Goal: Task Accomplishment & Management: Manage account settings

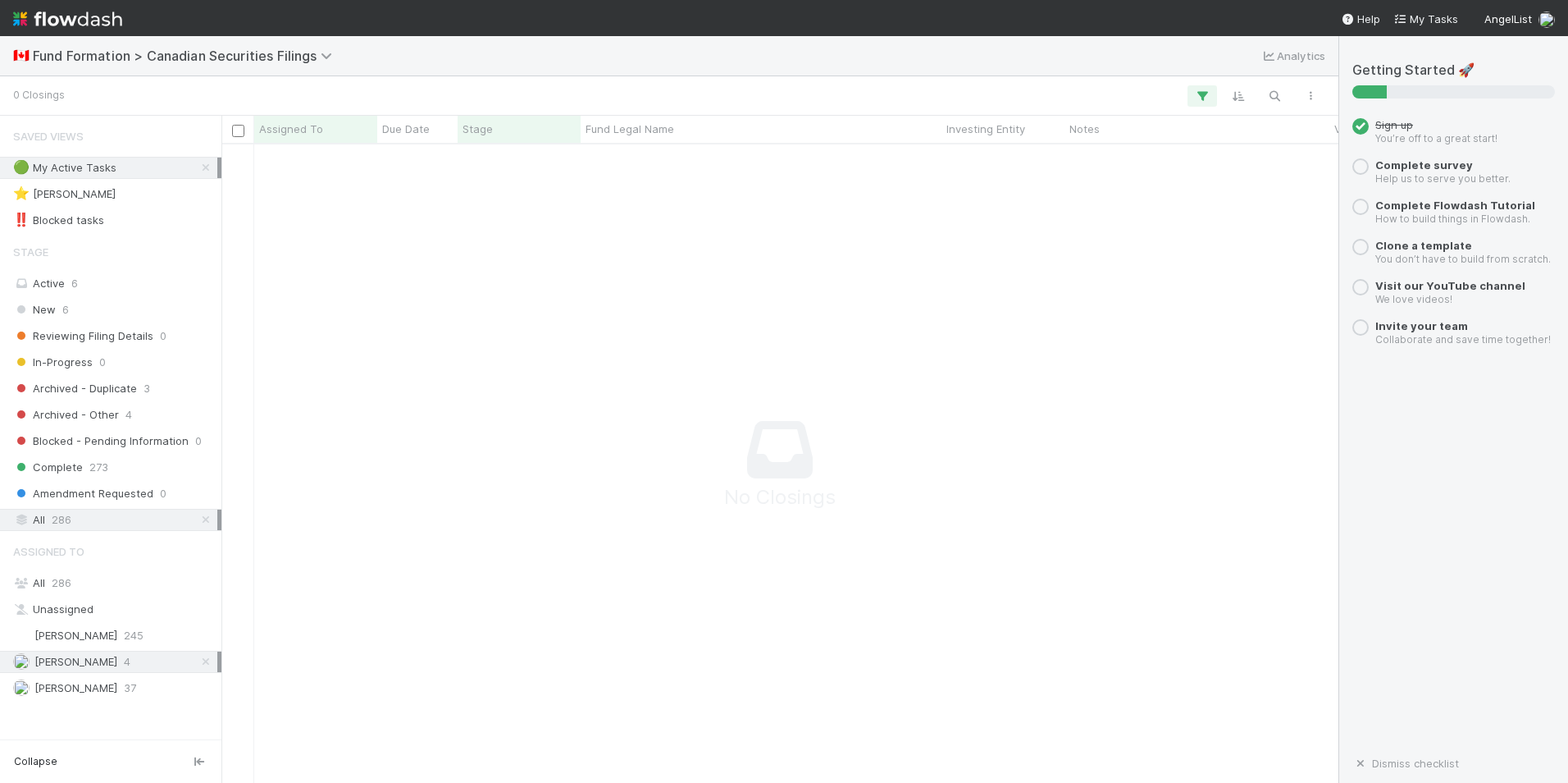
scroll to position [614, 1105]
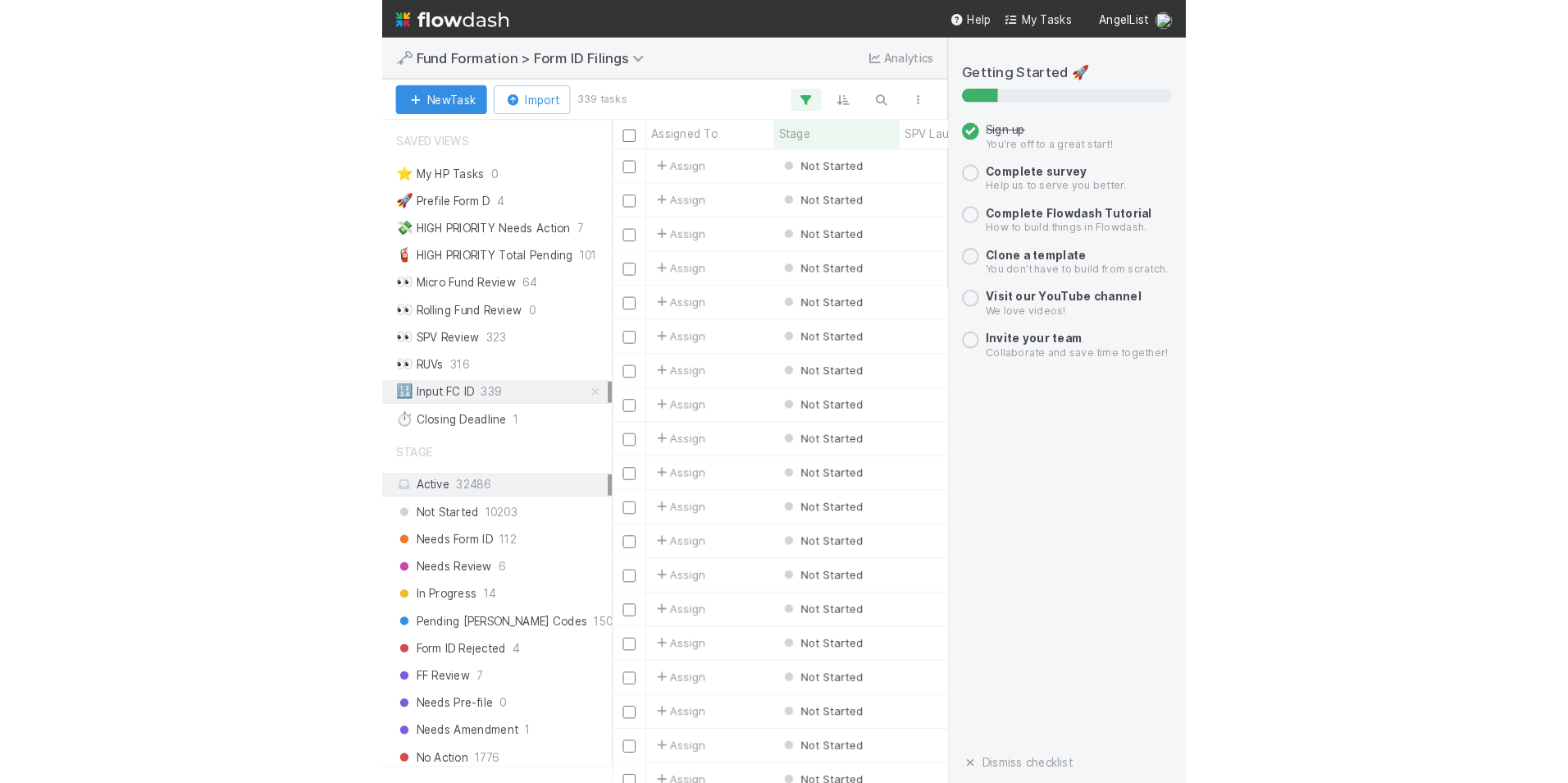
scroll to position [626, 1105]
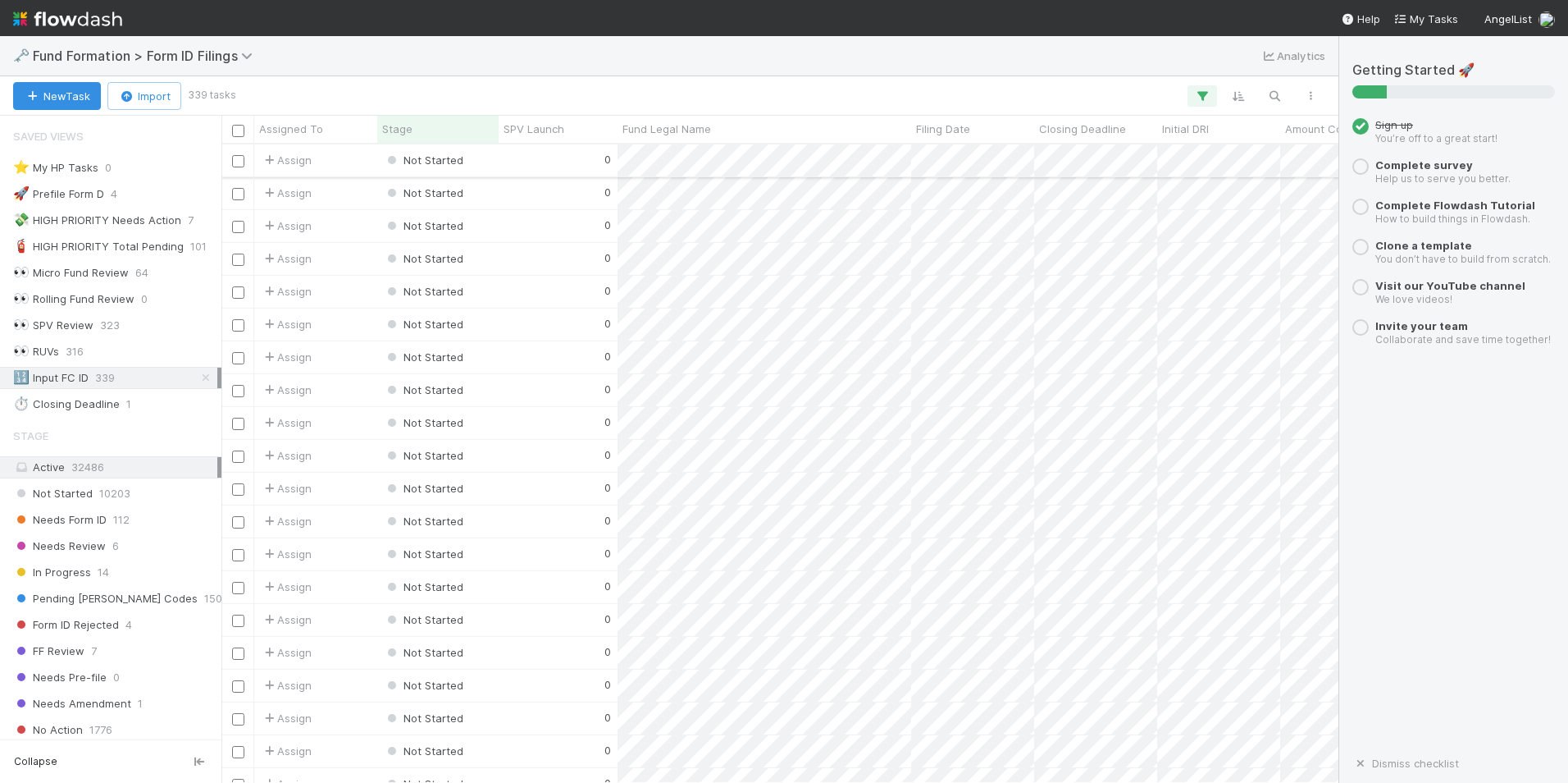
click at [556, 161] on div "0" at bounding box center [557, 160] width 119 height 32
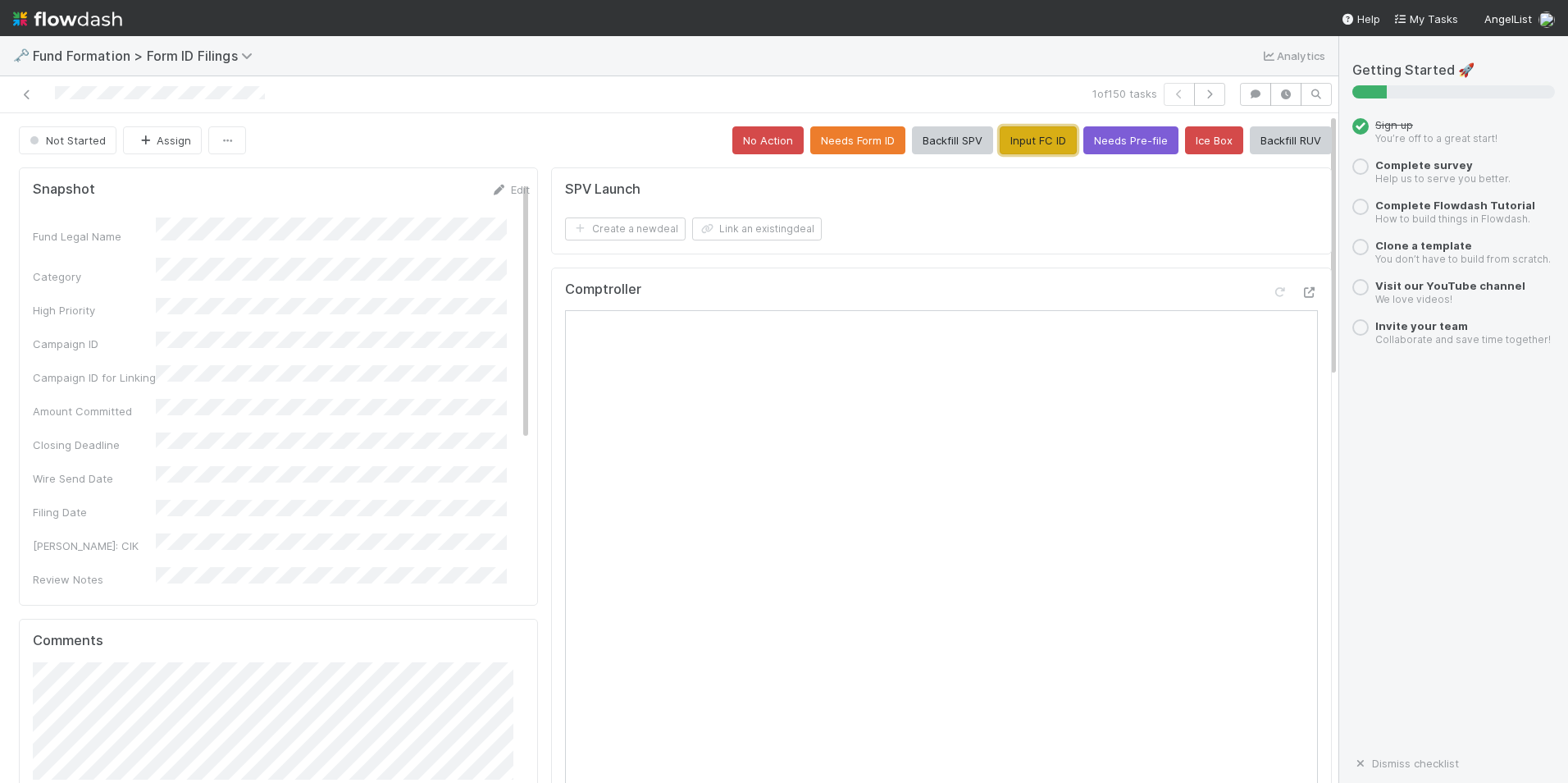
click at [1039, 142] on button "Input FC ID" at bounding box center [1038, 140] width 77 height 28
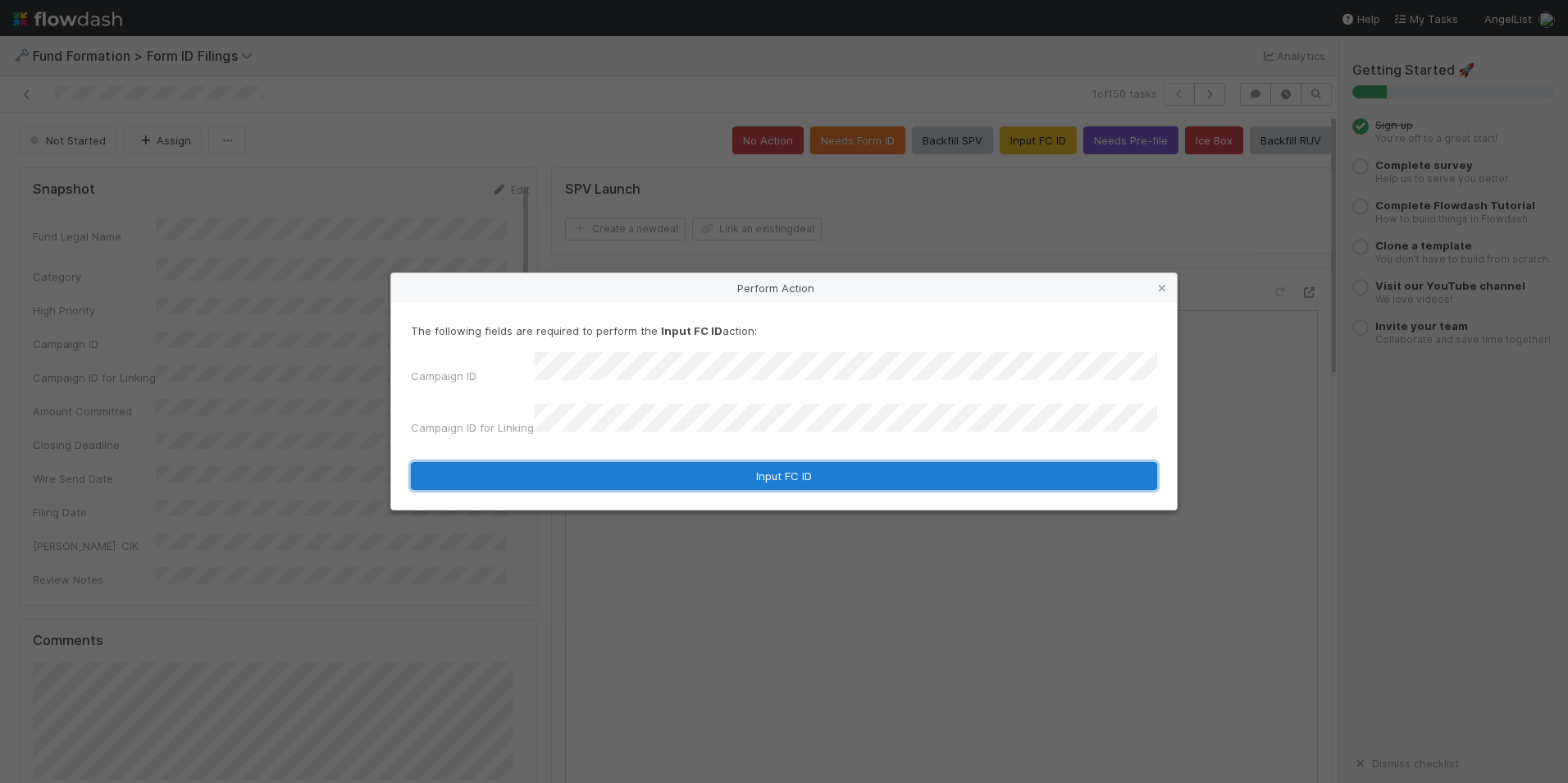
click at [763, 466] on button "Input FC ID" at bounding box center [784, 476] width 746 height 28
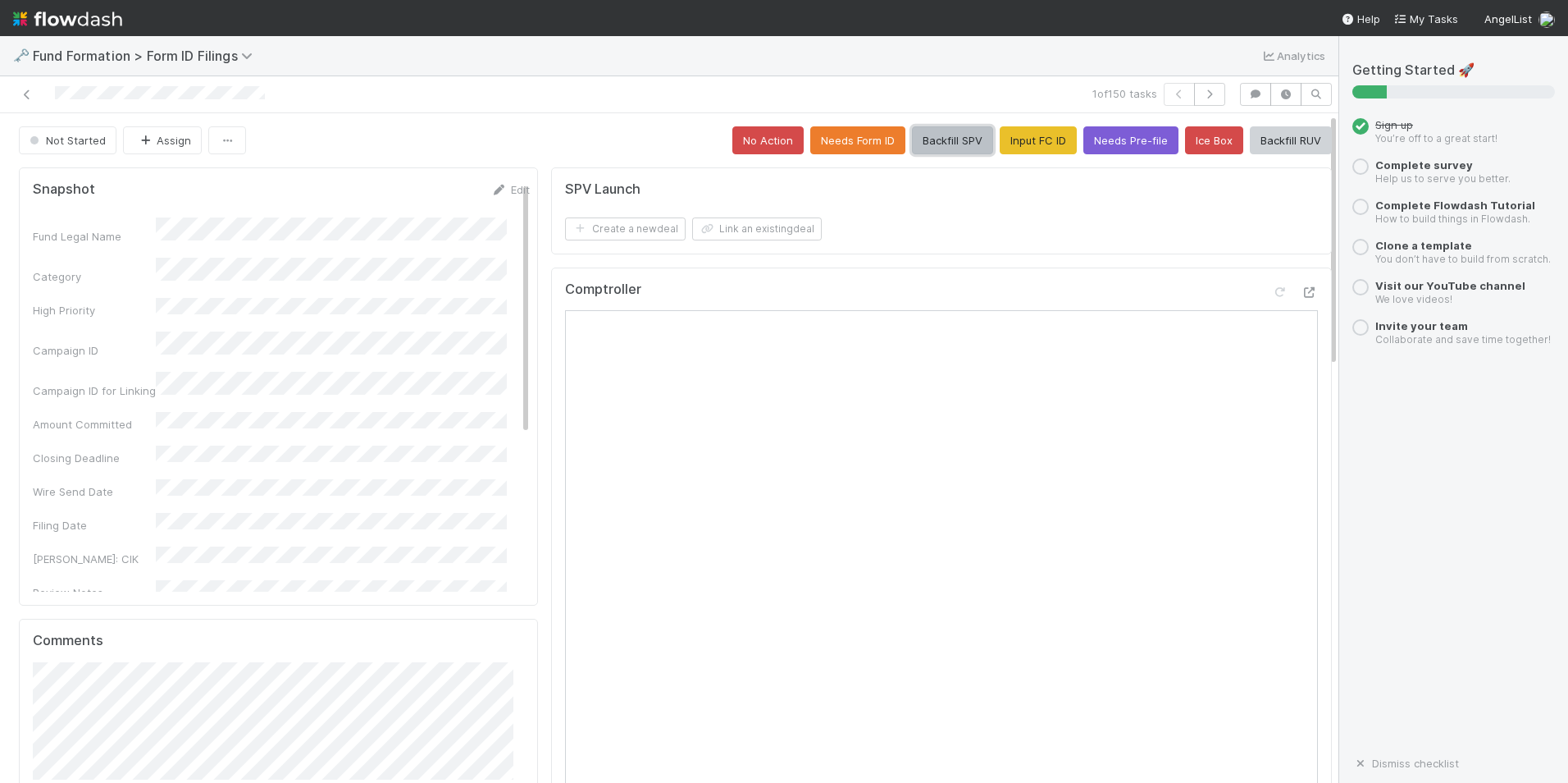
click at [941, 142] on button "Backfill SPV" at bounding box center [953, 140] width 81 height 28
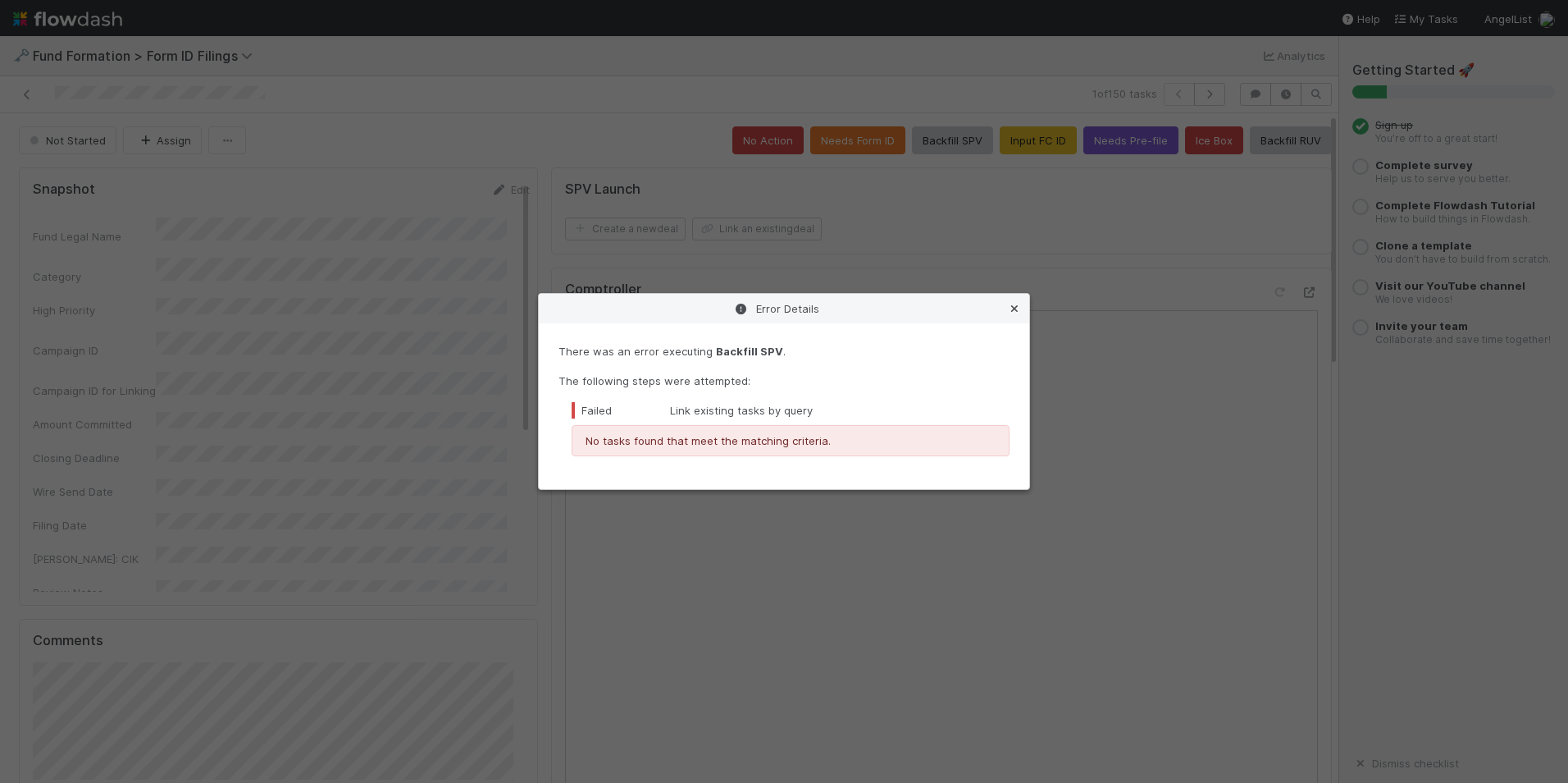
click at [1015, 310] on icon at bounding box center [1014, 309] width 16 height 10
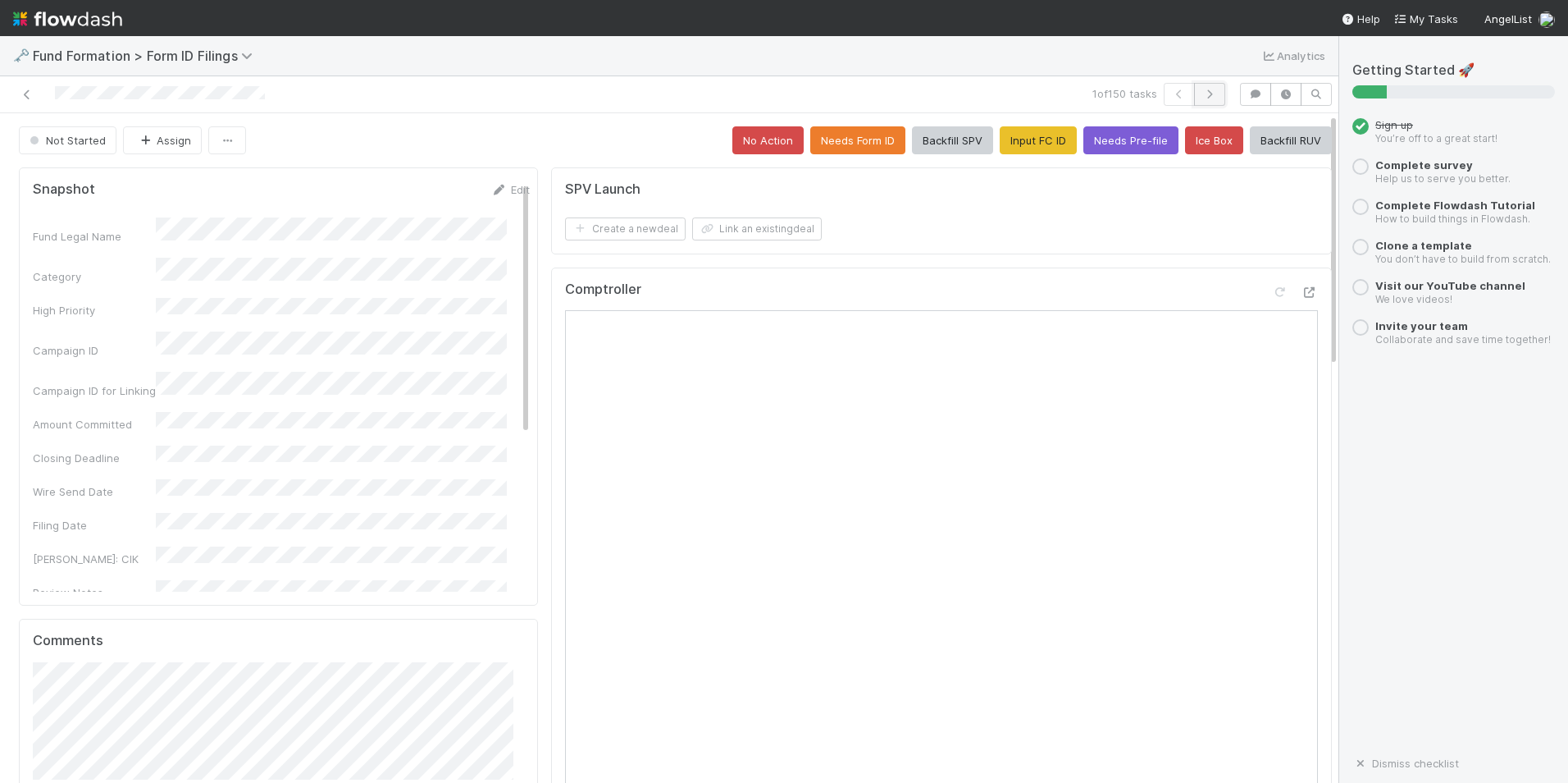
click at [1201, 99] on icon "button" at bounding box center [1209, 94] width 16 height 10
click at [1031, 141] on button "Input FC ID" at bounding box center [1038, 140] width 77 height 28
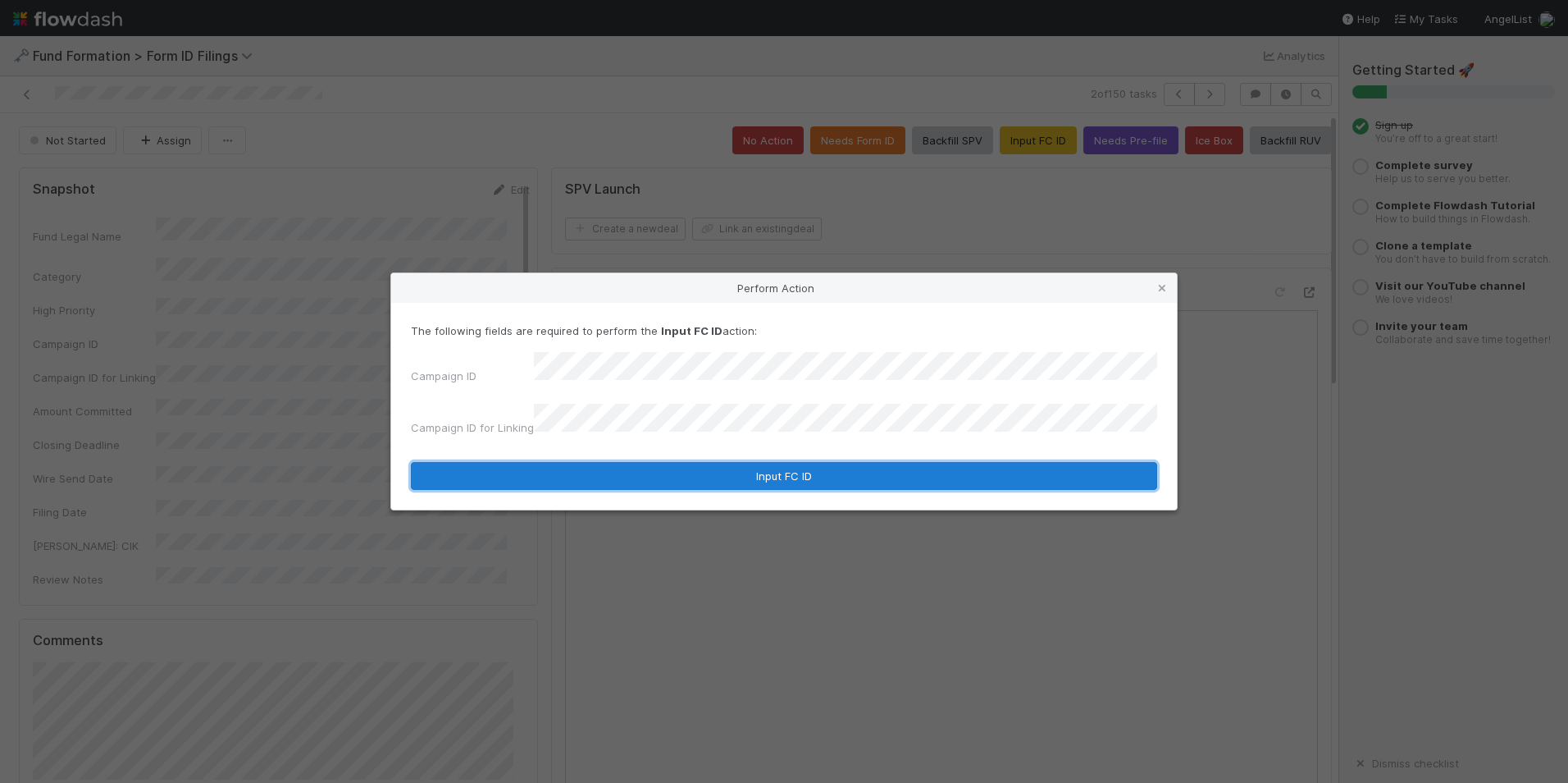
click at [766, 462] on button "Input FC ID" at bounding box center [784, 476] width 746 height 28
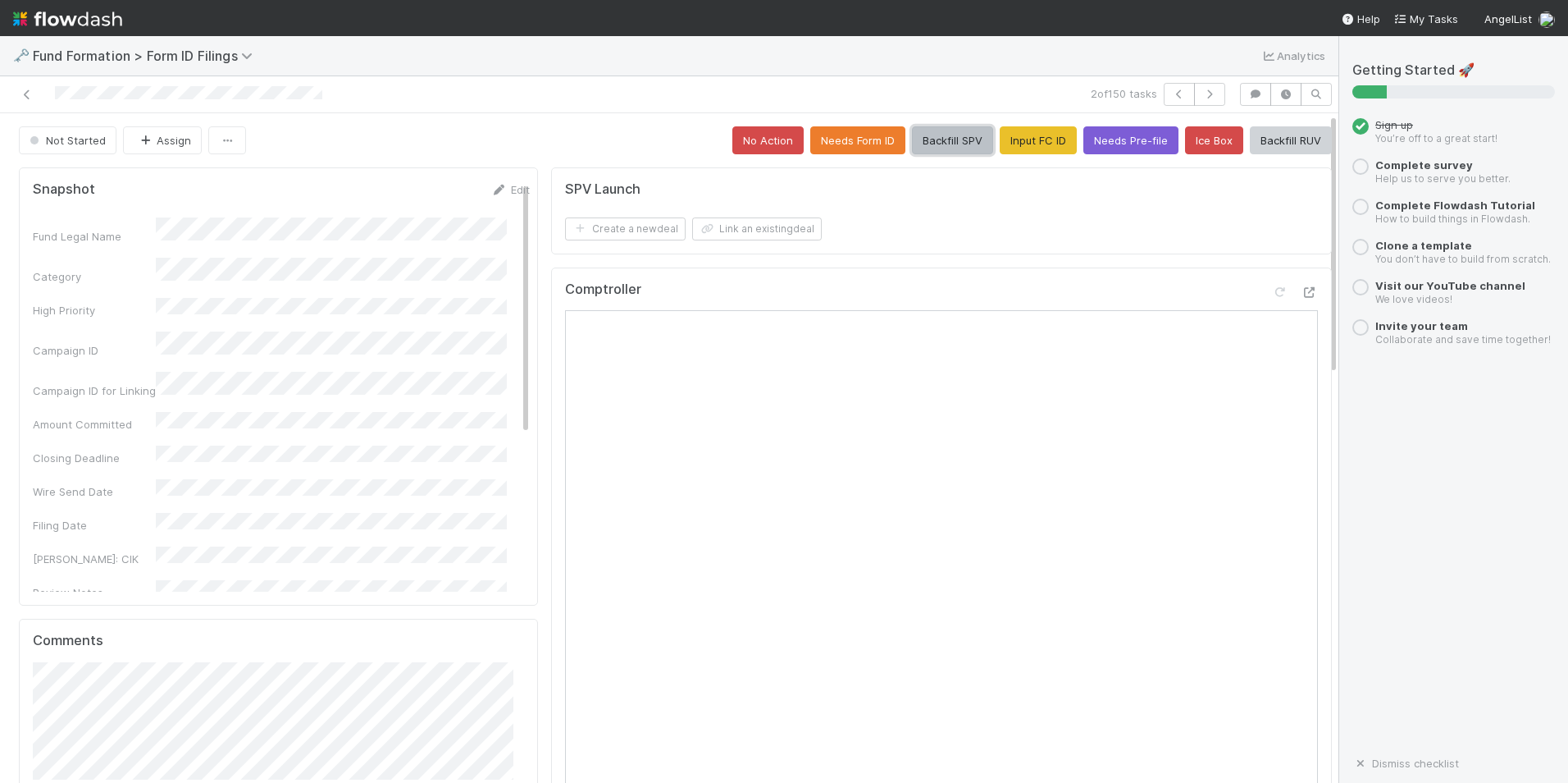
click at [917, 140] on button "Backfill SPV" at bounding box center [953, 140] width 81 height 28
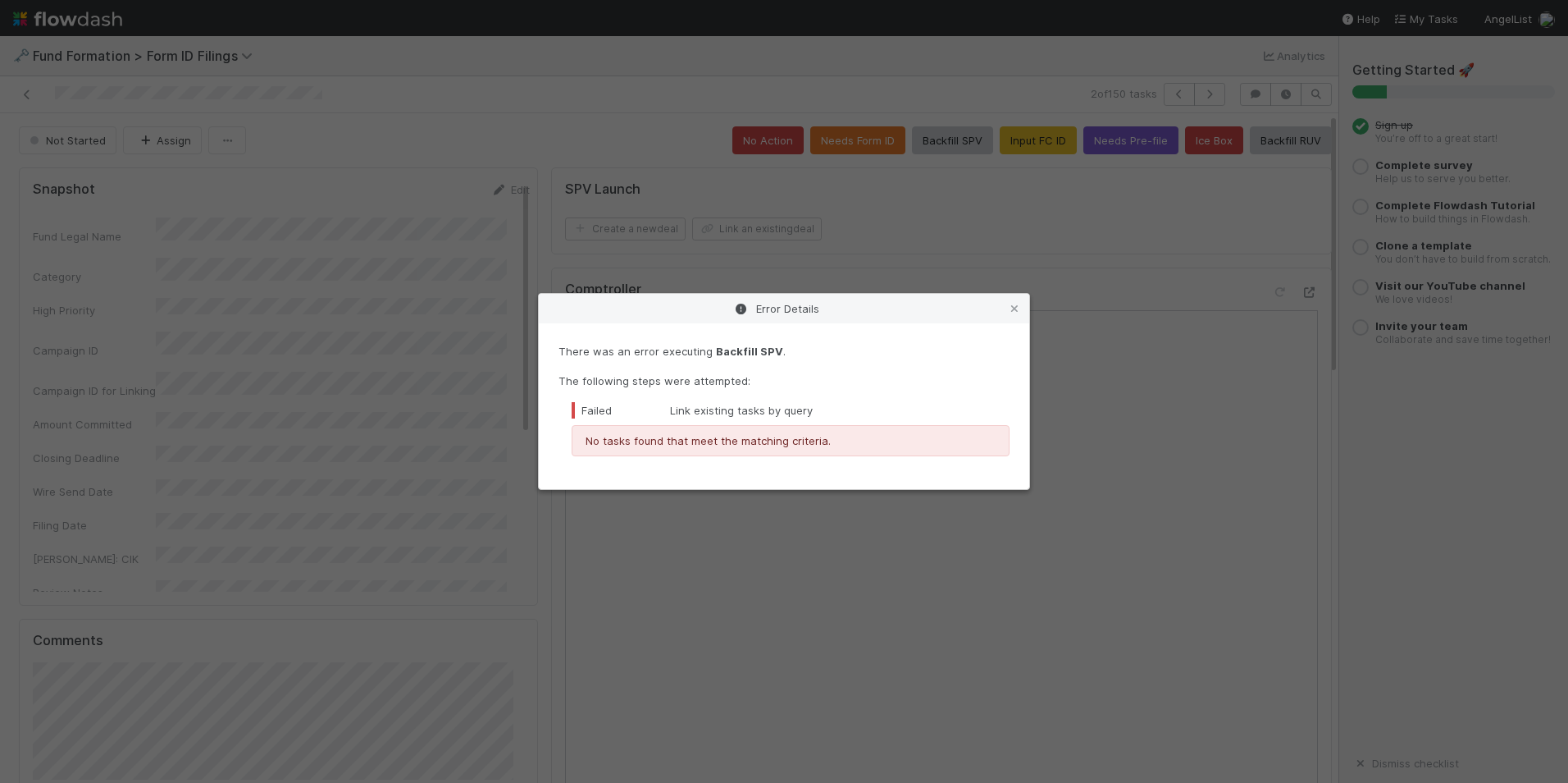
click at [1011, 310] on icon at bounding box center [1014, 309] width 16 height 10
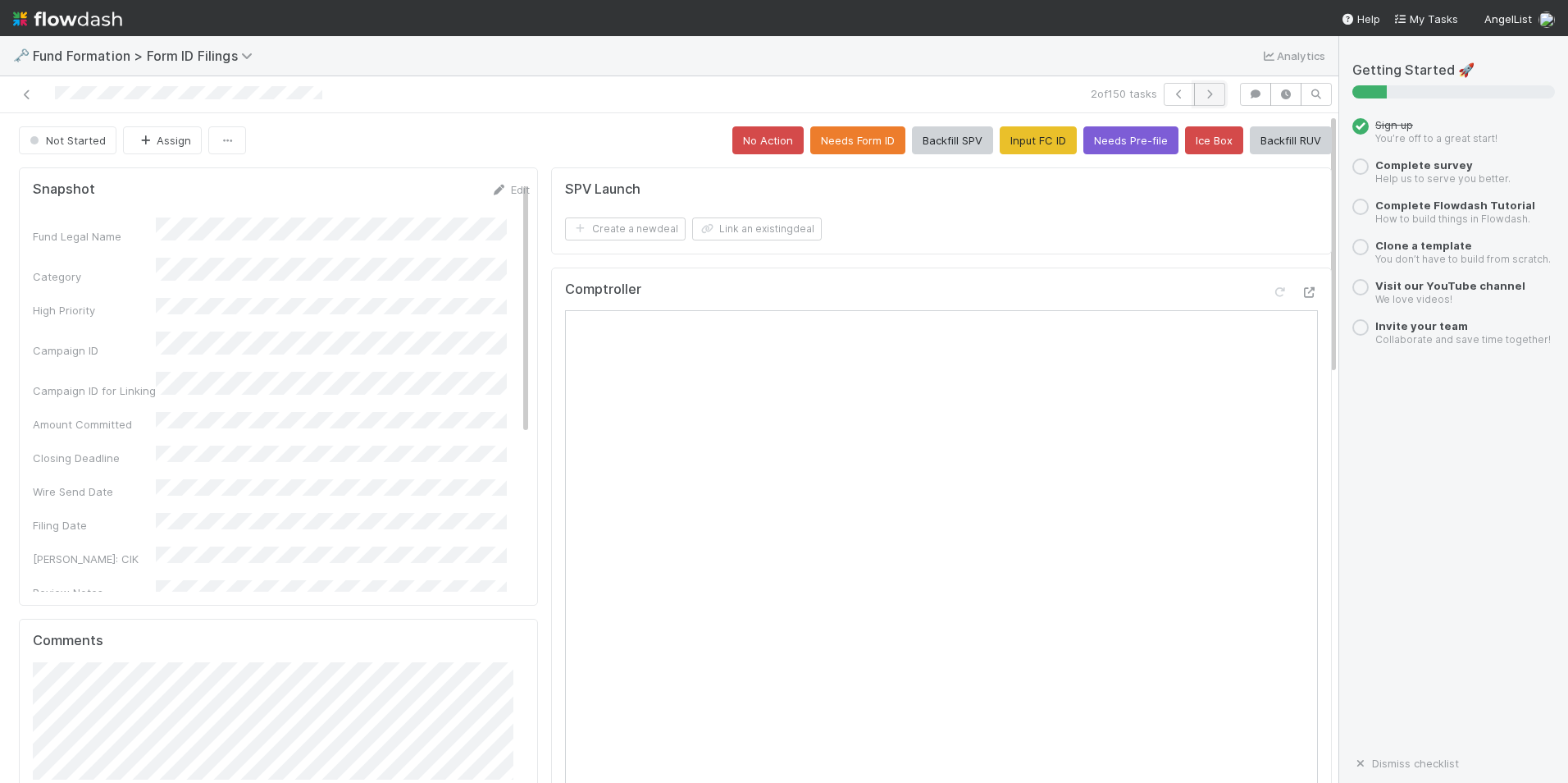
click at [1201, 93] on icon "button" at bounding box center [1209, 94] width 16 height 10
click at [1039, 138] on button "Input FC ID" at bounding box center [1038, 140] width 77 height 28
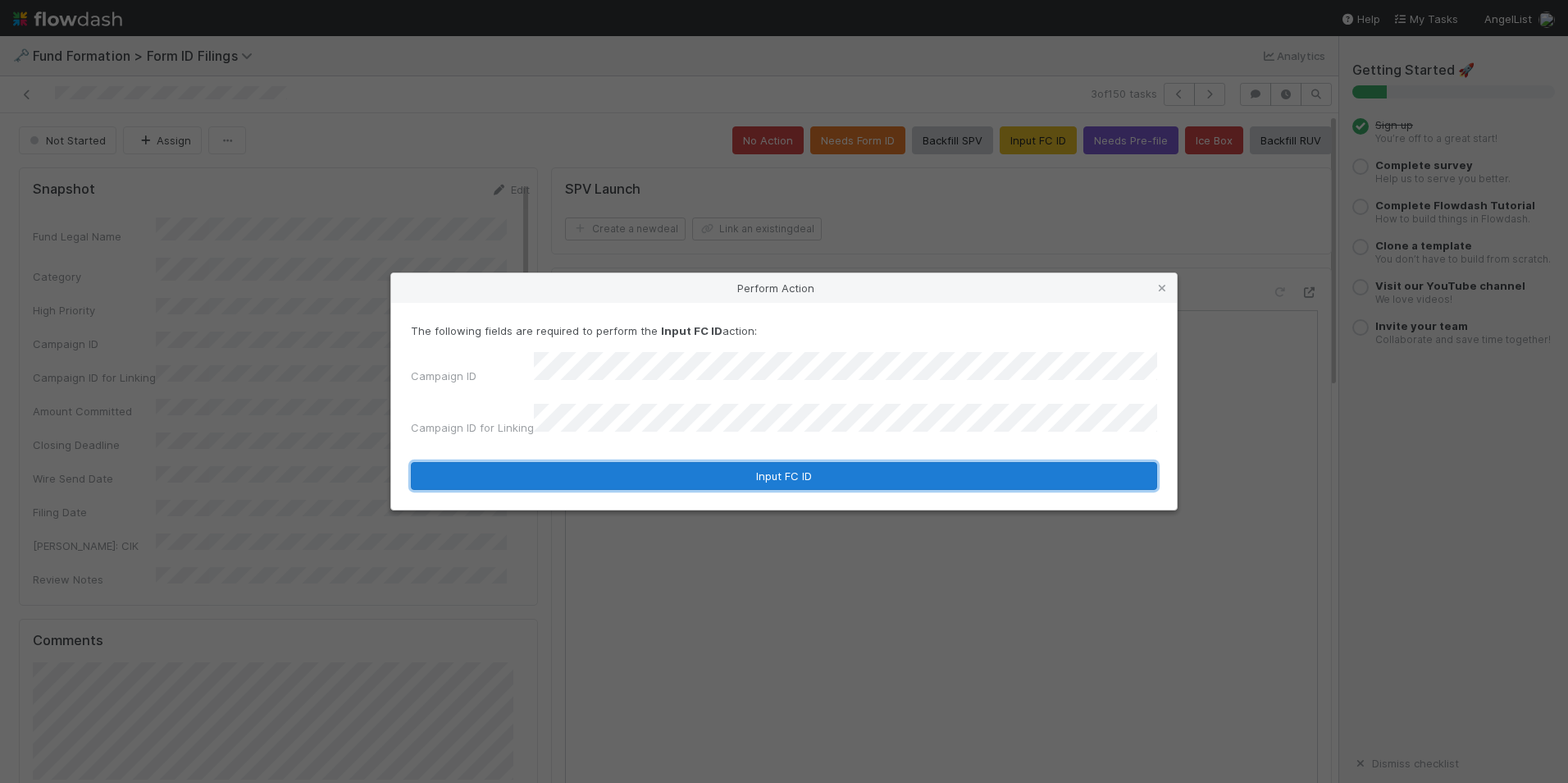
click at [768, 476] on button "Input FC ID" at bounding box center [784, 476] width 746 height 28
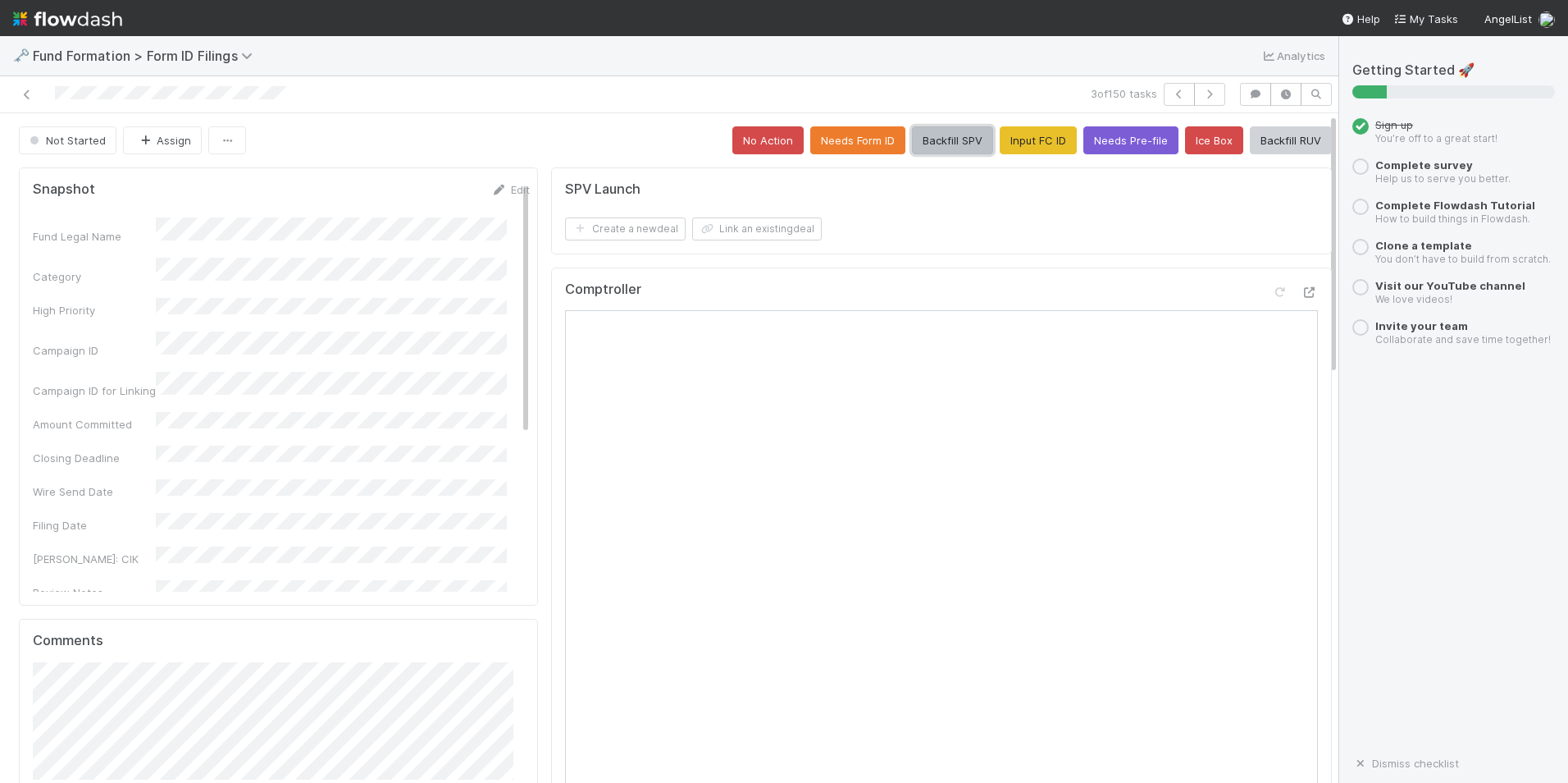
click at [912, 144] on button "Backfill SPV" at bounding box center [953, 140] width 81 height 28
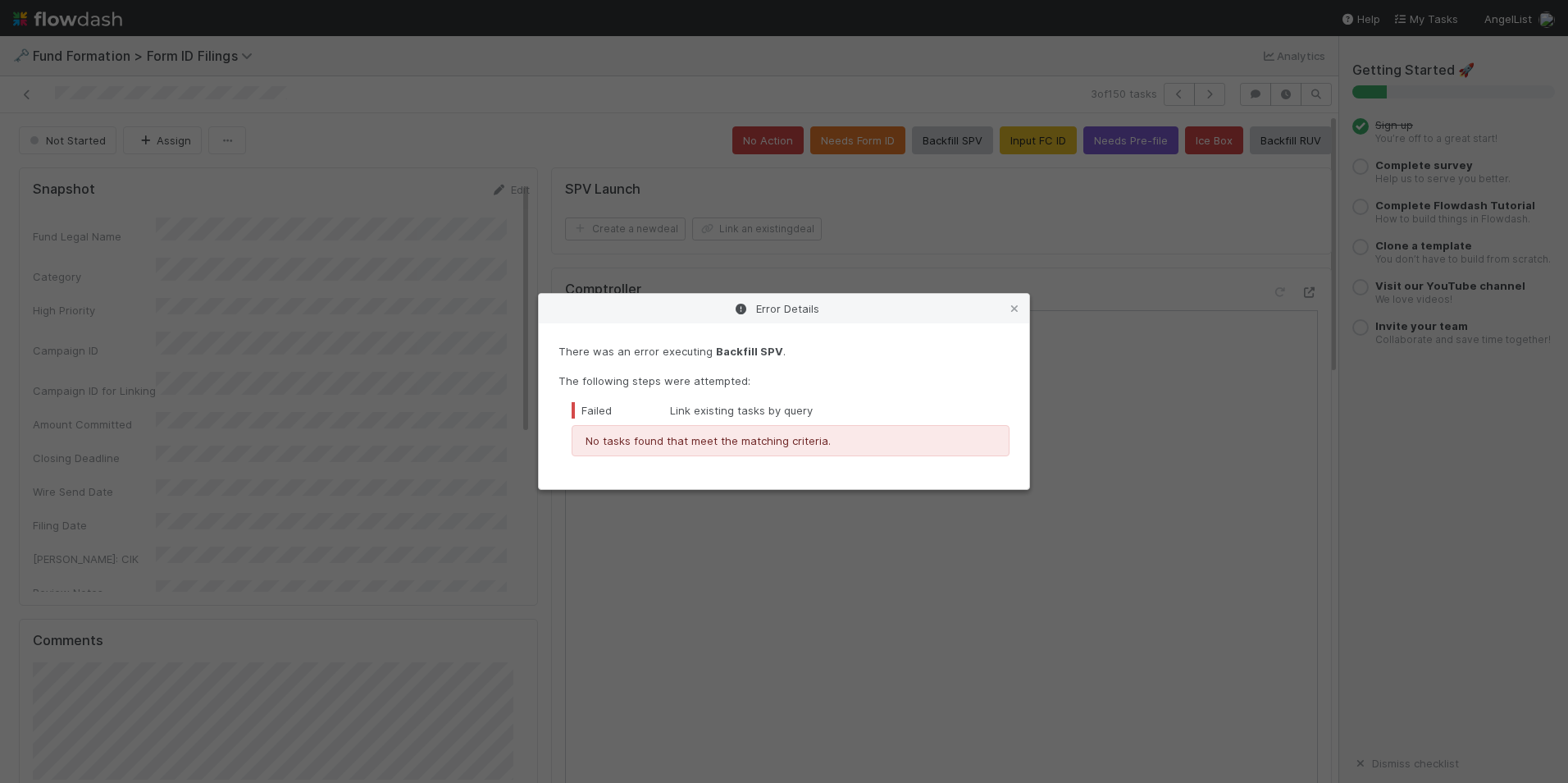
drag, startPoint x: 1011, startPoint y: 307, endPoint x: 1022, endPoint y: 297, distance: 14.9
click at [1011, 306] on icon at bounding box center [1014, 309] width 16 height 10
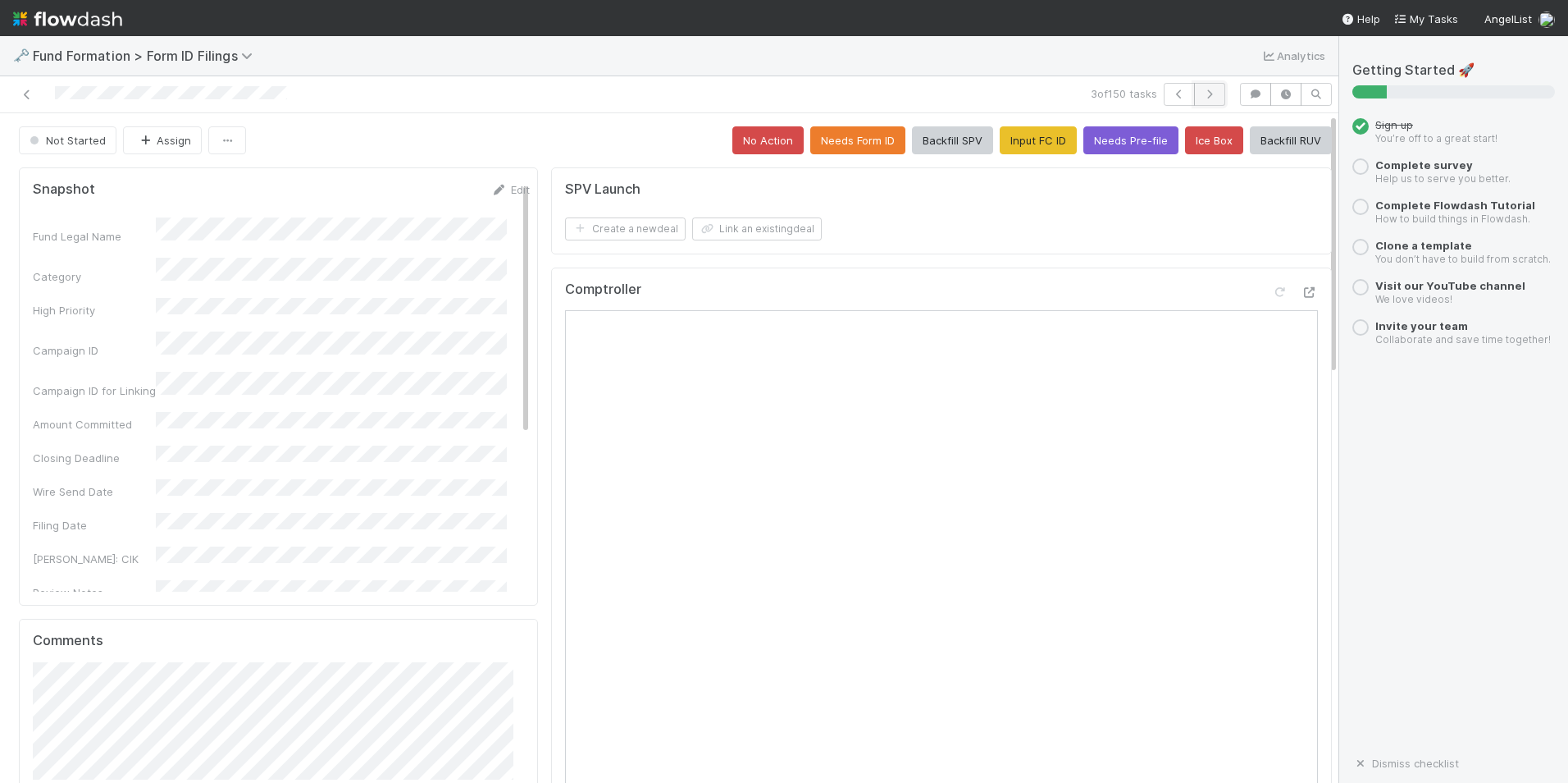
click at [1201, 92] on icon "button" at bounding box center [1209, 94] width 16 height 10
click at [1026, 150] on button "Input FC ID" at bounding box center [1038, 140] width 77 height 28
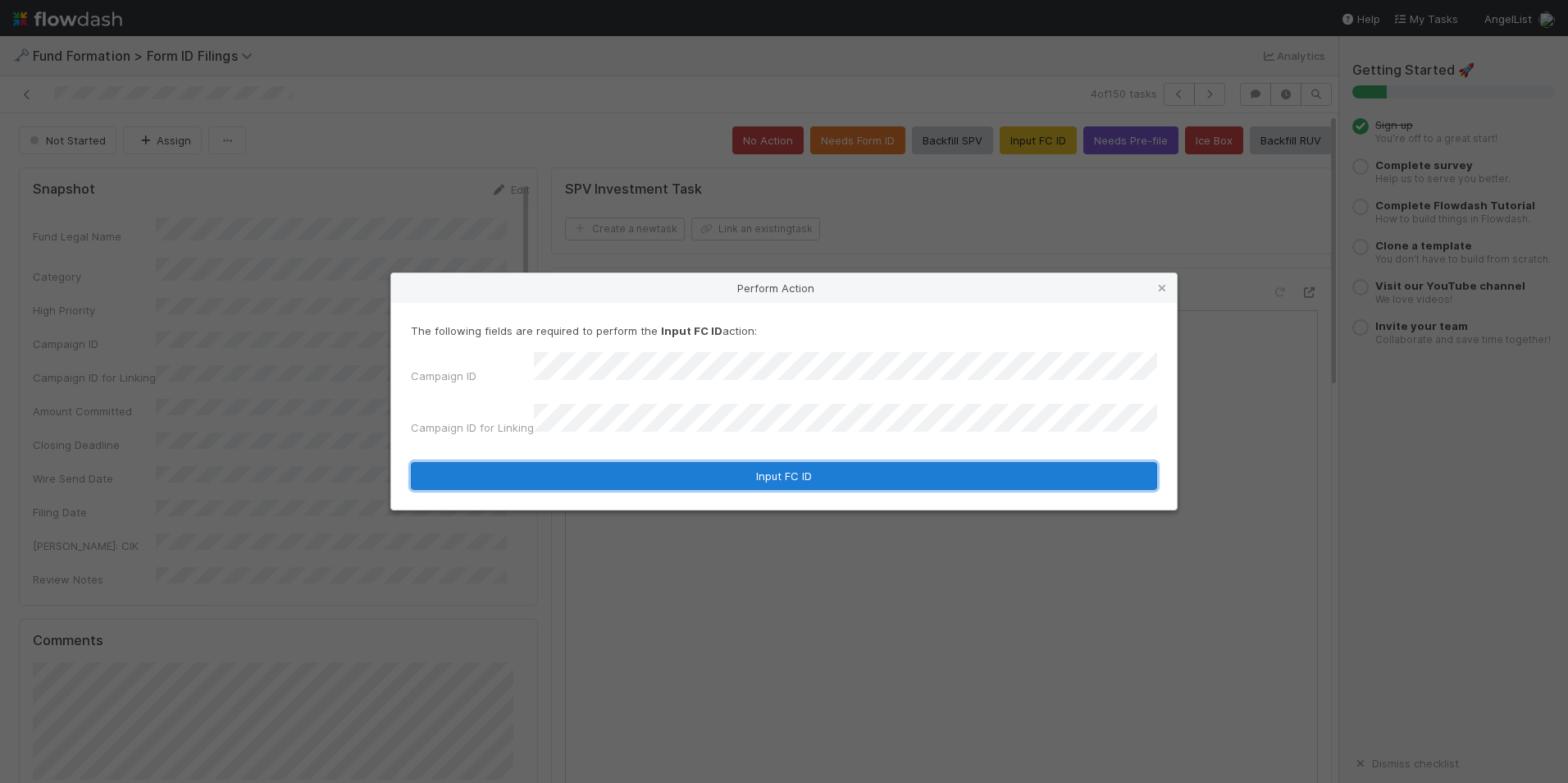
click at [814, 462] on button "Input FC ID" at bounding box center [784, 476] width 746 height 28
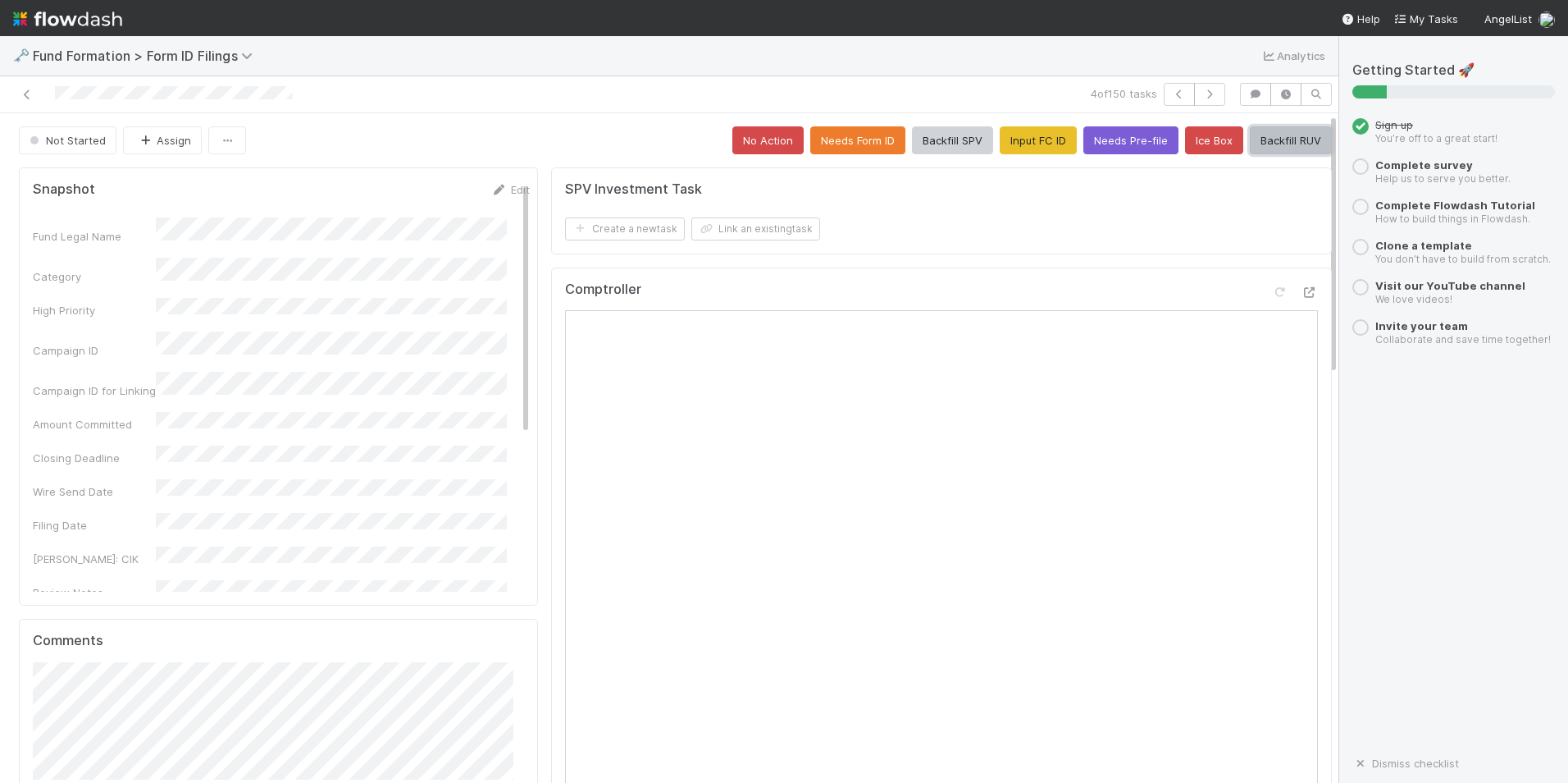
click at [1267, 139] on button "Backfill RUV" at bounding box center [1291, 140] width 82 height 28
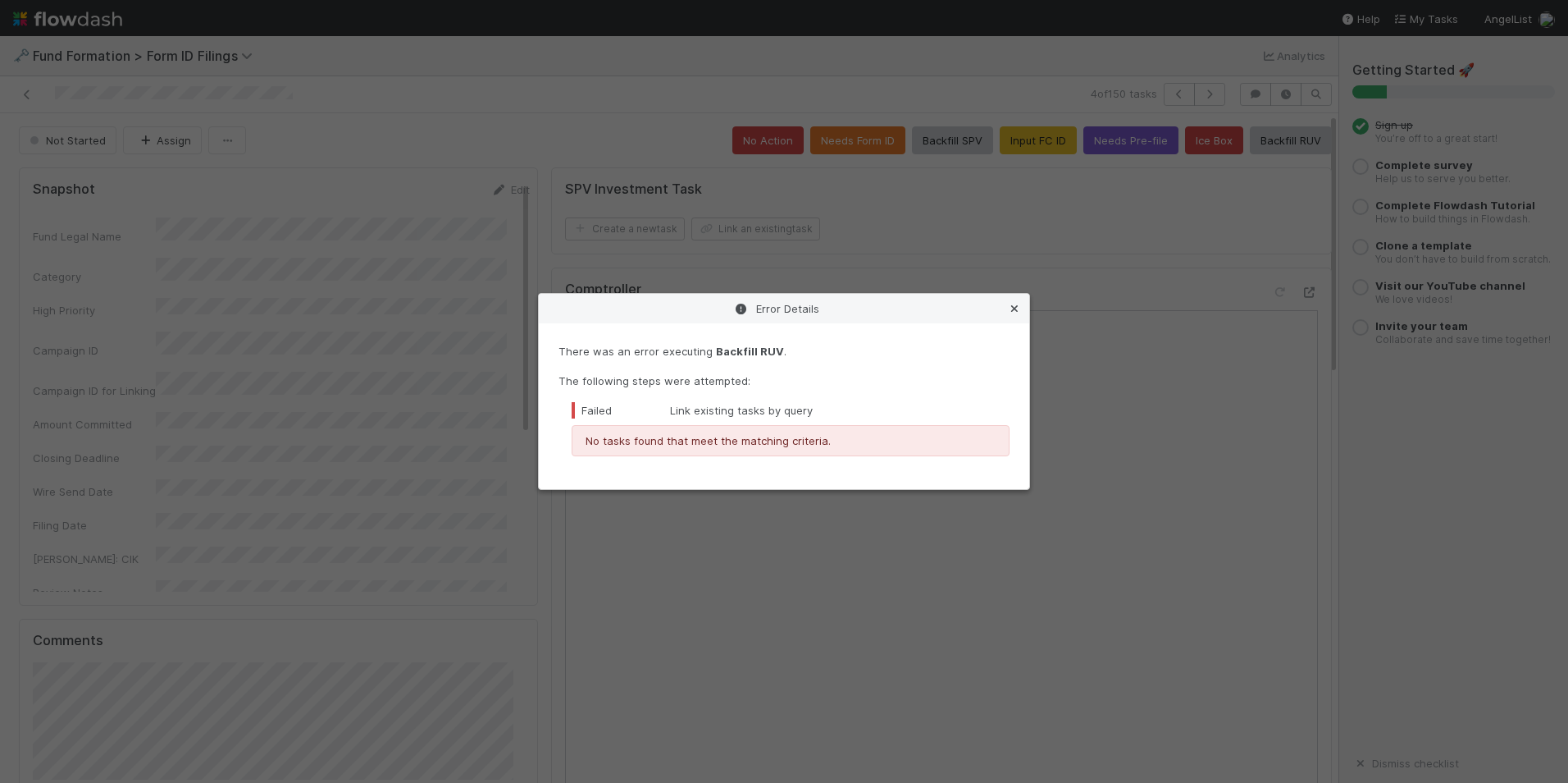
click at [1012, 314] on link at bounding box center [1014, 308] width 16 height 16
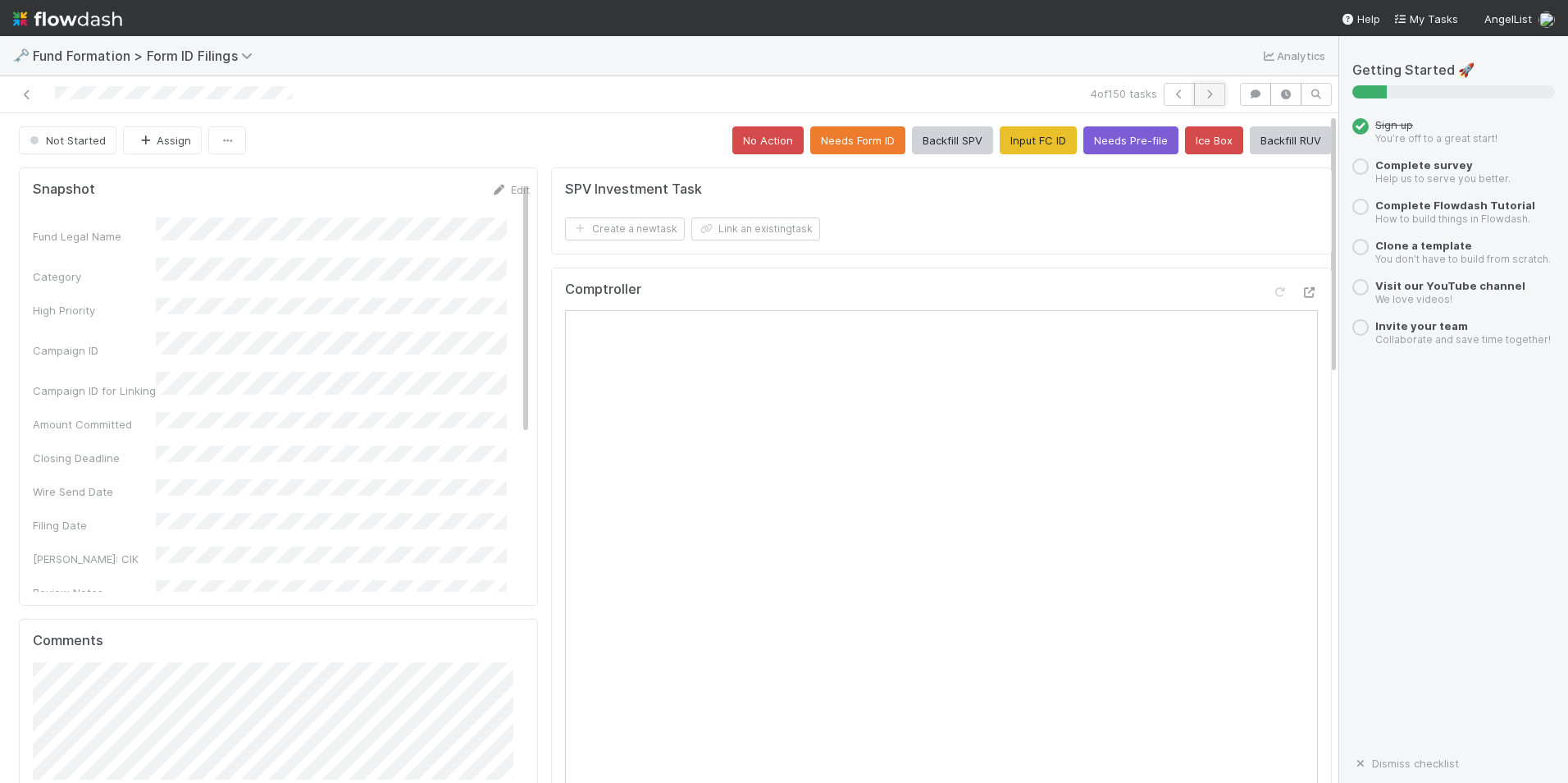
click at [1201, 98] on icon "button" at bounding box center [1209, 94] width 16 height 10
click at [1000, 152] on button "Input FC ID" at bounding box center [1038, 140] width 77 height 28
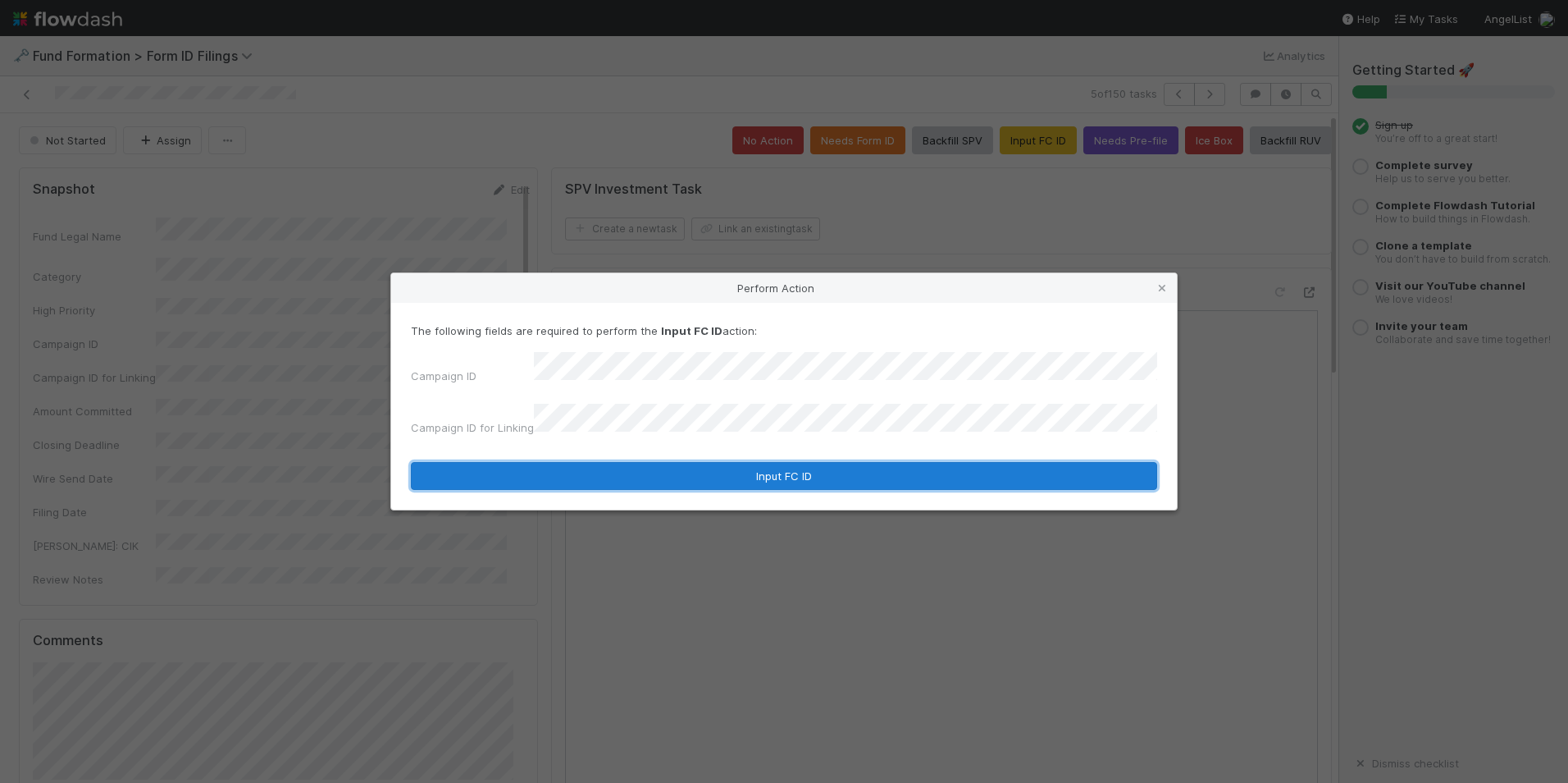
click at [756, 469] on button "Input FC ID" at bounding box center [784, 476] width 746 height 28
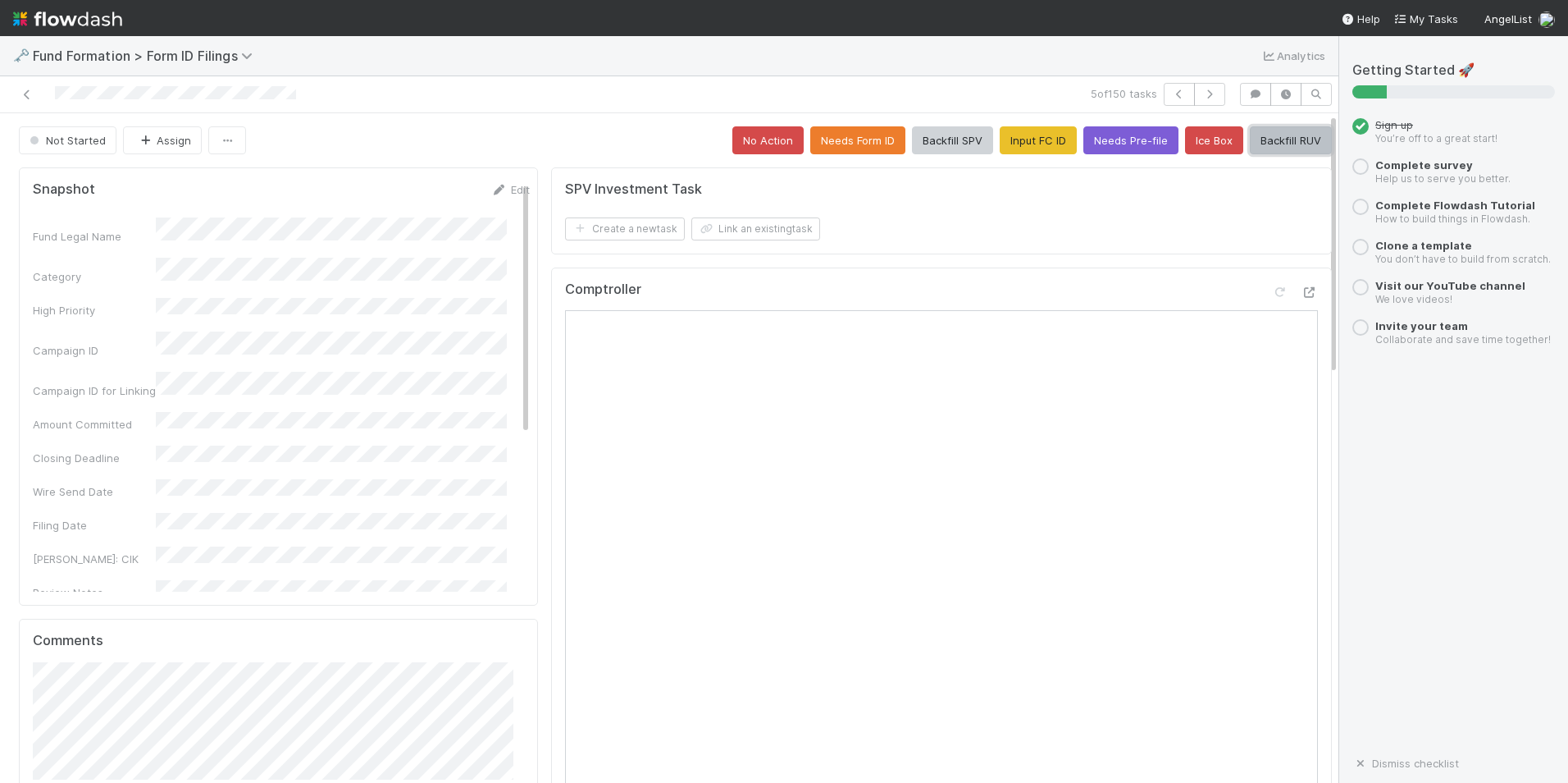
click at [1260, 138] on button "Backfill RUV" at bounding box center [1291, 140] width 82 height 28
click at [1201, 98] on icon "button" at bounding box center [1209, 94] width 16 height 10
click at [1013, 141] on button "Input FC ID" at bounding box center [1038, 140] width 77 height 28
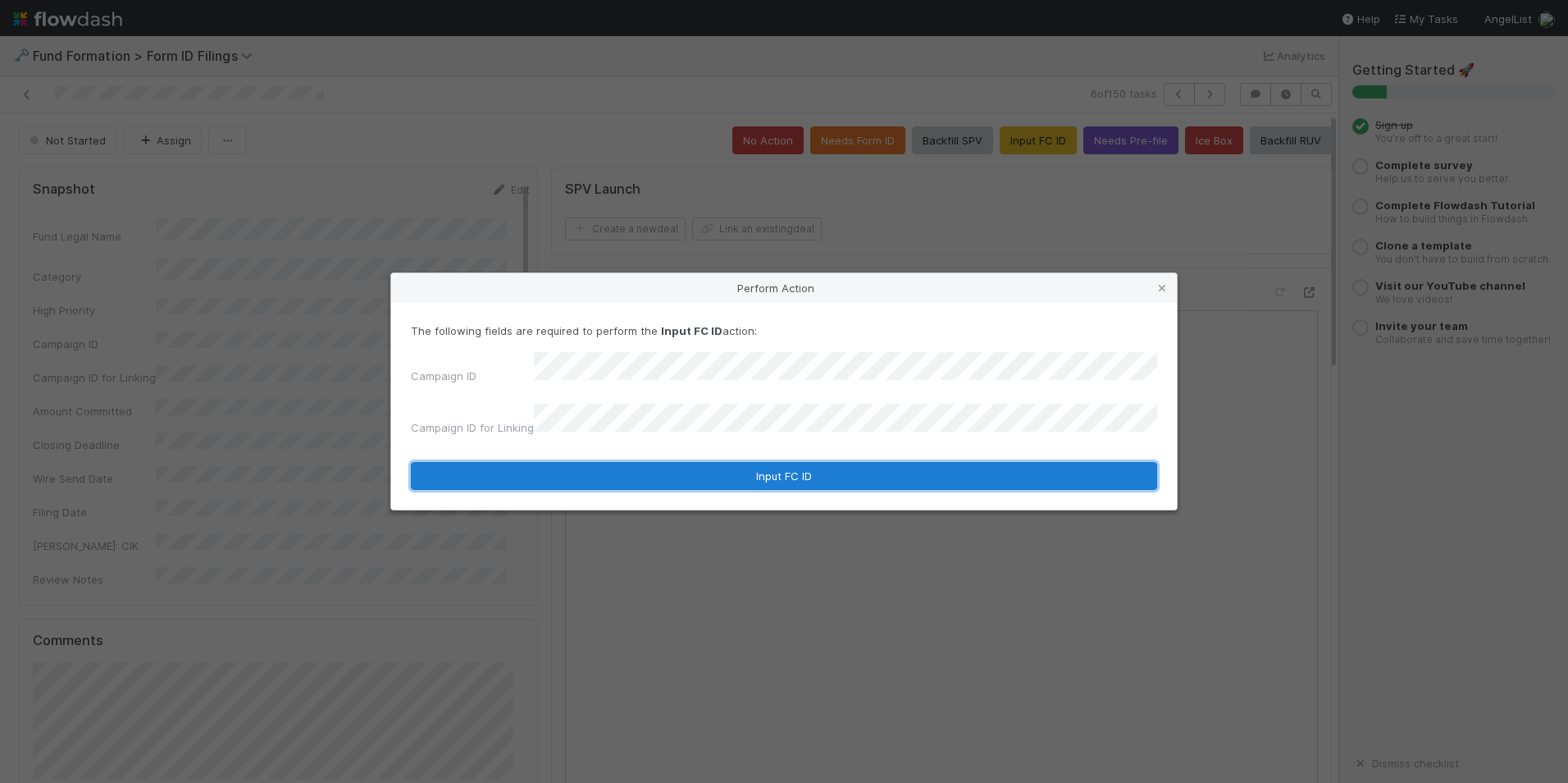
click at [747, 464] on button "Input FC ID" at bounding box center [784, 476] width 746 height 28
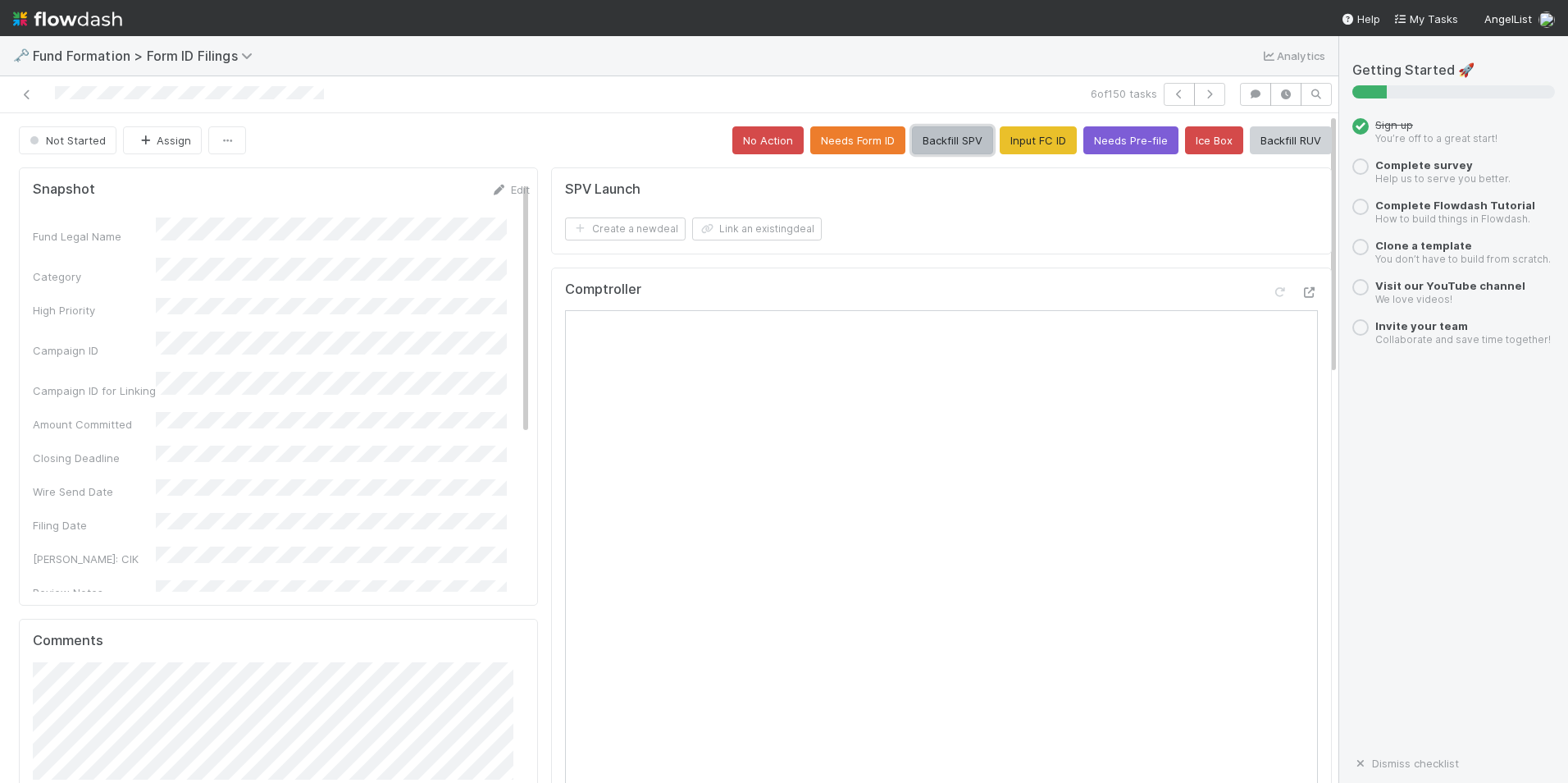
click at [948, 140] on button "Backfill SPV" at bounding box center [953, 140] width 81 height 28
click at [1201, 99] on icon "button" at bounding box center [1209, 94] width 16 height 10
click at [1000, 153] on button "Input FC ID" at bounding box center [1038, 140] width 77 height 28
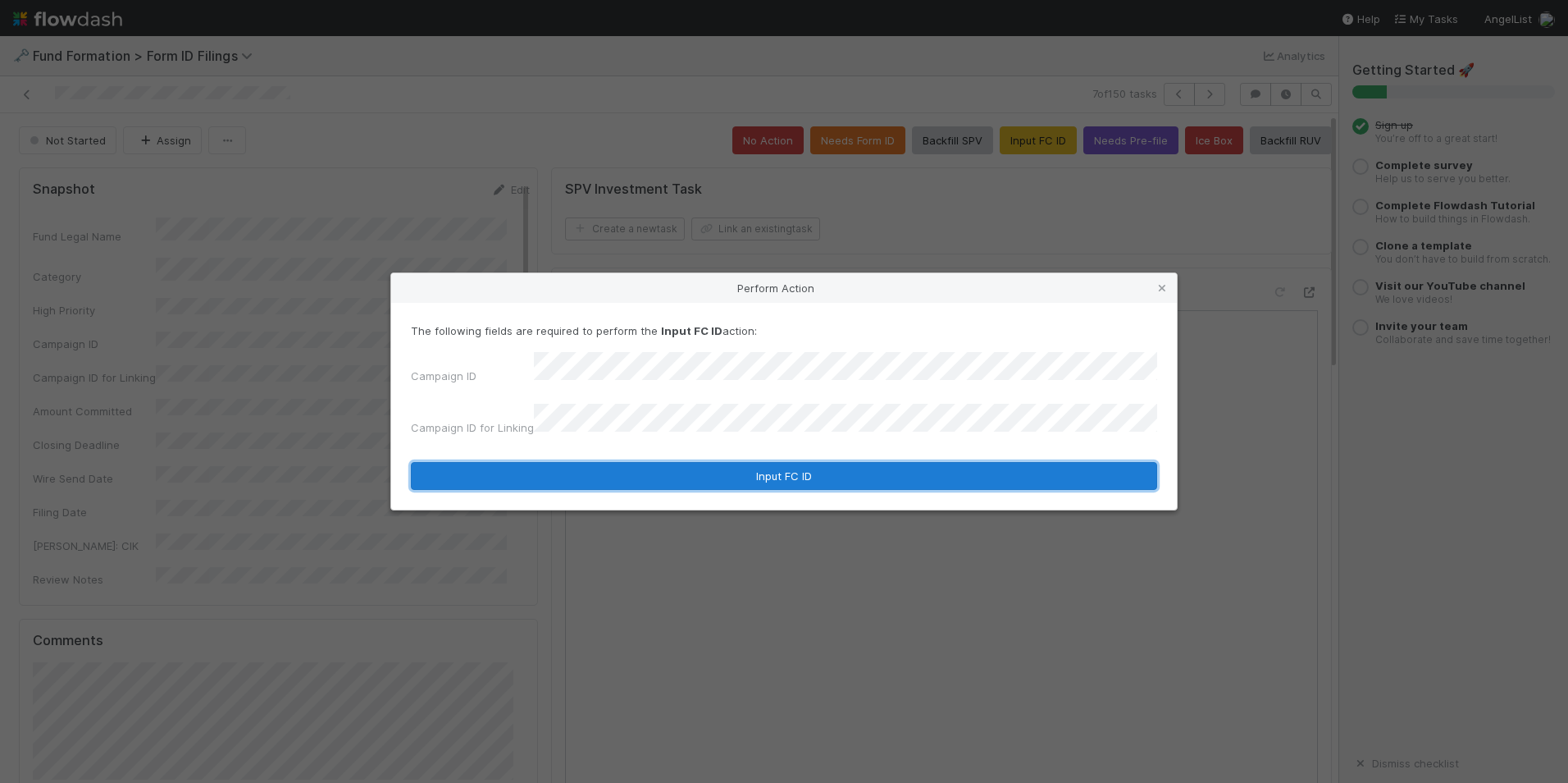
click at [807, 470] on button "Input FC ID" at bounding box center [784, 476] width 746 height 28
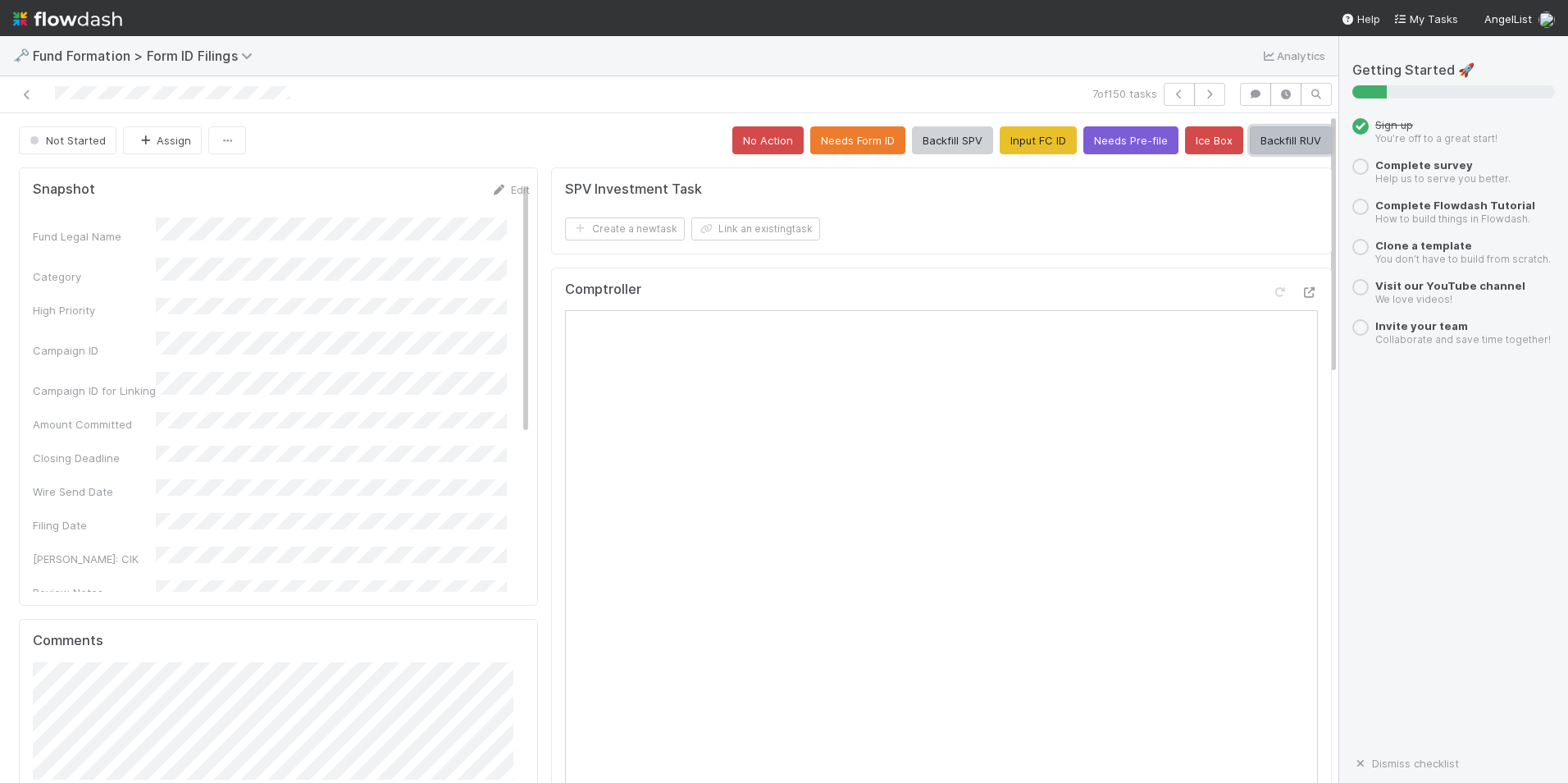
click at [1250, 138] on button "Backfill RUV" at bounding box center [1291, 140] width 82 height 28
click at [1201, 94] on icon "button" at bounding box center [1209, 94] width 16 height 10
click at [1025, 146] on button "Input FC ID" at bounding box center [1038, 140] width 77 height 28
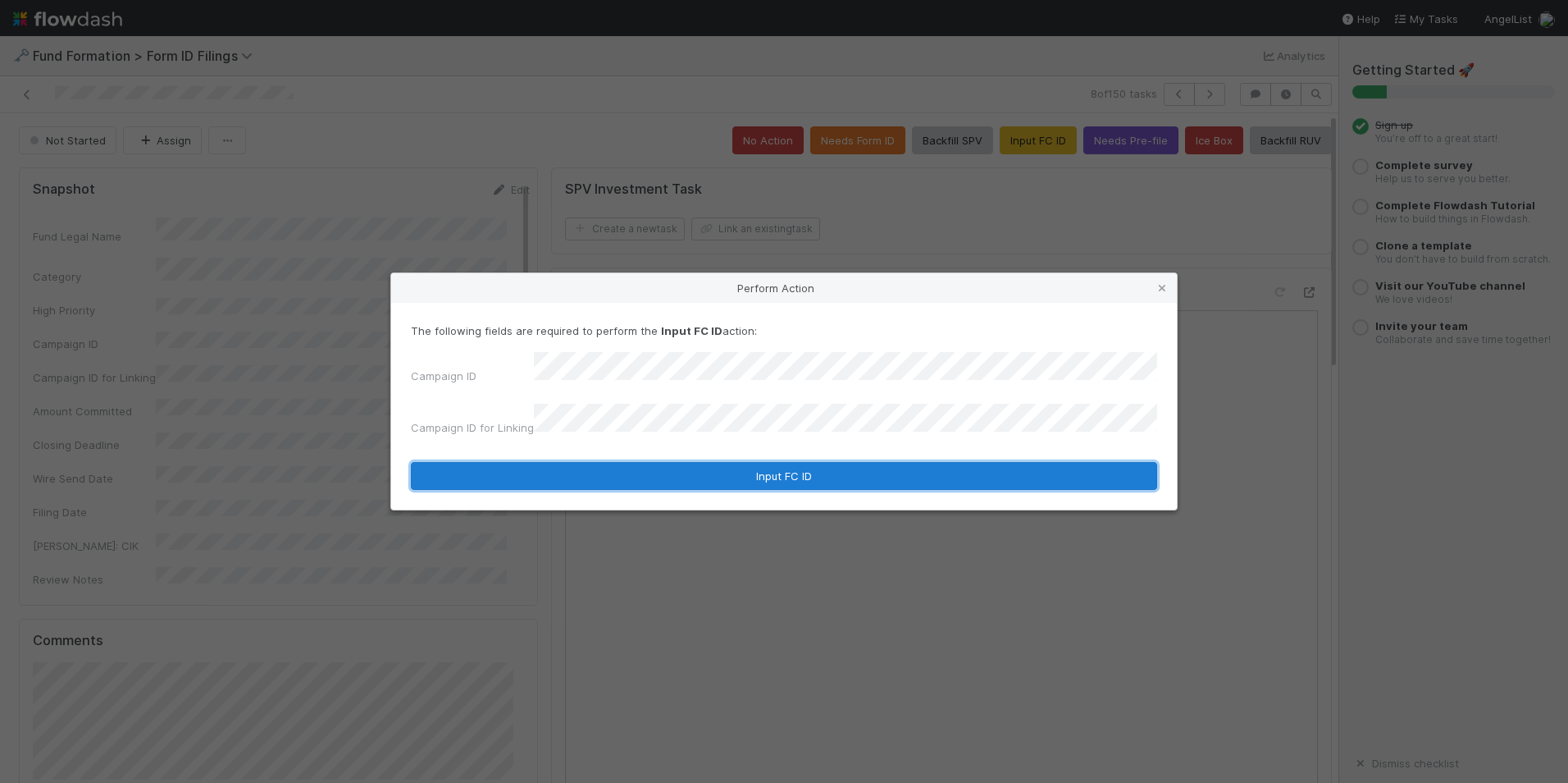
click at [824, 467] on button "Input FC ID" at bounding box center [784, 476] width 746 height 28
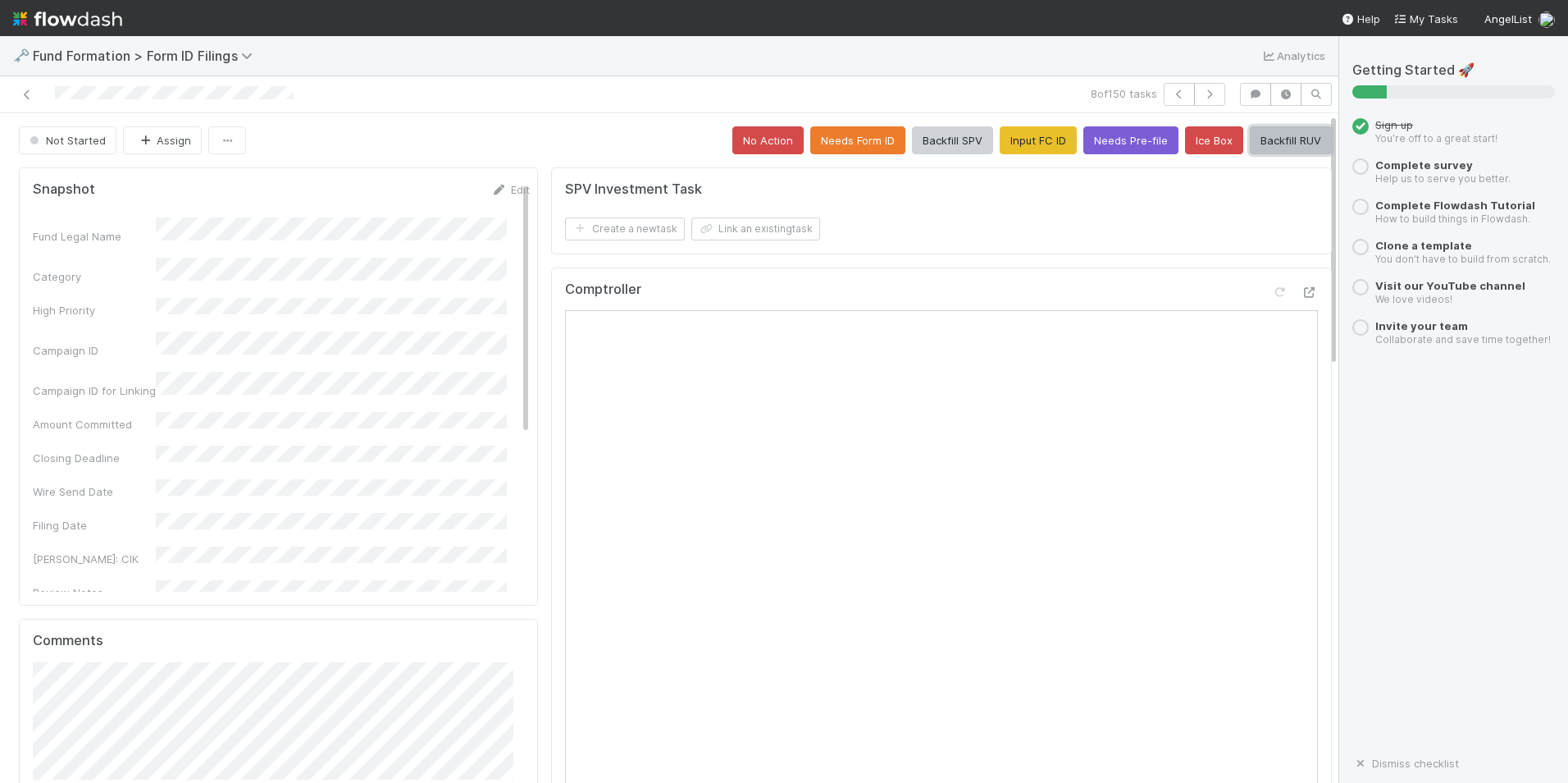
click at [1257, 139] on button "Backfill RUV" at bounding box center [1291, 140] width 82 height 28
click at [1203, 97] on icon "button" at bounding box center [1209, 94] width 16 height 10
click at [1016, 146] on button "Input FC ID" at bounding box center [1038, 140] width 77 height 28
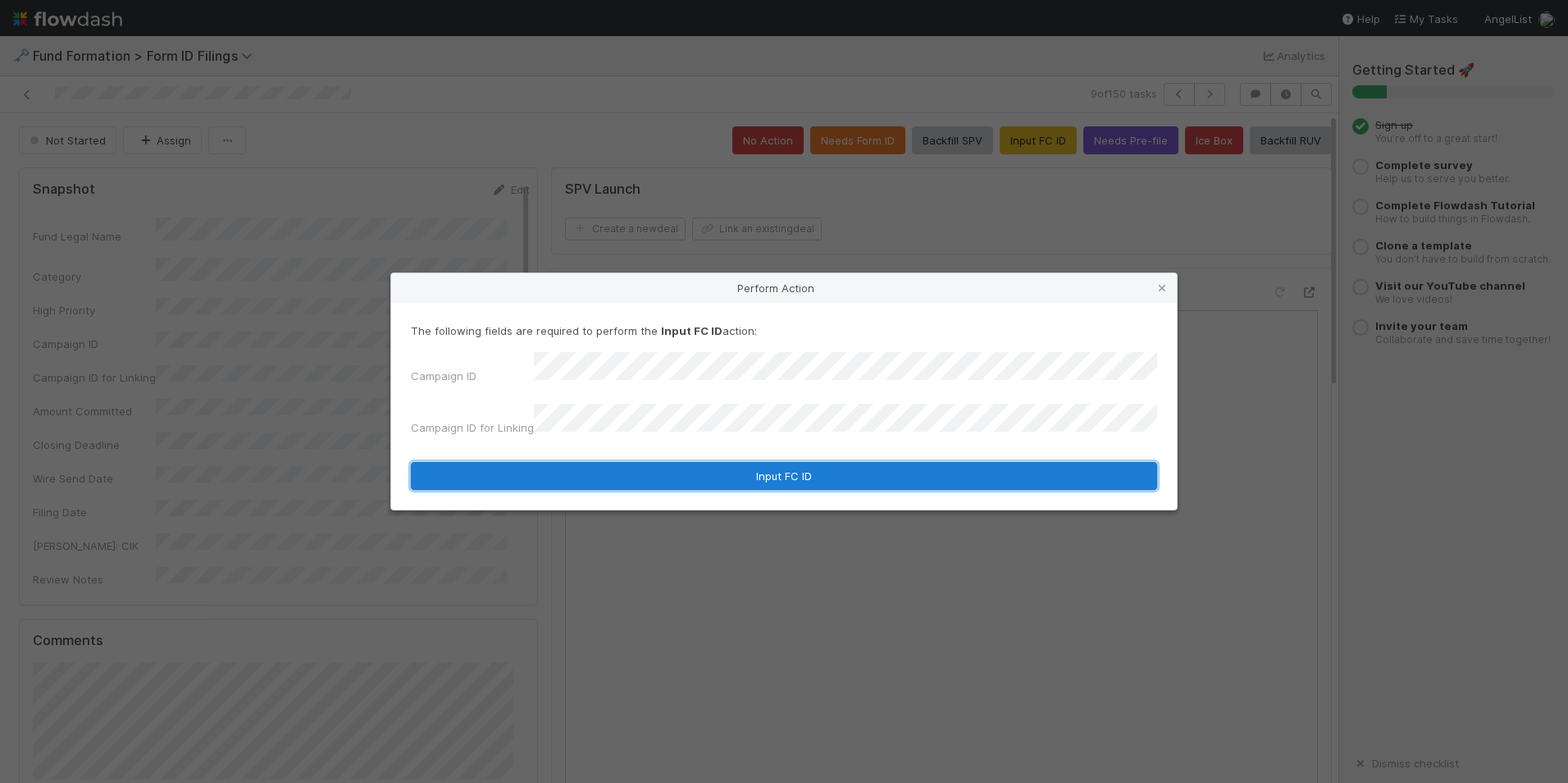
click at [769, 465] on button "Input FC ID" at bounding box center [784, 476] width 746 height 28
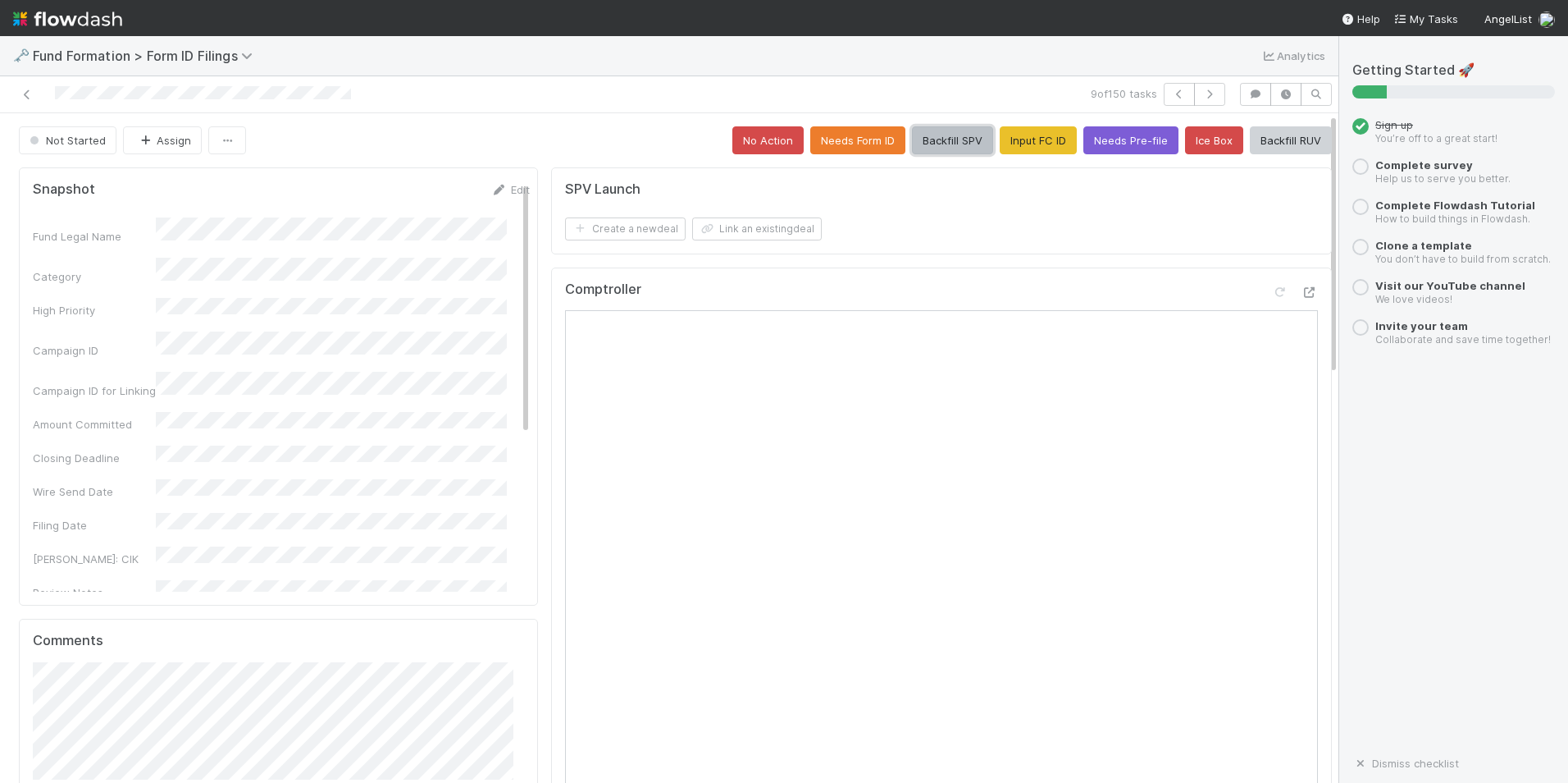
click at [925, 139] on button "Backfill SPV" at bounding box center [953, 140] width 81 height 28
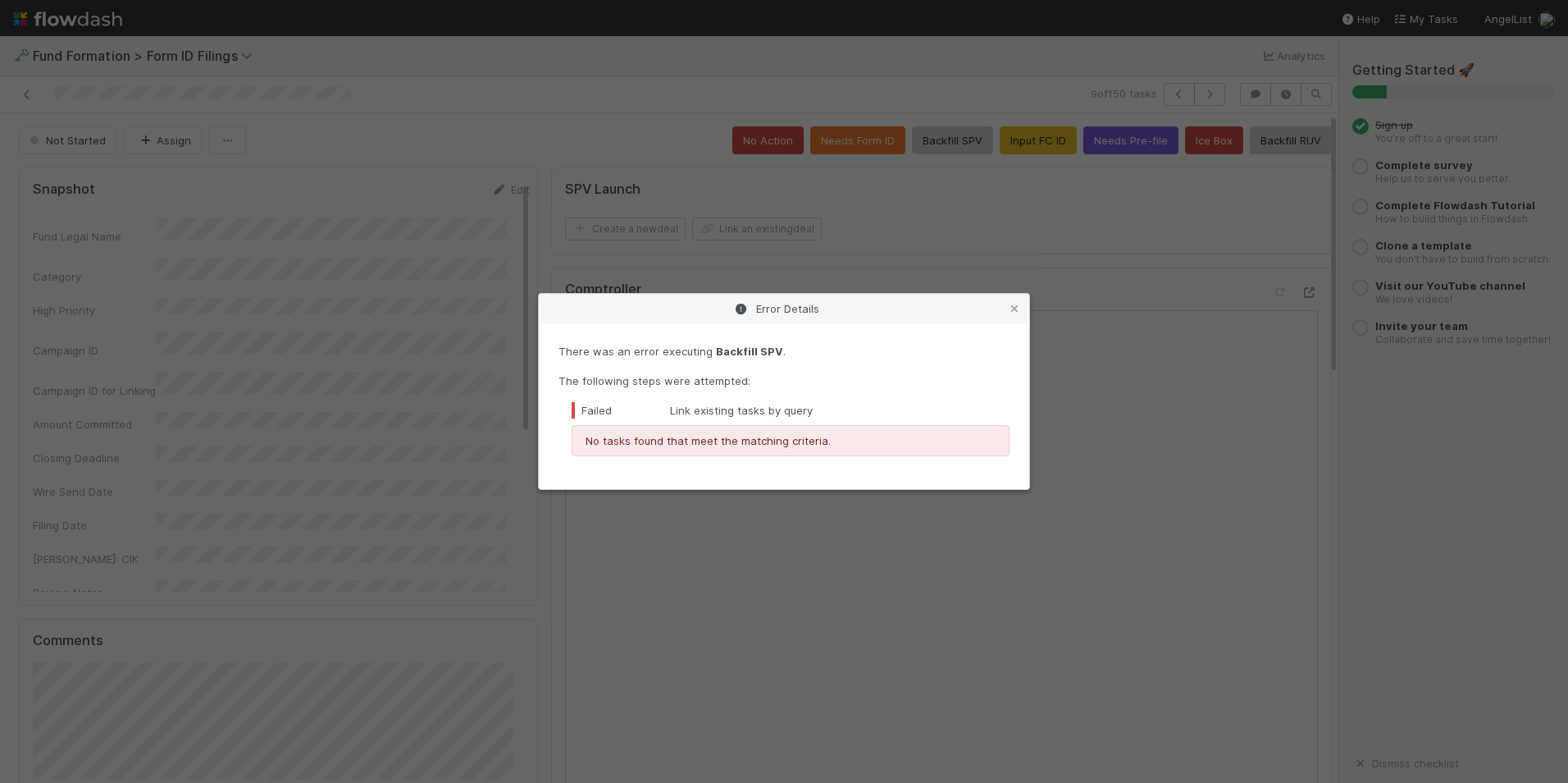
click at [1011, 303] on icon at bounding box center [1014, 309] width 16 height 10
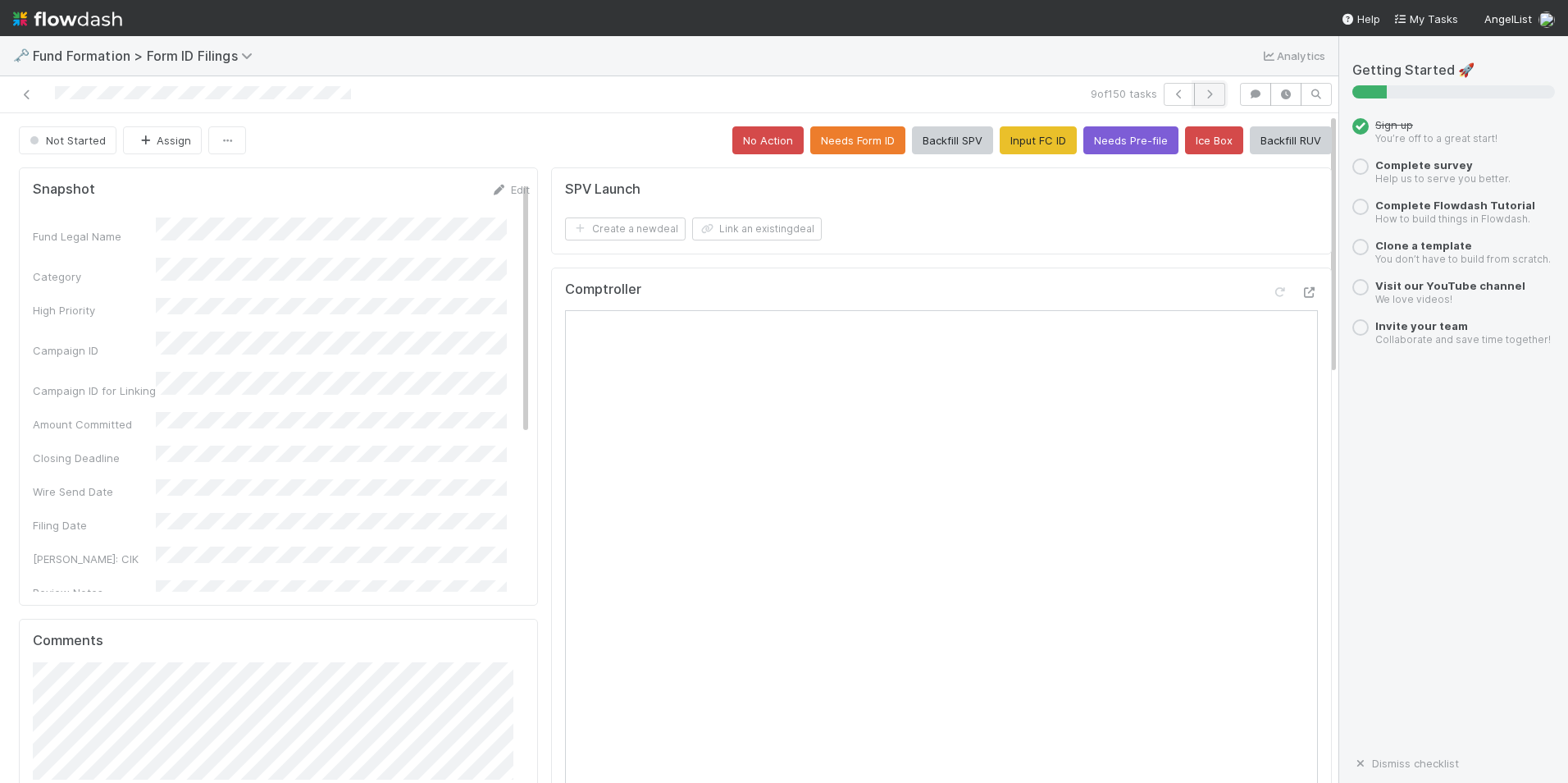
click at [1201, 89] on icon "button" at bounding box center [1209, 94] width 16 height 10
click at [1019, 149] on button "Input FC ID" at bounding box center [1038, 140] width 77 height 28
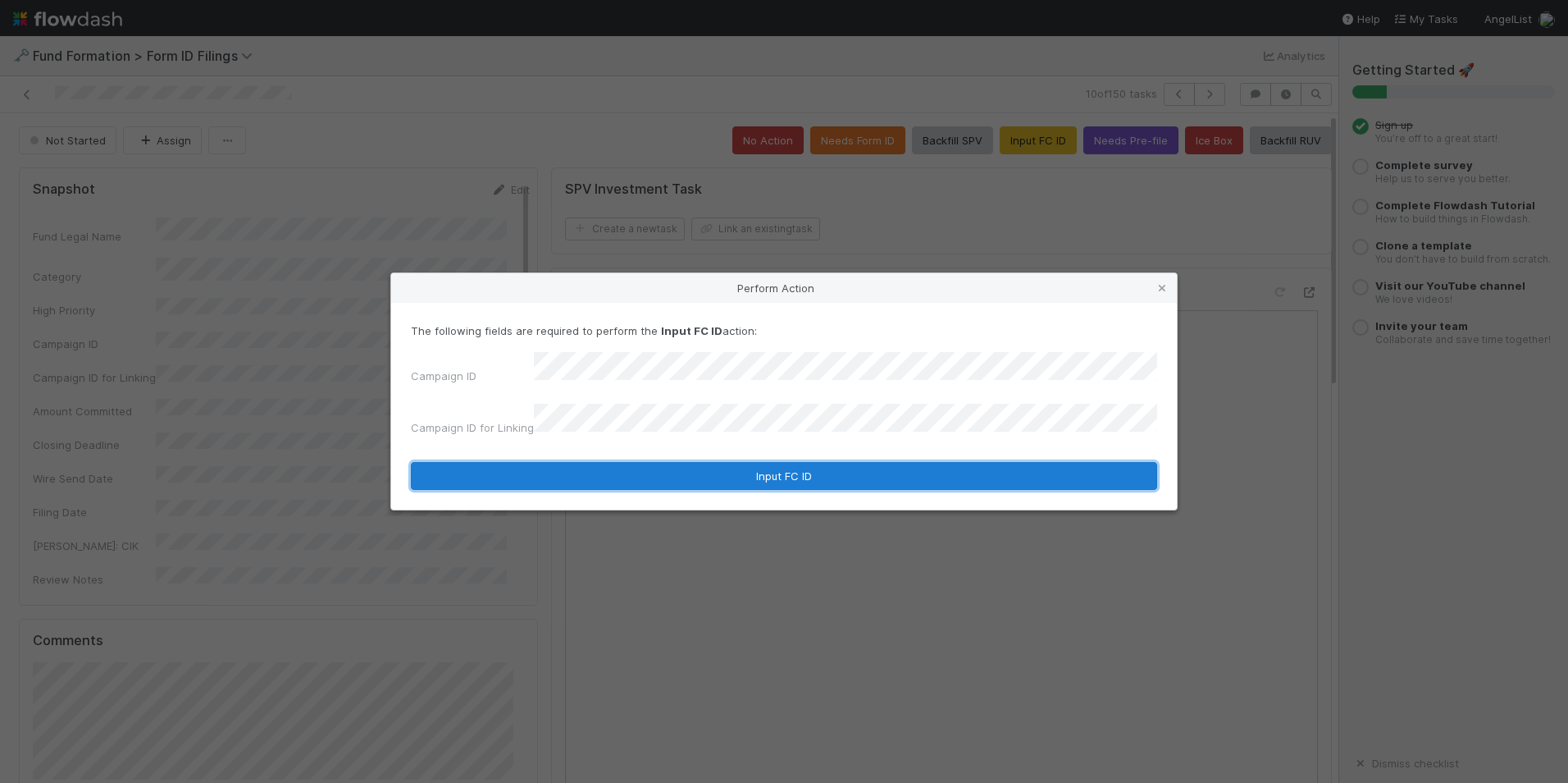
click at [757, 464] on button "Input FC ID" at bounding box center [784, 476] width 746 height 28
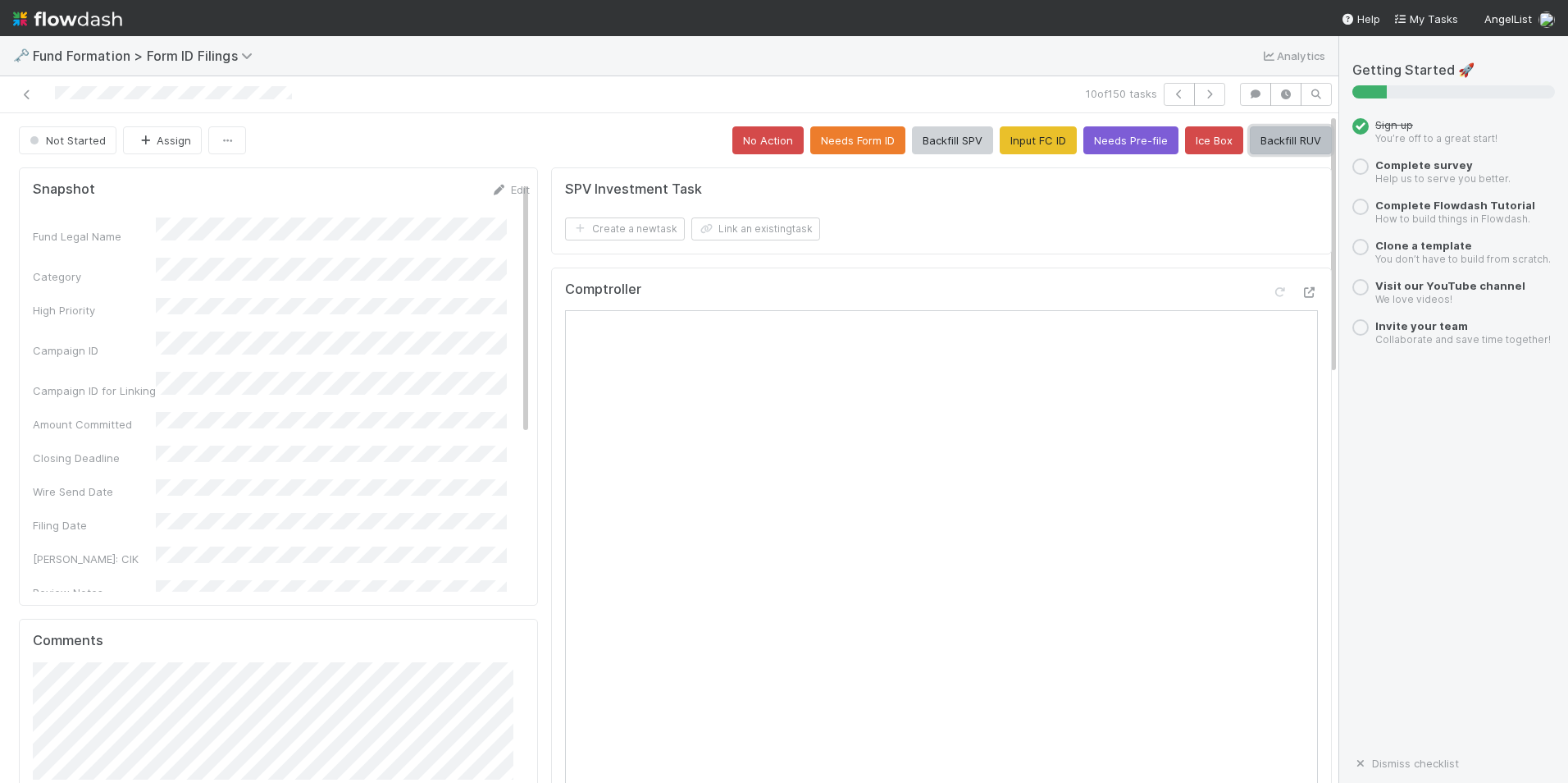
click at [1262, 140] on button "Backfill RUV" at bounding box center [1291, 140] width 82 height 28
click at [1201, 98] on icon "button" at bounding box center [1209, 94] width 16 height 10
click at [1032, 136] on button "Input FC ID" at bounding box center [1038, 140] width 77 height 28
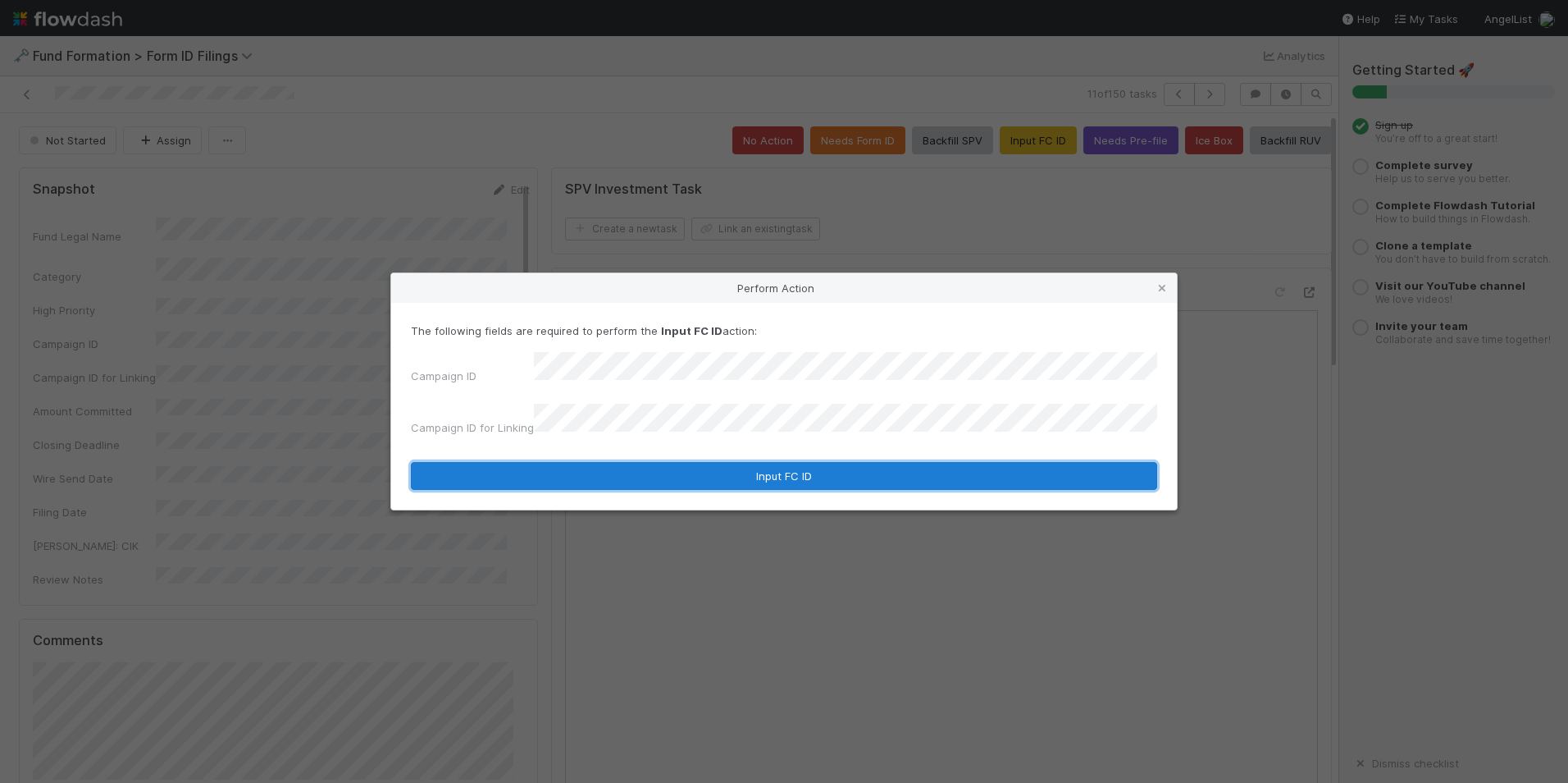
click at [803, 467] on button "Input FC ID" at bounding box center [784, 476] width 746 height 28
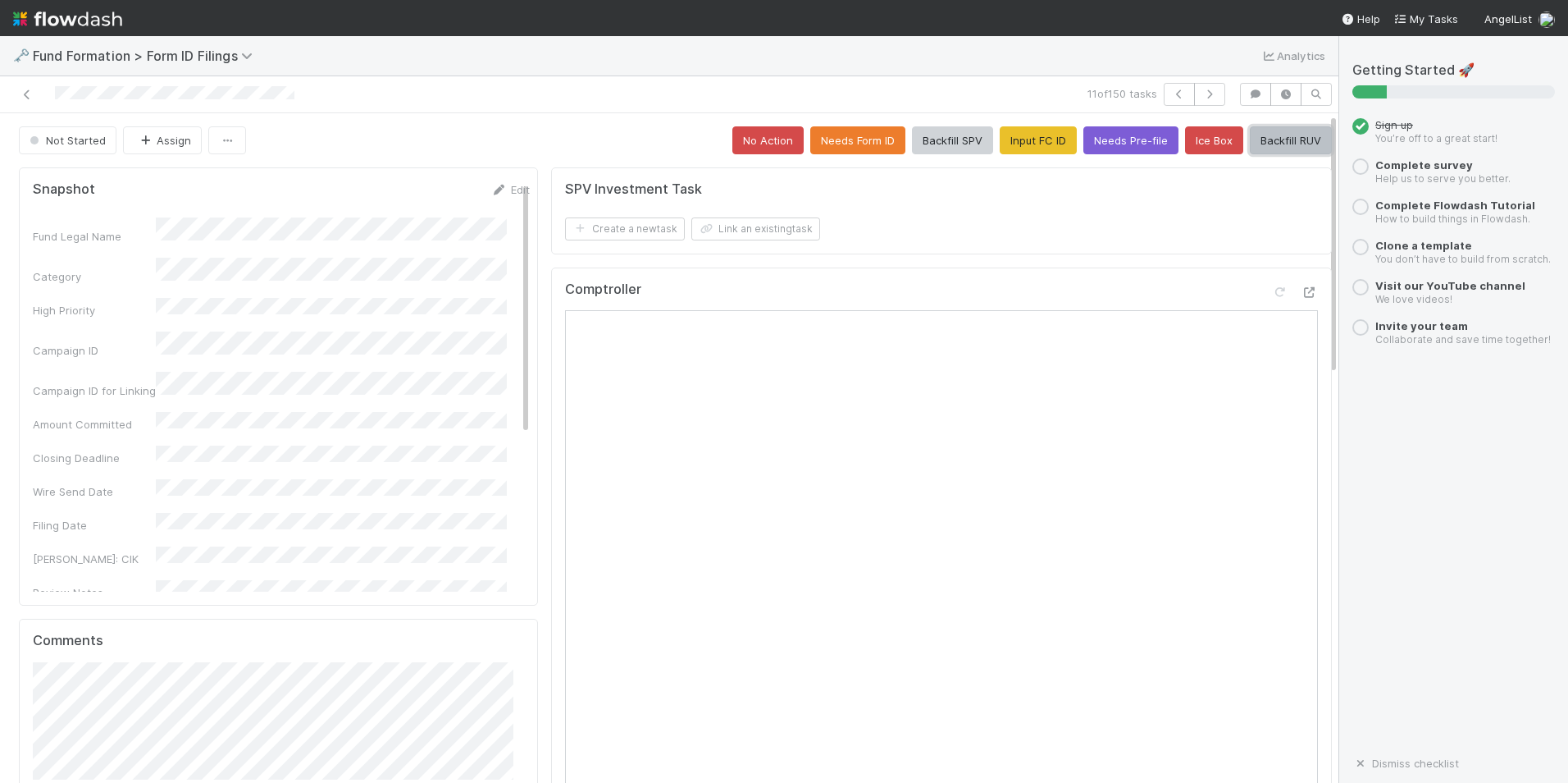
drag, startPoint x: 1254, startPoint y: 148, endPoint x: 1244, endPoint y: 161, distance: 16.4
click at [1254, 148] on button "Backfill RUV" at bounding box center [1291, 140] width 82 height 28
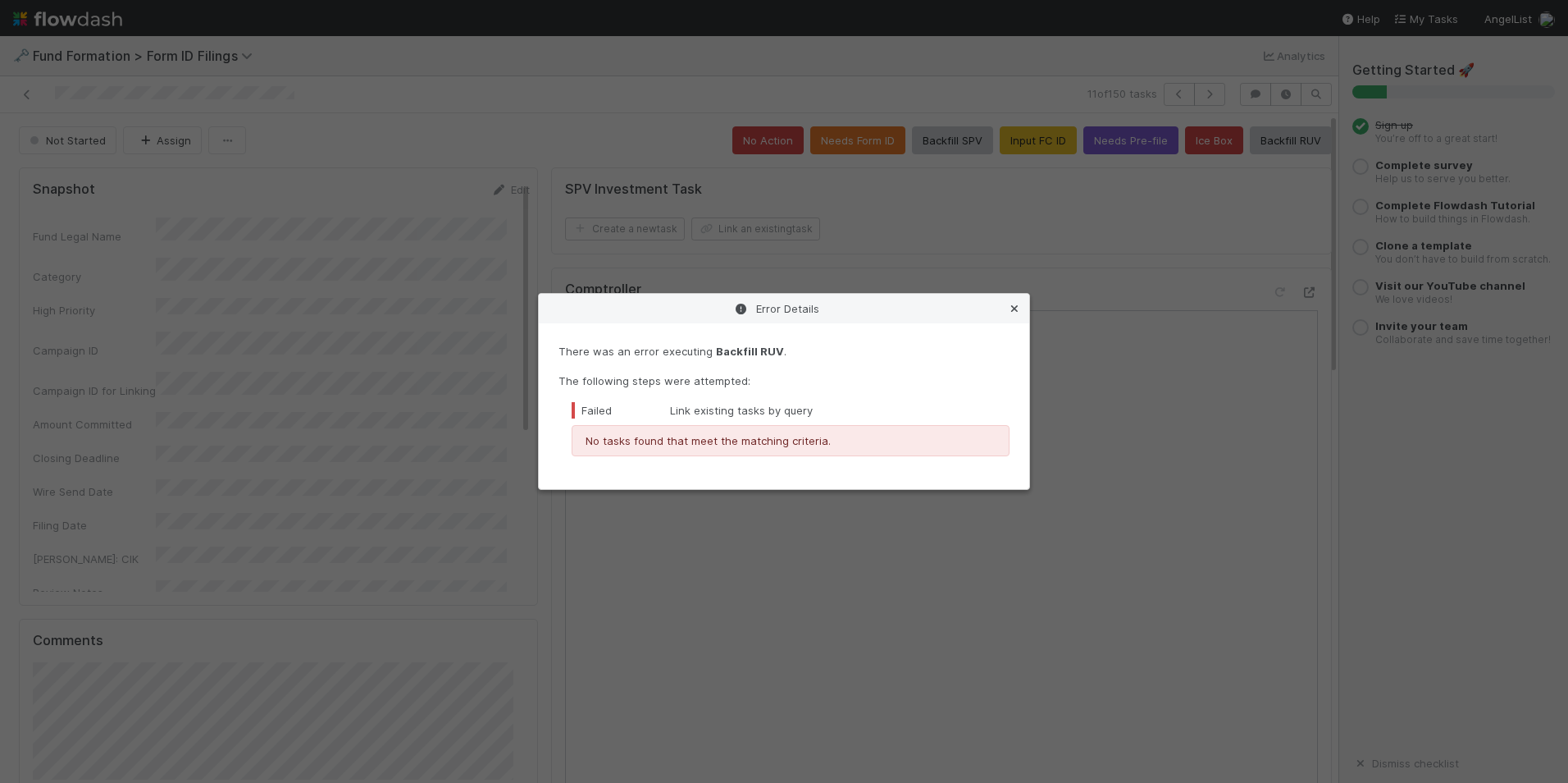
click at [1017, 312] on icon at bounding box center [1014, 309] width 16 height 10
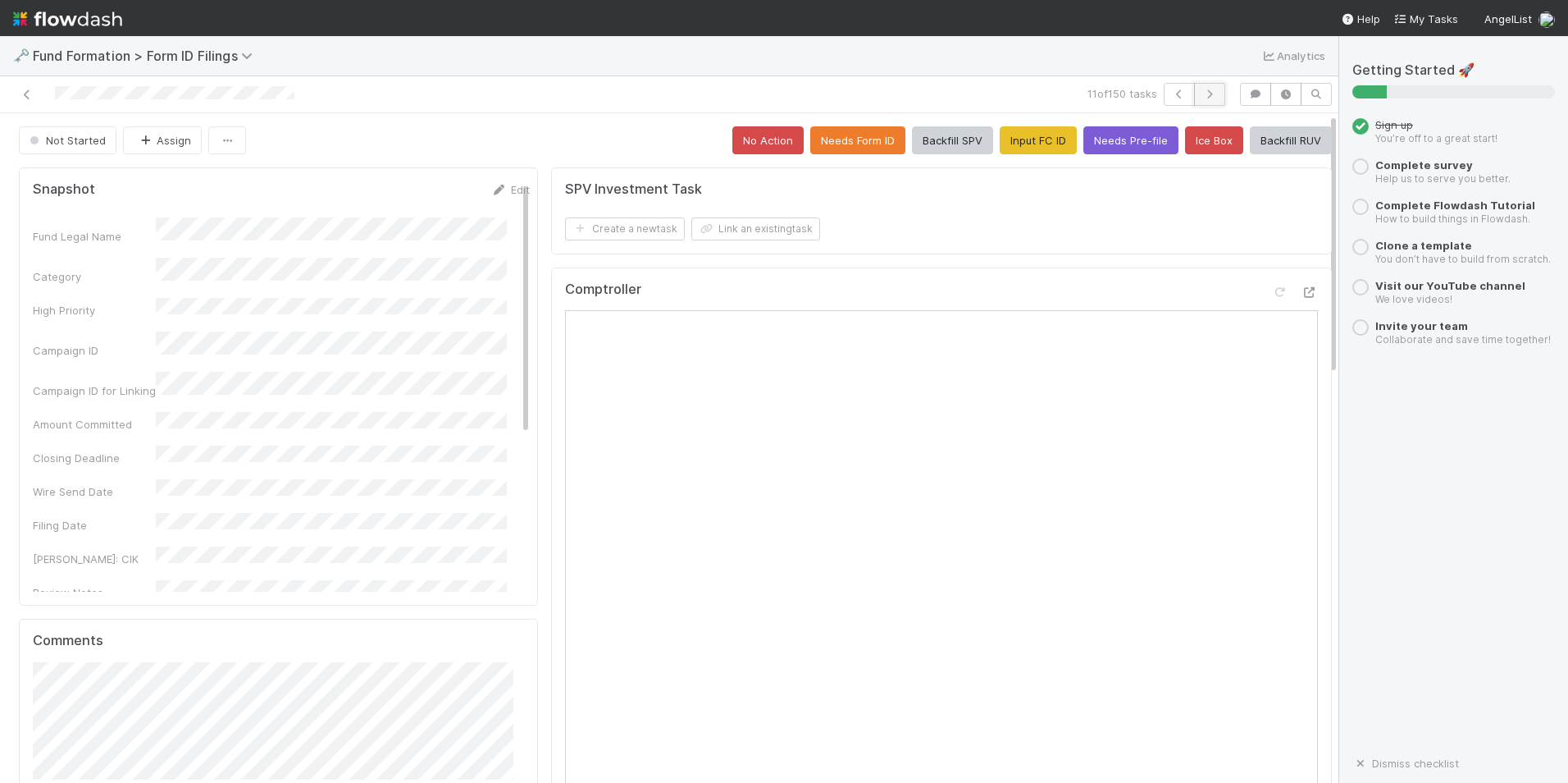
click at [1201, 90] on icon "button" at bounding box center [1209, 94] width 16 height 10
click at [1031, 139] on button "Input FC ID" at bounding box center [1038, 140] width 77 height 28
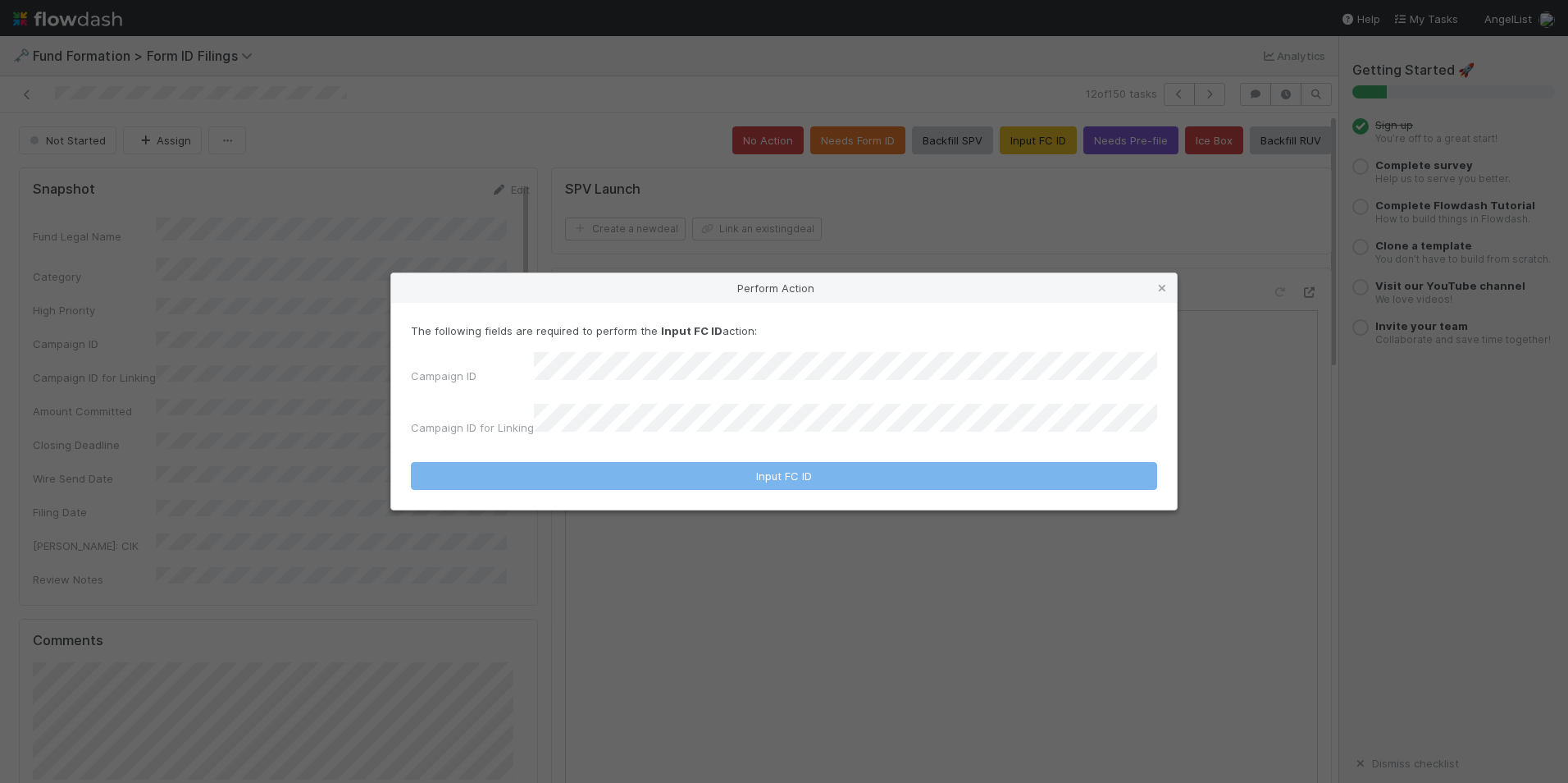
click at [853, 362] on div "The following fields are required to perform the Input FC ID action: Campaign I…" at bounding box center [784, 382] width 746 height 120
click at [835, 433] on form "The following fields are required to perform the Input FC ID action: Campaign I…" at bounding box center [784, 406] width 746 height 167
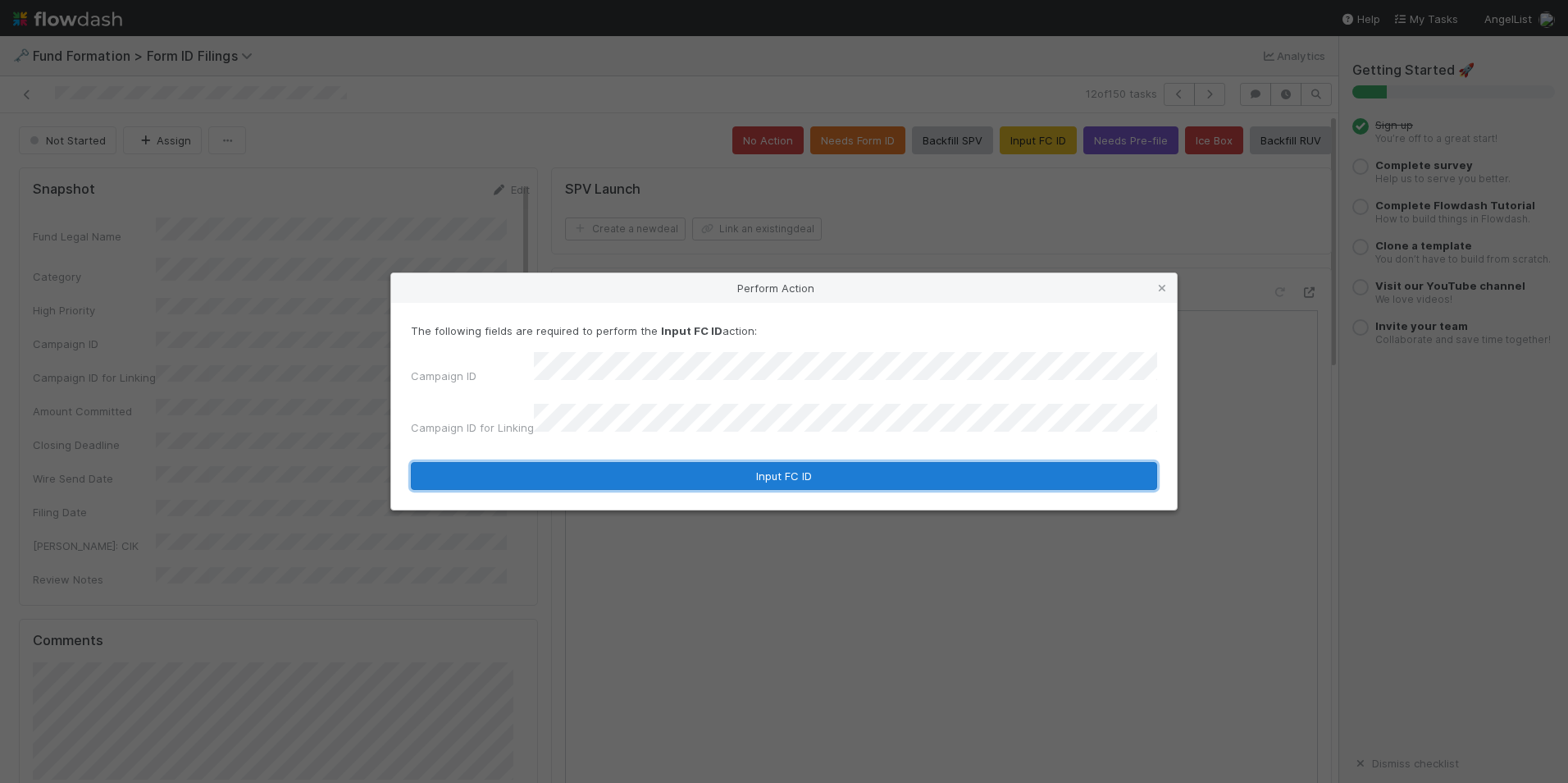
click at [822, 462] on button "Input FC ID" at bounding box center [784, 476] width 746 height 28
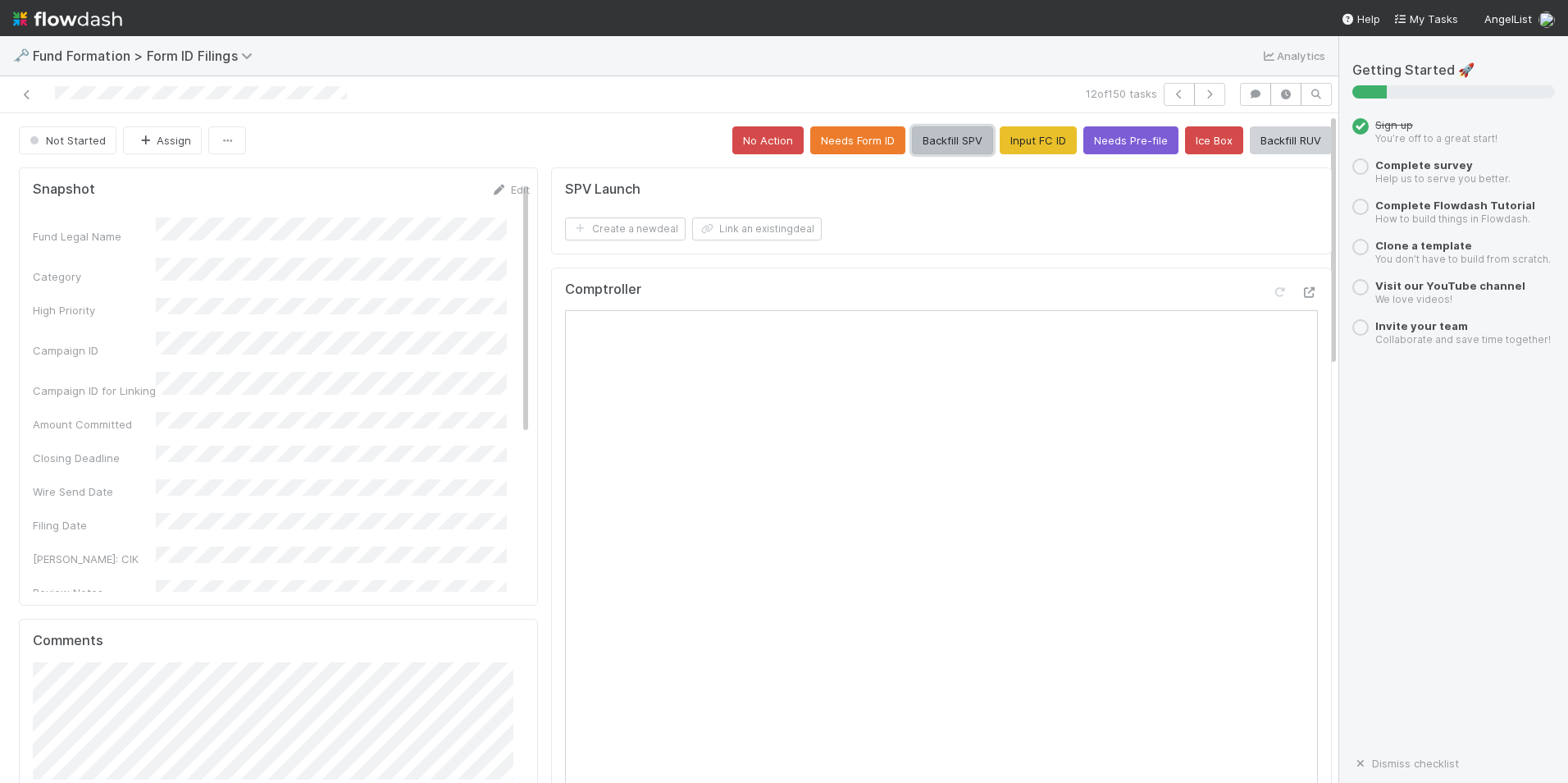
click at [936, 141] on button "Backfill SPV" at bounding box center [953, 140] width 81 height 28
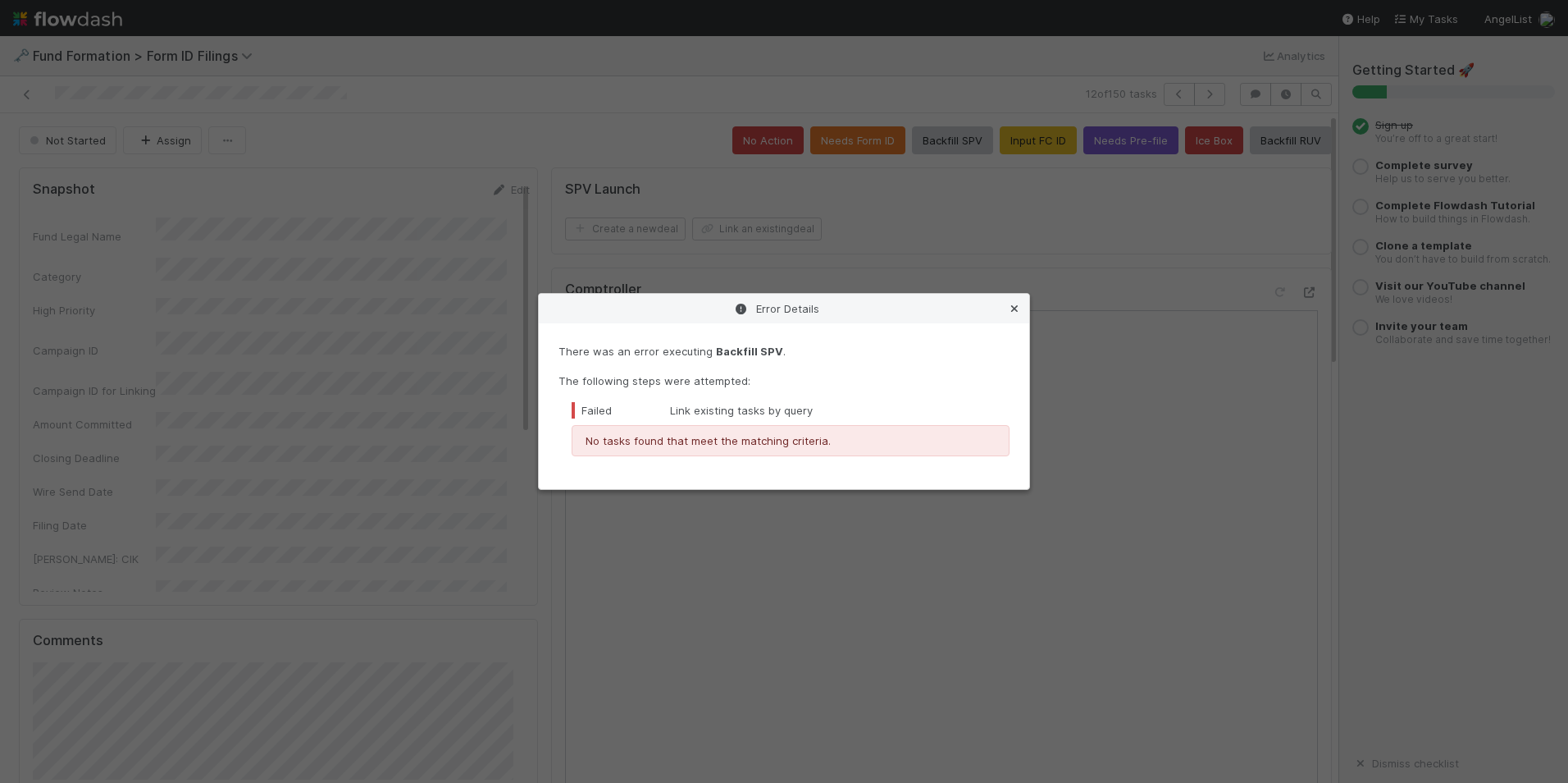
click at [1016, 307] on icon at bounding box center [1014, 309] width 16 height 10
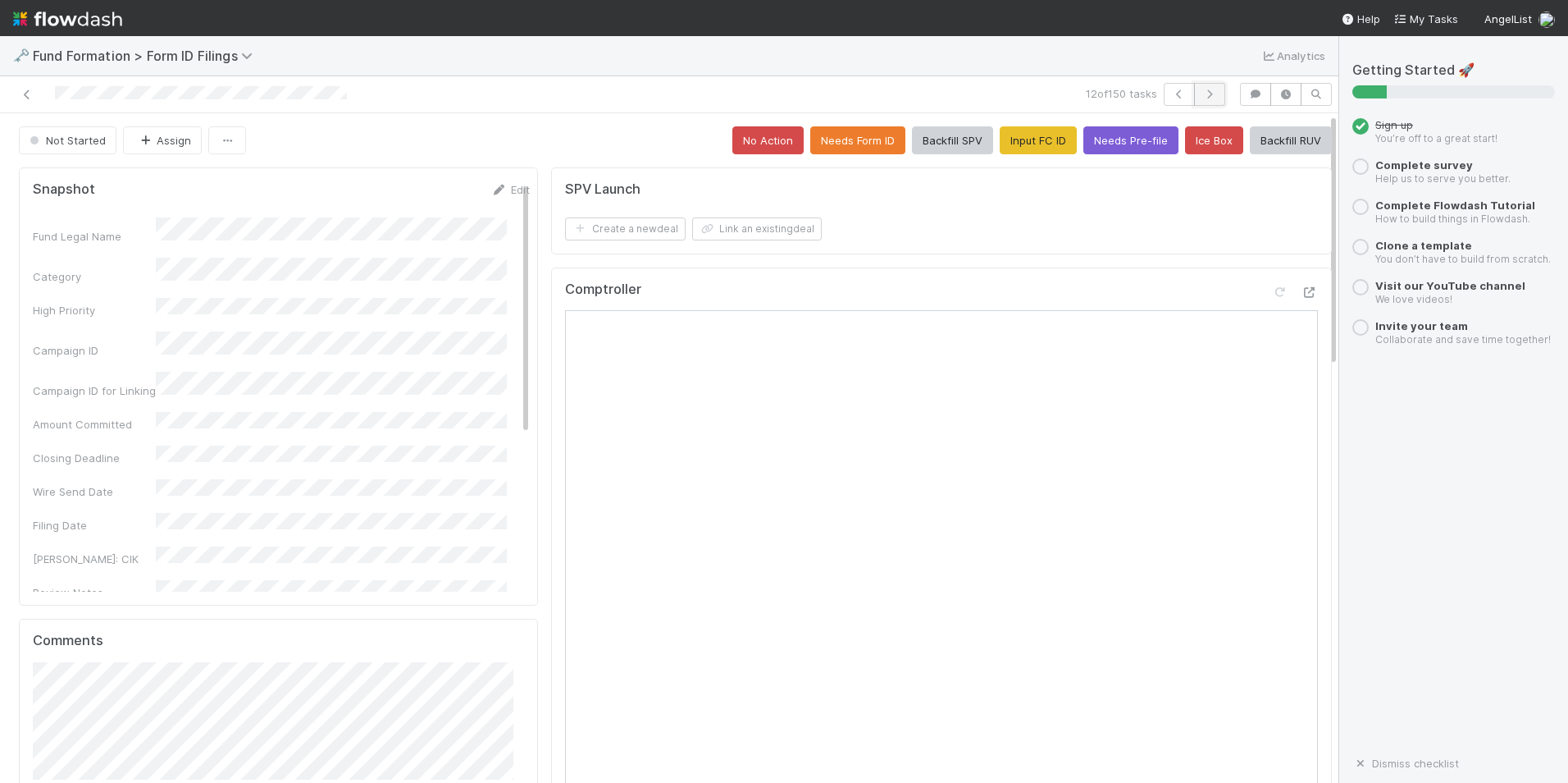
click at [1201, 96] on icon "button" at bounding box center [1209, 94] width 16 height 10
click at [1265, 140] on button "Backfill RUV" at bounding box center [1291, 140] width 82 height 28
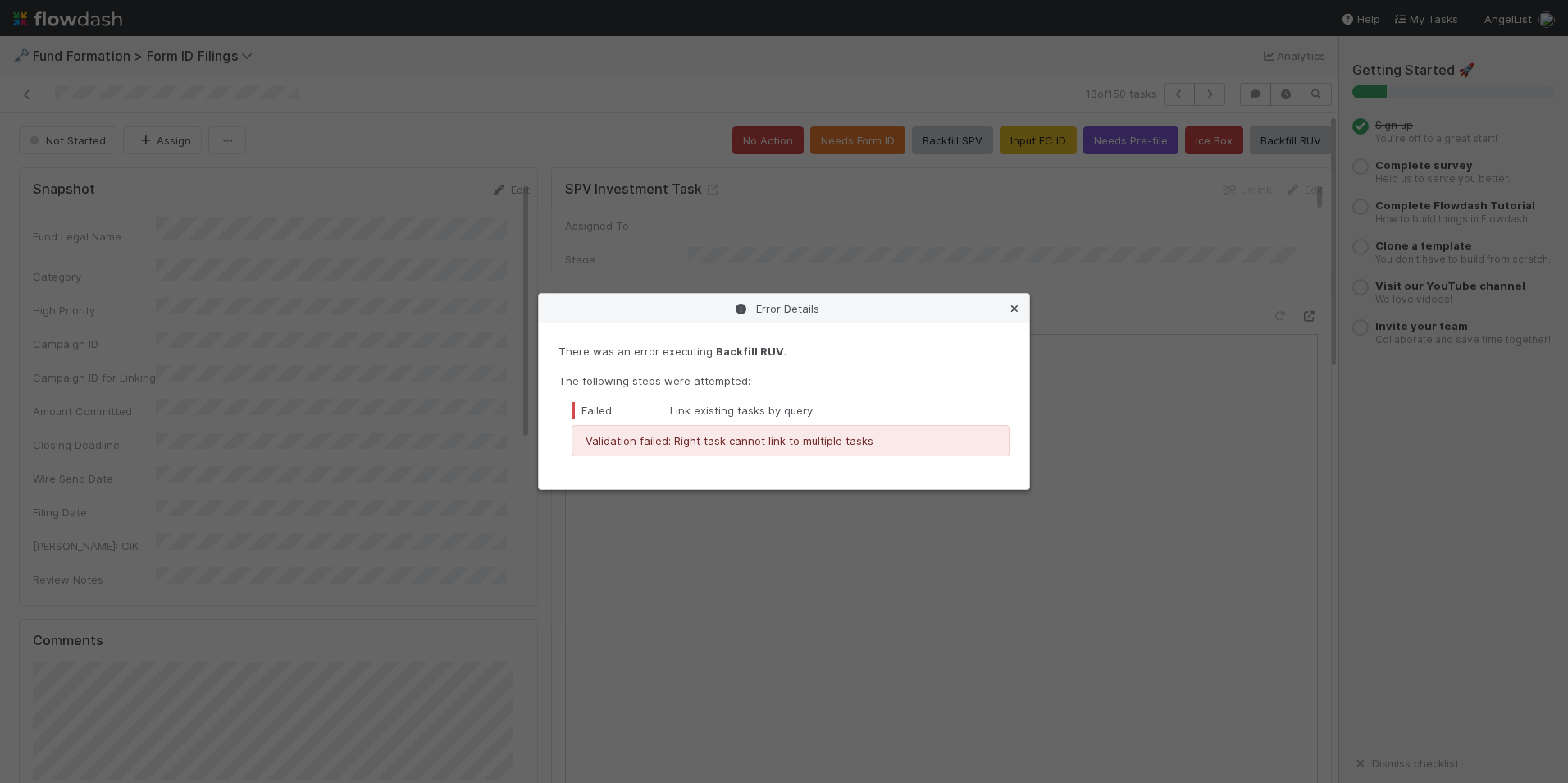
click at [1022, 310] on div "Error Details" at bounding box center [784, 309] width 491 height 29
click at [1016, 303] on icon at bounding box center [1014, 309] width 16 height 10
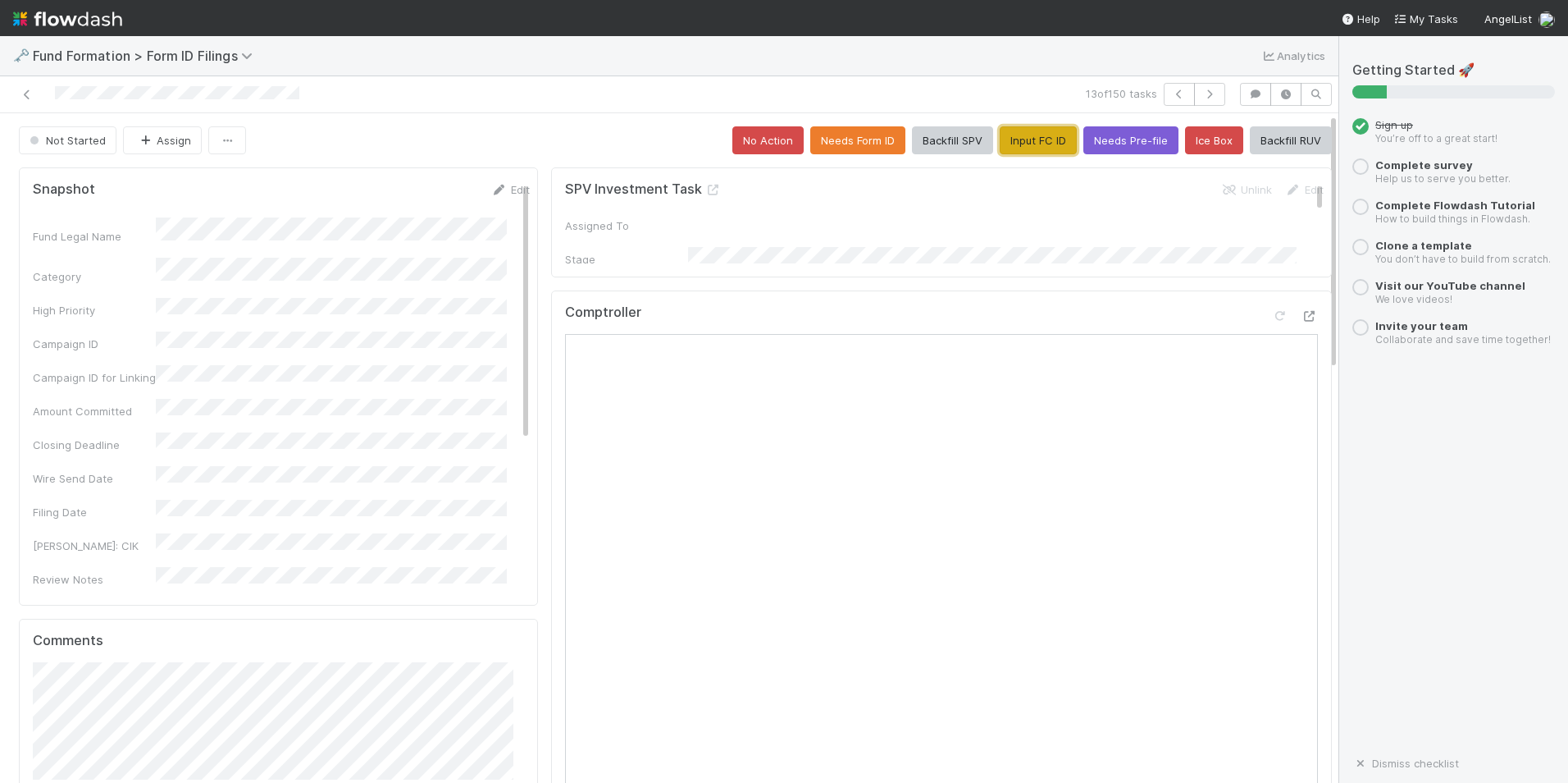
click at [1001, 149] on button "Input FC ID" at bounding box center [1038, 140] width 77 height 28
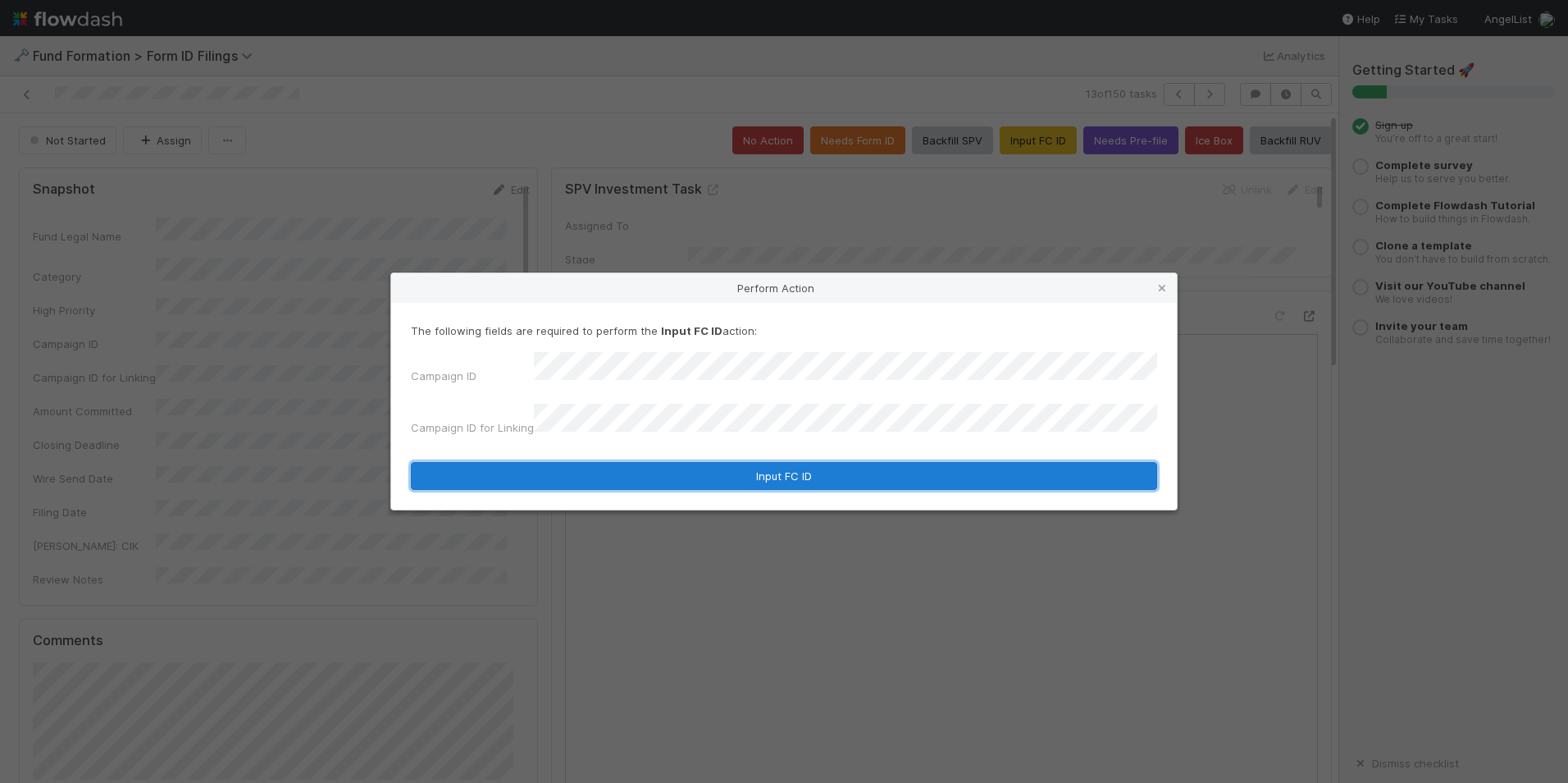
click at [724, 462] on button "Input FC ID" at bounding box center [784, 476] width 746 height 28
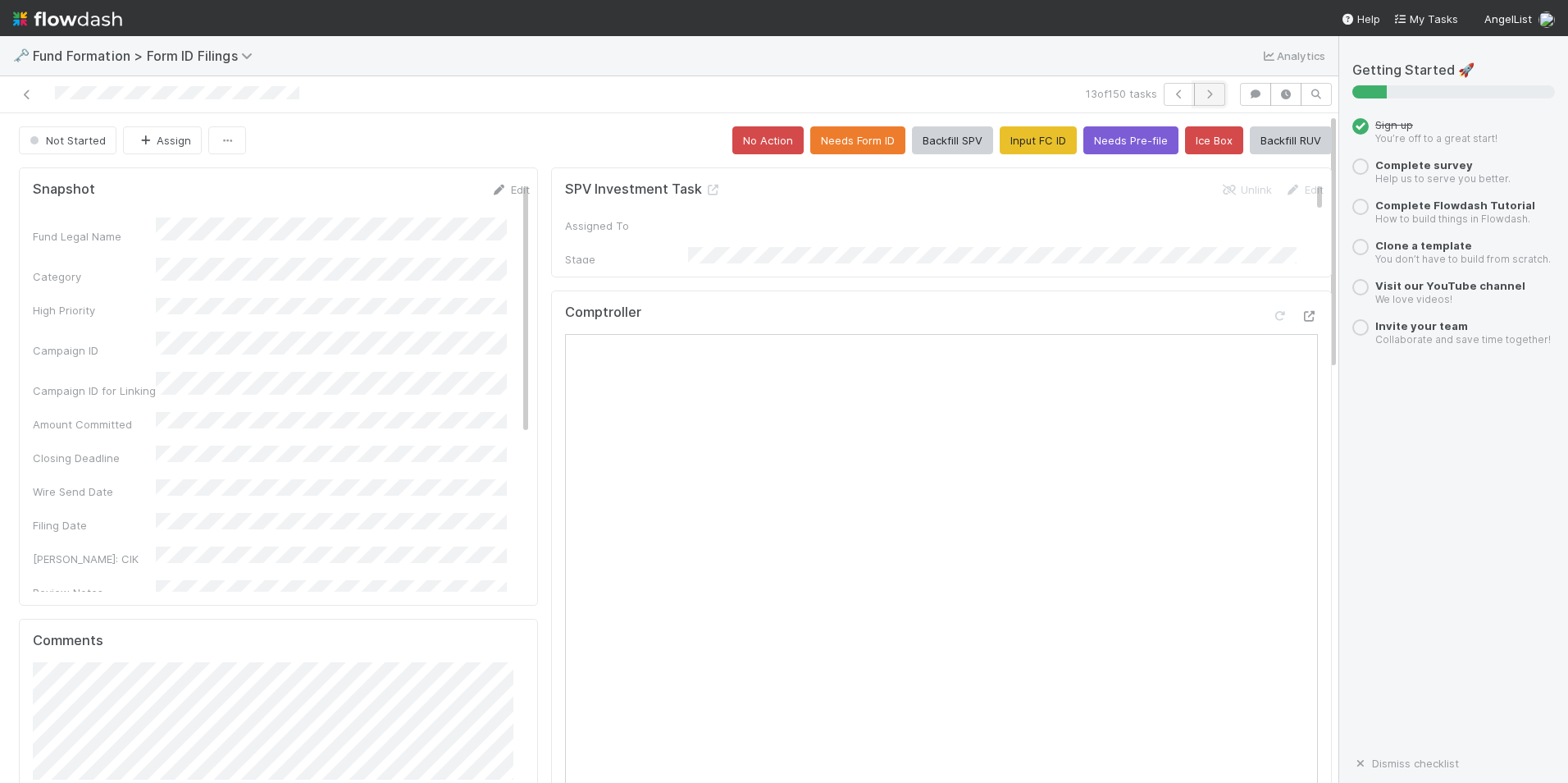
click at [1201, 95] on icon "button" at bounding box center [1209, 94] width 16 height 10
click at [1041, 149] on button "Input FC ID" at bounding box center [1038, 140] width 77 height 28
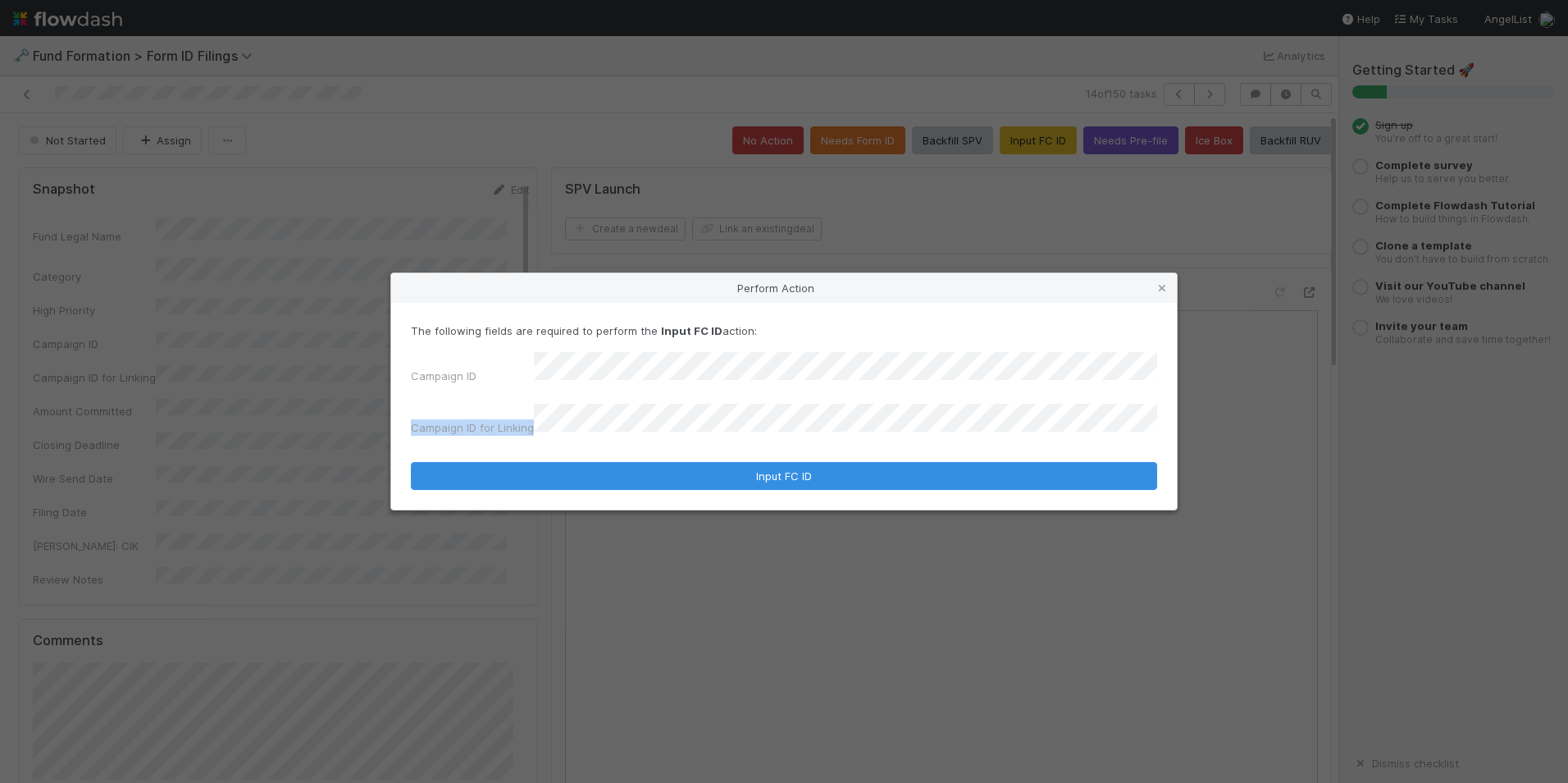
click at [570, 390] on div "Campaign ID Campaign ID for Linking" at bounding box center [784, 397] width 746 height 90
click at [411, 462] on button "Input FC ID" at bounding box center [784, 476] width 746 height 28
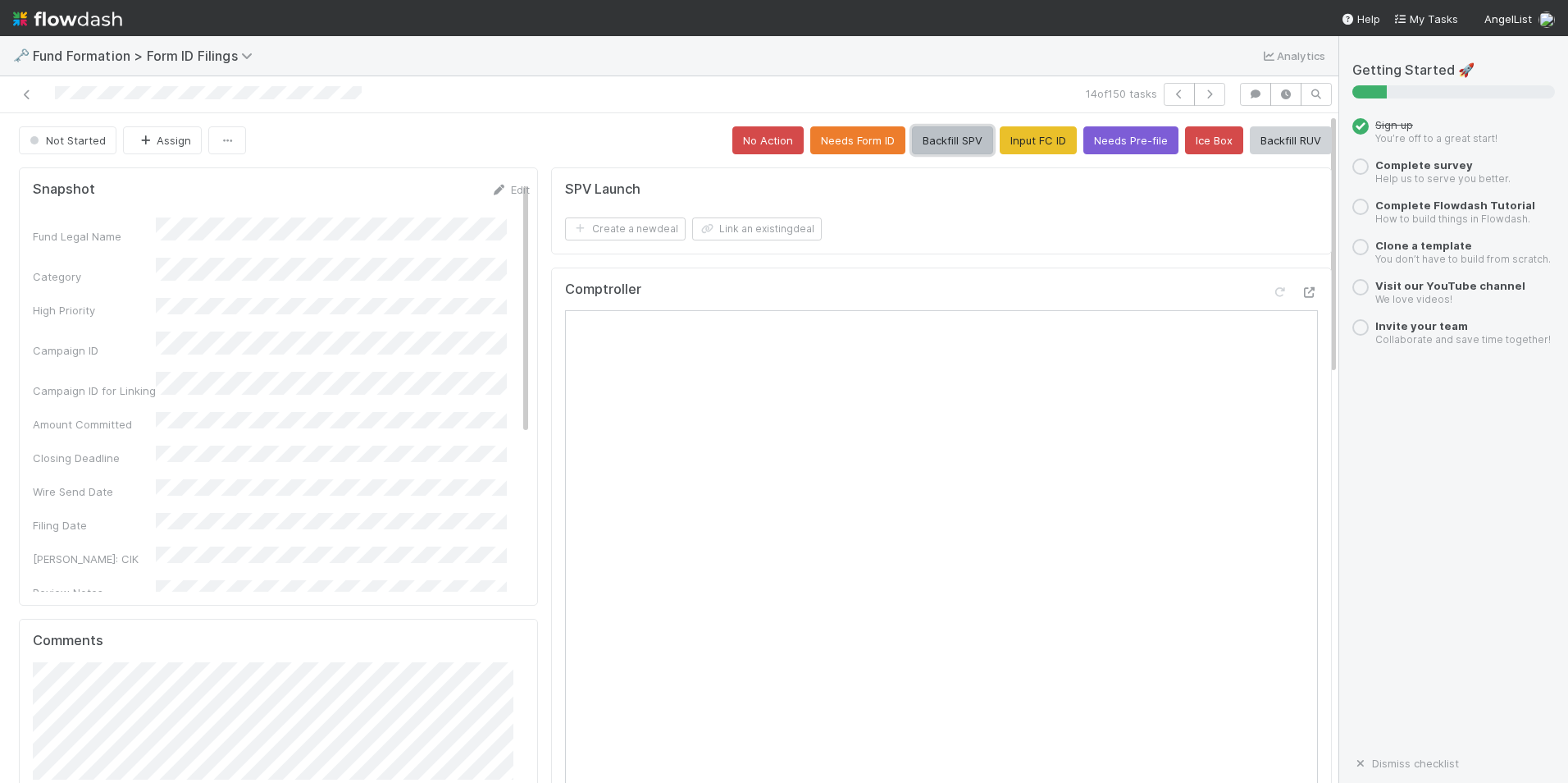
click at [922, 146] on button "Backfill SPV" at bounding box center [953, 140] width 81 height 28
click at [1196, 101] on button "button" at bounding box center [1210, 95] width 31 height 23
click at [1030, 133] on button "Input FC ID" at bounding box center [1038, 140] width 77 height 28
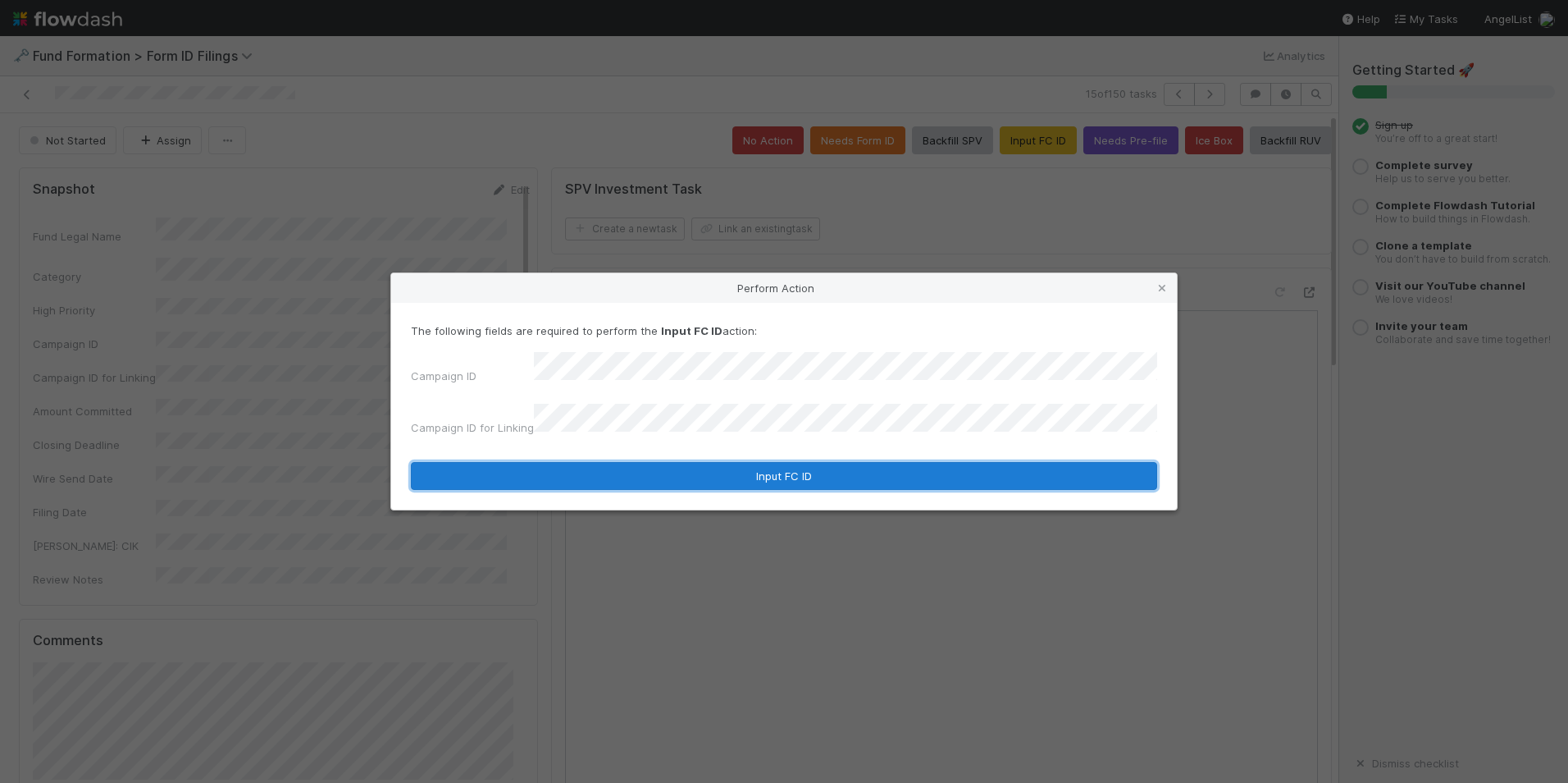
click at [742, 471] on button "Input FC ID" at bounding box center [784, 476] width 746 height 28
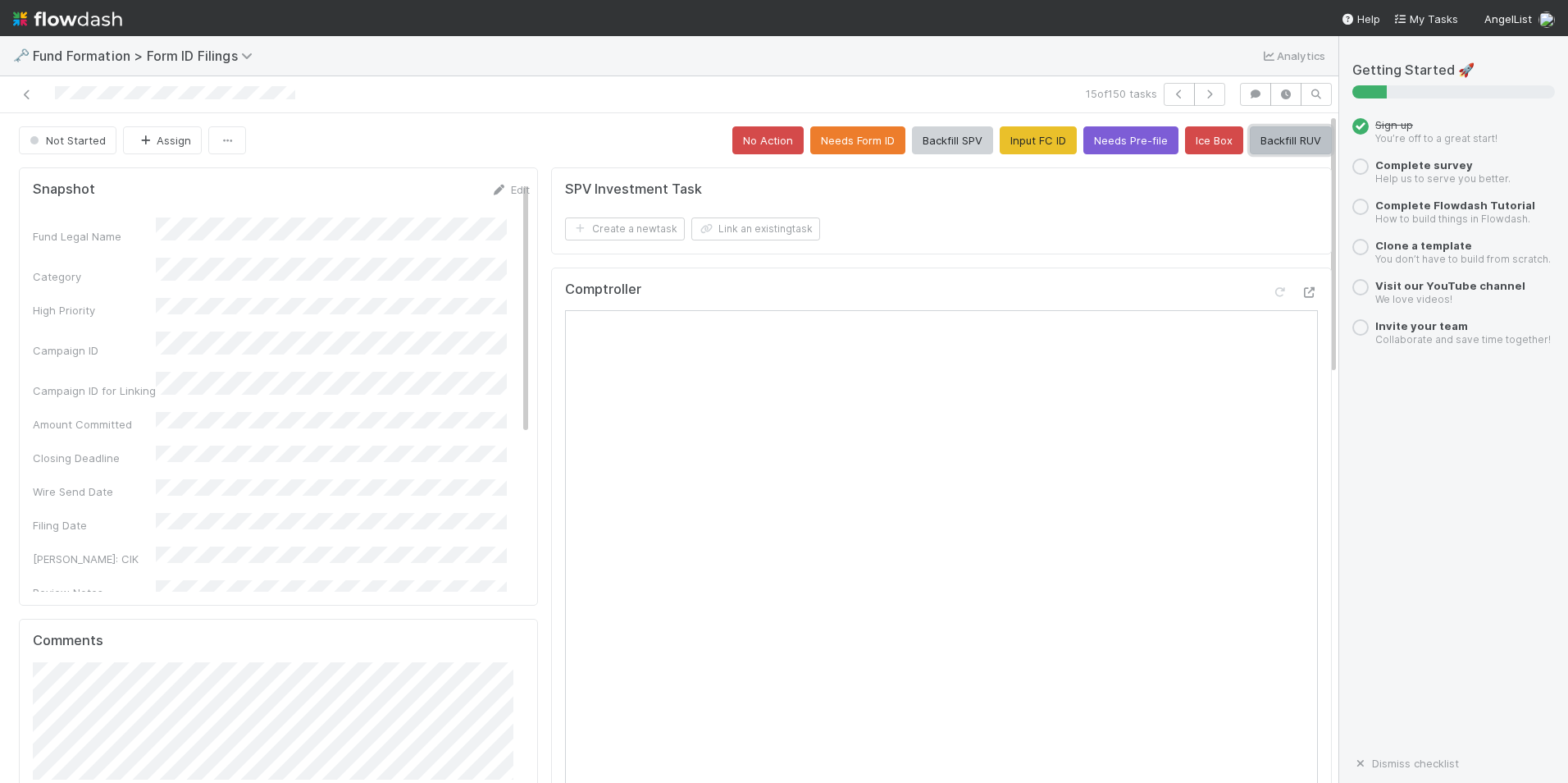
click at [1256, 147] on button "Backfill RUV" at bounding box center [1291, 140] width 82 height 28
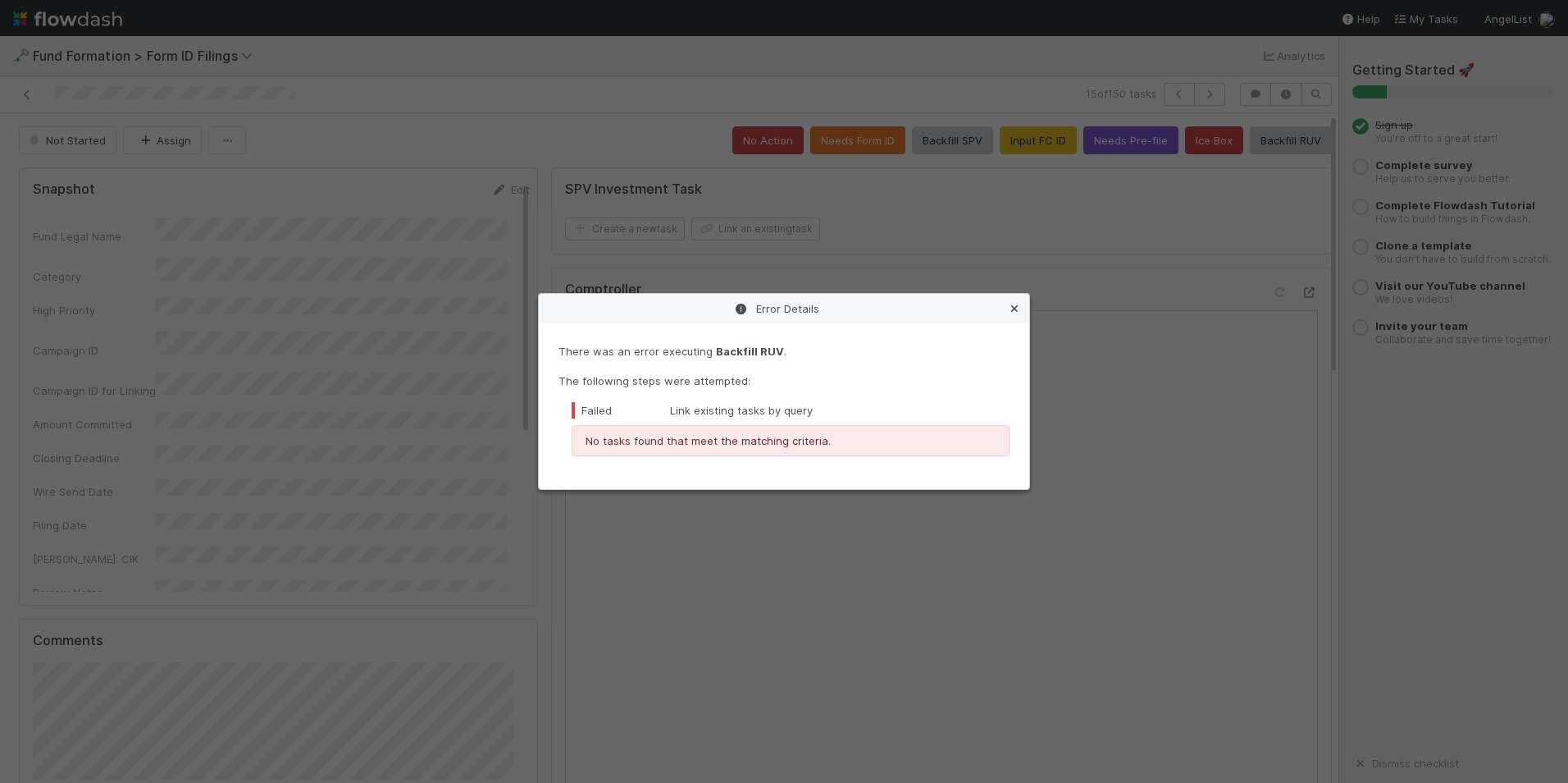
click at [1013, 310] on icon at bounding box center [1014, 309] width 16 height 10
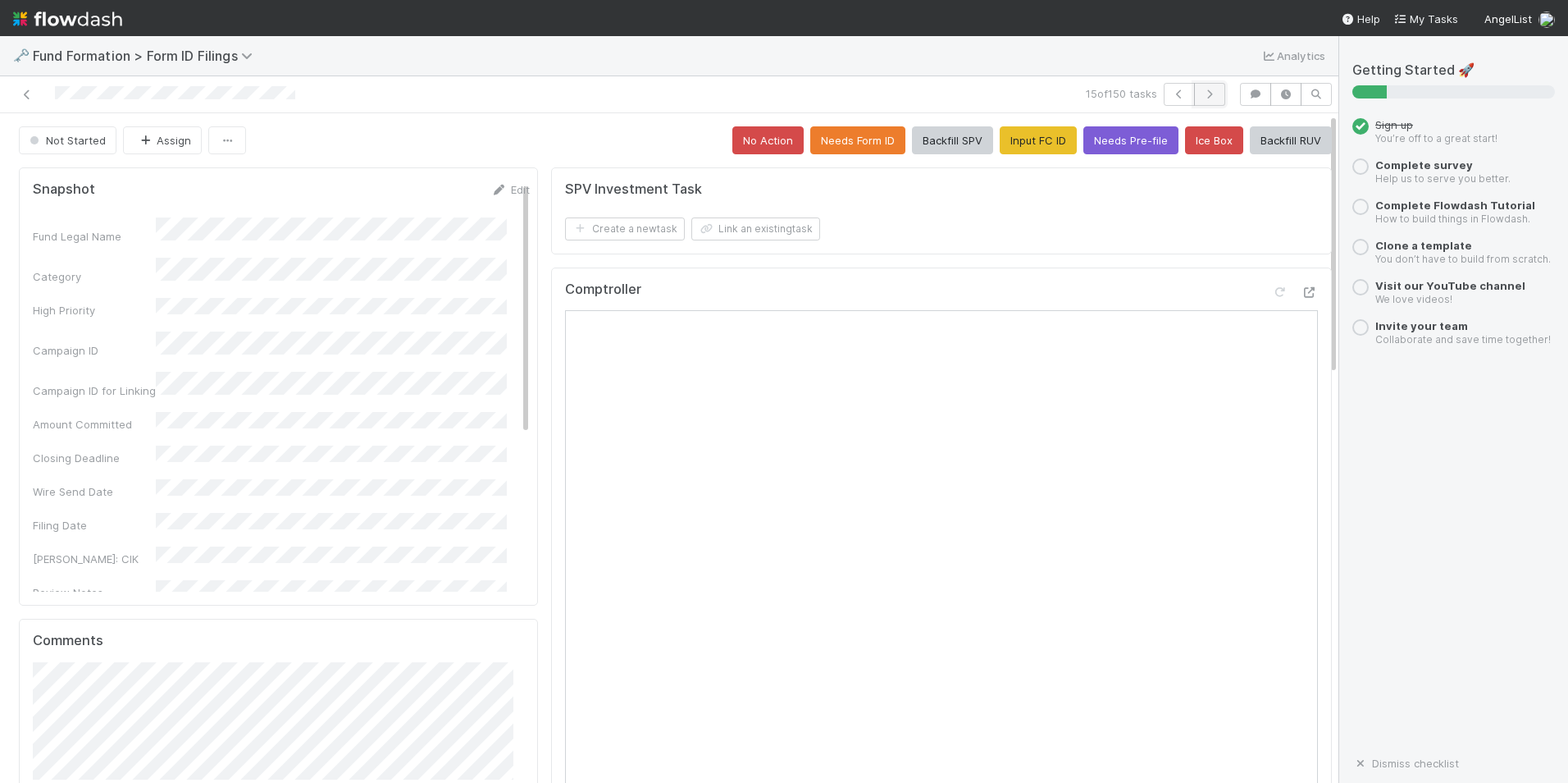
click at [1198, 87] on button "button" at bounding box center [1210, 95] width 31 height 23
click at [1044, 129] on button "Input FC ID" at bounding box center [1038, 140] width 77 height 28
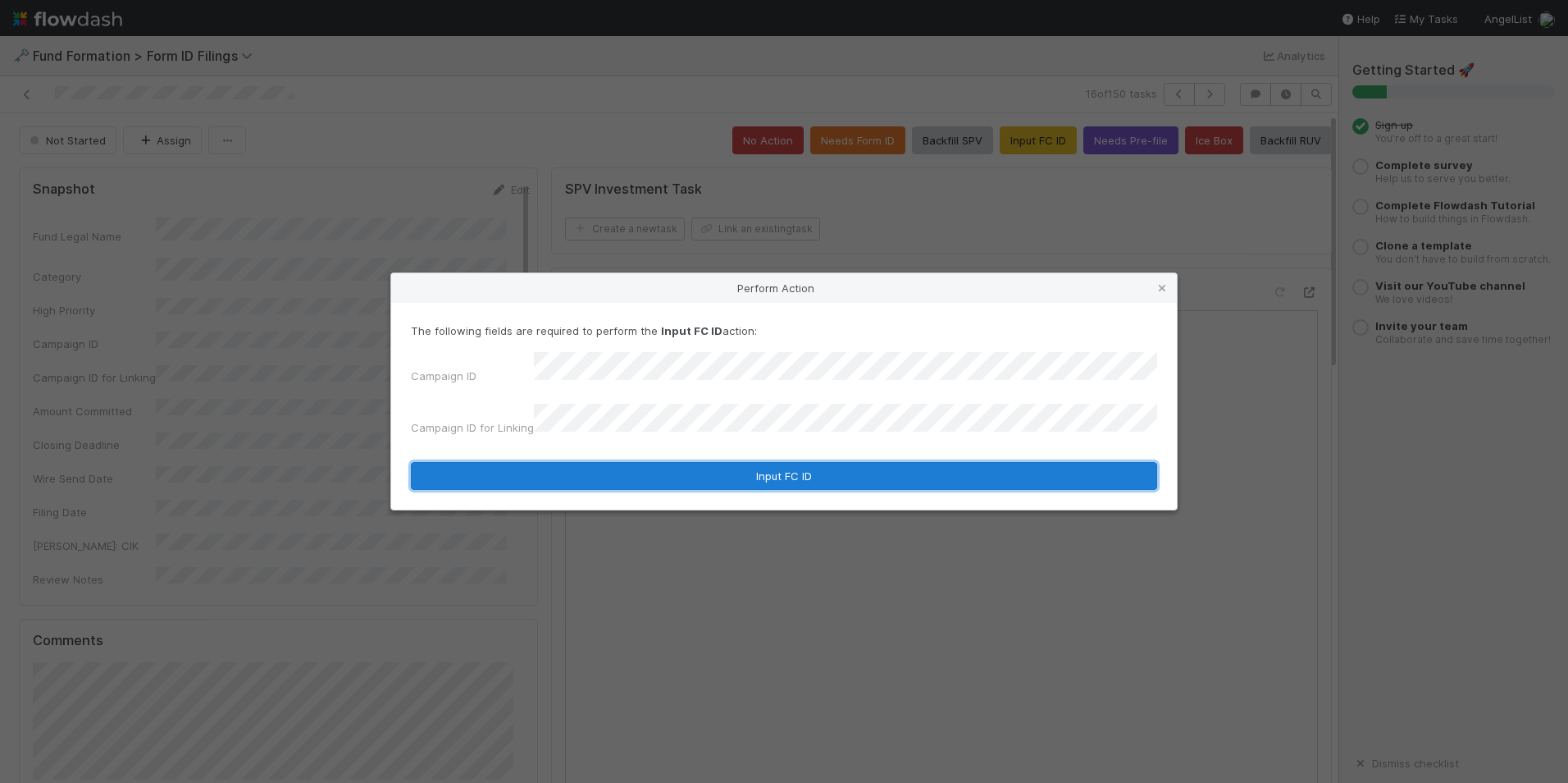
click at [787, 464] on button "Input FC ID" at bounding box center [784, 476] width 746 height 28
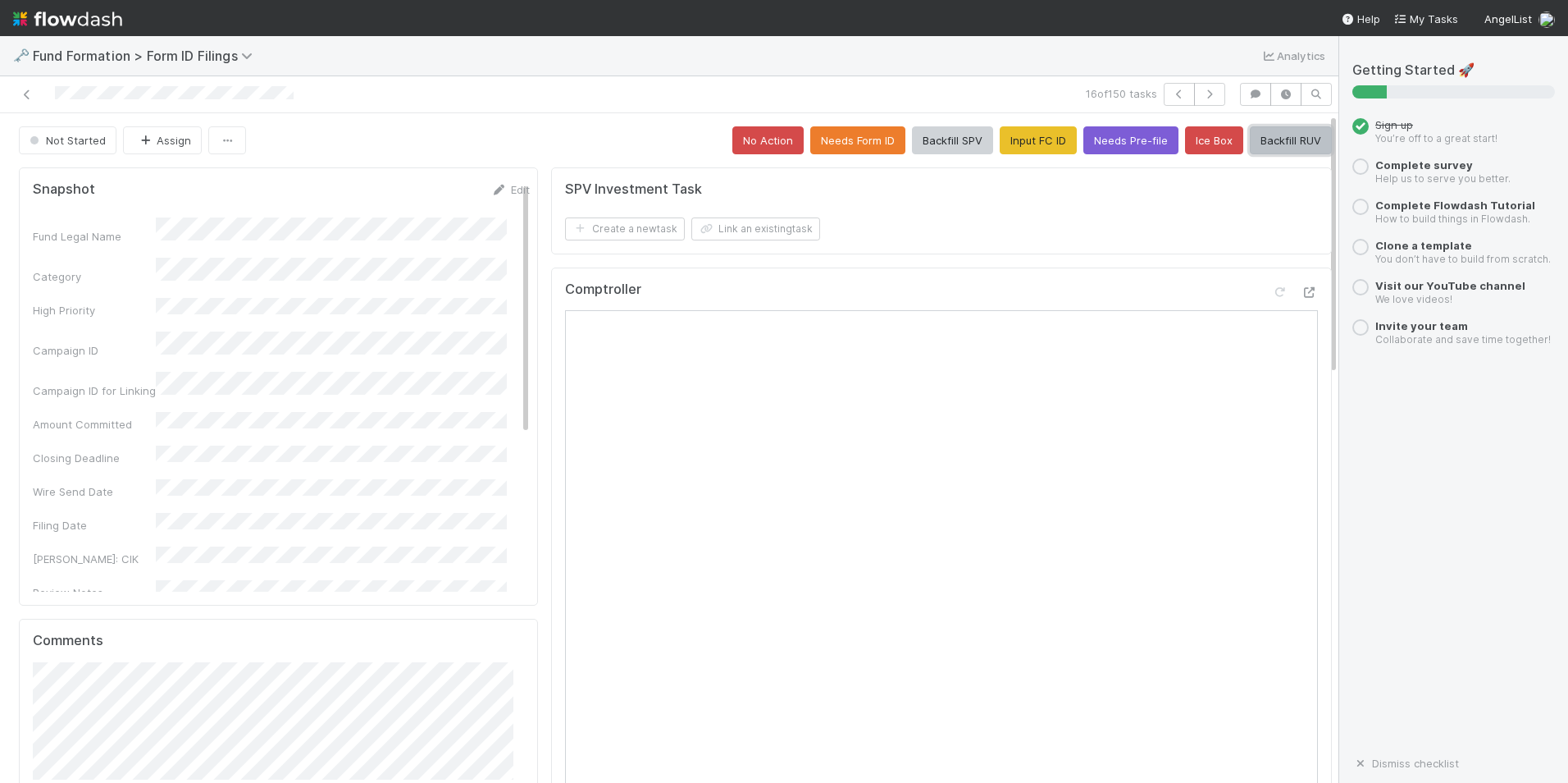
click at [1250, 147] on button "Backfill RUV" at bounding box center [1291, 140] width 82 height 28
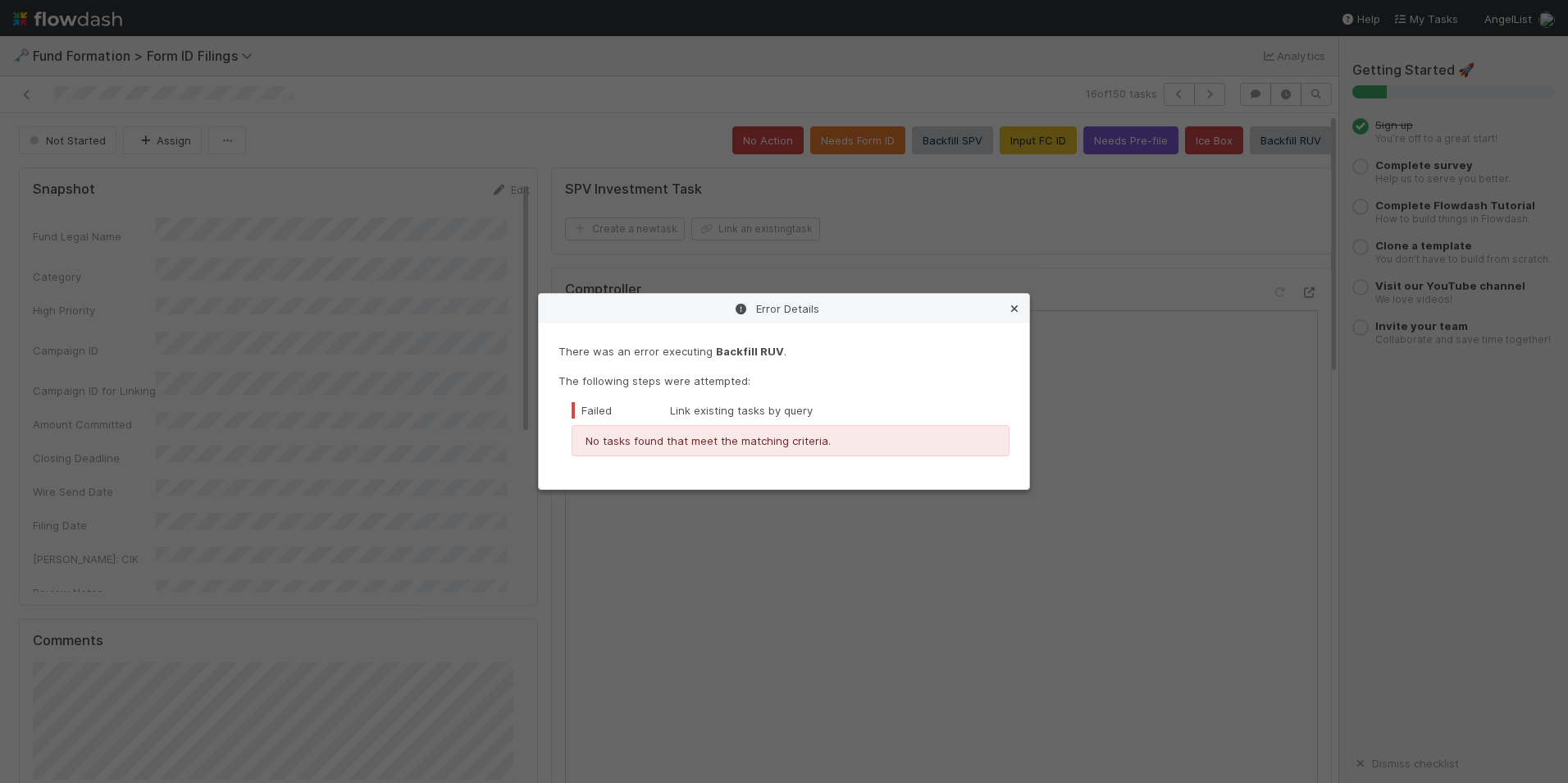
click at [1015, 306] on icon at bounding box center [1014, 309] width 16 height 10
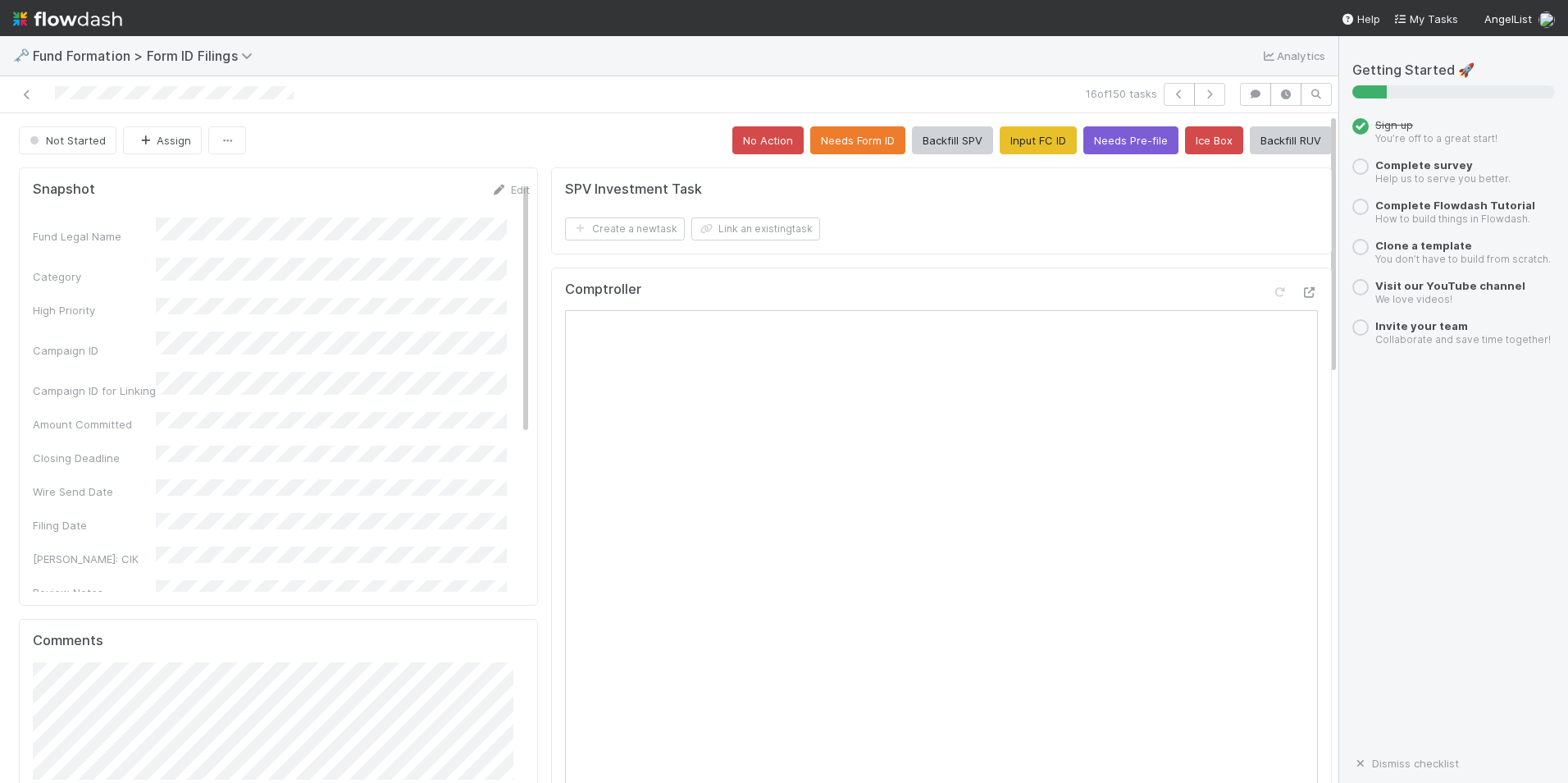
click at [1193, 82] on div "16 of 150 tasks" at bounding box center [669, 95] width 1338 height 37
click at [1201, 91] on icon "button" at bounding box center [1209, 94] width 16 height 10
click at [1028, 145] on button "Input FC ID" at bounding box center [1038, 140] width 77 height 28
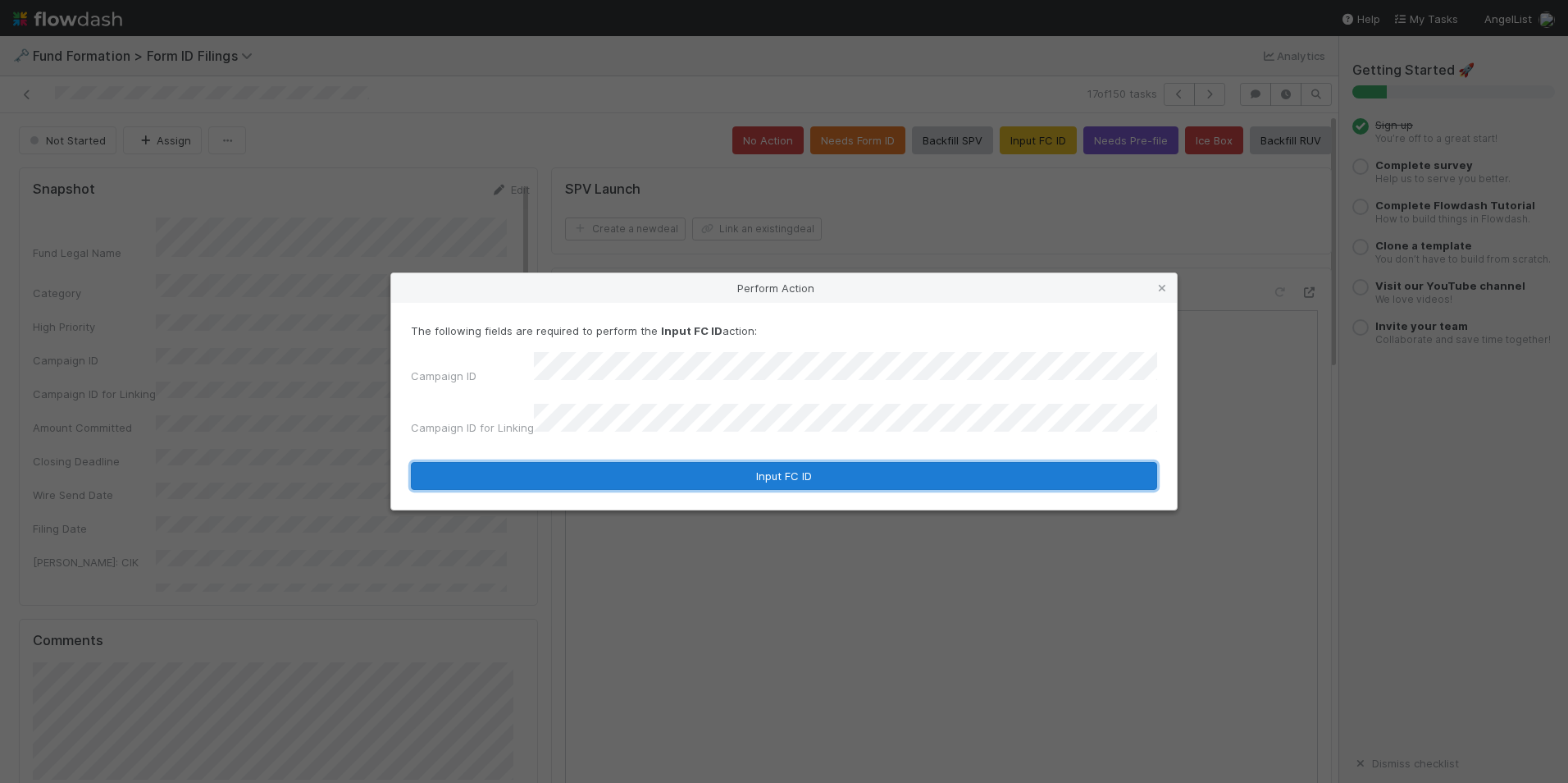
click at [778, 467] on button "Input FC ID" at bounding box center [784, 476] width 746 height 28
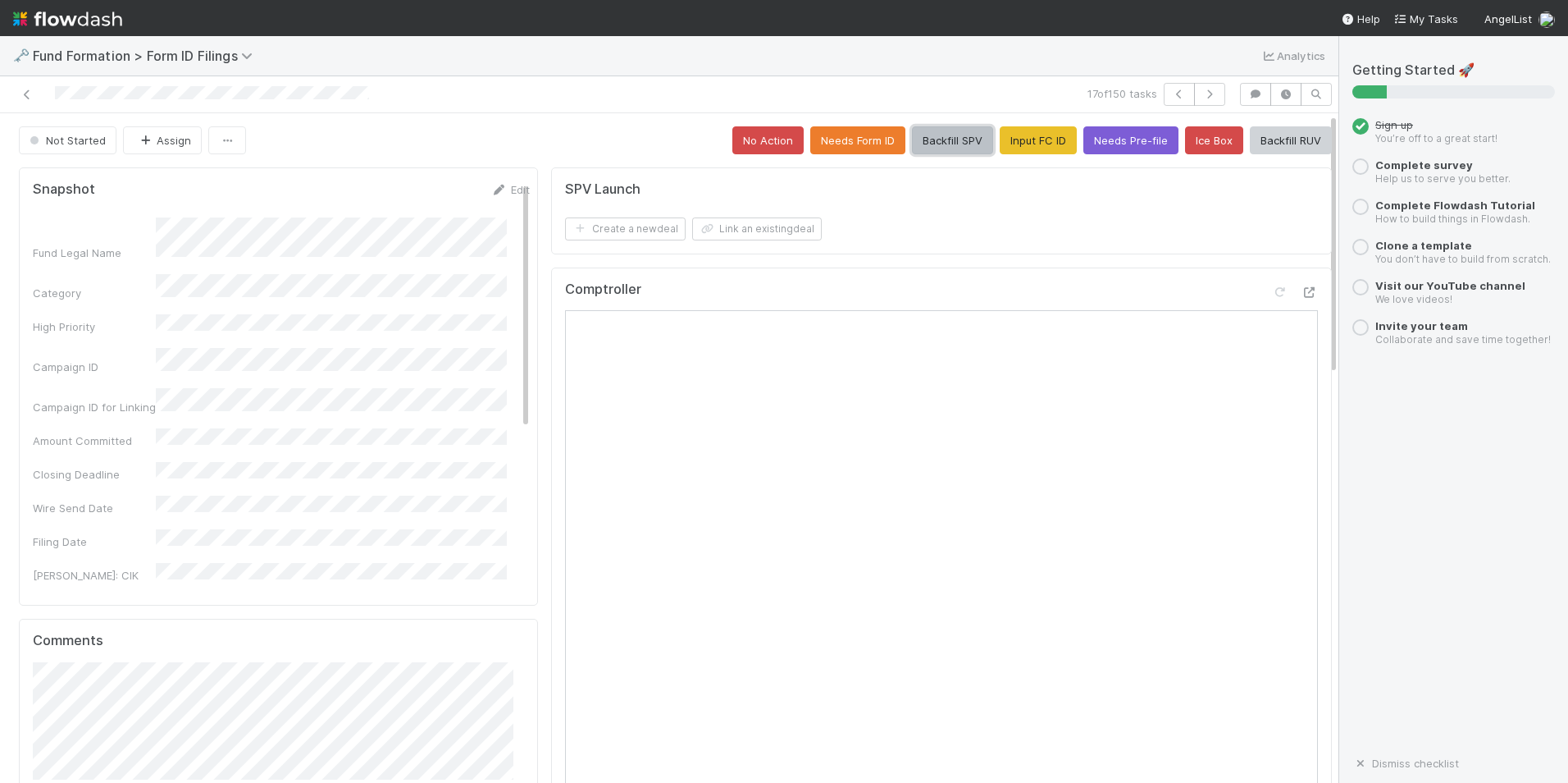
click at [956, 144] on button "Backfill SPV" at bounding box center [953, 140] width 81 height 28
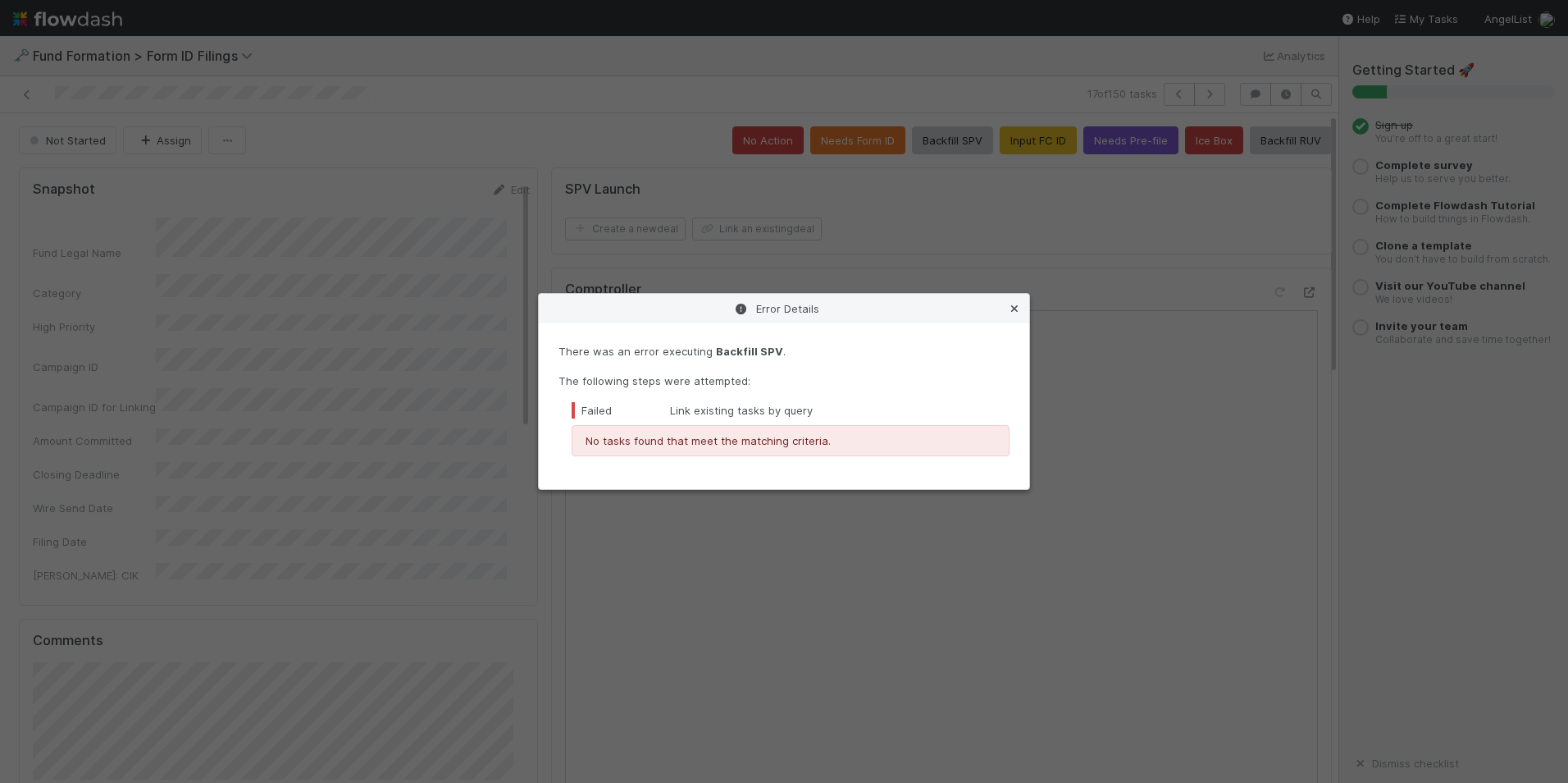
click at [1018, 314] on link at bounding box center [1014, 308] width 16 height 16
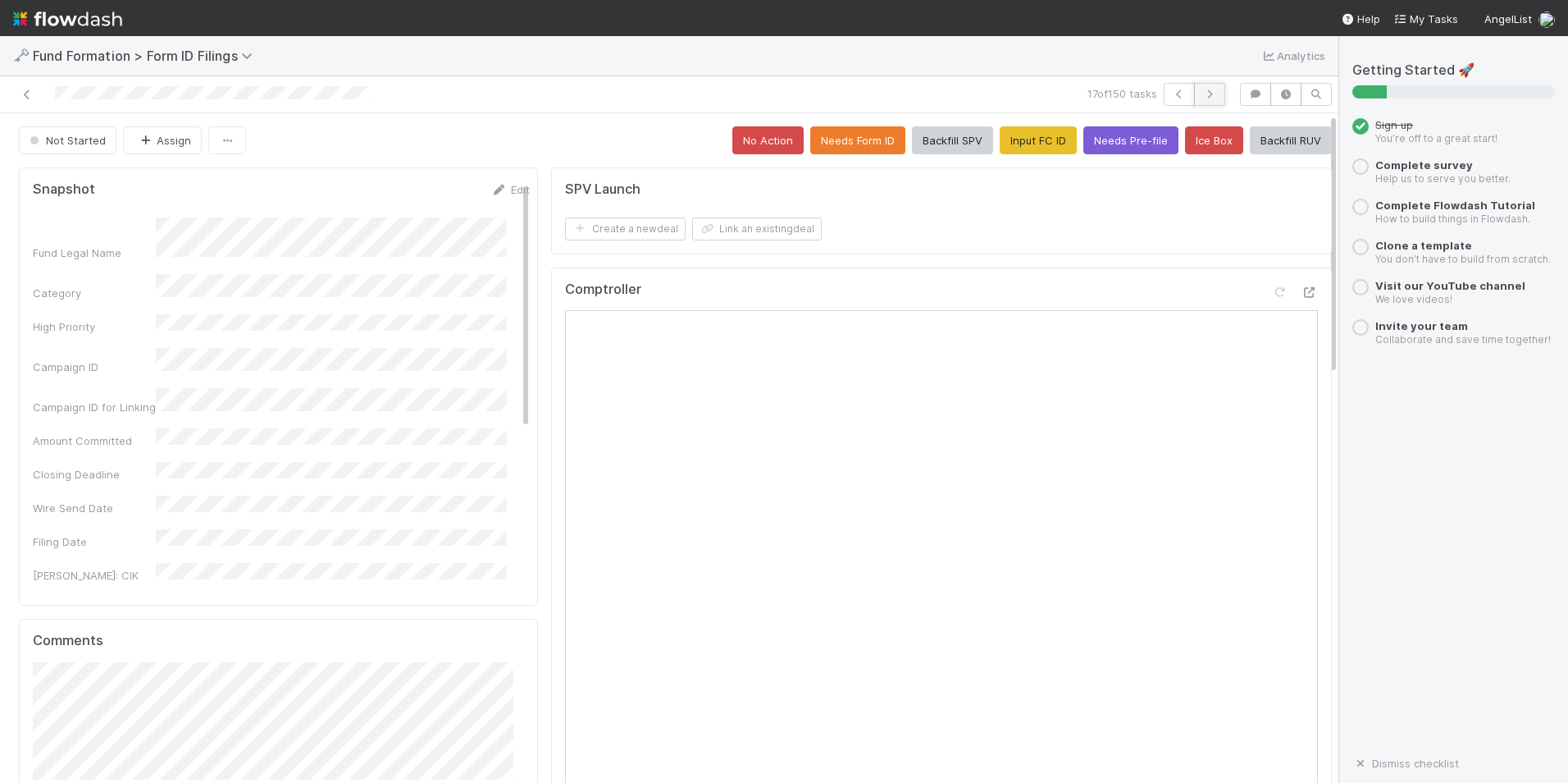
click at [1203, 96] on icon "button" at bounding box center [1209, 94] width 16 height 10
click at [1022, 138] on button "Input FC ID" at bounding box center [1038, 140] width 77 height 28
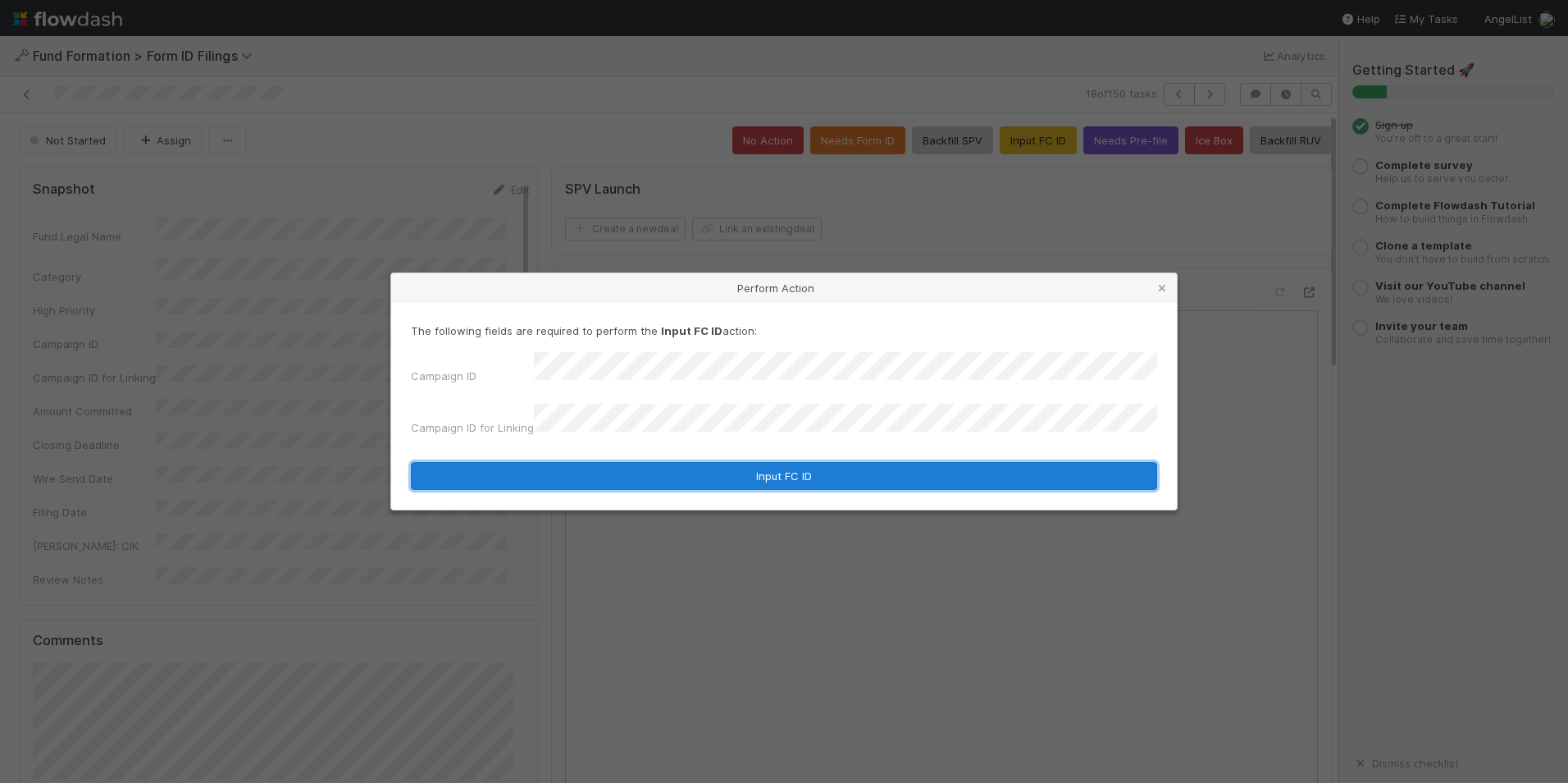
click at [785, 465] on button "Input FC ID" at bounding box center [784, 476] width 746 height 28
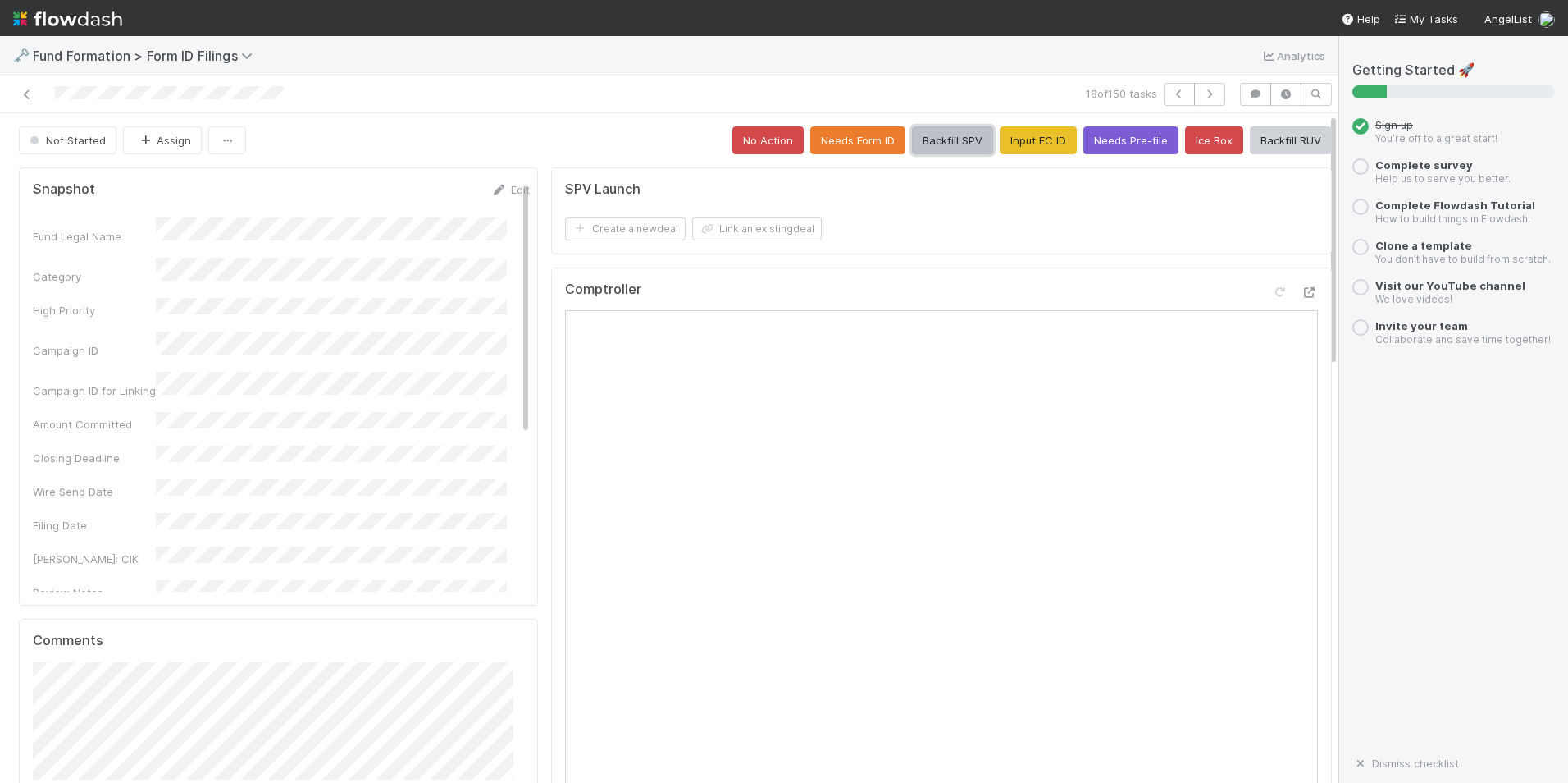
click at [927, 139] on button "Backfill SPV" at bounding box center [953, 140] width 81 height 28
click at [1201, 96] on icon "button" at bounding box center [1209, 94] width 16 height 10
click at [1027, 136] on button "Input FC ID" at bounding box center [1038, 140] width 77 height 28
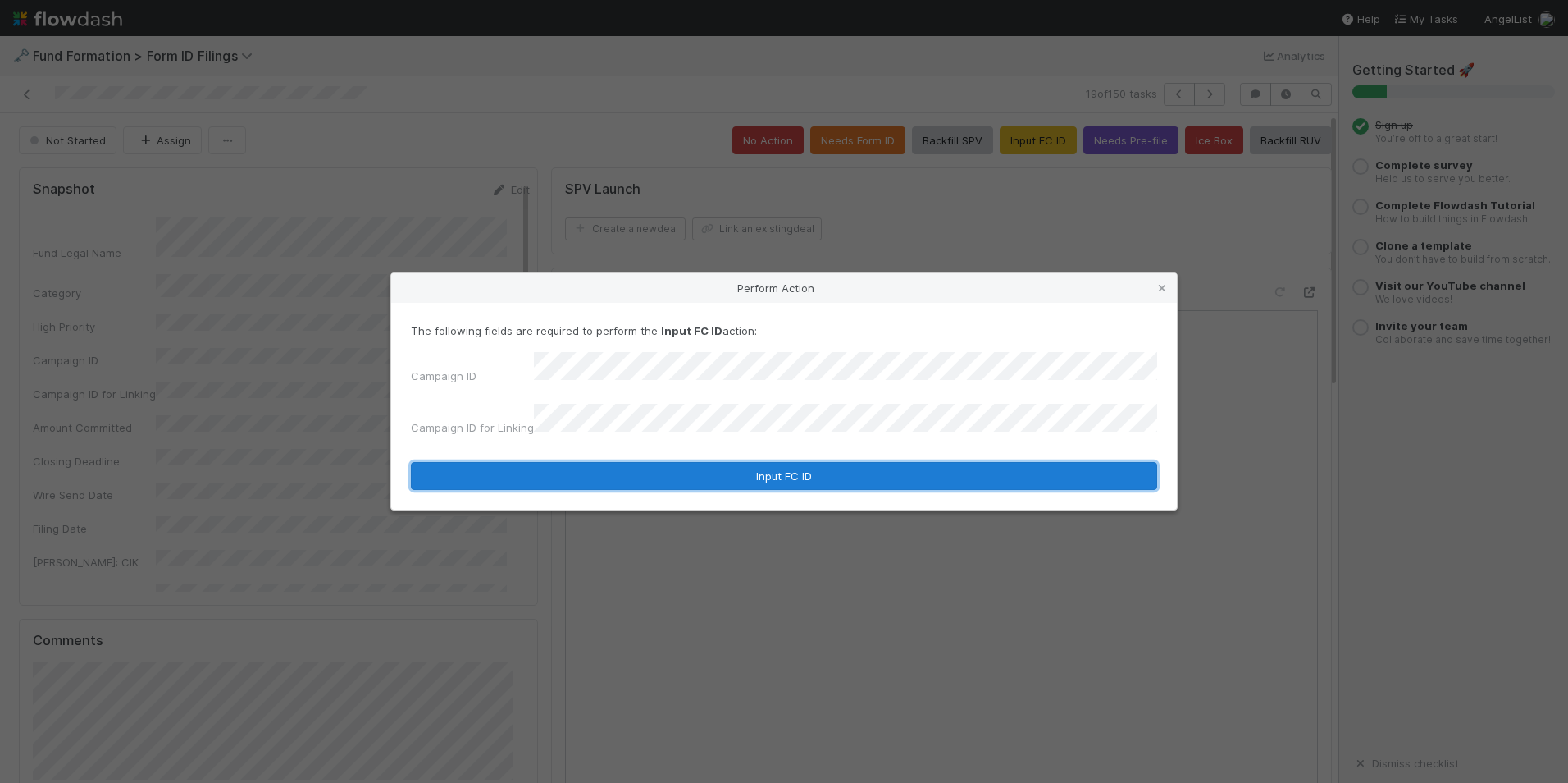
click at [745, 469] on button "Input FC ID" at bounding box center [784, 476] width 746 height 28
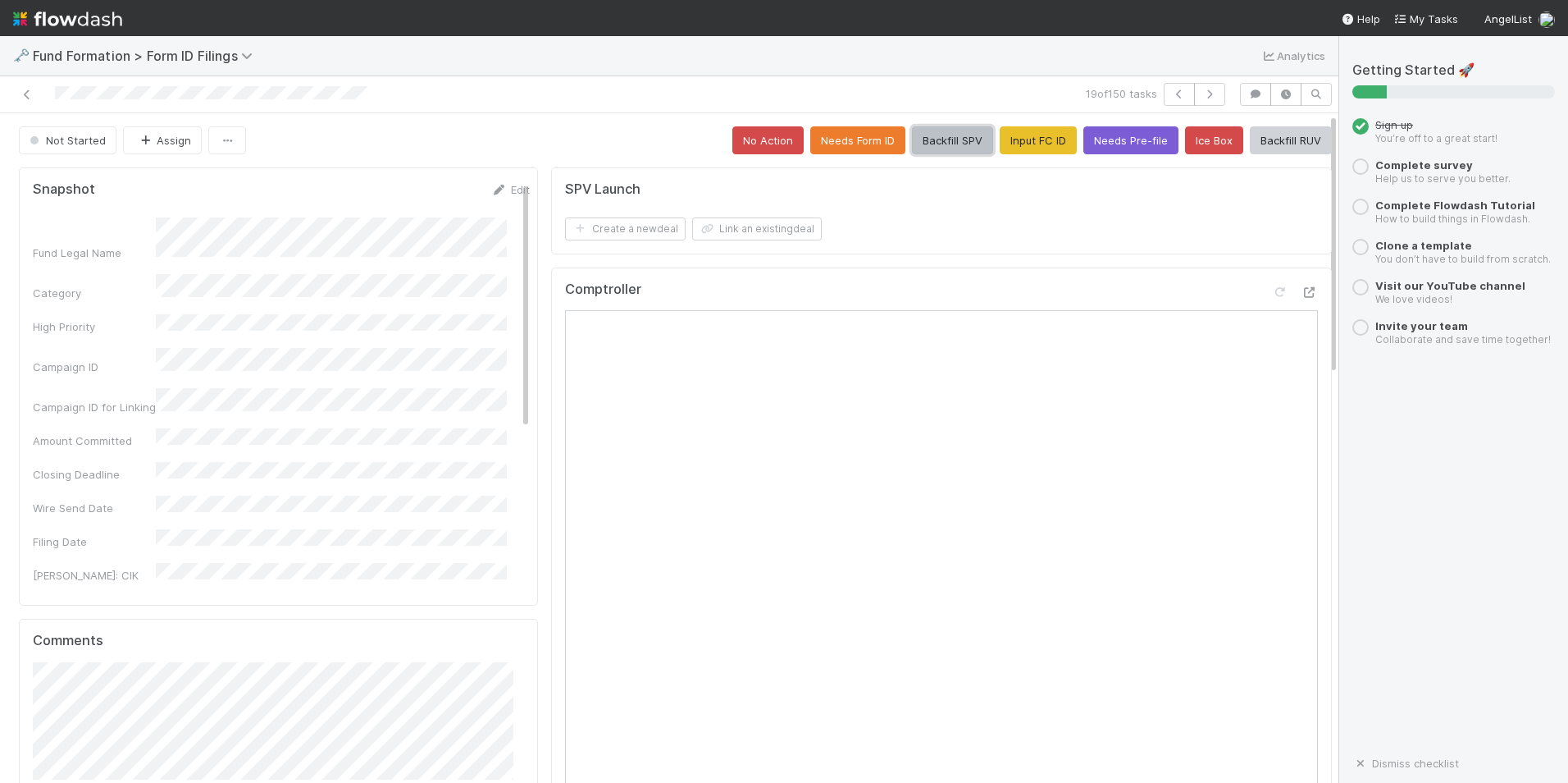
click at [912, 140] on button "Backfill SPV" at bounding box center [953, 140] width 81 height 28
click at [1201, 98] on icon "button" at bounding box center [1209, 94] width 16 height 10
click at [1025, 138] on button "Input FC ID" at bounding box center [1038, 140] width 77 height 28
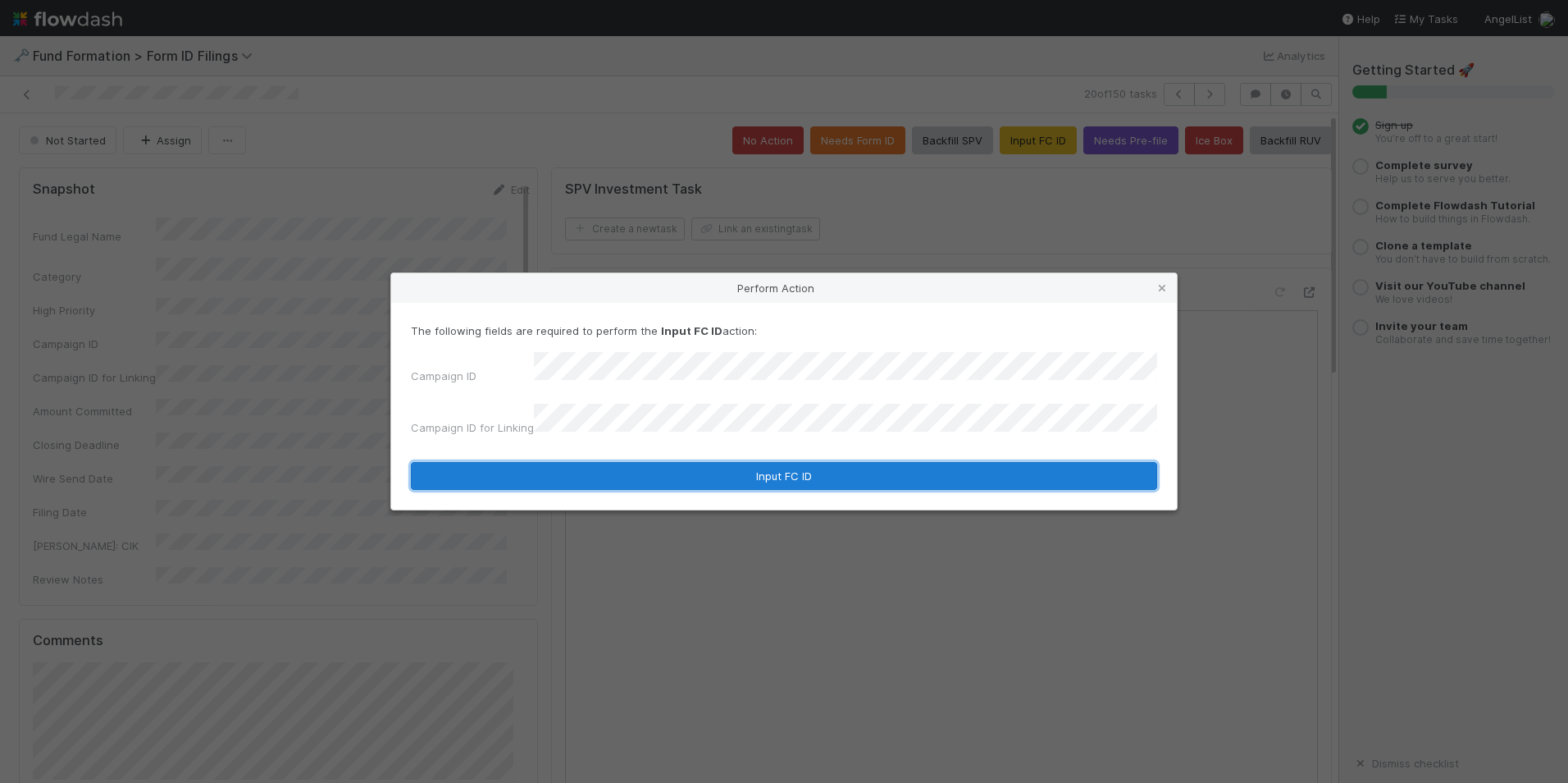
click at [737, 469] on button "Input FC ID" at bounding box center [784, 476] width 746 height 28
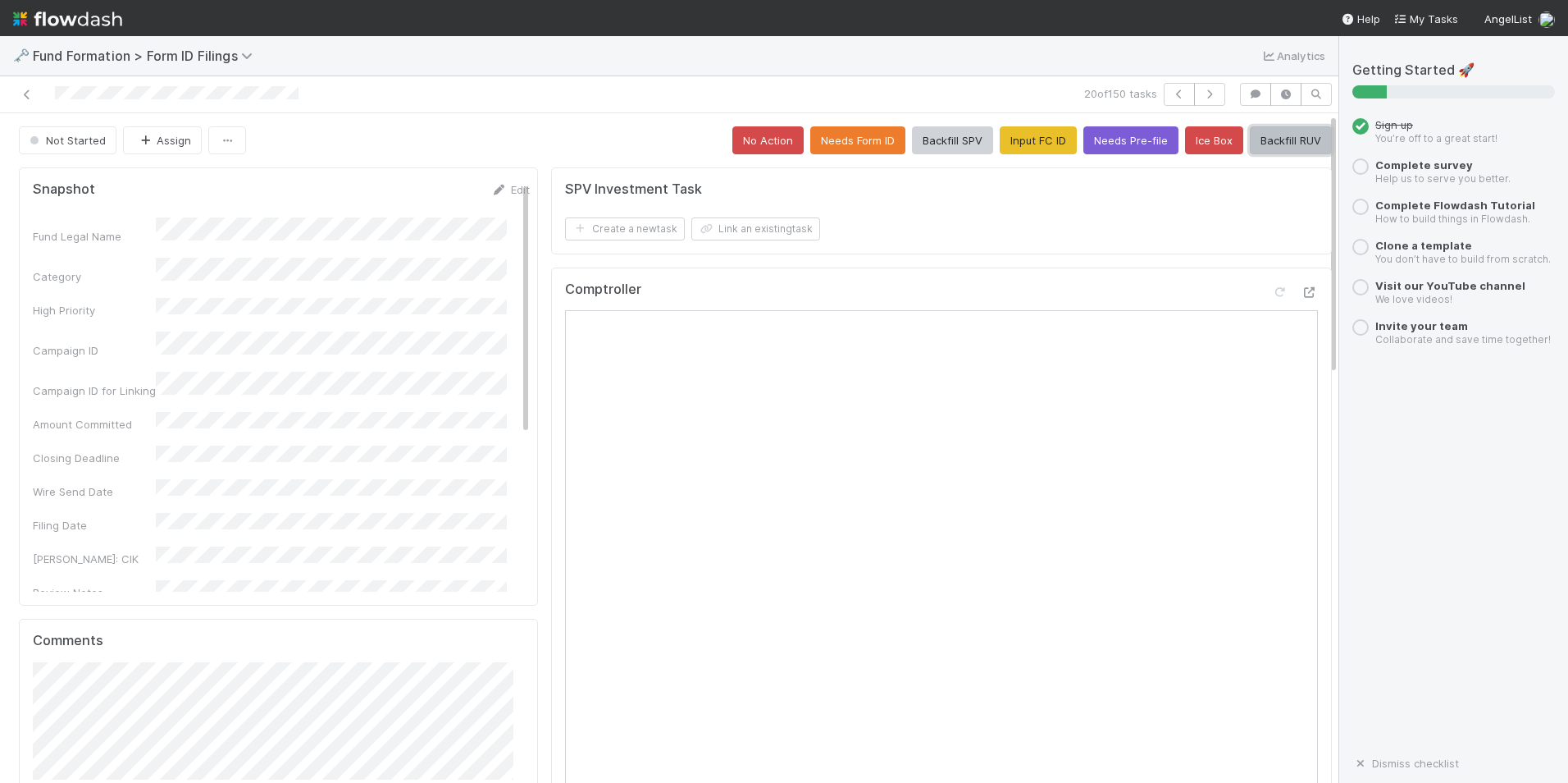
click at [1250, 142] on button "Backfill RUV" at bounding box center [1291, 140] width 82 height 28
click at [1201, 95] on icon "button" at bounding box center [1209, 94] width 16 height 10
click at [1018, 142] on button "Input FC ID" at bounding box center [1038, 140] width 77 height 28
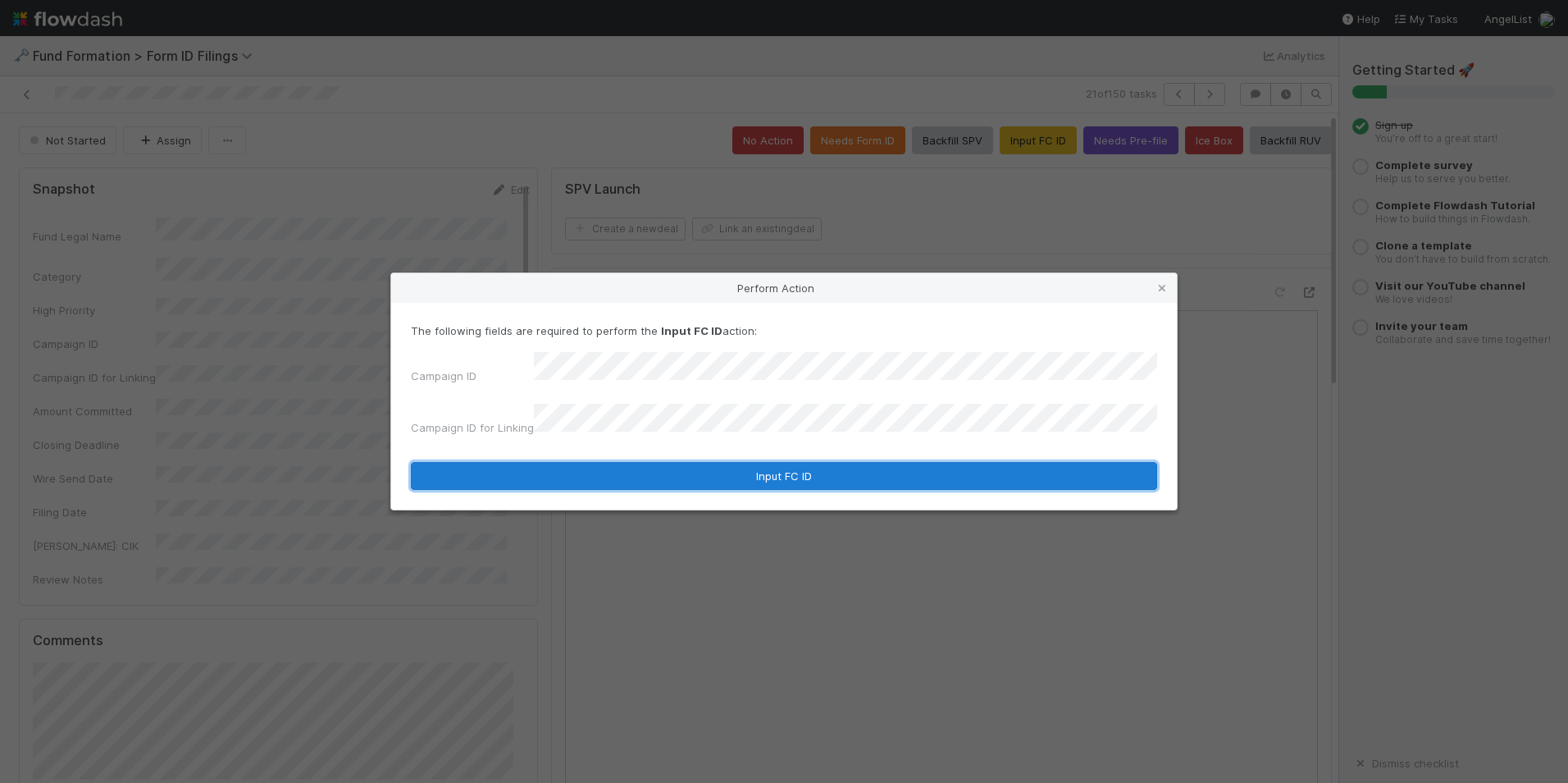
click at [723, 466] on button "Input FC ID" at bounding box center [784, 476] width 746 height 28
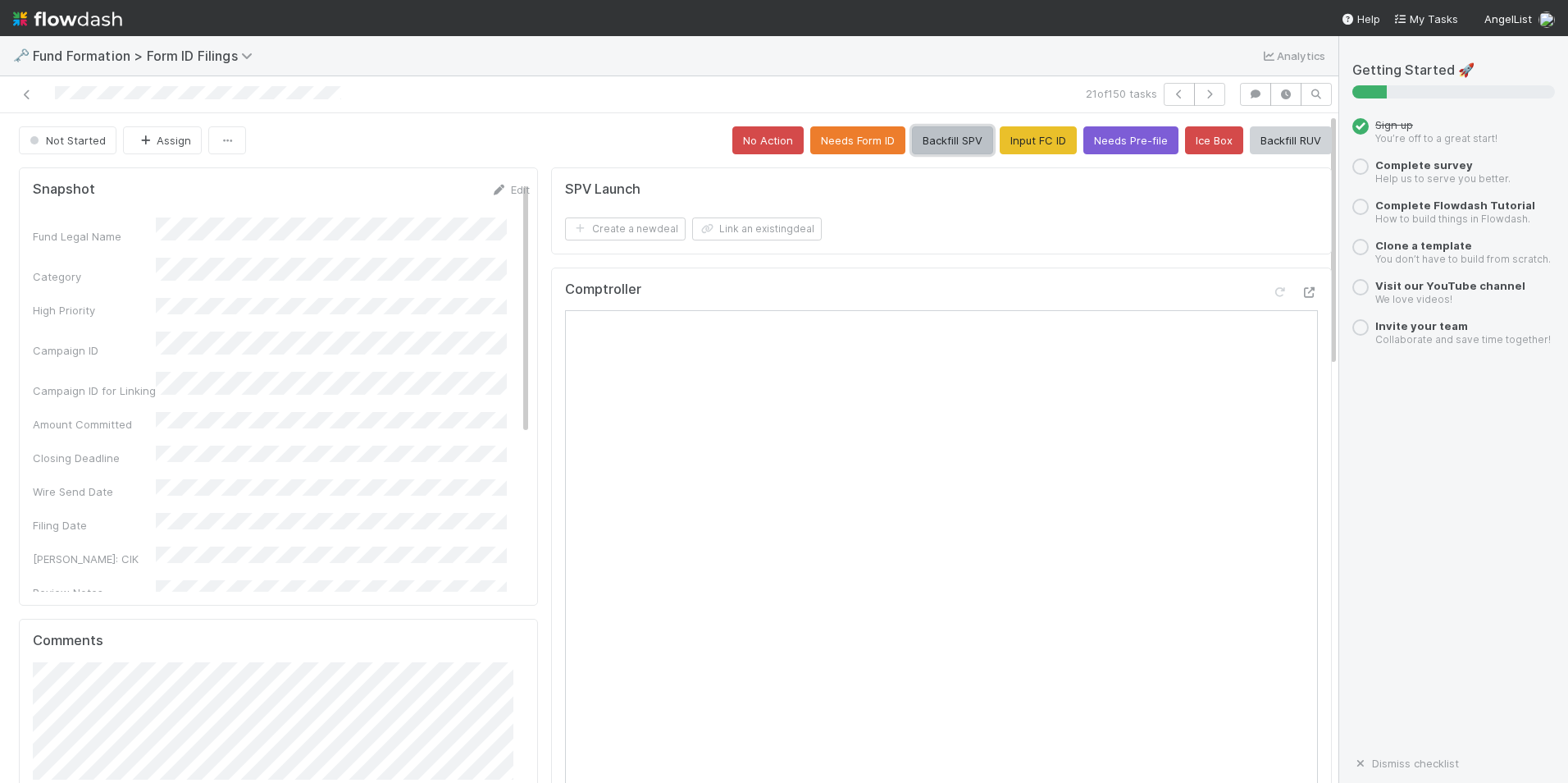
click at [916, 146] on button "Backfill SPV" at bounding box center [953, 140] width 81 height 28
click at [1201, 89] on icon "button" at bounding box center [1209, 94] width 16 height 10
click at [1031, 143] on button "Input FC ID" at bounding box center [1038, 140] width 77 height 28
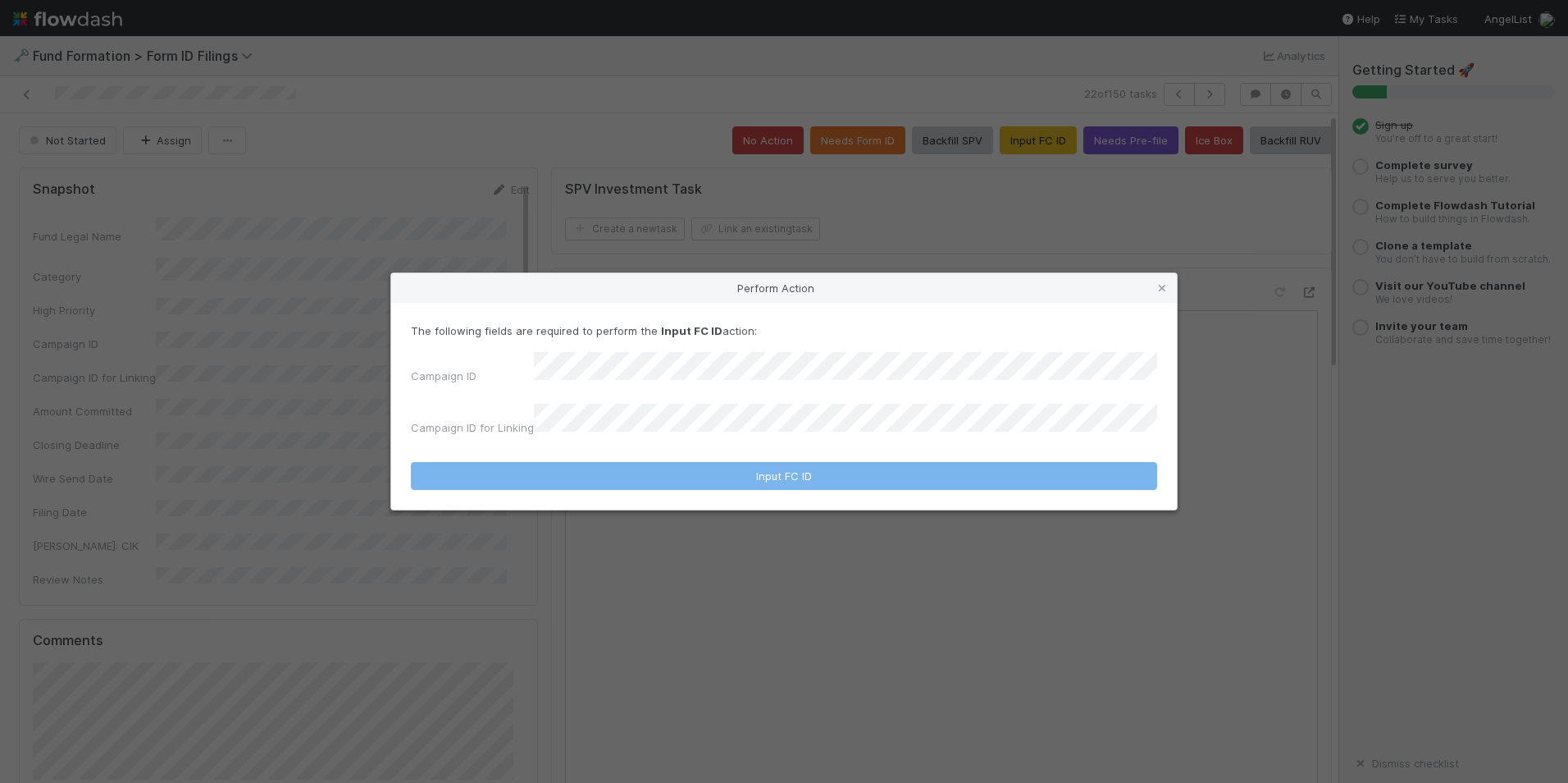
click at [823, 356] on div "The following fields are required to perform the Input FC ID action: Campaign I…" at bounding box center [784, 382] width 746 height 120
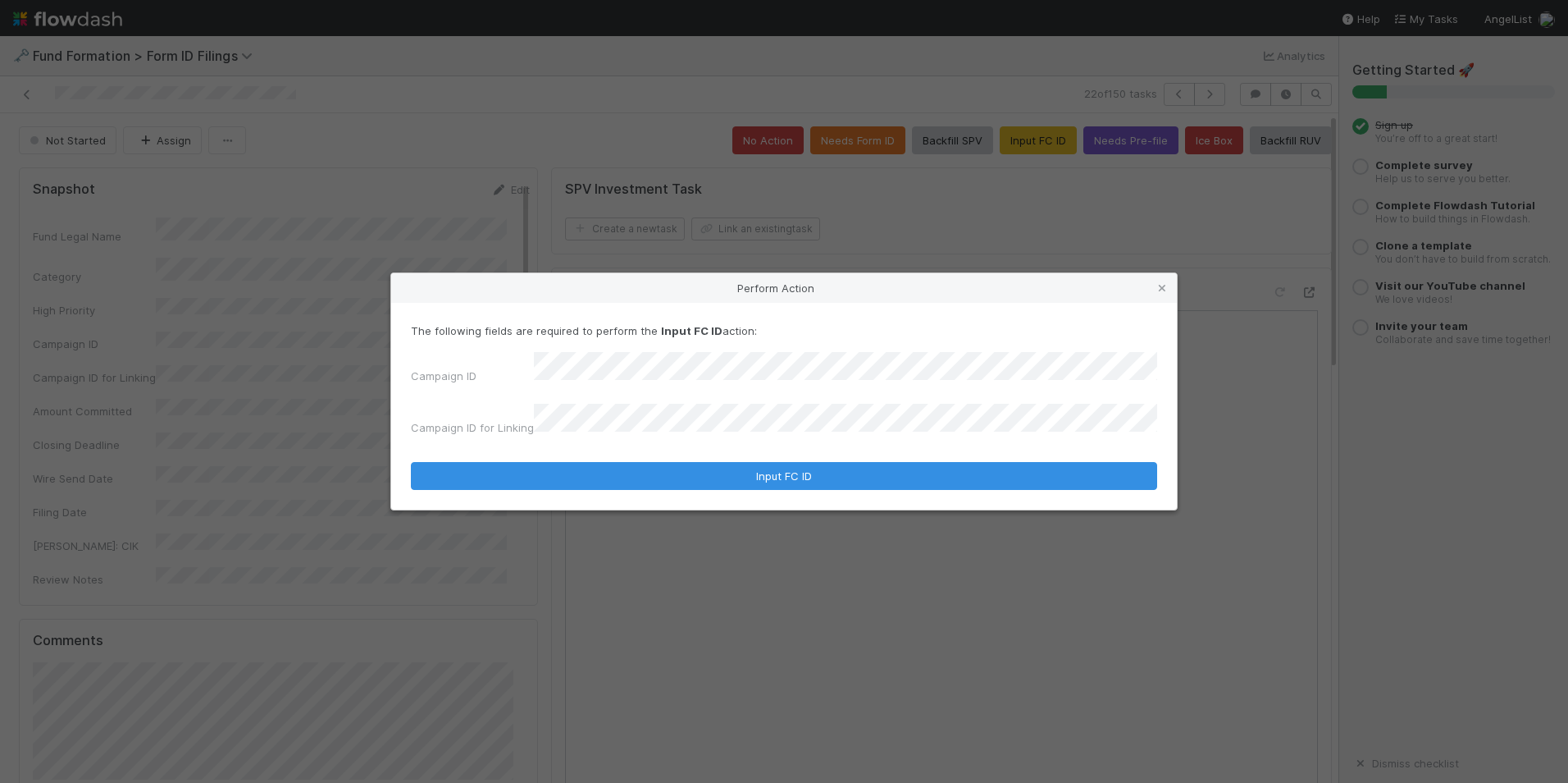
click at [844, 480] on div "The following fields are required to perform the Input FC ID action: Campaign I…" at bounding box center [784, 406] width 786 height 206
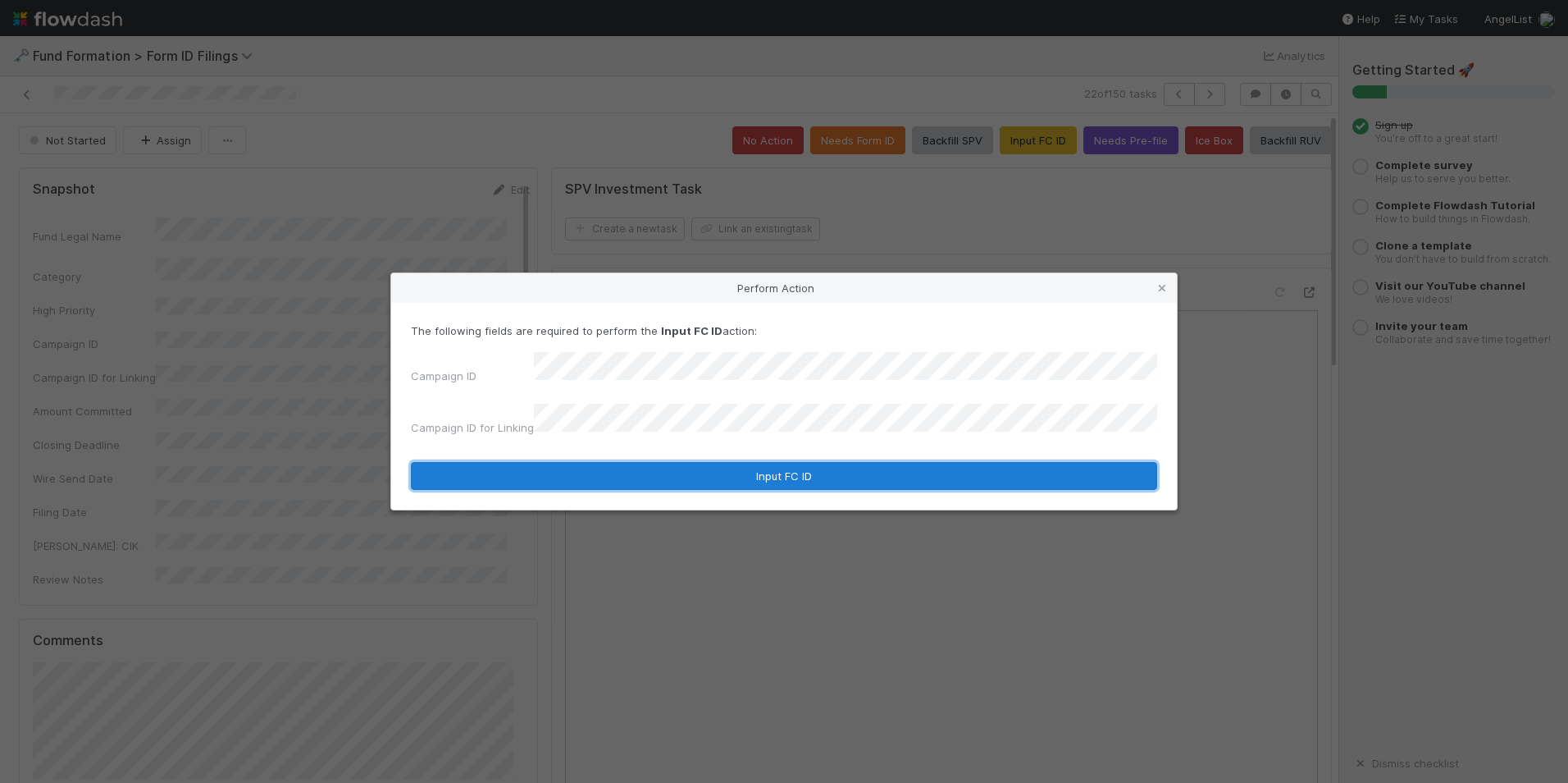
click at [841, 467] on button "Input FC ID" at bounding box center [784, 476] width 746 height 28
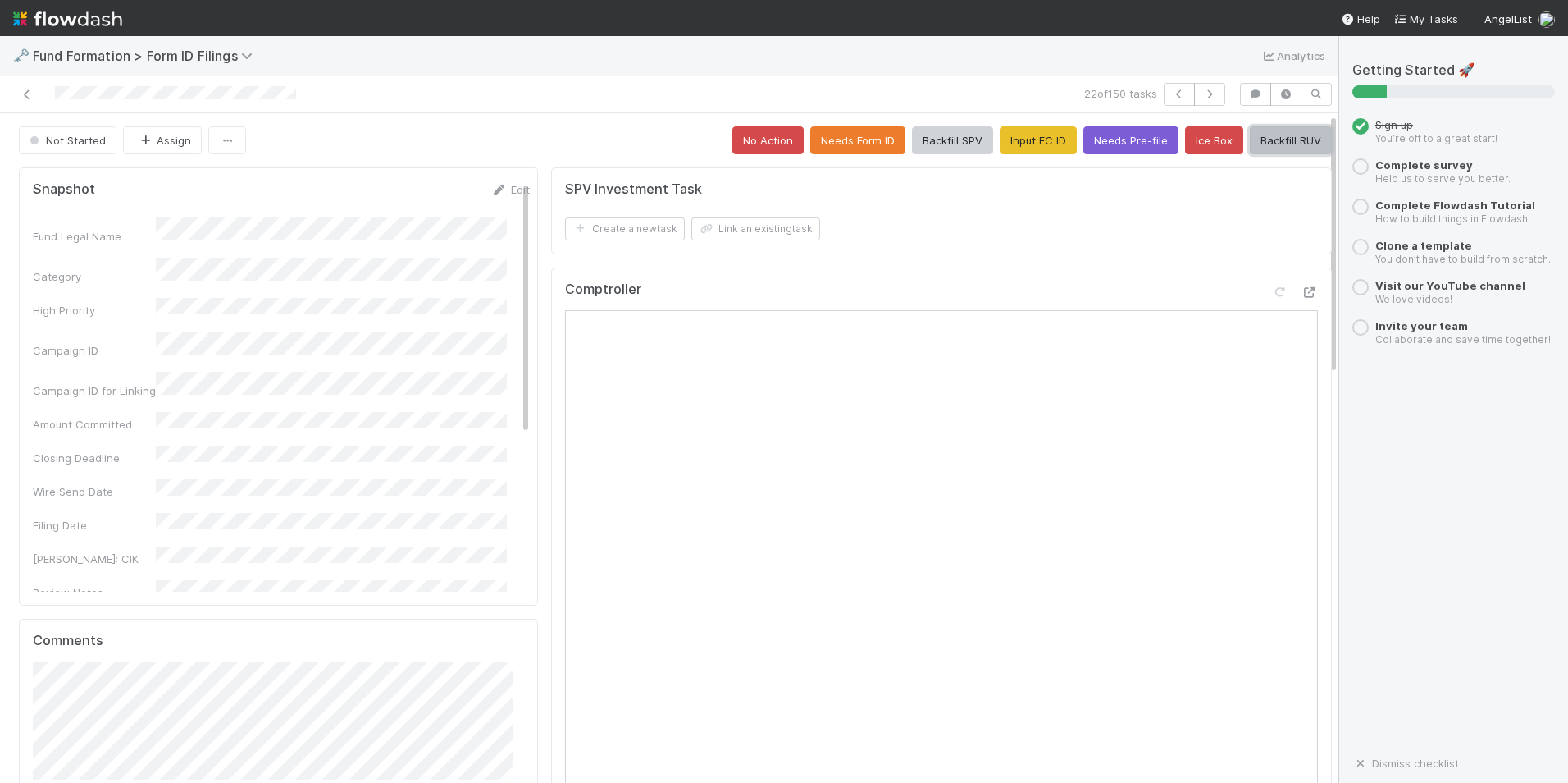
click at [1250, 150] on button "Backfill RUV" at bounding box center [1291, 140] width 82 height 28
click at [1202, 100] on button "button" at bounding box center [1210, 95] width 31 height 23
click at [1032, 147] on button "Input FC ID" at bounding box center [1038, 140] width 77 height 28
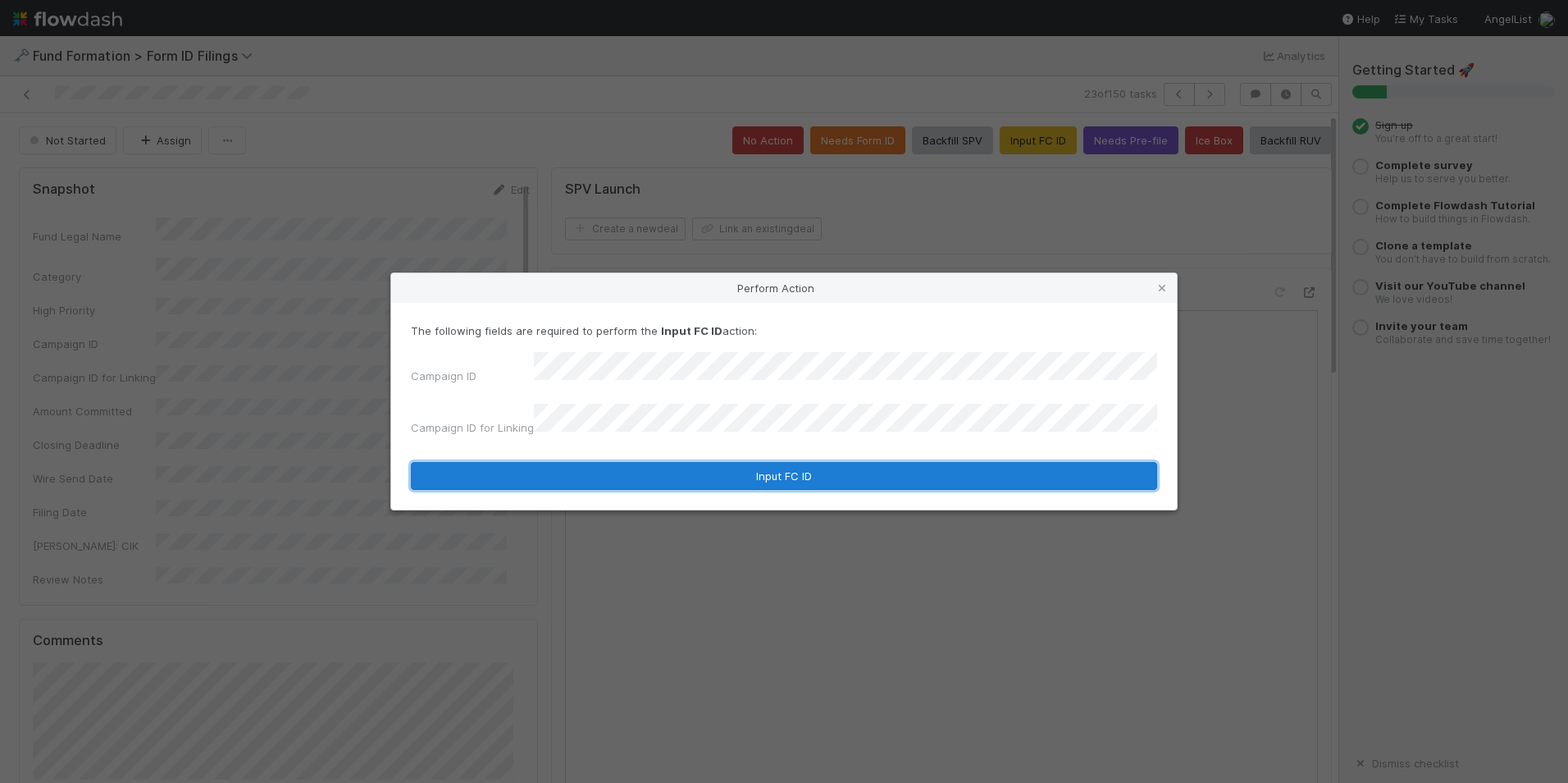
click at [803, 462] on button "Input FC ID" at bounding box center [784, 476] width 746 height 28
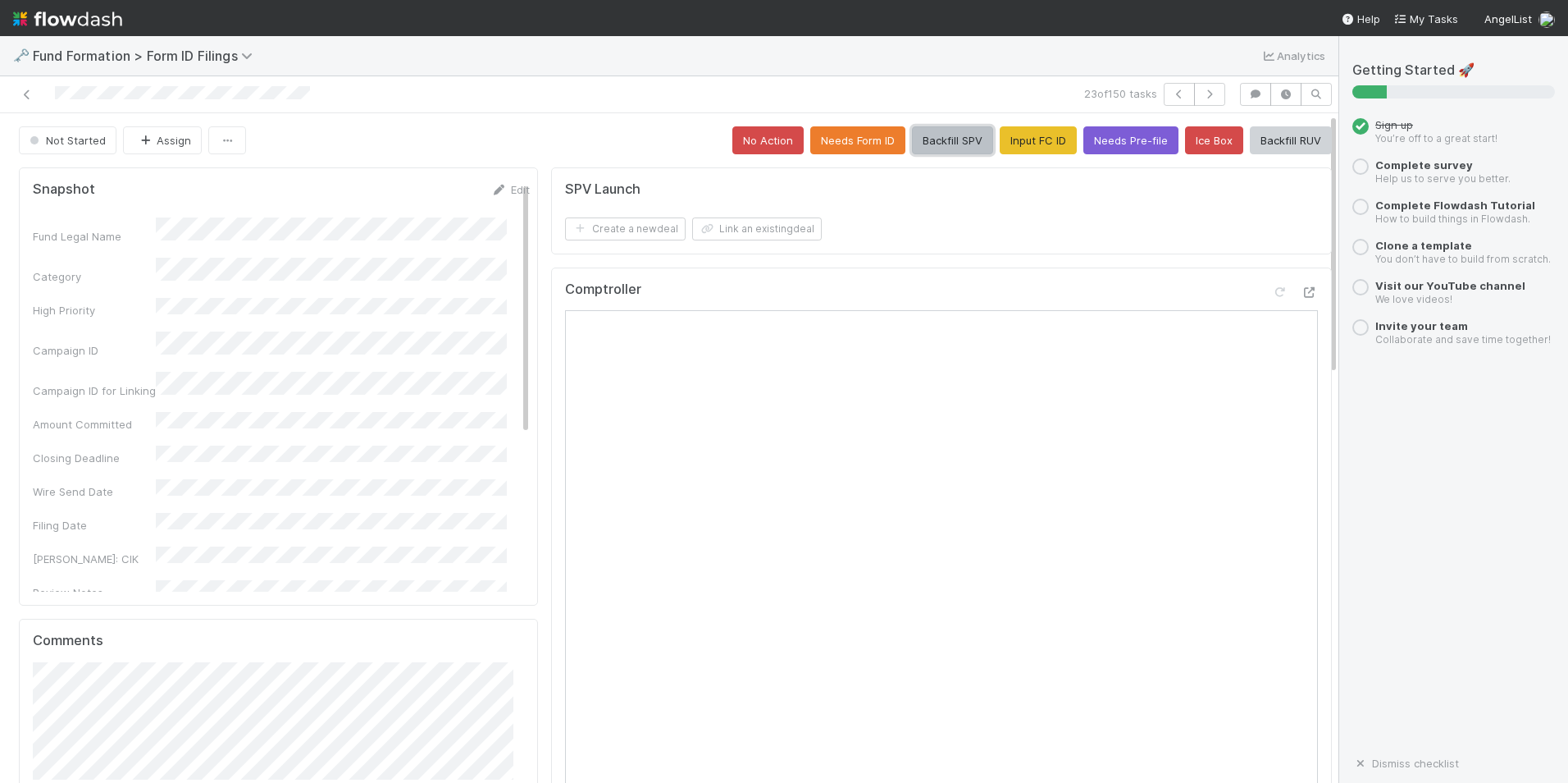
click at [940, 134] on button "Backfill SPV" at bounding box center [953, 140] width 81 height 28
click at [1201, 96] on icon "button" at bounding box center [1209, 94] width 16 height 10
click at [1033, 143] on button "Input FC ID" at bounding box center [1038, 140] width 77 height 28
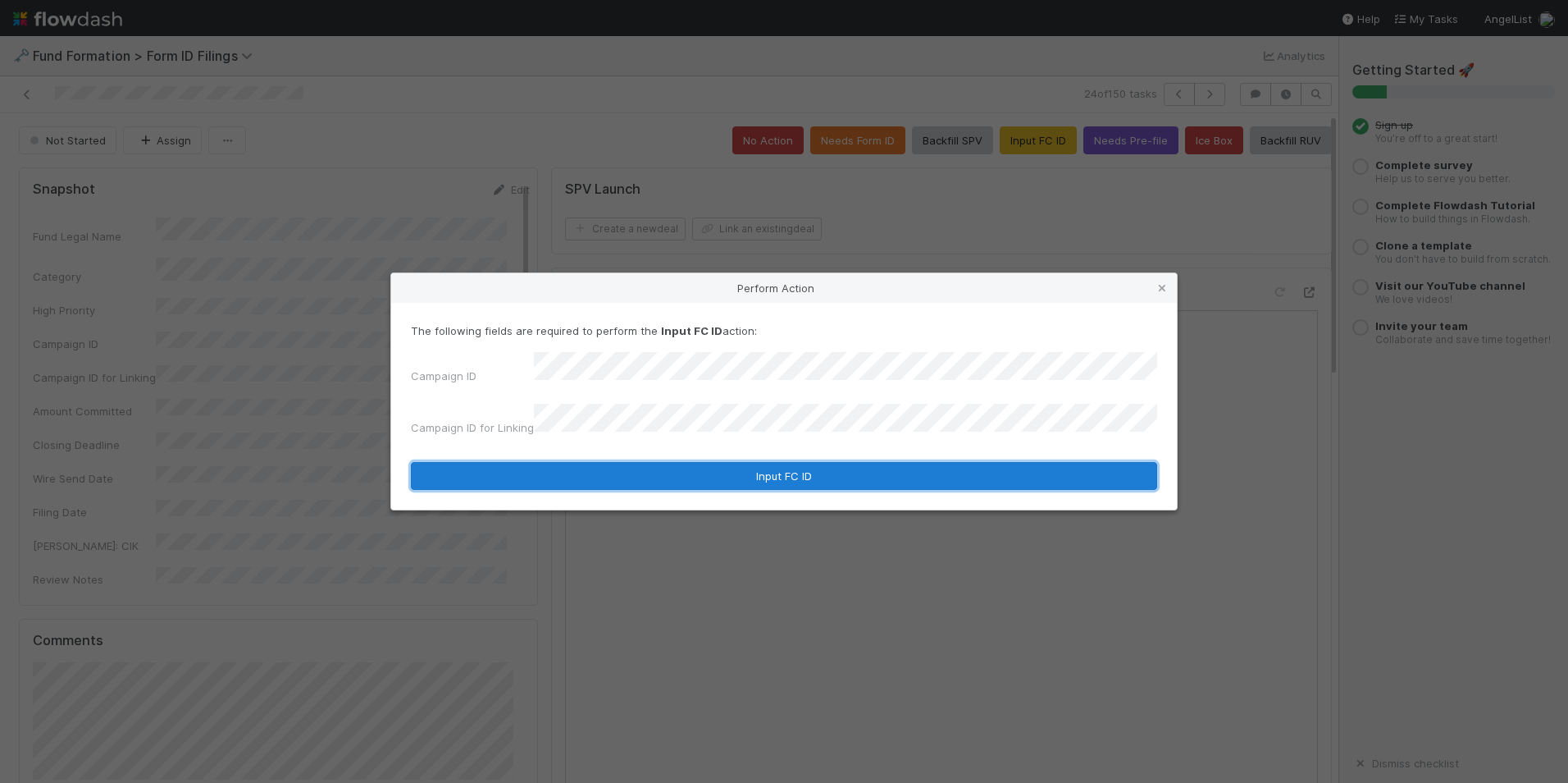
click at [721, 465] on button "Input FC ID" at bounding box center [784, 476] width 746 height 28
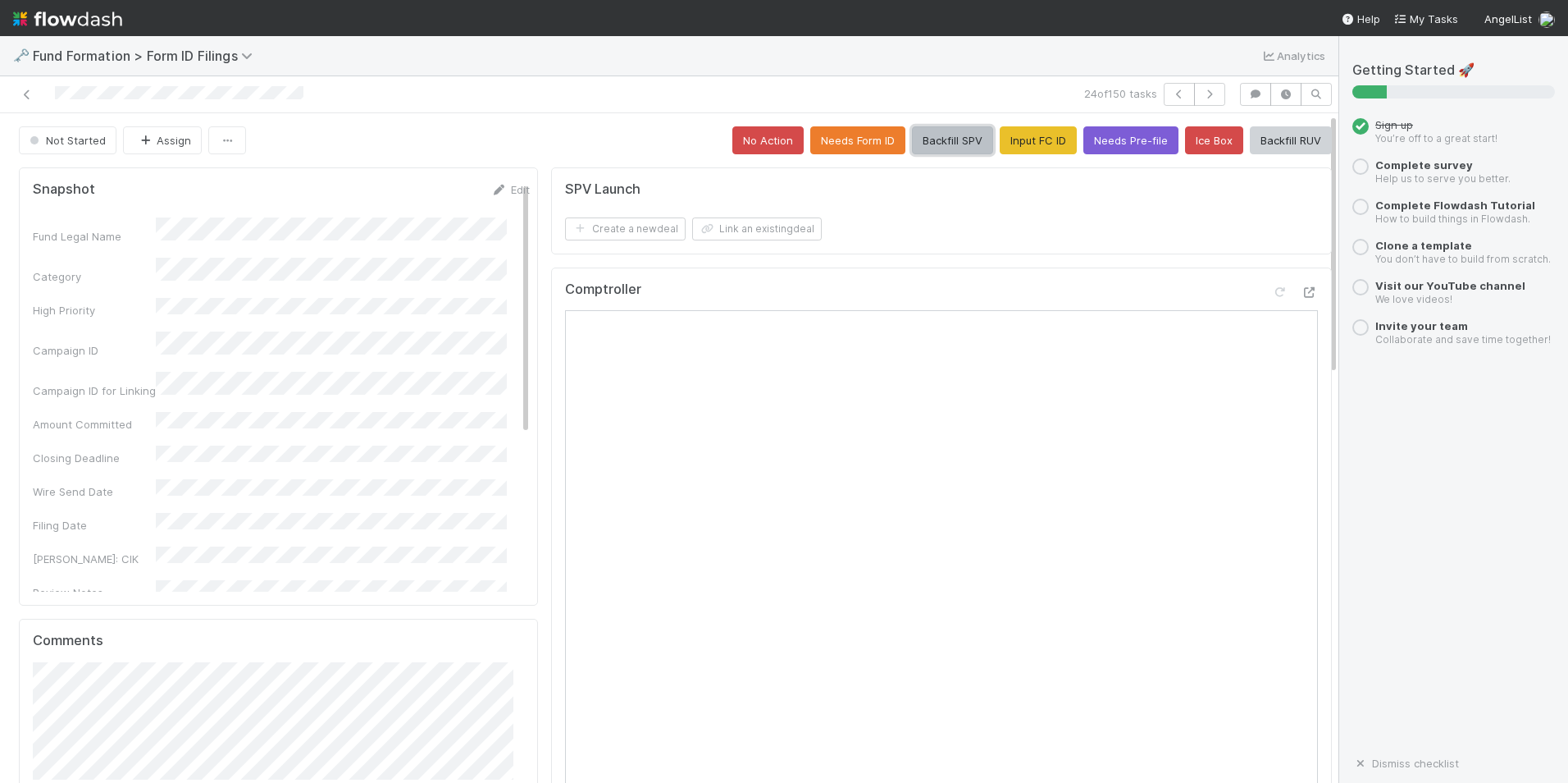
click at [921, 146] on button "Backfill SPV" at bounding box center [953, 140] width 81 height 28
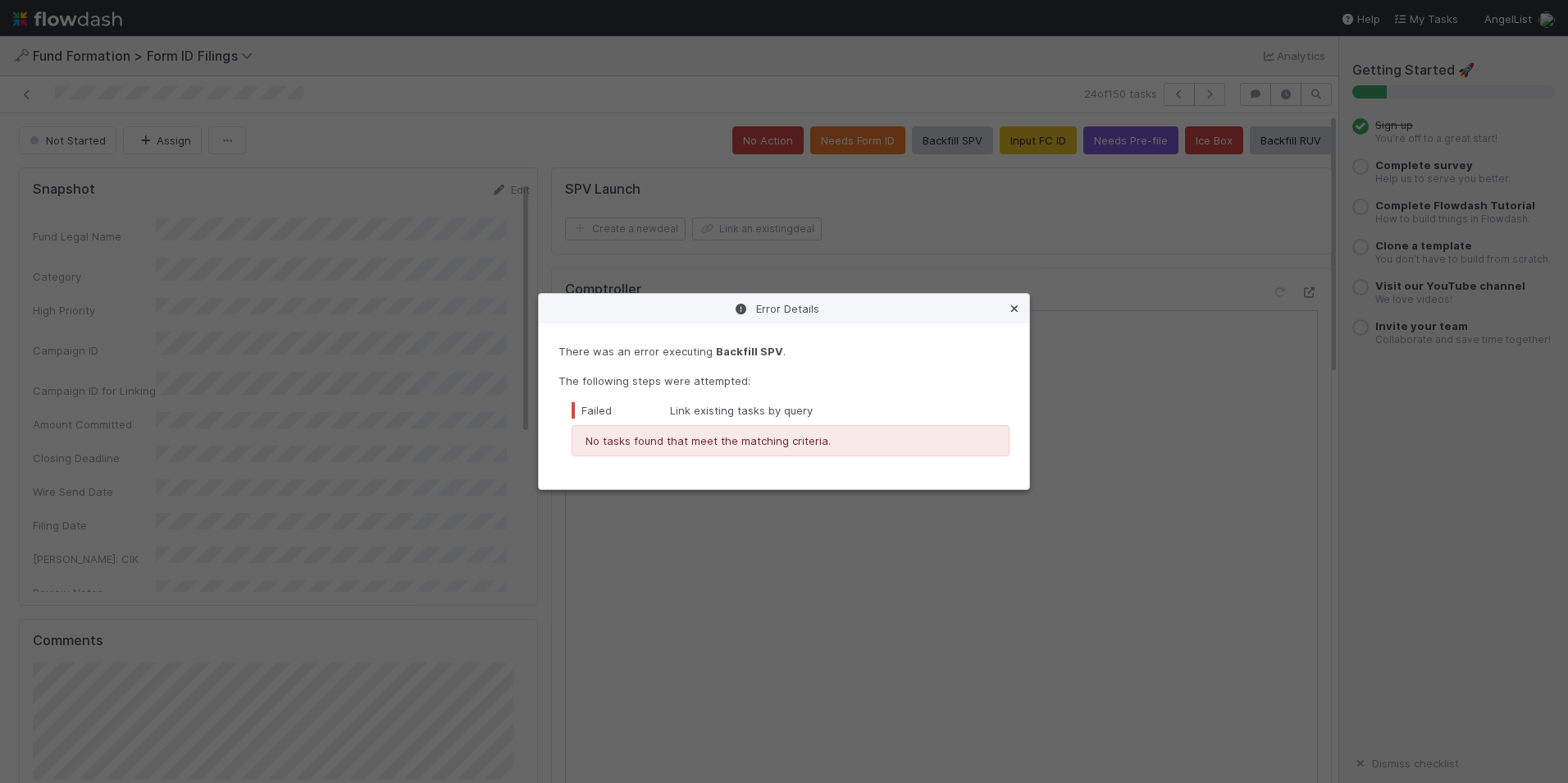
click at [1017, 305] on icon at bounding box center [1014, 309] width 16 height 10
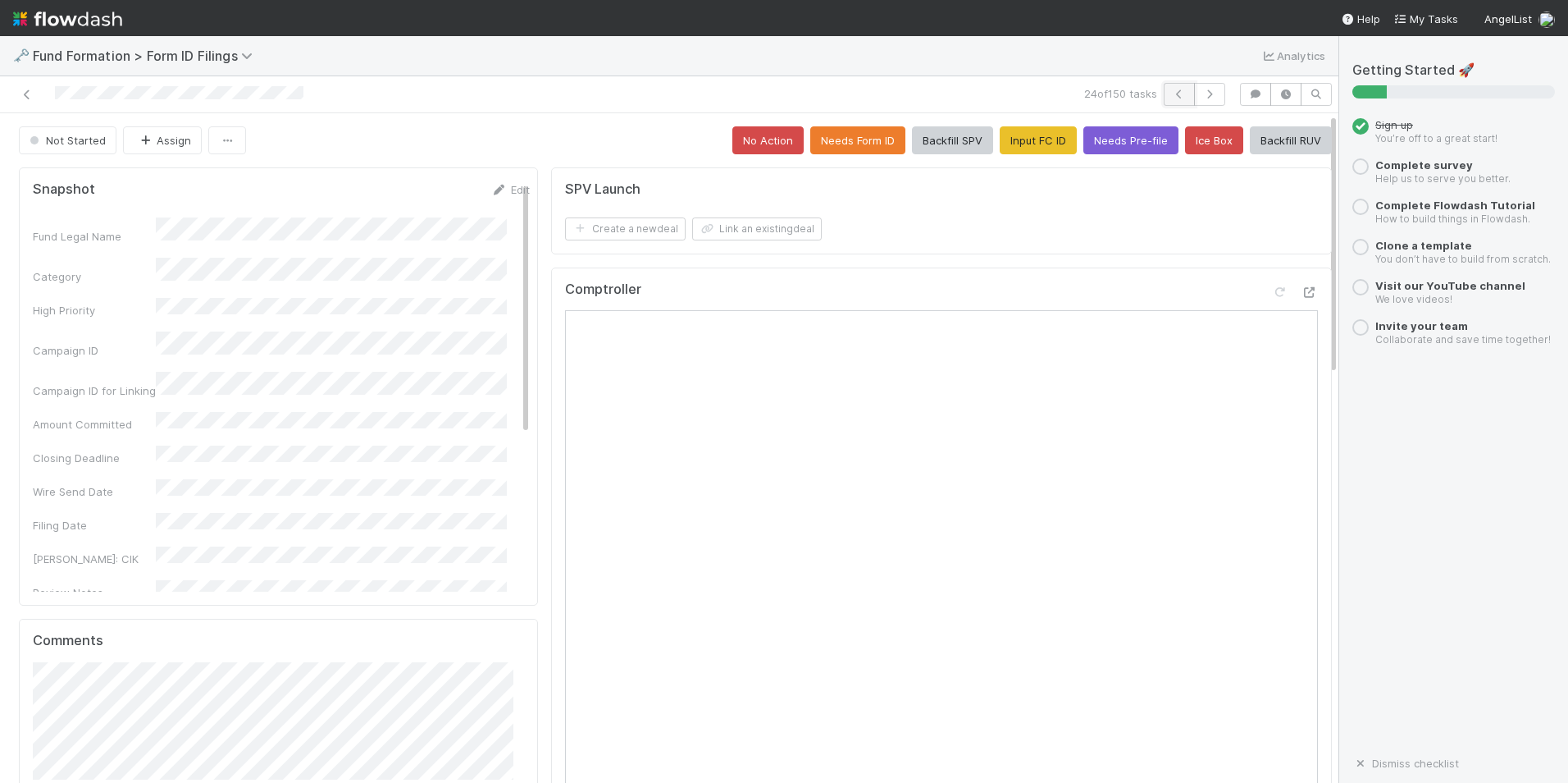
click at [1181, 95] on button "button" at bounding box center [1180, 95] width 31 height 23
click at [1201, 94] on icon "button" at bounding box center [1209, 94] width 16 height 10
click at [1010, 144] on button "Input FC ID" at bounding box center [1038, 140] width 77 height 28
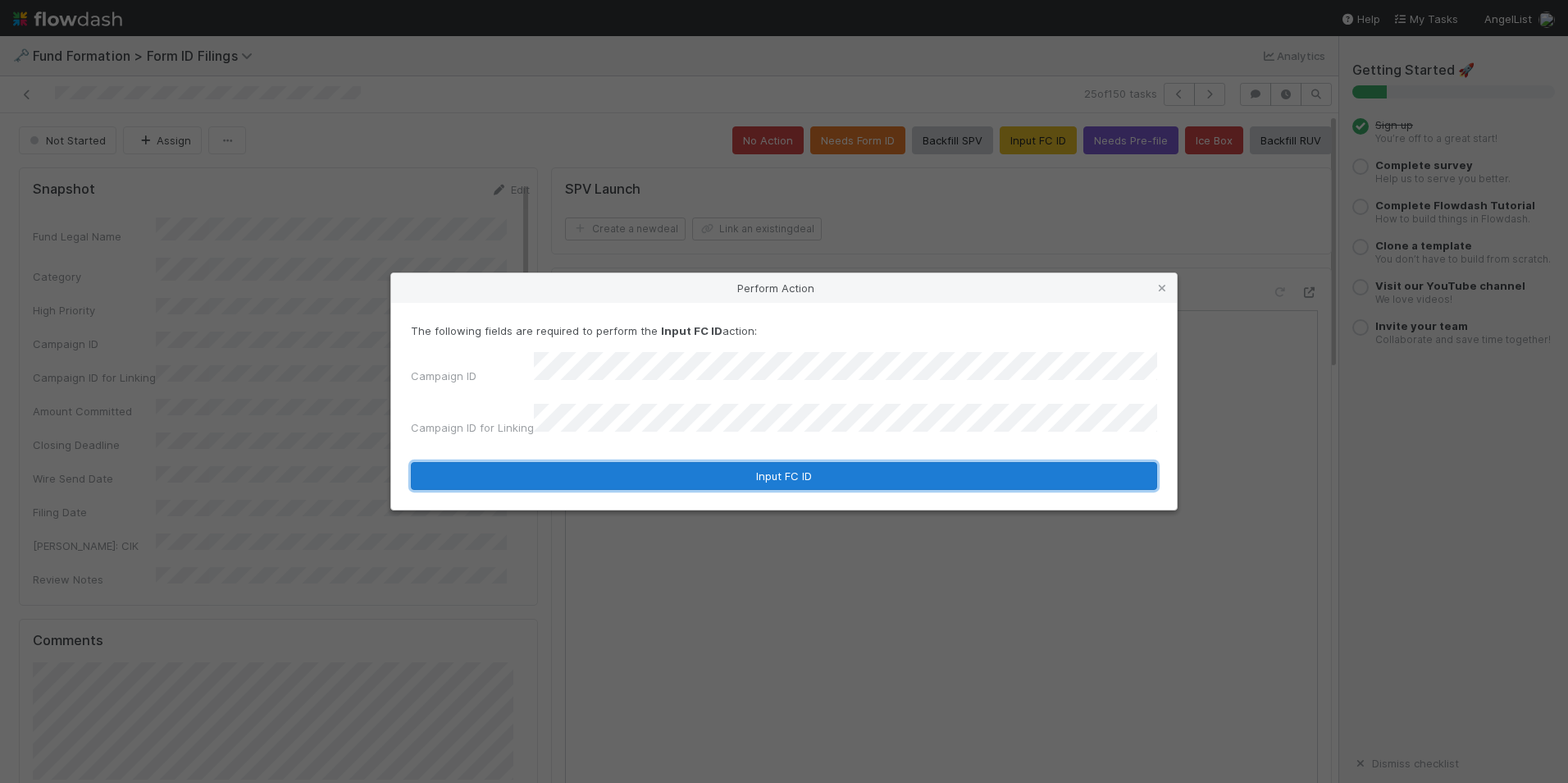
click at [806, 462] on button "Input FC ID" at bounding box center [784, 476] width 746 height 28
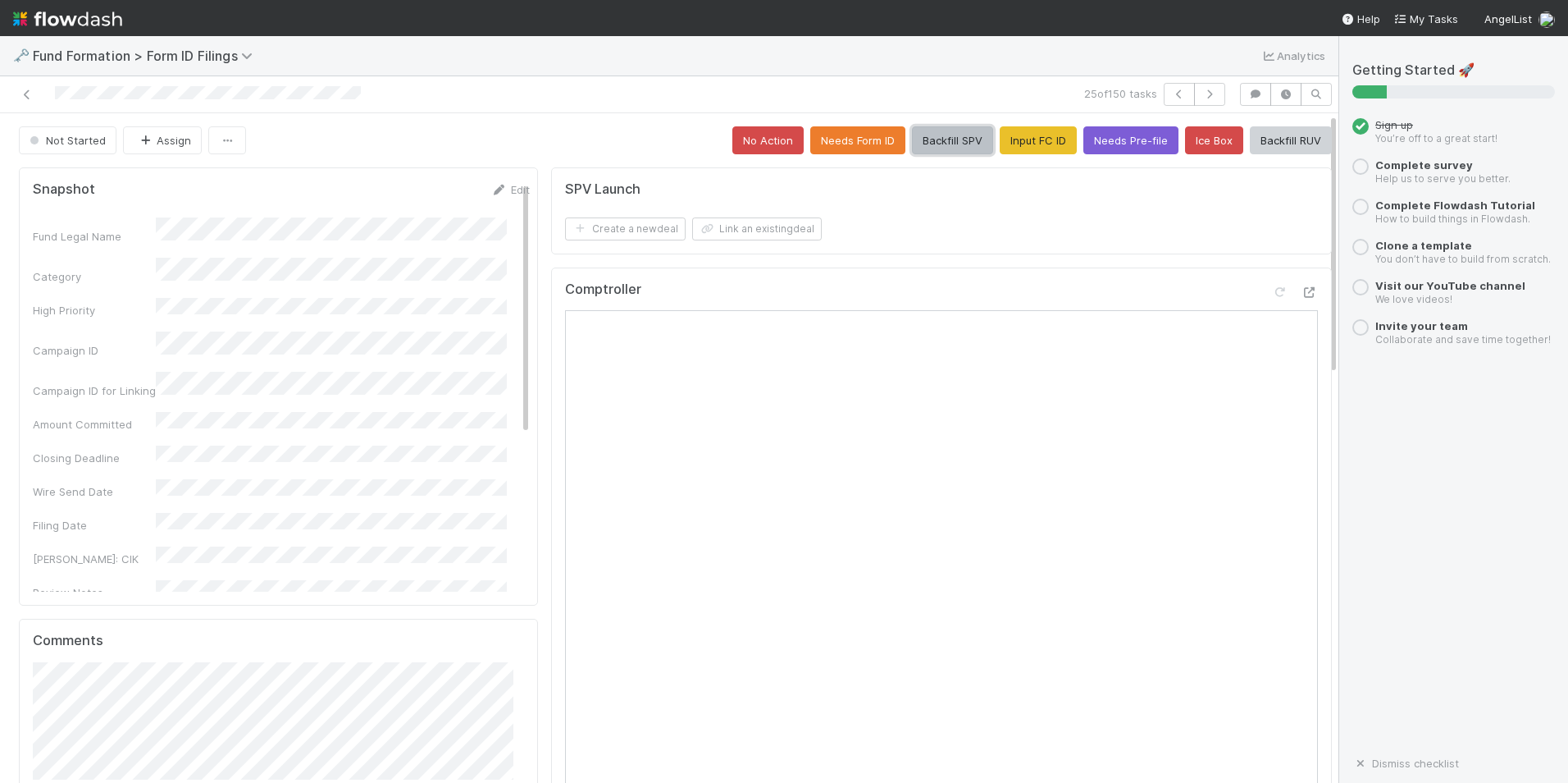
click at [942, 140] on button "Backfill SPV" at bounding box center [953, 140] width 81 height 28
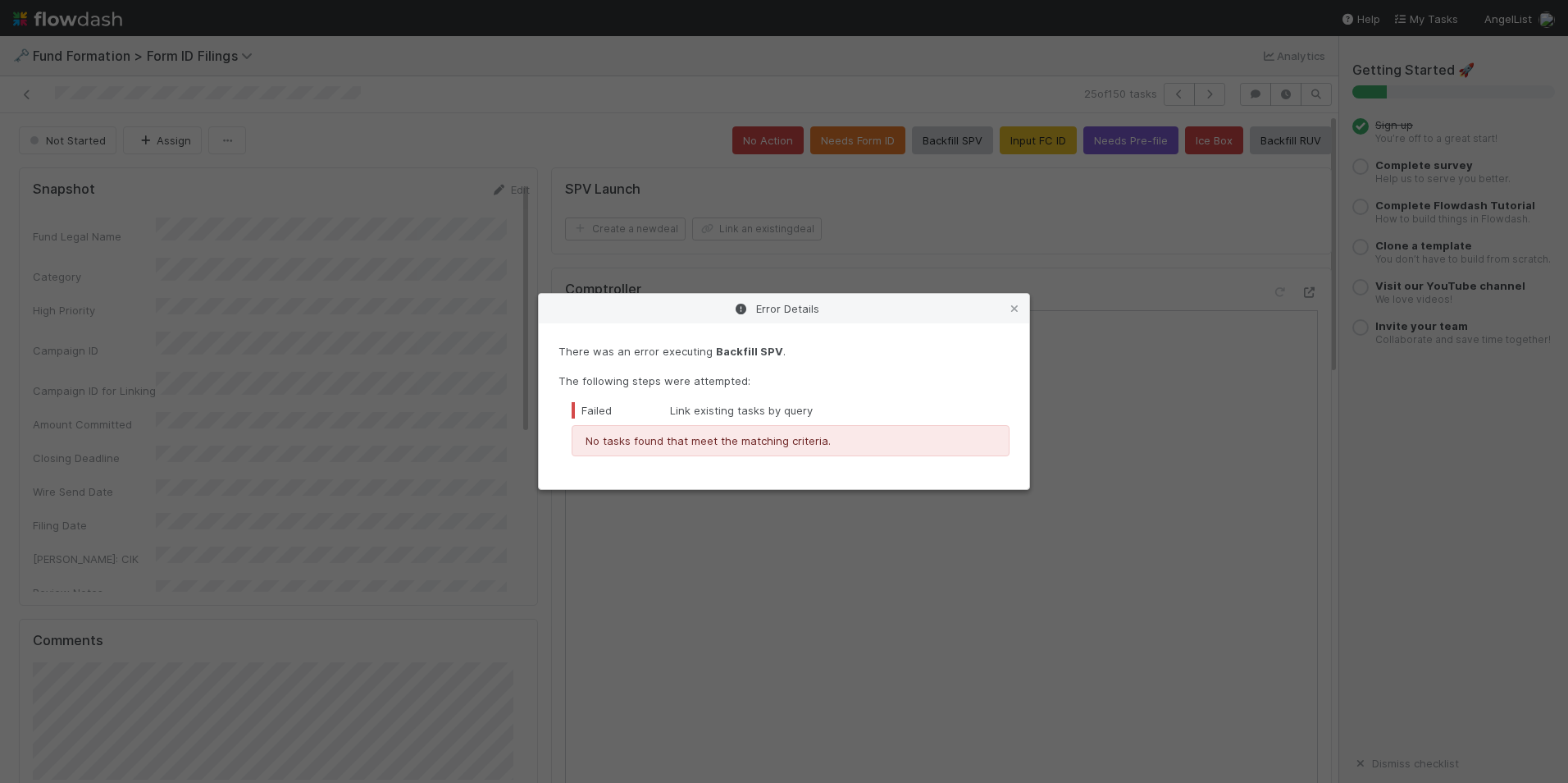
click at [1025, 306] on div "Error Details" at bounding box center [784, 309] width 491 height 29
click at [1007, 303] on link at bounding box center [1014, 308] width 16 height 16
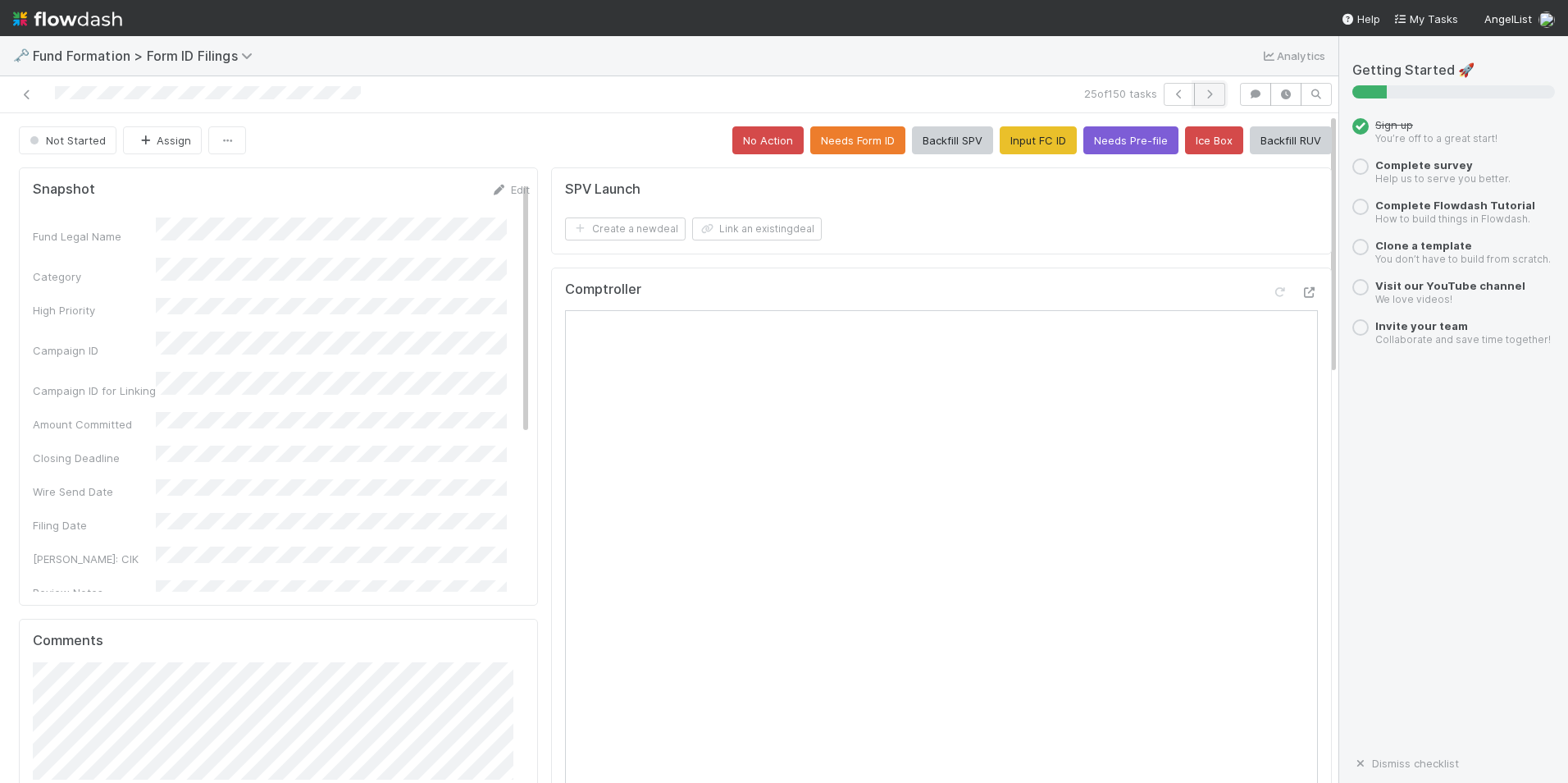
click at [1207, 98] on button "button" at bounding box center [1210, 95] width 31 height 23
click at [759, 140] on button "No Action" at bounding box center [768, 140] width 71 height 28
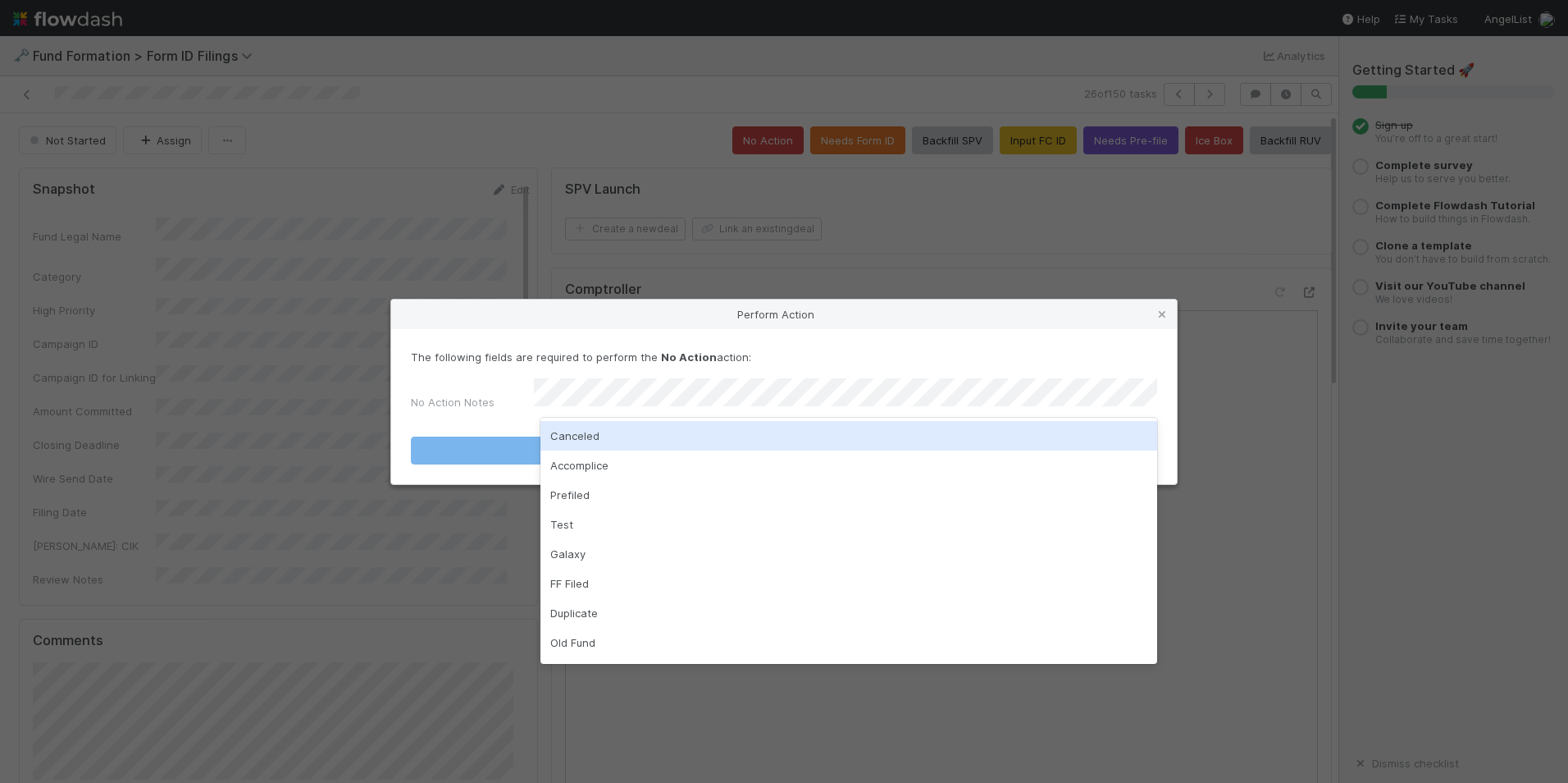
click at [810, 436] on div "Canceled" at bounding box center [849, 435] width 617 height 29
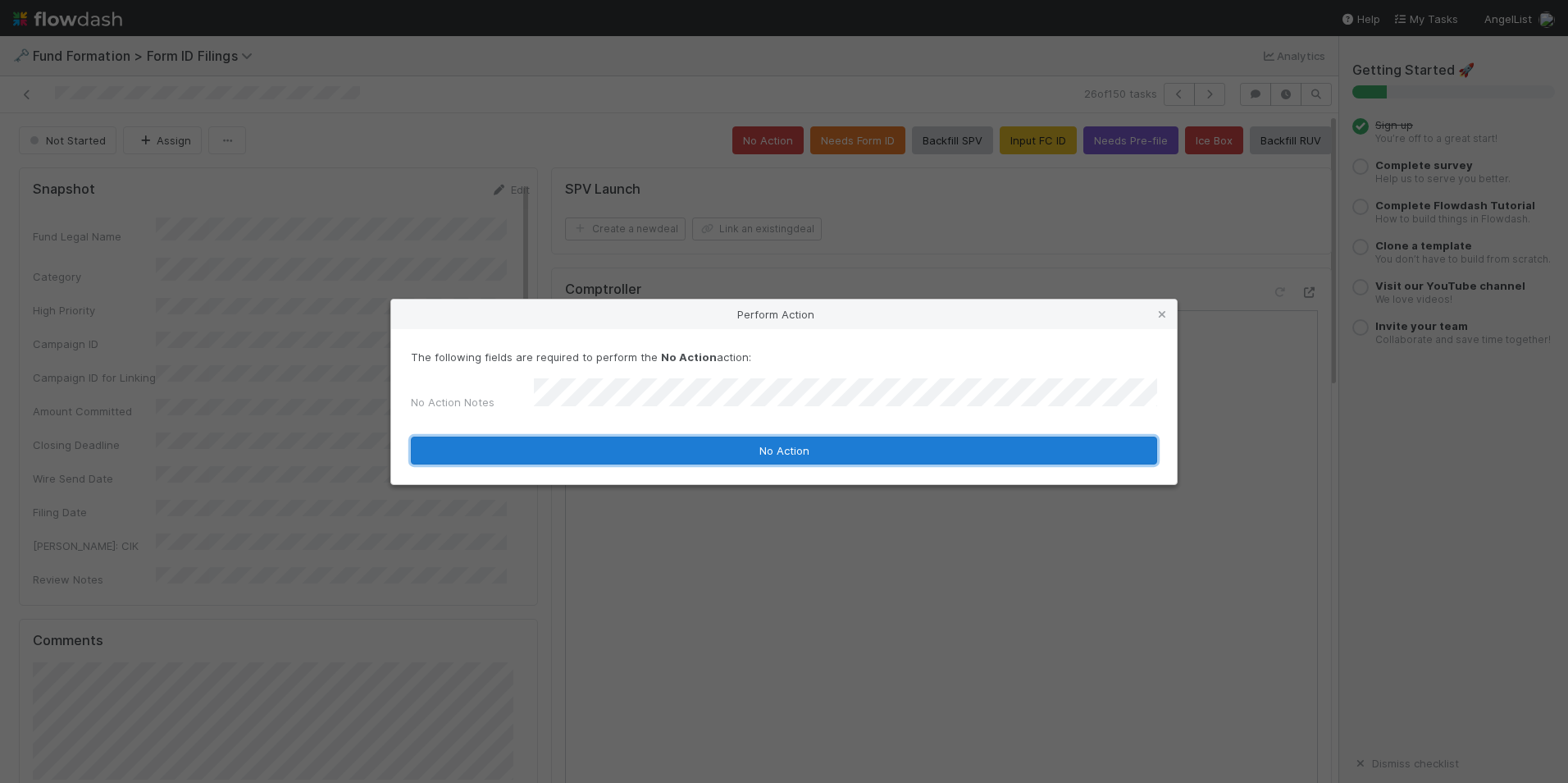
click at [817, 454] on button "No Action" at bounding box center [784, 450] width 746 height 28
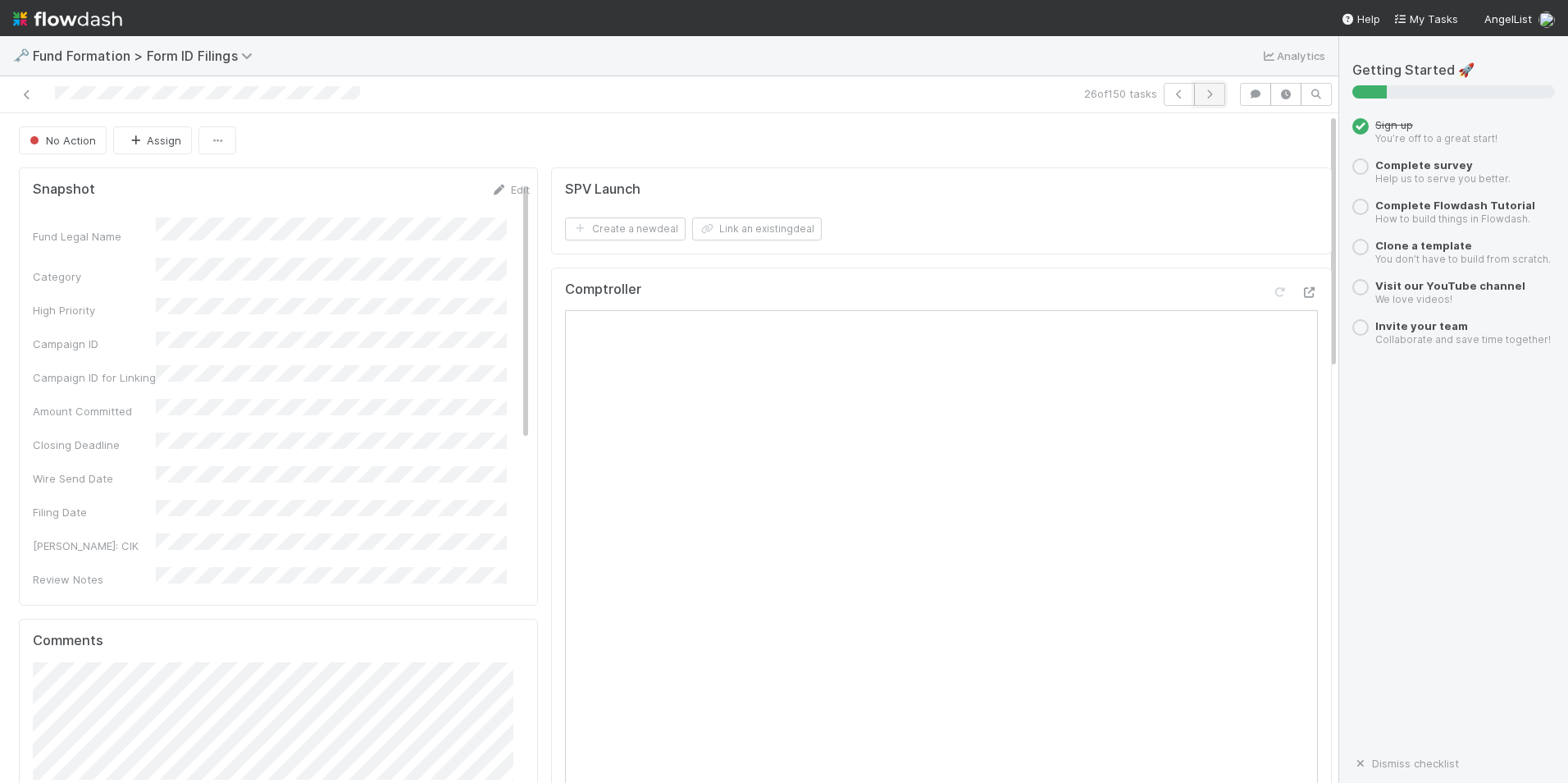
click at [1201, 98] on icon "button" at bounding box center [1209, 94] width 16 height 10
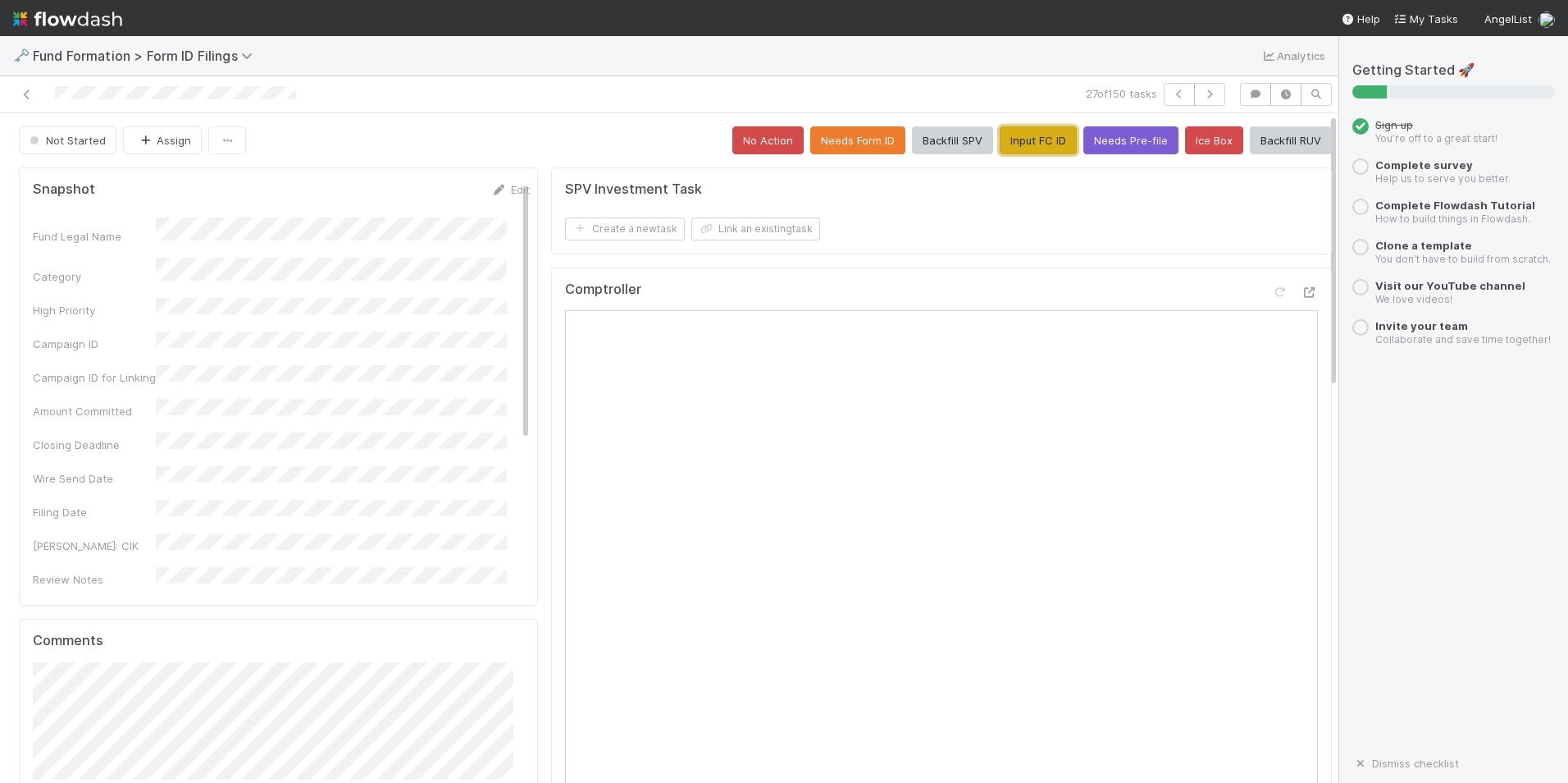
click at [1000, 145] on button "Input FC ID" at bounding box center [1038, 140] width 77 height 28
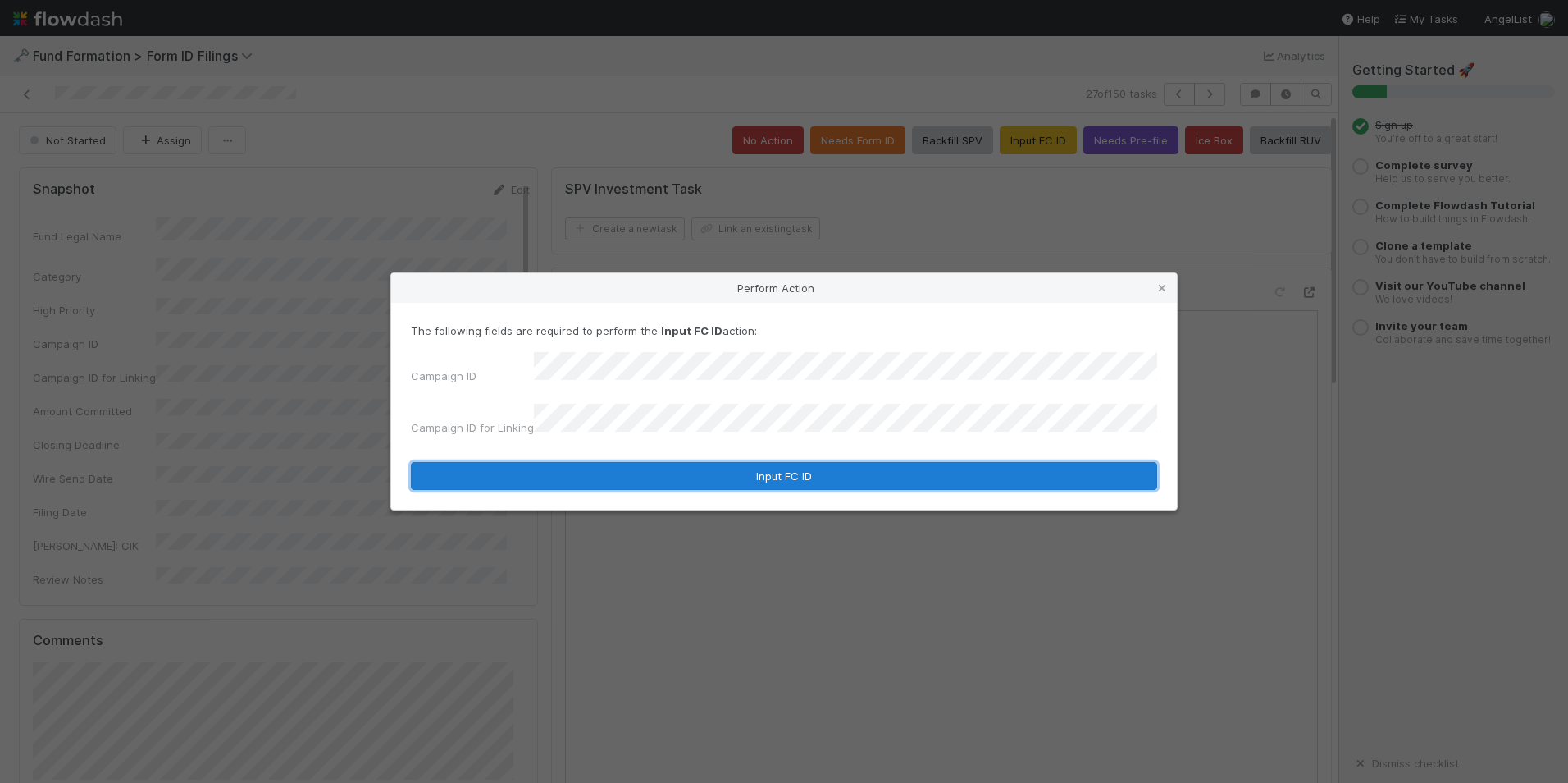
click at [815, 467] on button "Input FC ID" at bounding box center [784, 476] width 746 height 28
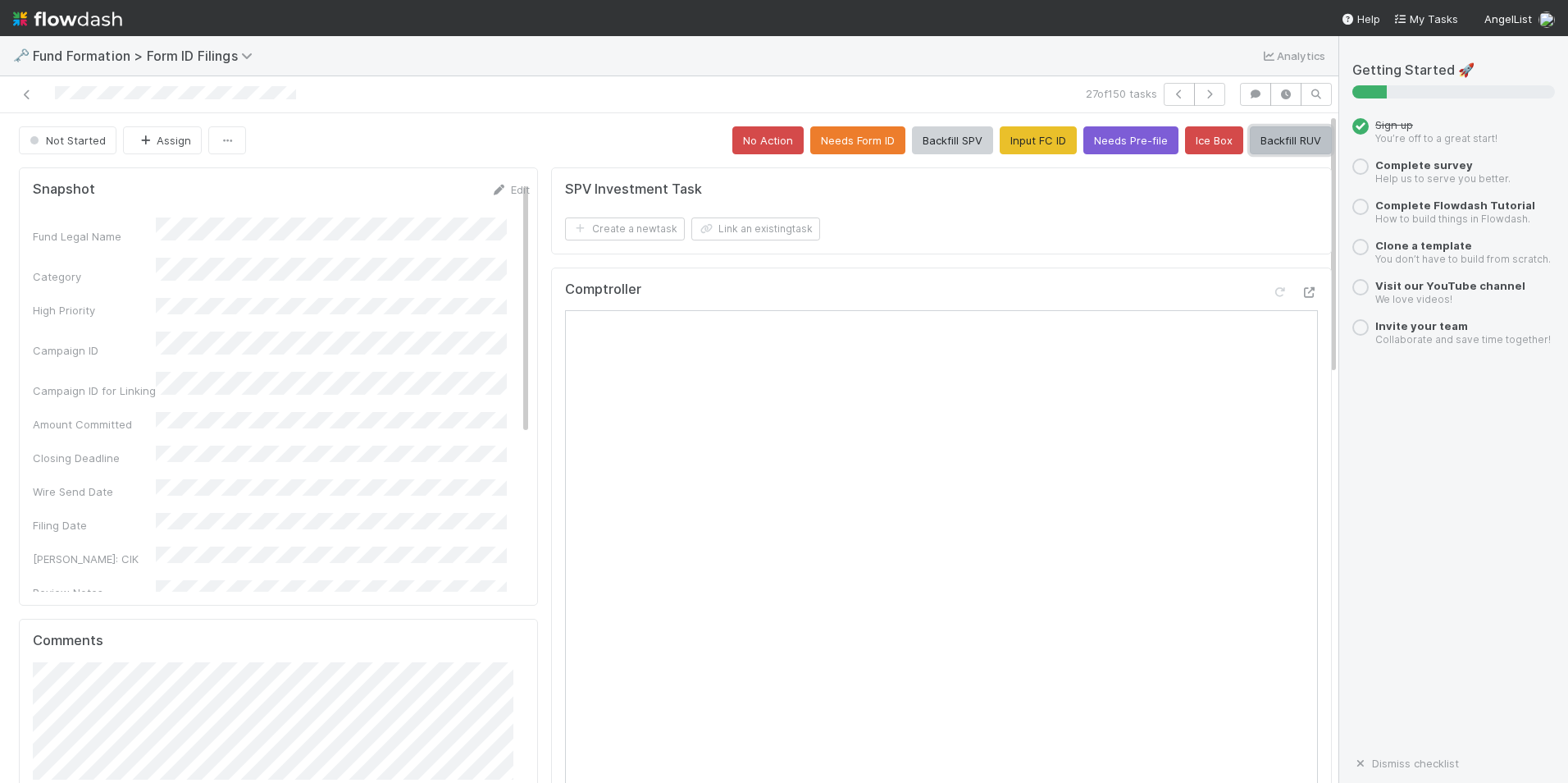
drag, startPoint x: 1247, startPoint y: 137, endPoint x: 1234, endPoint y: 154, distance: 21.4
click at [1250, 138] on button "Backfill RUV" at bounding box center [1291, 140] width 82 height 28
click at [1213, 95] on div "27 of 150 tasks" at bounding box center [927, 95] width 610 height 23
click at [1204, 97] on icon "button" at bounding box center [1209, 94] width 16 height 10
click at [1008, 150] on button "Input FC ID" at bounding box center [1038, 140] width 77 height 28
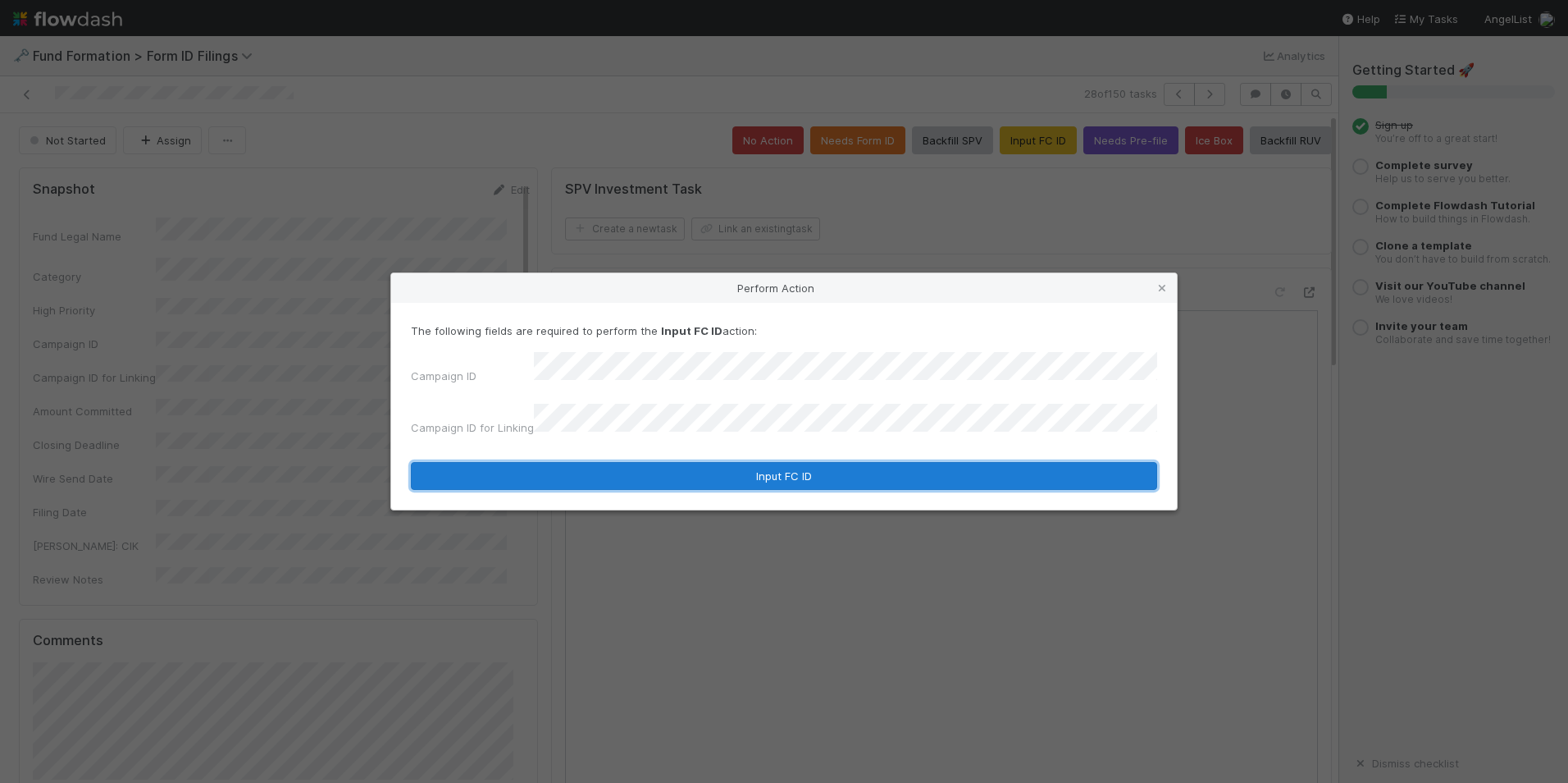
click at [903, 462] on button "Input FC ID" at bounding box center [784, 476] width 746 height 28
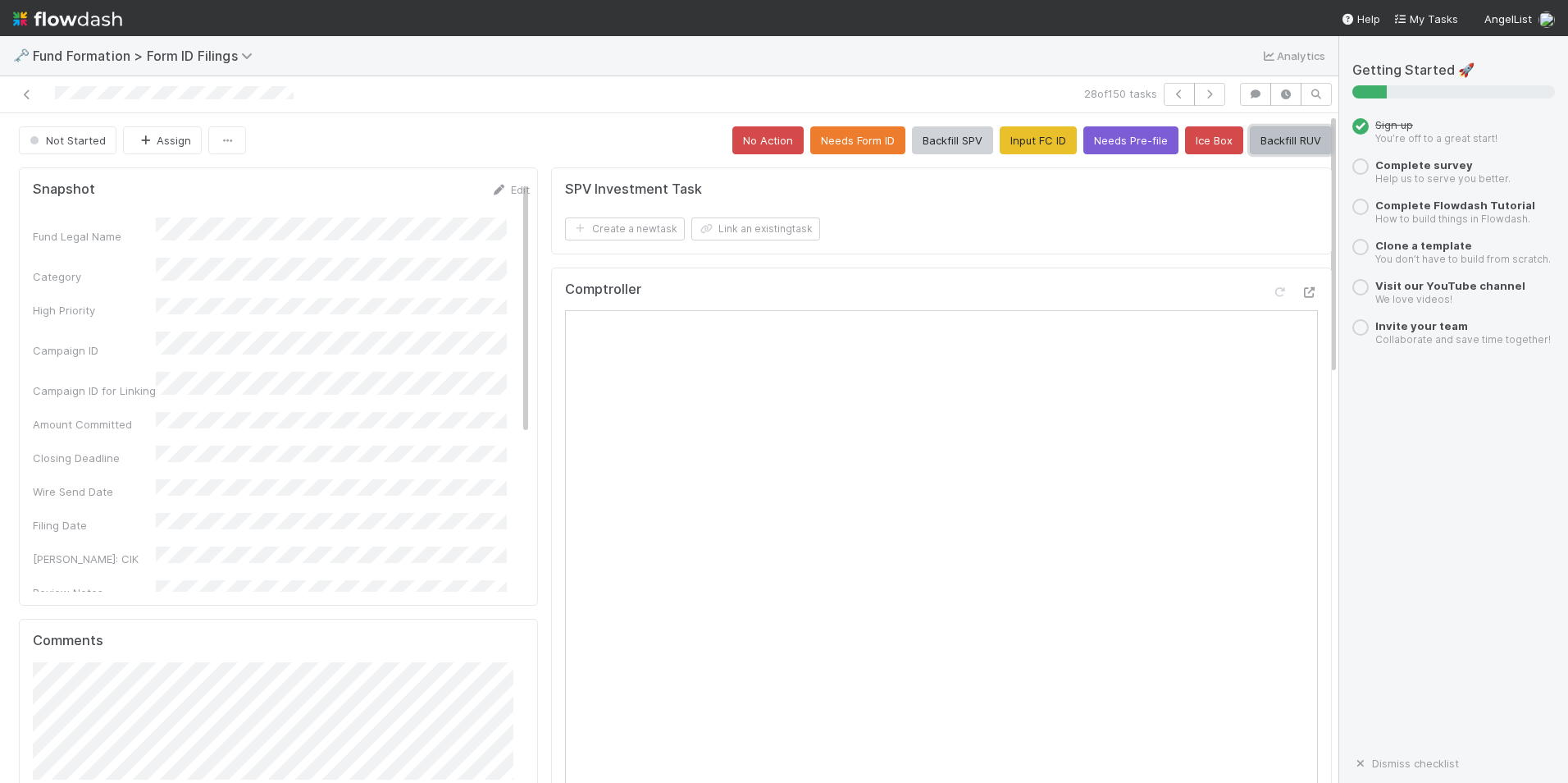
click at [1257, 140] on button "Backfill RUV" at bounding box center [1291, 140] width 82 height 28
click at [1201, 91] on icon "button" at bounding box center [1209, 94] width 16 height 10
click at [761, 145] on button "No Action" at bounding box center [768, 140] width 71 height 28
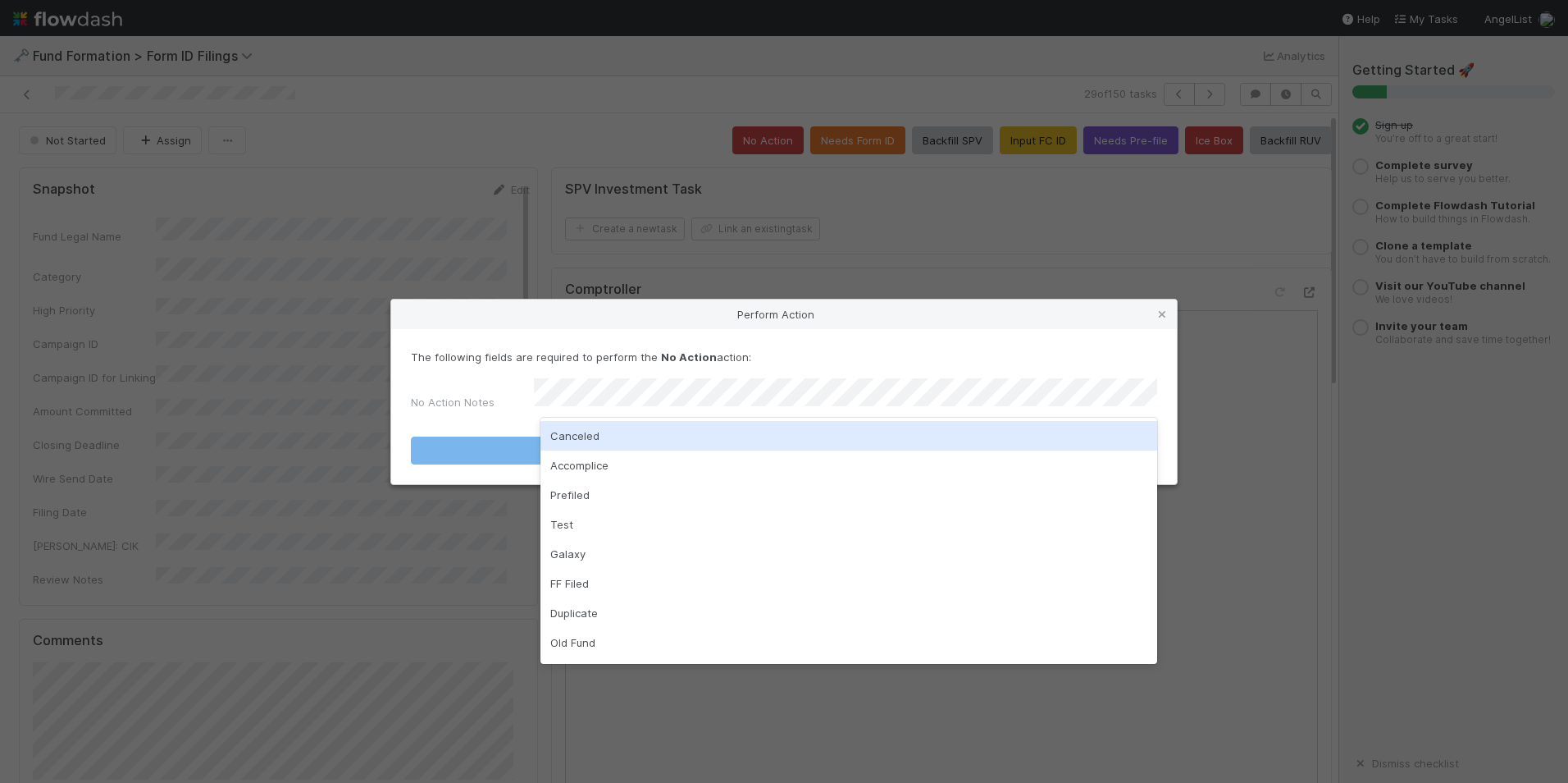
click at [719, 436] on div "Canceled" at bounding box center [849, 435] width 617 height 29
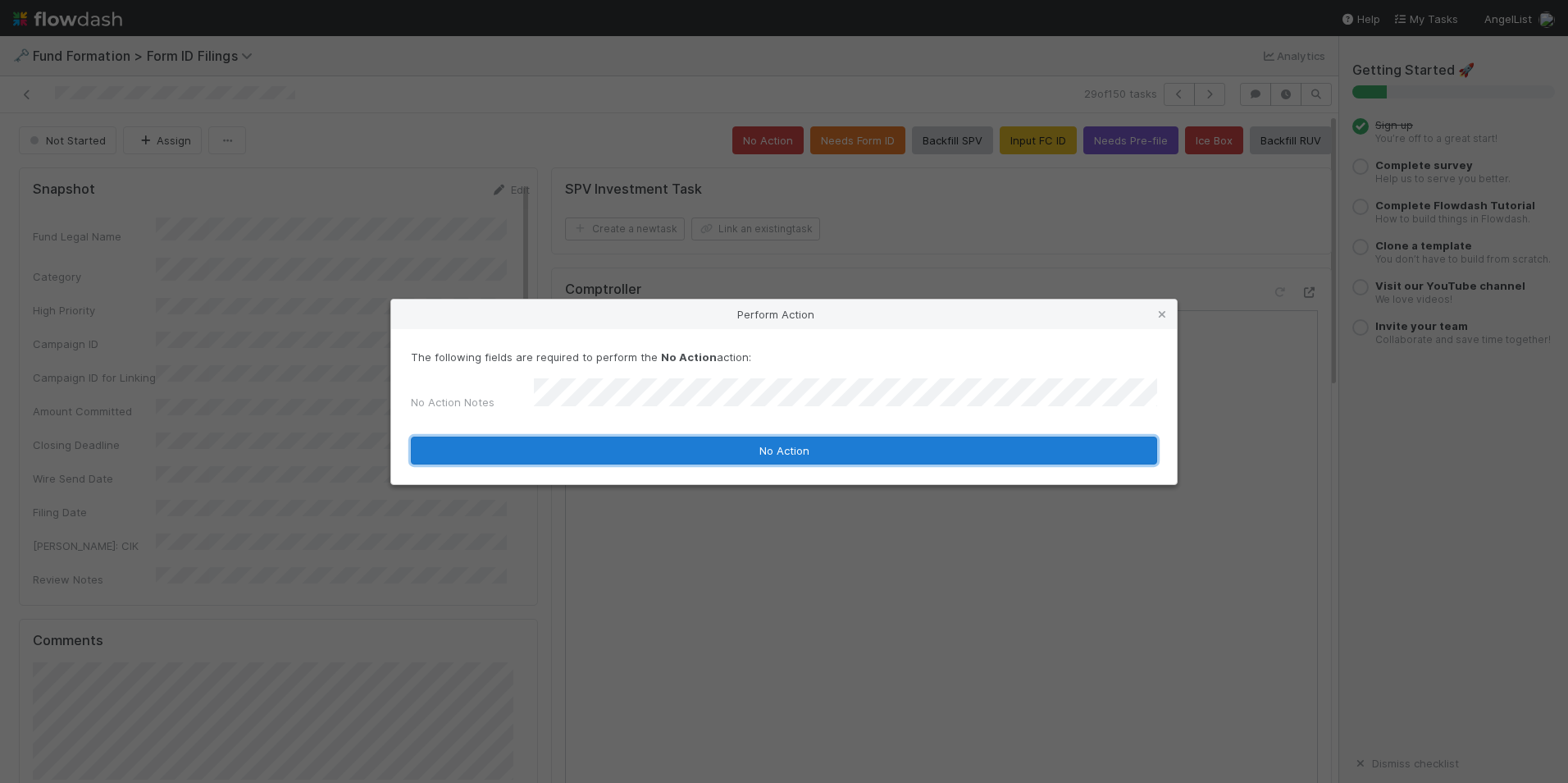
click at [728, 448] on button "No Action" at bounding box center [784, 450] width 746 height 28
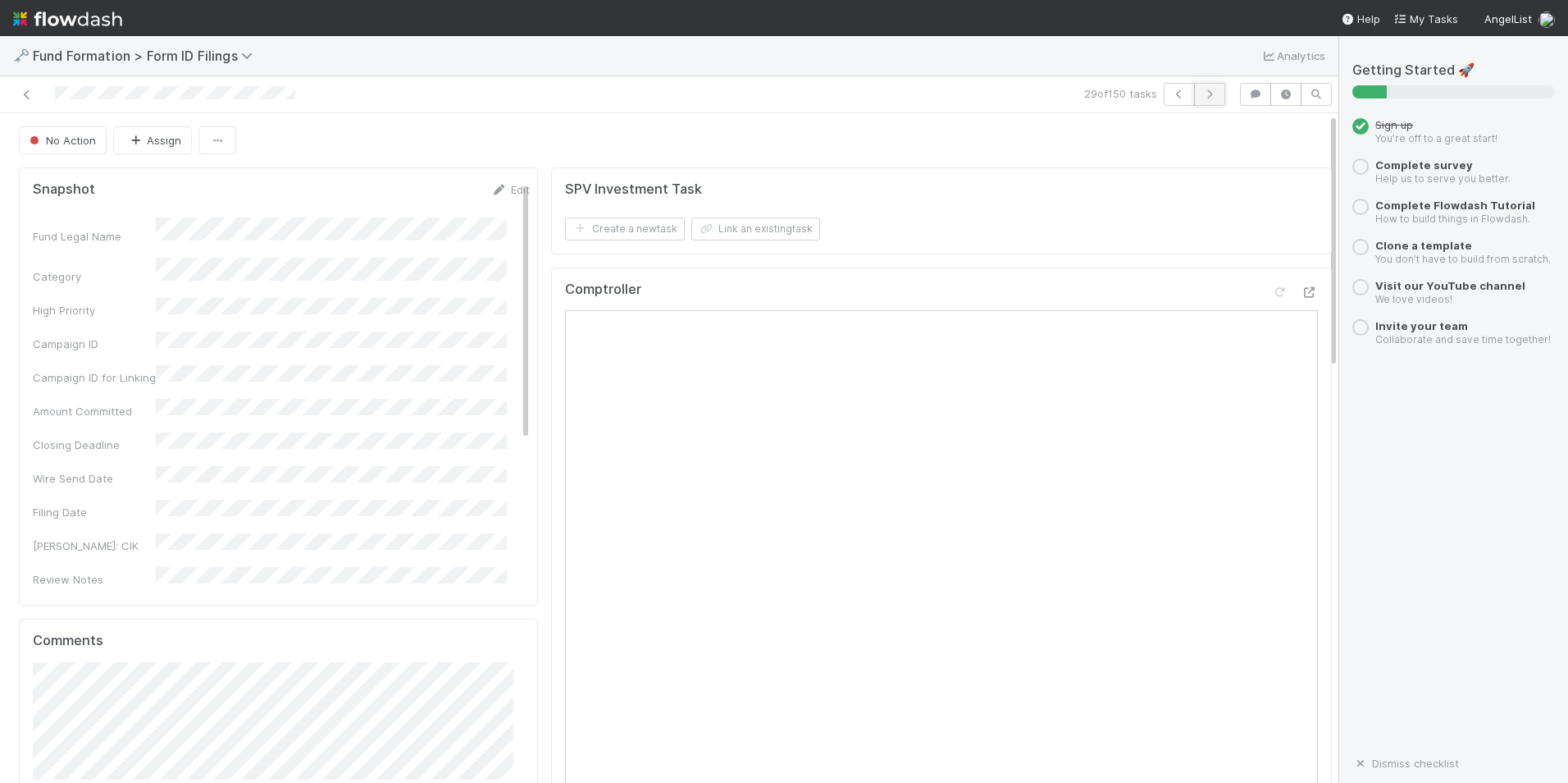
click at [1201, 97] on icon "button" at bounding box center [1209, 94] width 16 height 10
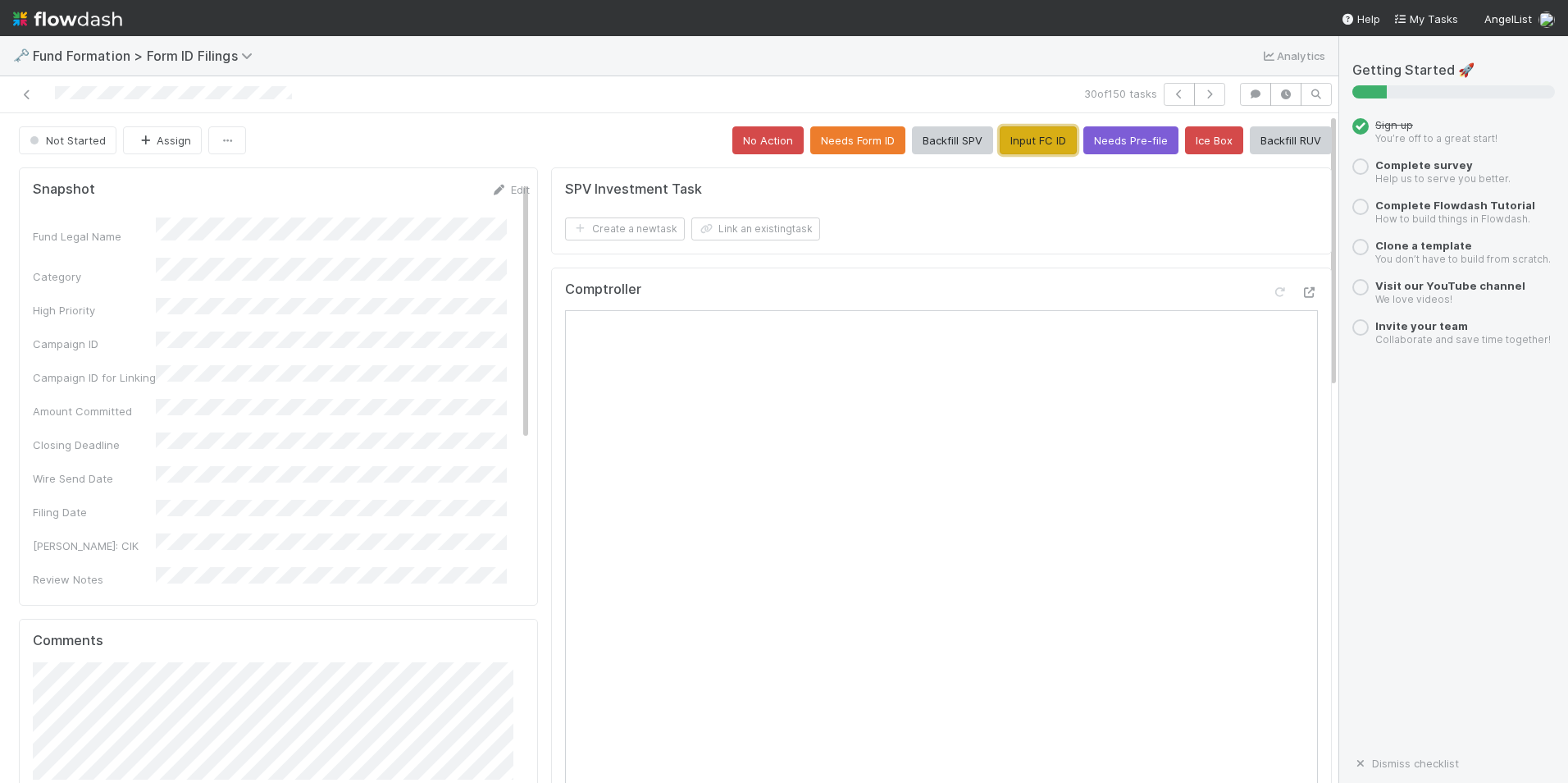
click at [1000, 149] on button "Input FC ID" at bounding box center [1038, 140] width 77 height 28
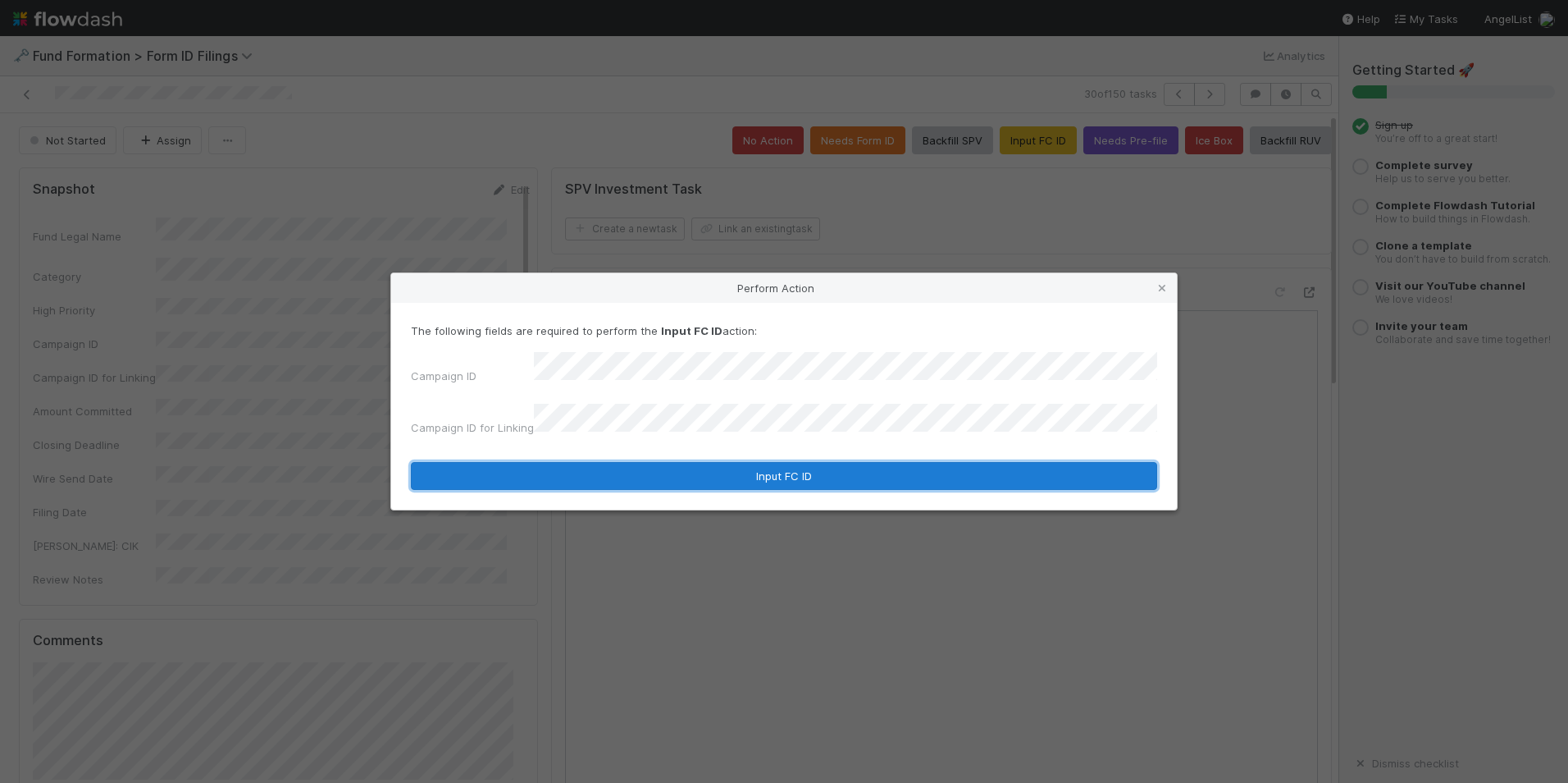
click at [718, 464] on button "Input FC ID" at bounding box center [784, 476] width 746 height 28
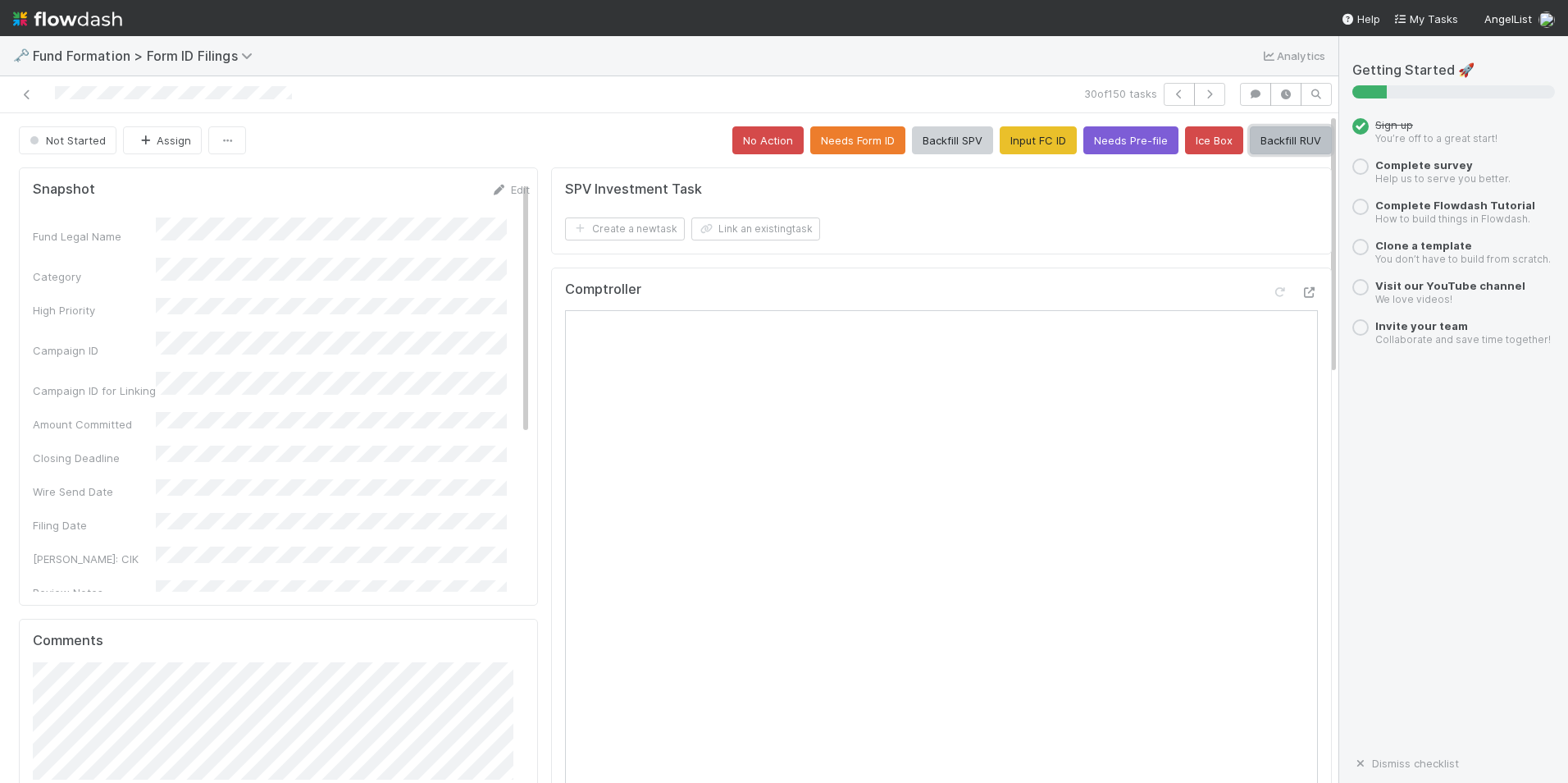
click at [1261, 138] on button "Backfill RUV" at bounding box center [1291, 140] width 82 height 28
click at [1201, 91] on icon "button" at bounding box center [1209, 94] width 16 height 10
click at [1025, 140] on button "Input FC ID" at bounding box center [1038, 140] width 77 height 28
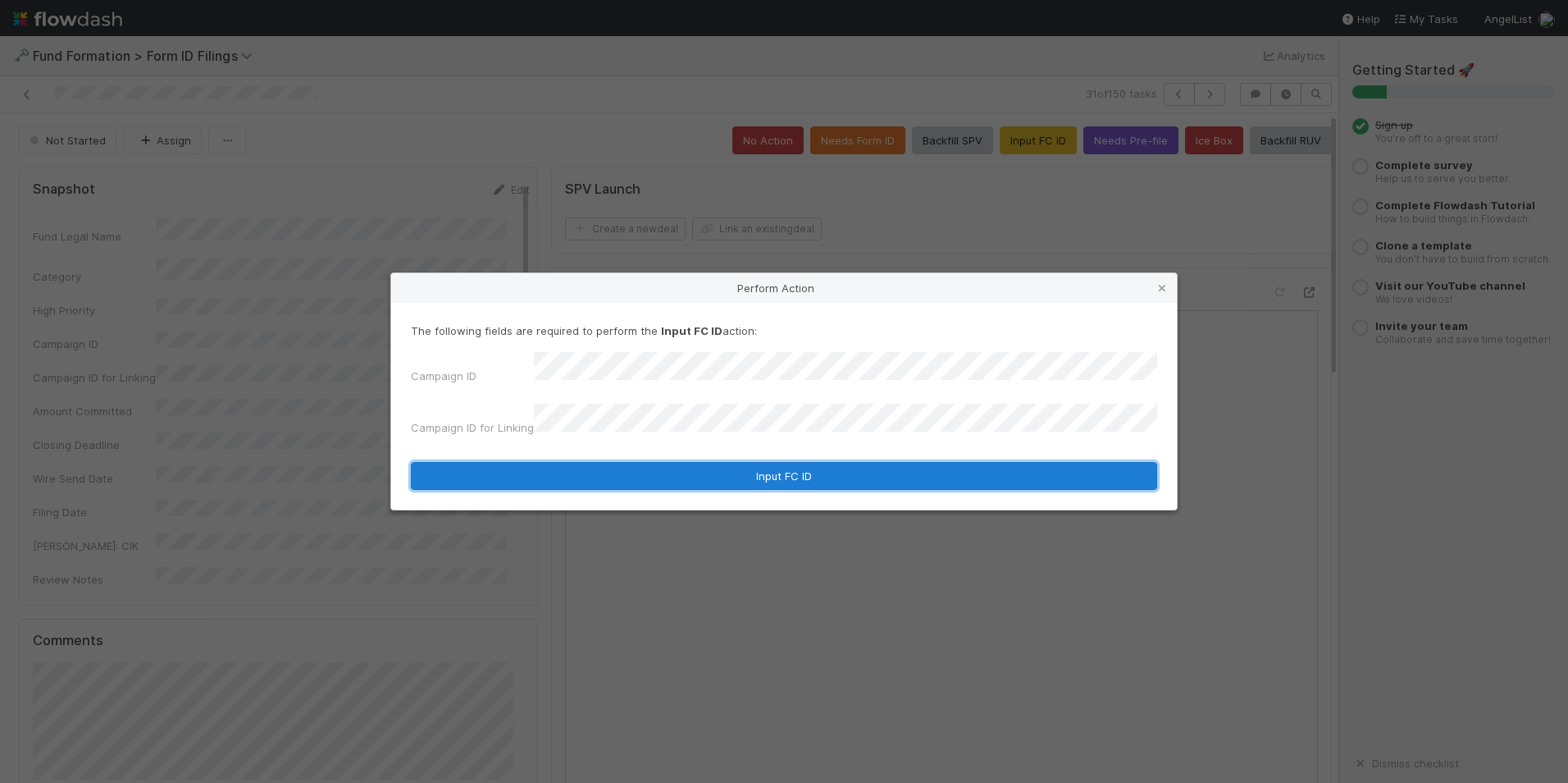
click at [759, 467] on button "Input FC ID" at bounding box center [784, 476] width 746 height 28
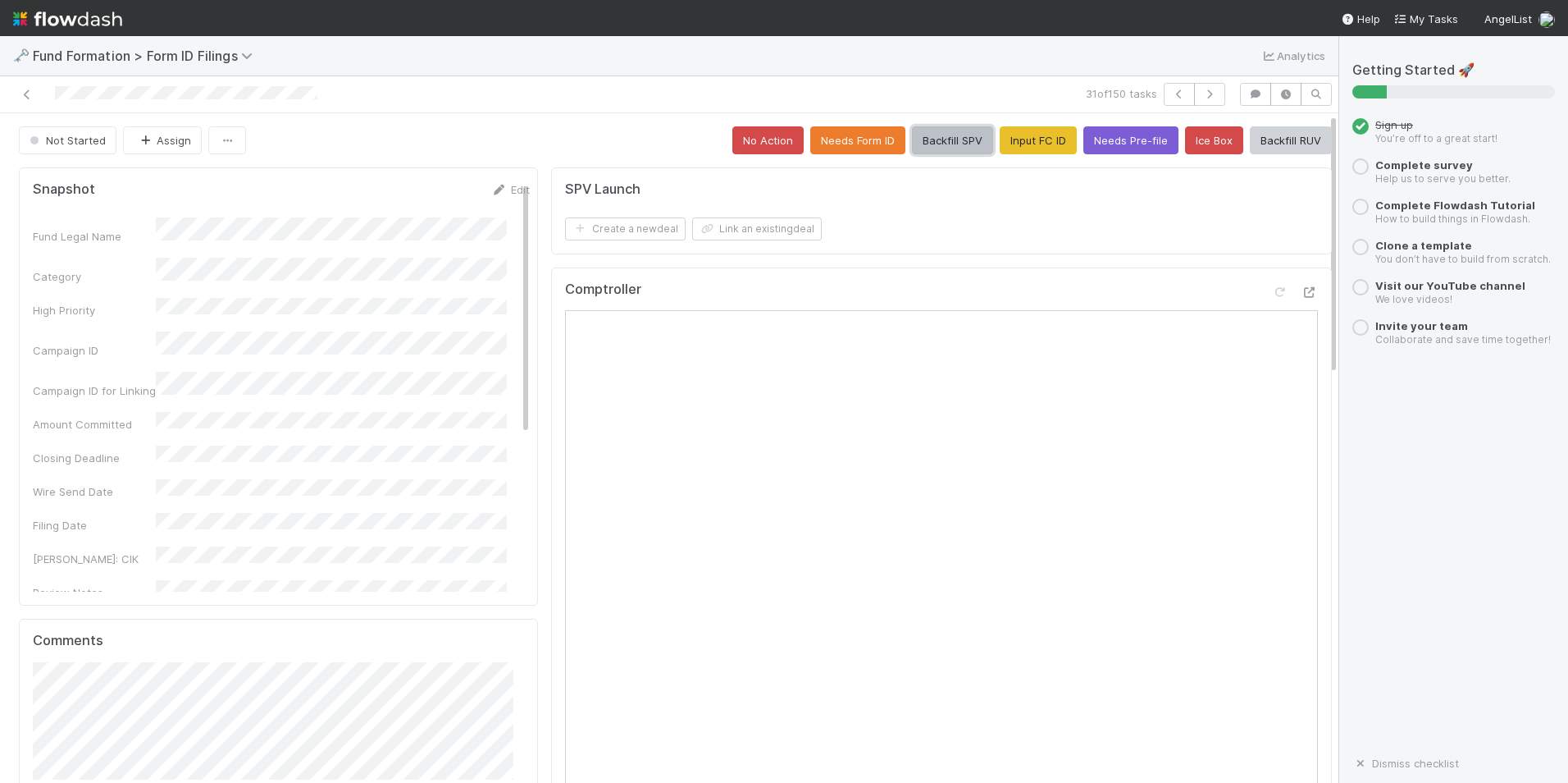
click at [940, 140] on button "Backfill SPV" at bounding box center [953, 140] width 81 height 28
click at [1194, 97] on button "button" at bounding box center [1210, 95] width 31 height 23
click at [1000, 146] on button "Input FC ID" at bounding box center [1038, 140] width 77 height 28
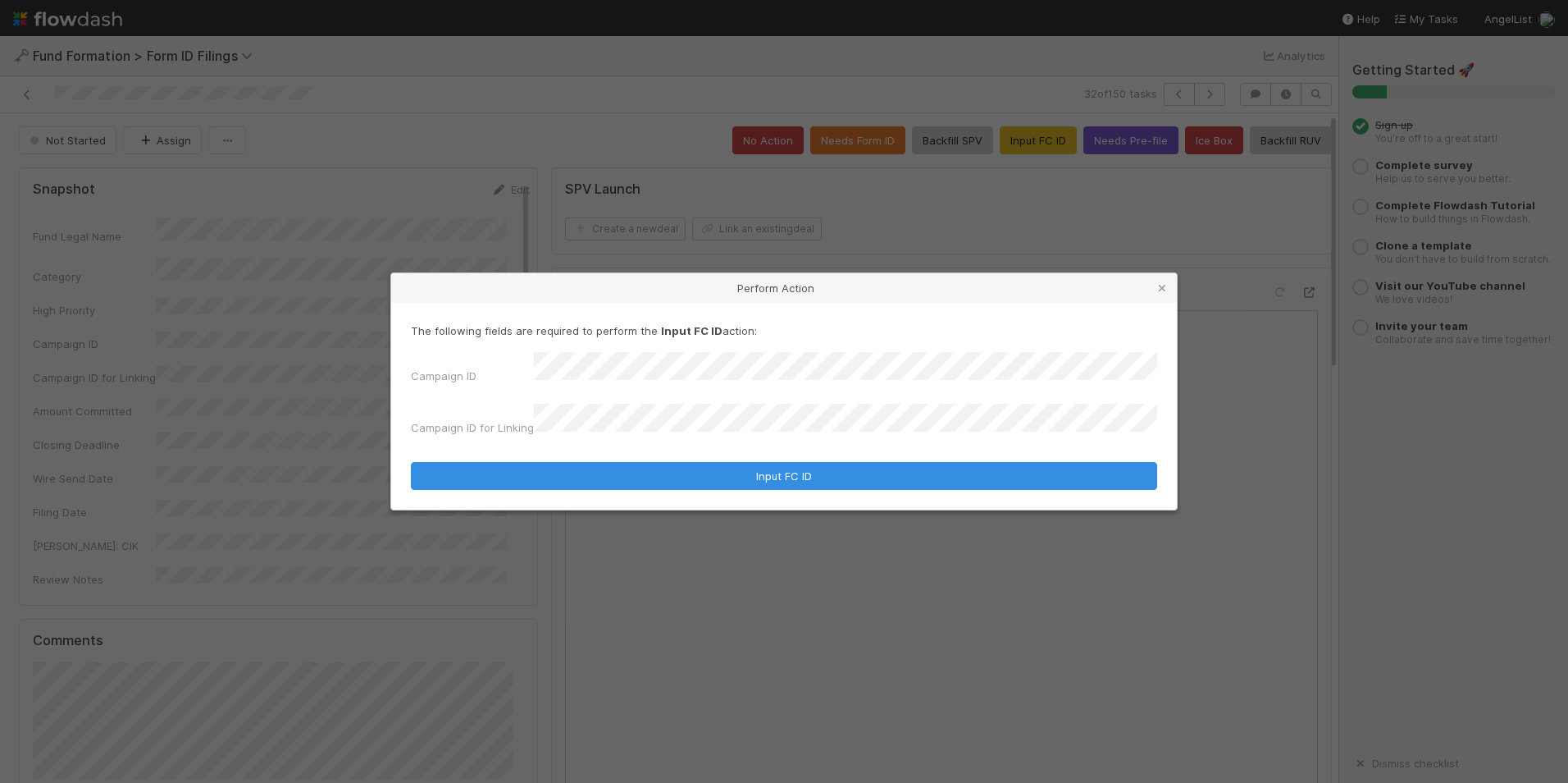
click at [764, 433] on form "The following fields are required to perform the Input FC ID action: Campaign I…" at bounding box center [784, 406] width 746 height 167
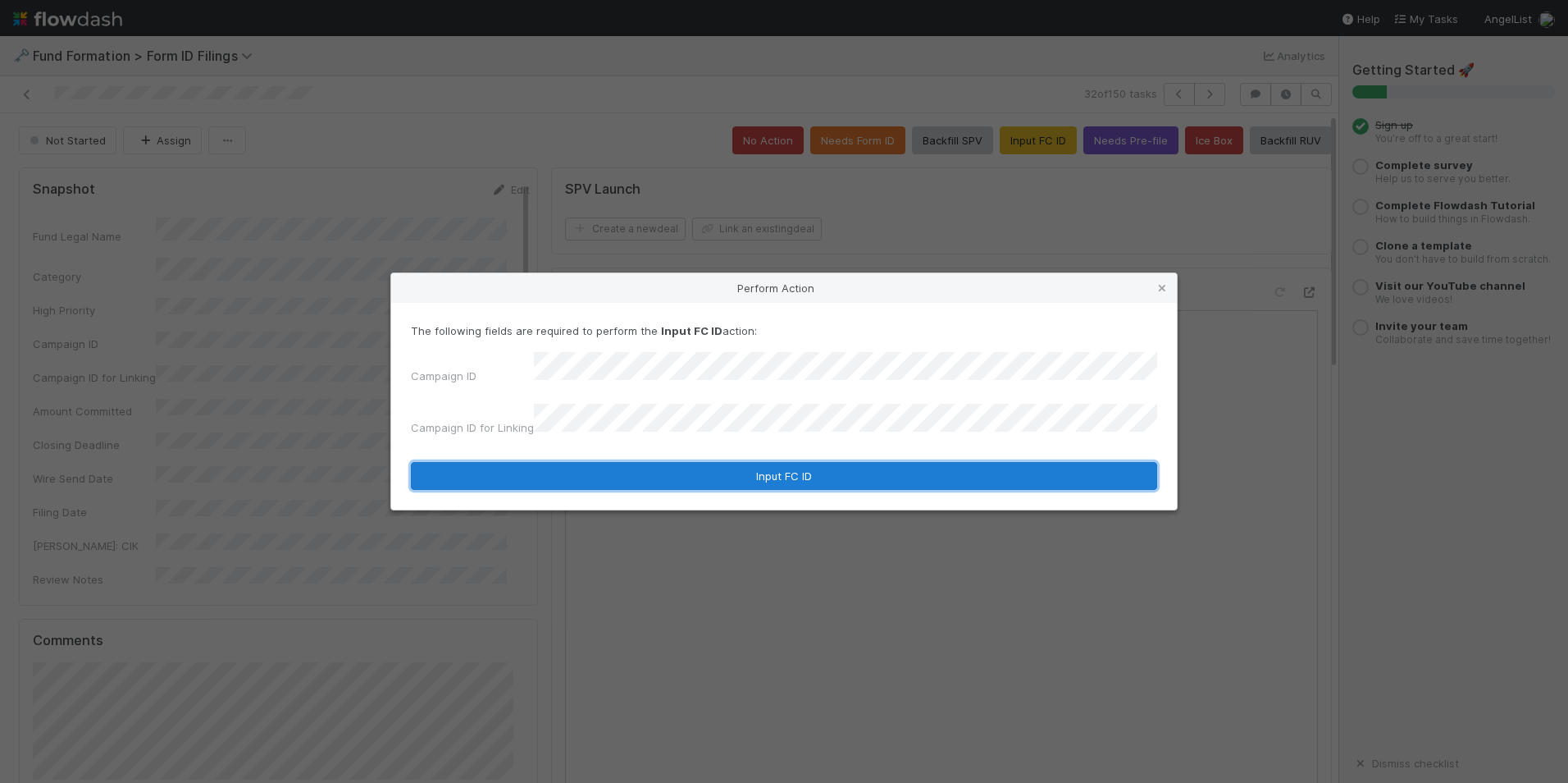
click at [769, 462] on button "Input FC ID" at bounding box center [784, 476] width 746 height 28
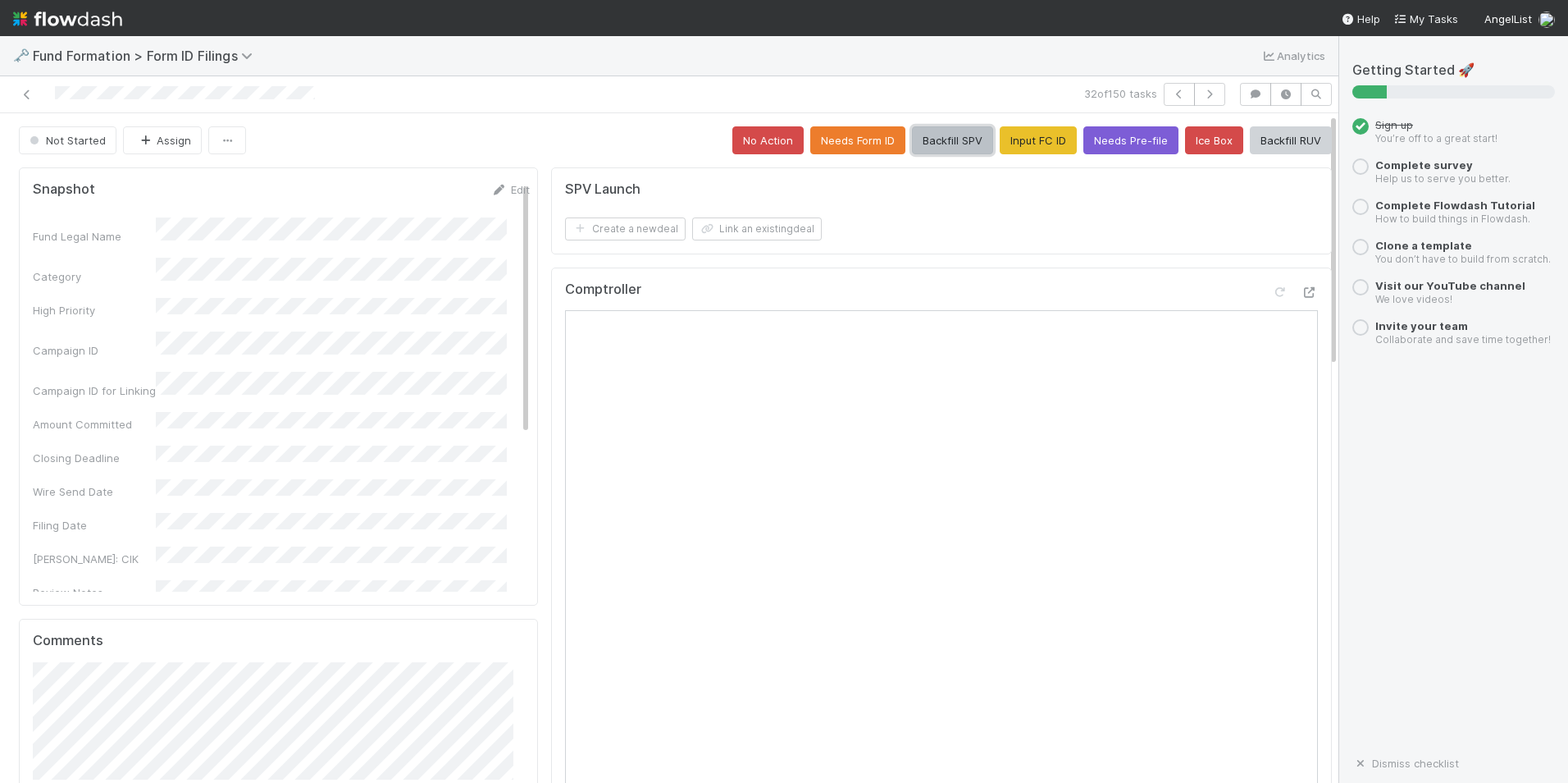
click at [912, 134] on button "Backfill SPV" at bounding box center [953, 140] width 81 height 28
click at [1194, 102] on button "button" at bounding box center [1210, 95] width 31 height 23
click at [1004, 143] on button "Input FC ID" at bounding box center [1038, 140] width 77 height 28
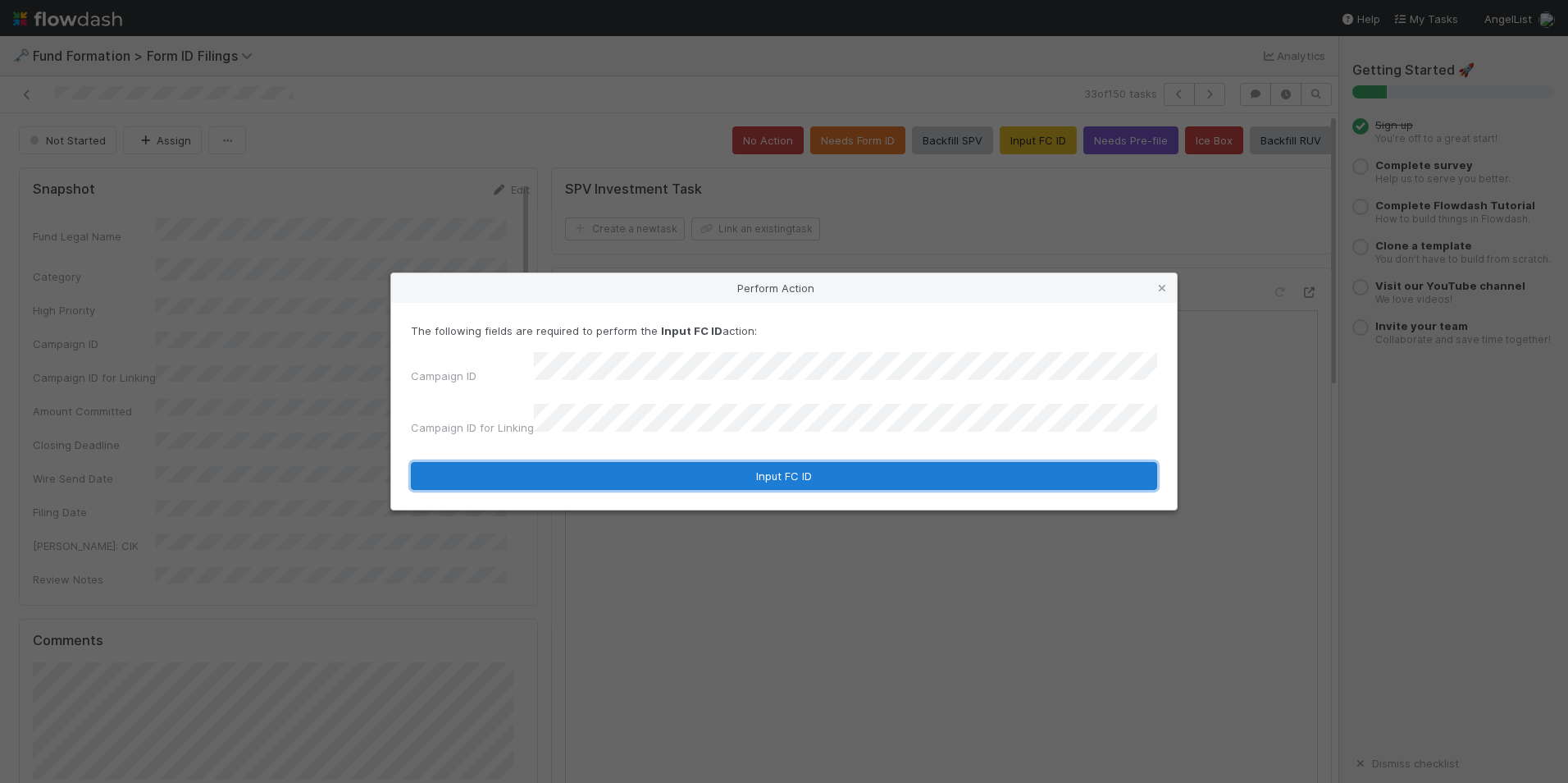
click at [826, 462] on button "Input FC ID" at bounding box center [784, 476] width 746 height 28
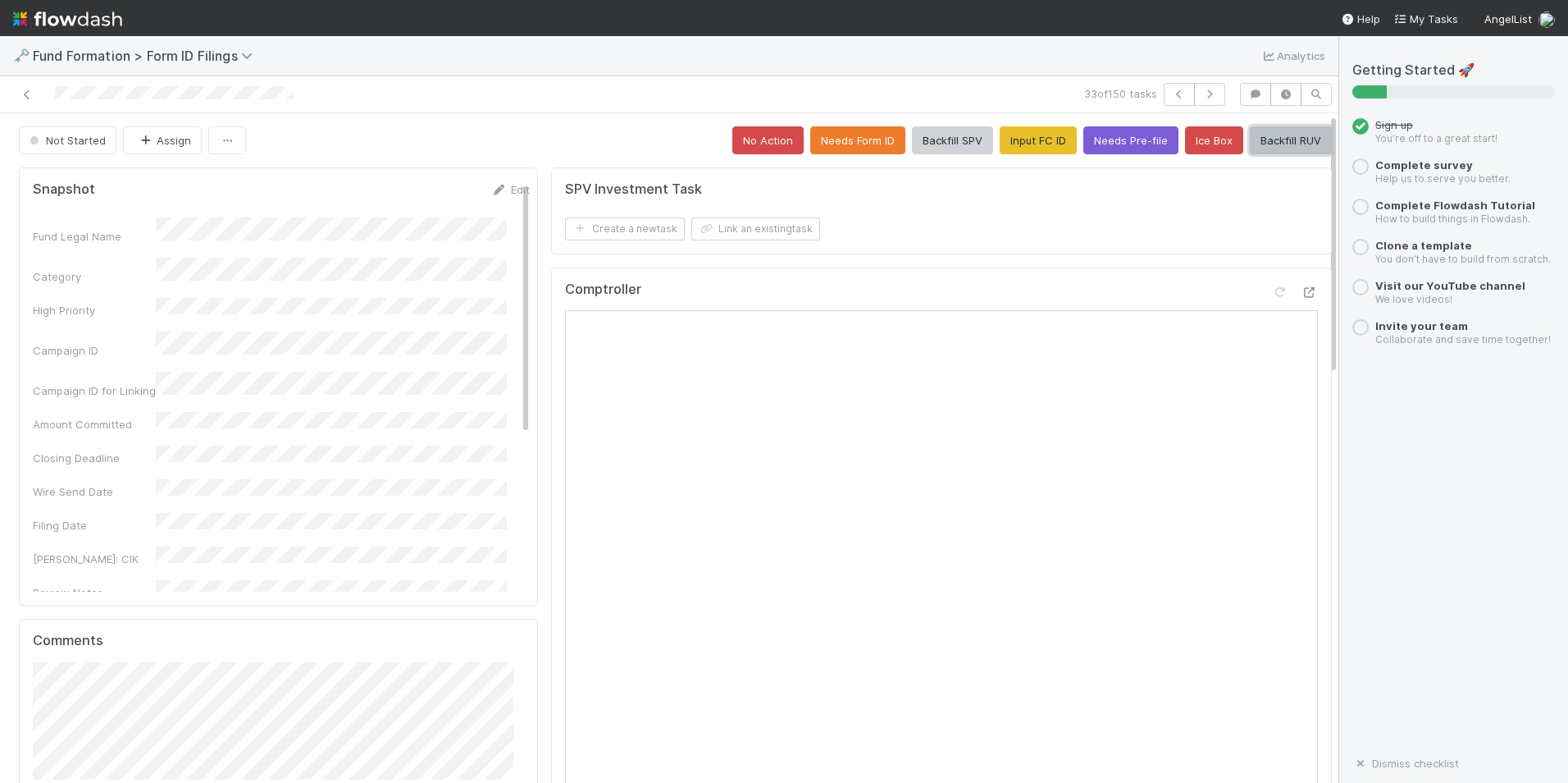
click at [1258, 145] on button "Backfill RUV" at bounding box center [1291, 140] width 82 height 28
click at [1201, 95] on icon "button" at bounding box center [1209, 94] width 16 height 10
click at [1000, 146] on button "Input FC ID" at bounding box center [1038, 140] width 77 height 28
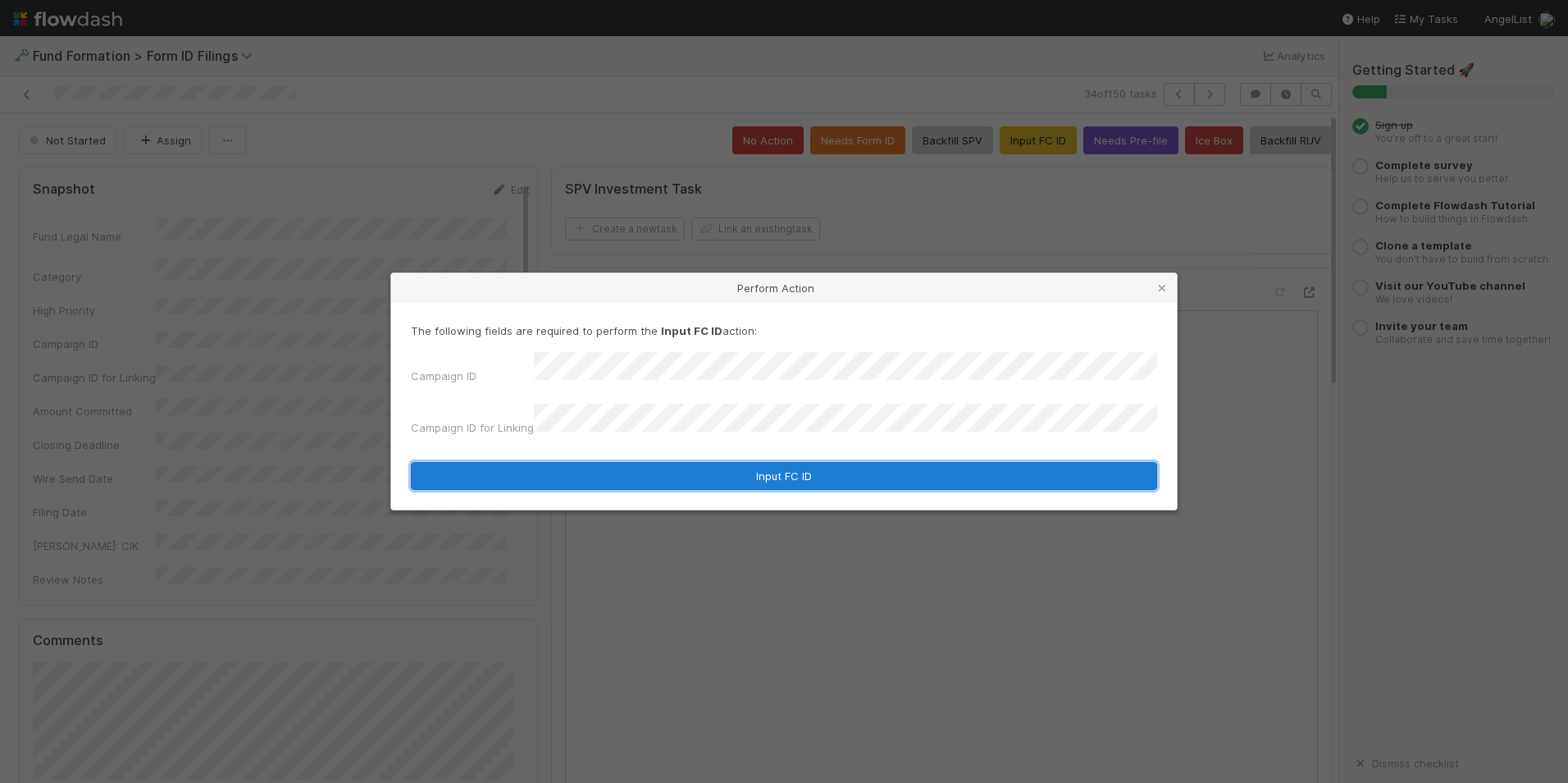
click at [761, 462] on button "Input FC ID" at bounding box center [784, 476] width 746 height 28
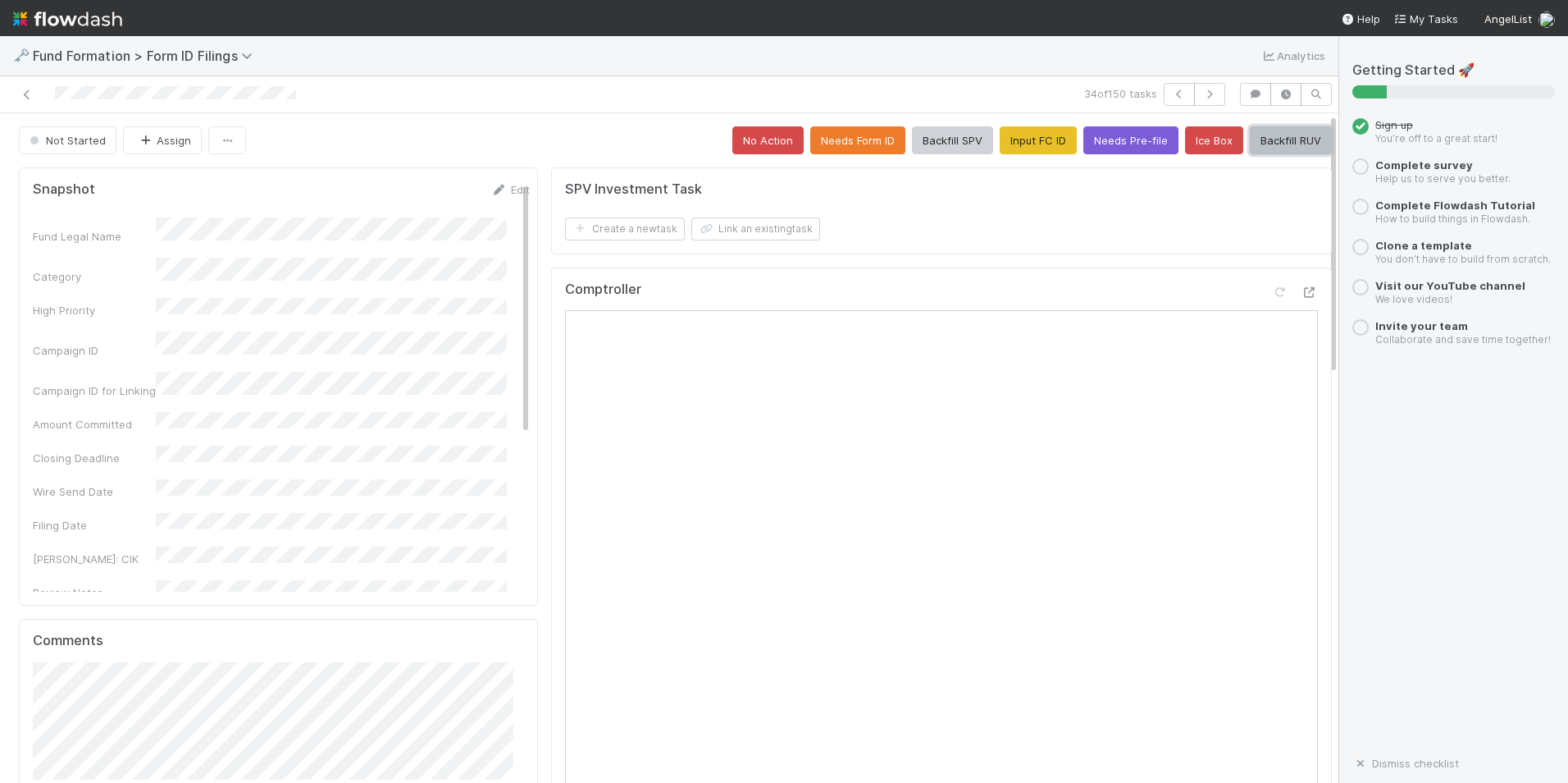
click at [1250, 137] on button "Backfill RUV" at bounding box center [1291, 140] width 82 height 28
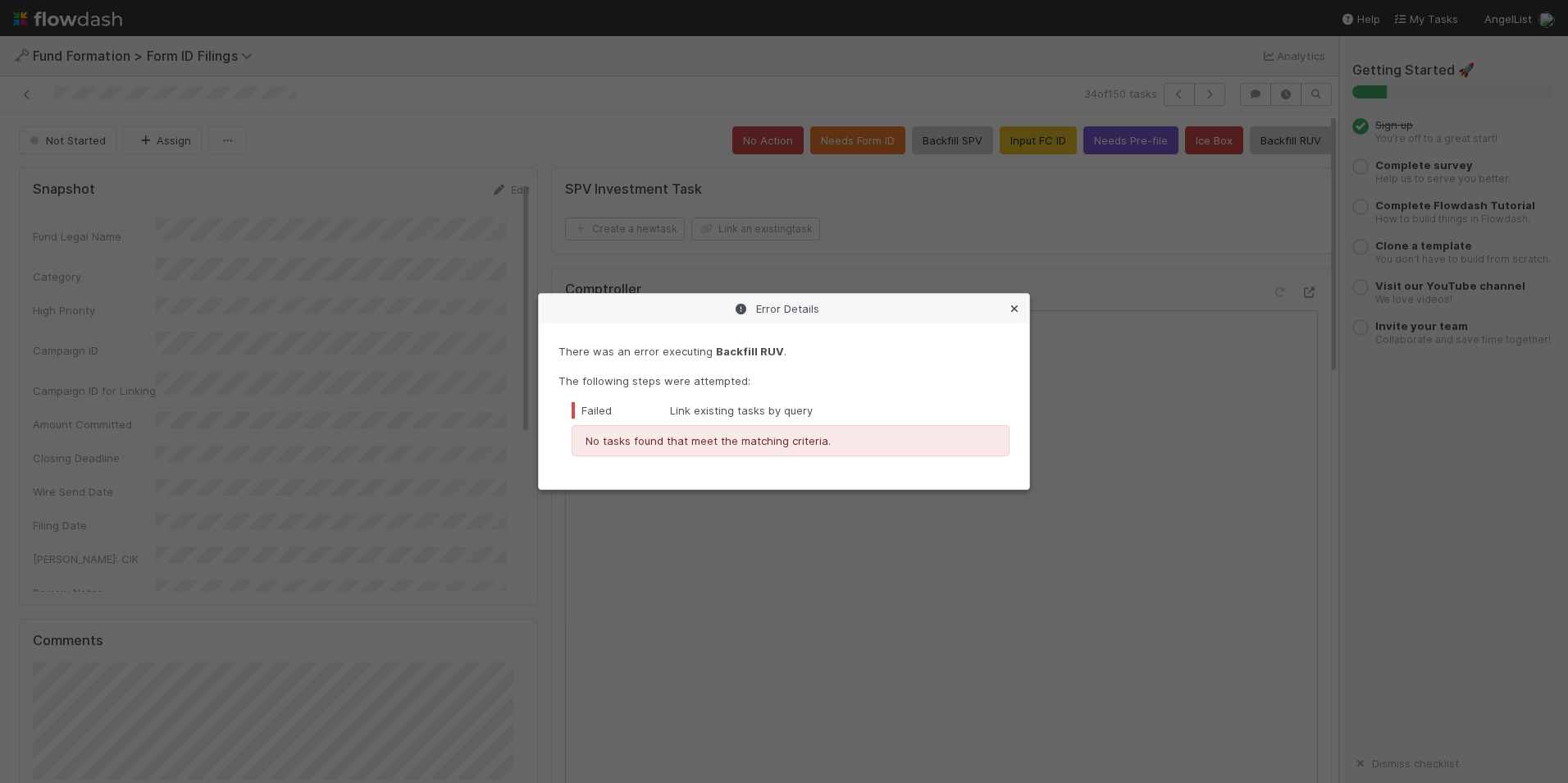
click at [1018, 308] on icon at bounding box center [1014, 309] width 16 height 10
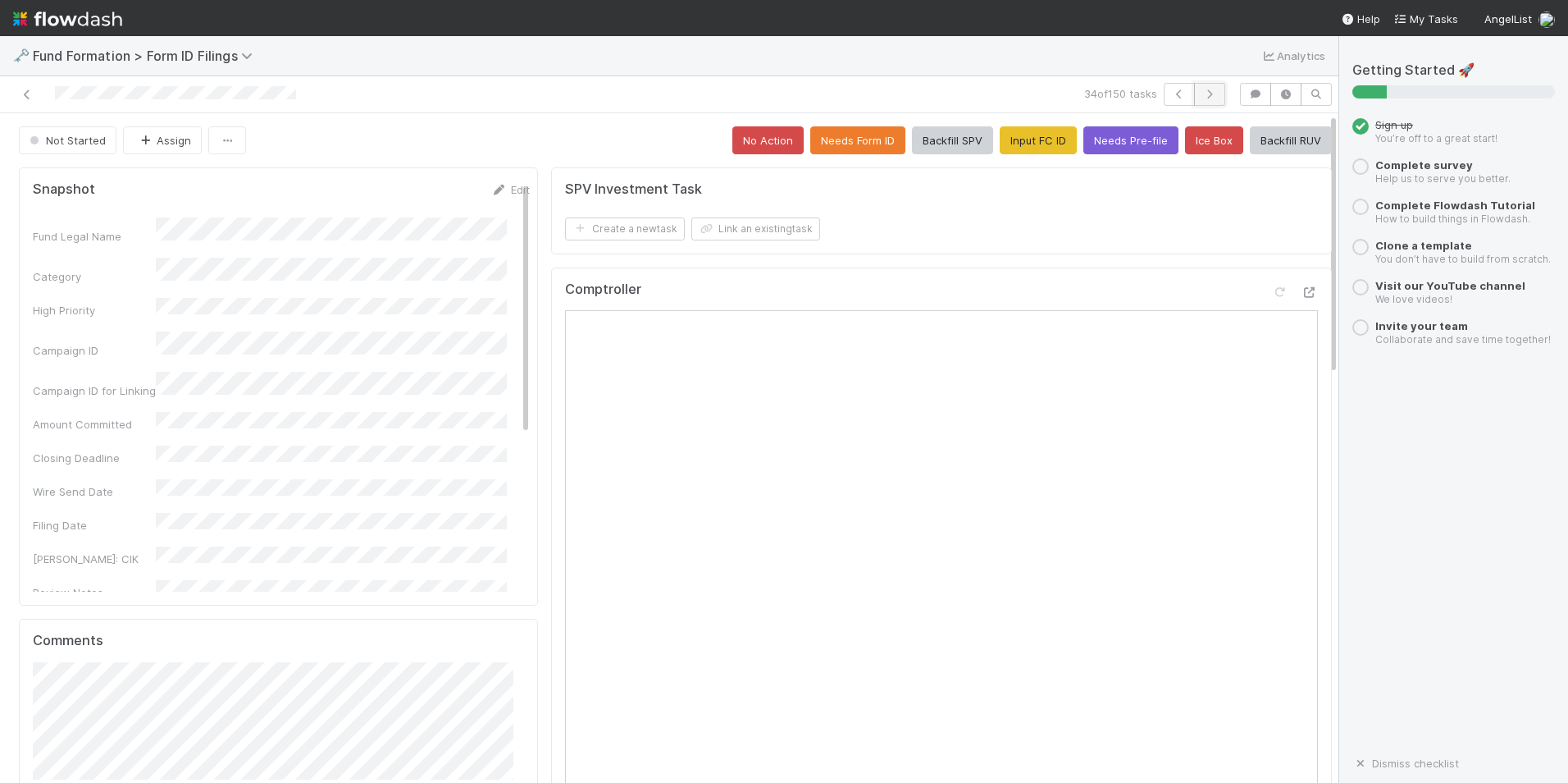
click at [1194, 93] on button "button" at bounding box center [1210, 95] width 31 height 23
click at [1018, 149] on button "Input FC ID" at bounding box center [1038, 140] width 77 height 28
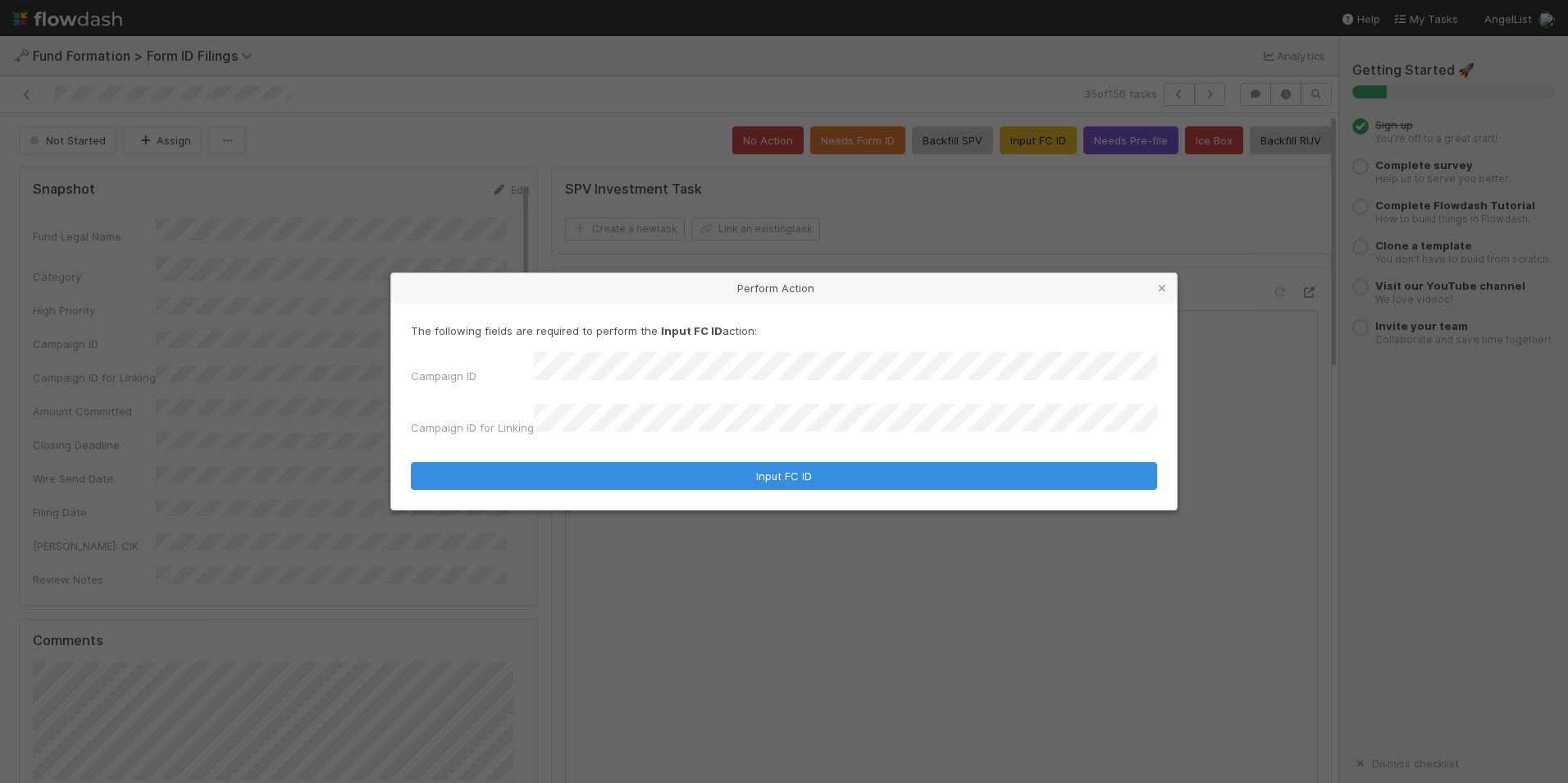
click at [747, 432] on div "Campaign ID for Linking" at bounding box center [784, 423] width 746 height 38
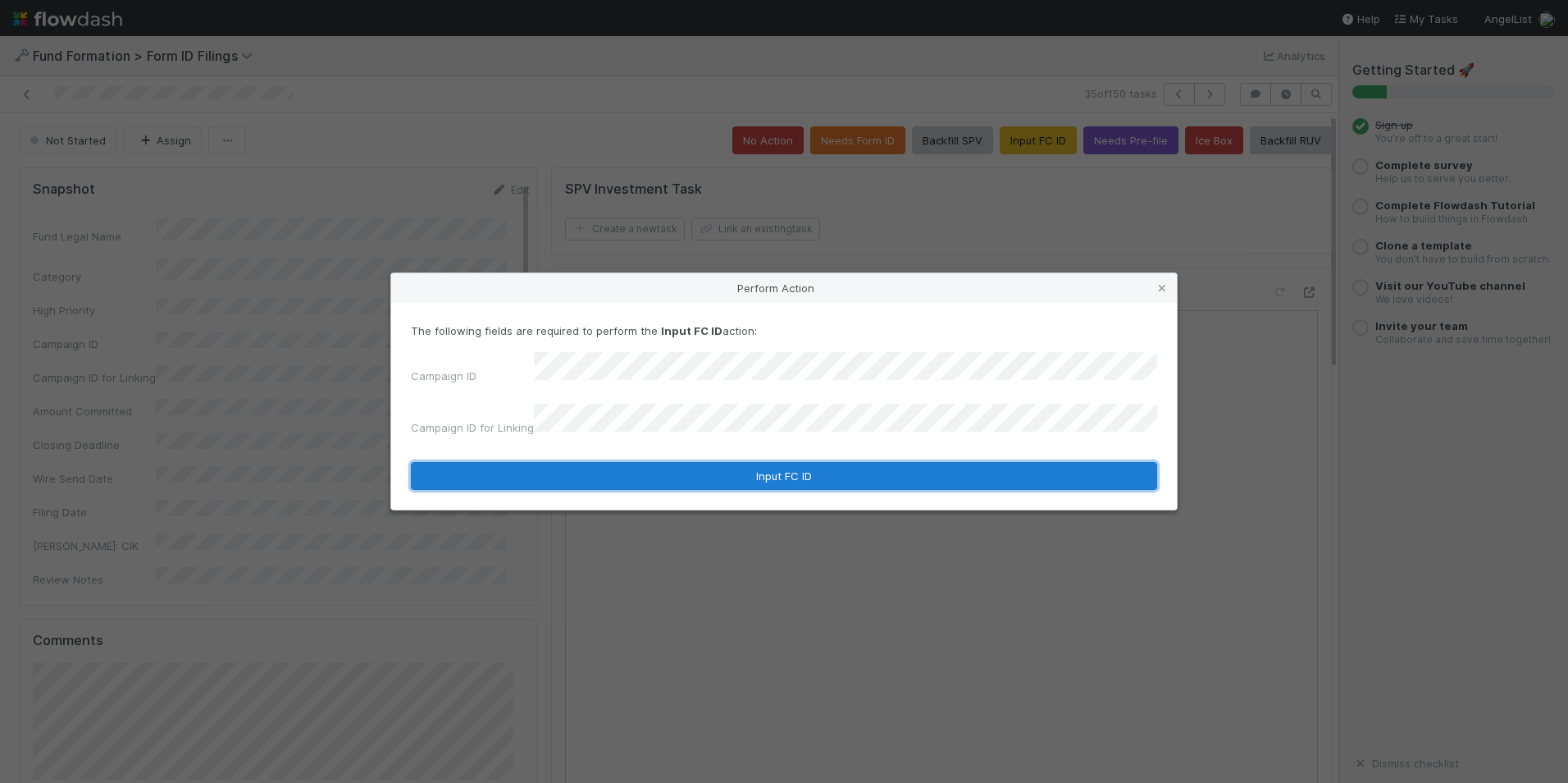
click at [751, 462] on button "Input FC ID" at bounding box center [784, 476] width 746 height 28
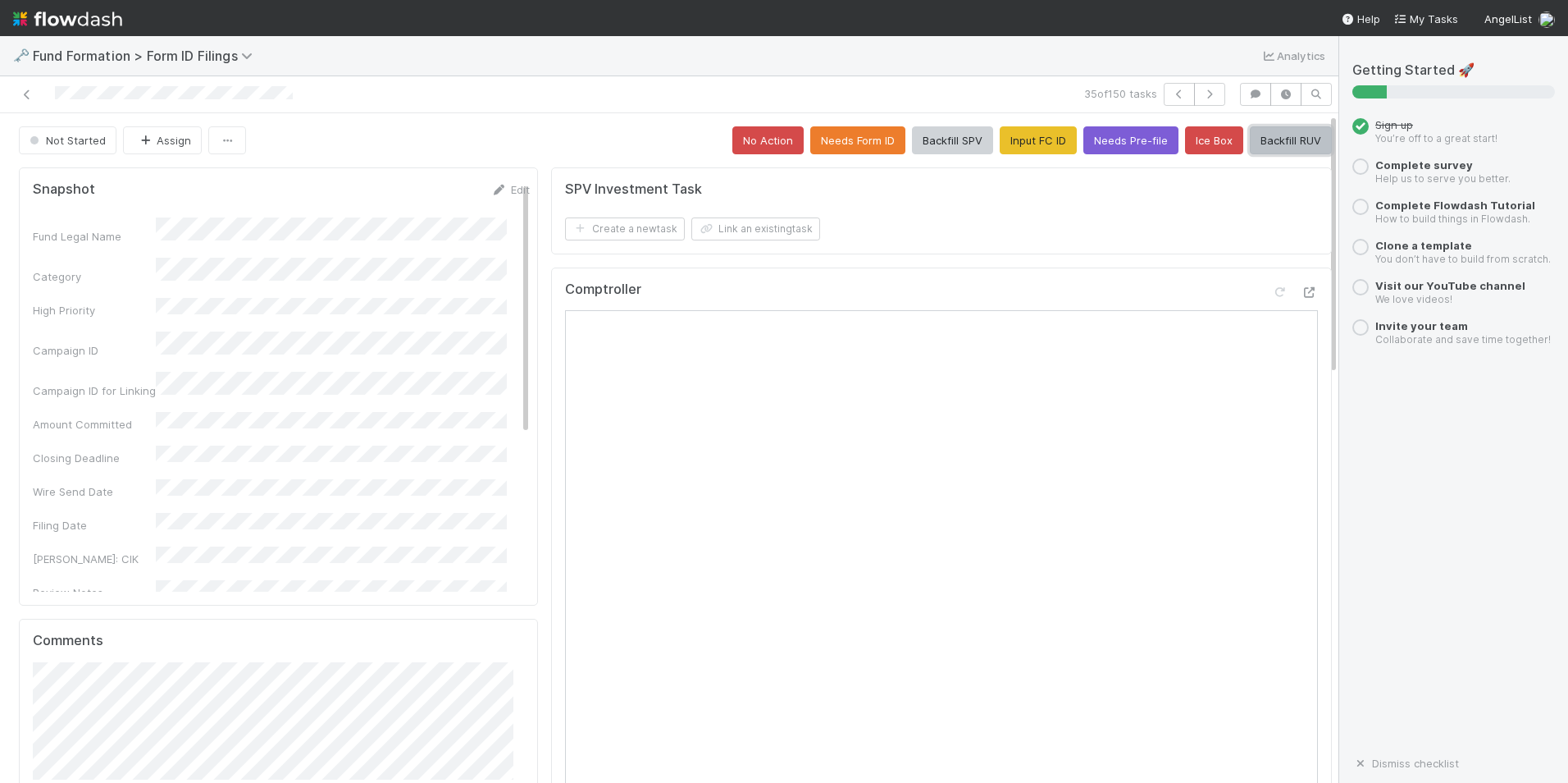
click at [1267, 143] on button "Backfill RUV" at bounding box center [1291, 140] width 82 height 28
click at [1195, 102] on button "button" at bounding box center [1210, 95] width 31 height 23
click at [1015, 140] on button "Input FC ID" at bounding box center [1038, 140] width 77 height 28
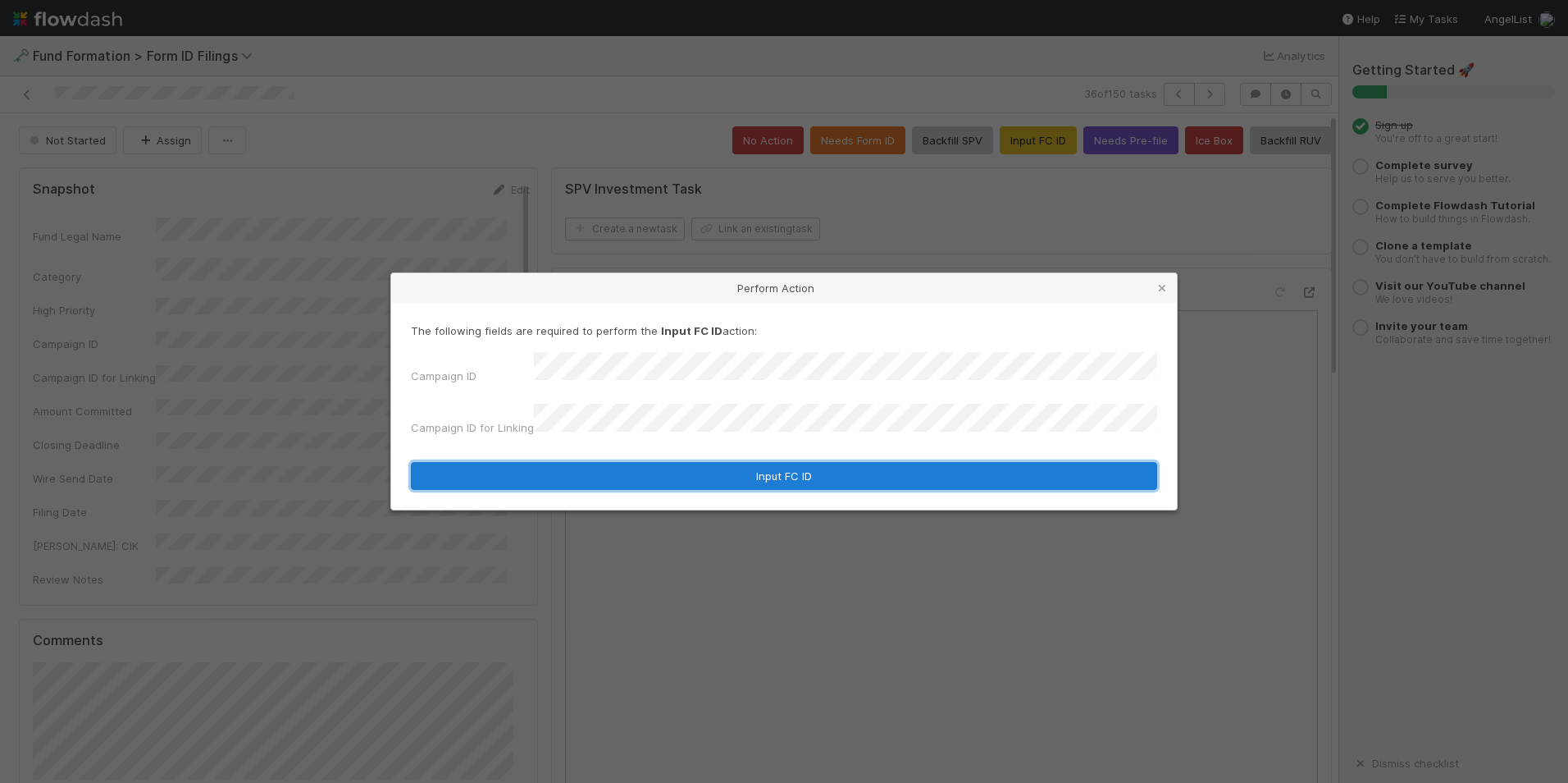
click at [724, 462] on button "Input FC ID" at bounding box center [784, 476] width 746 height 28
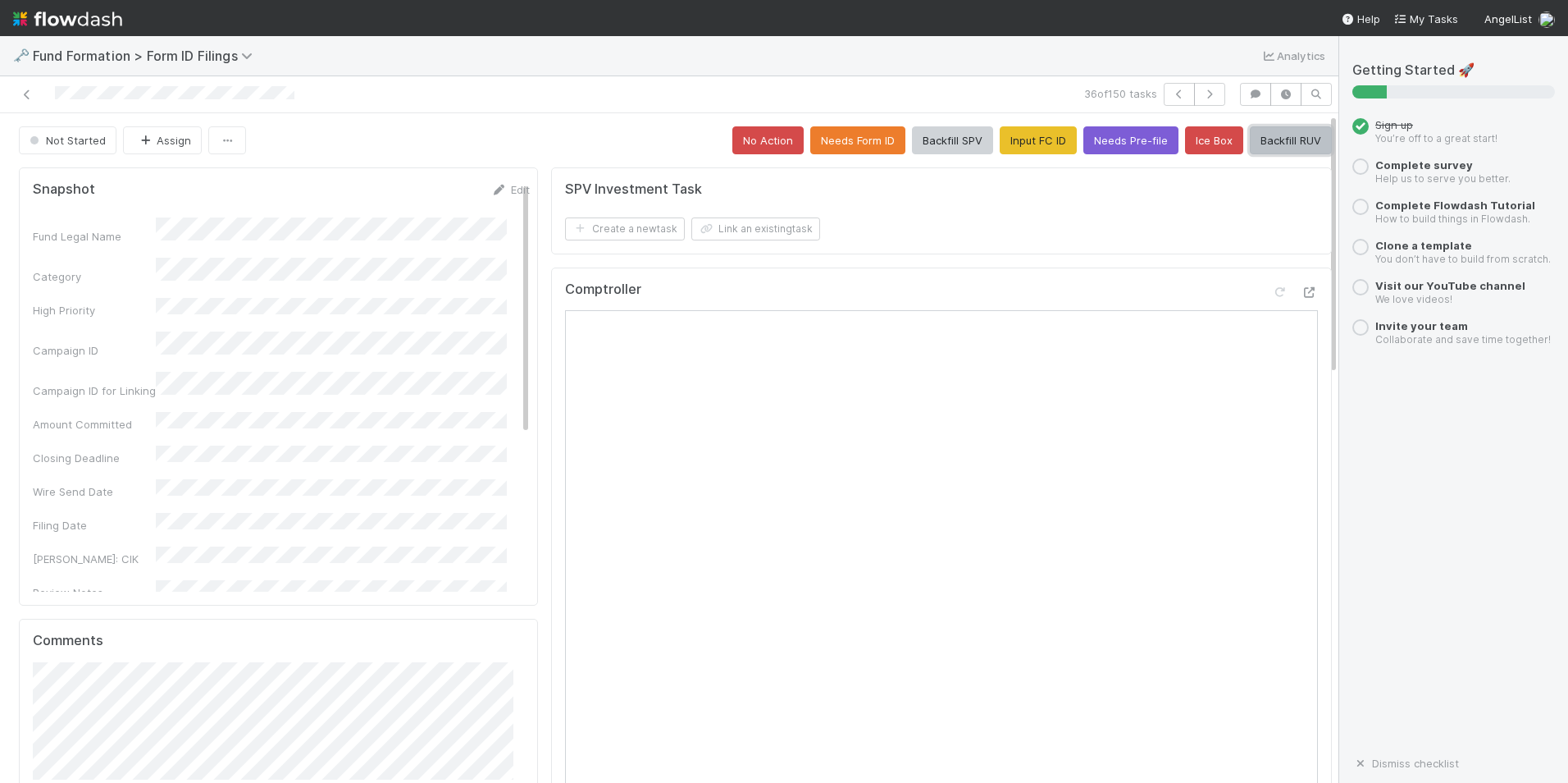
click at [1252, 135] on button "Backfill RUV" at bounding box center [1291, 140] width 82 height 28
click at [1194, 88] on button "button" at bounding box center [1210, 95] width 31 height 23
click at [1027, 145] on button "Input FC ID" at bounding box center [1038, 140] width 77 height 28
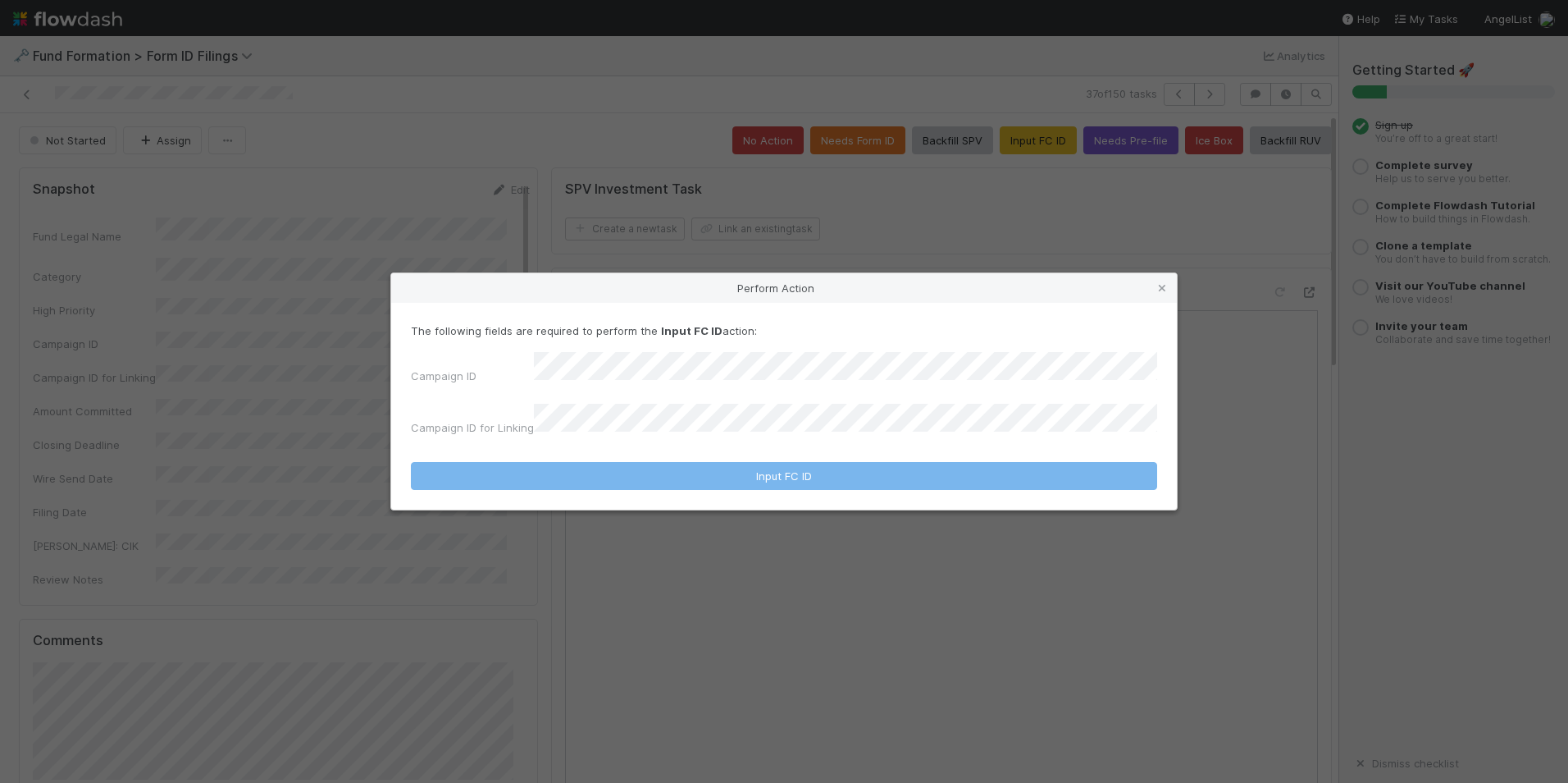
click at [808, 392] on div "Campaign ID Campaign ID for Linking" at bounding box center [784, 397] width 746 height 90
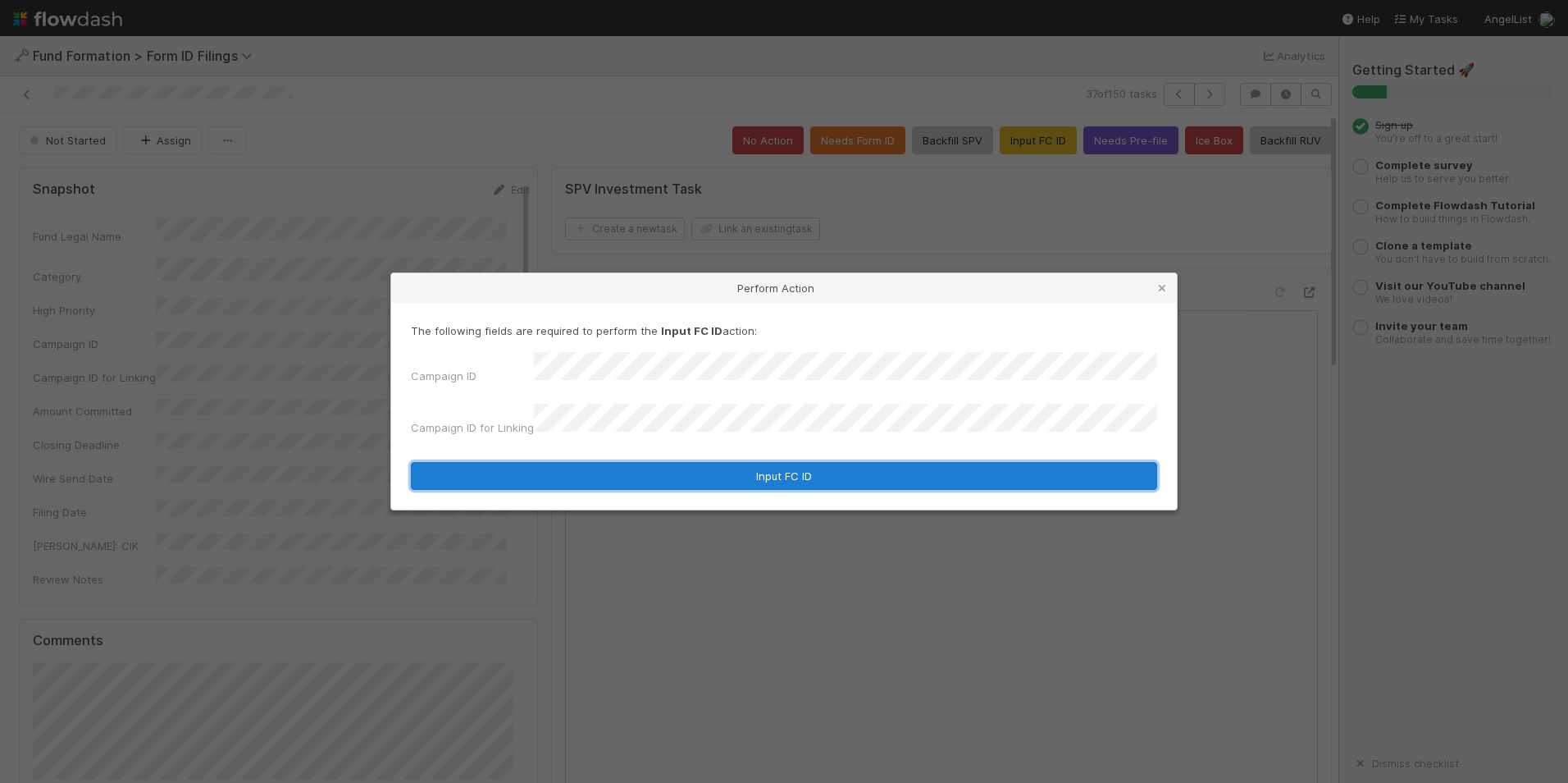
click at [799, 467] on button "Input FC ID" at bounding box center [784, 476] width 746 height 28
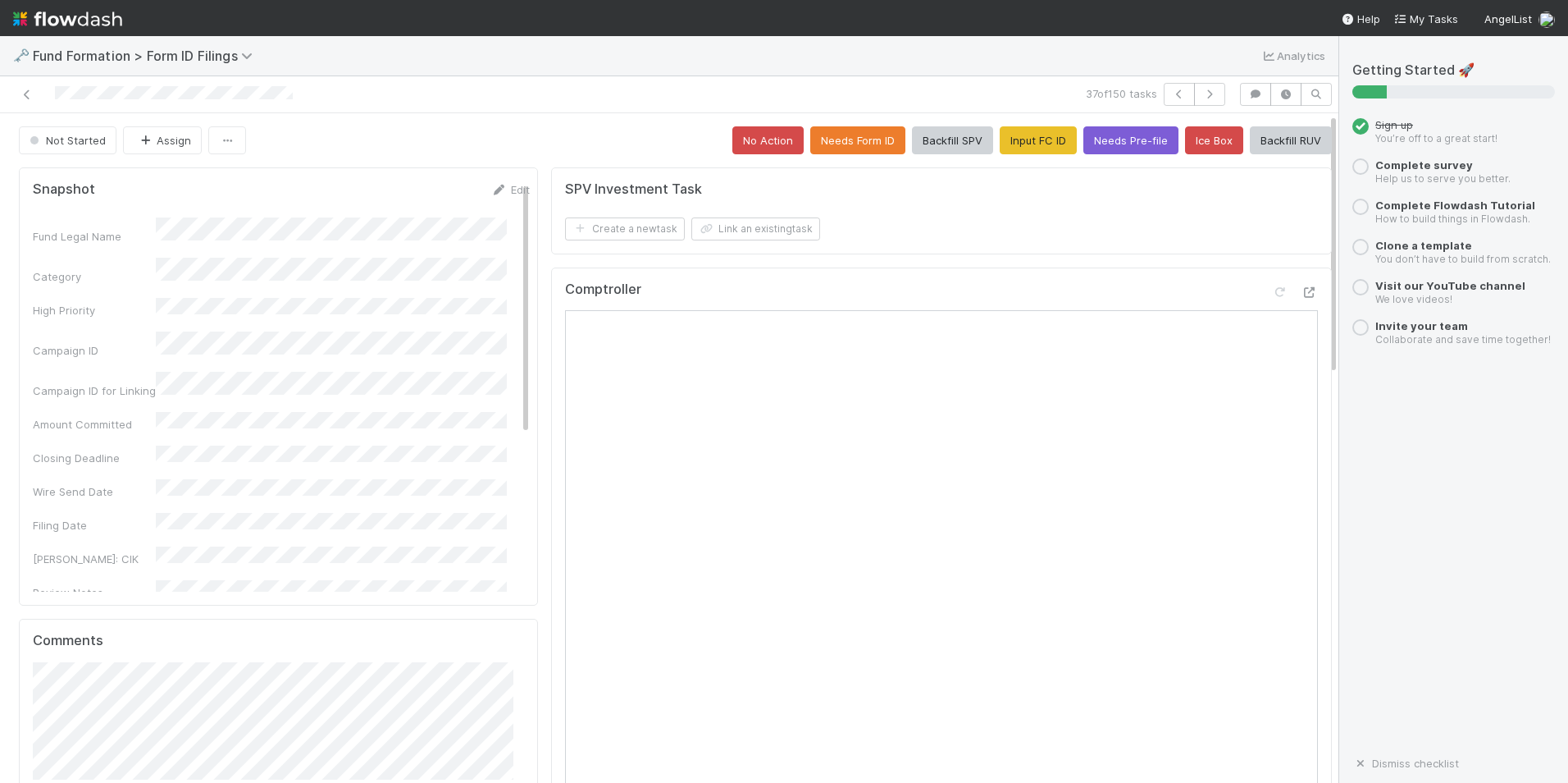
click at [1275, 153] on button "Backfill RUV" at bounding box center [1291, 140] width 82 height 28
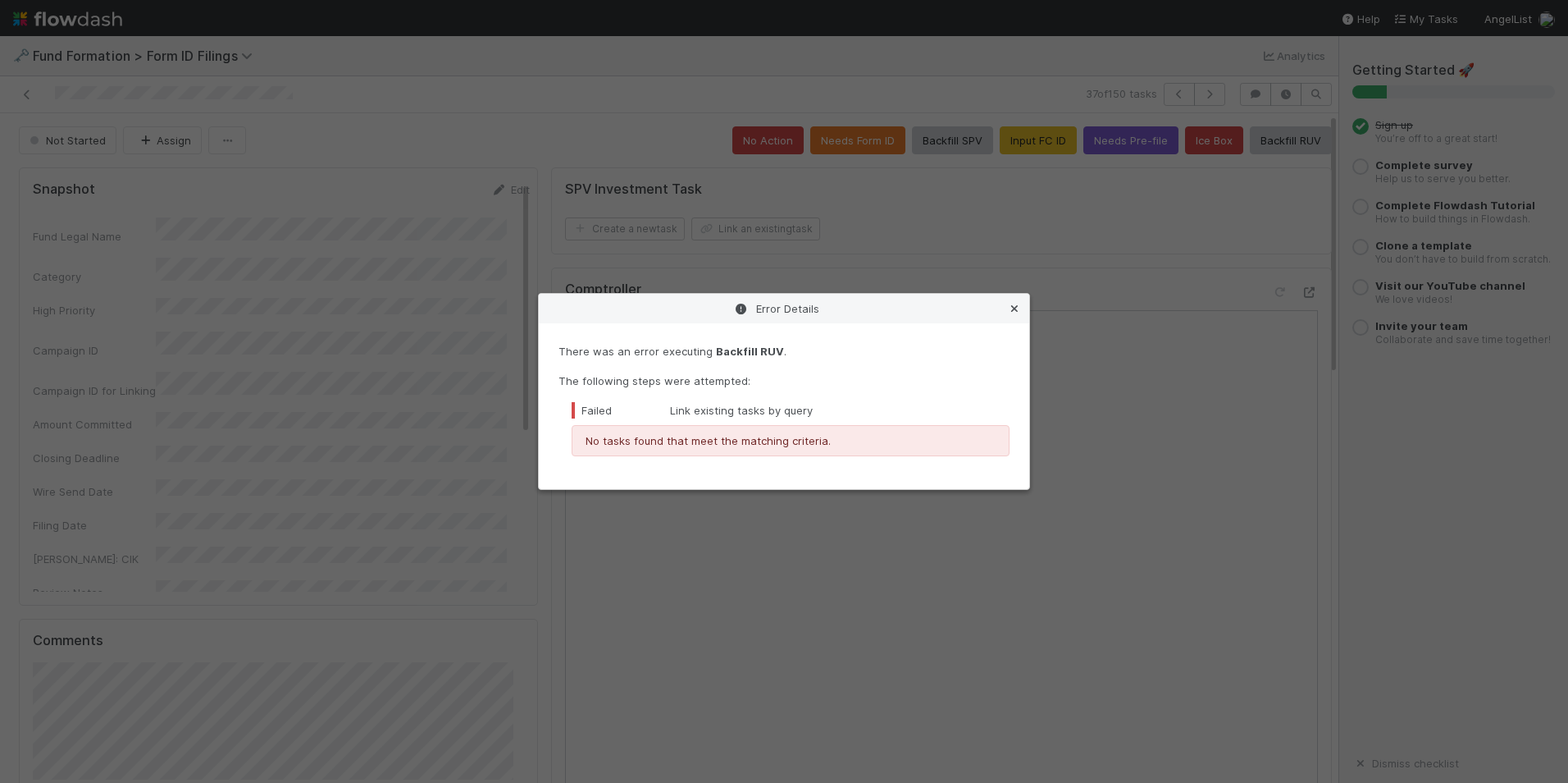
click at [1012, 306] on icon at bounding box center [1014, 309] width 16 height 10
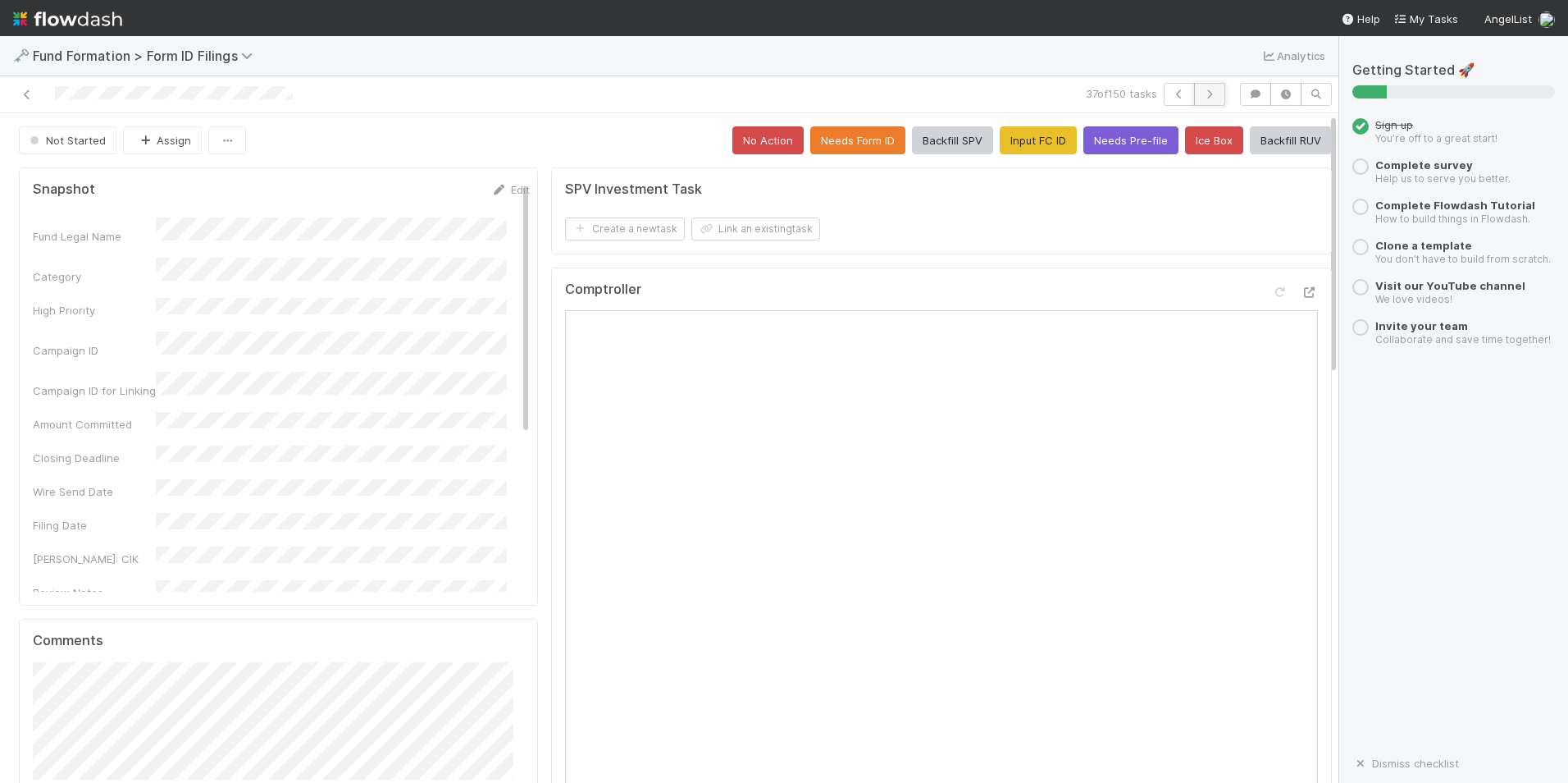
click at [1194, 88] on button "button" at bounding box center [1210, 95] width 31 height 23
click at [1000, 143] on button "Input FC ID" at bounding box center [1038, 140] width 77 height 28
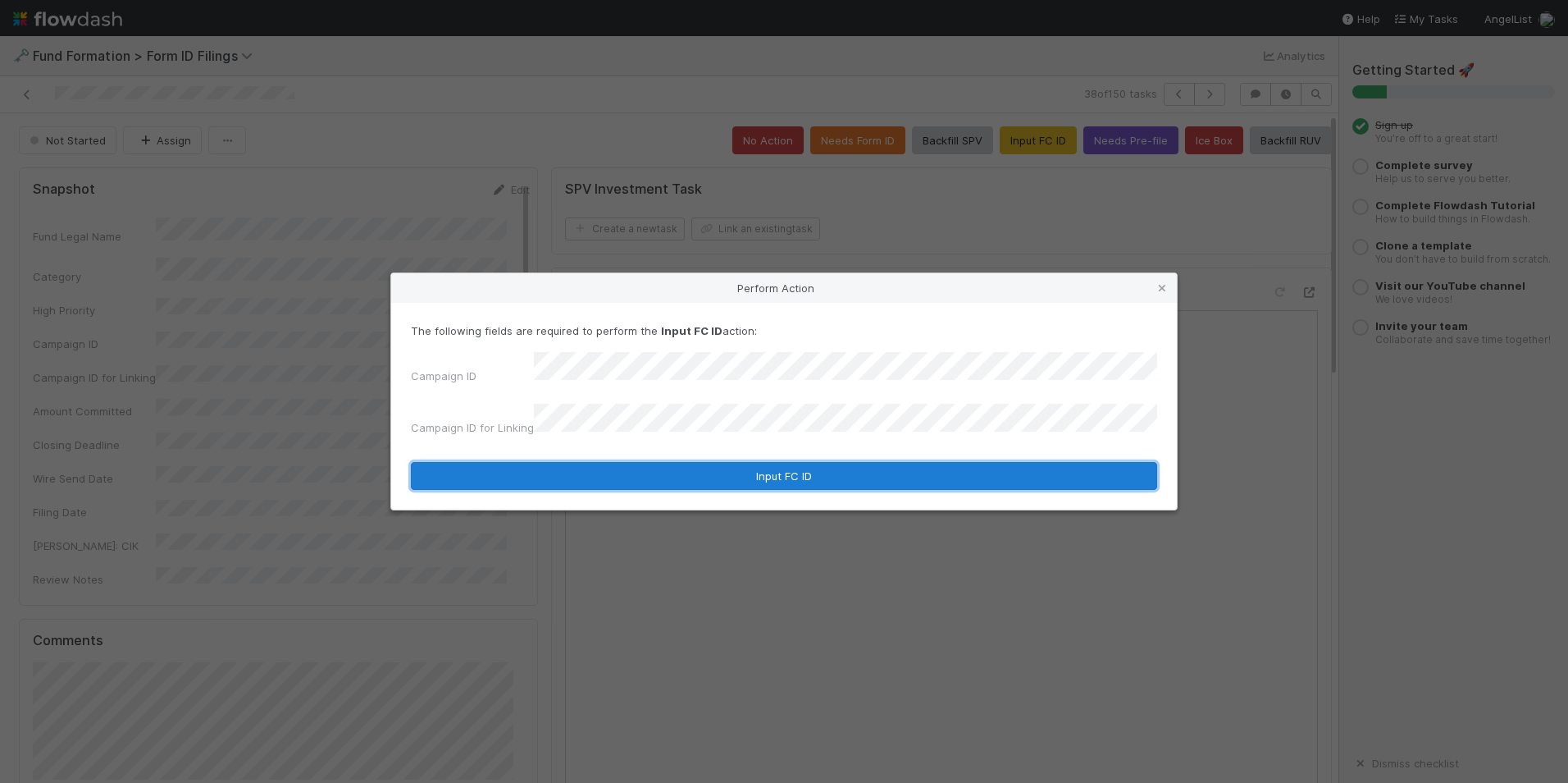
click at [804, 463] on button "Input FC ID" at bounding box center [784, 476] width 746 height 28
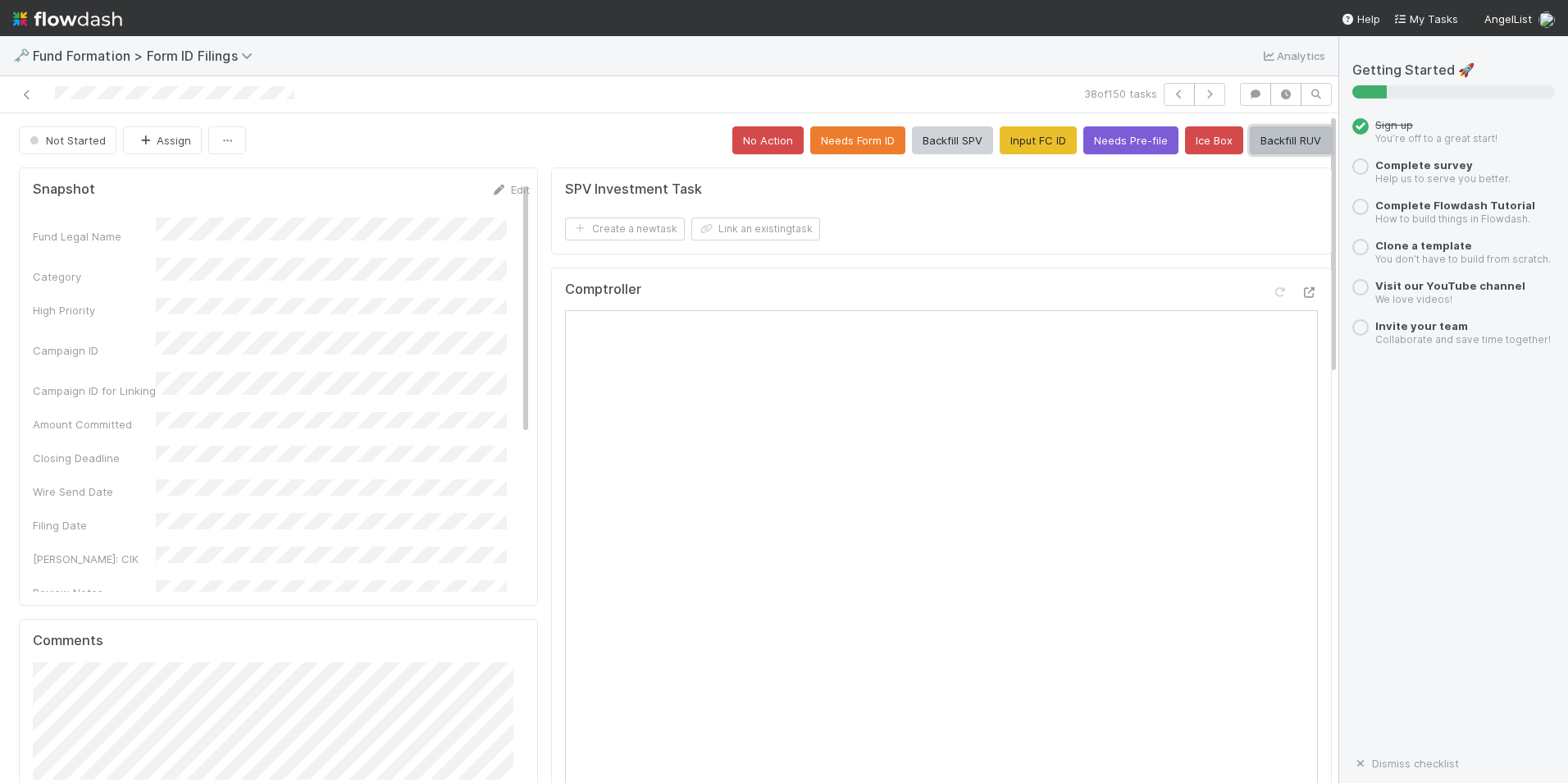
click at [1250, 138] on button "Backfill RUV" at bounding box center [1291, 140] width 82 height 28
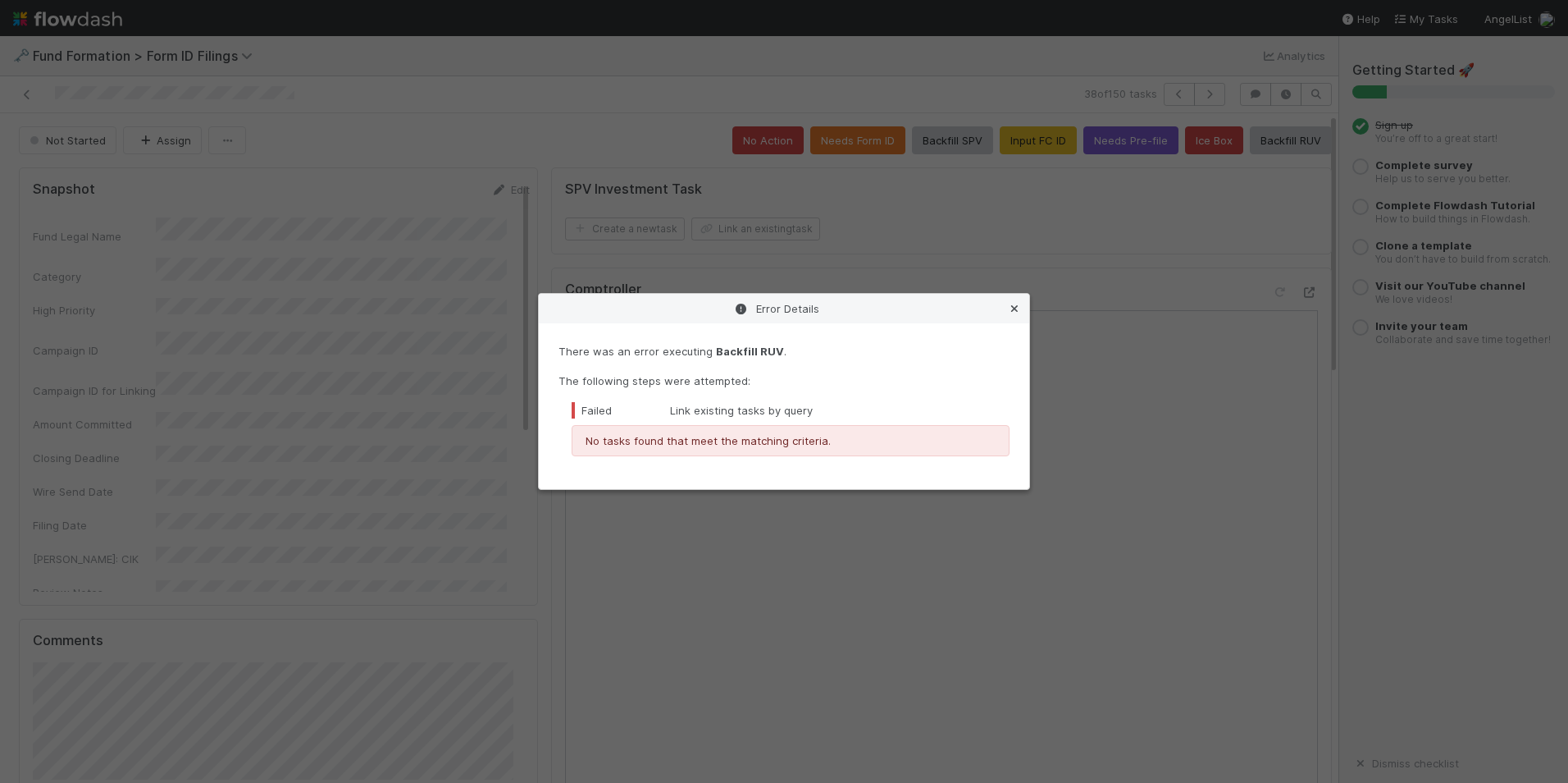
click at [1014, 309] on icon at bounding box center [1014, 309] width 16 height 10
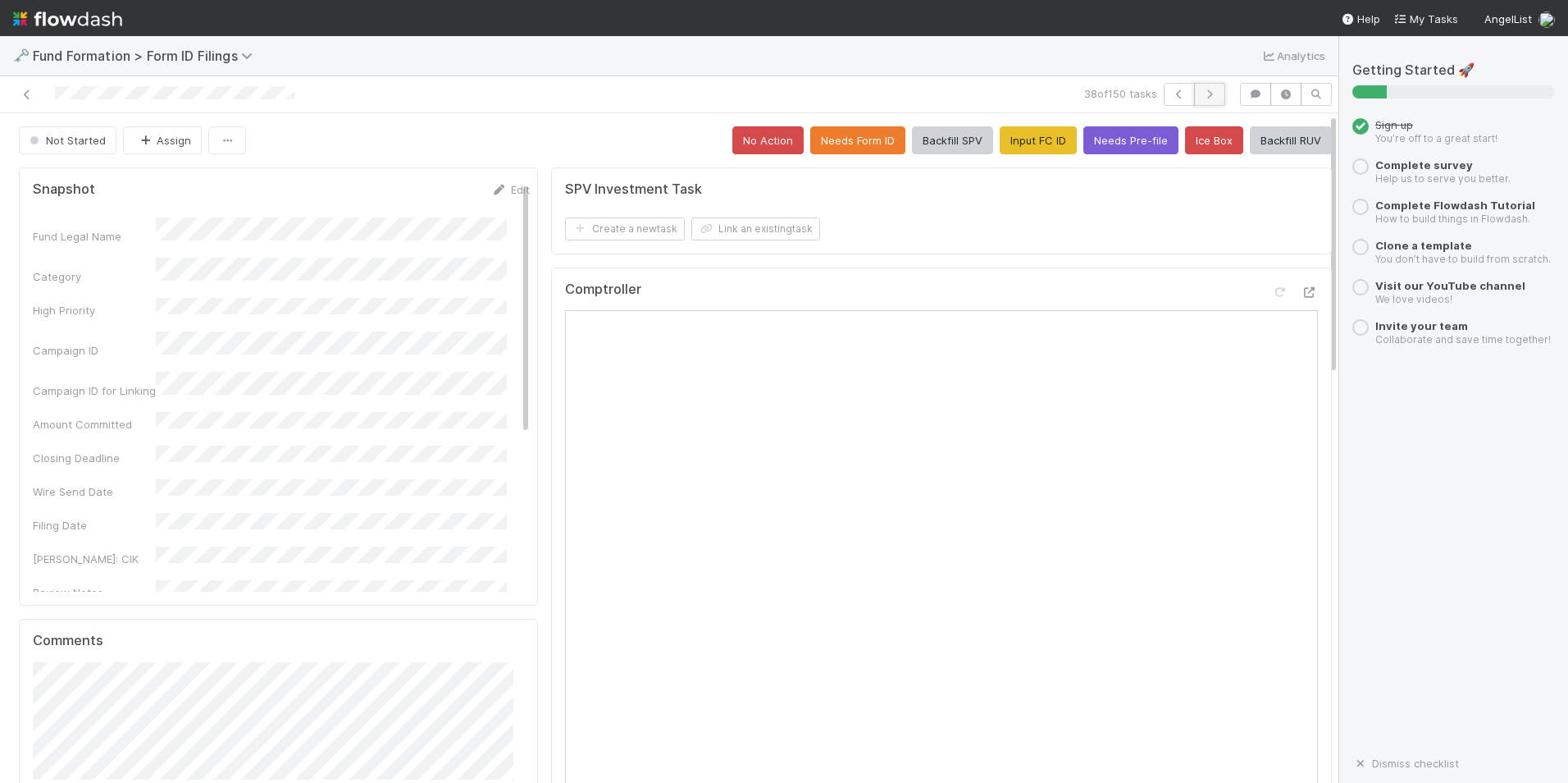
click at [1194, 88] on button "button" at bounding box center [1210, 95] width 31 height 23
click at [1027, 150] on button "Input FC ID" at bounding box center [1038, 140] width 77 height 28
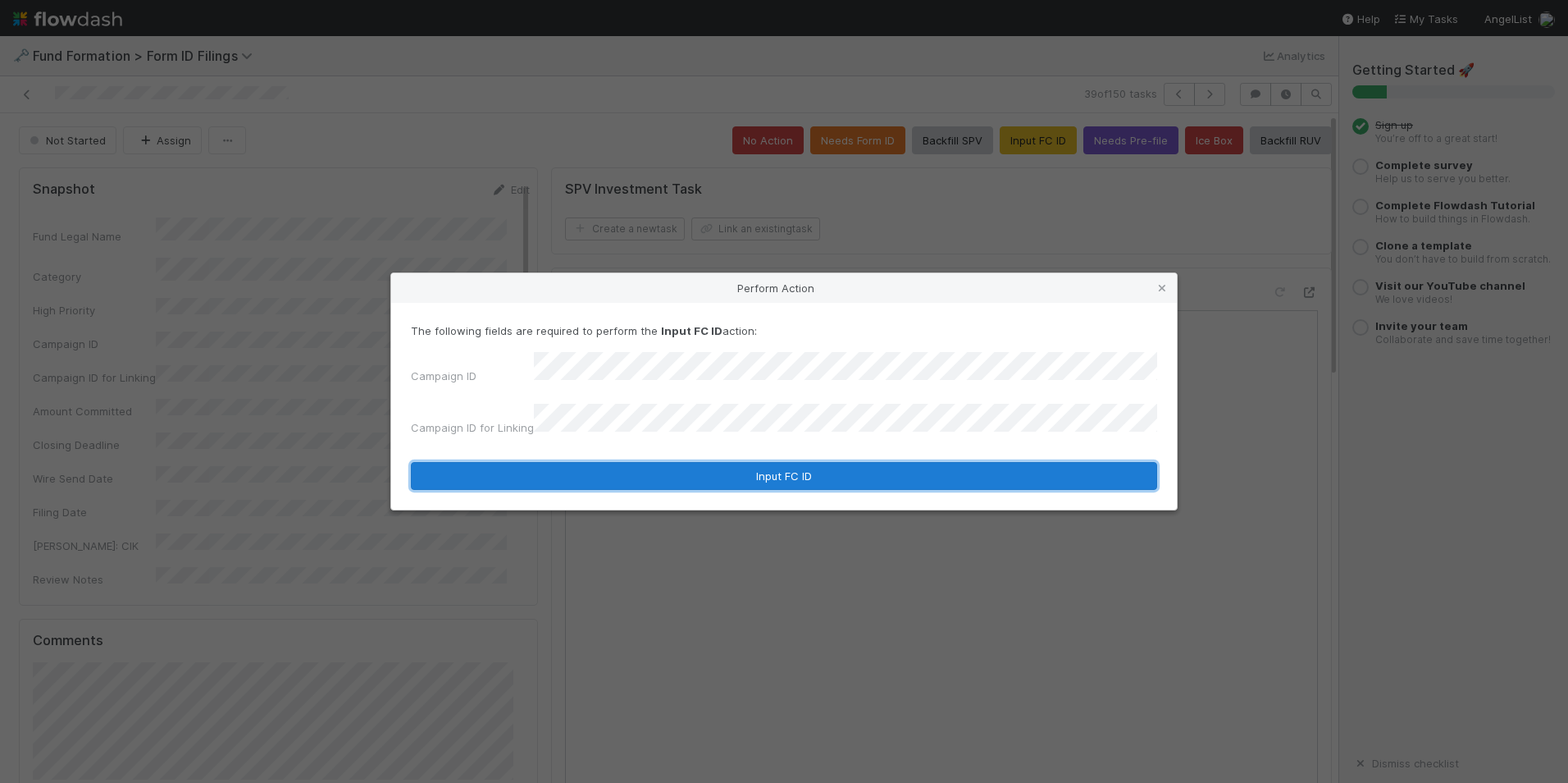
click at [737, 468] on button "Input FC ID" at bounding box center [784, 476] width 746 height 28
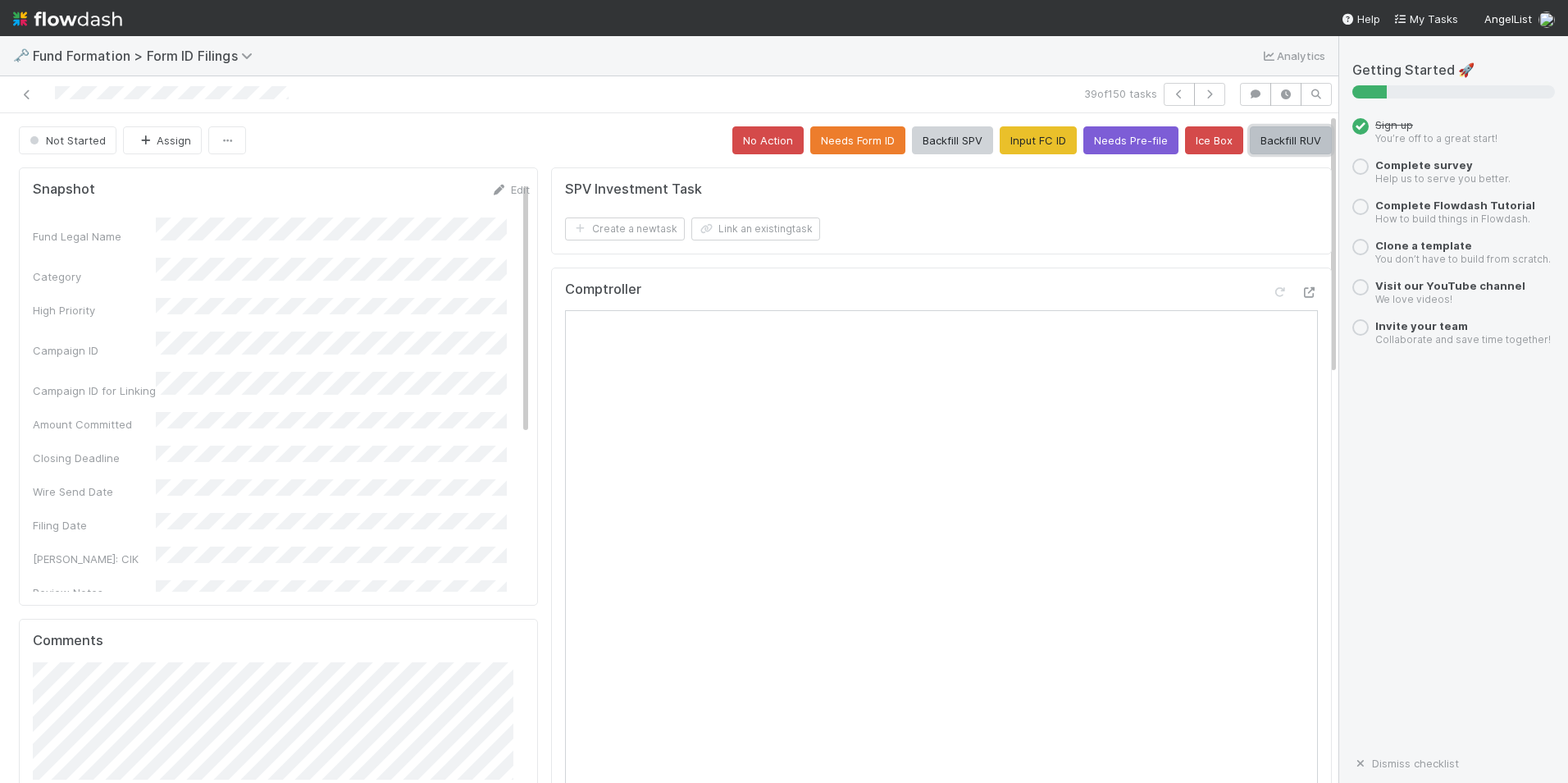
click at [1269, 144] on button "Backfill RUV" at bounding box center [1291, 140] width 82 height 28
click at [1194, 96] on button "button" at bounding box center [1210, 95] width 31 height 23
click at [1008, 150] on button "Input FC ID" at bounding box center [1038, 140] width 77 height 28
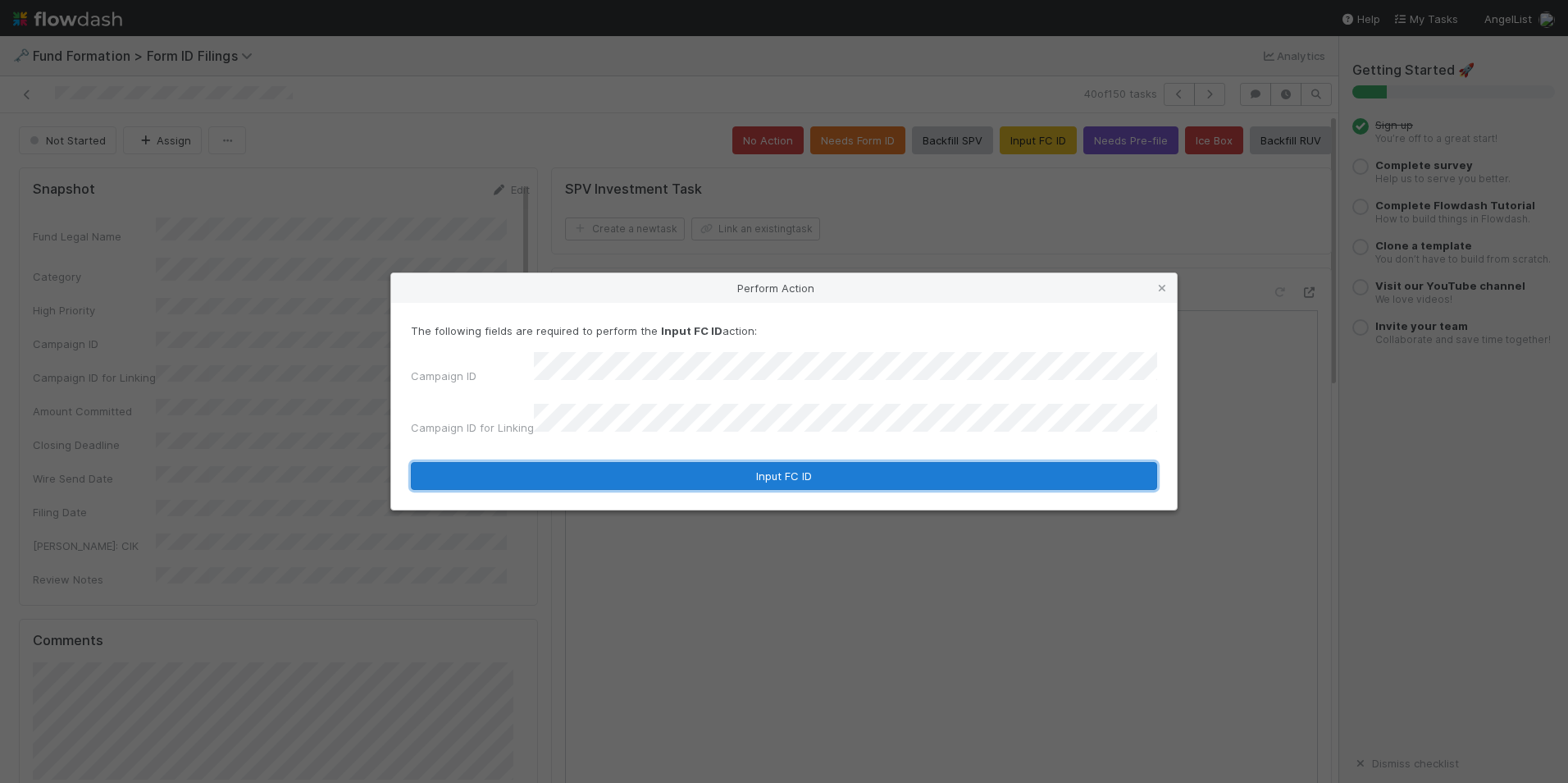
click at [816, 463] on button "Input FC ID" at bounding box center [784, 476] width 746 height 28
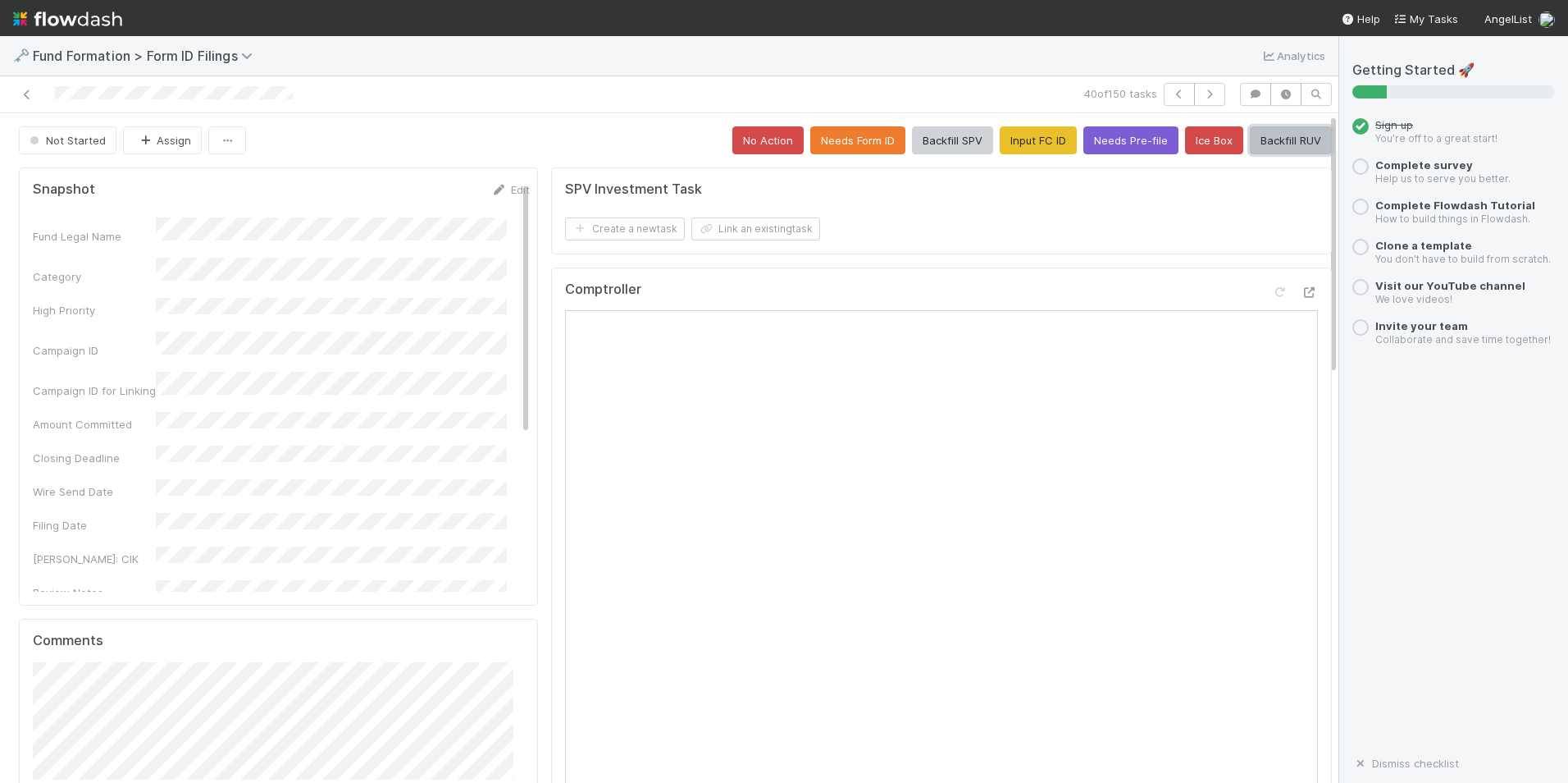
click at [1250, 147] on button "Backfill RUV" at bounding box center [1291, 140] width 82 height 28
click at [1201, 95] on icon "button" at bounding box center [1209, 94] width 16 height 10
click at [1022, 130] on button "Input FC ID" at bounding box center [1038, 140] width 77 height 28
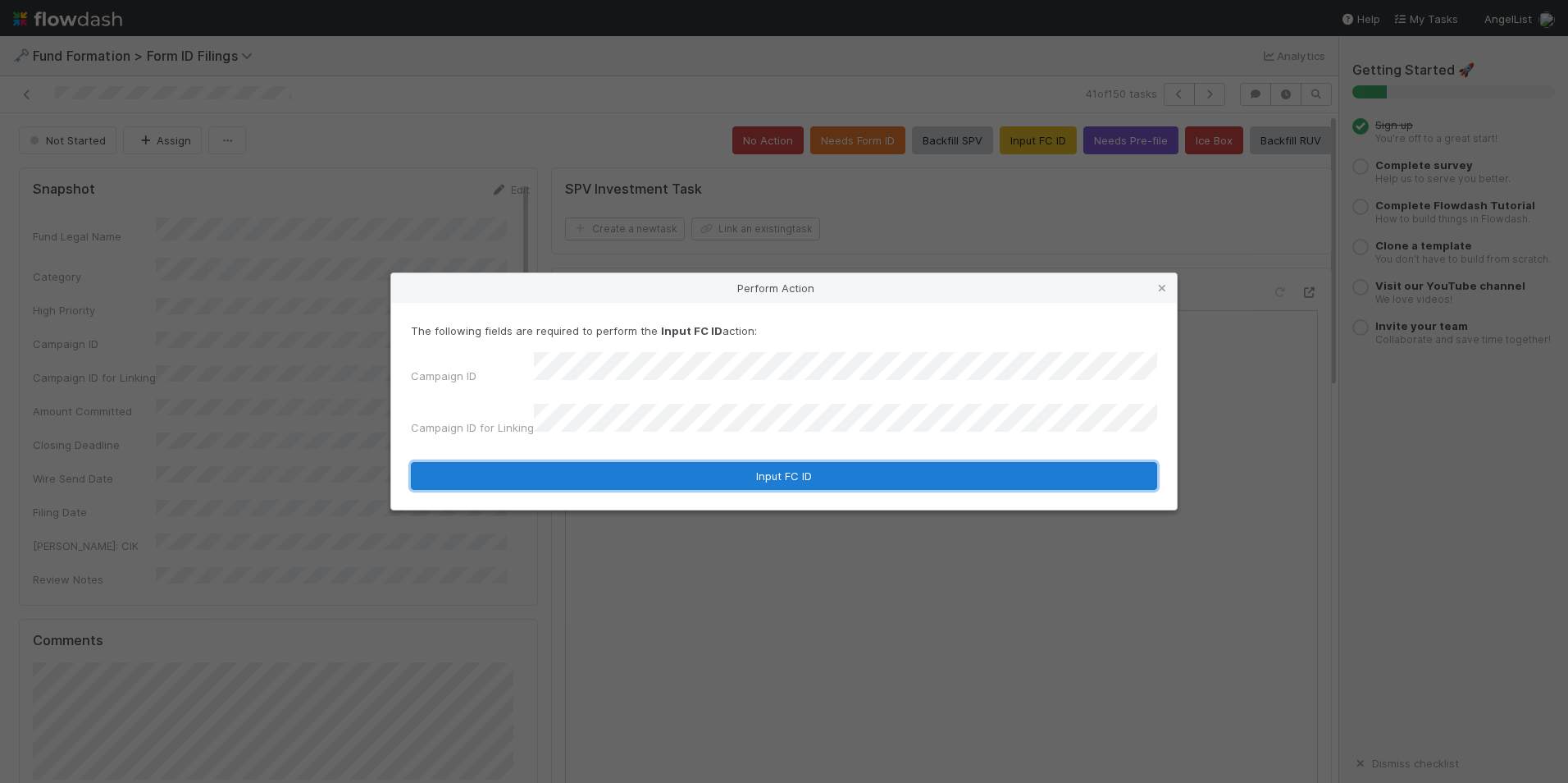
click at [743, 462] on button "Input FC ID" at bounding box center [784, 476] width 746 height 28
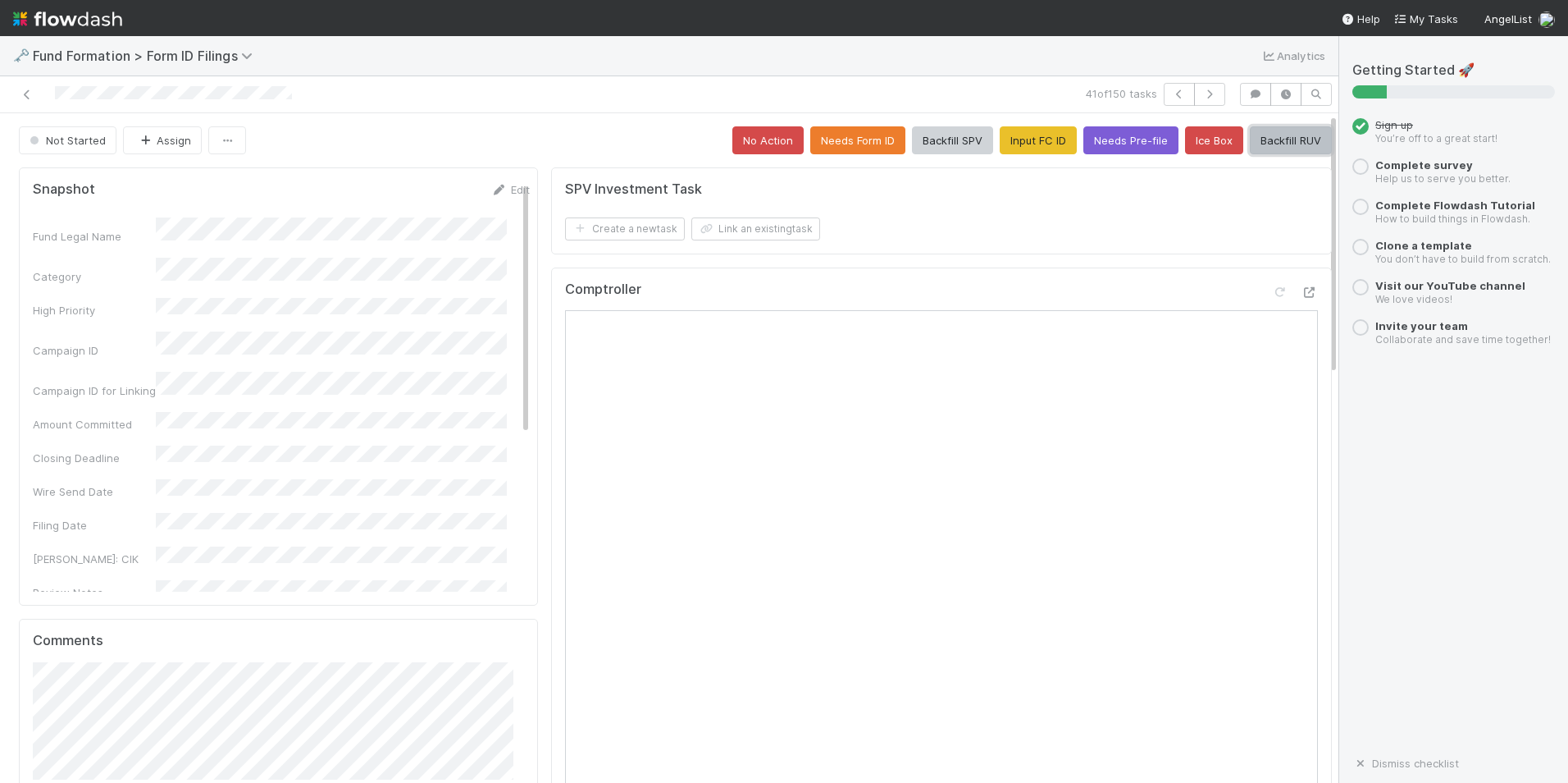
click at [1250, 143] on button "Backfill RUV" at bounding box center [1291, 140] width 82 height 28
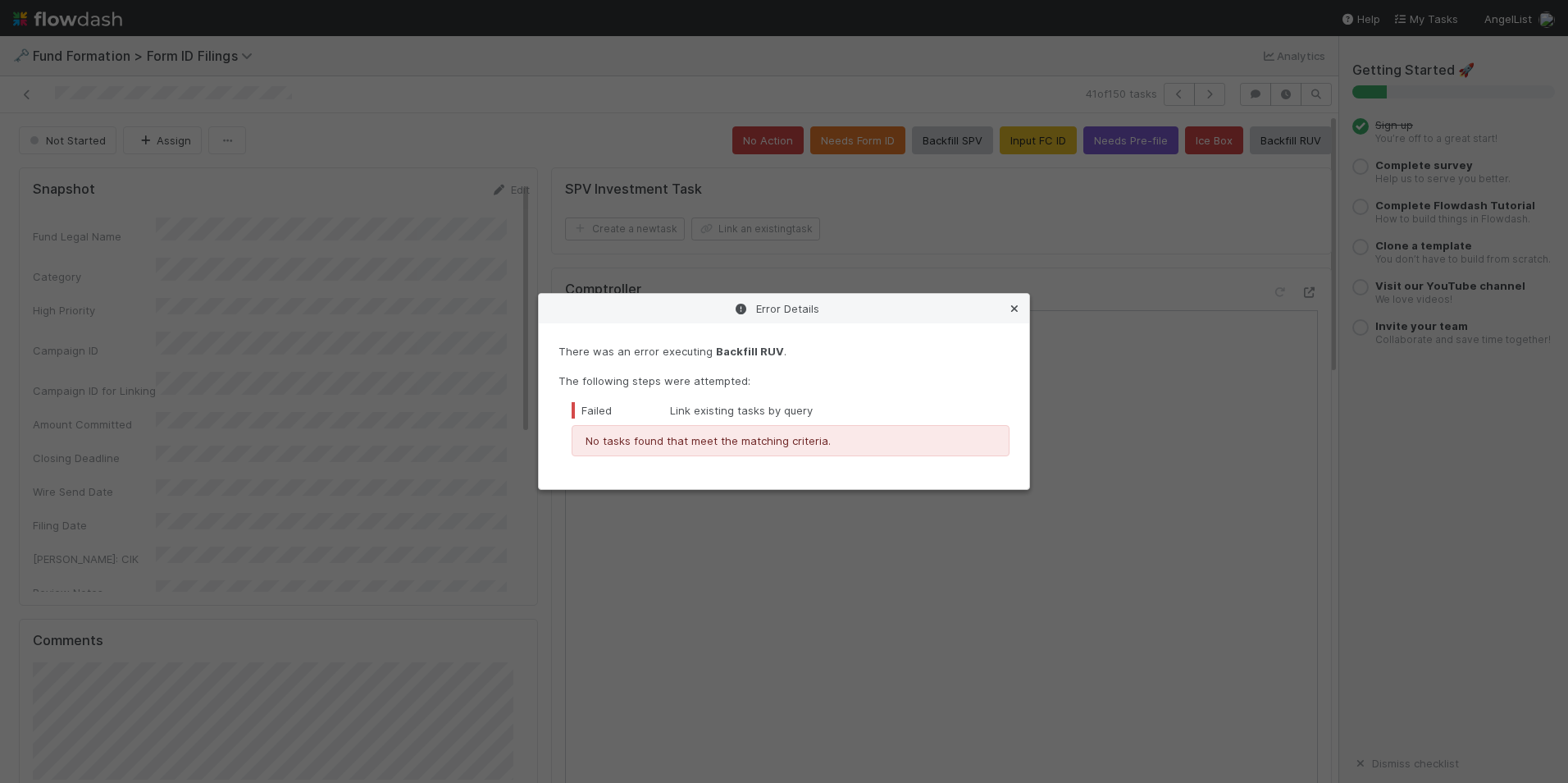
click at [1015, 302] on link at bounding box center [1014, 308] width 16 height 16
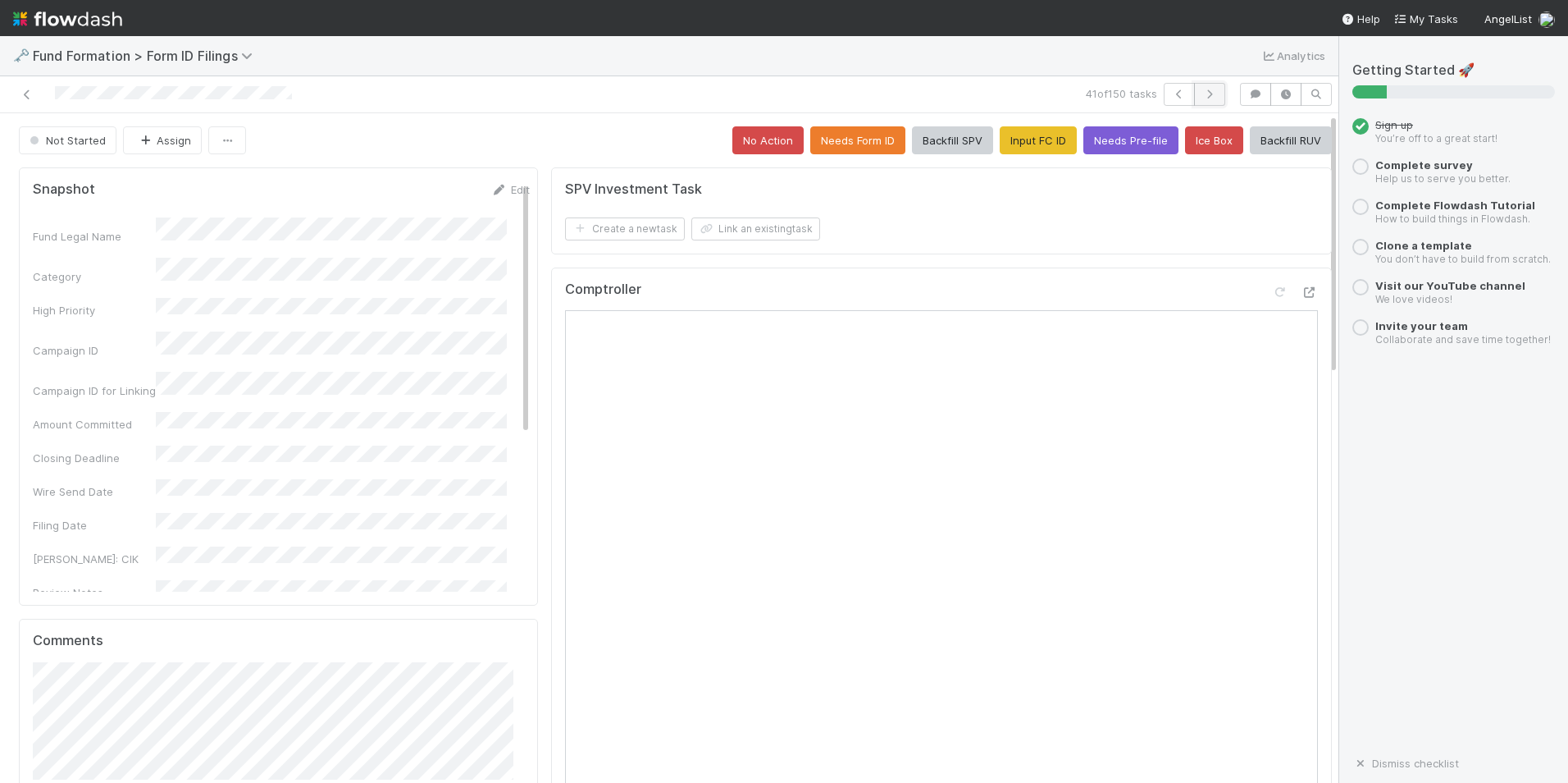
click at [1209, 88] on button "button" at bounding box center [1210, 95] width 31 height 23
click at [1018, 134] on button "Input FC ID" at bounding box center [1038, 140] width 77 height 28
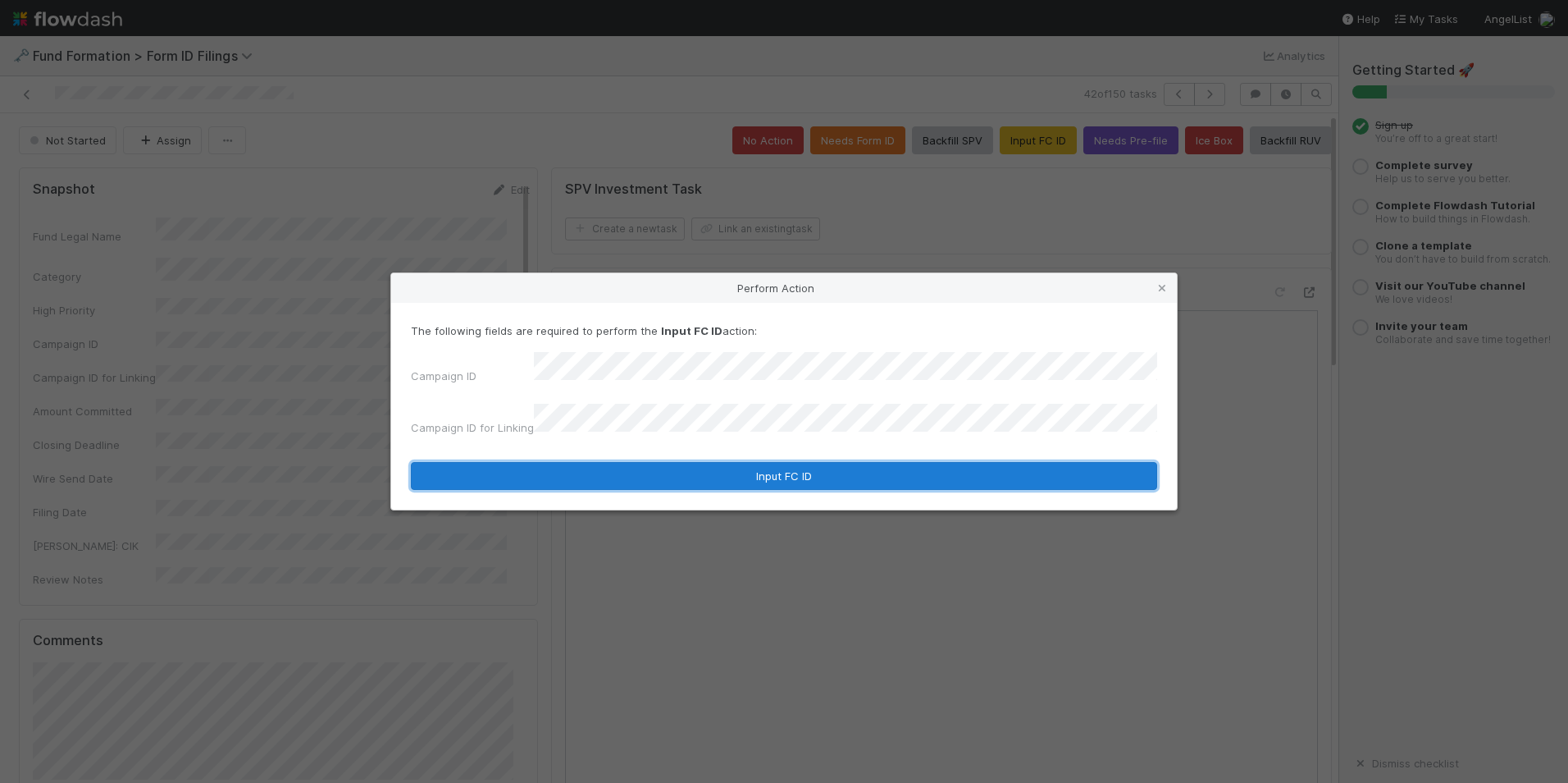
click at [709, 468] on button "Input FC ID" at bounding box center [784, 476] width 746 height 28
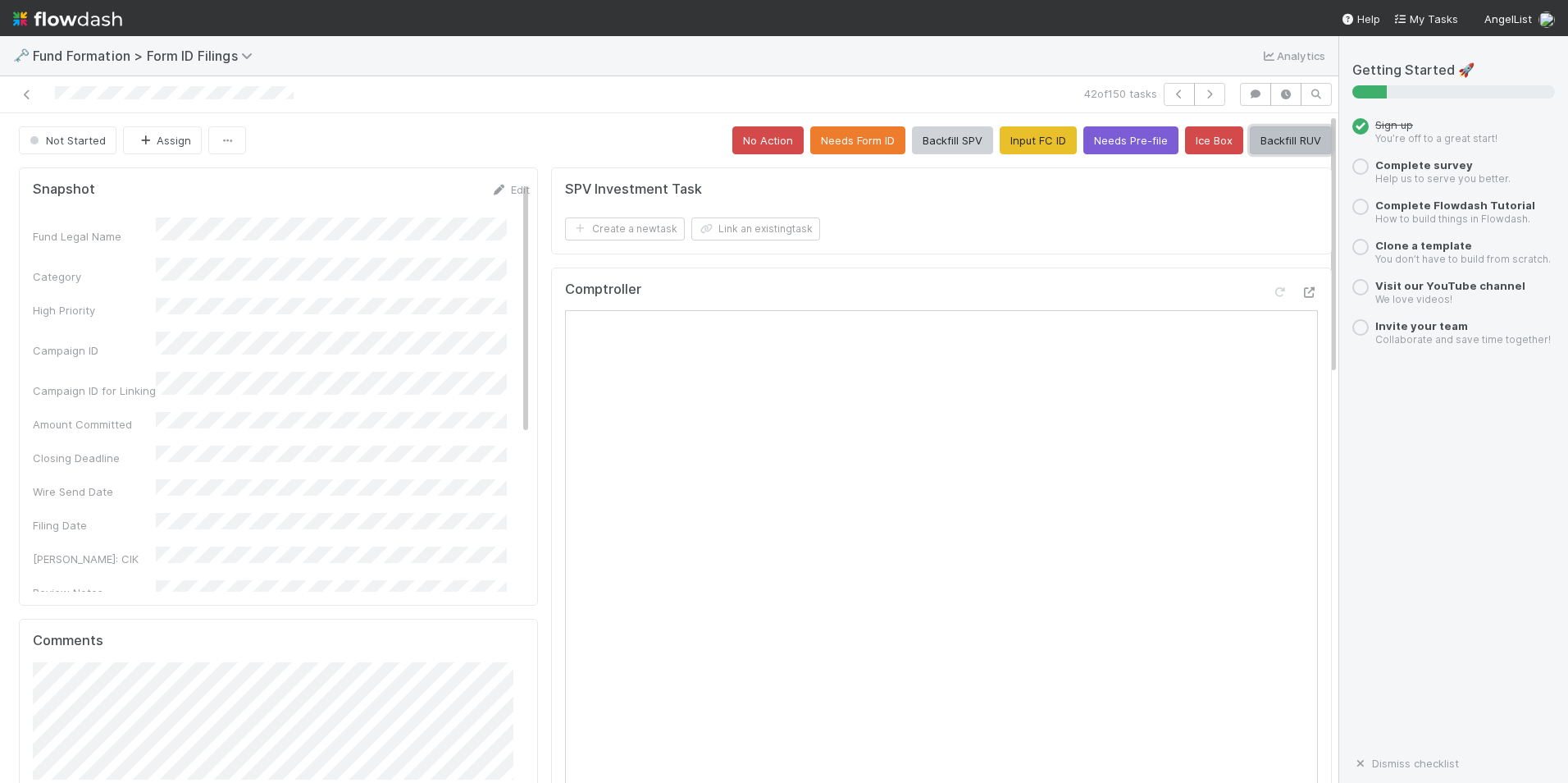
click at [1250, 142] on button "Backfill RUV" at bounding box center [1291, 140] width 82 height 28
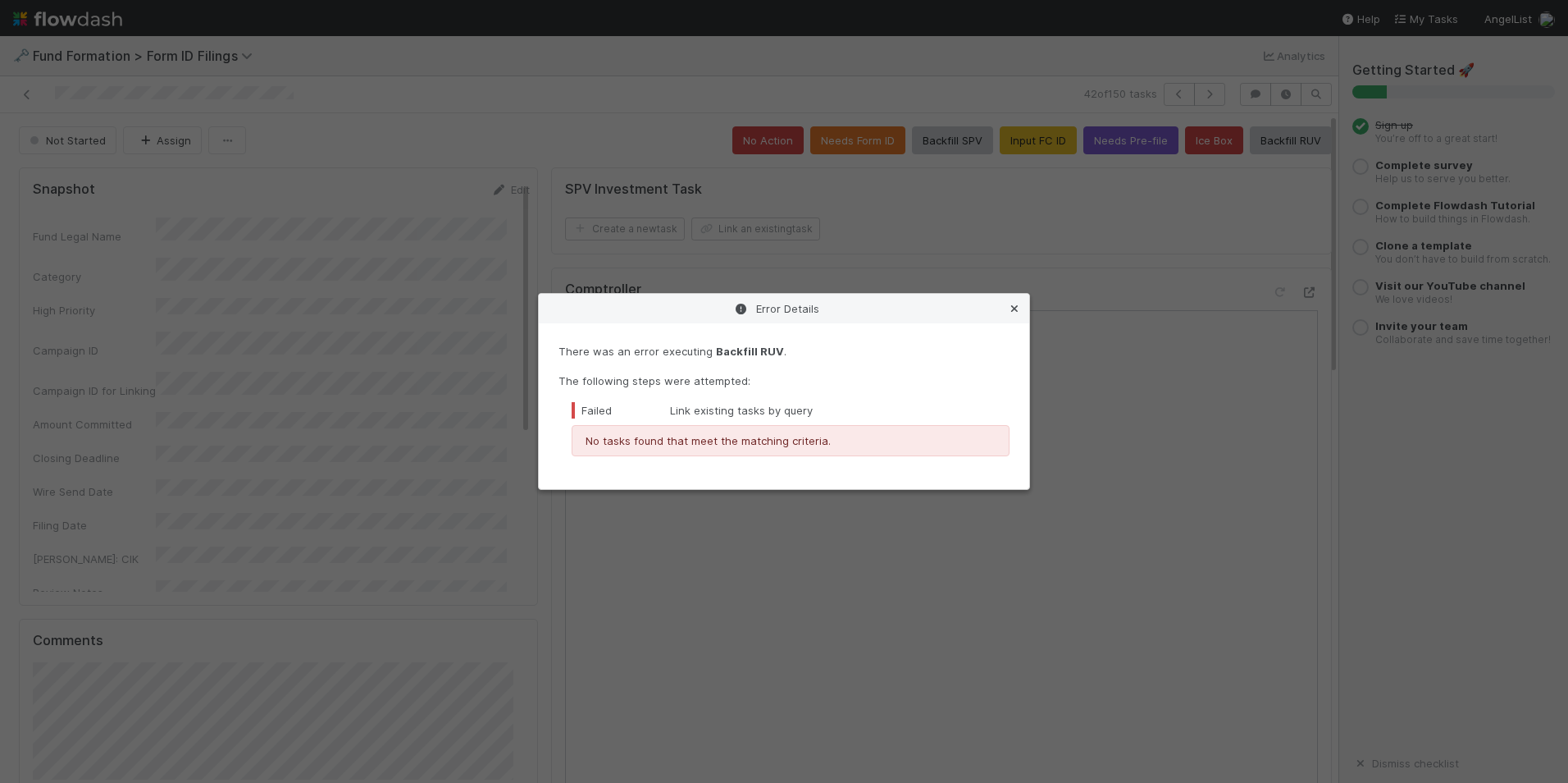
click at [1013, 311] on icon at bounding box center [1014, 309] width 16 height 10
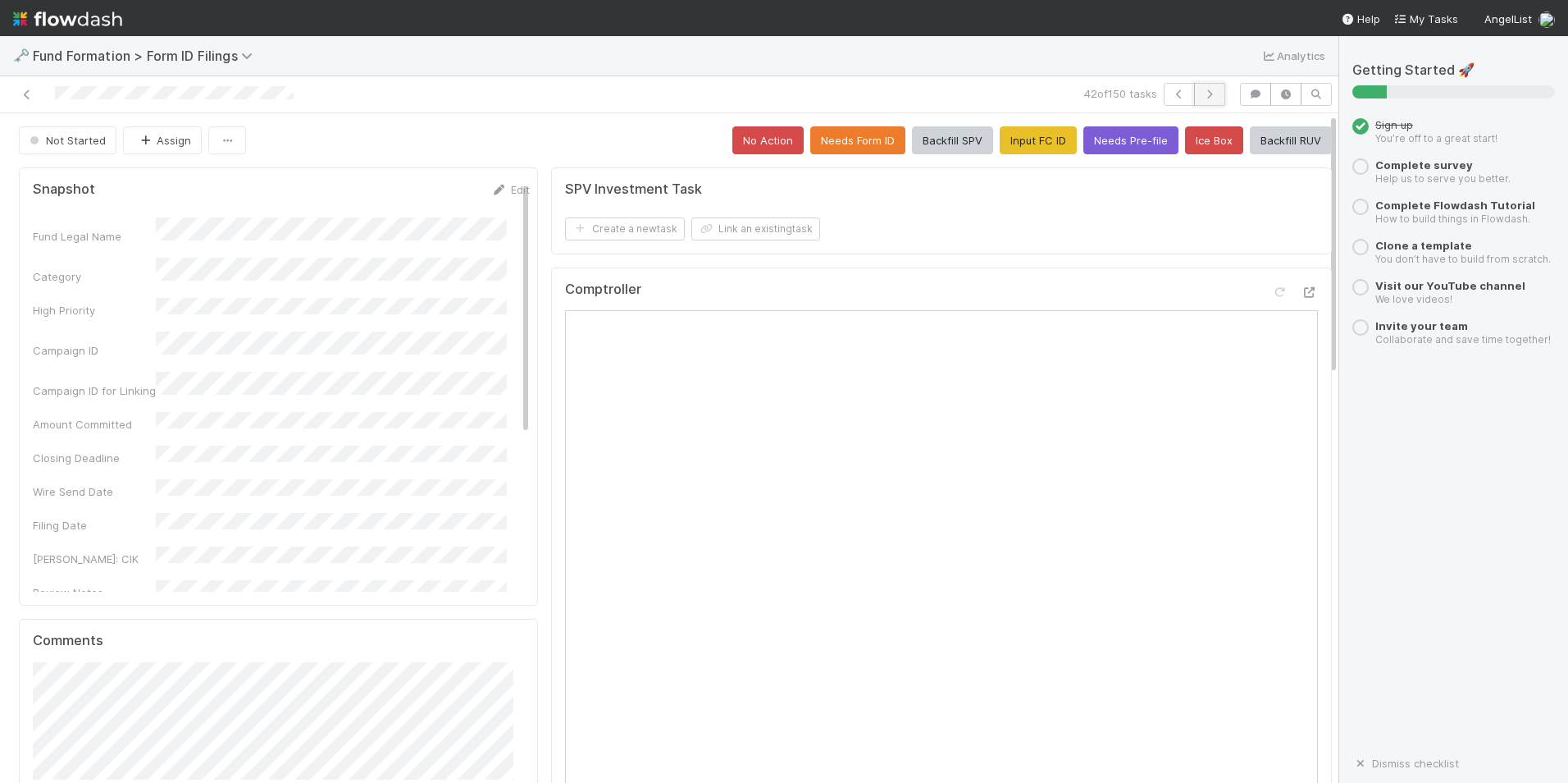
click at [1201, 89] on icon "button" at bounding box center [1209, 94] width 16 height 10
click at [1009, 143] on button "Input FC ID" at bounding box center [1038, 140] width 77 height 28
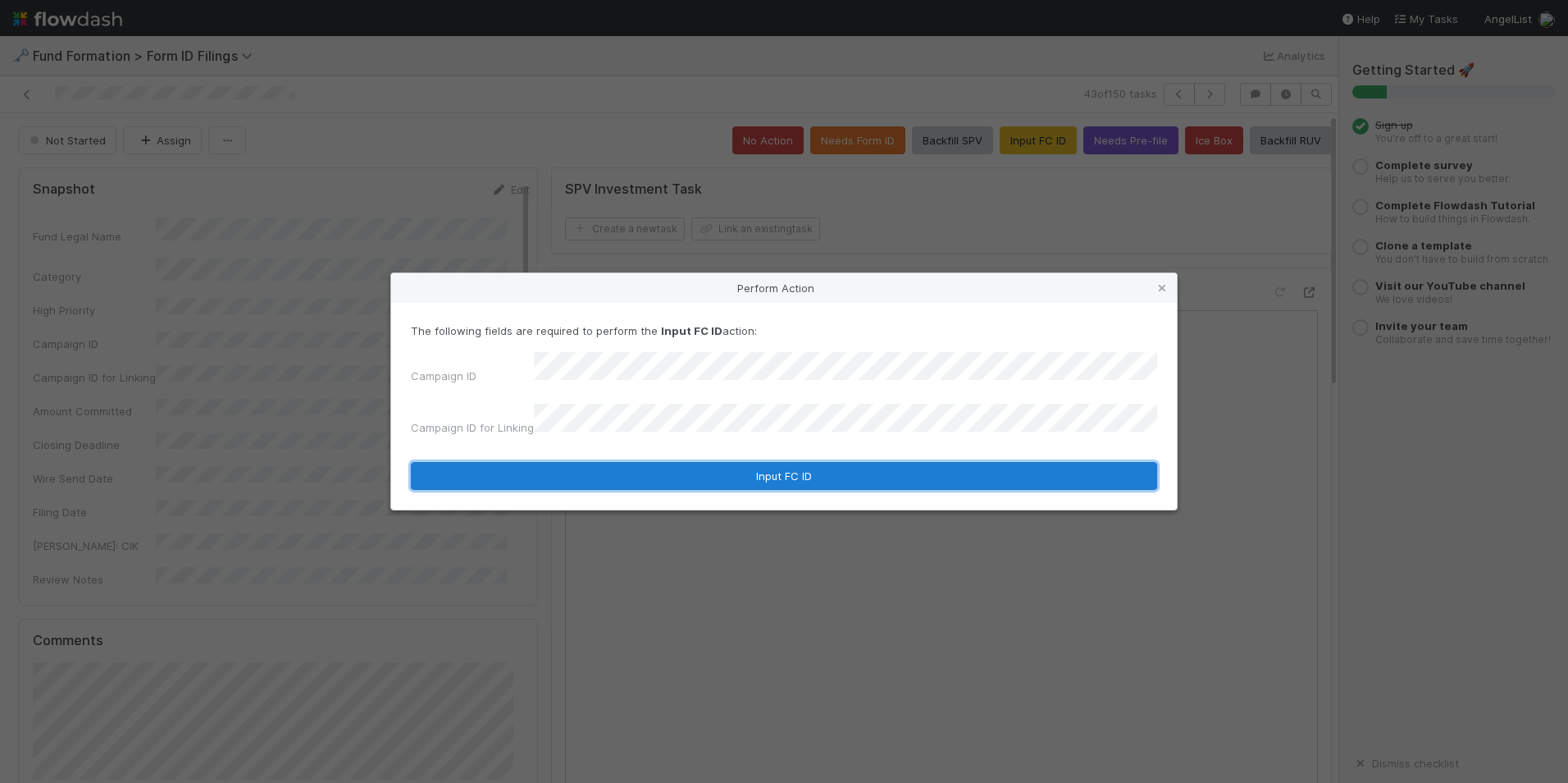
click at [800, 462] on button "Input FC ID" at bounding box center [784, 476] width 746 height 28
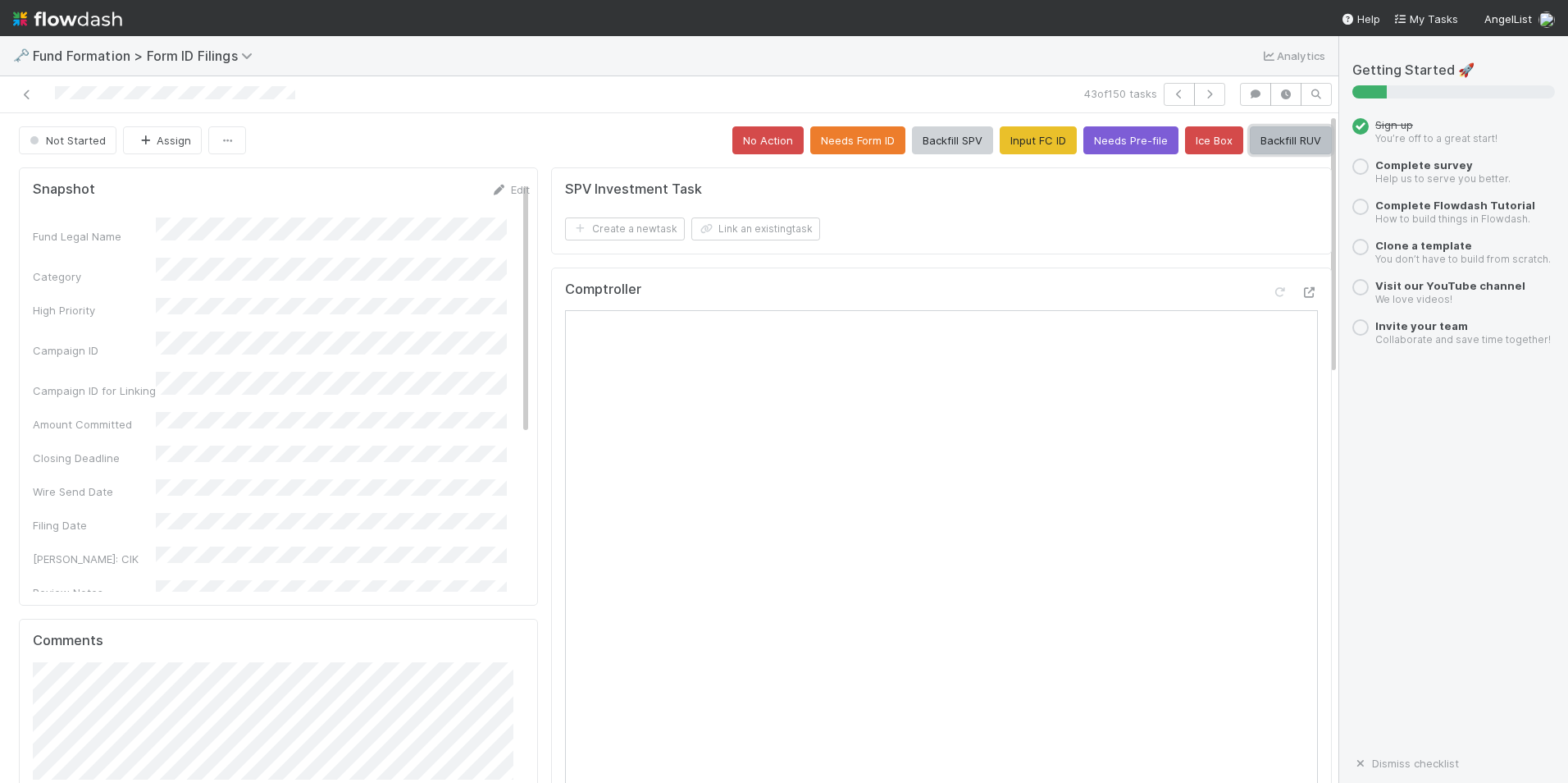
click at [1254, 143] on button "Backfill RUV" at bounding box center [1291, 140] width 82 height 28
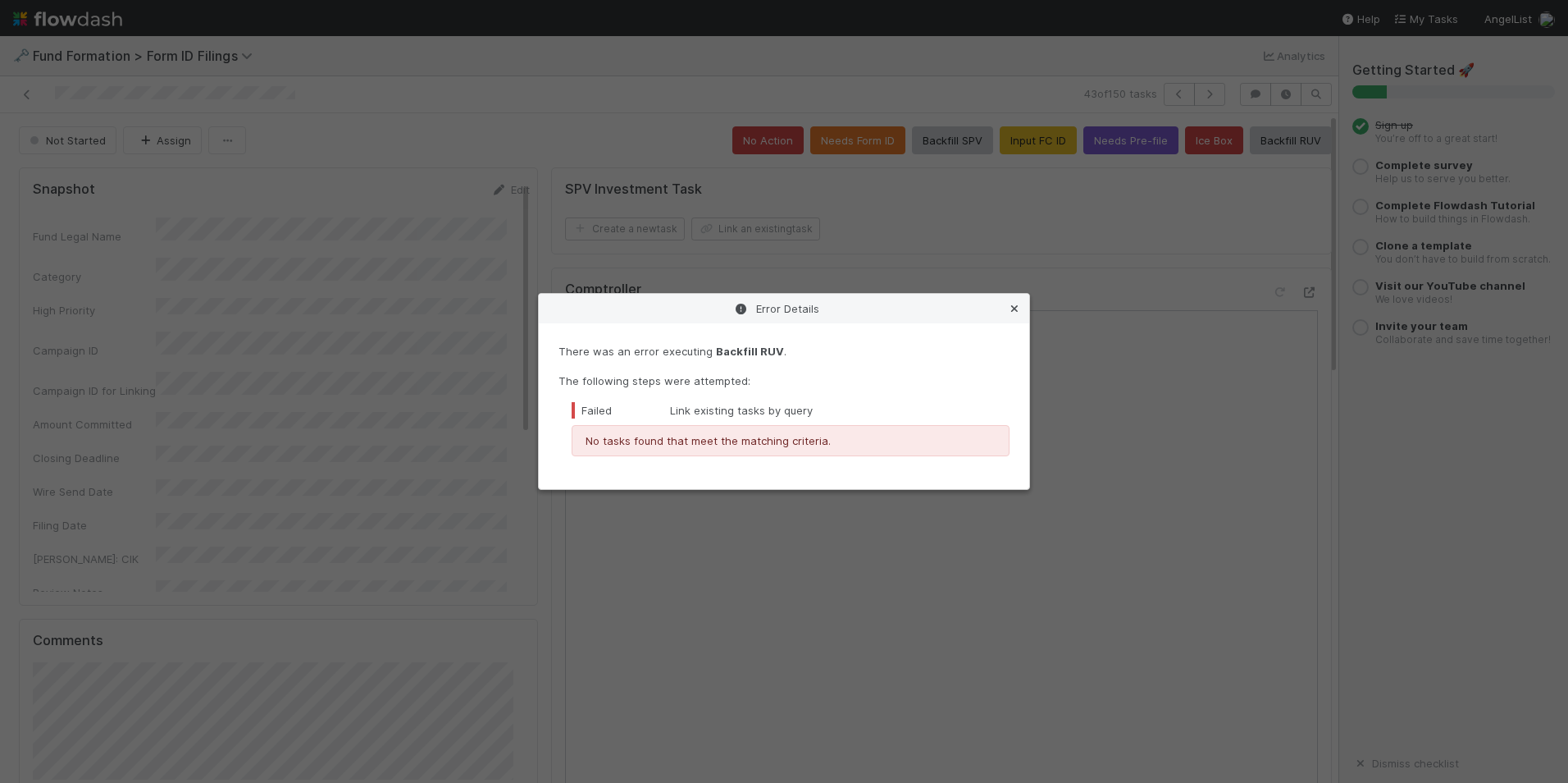
click at [1018, 307] on icon at bounding box center [1014, 309] width 16 height 10
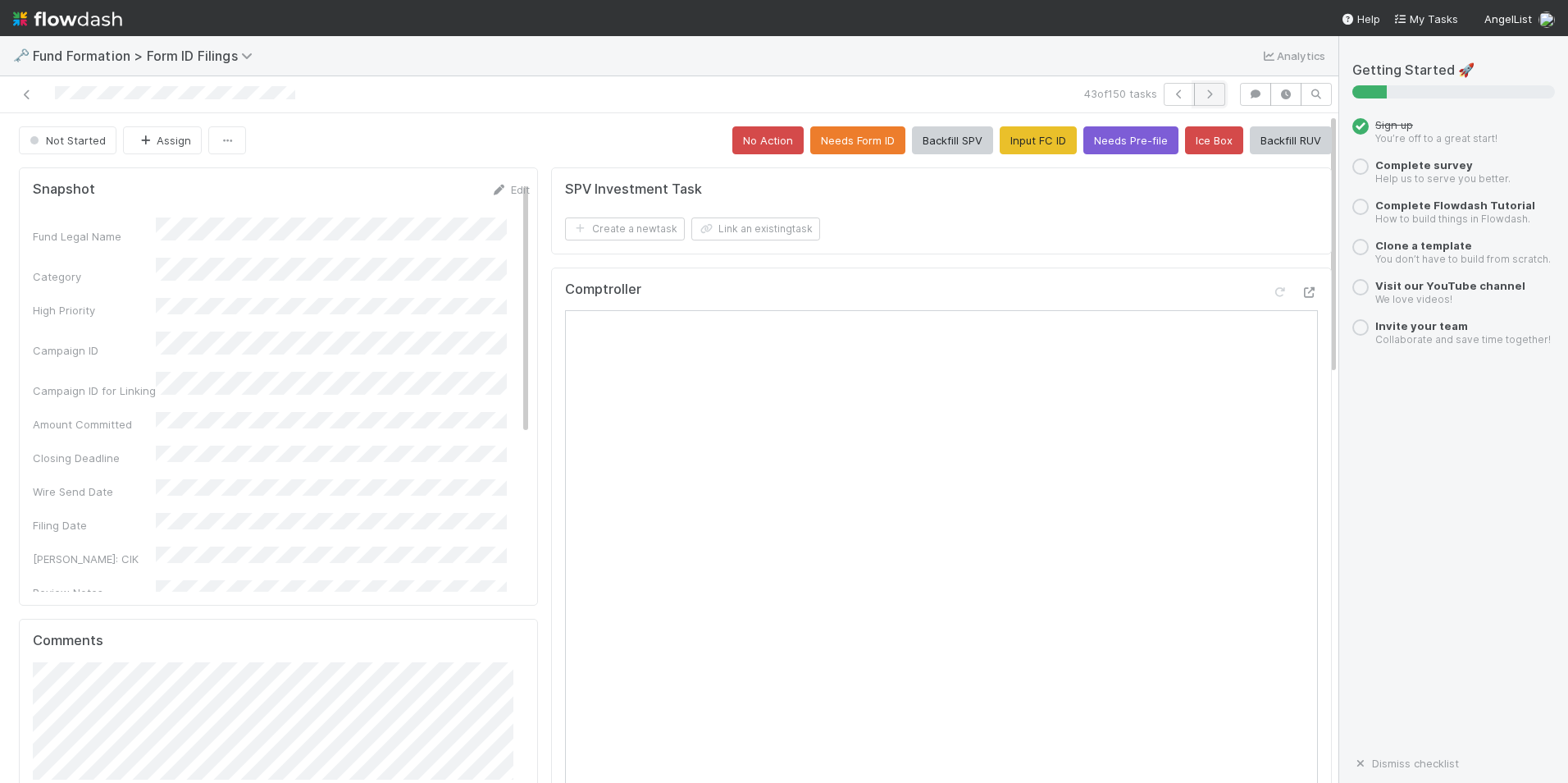
click at [1194, 85] on button "button" at bounding box center [1210, 95] width 31 height 23
click at [1020, 134] on button "Input FC ID" at bounding box center [1038, 140] width 77 height 28
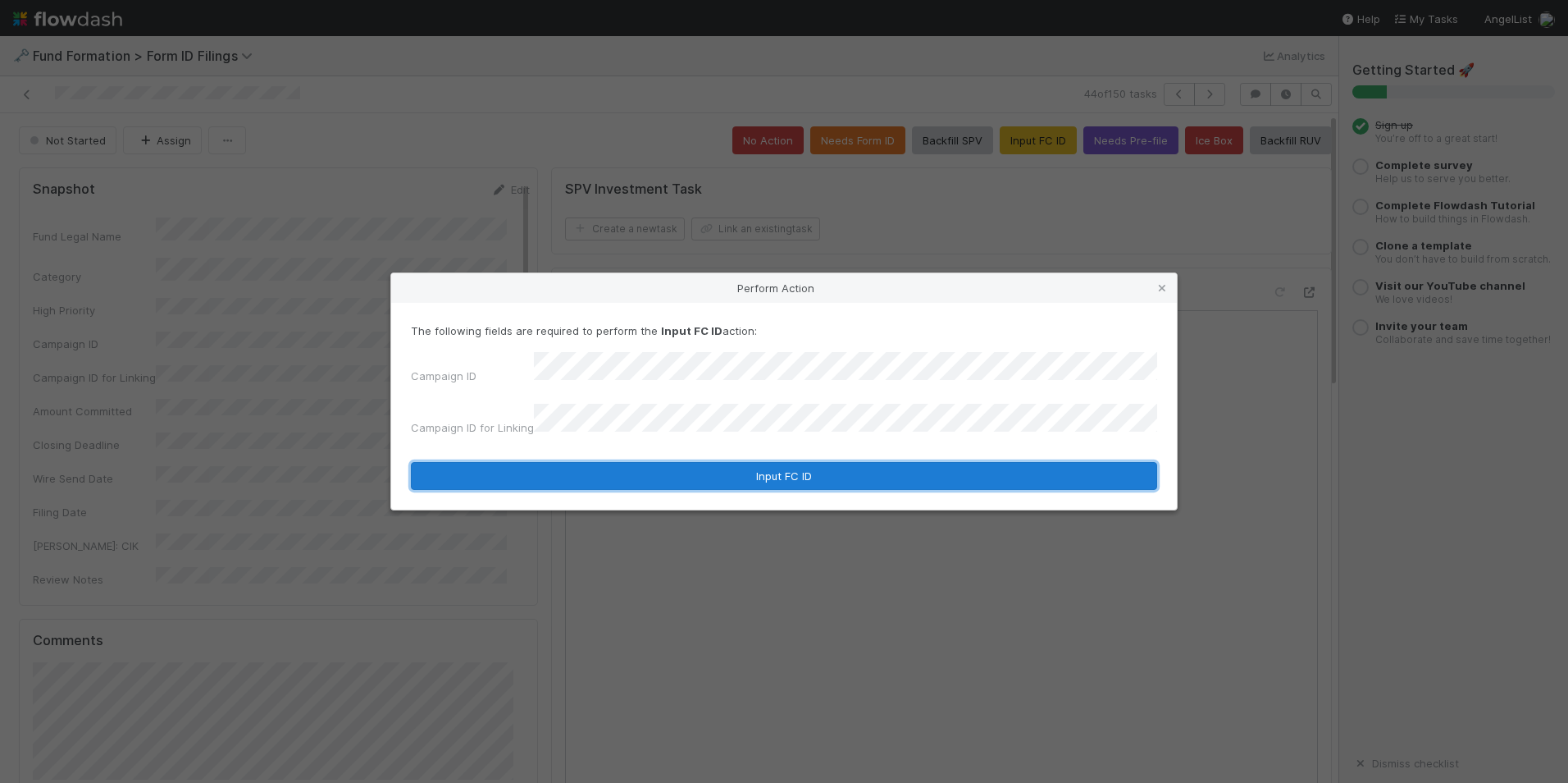
click at [789, 465] on button "Input FC ID" at bounding box center [784, 476] width 746 height 28
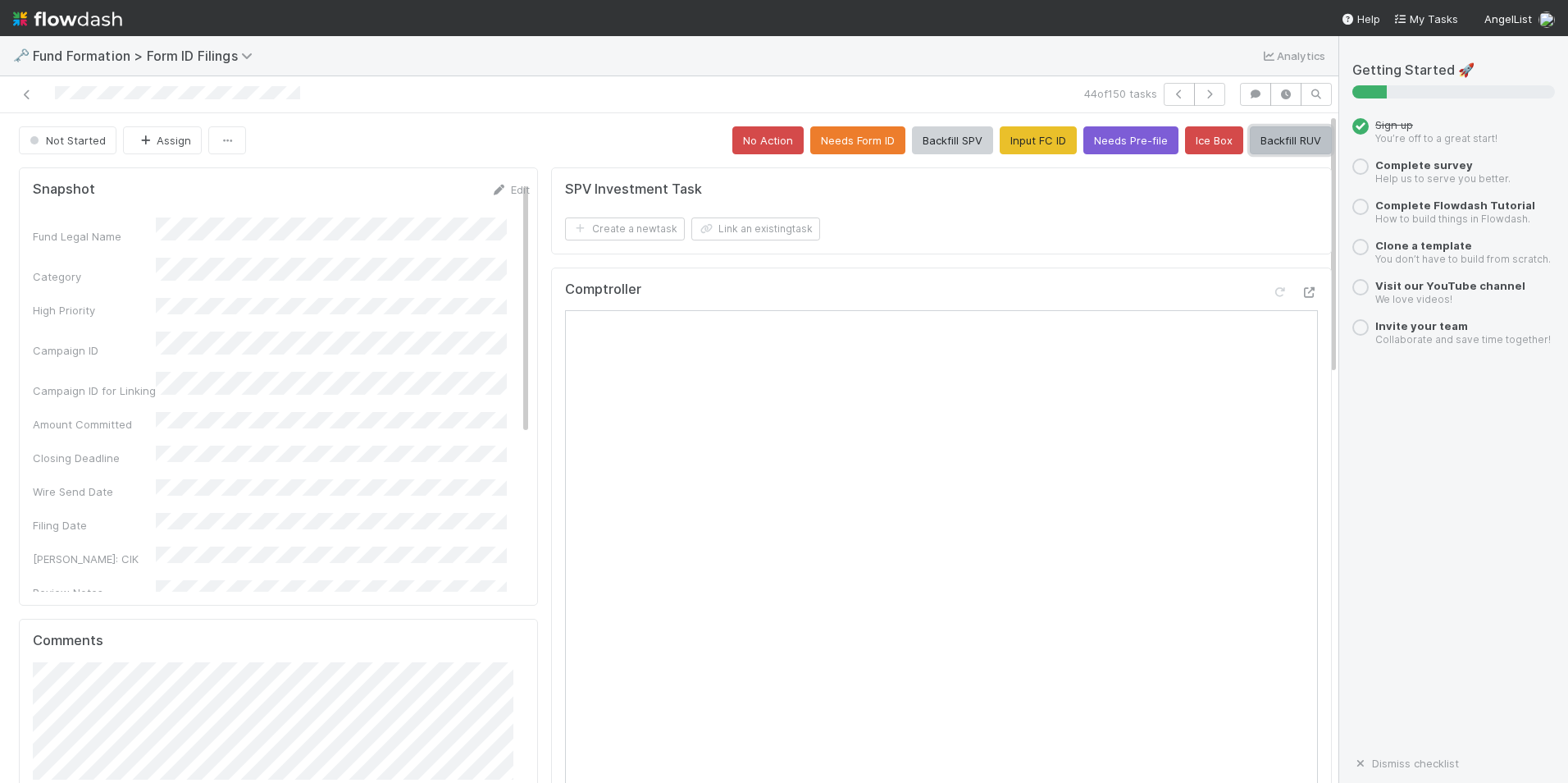
click at [1251, 132] on button "Backfill RUV" at bounding box center [1291, 140] width 82 height 28
click at [1201, 93] on icon "button" at bounding box center [1209, 94] width 16 height 10
click at [774, 149] on button "No Action" at bounding box center [768, 140] width 71 height 28
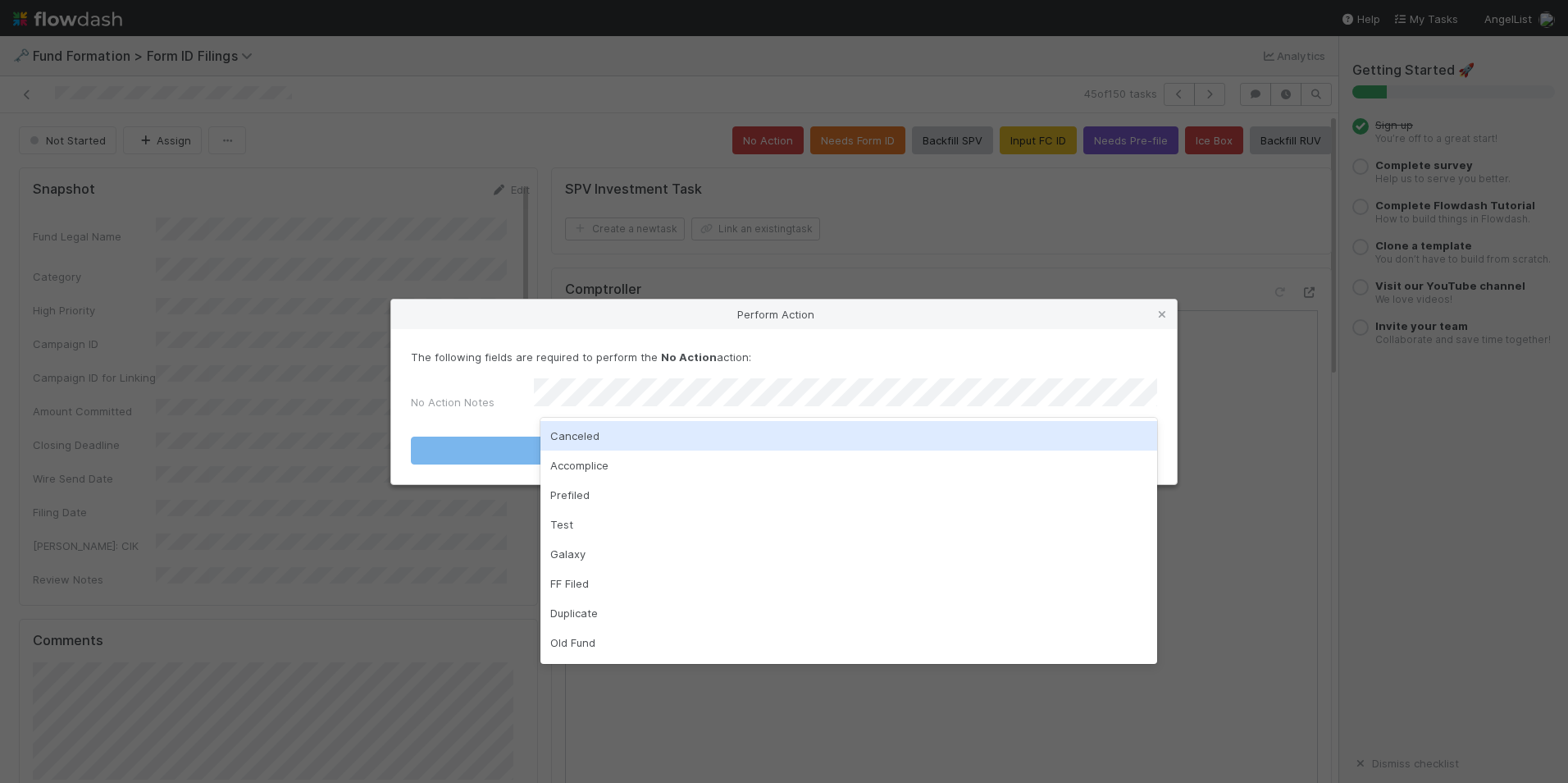
click at [791, 440] on div "Canceled" at bounding box center [849, 435] width 617 height 29
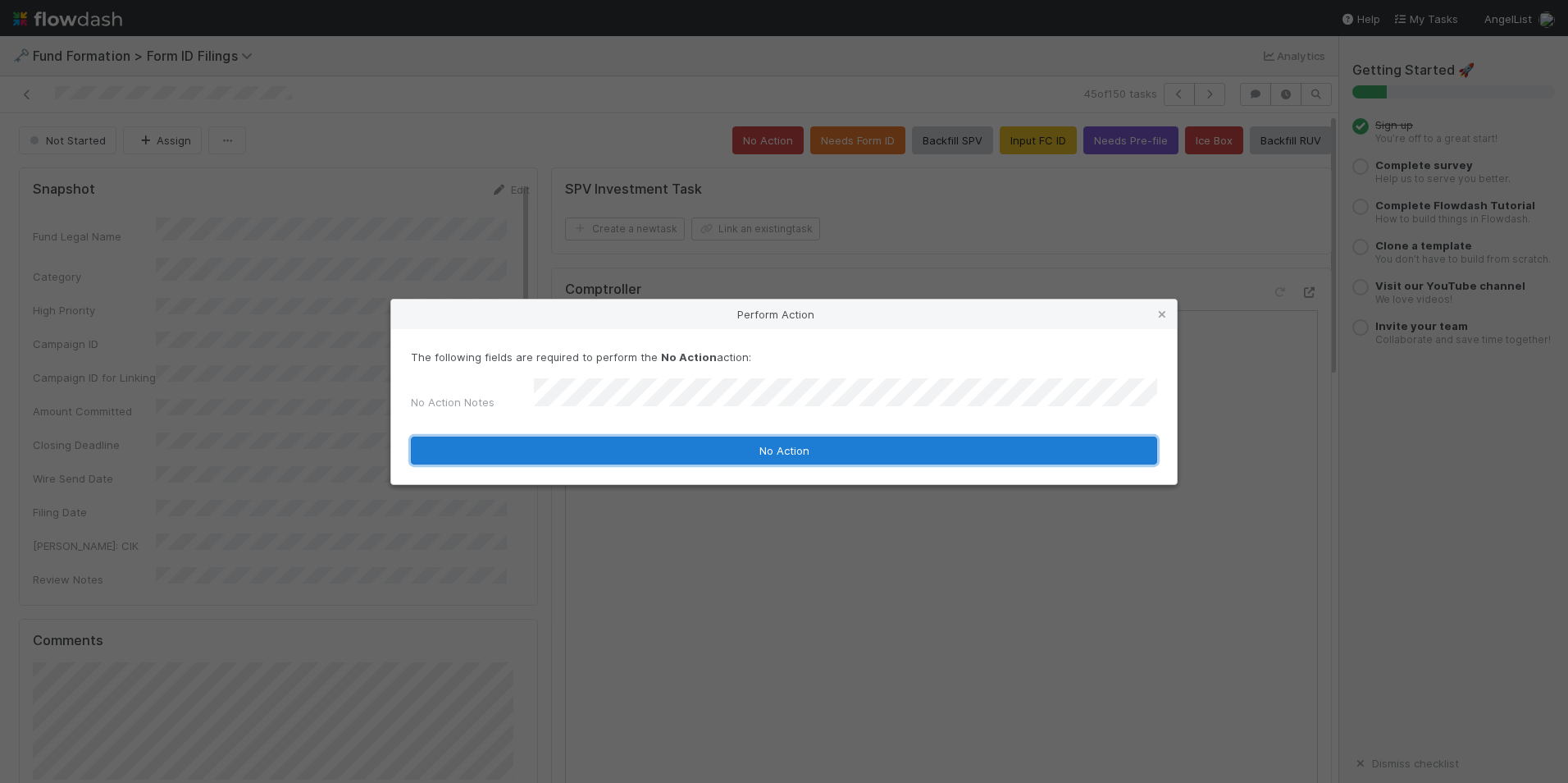
click at [805, 436] on button "No Action" at bounding box center [784, 450] width 746 height 28
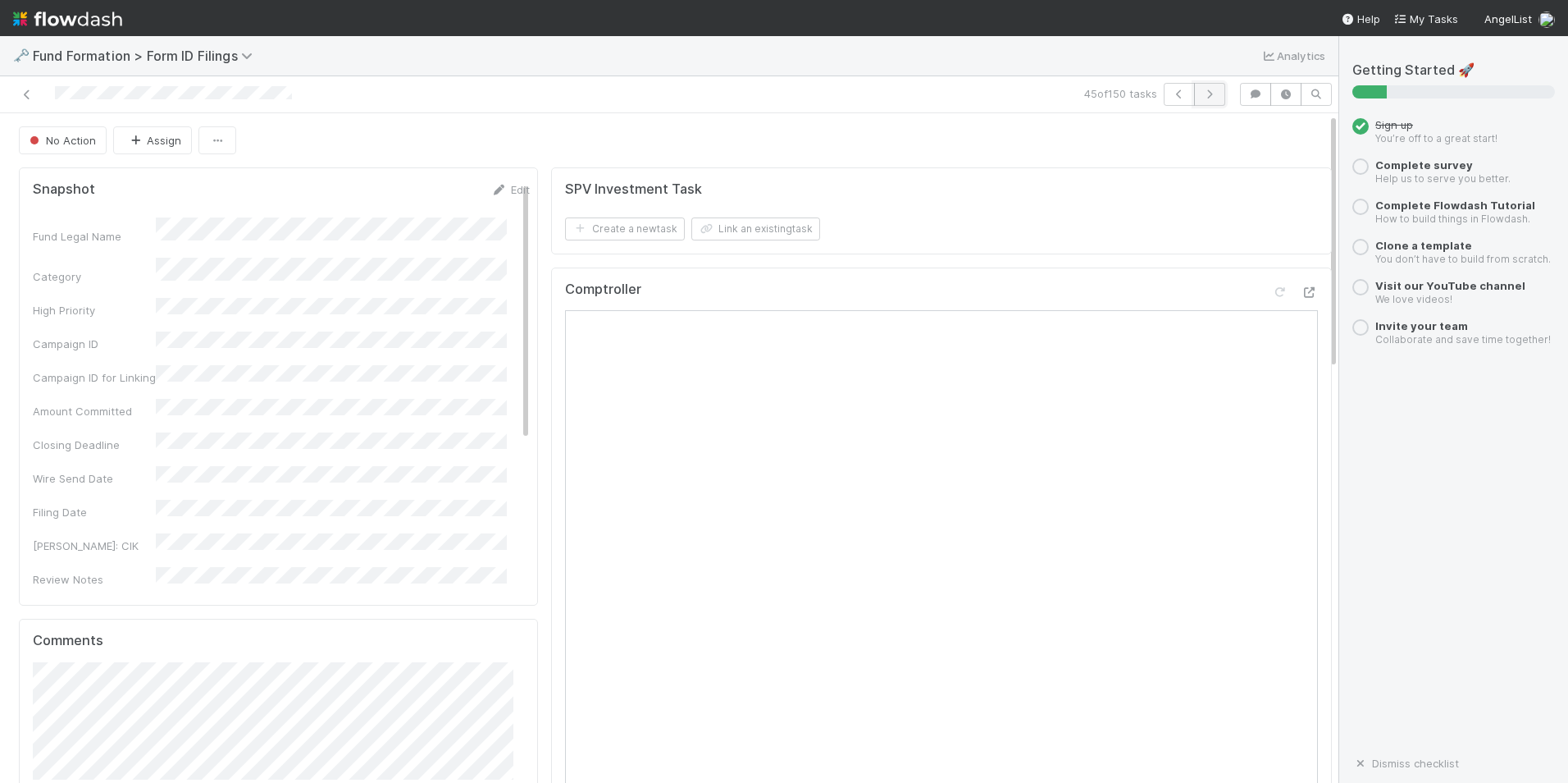
click at [1196, 100] on button "button" at bounding box center [1210, 95] width 31 height 23
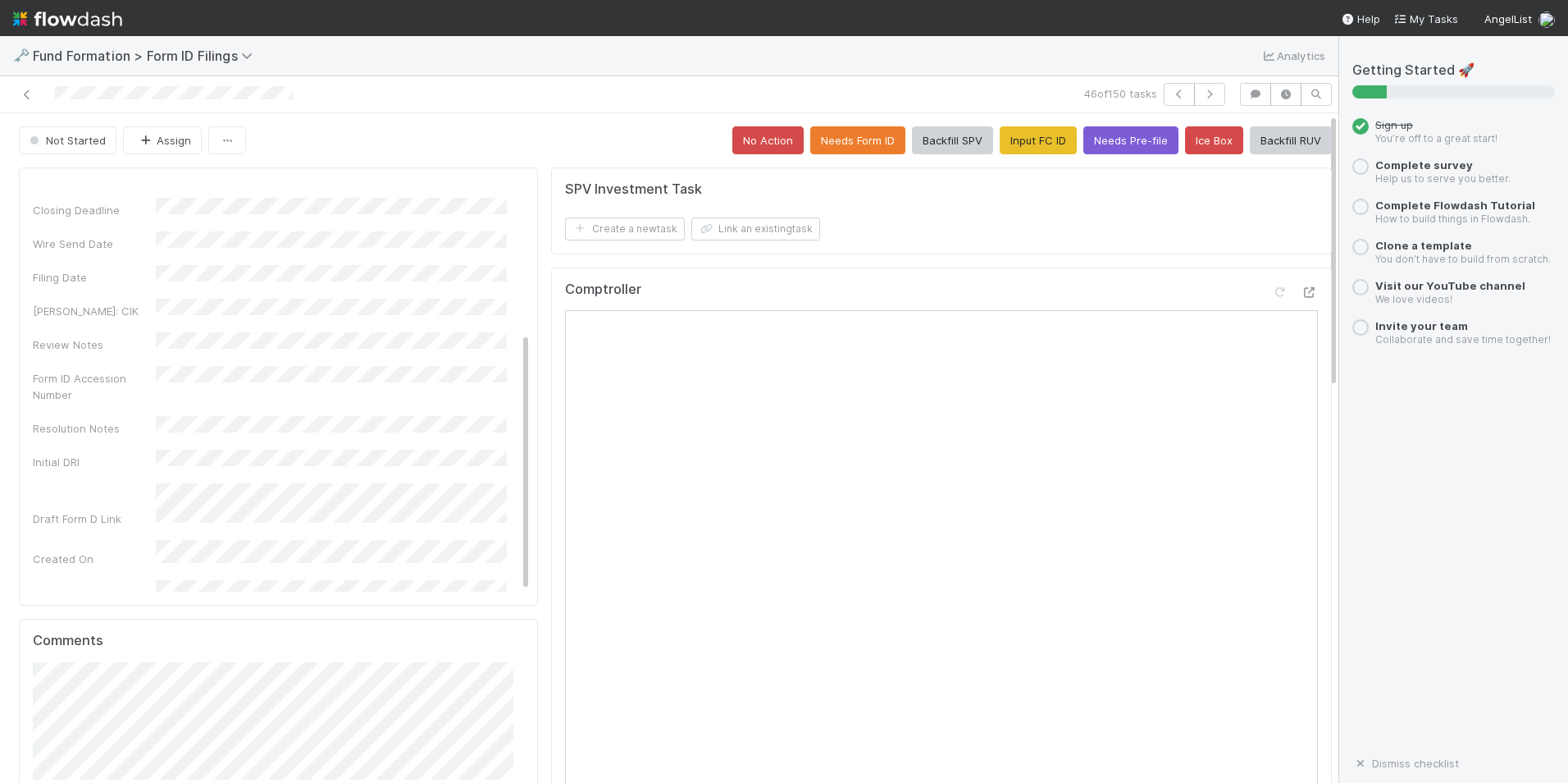
scroll to position [239, 0]
click at [757, 143] on button "No Action" at bounding box center [768, 140] width 71 height 28
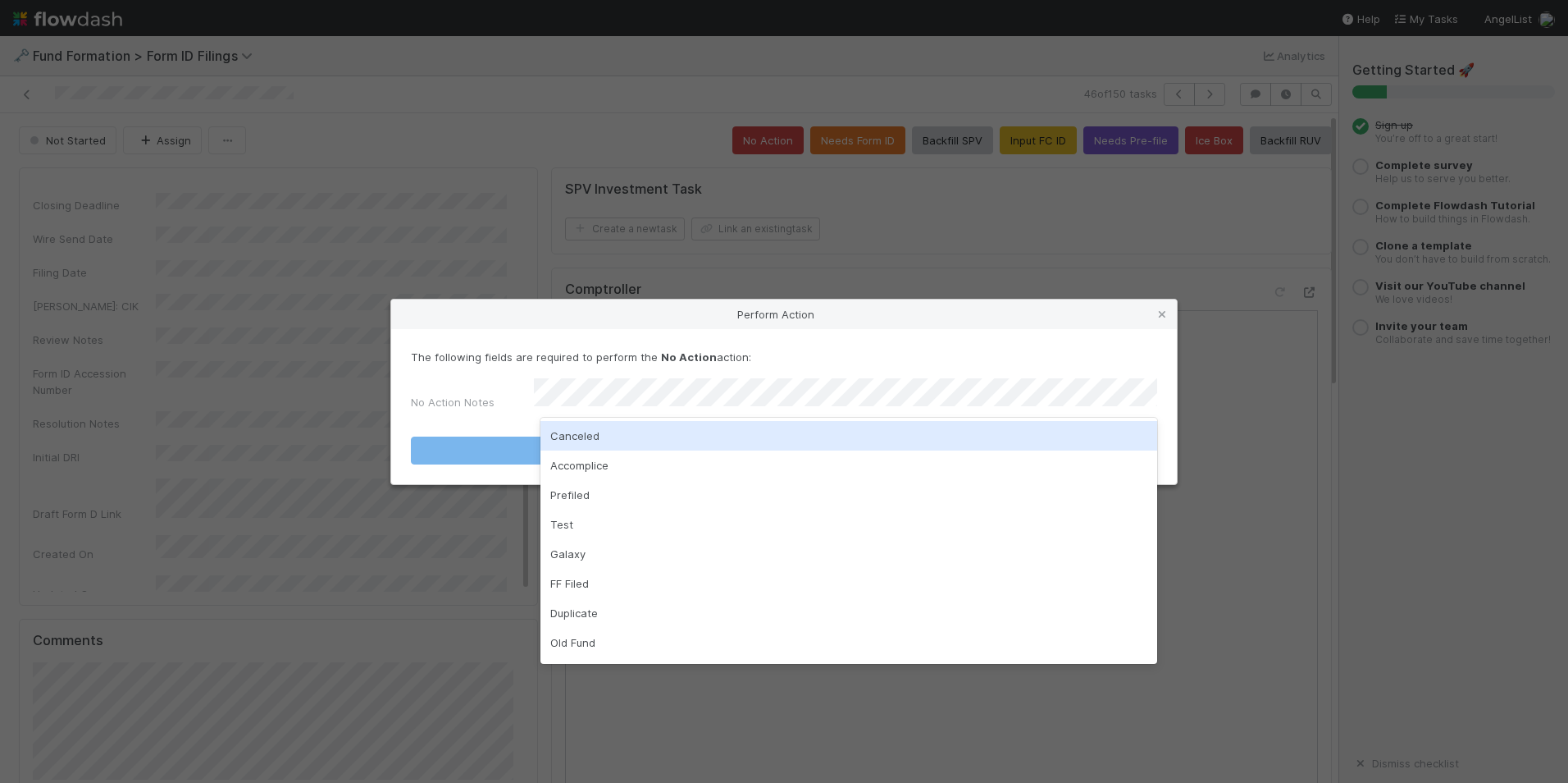
click at [893, 436] on div "Canceled" at bounding box center [849, 435] width 617 height 29
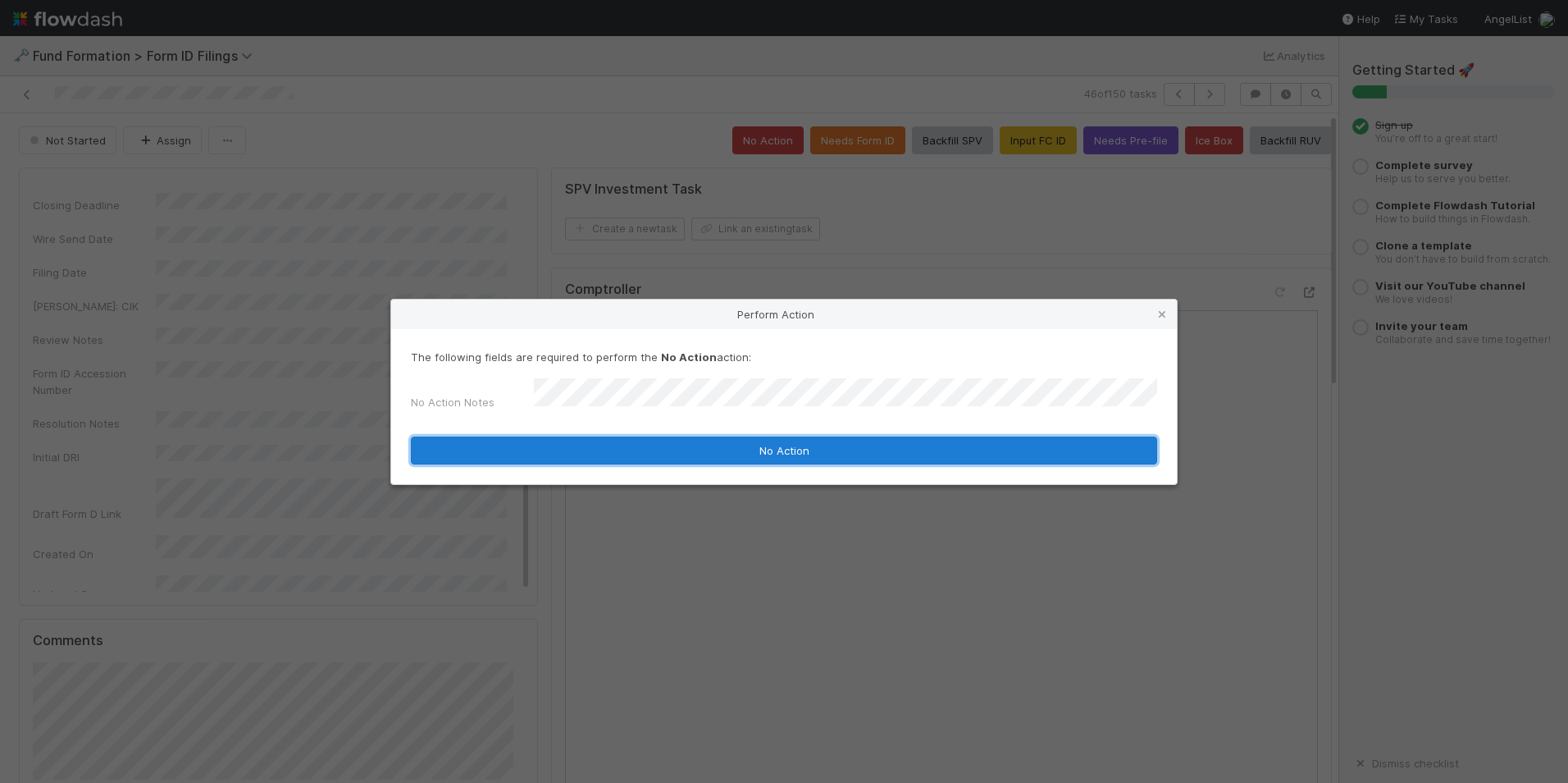
click at [973, 450] on button "No Action" at bounding box center [784, 450] width 746 height 28
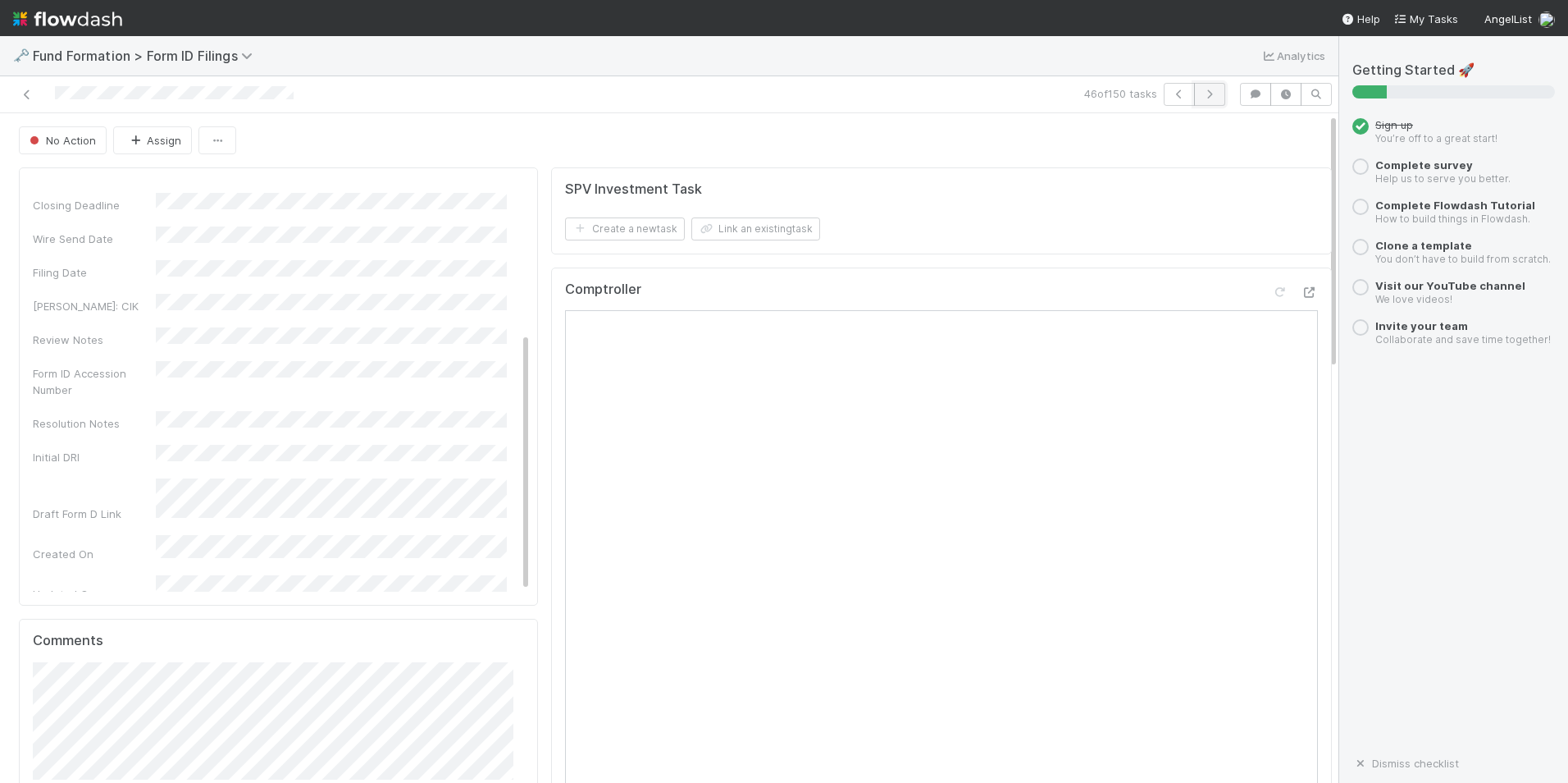
click at [1209, 98] on button "button" at bounding box center [1210, 95] width 31 height 23
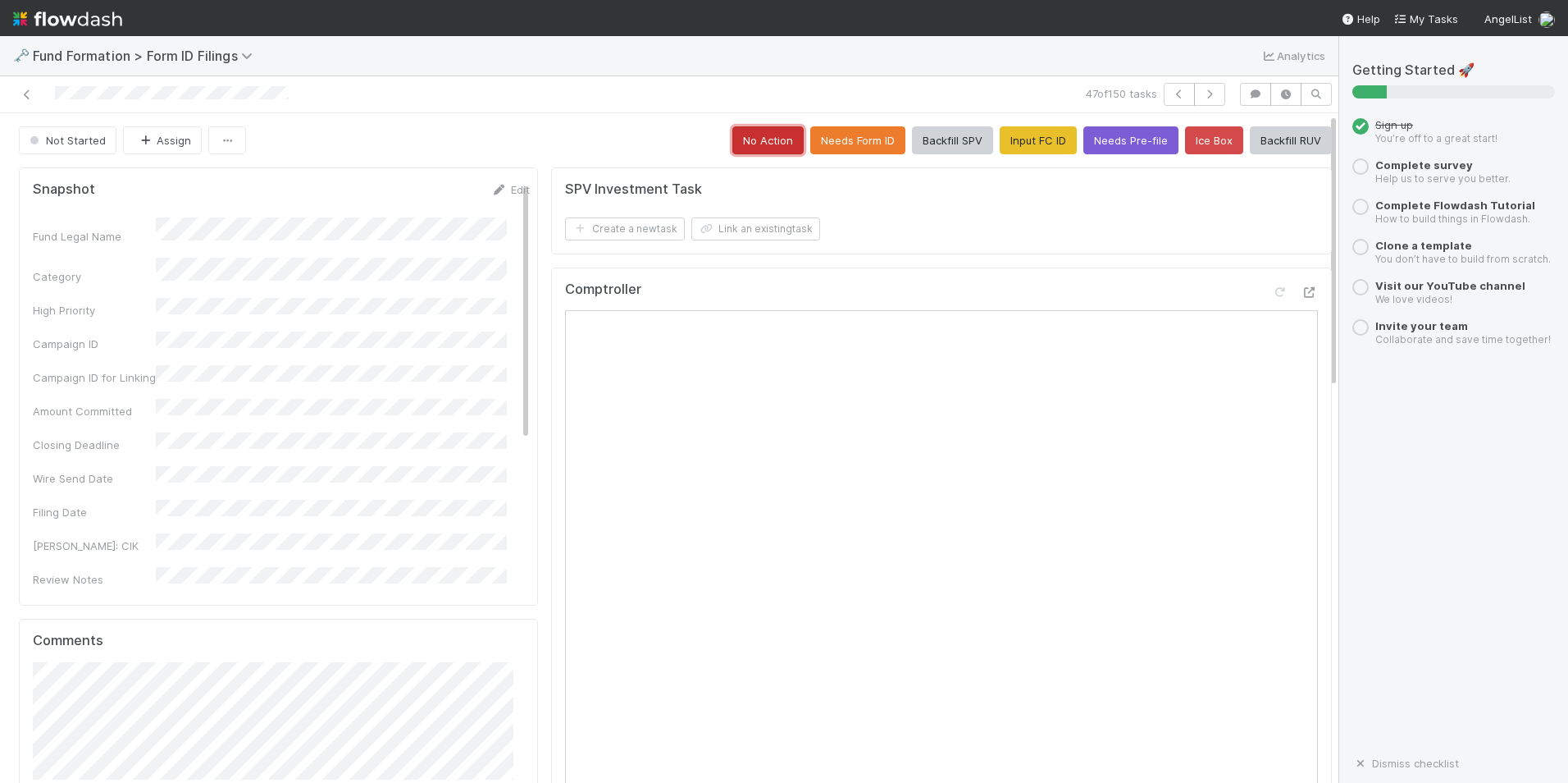
click at [750, 133] on button "No Action" at bounding box center [768, 140] width 71 height 28
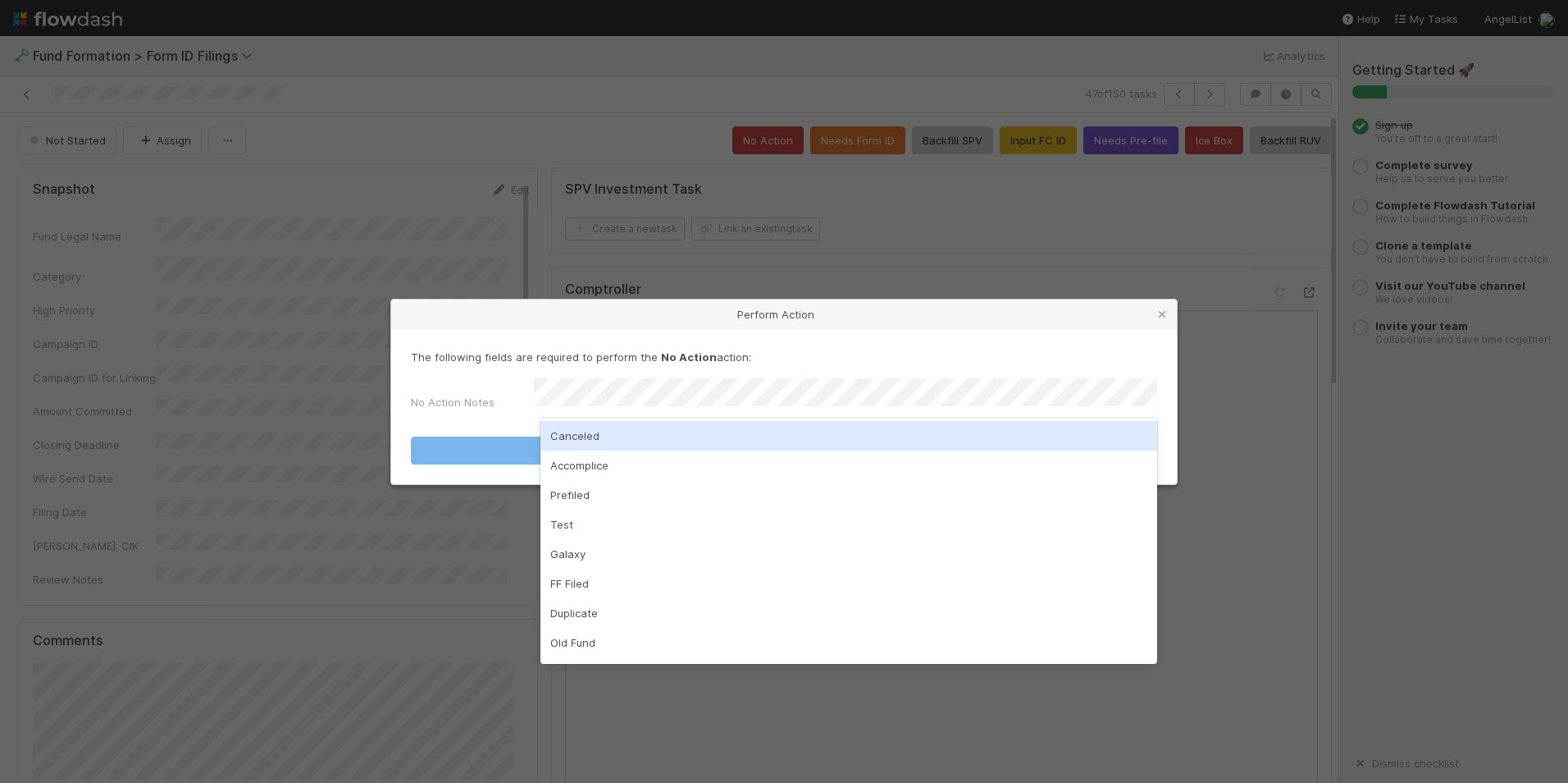
click at [790, 439] on div "Canceled" at bounding box center [849, 435] width 617 height 29
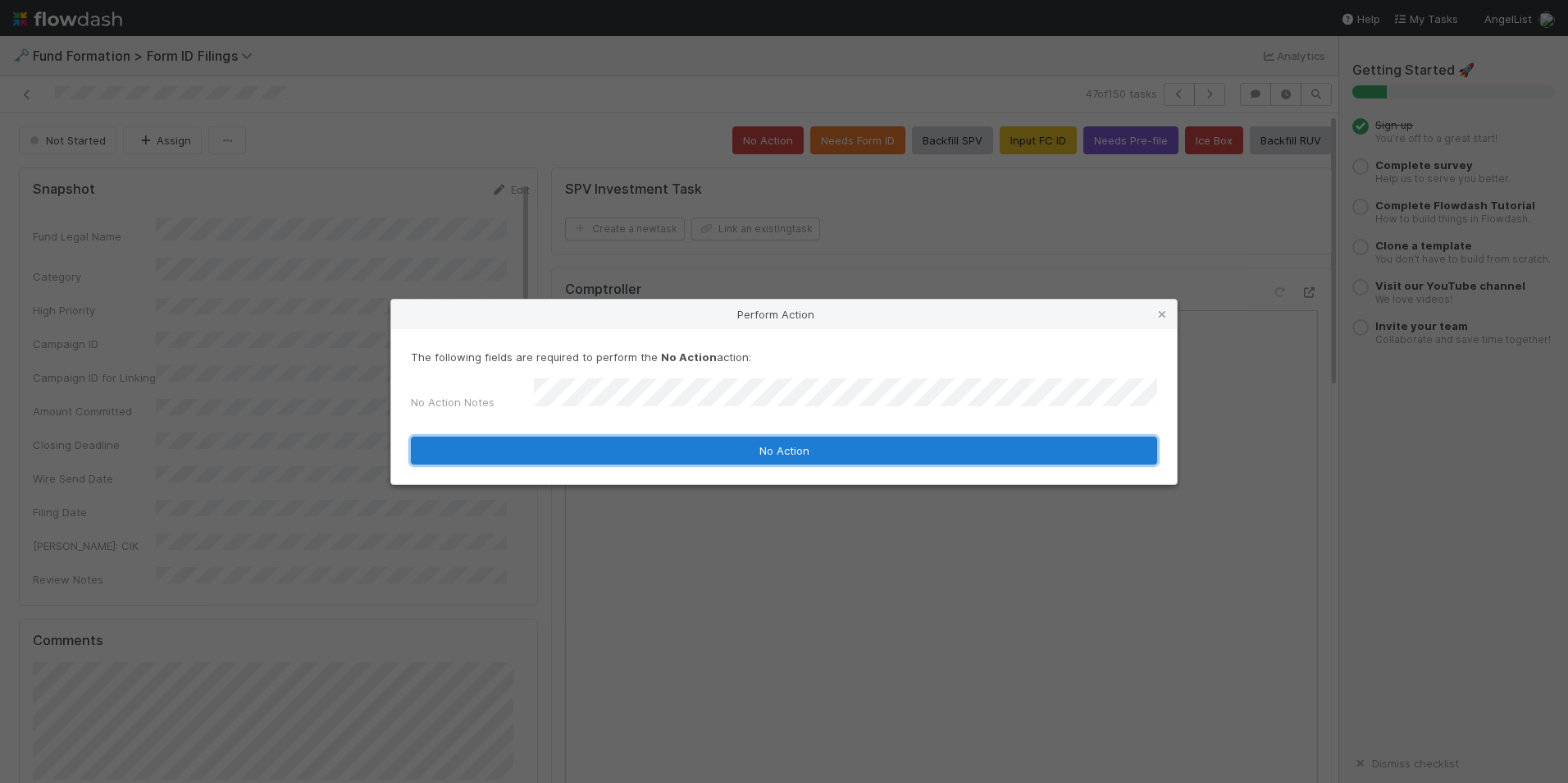
click at [792, 447] on button "No Action" at bounding box center [784, 450] width 746 height 28
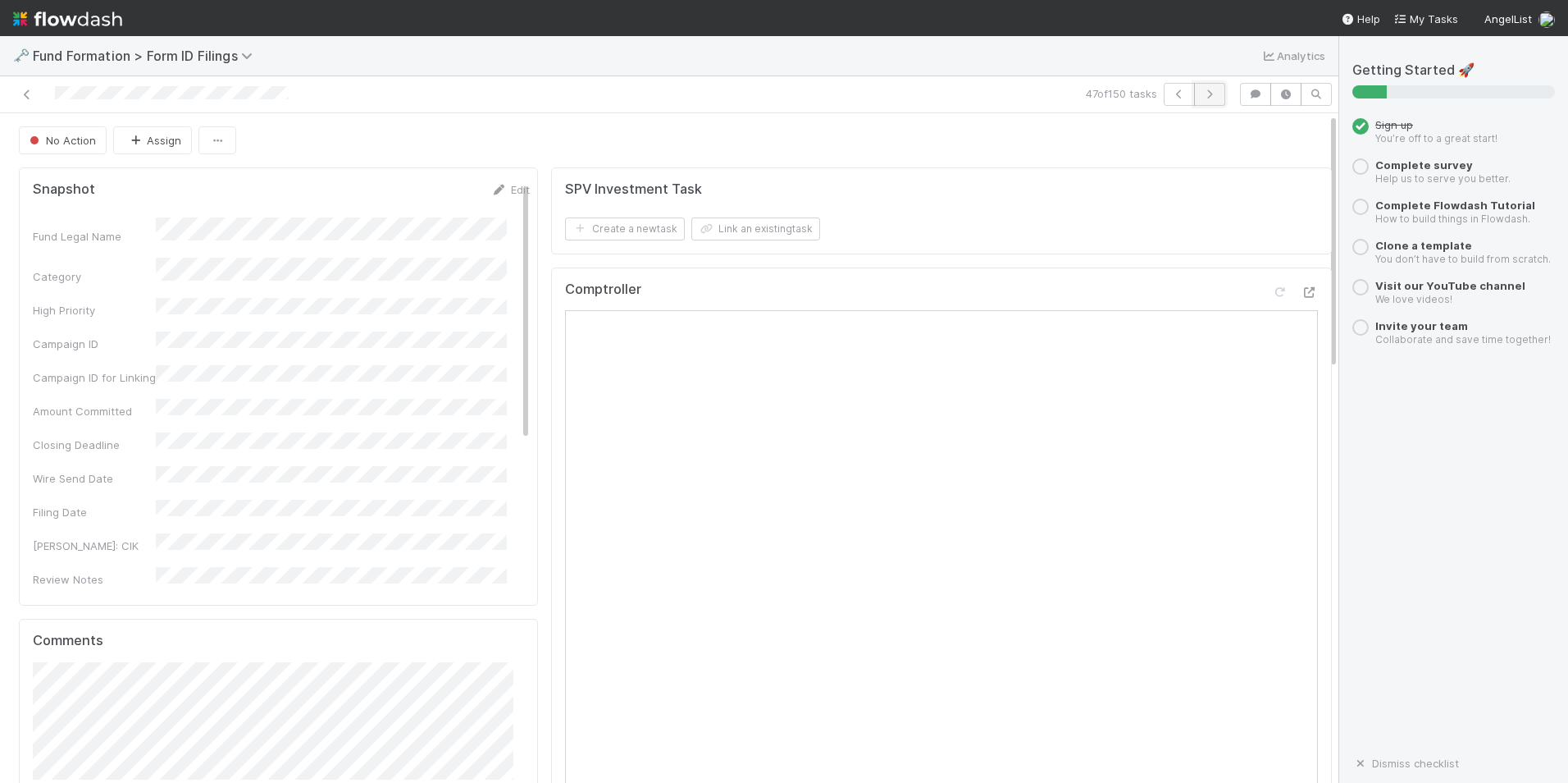
click at [1200, 100] on button "button" at bounding box center [1210, 95] width 31 height 23
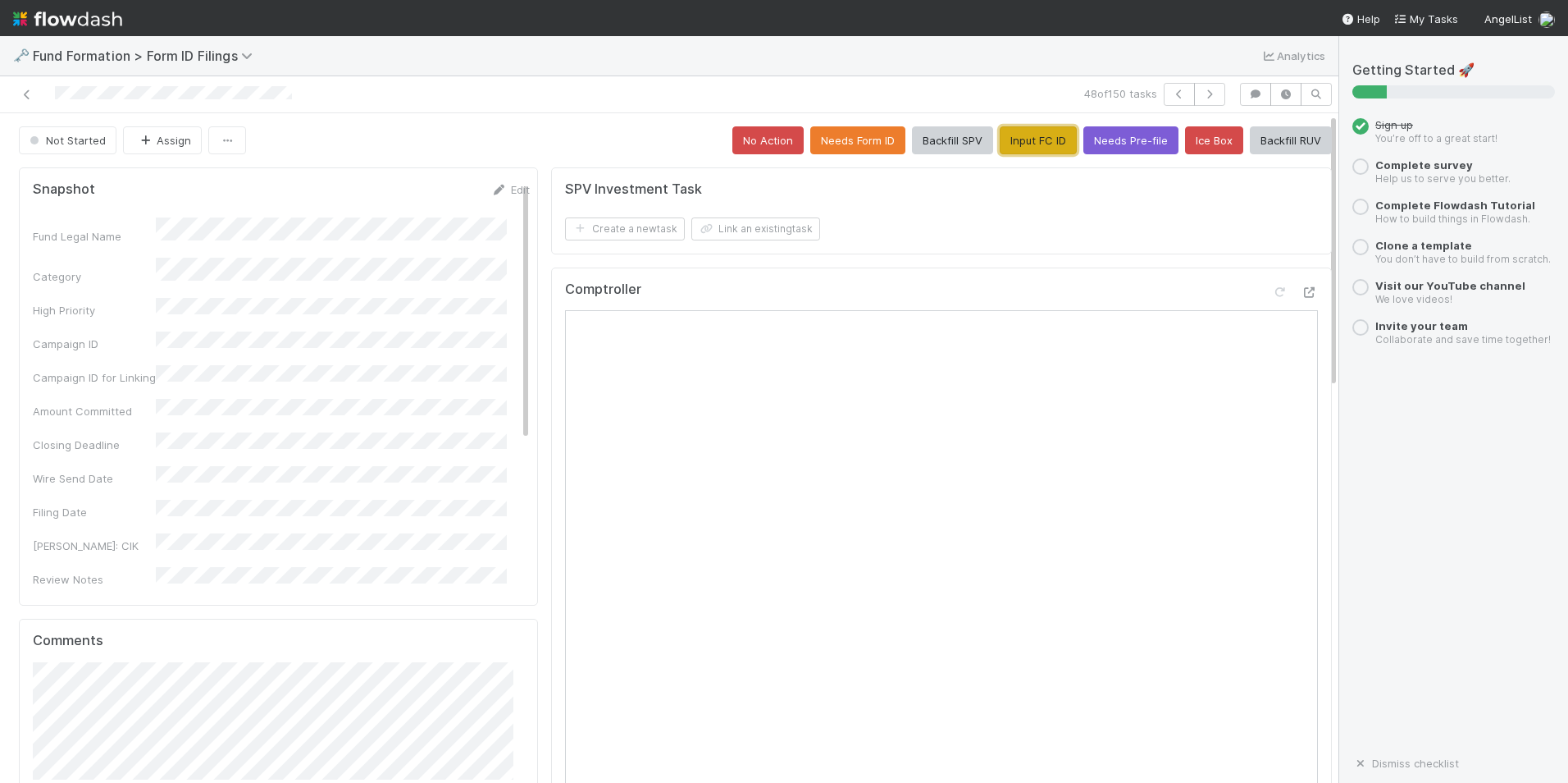
click at [1031, 129] on button "Input FC ID" at bounding box center [1038, 140] width 77 height 28
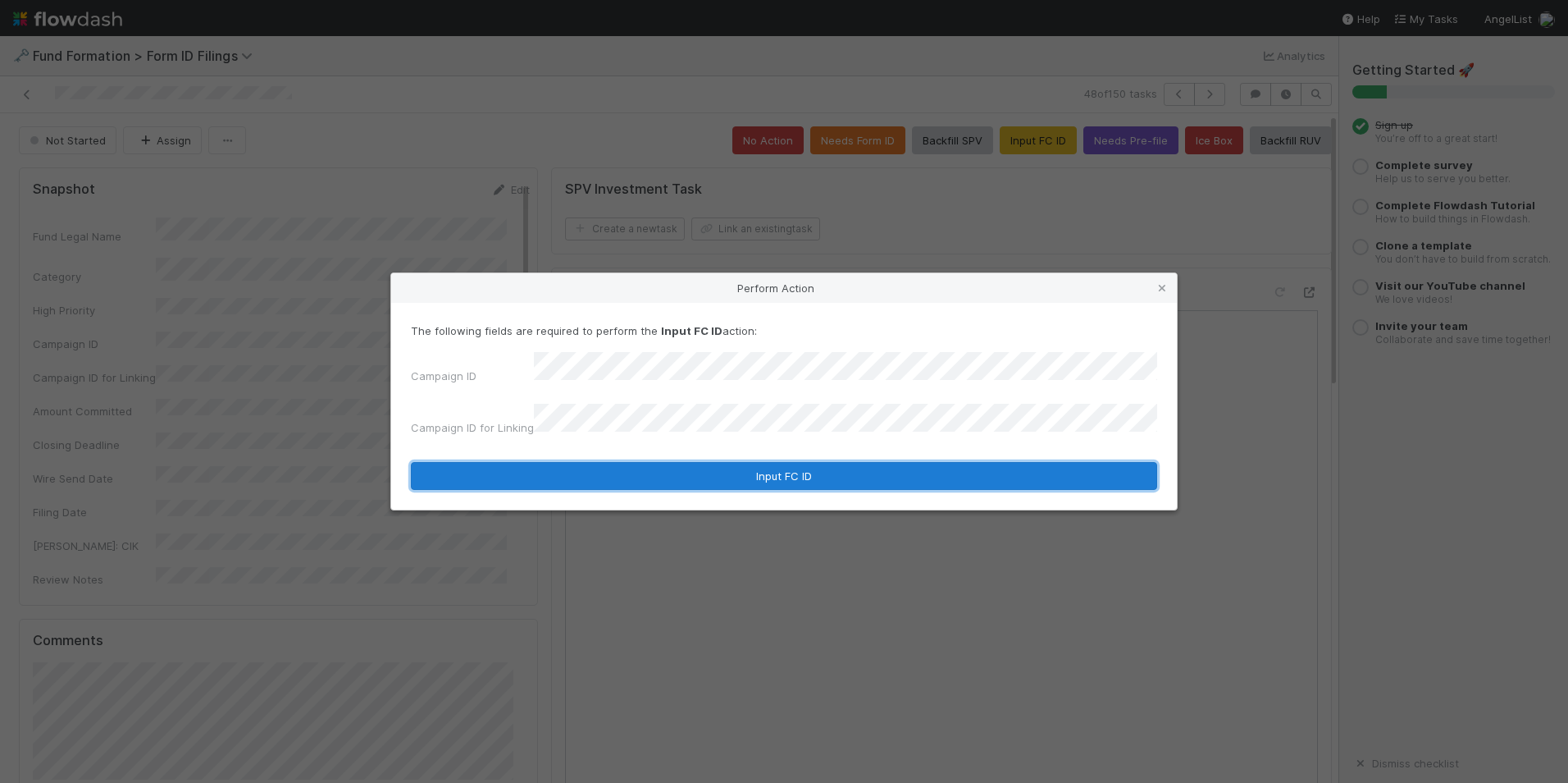
click at [764, 463] on button "Input FC ID" at bounding box center [784, 476] width 746 height 28
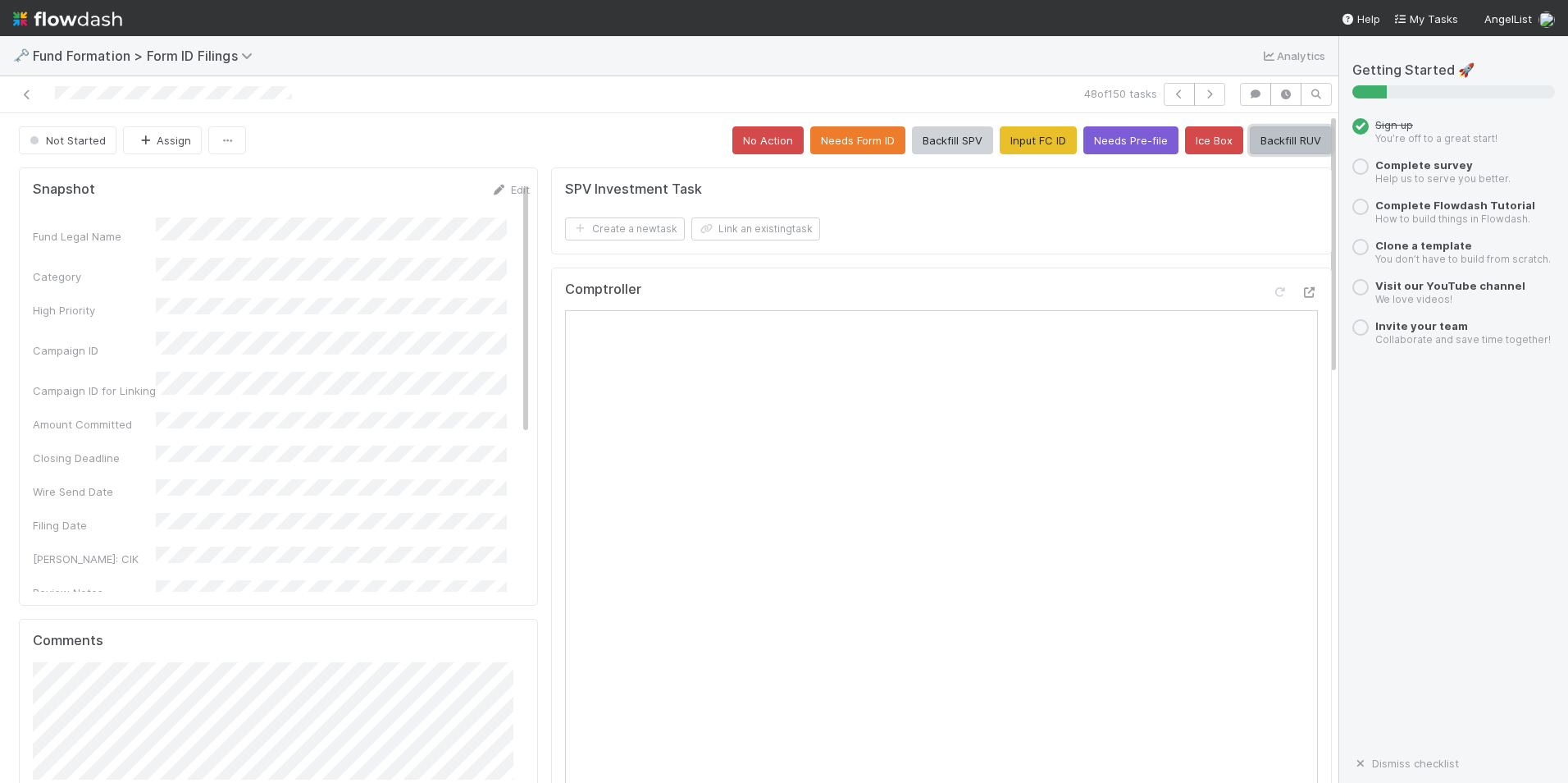
click at [1250, 141] on button "Backfill RUV" at bounding box center [1291, 140] width 82 height 28
click at [1201, 97] on icon "button" at bounding box center [1209, 94] width 16 height 10
click at [1003, 150] on button "Input FC ID" at bounding box center [1038, 140] width 77 height 28
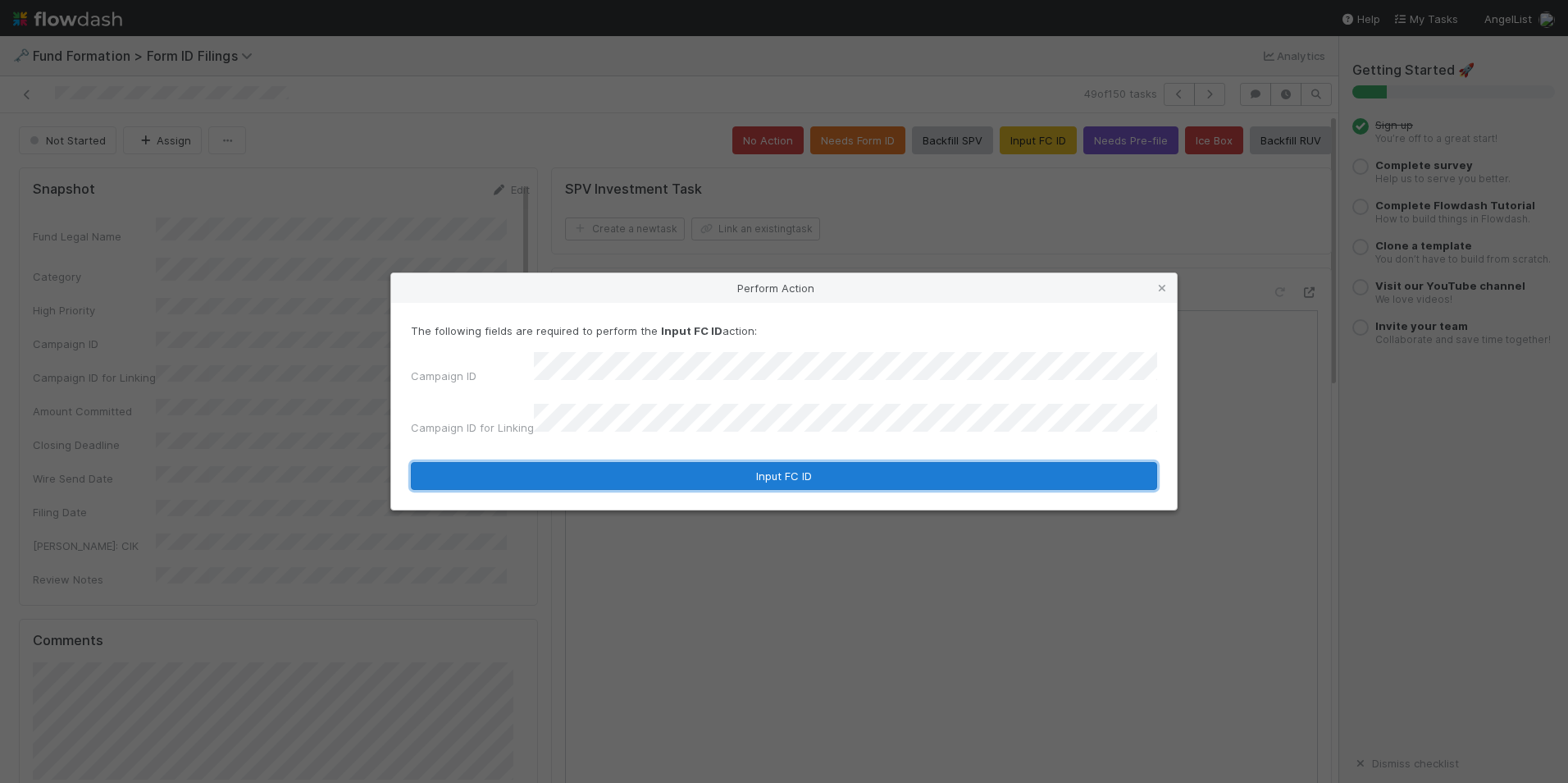
click at [702, 475] on button "Input FC ID" at bounding box center [784, 476] width 746 height 28
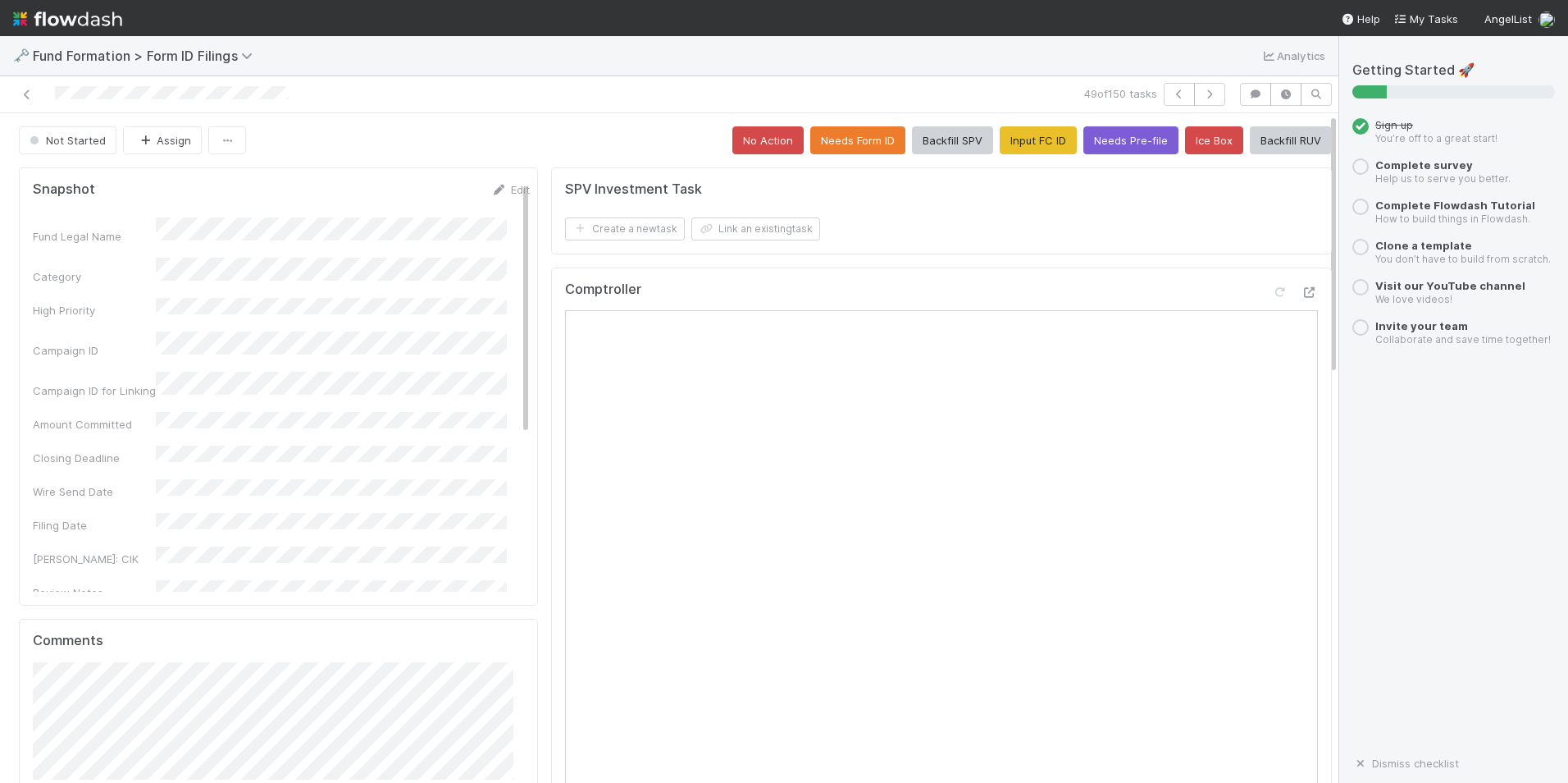
click at [1277, 147] on button "Backfill RUV" at bounding box center [1291, 140] width 82 height 28
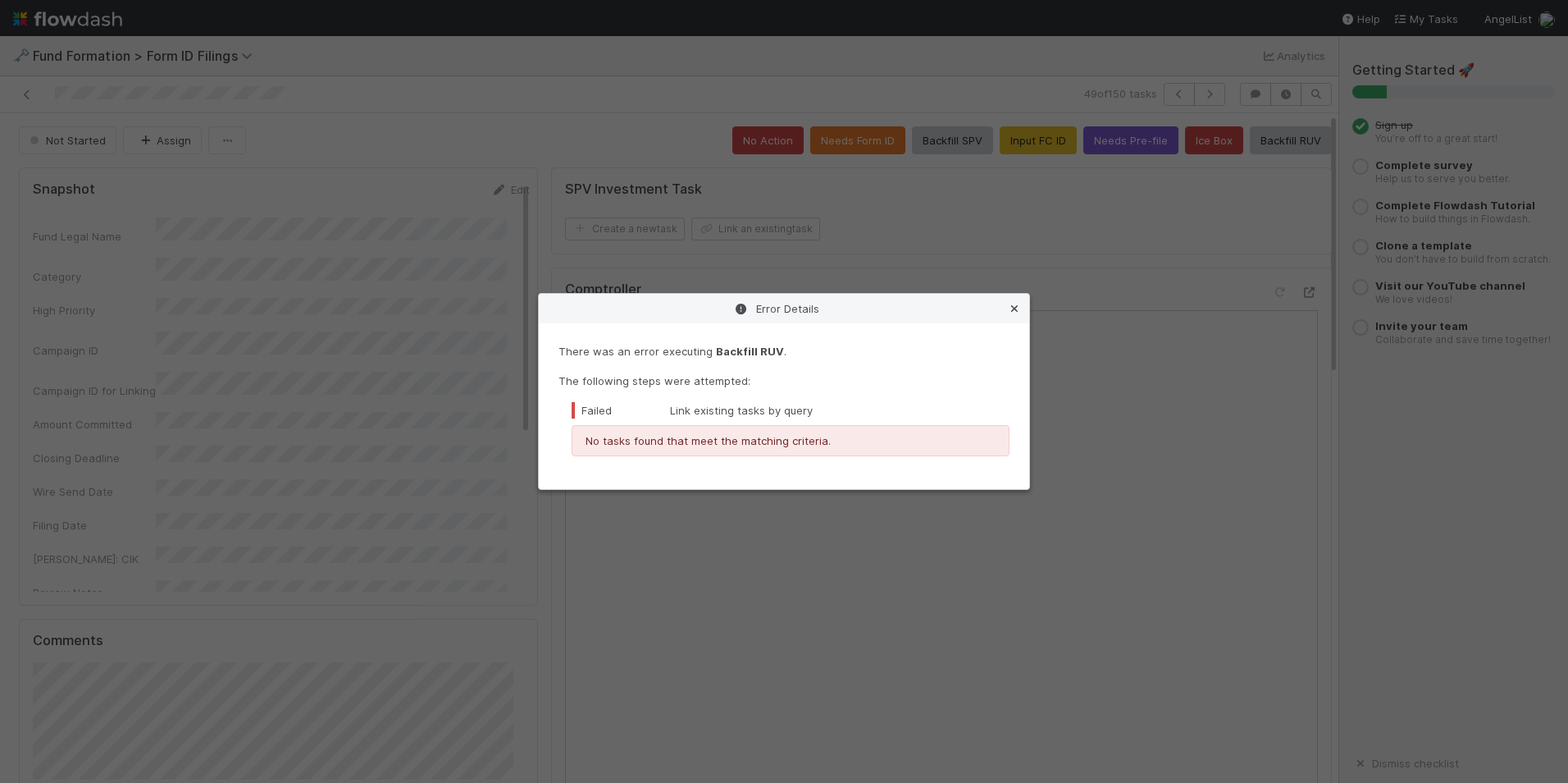
click at [1016, 306] on icon at bounding box center [1014, 309] width 16 height 10
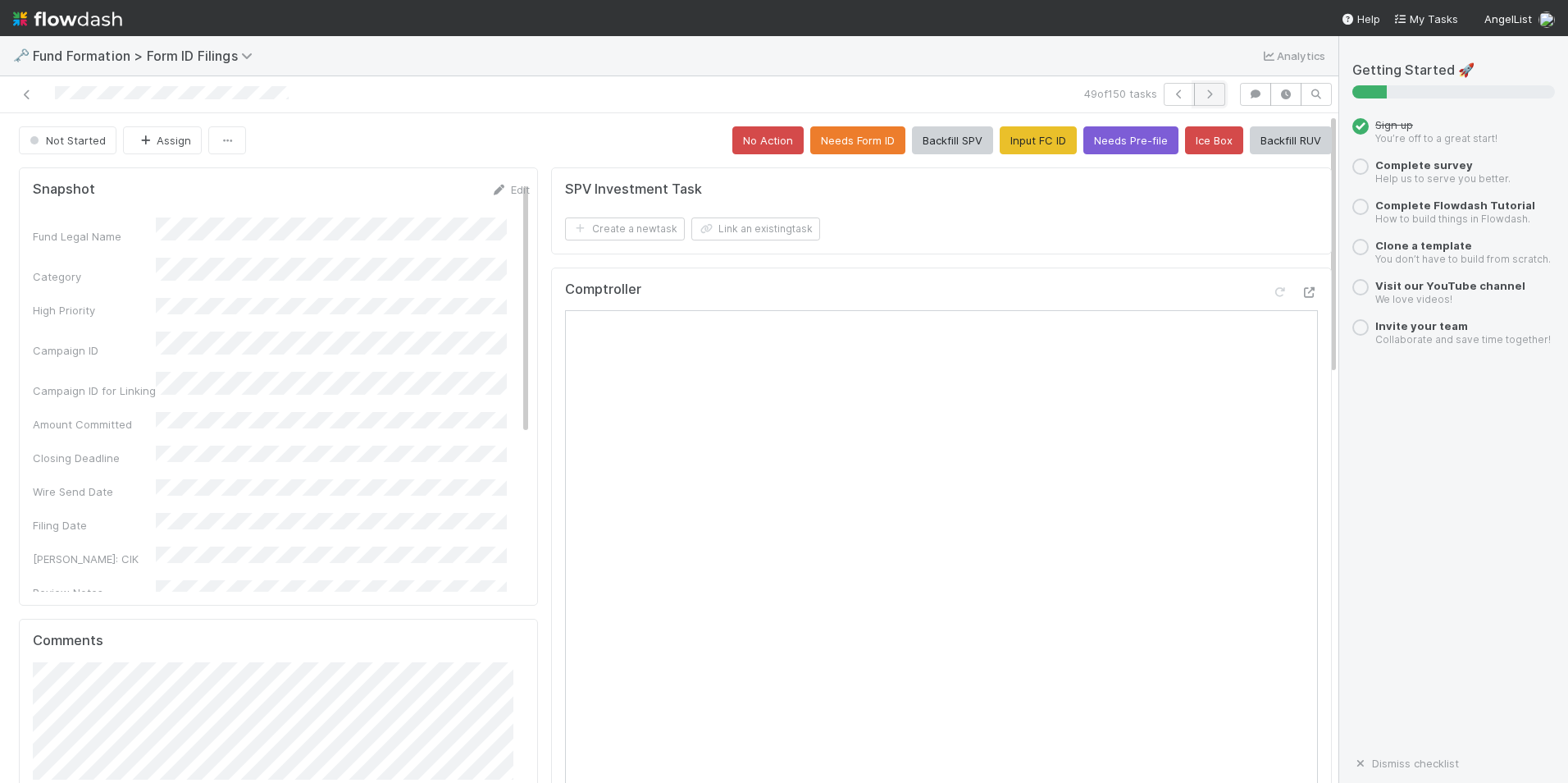
click at [1201, 92] on icon "button" at bounding box center [1209, 94] width 16 height 10
click at [1022, 140] on button "Input FC ID" at bounding box center [1038, 140] width 77 height 28
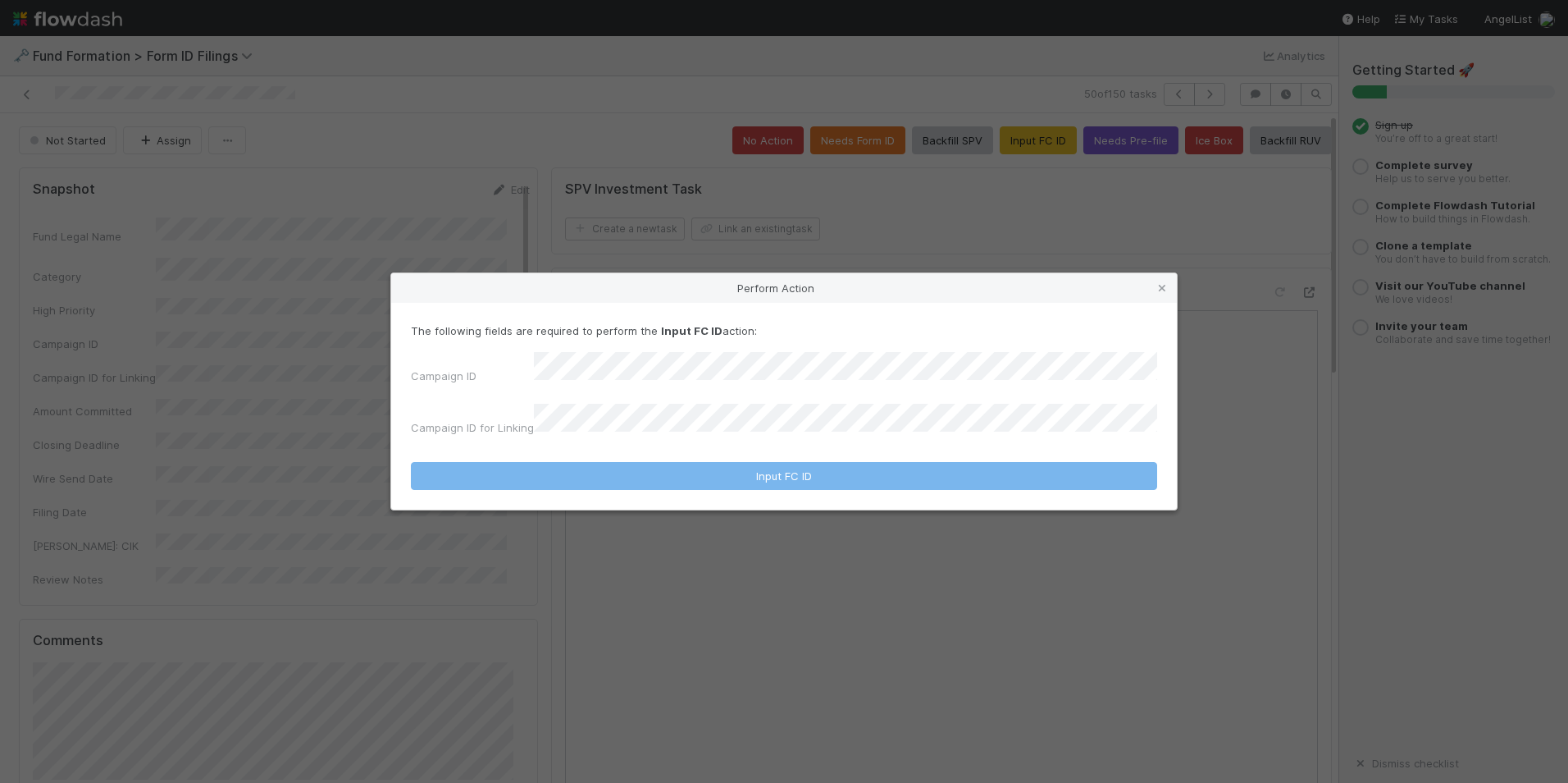
click at [751, 390] on div "Campaign ID" at bounding box center [784, 371] width 746 height 38
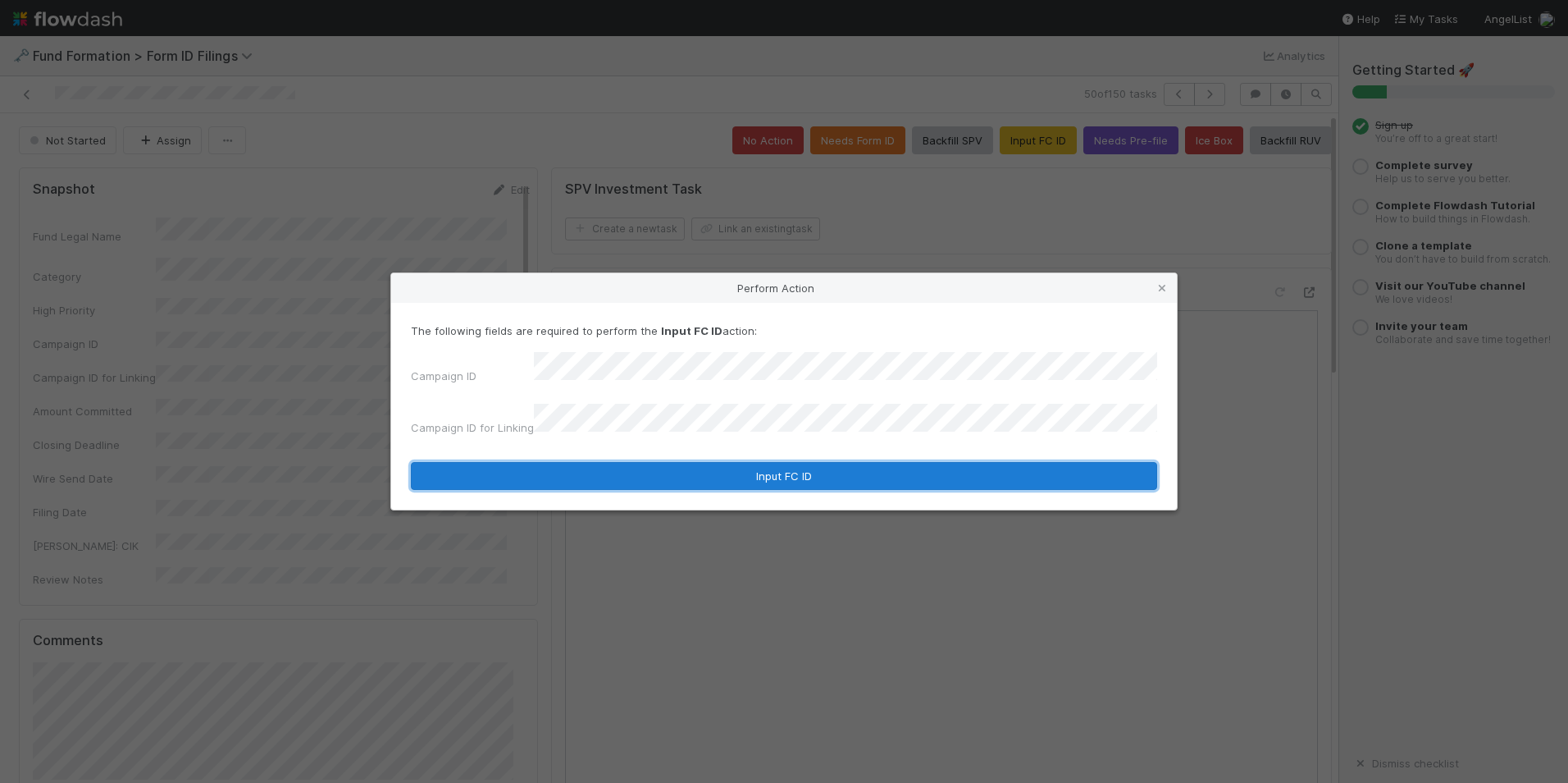
click at [744, 467] on button "Input FC ID" at bounding box center [784, 476] width 746 height 28
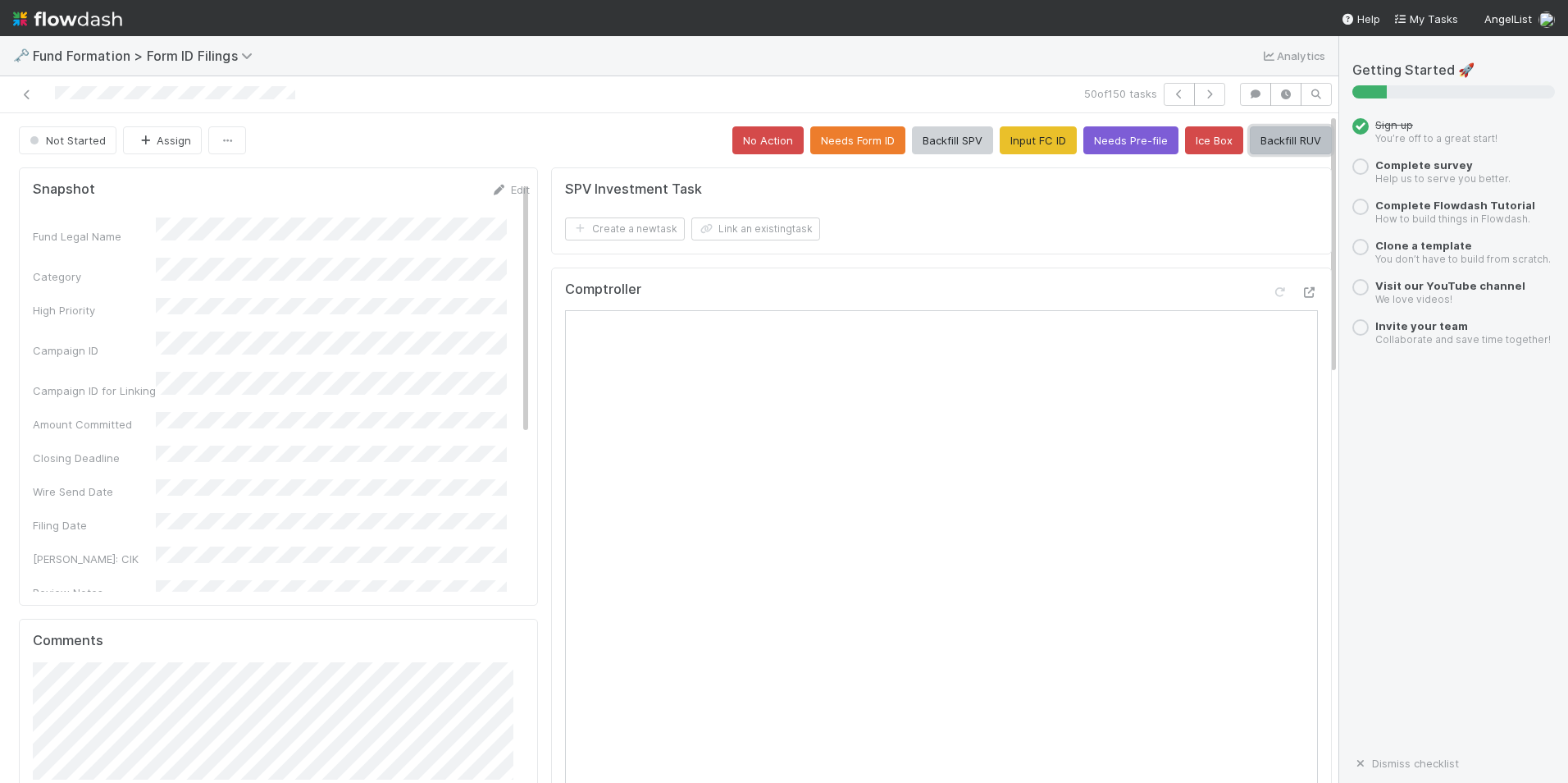
click at [1272, 149] on button "Backfill RUV" at bounding box center [1291, 140] width 82 height 28
click at [1201, 93] on icon "button" at bounding box center [1209, 94] width 16 height 10
click at [1008, 140] on button "Input FC ID" at bounding box center [1038, 140] width 77 height 28
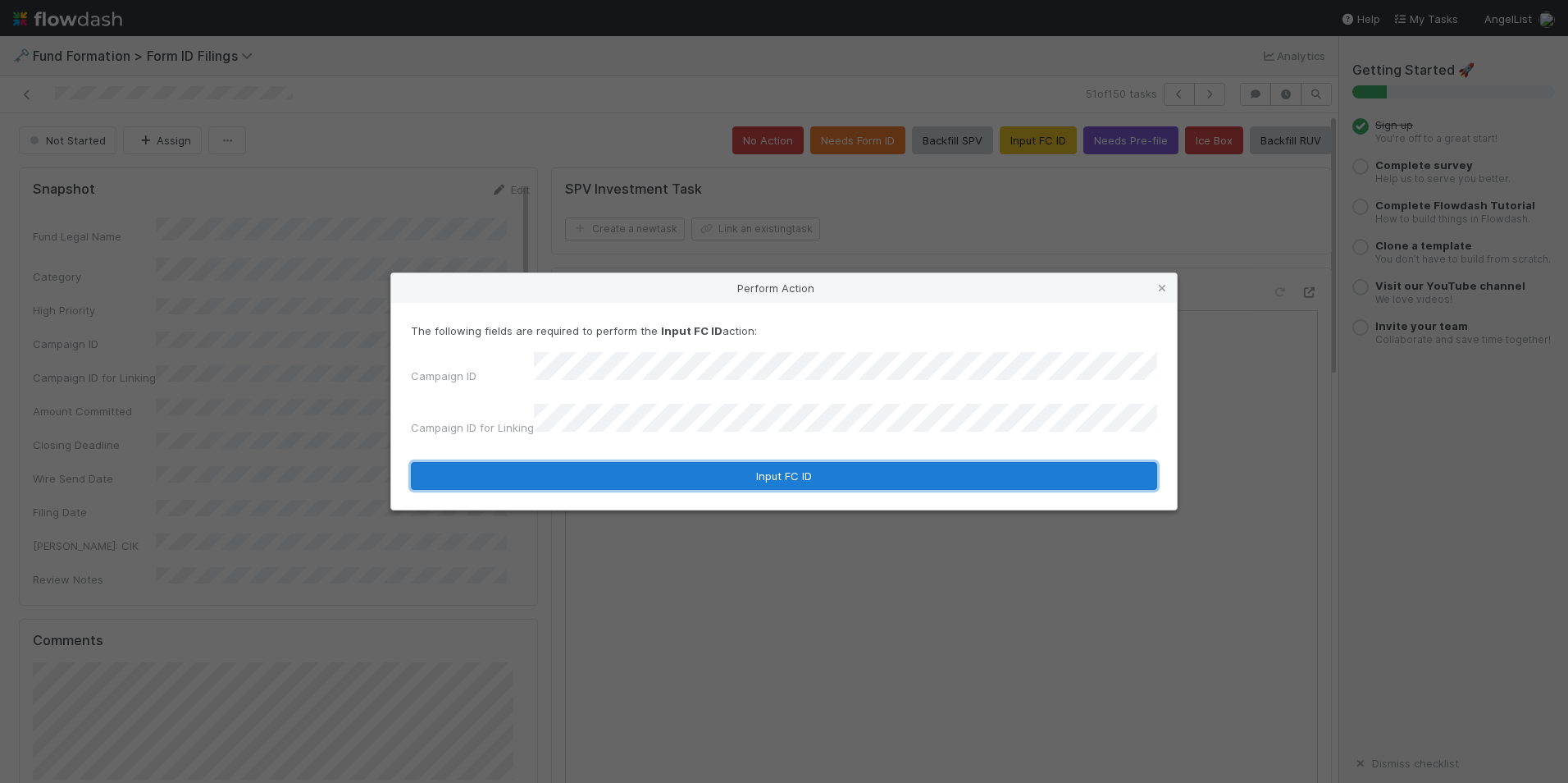
click at [787, 474] on button "Input FC ID" at bounding box center [784, 476] width 746 height 28
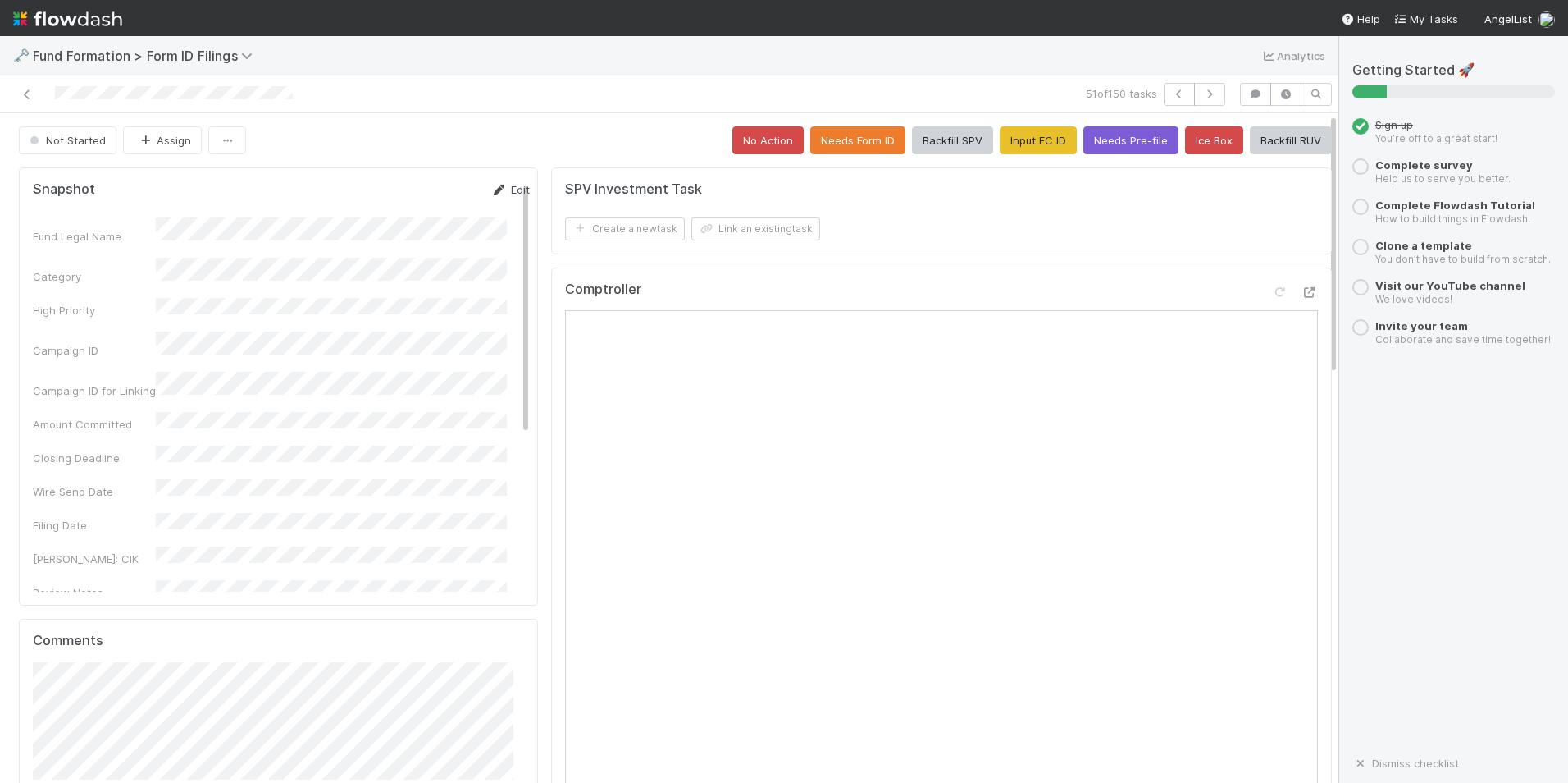
click at [491, 189] on icon at bounding box center [499, 190] width 16 height 10
click at [420, 198] on button "Save" at bounding box center [443, 195] width 47 height 28
click at [1253, 136] on button "Backfill RUV" at bounding box center [1291, 140] width 82 height 28
click at [1201, 97] on icon "button" at bounding box center [1209, 94] width 16 height 10
click at [1017, 140] on button "Input FC ID" at bounding box center [1038, 140] width 77 height 28
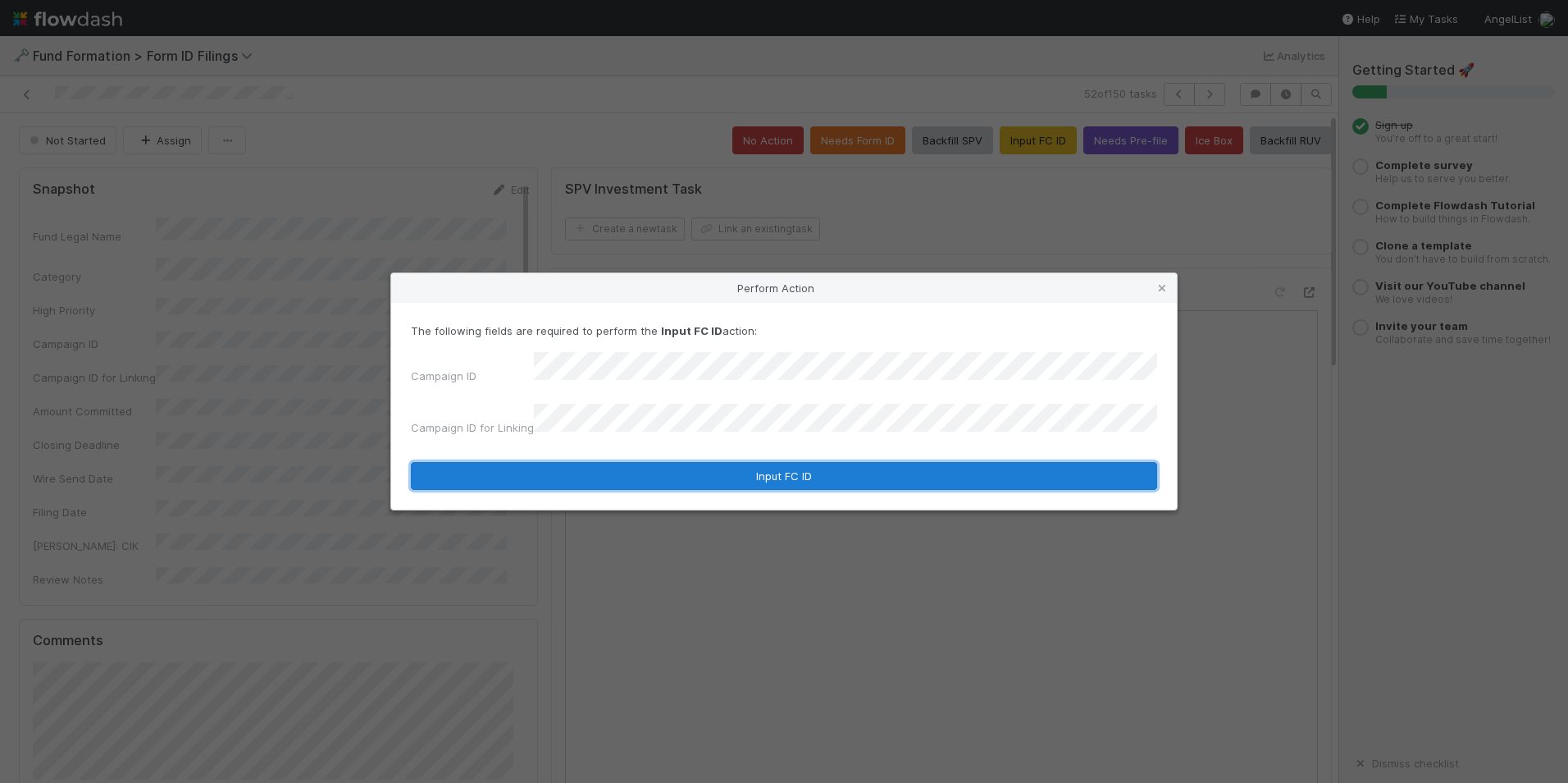
click at [658, 462] on button "Input FC ID" at bounding box center [784, 476] width 746 height 28
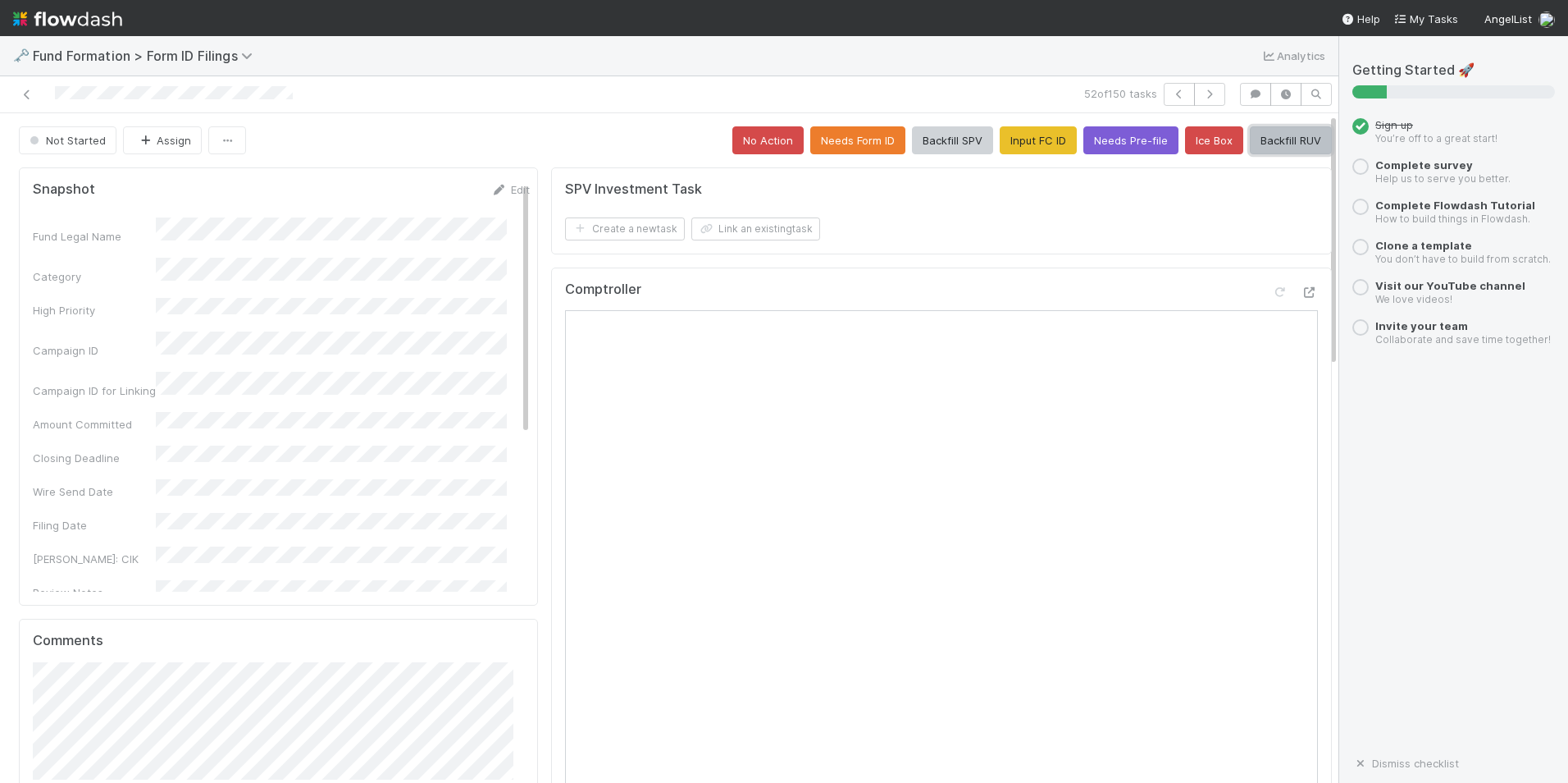
click at [1273, 147] on button "Backfill RUV" at bounding box center [1291, 140] width 82 height 28
click at [1201, 91] on icon "button" at bounding box center [1209, 94] width 16 height 10
click at [1031, 134] on button "Input FC ID" at bounding box center [1038, 140] width 77 height 28
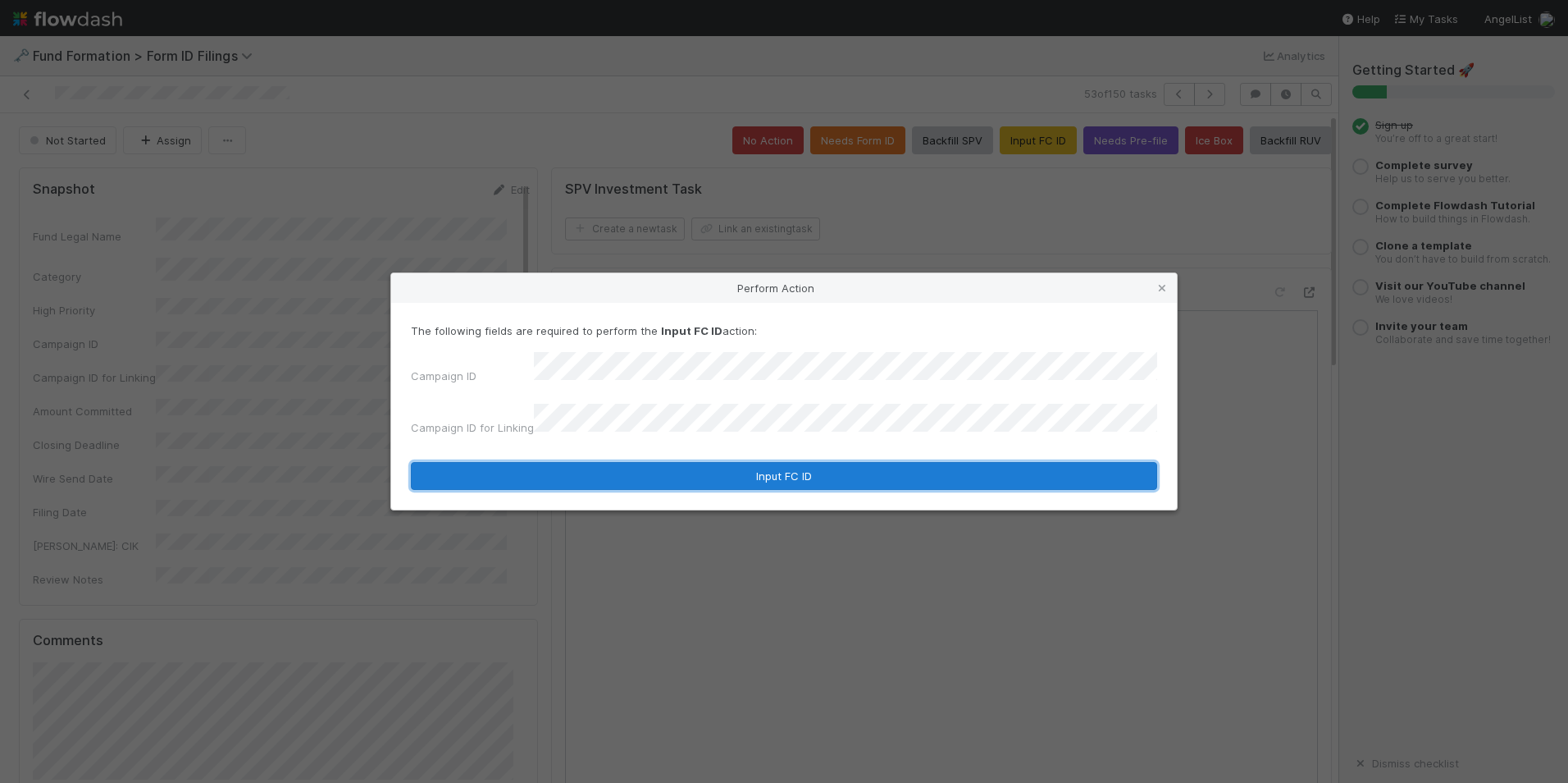
click at [786, 462] on button "Input FC ID" at bounding box center [784, 476] width 746 height 28
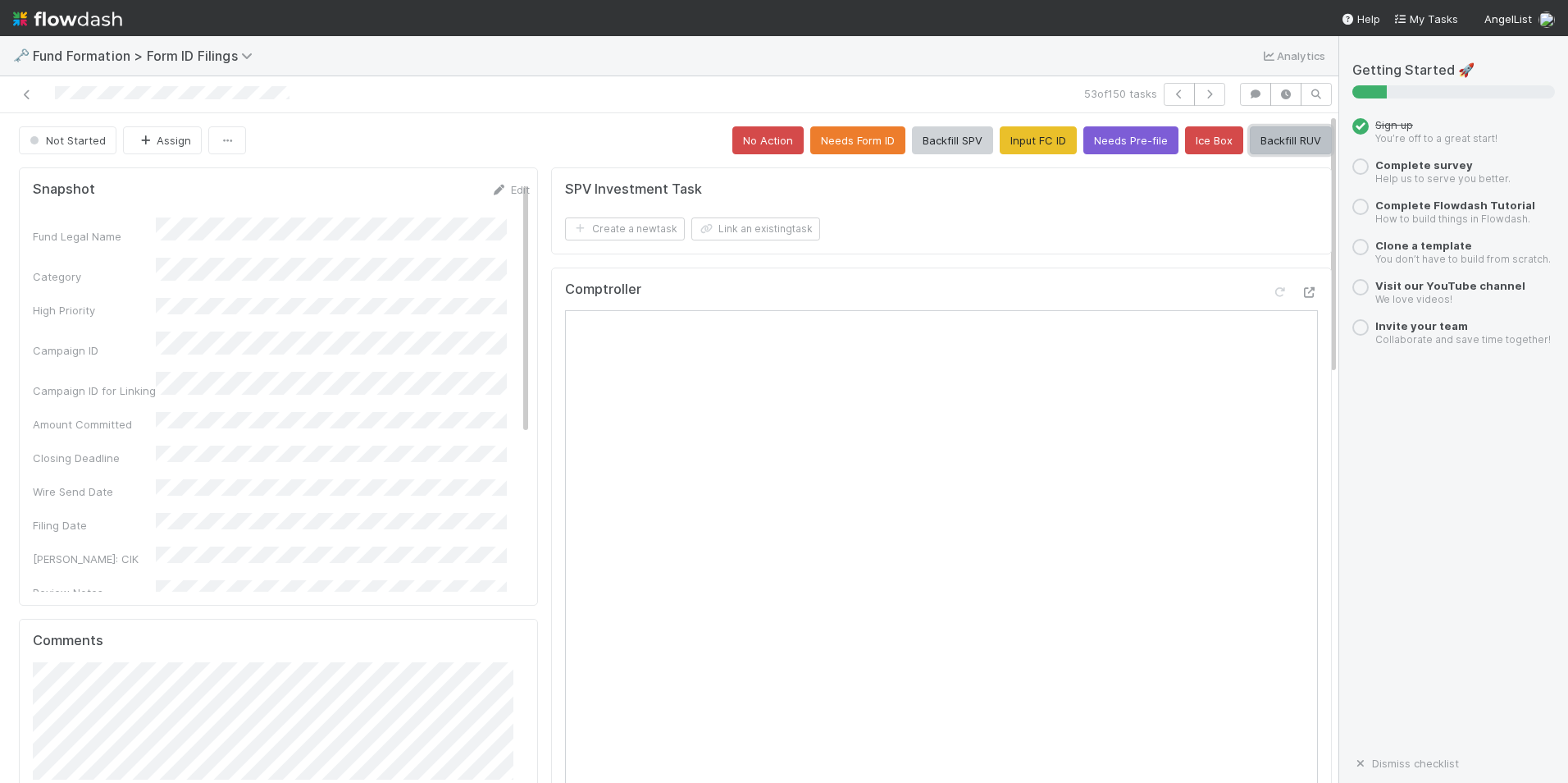
click at [1250, 138] on button "Backfill RUV" at bounding box center [1291, 140] width 82 height 28
click at [1201, 94] on icon "button" at bounding box center [1209, 94] width 16 height 10
click at [760, 144] on button "No Action" at bounding box center [768, 140] width 71 height 28
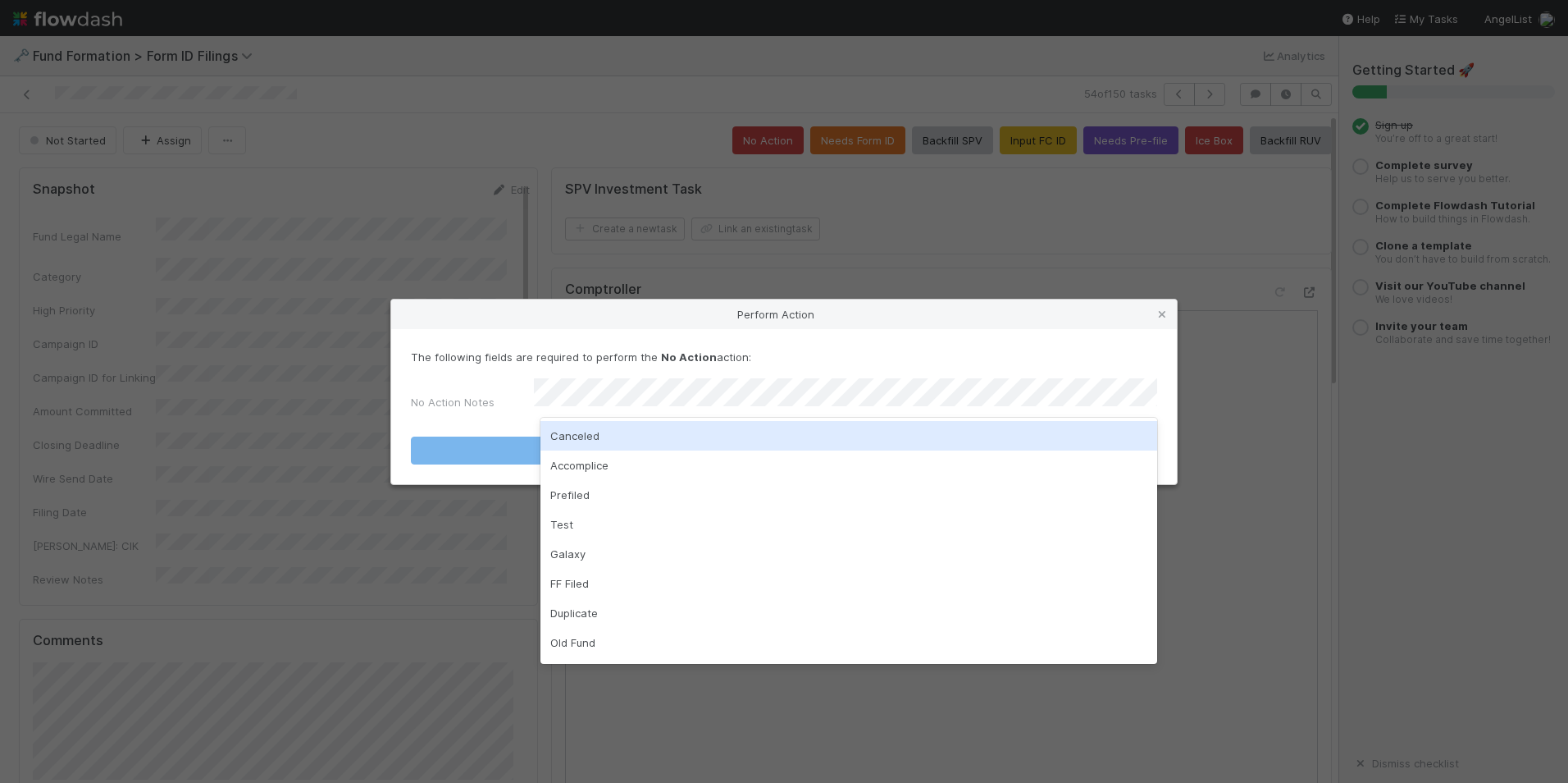
click at [797, 434] on div "Canceled" at bounding box center [849, 435] width 617 height 29
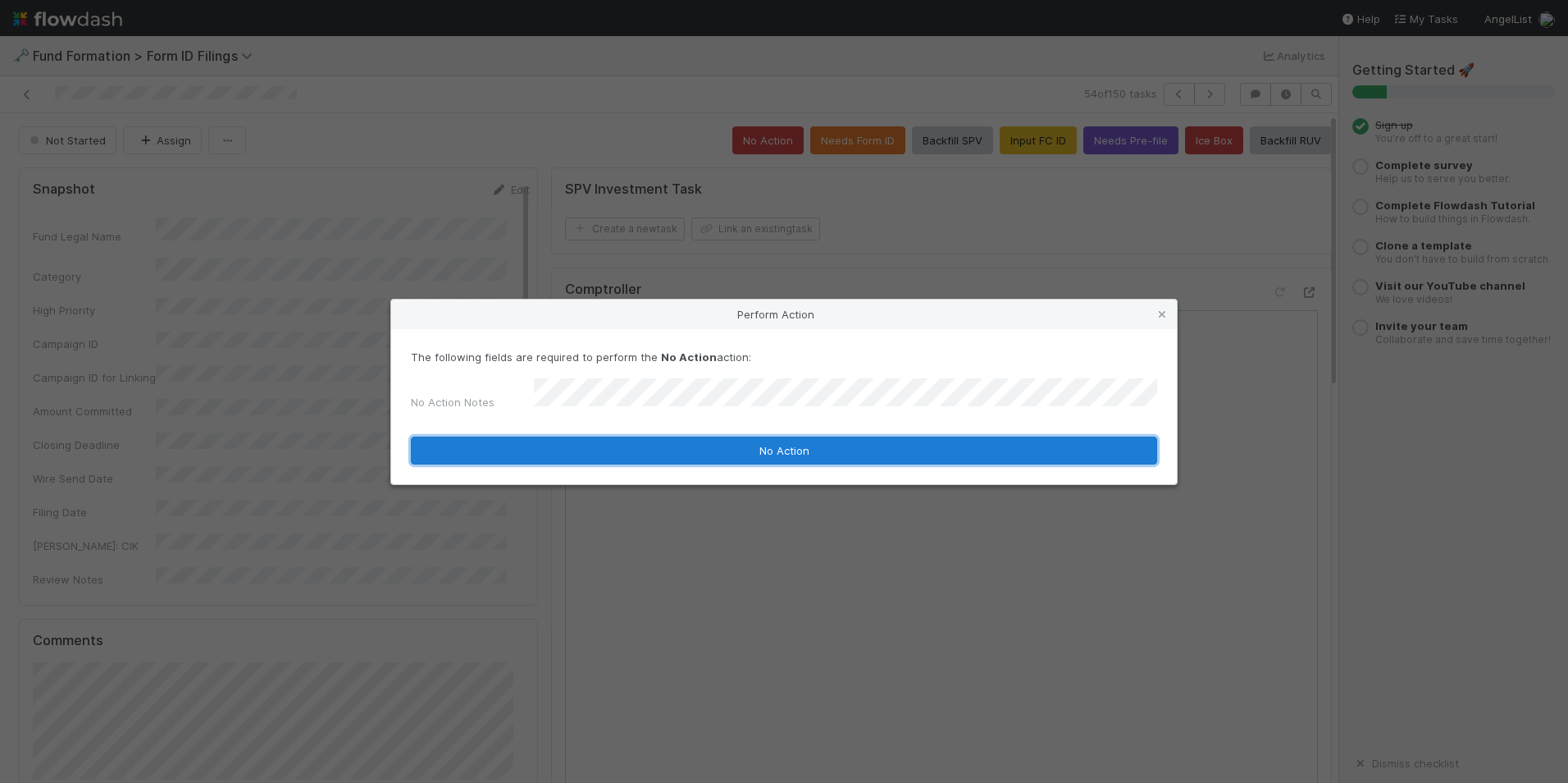
click at [780, 436] on button "No Action" at bounding box center [784, 450] width 746 height 28
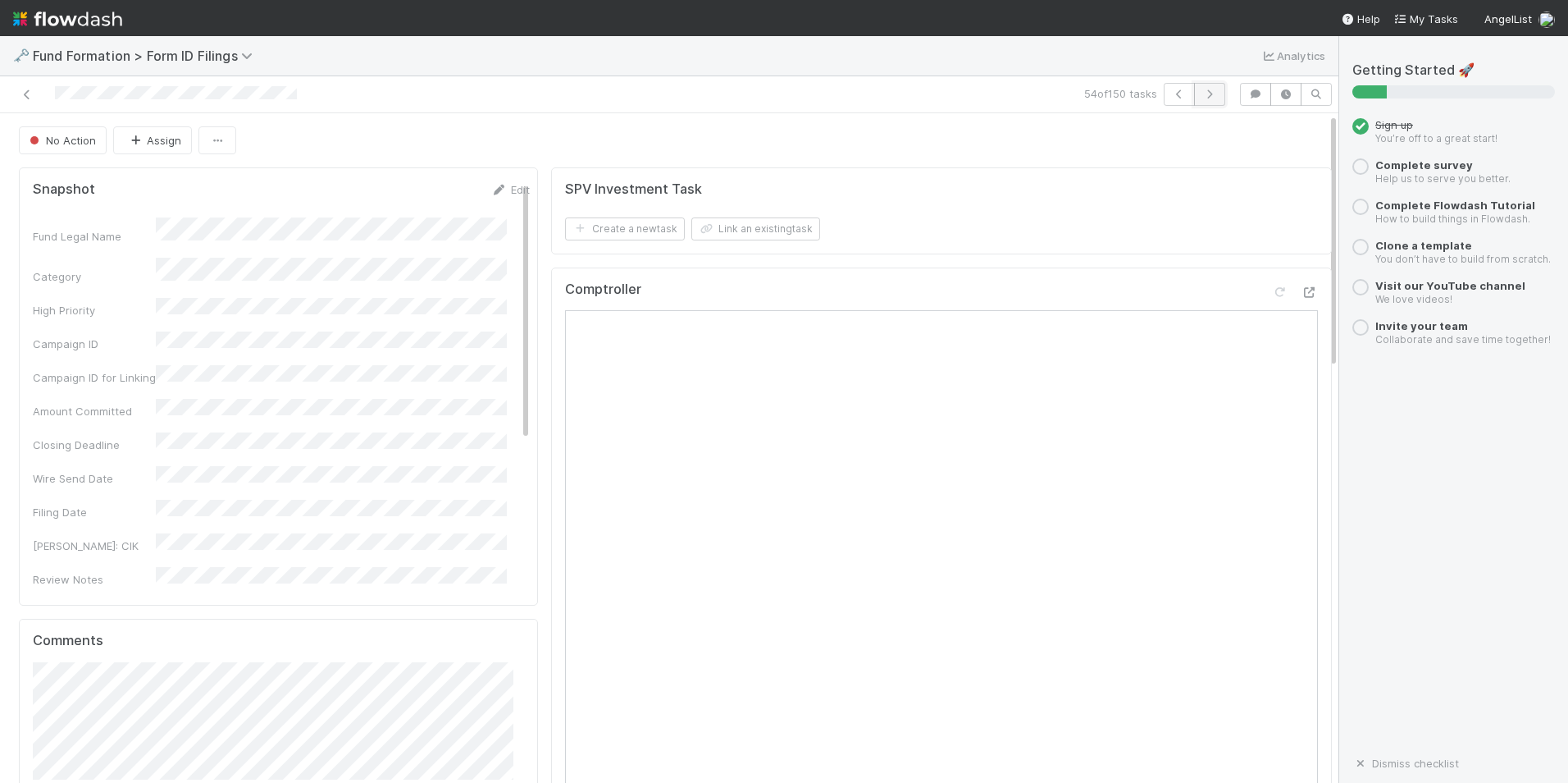
click at [1201, 93] on icon "button" at bounding box center [1209, 94] width 16 height 10
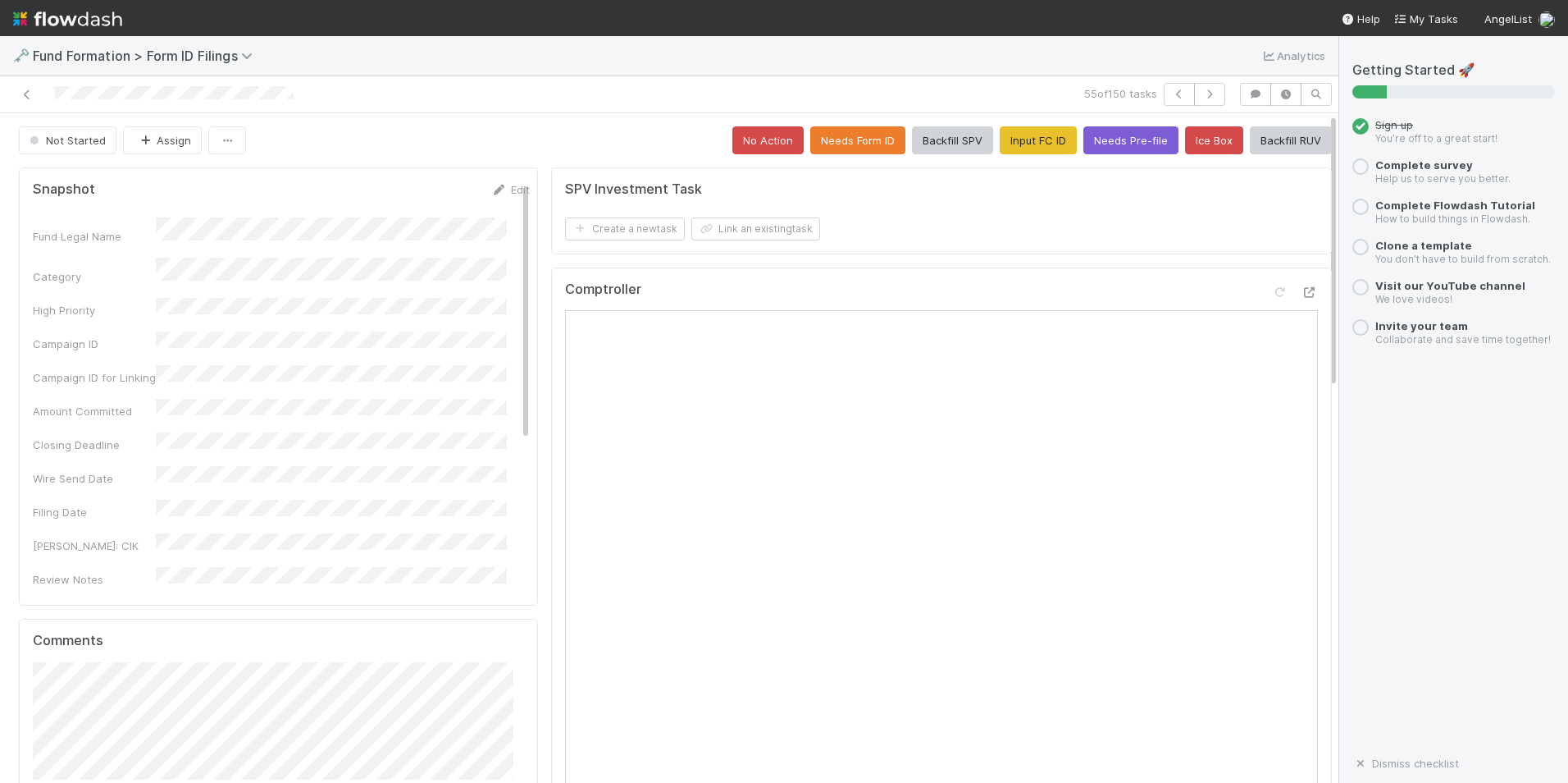
click at [1028, 143] on button "Input FC ID" at bounding box center [1038, 140] width 77 height 28
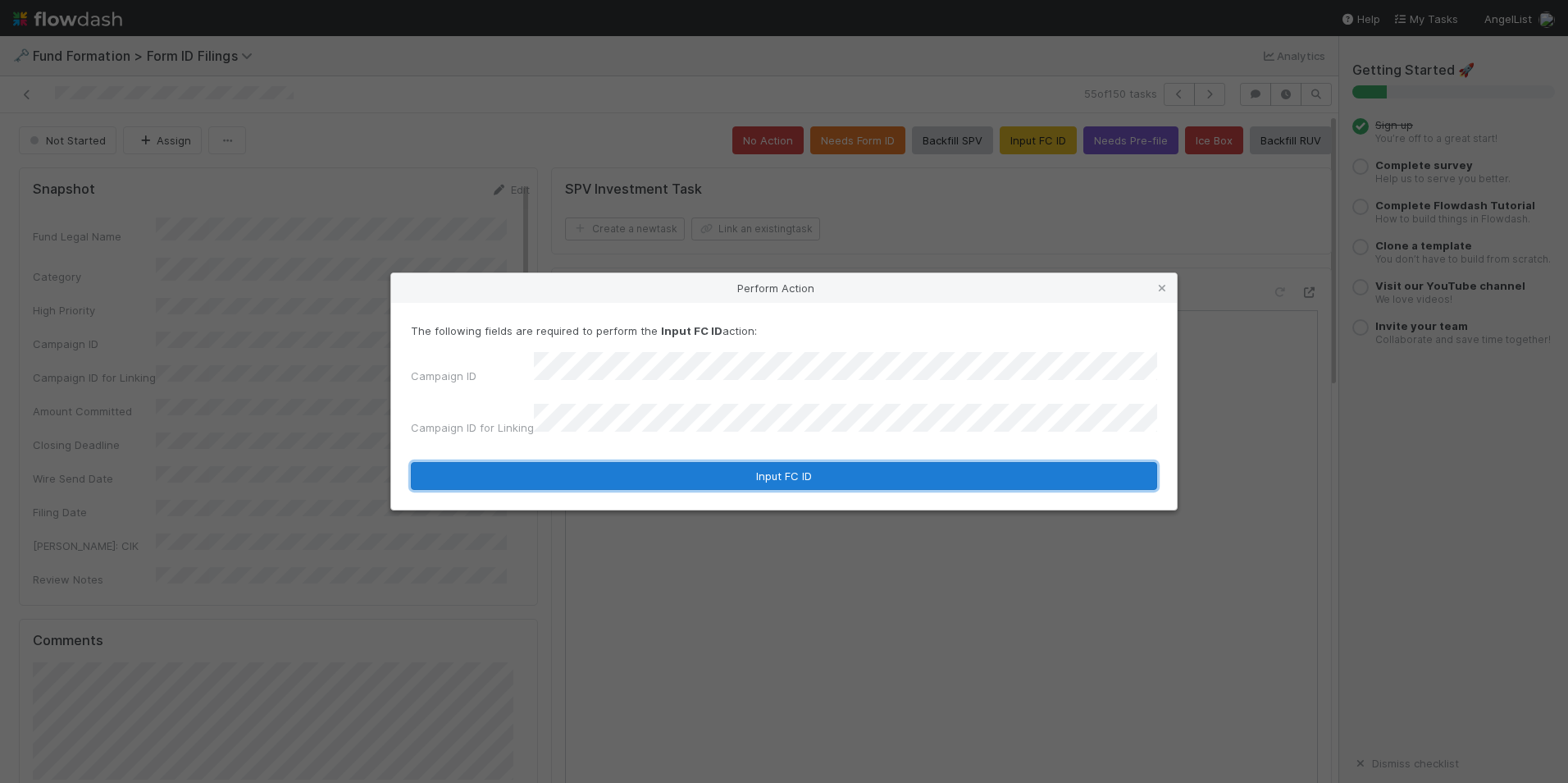
click at [753, 462] on button "Input FC ID" at bounding box center [784, 476] width 746 height 28
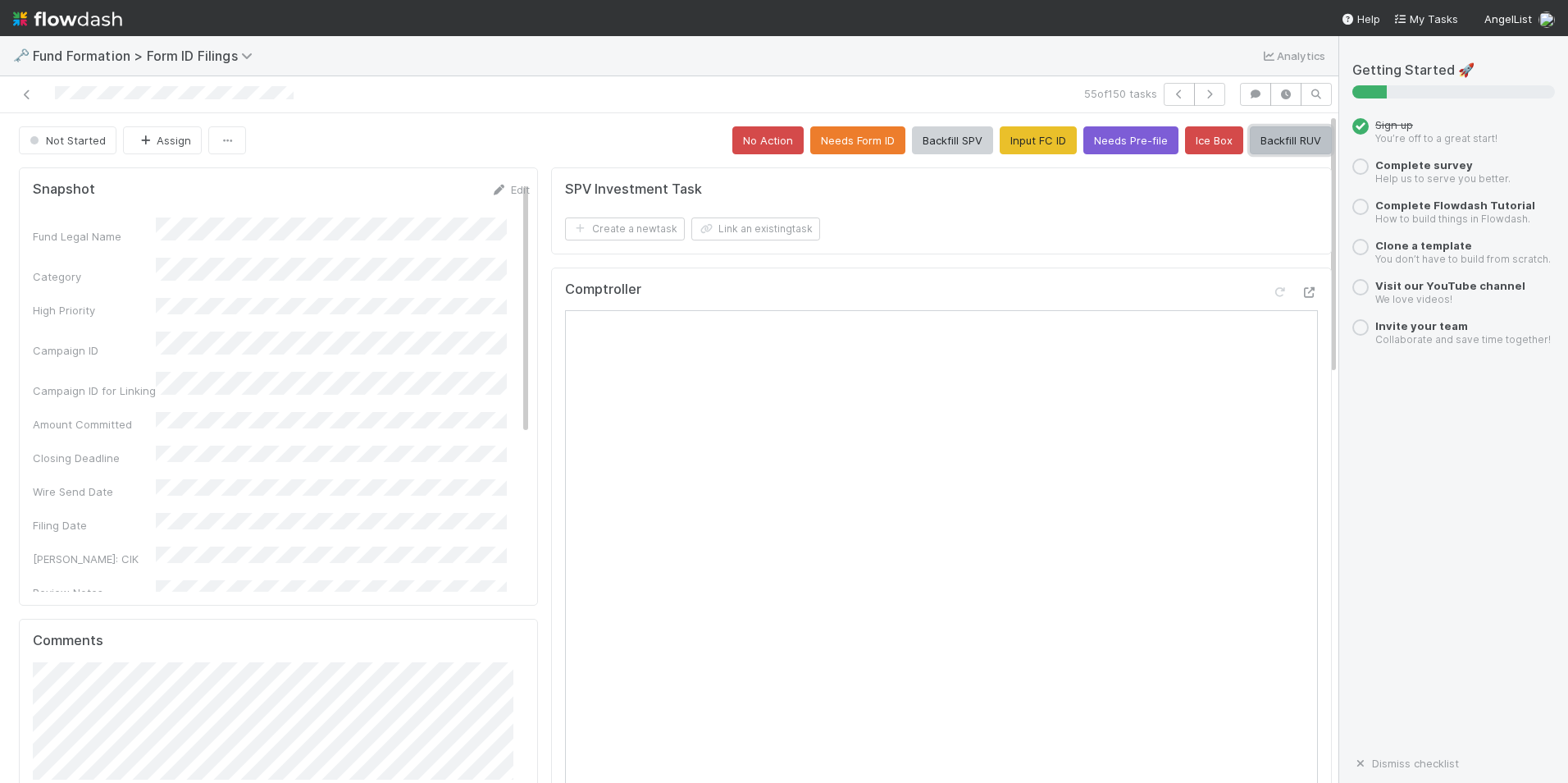
click at [1250, 139] on button "Backfill RUV" at bounding box center [1291, 140] width 82 height 28
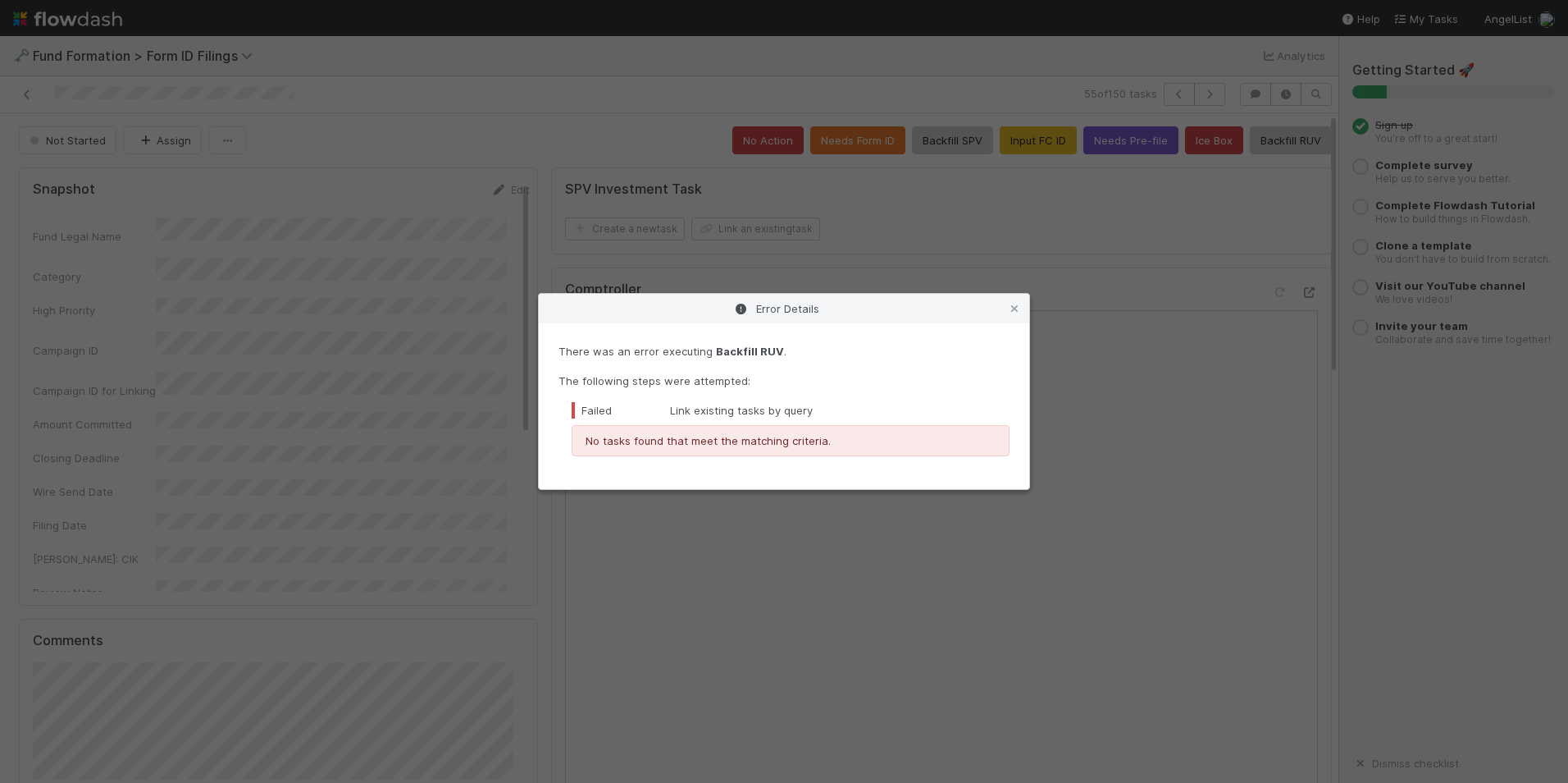
drag, startPoint x: 1013, startPoint y: 309, endPoint x: 1025, endPoint y: 296, distance: 17.7
click at [1013, 310] on icon at bounding box center [1014, 309] width 16 height 10
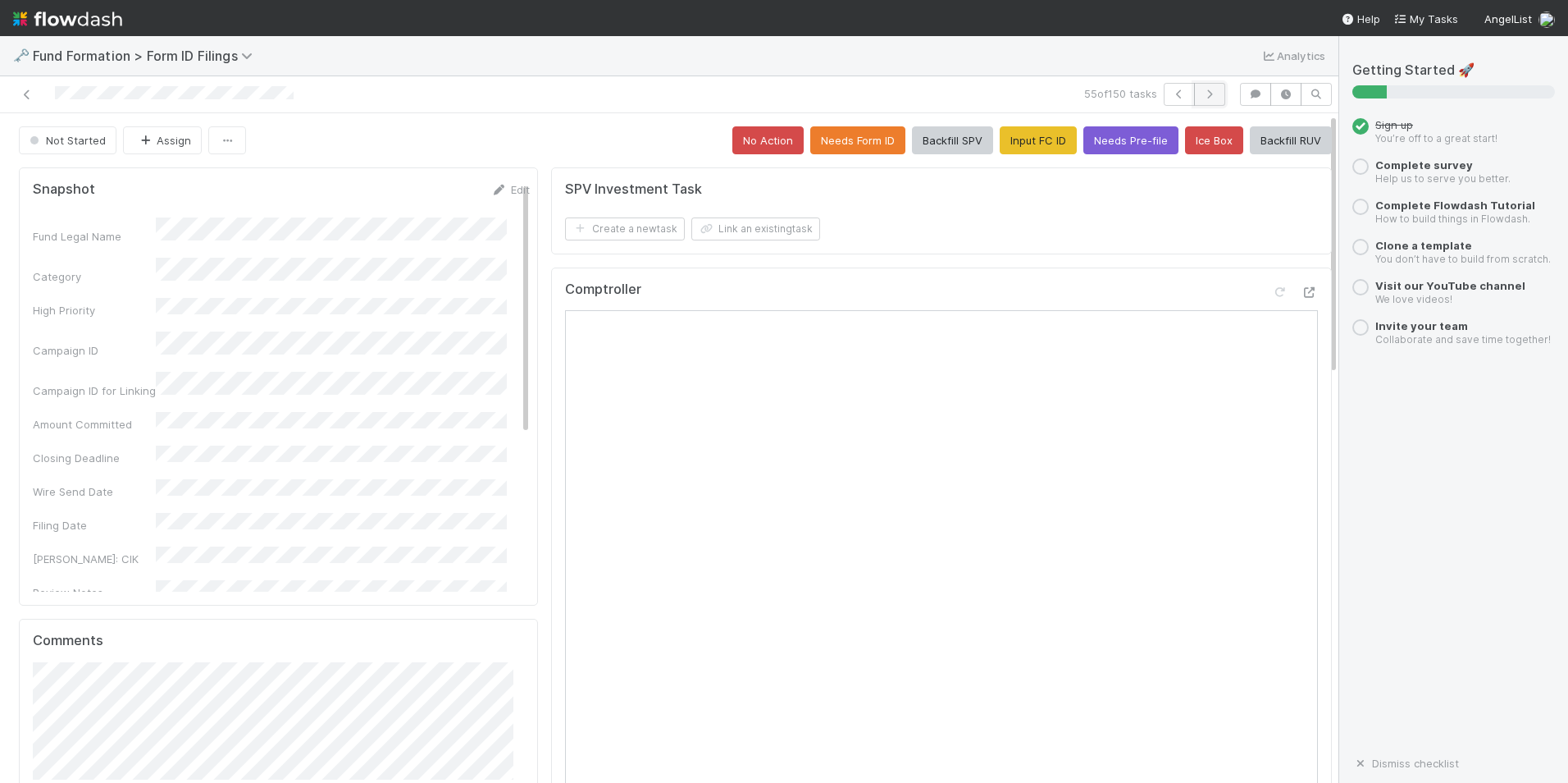
click at [1201, 96] on icon "button" at bounding box center [1209, 94] width 16 height 10
click at [771, 140] on button "No Action" at bounding box center [768, 140] width 71 height 28
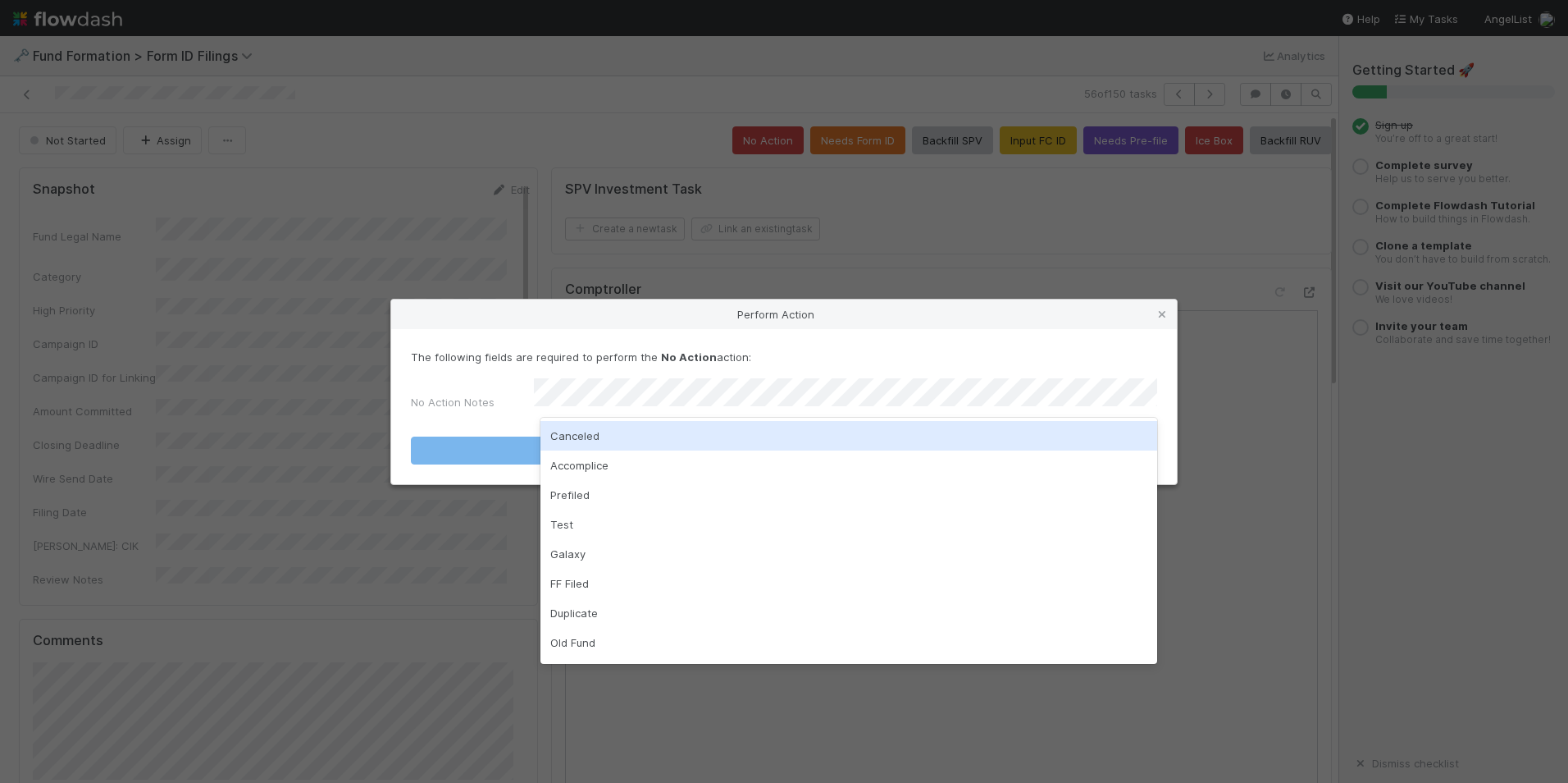
click at [833, 440] on div "Canceled" at bounding box center [849, 435] width 617 height 29
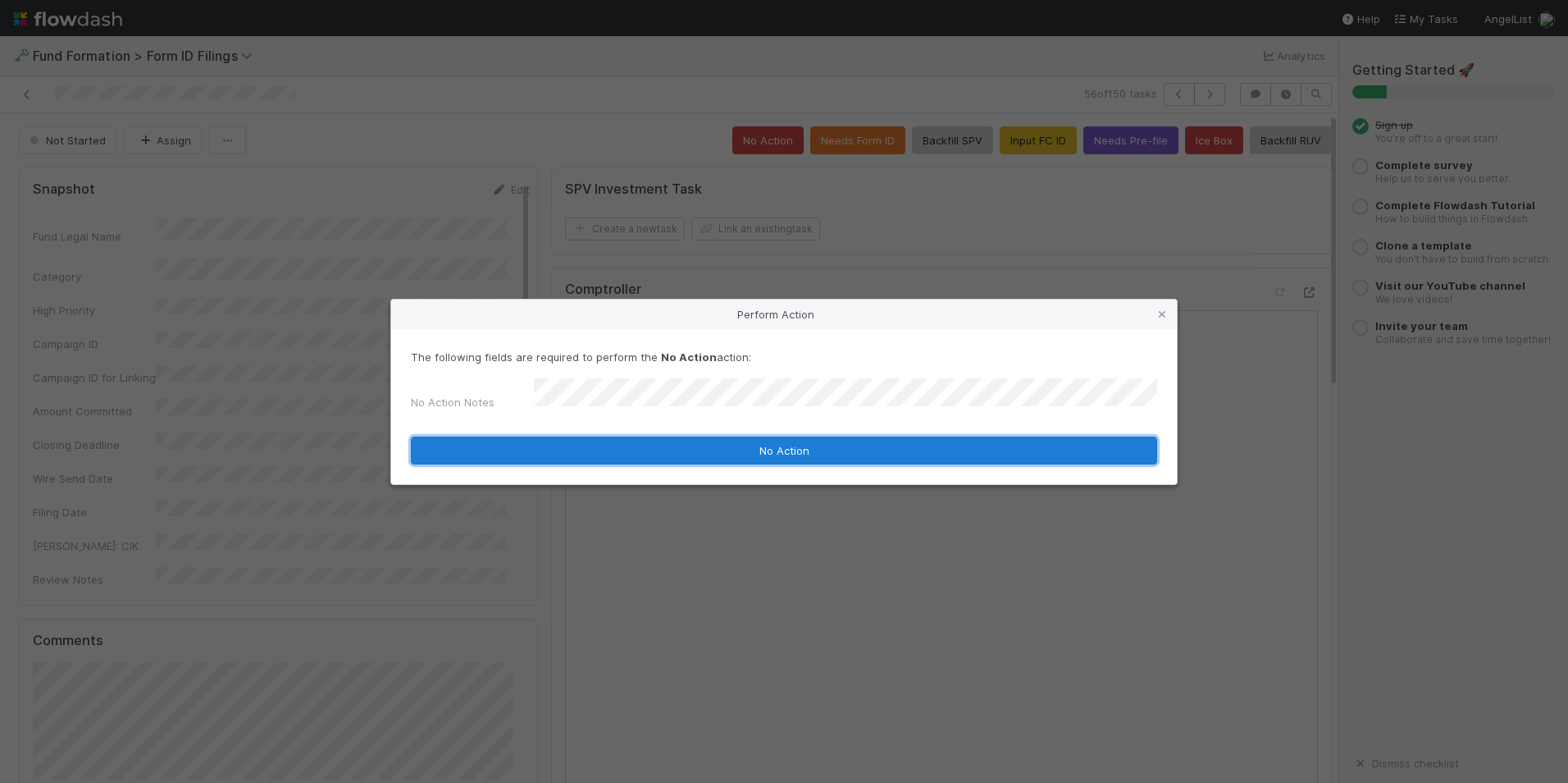
click at [821, 443] on button "No Action" at bounding box center [784, 450] width 746 height 28
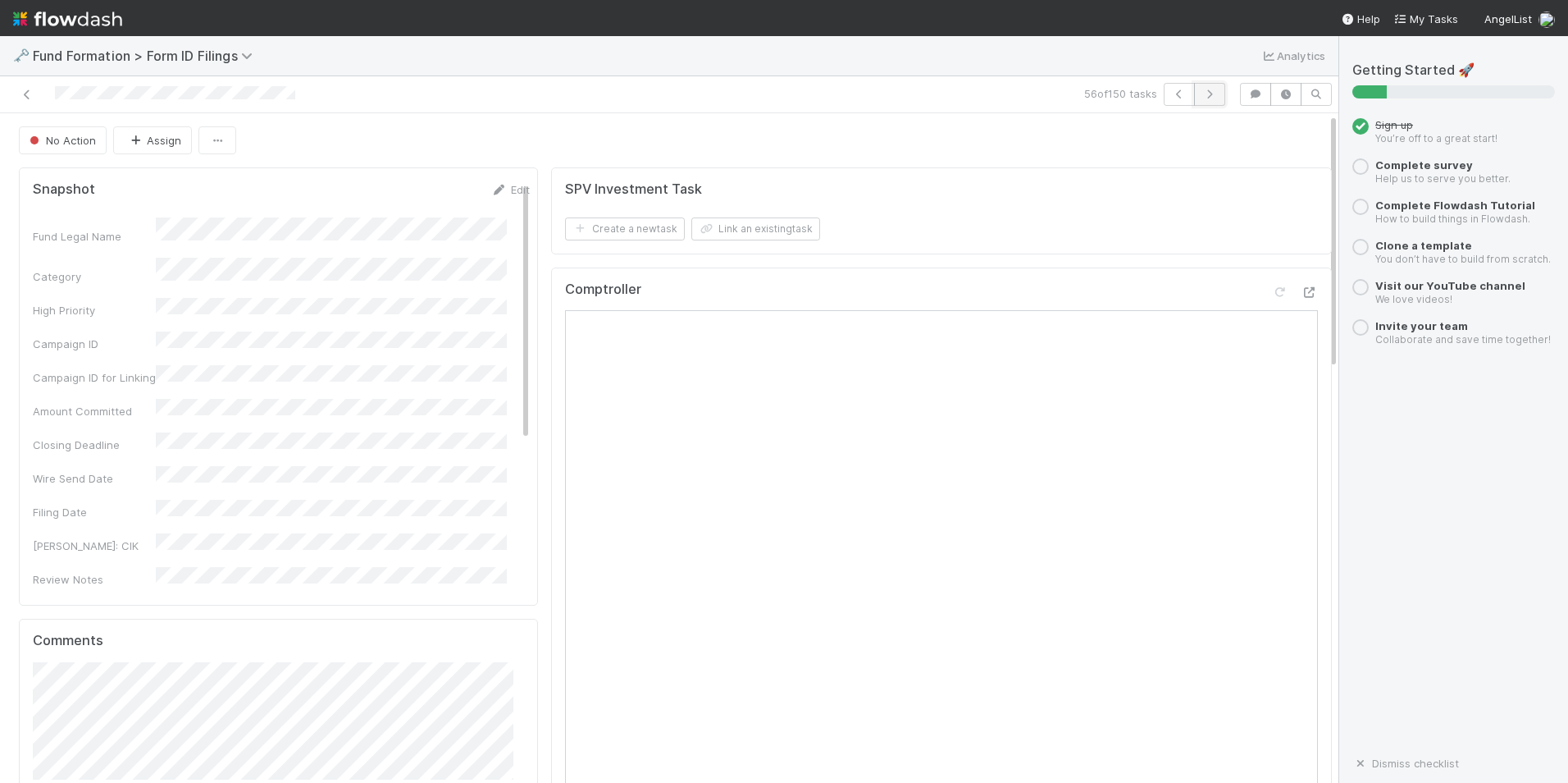
click at [1201, 99] on icon "button" at bounding box center [1209, 94] width 16 height 10
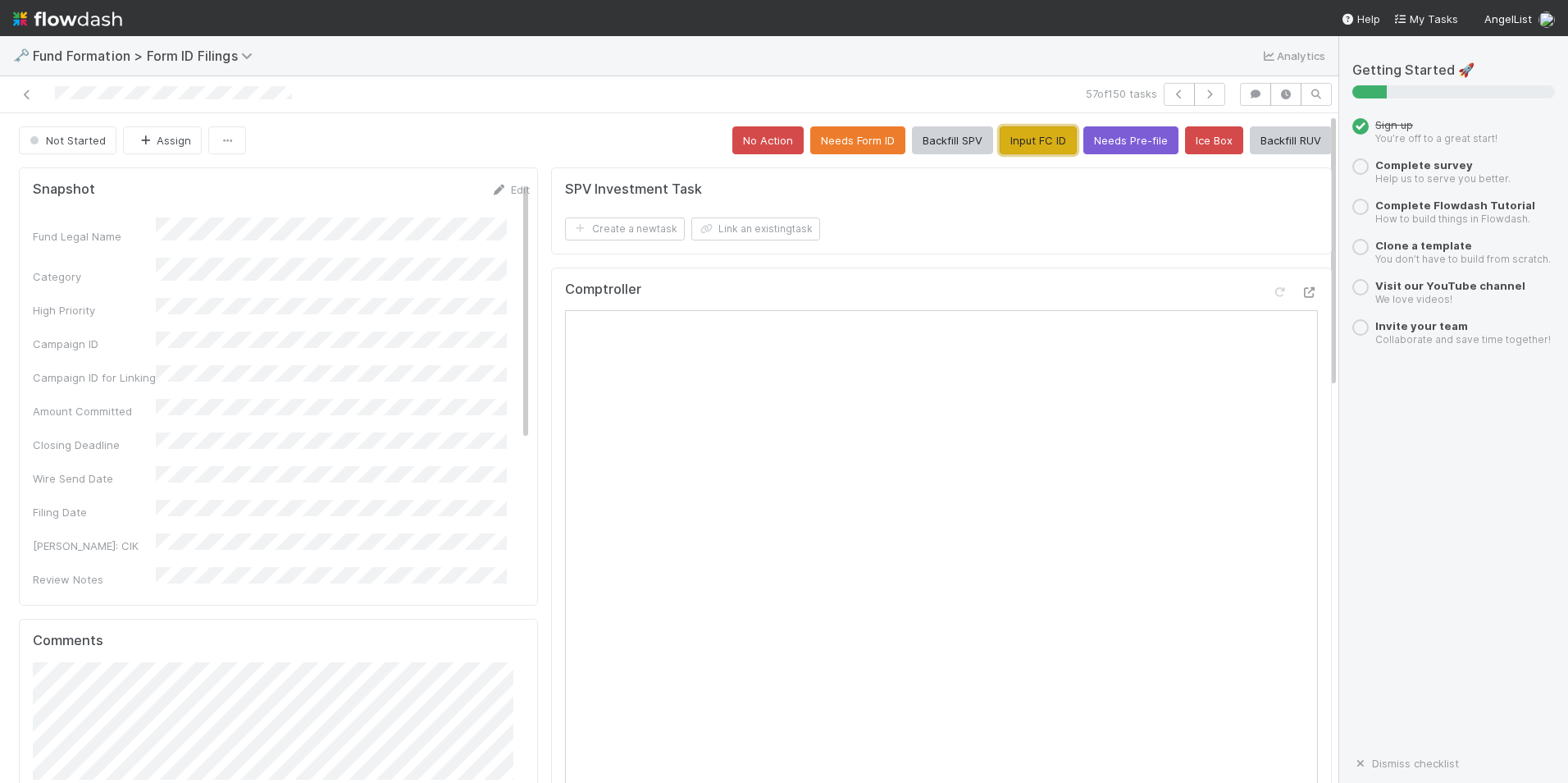
click at [1031, 146] on button "Input FC ID" at bounding box center [1038, 140] width 77 height 28
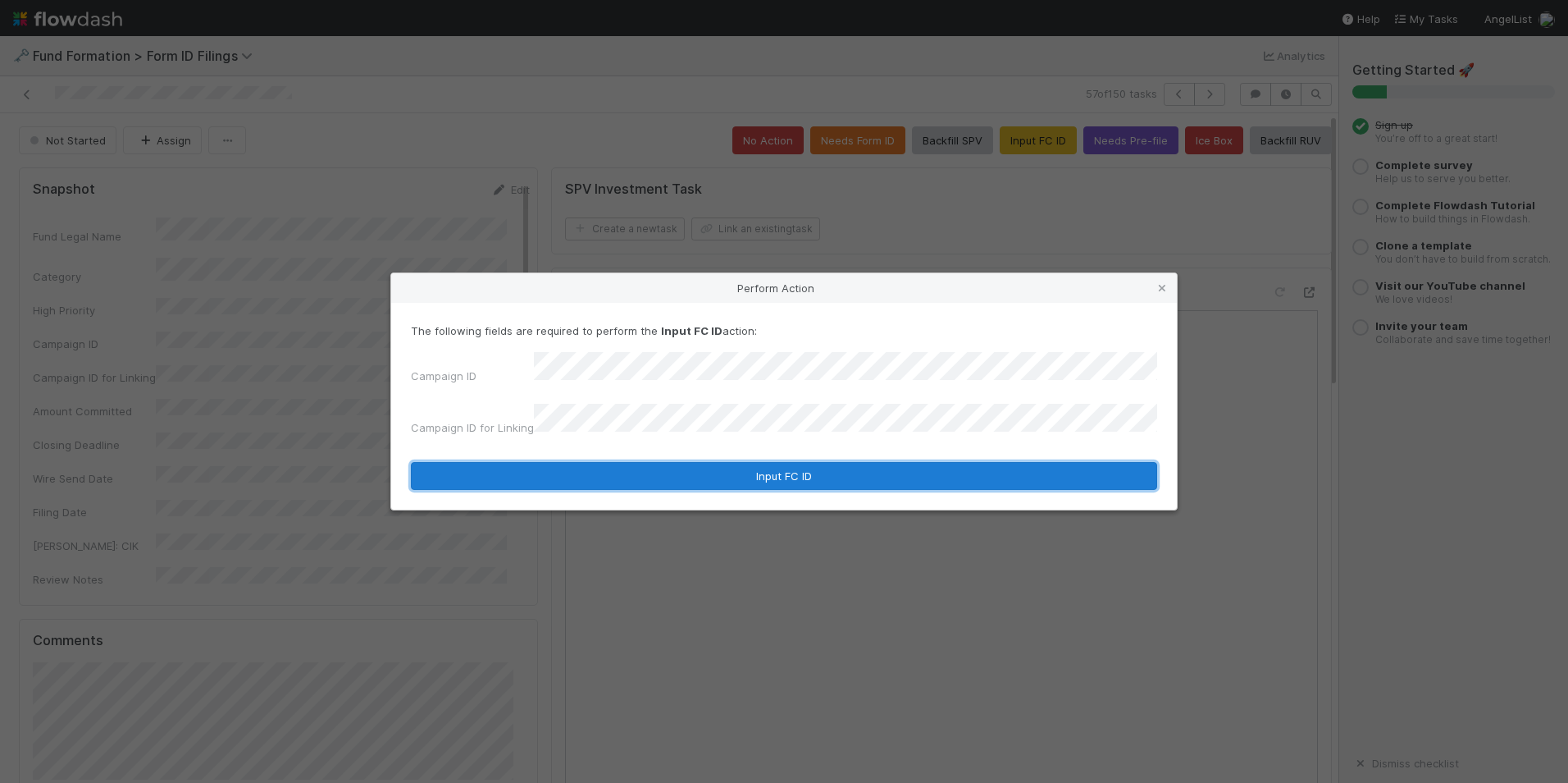
click at [706, 463] on button "Input FC ID" at bounding box center [784, 476] width 746 height 28
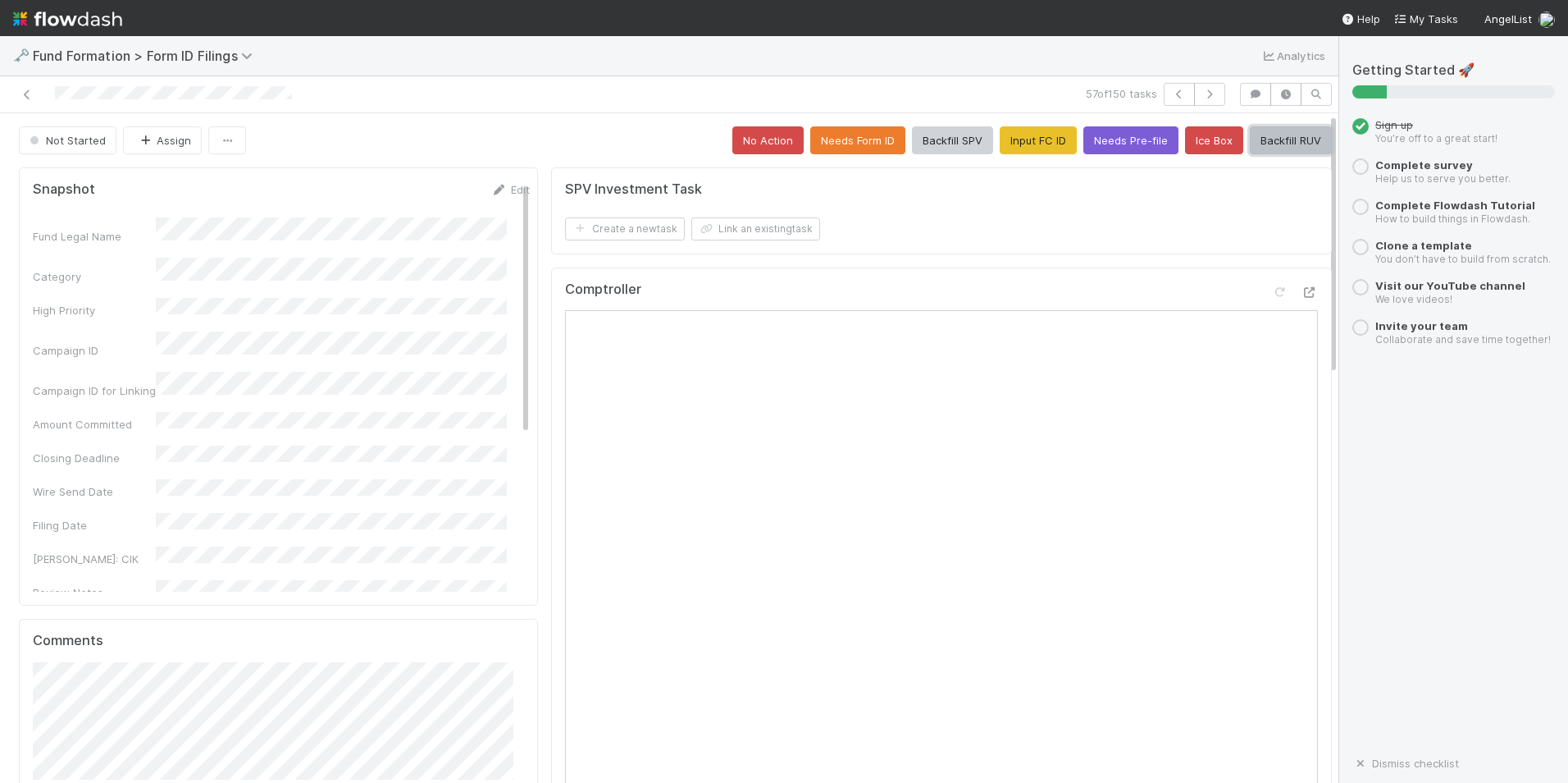
click at [1259, 146] on button "Backfill RUV" at bounding box center [1291, 140] width 82 height 28
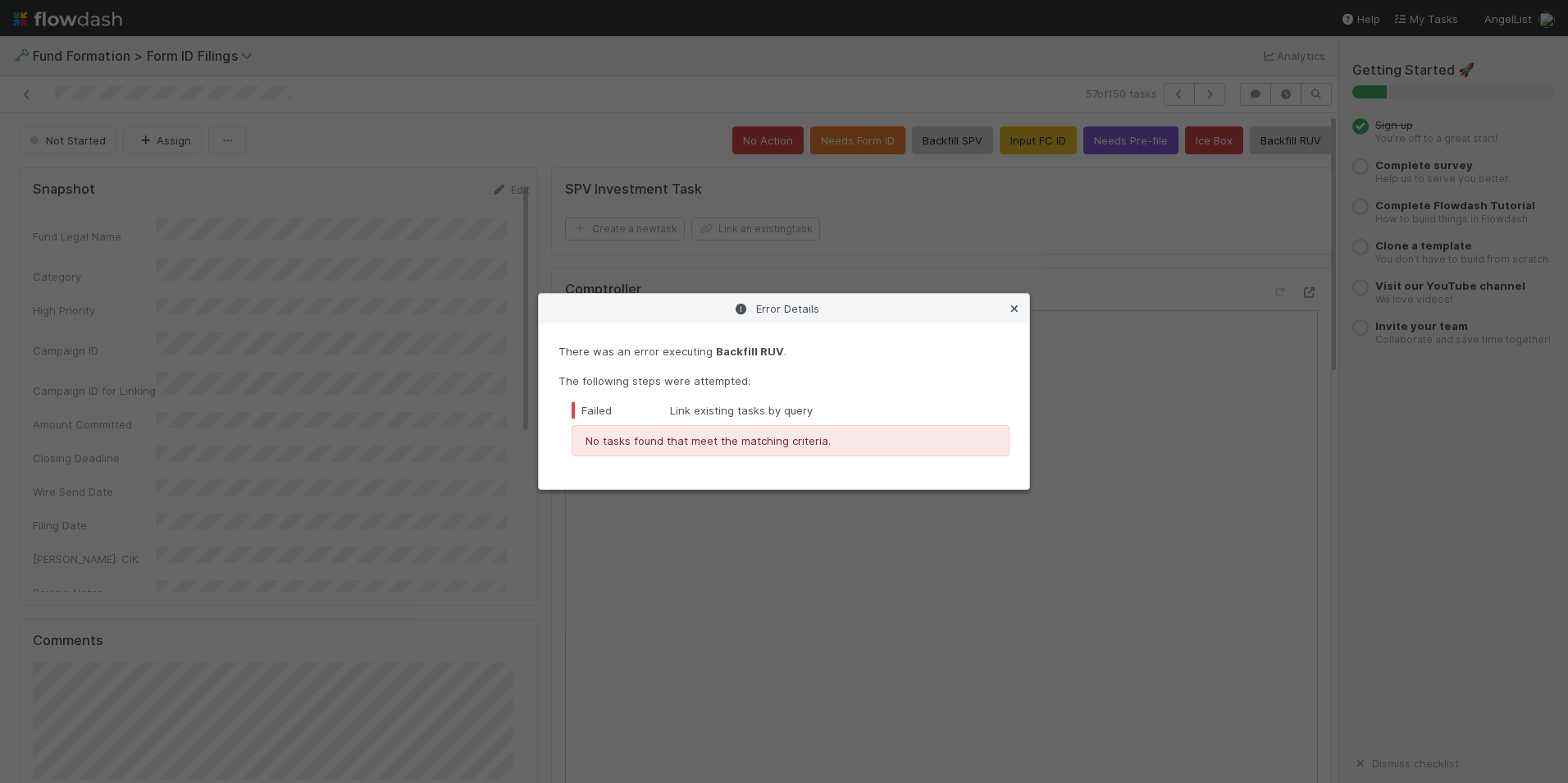
click at [1013, 312] on icon at bounding box center [1014, 309] width 16 height 10
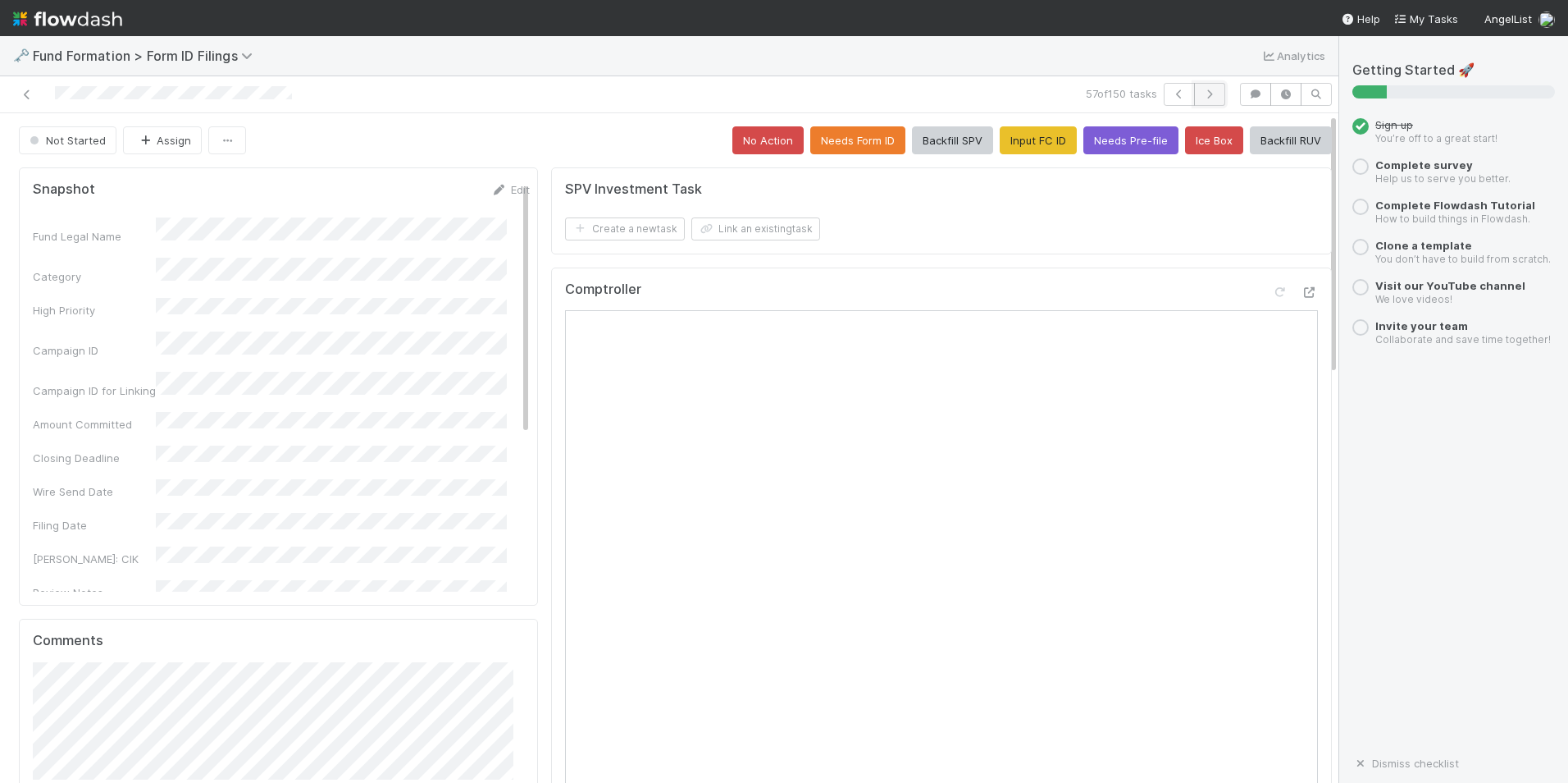
click at [1206, 92] on button "button" at bounding box center [1210, 95] width 31 height 23
click at [1005, 147] on button "Input FC ID" at bounding box center [1038, 140] width 77 height 28
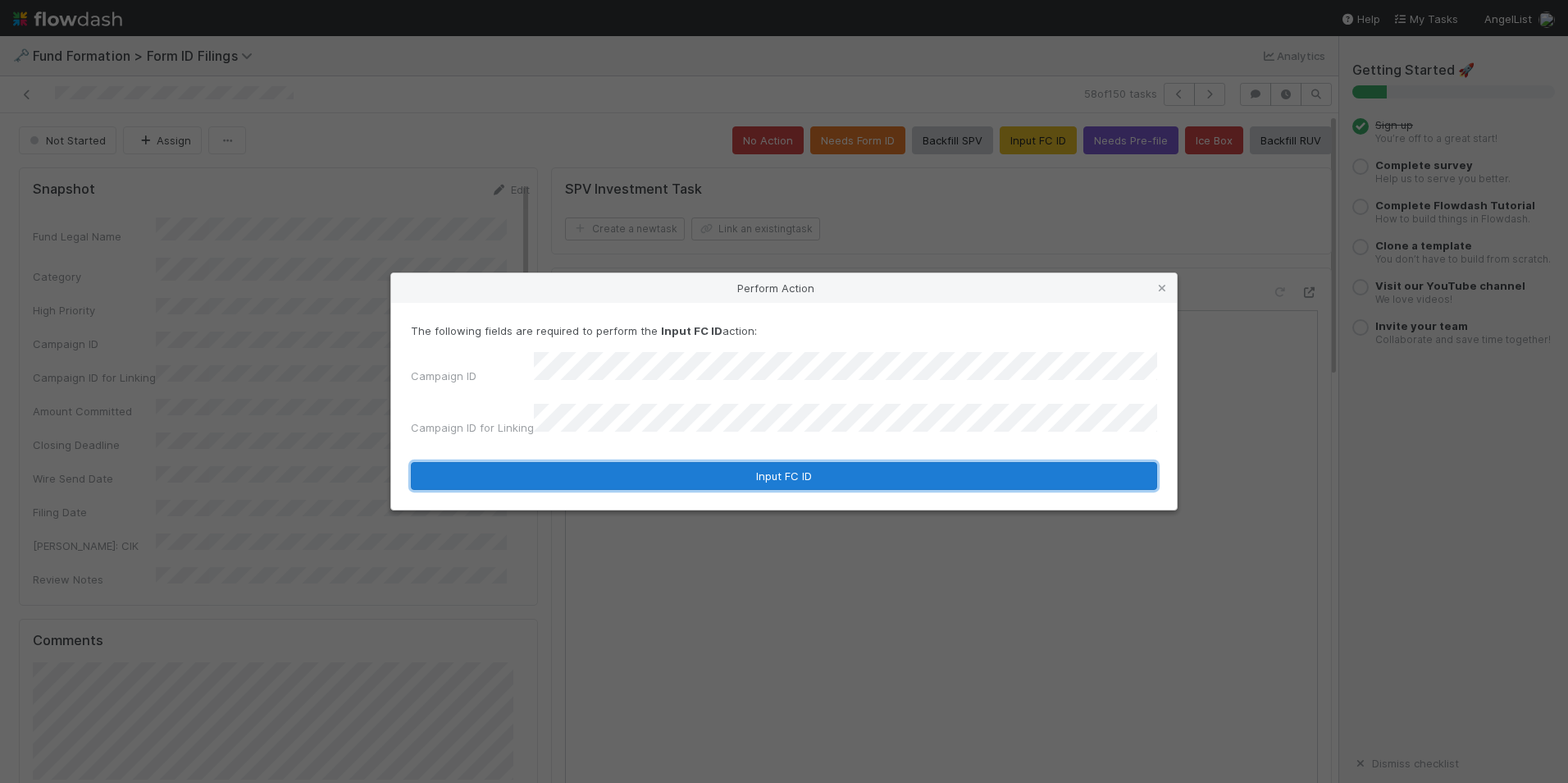
click at [670, 462] on button "Input FC ID" at bounding box center [784, 476] width 746 height 28
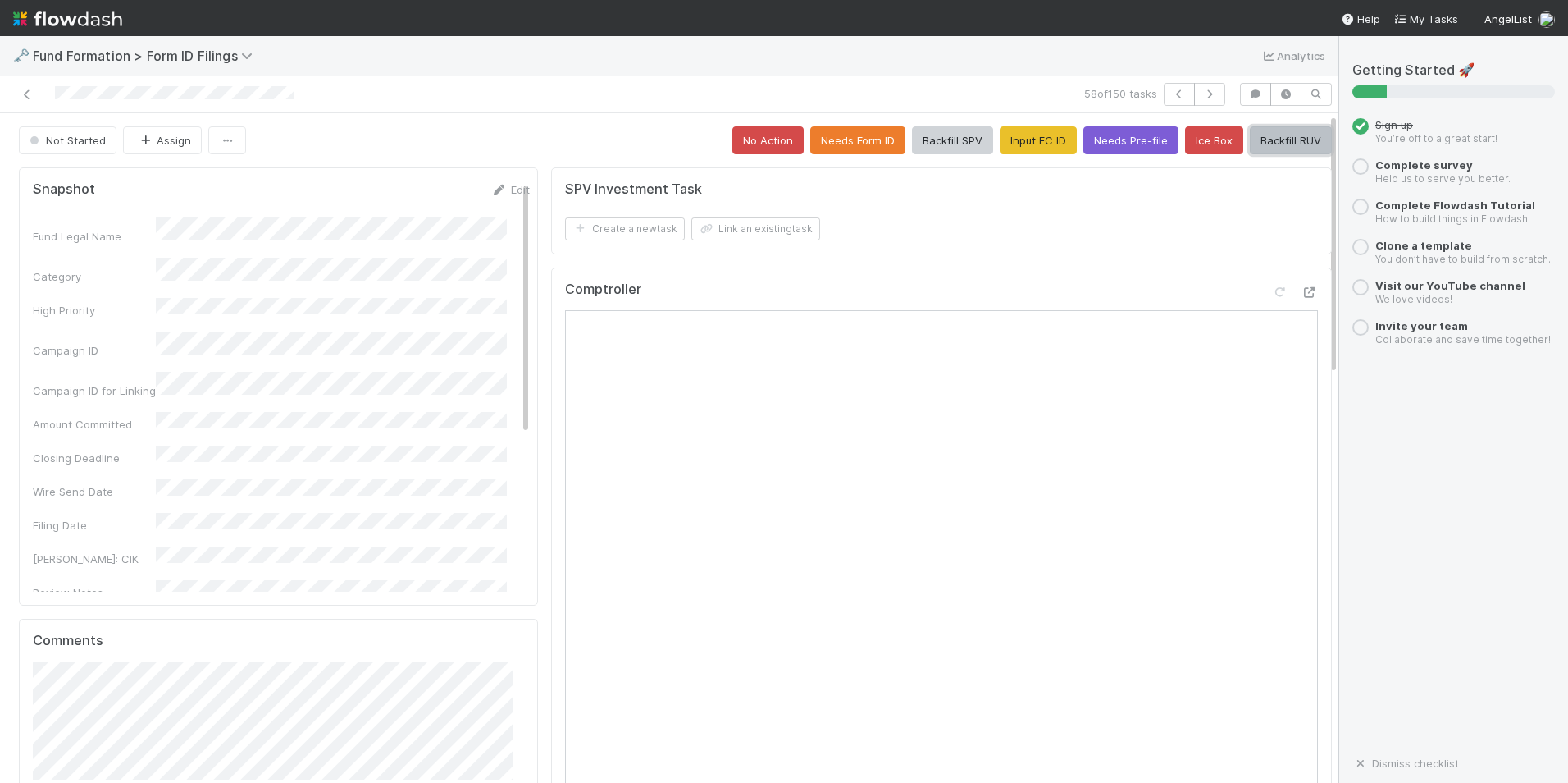
click at [1263, 147] on button "Backfill RUV" at bounding box center [1291, 140] width 82 height 28
click at [1198, 101] on button "button" at bounding box center [1210, 95] width 31 height 23
click at [1015, 152] on button "Input FC ID" at bounding box center [1038, 140] width 77 height 28
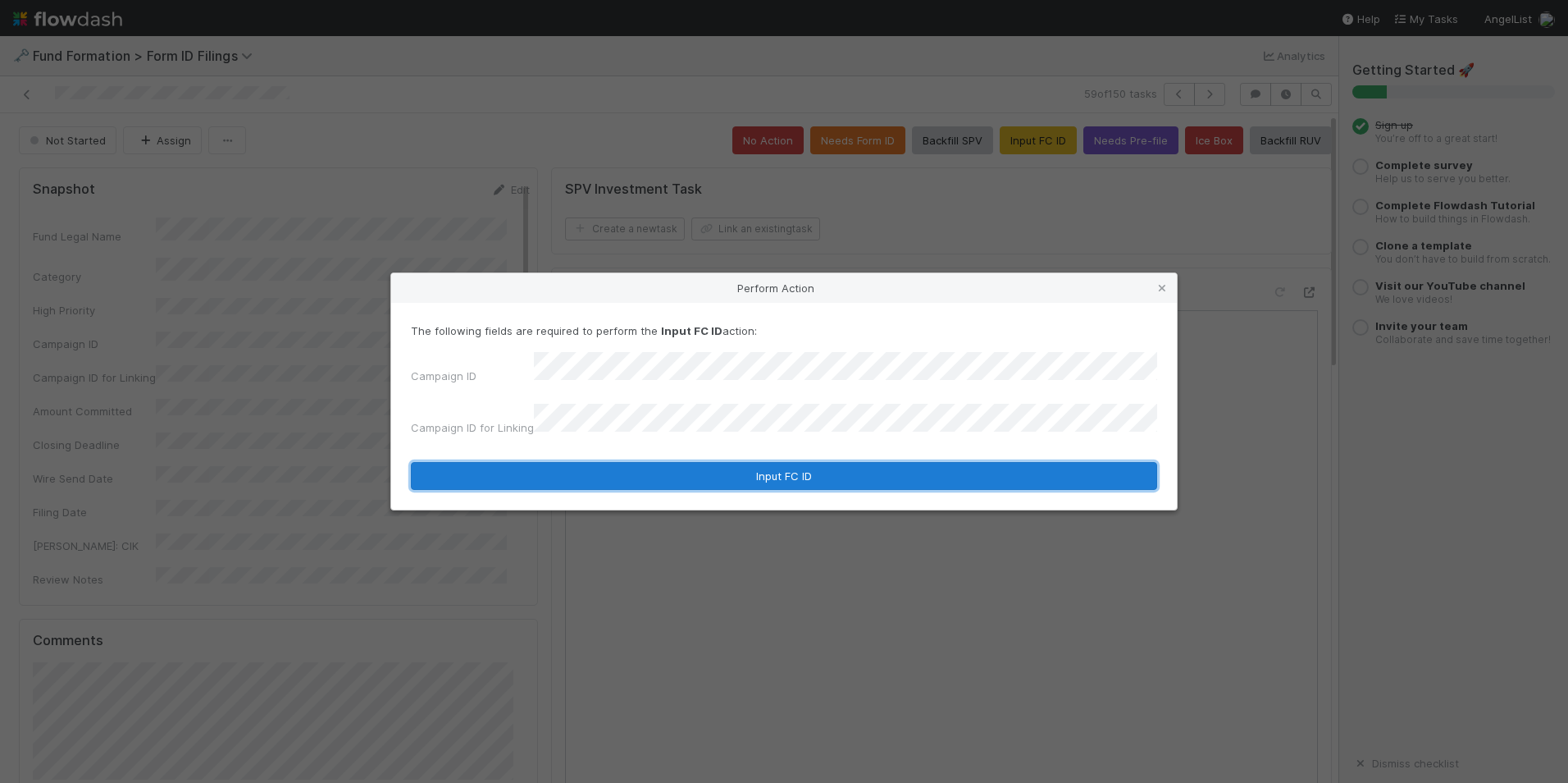
click at [709, 467] on button "Input FC ID" at bounding box center [784, 476] width 746 height 28
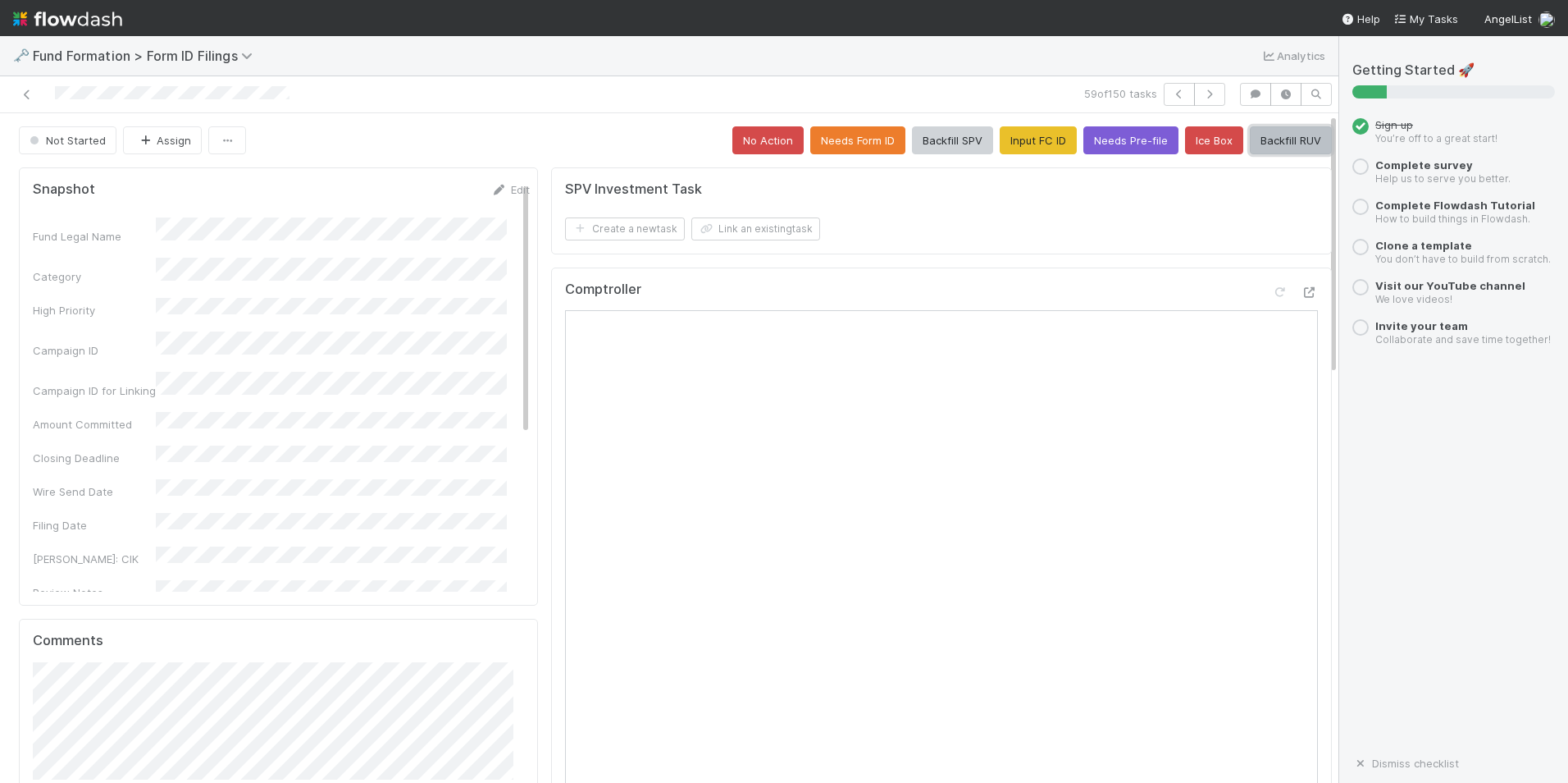
click at [1261, 145] on button "Backfill RUV" at bounding box center [1291, 140] width 82 height 28
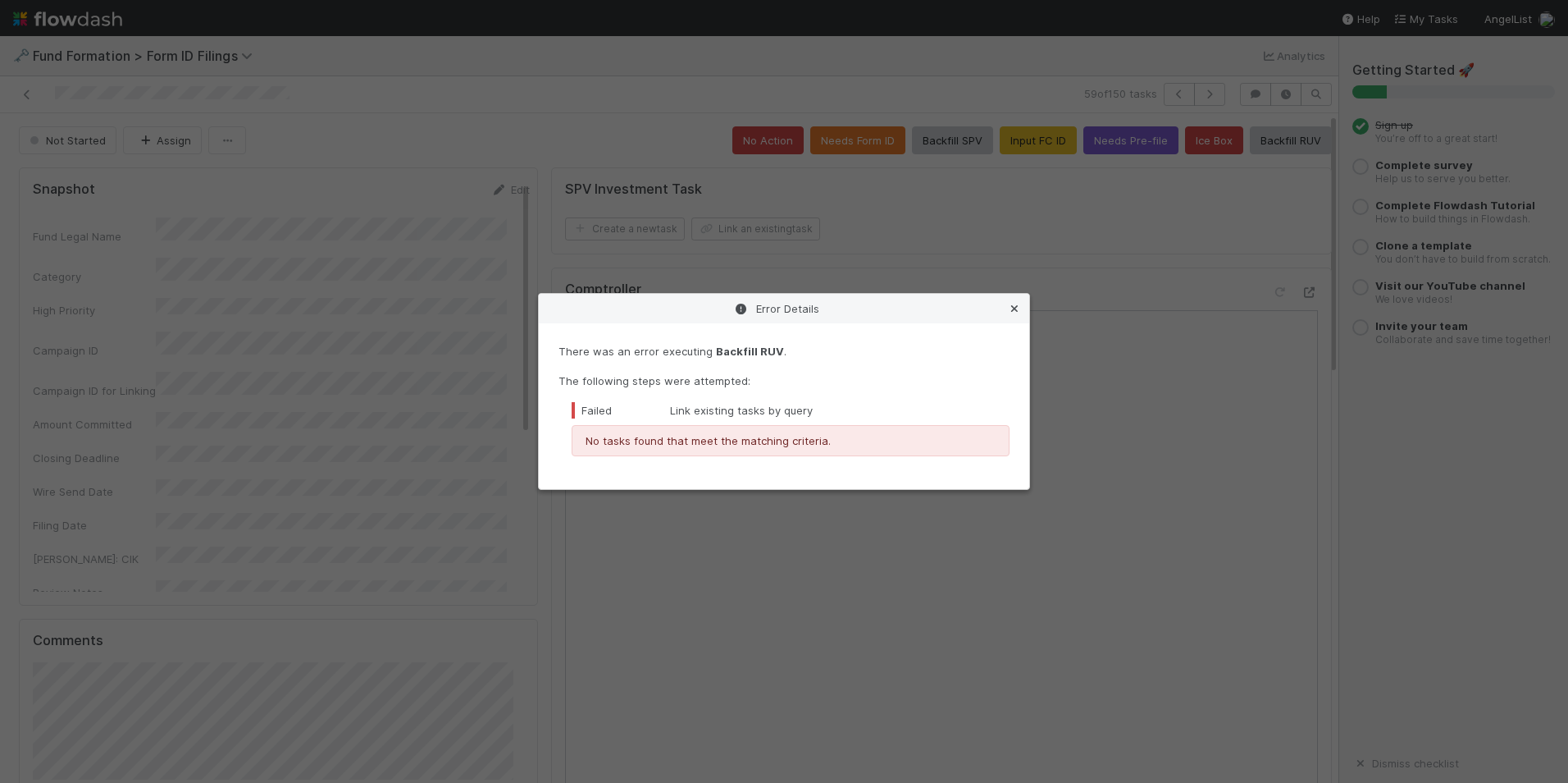
click at [1017, 312] on icon at bounding box center [1014, 309] width 16 height 10
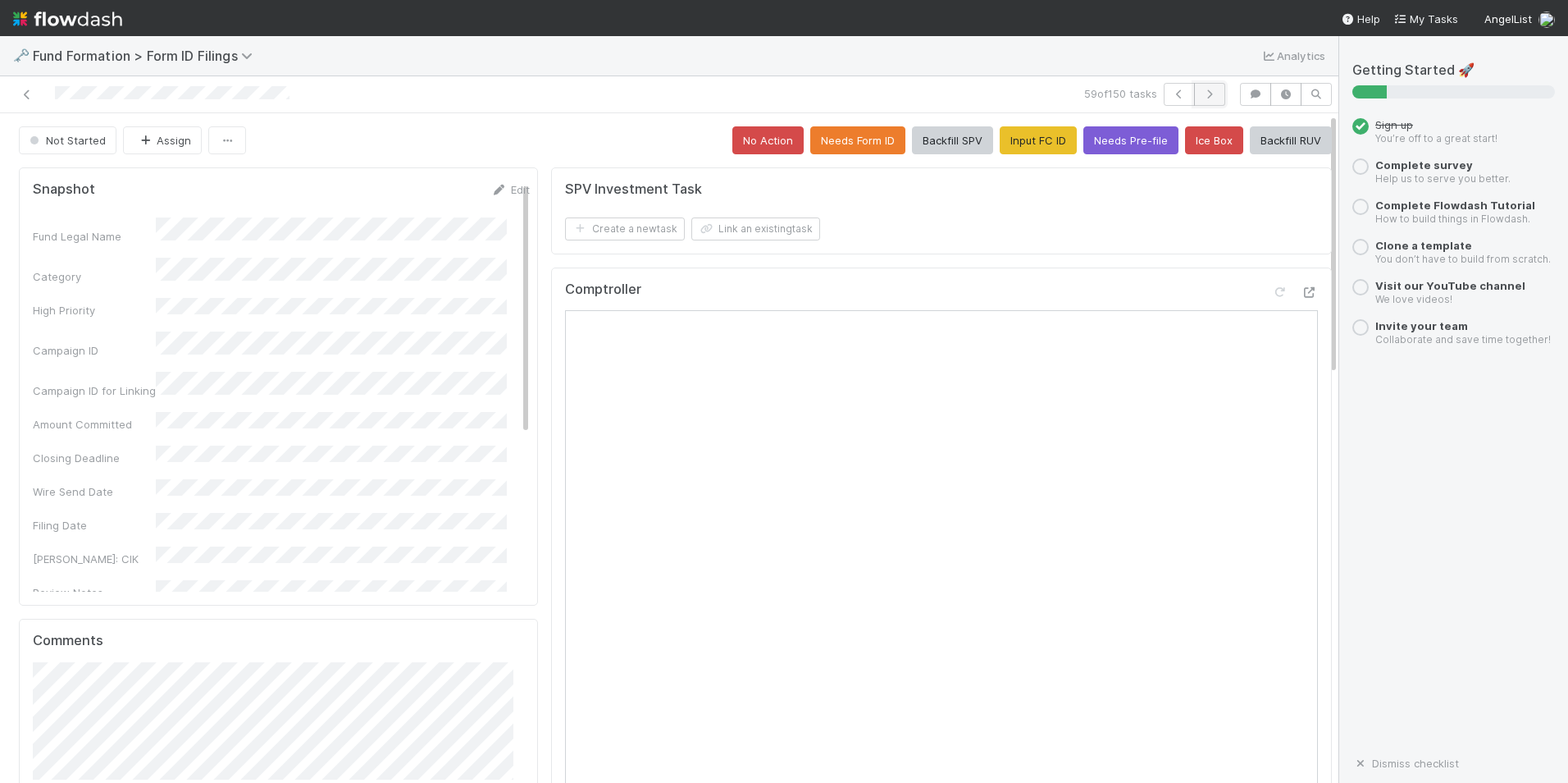
click at [1194, 104] on button "button" at bounding box center [1210, 95] width 31 height 23
click at [750, 138] on button "No Action" at bounding box center [768, 140] width 71 height 28
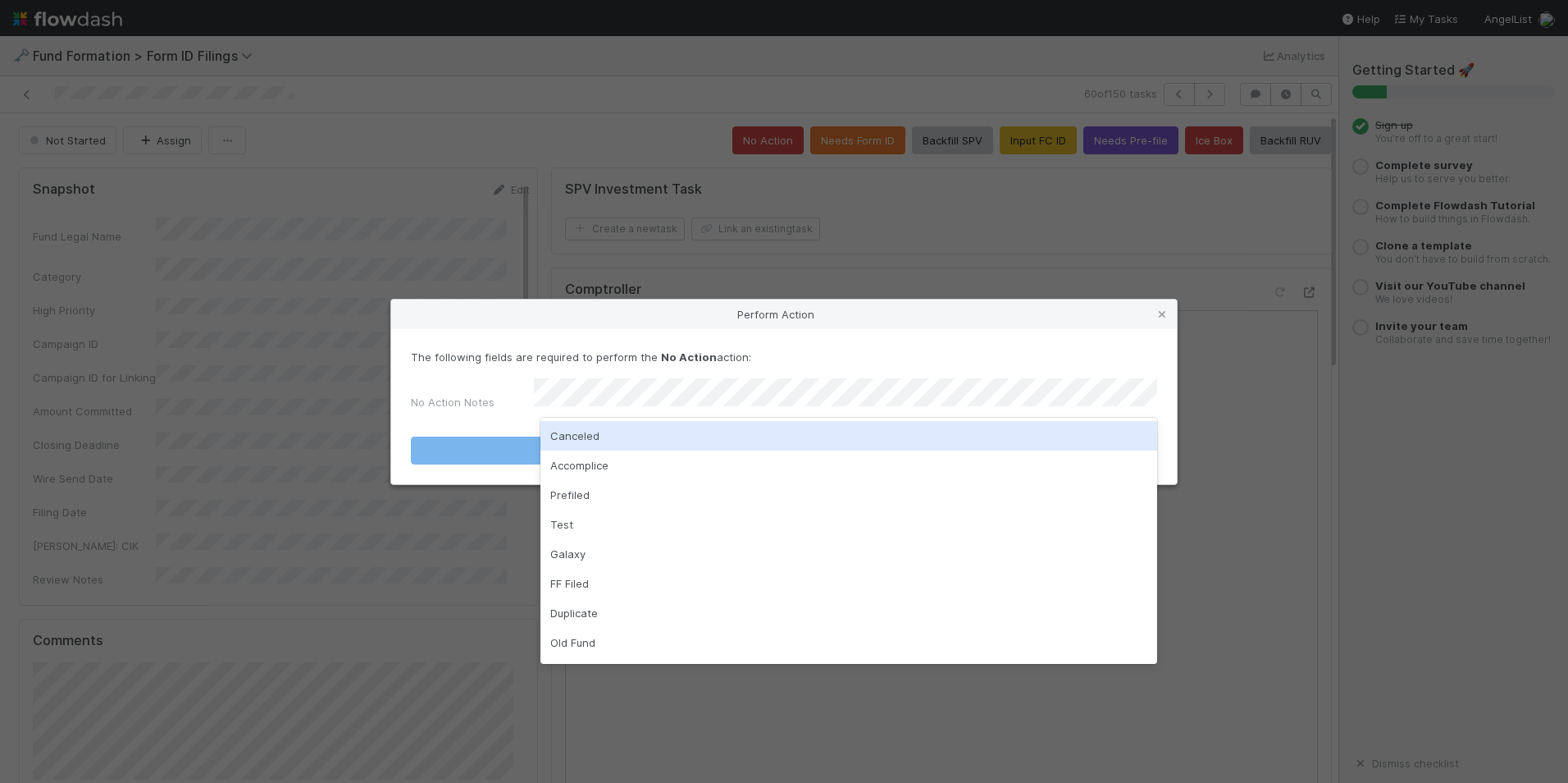
click at [720, 433] on div "Canceled" at bounding box center [849, 435] width 617 height 29
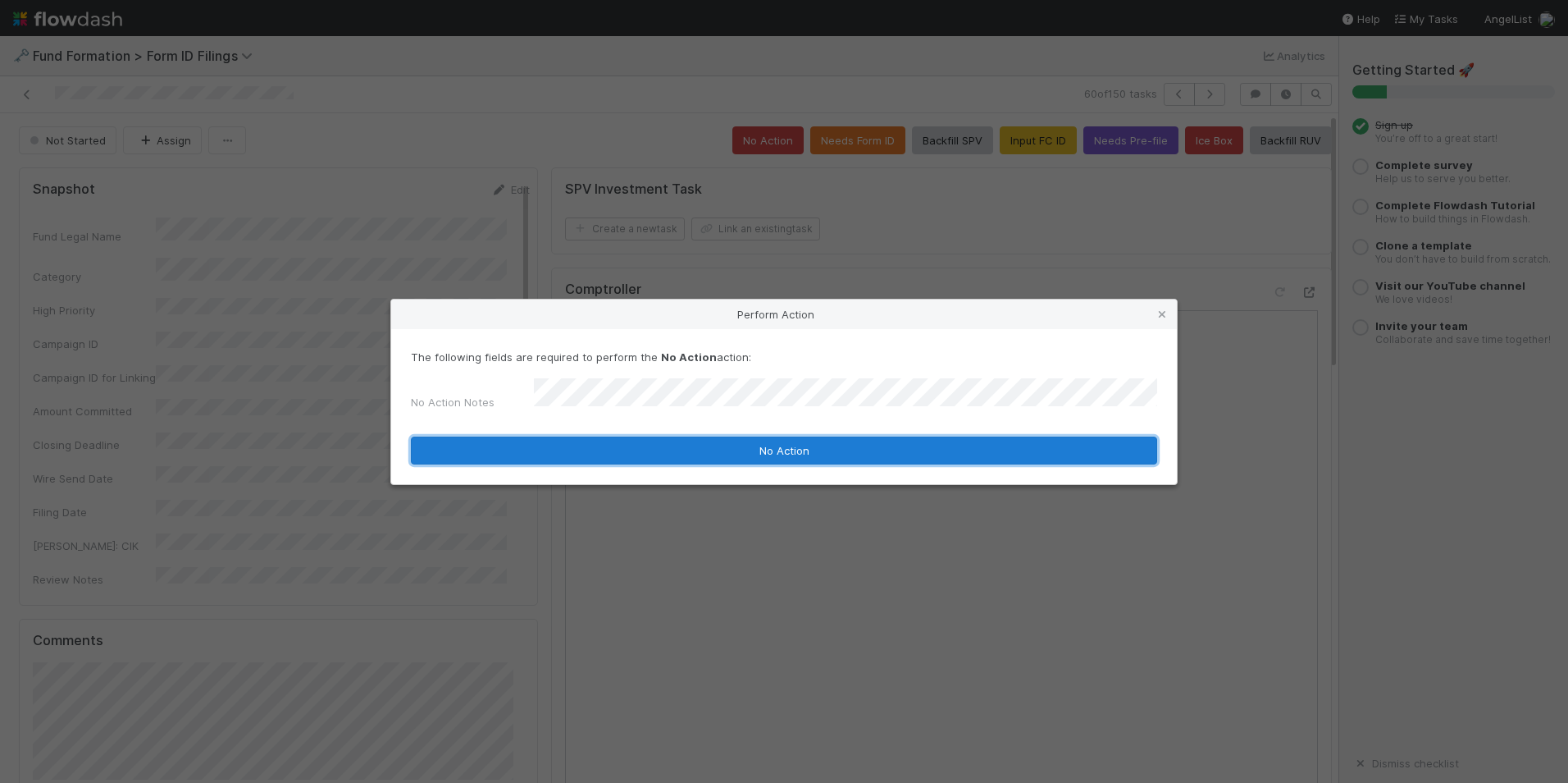
click at [721, 453] on button "No Action" at bounding box center [784, 450] width 746 height 28
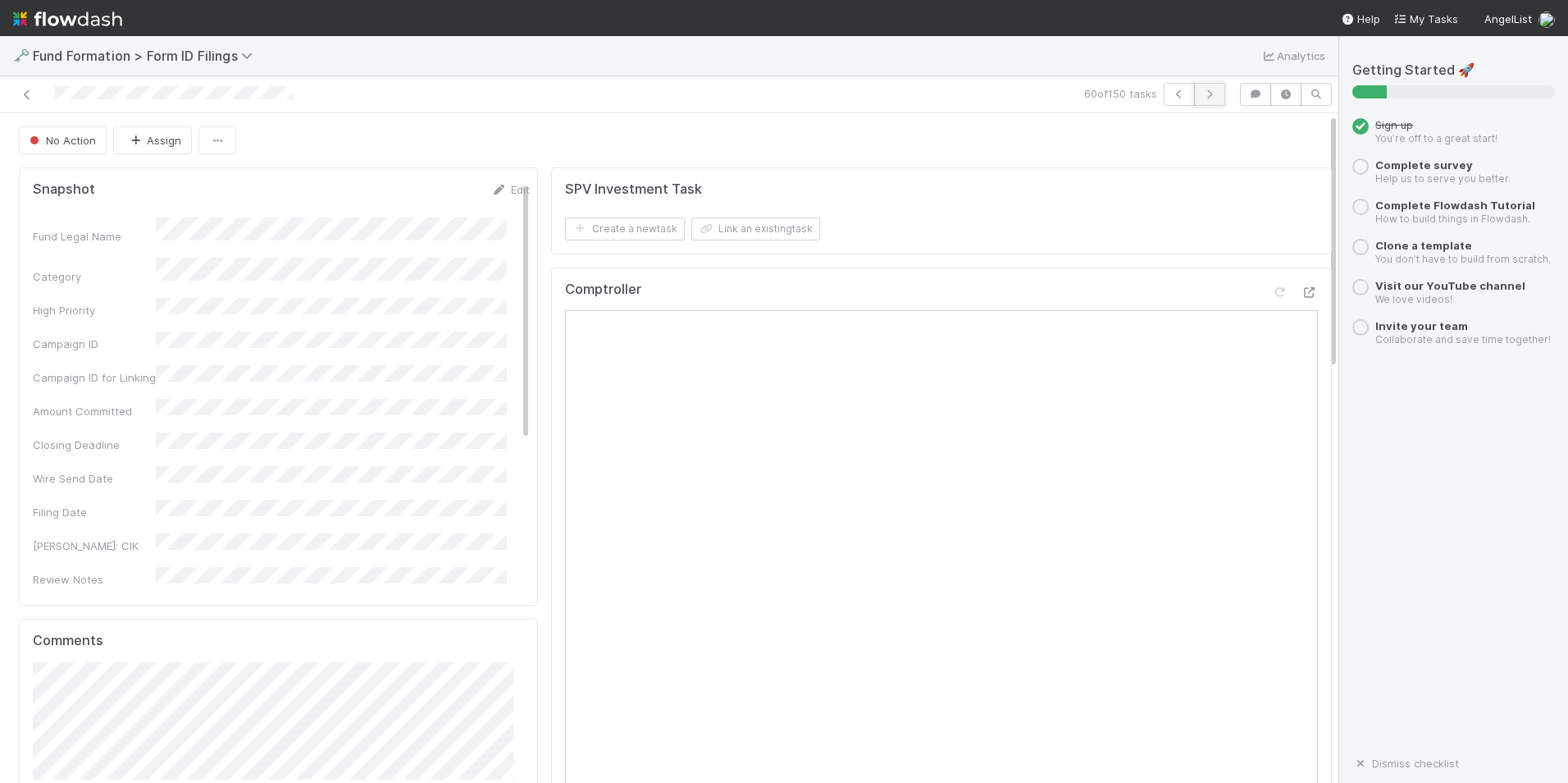
click at [1201, 95] on icon "button" at bounding box center [1209, 94] width 16 height 10
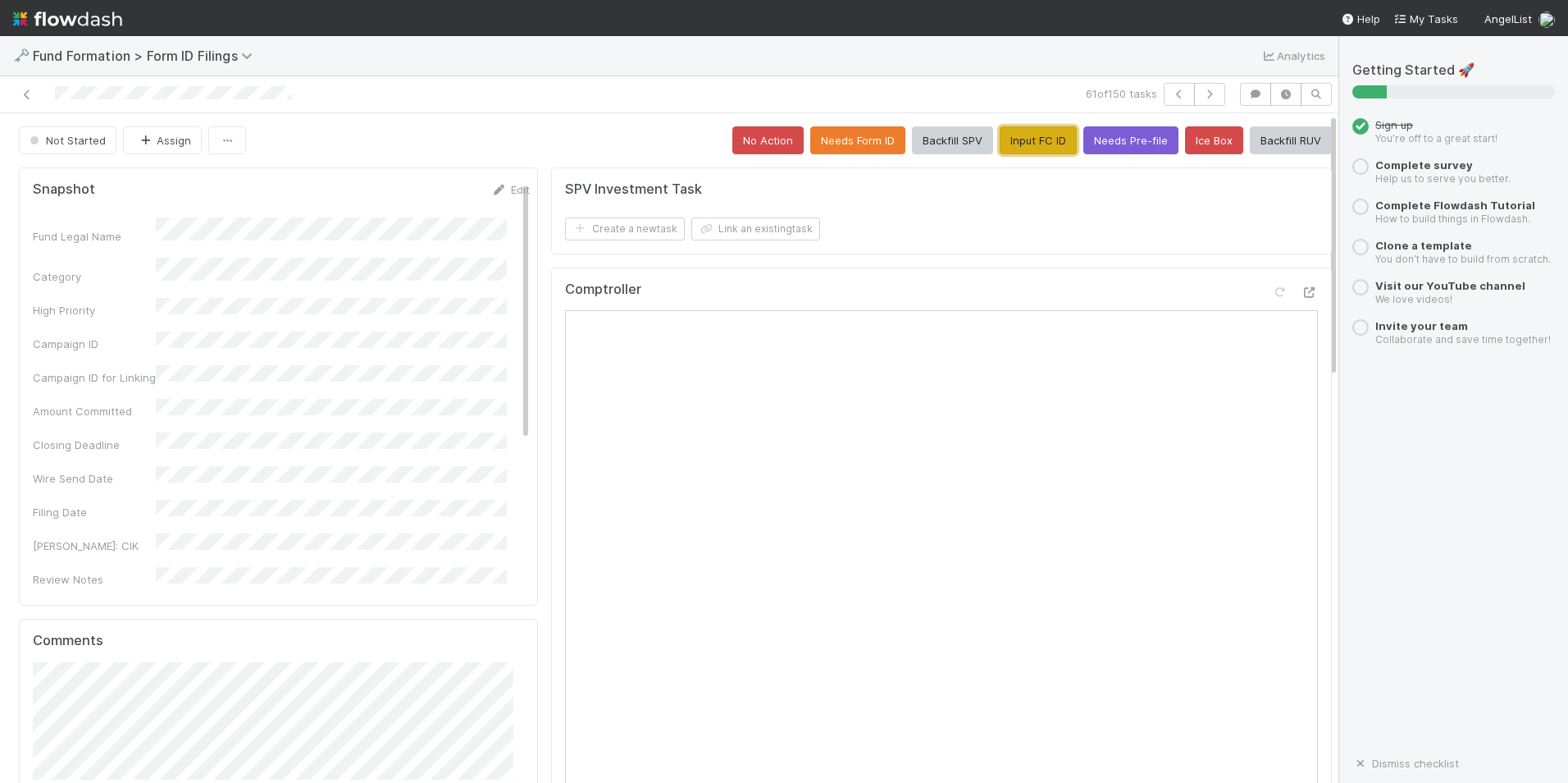
click at [1021, 141] on button "Input FC ID" at bounding box center [1038, 140] width 77 height 28
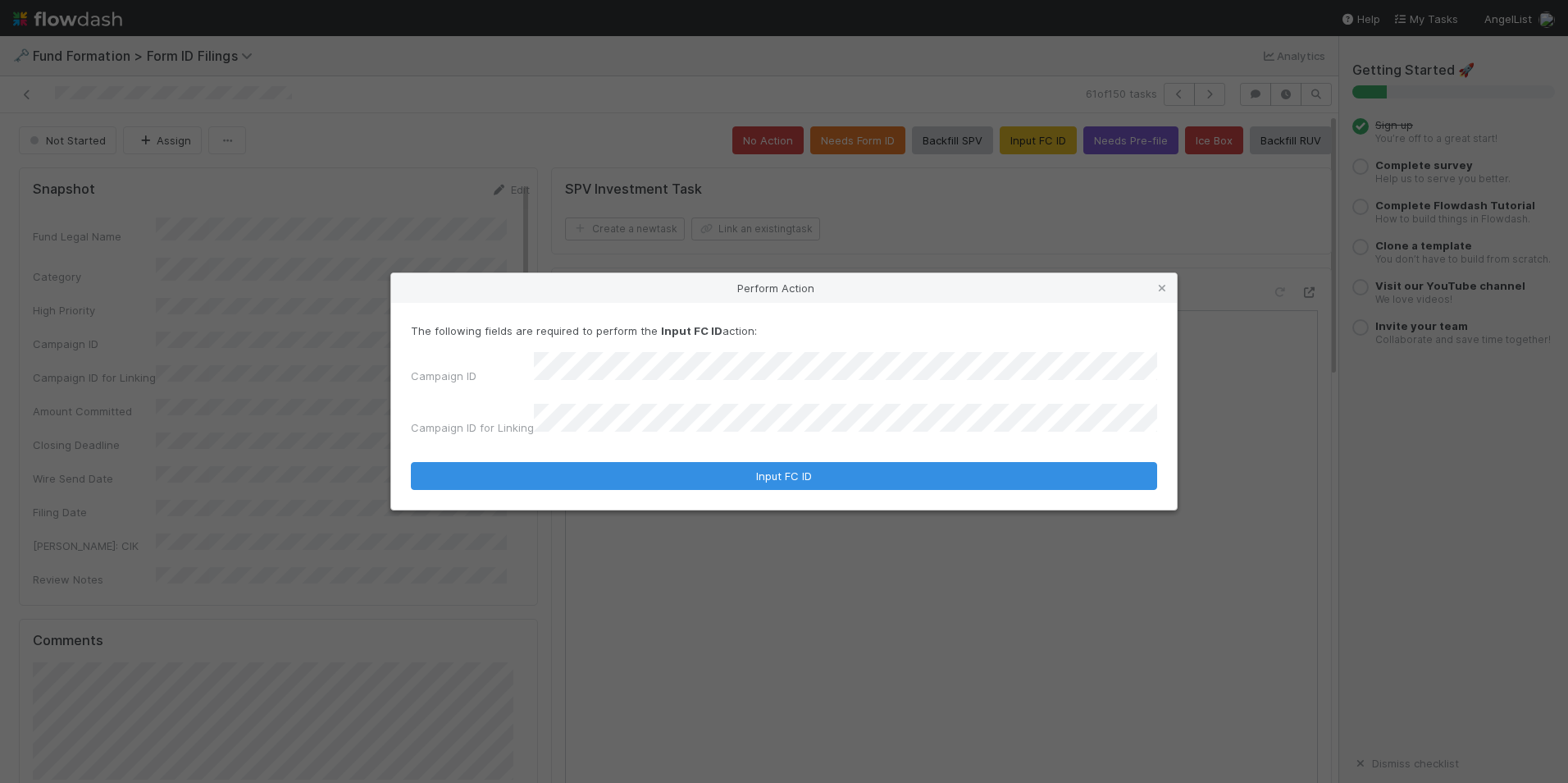
click at [728, 402] on div "Campaign ID Campaign ID for Linking" at bounding box center [784, 397] width 746 height 90
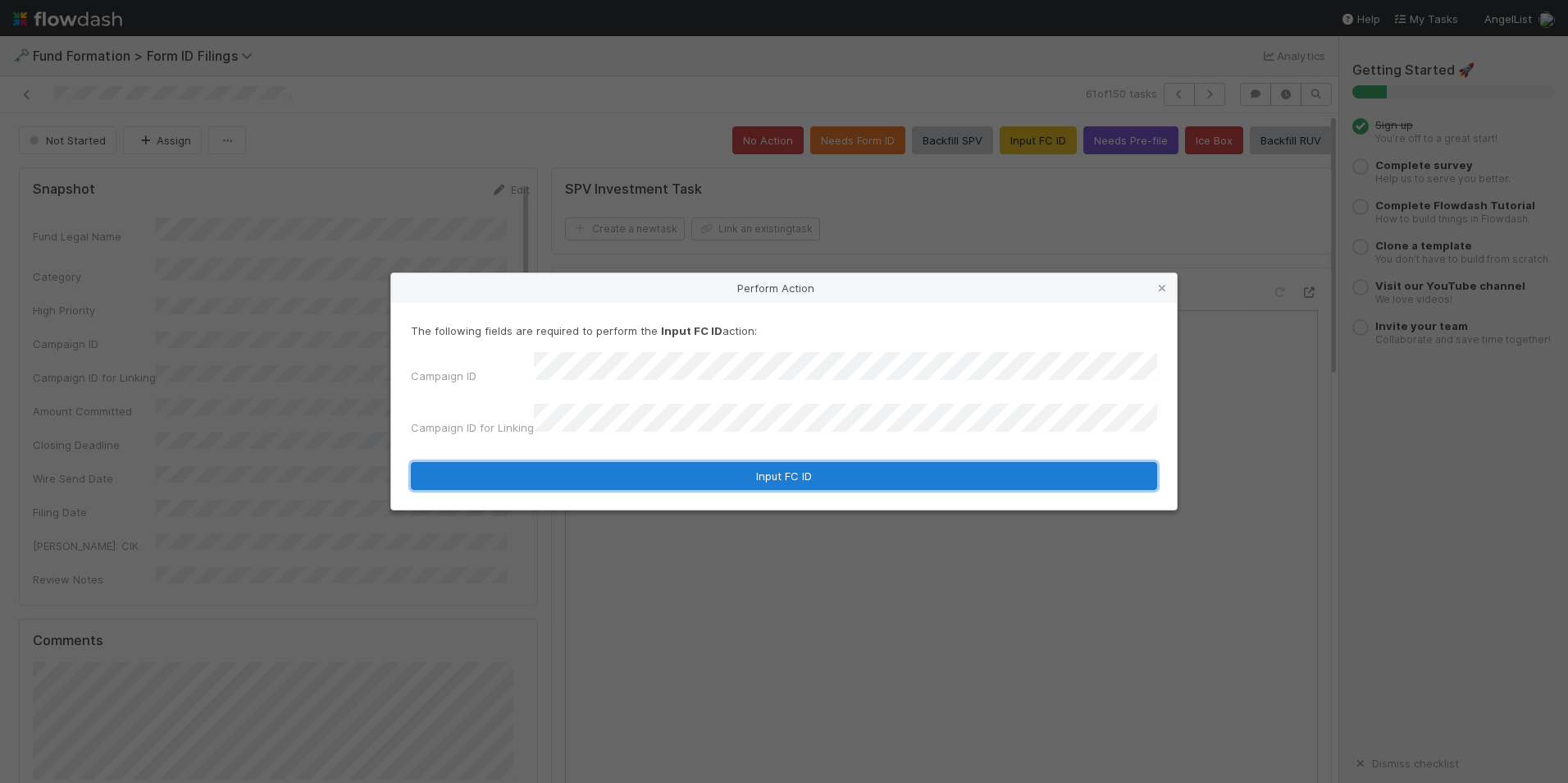
click at [725, 467] on button "Input FC ID" at bounding box center [784, 476] width 746 height 28
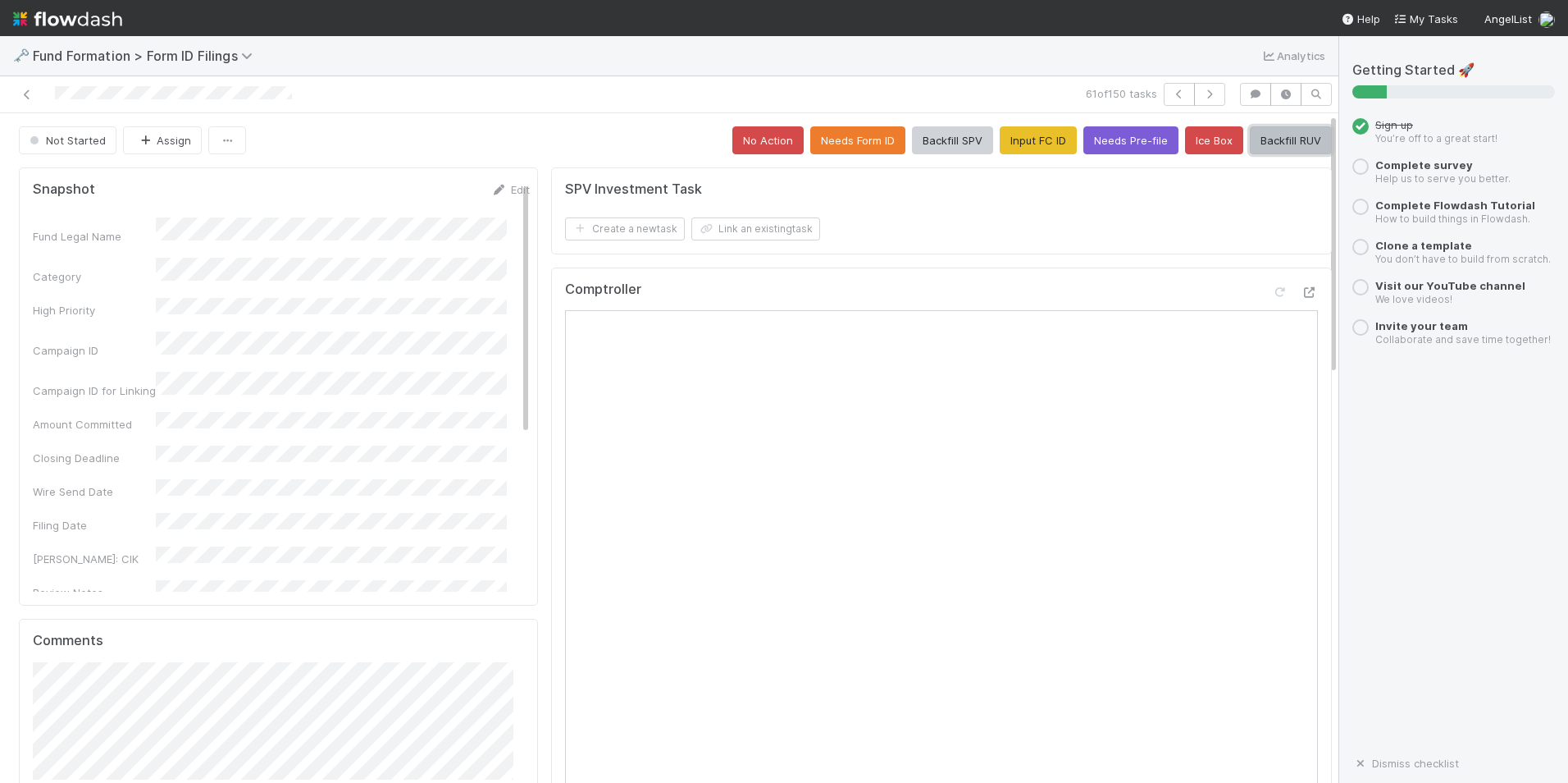
click at [1284, 150] on button "Backfill RUV" at bounding box center [1291, 140] width 82 height 28
click at [1201, 99] on icon "button" at bounding box center [1209, 94] width 16 height 10
click at [1005, 143] on button "Input FC ID" at bounding box center [1038, 140] width 77 height 28
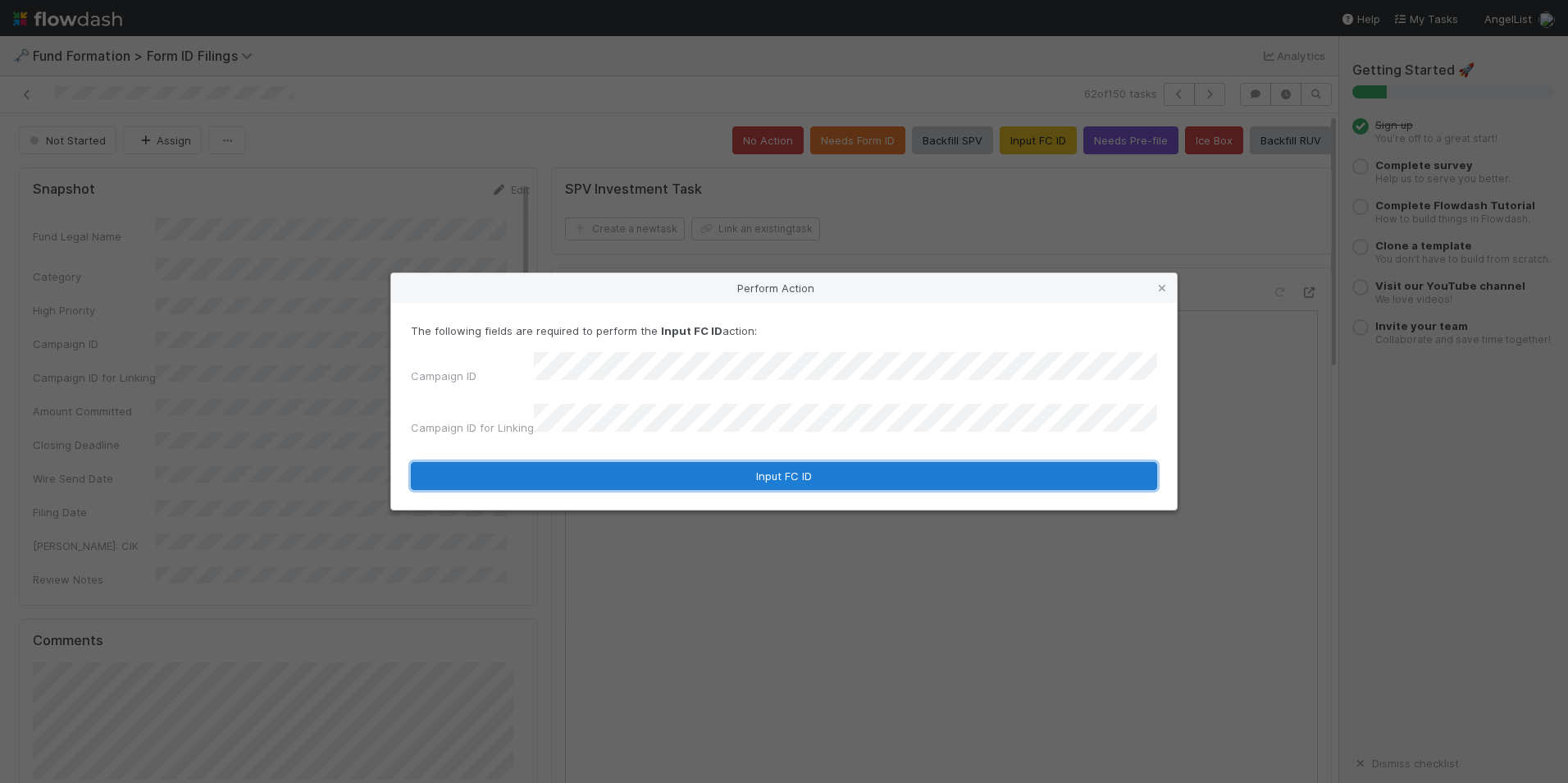
click at [763, 462] on button "Input FC ID" at bounding box center [784, 476] width 746 height 28
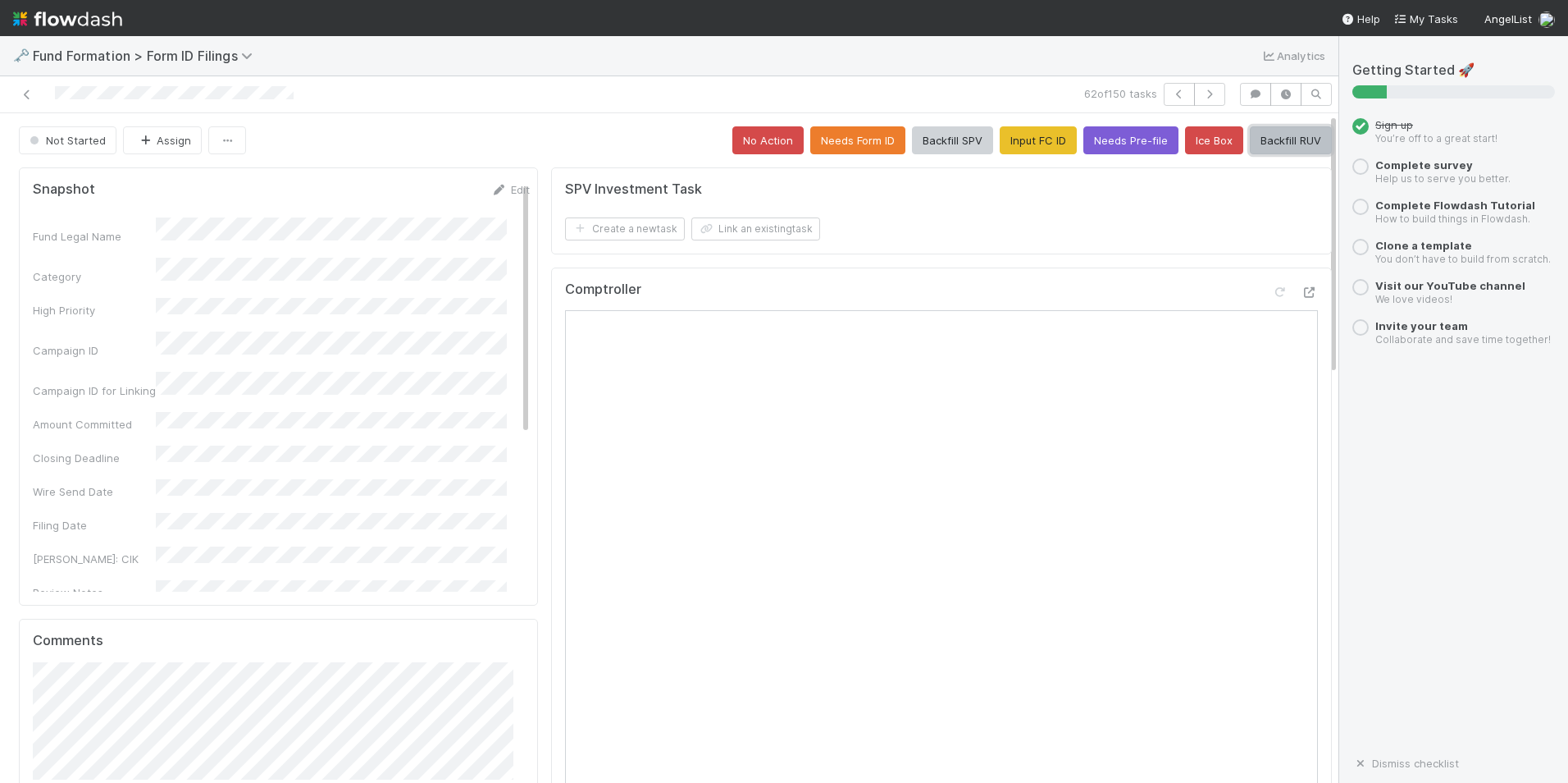
drag, startPoint x: 1253, startPoint y: 134, endPoint x: 1236, endPoint y: 157, distance: 28.6
click at [1253, 135] on button "Backfill RUV" at bounding box center [1291, 140] width 82 height 28
click at [1194, 96] on button "button" at bounding box center [1210, 95] width 31 height 23
click at [1008, 138] on button "Input FC ID" at bounding box center [1038, 140] width 77 height 28
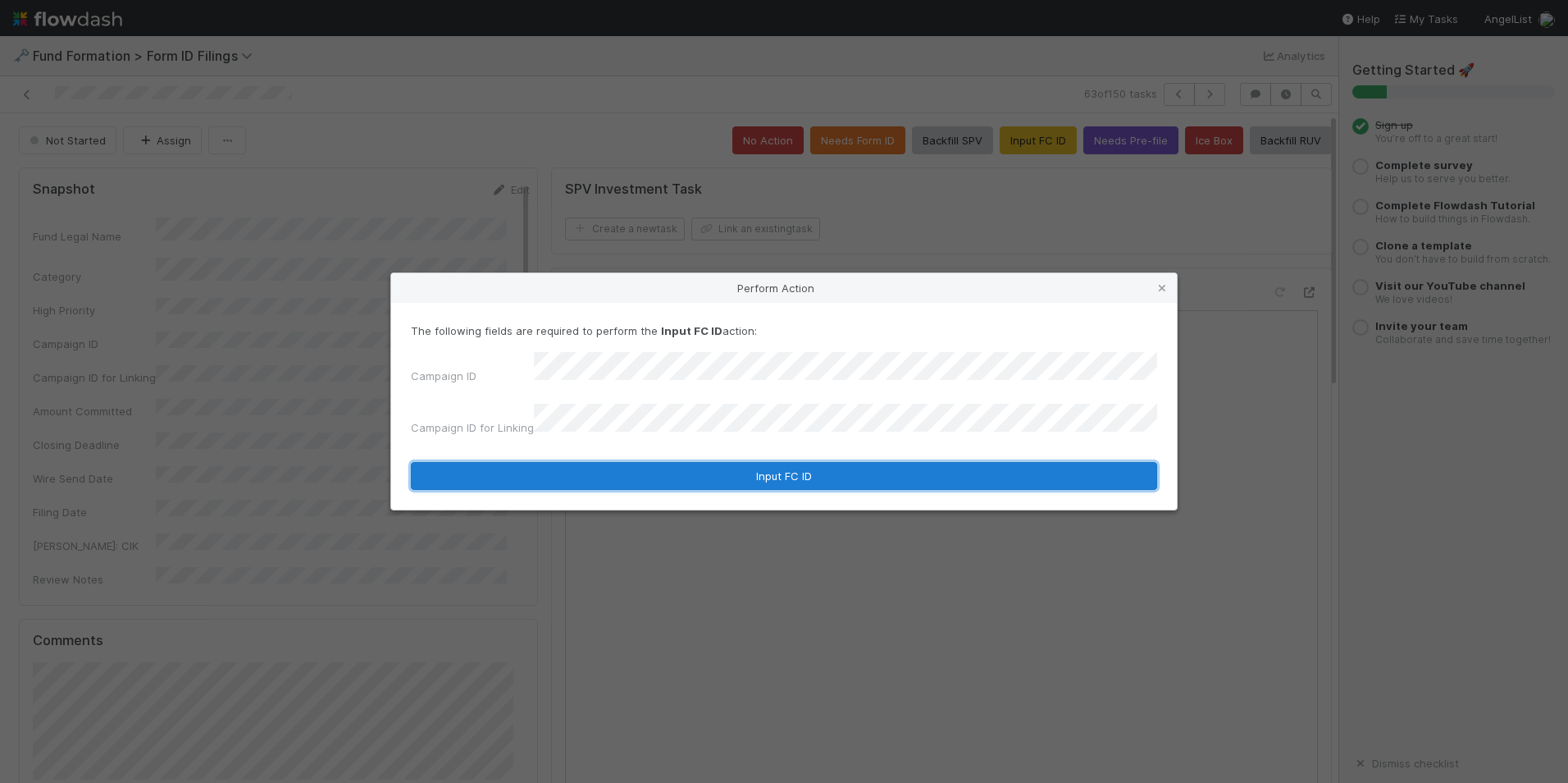
click at [763, 462] on button "Input FC ID" at bounding box center [784, 476] width 746 height 28
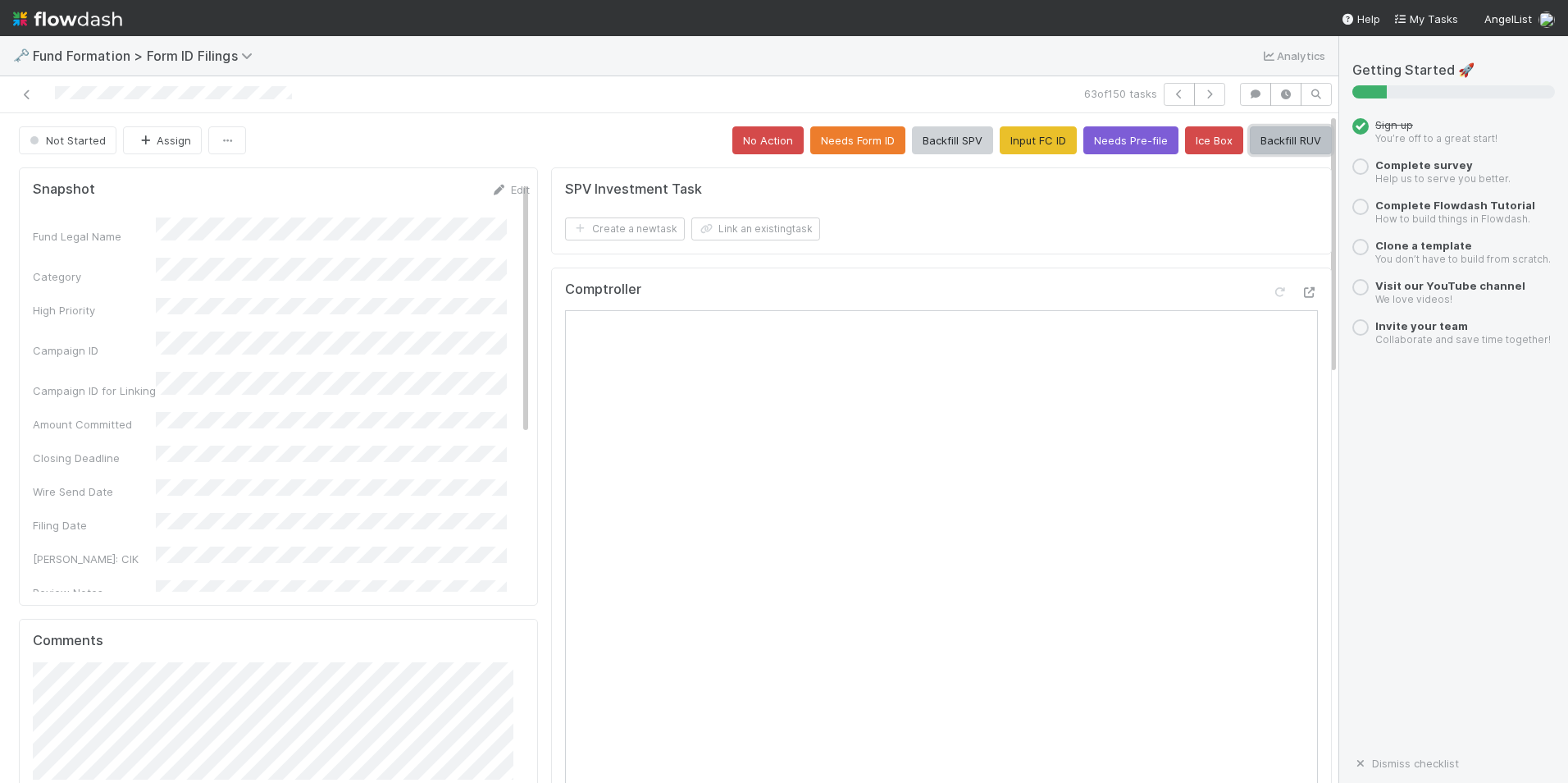
click at [1256, 138] on button "Backfill RUV" at bounding box center [1291, 140] width 82 height 28
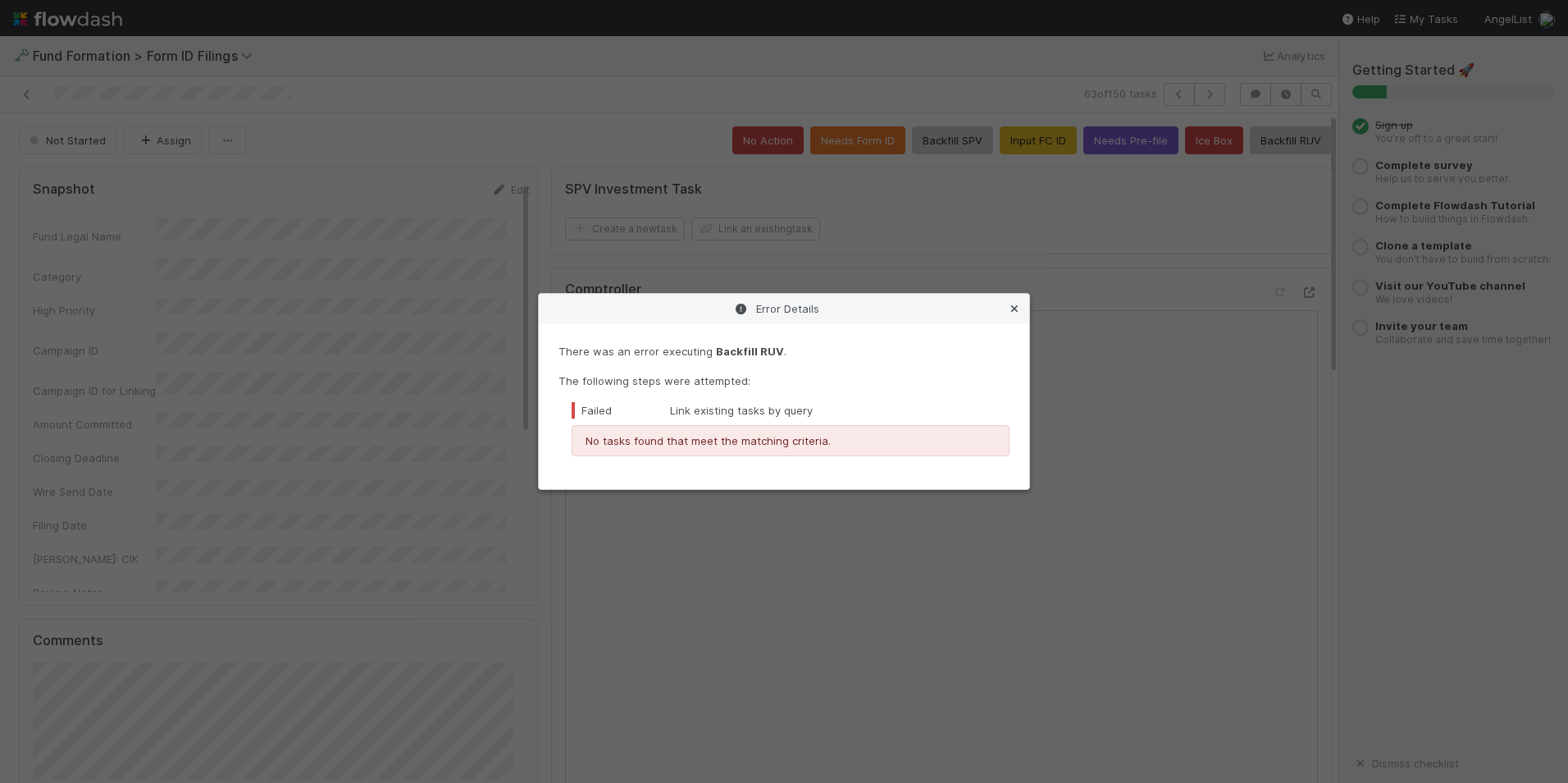
click at [1018, 308] on icon at bounding box center [1014, 309] width 16 height 10
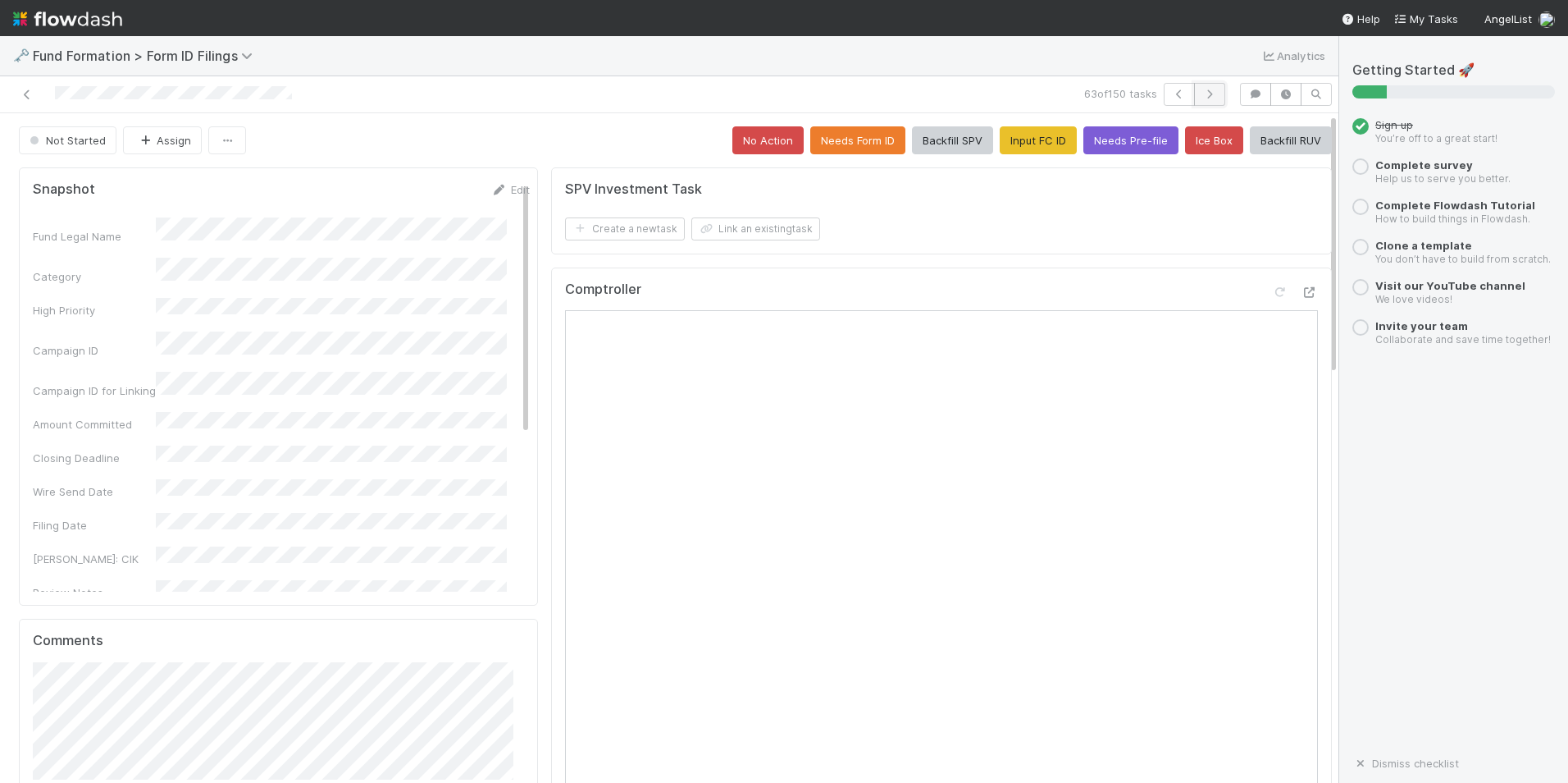
click at [1201, 94] on icon "button" at bounding box center [1209, 94] width 16 height 10
click at [1015, 146] on button "Input FC ID" at bounding box center [1038, 140] width 77 height 28
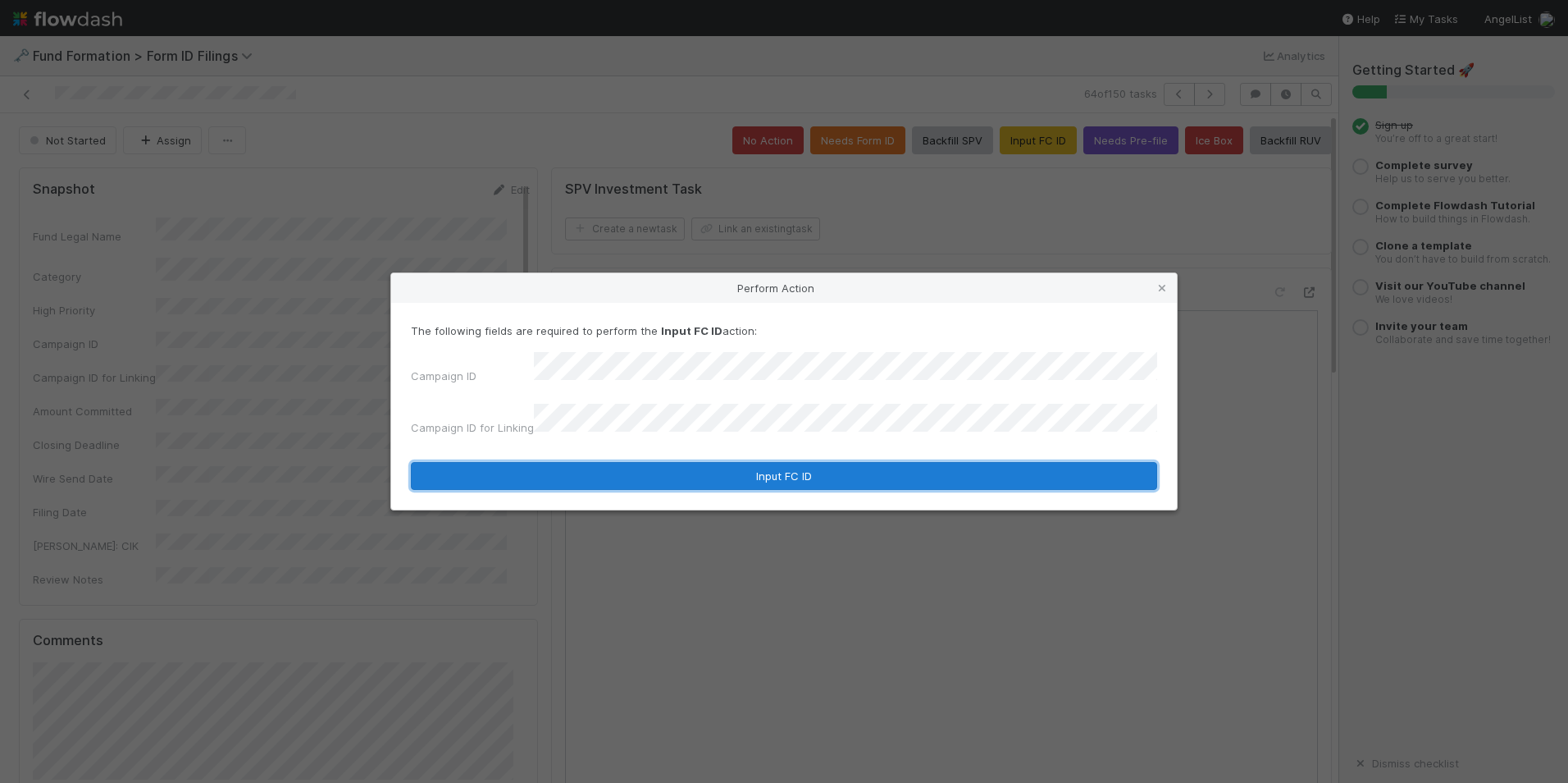
click at [756, 470] on button "Input FC ID" at bounding box center [784, 476] width 746 height 28
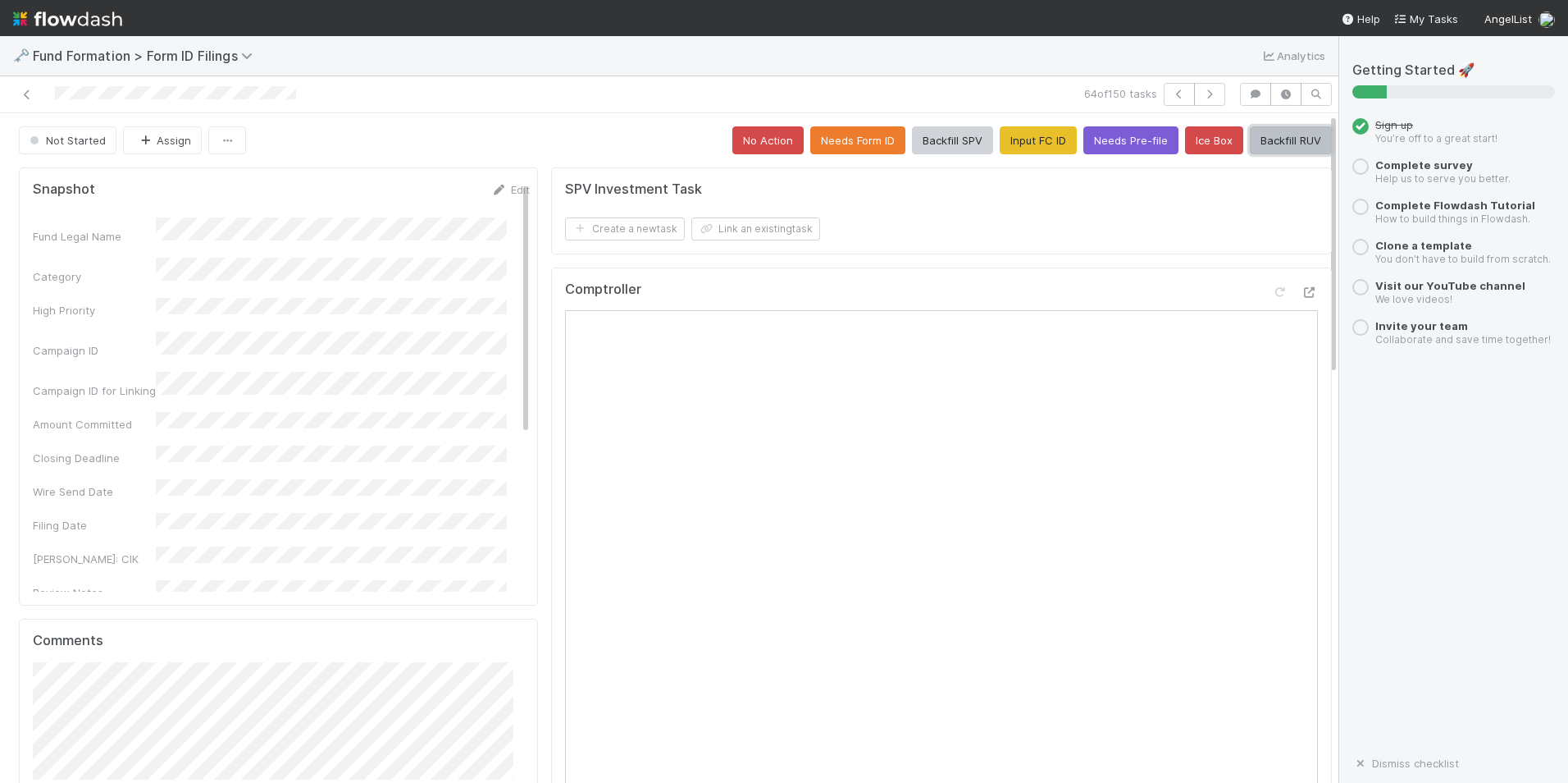
click at [1292, 143] on button "Backfill RUV" at bounding box center [1291, 140] width 82 height 28
click at [1204, 95] on icon "button" at bounding box center [1209, 94] width 16 height 10
click at [759, 142] on button "No Action" at bounding box center [768, 140] width 71 height 28
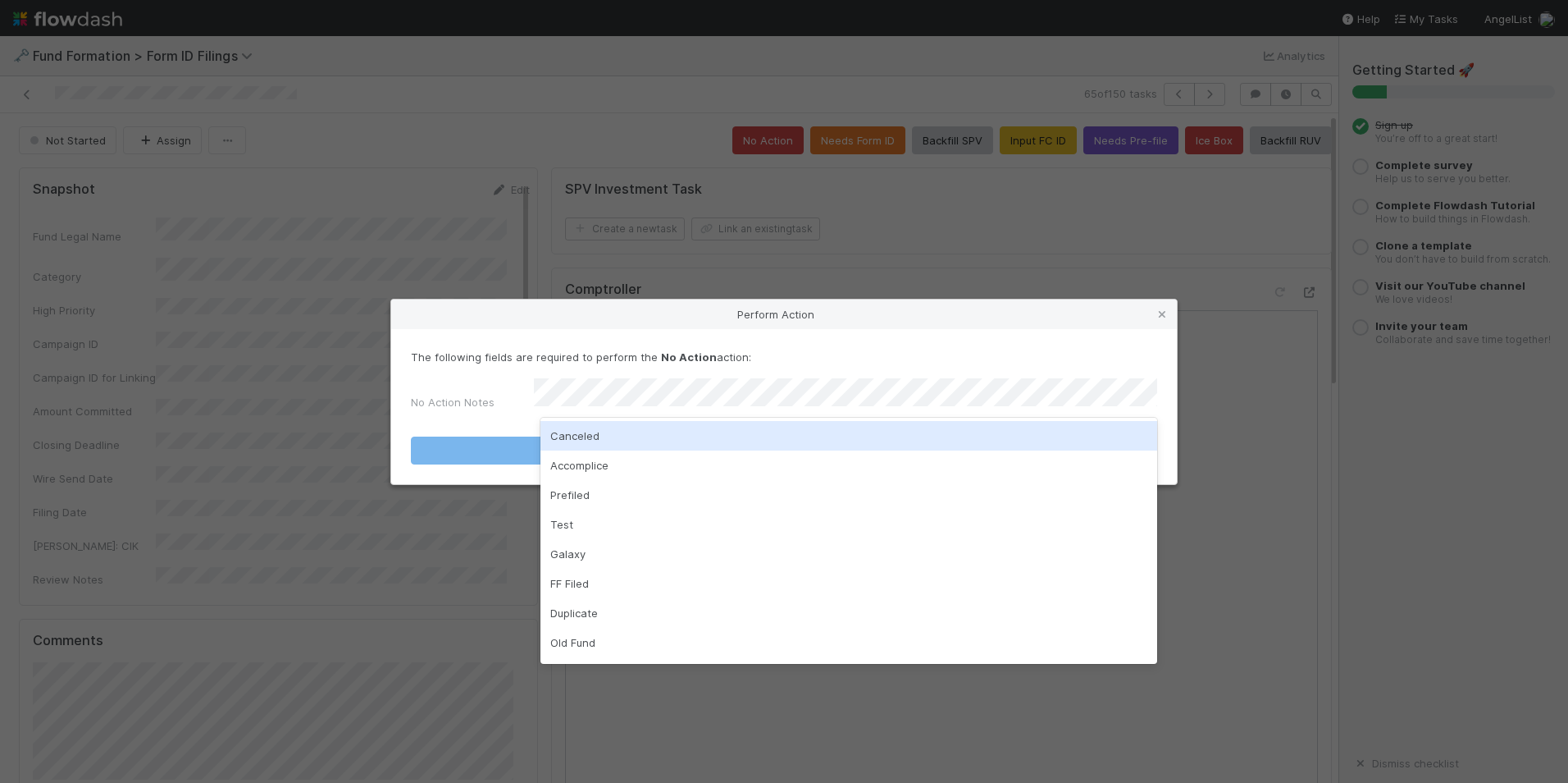
click at [811, 440] on div "Canceled" at bounding box center [849, 435] width 617 height 29
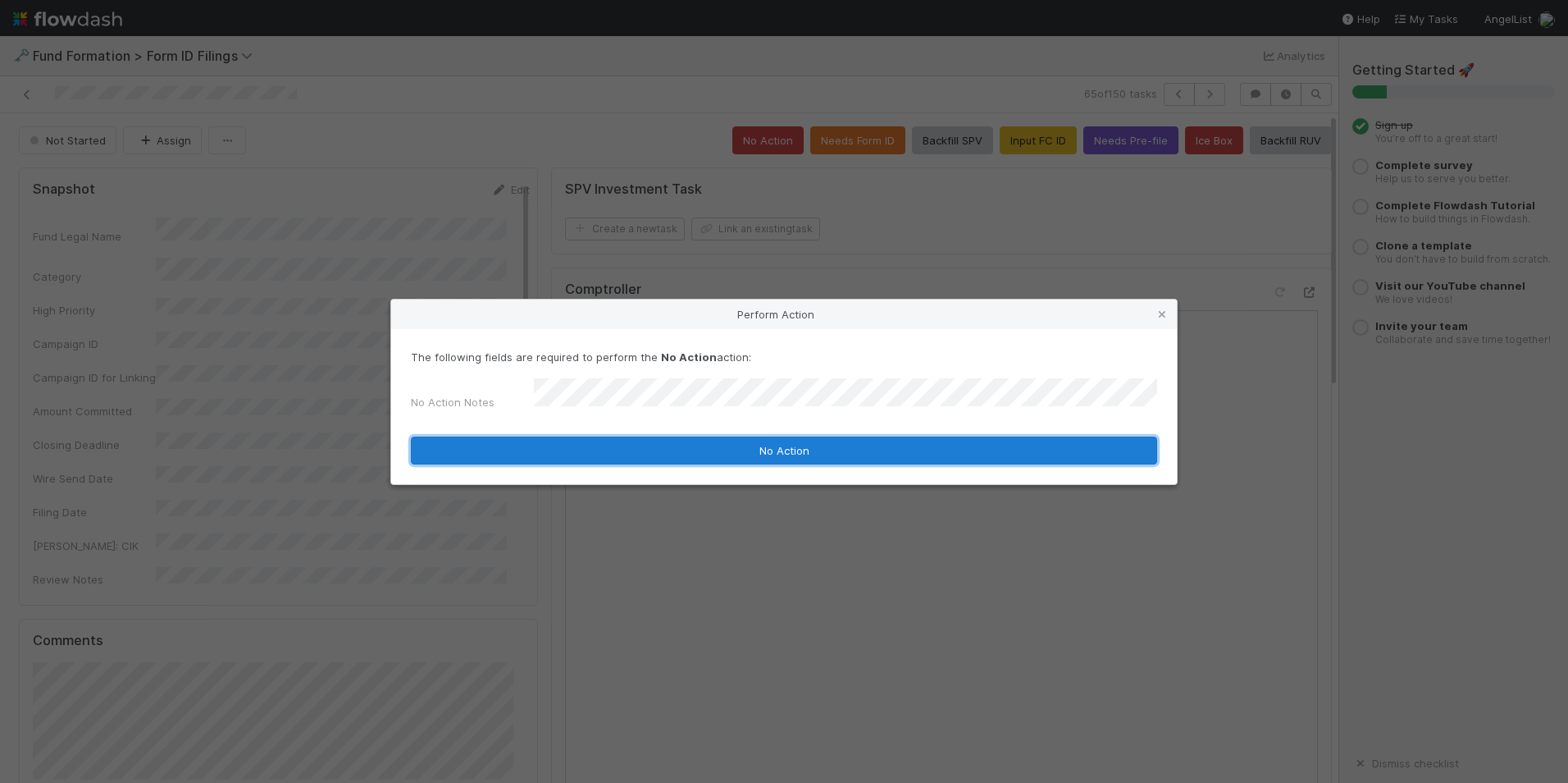
click at [812, 442] on button "No Action" at bounding box center [784, 450] width 746 height 28
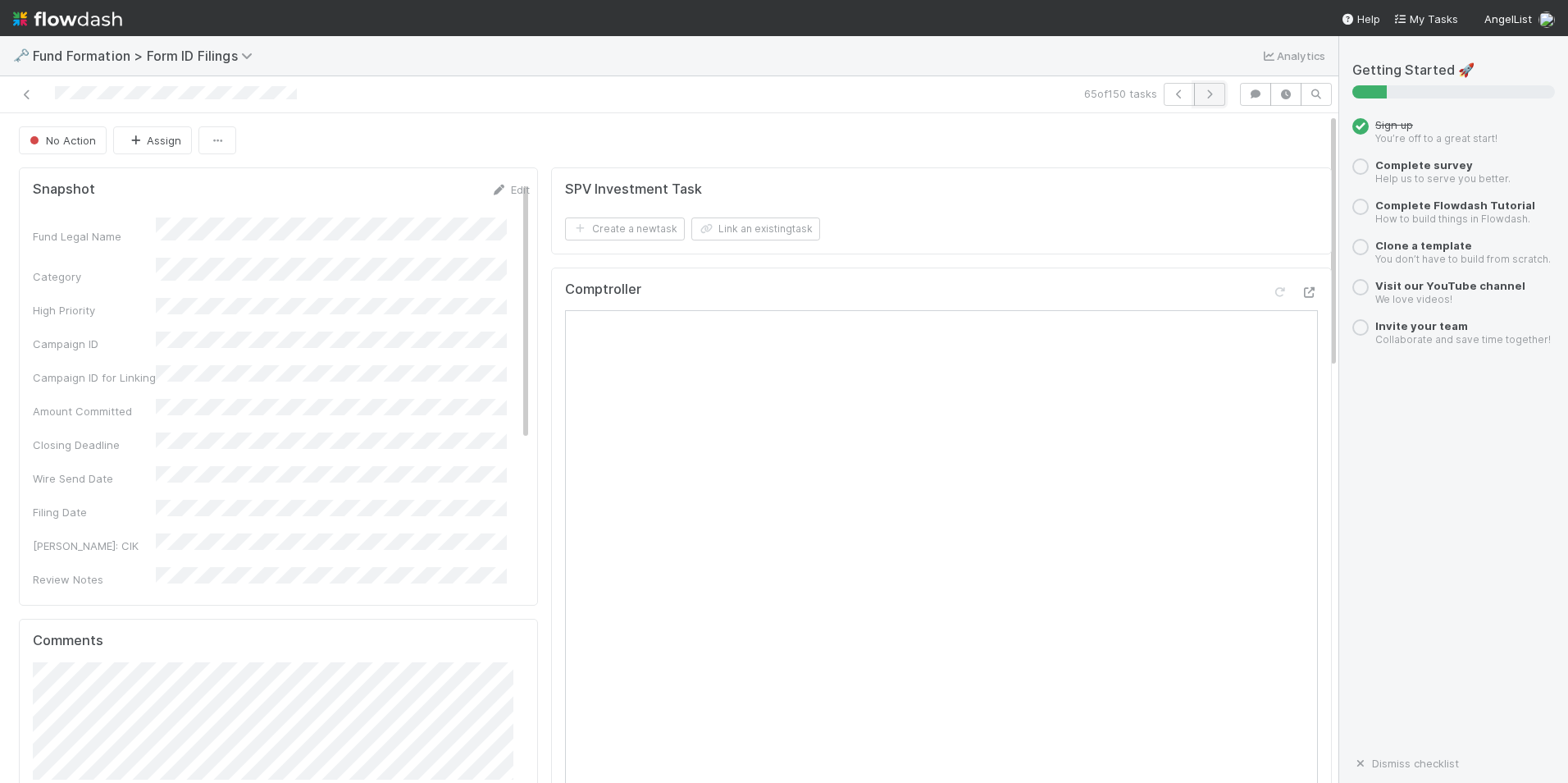
click at [1201, 99] on icon "button" at bounding box center [1209, 94] width 16 height 10
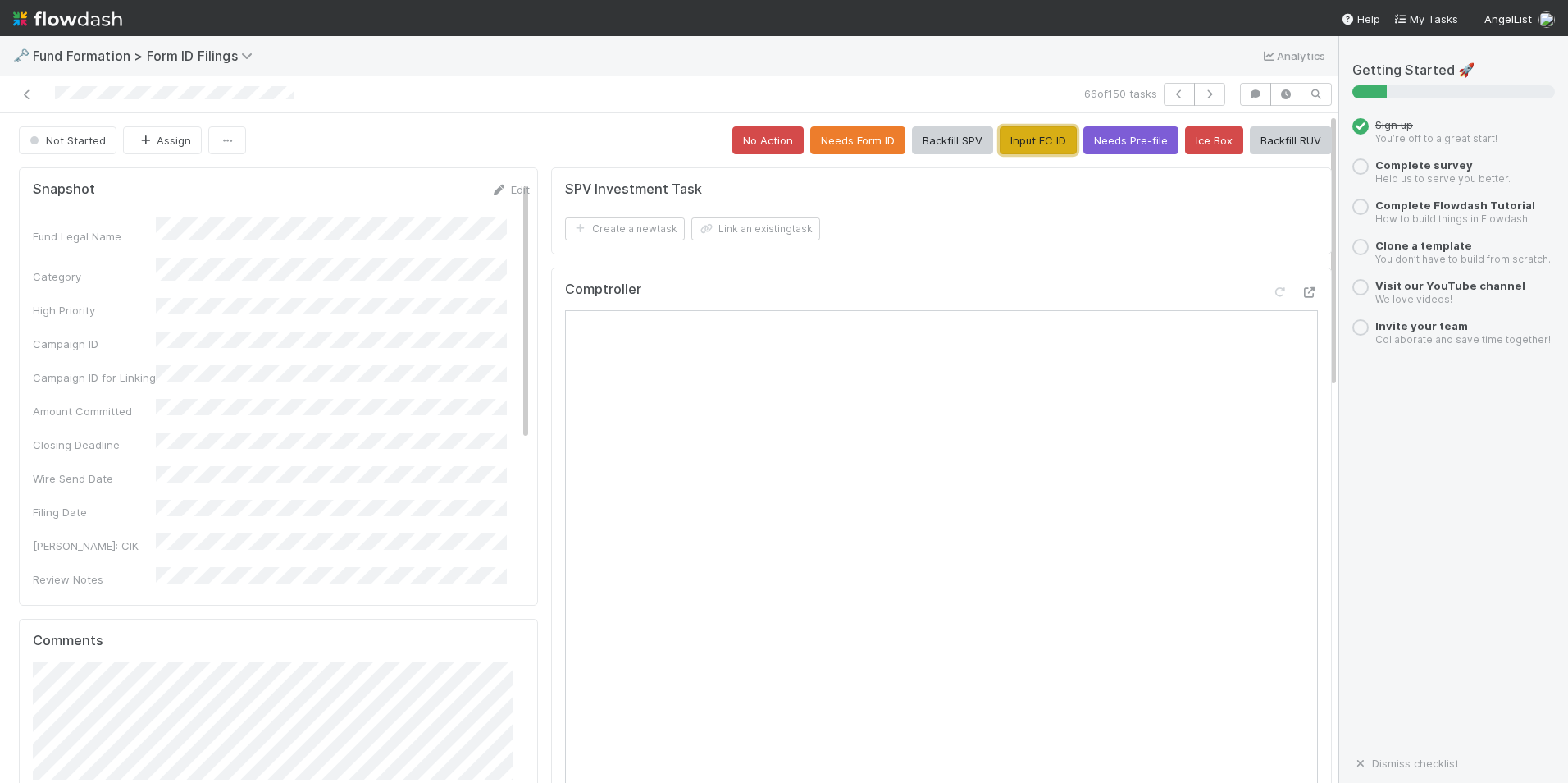
click at [1038, 139] on button "Input FC ID" at bounding box center [1038, 140] width 77 height 28
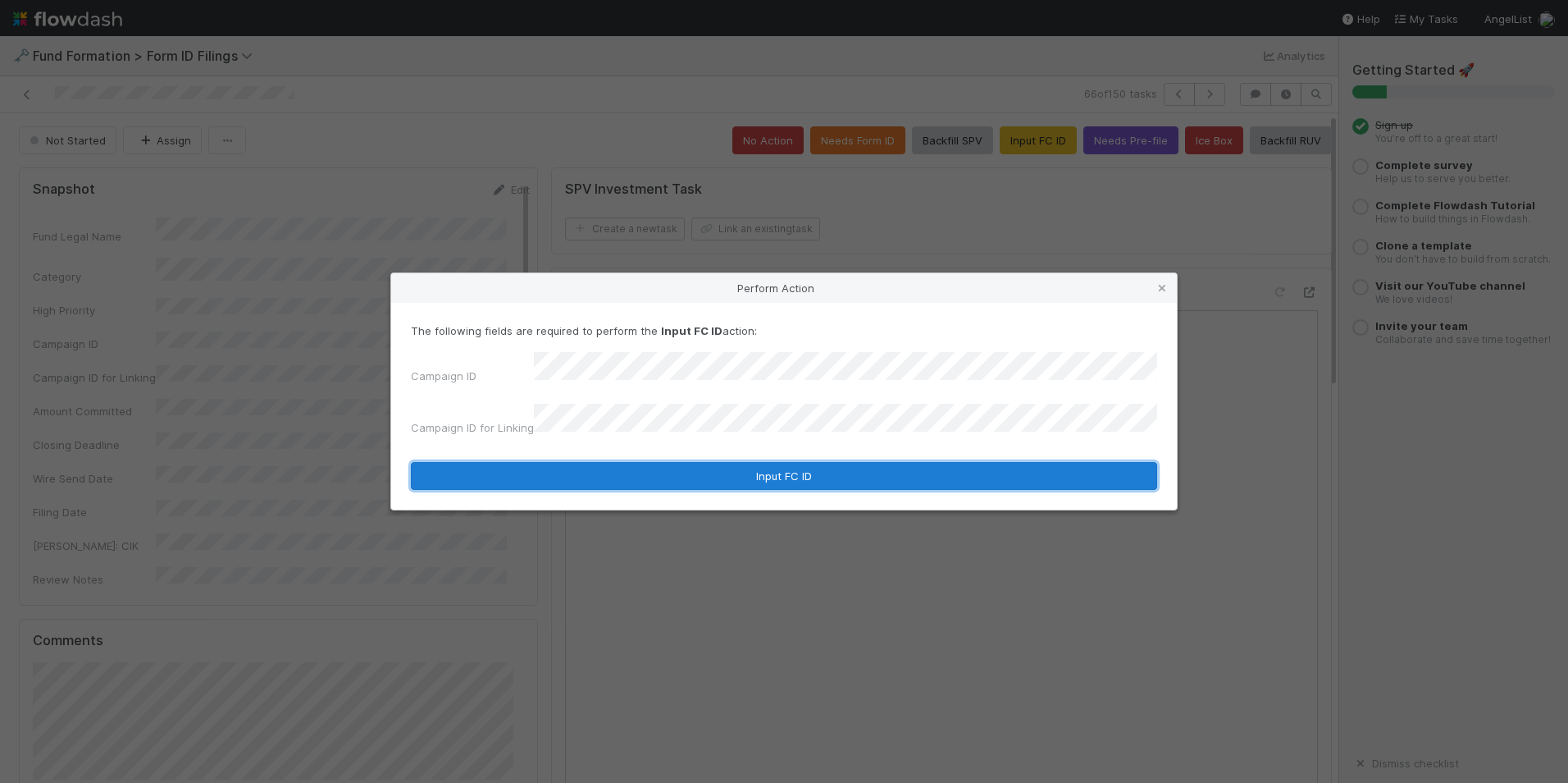
click at [789, 465] on button "Input FC ID" at bounding box center [784, 476] width 746 height 28
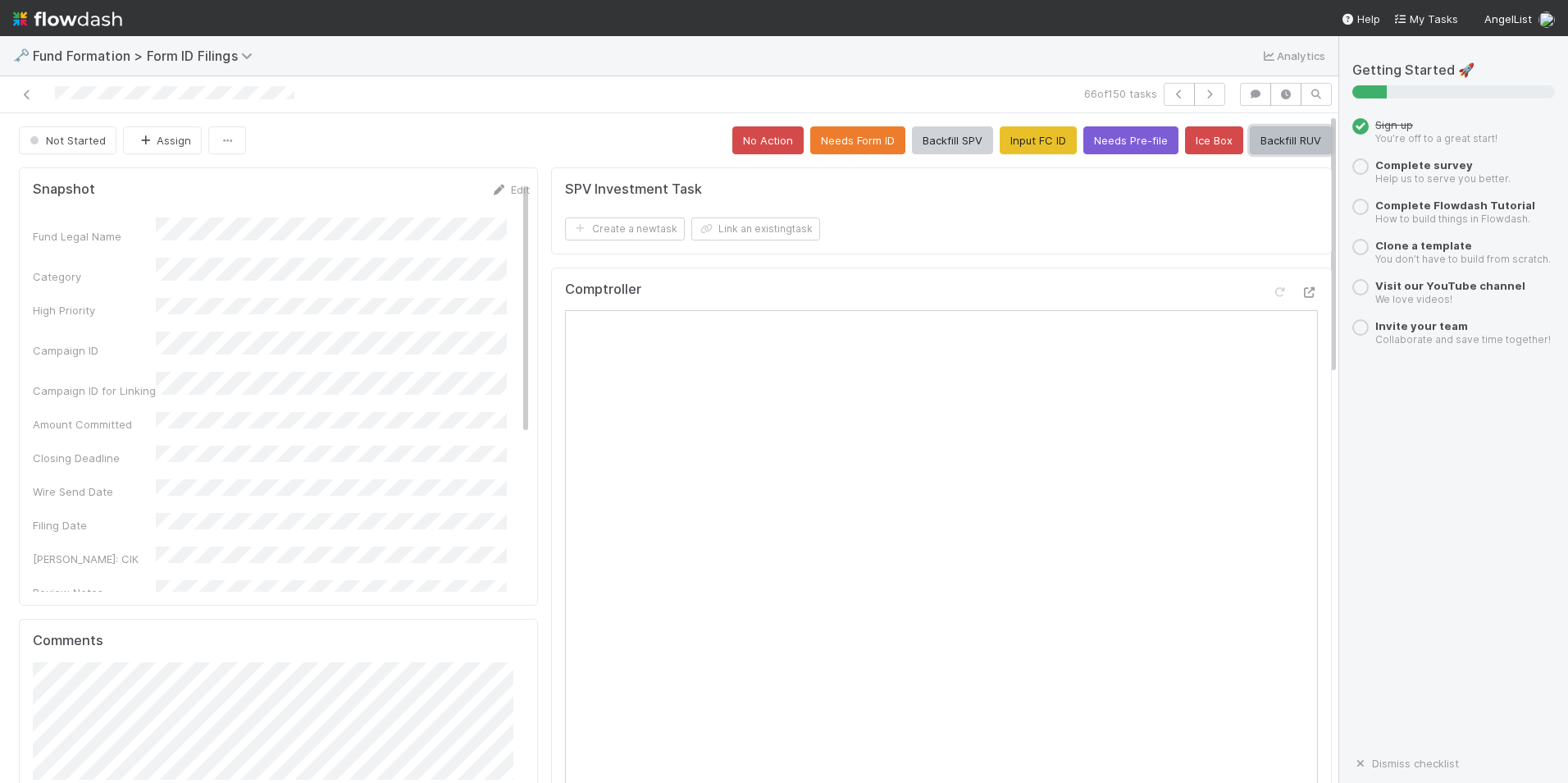
click at [1250, 145] on button "Backfill RUV" at bounding box center [1291, 140] width 82 height 28
click at [1195, 85] on button "button" at bounding box center [1210, 95] width 31 height 23
click at [1002, 134] on button "Input FC ID" at bounding box center [1038, 140] width 77 height 28
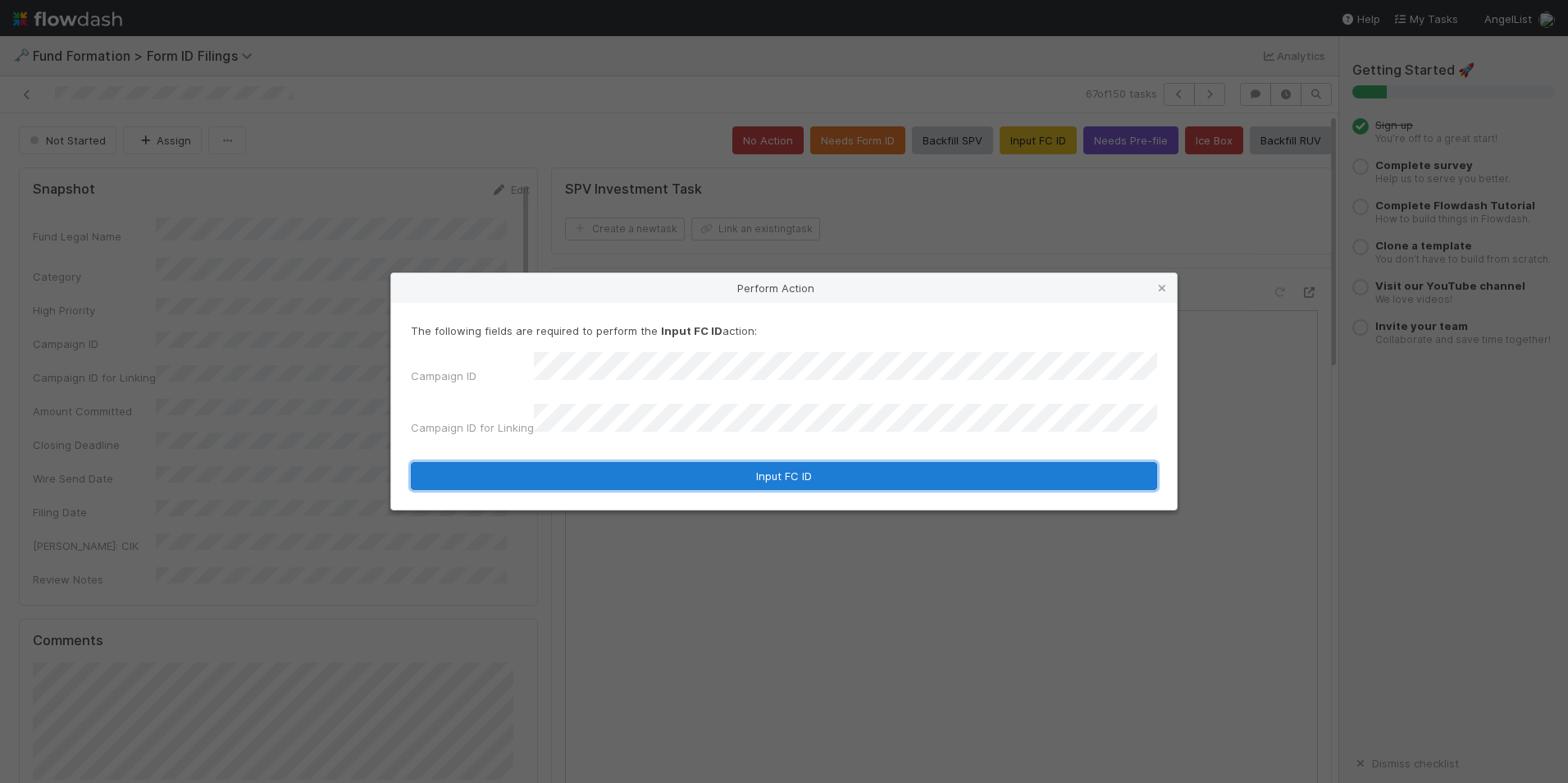
click at [785, 462] on button "Input FC ID" at bounding box center [784, 476] width 746 height 28
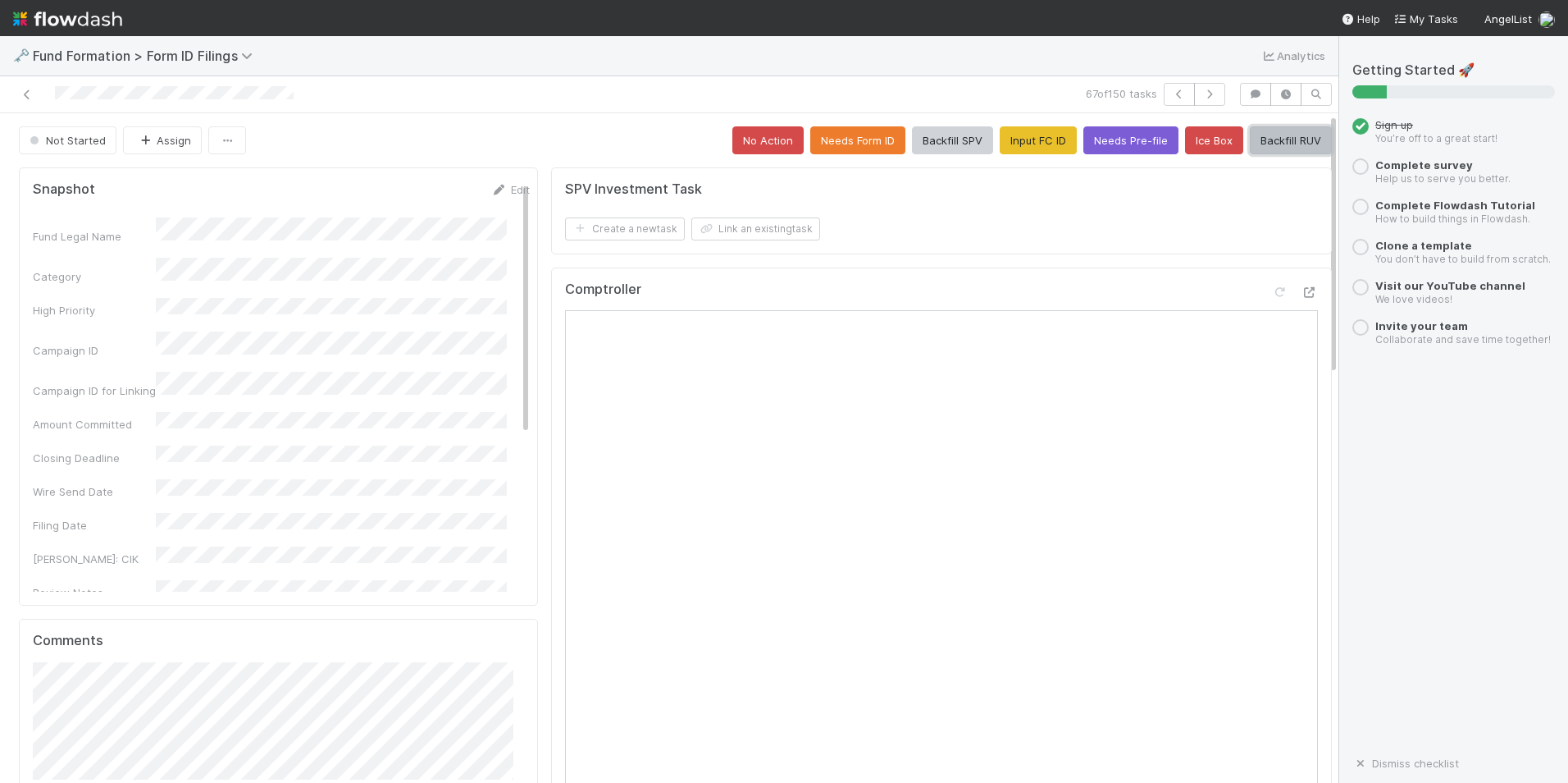
click at [1281, 148] on button "Backfill RUV" at bounding box center [1291, 140] width 82 height 28
click at [1201, 89] on icon "button" at bounding box center [1209, 94] width 16 height 10
click at [1036, 148] on button "Input FC ID" at bounding box center [1038, 140] width 77 height 28
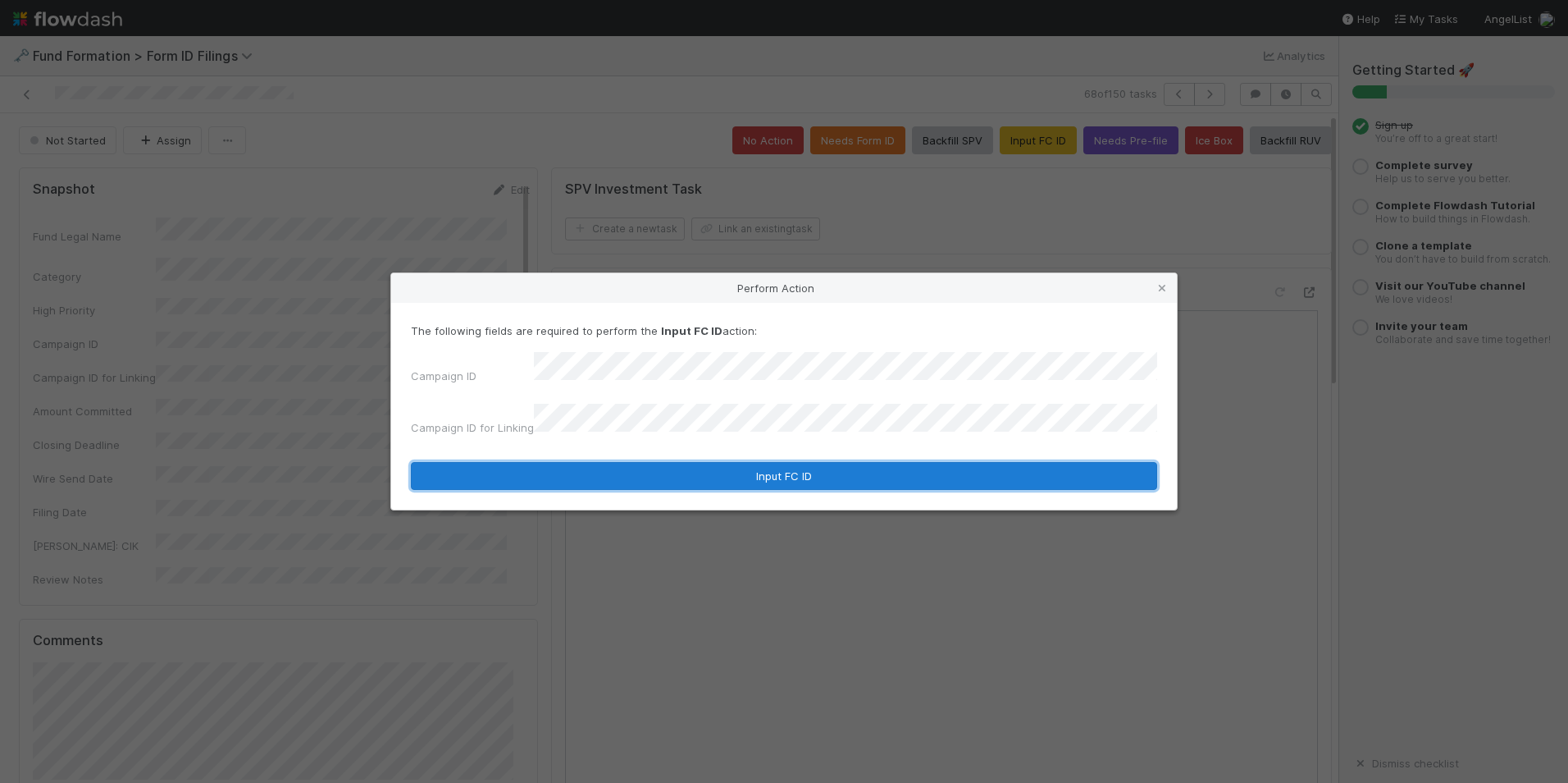
click at [811, 467] on button "Input FC ID" at bounding box center [784, 476] width 746 height 28
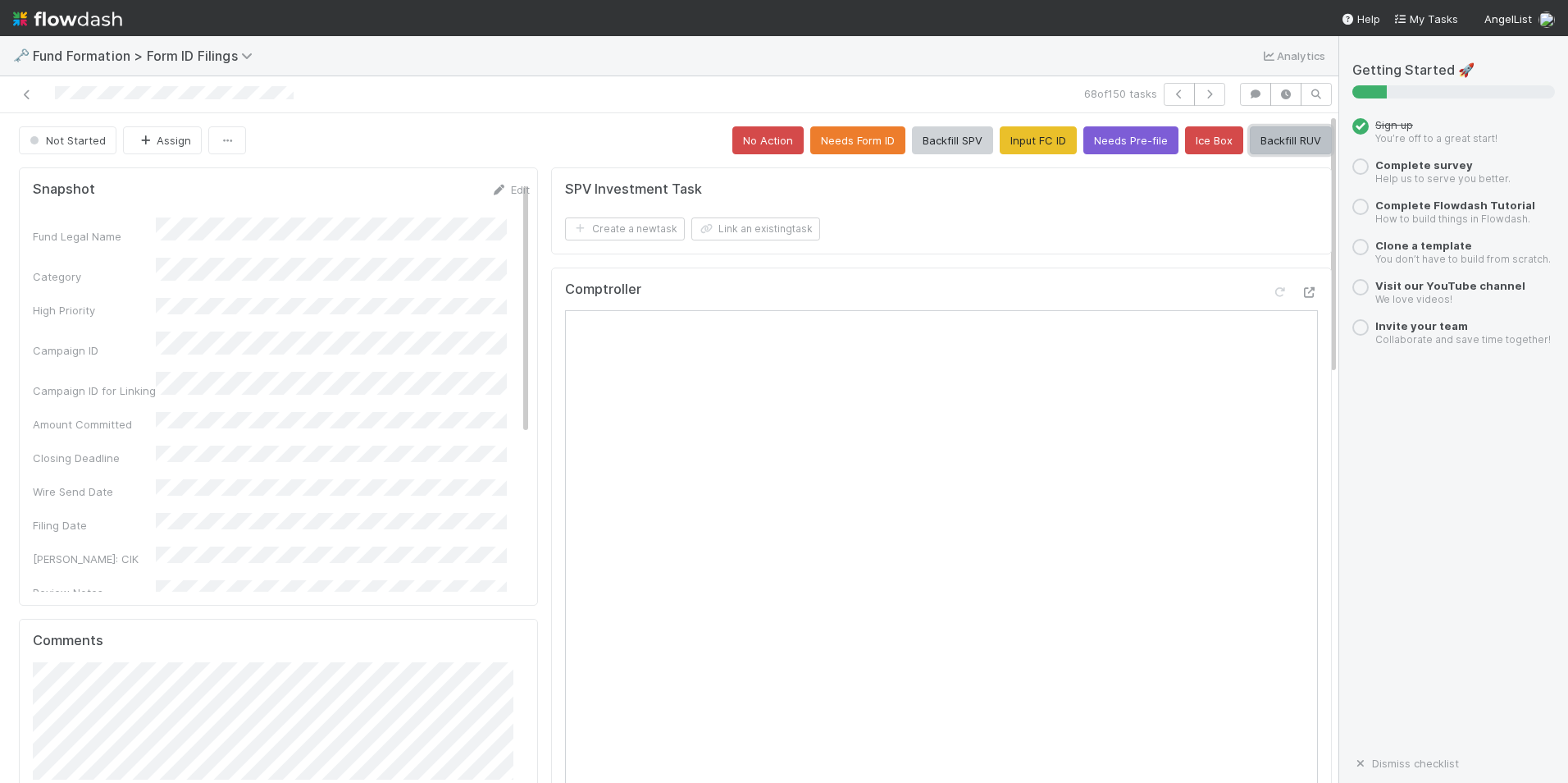
click at [1265, 135] on button "Backfill RUV" at bounding box center [1291, 140] width 82 height 28
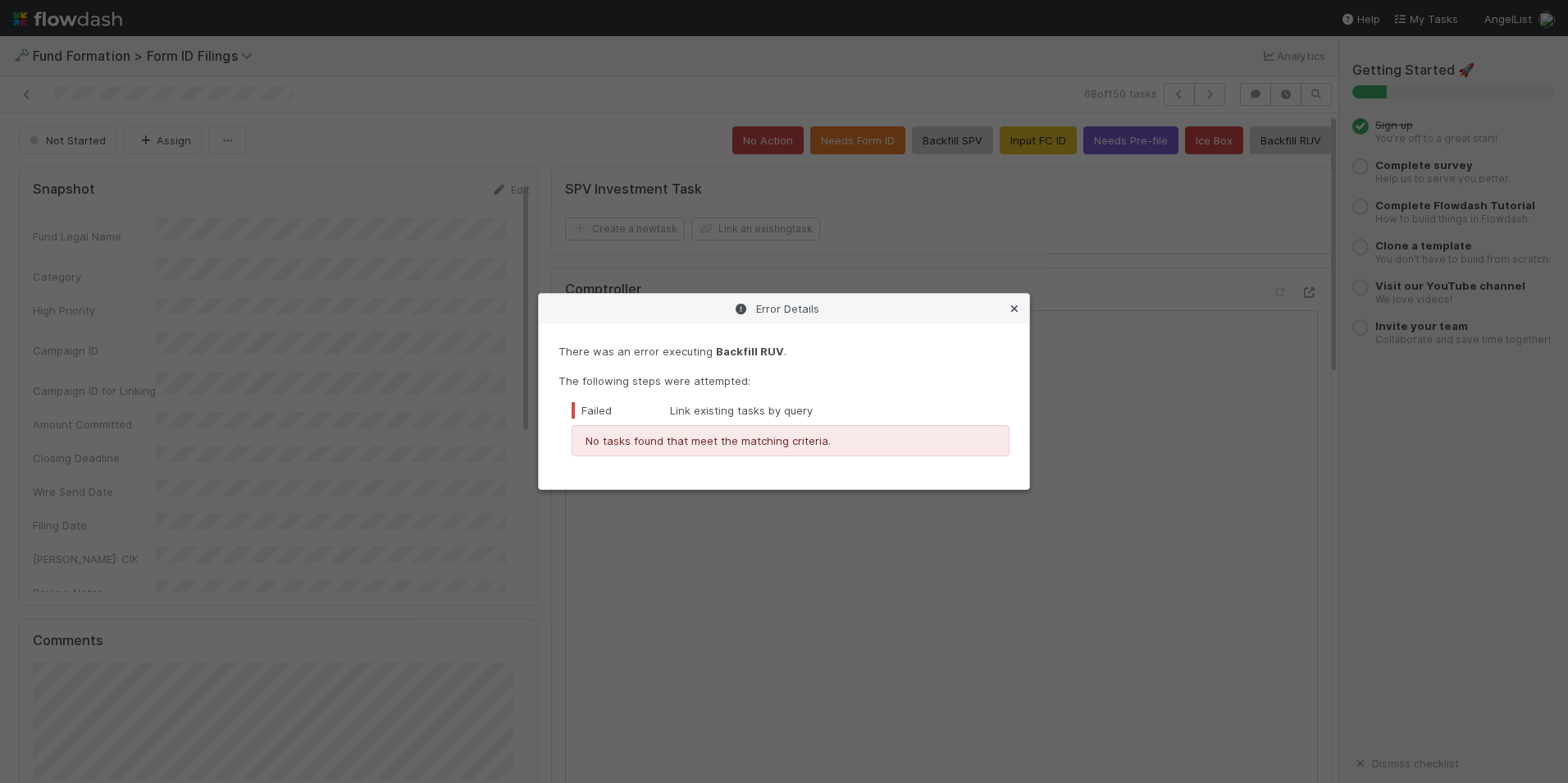
click at [1013, 308] on icon at bounding box center [1014, 309] width 16 height 10
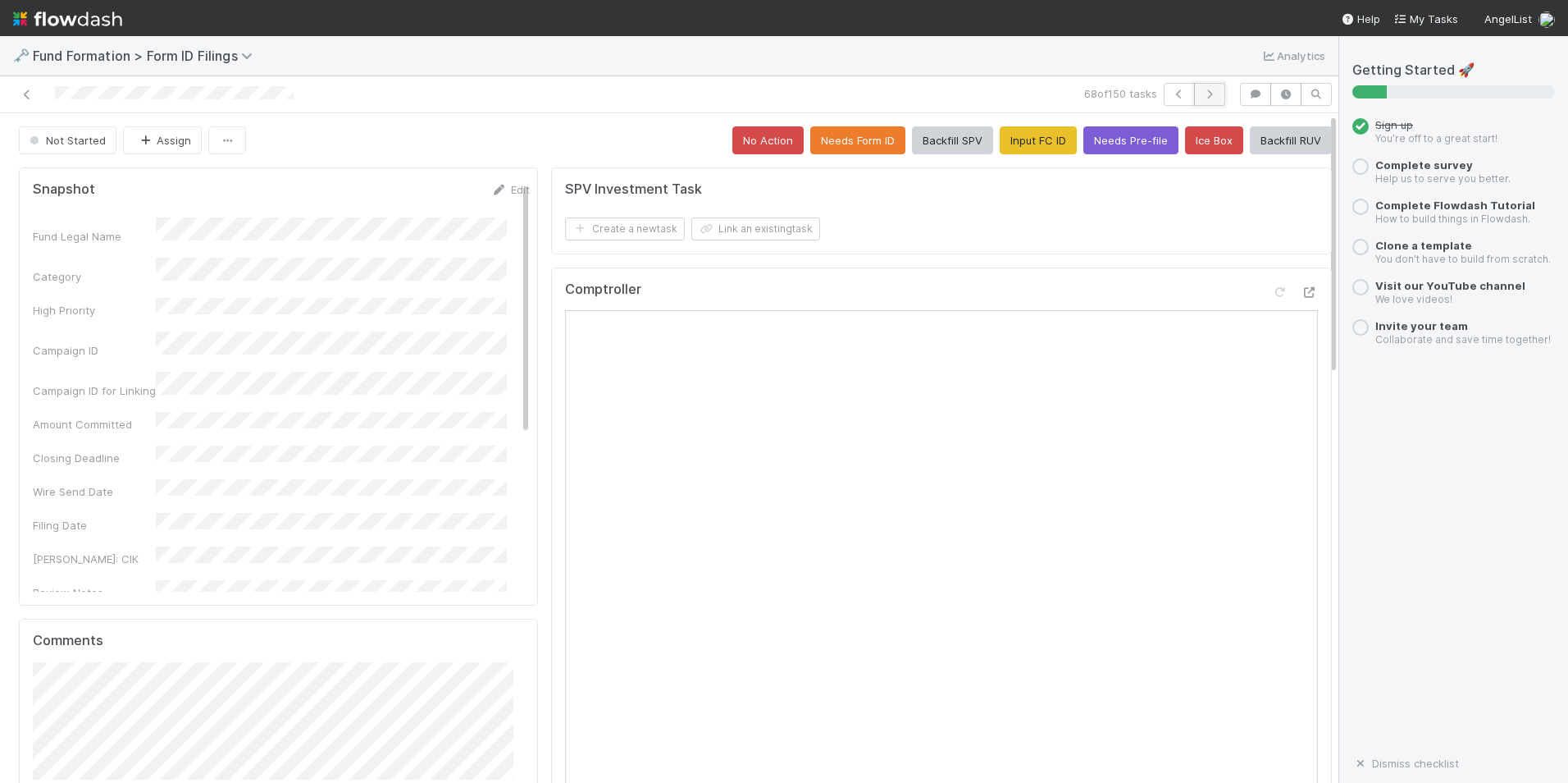
click at [1201, 93] on icon "button" at bounding box center [1209, 94] width 16 height 10
click at [1010, 140] on button "Input FC ID" at bounding box center [1038, 140] width 77 height 28
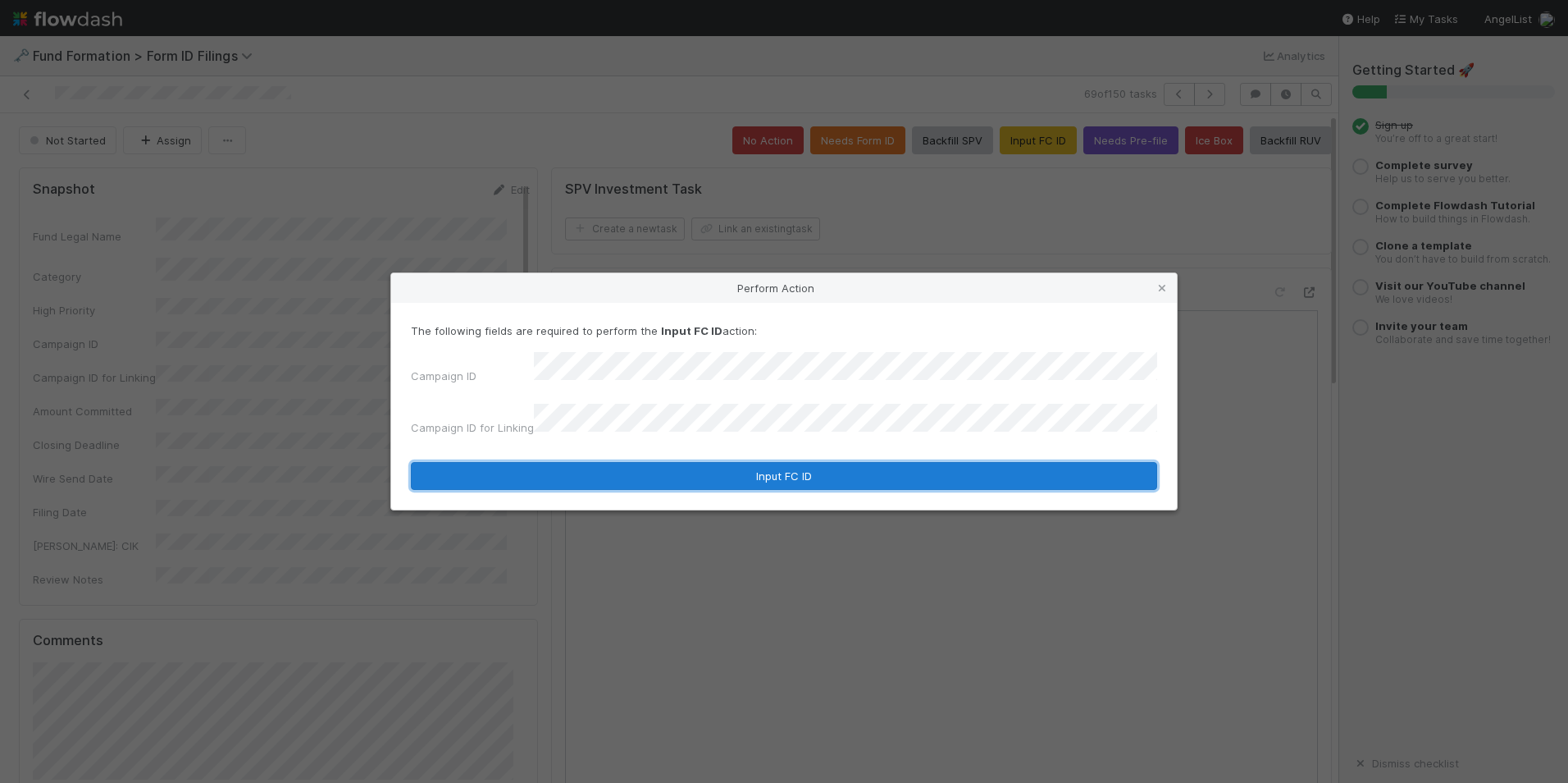
click at [615, 462] on button "Input FC ID" at bounding box center [784, 476] width 746 height 28
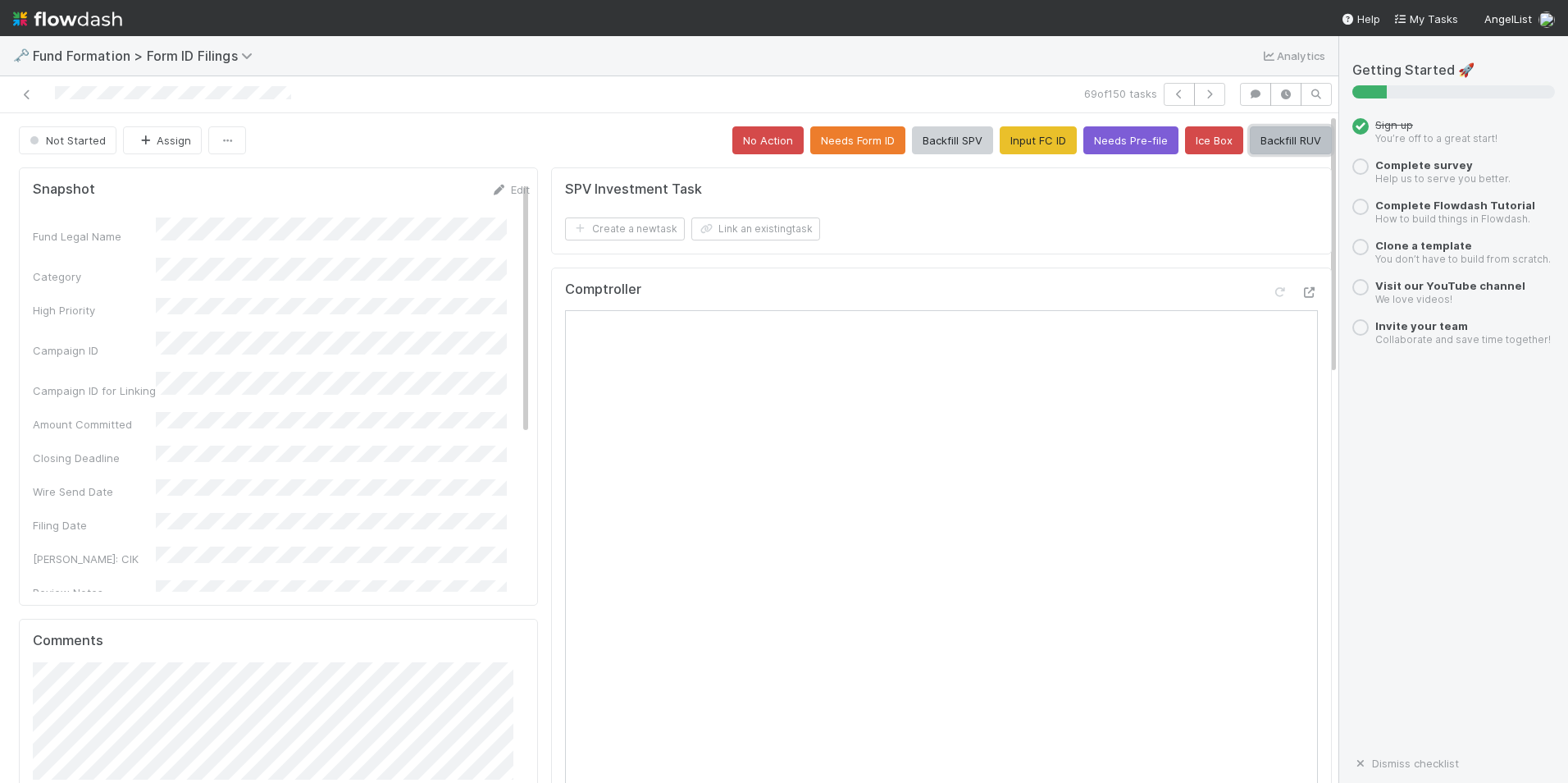
click at [1250, 138] on button "Backfill RUV" at bounding box center [1291, 140] width 82 height 28
click at [1201, 99] on icon "button" at bounding box center [1209, 94] width 16 height 10
click at [1000, 144] on button "Input FC ID" at bounding box center [1038, 140] width 77 height 28
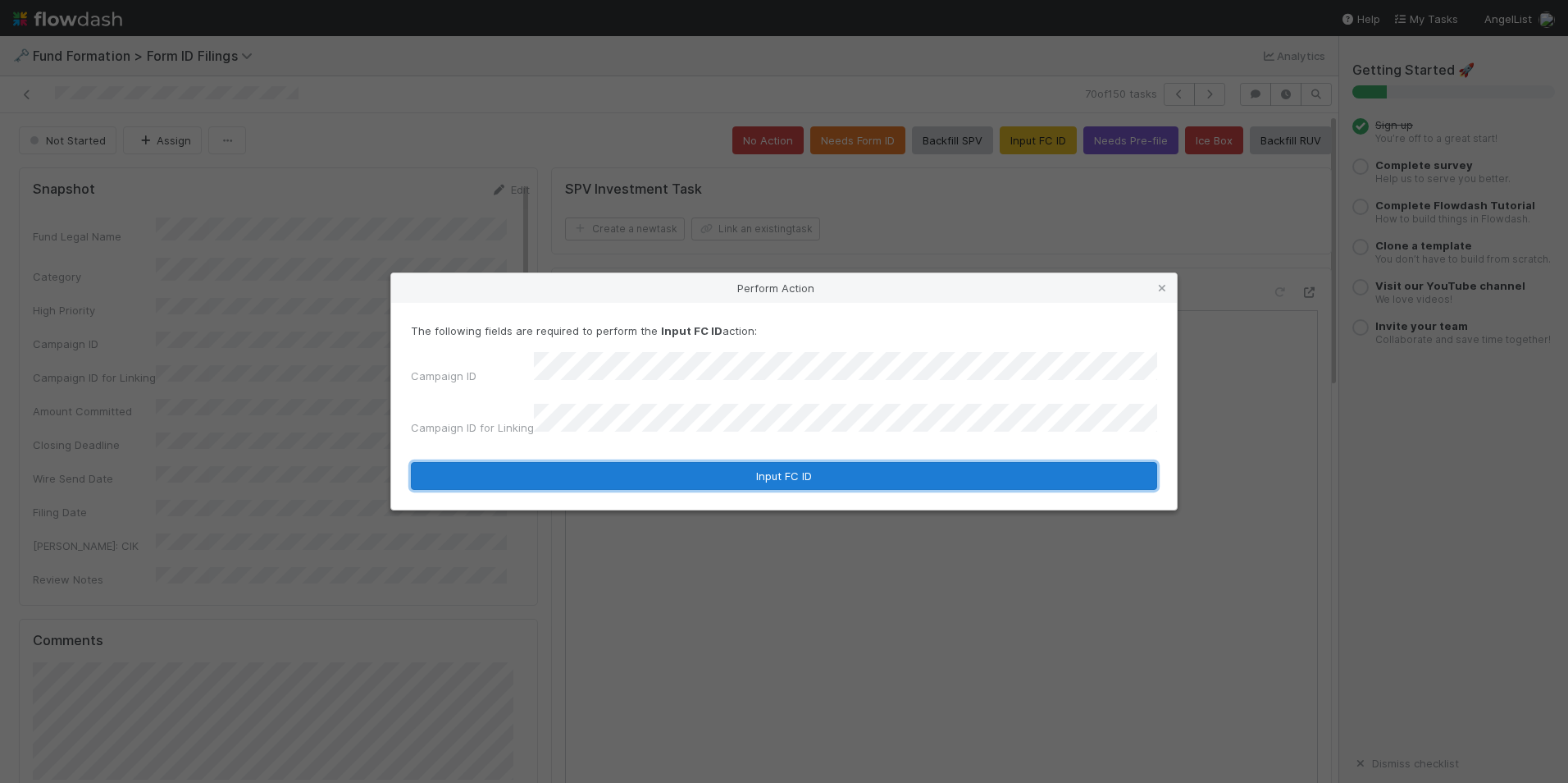
click at [652, 462] on button "Input FC ID" at bounding box center [784, 476] width 746 height 28
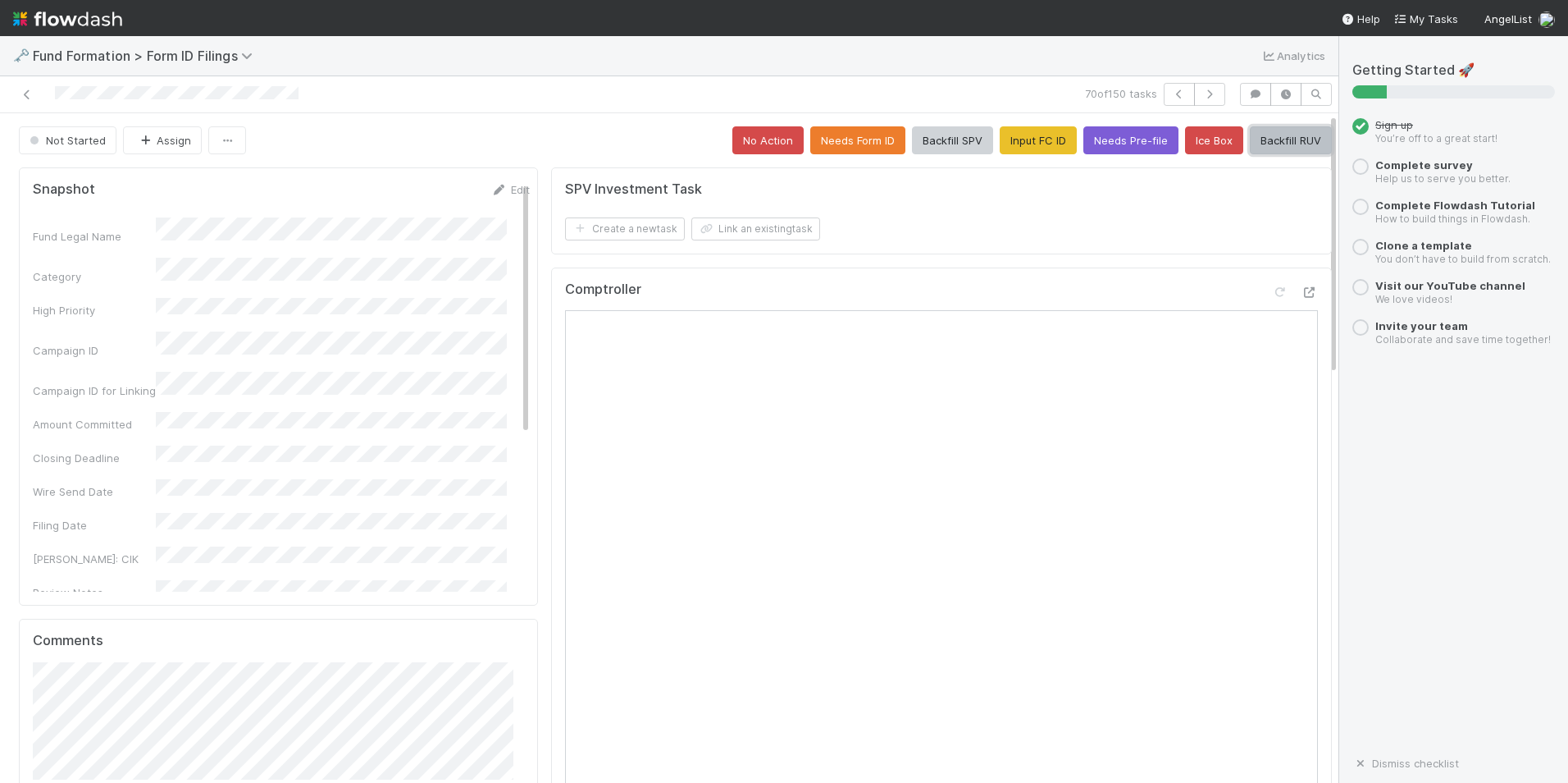
click at [1250, 151] on button "Backfill RUV" at bounding box center [1291, 140] width 82 height 28
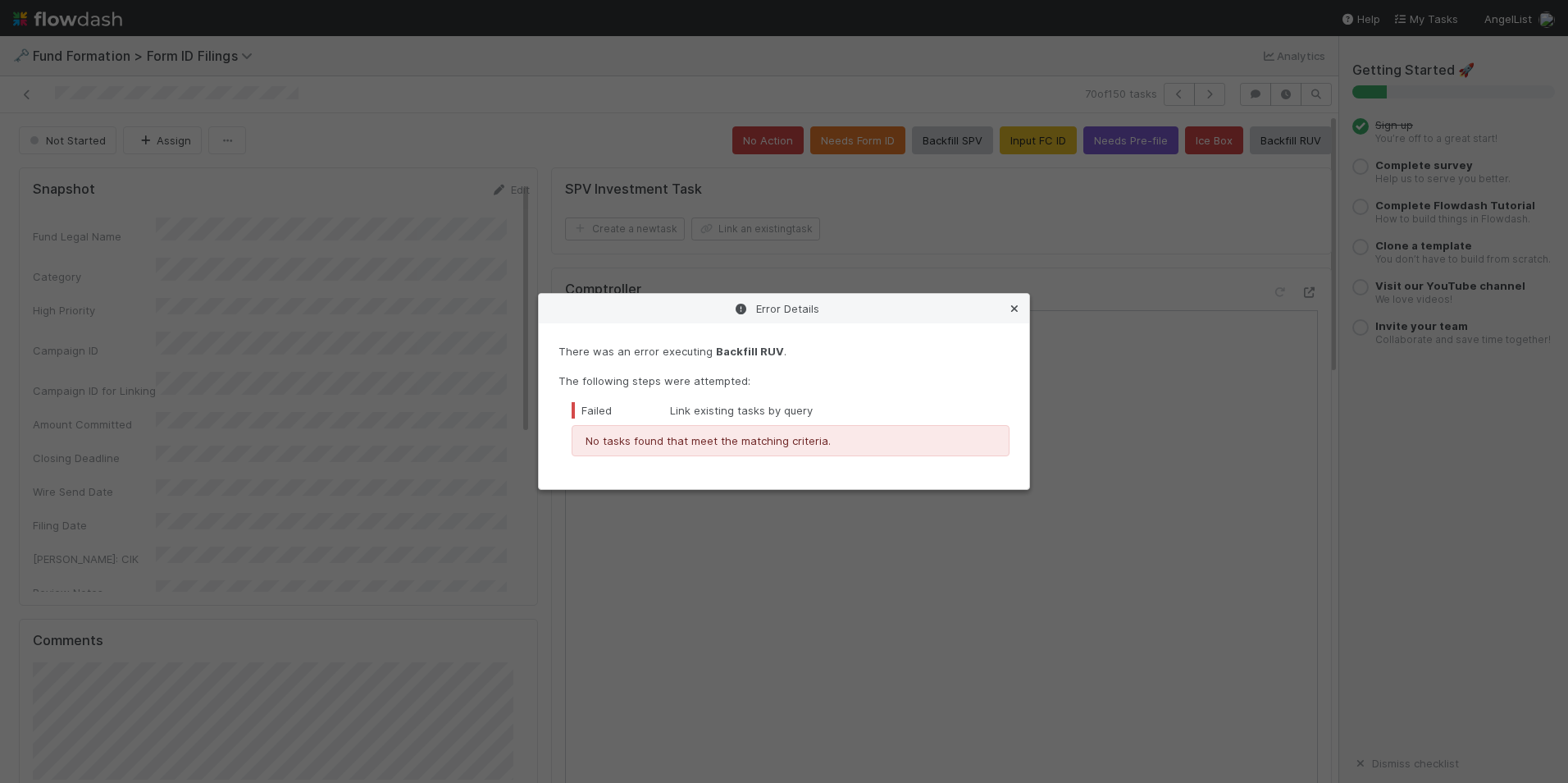
click at [1008, 309] on icon at bounding box center [1014, 309] width 16 height 10
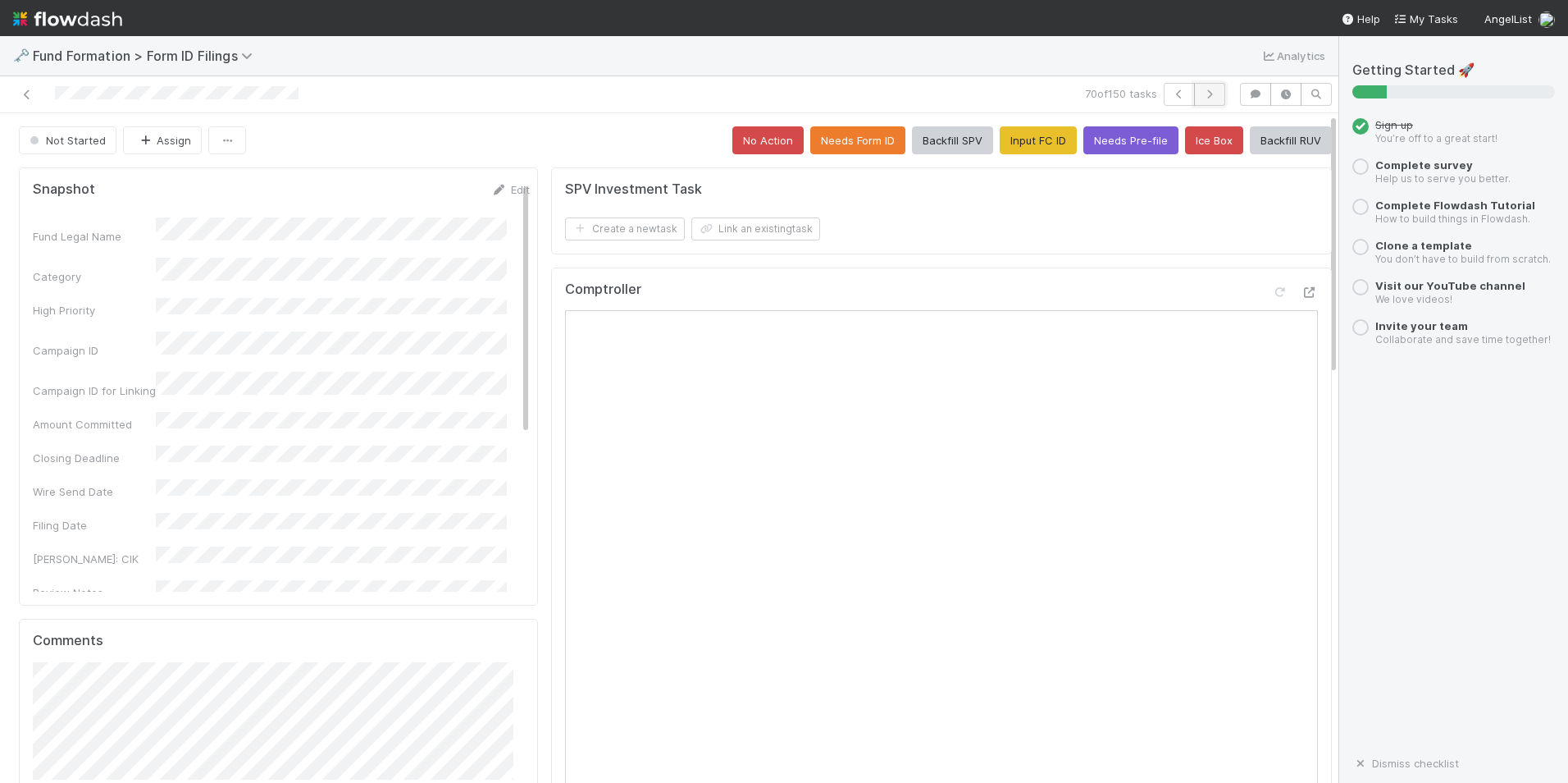
click at [1201, 96] on icon "button" at bounding box center [1209, 94] width 16 height 10
click at [1012, 146] on button "Input FC ID" at bounding box center [1038, 140] width 77 height 28
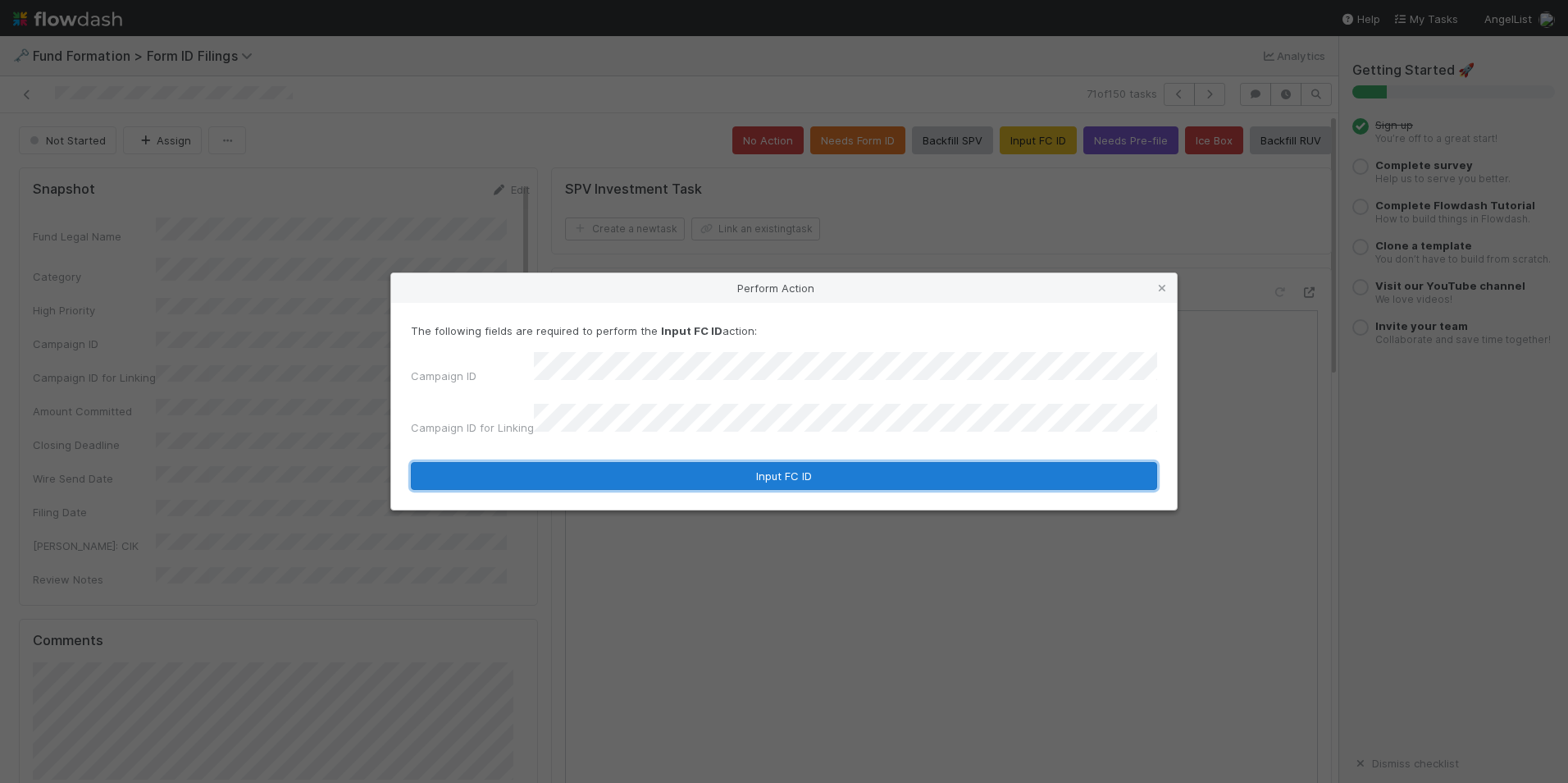
click at [732, 462] on button "Input FC ID" at bounding box center [784, 476] width 746 height 28
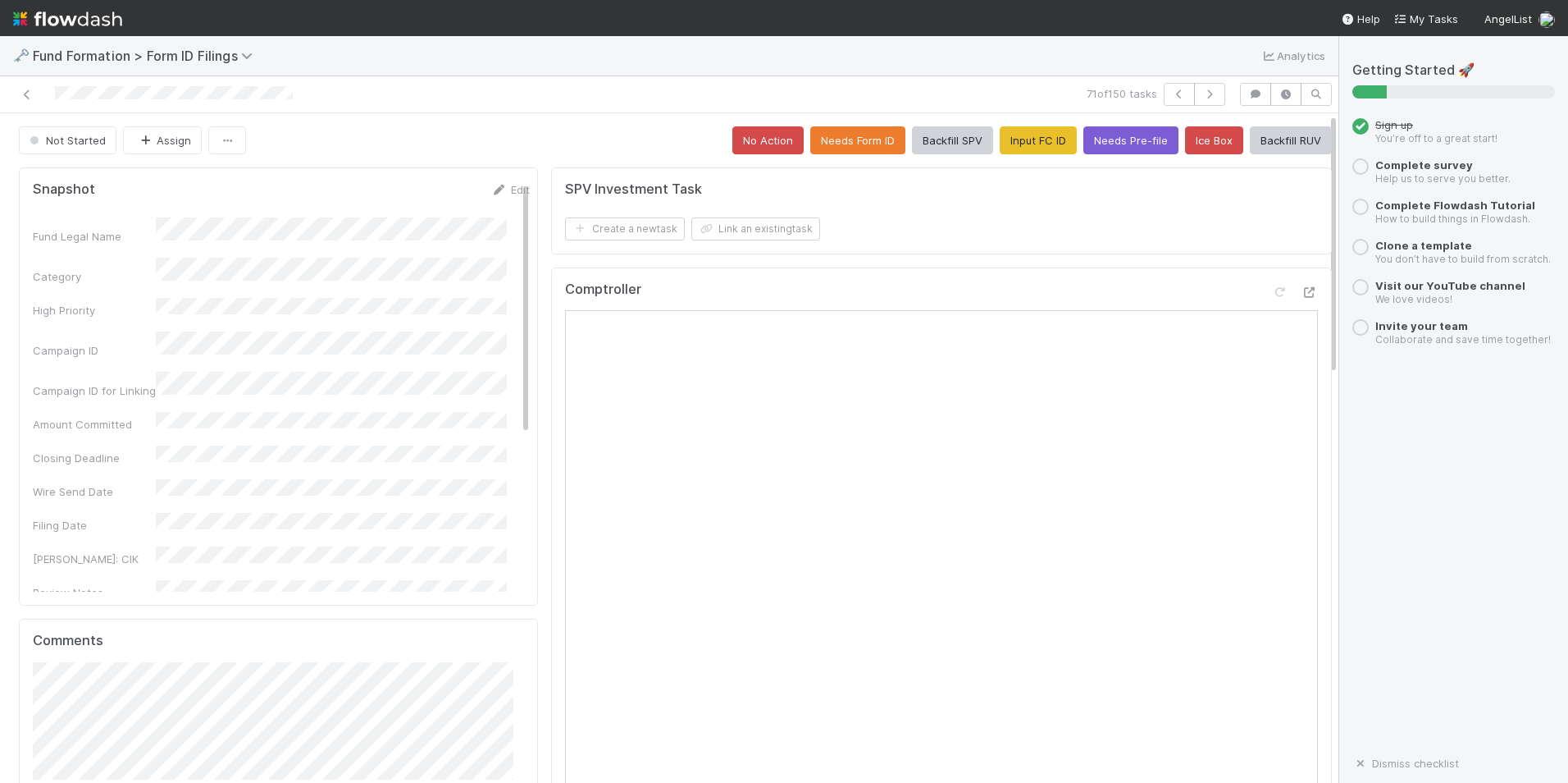
click at [1262, 138] on button "Backfill RUV" at bounding box center [1291, 140] width 82 height 28
click at [1201, 104] on button "button" at bounding box center [1210, 95] width 31 height 23
click at [1024, 146] on button "Input FC ID" at bounding box center [1038, 140] width 77 height 28
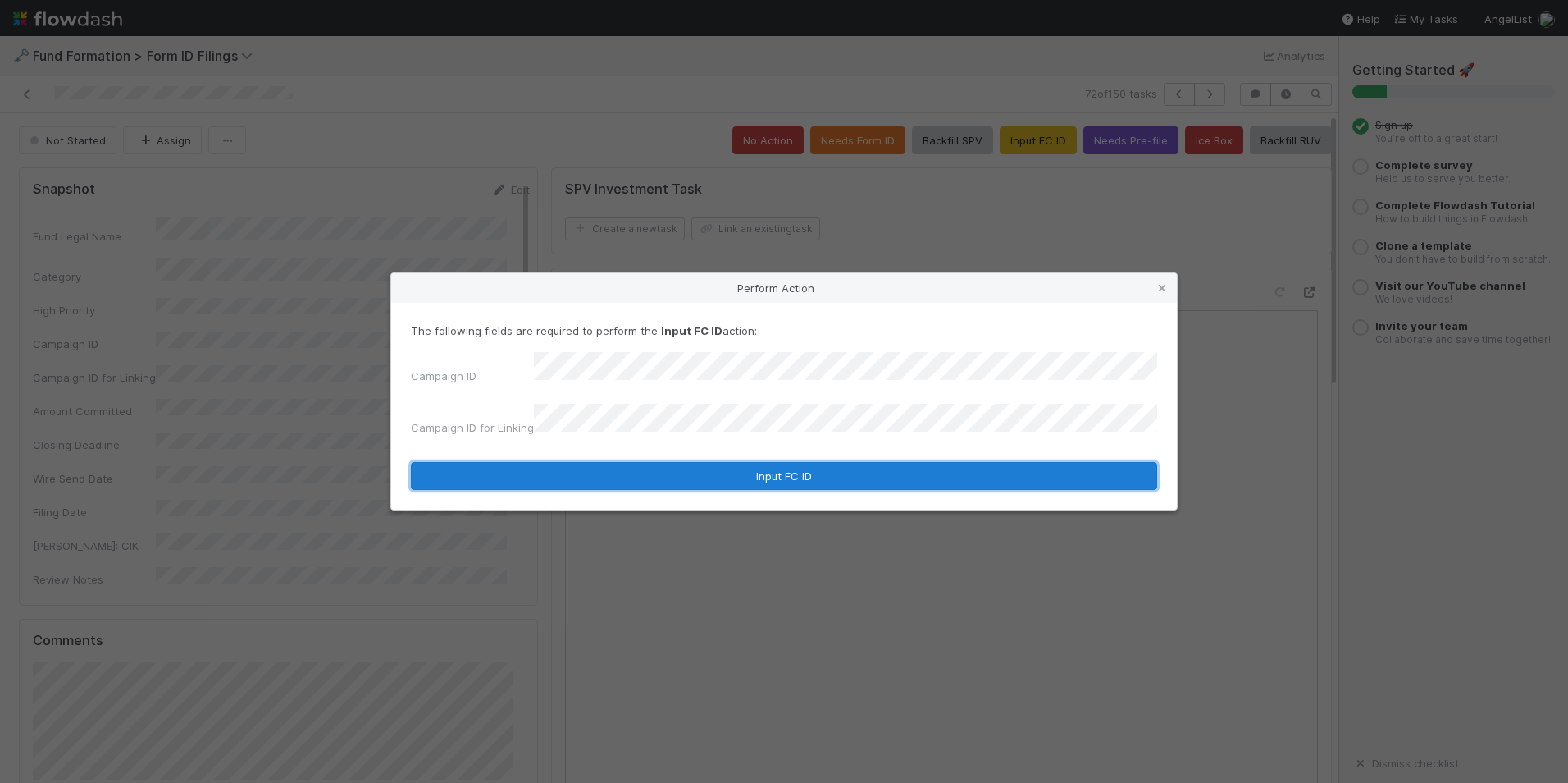
click at [742, 462] on button "Input FC ID" at bounding box center [784, 476] width 746 height 28
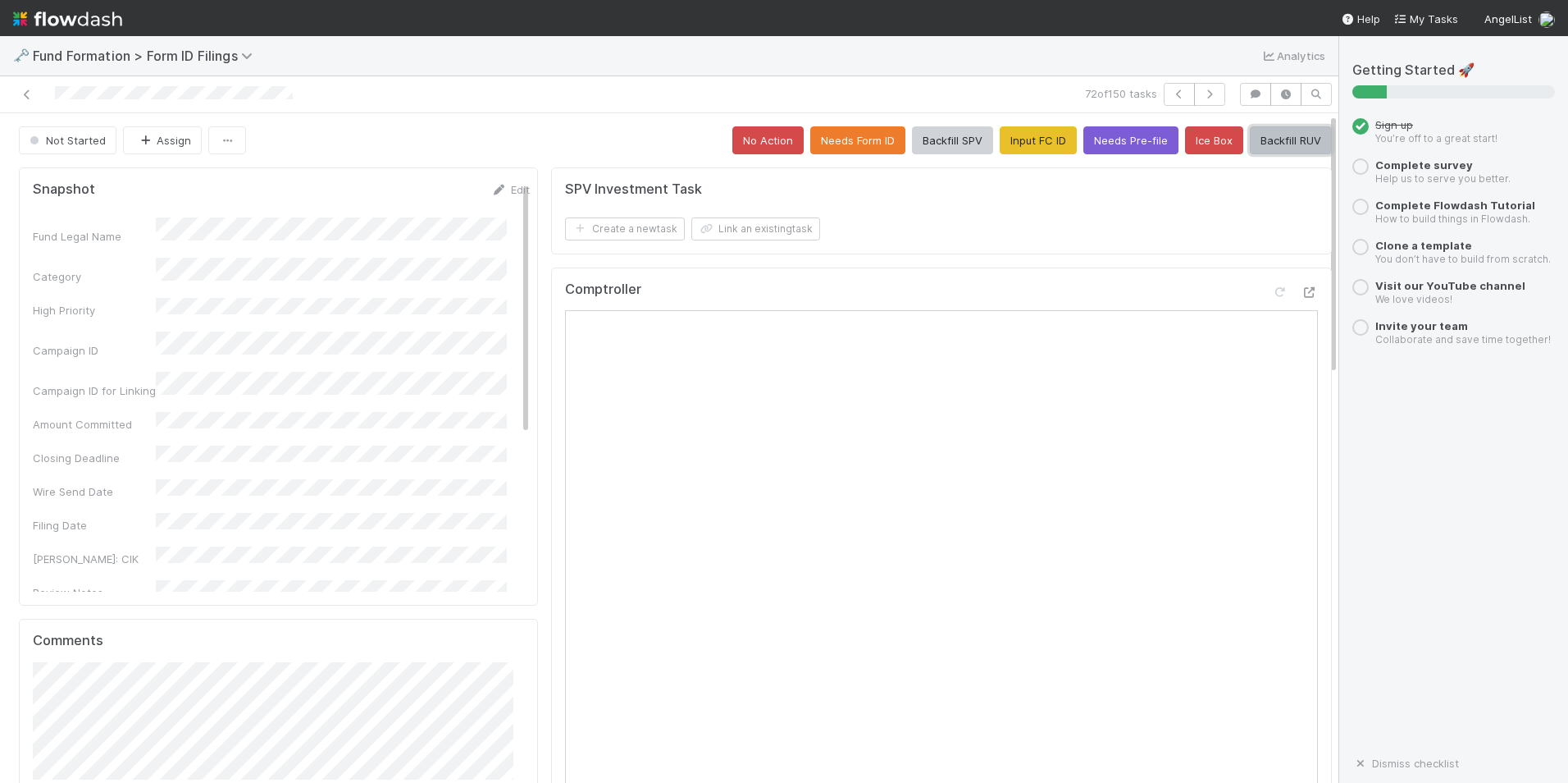
click at [1250, 145] on button "Backfill RUV" at bounding box center [1291, 140] width 82 height 28
click at [1197, 84] on button "button" at bounding box center [1210, 95] width 31 height 23
click at [1038, 142] on button "Input FC ID" at bounding box center [1038, 140] width 77 height 28
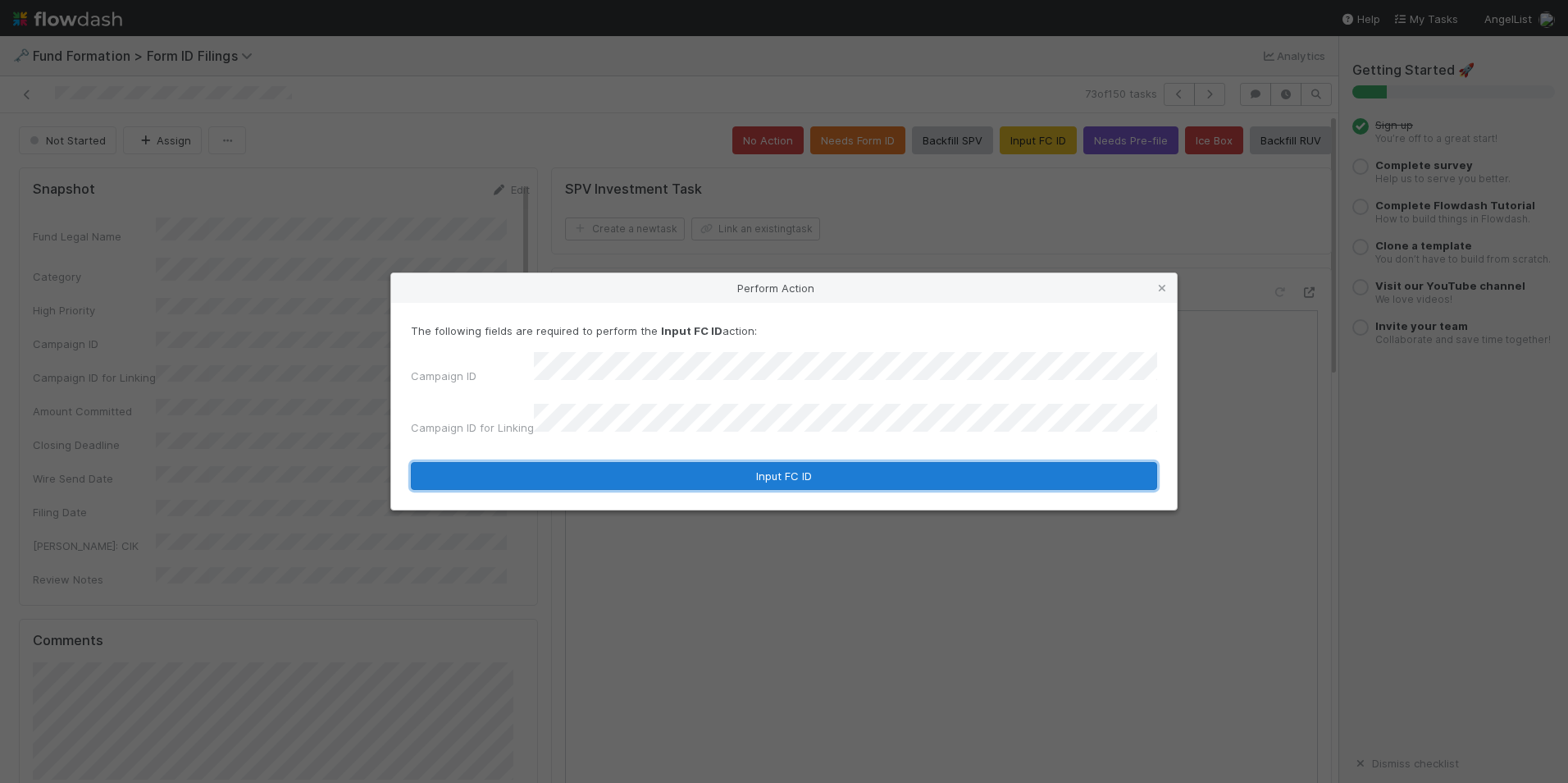
click at [757, 467] on button "Input FC ID" at bounding box center [784, 476] width 746 height 28
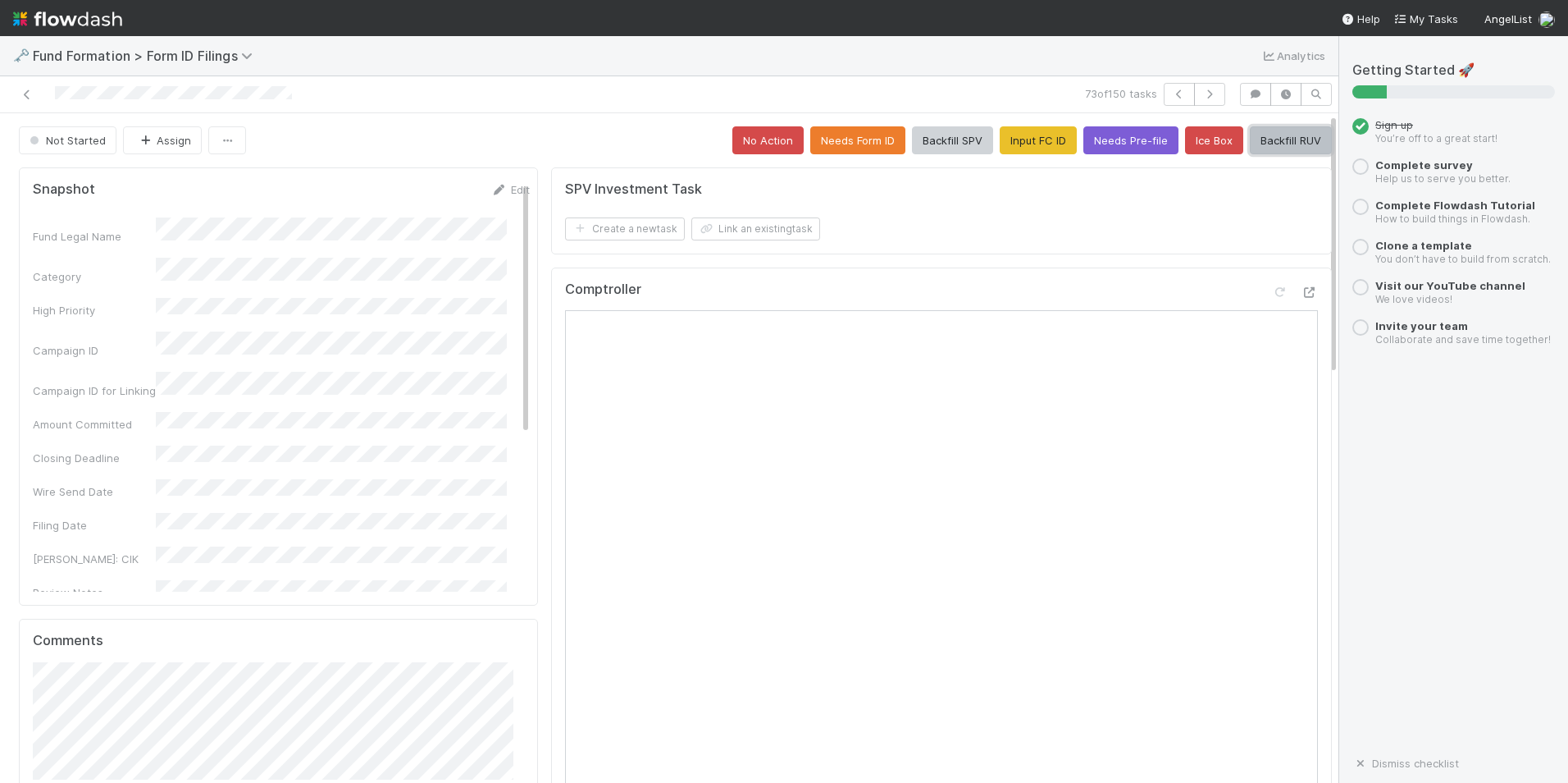
click at [1290, 129] on button "Backfill RUV" at bounding box center [1291, 140] width 82 height 28
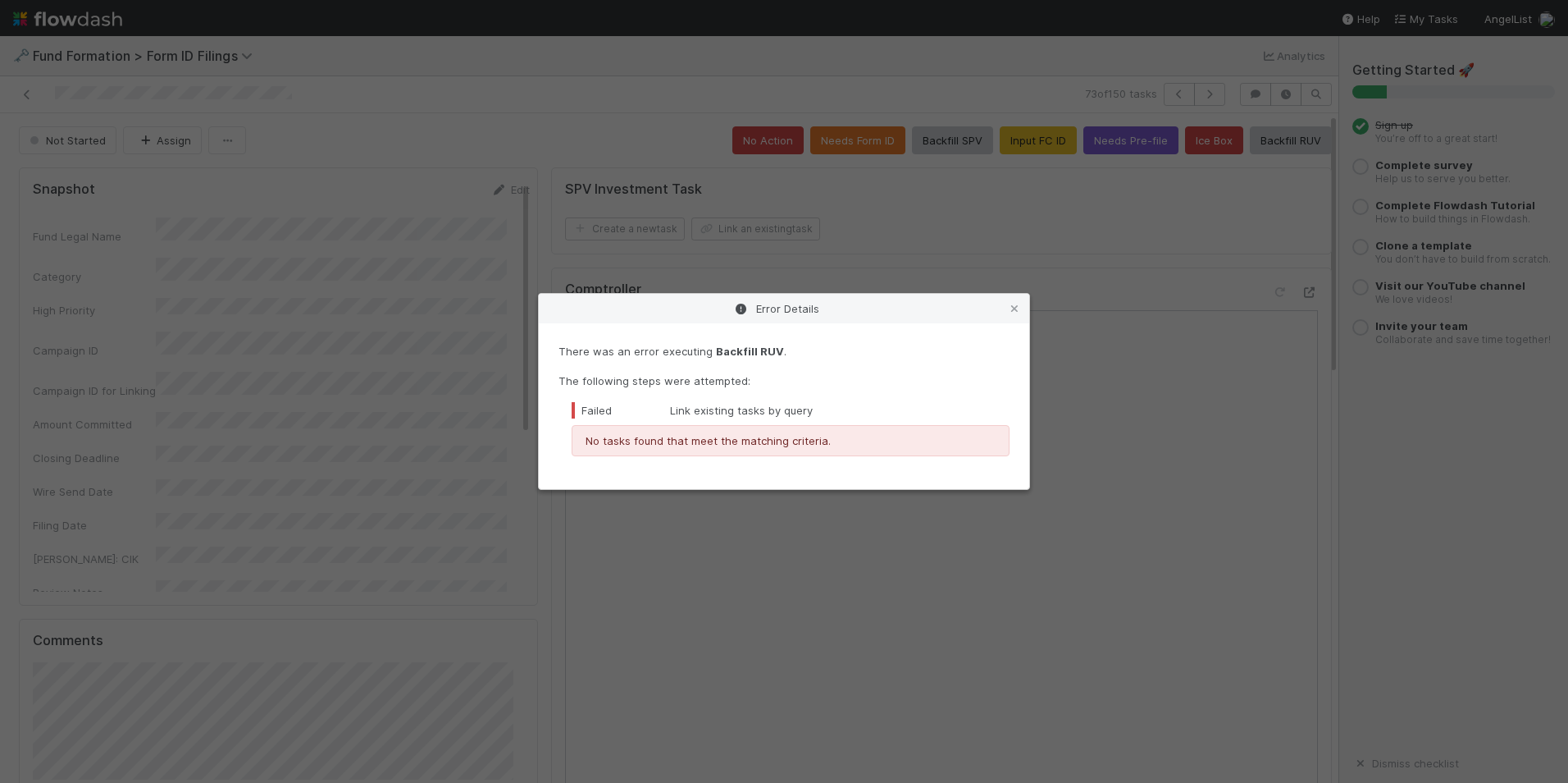
click at [1200, 103] on div "Error Details There was an error executing Backfill RUV . The following steps w…" at bounding box center [784, 391] width 1568 height 783
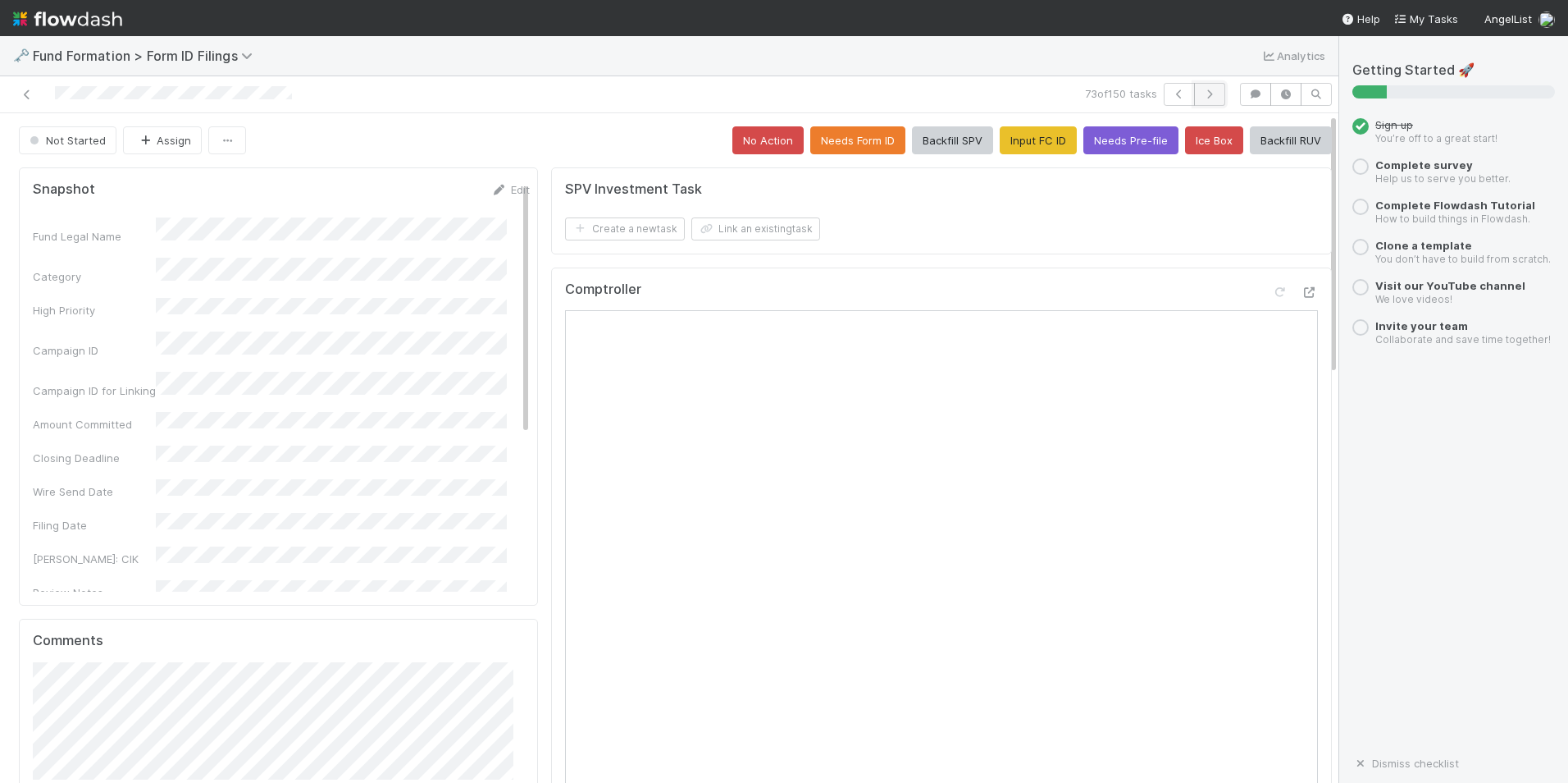
click at [1194, 100] on button "button" at bounding box center [1210, 95] width 31 height 23
click at [1000, 140] on button "Input FC ID" at bounding box center [1038, 140] width 77 height 28
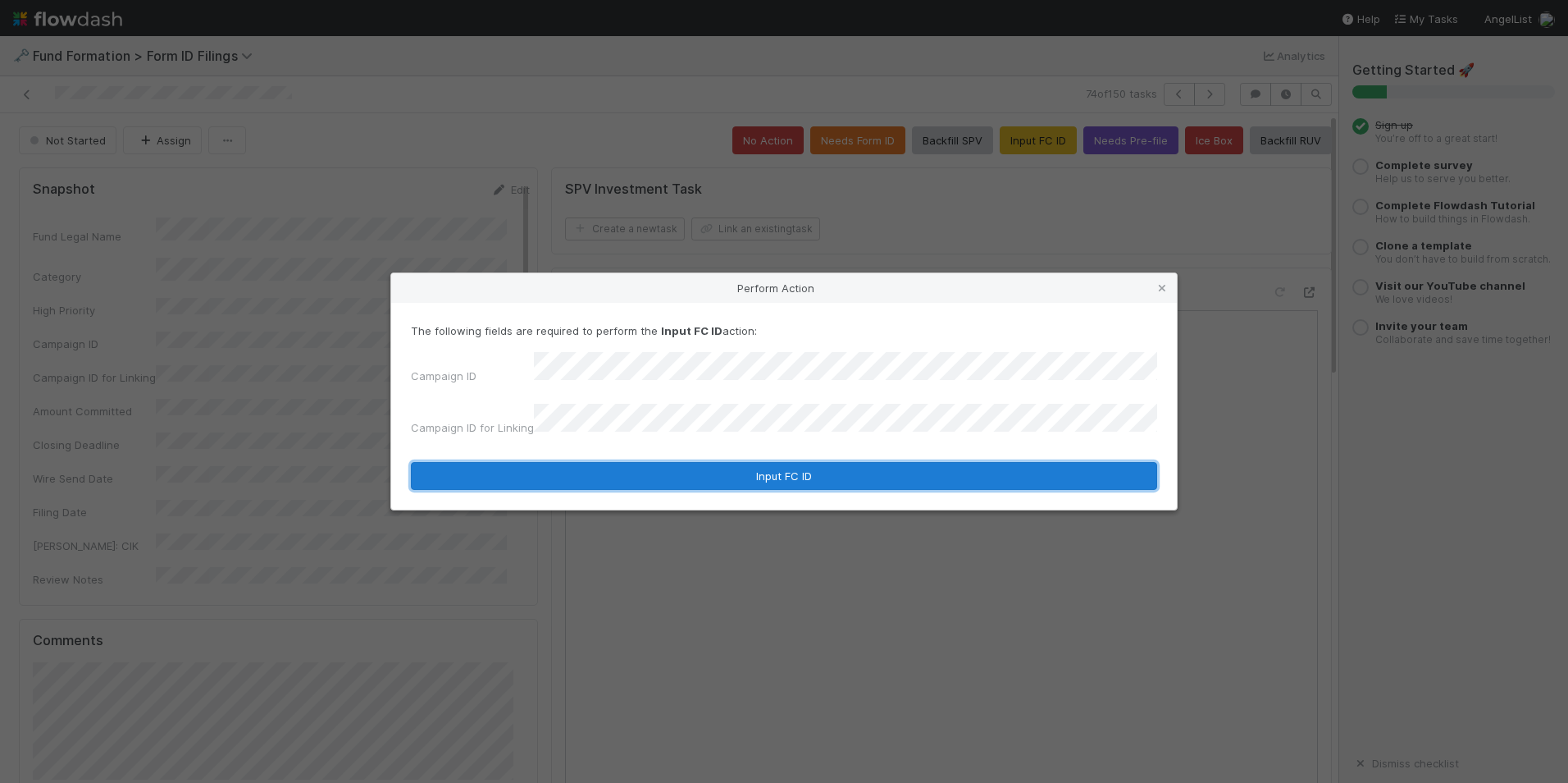
click at [736, 462] on button "Input FC ID" at bounding box center [784, 476] width 746 height 28
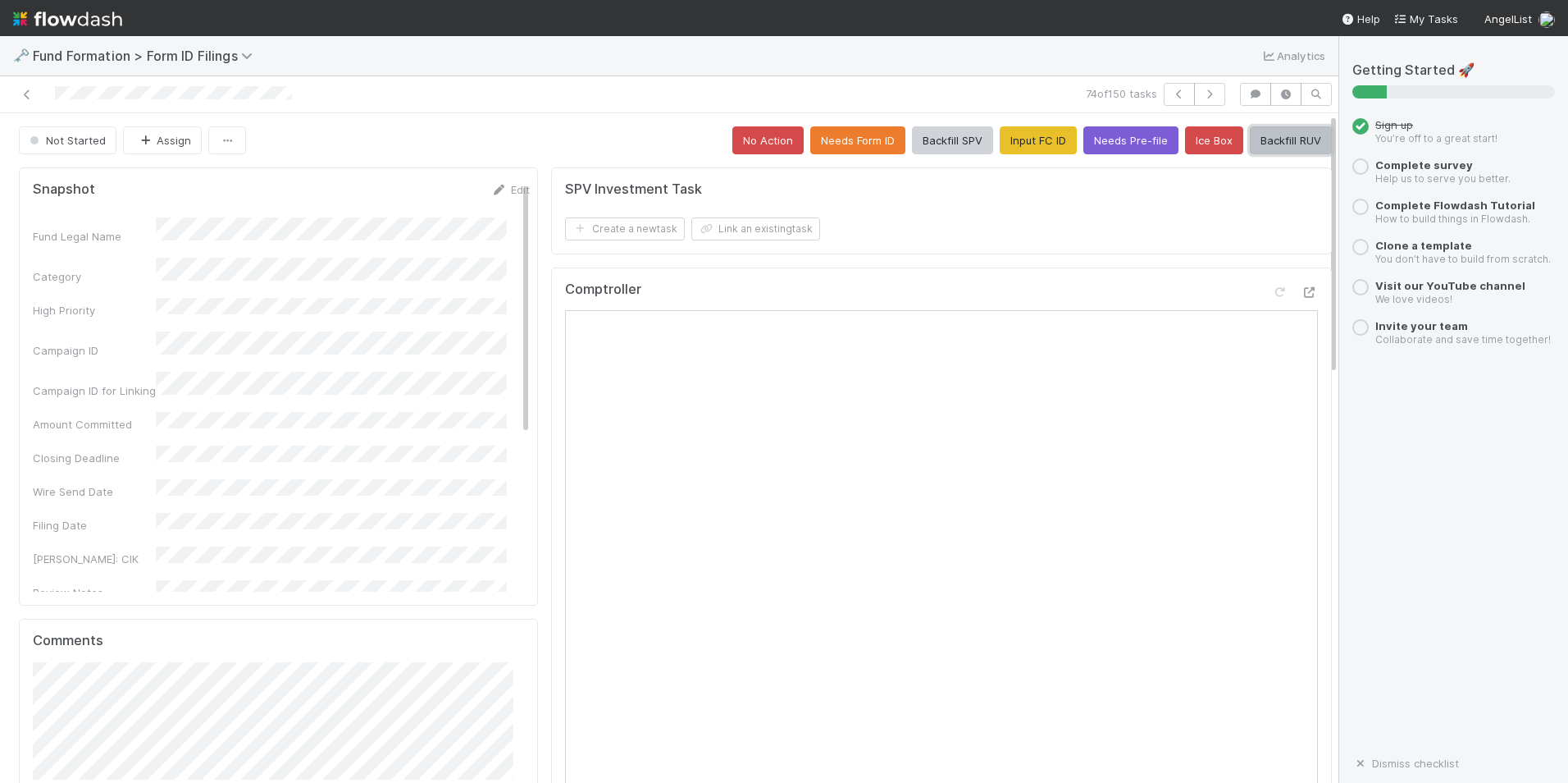
click at [1250, 150] on button "Backfill RUV" at bounding box center [1291, 140] width 82 height 28
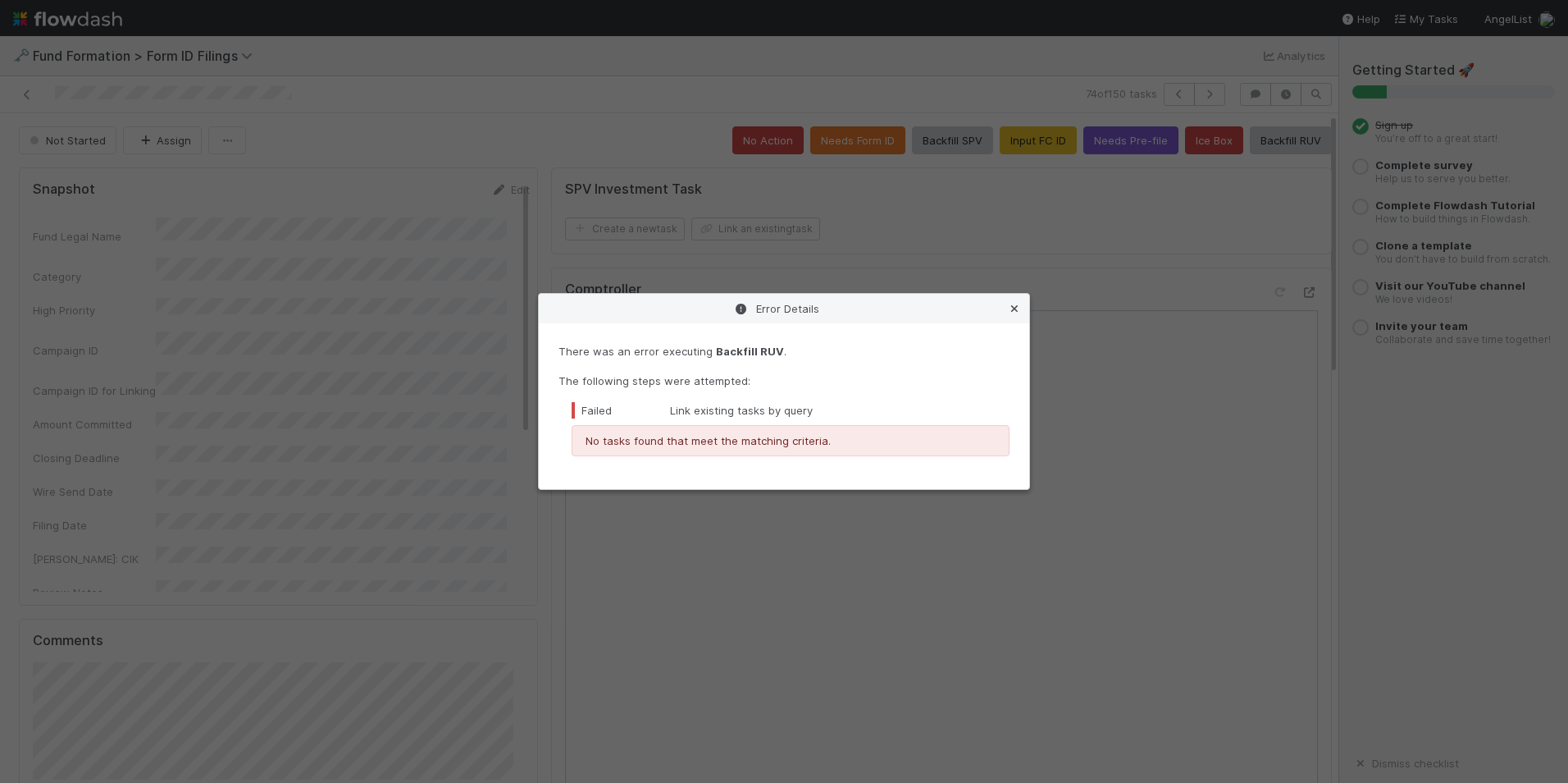
click at [1011, 303] on icon at bounding box center [1014, 309] width 16 height 10
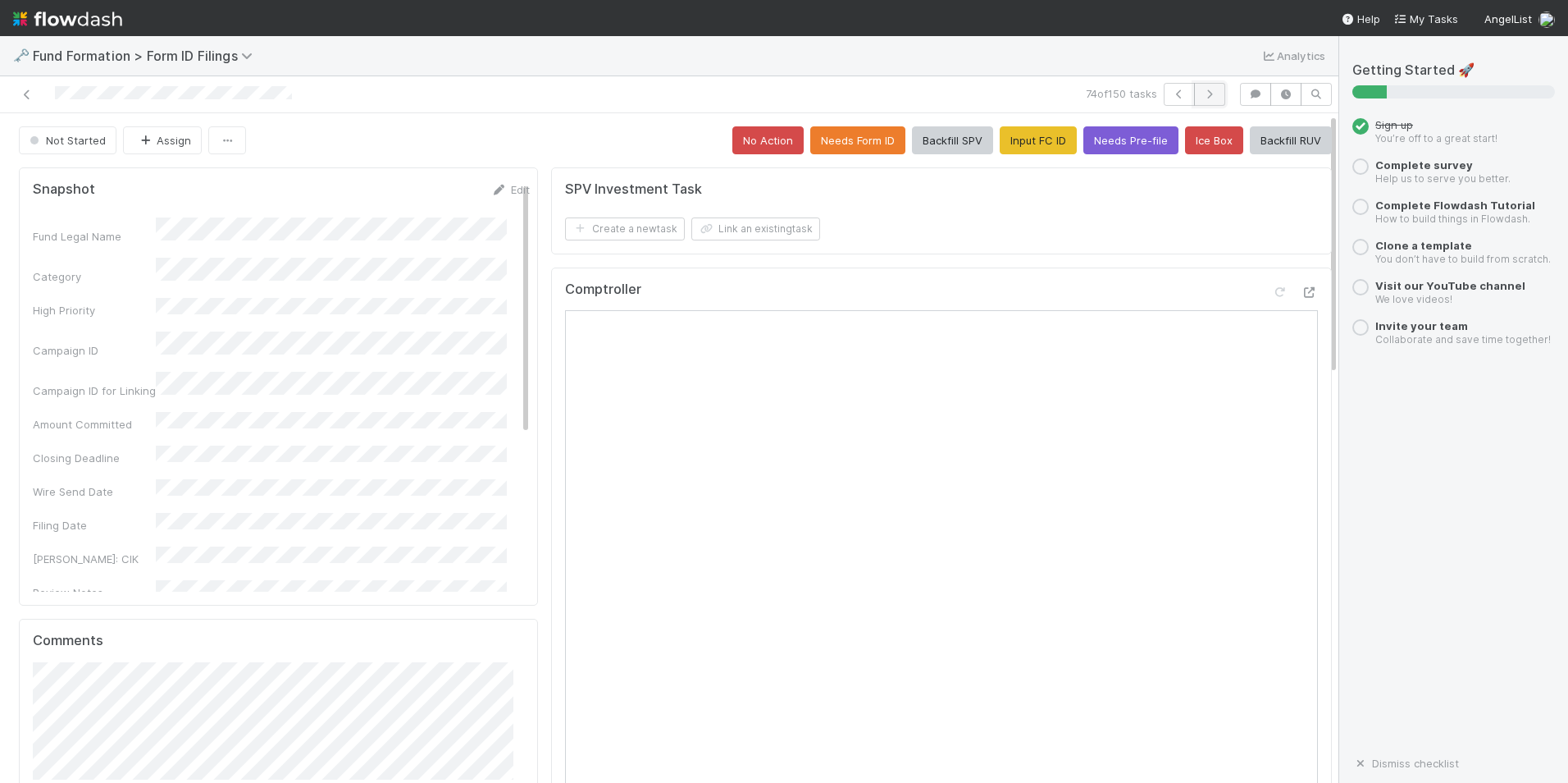
click at [1195, 88] on button "button" at bounding box center [1210, 95] width 31 height 23
click at [1012, 134] on button "Input FC ID" at bounding box center [1038, 140] width 77 height 28
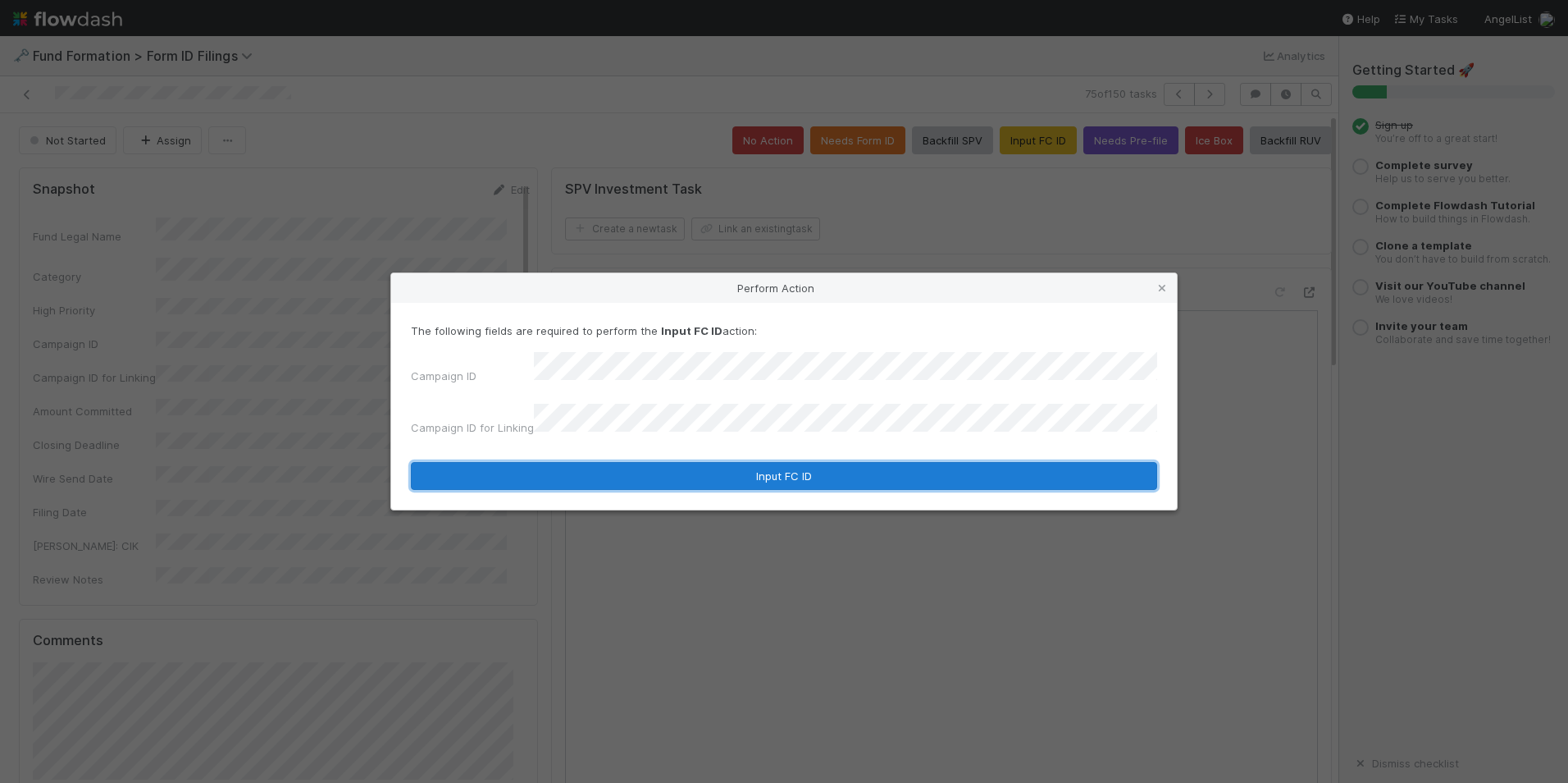
click at [798, 462] on button "Input FC ID" at bounding box center [784, 476] width 746 height 28
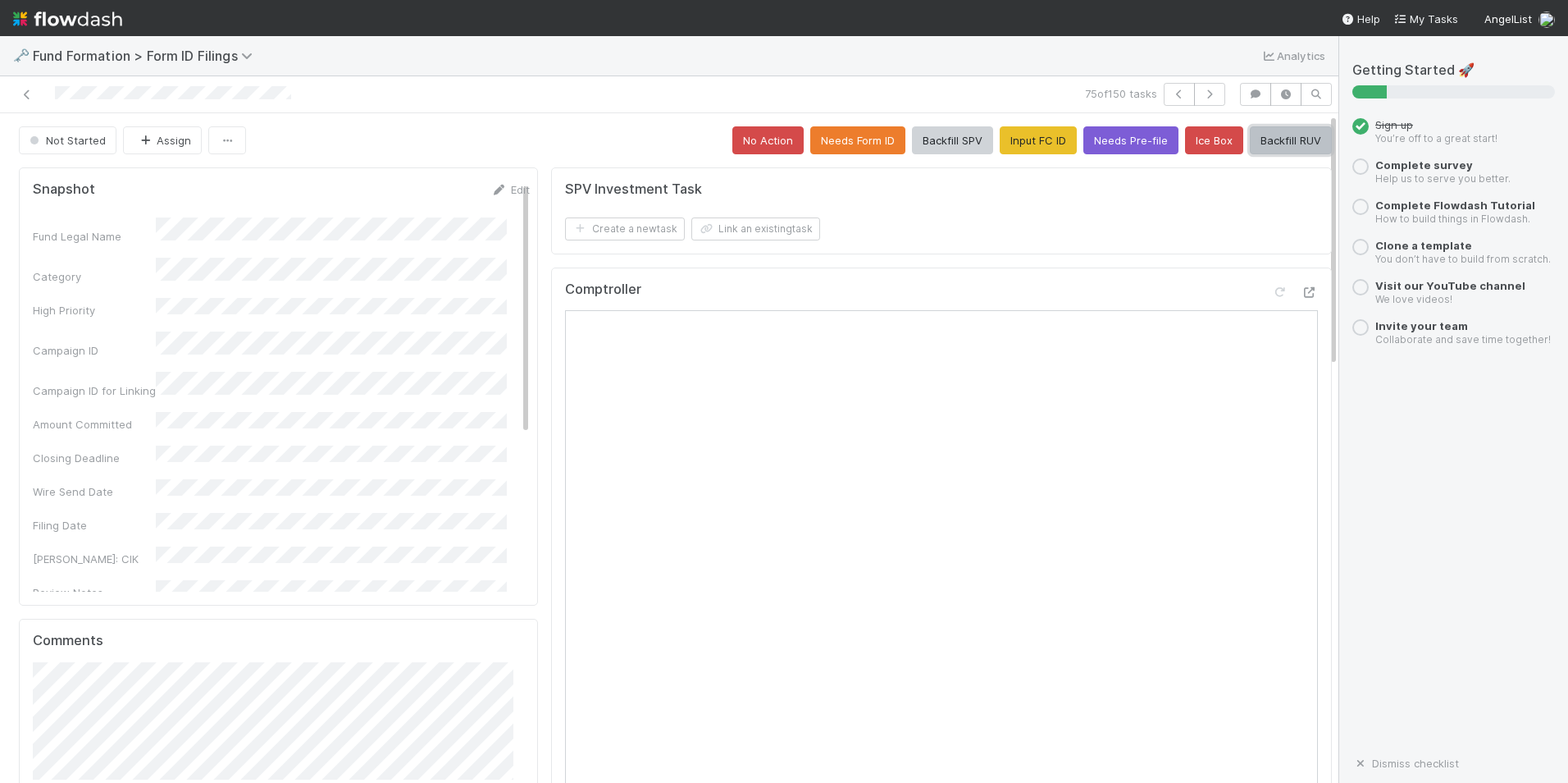
click at [1250, 147] on button "Backfill RUV" at bounding box center [1291, 140] width 82 height 28
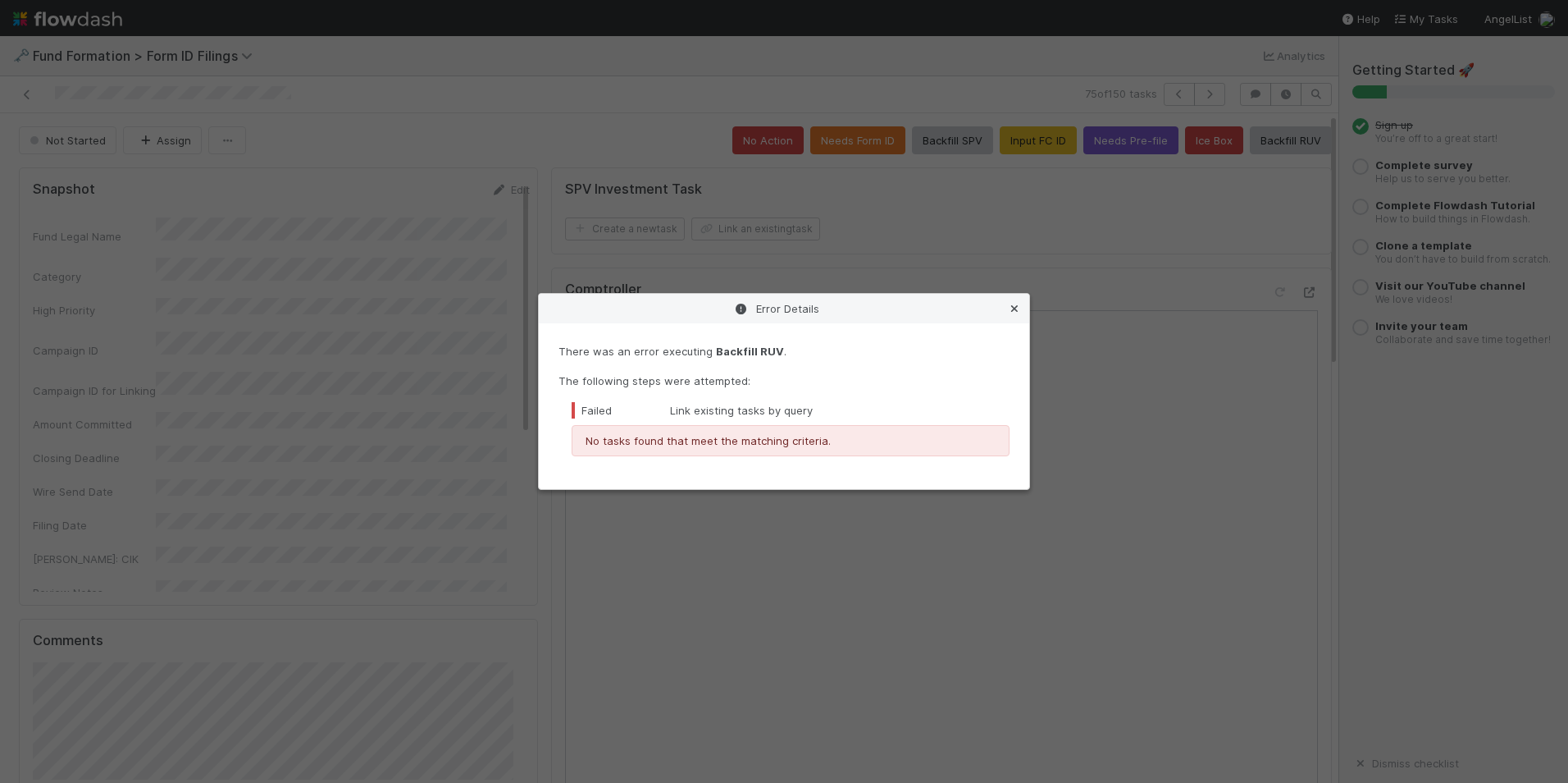
click at [1017, 308] on icon at bounding box center [1014, 309] width 16 height 10
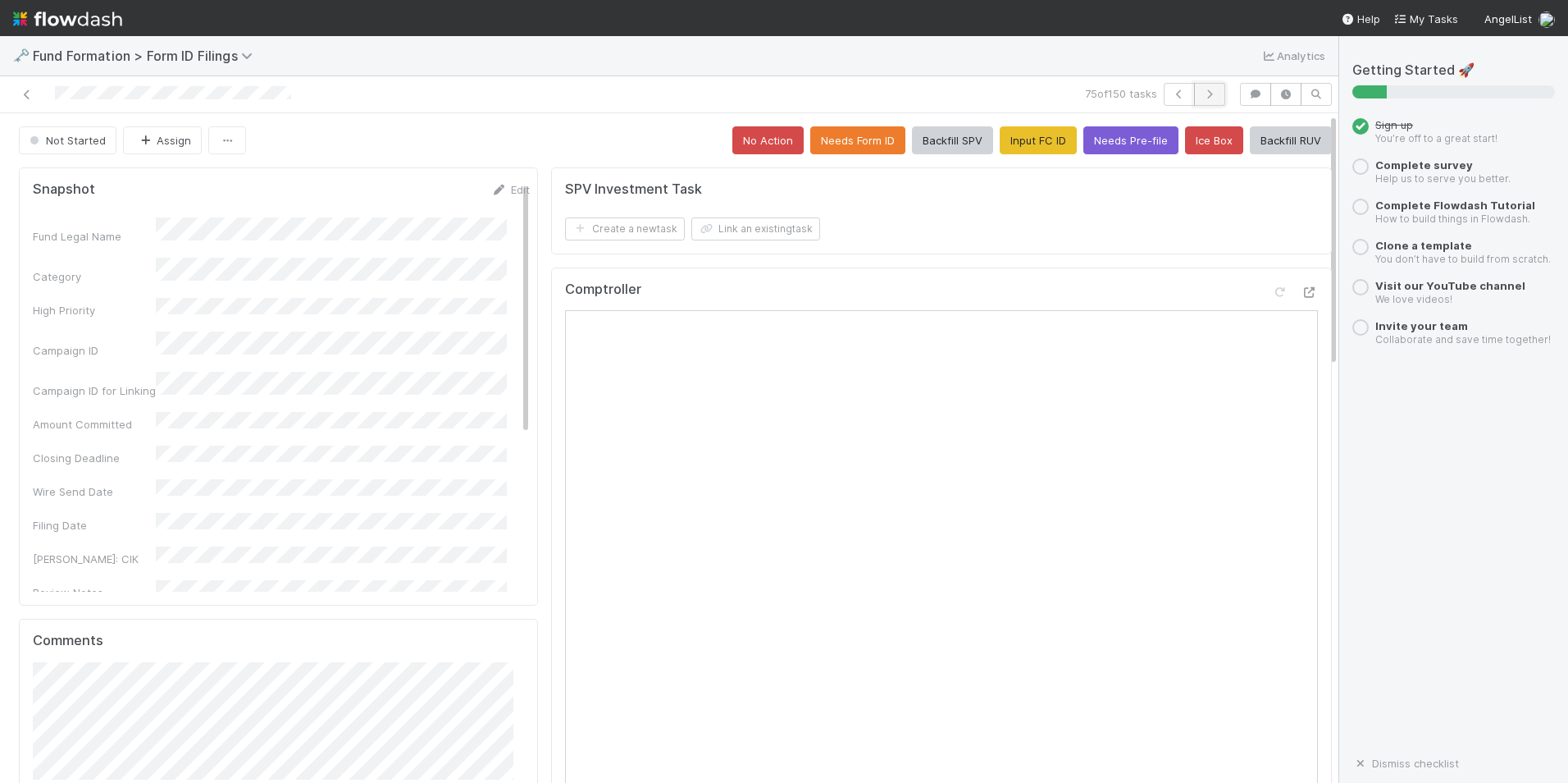
click at [1207, 100] on button "button" at bounding box center [1210, 95] width 31 height 23
click at [1003, 142] on button "Input FC ID" at bounding box center [1038, 140] width 77 height 28
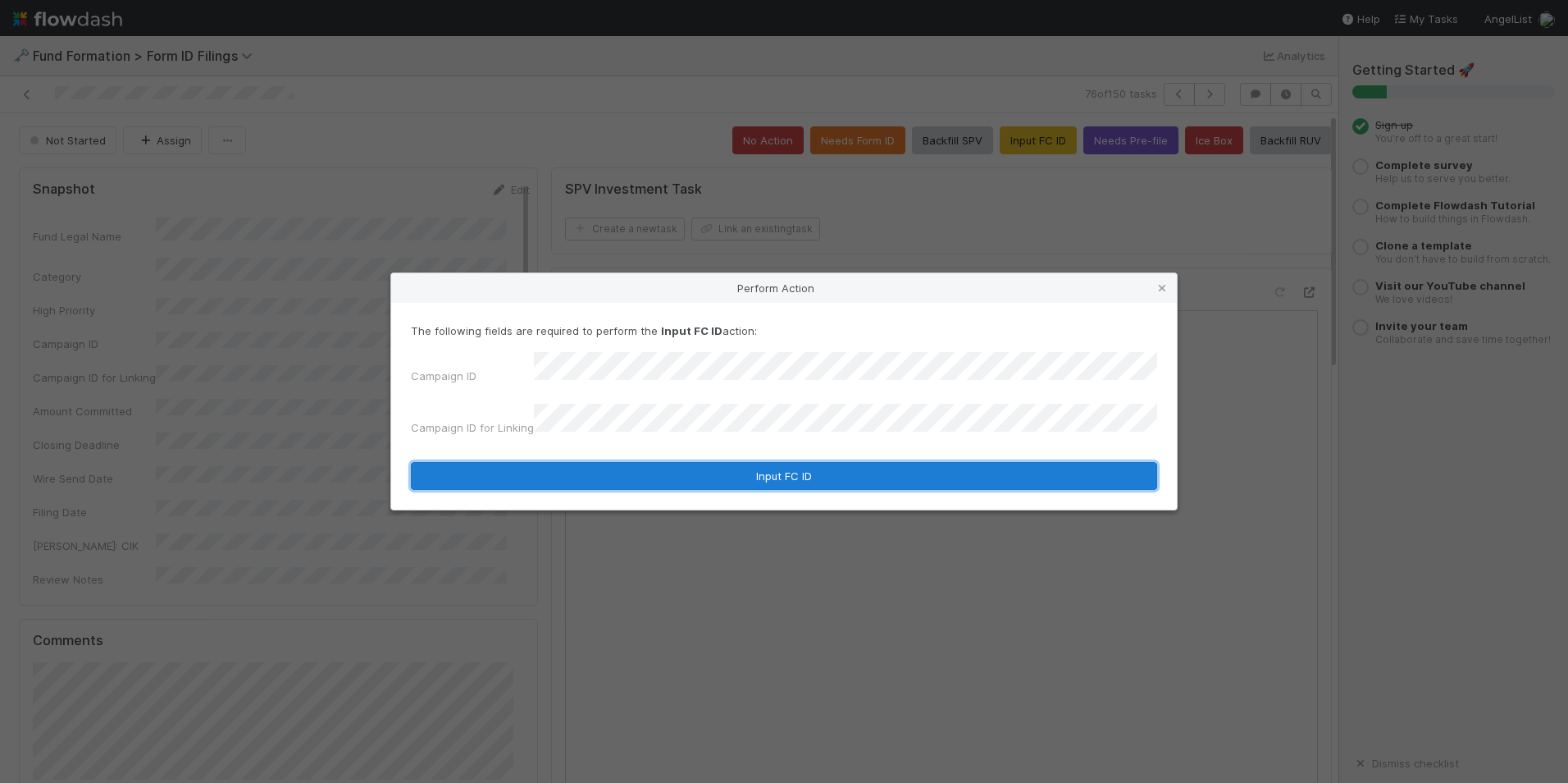
click at [786, 463] on button "Input FC ID" at bounding box center [784, 476] width 746 height 28
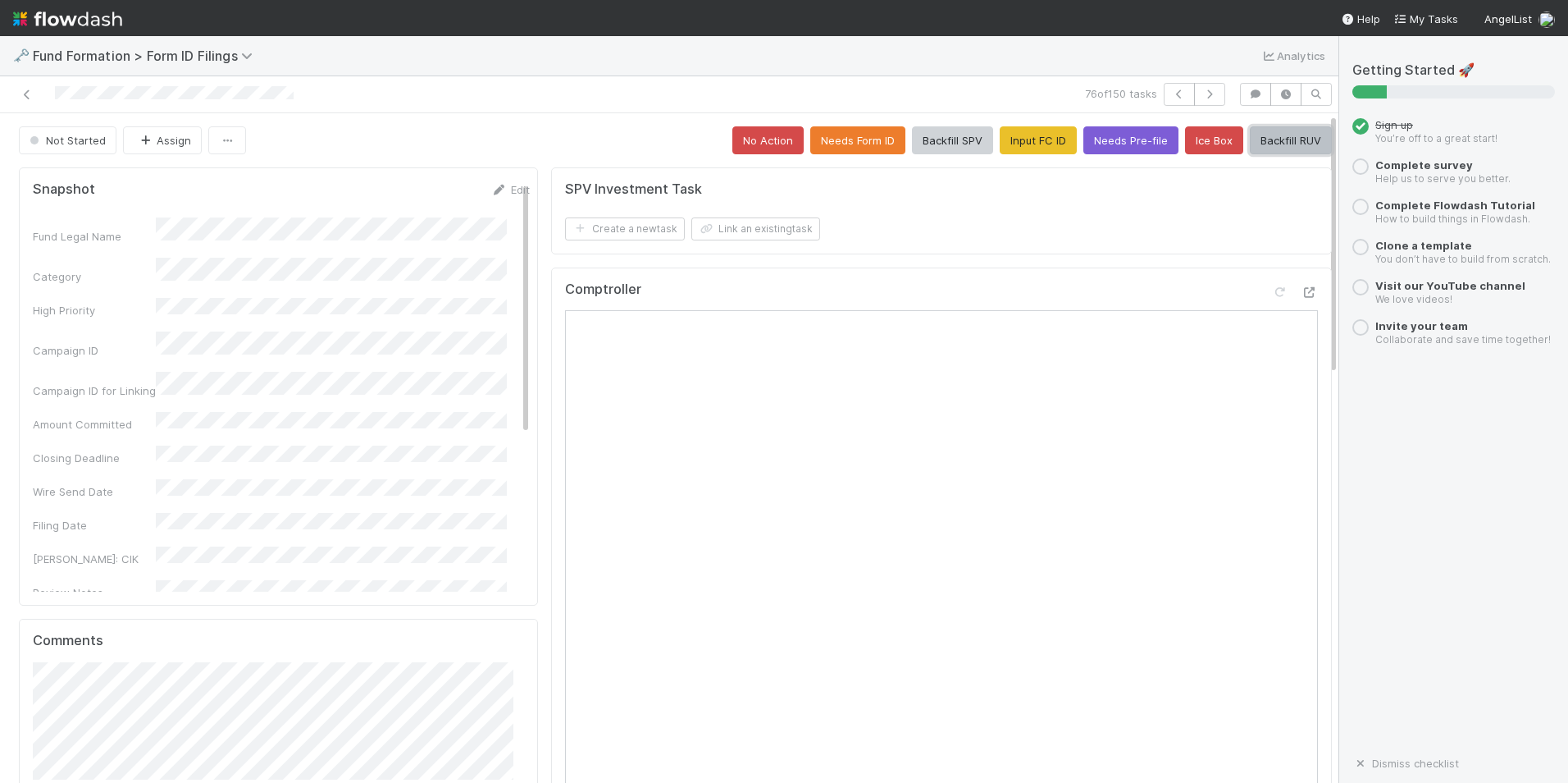
click at [1265, 138] on button "Backfill RUV" at bounding box center [1291, 140] width 82 height 28
click at [1199, 105] on button "button" at bounding box center [1210, 95] width 31 height 23
click at [1034, 146] on button "Input FC ID" at bounding box center [1038, 140] width 77 height 28
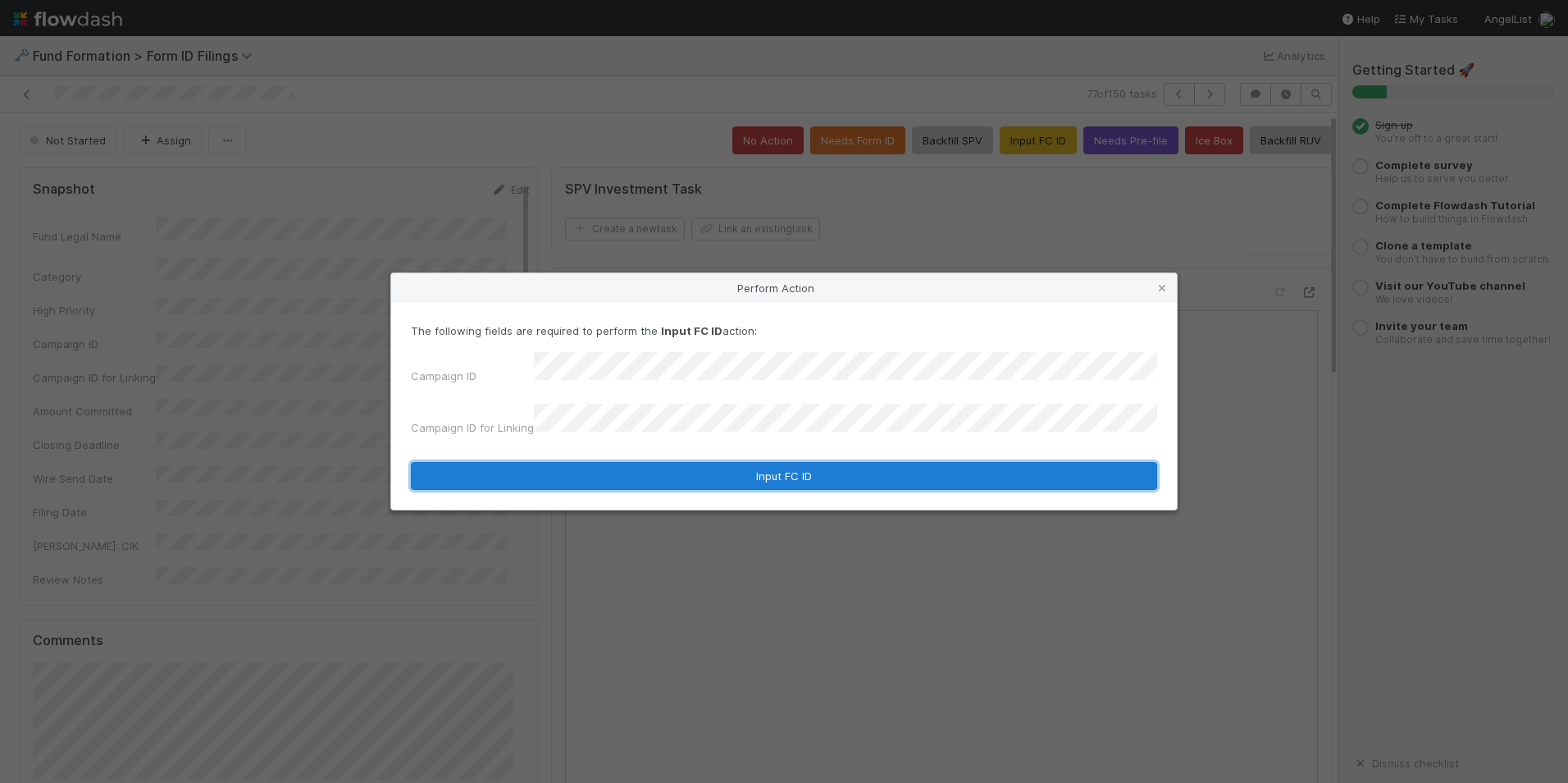
click at [865, 462] on button "Input FC ID" at bounding box center [784, 476] width 746 height 28
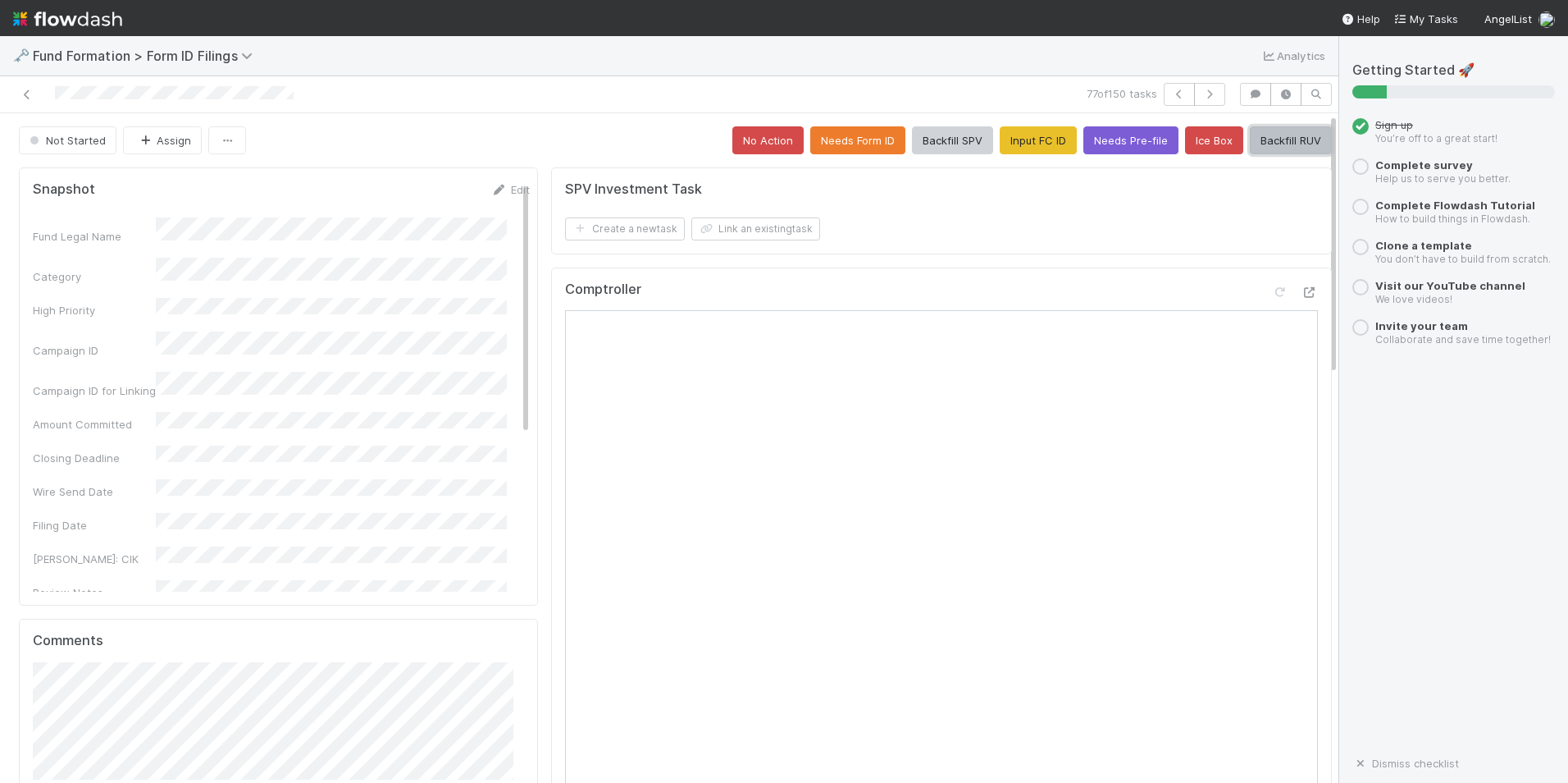
click at [1250, 137] on button "Backfill RUV" at bounding box center [1291, 140] width 82 height 28
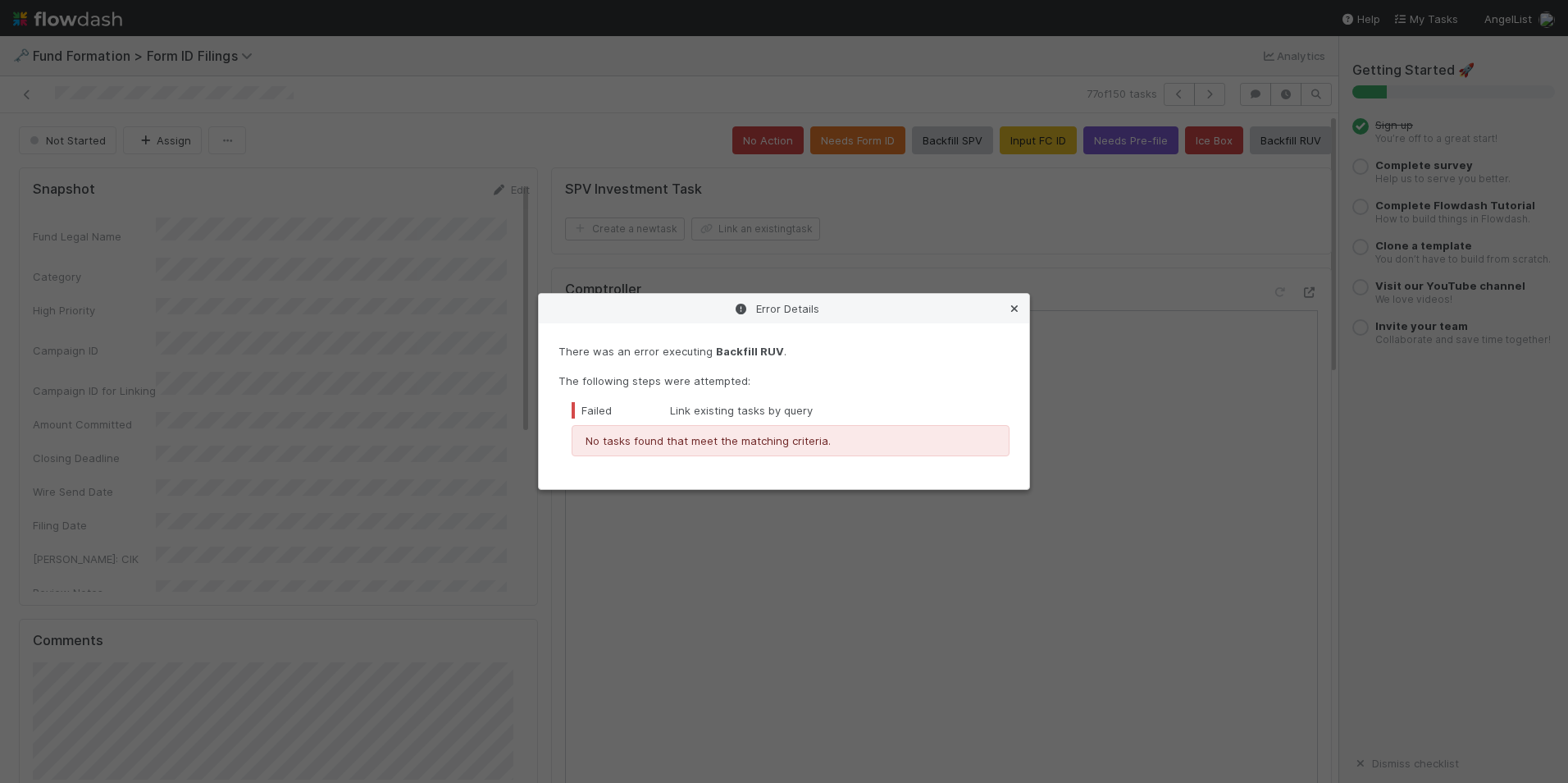
click at [1015, 314] on icon at bounding box center [1014, 309] width 16 height 10
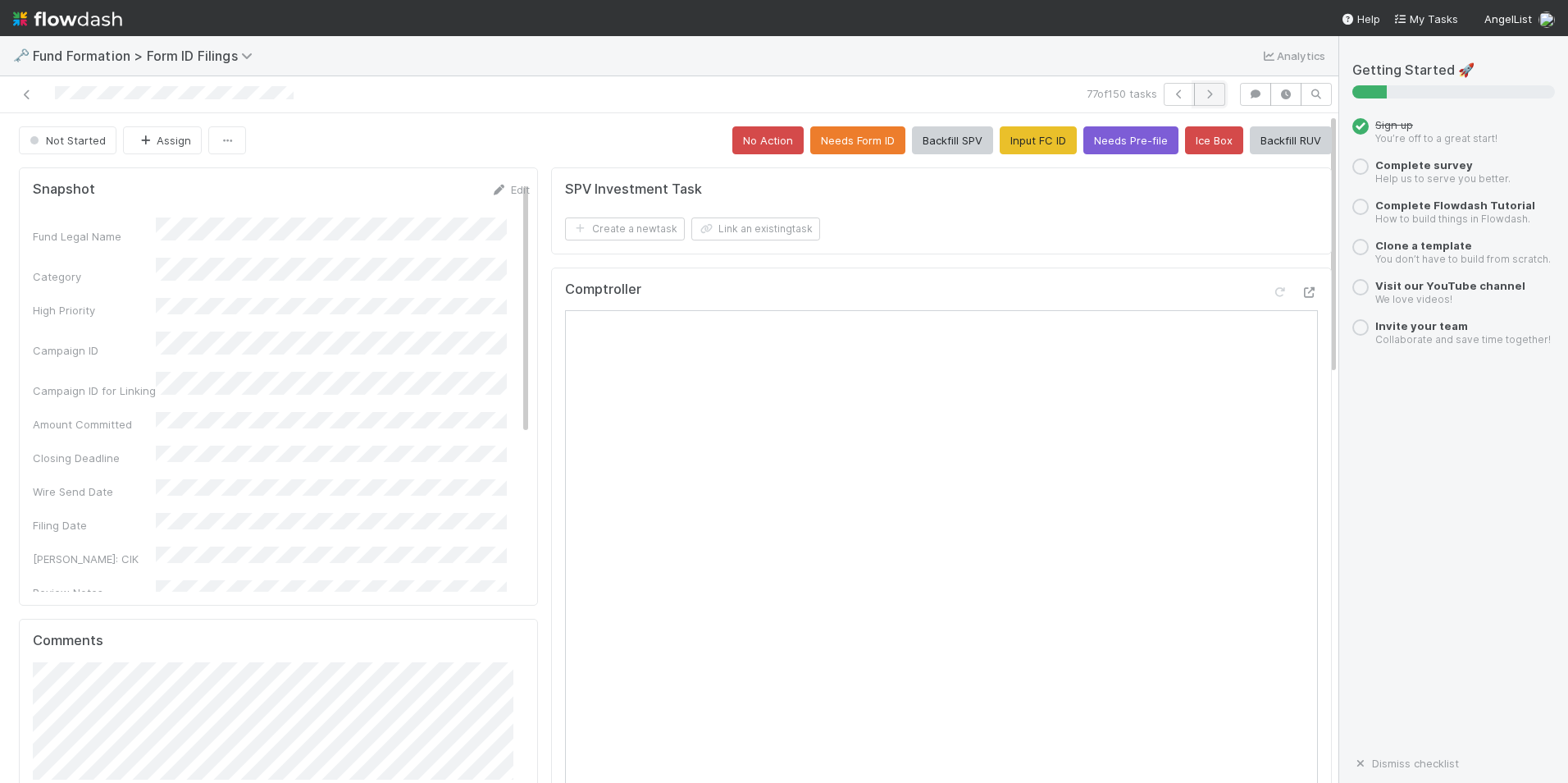
click at [1201, 93] on icon "button" at bounding box center [1209, 94] width 16 height 10
click at [491, 186] on icon at bounding box center [499, 190] width 16 height 10
click at [424, 212] on form "Snapshot Save Cancel Fund Legal Name * Category High Priority Campaign ID Campa…" at bounding box center [281, 619] width 497 height 876
click at [429, 205] on button "Save" at bounding box center [443, 195] width 47 height 28
click at [1252, 134] on button "Backfill RUV" at bounding box center [1291, 140] width 82 height 28
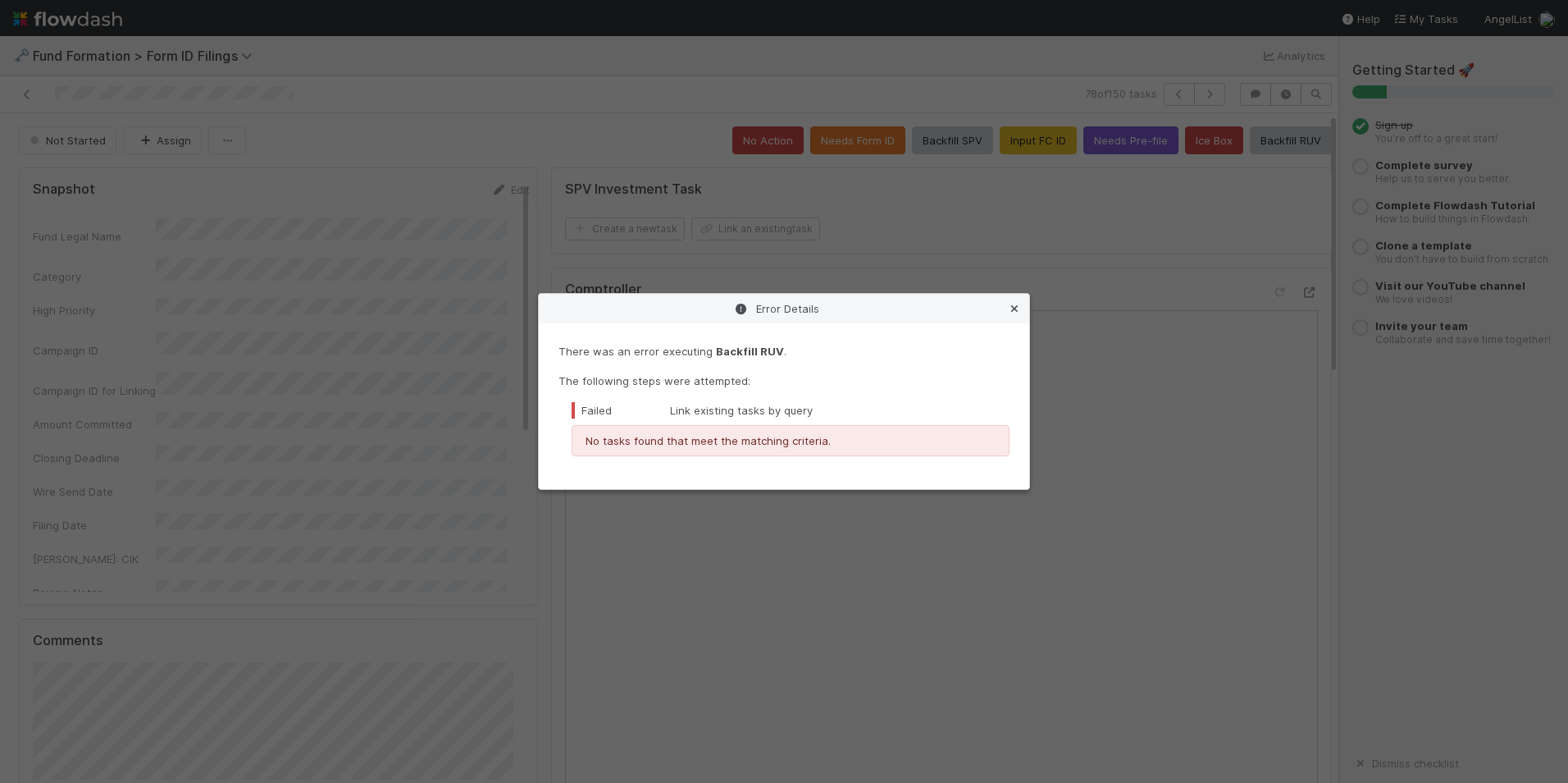
click at [1020, 315] on link at bounding box center [1014, 308] width 16 height 16
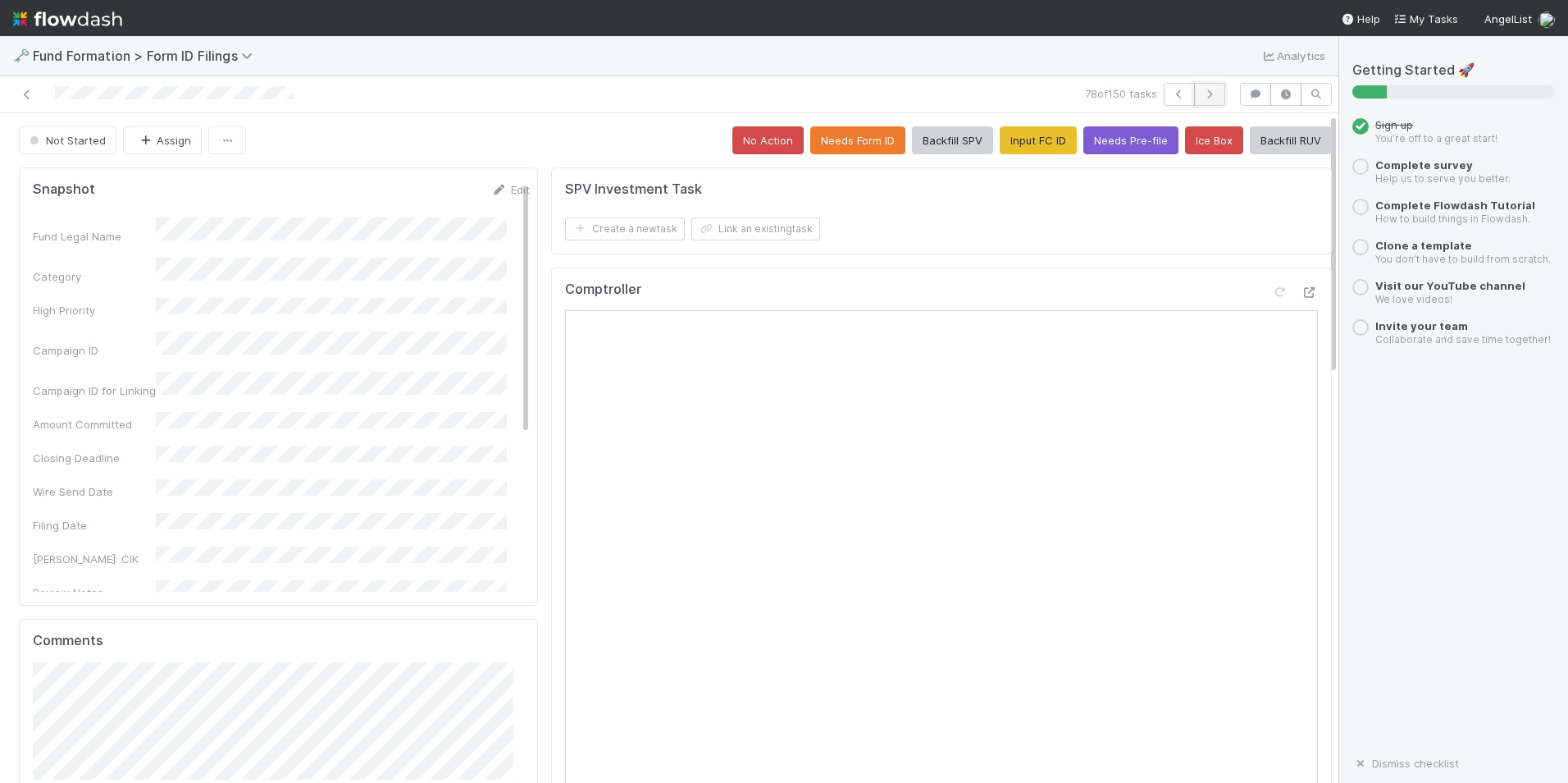
click at [1201, 94] on icon "button" at bounding box center [1209, 94] width 16 height 10
click at [771, 148] on button "No Action" at bounding box center [768, 140] width 71 height 28
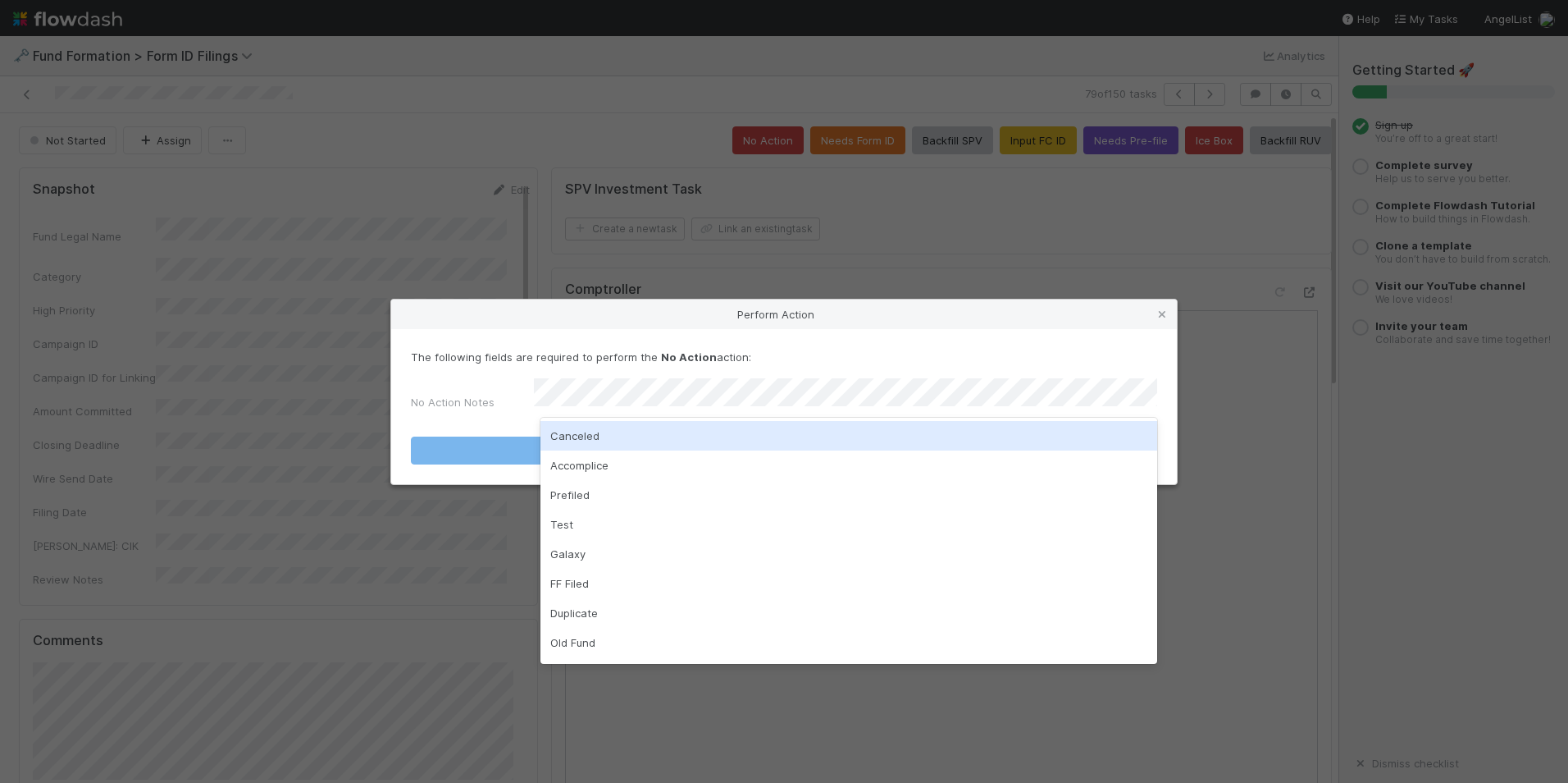
click at [757, 434] on div "Canceled" at bounding box center [849, 435] width 617 height 29
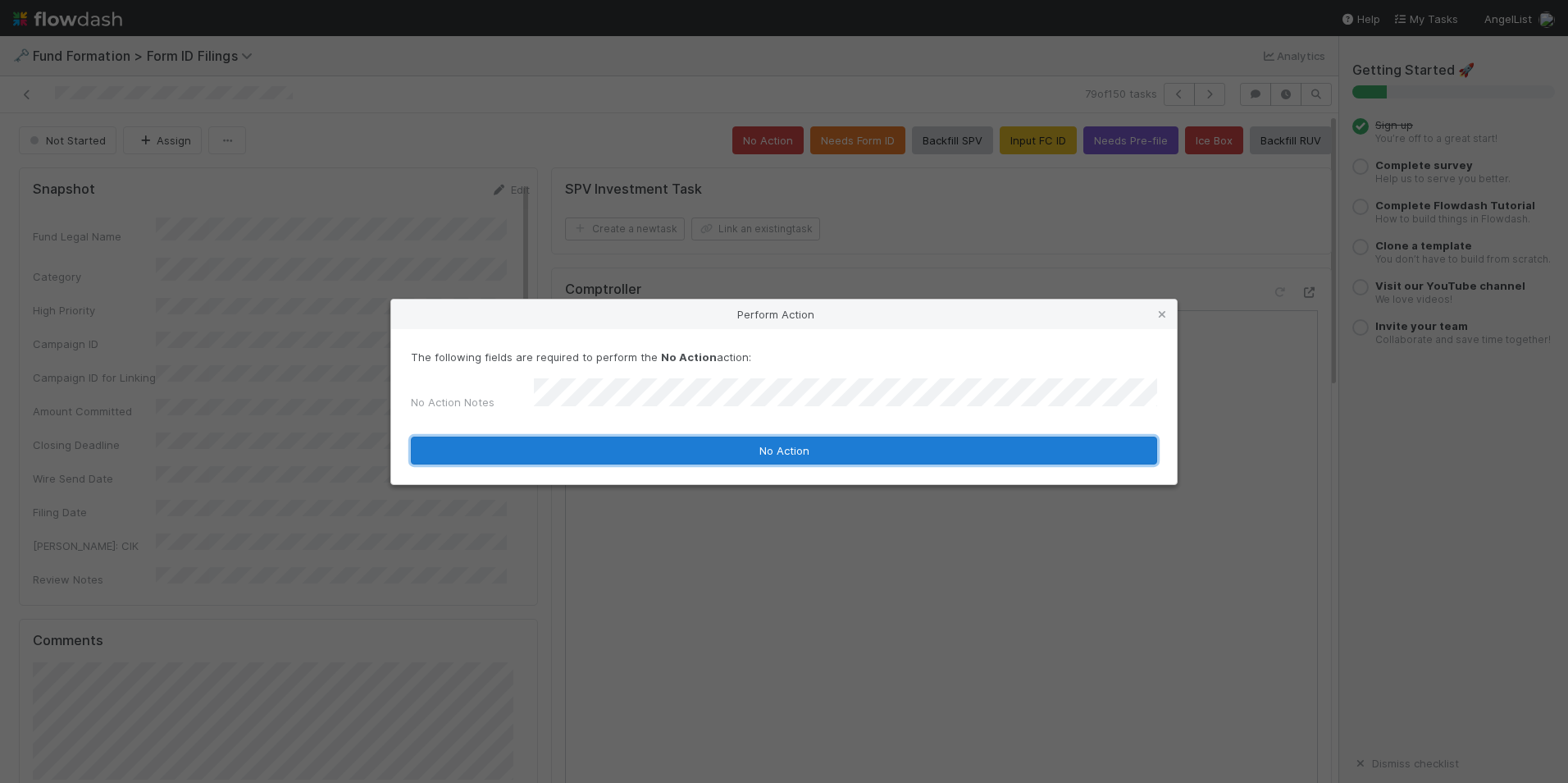
click at [765, 456] on button "No Action" at bounding box center [784, 450] width 746 height 28
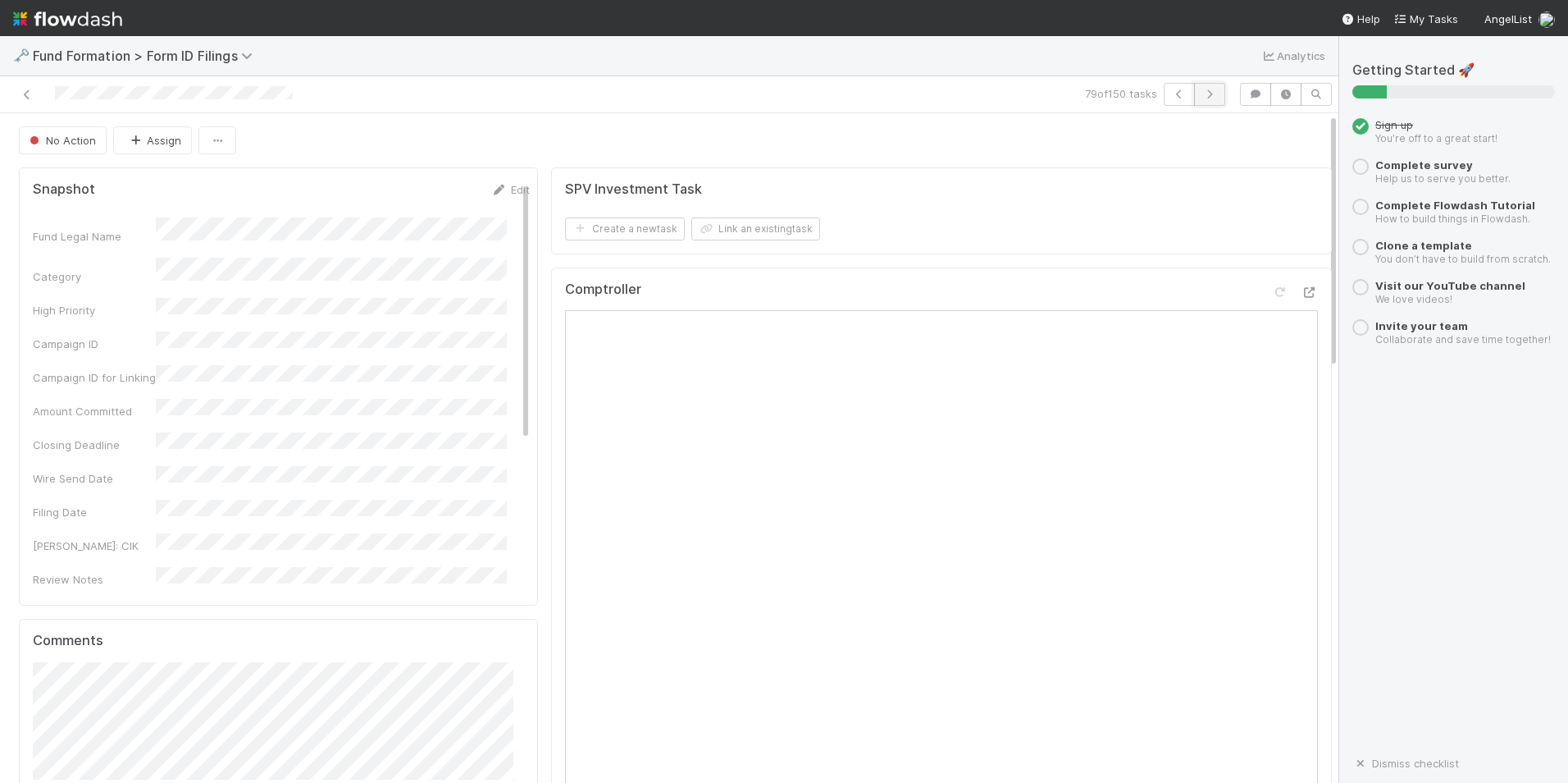
click at [1194, 86] on button "button" at bounding box center [1210, 95] width 31 height 23
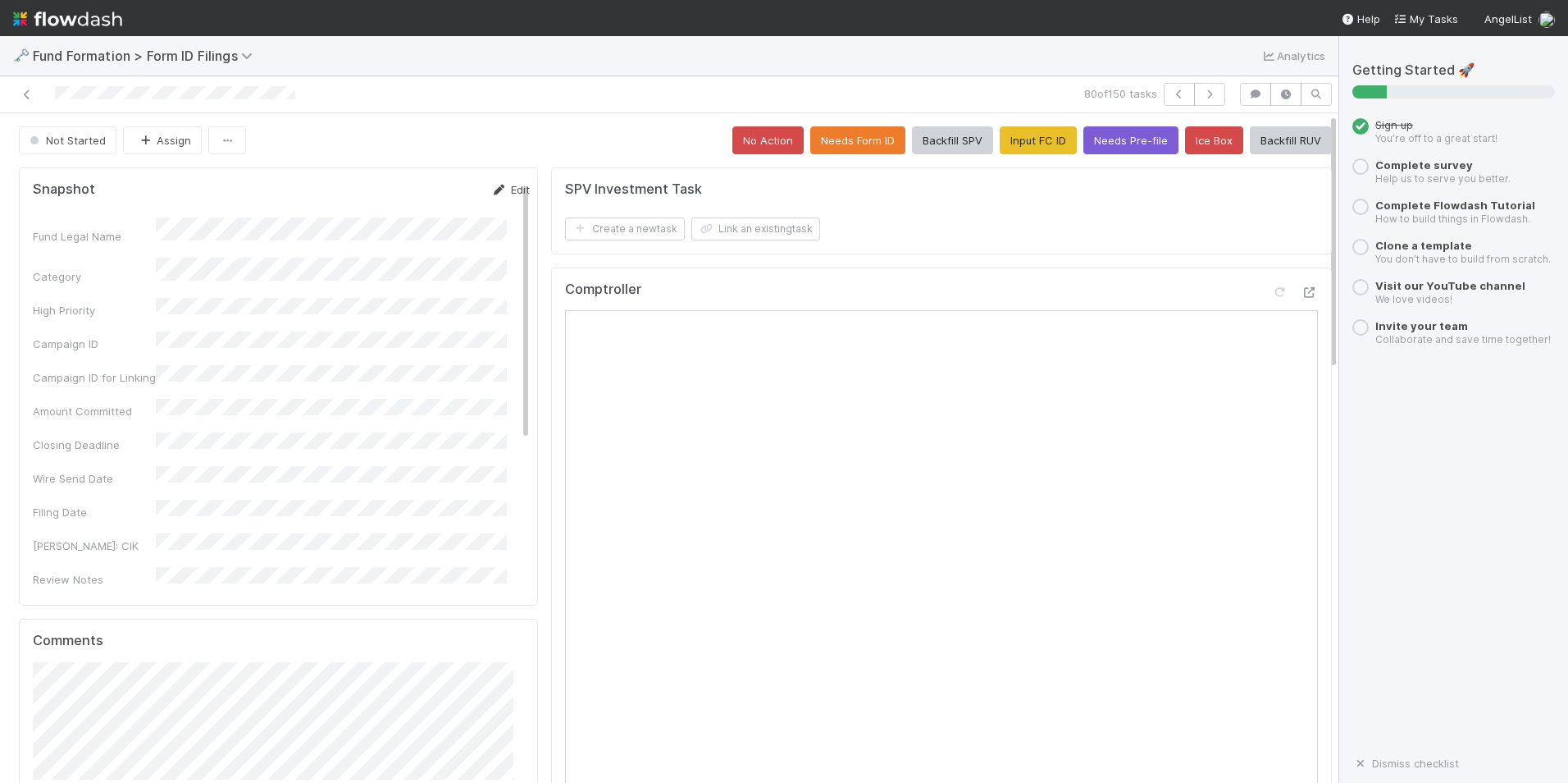
click at [500, 186] on link "Edit" at bounding box center [511, 189] width 38 height 13
click at [434, 201] on button "Save" at bounding box center [443, 195] width 47 height 28
click at [1250, 139] on button "Backfill RUV" at bounding box center [1291, 140] width 82 height 28
click at [1201, 94] on icon "button" at bounding box center [1209, 94] width 16 height 10
drag, startPoint x: 506, startPoint y: 187, endPoint x: 466, endPoint y: 240, distance: 66.4
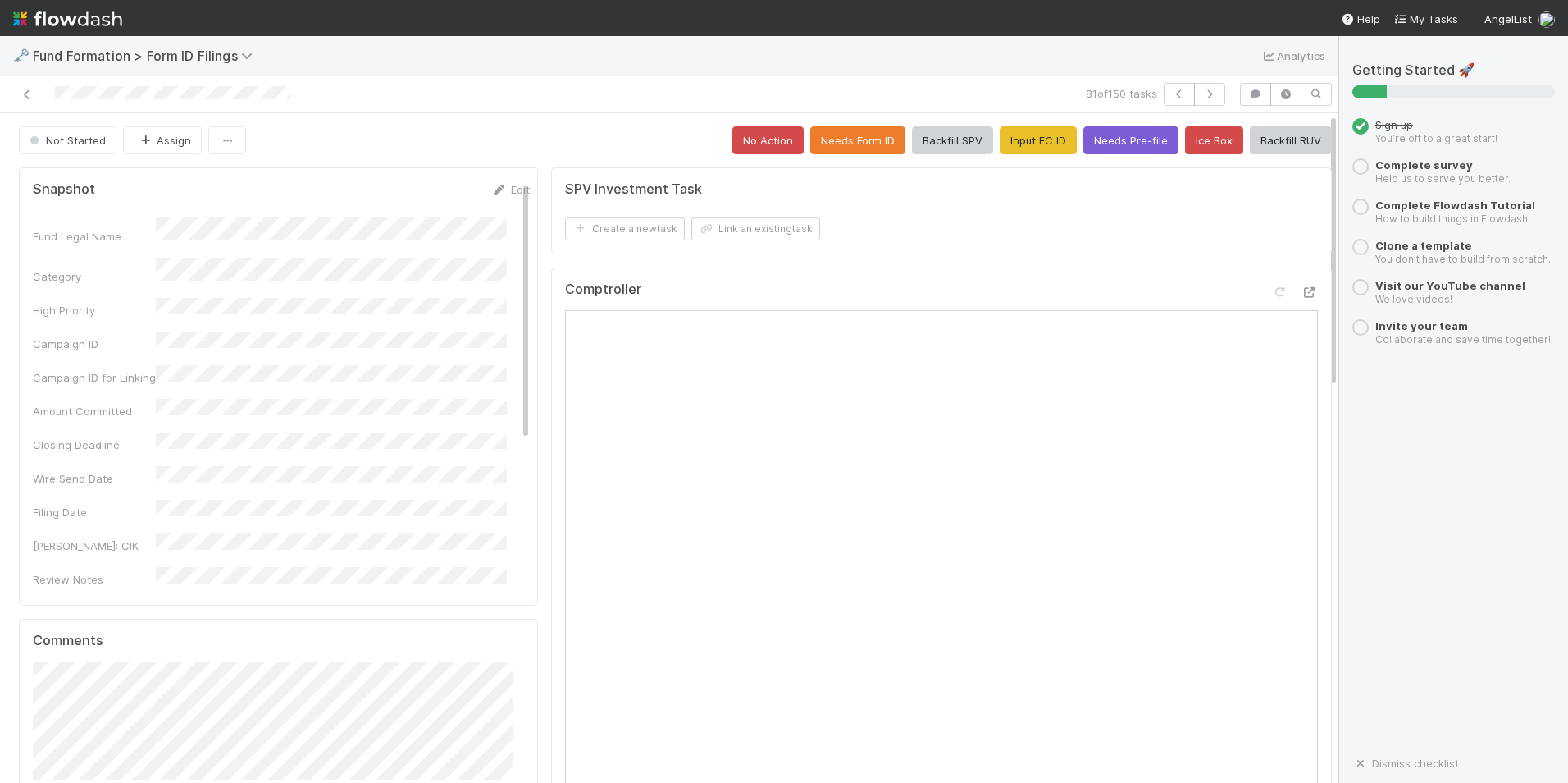
click at [506, 187] on div "Snapshot Edit" at bounding box center [282, 189] width 522 height 16
click at [499, 192] on link "Edit" at bounding box center [511, 189] width 38 height 13
click at [420, 184] on button "Save" at bounding box center [443, 195] width 47 height 28
click at [1259, 146] on button "Backfill RUV" at bounding box center [1291, 140] width 82 height 28
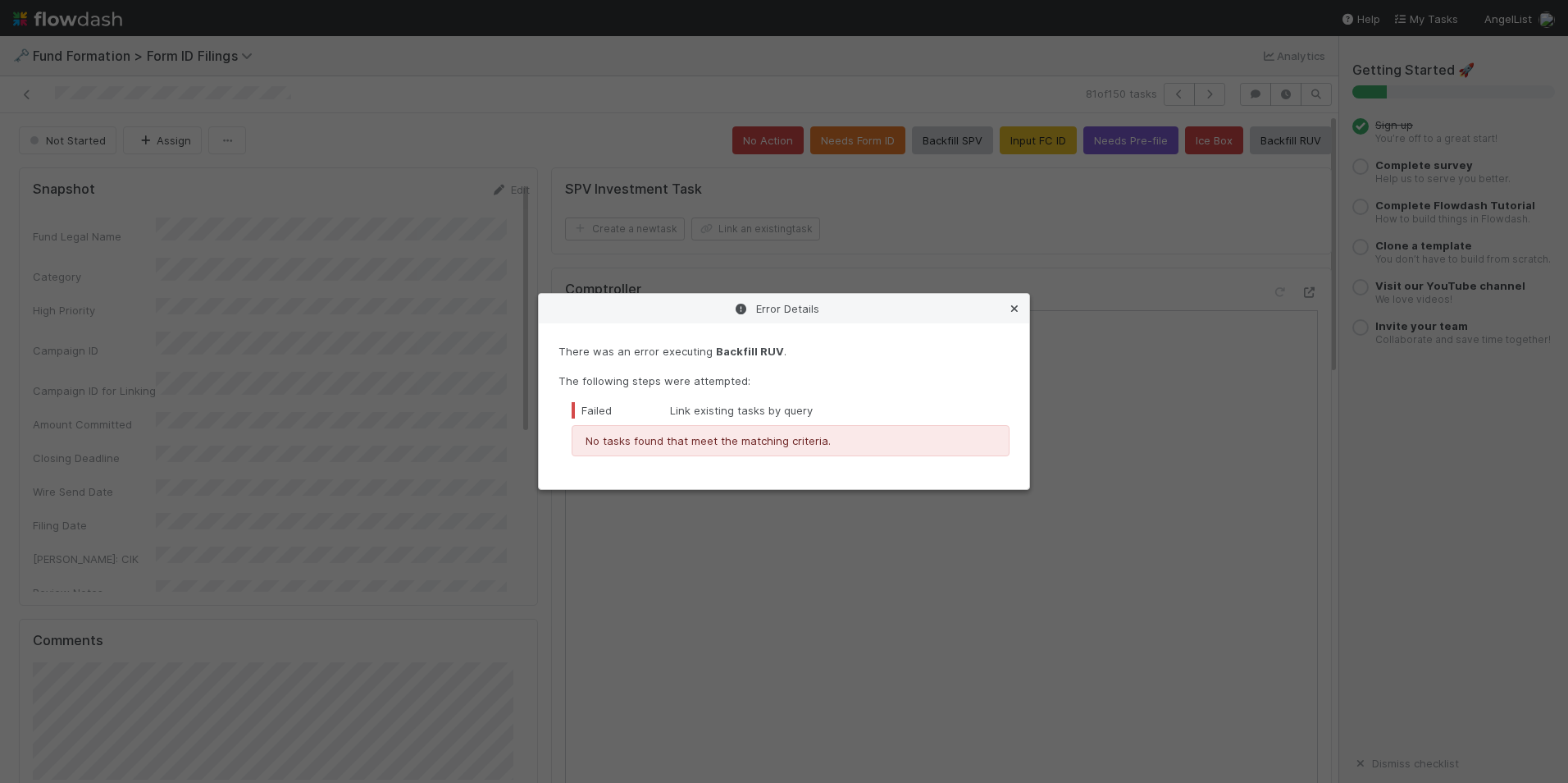
click at [1015, 304] on icon at bounding box center [1014, 309] width 16 height 10
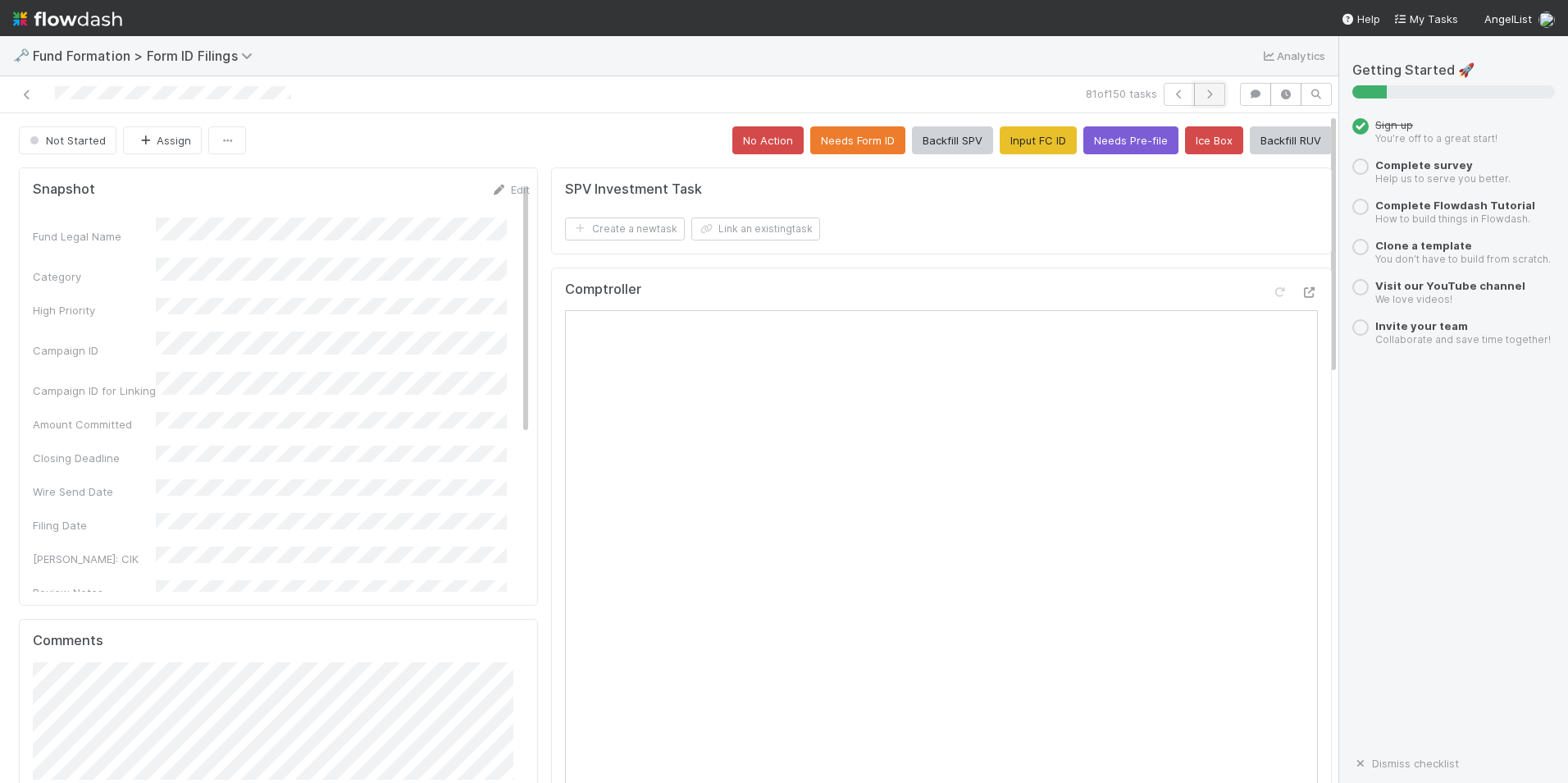
click at [1201, 98] on icon "button" at bounding box center [1209, 94] width 16 height 10
click at [491, 190] on link "Edit" at bounding box center [511, 189] width 38 height 13
click at [426, 196] on button "Save" at bounding box center [443, 195] width 47 height 28
click at [1261, 147] on button "Backfill RUV" at bounding box center [1291, 140] width 82 height 28
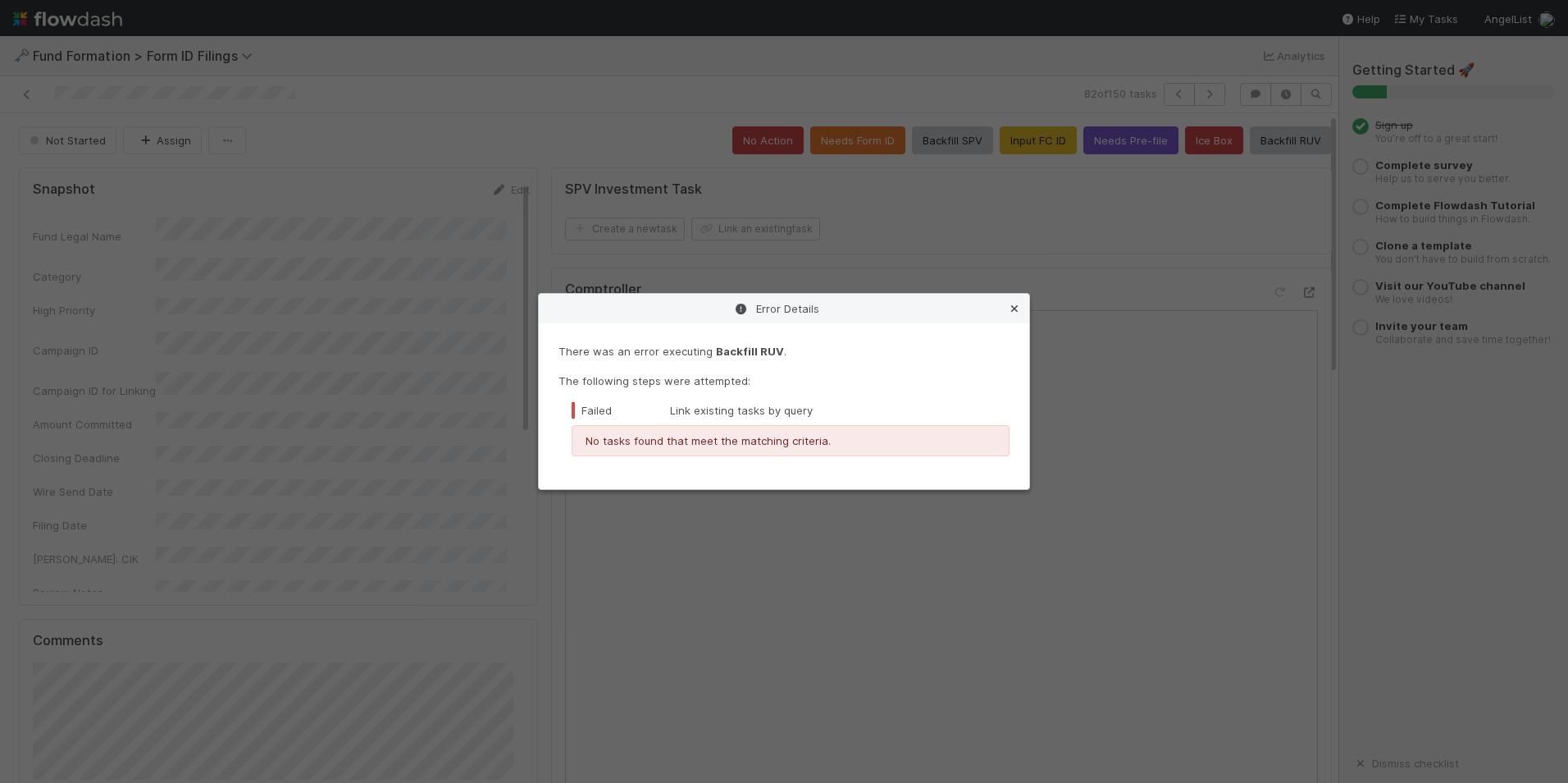
click at [1018, 305] on icon at bounding box center [1014, 309] width 16 height 10
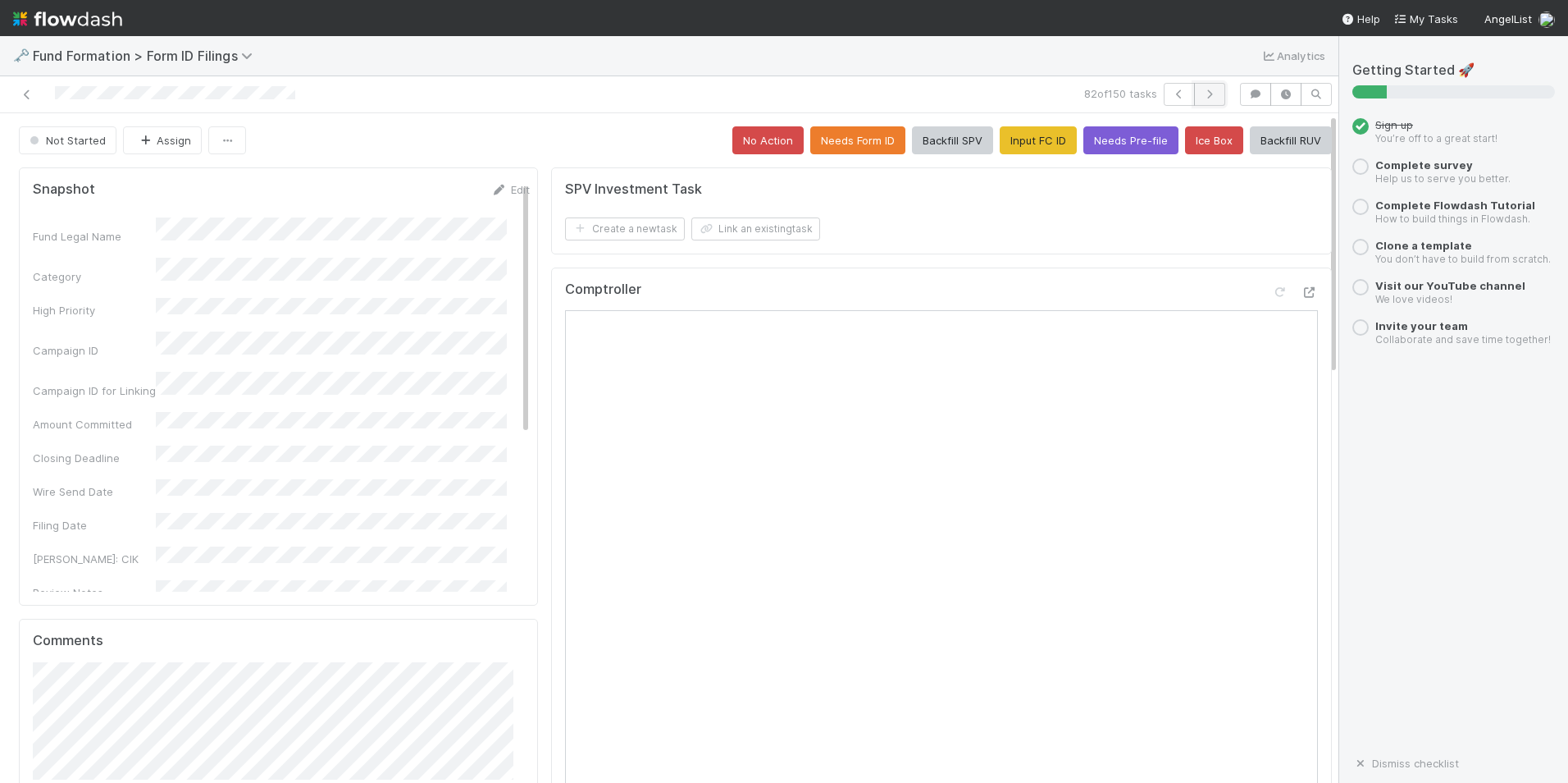
click at [1201, 98] on icon "button" at bounding box center [1209, 94] width 16 height 10
click at [494, 184] on link "Edit" at bounding box center [511, 189] width 38 height 13
click at [420, 199] on button "Save" at bounding box center [443, 195] width 47 height 28
click at [1264, 144] on button "Backfill RUV" at bounding box center [1291, 140] width 82 height 28
click at [1201, 93] on icon "button" at bounding box center [1209, 94] width 16 height 10
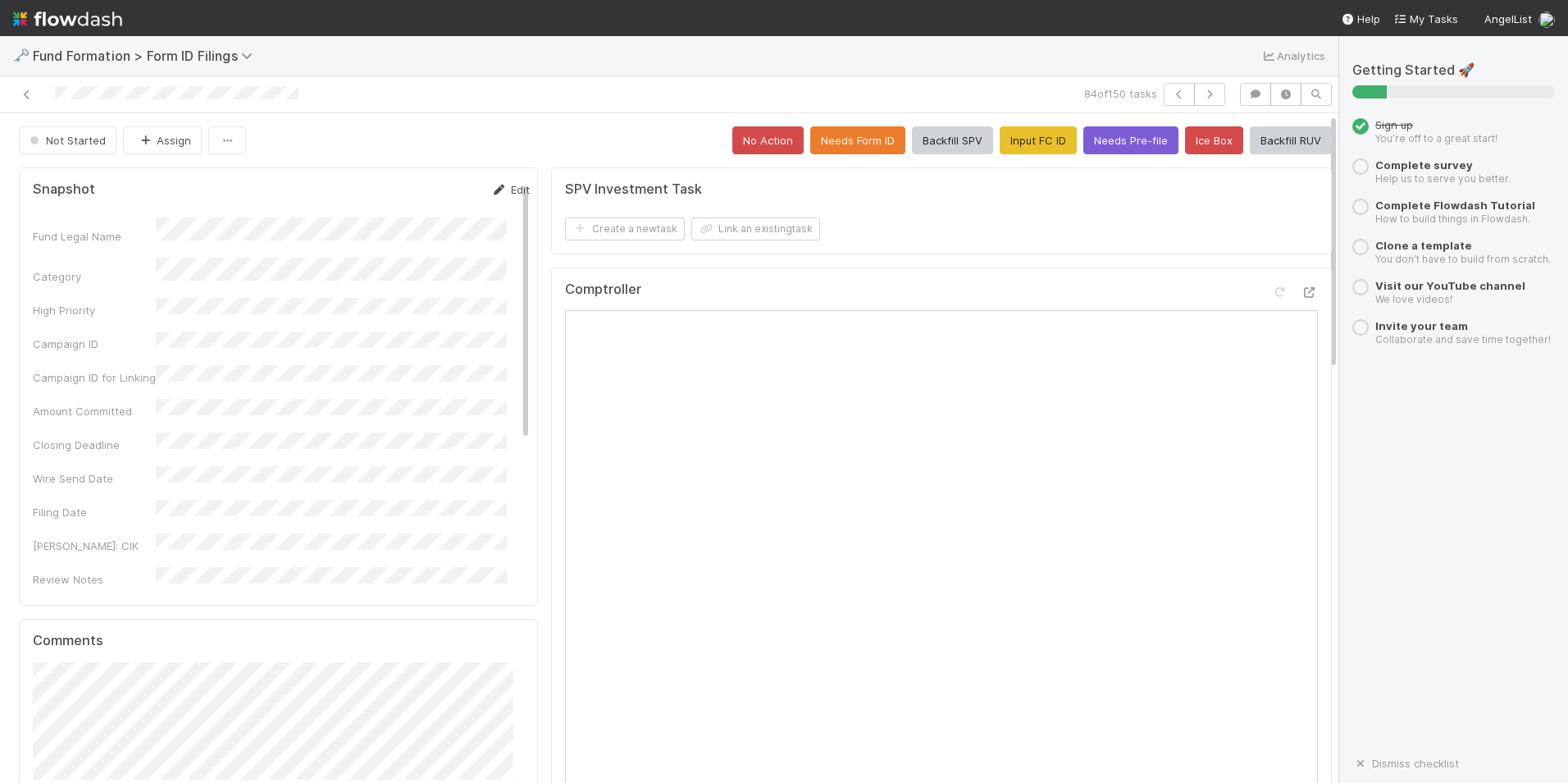
click at [498, 195] on link "Edit" at bounding box center [511, 189] width 38 height 13
click at [297, 375] on div "Fund Legal Name * Category High Priority Campaign ID Campaign ID for Linking Am…" at bounding box center [281, 643] width 497 height 828
click at [420, 202] on button "Save" at bounding box center [443, 195] width 47 height 28
click at [1250, 137] on button "Backfill RUV" at bounding box center [1291, 140] width 82 height 28
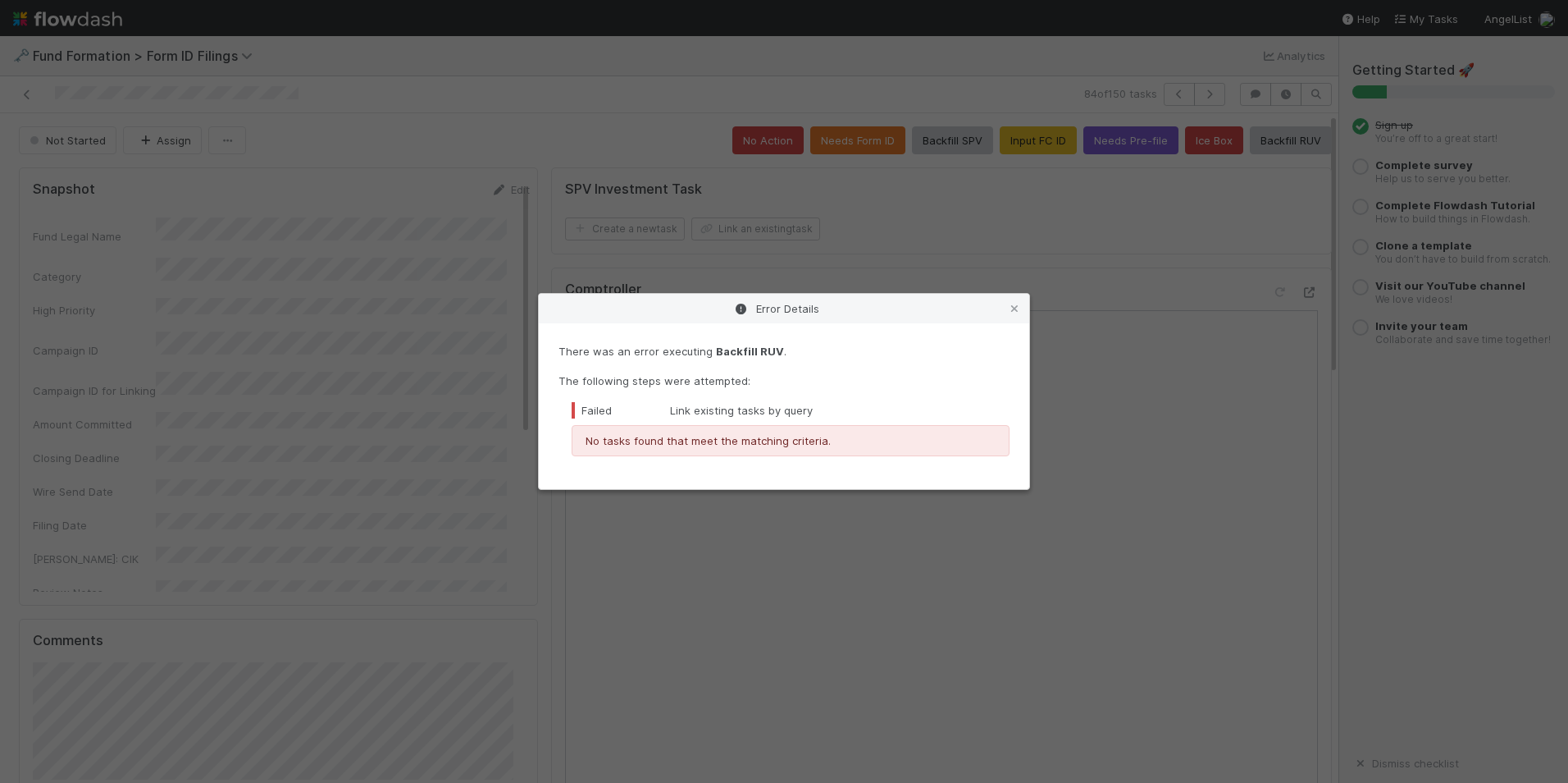
drag, startPoint x: 1006, startPoint y: 309, endPoint x: 1039, endPoint y: 265, distance: 55.0
click at [1007, 309] on icon at bounding box center [1014, 309] width 16 height 10
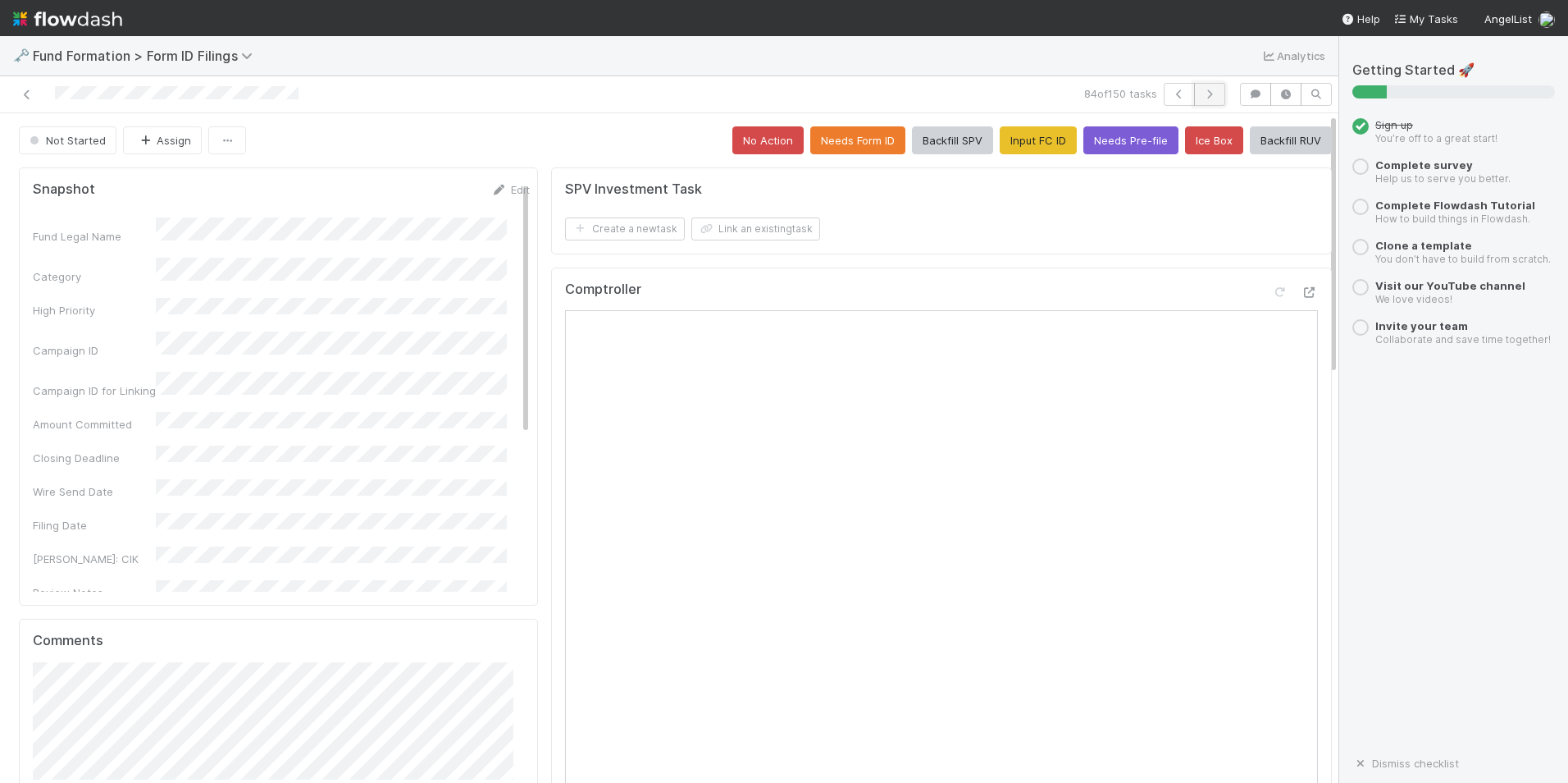
click at [1194, 103] on button "button" at bounding box center [1210, 95] width 31 height 23
click at [1023, 145] on button "Input FC ID" at bounding box center [1038, 140] width 77 height 28
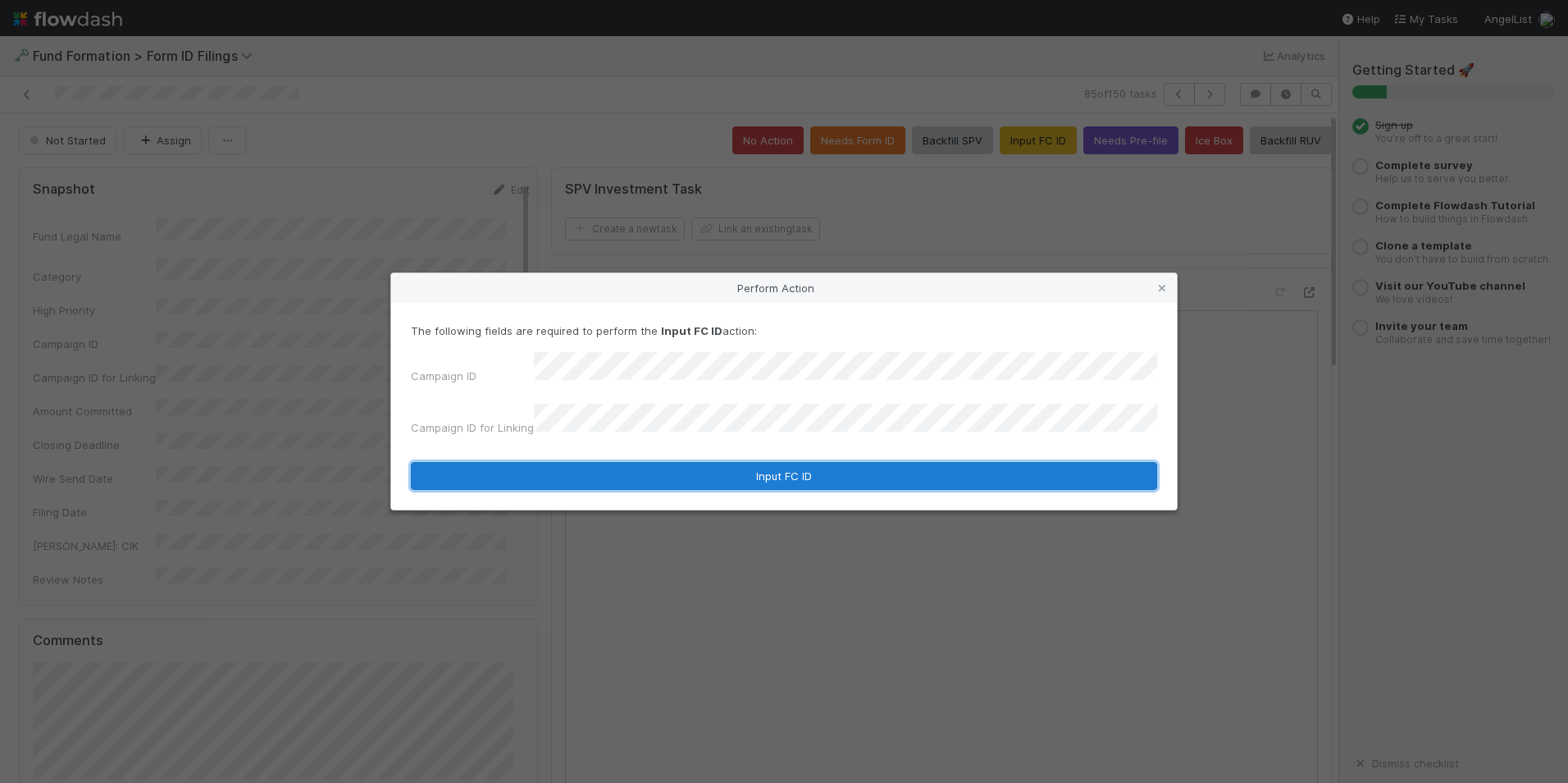
click at [818, 472] on button "Input FC ID" at bounding box center [784, 476] width 746 height 28
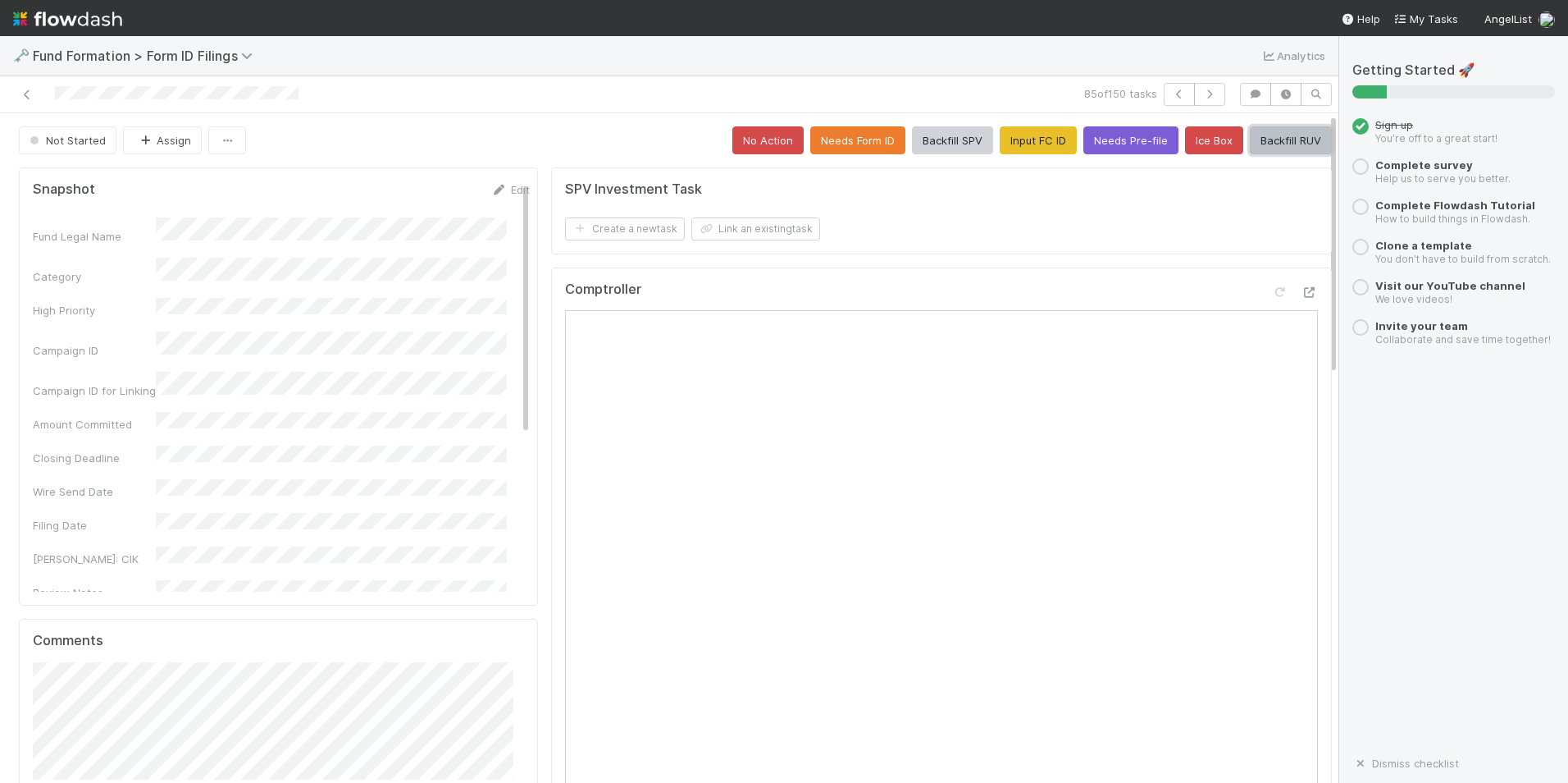
click at [1264, 144] on button "Backfill RUV" at bounding box center [1291, 140] width 82 height 28
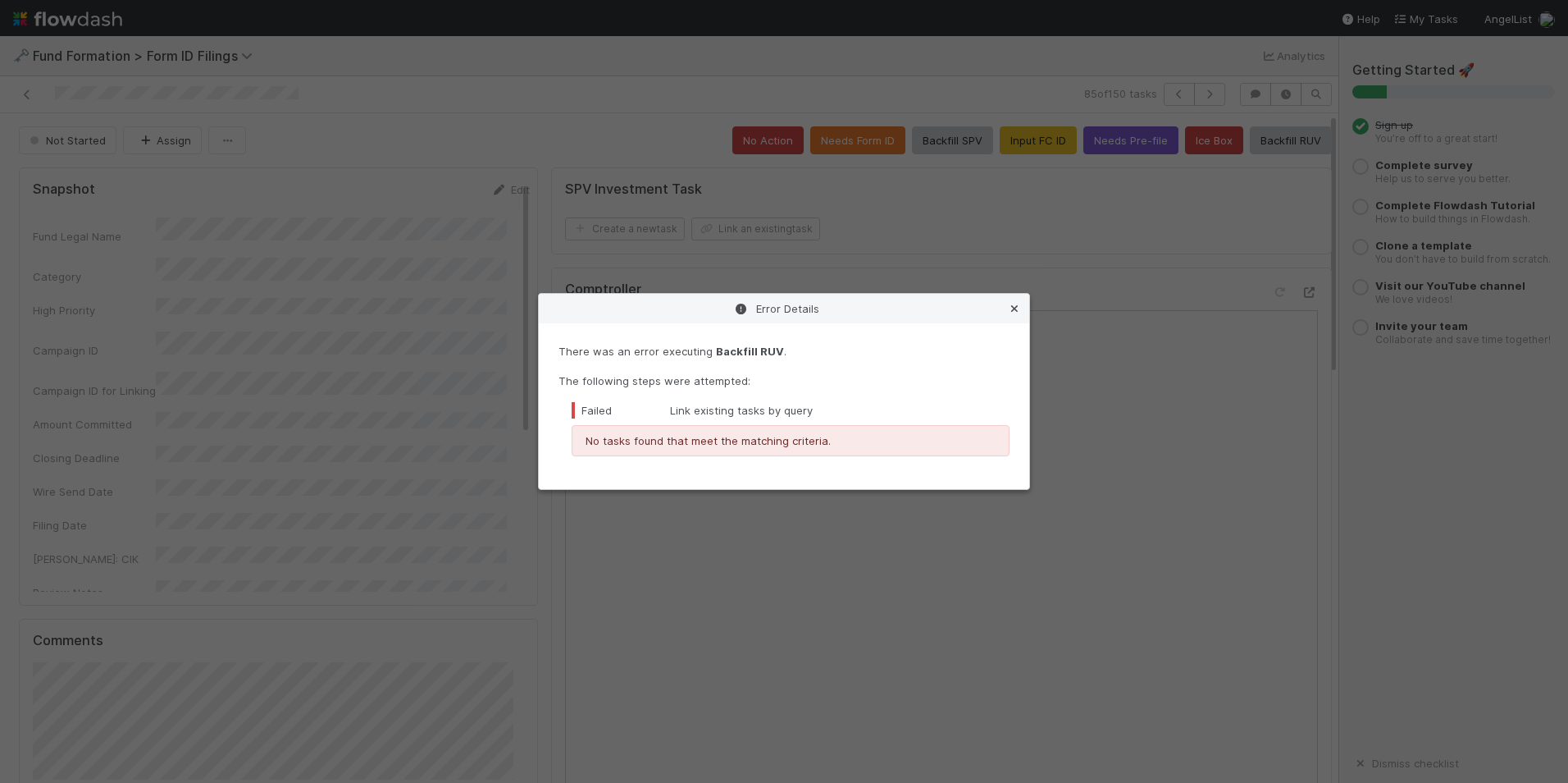
click at [1019, 308] on icon at bounding box center [1014, 309] width 16 height 10
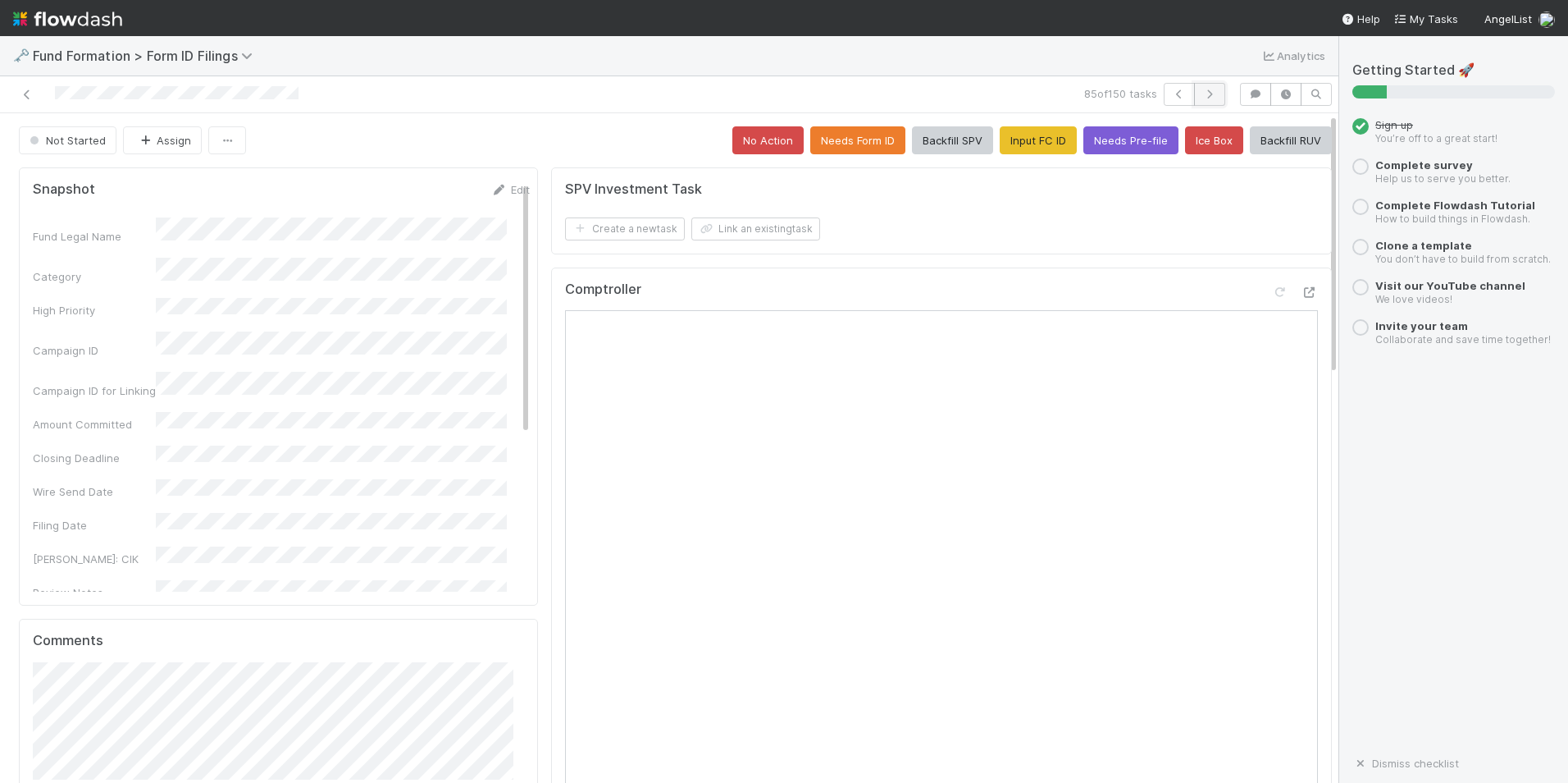
click at [1194, 99] on button "button" at bounding box center [1210, 95] width 31 height 23
click at [1000, 140] on button "Input FC ID" at bounding box center [1038, 140] width 77 height 28
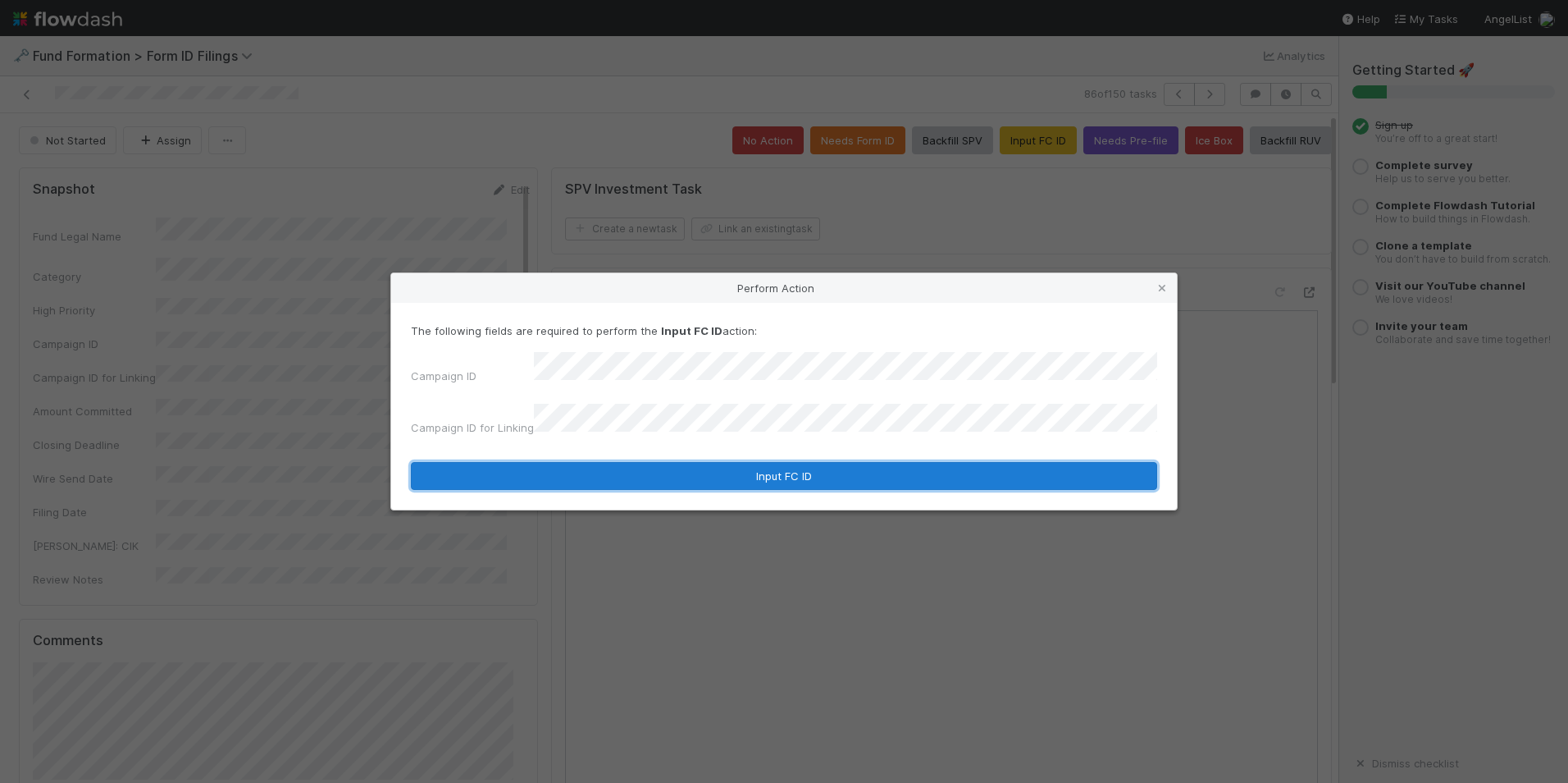
click at [742, 462] on button "Input FC ID" at bounding box center [784, 476] width 746 height 28
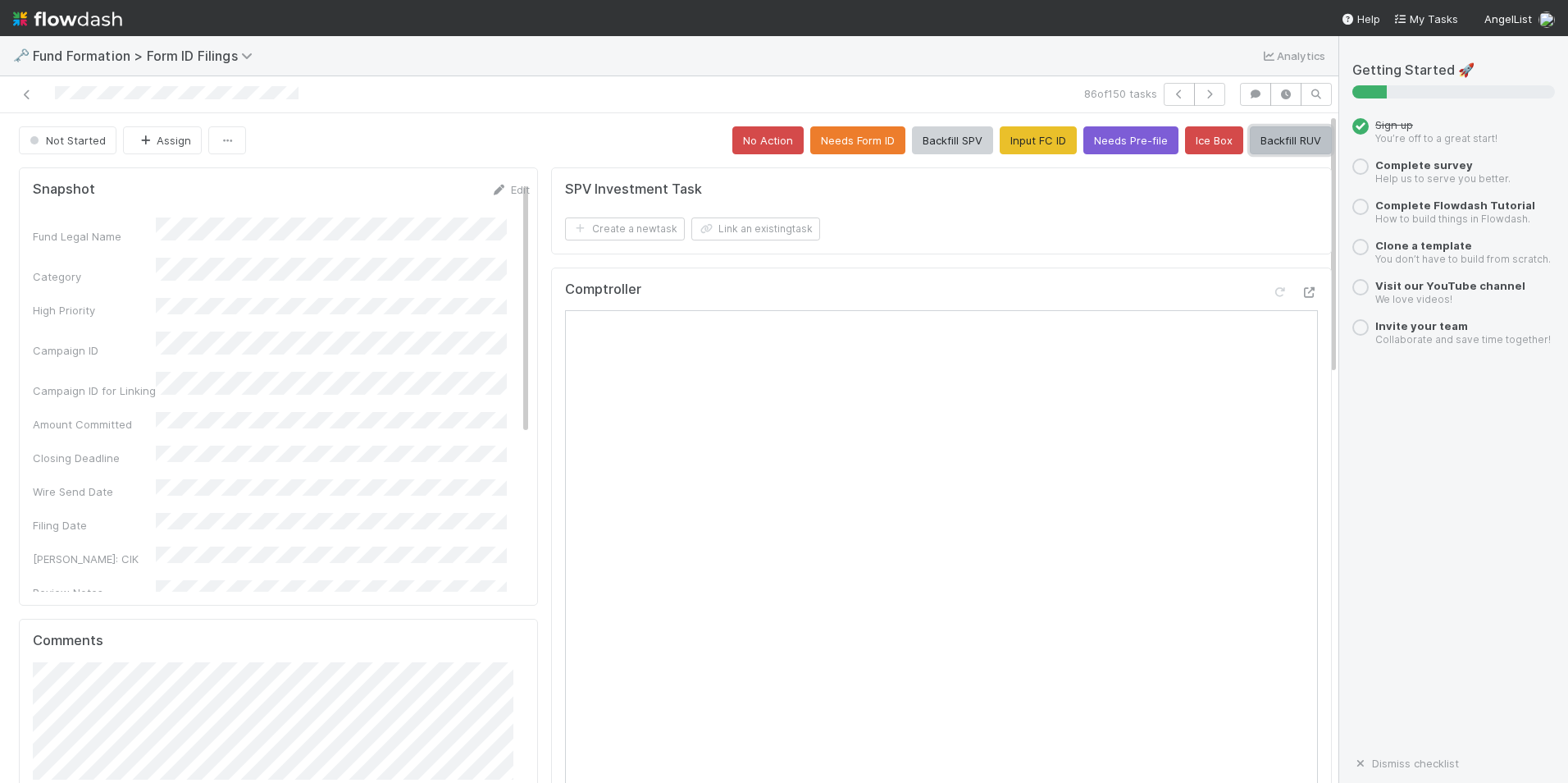
click at [1298, 128] on button "Backfill RUV" at bounding box center [1291, 140] width 82 height 28
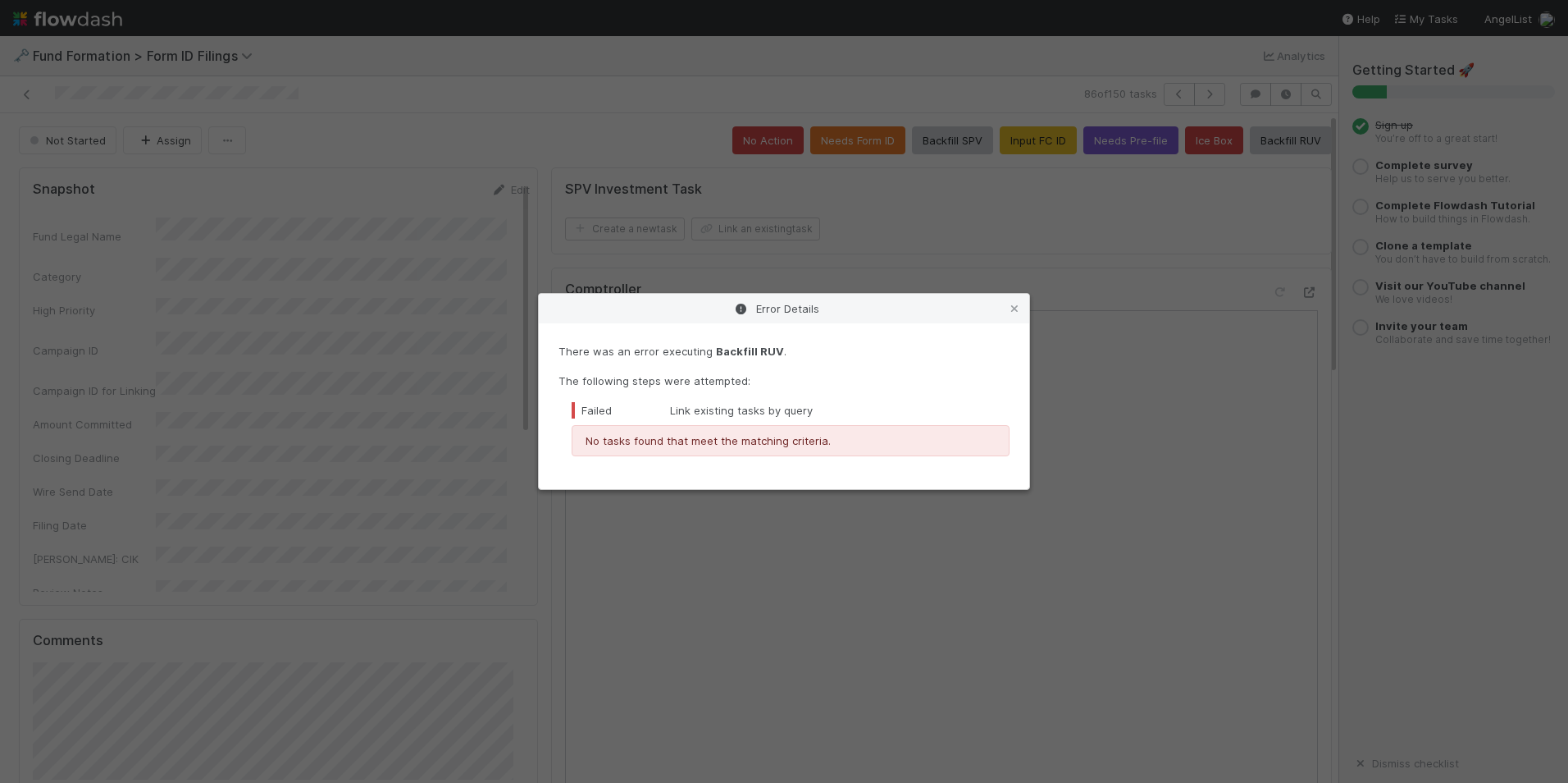
click at [1017, 306] on icon at bounding box center [1014, 309] width 16 height 10
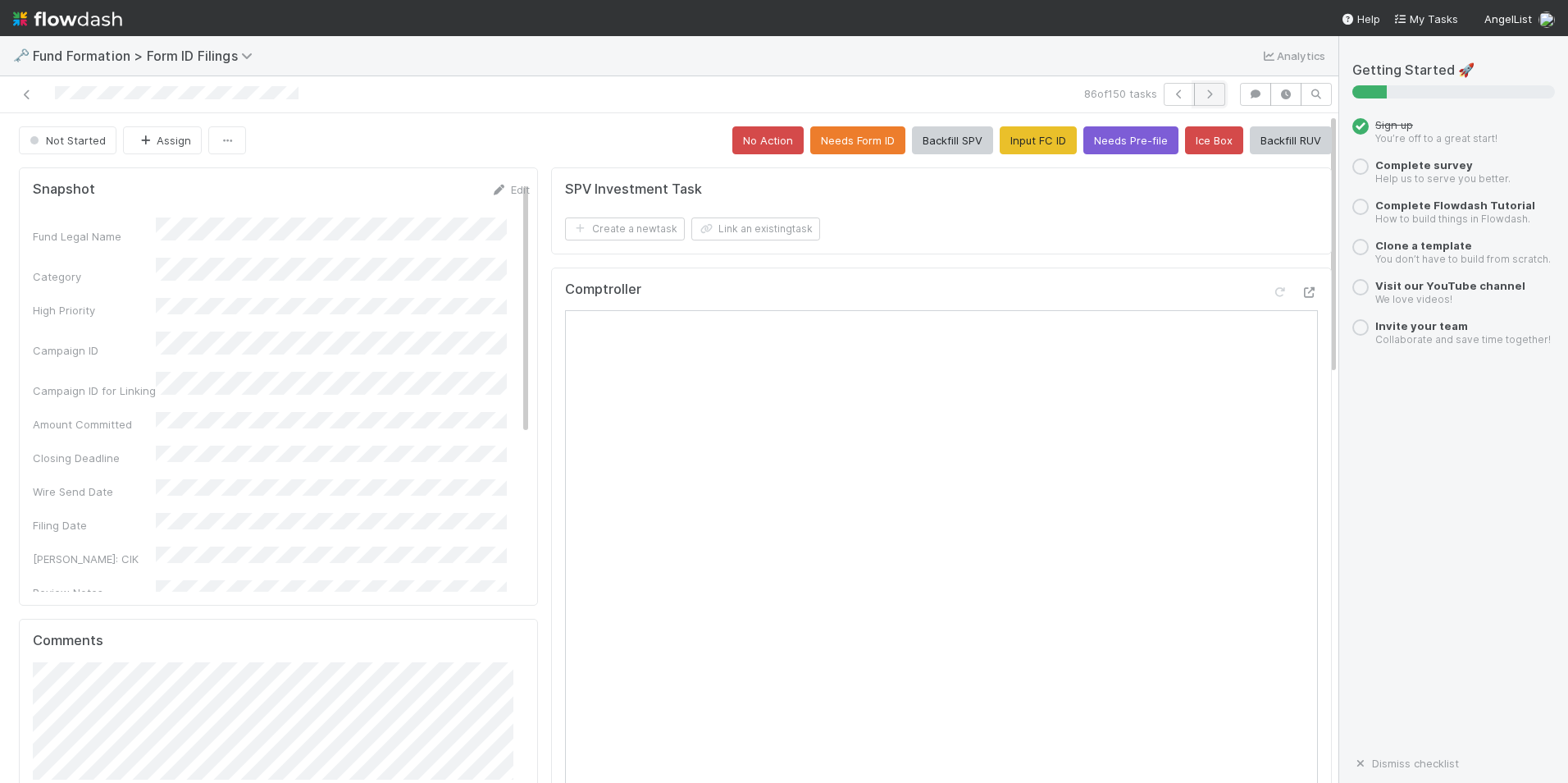
click at [1201, 93] on icon "button" at bounding box center [1209, 94] width 16 height 10
click at [1007, 140] on button "Input FC ID" at bounding box center [1038, 140] width 77 height 28
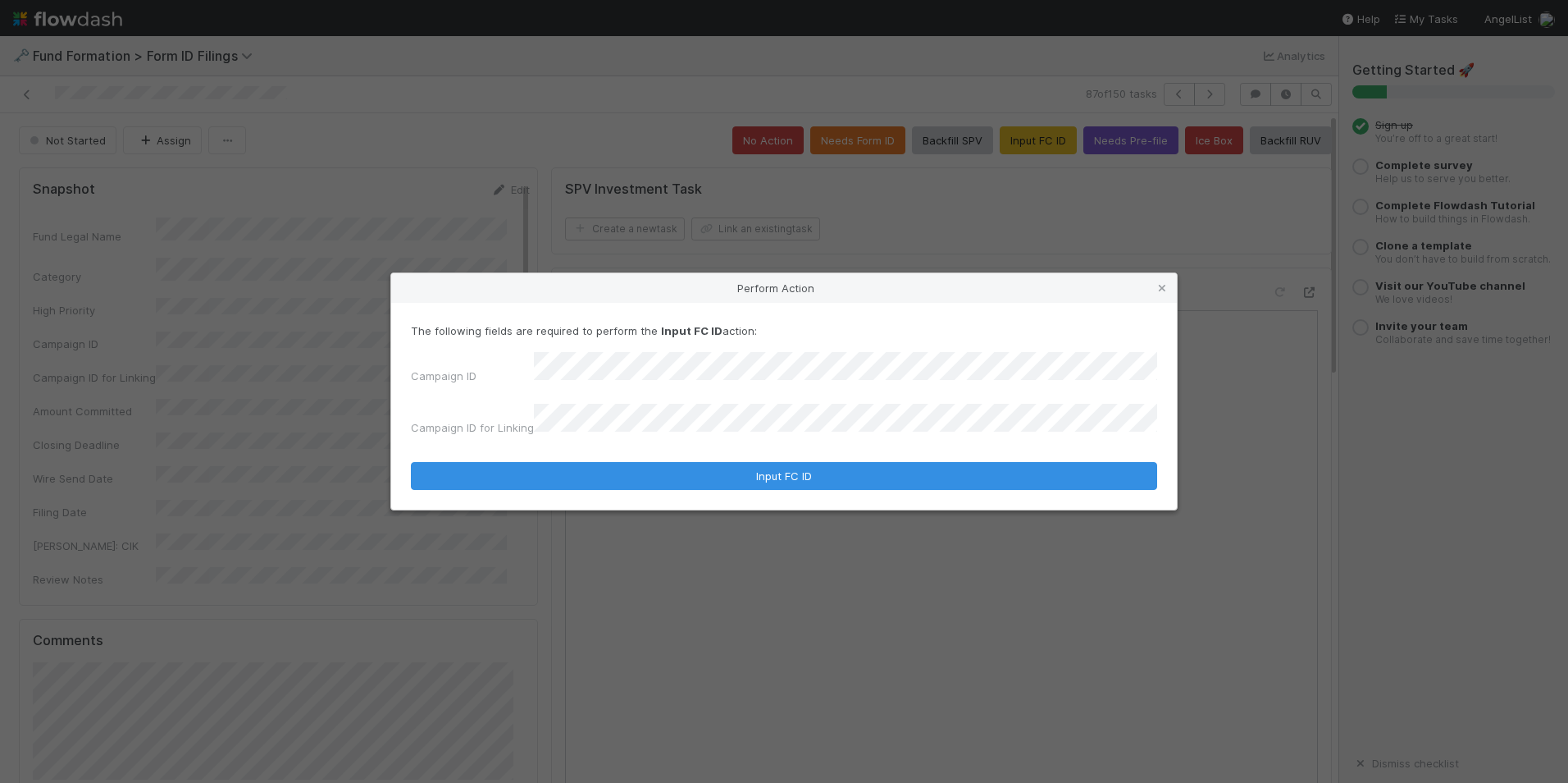
click at [732, 441] on form "The following fields are required to perform the Input FC ID action: Campaign I…" at bounding box center [784, 406] width 746 height 167
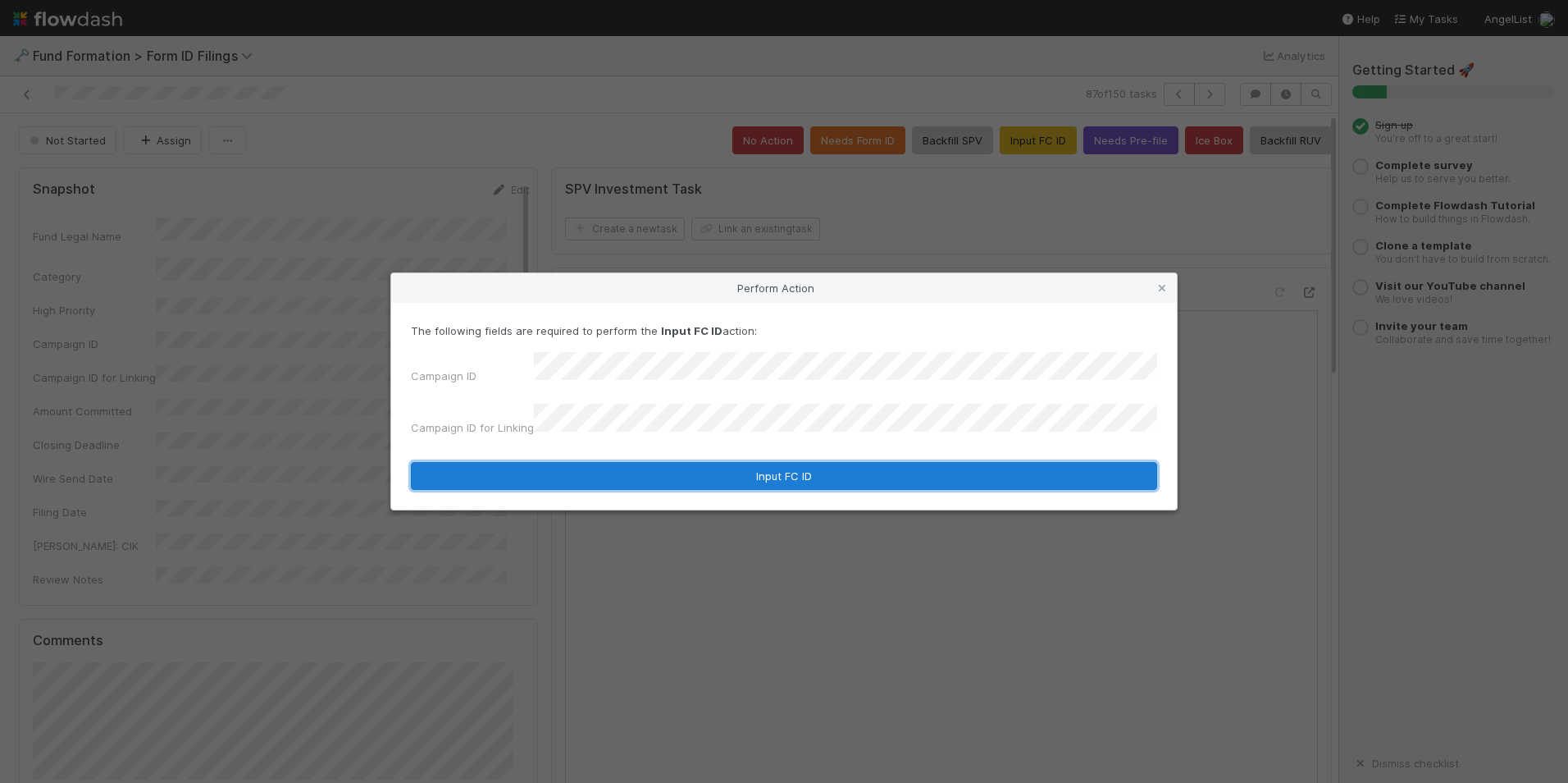
click at [743, 472] on button "Input FC ID" at bounding box center [784, 476] width 746 height 28
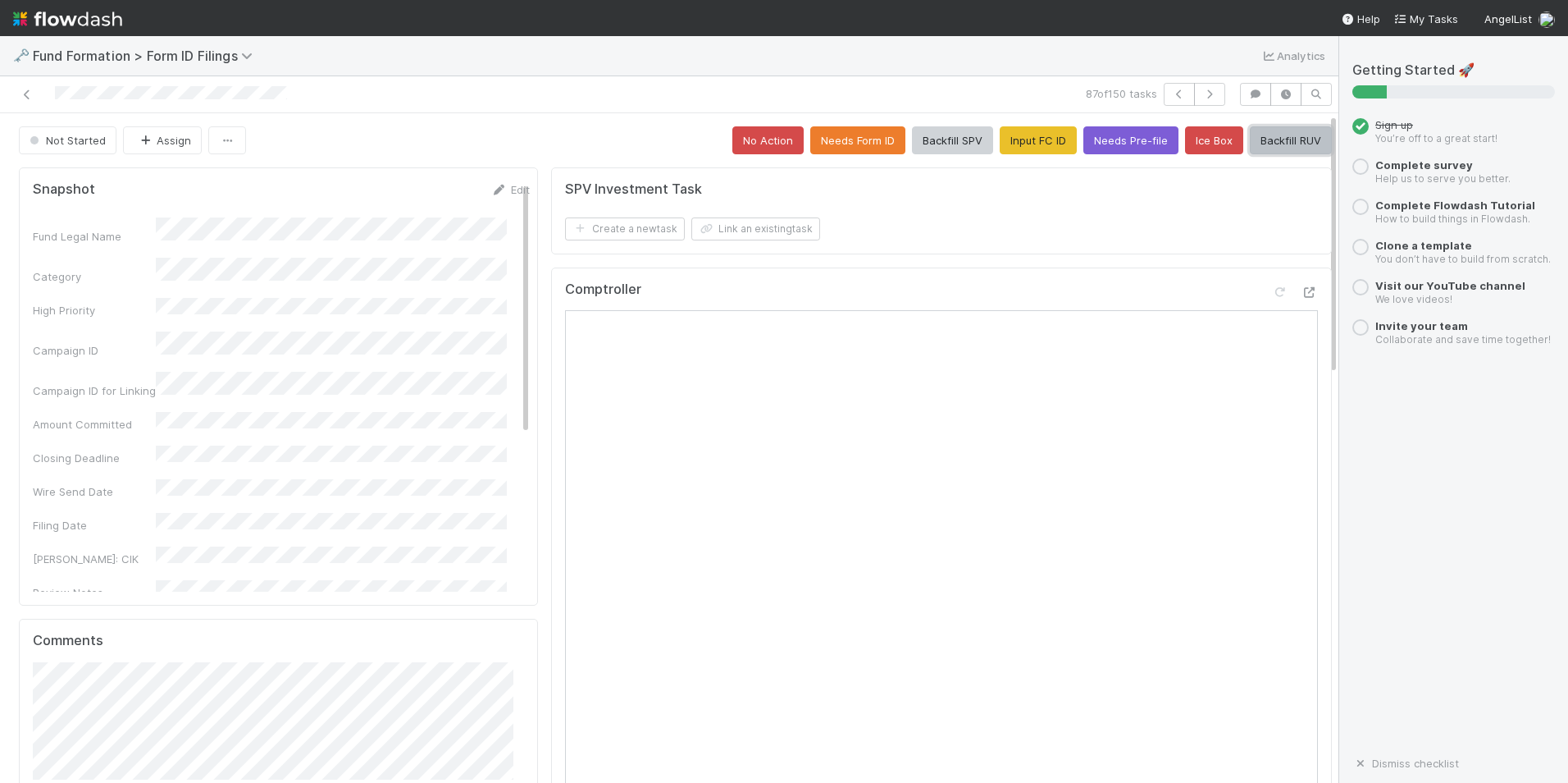
click at [1275, 147] on button "Backfill RUV" at bounding box center [1291, 140] width 82 height 28
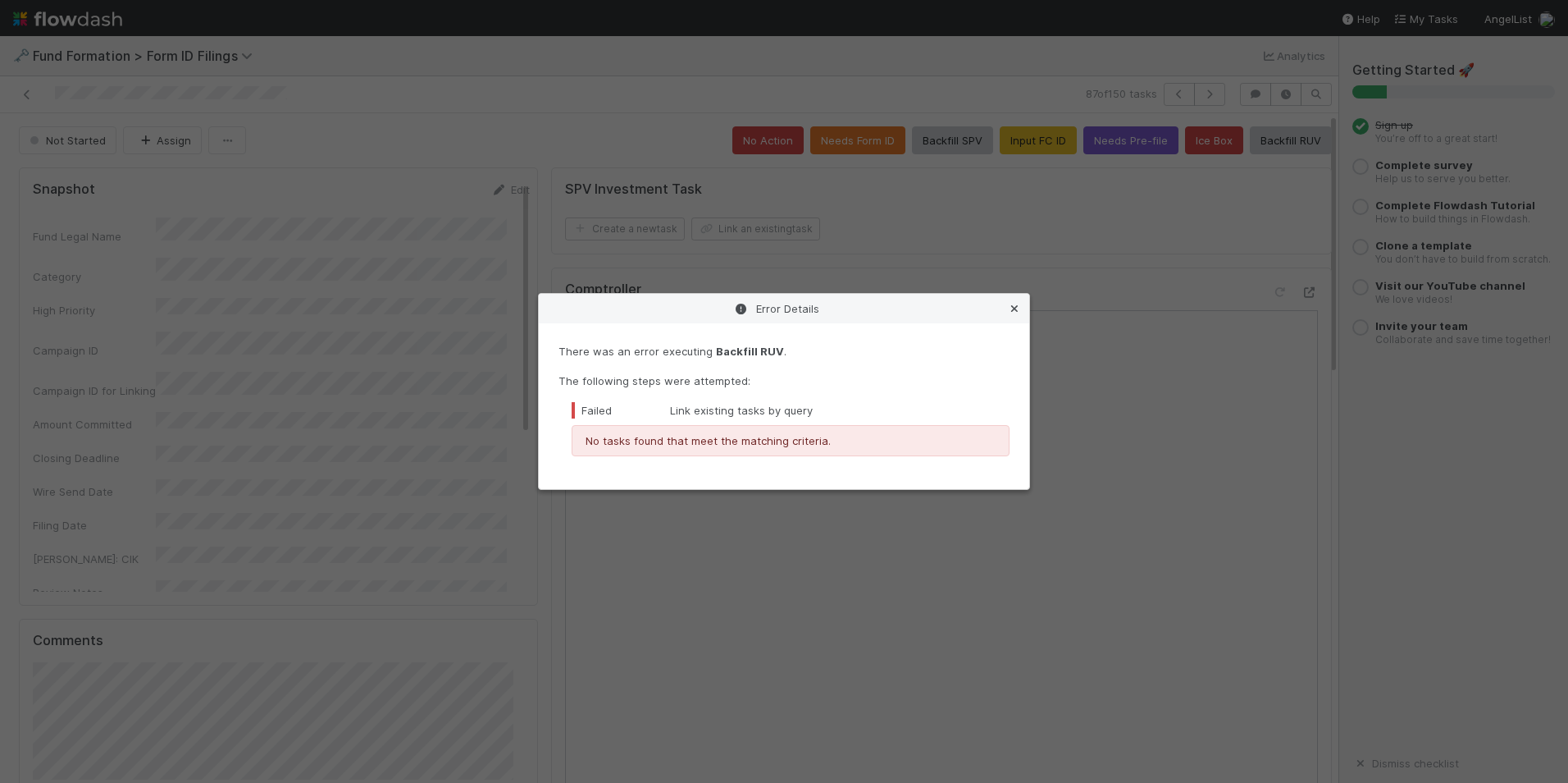
click at [1016, 302] on link at bounding box center [1014, 308] width 16 height 16
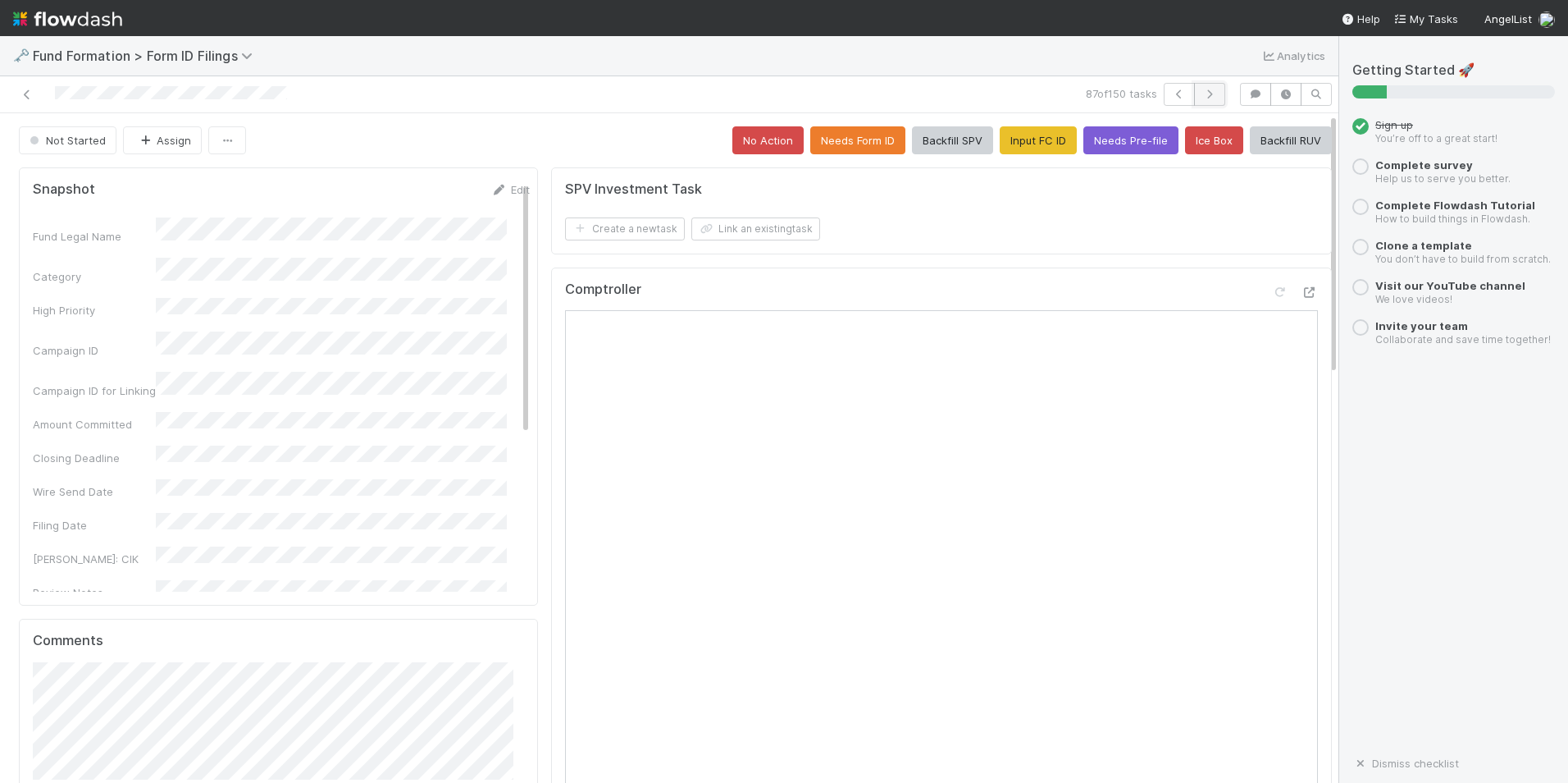
click at [1201, 97] on icon "button" at bounding box center [1209, 94] width 16 height 10
click at [757, 139] on button "No Action" at bounding box center [768, 140] width 71 height 28
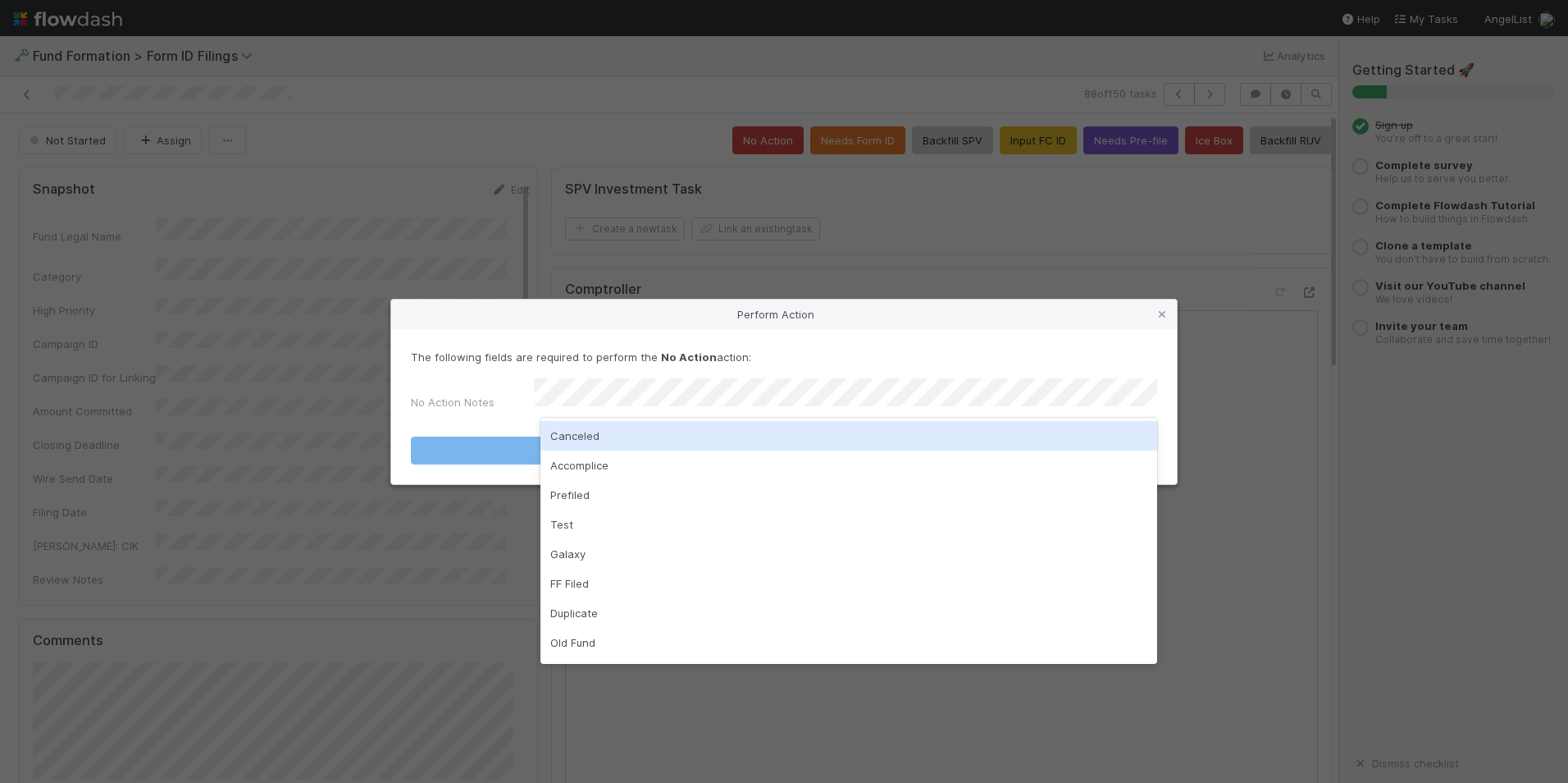
click at [735, 430] on div "Canceled" at bounding box center [849, 435] width 617 height 29
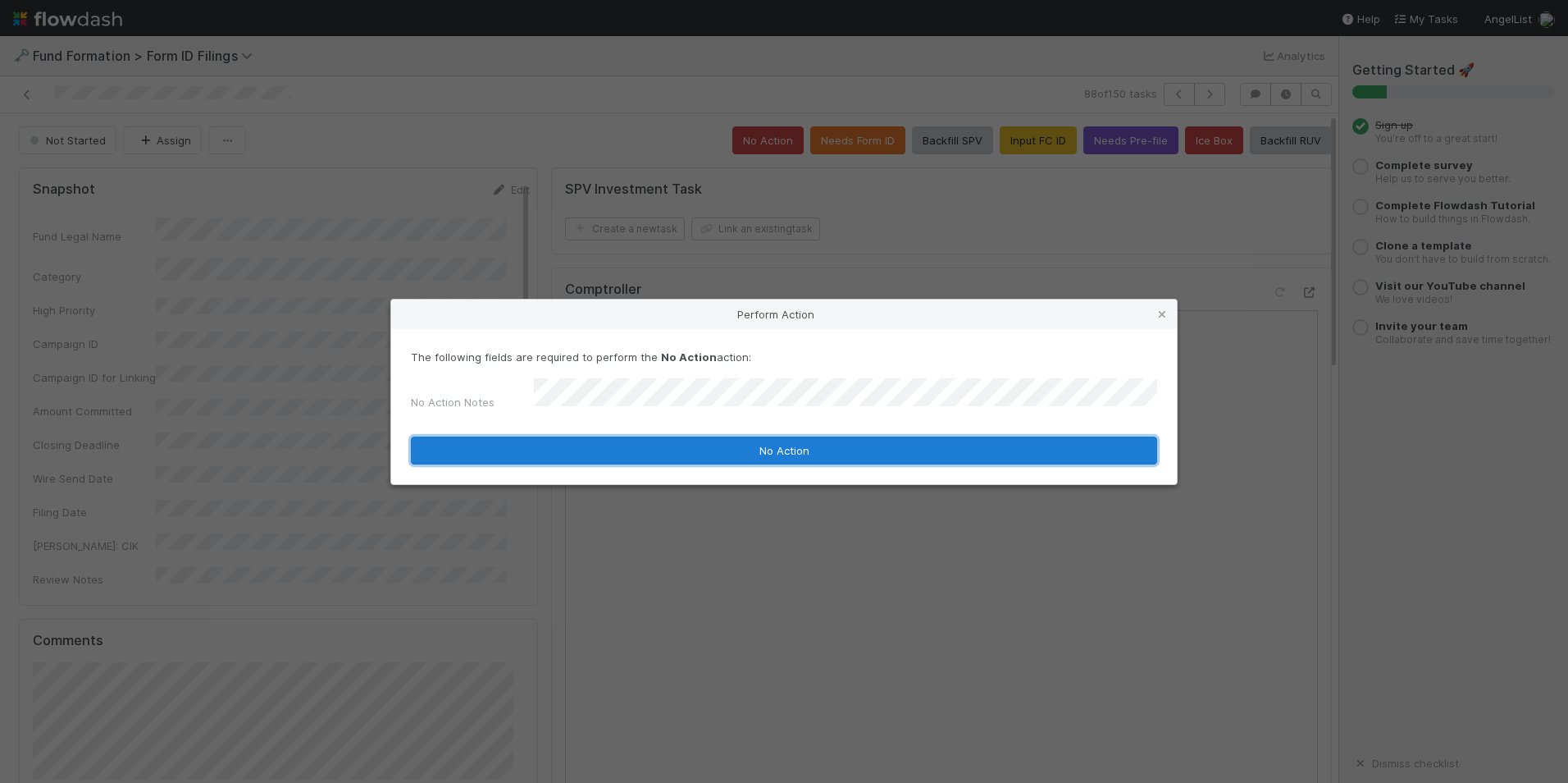
click at [745, 440] on button "No Action" at bounding box center [784, 450] width 746 height 28
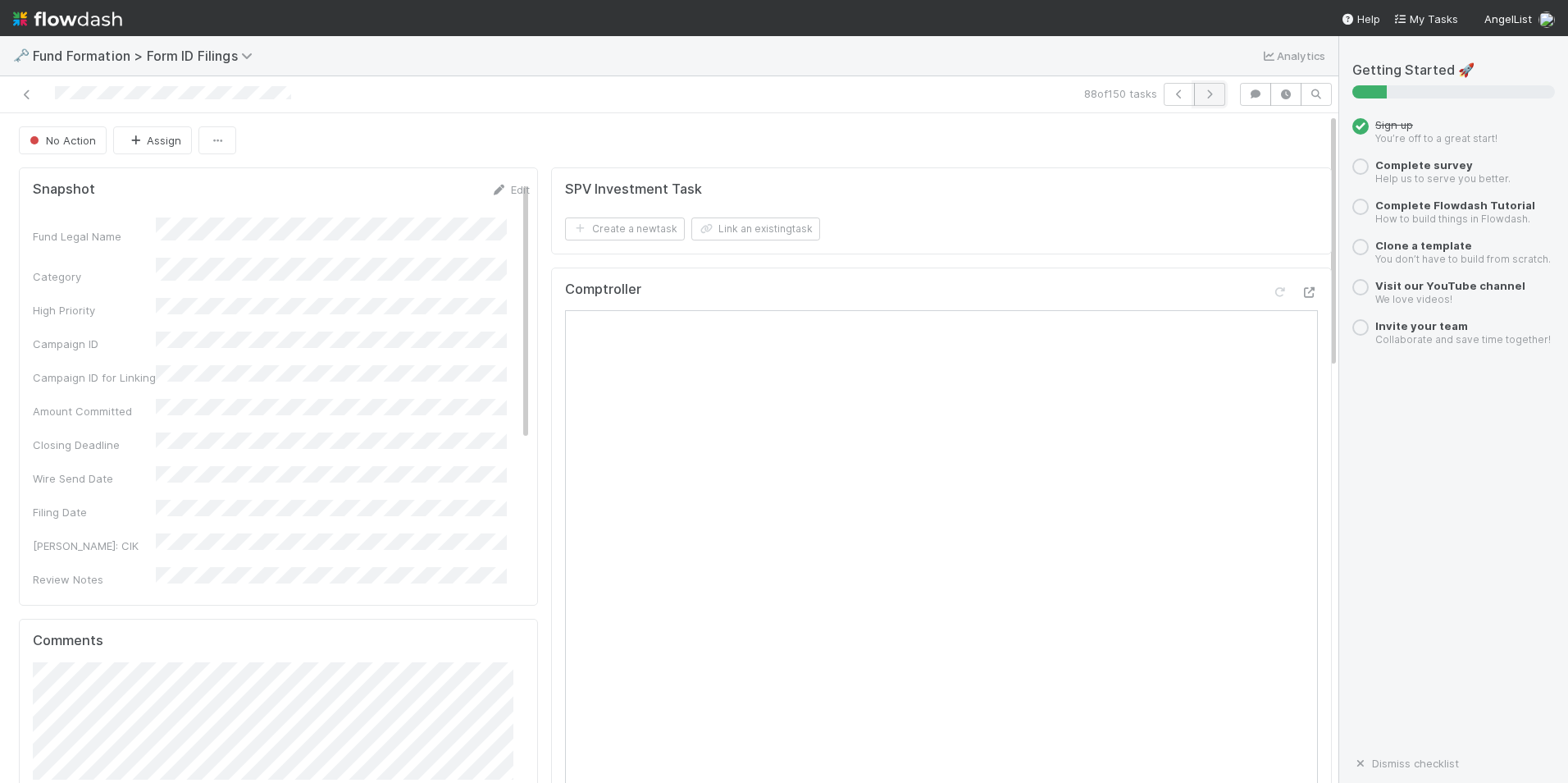
click at [1201, 96] on icon "button" at bounding box center [1209, 94] width 16 height 10
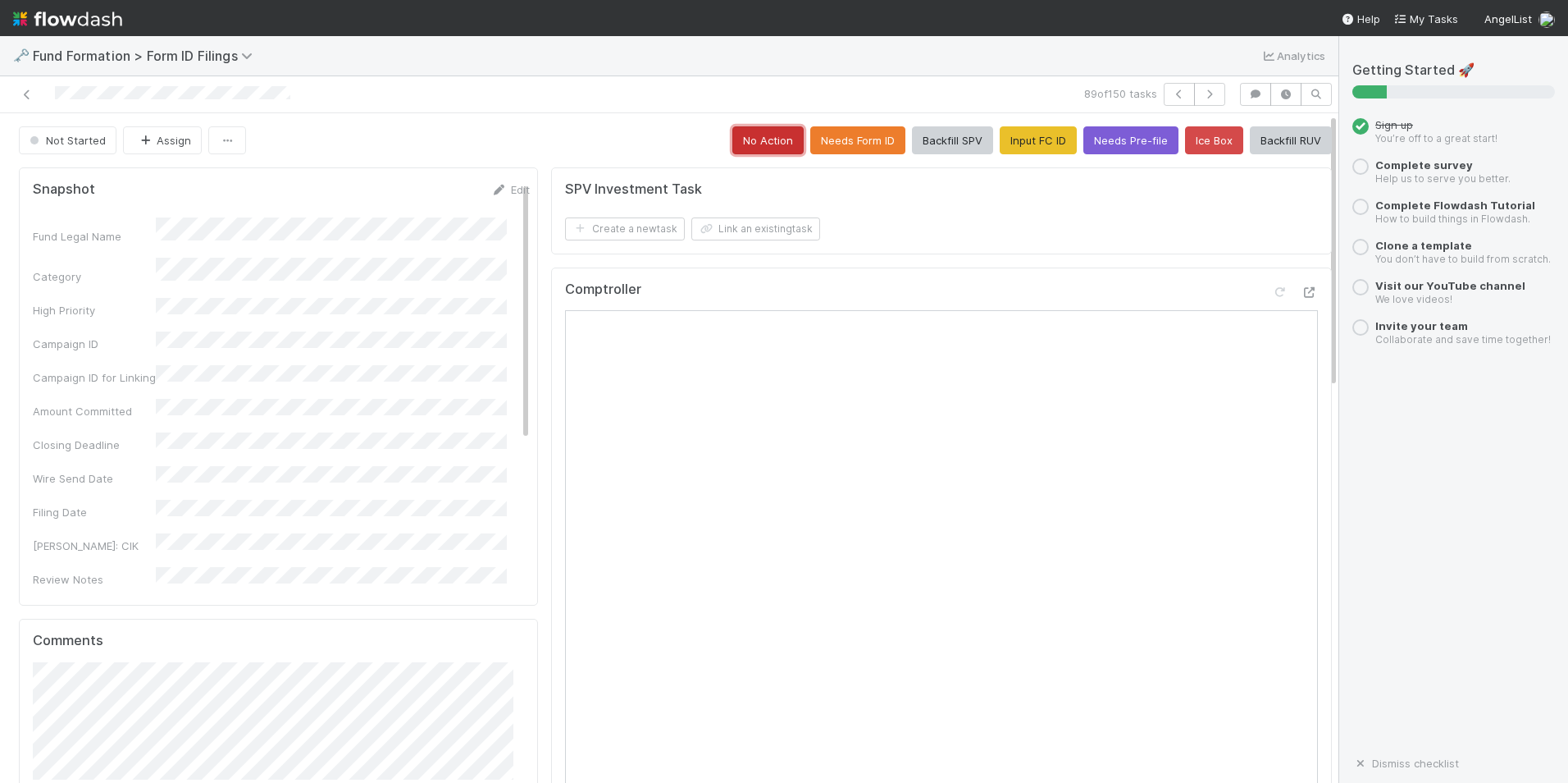
click at [753, 140] on button "No Action" at bounding box center [768, 140] width 71 height 28
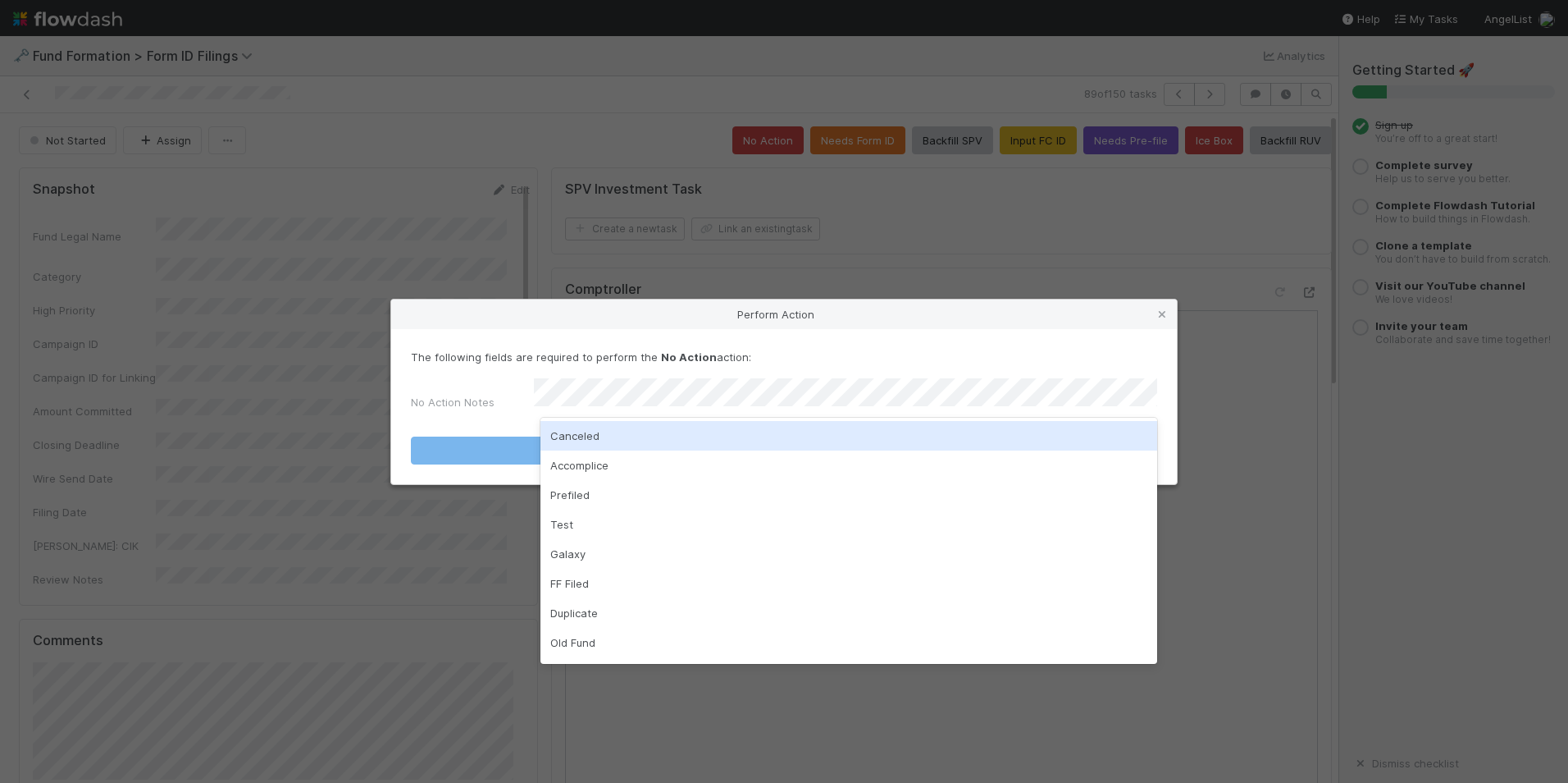
click at [776, 435] on div "Canceled" at bounding box center [849, 435] width 617 height 29
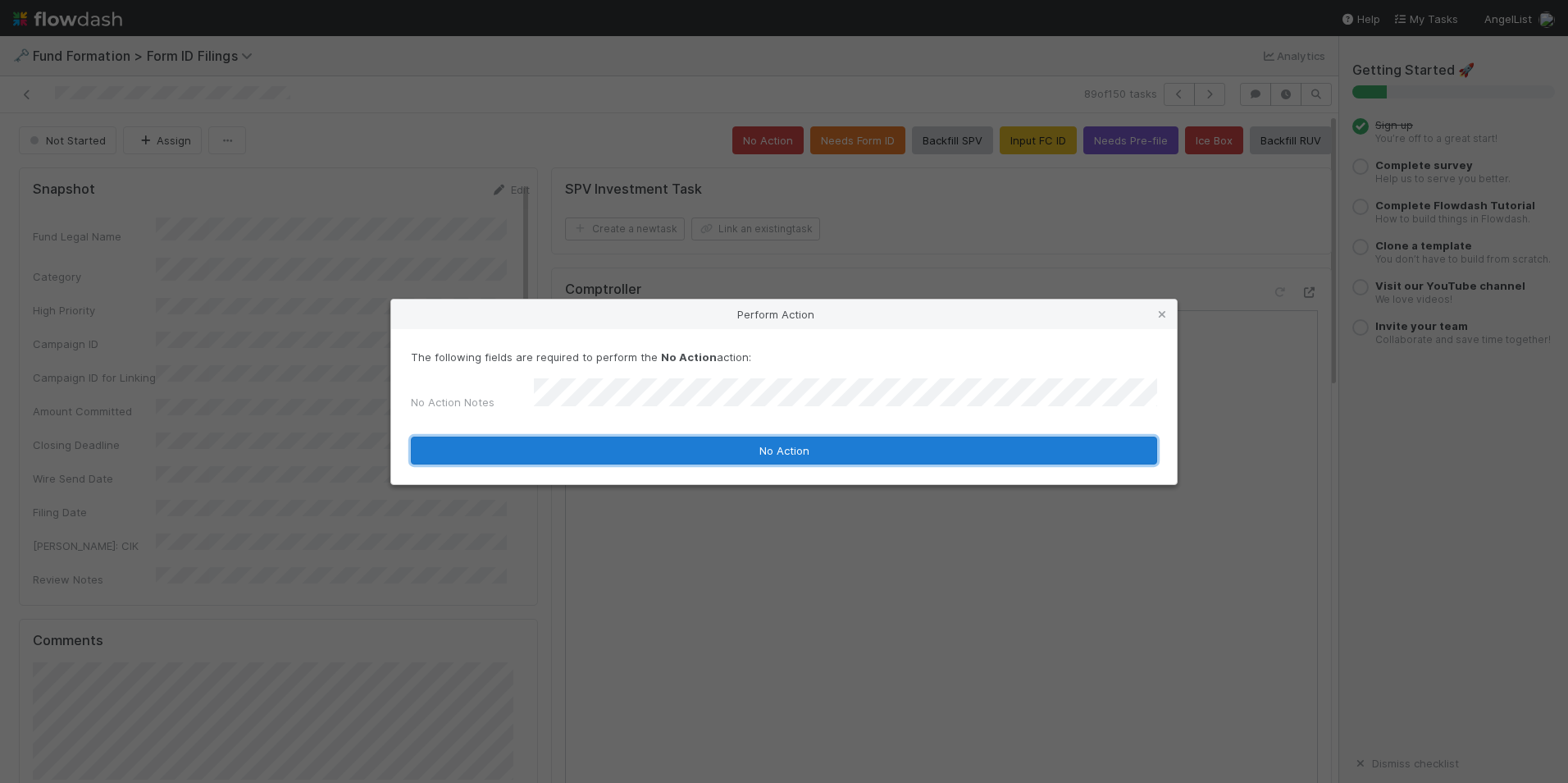
click at [776, 450] on button "No Action" at bounding box center [784, 450] width 746 height 28
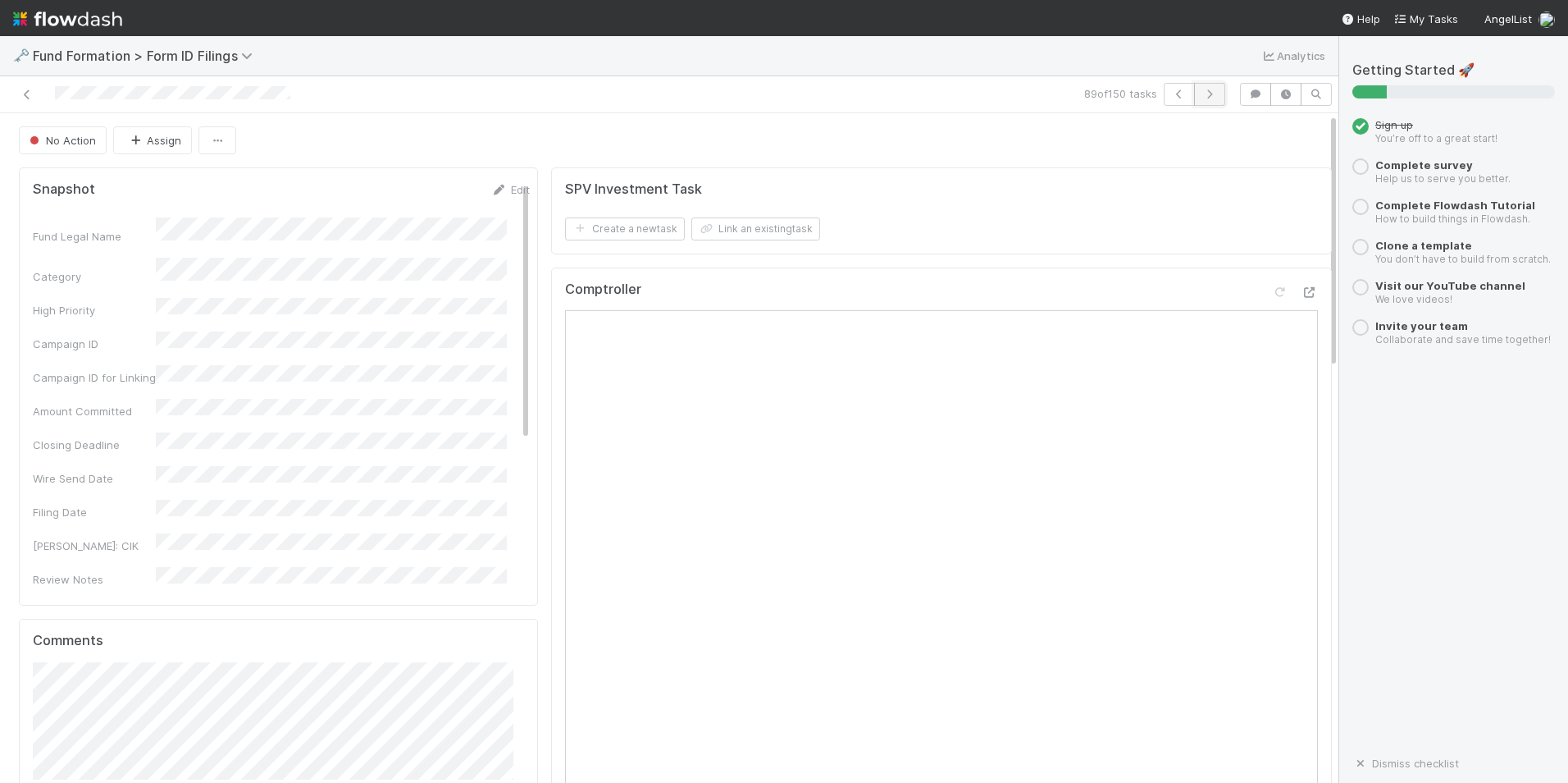
click at [1202, 98] on icon "button" at bounding box center [1209, 94] width 16 height 10
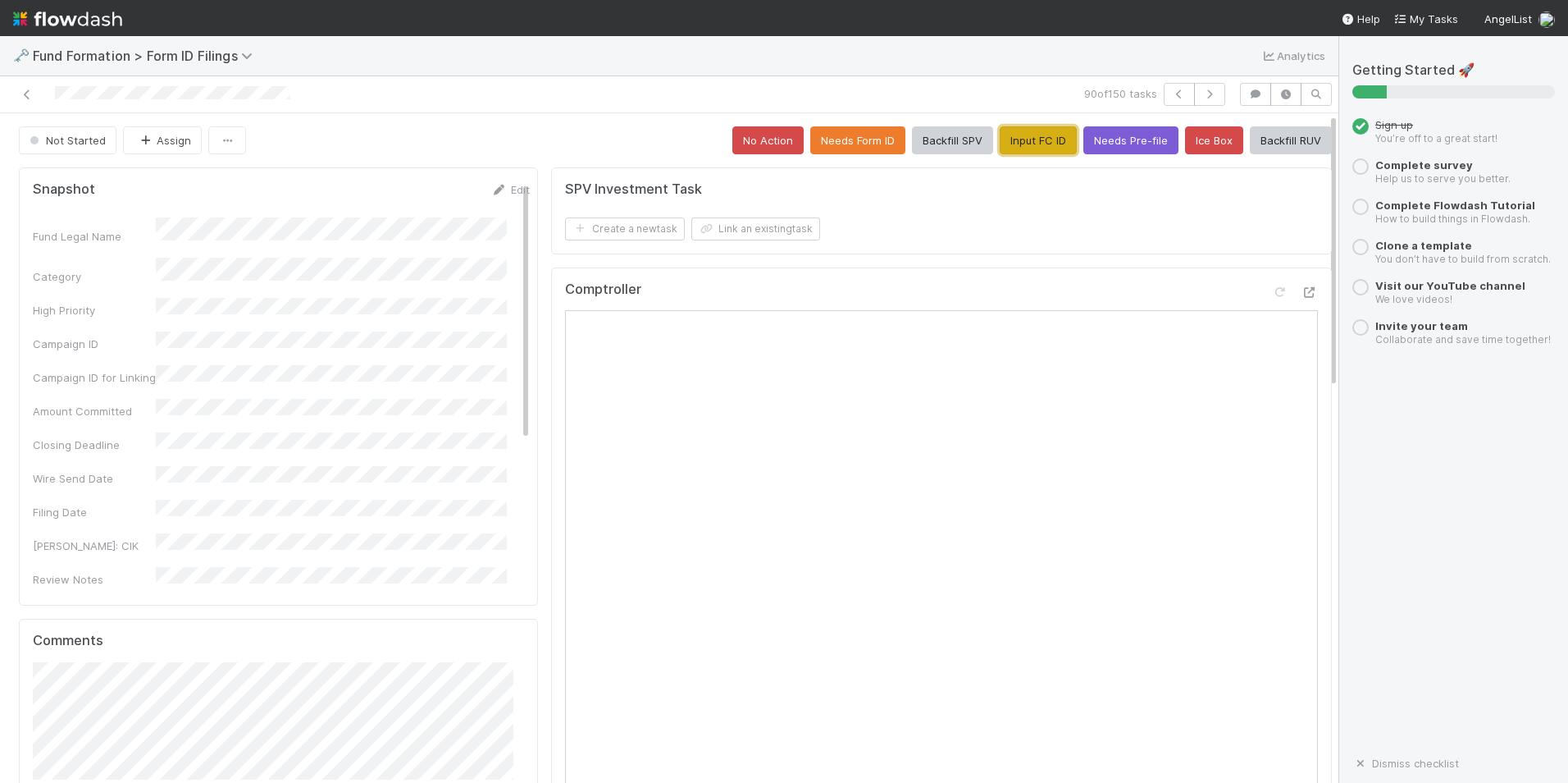
click at [1000, 133] on button "Input FC ID" at bounding box center [1038, 140] width 77 height 28
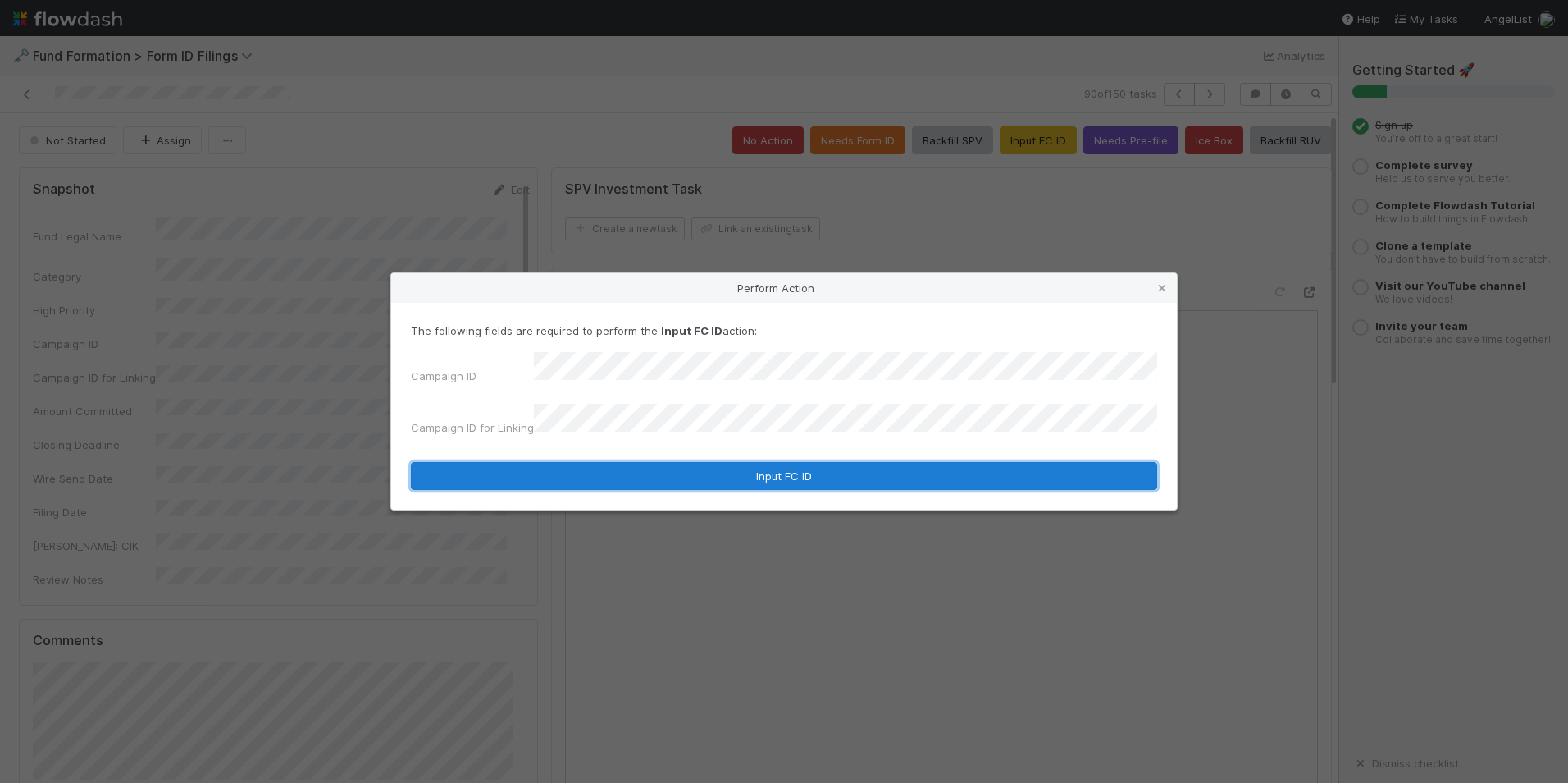
click at [749, 467] on button "Input FC ID" at bounding box center [784, 476] width 746 height 28
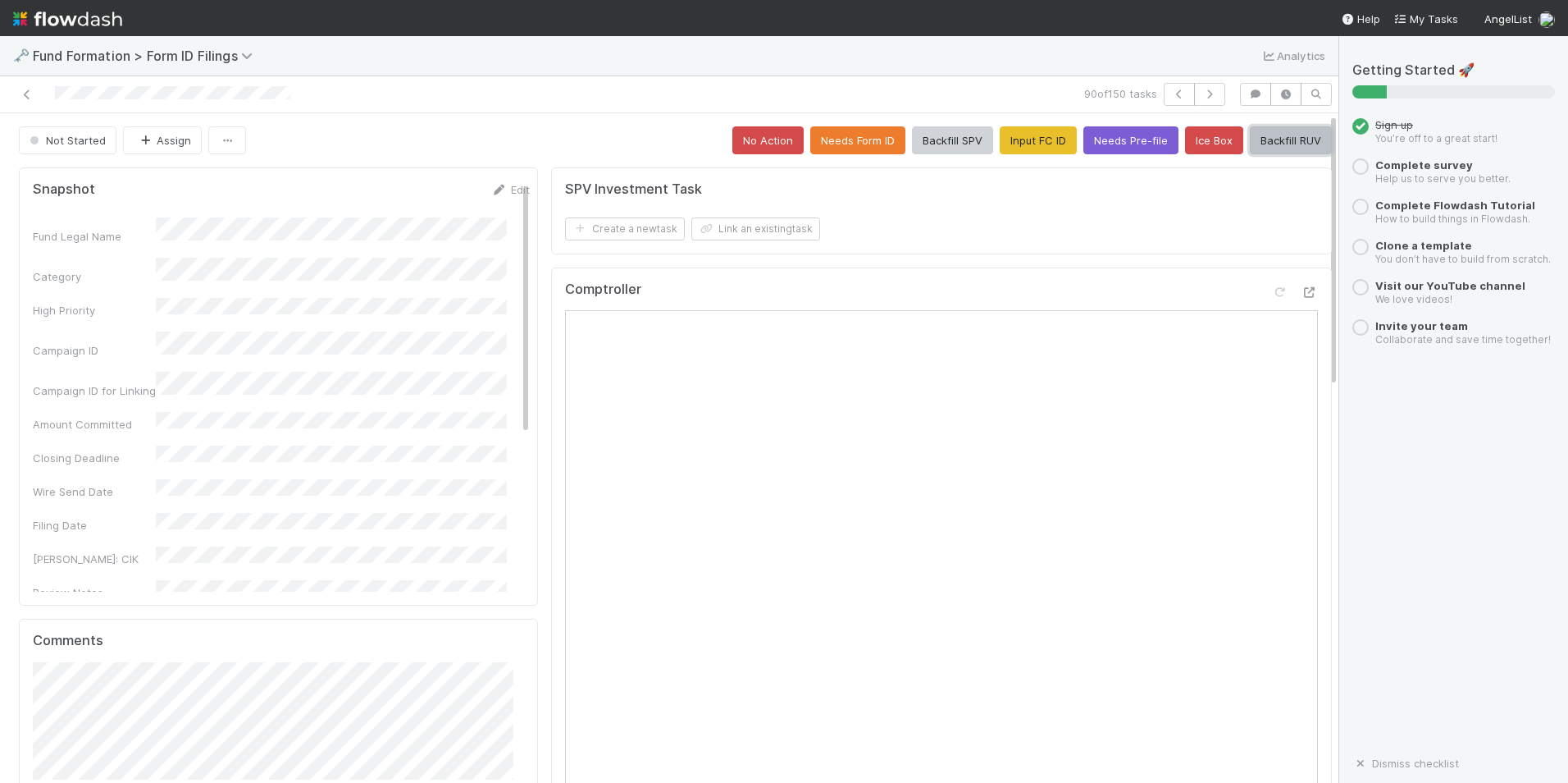
click at [1285, 136] on button "Backfill RUV" at bounding box center [1291, 140] width 82 height 28
click at [1201, 92] on icon "button" at bounding box center [1209, 94] width 16 height 10
click at [1017, 142] on button "Input FC ID" at bounding box center [1038, 140] width 77 height 28
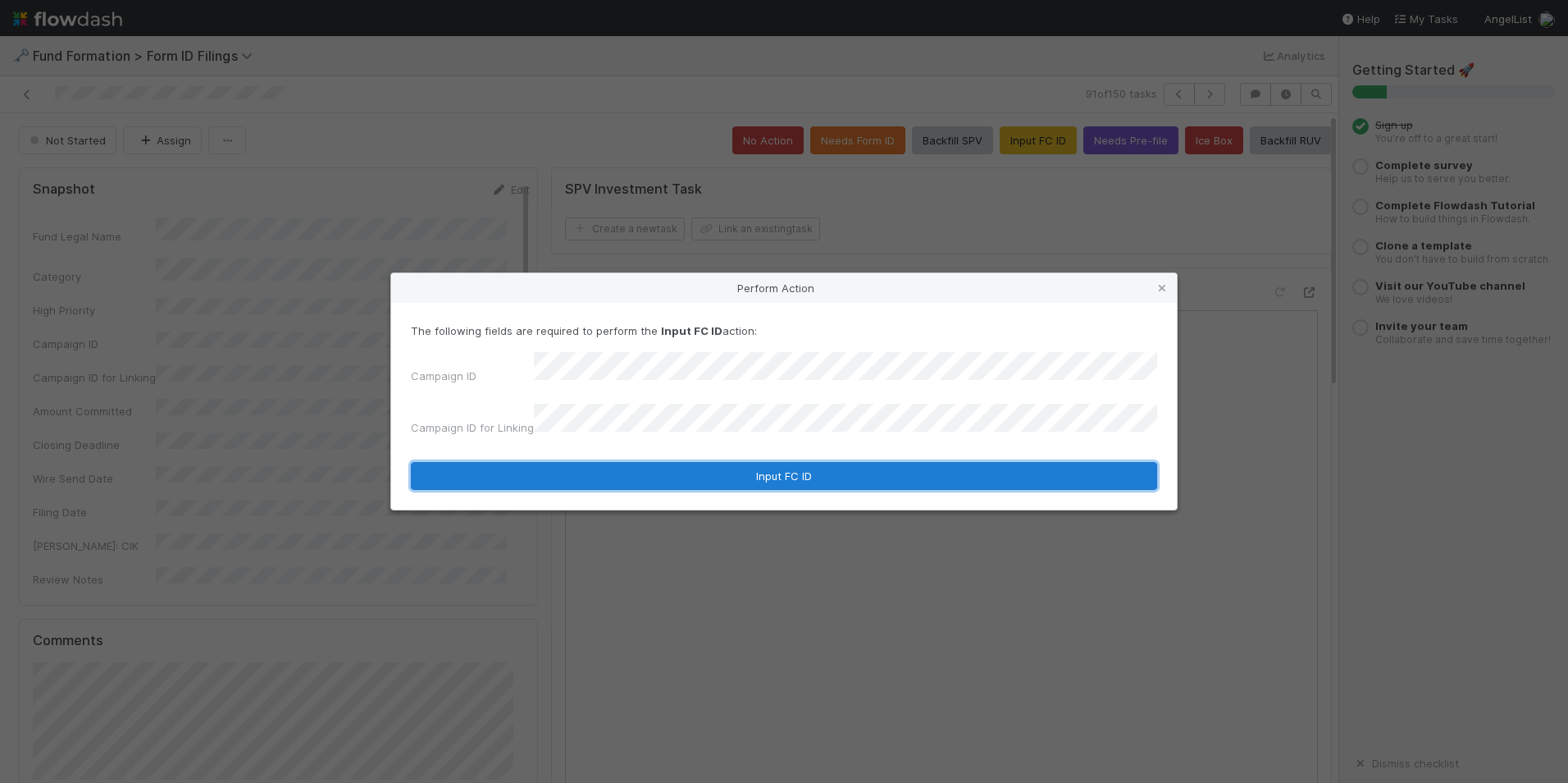
click at [803, 465] on button "Input FC ID" at bounding box center [784, 476] width 746 height 28
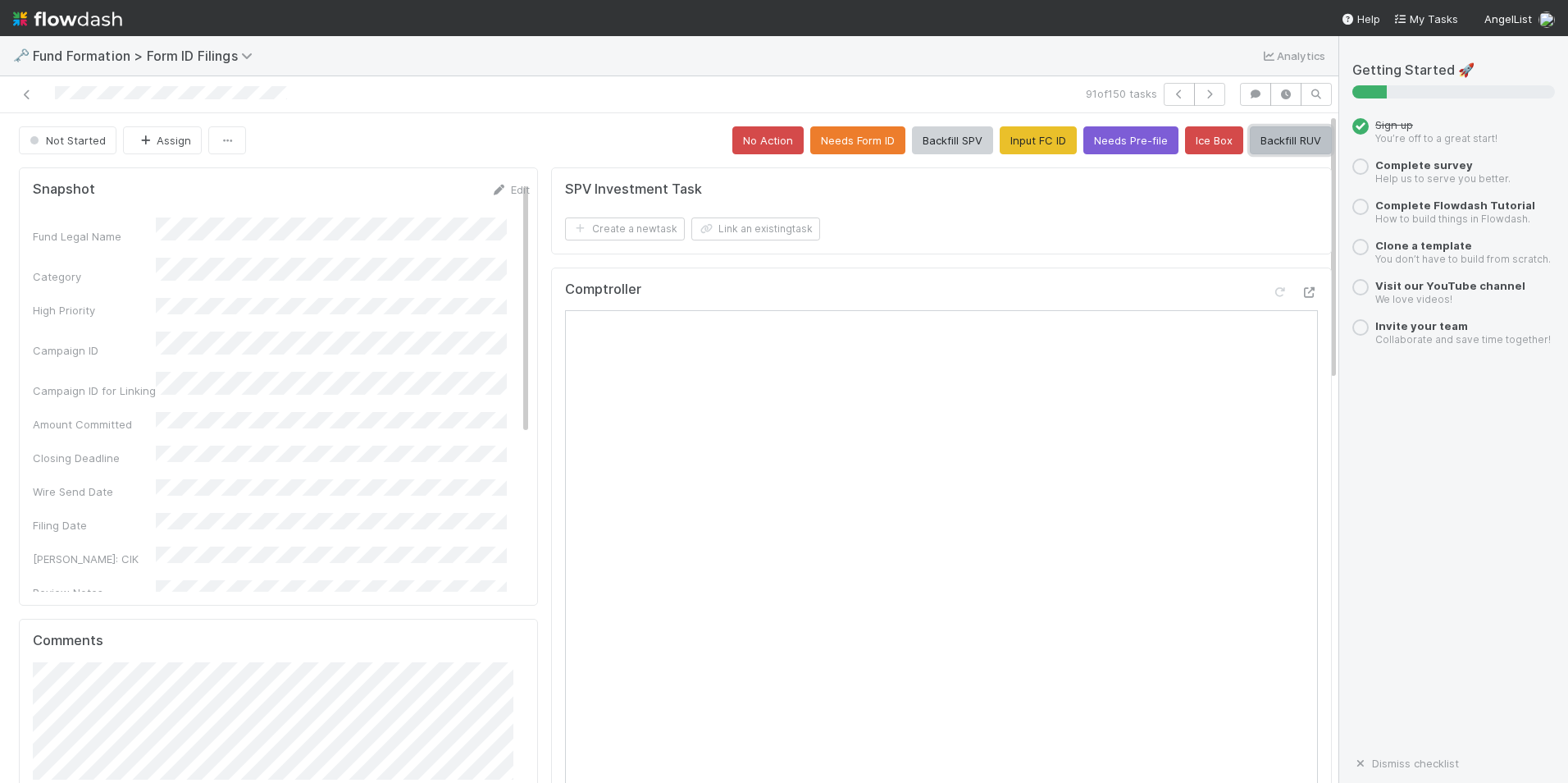
click at [1282, 135] on button "Backfill RUV" at bounding box center [1291, 140] width 82 height 28
click at [1201, 95] on icon "button" at bounding box center [1209, 94] width 16 height 10
click at [1018, 147] on button "Input FC ID" at bounding box center [1038, 140] width 77 height 28
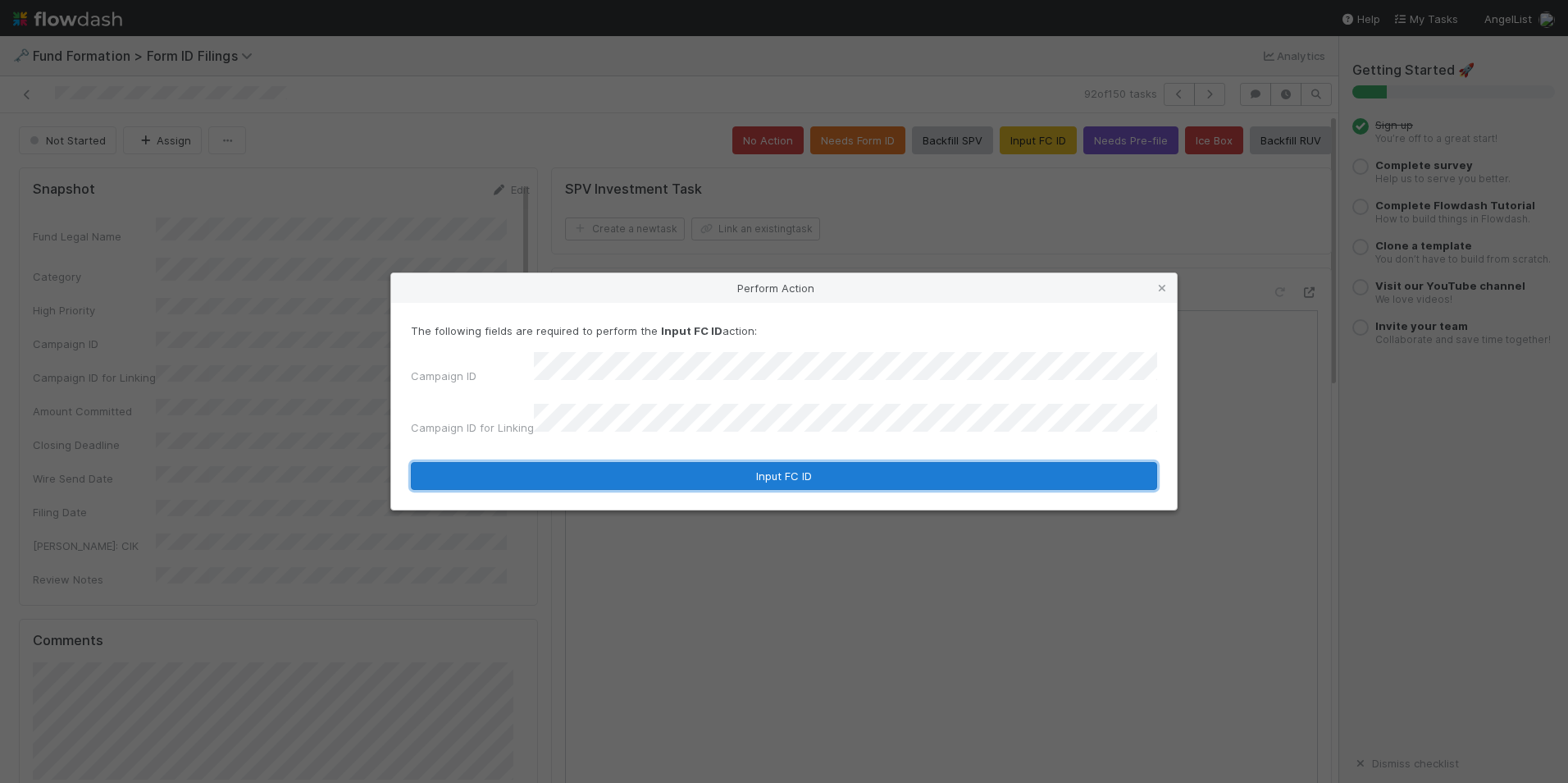
click at [731, 462] on button "Input FC ID" at bounding box center [784, 476] width 746 height 28
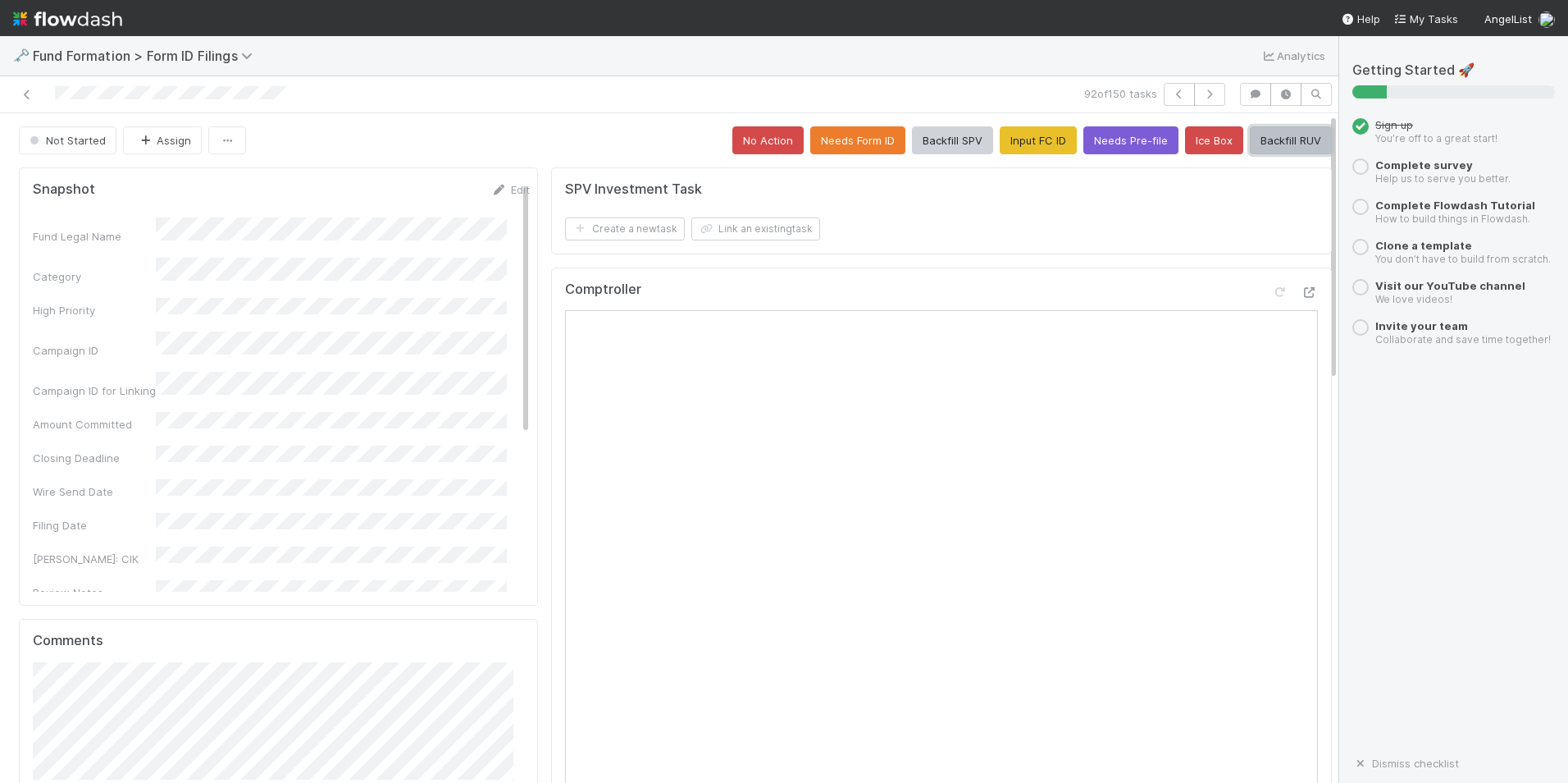
click at [1260, 147] on button "Backfill RUV" at bounding box center [1291, 140] width 82 height 28
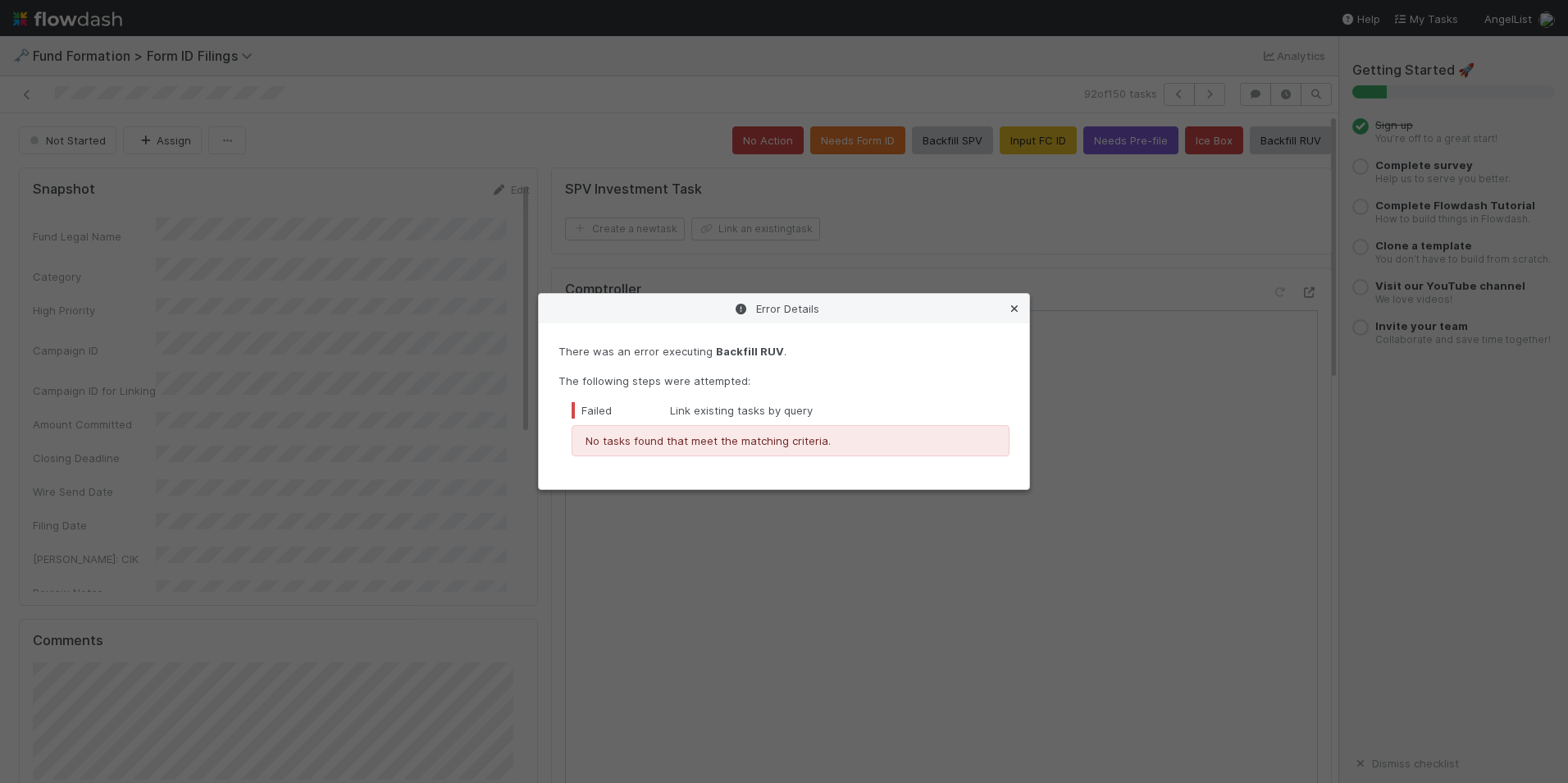
click at [1011, 306] on icon at bounding box center [1014, 309] width 16 height 10
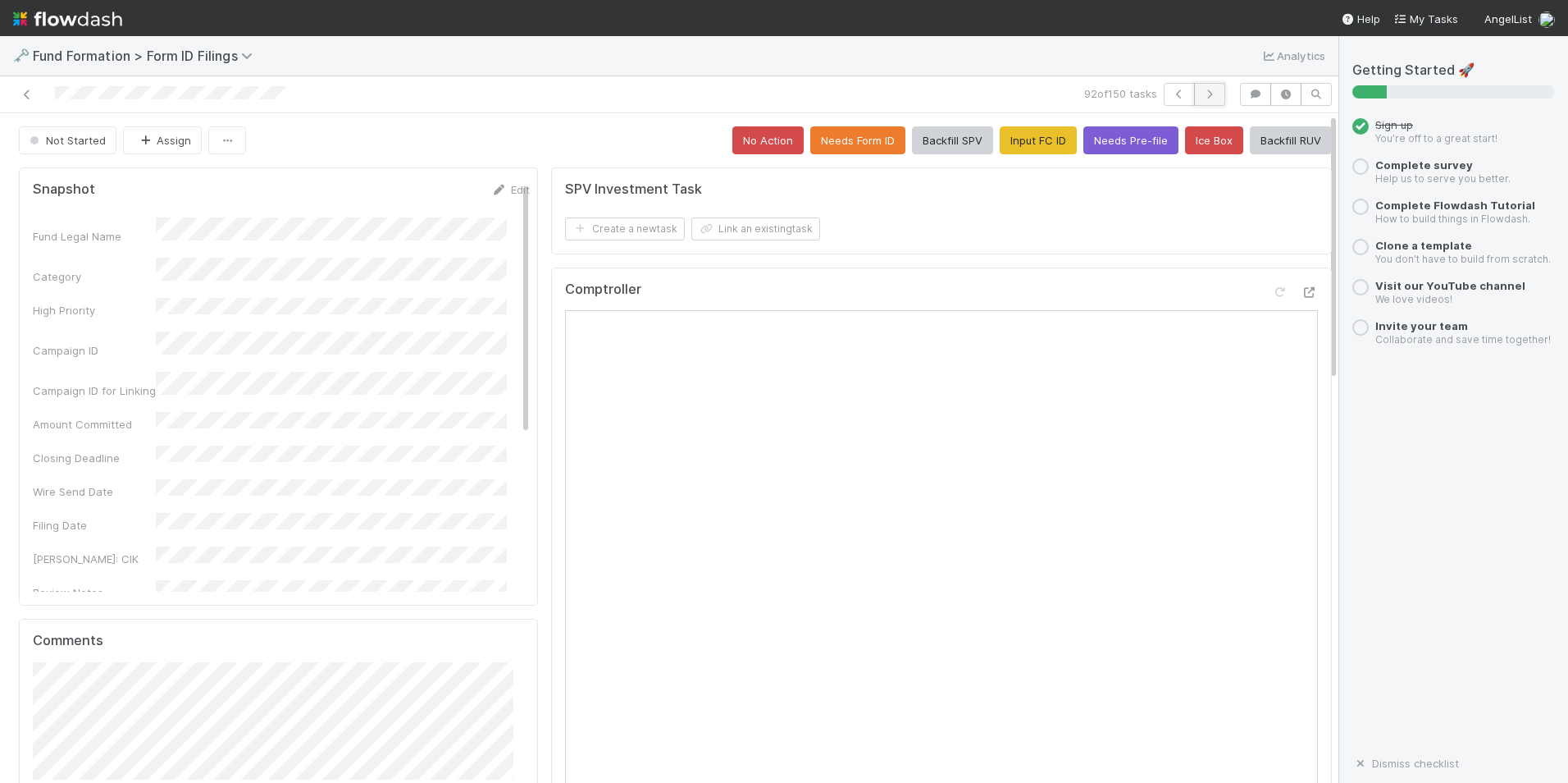
click at [1201, 98] on icon "button" at bounding box center [1209, 94] width 16 height 10
click at [1044, 139] on button "Input FC ID" at bounding box center [1038, 140] width 77 height 28
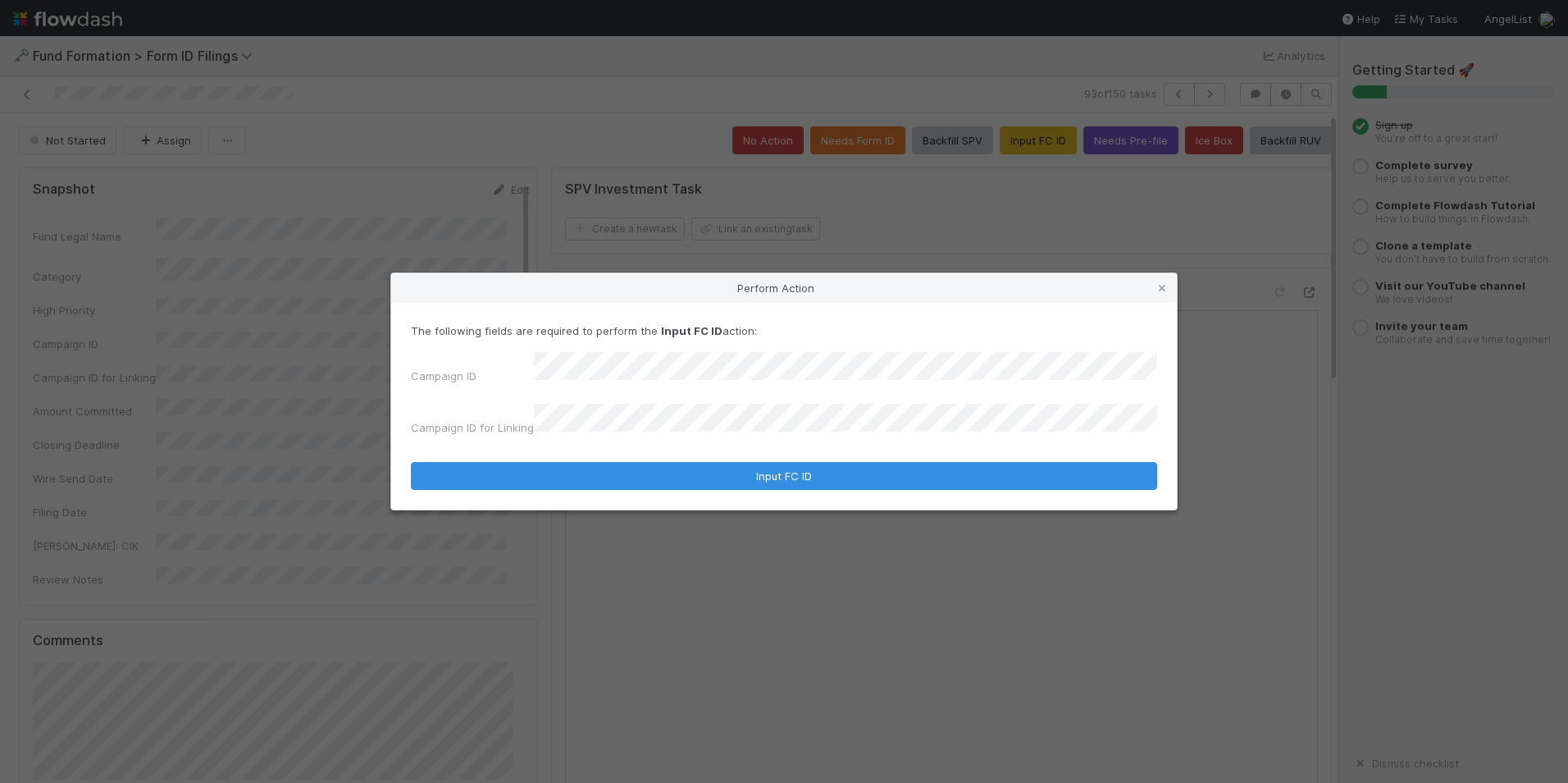
click at [748, 436] on form "The following fields are required to perform the Input FC ID action: Campaign I…" at bounding box center [784, 406] width 746 height 167
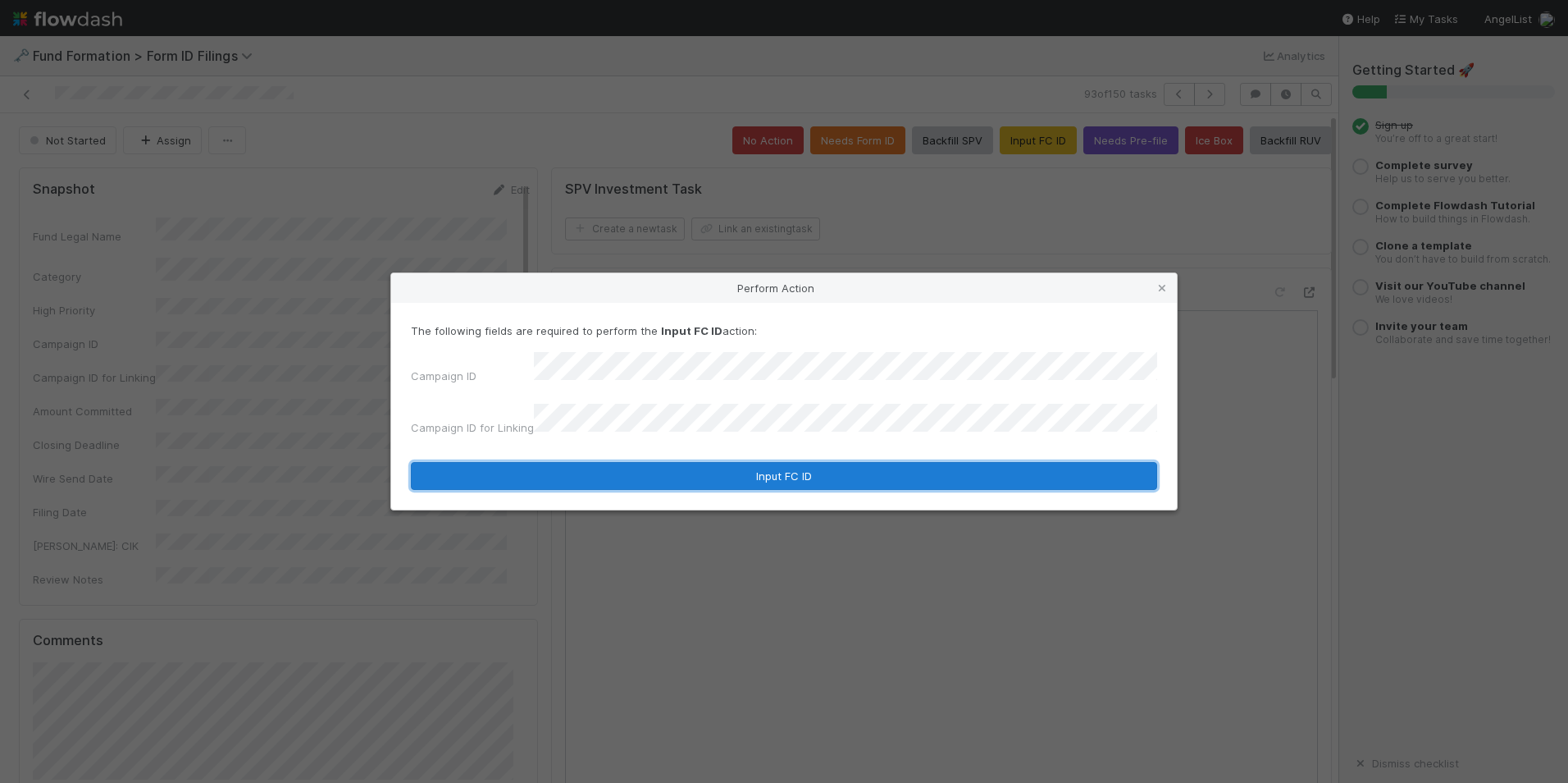
click at [752, 462] on button "Input FC ID" at bounding box center [784, 476] width 746 height 28
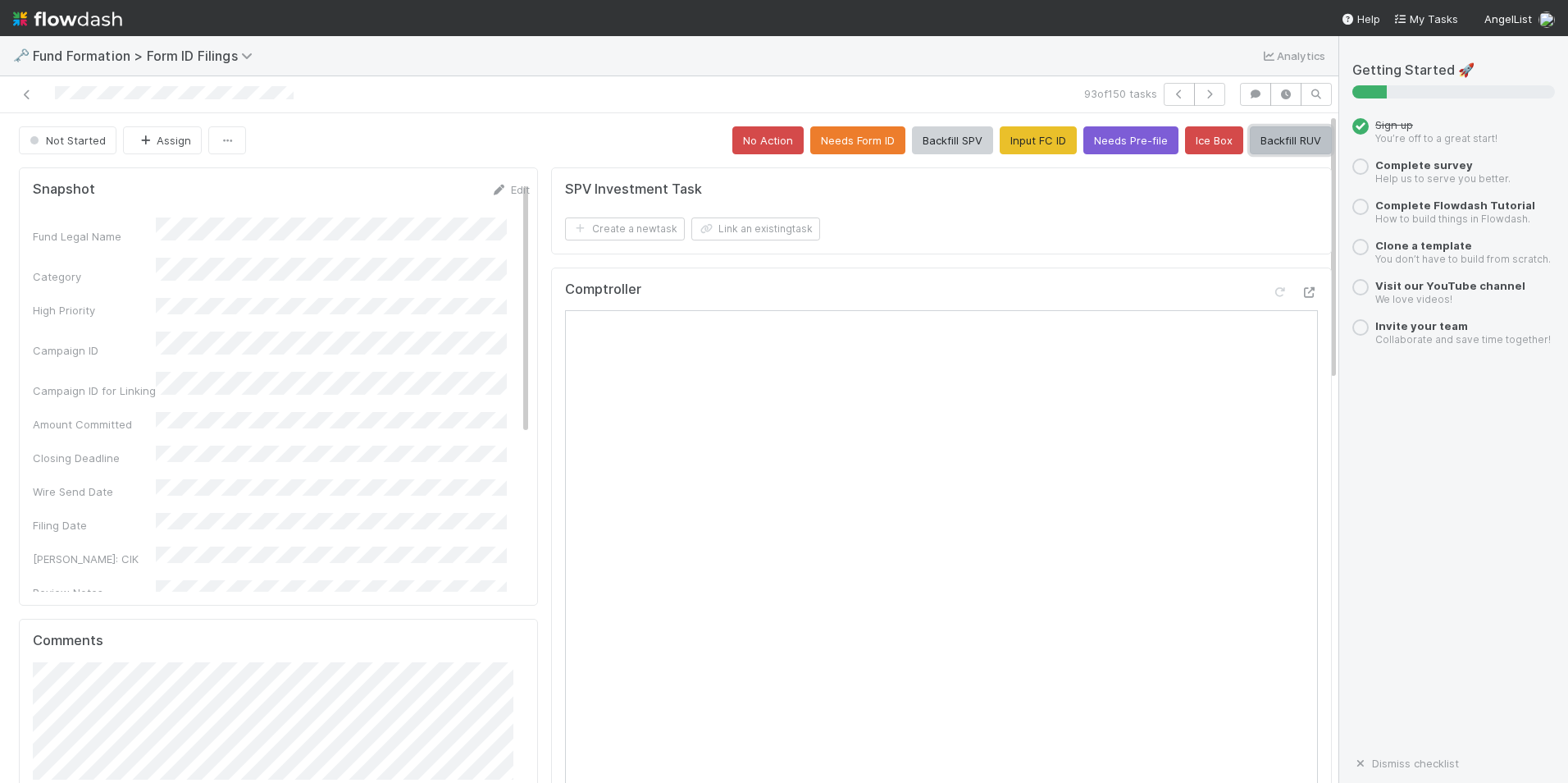
click at [1254, 146] on button "Backfill RUV" at bounding box center [1291, 140] width 82 height 28
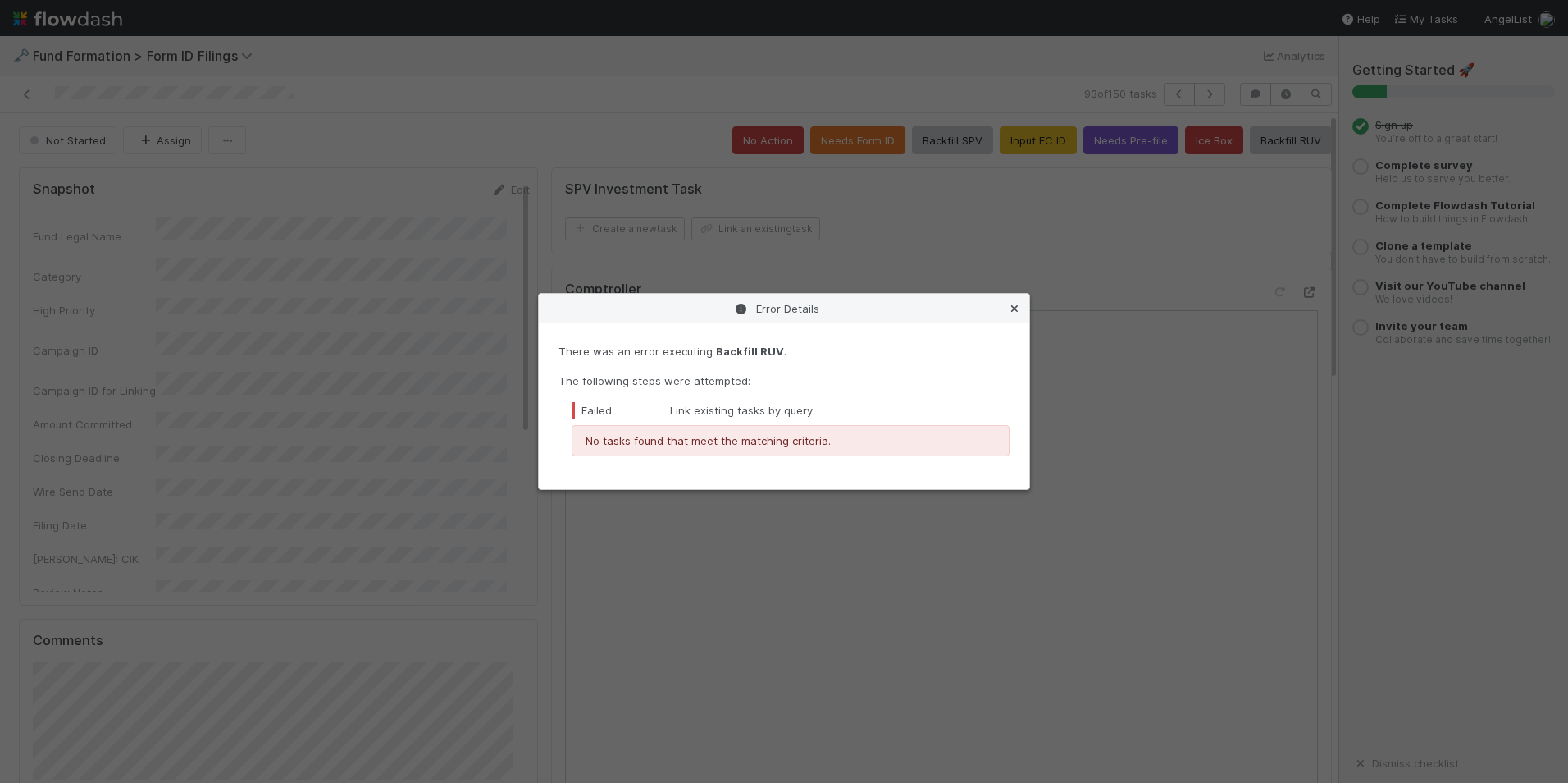
click at [1014, 306] on icon at bounding box center [1014, 309] width 16 height 10
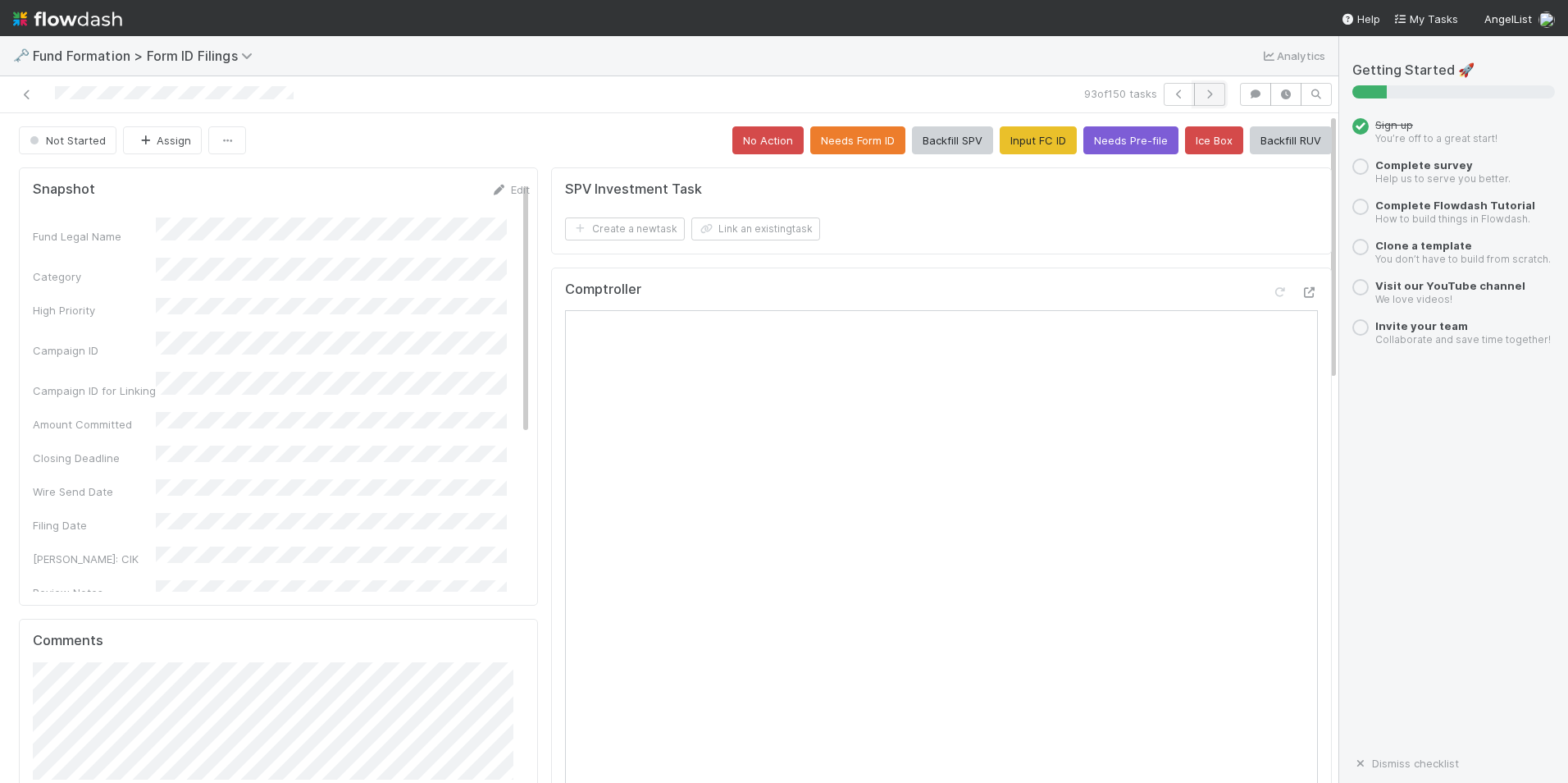
click at [1194, 88] on button "button" at bounding box center [1210, 95] width 31 height 23
click at [766, 153] on button "No Action" at bounding box center [768, 140] width 71 height 28
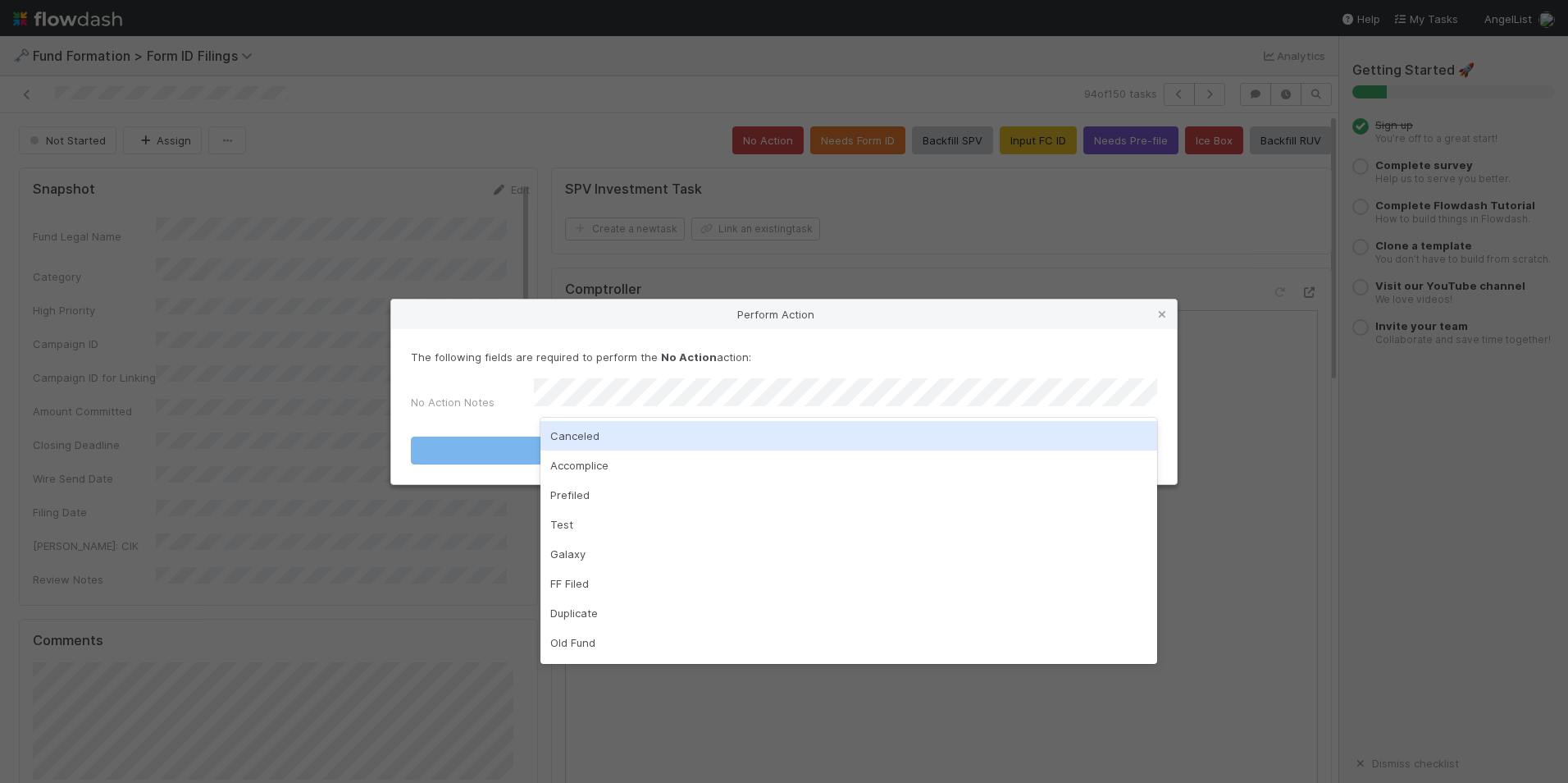
click at [745, 432] on div "Canceled" at bounding box center [849, 435] width 617 height 29
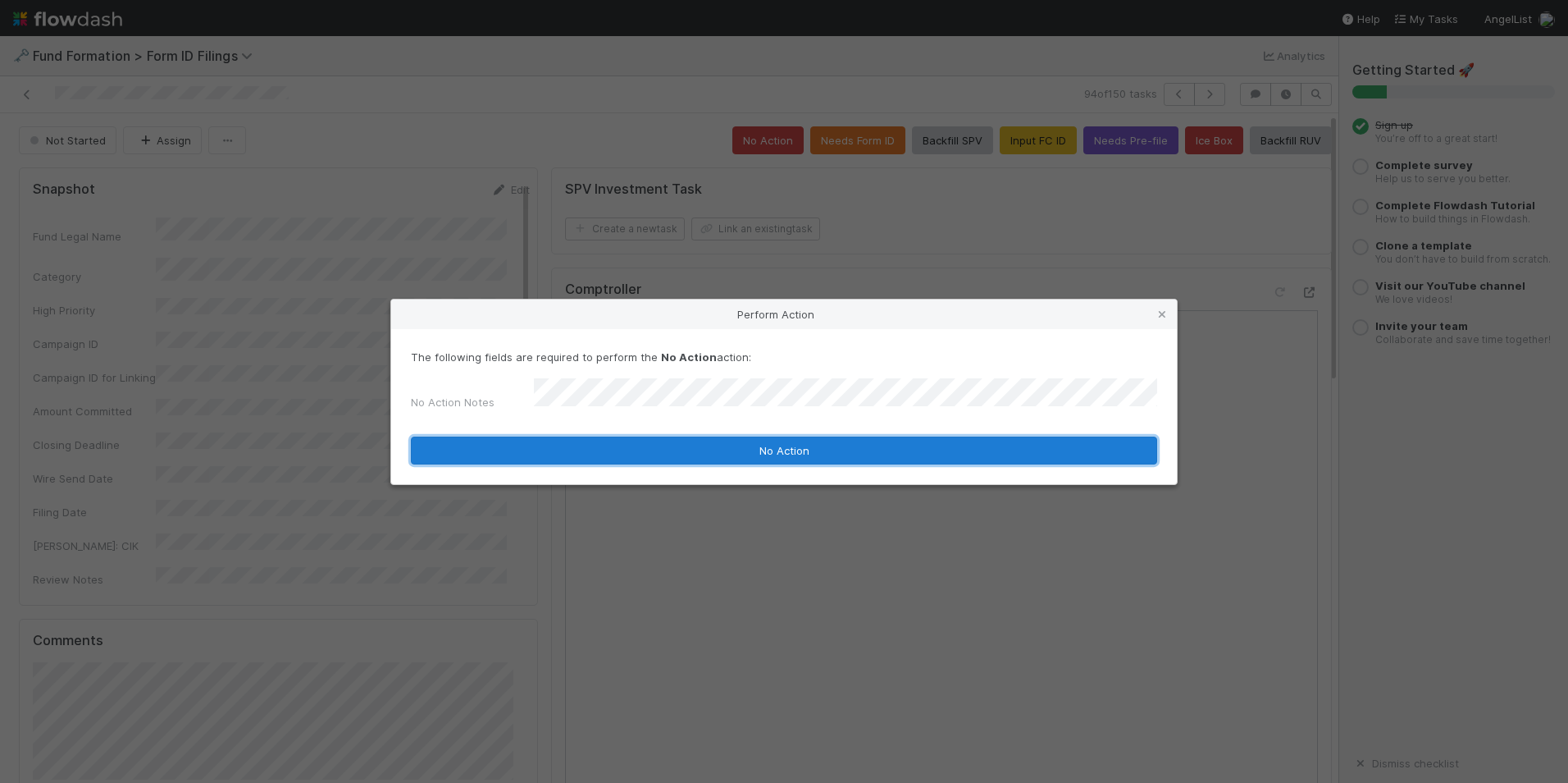
click at [772, 451] on button "No Action" at bounding box center [784, 450] width 746 height 28
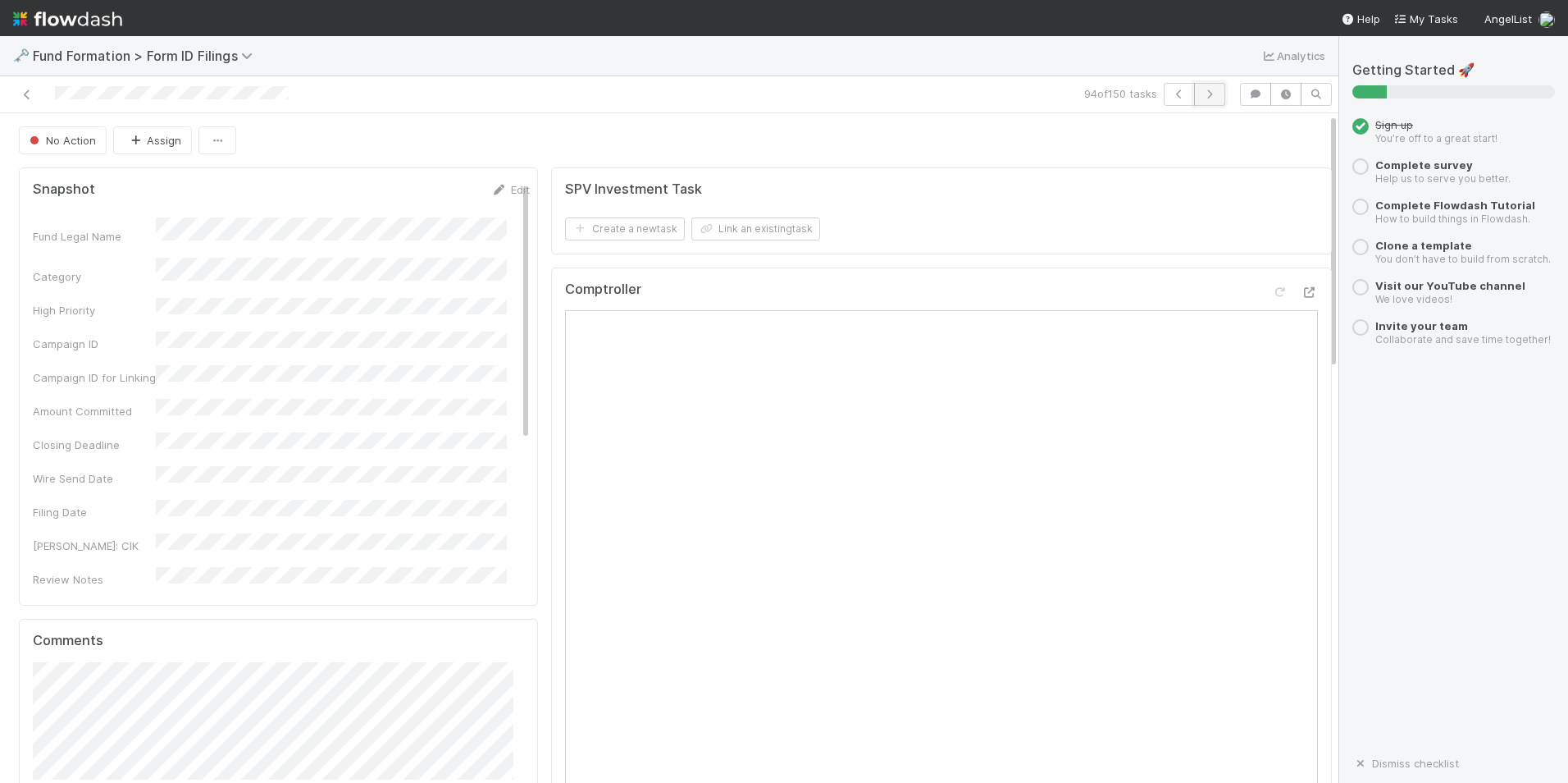
click at [1203, 96] on icon "button" at bounding box center [1209, 94] width 16 height 10
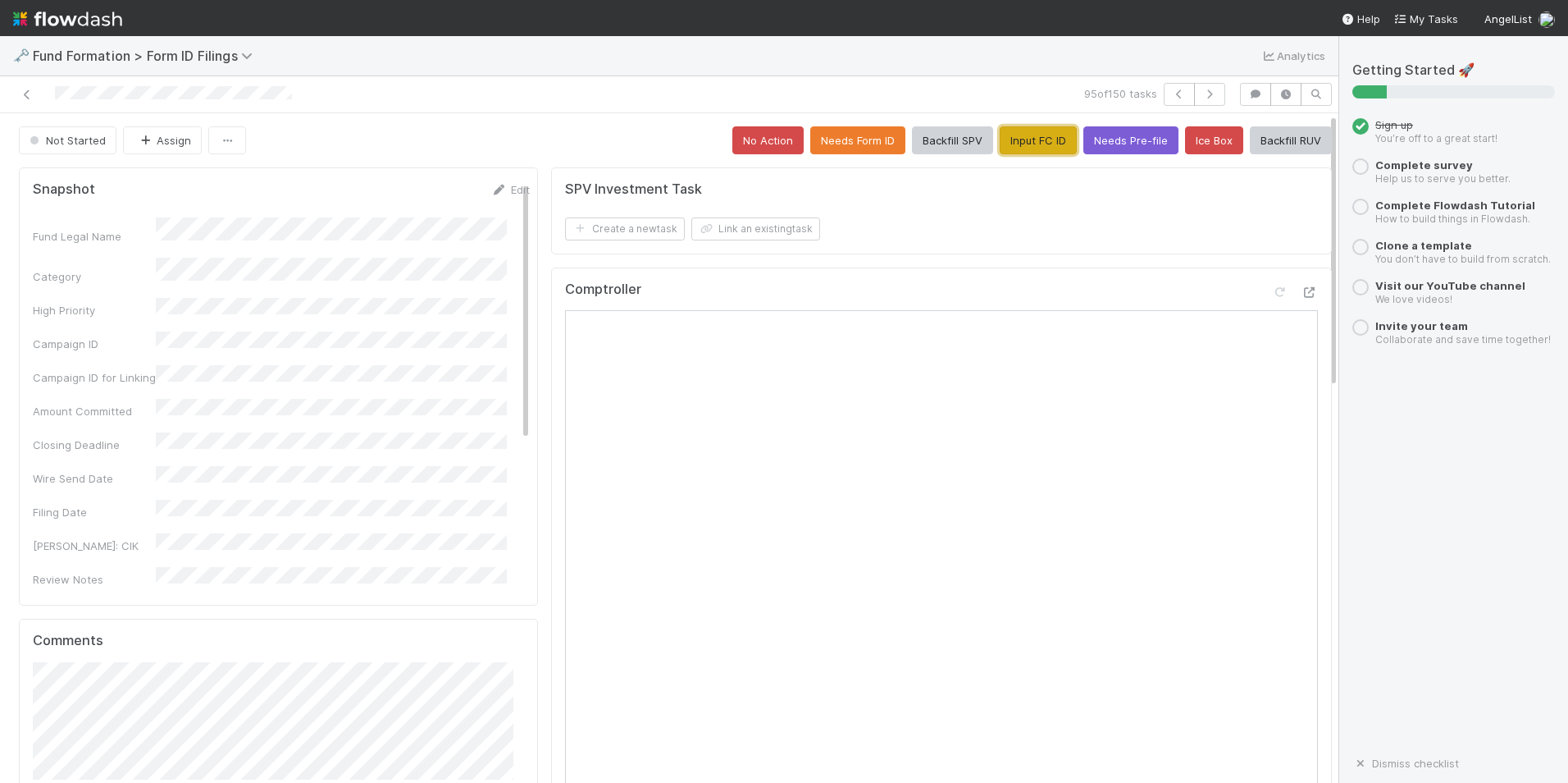
click at [1030, 140] on button "Input FC ID" at bounding box center [1038, 140] width 77 height 28
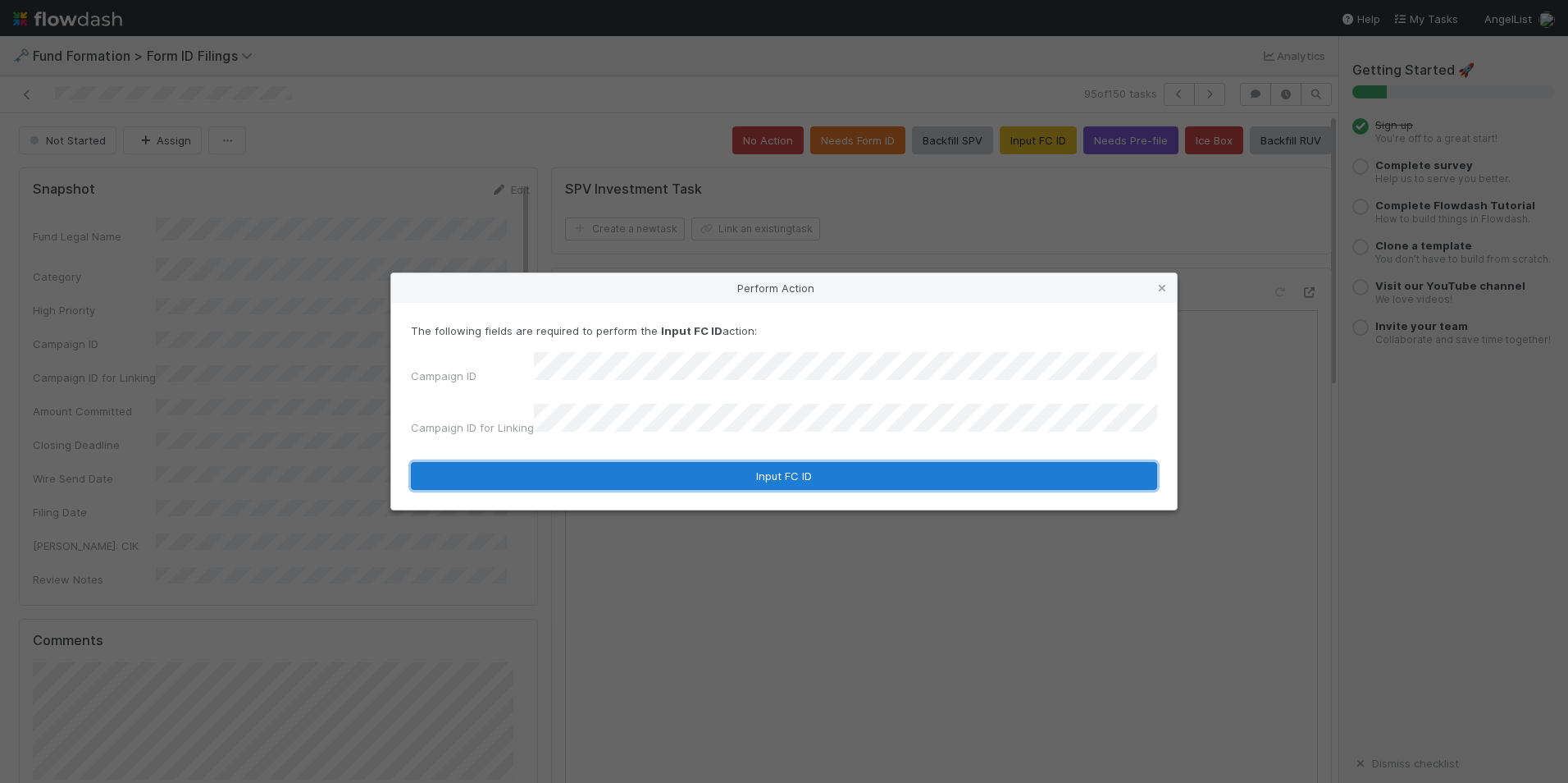
click at [769, 462] on button "Input FC ID" at bounding box center [784, 476] width 746 height 28
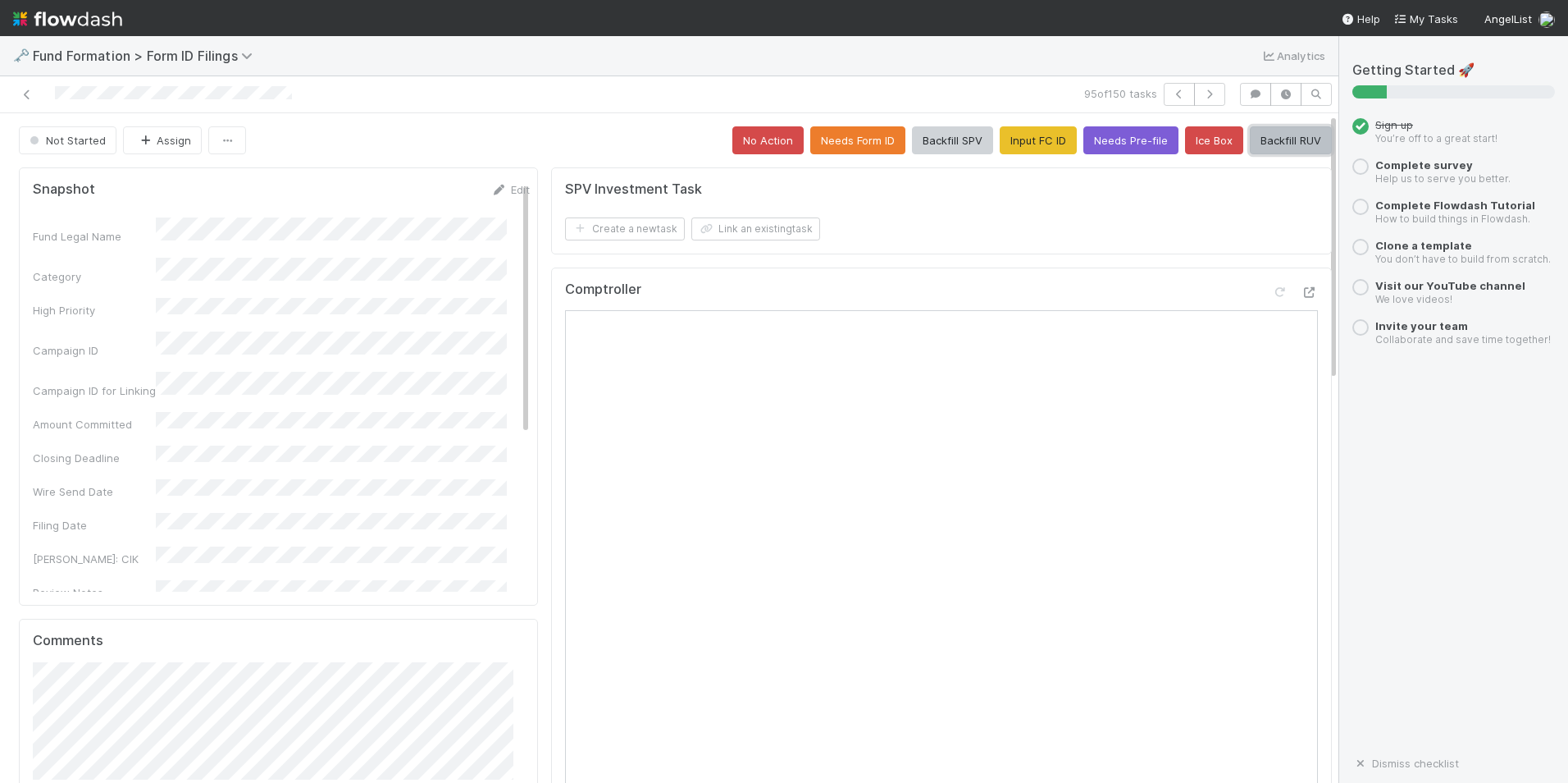
click at [1261, 138] on button "Backfill RUV" at bounding box center [1291, 140] width 82 height 28
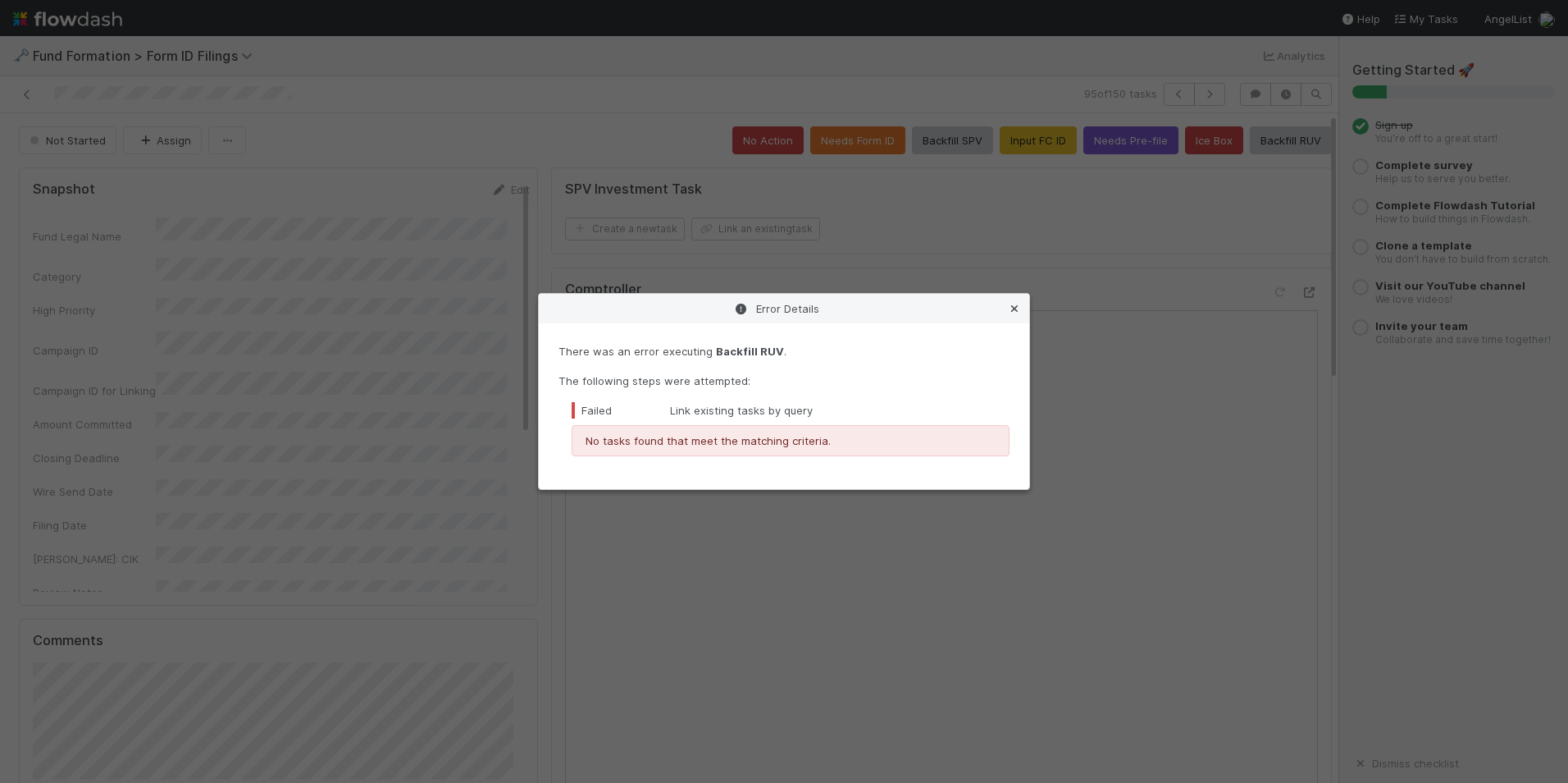
click at [1015, 310] on icon at bounding box center [1014, 309] width 16 height 10
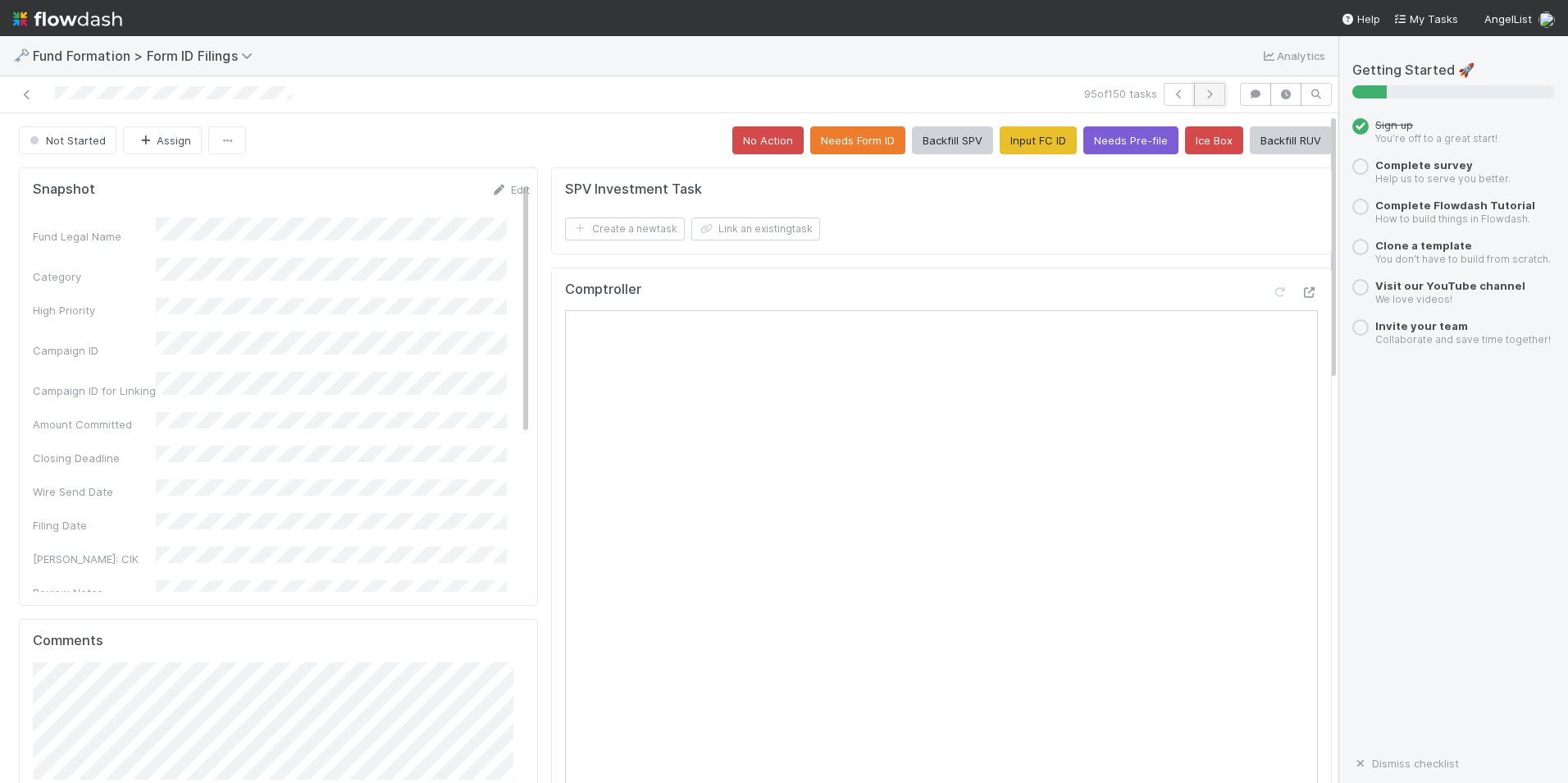
click at [1201, 89] on icon "button" at bounding box center [1209, 94] width 16 height 10
click at [1032, 147] on button "Input FC ID" at bounding box center [1038, 140] width 77 height 28
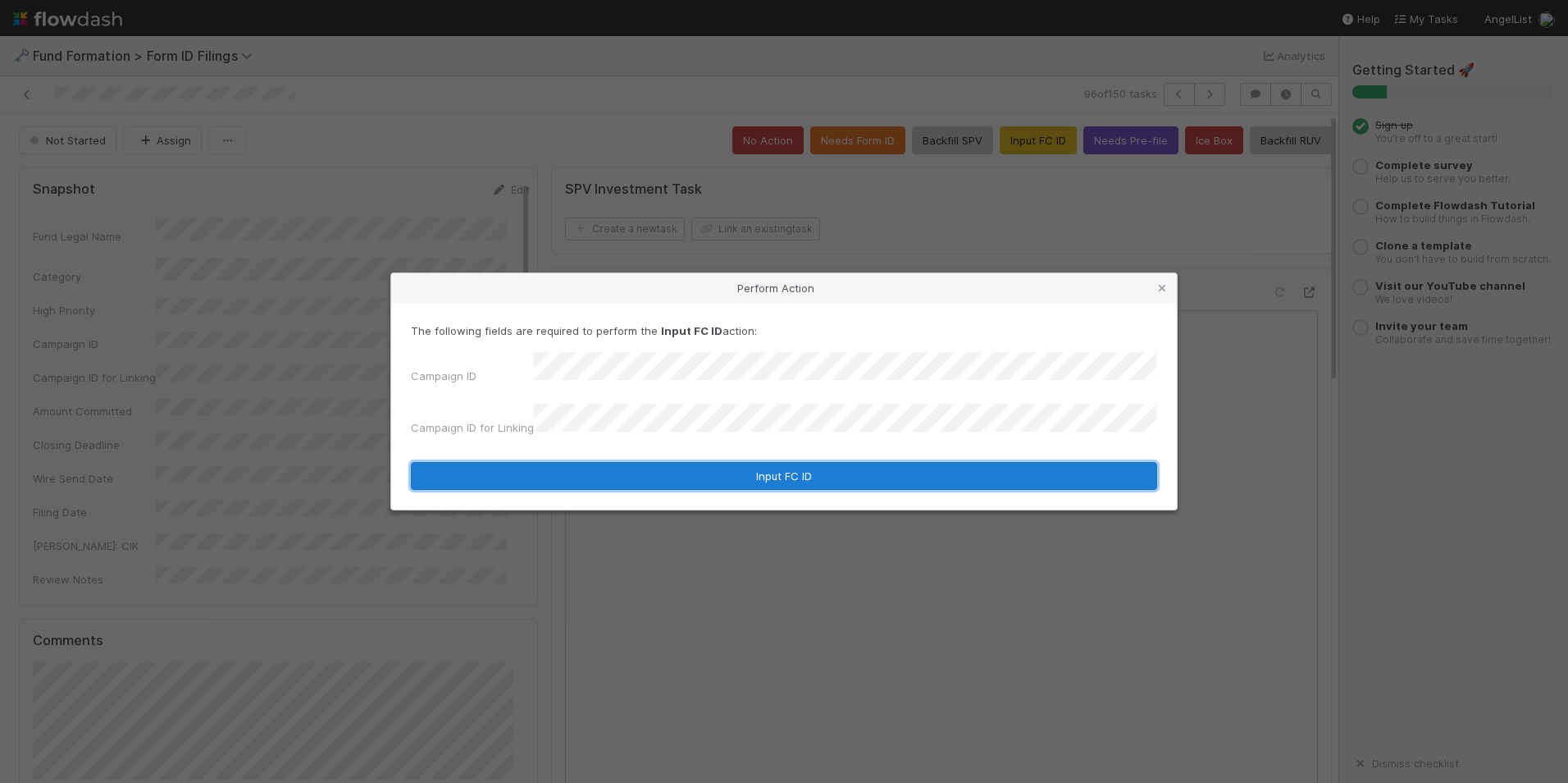
click at [695, 468] on button "Input FC ID" at bounding box center [784, 476] width 746 height 28
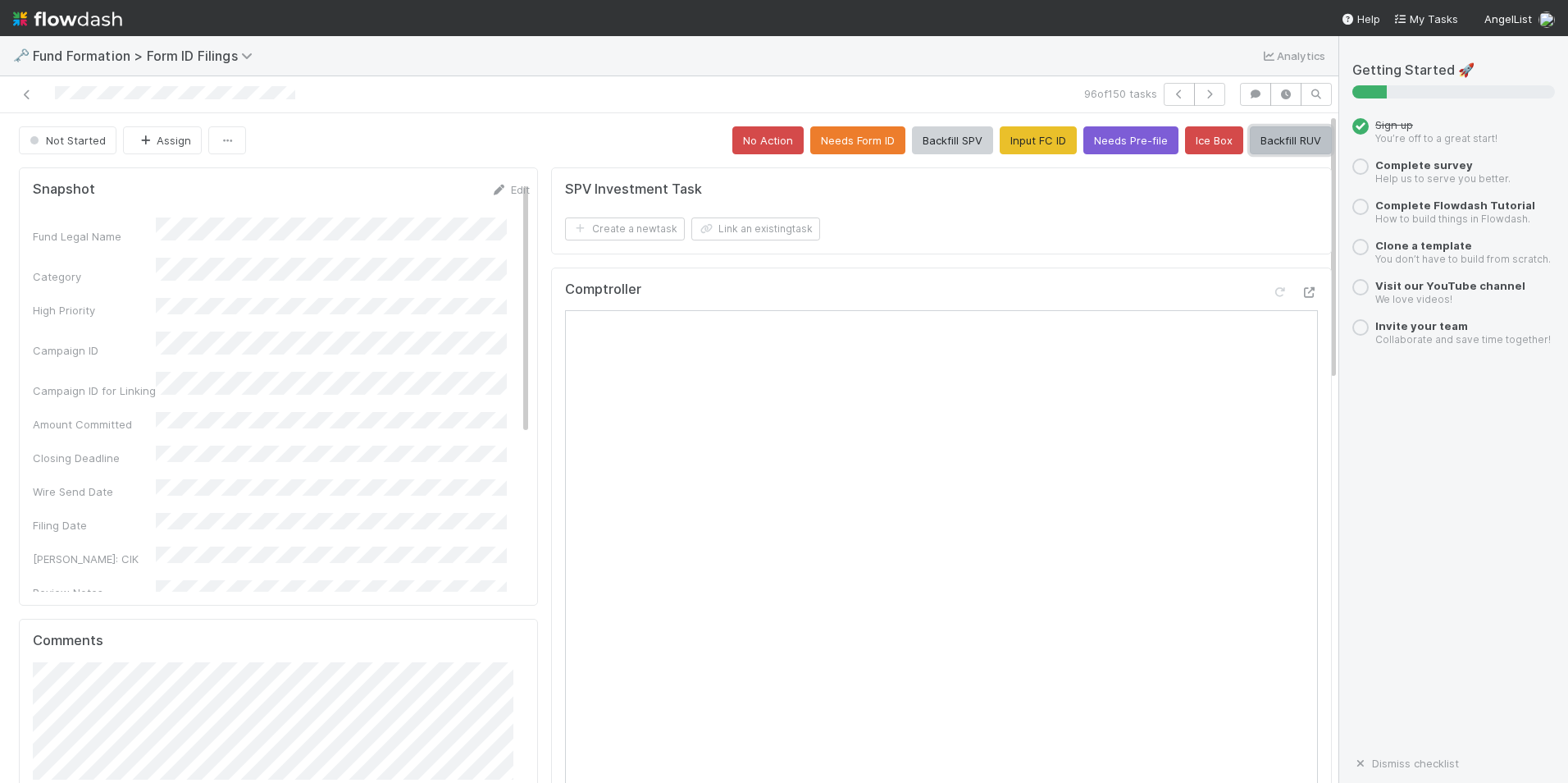
click at [1291, 138] on button "Backfill RUV" at bounding box center [1291, 140] width 82 height 28
click at [1201, 83] on button "button" at bounding box center [1210, 95] width 31 height 23
click at [1027, 147] on button "Input FC ID" at bounding box center [1038, 140] width 77 height 28
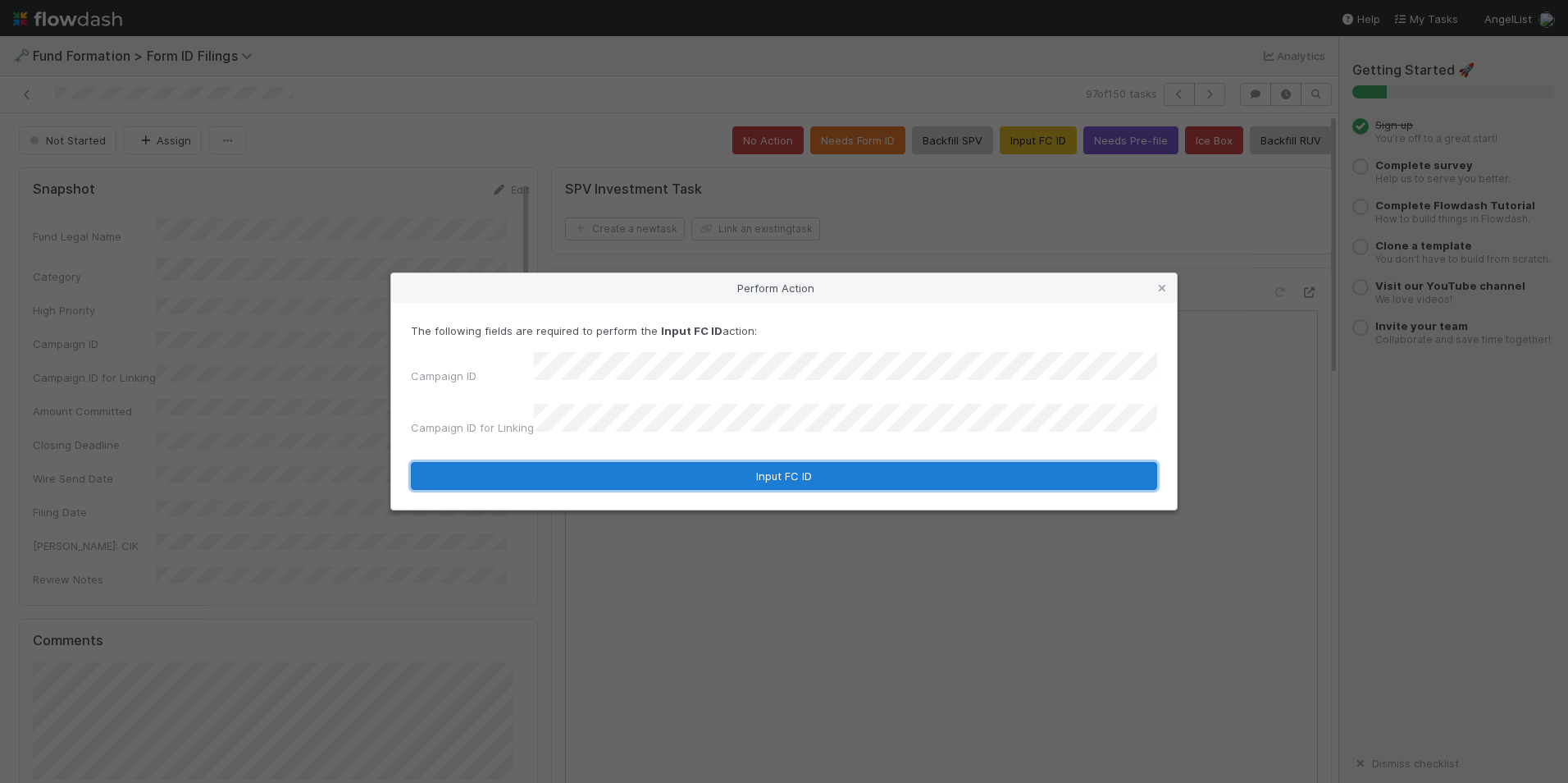
click at [680, 475] on button "Input FC ID" at bounding box center [784, 476] width 746 height 28
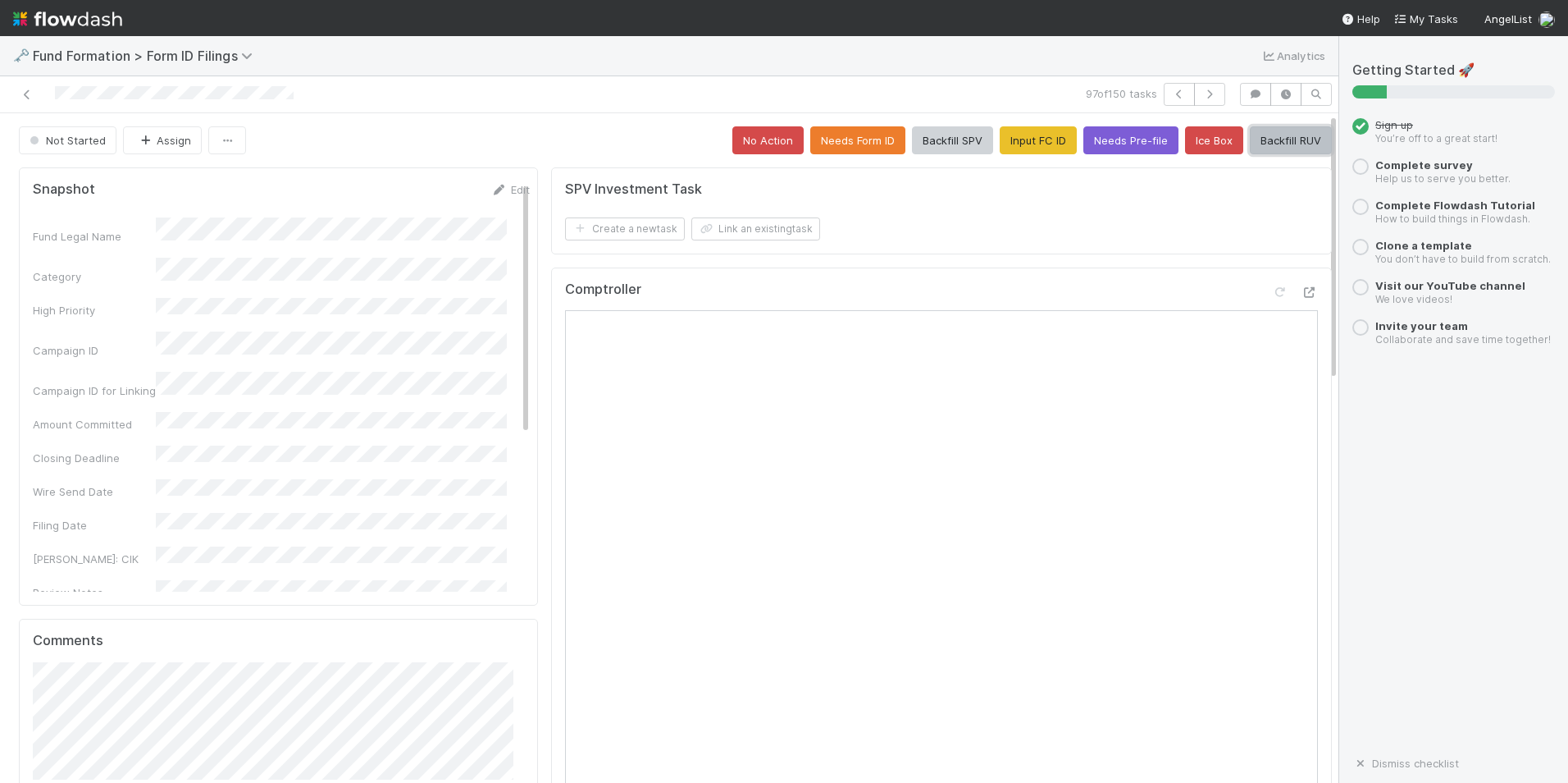
click at [1269, 145] on button "Backfill RUV" at bounding box center [1291, 140] width 82 height 28
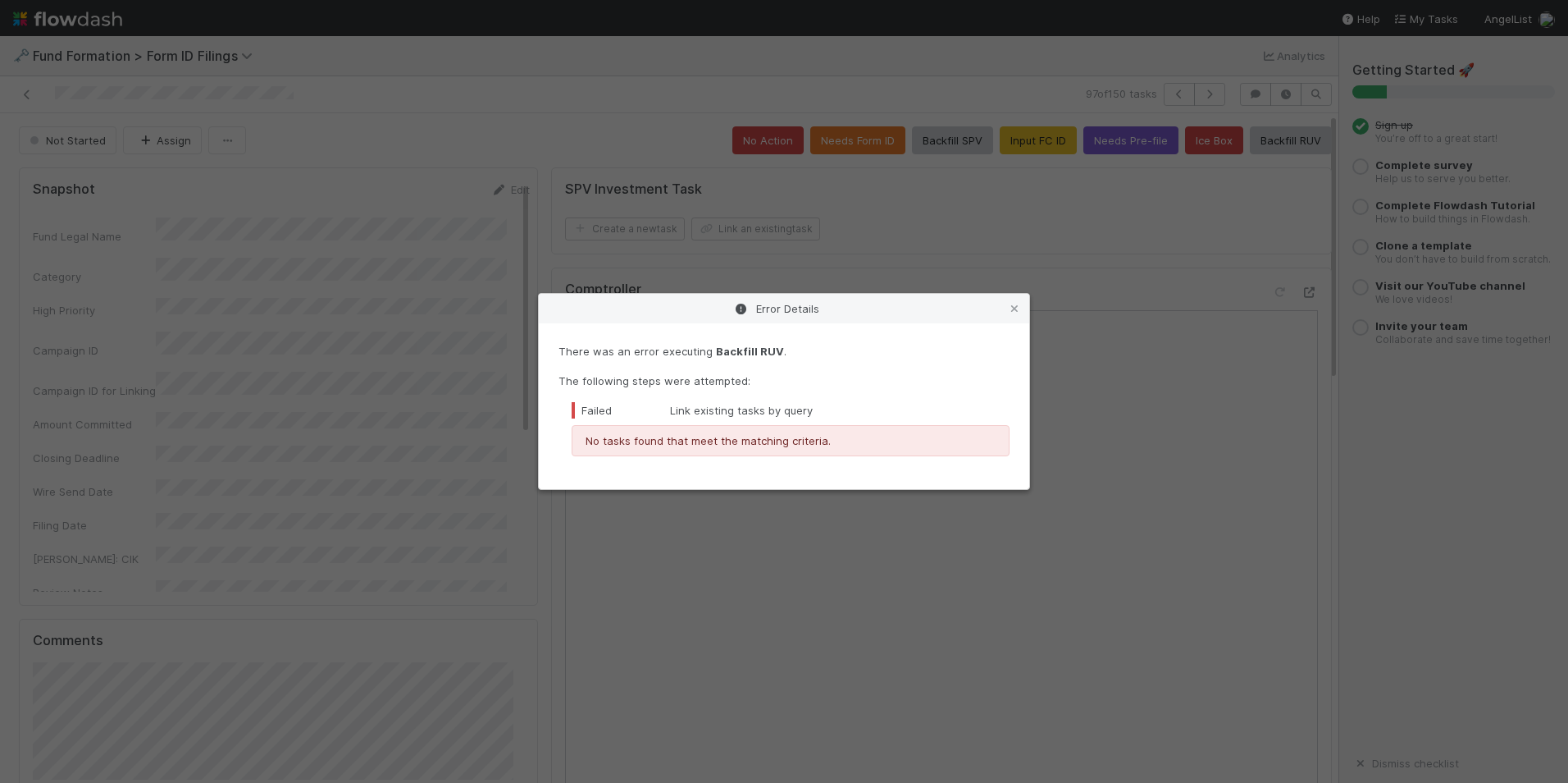
click at [1013, 305] on icon at bounding box center [1014, 309] width 16 height 10
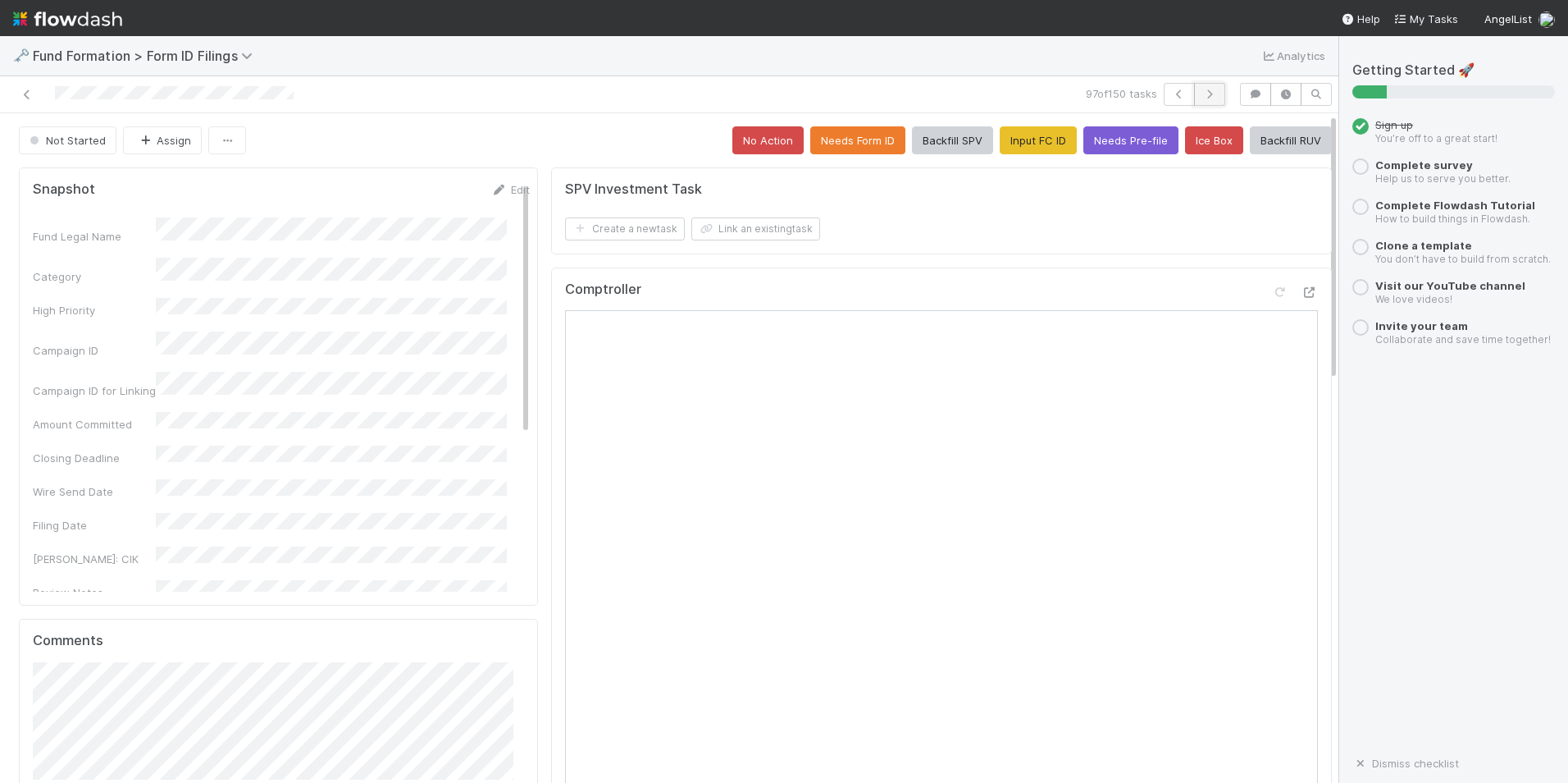
click at [1195, 100] on button "button" at bounding box center [1210, 95] width 31 height 23
click at [763, 145] on button "No Action" at bounding box center [768, 140] width 71 height 28
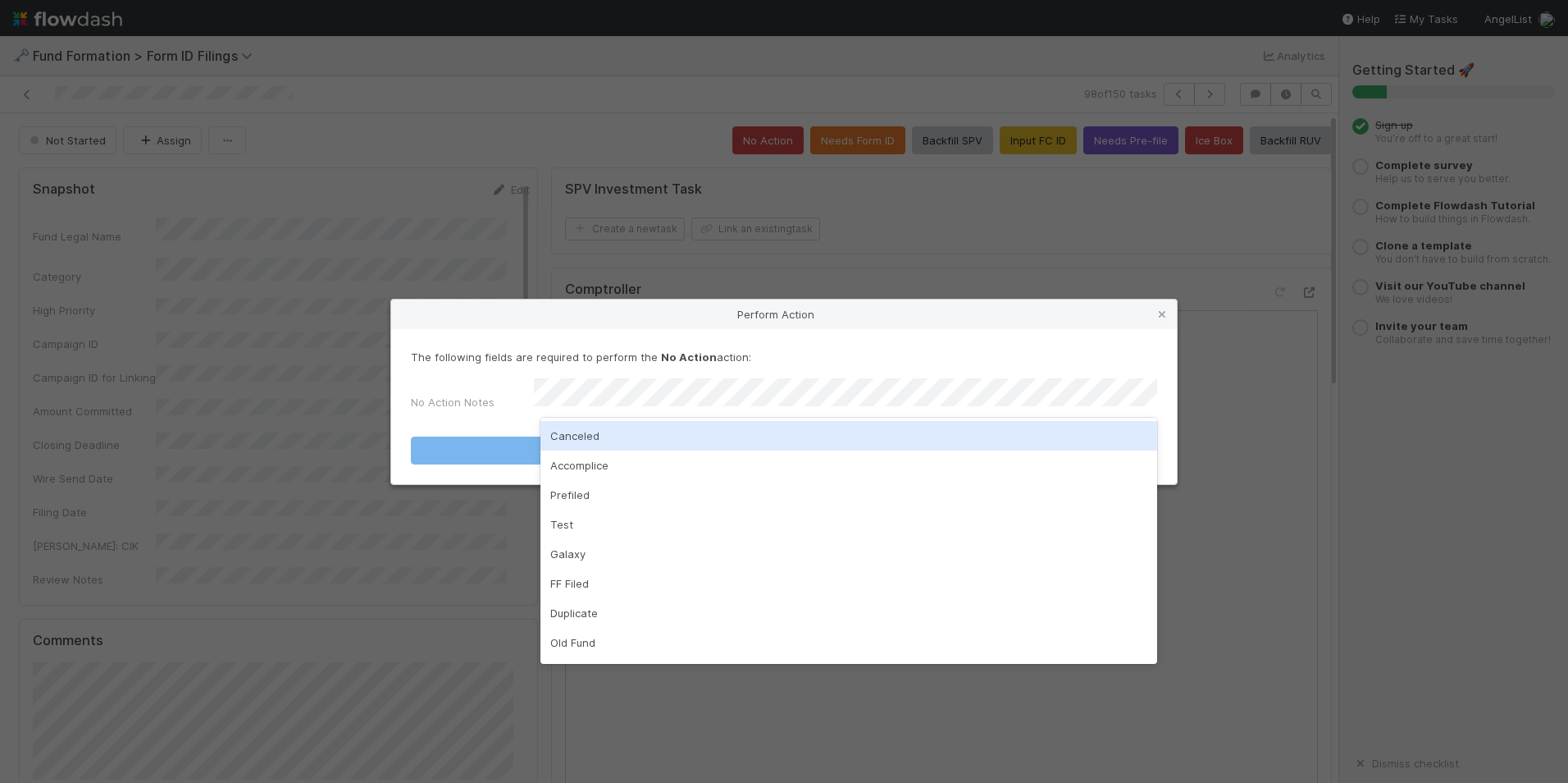
click at [749, 437] on div "Canceled" at bounding box center [849, 435] width 617 height 29
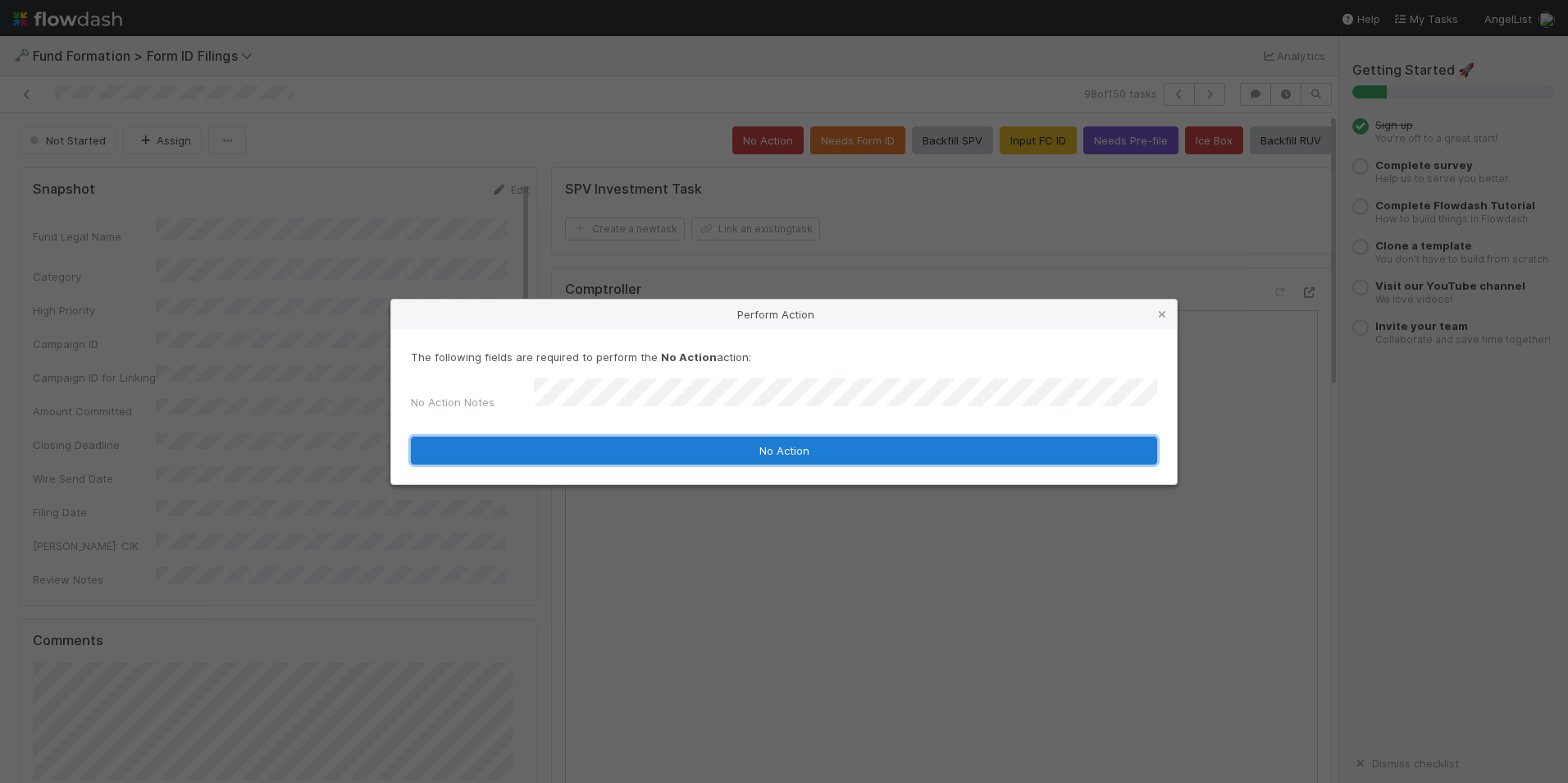
click at [750, 450] on button "No Action" at bounding box center [784, 450] width 746 height 28
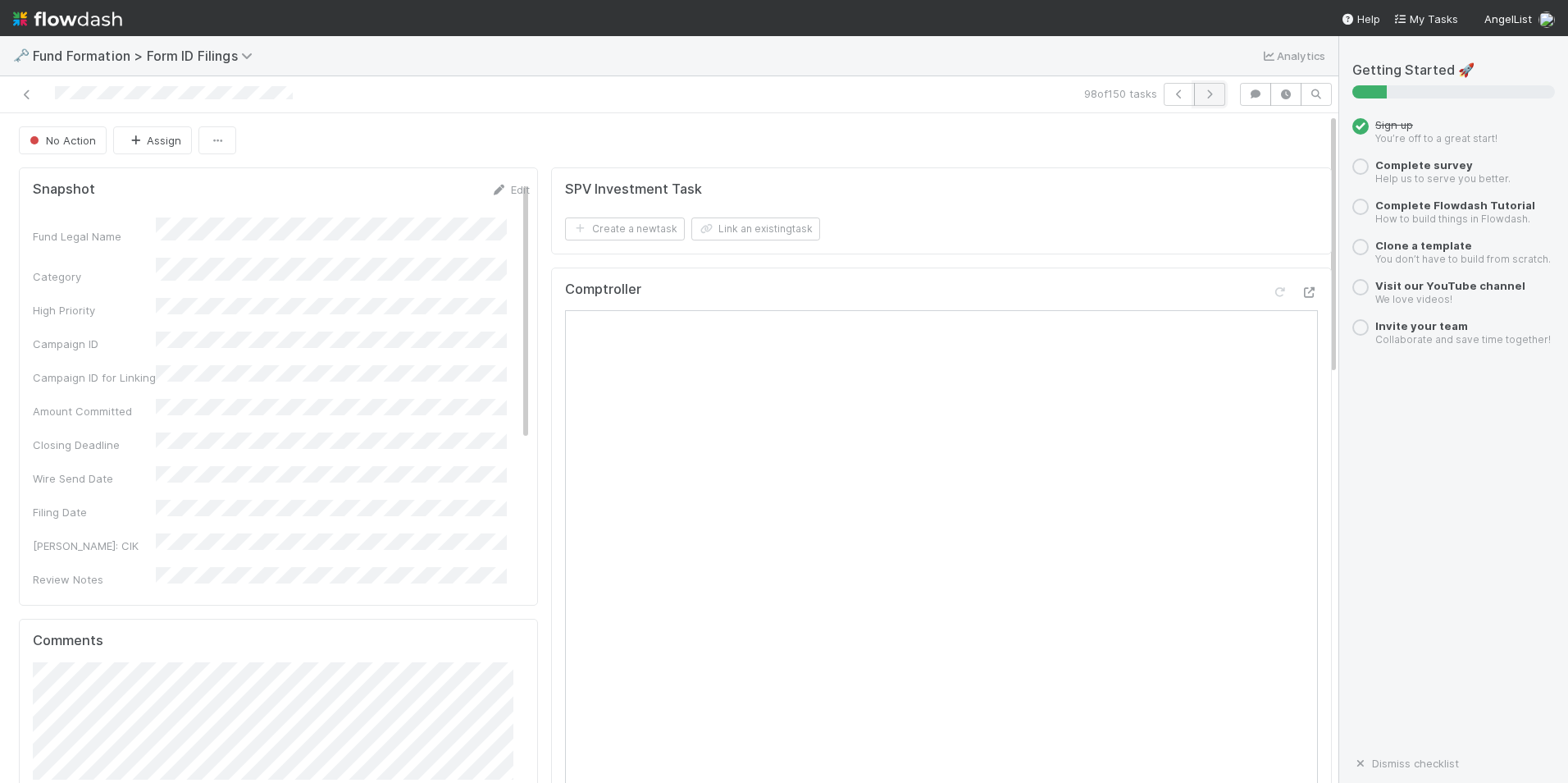
click at [1201, 94] on icon "button" at bounding box center [1209, 94] width 16 height 10
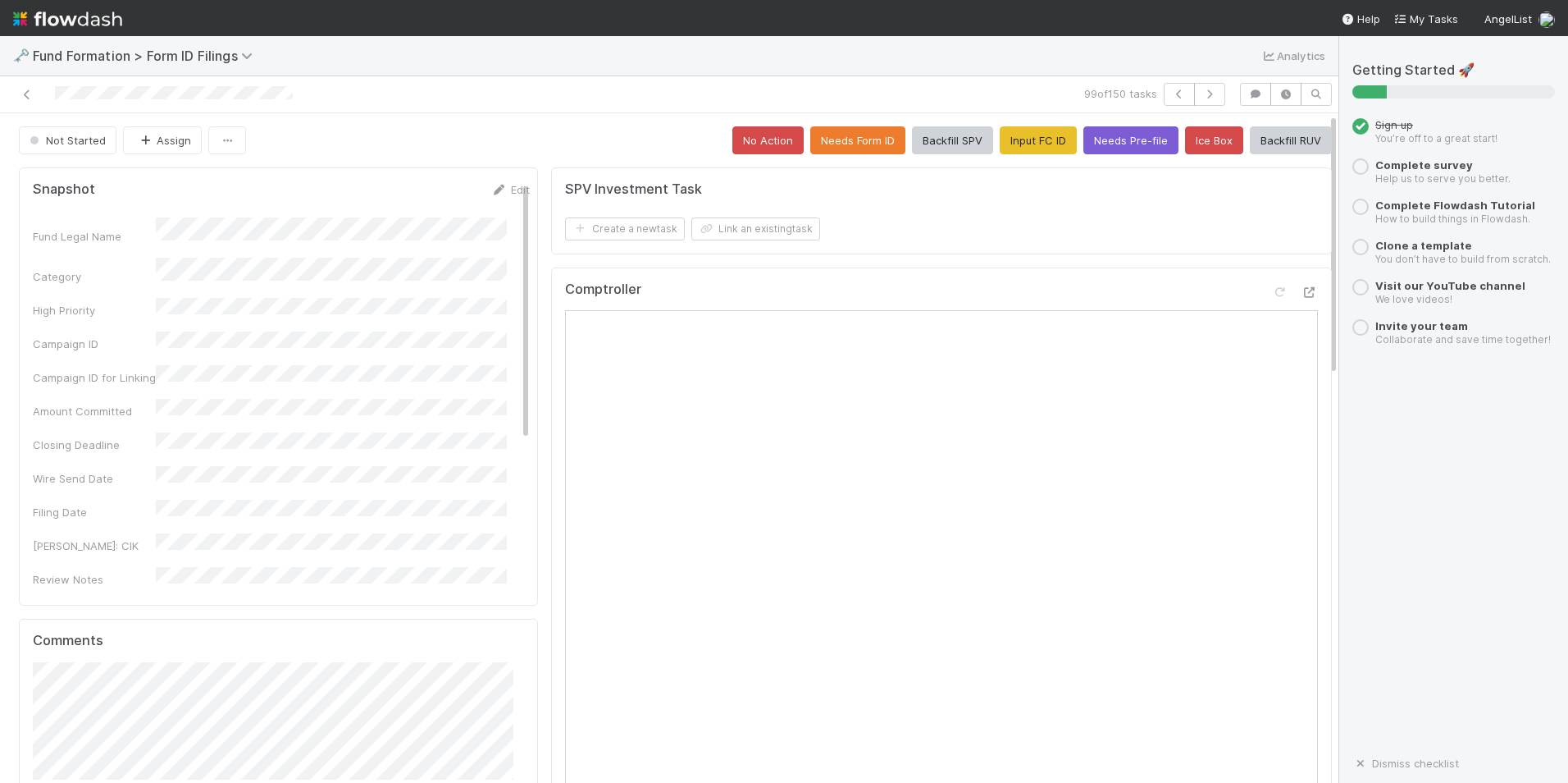
click at [1032, 140] on button "Input FC ID" at bounding box center [1038, 140] width 77 height 28
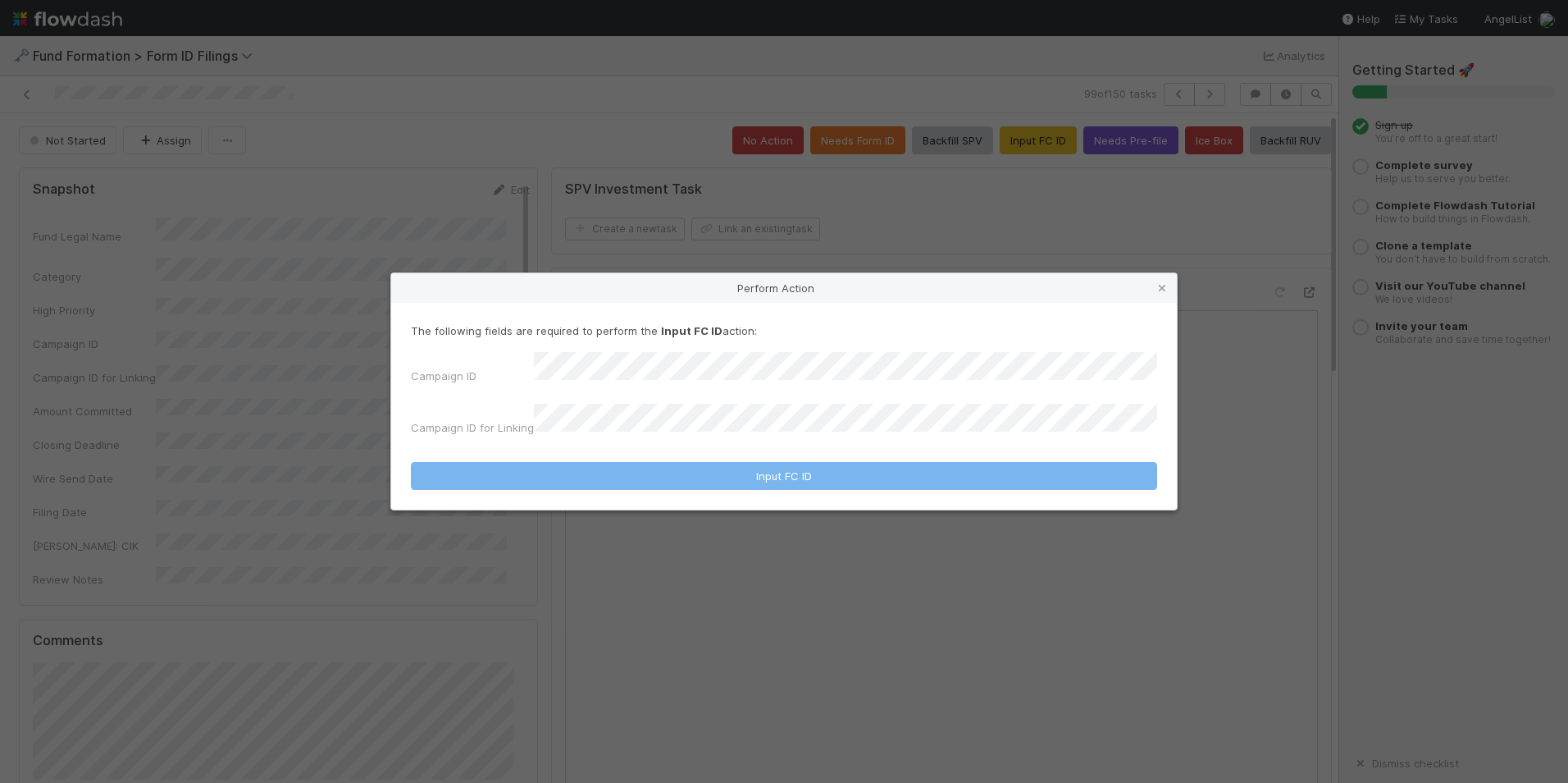
click at [632, 392] on div "Campaign ID Campaign ID for Linking" at bounding box center [784, 397] width 746 height 90
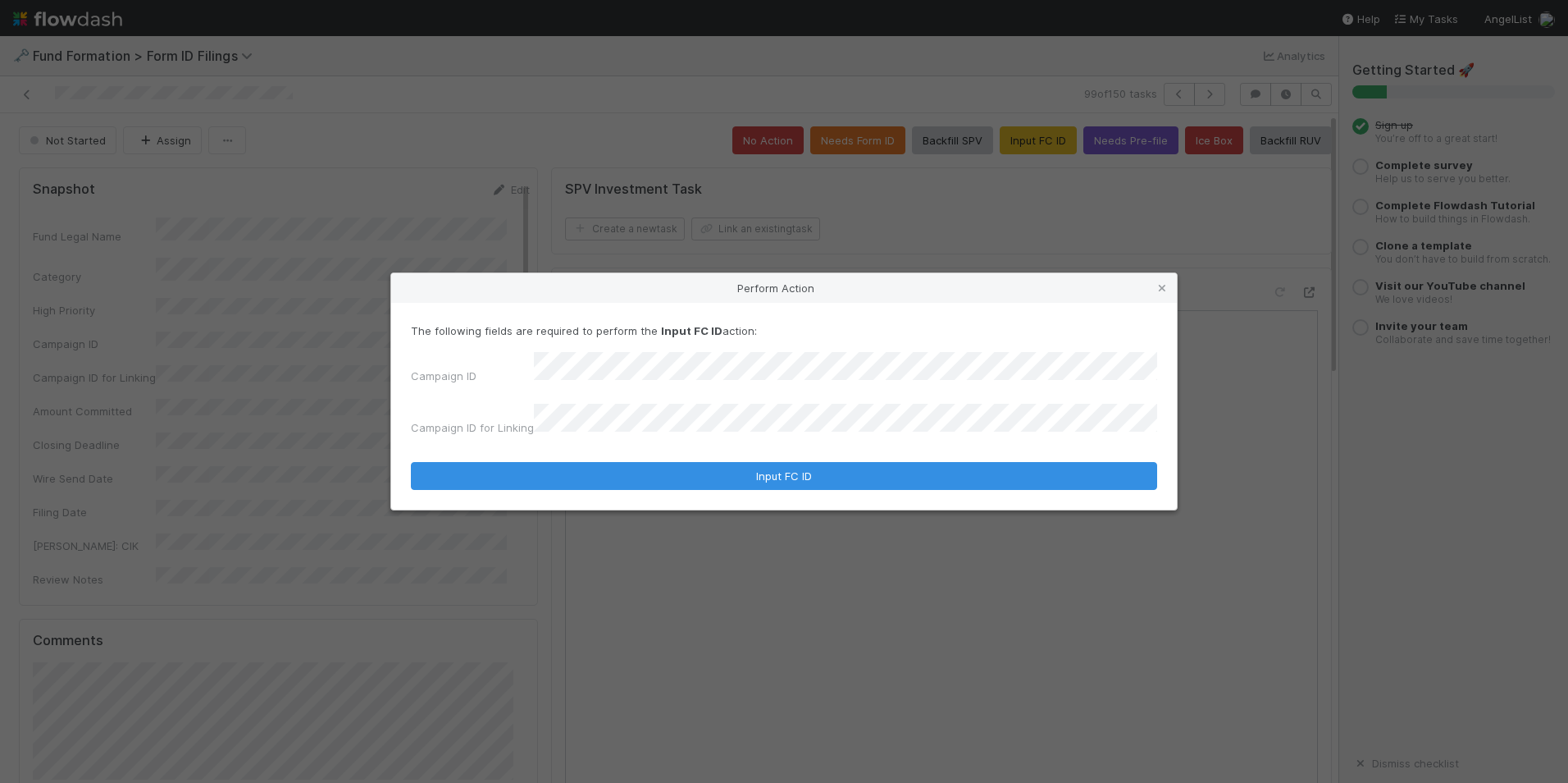
click at [732, 485] on div "The following fields are required to perform the Input FC ID action: Campaign I…" at bounding box center [784, 406] width 786 height 206
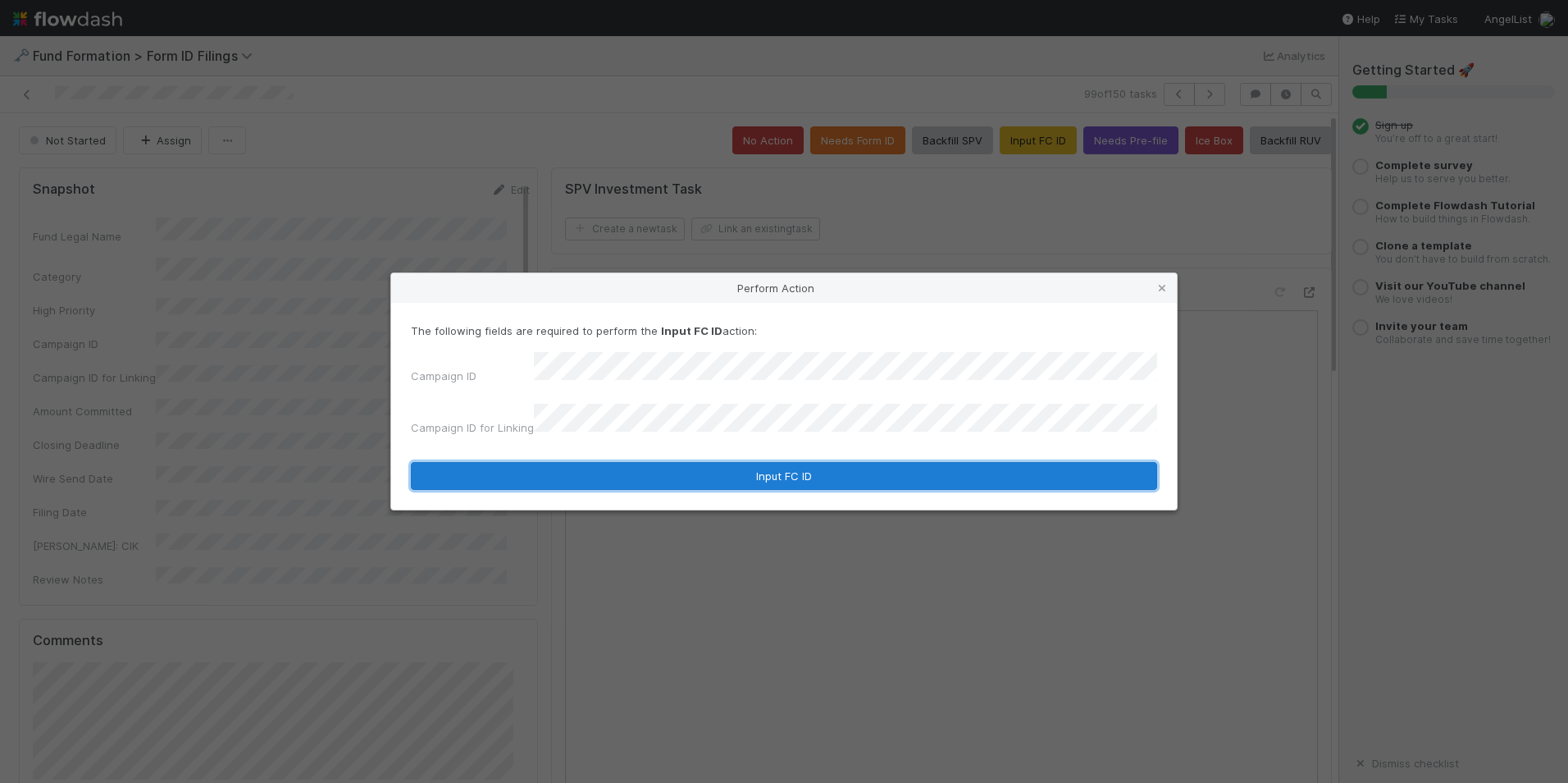
click at [740, 472] on button "Input FC ID" at bounding box center [784, 476] width 746 height 28
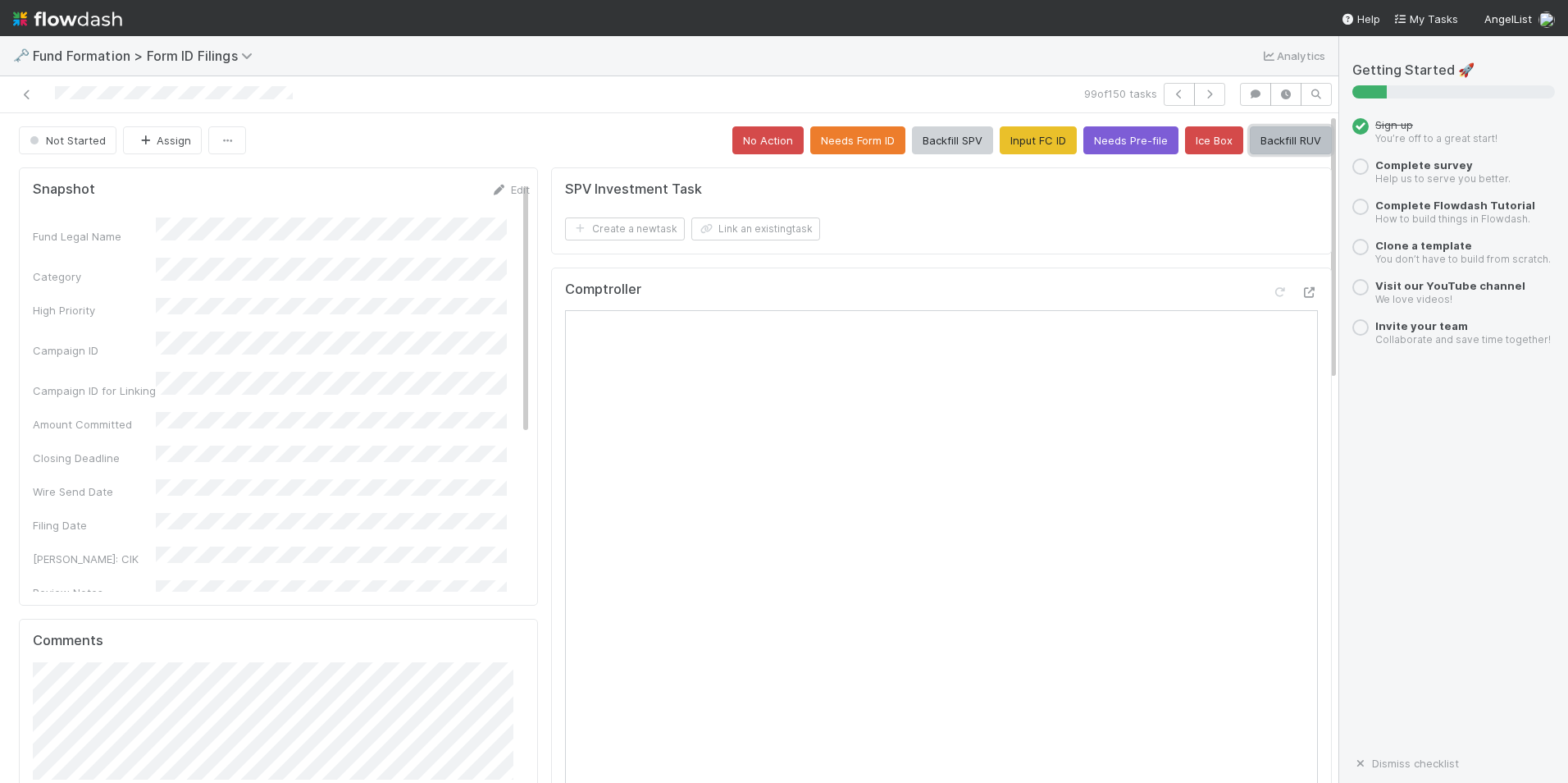
click at [1262, 142] on button "Backfill RUV" at bounding box center [1291, 140] width 82 height 28
click at [1201, 98] on icon "button" at bounding box center [1209, 94] width 16 height 10
click at [760, 147] on button "No Action" at bounding box center [768, 140] width 71 height 28
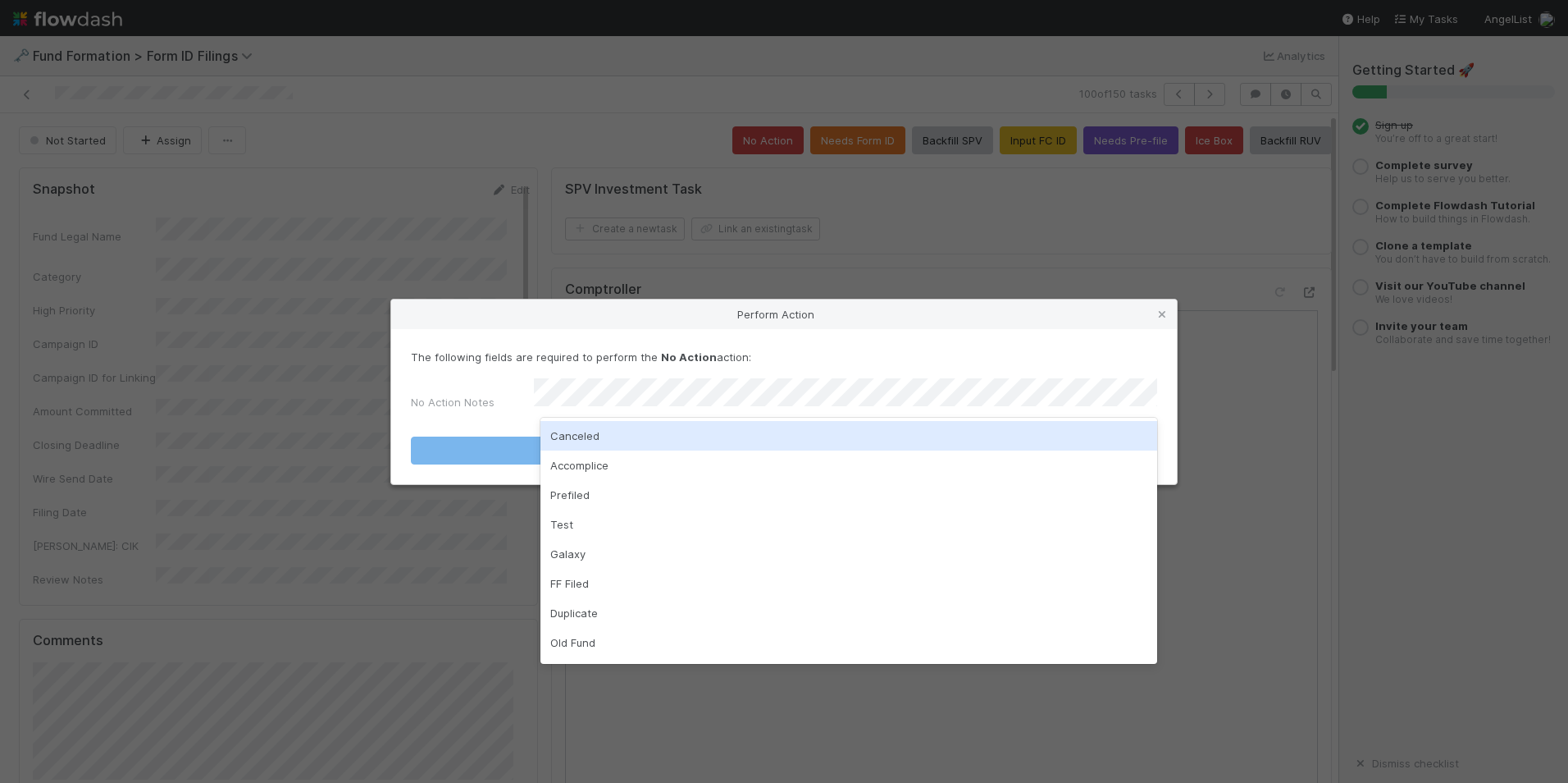
click at [719, 434] on div "Canceled" at bounding box center [849, 435] width 617 height 29
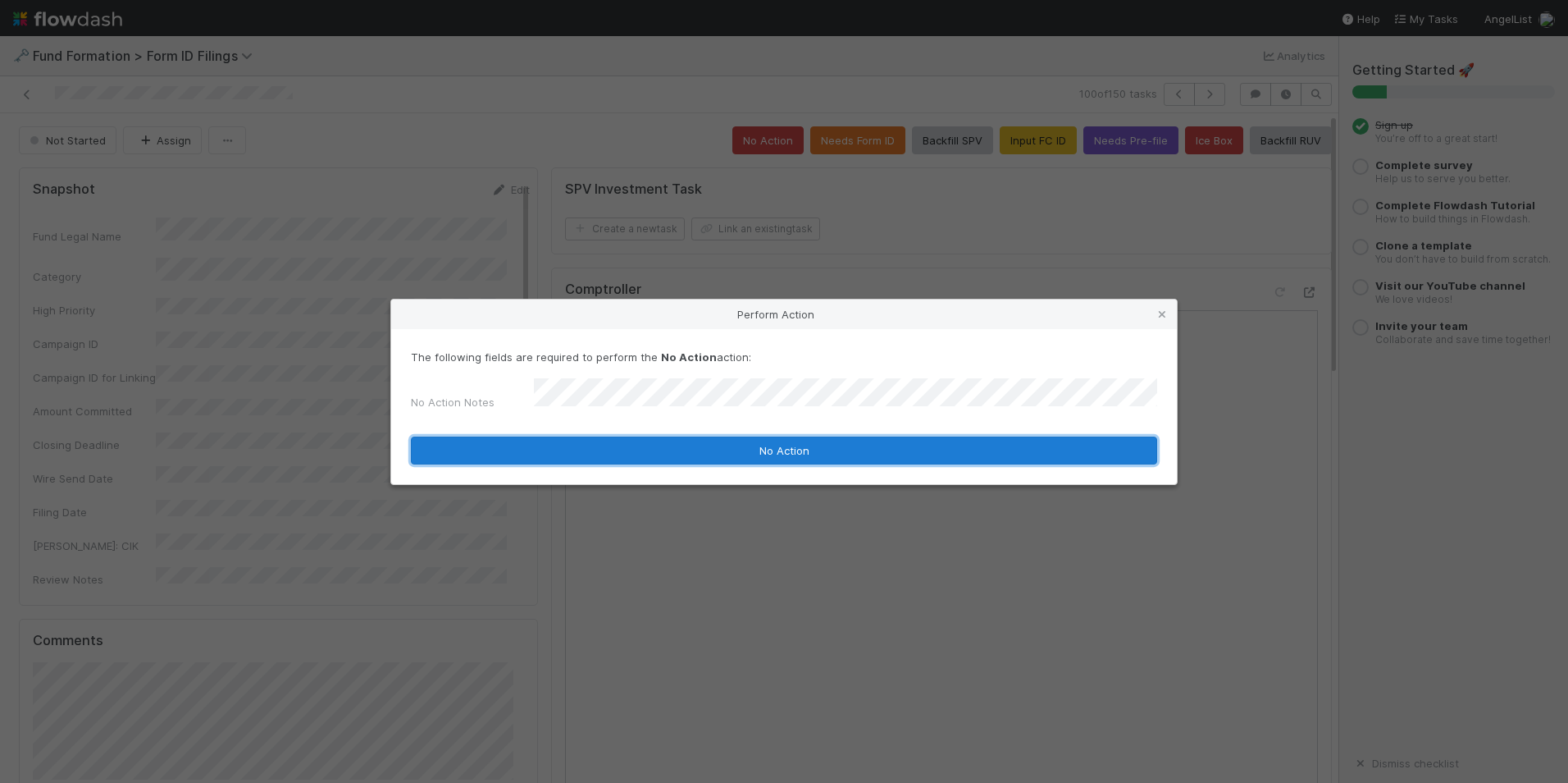
click at [749, 449] on button "No Action" at bounding box center [784, 450] width 746 height 28
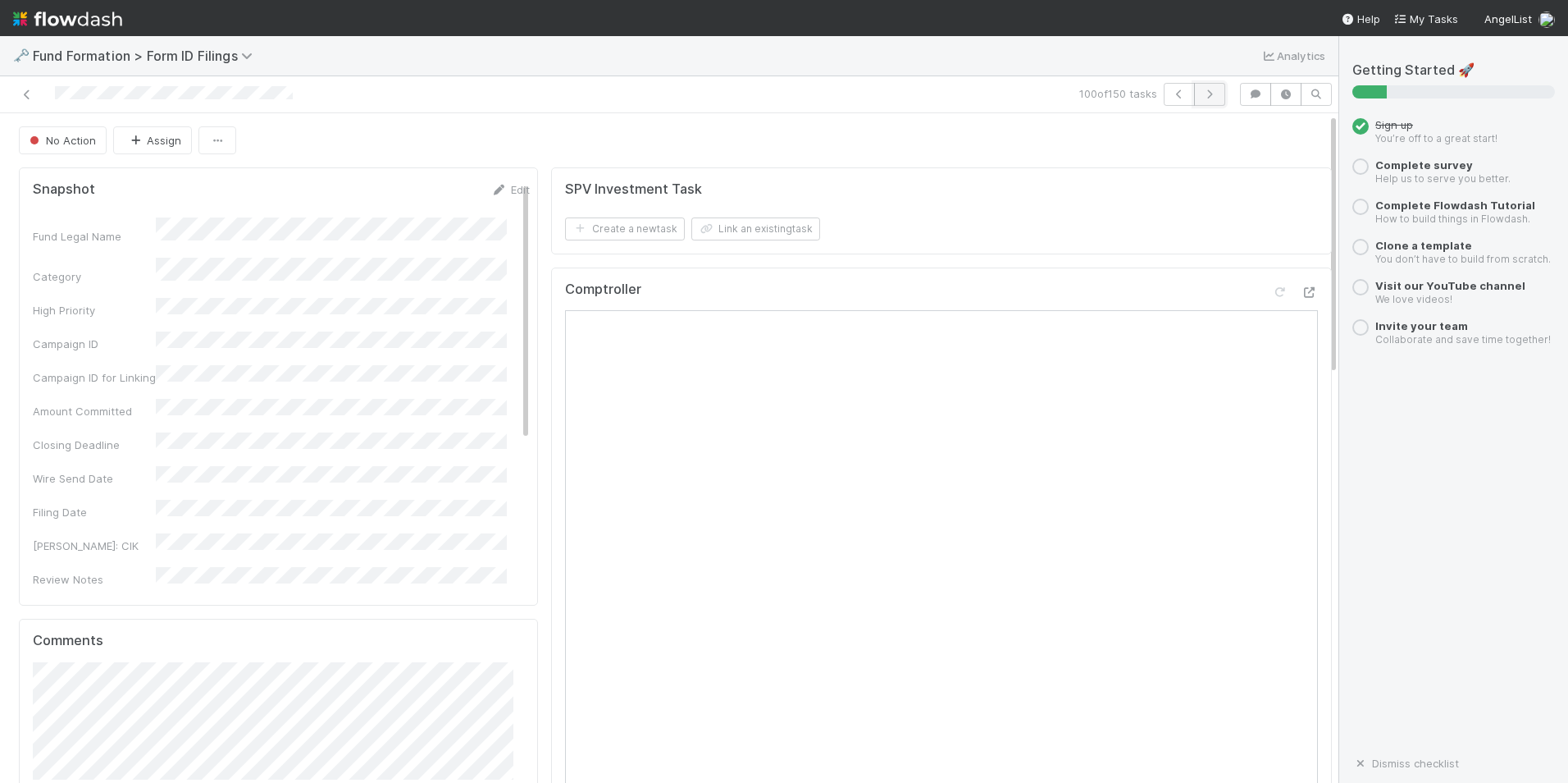
click at [1201, 98] on icon "button" at bounding box center [1209, 94] width 16 height 10
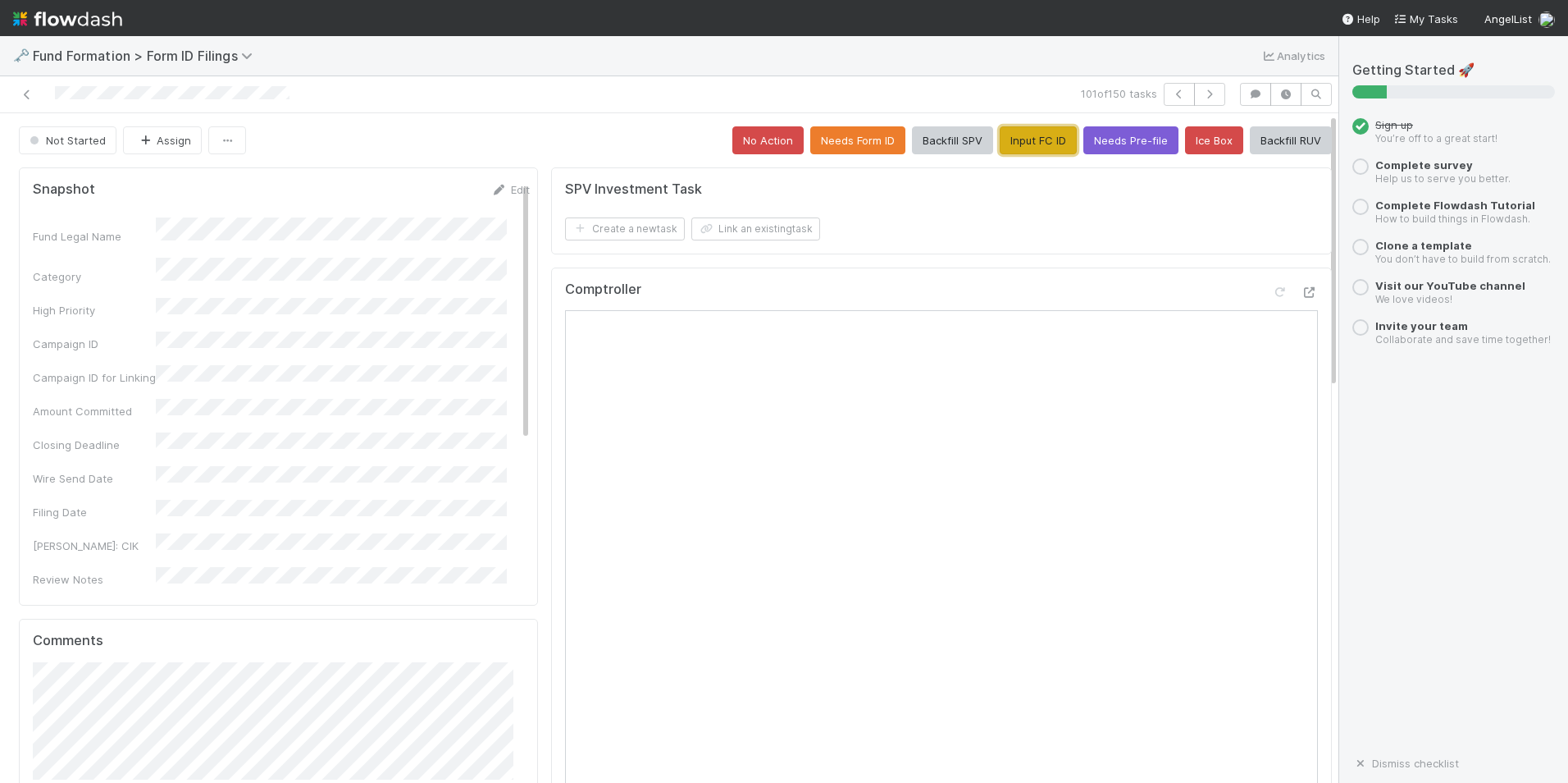
click at [1017, 140] on button "Input FC ID" at bounding box center [1038, 140] width 77 height 28
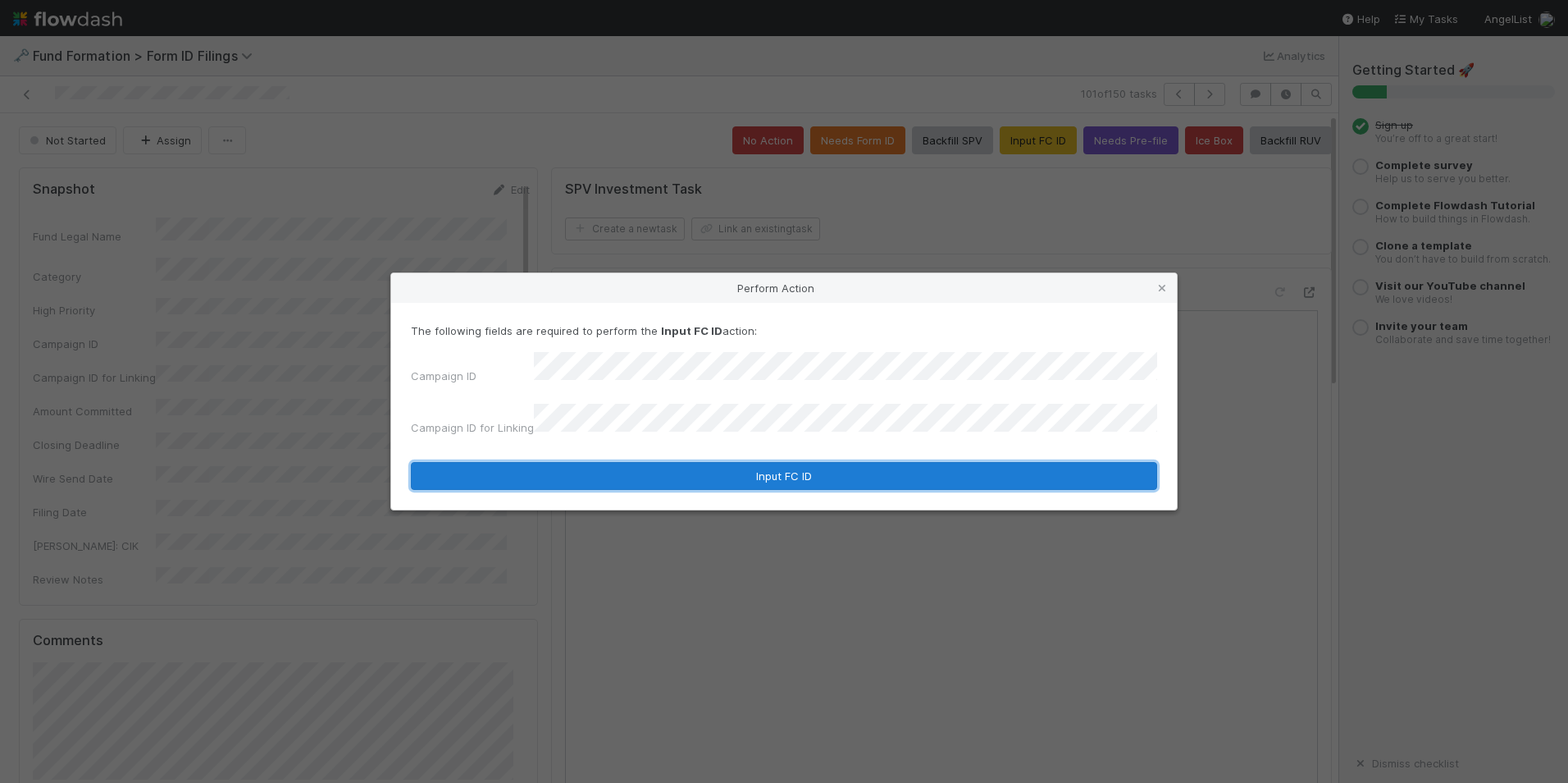
click at [726, 462] on button "Input FC ID" at bounding box center [784, 476] width 746 height 28
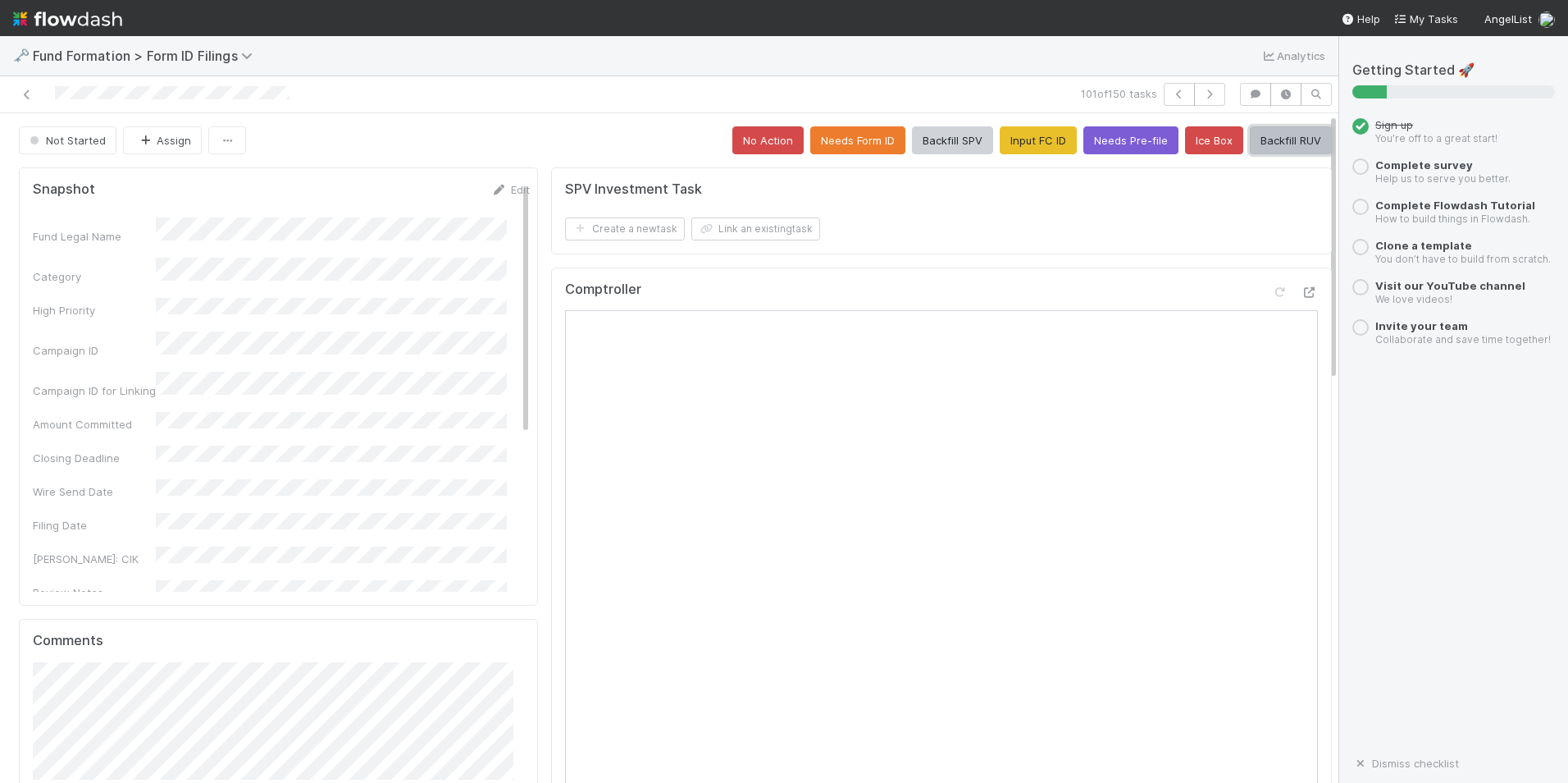
click at [1255, 151] on button "Backfill RUV" at bounding box center [1291, 140] width 82 height 28
click at [1205, 96] on icon "button" at bounding box center [1209, 94] width 16 height 10
click at [1000, 143] on button "Input FC ID" at bounding box center [1038, 140] width 77 height 28
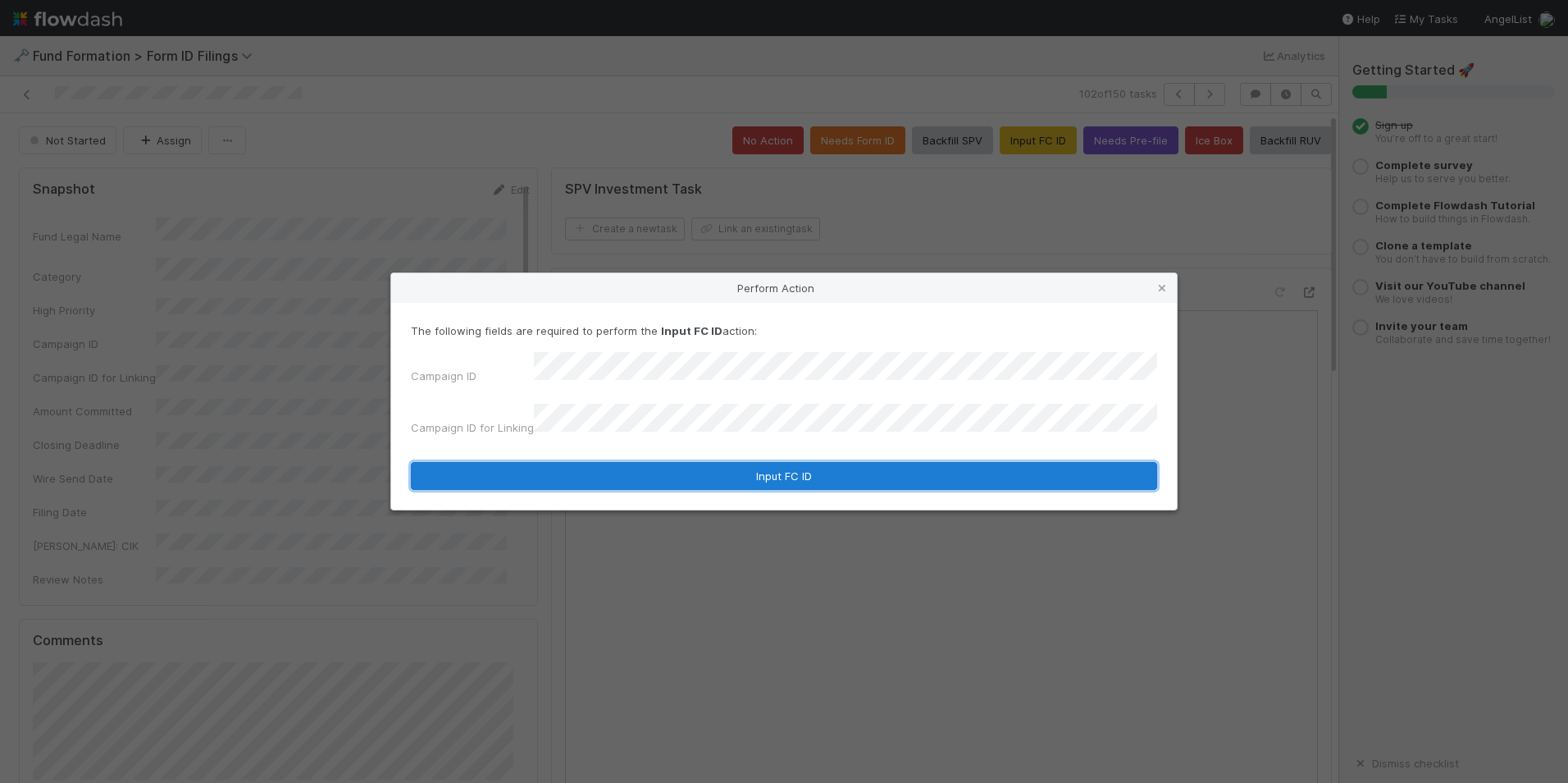
click at [719, 463] on button "Input FC ID" at bounding box center [784, 476] width 746 height 28
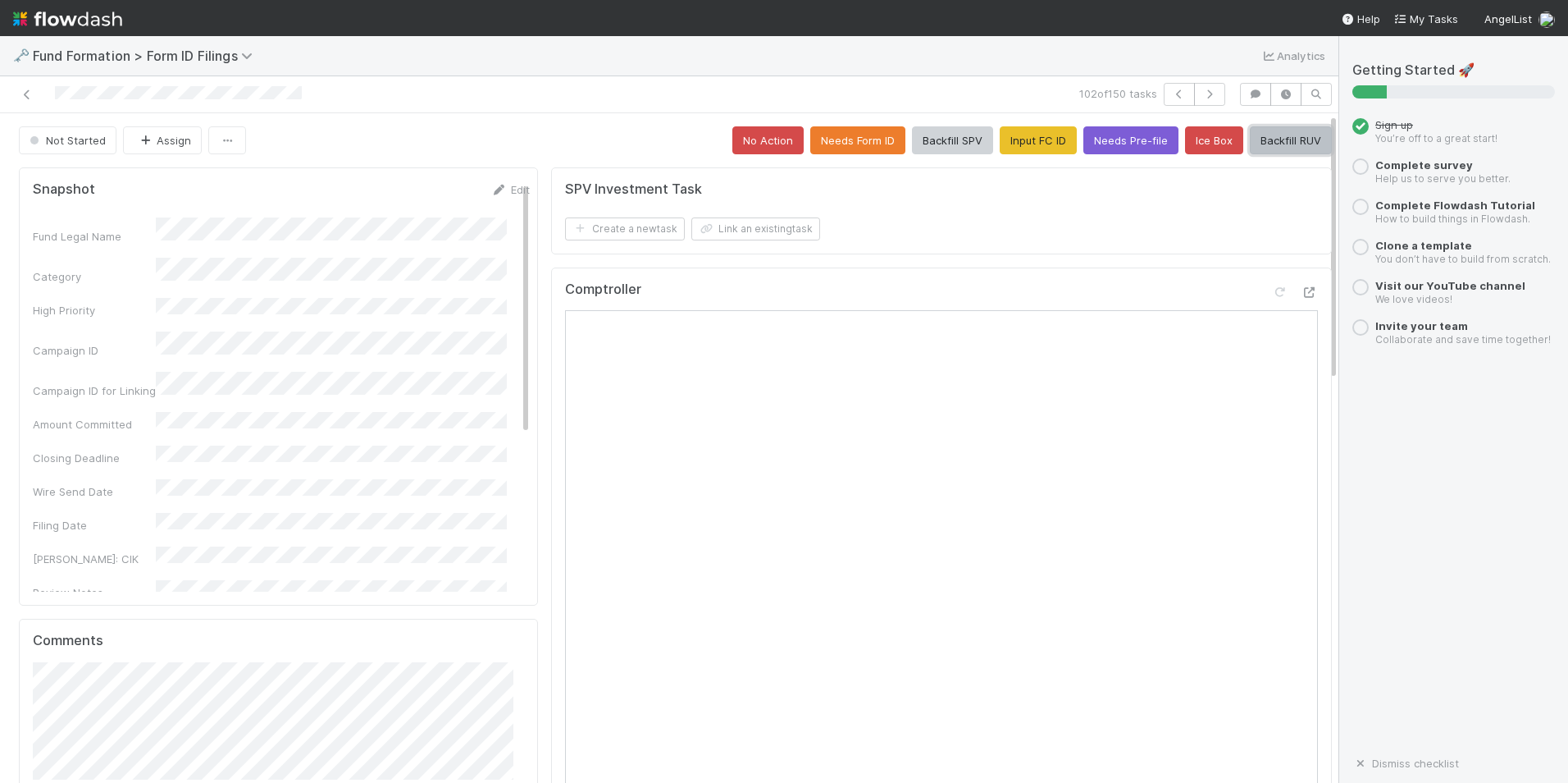
click at [1250, 137] on button "Backfill RUV" at bounding box center [1291, 140] width 82 height 28
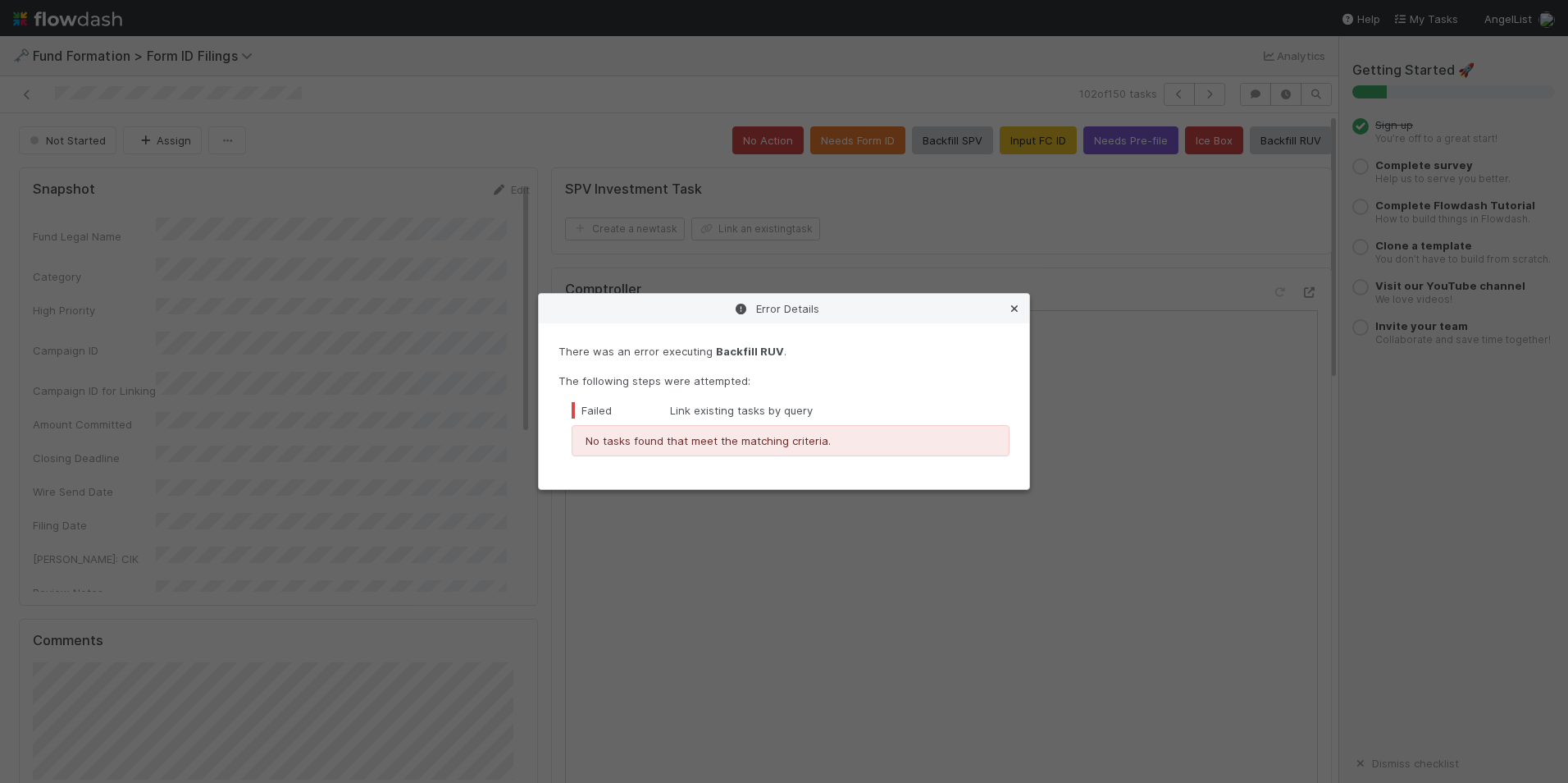
click at [1018, 312] on icon at bounding box center [1014, 309] width 16 height 10
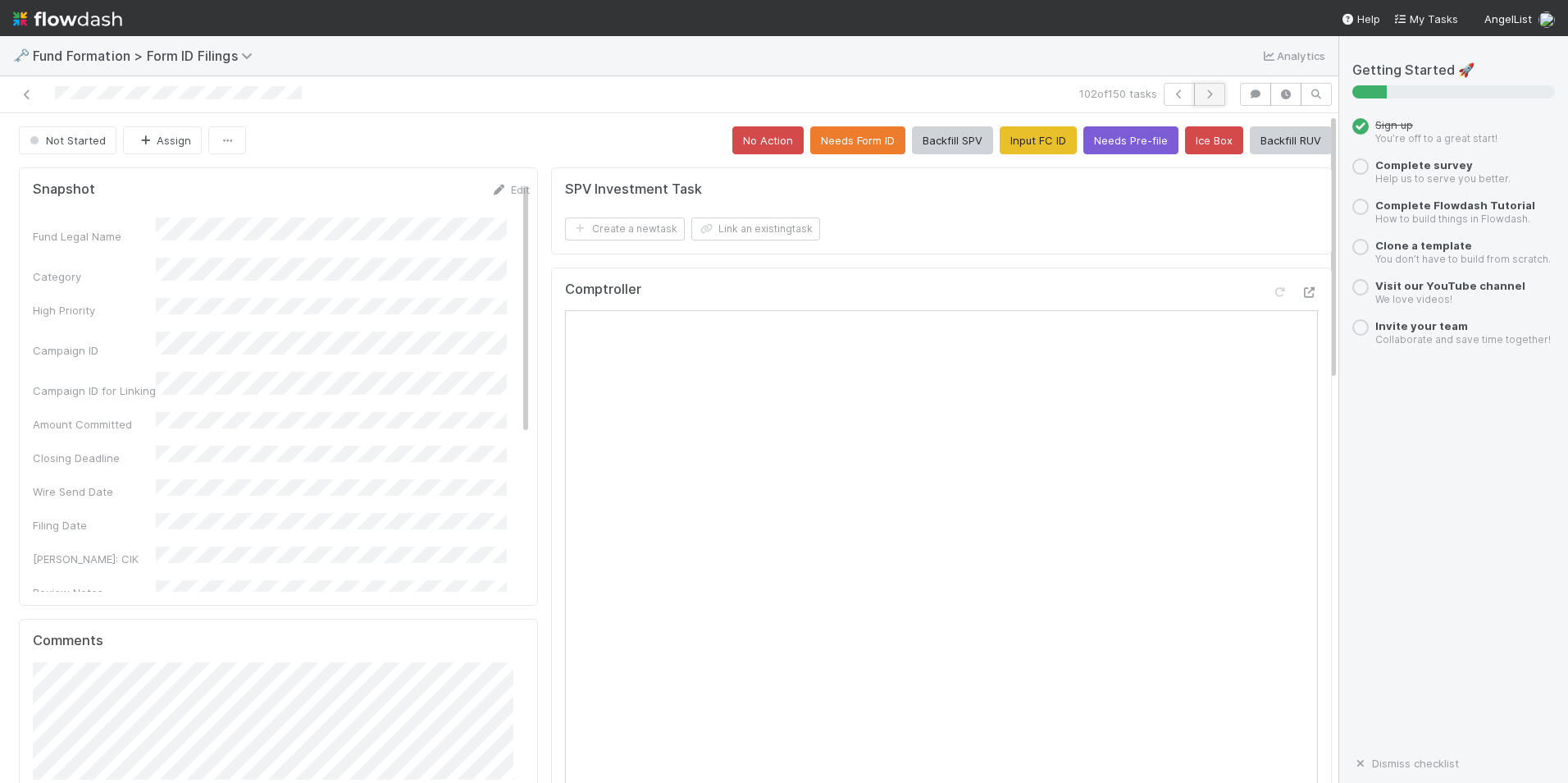
click at [1201, 95] on icon "button" at bounding box center [1209, 94] width 16 height 10
click at [1012, 138] on button "Input FC ID" at bounding box center [1038, 140] width 77 height 28
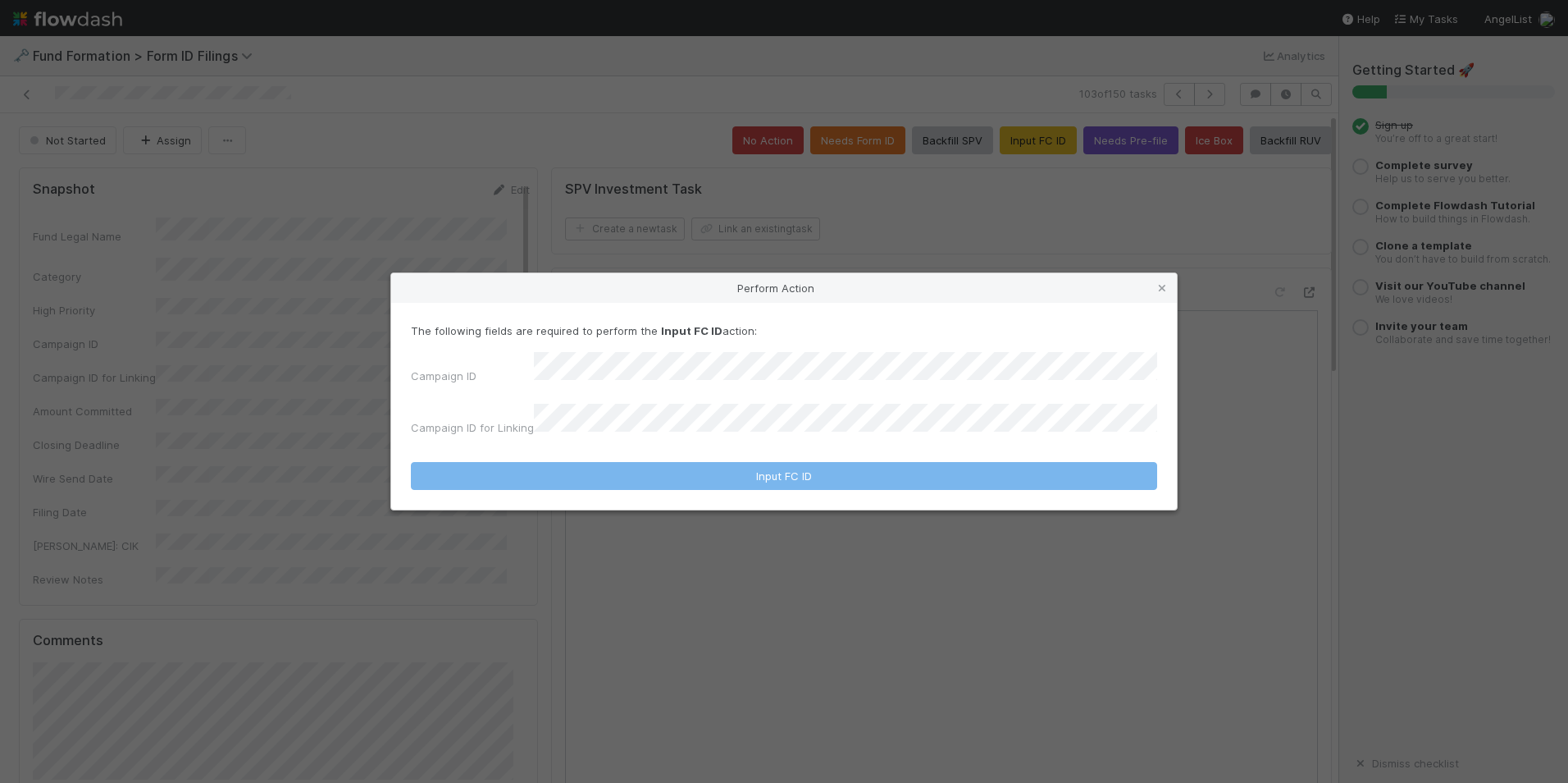
click at [774, 359] on div "The following fields are required to perform the Input FC ID action: Campaign I…" at bounding box center [784, 382] width 746 height 120
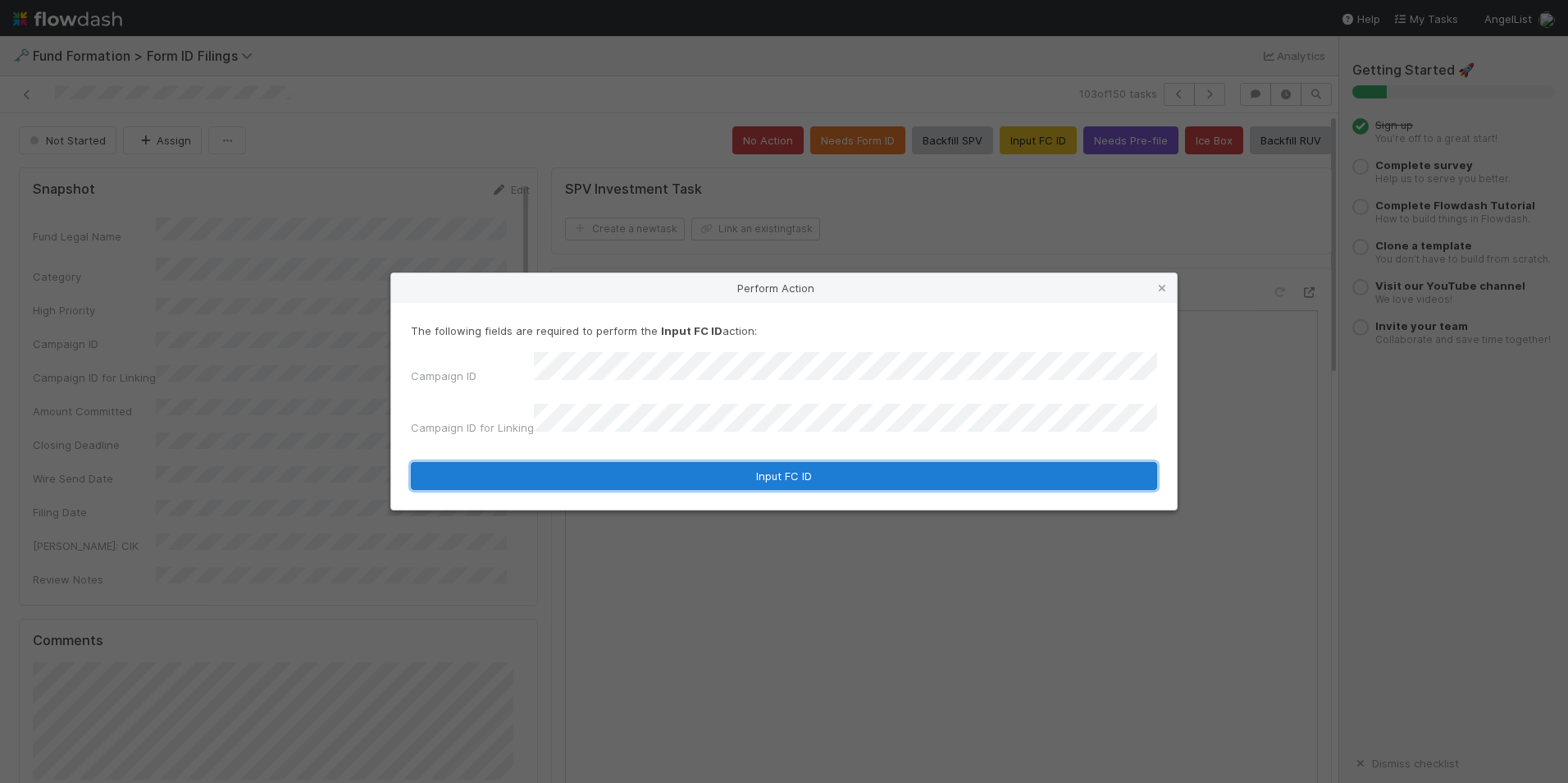
click at [765, 467] on button "Input FC ID" at bounding box center [784, 476] width 746 height 28
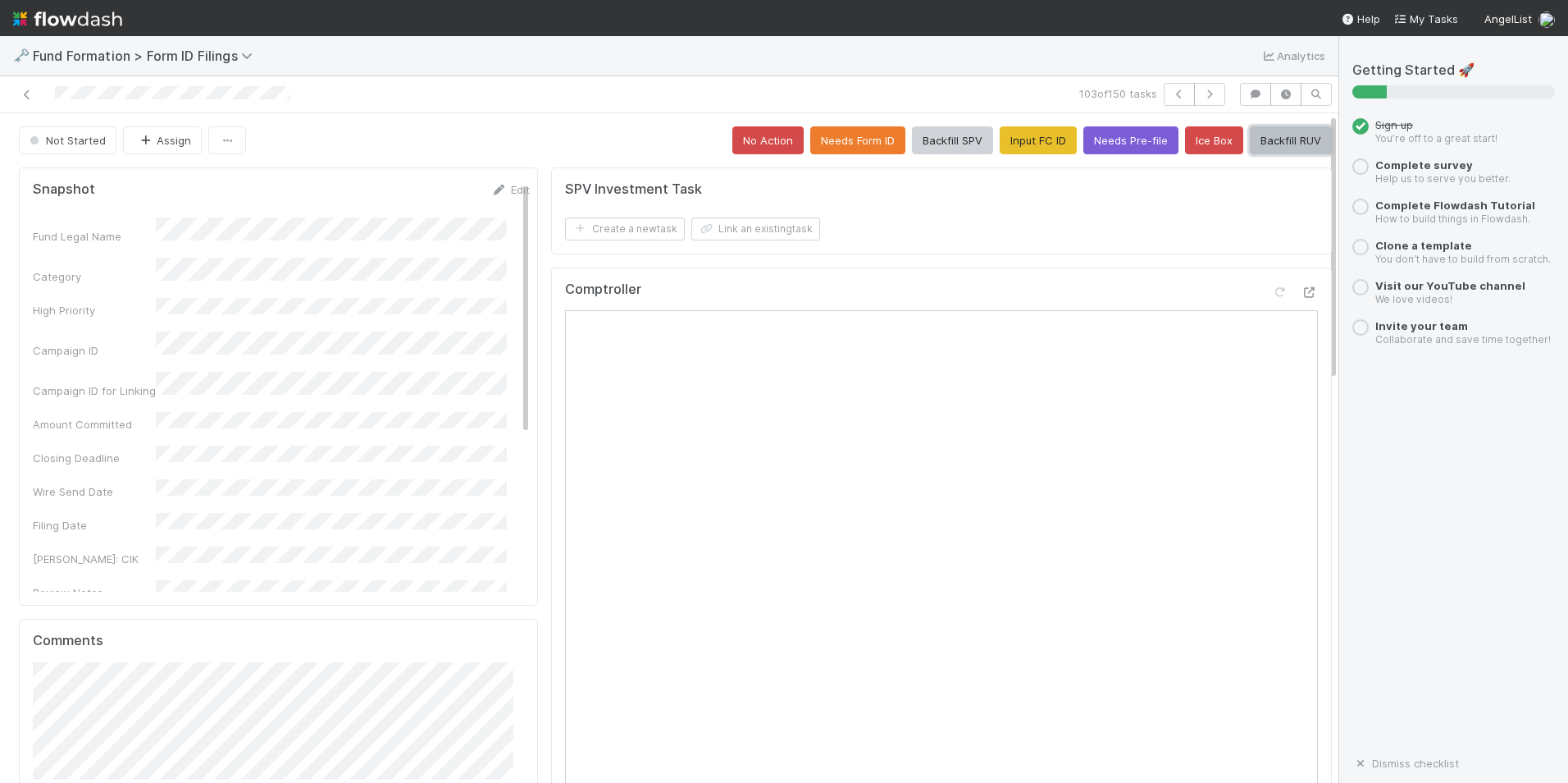
click at [1250, 141] on button "Backfill RUV" at bounding box center [1291, 140] width 82 height 28
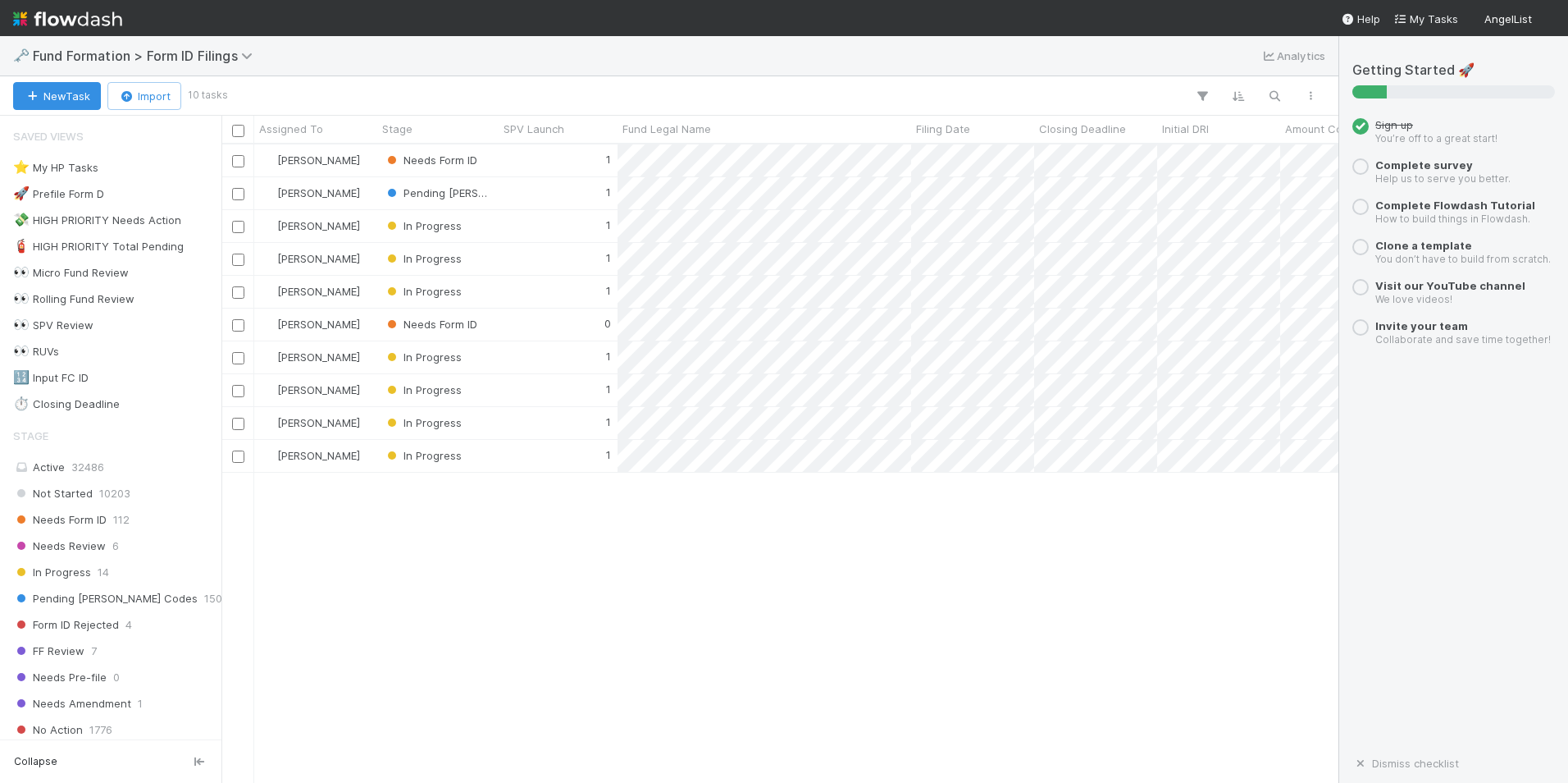
scroll to position [626, 1105]
click at [564, 188] on div "1" at bounding box center [557, 192] width 119 height 32
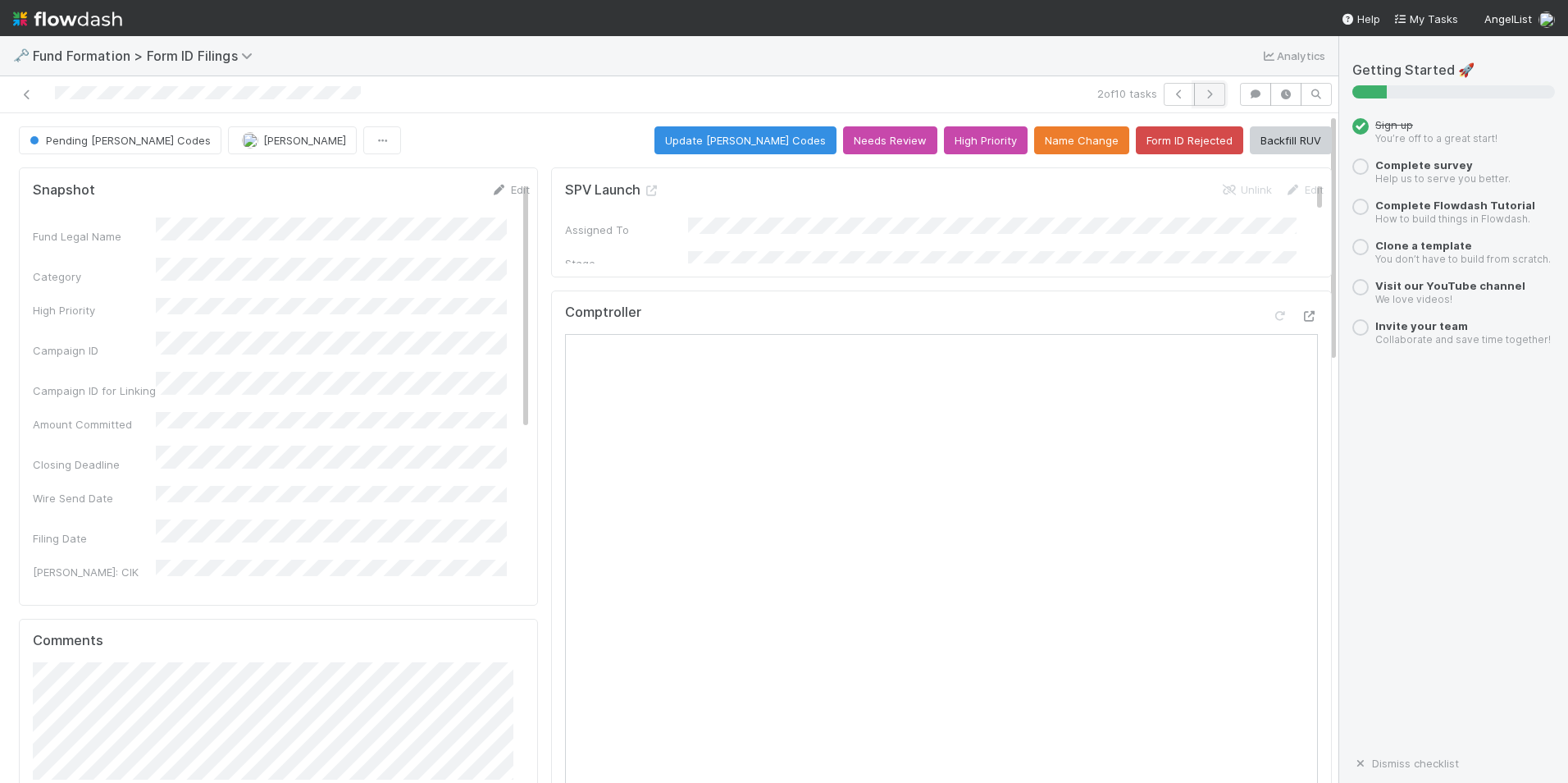
click at [1194, 95] on button "button" at bounding box center [1210, 95] width 31 height 23
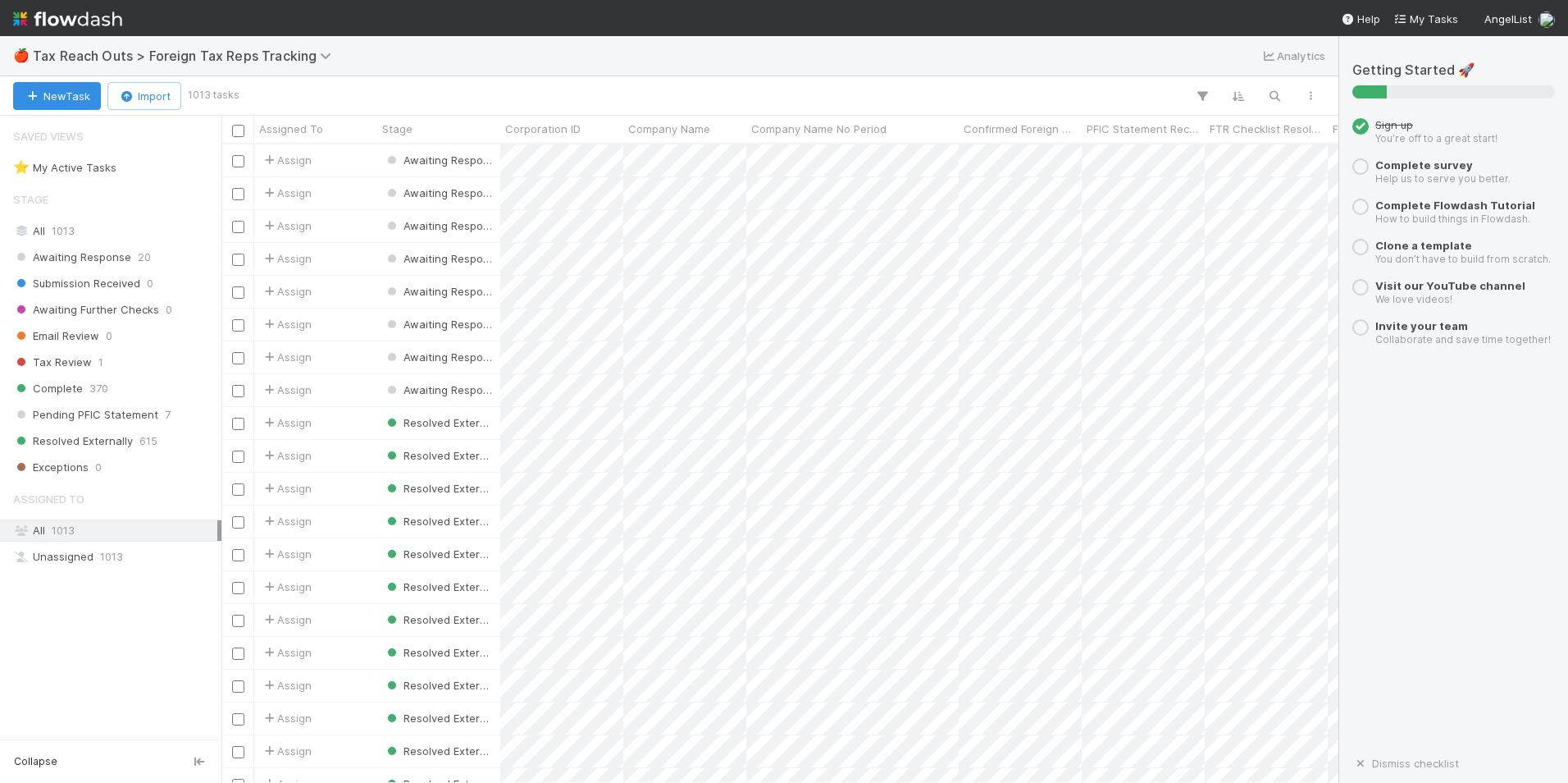
scroll to position [626, 1105]
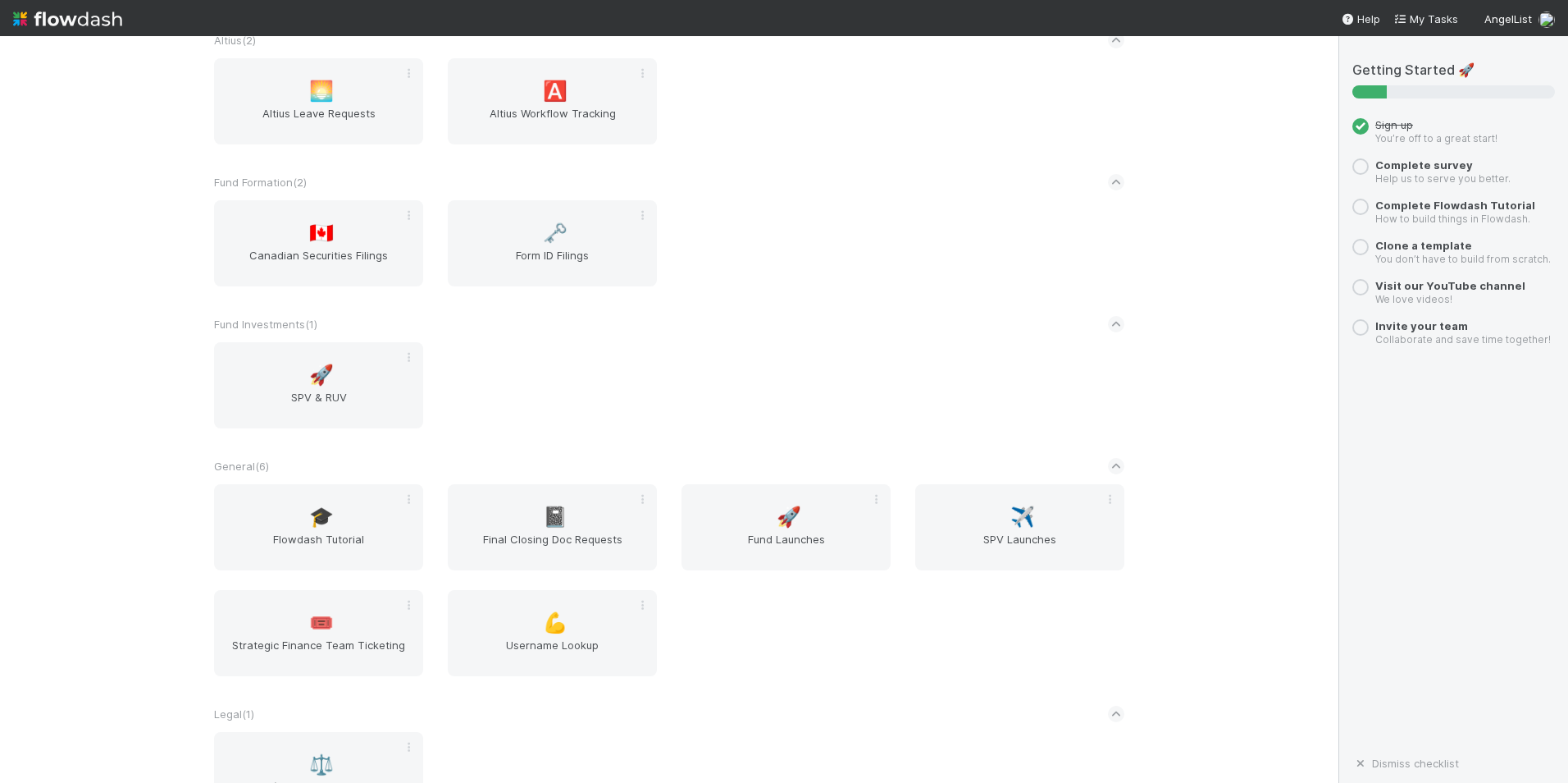
scroll to position [246, 0]
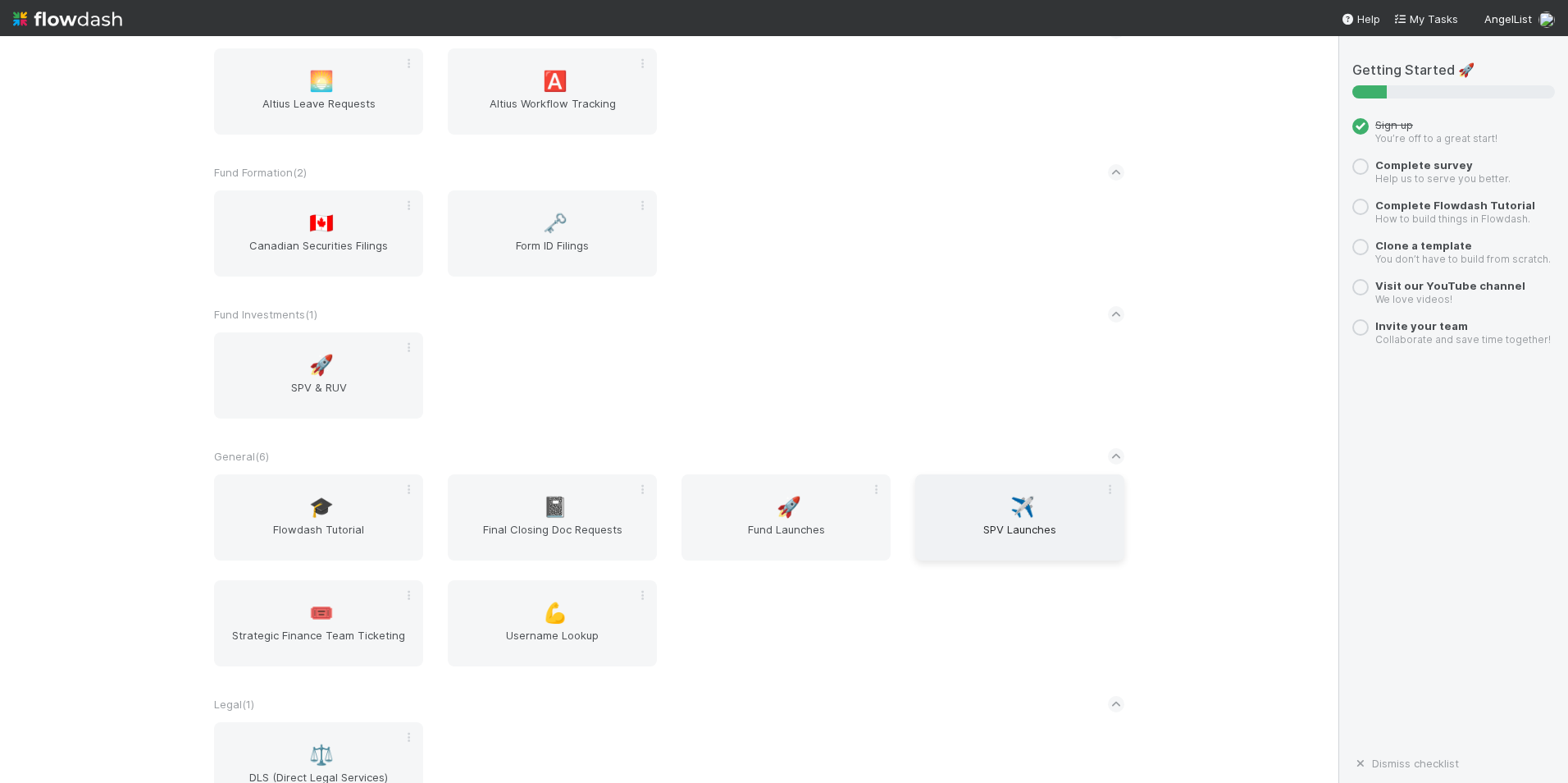
click at [1044, 527] on span "SPV Launches" at bounding box center [1020, 538] width 196 height 33
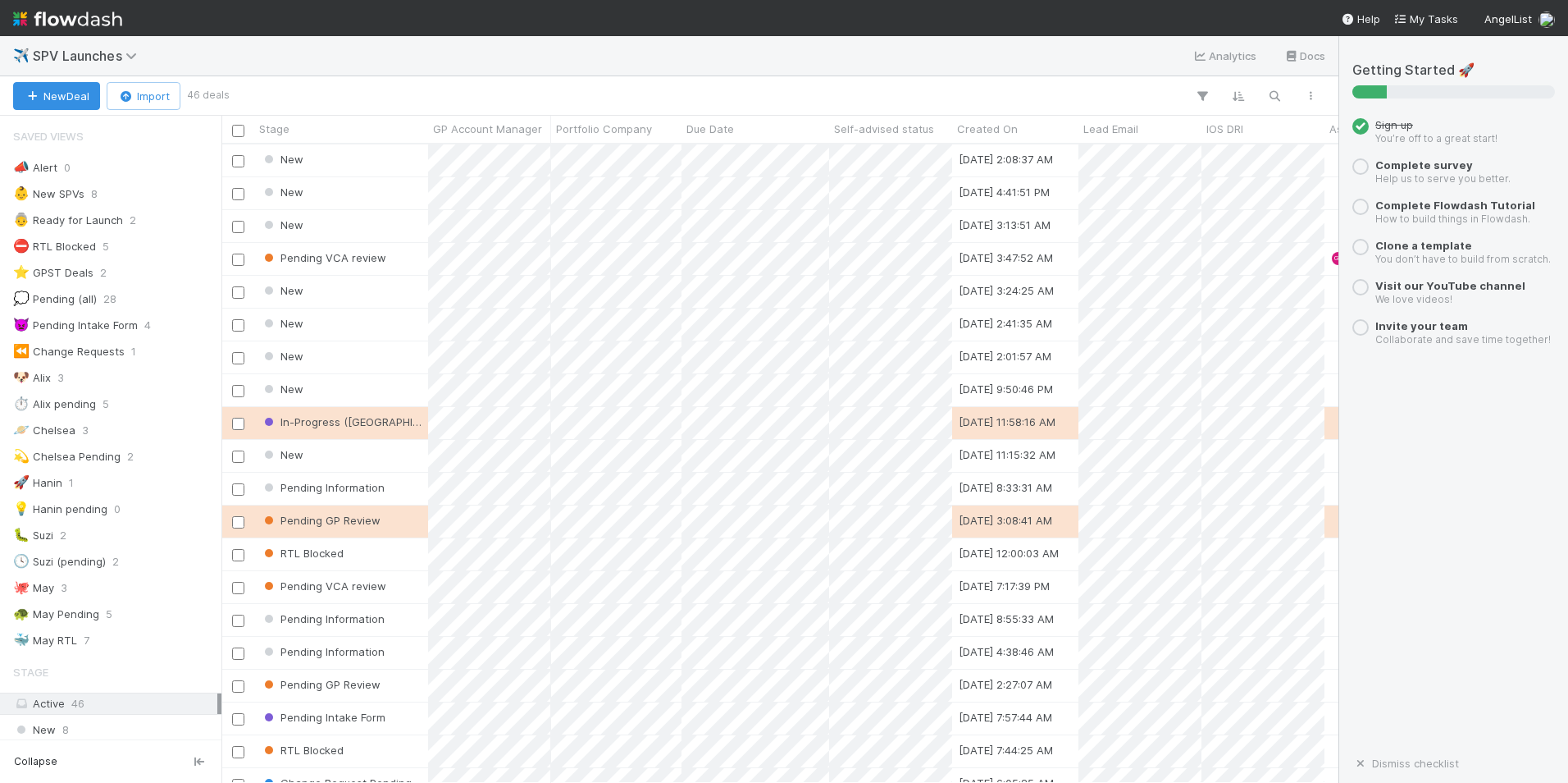
scroll to position [626, 1105]
click at [1275, 98] on icon "button" at bounding box center [1274, 95] width 16 height 15
type input "58015"
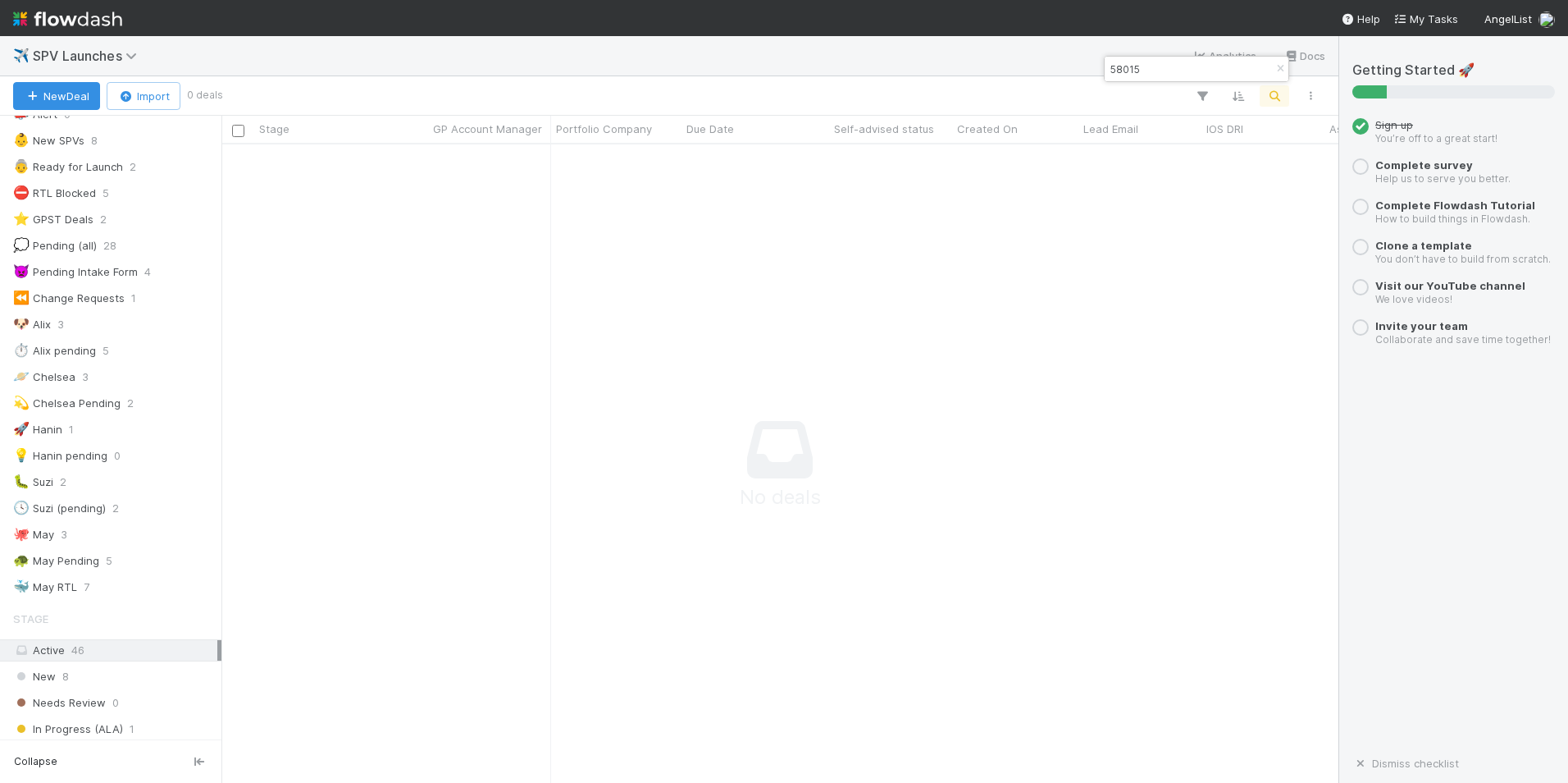
scroll to position [0, 0]
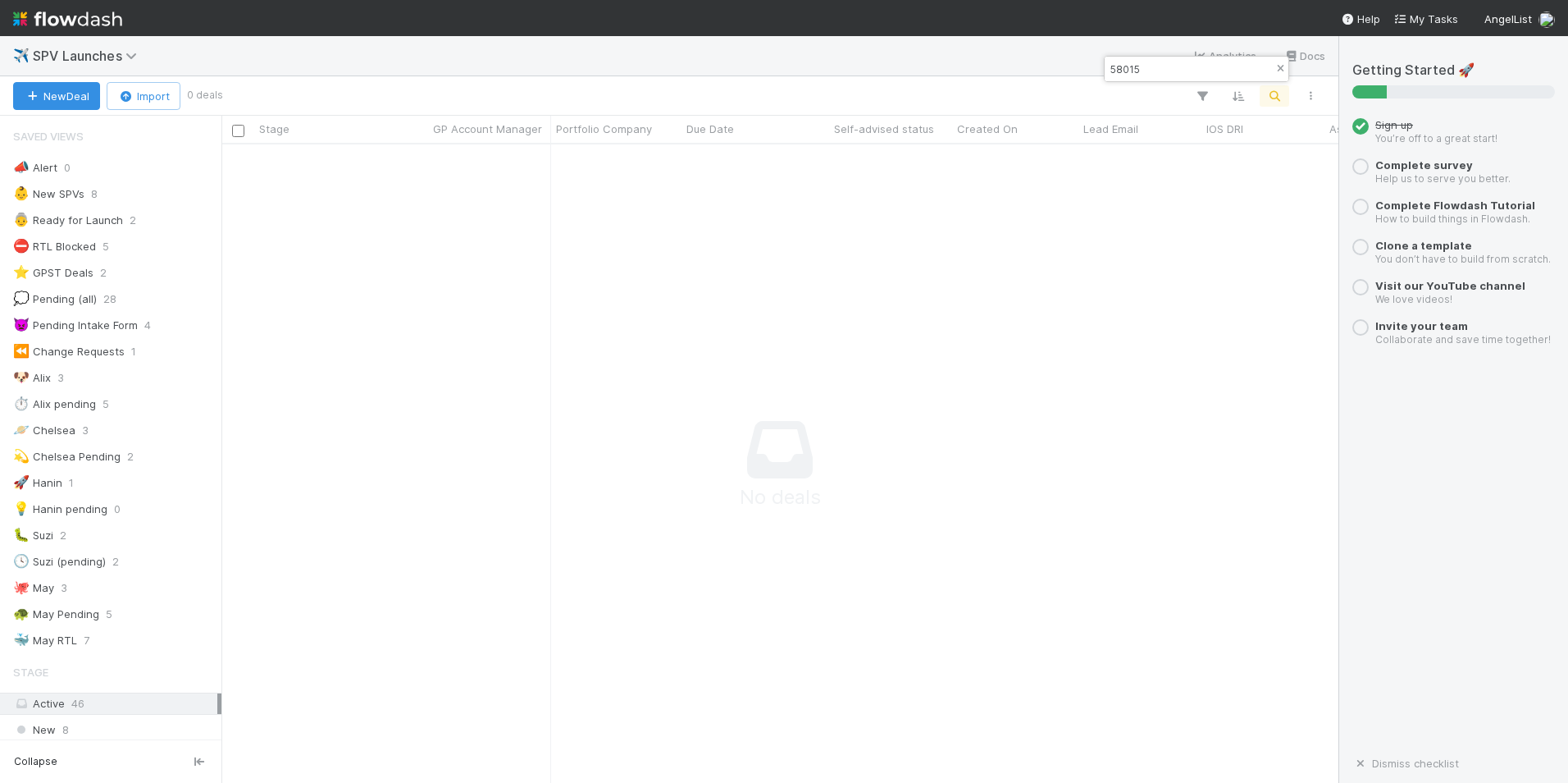
click at [1277, 69] on icon "button" at bounding box center [1280, 69] width 16 height 10
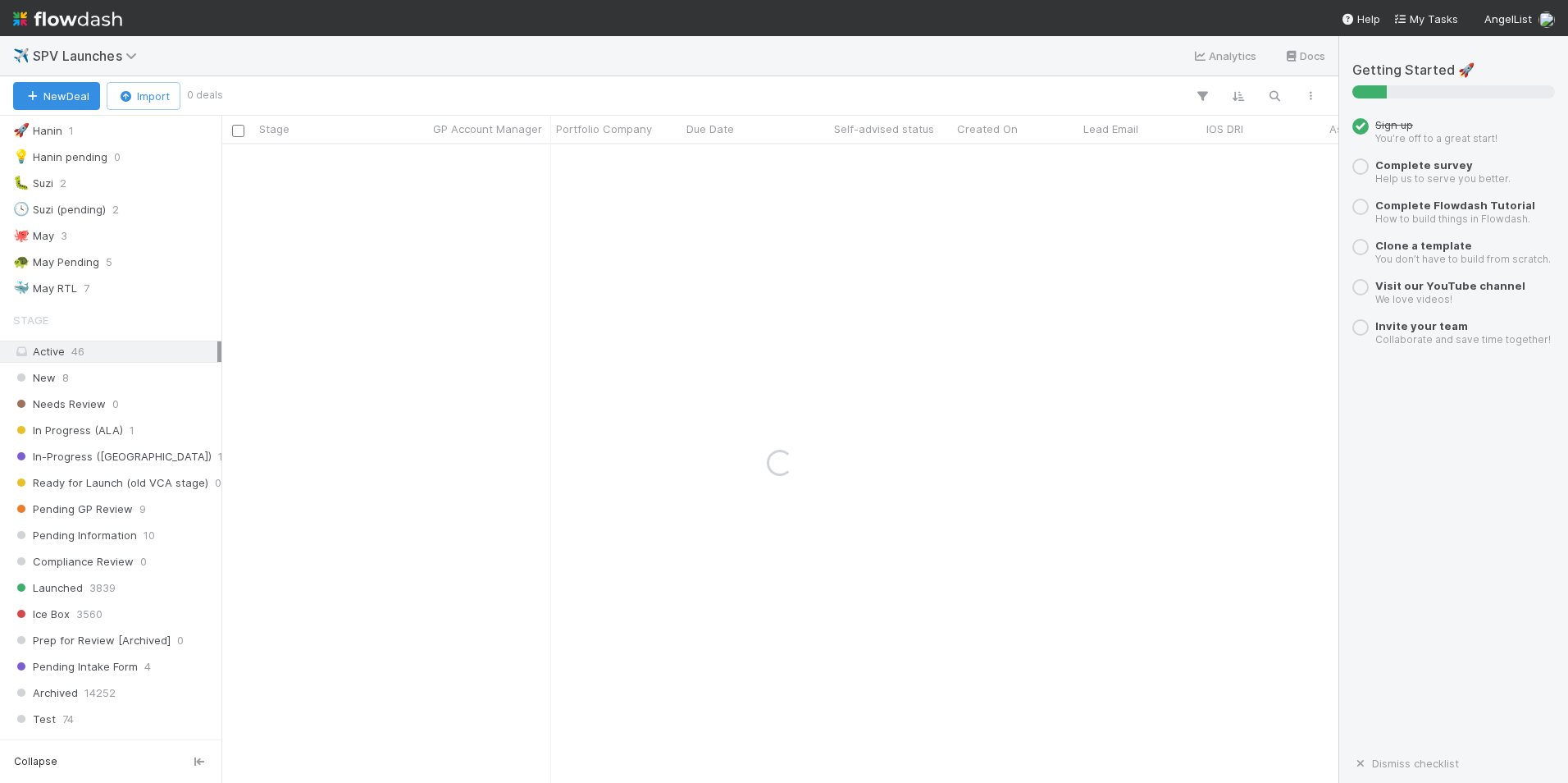
scroll to position [329, 0]
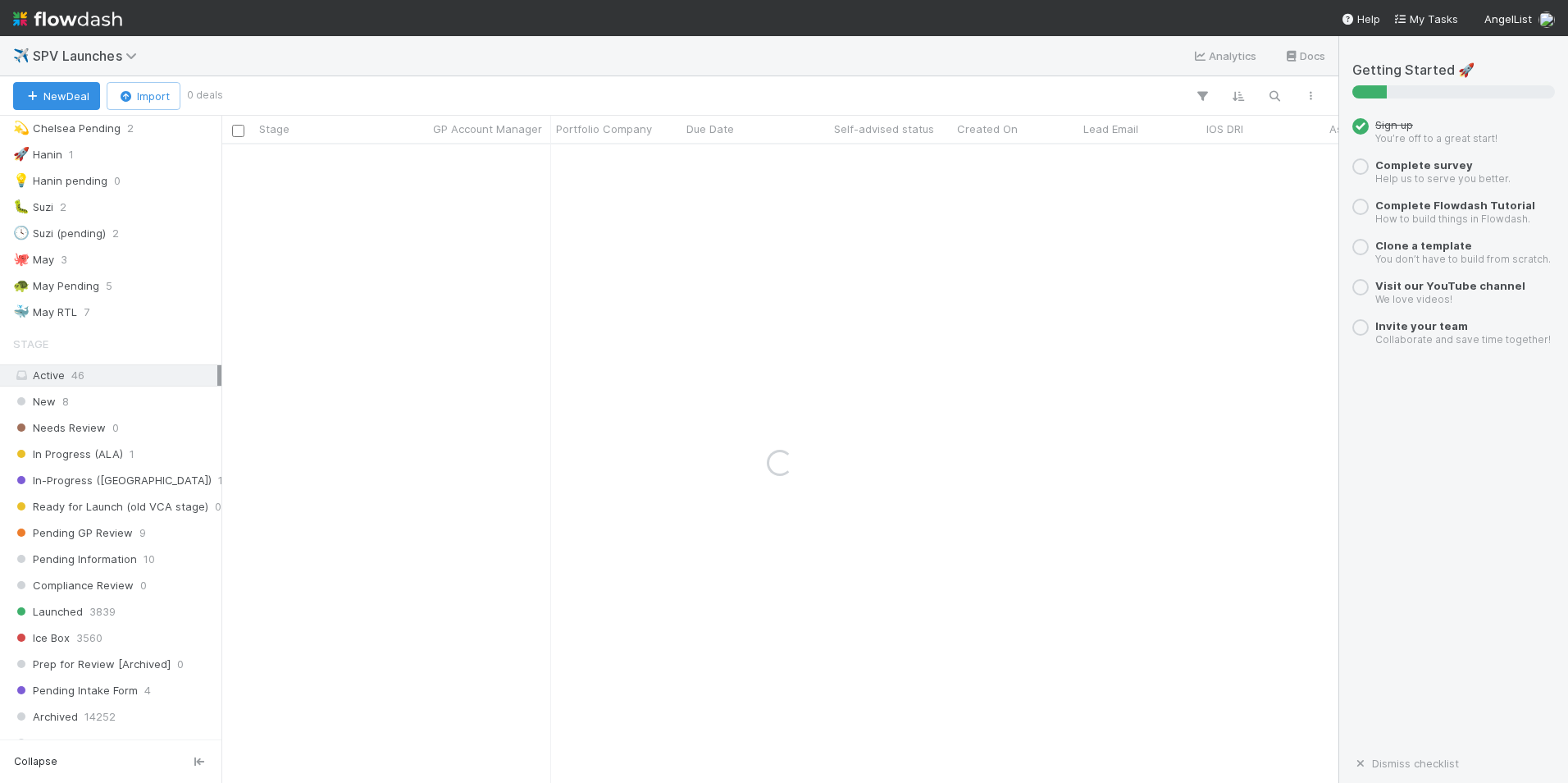
click at [205, 377] on div "Active 46" at bounding box center [115, 375] width 205 height 21
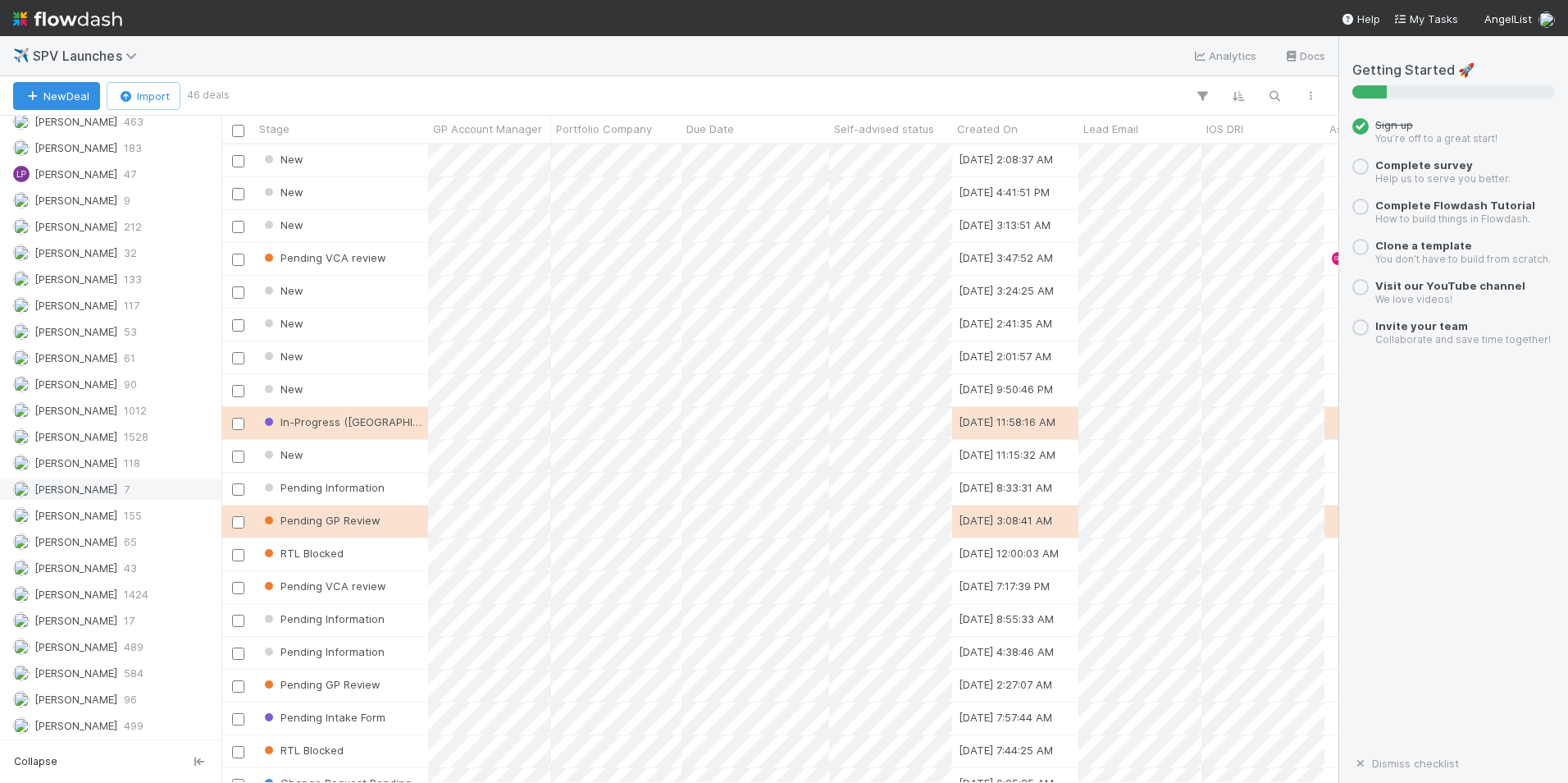
scroll to position [2196, 0]
click at [1277, 102] on icon "button" at bounding box center [1274, 95] width 16 height 15
type input "58015"
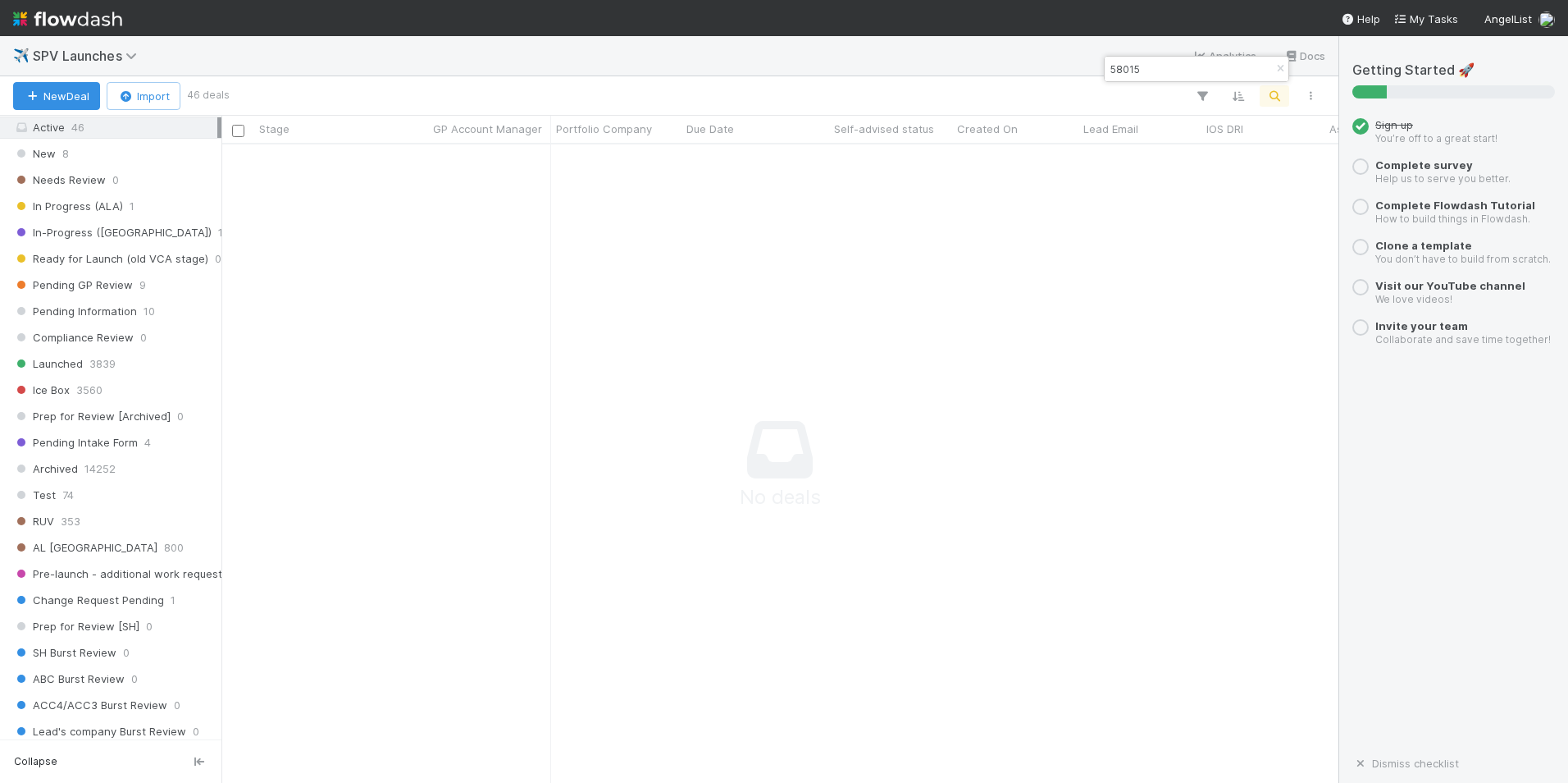
scroll to position [145, 0]
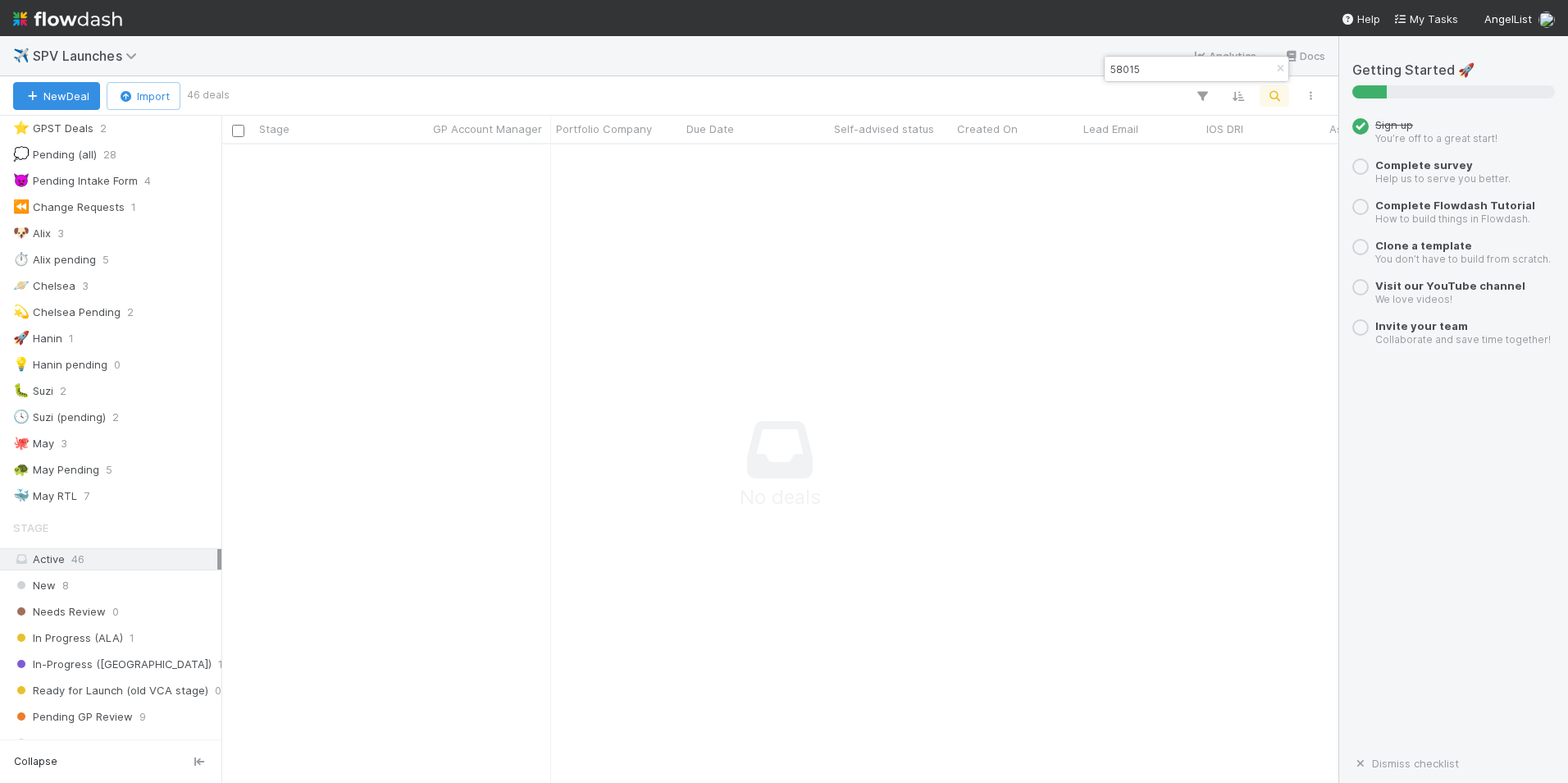
click at [218, 563] on span at bounding box center [219, 559] width 4 height 21
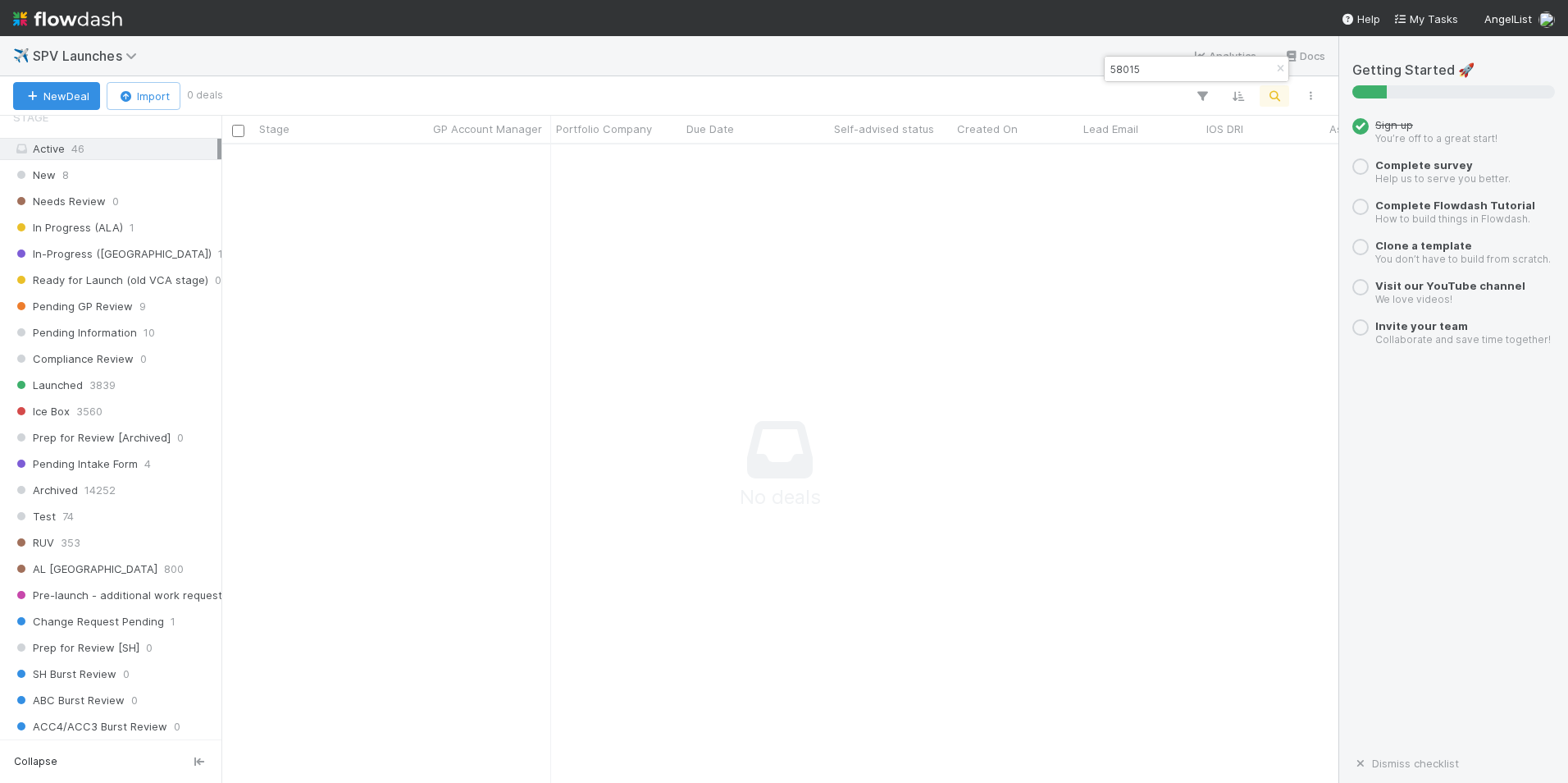
scroll to position [801, 0]
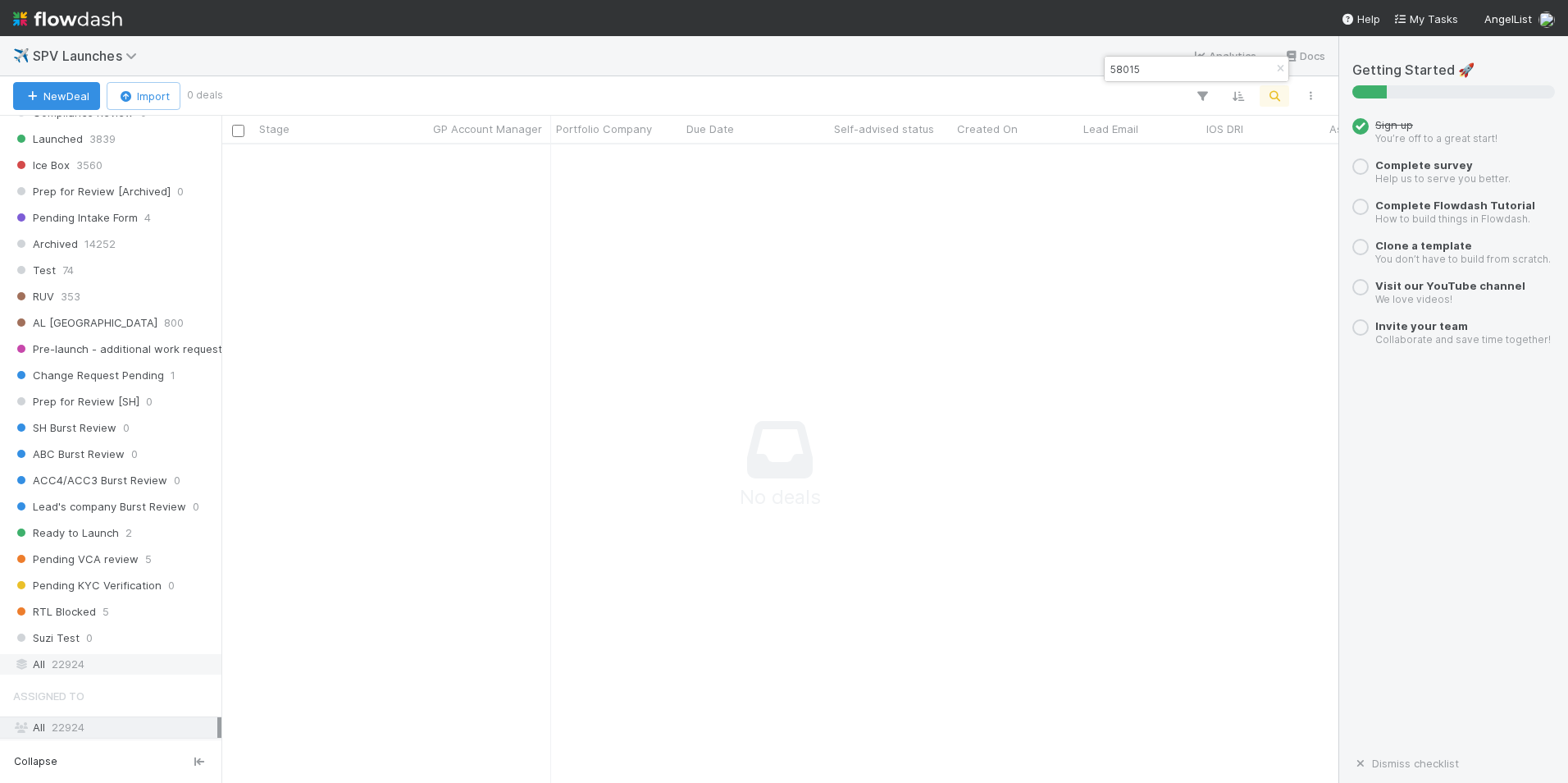
click at [112, 662] on div "All 22924" at bounding box center [115, 664] width 205 height 21
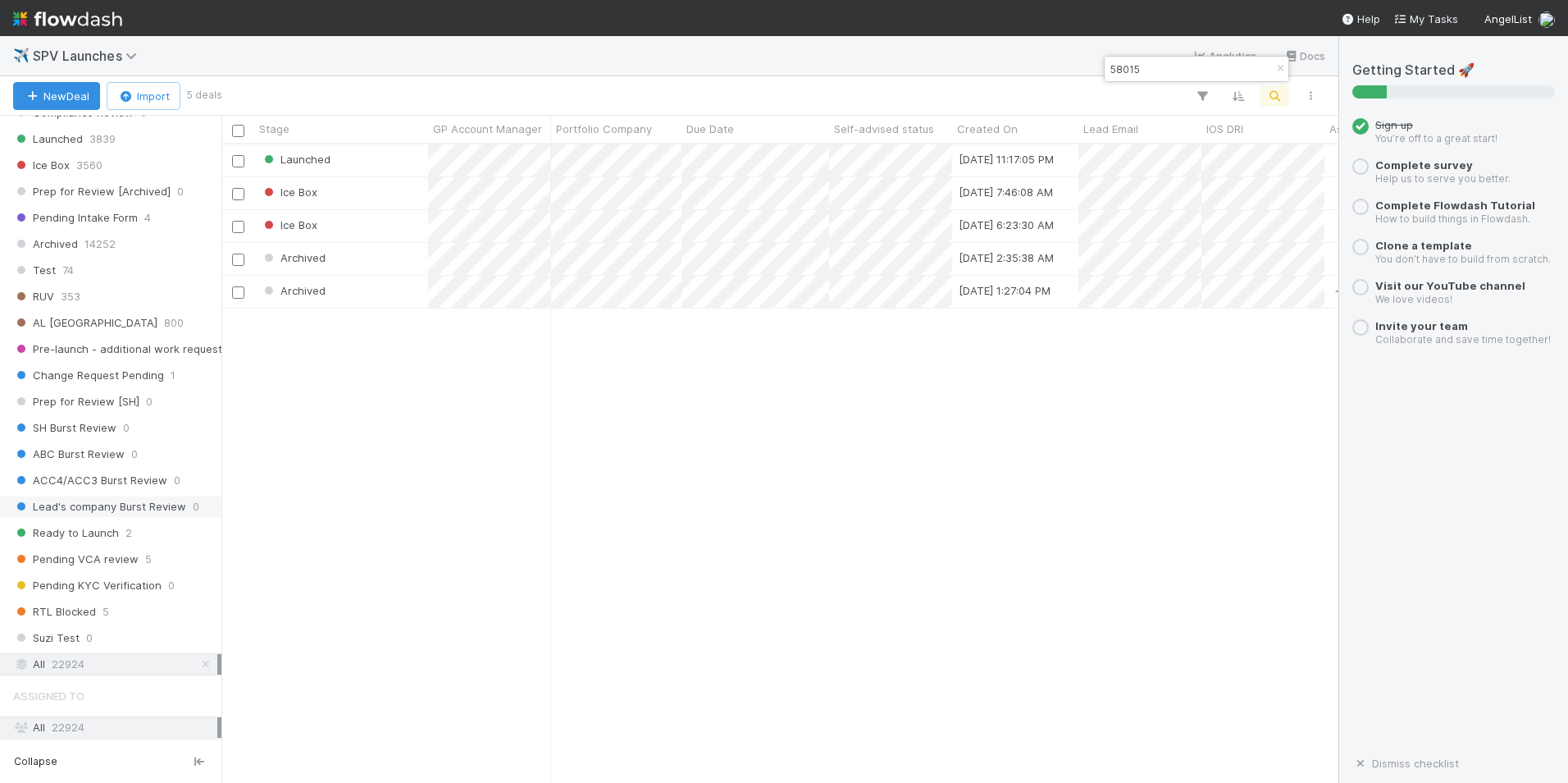
scroll to position [626, 1105]
click at [369, 160] on div "Launched" at bounding box center [341, 160] width 174 height 32
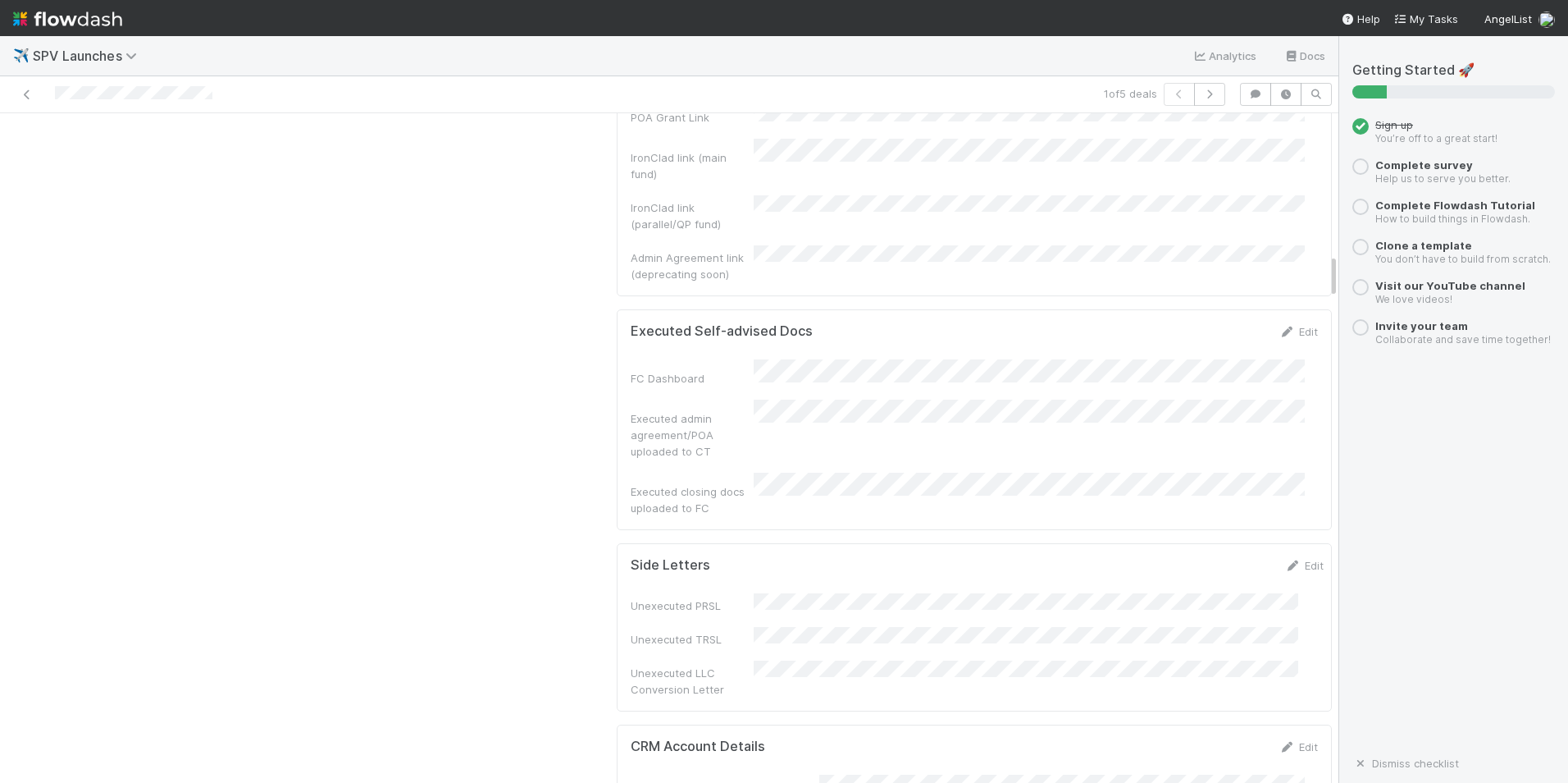
scroll to position [1969, 0]
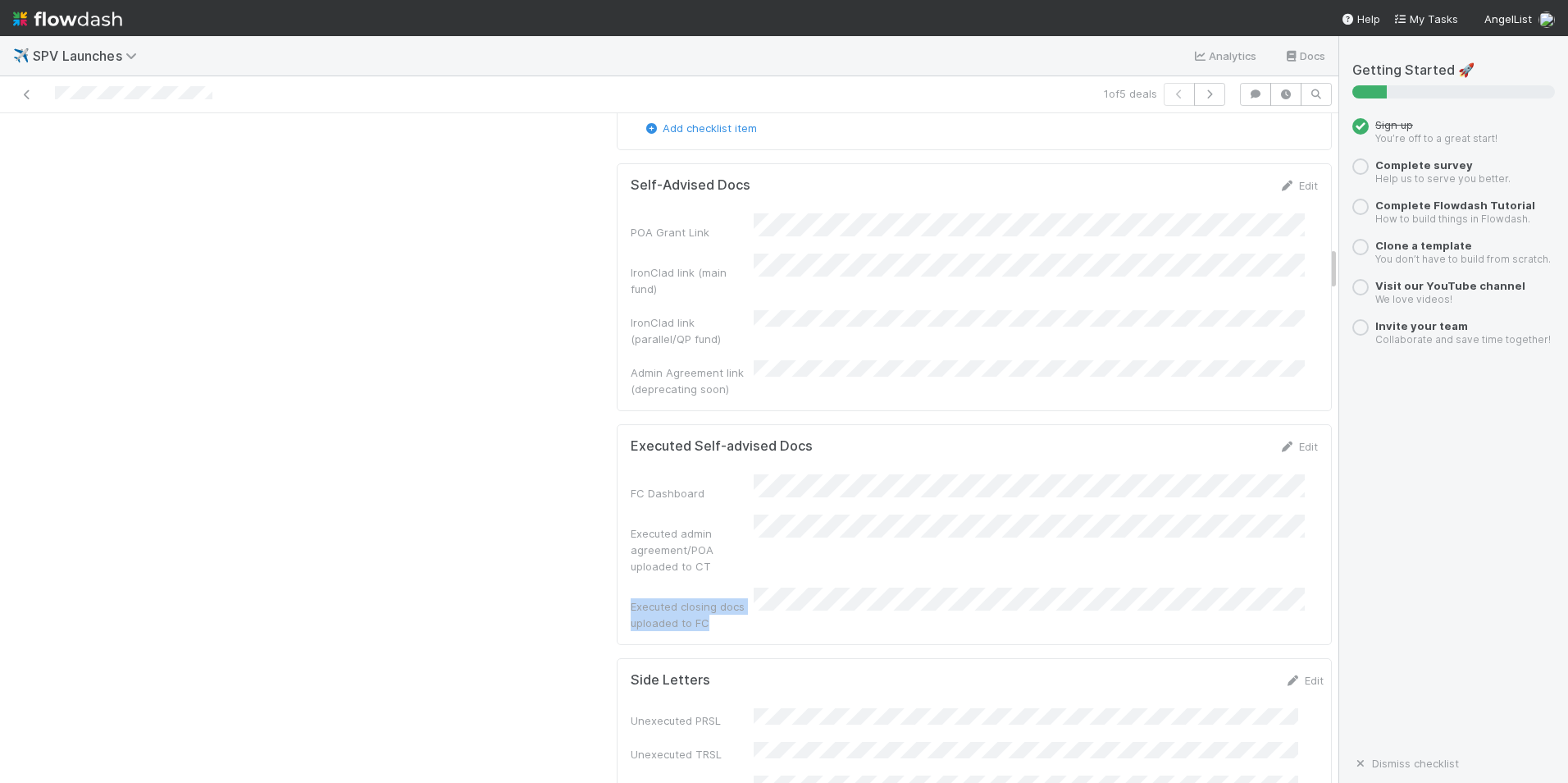
drag, startPoint x: 696, startPoint y: 488, endPoint x: 615, endPoint y: 470, distance: 83.0
click at [617, 470] on div "Executed Self-advised Docs Edit FC Dashboard Executed admin agreement/POA uploa…" at bounding box center [974, 534] width 715 height 221
copy div "Executed closing docs uploaded to FC"
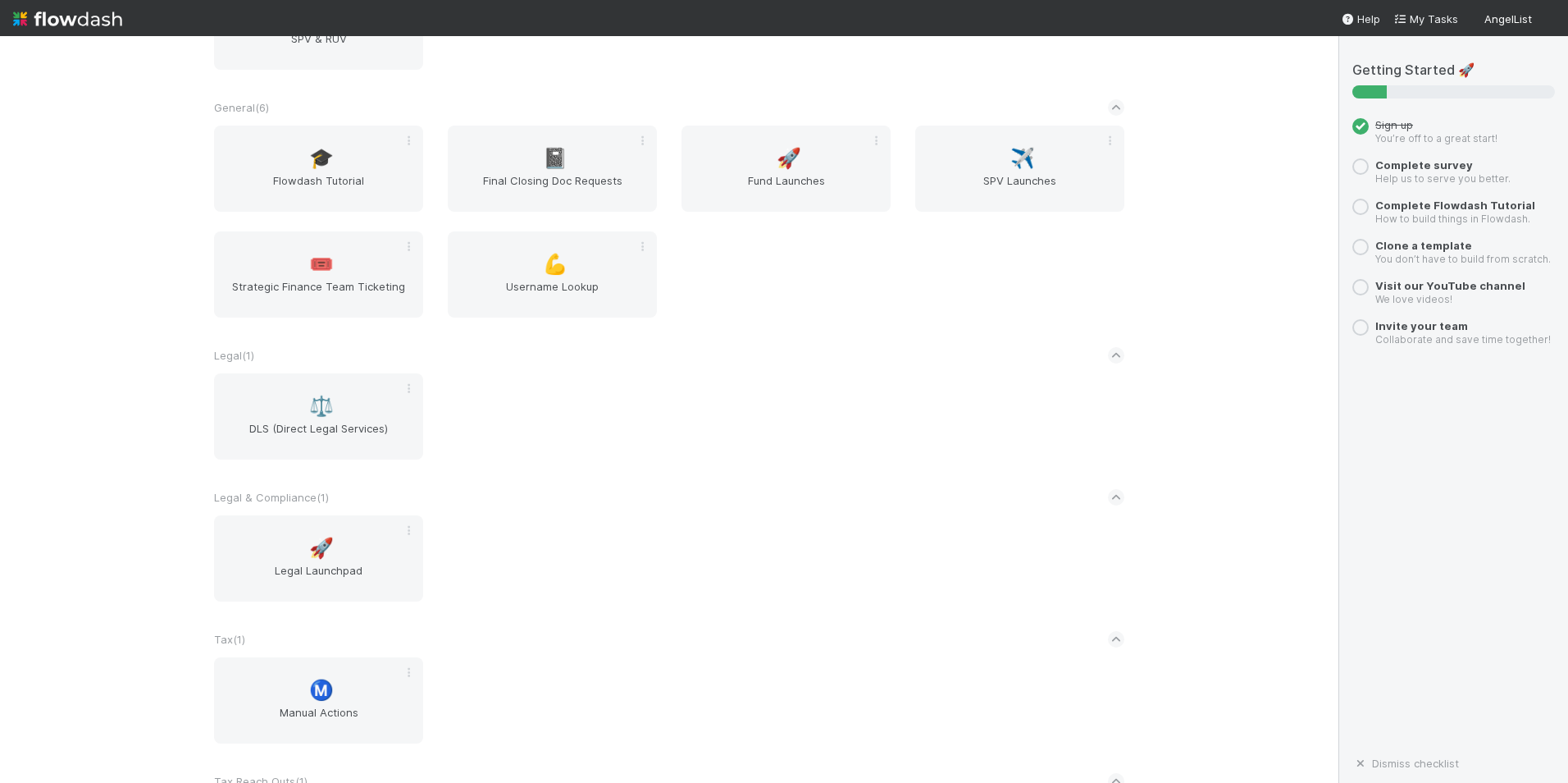
scroll to position [493, 0]
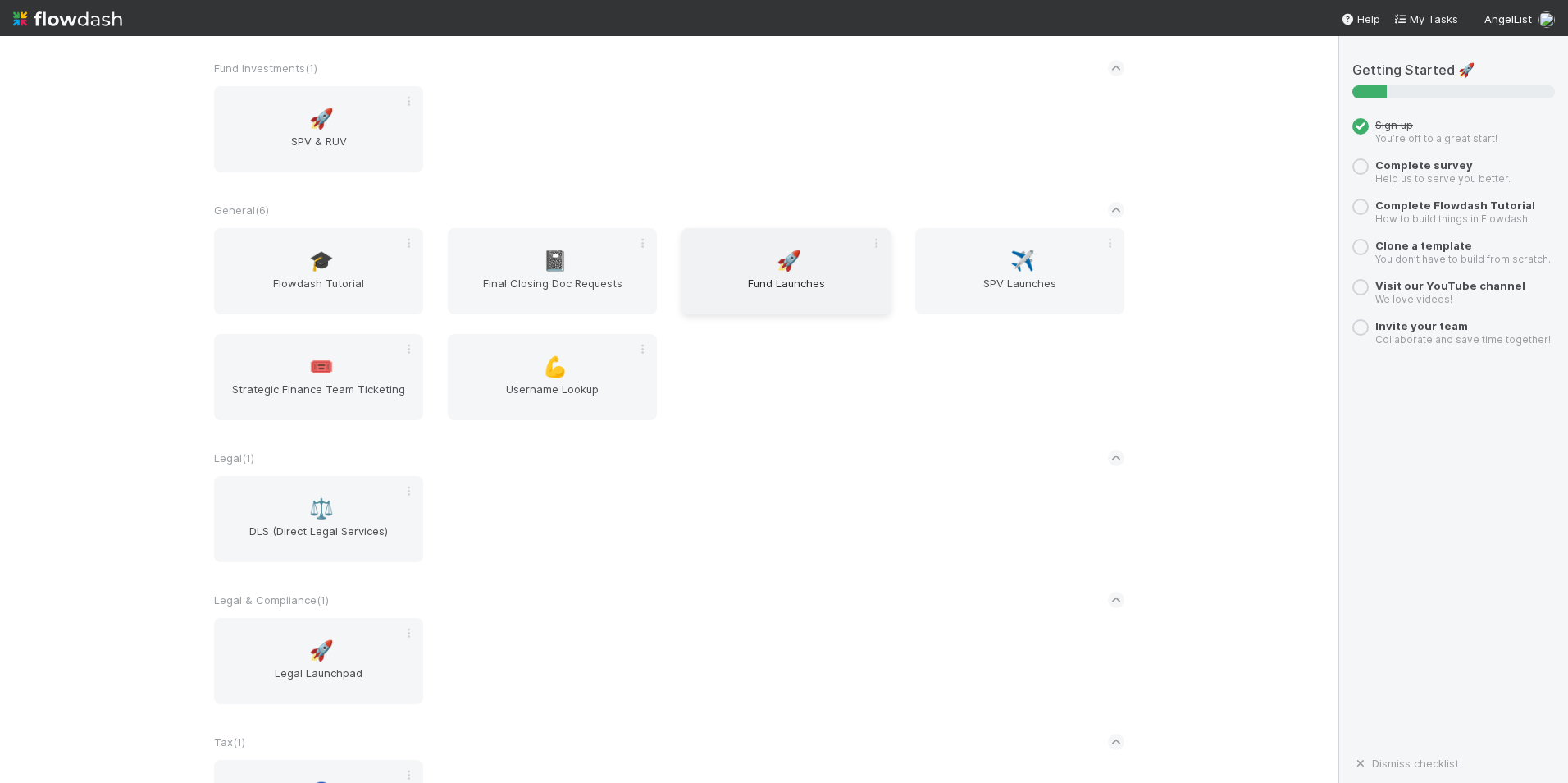
click at [713, 291] on span "Fund Launches" at bounding box center [786, 291] width 196 height 33
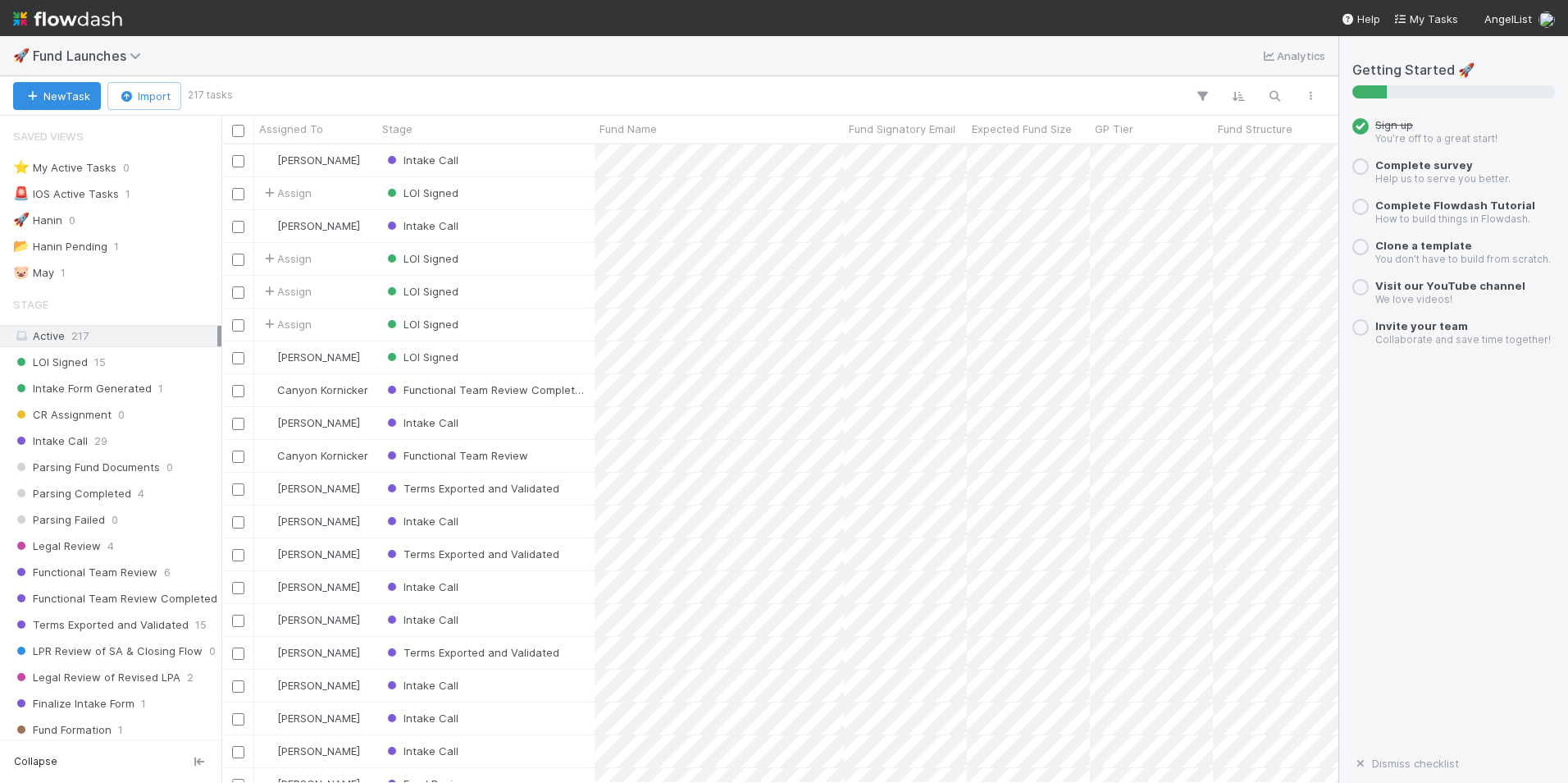
scroll to position [626, 1105]
click at [1272, 98] on icon "button" at bounding box center [1274, 95] width 16 height 15
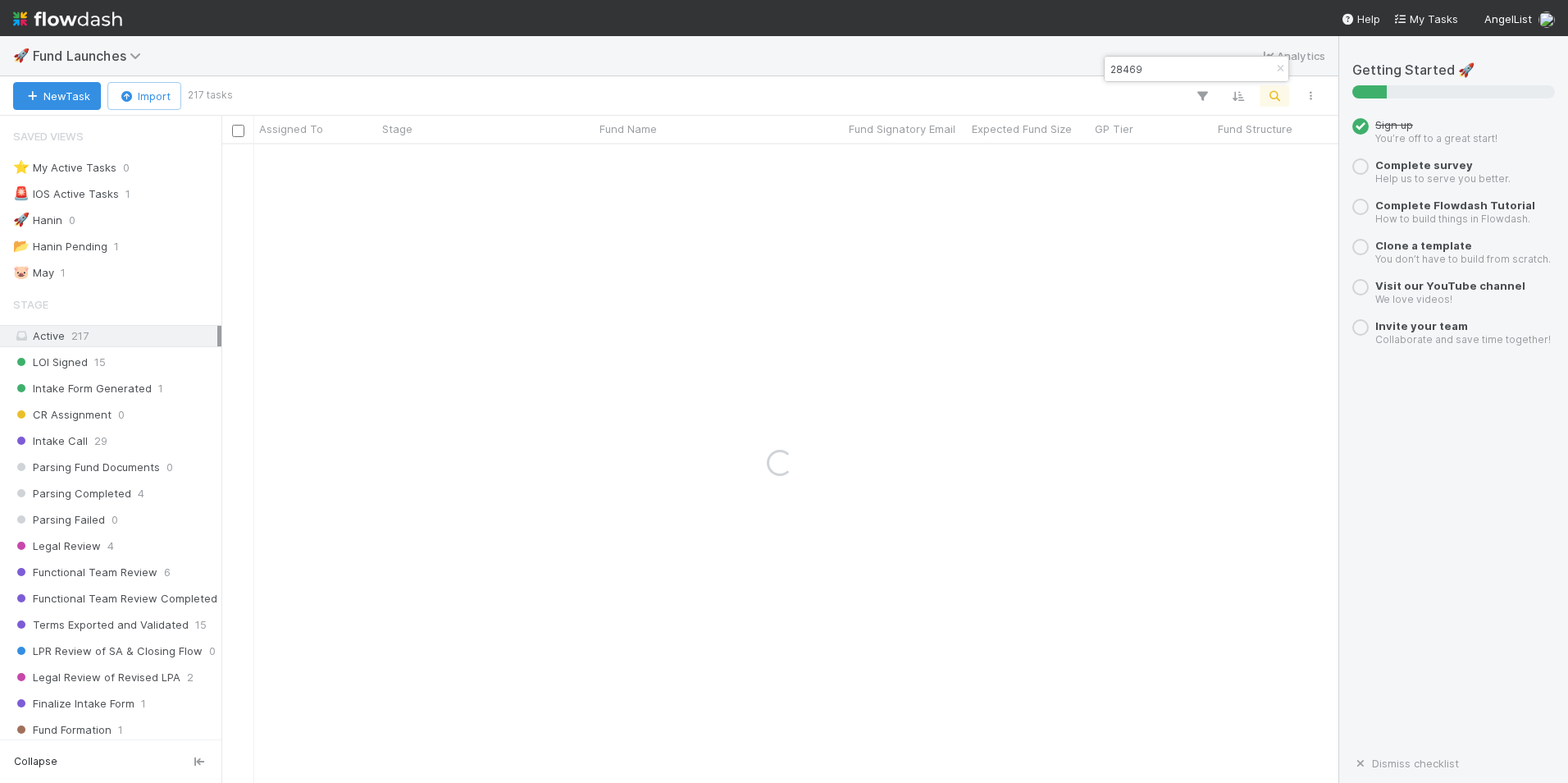
type input "28469"
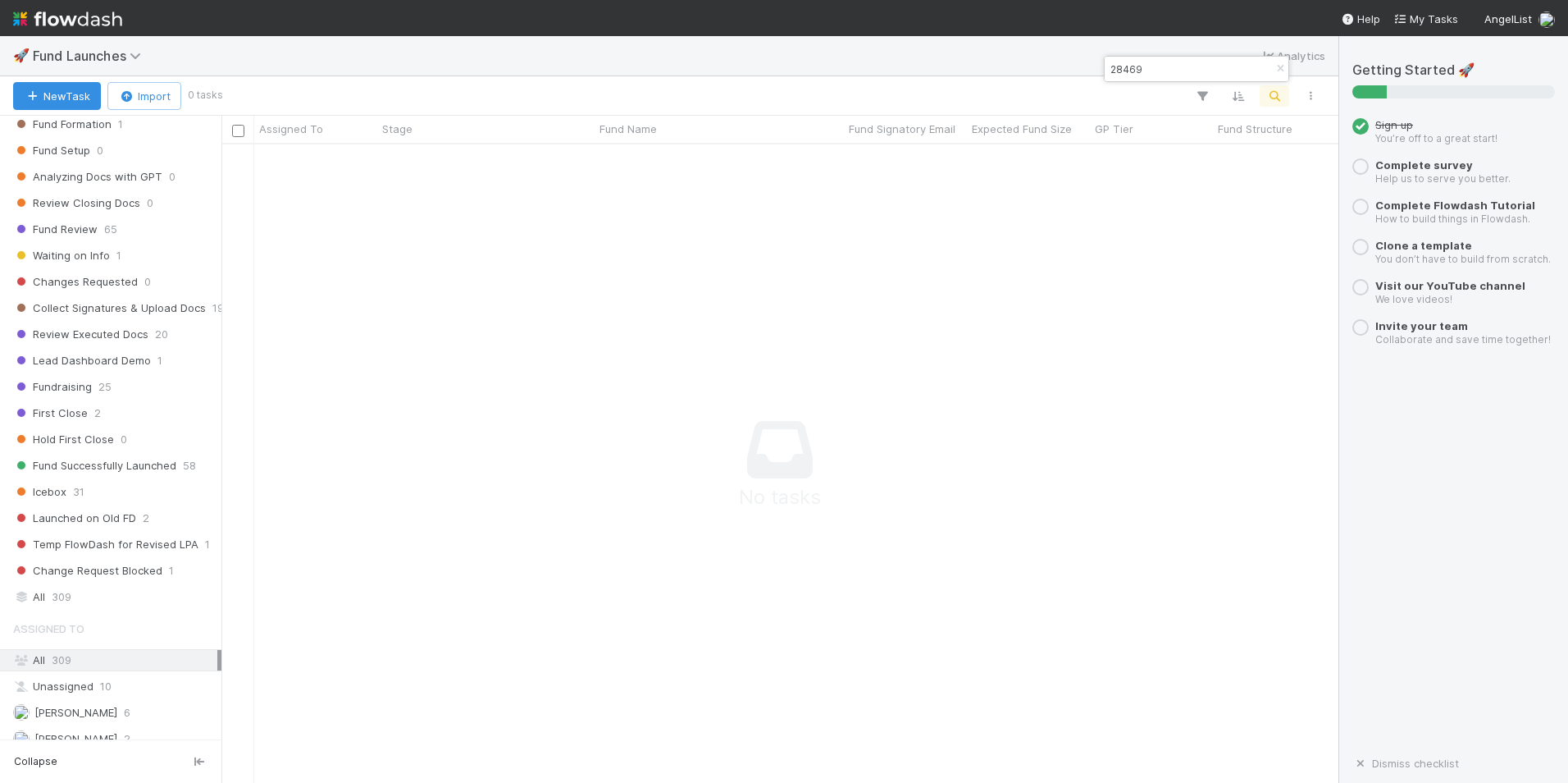
scroll to position [656, 0]
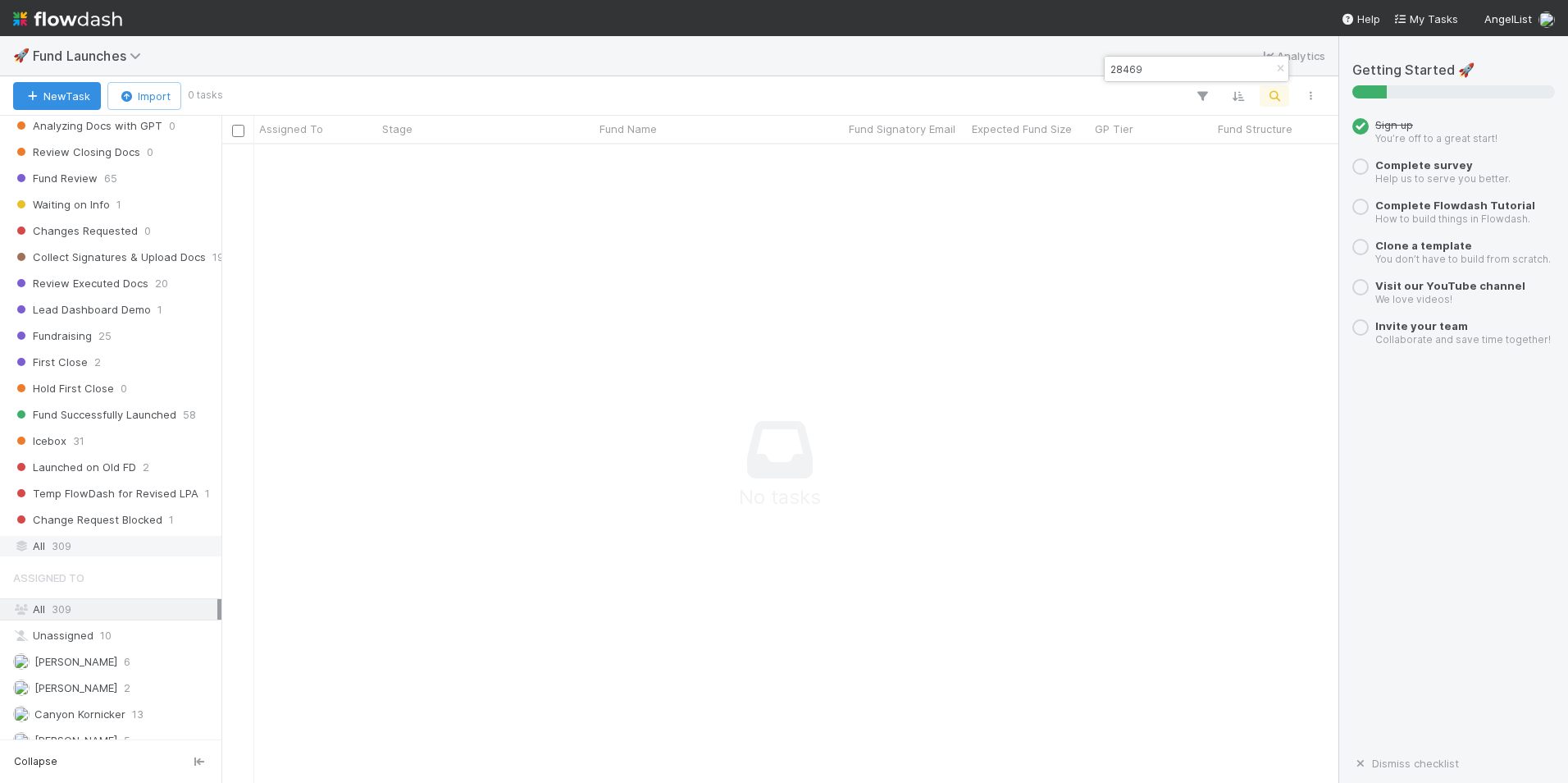
click at [90, 543] on div "All 309" at bounding box center [115, 546] width 205 height 21
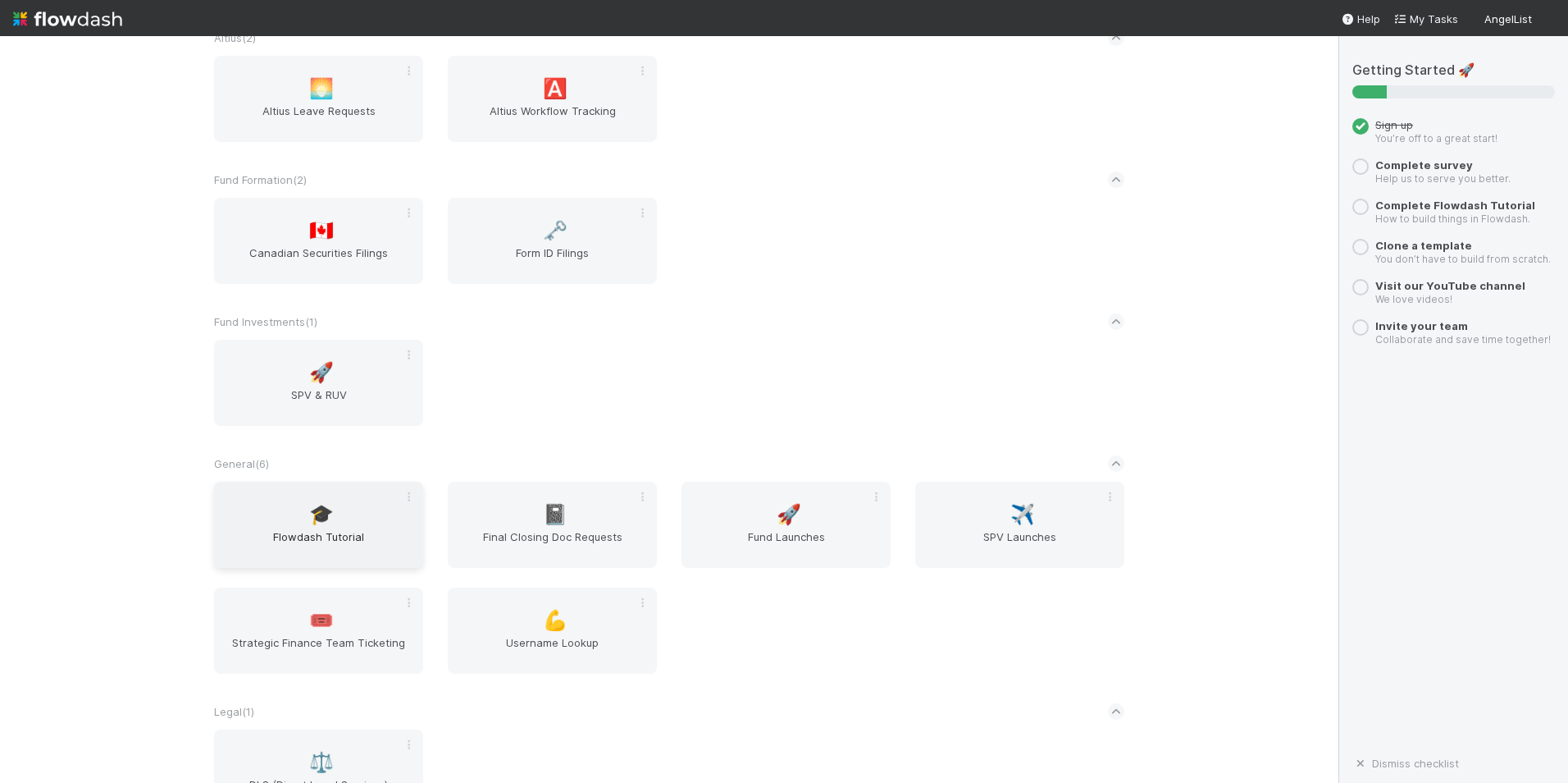
scroll to position [246, 0]
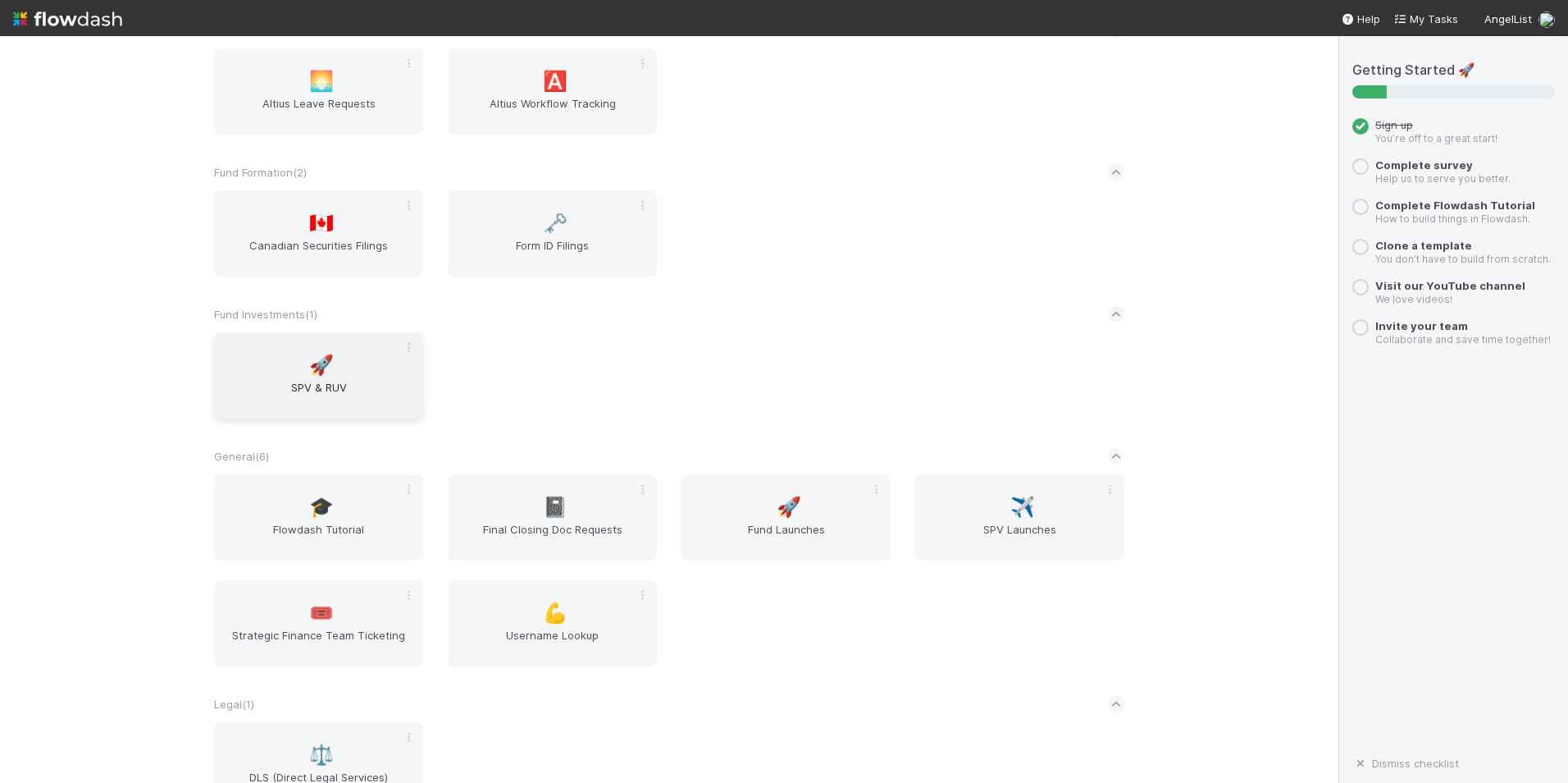
click at [342, 375] on div "🚀 SPV & RUV" at bounding box center [318, 375] width 209 height 86
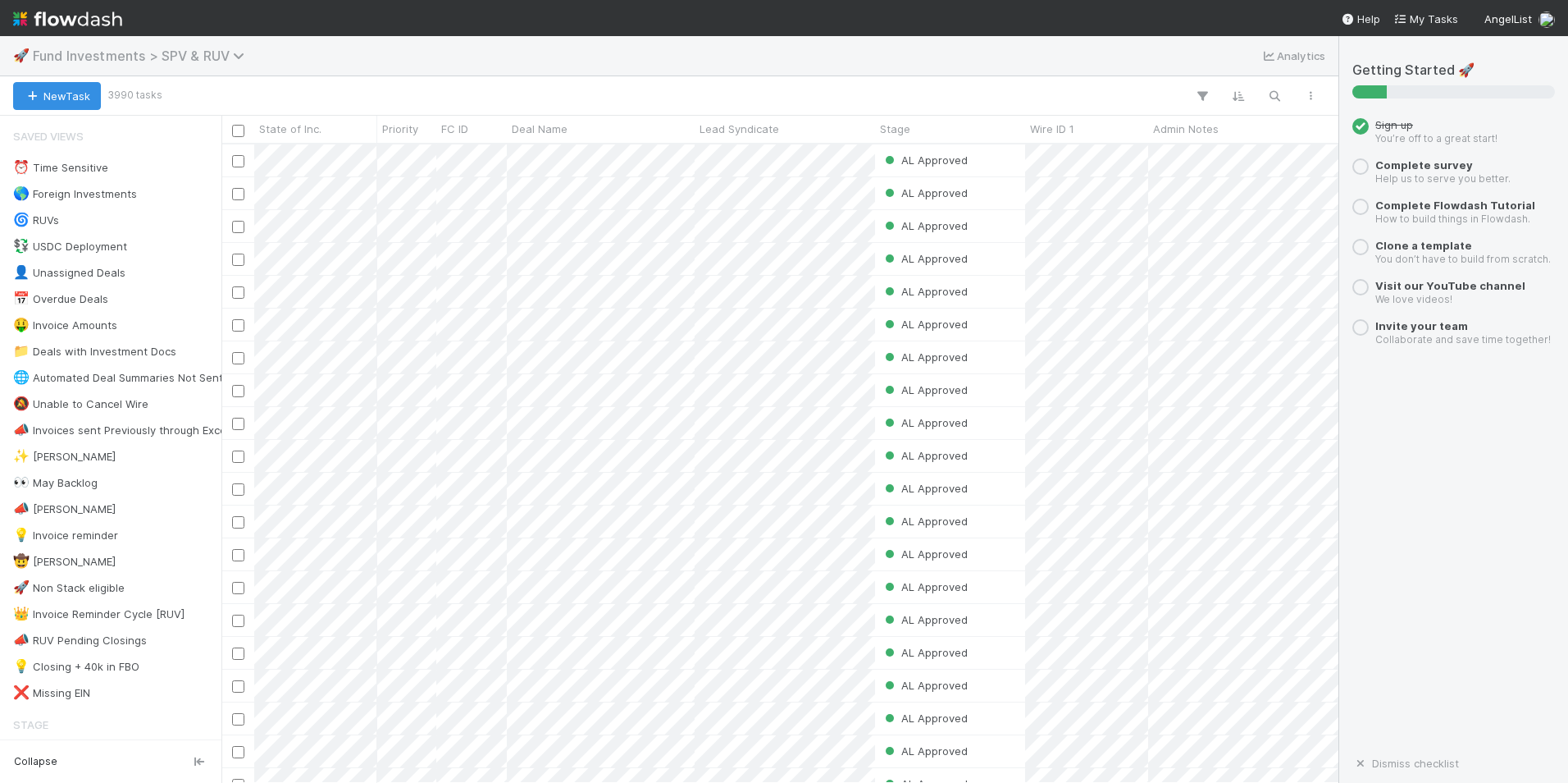
scroll to position [626, 1105]
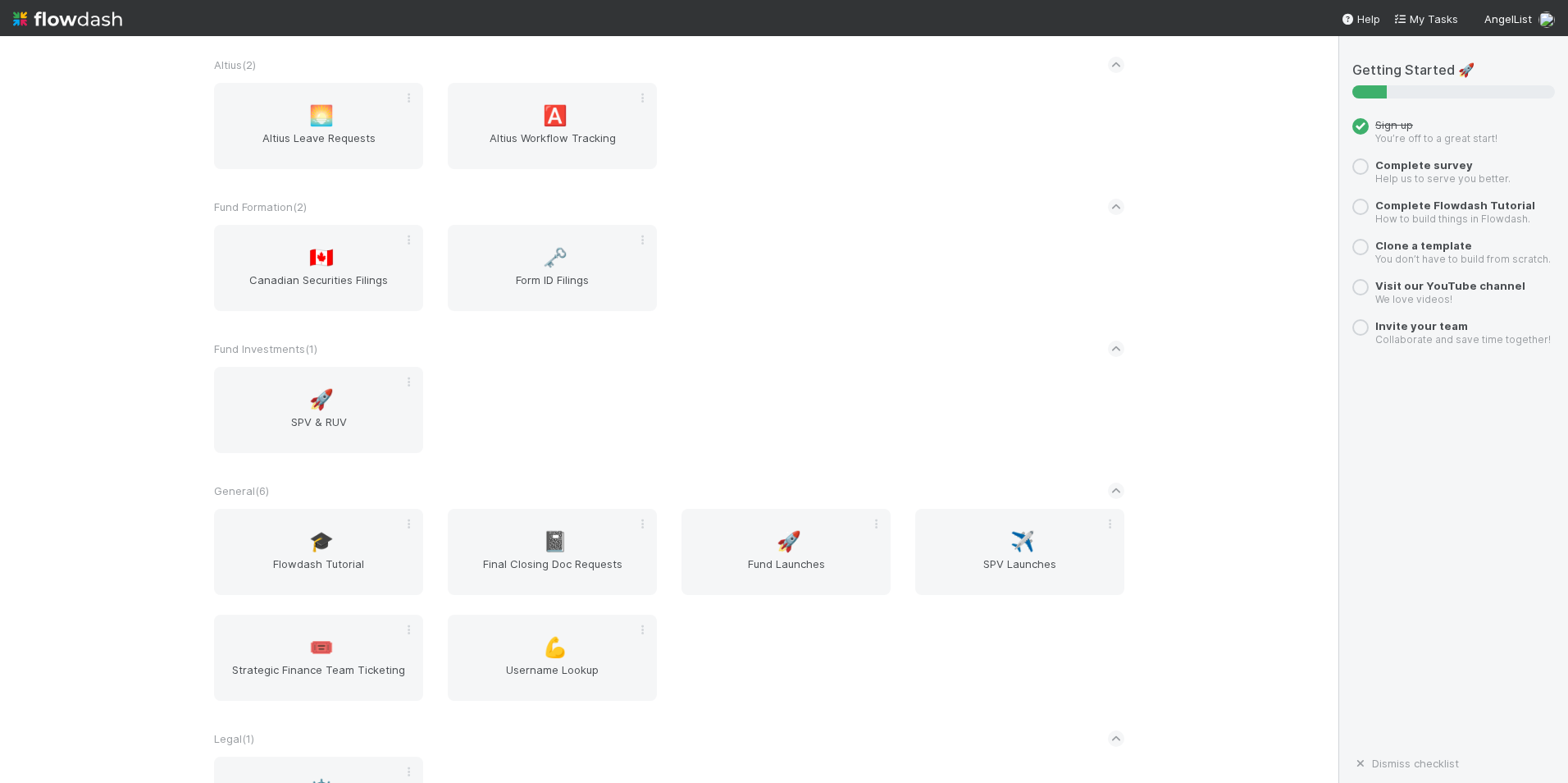
scroll to position [246, 0]
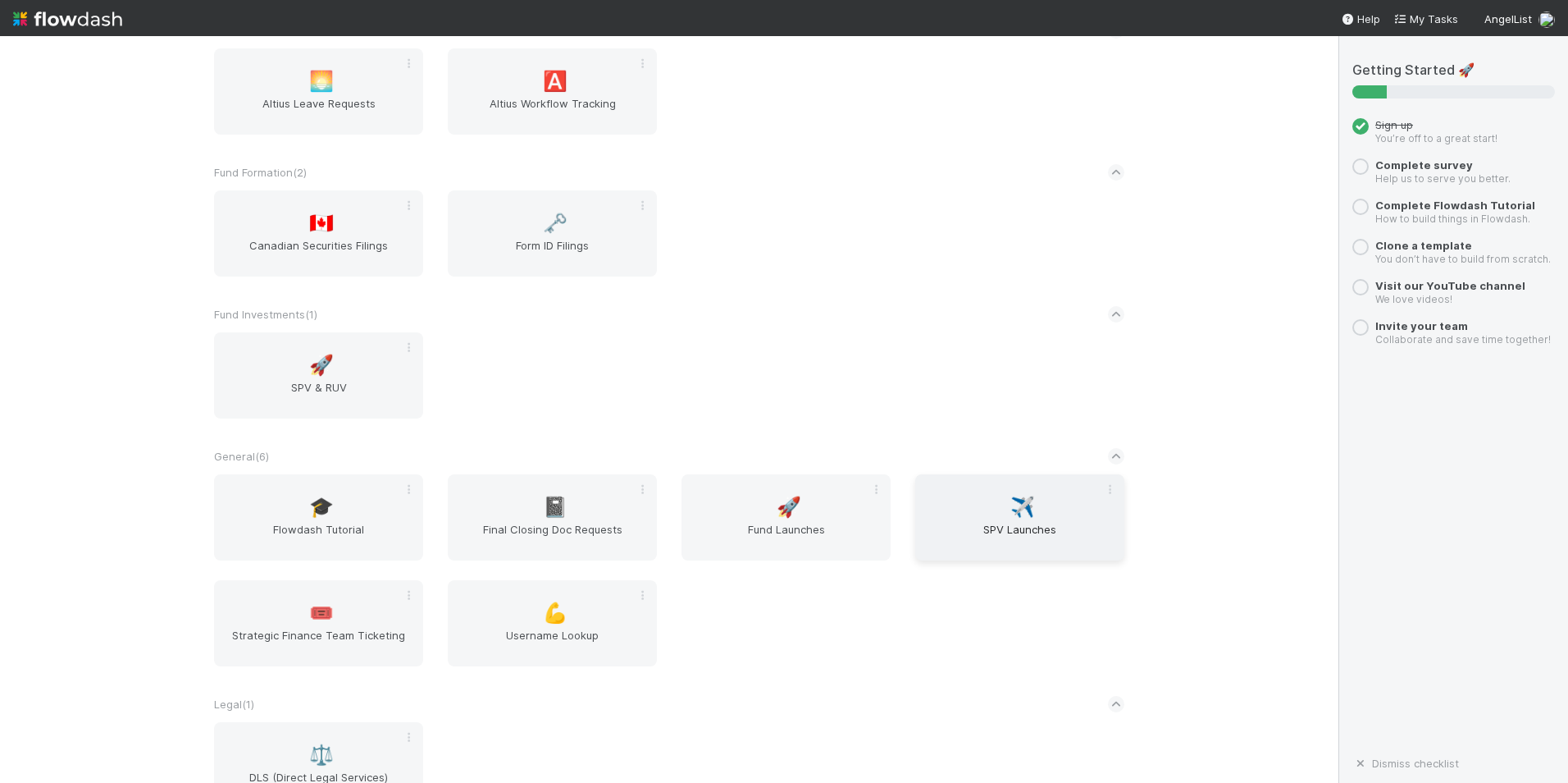
click at [1017, 523] on span "SPV Launches" at bounding box center [1020, 538] width 196 height 33
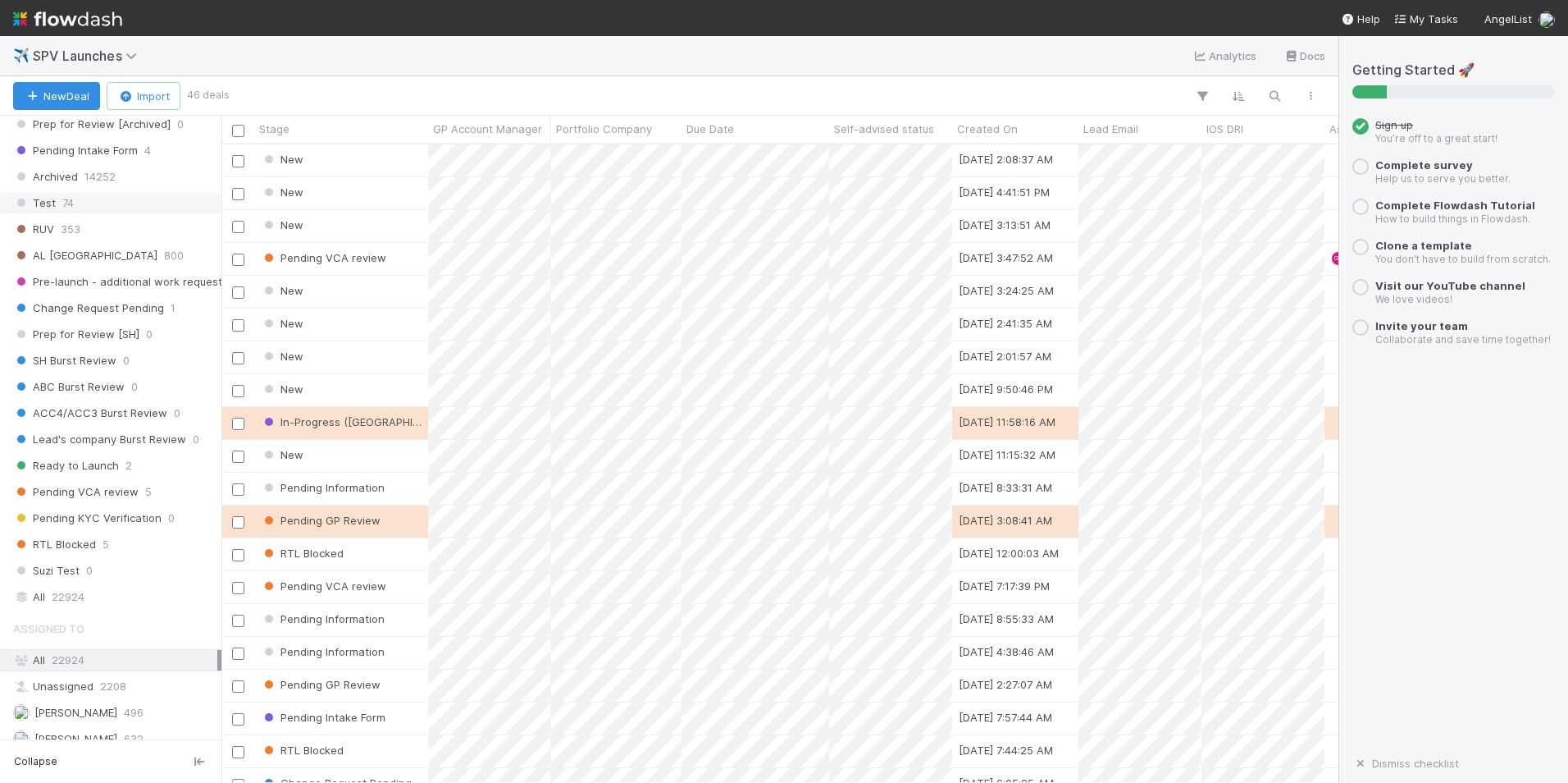
scroll to position [985, 0]
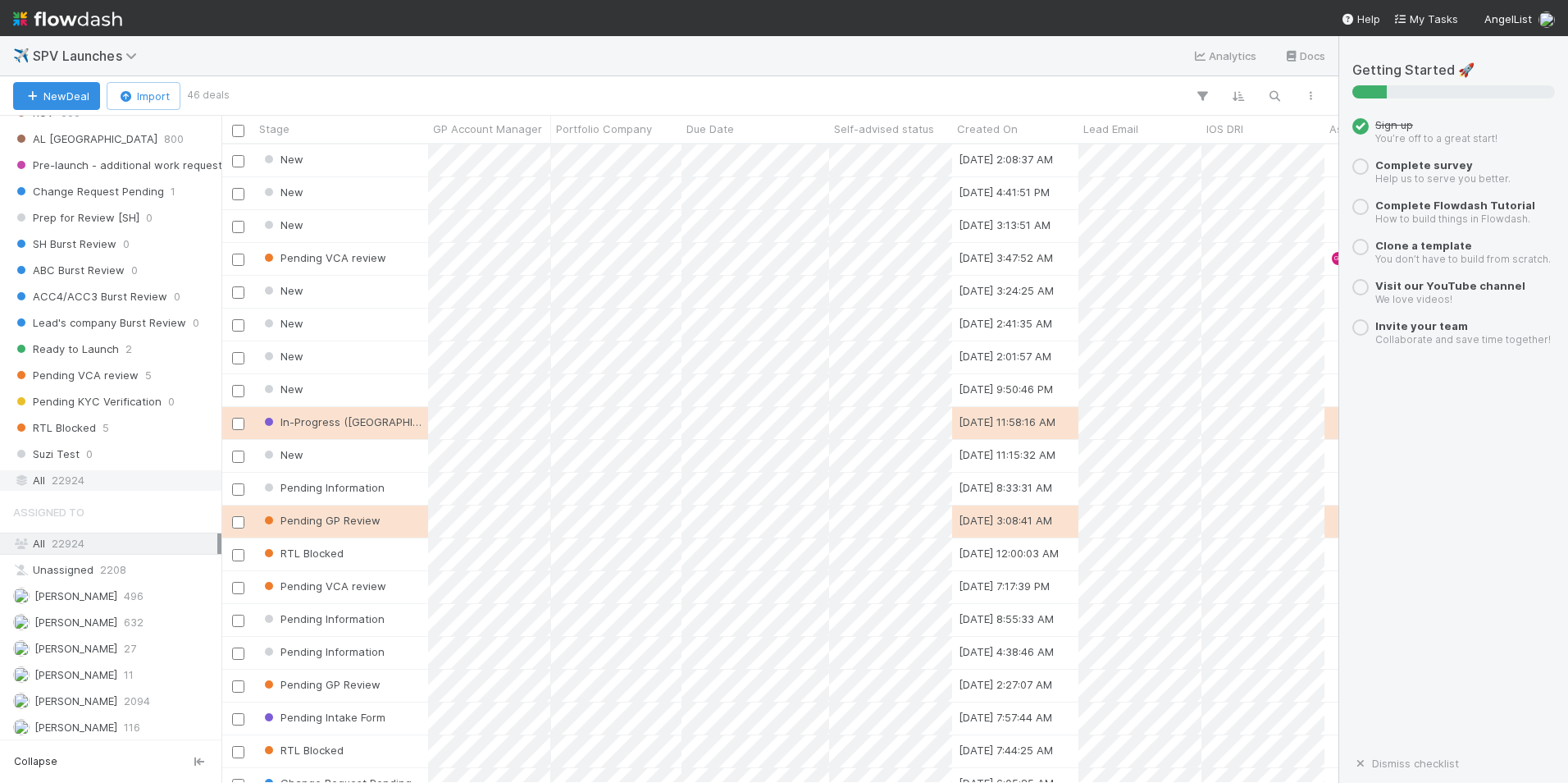
click at [94, 484] on div "All 22924" at bounding box center [115, 480] width 205 height 21
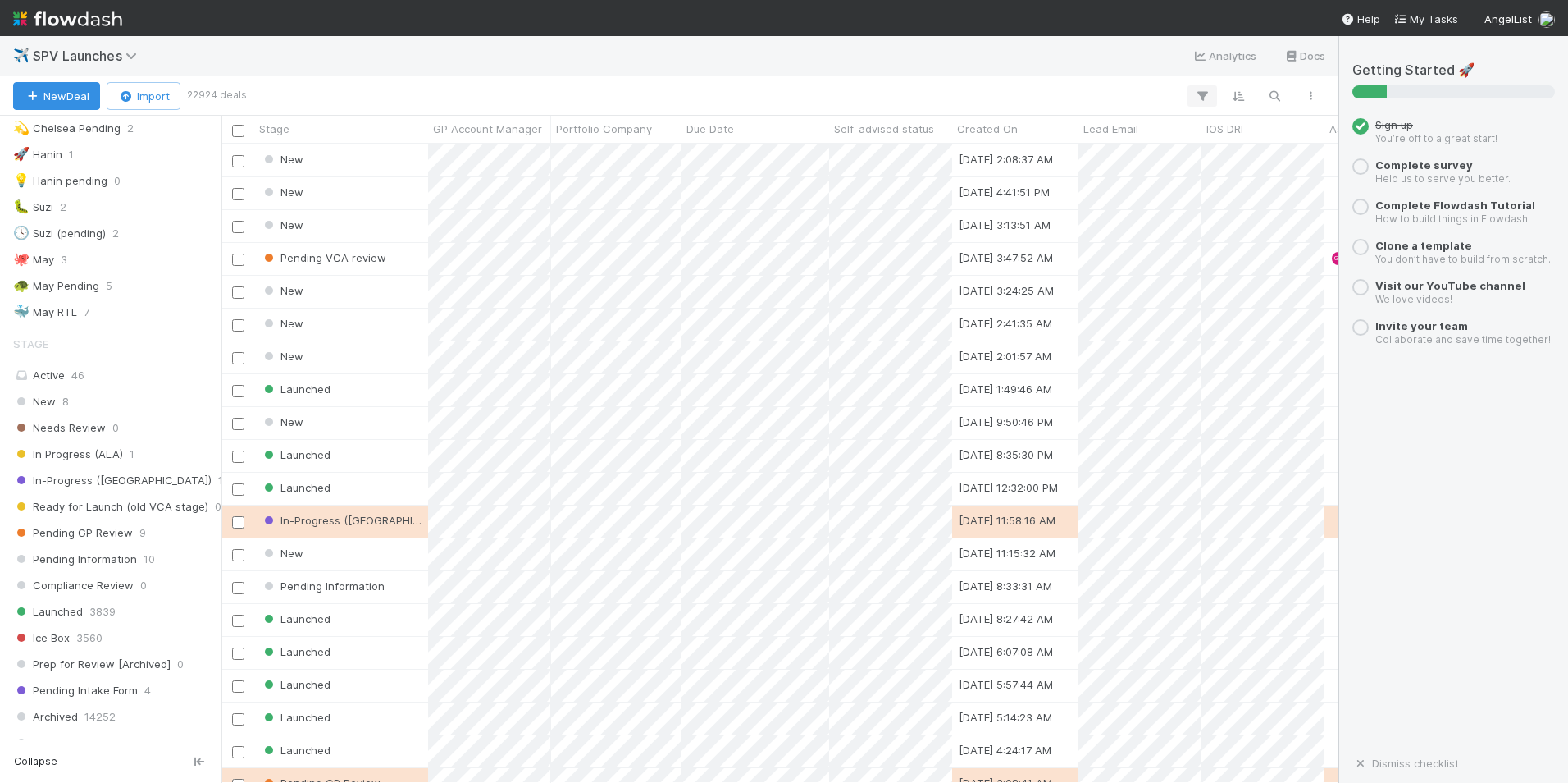
scroll to position [626, 1105]
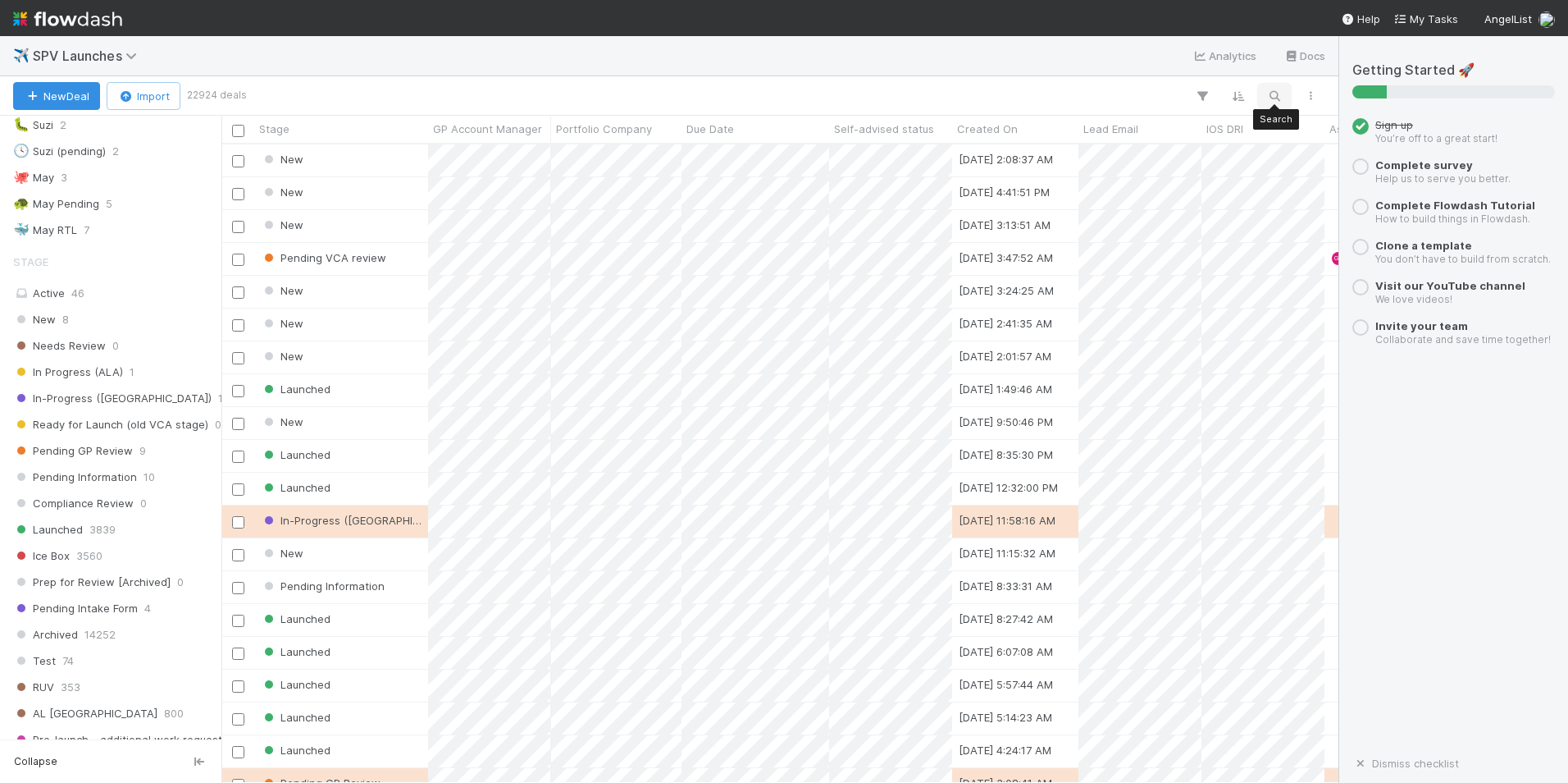
click at [1276, 94] on icon "button" at bounding box center [1274, 95] width 16 height 15
type input "28469"
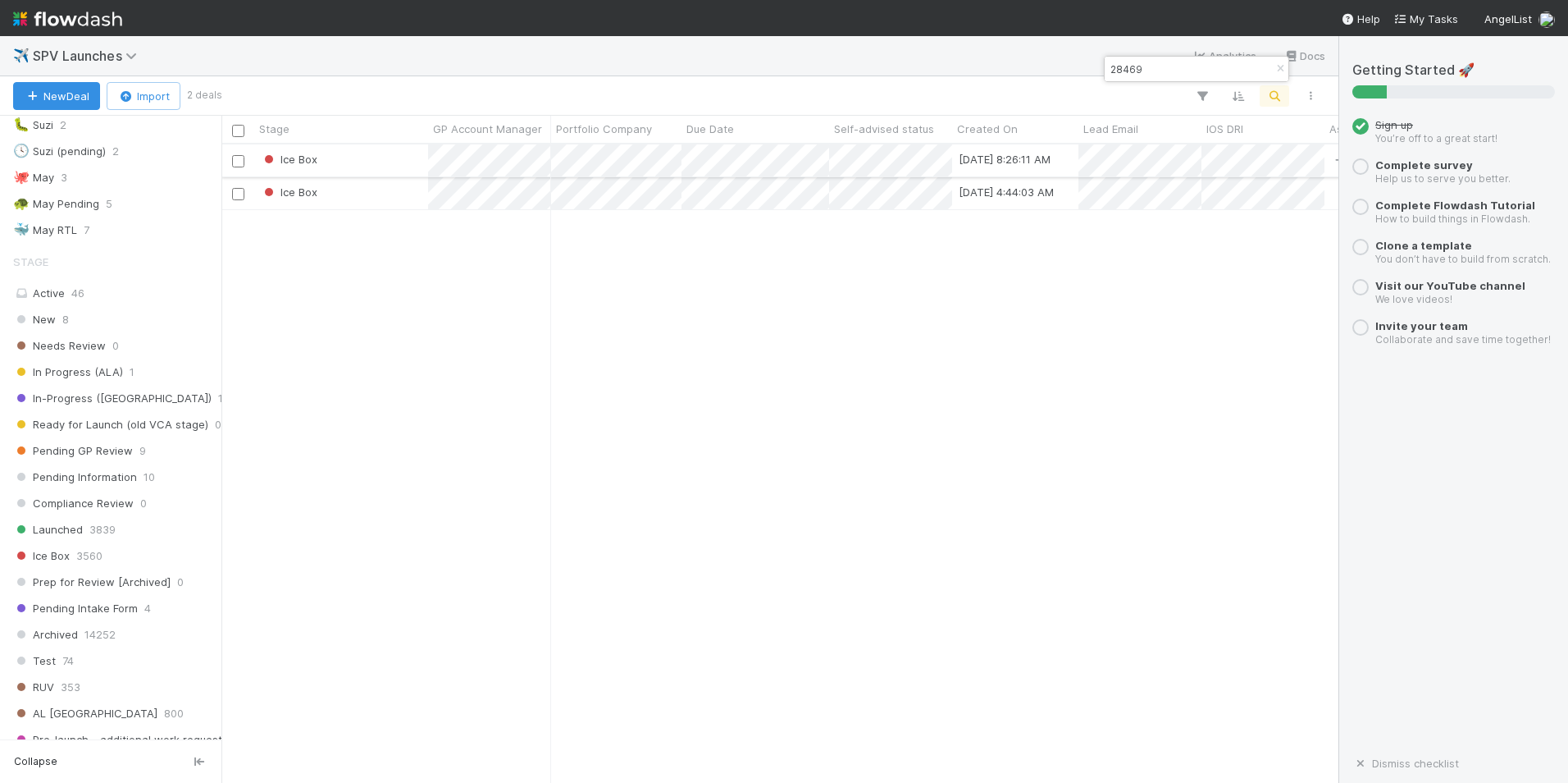
click at [398, 162] on div "Ice Box" at bounding box center [341, 160] width 174 height 32
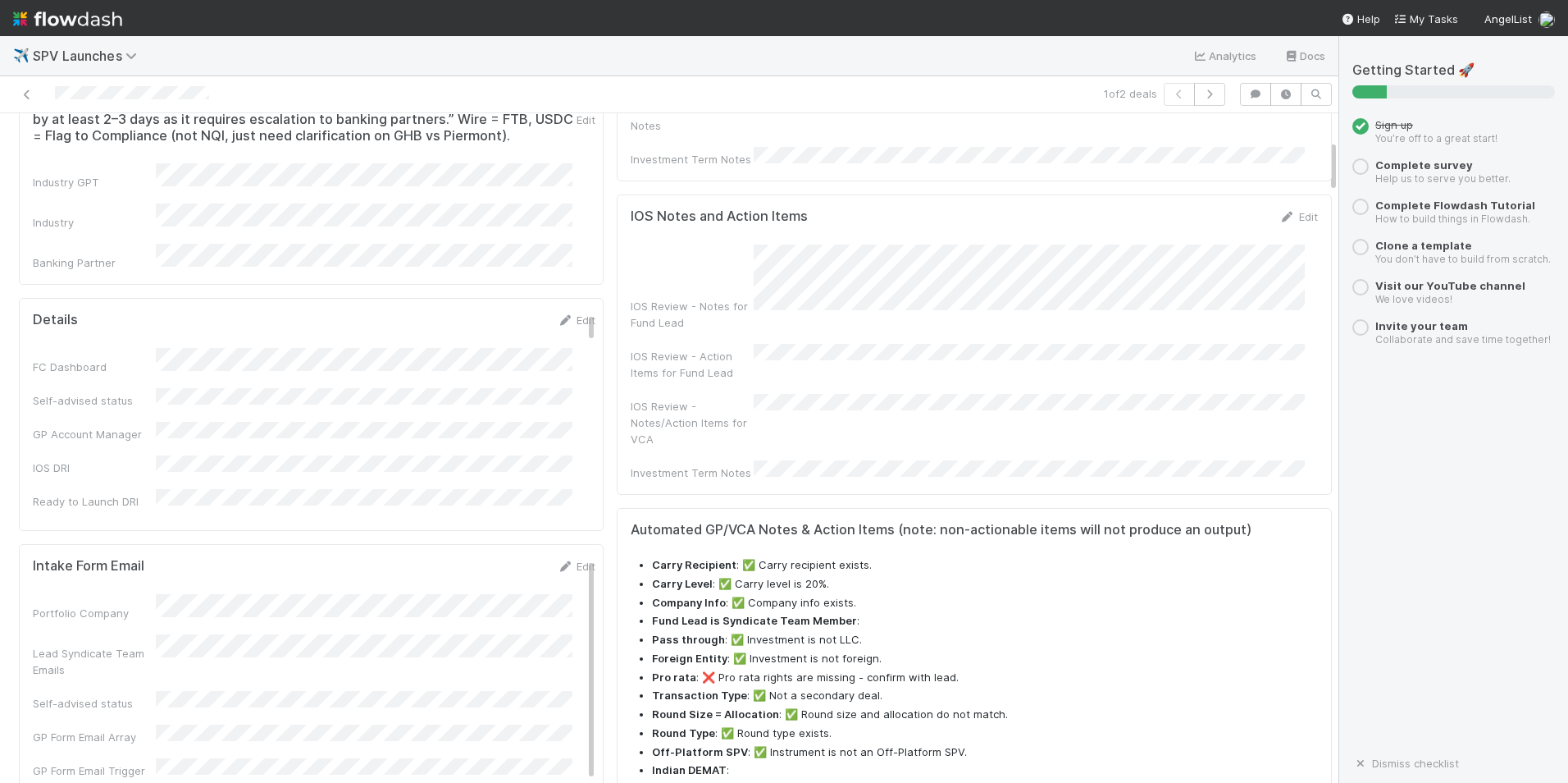
scroll to position [329, 0]
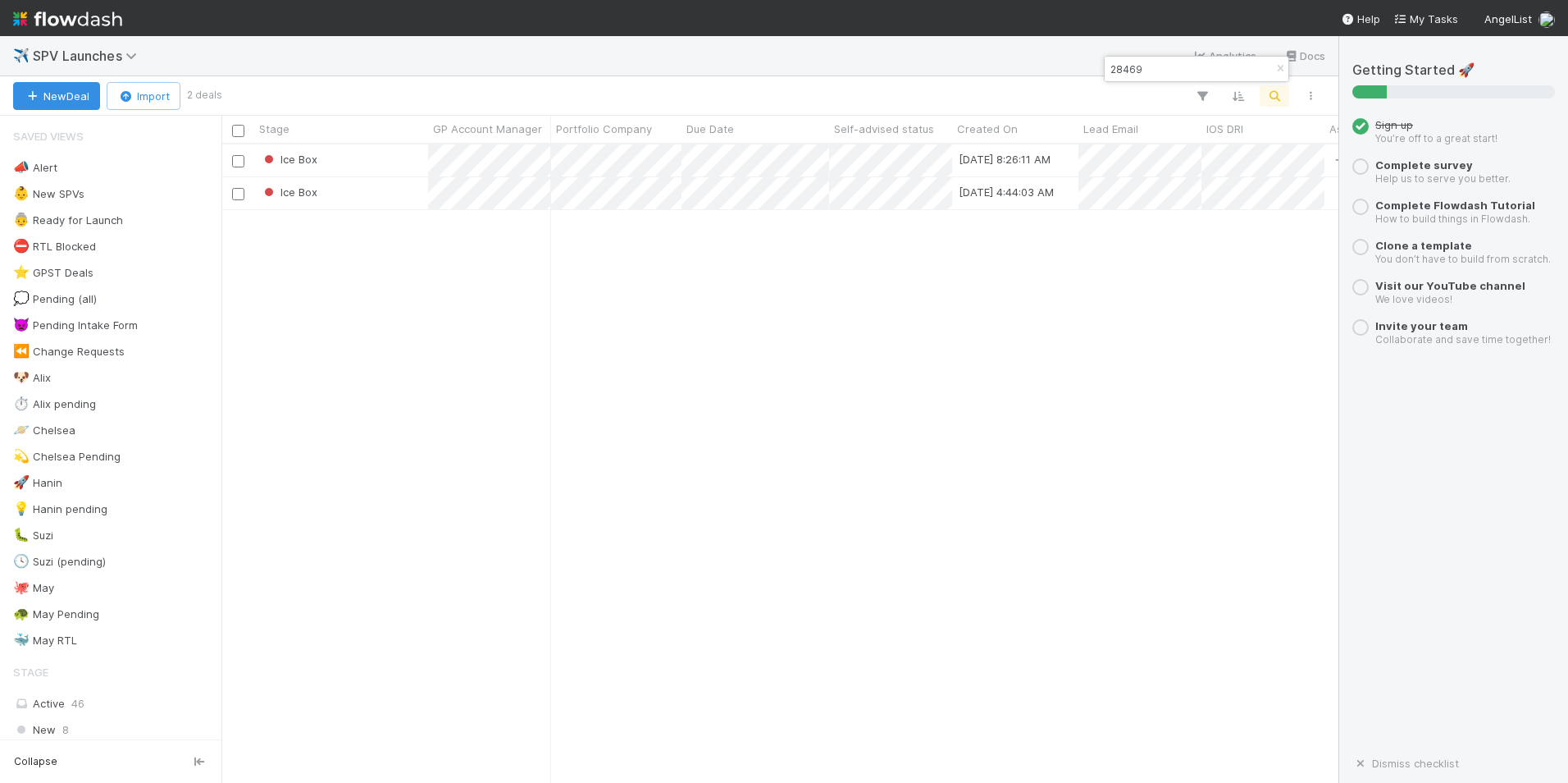
scroll to position [626, 1105]
click at [374, 192] on div "Ice Box" at bounding box center [341, 192] width 174 height 32
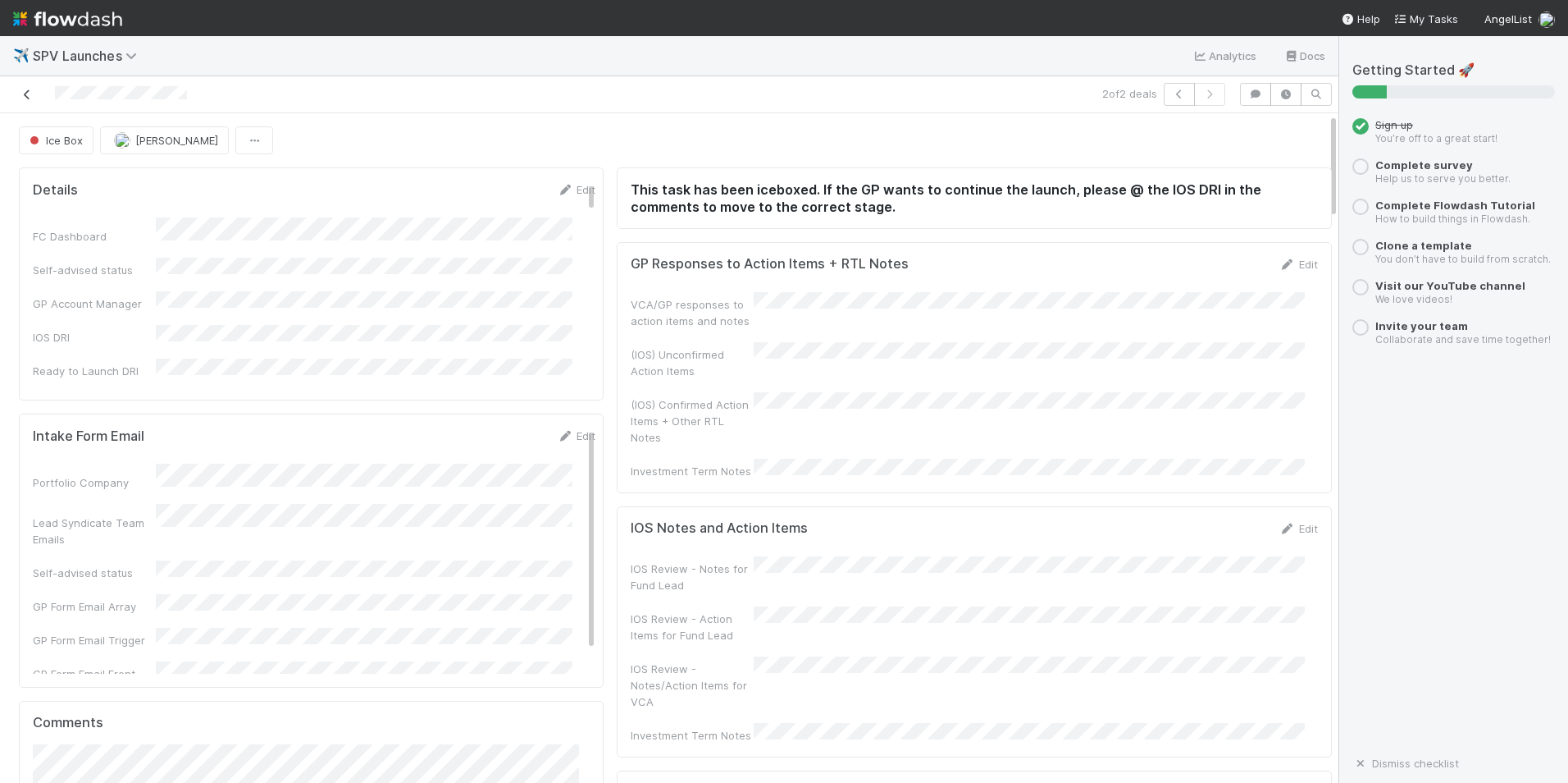
click at [28, 96] on icon at bounding box center [27, 95] width 16 height 10
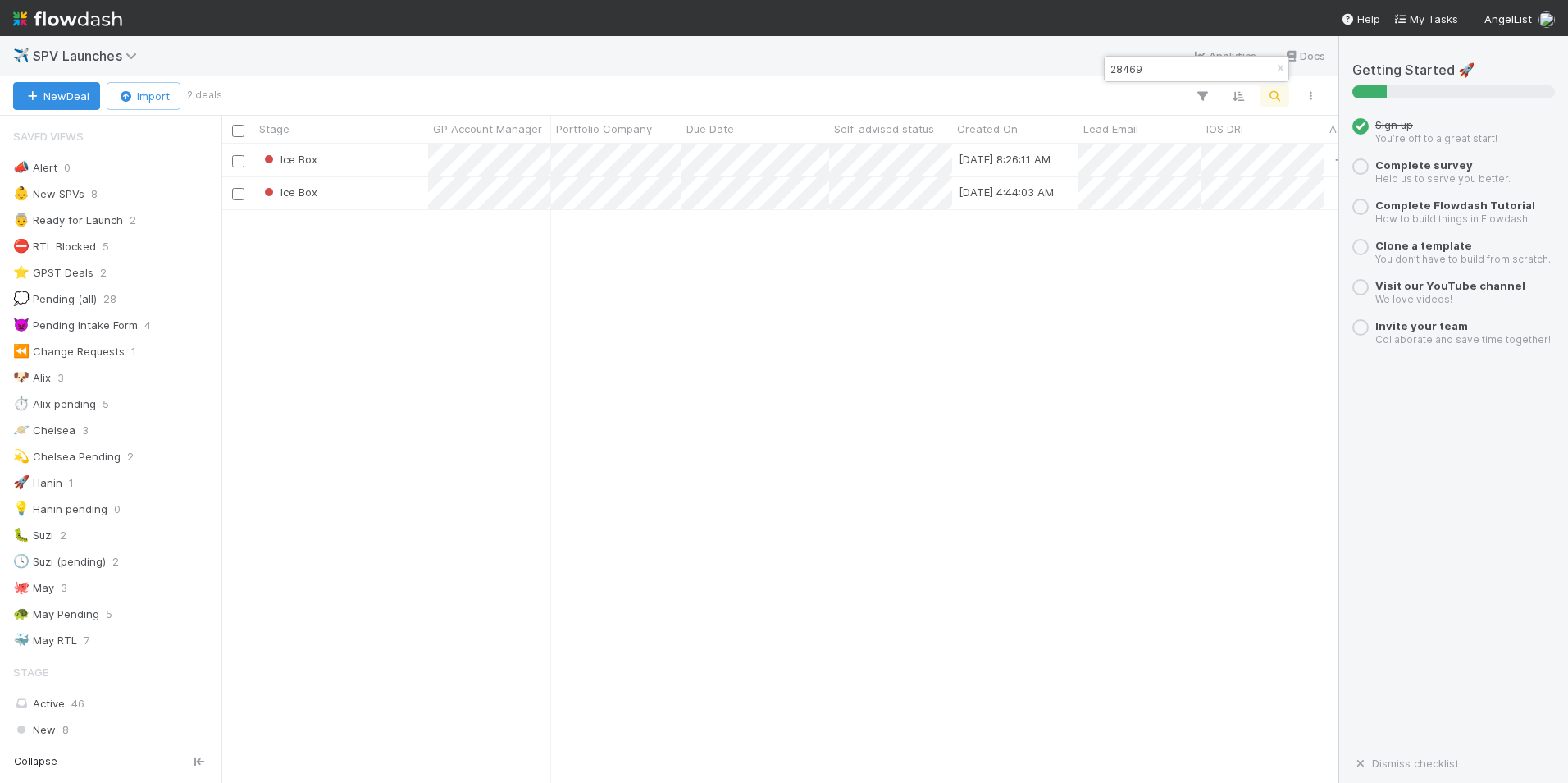
scroll to position [13, 13]
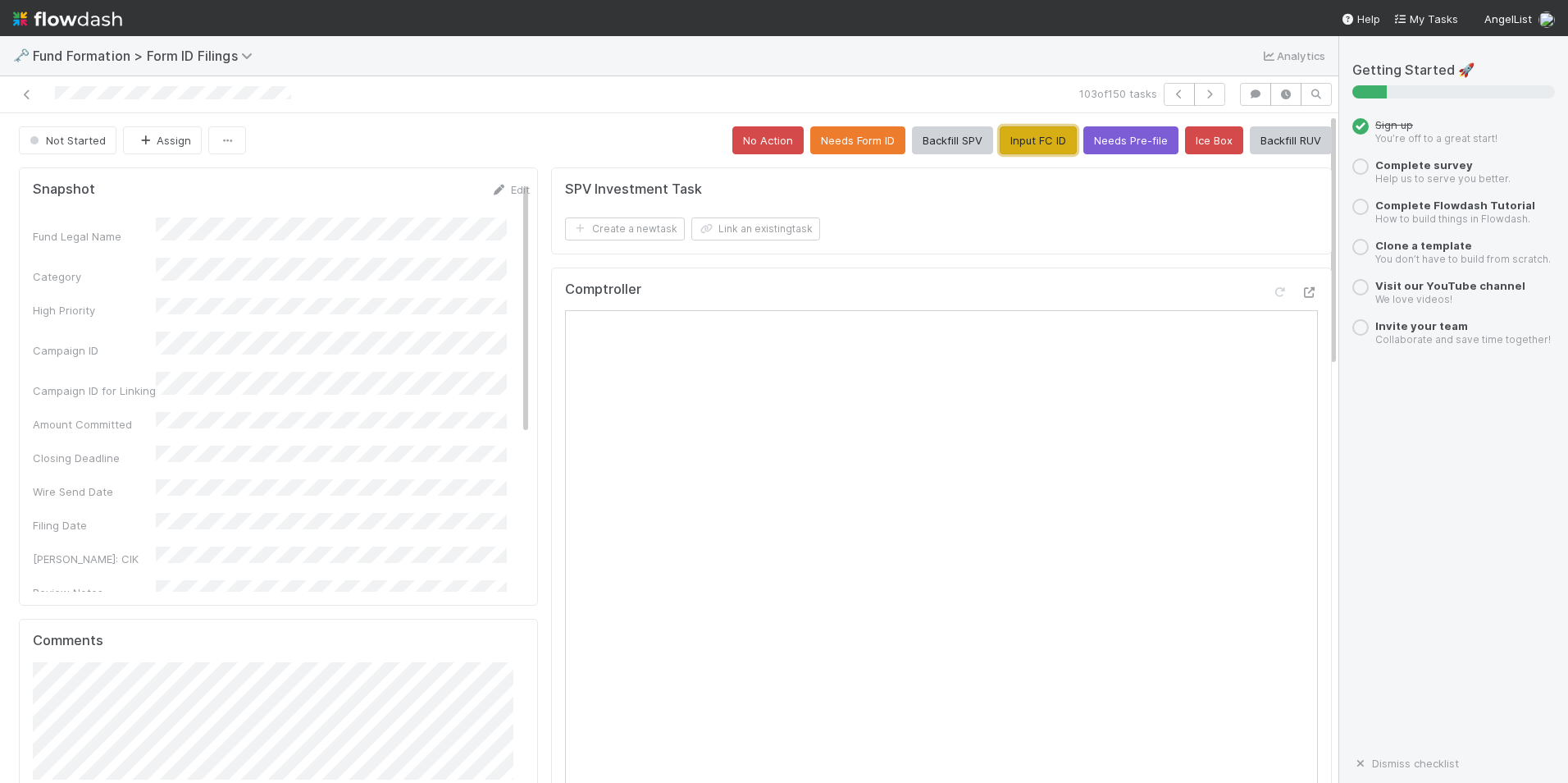
click at [1032, 146] on button "Input FC ID" at bounding box center [1038, 140] width 77 height 28
click at [1269, 145] on button "Backfill RUV" at bounding box center [1291, 140] width 82 height 28
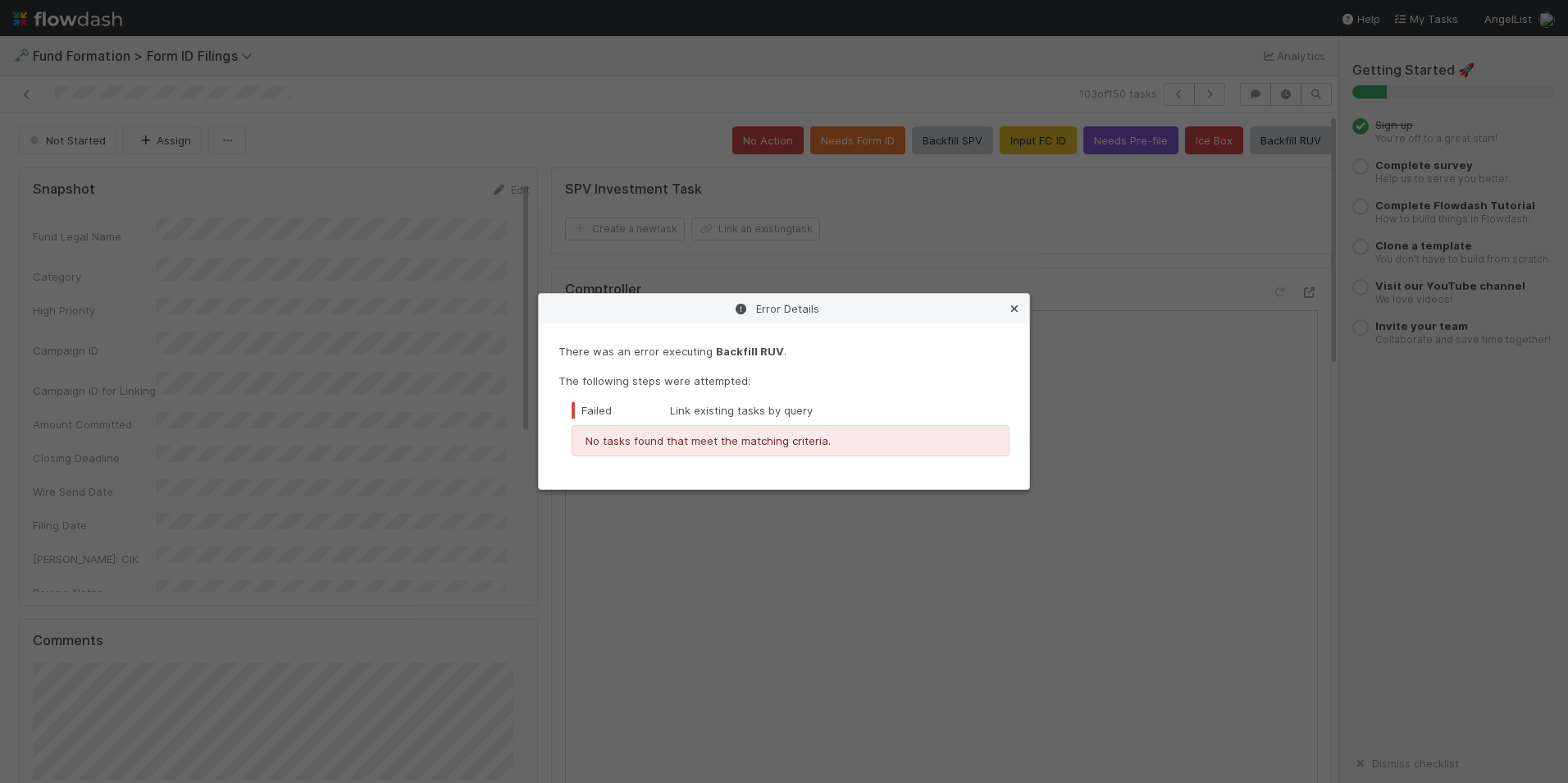
click at [1009, 312] on icon at bounding box center [1014, 309] width 16 height 10
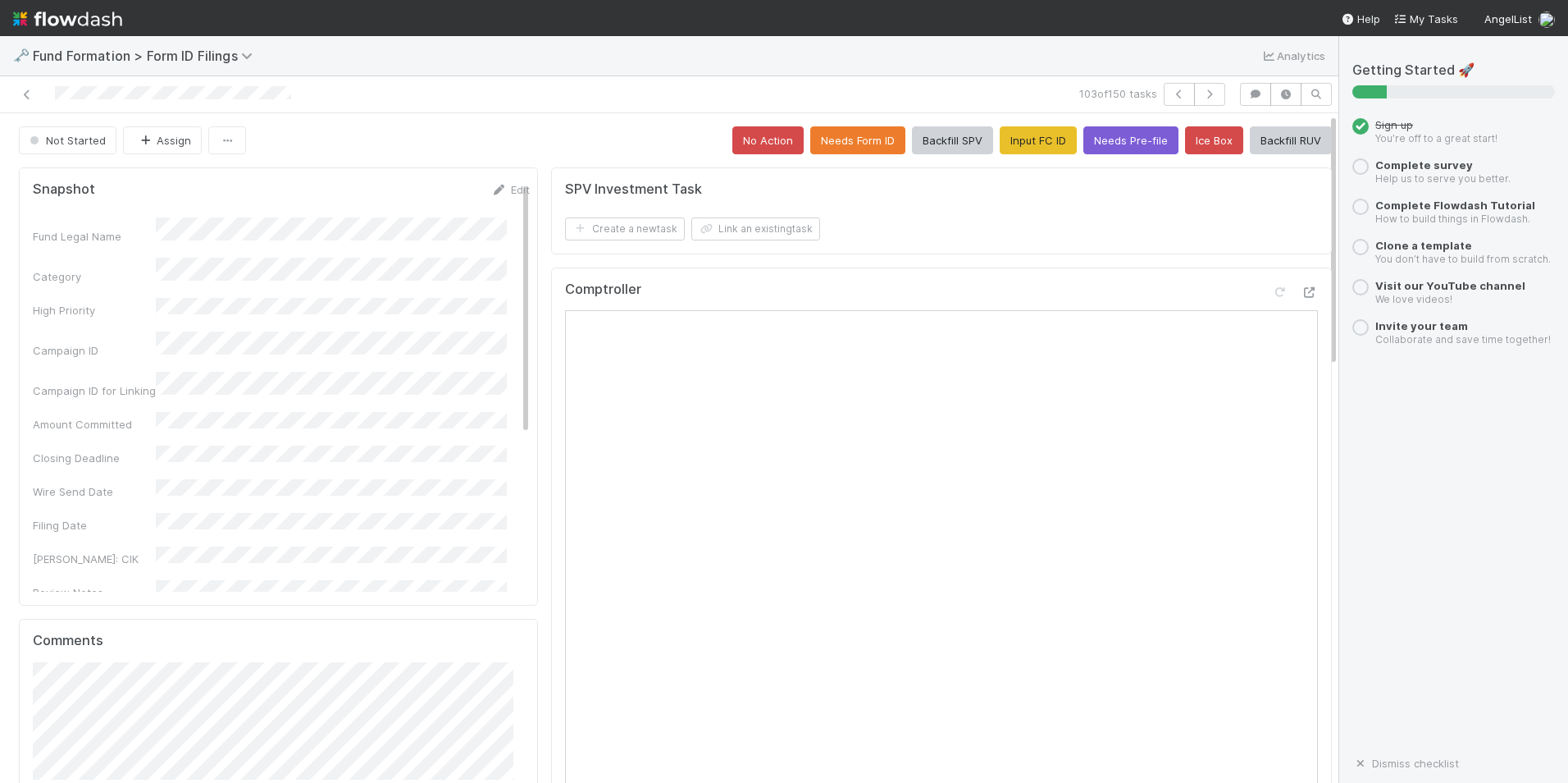
click at [1194, 80] on div "103 of 150 tasks" at bounding box center [669, 95] width 1338 height 37
click at [1201, 95] on icon "button" at bounding box center [1209, 94] width 16 height 10
click at [1041, 140] on button "Input FC ID" at bounding box center [1038, 140] width 77 height 28
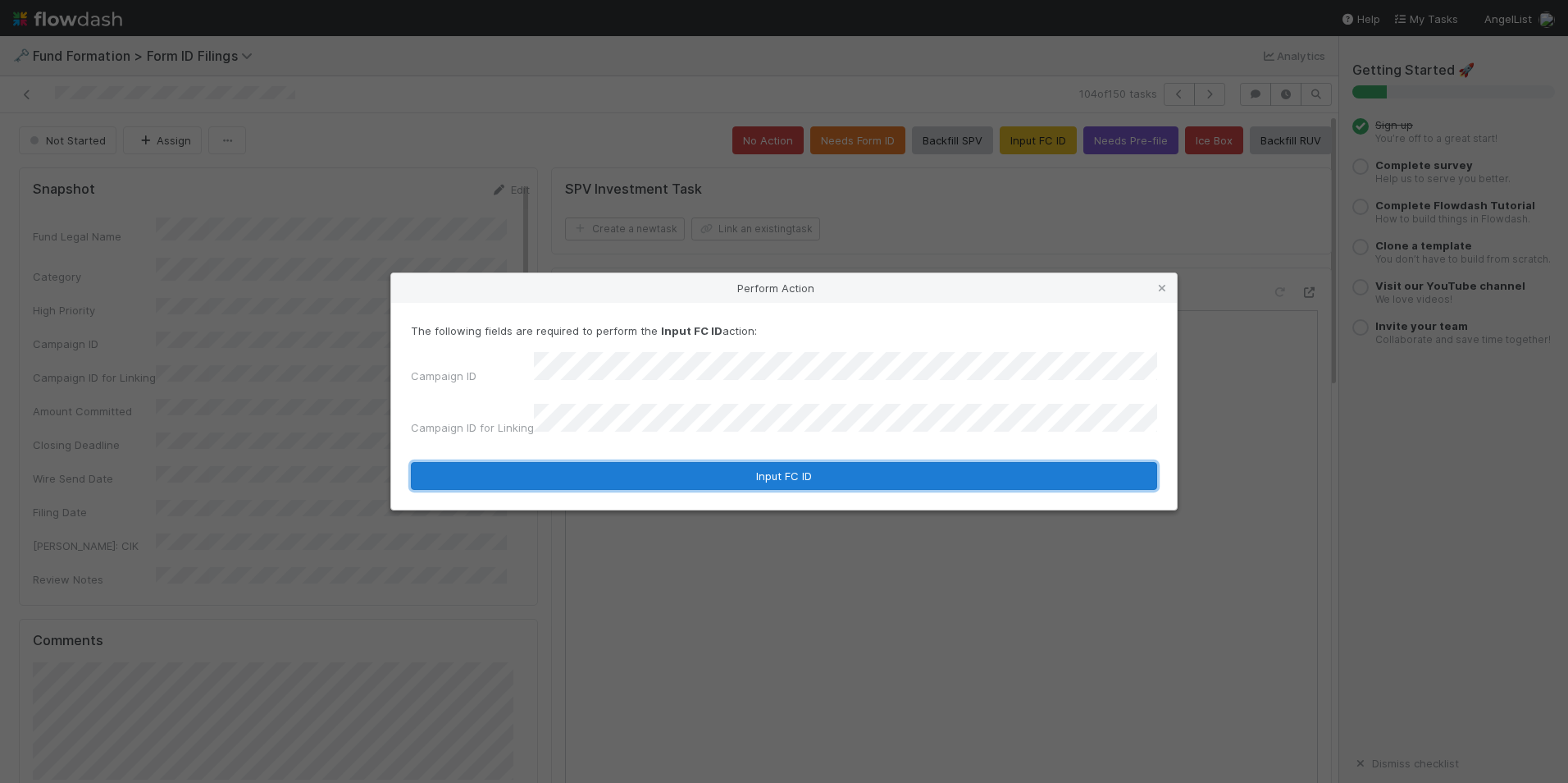
click at [755, 467] on button "Input FC ID" at bounding box center [784, 476] width 746 height 28
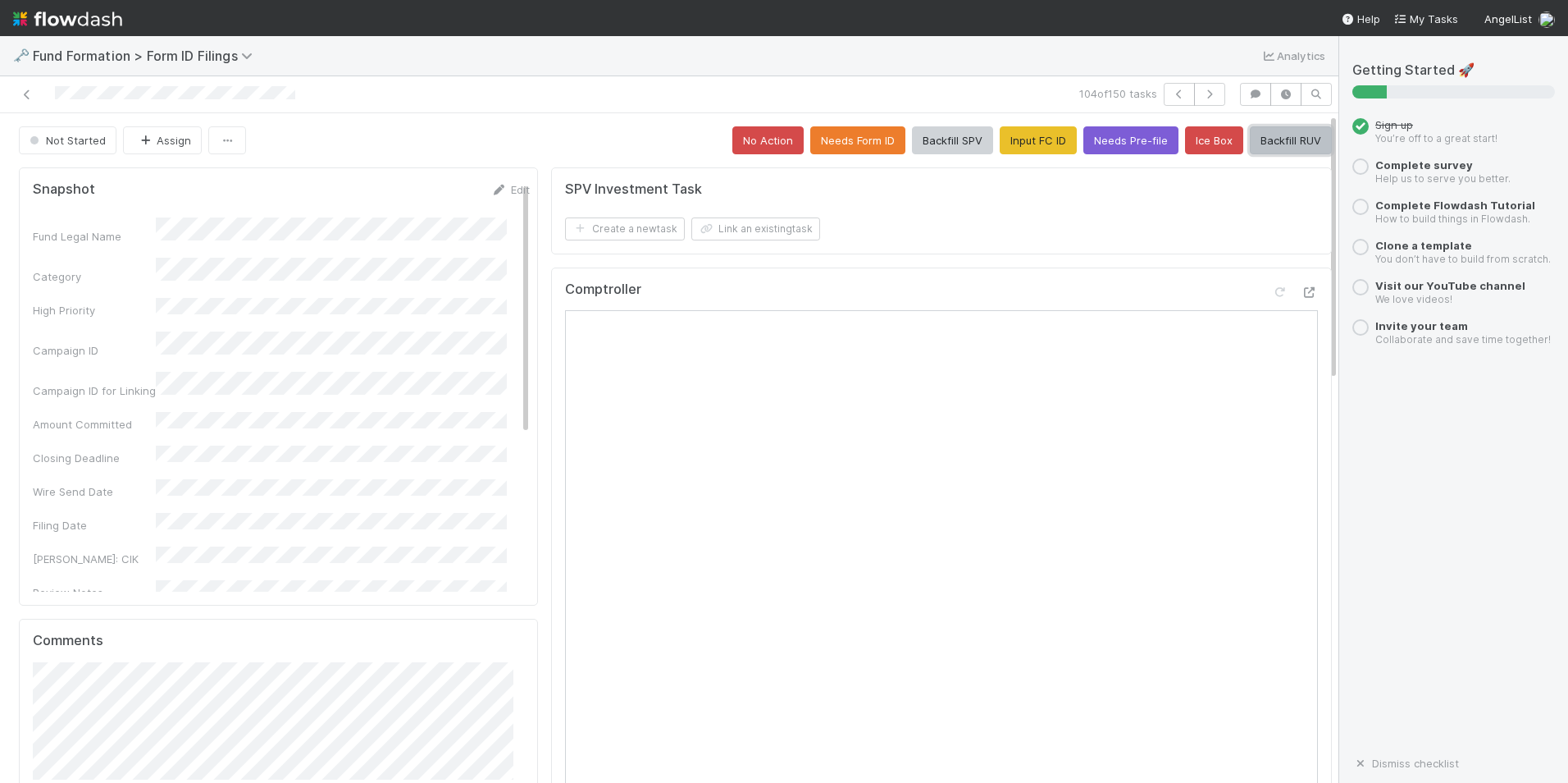
click at [1259, 147] on button "Backfill RUV" at bounding box center [1291, 140] width 82 height 28
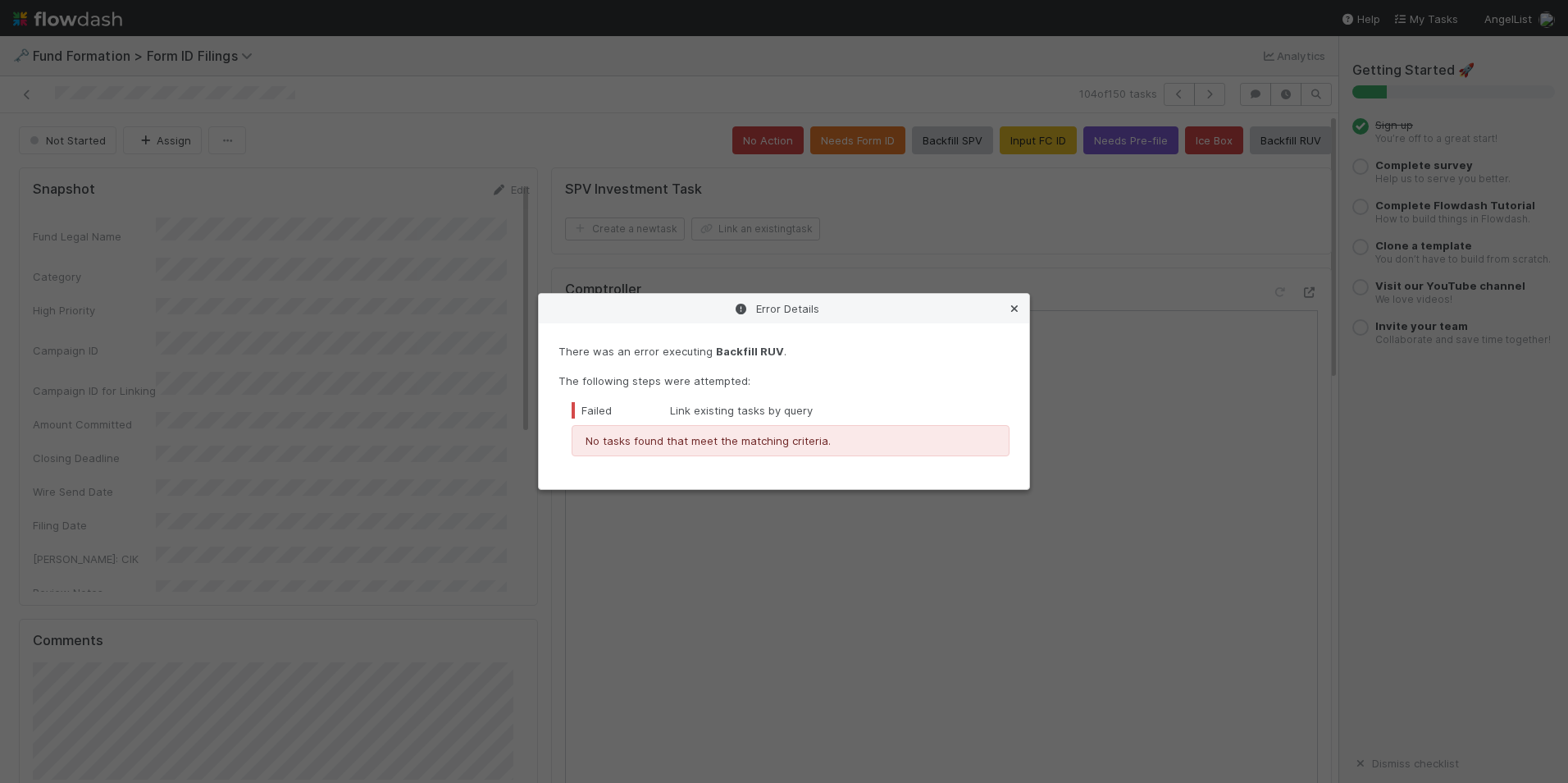
click at [1019, 309] on icon at bounding box center [1014, 309] width 16 height 10
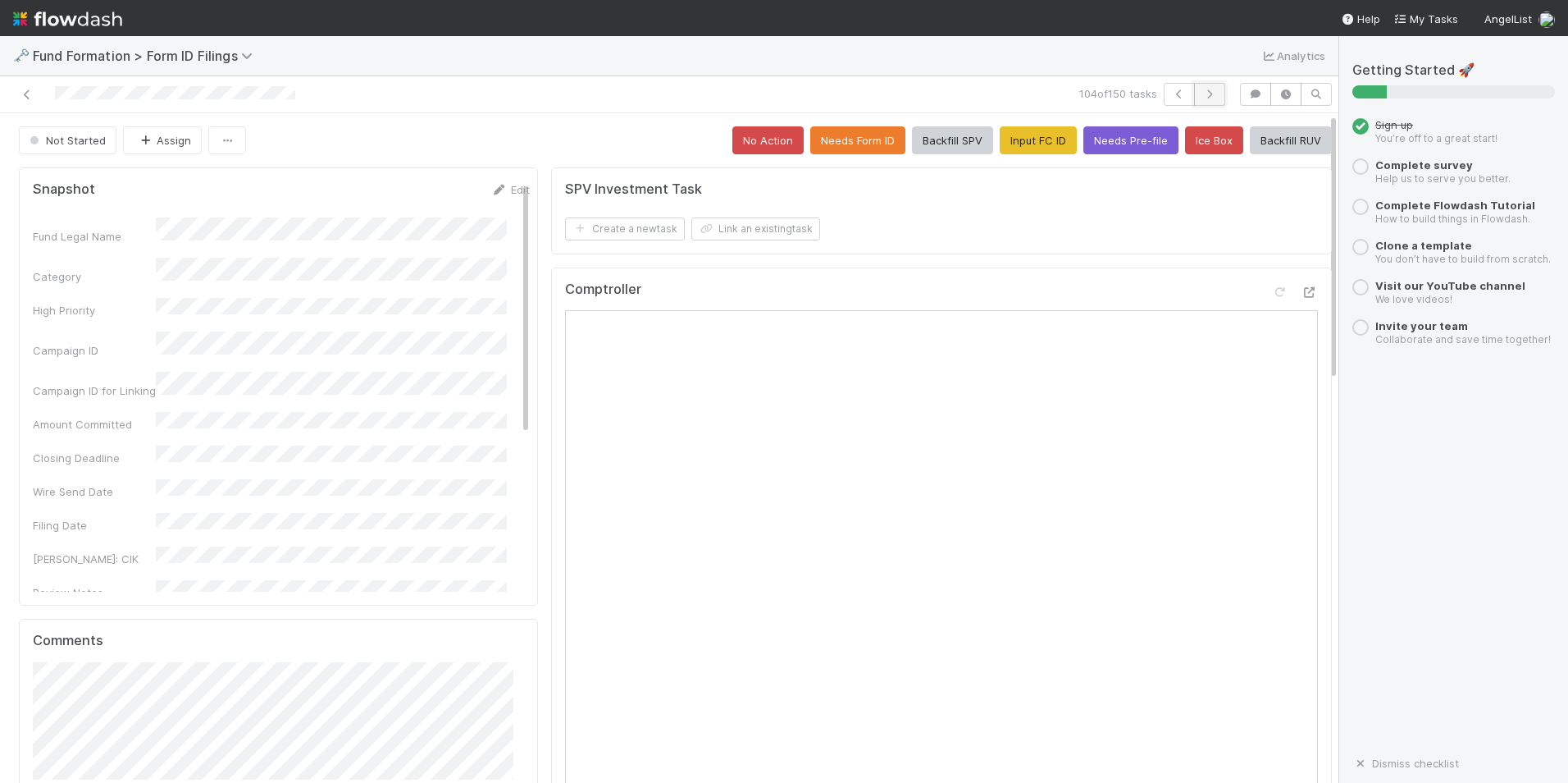
click at [1194, 88] on button "button" at bounding box center [1210, 95] width 31 height 23
click at [1015, 150] on button "Input FC ID" at bounding box center [1038, 140] width 77 height 28
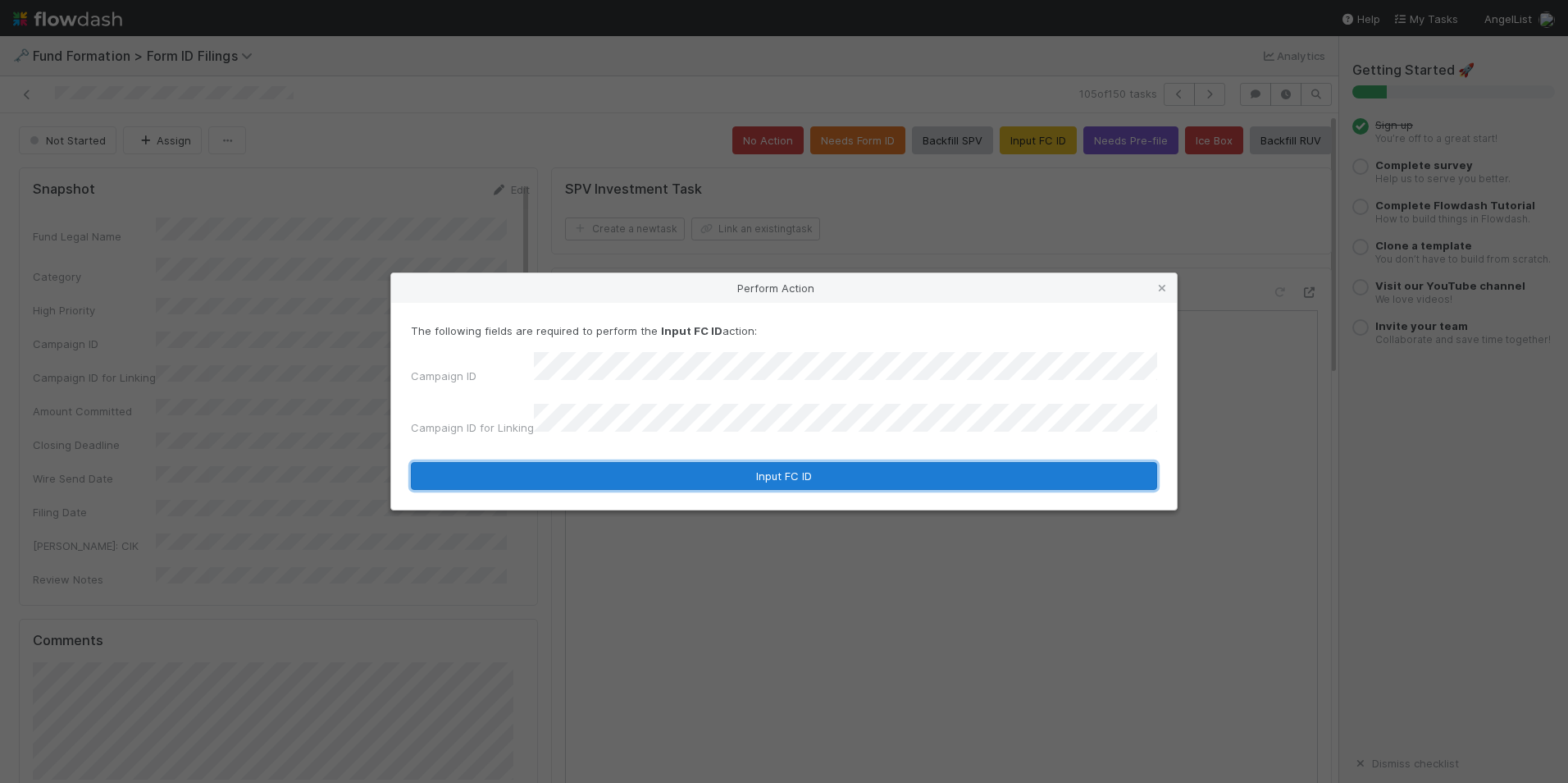
click at [725, 465] on button "Input FC ID" at bounding box center [784, 476] width 746 height 28
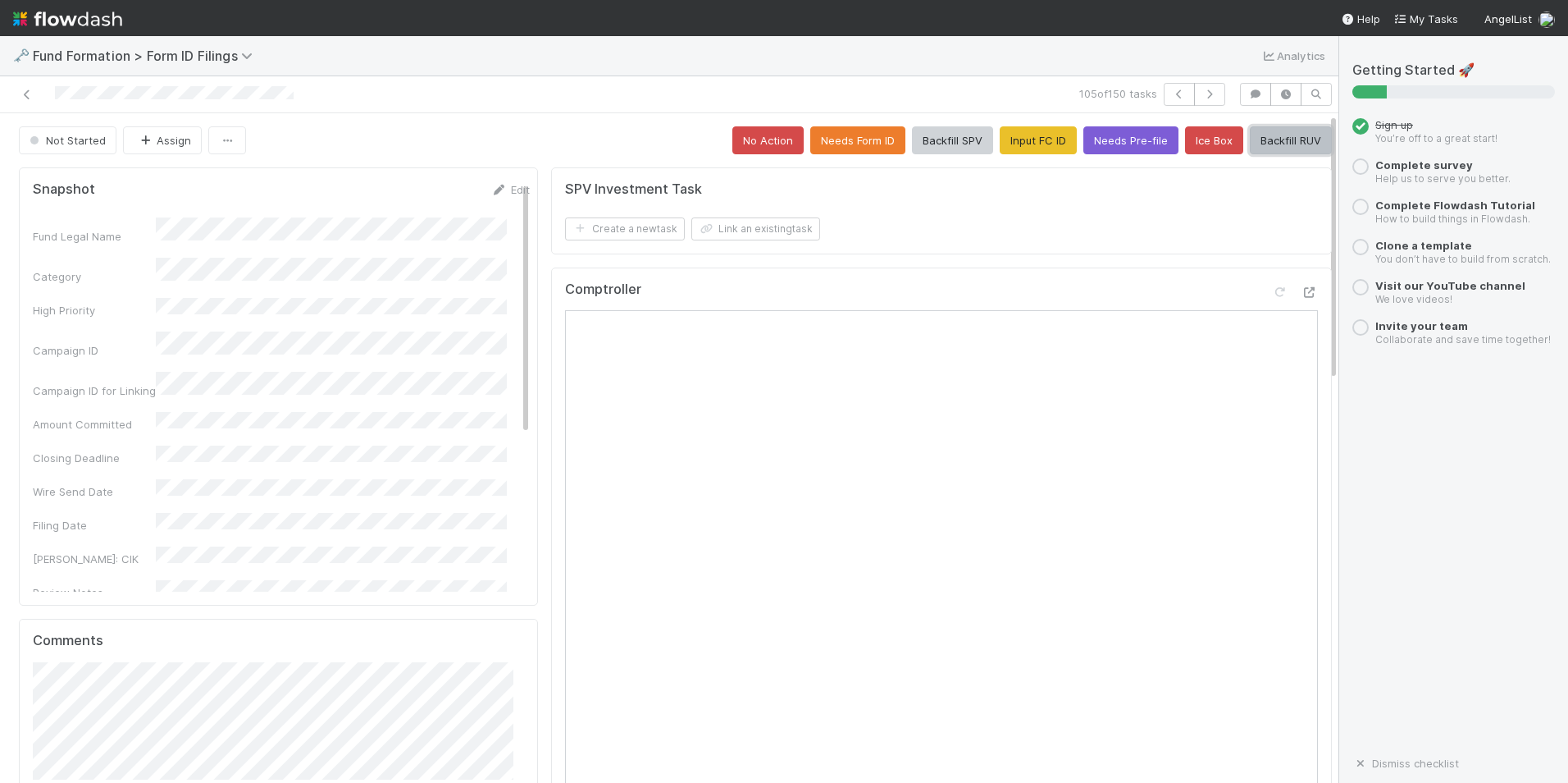
click at [1257, 141] on button "Backfill RUV" at bounding box center [1291, 140] width 82 height 28
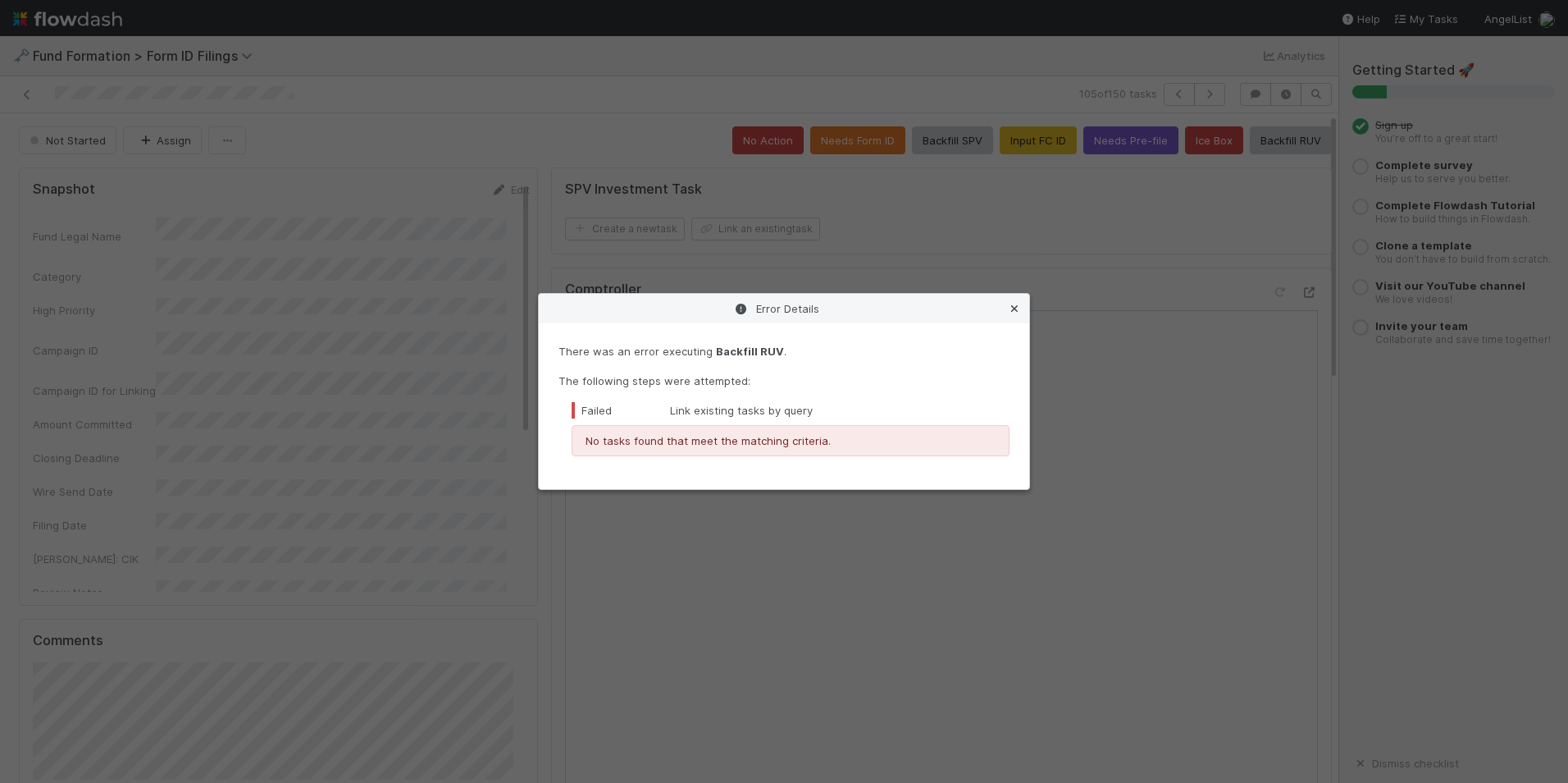
click at [1013, 303] on icon at bounding box center [1014, 309] width 16 height 10
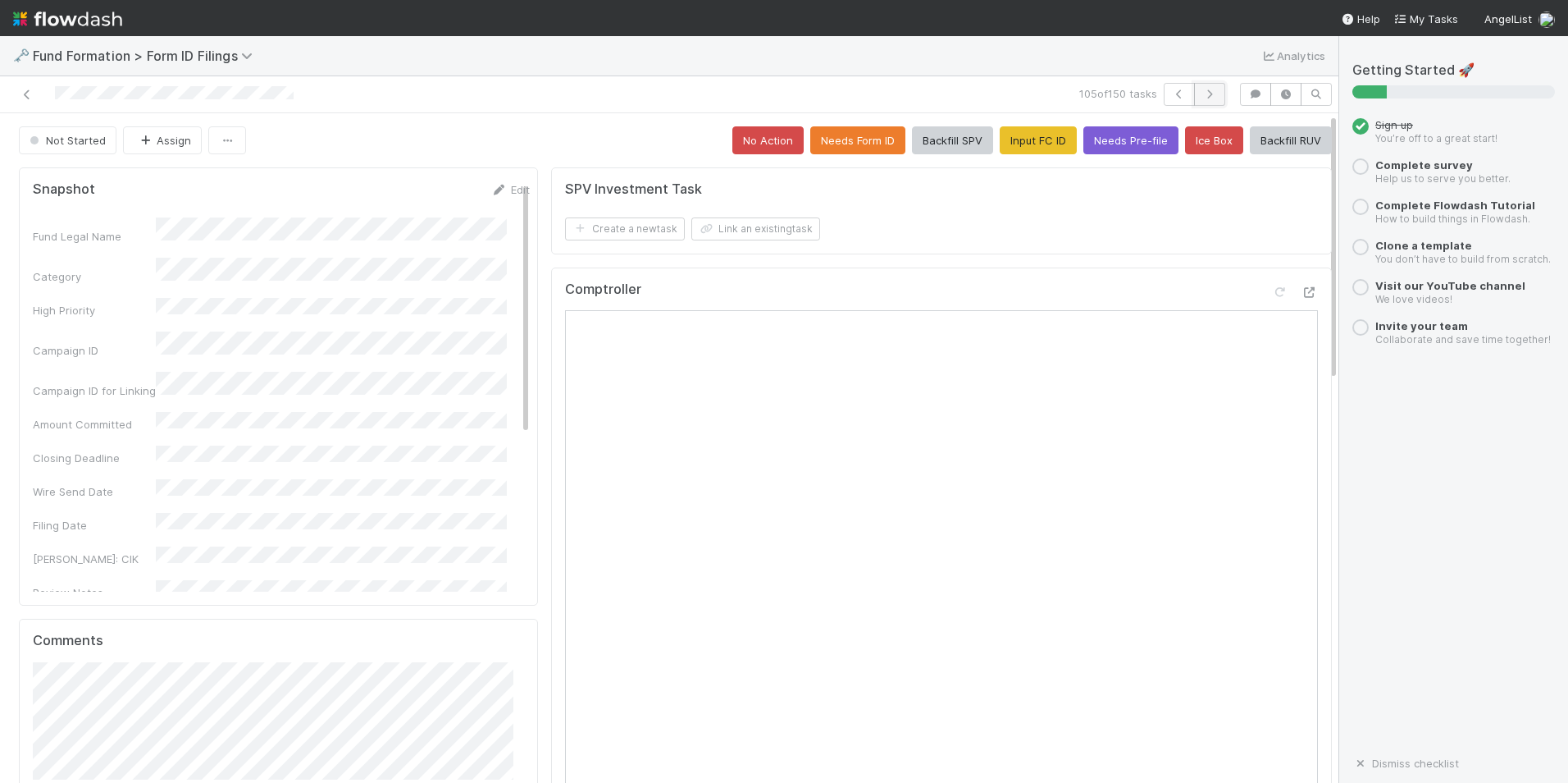
click at [1201, 94] on icon "button" at bounding box center [1209, 94] width 16 height 10
click at [1014, 144] on button "Input FC ID" at bounding box center [1038, 140] width 77 height 28
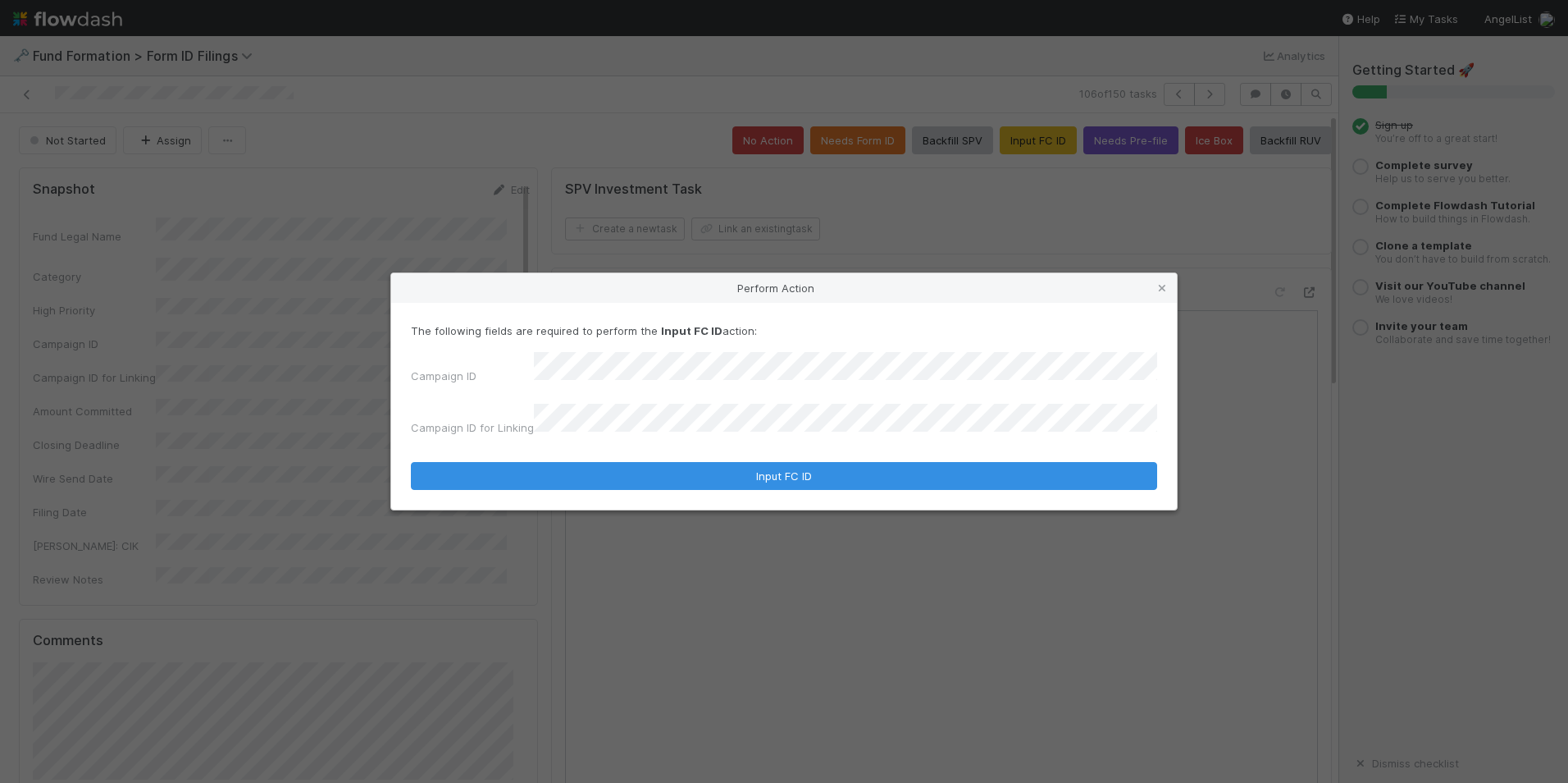
click at [731, 448] on form "The following fields are required to perform the Input FC ID action: Campaign I…" at bounding box center [784, 406] width 746 height 167
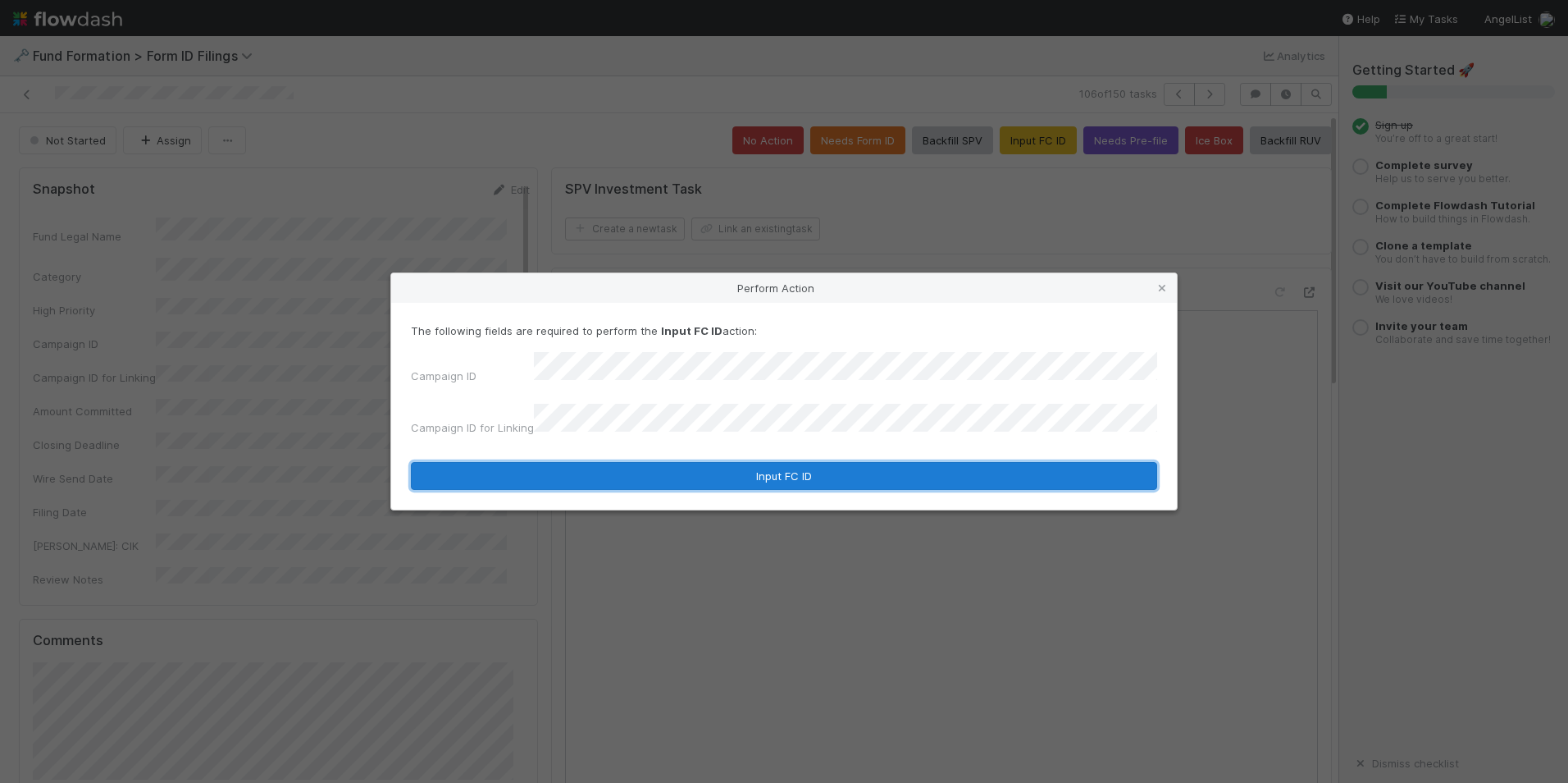
click at [734, 472] on button "Input FC ID" at bounding box center [784, 476] width 746 height 28
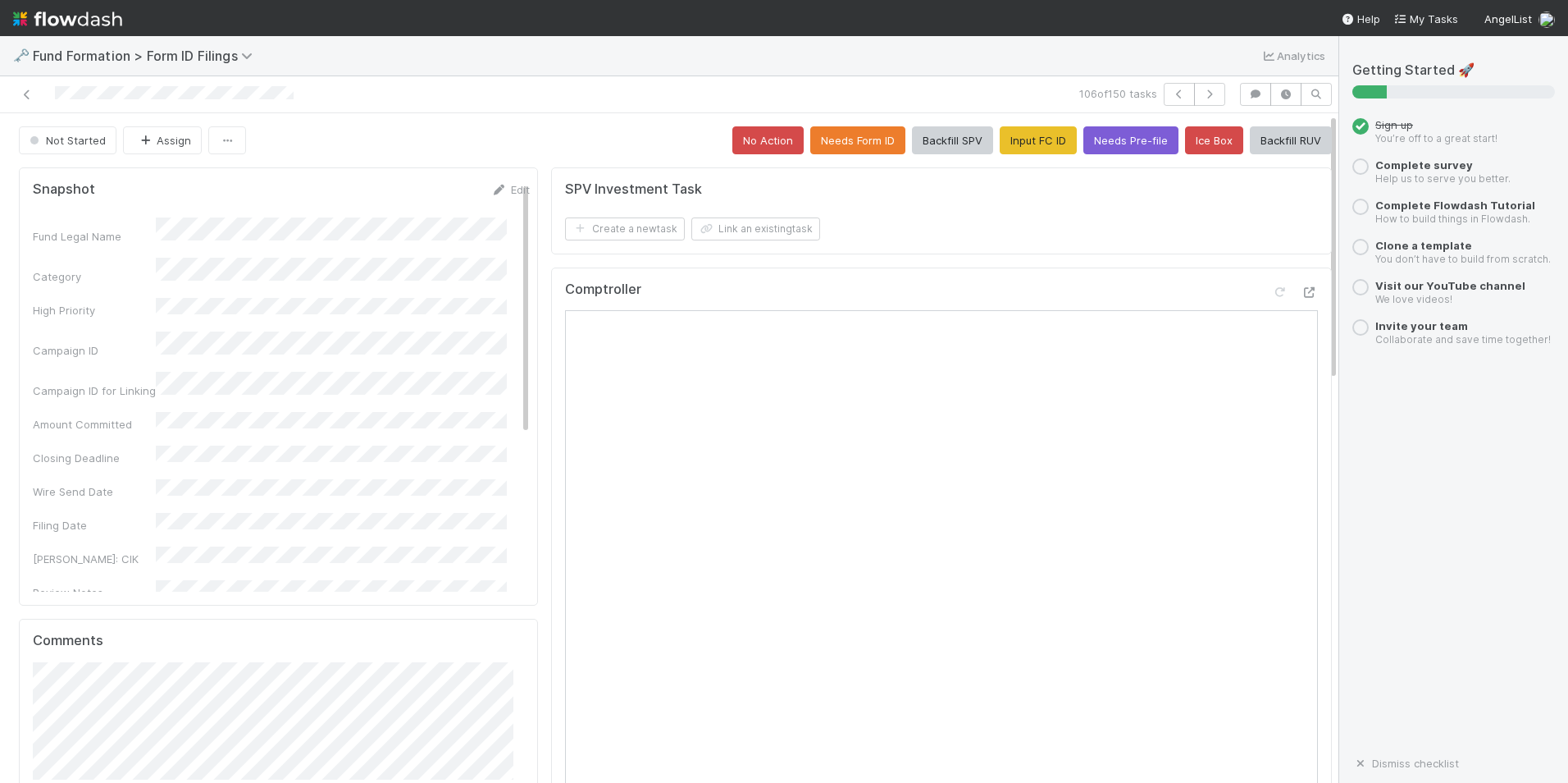
drag, startPoint x: 1246, startPoint y: 135, endPoint x: 1236, endPoint y: 147, distance: 15.6
click at [1250, 134] on button "Backfill RUV" at bounding box center [1291, 140] width 82 height 28
click at [1203, 94] on icon "button" at bounding box center [1209, 94] width 16 height 10
click at [1033, 136] on button "Input FC ID" at bounding box center [1038, 140] width 77 height 28
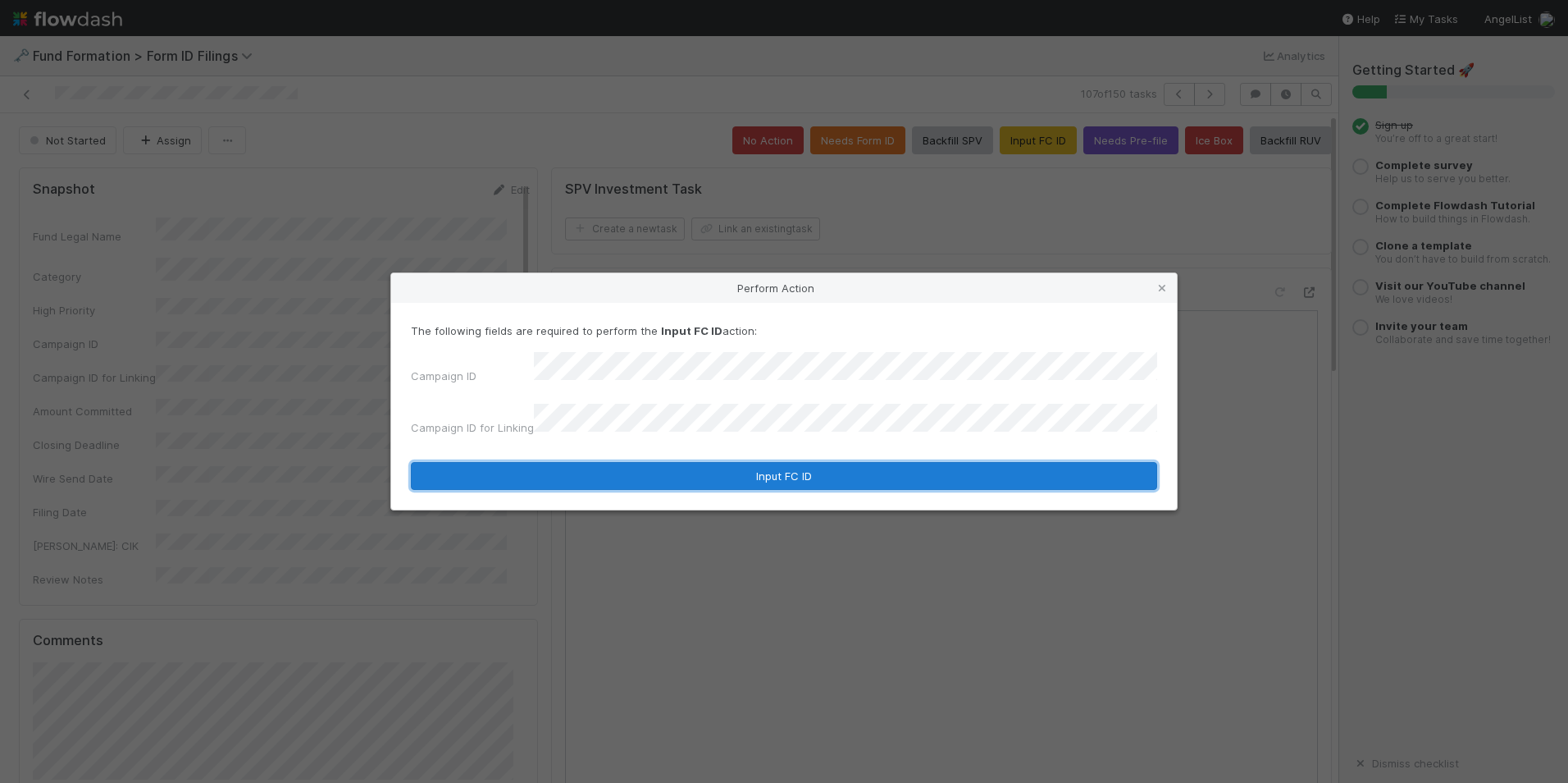
click at [721, 477] on button "Input FC ID" at bounding box center [784, 476] width 746 height 28
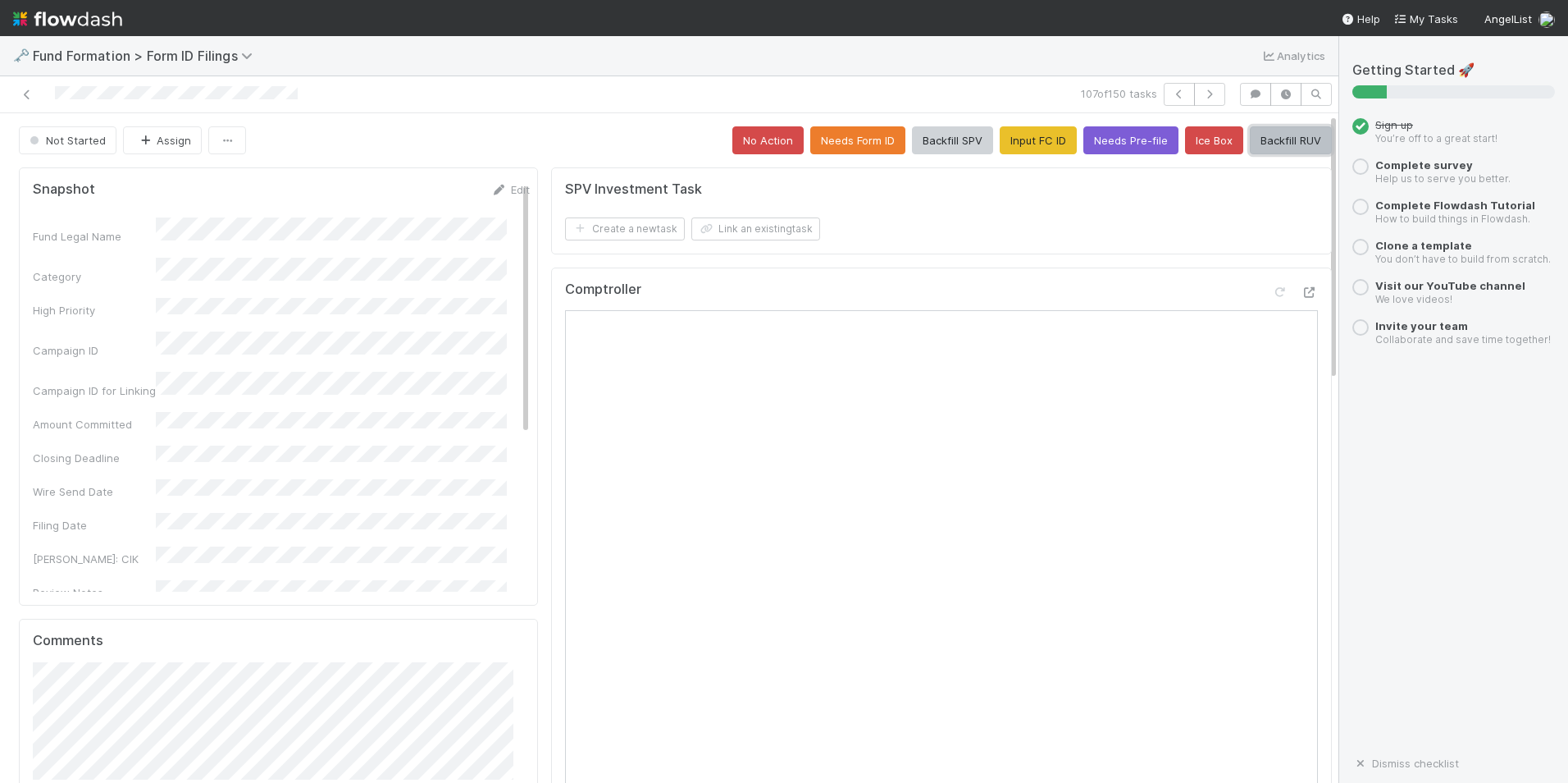
click at [1250, 137] on button "Backfill RUV" at bounding box center [1291, 140] width 82 height 28
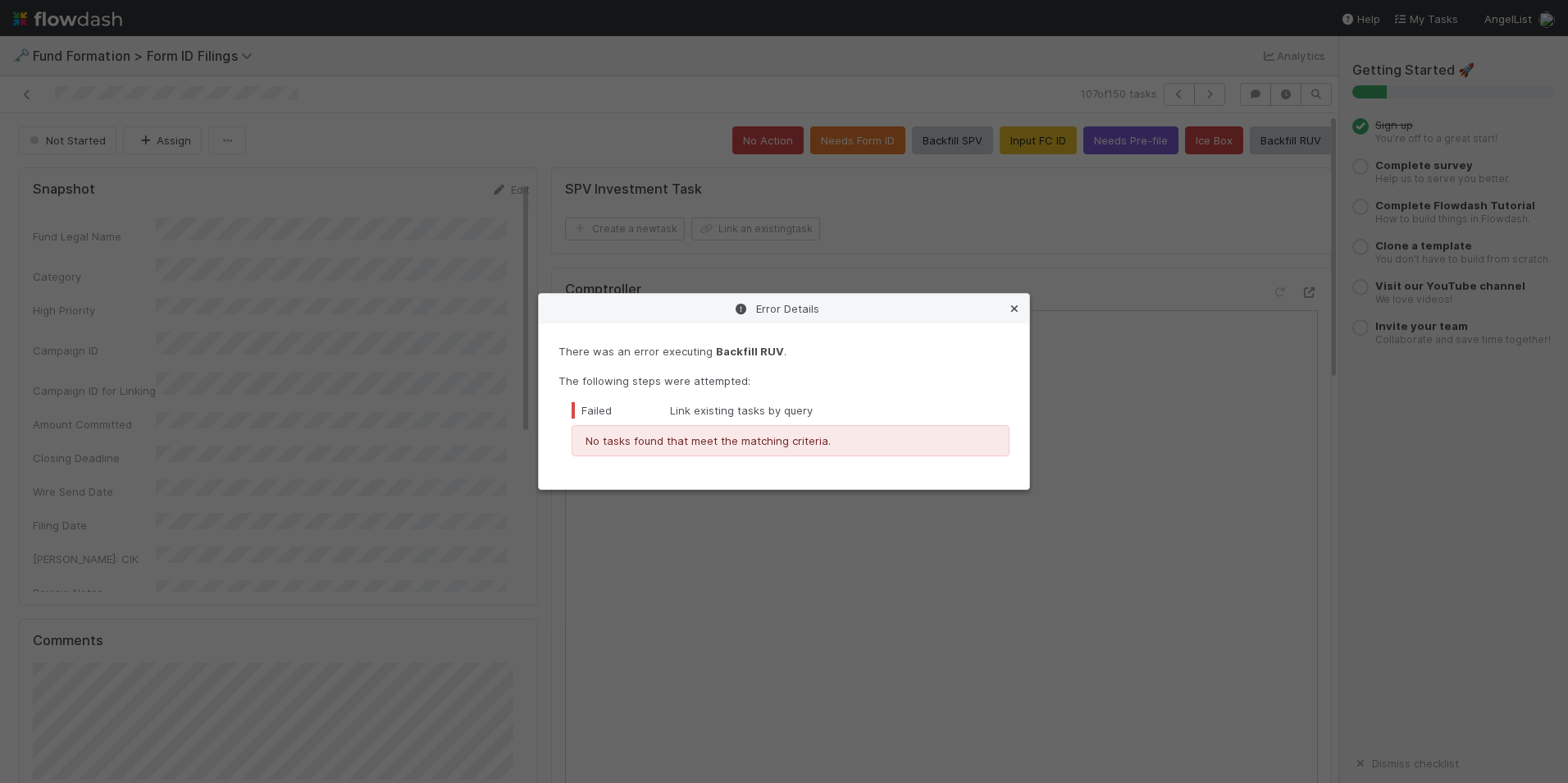
click at [1015, 306] on icon at bounding box center [1014, 309] width 16 height 10
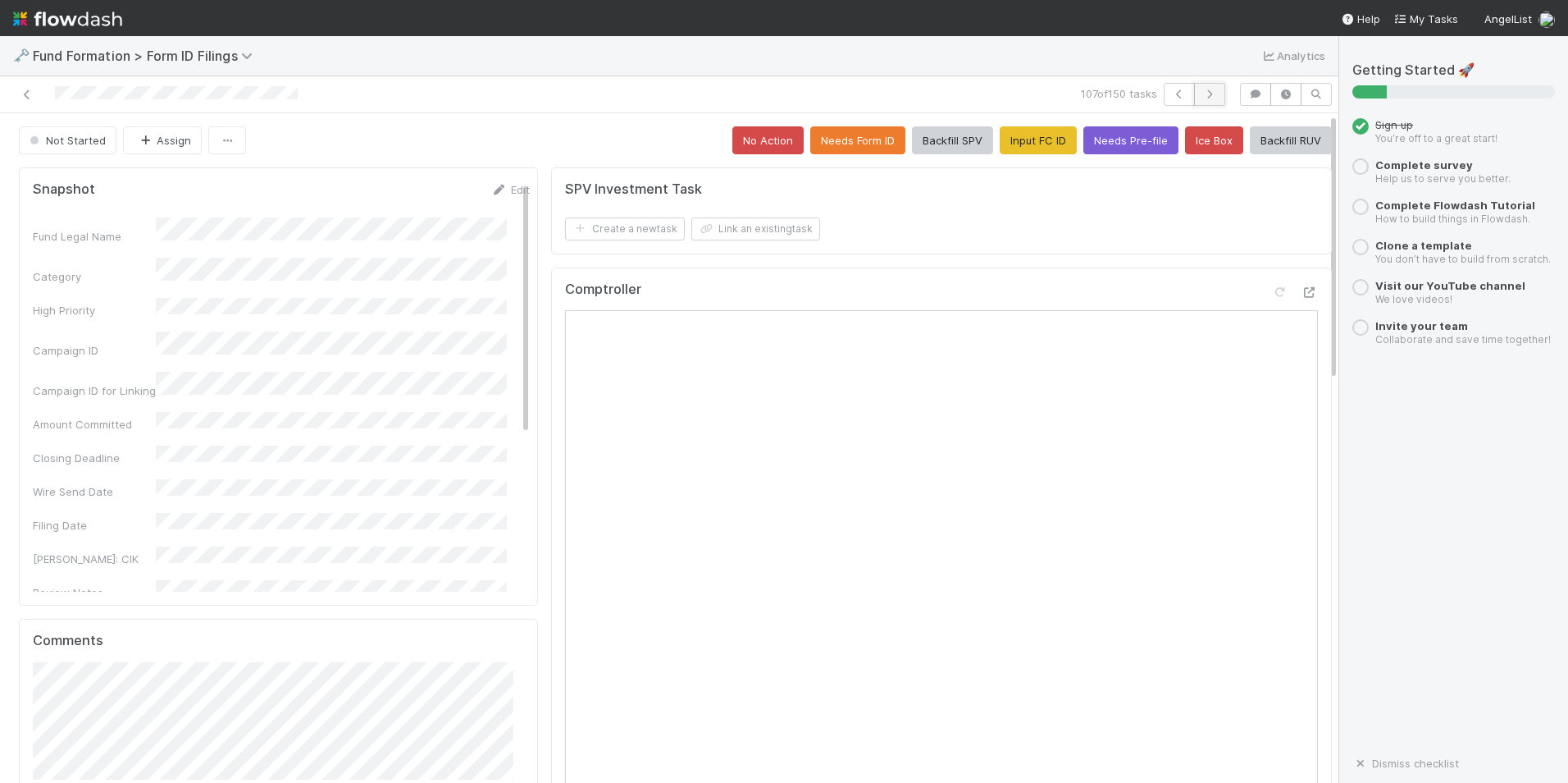
click at [1197, 100] on button "button" at bounding box center [1210, 95] width 31 height 23
click at [1008, 147] on button "Input FC ID" at bounding box center [1038, 140] width 77 height 28
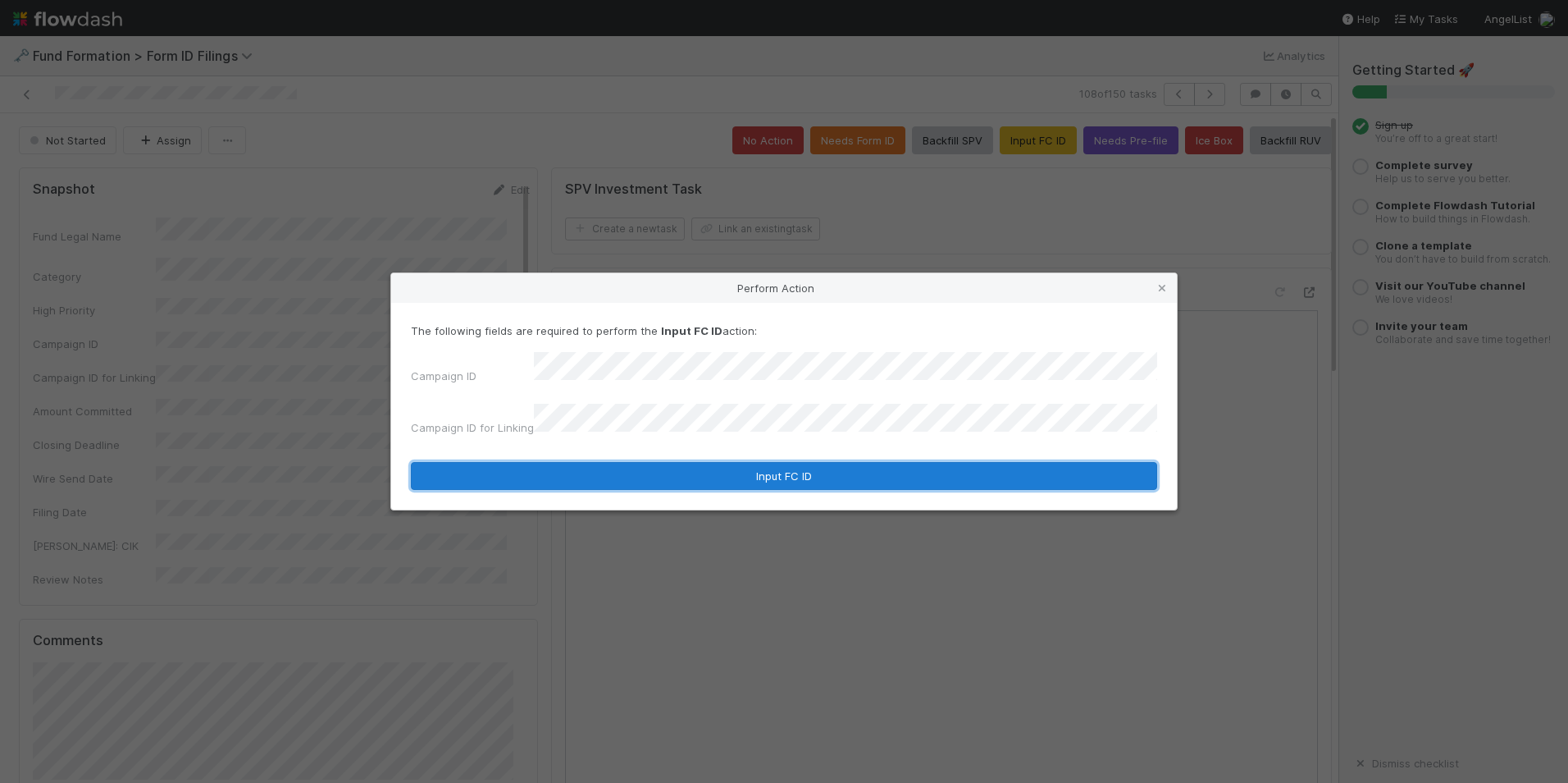
click at [790, 462] on button "Input FC ID" at bounding box center [784, 476] width 746 height 28
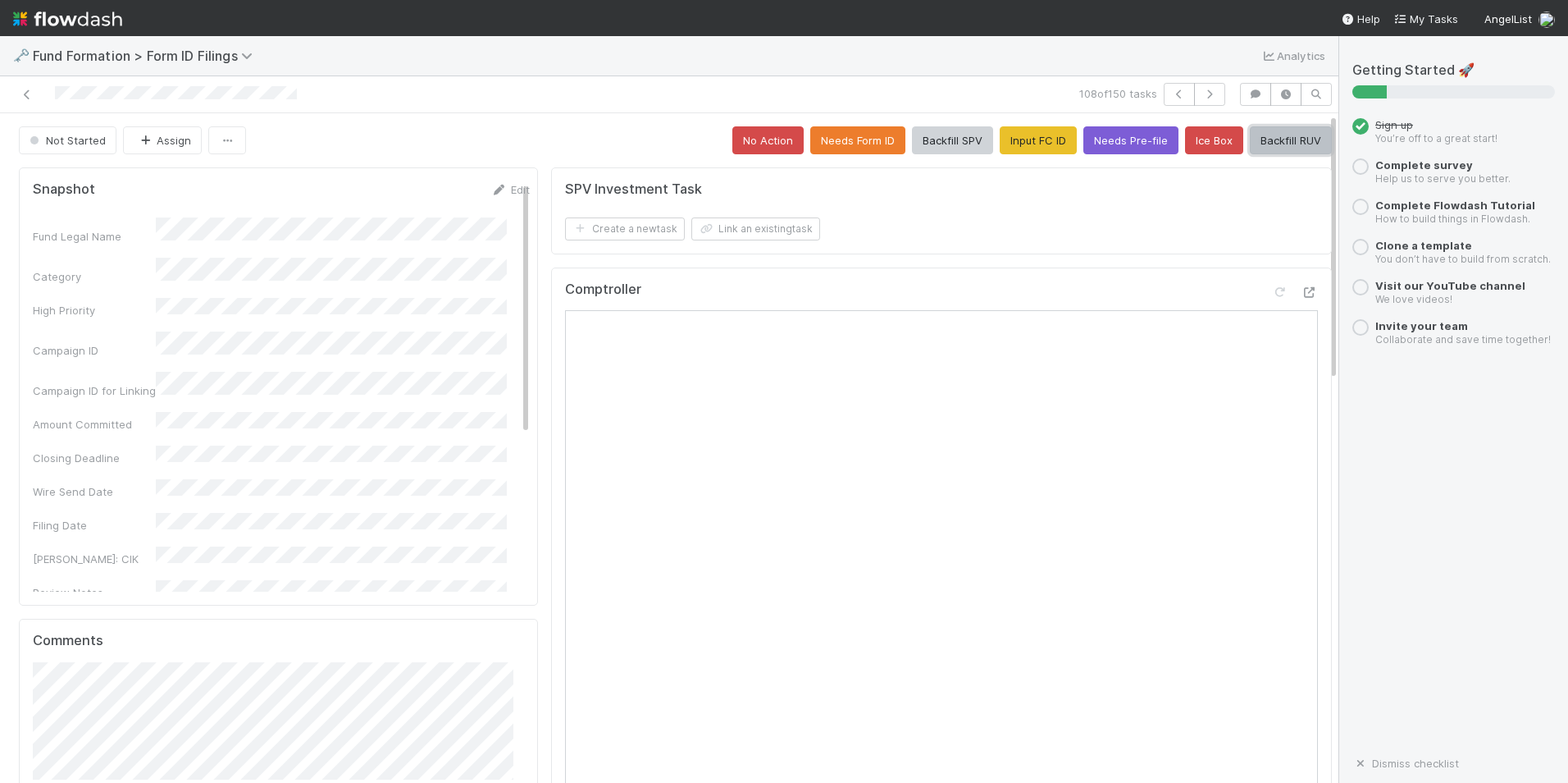
click at [1272, 142] on button "Backfill RUV" at bounding box center [1291, 140] width 82 height 28
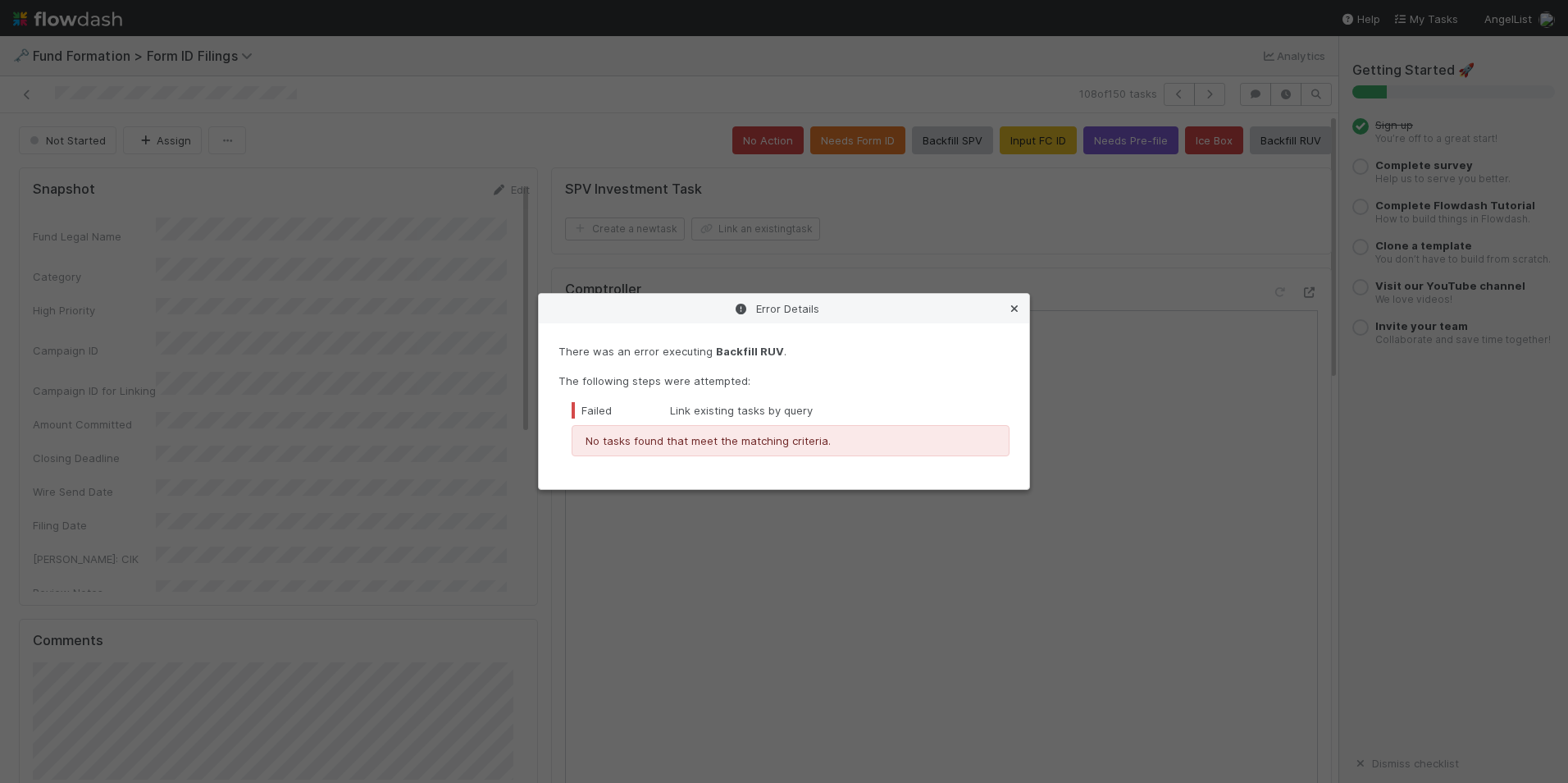
click at [1018, 303] on link at bounding box center [1014, 308] width 16 height 16
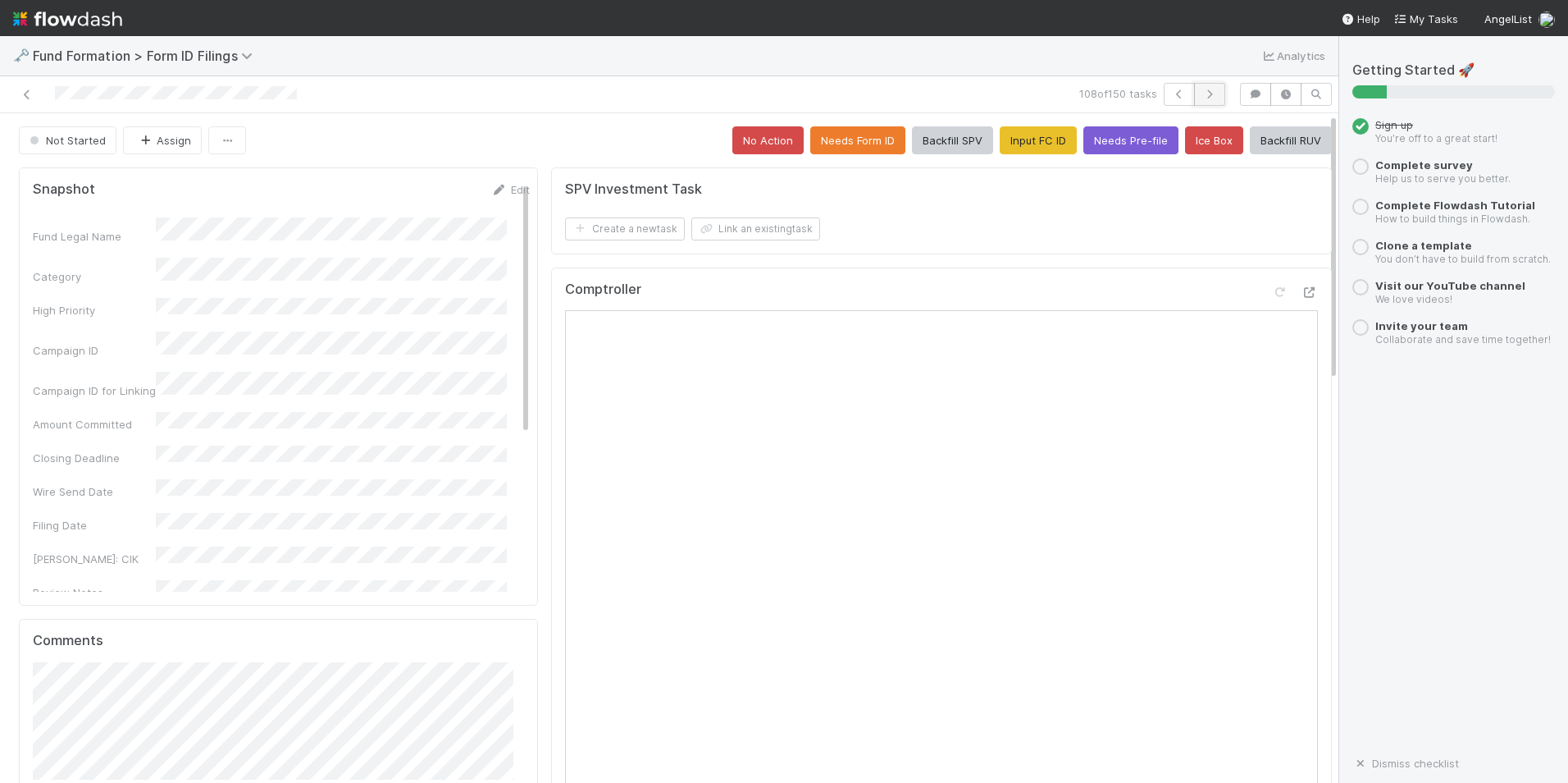
click at [1201, 101] on button "button" at bounding box center [1210, 95] width 31 height 23
click at [1032, 151] on button "Input FC ID" at bounding box center [1038, 140] width 77 height 28
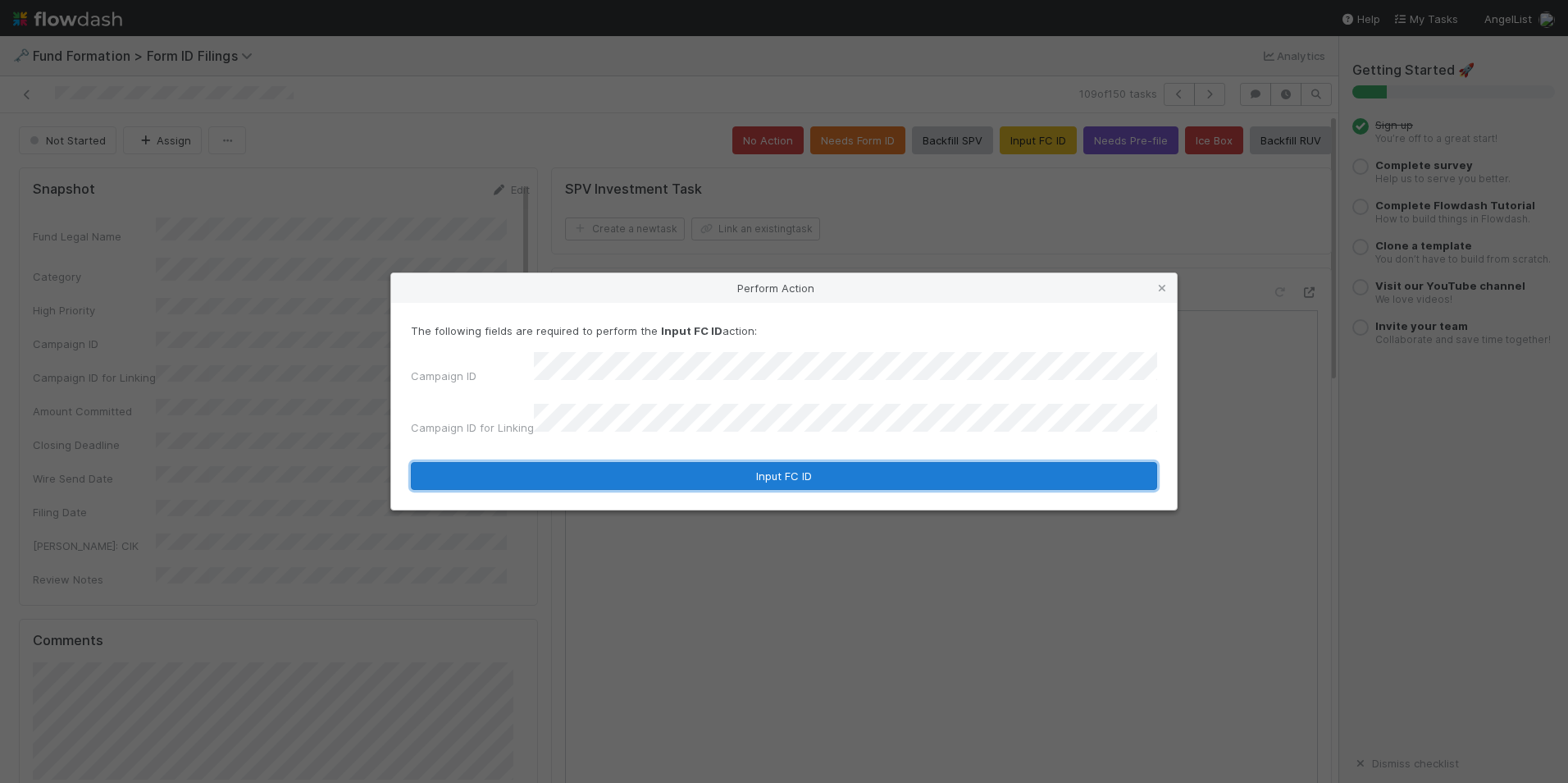
click at [705, 470] on button "Input FC ID" at bounding box center [784, 476] width 746 height 28
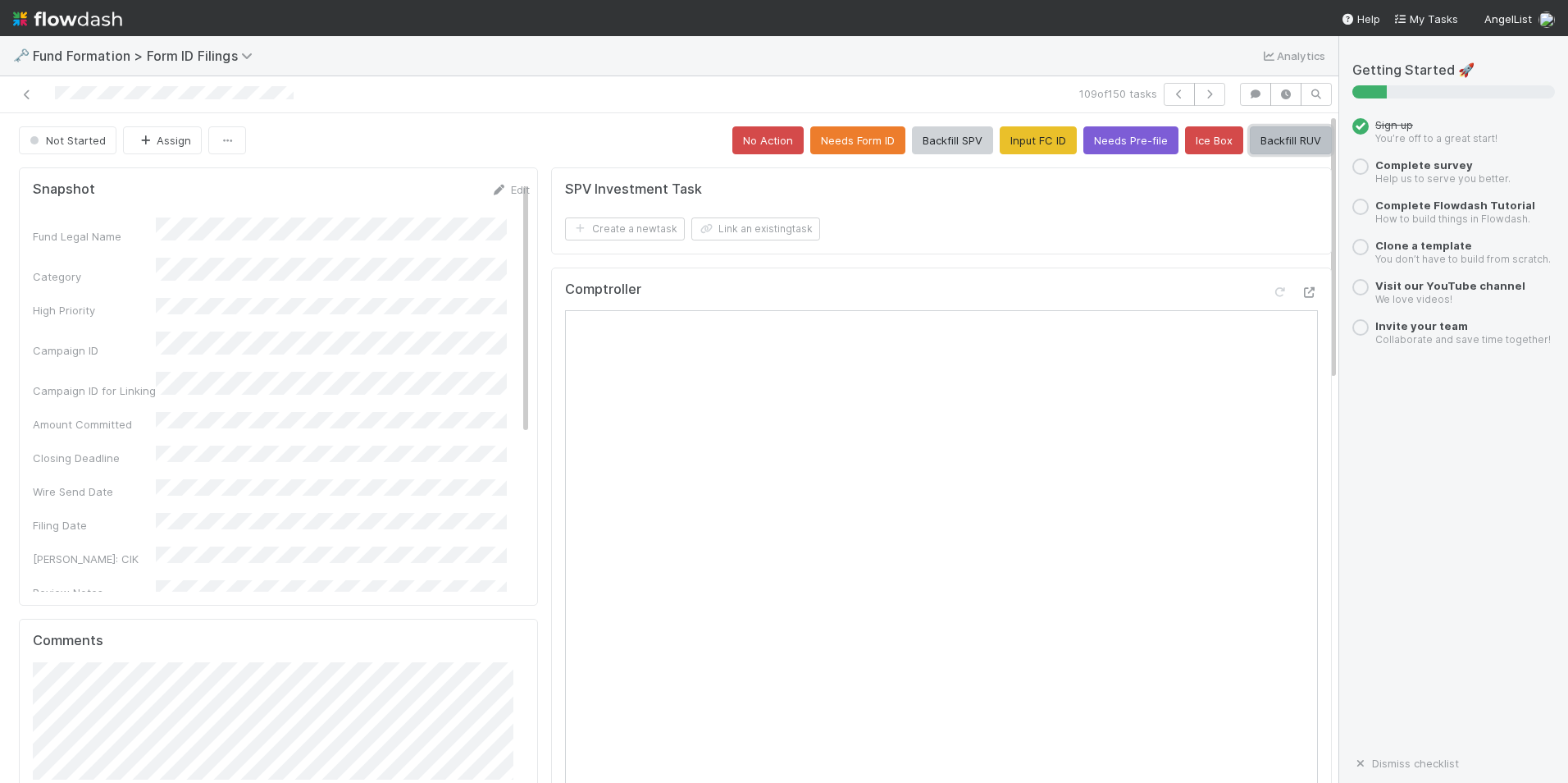
click at [1302, 141] on button "Backfill RUV" at bounding box center [1291, 140] width 82 height 28
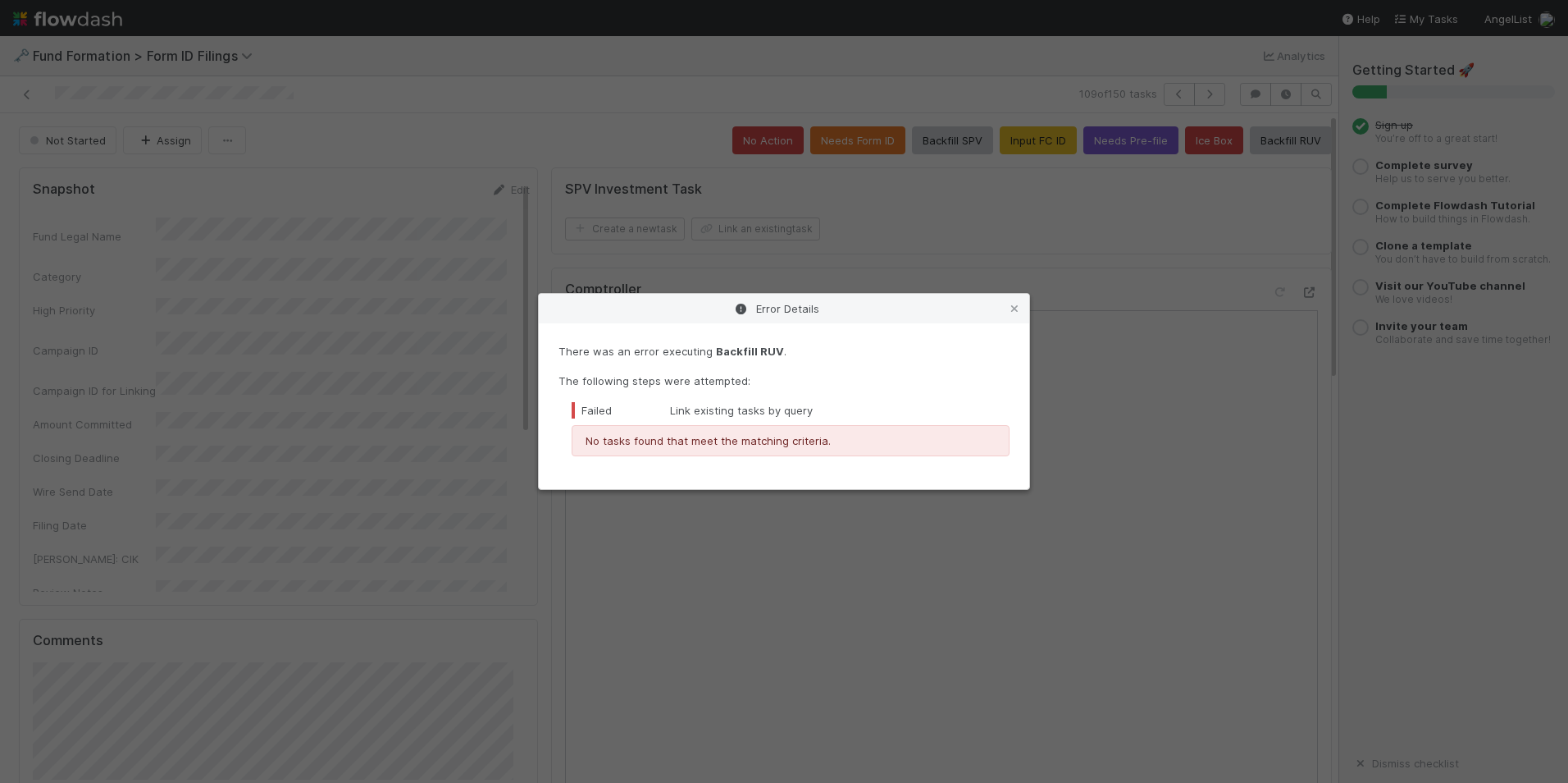
click at [1014, 308] on icon at bounding box center [1014, 309] width 16 height 10
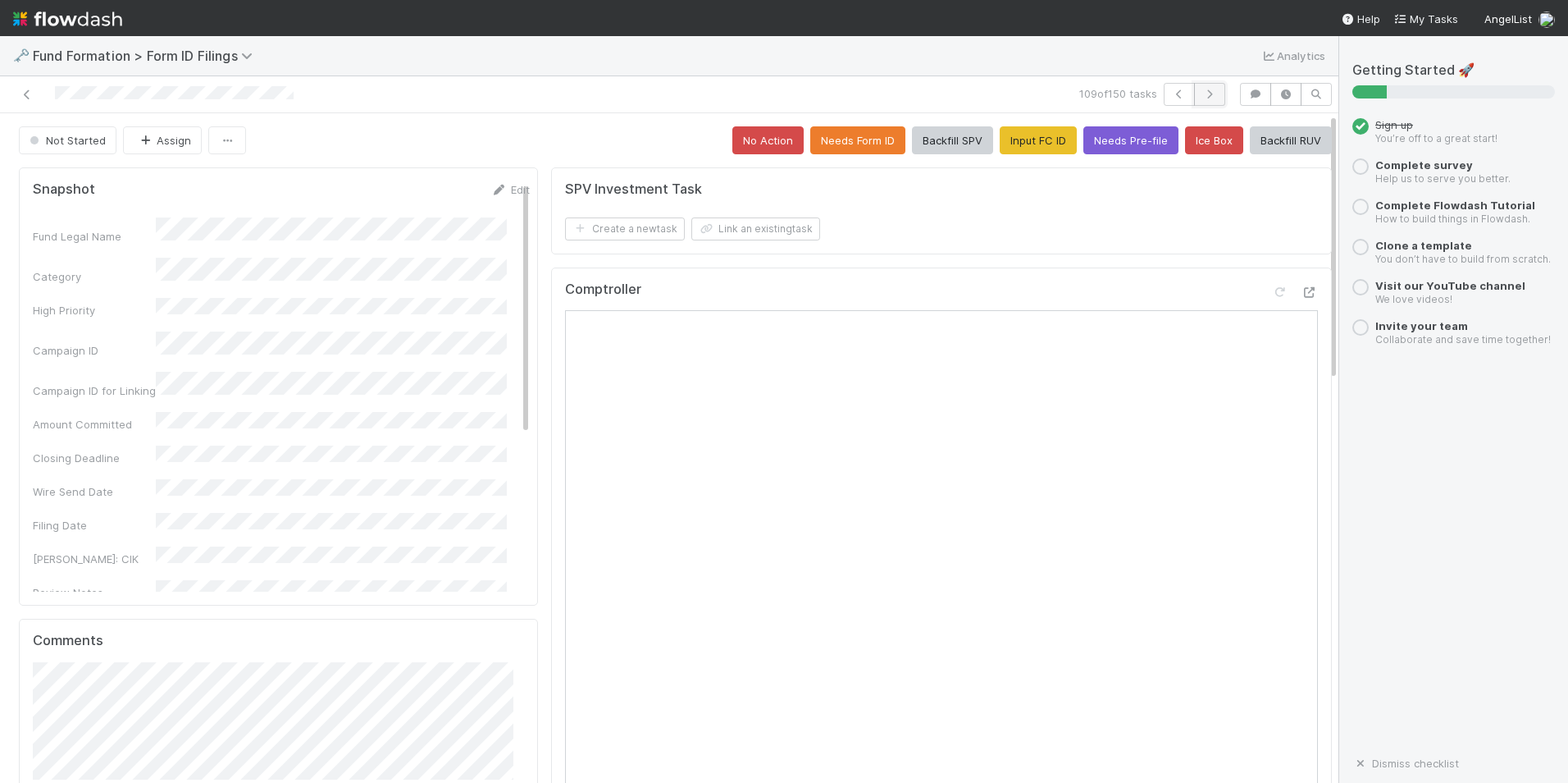
click at [1194, 93] on button "button" at bounding box center [1210, 95] width 31 height 23
click at [1025, 153] on button "Input FC ID" at bounding box center [1038, 140] width 77 height 28
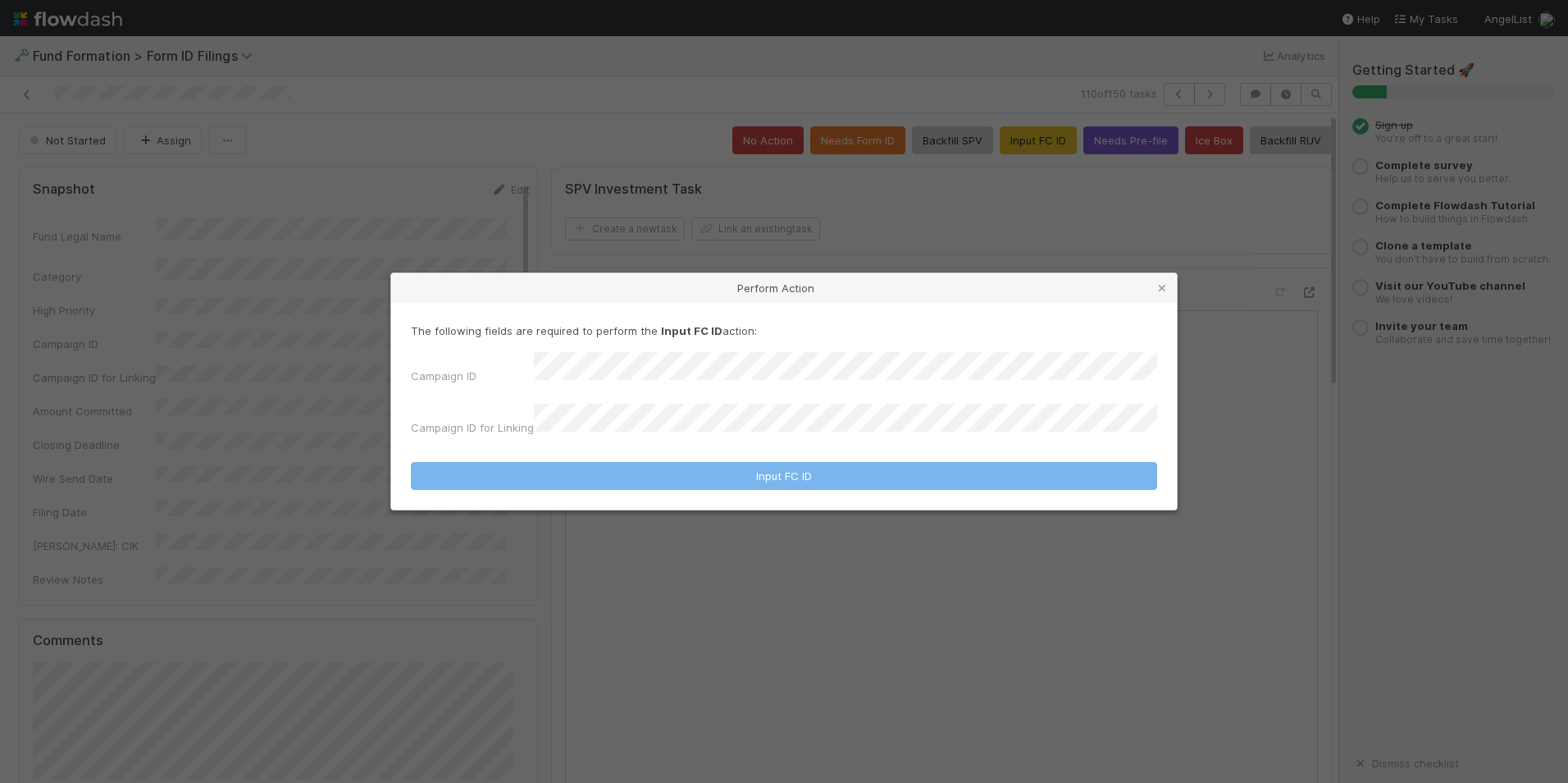
click at [749, 360] on div "The following fields are required to perform the Input FC ID action: Campaign I…" at bounding box center [784, 382] width 746 height 120
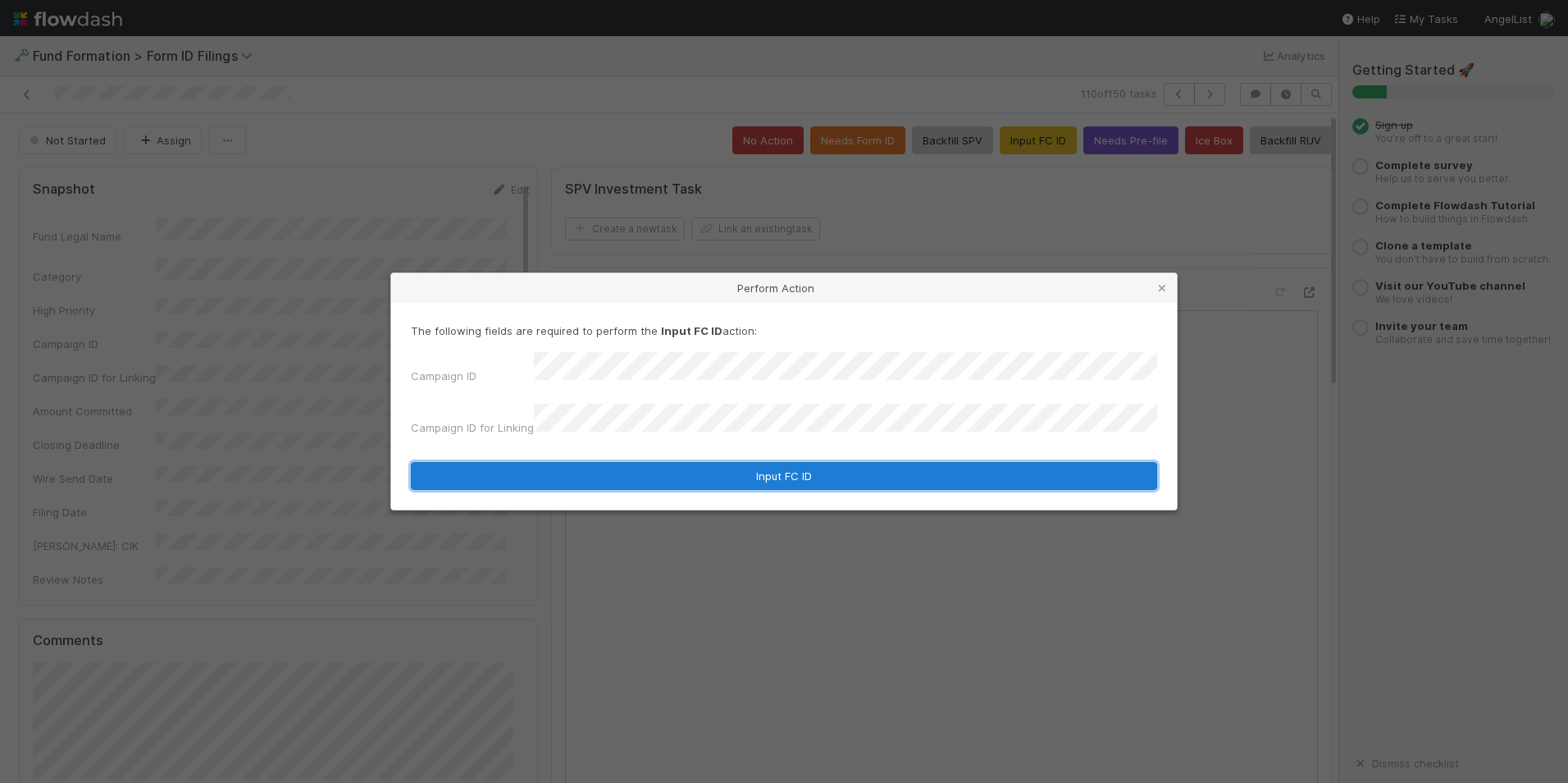
click at [751, 467] on button "Input FC ID" at bounding box center [784, 476] width 746 height 28
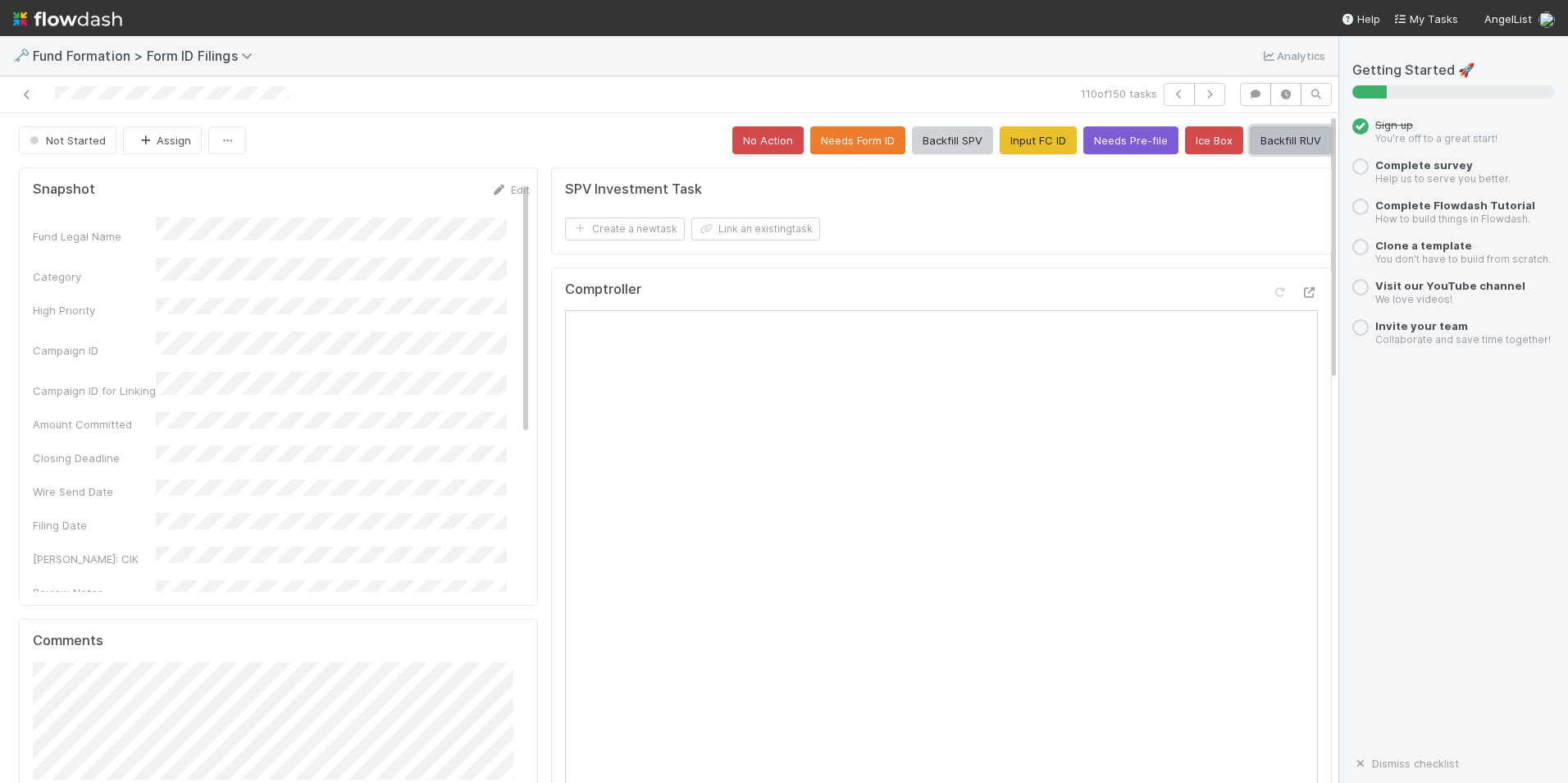
click at [1274, 137] on button "Backfill RUV" at bounding box center [1291, 140] width 82 height 28
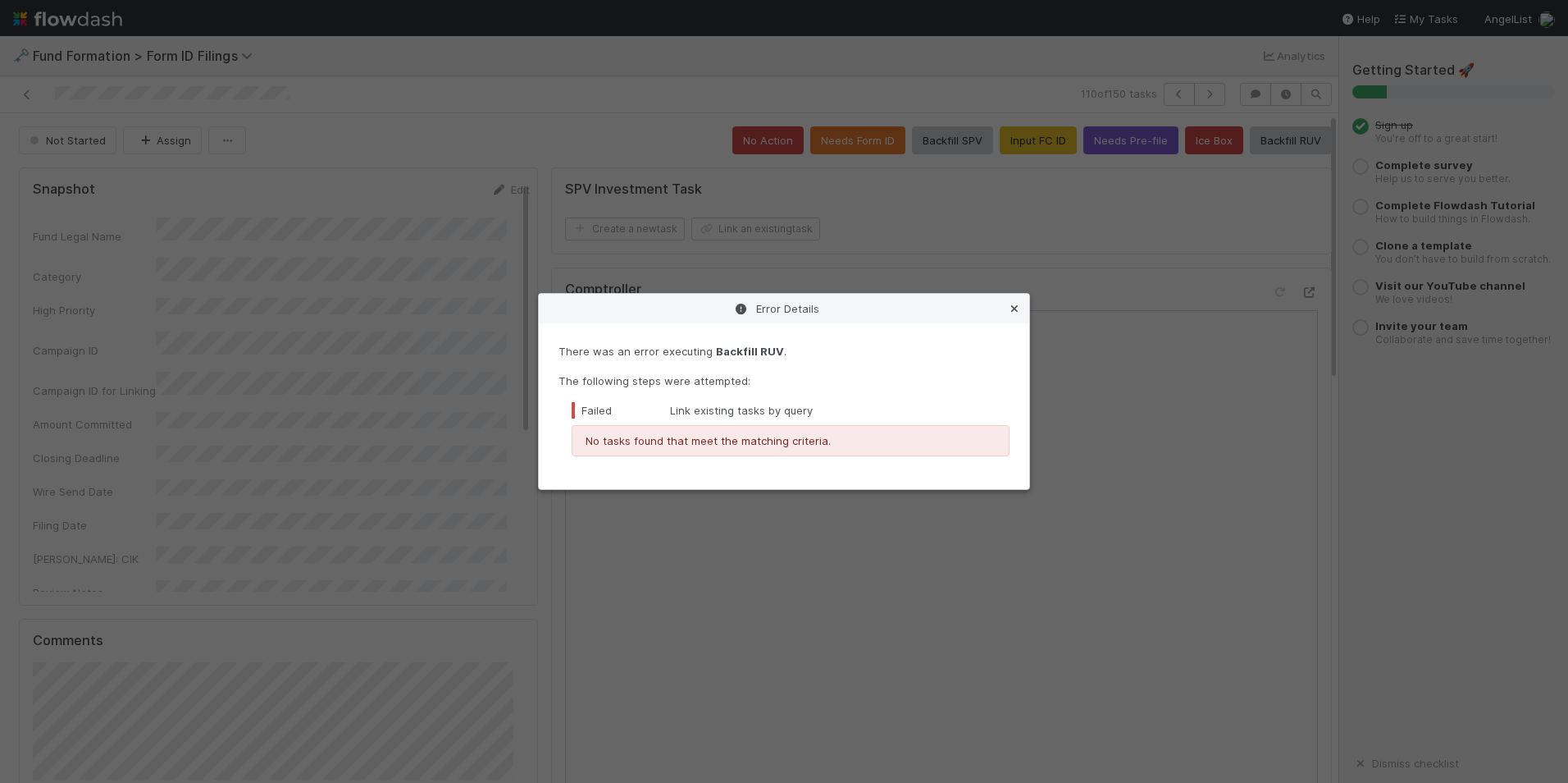
click at [1013, 303] on icon at bounding box center [1014, 309] width 16 height 10
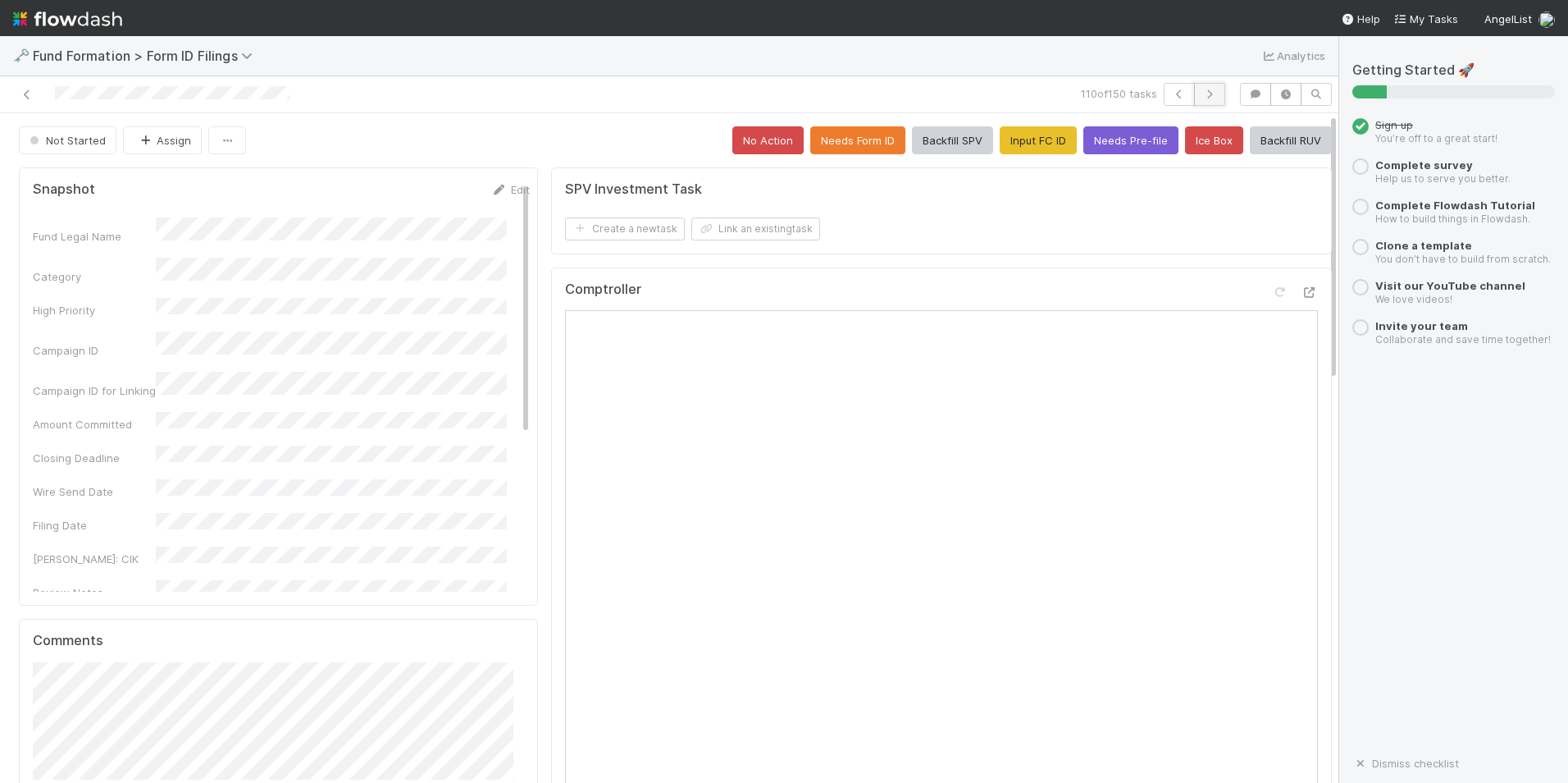
click at [1194, 97] on button "button" at bounding box center [1210, 95] width 31 height 23
click at [1022, 147] on button "Input FC ID" at bounding box center [1038, 140] width 77 height 28
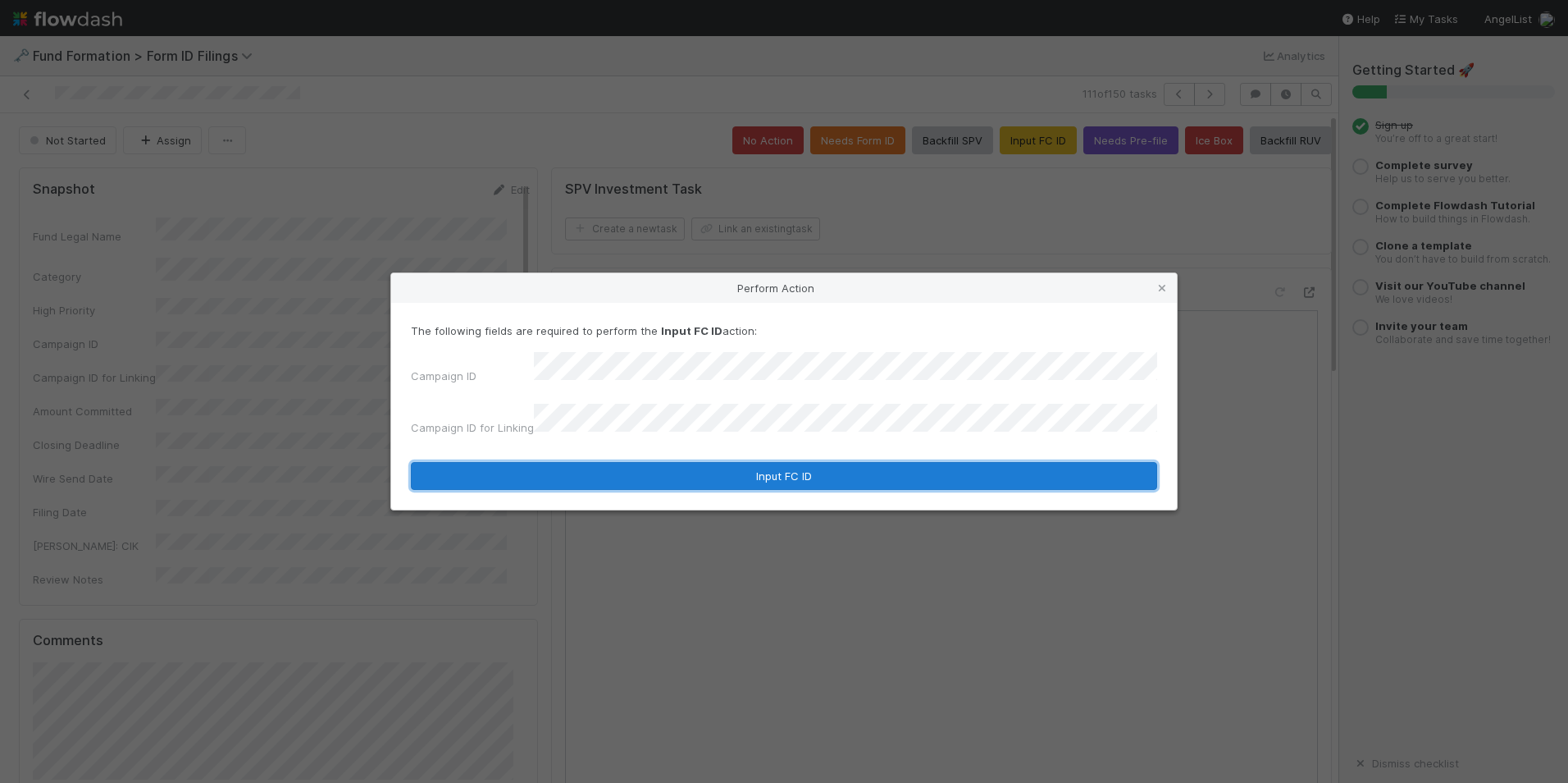
click at [737, 462] on button "Input FC ID" at bounding box center [784, 476] width 746 height 28
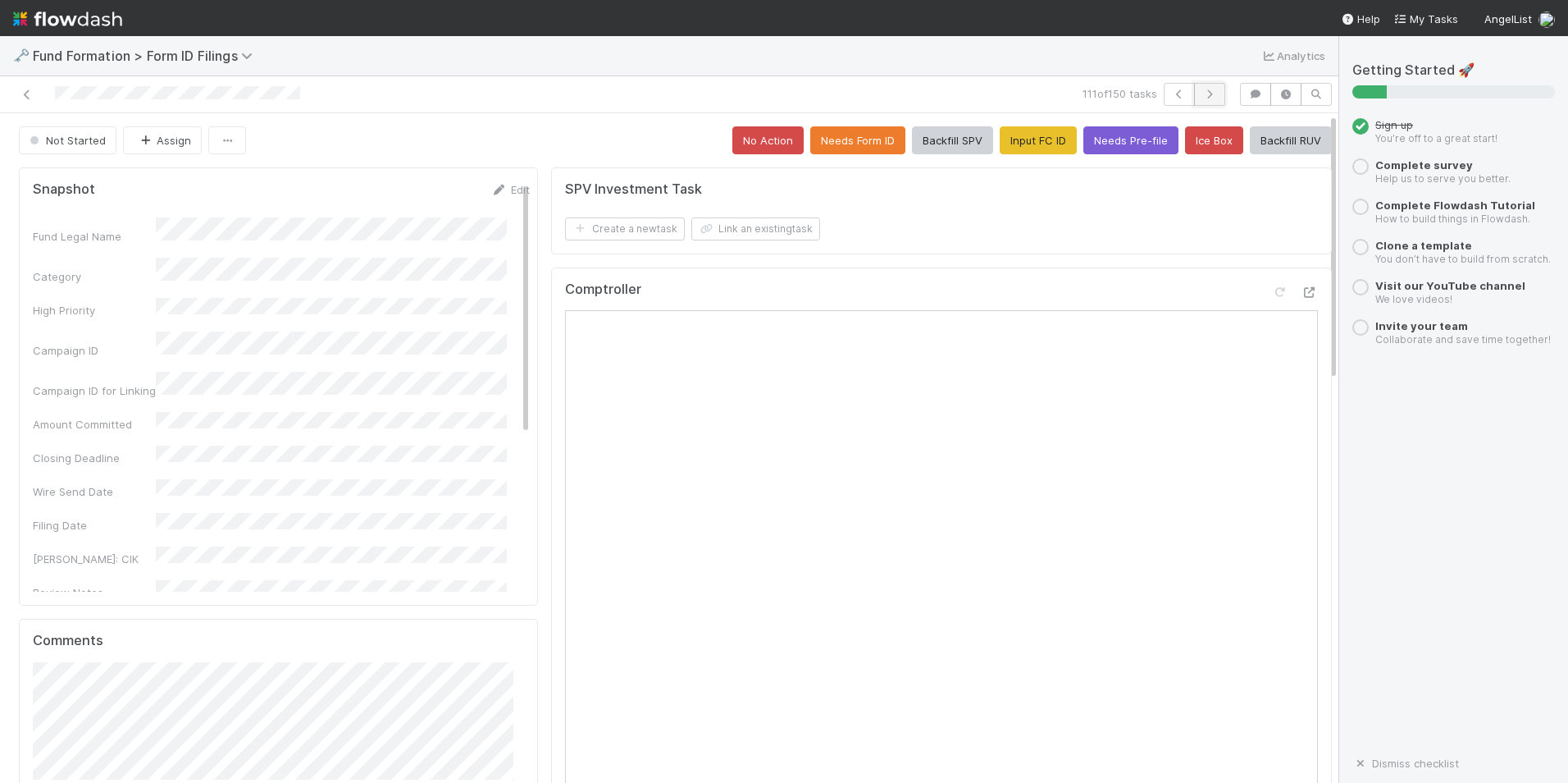
click at [1201, 90] on icon "button" at bounding box center [1209, 94] width 16 height 10
click at [1021, 146] on button "Input FC ID" at bounding box center [1038, 140] width 77 height 28
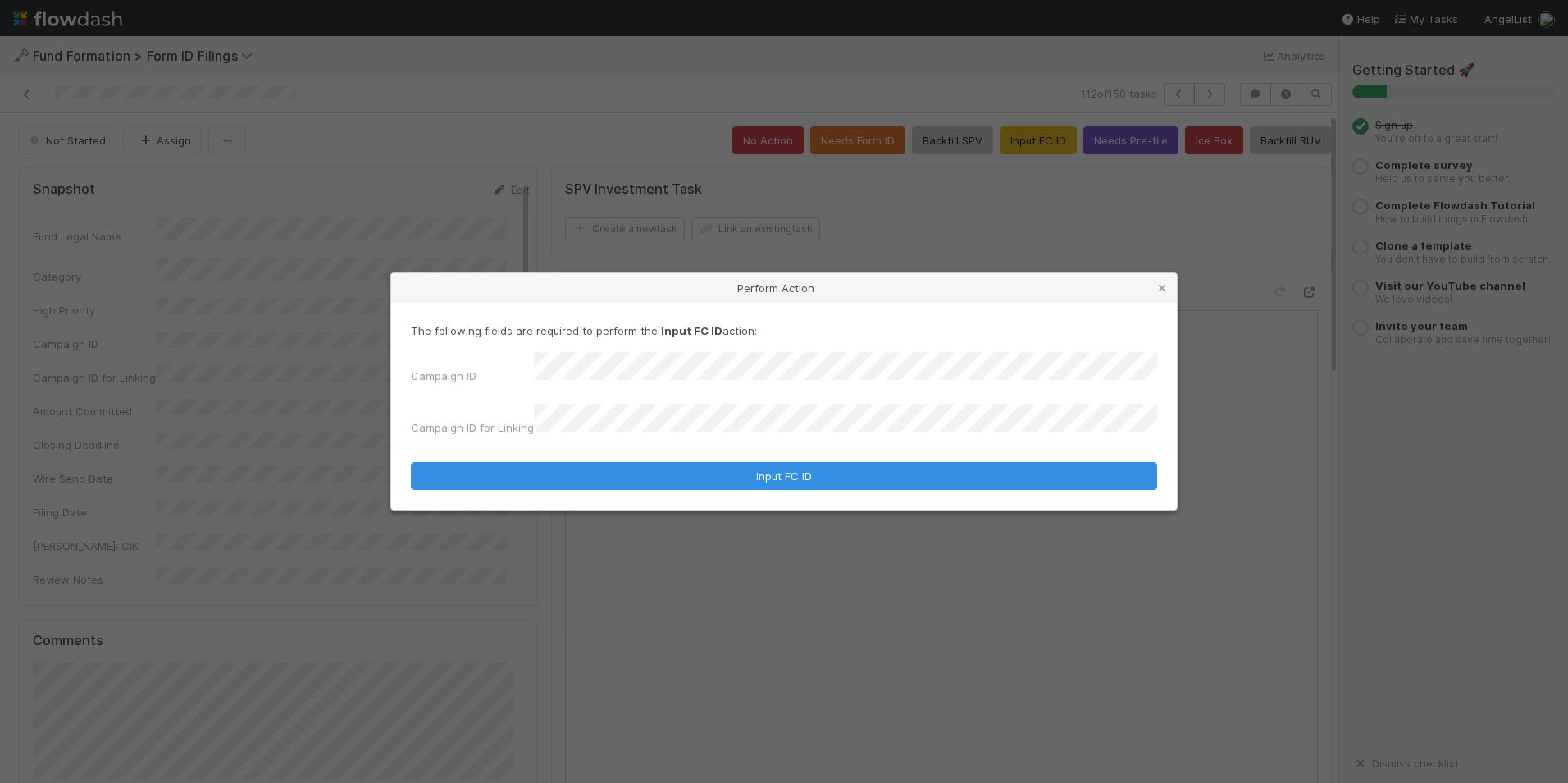
click at [735, 450] on form "The following fields are required to perform the Input FC ID action: Campaign I…" at bounding box center [784, 406] width 746 height 167
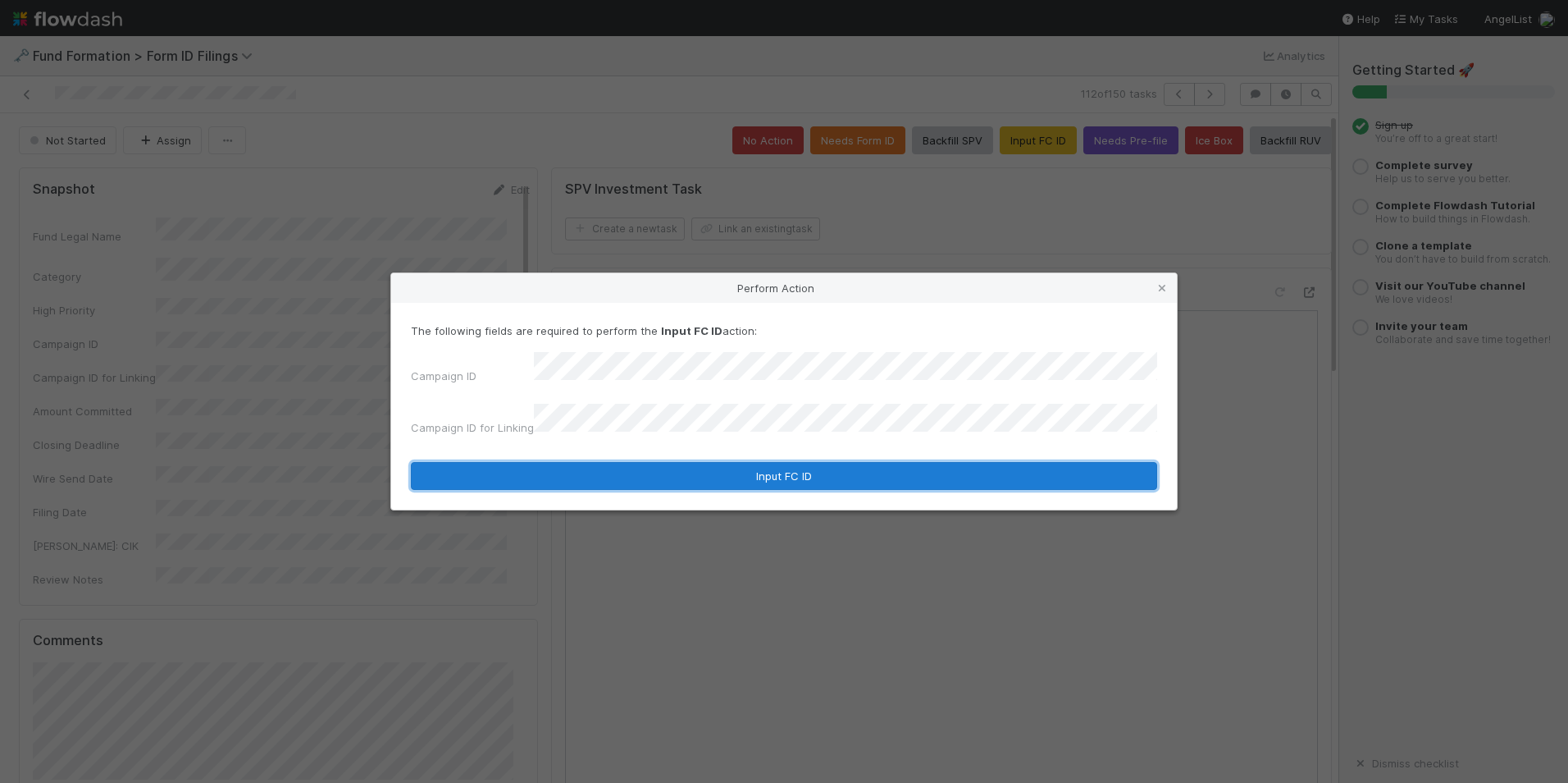
click at [751, 476] on button "Input FC ID" at bounding box center [784, 476] width 746 height 28
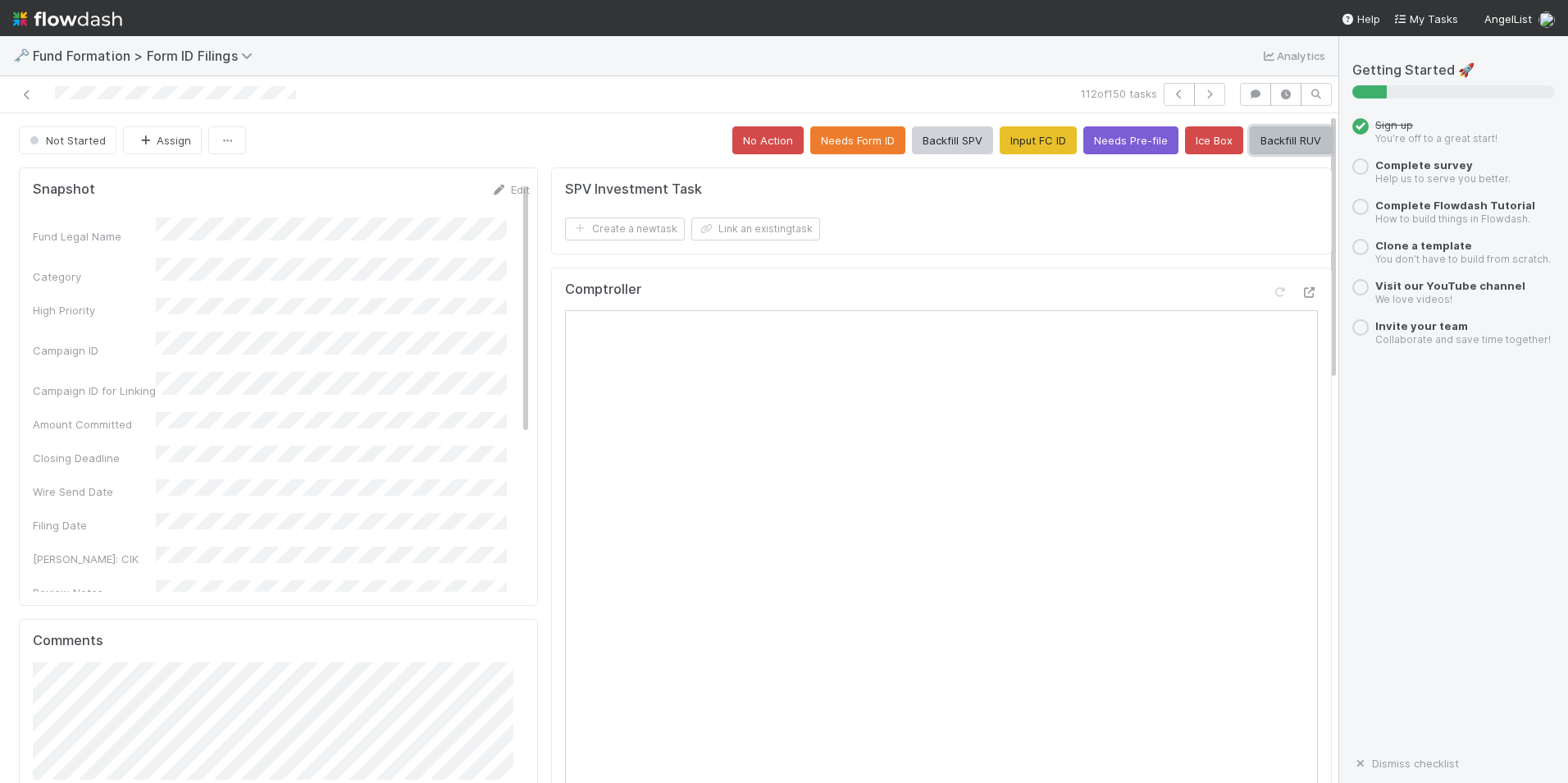
click at [1255, 137] on button "Backfill RUV" at bounding box center [1291, 140] width 82 height 28
click at [1201, 89] on icon "button" at bounding box center [1209, 94] width 16 height 10
click at [1011, 150] on button "Input FC ID" at bounding box center [1038, 140] width 77 height 28
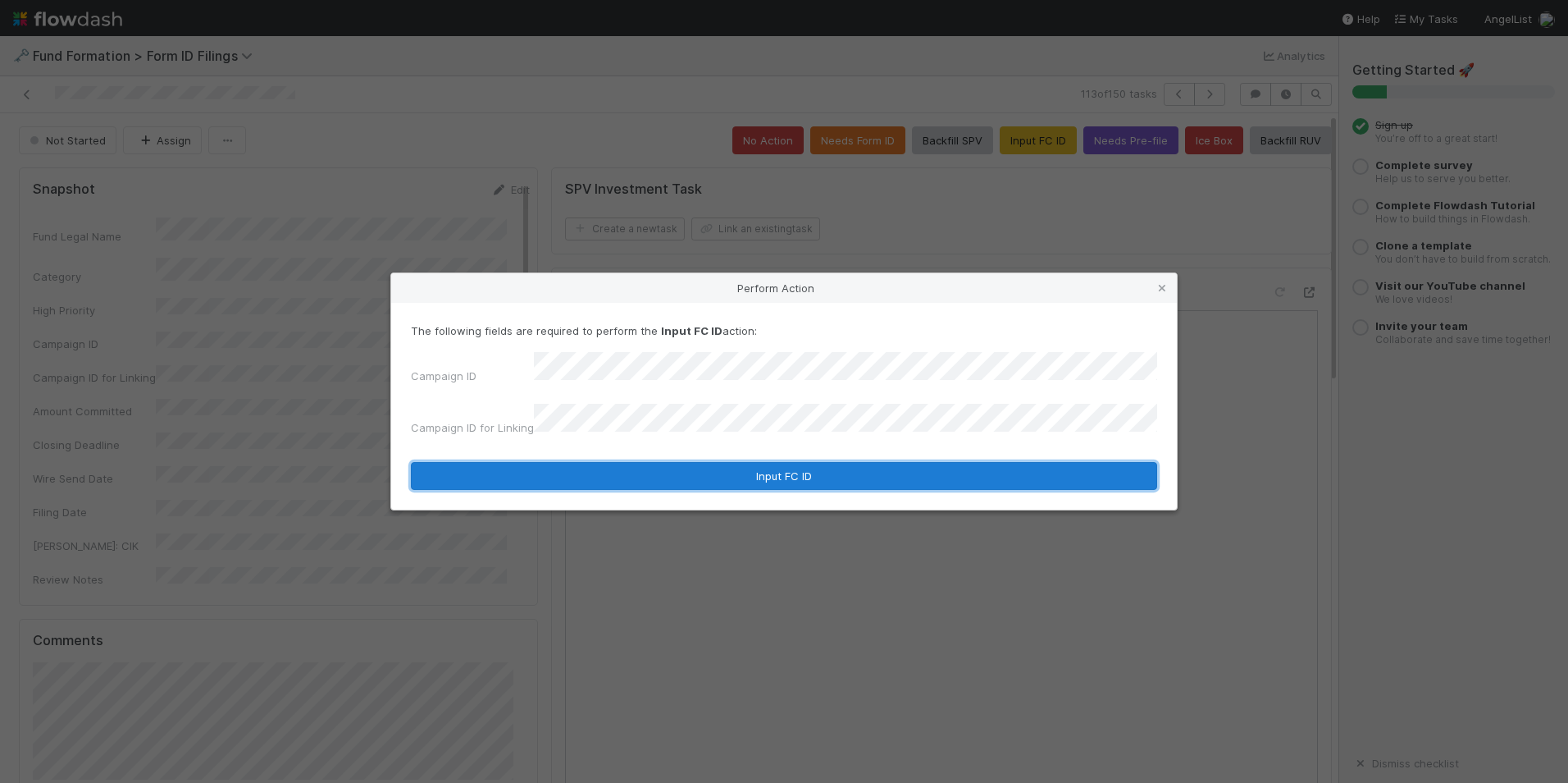
click at [780, 462] on button "Input FC ID" at bounding box center [784, 476] width 746 height 28
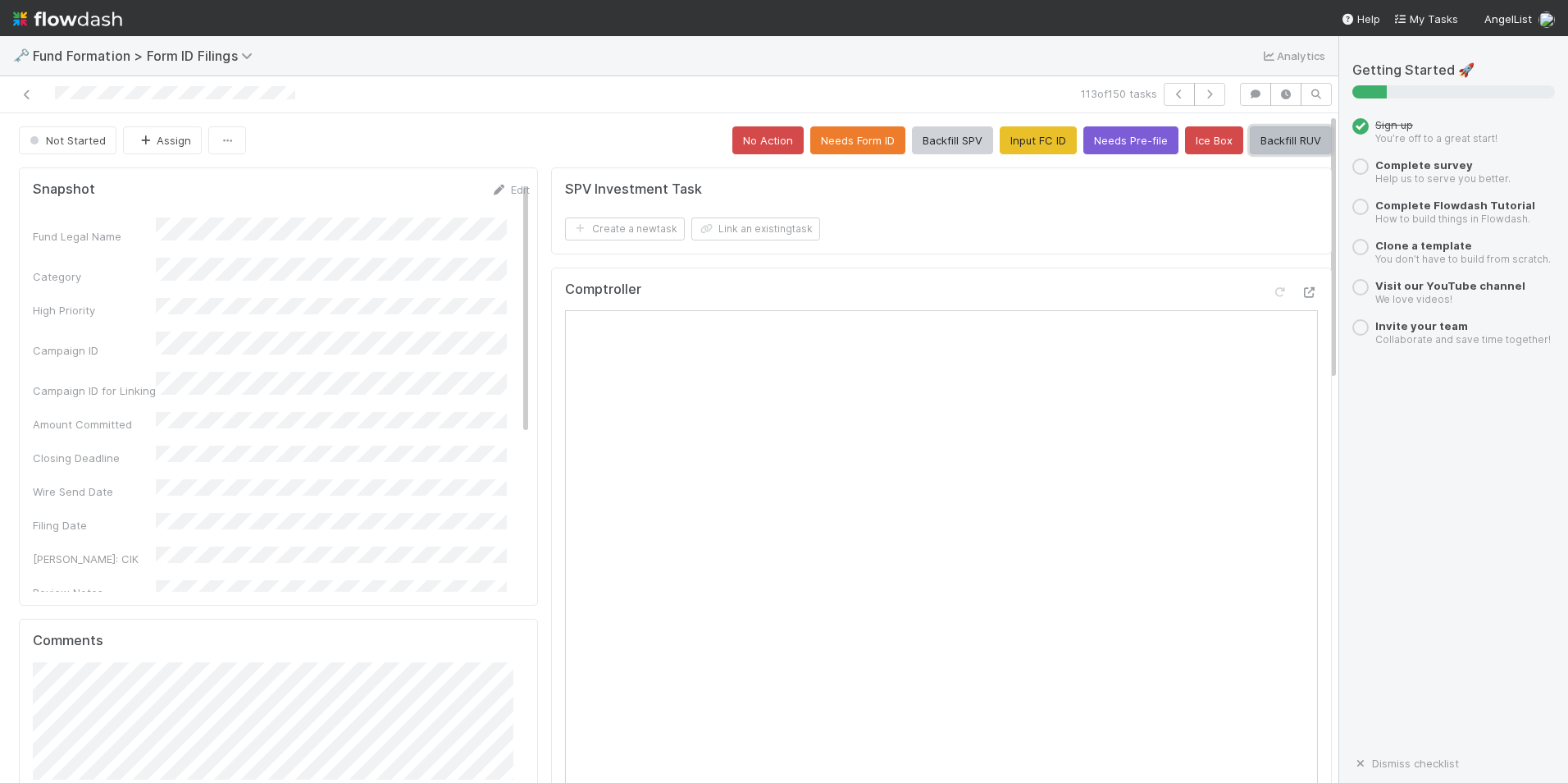
click at [1285, 153] on button "Backfill RUV" at bounding box center [1291, 140] width 82 height 28
click at [1201, 90] on icon "button" at bounding box center [1209, 94] width 16 height 10
click at [1025, 140] on button "Input FC ID" at bounding box center [1038, 140] width 77 height 28
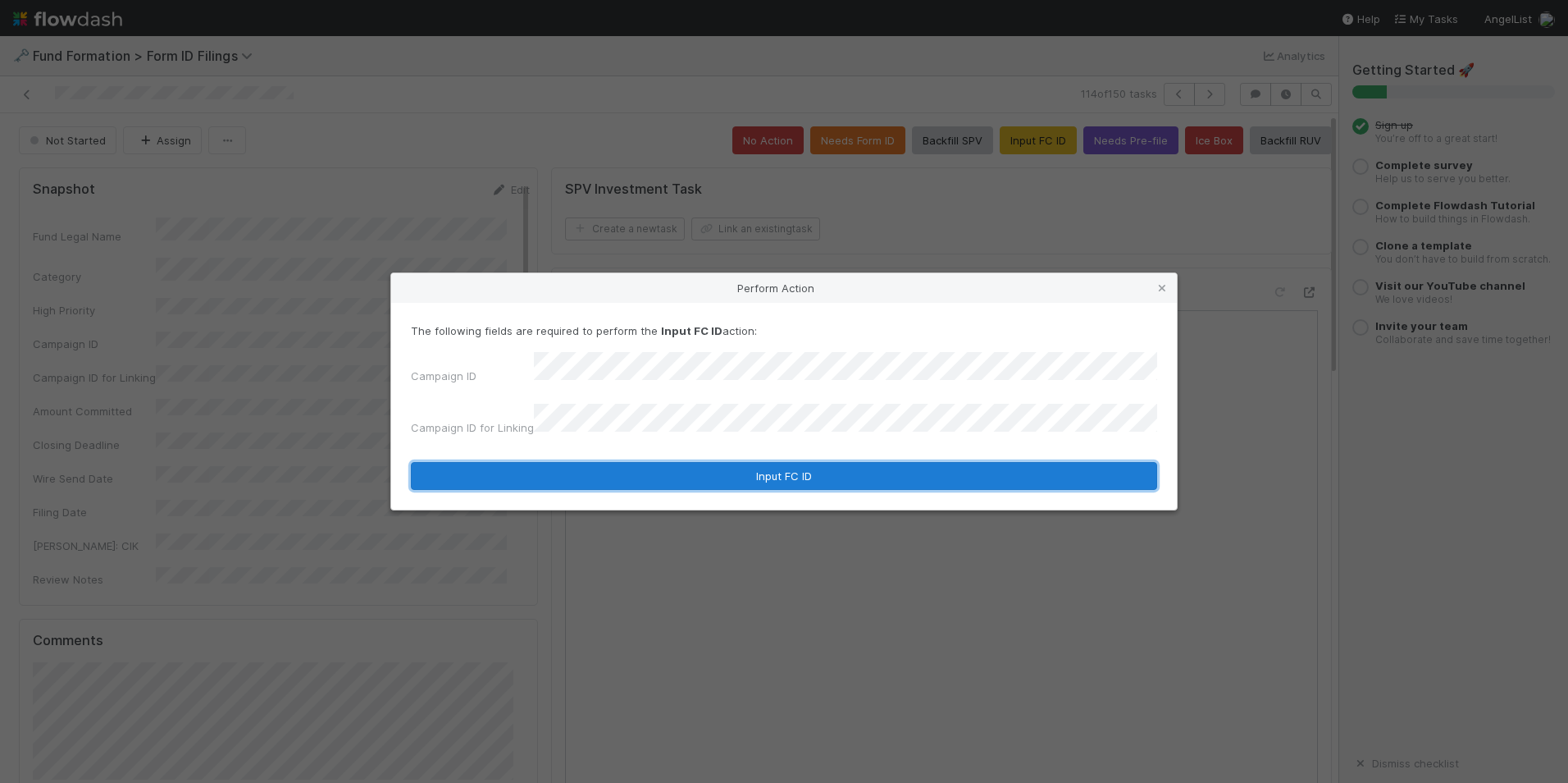
click at [758, 462] on button "Input FC ID" at bounding box center [784, 476] width 746 height 28
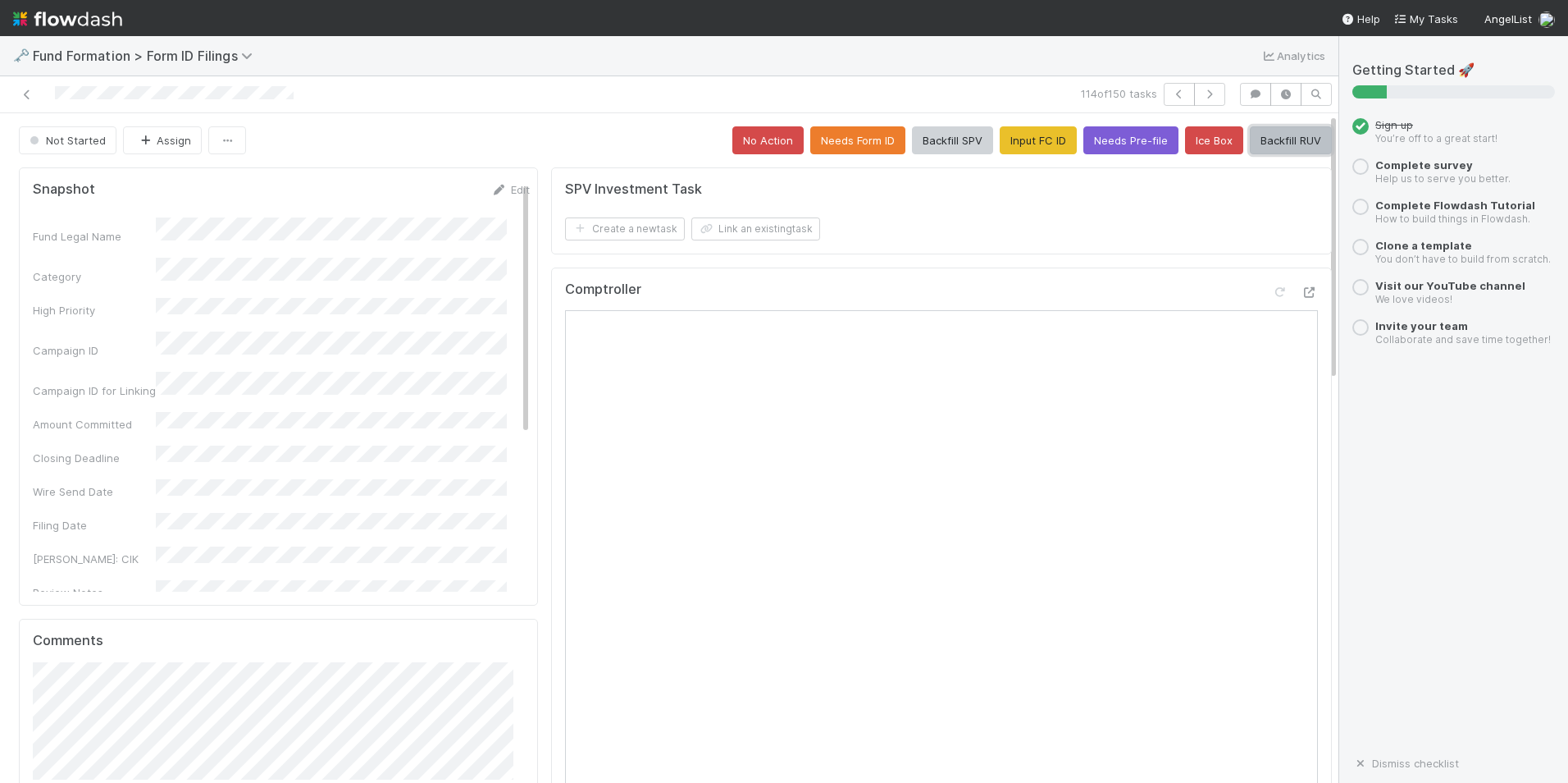
click at [1269, 146] on button "Backfill RUV" at bounding box center [1291, 140] width 82 height 28
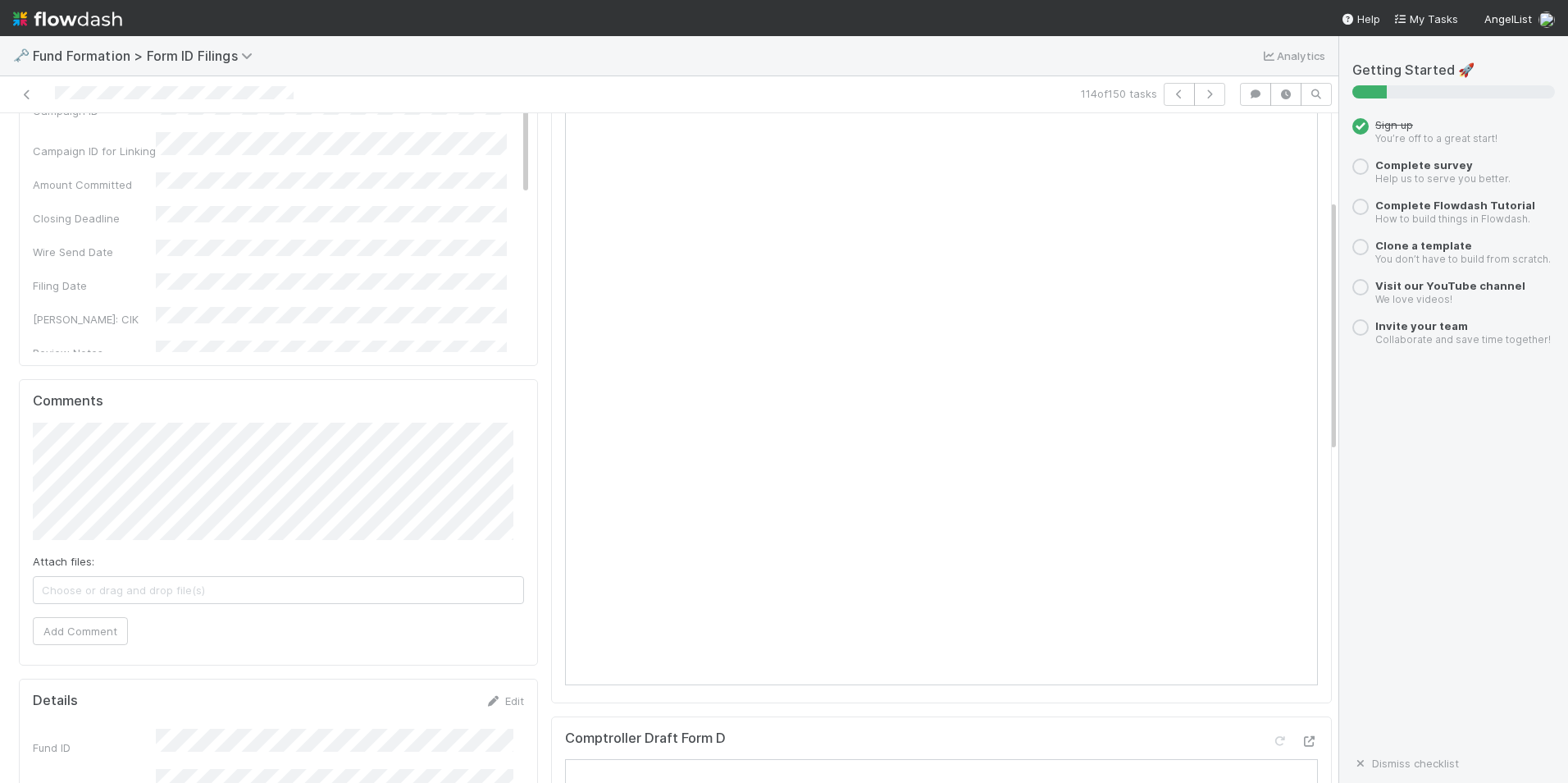
scroll to position [246, 0]
click at [1194, 92] on button "button" at bounding box center [1210, 95] width 31 height 23
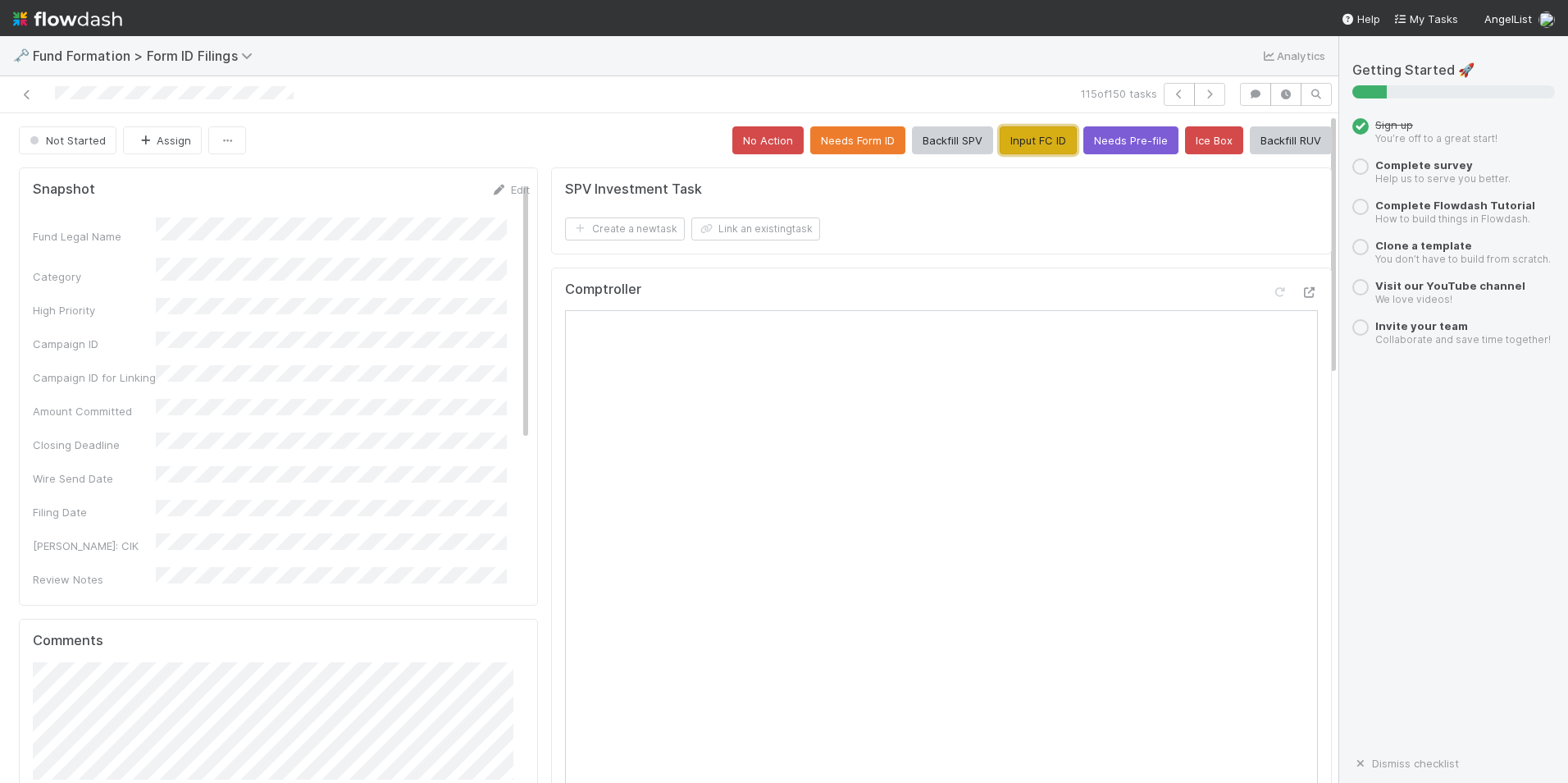
click at [1047, 127] on button "Input FC ID" at bounding box center [1038, 140] width 77 height 28
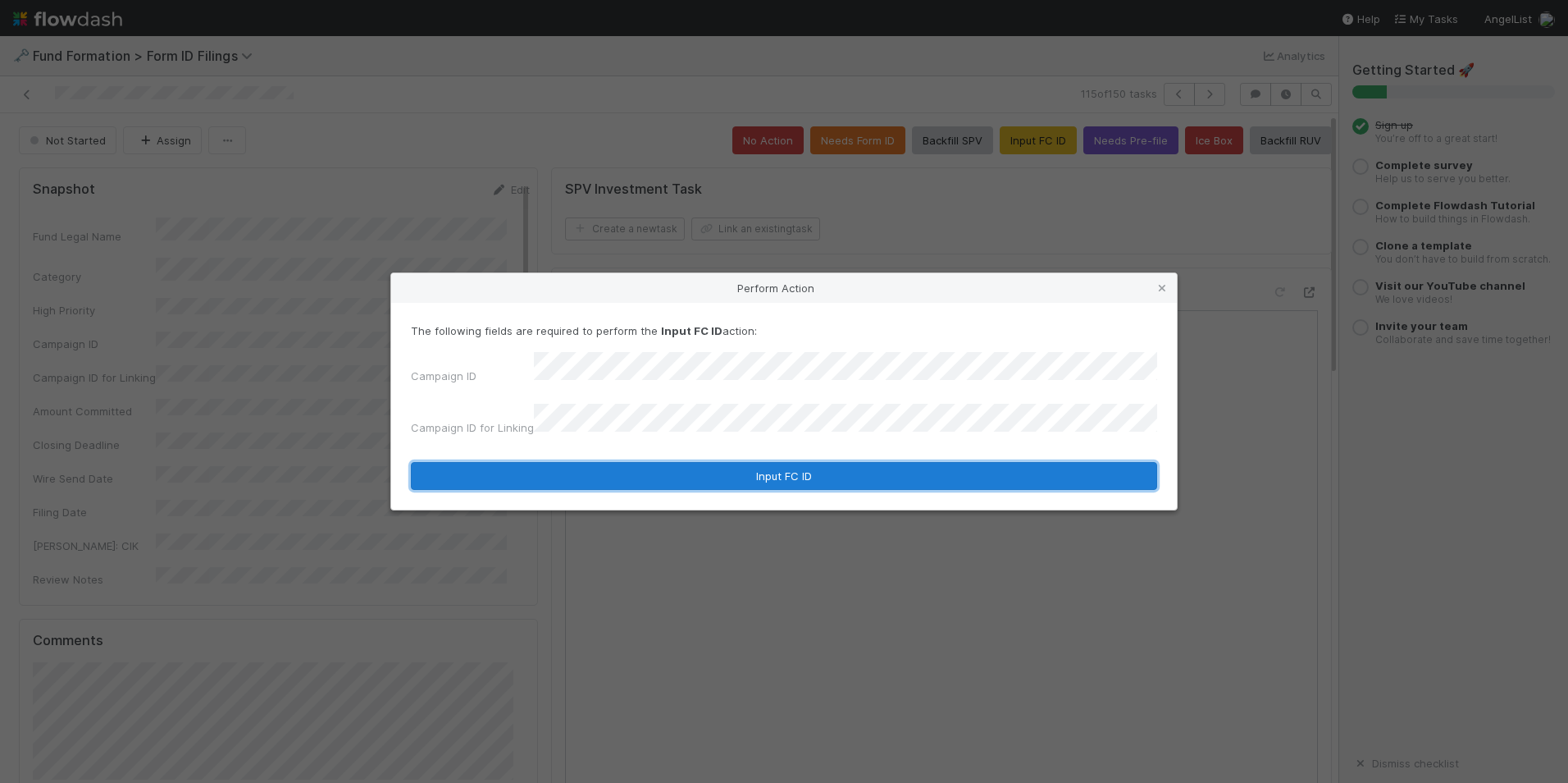
click at [725, 469] on button "Input FC ID" at bounding box center [784, 476] width 746 height 28
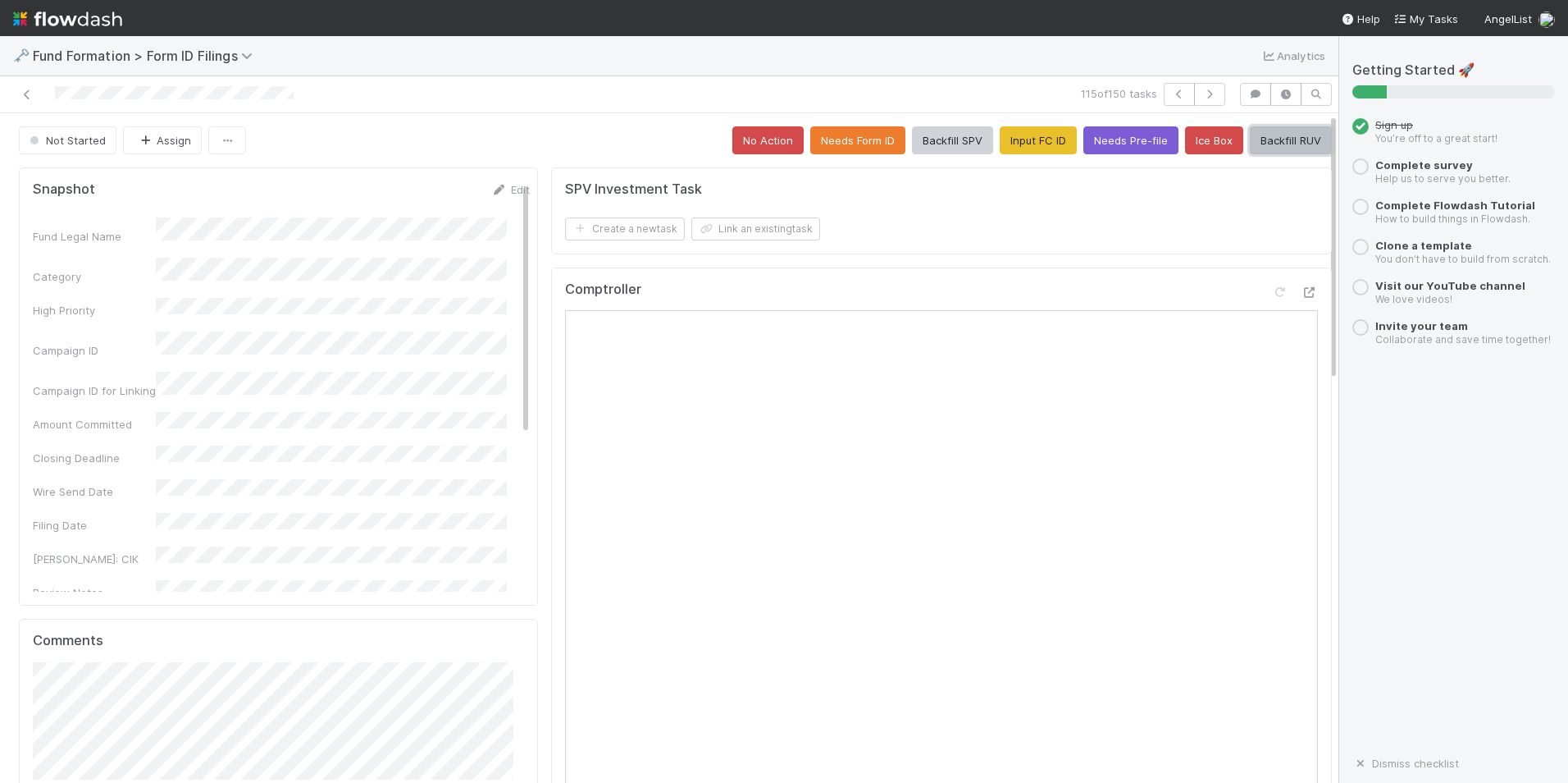
click at [1262, 134] on button "Backfill RUV" at bounding box center [1291, 140] width 82 height 28
click at [1194, 100] on button "button" at bounding box center [1210, 95] width 31 height 23
click at [1000, 134] on button "Input FC ID" at bounding box center [1038, 140] width 77 height 28
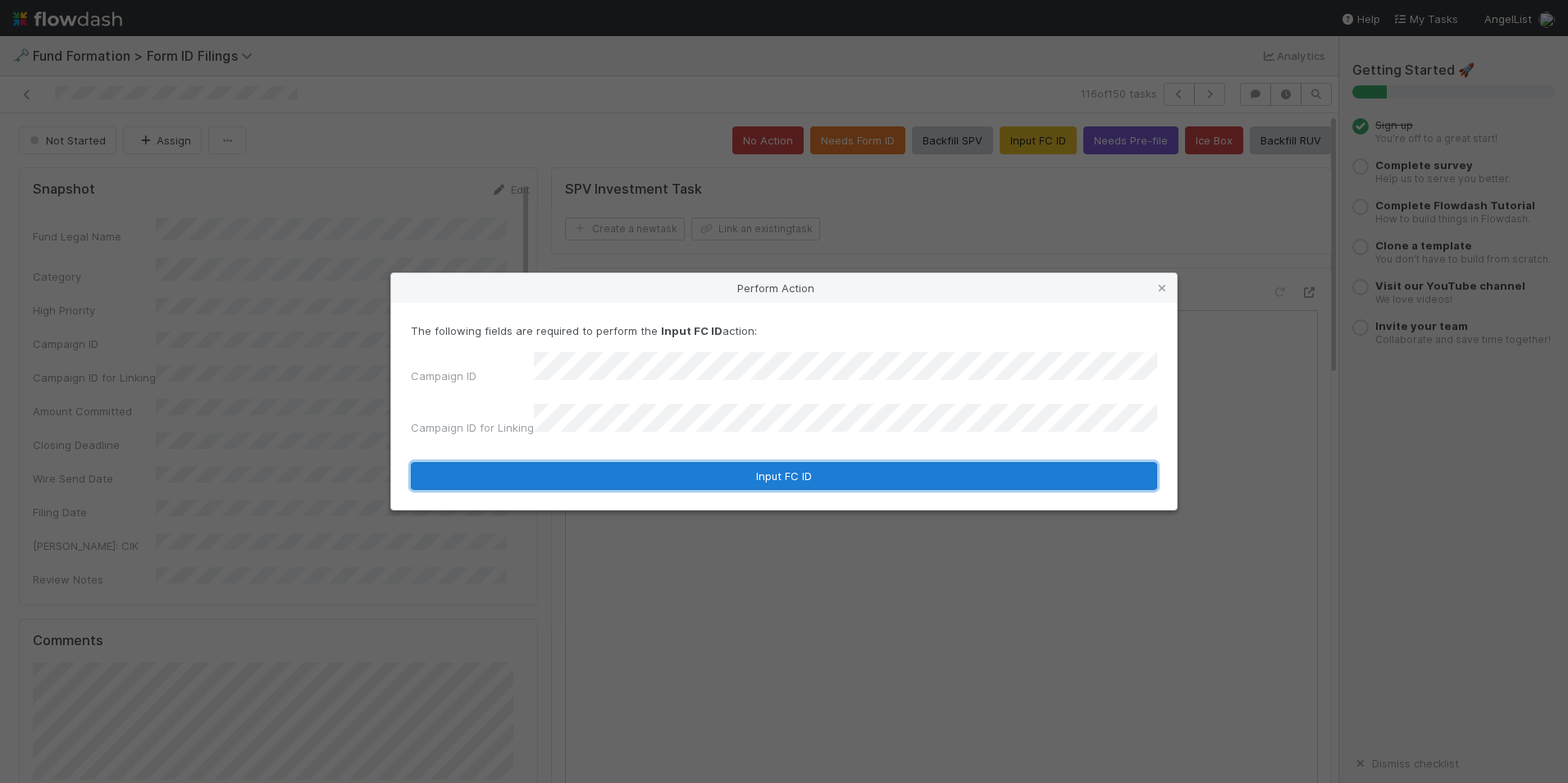
click at [755, 465] on button "Input FC ID" at bounding box center [784, 476] width 746 height 28
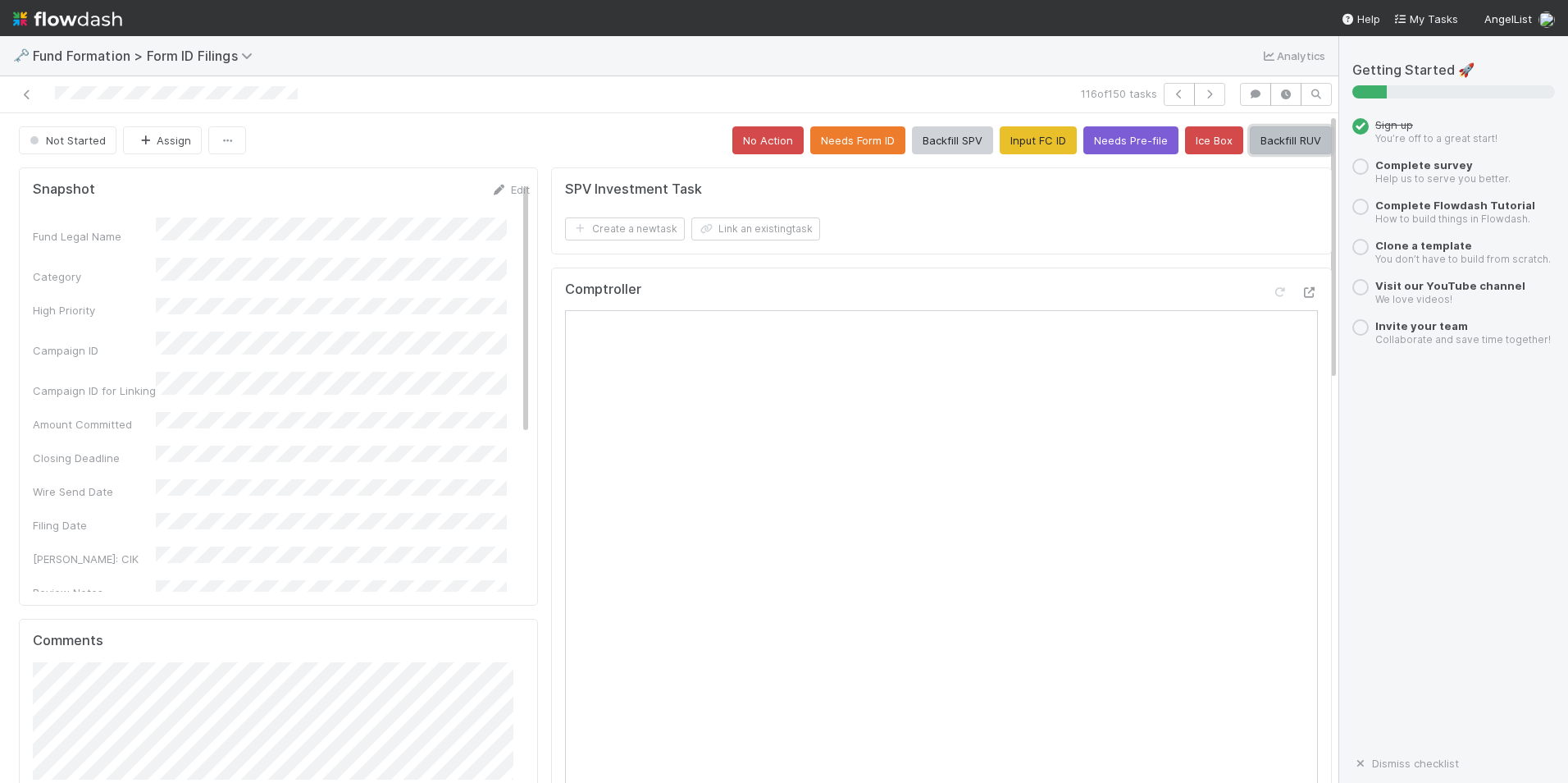
click at [1250, 141] on button "Backfill RUV" at bounding box center [1291, 140] width 82 height 28
click at [1201, 99] on icon "button" at bounding box center [1209, 94] width 16 height 10
click at [1035, 135] on button "Input FC ID" at bounding box center [1038, 140] width 77 height 28
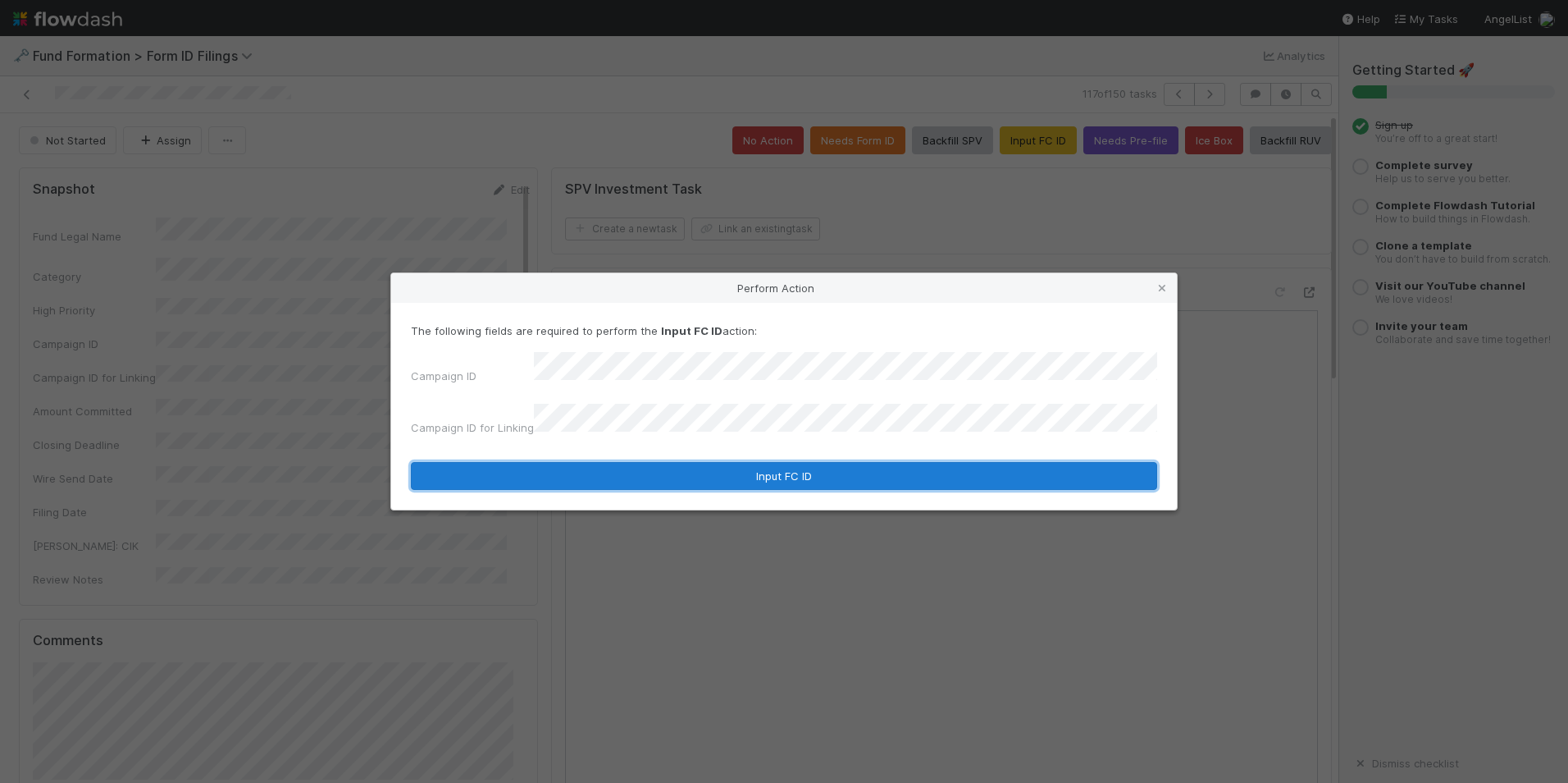
click at [761, 462] on button "Input FC ID" at bounding box center [784, 476] width 746 height 28
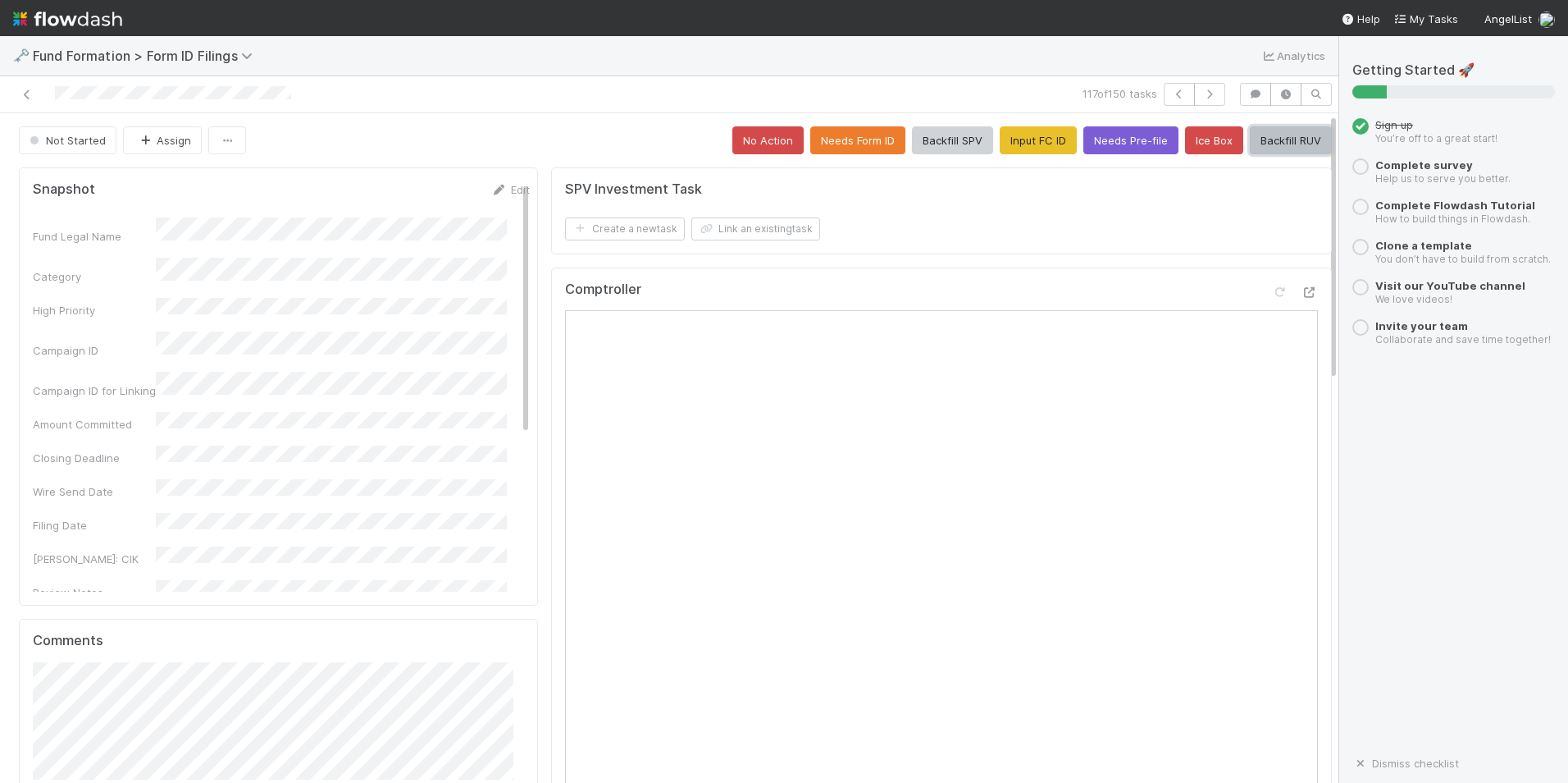
click at [1254, 135] on button "Backfill RUV" at bounding box center [1291, 140] width 82 height 28
click at [1202, 94] on icon "button" at bounding box center [1209, 94] width 16 height 10
click at [1000, 144] on button "Input FC ID" at bounding box center [1038, 140] width 77 height 28
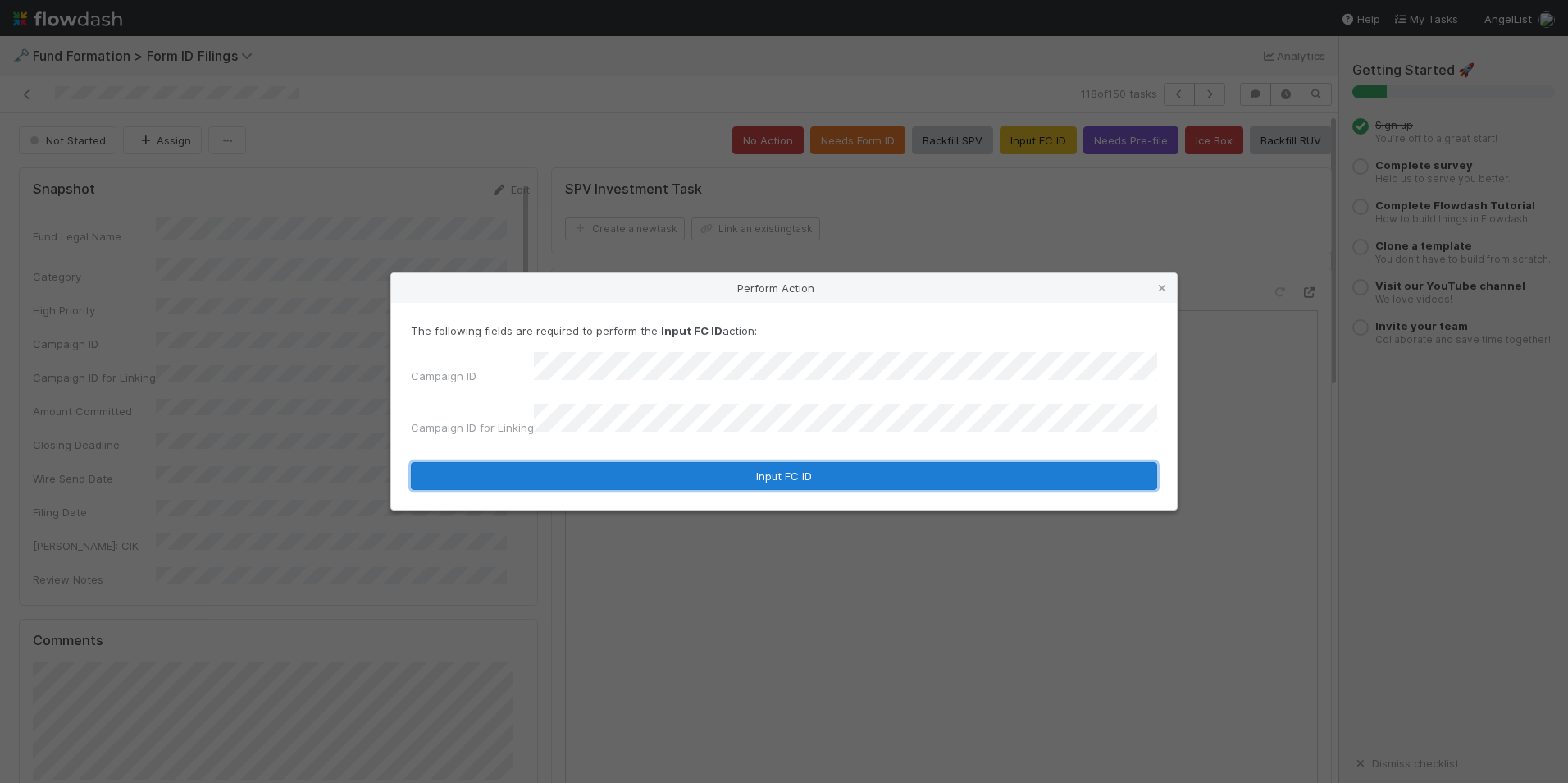
click at [758, 462] on button "Input FC ID" at bounding box center [784, 476] width 746 height 28
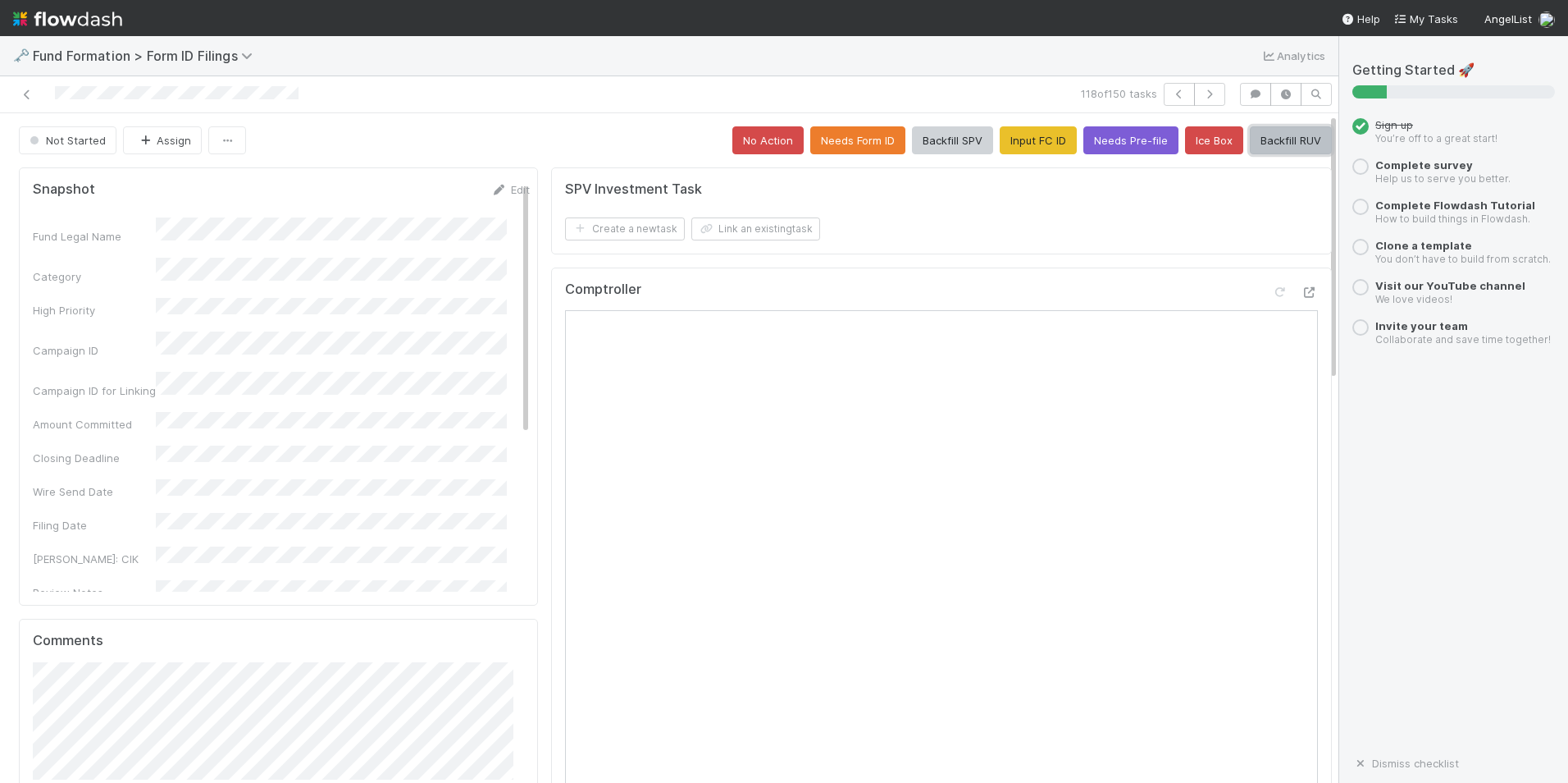
click at [1260, 140] on button "Backfill RUV" at bounding box center [1291, 140] width 82 height 28
click at [1207, 89] on button "button" at bounding box center [1210, 95] width 31 height 23
click at [1015, 135] on button "Input FC ID" at bounding box center [1038, 140] width 77 height 28
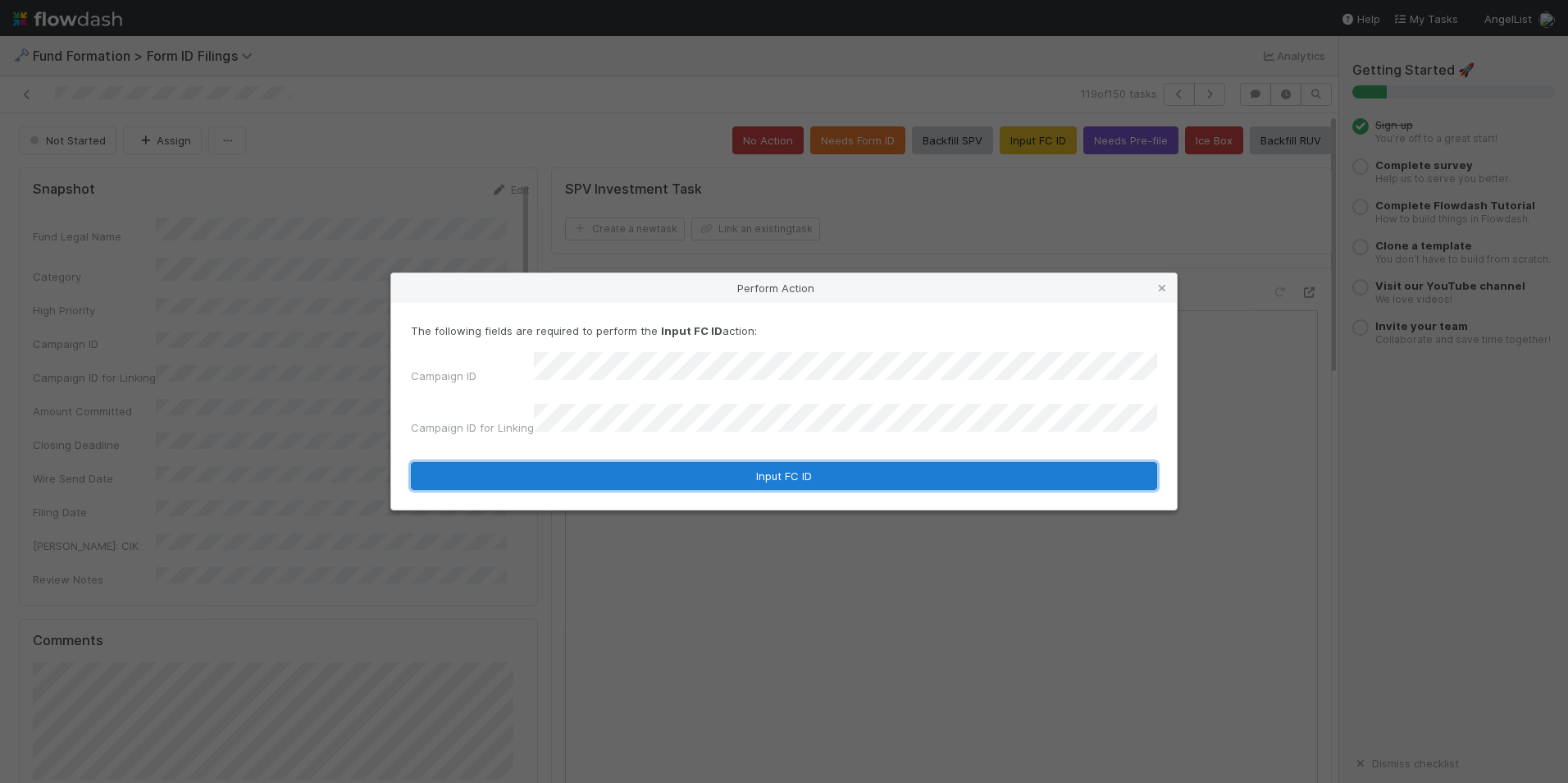
click at [754, 478] on button "Input FC ID" at bounding box center [784, 476] width 746 height 28
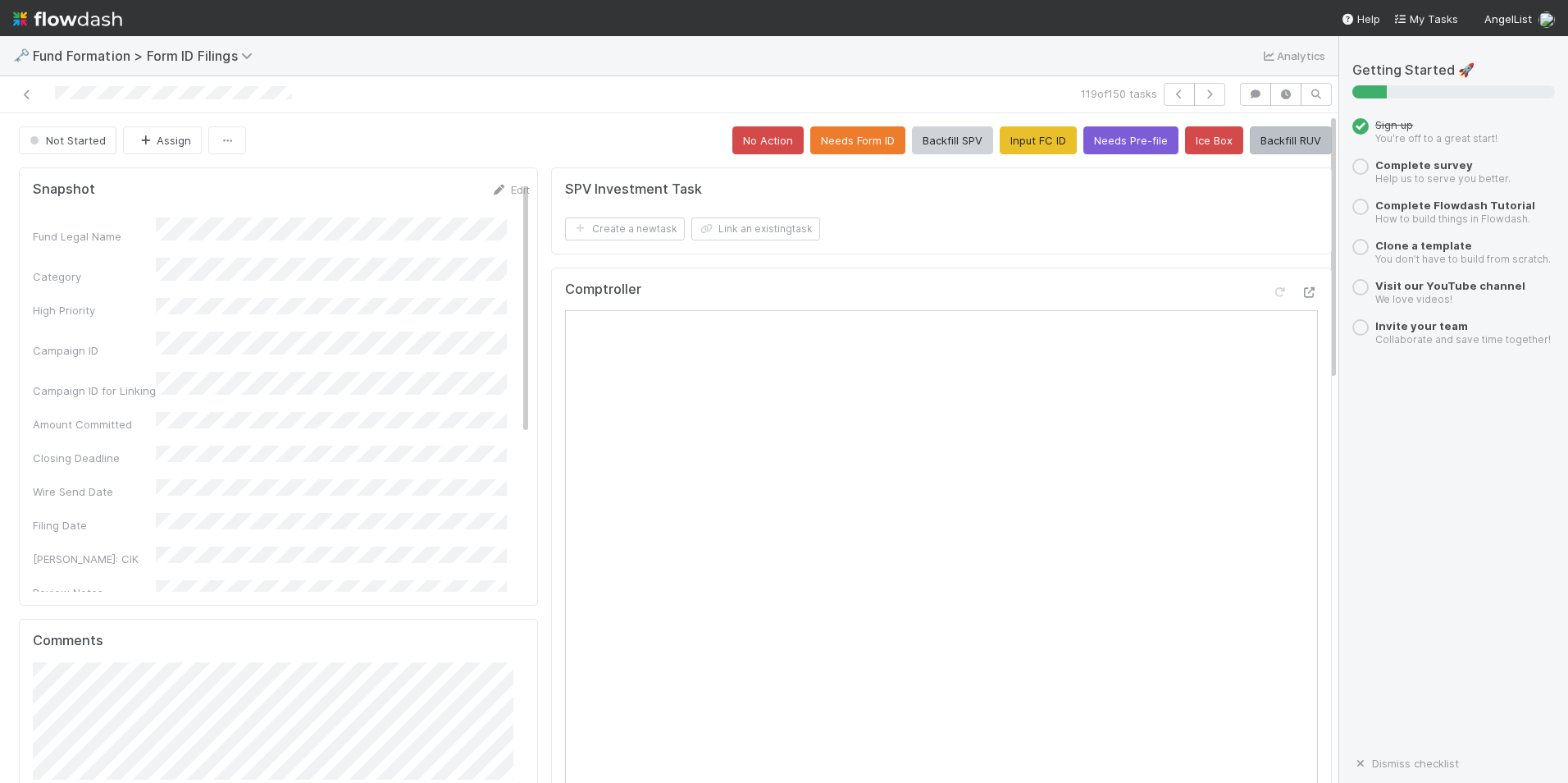
click at [1267, 133] on button "Backfill RUV" at bounding box center [1291, 140] width 82 height 28
click at [1194, 101] on button "button" at bounding box center [1210, 95] width 31 height 23
click at [1000, 142] on button "Input FC ID" at bounding box center [1038, 140] width 77 height 28
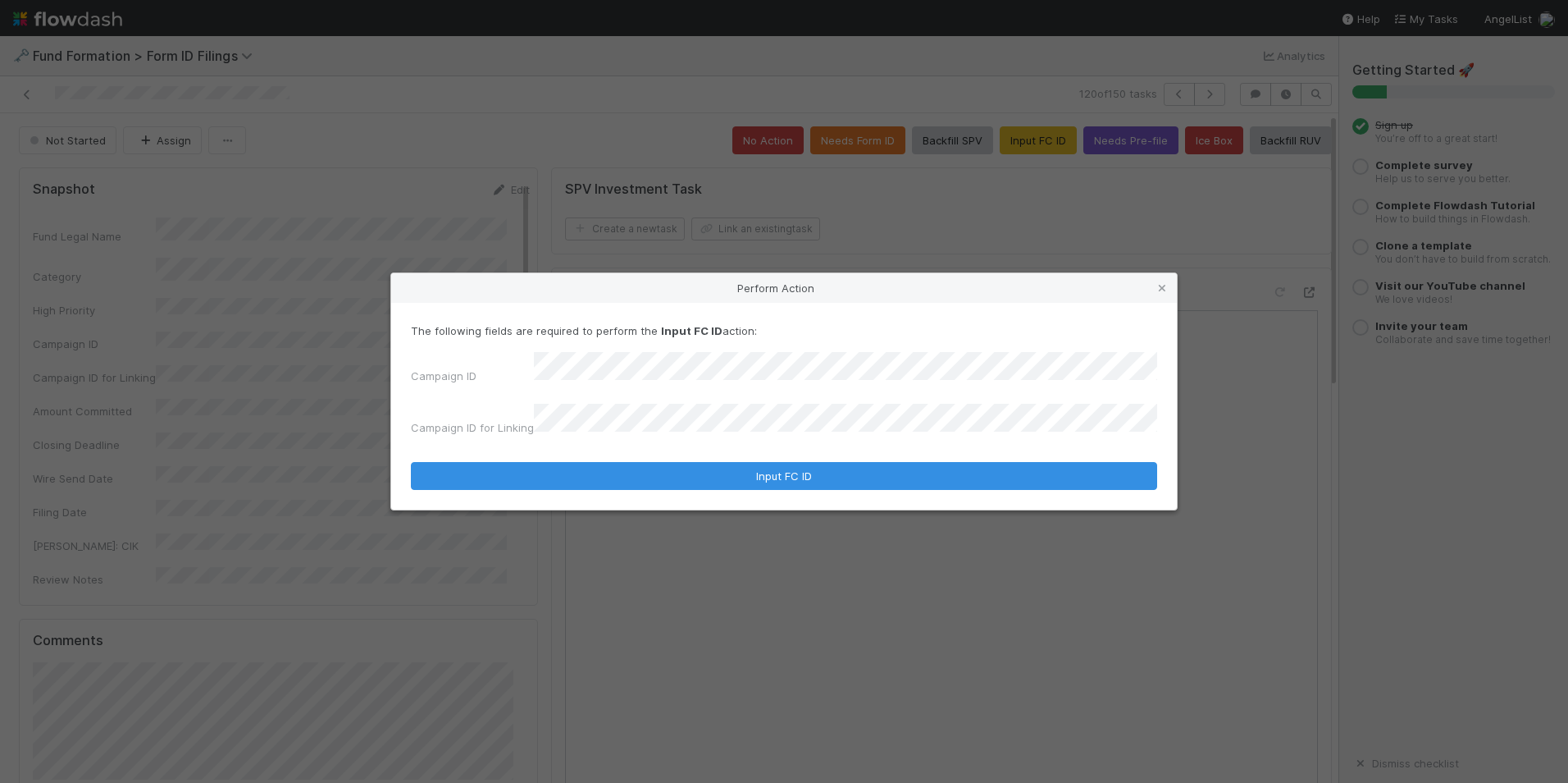
click at [721, 433] on form "The following fields are required to perform the Input FC ID action: Campaign I…" at bounding box center [784, 406] width 746 height 167
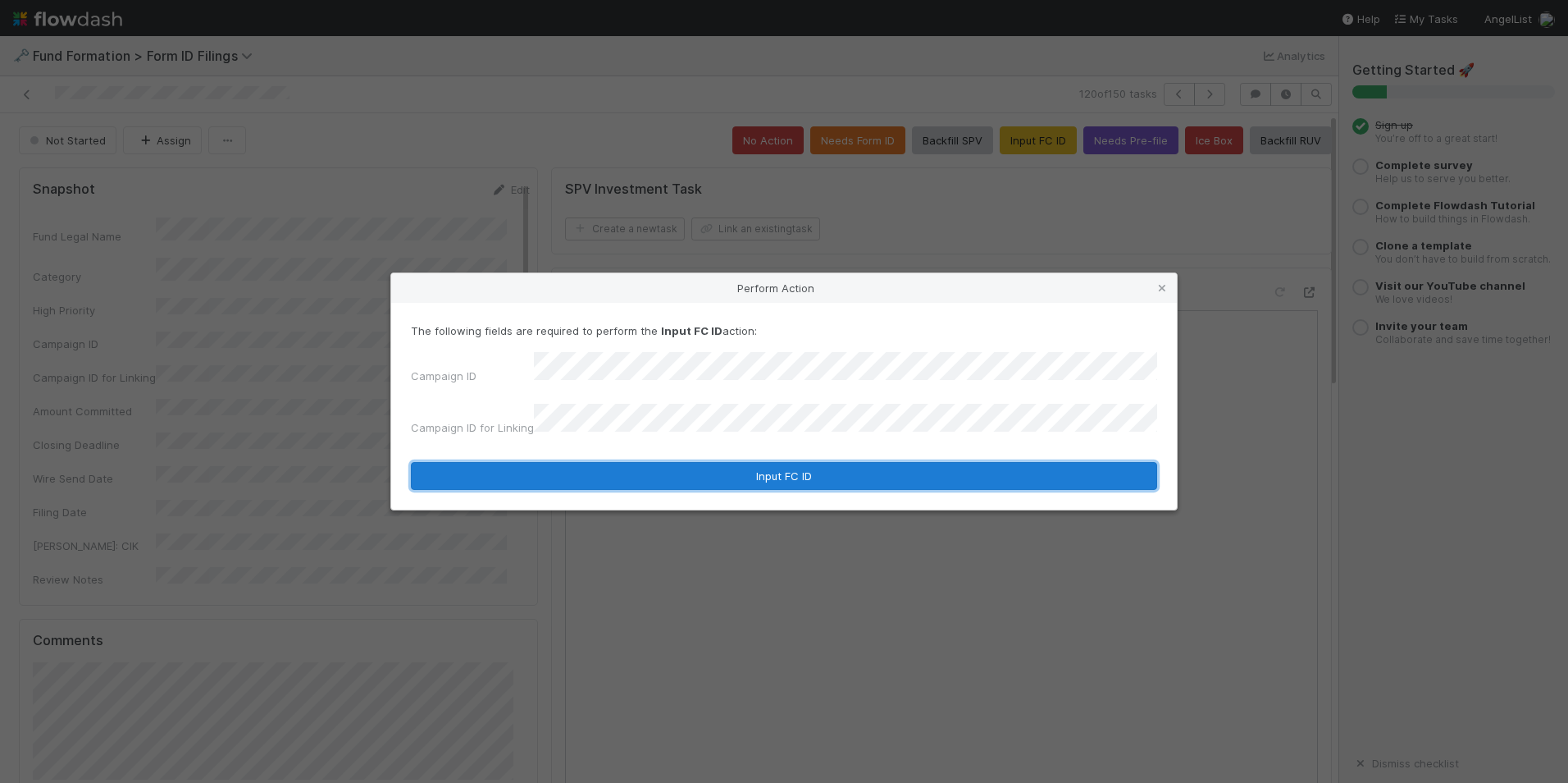
click at [727, 462] on button "Input FC ID" at bounding box center [784, 476] width 746 height 28
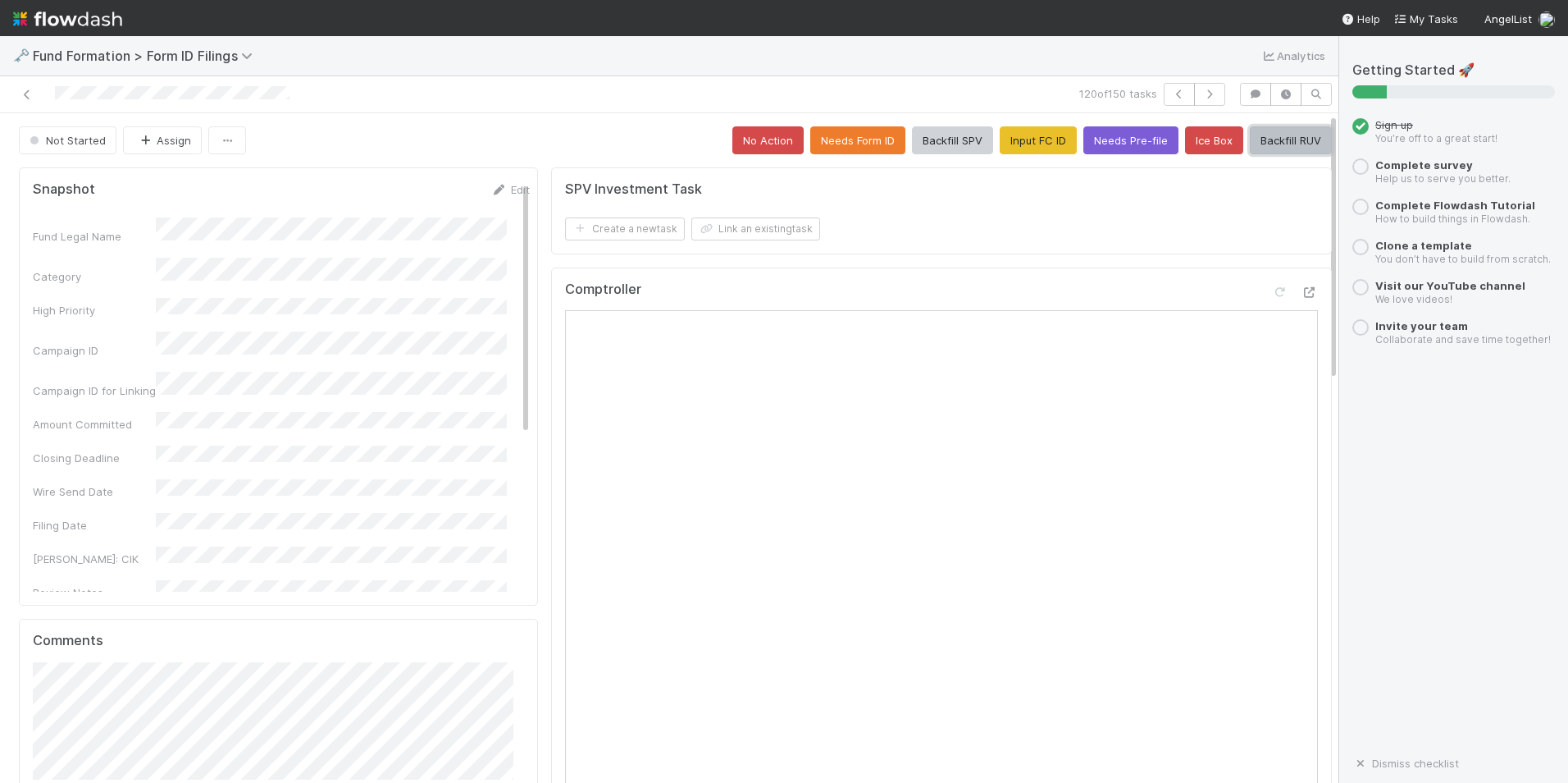
click at [1291, 135] on button "Backfill RUV" at bounding box center [1291, 140] width 82 height 28
click at [1201, 95] on icon "button" at bounding box center [1209, 94] width 16 height 10
click at [1000, 132] on button "Input FC ID" at bounding box center [1038, 140] width 77 height 28
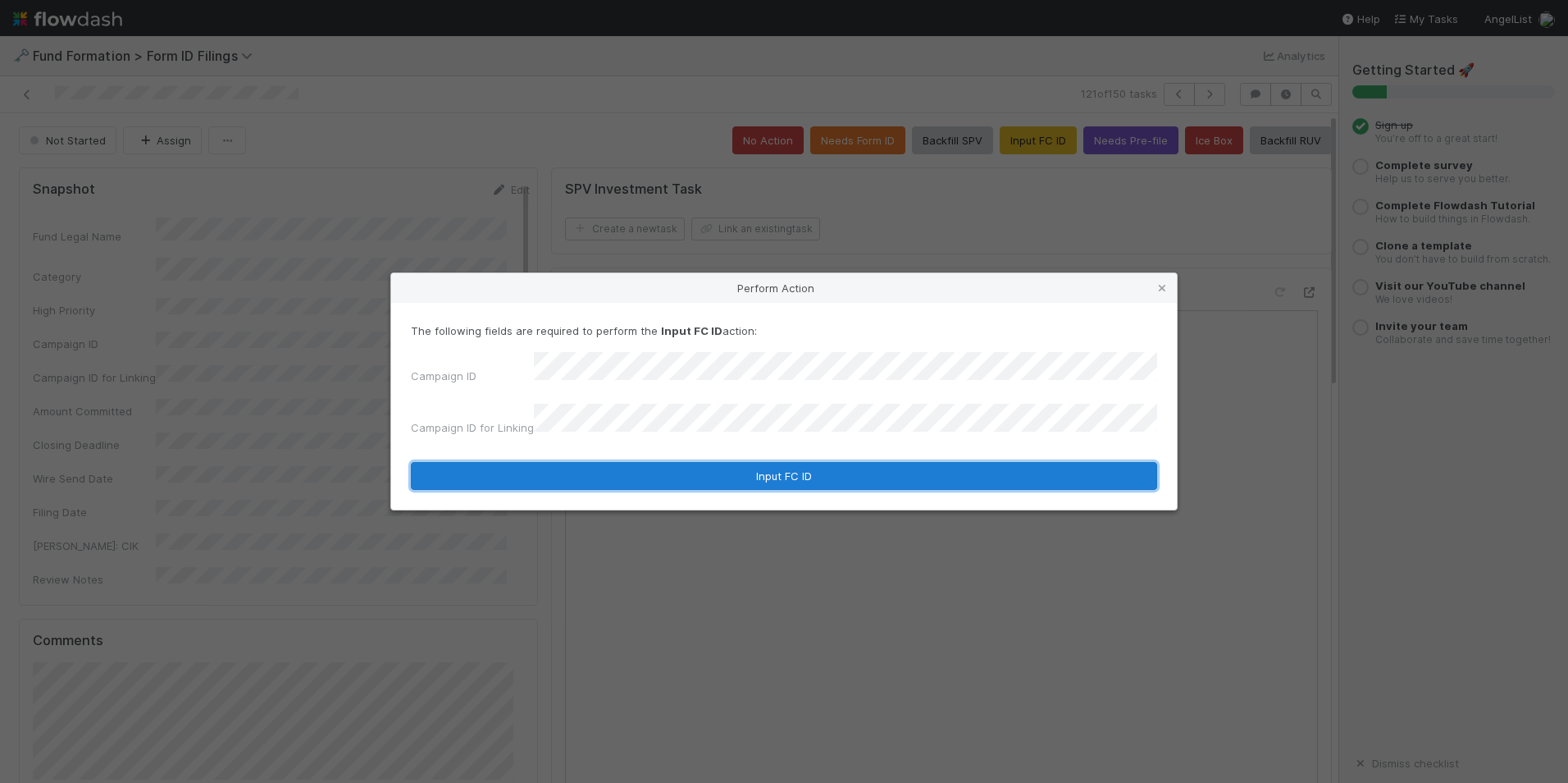
click at [858, 462] on button "Input FC ID" at bounding box center [784, 476] width 746 height 28
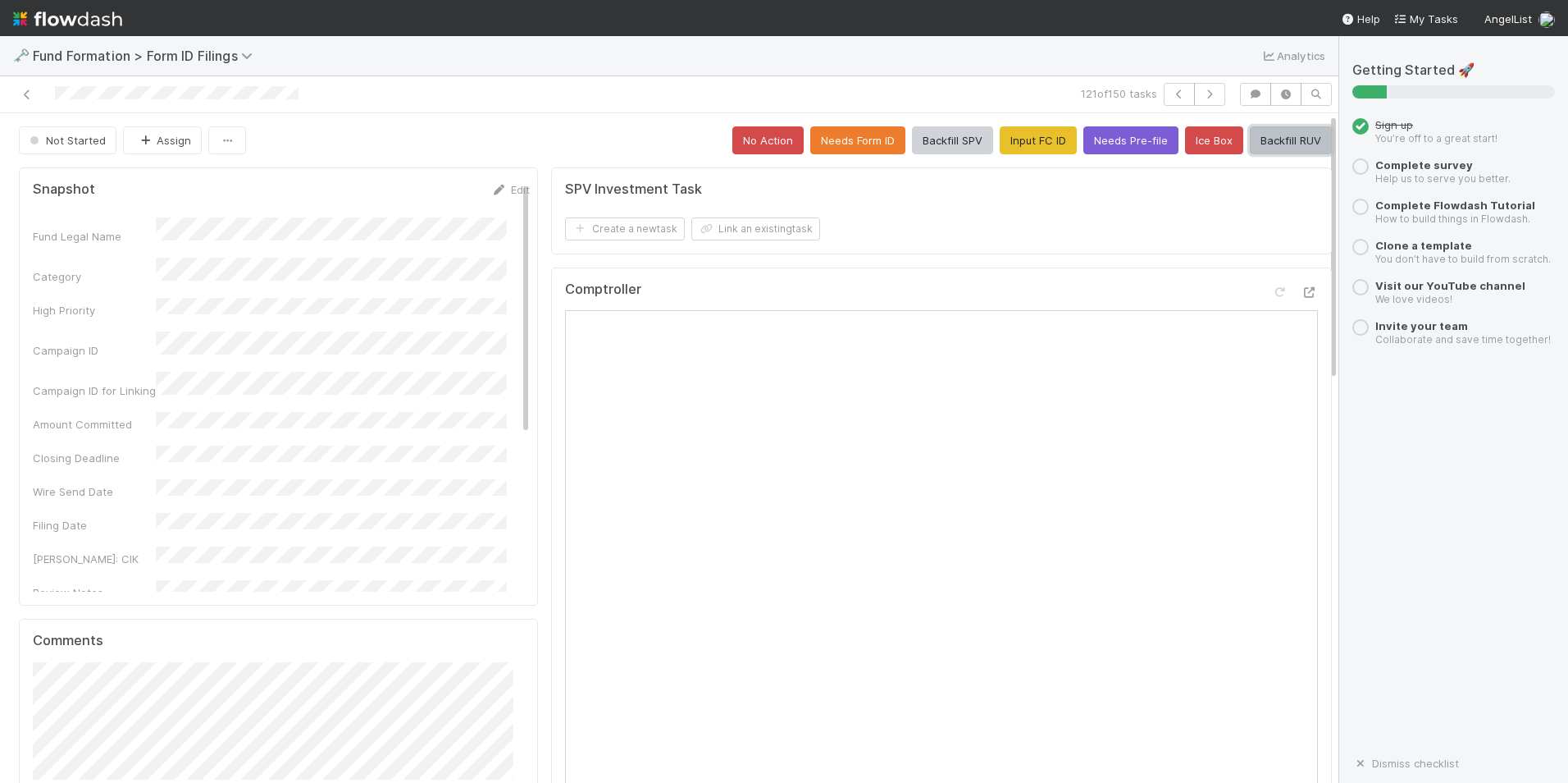
click at [1256, 139] on button "Backfill RUV" at bounding box center [1291, 140] width 82 height 28
click at [1194, 100] on button "button" at bounding box center [1210, 95] width 31 height 23
click at [1025, 146] on button "Input FC ID" at bounding box center [1038, 140] width 77 height 28
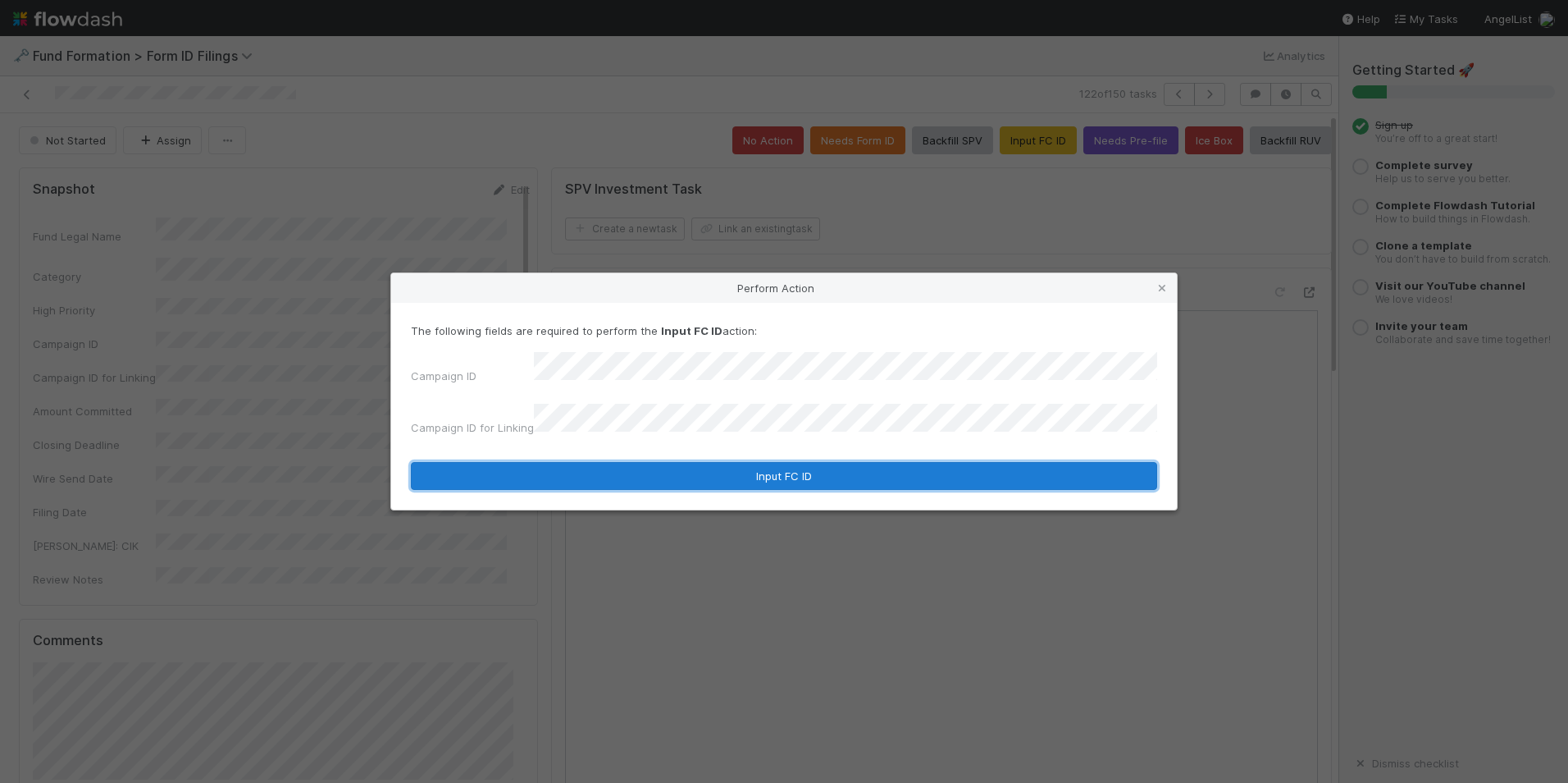
click at [709, 469] on button "Input FC ID" at bounding box center [784, 476] width 746 height 28
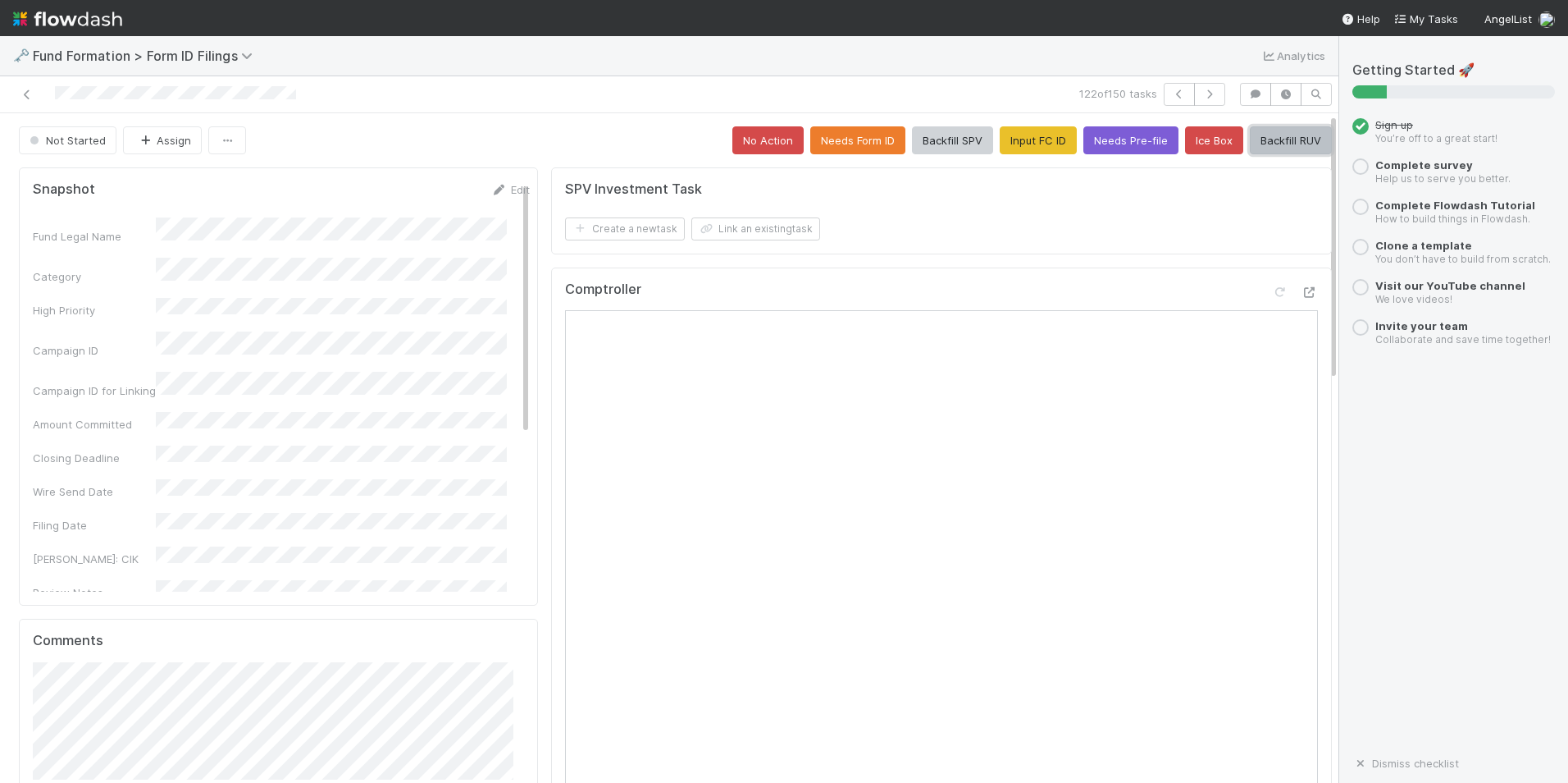
click at [1272, 147] on button "Backfill RUV" at bounding box center [1291, 140] width 82 height 28
click at [1211, 99] on button "button" at bounding box center [1210, 95] width 31 height 23
click at [1013, 145] on button "Input FC ID" at bounding box center [1038, 140] width 77 height 28
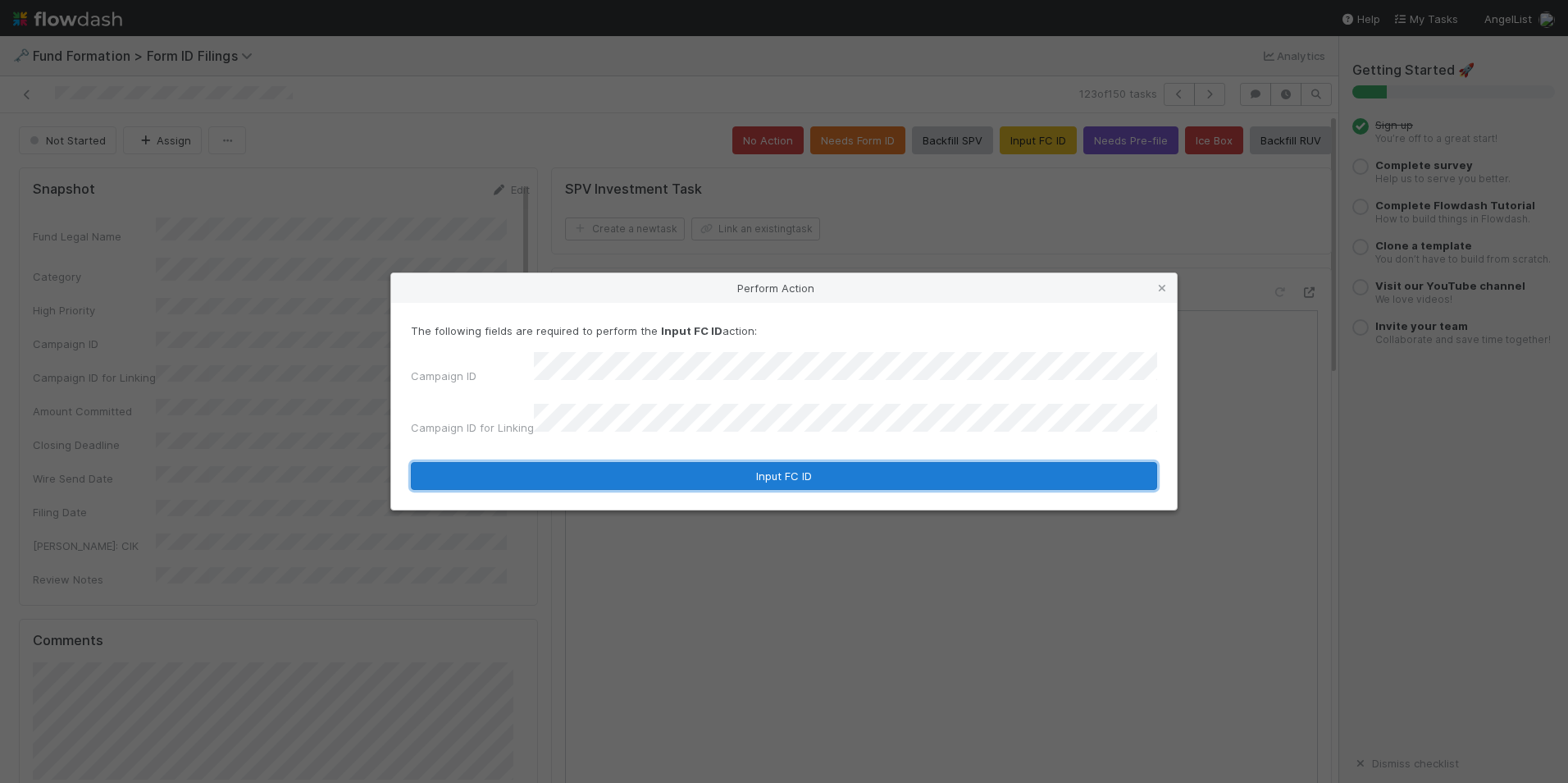
click at [716, 464] on button "Input FC ID" at bounding box center [784, 476] width 746 height 28
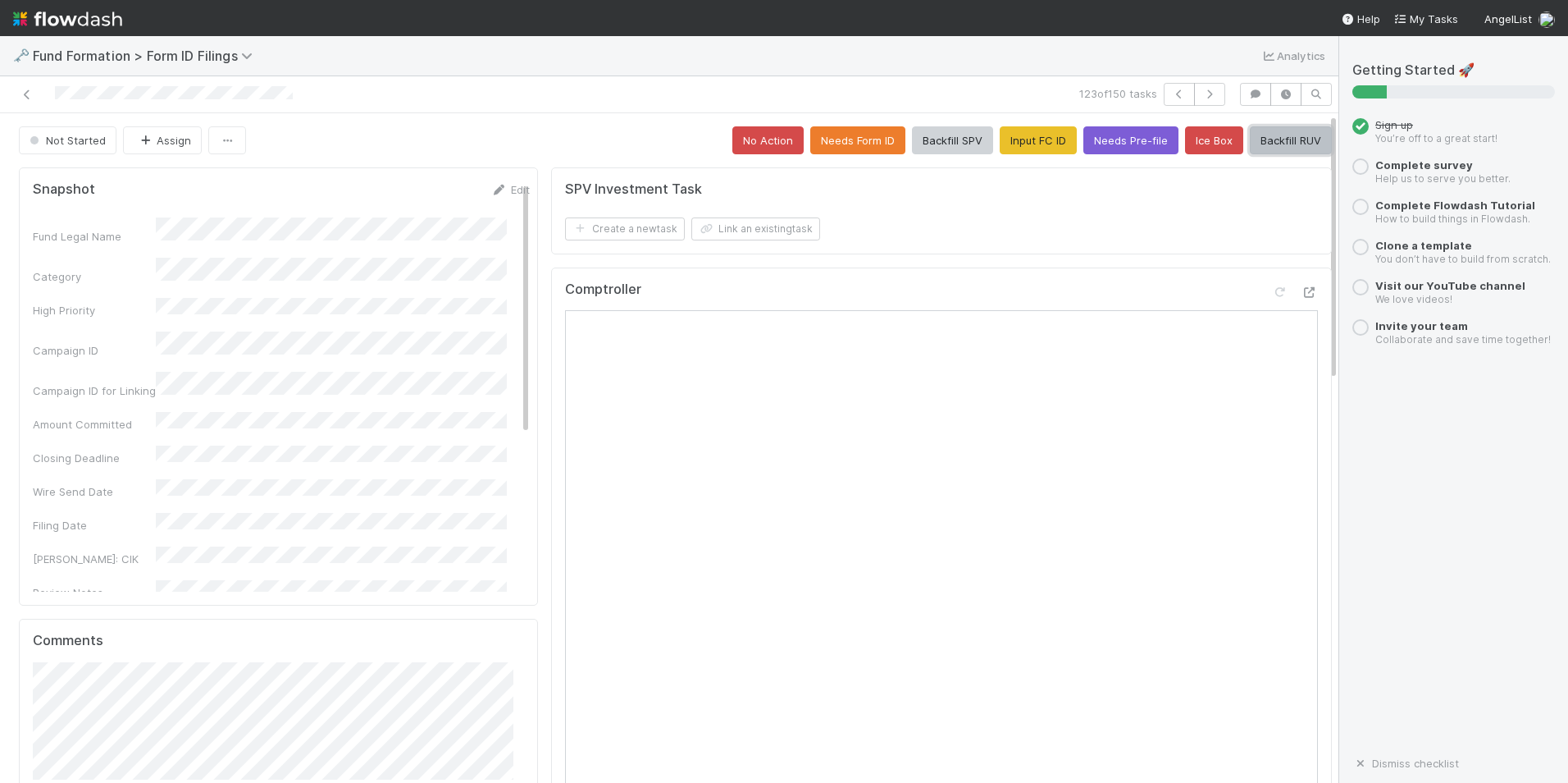
click at [1278, 150] on button "Backfill RUV" at bounding box center [1291, 140] width 82 height 28
click at [1201, 96] on icon "button" at bounding box center [1209, 94] width 16 height 10
click at [1031, 142] on button "Input FC ID" at bounding box center [1038, 140] width 77 height 28
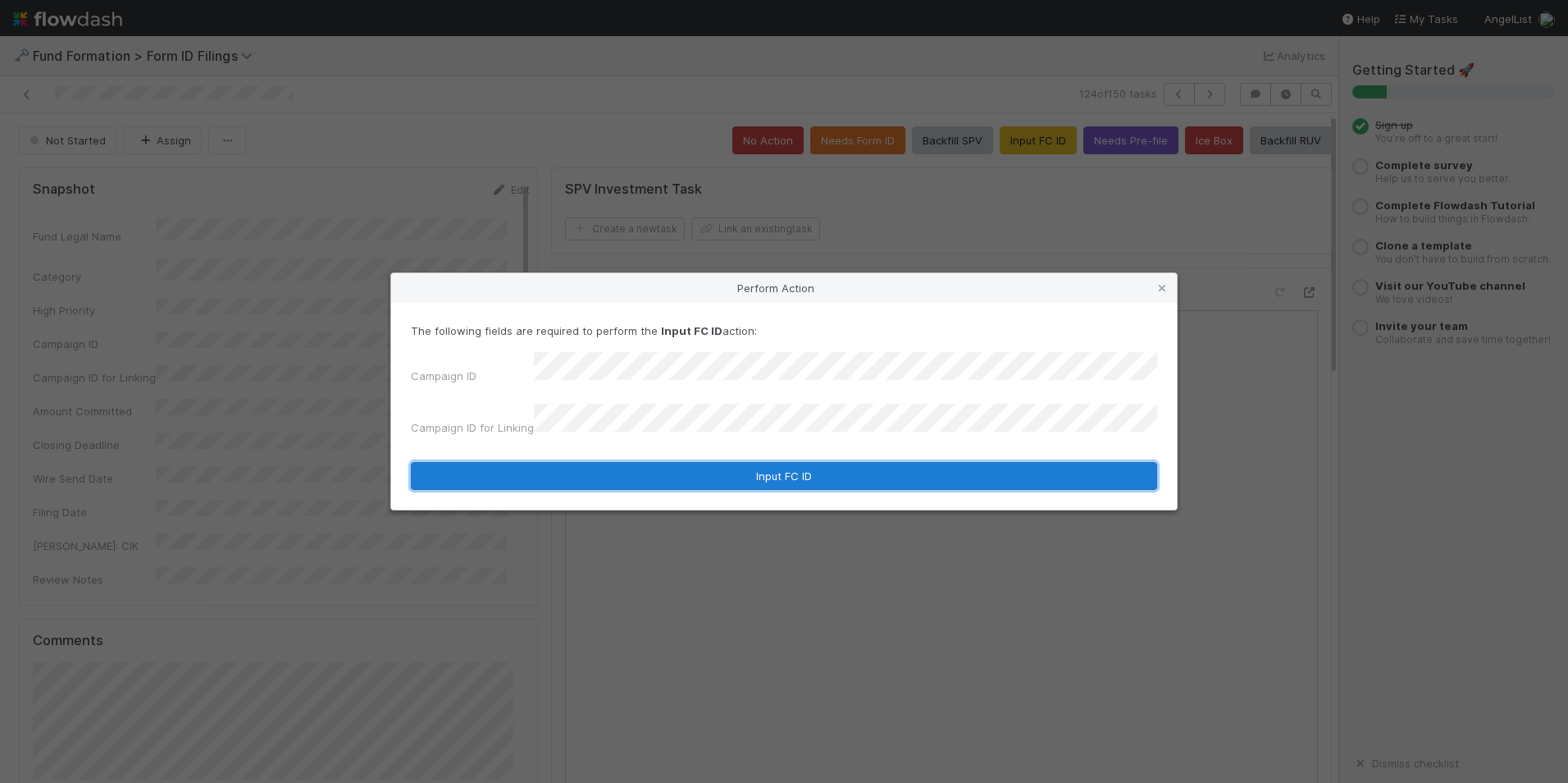
click at [789, 468] on button "Input FC ID" at bounding box center [784, 476] width 746 height 28
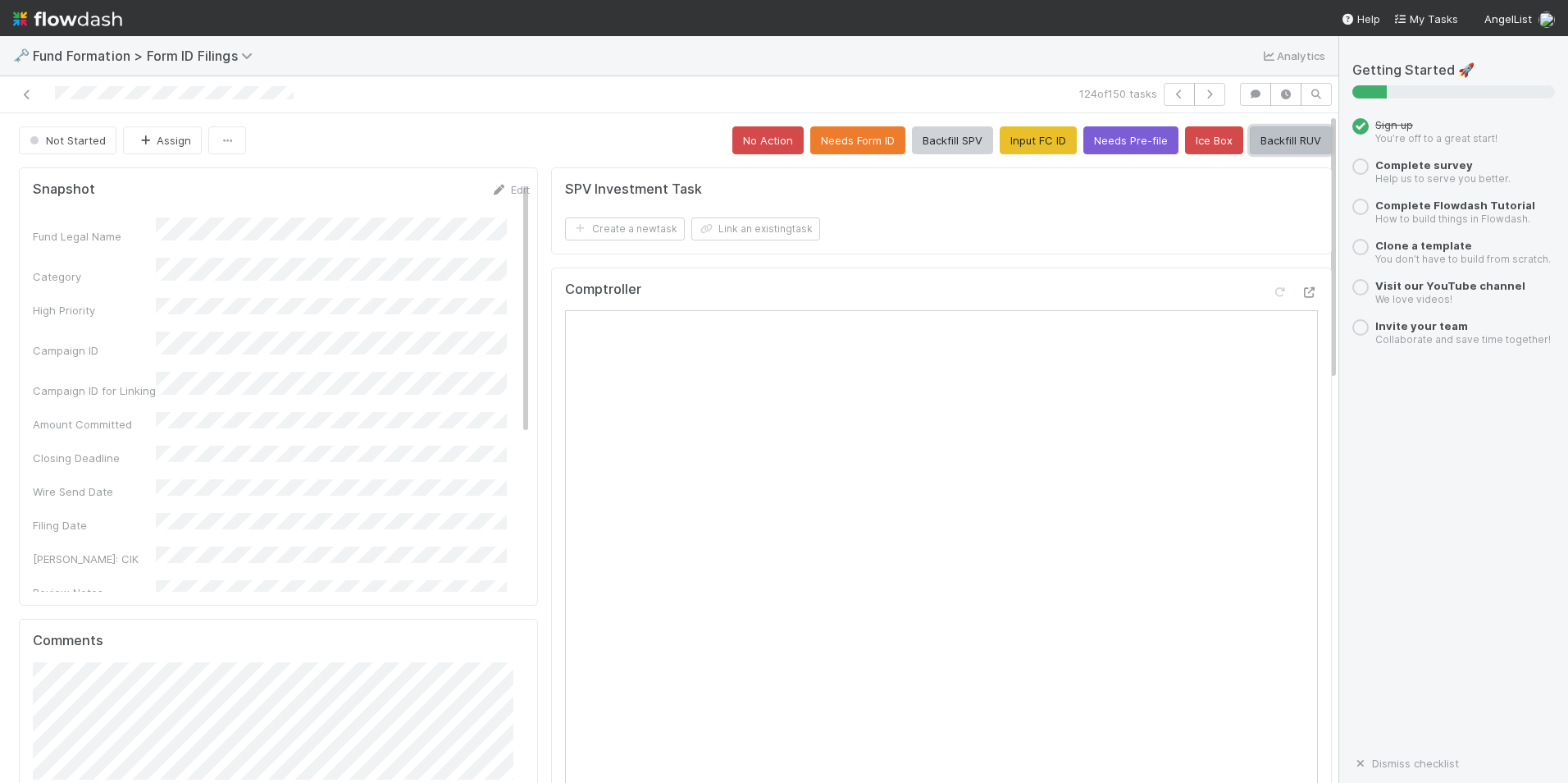
click at [1255, 150] on button "Backfill RUV" at bounding box center [1291, 140] width 82 height 28
click at [1201, 89] on icon "button" at bounding box center [1209, 94] width 16 height 10
click at [1000, 148] on button "Input FC ID" at bounding box center [1038, 140] width 77 height 28
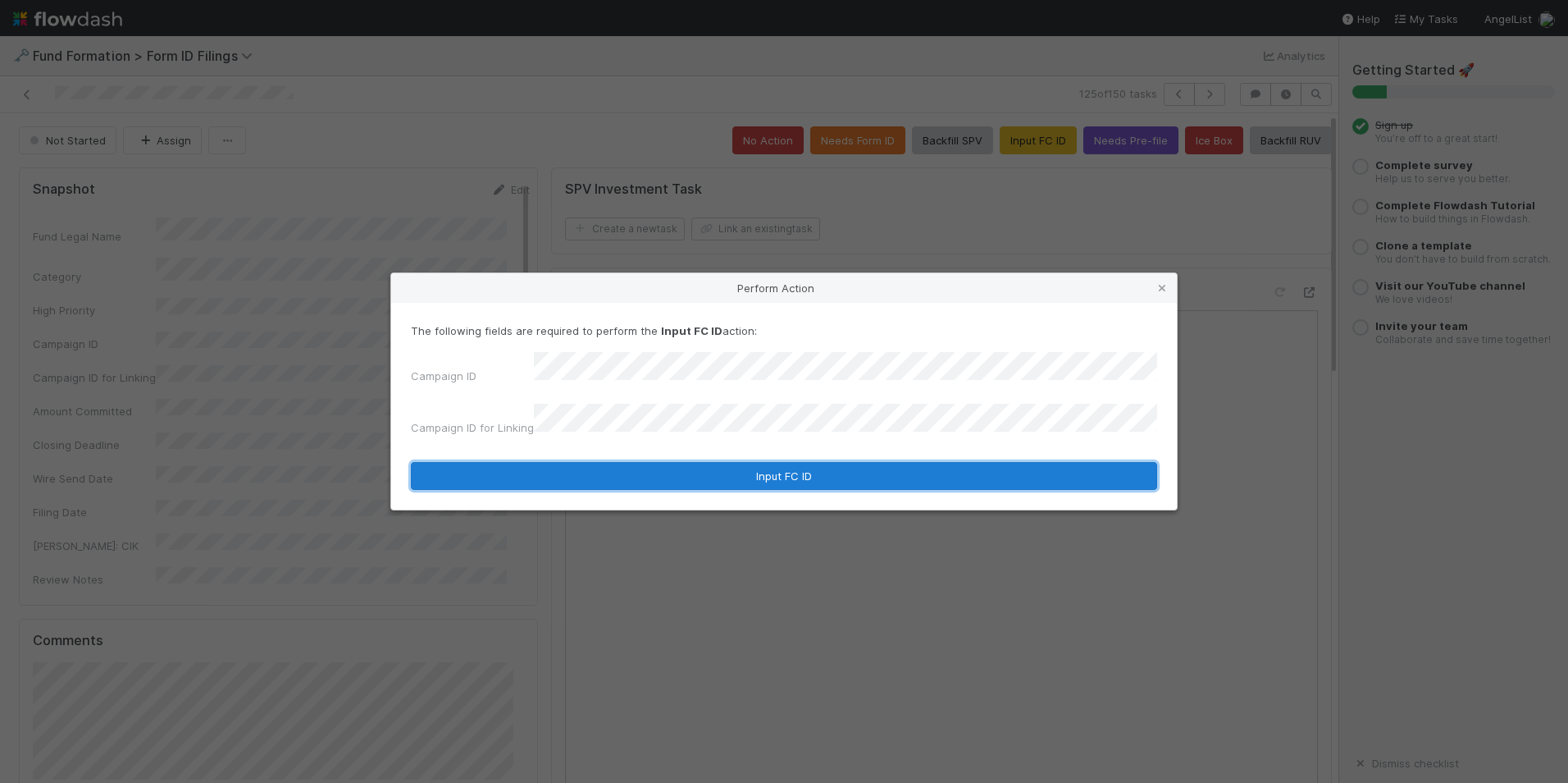
click at [756, 467] on button "Input FC ID" at bounding box center [784, 476] width 746 height 28
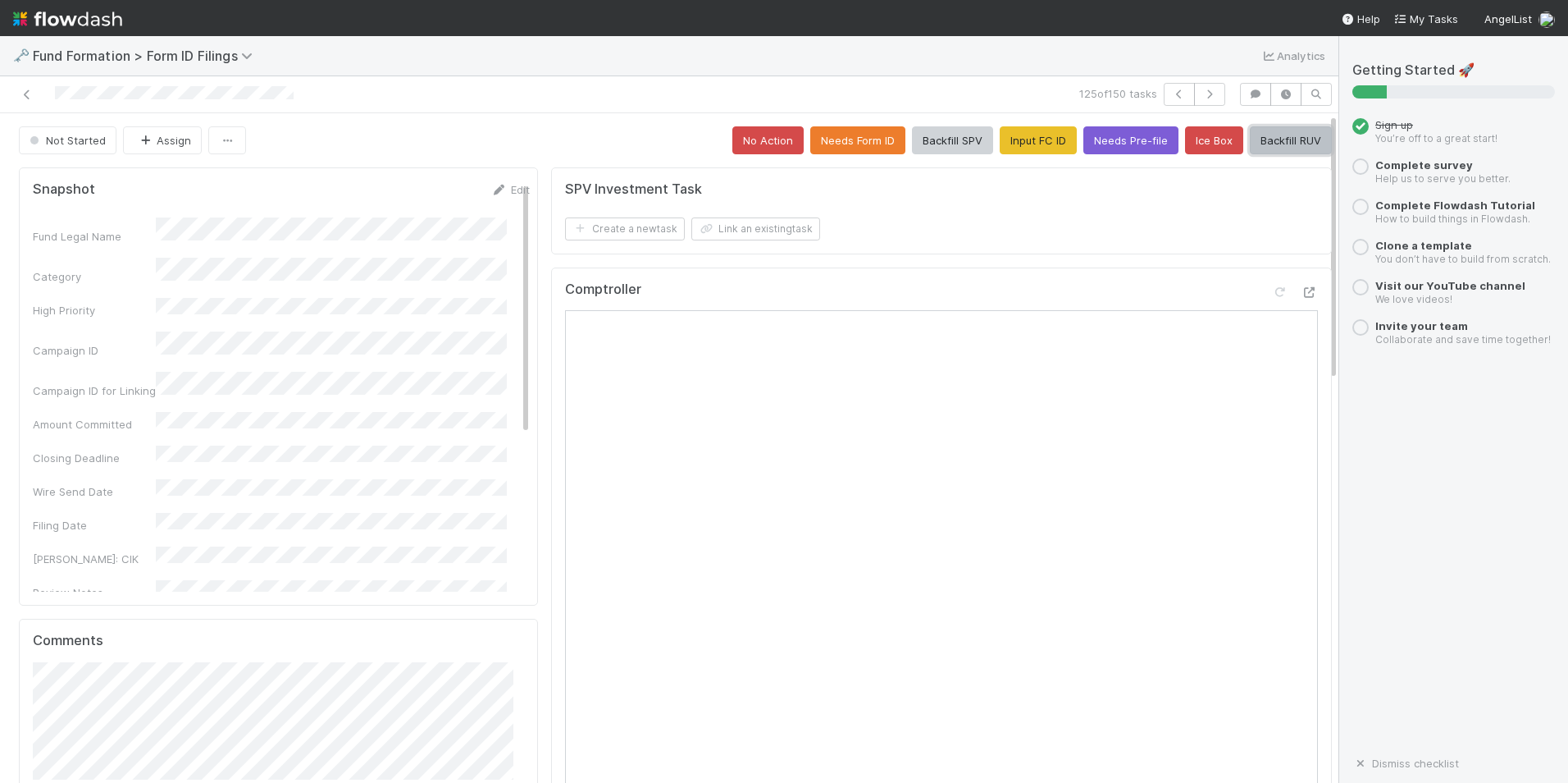
click at [1283, 131] on button "Backfill RUV" at bounding box center [1291, 140] width 82 height 28
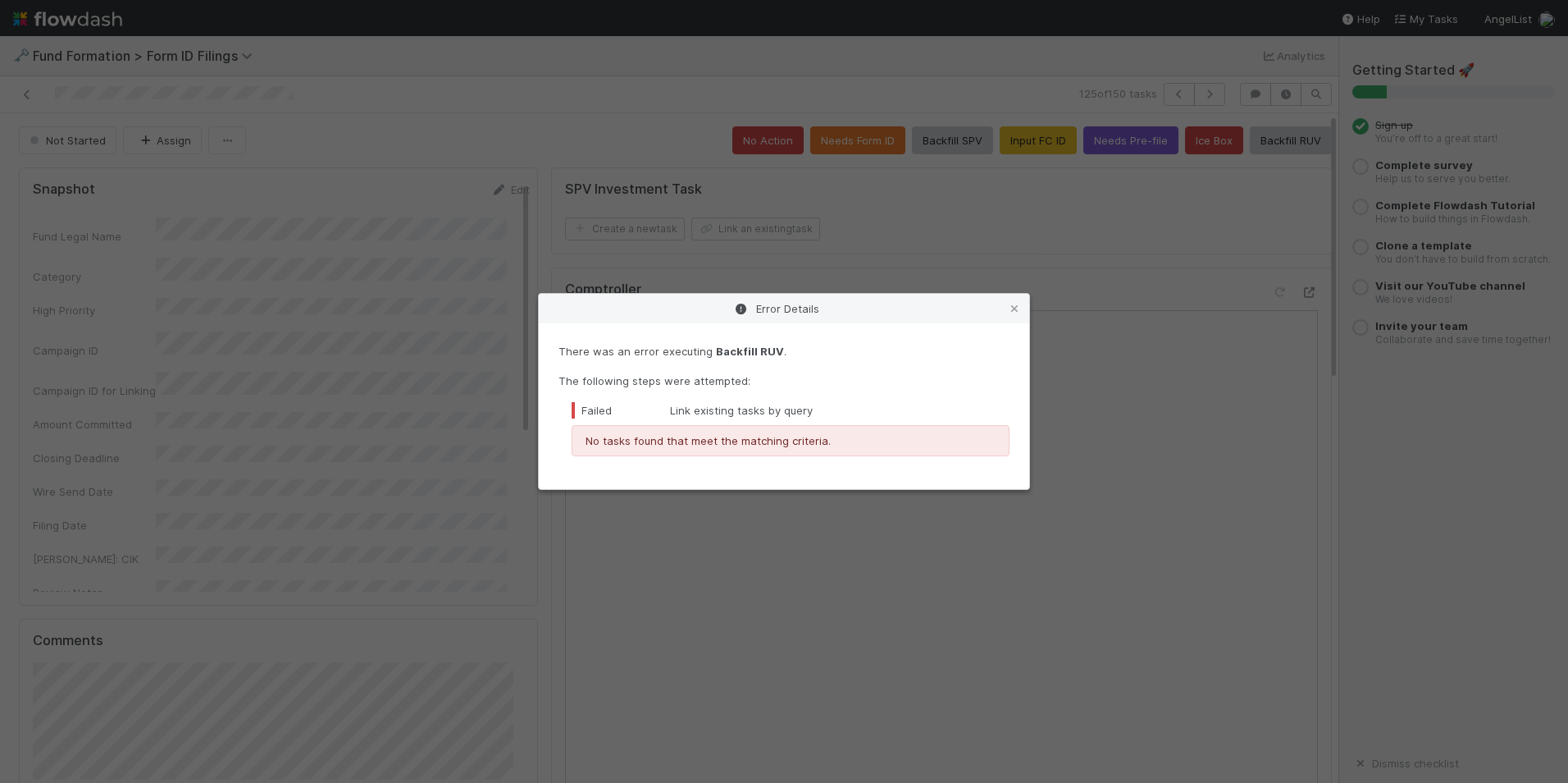
click at [1024, 313] on div "Error Details" at bounding box center [784, 309] width 491 height 29
click at [1012, 310] on icon at bounding box center [1014, 309] width 16 height 10
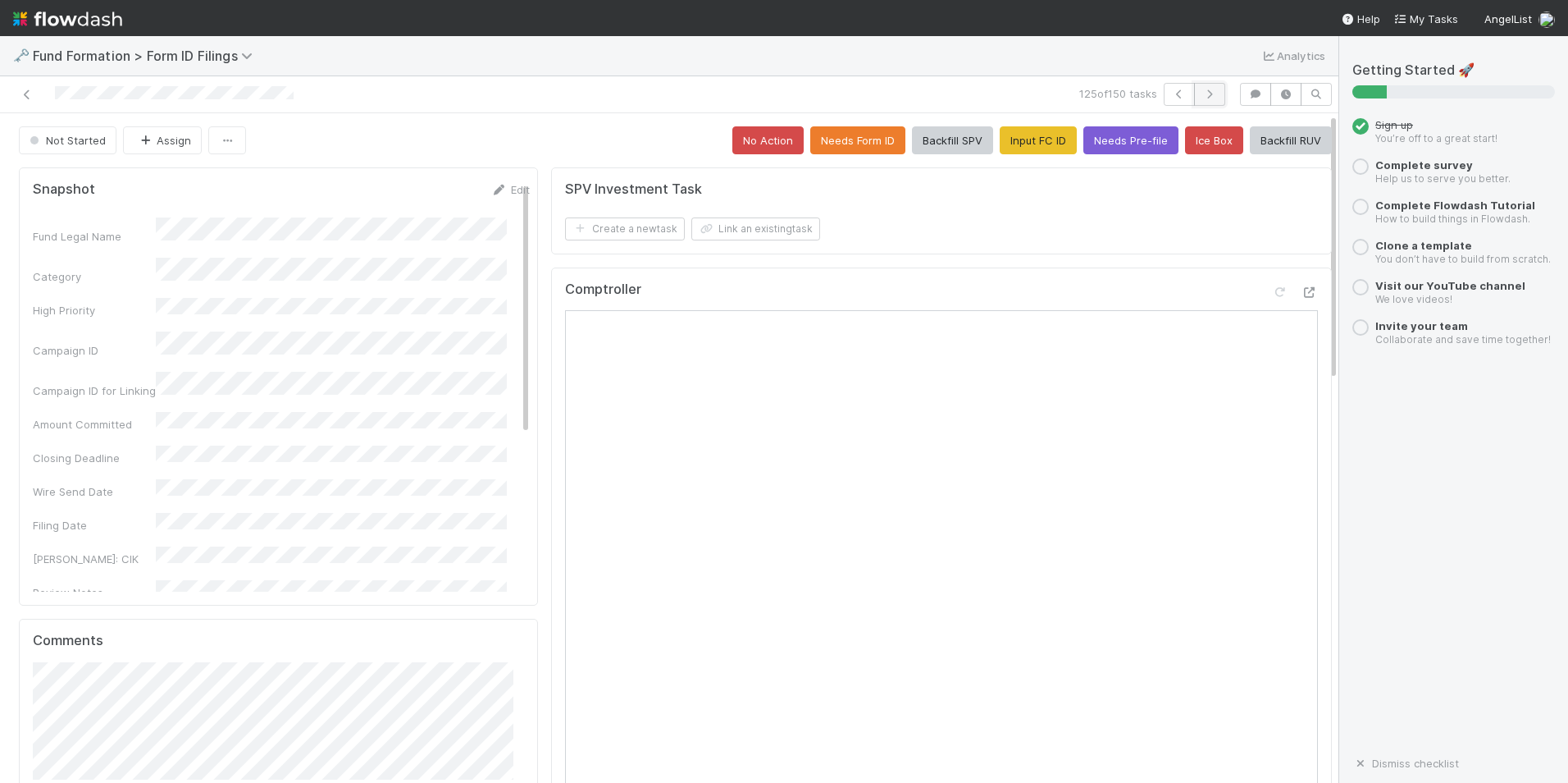
click at [1200, 103] on button "button" at bounding box center [1210, 95] width 31 height 23
click at [746, 133] on button "No Action" at bounding box center [768, 140] width 71 height 28
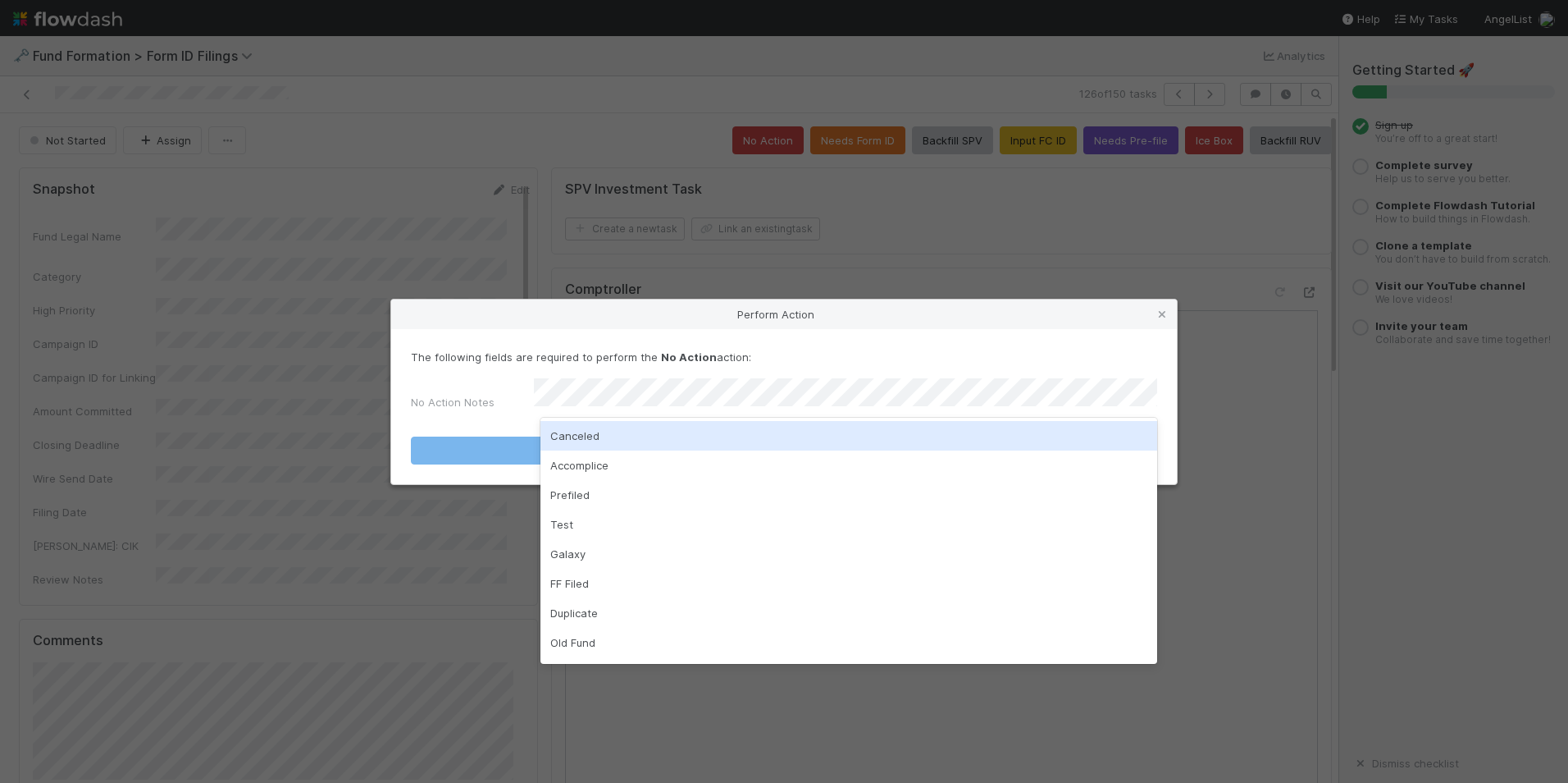
click at [757, 428] on div "Canceled" at bounding box center [849, 435] width 617 height 29
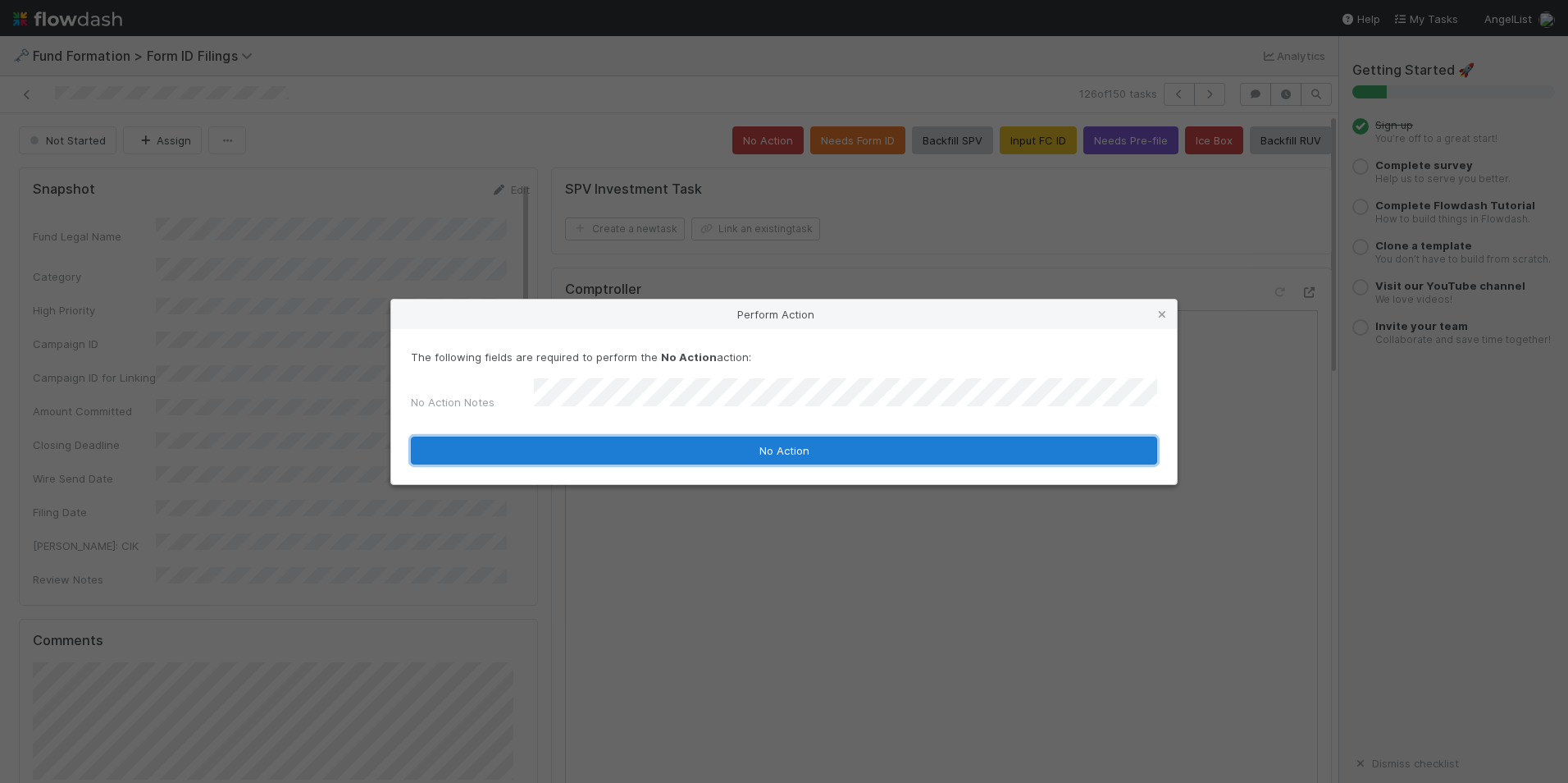
click at [758, 436] on button "No Action" at bounding box center [784, 450] width 746 height 28
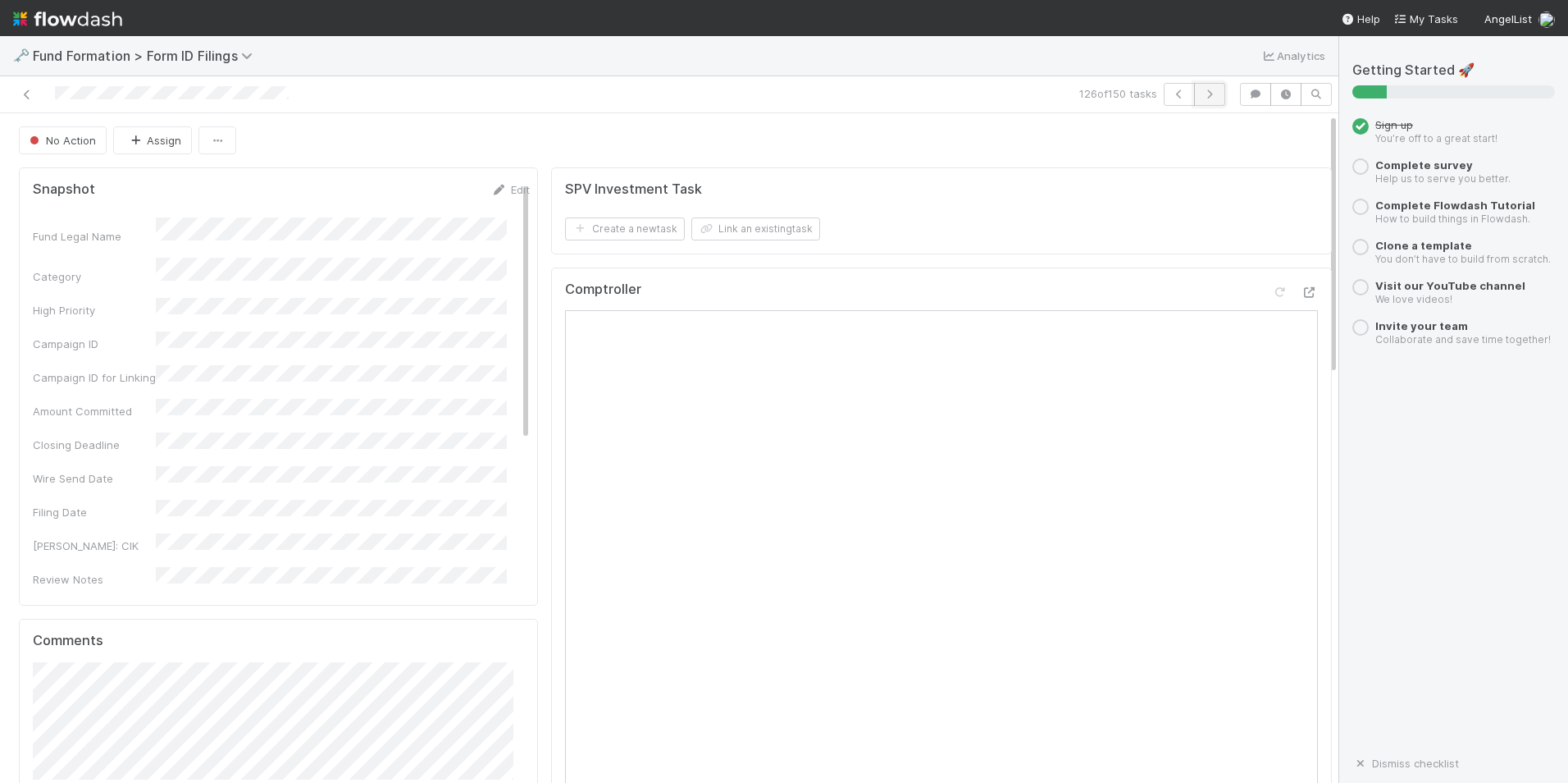
click at [1197, 100] on button "button" at bounding box center [1210, 95] width 31 height 23
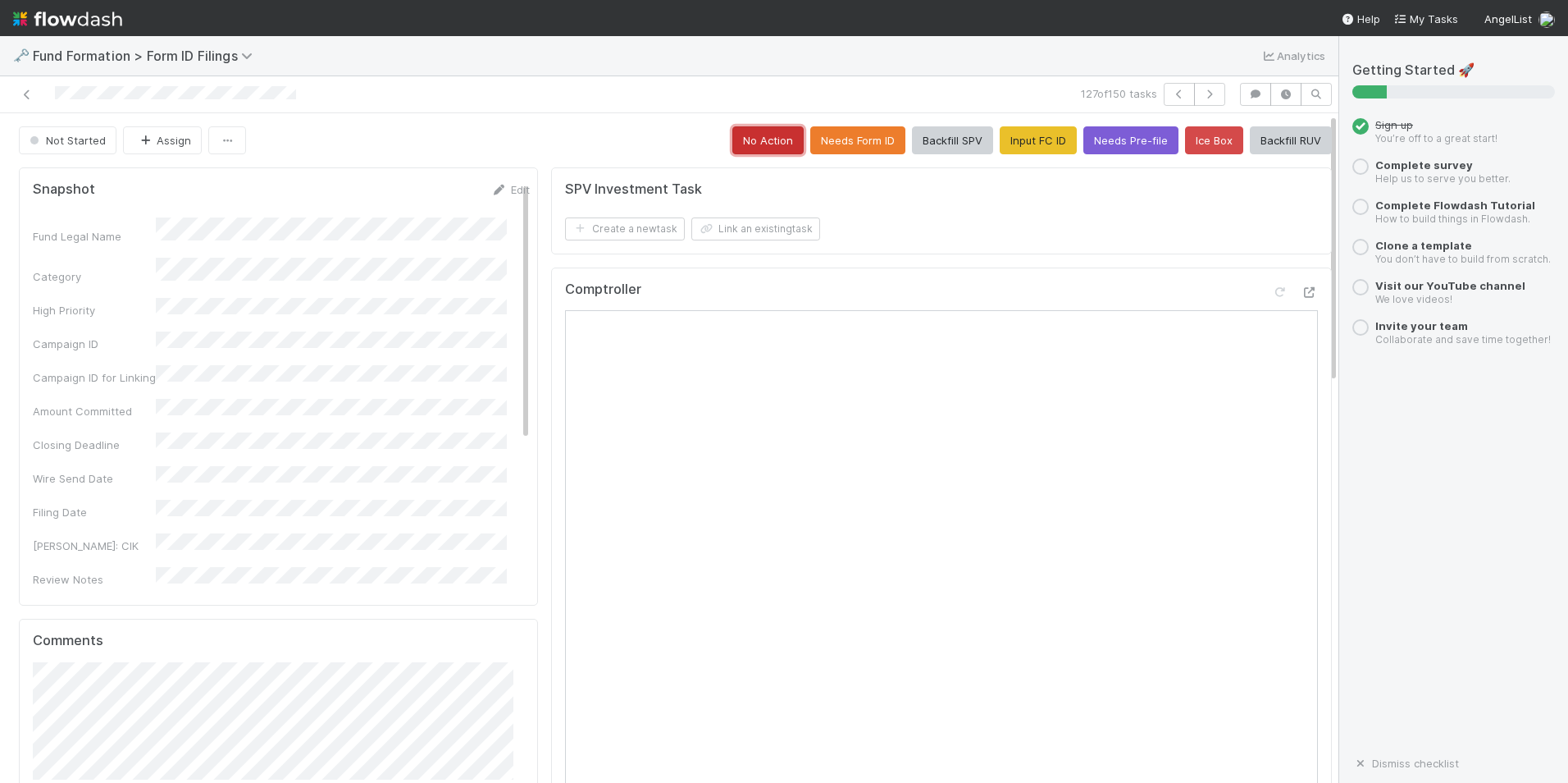
click at [755, 137] on button "No Action" at bounding box center [768, 140] width 71 height 28
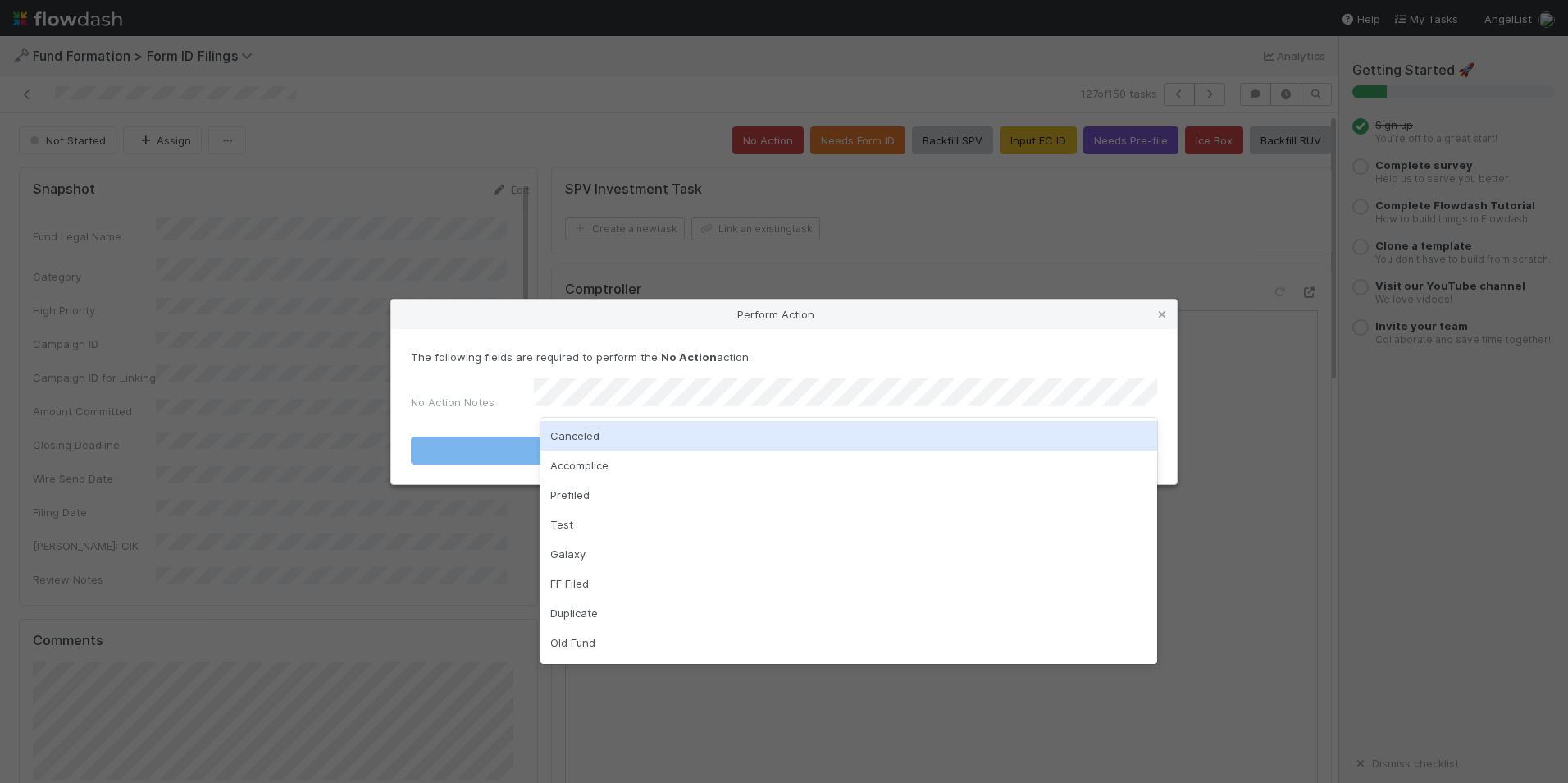
click at [719, 438] on div "Canceled" at bounding box center [849, 435] width 617 height 29
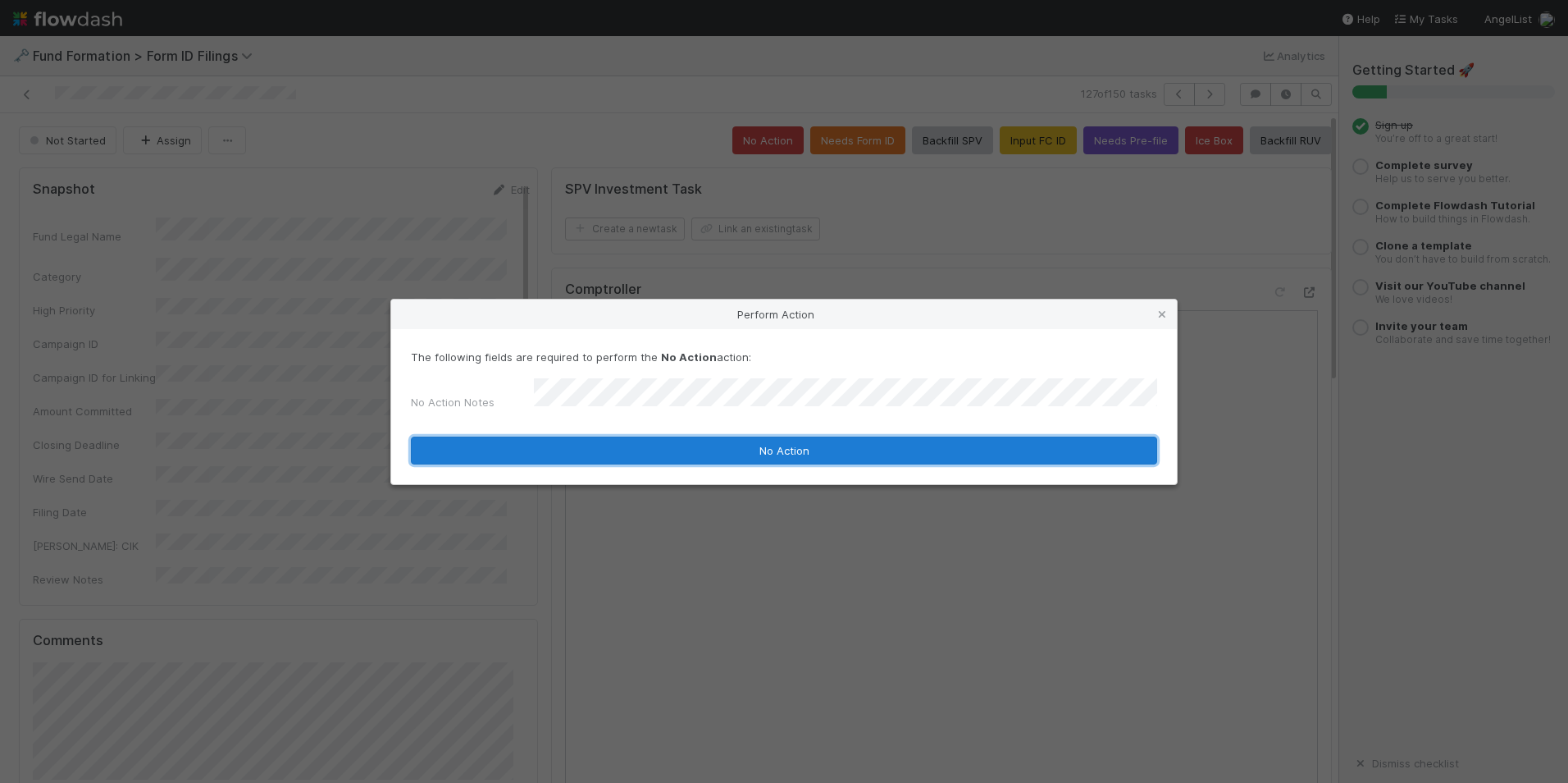
click at [715, 447] on button "No Action" at bounding box center [784, 450] width 746 height 28
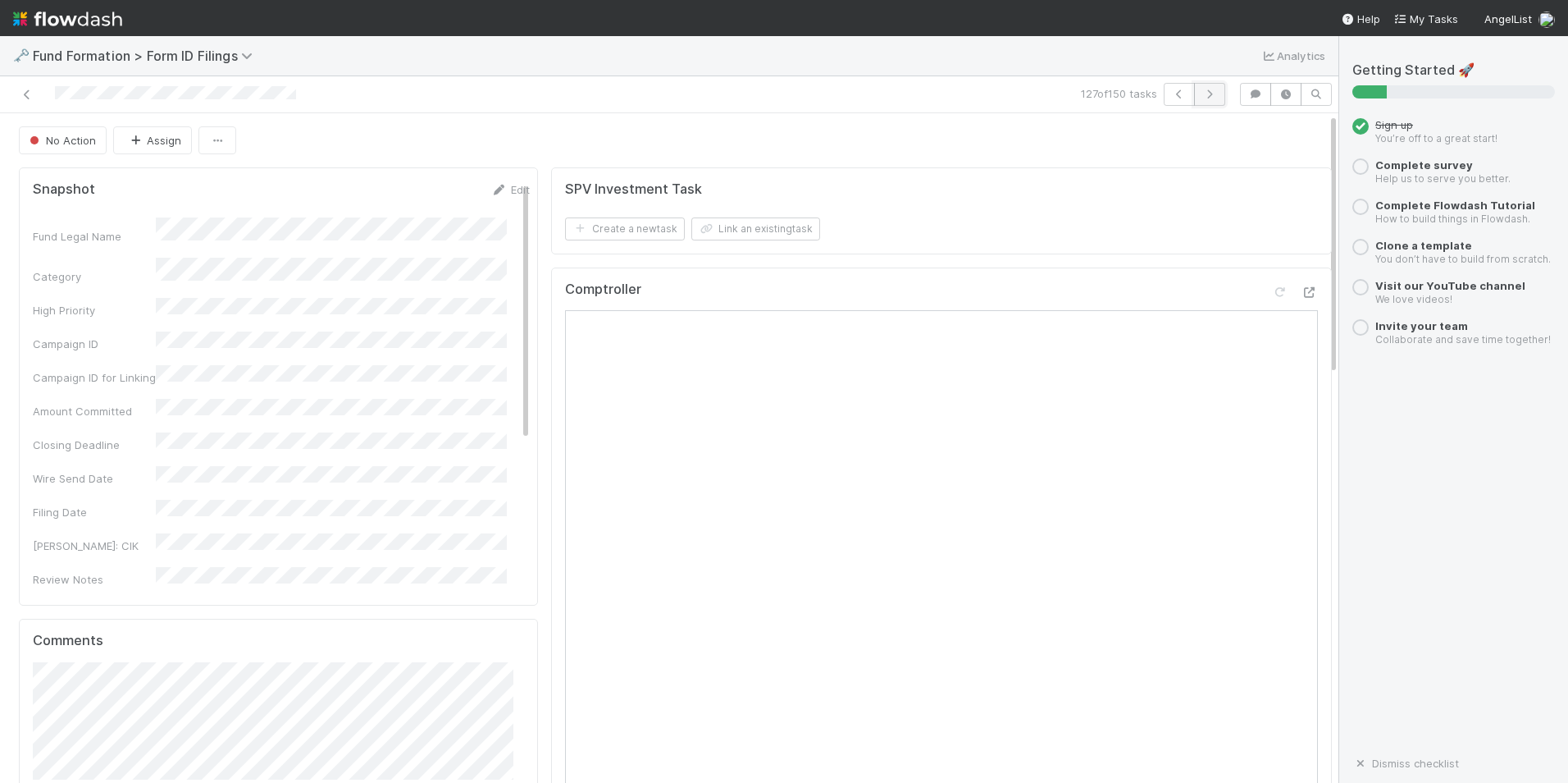
click at [1201, 89] on icon "button" at bounding box center [1209, 94] width 16 height 10
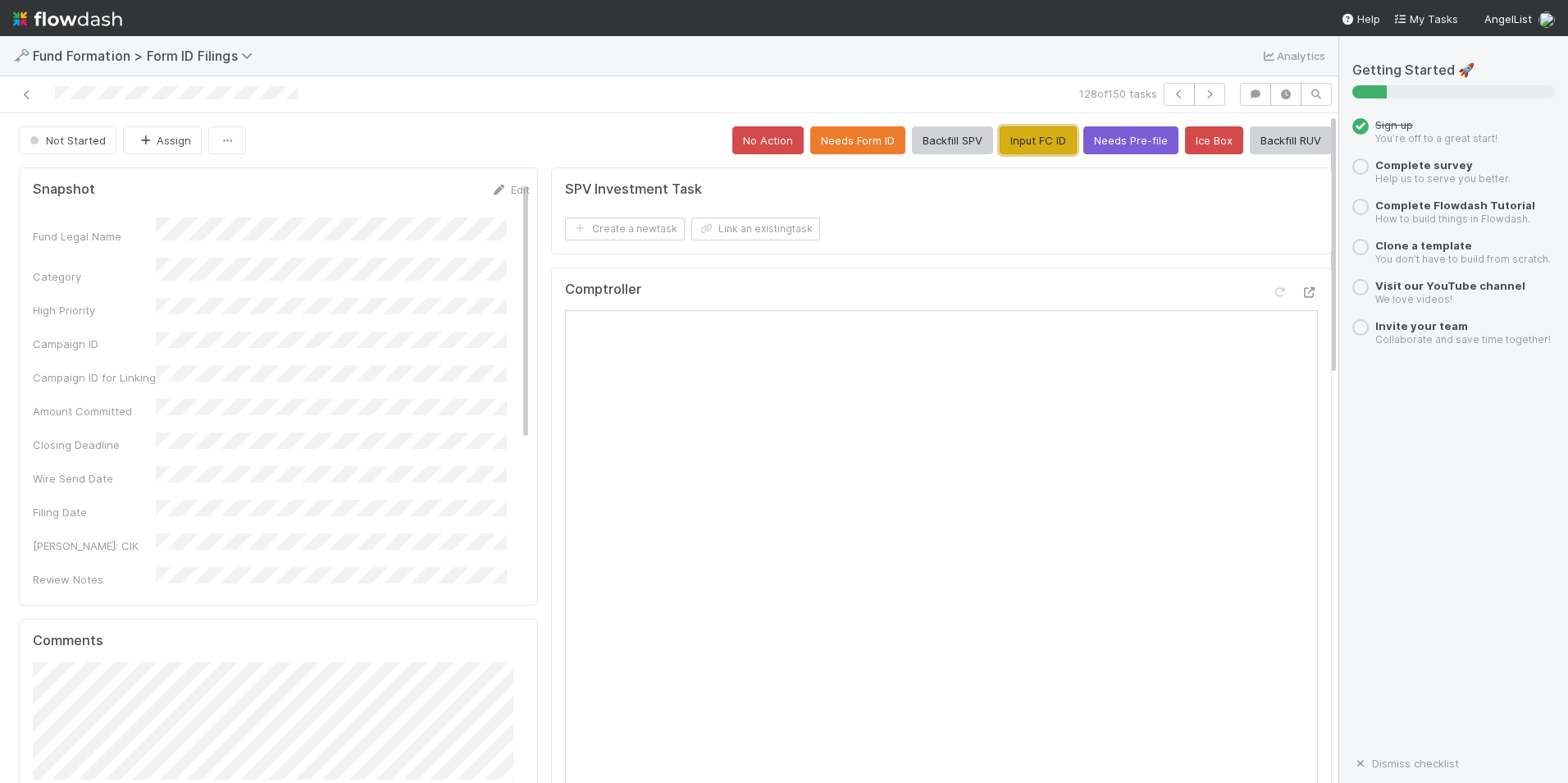
click at [1030, 144] on button "Input FC ID" at bounding box center [1038, 140] width 77 height 28
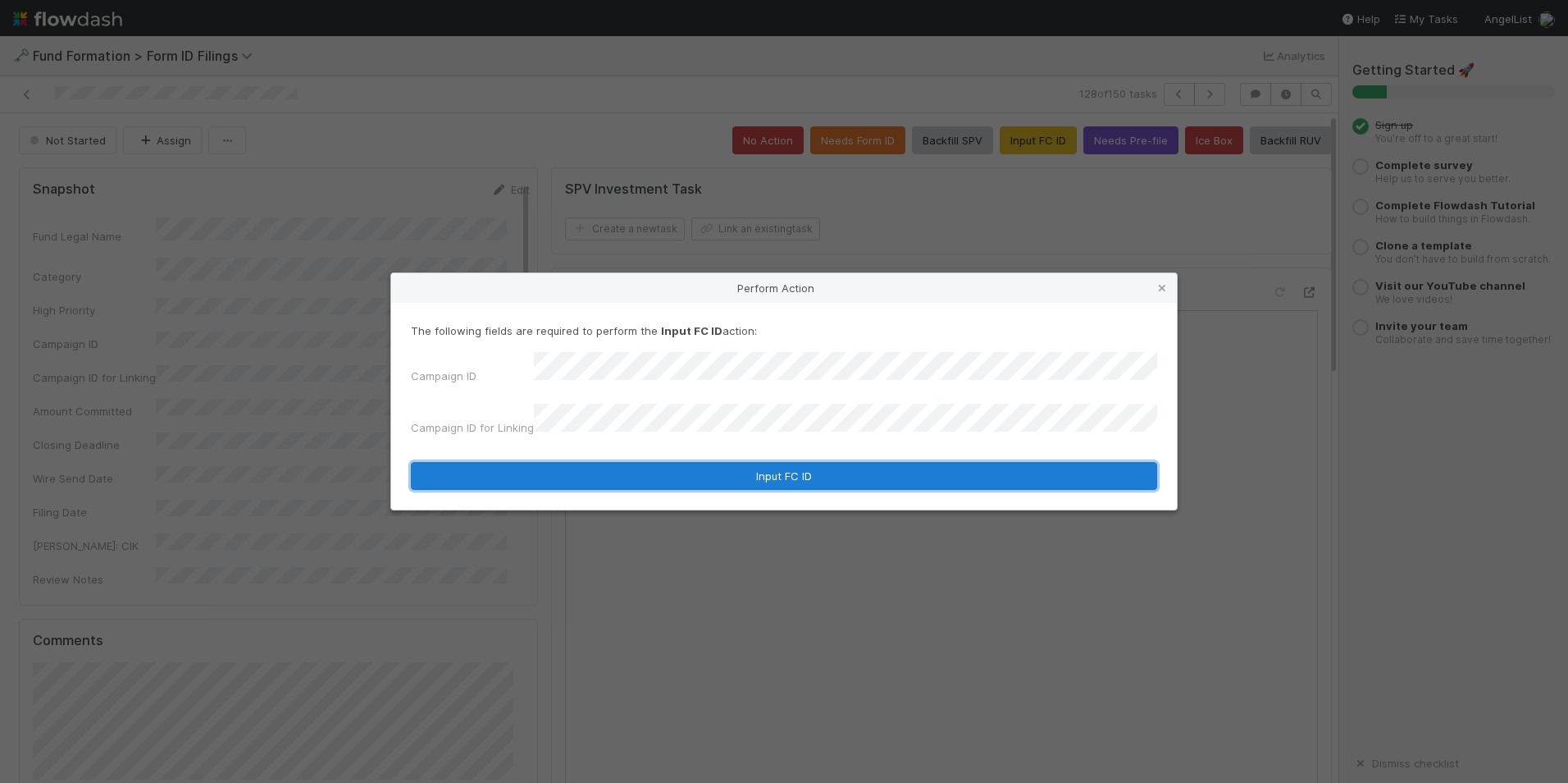
click at [712, 467] on button "Input FC ID" at bounding box center [784, 476] width 746 height 28
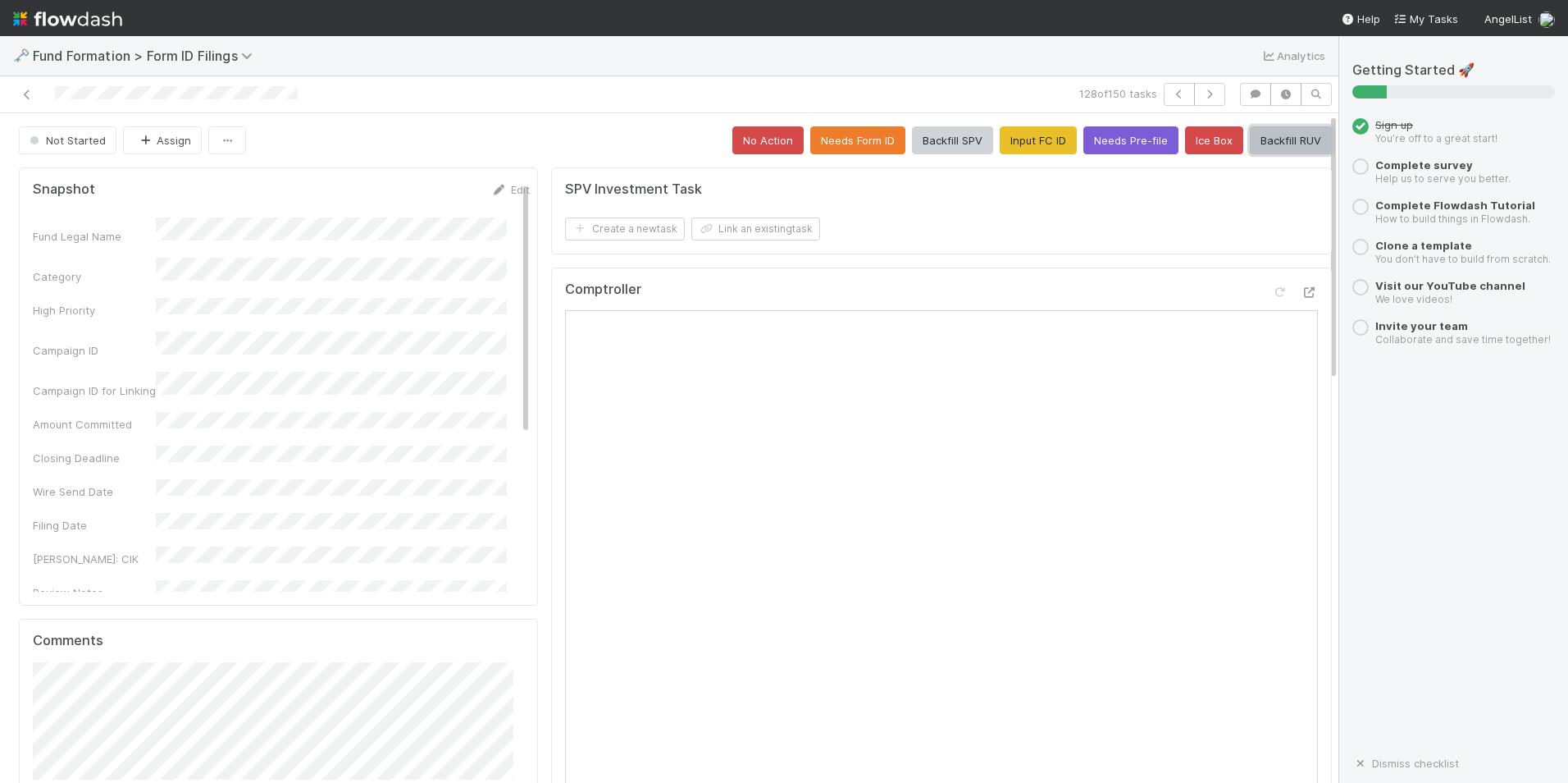
click at [1265, 142] on button "Backfill RUV" at bounding box center [1291, 140] width 82 height 28
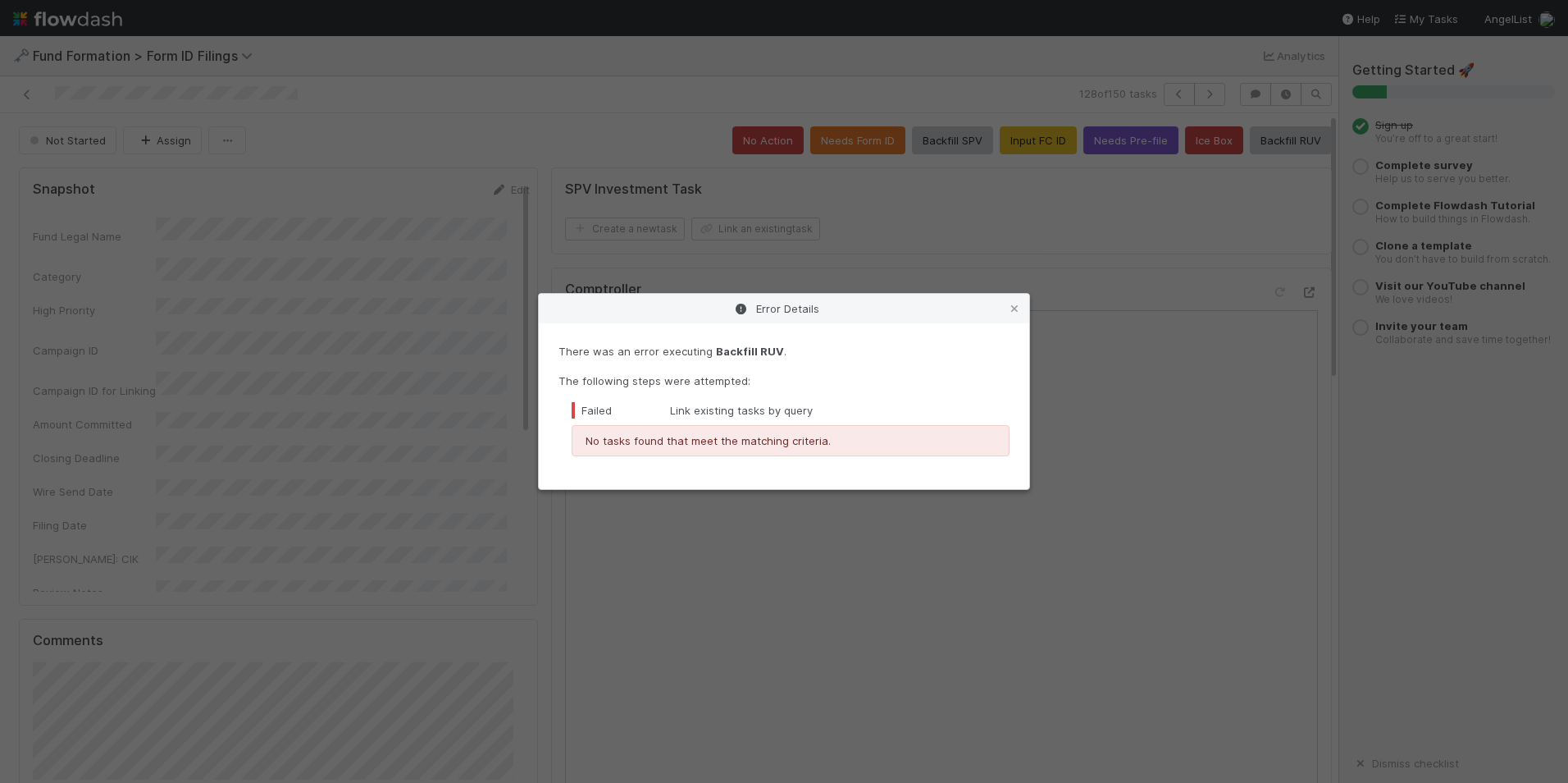
click at [1023, 309] on div "Error Details" at bounding box center [784, 309] width 491 height 29
click at [1017, 303] on icon at bounding box center [1014, 309] width 16 height 10
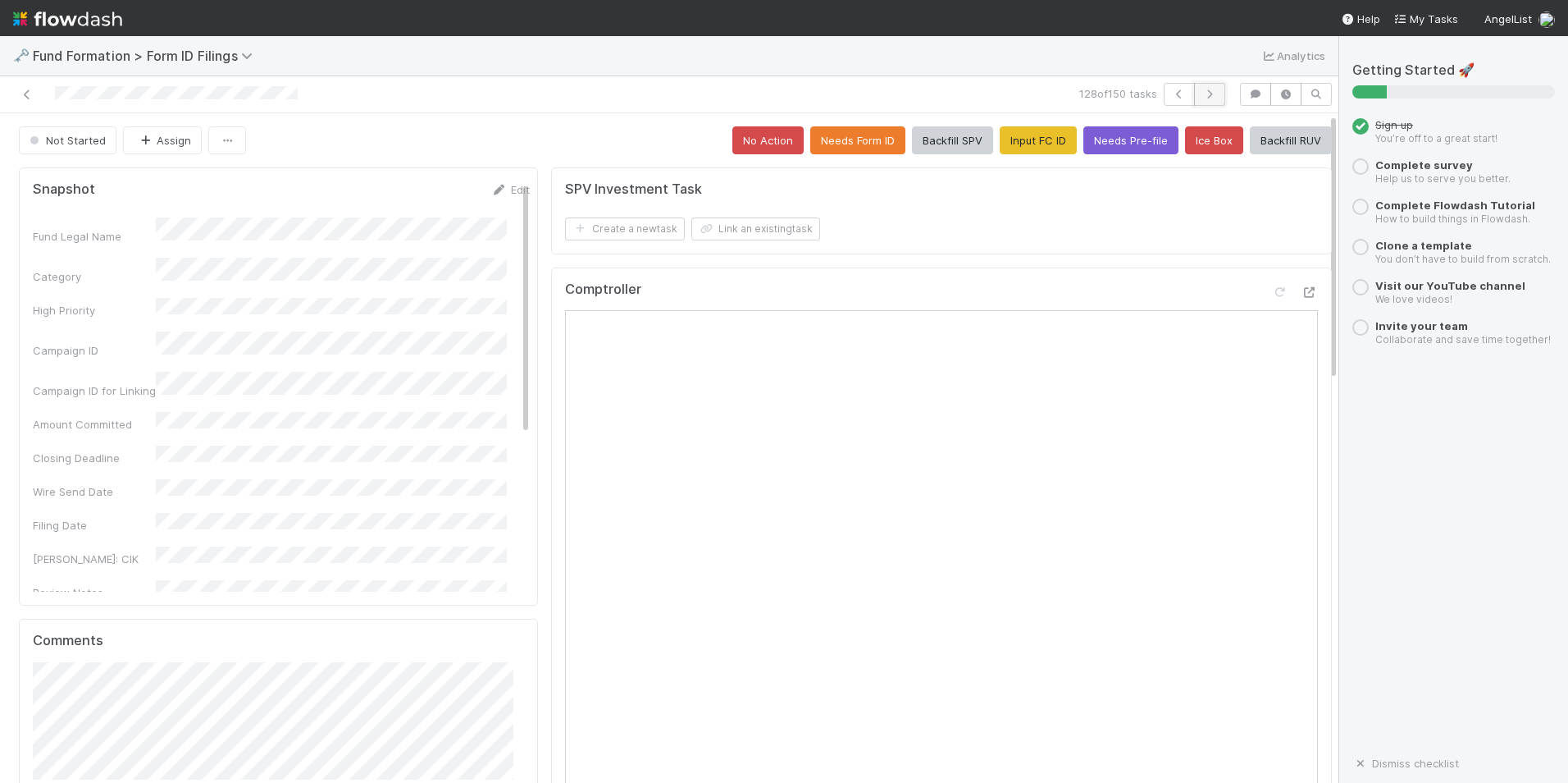
click at [1202, 88] on button "button" at bounding box center [1210, 95] width 31 height 23
click at [1000, 130] on button "Input FC ID" at bounding box center [1038, 140] width 77 height 28
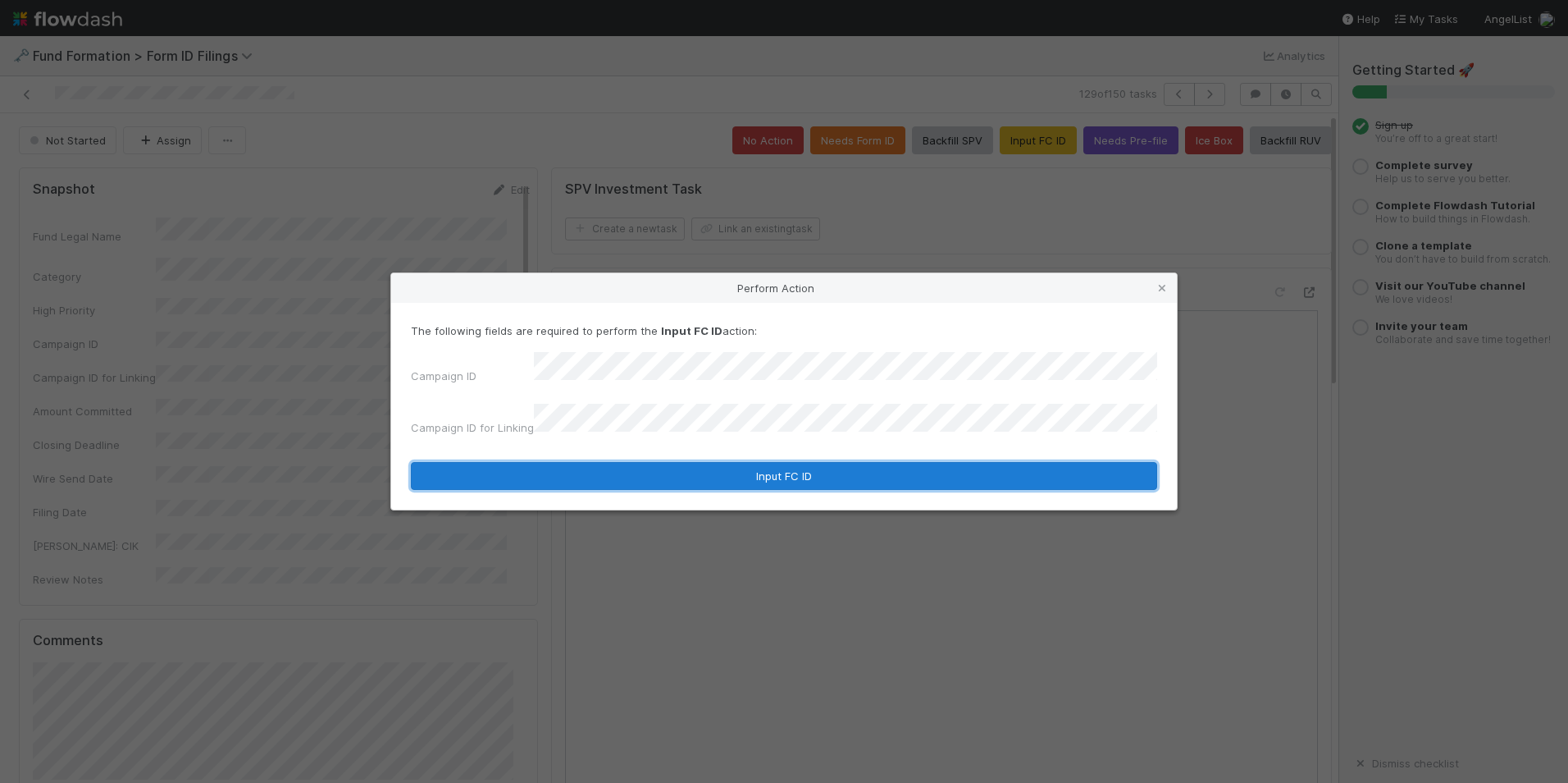
click at [711, 462] on button "Input FC ID" at bounding box center [784, 476] width 746 height 28
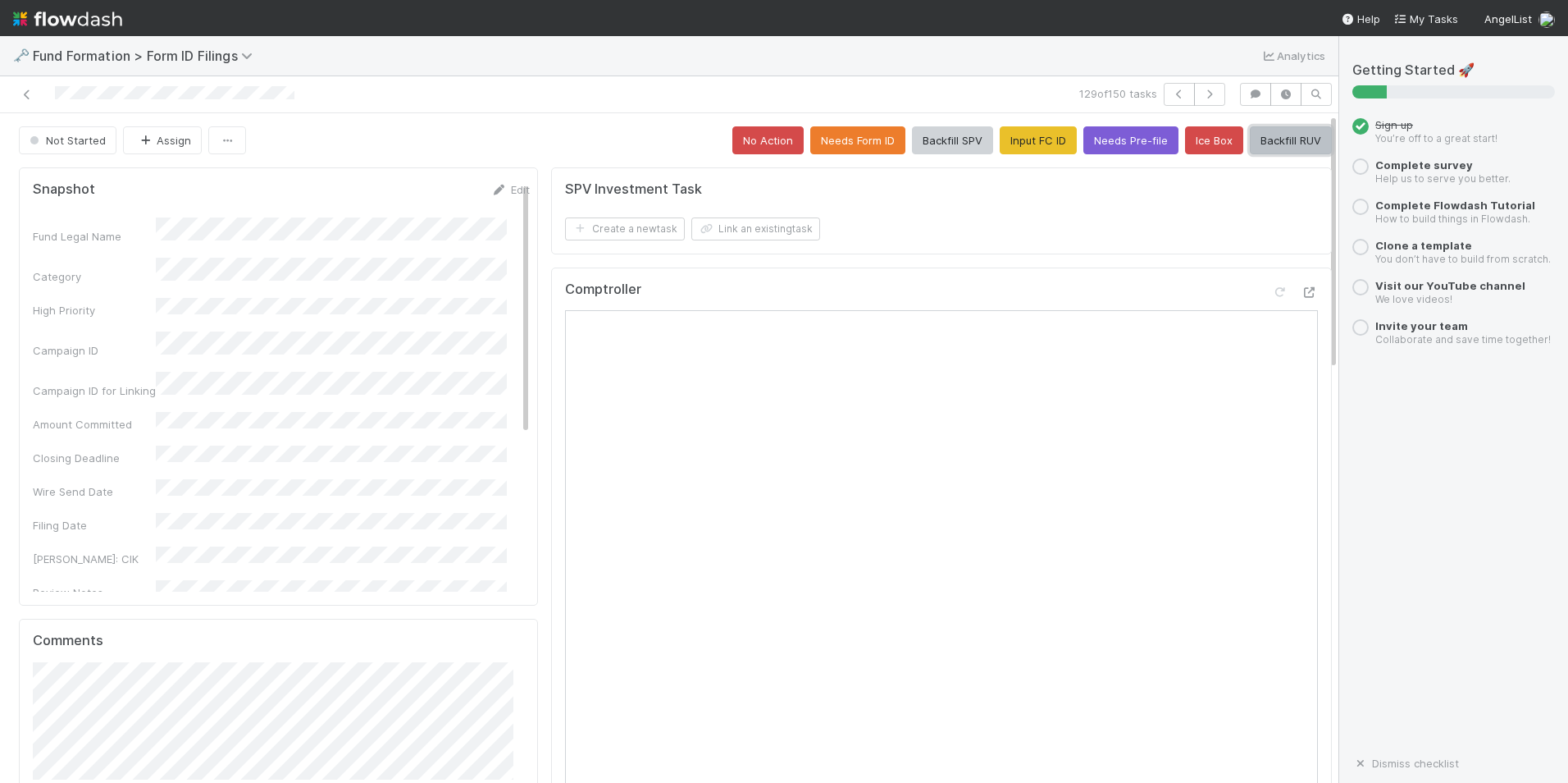
click at [1261, 148] on button "Backfill RUV" at bounding box center [1291, 140] width 82 height 28
click at [1200, 88] on button "button" at bounding box center [1210, 95] width 31 height 23
click at [1011, 145] on button "Input FC ID" at bounding box center [1038, 140] width 77 height 28
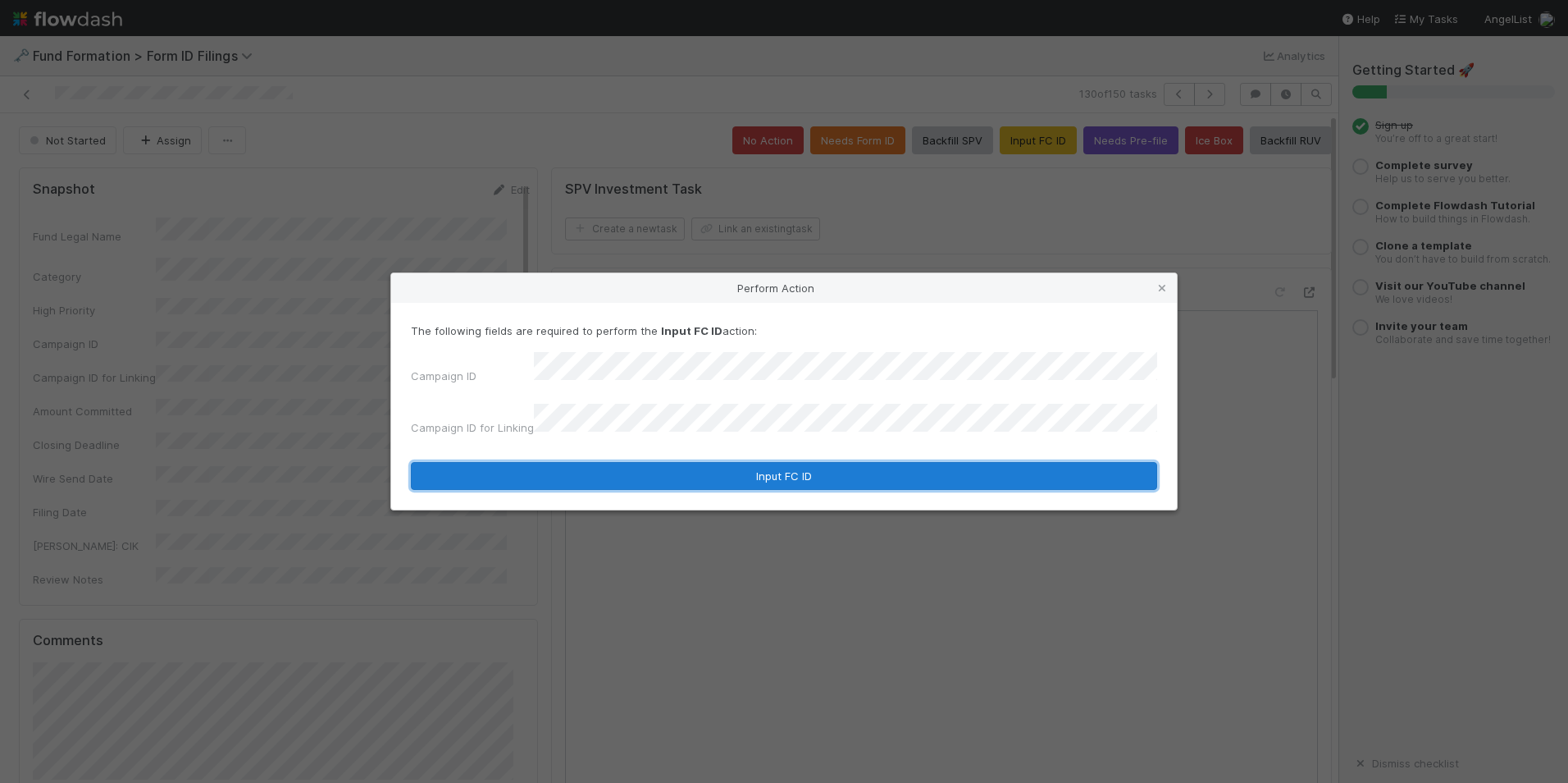
click at [739, 467] on button "Input FC ID" at bounding box center [784, 476] width 746 height 28
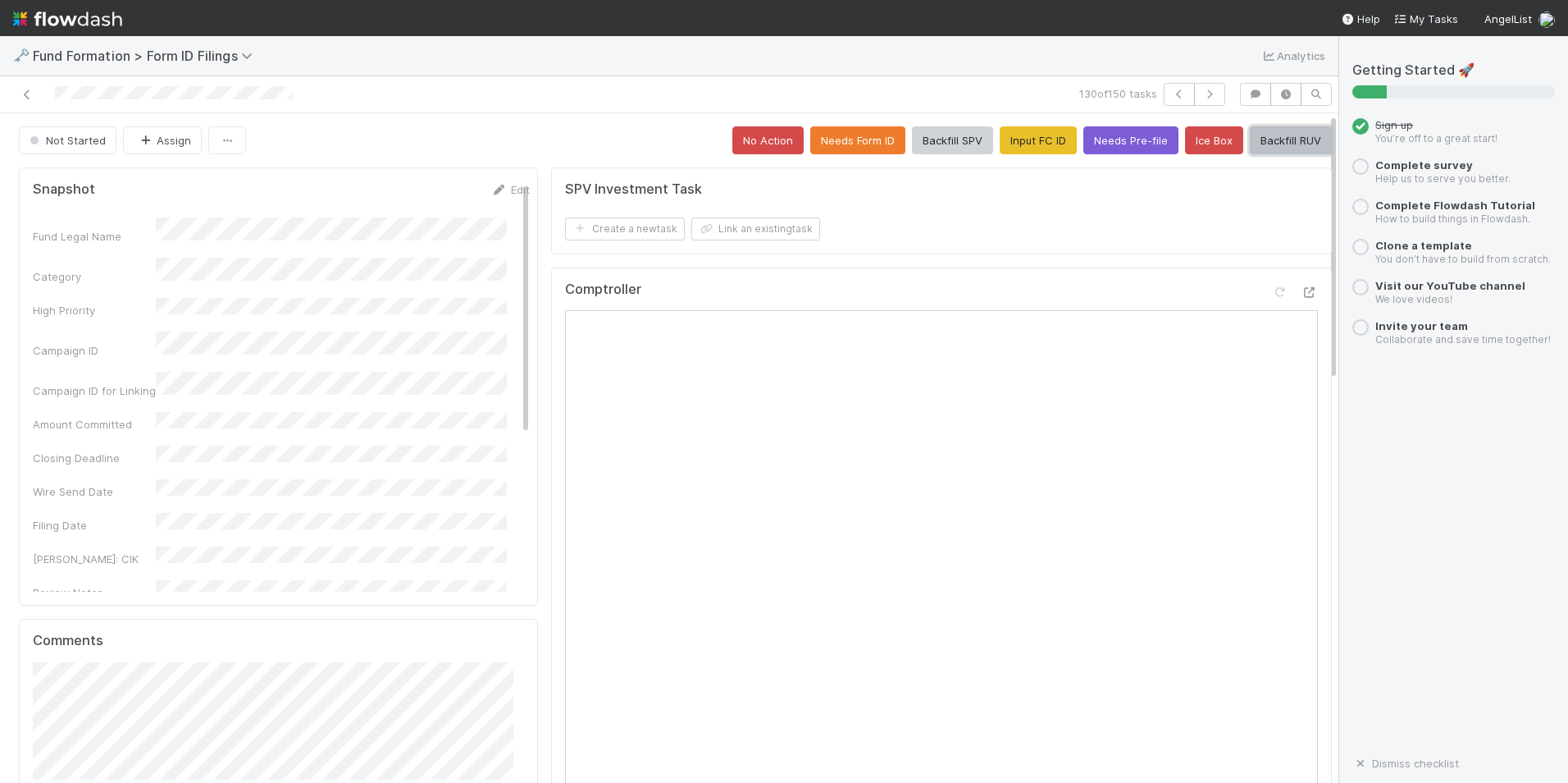
click at [1264, 146] on button "Backfill RUV" at bounding box center [1291, 140] width 82 height 28
click at [1194, 94] on button "button" at bounding box center [1210, 95] width 31 height 23
click at [1007, 153] on button "Input FC ID" at bounding box center [1038, 140] width 77 height 28
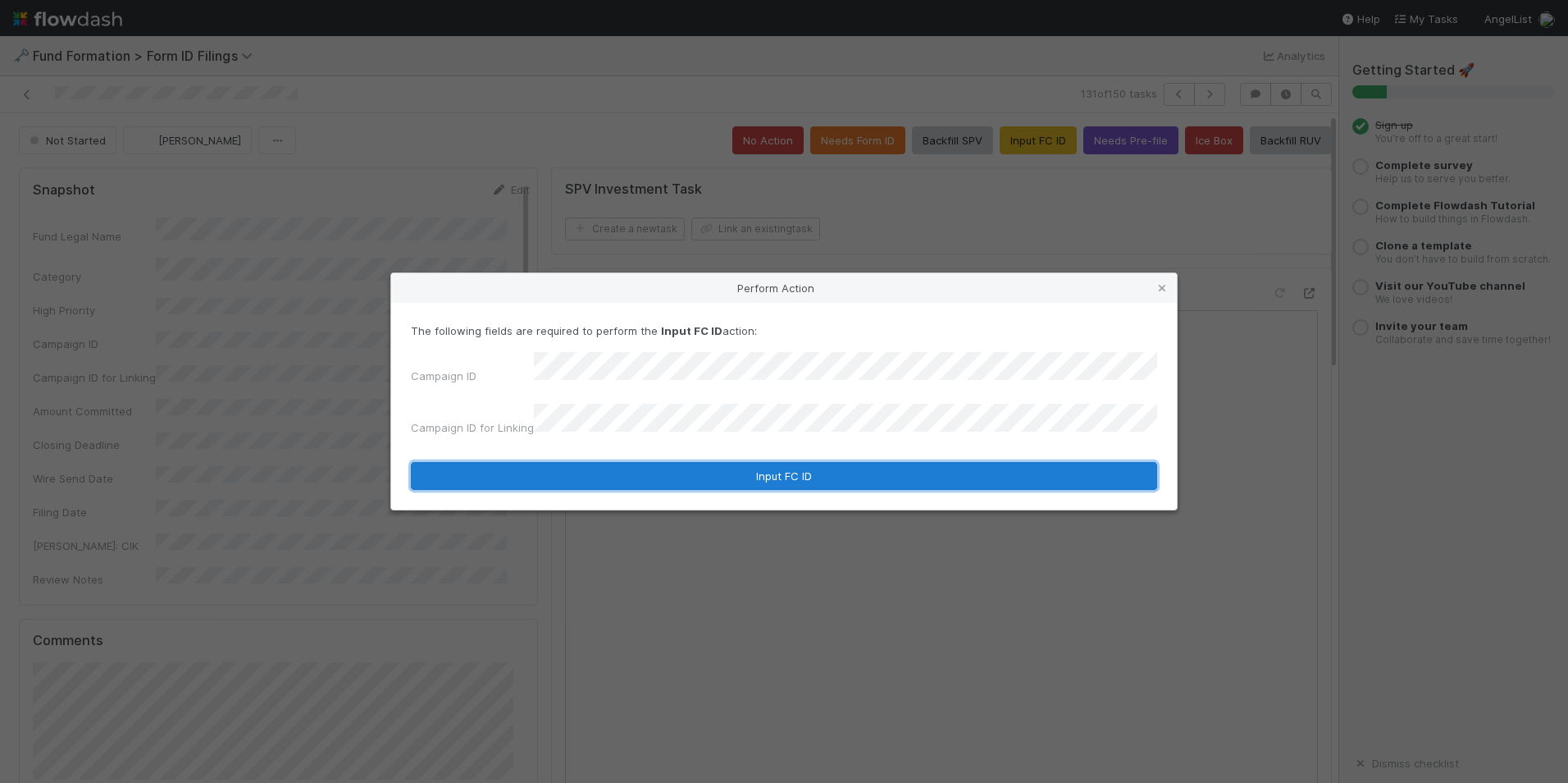
click at [744, 468] on button "Input FC ID" at bounding box center [784, 476] width 746 height 28
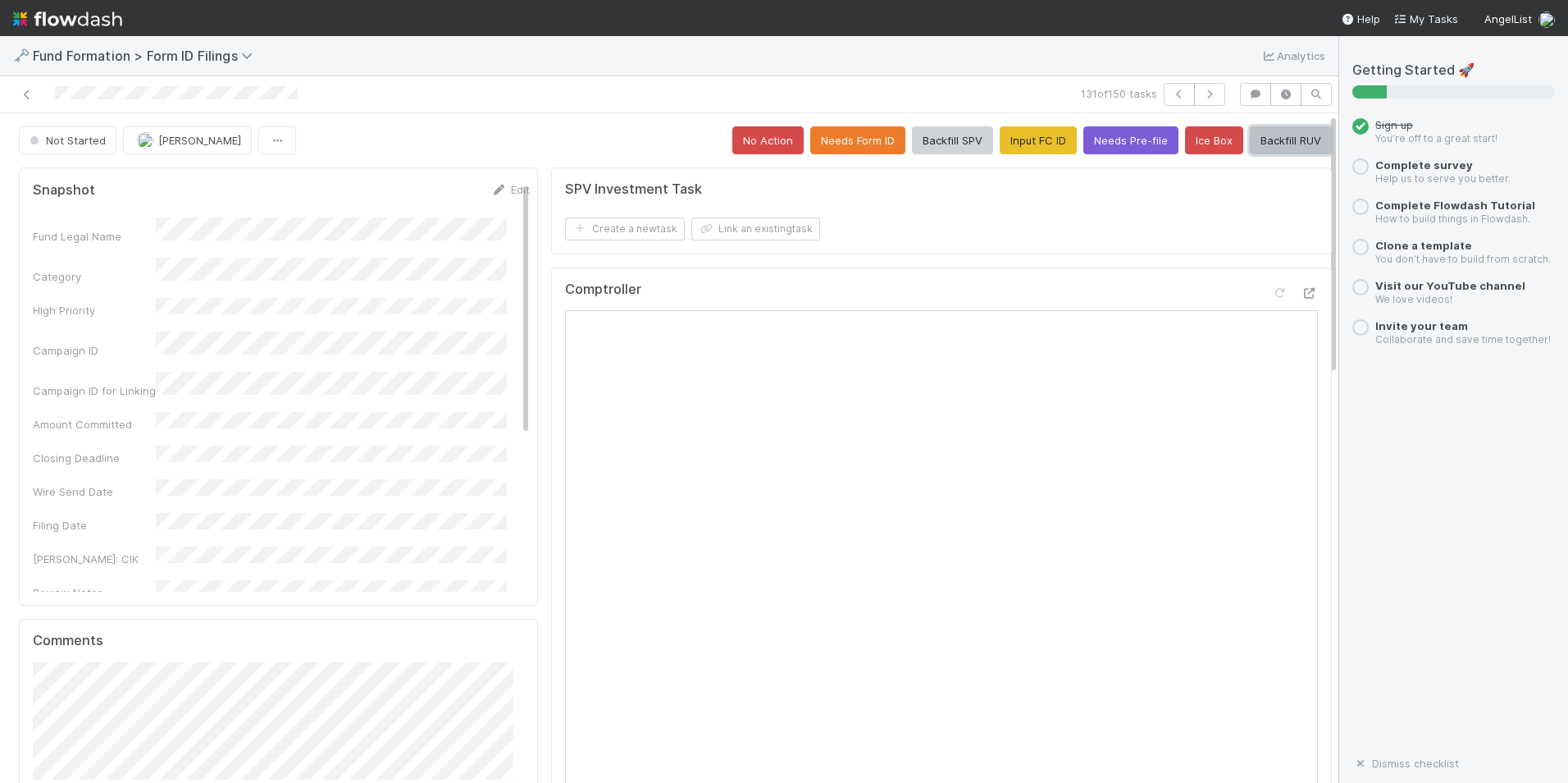
click at [1250, 145] on button "Backfill RUV" at bounding box center [1291, 140] width 82 height 28
click at [1201, 99] on icon "button" at bounding box center [1209, 94] width 16 height 10
click at [1026, 140] on button "Input FC ID" at bounding box center [1038, 140] width 77 height 28
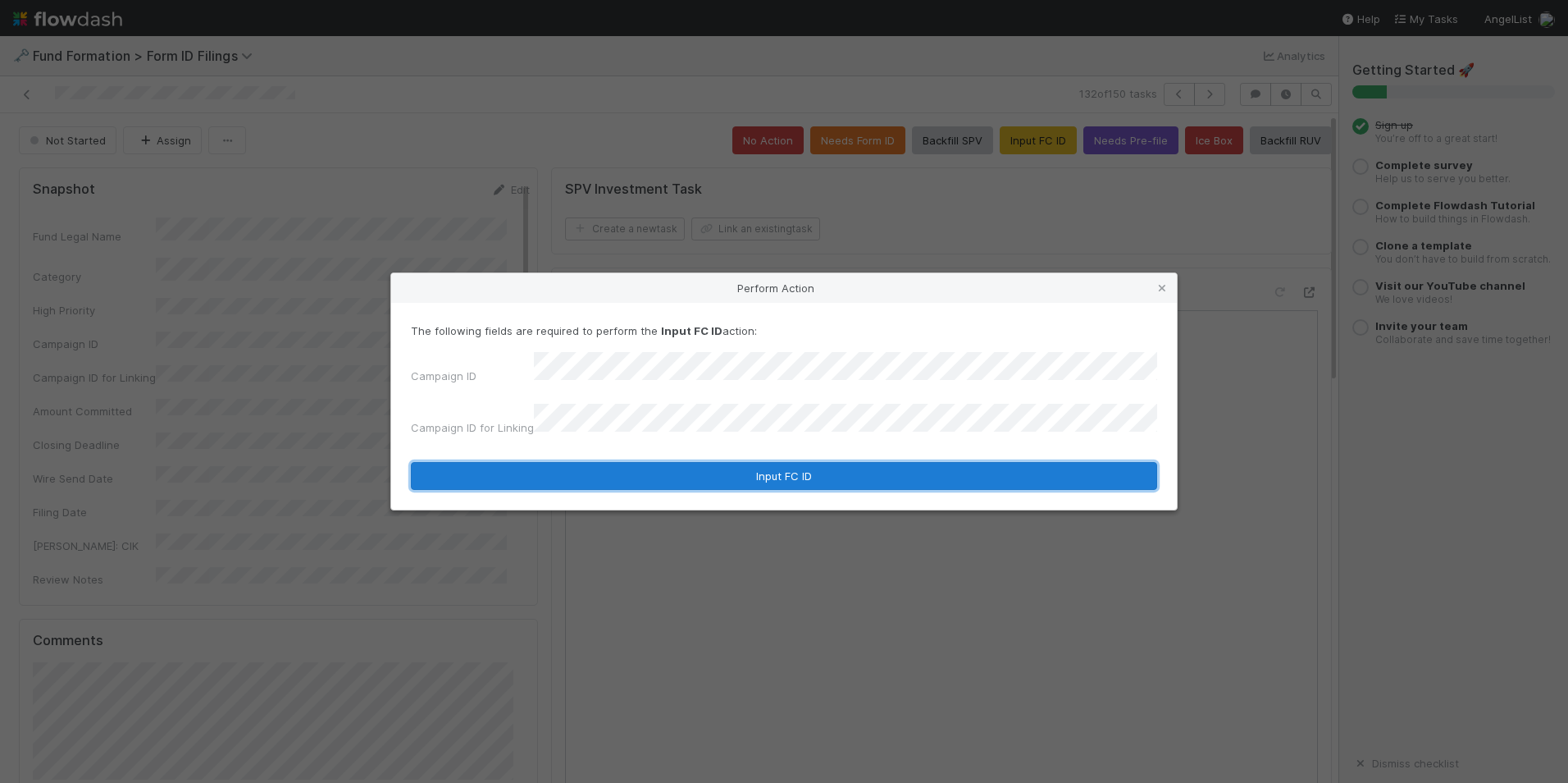
click at [742, 477] on button "Input FC ID" at bounding box center [784, 476] width 746 height 28
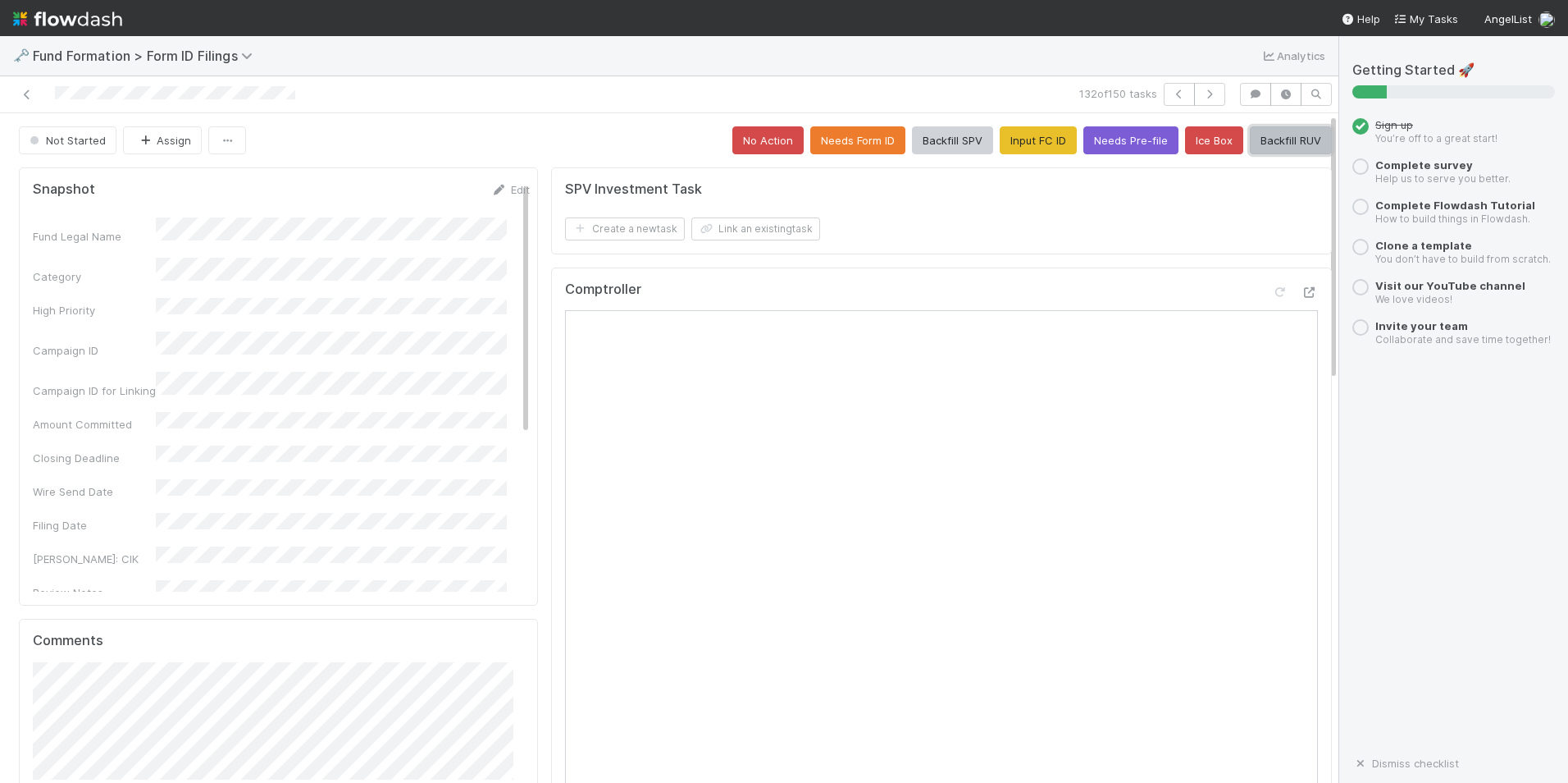
click at [1255, 139] on button "Backfill RUV" at bounding box center [1291, 140] width 82 height 28
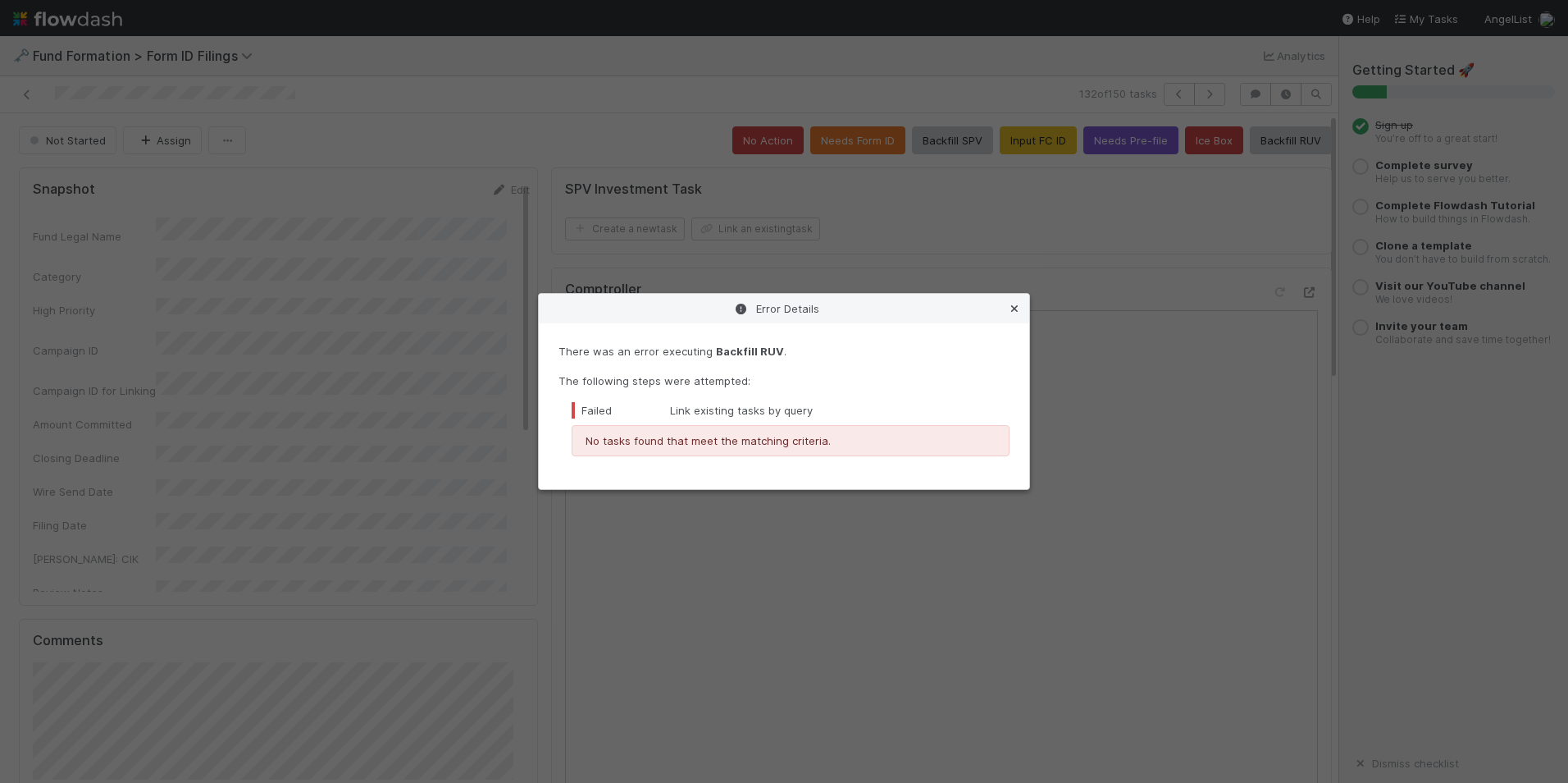
click at [1012, 314] on link at bounding box center [1014, 308] width 16 height 16
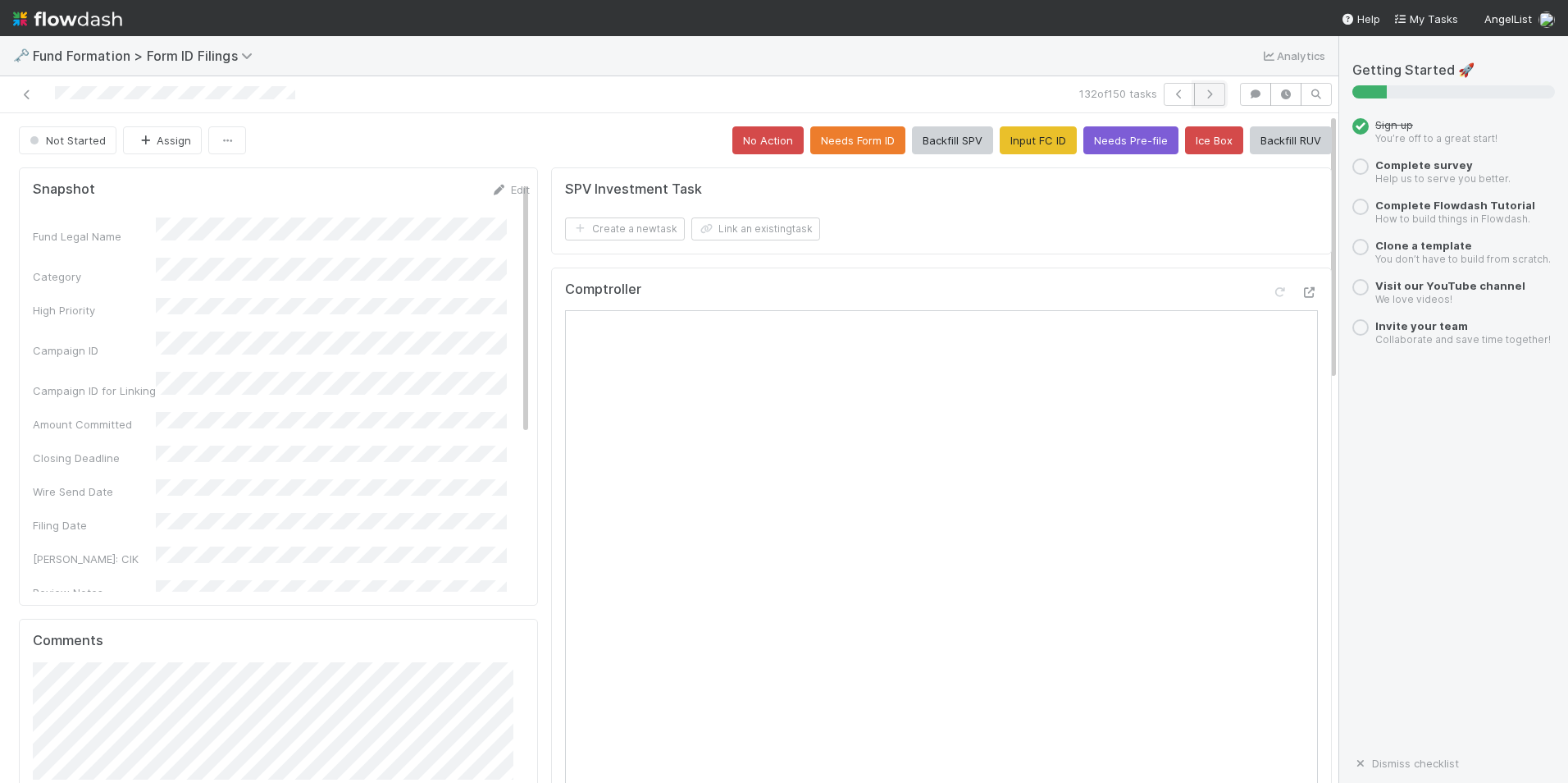
click at [1201, 95] on icon "button" at bounding box center [1209, 94] width 16 height 10
click at [1017, 146] on button "Input FC ID" at bounding box center [1038, 140] width 77 height 28
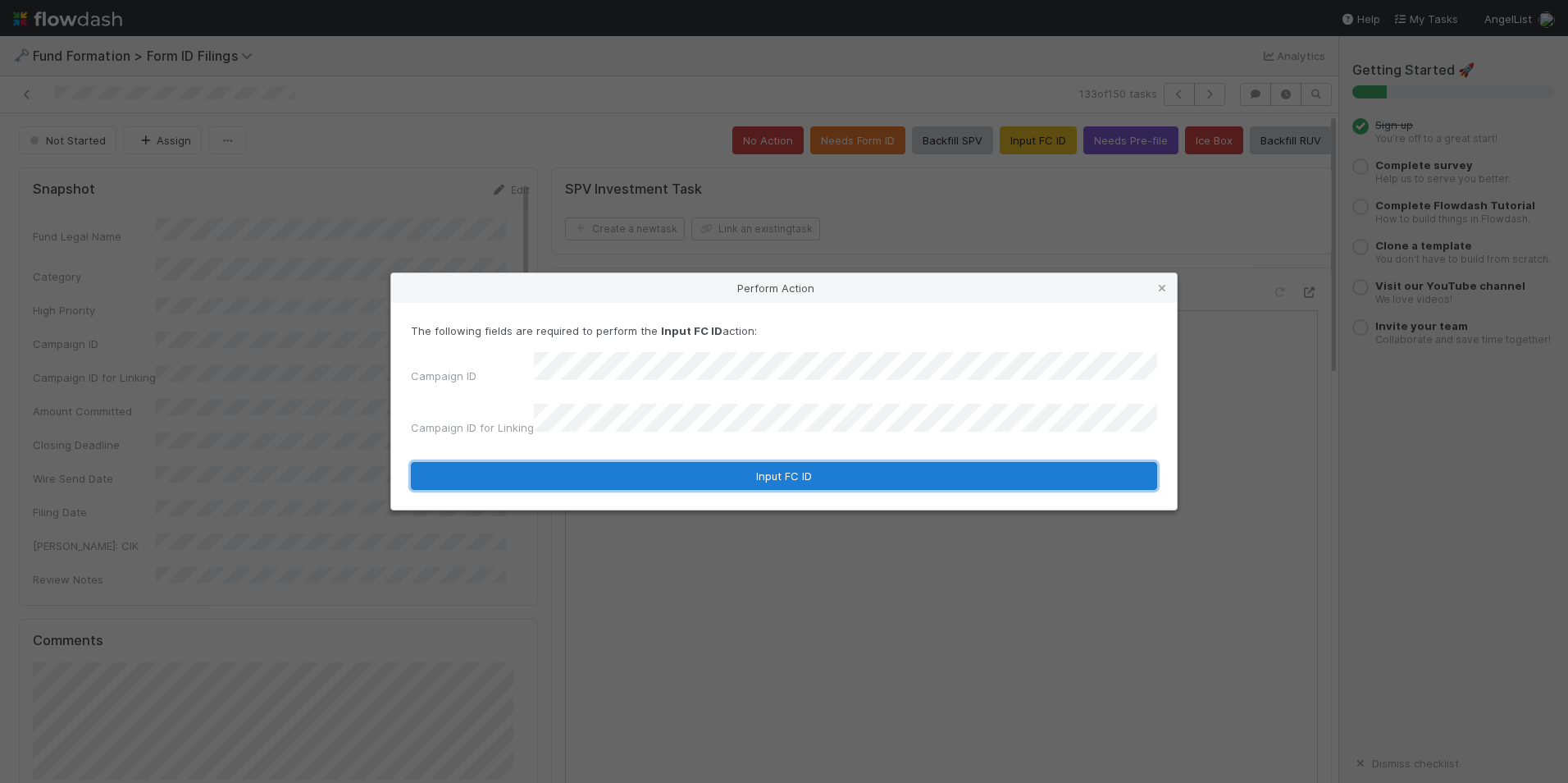
click at [710, 462] on button "Input FC ID" at bounding box center [784, 476] width 746 height 28
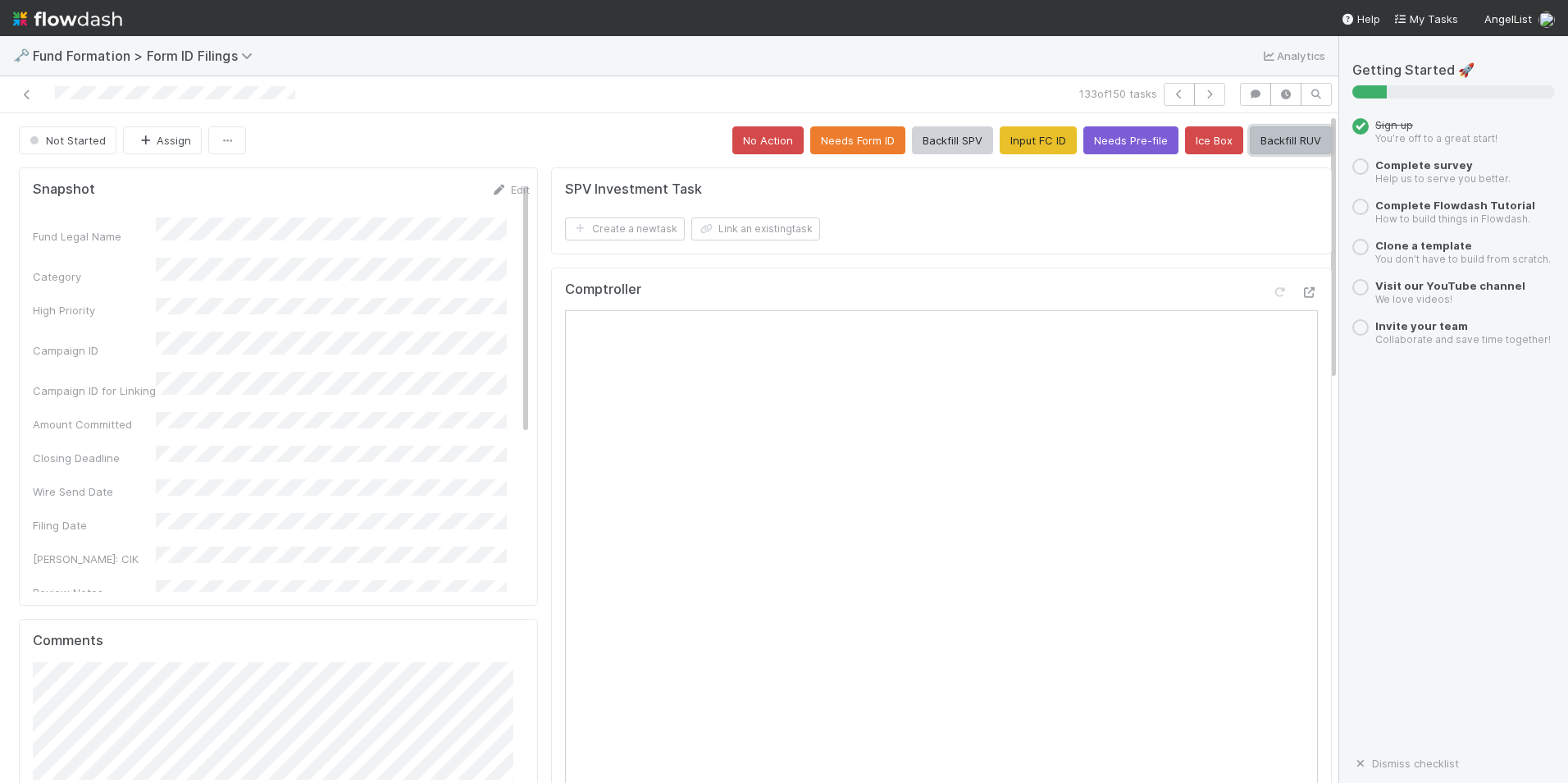
click at [1250, 151] on button "Backfill RUV" at bounding box center [1291, 140] width 82 height 28
click at [1194, 89] on button "button" at bounding box center [1210, 95] width 31 height 23
click at [1029, 144] on button "Input FC ID" at bounding box center [1038, 140] width 77 height 28
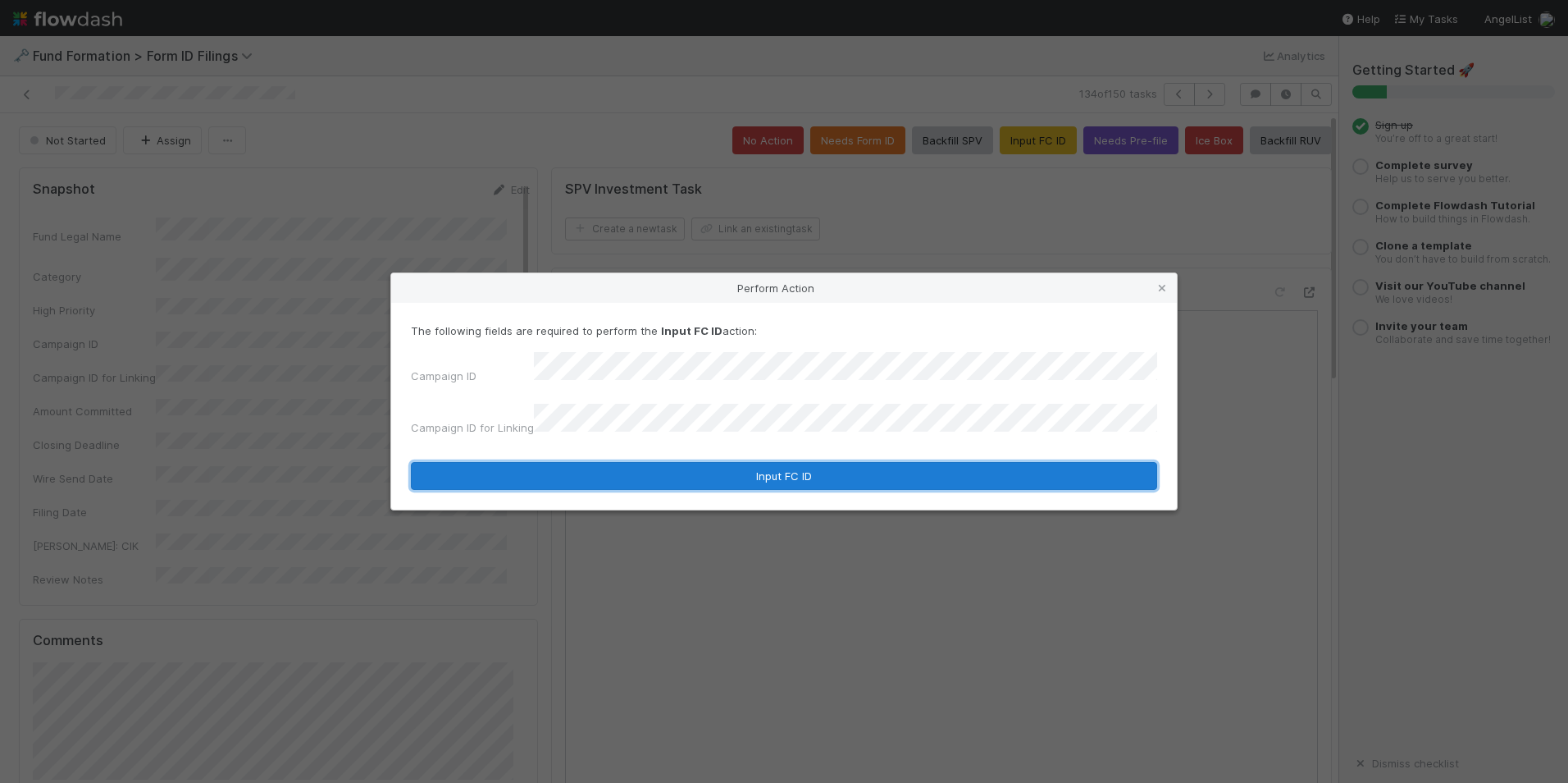
click at [693, 477] on button "Input FC ID" at bounding box center [784, 476] width 746 height 28
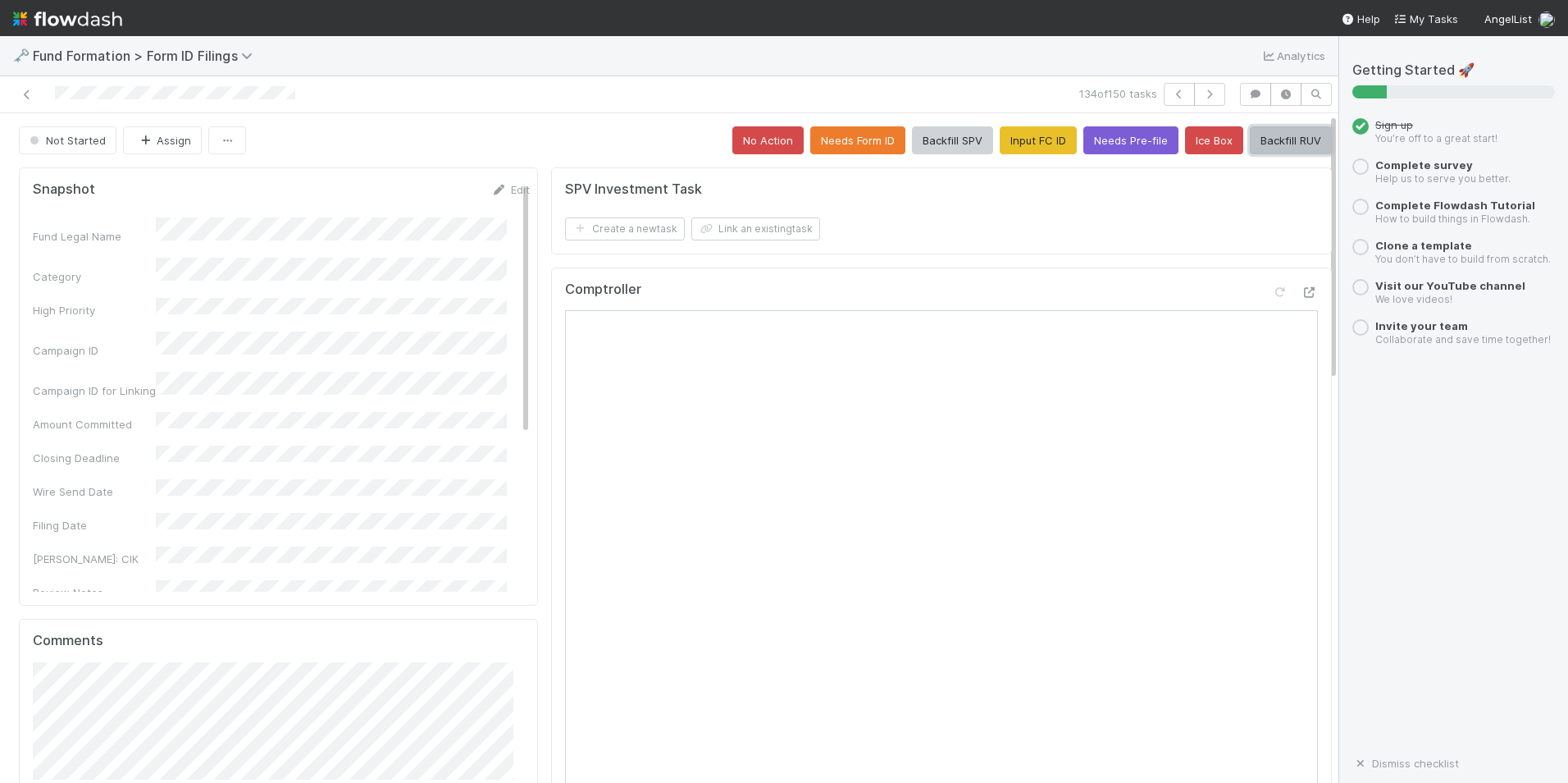
click at [1278, 132] on button "Backfill RUV" at bounding box center [1291, 140] width 82 height 28
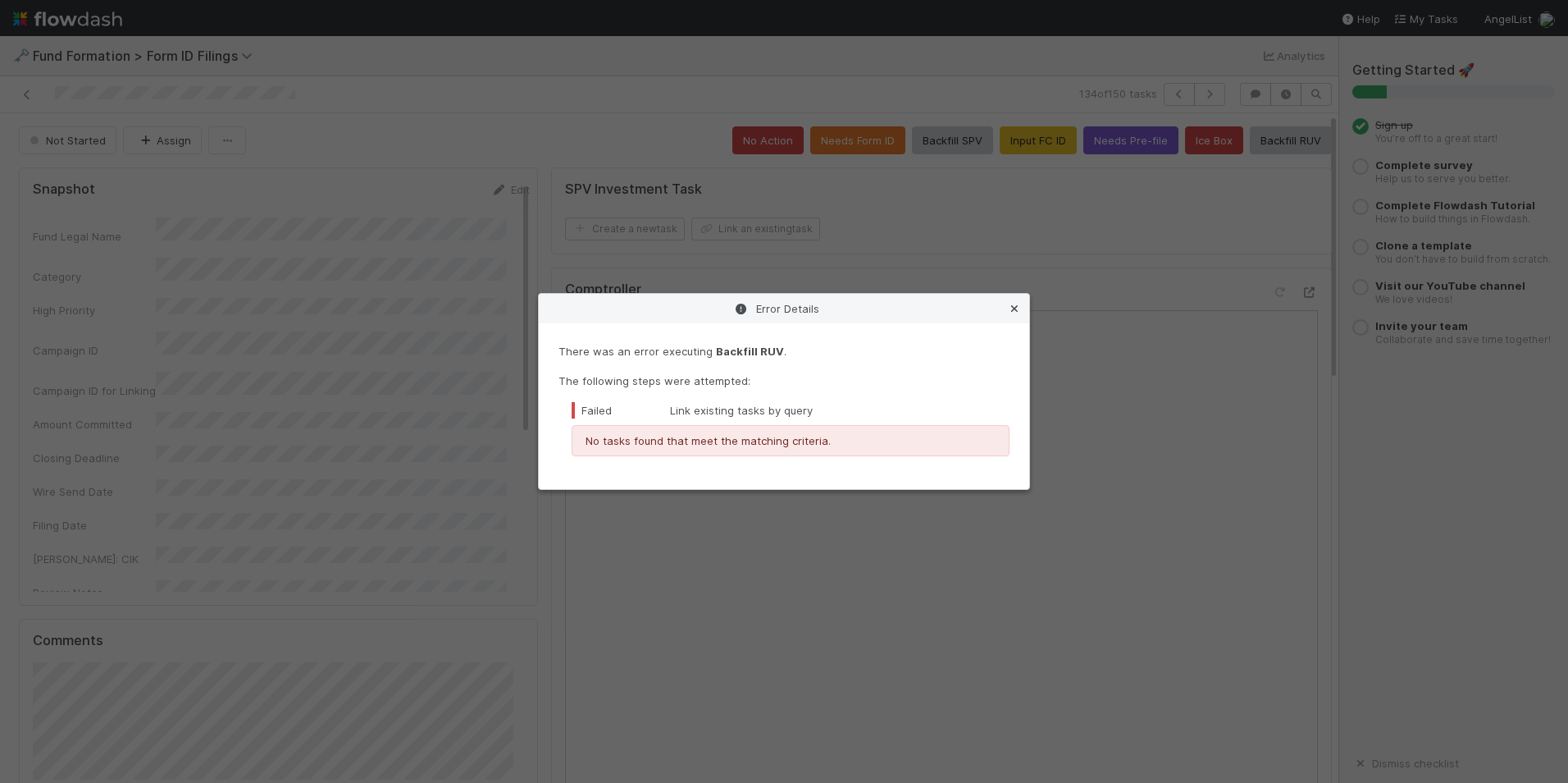
click at [1018, 303] on link at bounding box center [1014, 308] width 16 height 16
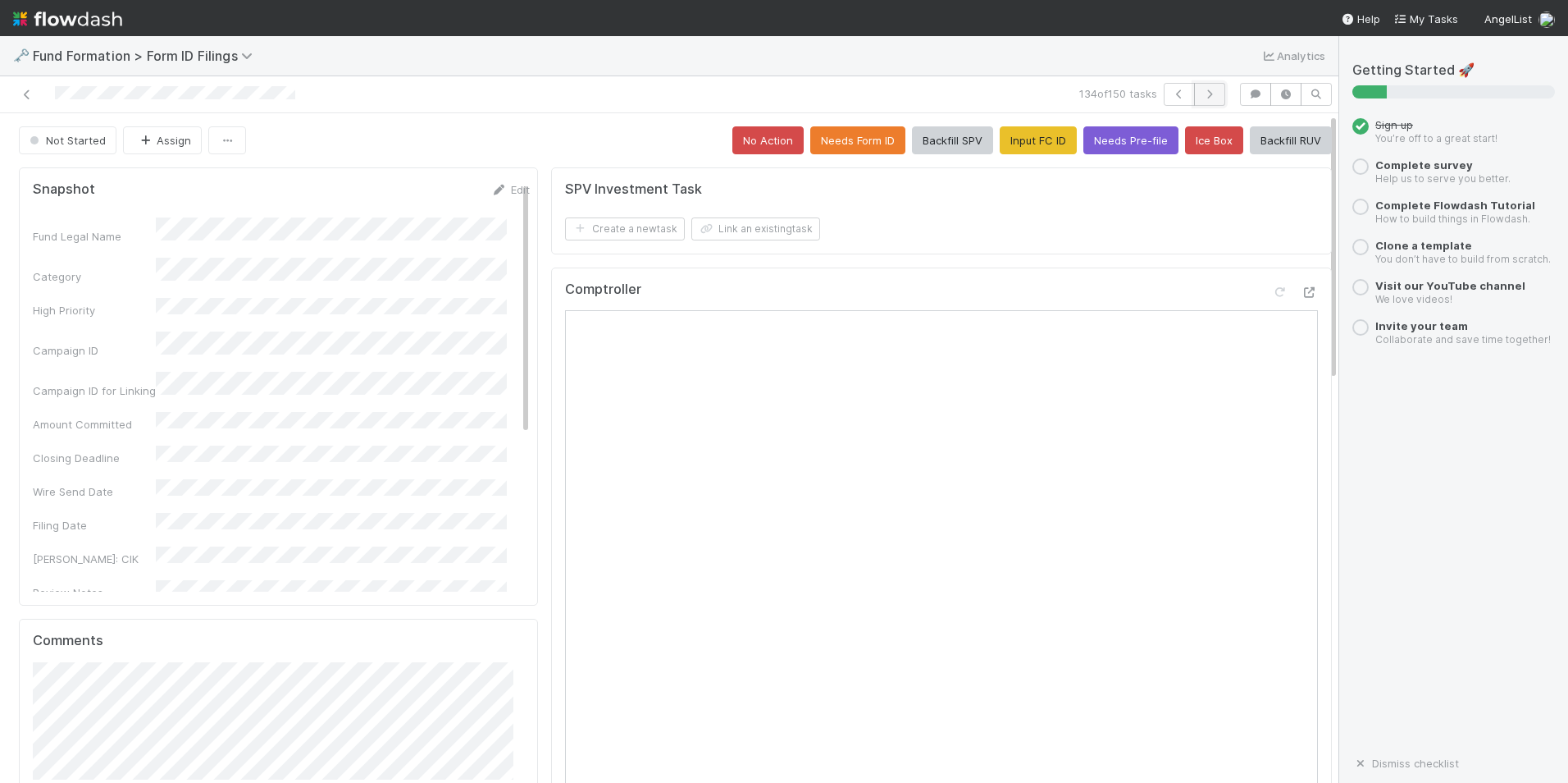
click at [1194, 98] on button "button" at bounding box center [1210, 95] width 31 height 23
click at [1034, 143] on button "Input FC ID" at bounding box center [1038, 140] width 77 height 28
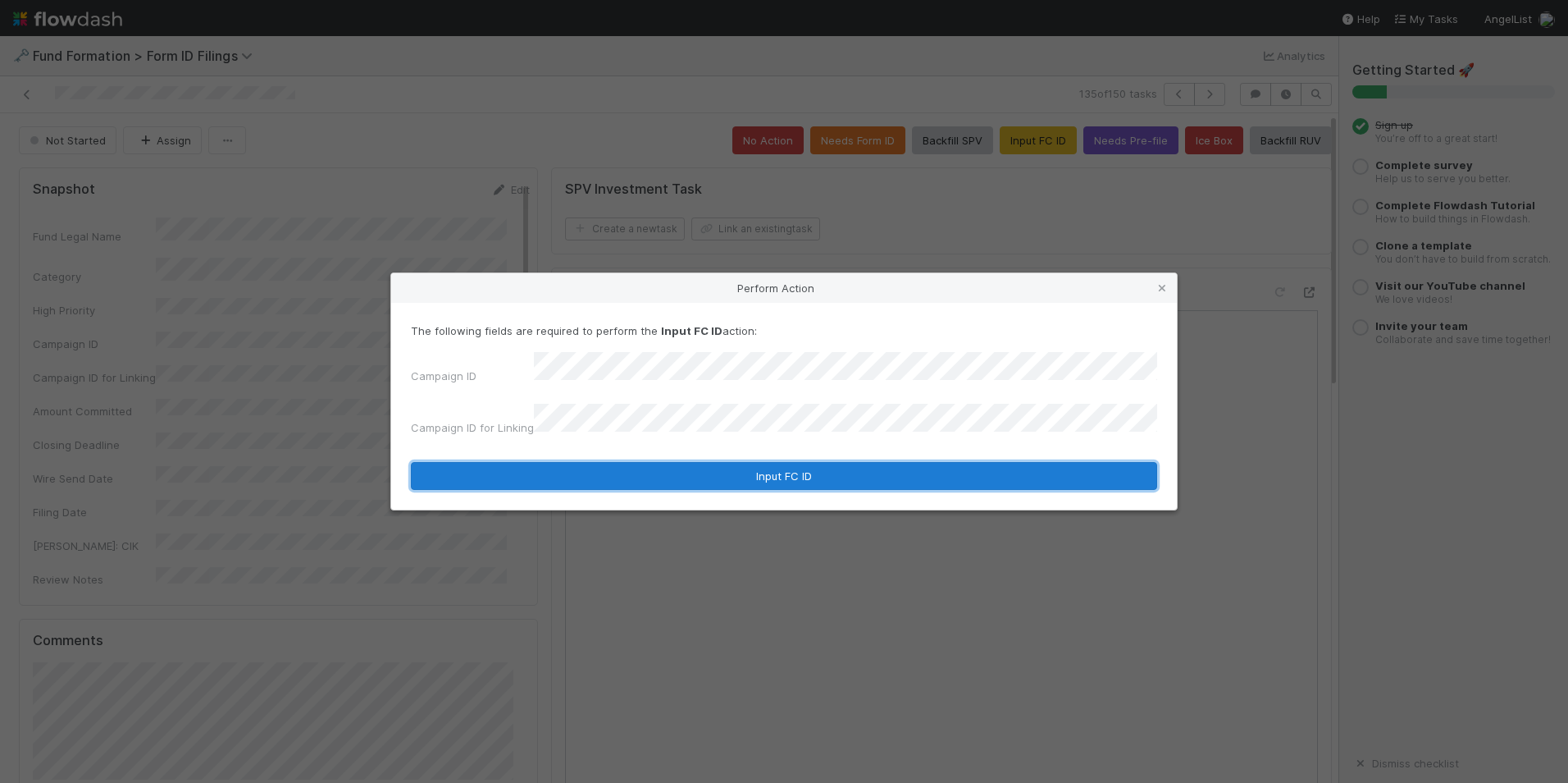
drag, startPoint x: 765, startPoint y: 465, endPoint x: 792, endPoint y: 453, distance: 29.5
click at [764, 465] on button "Input FC ID" at bounding box center [784, 476] width 746 height 28
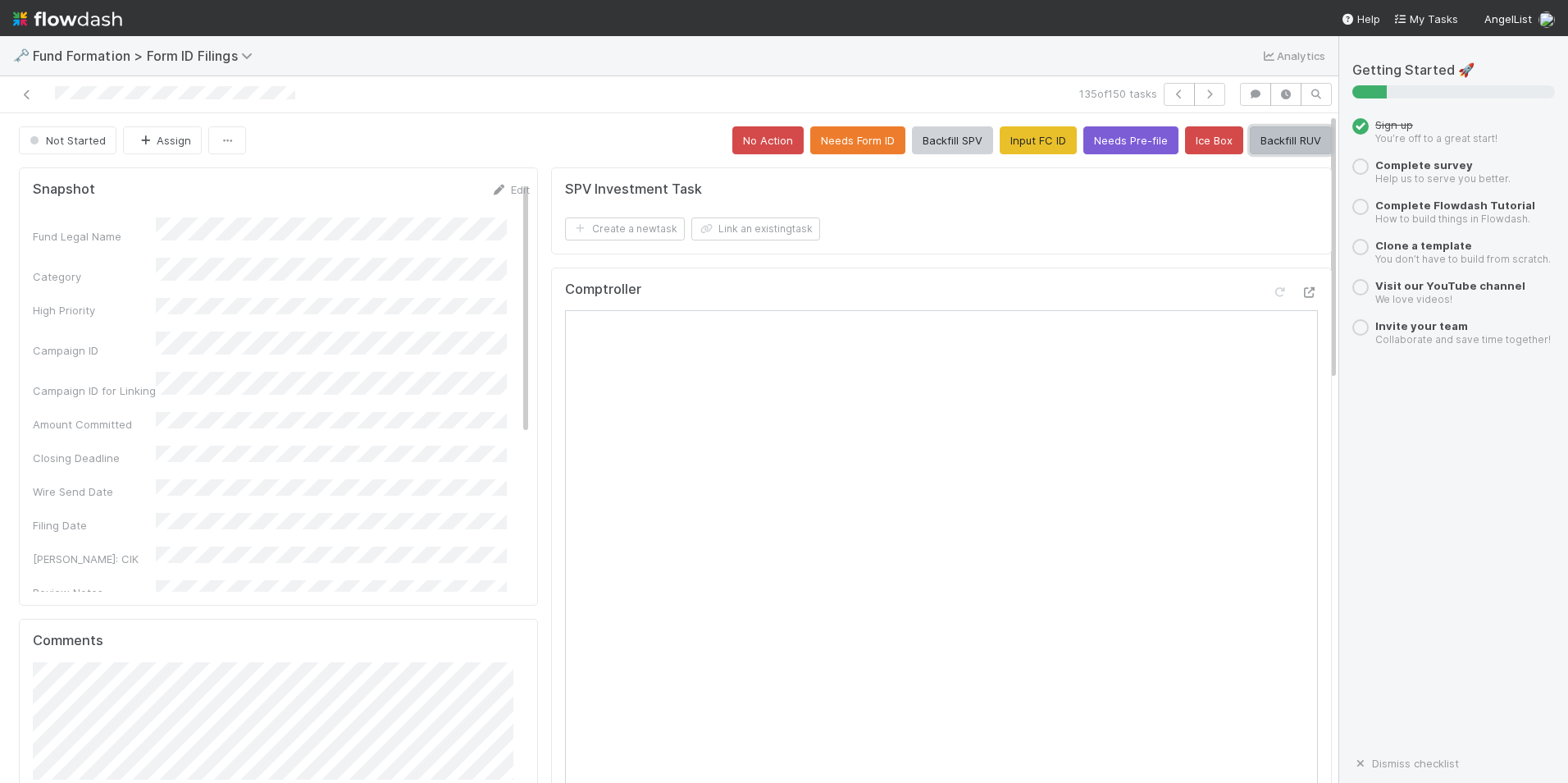
click at [1250, 140] on button "Backfill RUV" at bounding box center [1291, 140] width 82 height 28
click at [1204, 98] on icon "button" at bounding box center [1209, 94] width 16 height 10
click at [1000, 143] on button "Input FC ID" at bounding box center [1038, 140] width 77 height 28
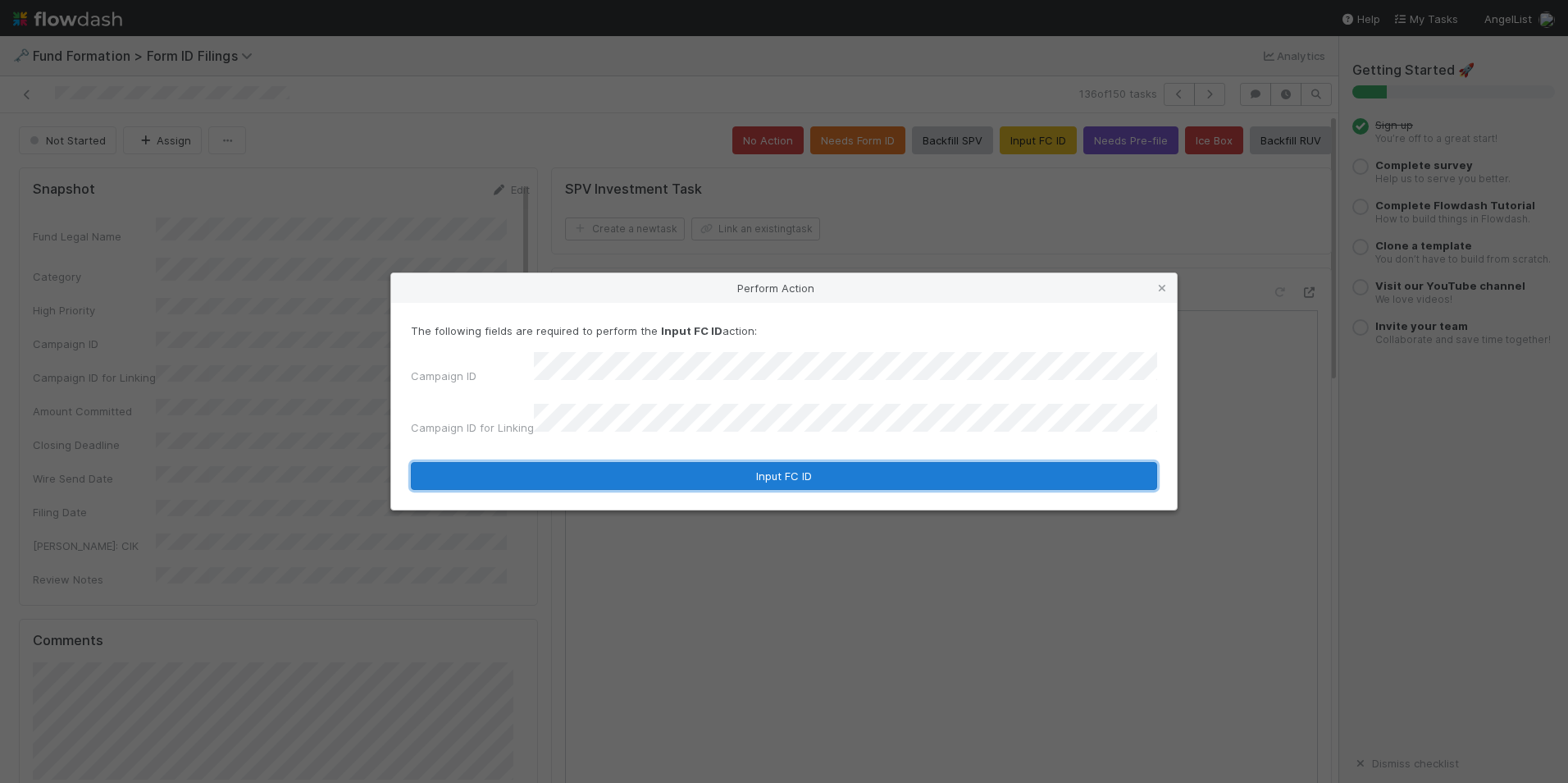
click at [690, 462] on button "Input FC ID" at bounding box center [784, 476] width 746 height 28
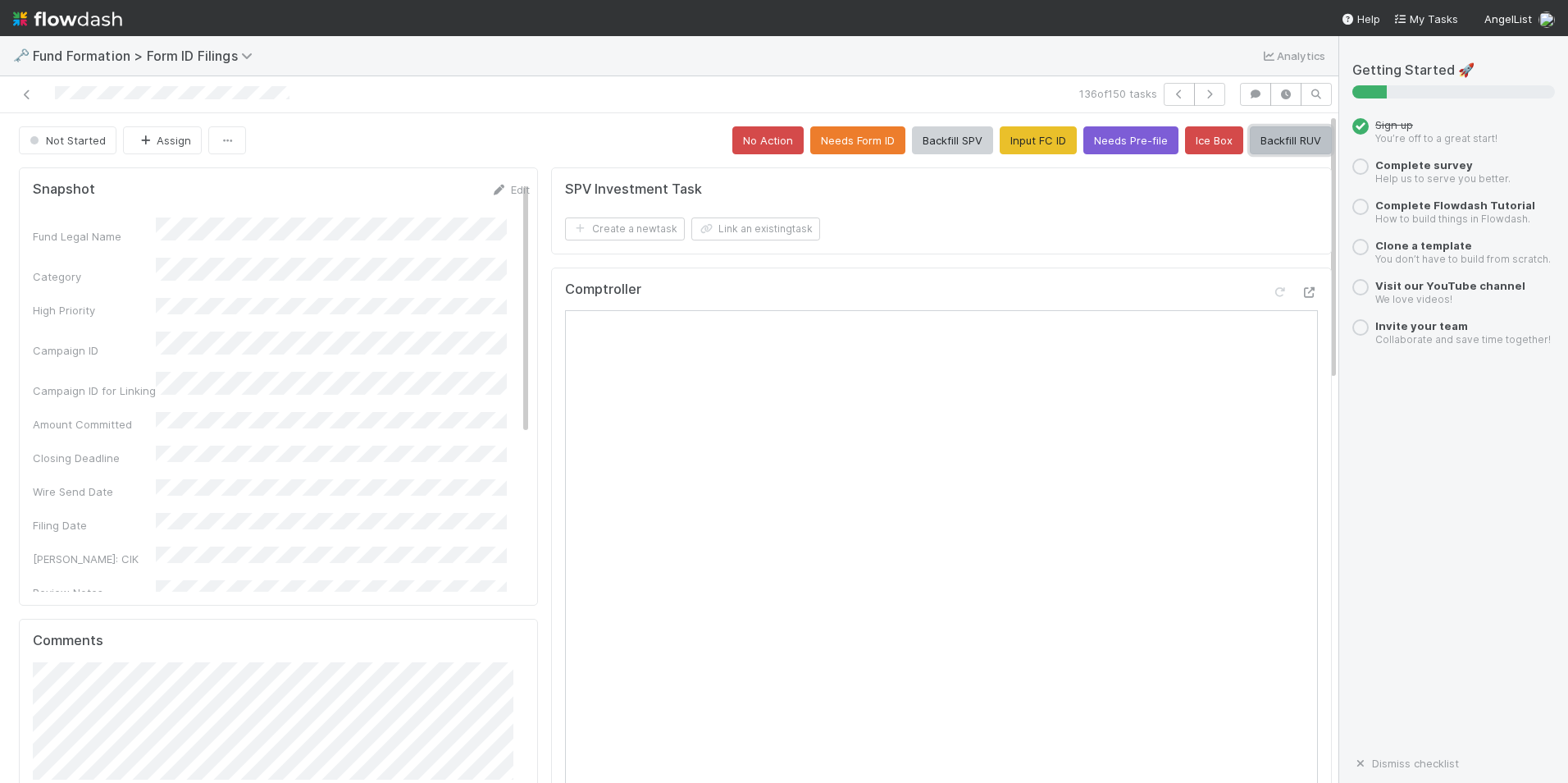
click at [1254, 133] on button "Backfill RUV" at bounding box center [1291, 140] width 82 height 28
click at [1201, 92] on icon "button" at bounding box center [1209, 94] width 16 height 10
click at [745, 138] on button "No Action" at bounding box center [768, 140] width 71 height 28
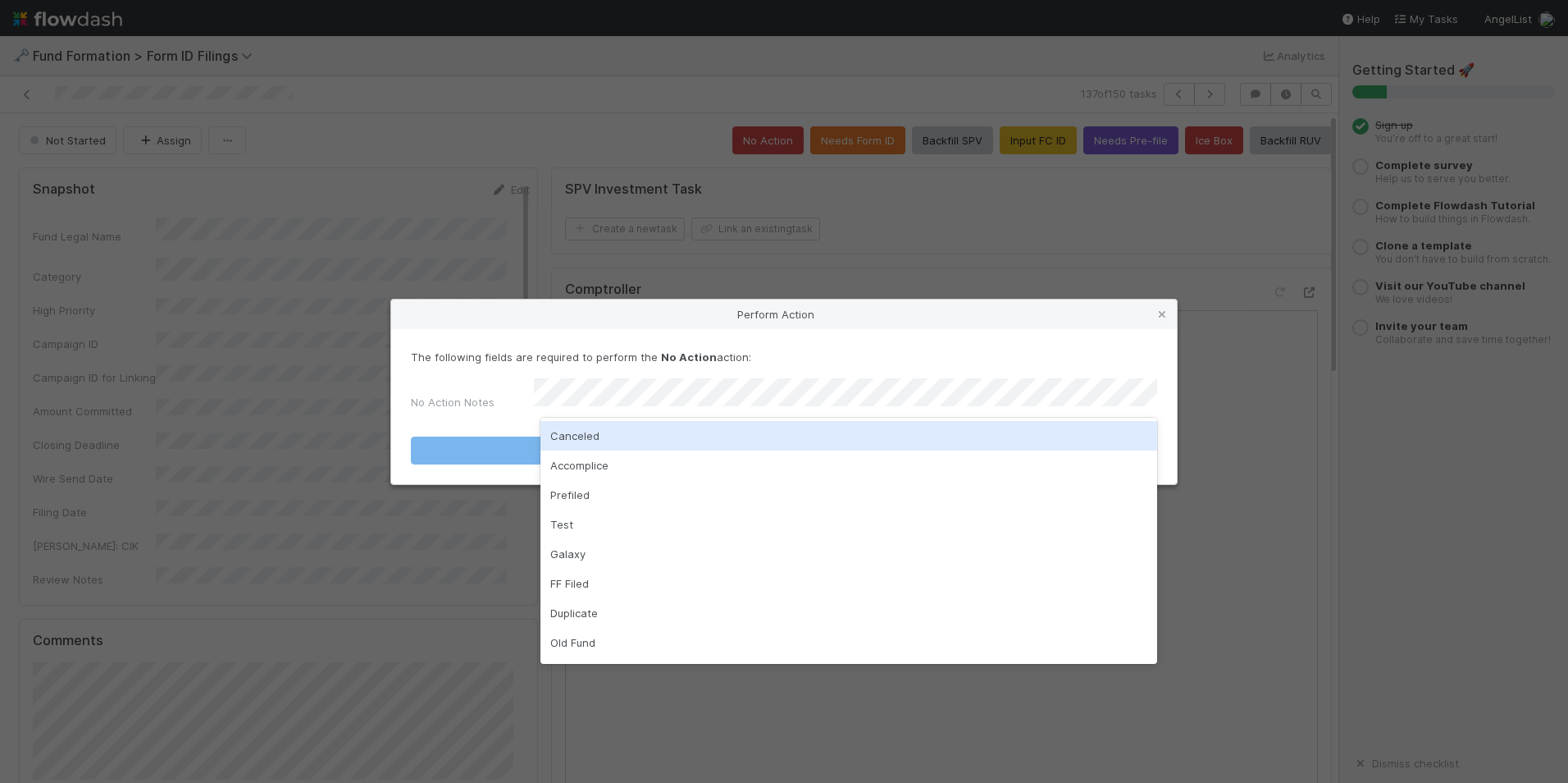
click at [748, 440] on div "Canceled" at bounding box center [849, 435] width 617 height 29
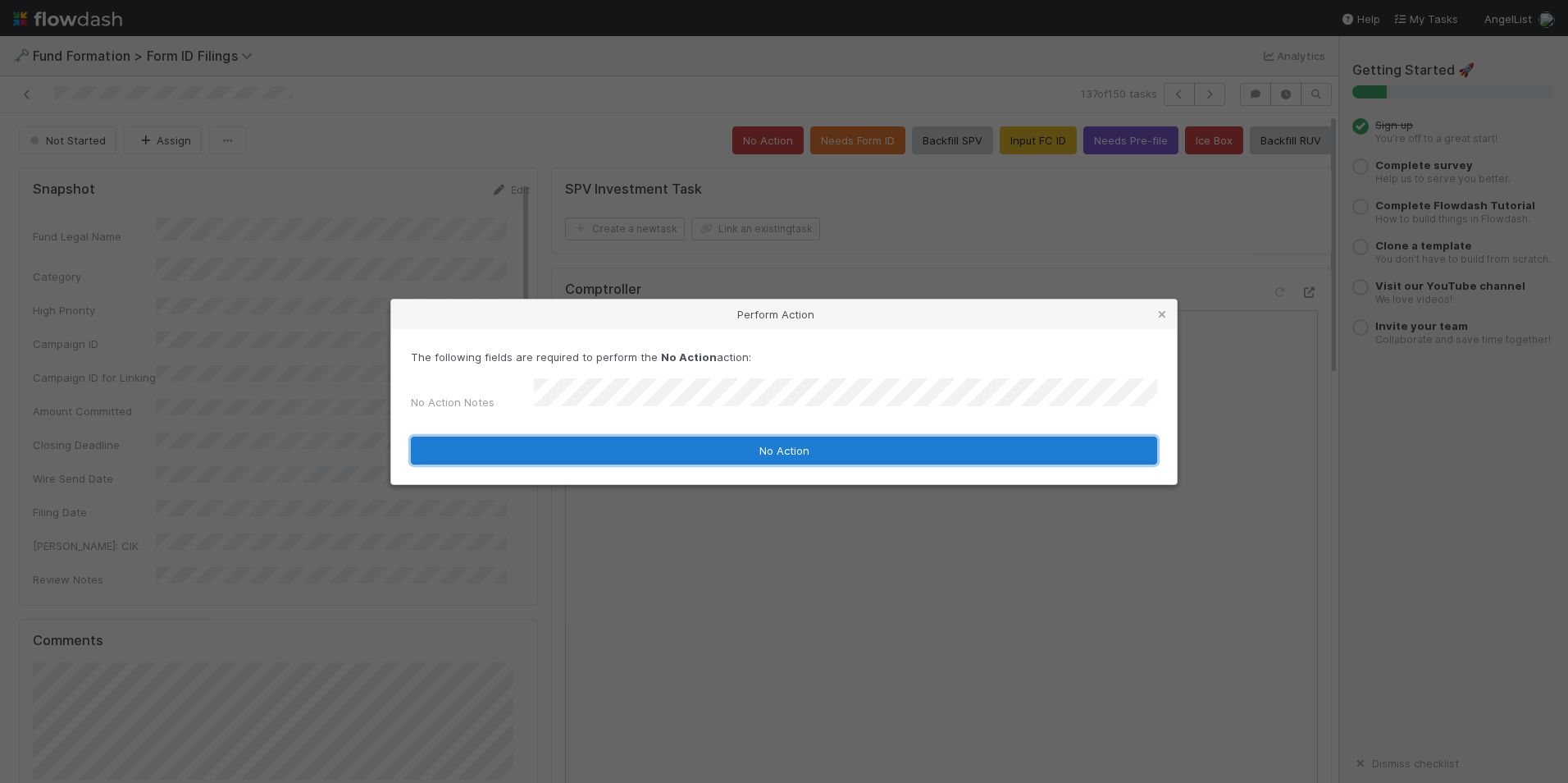
click at [748, 440] on button "No Action" at bounding box center [784, 450] width 746 height 28
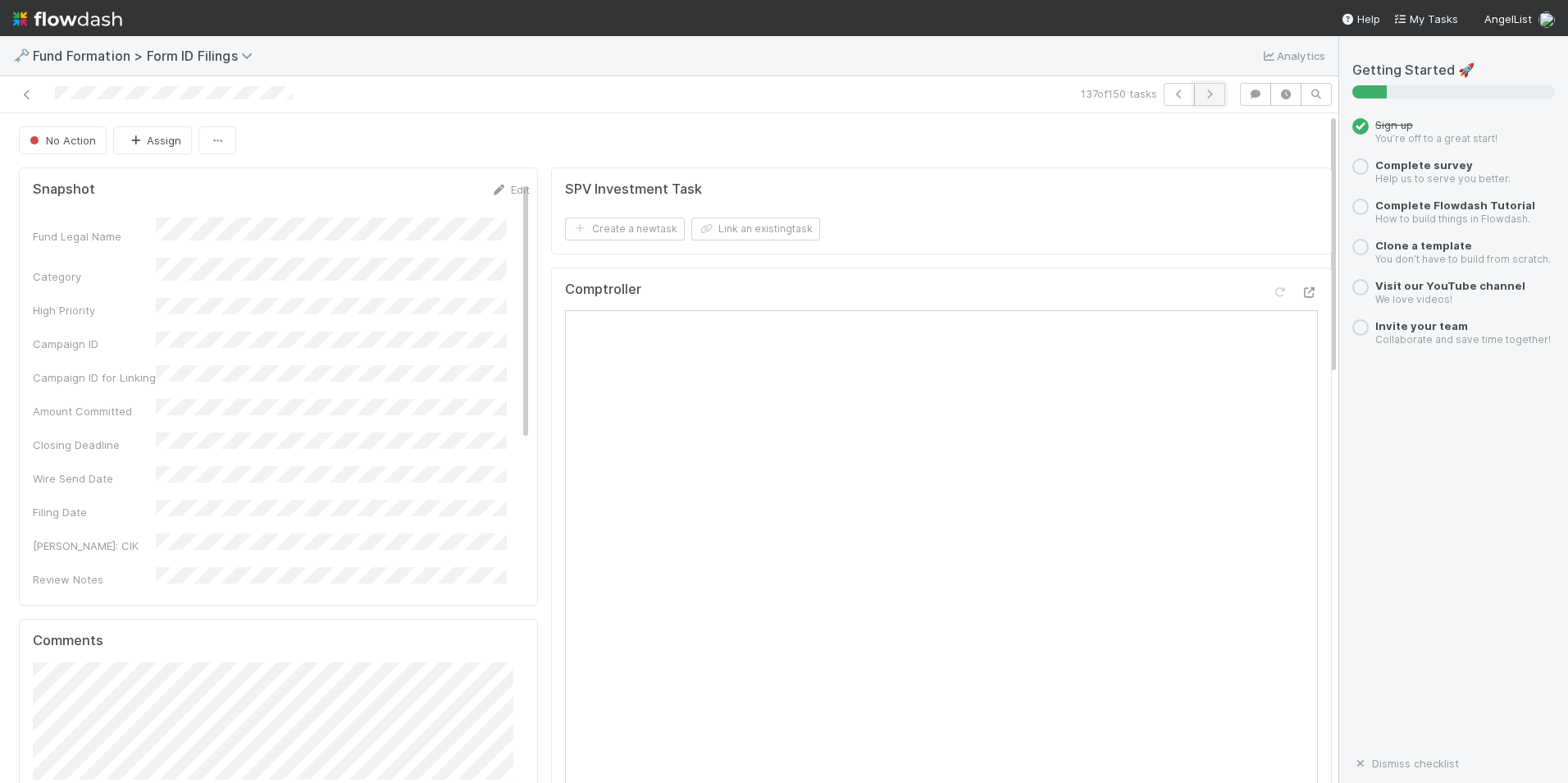
click at [1194, 97] on button "button" at bounding box center [1210, 95] width 31 height 23
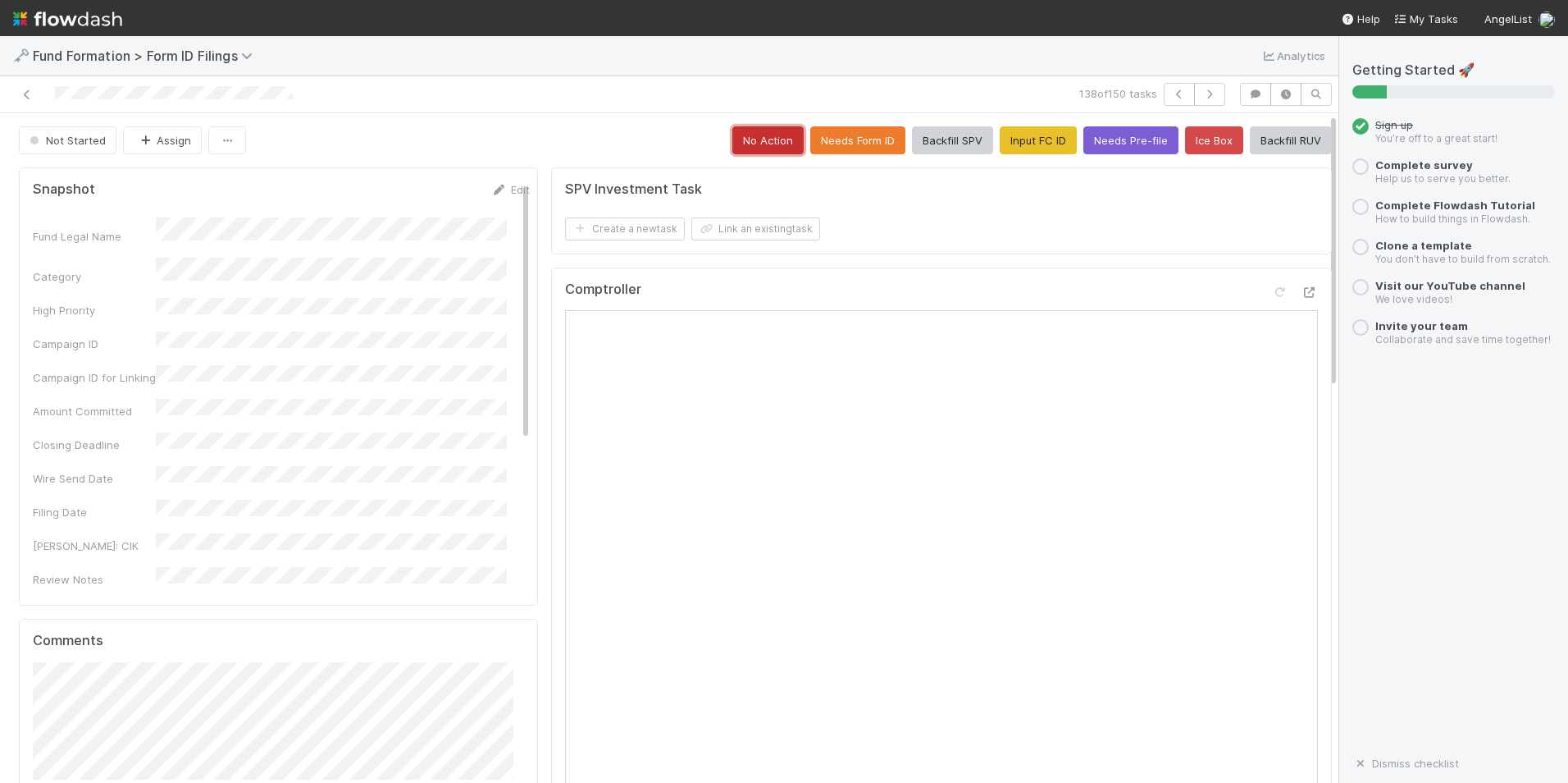
click at [741, 145] on button "No Action" at bounding box center [768, 140] width 71 height 28
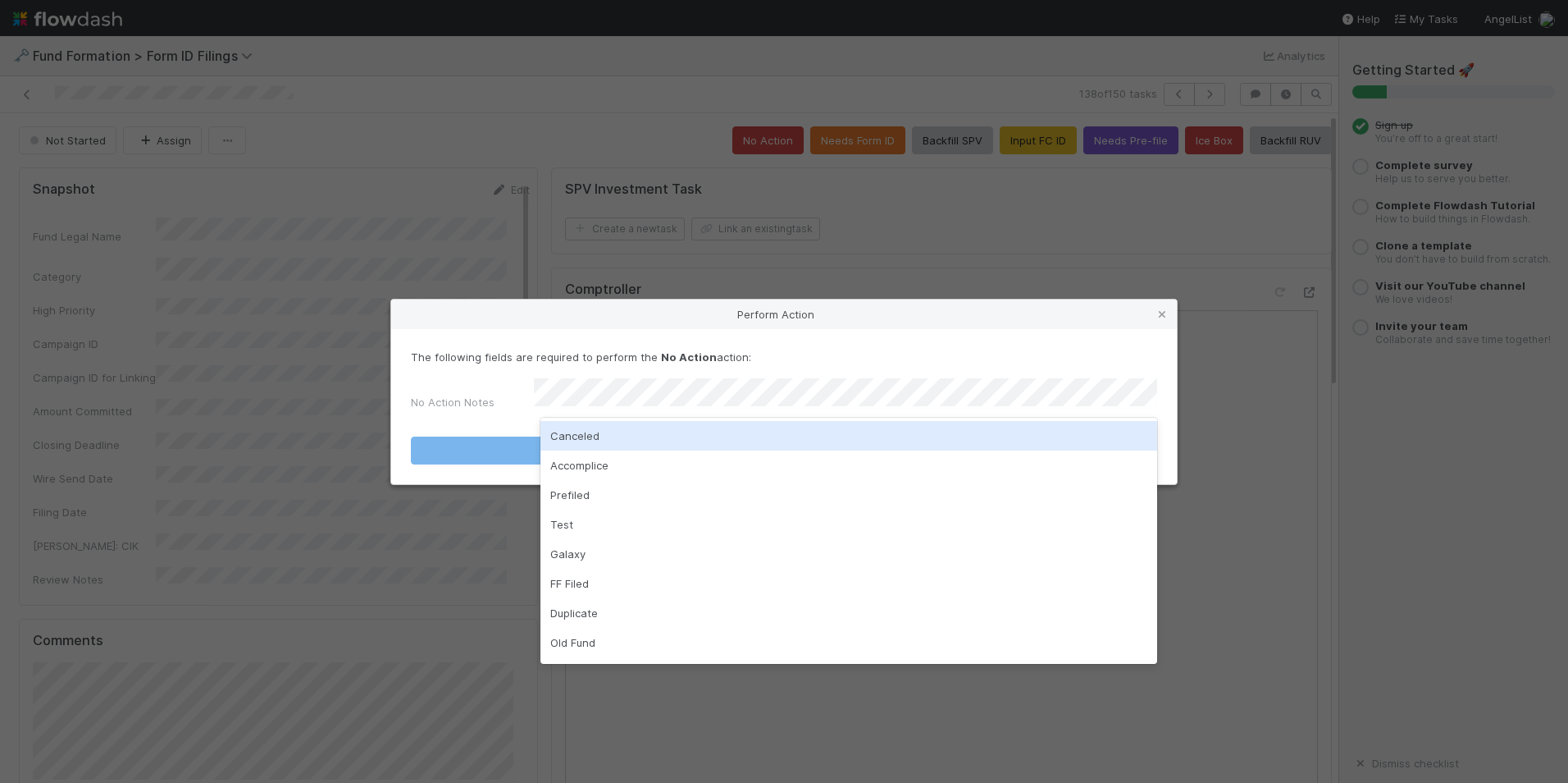
click at [744, 422] on div "Canceled" at bounding box center [849, 435] width 617 height 29
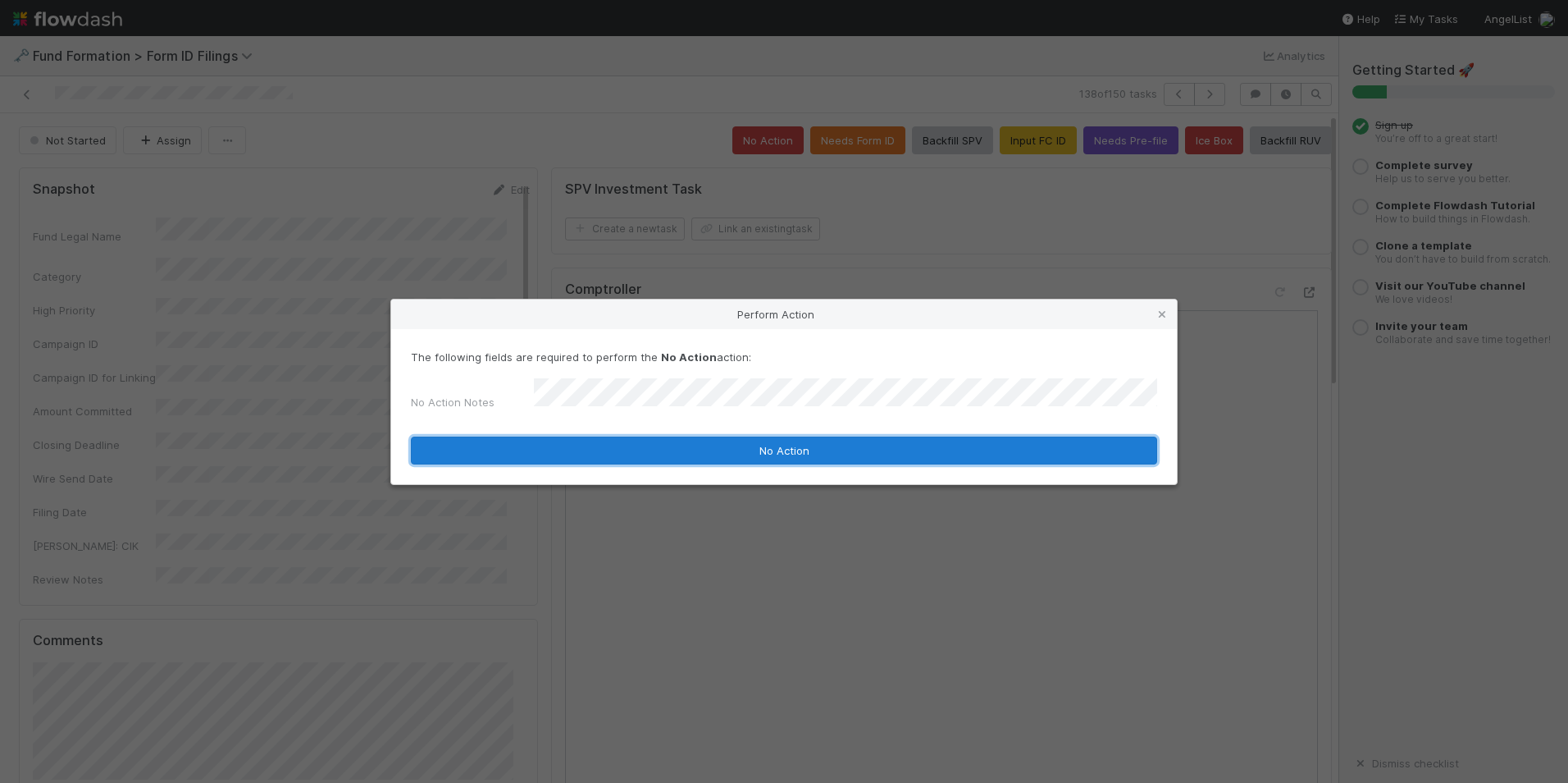
click at [744, 436] on button "No Action" at bounding box center [784, 450] width 746 height 28
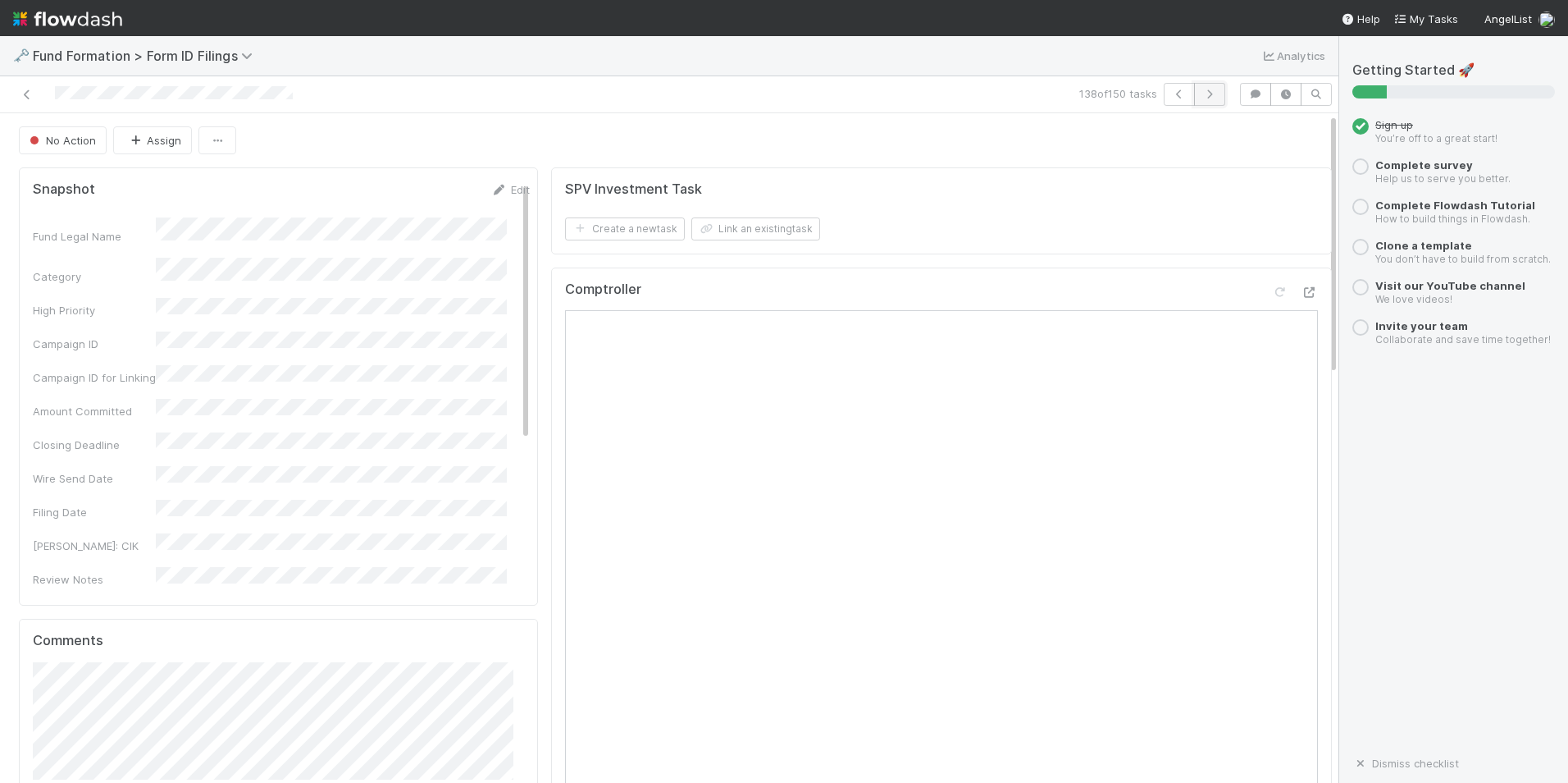
click at [1201, 96] on icon "button" at bounding box center [1209, 94] width 16 height 10
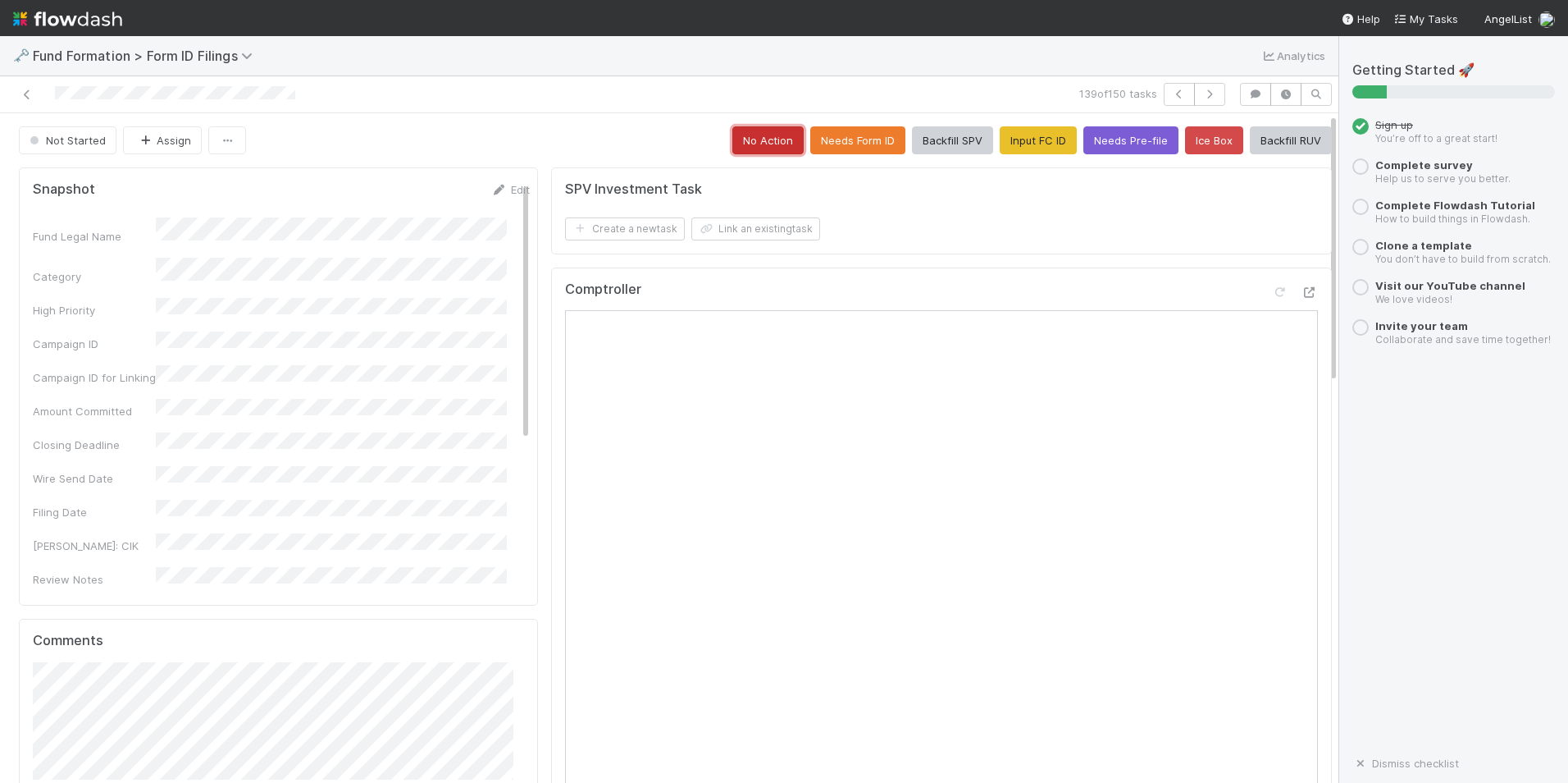
click at [732, 144] on button "No Action" at bounding box center [768, 140] width 71 height 28
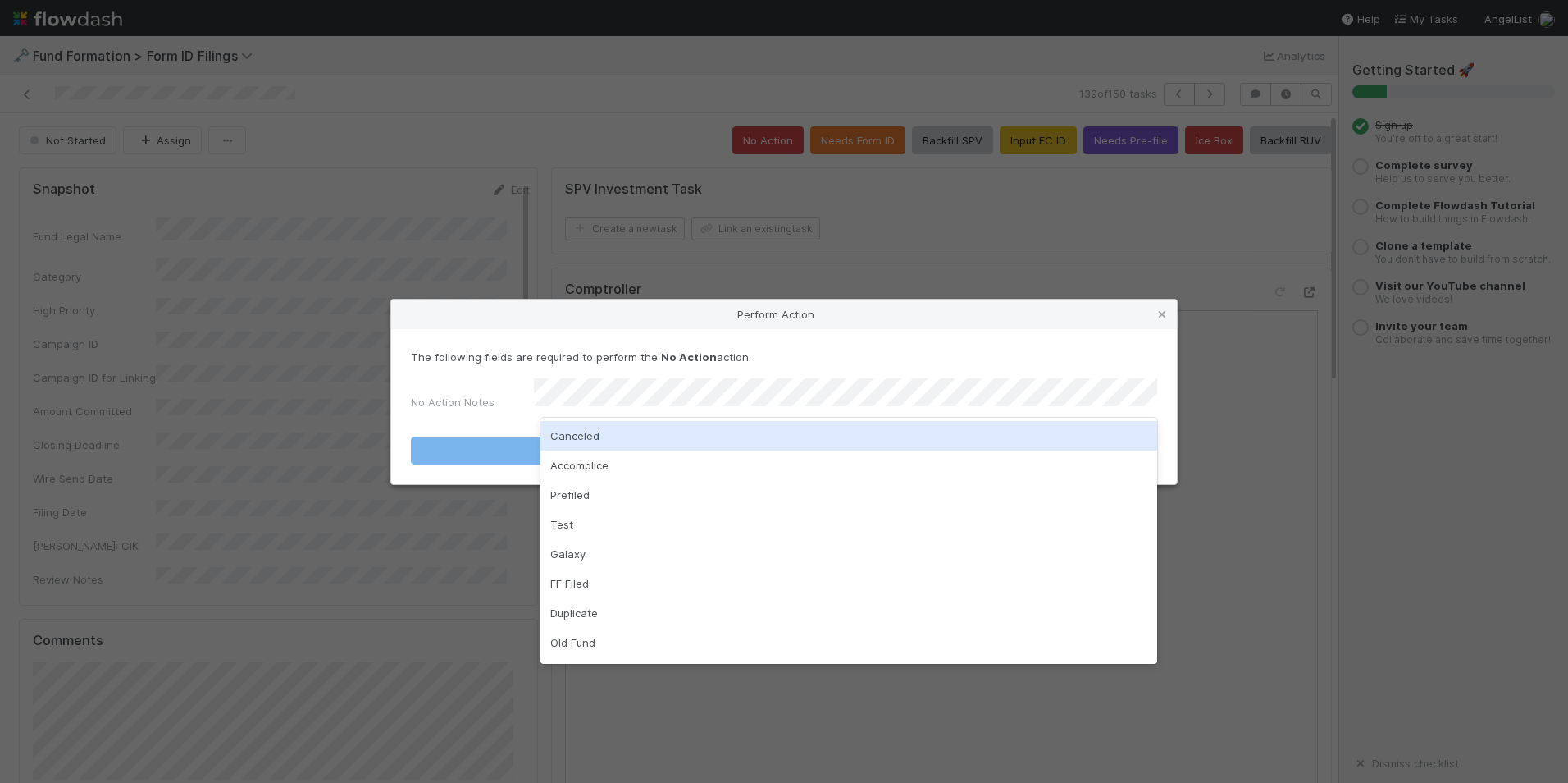
click at [706, 440] on div "Canceled" at bounding box center [849, 435] width 617 height 29
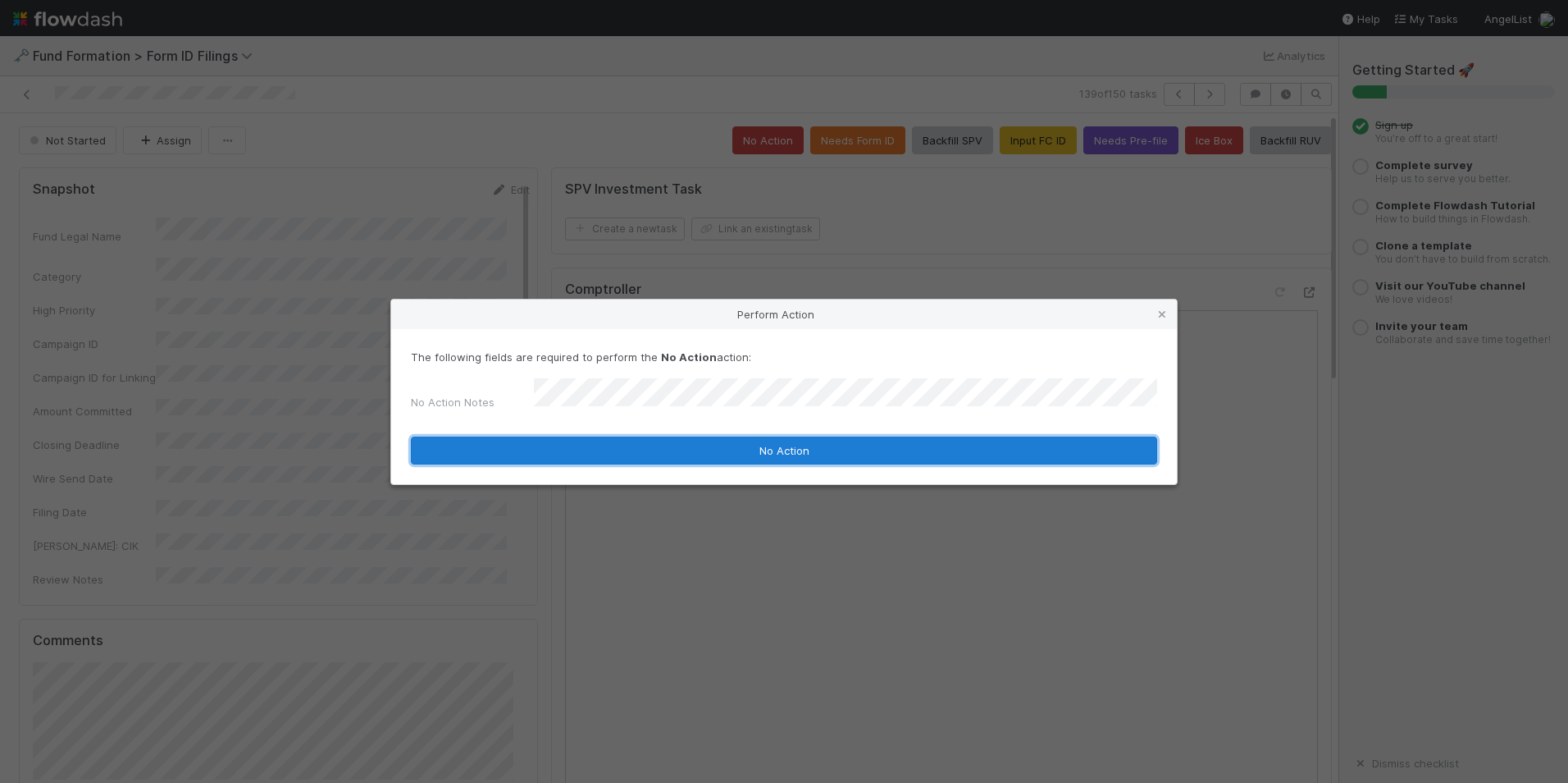
click at [721, 456] on button "No Action" at bounding box center [784, 450] width 746 height 28
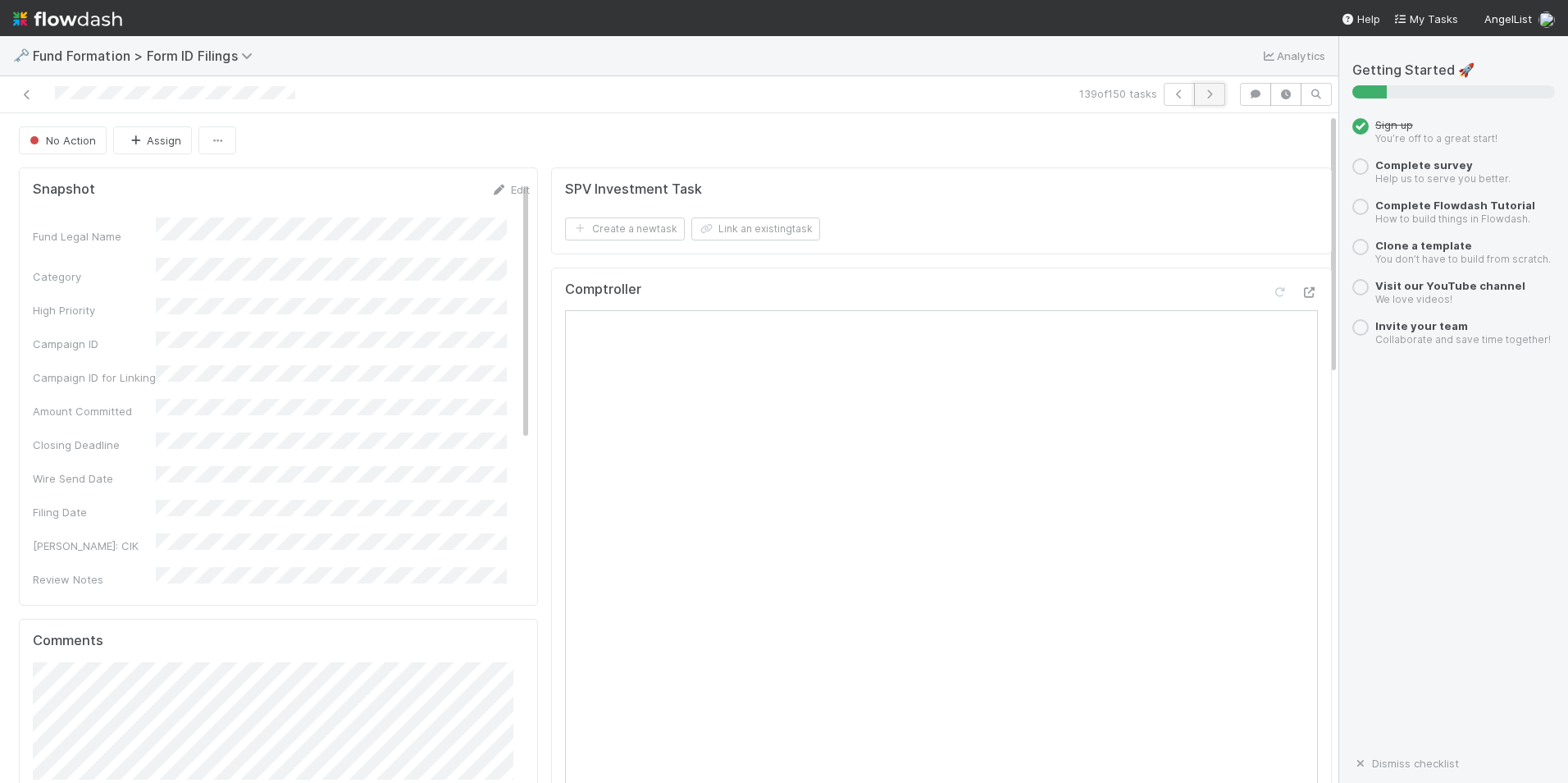
click at [1201, 96] on icon "button" at bounding box center [1209, 94] width 16 height 10
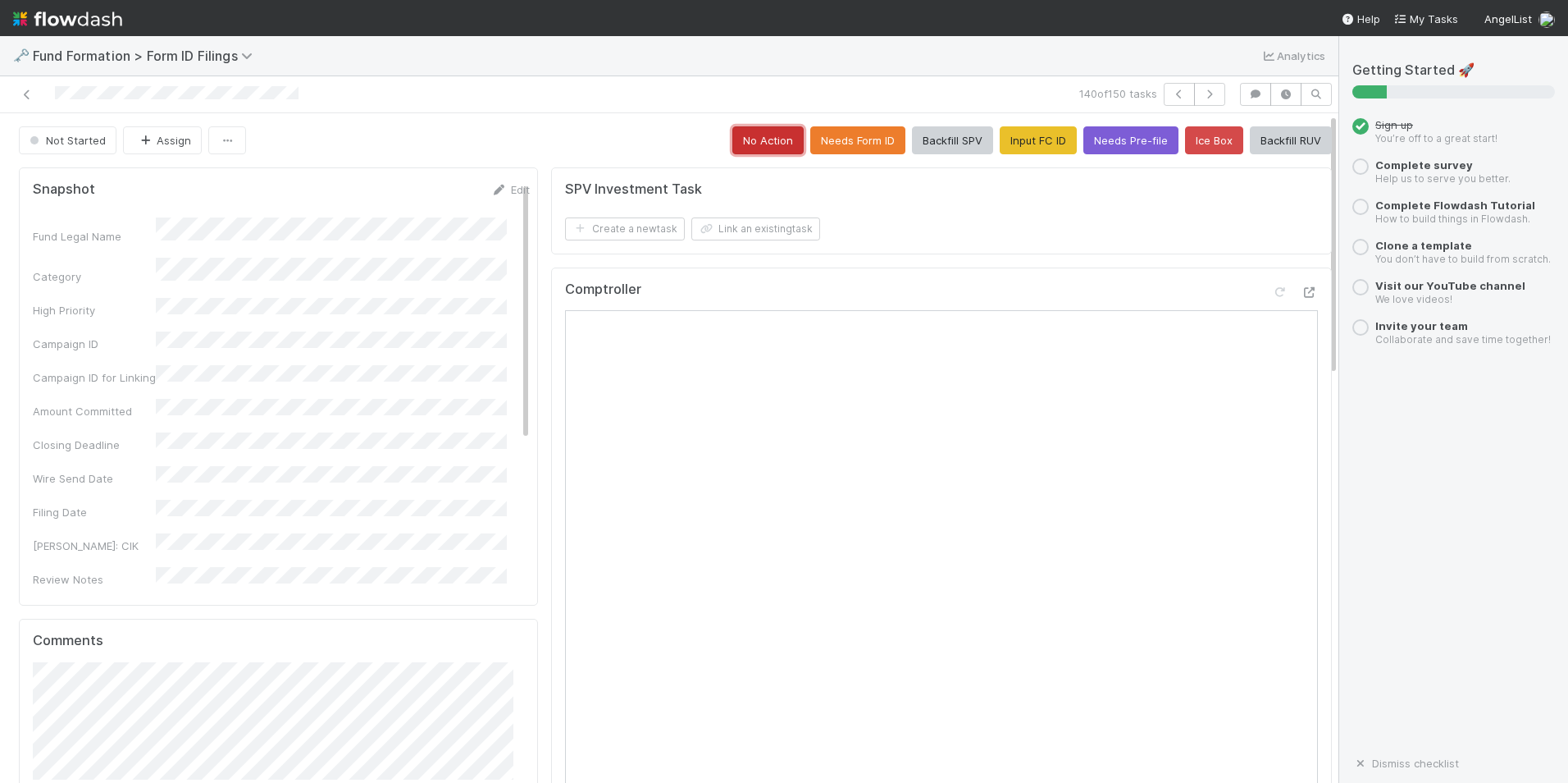
click at [757, 142] on button "No Action" at bounding box center [768, 140] width 71 height 28
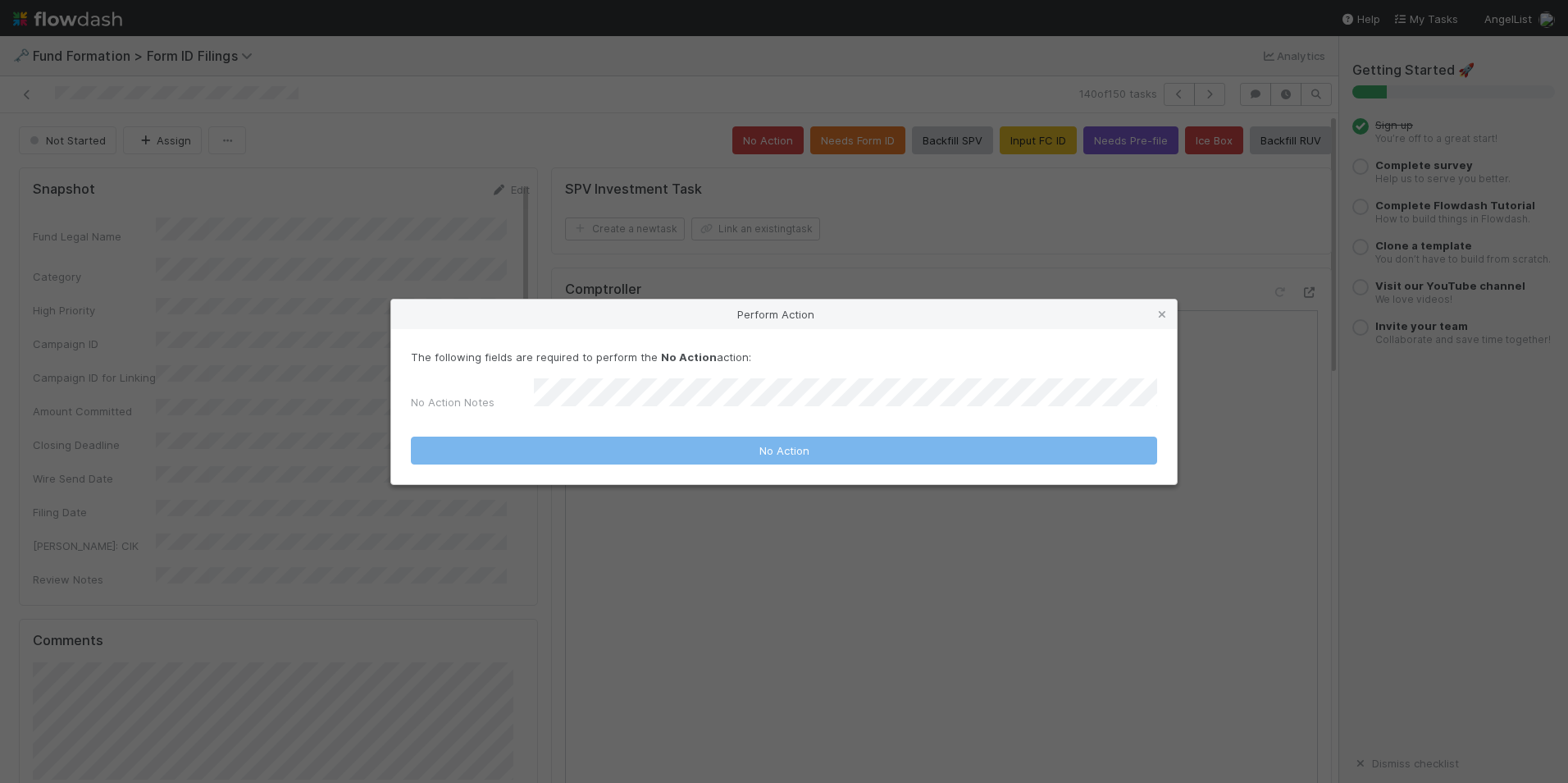
click at [689, 412] on form "The following fields are required to perform the No Action action: No Action No…" at bounding box center [784, 406] width 746 height 115
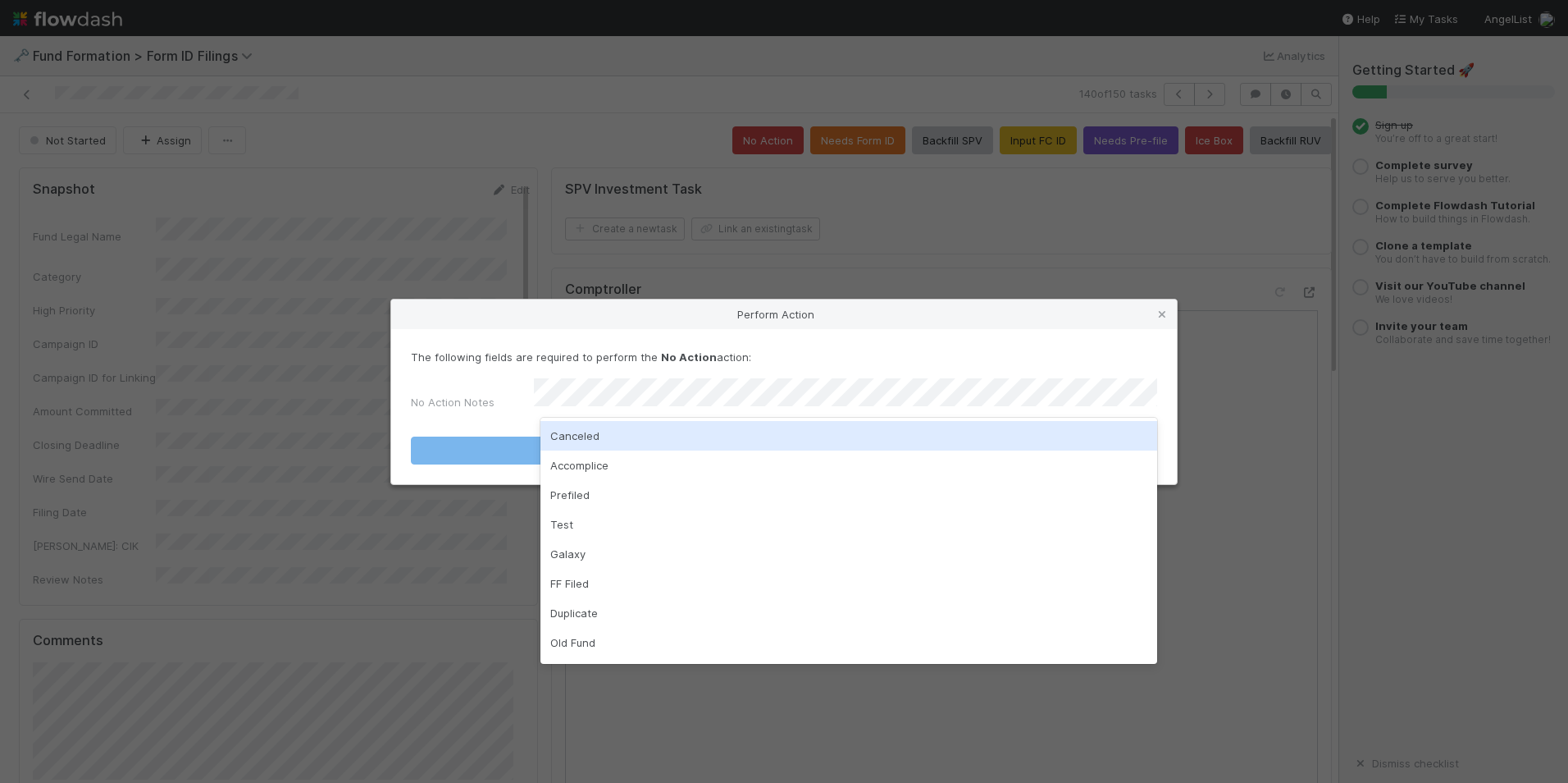
click at [678, 434] on div "Canceled" at bounding box center [849, 435] width 617 height 29
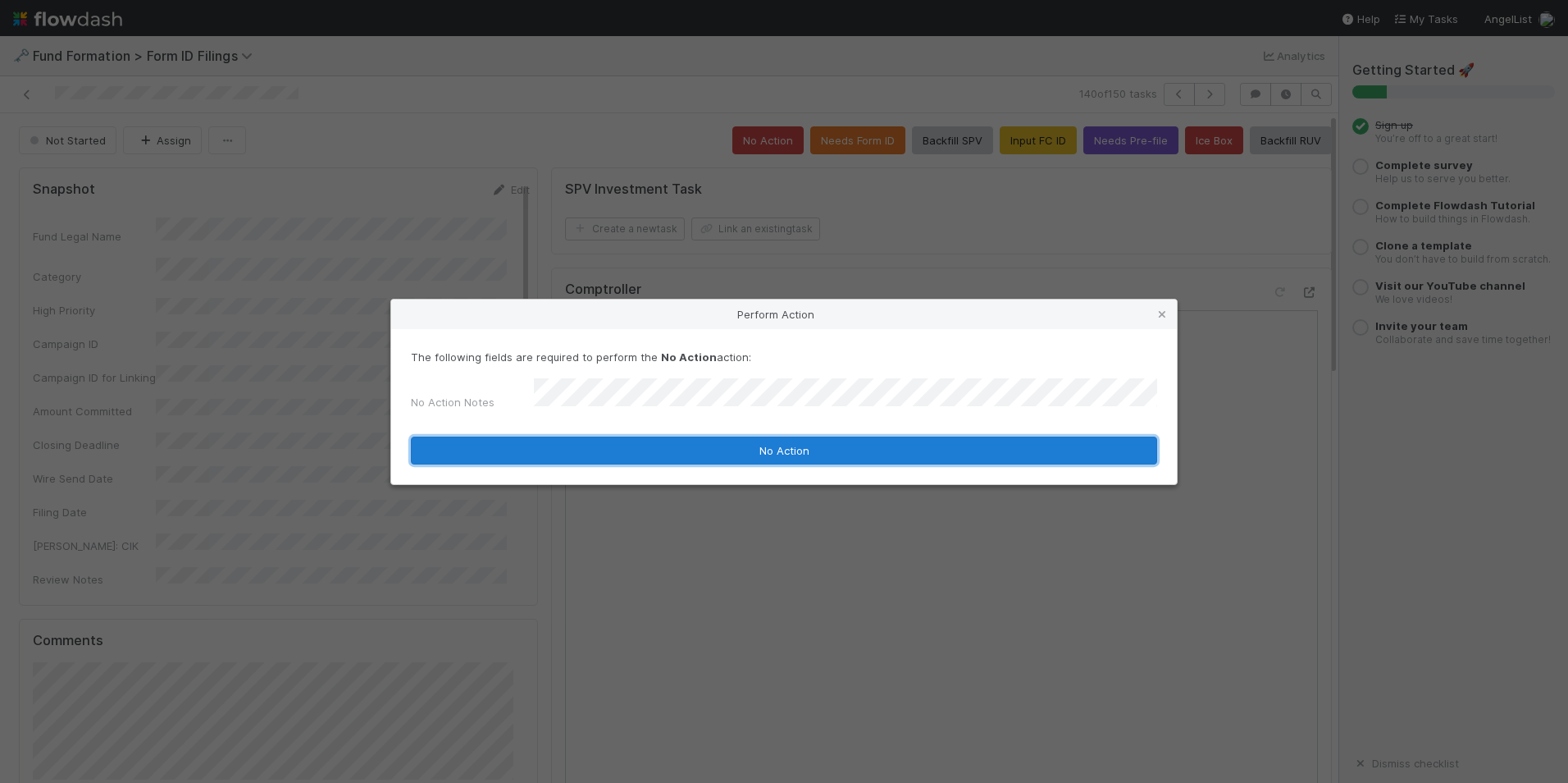
click at [683, 436] on button "No Action" at bounding box center [784, 450] width 746 height 28
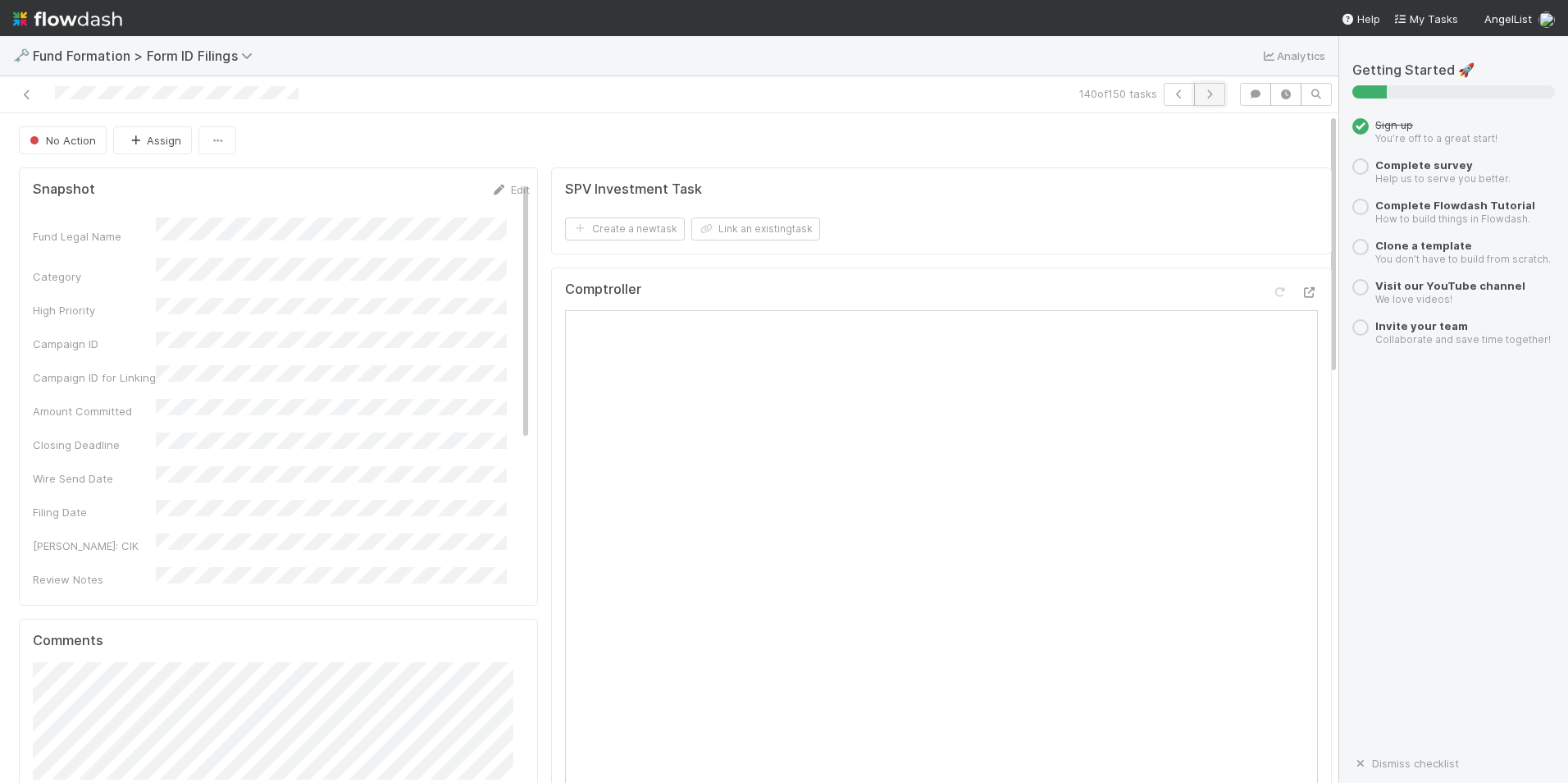
click at [1201, 99] on icon "button" at bounding box center [1209, 94] width 16 height 10
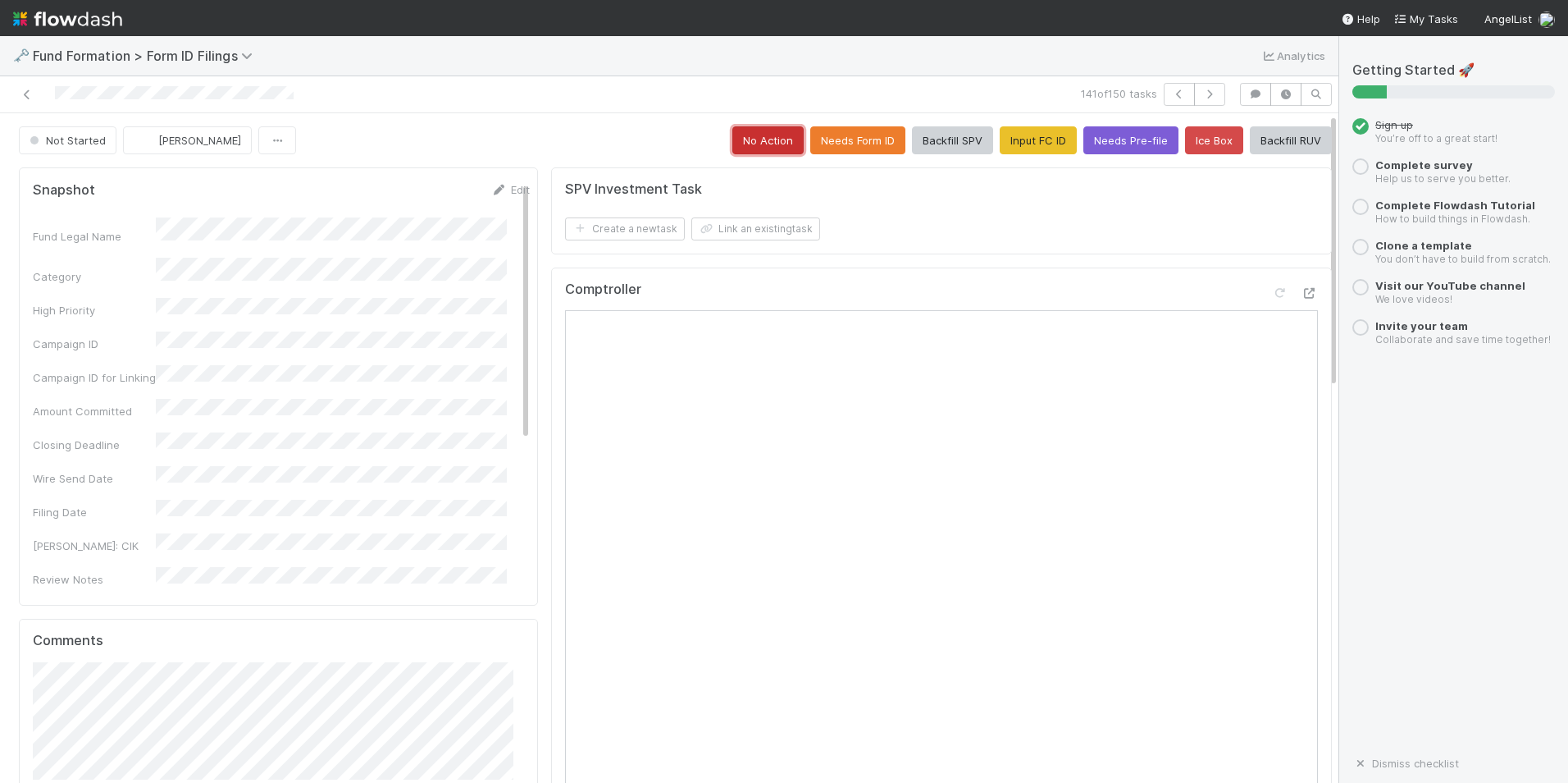
click at [747, 149] on button "No Action" at bounding box center [768, 140] width 71 height 28
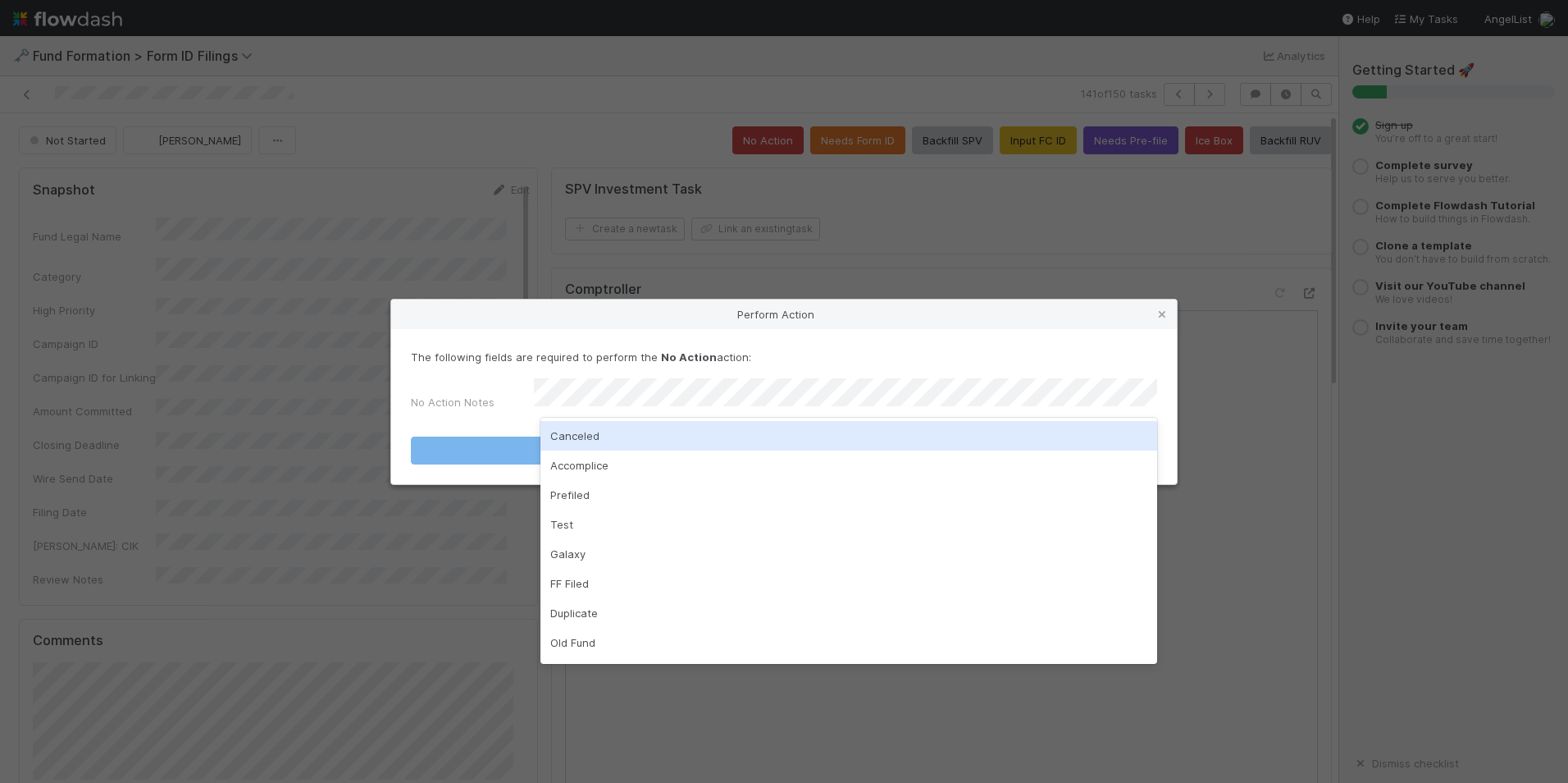
click at [693, 428] on div "Canceled" at bounding box center [849, 435] width 617 height 29
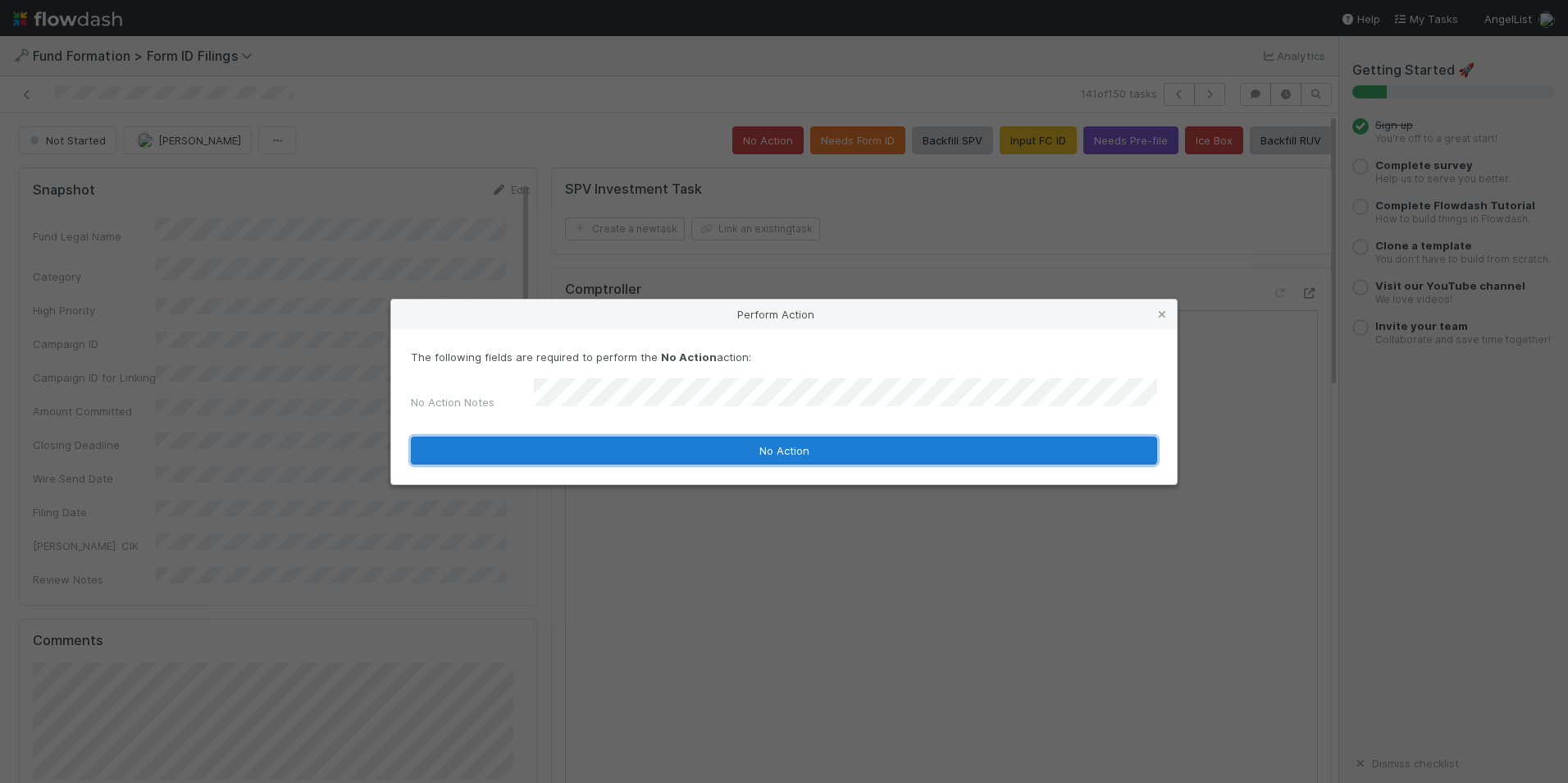
click at [699, 449] on button "No Action" at bounding box center [784, 450] width 746 height 28
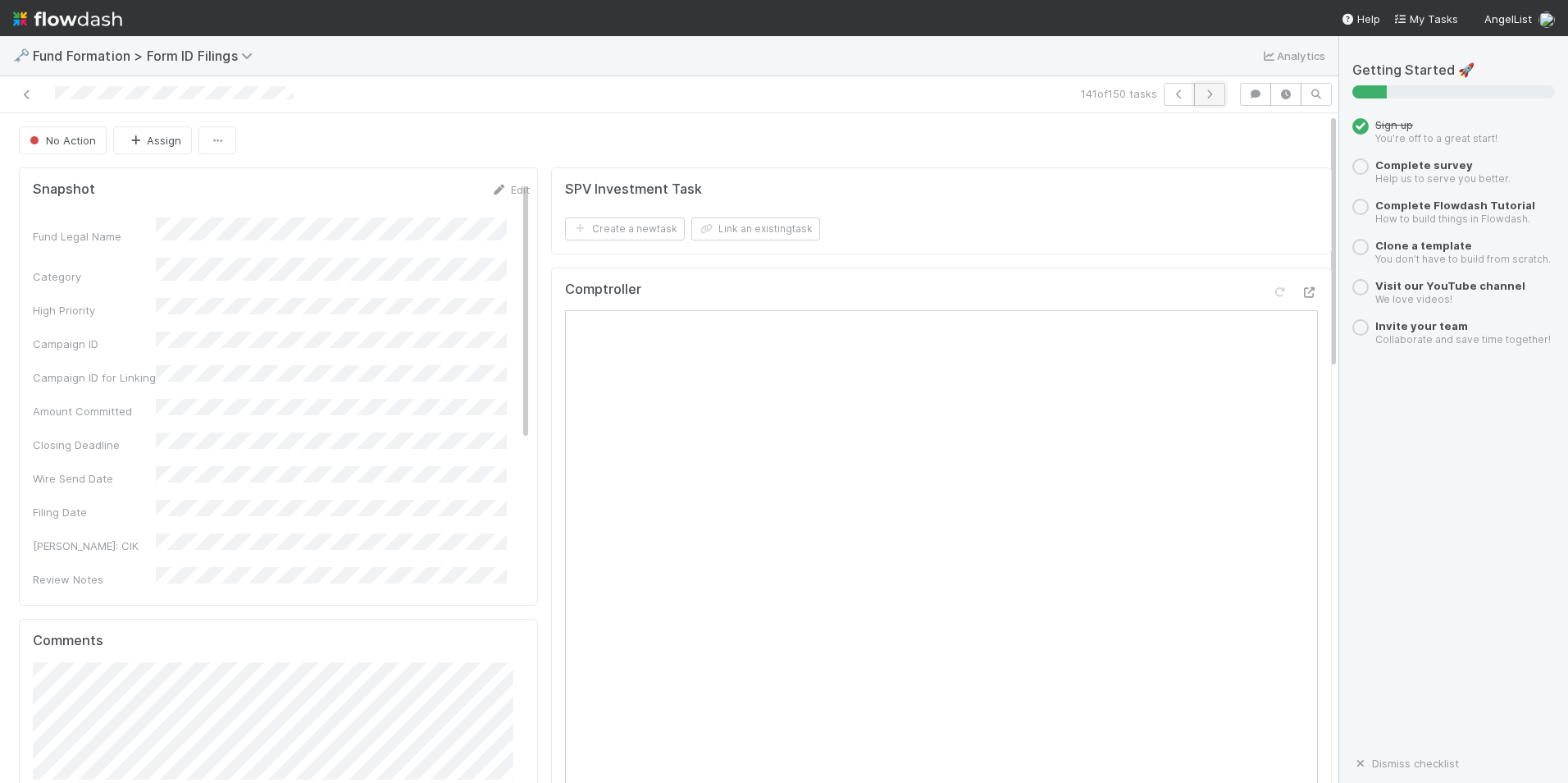
click at [1203, 100] on button "button" at bounding box center [1210, 95] width 31 height 23
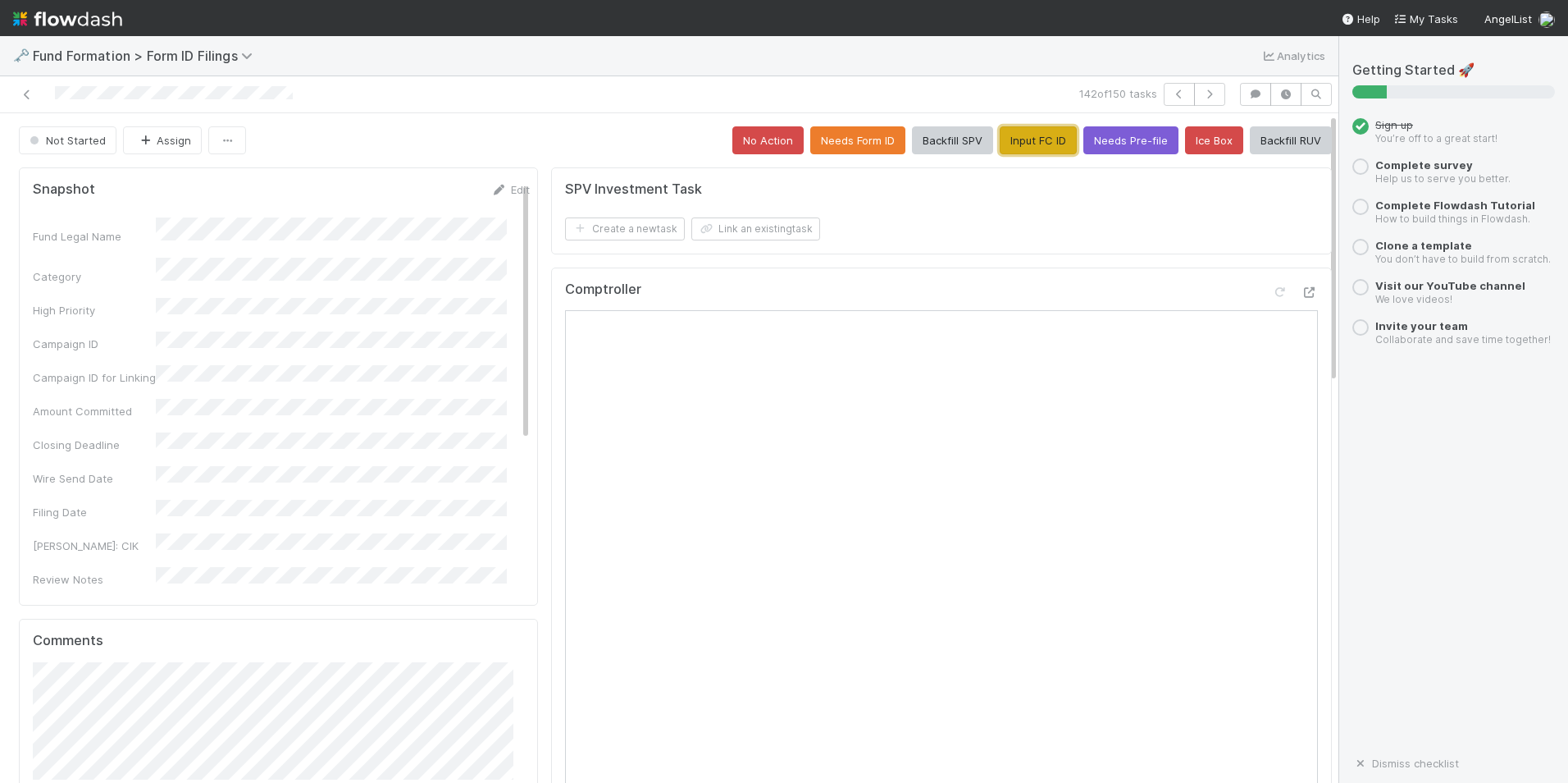
click at [1025, 136] on button "Input FC ID" at bounding box center [1038, 140] width 77 height 28
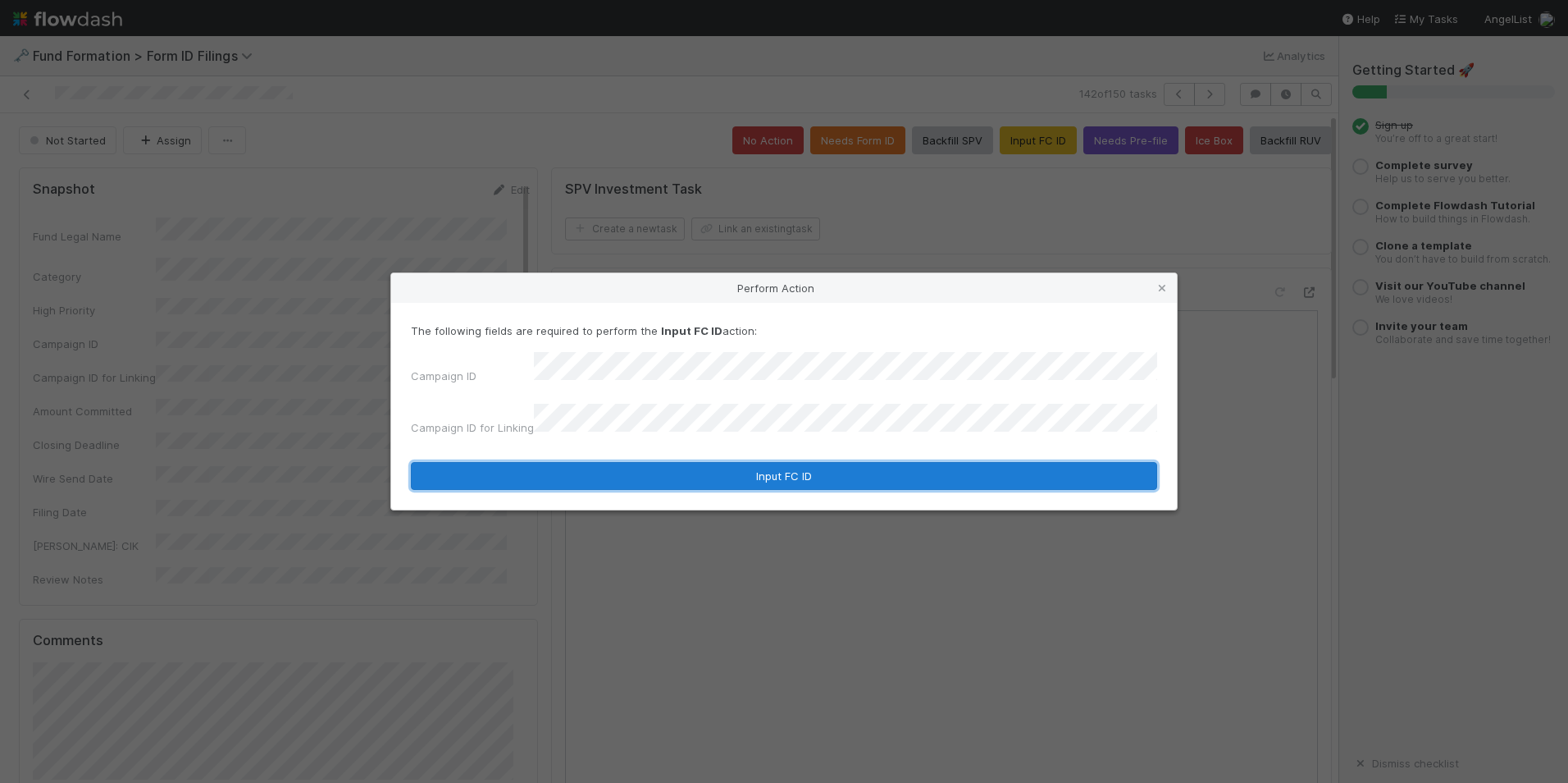
click at [672, 462] on button "Input FC ID" at bounding box center [784, 476] width 746 height 28
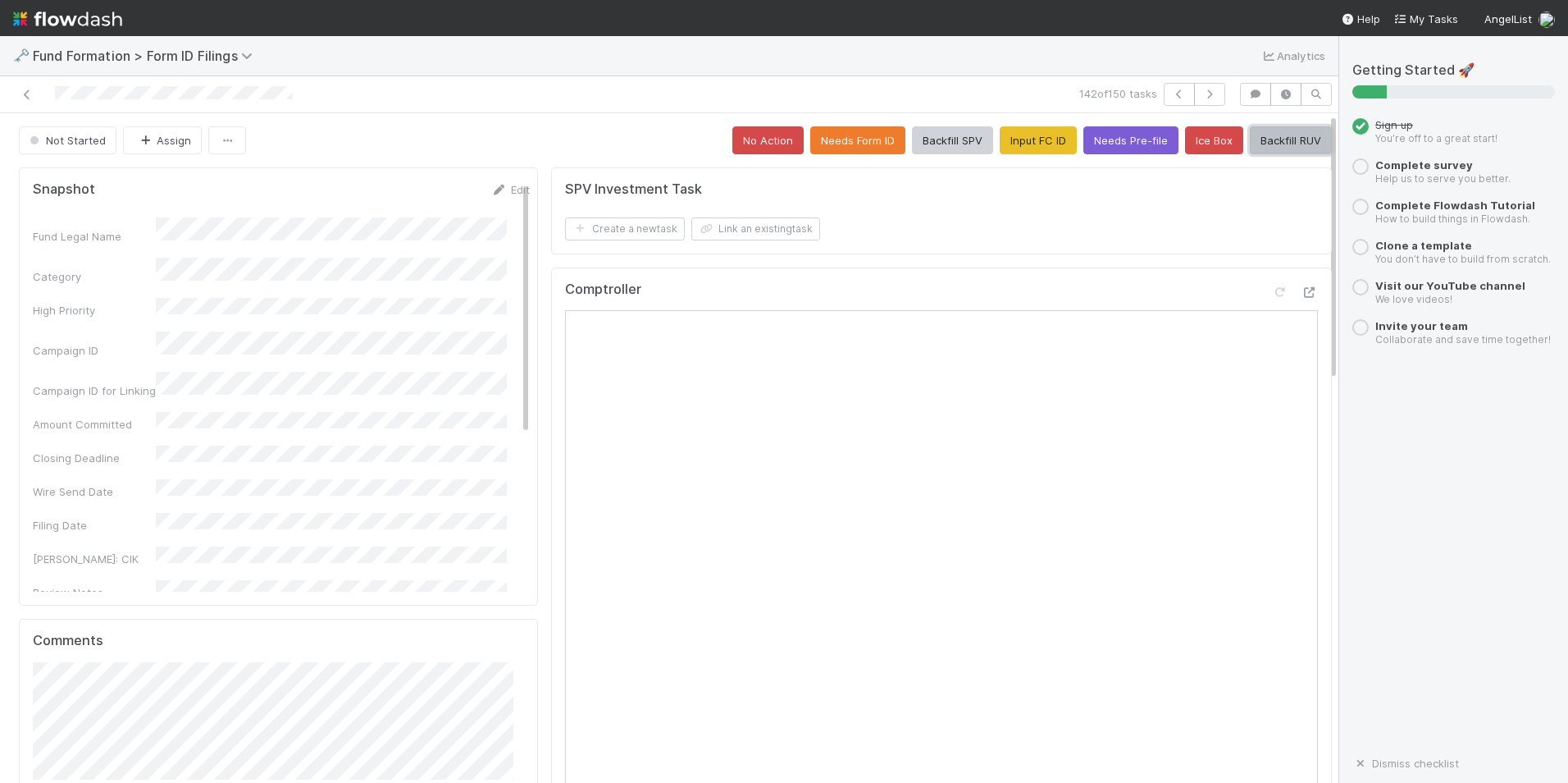
click at [1250, 135] on button "Backfill RUV" at bounding box center [1291, 140] width 82 height 28
click at [1201, 94] on icon "button" at bounding box center [1209, 94] width 16 height 10
click at [765, 144] on button "No Action" at bounding box center [768, 140] width 71 height 28
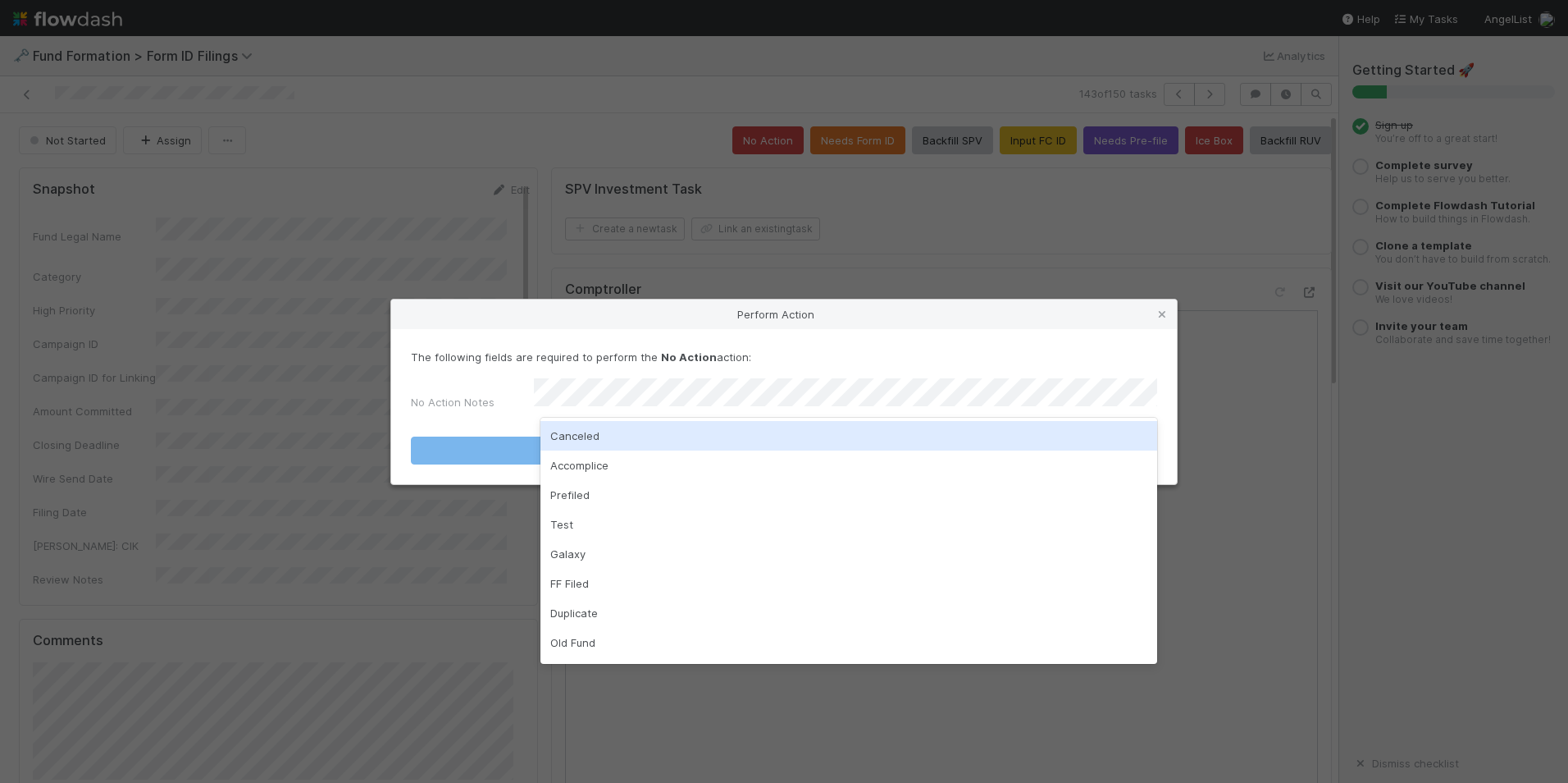
click at [694, 437] on div "Canceled" at bounding box center [849, 435] width 617 height 29
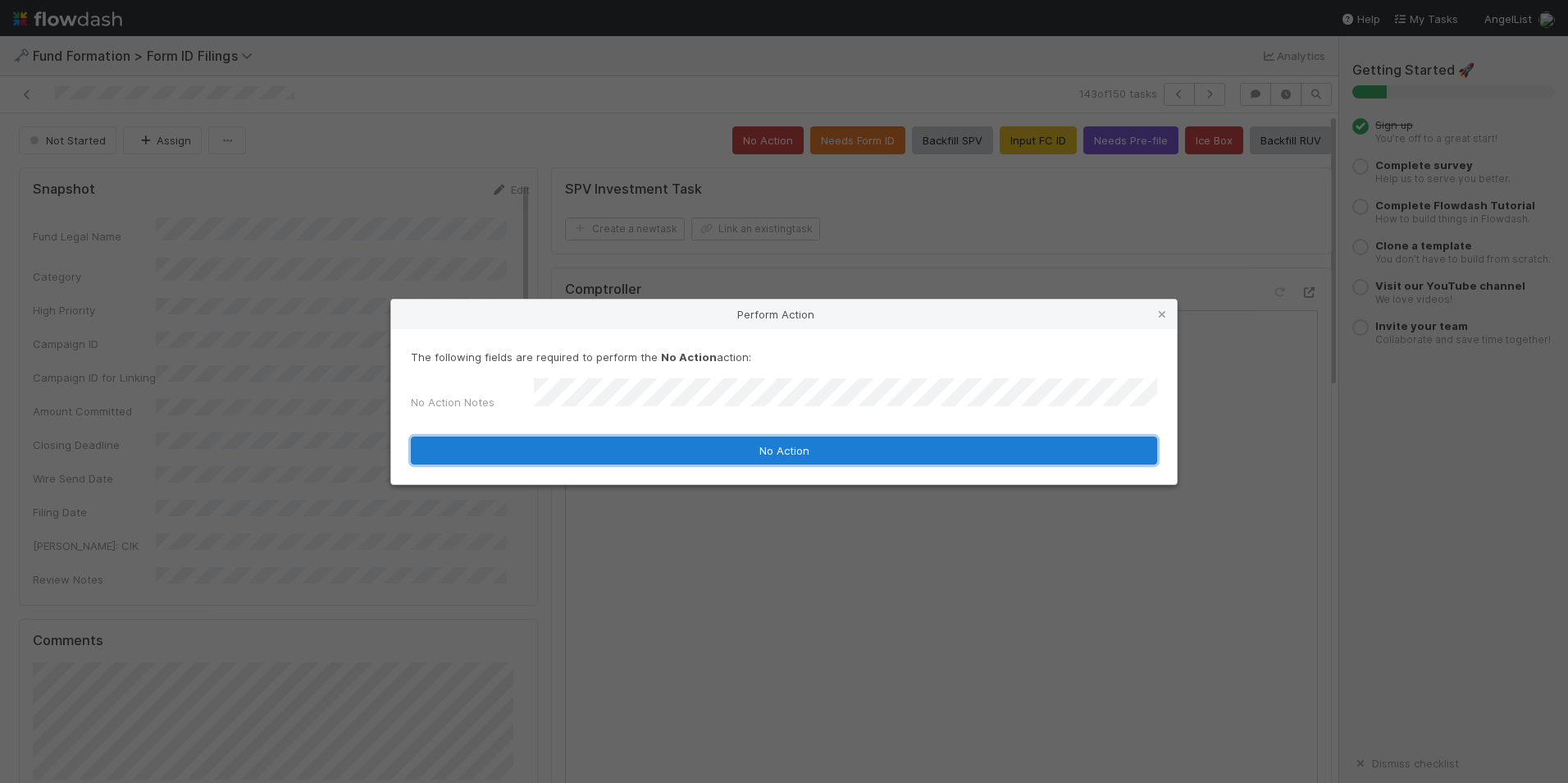
click at [750, 453] on button "No Action" at bounding box center [784, 450] width 746 height 28
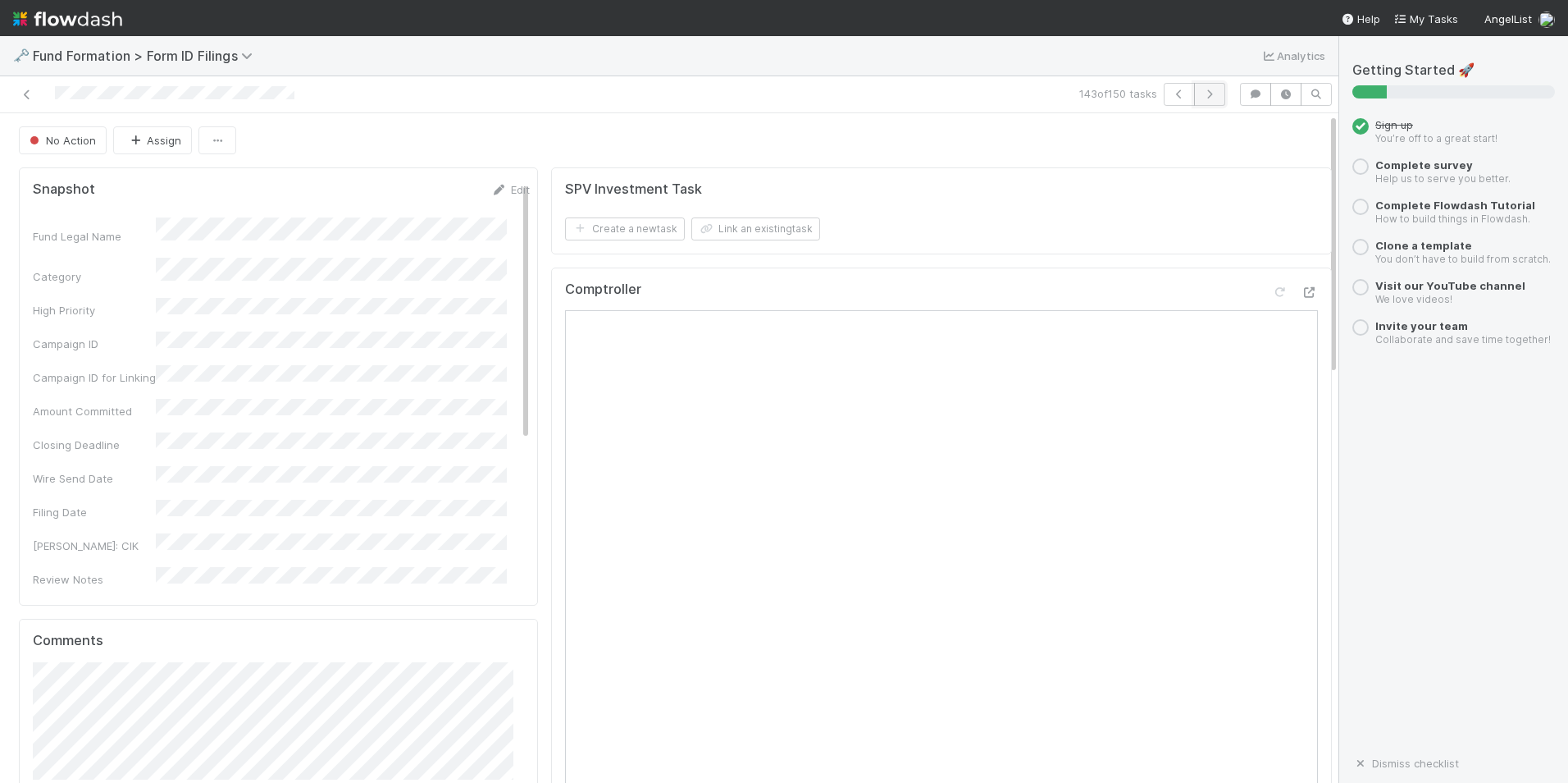
click at [1201, 91] on icon "button" at bounding box center [1209, 94] width 16 height 10
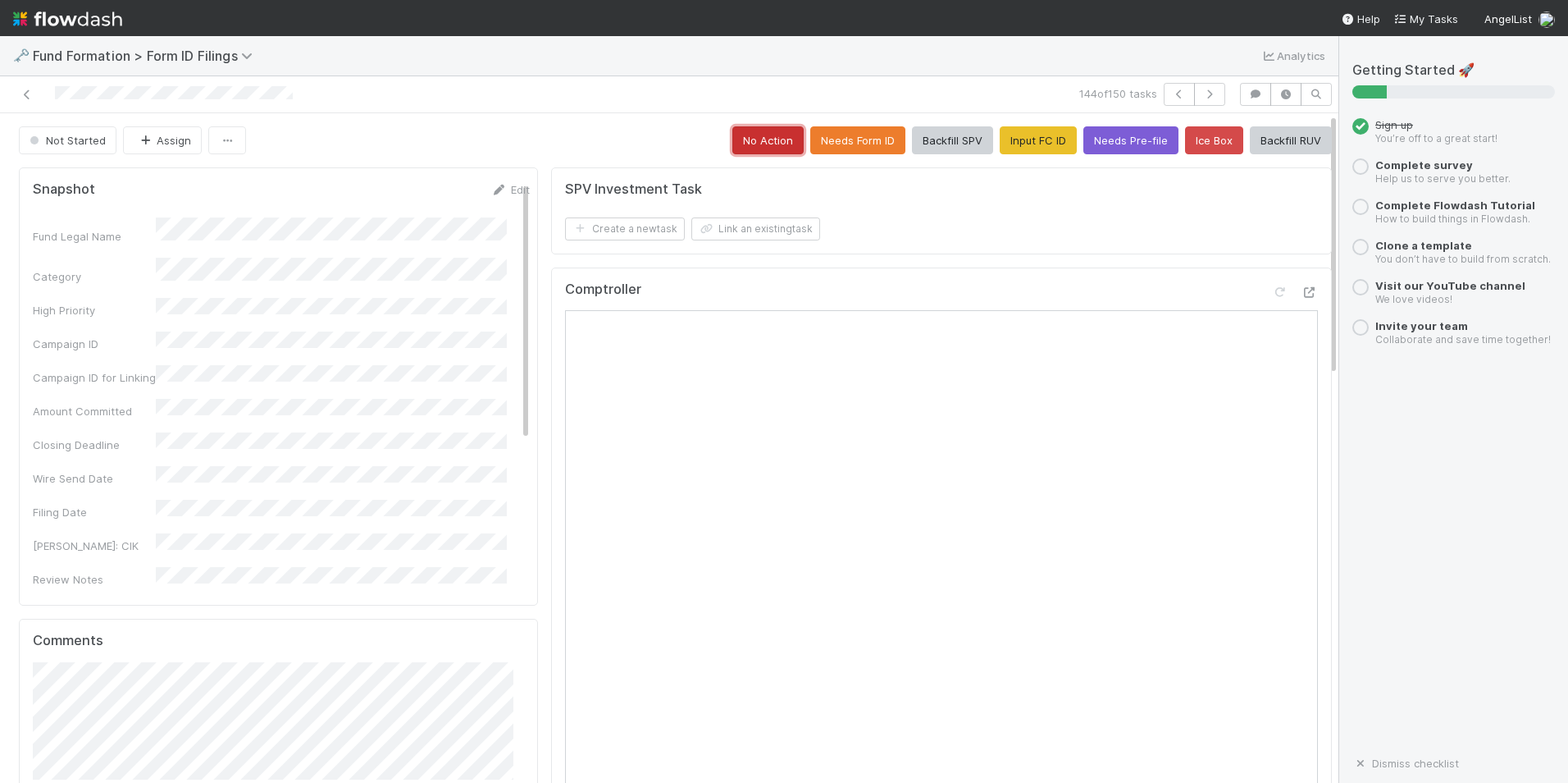
click at [758, 143] on button "No Action" at bounding box center [768, 140] width 71 height 28
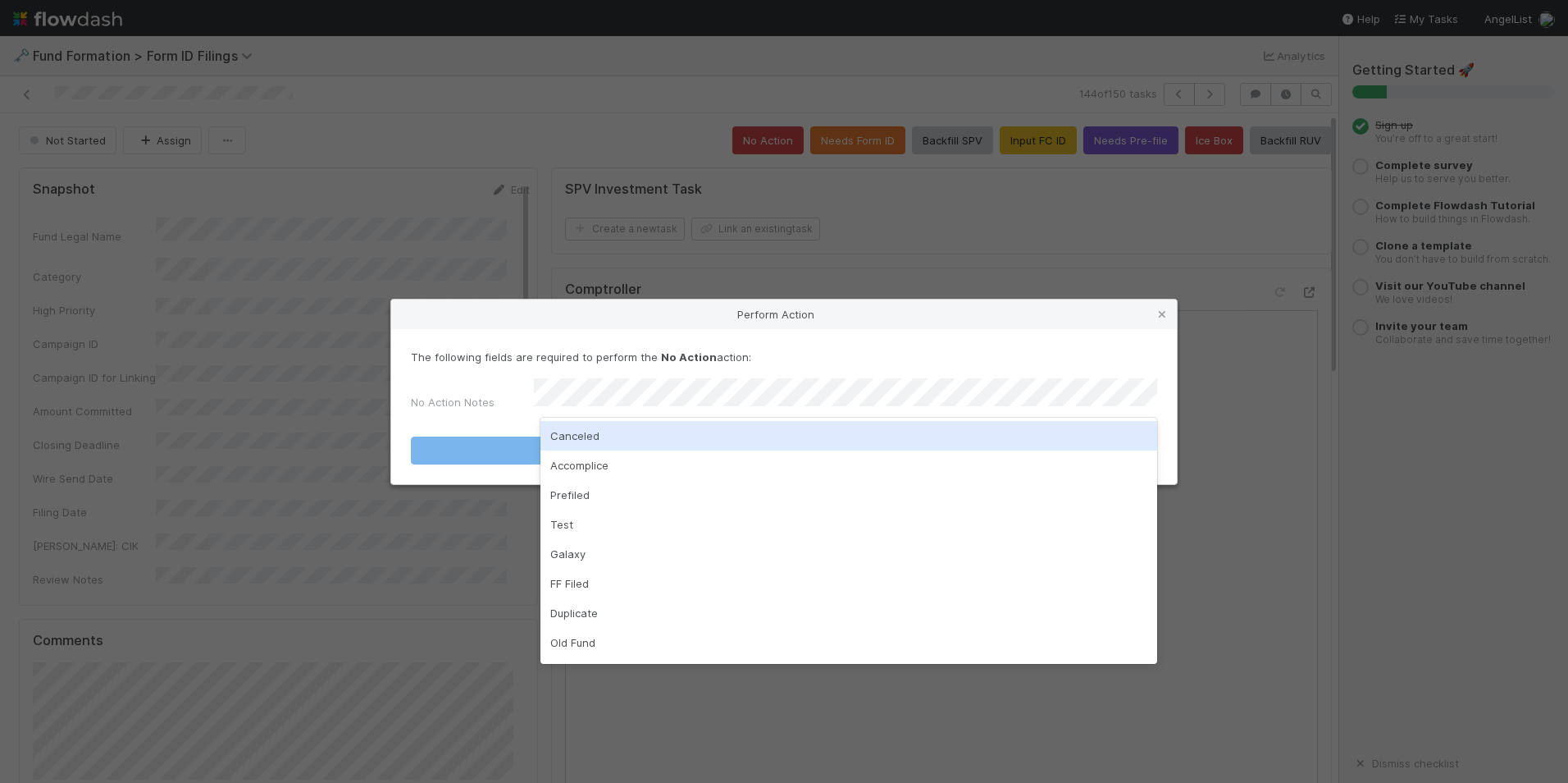
click at [707, 430] on div "Canceled" at bounding box center [849, 435] width 617 height 29
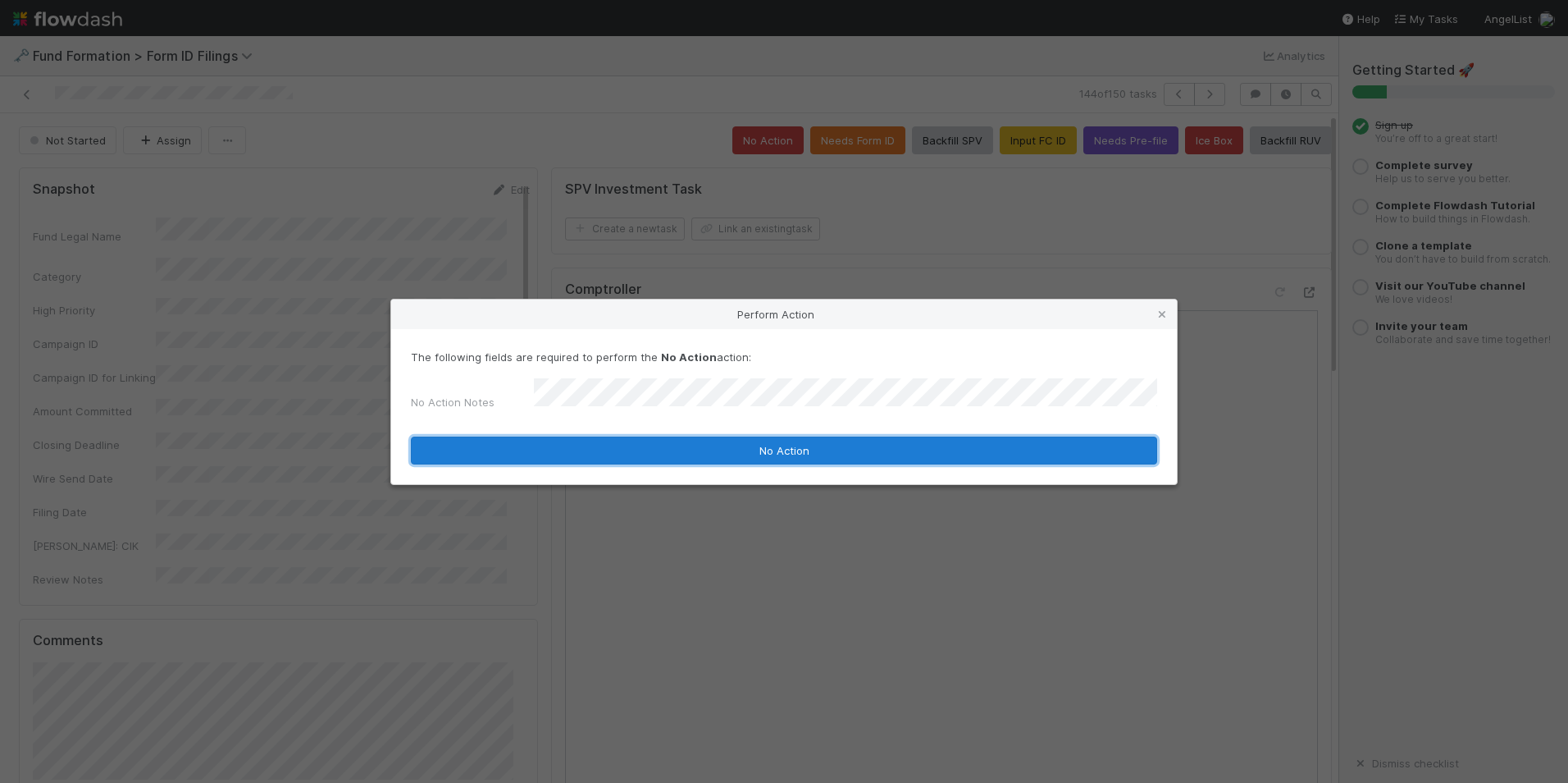
click at [712, 450] on button "No Action" at bounding box center [784, 450] width 746 height 28
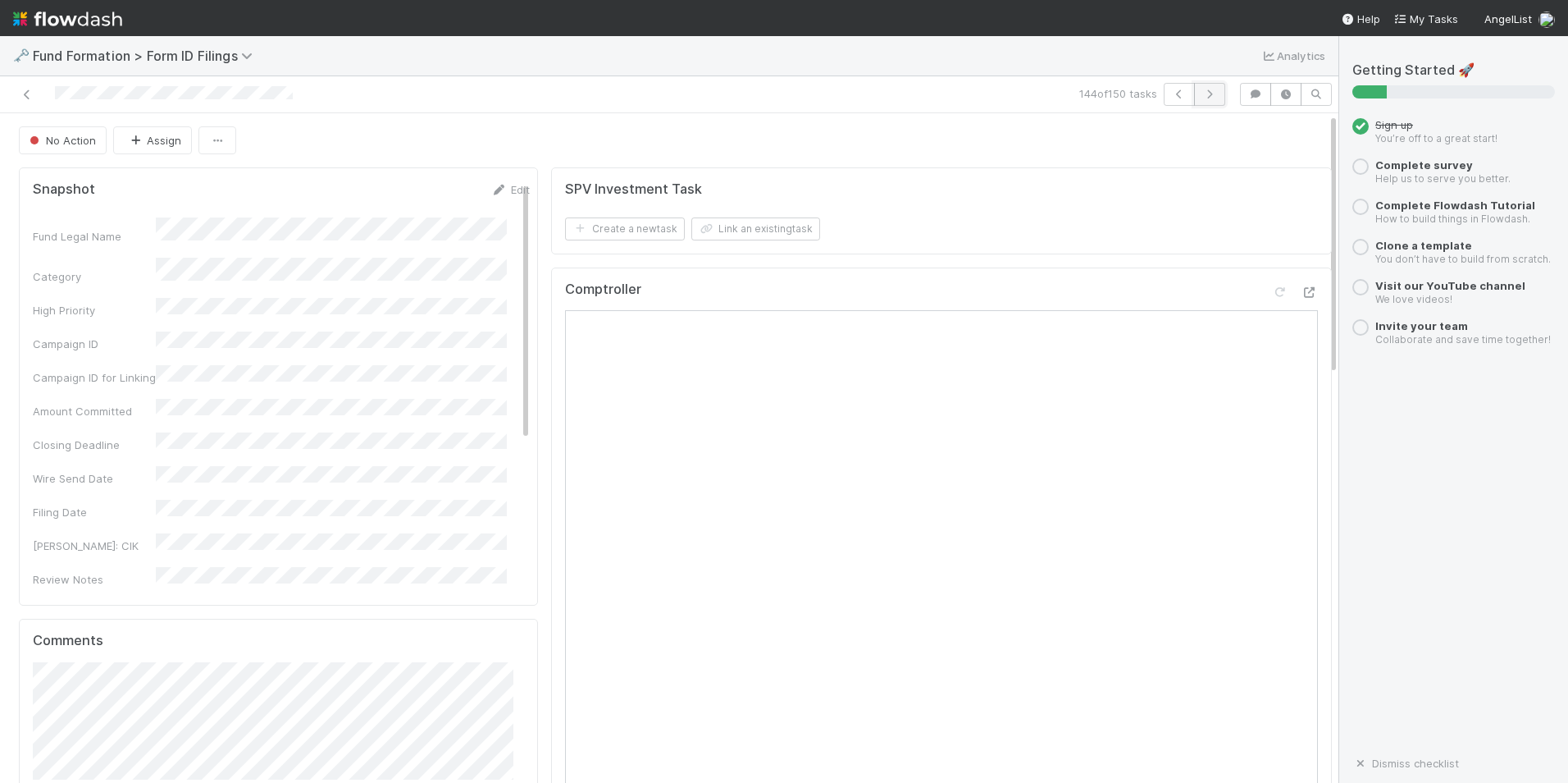
click at [1201, 96] on icon "button" at bounding box center [1209, 94] width 16 height 10
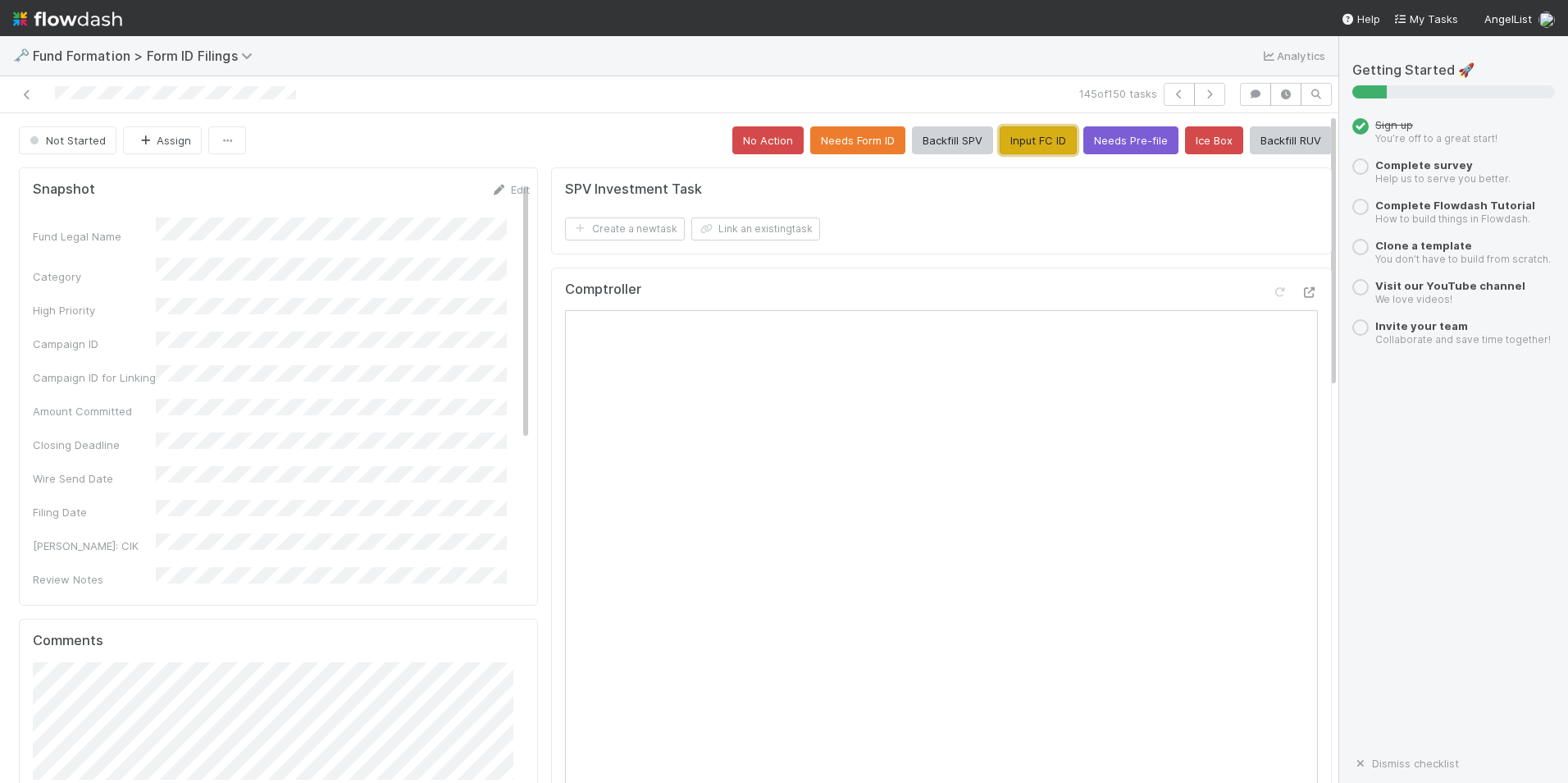
click at [1006, 148] on button "Input FC ID" at bounding box center [1038, 140] width 77 height 28
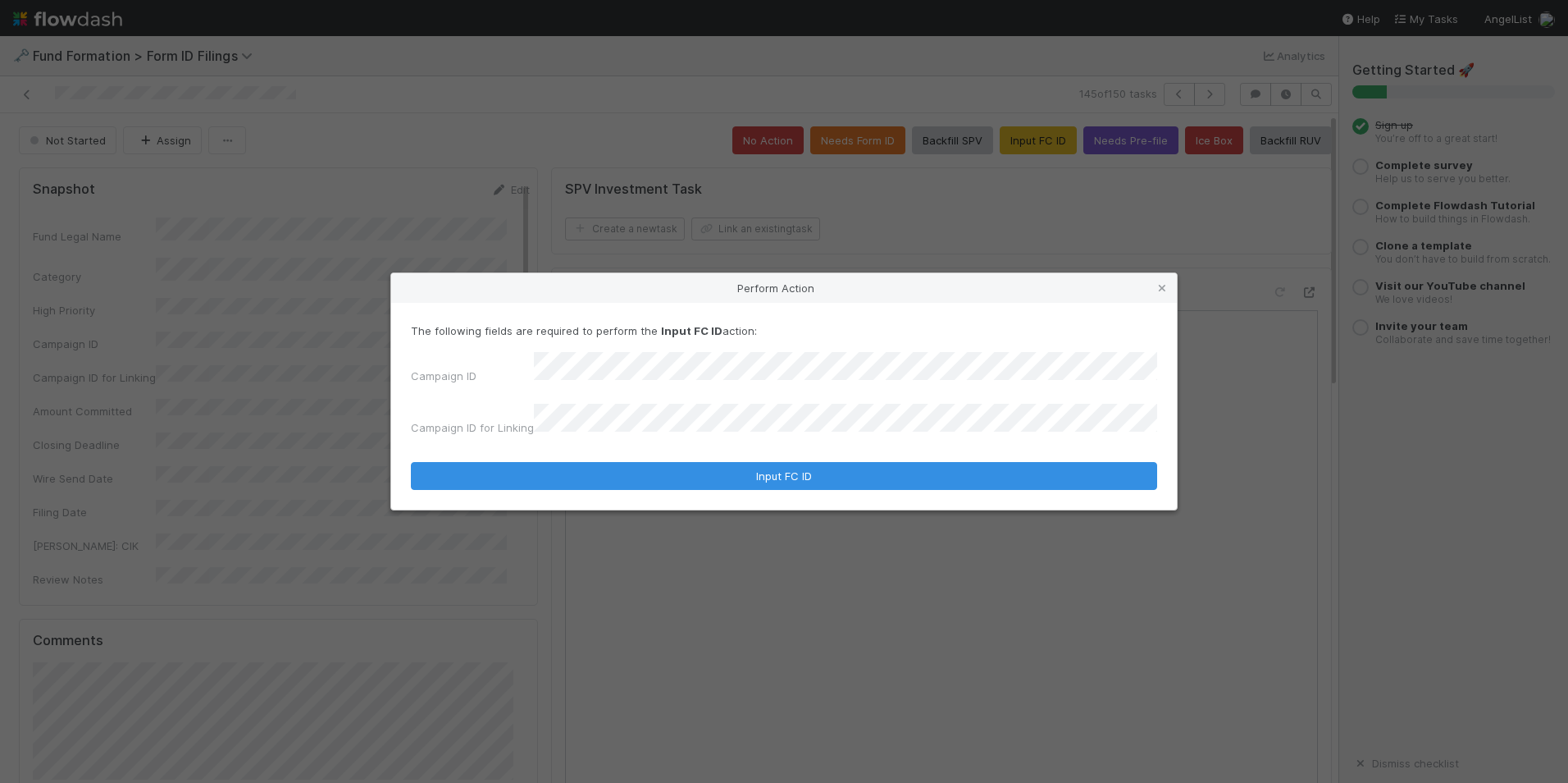
click at [696, 446] on form "The following fields are required to perform the Input FC ID action: Campaign I…" at bounding box center [784, 406] width 746 height 167
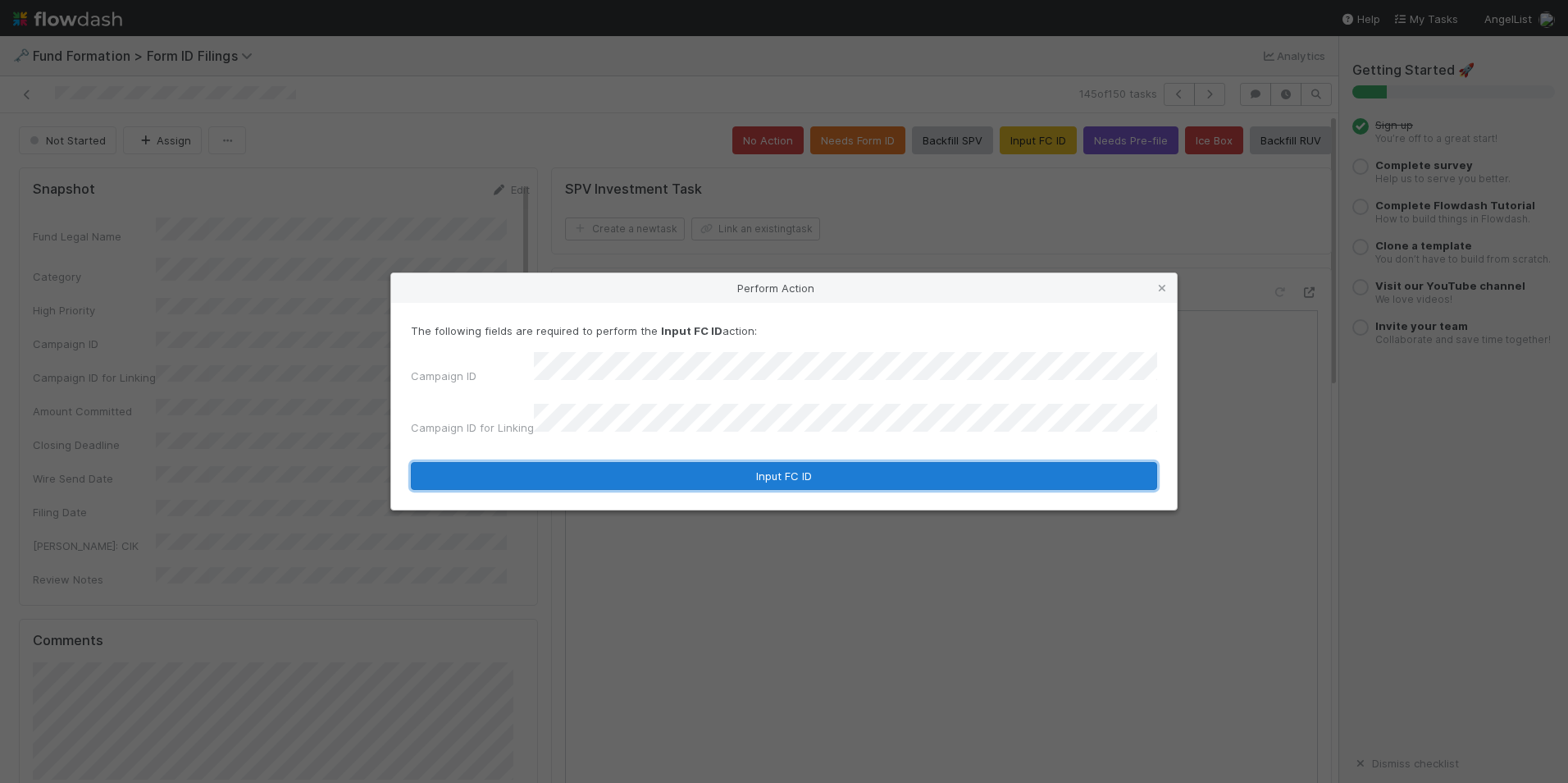
click at [708, 470] on button "Input FC ID" at bounding box center [784, 476] width 746 height 28
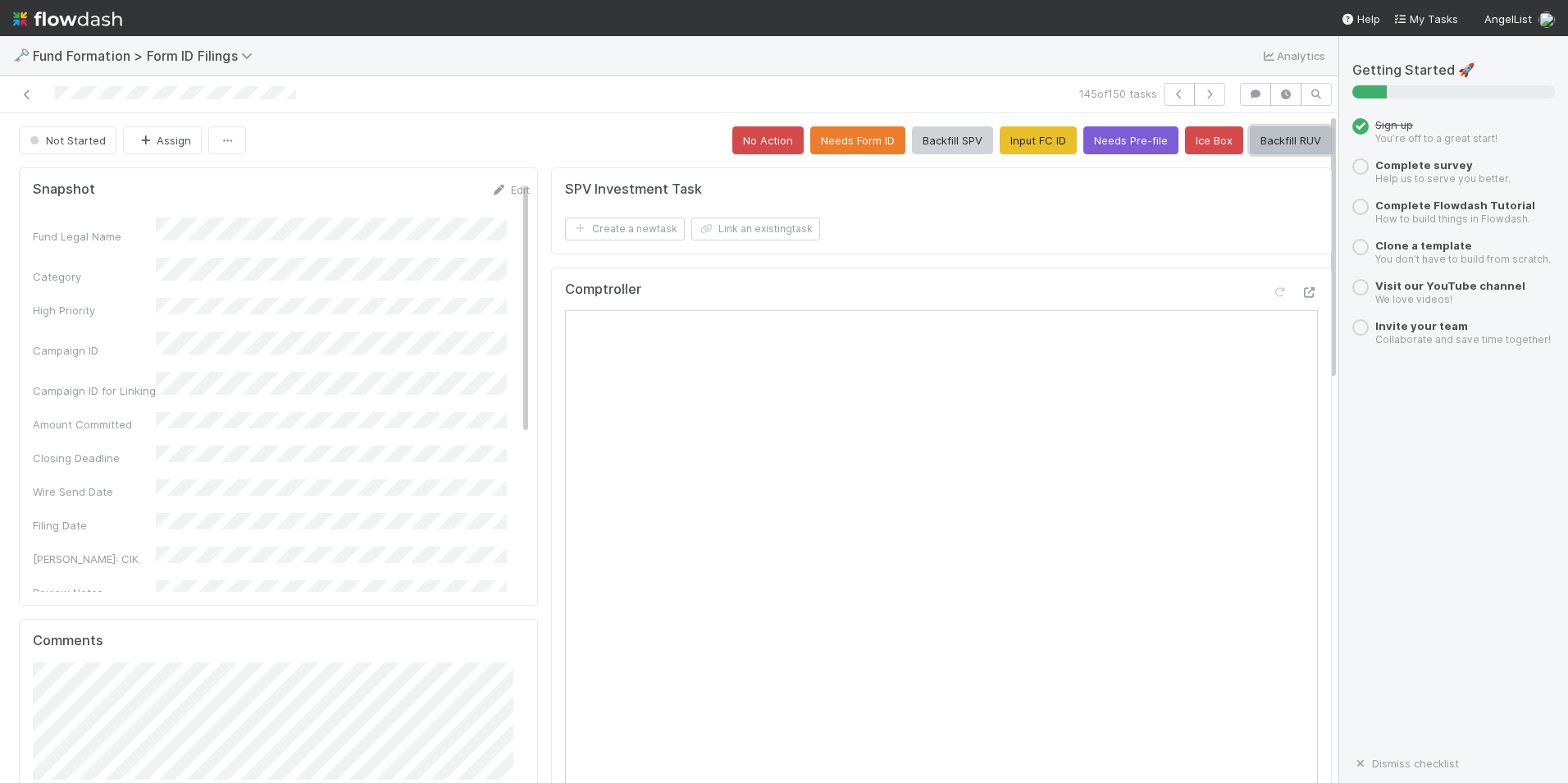
click at [1261, 140] on button "Backfill RUV" at bounding box center [1291, 140] width 82 height 28
click at [1204, 99] on icon "button" at bounding box center [1209, 94] width 16 height 10
click at [1003, 148] on button "Input FC ID" at bounding box center [1038, 140] width 77 height 28
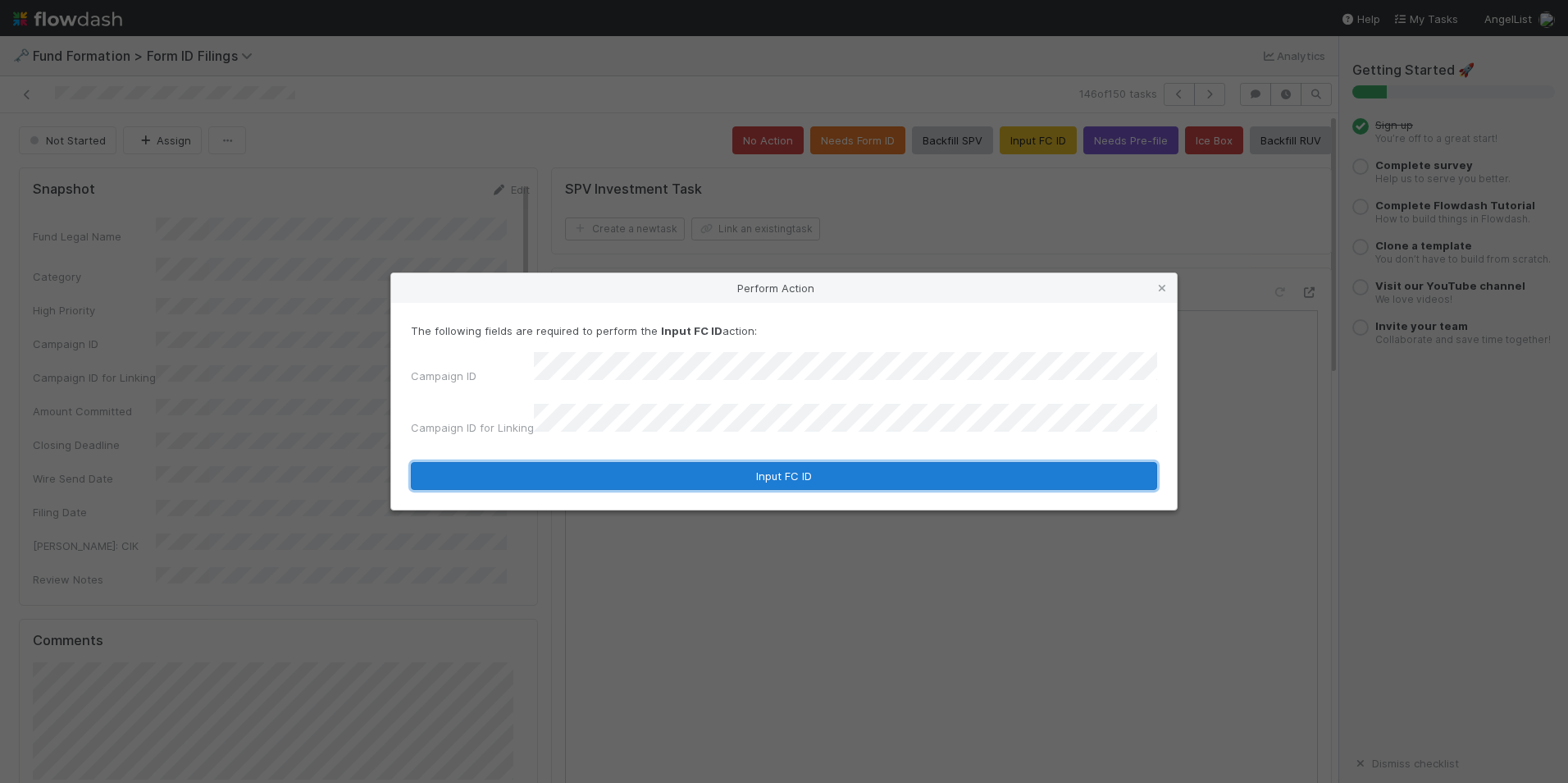
click at [730, 468] on button "Input FC ID" at bounding box center [784, 476] width 746 height 28
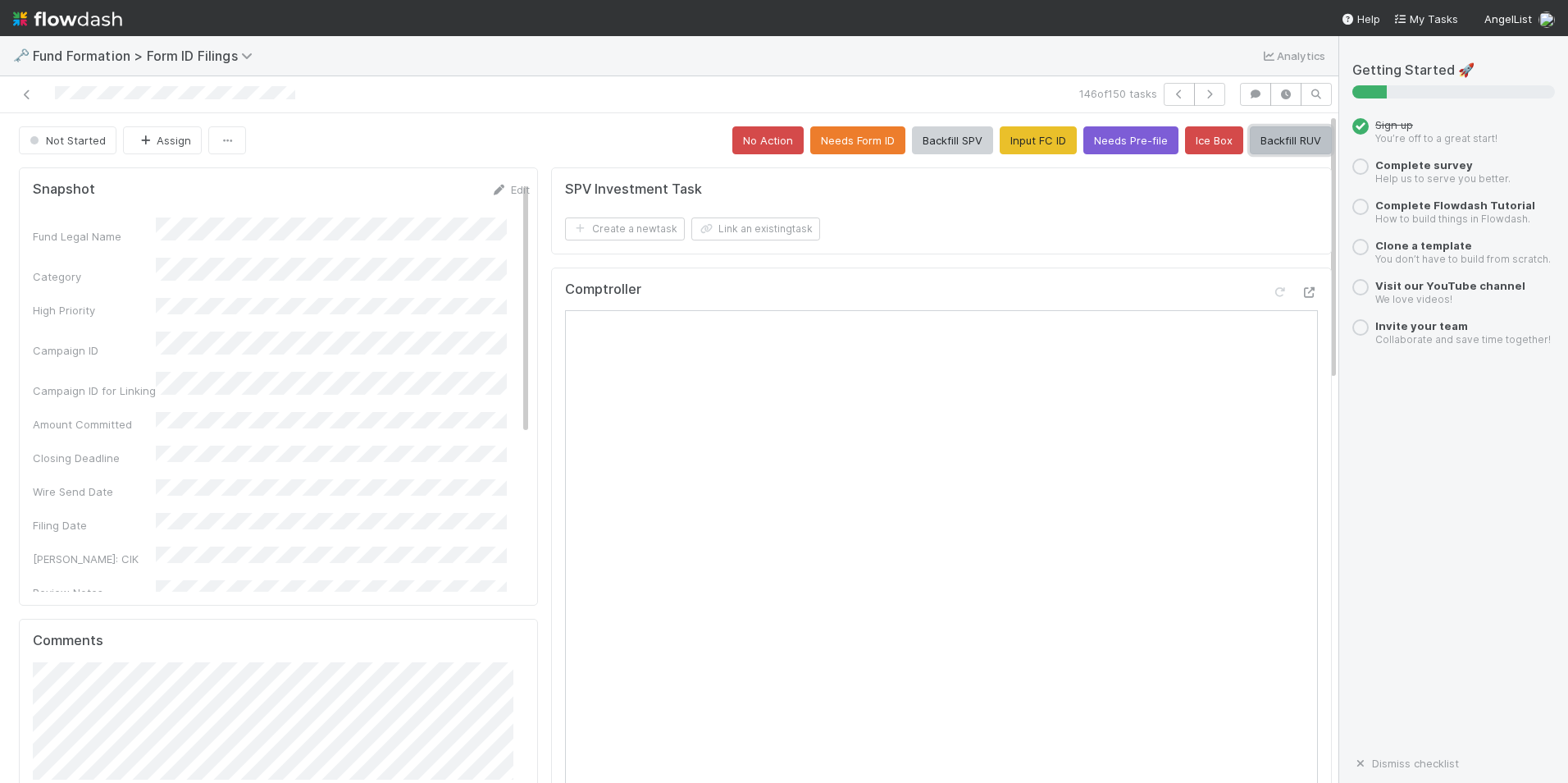
click at [1269, 146] on button "Backfill RUV" at bounding box center [1291, 140] width 82 height 28
click at [1201, 92] on icon "button" at bounding box center [1209, 94] width 16 height 10
click at [1020, 138] on button "Input FC ID" at bounding box center [1038, 140] width 77 height 28
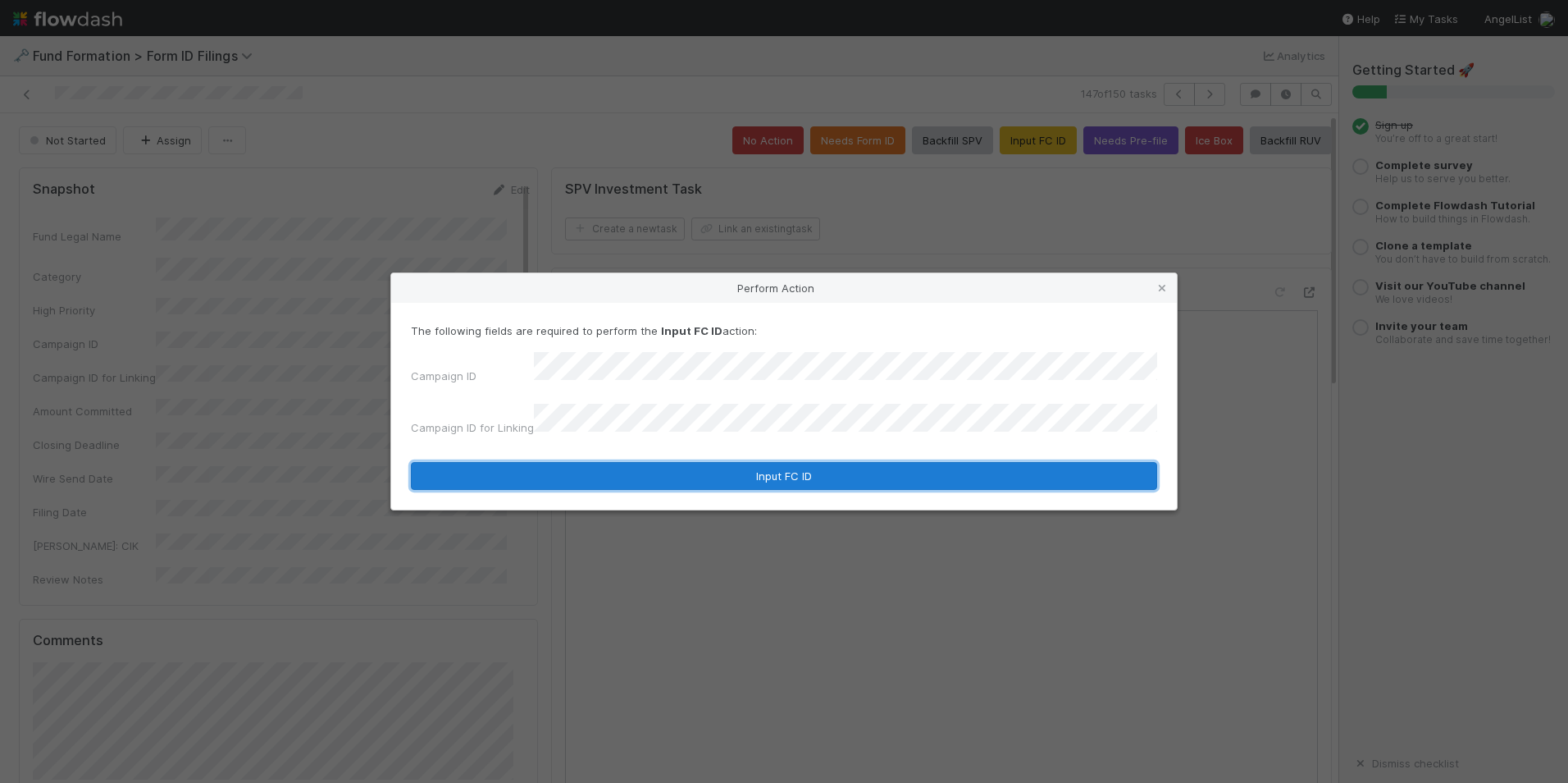
click at [691, 463] on button "Input FC ID" at bounding box center [784, 476] width 746 height 28
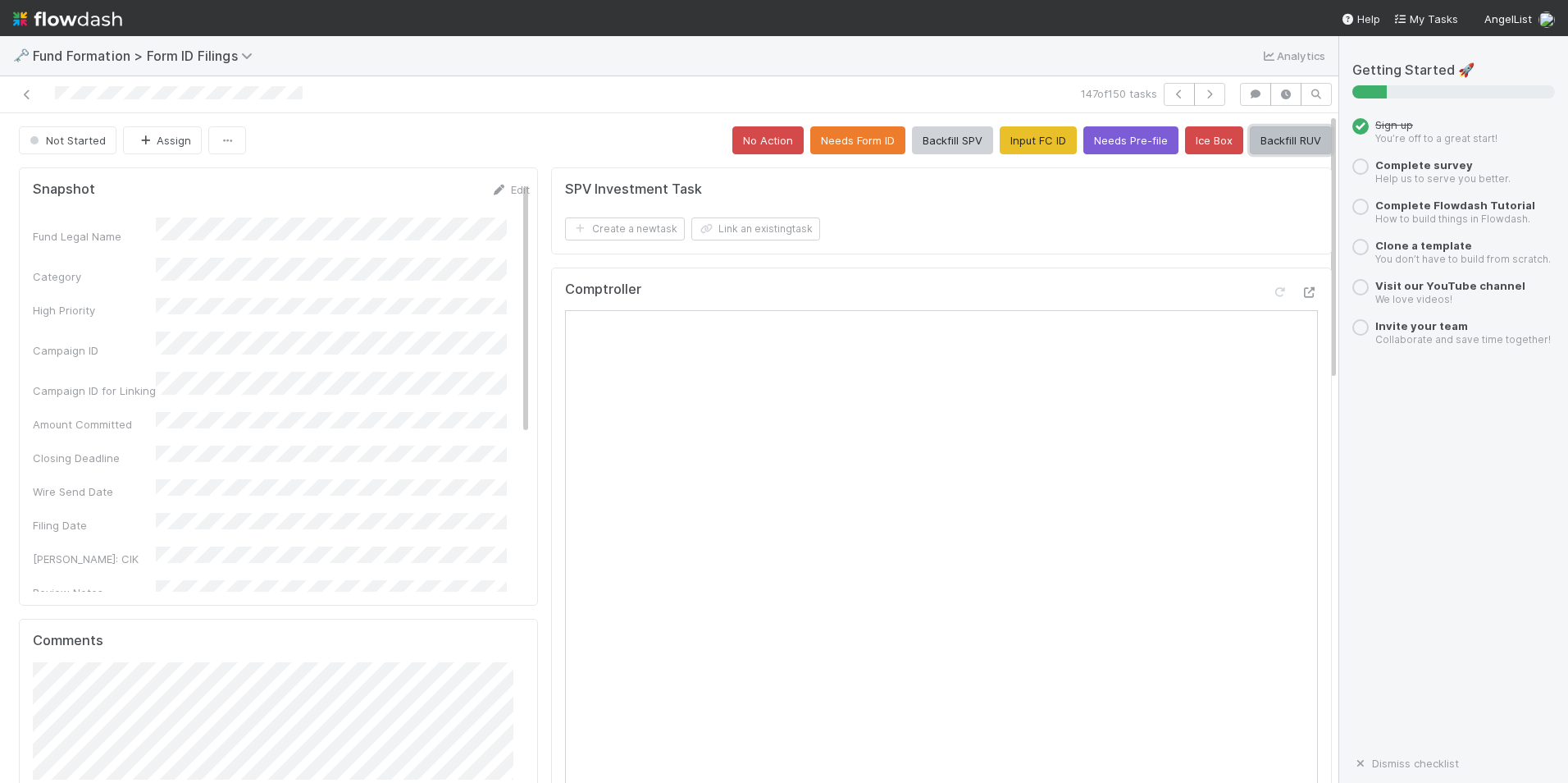
click at [1270, 143] on button "Backfill RUV" at bounding box center [1291, 140] width 82 height 28
click at [1202, 97] on icon "button" at bounding box center [1209, 94] width 16 height 10
click at [1007, 134] on button "Input FC ID" at bounding box center [1038, 140] width 77 height 28
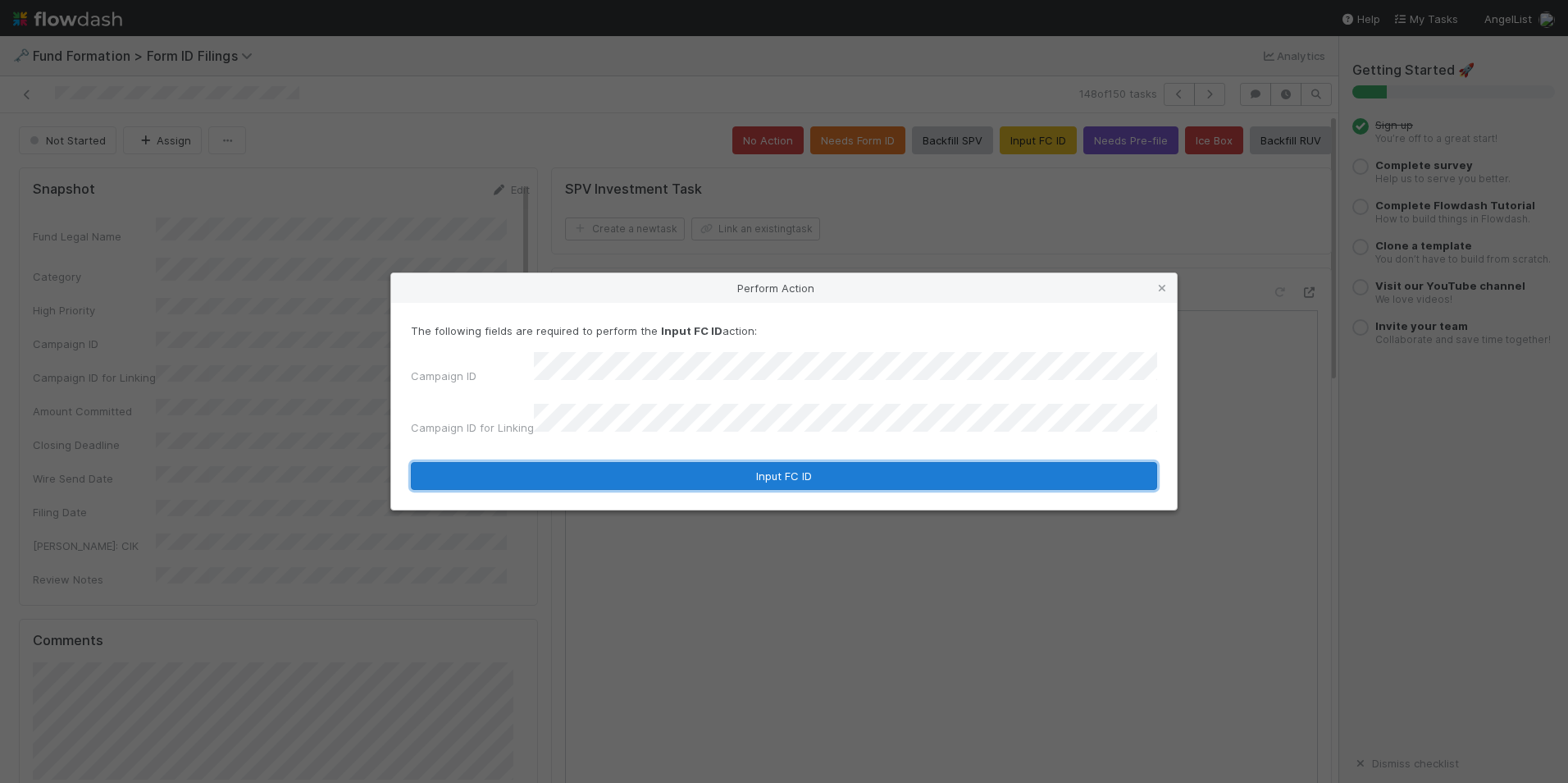
click at [723, 462] on button "Input FC ID" at bounding box center [784, 476] width 746 height 28
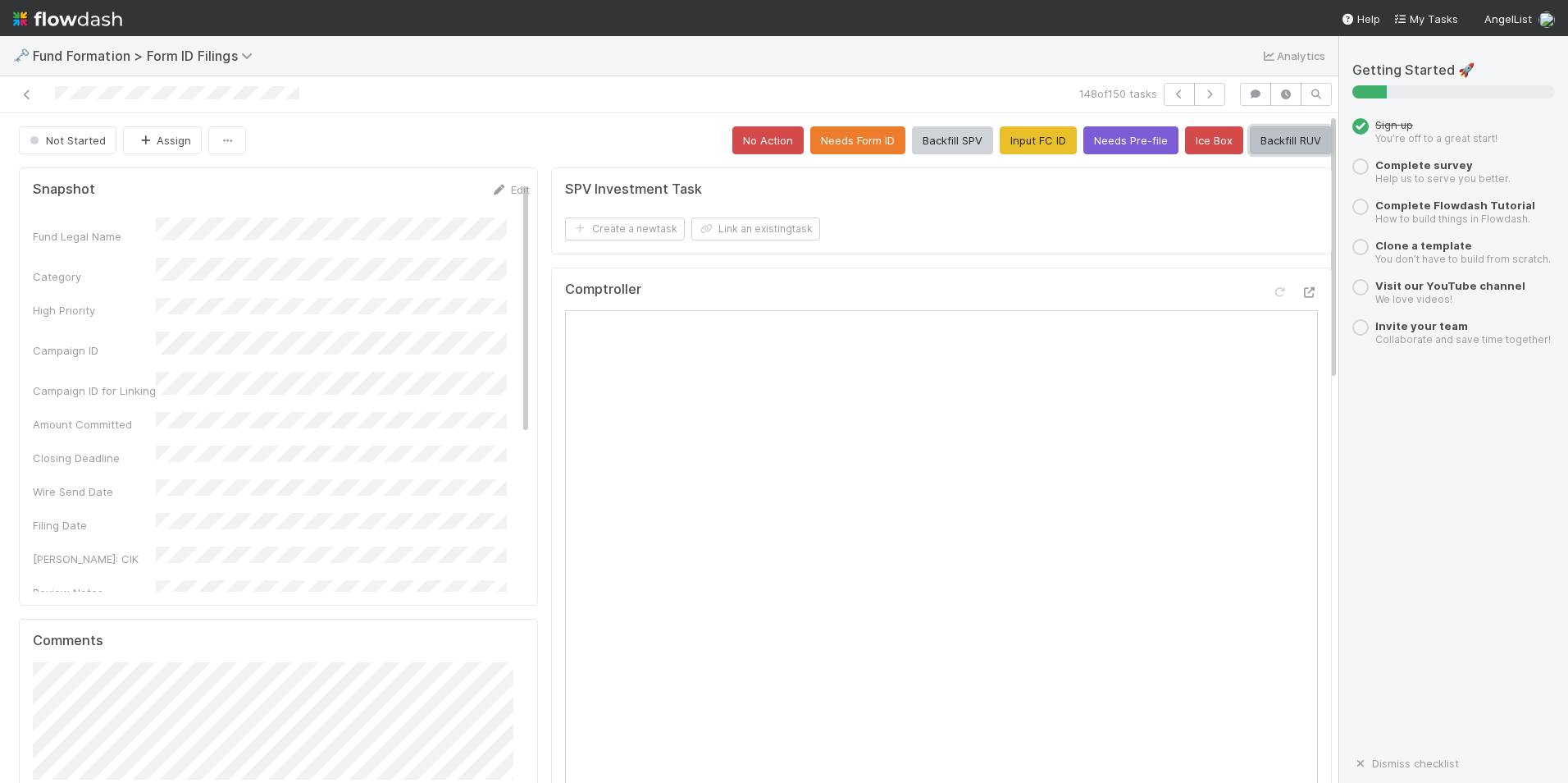
click at [1279, 135] on button "Backfill RUV" at bounding box center [1291, 140] width 82 height 28
click at [1194, 100] on button "button" at bounding box center [1210, 95] width 31 height 23
click at [1000, 152] on button "Input FC ID" at bounding box center [1038, 140] width 77 height 28
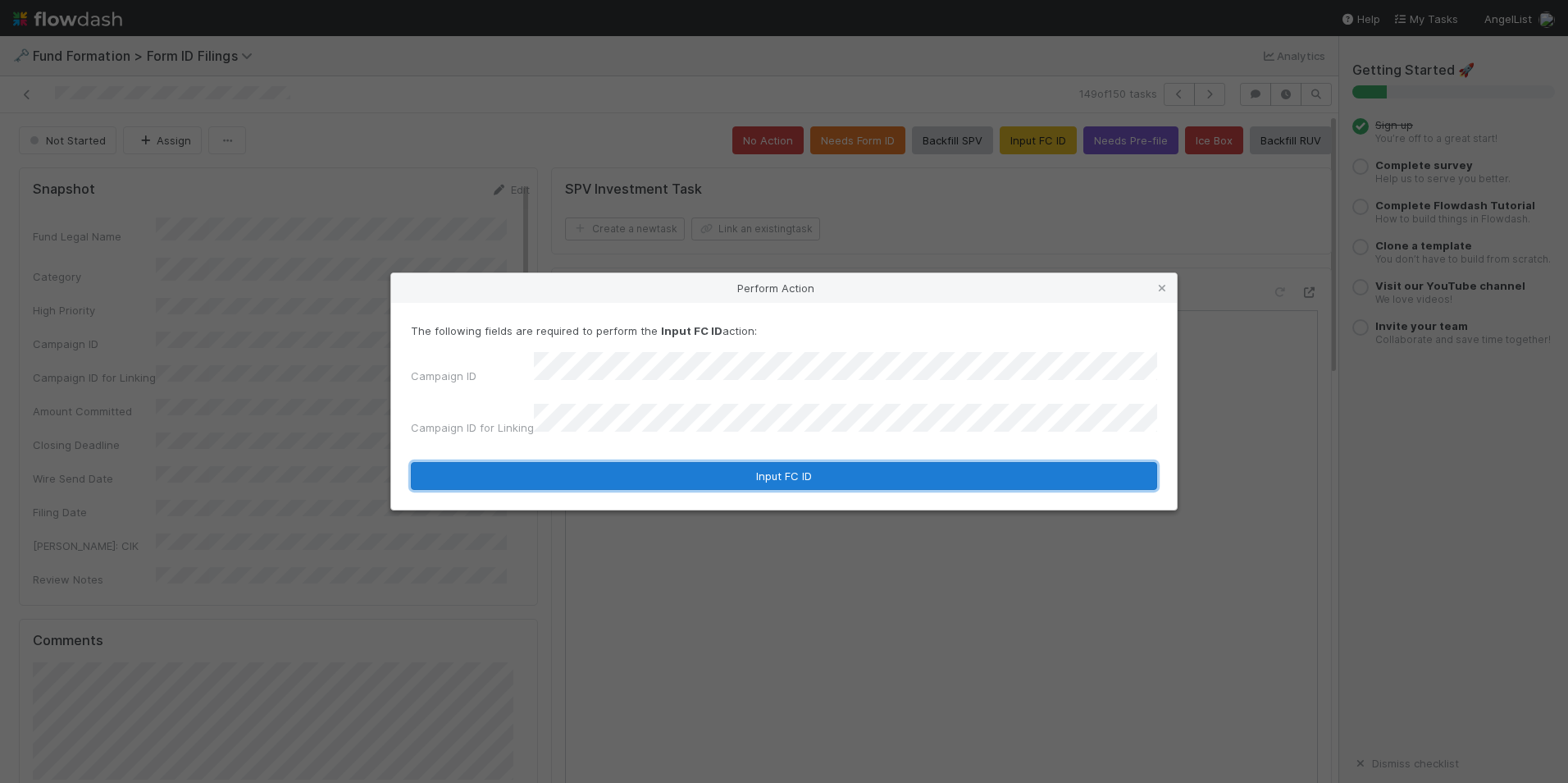
click at [736, 467] on button "Input FC ID" at bounding box center [784, 476] width 746 height 28
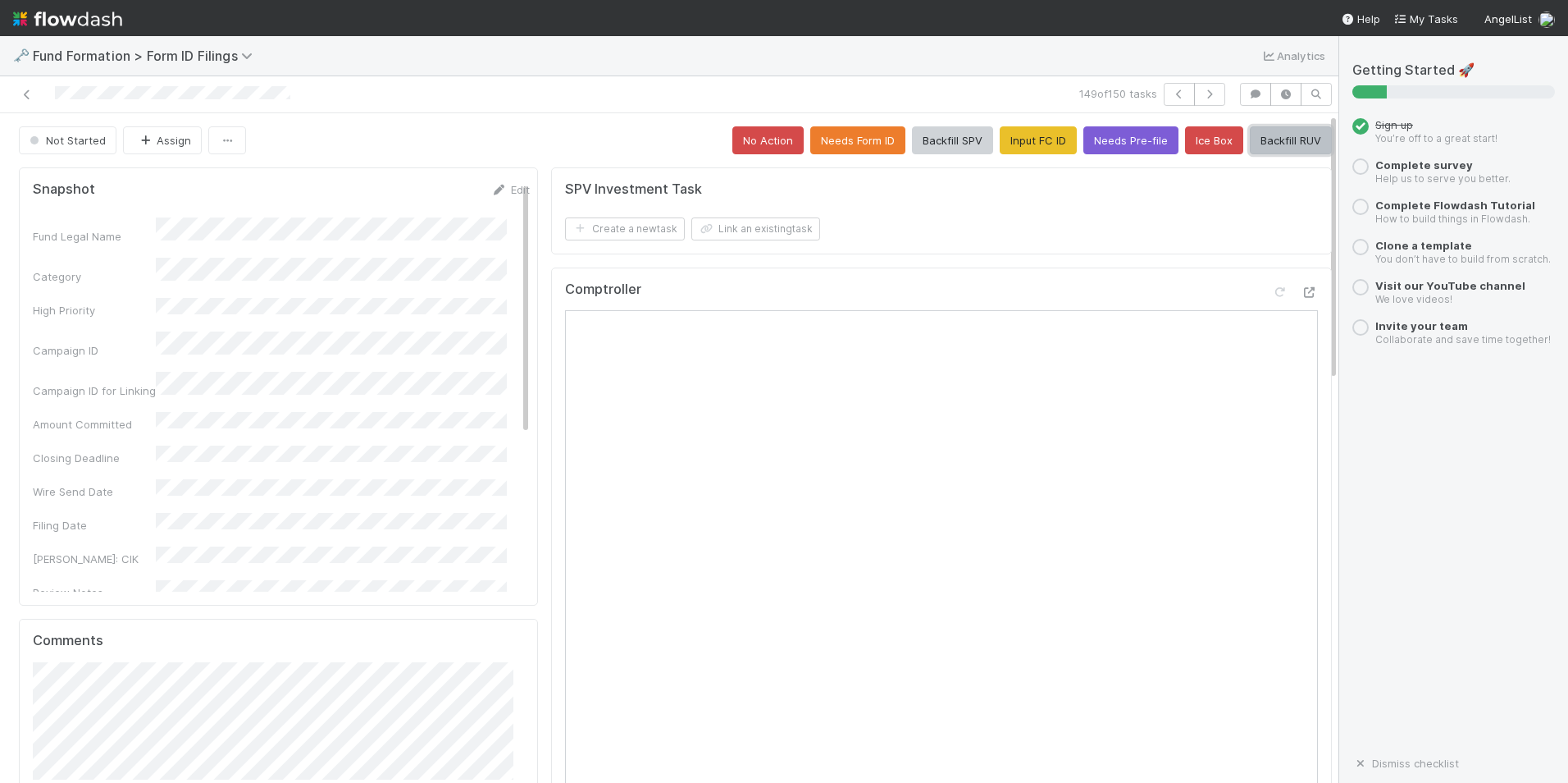
click at [1250, 140] on button "Backfill RUV" at bounding box center [1291, 140] width 82 height 28
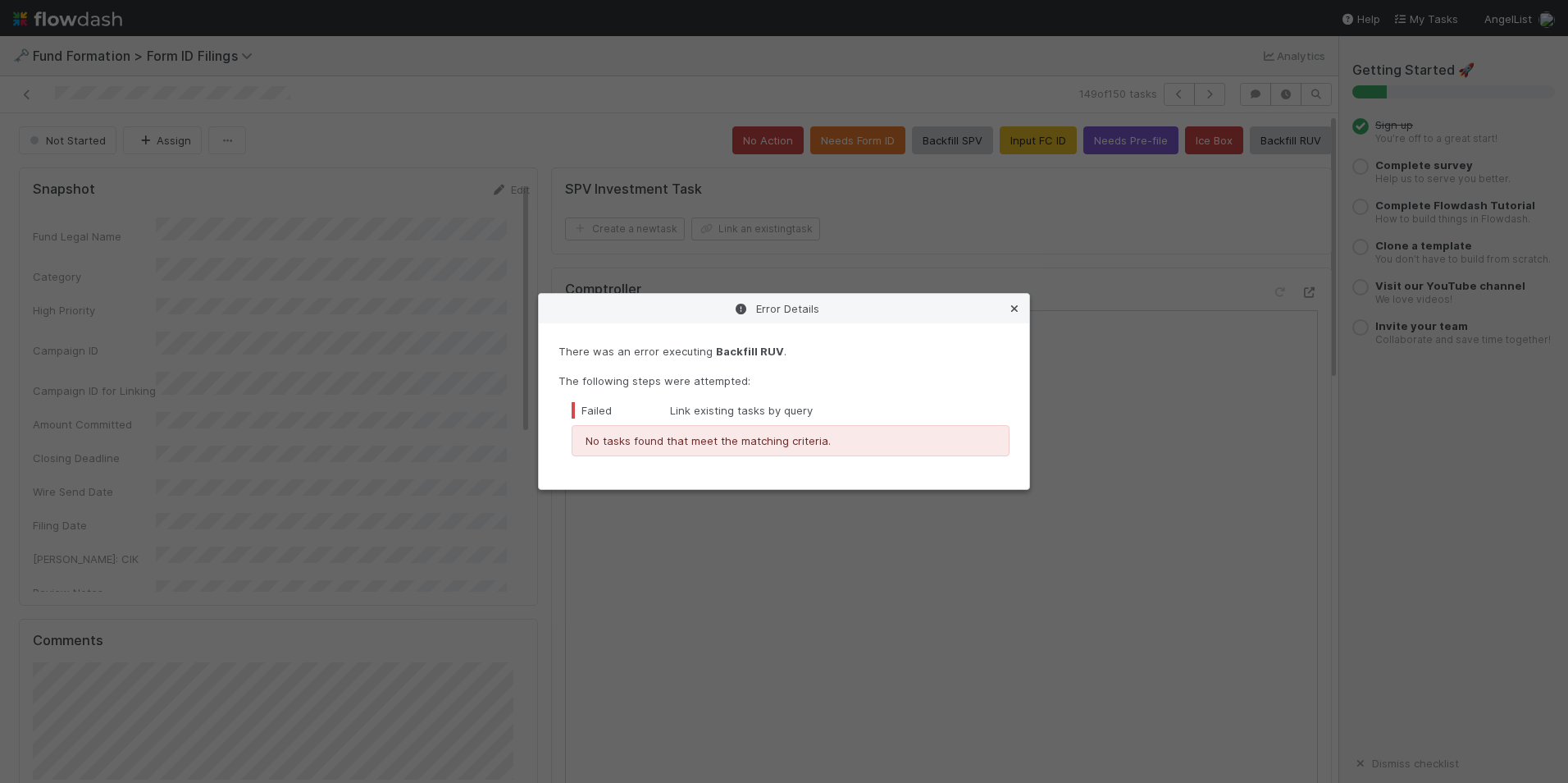
click at [1012, 305] on icon at bounding box center [1014, 309] width 16 height 10
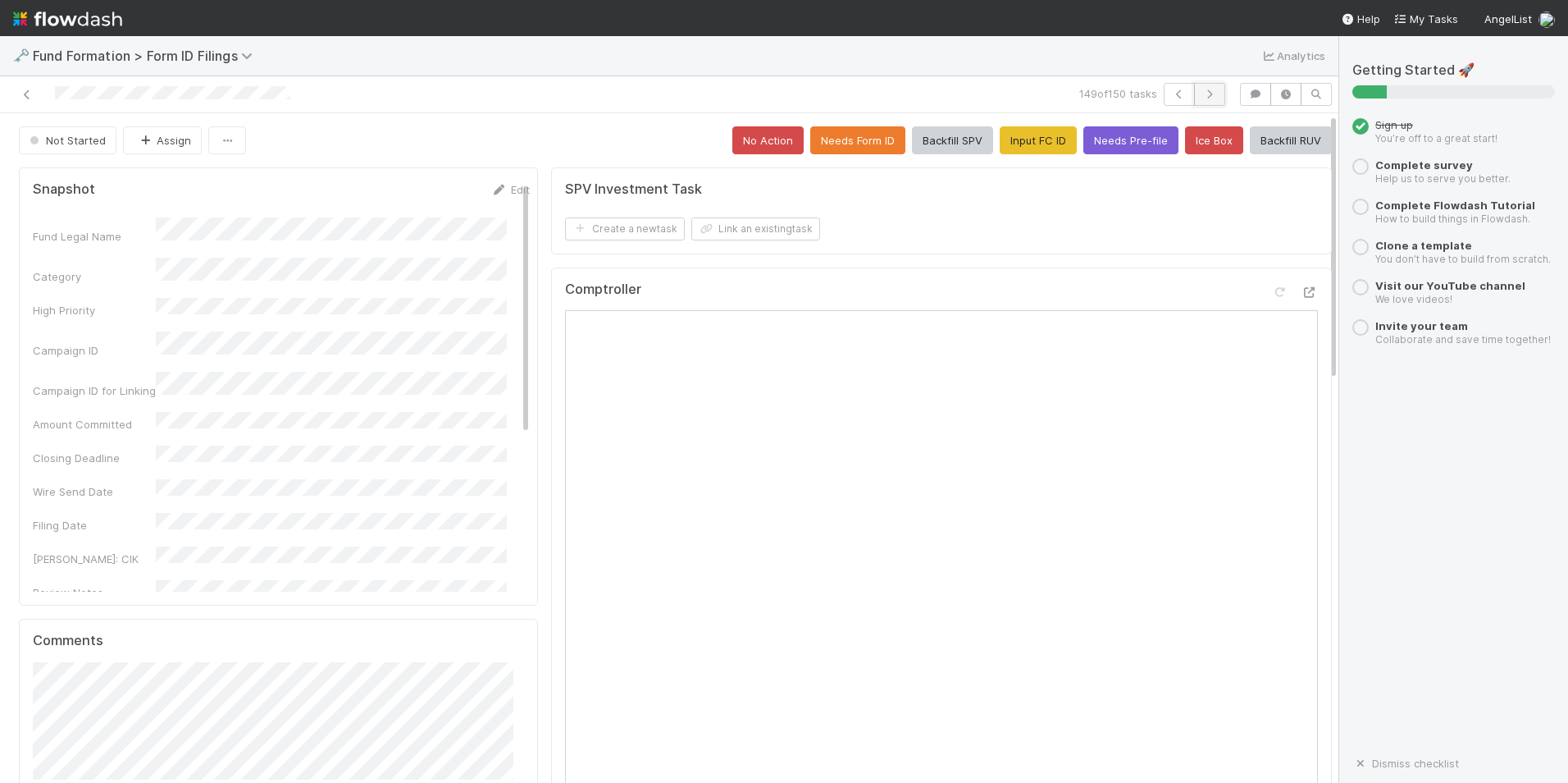
click at [1201, 95] on icon "button" at bounding box center [1209, 94] width 16 height 10
click at [1020, 148] on button "Input FC ID" at bounding box center [1038, 140] width 77 height 28
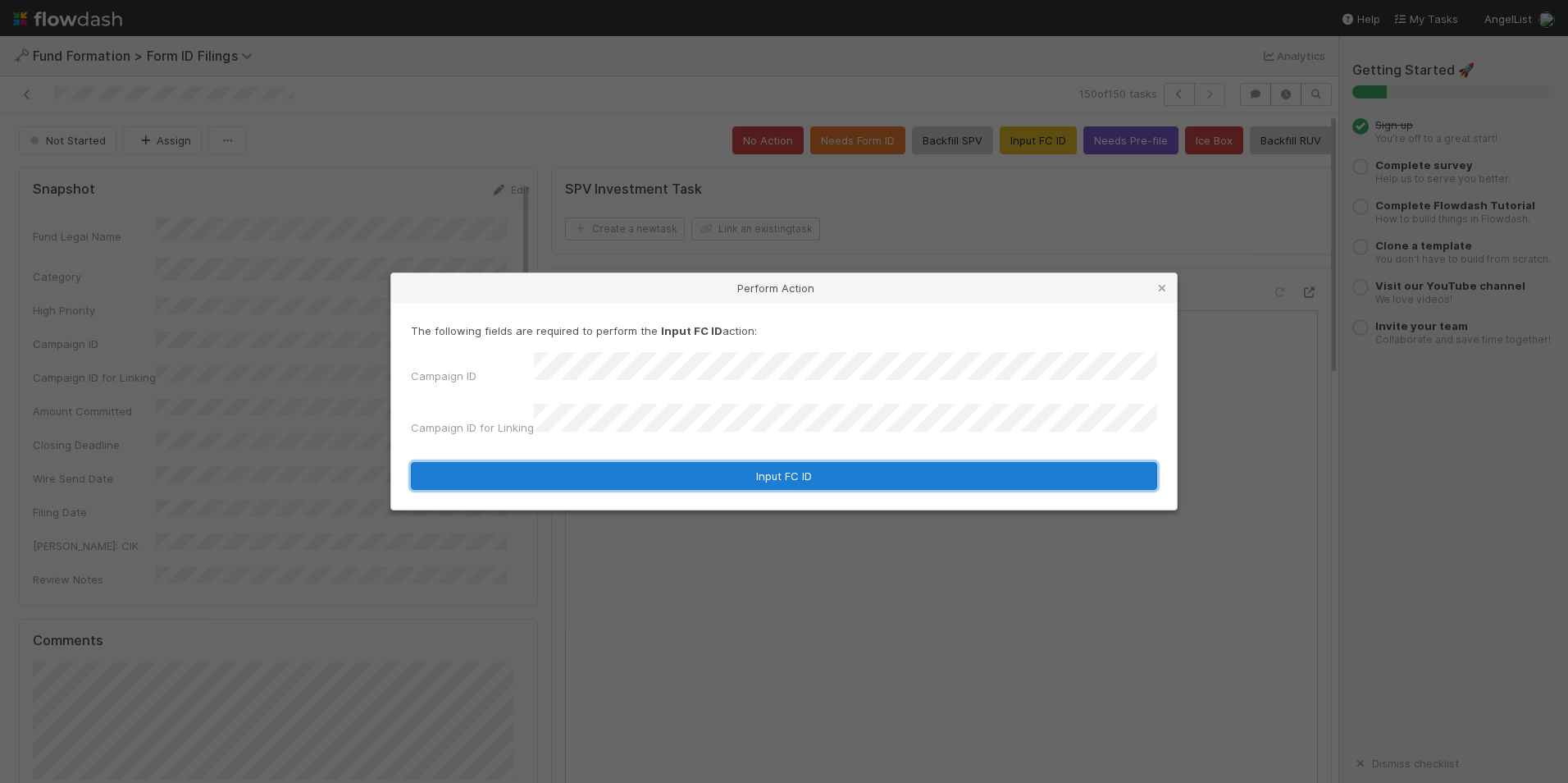
click at [862, 467] on button "Input FC ID" at bounding box center [784, 476] width 746 height 28
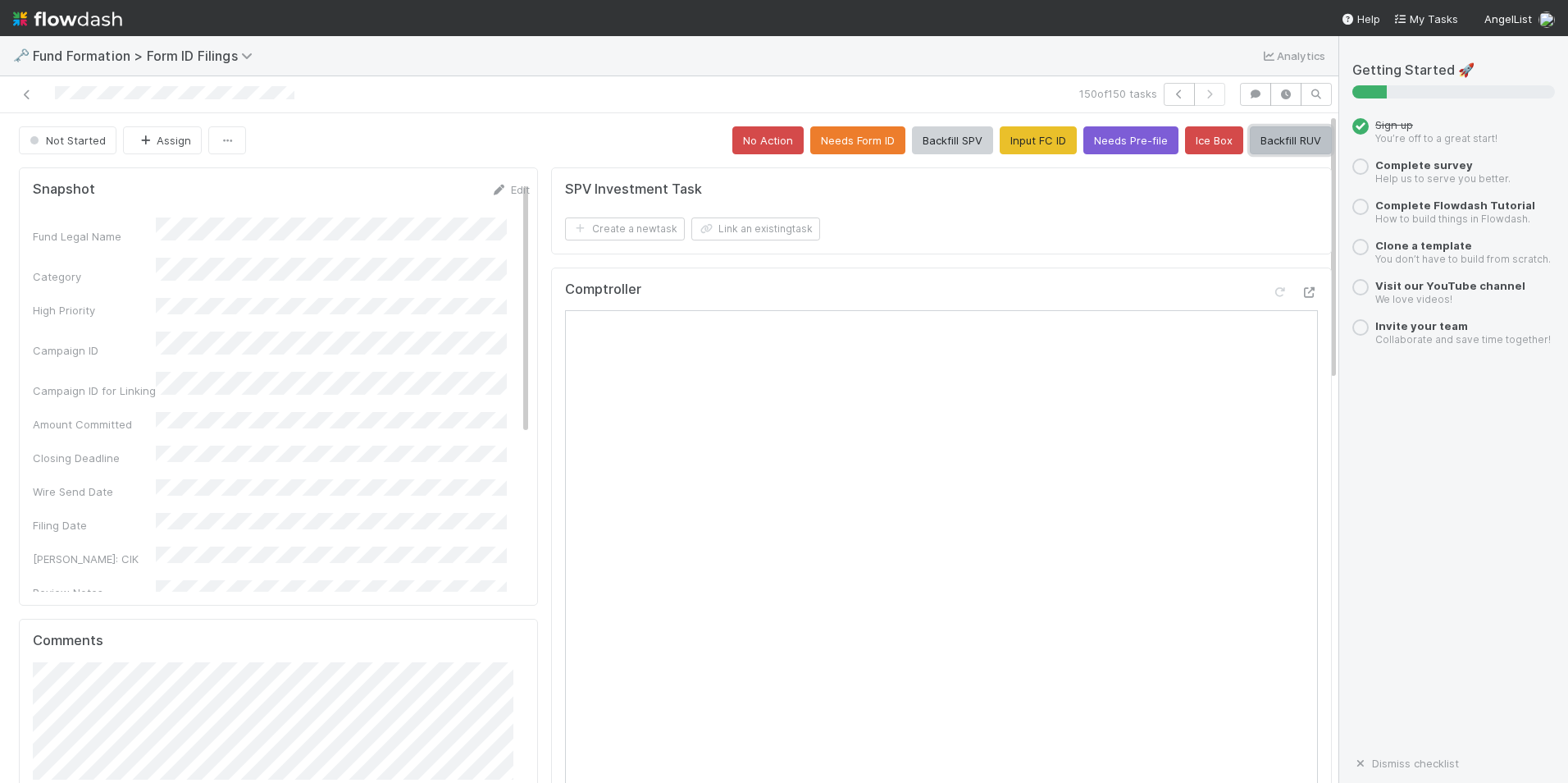
click at [1250, 140] on button "Backfill RUV" at bounding box center [1291, 140] width 82 height 28
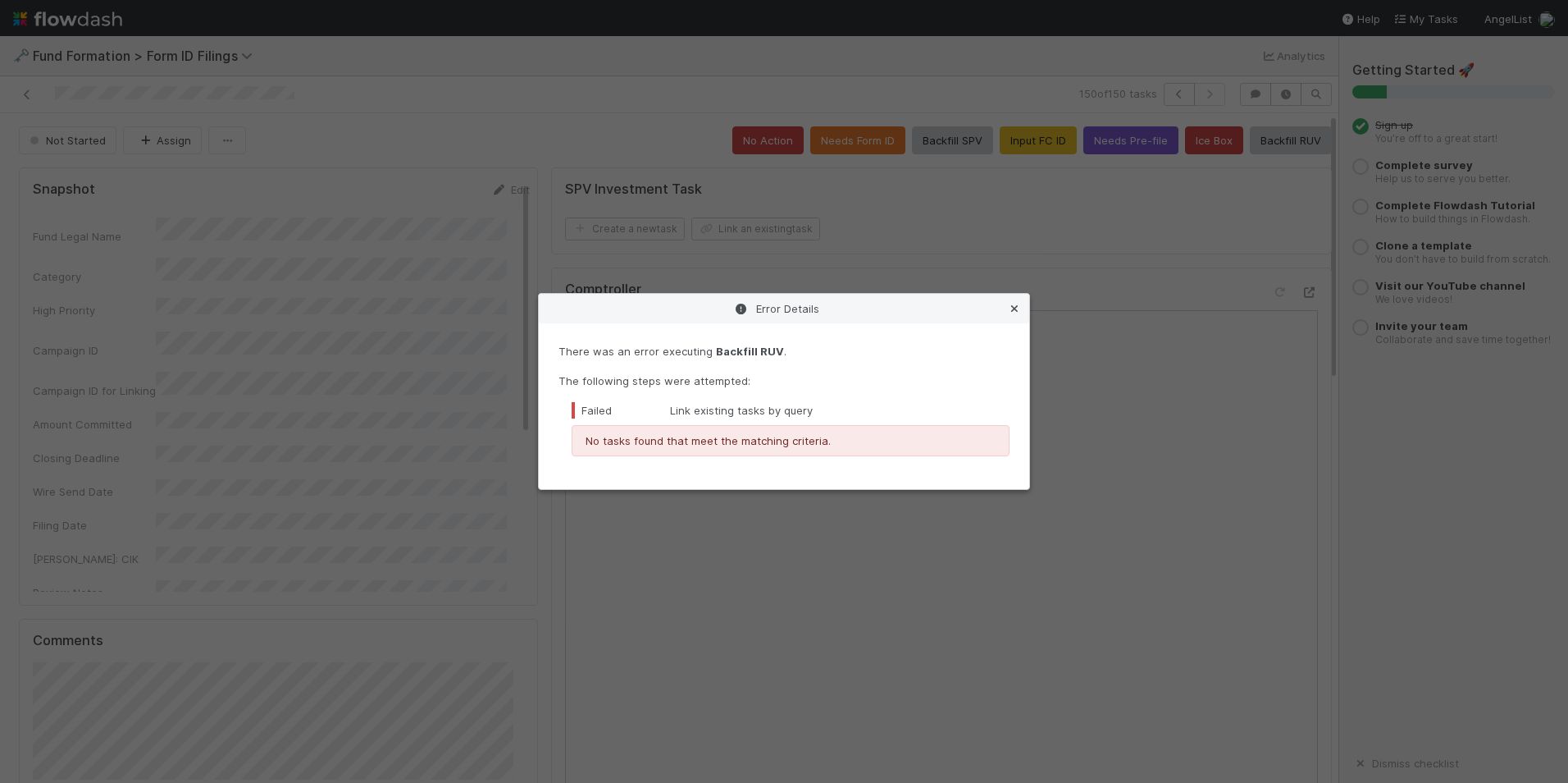
click at [1016, 311] on icon at bounding box center [1014, 309] width 16 height 10
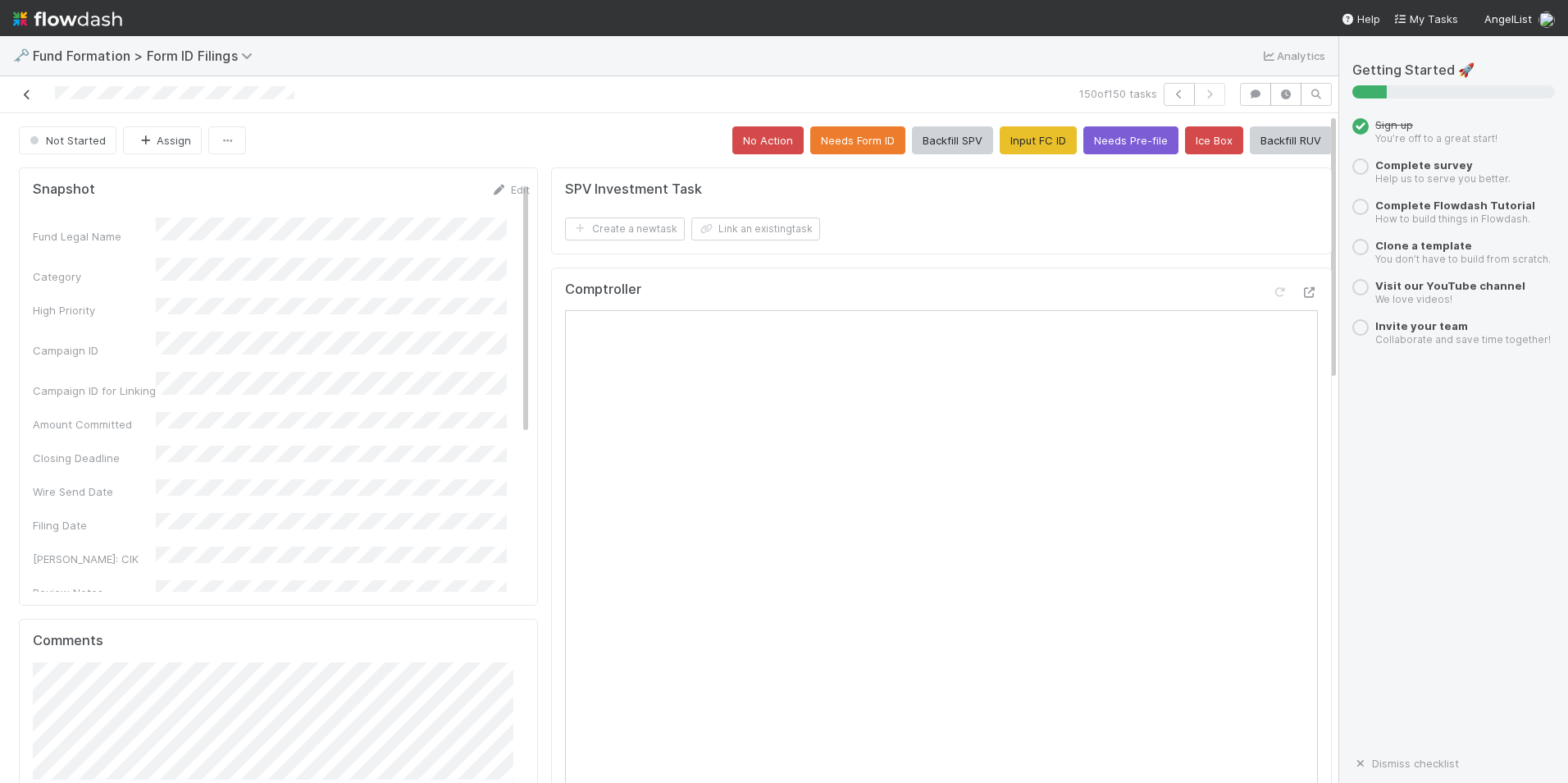
click at [26, 92] on icon at bounding box center [27, 95] width 16 height 10
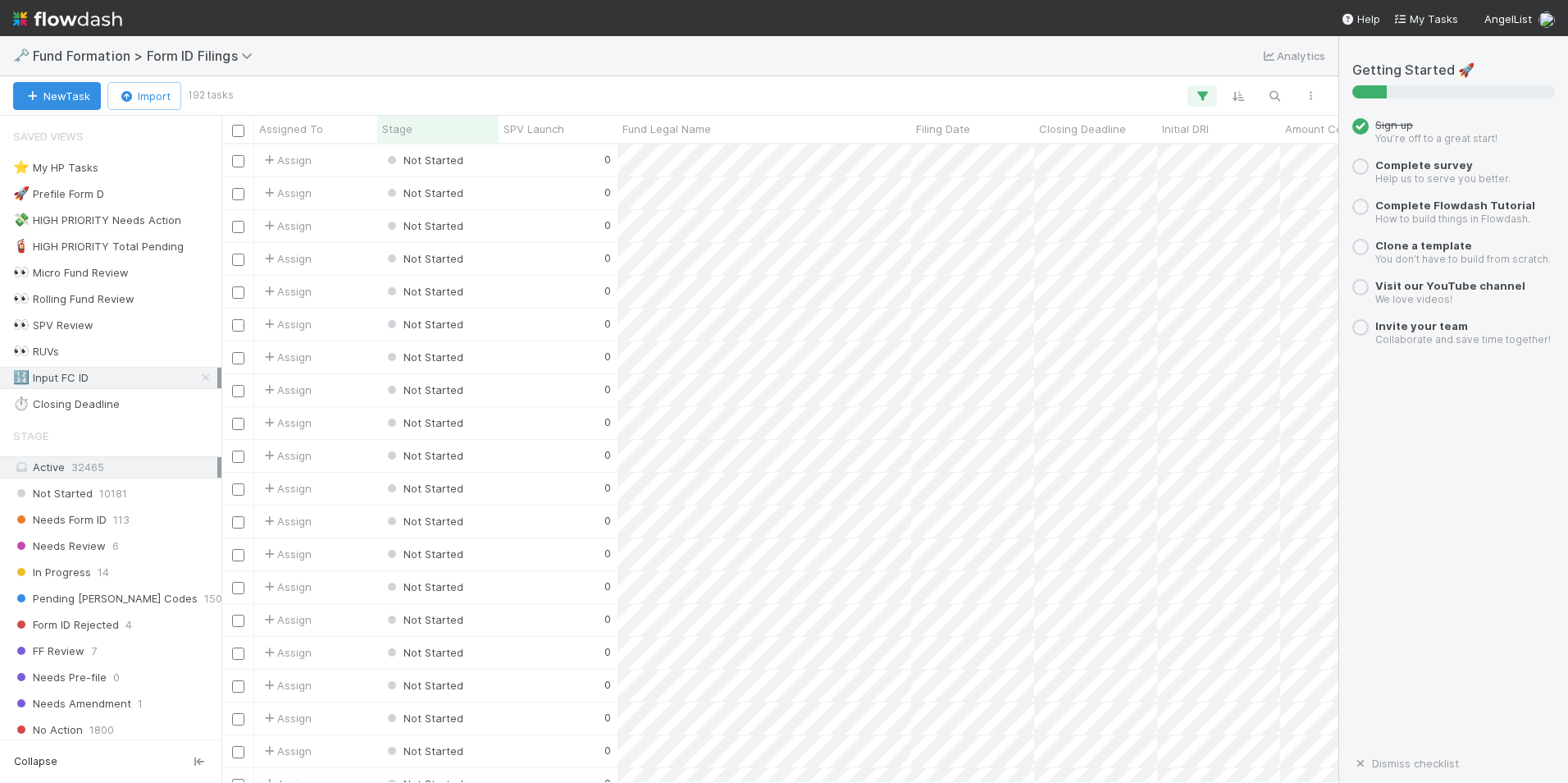
scroll to position [626, 1105]
click at [543, 168] on div "0" at bounding box center [557, 160] width 119 height 32
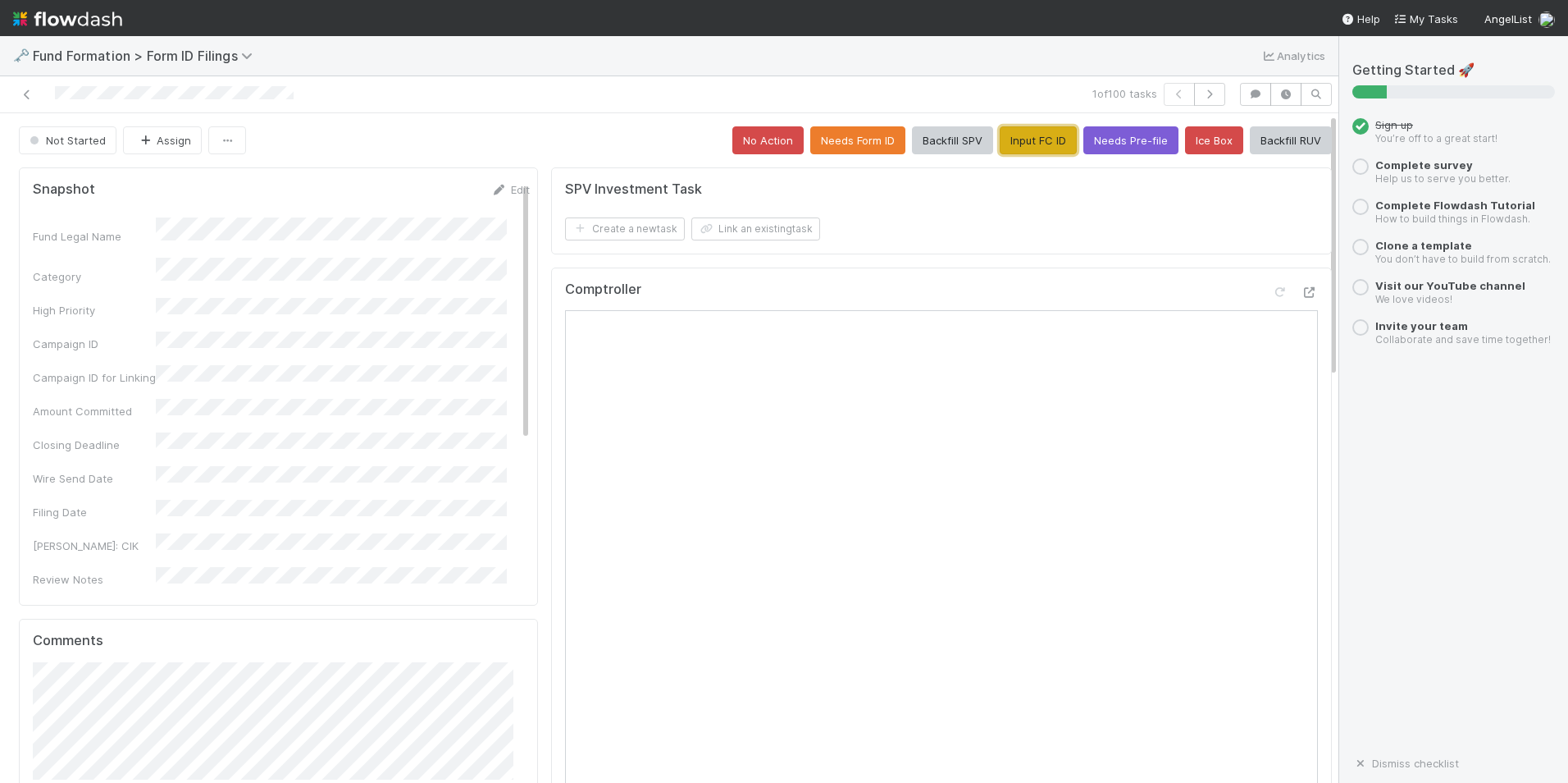
click at [1012, 140] on button "Input FC ID" at bounding box center [1038, 140] width 77 height 28
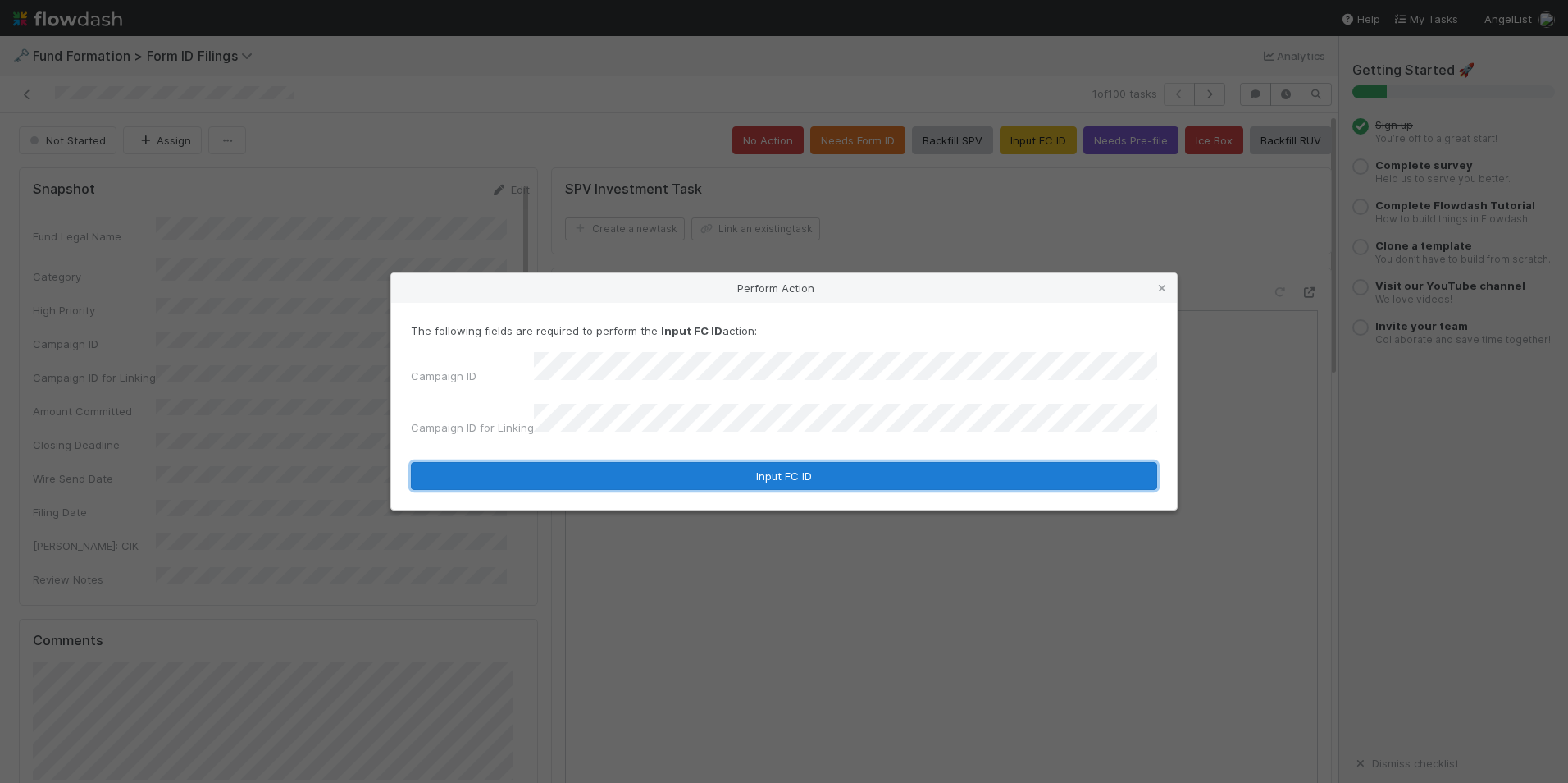
click at [715, 462] on button "Input FC ID" at bounding box center [784, 476] width 746 height 28
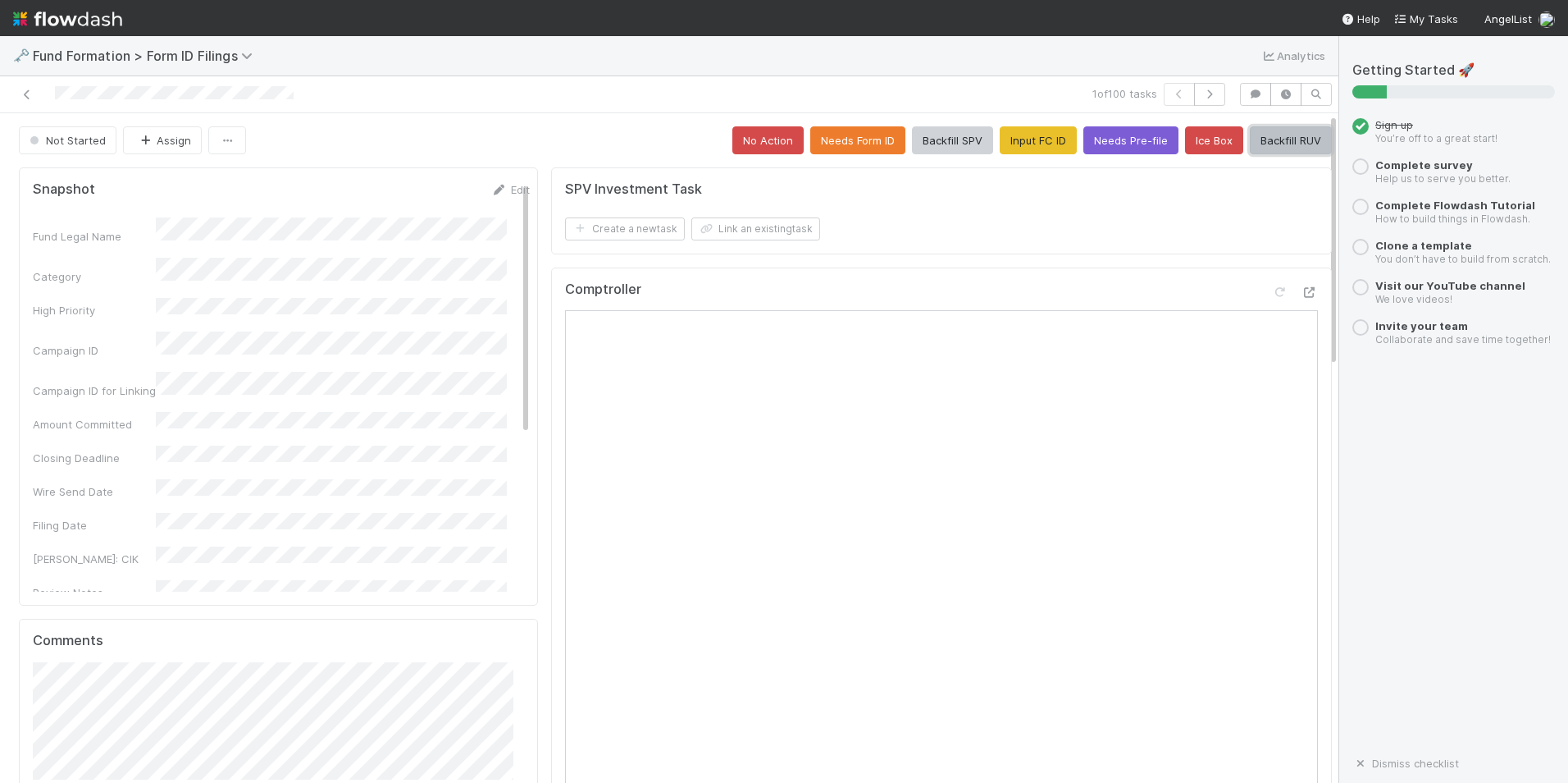
click at [1257, 143] on button "Backfill RUV" at bounding box center [1291, 140] width 82 height 28
click at [1203, 94] on icon "button" at bounding box center [1209, 94] width 16 height 10
click at [1032, 134] on button "Input FC ID" at bounding box center [1038, 140] width 77 height 28
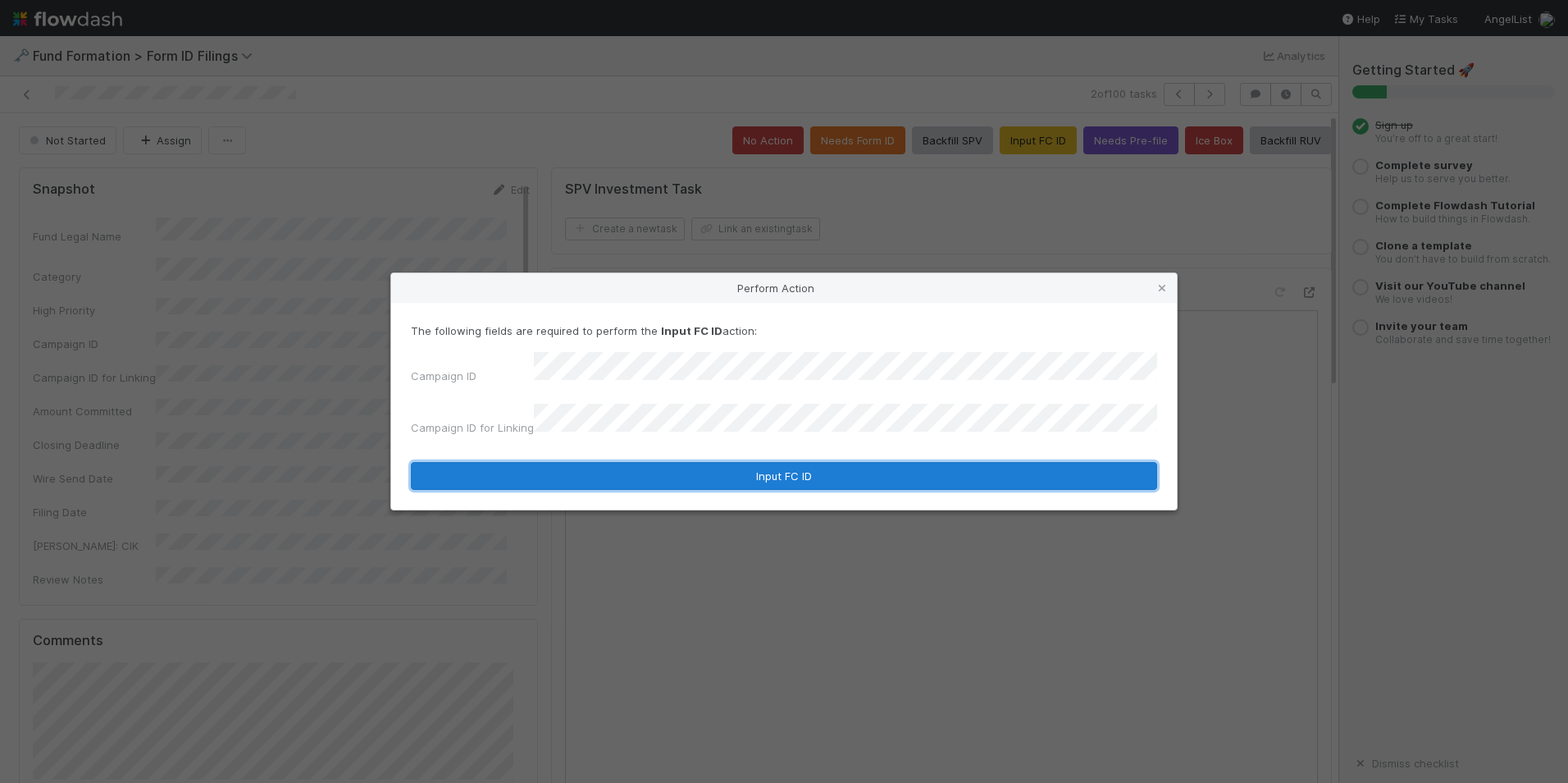
click at [724, 462] on button "Input FC ID" at bounding box center [784, 476] width 746 height 28
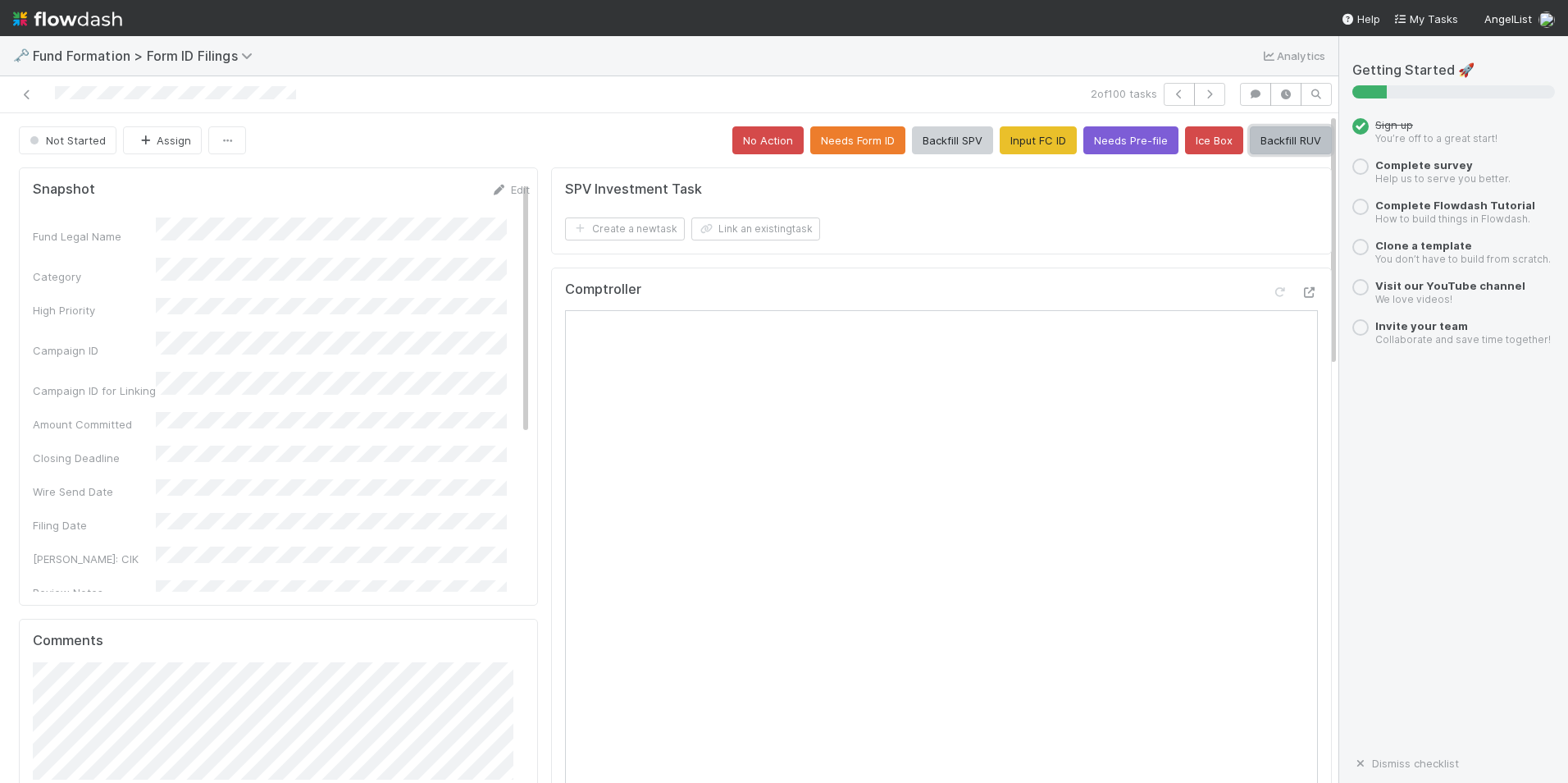
click at [1263, 141] on button "Backfill RUV" at bounding box center [1291, 140] width 82 height 28
click at [1201, 98] on icon "button" at bounding box center [1209, 94] width 16 height 10
click at [1022, 145] on button "Input FC ID" at bounding box center [1038, 140] width 77 height 28
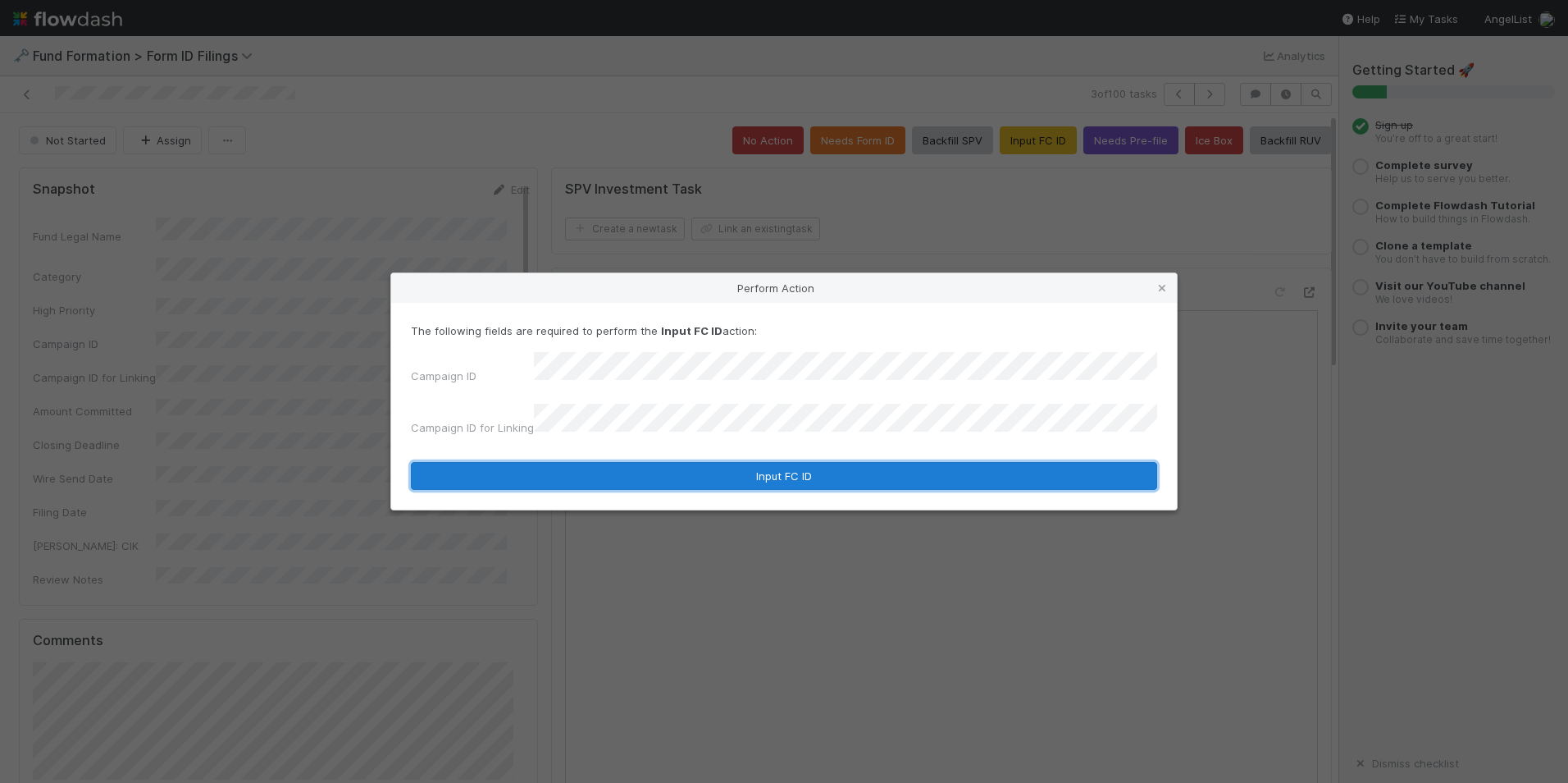
click at [754, 462] on button "Input FC ID" at bounding box center [784, 476] width 746 height 28
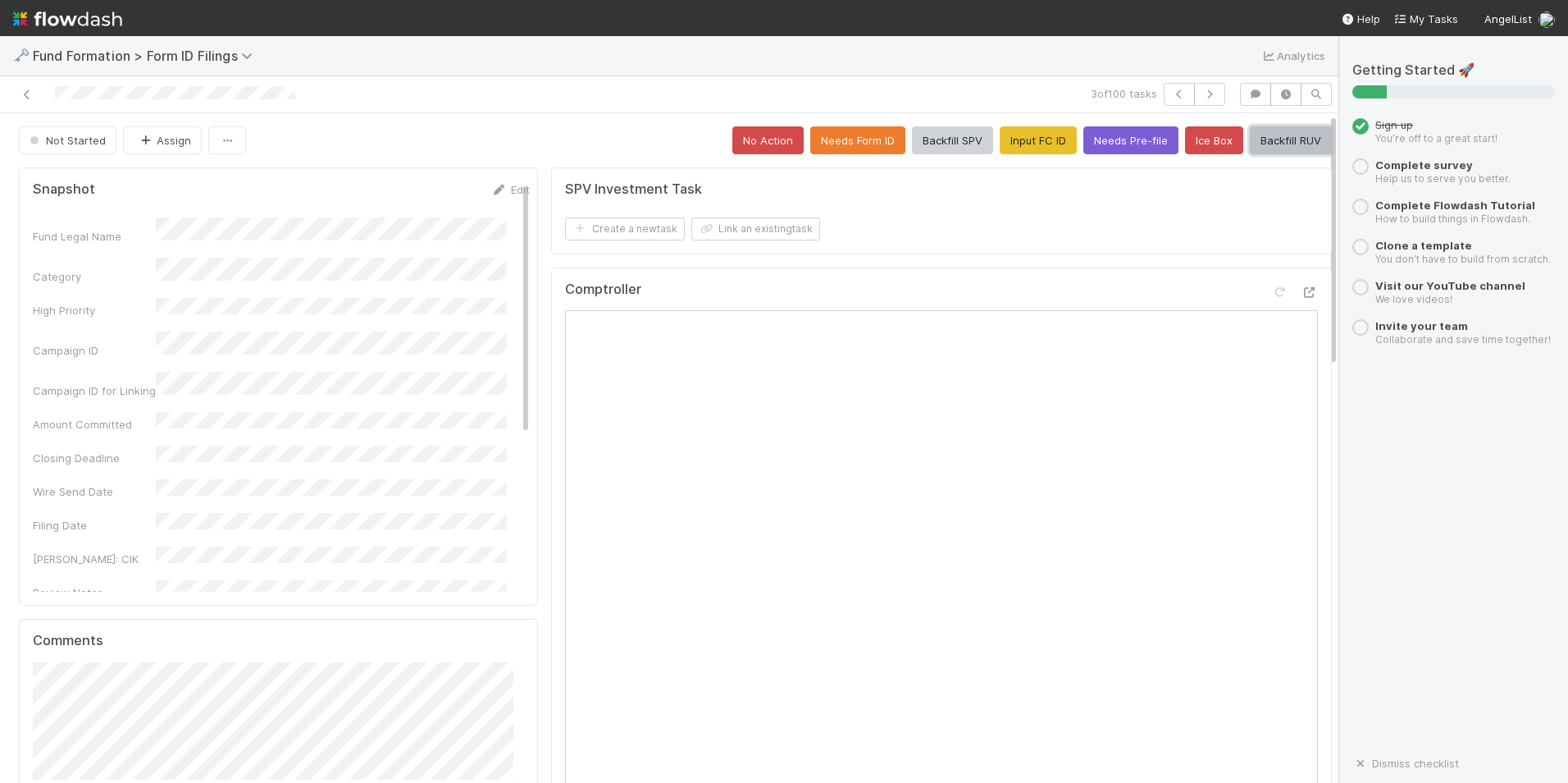
click at [1270, 139] on button "Backfill RUV" at bounding box center [1291, 140] width 82 height 28
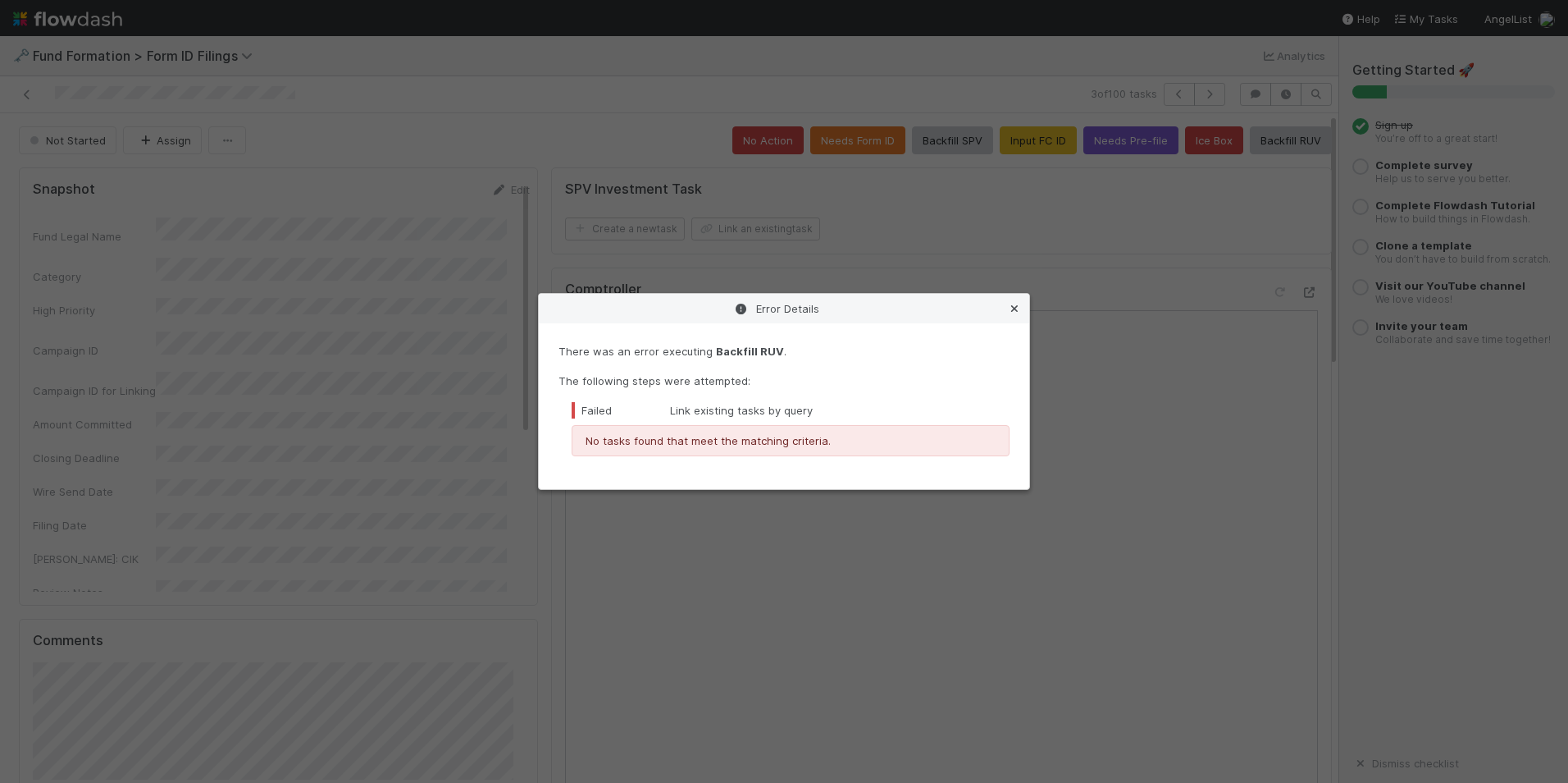
click at [1018, 306] on icon at bounding box center [1014, 309] width 16 height 10
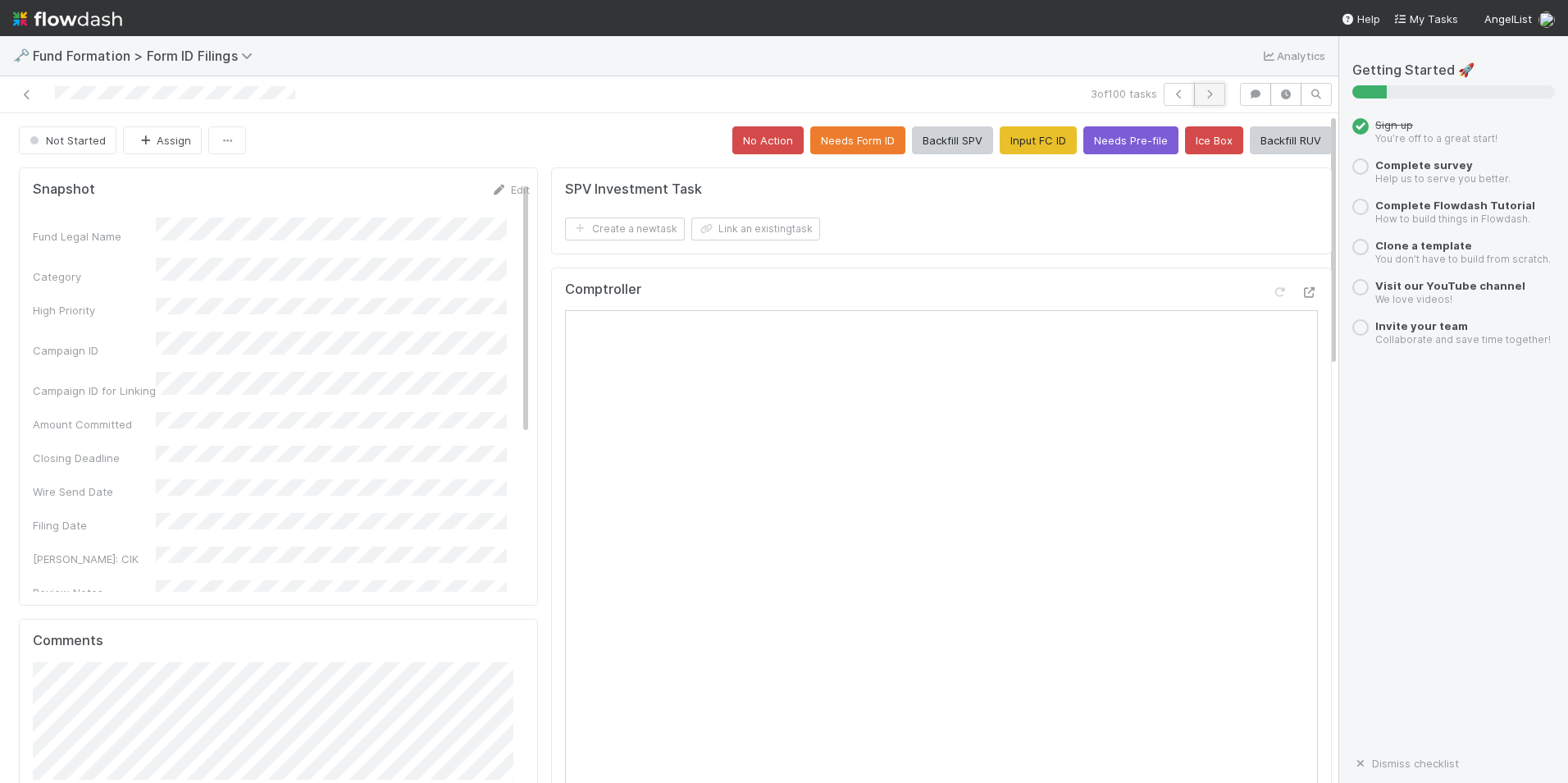
click at [1201, 95] on icon "button" at bounding box center [1209, 94] width 16 height 10
click at [1017, 147] on button "Input FC ID" at bounding box center [1038, 140] width 77 height 28
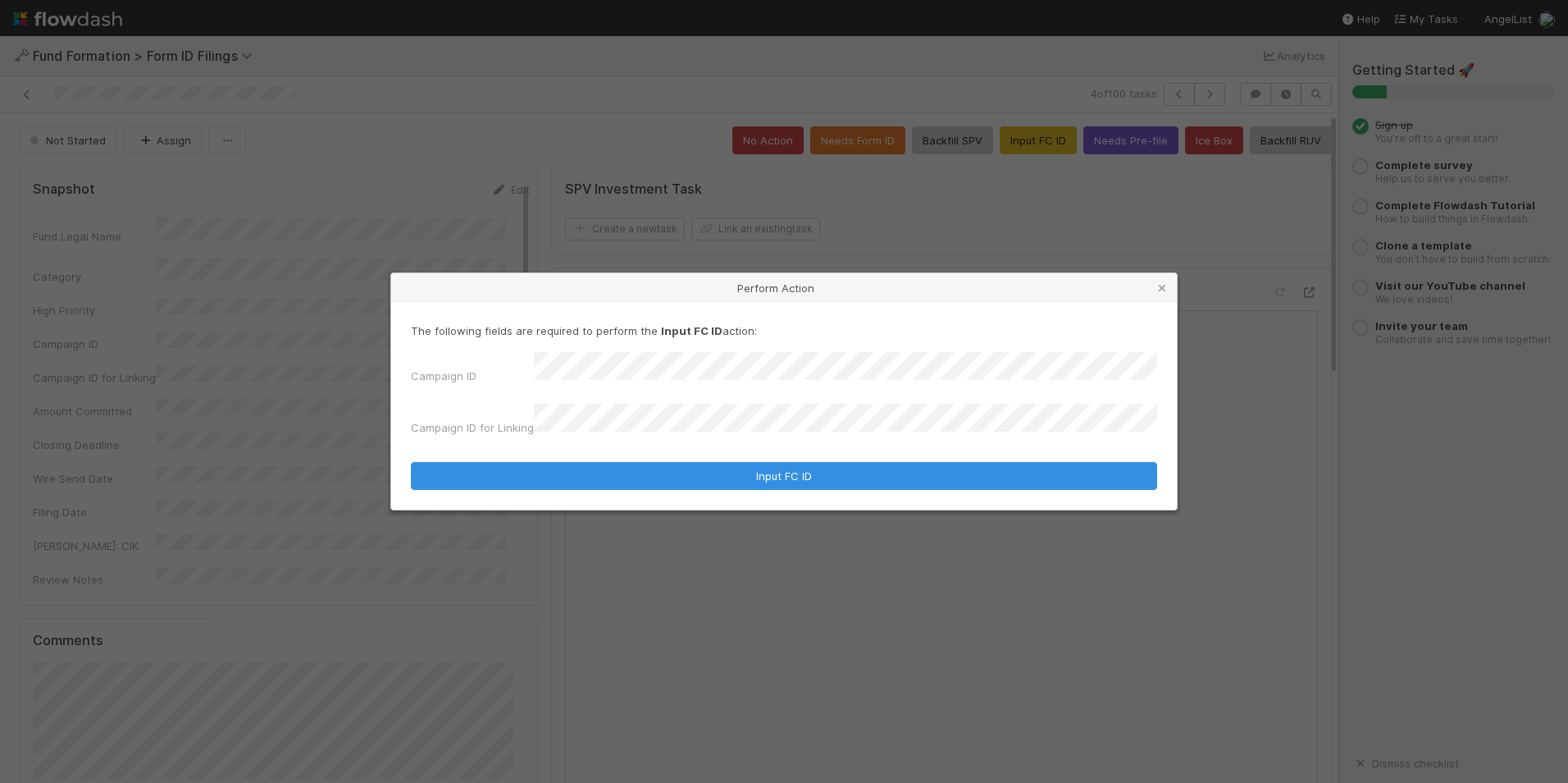
click at [782, 486] on div "The following fields are required to perform the Input FC ID action: Campaign I…" at bounding box center [784, 406] width 786 height 206
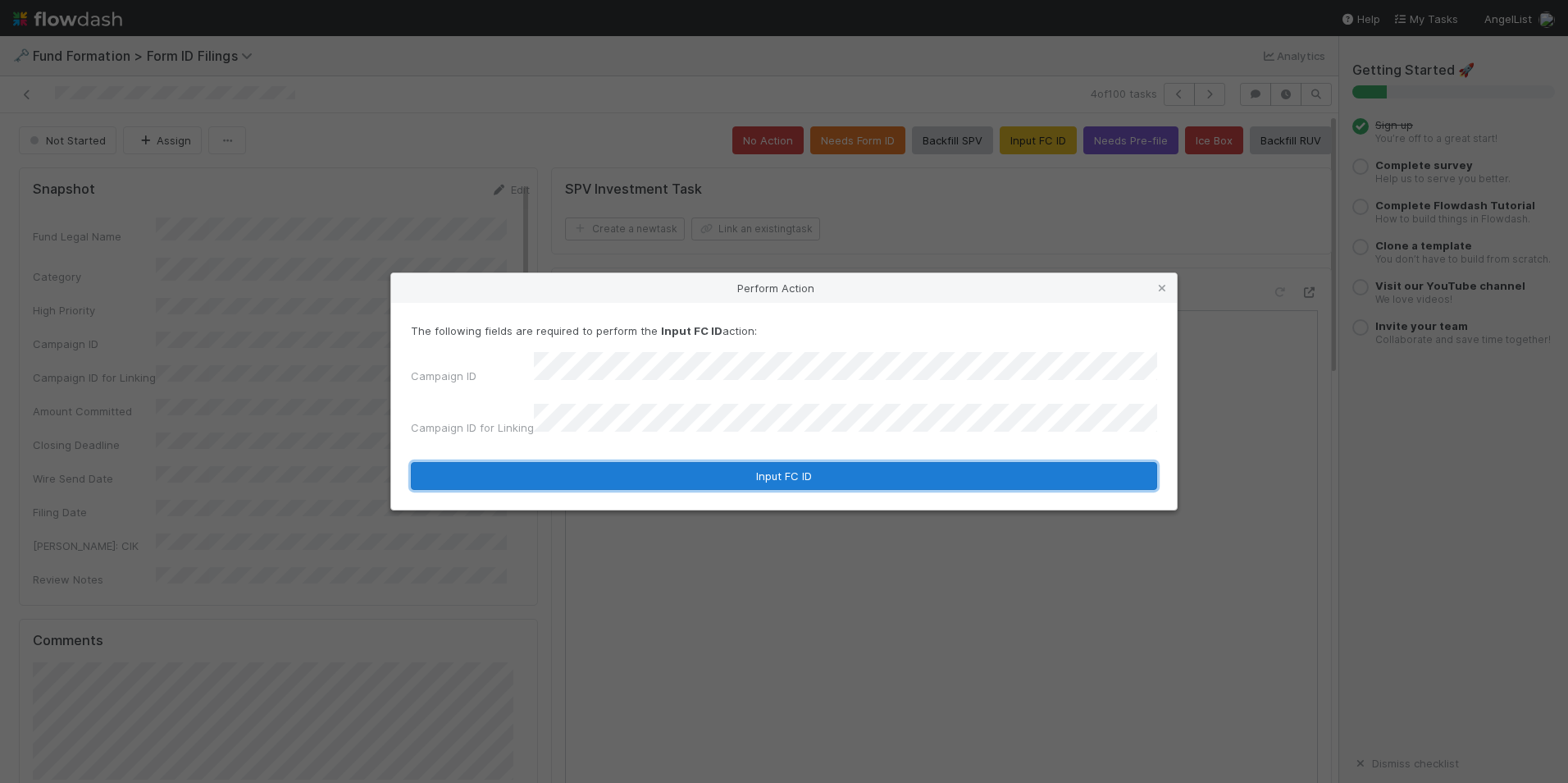
click at [792, 468] on button "Input FC ID" at bounding box center [784, 476] width 746 height 28
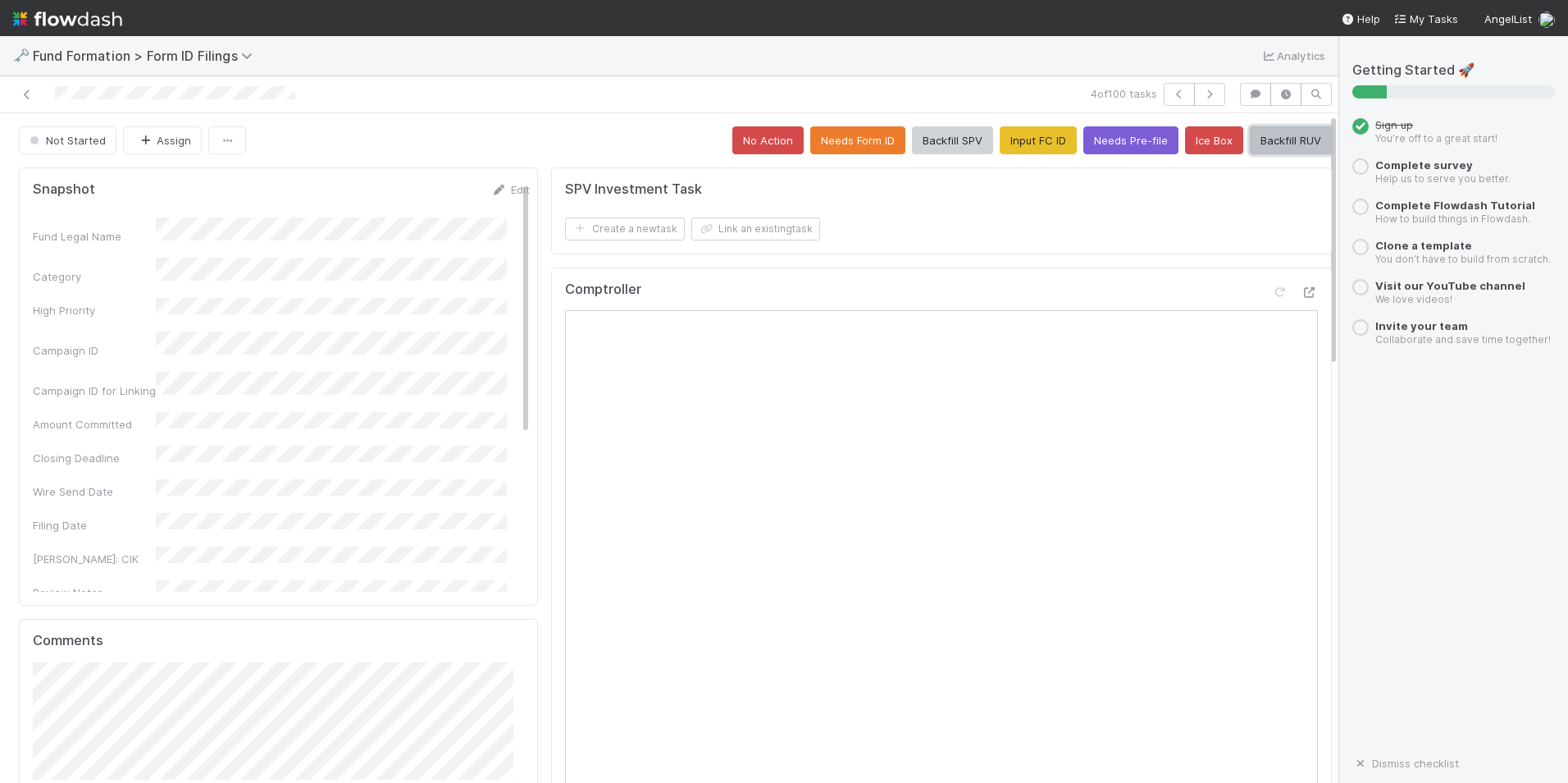
click at [1255, 144] on button "Backfill RUV" at bounding box center [1291, 140] width 82 height 28
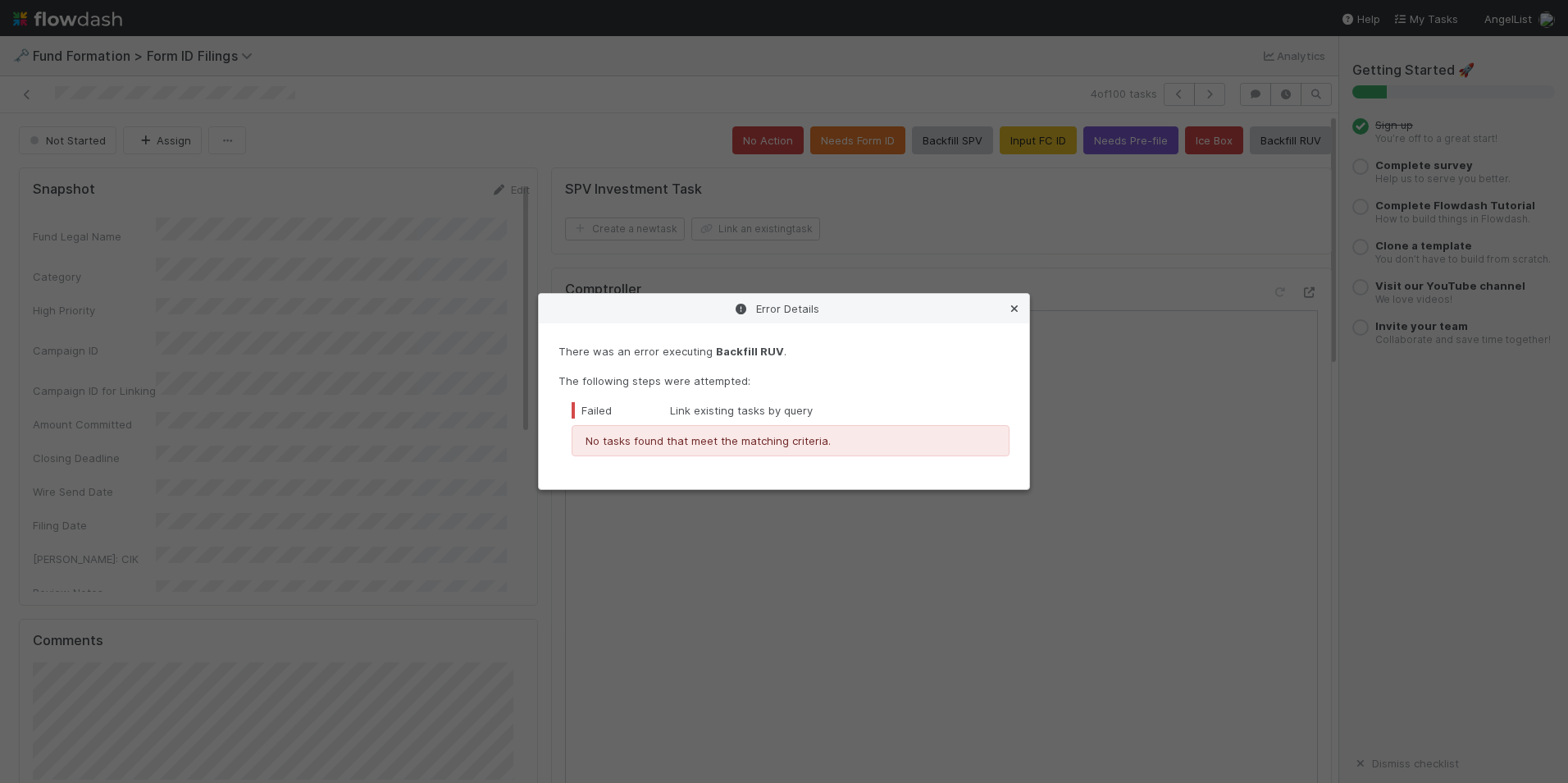
click at [1009, 314] on icon at bounding box center [1014, 309] width 16 height 10
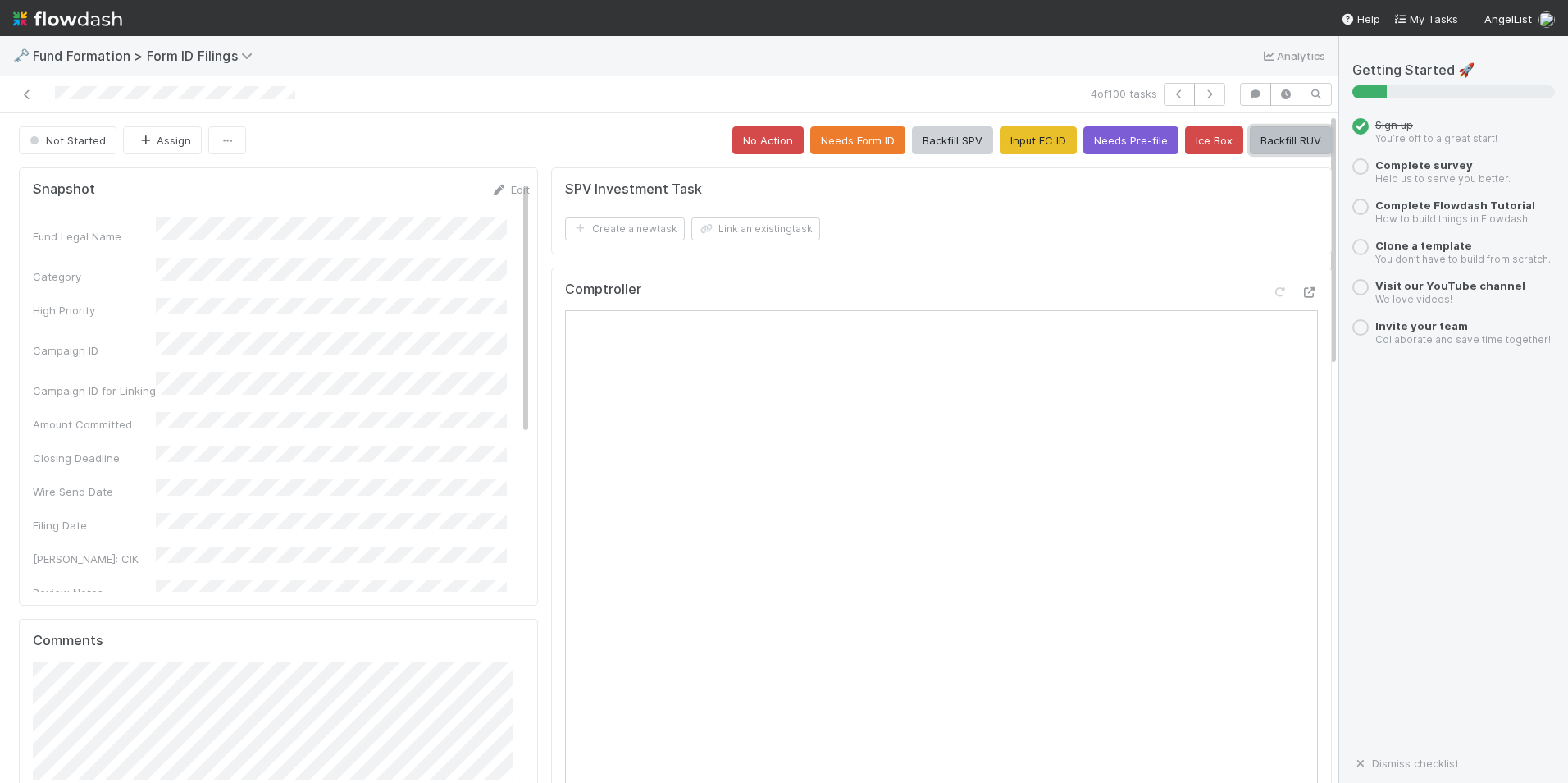
click at [1260, 152] on button "Backfill RUV" at bounding box center [1291, 140] width 82 height 28
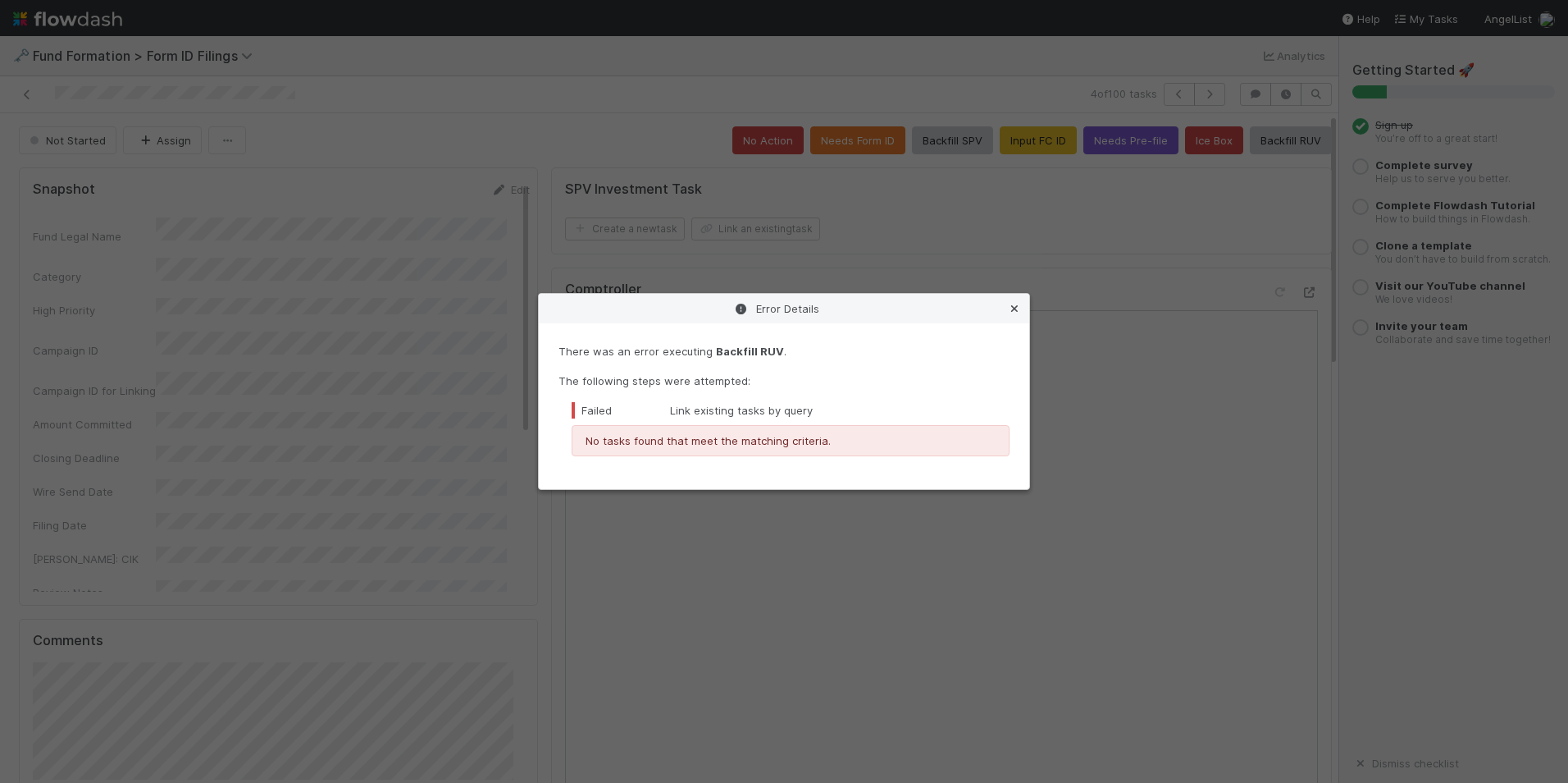
click at [1018, 309] on icon at bounding box center [1014, 309] width 16 height 10
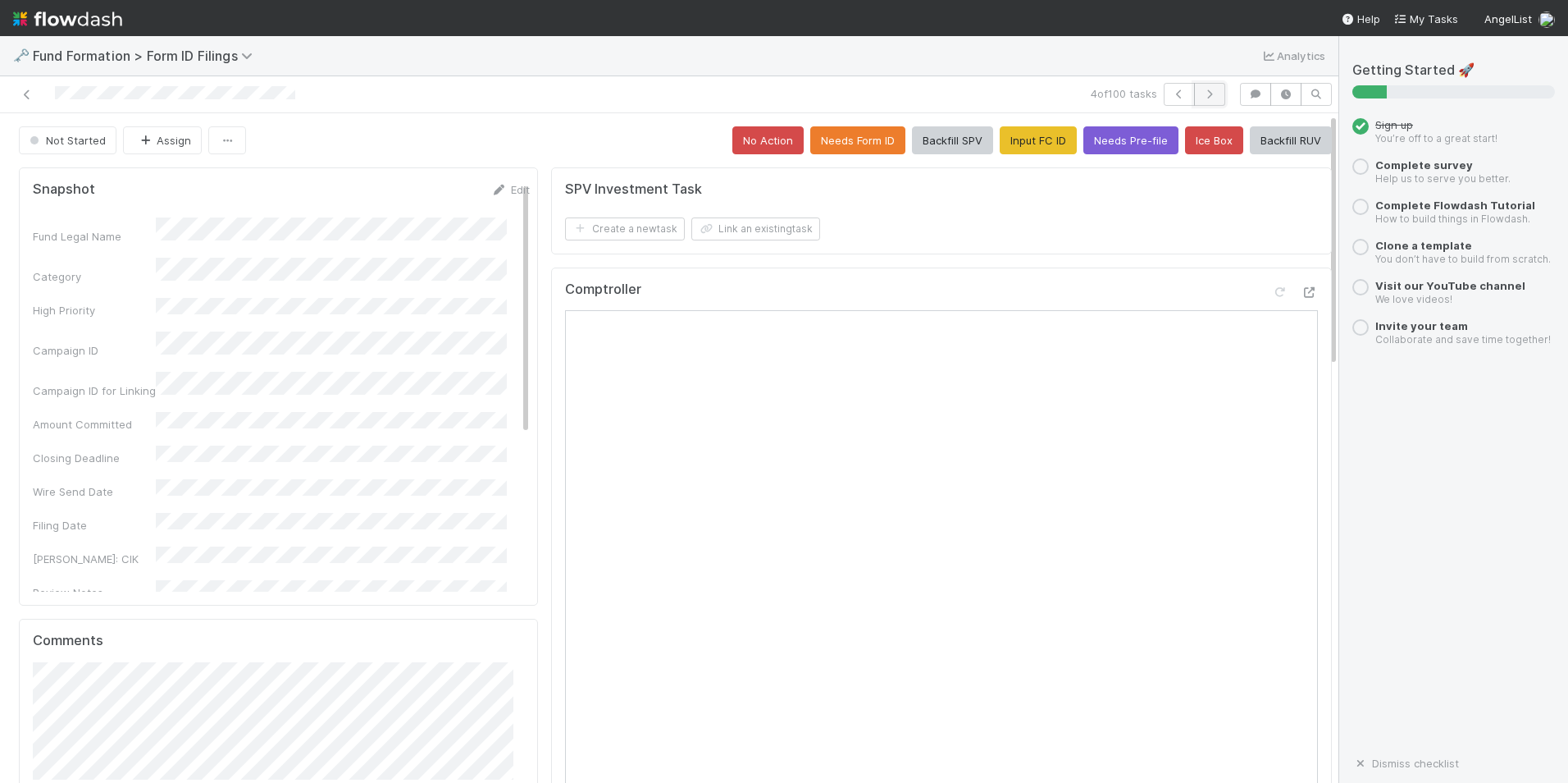
click at [1201, 97] on icon "button" at bounding box center [1209, 94] width 16 height 10
click at [1024, 130] on button "Input FC ID" at bounding box center [1038, 140] width 77 height 28
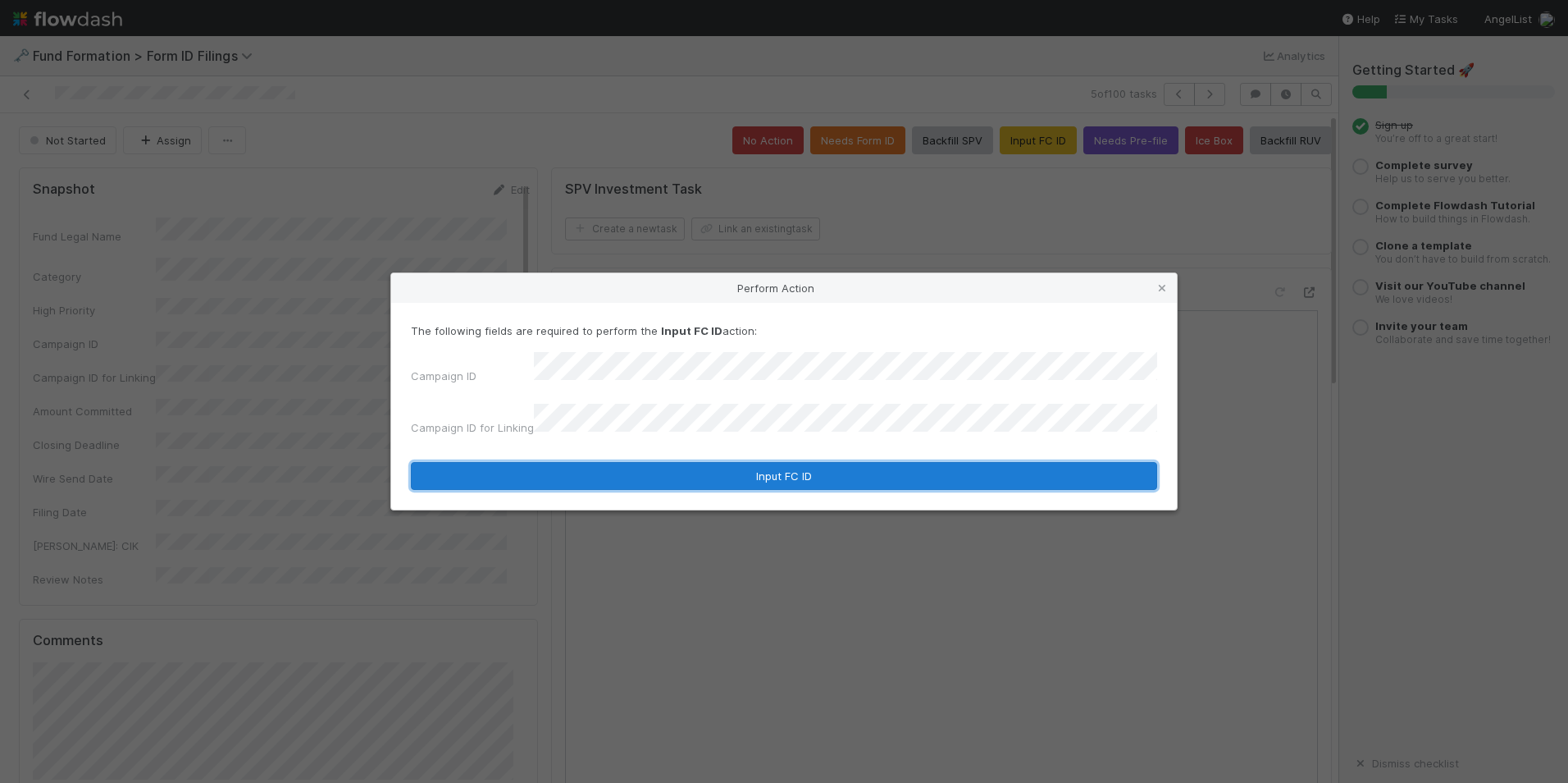
click at [731, 464] on button "Input FC ID" at bounding box center [784, 476] width 746 height 28
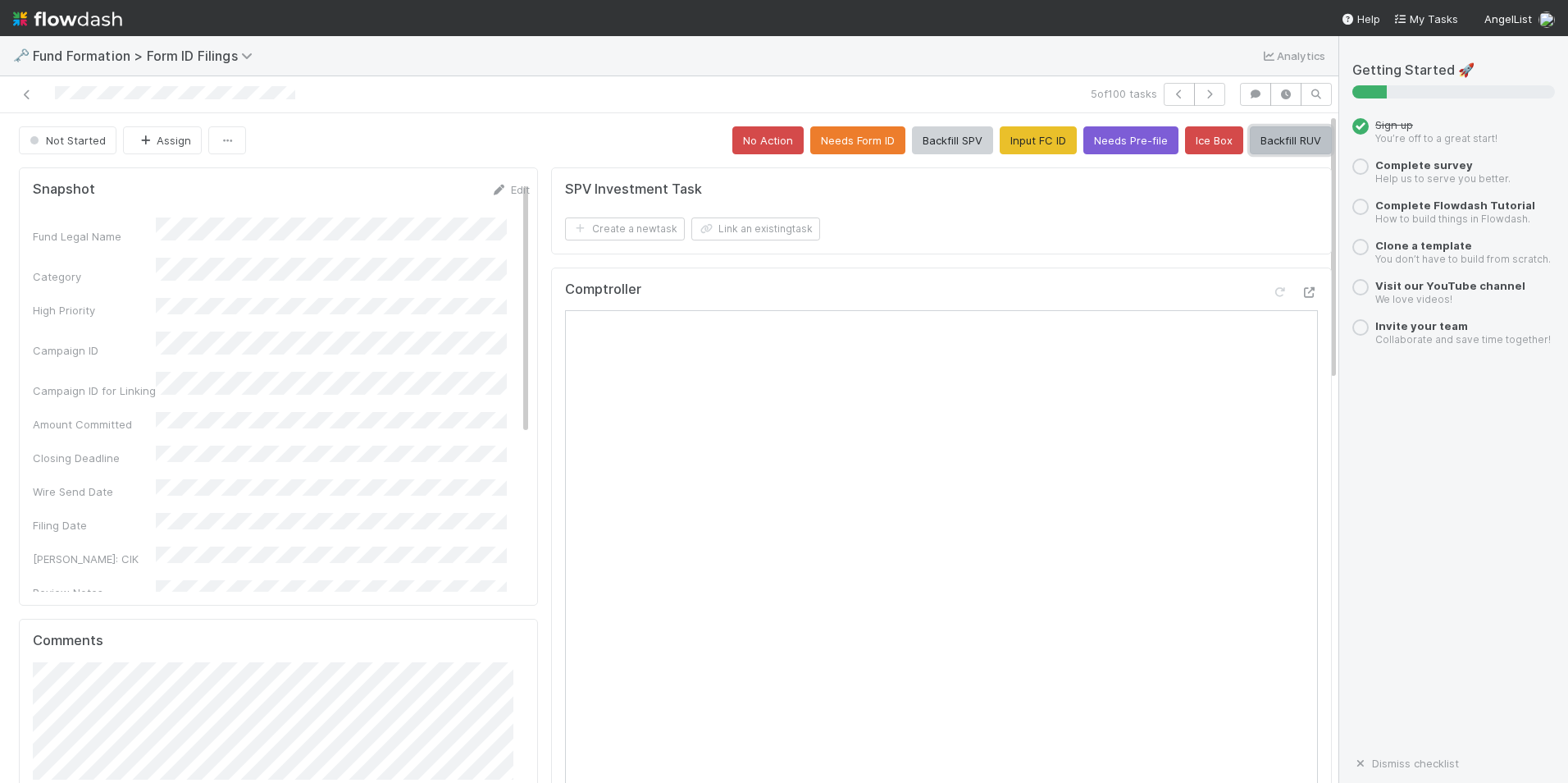
click at [1250, 140] on button "Backfill RUV" at bounding box center [1291, 140] width 82 height 28
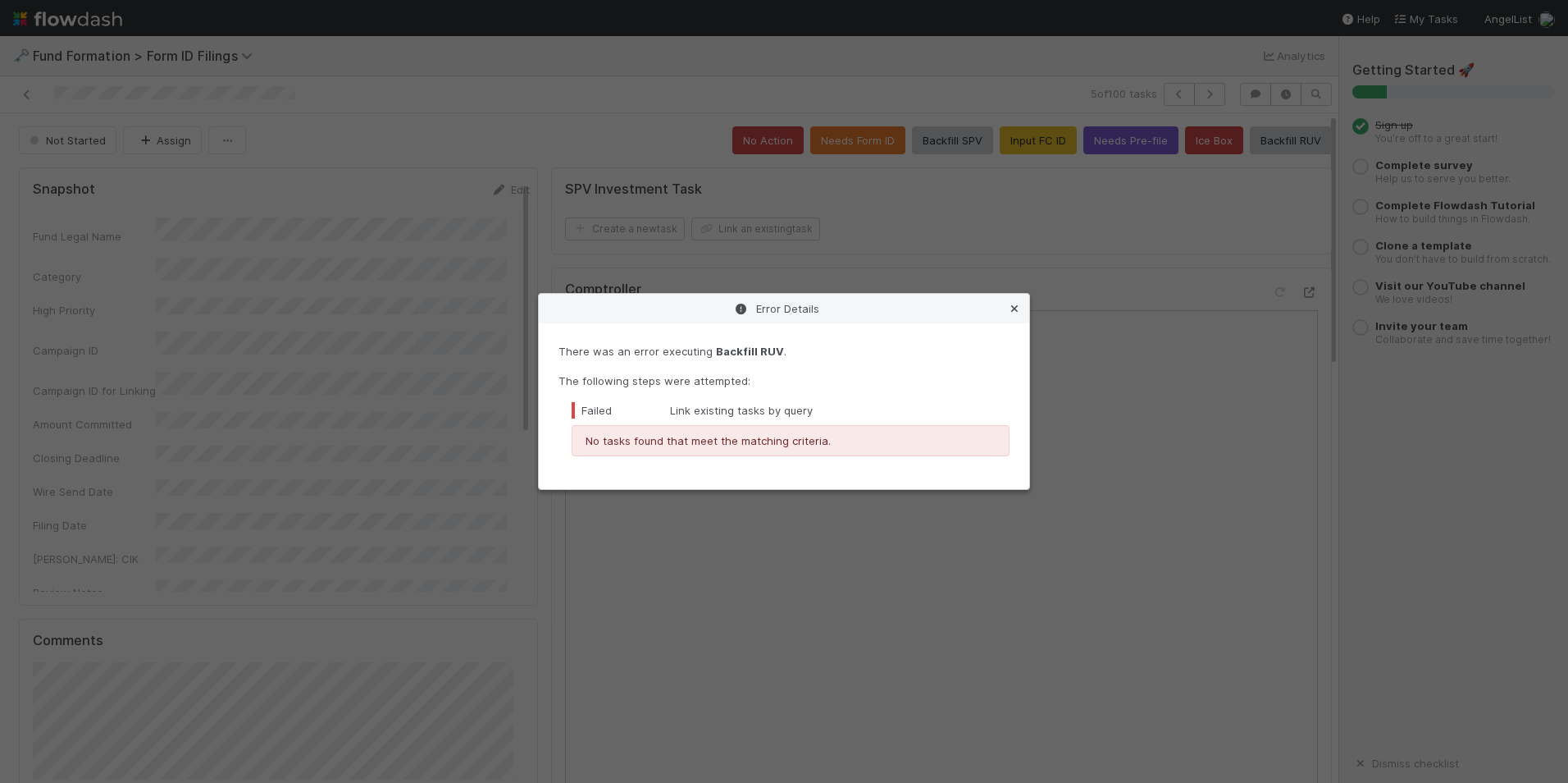
click at [1017, 305] on icon at bounding box center [1014, 309] width 16 height 10
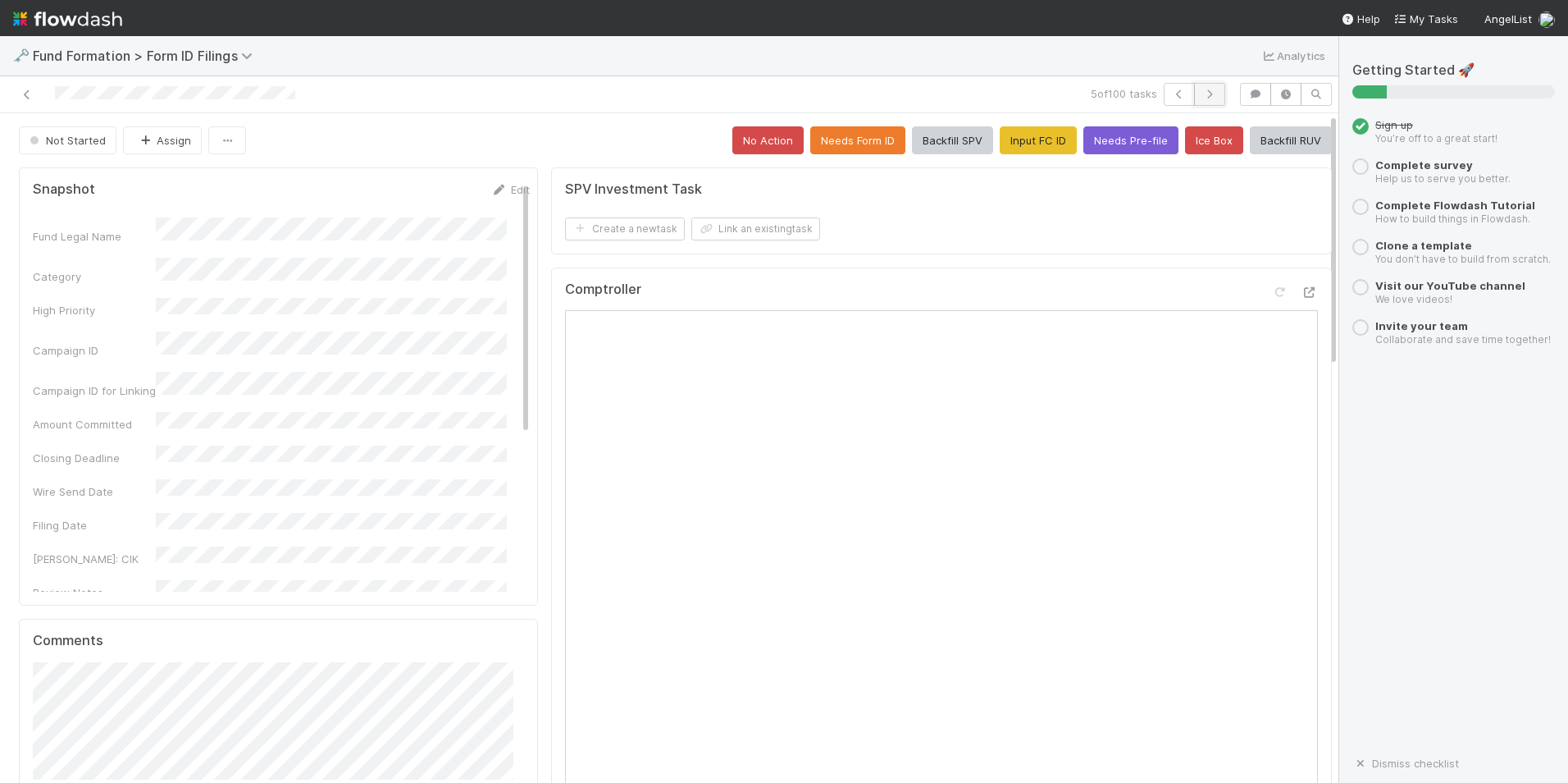
click at [1200, 86] on button "button" at bounding box center [1210, 95] width 31 height 23
click at [1000, 144] on button "Input FC ID" at bounding box center [1038, 140] width 77 height 28
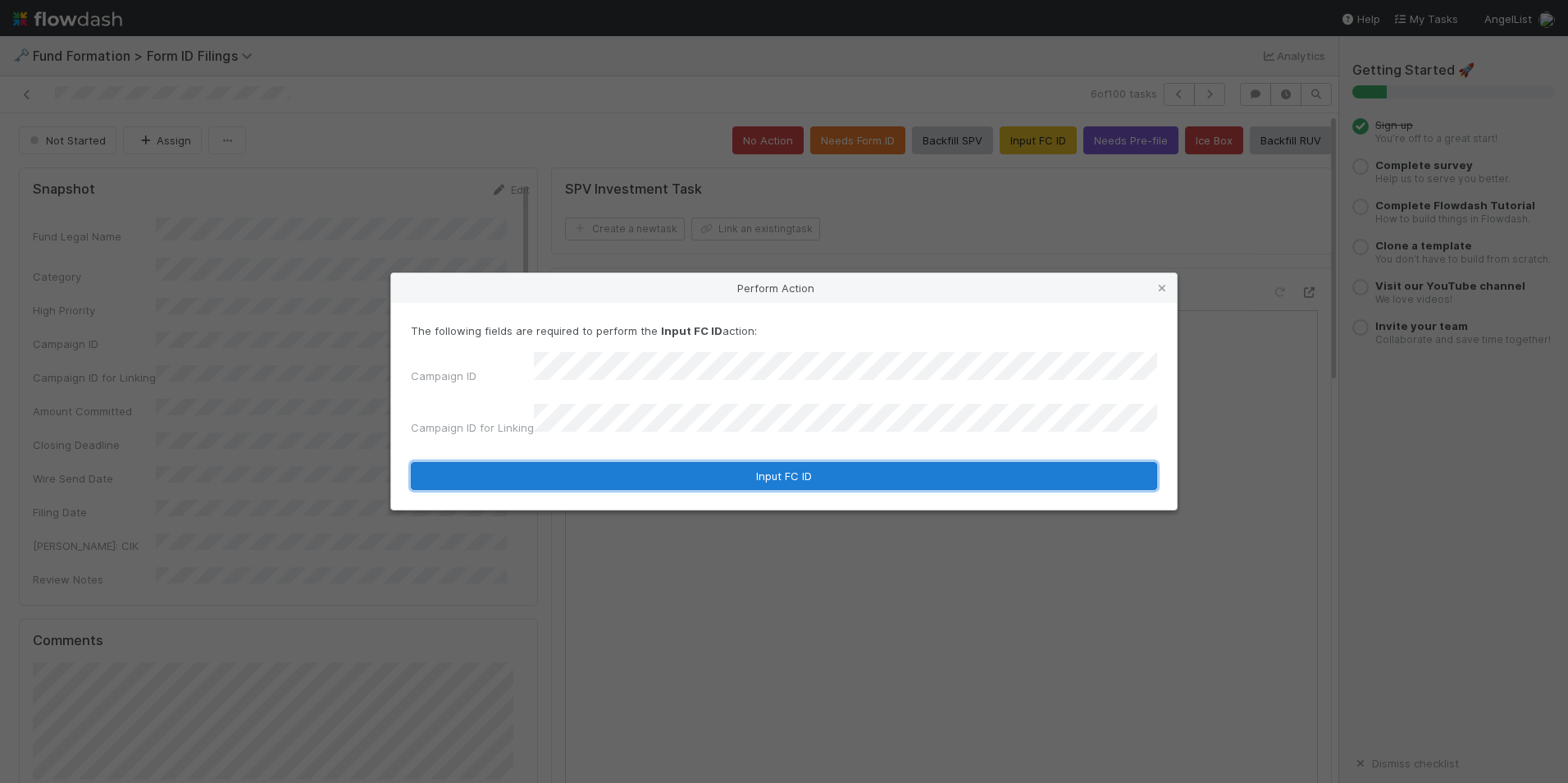
click at [750, 462] on button "Input FC ID" at bounding box center [784, 476] width 746 height 28
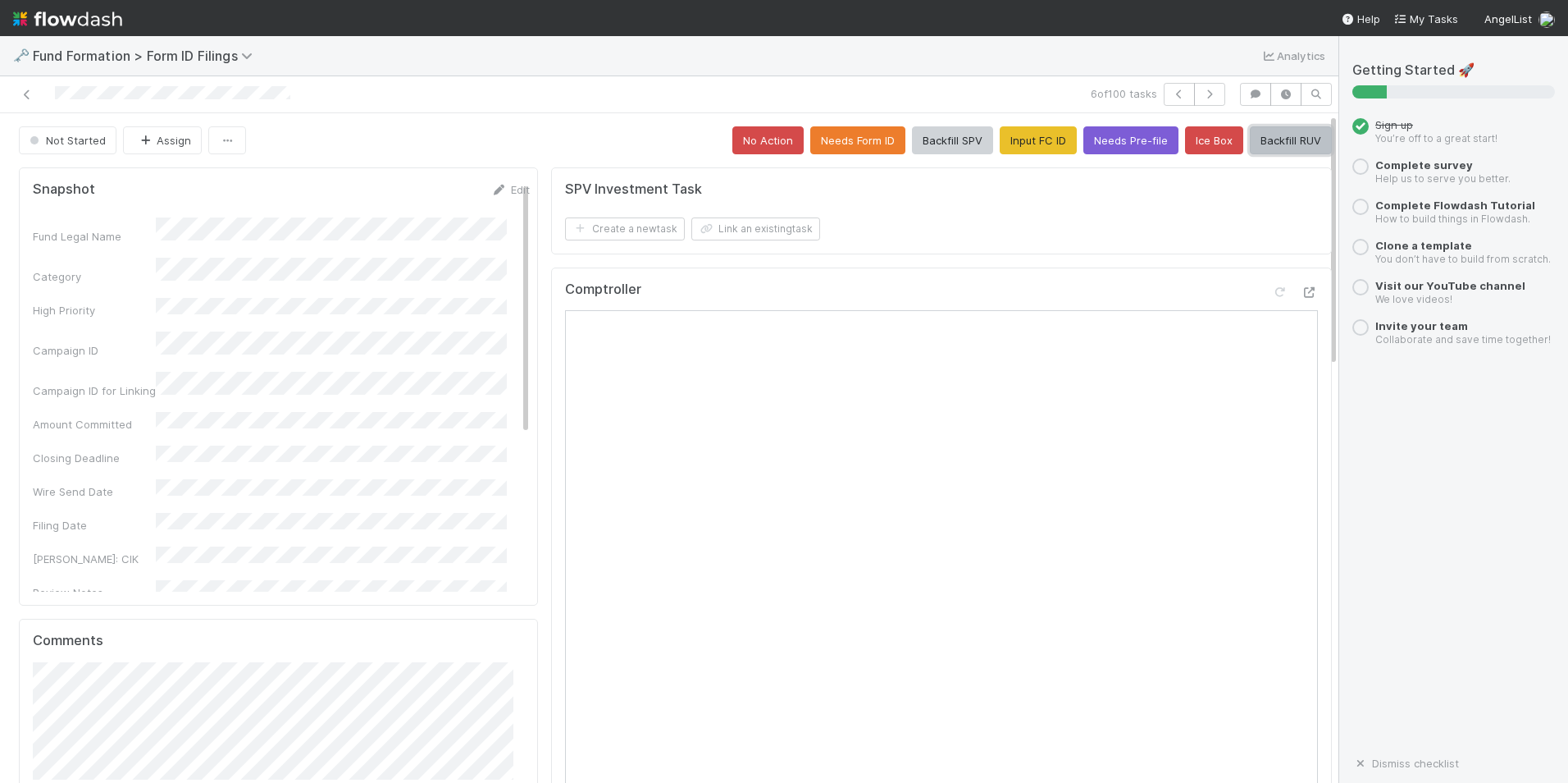
click at [1258, 130] on button "Backfill RUV" at bounding box center [1291, 140] width 82 height 28
click at [1202, 99] on icon "button" at bounding box center [1209, 94] width 16 height 10
click at [1000, 140] on button "Input FC ID" at bounding box center [1038, 140] width 77 height 28
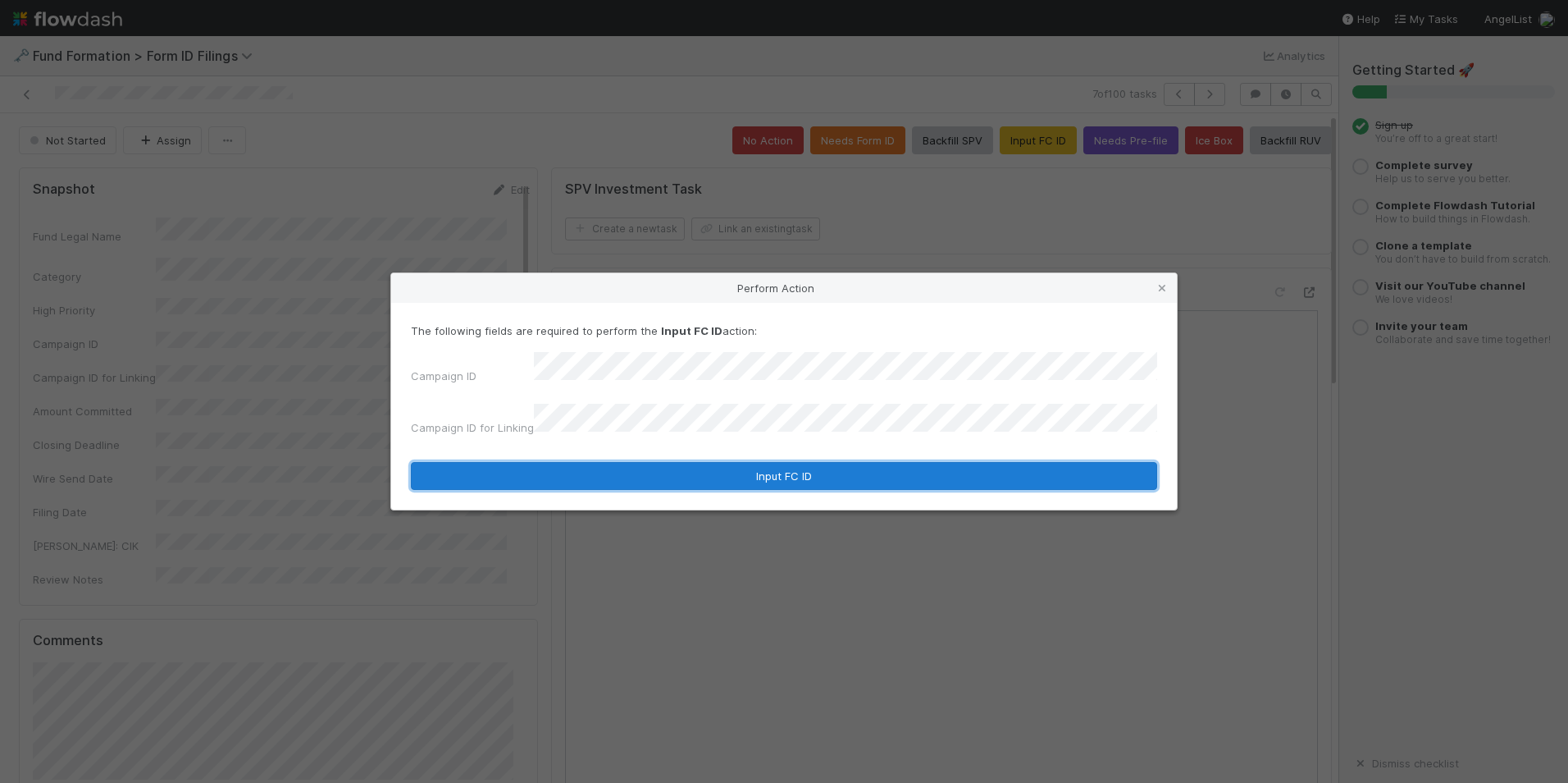
click at [812, 472] on button "Input FC ID" at bounding box center [784, 476] width 746 height 28
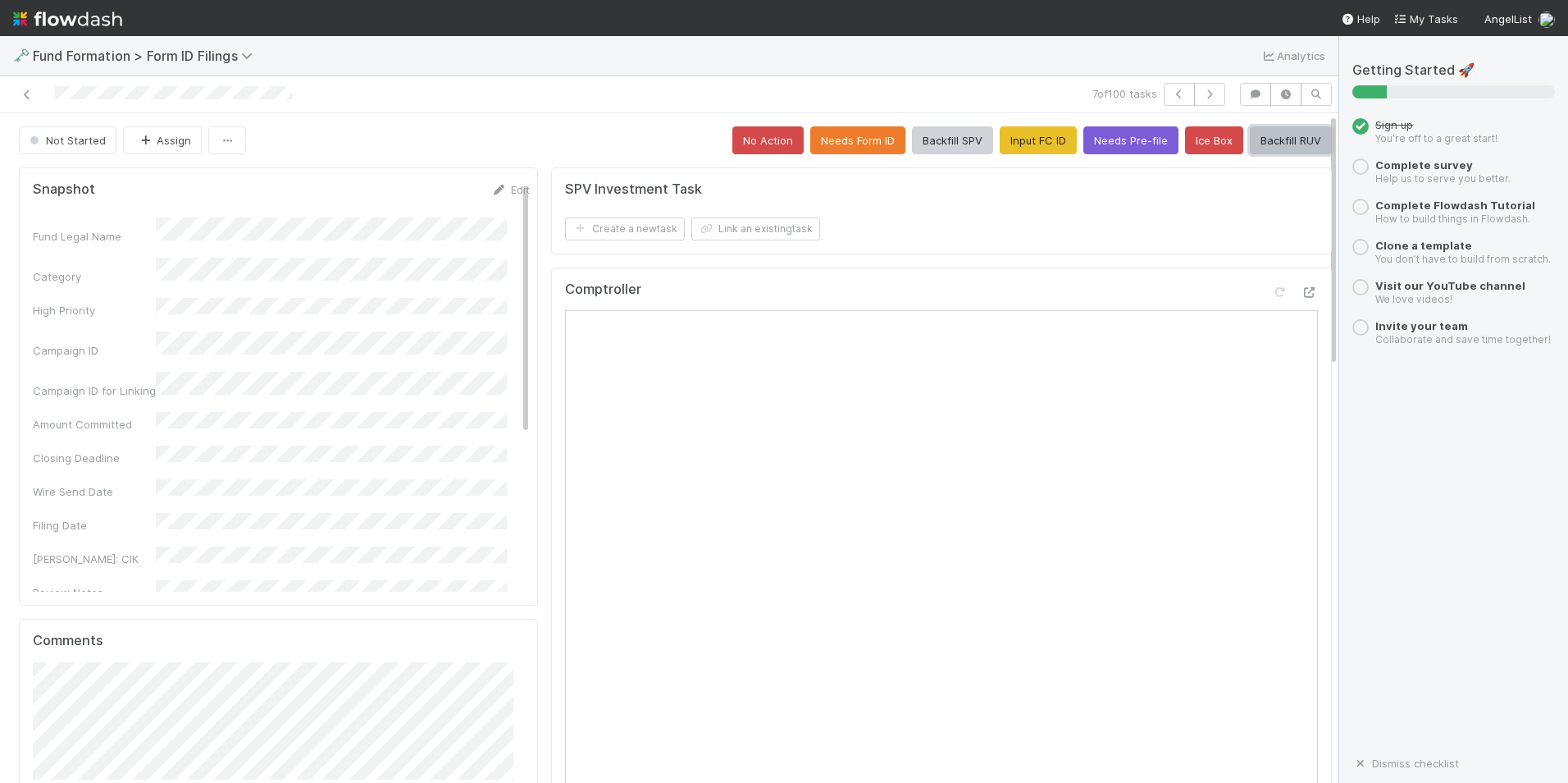
click at [1285, 130] on button "Backfill RUV" at bounding box center [1291, 140] width 82 height 28
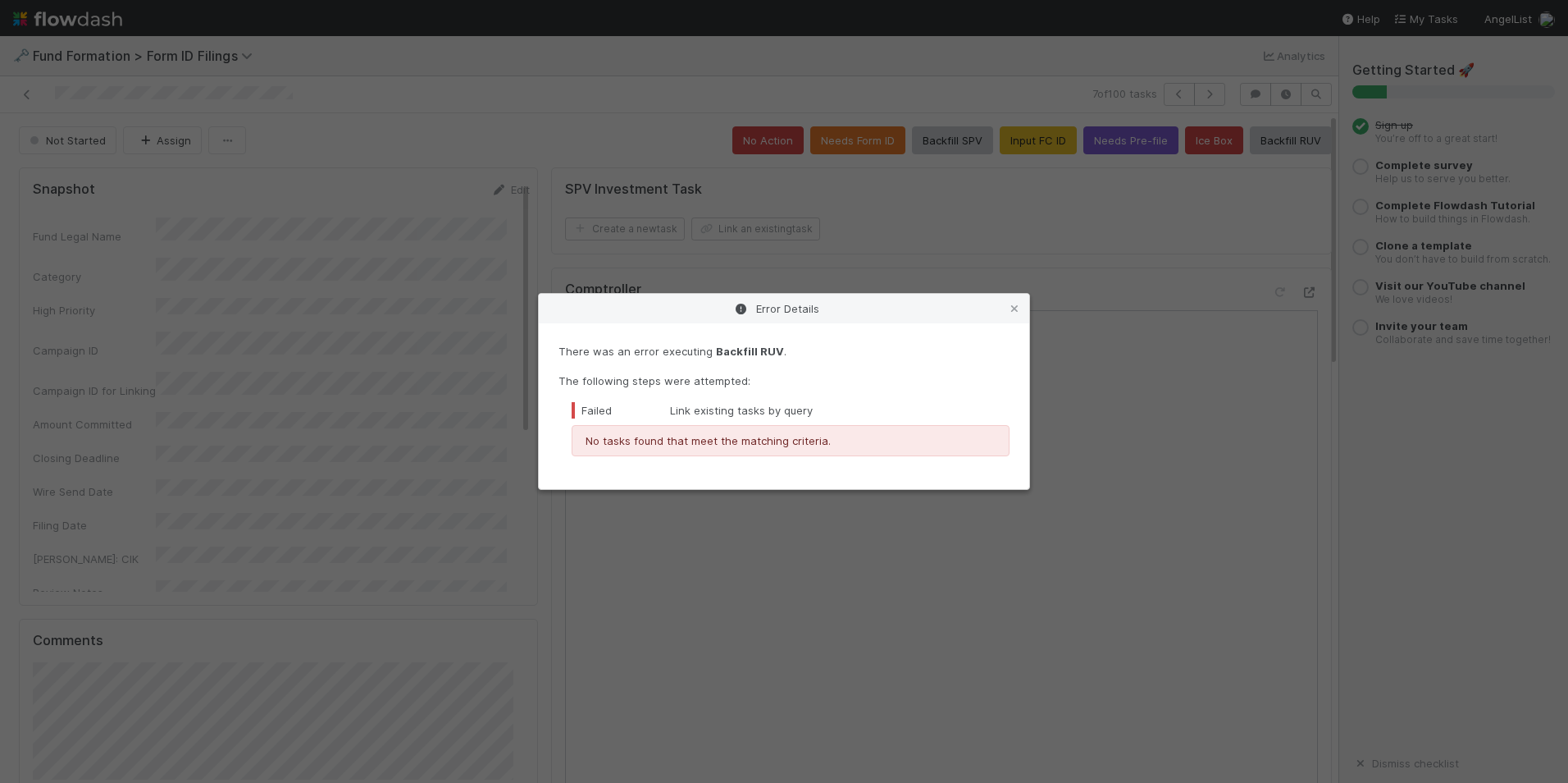
drag, startPoint x: 1012, startPoint y: 315, endPoint x: 1023, endPoint y: 301, distance: 17.8
click at [1012, 315] on link at bounding box center [1014, 308] width 16 height 16
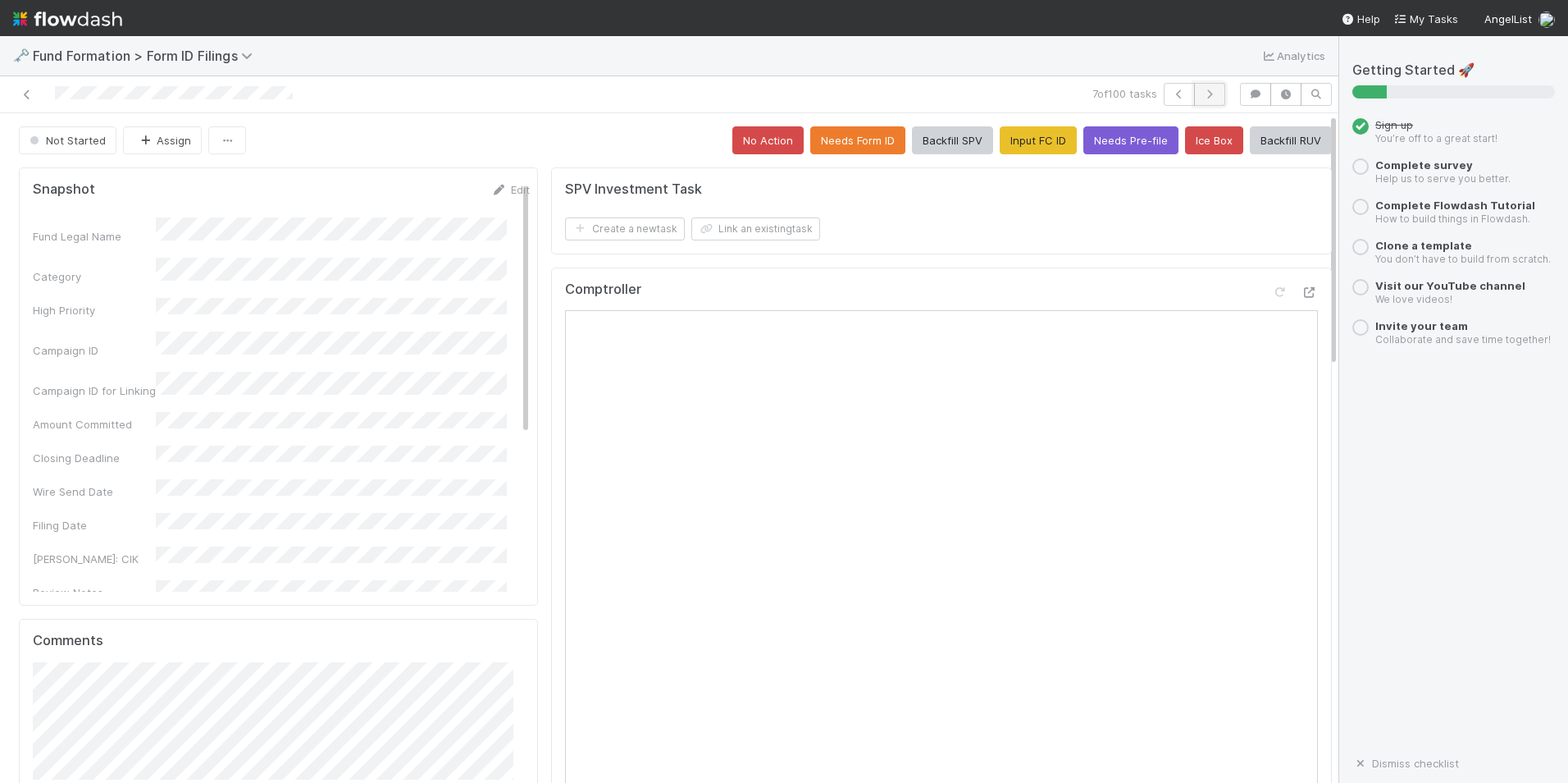
click at [1201, 93] on icon "button" at bounding box center [1209, 94] width 16 height 10
click at [1000, 134] on button "Input FC ID" at bounding box center [1038, 140] width 77 height 28
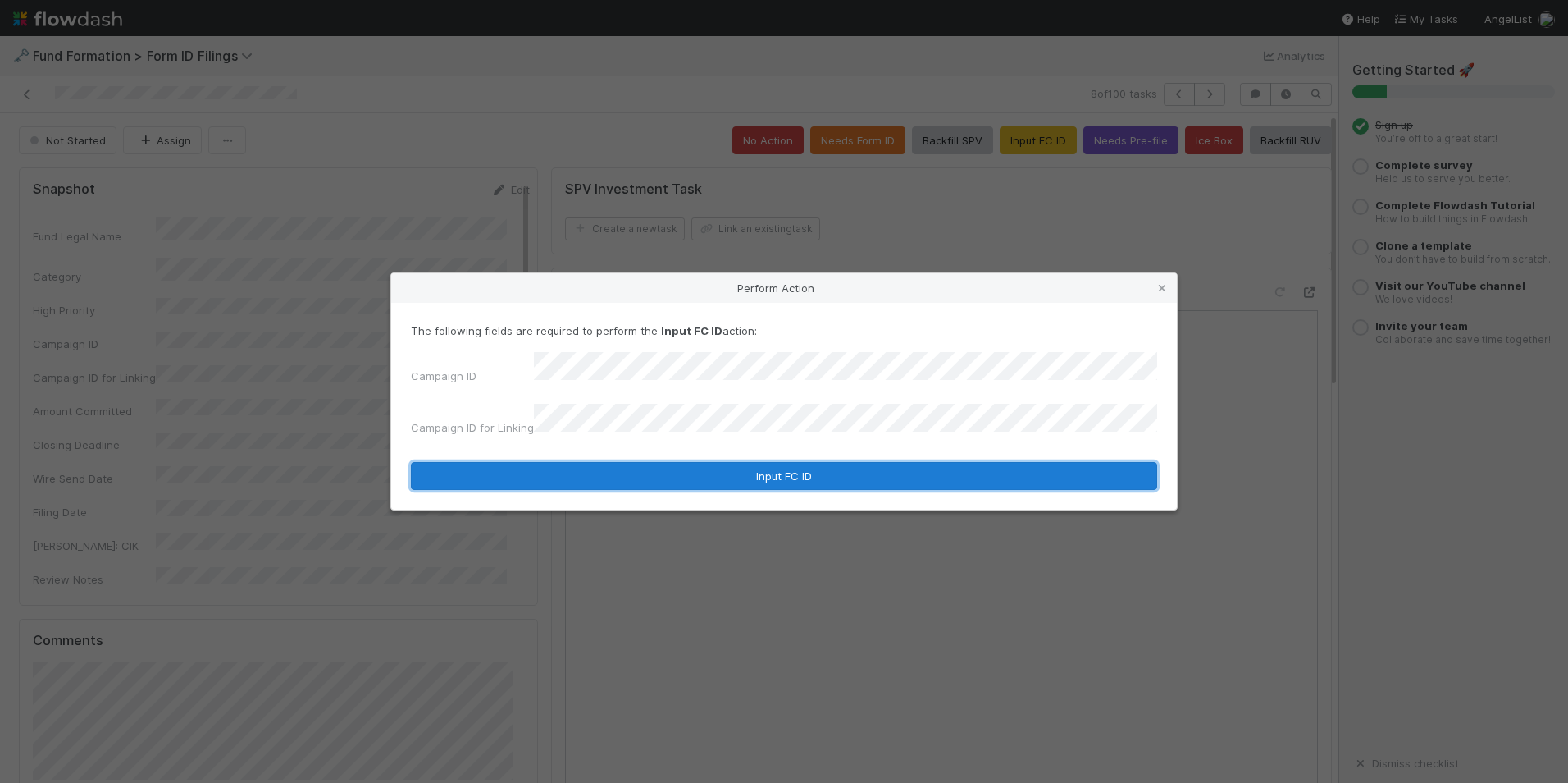
click at [745, 466] on button "Input FC ID" at bounding box center [784, 476] width 746 height 28
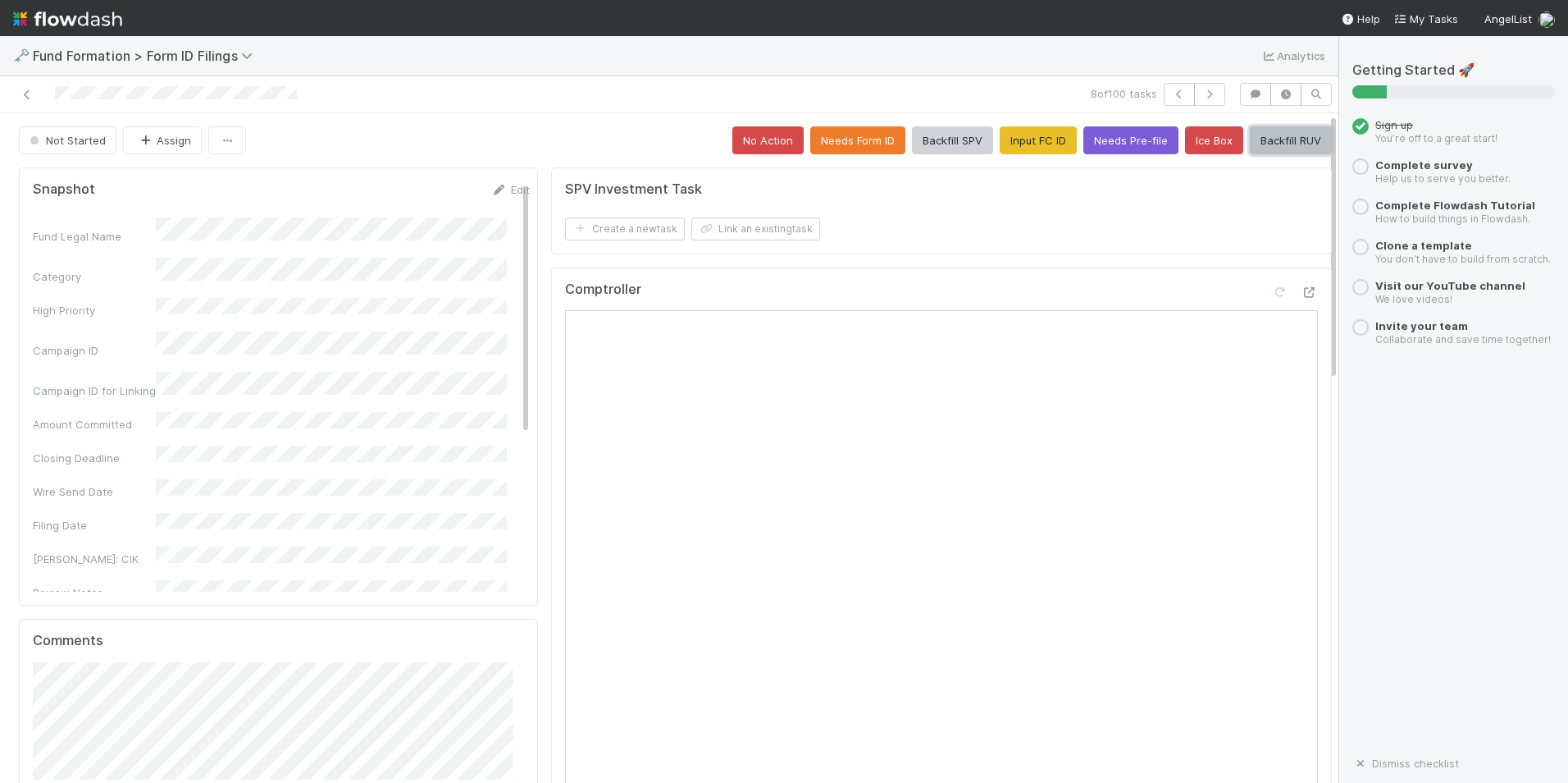
click at [1260, 144] on button "Backfill RUV" at bounding box center [1291, 140] width 82 height 28
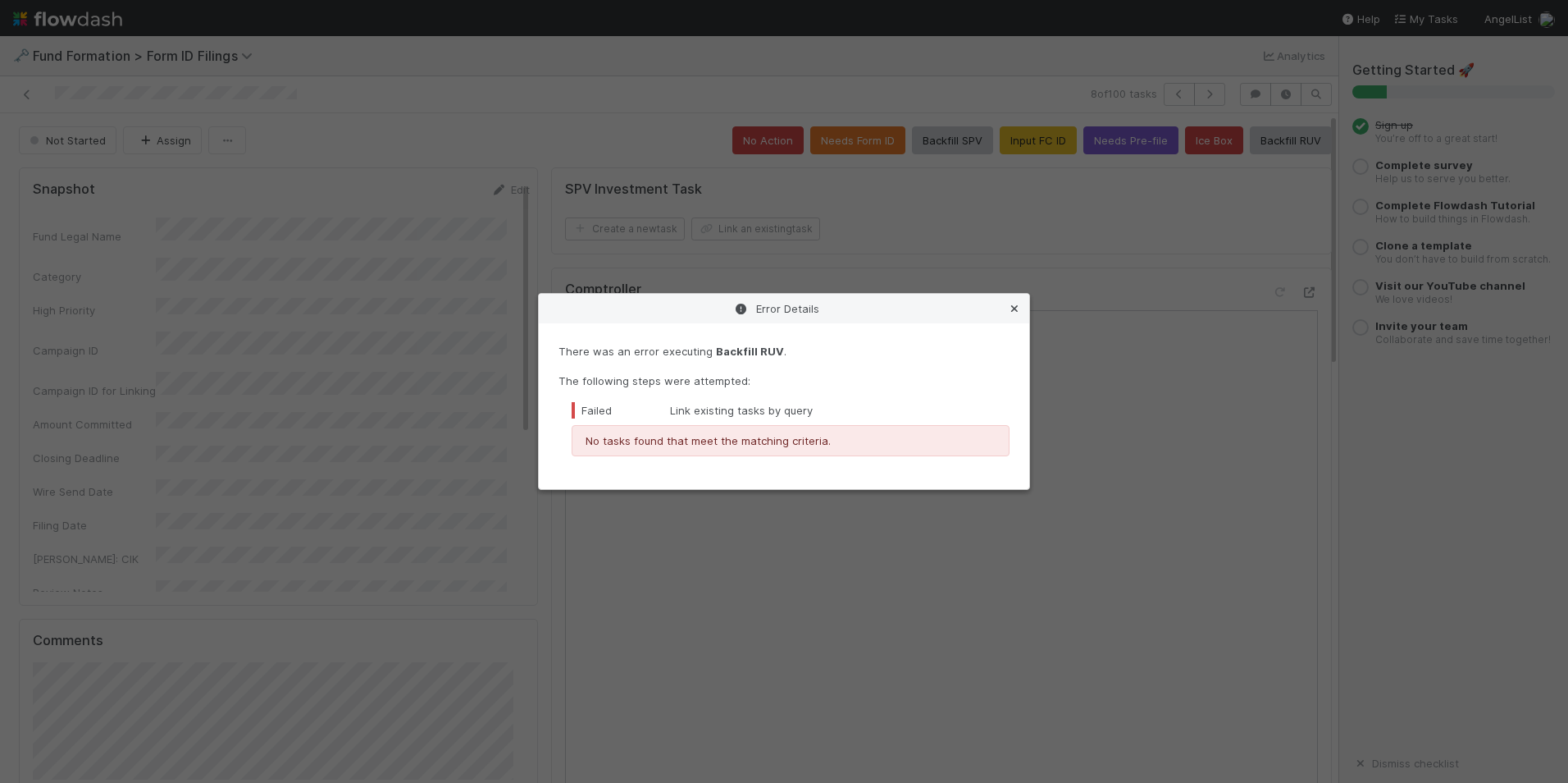
click at [1017, 310] on icon at bounding box center [1014, 309] width 16 height 10
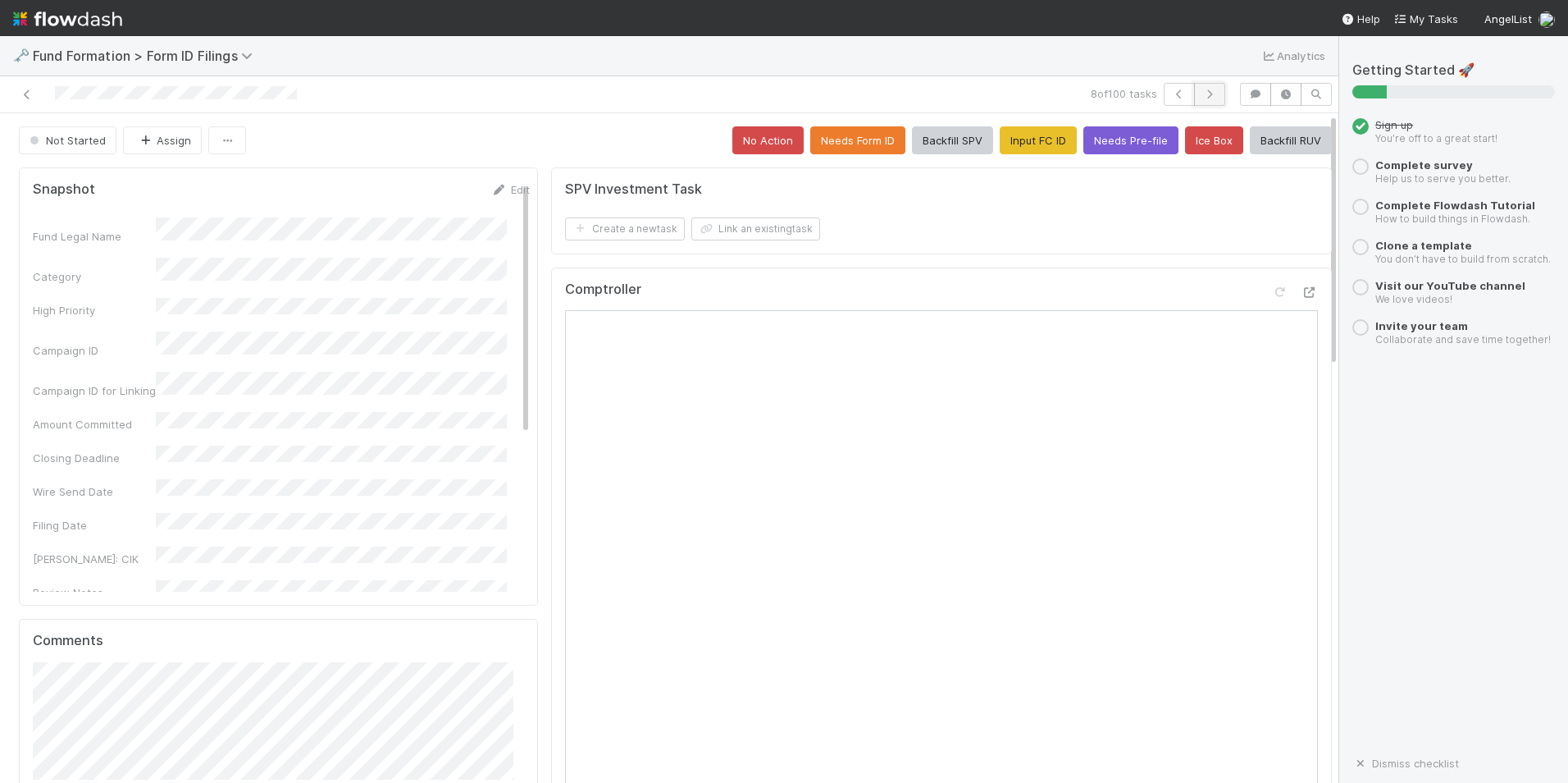
click at [1201, 92] on icon "button" at bounding box center [1209, 94] width 16 height 10
click at [1031, 145] on button "Input FC ID" at bounding box center [1038, 140] width 77 height 28
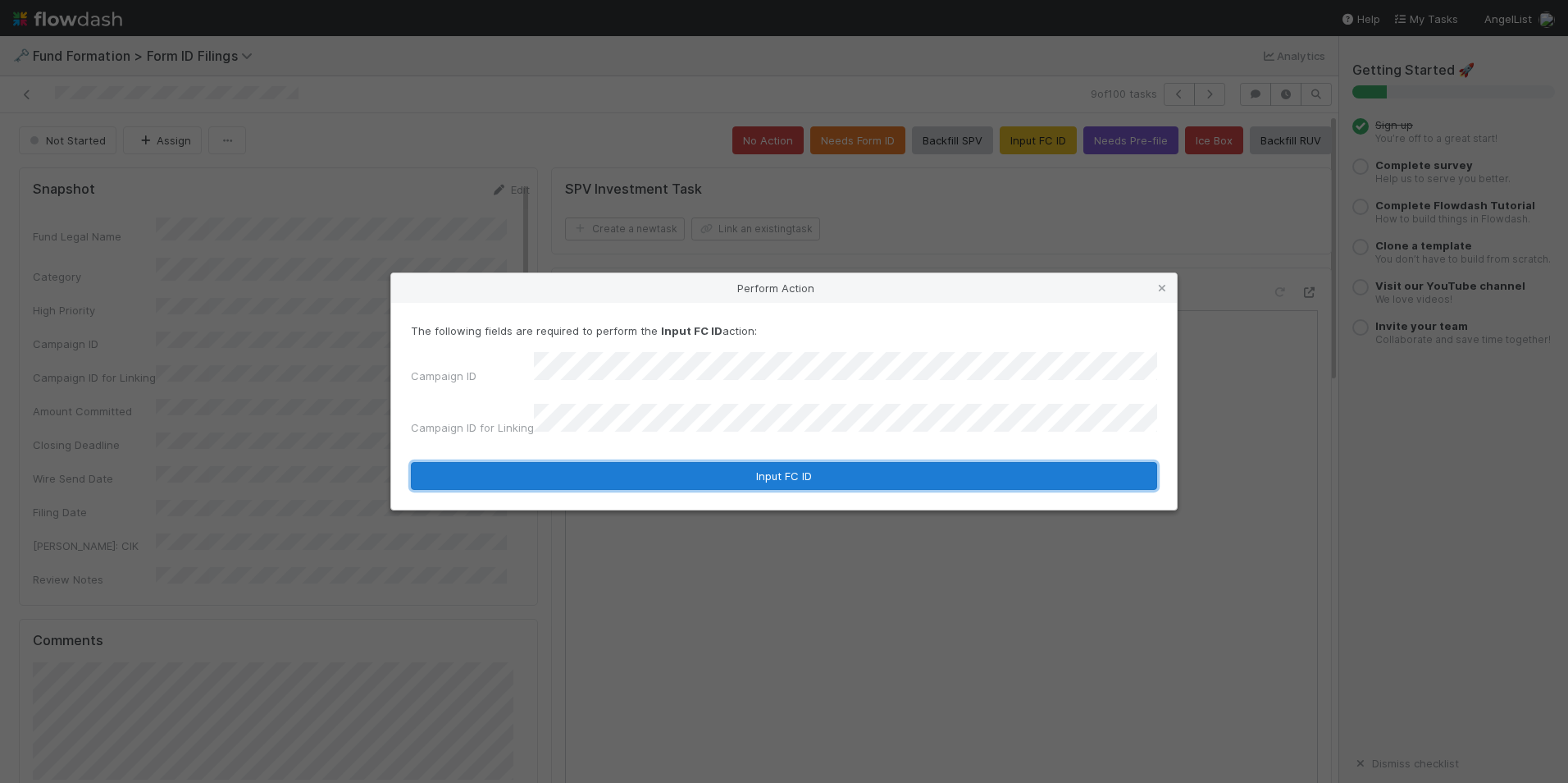
click at [685, 462] on button "Input FC ID" at bounding box center [784, 476] width 746 height 28
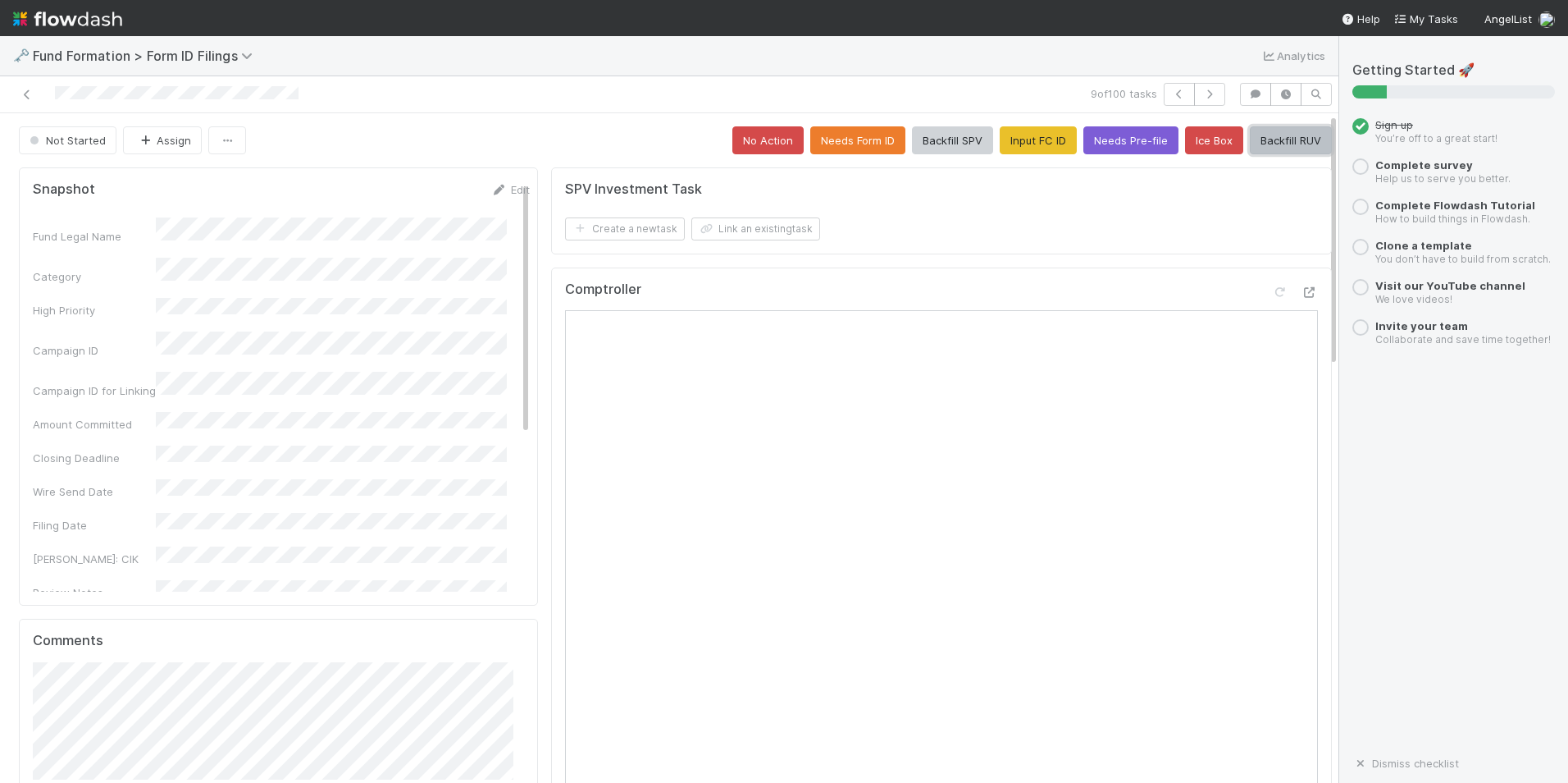
click at [1265, 148] on button "Backfill RUV" at bounding box center [1291, 140] width 82 height 28
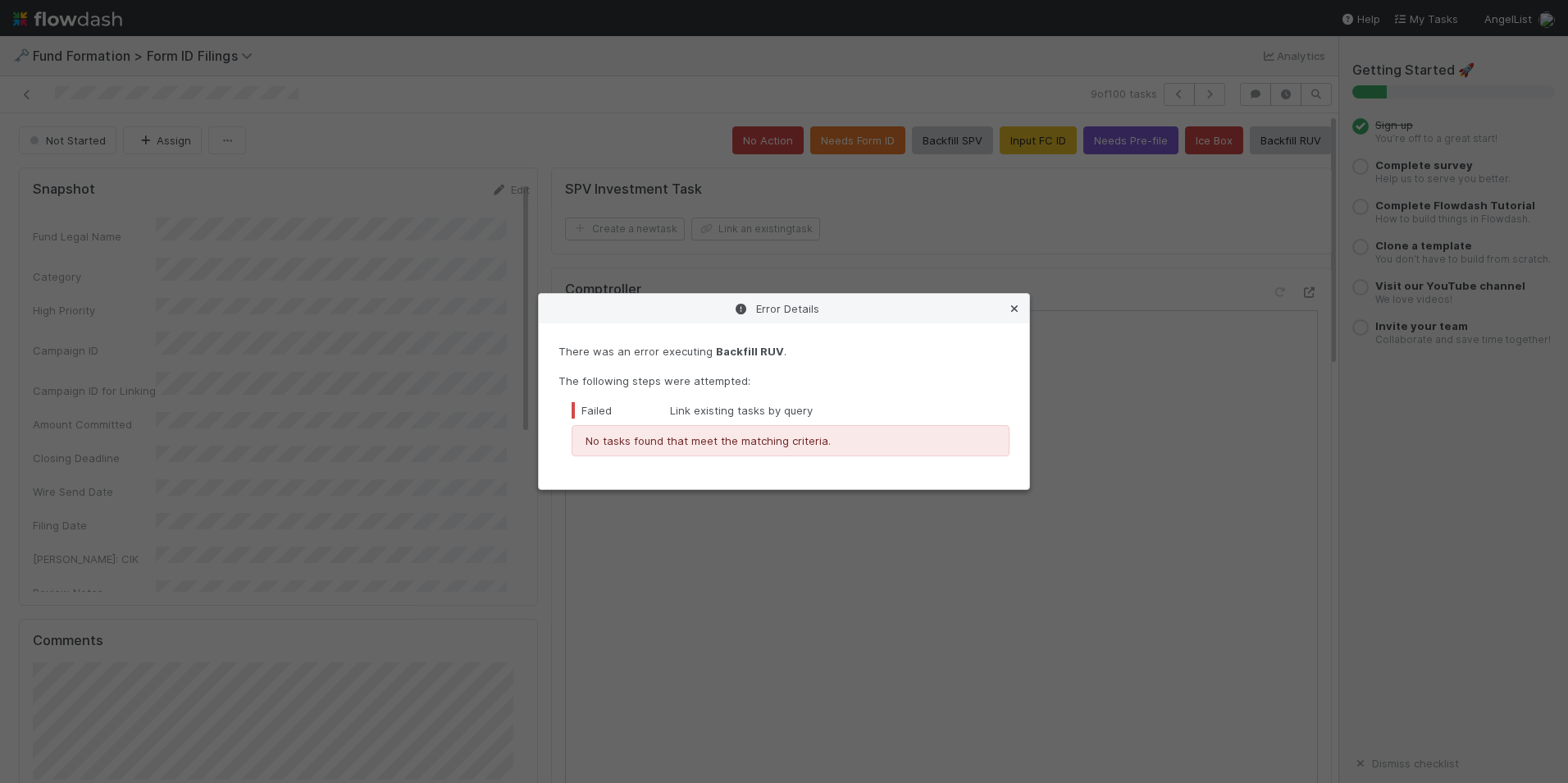
click at [1019, 314] on icon at bounding box center [1014, 309] width 16 height 10
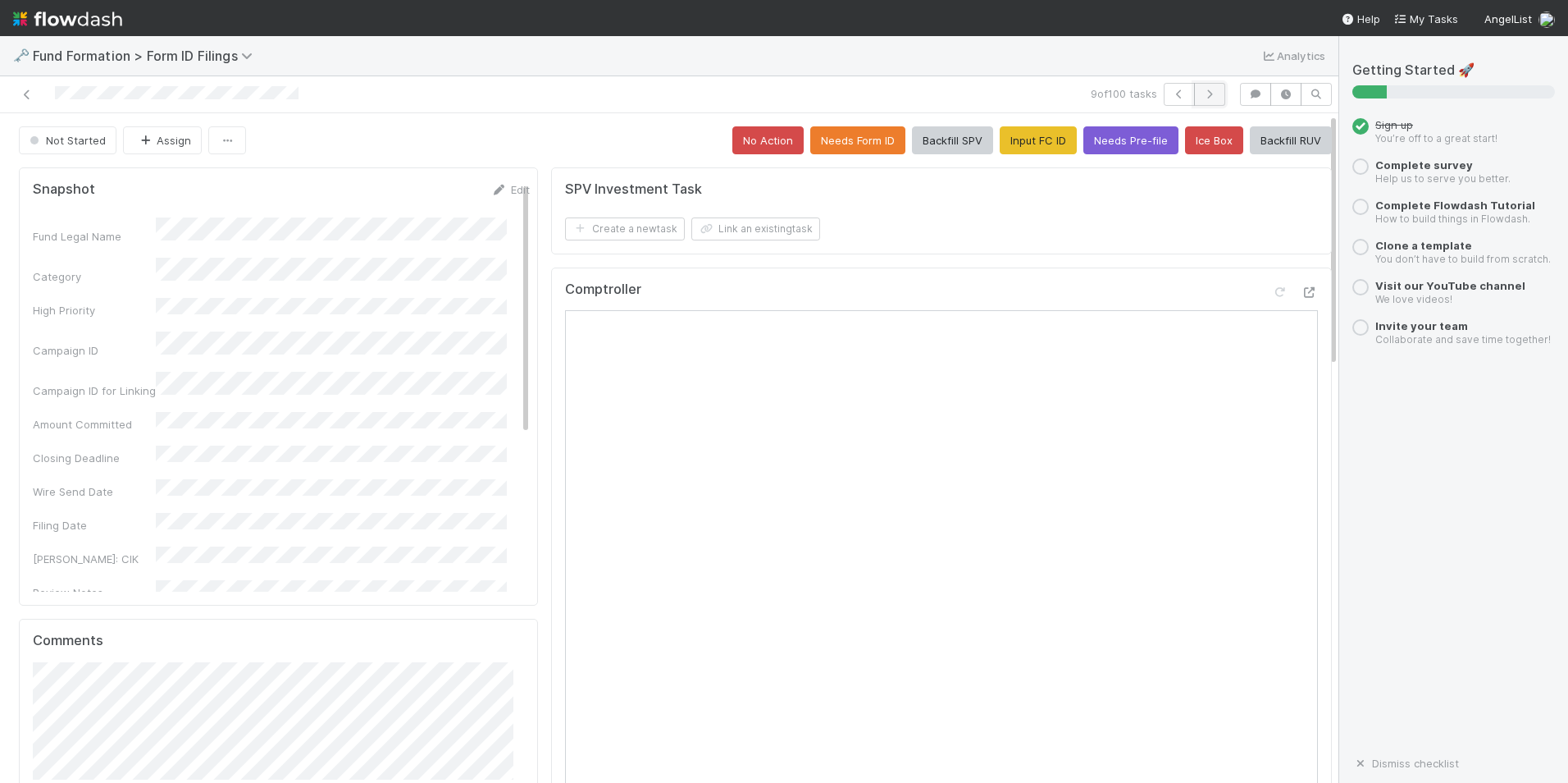
click at [1208, 96] on button "button" at bounding box center [1210, 95] width 31 height 23
click at [1036, 139] on button "Input FC ID" at bounding box center [1038, 140] width 77 height 28
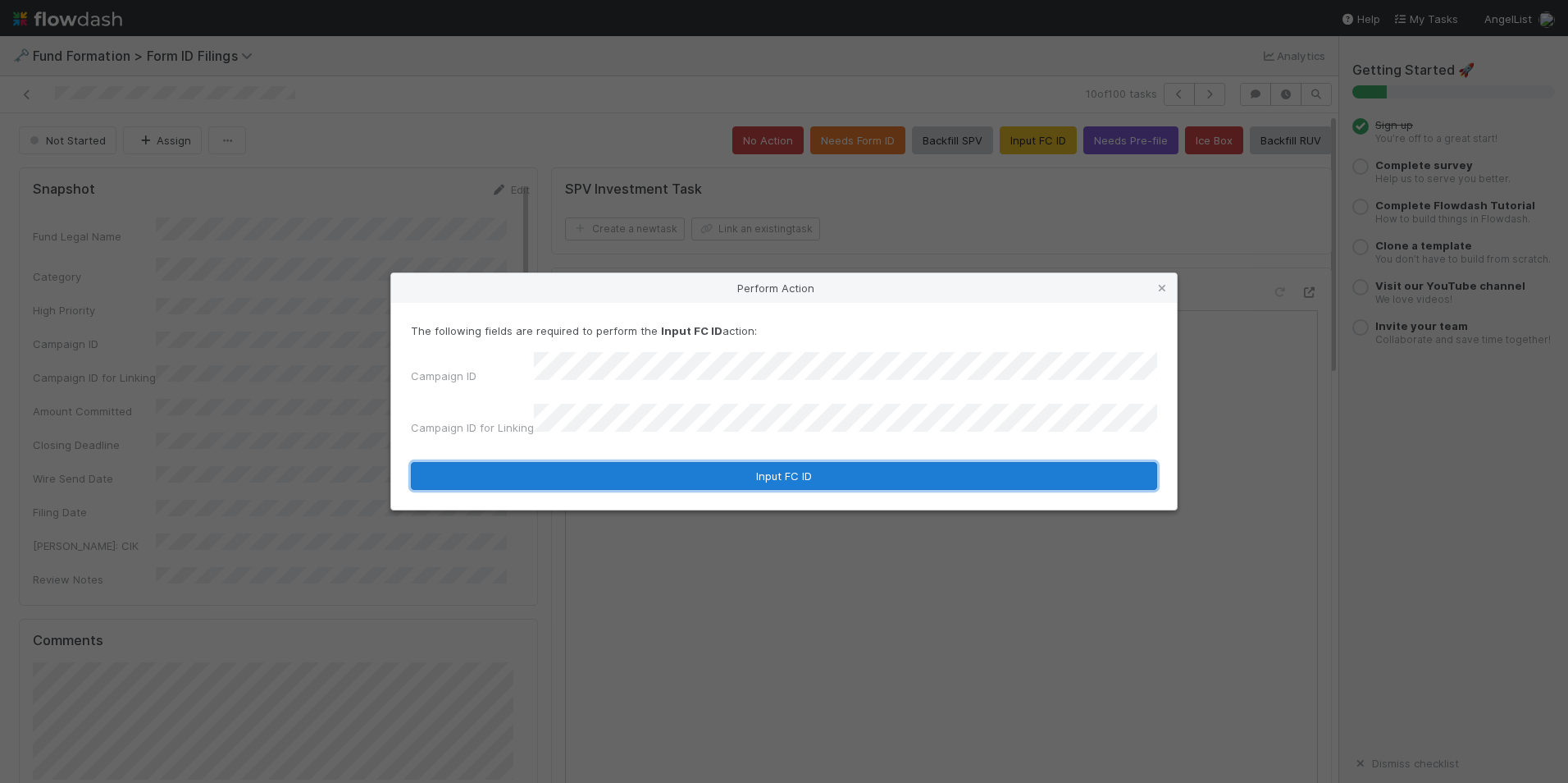
click at [735, 463] on button "Input FC ID" at bounding box center [784, 476] width 746 height 28
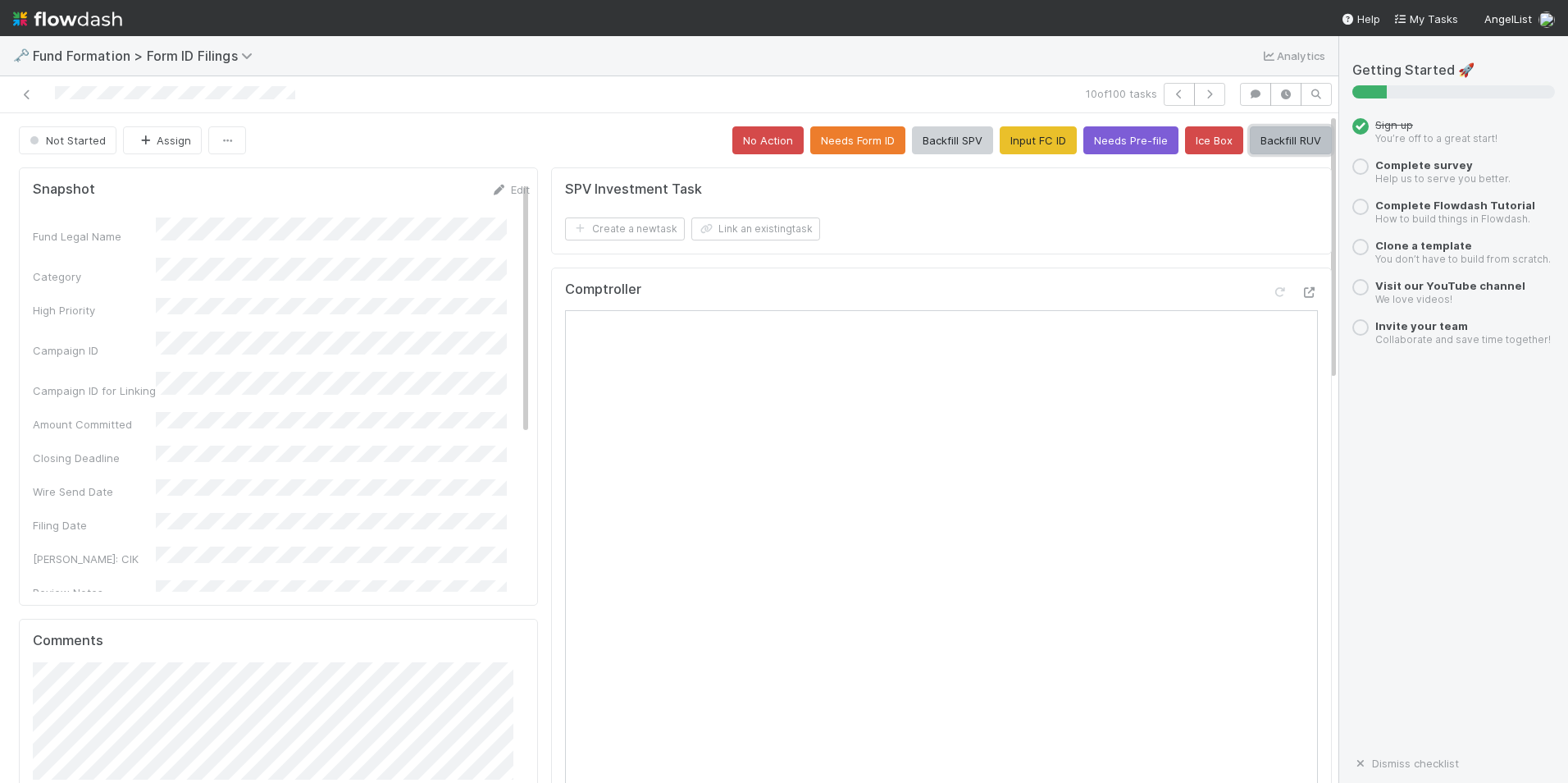
click at [1256, 137] on button "Backfill RUV" at bounding box center [1291, 140] width 82 height 28
click at [1201, 89] on icon "button" at bounding box center [1209, 94] width 16 height 10
click at [1031, 136] on button "Input FC ID" at bounding box center [1038, 140] width 77 height 28
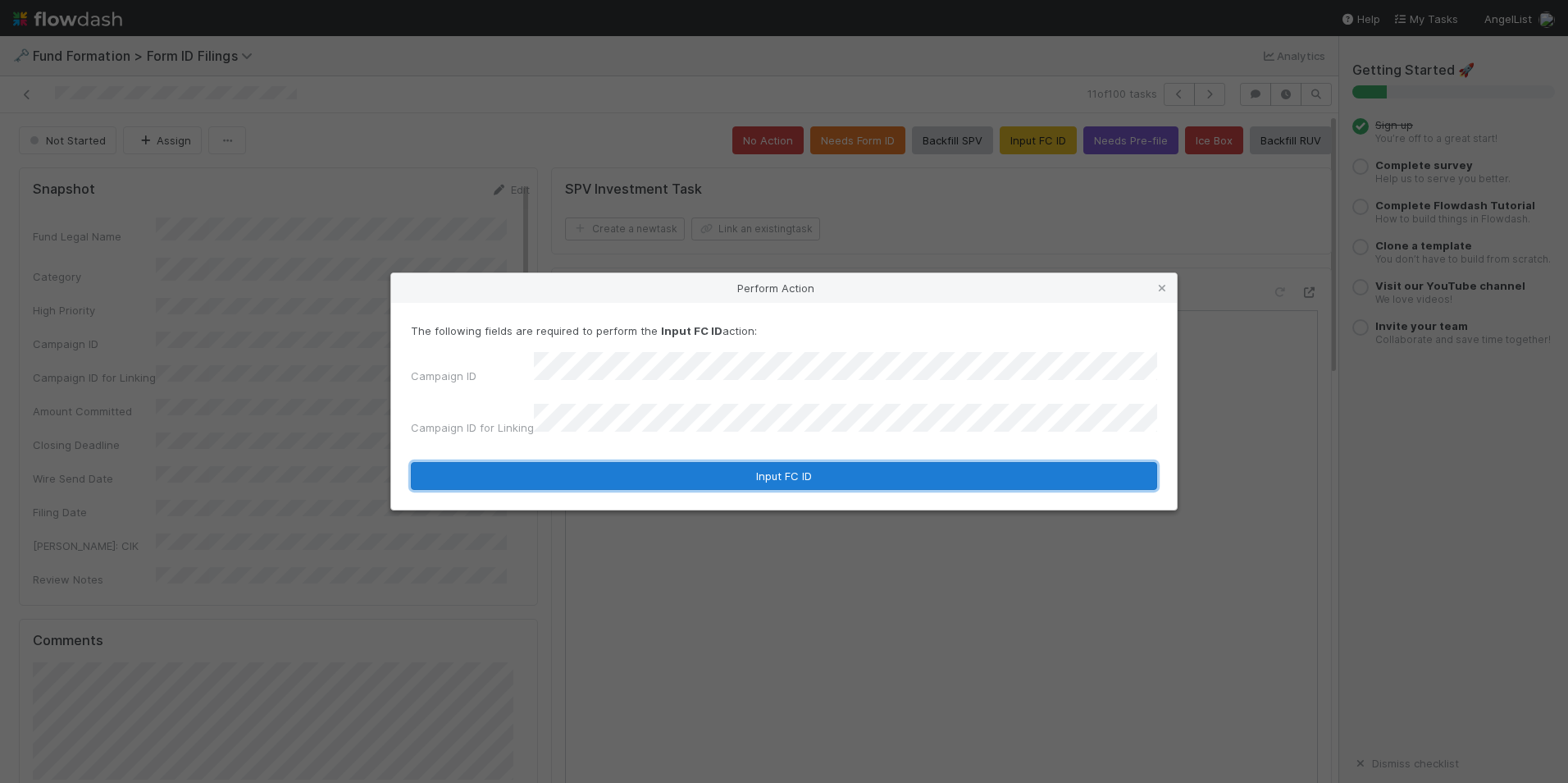
click at [744, 469] on button "Input FC ID" at bounding box center [784, 476] width 746 height 28
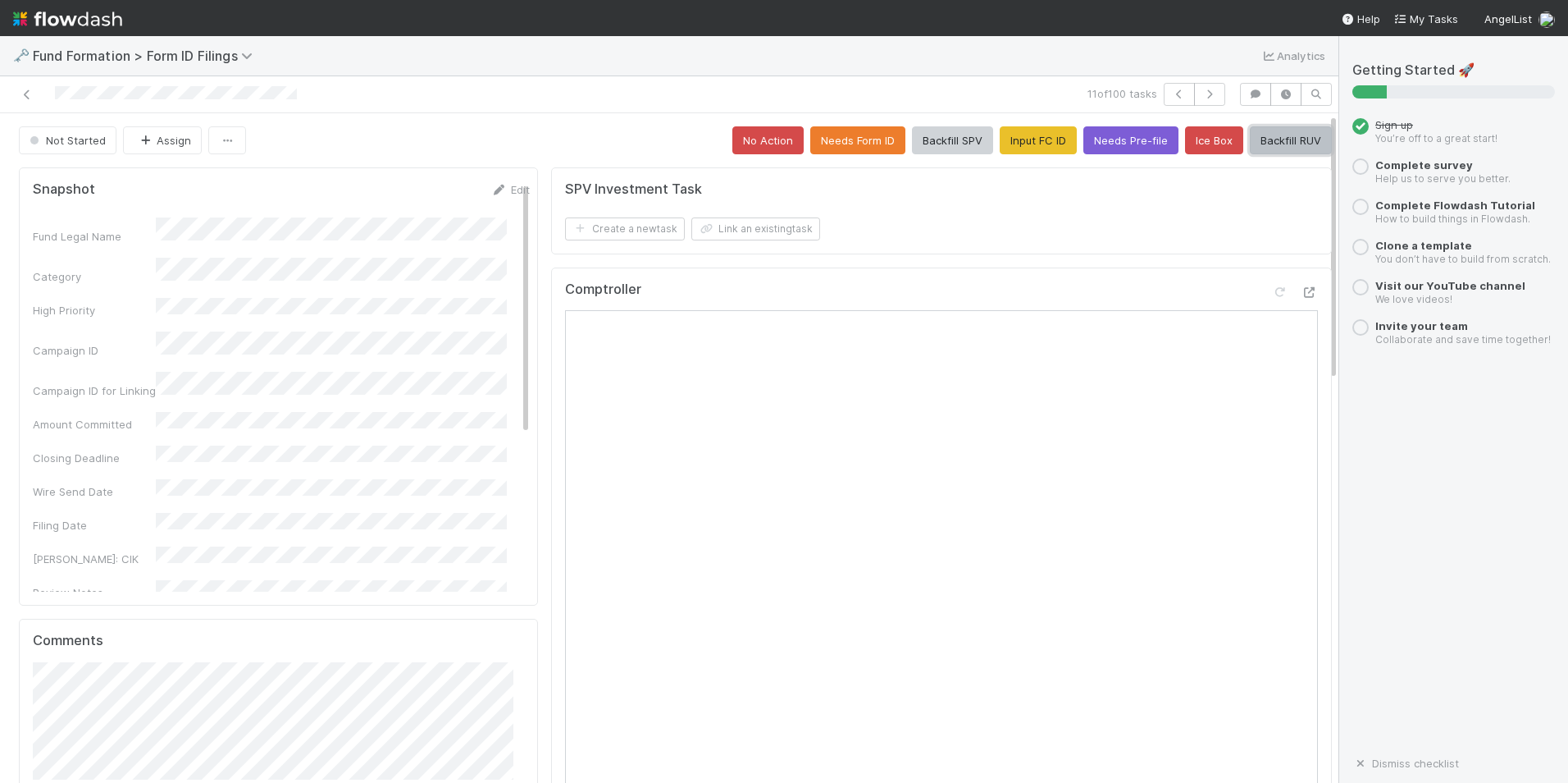
click at [1250, 142] on button "Backfill RUV" at bounding box center [1291, 140] width 82 height 28
click at [1201, 90] on icon "button" at bounding box center [1209, 94] width 16 height 10
click at [1032, 134] on button "Input FC ID" at bounding box center [1038, 140] width 77 height 28
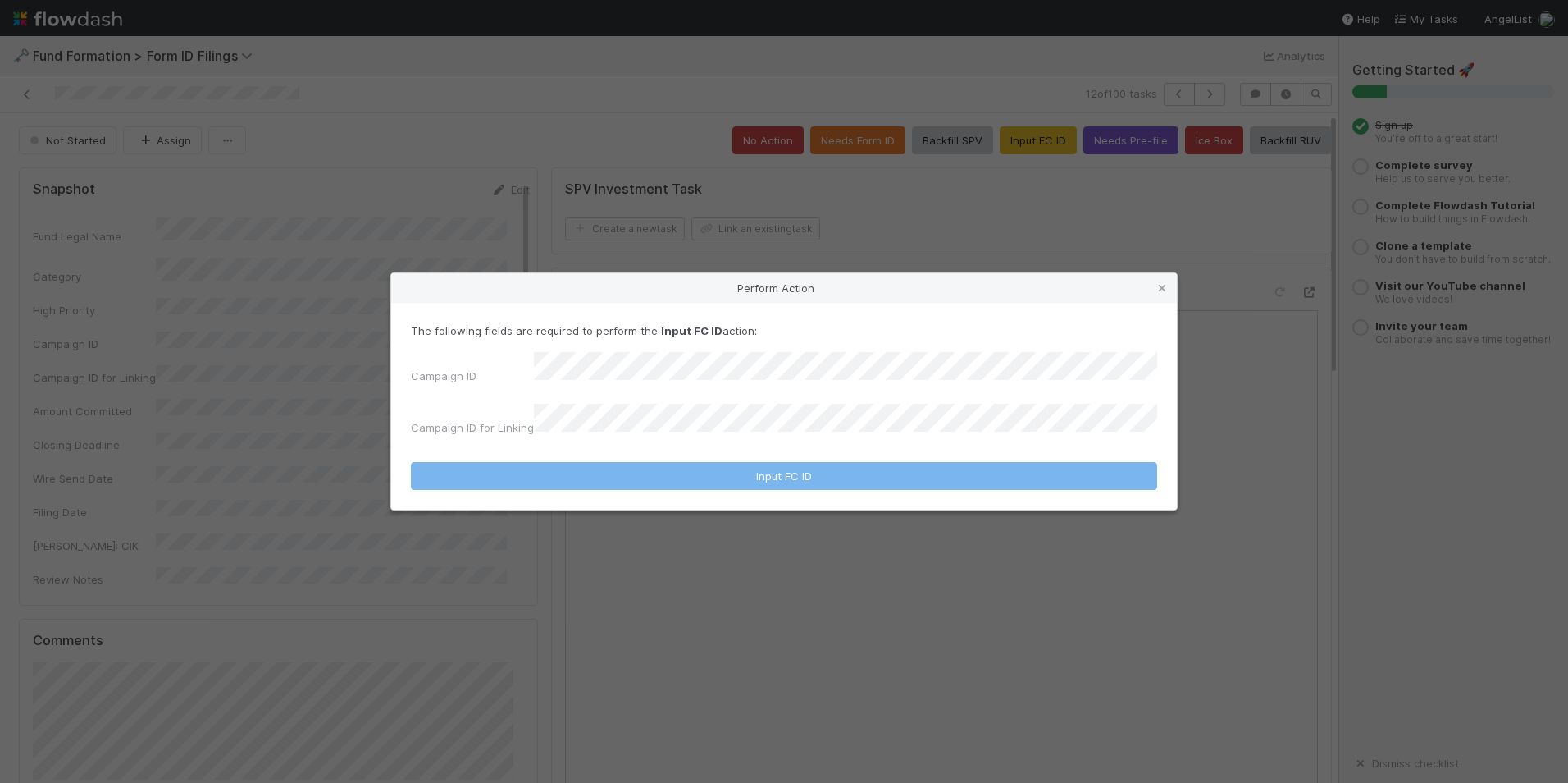
click at [777, 360] on div "The following fields are required to perform the Input FC ID action: Campaign I…" at bounding box center [784, 382] width 746 height 120
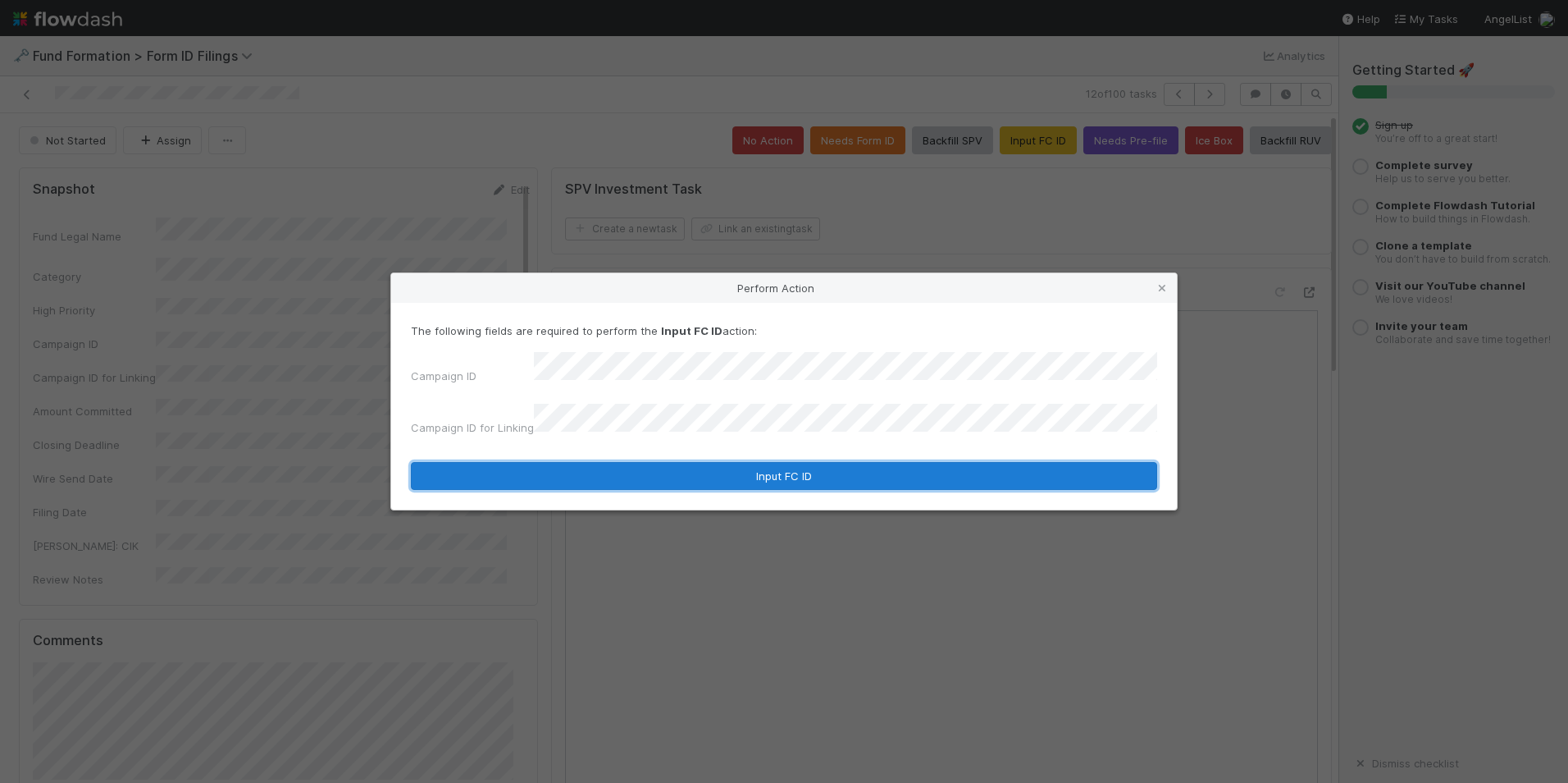
click at [777, 466] on button "Input FC ID" at bounding box center [784, 476] width 746 height 28
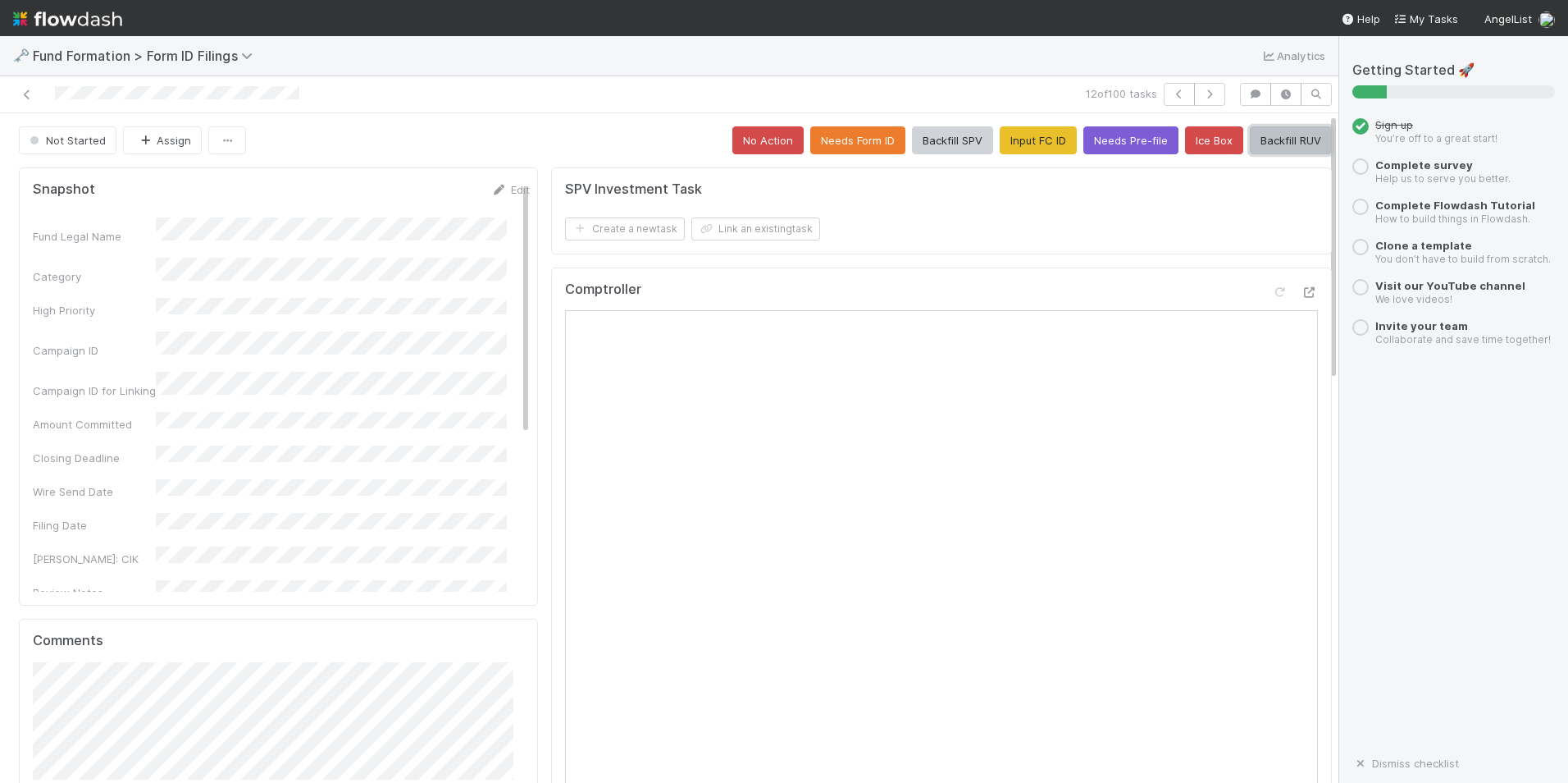
click at [1254, 138] on button "Backfill RUV" at bounding box center [1291, 140] width 82 height 28
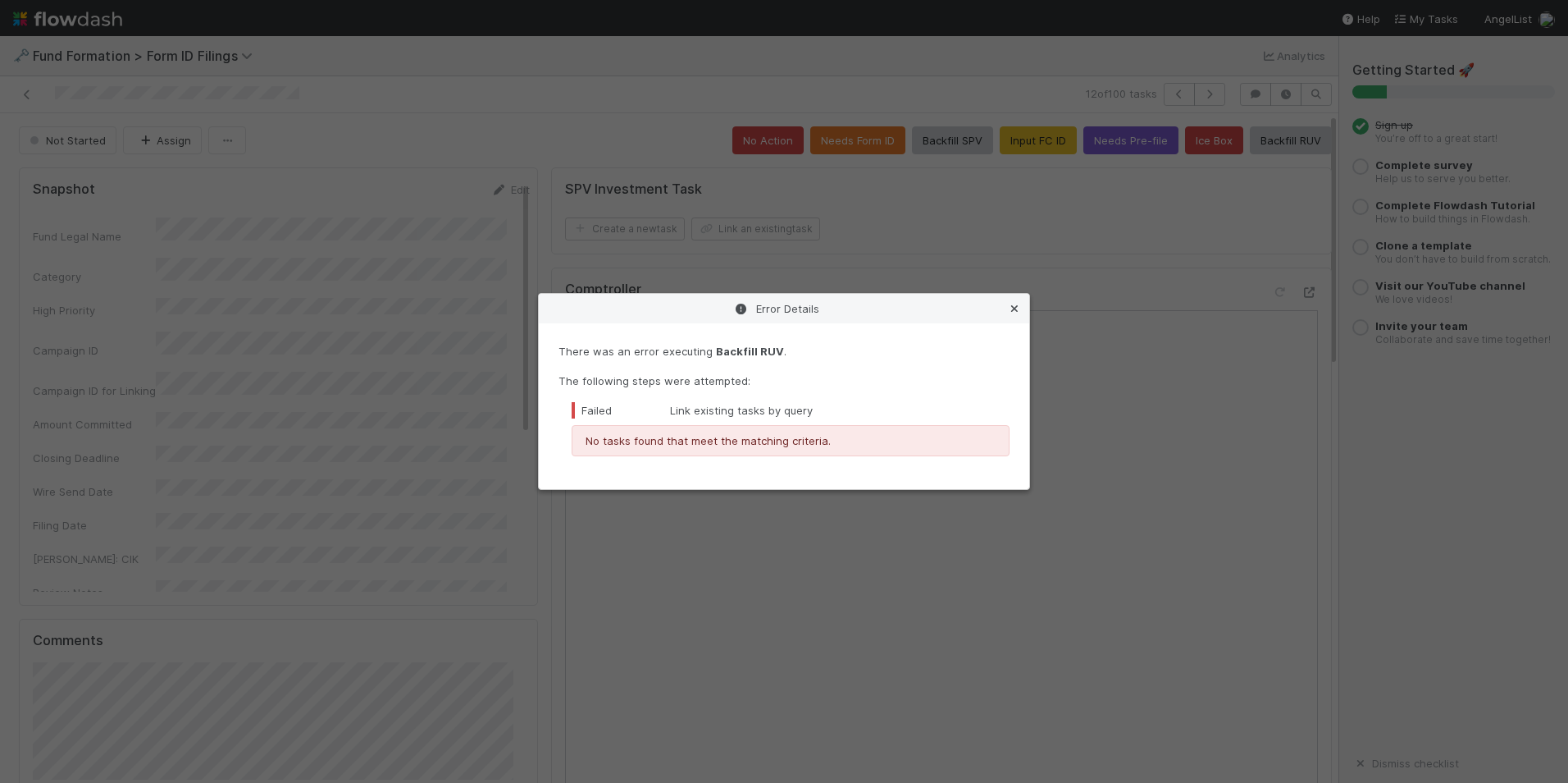
click at [1008, 308] on icon at bounding box center [1014, 309] width 16 height 10
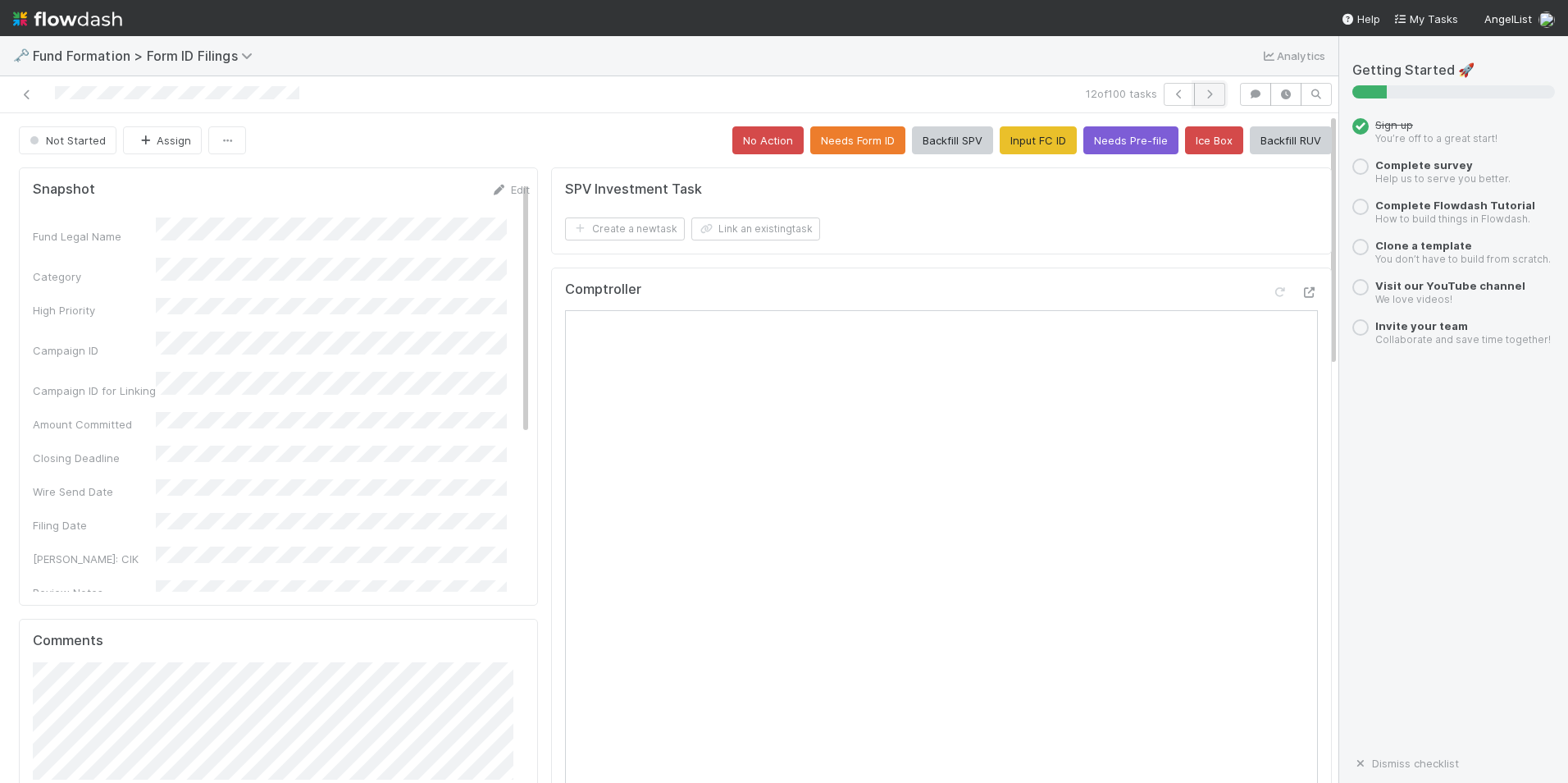
click at [1200, 84] on button "button" at bounding box center [1210, 95] width 31 height 23
click at [1018, 134] on button "Input FC ID" at bounding box center [1038, 140] width 77 height 28
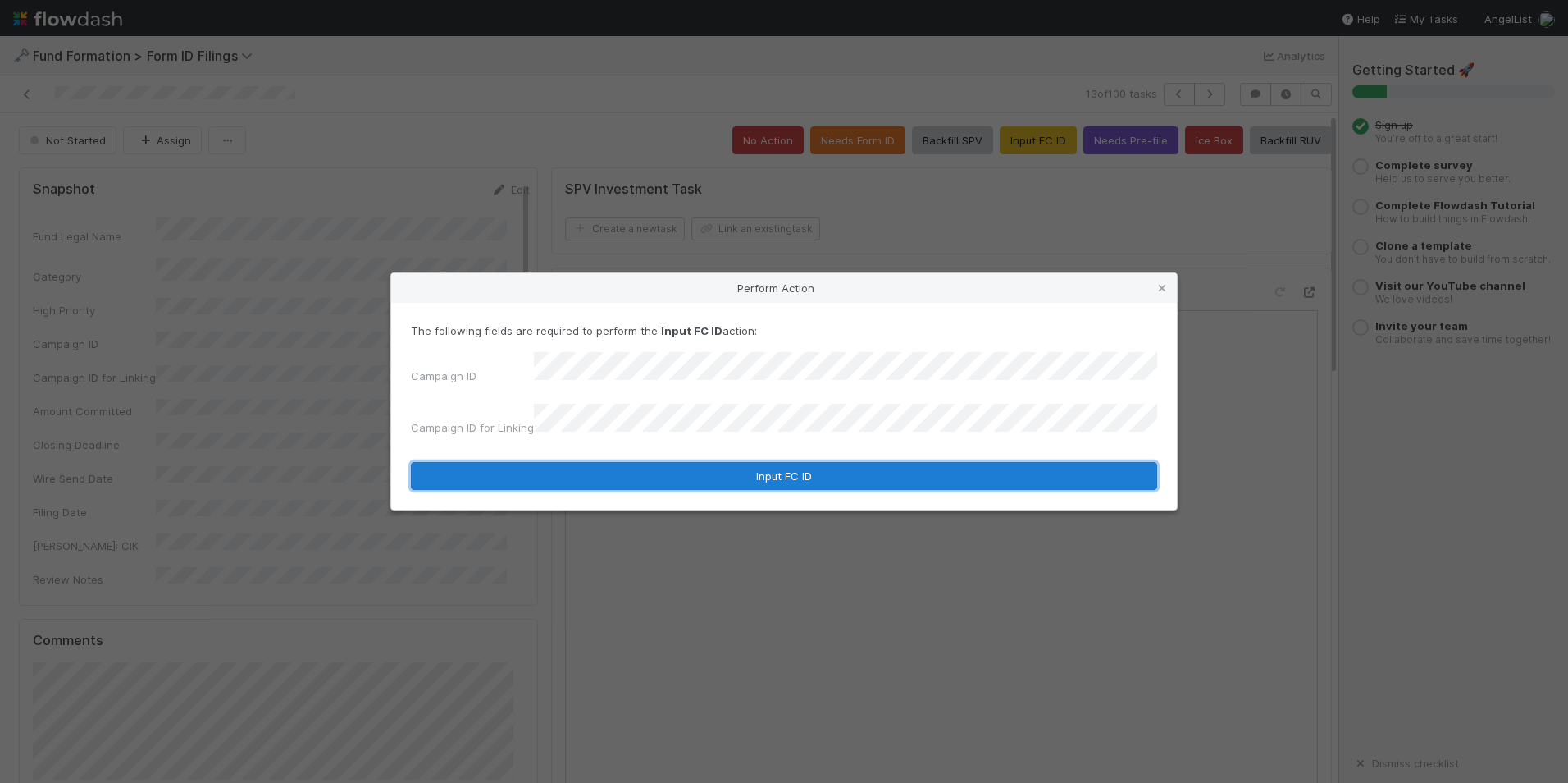
click at [712, 468] on button "Input FC ID" at bounding box center [784, 476] width 746 height 28
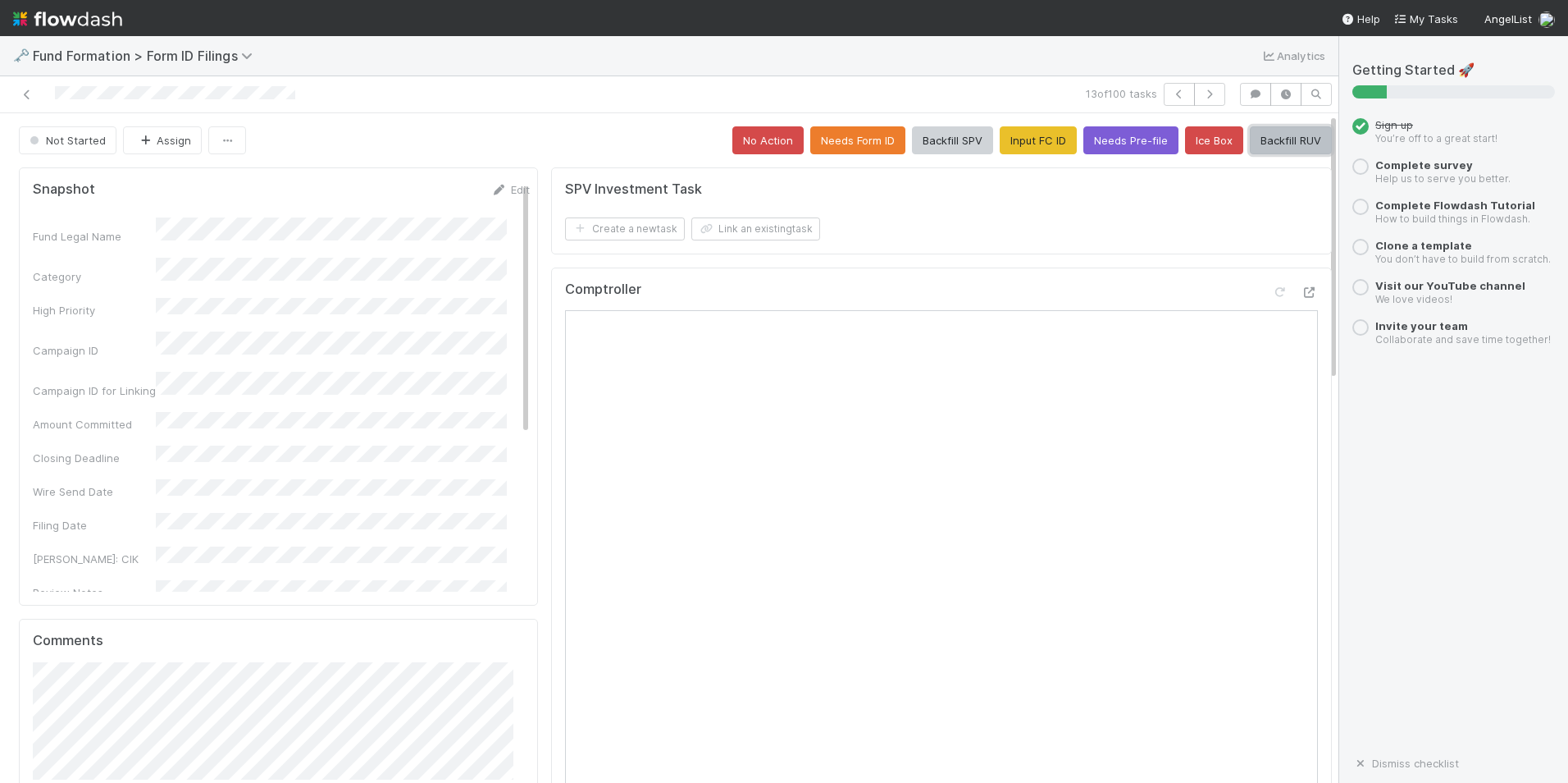
click at [1250, 147] on button "Backfill RUV" at bounding box center [1291, 140] width 82 height 28
click at [1207, 96] on button "button" at bounding box center [1210, 95] width 31 height 23
click at [1012, 148] on button "Input FC ID" at bounding box center [1038, 140] width 77 height 28
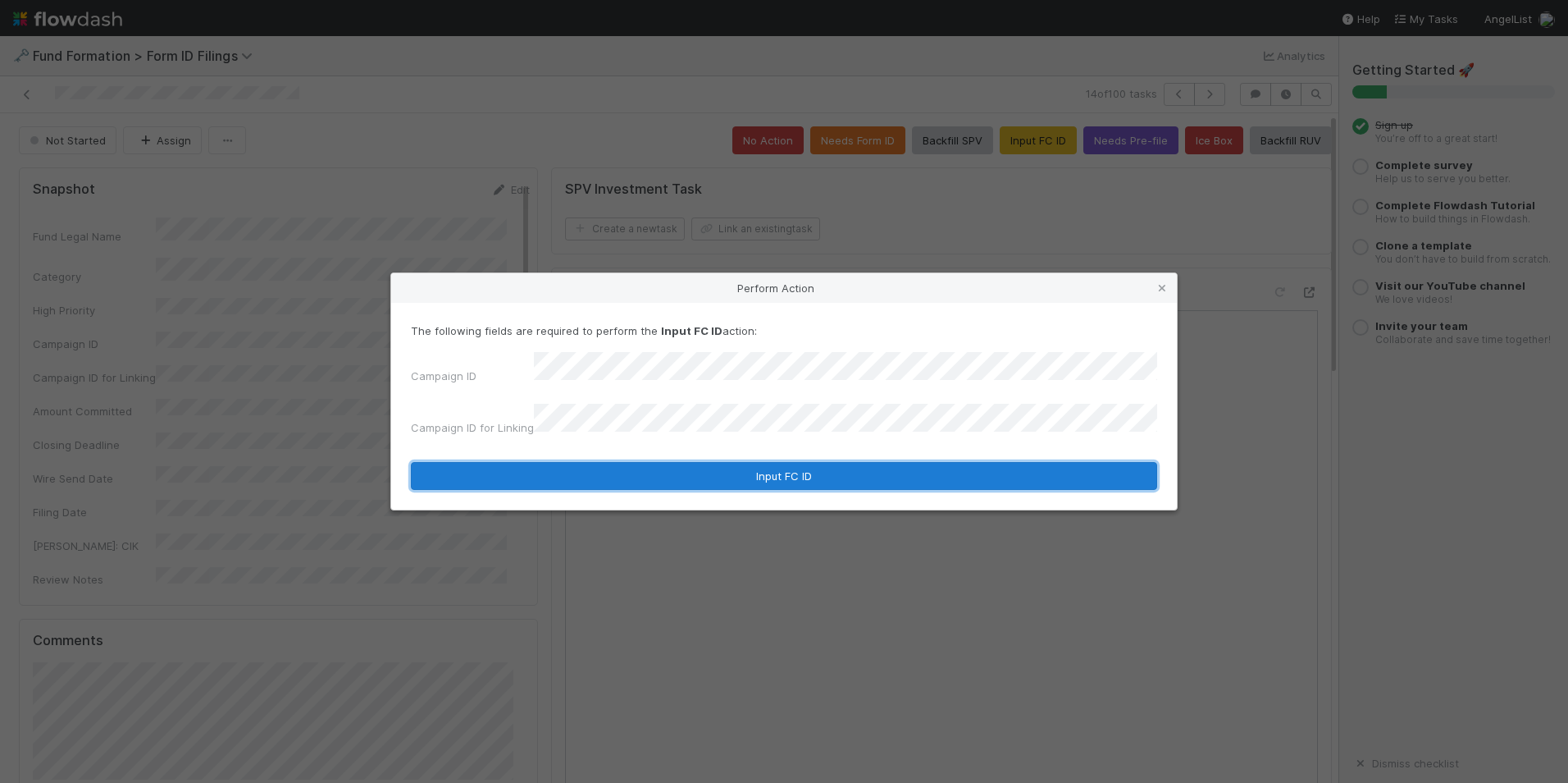
click at [737, 462] on button "Input FC ID" at bounding box center [784, 476] width 746 height 28
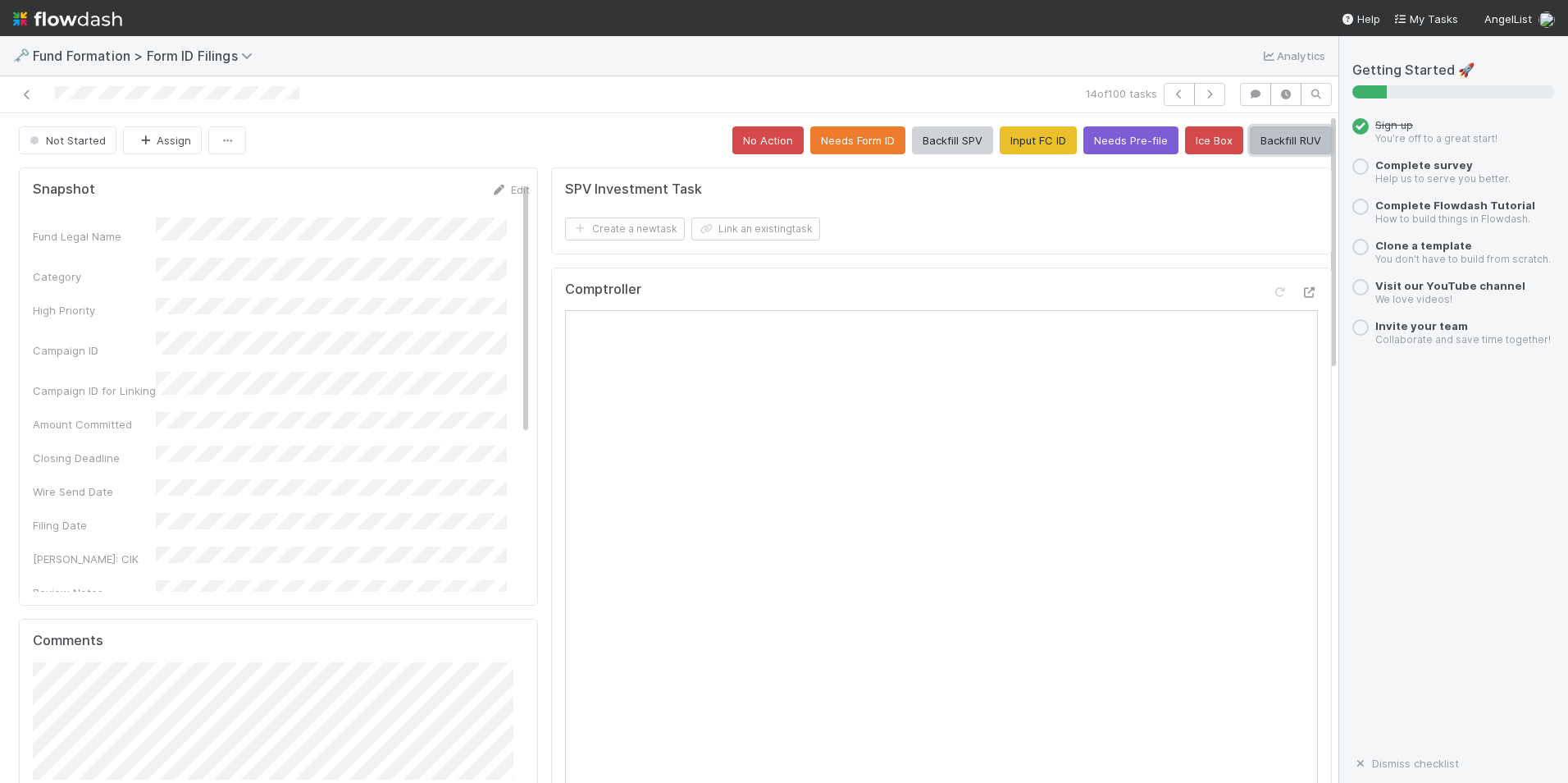
click at [1252, 146] on button "Backfill RUV" at bounding box center [1291, 140] width 82 height 28
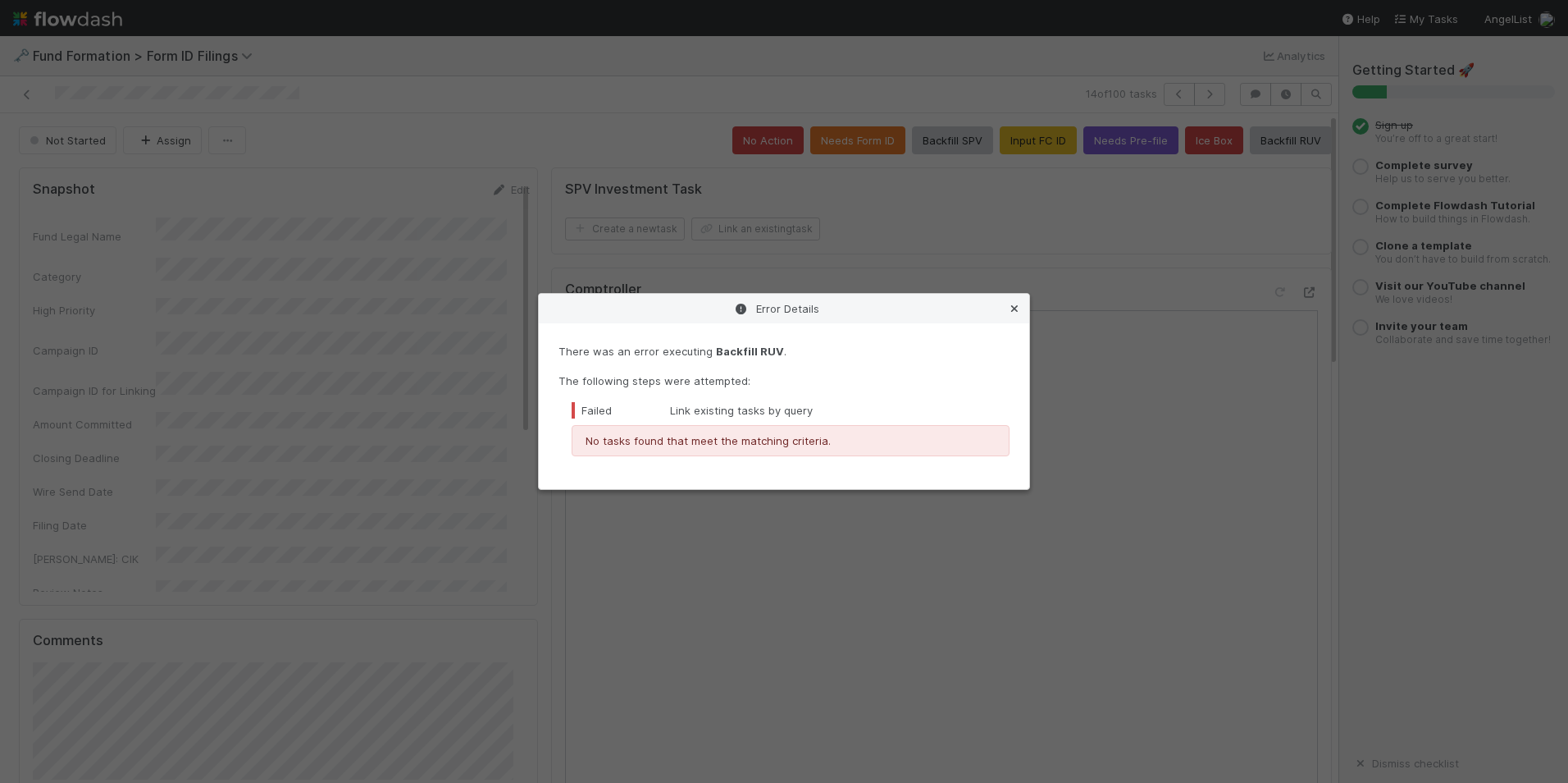
click at [1018, 310] on icon at bounding box center [1014, 309] width 16 height 10
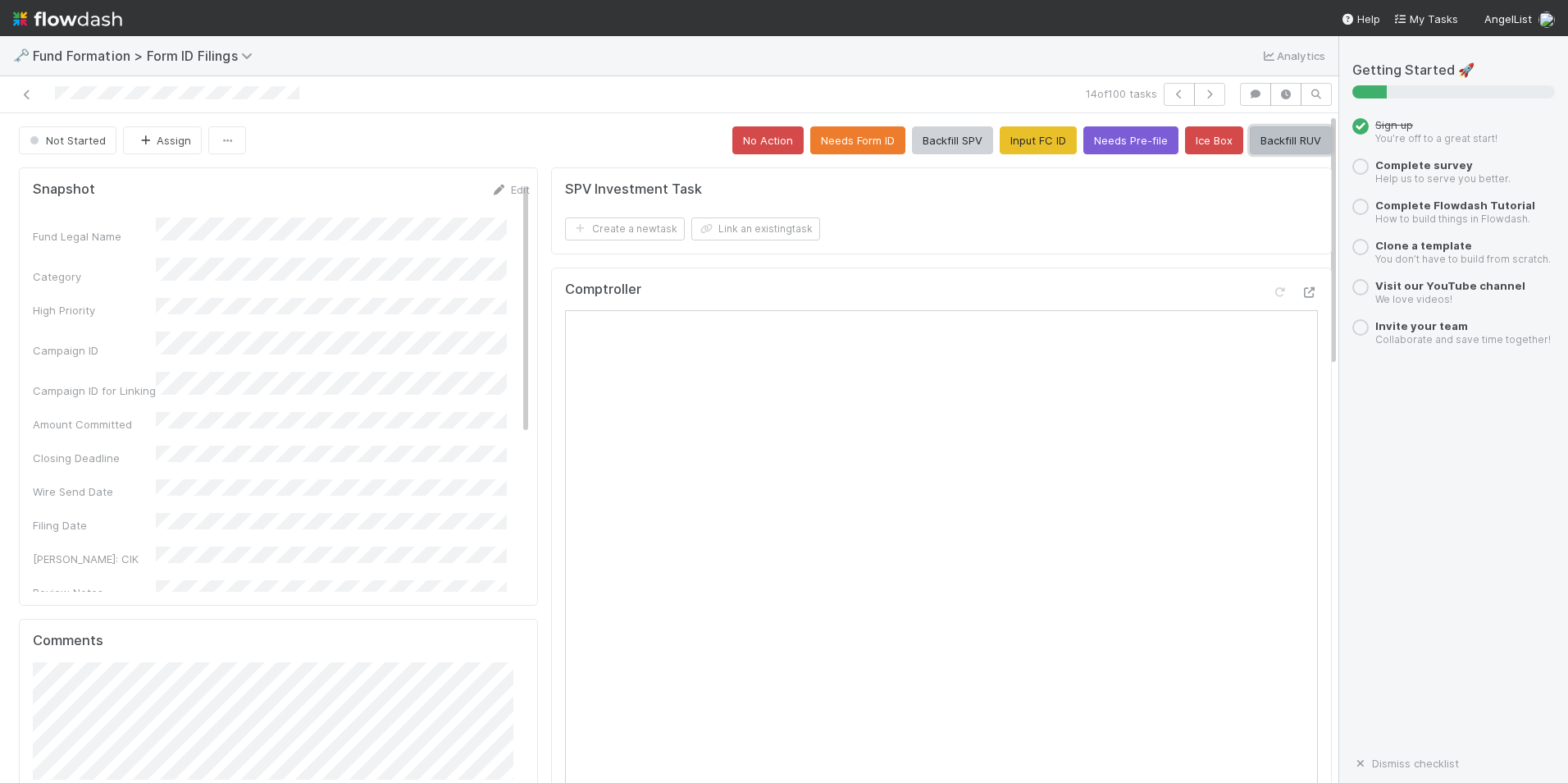
drag, startPoint x: 1242, startPoint y: 144, endPoint x: 1239, endPoint y: 160, distance: 16.3
click at [1250, 144] on button "Backfill RUV" at bounding box center [1291, 140] width 82 height 28
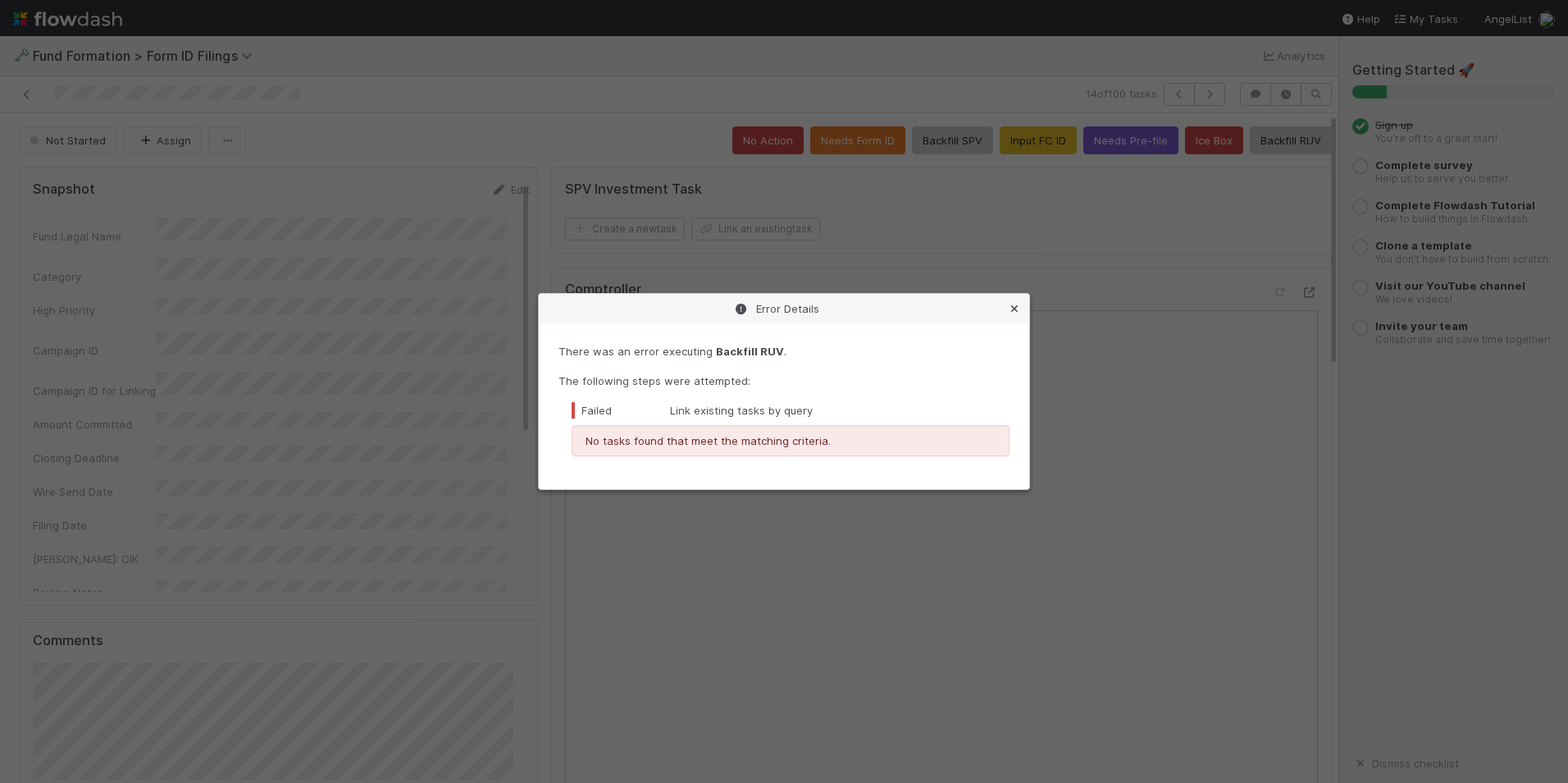
click at [1017, 311] on icon at bounding box center [1014, 309] width 16 height 10
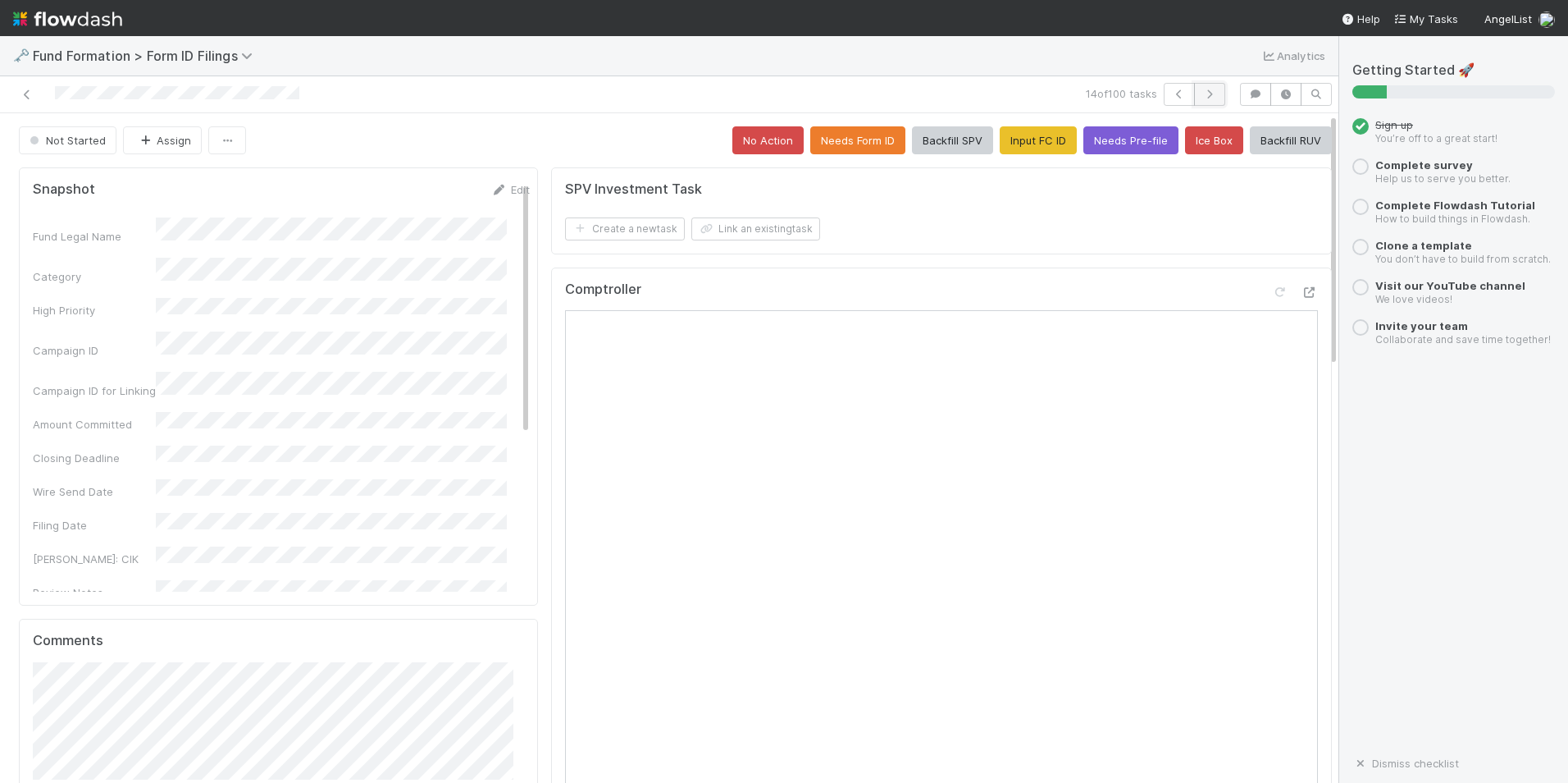
click at [1201, 93] on icon "button" at bounding box center [1209, 94] width 16 height 10
click at [1031, 130] on button "Input FC ID" at bounding box center [1038, 140] width 77 height 28
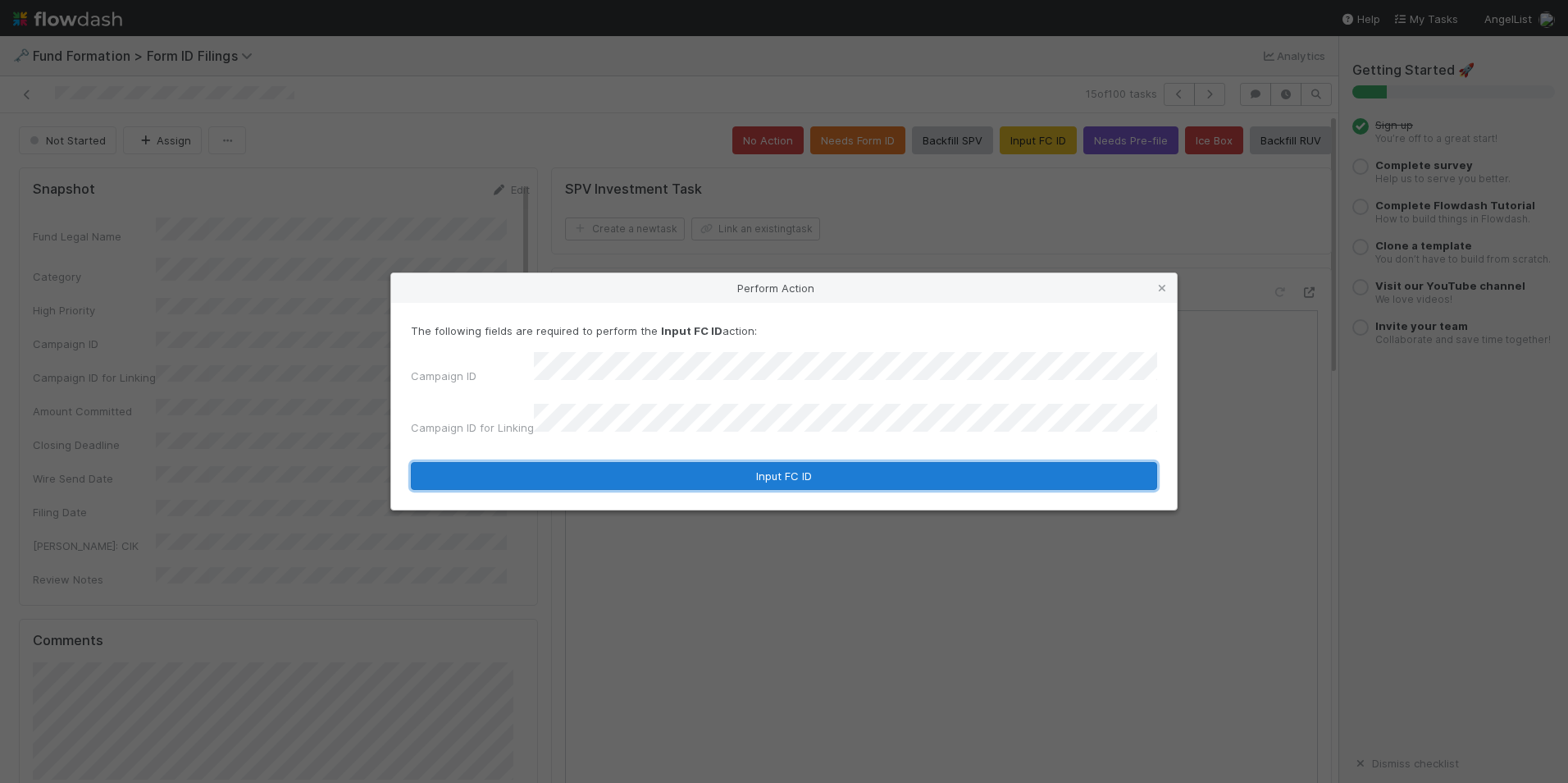
click at [767, 462] on button "Input FC ID" at bounding box center [784, 476] width 746 height 28
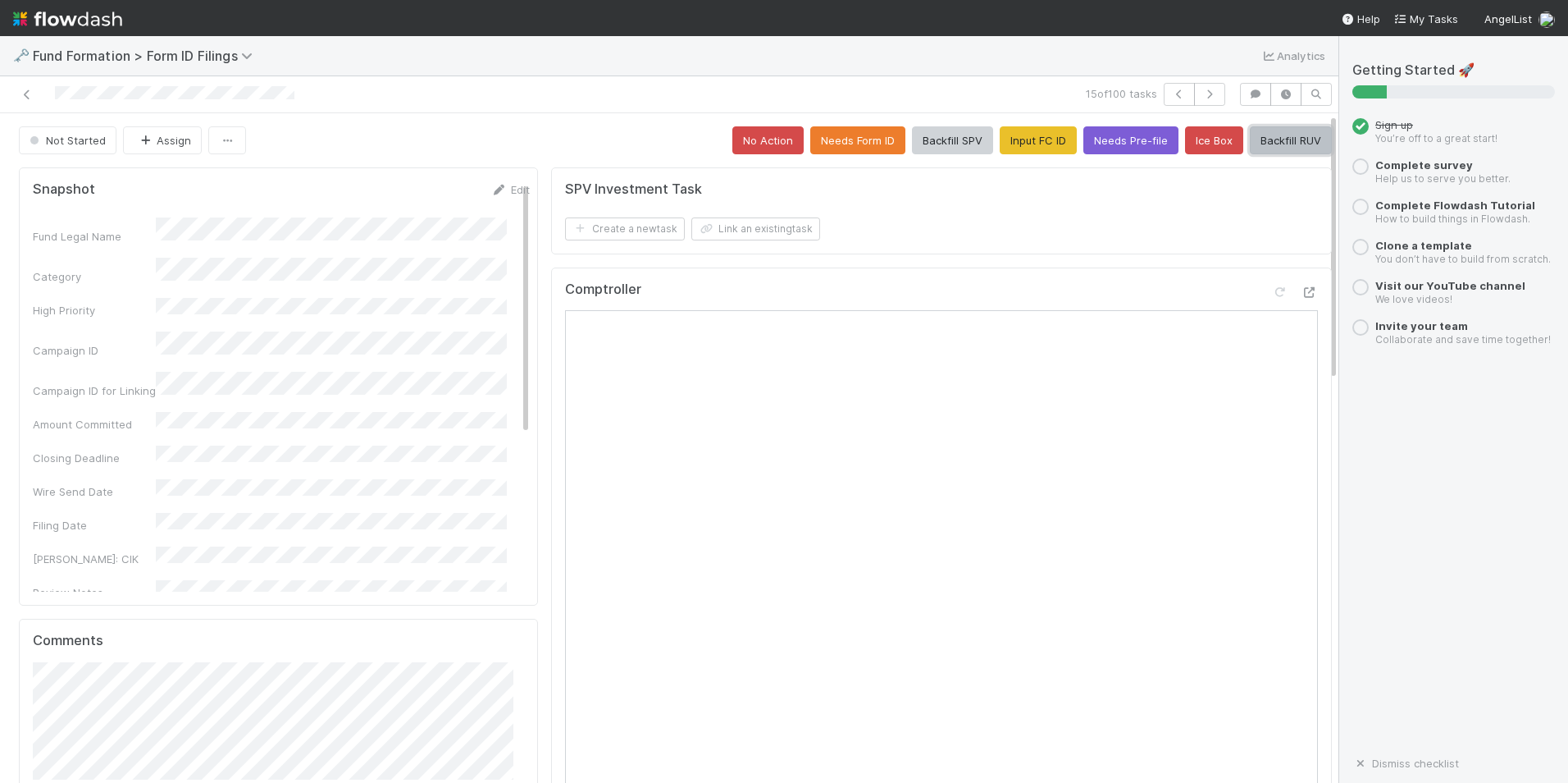
click at [1268, 144] on button "Backfill RUV" at bounding box center [1291, 140] width 82 height 28
click at [1203, 101] on button "button" at bounding box center [1210, 95] width 31 height 23
click at [1000, 141] on button "Input FC ID" at bounding box center [1038, 140] width 77 height 28
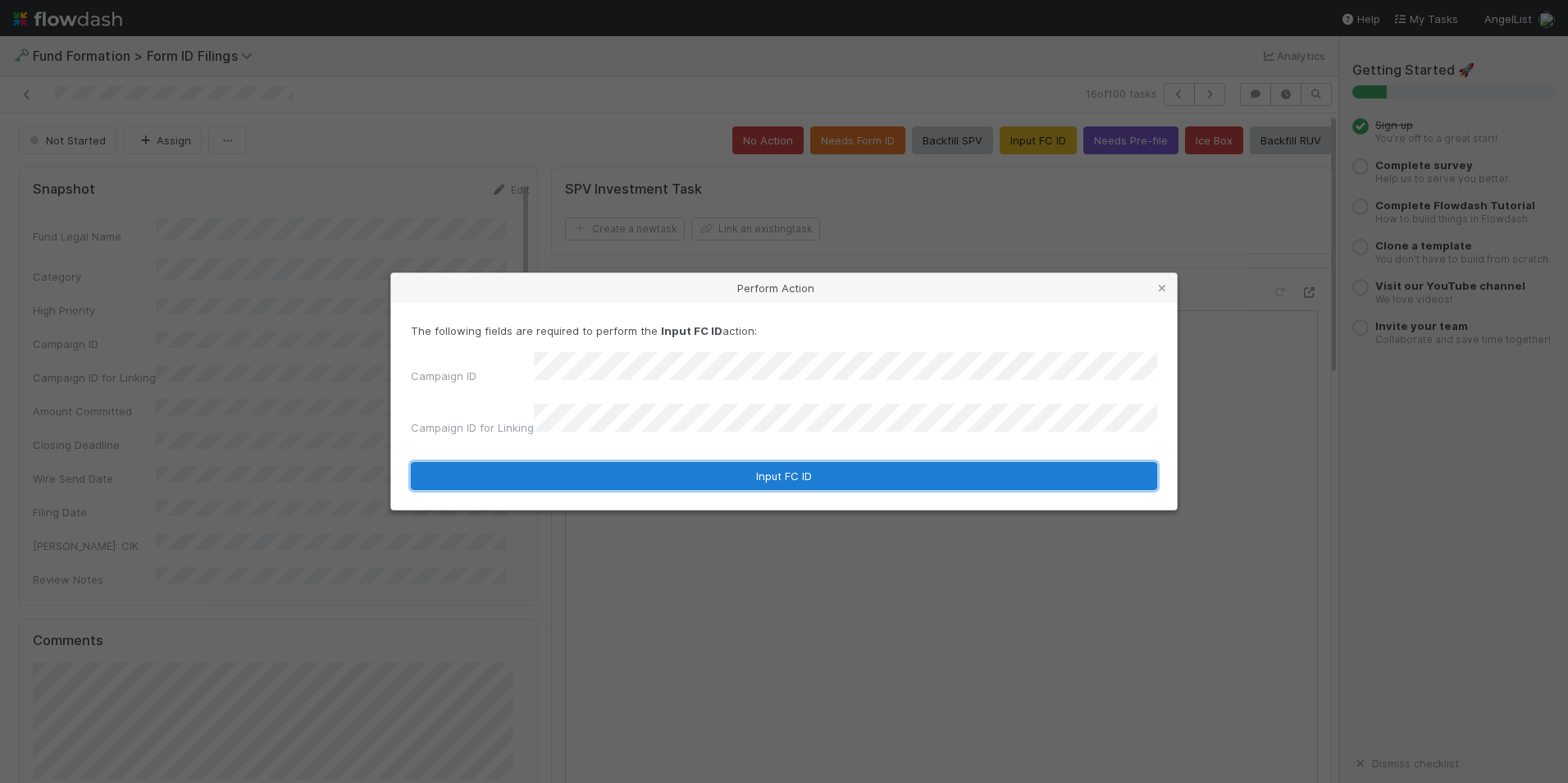
click at [719, 472] on button "Input FC ID" at bounding box center [784, 476] width 746 height 28
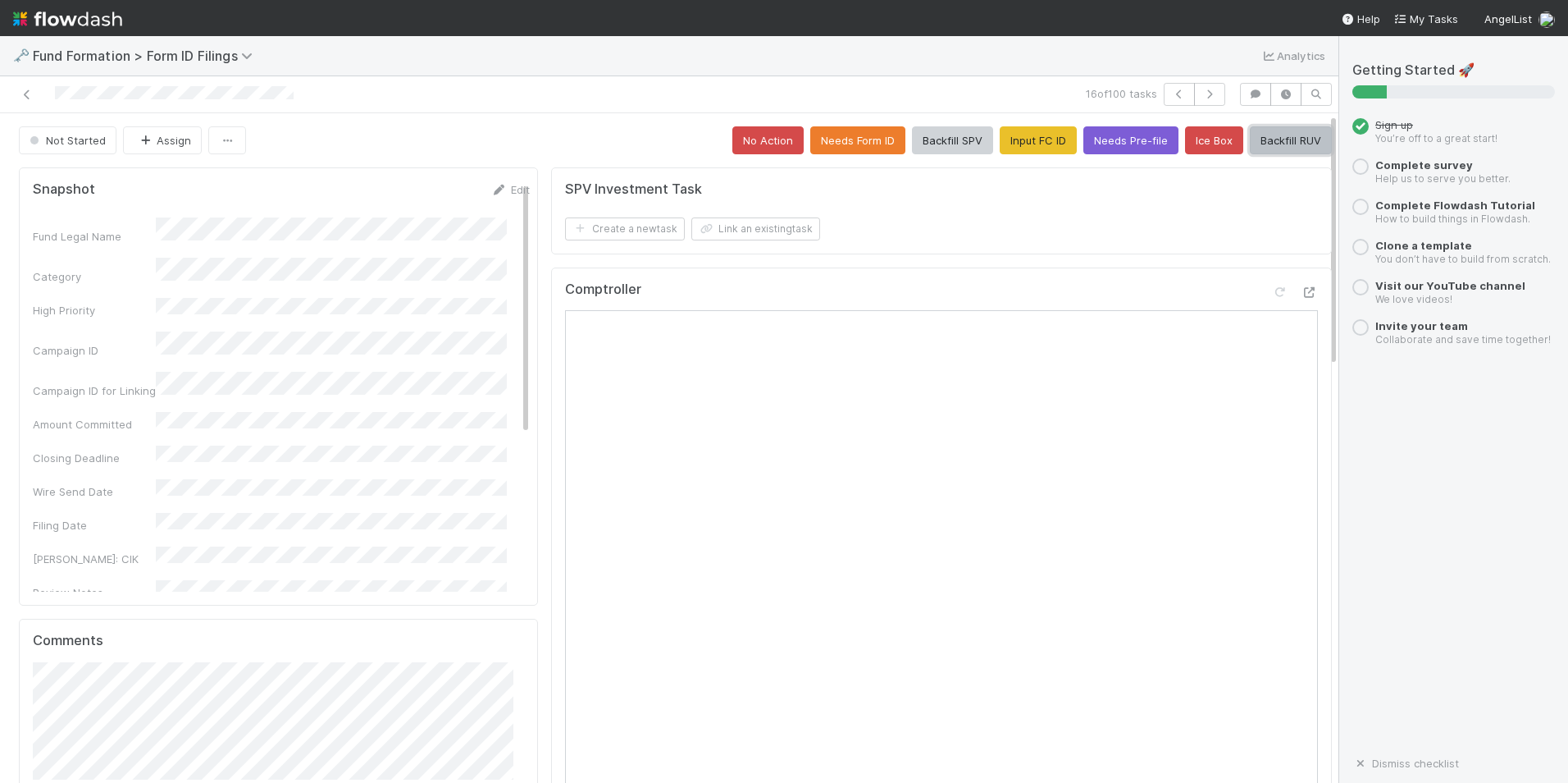
click at [1252, 139] on button "Backfill RUV" at bounding box center [1291, 140] width 82 height 28
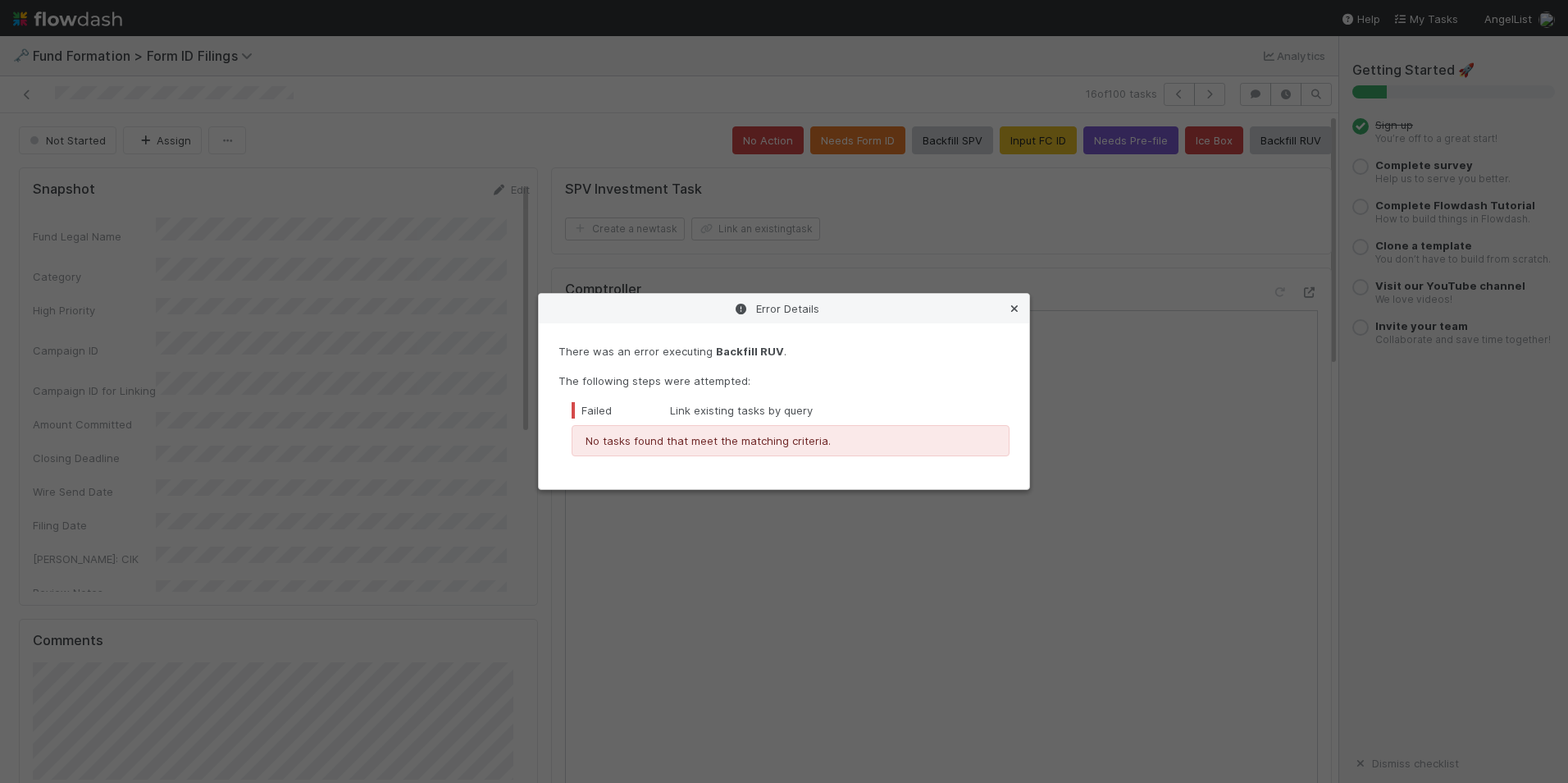
click at [1014, 310] on icon at bounding box center [1014, 309] width 16 height 10
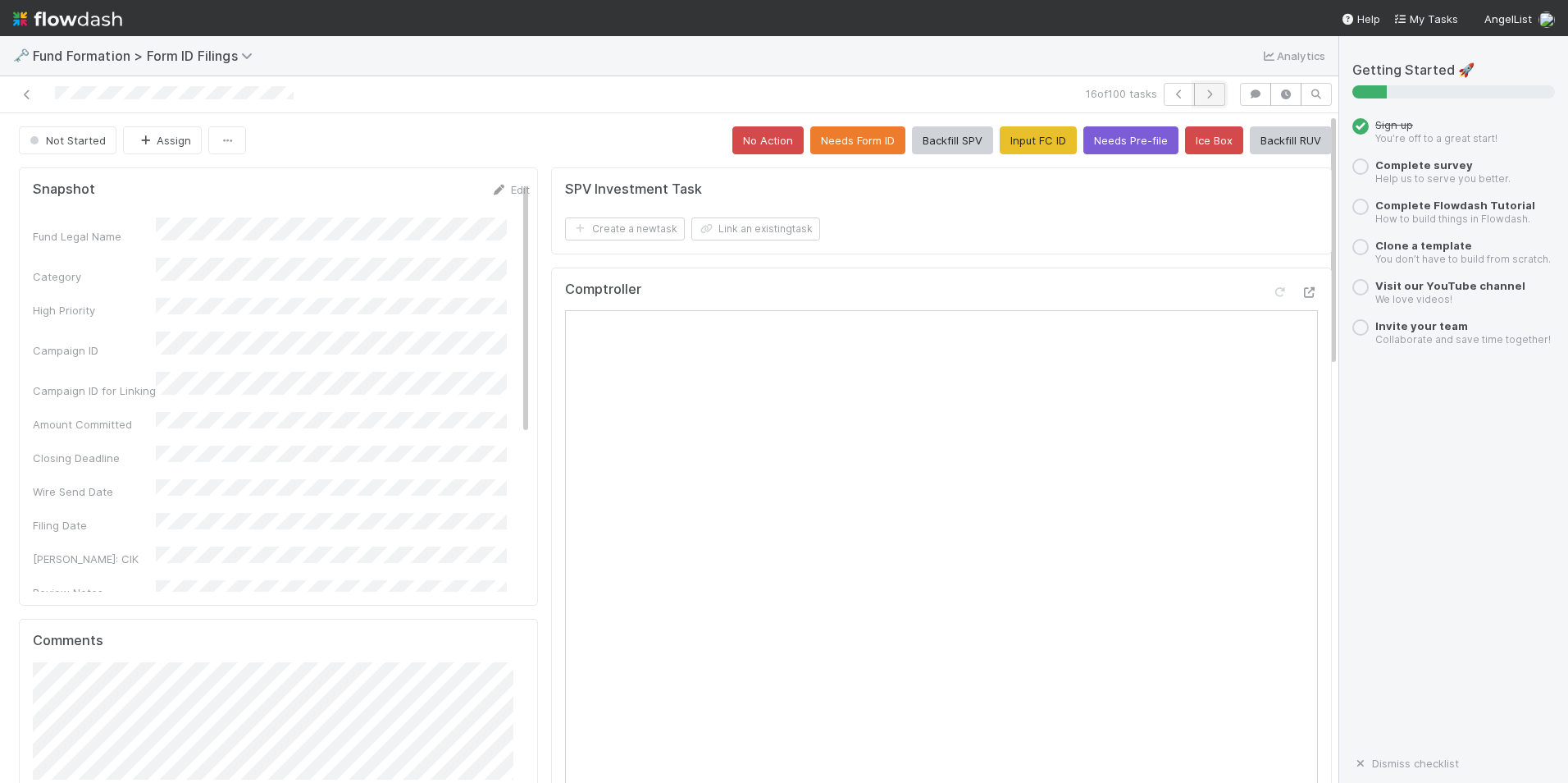
click at [1194, 86] on button "button" at bounding box center [1210, 95] width 31 height 23
click at [1019, 146] on button "Input FC ID" at bounding box center [1038, 140] width 77 height 28
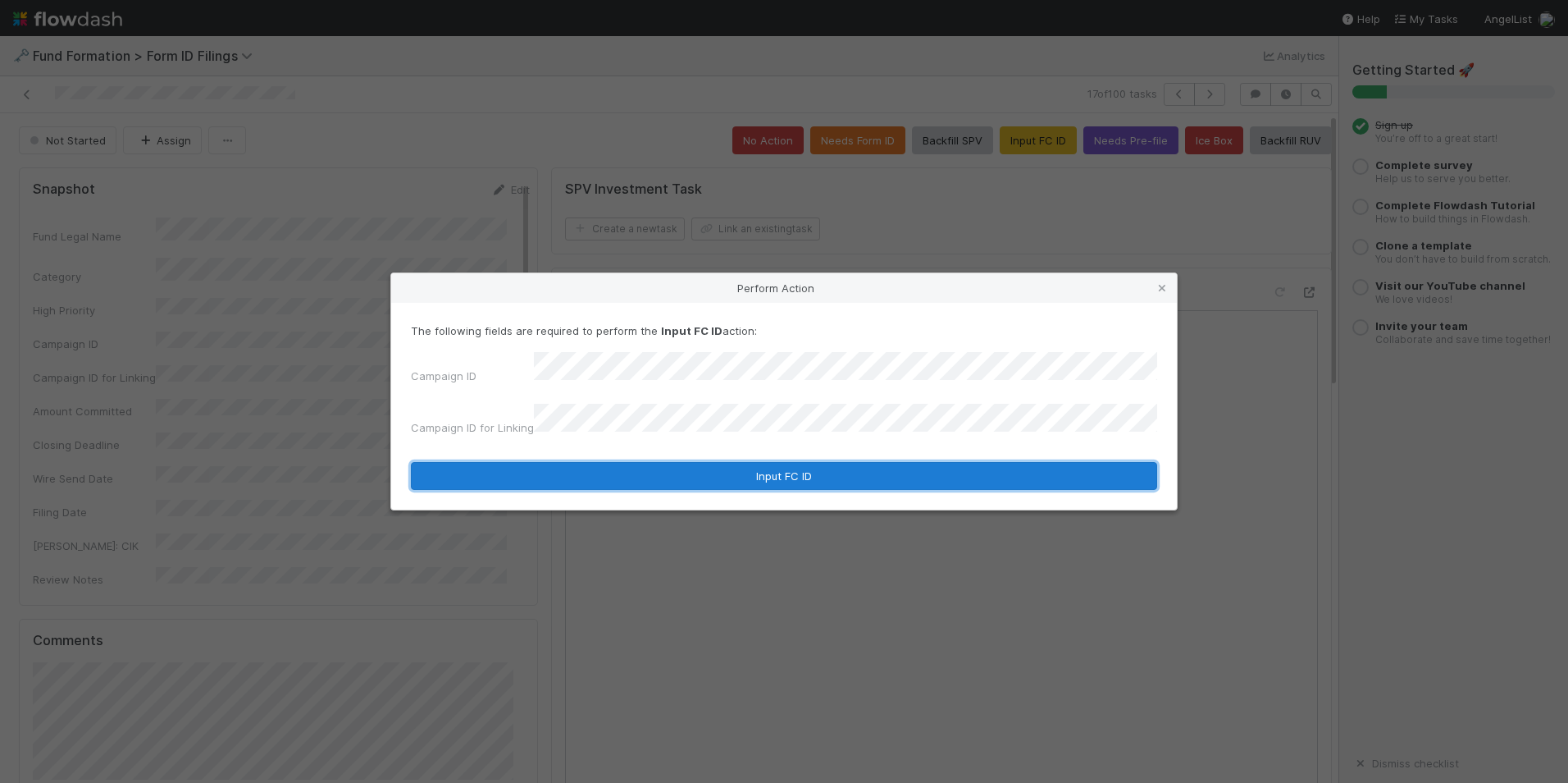
click at [708, 462] on button "Input FC ID" at bounding box center [784, 476] width 746 height 28
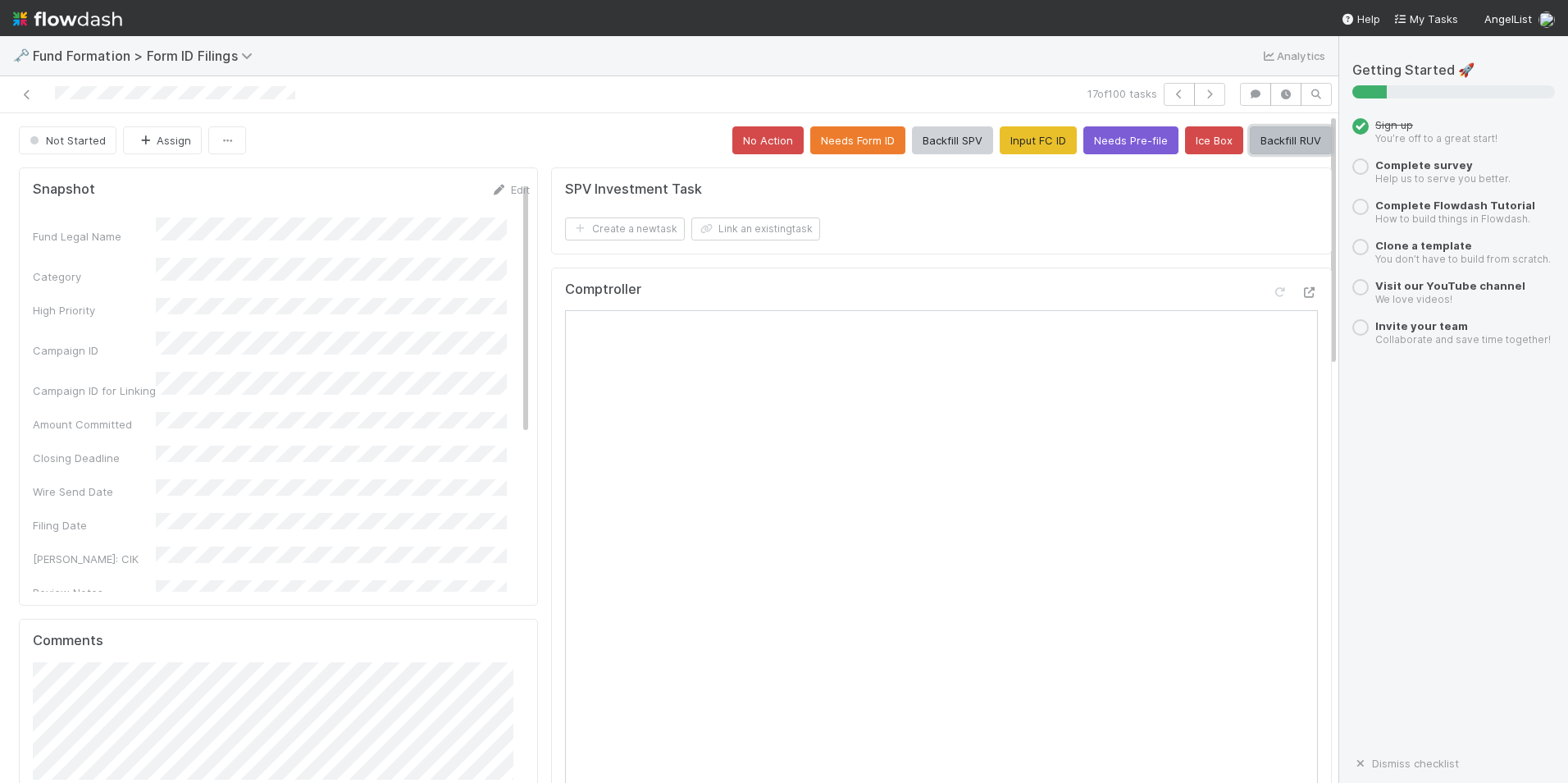
click at [1258, 145] on button "Backfill RUV" at bounding box center [1291, 140] width 82 height 28
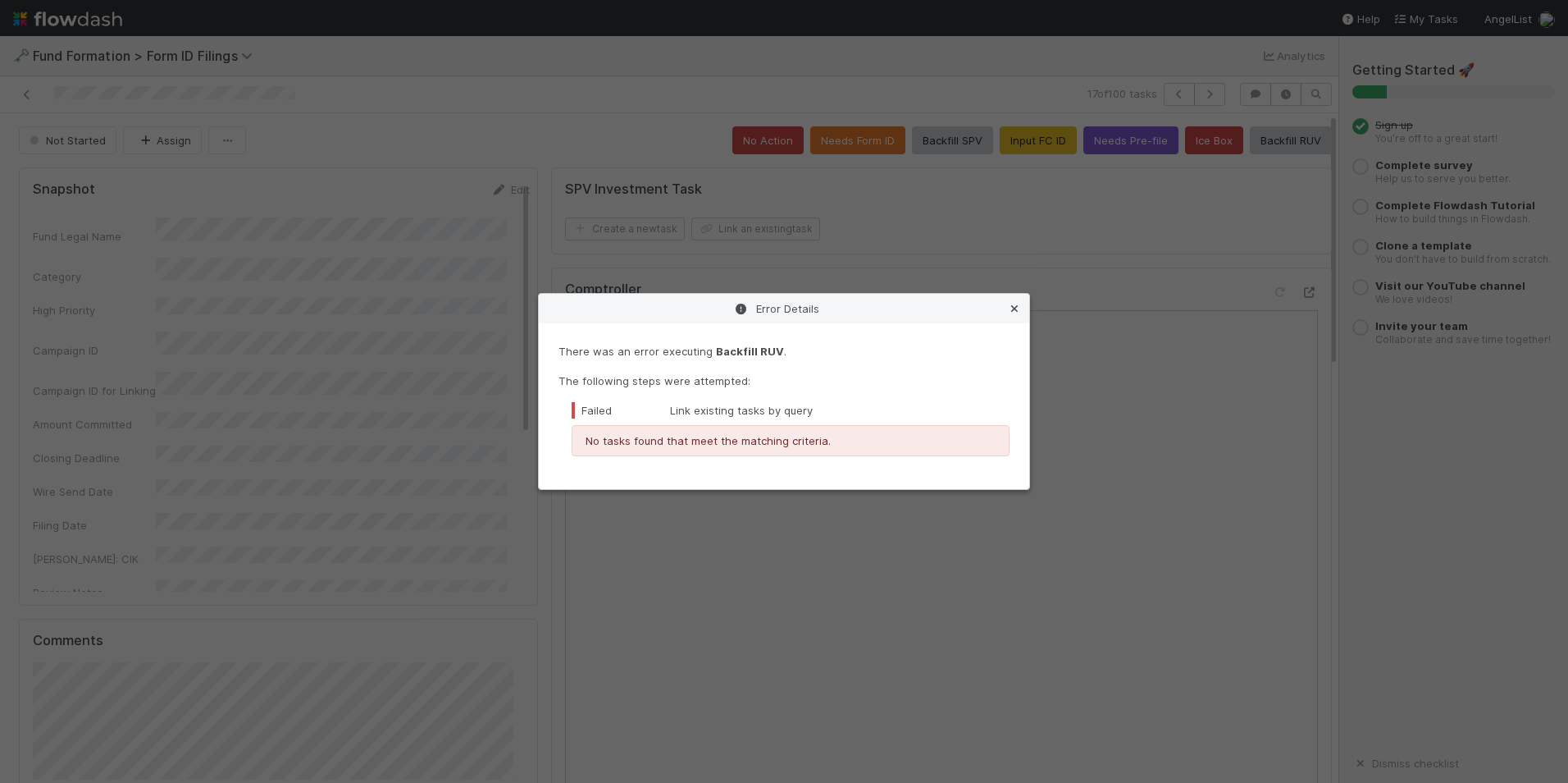
click at [1012, 300] on link at bounding box center [1014, 308] width 16 height 16
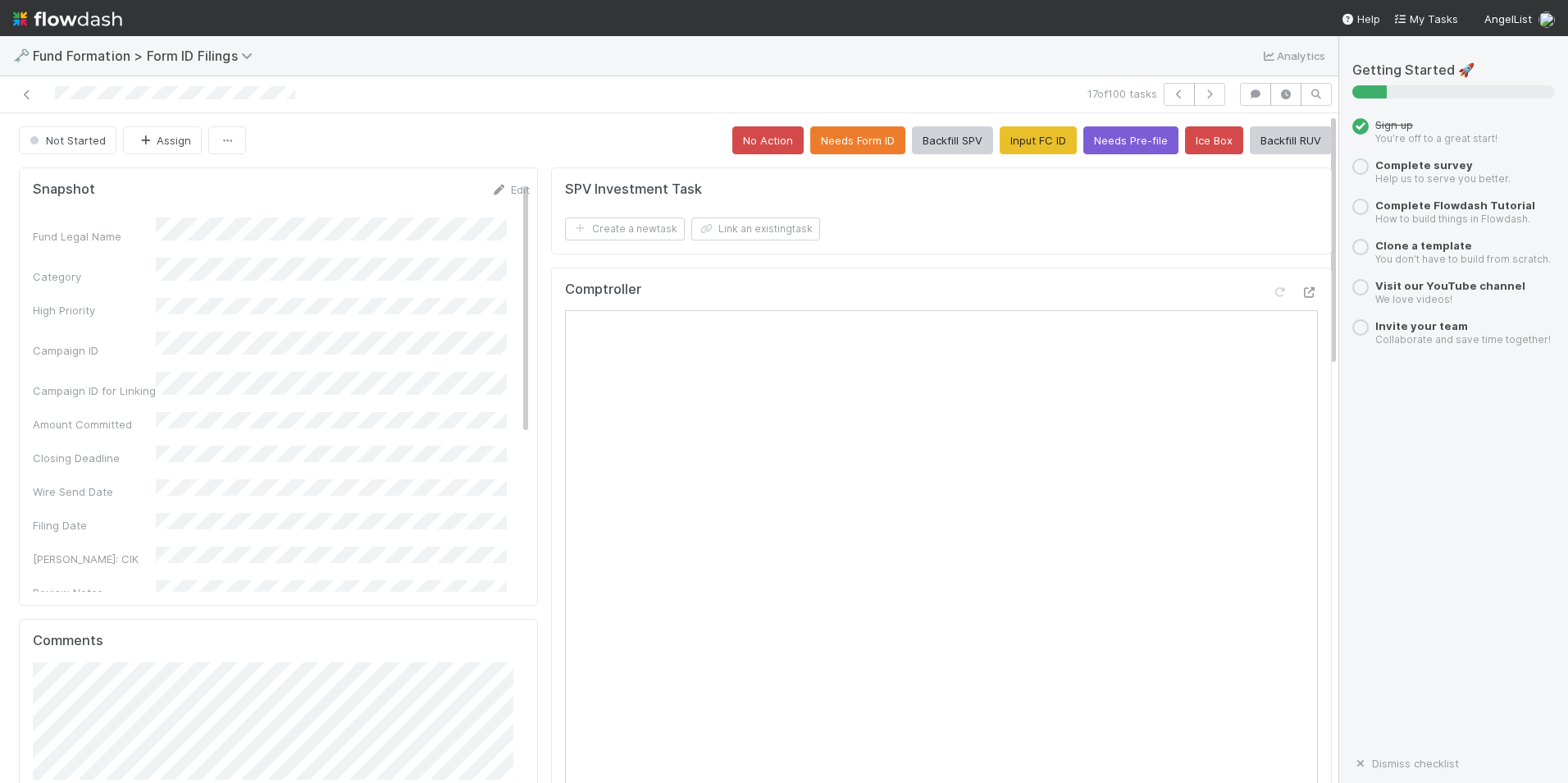
click at [1196, 73] on div "🗝️ Fund Formation > Form ID Filings Analytics" at bounding box center [669, 55] width 1338 height 39
click at [1195, 87] on button "button" at bounding box center [1210, 95] width 31 height 23
click at [1000, 146] on button "Input FC ID" at bounding box center [1038, 140] width 77 height 28
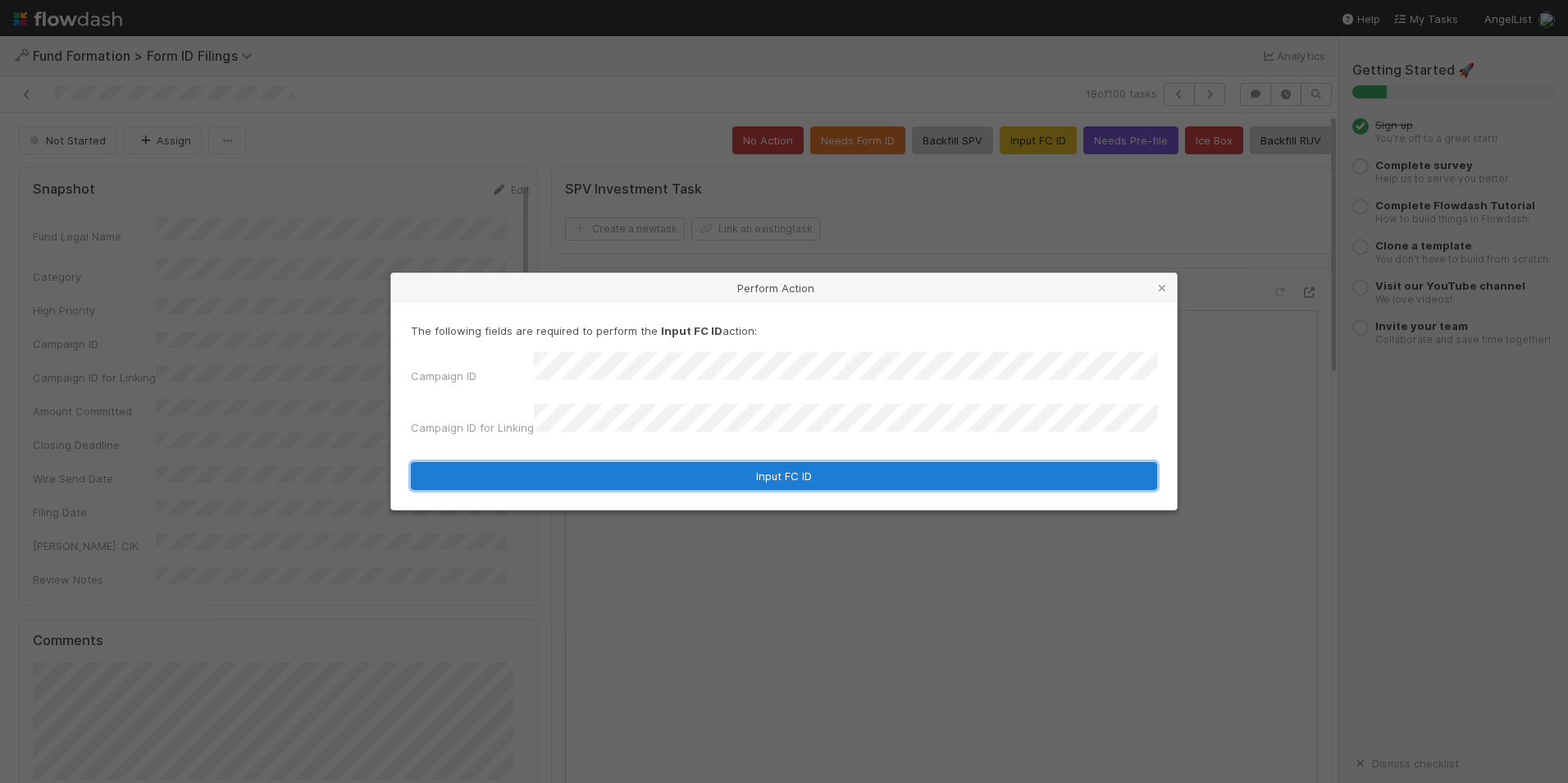
click at [696, 462] on button "Input FC ID" at bounding box center [784, 476] width 746 height 28
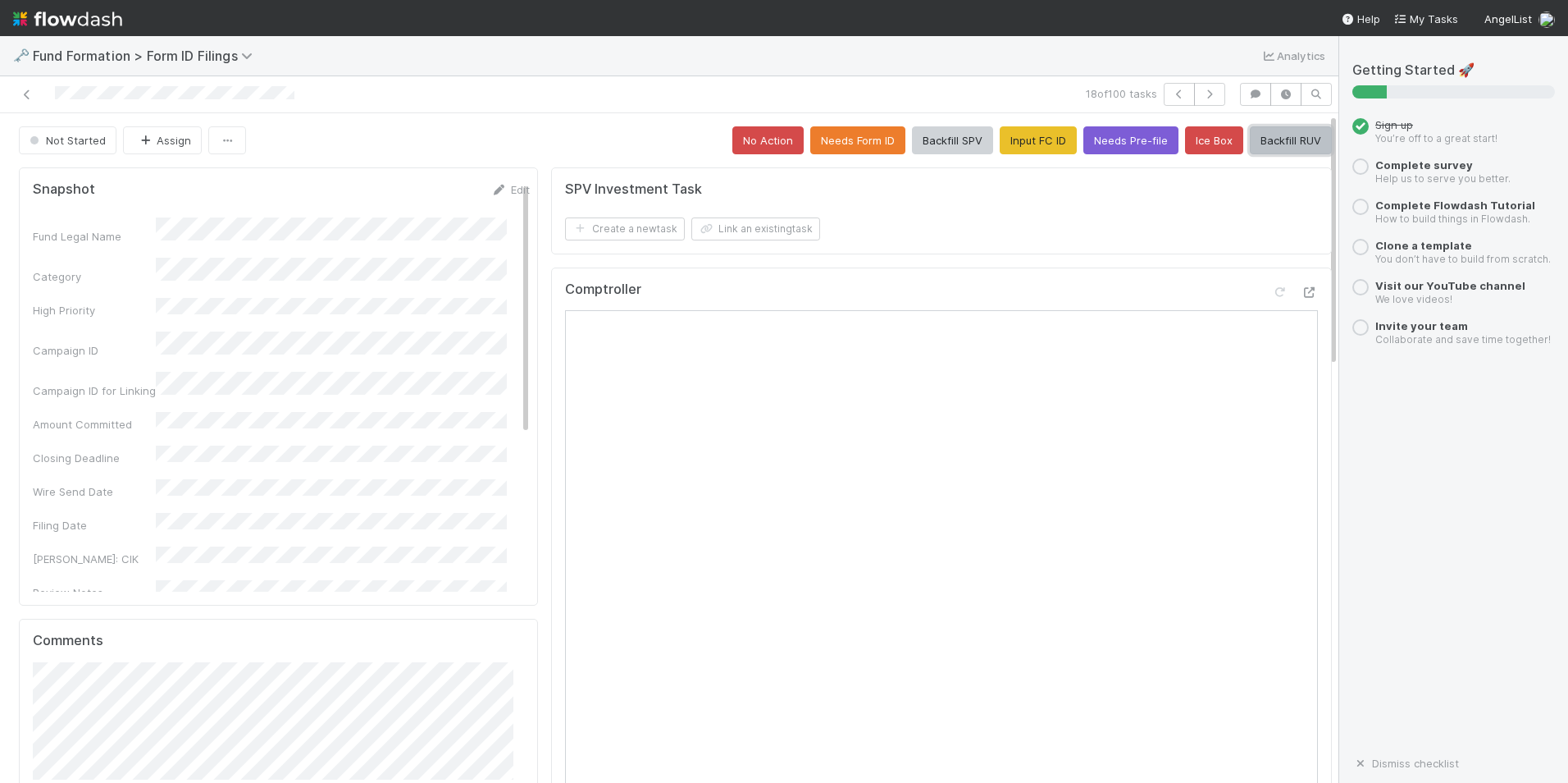
click at [1266, 149] on button "Backfill RUV" at bounding box center [1291, 140] width 82 height 28
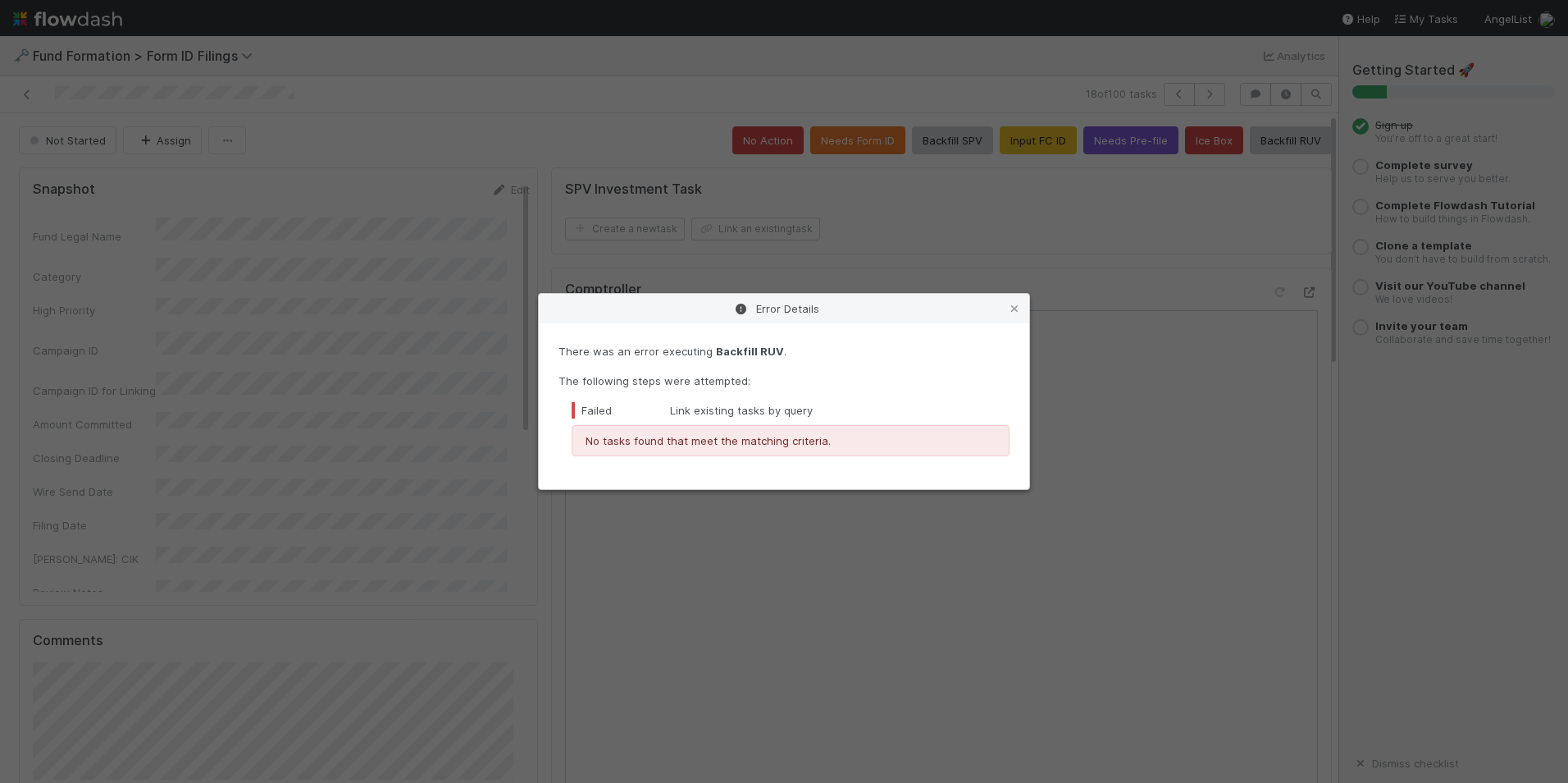
click at [1017, 310] on icon at bounding box center [1014, 309] width 16 height 10
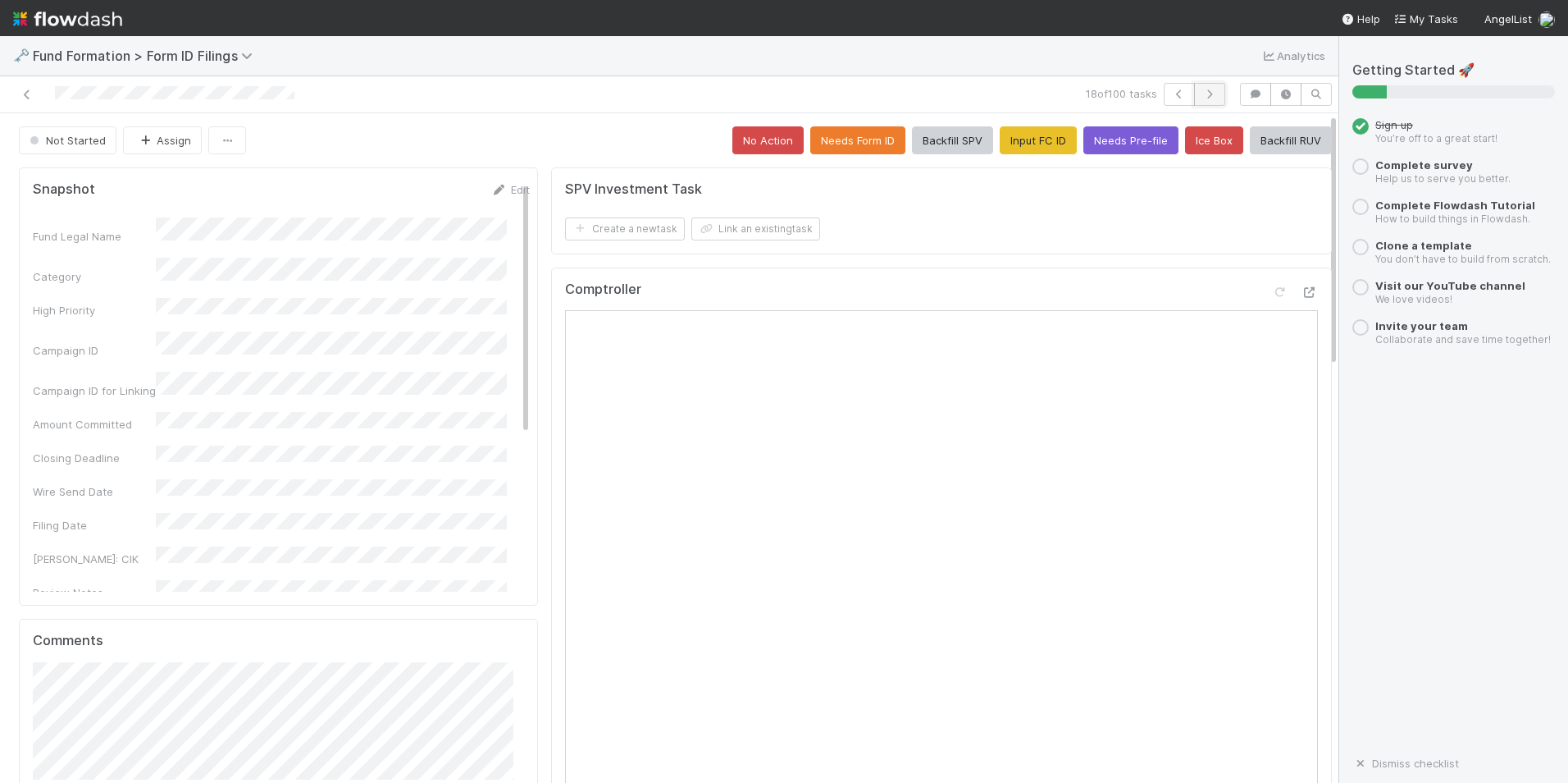
click at [1200, 100] on button "button" at bounding box center [1210, 95] width 31 height 23
click at [1017, 144] on button "Input FC ID" at bounding box center [1038, 140] width 77 height 28
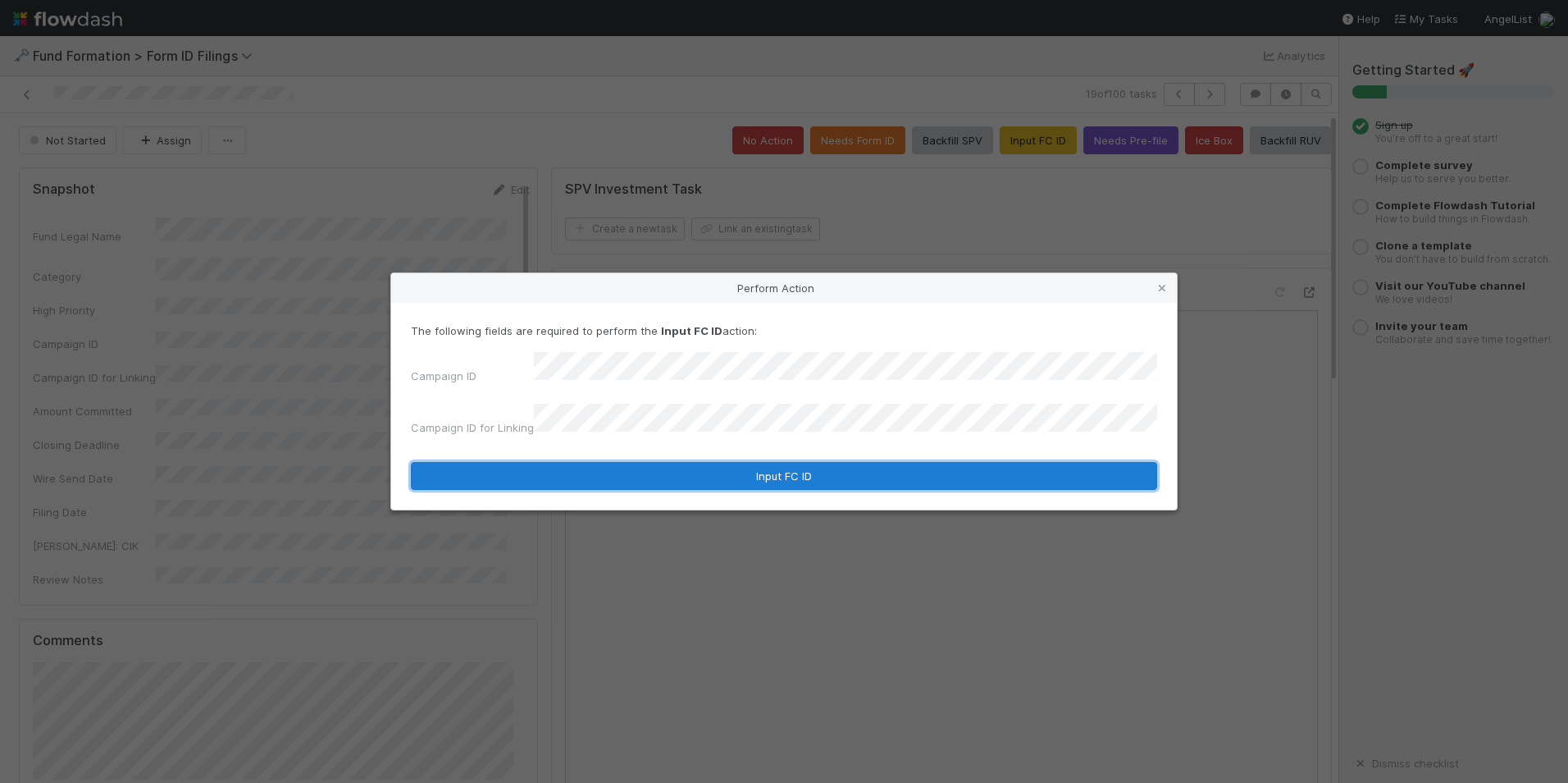
click at [735, 463] on button "Input FC ID" at bounding box center [784, 476] width 746 height 28
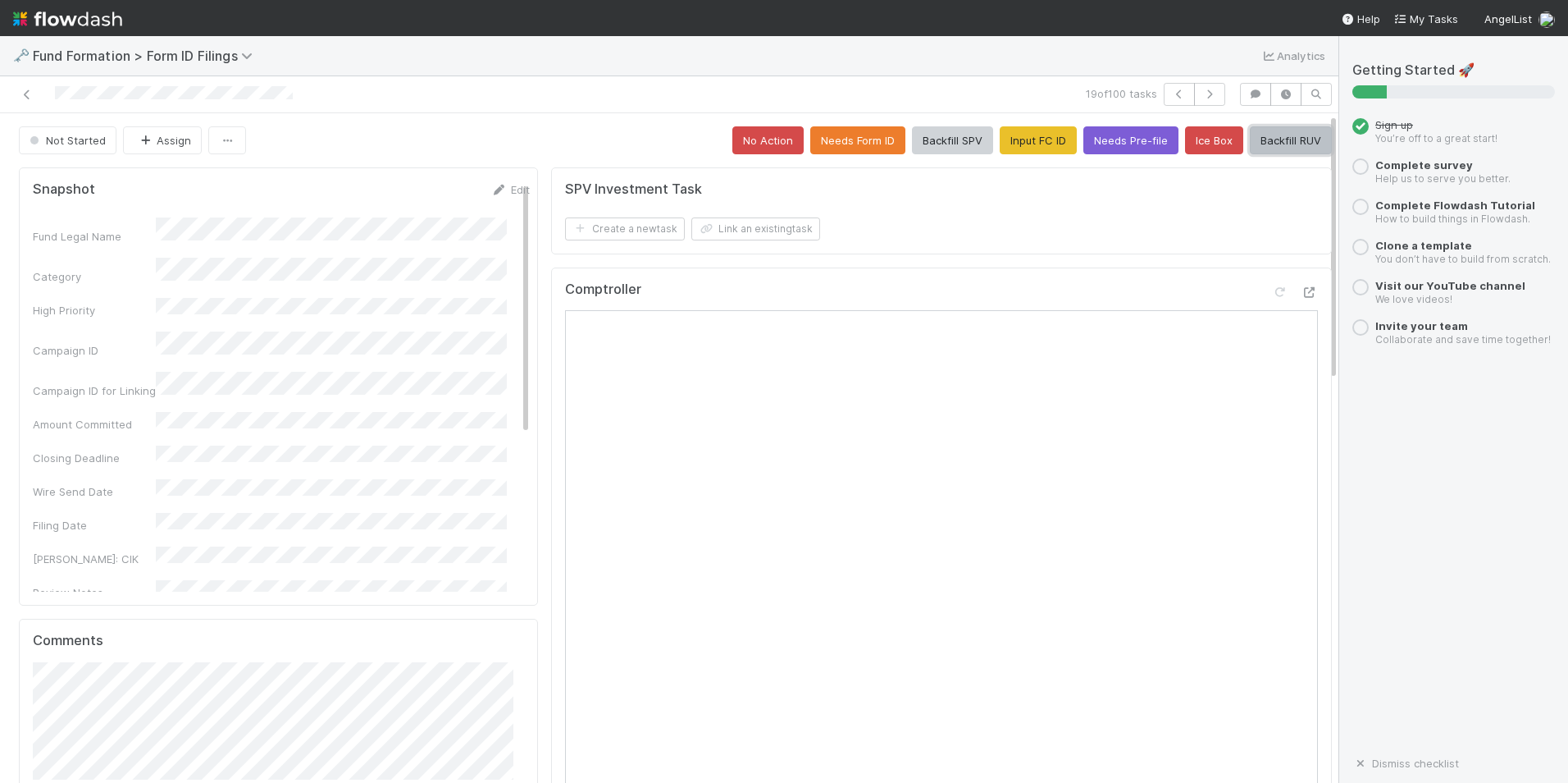
click at [1250, 146] on button "Backfill RUV" at bounding box center [1291, 140] width 82 height 28
click at [1200, 101] on button "button" at bounding box center [1210, 95] width 31 height 23
click at [1000, 147] on button "Input FC ID" at bounding box center [1038, 140] width 77 height 28
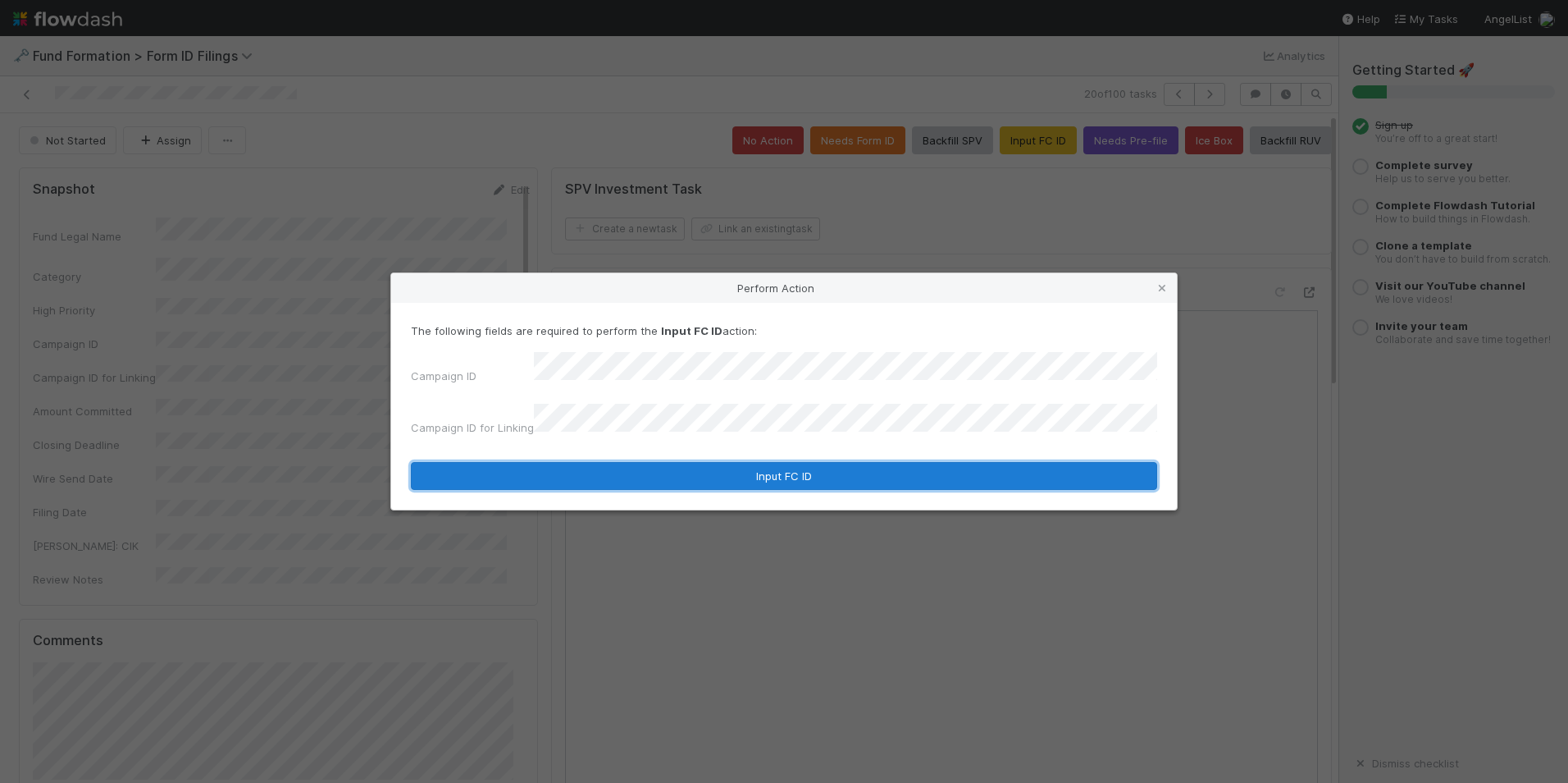
click at [702, 464] on button "Input FC ID" at bounding box center [784, 476] width 746 height 28
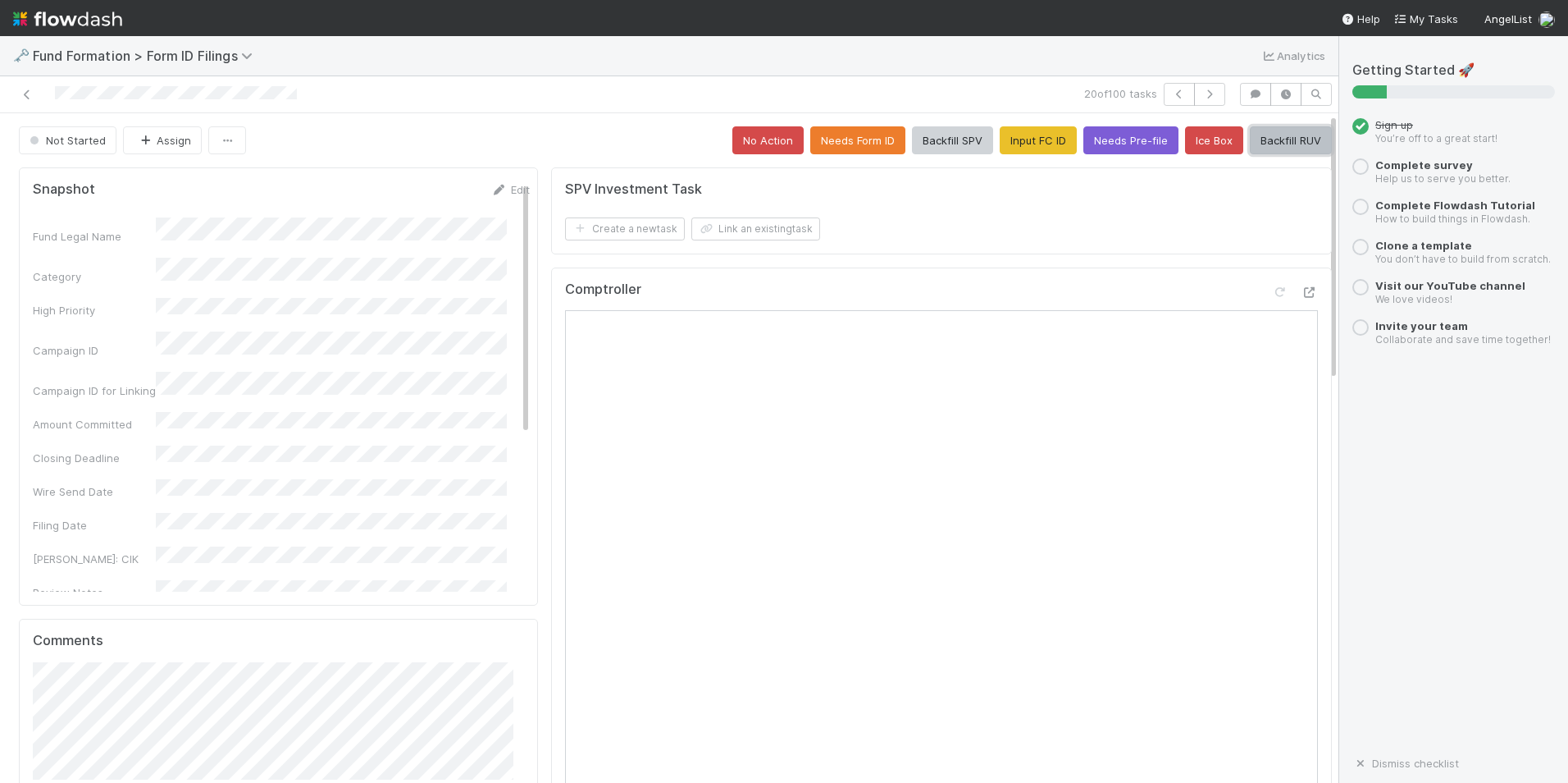
click at [1266, 133] on button "Backfill RUV" at bounding box center [1291, 140] width 82 height 28
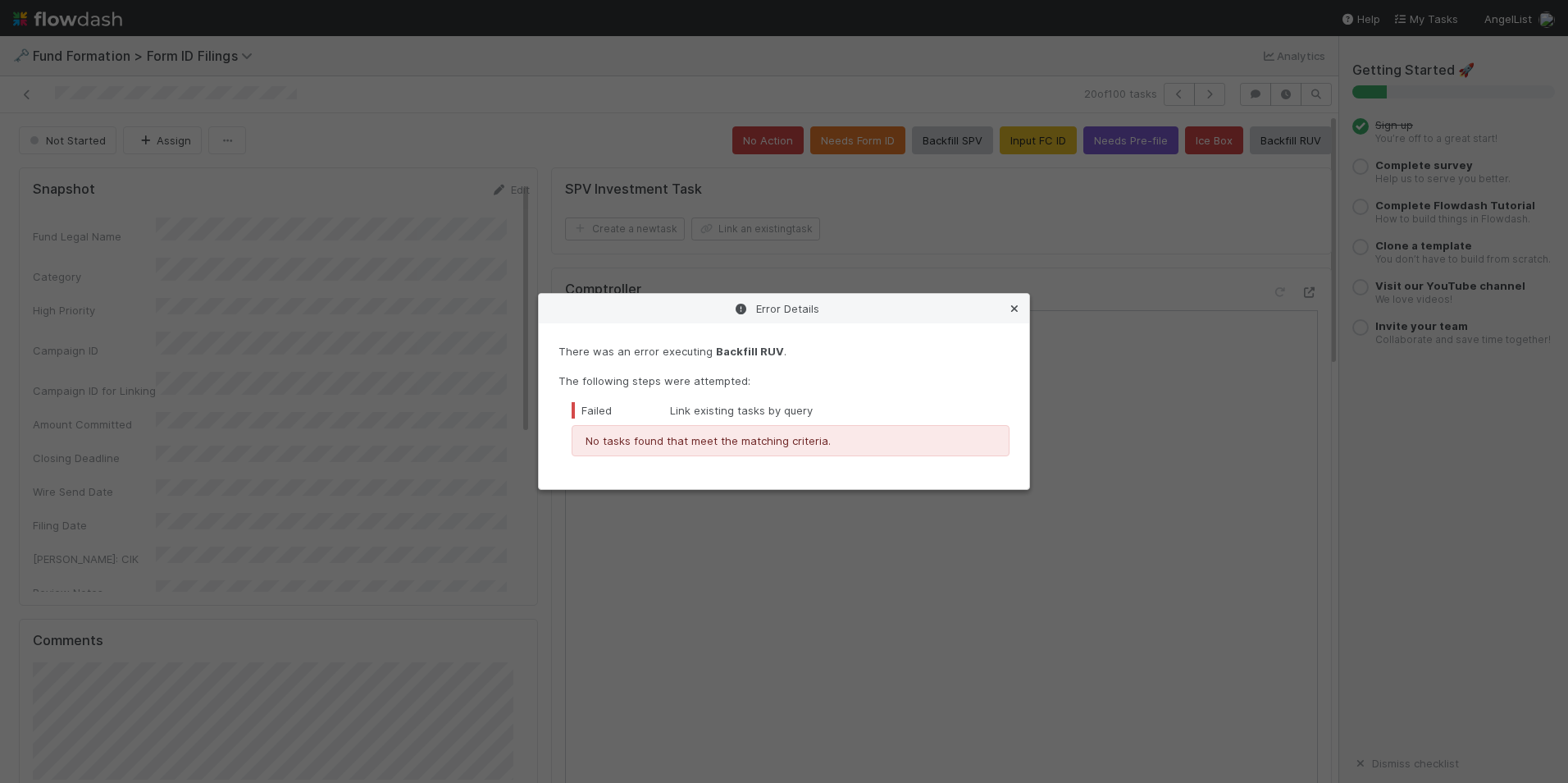
click at [1018, 303] on link at bounding box center [1014, 308] width 16 height 16
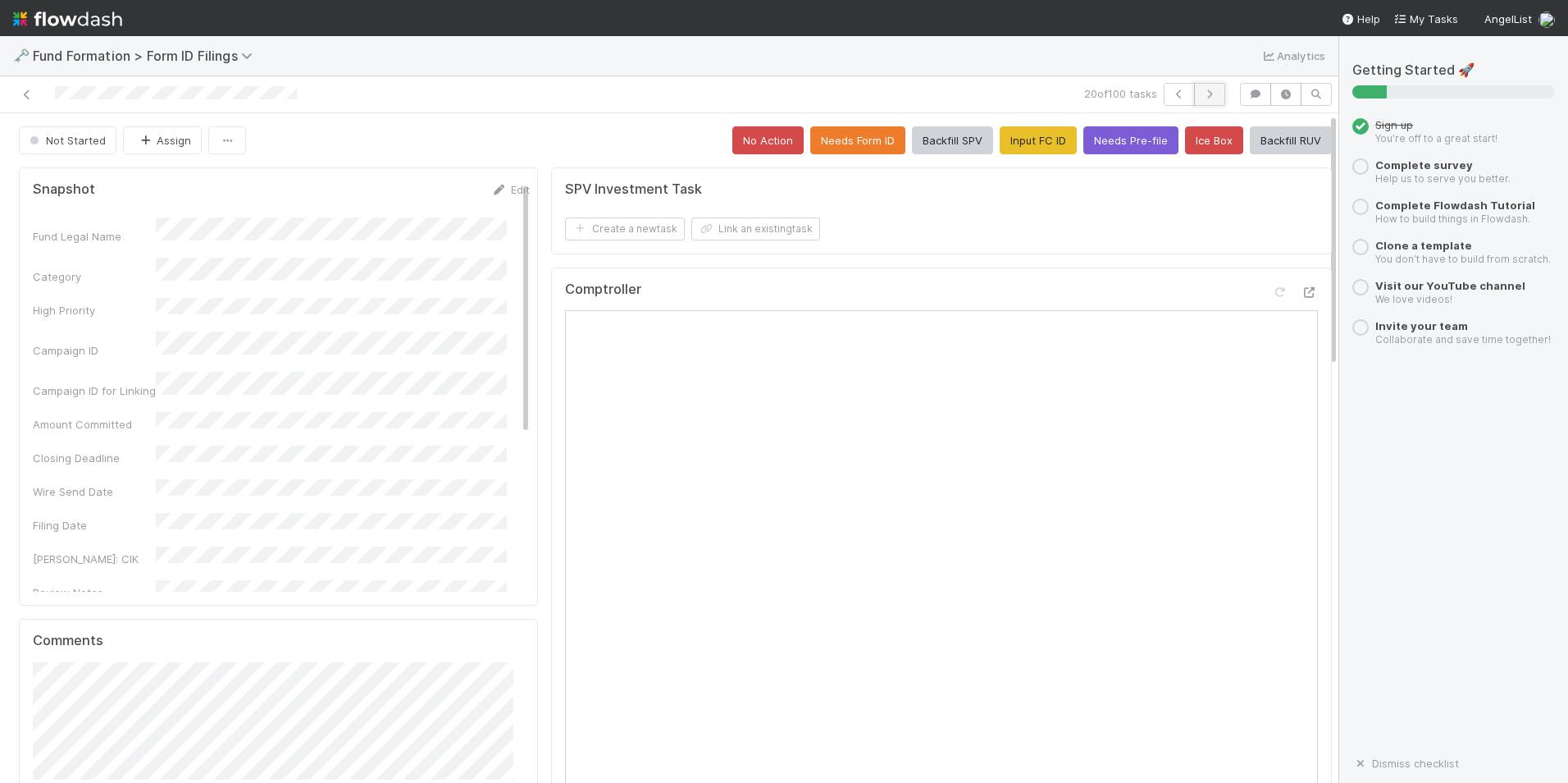
click at [1201, 97] on icon "button" at bounding box center [1209, 94] width 16 height 10
click at [1011, 146] on button "Input FC ID" at bounding box center [1038, 140] width 77 height 28
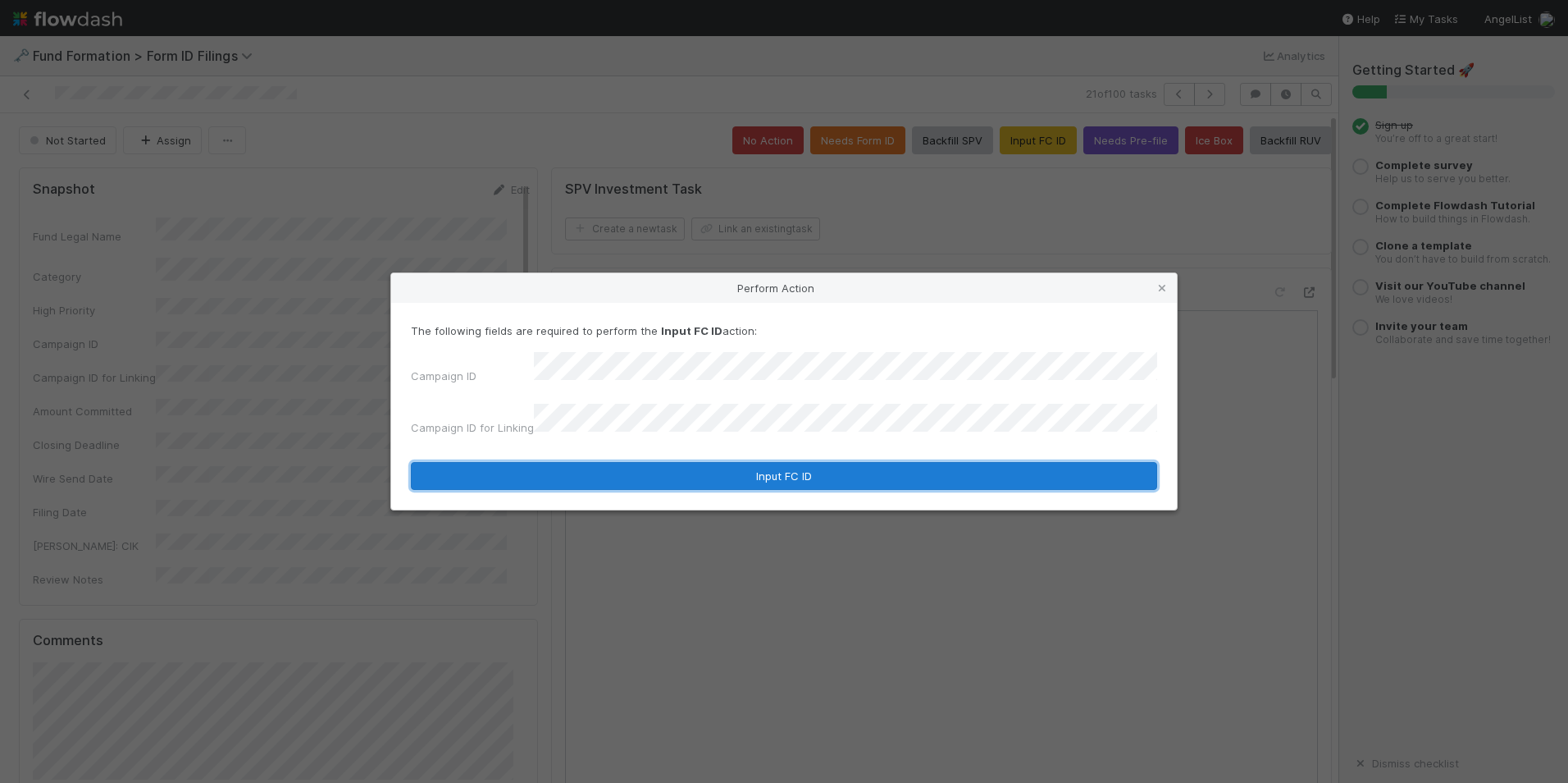
click at [645, 467] on button "Input FC ID" at bounding box center [784, 476] width 746 height 28
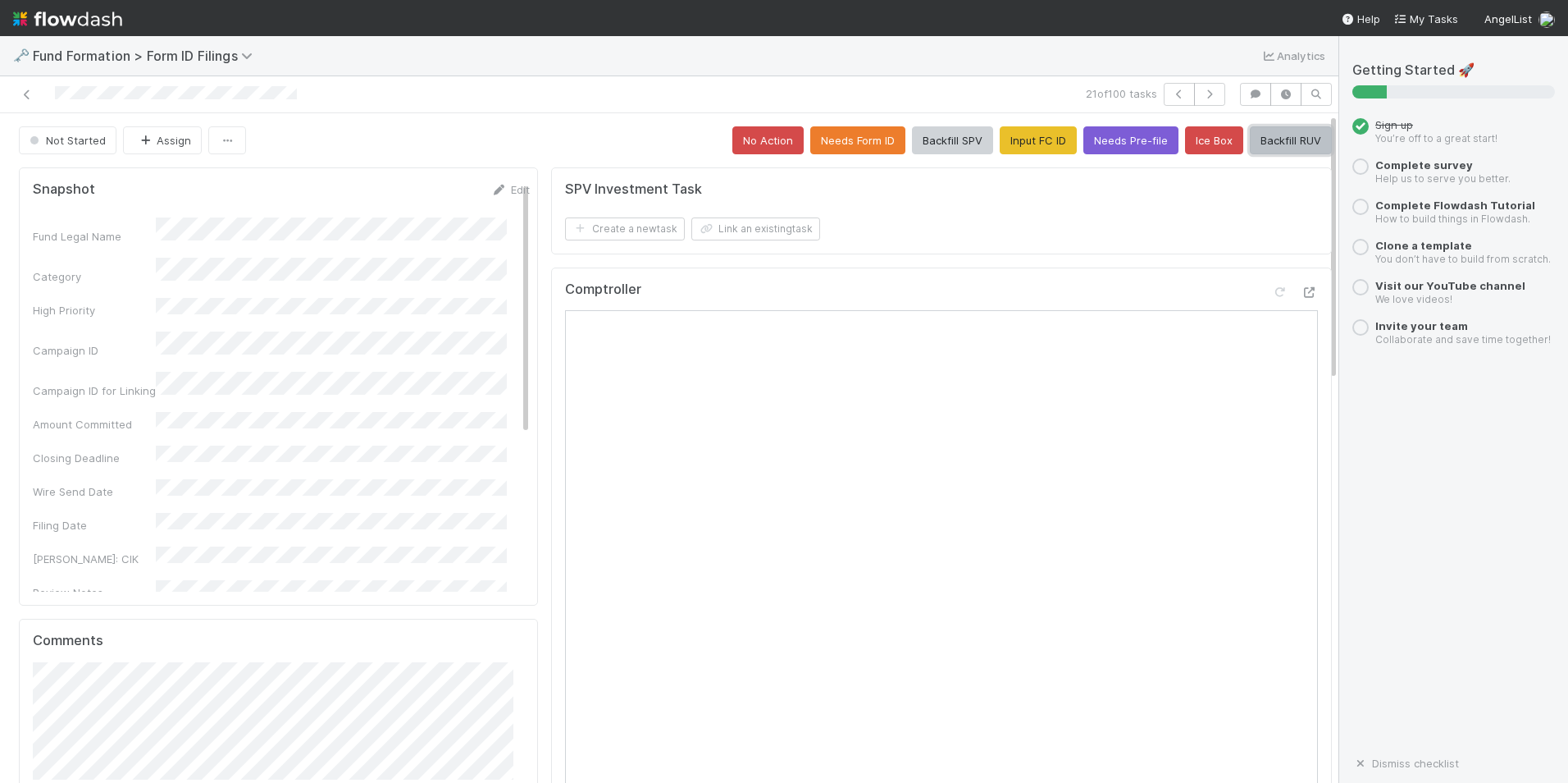
click at [1275, 143] on button "Backfill RUV" at bounding box center [1291, 140] width 82 height 28
click at [1201, 95] on icon "button" at bounding box center [1209, 94] width 16 height 10
click at [1000, 147] on button "Input FC ID" at bounding box center [1038, 140] width 77 height 28
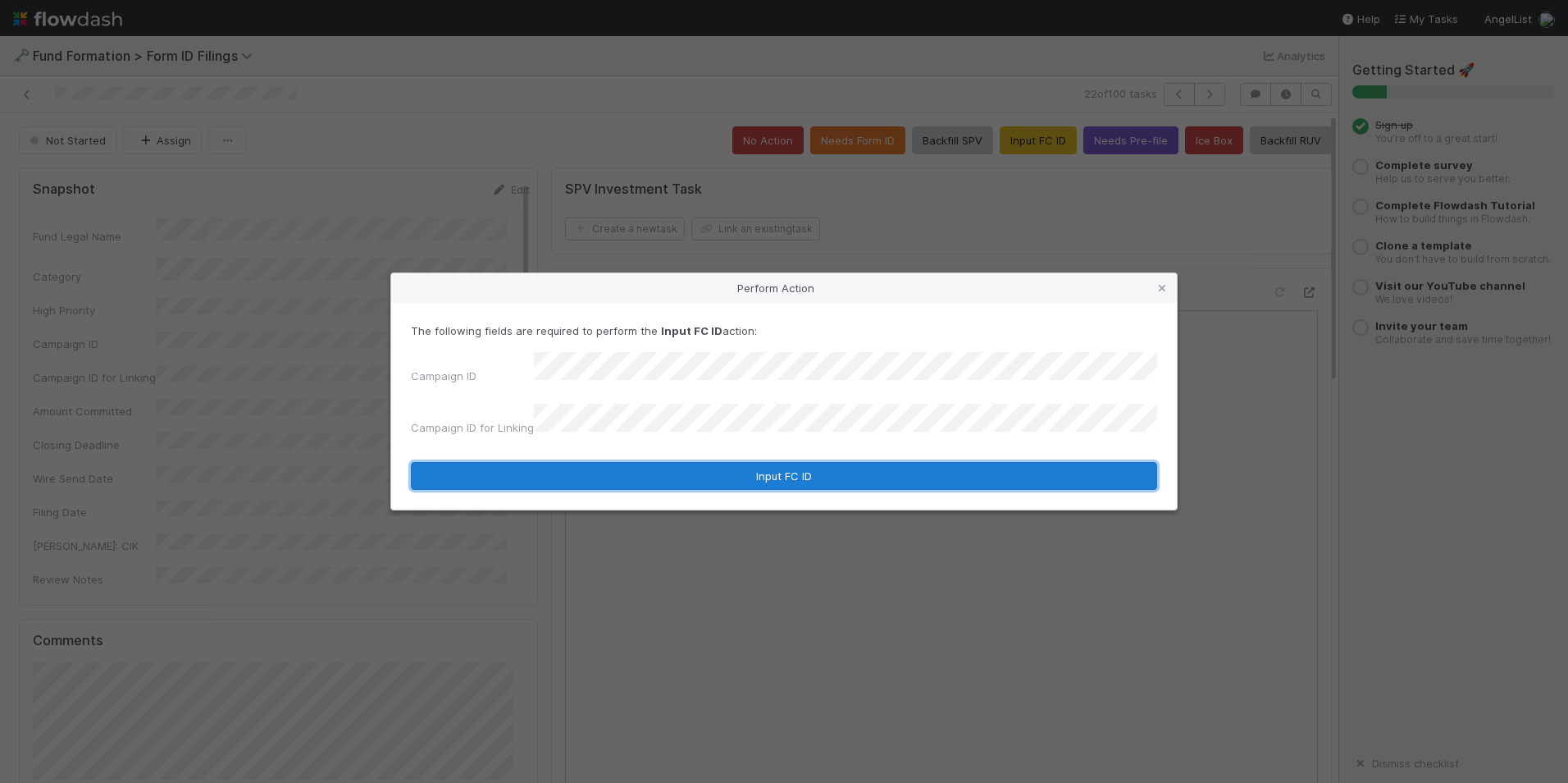
click at [745, 473] on button "Input FC ID" at bounding box center [784, 476] width 746 height 28
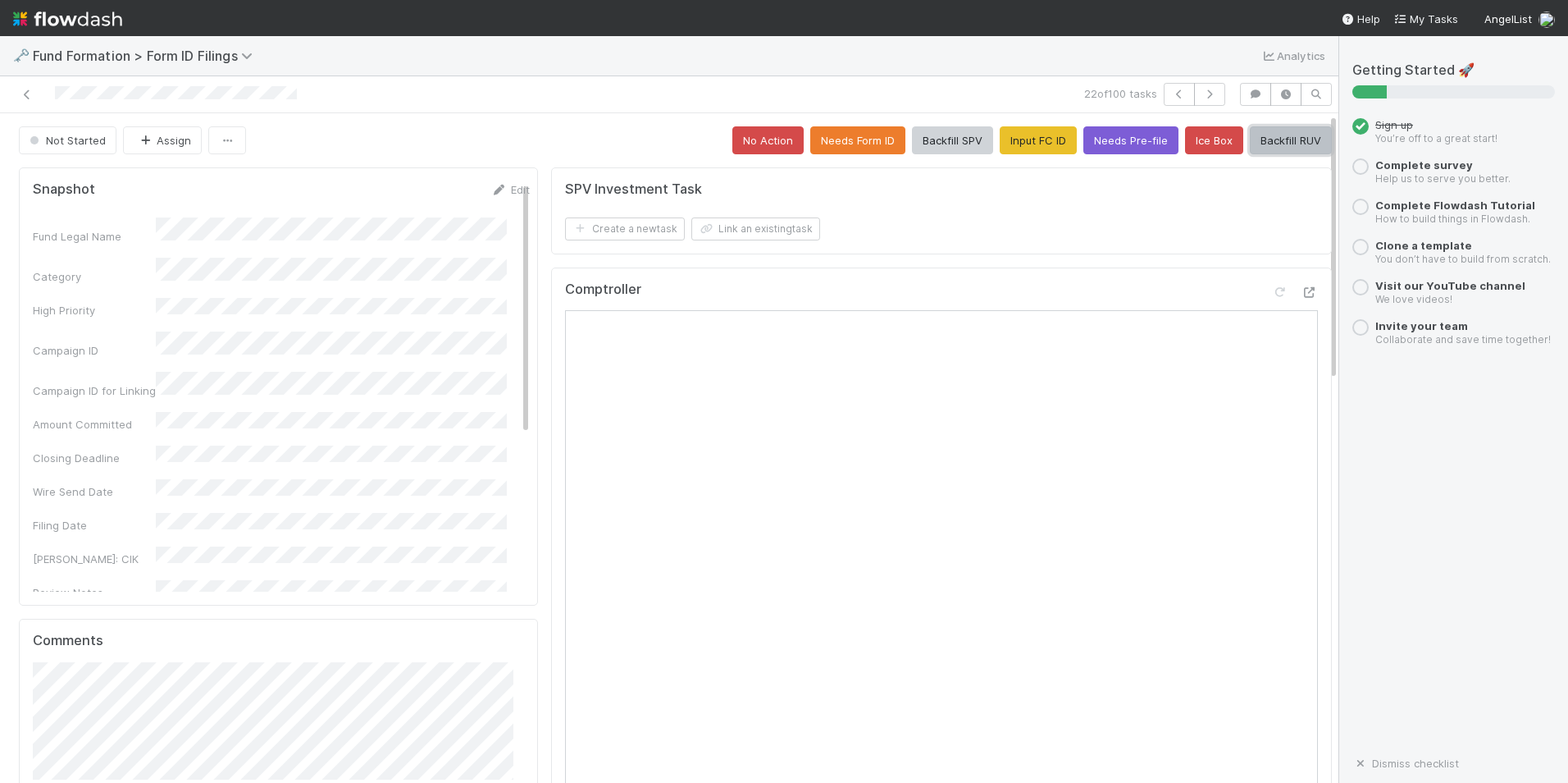
click at [1250, 150] on button "Backfill RUV" at bounding box center [1291, 140] width 82 height 28
click at [1201, 95] on icon "button" at bounding box center [1209, 94] width 16 height 10
click at [1000, 137] on button "Input FC ID" at bounding box center [1038, 140] width 77 height 28
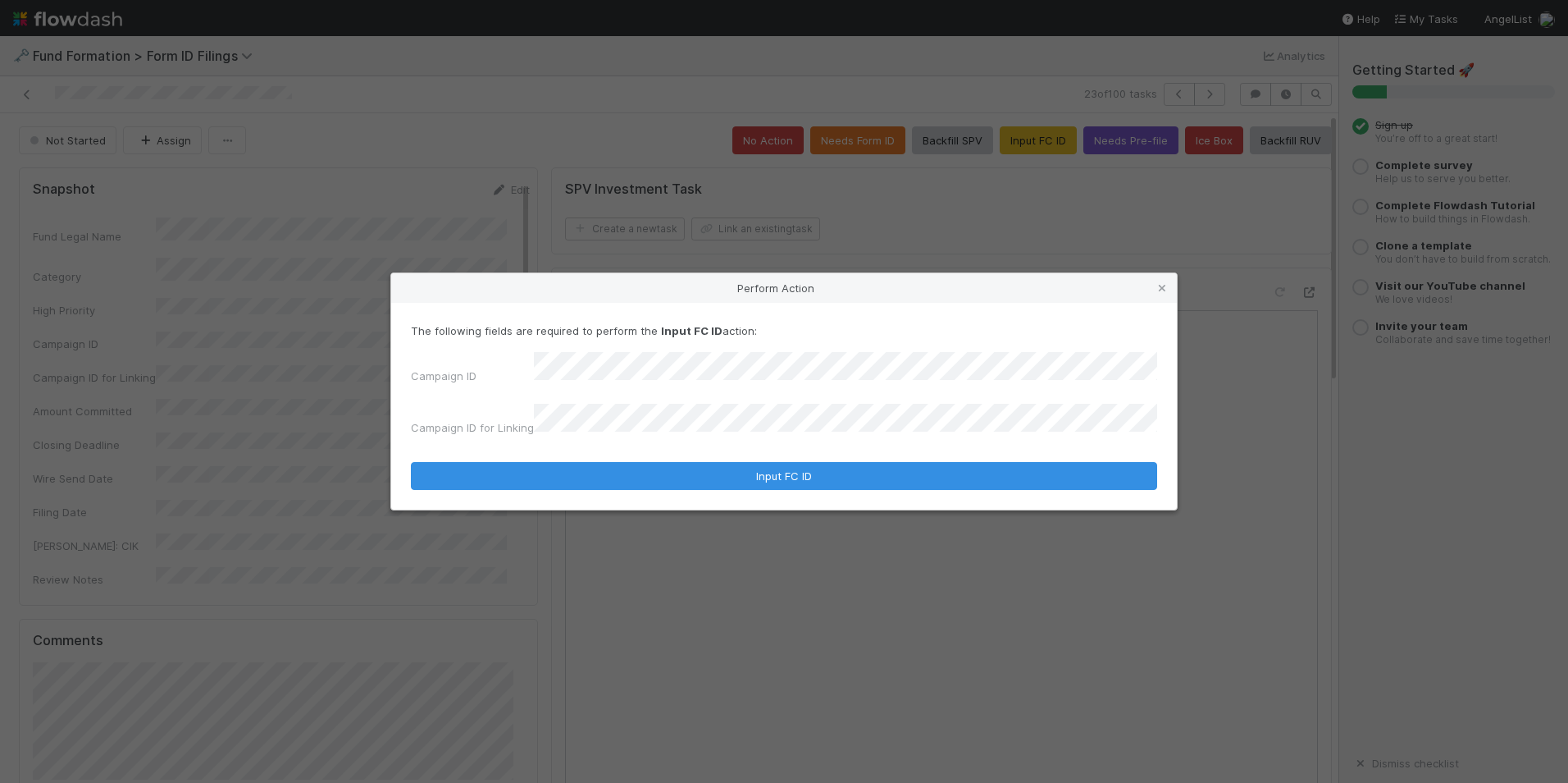
click at [644, 449] on form "The following fields are required to perform the Input FC ID action: Campaign I…" at bounding box center [784, 406] width 746 height 167
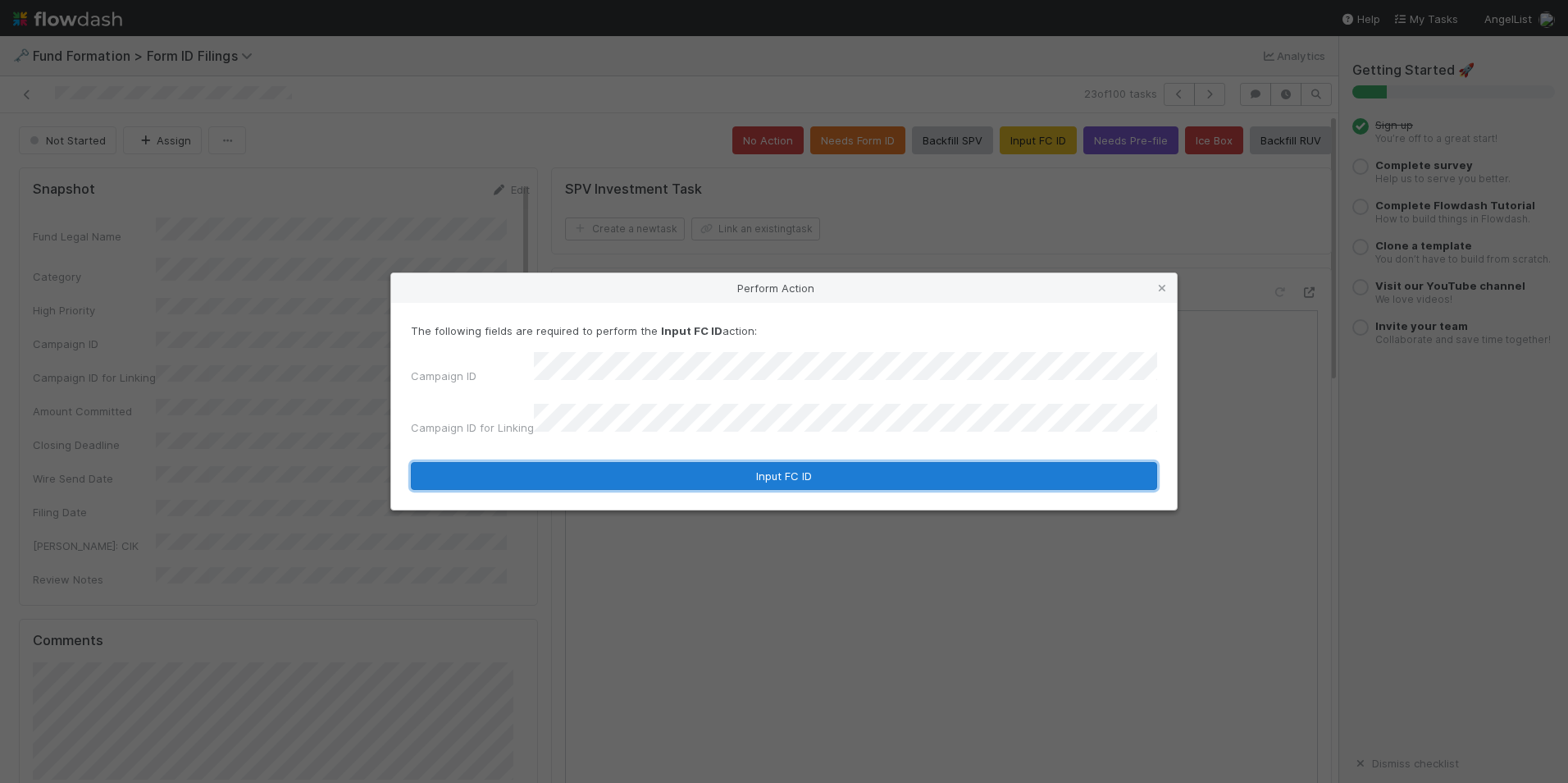
click at [650, 462] on button "Input FC ID" at bounding box center [784, 476] width 746 height 28
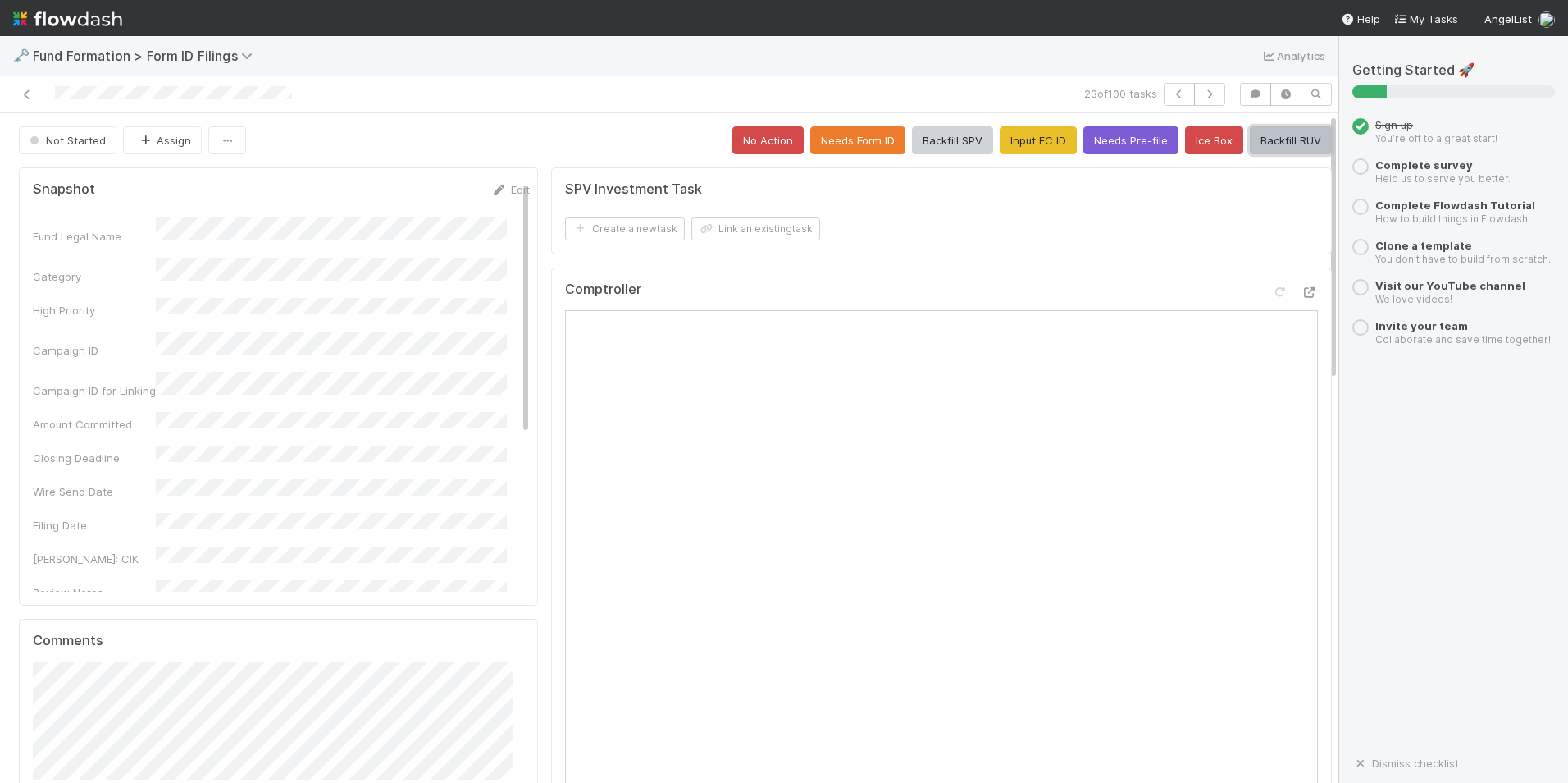
click at [1250, 141] on button "Backfill RUV" at bounding box center [1291, 140] width 82 height 28
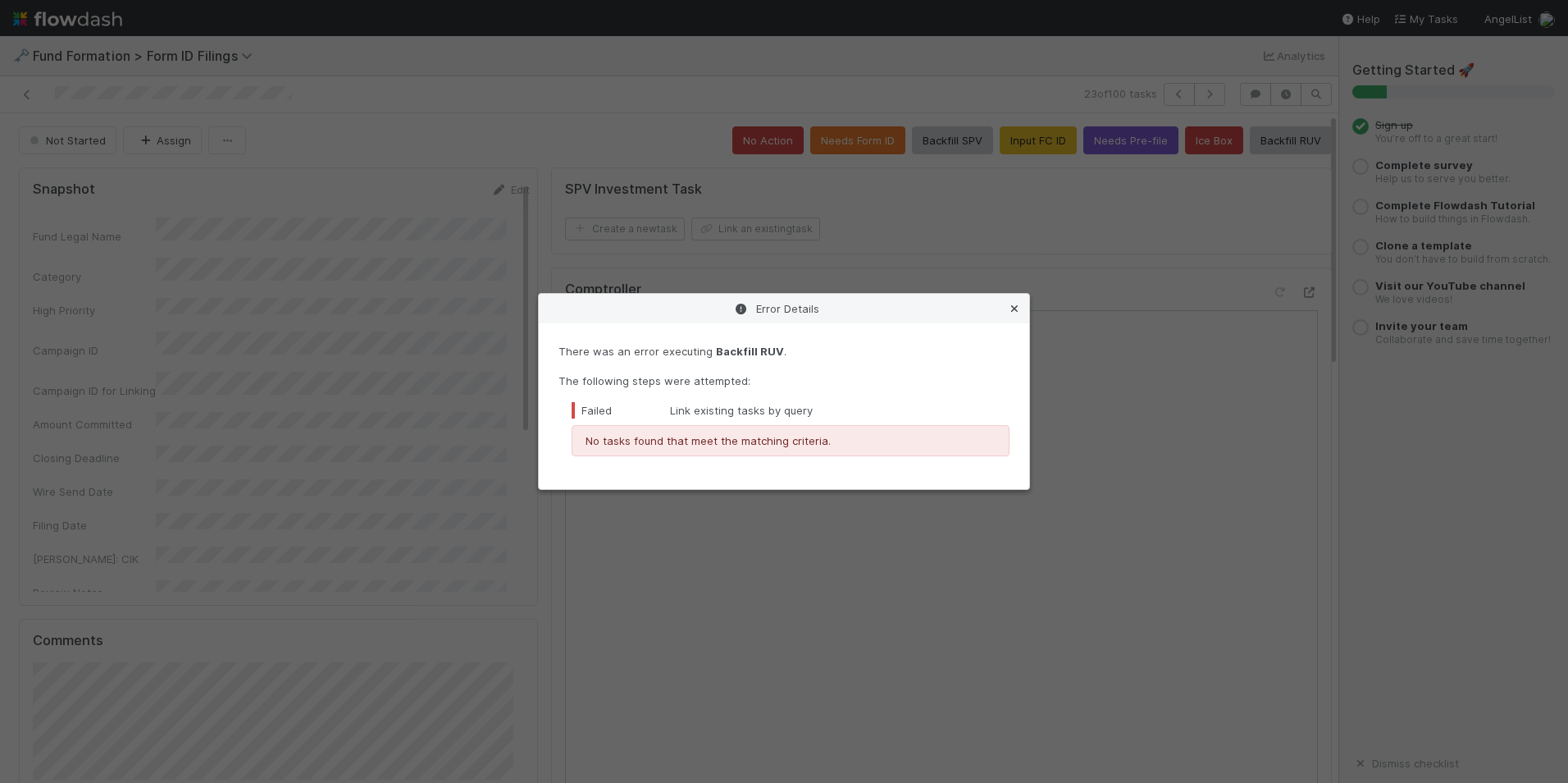
click at [1016, 310] on icon at bounding box center [1014, 309] width 16 height 10
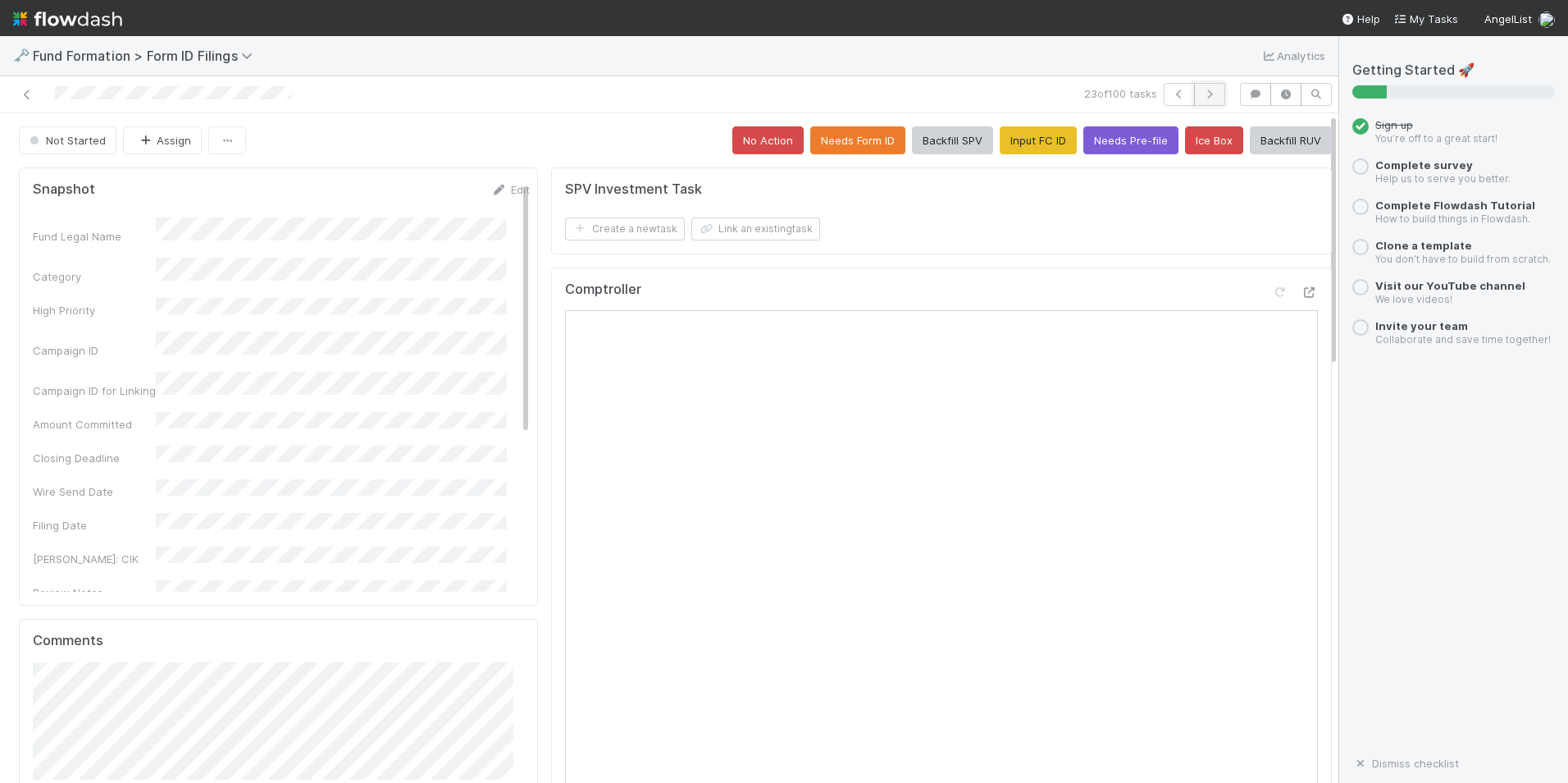
click at [1201, 95] on icon "button" at bounding box center [1209, 94] width 16 height 10
click at [1032, 140] on button "Input FC ID" at bounding box center [1038, 140] width 77 height 28
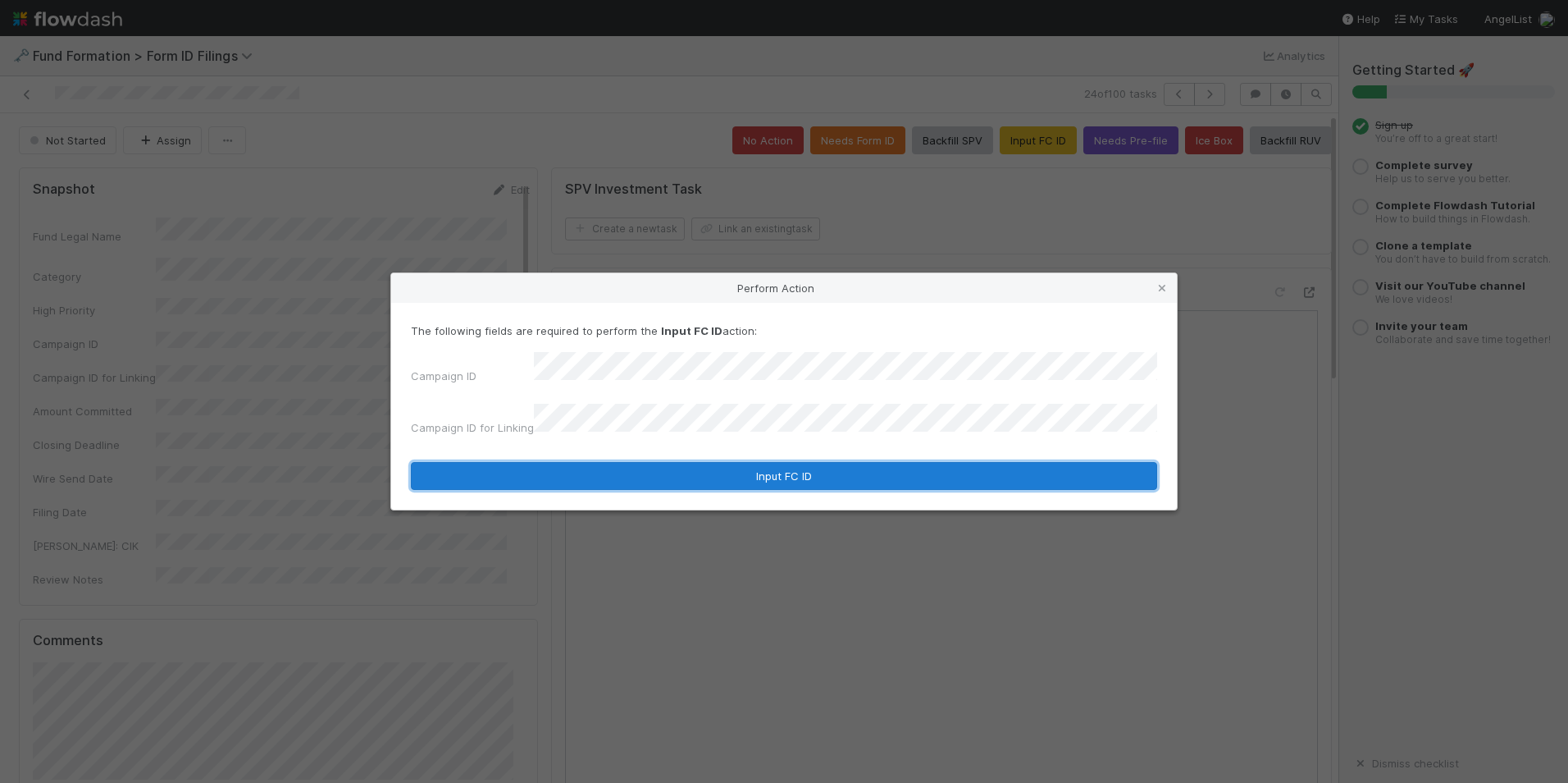
click at [717, 471] on button "Input FC ID" at bounding box center [784, 476] width 746 height 28
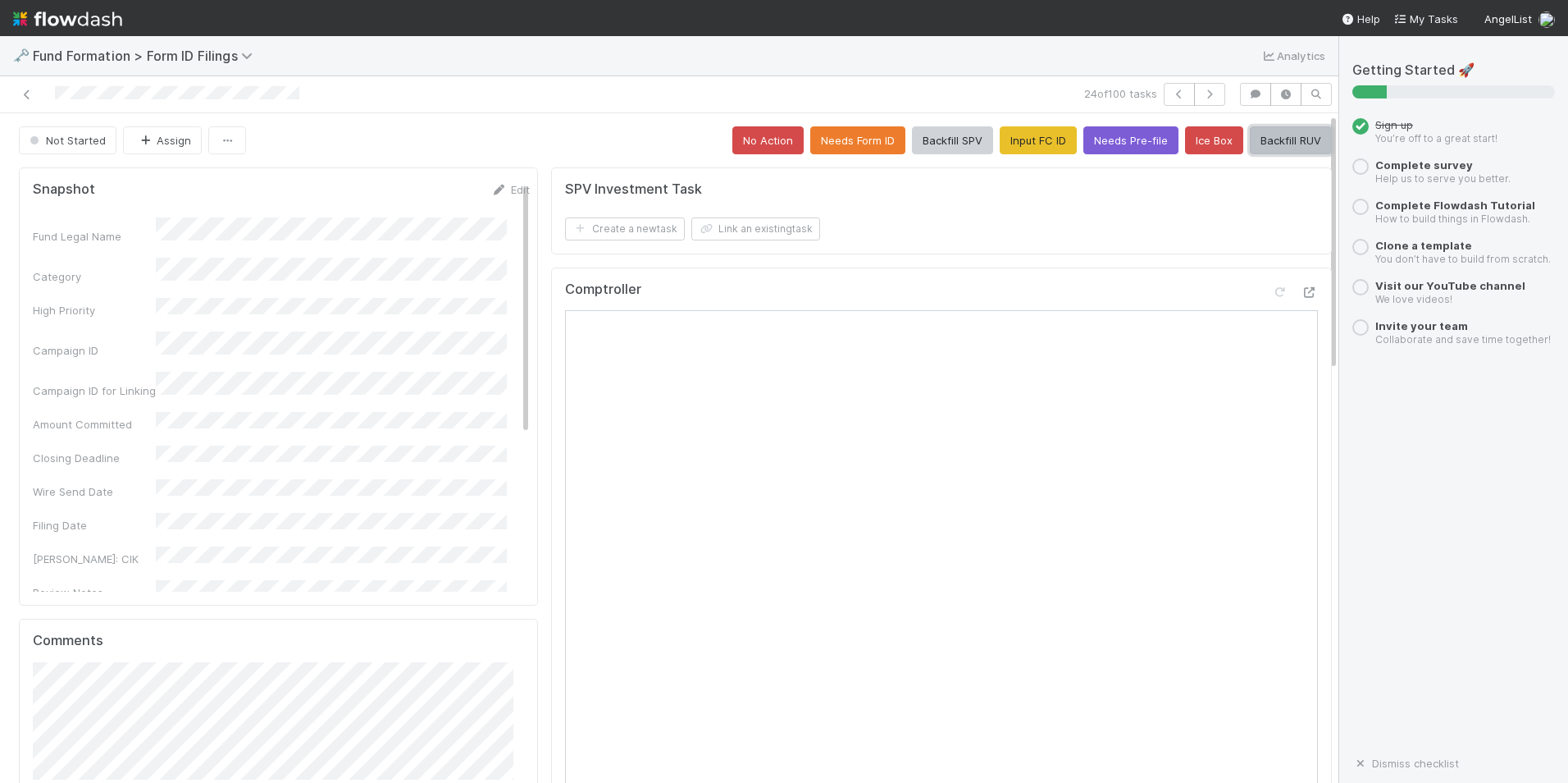
click at [1274, 146] on button "Backfill RUV" at bounding box center [1291, 140] width 82 height 28
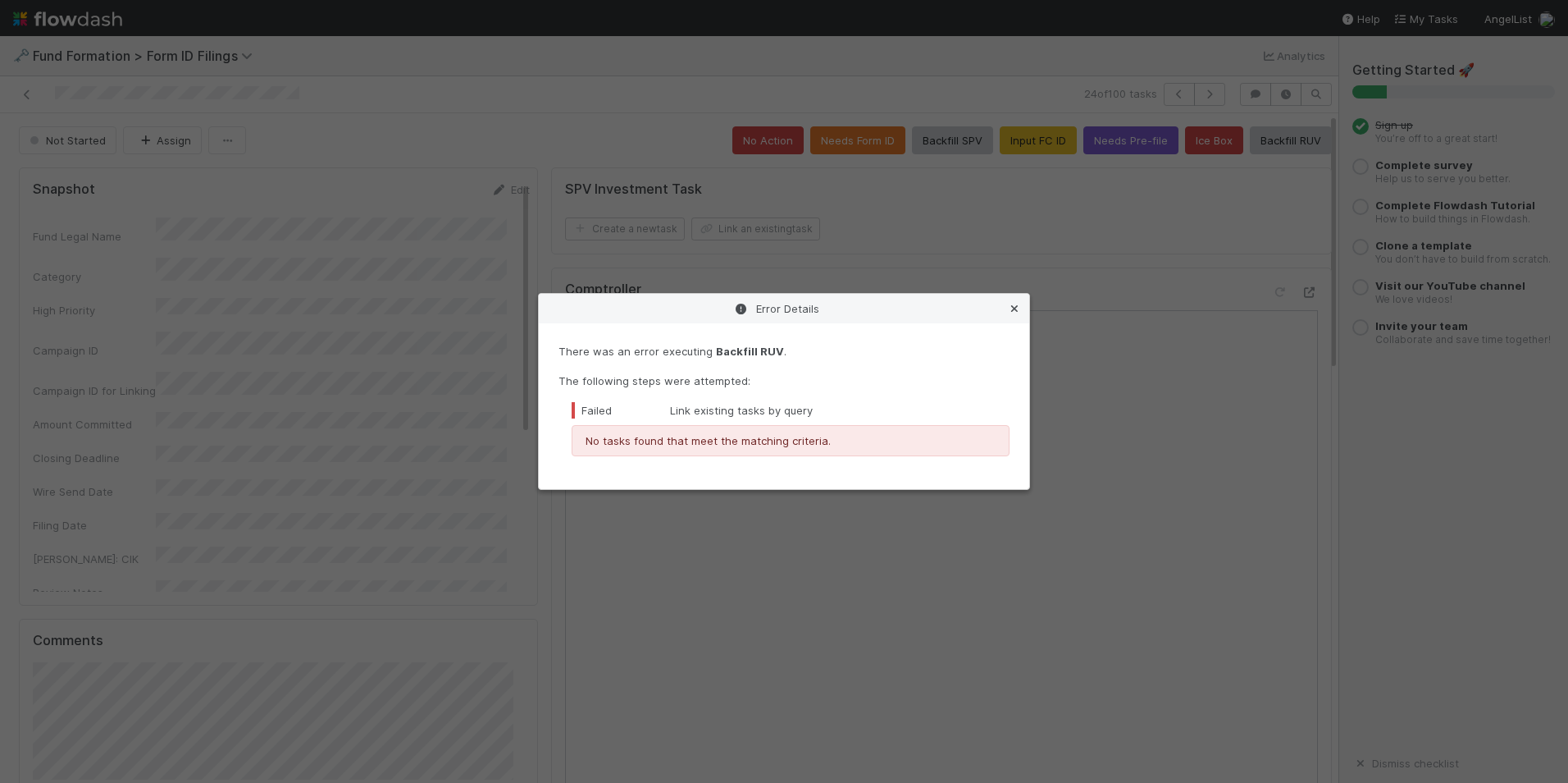
click at [1010, 312] on icon at bounding box center [1014, 309] width 16 height 10
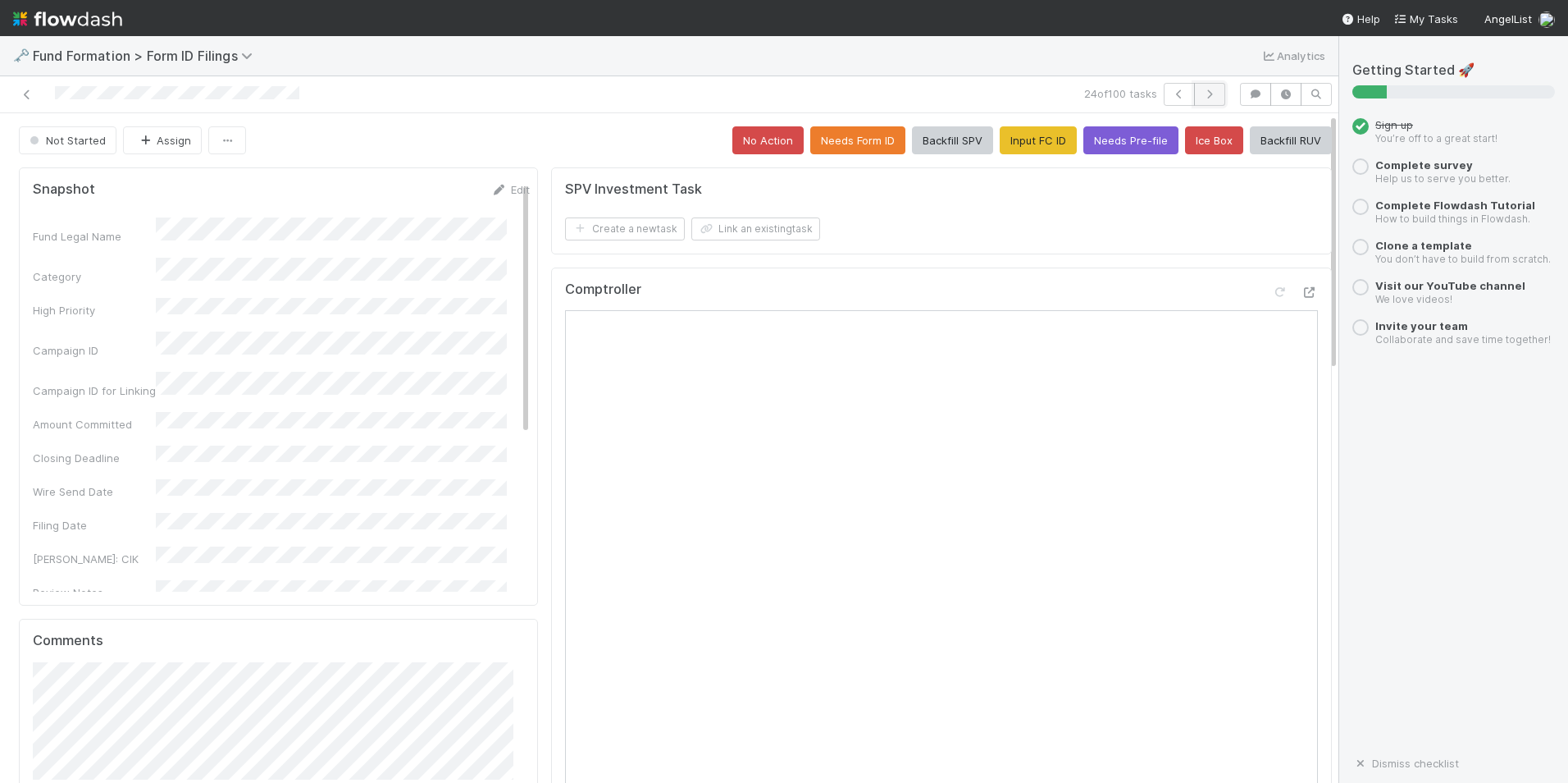
click at [1201, 90] on icon "button" at bounding box center [1209, 94] width 16 height 10
click at [1004, 148] on button "Input FC ID" at bounding box center [1038, 140] width 77 height 28
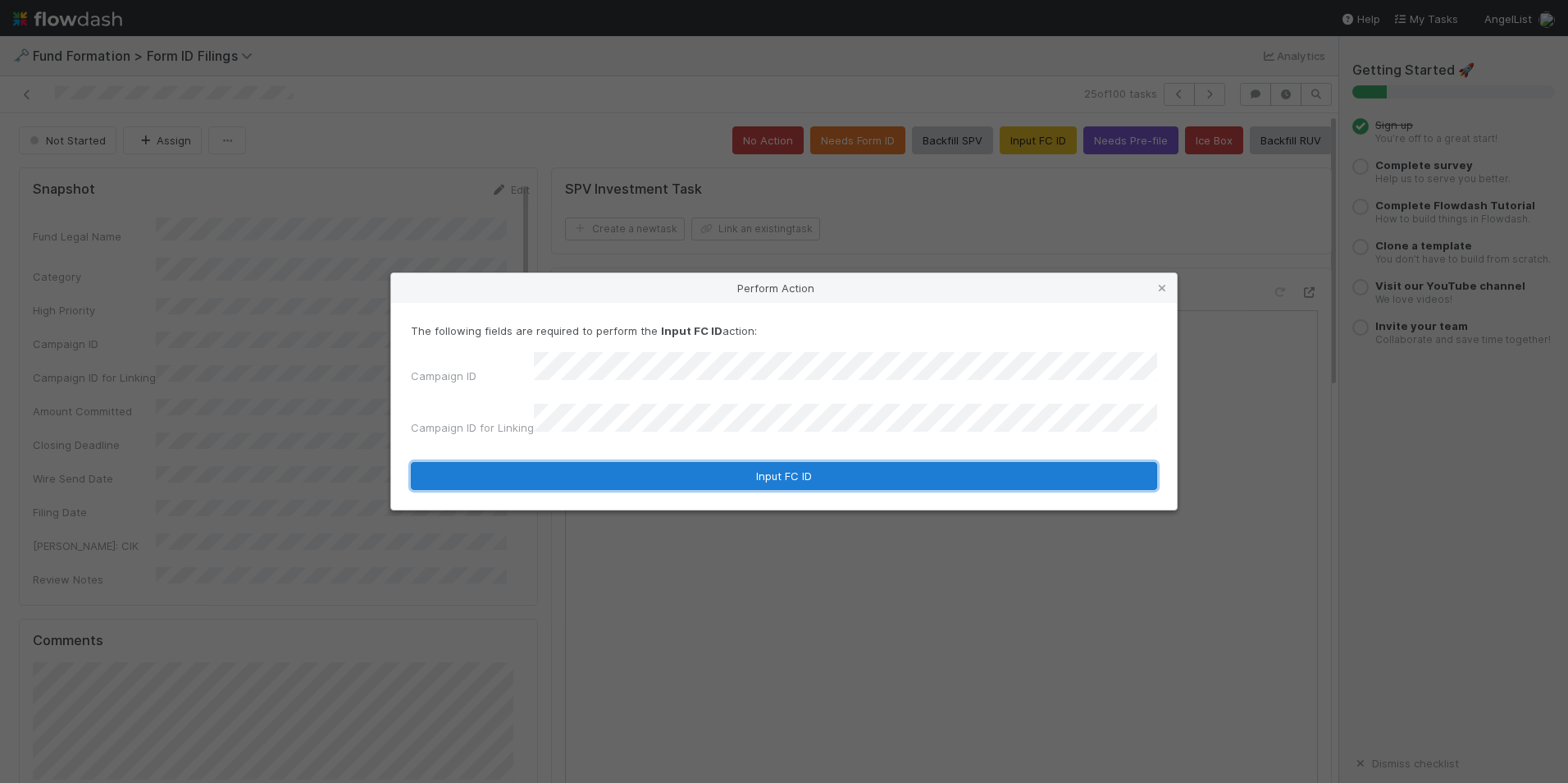
click at [716, 462] on button "Input FC ID" at bounding box center [784, 476] width 746 height 28
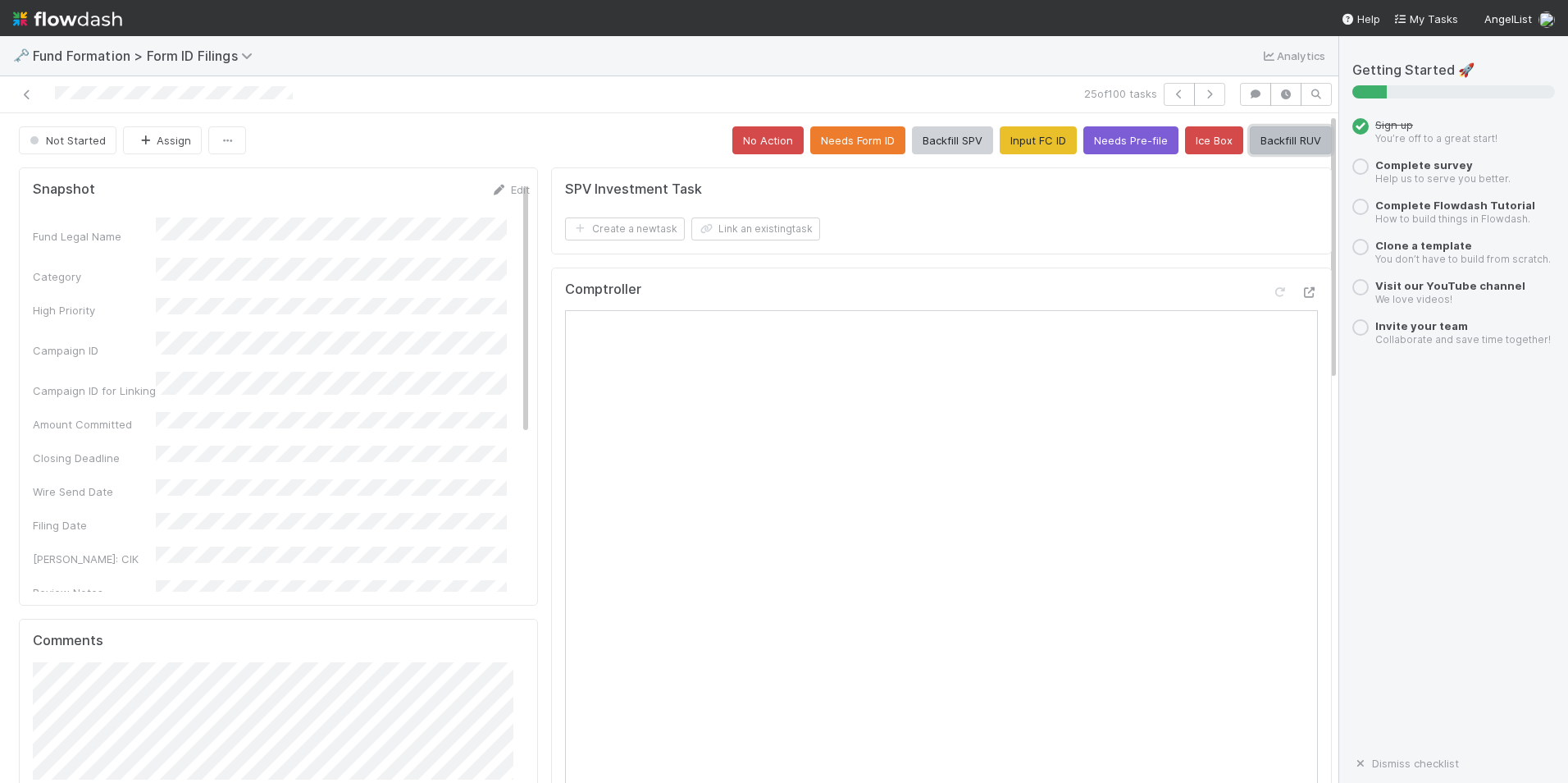
click at [1259, 140] on button "Backfill RUV" at bounding box center [1291, 140] width 82 height 28
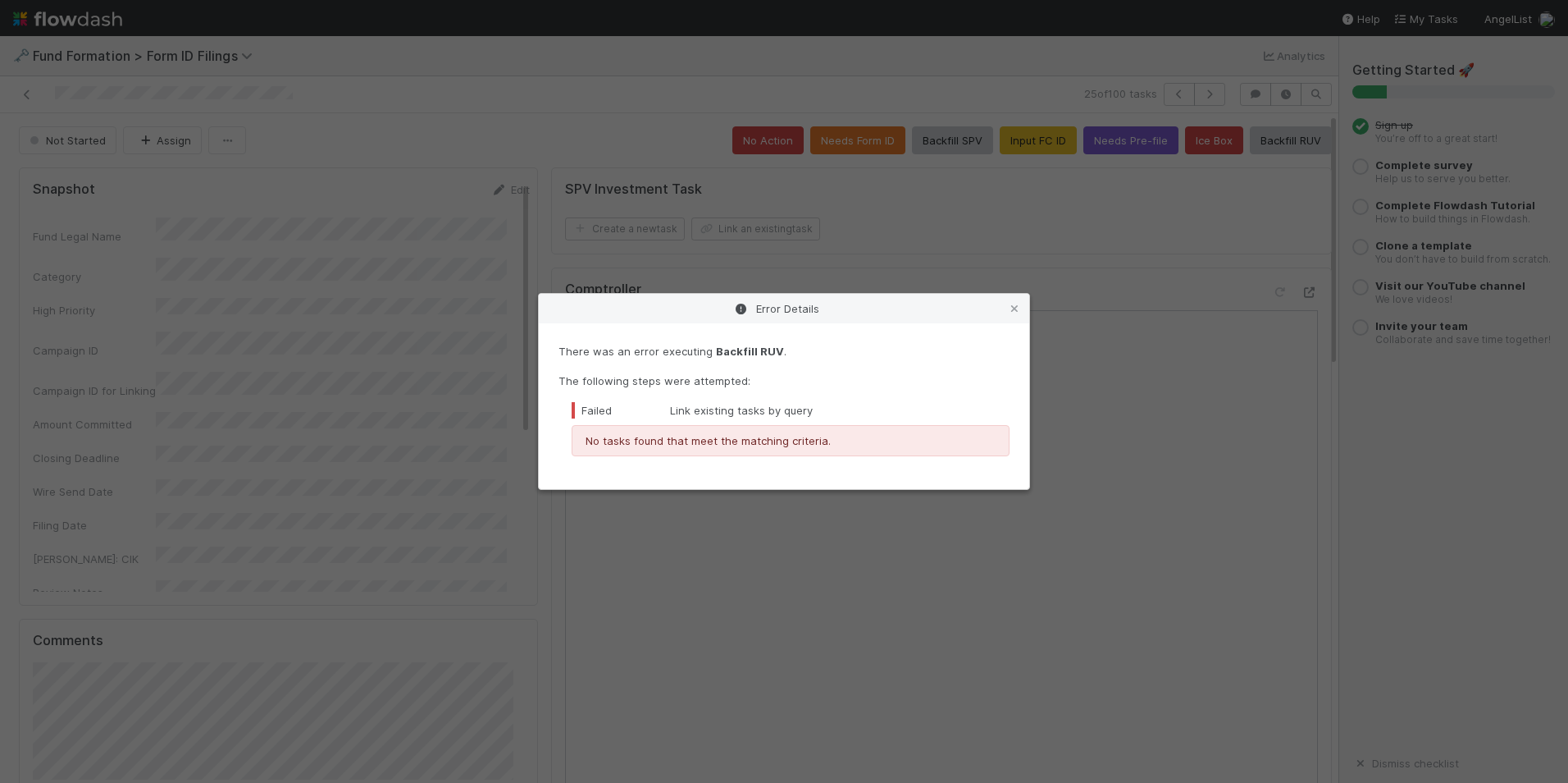
click at [1011, 307] on icon at bounding box center [1014, 309] width 16 height 10
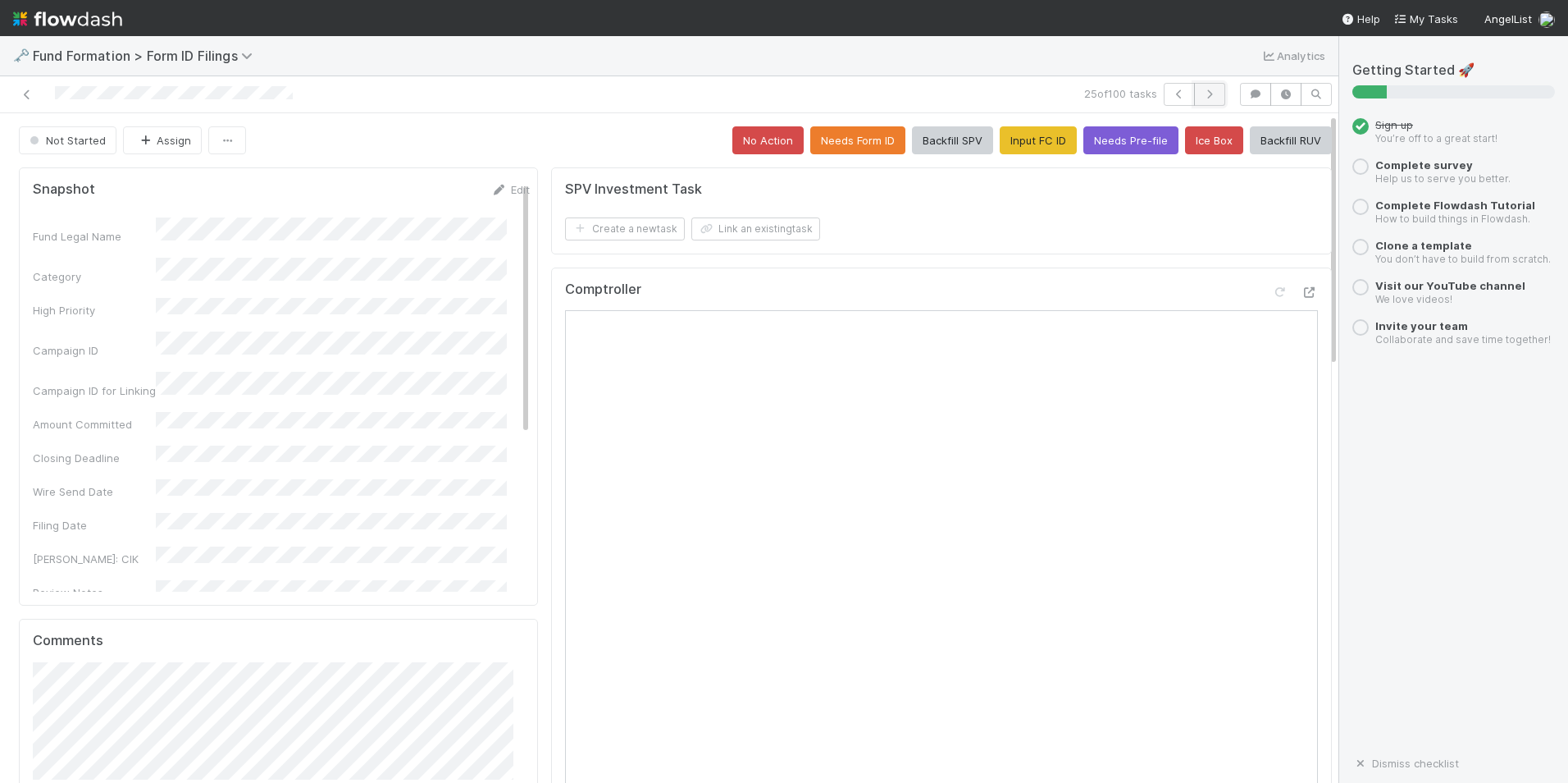
click at [1201, 96] on icon "button" at bounding box center [1209, 94] width 16 height 10
click at [1011, 114] on div "26 of 100 tasks Not Started Assign No Action Needs Form ID Backfill SPV Input F…" at bounding box center [669, 429] width 1338 height 707
drag, startPoint x: 1012, startPoint y: 114, endPoint x: 1013, endPoint y: 134, distance: 20.0
click at [1013, 134] on button "Input FC ID" at bounding box center [1038, 140] width 77 height 28
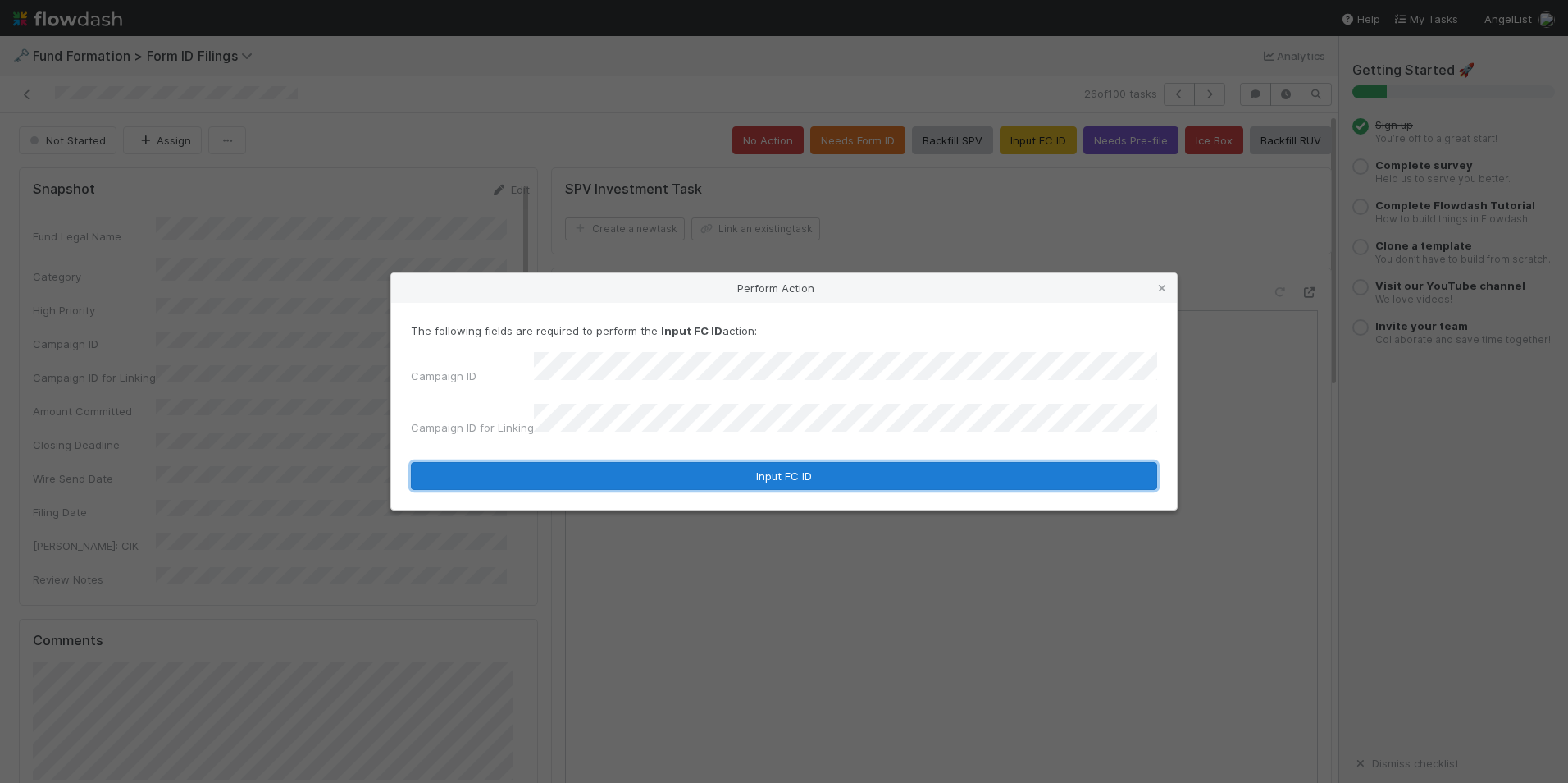
click at [746, 462] on button "Input FC ID" at bounding box center [784, 476] width 746 height 28
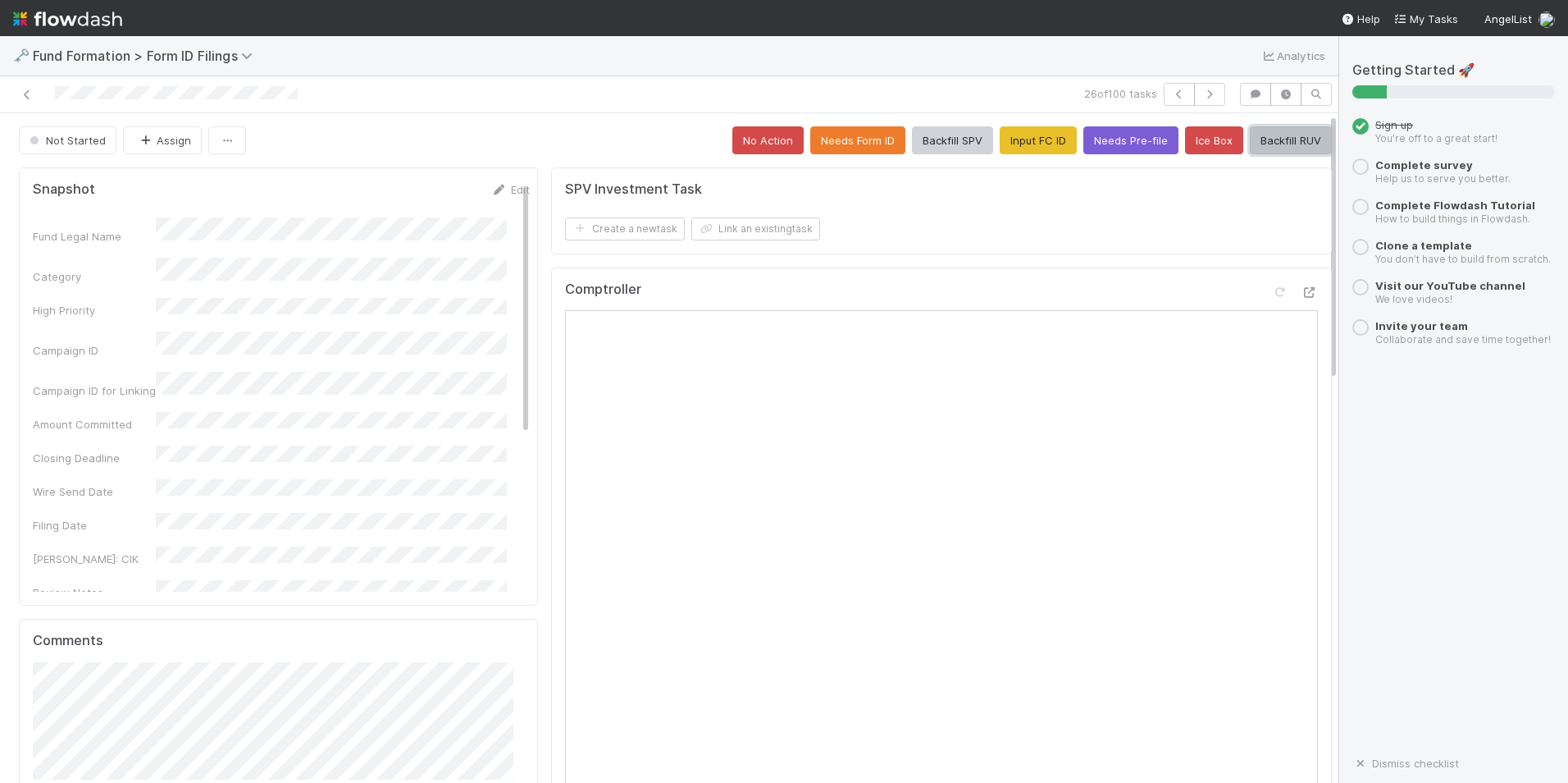
click at [1259, 140] on button "Backfill RUV" at bounding box center [1291, 140] width 82 height 28
click at [1200, 102] on button "button" at bounding box center [1210, 95] width 31 height 23
click at [1003, 131] on button "Input FC ID" at bounding box center [1038, 140] width 77 height 28
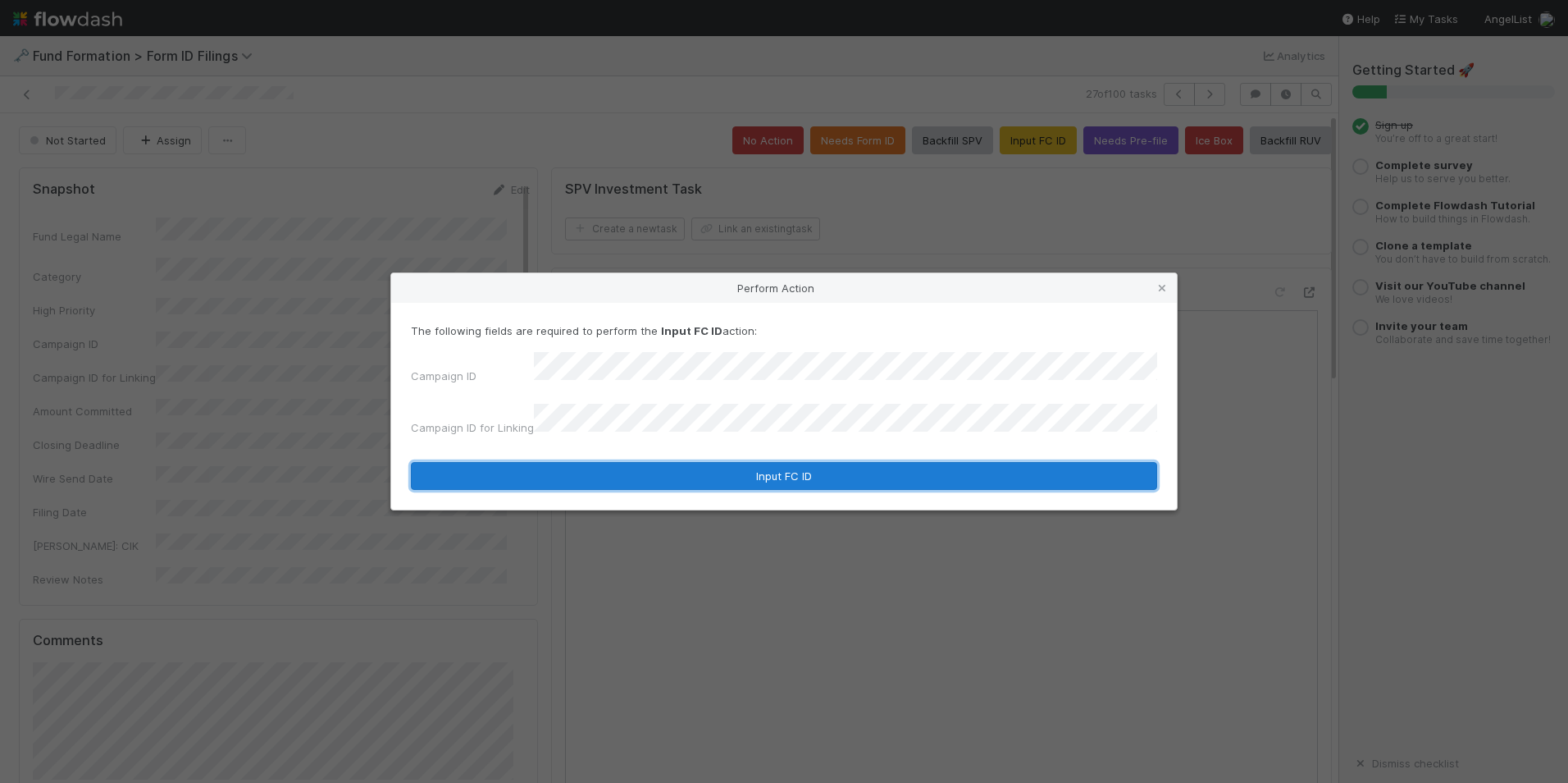
click at [789, 480] on button "Input FC ID" at bounding box center [784, 476] width 746 height 28
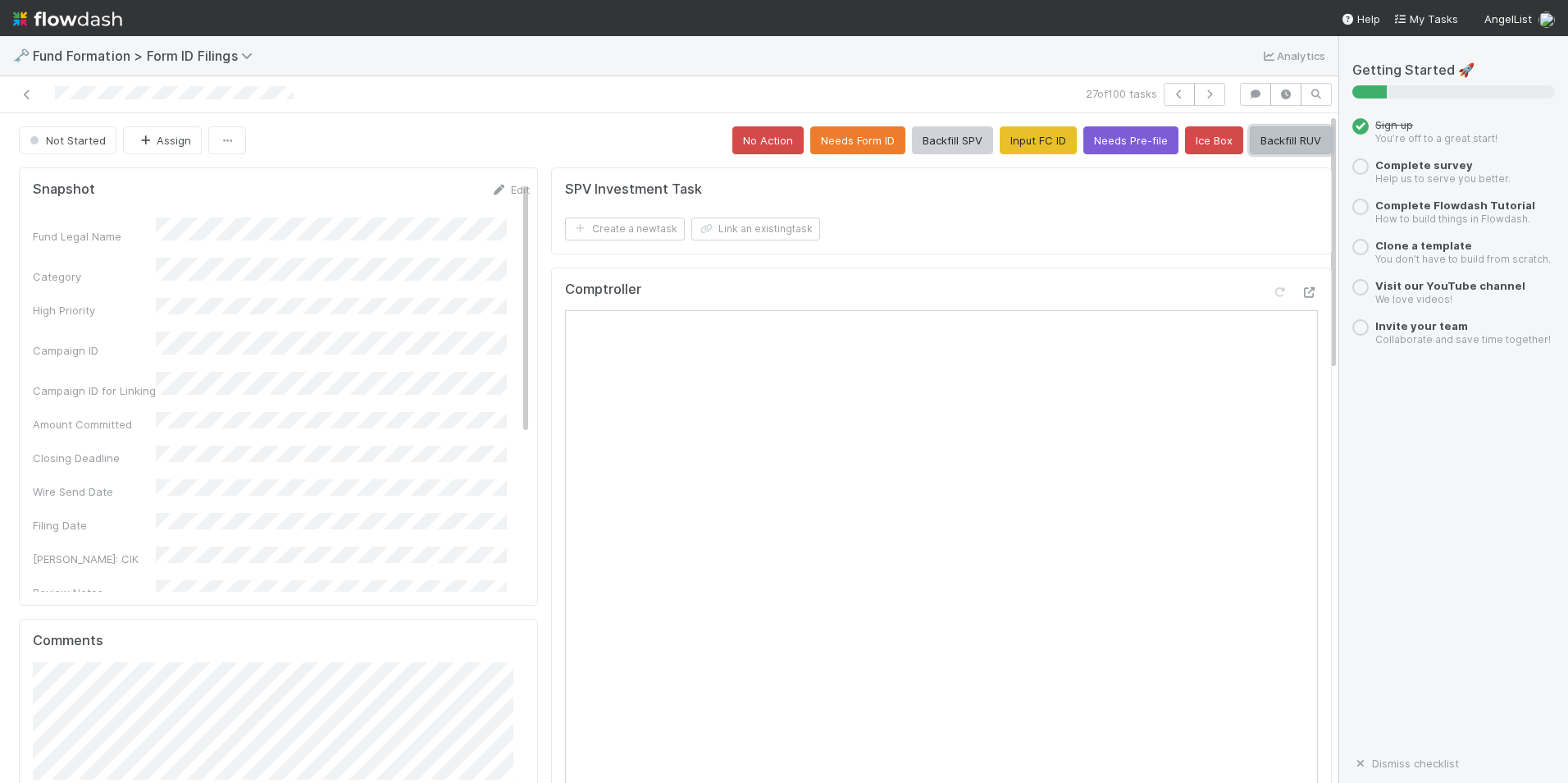
click at [1257, 140] on button "Backfill RUV" at bounding box center [1291, 140] width 82 height 28
click at [1194, 87] on button "button" at bounding box center [1210, 95] width 31 height 23
click at [1000, 138] on button "Input FC ID" at bounding box center [1038, 140] width 77 height 28
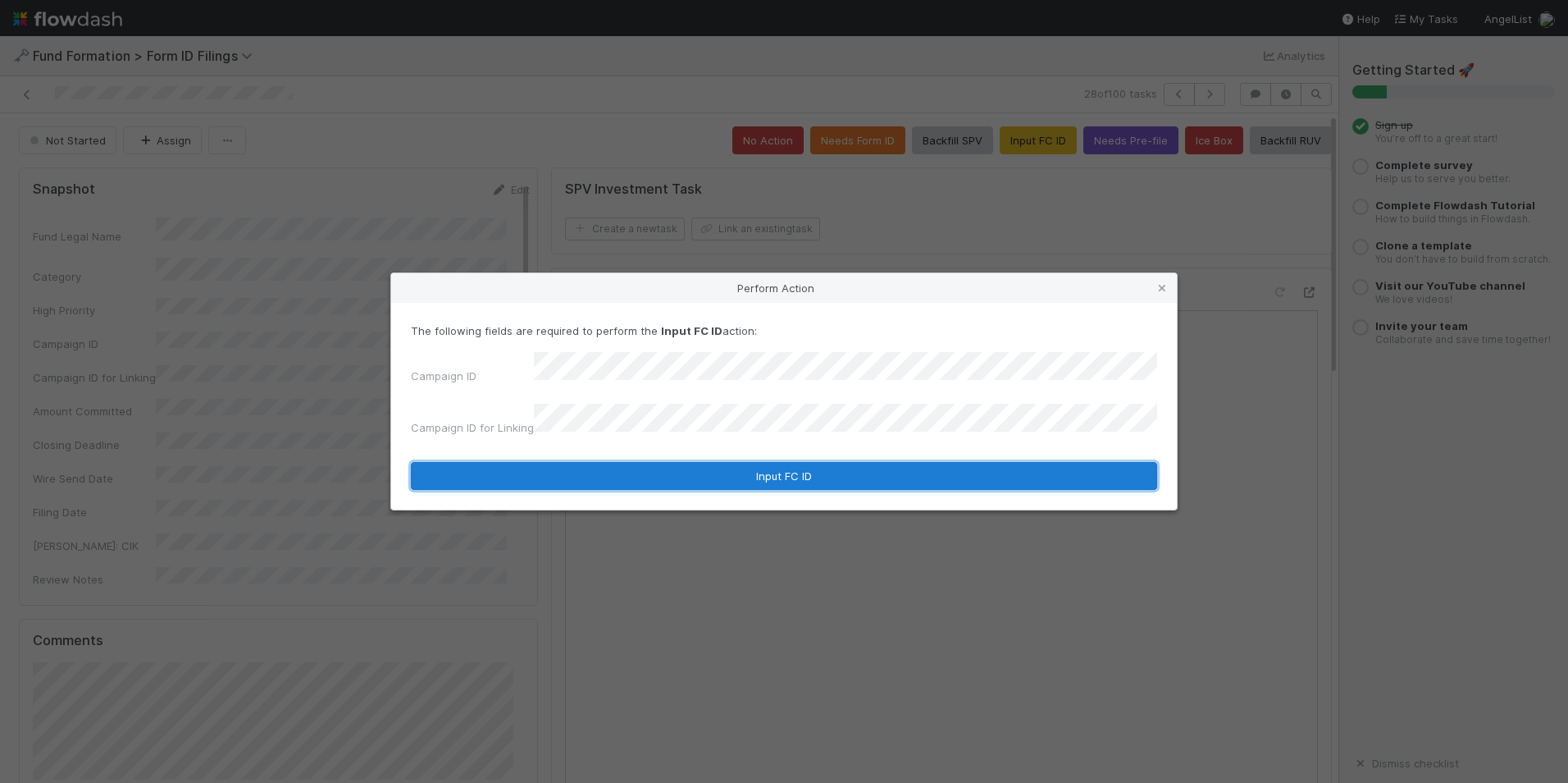
click at [769, 468] on button "Input FC ID" at bounding box center [784, 476] width 746 height 28
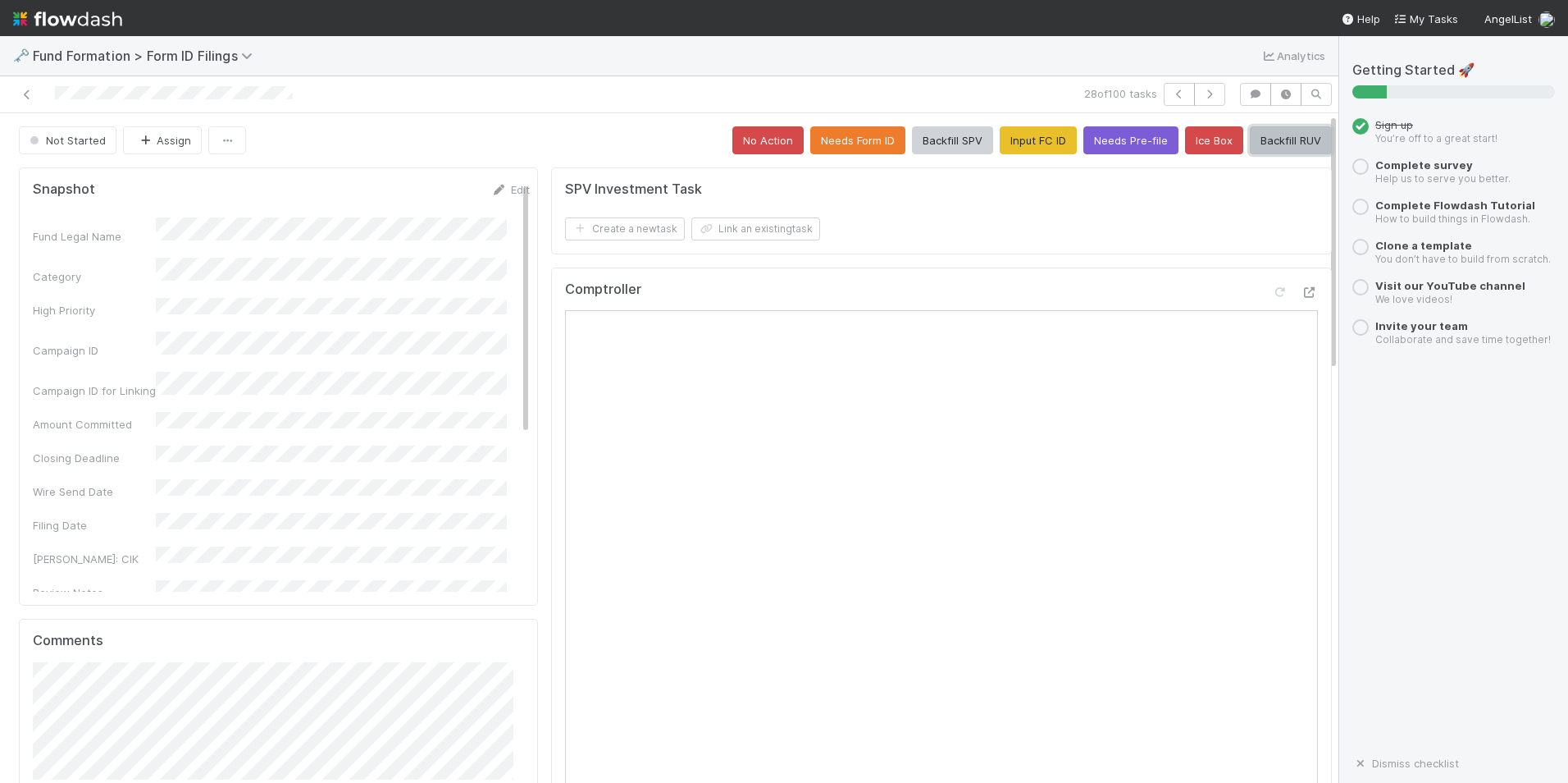
click at [1250, 138] on button "Backfill RUV" at bounding box center [1291, 140] width 82 height 28
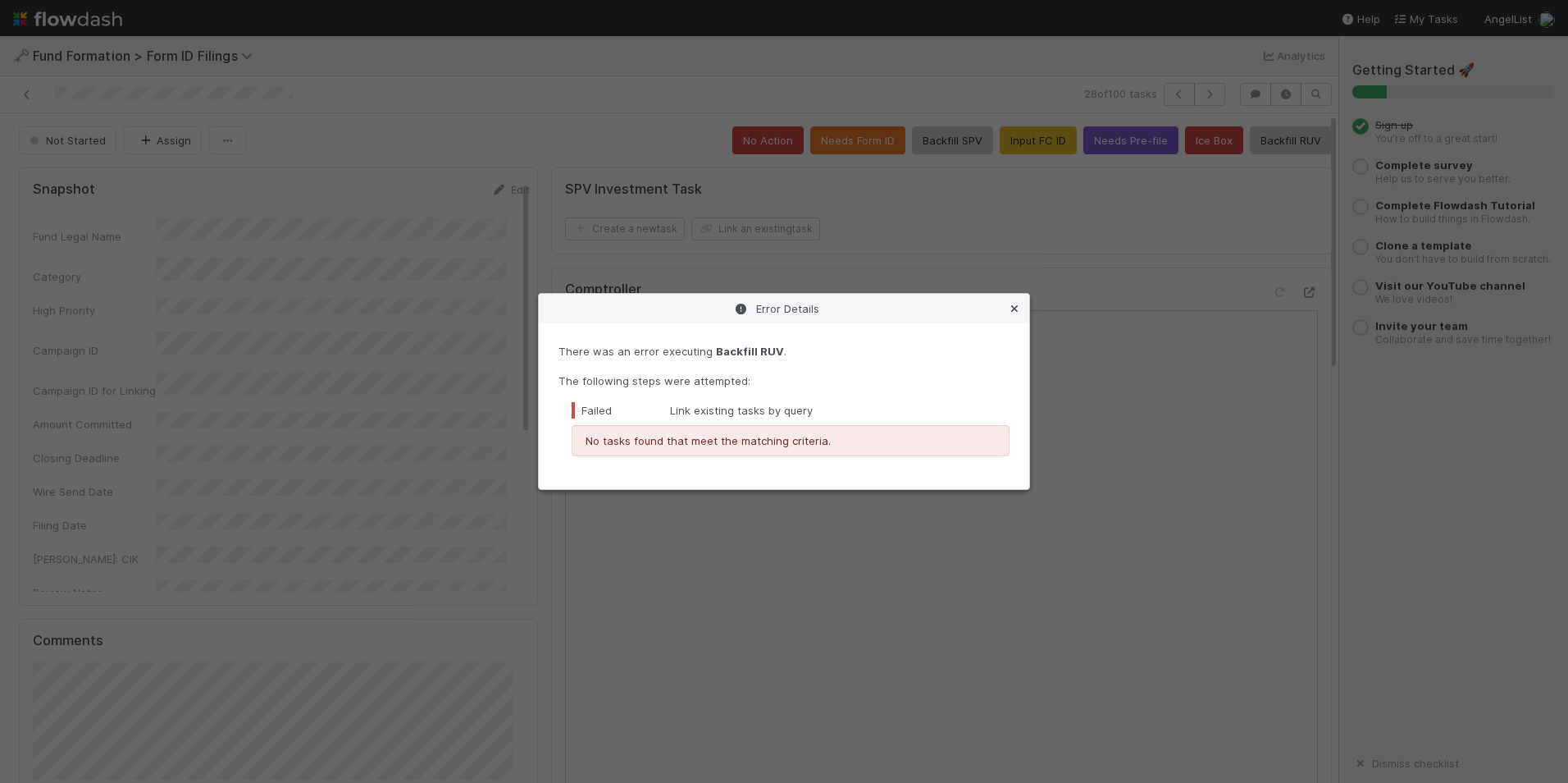
click at [1011, 314] on icon at bounding box center [1014, 309] width 16 height 10
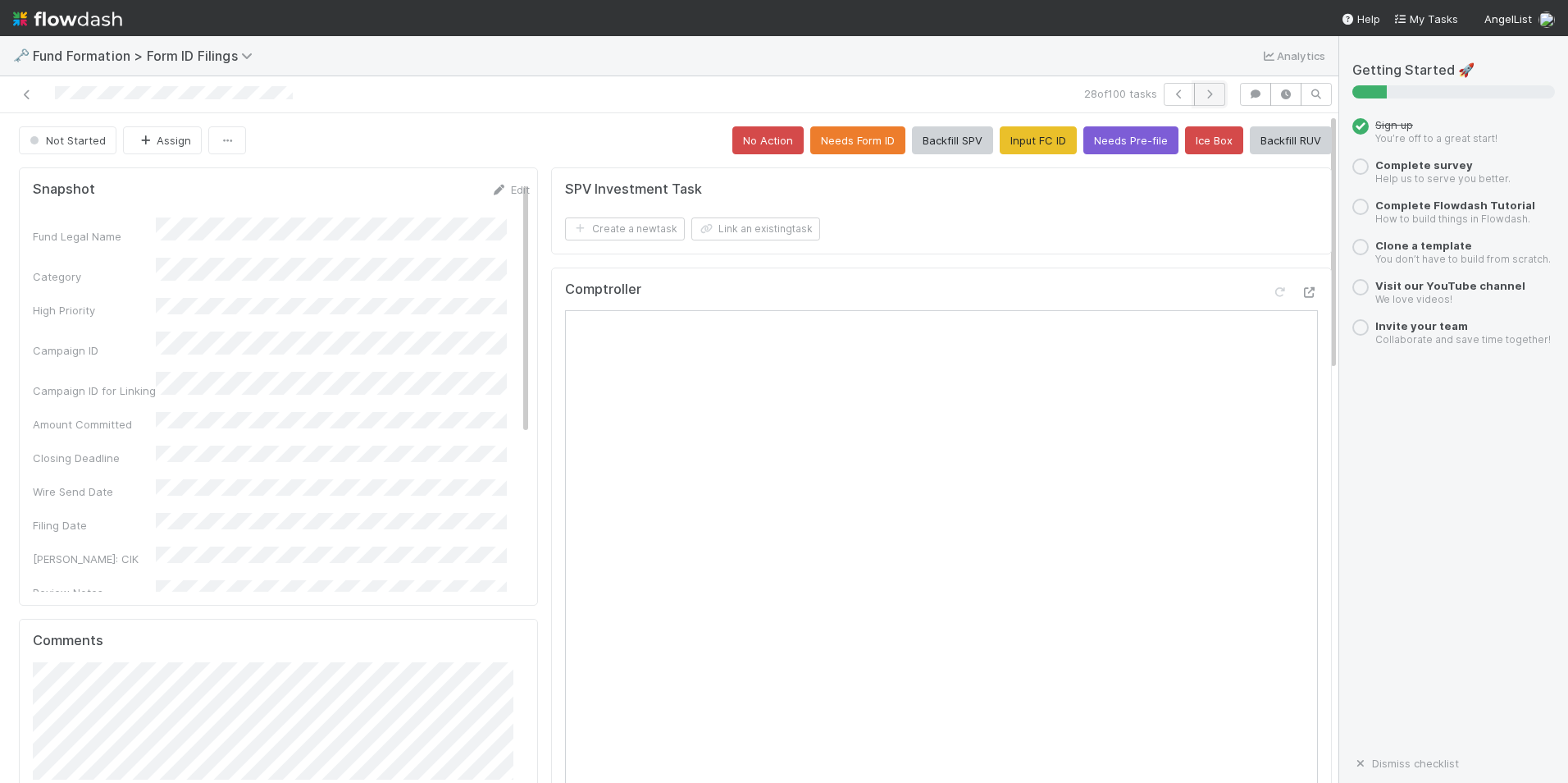
click at [1201, 93] on icon "button" at bounding box center [1209, 94] width 16 height 10
click at [1018, 137] on button "Input FC ID" at bounding box center [1038, 140] width 77 height 28
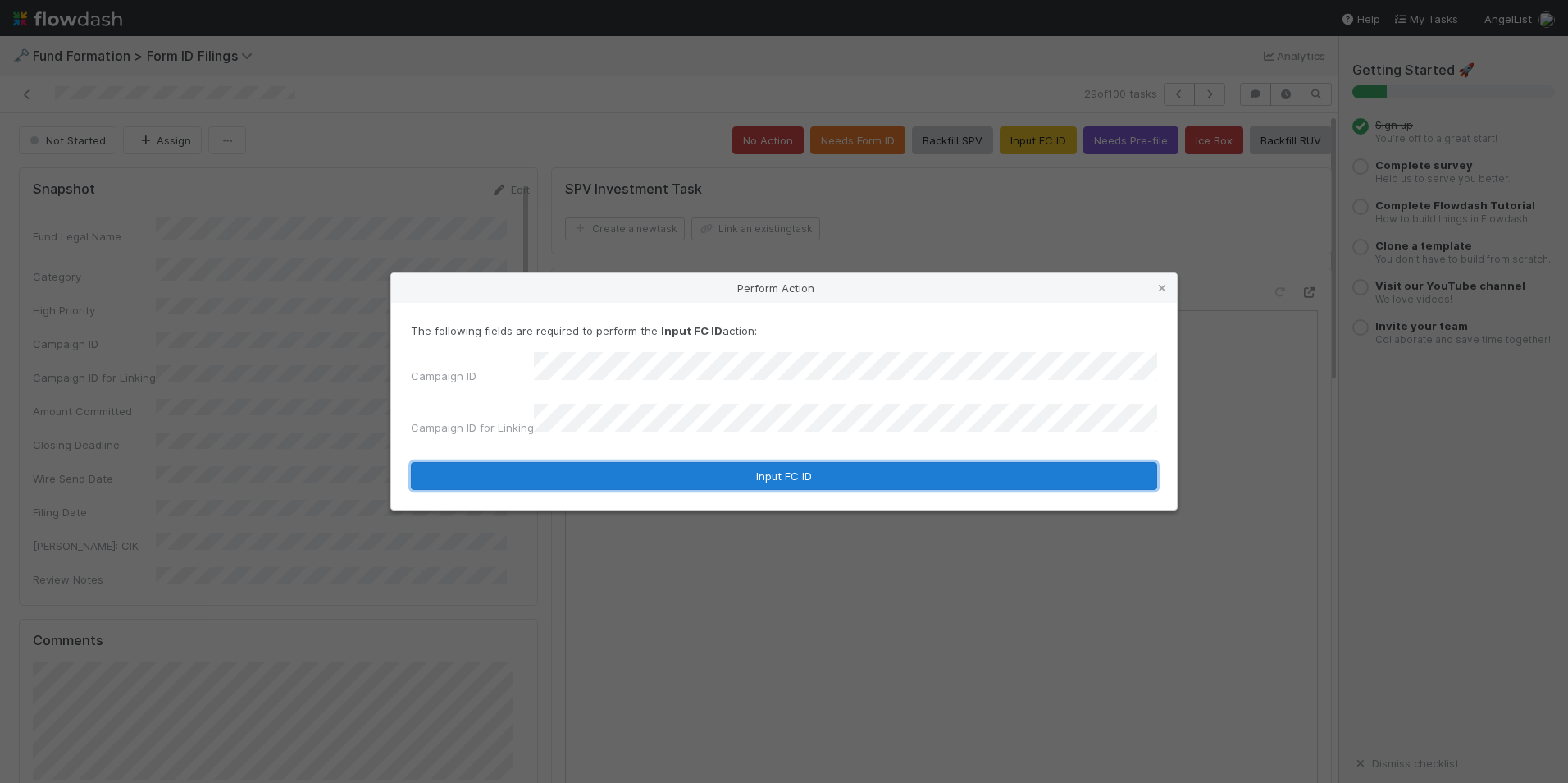
click at [676, 476] on button "Input FC ID" at bounding box center [784, 476] width 746 height 28
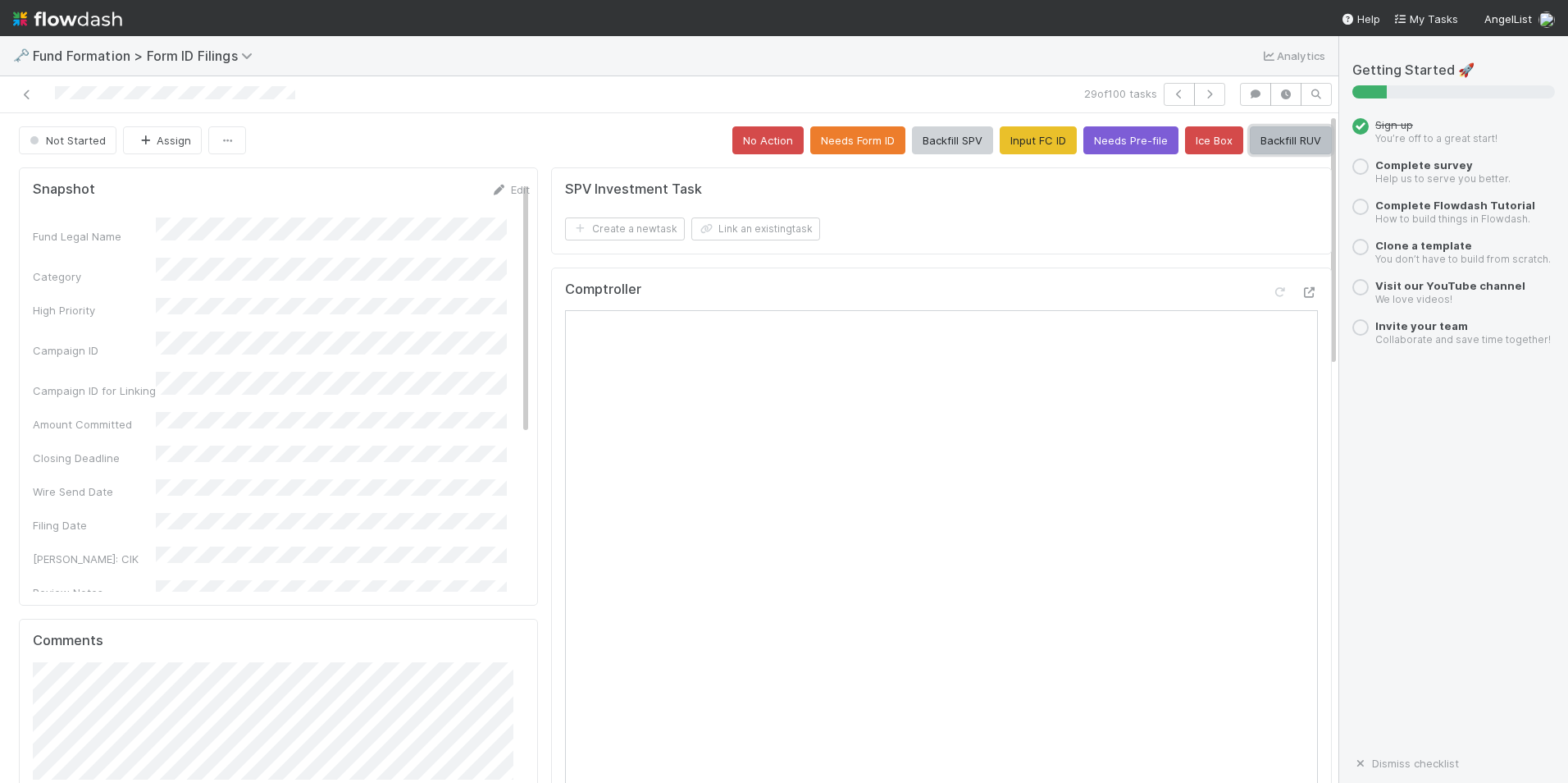
click at [1278, 141] on button "Backfill RUV" at bounding box center [1291, 140] width 82 height 28
click at [1201, 96] on icon "button" at bounding box center [1209, 94] width 16 height 10
click at [1029, 140] on button "Input FC ID" at bounding box center [1038, 140] width 77 height 28
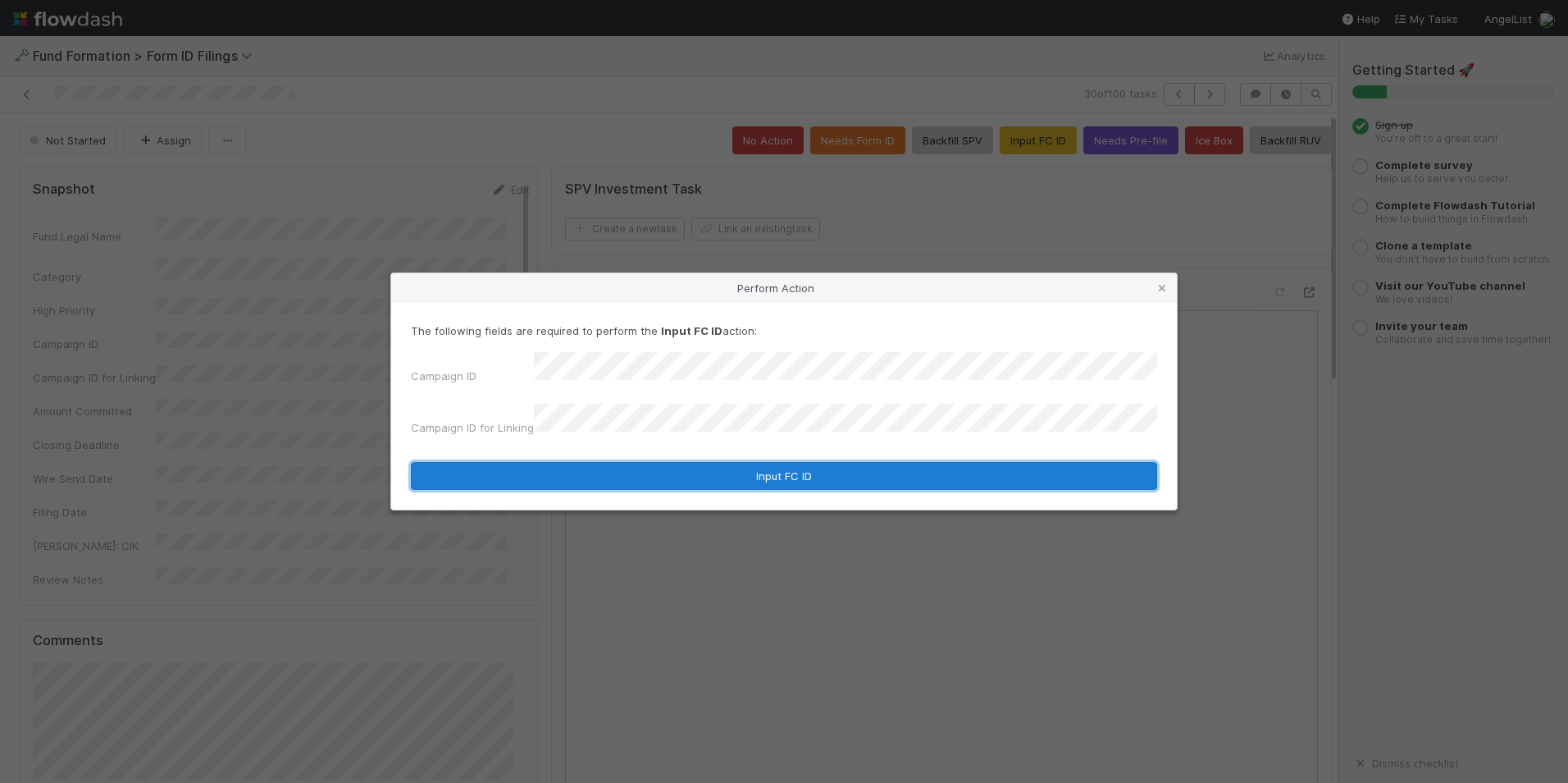
click at [700, 462] on button "Input FC ID" at bounding box center [784, 476] width 746 height 28
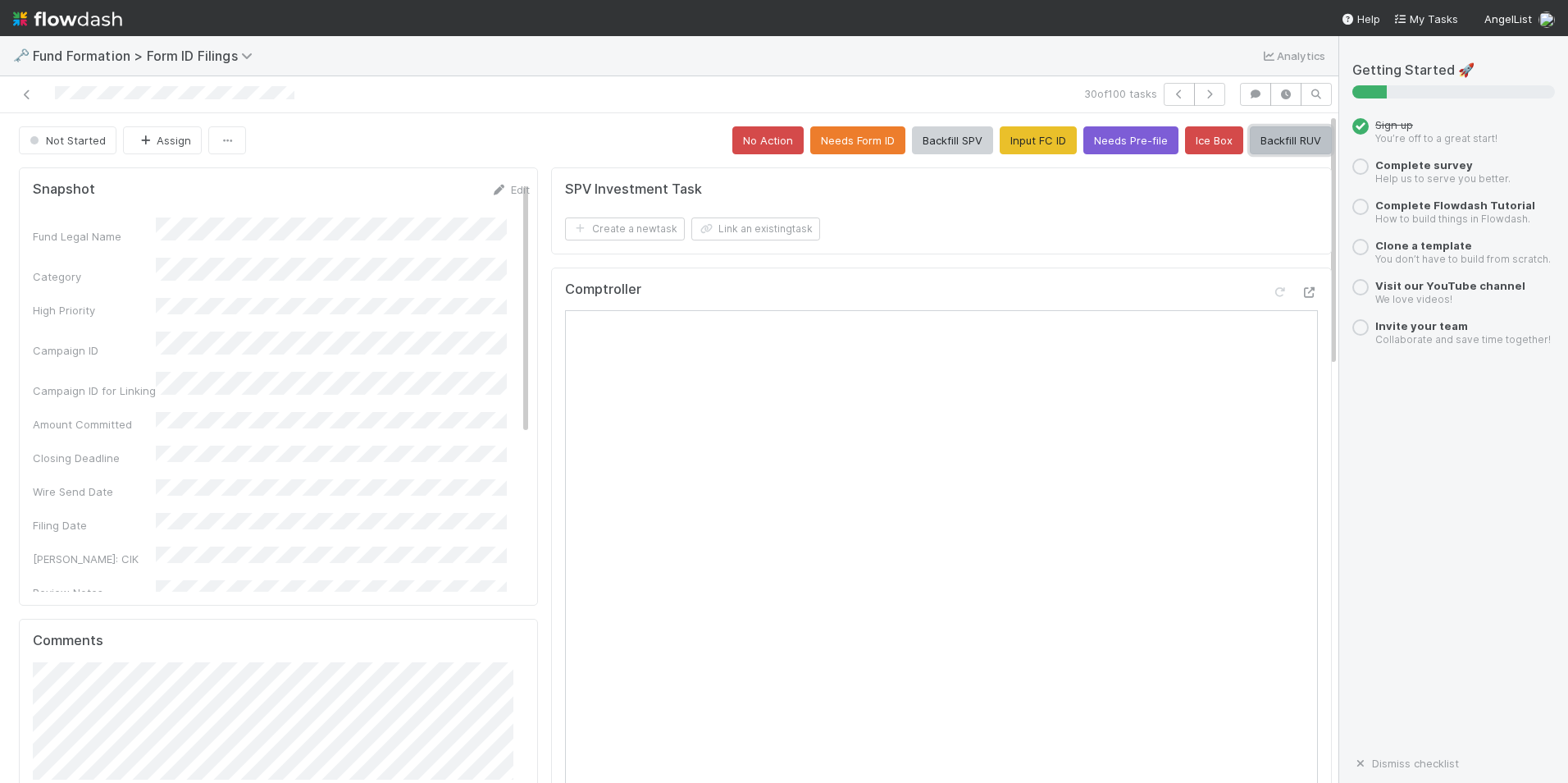
click at [1263, 146] on button "Backfill RUV" at bounding box center [1291, 140] width 82 height 28
click at [1205, 95] on icon "button" at bounding box center [1209, 94] width 16 height 10
click at [1027, 136] on button "Input FC ID" at bounding box center [1038, 140] width 77 height 28
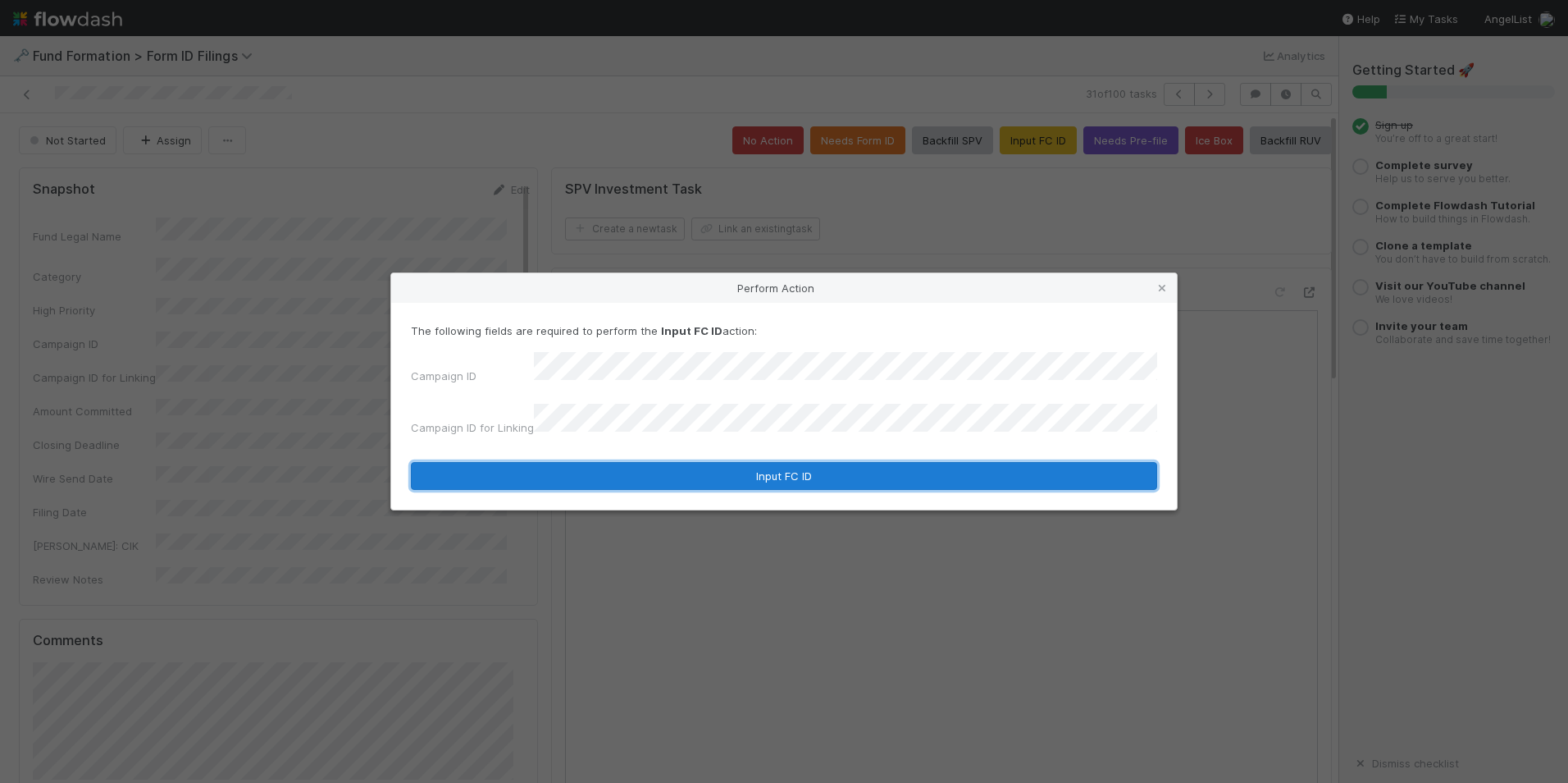
click at [685, 471] on button "Input FC ID" at bounding box center [784, 476] width 746 height 28
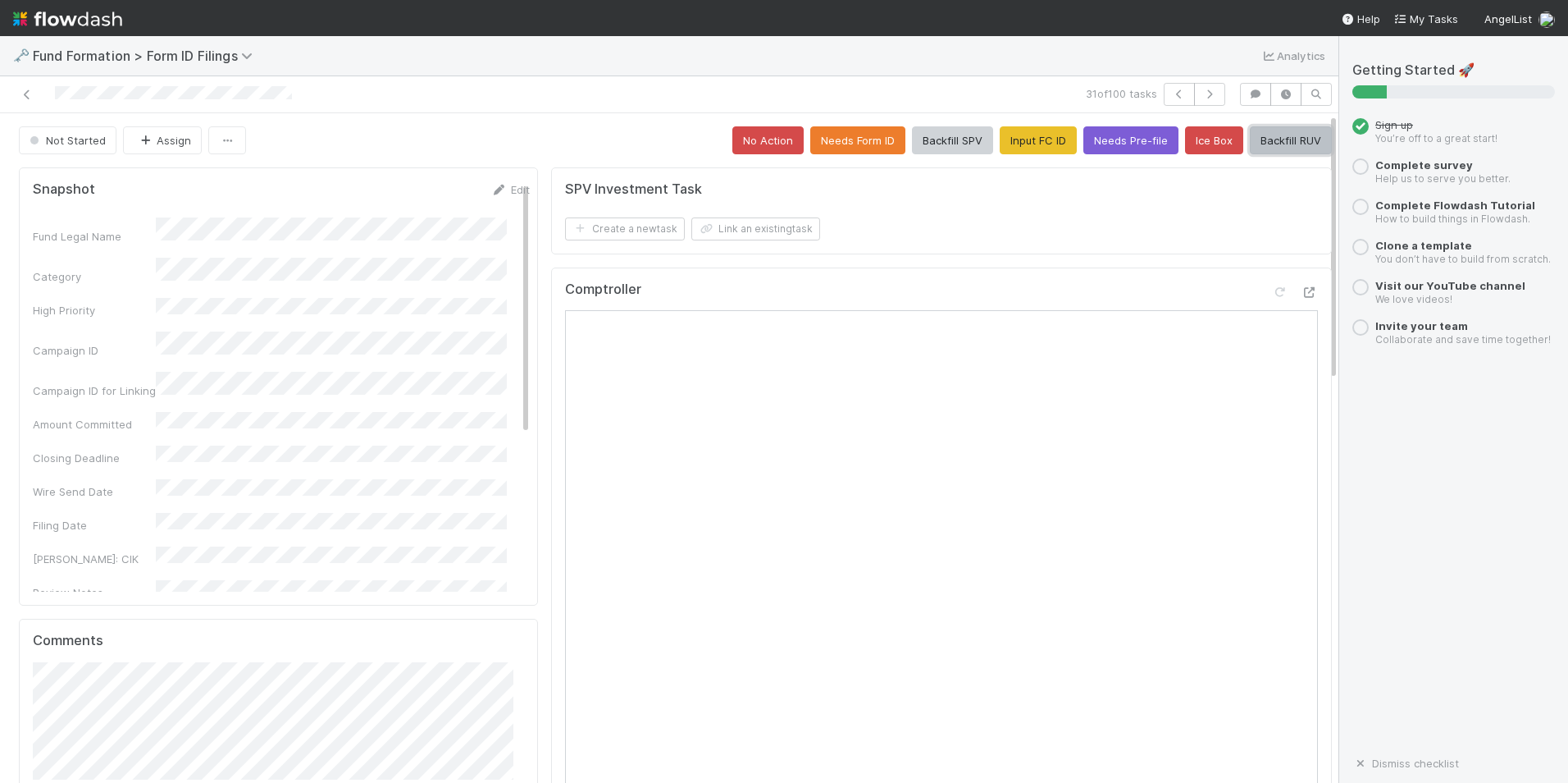
click at [1264, 144] on button "Backfill RUV" at bounding box center [1291, 140] width 82 height 28
click at [749, 91] on div "31 of 100 tasks" at bounding box center [927, 95] width 610 height 23
click at [1201, 93] on icon "button" at bounding box center [1209, 94] width 16 height 10
click at [1017, 152] on button "Input FC ID" at bounding box center [1038, 140] width 77 height 28
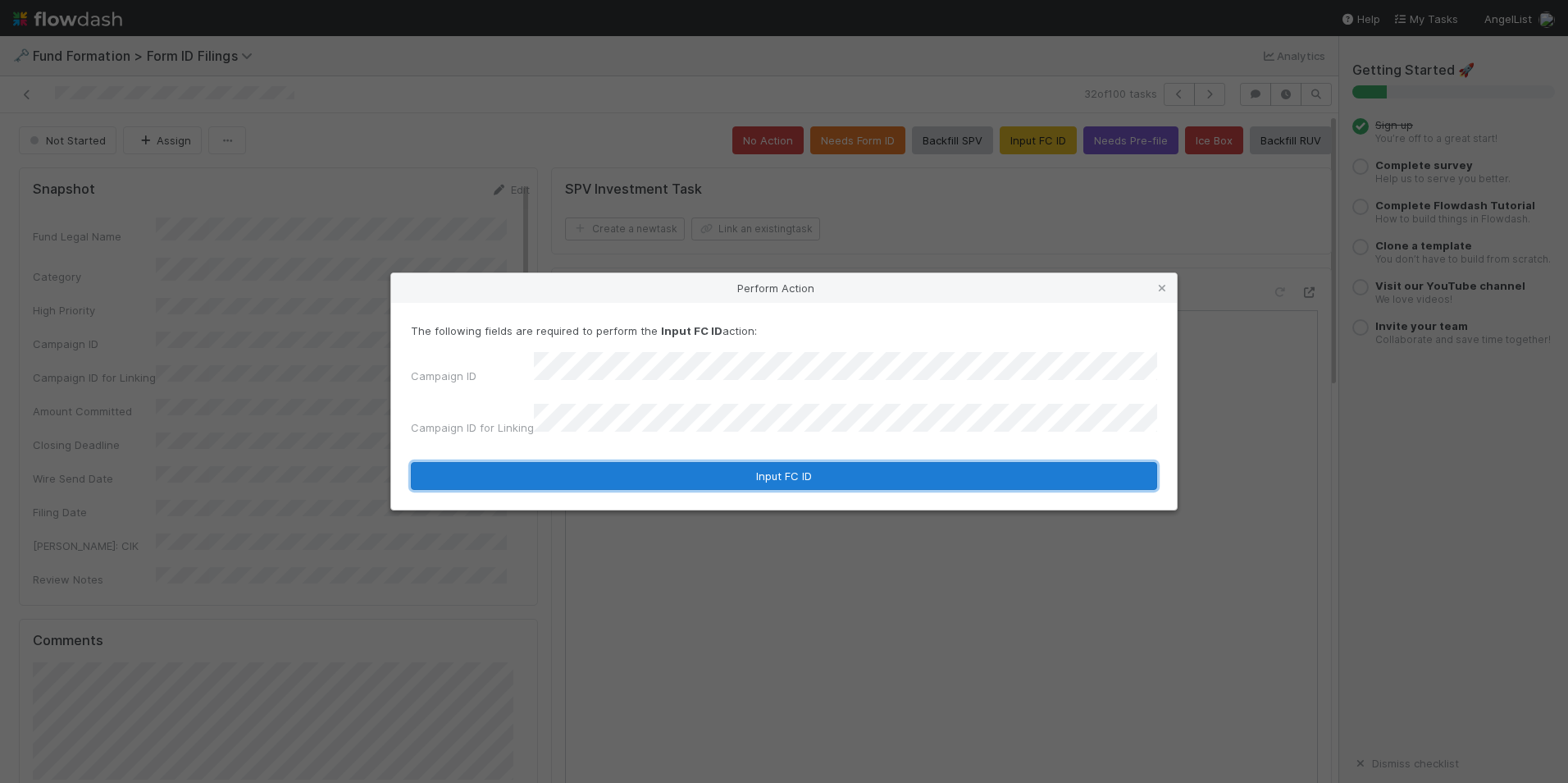
click at [713, 465] on button "Input FC ID" at bounding box center [784, 476] width 746 height 28
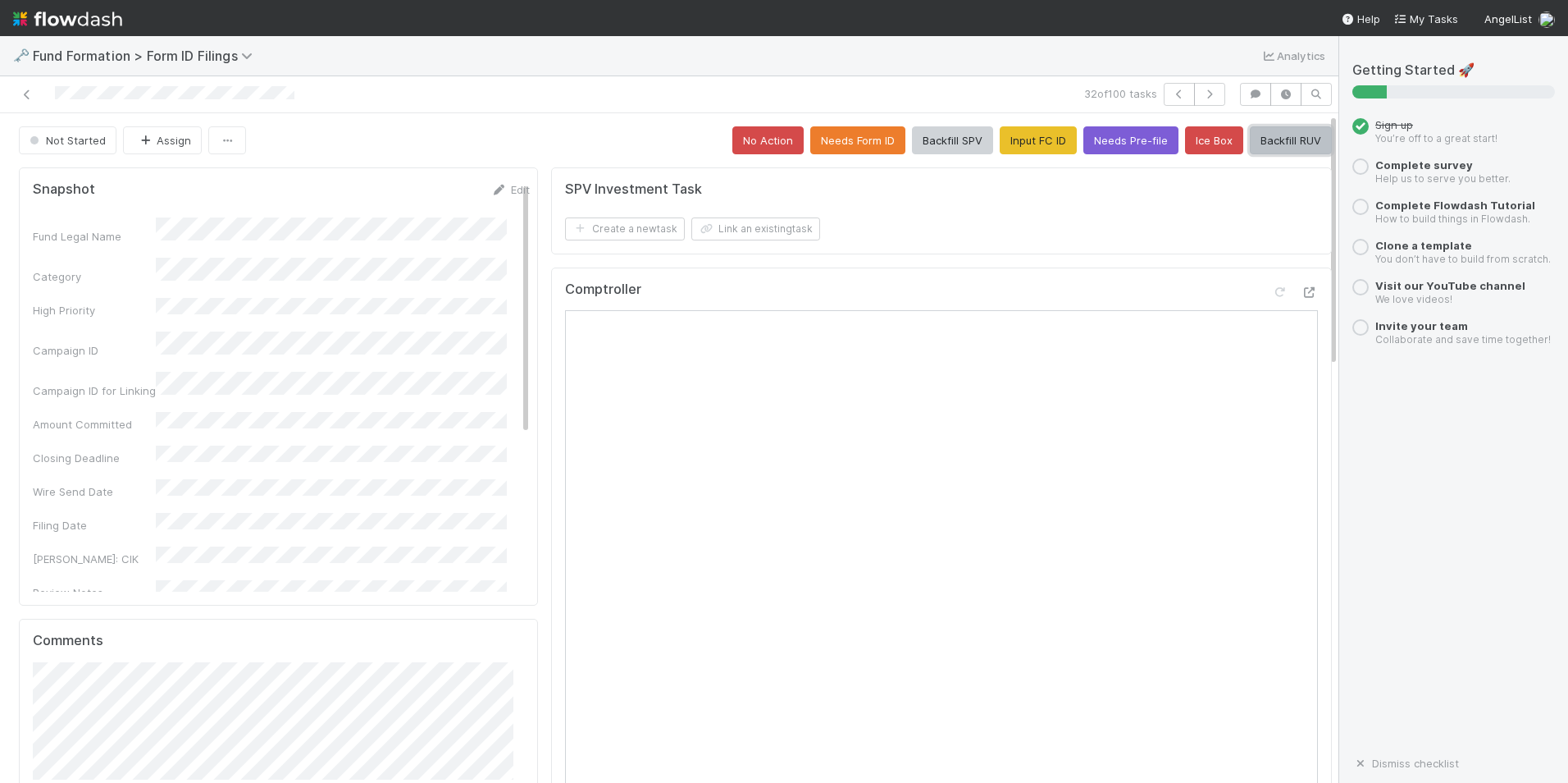
click at [1259, 147] on button "Backfill RUV" at bounding box center [1291, 140] width 82 height 28
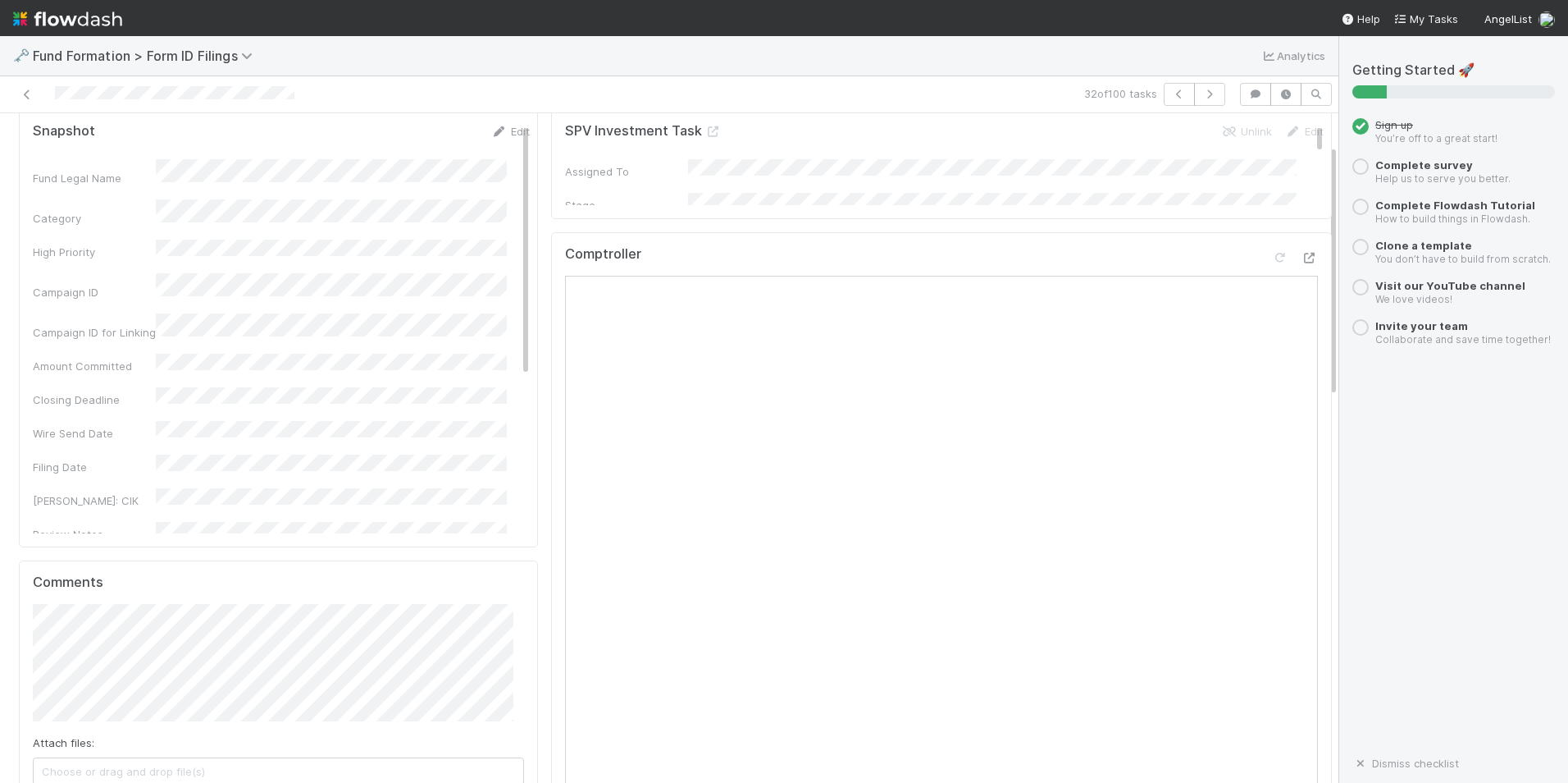
scroll to position [82, 0]
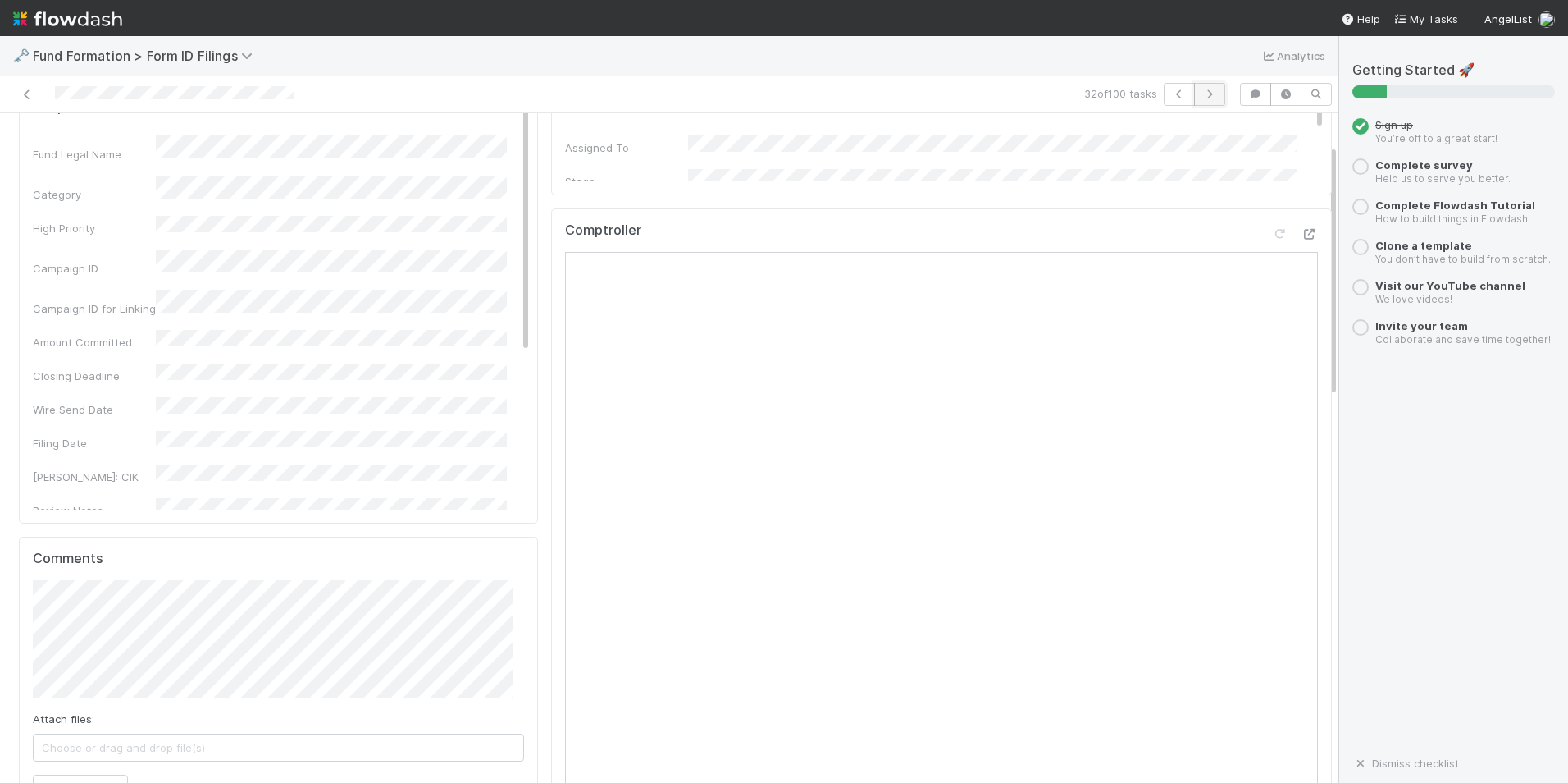
click at [1201, 92] on icon "button" at bounding box center [1209, 94] width 16 height 10
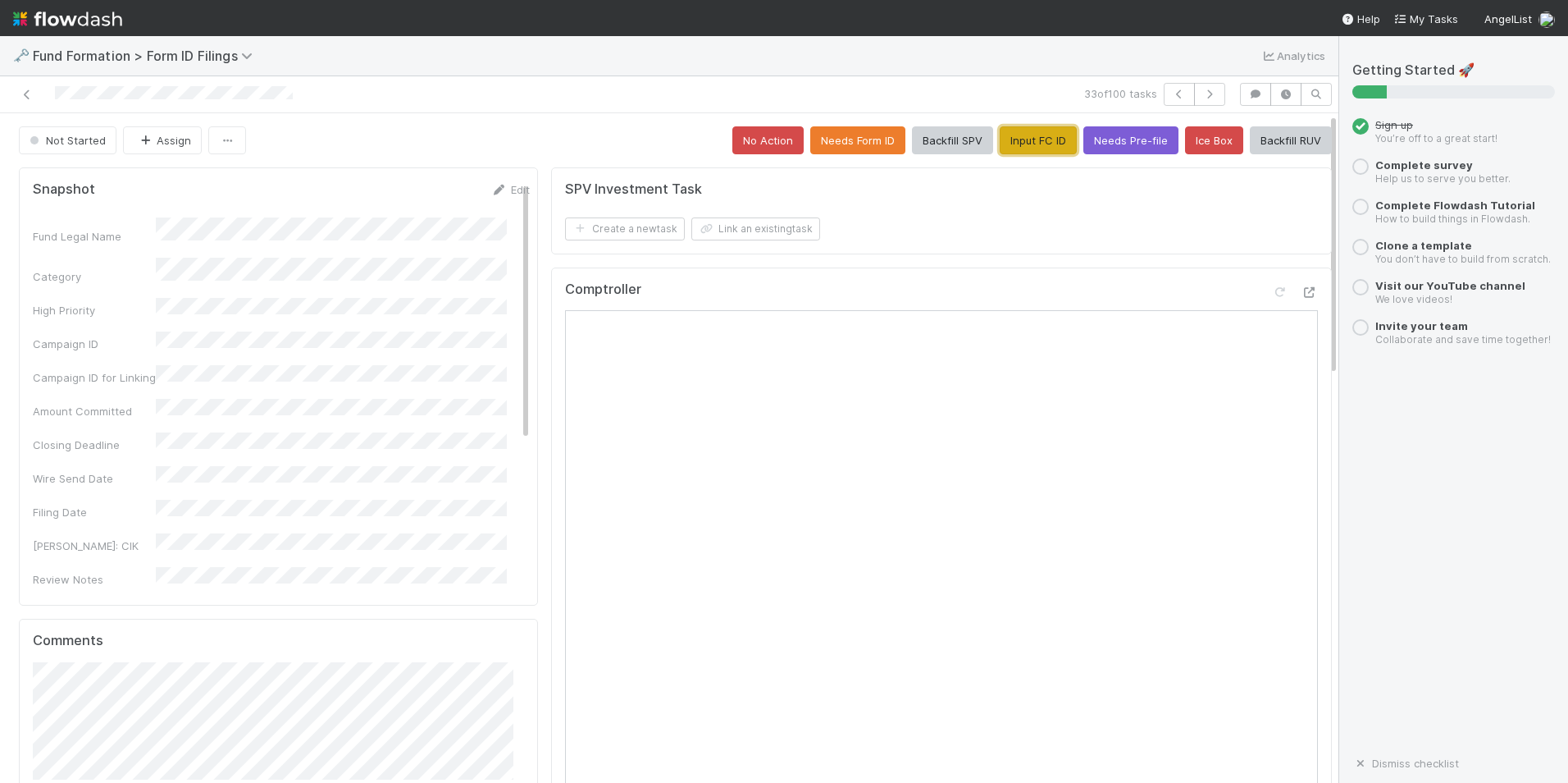
click at [1000, 150] on button "Input FC ID" at bounding box center [1038, 140] width 77 height 28
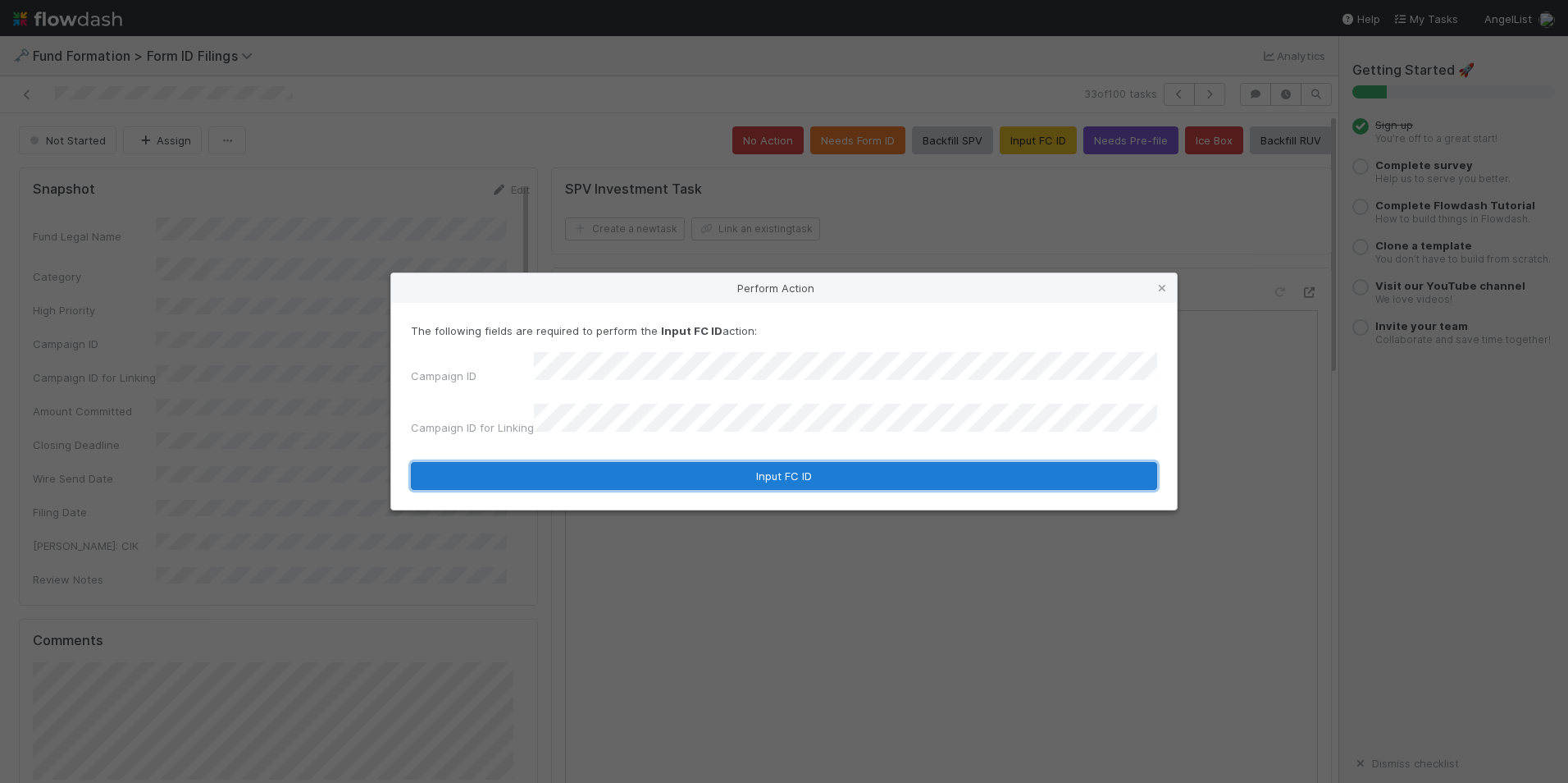
click at [764, 466] on button "Input FC ID" at bounding box center [784, 476] width 746 height 28
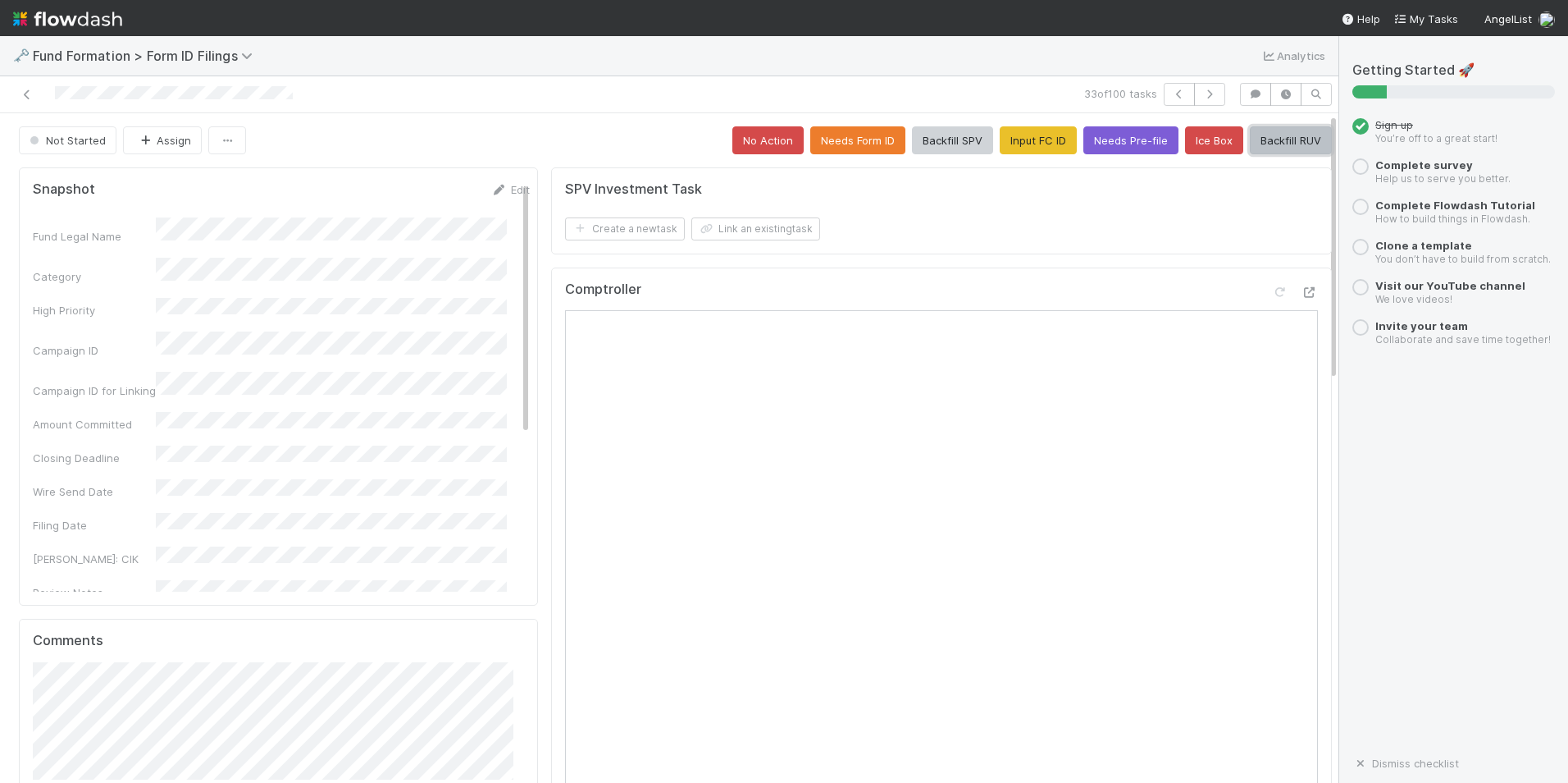
click at [1278, 137] on button "Backfill RUV" at bounding box center [1291, 140] width 82 height 28
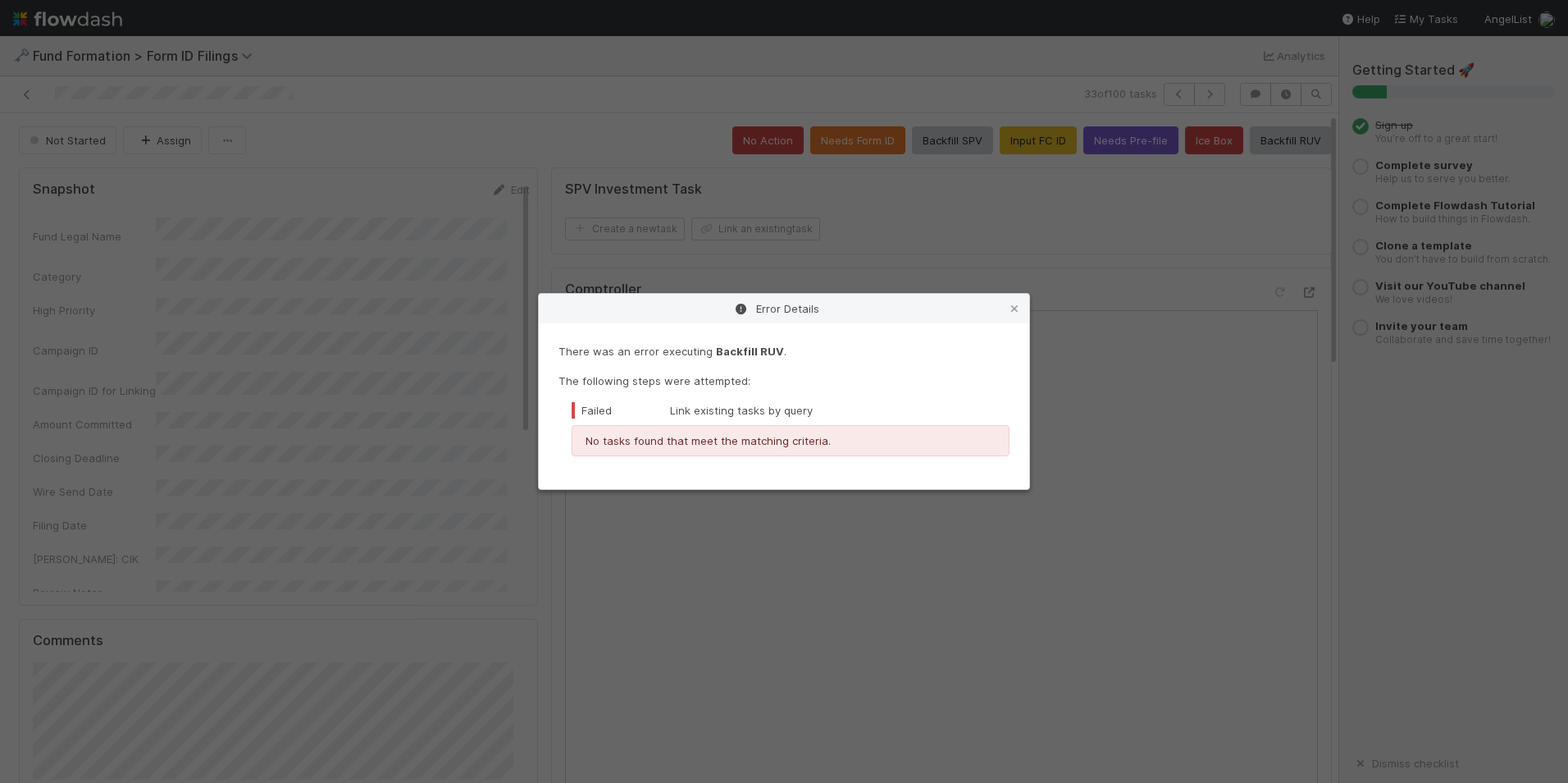
click at [1013, 311] on icon at bounding box center [1014, 309] width 16 height 10
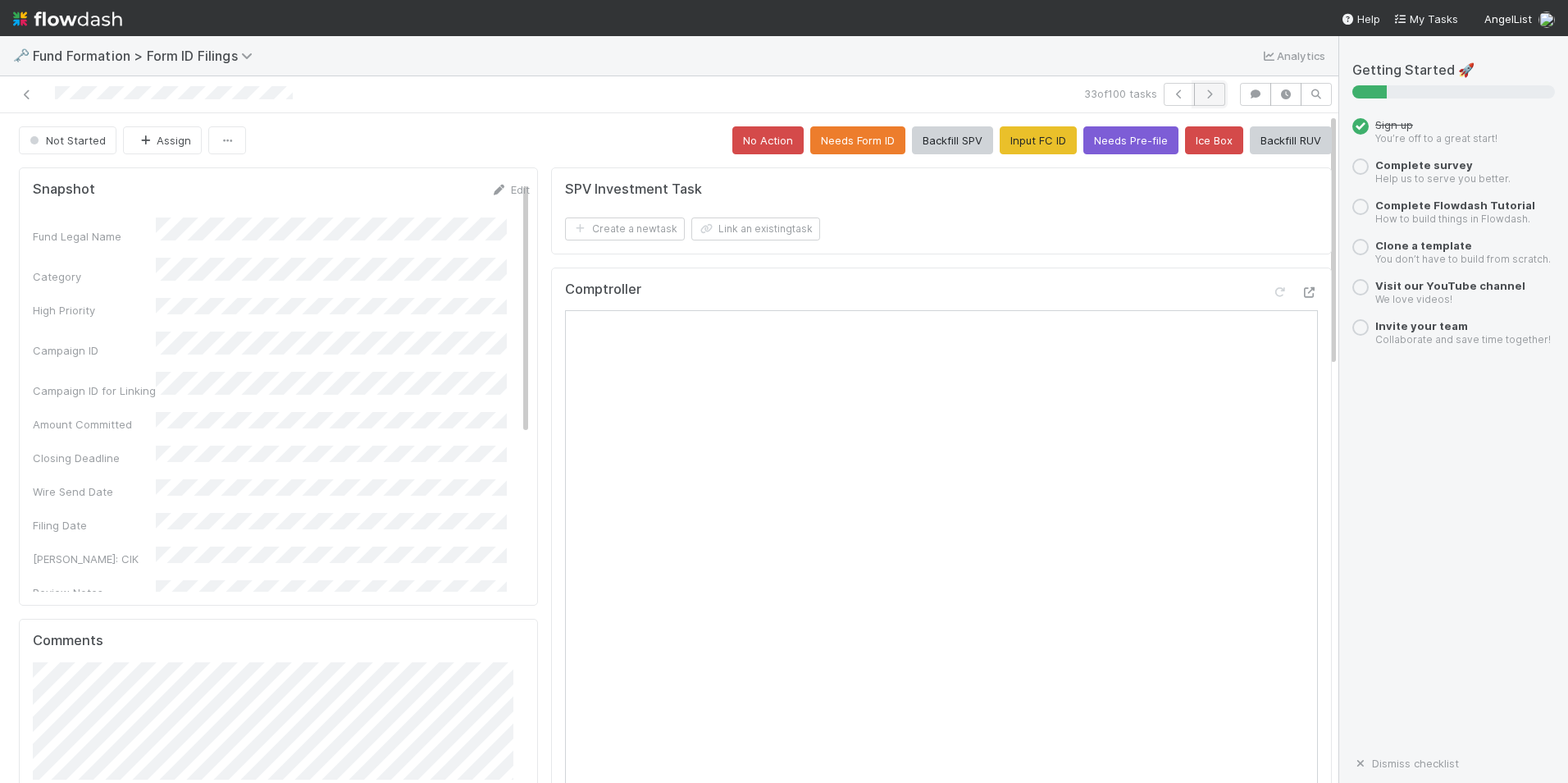
click at [1201, 94] on icon "button" at bounding box center [1209, 94] width 16 height 10
click at [1025, 141] on button "Input FC ID" at bounding box center [1038, 140] width 77 height 28
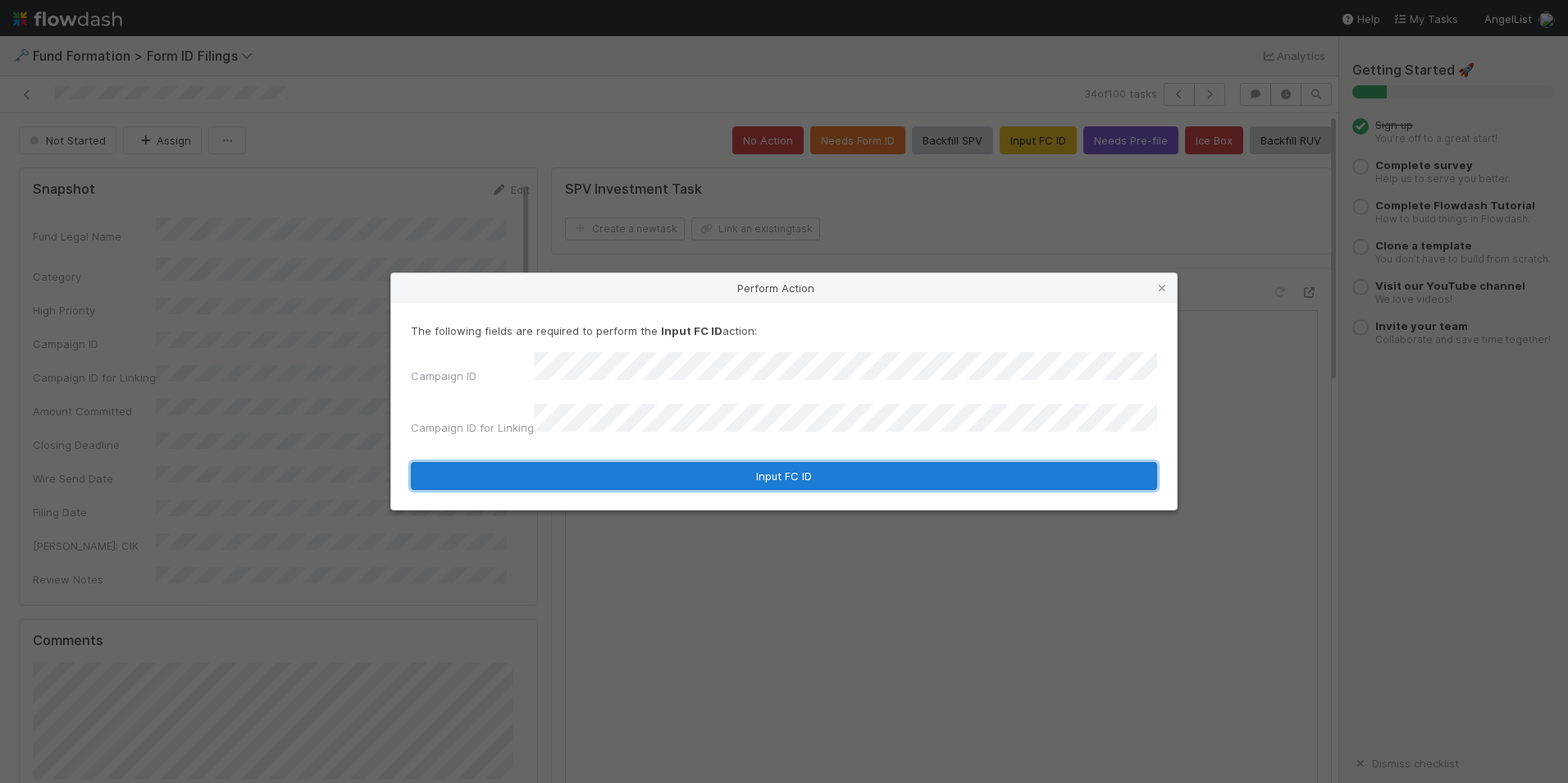
click at [788, 462] on button "Input FC ID" at bounding box center [784, 476] width 746 height 28
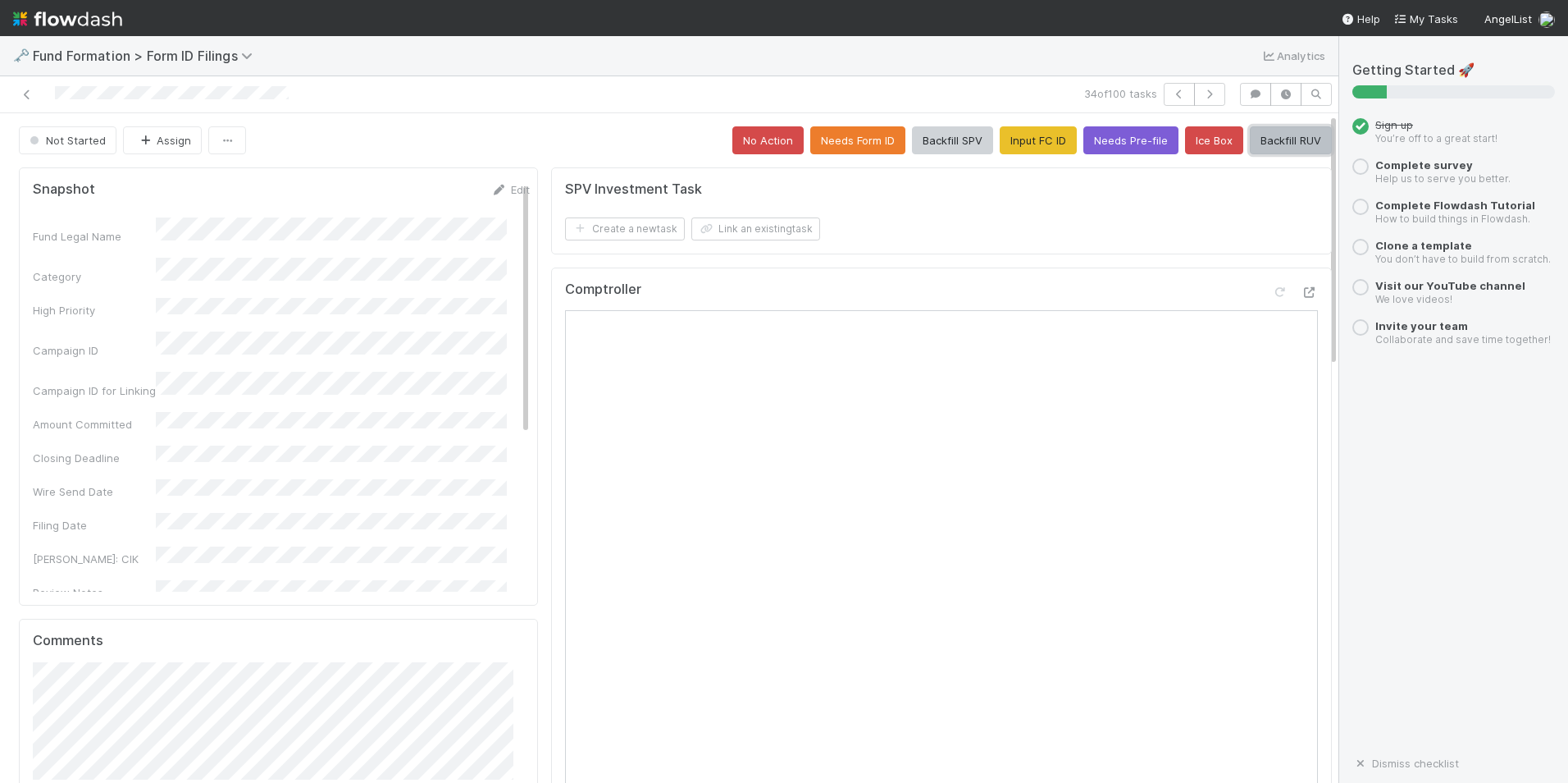
click at [1278, 134] on button "Backfill RUV" at bounding box center [1291, 140] width 82 height 28
click at [1202, 94] on icon "button" at bounding box center [1209, 94] width 16 height 10
click at [1037, 128] on button "Input FC ID" at bounding box center [1038, 140] width 77 height 28
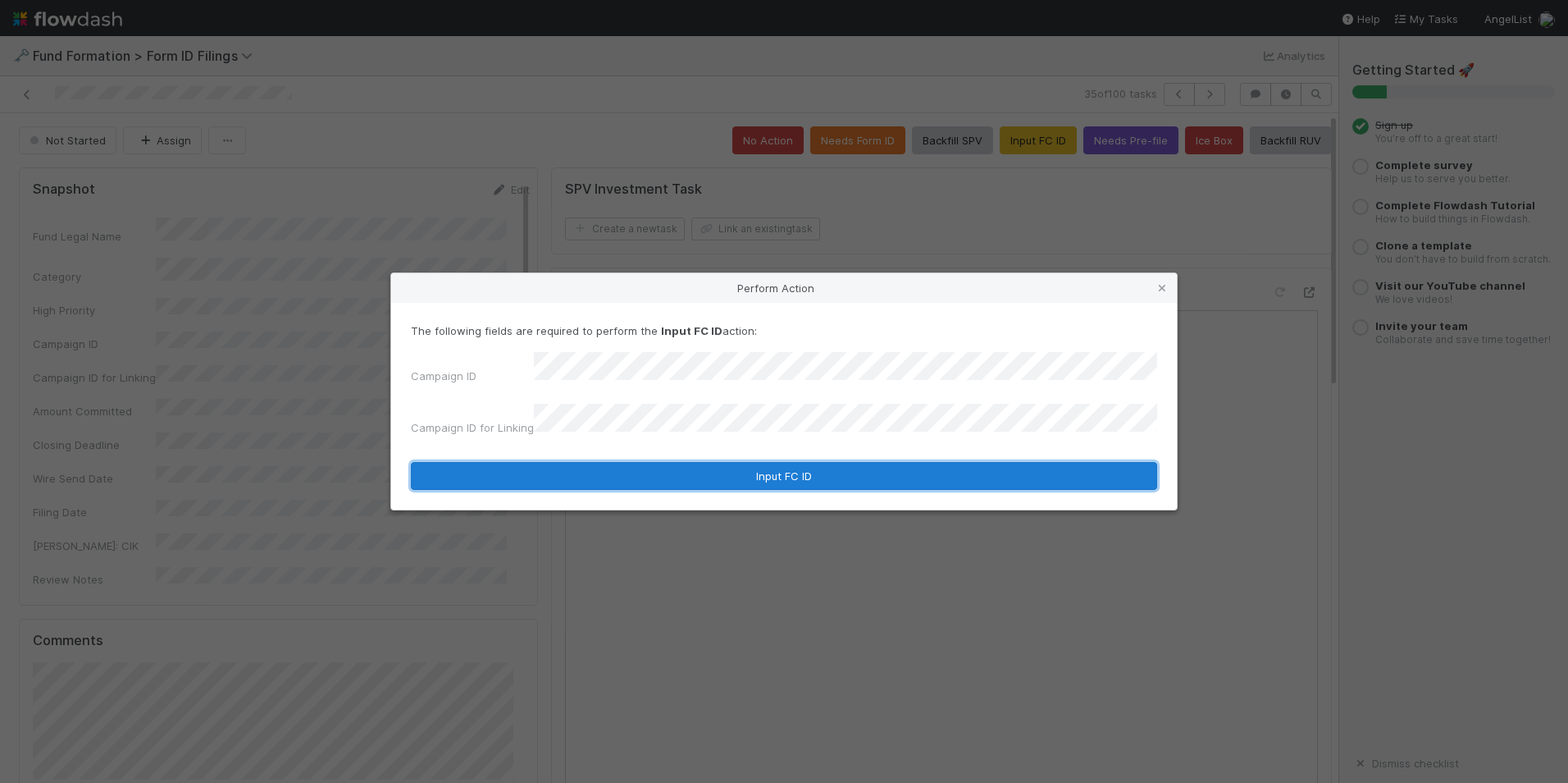
click at [792, 467] on button "Input FC ID" at bounding box center [784, 476] width 746 height 28
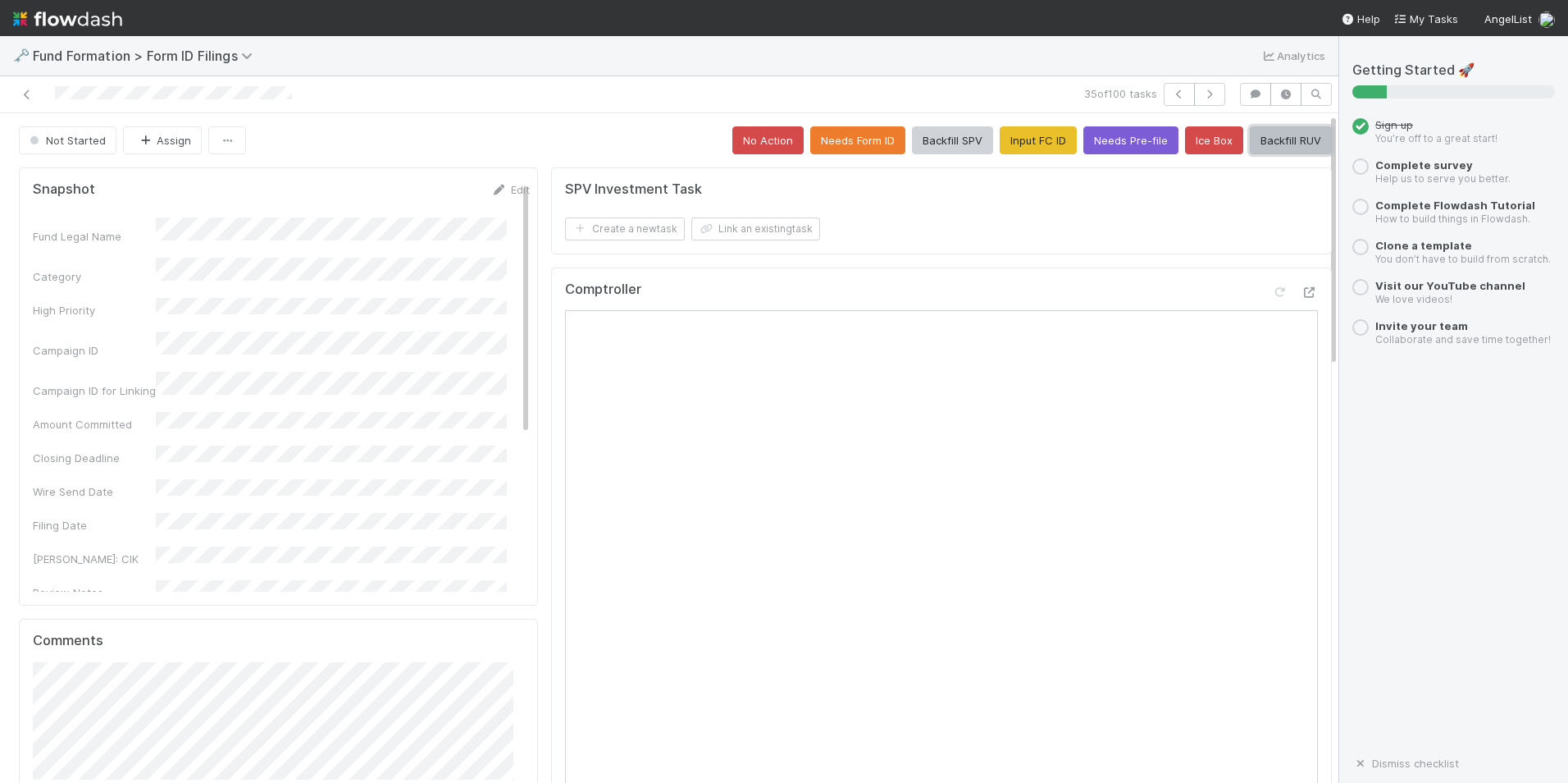
click at [1263, 136] on button "Backfill RUV" at bounding box center [1291, 140] width 82 height 28
click at [1200, 100] on button "button" at bounding box center [1210, 95] width 31 height 23
click at [1000, 146] on button "Input FC ID" at bounding box center [1038, 140] width 77 height 28
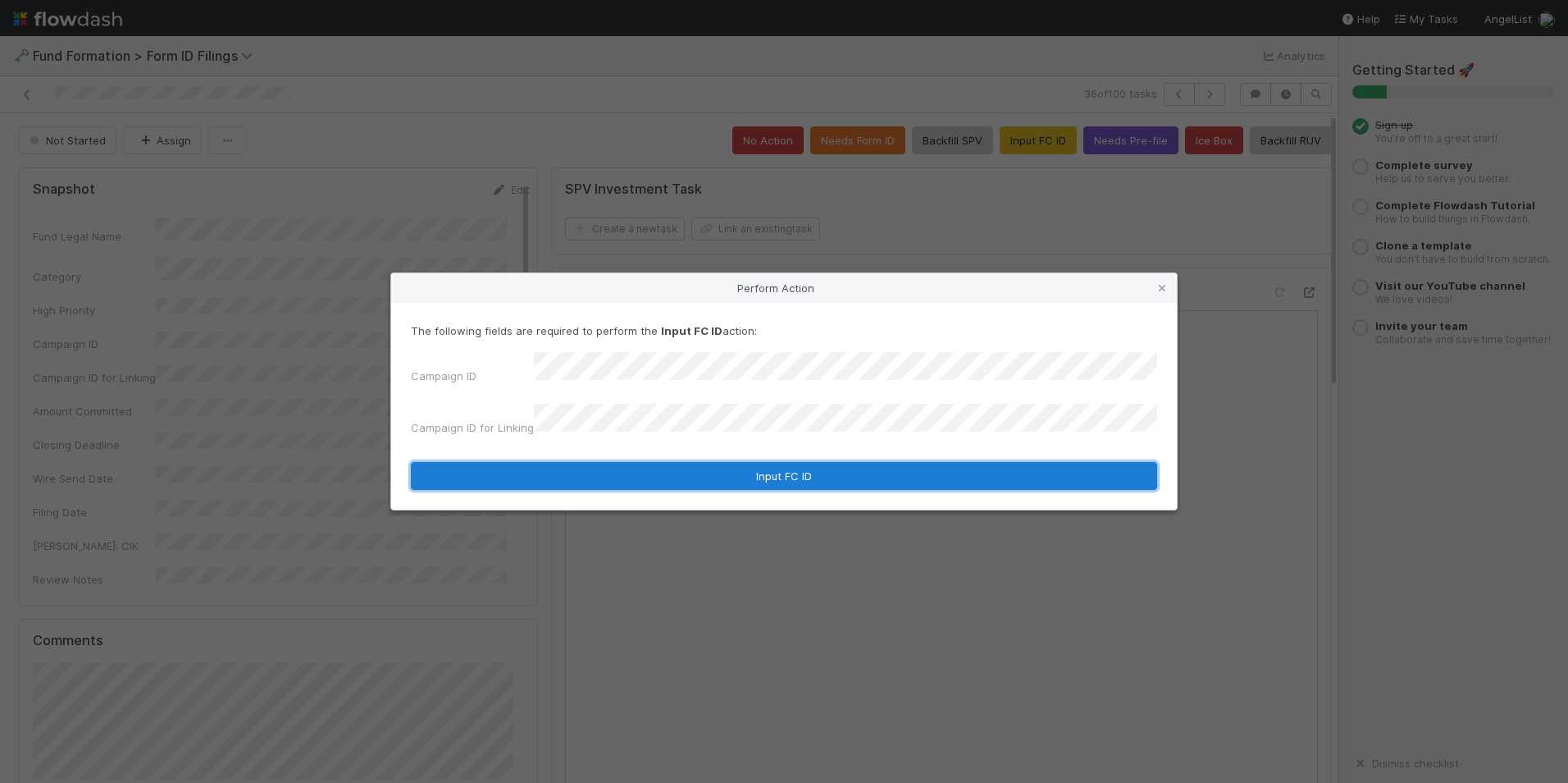
click at [755, 477] on button "Input FC ID" at bounding box center [784, 476] width 746 height 28
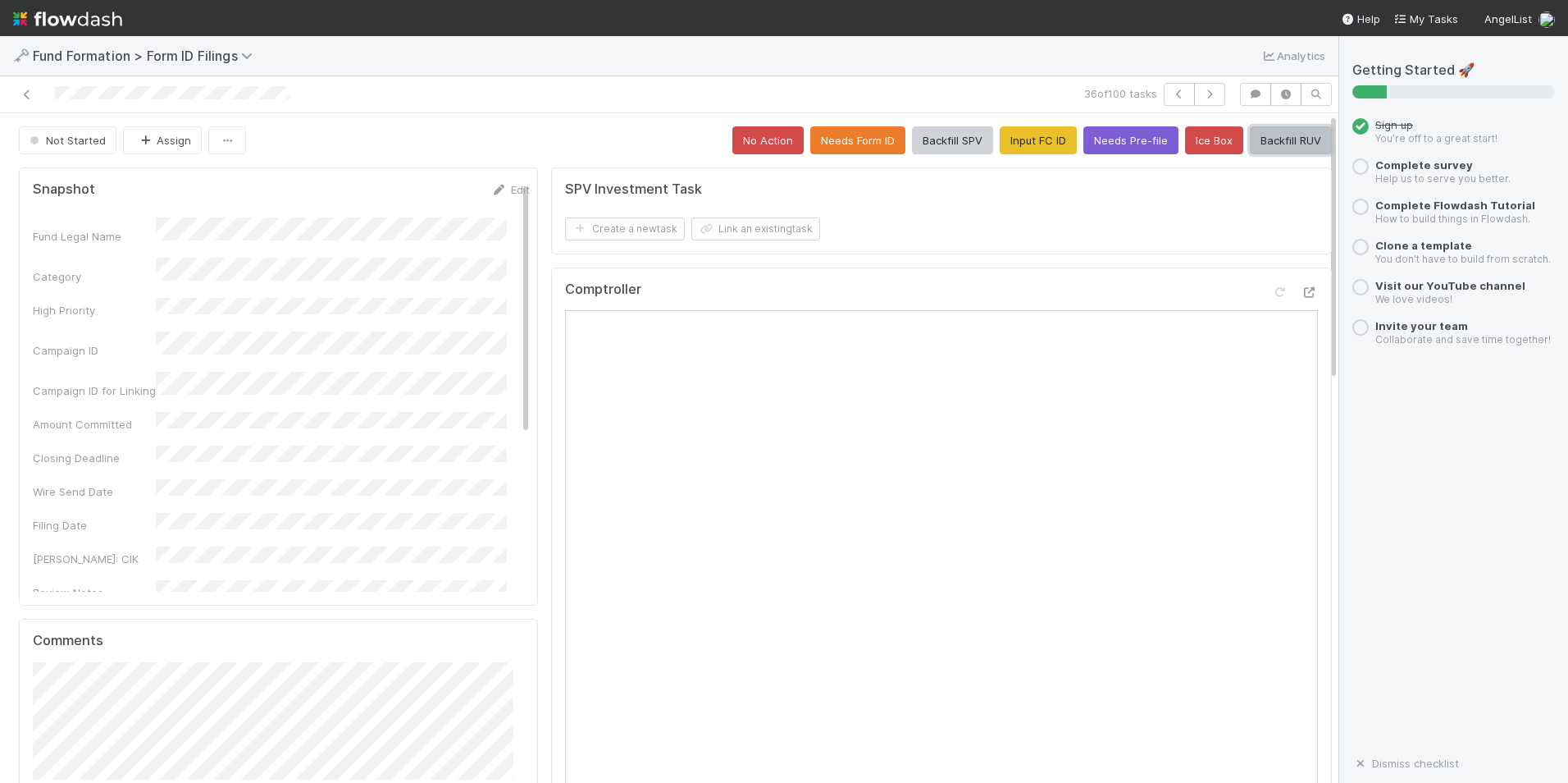
click at [1283, 146] on button "Backfill RUV" at bounding box center [1291, 140] width 82 height 28
click at [1201, 97] on icon "button" at bounding box center [1209, 94] width 16 height 10
click at [1000, 143] on button "Input FC ID" at bounding box center [1038, 140] width 77 height 28
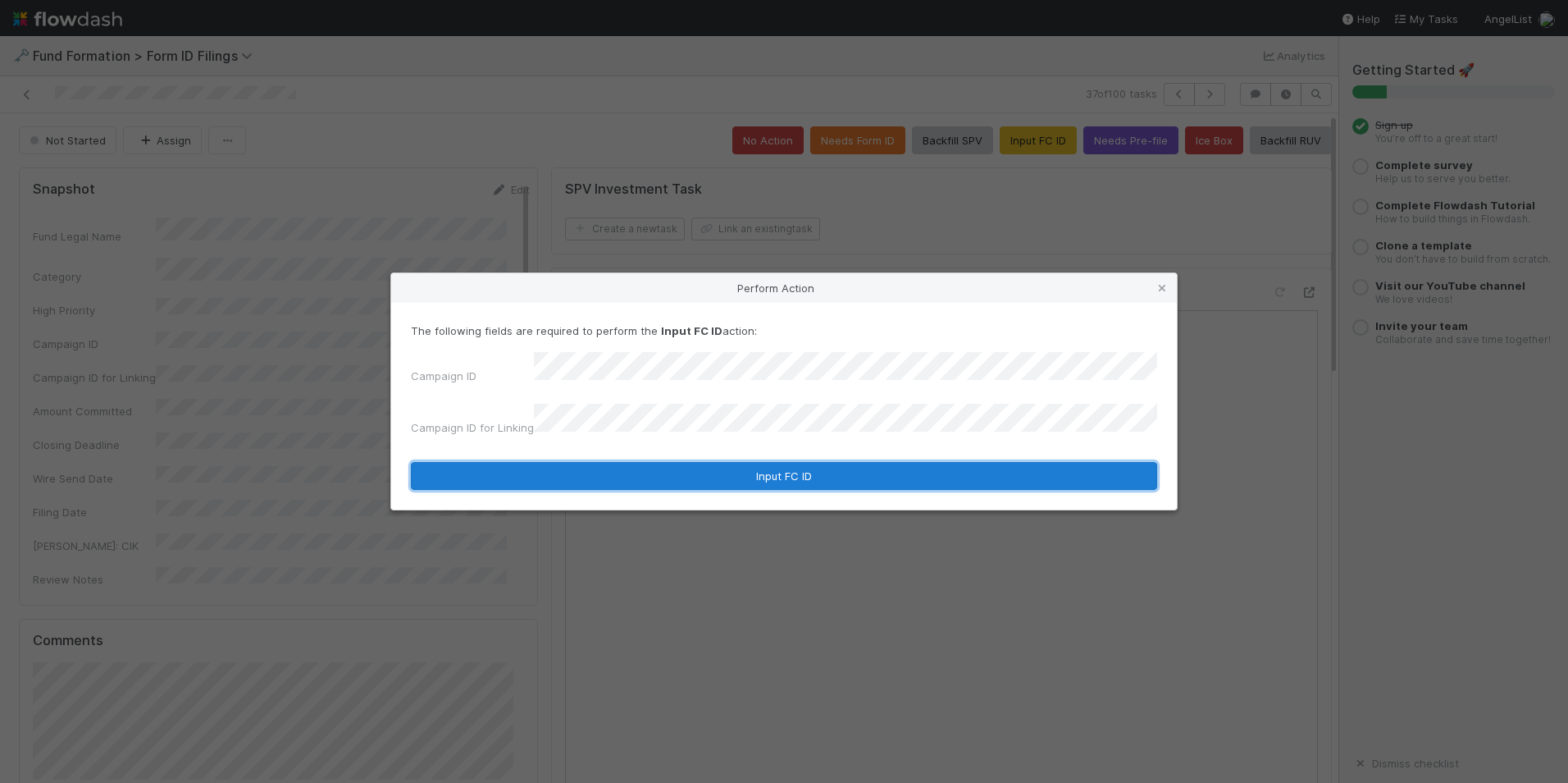
click at [706, 462] on button "Input FC ID" at bounding box center [784, 476] width 746 height 28
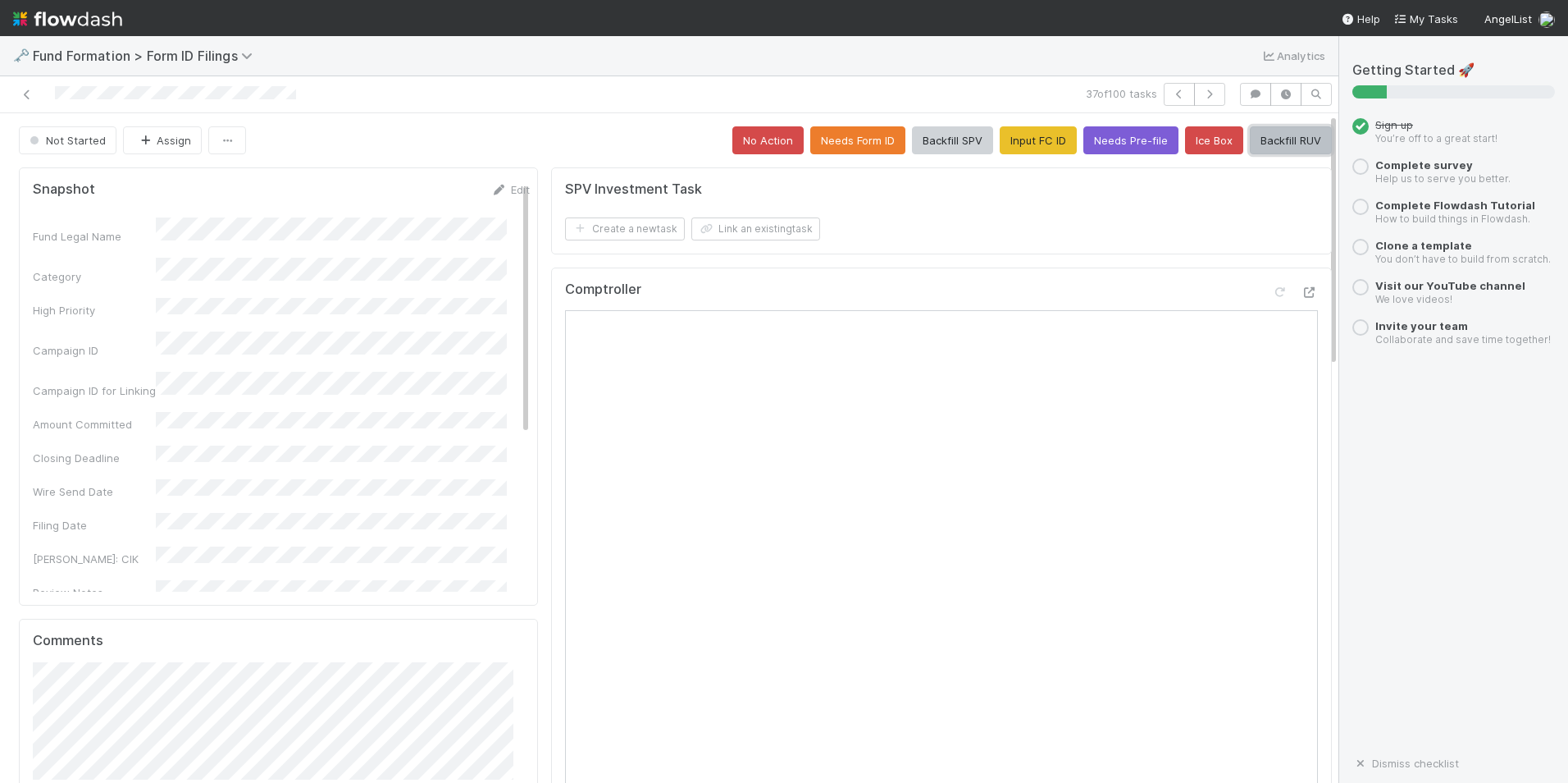
click at [1264, 134] on button "Backfill RUV" at bounding box center [1291, 140] width 82 height 28
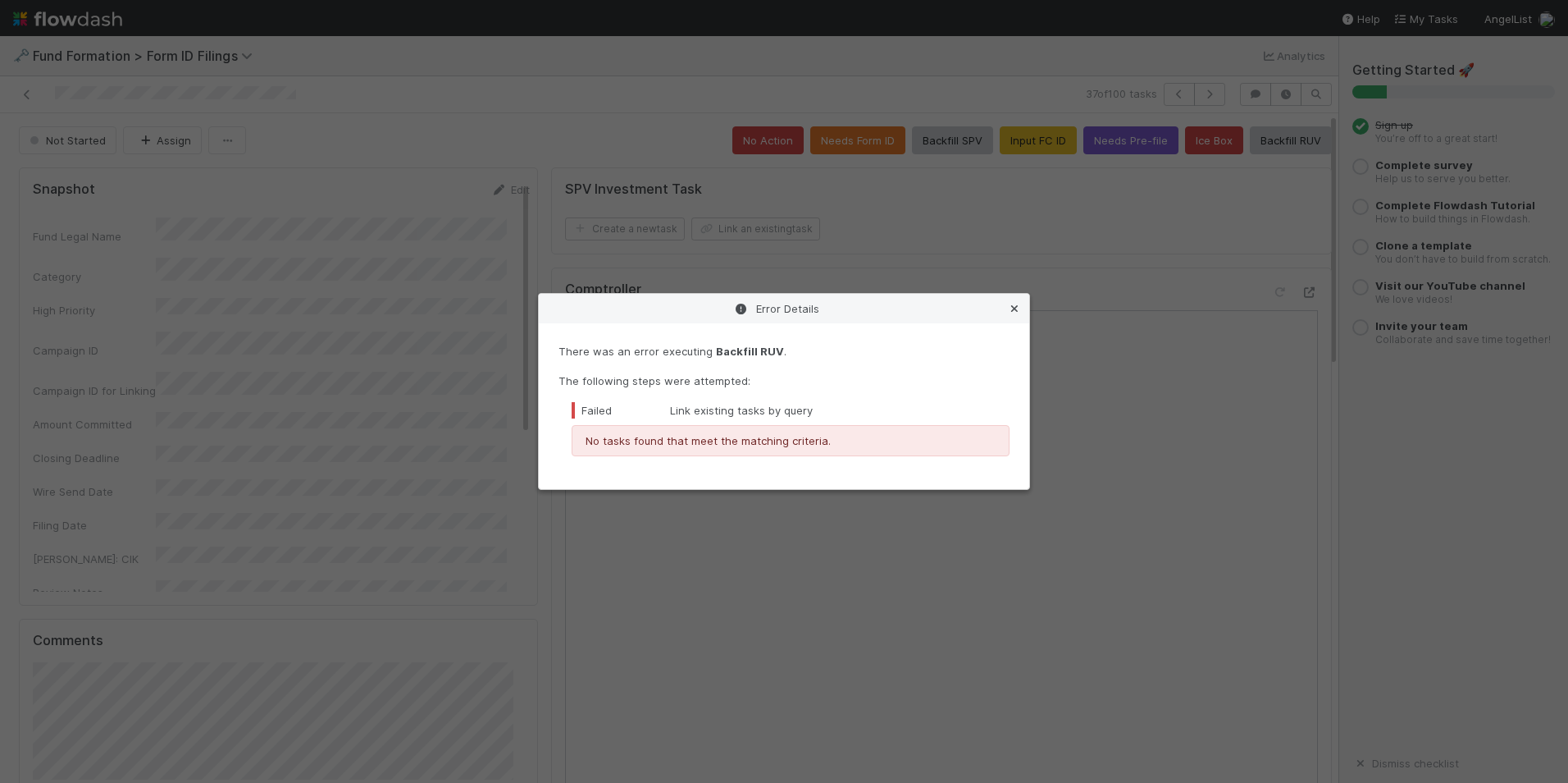
click at [1012, 310] on icon at bounding box center [1014, 309] width 16 height 10
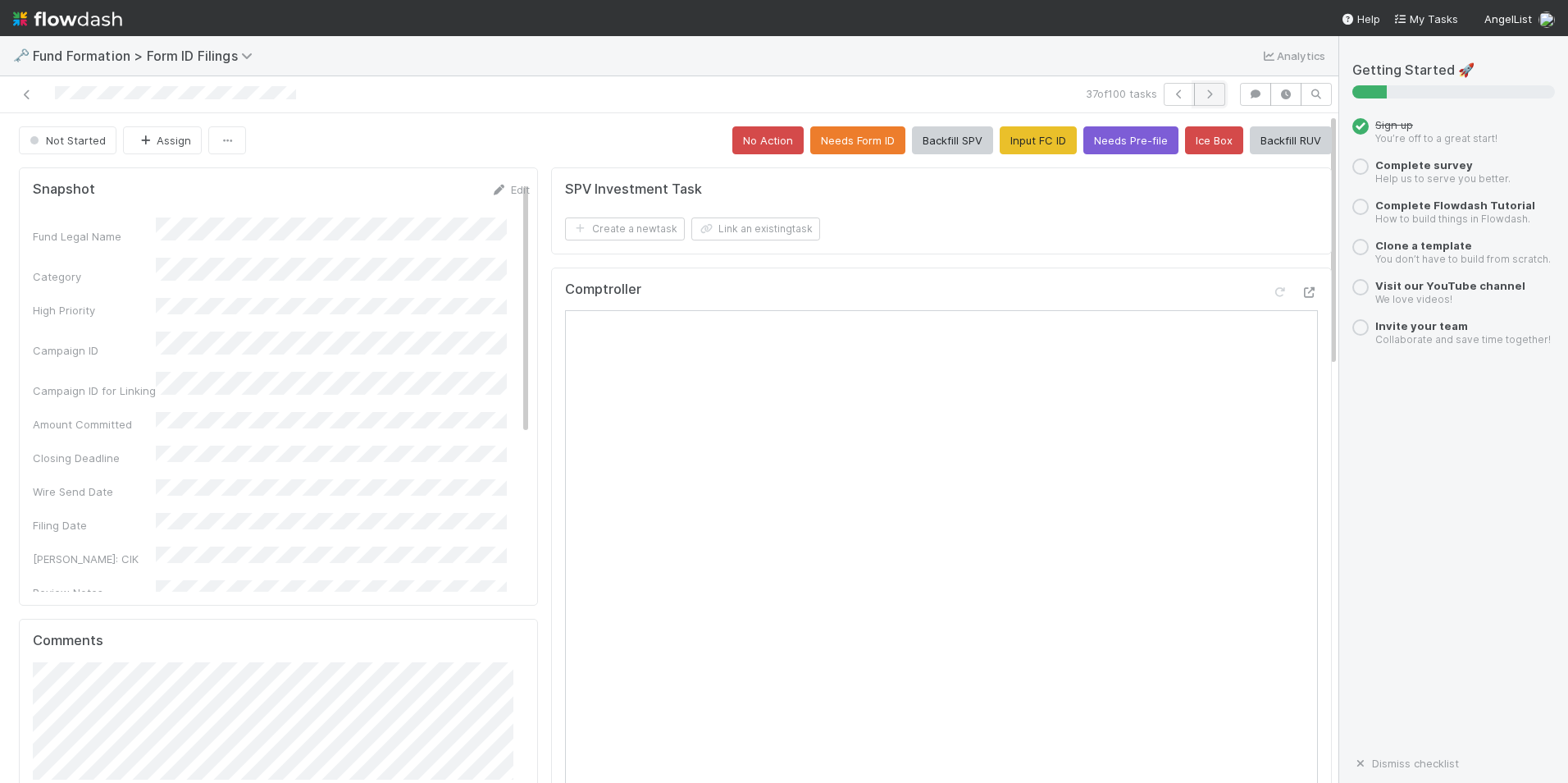
click at [1201, 95] on icon "button" at bounding box center [1209, 94] width 16 height 10
click at [1043, 140] on button "Input FC ID" at bounding box center [1038, 140] width 77 height 28
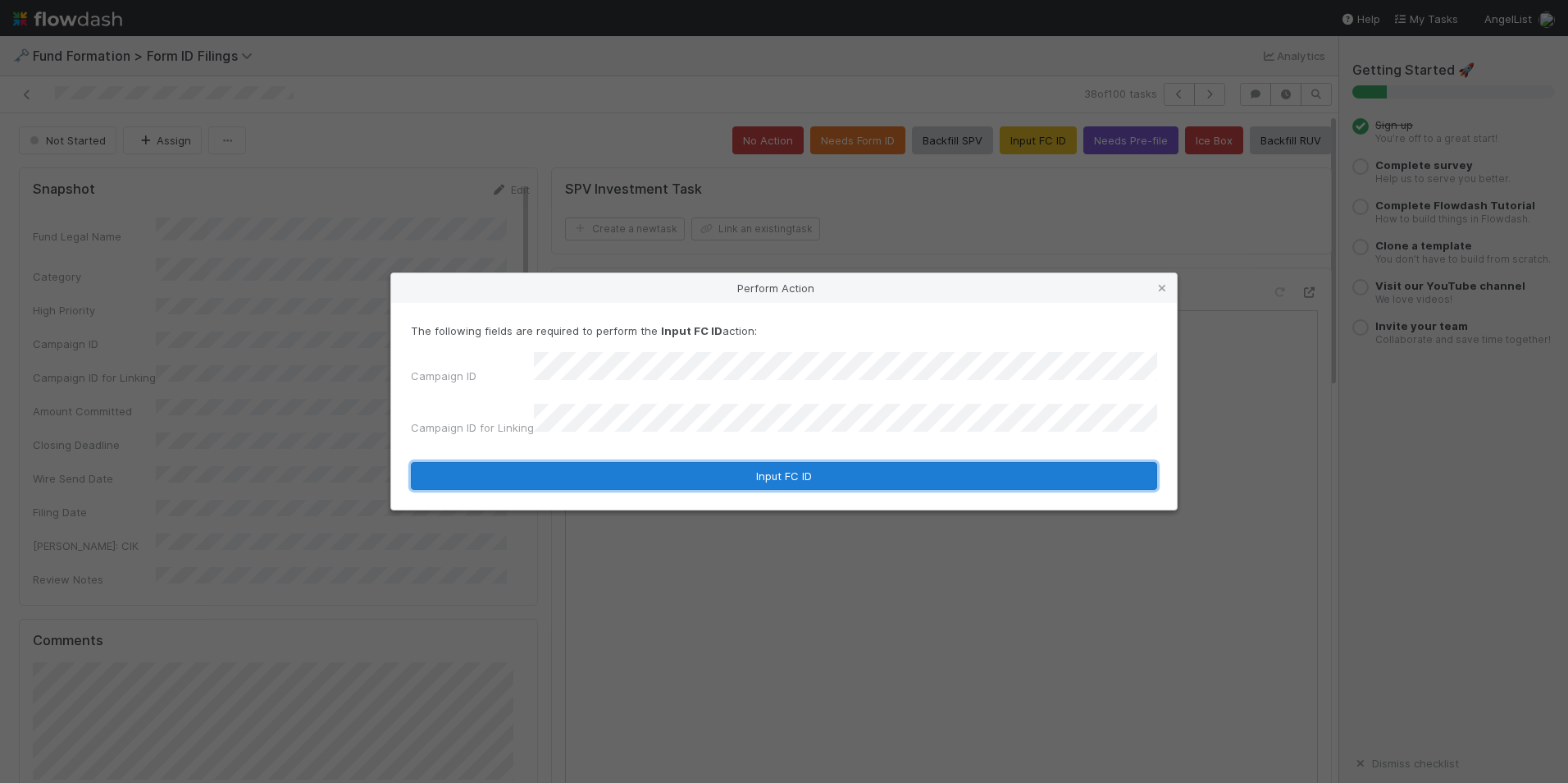
click at [733, 474] on button "Input FC ID" at bounding box center [784, 476] width 746 height 28
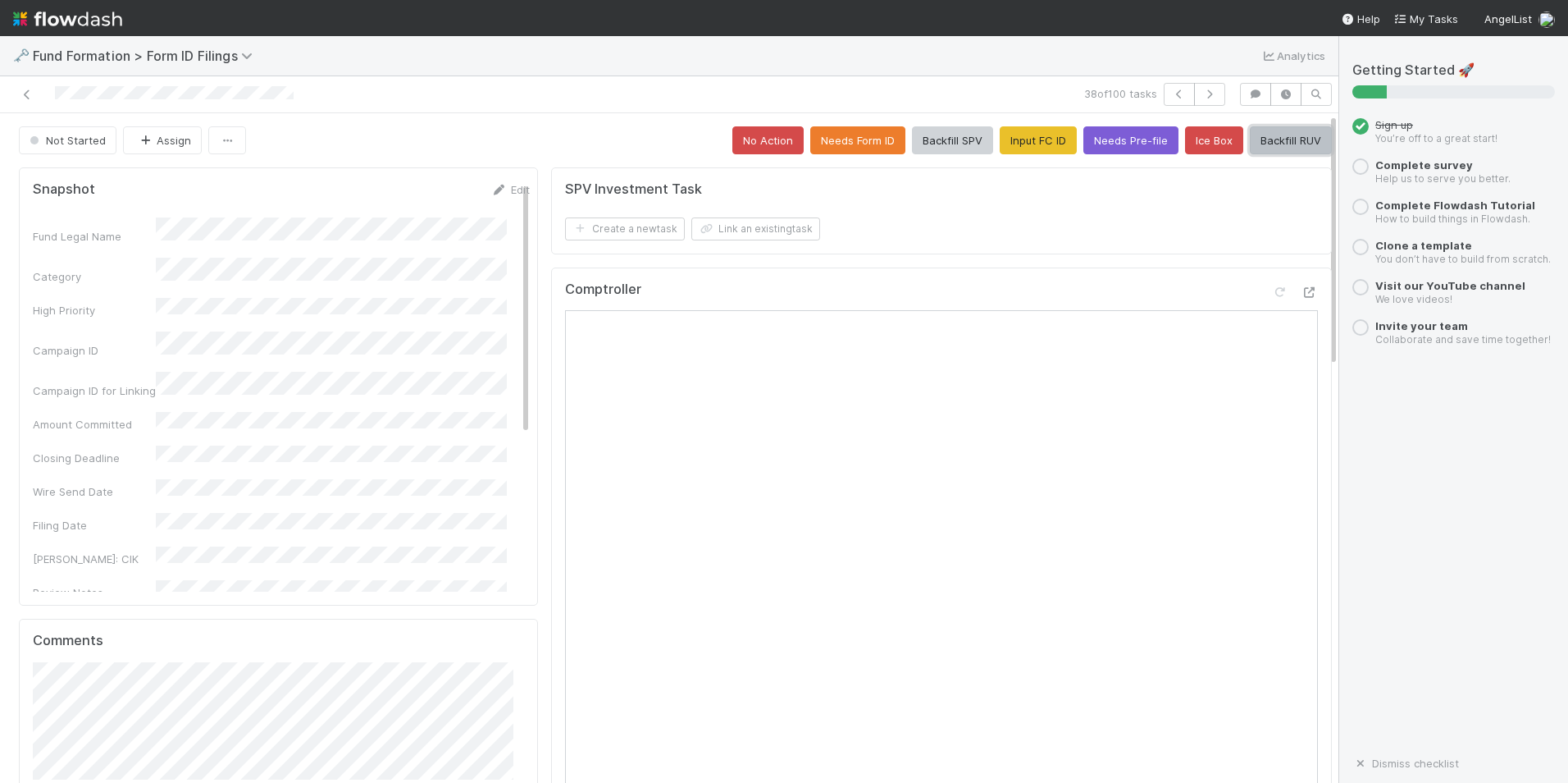
click at [1256, 142] on button "Backfill RUV" at bounding box center [1291, 140] width 82 height 28
click at [1201, 98] on icon "button" at bounding box center [1209, 94] width 16 height 10
click at [1018, 140] on button "Input FC ID" at bounding box center [1038, 140] width 77 height 28
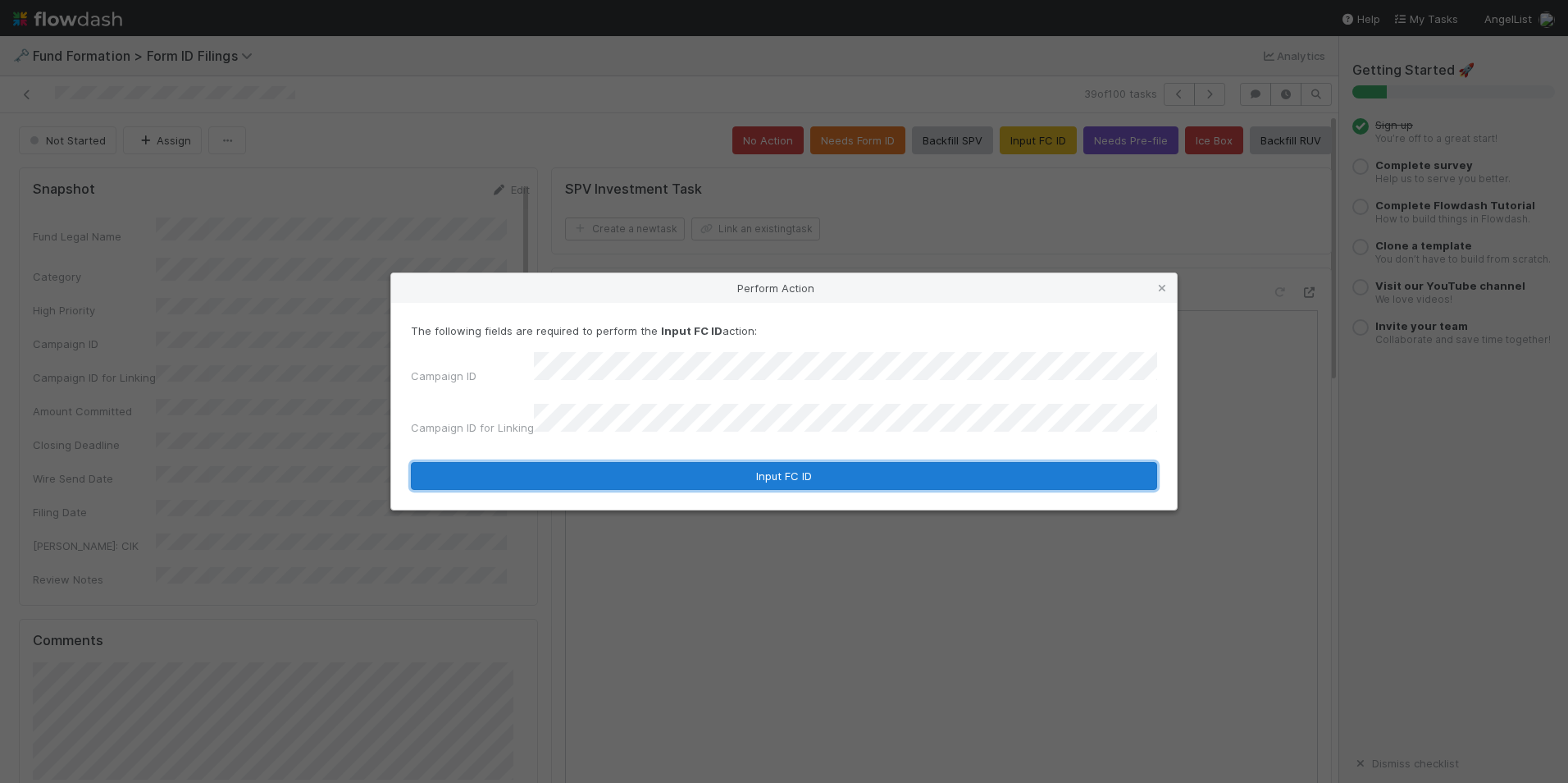
click at [749, 462] on button "Input FC ID" at bounding box center [784, 476] width 746 height 28
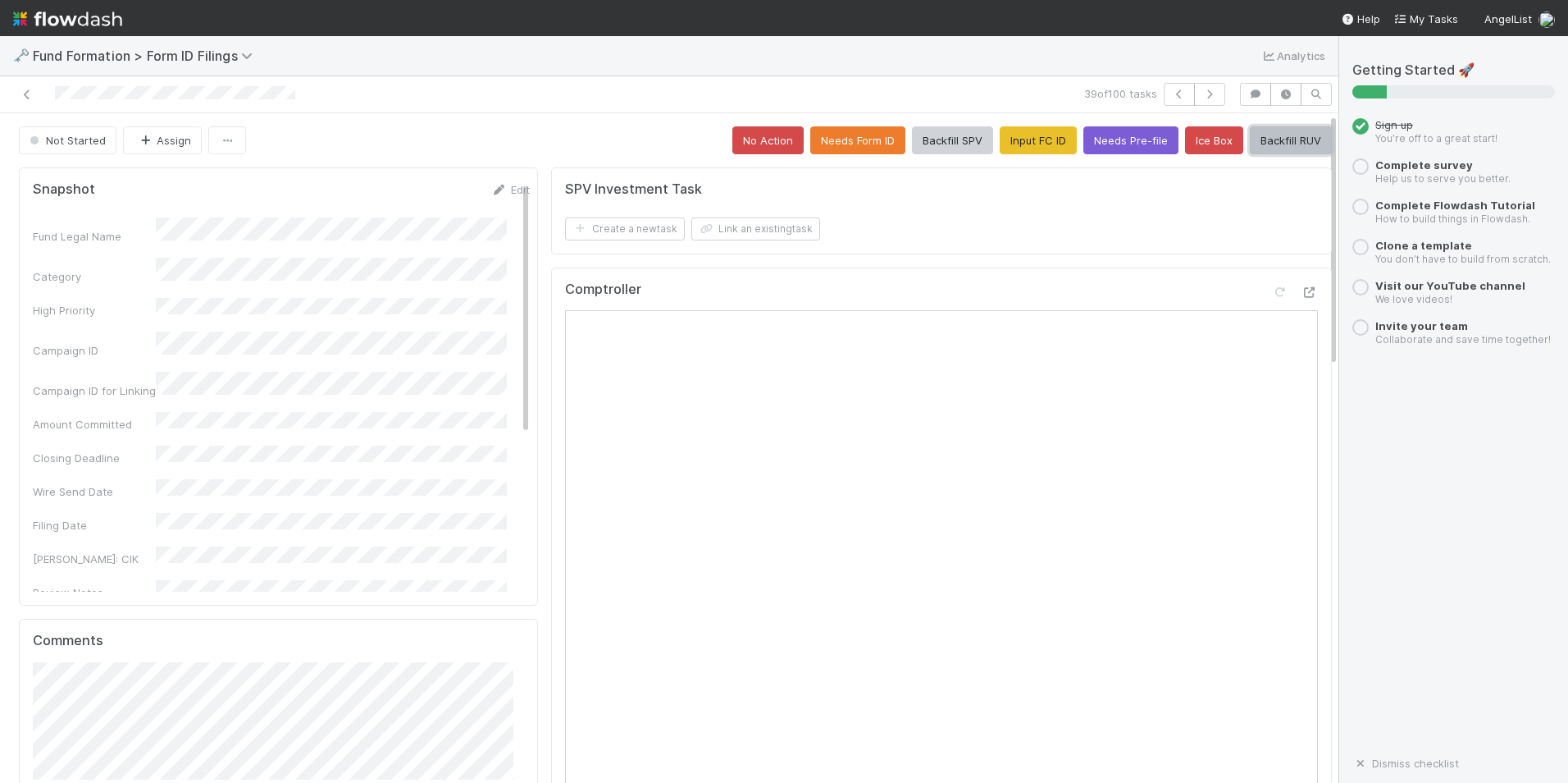
click at [1250, 131] on button "Backfill RUV" at bounding box center [1291, 140] width 82 height 28
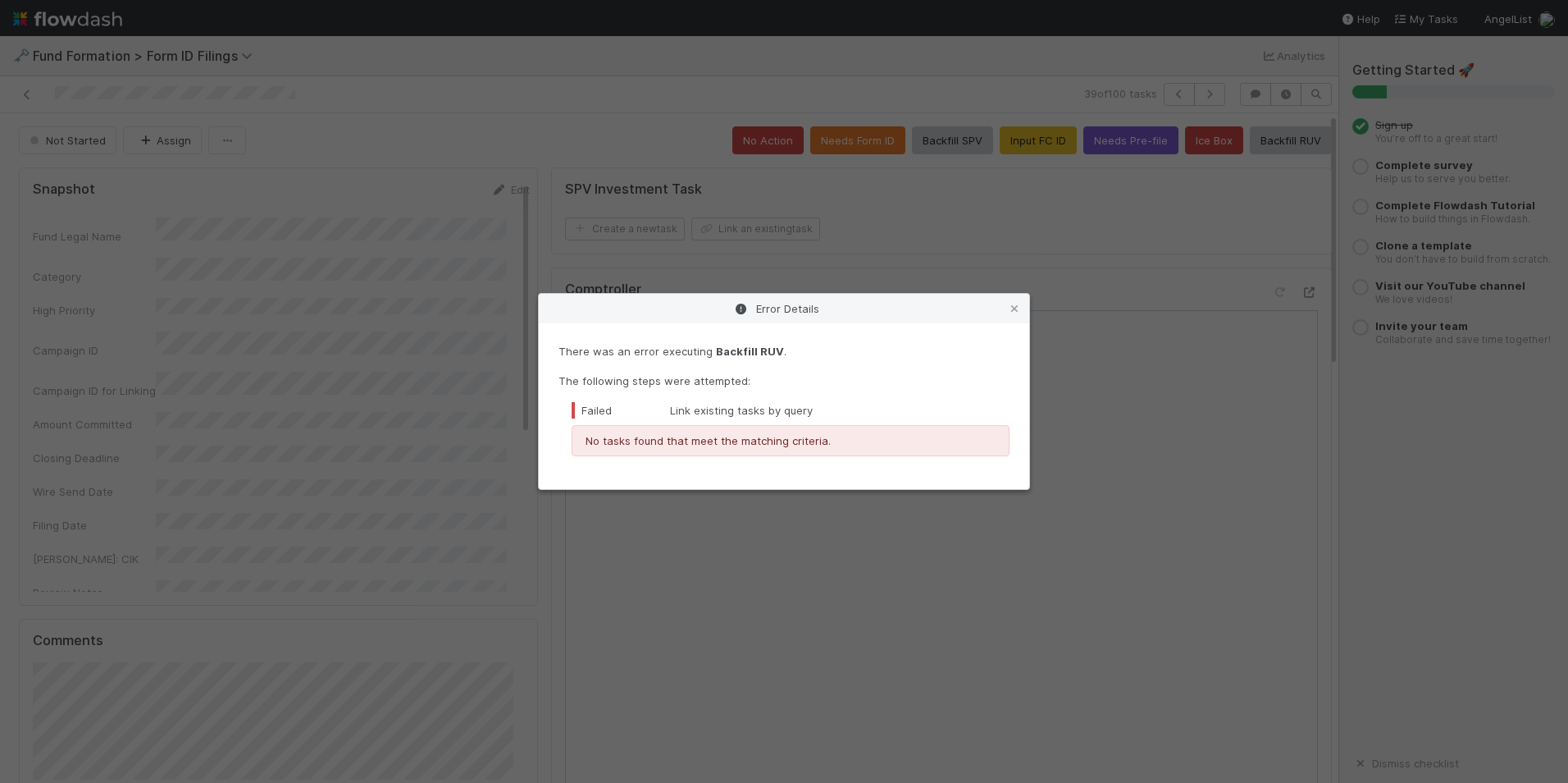
click at [1014, 320] on div "Error Details" at bounding box center [784, 309] width 491 height 29
click at [1017, 313] on icon at bounding box center [1014, 309] width 16 height 10
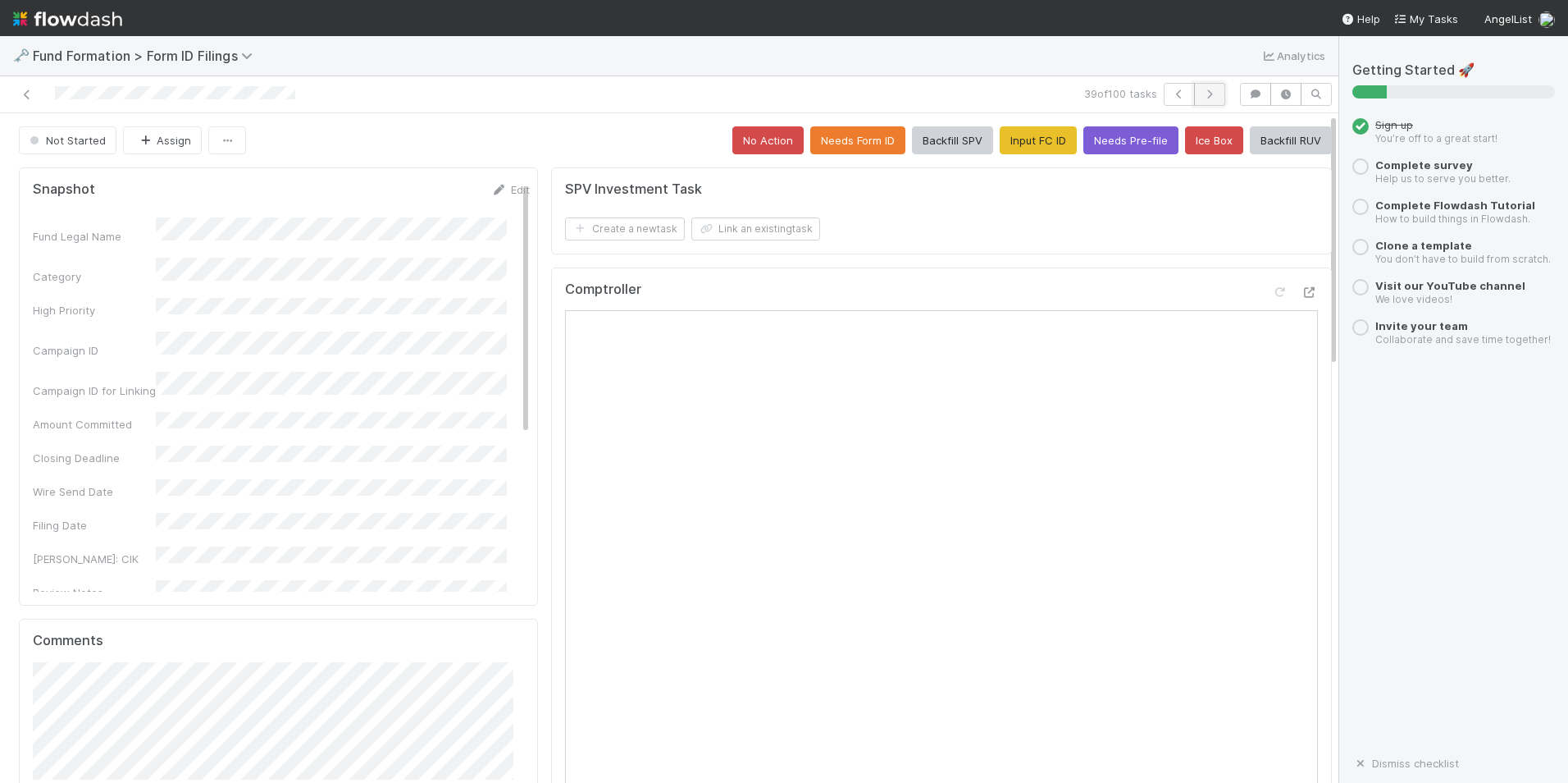
click at [1203, 93] on icon "button" at bounding box center [1209, 94] width 16 height 10
click at [1013, 143] on button "Input FC ID" at bounding box center [1038, 140] width 77 height 28
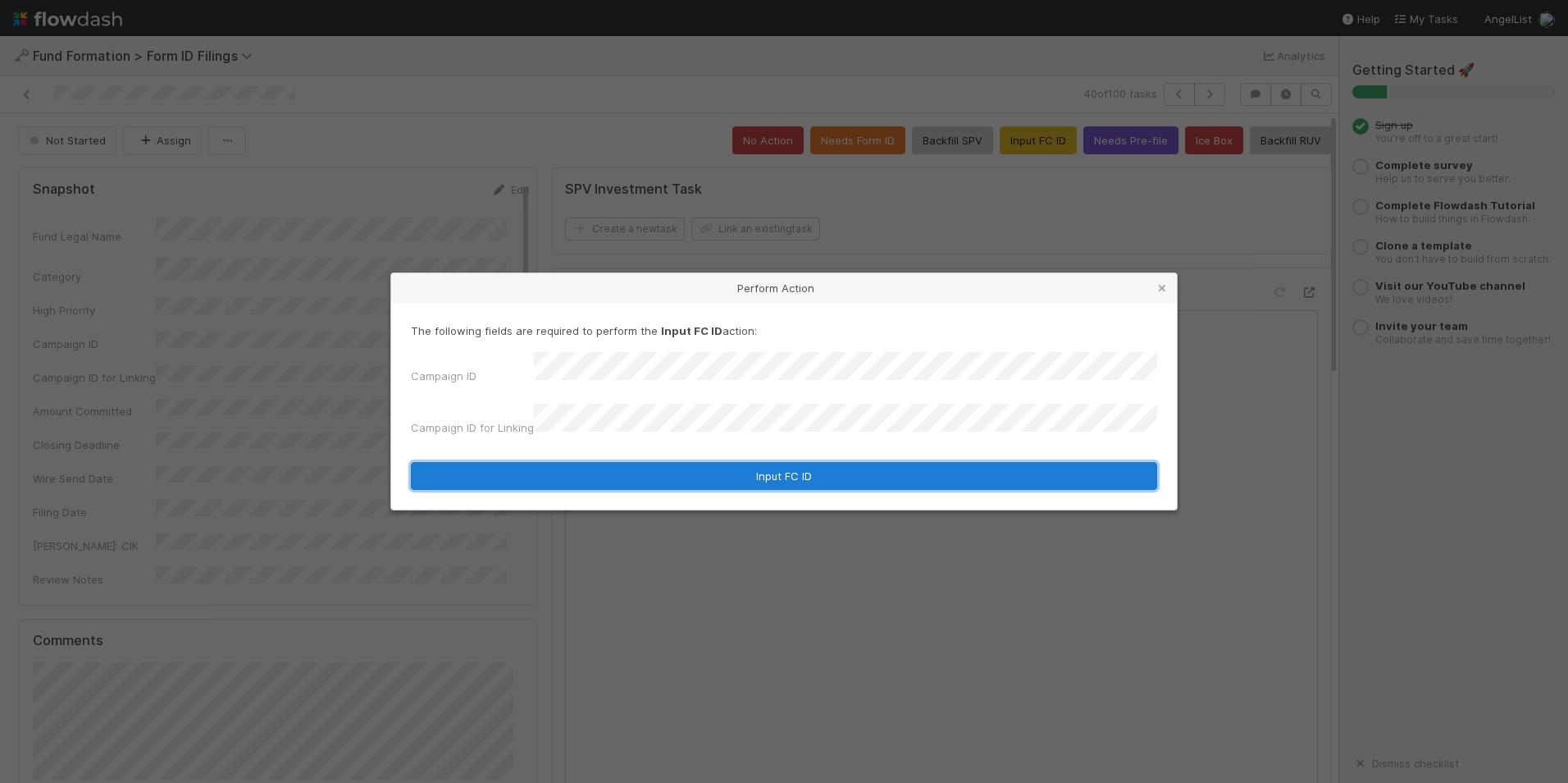
click at [764, 462] on button "Input FC ID" at bounding box center [784, 476] width 746 height 28
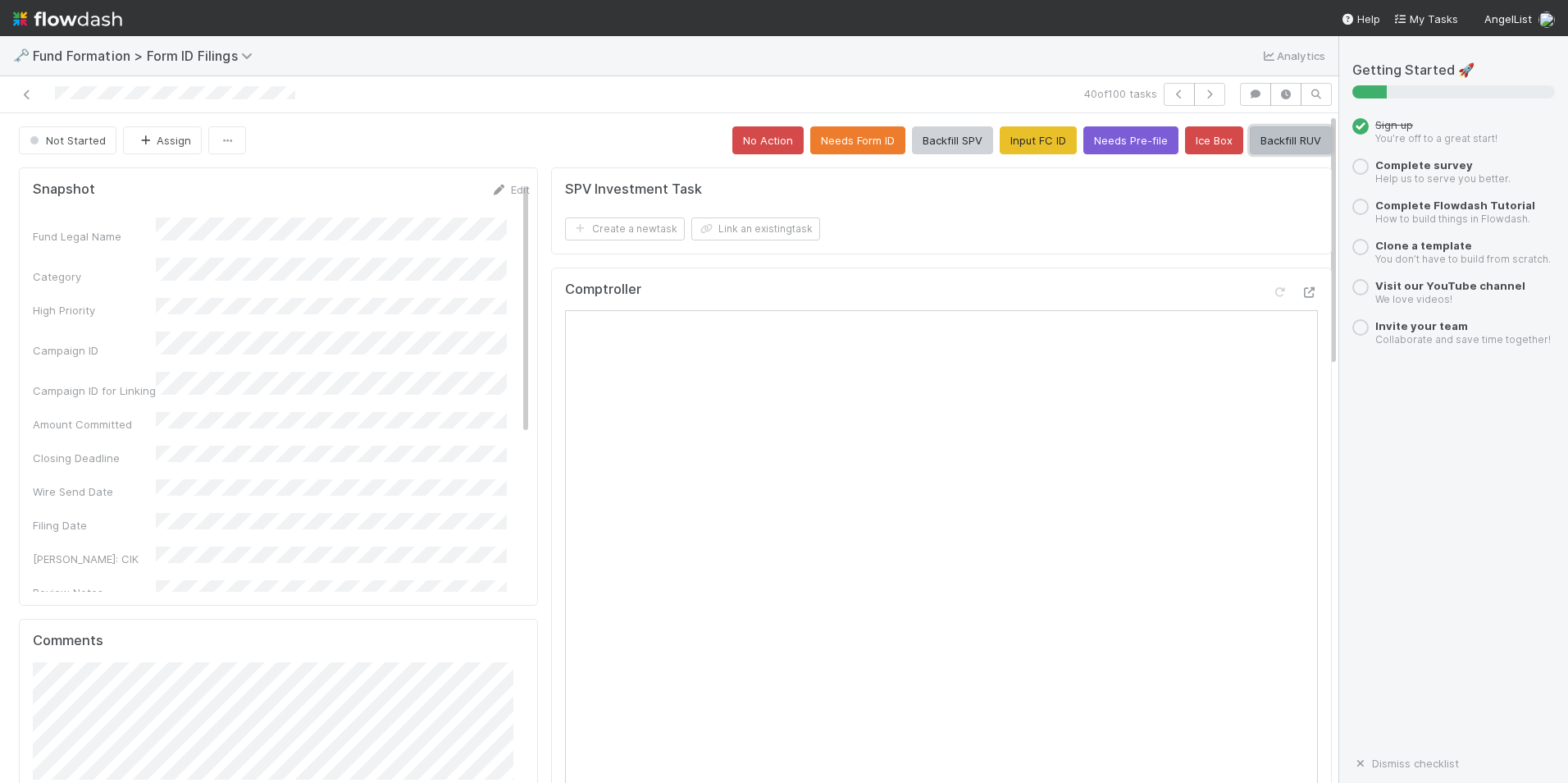
click at [1256, 147] on button "Backfill RUV" at bounding box center [1291, 140] width 82 height 28
click at [1201, 95] on icon "button" at bounding box center [1209, 94] width 16 height 10
click at [1000, 141] on button "Input FC ID" at bounding box center [1038, 140] width 77 height 28
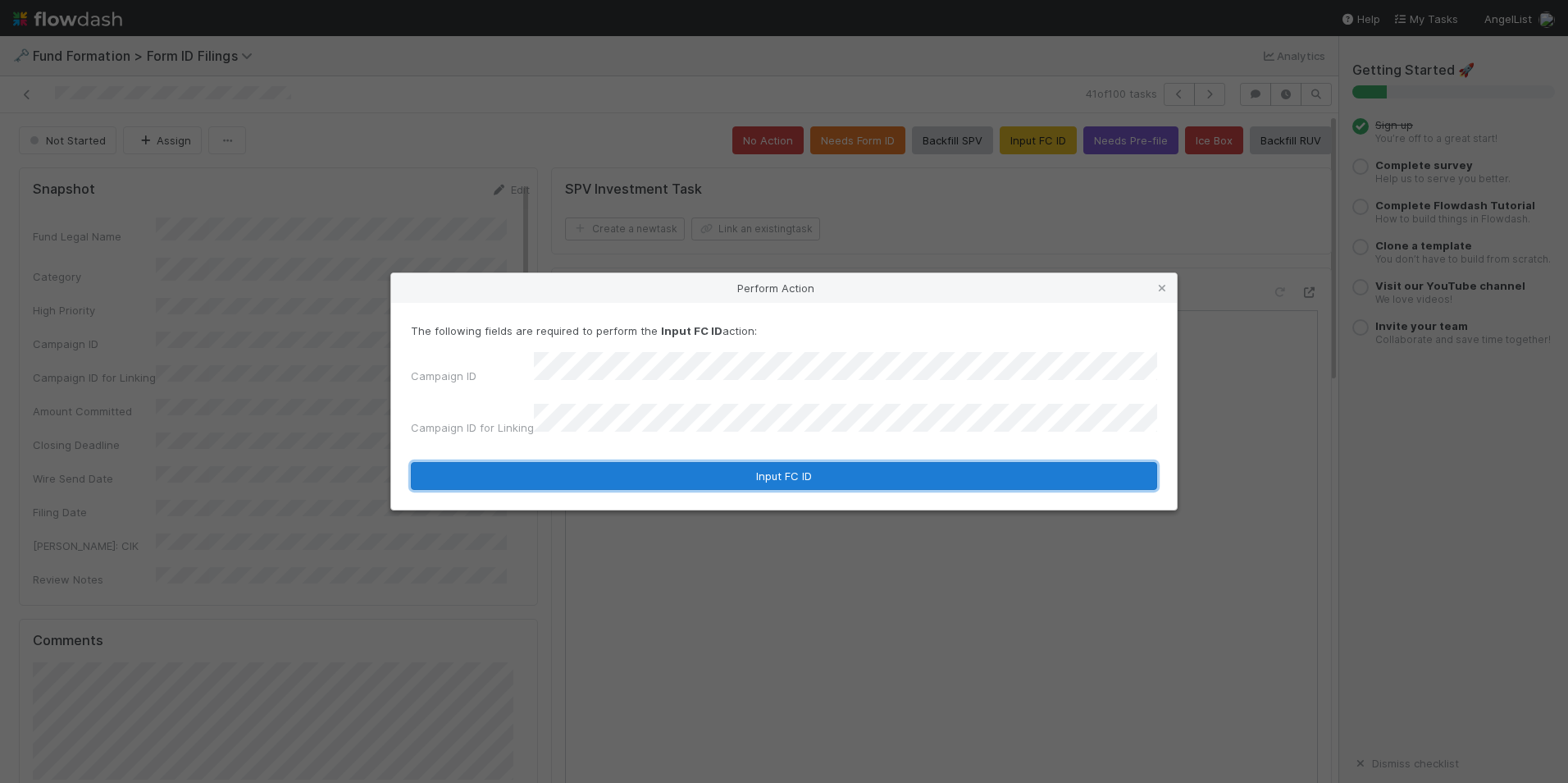
click at [757, 470] on button "Input FC ID" at bounding box center [784, 476] width 746 height 28
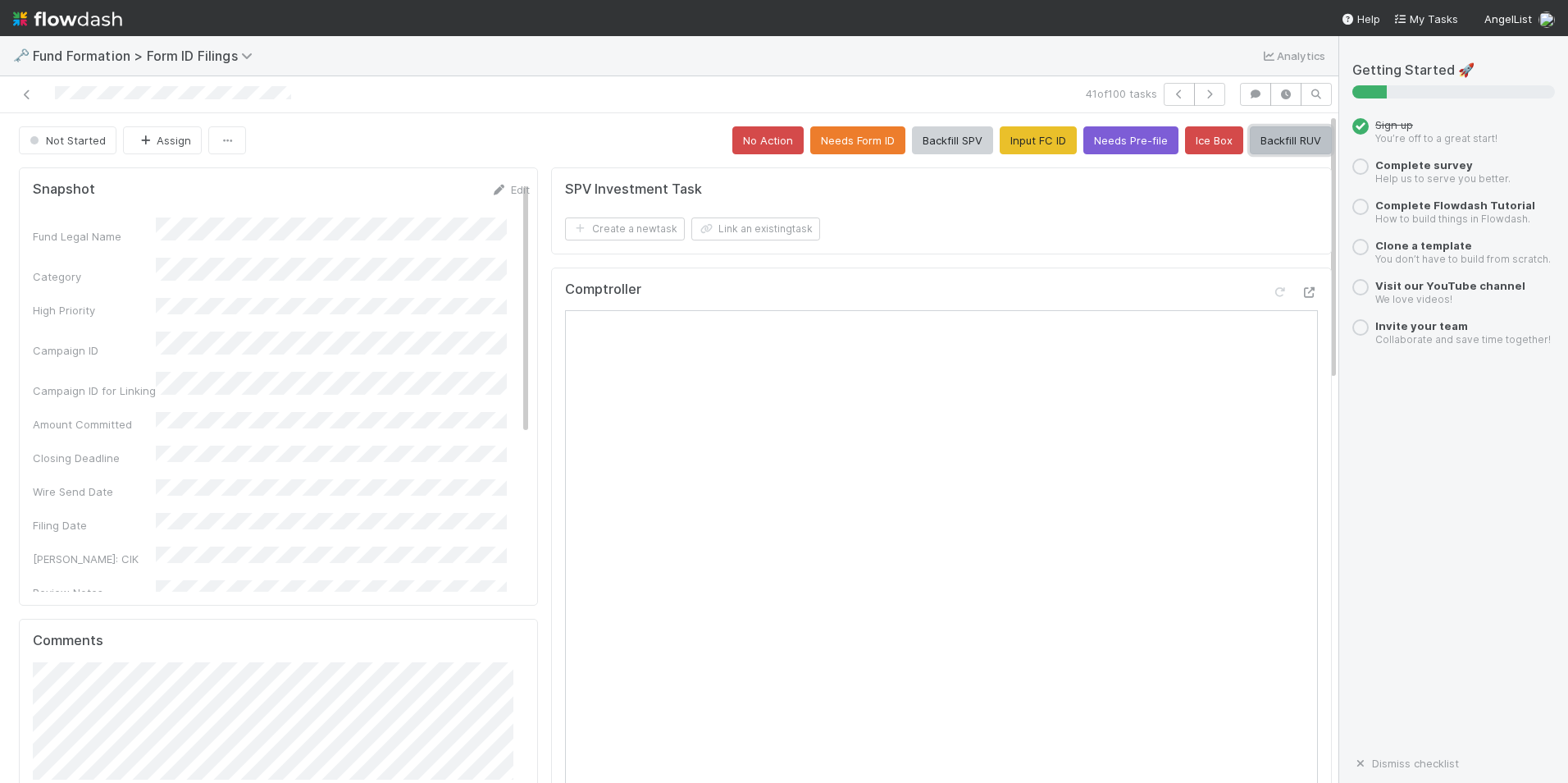
click at [1276, 140] on button "Backfill RUV" at bounding box center [1291, 140] width 82 height 28
click at [1210, 101] on button "button" at bounding box center [1210, 95] width 31 height 23
click at [1018, 146] on button "Input FC ID" at bounding box center [1038, 140] width 77 height 28
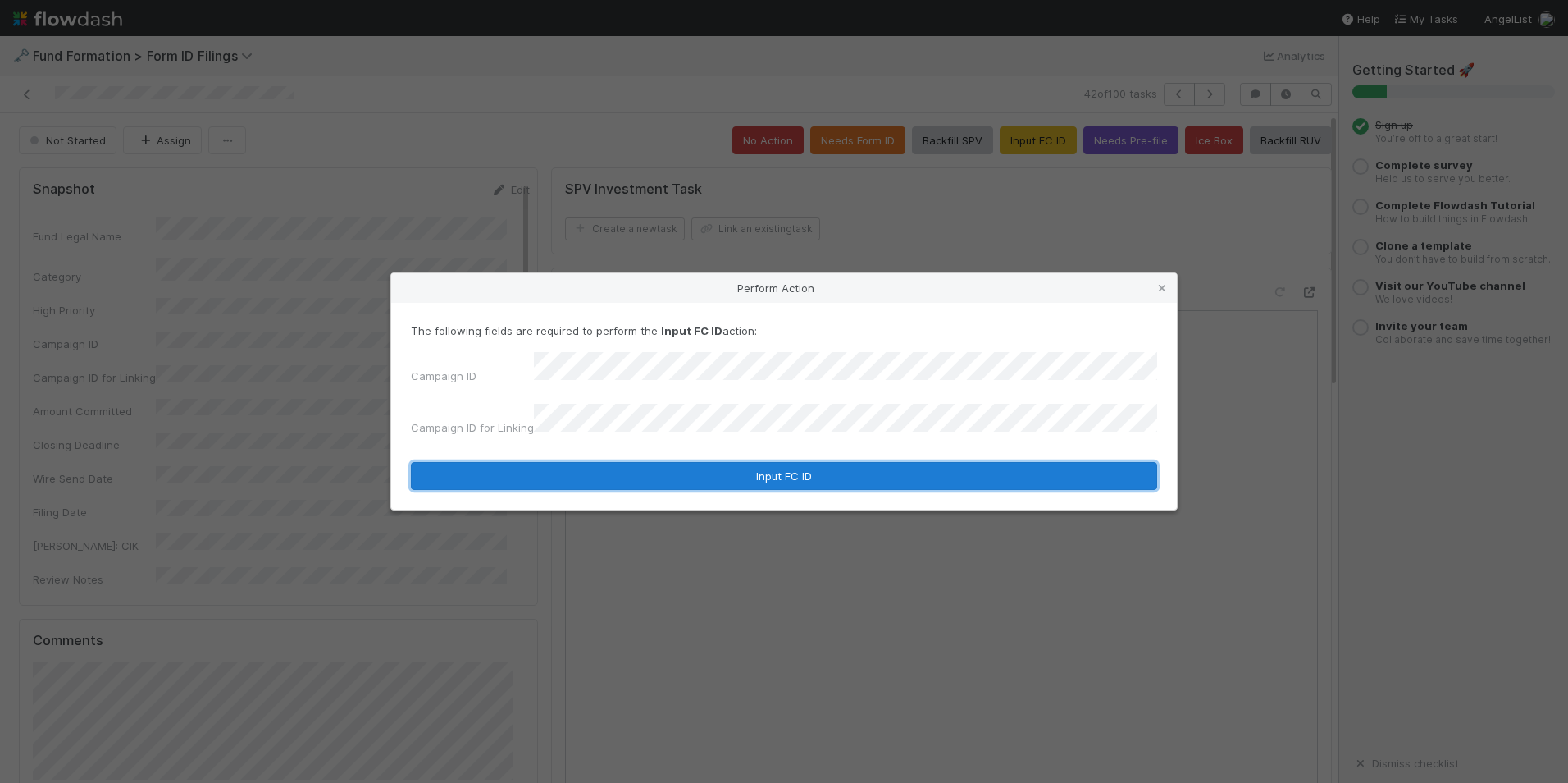
click at [725, 464] on button "Input FC ID" at bounding box center [784, 476] width 746 height 28
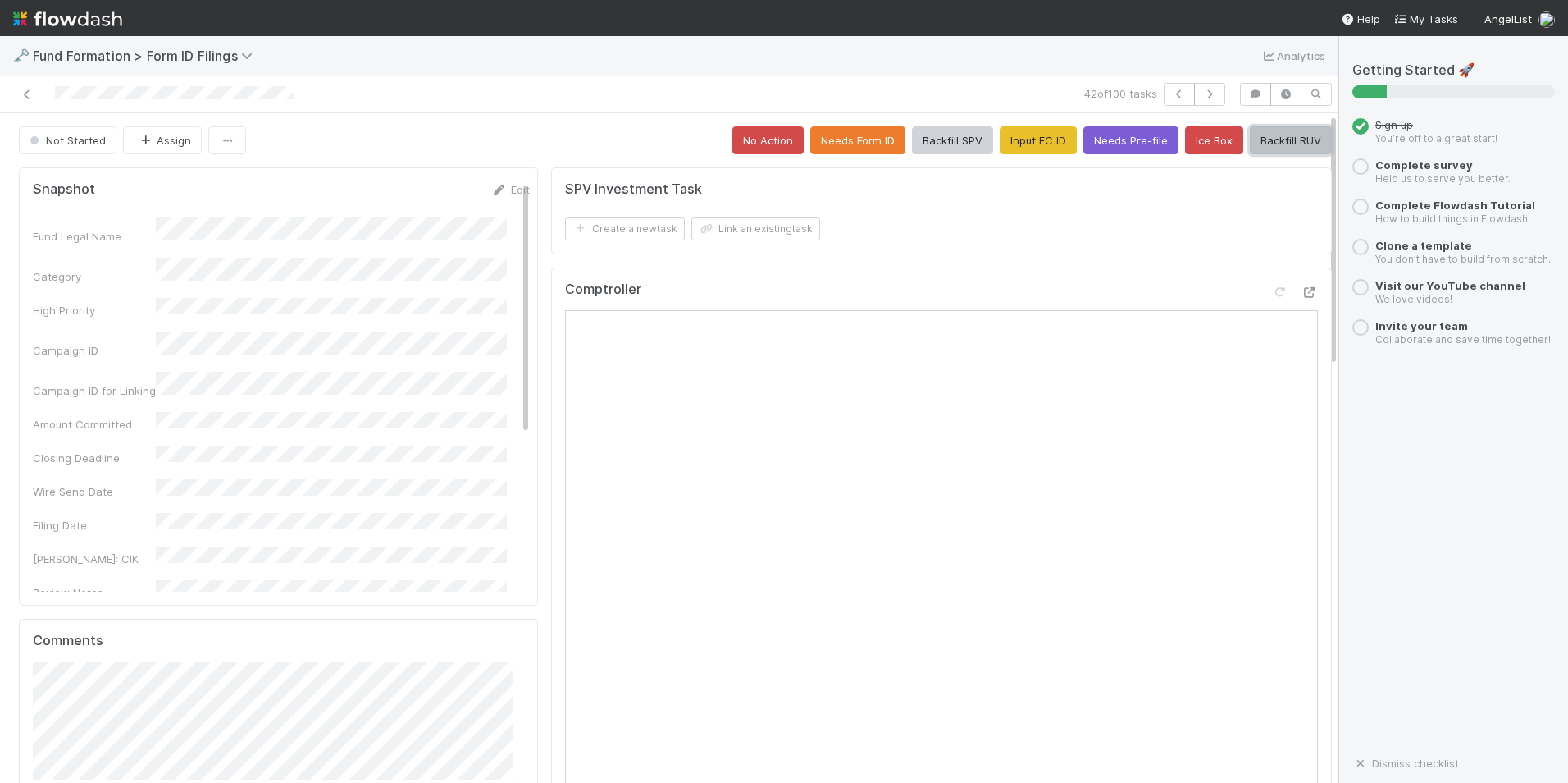
click at [1288, 143] on button "Backfill RUV" at bounding box center [1291, 140] width 82 height 28
click at [1194, 100] on button "button" at bounding box center [1210, 95] width 31 height 23
click at [1022, 153] on button "Input FC ID" at bounding box center [1038, 140] width 77 height 28
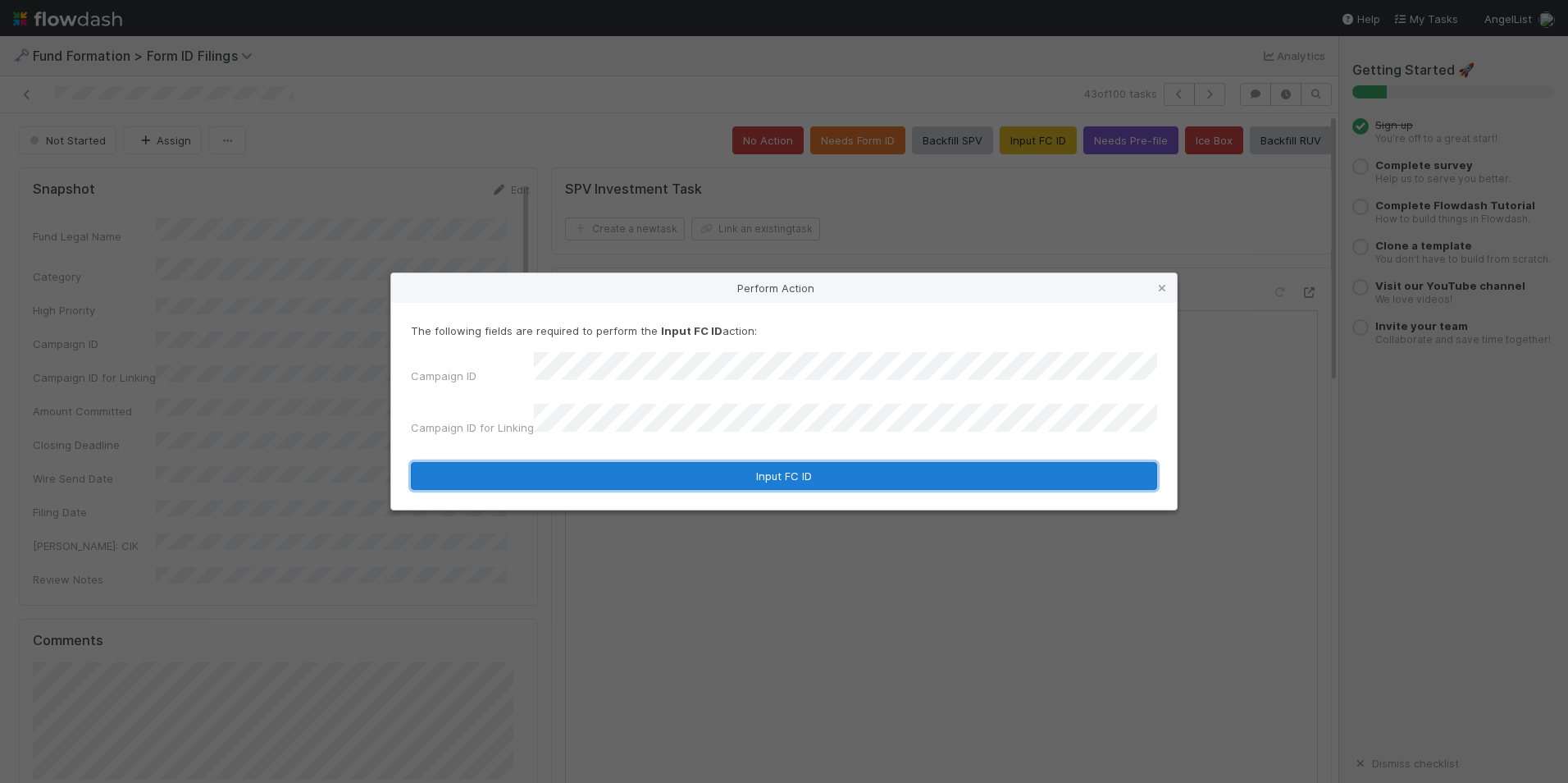
click at [791, 463] on button "Input FC ID" at bounding box center [784, 476] width 746 height 28
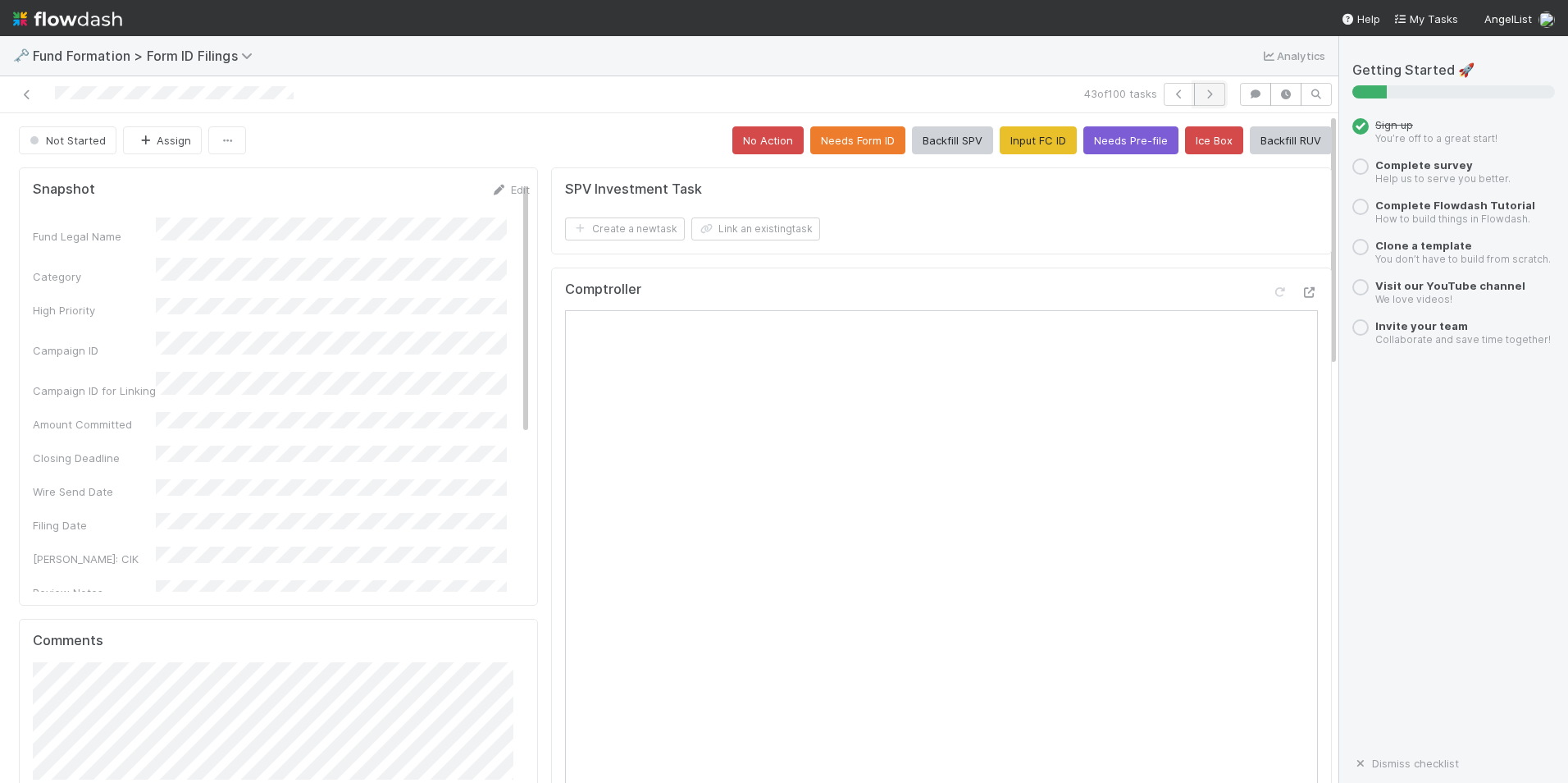
click at [1201, 90] on icon "button" at bounding box center [1209, 94] width 16 height 10
click at [1000, 138] on button "Input FC ID" at bounding box center [1038, 140] width 77 height 28
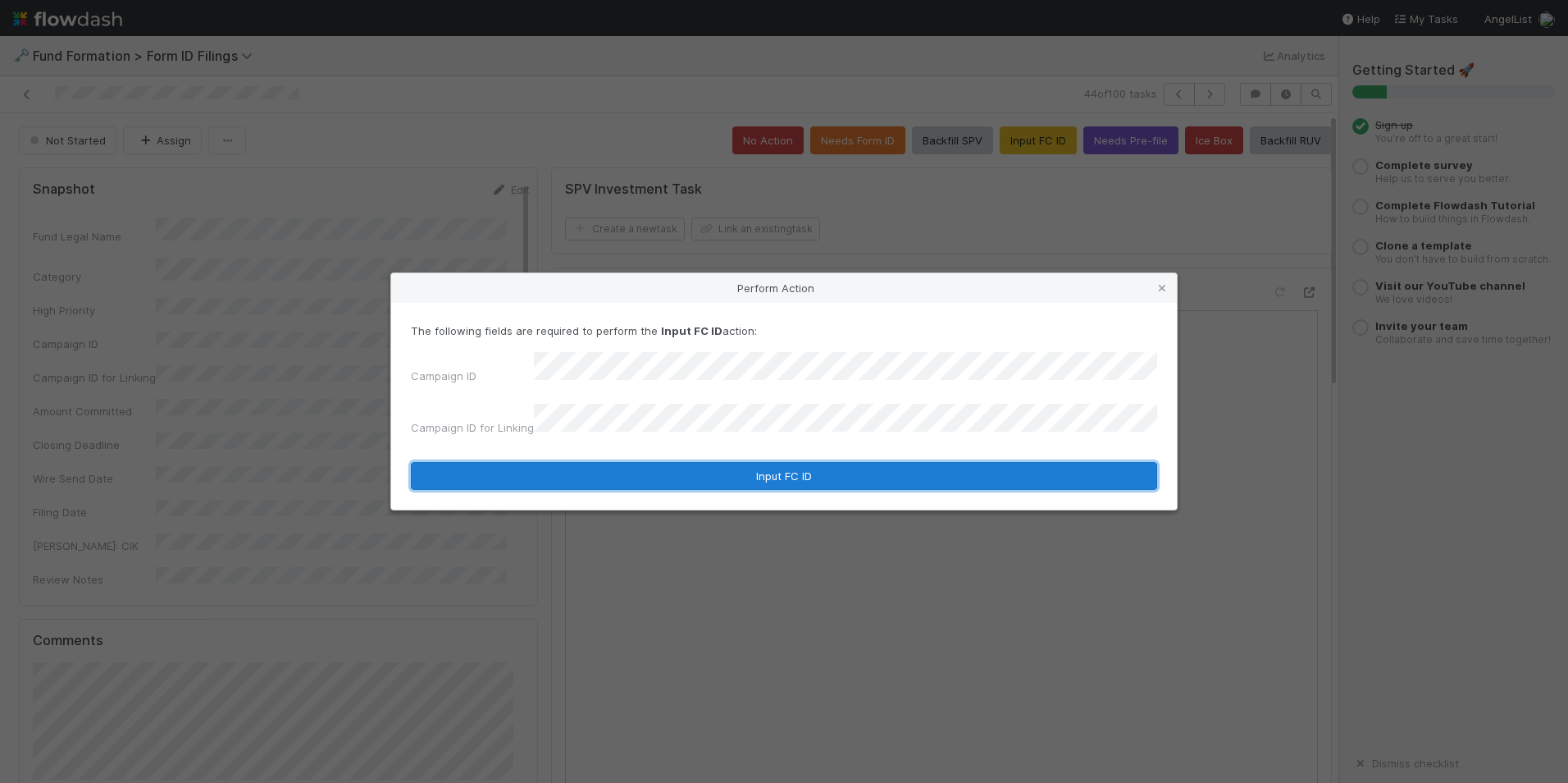
click at [750, 462] on button "Input FC ID" at bounding box center [784, 476] width 746 height 28
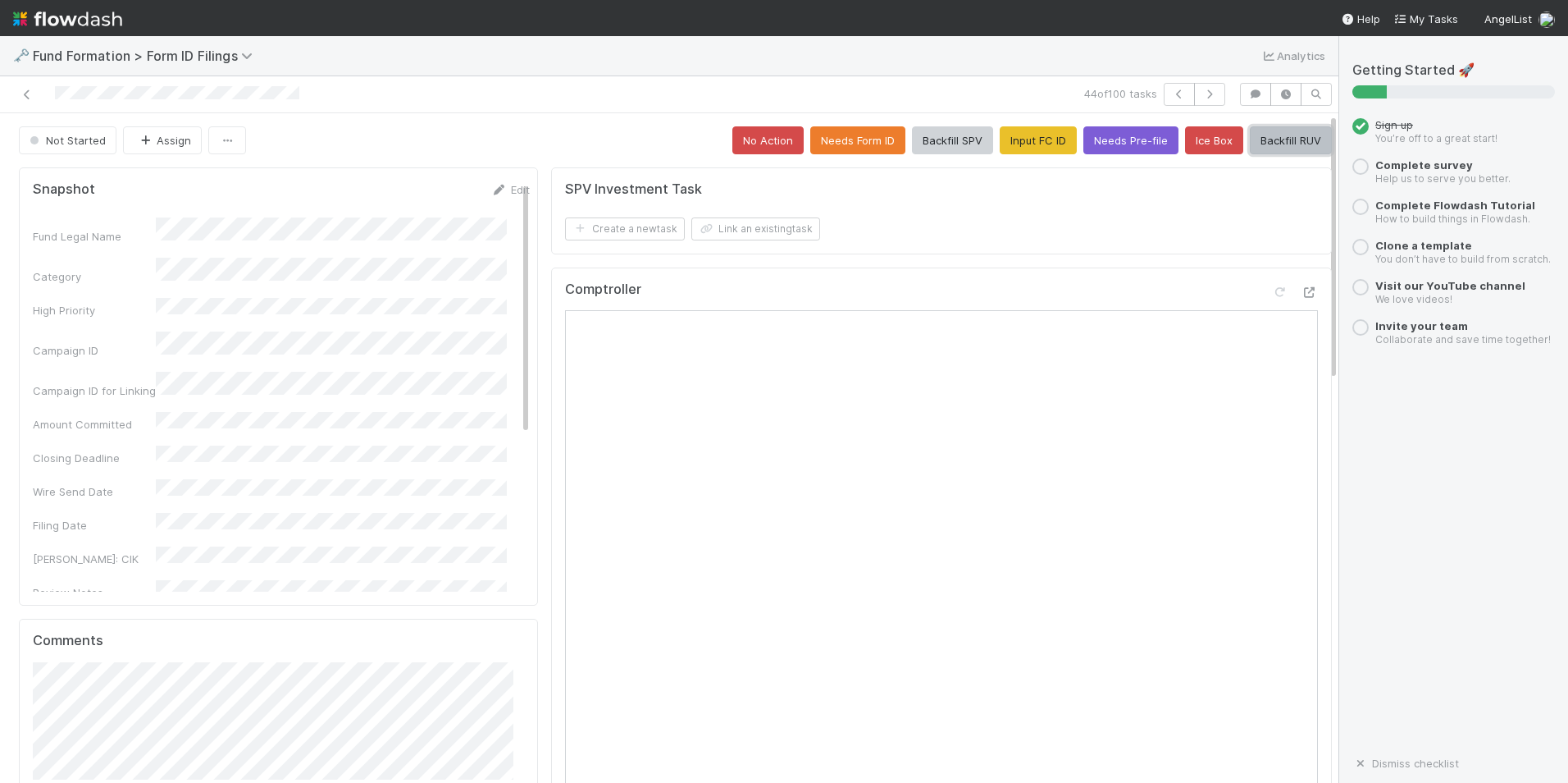
click at [1250, 130] on button "Backfill RUV" at bounding box center [1291, 140] width 82 height 28
click at [1201, 96] on icon "button" at bounding box center [1209, 94] width 16 height 10
click at [1000, 141] on button "Input FC ID" at bounding box center [1038, 140] width 77 height 28
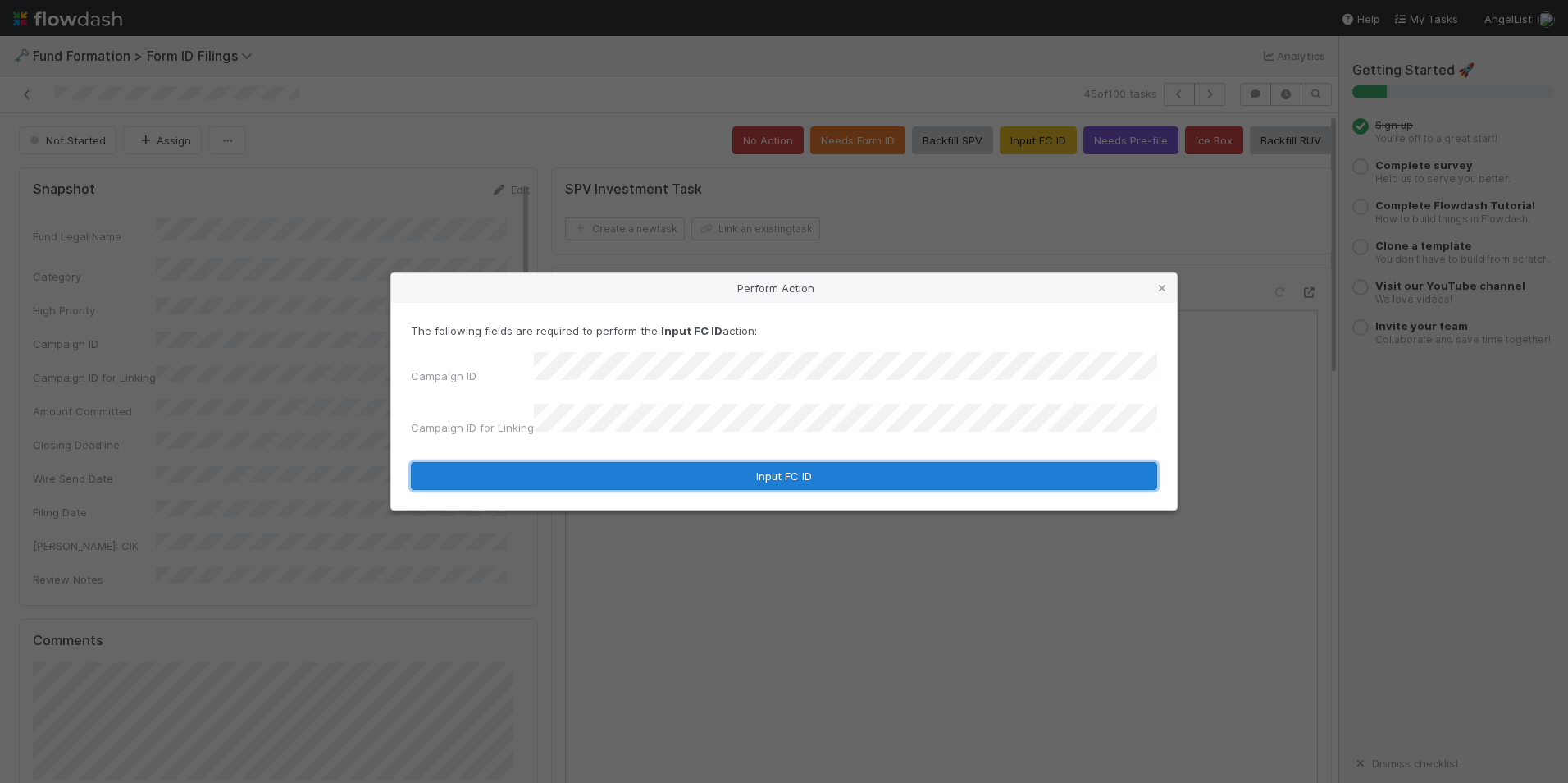
click at [769, 467] on button "Input FC ID" at bounding box center [784, 476] width 746 height 28
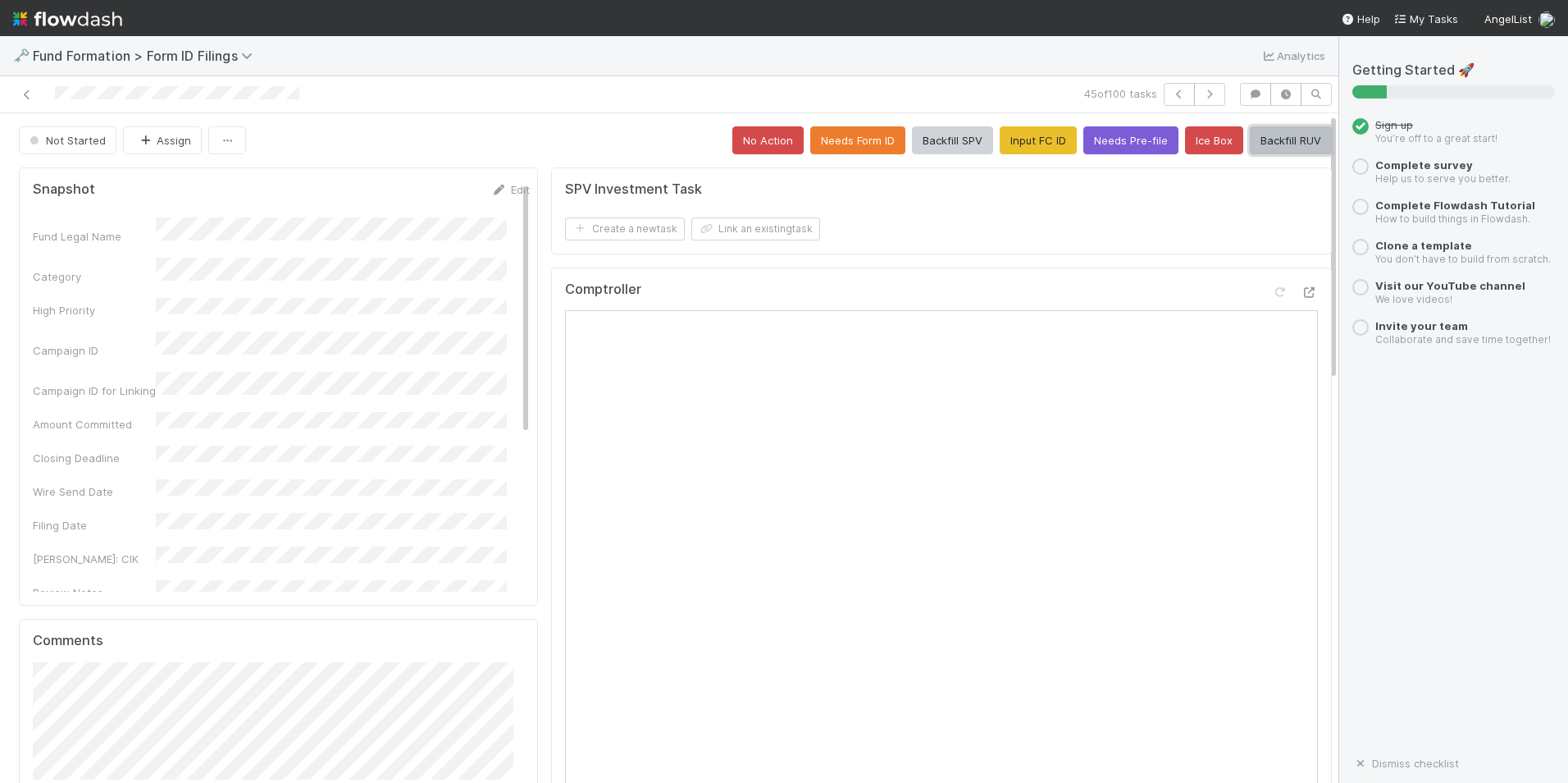
click at [1272, 136] on button "Backfill RUV" at bounding box center [1291, 140] width 82 height 28
click at [1201, 89] on icon "button" at bounding box center [1209, 94] width 16 height 10
click at [1038, 131] on button "Input FC ID" at bounding box center [1038, 140] width 77 height 28
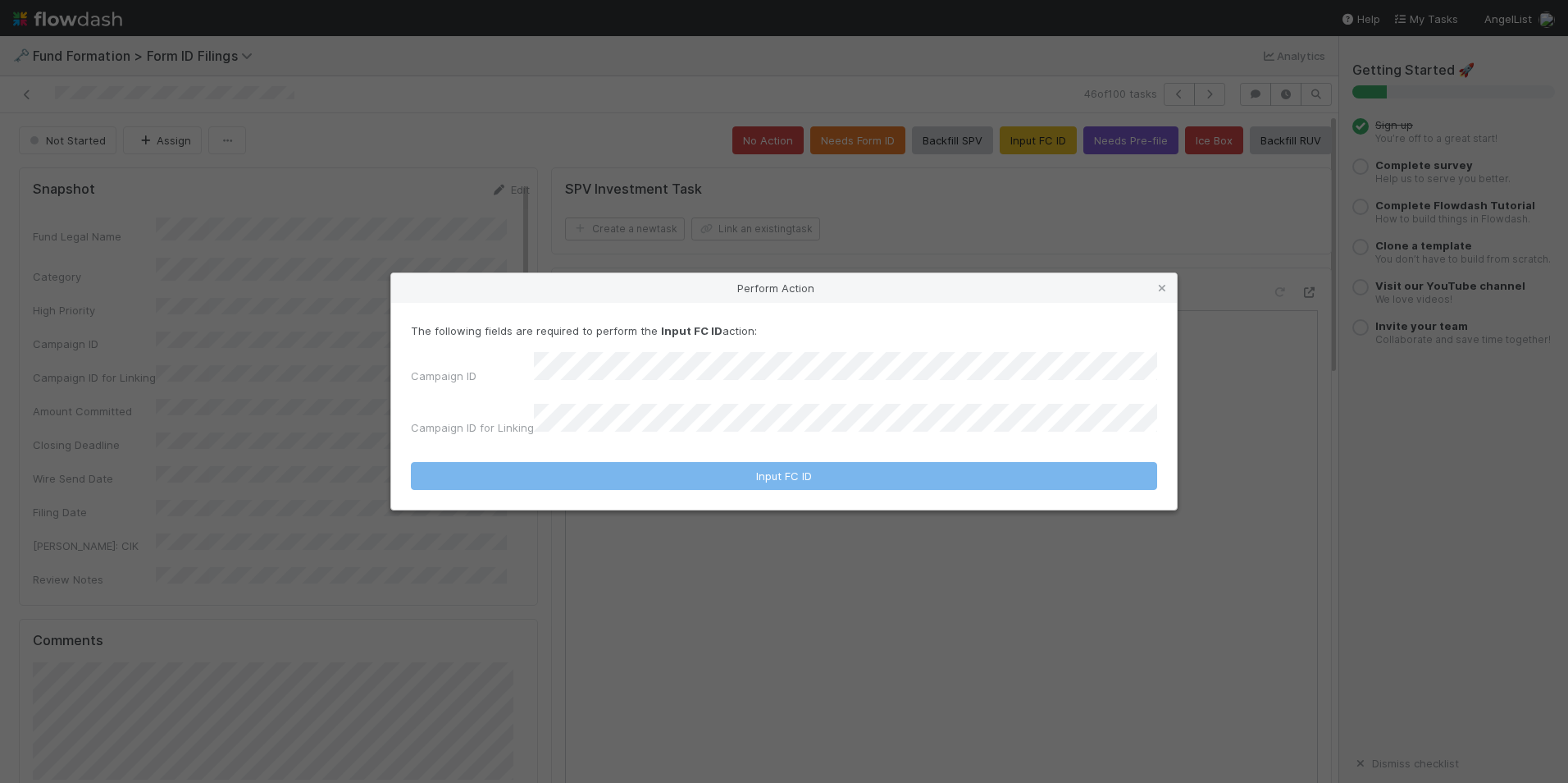
click at [750, 390] on div "Campaign ID" at bounding box center [784, 371] width 746 height 38
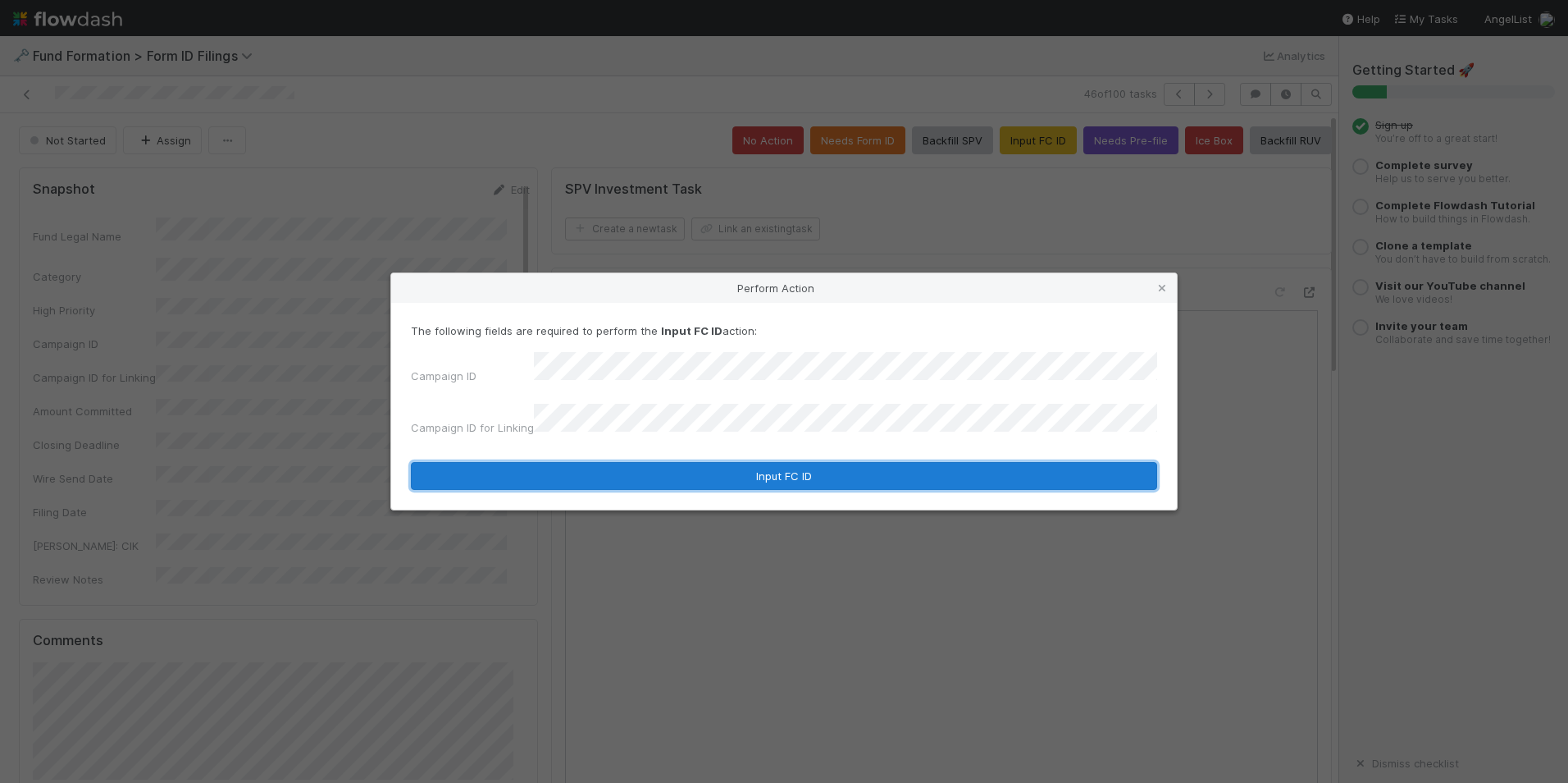
click at [740, 468] on button "Input FC ID" at bounding box center [784, 476] width 746 height 28
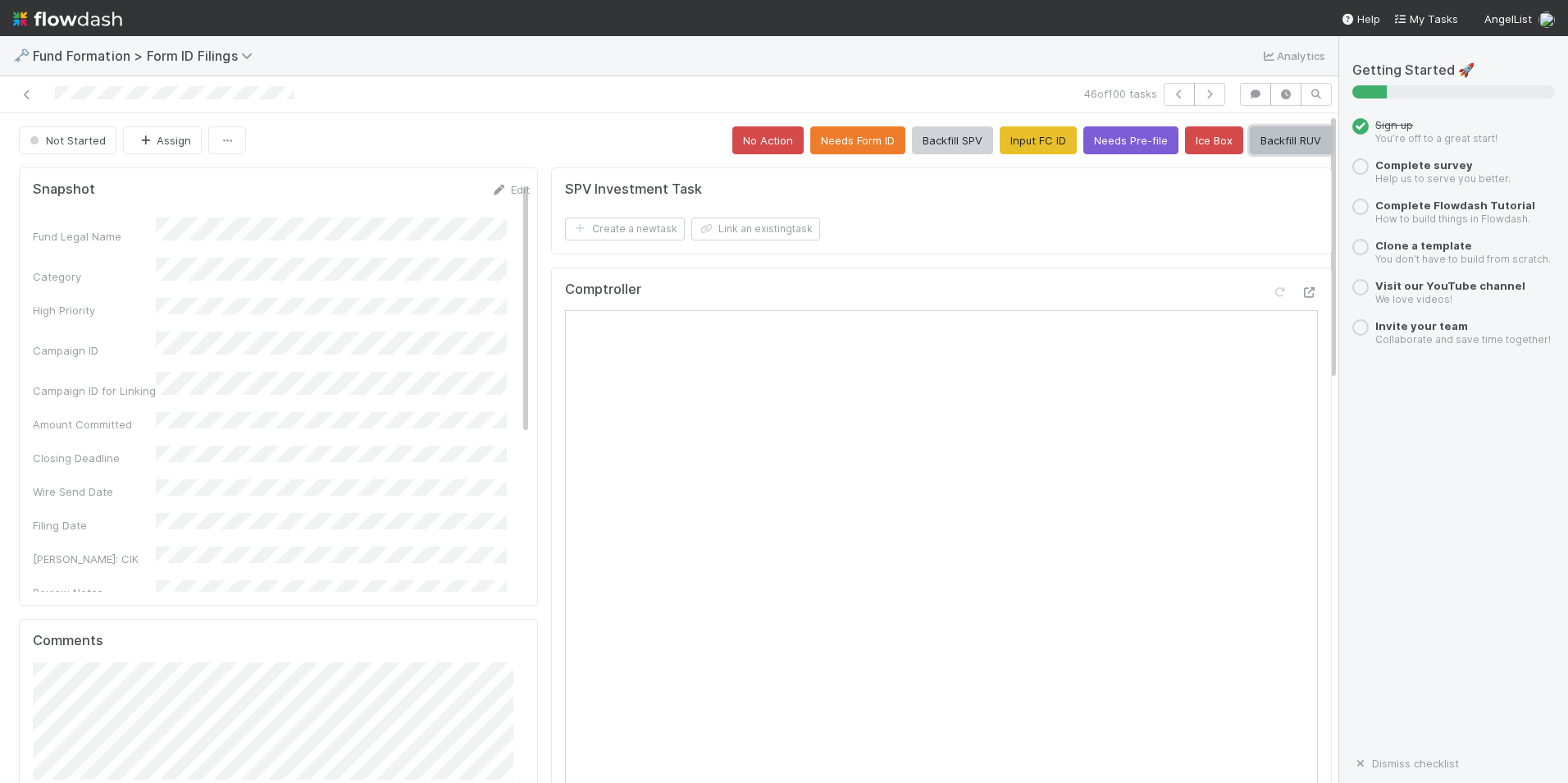
click at [1265, 137] on button "Backfill RUV" at bounding box center [1291, 140] width 82 height 28
click at [1201, 98] on icon "button" at bounding box center [1209, 94] width 16 height 10
click at [1005, 136] on button "Input FC ID" at bounding box center [1038, 140] width 77 height 28
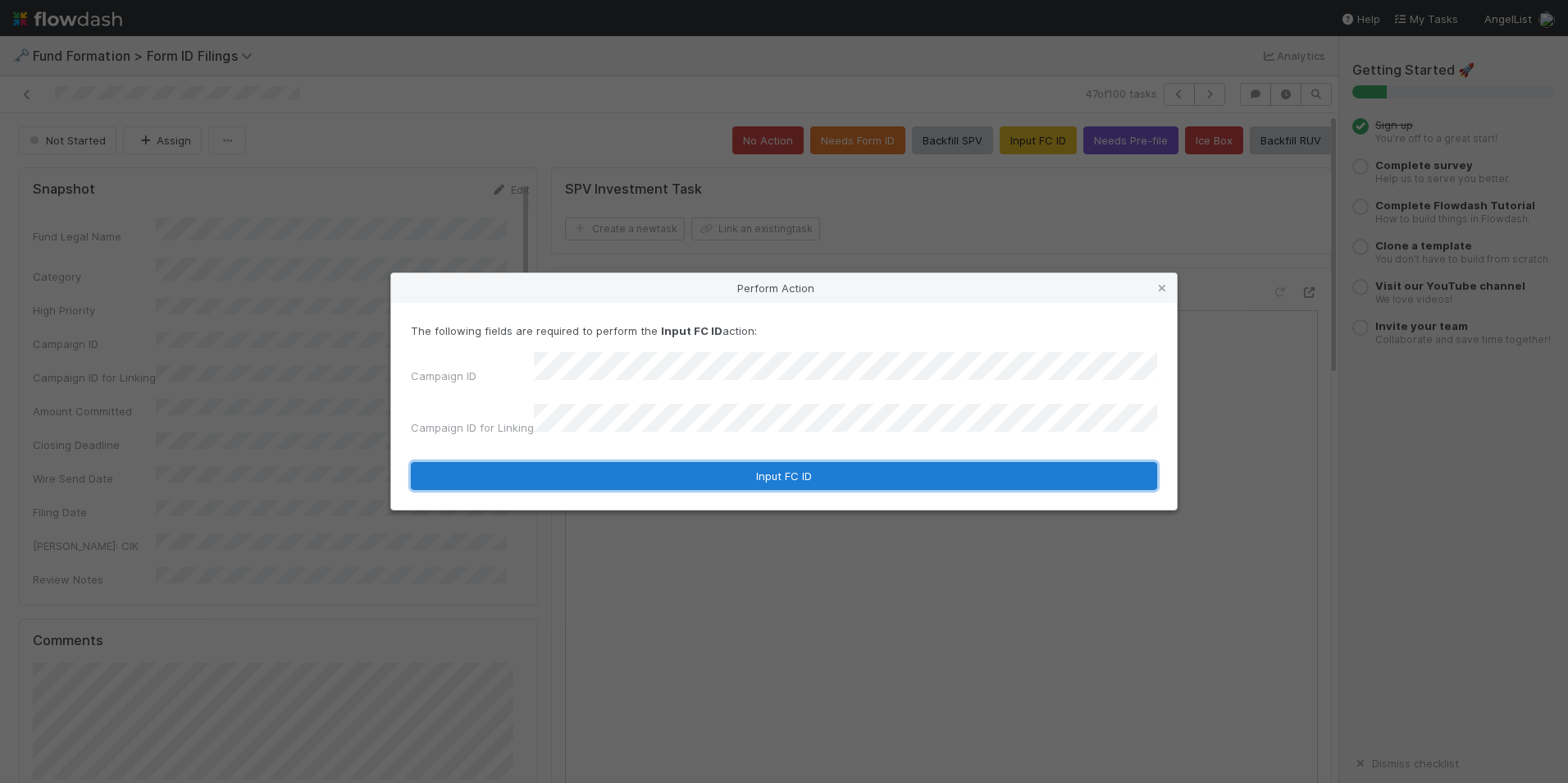
click at [712, 462] on button "Input FC ID" at bounding box center [784, 476] width 746 height 28
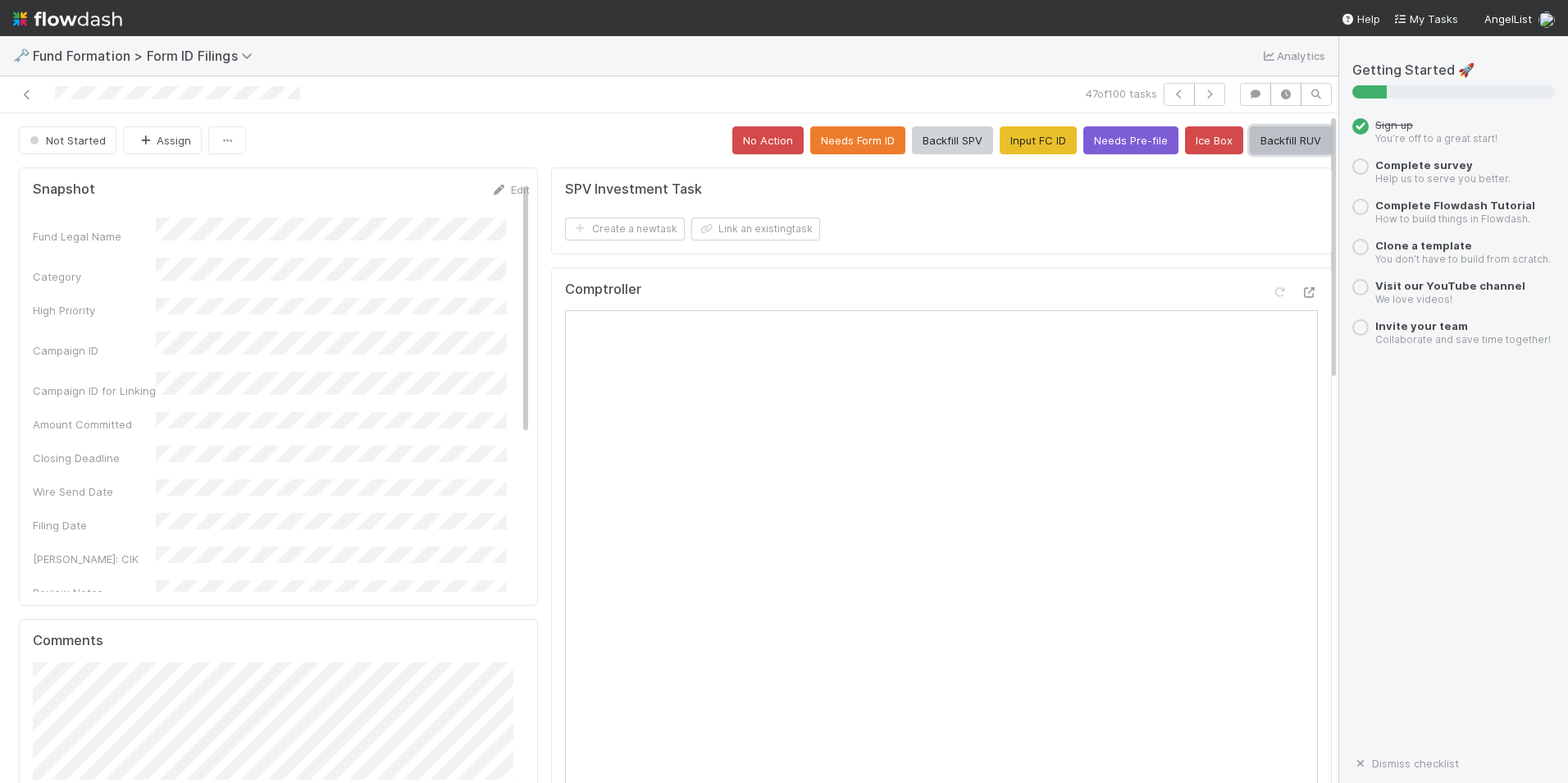
click at [1250, 134] on button "Backfill RUV" at bounding box center [1291, 140] width 82 height 28
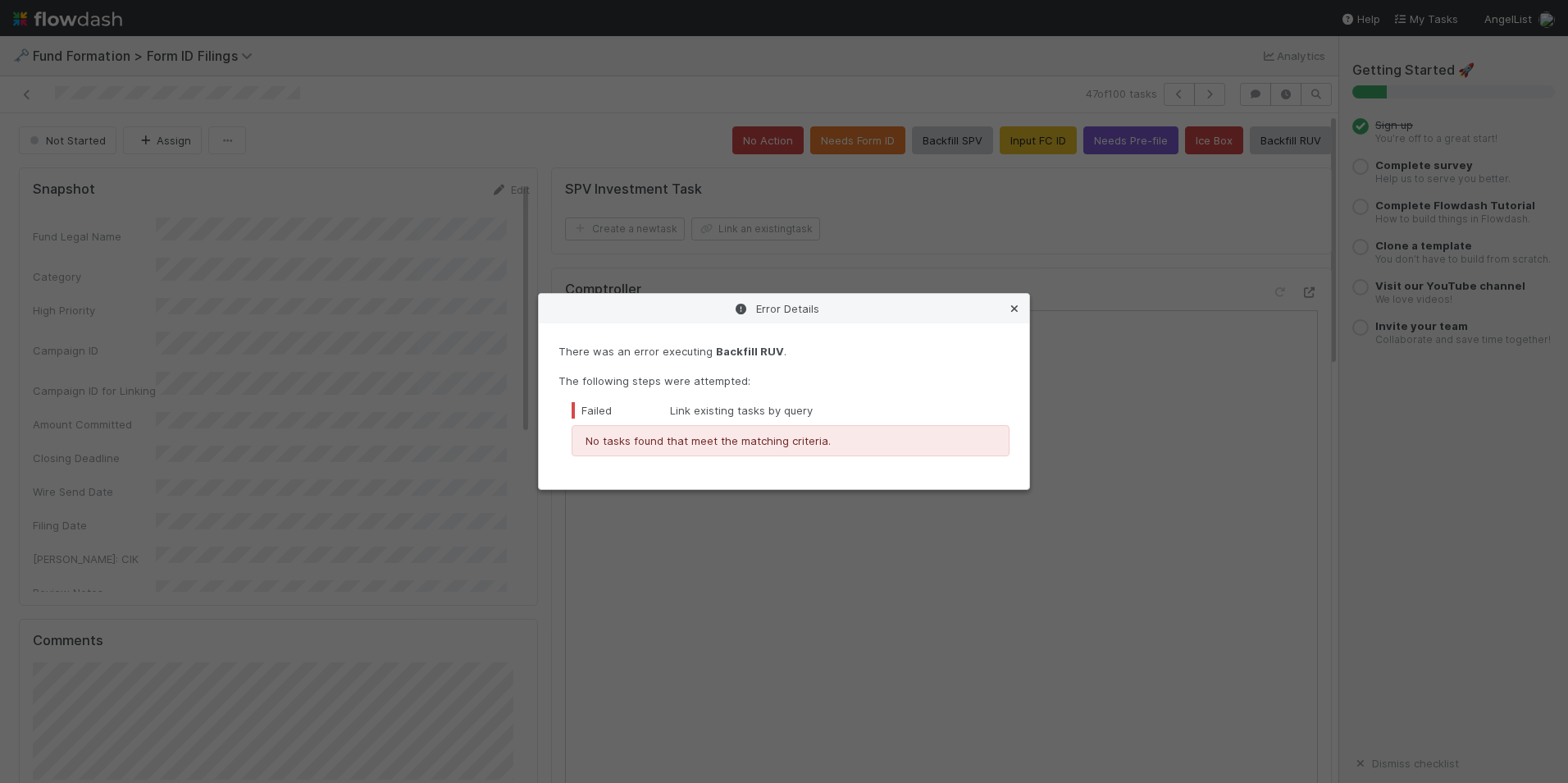
click at [1011, 309] on icon at bounding box center [1014, 309] width 16 height 10
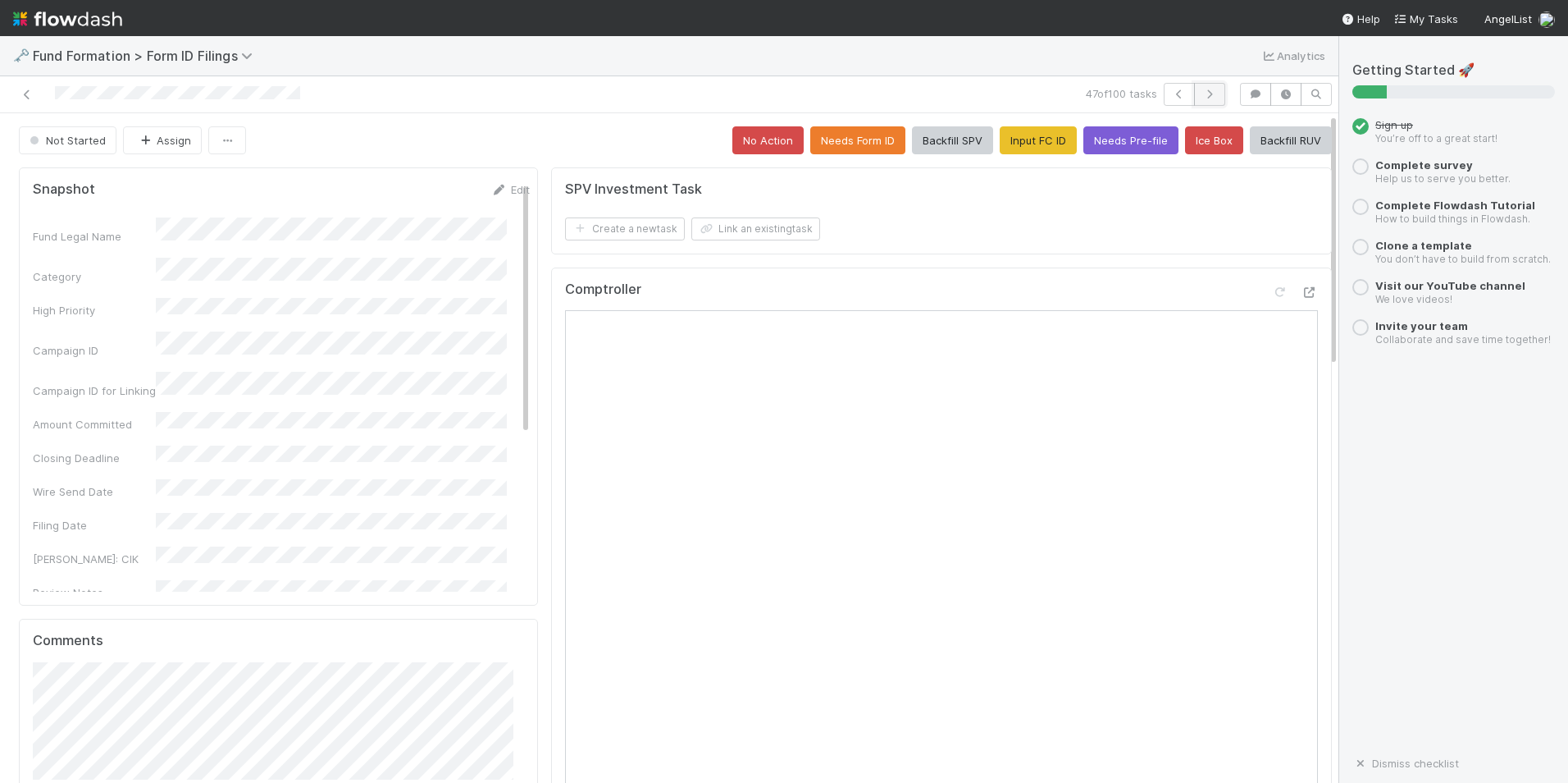
click at [1201, 92] on icon "button" at bounding box center [1209, 94] width 16 height 10
click at [1001, 140] on button "Input FC ID" at bounding box center [1038, 140] width 77 height 28
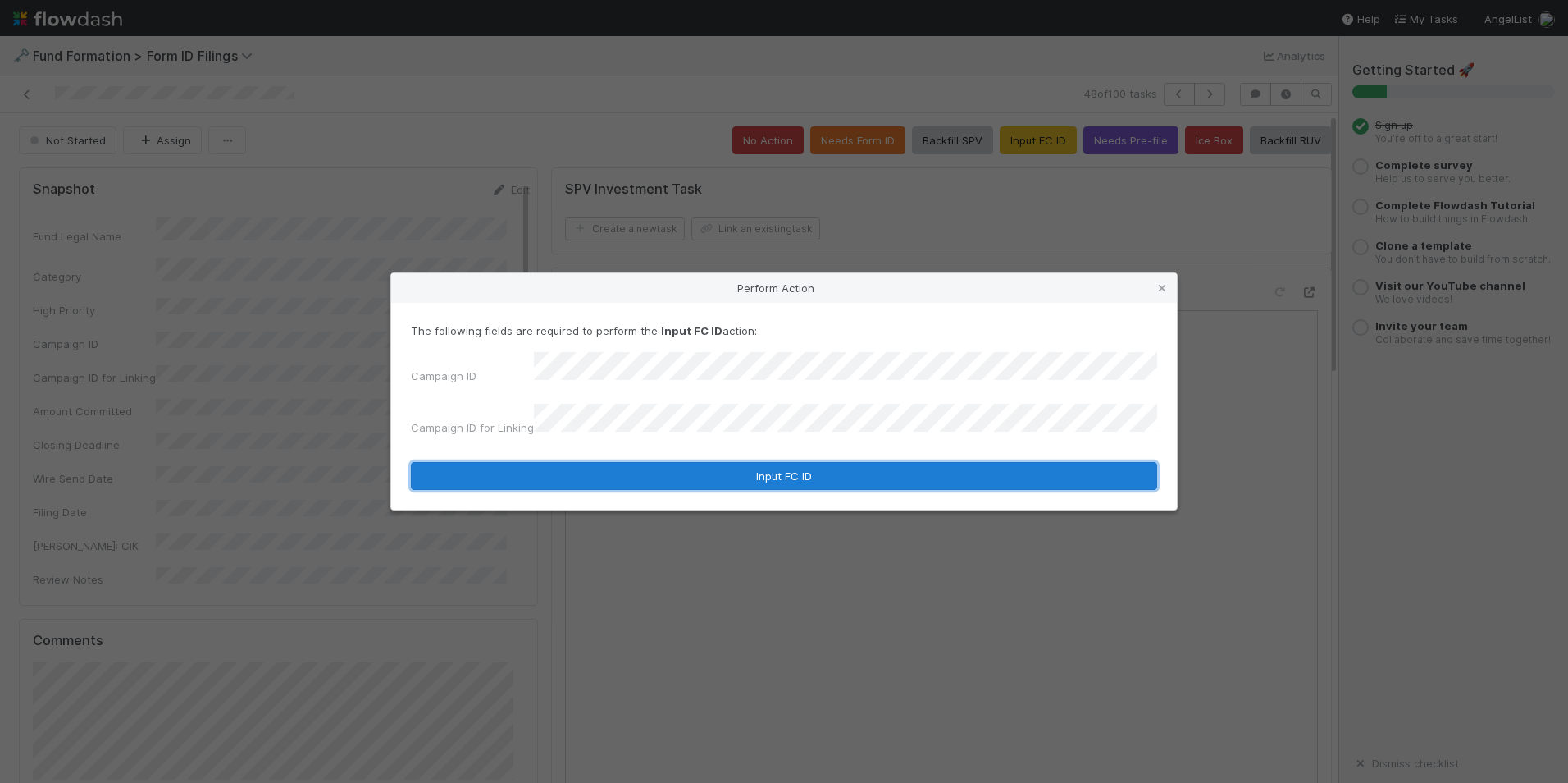
click at [715, 462] on button "Input FC ID" at bounding box center [784, 476] width 746 height 28
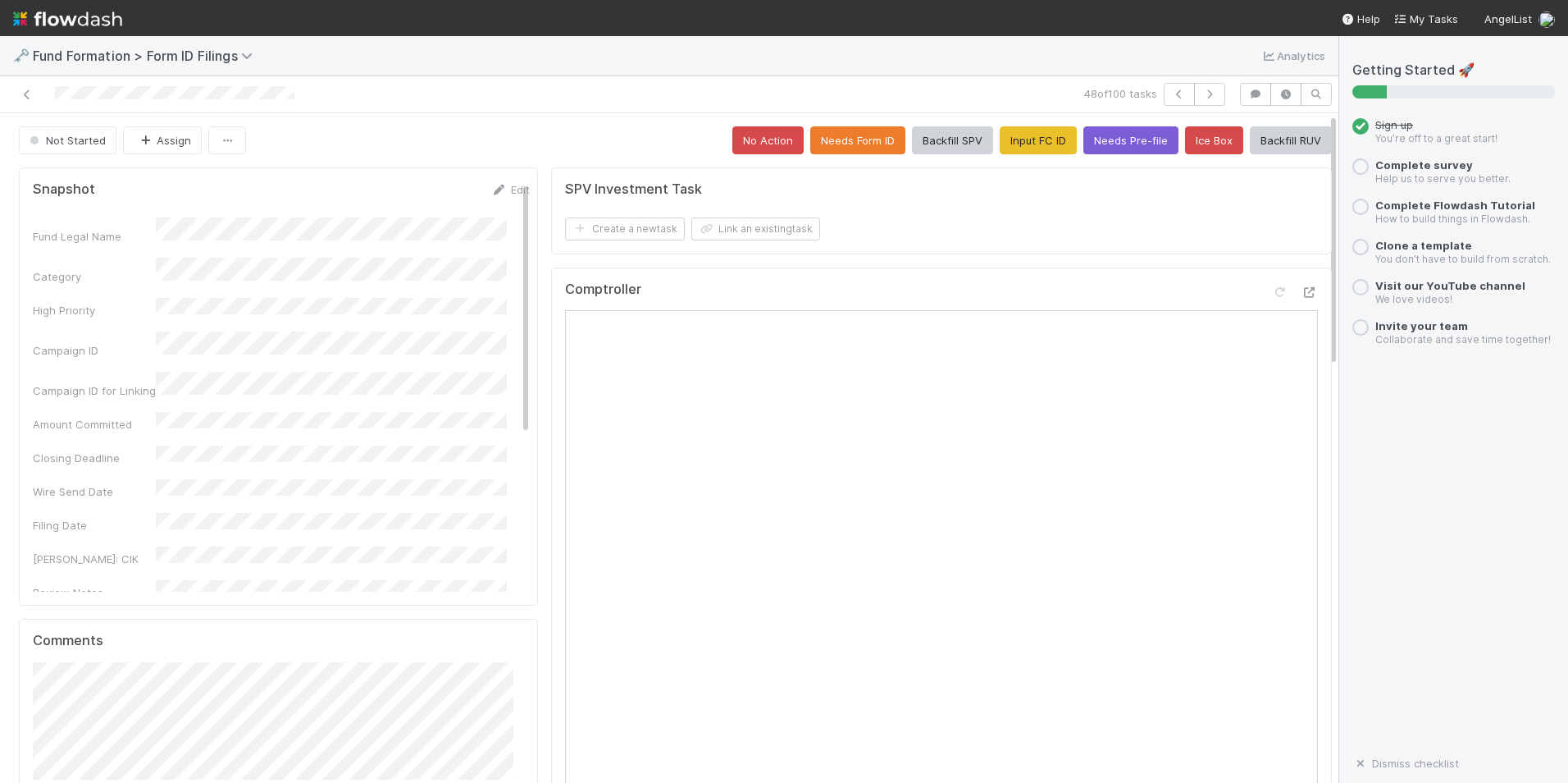
click at [1284, 140] on button "Backfill RUV" at bounding box center [1291, 140] width 82 height 28
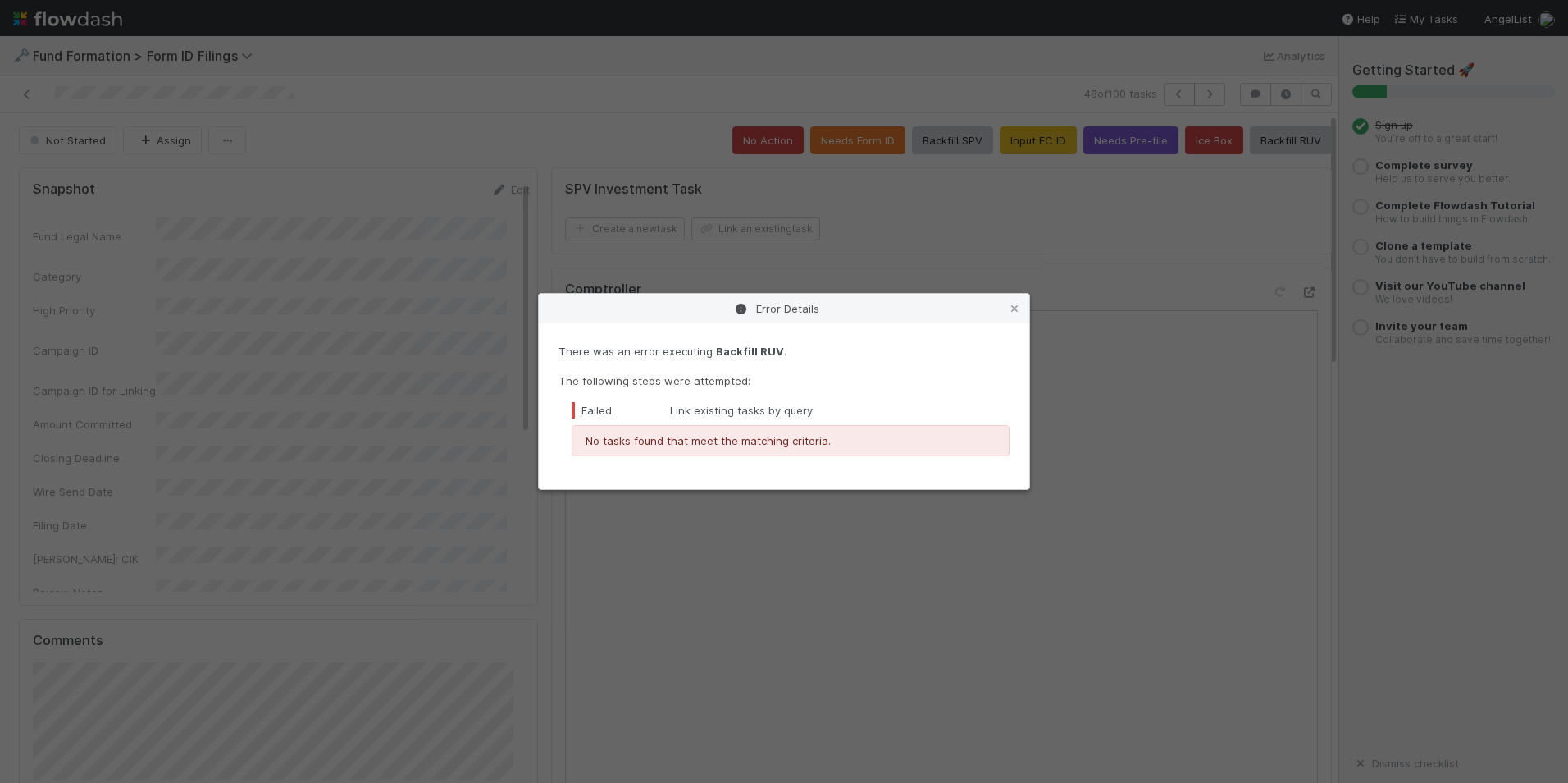
click at [1015, 303] on icon at bounding box center [1014, 309] width 16 height 10
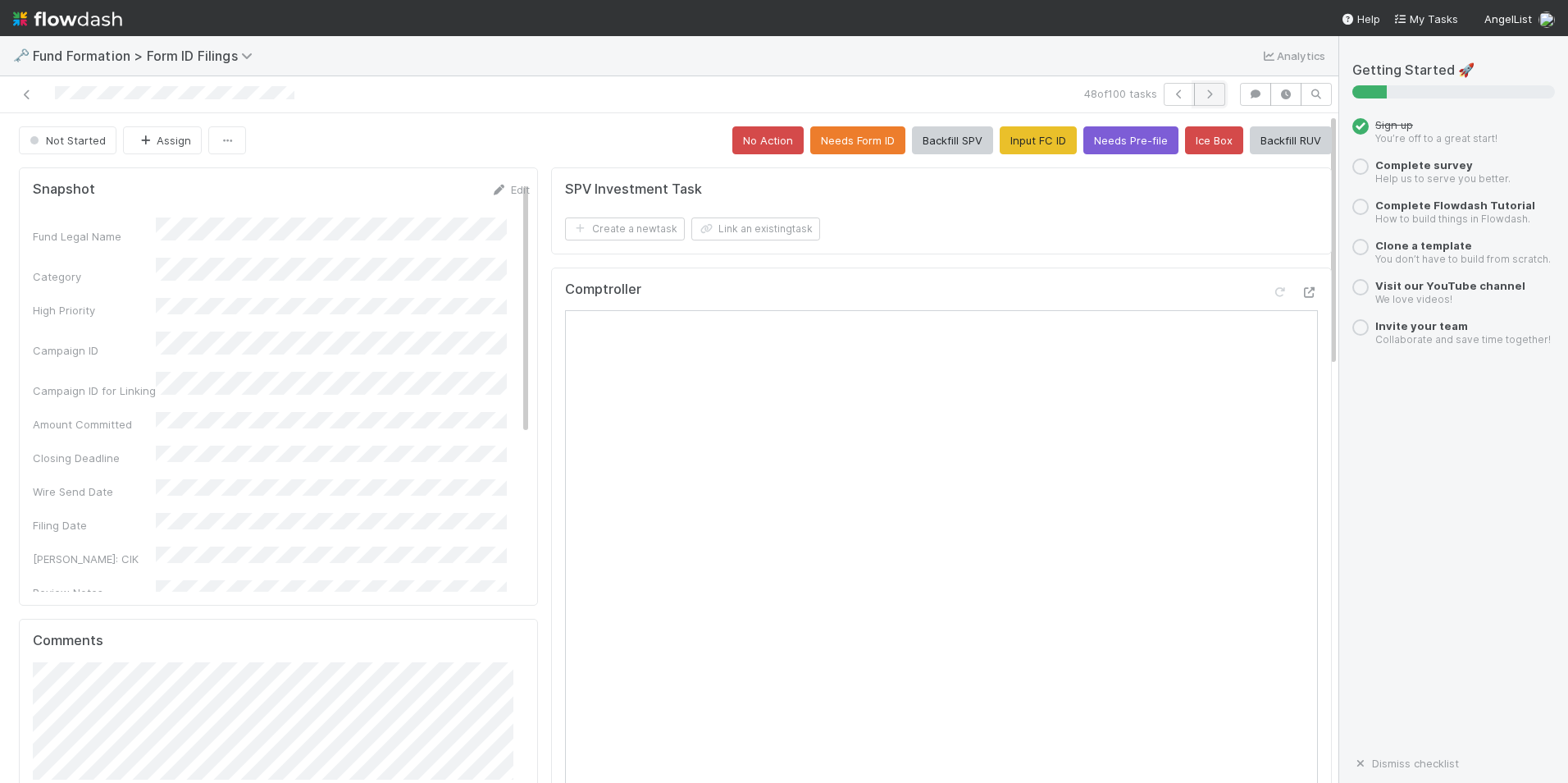
click at [1194, 95] on button "button" at bounding box center [1210, 95] width 31 height 23
click at [1001, 139] on button "Input FC ID" at bounding box center [1038, 140] width 77 height 28
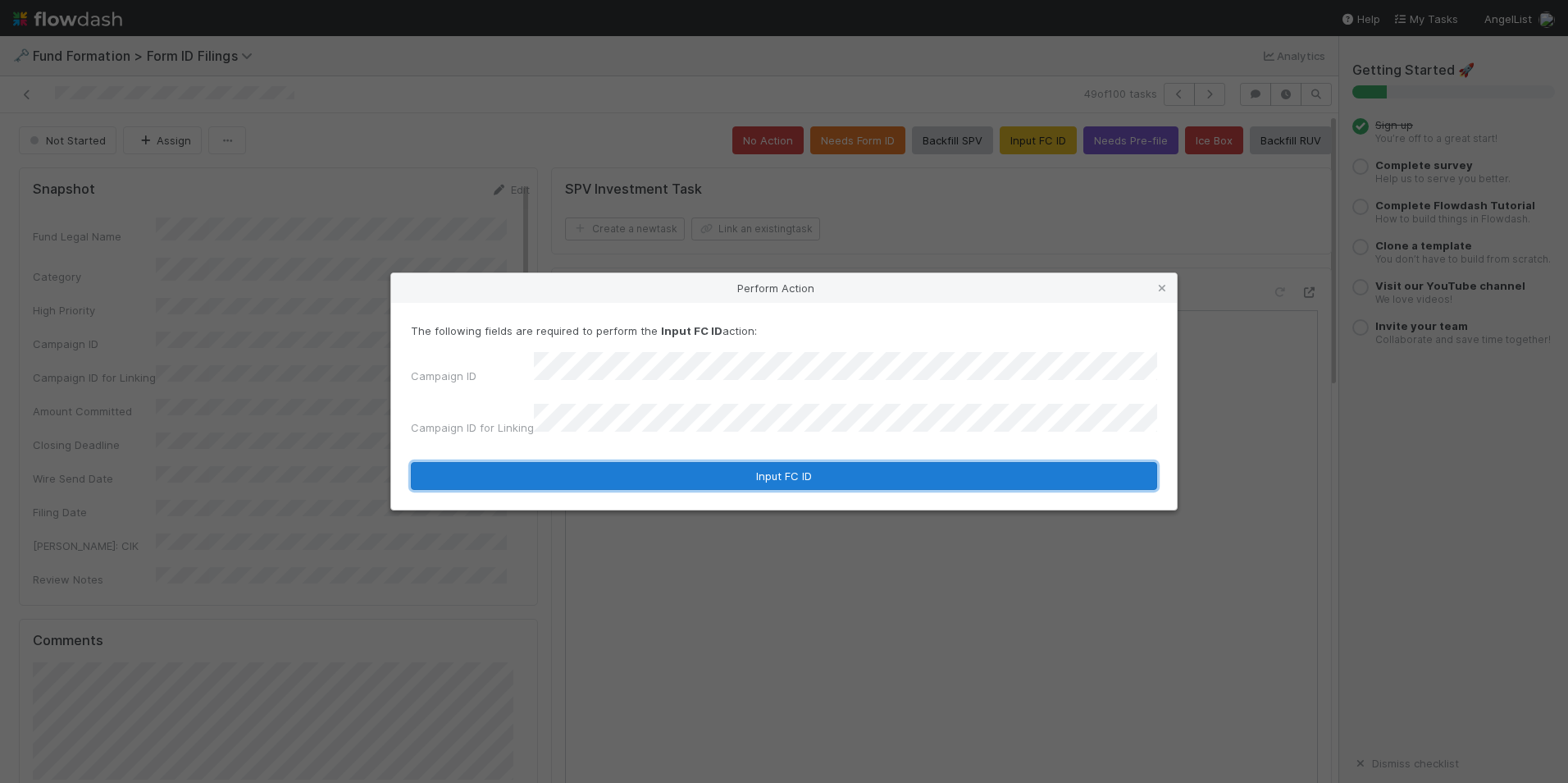
click at [760, 462] on button "Input FC ID" at bounding box center [784, 476] width 746 height 28
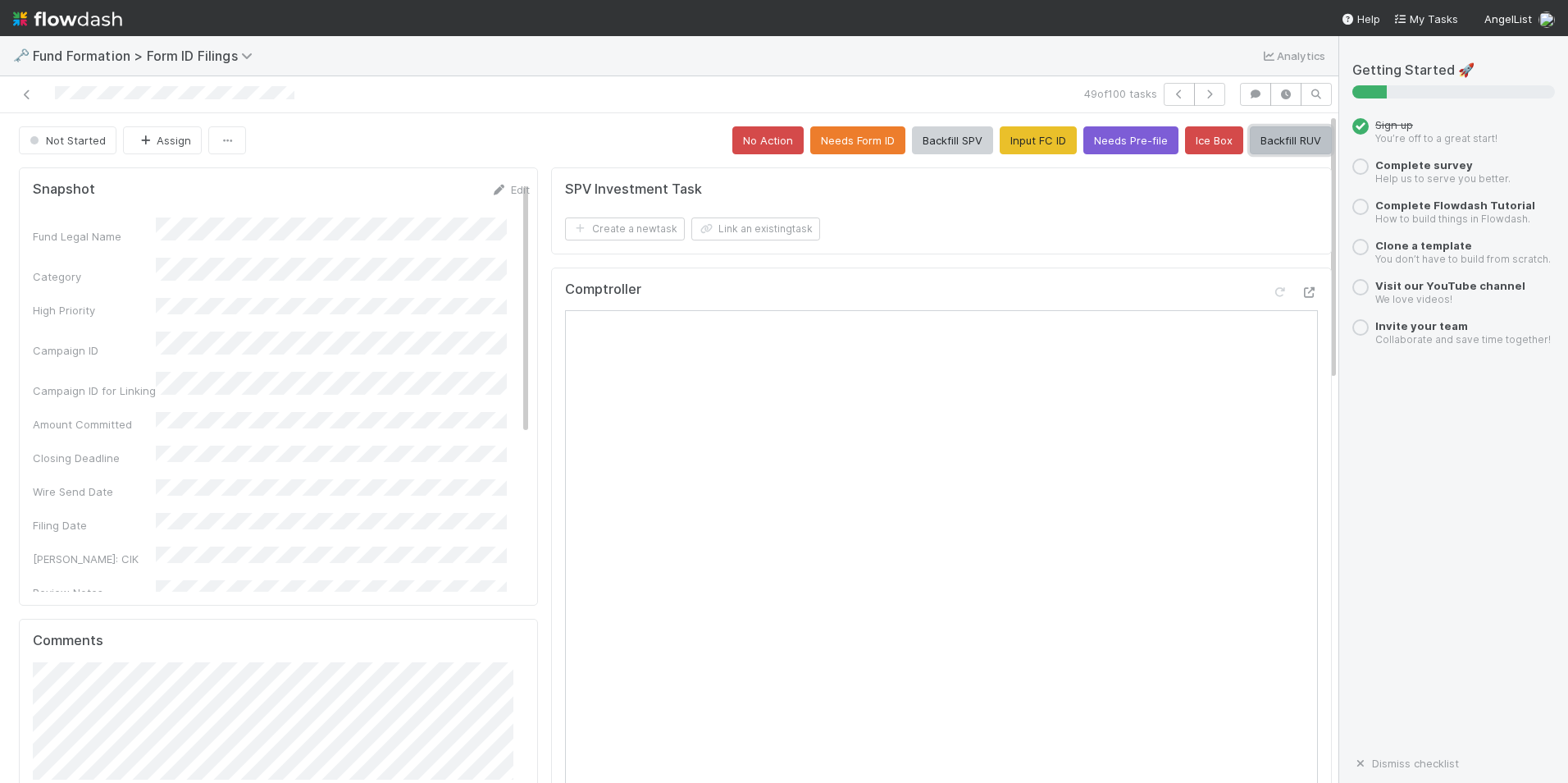
click at [1250, 136] on button "Backfill RUV" at bounding box center [1291, 140] width 82 height 28
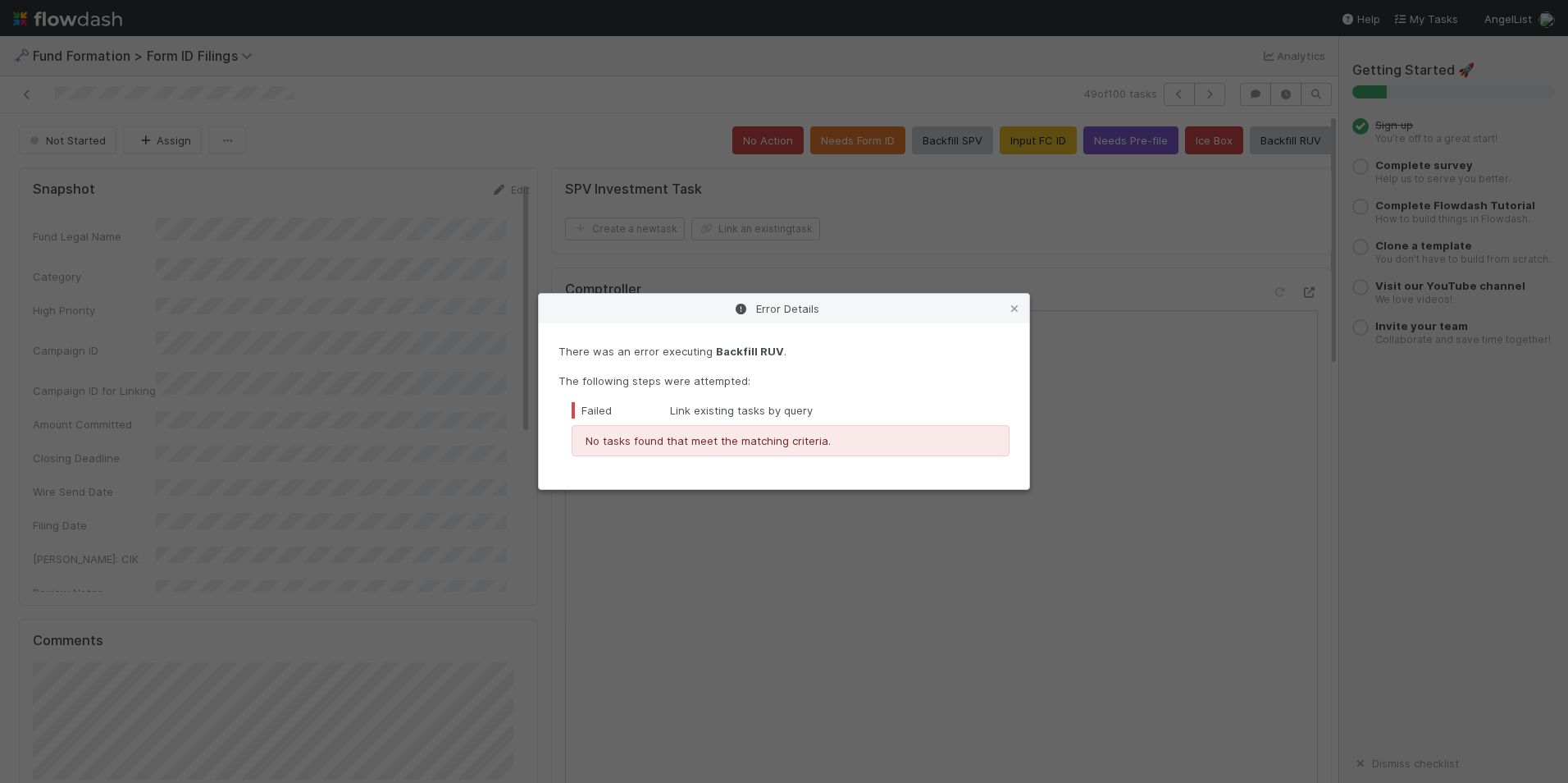
click at [1014, 310] on icon at bounding box center [1014, 309] width 16 height 10
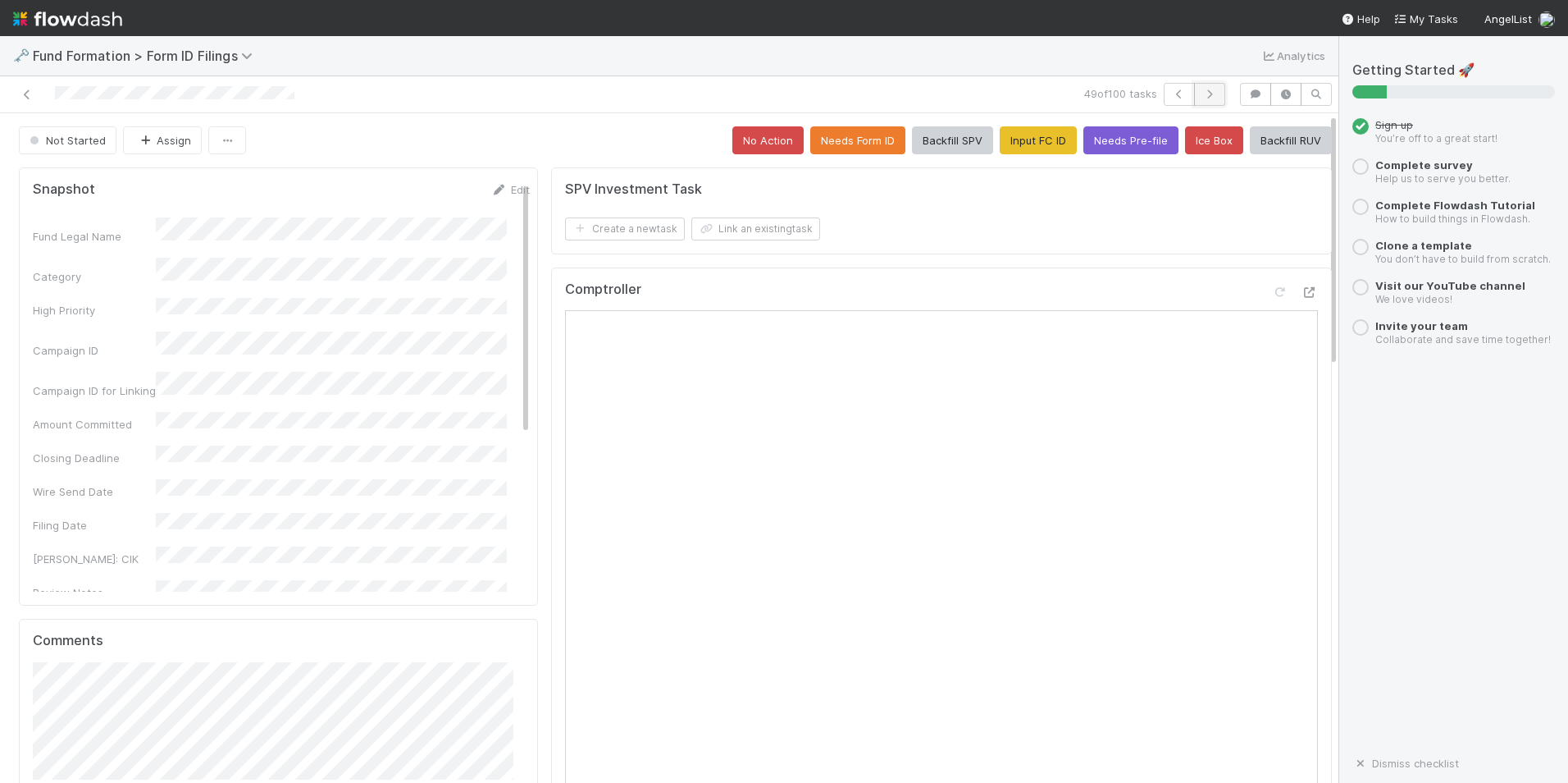
click at [1201, 93] on icon "button" at bounding box center [1209, 94] width 16 height 10
drag, startPoint x: 771, startPoint y: 464, endPoint x: 992, endPoint y: 138, distance: 393.8
click at [1000, 138] on button "Input FC ID" at bounding box center [1038, 140] width 77 height 28
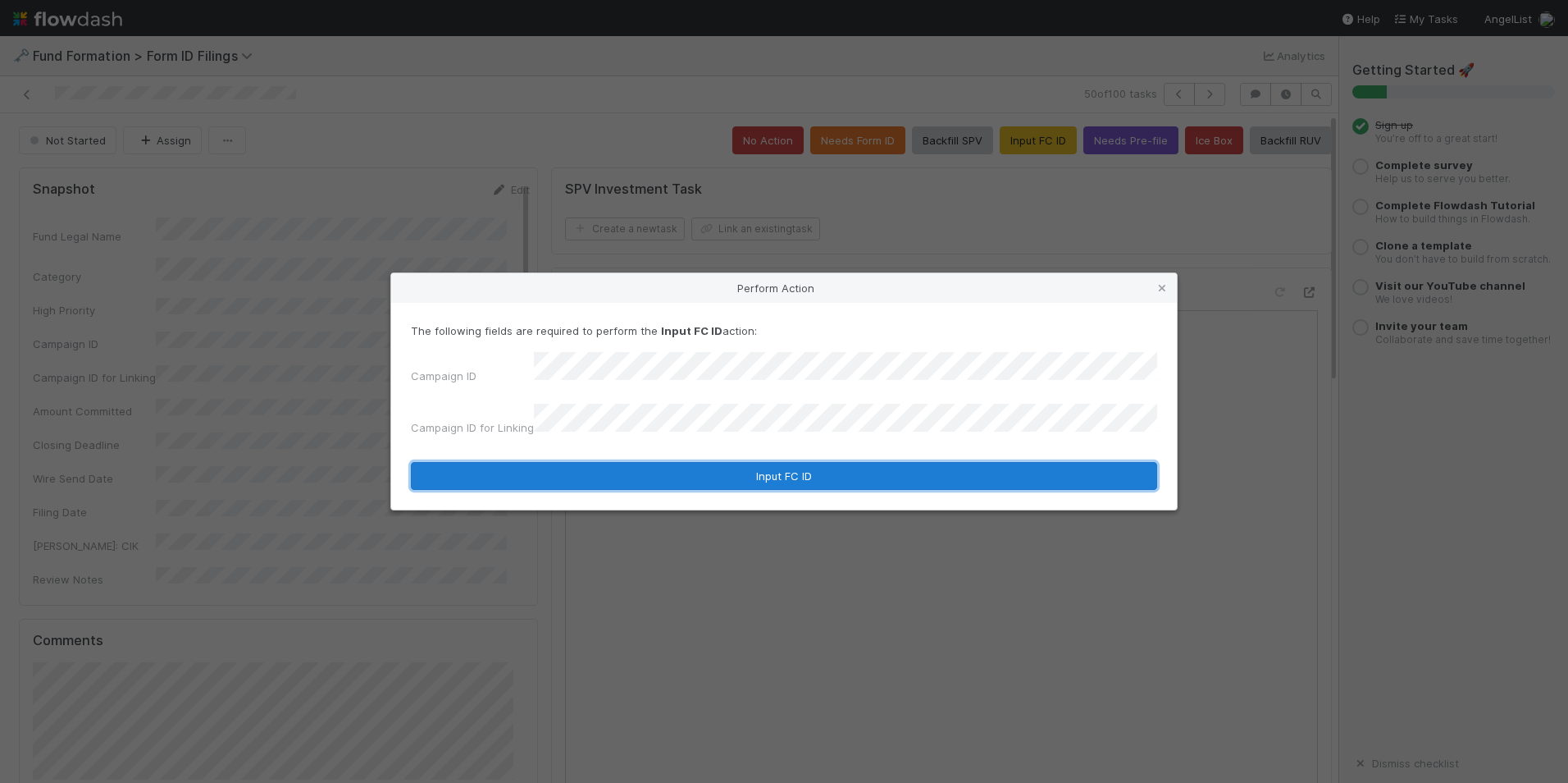
drag, startPoint x: 779, startPoint y: 477, endPoint x: 791, endPoint y: 470, distance: 13.9
click at [779, 478] on button "Input FC ID" at bounding box center [784, 476] width 746 height 28
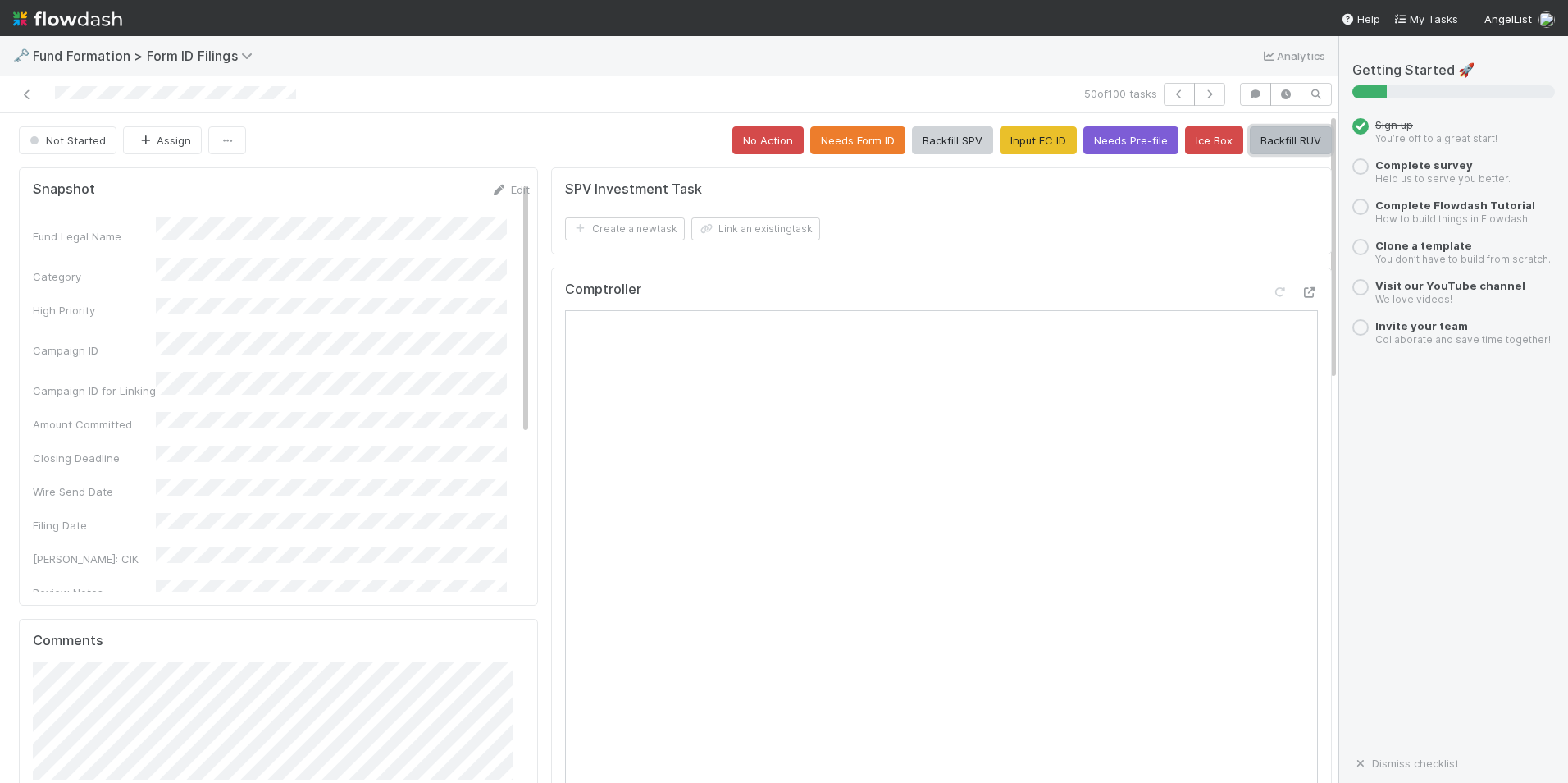
click at [1250, 140] on button "Backfill RUV" at bounding box center [1291, 140] width 82 height 28
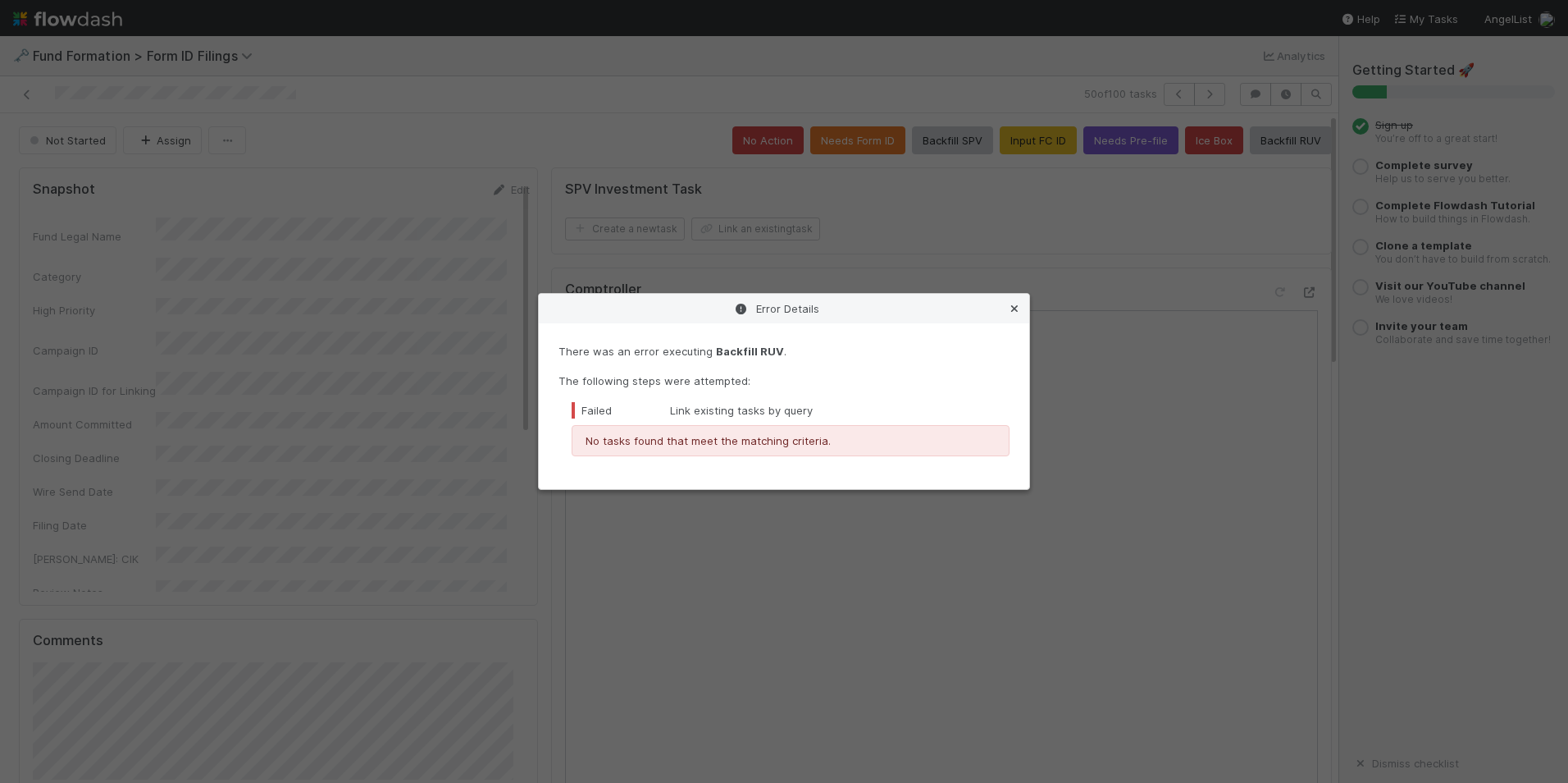
click at [1010, 313] on icon at bounding box center [1014, 309] width 16 height 10
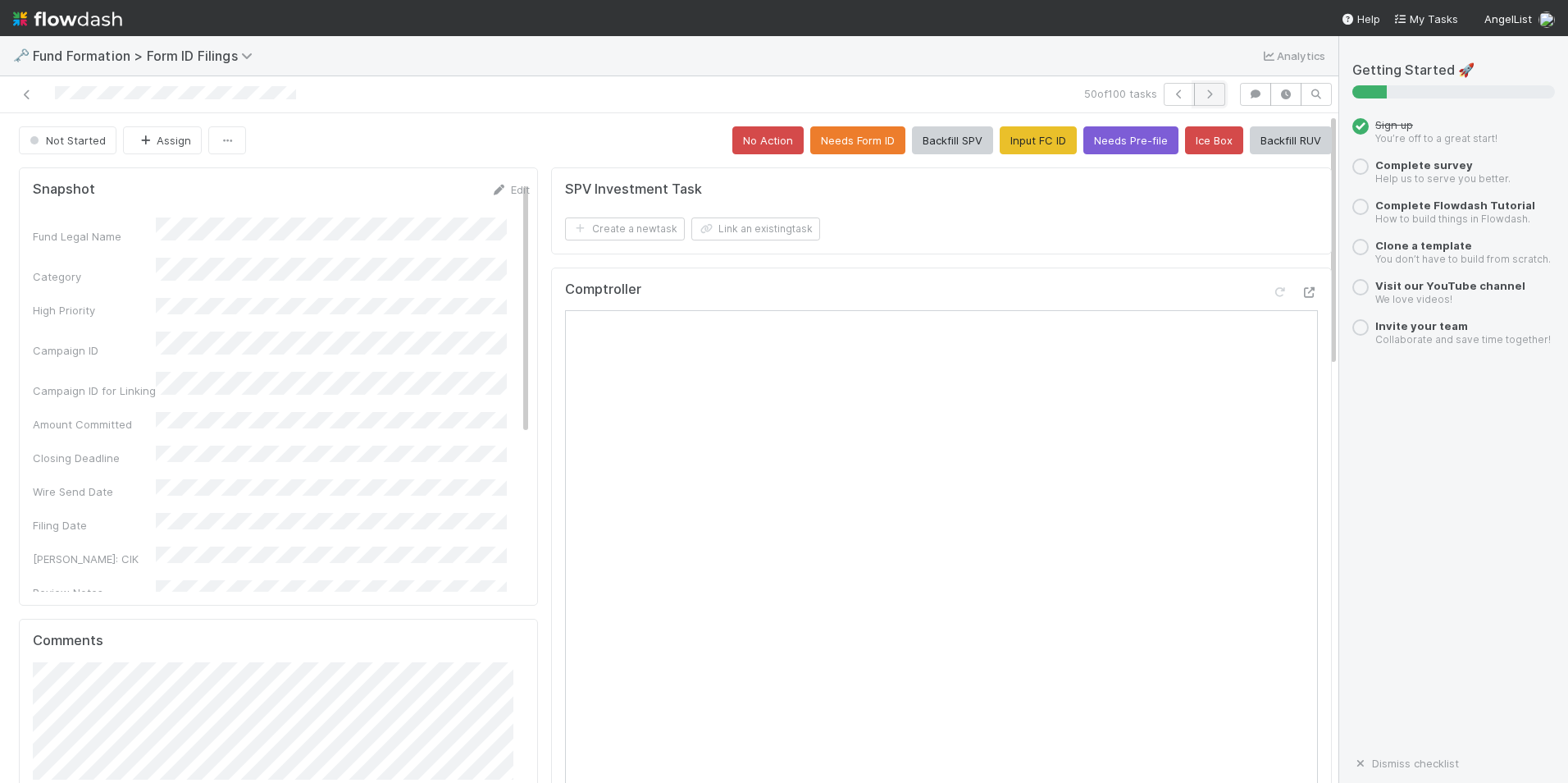
click at [1194, 104] on button "button" at bounding box center [1210, 95] width 31 height 23
click at [1001, 138] on button "Input FC ID" at bounding box center [1038, 140] width 77 height 28
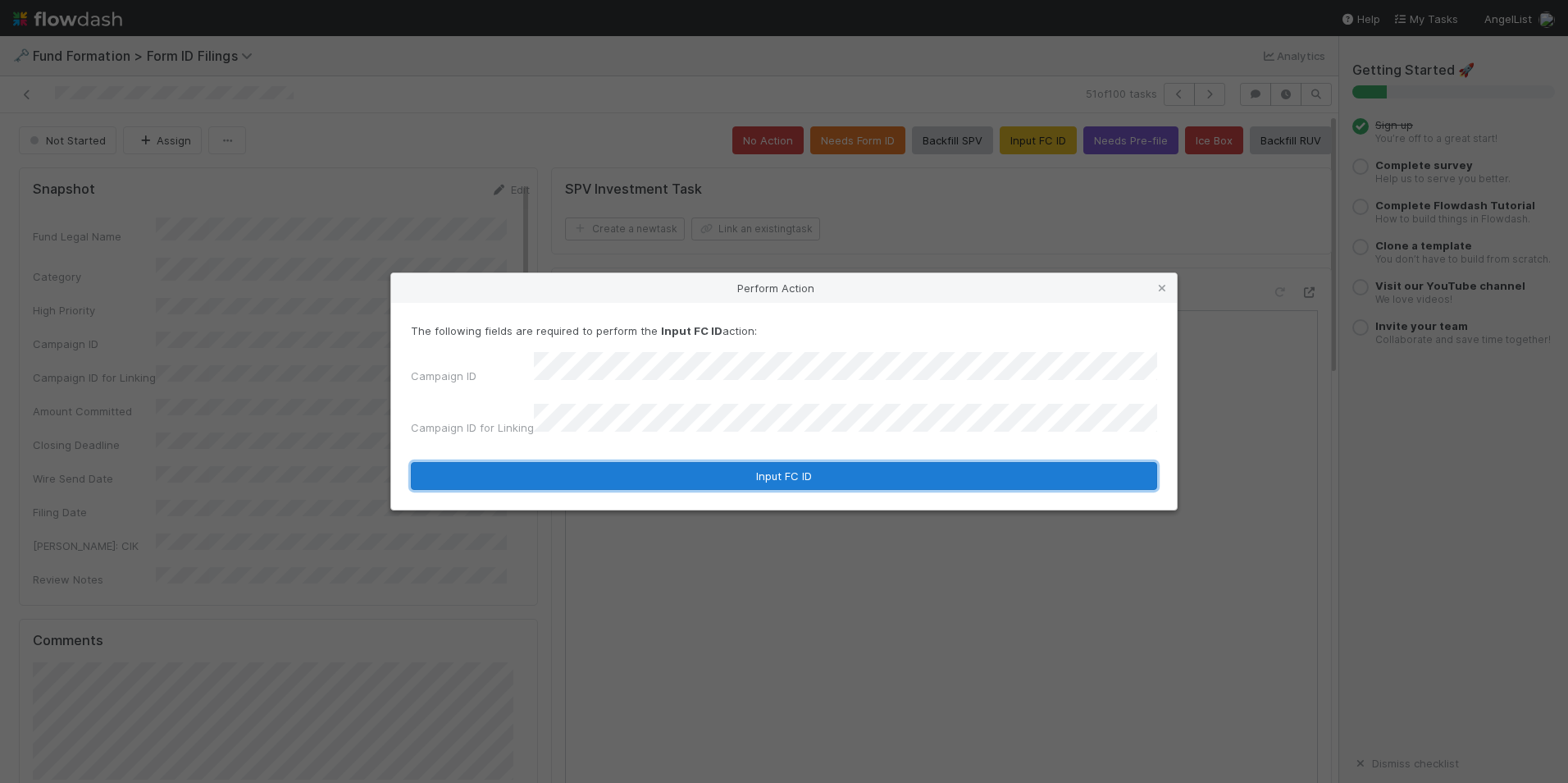
click at [755, 465] on button "Input FC ID" at bounding box center [784, 476] width 746 height 28
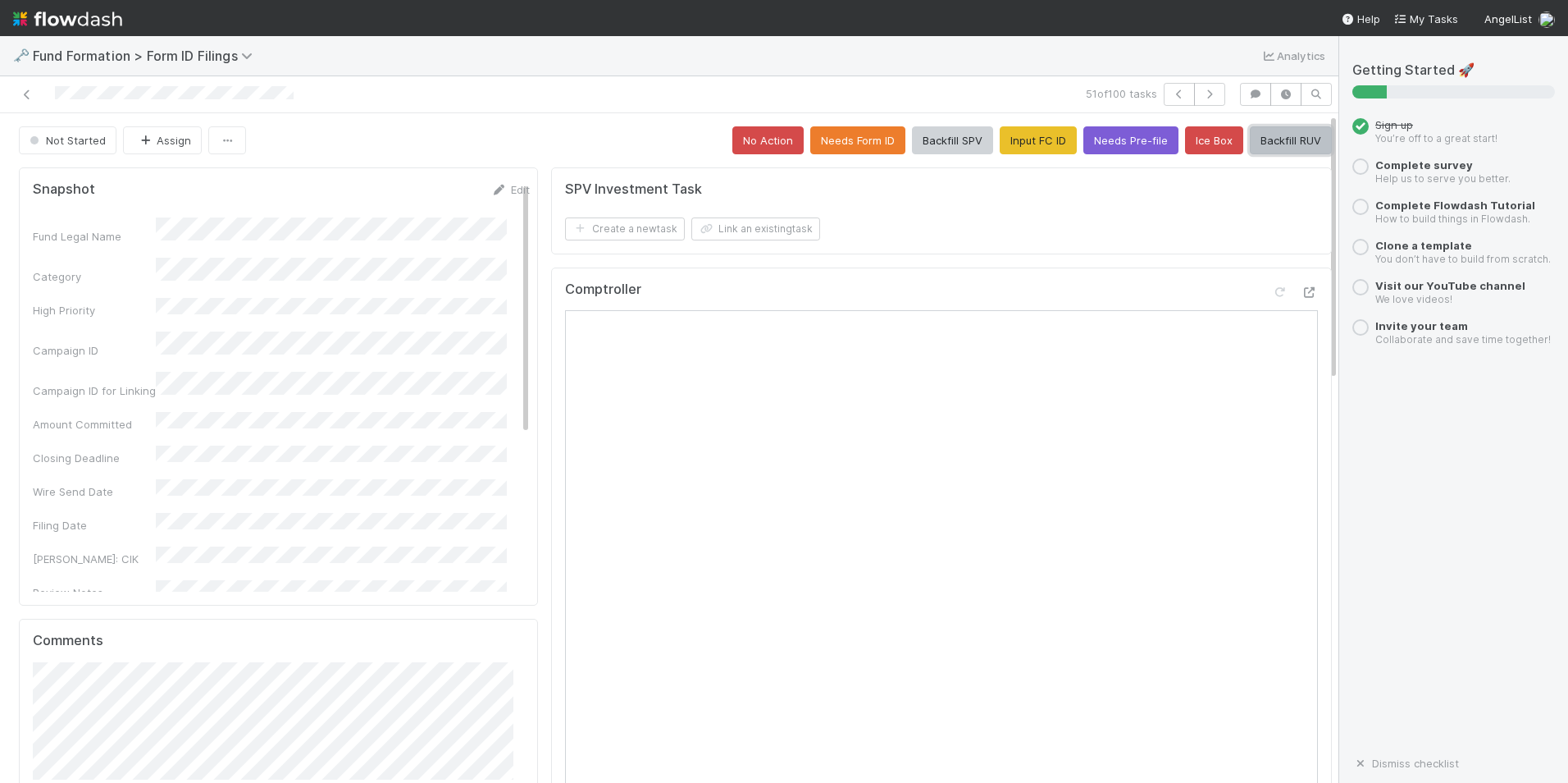
click at [1252, 143] on button "Backfill RUV" at bounding box center [1291, 140] width 82 height 28
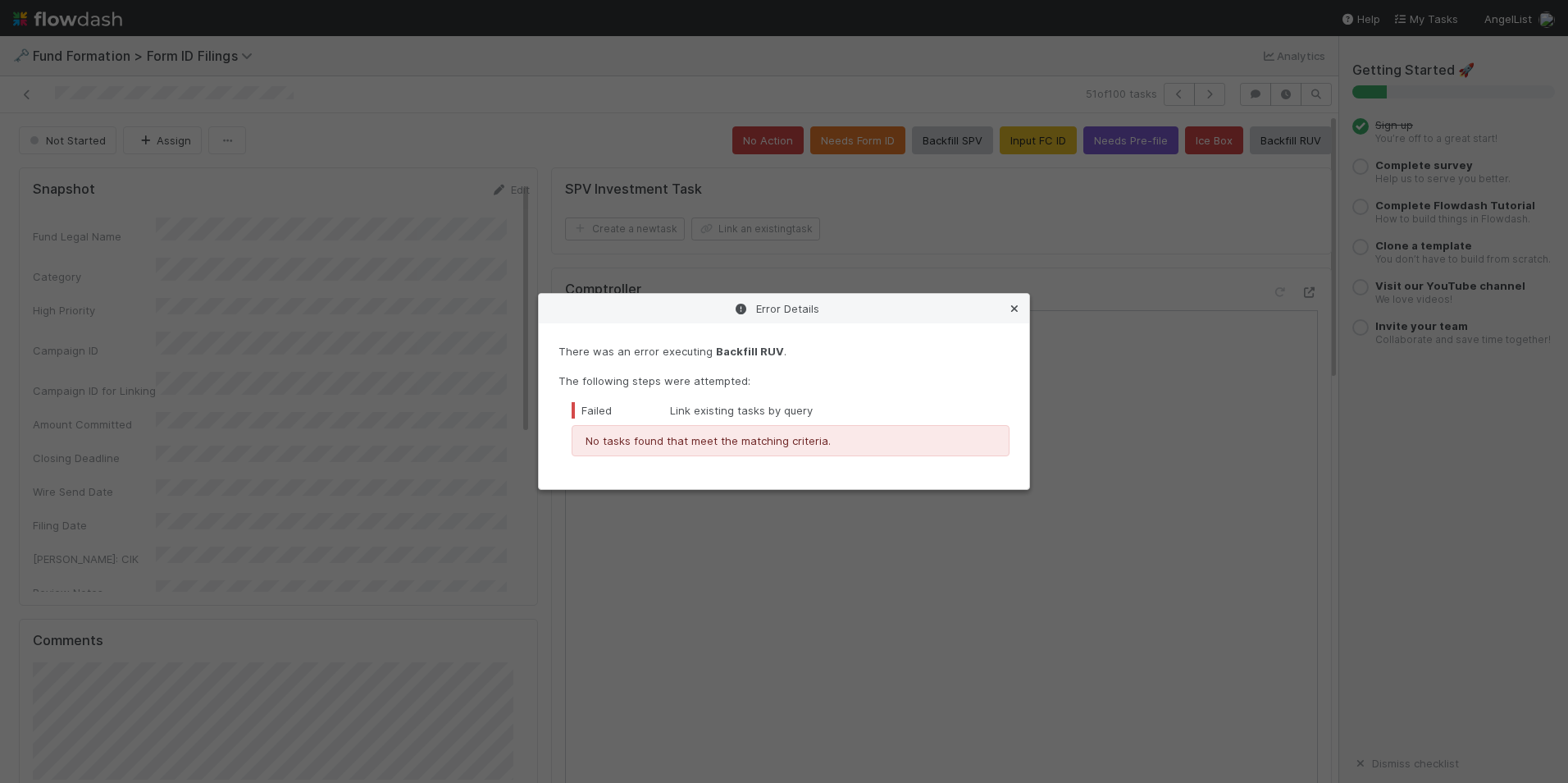
click at [1018, 314] on link at bounding box center [1014, 308] width 16 height 16
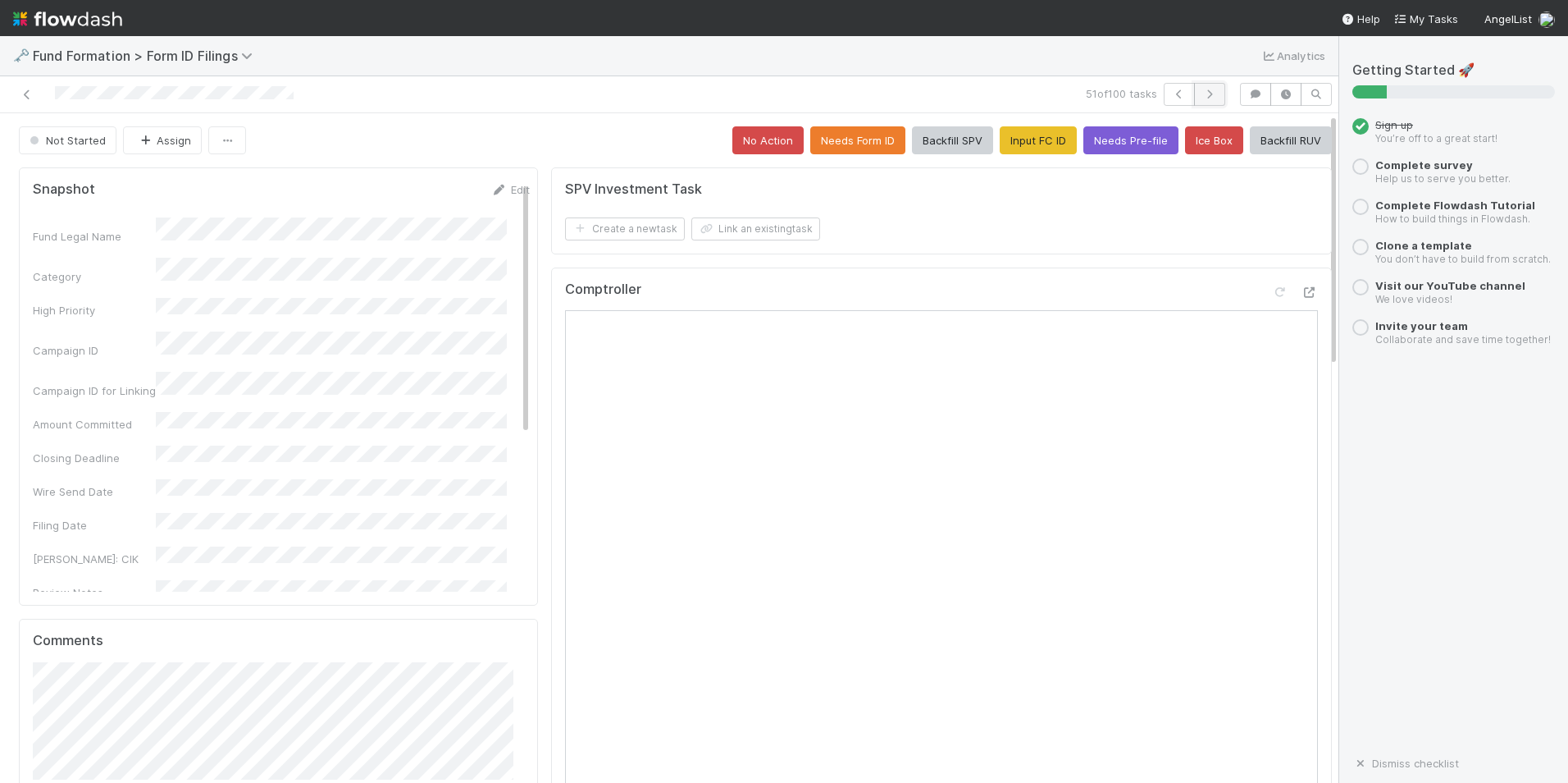
click at [1201, 91] on icon "button" at bounding box center [1209, 94] width 16 height 10
click at [1007, 149] on button "Input FC ID" at bounding box center [1038, 140] width 77 height 28
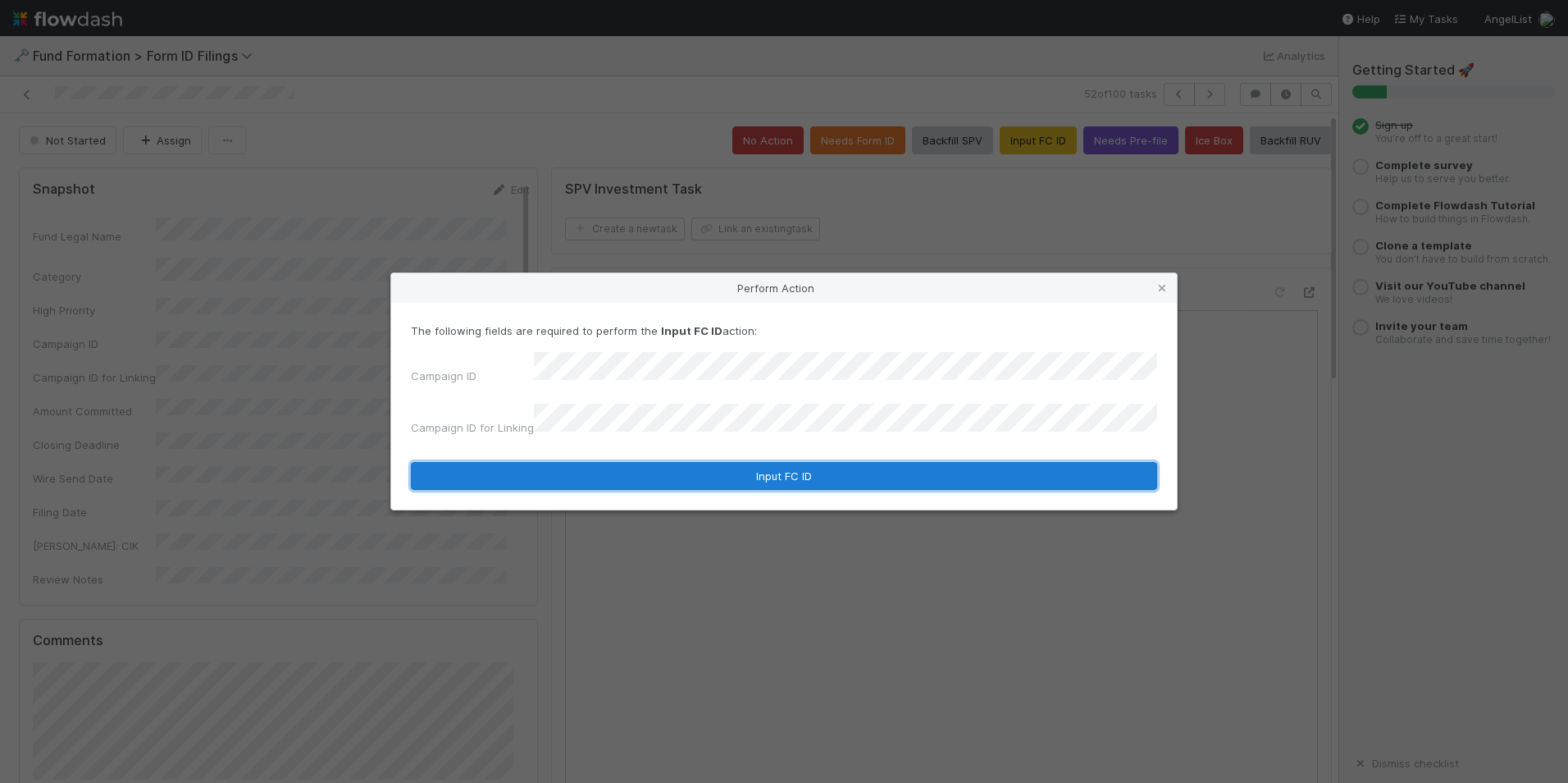
click at [739, 465] on button "Input FC ID" at bounding box center [784, 476] width 746 height 28
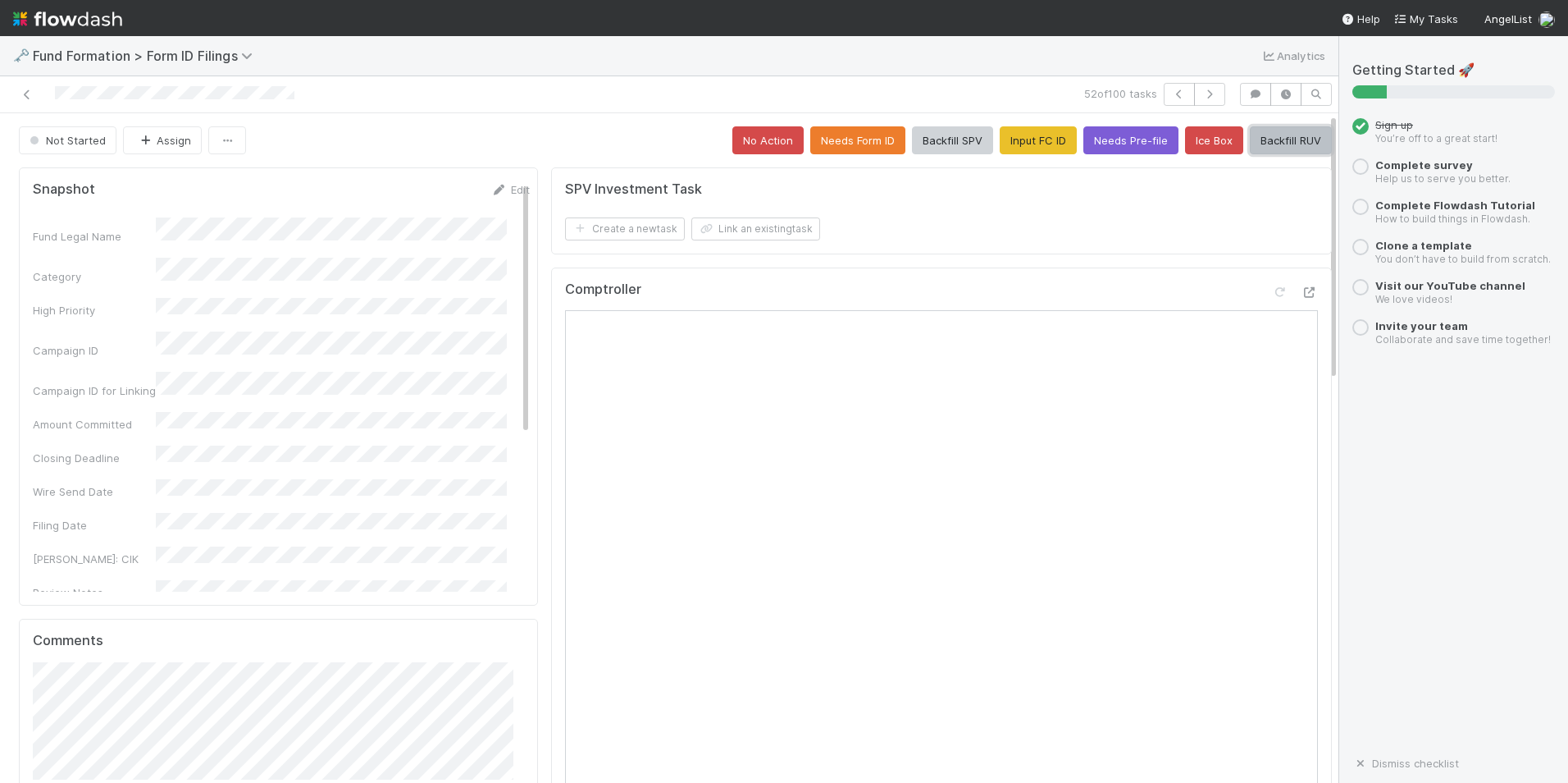
click at [1286, 144] on button "Backfill RUV" at bounding box center [1291, 140] width 82 height 28
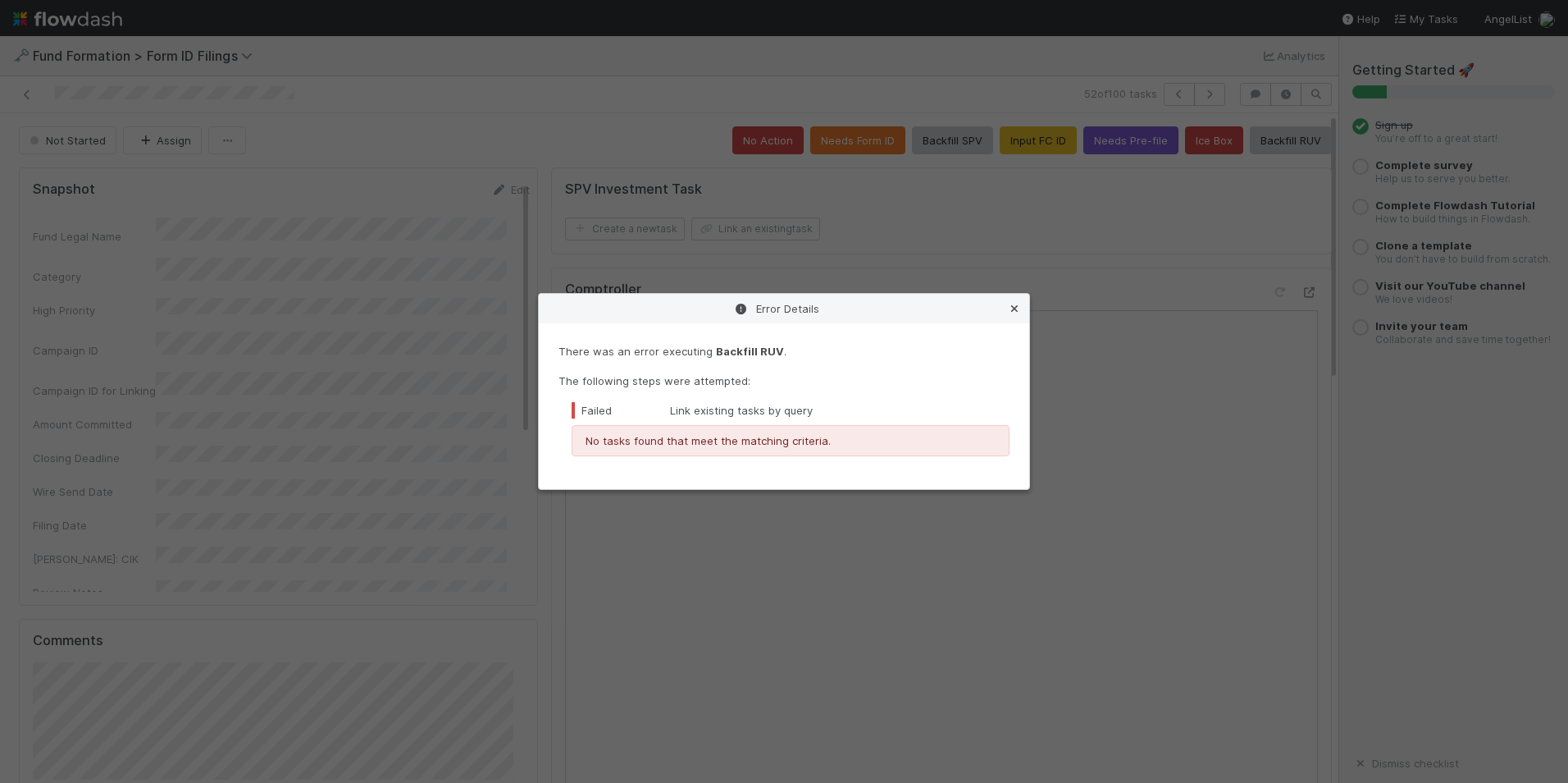
click at [1008, 307] on icon at bounding box center [1014, 309] width 16 height 10
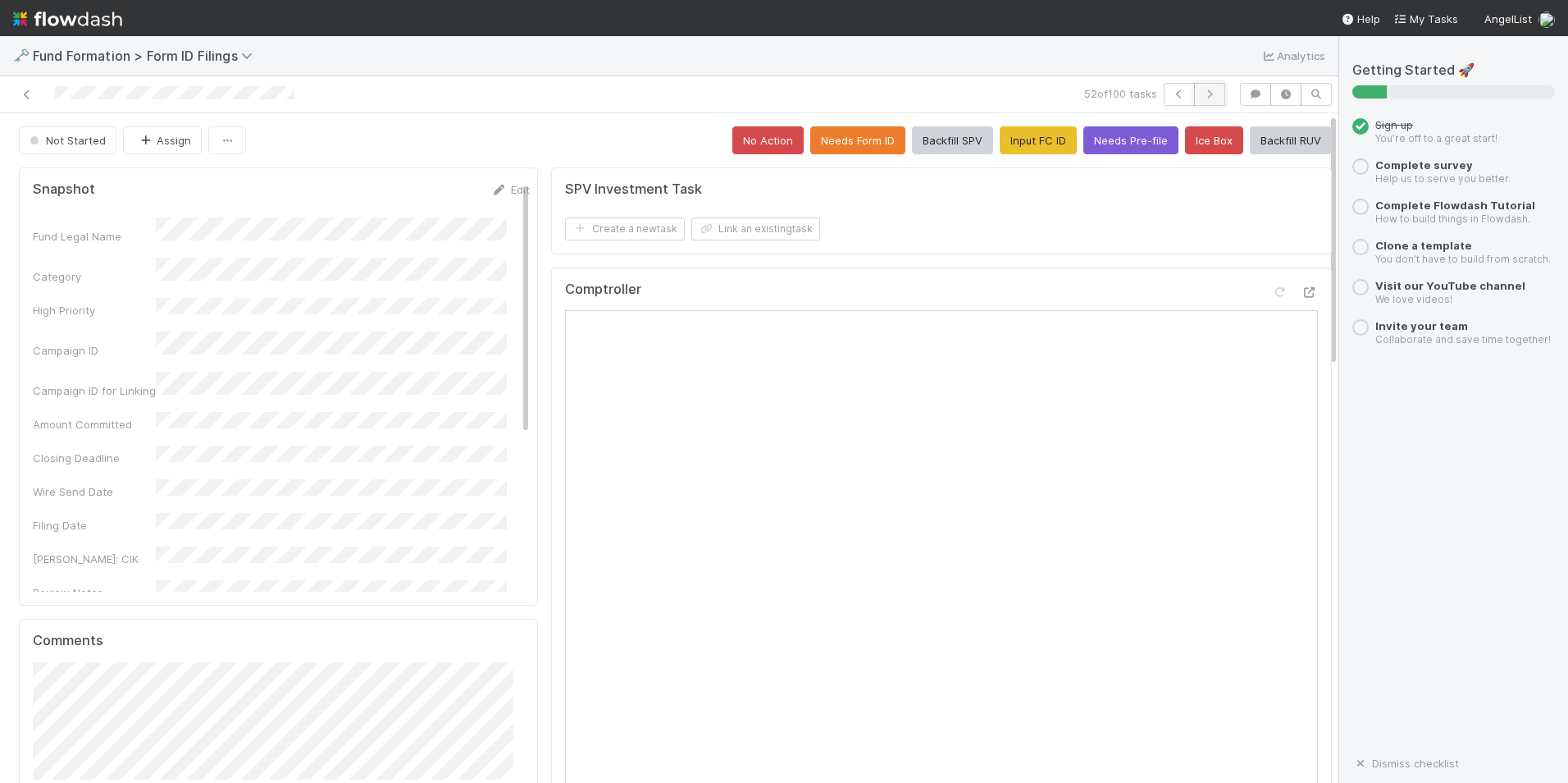
click at [1201, 99] on icon "button" at bounding box center [1209, 94] width 16 height 10
click at [1012, 145] on button "Input FC ID" at bounding box center [1038, 140] width 77 height 28
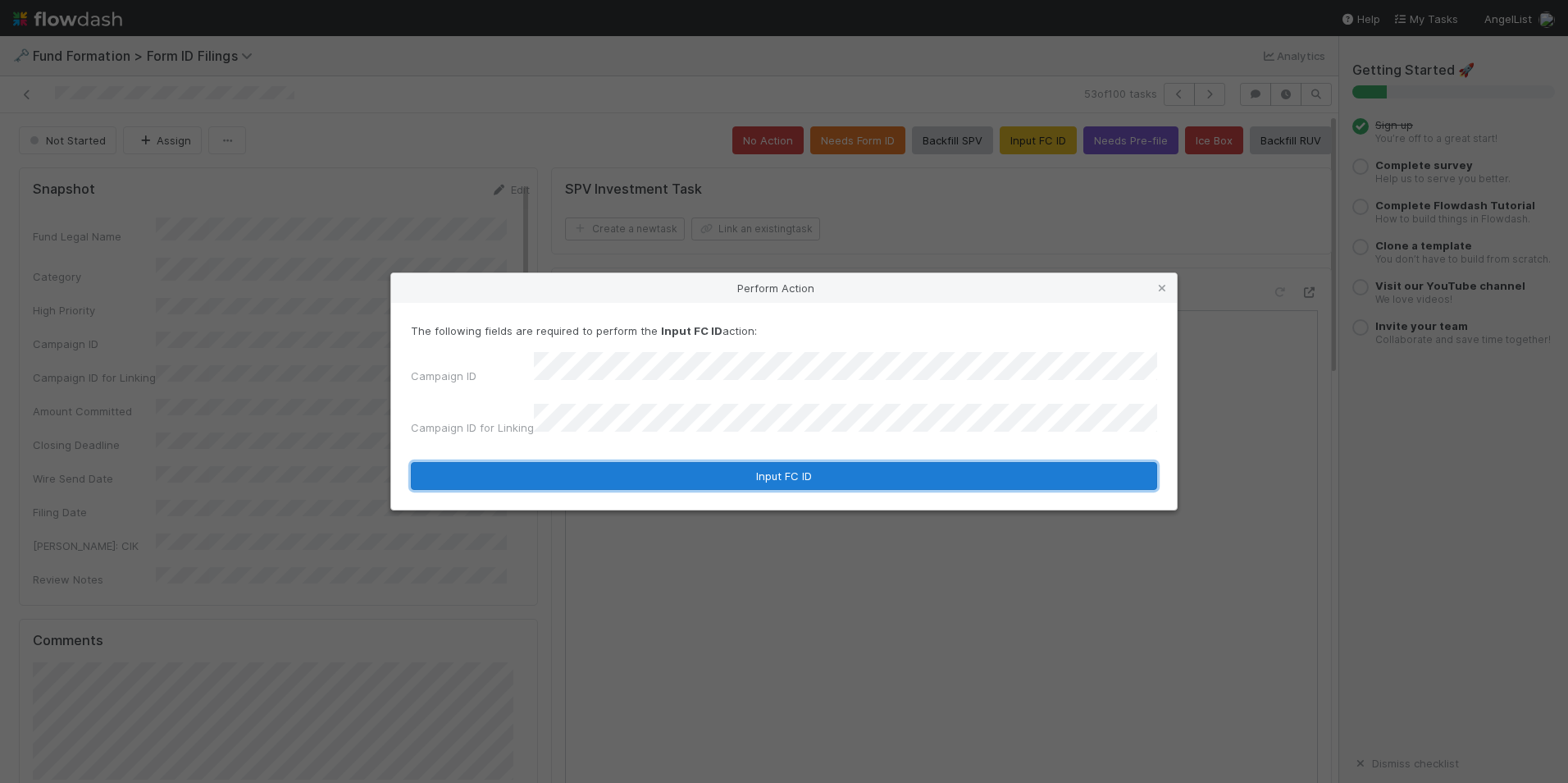
click at [654, 468] on button "Input FC ID" at bounding box center [784, 476] width 746 height 28
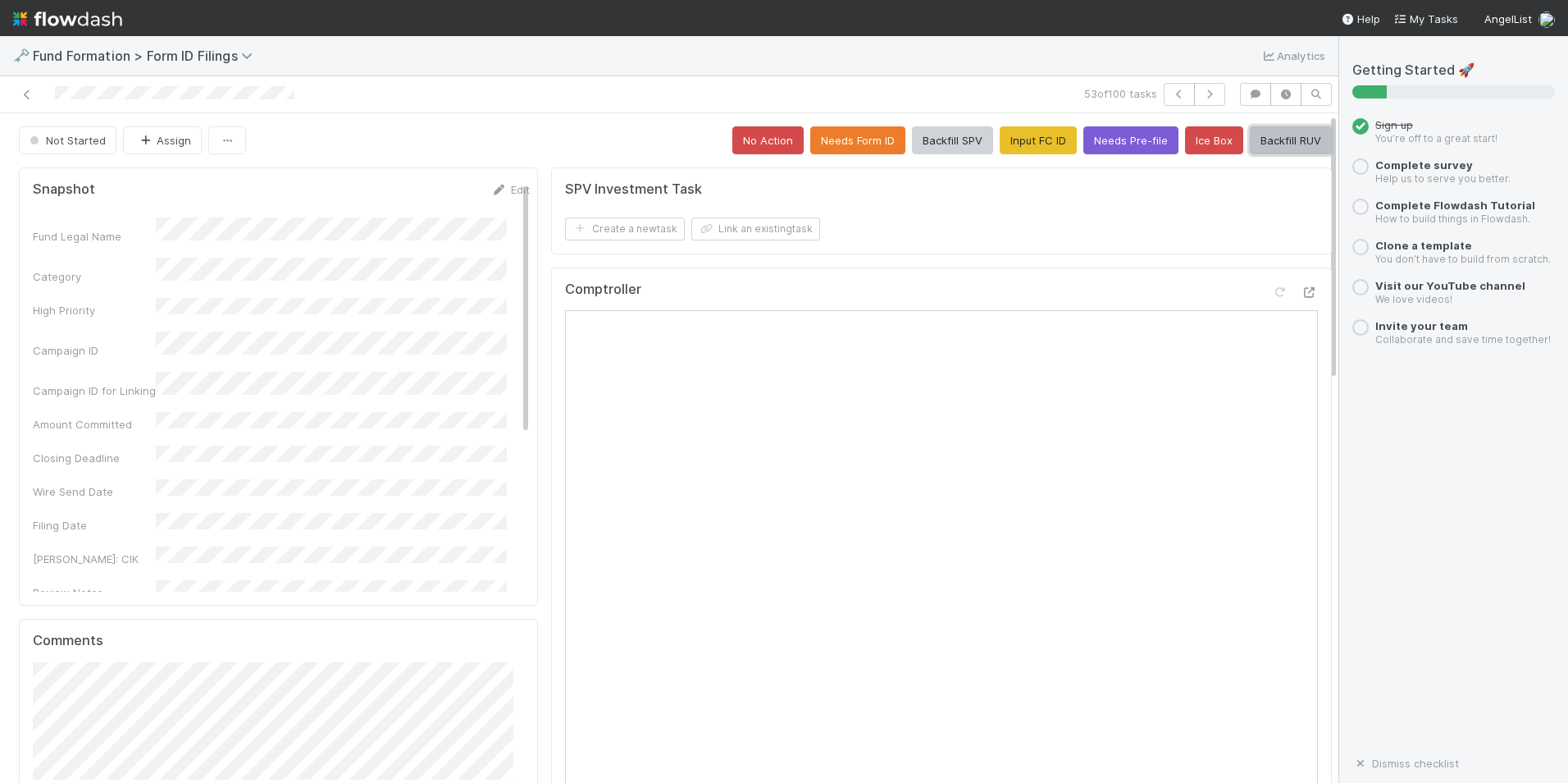
click at [1277, 143] on button "Backfill RUV" at bounding box center [1291, 140] width 82 height 28
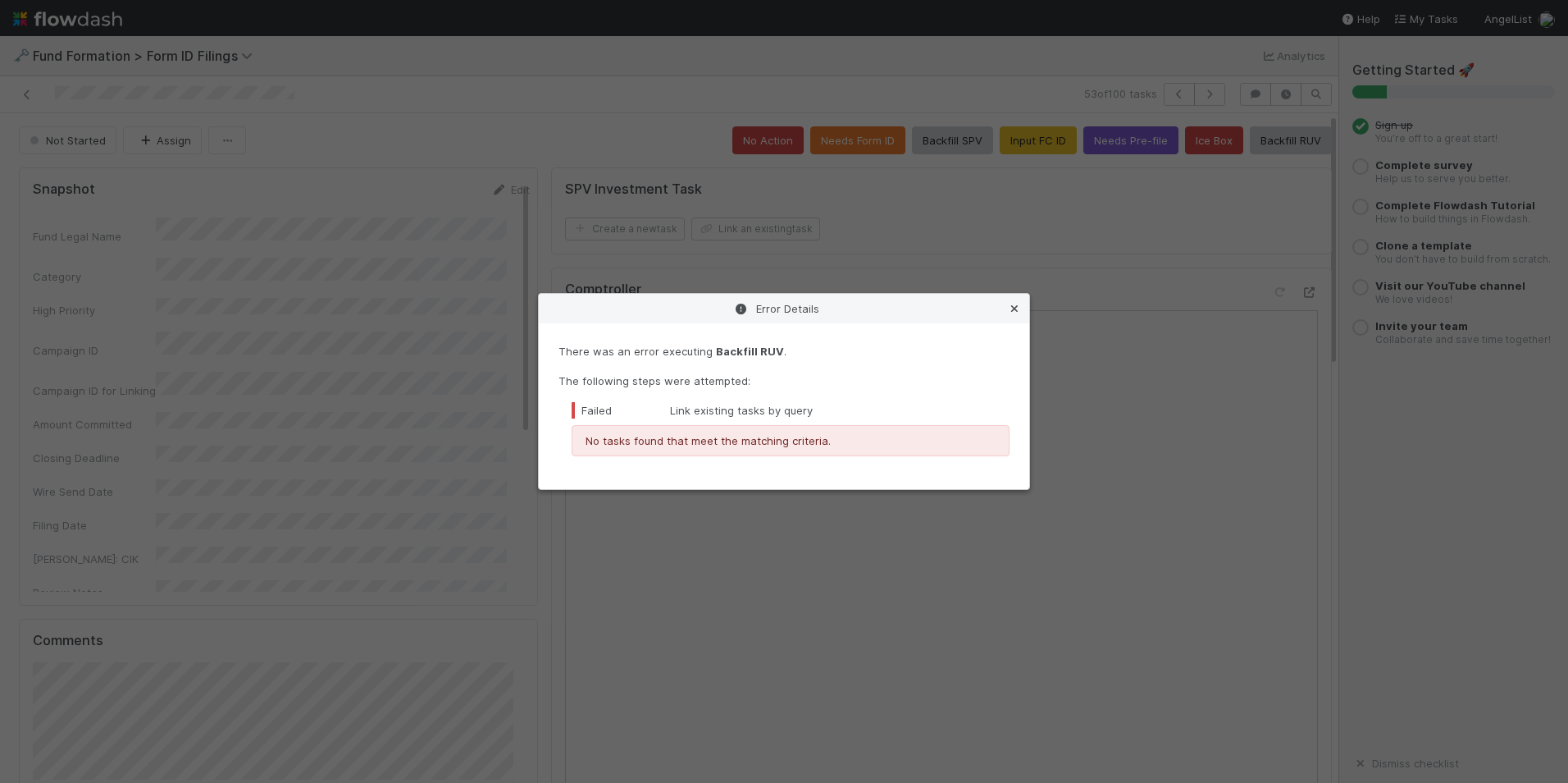
click at [1015, 304] on link at bounding box center [1014, 308] width 16 height 16
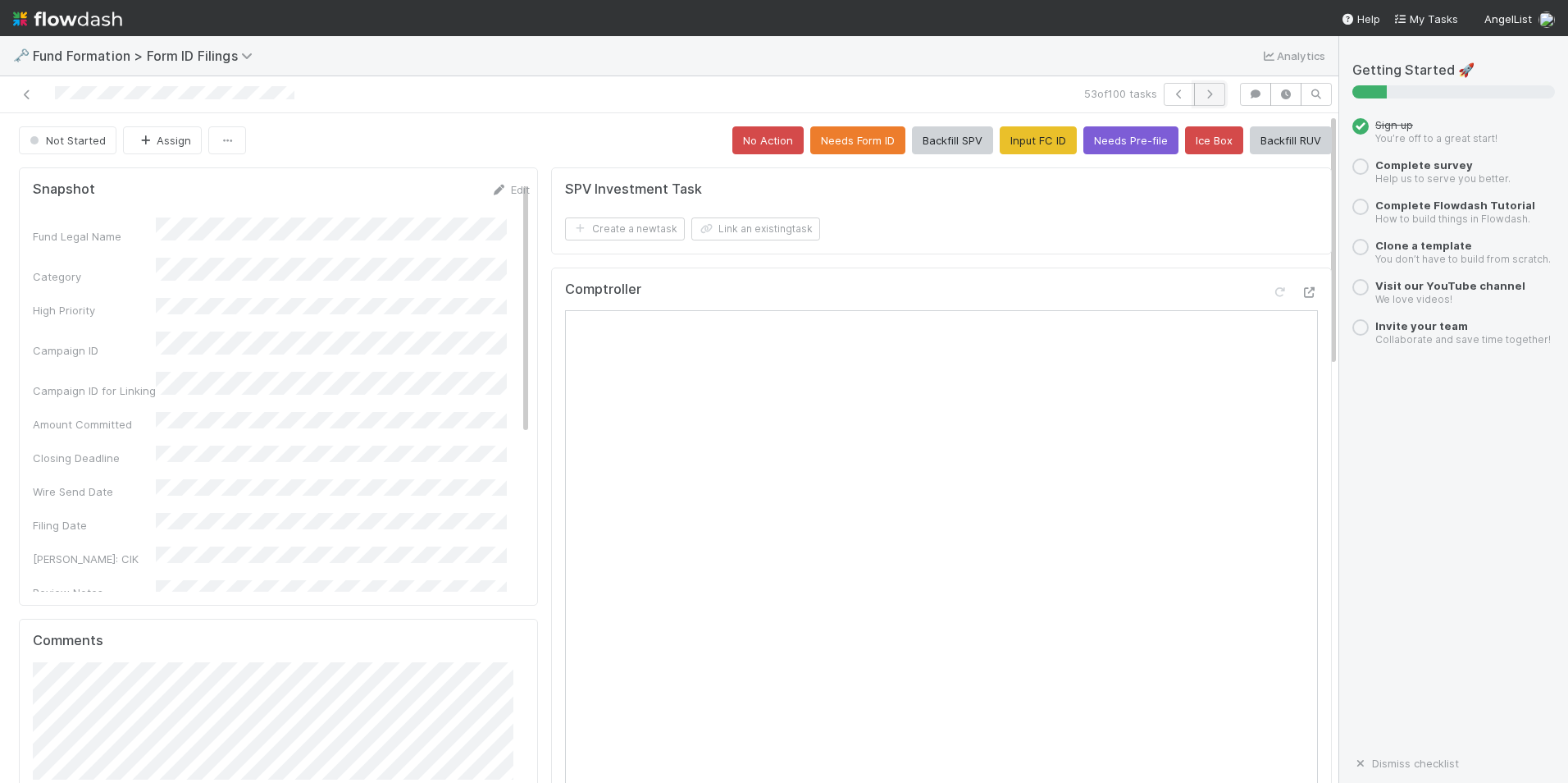
click at [1201, 95] on icon "button" at bounding box center [1209, 94] width 16 height 10
click at [1000, 151] on button "Input FC ID" at bounding box center [1038, 140] width 77 height 28
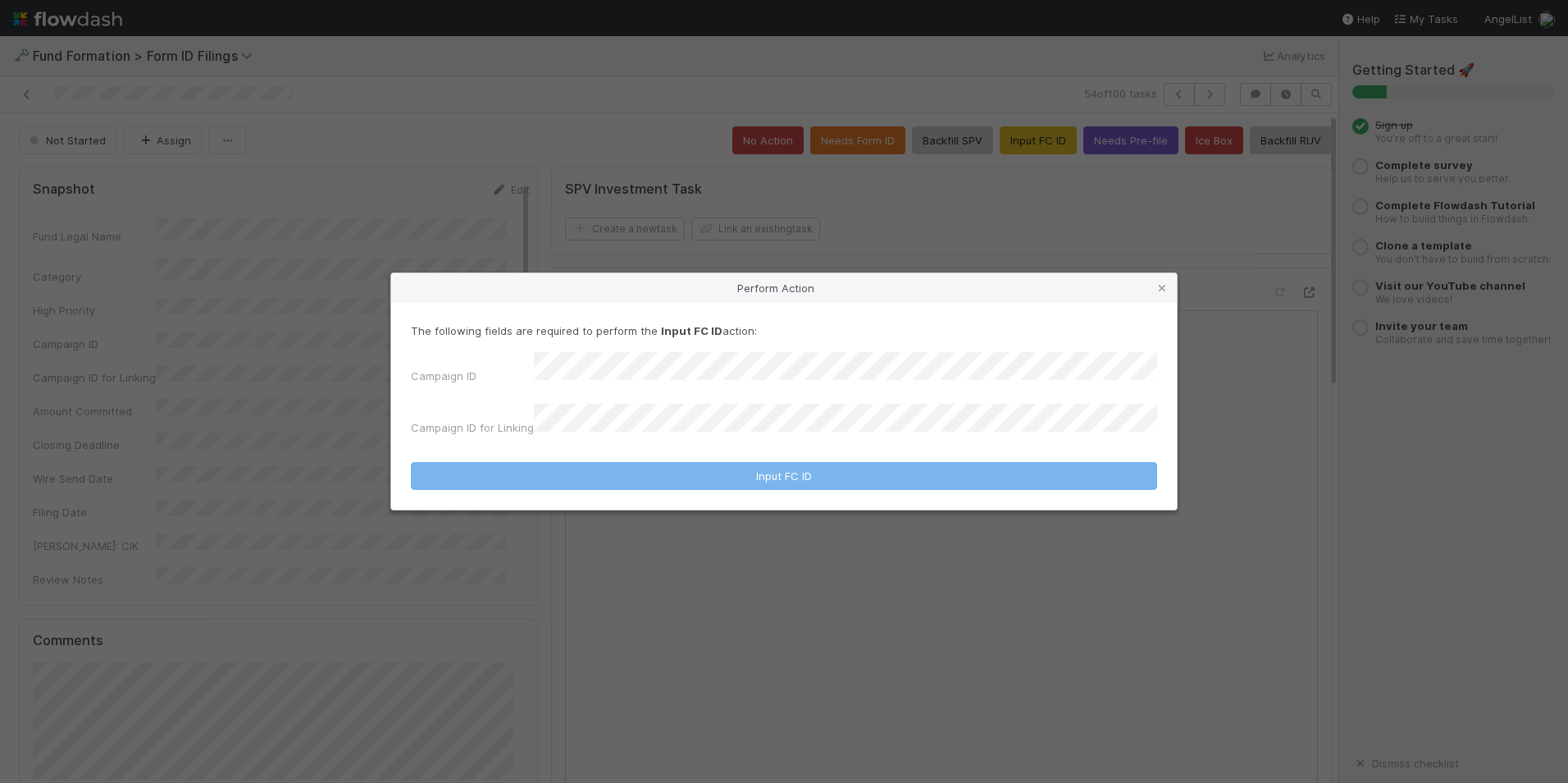
click at [844, 361] on div "The following fields are required to perform the Input FC ID action: Campaign I…" at bounding box center [784, 382] width 746 height 120
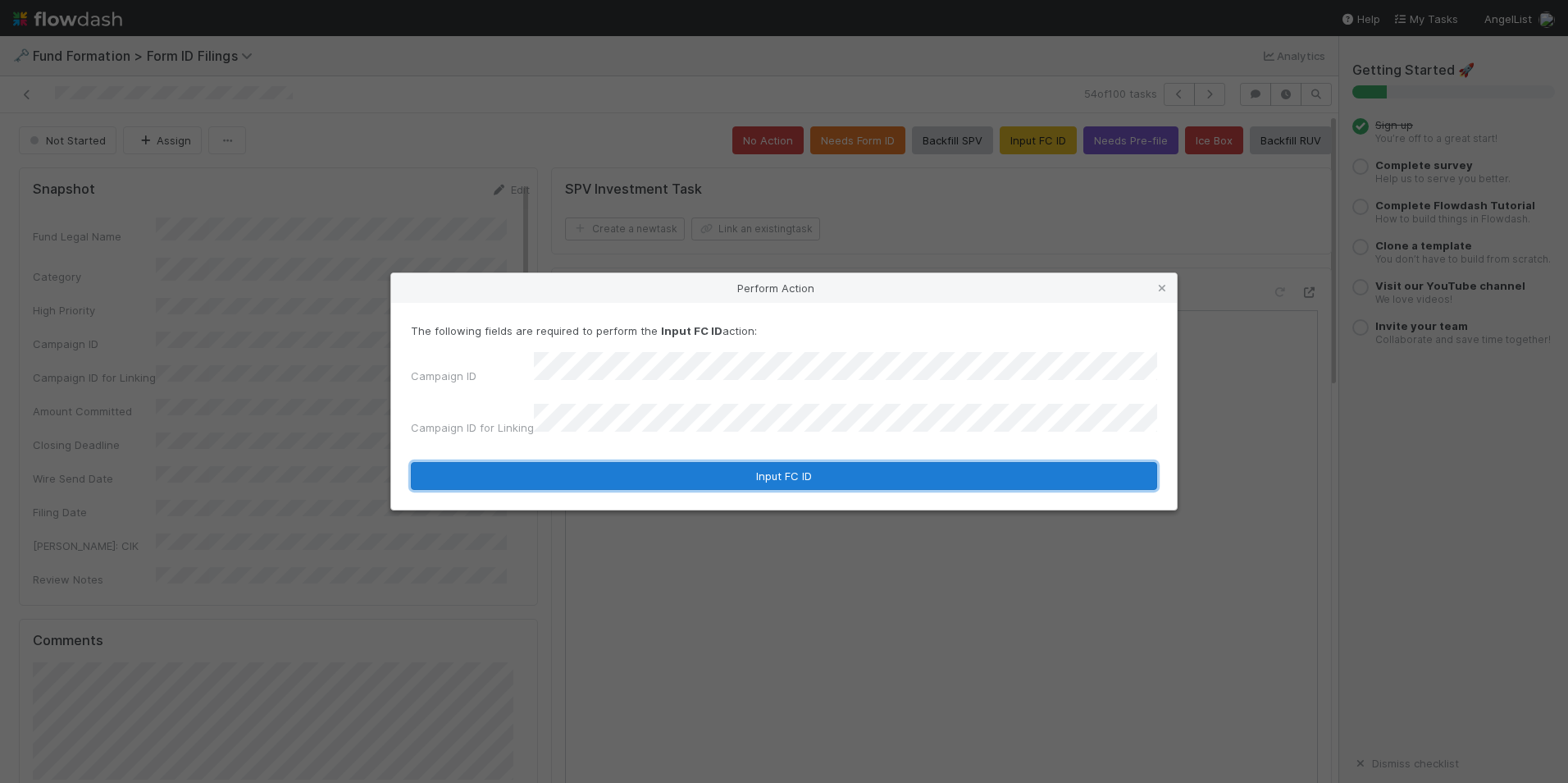
click at [787, 466] on button "Input FC ID" at bounding box center [784, 476] width 746 height 28
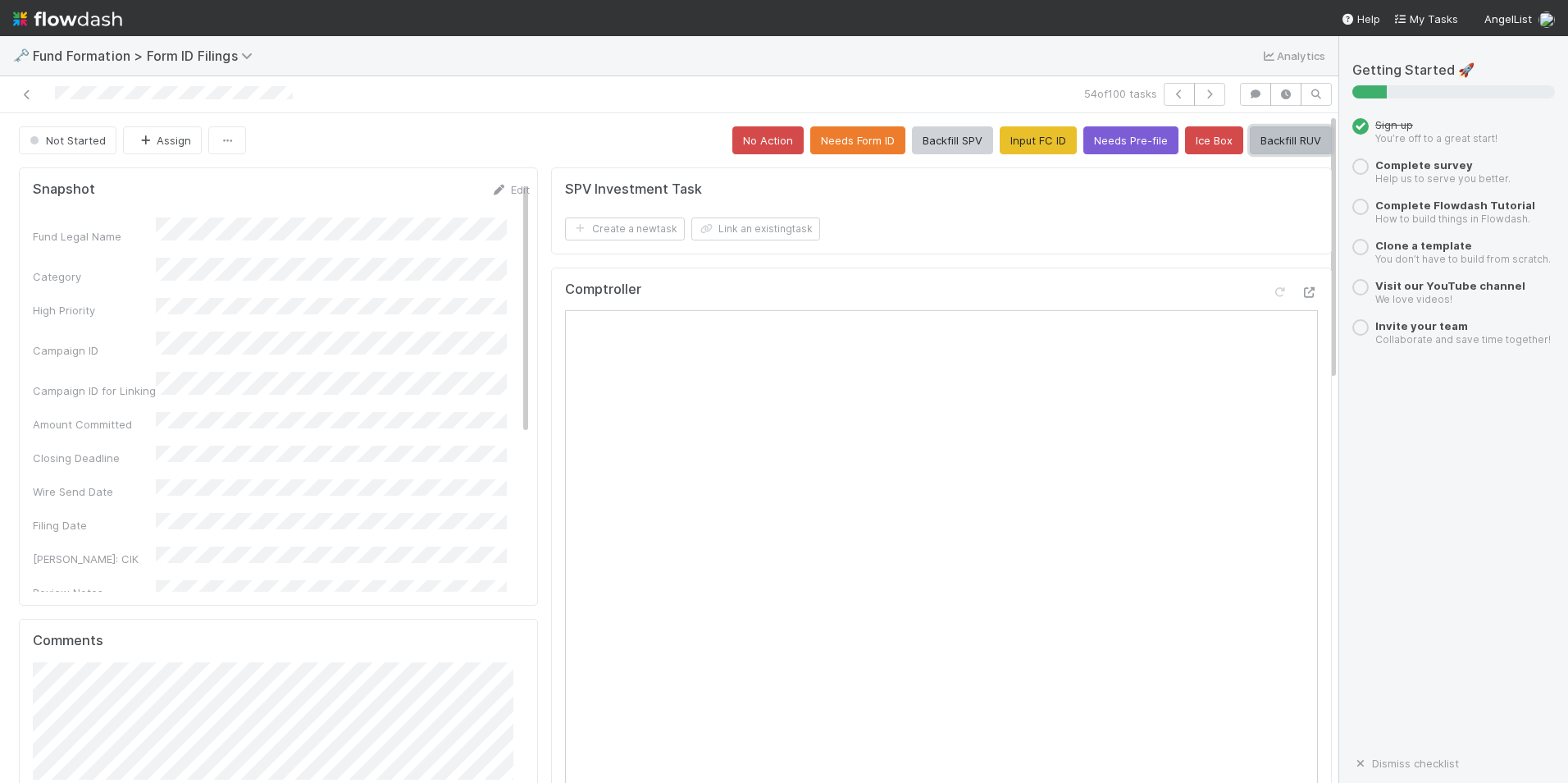
click at [1250, 138] on button "Backfill RUV" at bounding box center [1291, 140] width 82 height 28
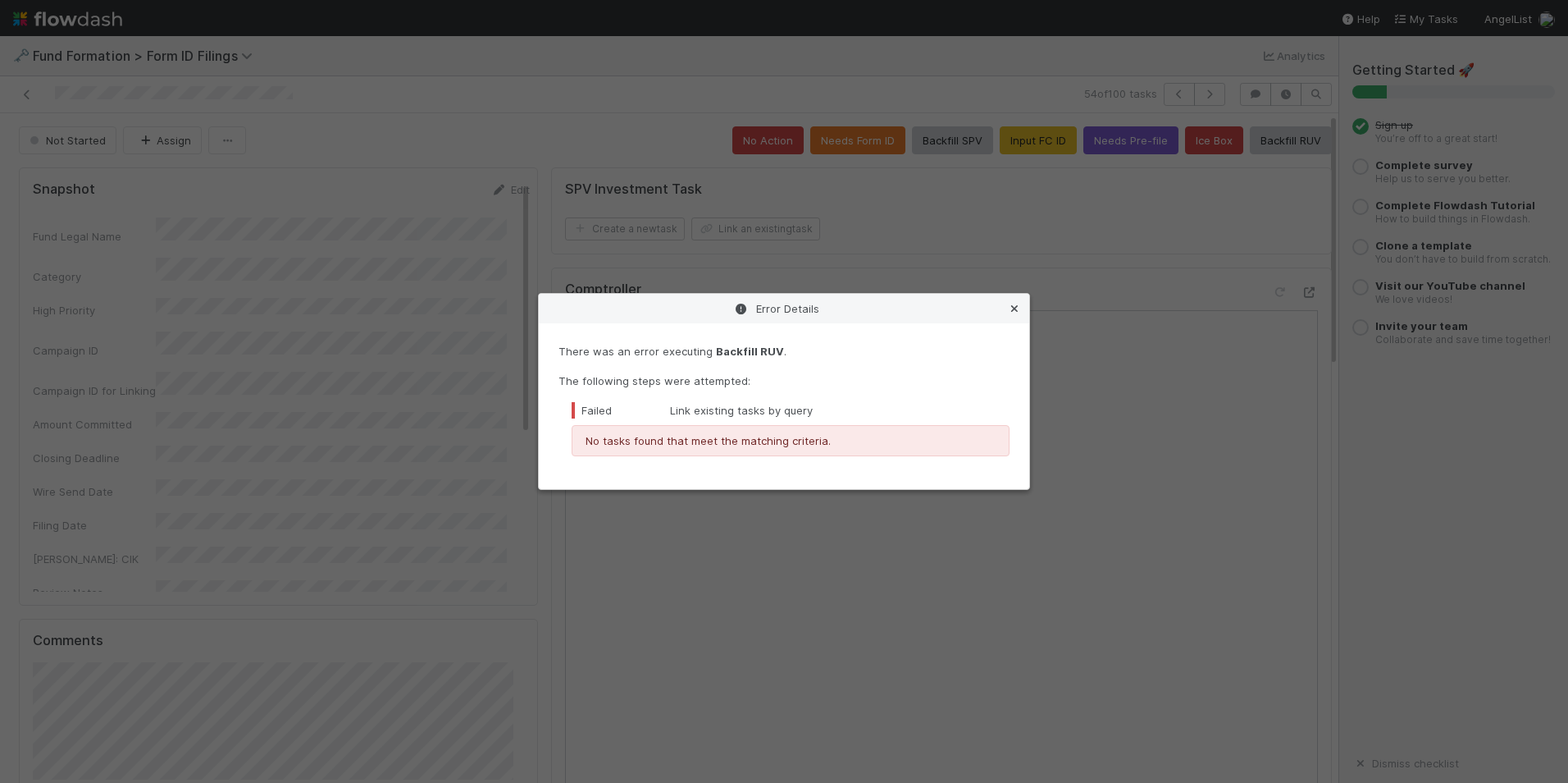
click at [1018, 304] on icon at bounding box center [1014, 309] width 16 height 10
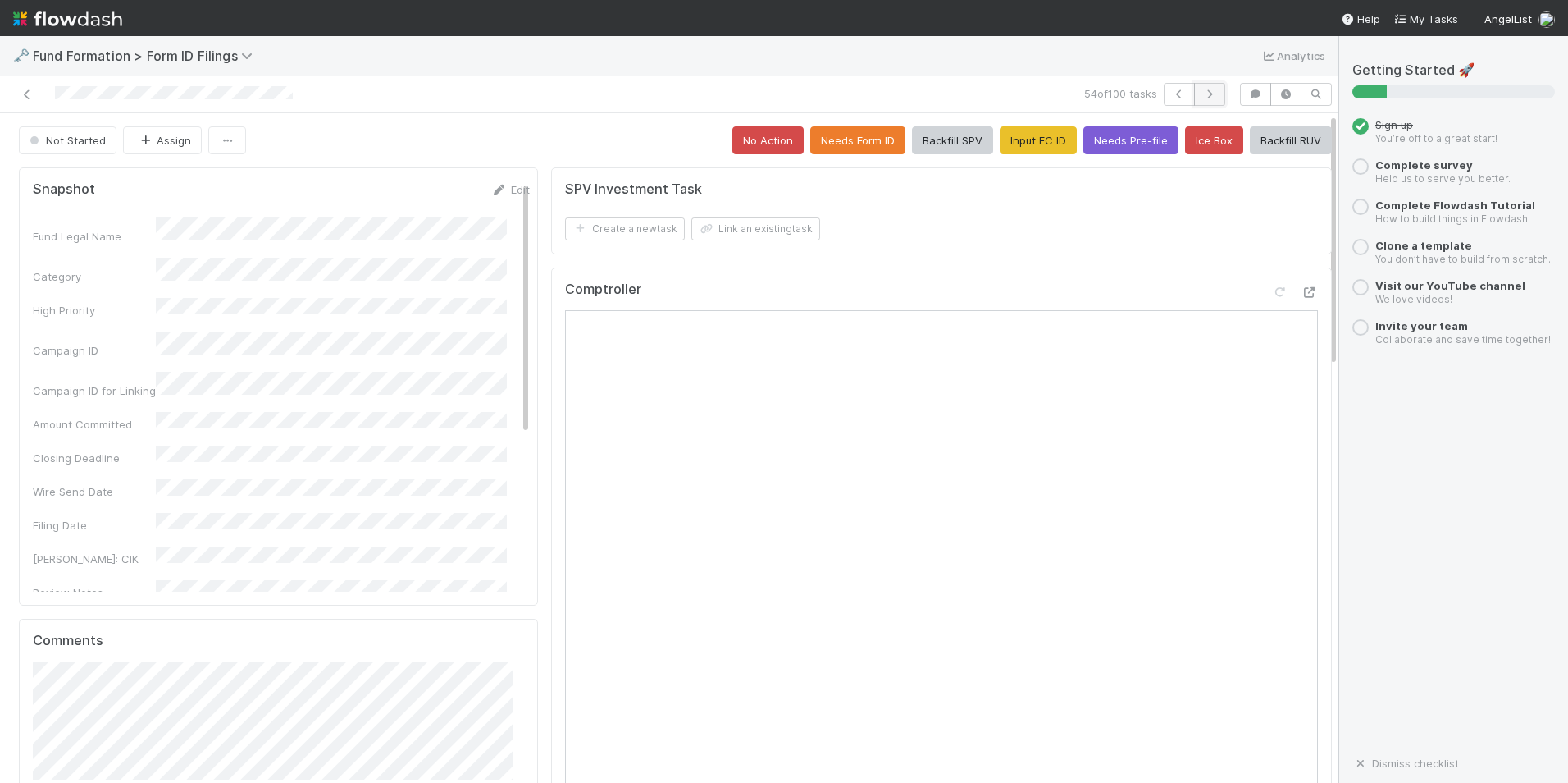
click at [1201, 96] on icon "button" at bounding box center [1209, 94] width 16 height 10
click at [1021, 149] on button "Input FC ID" at bounding box center [1038, 140] width 77 height 28
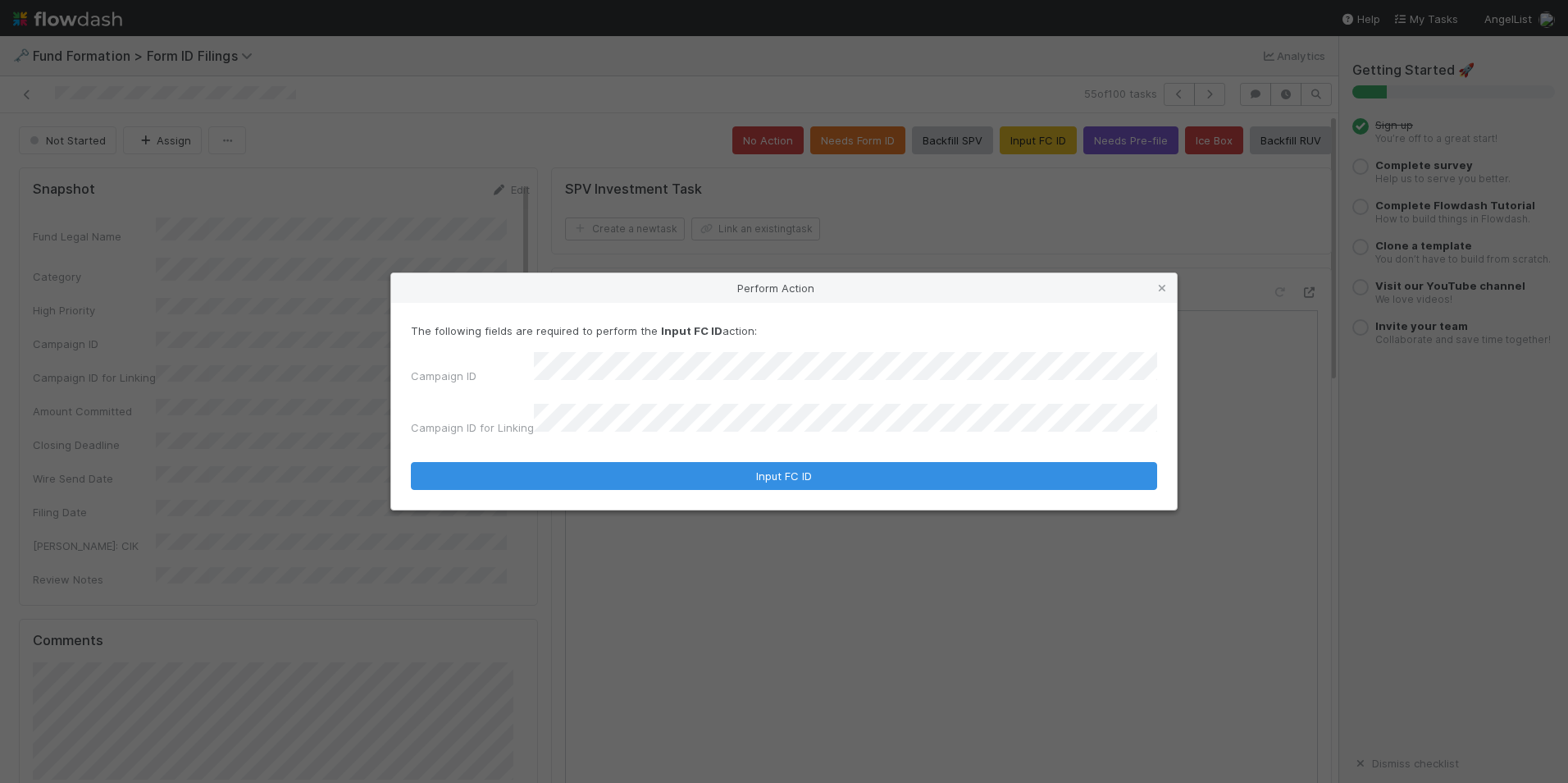
click at [793, 451] on form "The following fields are required to perform the Input FC ID action: Campaign I…" at bounding box center [784, 406] width 746 height 167
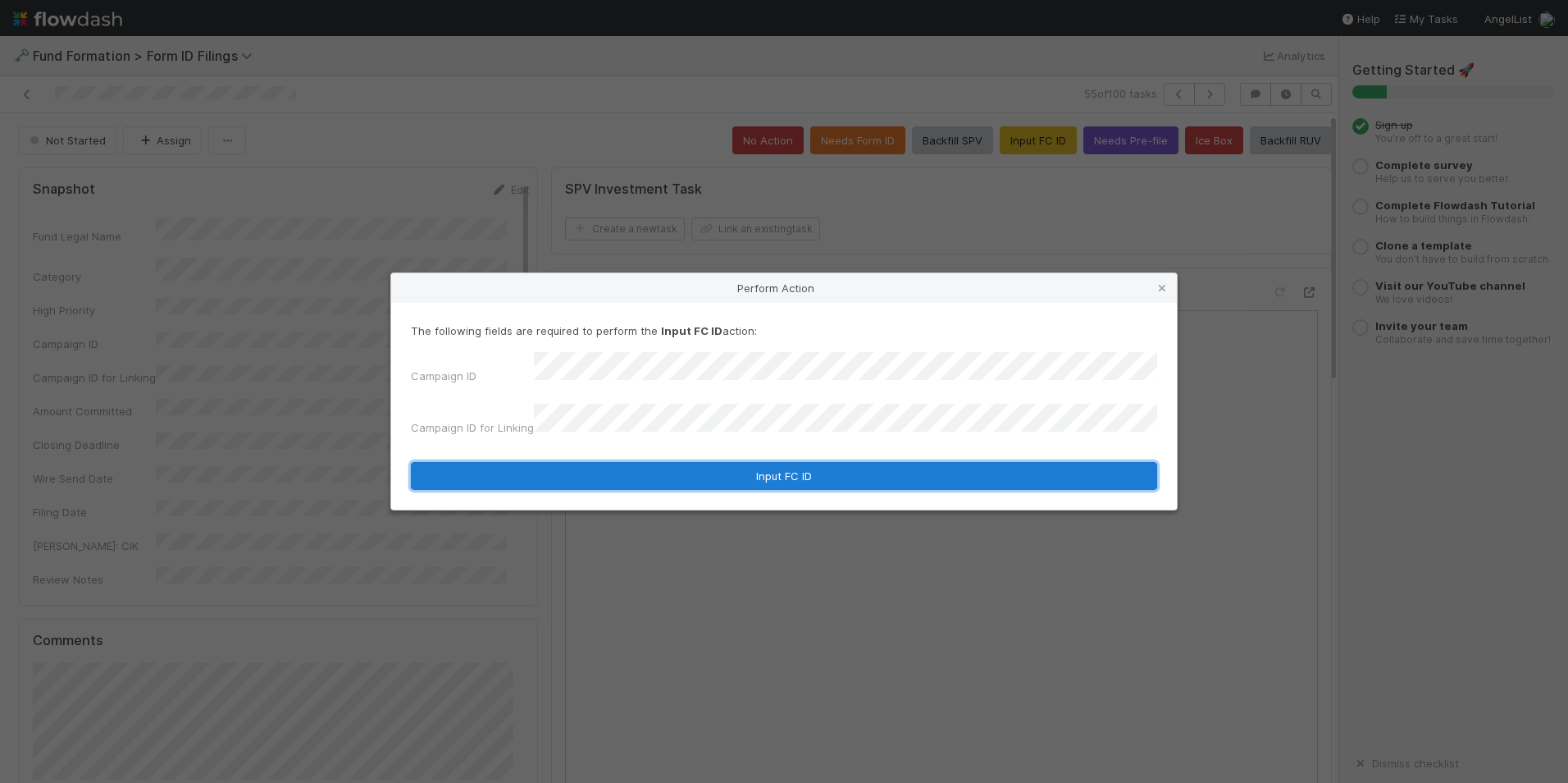
click at [797, 462] on button "Input FC ID" at bounding box center [784, 476] width 746 height 28
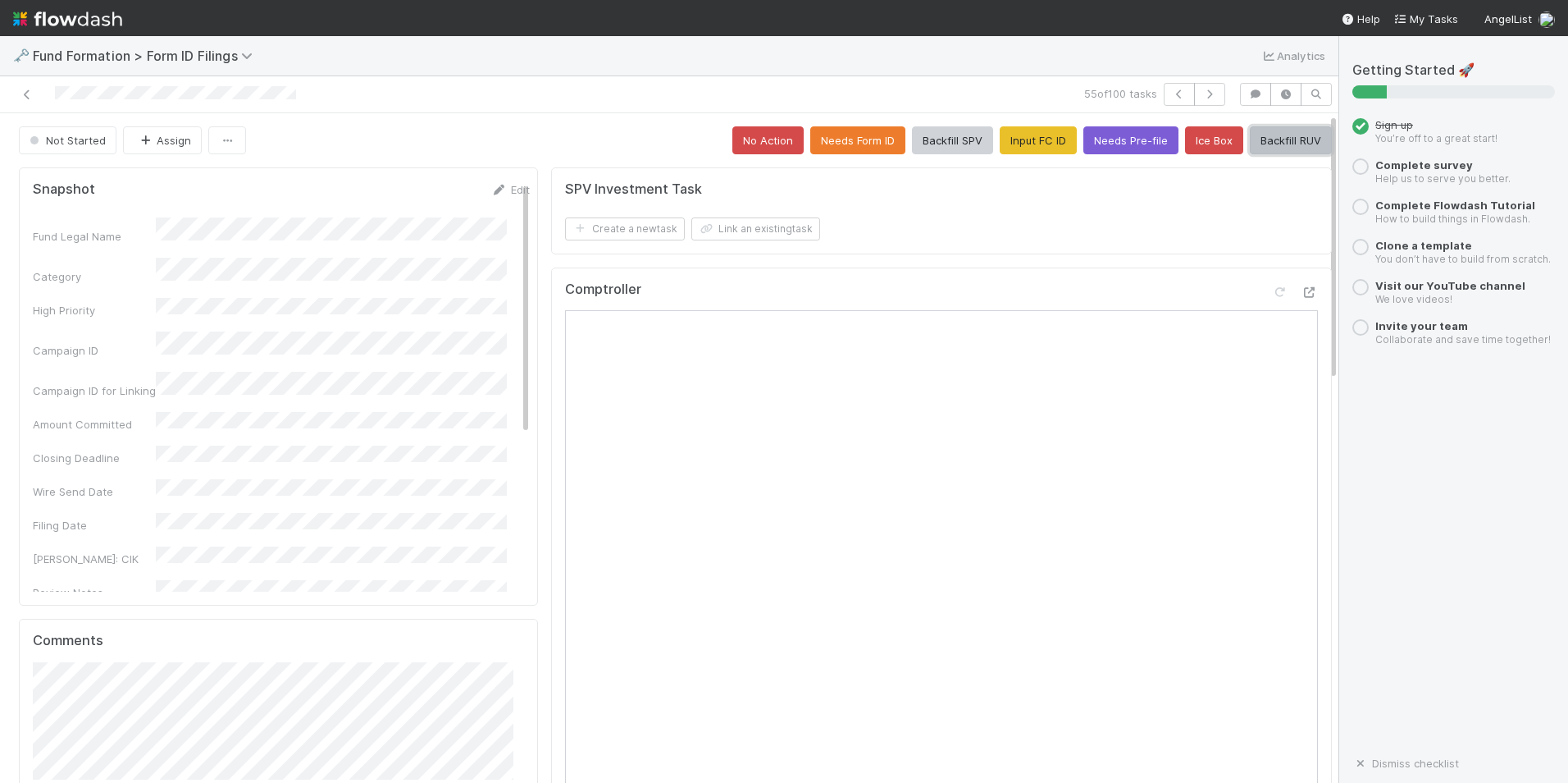
click at [1250, 135] on button "Backfill RUV" at bounding box center [1291, 140] width 82 height 28
click at [1201, 91] on icon "button" at bounding box center [1209, 94] width 16 height 10
click at [1043, 136] on button "Input FC ID" at bounding box center [1038, 140] width 77 height 28
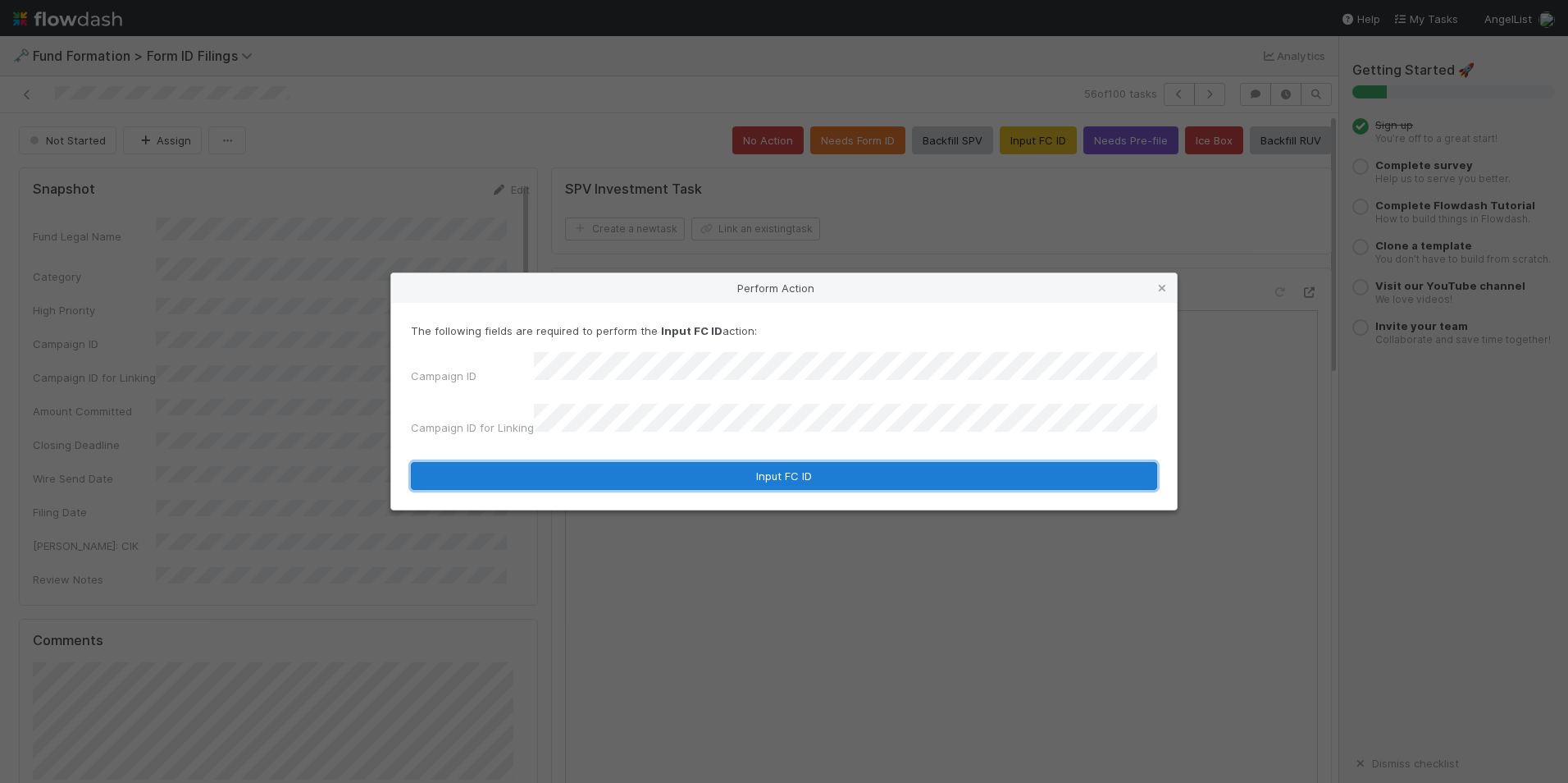
click at [724, 466] on button "Input FC ID" at bounding box center [784, 476] width 746 height 28
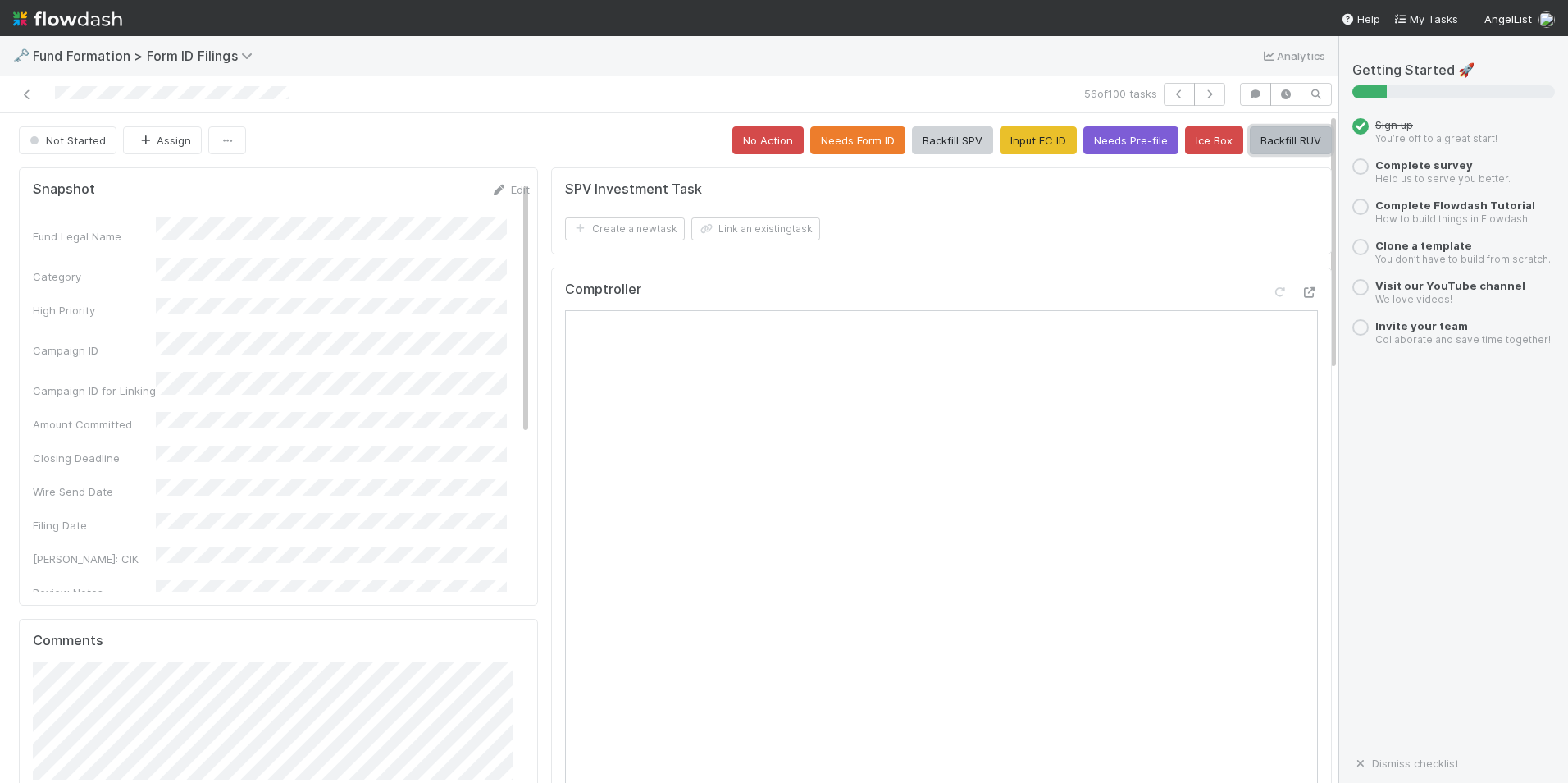
click at [1268, 147] on button "Backfill RUV" at bounding box center [1291, 140] width 82 height 28
click at [1201, 93] on icon "button" at bounding box center [1209, 94] width 16 height 10
click at [1045, 136] on button "Input FC ID" at bounding box center [1038, 140] width 77 height 28
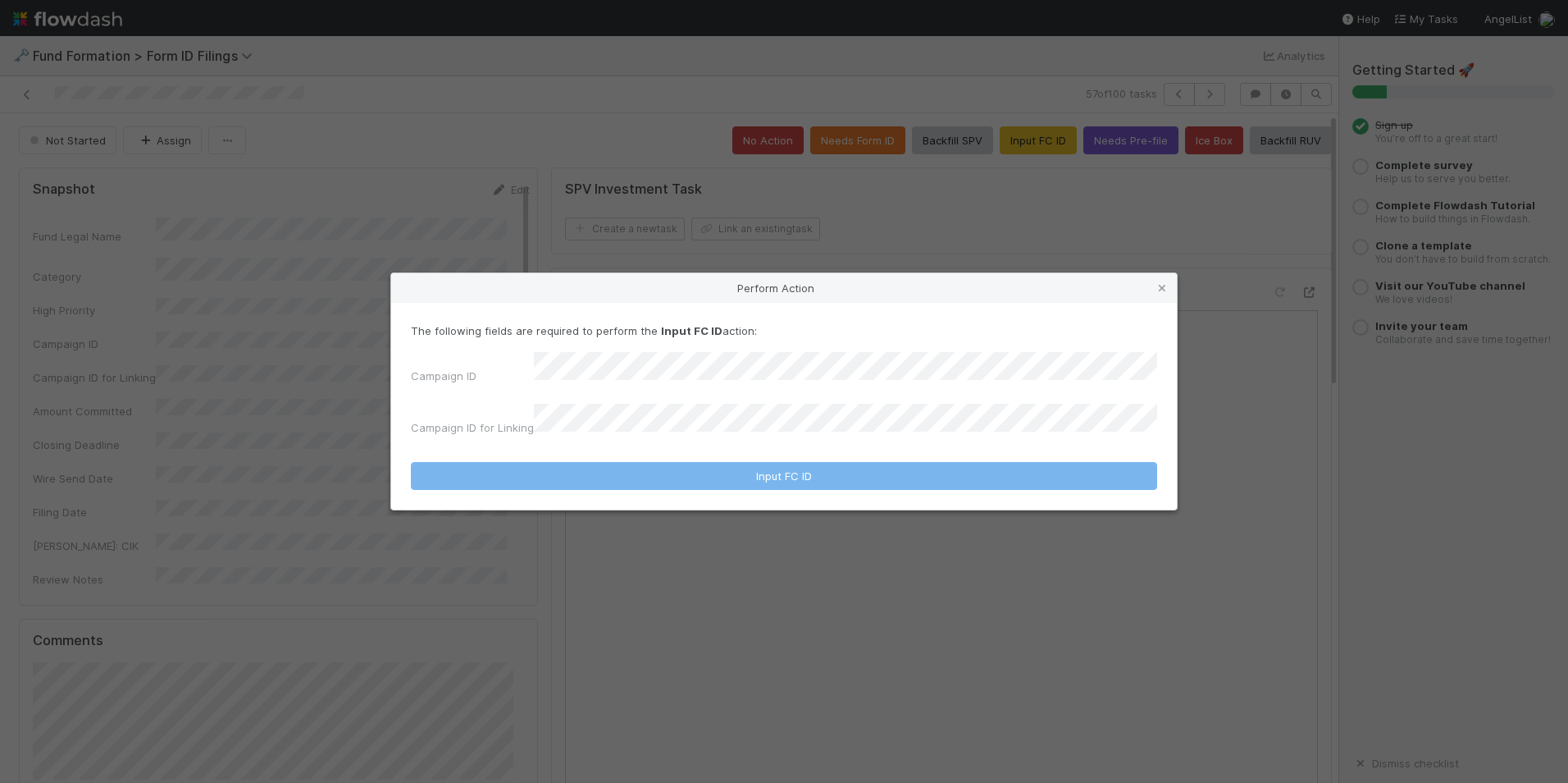
click at [731, 382] on div "Campaign ID Campaign ID for Linking" at bounding box center [784, 397] width 746 height 90
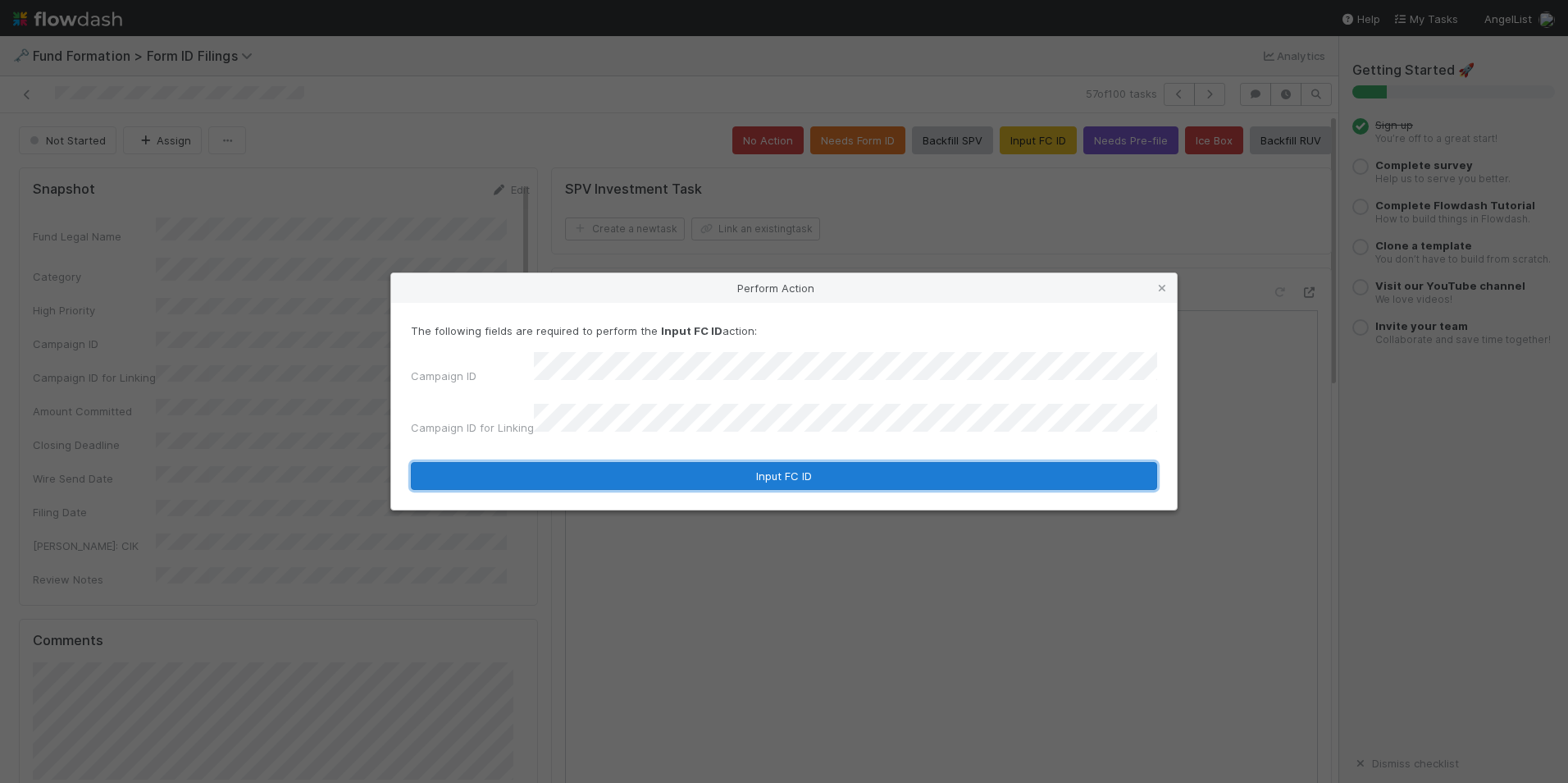
click at [725, 467] on button "Input FC ID" at bounding box center [784, 476] width 746 height 28
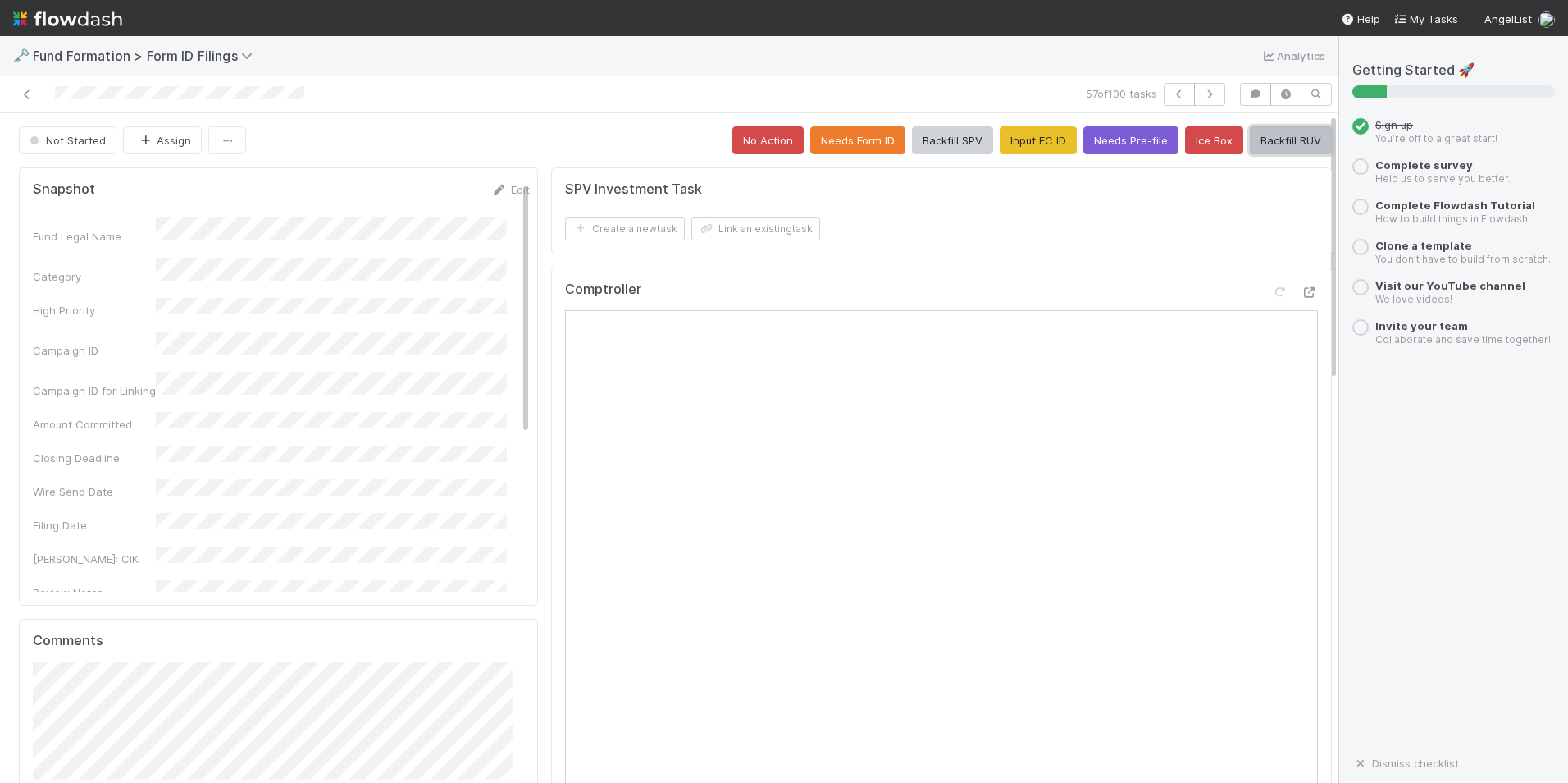
click at [1259, 136] on button "Backfill RUV" at bounding box center [1291, 140] width 82 height 28
click at [1201, 89] on icon "button" at bounding box center [1209, 94] width 16 height 10
click at [1030, 146] on button "Input FC ID" at bounding box center [1038, 140] width 77 height 28
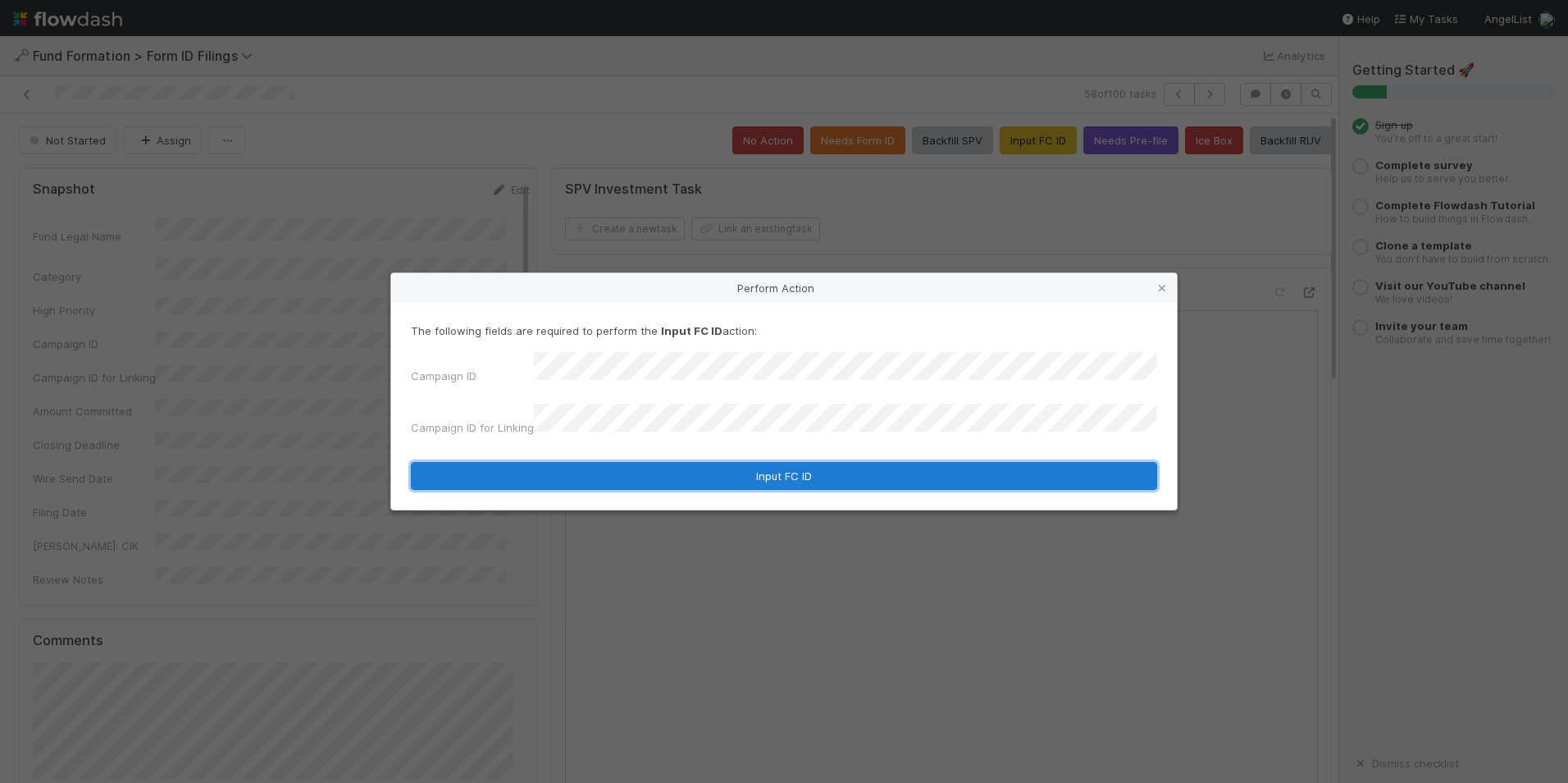
click at [760, 462] on button "Input FC ID" at bounding box center [784, 476] width 746 height 28
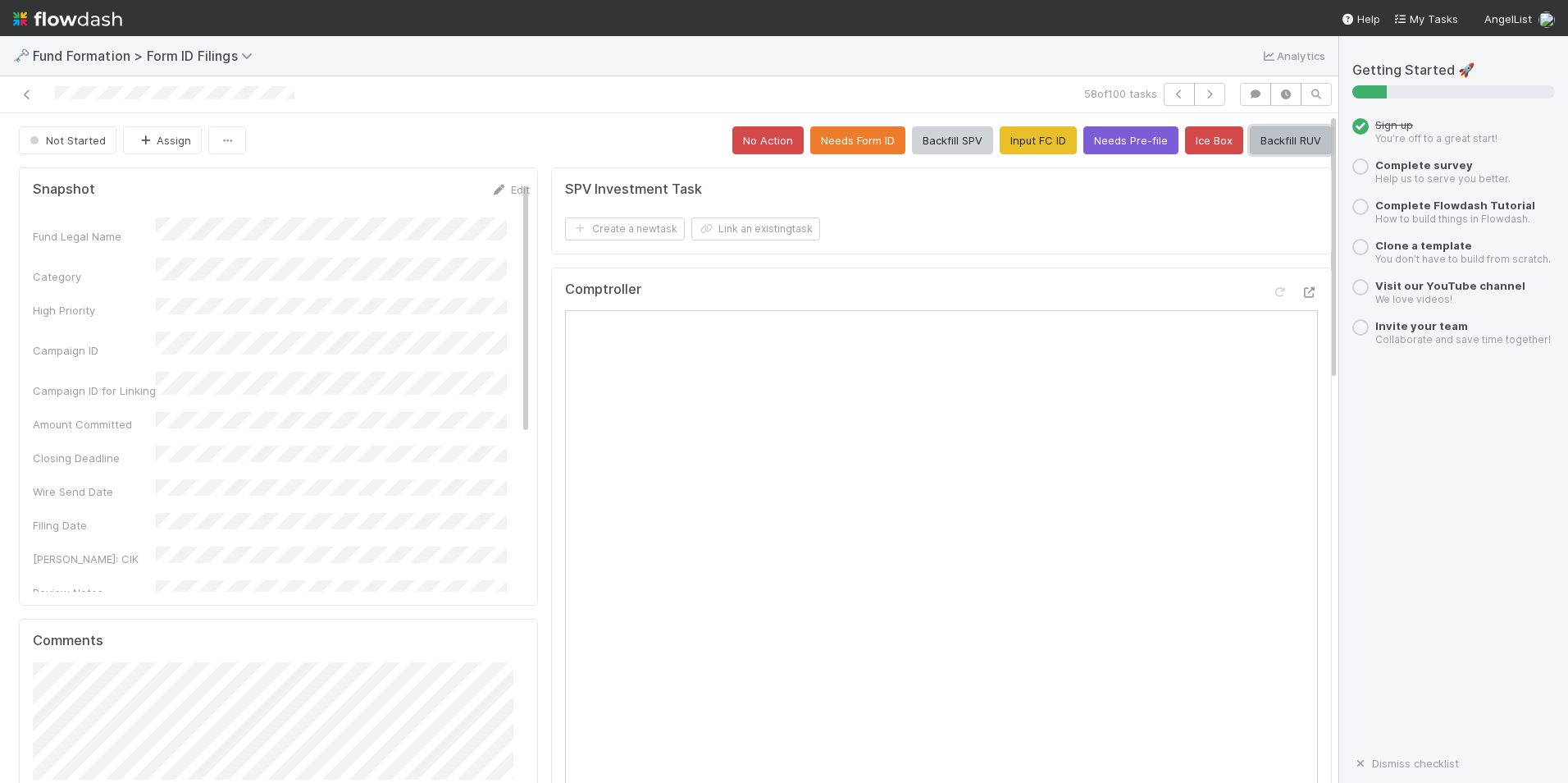
click at [1269, 145] on button "Backfill RUV" at bounding box center [1291, 140] width 82 height 28
click at [1201, 95] on icon "button" at bounding box center [1209, 94] width 16 height 10
click at [1030, 140] on button "Input FC ID" at bounding box center [1038, 140] width 77 height 28
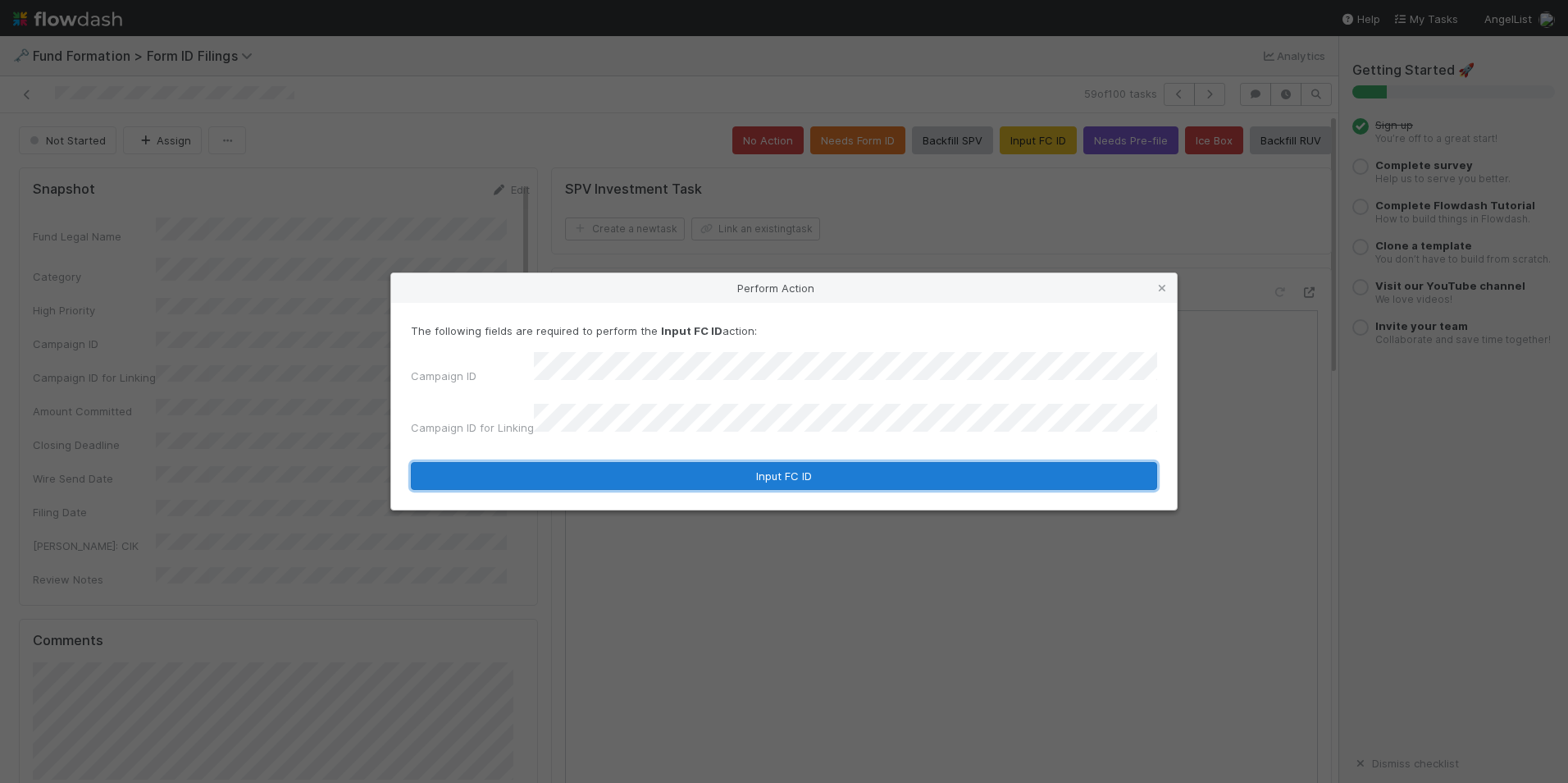
click at [721, 475] on button "Input FC ID" at bounding box center [784, 476] width 746 height 28
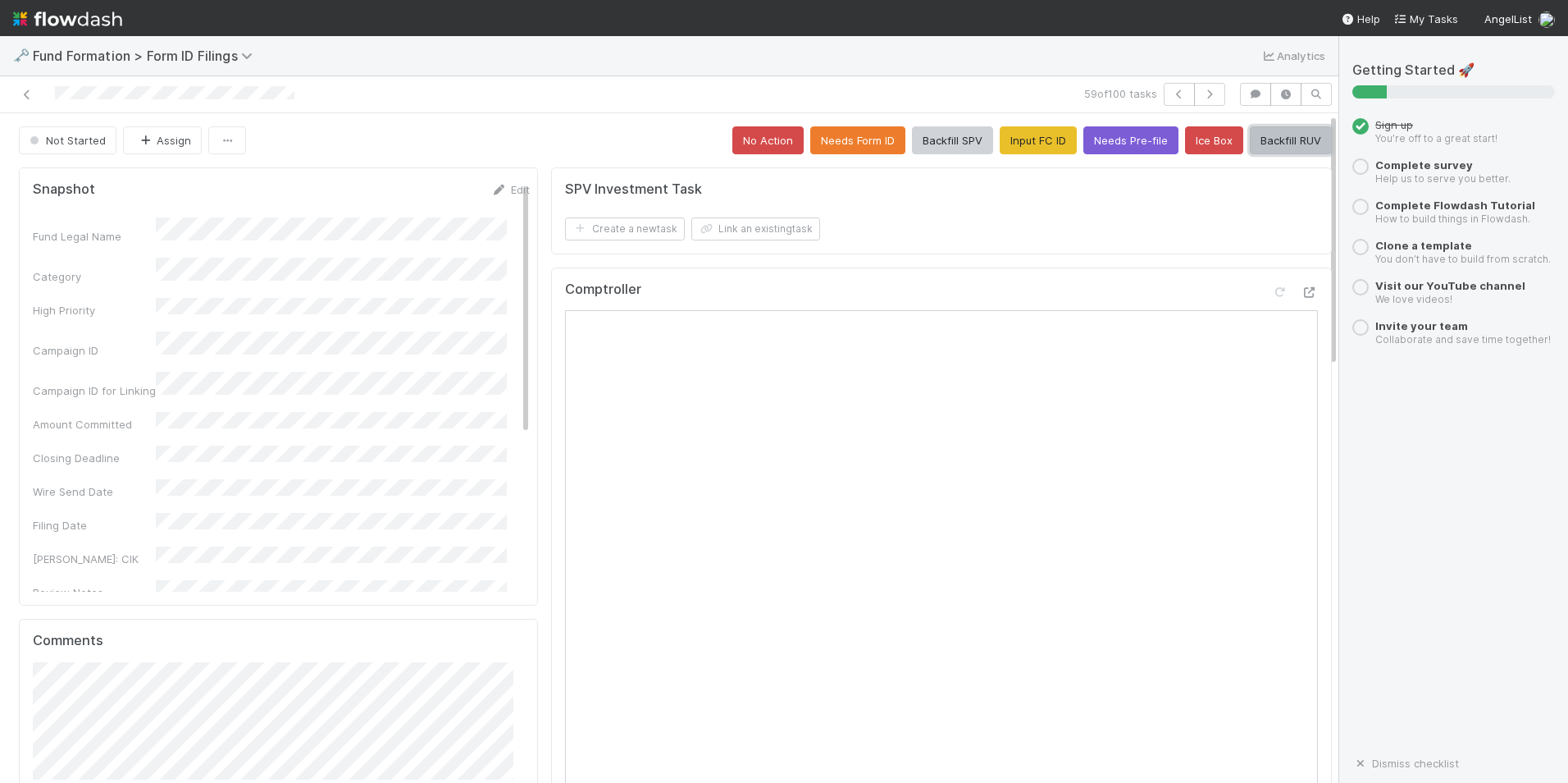
click at [1254, 150] on button "Backfill RUV" at bounding box center [1291, 140] width 82 height 28
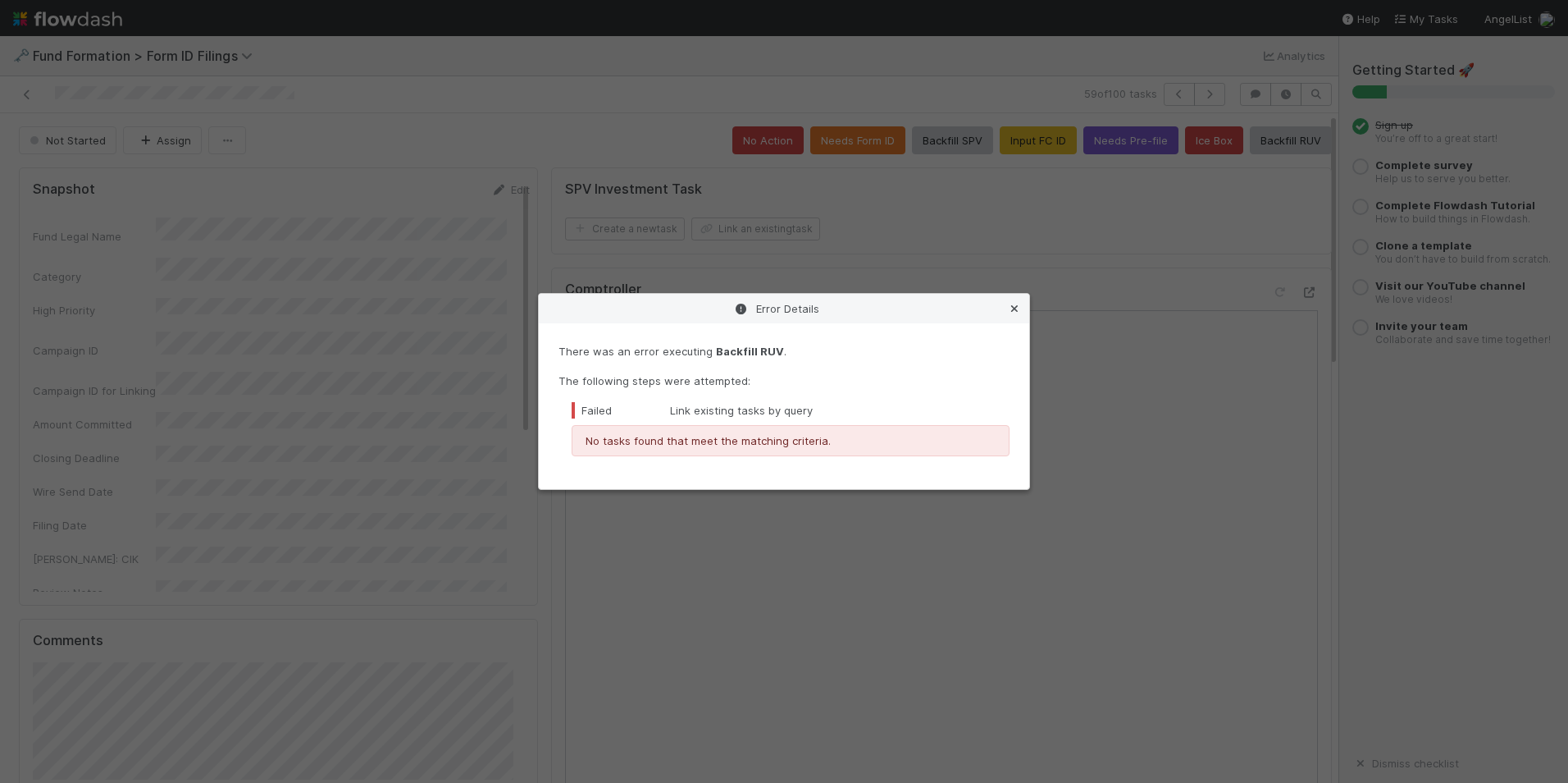
click at [1017, 305] on icon at bounding box center [1014, 309] width 16 height 10
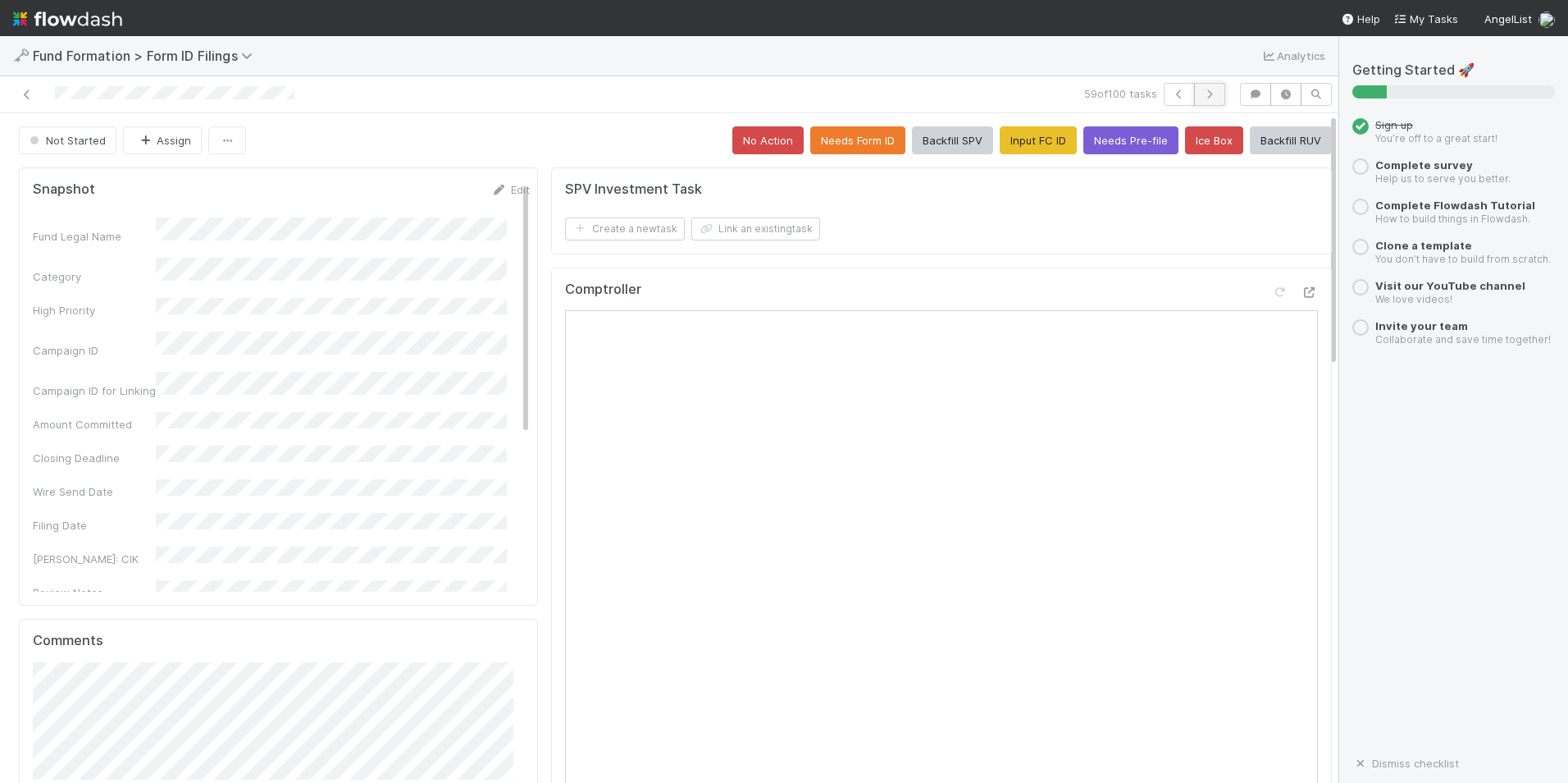
click at [1196, 100] on button "button" at bounding box center [1210, 95] width 31 height 23
click at [1014, 142] on button "Input FC ID" at bounding box center [1038, 140] width 77 height 28
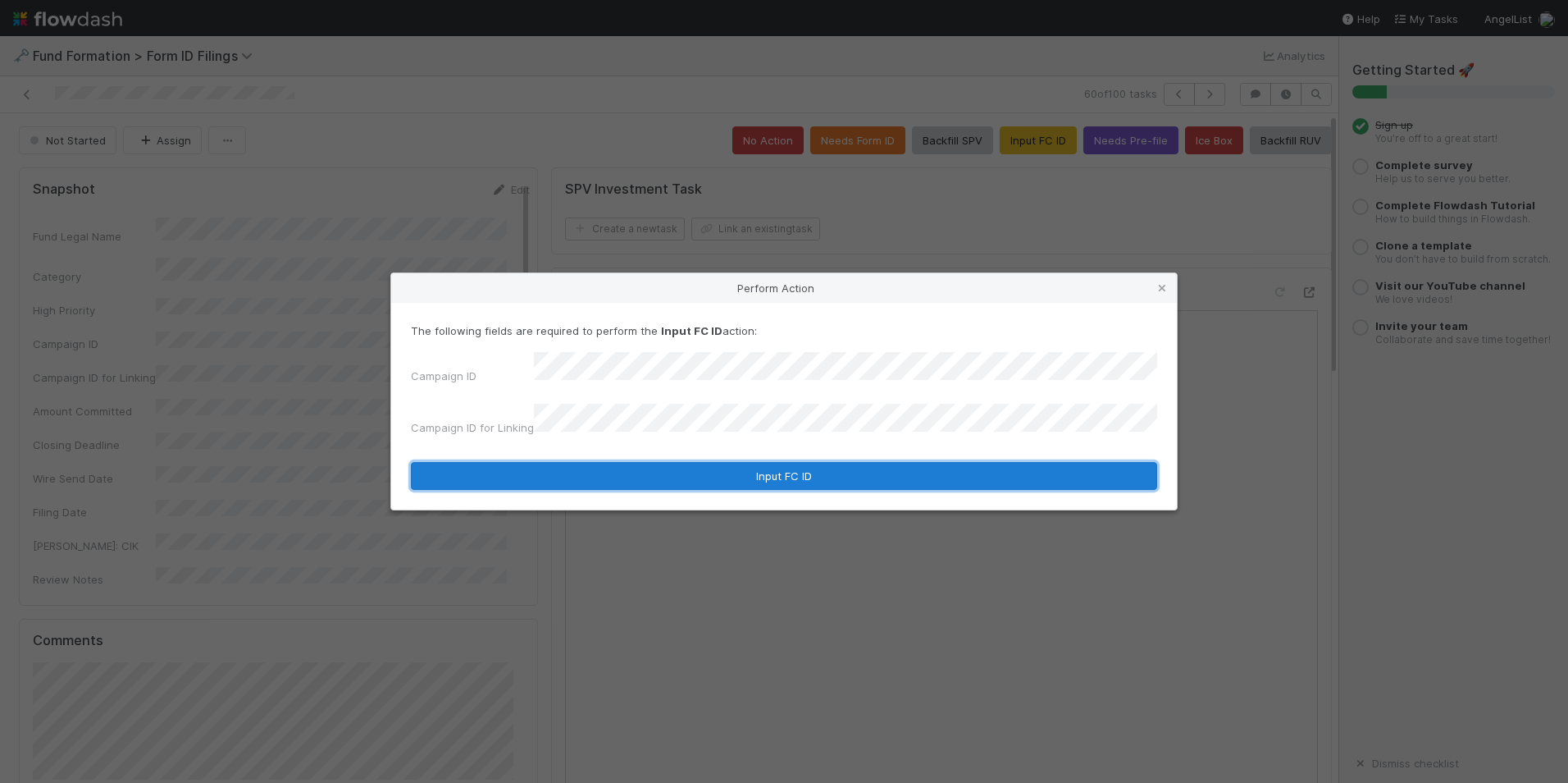
drag, startPoint x: 699, startPoint y: 473, endPoint x: 713, endPoint y: 453, distance: 24.4
click at [699, 473] on button "Input FC ID" at bounding box center [784, 476] width 746 height 28
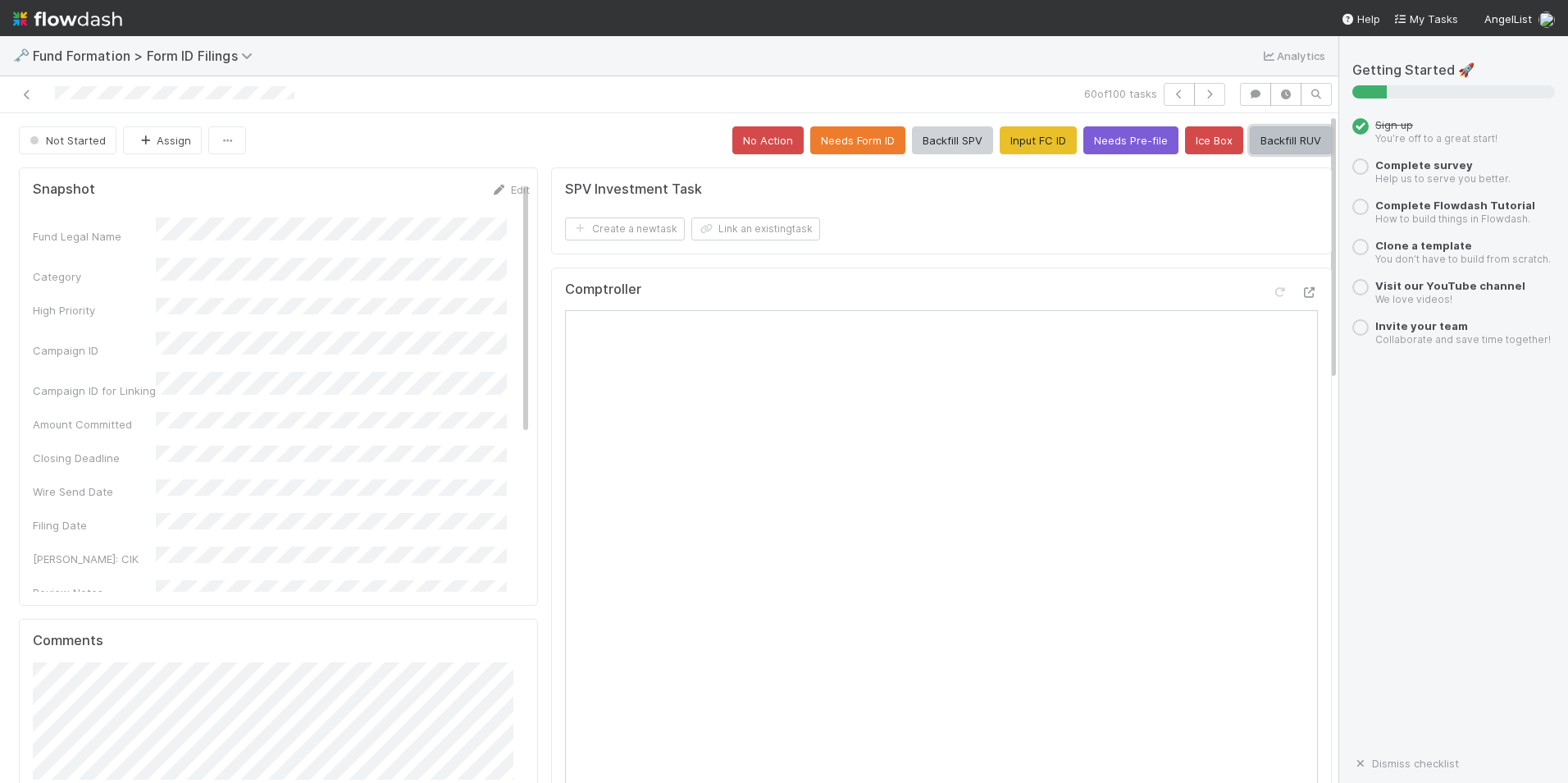
click at [1253, 140] on button "Backfill RUV" at bounding box center [1291, 140] width 82 height 28
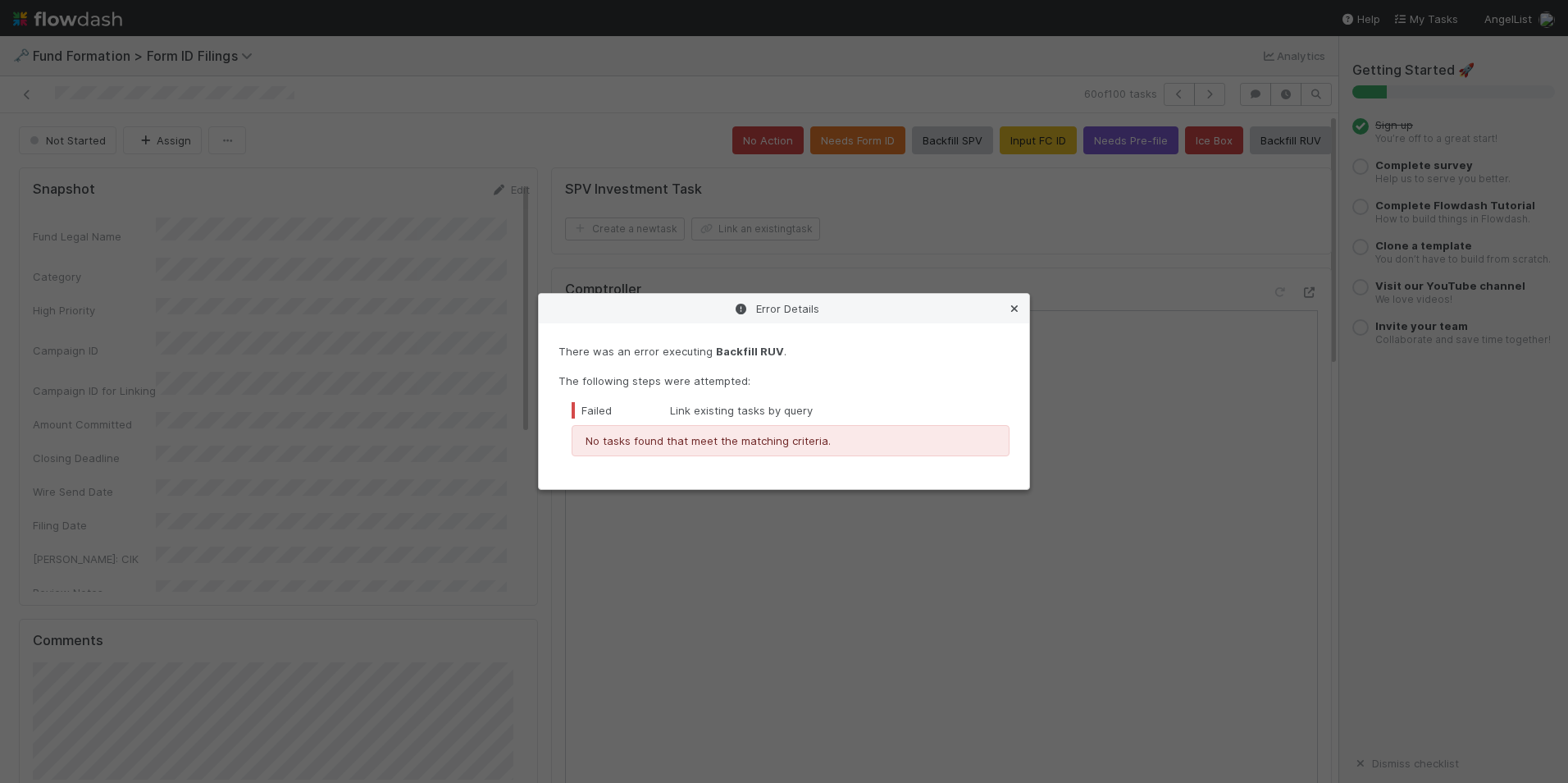
click at [1018, 309] on icon at bounding box center [1014, 309] width 16 height 10
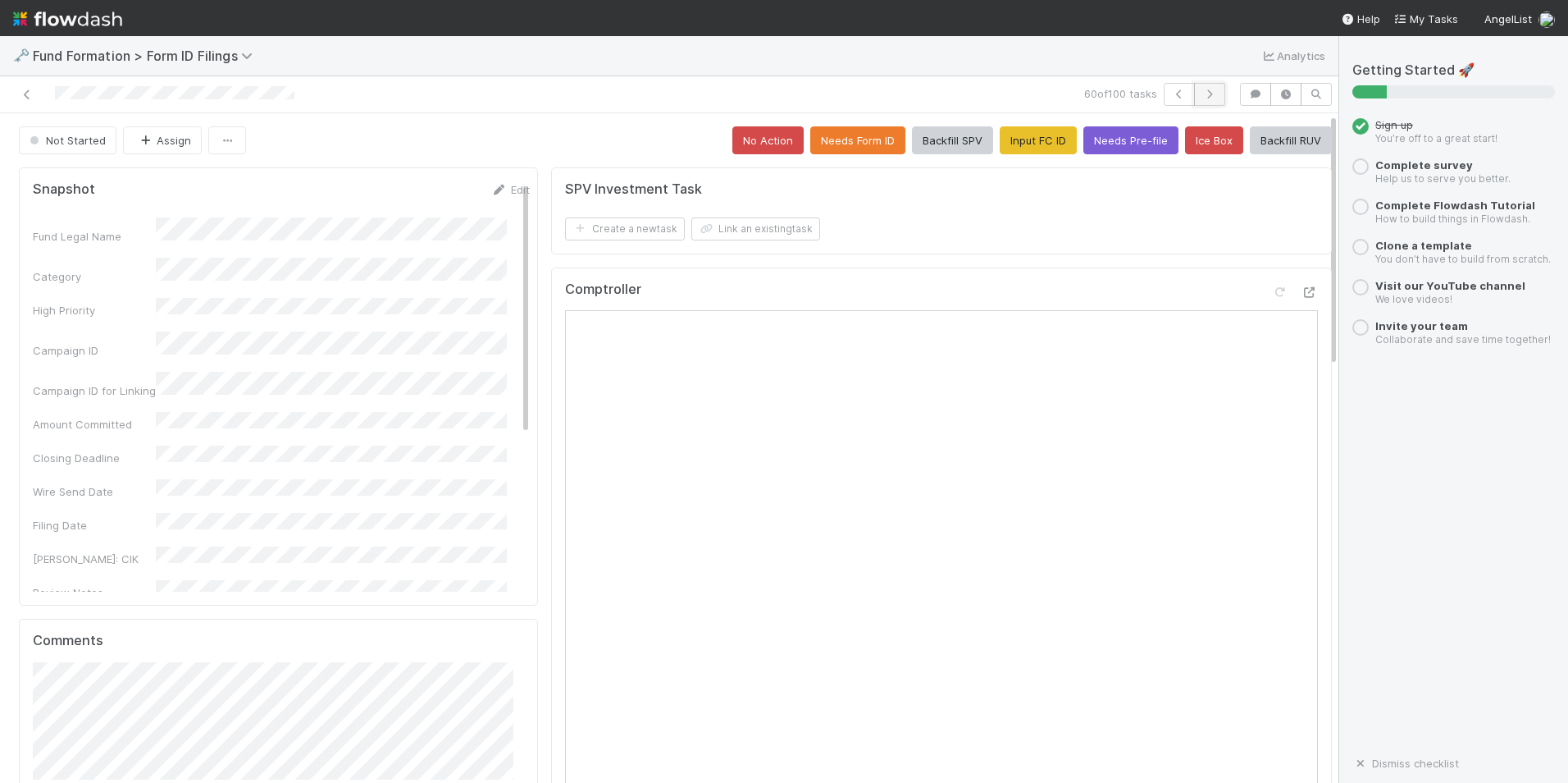
click at [1200, 85] on button "button" at bounding box center [1210, 95] width 31 height 23
click at [1024, 143] on button "Input FC ID" at bounding box center [1038, 140] width 77 height 28
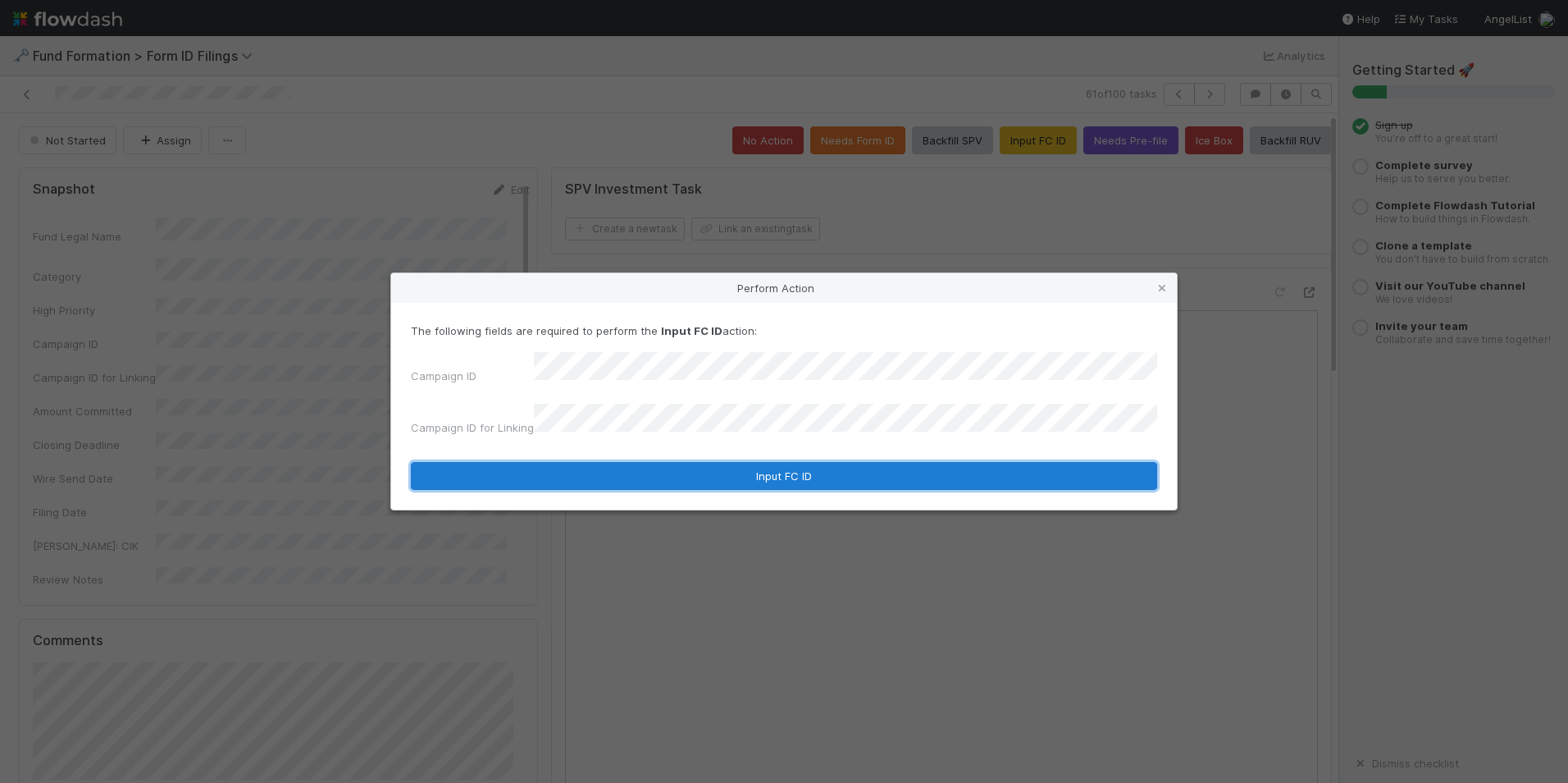
click at [680, 473] on button "Input FC ID" at bounding box center [784, 476] width 746 height 28
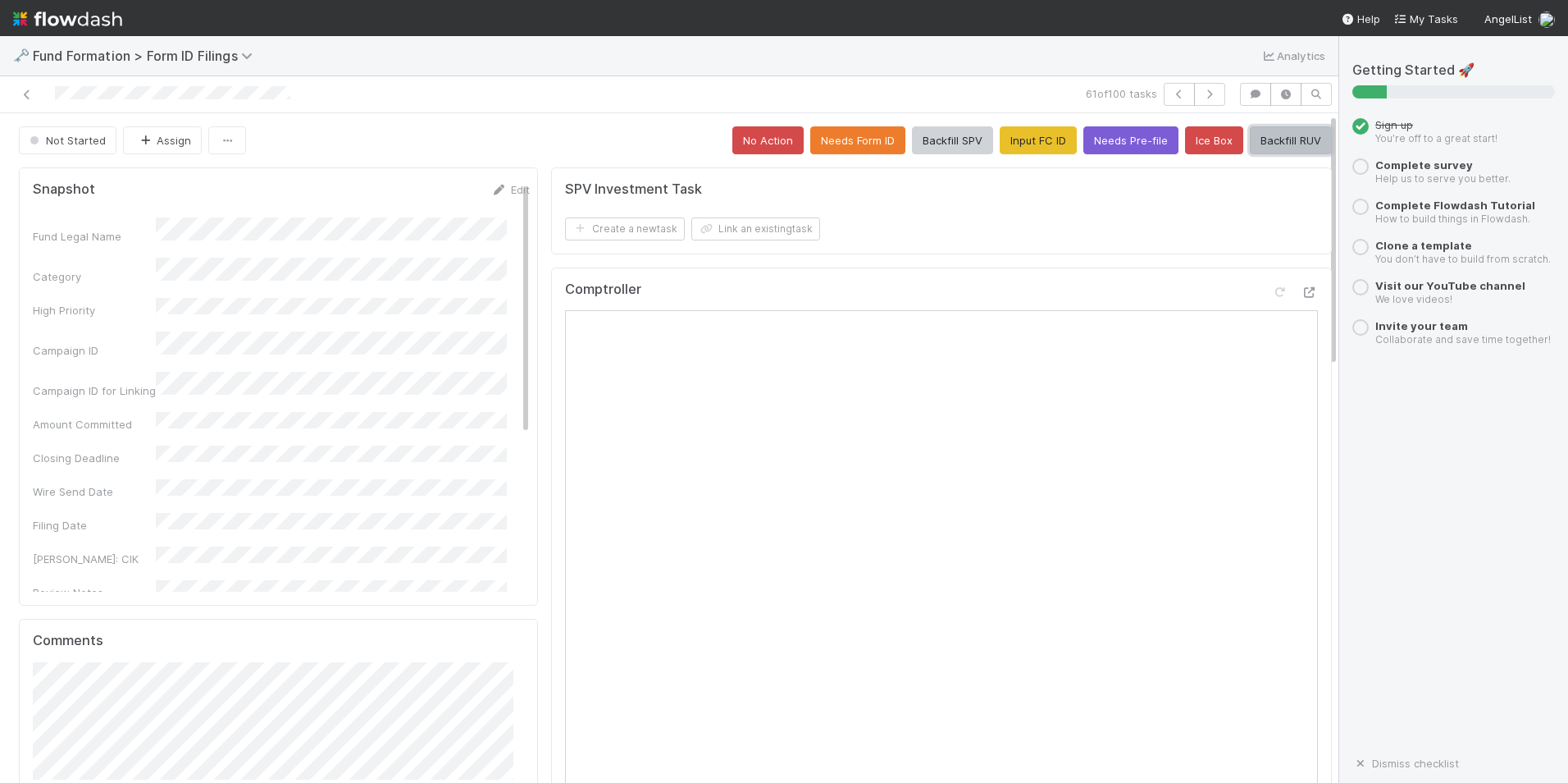
click at [1272, 140] on button "Backfill RUV" at bounding box center [1291, 140] width 82 height 28
click at [1201, 93] on icon "button" at bounding box center [1209, 94] width 16 height 10
click at [1001, 146] on button "Input FC ID" at bounding box center [1038, 140] width 77 height 28
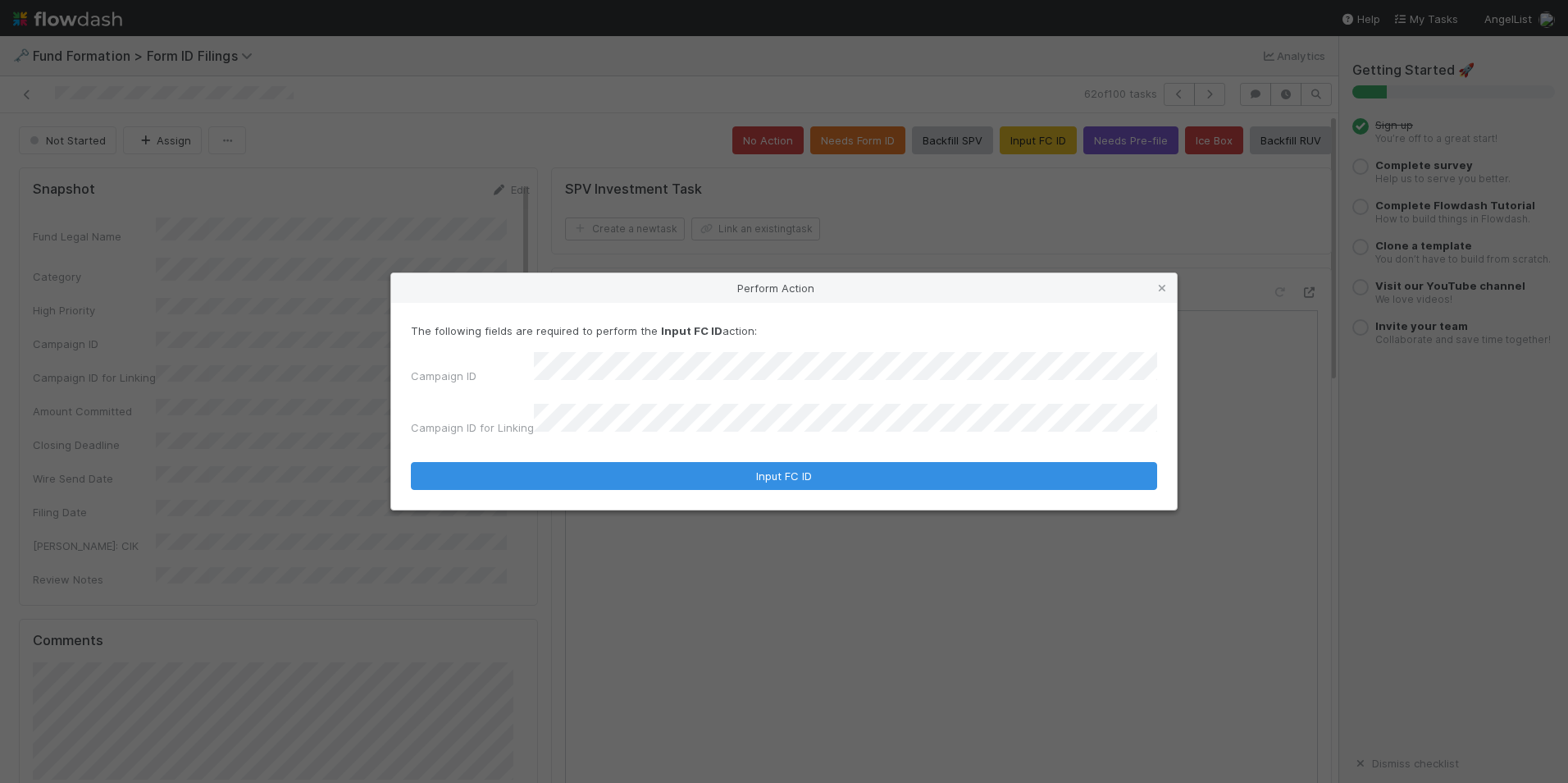
click at [779, 445] on form "The following fields are required to perform the Input FC ID action: Campaign I…" at bounding box center [784, 406] width 746 height 167
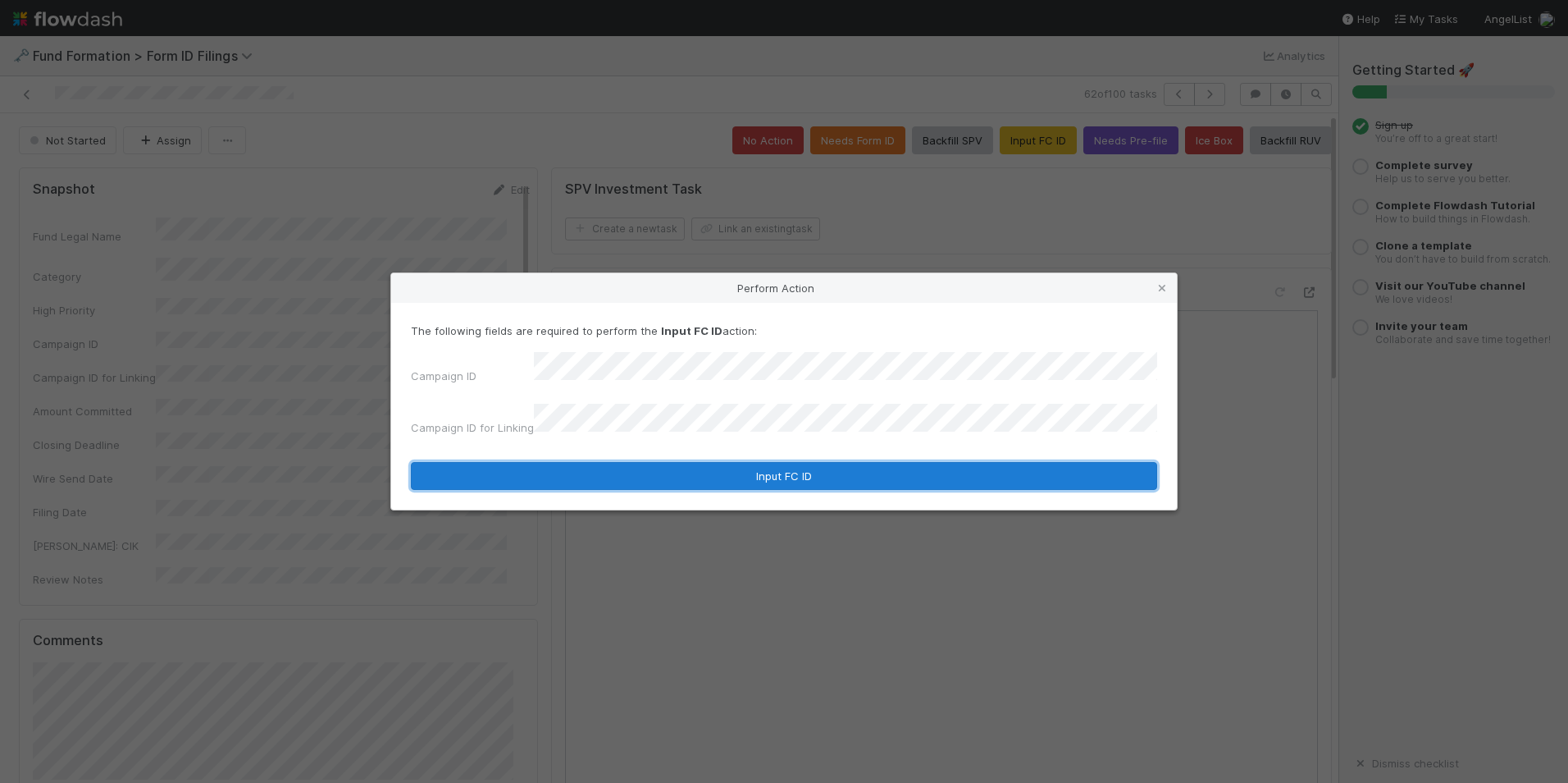
click at [790, 468] on button "Input FC ID" at bounding box center [784, 476] width 746 height 28
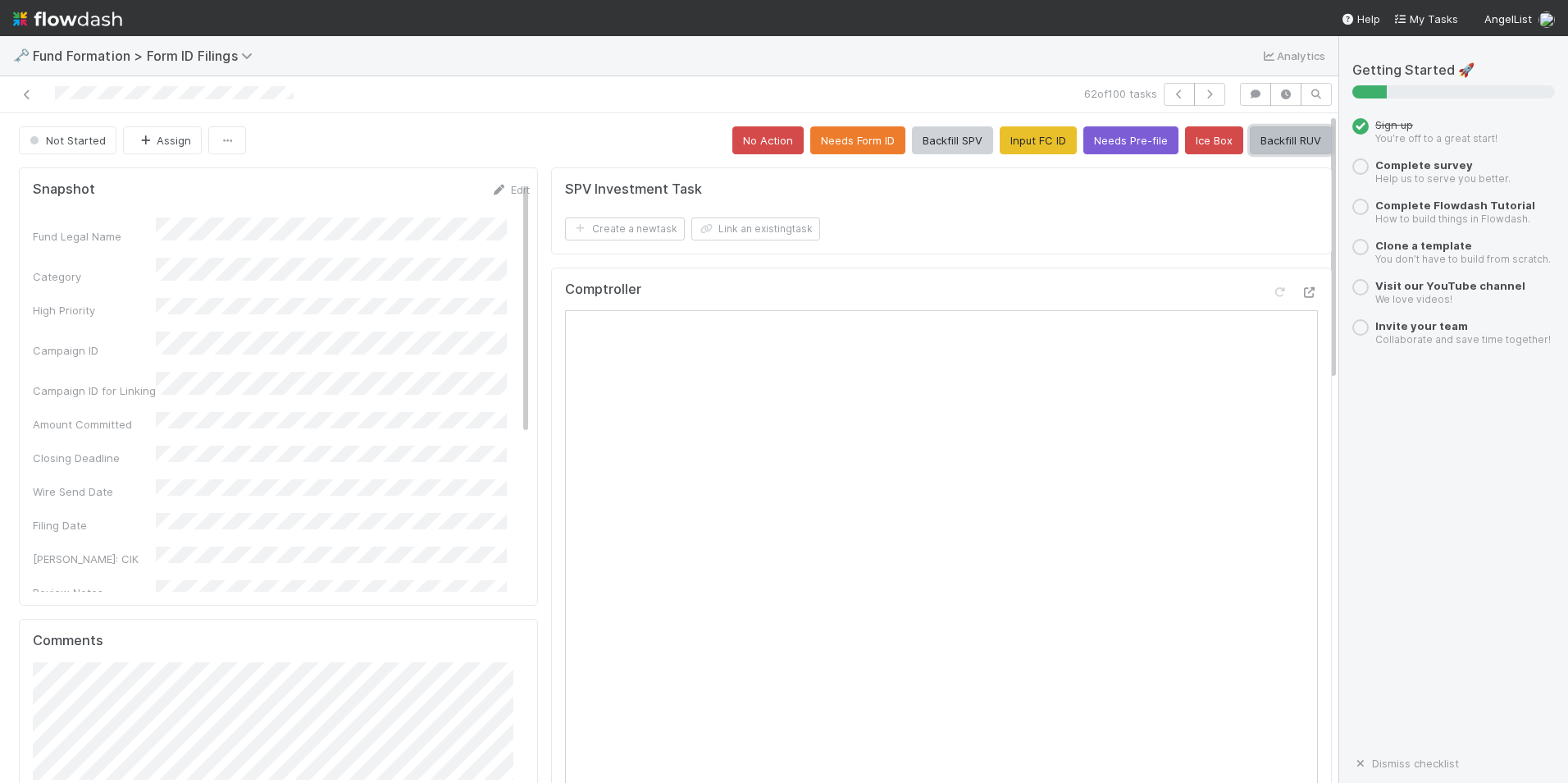
click at [1250, 138] on button "Backfill RUV" at bounding box center [1291, 140] width 82 height 28
click at [1207, 95] on button "button" at bounding box center [1210, 95] width 31 height 23
click at [1028, 134] on button "Input FC ID" at bounding box center [1038, 140] width 77 height 28
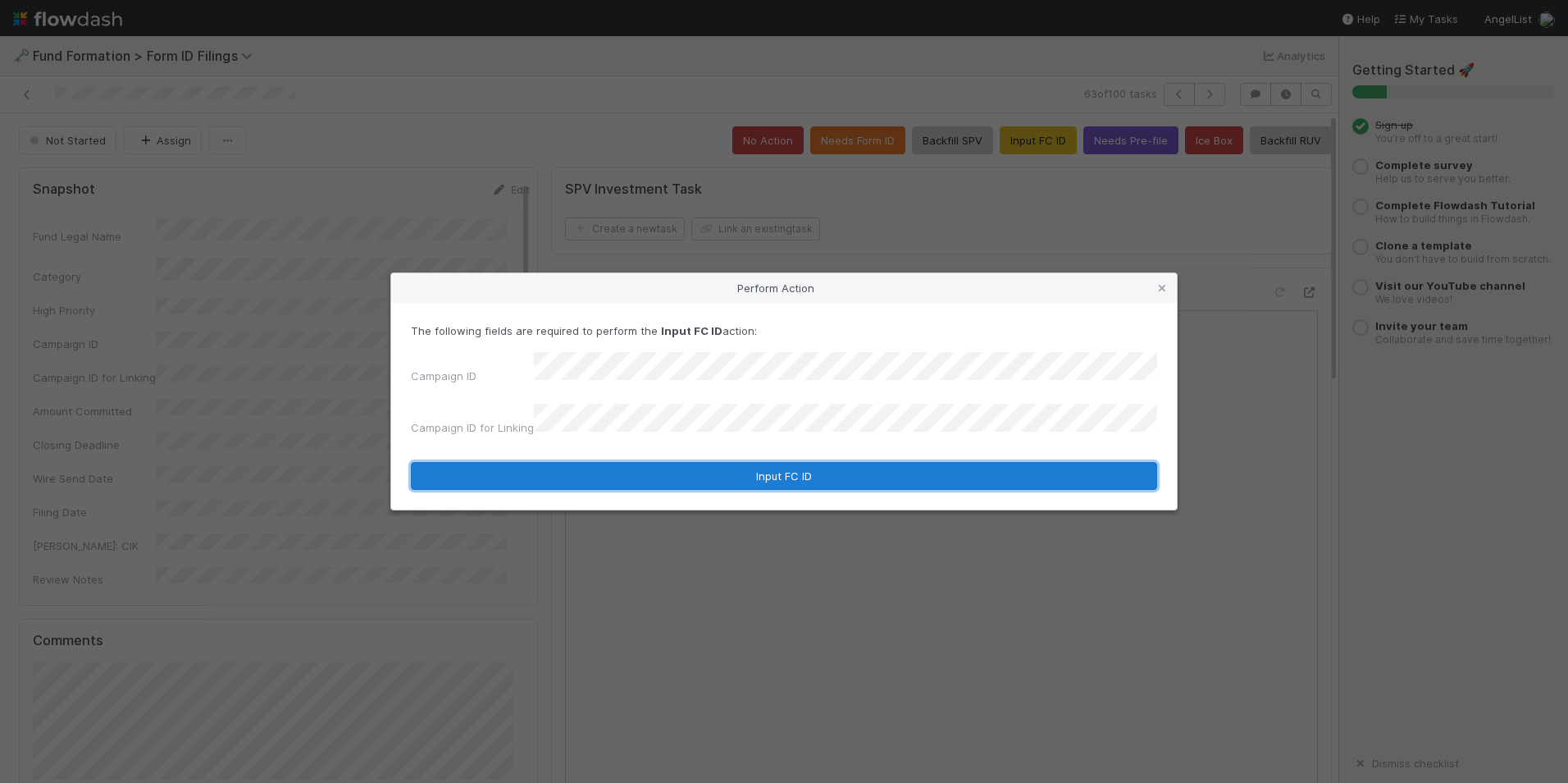
click at [740, 479] on button "Input FC ID" at bounding box center [784, 476] width 746 height 28
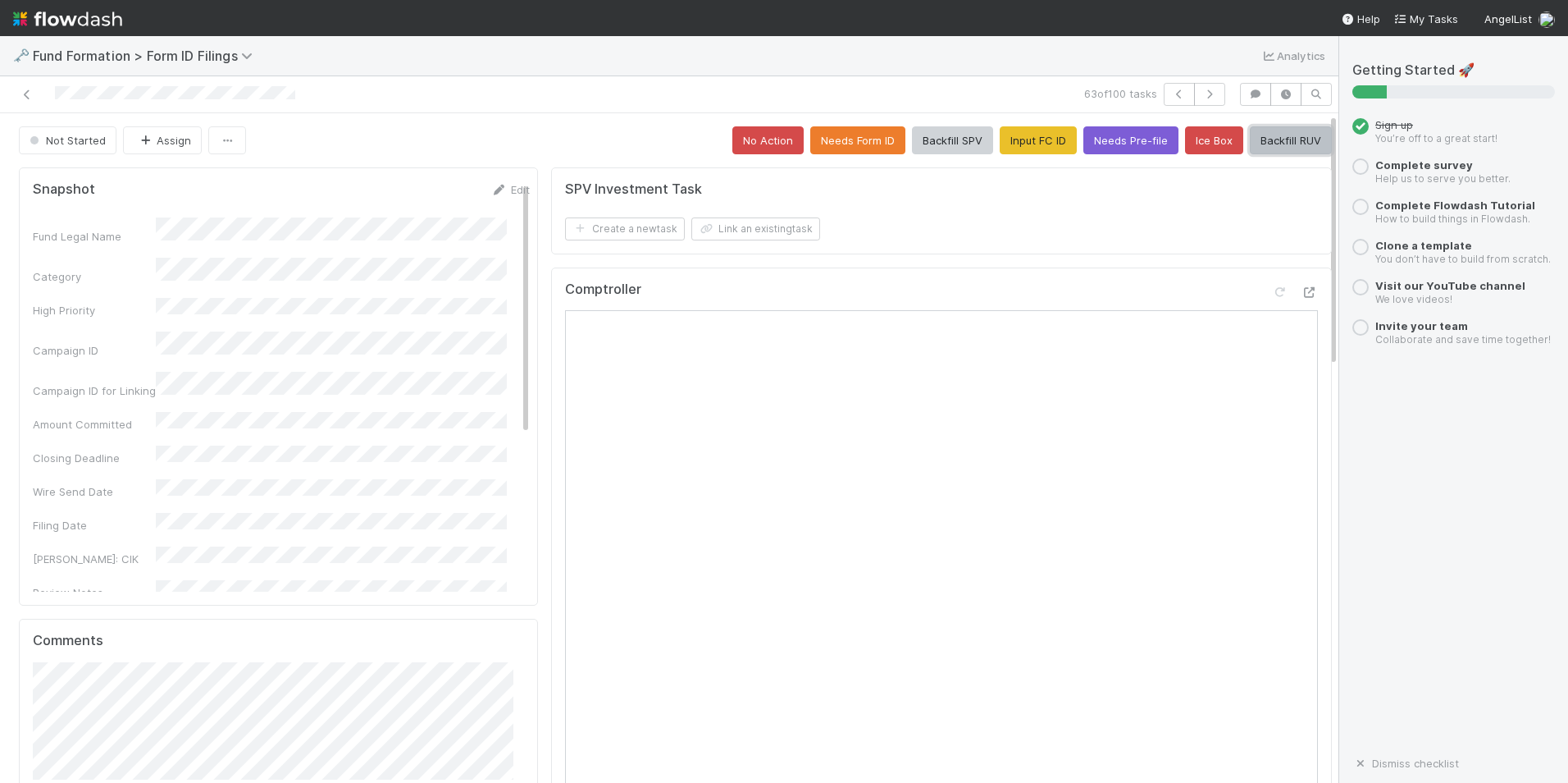
click at [1263, 142] on button "Backfill RUV" at bounding box center [1291, 140] width 82 height 28
click at [1204, 91] on icon "button" at bounding box center [1209, 94] width 16 height 10
click at [1011, 131] on button "Input FC ID" at bounding box center [1038, 140] width 77 height 28
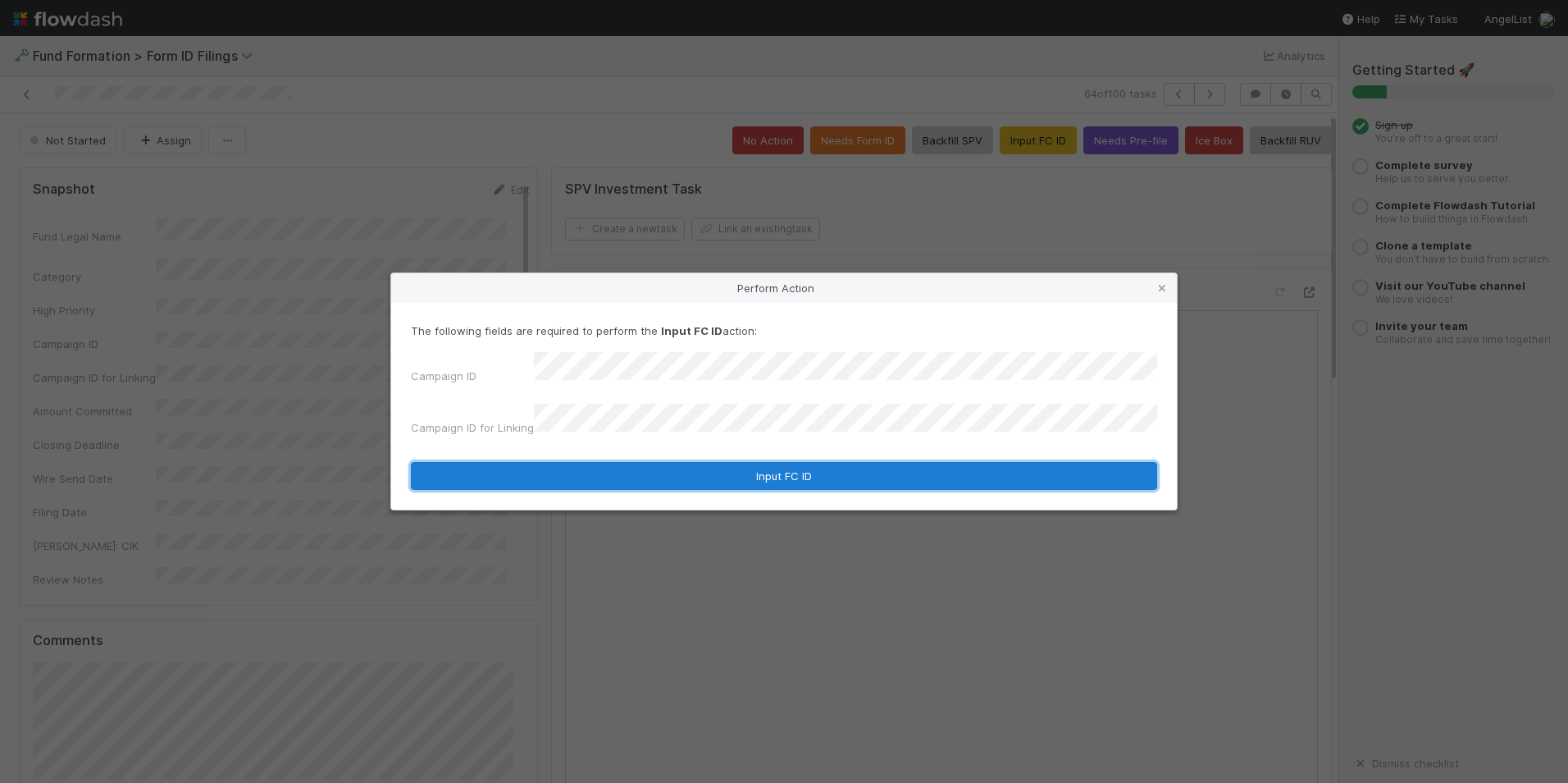
click at [760, 469] on button "Input FC ID" at bounding box center [784, 476] width 746 height 28
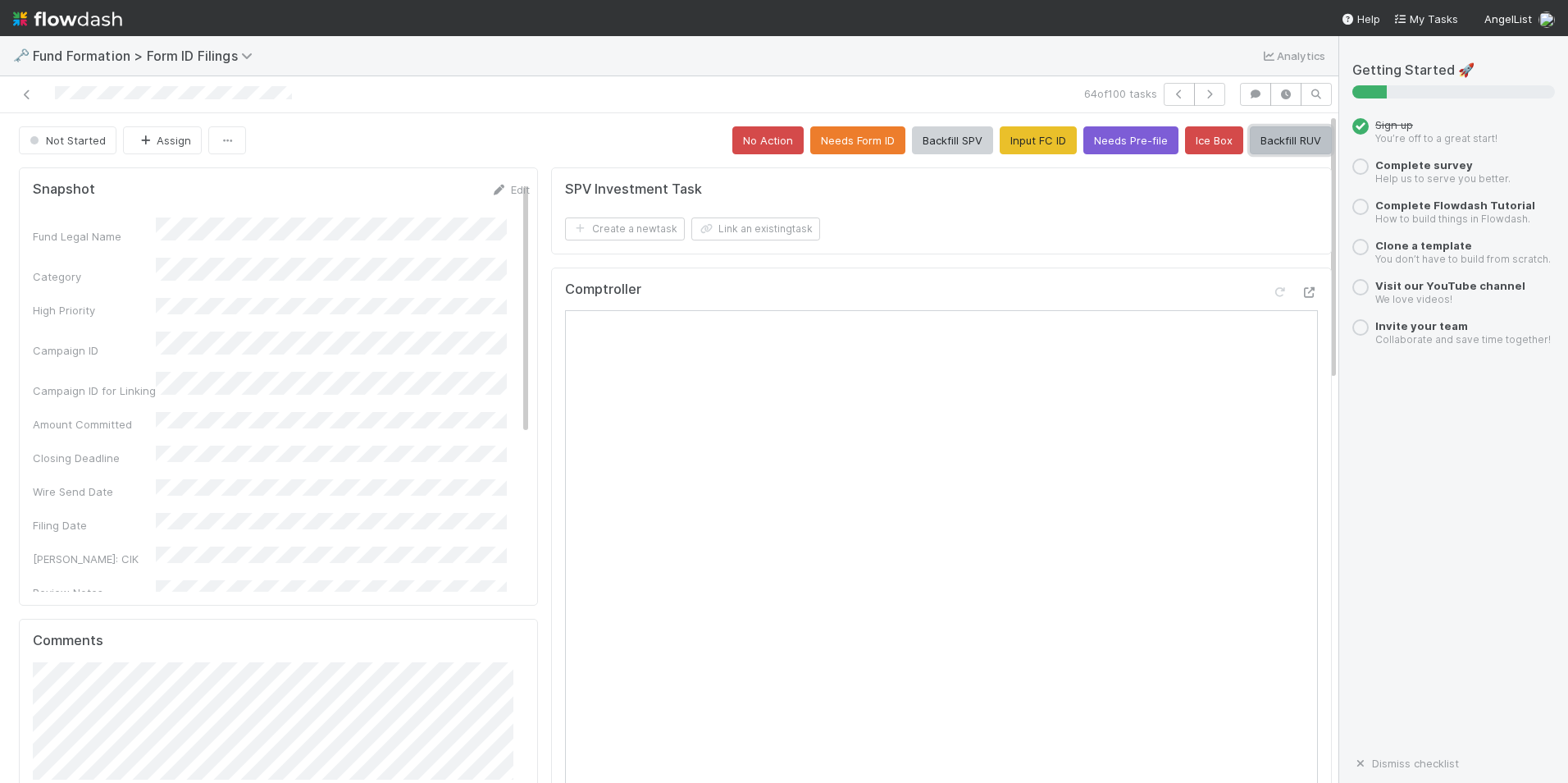
click at [1267, 137] on button "Backfill RUV" at bounding box center [1291, 140] width 82 height 28
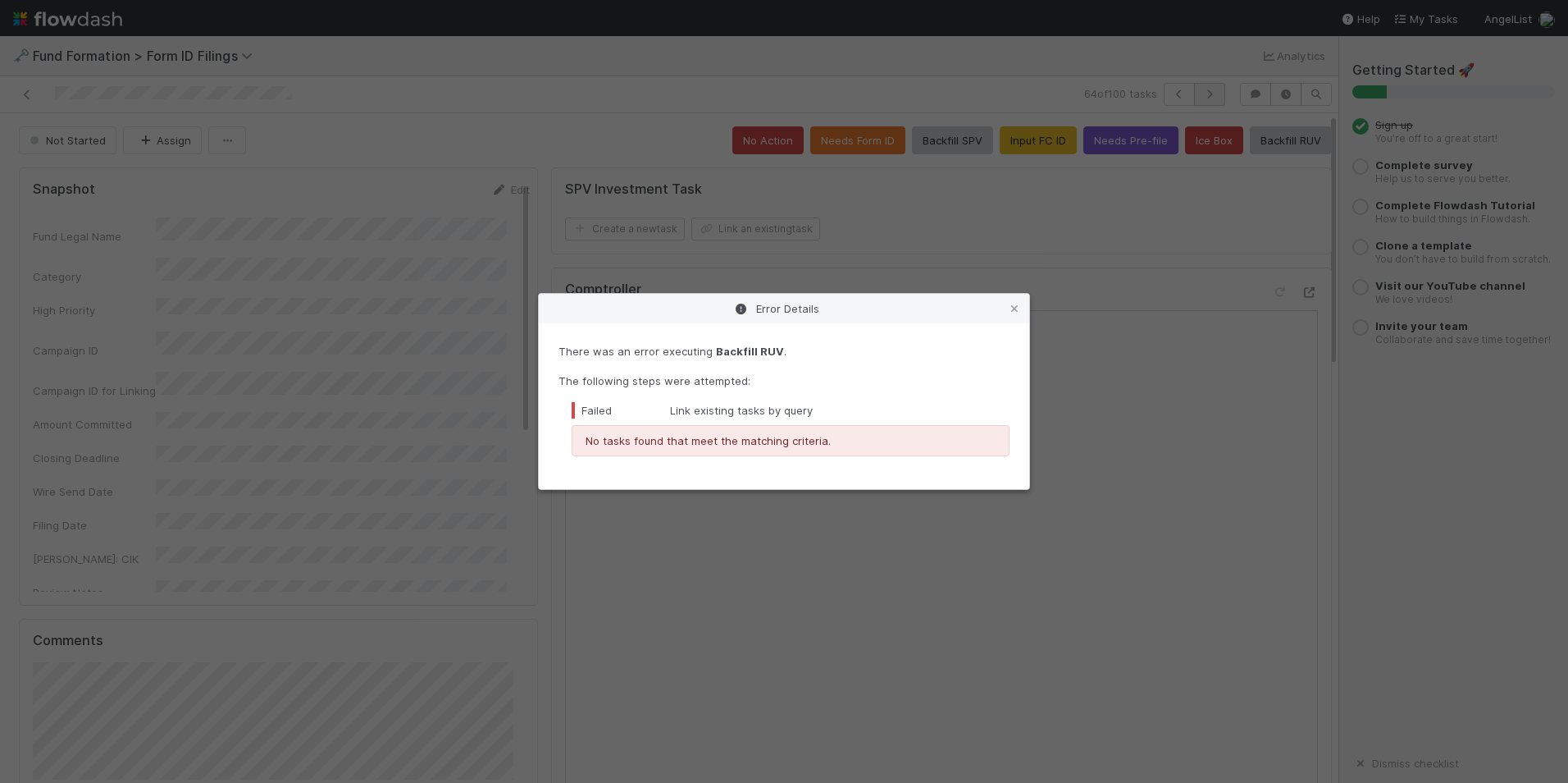
click at [1192, 97] on div "Error Details There was an error executing Backfill RUV . The following steps w…" at bounding box center [784, 391] width 1568 height 783
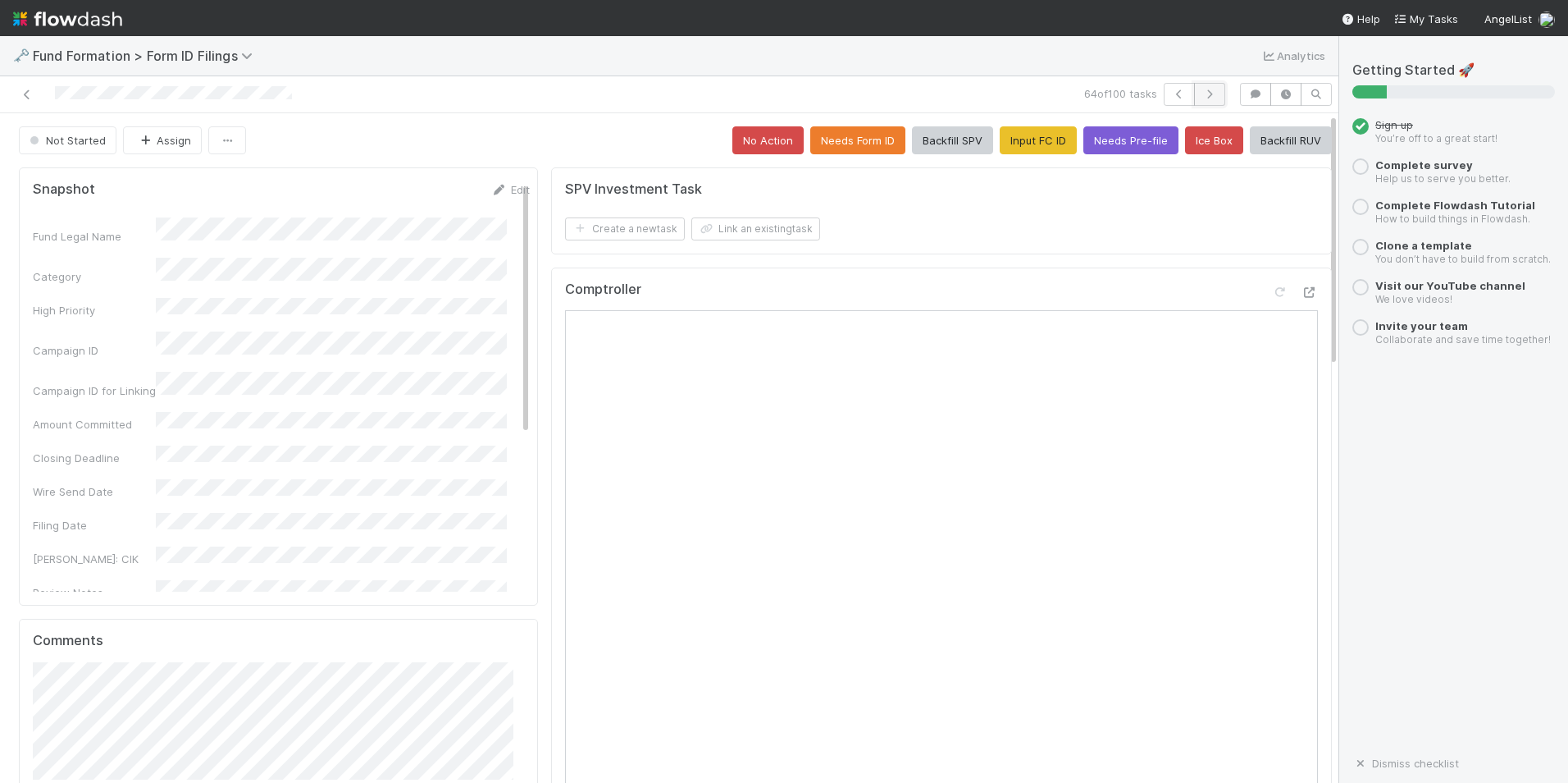
click at [1201, 97] on icon "button" at bounding box center [1209, 94] width 16 height 10
click at [1020, 127] on button "Input FC ID" at bounding box center [1038, 140] width 77 height 28
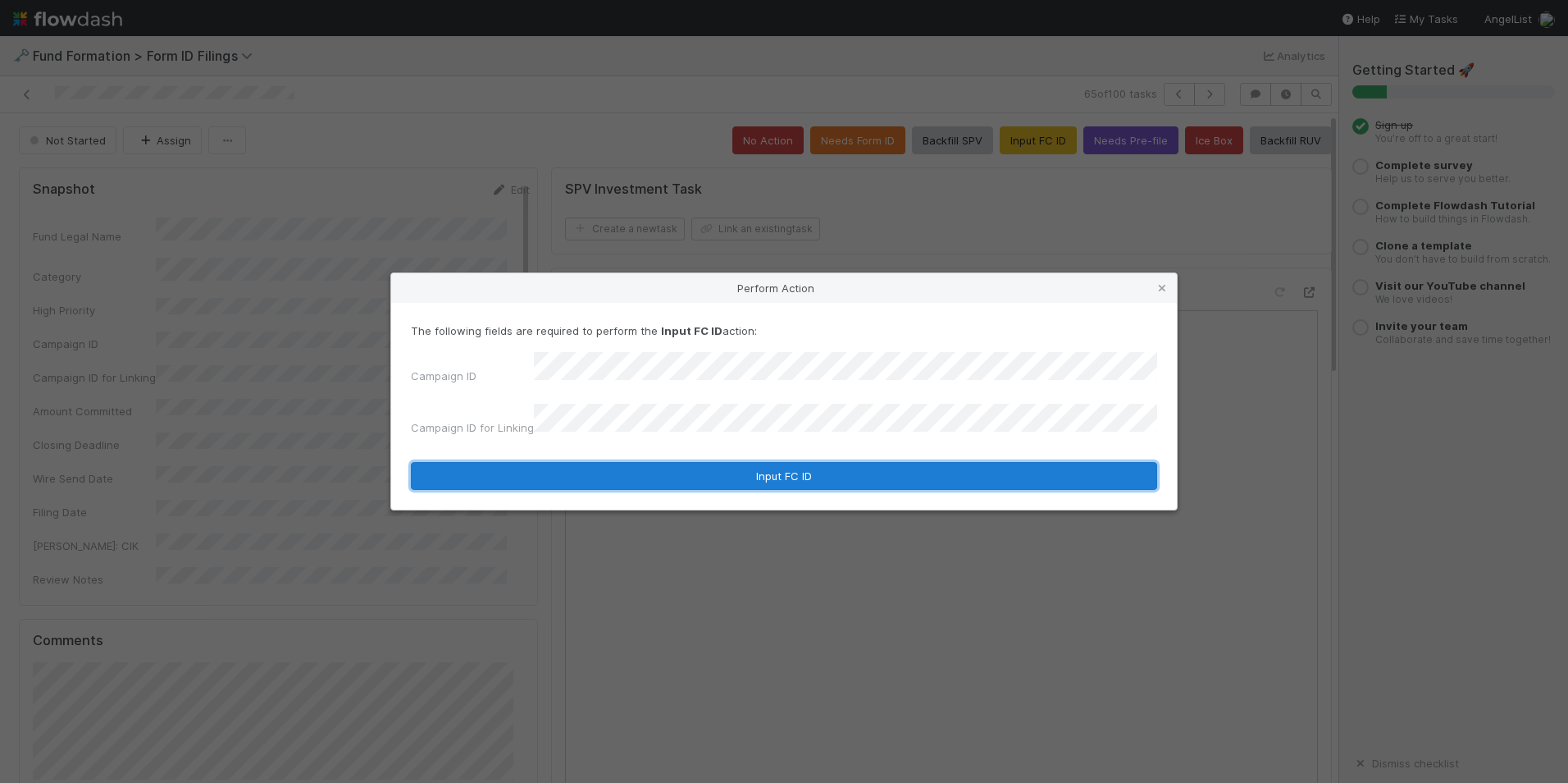
click at [734, 479] on button "Input FC ID" at bounding box center [784, 476] width 746 height 28
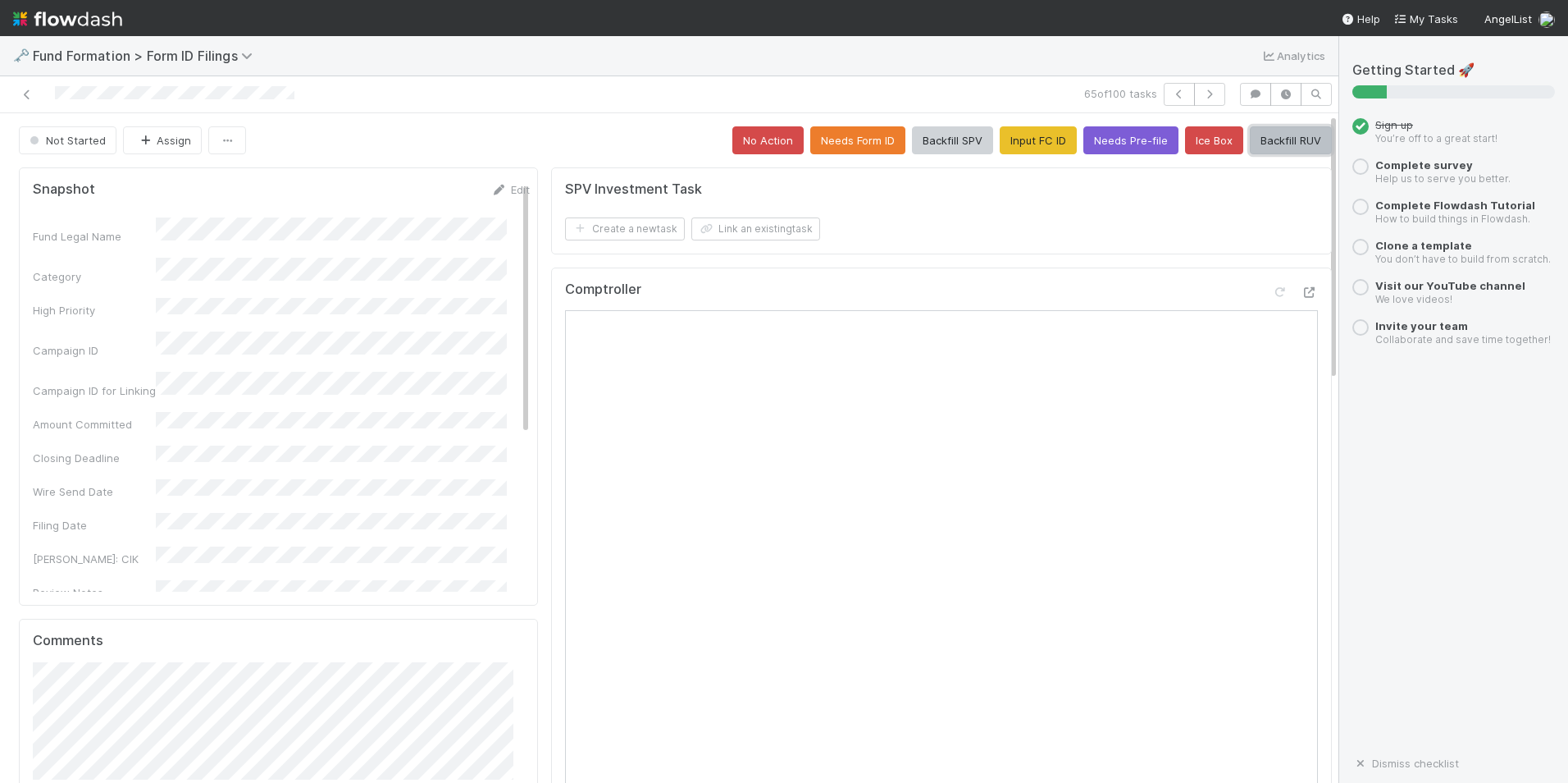
click at [1255, 135] on button "Backfill RUV" at bounding box center [1291, 140] width 82 height 28
click at [1201, 92] on icon "button" at bounding box center [1209, 94] width 16 height 10
click at [1000, 148] on button "Input FC ID" at bounding box center [1038, 140] width 77 height 28
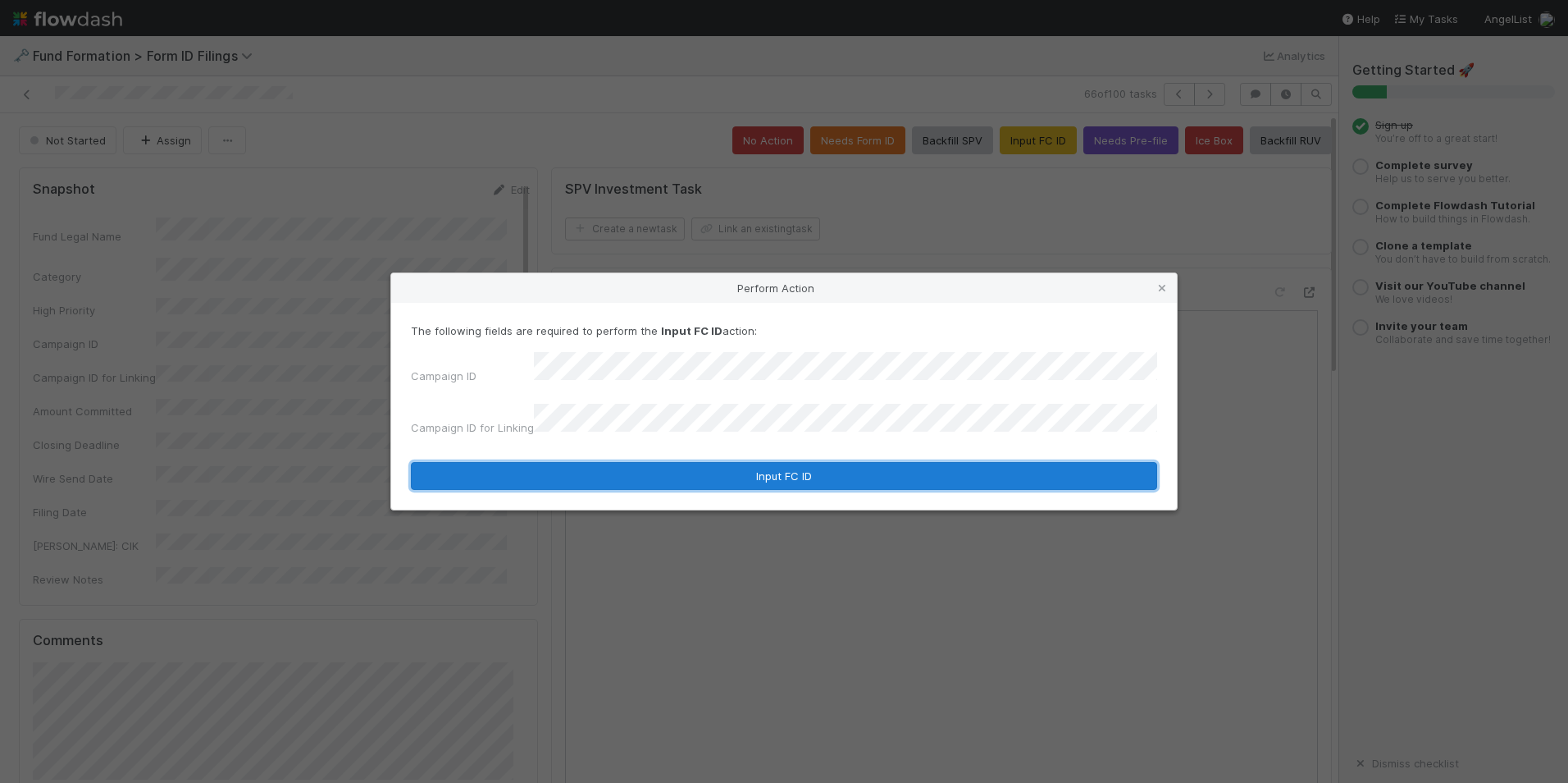
click at [680, 467] on button "Input FC ID" at bounding box center [784, 476] width 746 height 28
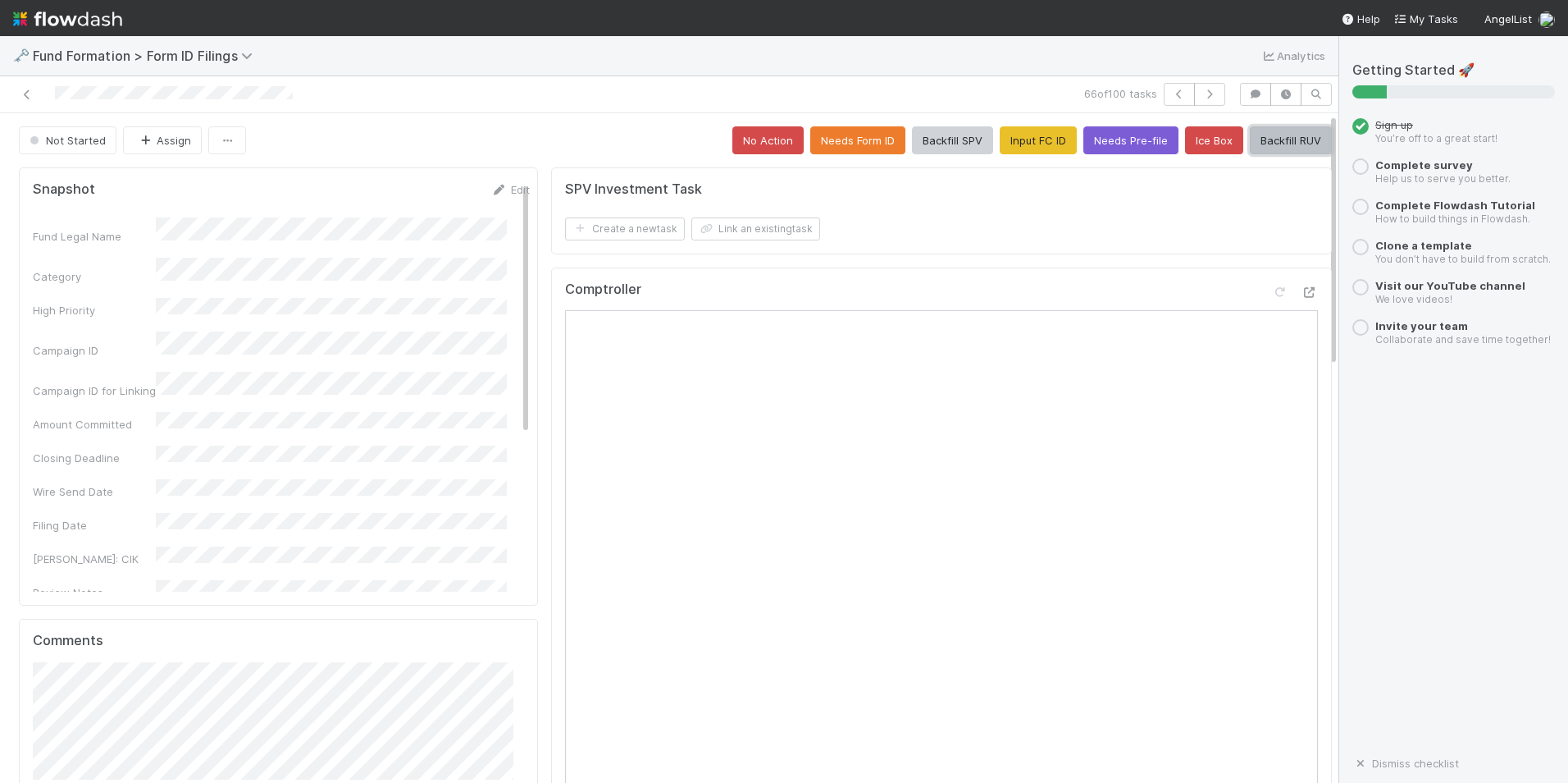
click at [1285, 147] on button "Backfill RUV" at bounding box center [1291, 140] width 82 height 28
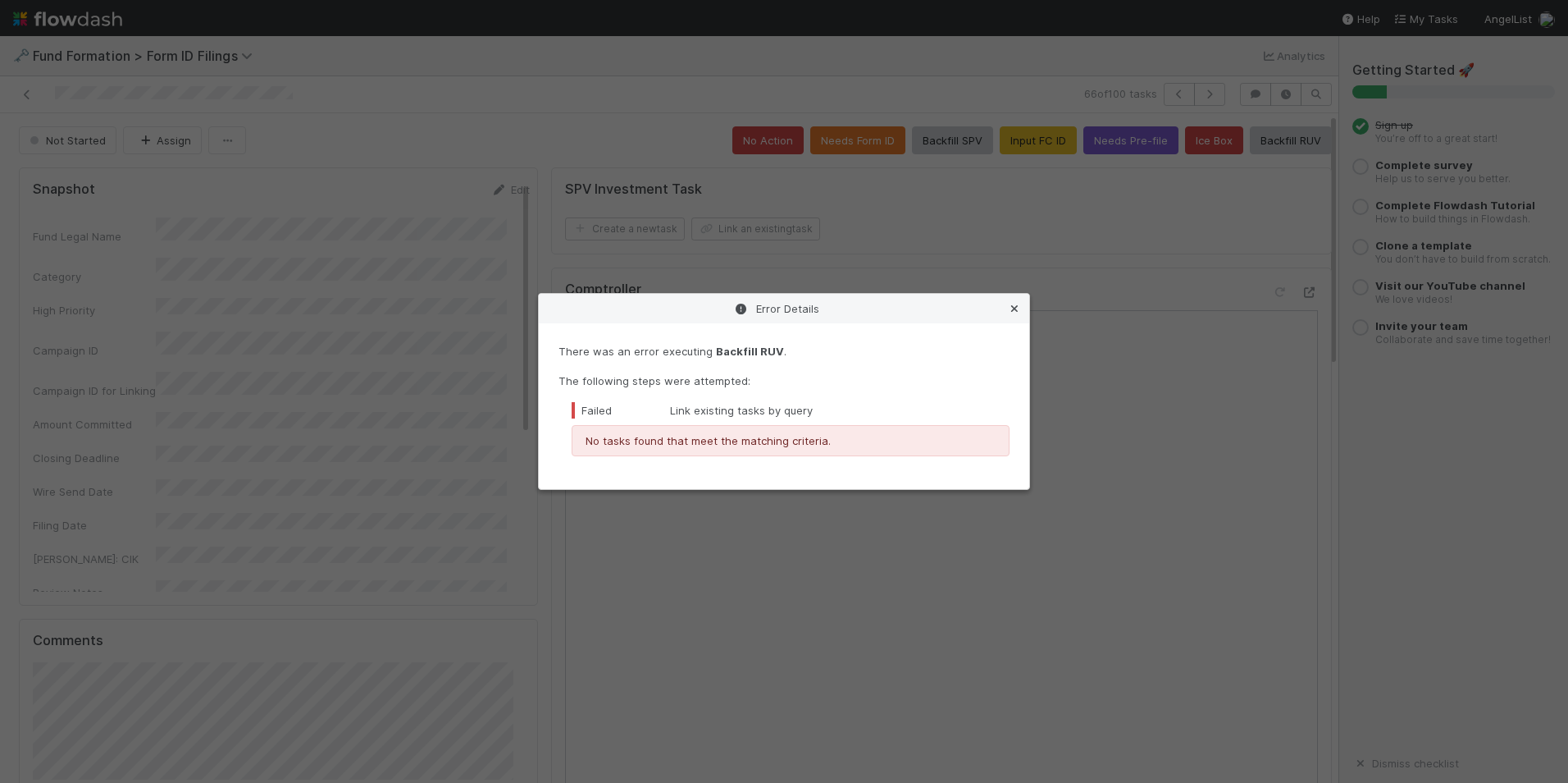
click at [1016, 310] on icon at bounding box center [1014, 309] width 16 height 10
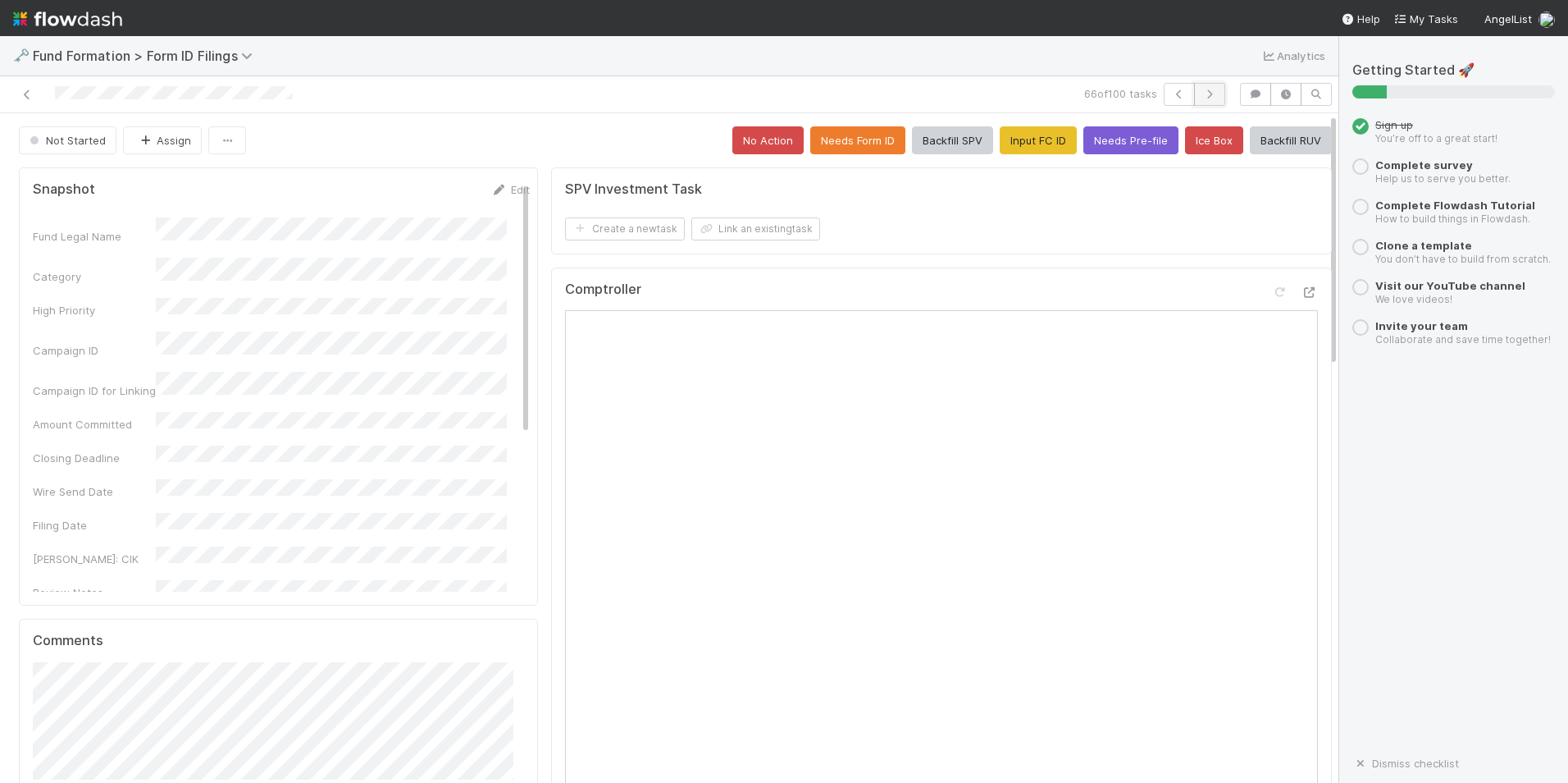
click at [1194, 101] on button "button" at bounding box center [1210, 95] width 31 height 23
click at [1039, 128] on button "Input FC ID" at bounding box center [1038, 140] width 77 height 28
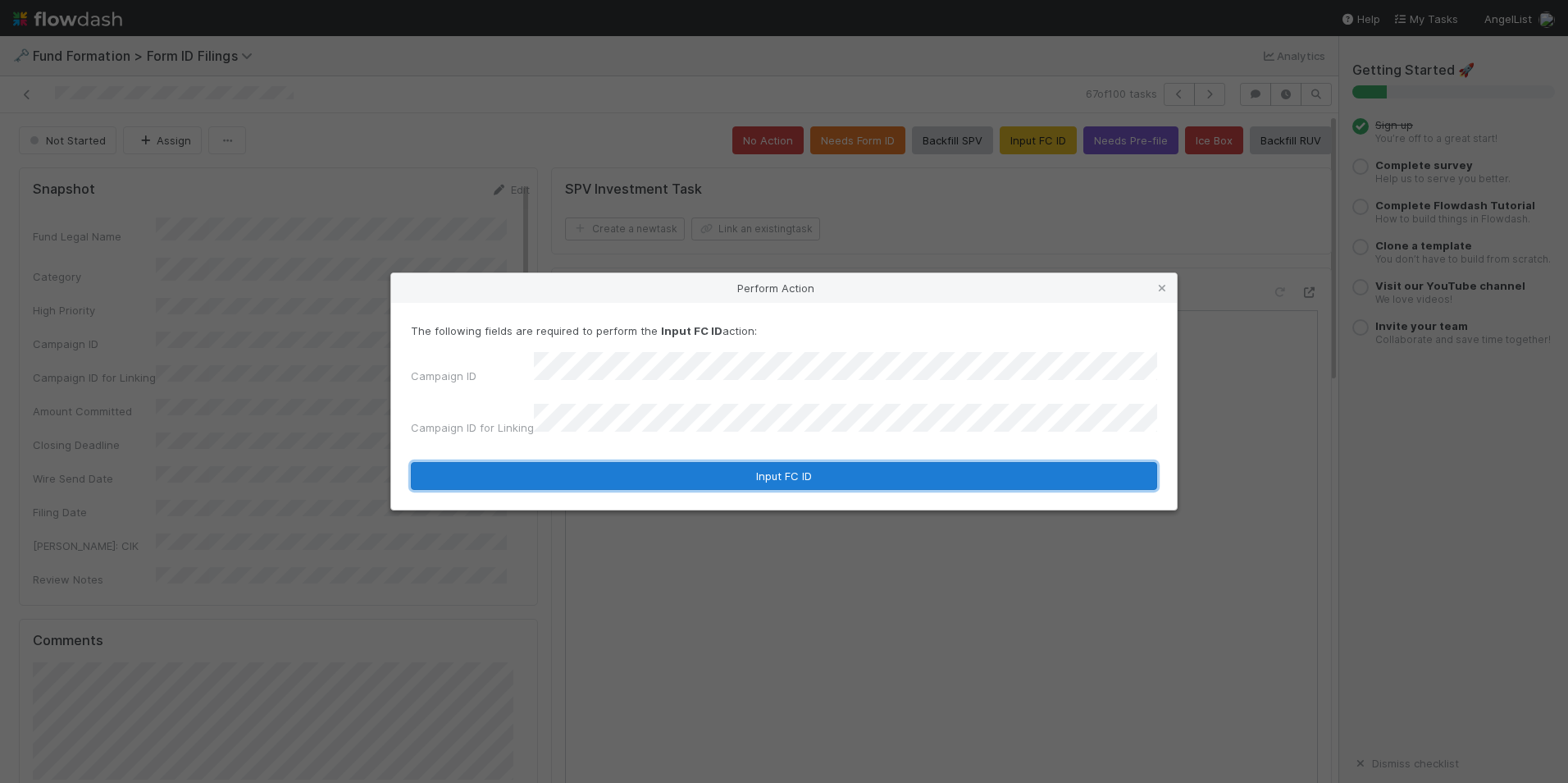
click at [631, 464] on button "Input FC ID" at bounding box center [784, 476] width 746 height 28
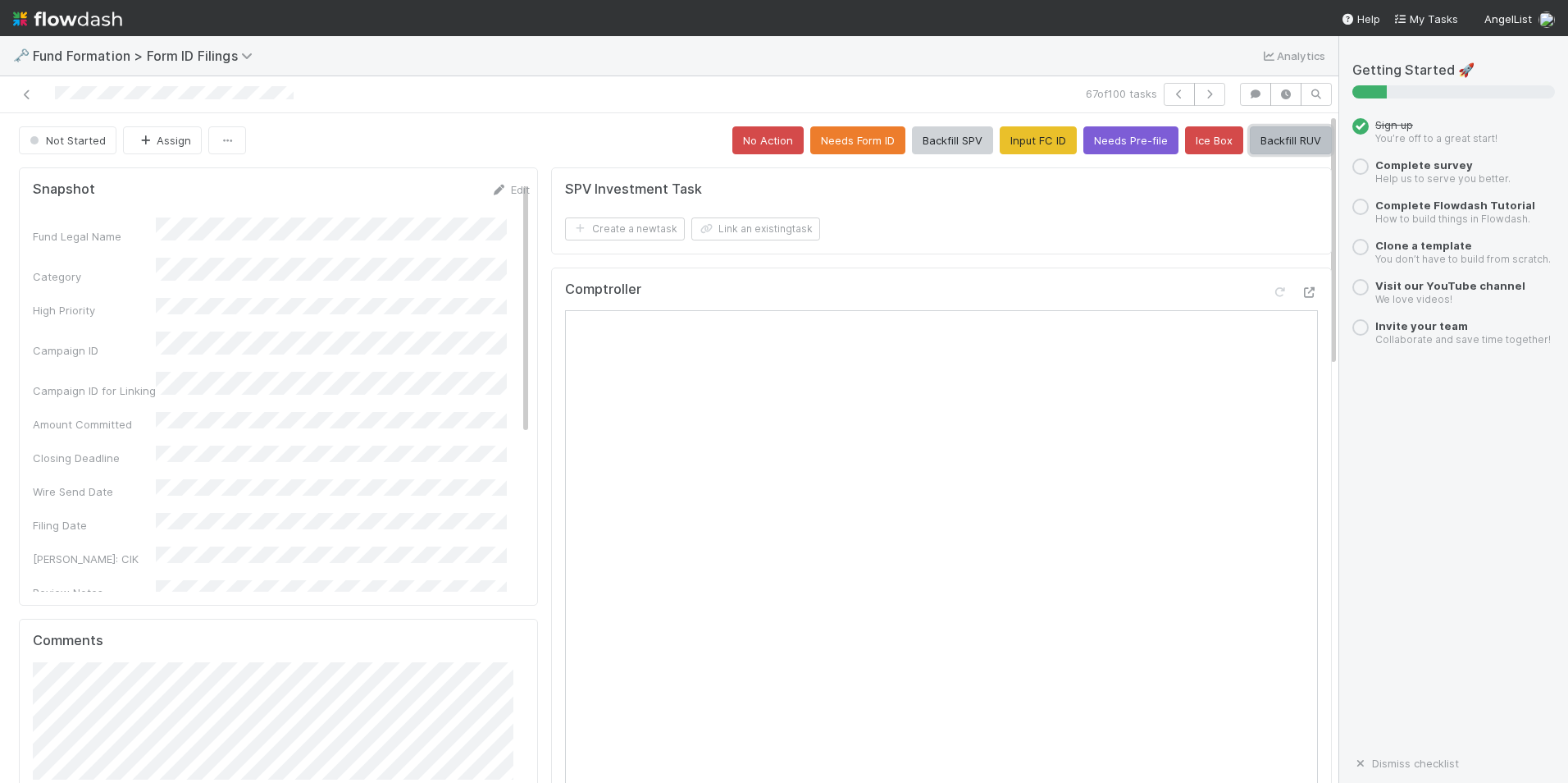
click at [1261, 143] on button "Backfill RUV" at bounding box center [1291, 140] width 82 height 28
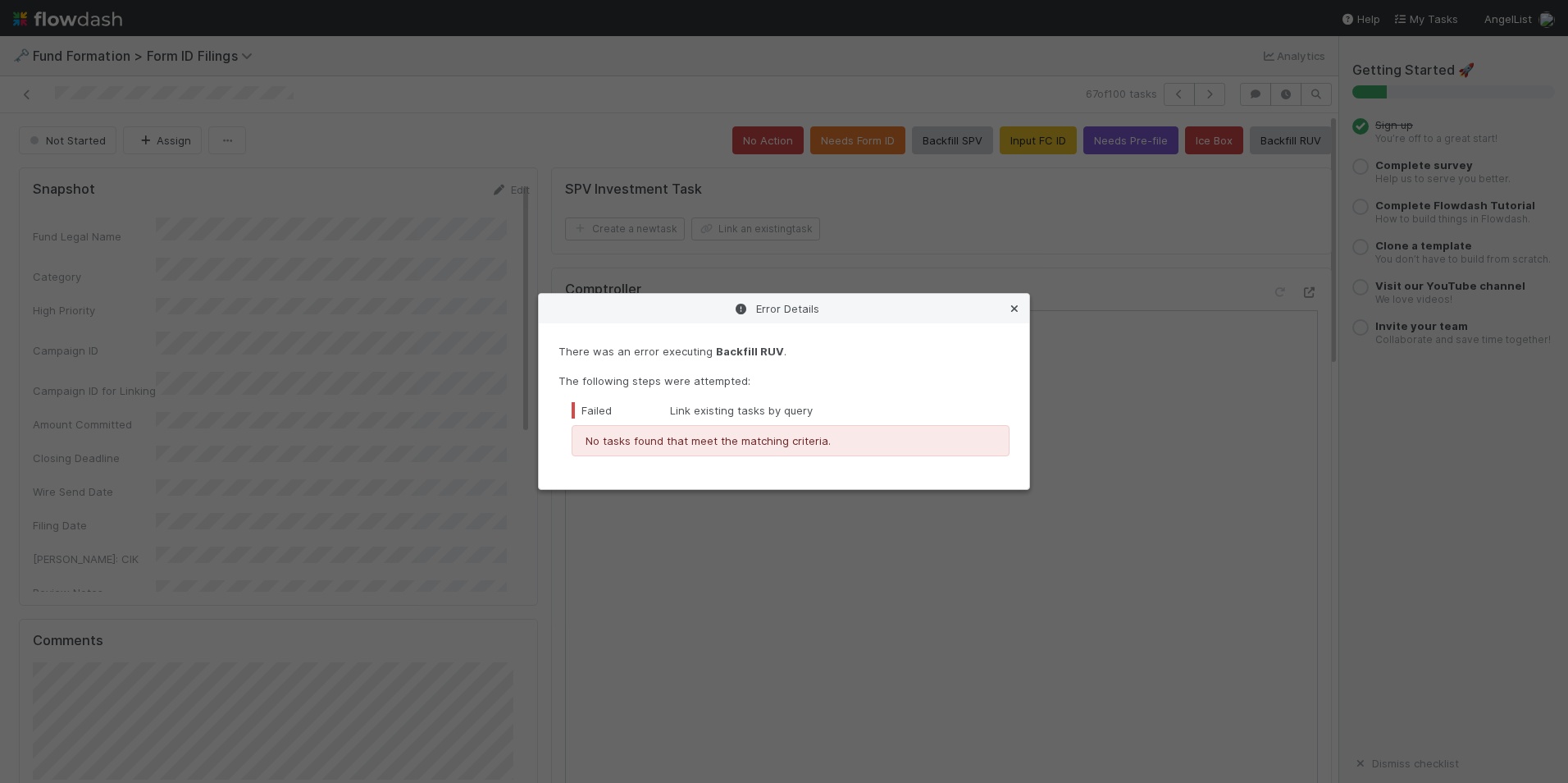
click at [1014, 310] on icon at bounding box center [1014, 309] width 16 height 10
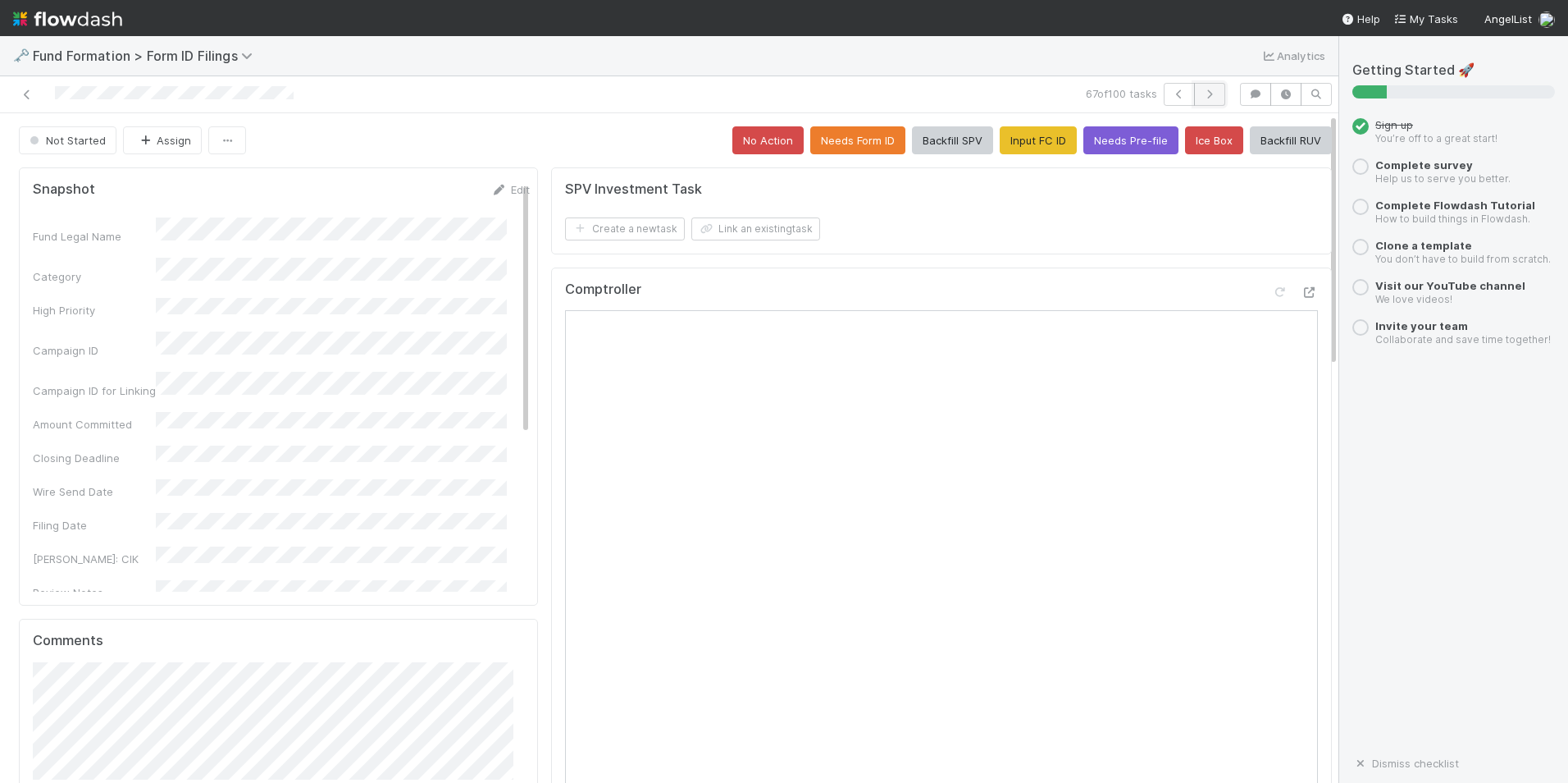
click at [1201, 92] on icon "button" at bounding box center [1209, 94] width 16 height 10
click at [1023, 146] on button "Input FC ID" at bounding box center [1038, 140] width 77 height 28
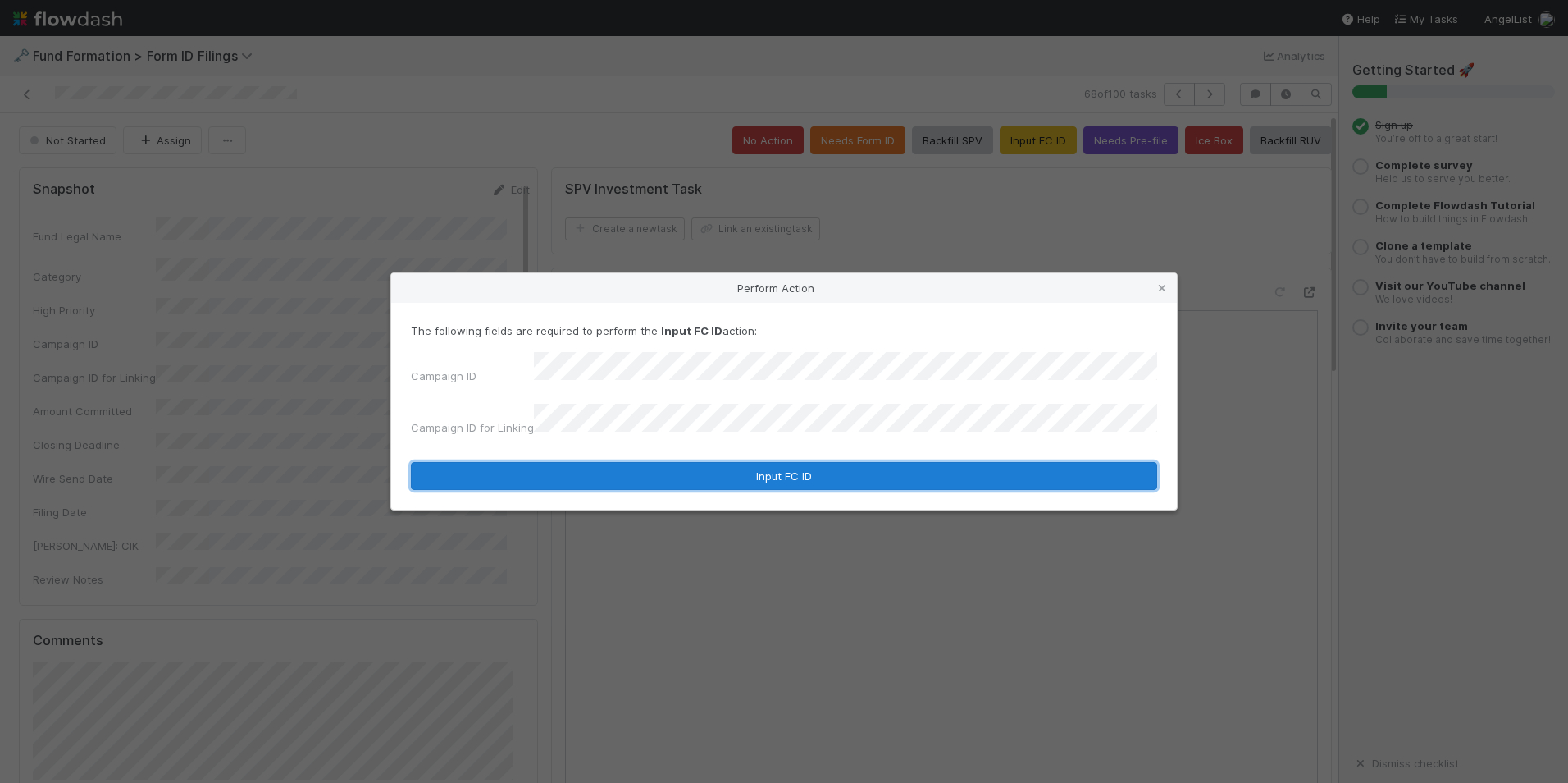
click at [646, 462] on button "Input FC ID" at bounding box center [784, 476] width 746 height 28
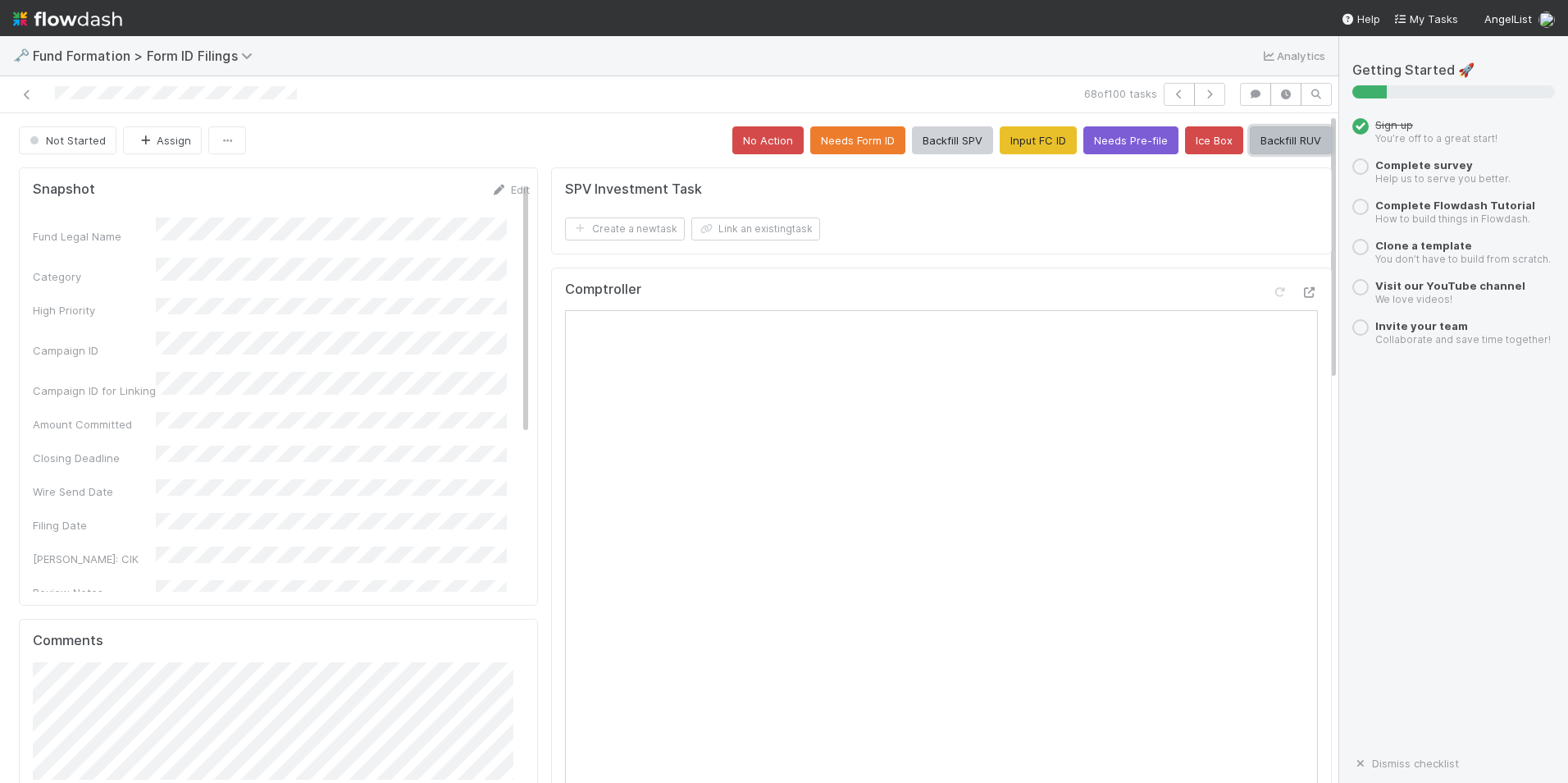
click at [1270, 145] on button "Backfill RUV" at bounding box center [1291, 140] width 82 height 28
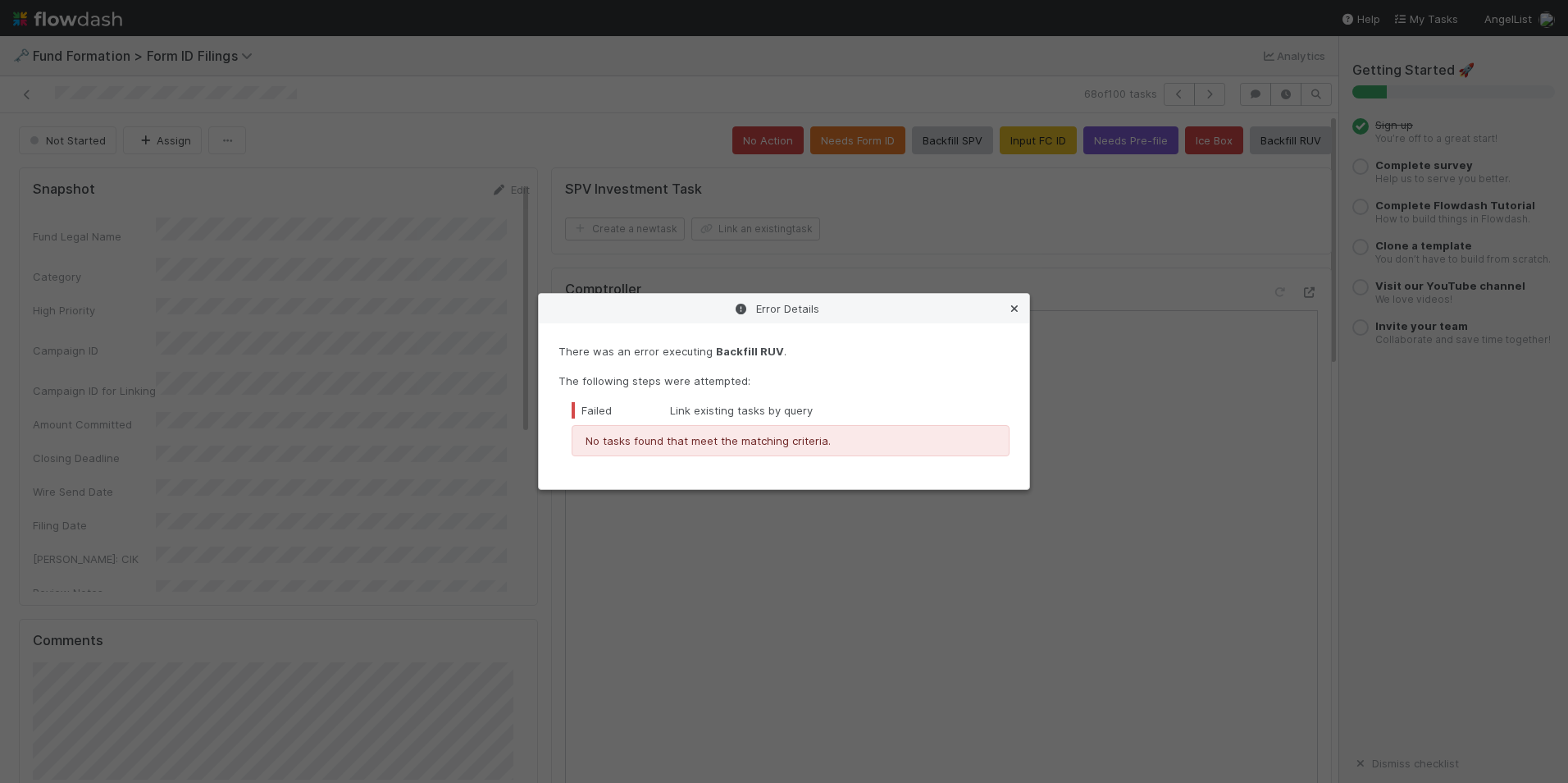
click at [1004, 311] on div "Error Details" at bounding box center [784, 309] width 491 height 29
click at [1014, 316] on link at bounding box center [1014, 308] width 16 height 16
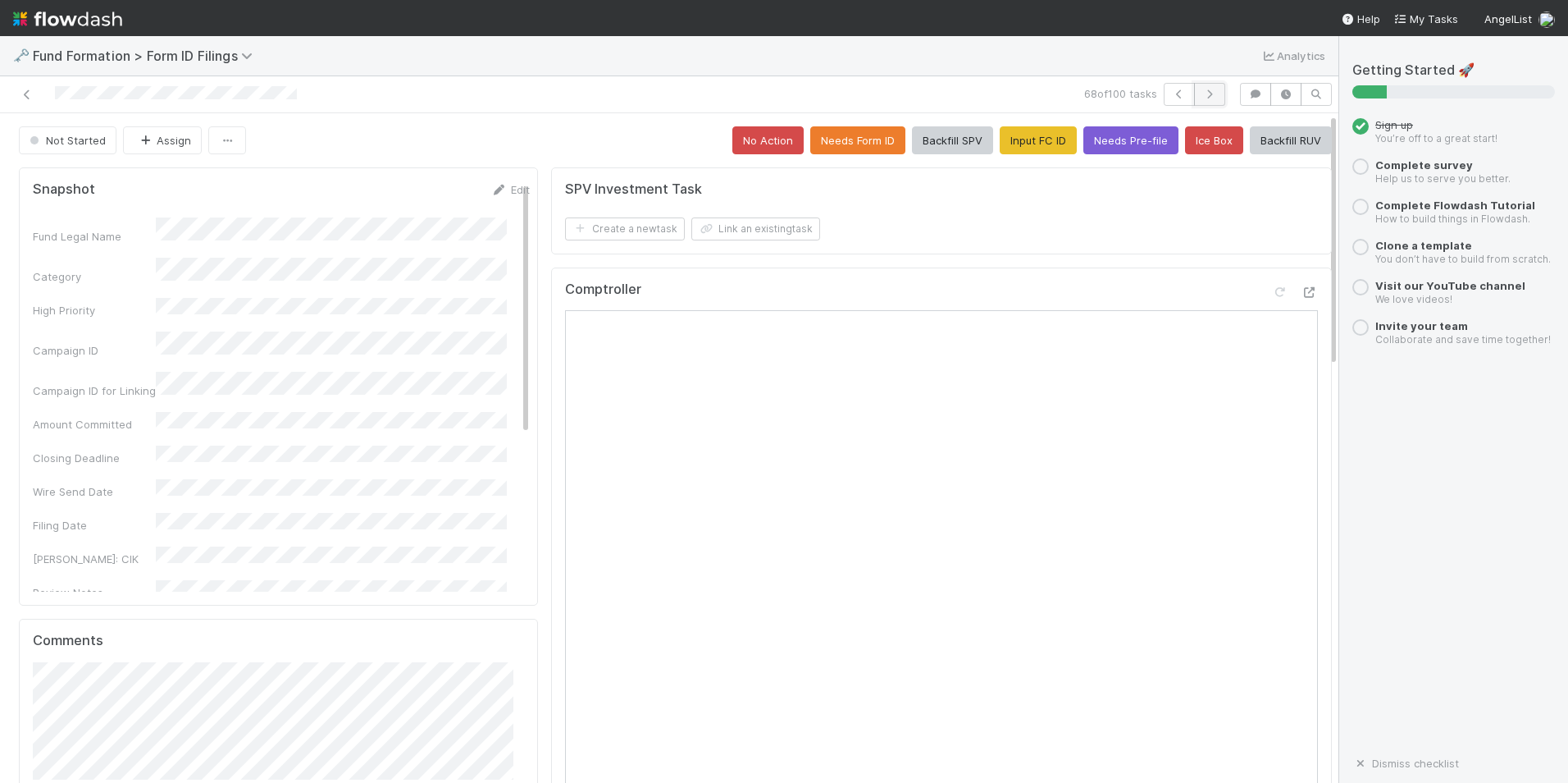
click at [1201, 98] on icon "button" at bounding box center [1209, 94] width 16 height 10
click at [1166, 100] on button "button" at bounding box center [1180, 95] width 31 height 23
click at [1273, 146] on button "Backfill RUV" at bounding box center [1291, 140] width 82 height 28
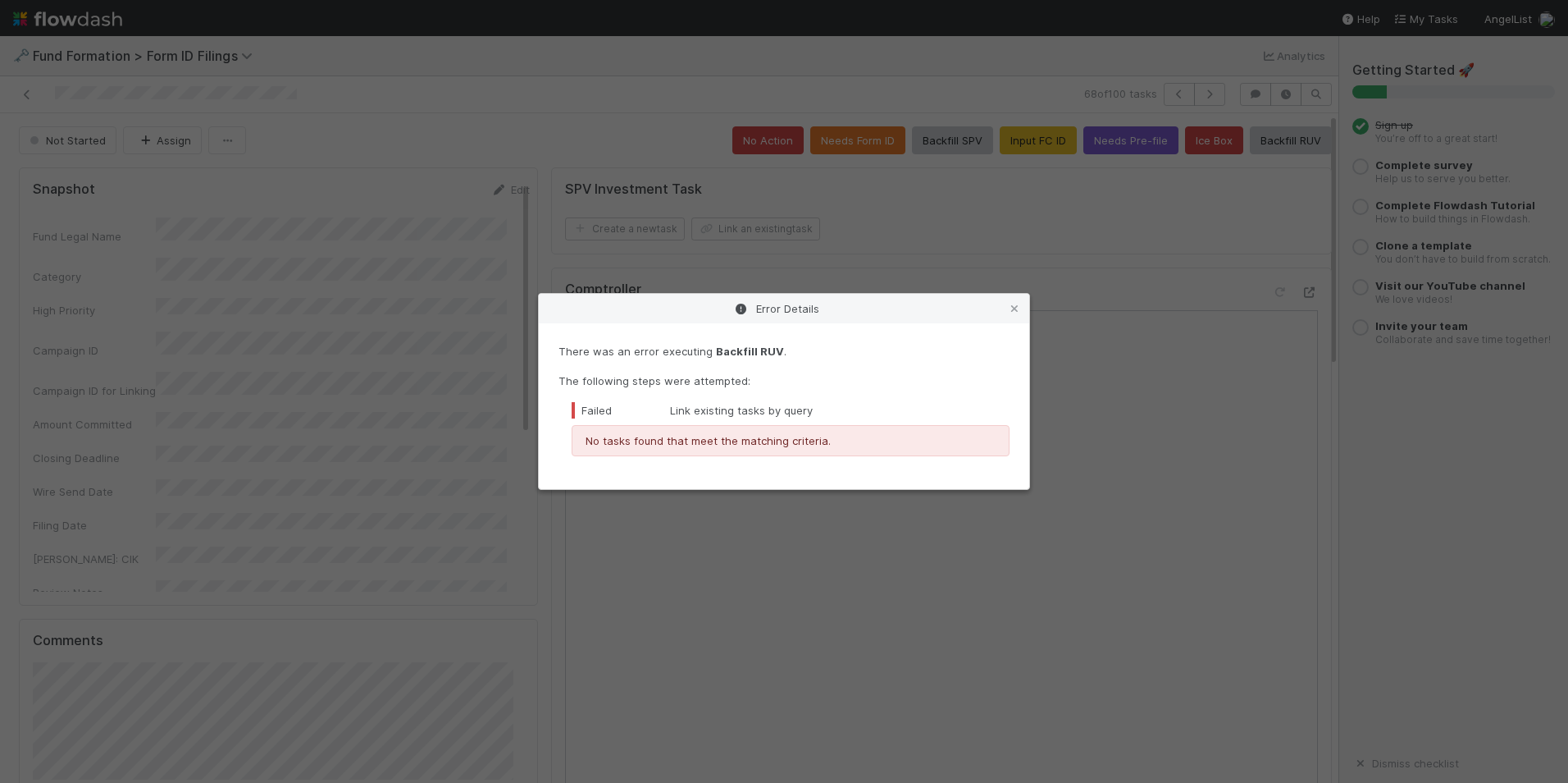
click at [1017, 298] on div "Error Details" at bounding box center [784, 309] width 491 height 29
click at [1015, 309] on icon at bounding box center [1014, 309] width 16 height 10
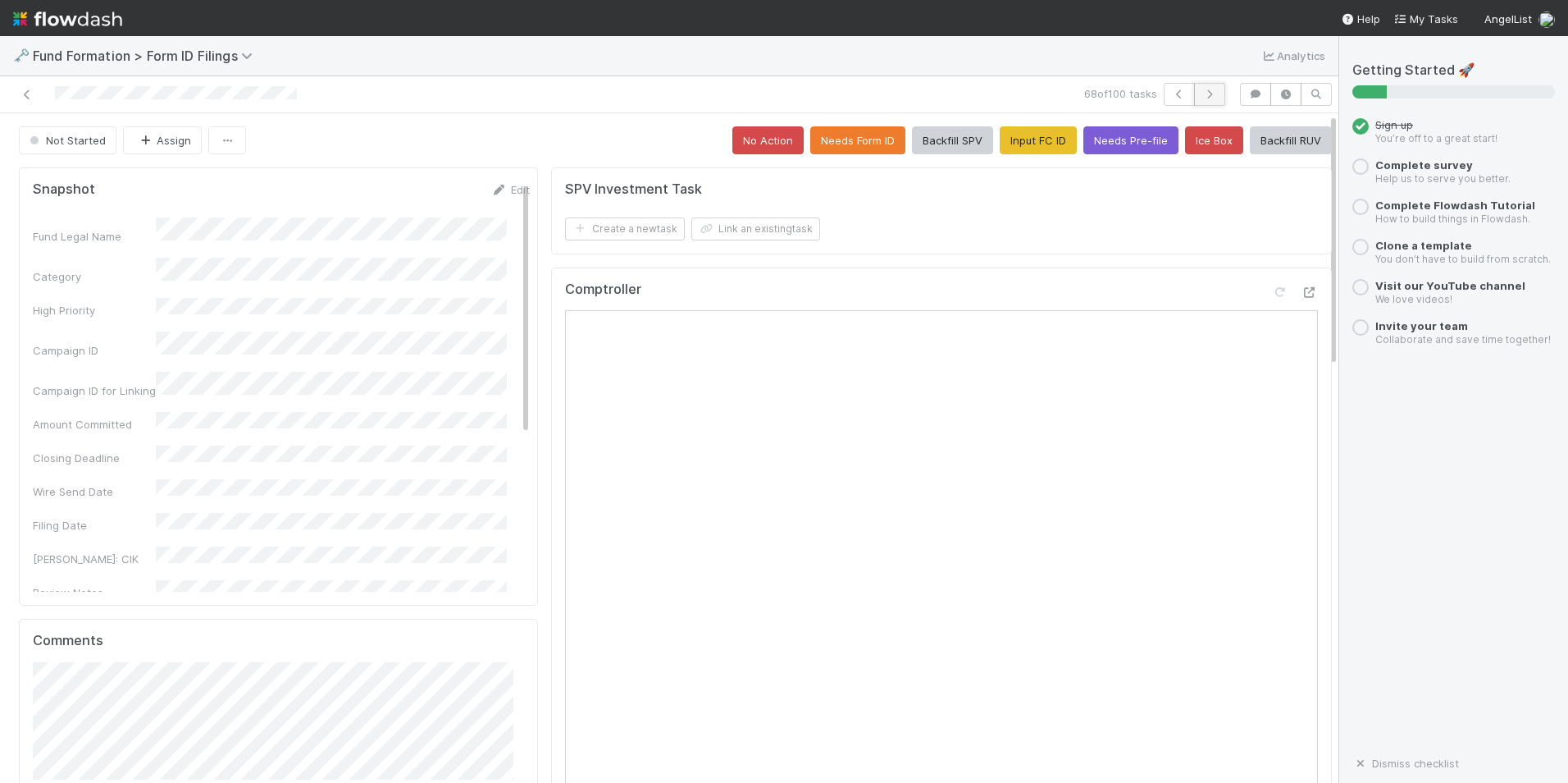
click at [1194, 86] on button "button" at bounding box center [1210, 95] width 31 height 23
click at [1265, 132] on button "Backfill RUV" at bounding box center [1291, 140] width 82 height 28
click at [1016, 145] on button "Input FC ID" at bounding box center [1038, 140] width 77 height 28
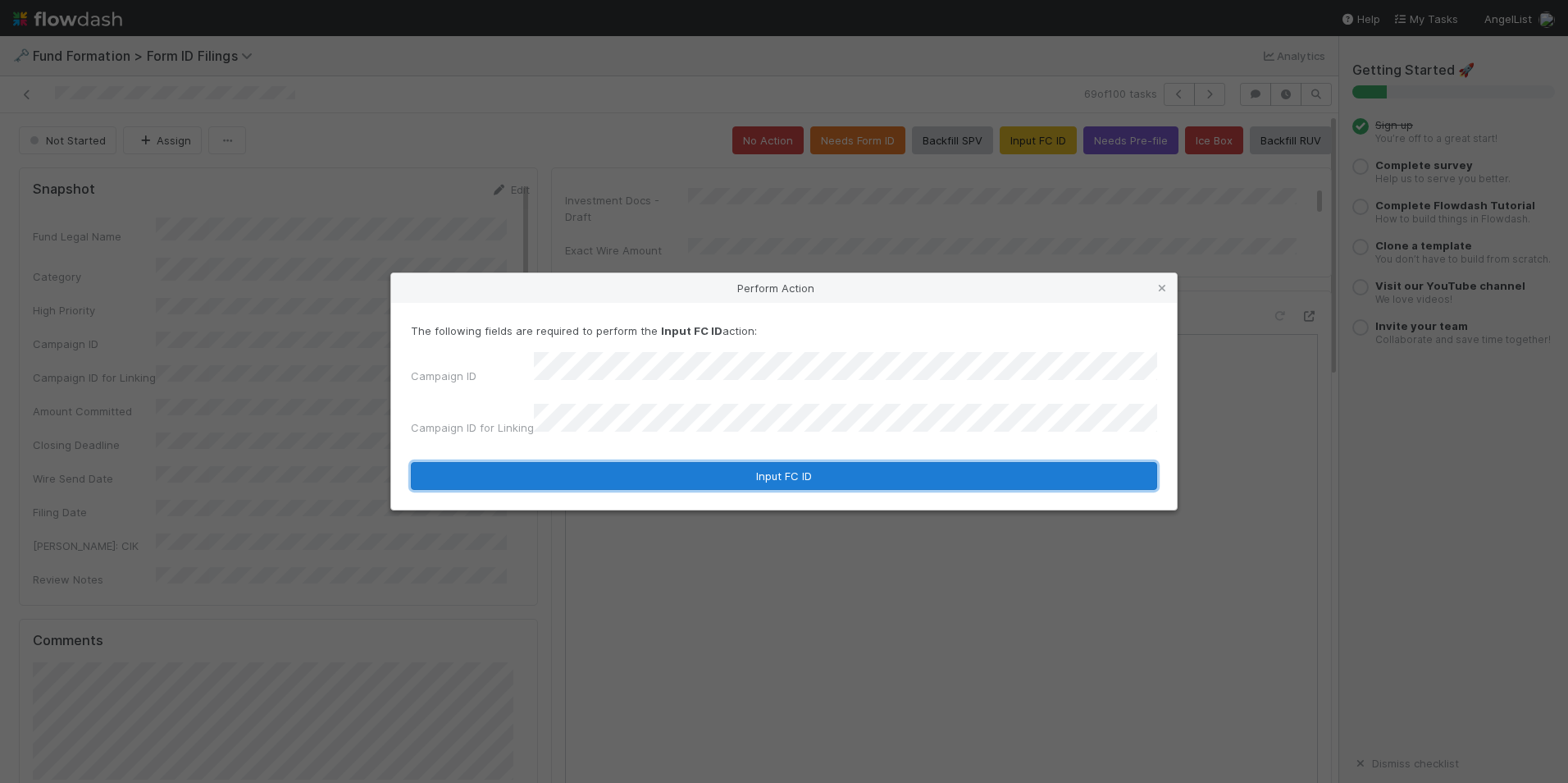
click at [756, 462] on button "Input FC ID" at bounding box center [784, 476] width 746 height 28
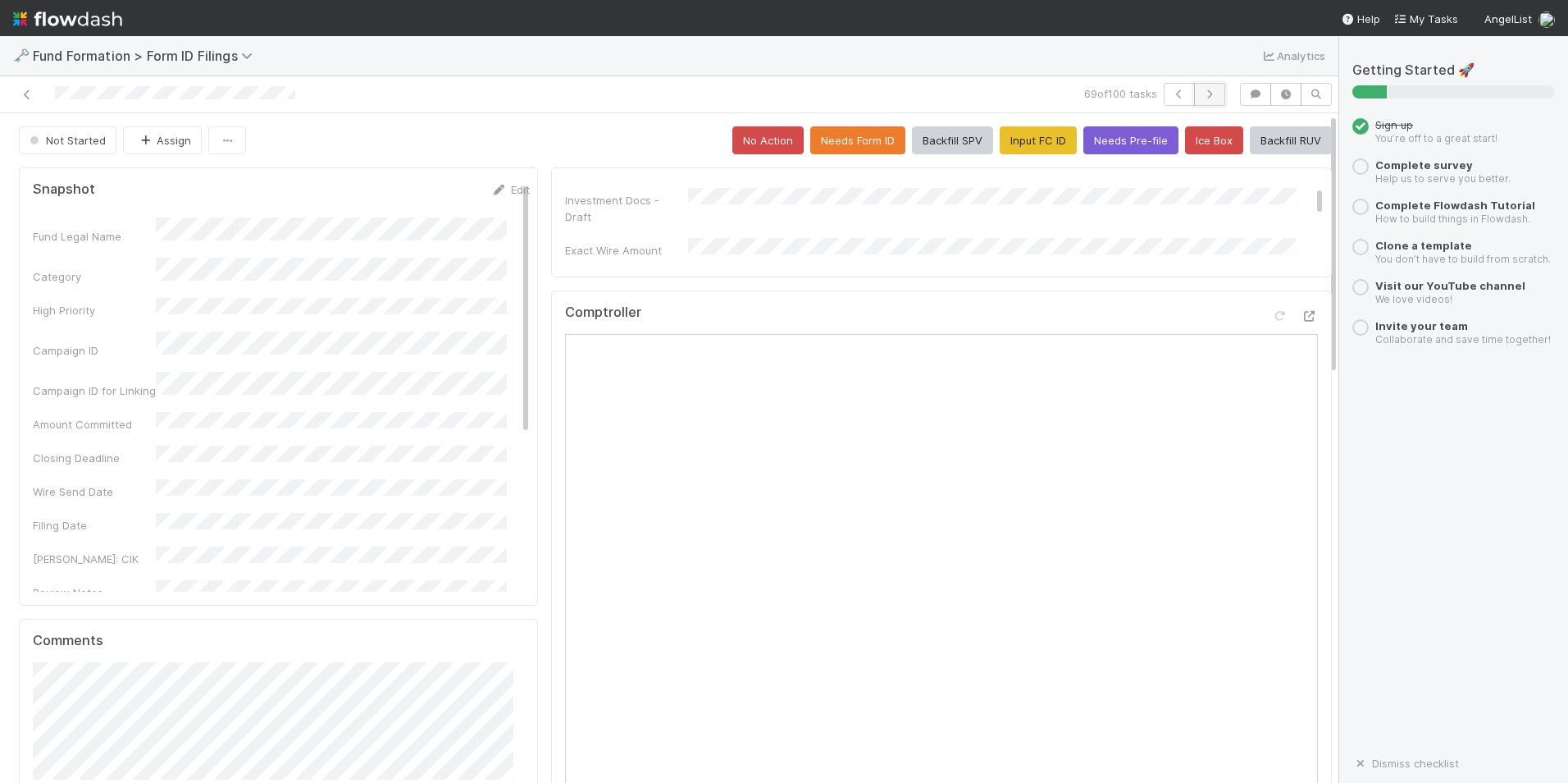
click at [1203, 98] on icon "button" at bounding box center [1209, 94] width 16 height 10
click at [1013, 149] on button "Input FC ID" at bounding box center [1038, 140] width 77 height 28
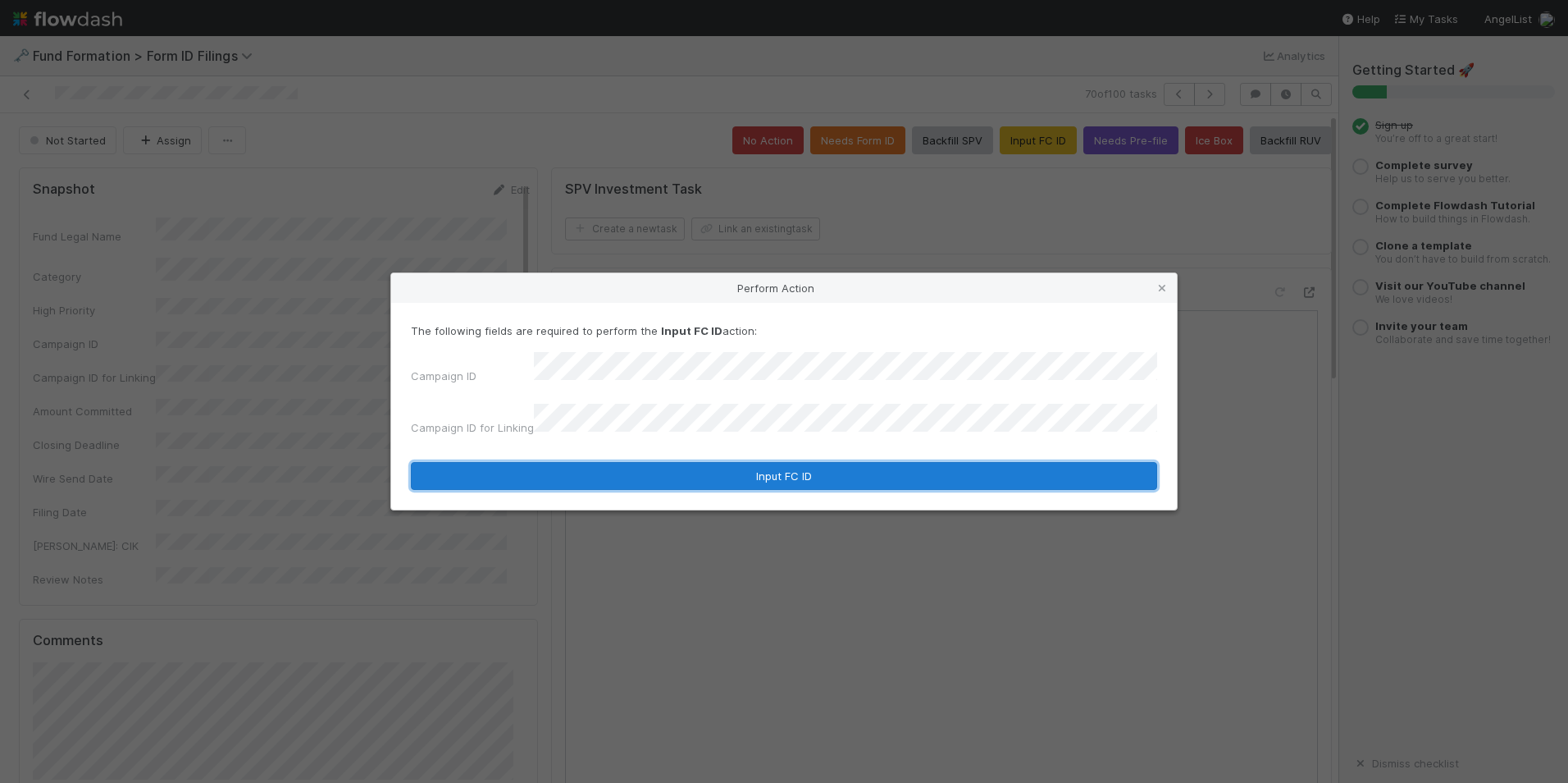
click at [742, 462] on button "Input FC ID" at bounding box center [784, 476] width 746 height 28
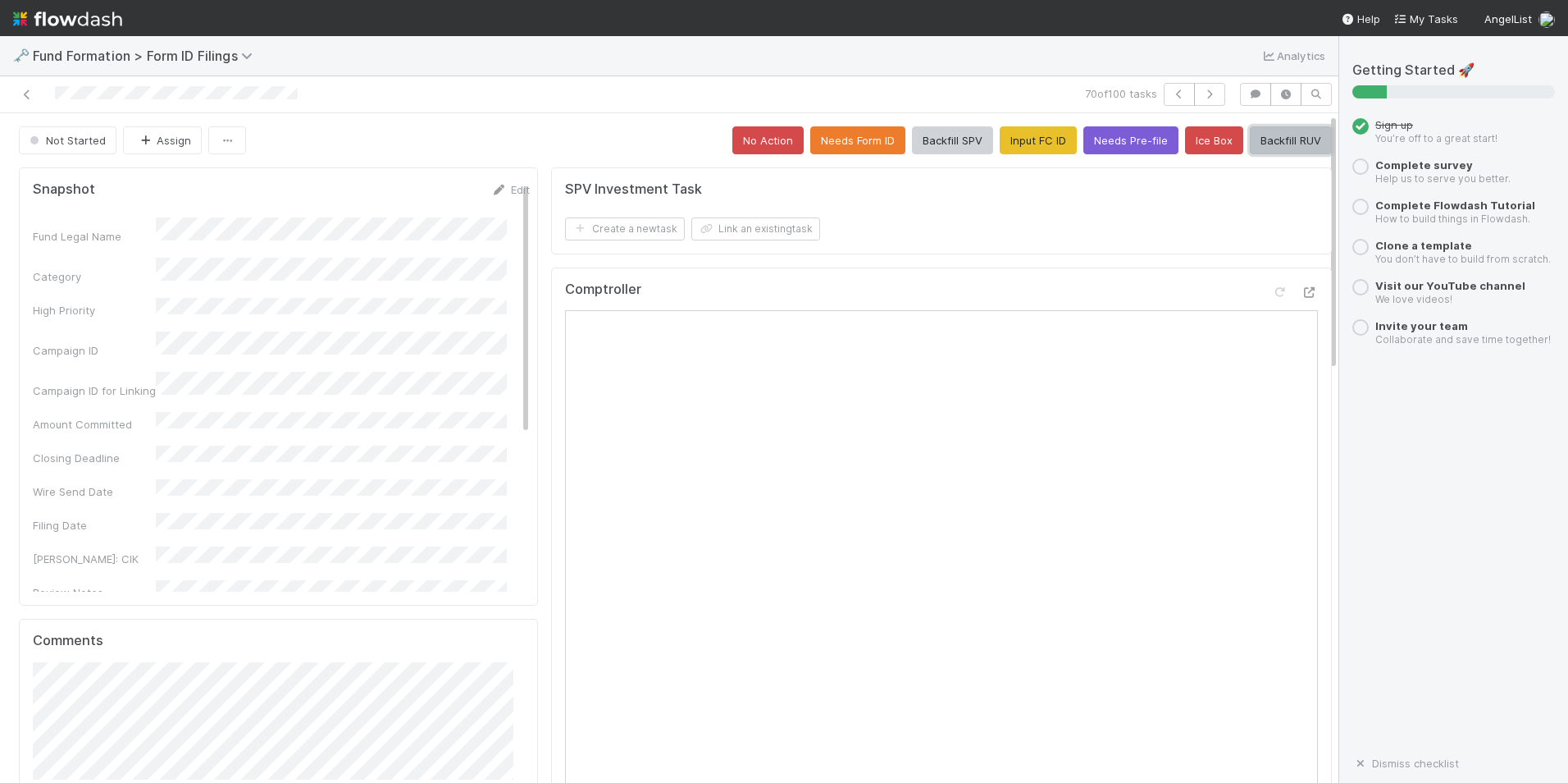
click at [1265, 144] on button "Backfill RUV" at bounding box center [1291, 140] width 82 height 28
click at [1194, 101] on button "button" at bounding box center [1210, 95] width 31 height 23
click at [1005, 139] on button "Input FC ID" at bounding box center [1038, 140] width 77 height 28
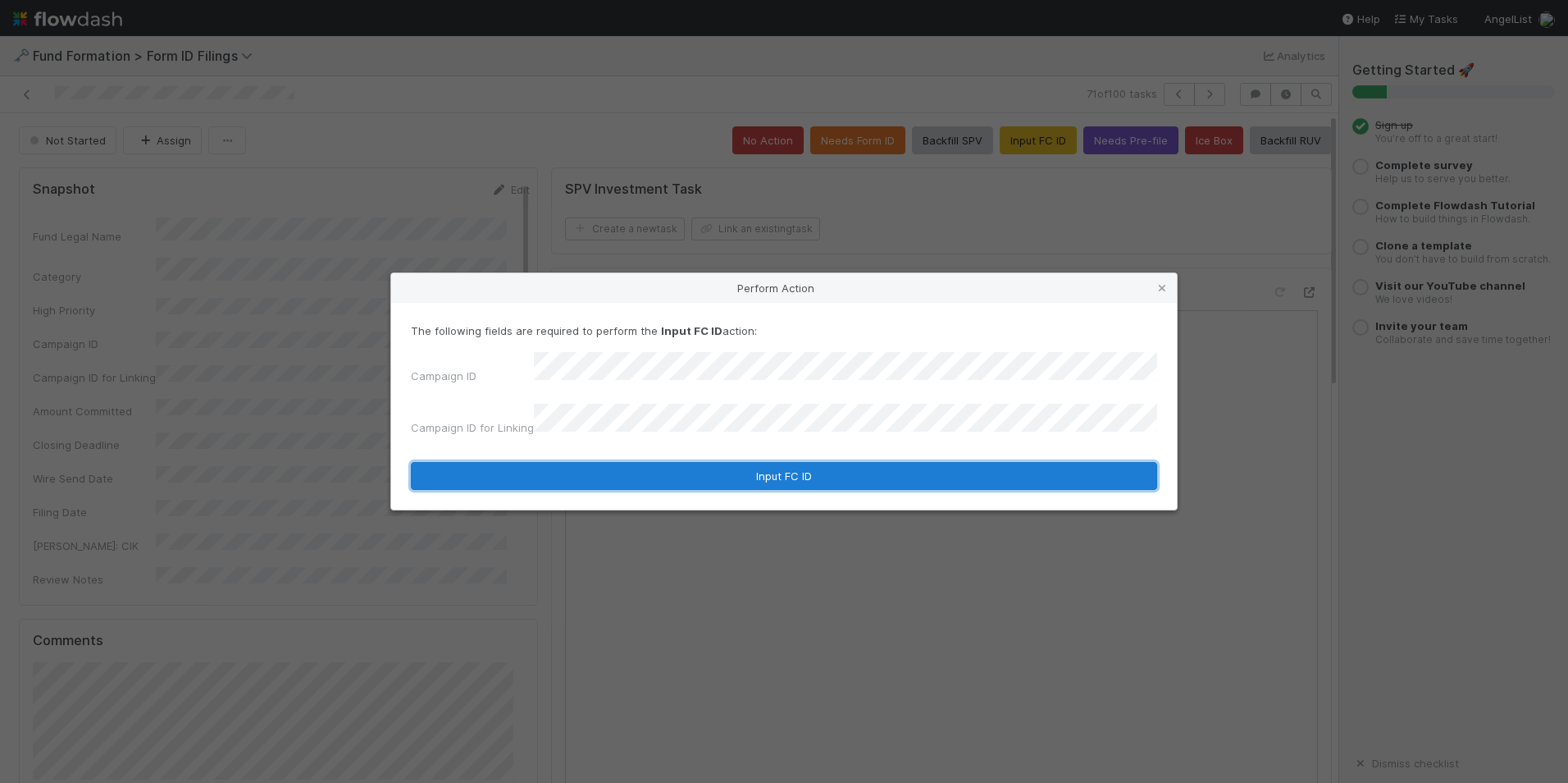
click at [738, 462] on button "Input FC ID" at bounding box center [784, 476] width 746 height 28
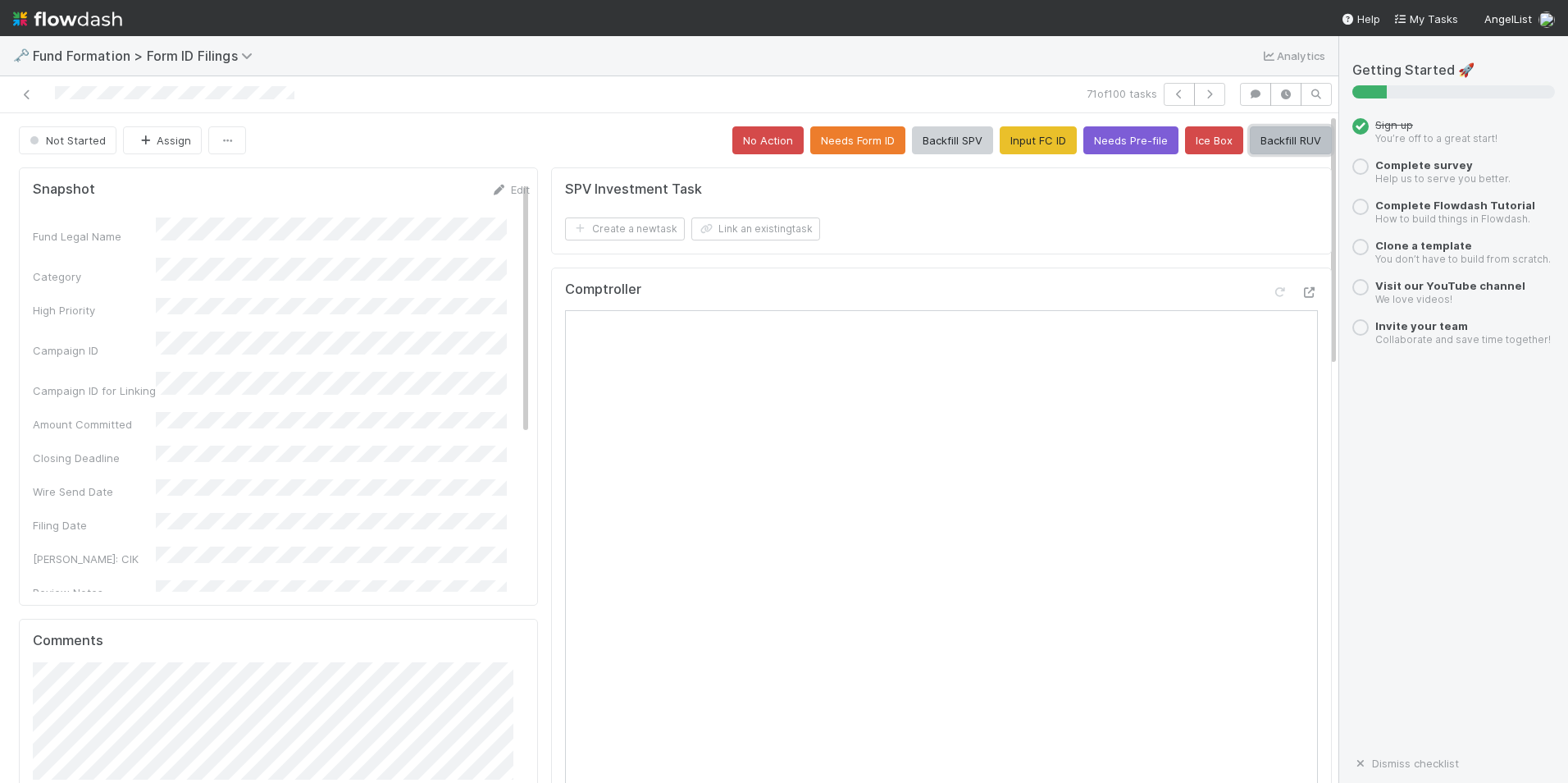
click at [1274, 139] on button "Backfill RUV" at bounding box center [1291, 140] width 82 height 28
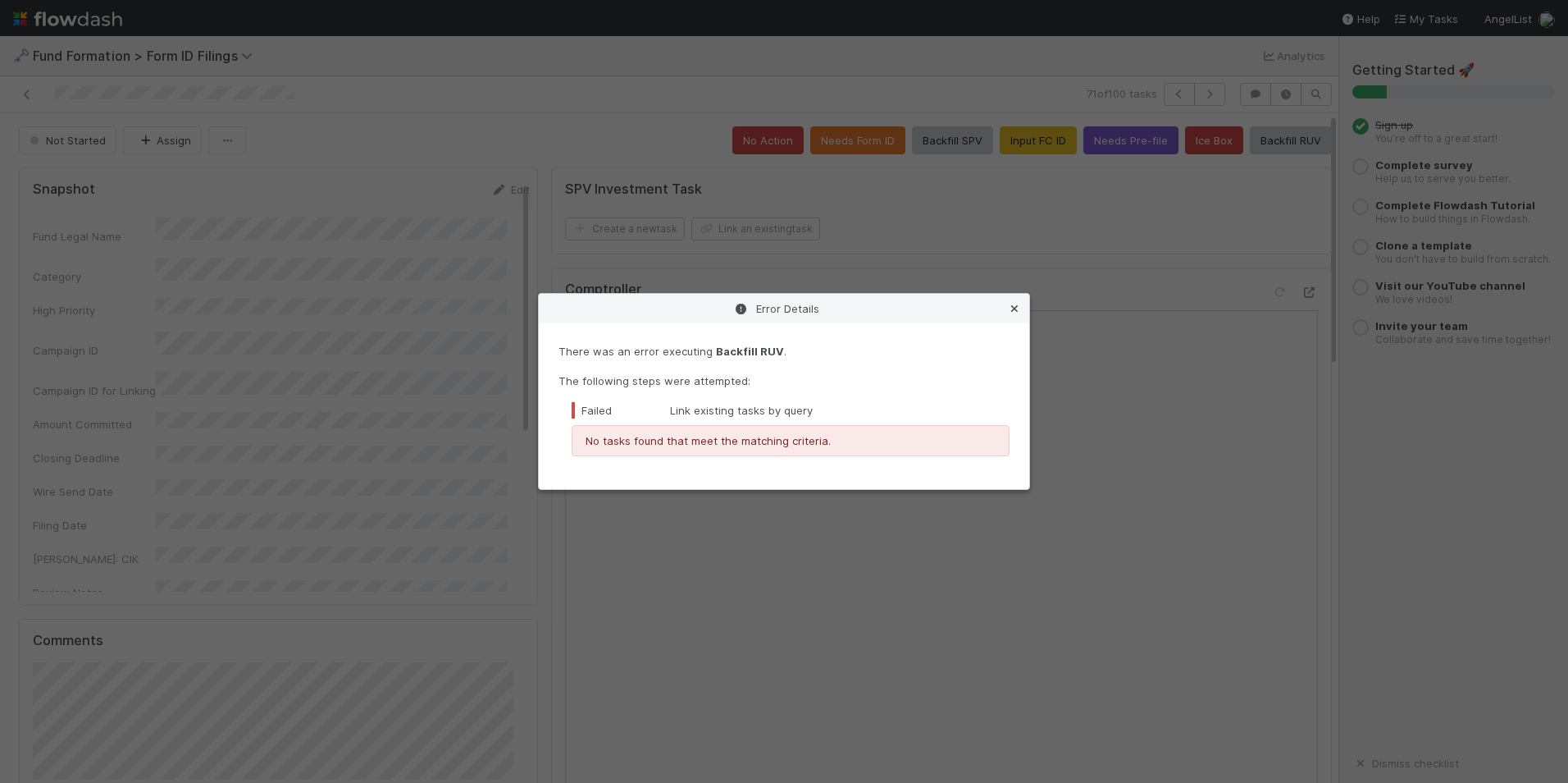
click at [1016, 308] on icon at bounding box center [1014, 309] width 16 height 10
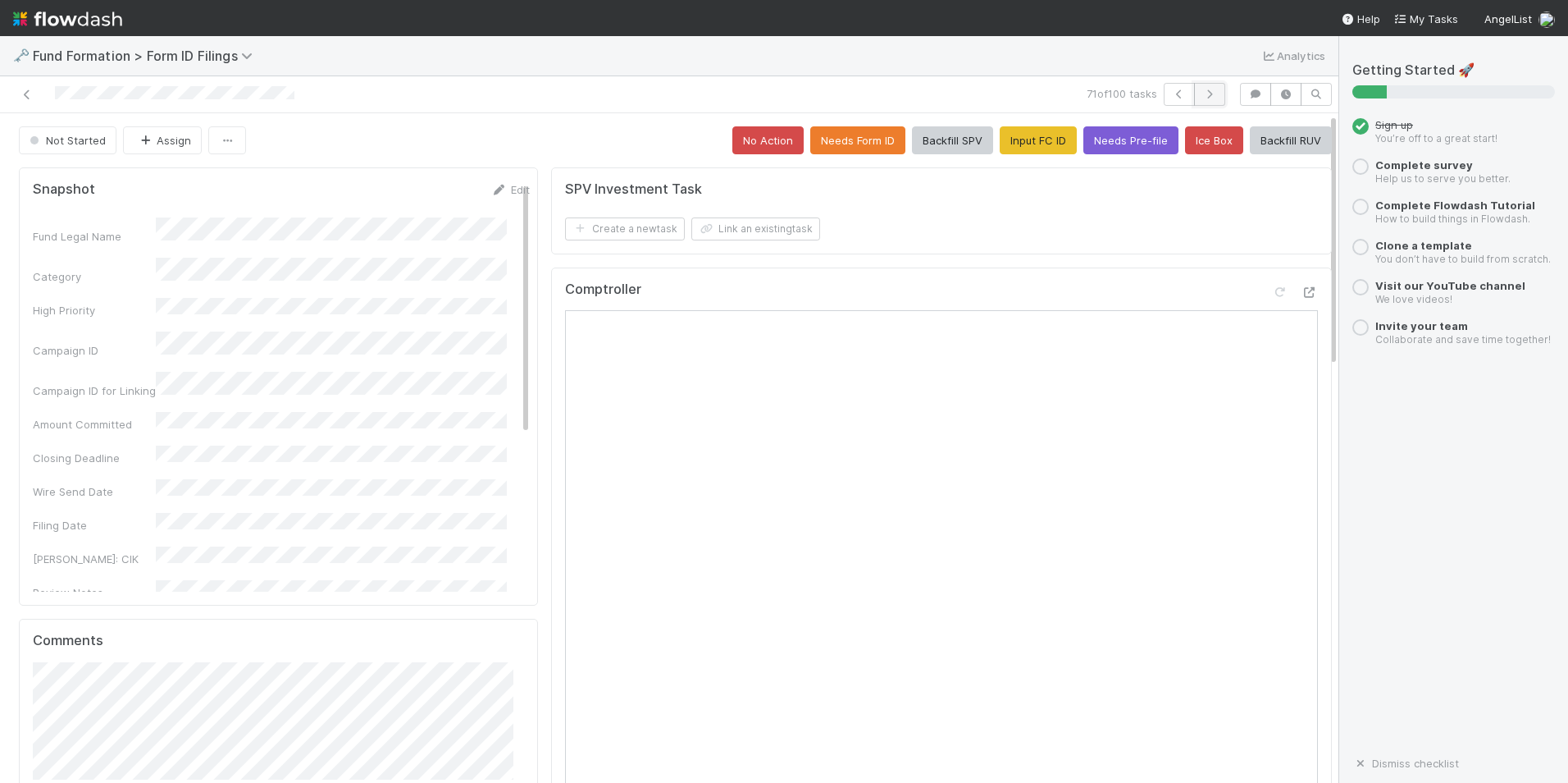
click at [1201, 99] on icon "button" at bounding box center [1209, 94] width 16 height 10
click at [1000, 134] on button "Input FC ID" at bounding box center [1038, 140] width 77 height 28
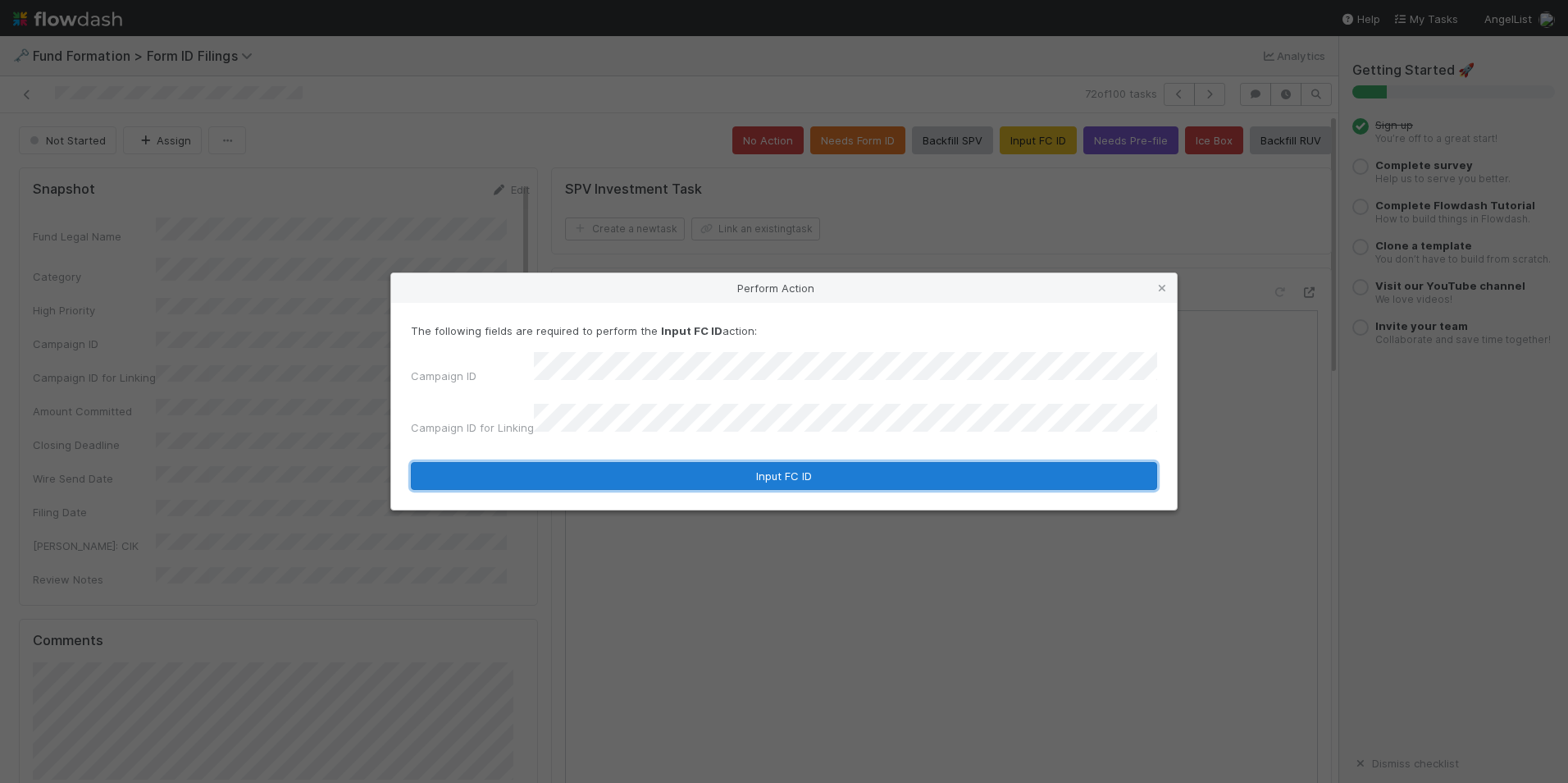
click at [716, 462] on button "Input FC ID" at bounding box center [784, 476] width 746 height 28
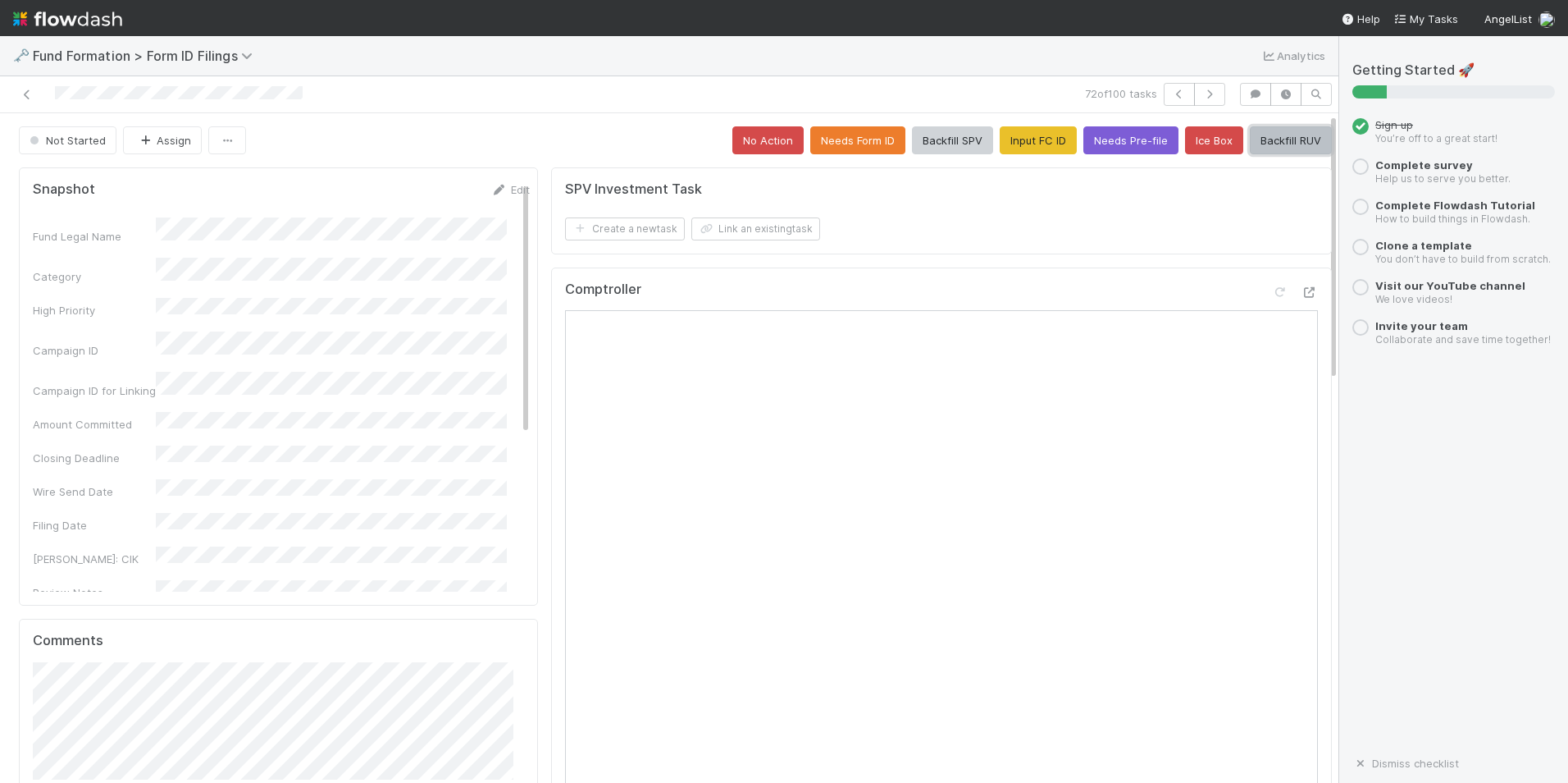
click at [1254, 147] on button "Backfill RUV" at bounding box center [1291, 140] width 82 height 28
click at [1201, 91] on icon "button" at bounding box center [1209, 94] width 16 height 10
click at [1026, 147] on button "Input FC ID" at bounding box center [1038, 140] width 77 height 28
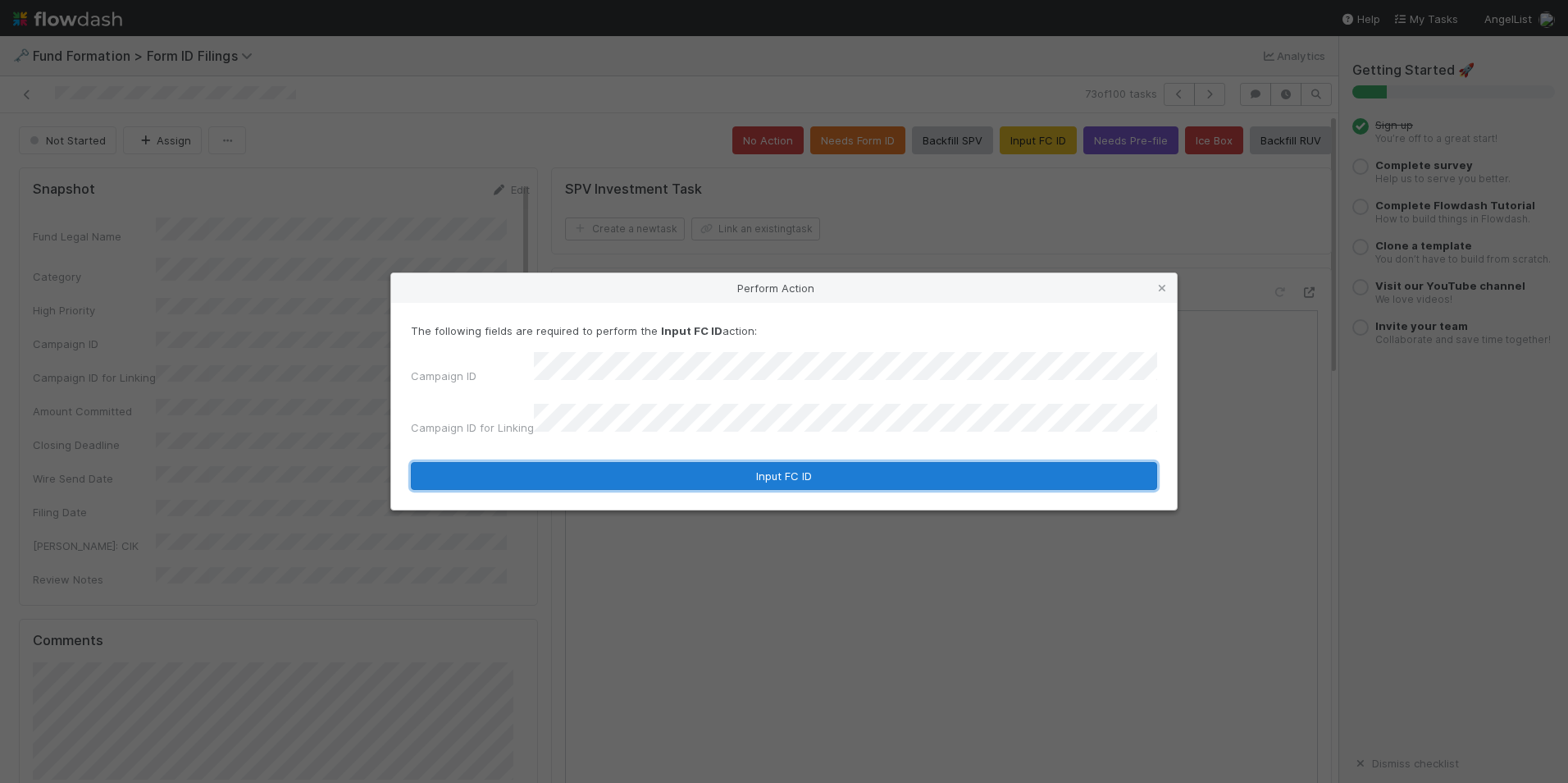
click at [745, 468] on button "Input FC ID" at bounding box center [784, 476] width 746 height 28
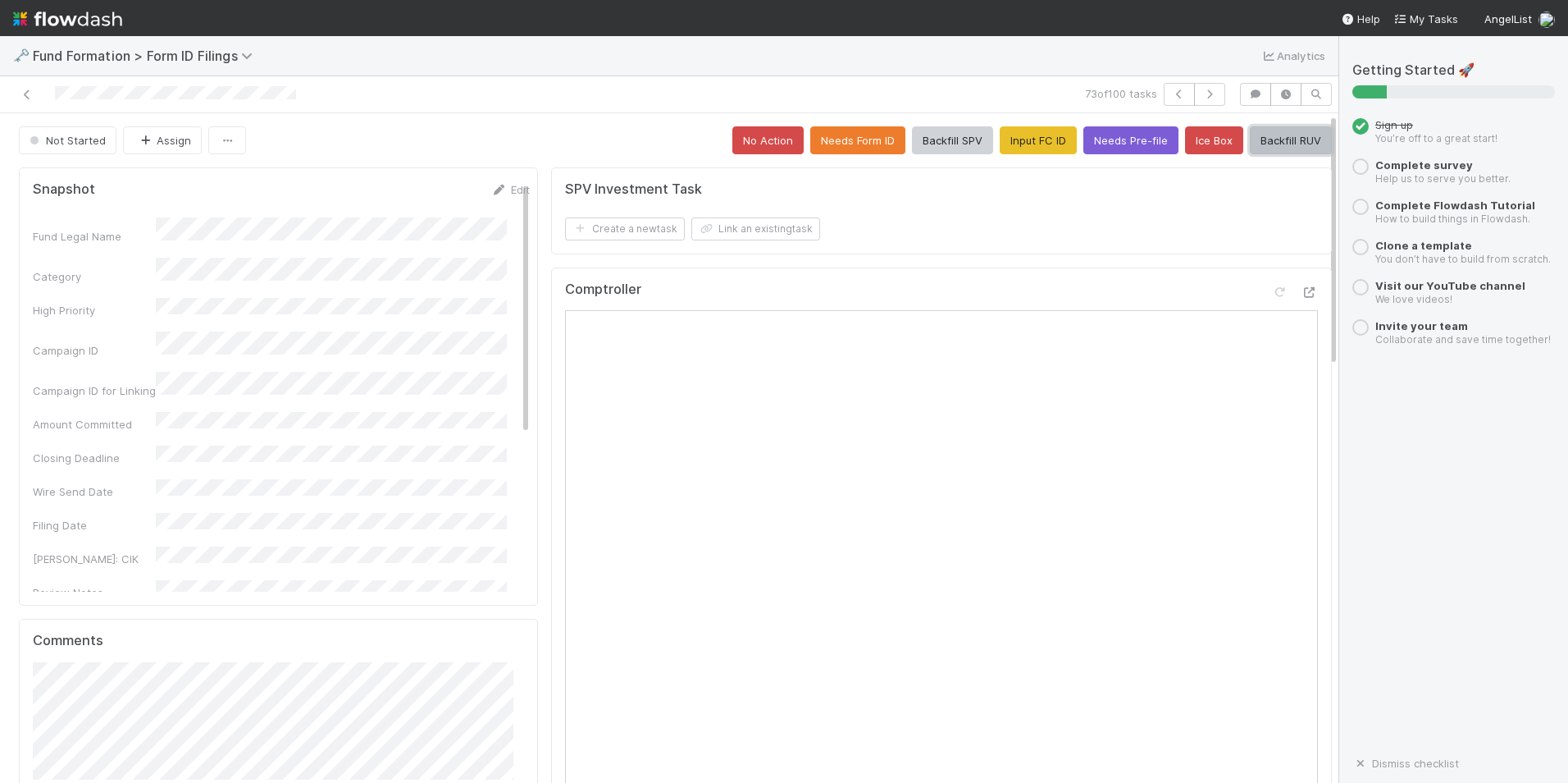
click at [1261, 139] on button "Backfill RUV" at bounding box center [1291, 140] width 82 height 28
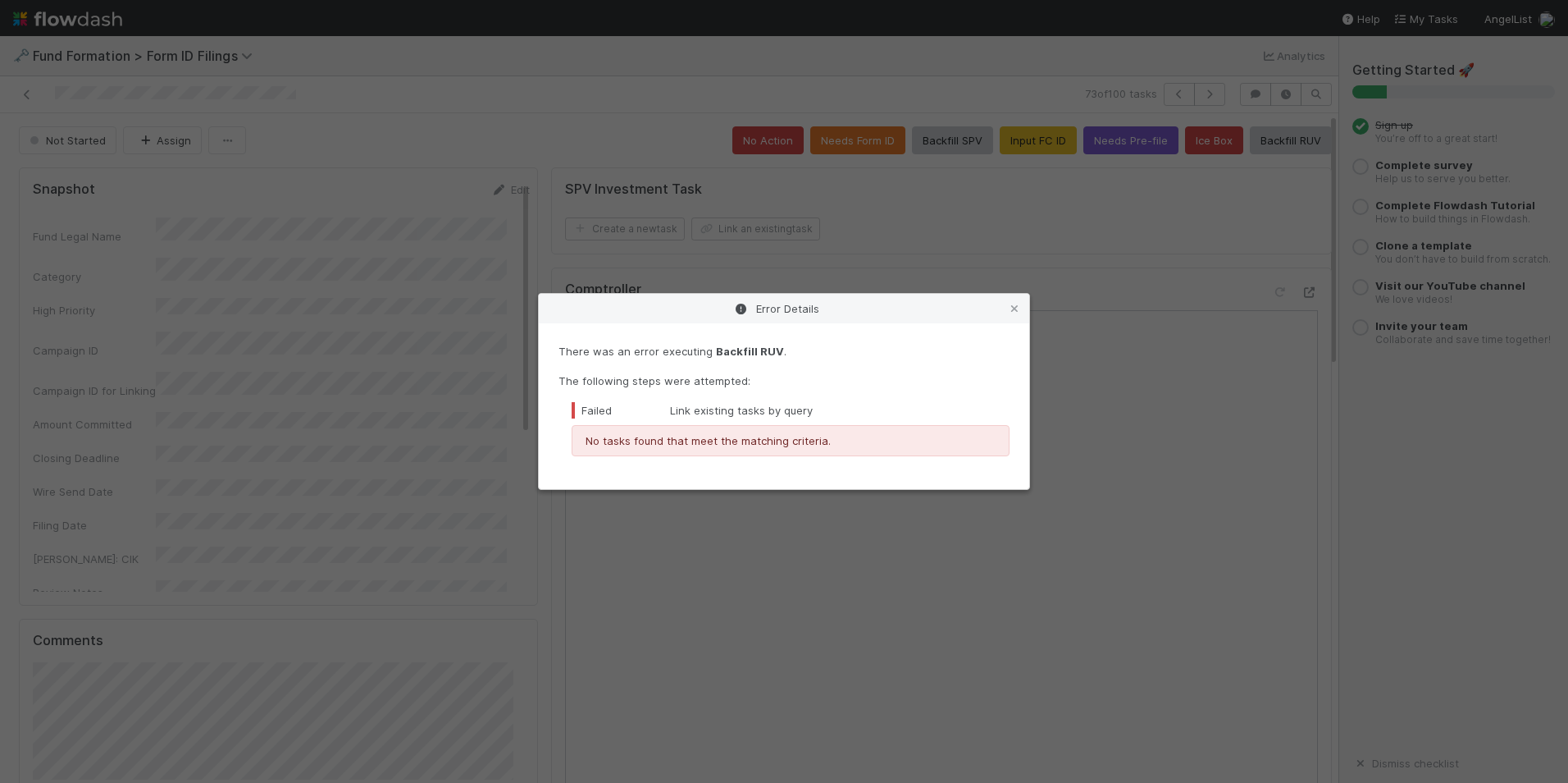
click at [1003, 305] on div "Error Details" at bounding box center [784, 309] width 491 height 29
click at [1012, 309] on icon at bounding box center [1014, 309] width 16 height 10
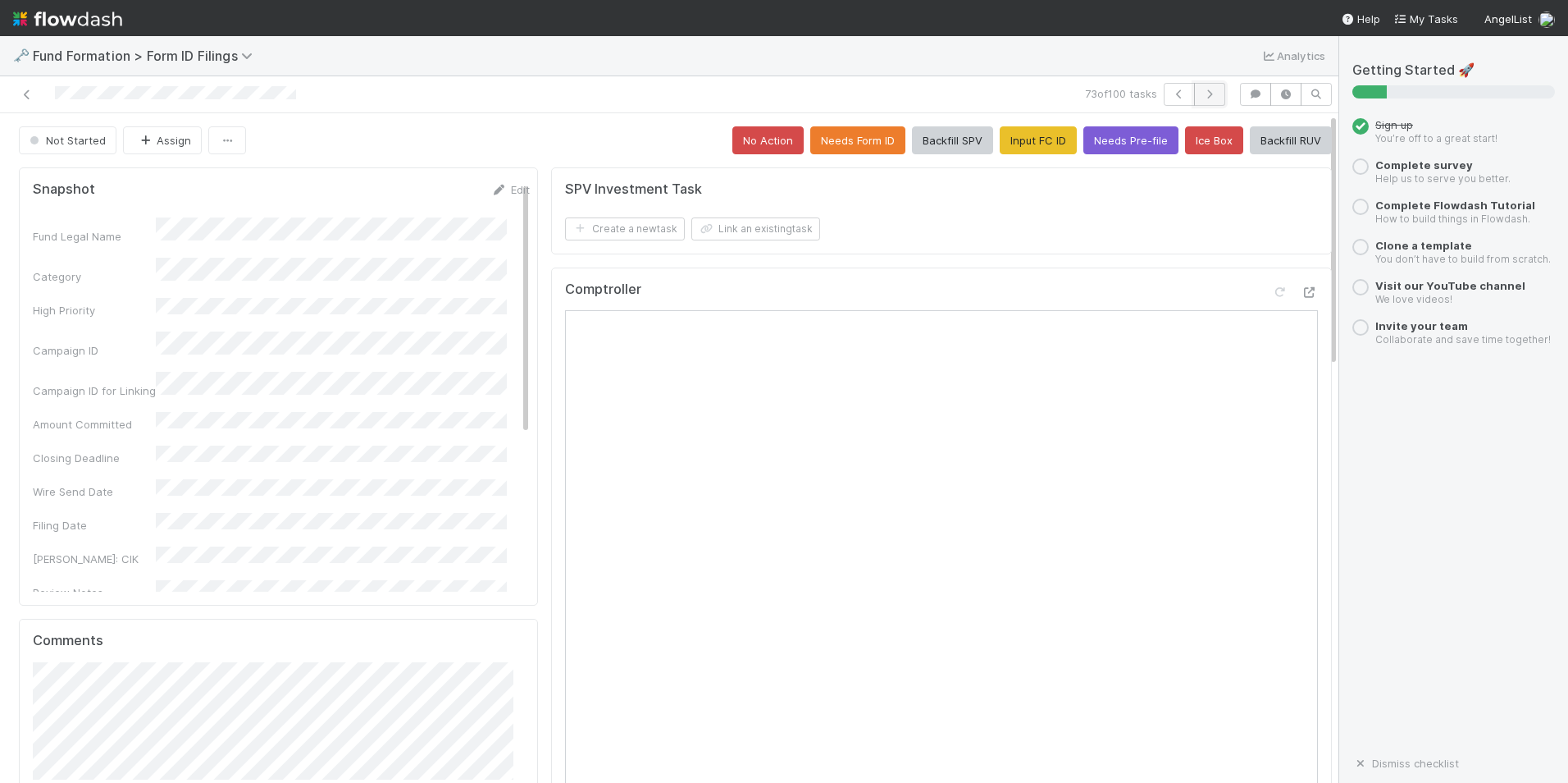
click at [1202, 95] on icon "button" at bounding box center [1209, 94] width 16 height 10
click at [1011, 147] on button "Input FC ID" at bounding box center [1038, 140] width 77 height 28
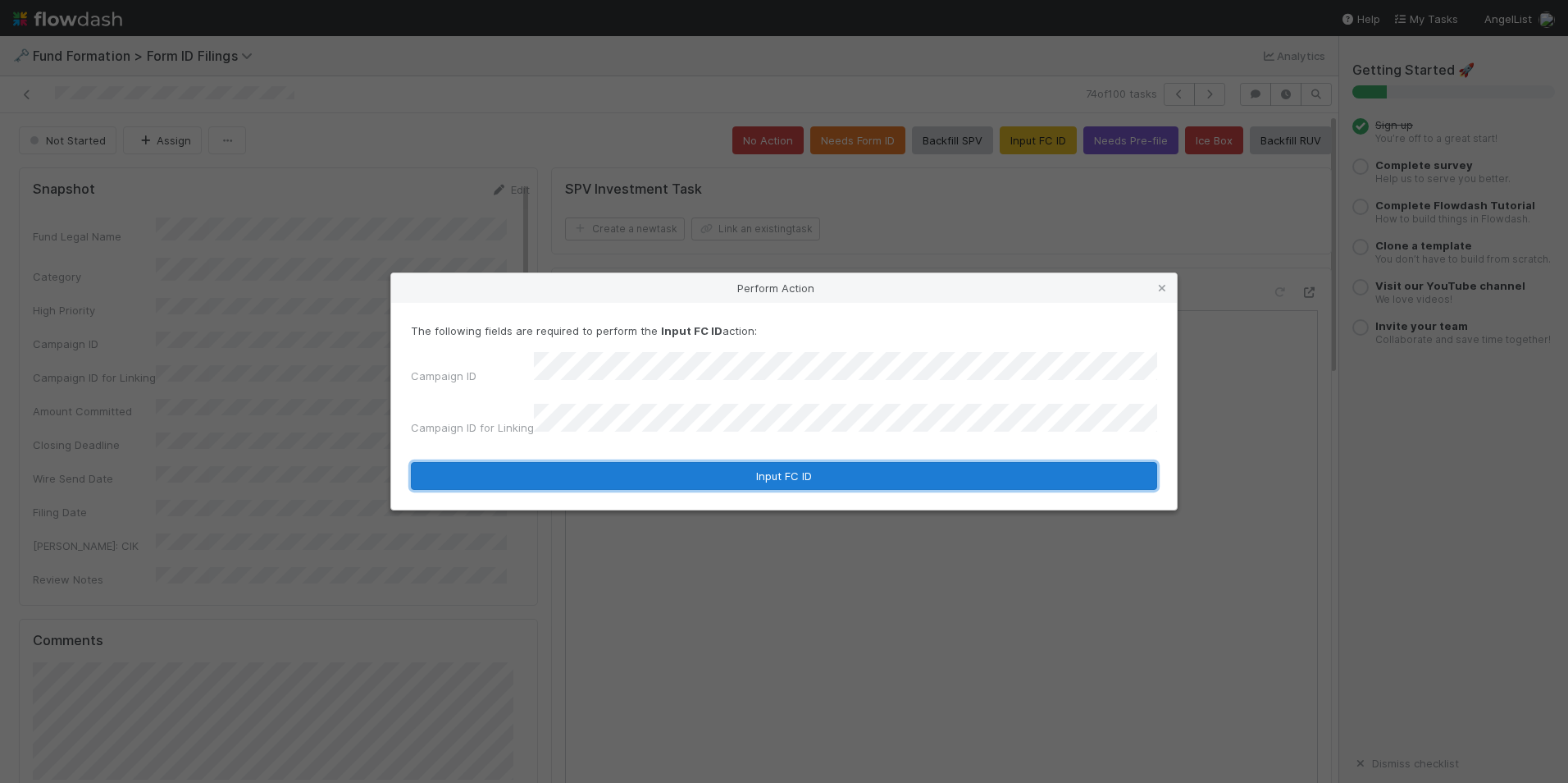
click at [833, 464] on button "Input FC ID" at bounding box center [784, 476] width 746 height 28
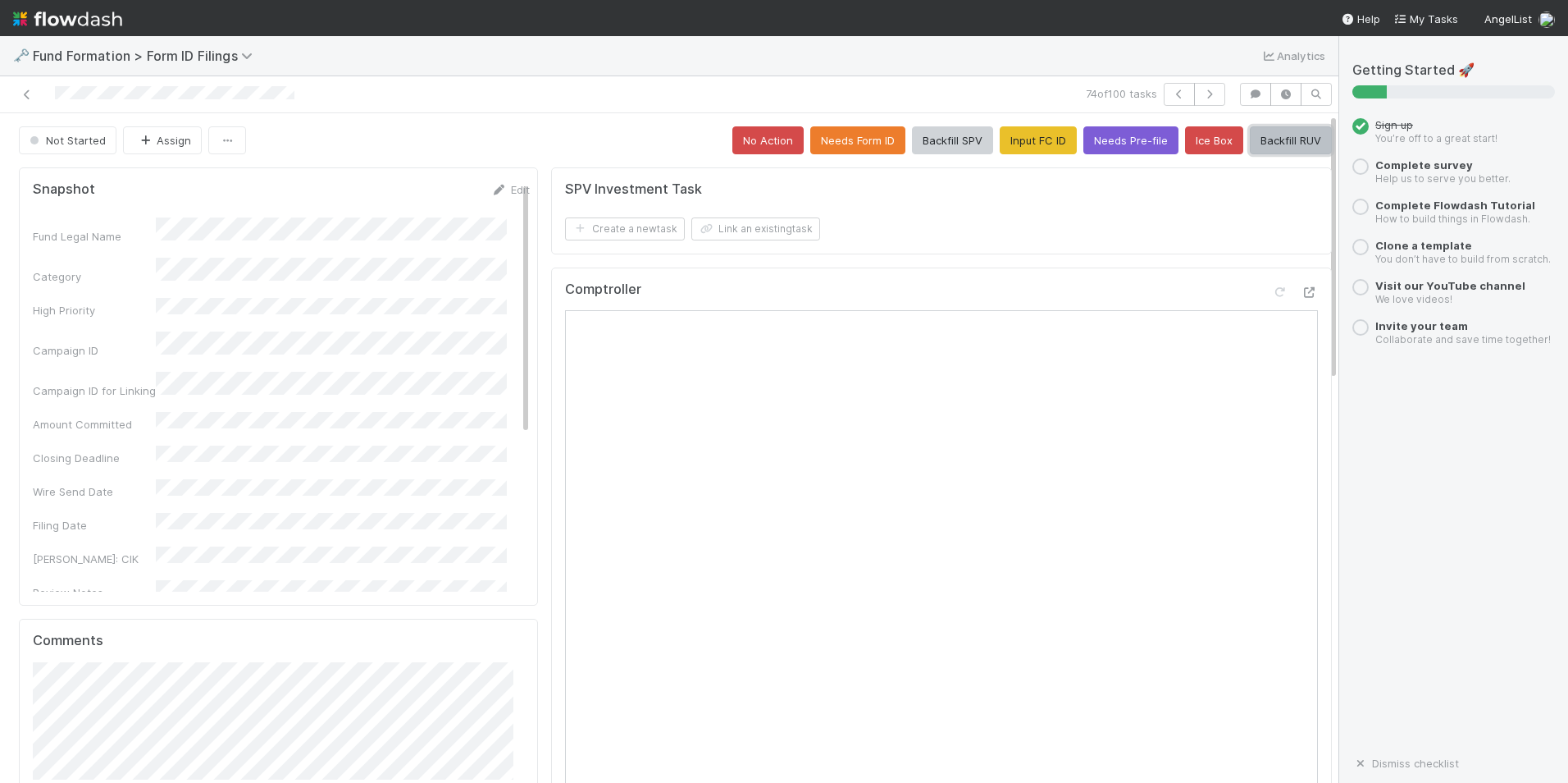
click at [1253, 139] on button "Backfill RUV" at bounding box center [1291, 140] width 82 height 28
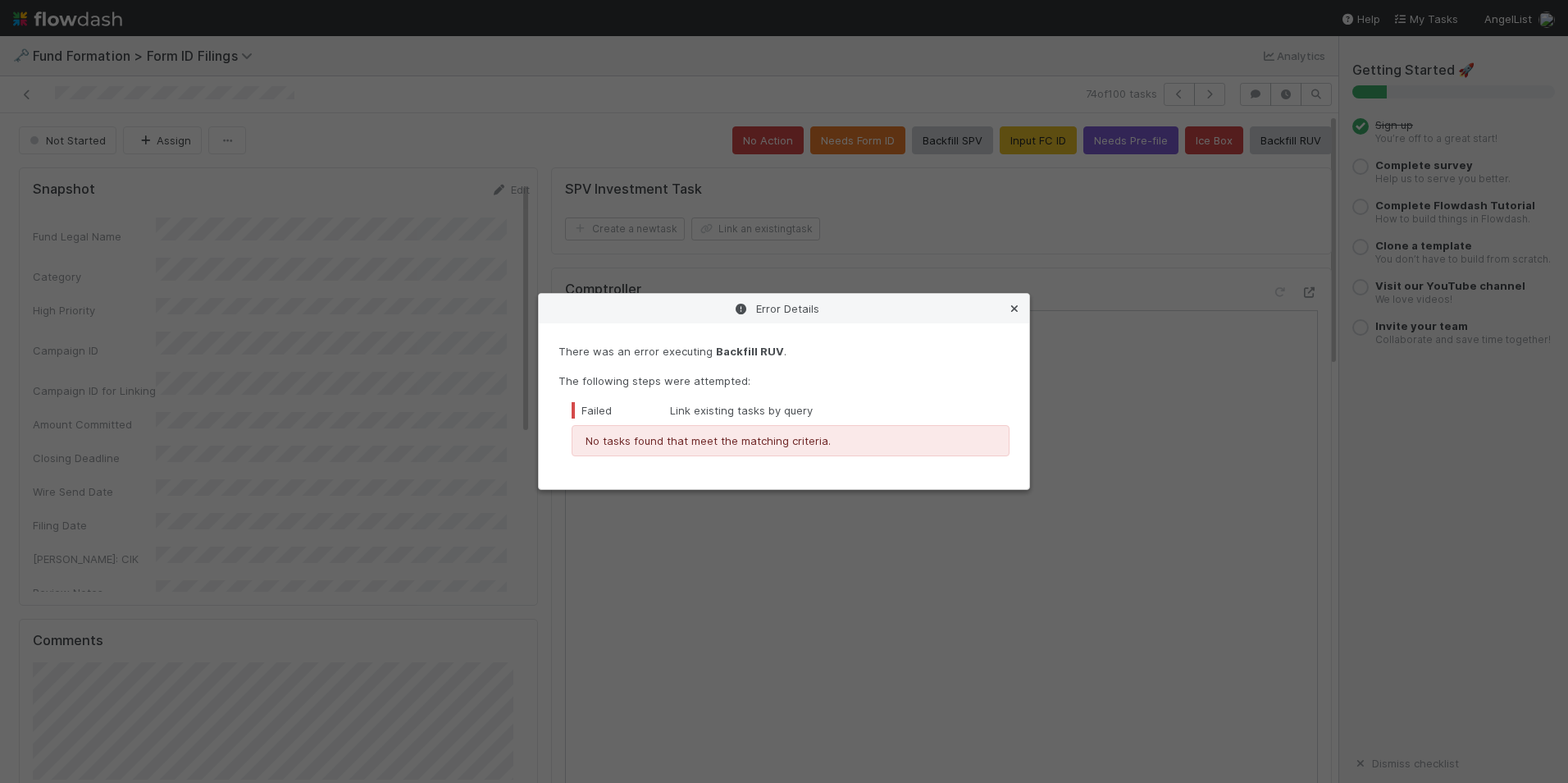
click at [1019, 301] on link at bounding box center [1014, 308] width 16 height 16
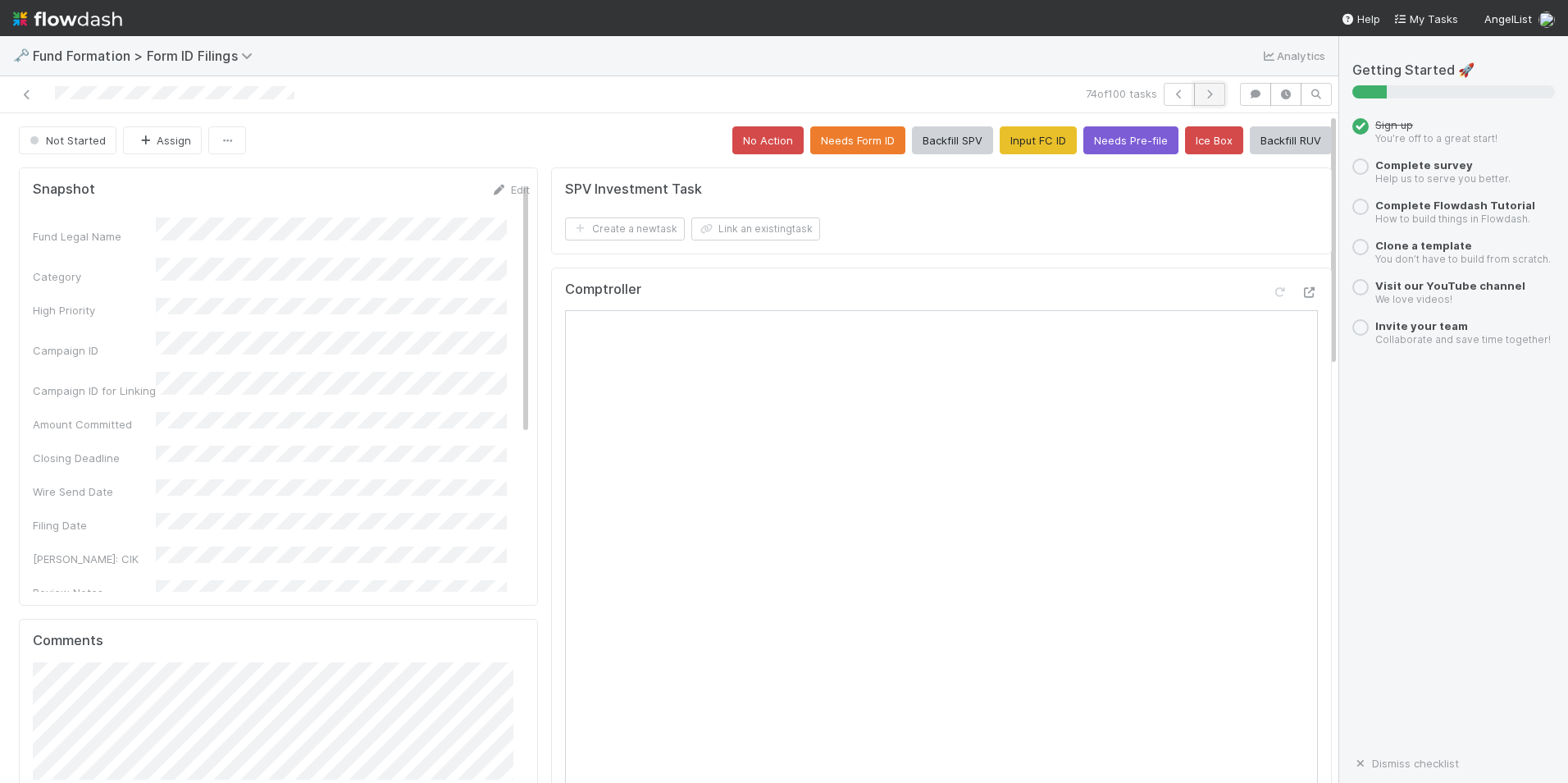
click at [1201, 93] on icon "button" at bounding box center [1209, 94] width 16 height 10
click at [1000, 135] on button "Input FC ID" at bounding box center [1038, 140] width 77 height 28
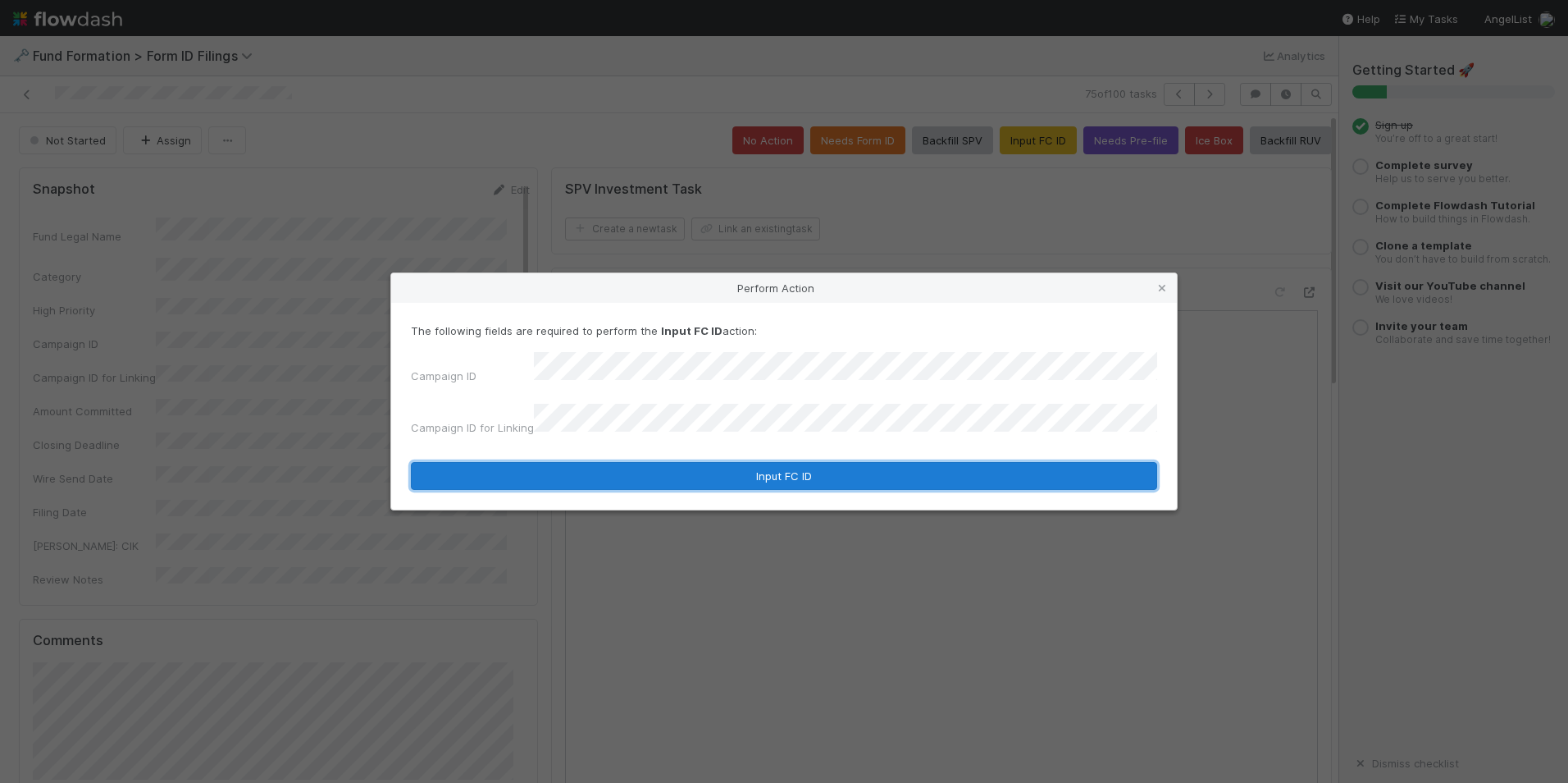
click at [780, 462] on button "Input FC ID" at bounding box center [784, 476] width 746 height 28
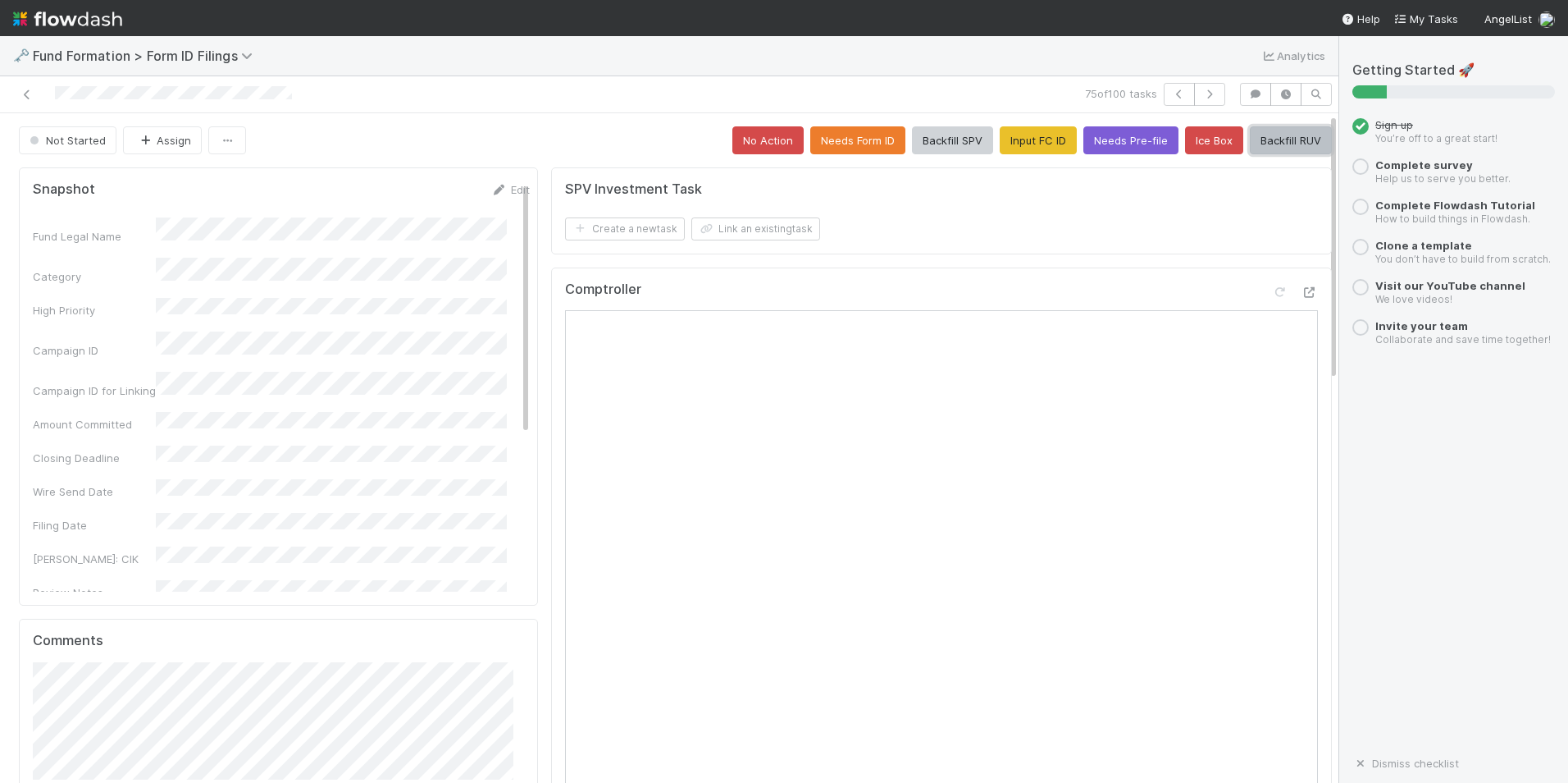
click at [1292, 144] on button "Backfill RUV" at bounding box center [1291, 140] width 82 height 28
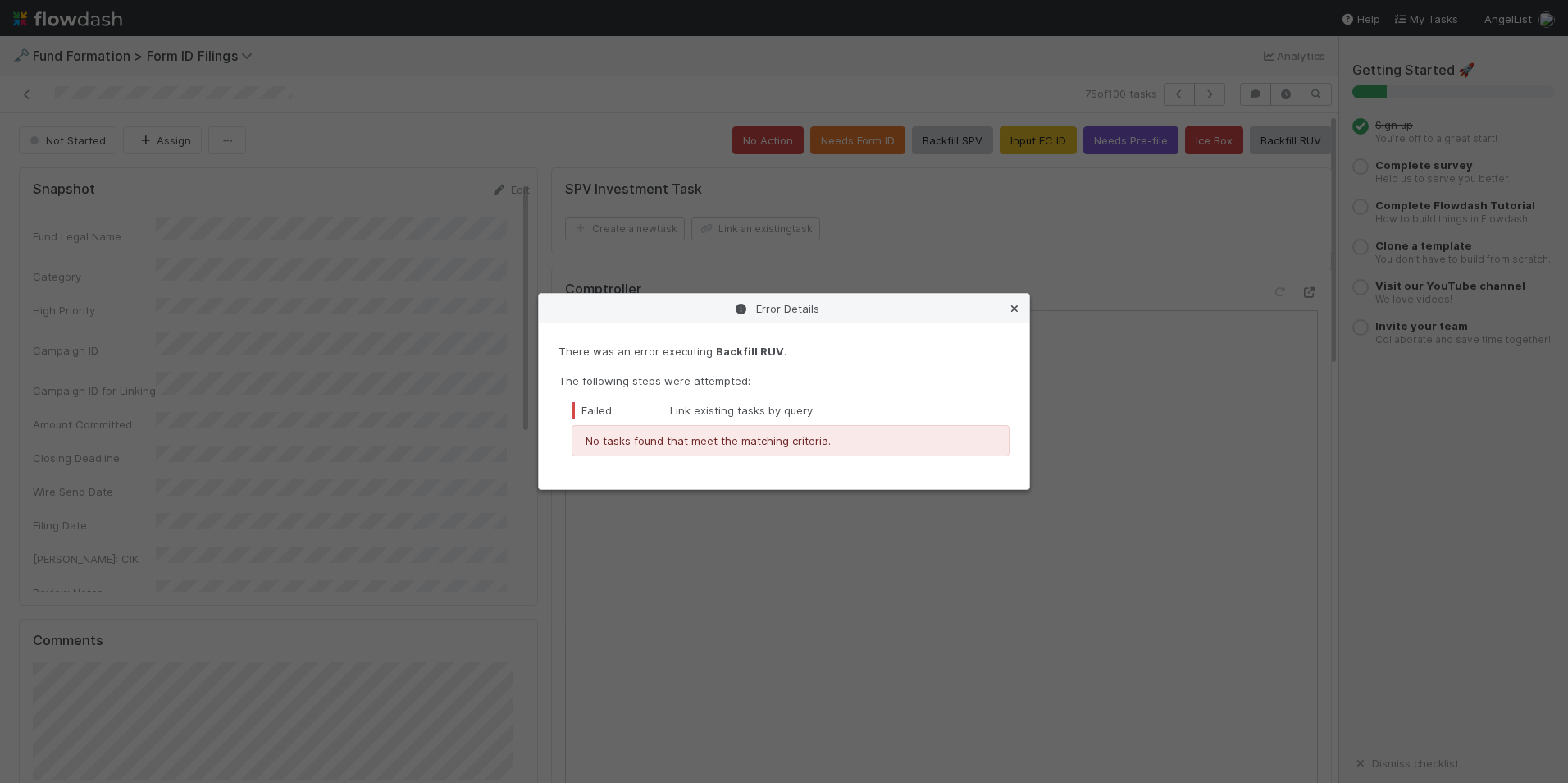
click at [1012, 309] on icon at bounding box center [1014, 309] width 16 height 10
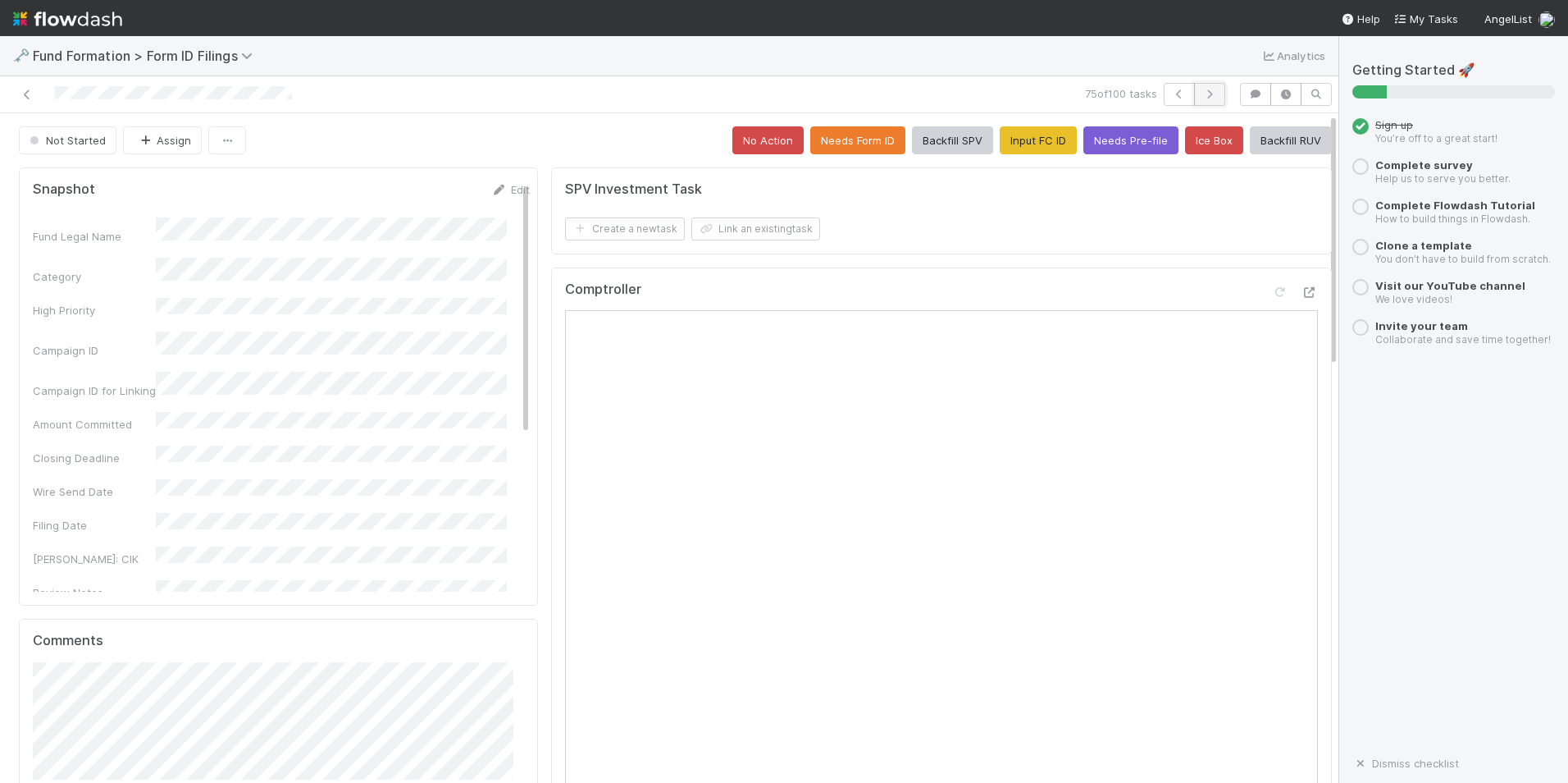
click at [1197, 100] on button "button" at bounding box center [1210, 95] width 31 height 23
click at [1009, 149] on button "Input FC ID" at bounding box center [1038, 140] width 77 height 28
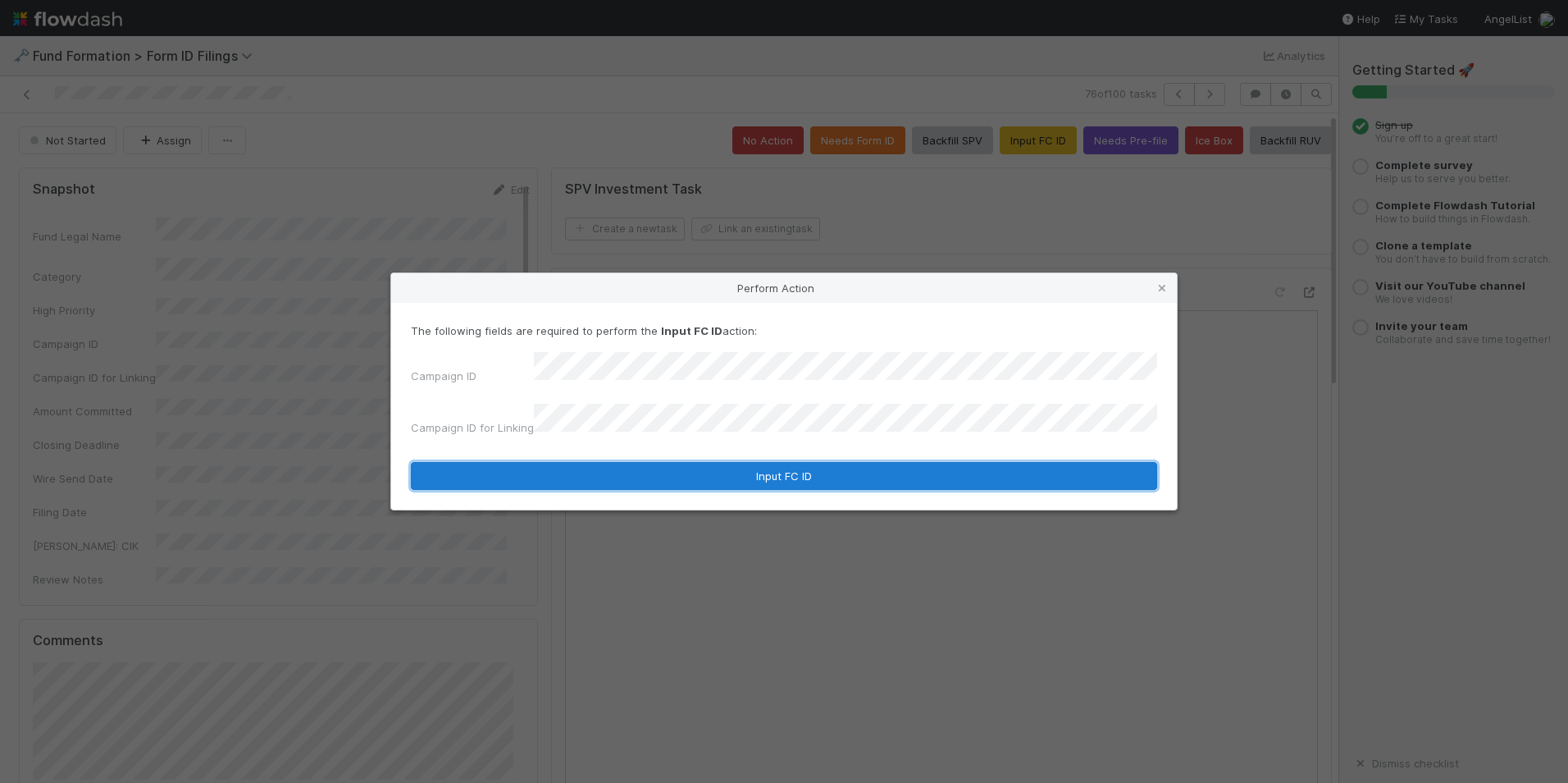
click at [784, 462] on button "Input FC ID" at bounding box center [784, 476] width 746 height 28
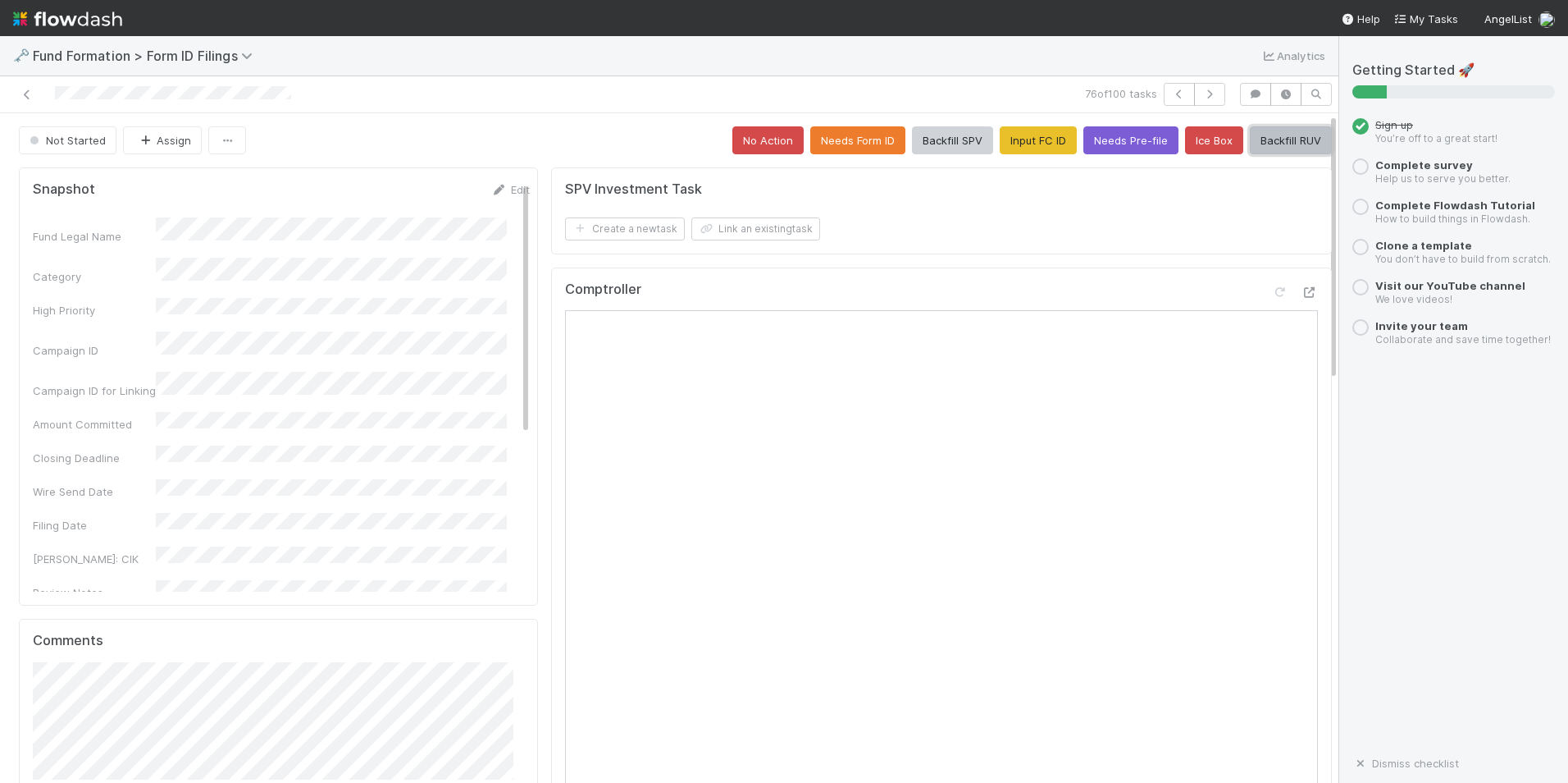
click at [1282, 134] on button "Backfill RUV" at bounding box center [1291, 140] width 82 height 28
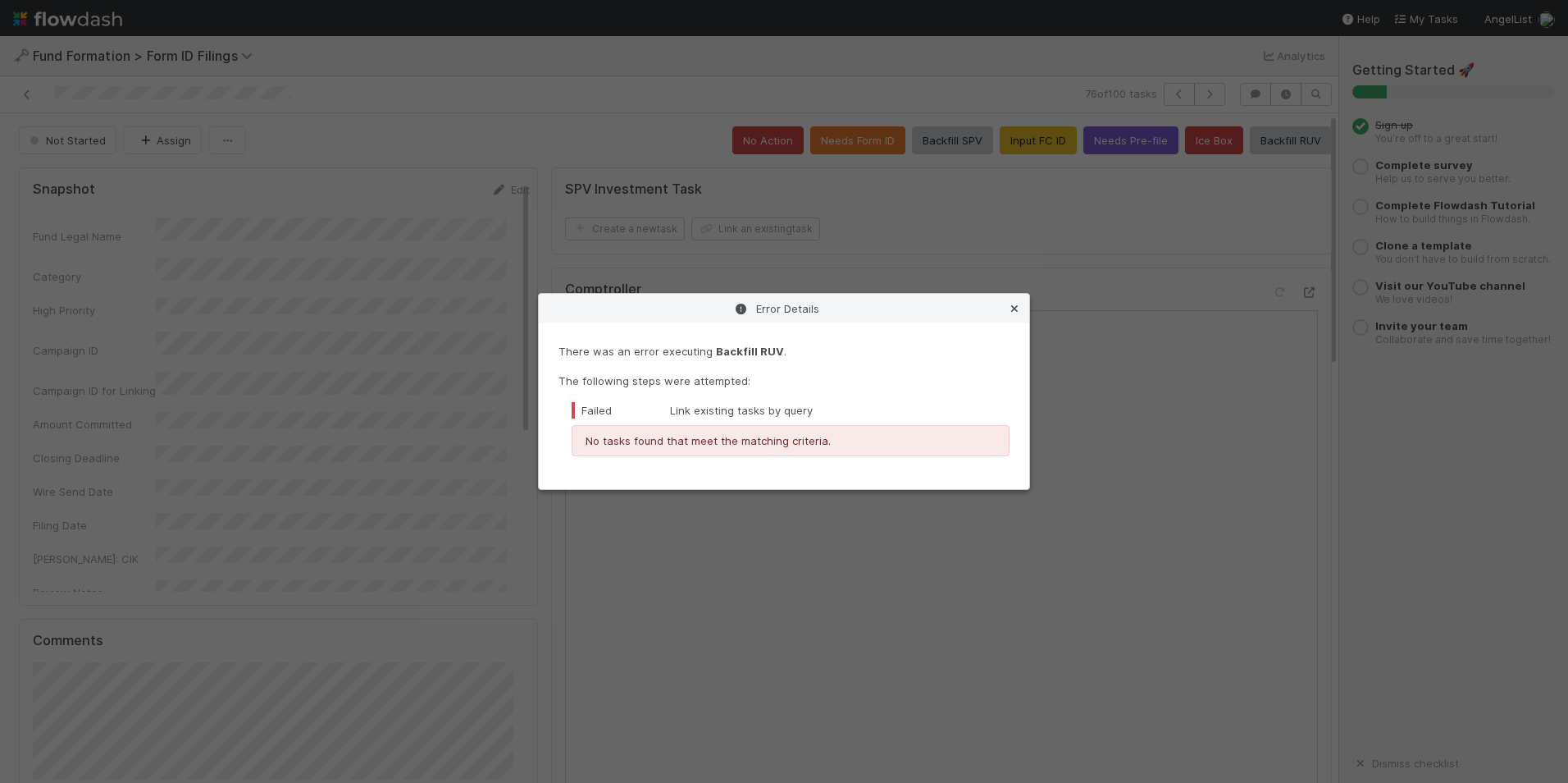
click at [1015, 311] on icon at bounding box center [1014, 309] width 16 height 10
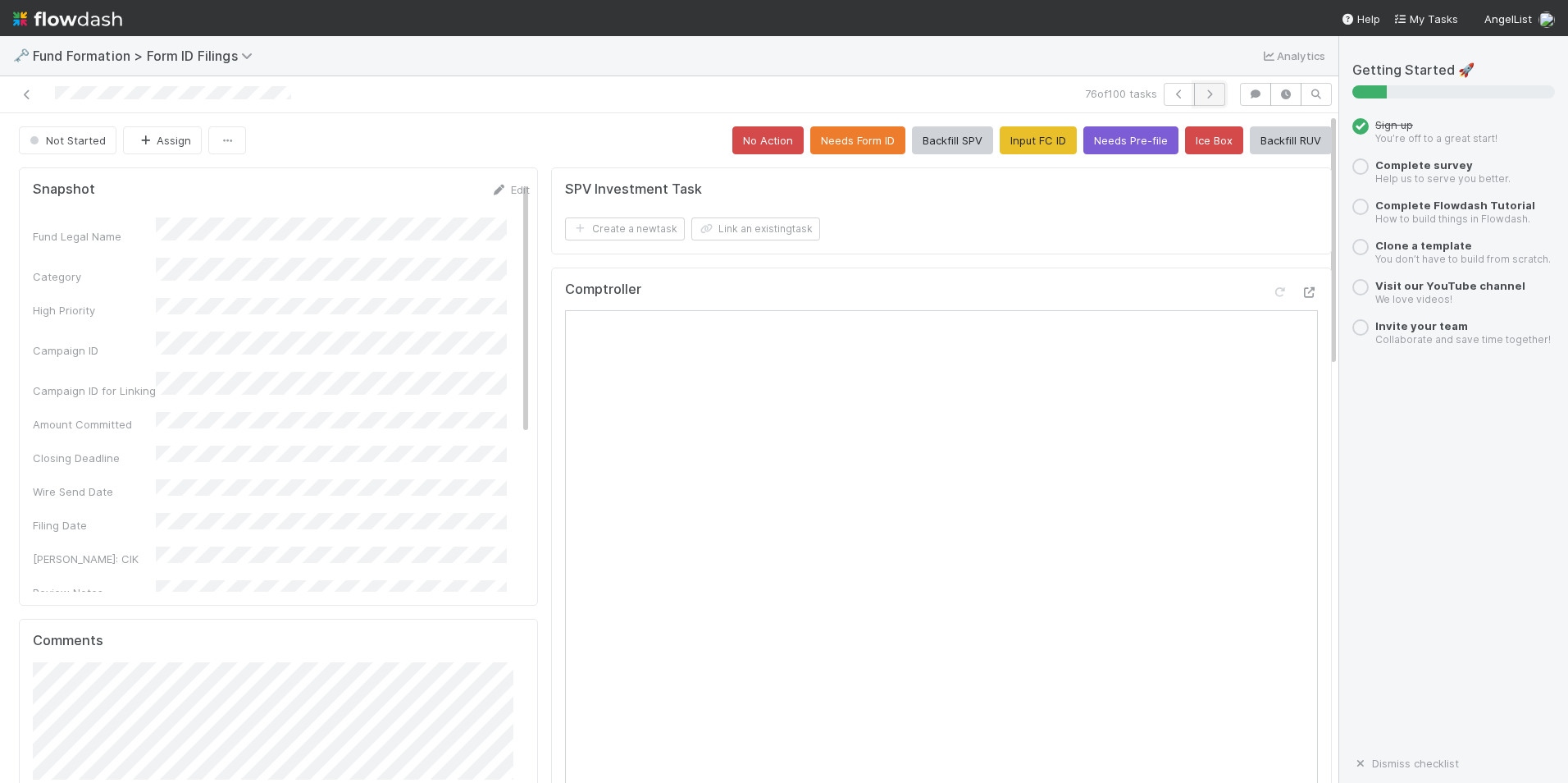
click at [1210, 91] on button "button" at bounding box center [1210, 95] width 31 height 23
click at [1025, 140] on button "Input FC ID" at bounding box center [1038, 140] width 77 height 28
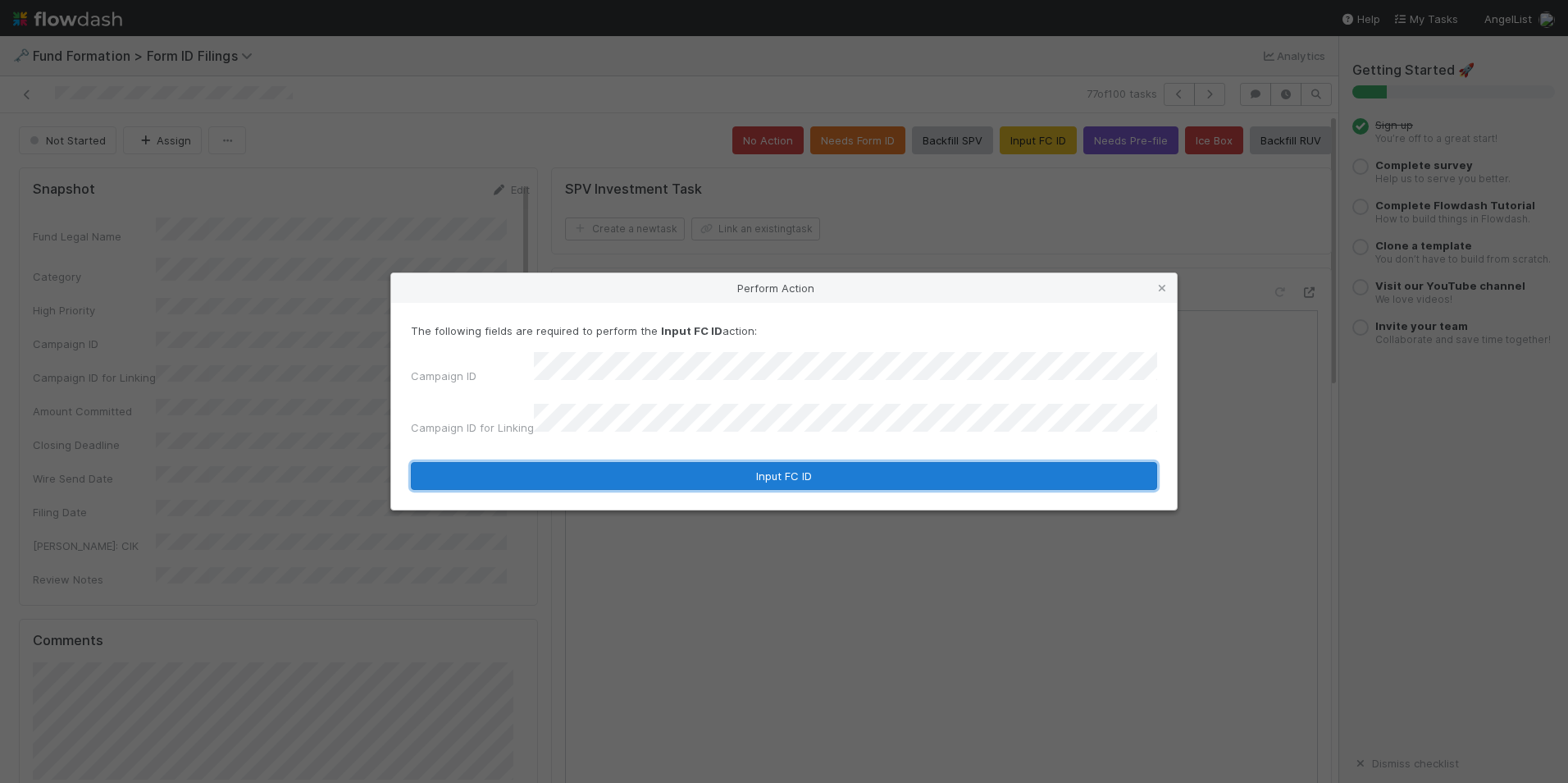
click at [760, 462] on button "Input FC ID" at bounding box center [784, 476] width 746 height 28
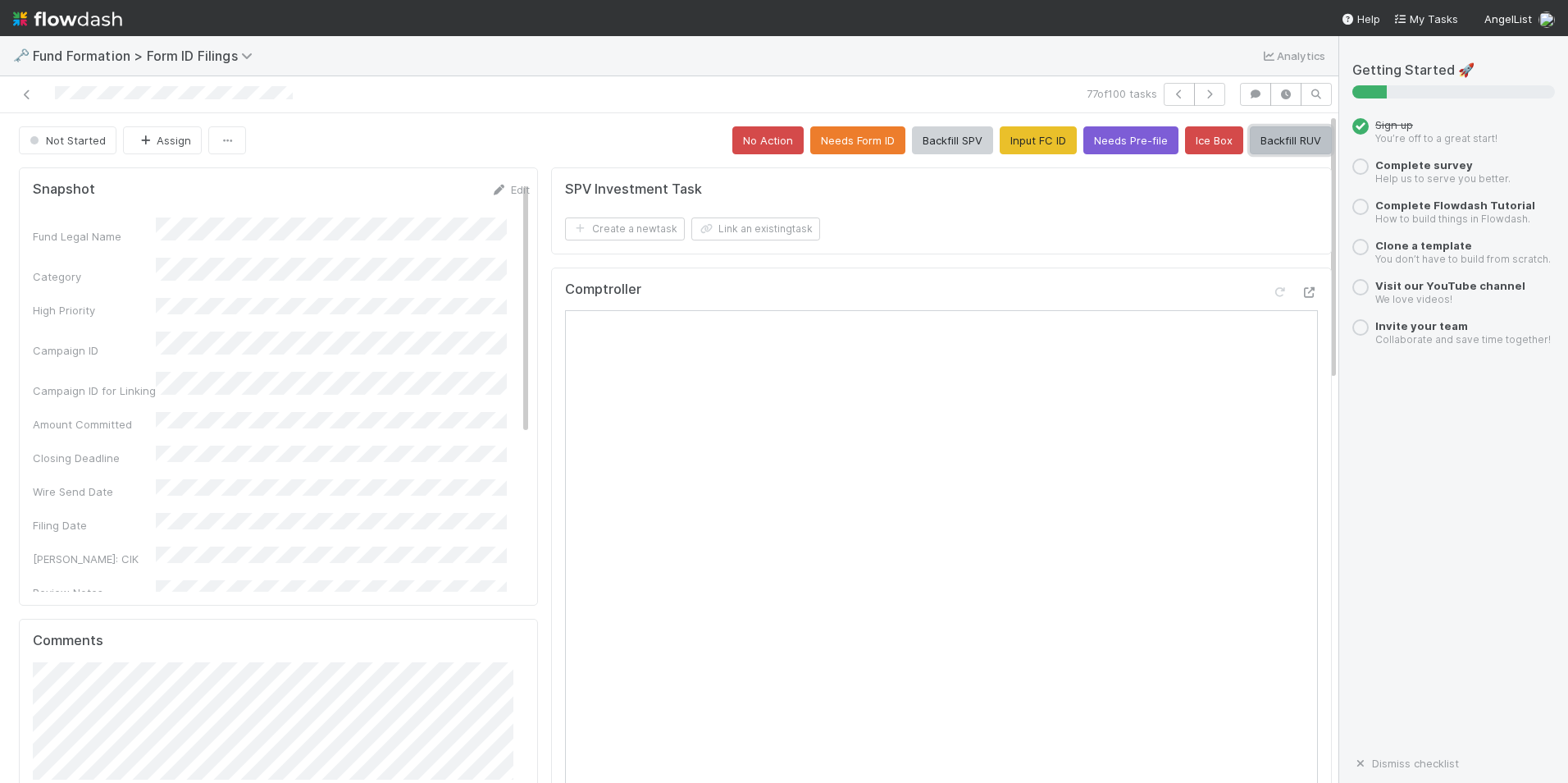
click at [1275, 147] on button "Backfill RUV" at bounding box center [1291, 140] width 82 height 28
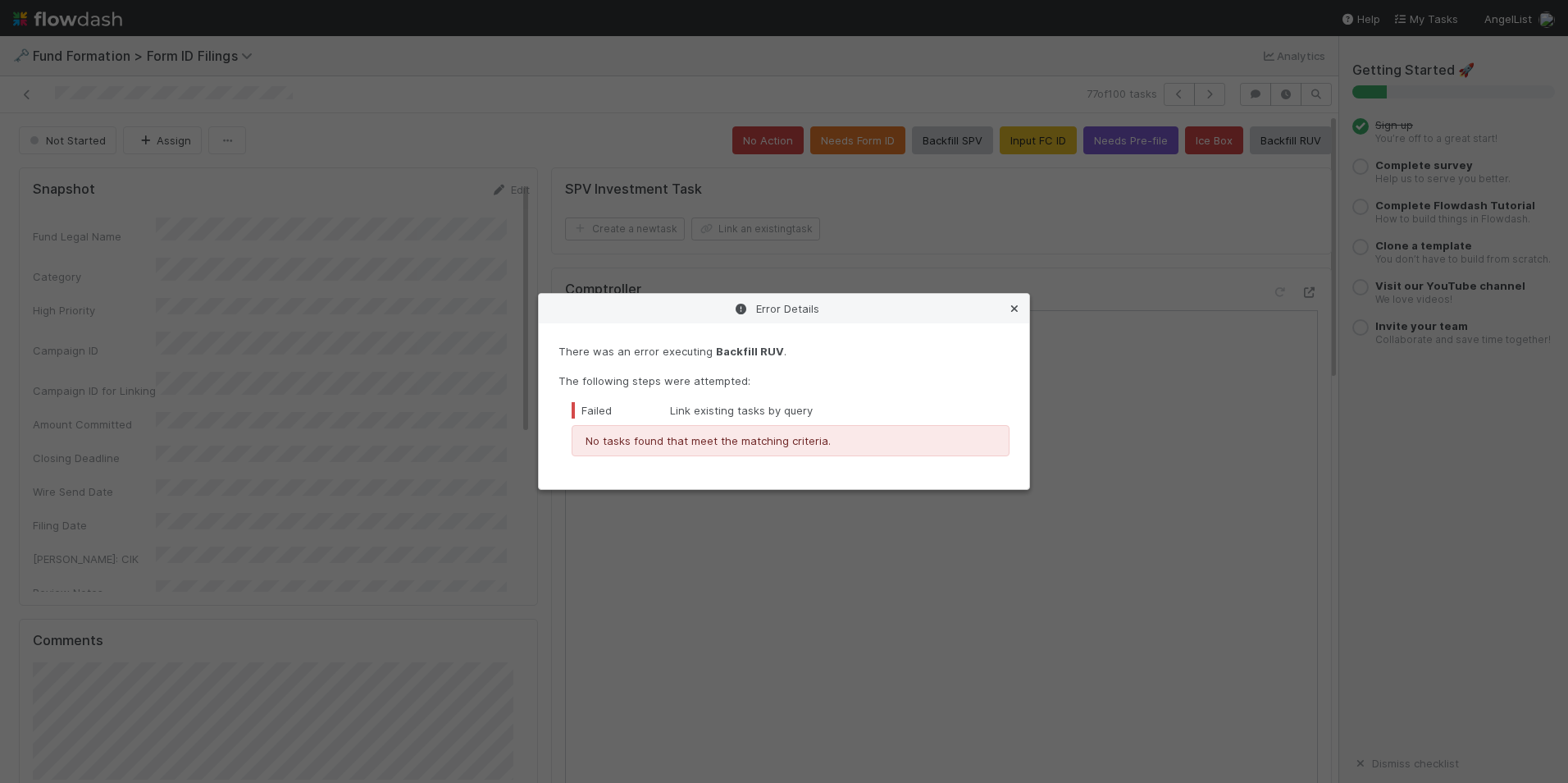
click at [1013, 305] on icon at bounding box center [1014, 309] width 16 height 10
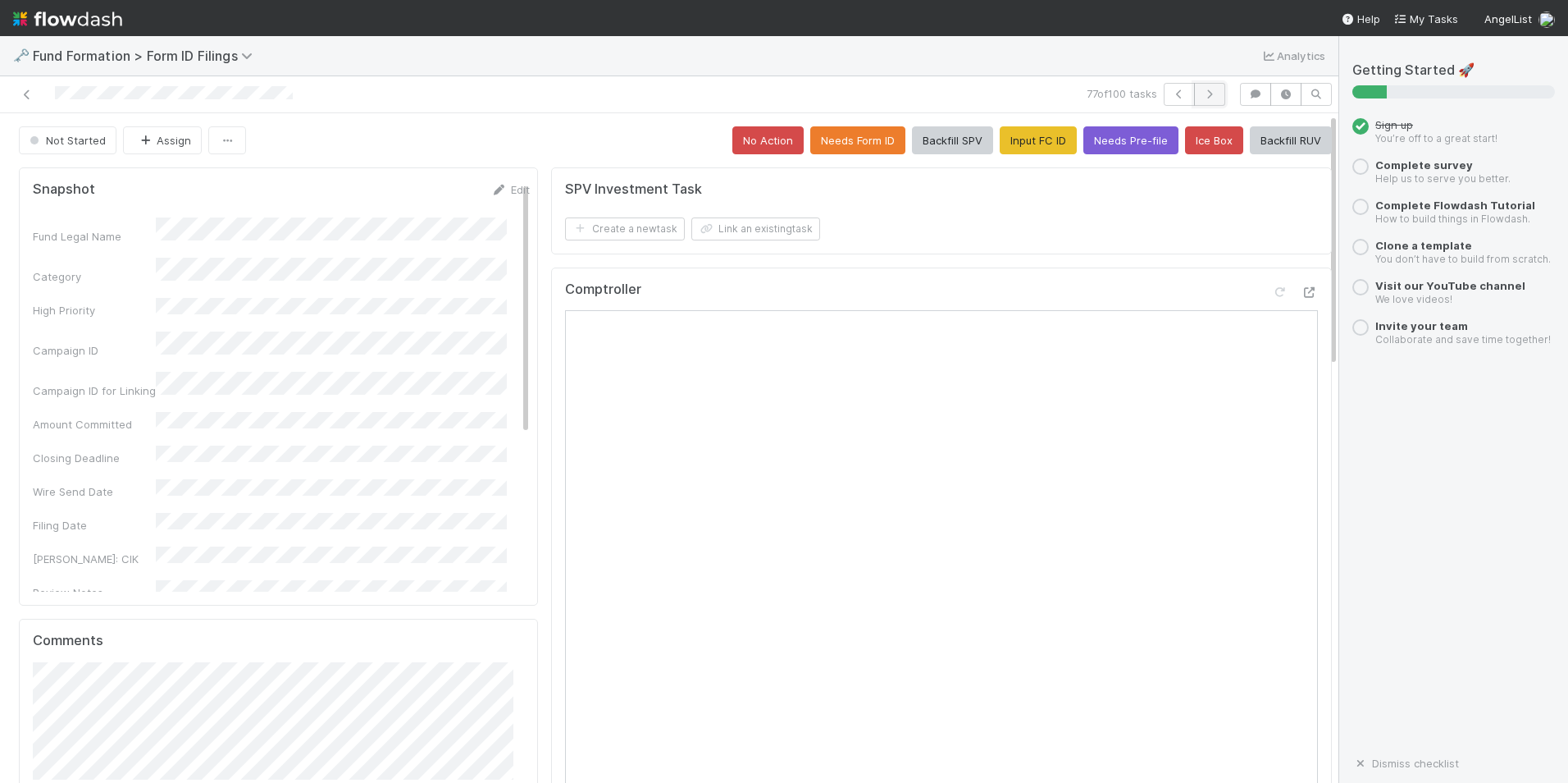
click at [1201, 94] on icon "button" at bounding box center [1209, 94] width 16 height 10
click at [1051, 148] on button "Input FC ID" at bounding box center [1038, 140] width 77 height 28
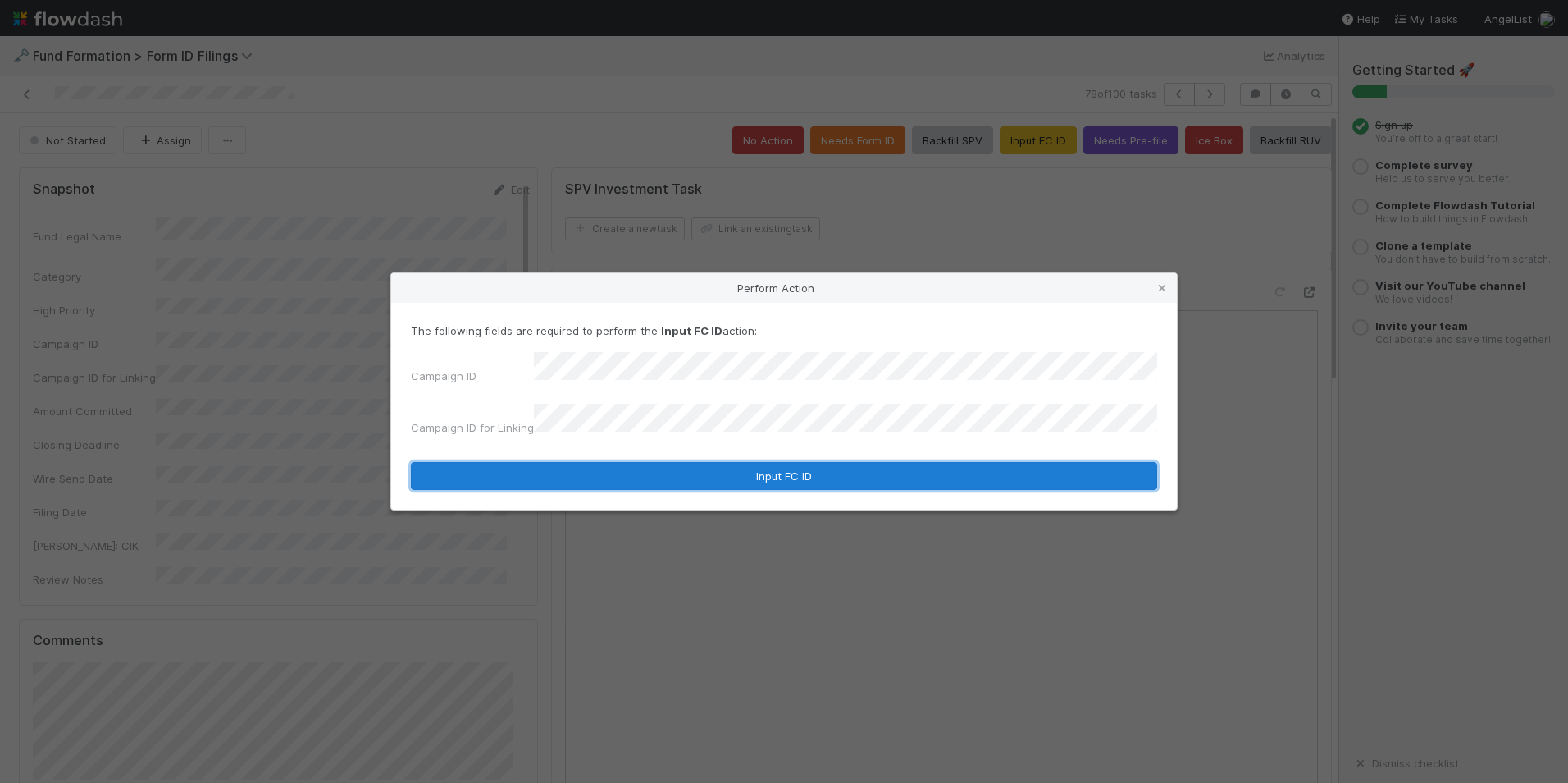
click at [811, 462] on button "Input FC ID" at bounding box center [784, 476] width 746 height 28
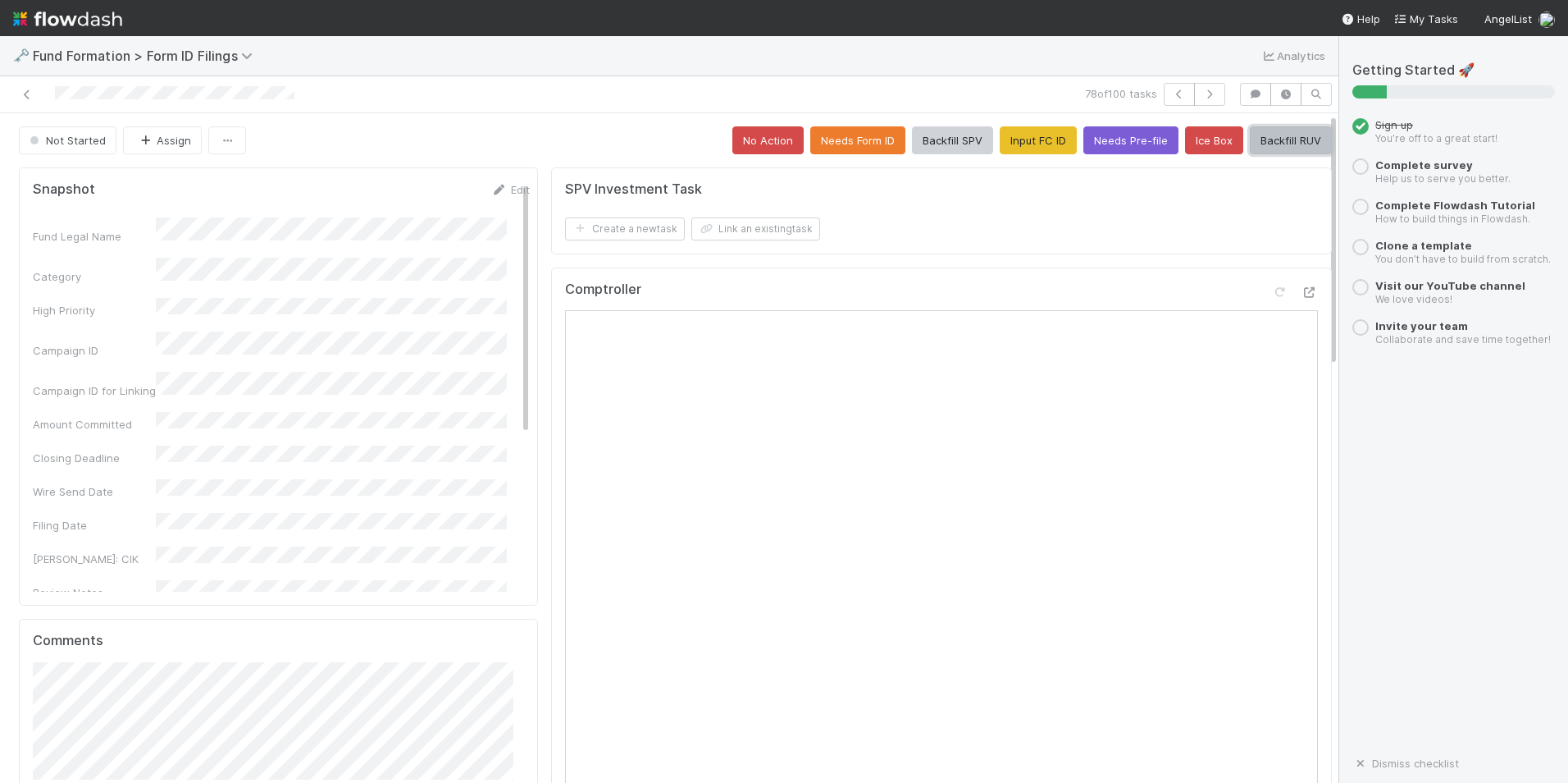
click at [1269, 145] on button "Backfill RUV" at bounding box center [1291, 140] width 82 height 28
click at [1201, 99] on icon "button" at bounding box center [1209, 94] width 16 height 10
click at [1031, 142] on button "Input FC ID" at bounding box center [1038, 140] width 77 height 28
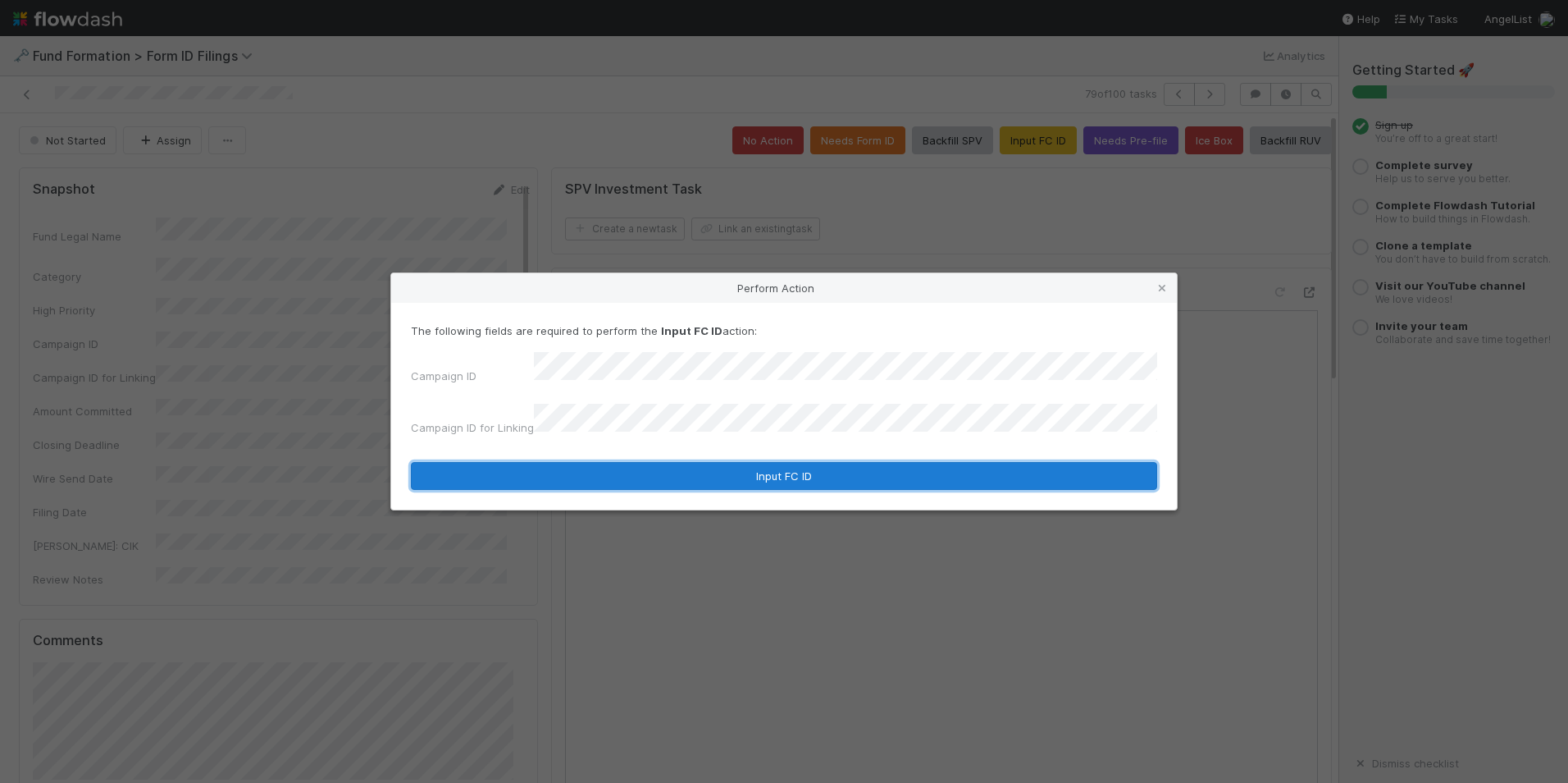
click at [730, 470] on button "Input FC ID" at bounding box center [784, 476] width 746 height 28
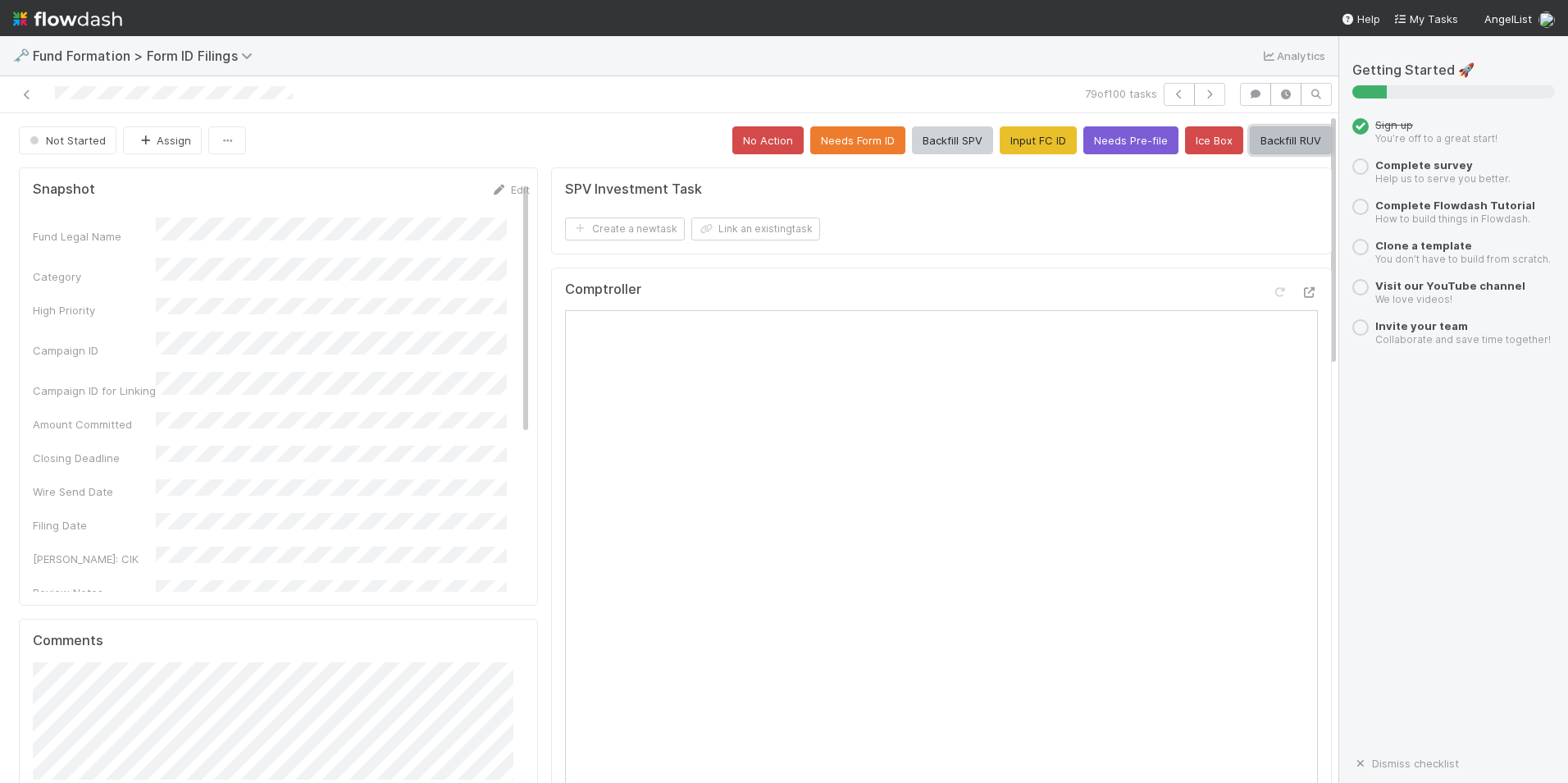
click at [1283, 145] on button "Backfill RUV" at bounding box center [1291, 140] width 82 height 28
click at [1195, 100] on button "button" at bounding box center [1210, 95] width 31 height 23
click at [1000, 150] on button "Input FC ID" at bounding box center [1038, 140] width 77 height 28
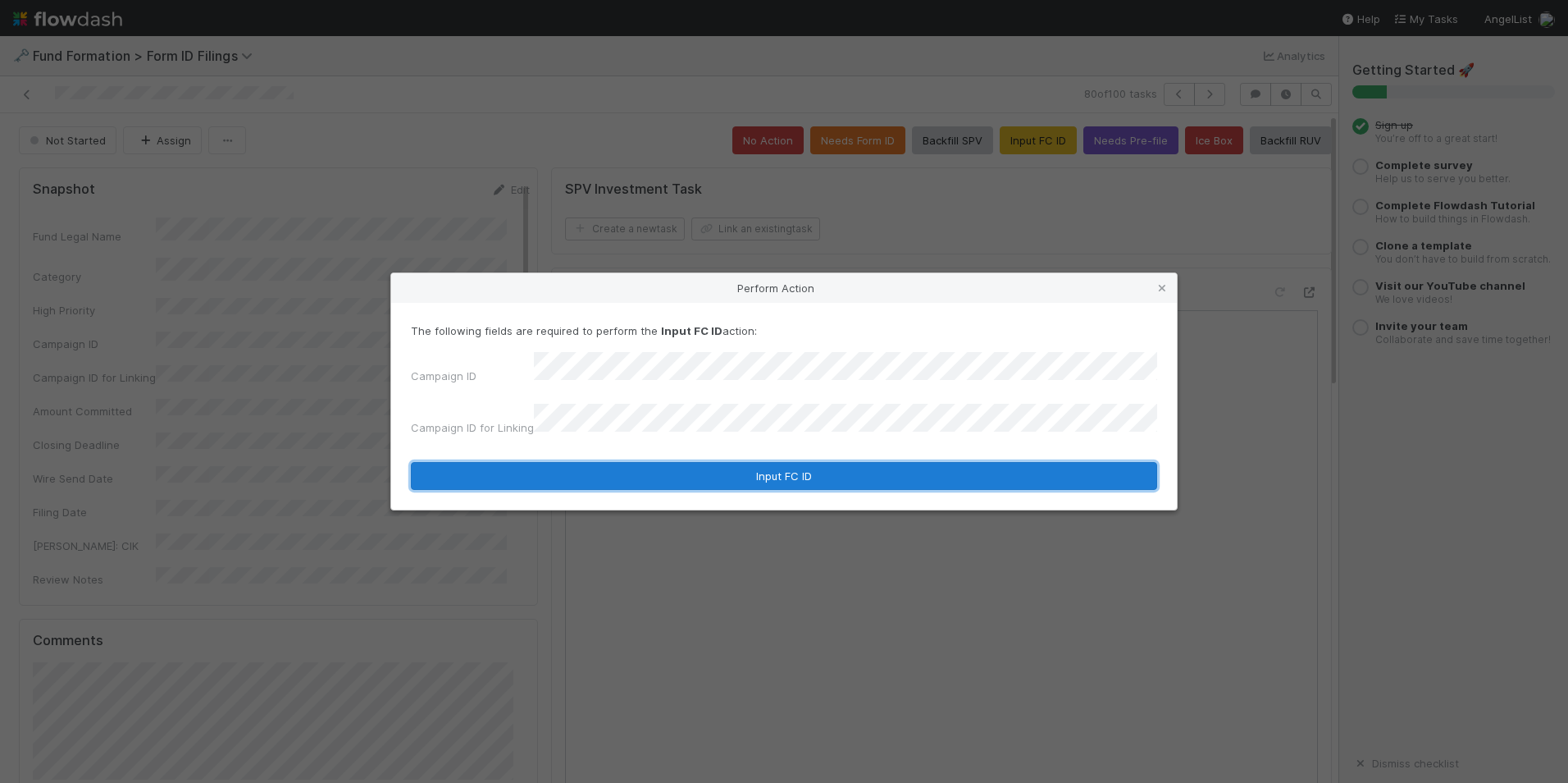
click at [710, 462] on button "Input FC ID" at bounding box center [784, 476] width 746 height 28
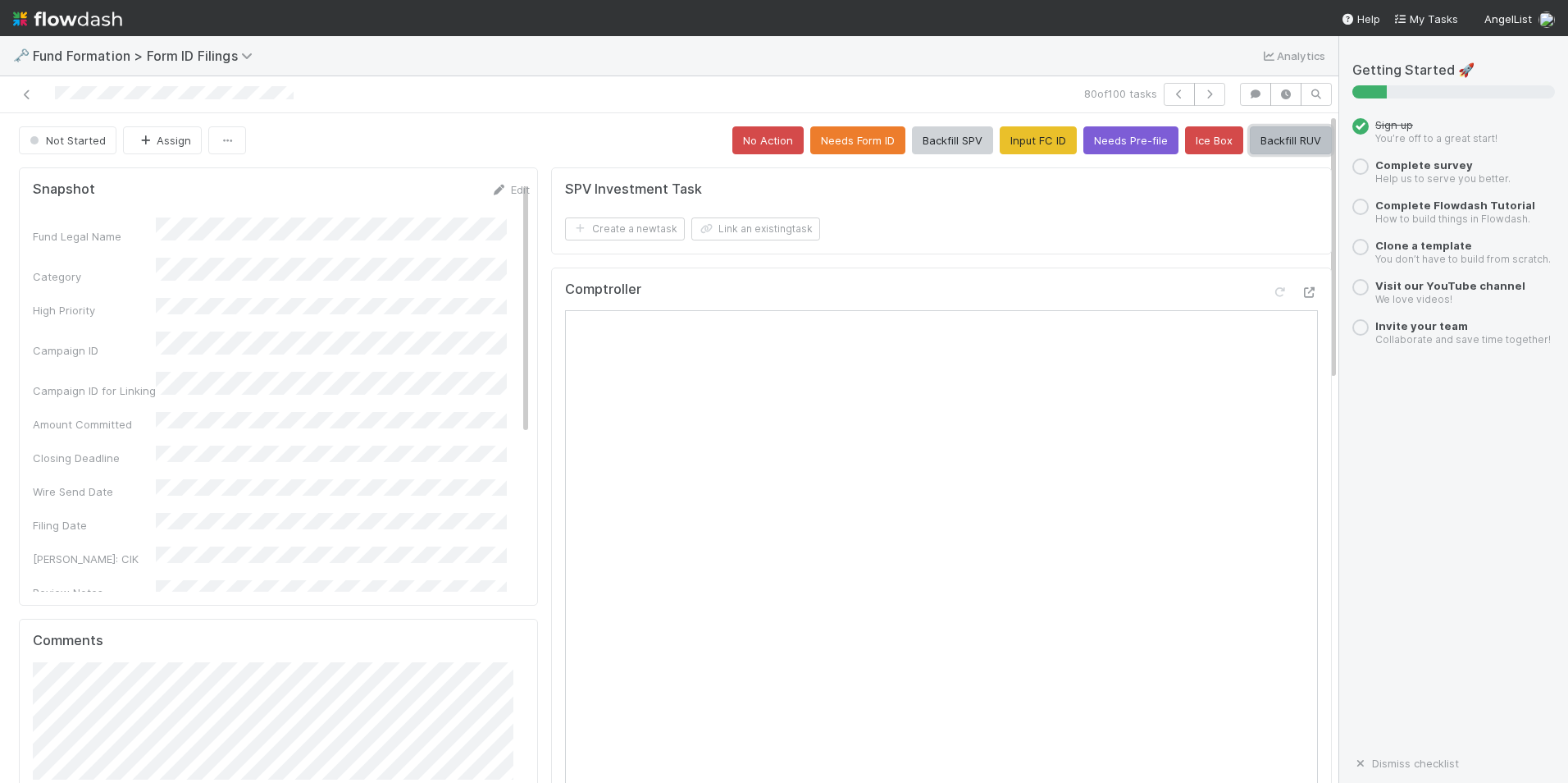
click at [1285, 138] on button "Backfill RUV" at bounding box center [1291, 140] width 82 height 28
click at [1201, 92] on icon "button" at bounding box center [1209, 94] width 16 height 10
click at [1003, 147] on button "Input FC ID" at bounding box center [1038, 140] width 77 height 28
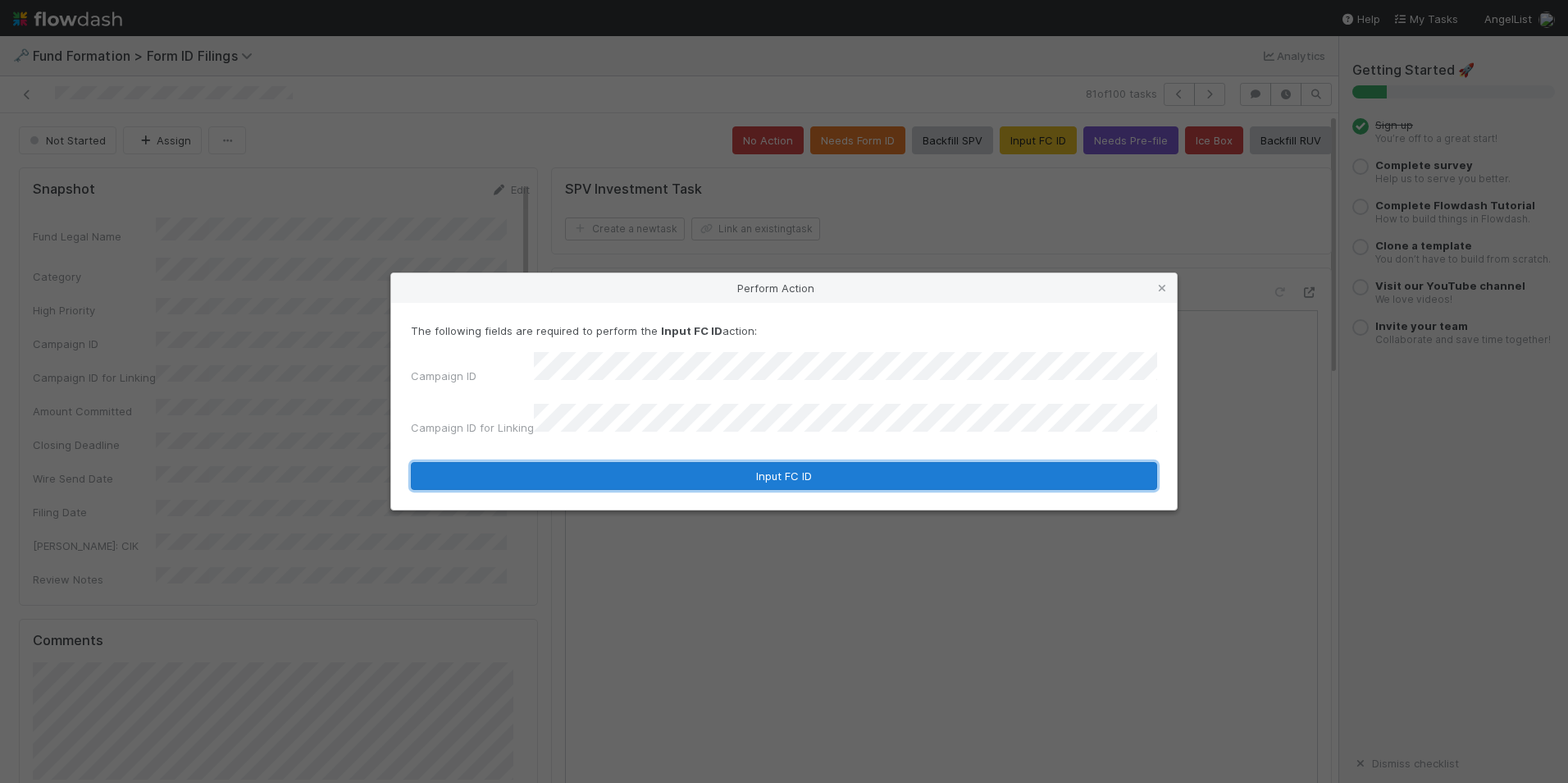
click at [770, 462] on button "Input FC ID" at bounding box center [784, 476] width 746 height 28
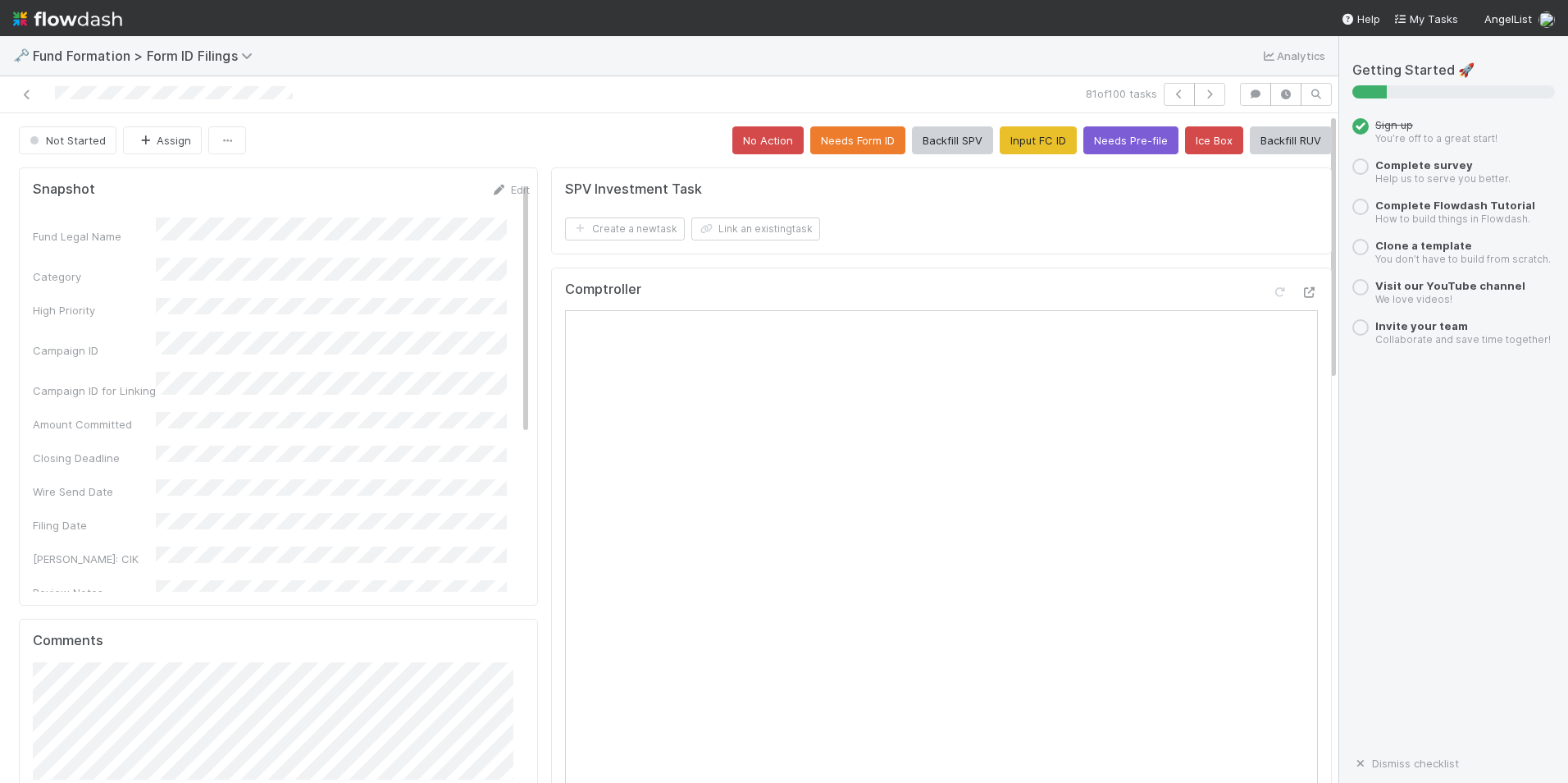
click at [1276, 141] on button "Backfill RUV" at bounding box center [1291, 140] width 82 height 28
click at [1201, 90] on icon "button" at bounding box center [1209, 94] width 16 height 10
click at [1030, 144] on button "Input FC ID" at bounding box center [1038, 140] width 77 height 28
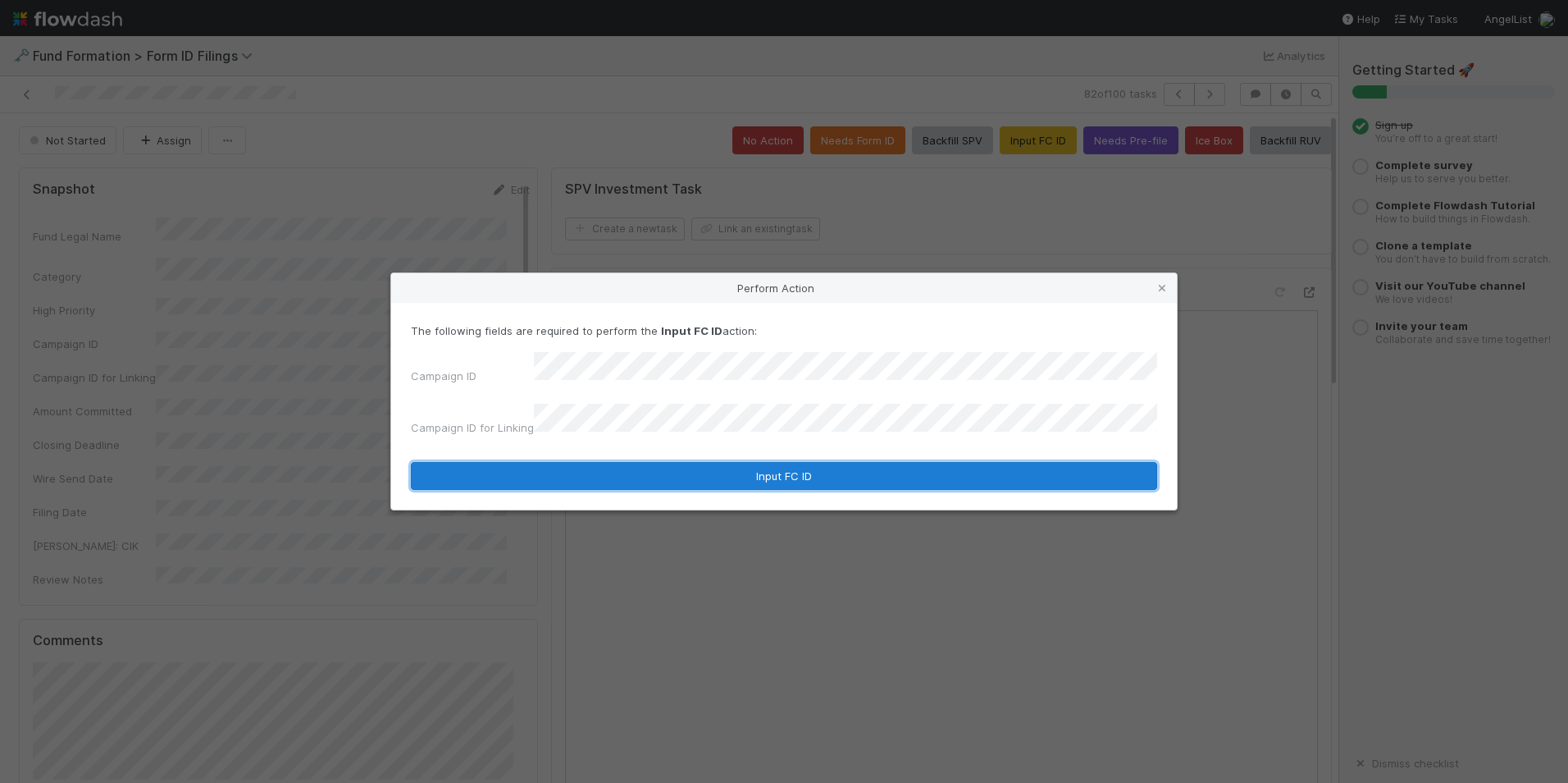
click at [719, 465] on button "Input FC ID" at bounding box center [784, 476] width 746 height 28
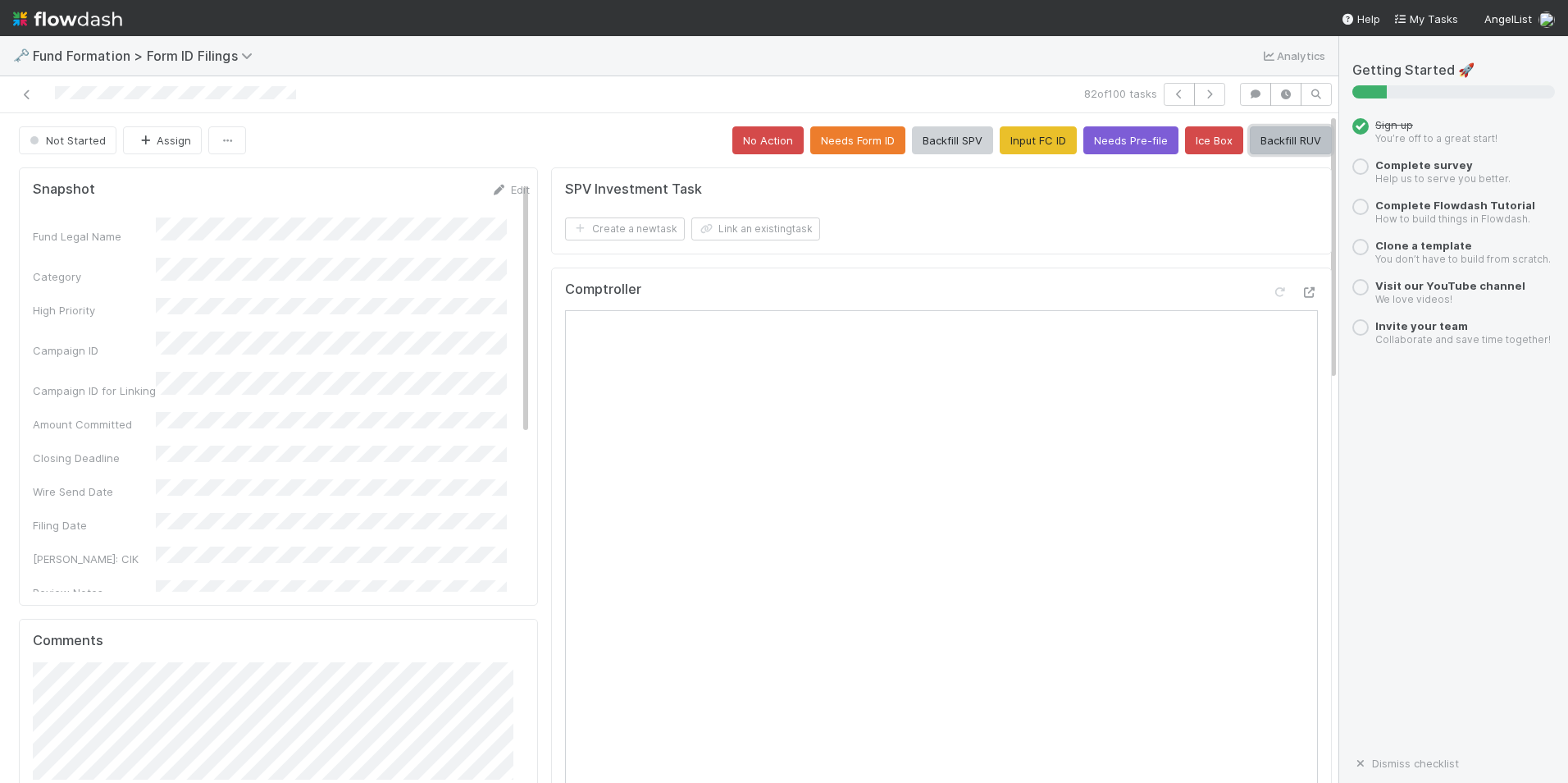
click at [1297, 134] on button "Backfill RUV" at bounding box center [1291, 140] width 82 height 28
click at [1204, 95] on icon "button" at bounding box center [1209, 94] width 16 height 10
click at [1000, 142] on button "Input FC ID" at bounding box center [1038, 140] width 77 height 28
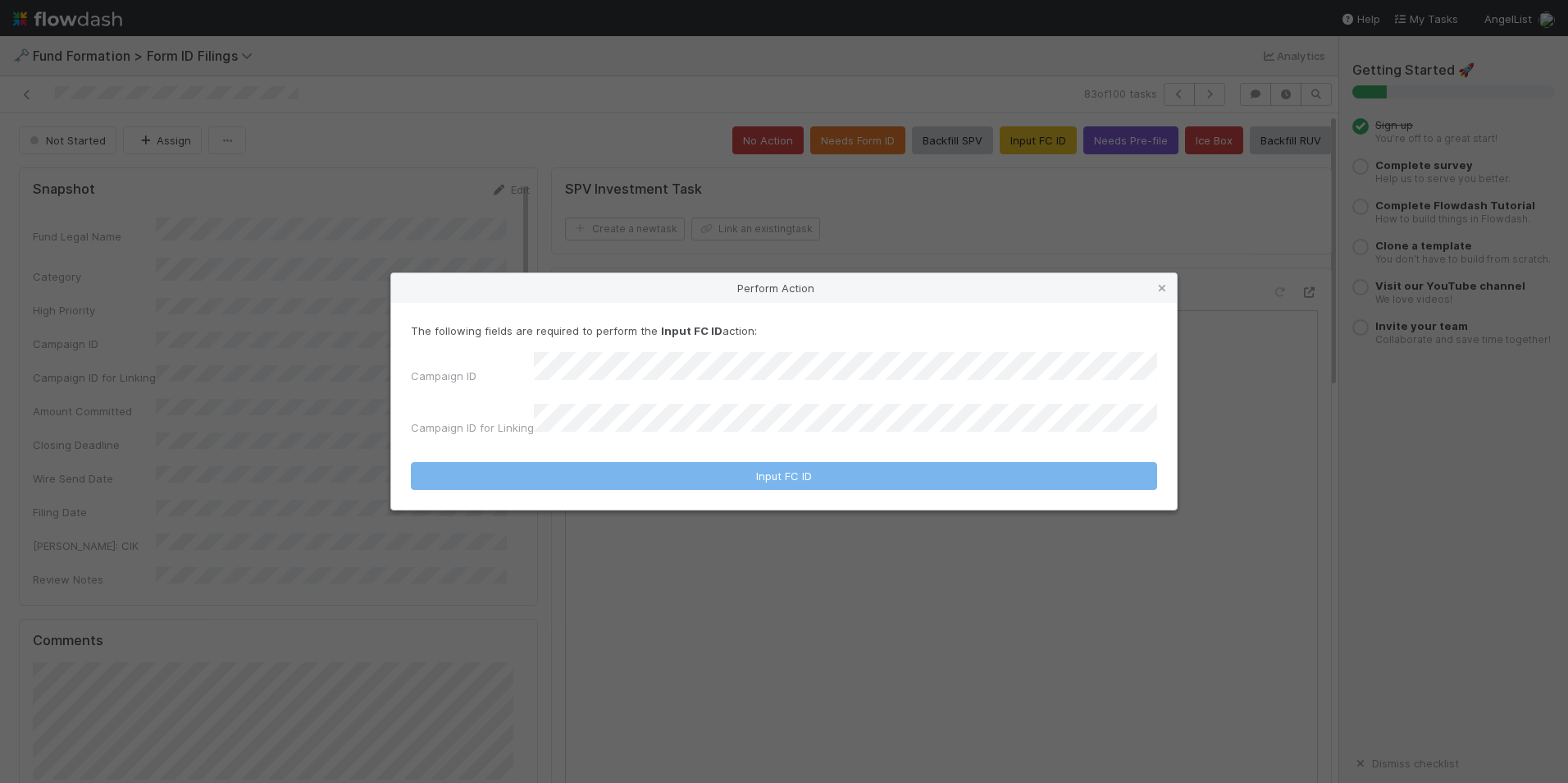
click at [743, 356] on div "The following fields are required to perform the Input FC ID action: Campaign I…" at bounding box center [784, 382] width 746 height 120
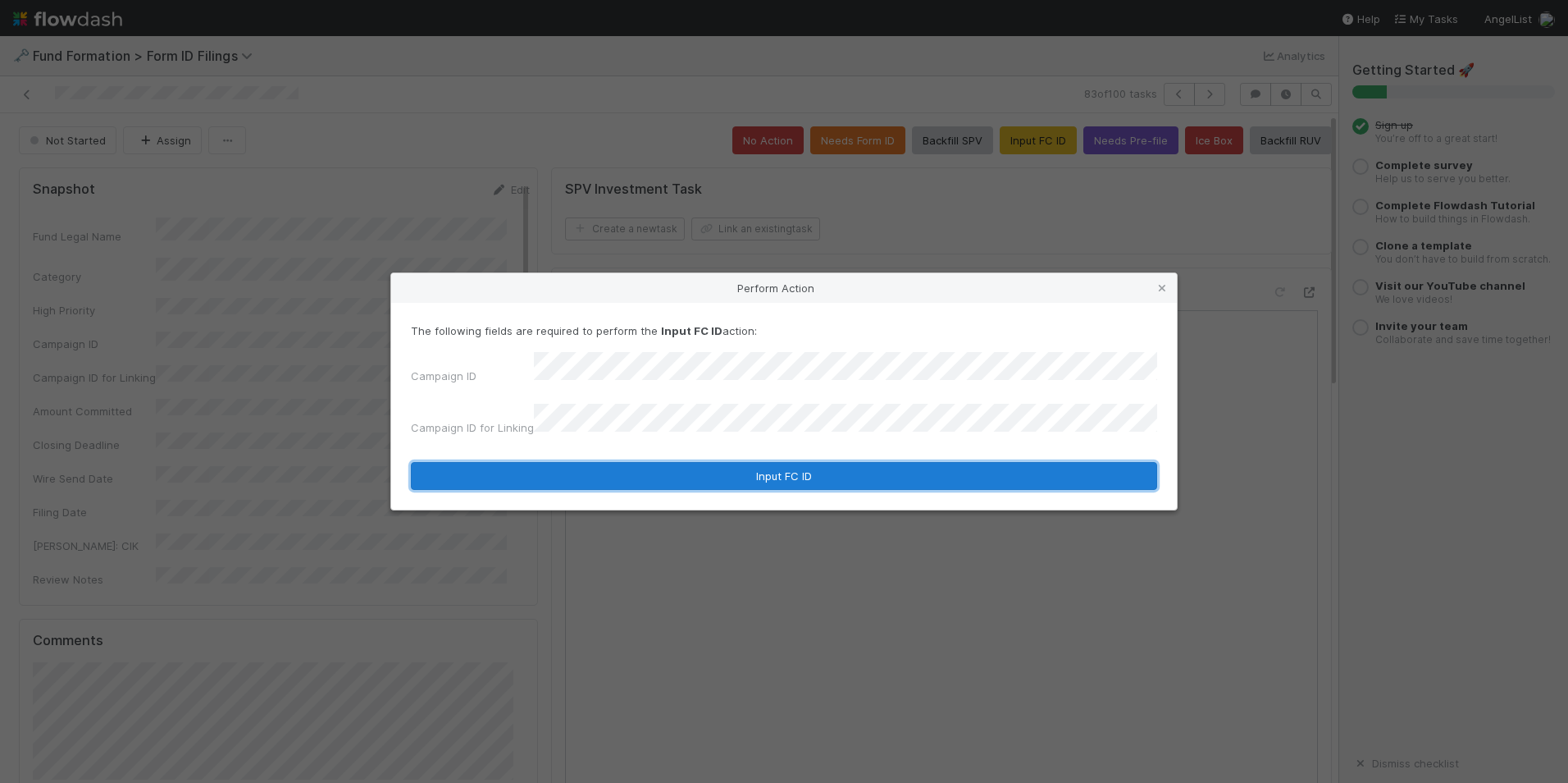
click at [771, 468] on button "Input FC ID" at bounding box center [784, 476] width 746 height 28
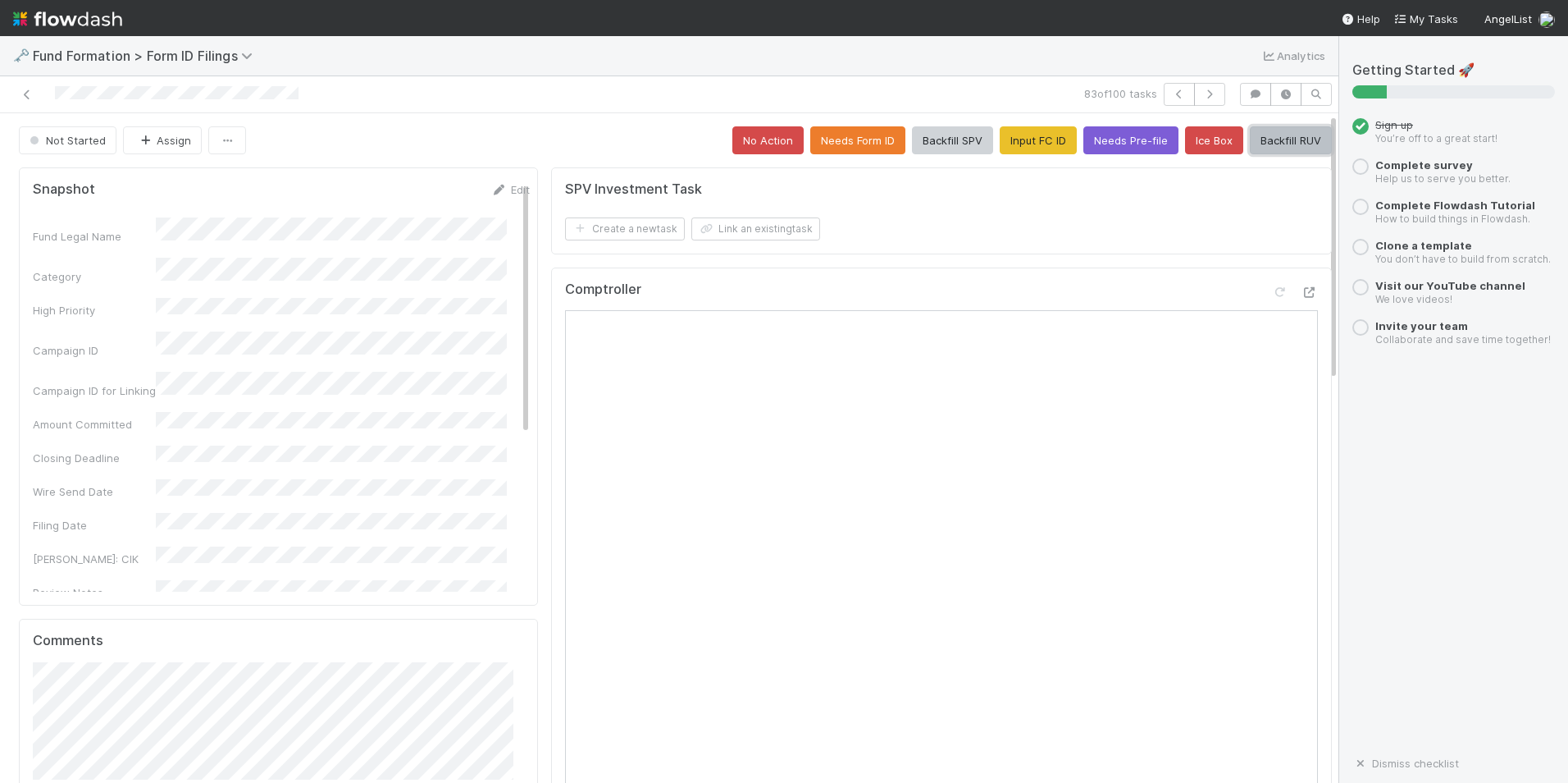
click at [1286, 140] on button "Backfill RUV" at bounding box center [1291, 140] width 82 height 28
click at [1194, 101] on button "button" at bounding box center [1210, 95] width 31 height 23
click at [1032, 144] on button "Input FC ID" at bounding box center [1038, 140] width 77 height 28
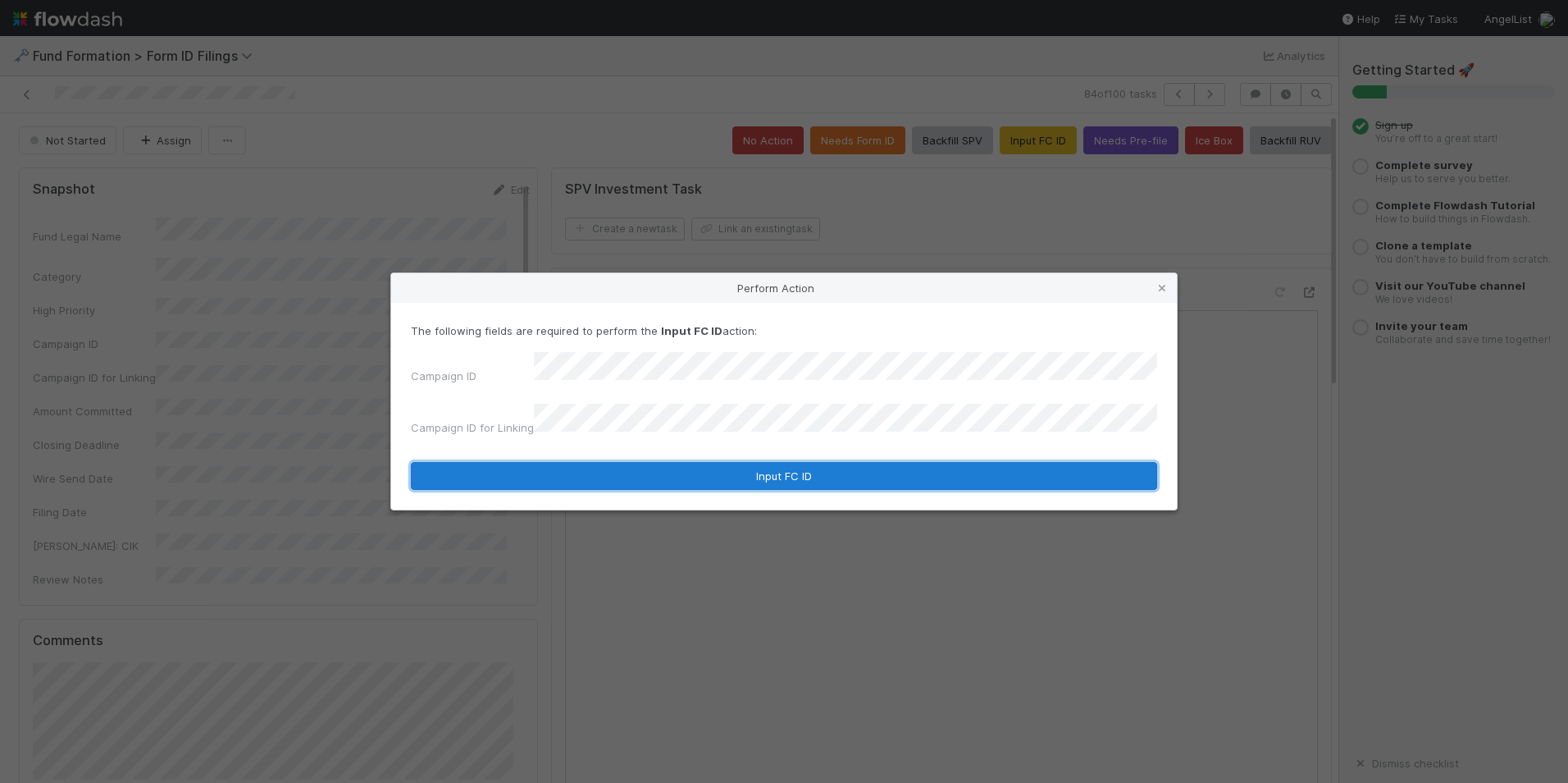
click at [790, 463] on button "Input FC ID" at bounding box center [784, 476] width 746 height 28
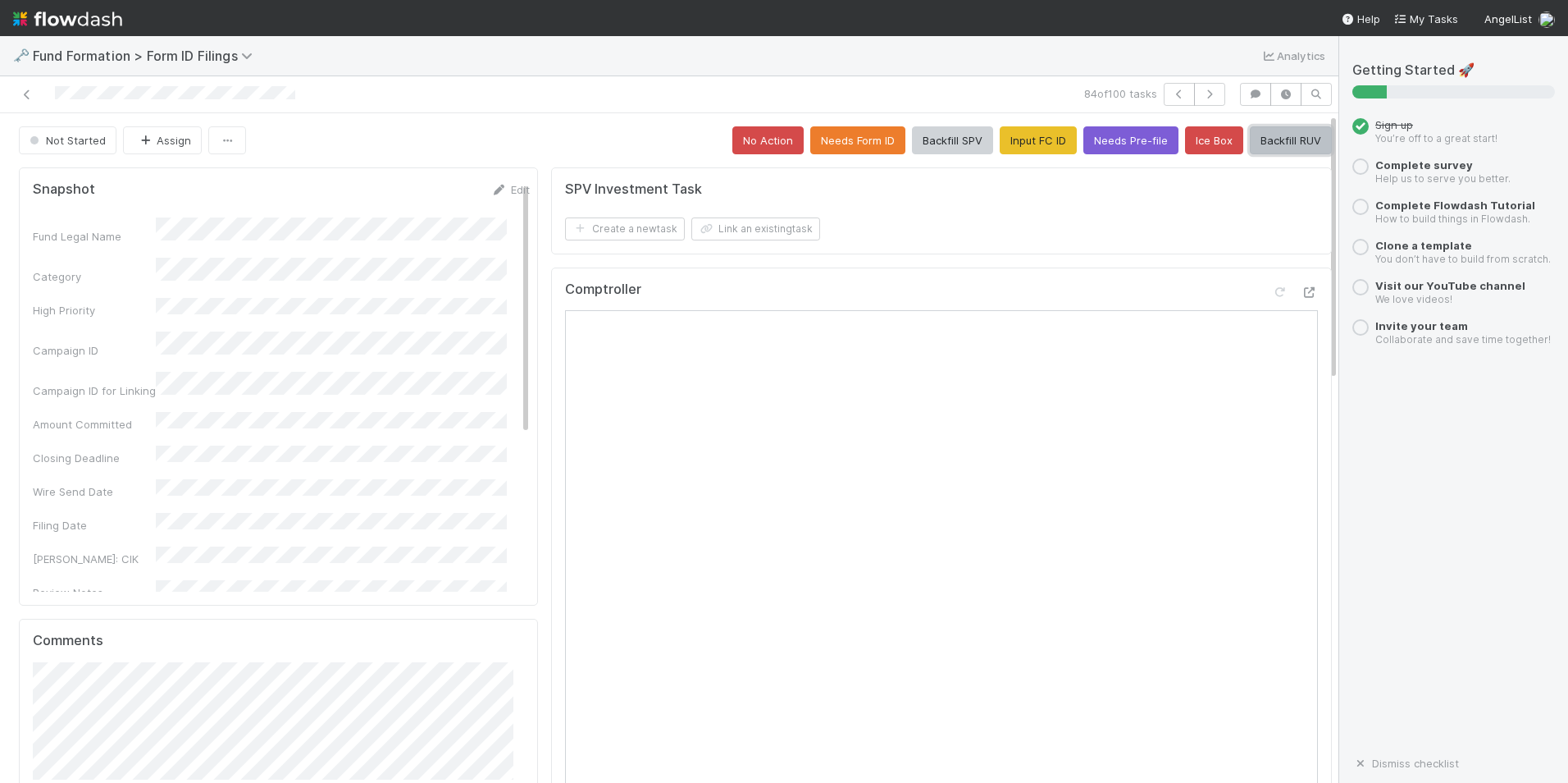
click at [1278, 147] on button "Backfill RUV" at bounding box center [1291, 140] width 82 height 28
click at [1201, 90] on icon "button" at bounding box center [1209, 94] width 16 height 10
click at [1017, 134] on button "Input FC ID" at bounding box center [1038, 140] width 77 height 28
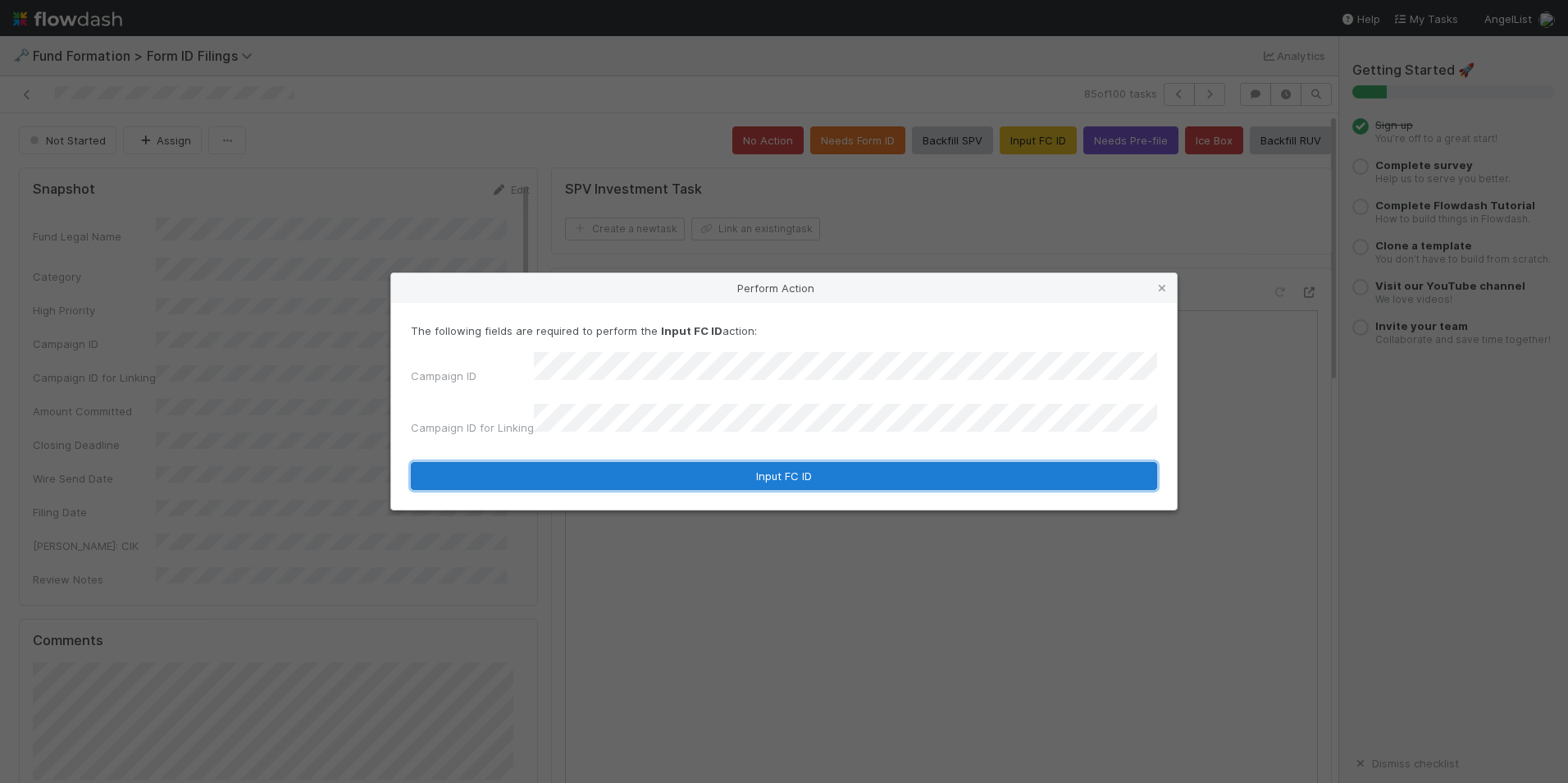
click at [767, 462] on button "Input FC ID" at bounding box center [784, 476] width 746 height 28
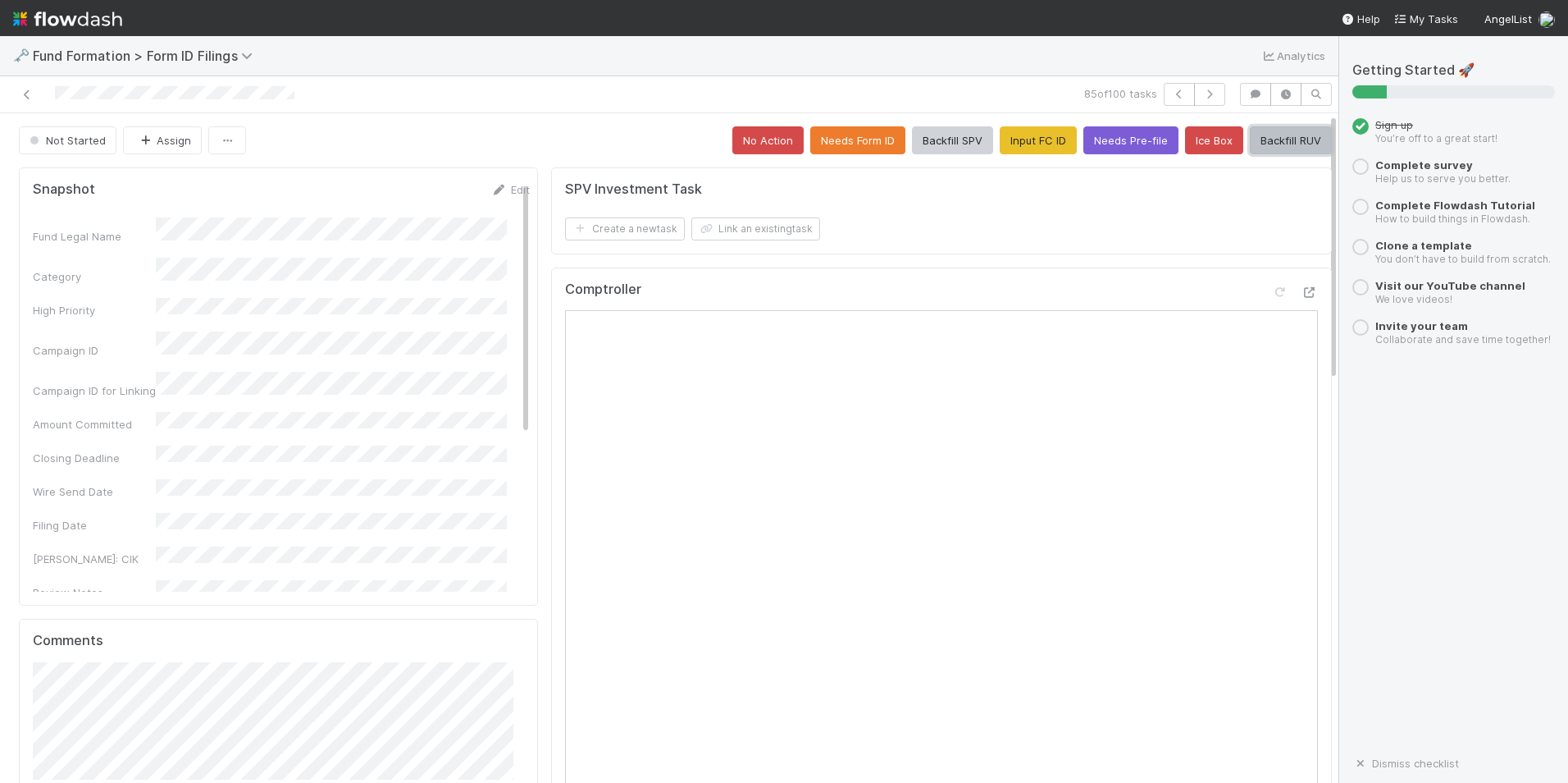
click at [1280, 134] on button "Backfill RUV" at bounding box center [1291, 140] width 82 height 28
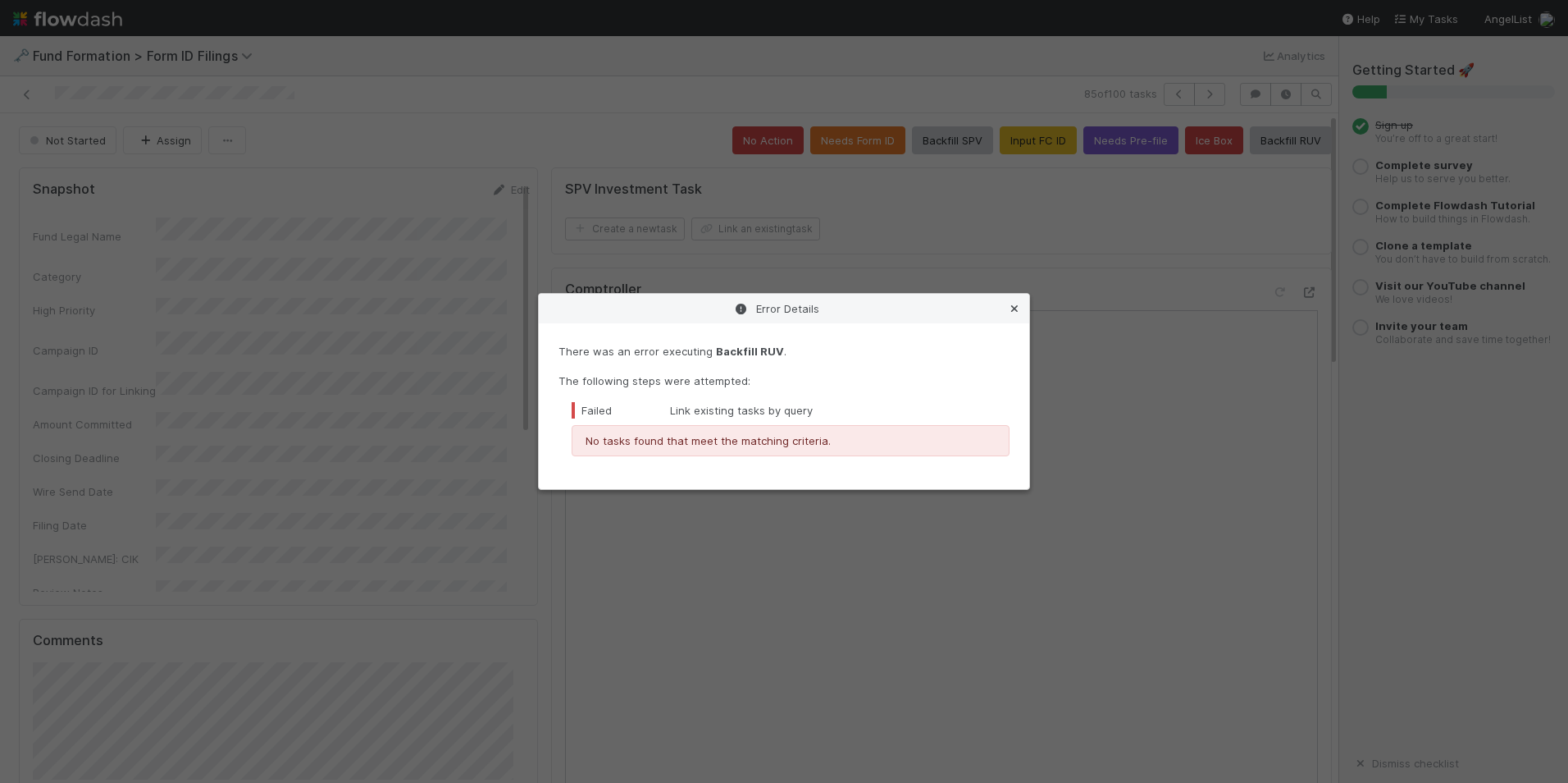
click at [1013, 311] on icon at bounding box center [1014, 309] width 16 height 10
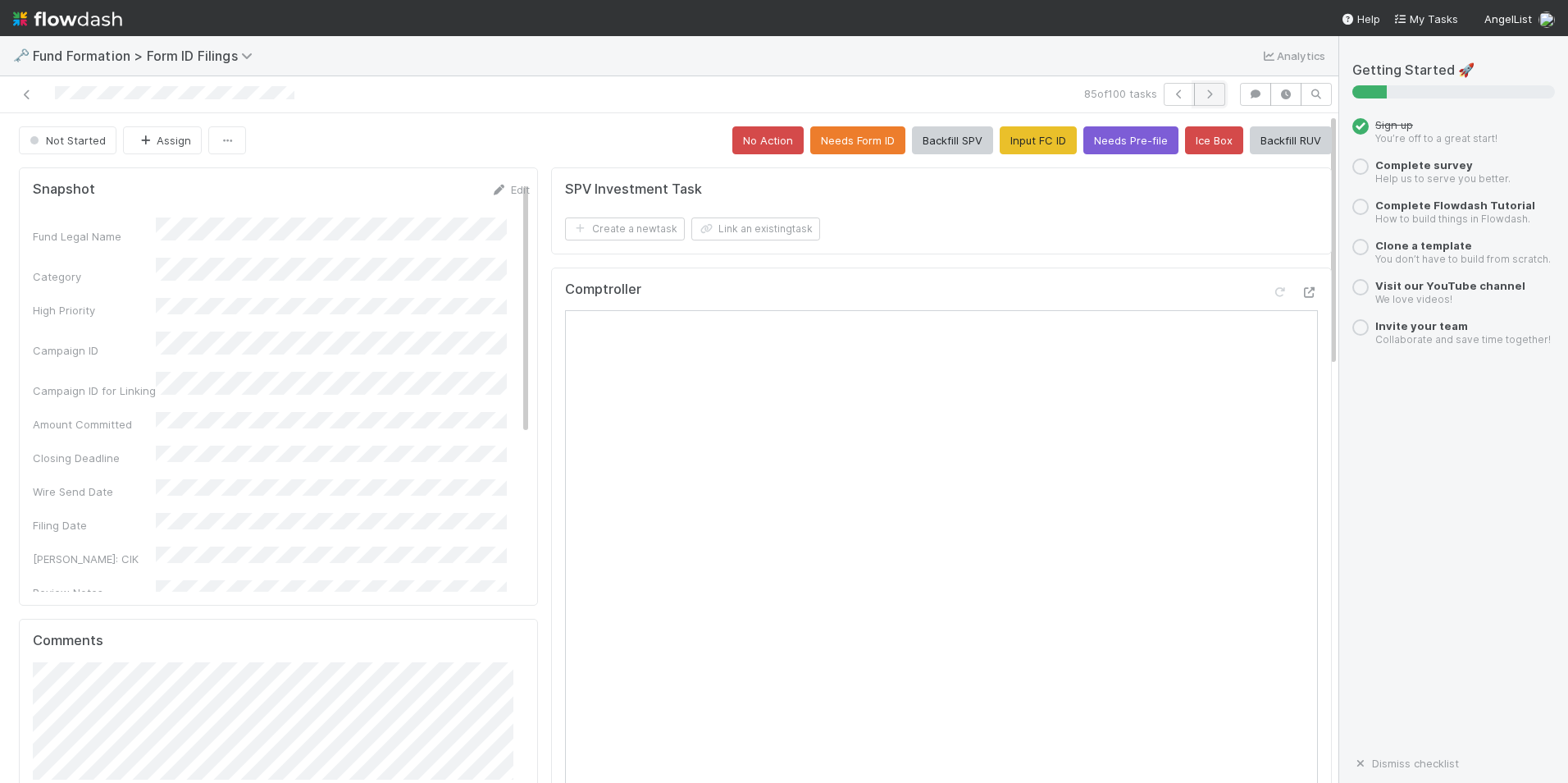
click at [1206, 95] on button "button" at bounding box center [1210, 95] width 31 height 23
click at [1026, 151] on button "Input FC ID" at bounding box center [1038, 140] width 77 height 28
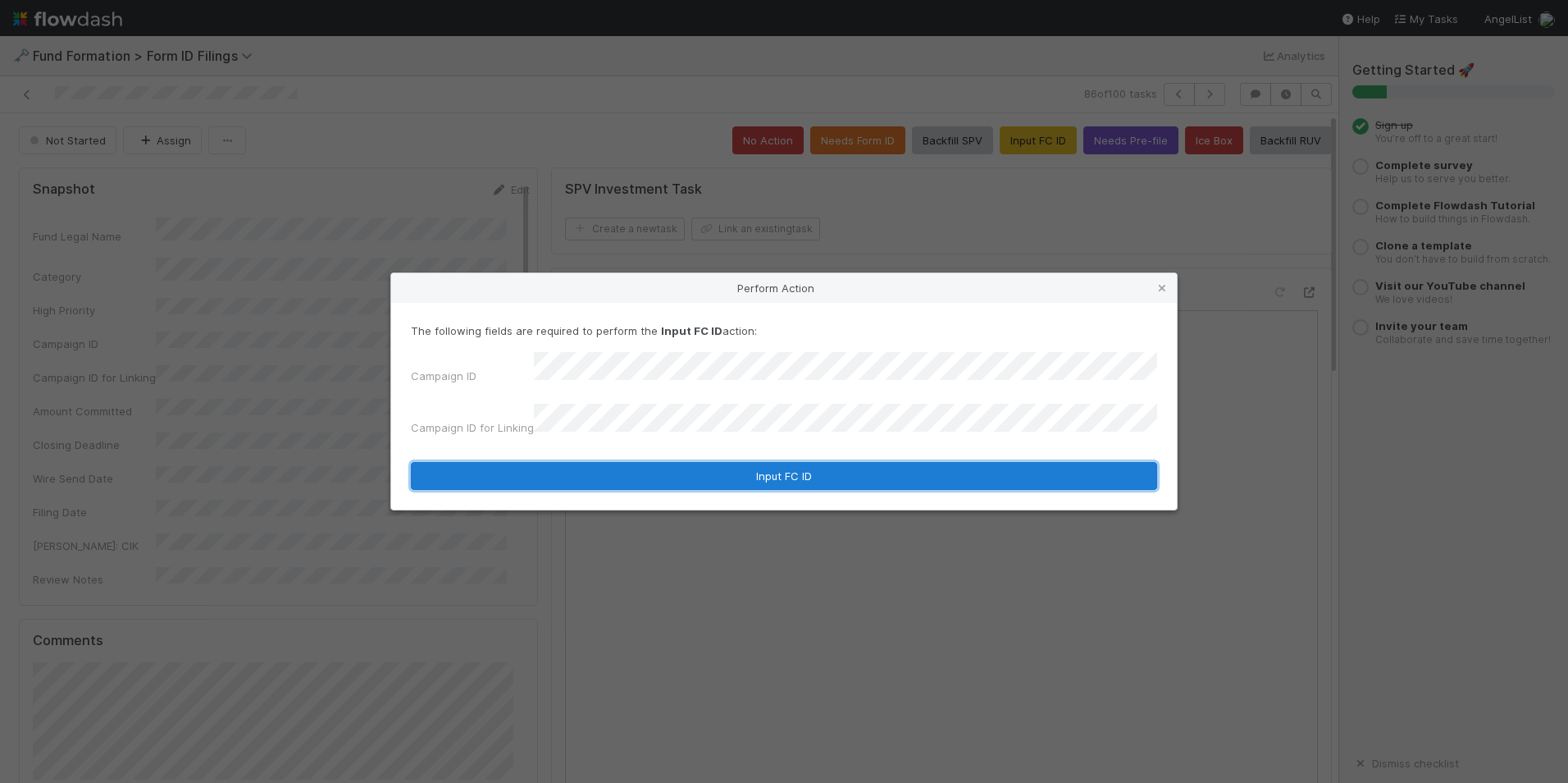
click at [687, 462] on button "Input FC ID" at bounding box center [784, 476] width 746 height 28
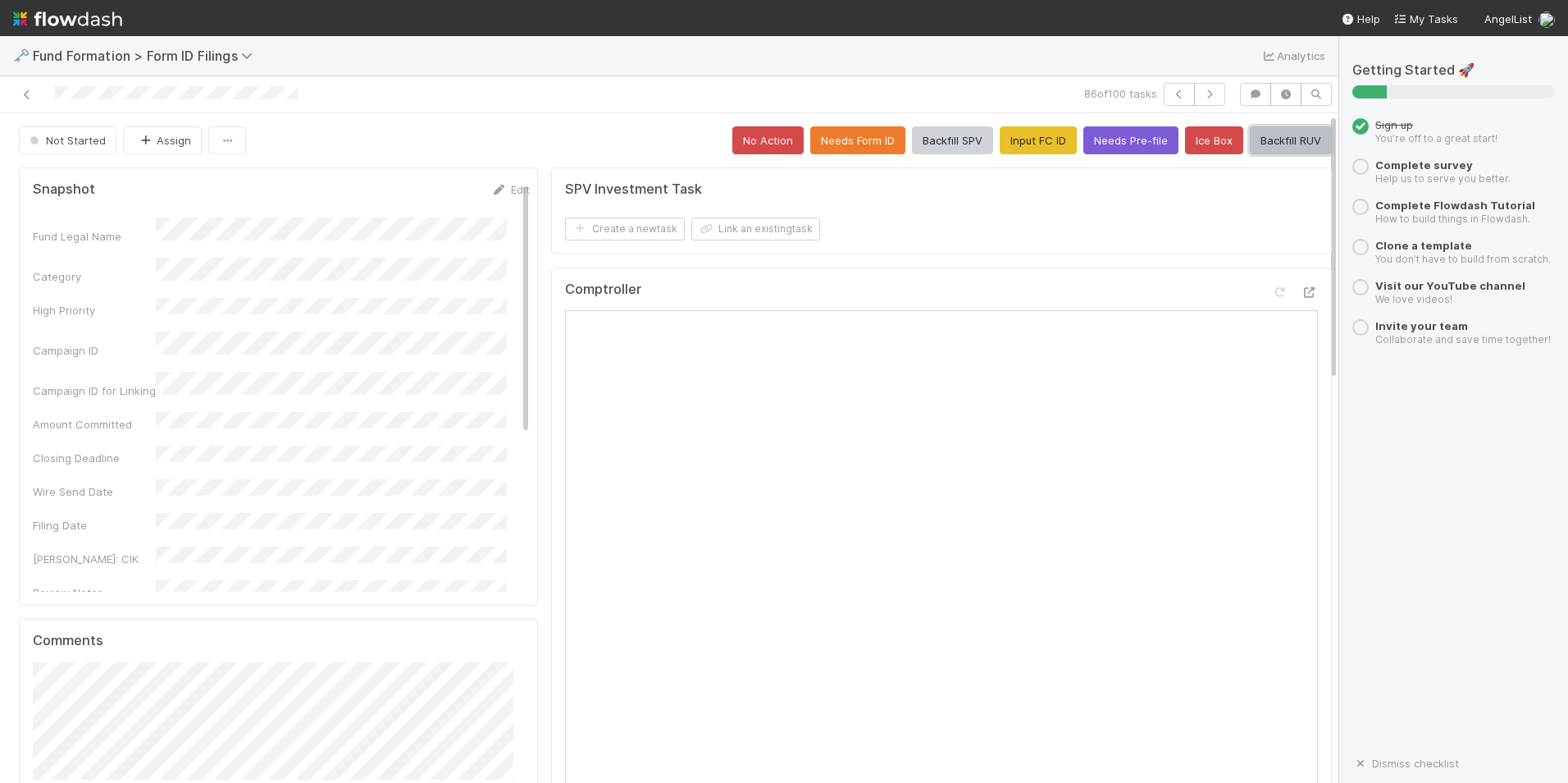
click at [1252, 143] on button "Backfill RUV" at bounding box center [1291, 140] width 82 height 28
click at [1201, 91] on icon "button" at bounding box center [1209, 94] width 16 height 10
click at [1030, 142] on button "Input FC ID" at bounding box center [1038, 140] width 77 height 28
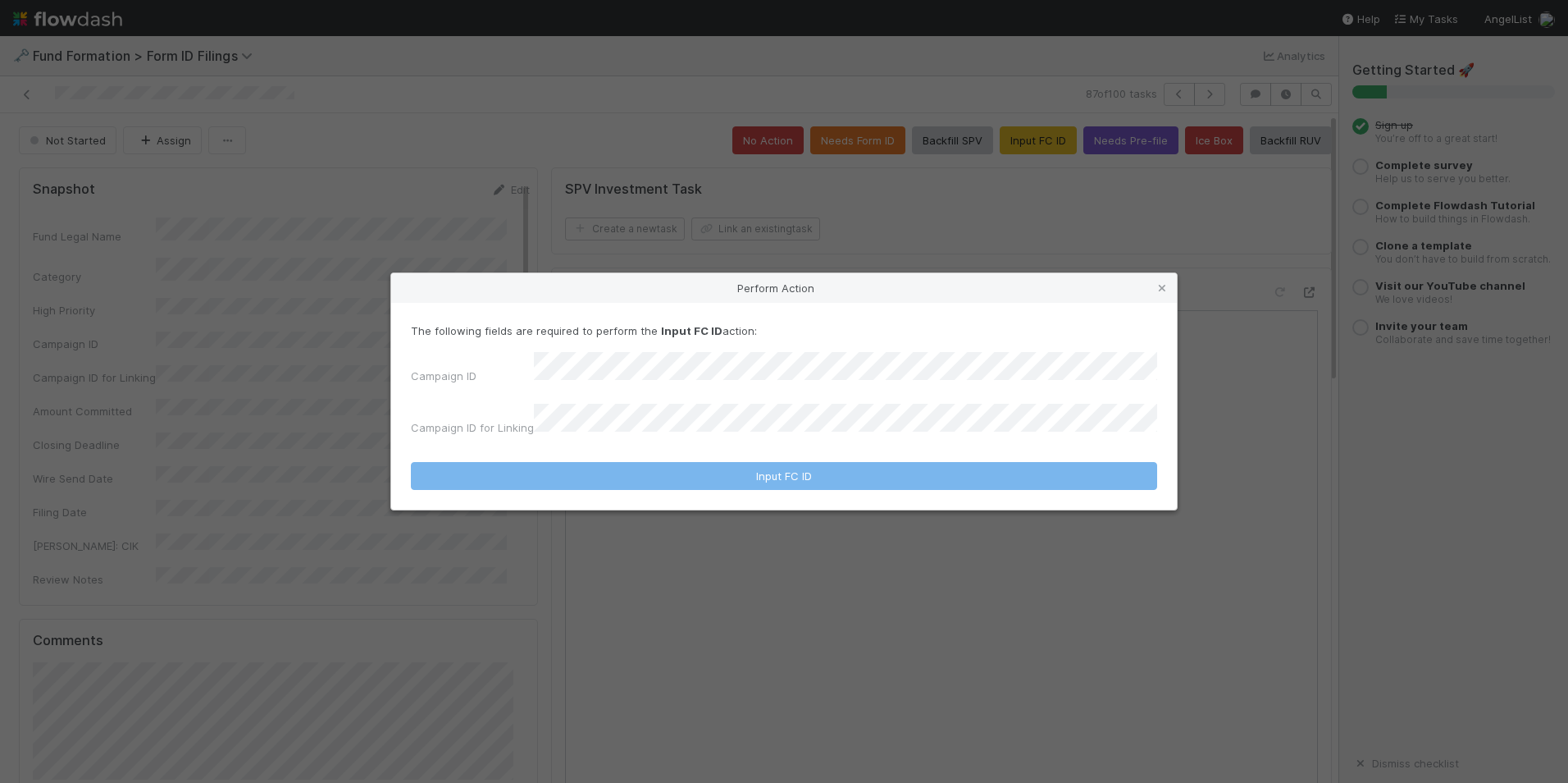
click at [741, 357] on div "The following fields are required to perform the Input FC ID action: Campaign I…" at bounding box center [784, 382] width 746 height 120
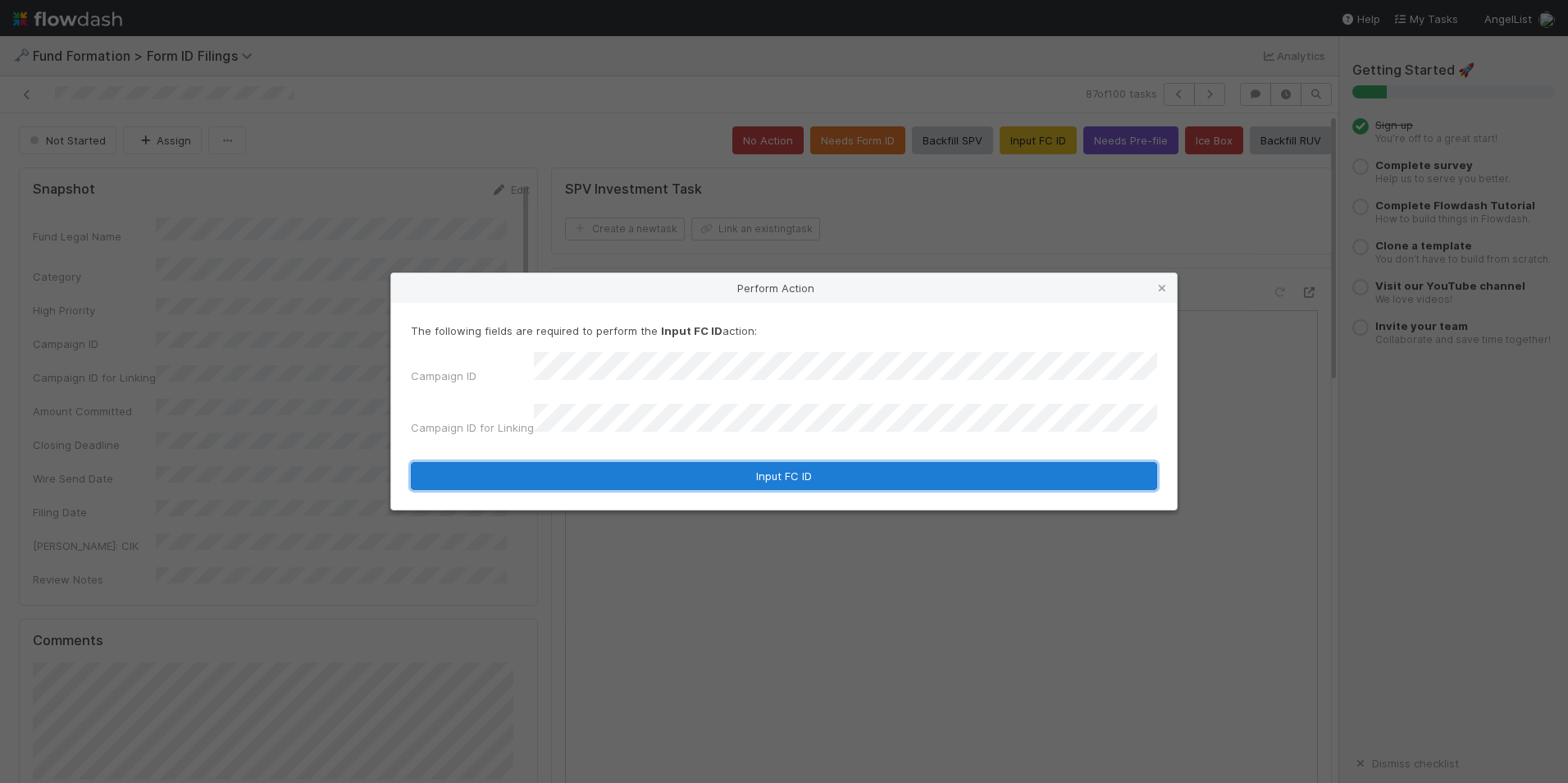
click at [741, 462] on button "Input FC ID" at bounding box center [784, 476] width 746 height 28
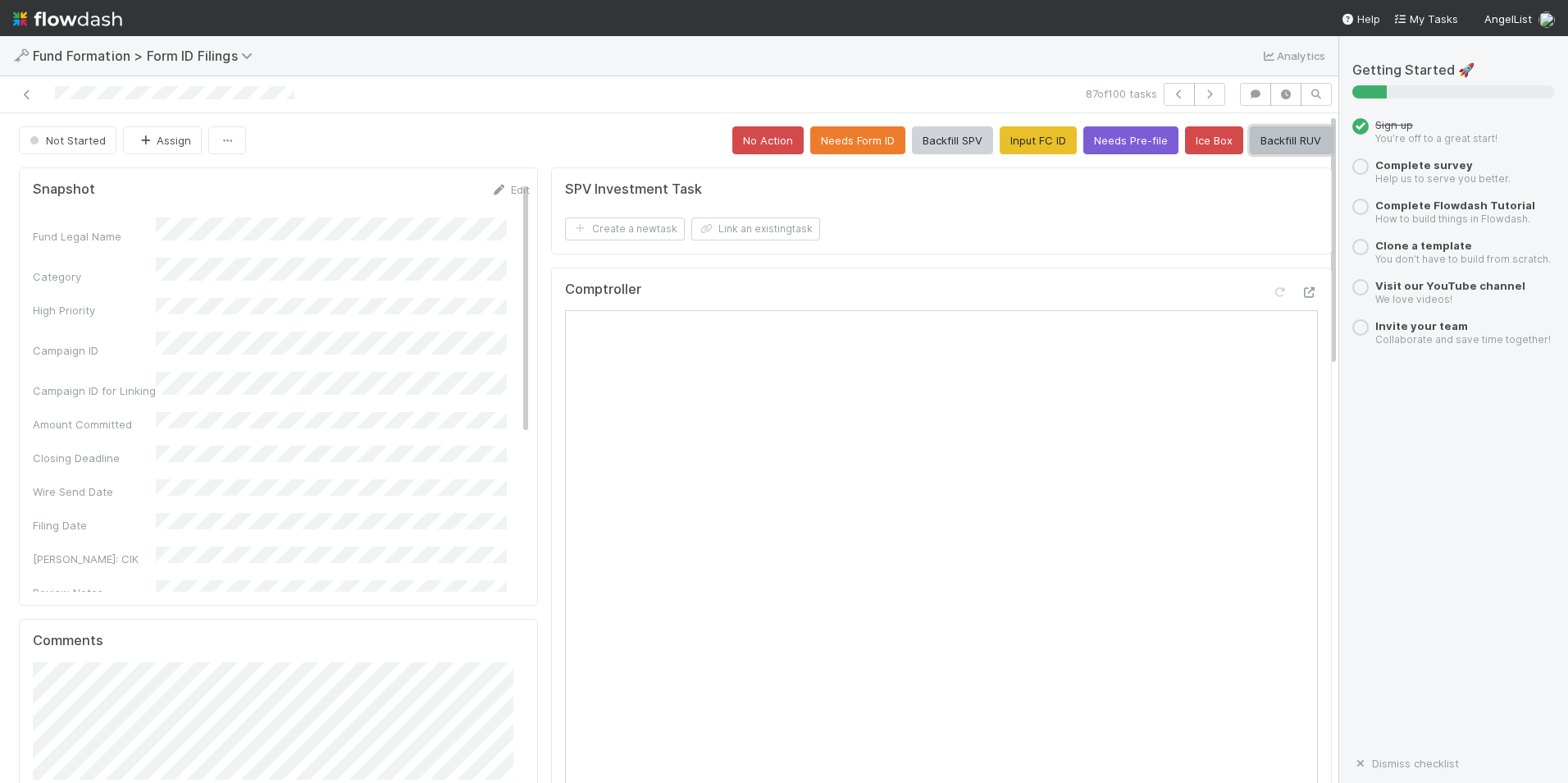
click at [1272, 145] on button "Backfill RUV" at bounding box center [1291, 140] width 82 height 28
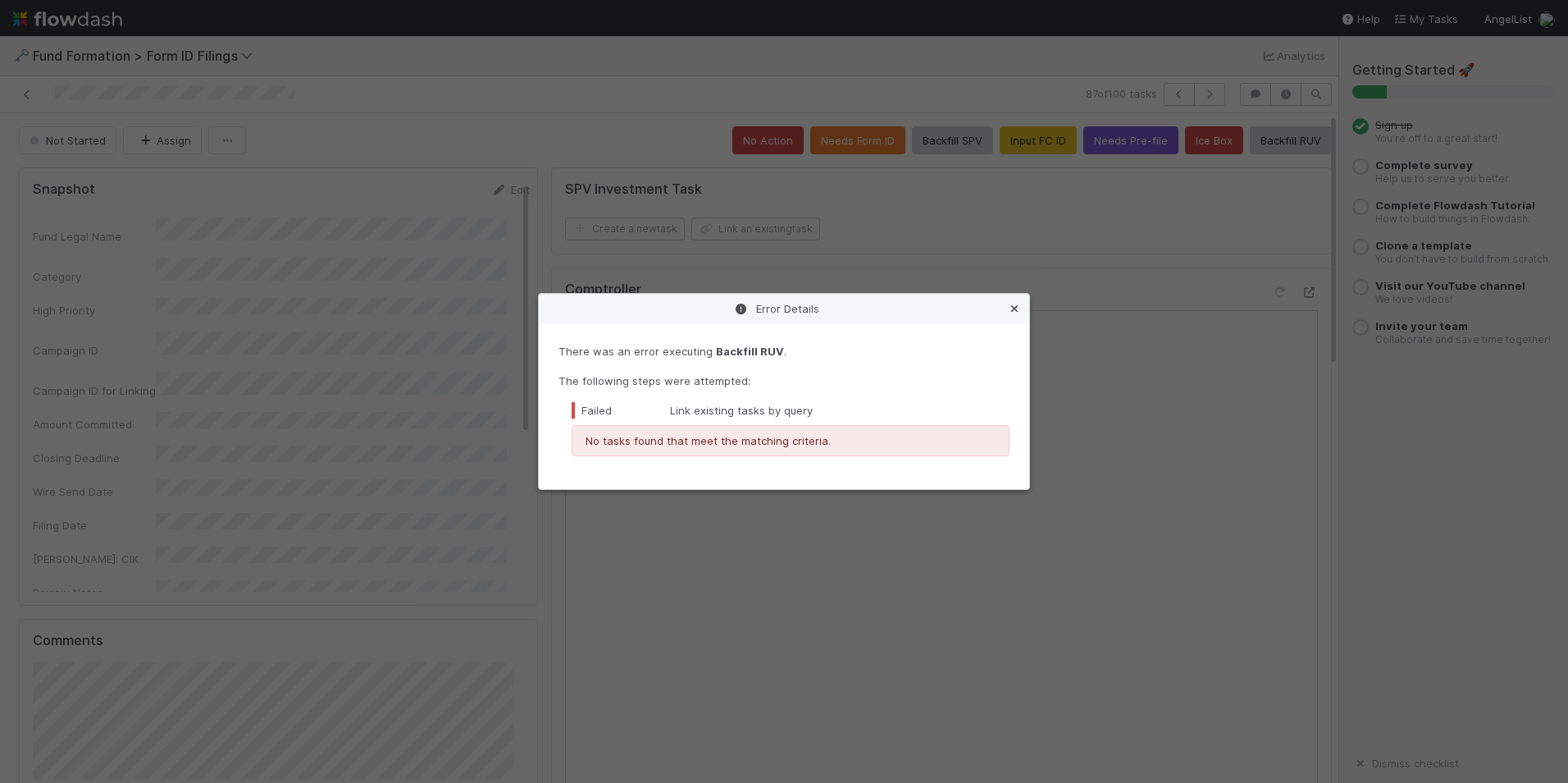
click at [1010, 311] on icon at bounding box center [1014, 309] width 16 height 10
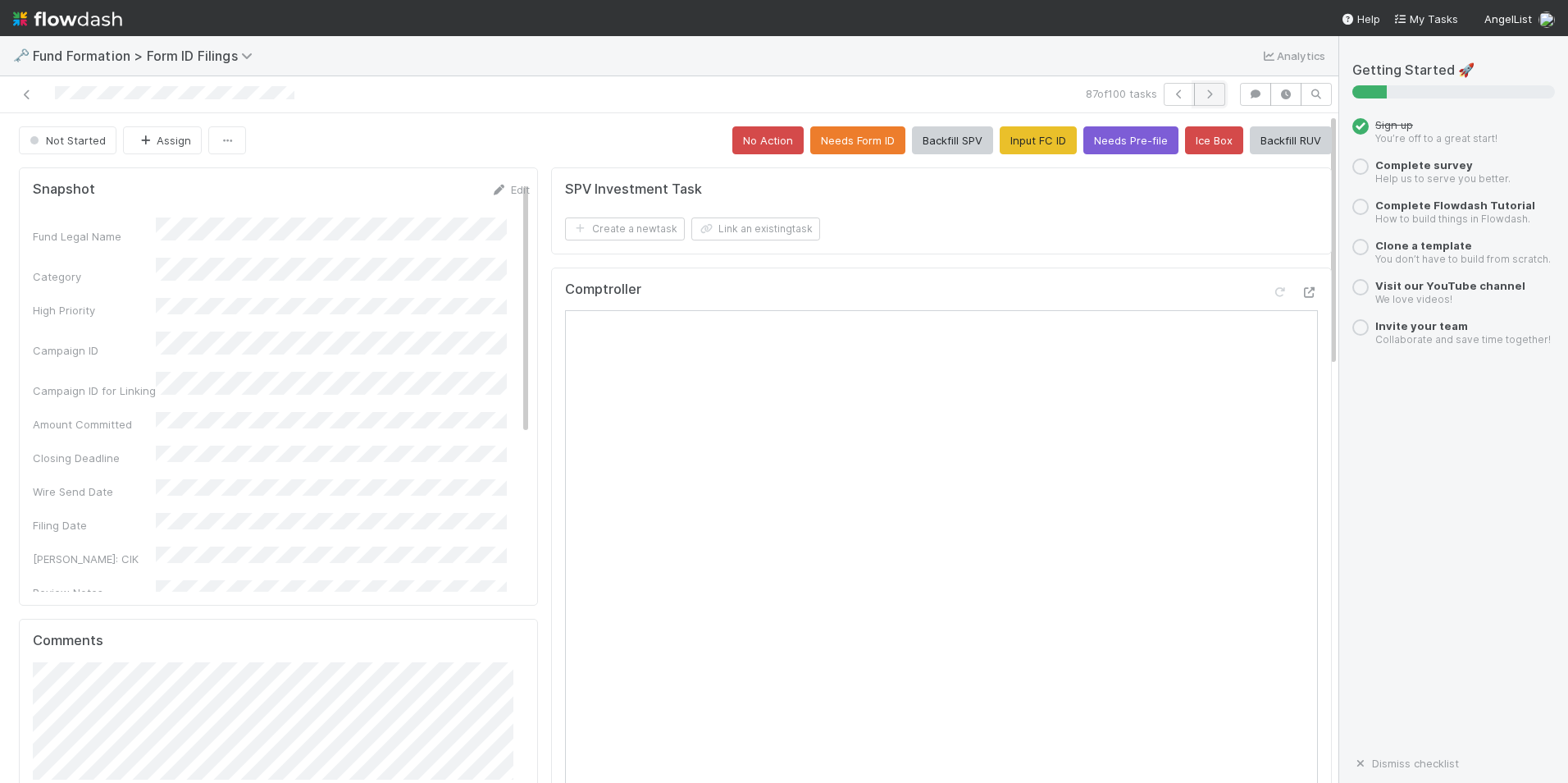
click at [1201, 97] on icon "button" at bounding box center [1209, 94] width 16 height 10
click at [1006, 142] on button "Input FC ID" at bounding box center [1038, 140] width 77 height 28
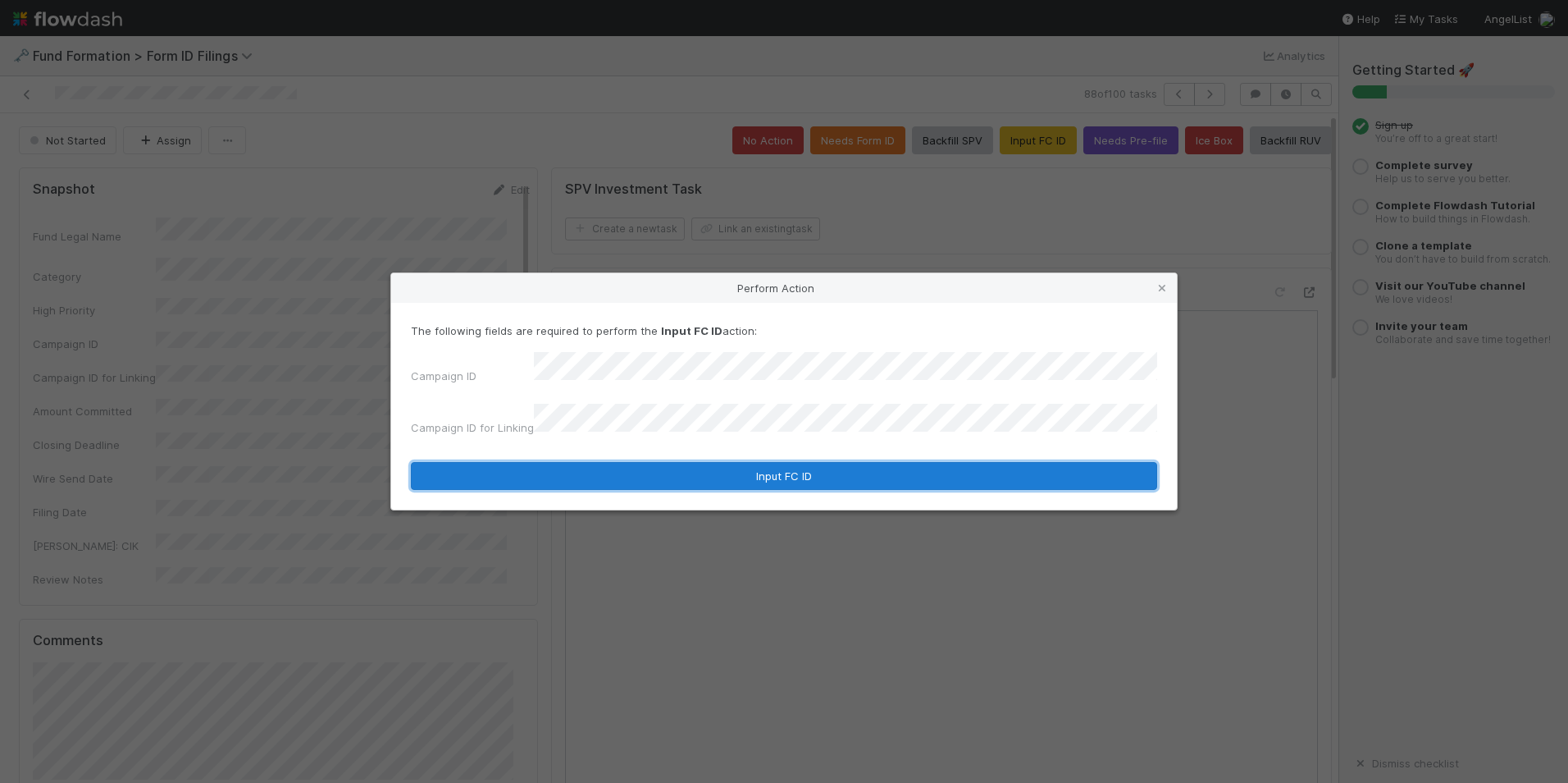
click at [732, 464] on button "Input FC ID" at bounding box center [784, 476] width 746 height 28
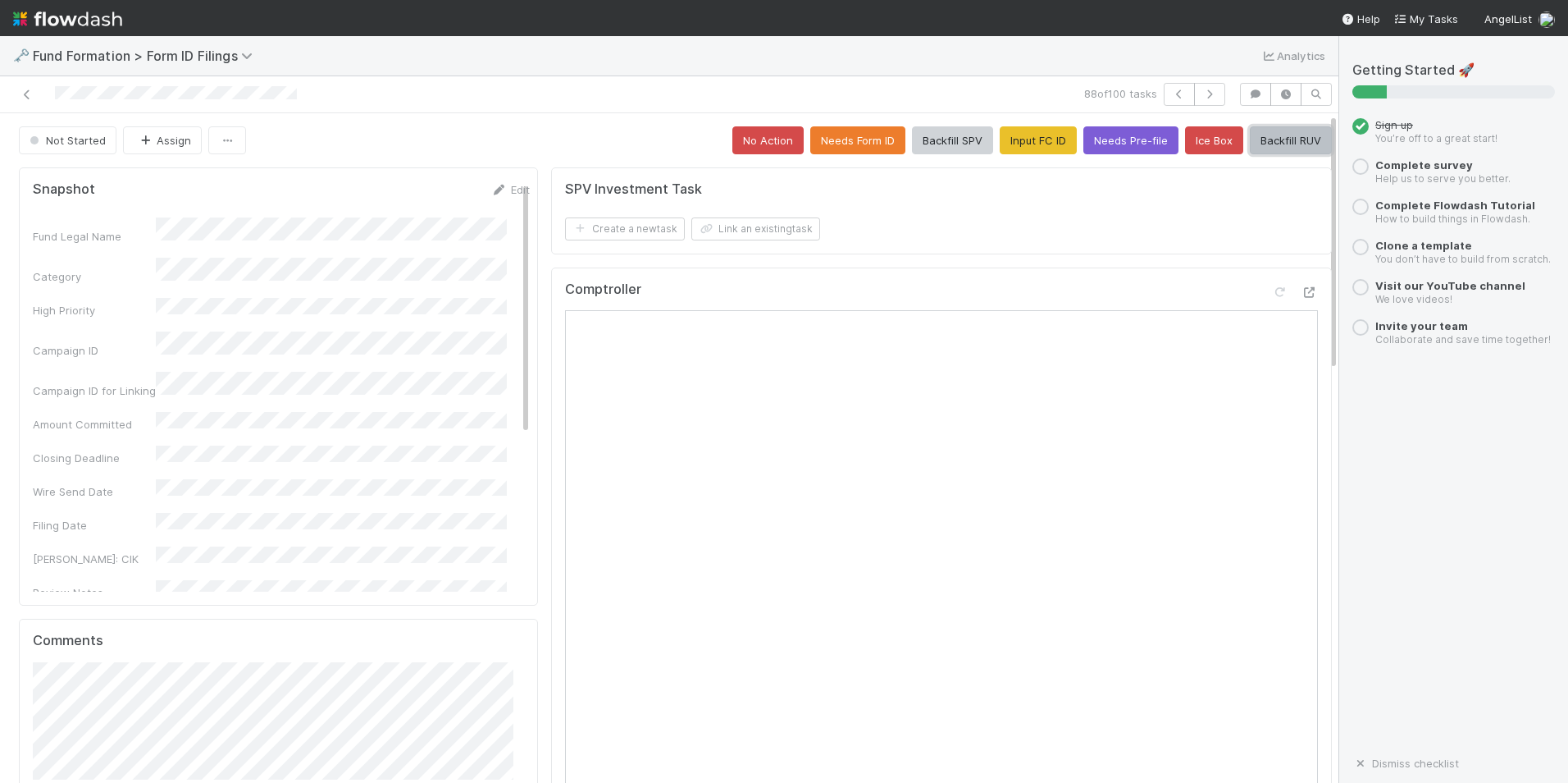
click at [1279, 142] on button "Backfill RUV" at bounding box center [1291, 140] width 82 height 28
click at [1207, 96] on button "button" at bounding box center [1210, 95] width 31 height 23
click at [1000, 140] on button "Input FC ID" at bounding box center [1038, 140] width 77 height 28
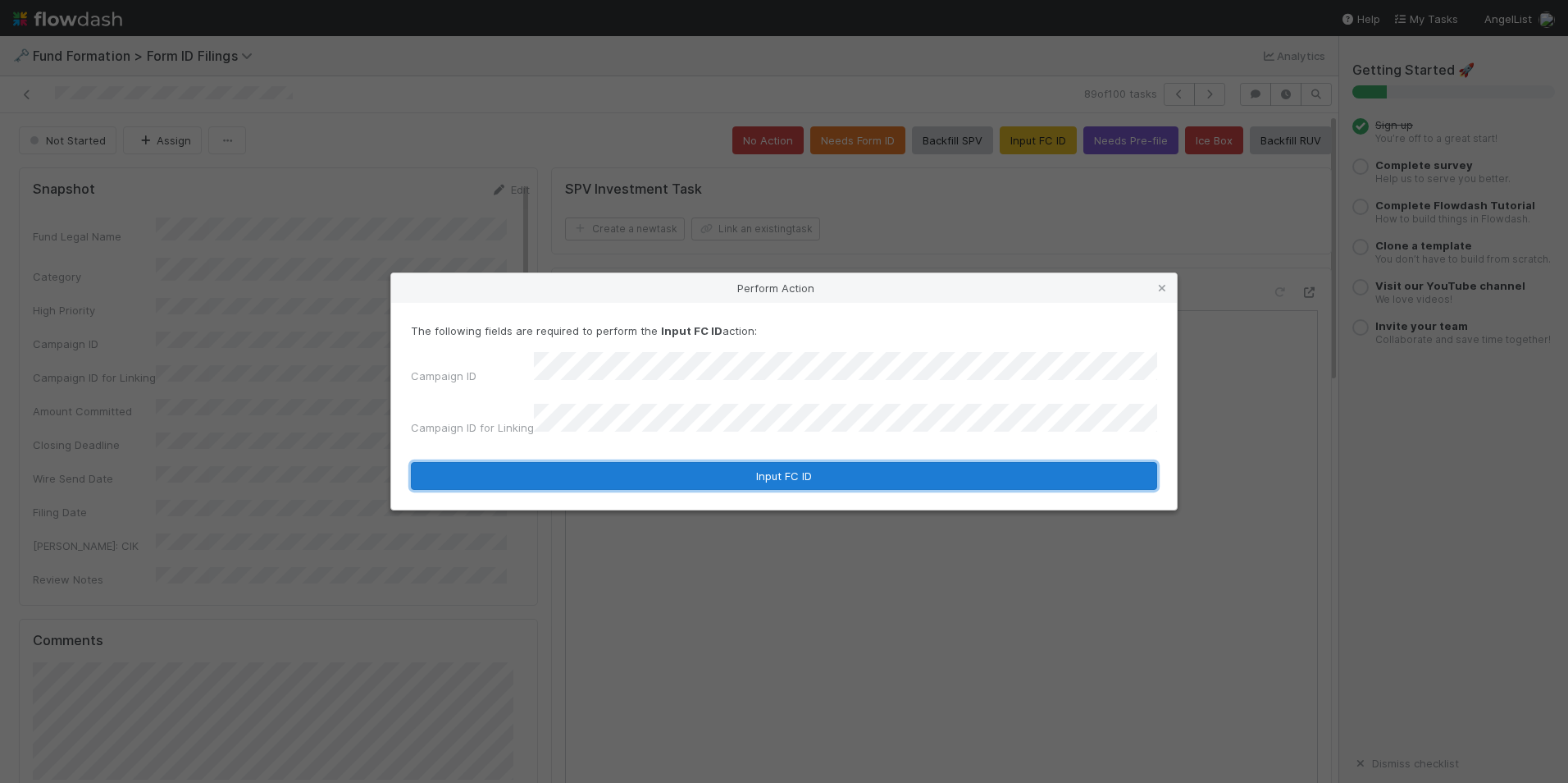
click at [740, 462] on button "Input FC ID" at bounding box center [784, 476] width 746 height 28
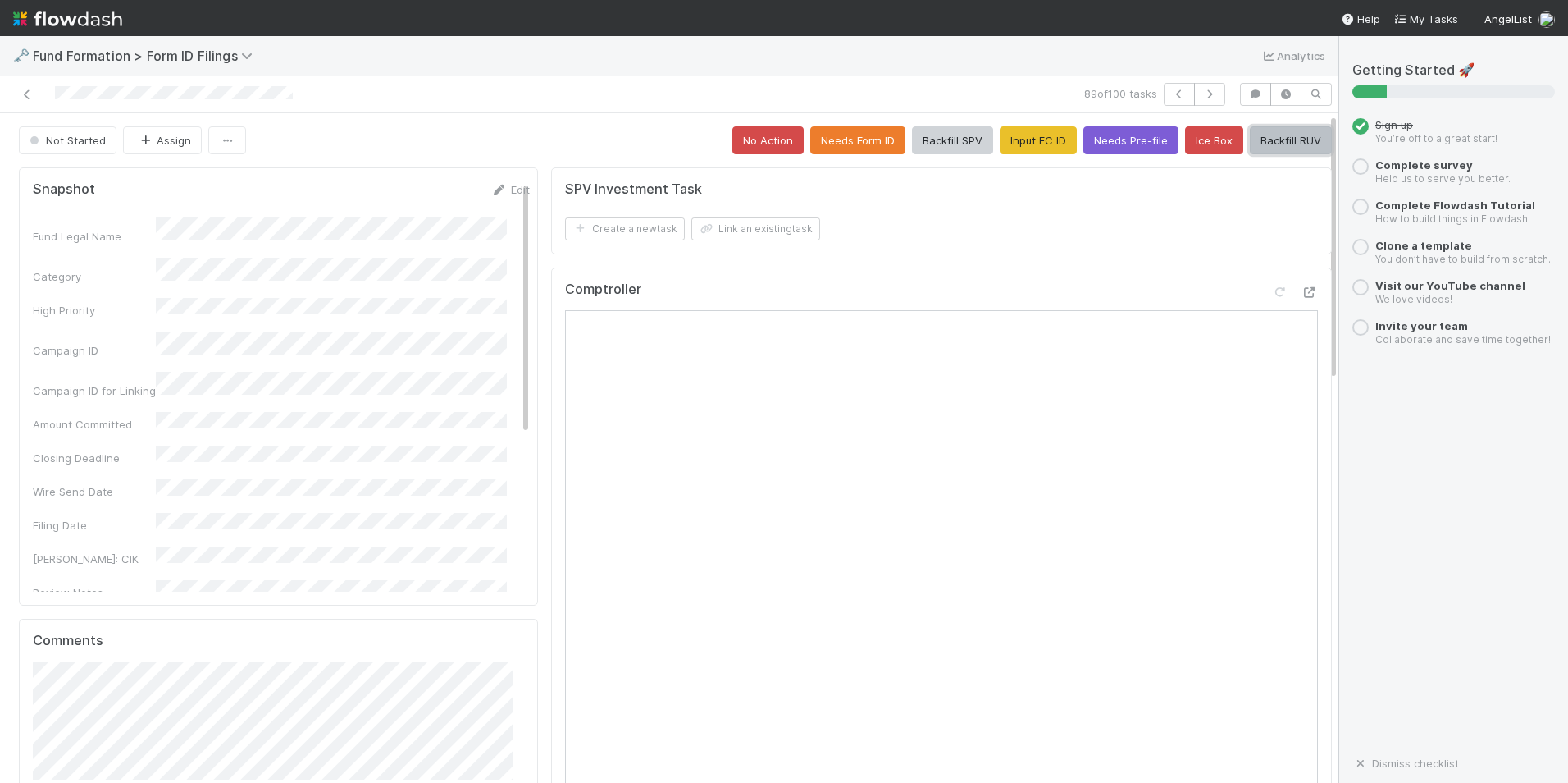
click at [1250, 140] on button "Backfill RUV" at bounding box center [1291, 140] width 82 height 28
click at [1194, 94] on button "button" at bounding box center [1210, 95] width 31 height 23
click at [1000, 142] on button "Input FC ID" at bounding box center [1038, 140] width 77 height 28
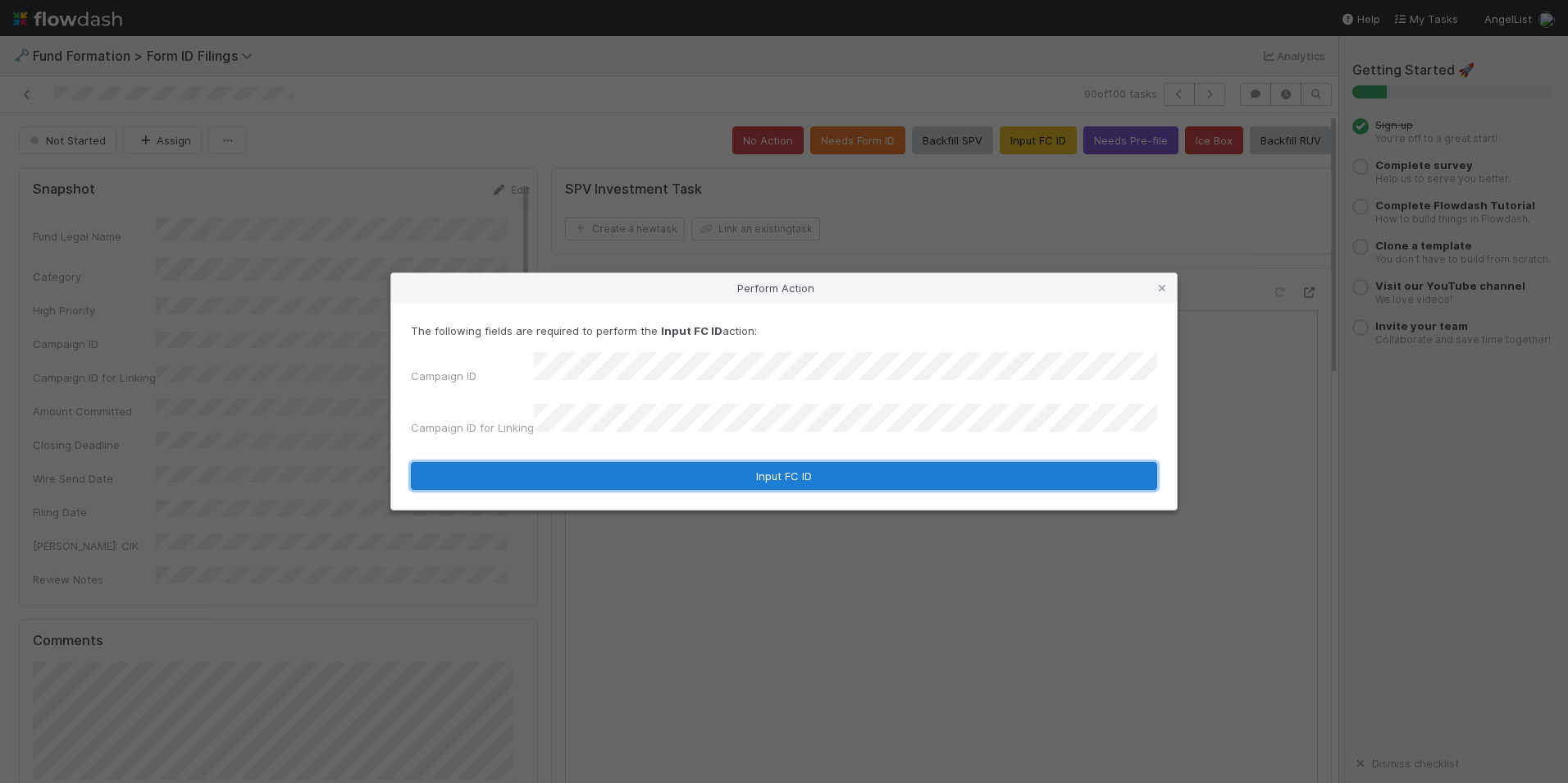
click at [713, 465] on button "Input FC ID" at bounding box center [784, 476] width 746 height 28
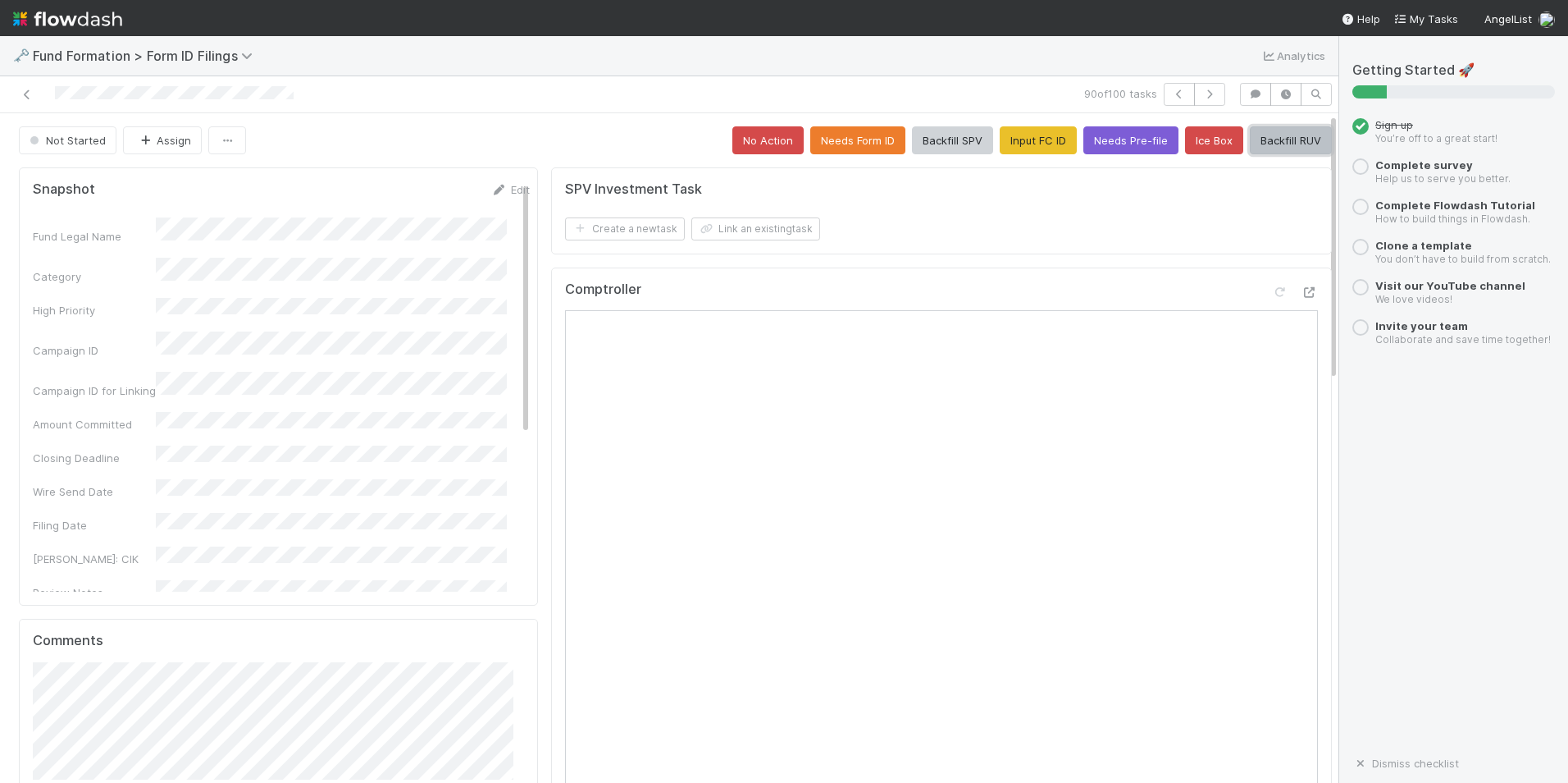
click at [1265, 145] on button "Backfill RUV" at bounding box center [1291, 140] width 82 height 28
click at [1201, 91] on icon "button" at bounding box center [1209, 94] width 16 height 10
click at [1009, 134] on button "Input FC ID" at bounding box center [1038, 140] width 77 height 28
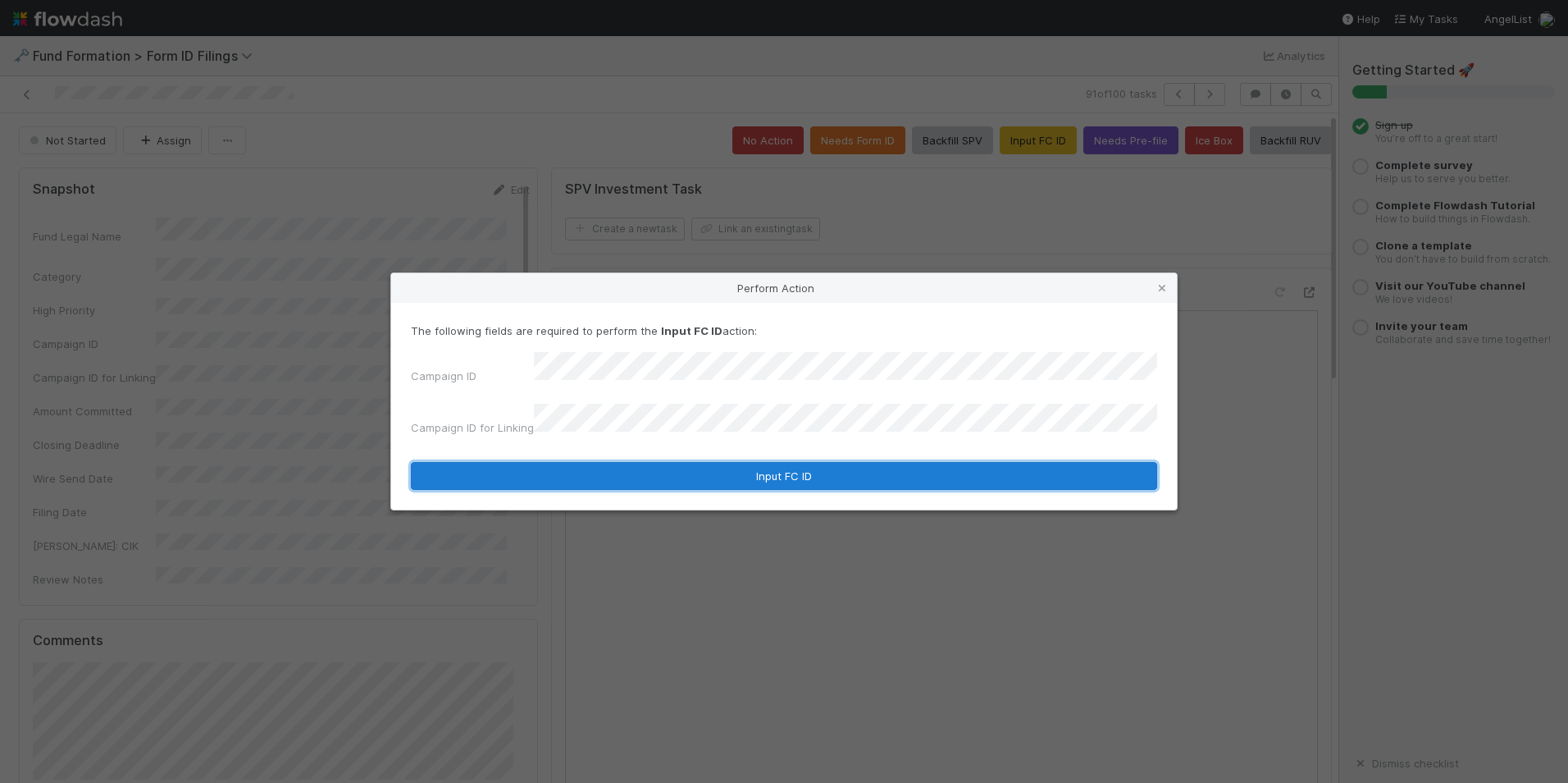
click at [681, 465] on button "Input FC ID" at bounding box center [784, 476] width 746 height 28
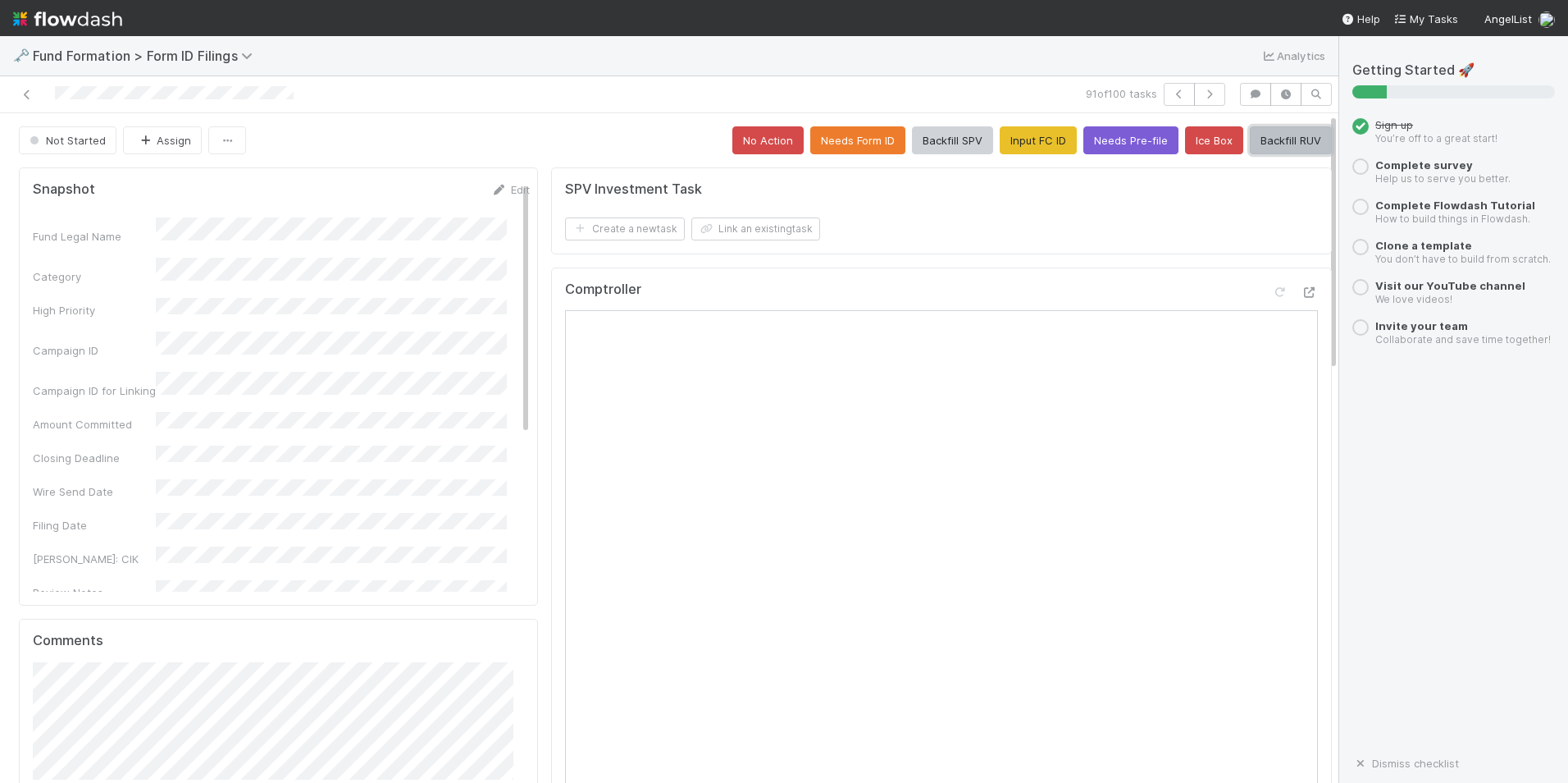
click at [1277, 148] on button "Backfill RUV" at bounding box center [1291, 140] width 82 height 28
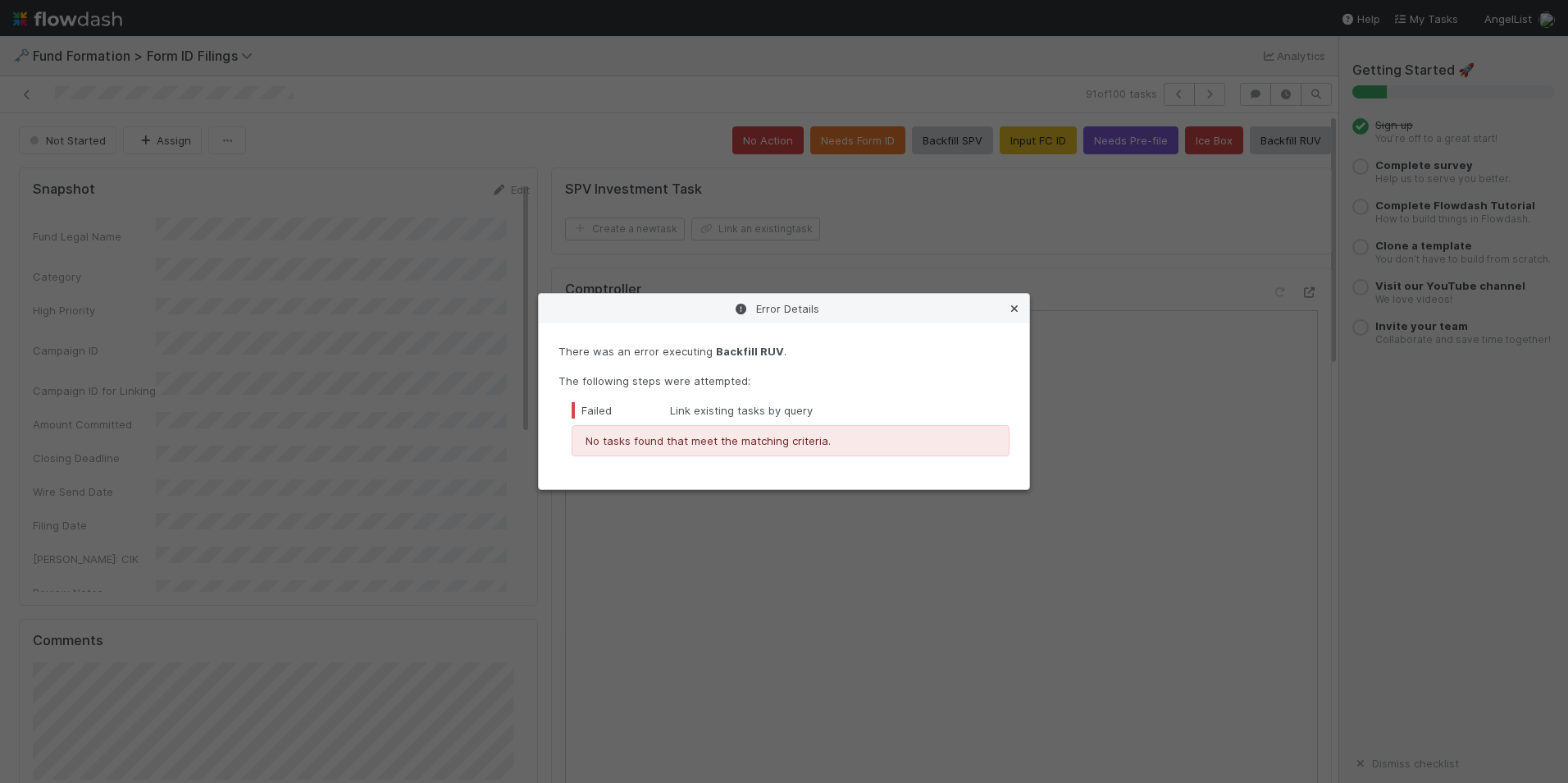
click at [1009, 313] on icon at bounding box center [1014, 309] width 16 height 10
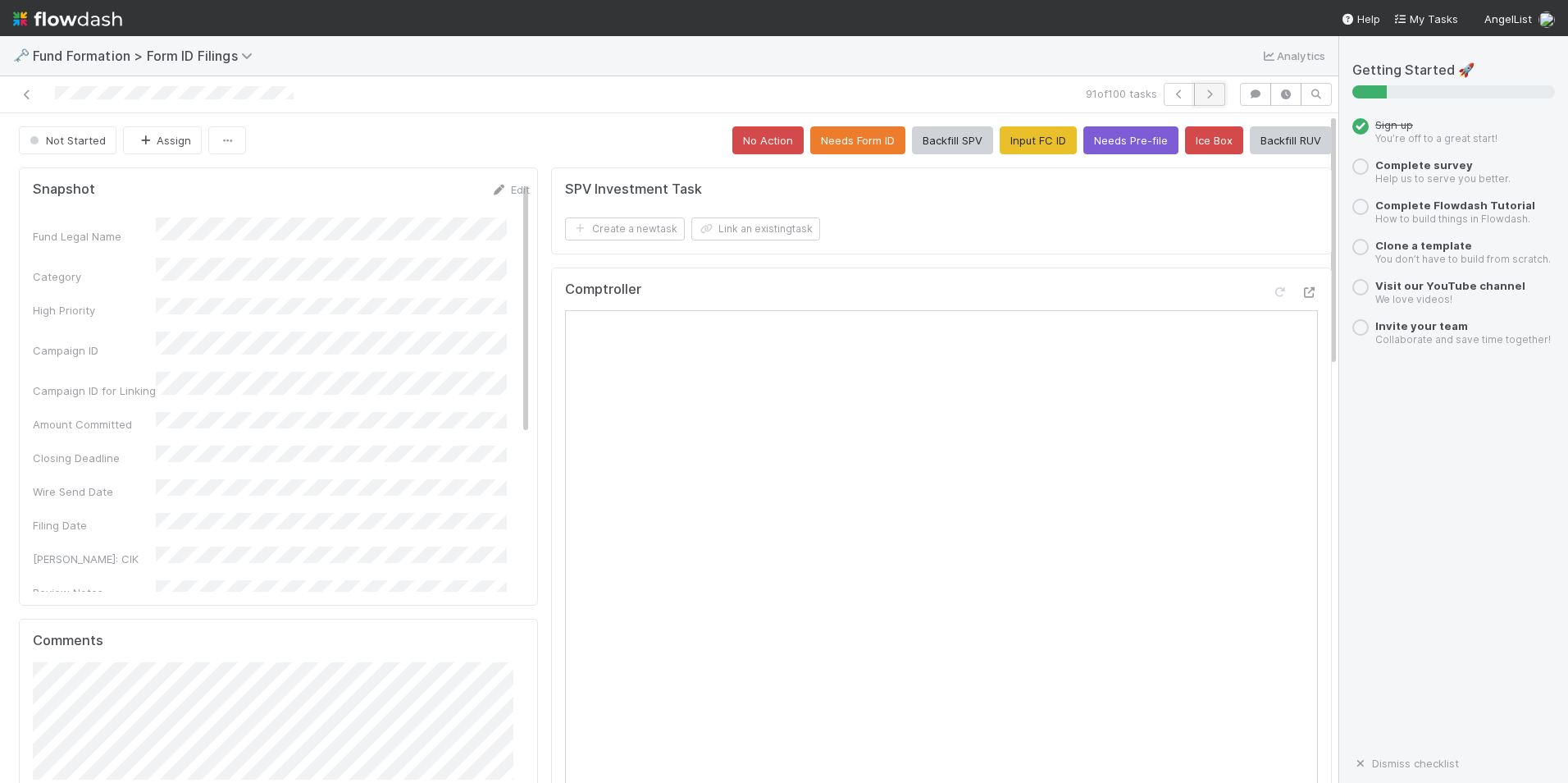
click at [1194, 88] on button "button" at bounding box center [1210, 95] width 31 height 23
click at [1006, 138] on button "Input FC ID" at bounding box center [1038, 140] width 77 height 28
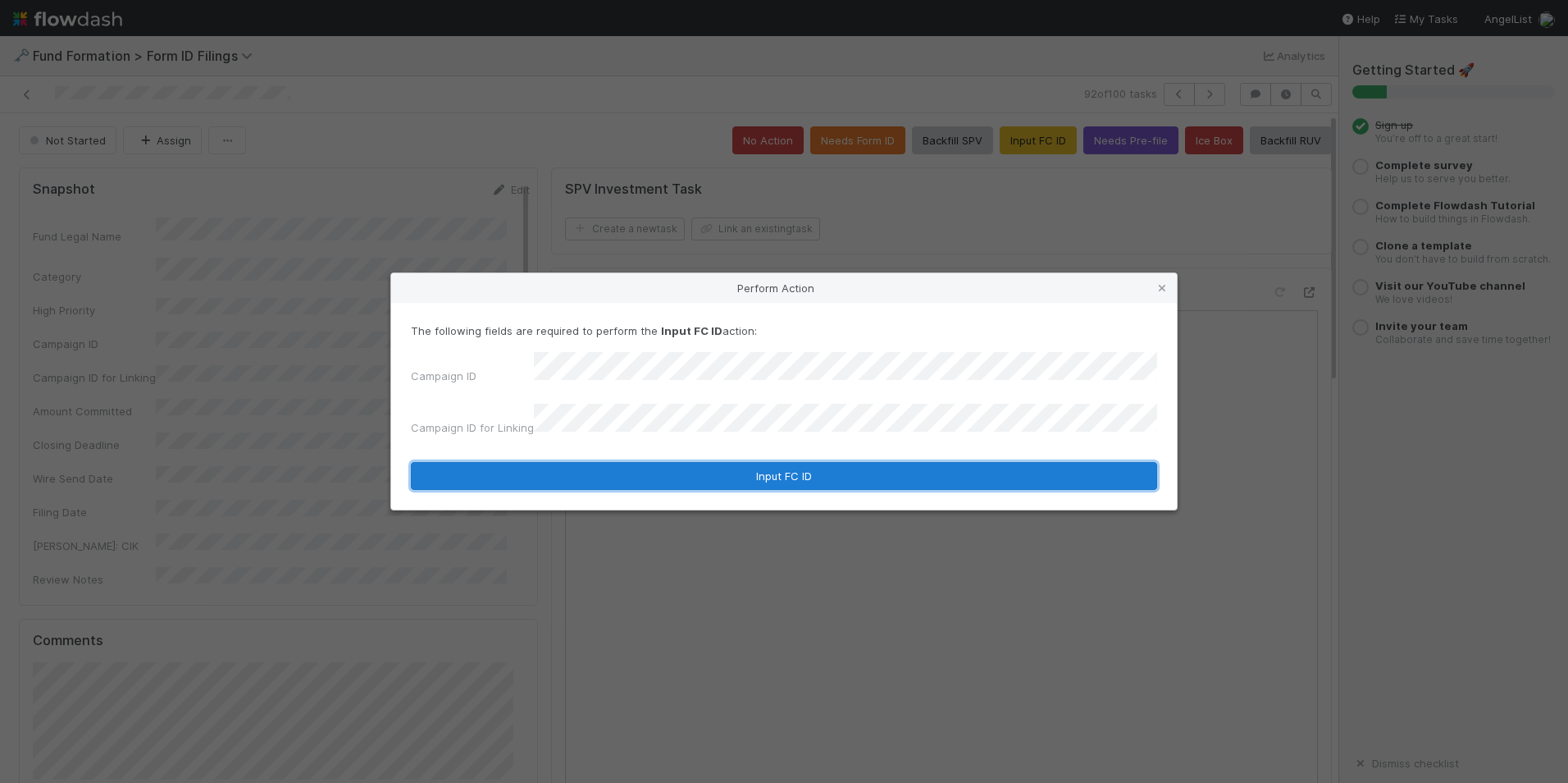
click at [755, 463] on button "Input FC ID" at bounding box center [784, 476] width 746 height 28
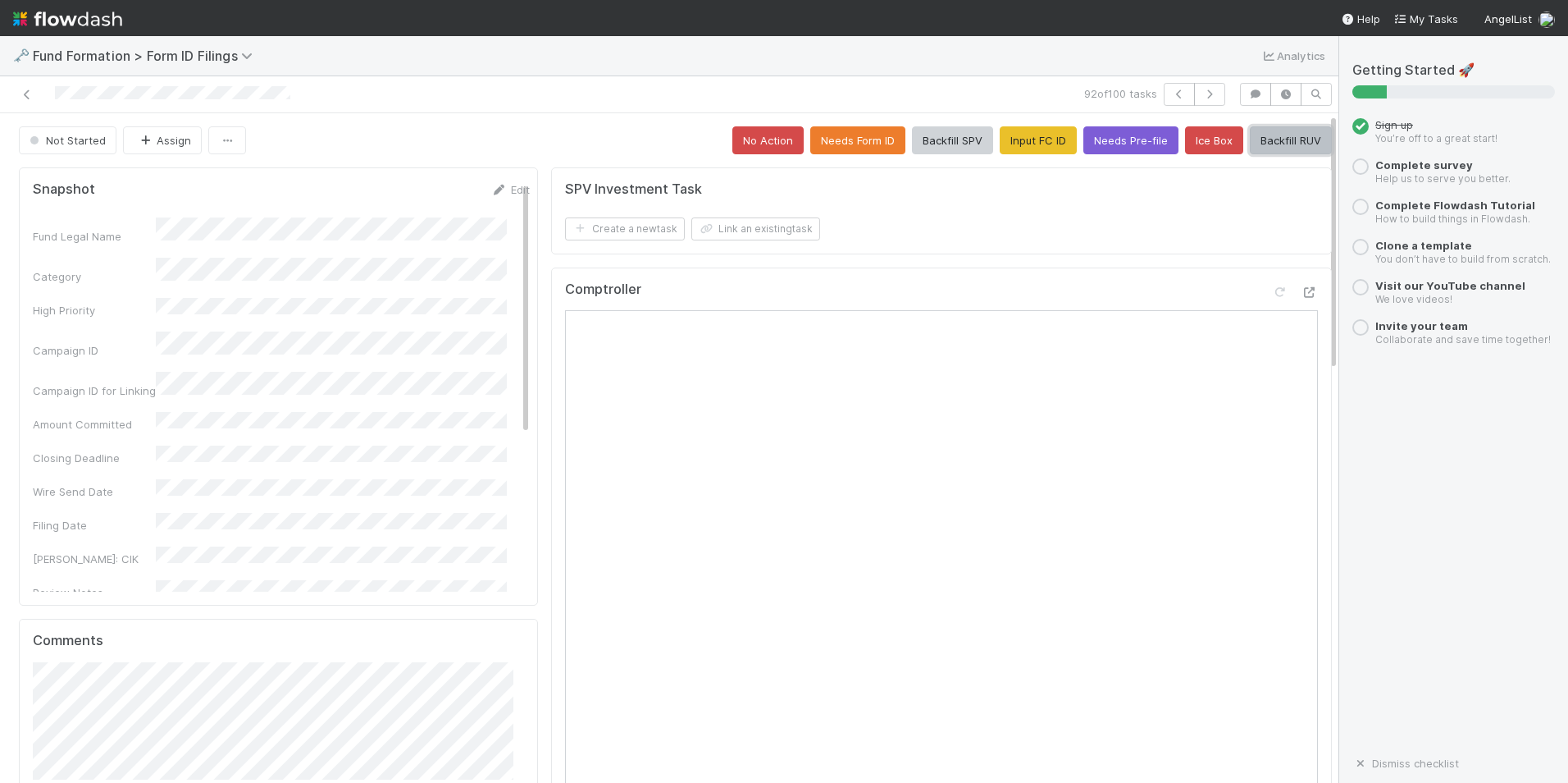
click at [1291, 143] on button "Backfill RUV" at bounding box center [1291, 140] width 82 height 28
click at [1205, 98] on icon "button" at bounding box center [1209, 94] width 16 height 10
click at [1026, 146] on button "Input FC ID" at bounding box center [1038, 140] width 77 height 28
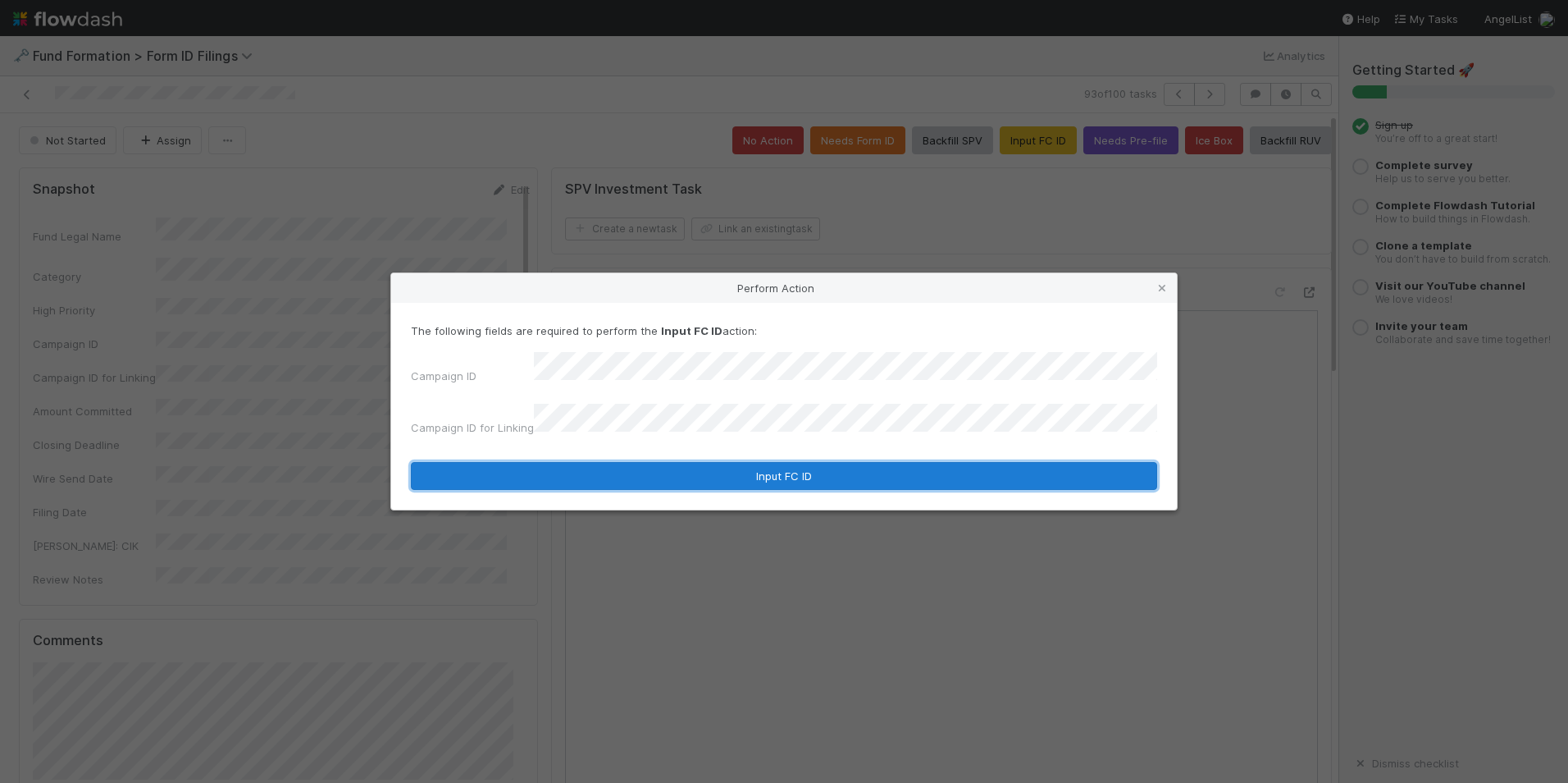
click at [742, 466] on button "Input FC ID" at bounding box center [784, 476] width 746 height 28
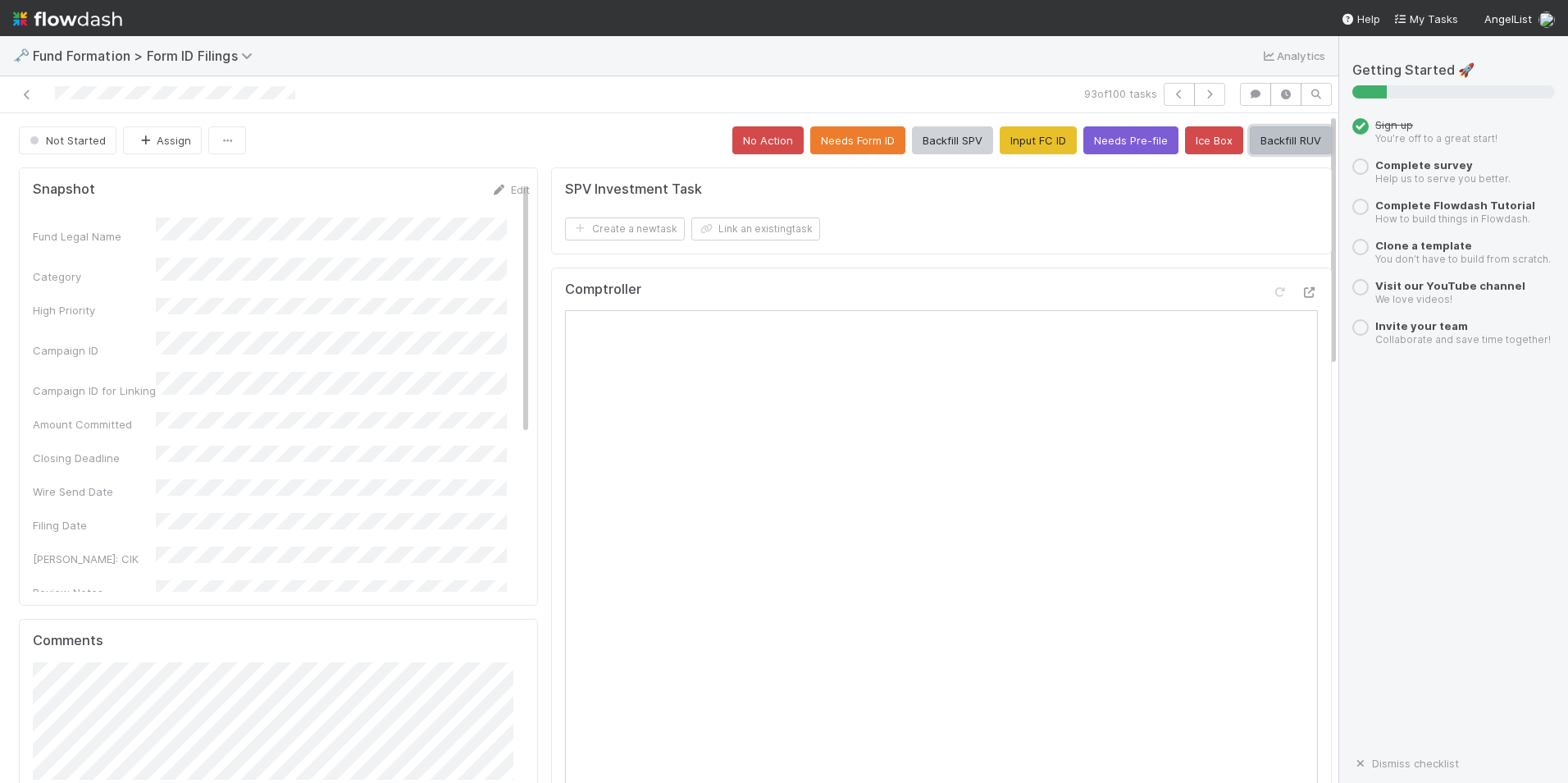
click at [1293, 138] on button "Backfill RUV" at bounding box center [1291, 140] width 82 height 28
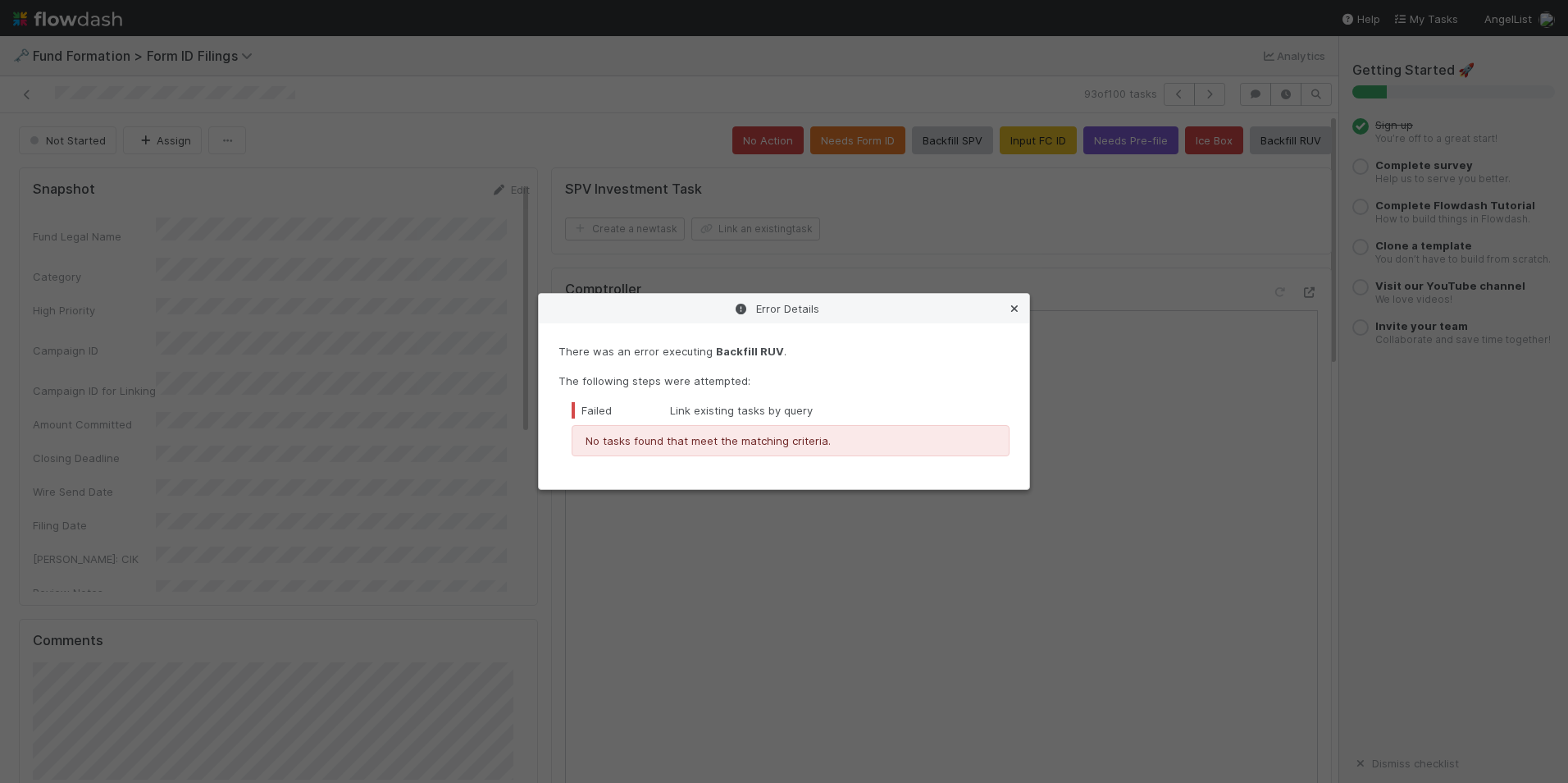
click at [1017, 315] on link at bounding box center [1014, 308] width 16 height 16
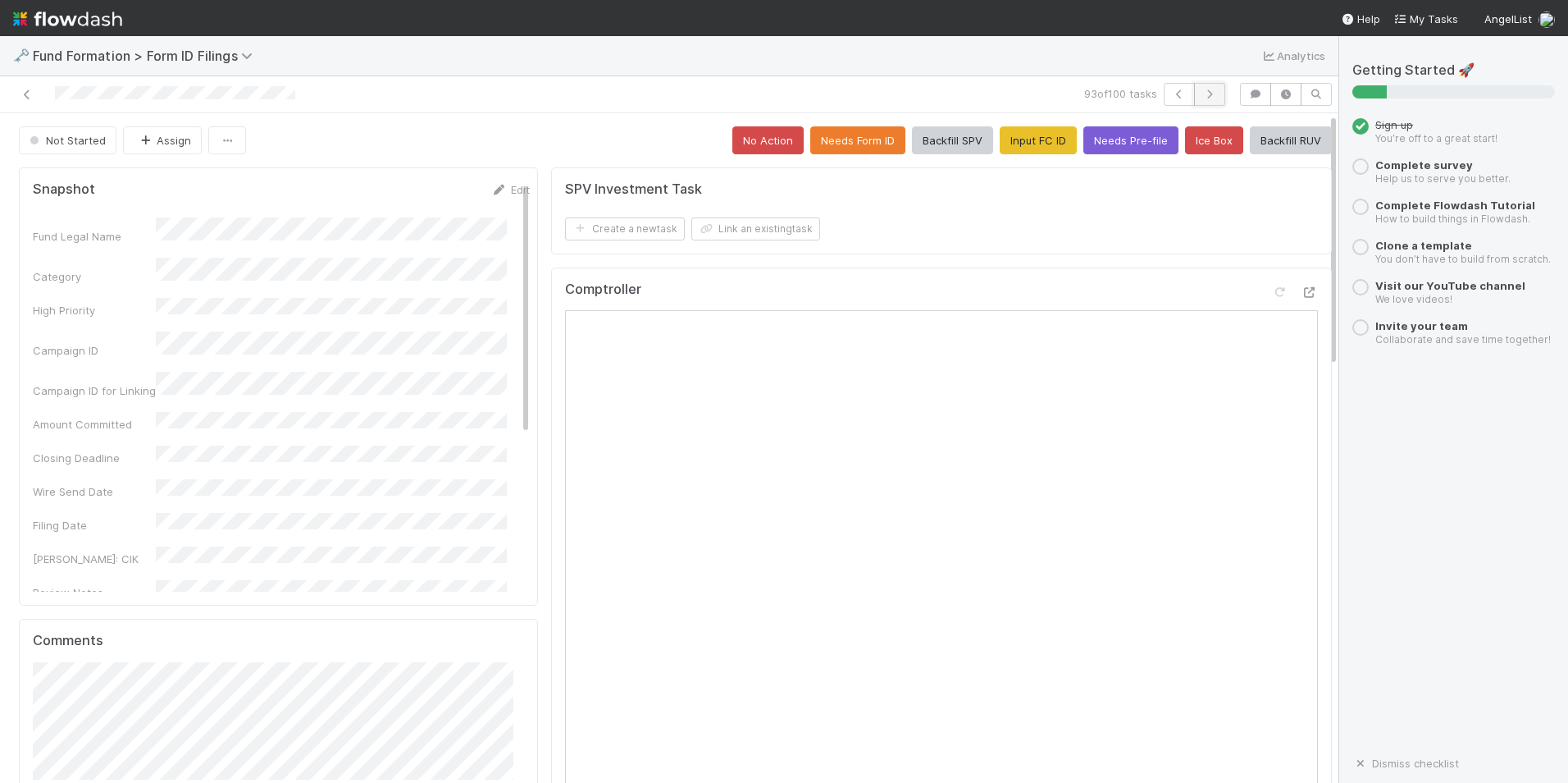
click at [1201, 95] on icon "button" at bounding box center [1209, 94] width 16 height 10
click at [1000, 139] on button "Input FC ID" at bounding box center [1038, 140] width 77 height 28
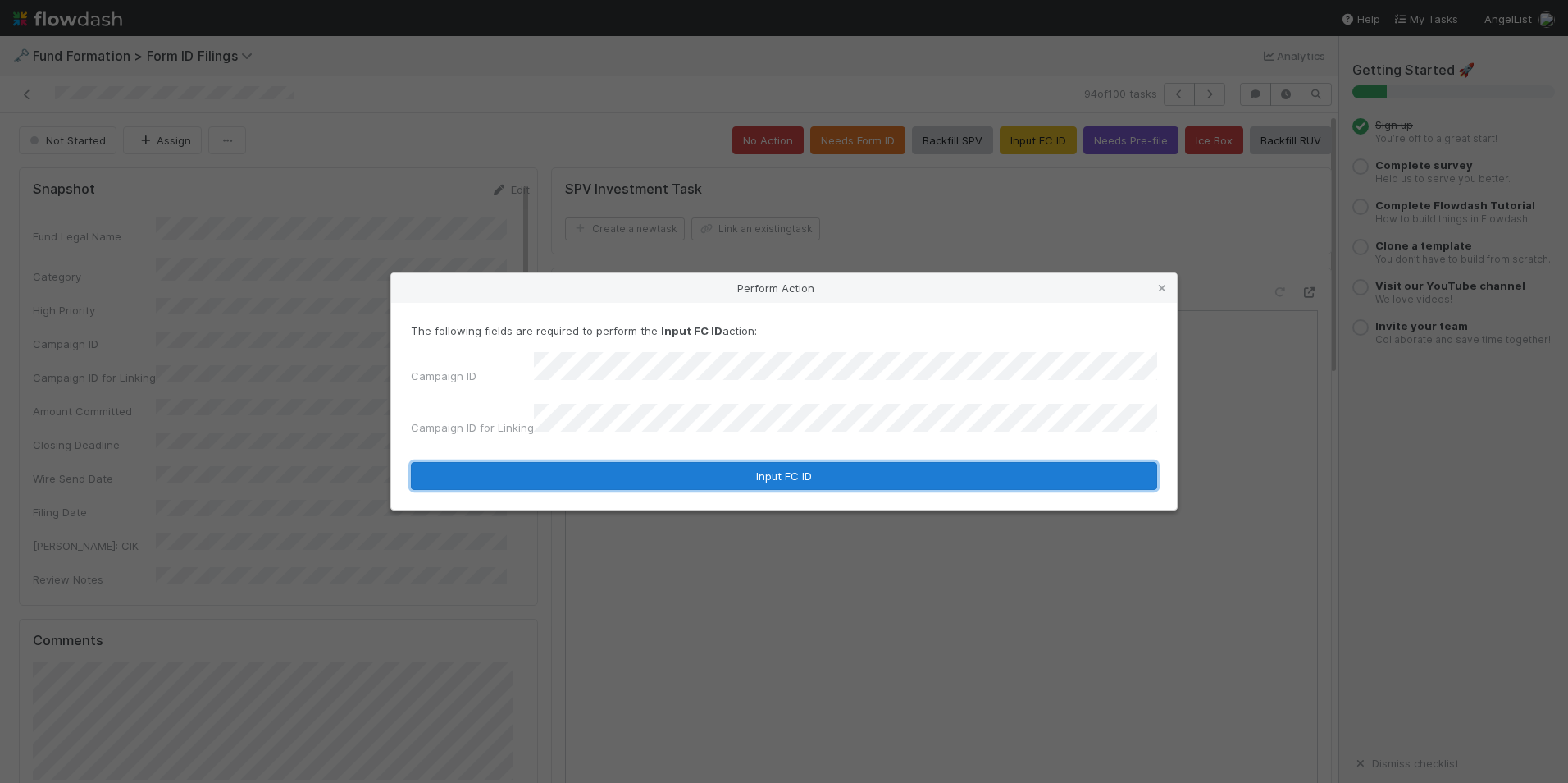
click at [699, 462] on button "Input FC ID" at bounding box center [784, 476] width 746 height 28
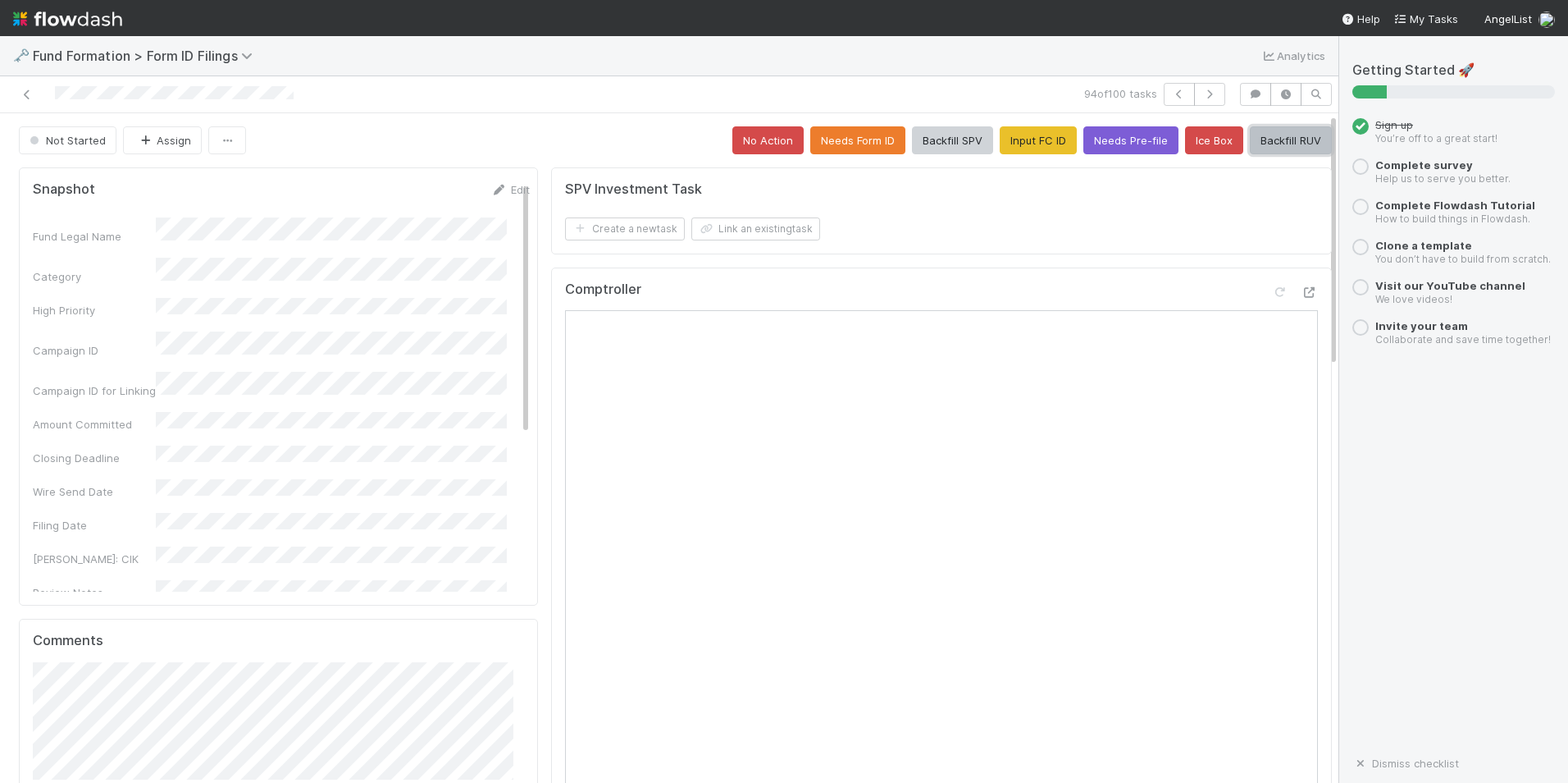
click at [1263, 134] on button "Backfill RUV" at bounding box center [1291, 140] width 82 height 28
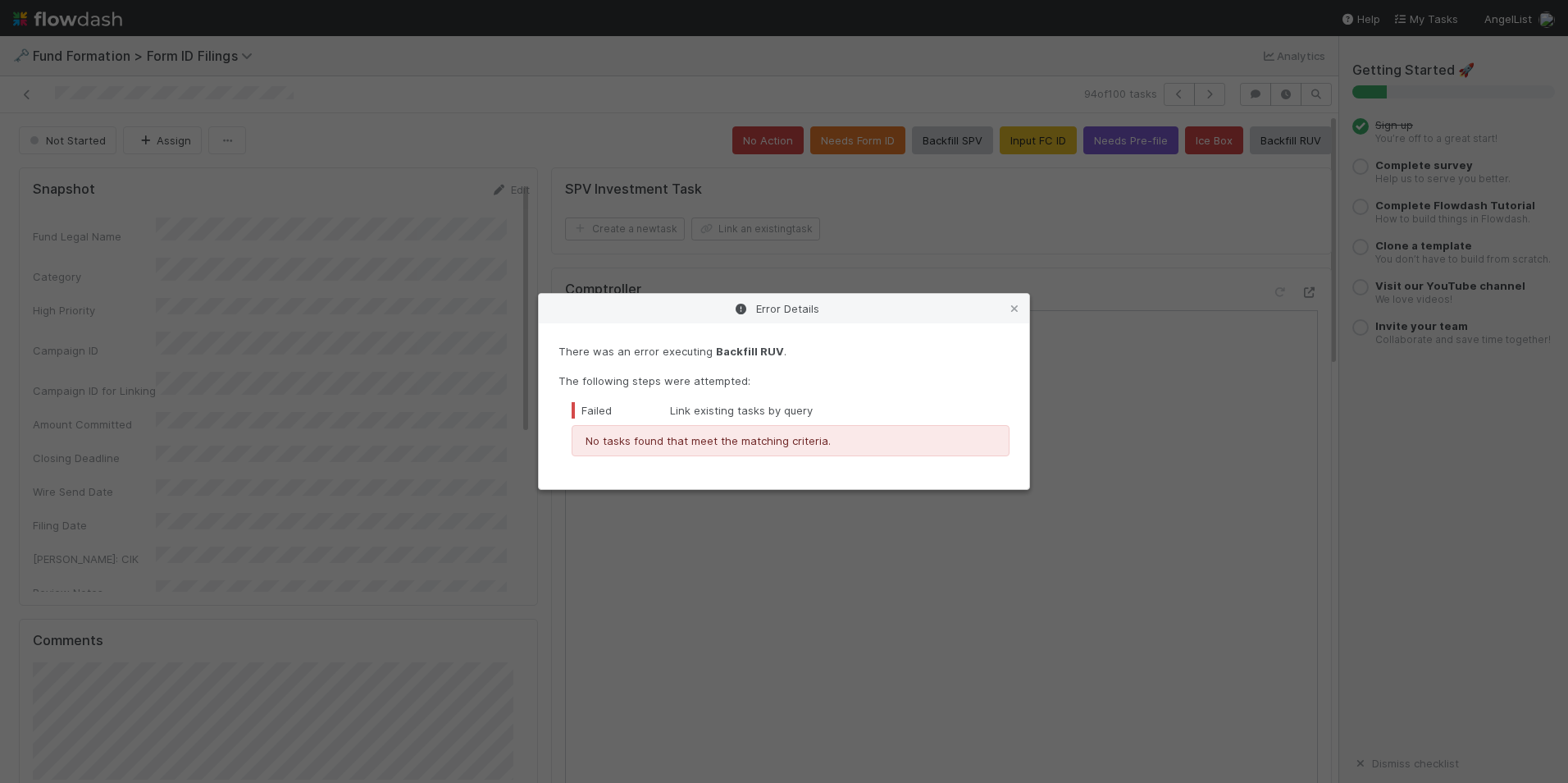
drag, startPoint x: 1016, startPoint y: 309, endPoint x: 1063, endPoint y: 274, distance: 58.6
click at [1016, 309] on icon at bounding box center [1014, 309] width 16 height 10
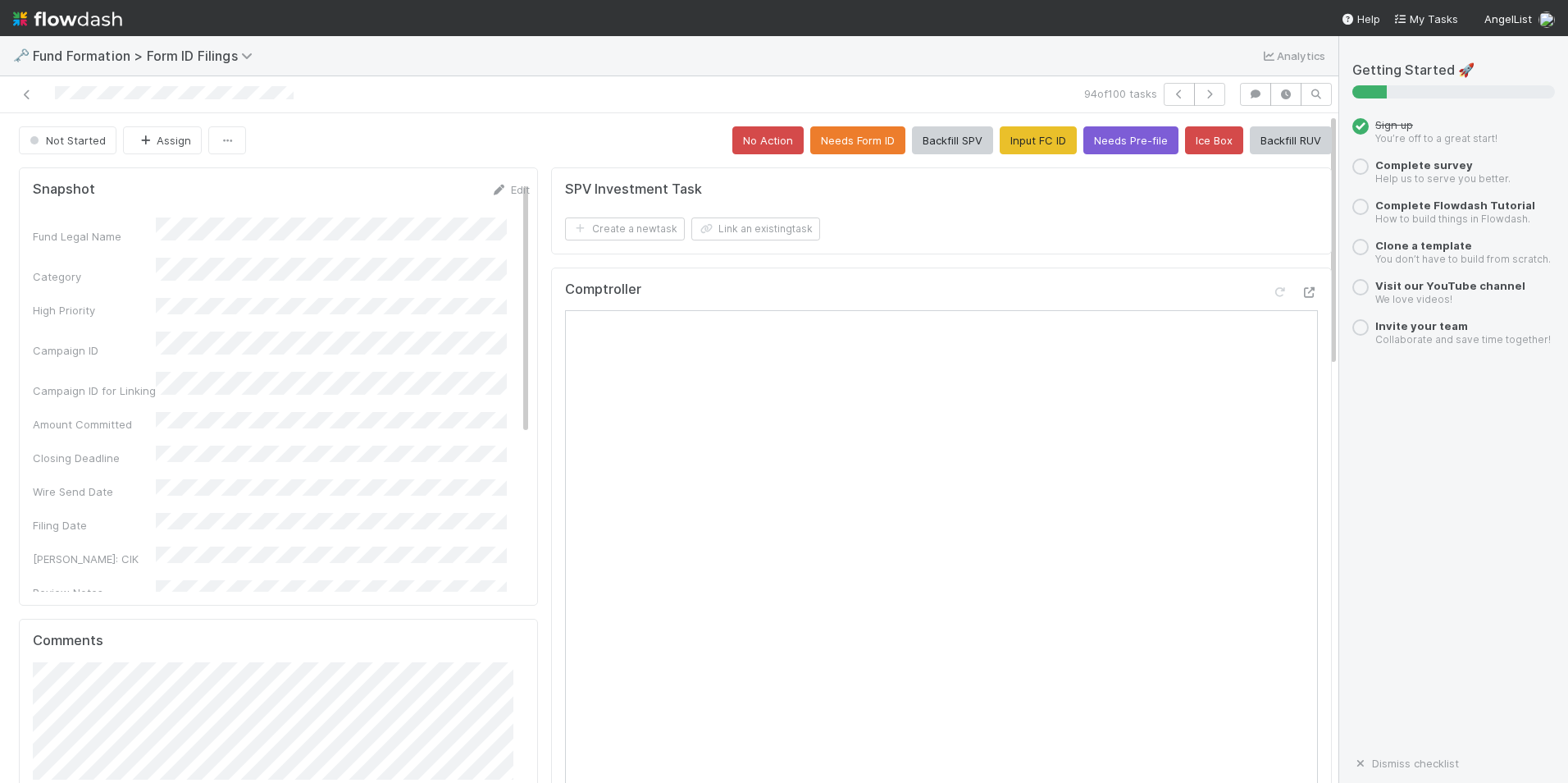
click at [1201, 80] on div "94 of 100 tasks" at bounding box center [669, 95] width 1338 height 37
click at [1201, 91] on icon "button" at bounding box center [1209, 94] width 16 height 10
click at [1029, 130] on button "Input FC ID" at bounding box center [1038, 140] width 77 height 28
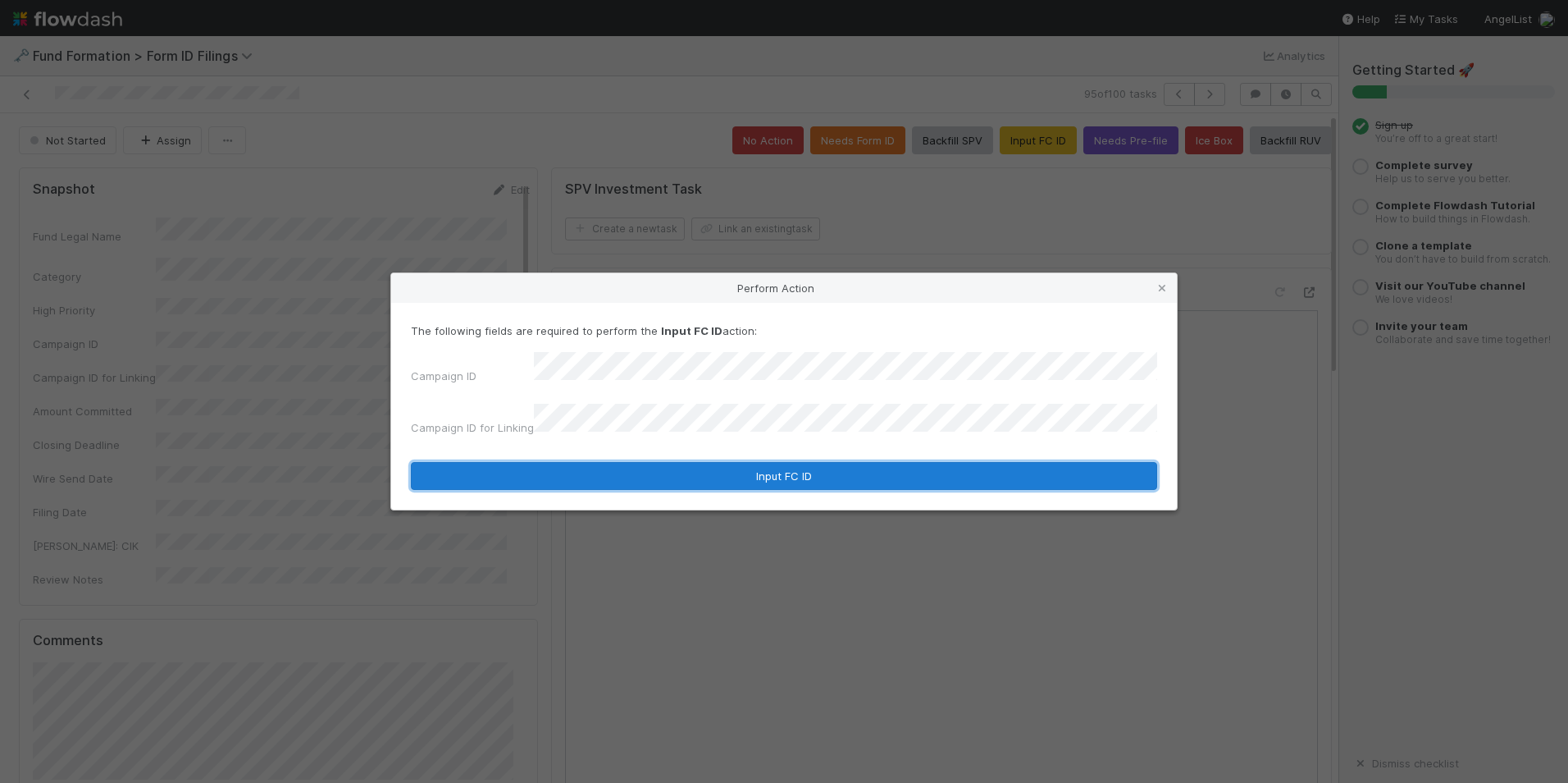
click at [799, 467] on button "Input FC ID" at bounding box center [784, 476] width 746 height 28
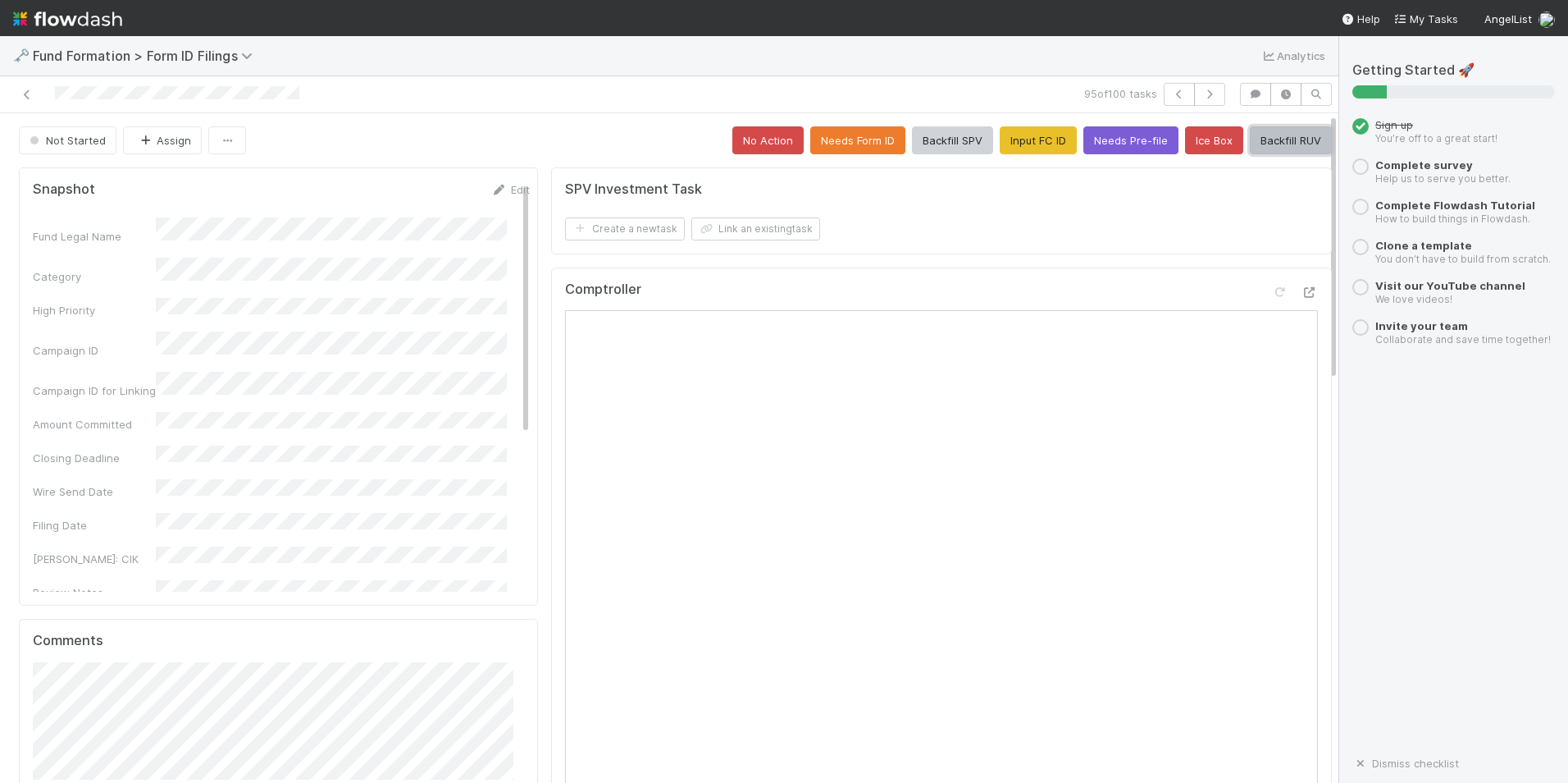
click at [1272, 134] on button "Backfill RUV" at bounding box center [1291, 140] width 82 height 28
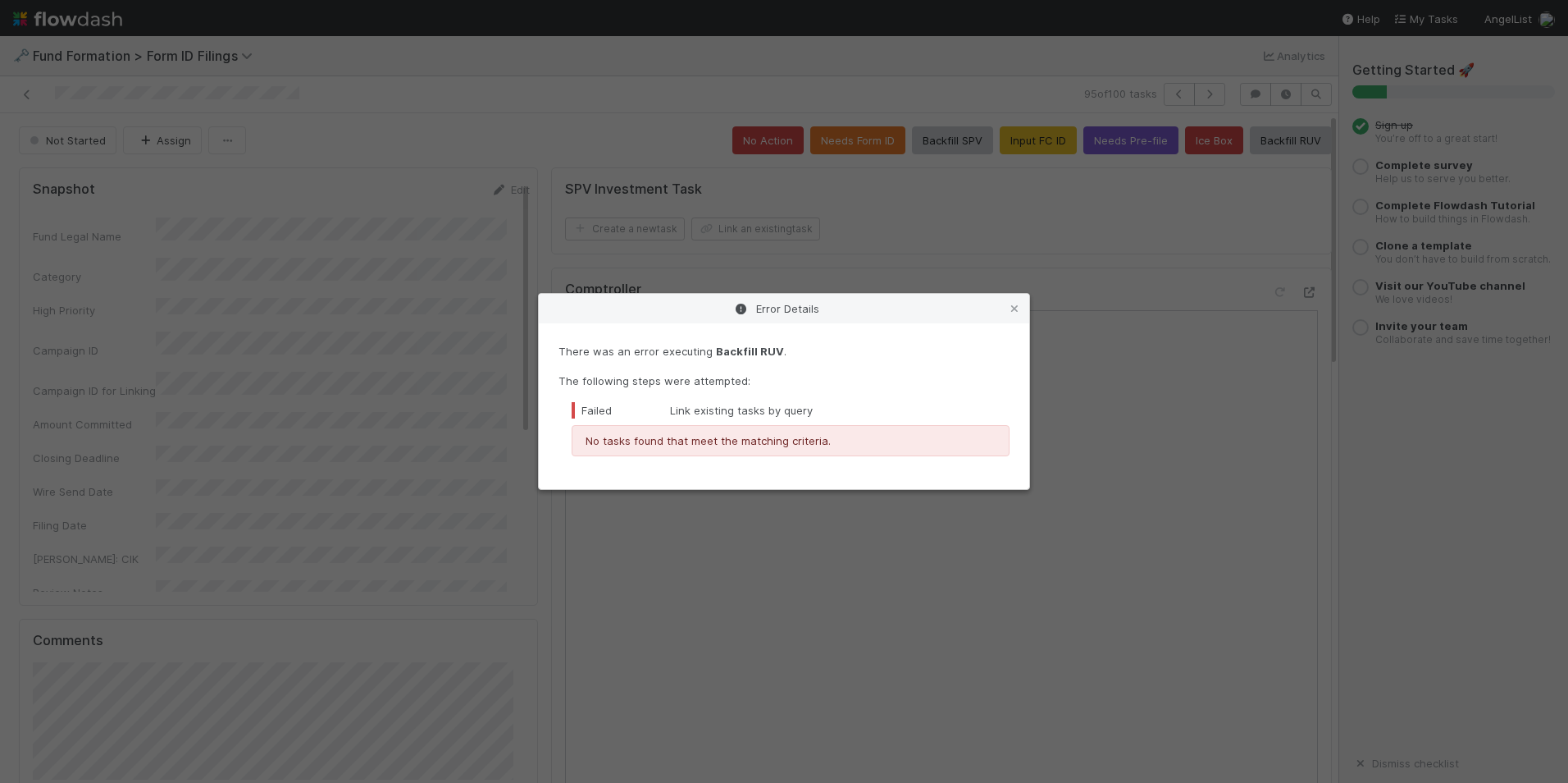
click at [1017, 306] on icon at bounding box center [1014, 309] width 16 height 10
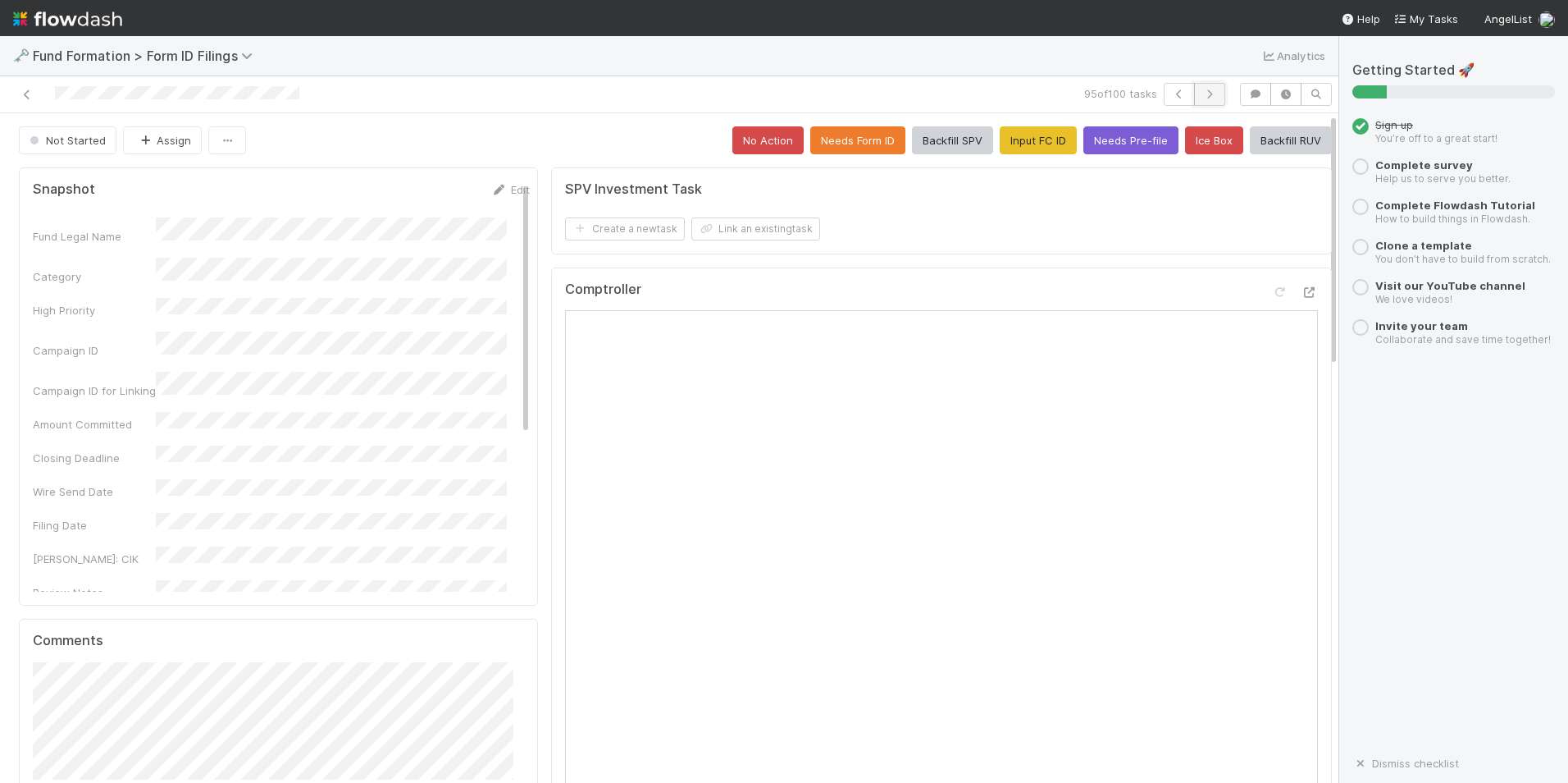
click at [1194, 100] on button "button" at bounding box center [1210, 95] width 31 height 23
click at [1012, 140] on button "Input FC ID" at bounding box center [1038, 140] width 77 height 28
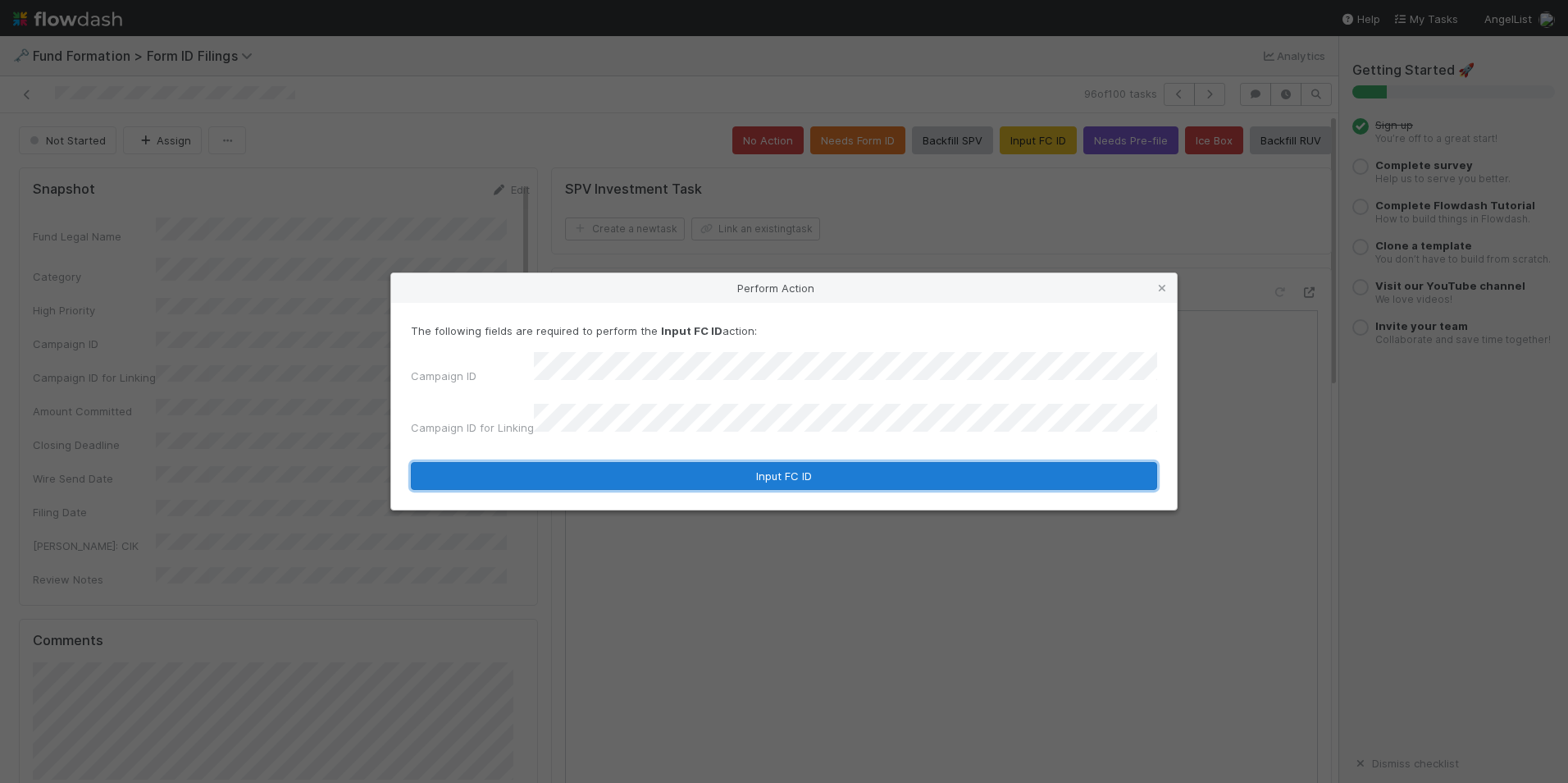
click at [771, 463] on button "Input FC ID" at bounding box center [784, 476] width 746 height 28
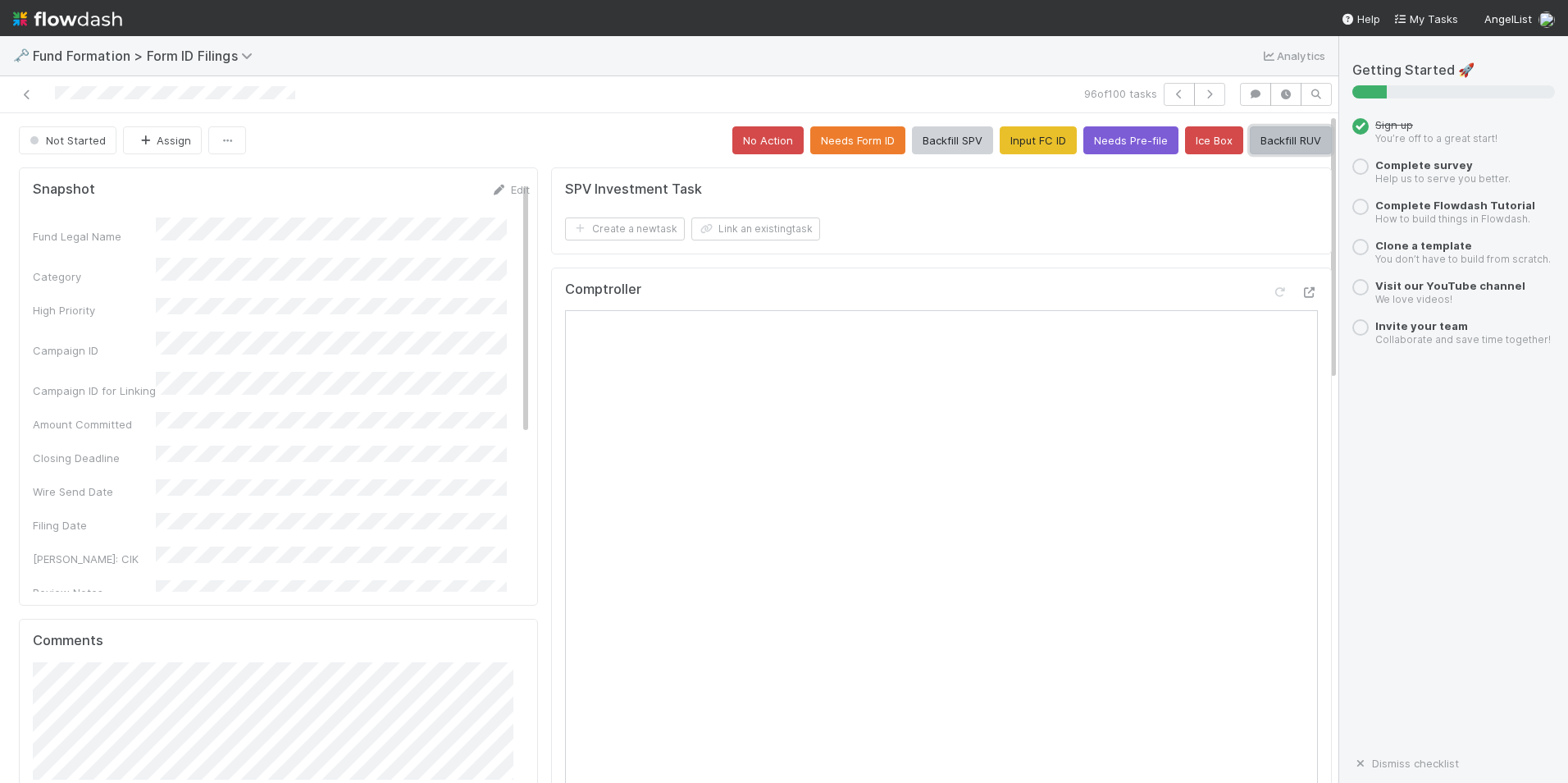
click at [1293, 142] on button "Backfill RUV" at bounding box center [1291, 140] width 82 height 28
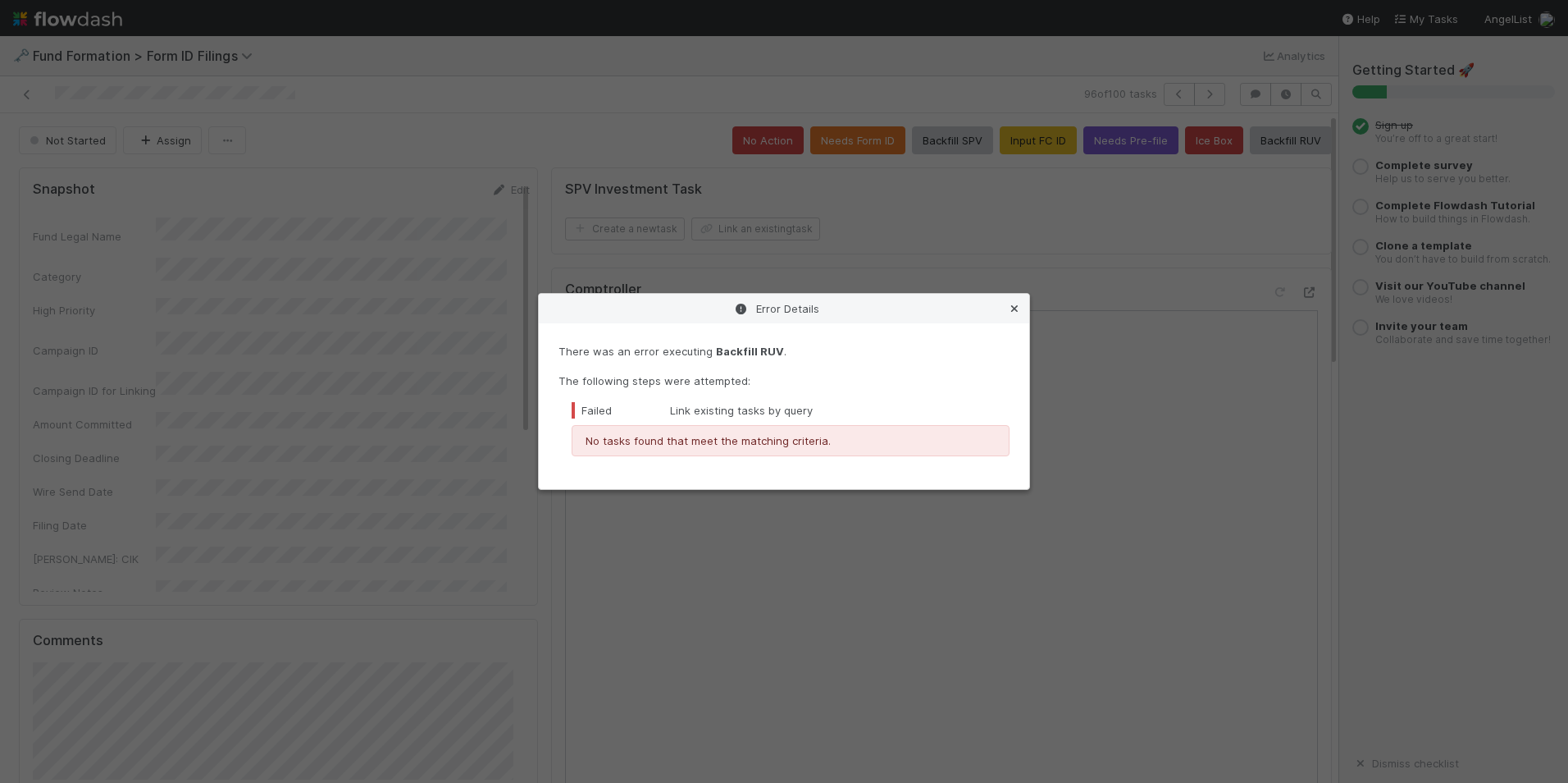
click at [1016, 310] on icon at bounding box center [1014, 309] width 16 height 10
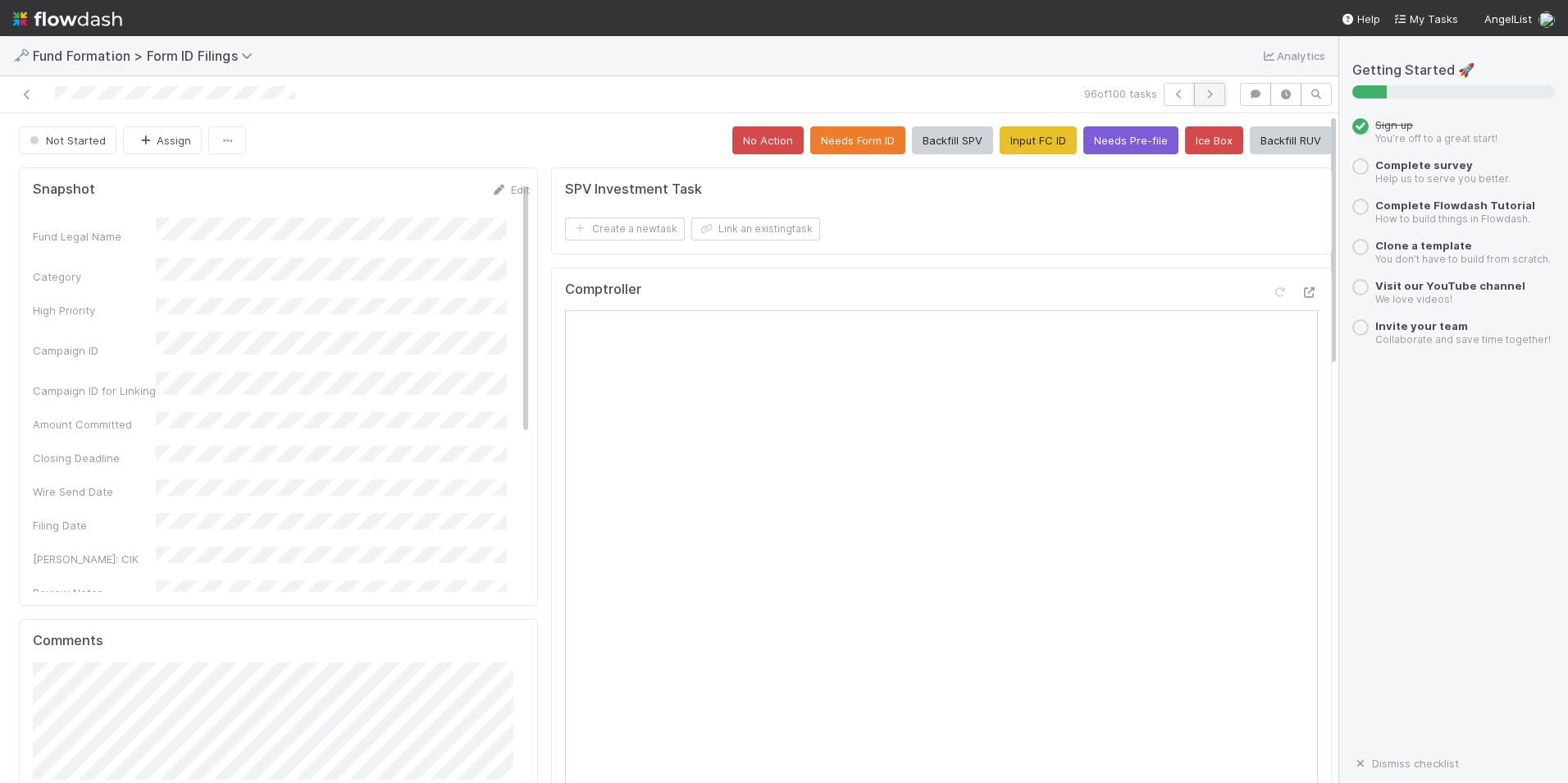
click at [1201, 97] on icon "button" at bounding box center [1209, 94] width 16 height 10
click at [1002, 132] on button "Input FC ID" at bounding box center [1038, 140] width 77 height 28
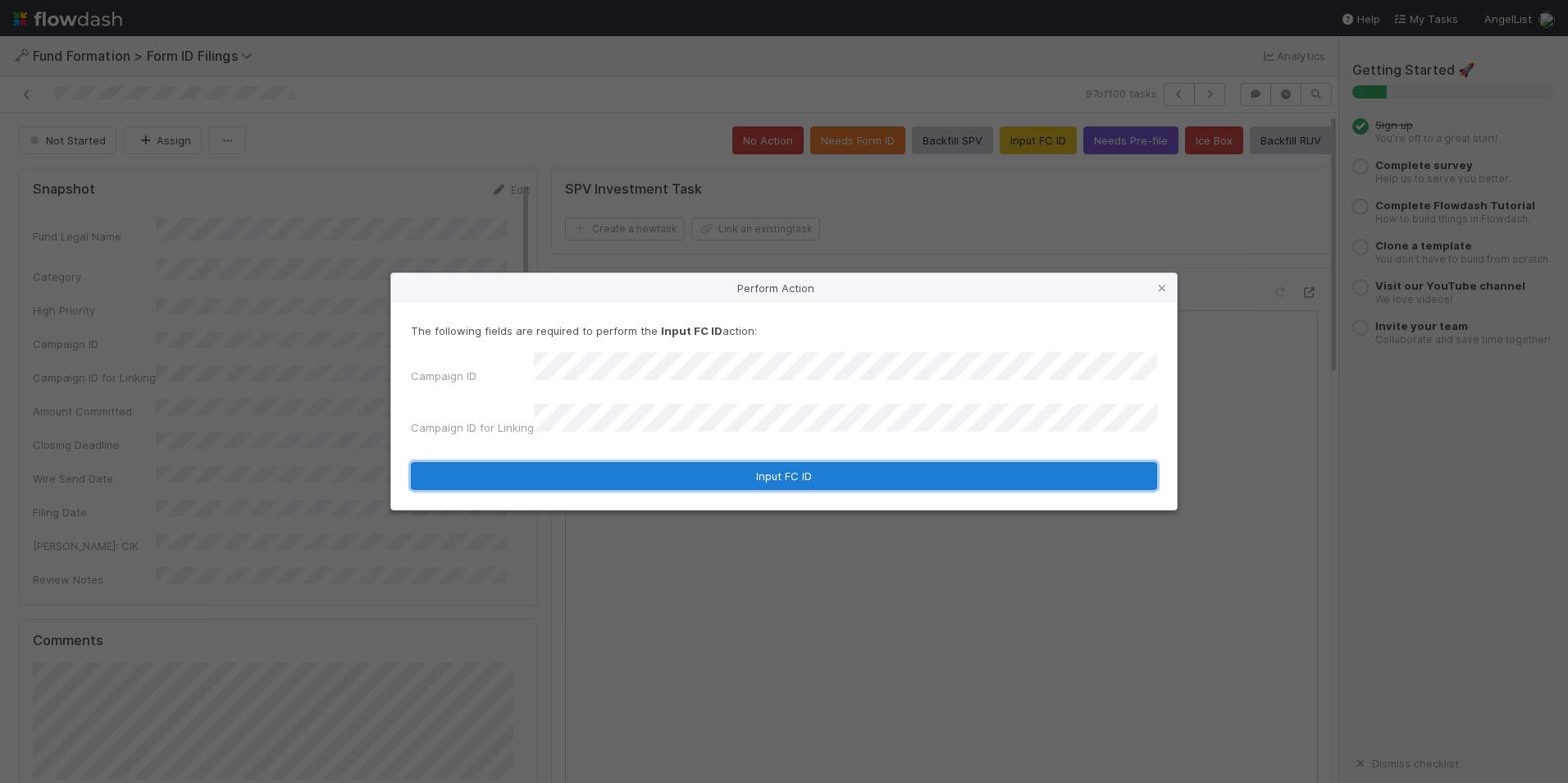
click at [763, 462] on button "Input FC ID" at bounding box center [784, 476] width 746 height 28
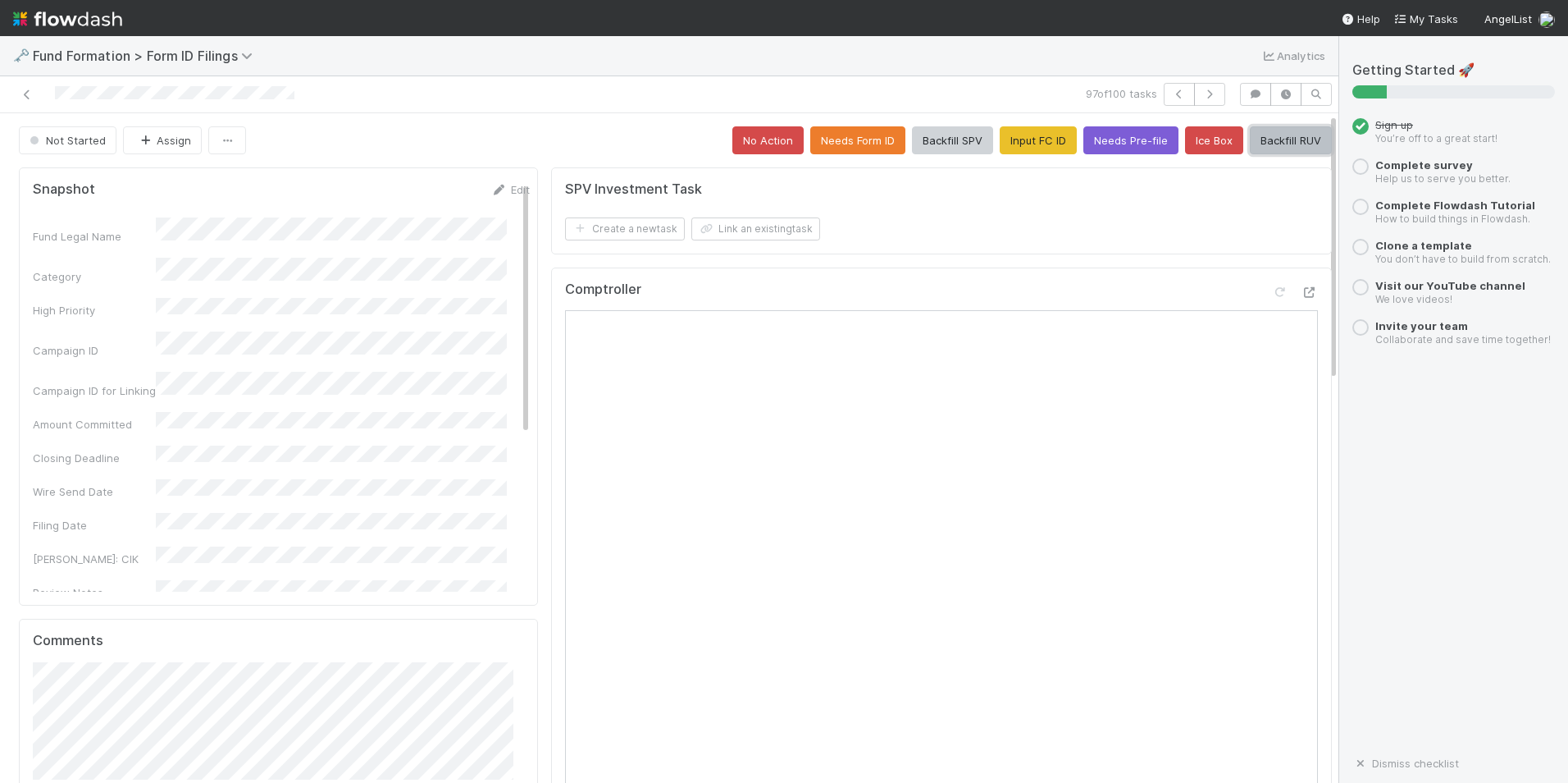
click at [1272, 140] on button "Backfill RUV" at bounding box center [1291, 140] width 82 height 28
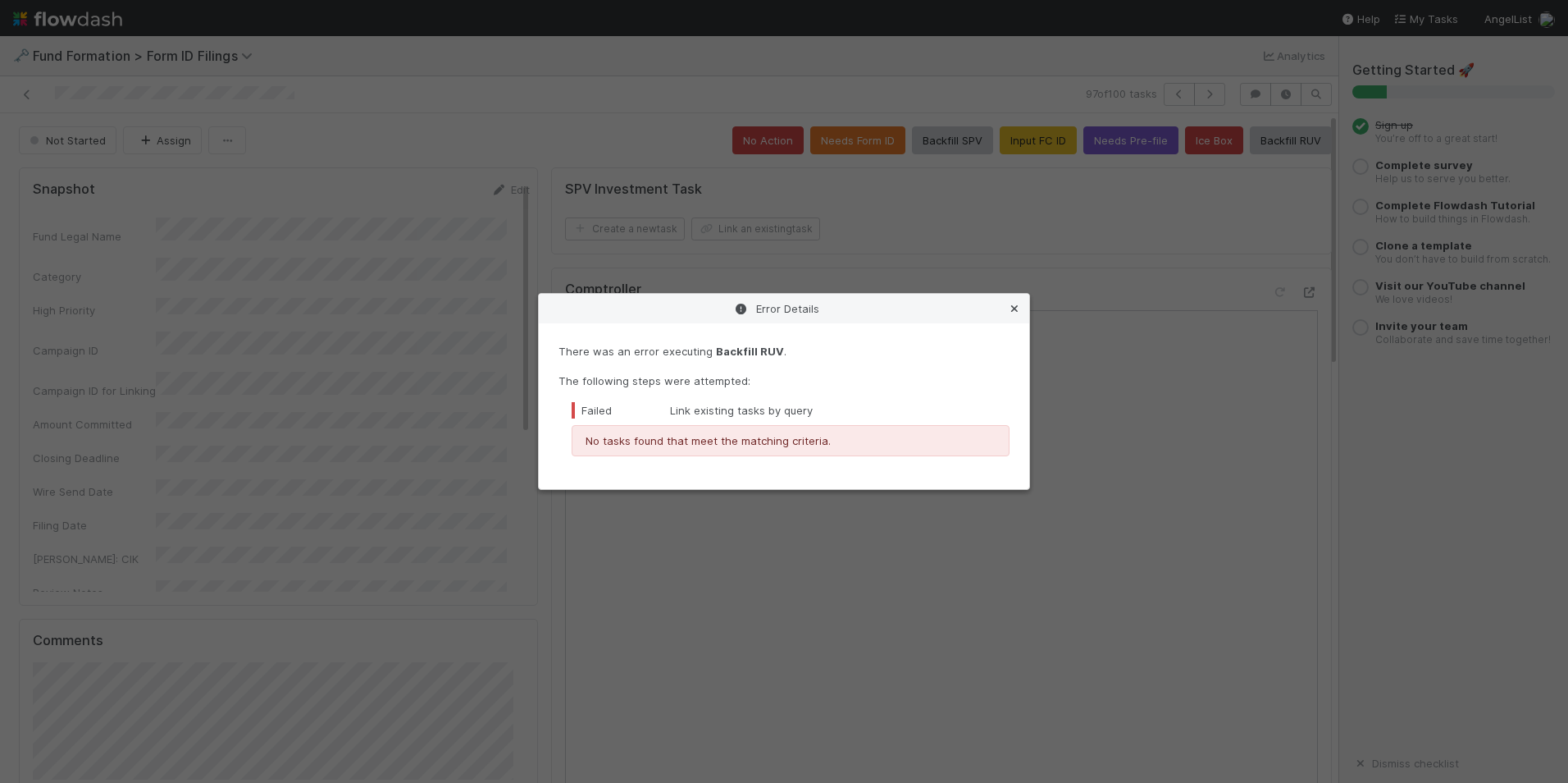
drag, startPoint x: 1016, startPoint y: 319, endPoint x: 1017, endPoint y: 310, distance: 9.1
click at [1015, 319] on div "Error Details" at bounding box center [784, 309] width 491 height 29
click at [1017, 308] on icon at bounding box center [1014, 309] width 16 height 10
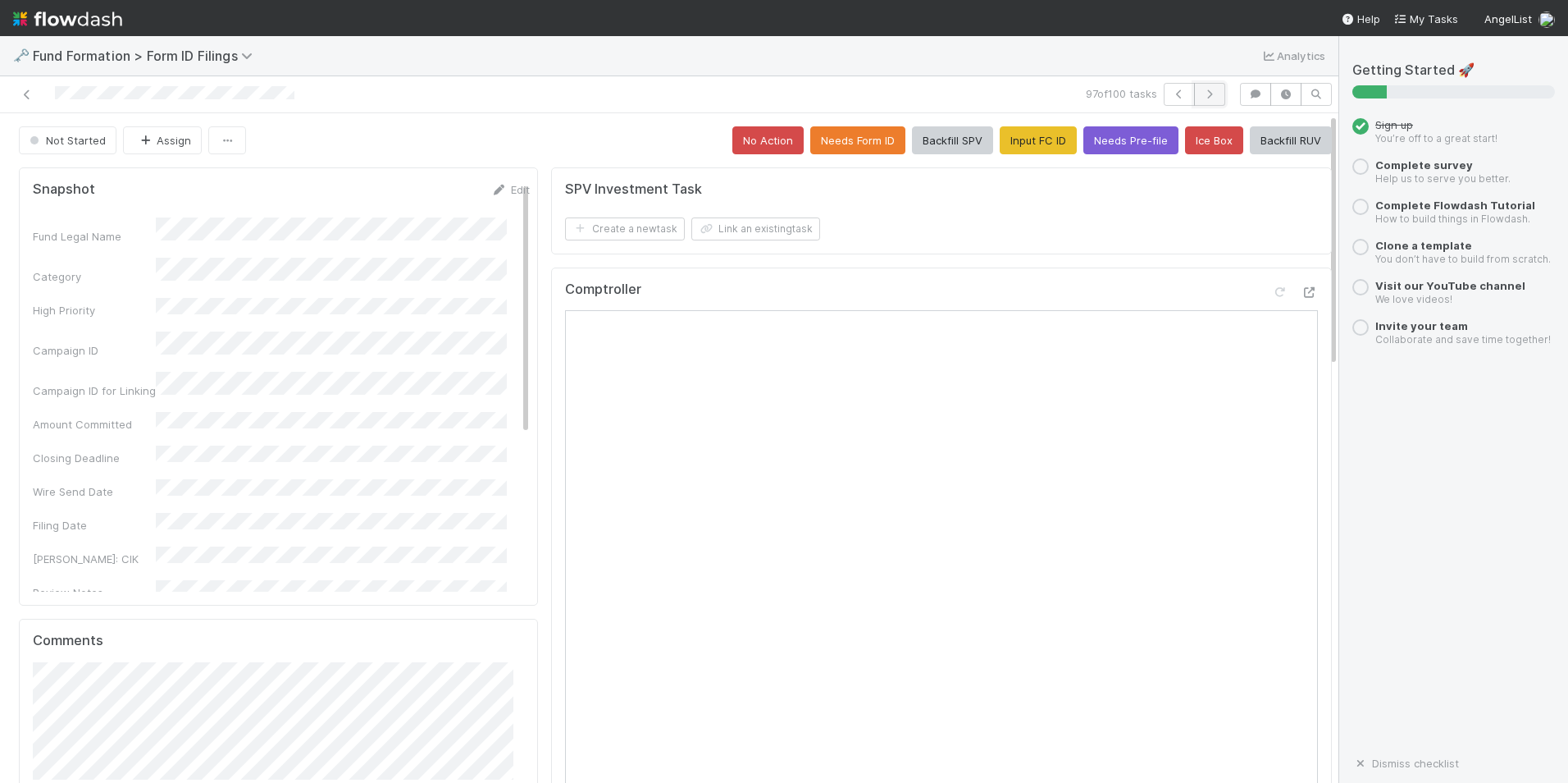
click at [1201, 90] on icon "button" at bounding box center [1209, 94] width 16 height 10
click at [1000, 153] on button "Input FC ID" at bounding box center [1038, 140] width 77 height 28
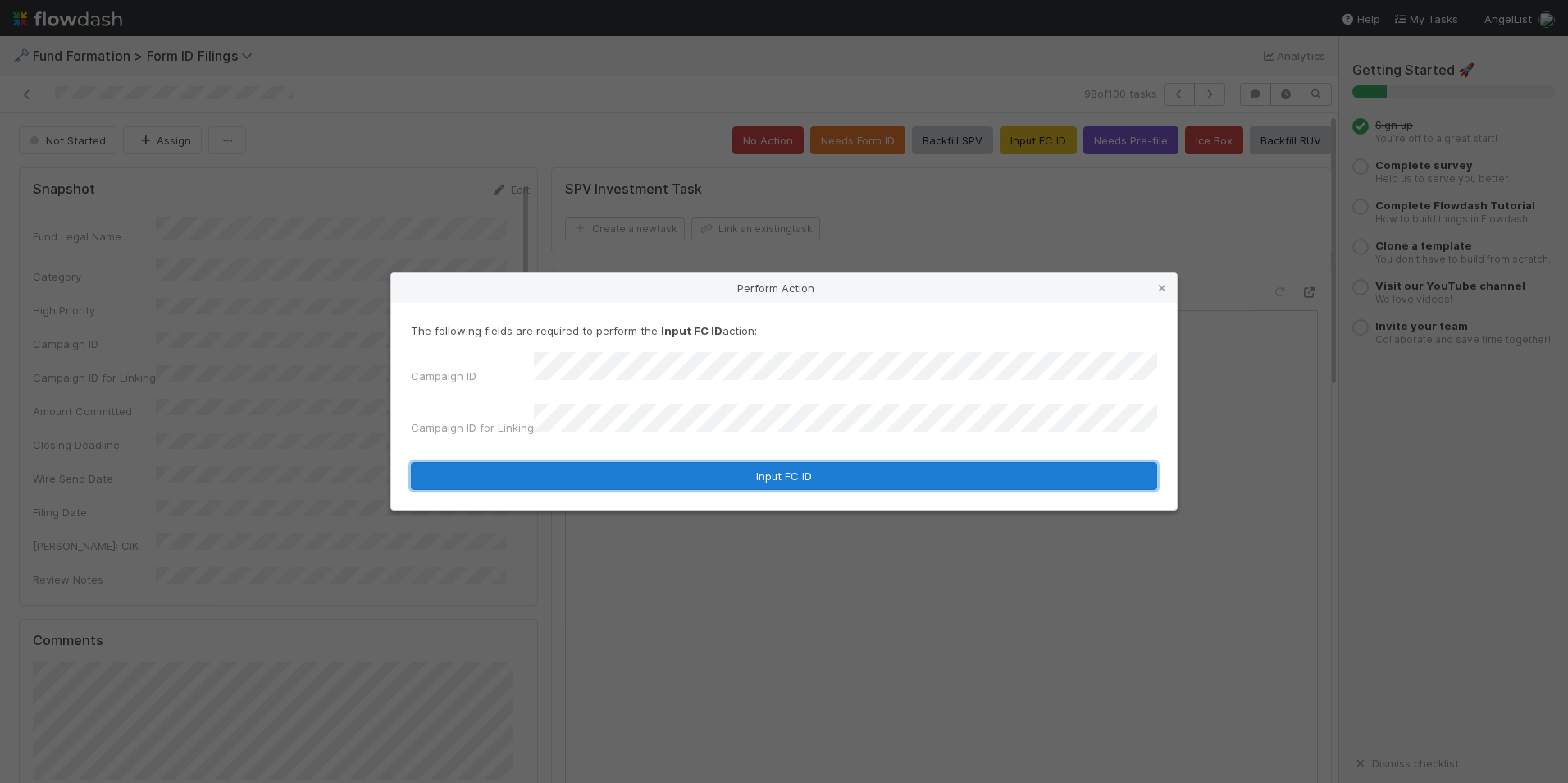
click at [770, 462] on button "Input FC ID" at bounding box center [784, 476] width 746 height 28
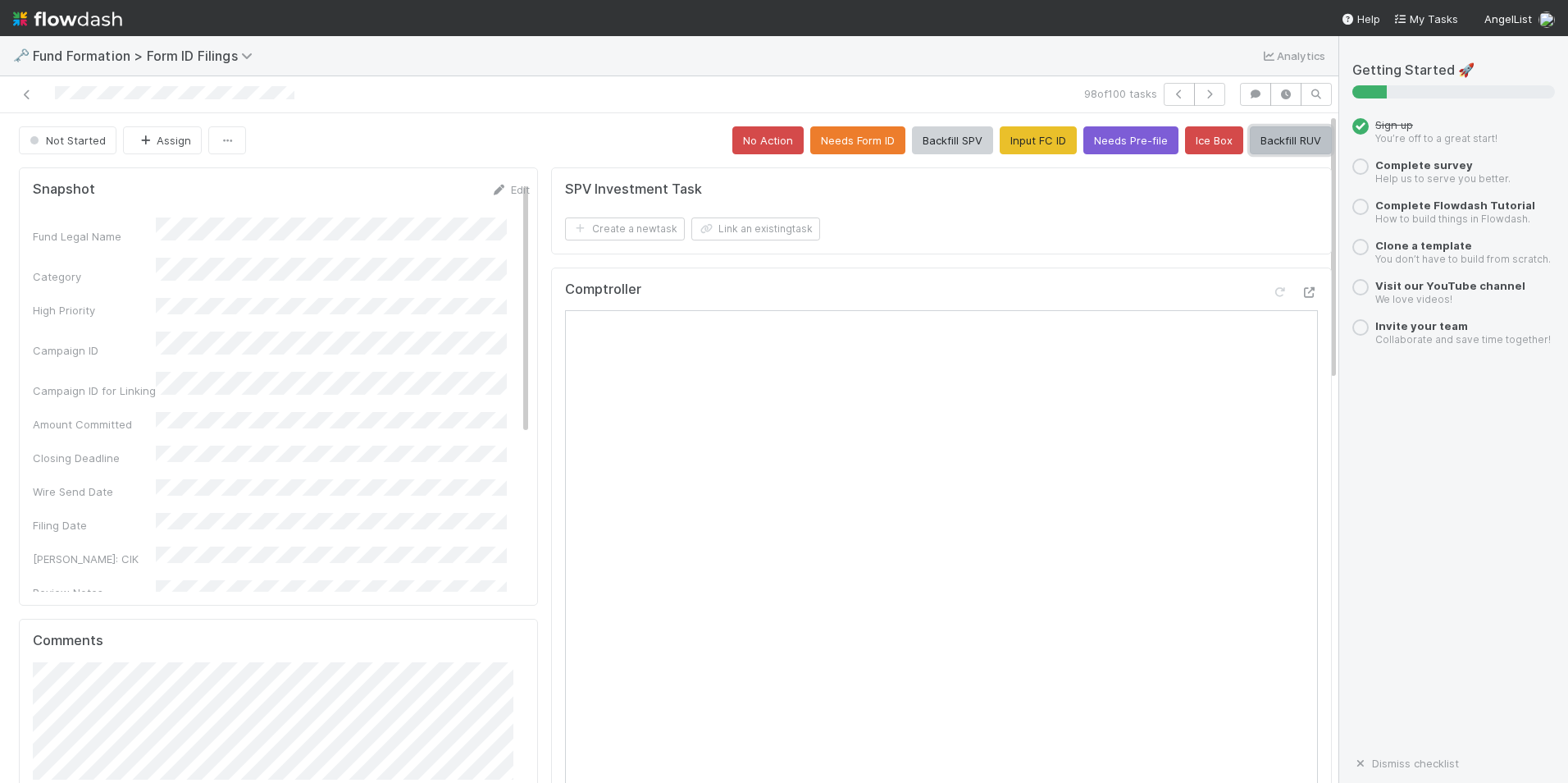
click at [1277, 140] on button "Backfill RUV" at bounding box center [1291, 140] width 82 height 28
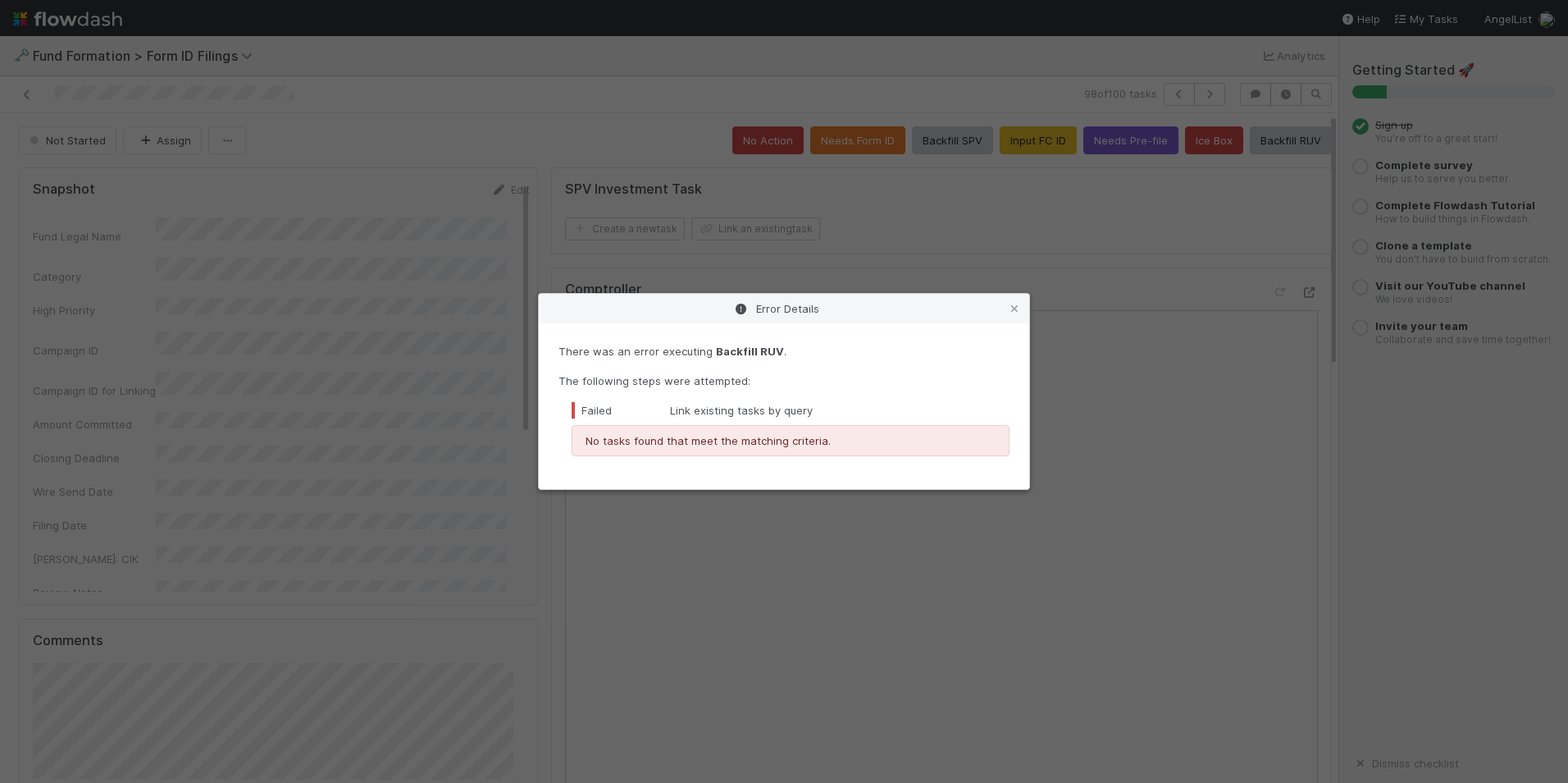
drag, startPoint x: 1017, startPoint y: 314, endPoint x: 1030, endPoint y: 297, distance: 21.4
click at [1017, 314] on icon at bounding box center [1014, 309] width 16 height 10
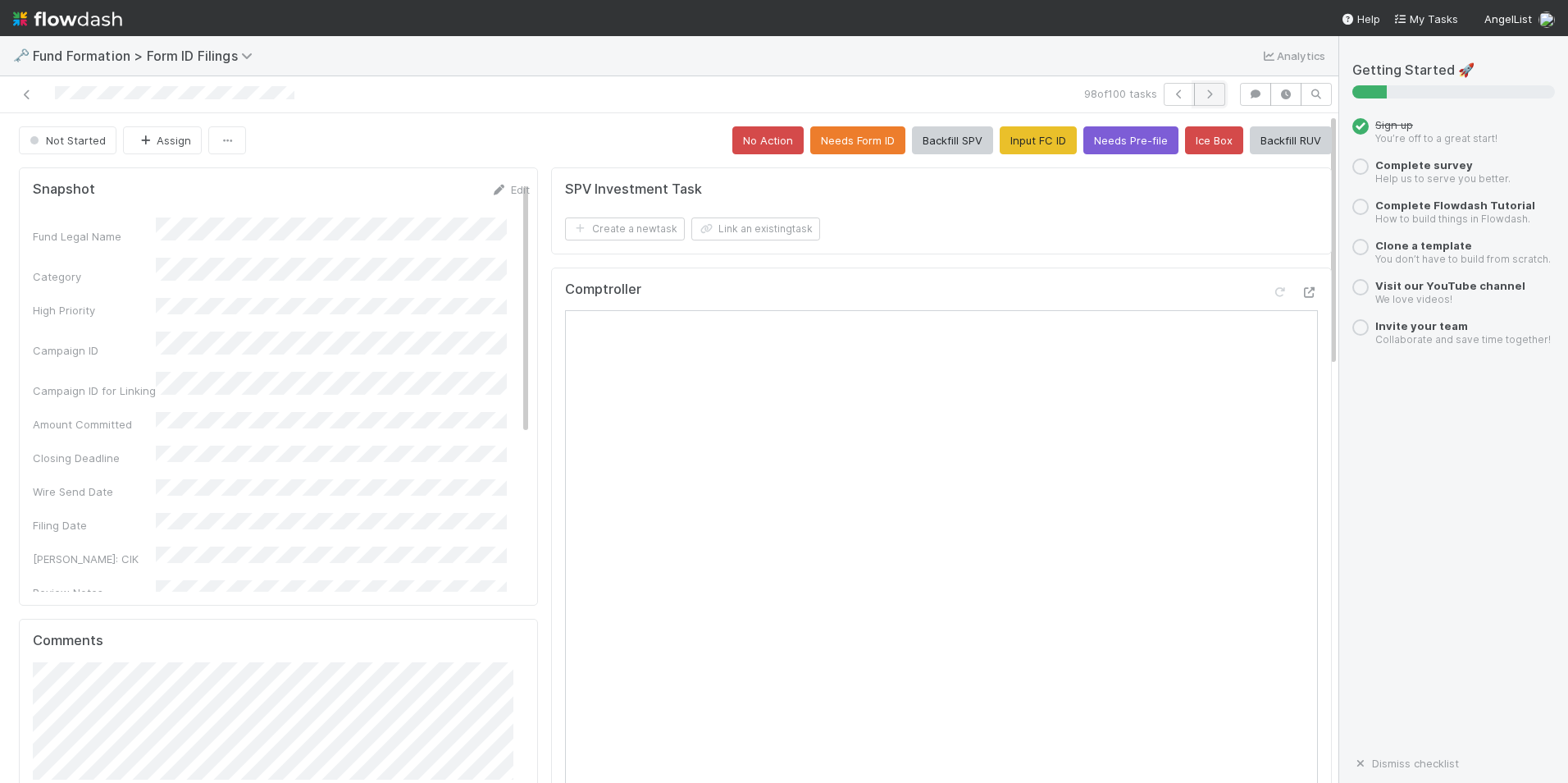
click at [1194, 101] on button "button" at bounding box center [1210, 95] width 31 height 23
click at [1001, 136] on button "Input FC ID" at bounding box center [1038, 140] width 77 height 28
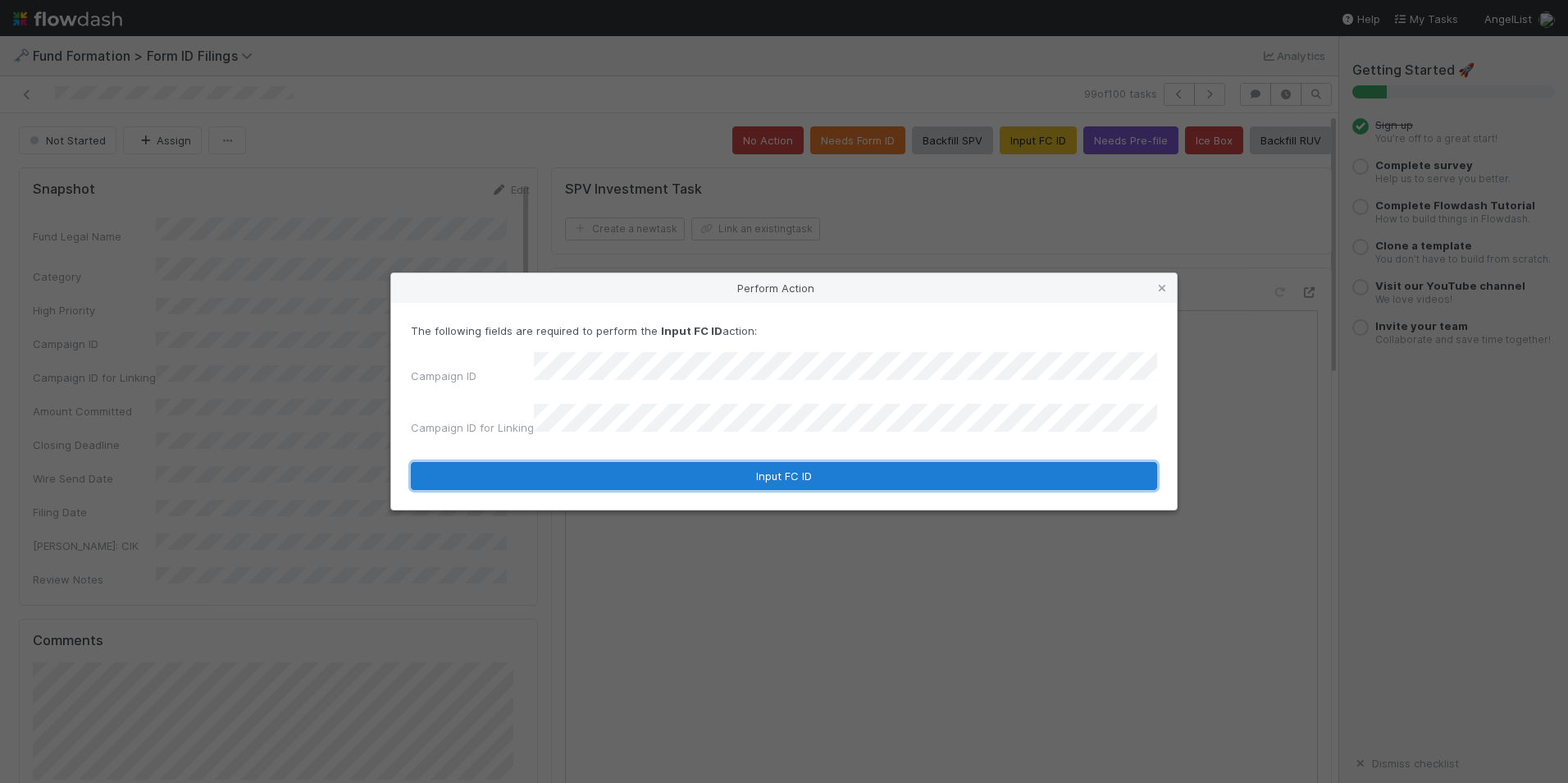
click at [721, 466] on button "Input FC ID" at bounding box center [784, 476] width 746 height 28
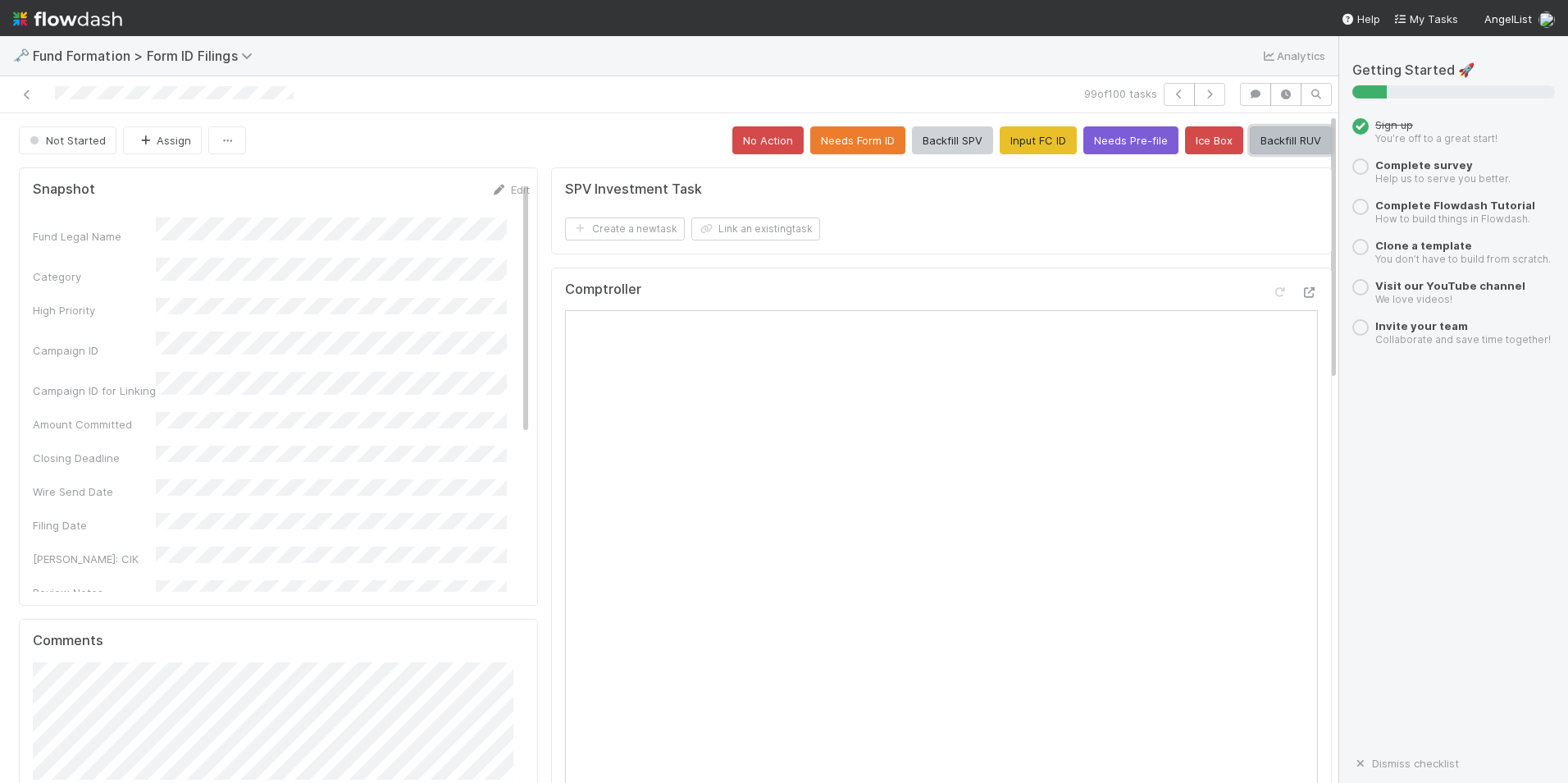
click at [1281, 144] on button "Backfill RUV" at bounding box center [1291, 140] width 82 height 28
click at [1201, 97] on icon "button" at bounding box center [1209, 94] width 16 height 10
click at [1027, 151] on button "Input FC ID" at bounding box center [1038, 140] width 77 height 28
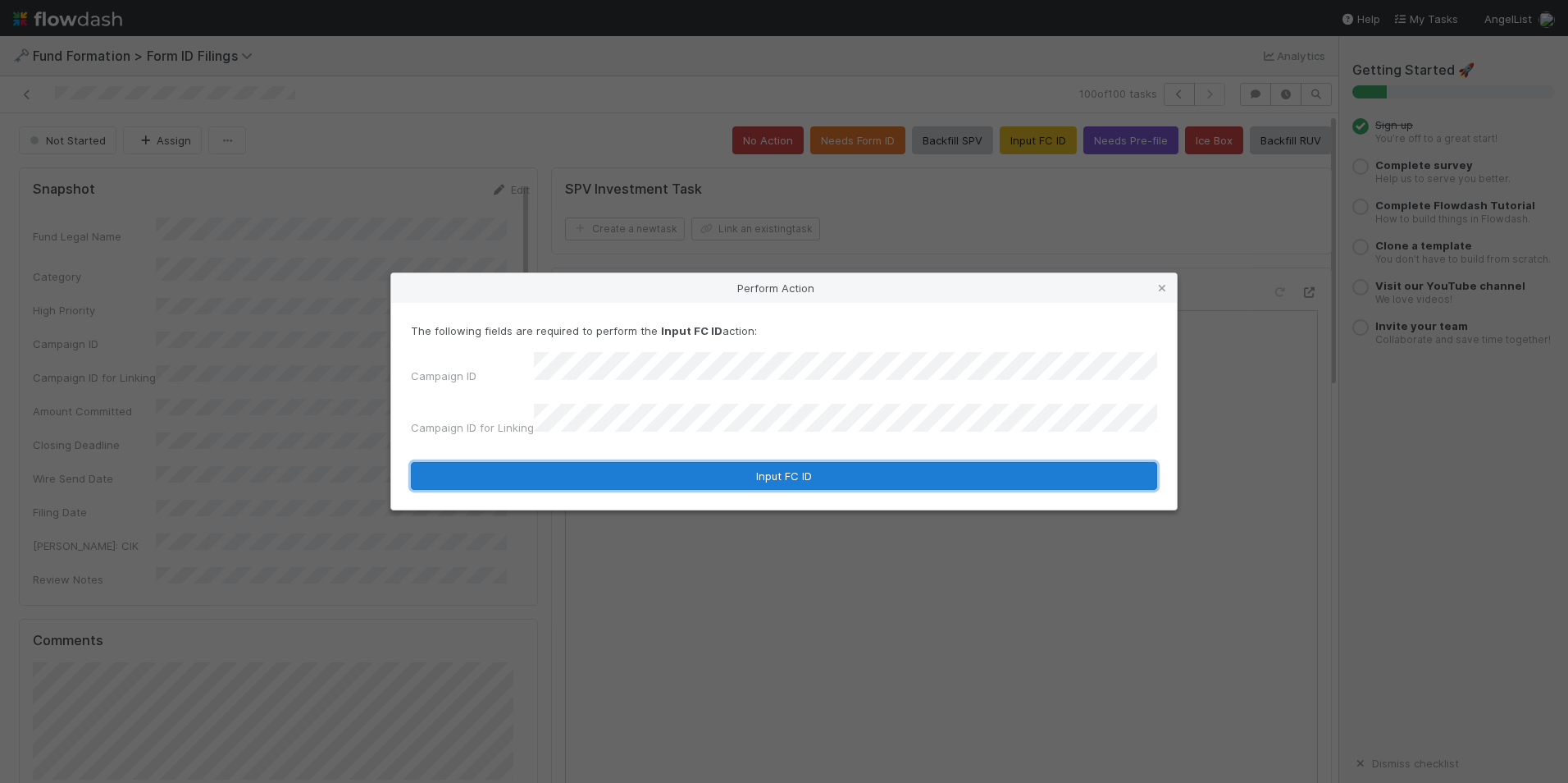
click at [732, 462] on button "Input FC ID" at bounding box center [784, 476] width 746 height 28
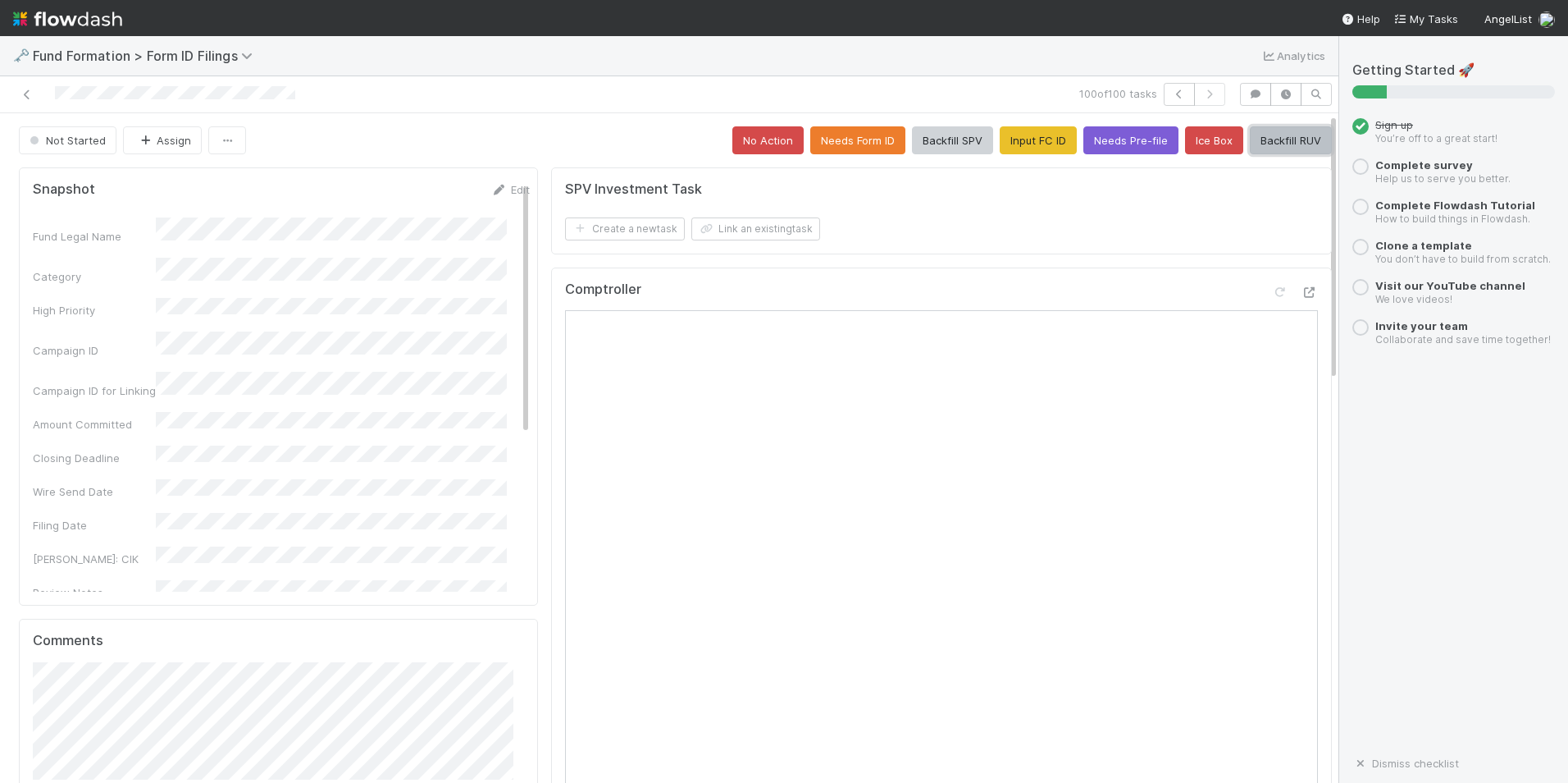
click at [1250, 133] on button "Backfill RUV" at bounding box center [1291, 140] width 82 height 28
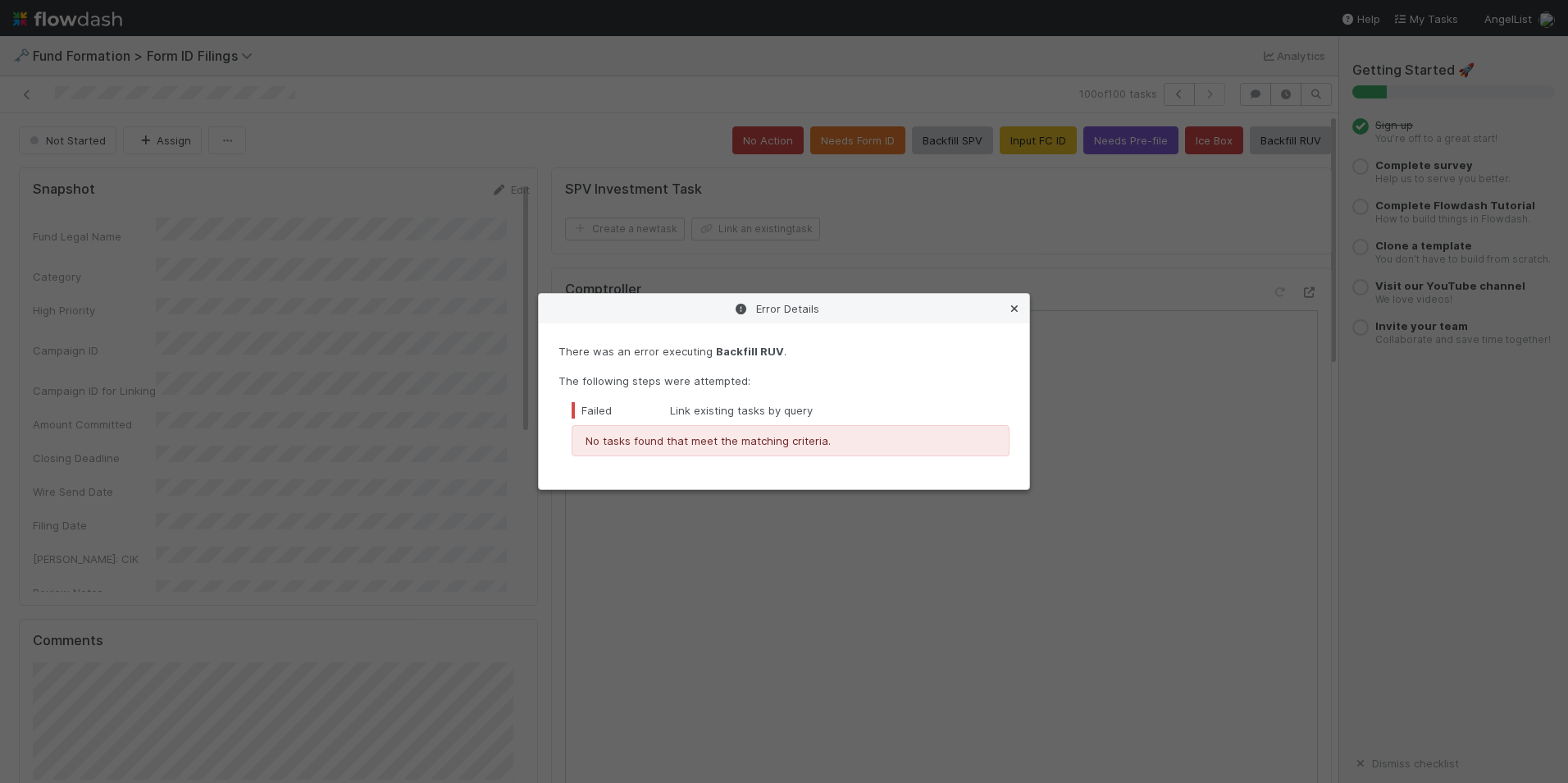
click at [1019, 304] on icon at bounding box center [1014, 309] width 16 height 10
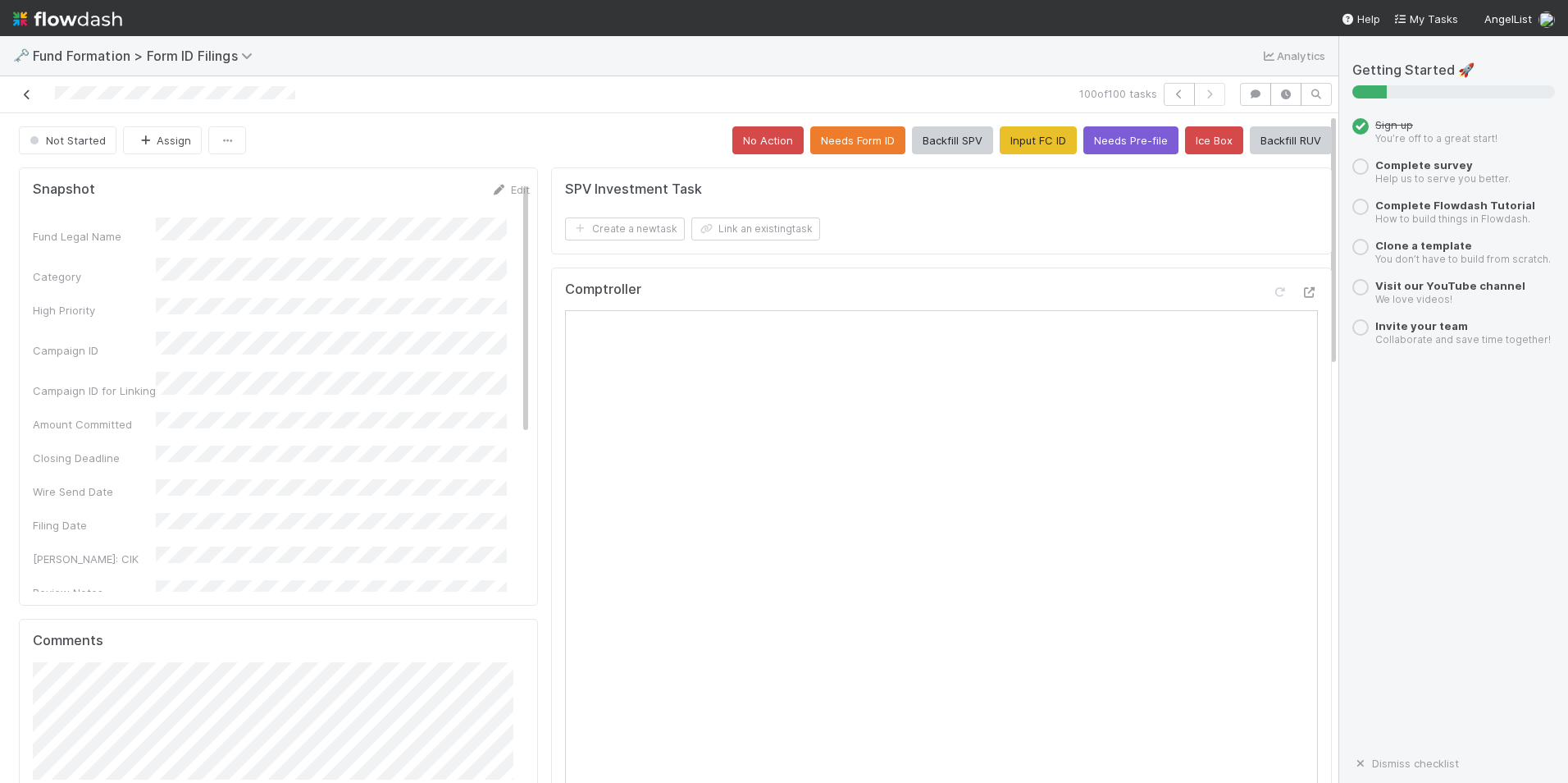
click at [32, 100] on icon at bounding box center [27, 95] width 16 height 10
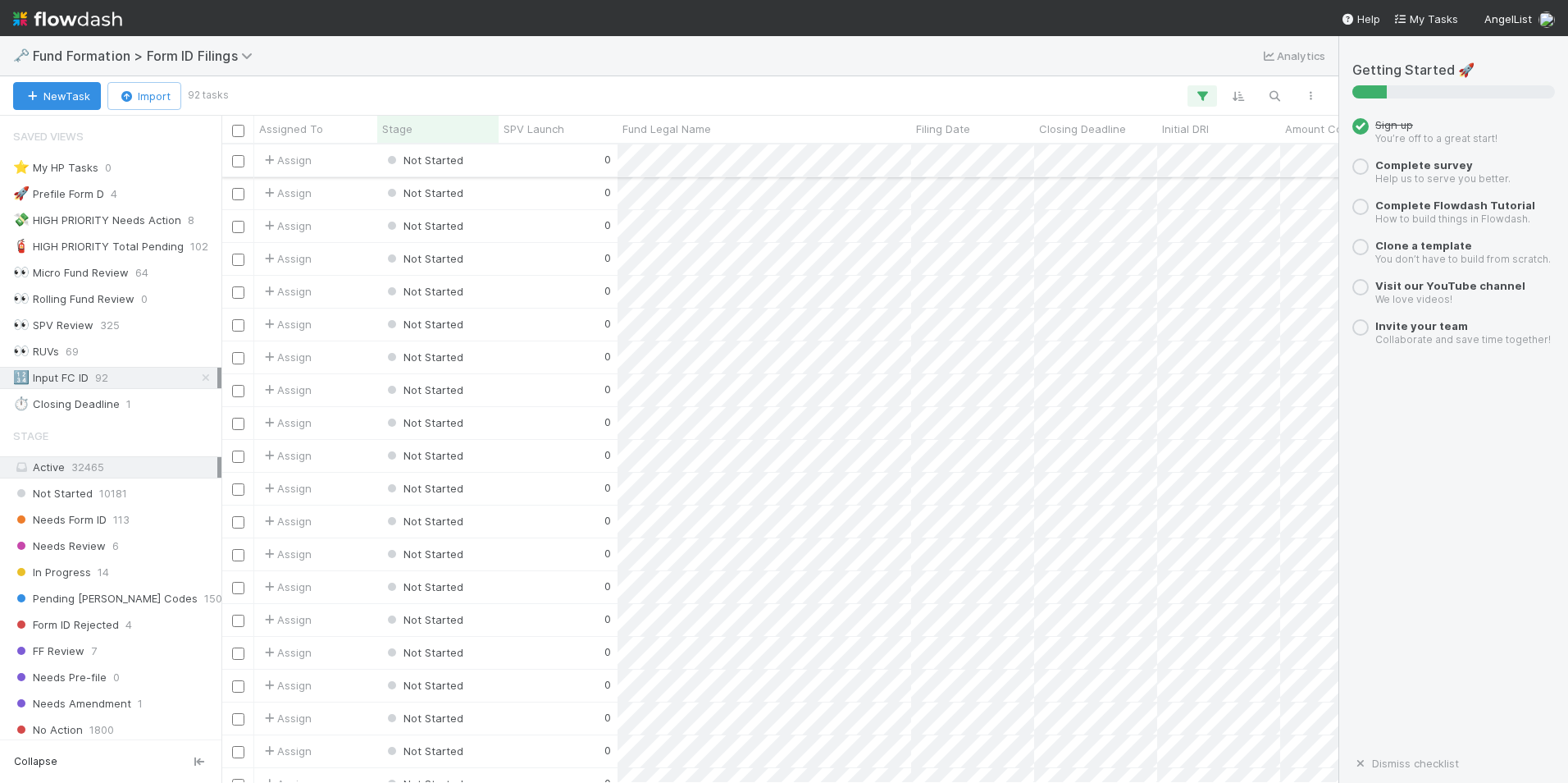
click at [574, 161] on div "0" at bounding box center [557, 160] width 119 height 32
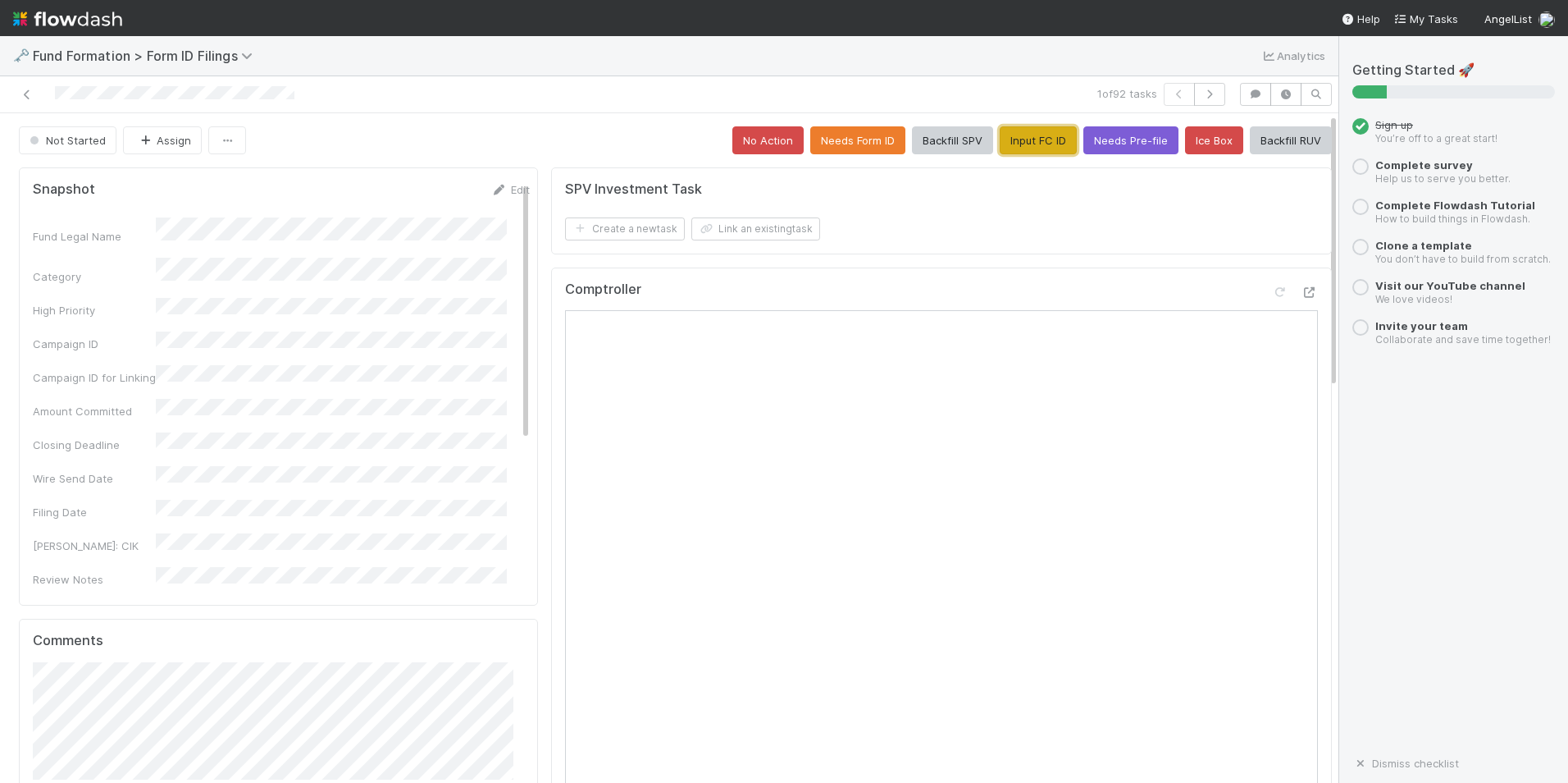
click at [1000, 140] on button "Input FC ID" at bounding box center [1038, 140] width 77 height 28
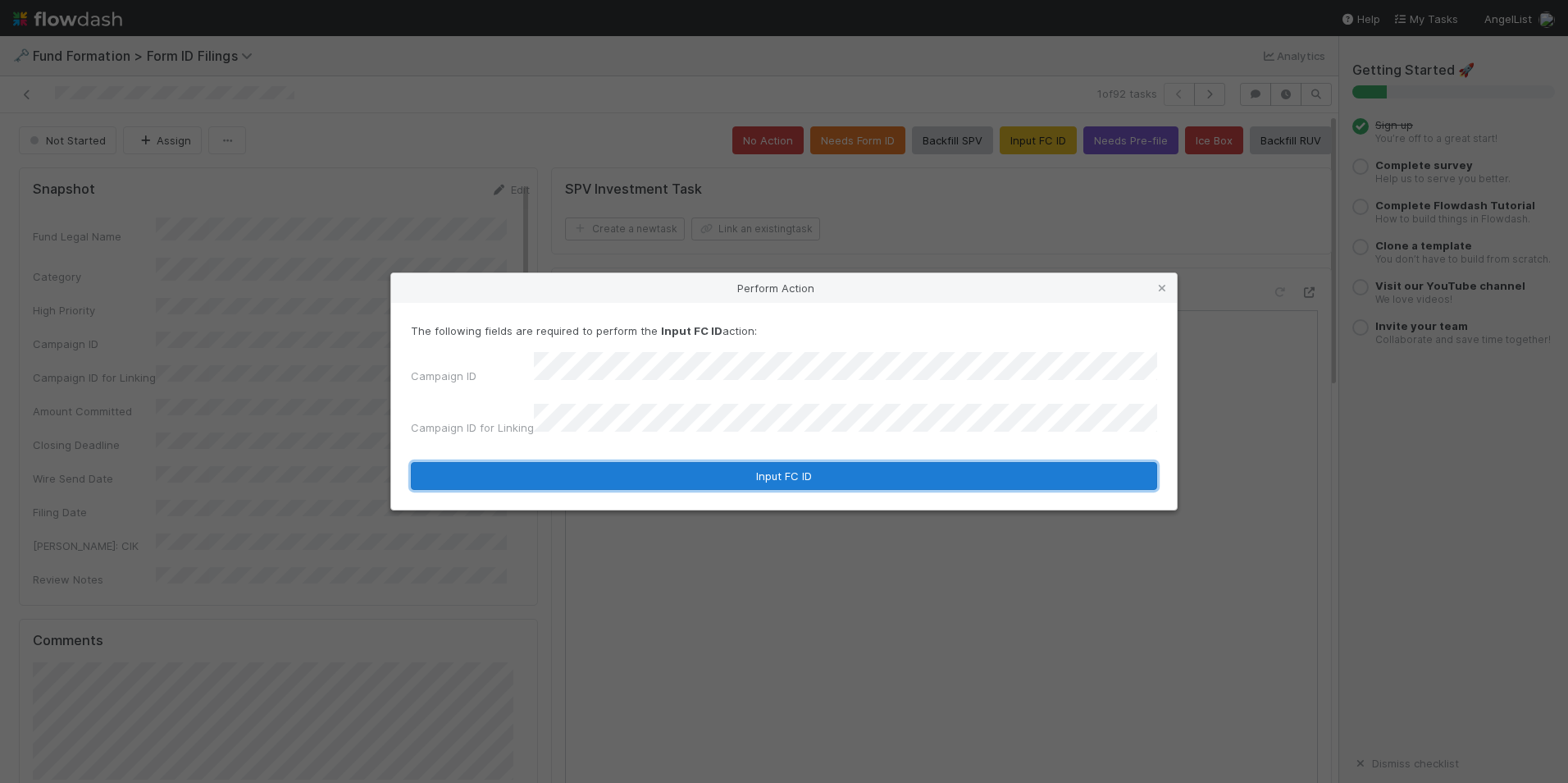
click at [786, 474] on button "Input FC ID" at bounding box center [784, 476] width 746 height 28
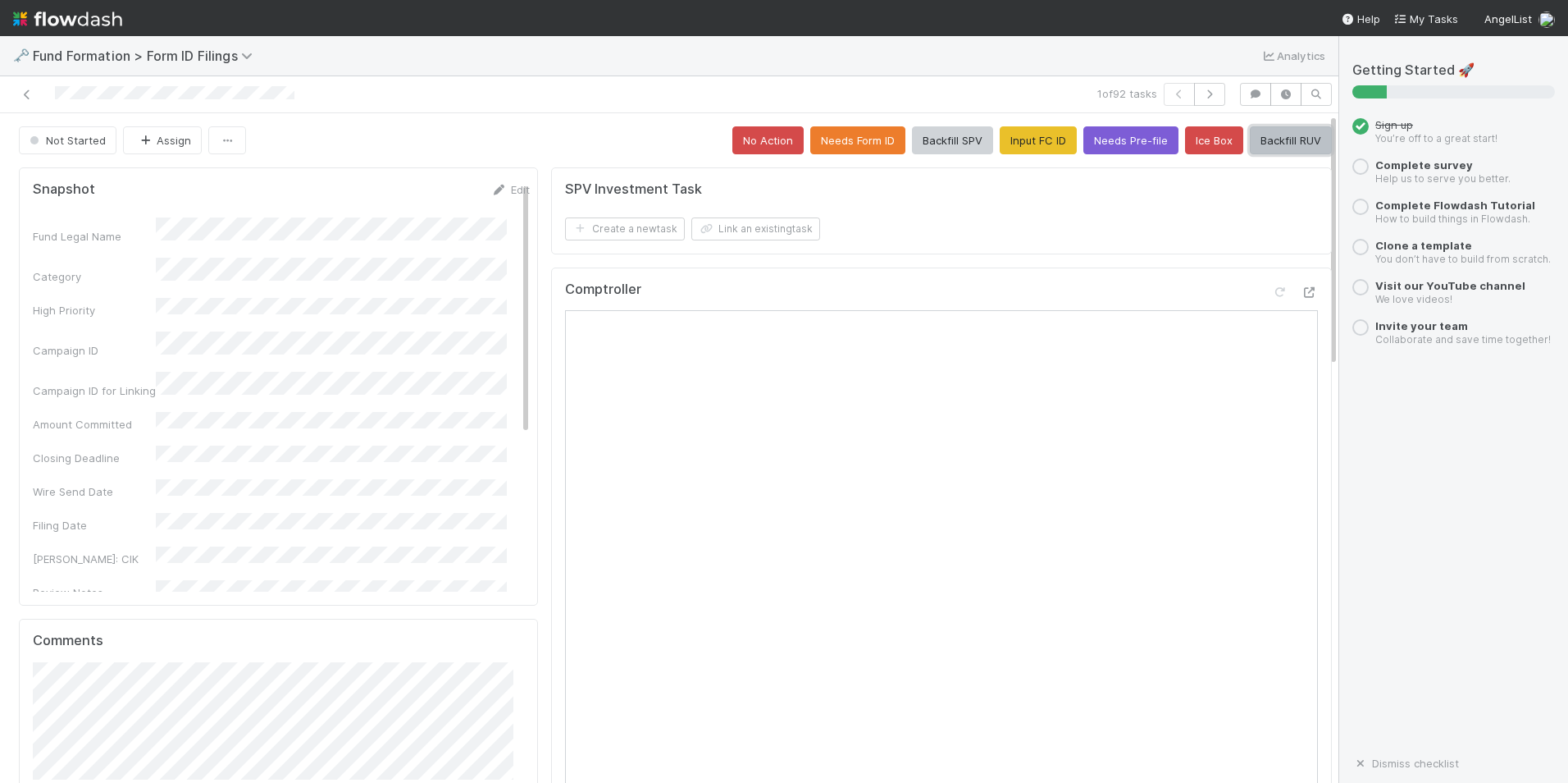
click at [1250, 142] on button "Backfill RUV" at bounding box center [1291, 140] width 82 height 28
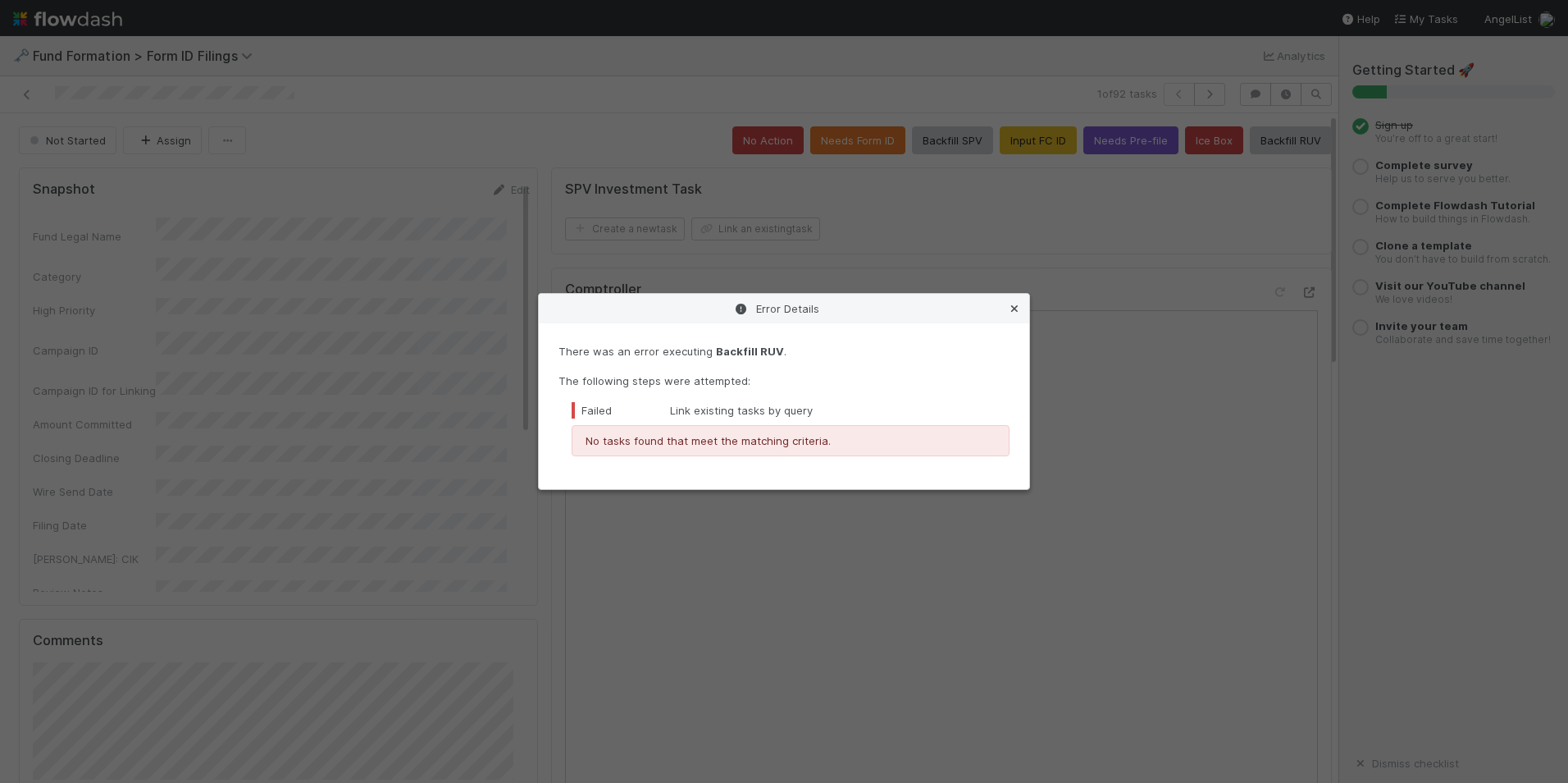
click at [1017, 305] on icon at bounding box center [1014, 309] width 16 height 10
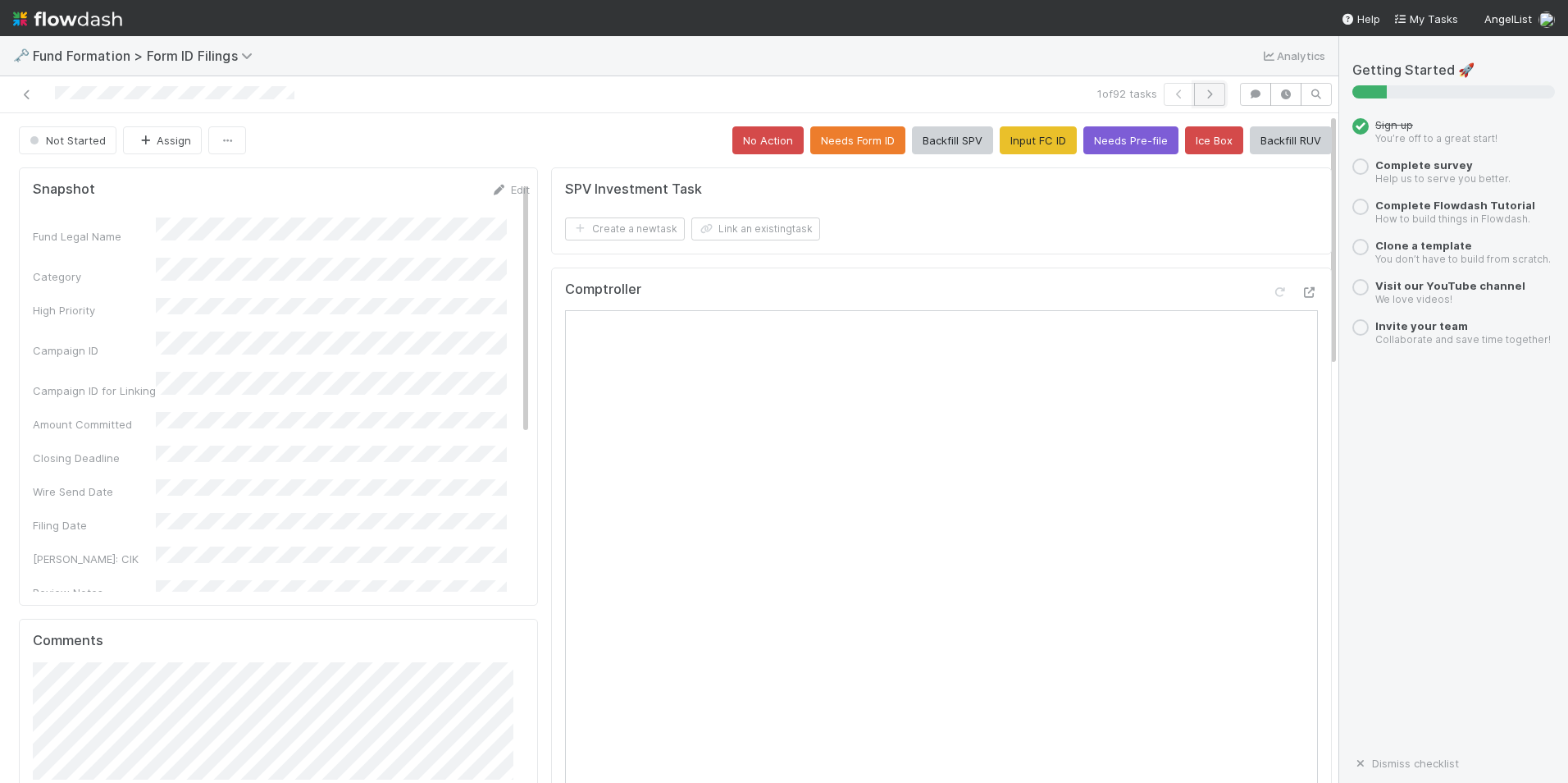
click at [1201, 94] on icon "button" at bounding box center [1209, 94] width 16 height 10
click at [1006, 147] on button "Input FC ID" at bounding box center [1038, 140] width 77 height 28
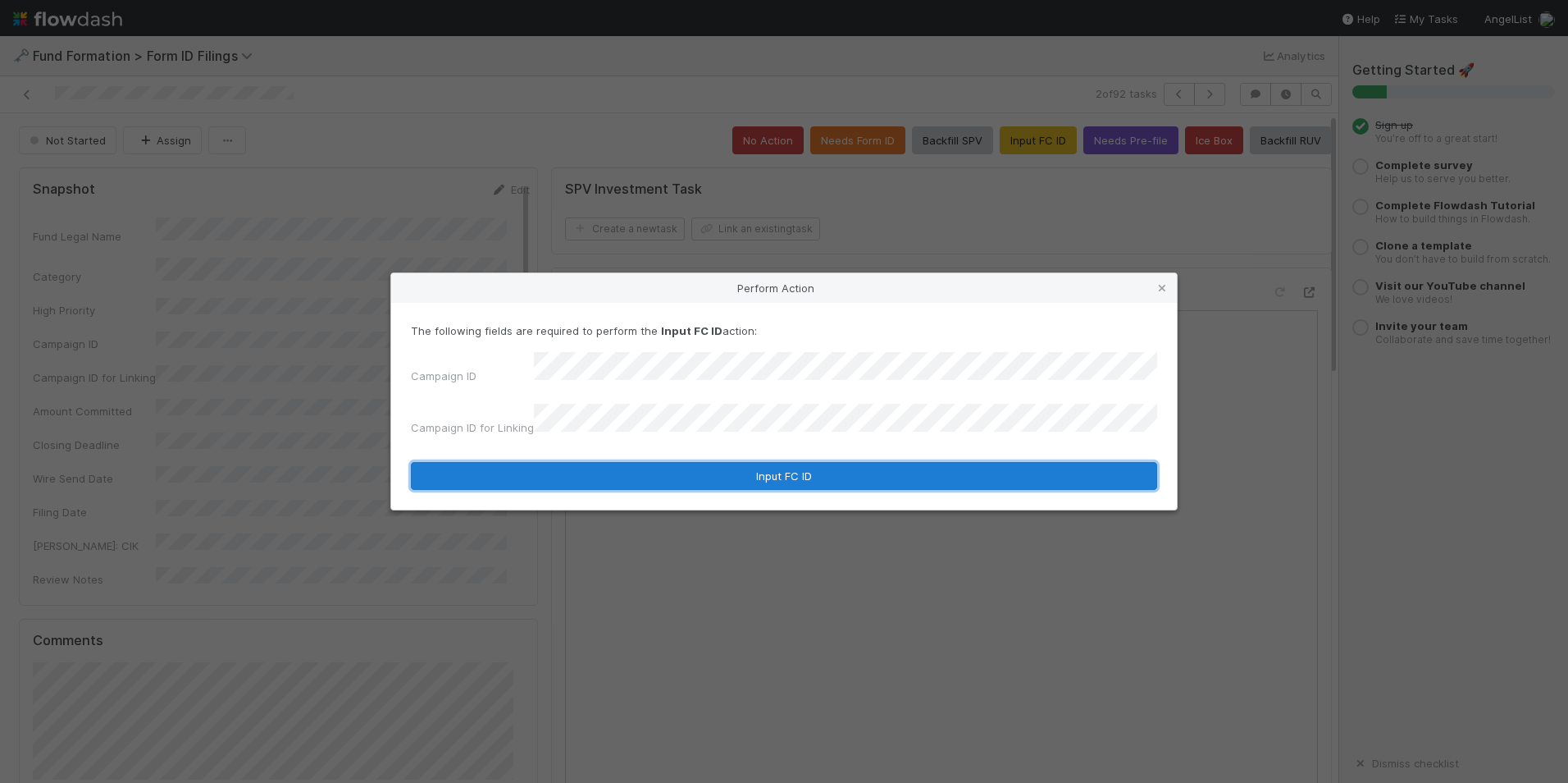
click at [742, 470] on button "Input FC ID" at bounding box center [784, 476] width 746 height 28
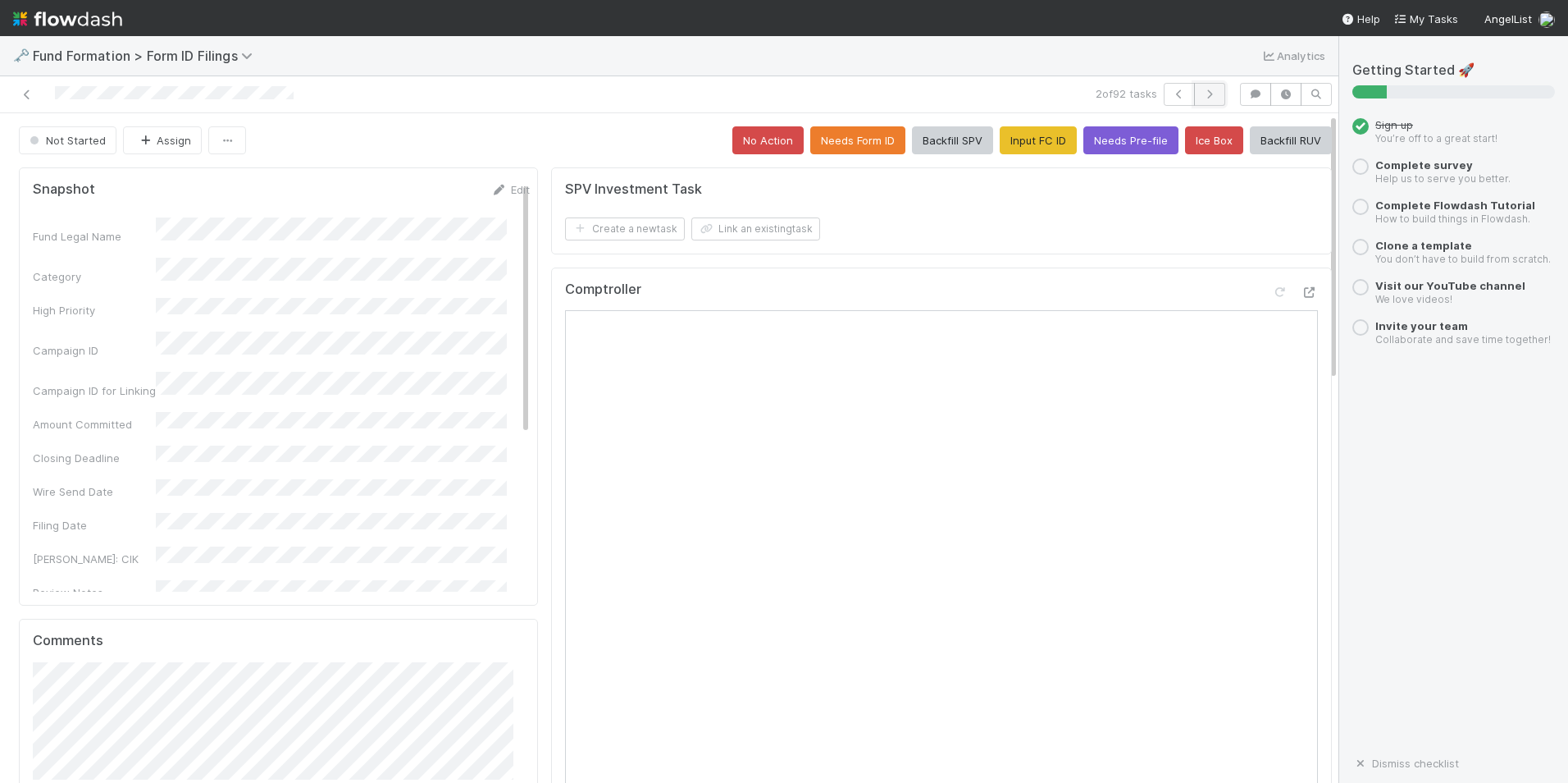
click at [1201, 98] on icon "button" at bounding box center [1209, 94] width 16 height 10
click at [1026, 147] on button "Input FC ID" at bounding box center [1038, 140] width 77 height 28
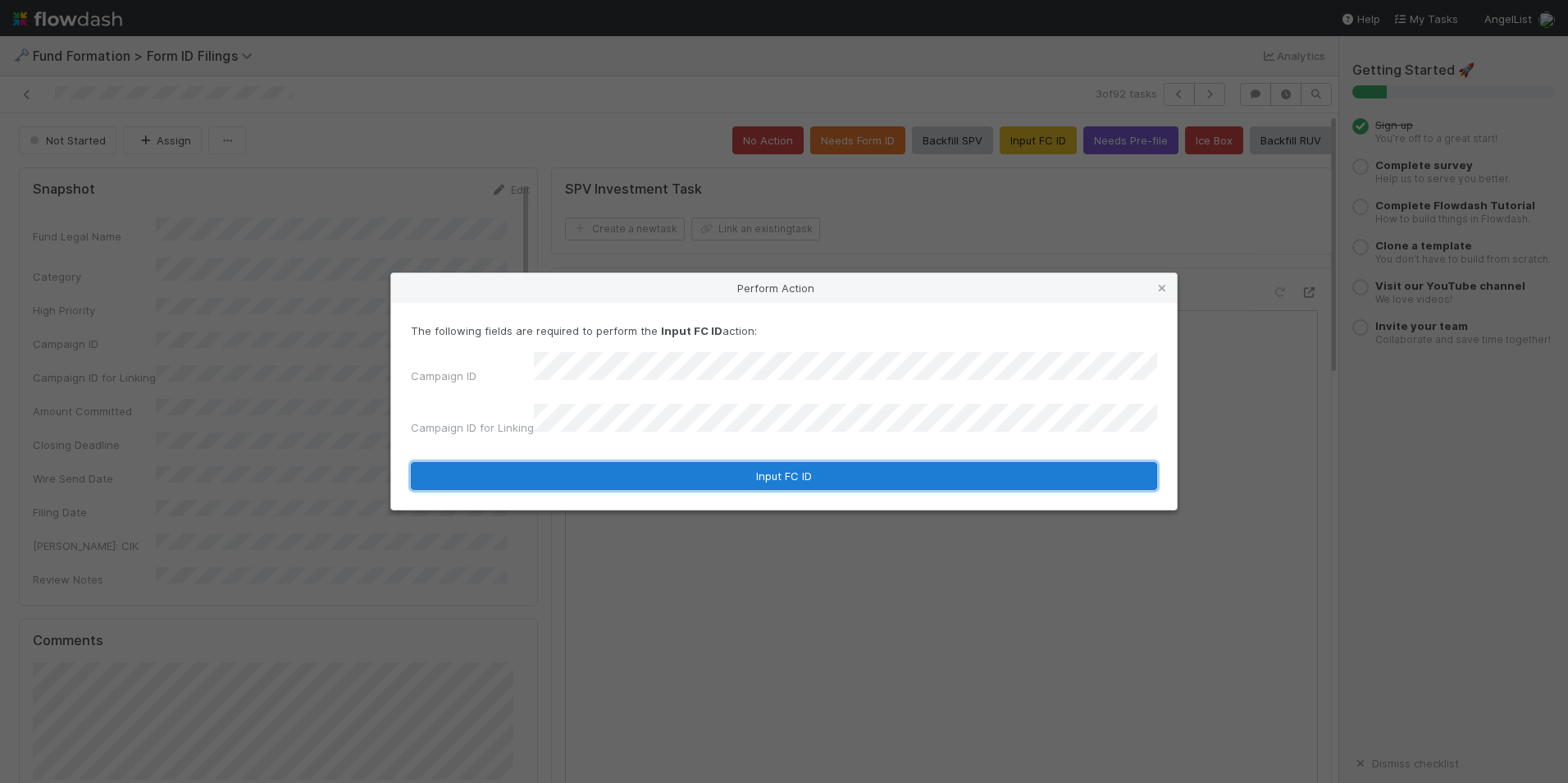
click at [761, 470] on button "Input FC ID" at bounding box center [784, 476] width 746 height 28
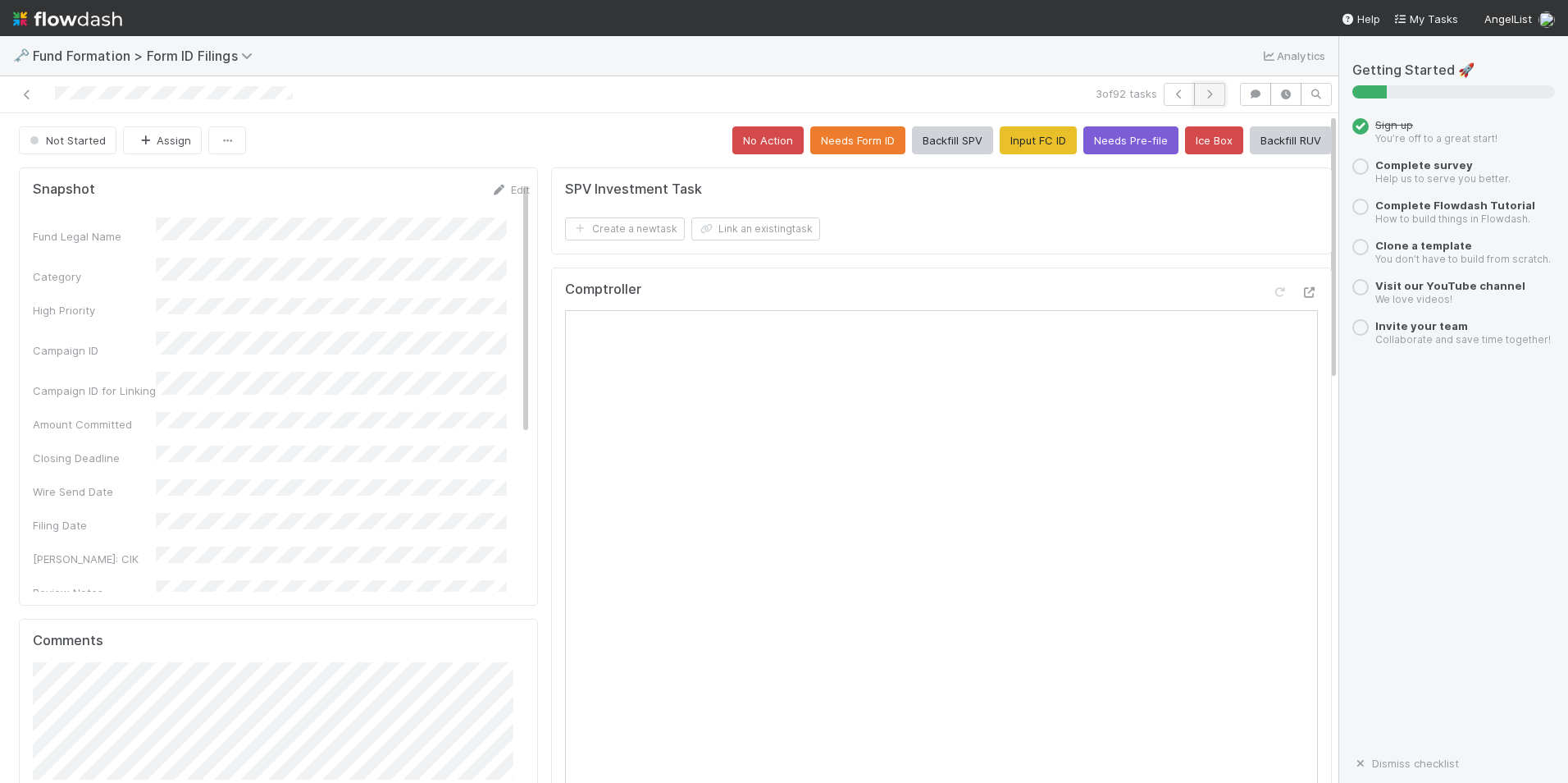
click at [1194, 88] on button "button" at bounding box center [1210, 95] width 31 height 23
click at [1025, 149] on button "Input FC ID" at bounding box center [1038, 140] width 77 height 28
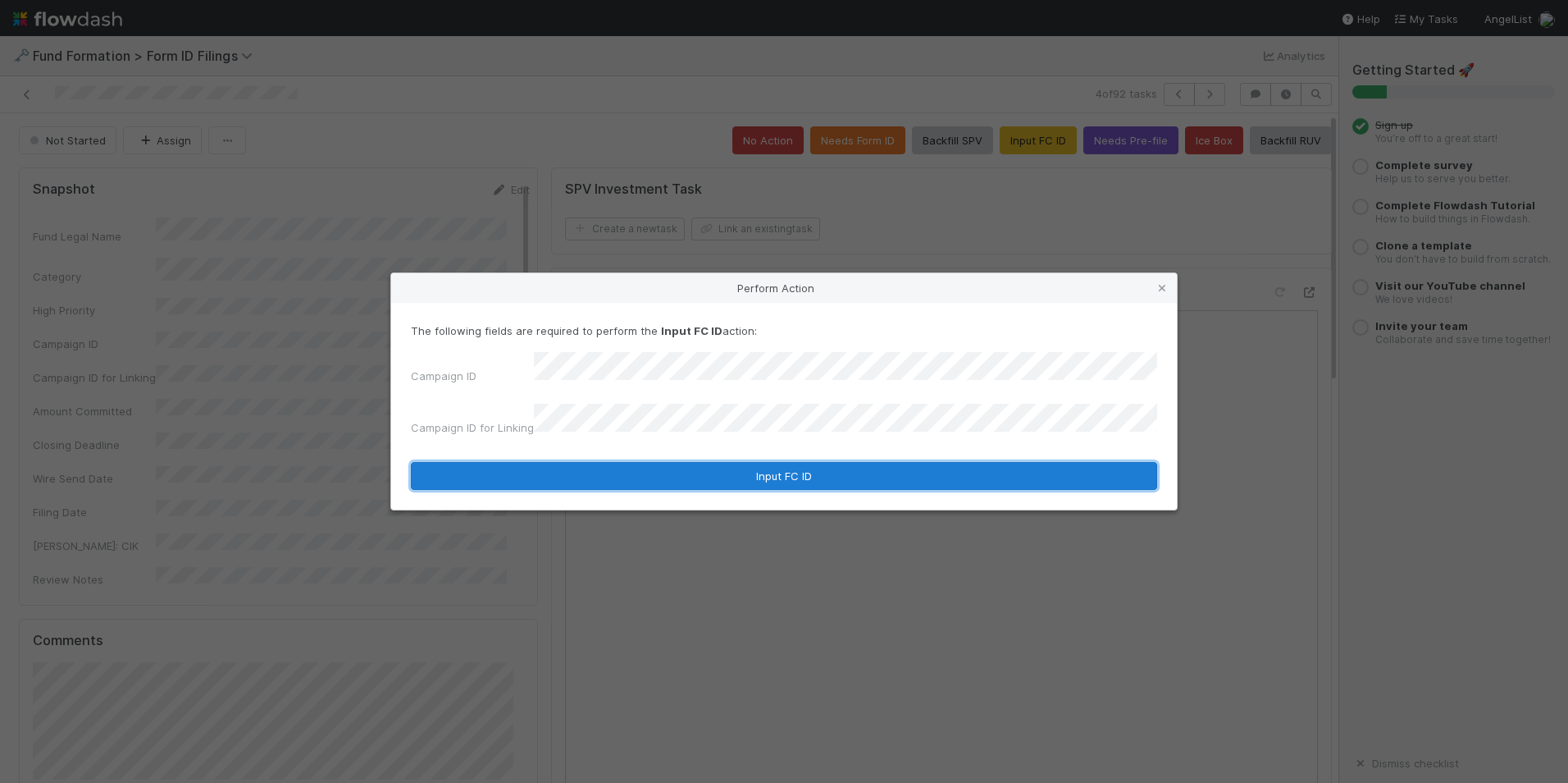
click at [737, 462] on button "Input FC ID" at bounding box center [784, 476] width 746 height 28
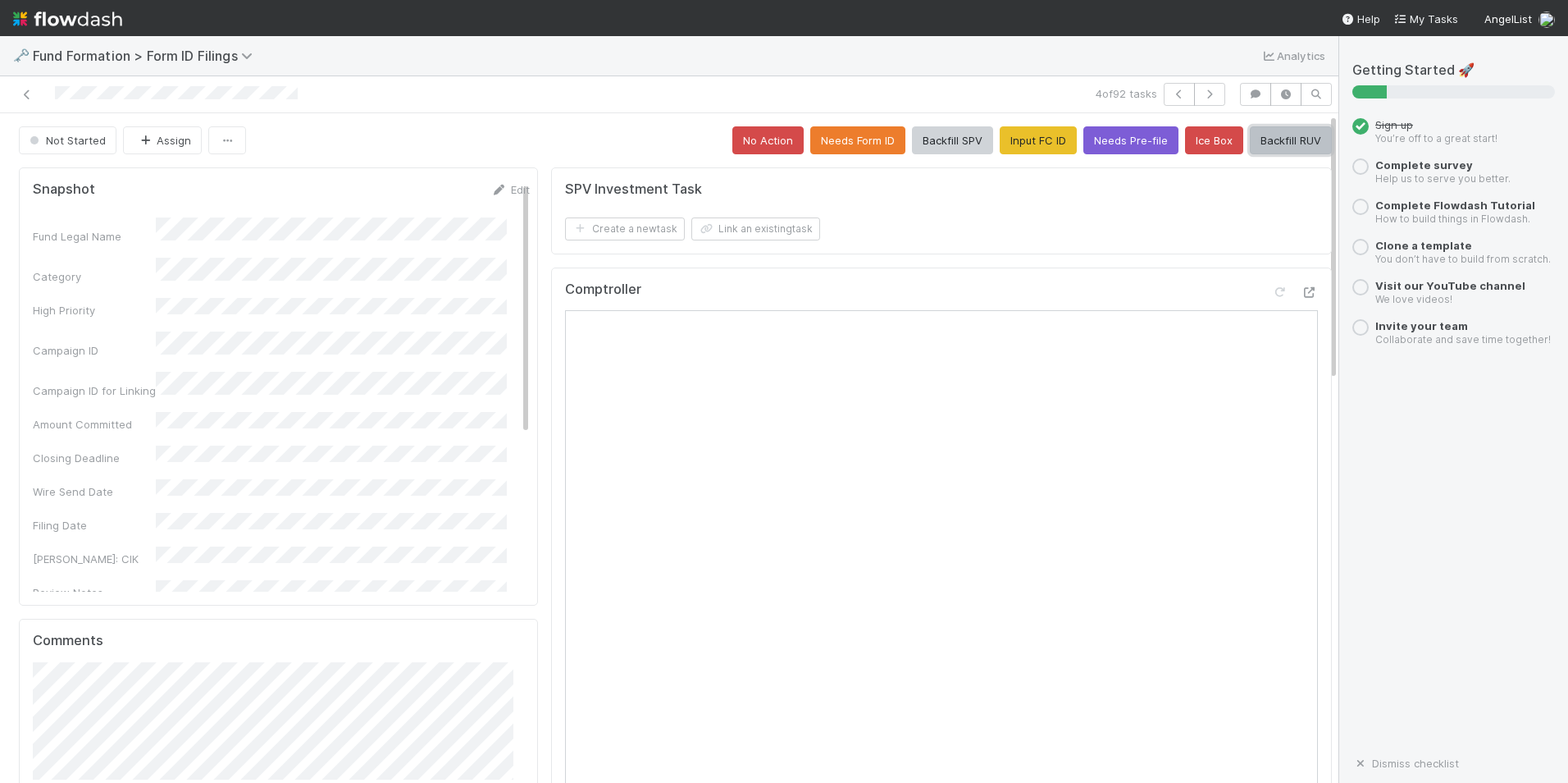
click at [1250, 139] on button "Backfill RUV" at bounding box center [1291, 140] width 82 height 28
click at [1200, 88] on button "button" at bounding box center [1210, 95] width 31 height 23
click at [1039, 151] on button "Input FC ID" at bounding box center [1038, 140] width 77 height 28
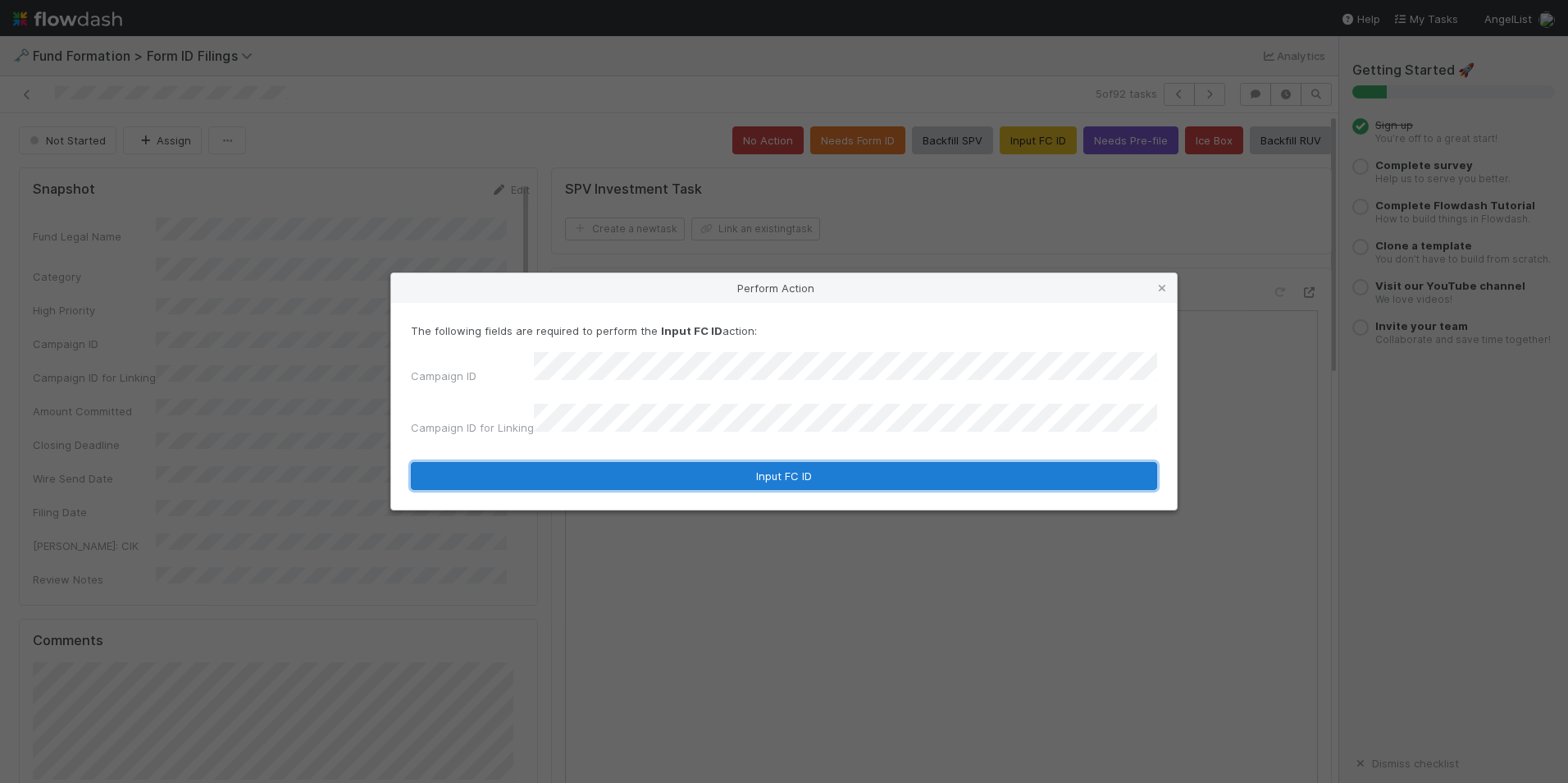
click at [884, 467] on button "Input FC ID" at bounding box center [784, 476] width 746 height 28
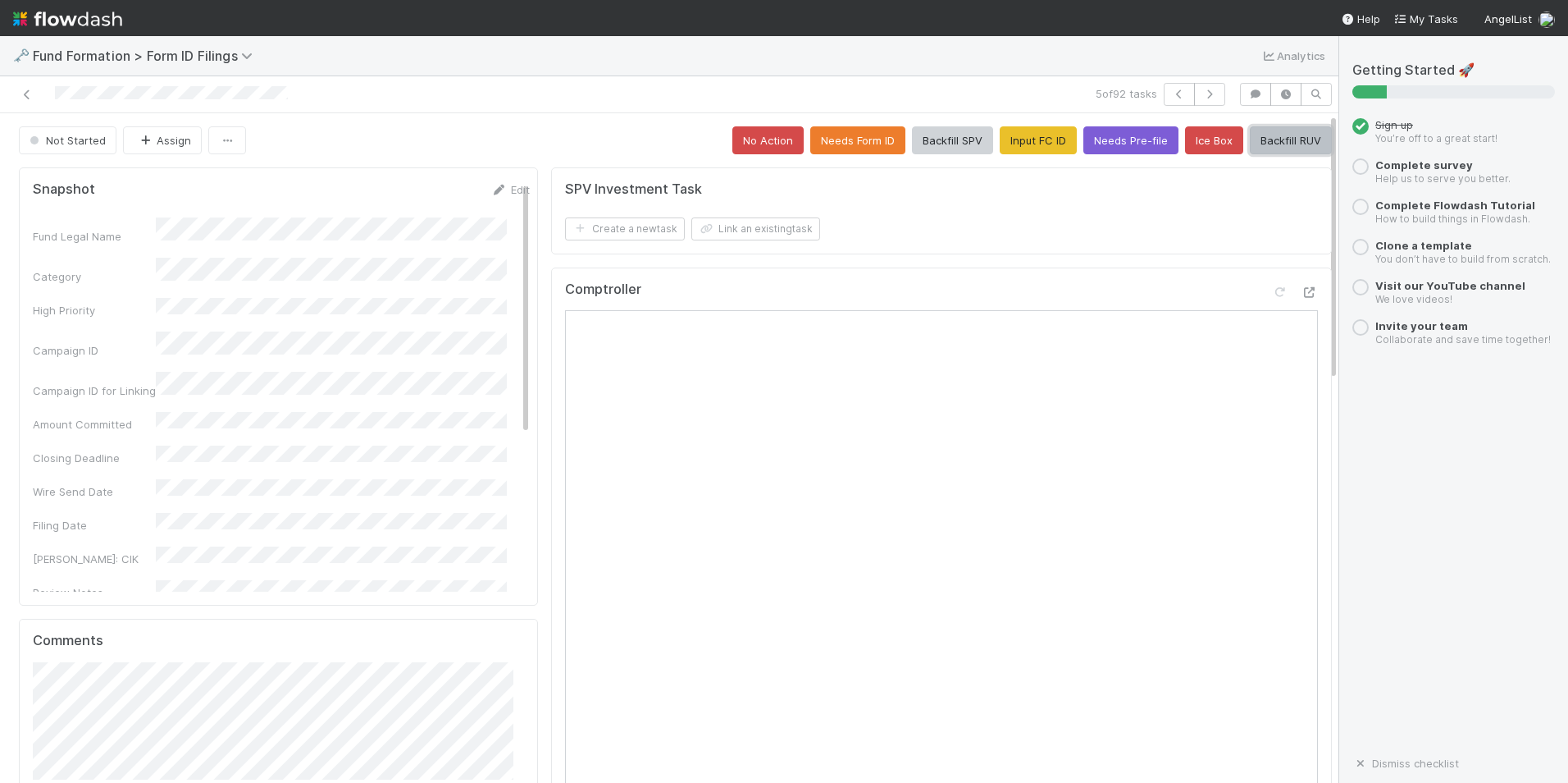
click at [1250, 139] on button "Backfill RUV" at bounding box center [1291, 140] width 82 height 28
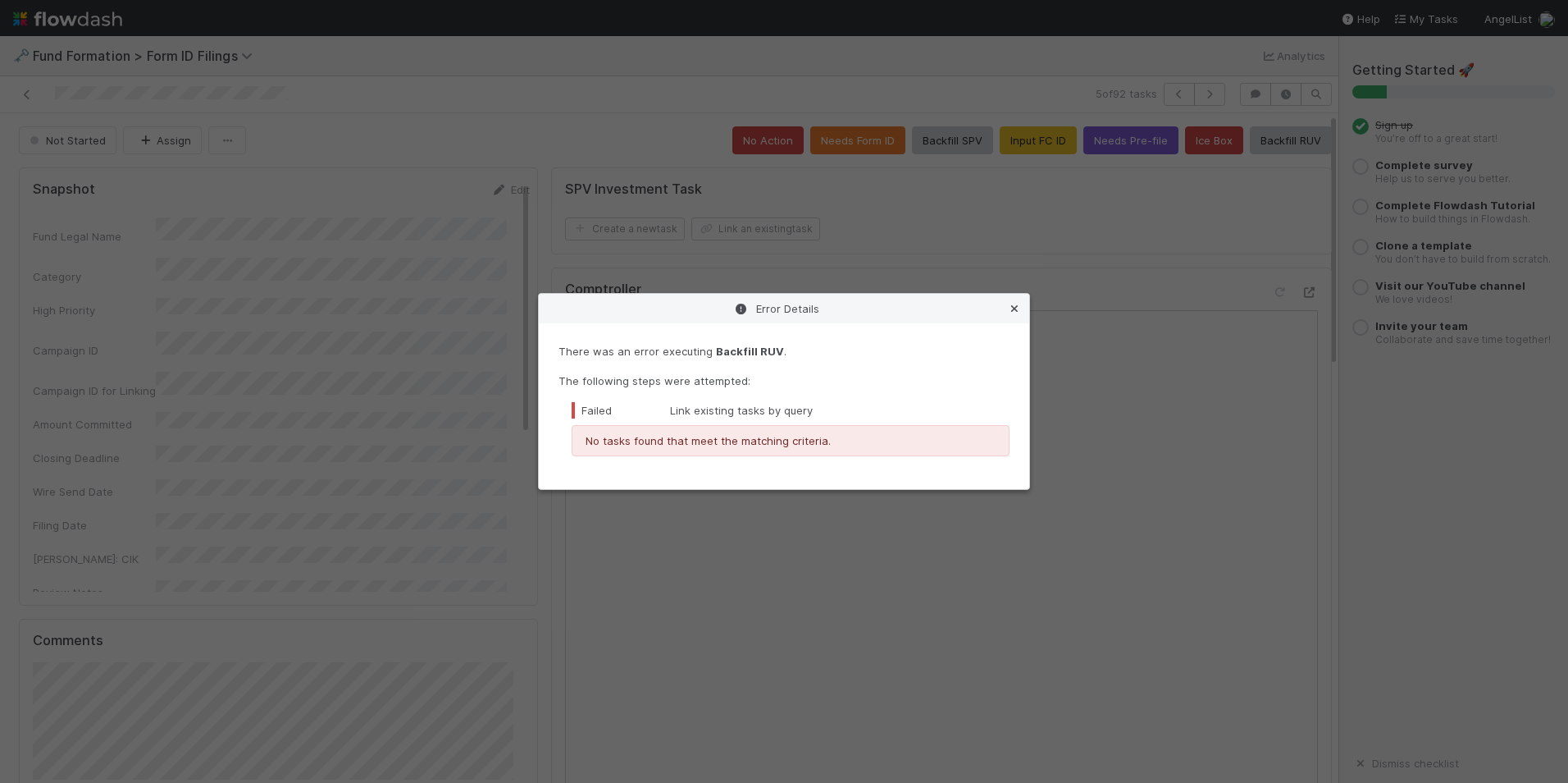
click at [1018, 307] on icon at bounding box center [1014, 309] width 16 height 10
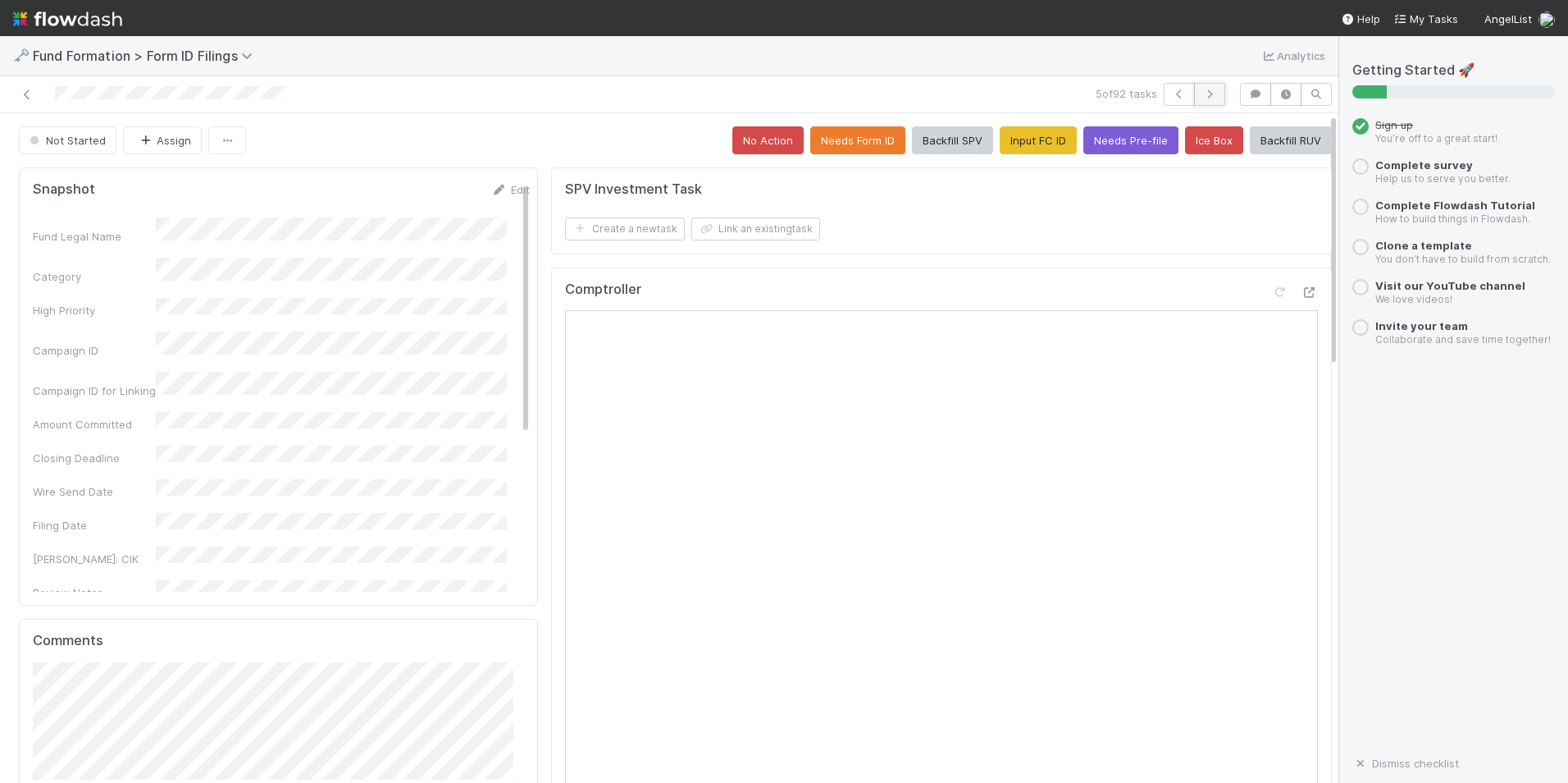
click at [1194, 95] on button "button" at bounding box center [1210, 95] width 31 height 23
click at [1037, 142] on button "Input FC ID" at bounding box center [1038, 140] width 77 height 28
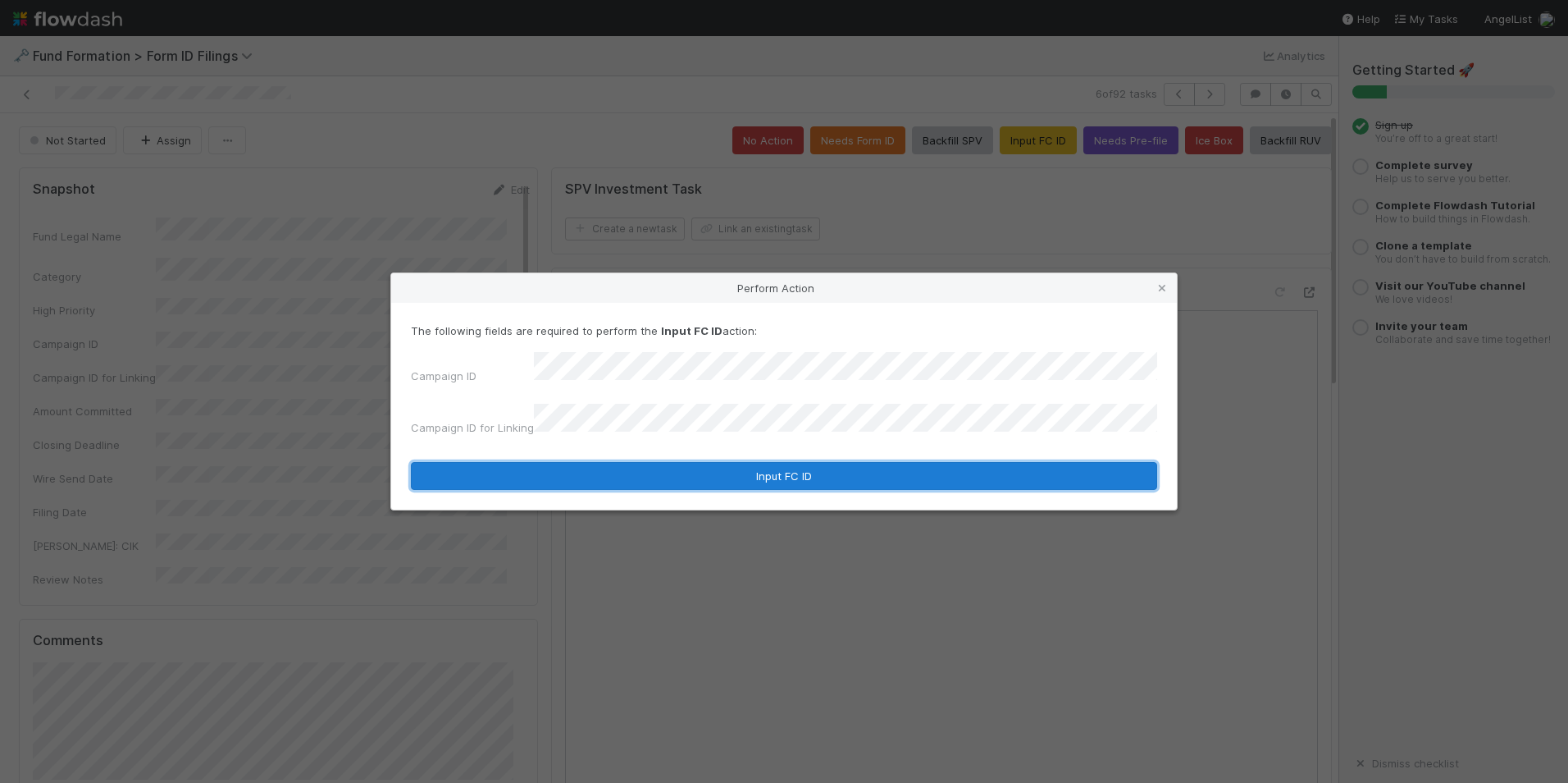
click at [735, 462] on button "Input FC ID" at bounding box center [784, 476] width 746 height 28
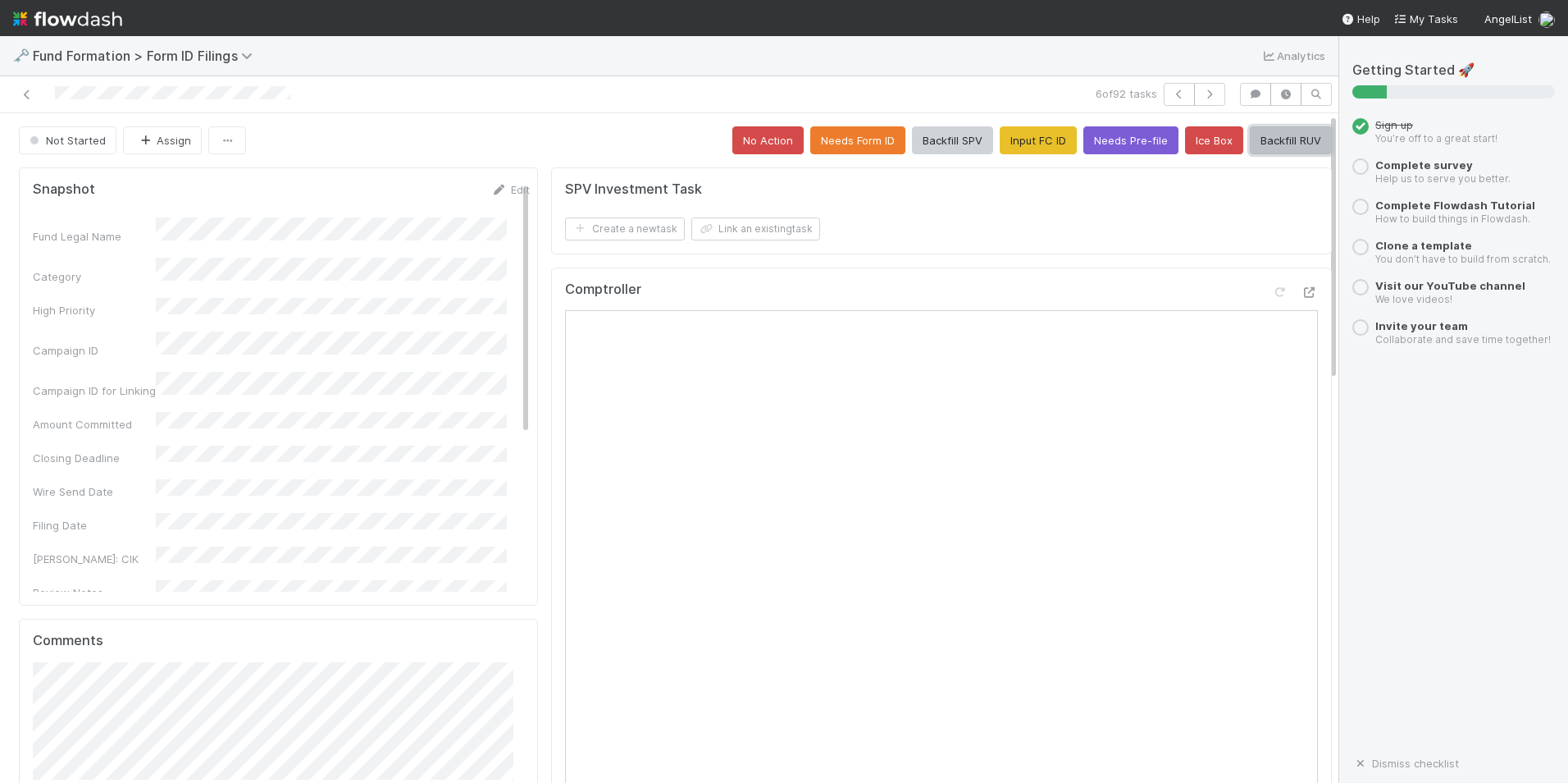
click at [1259, 141] on button "Backfill RUV" at bounding box center [1291, 140] width 82 height 28
click at [1201, 99] on icon "button" at bounding box center [1209, 94] width 16 height 10
click at [1017, 129] on button "Input FC ID" at bounding box center [1038, 140] width 77 height 28
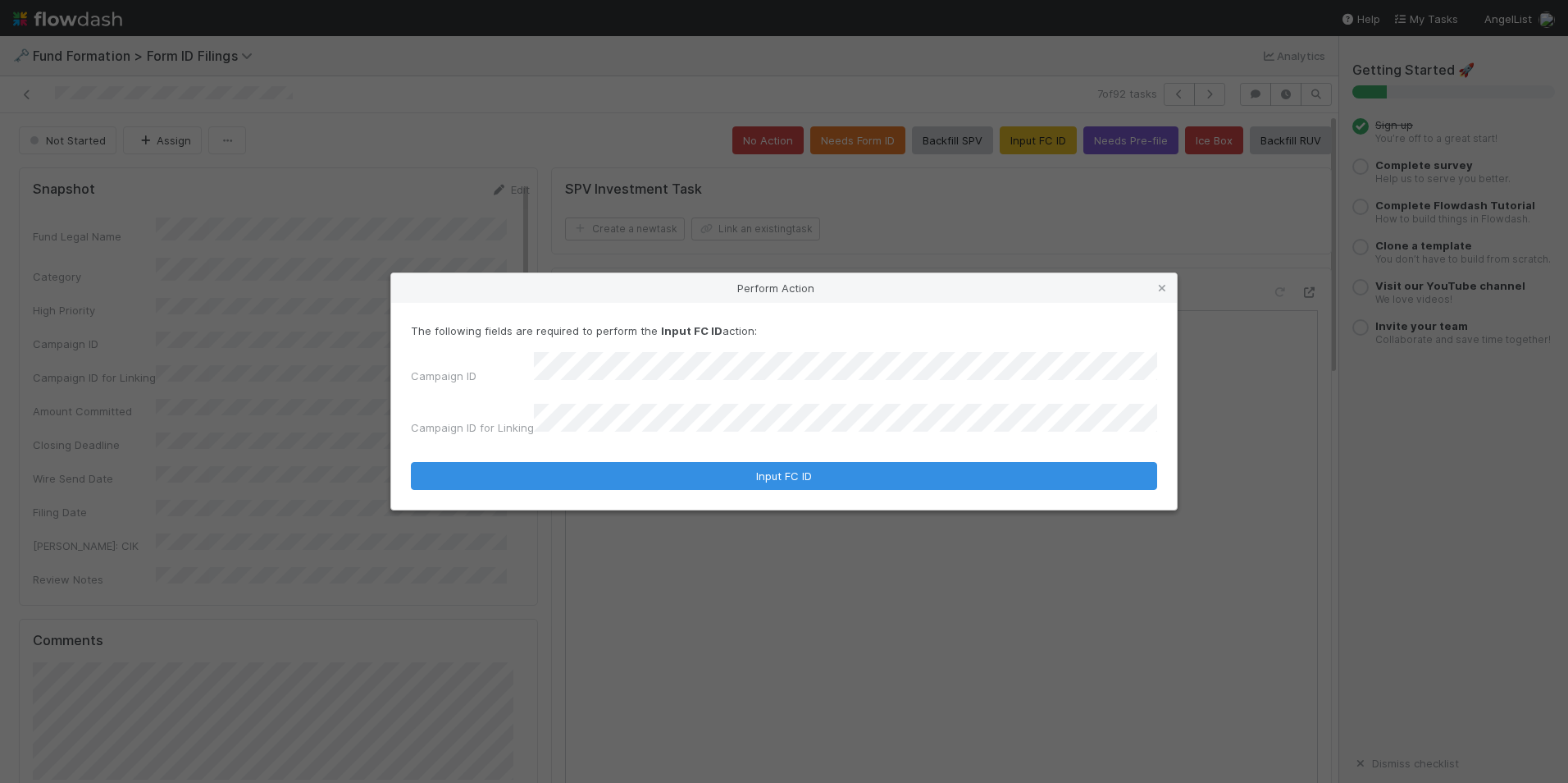
click at [761, 484] on div "The following fields are required to perform the Input FC ID action: Campaign I…" at bounding box center [784, 406] width 786 height 206
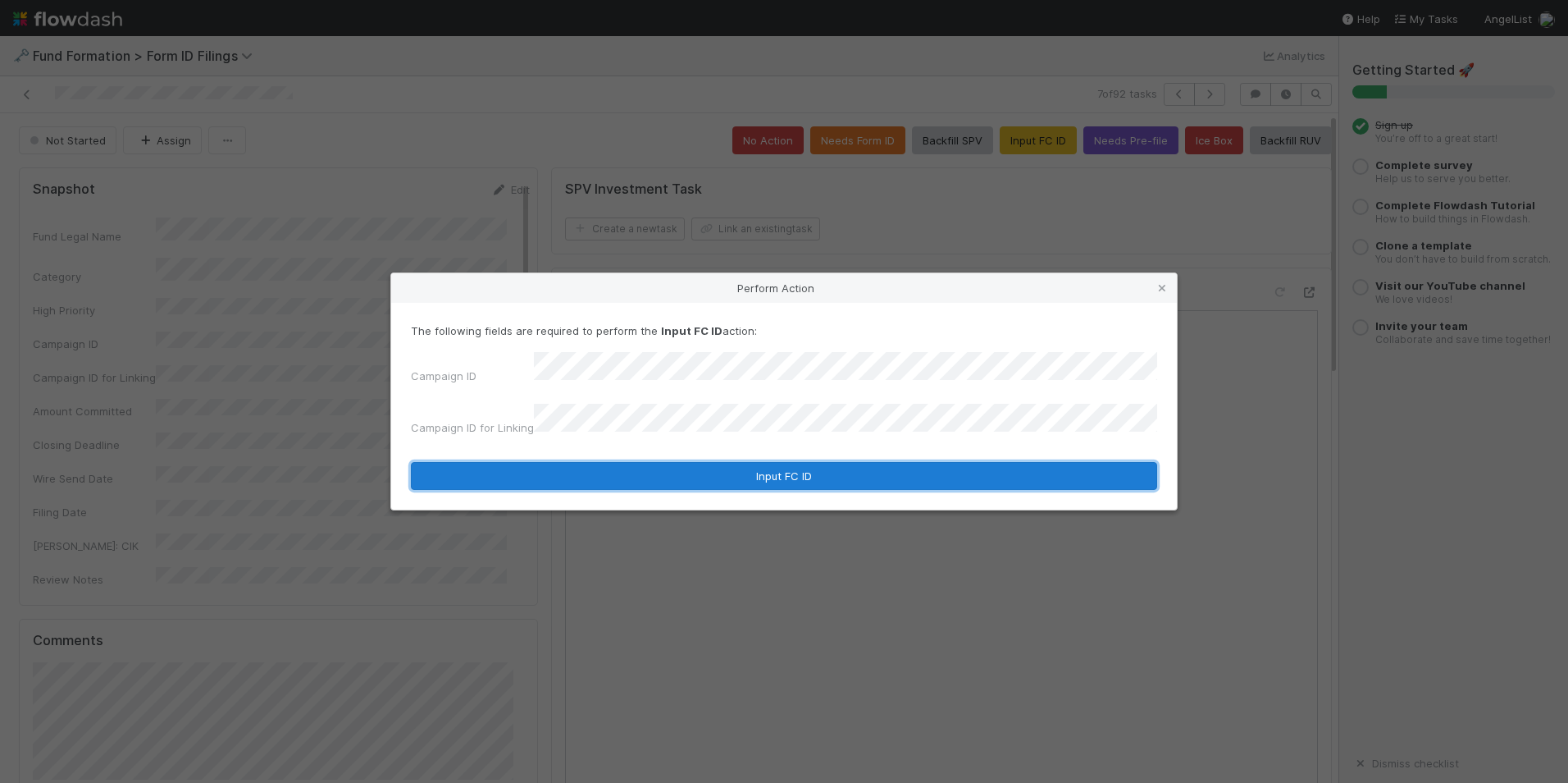
click at [770, 473] on button "Input FC ID" at bounding box center [784, 476] width 746 height 28
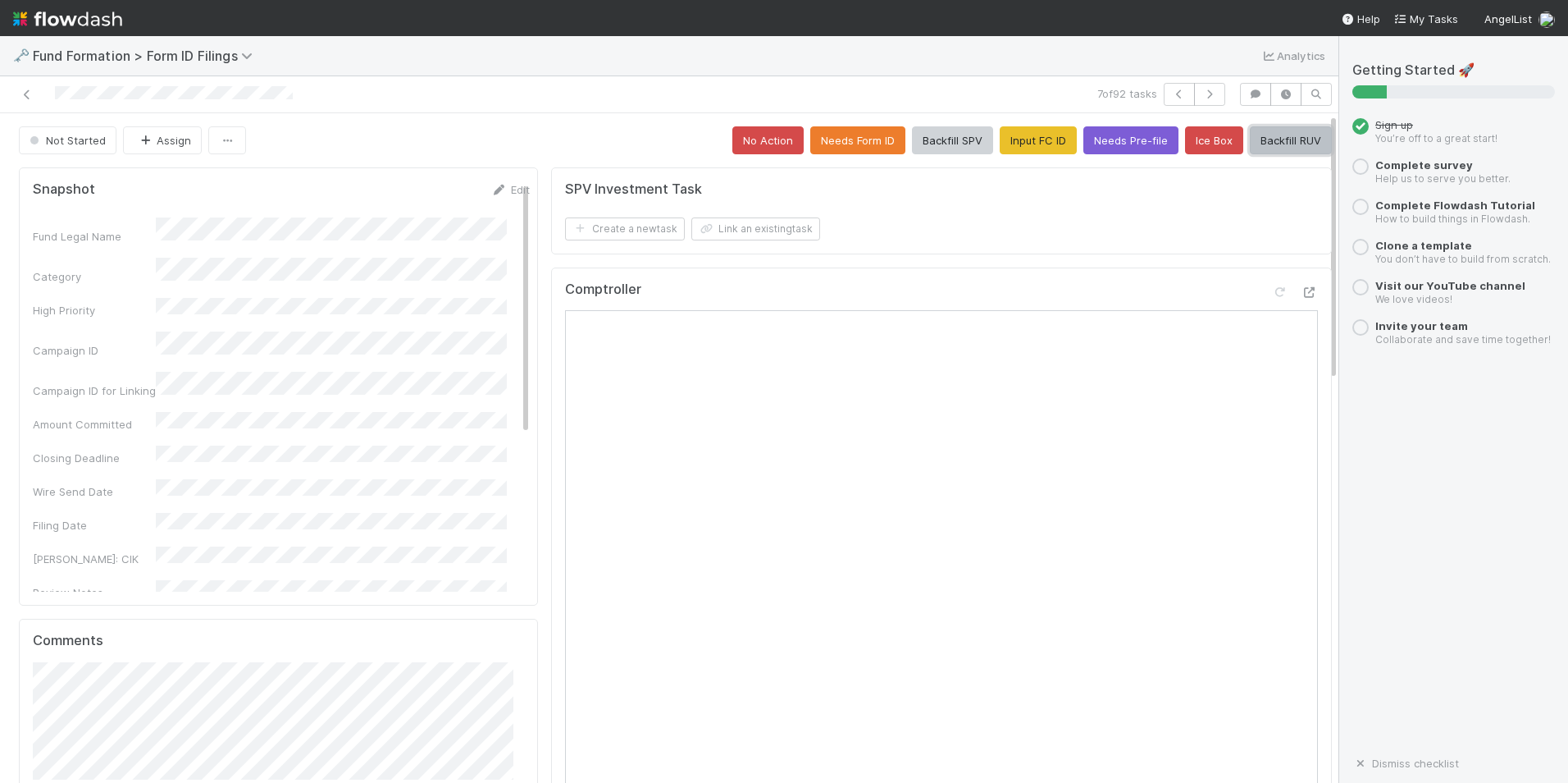
click at [1265, 141] on button "Backfill RUV" at bounding box center [1291, 140] width 82 height 28
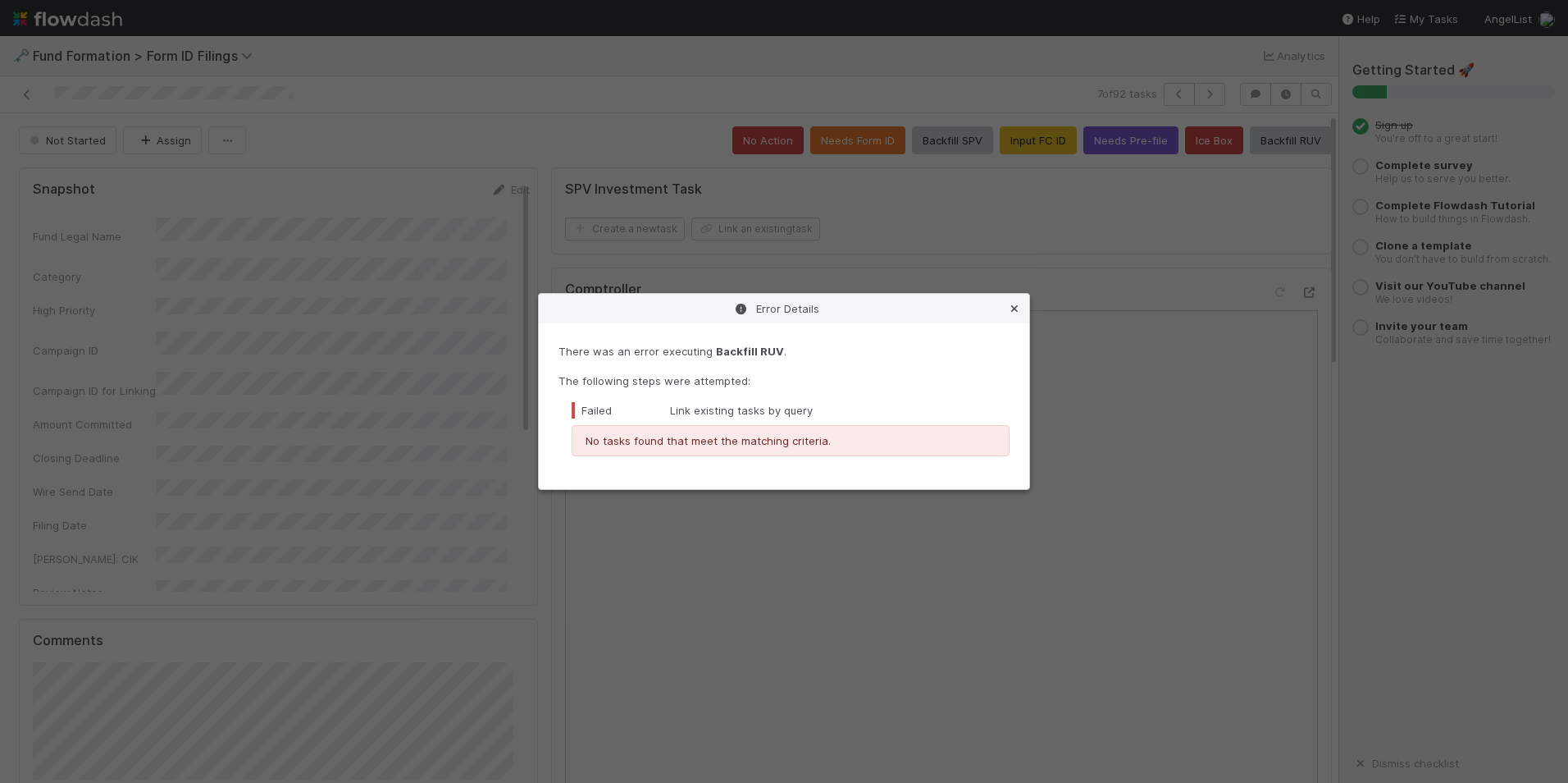
click at [1016, 304] on icon at bounding box center [1014, 309] width 16 height 10
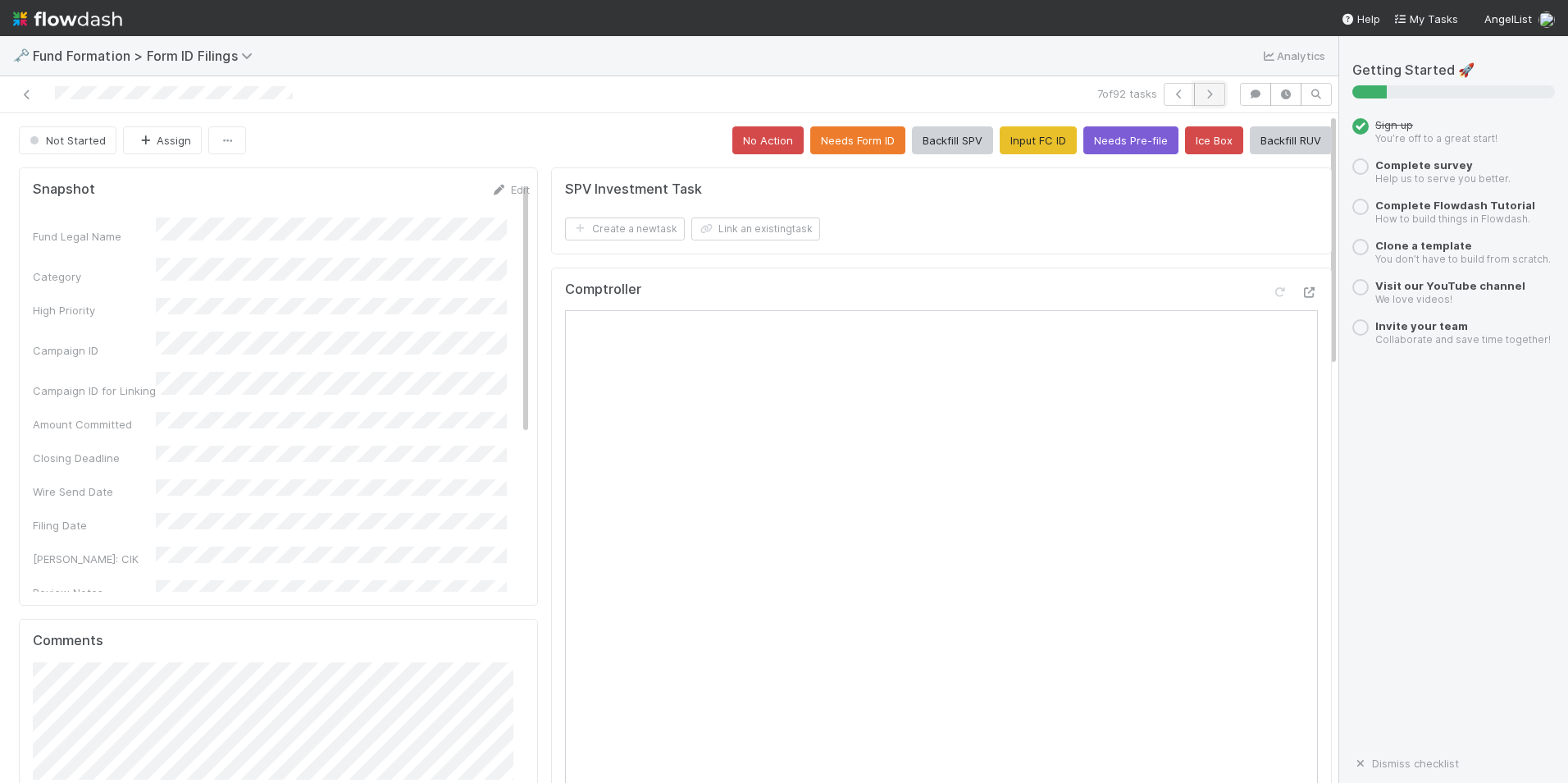
click at [1194, 88] on button "button" at bounding box center [1210, 95] width 31 height 23
click at [1006, 140] on button "Input FC ID" at bounding box center [1038, 140] width 77 height 28
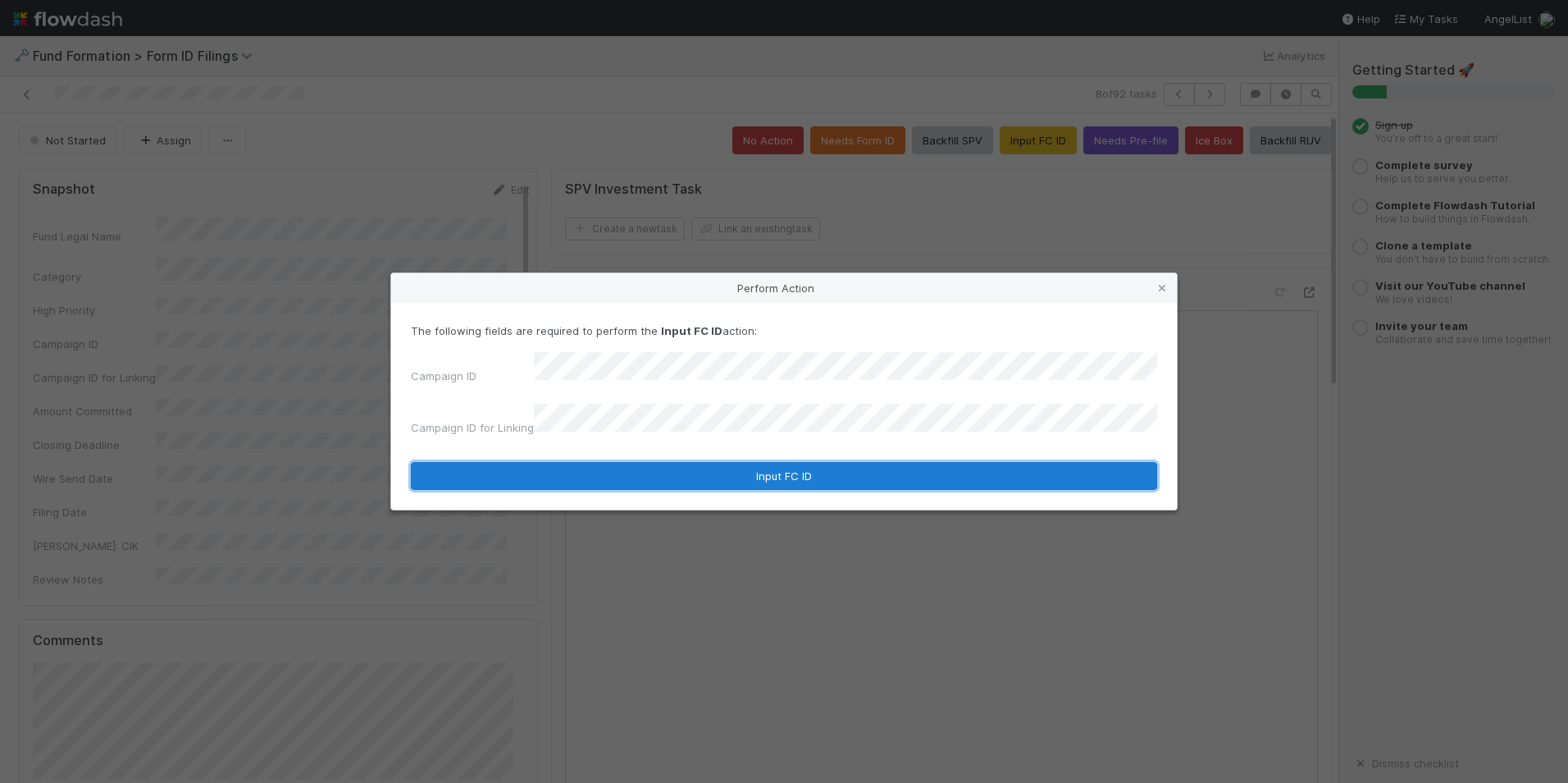
click at [749, 472] on button "Input FC ID" at bounding box center [784, 476] width 746 height 28
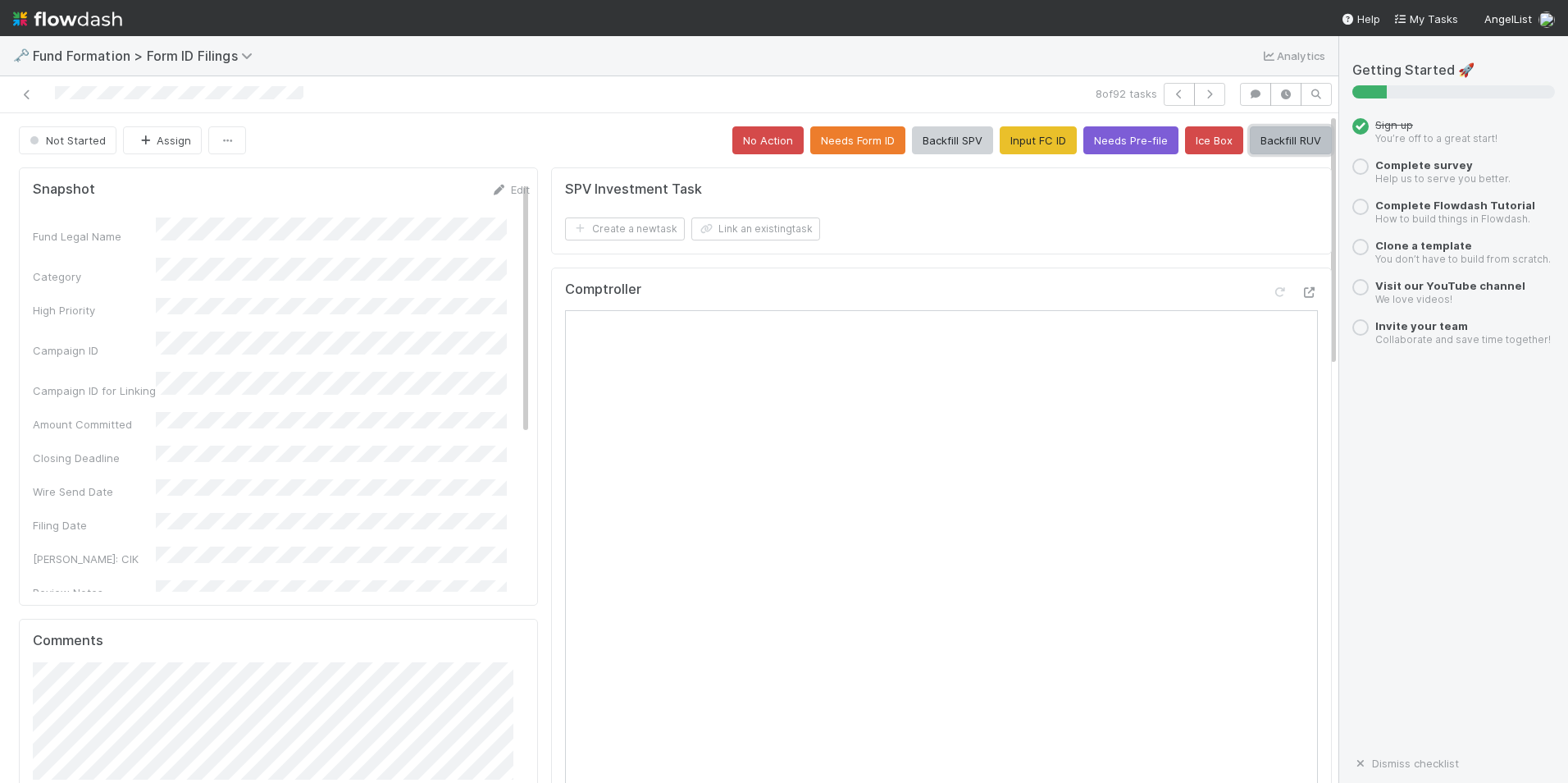
click at [1292, 138] on button "Backfill RUV" at bounding box center [1291, 140] width 82 height 28
click at [1201, 97] on icon "button" at bounding box center [1209, 94] width 16 height 10
click at [1034, 130] on button "Input FC ID" at bounding box center [1038, 140] width 77 height 28
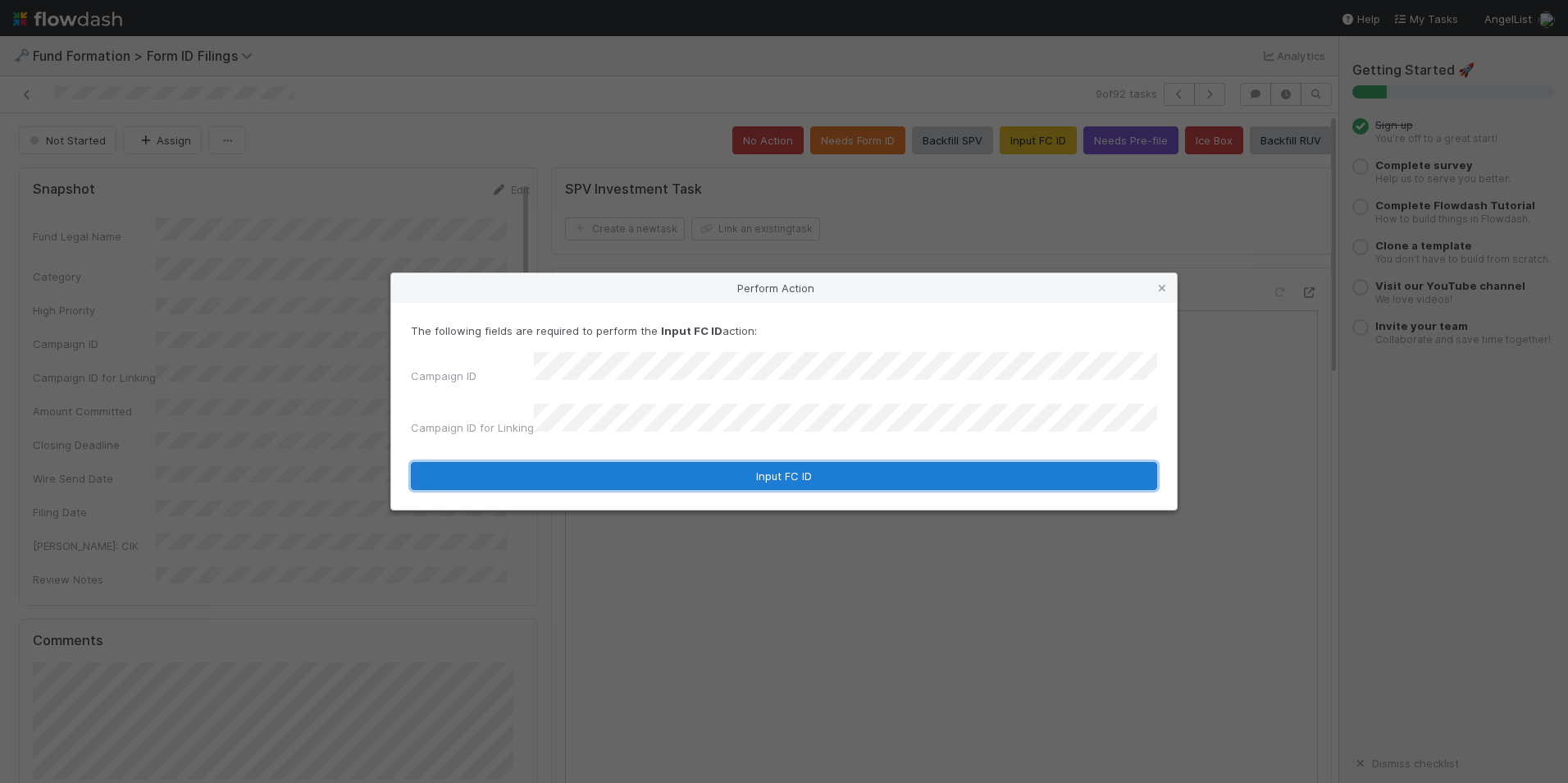
click at [647, 472] on button "Input FC ID" at bounding box center [784, 476] width 746 height 28
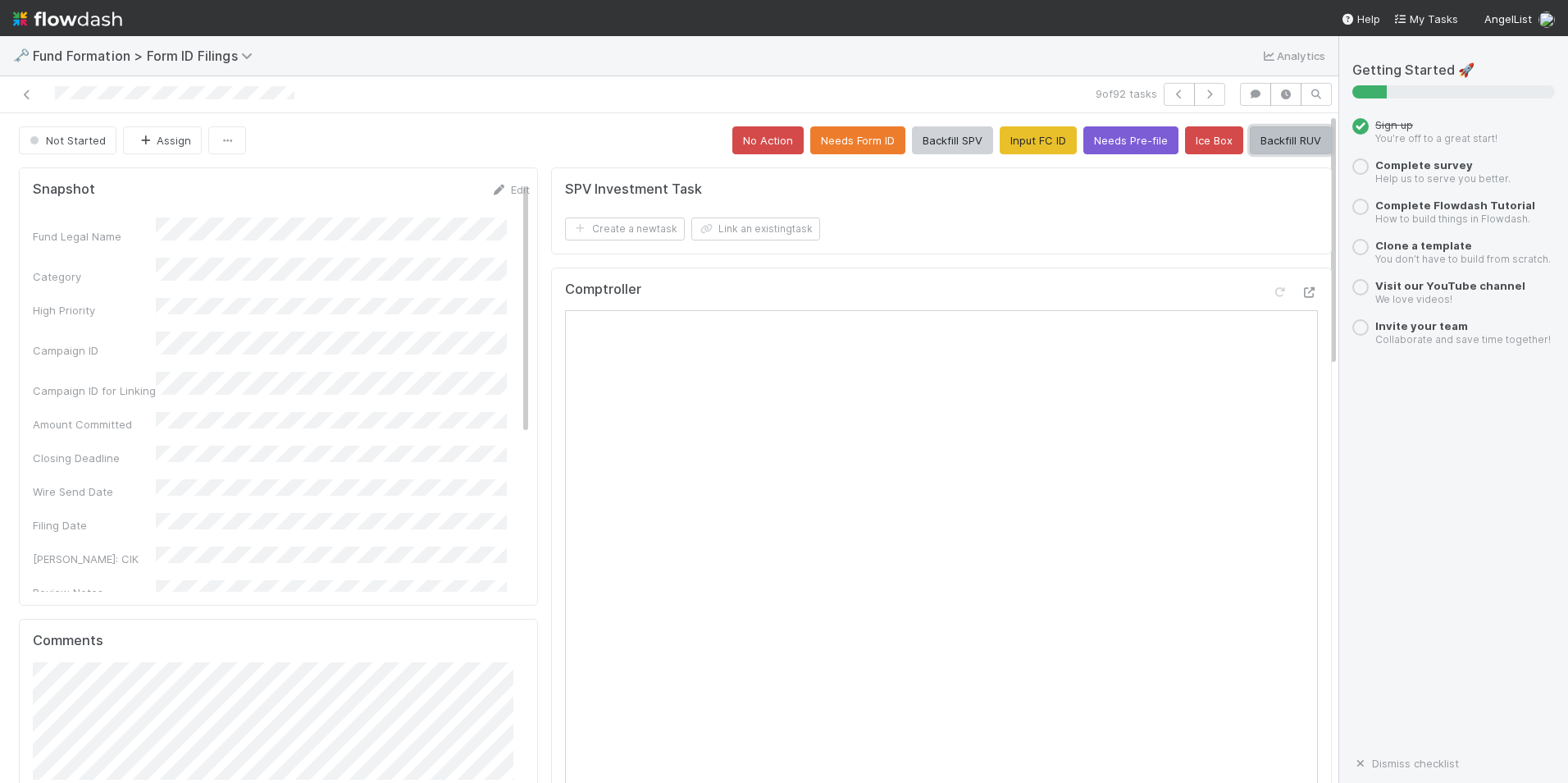
click at [1252, 141] on button "Backfill RUV" at bounding box center [1291, 140] width 82 height 28
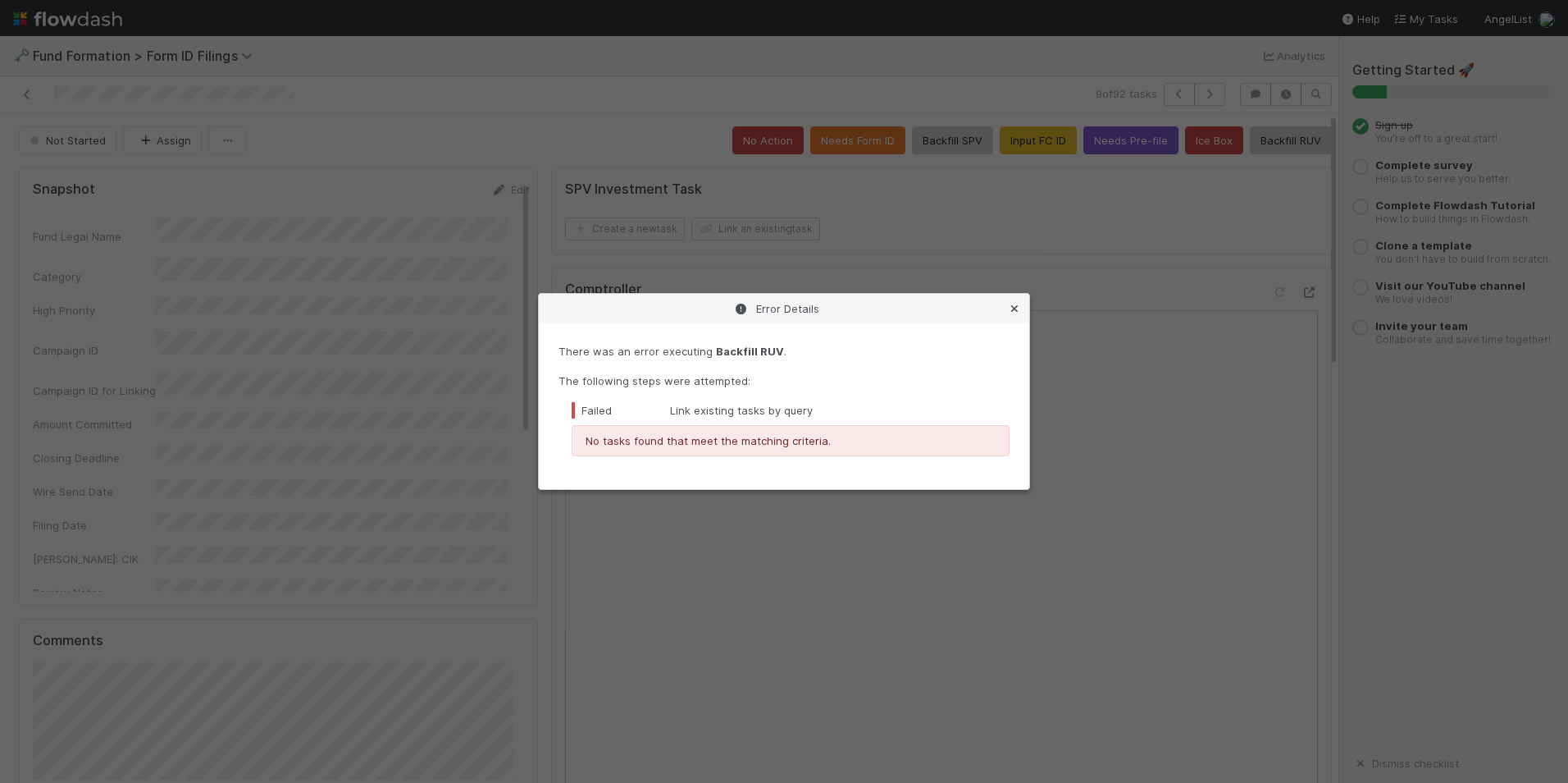
click at [1015, 304] on icon at bounding box center [1014, 309] width 16 height 10
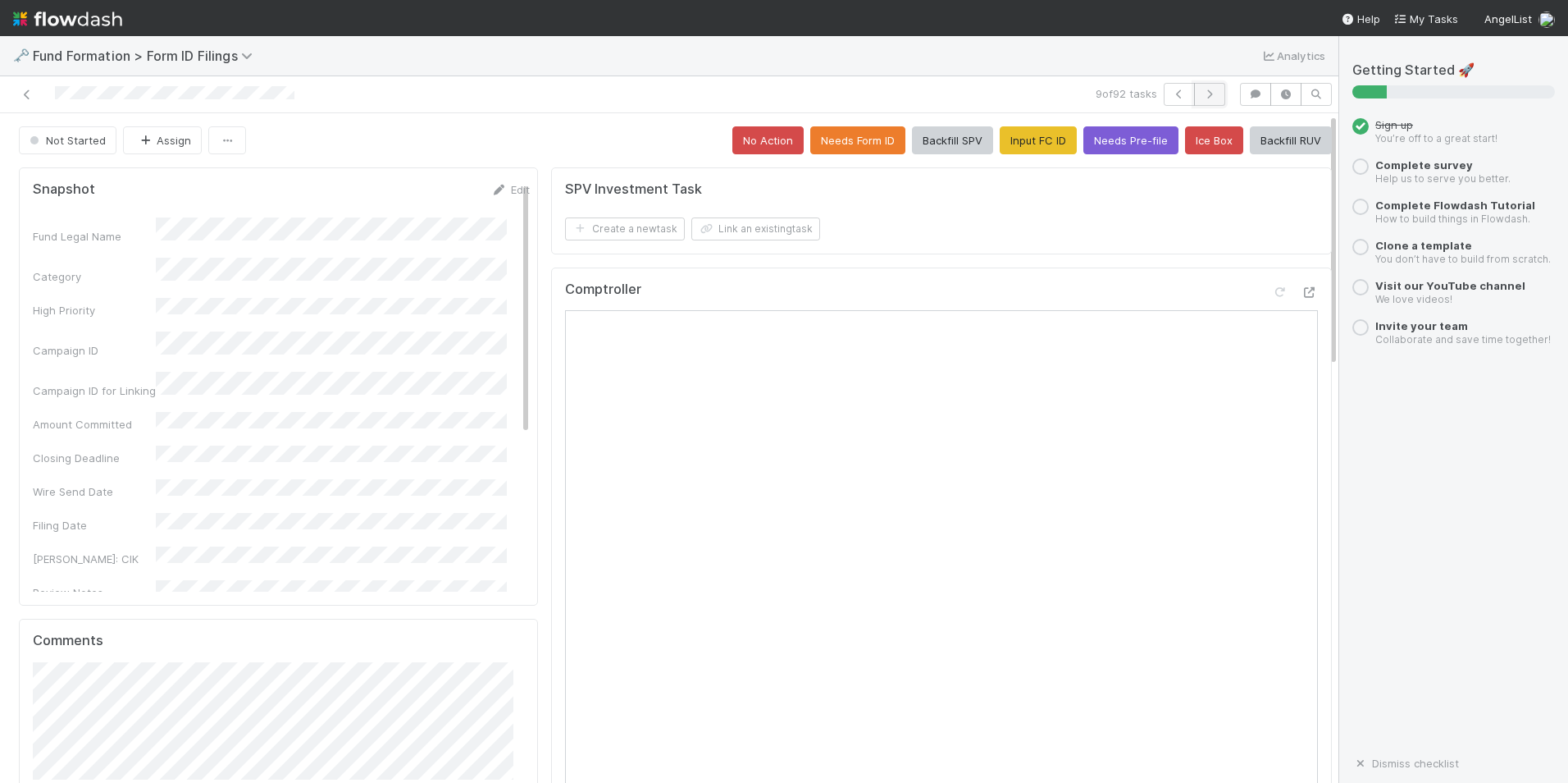
click at [1201, 94] on icon "button" at bounding box center [1209, 94] width 16 height 10
click at [1043, 144] on button "Input FC ID" at bounding box center [1038, 140] width 77 height 28
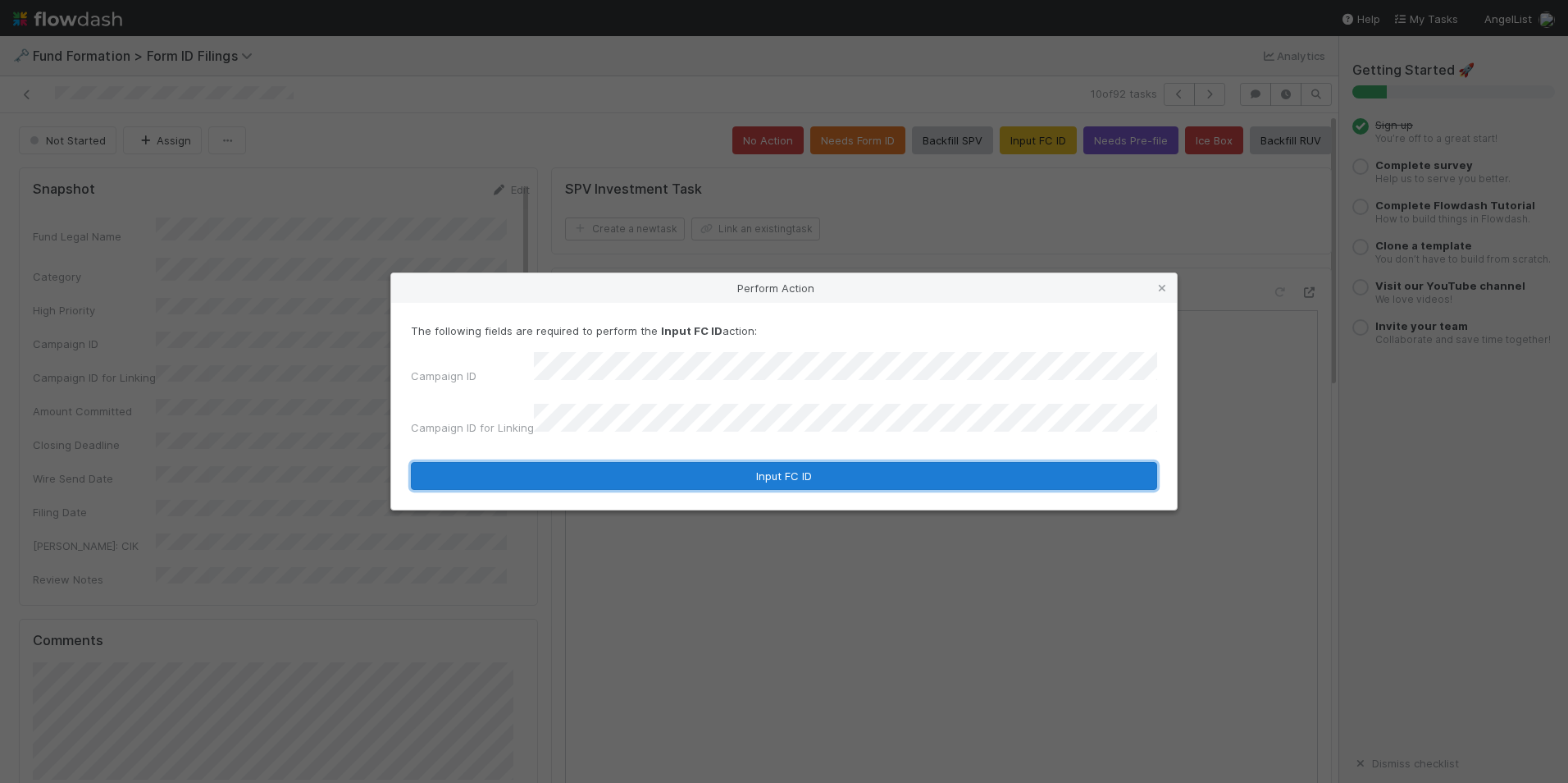
click at [729, 462] on button "Input FC ID" at bounding box center [784, 476] width 746 height 28
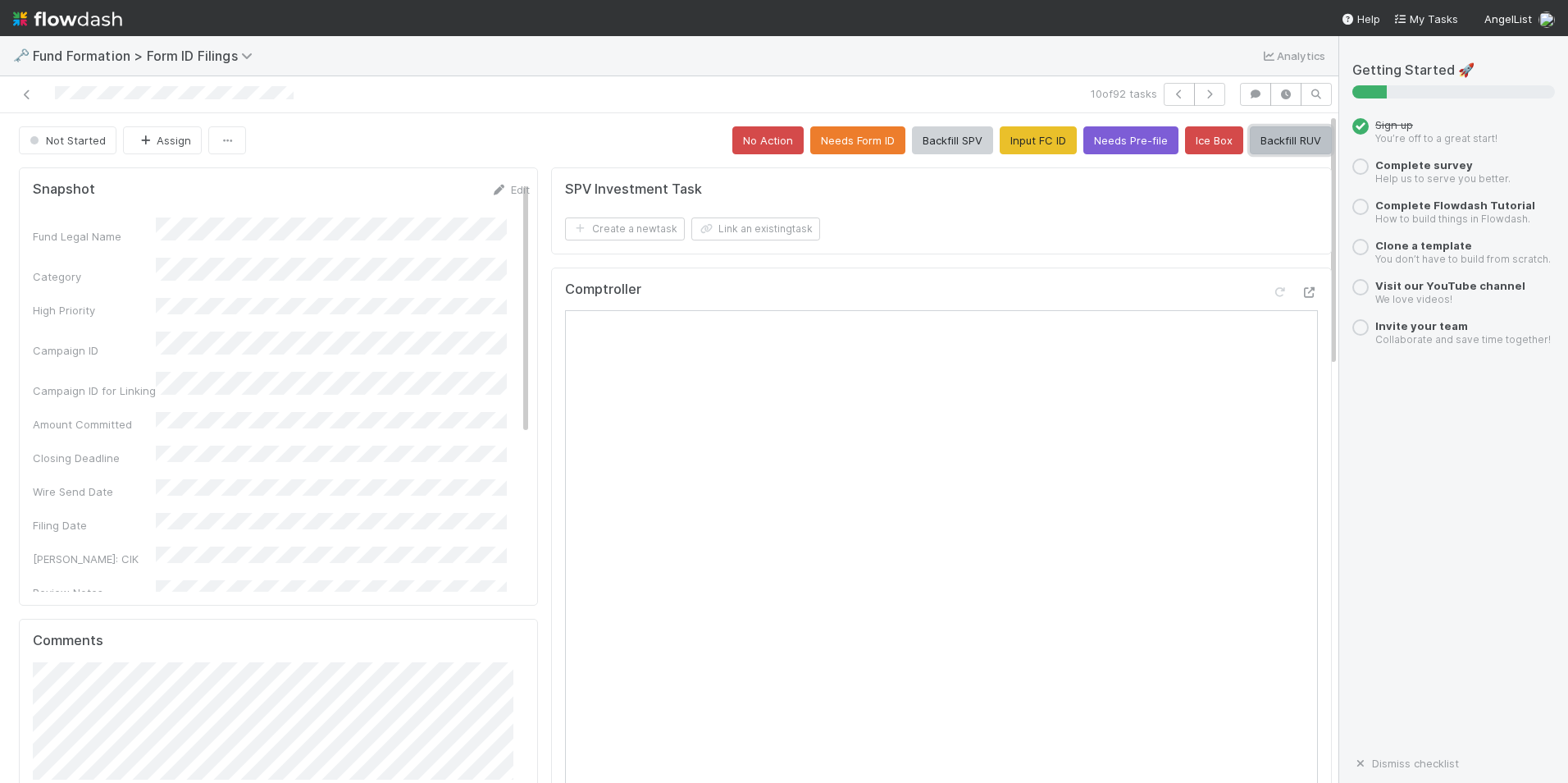
click at [1278, 130] on button "Backfill RUV" at bounding box center [1291, 140] width 82 height 28
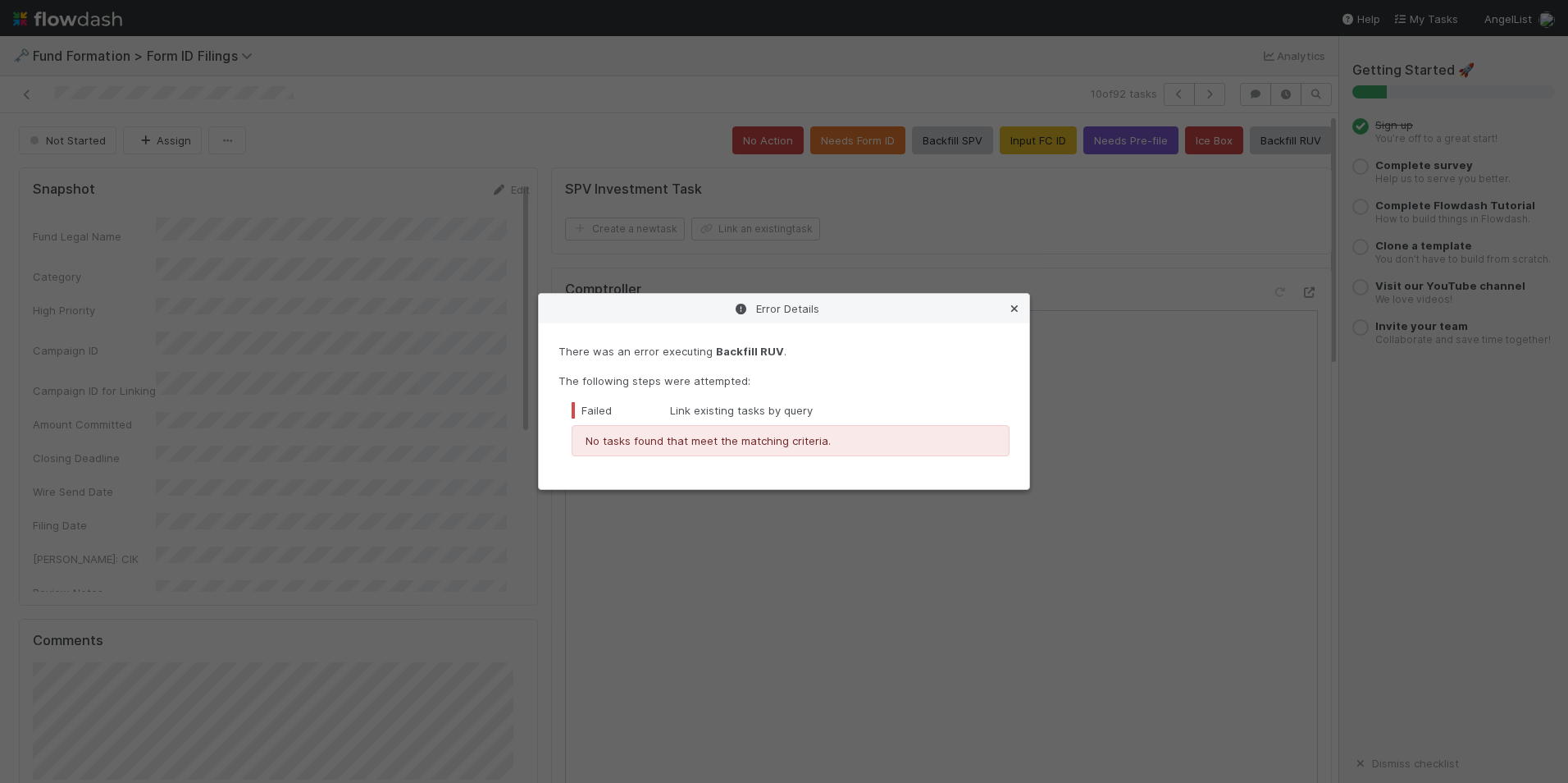
click at [1014, 305] on icon at bounding box center [1014, 309] width 16 height 10
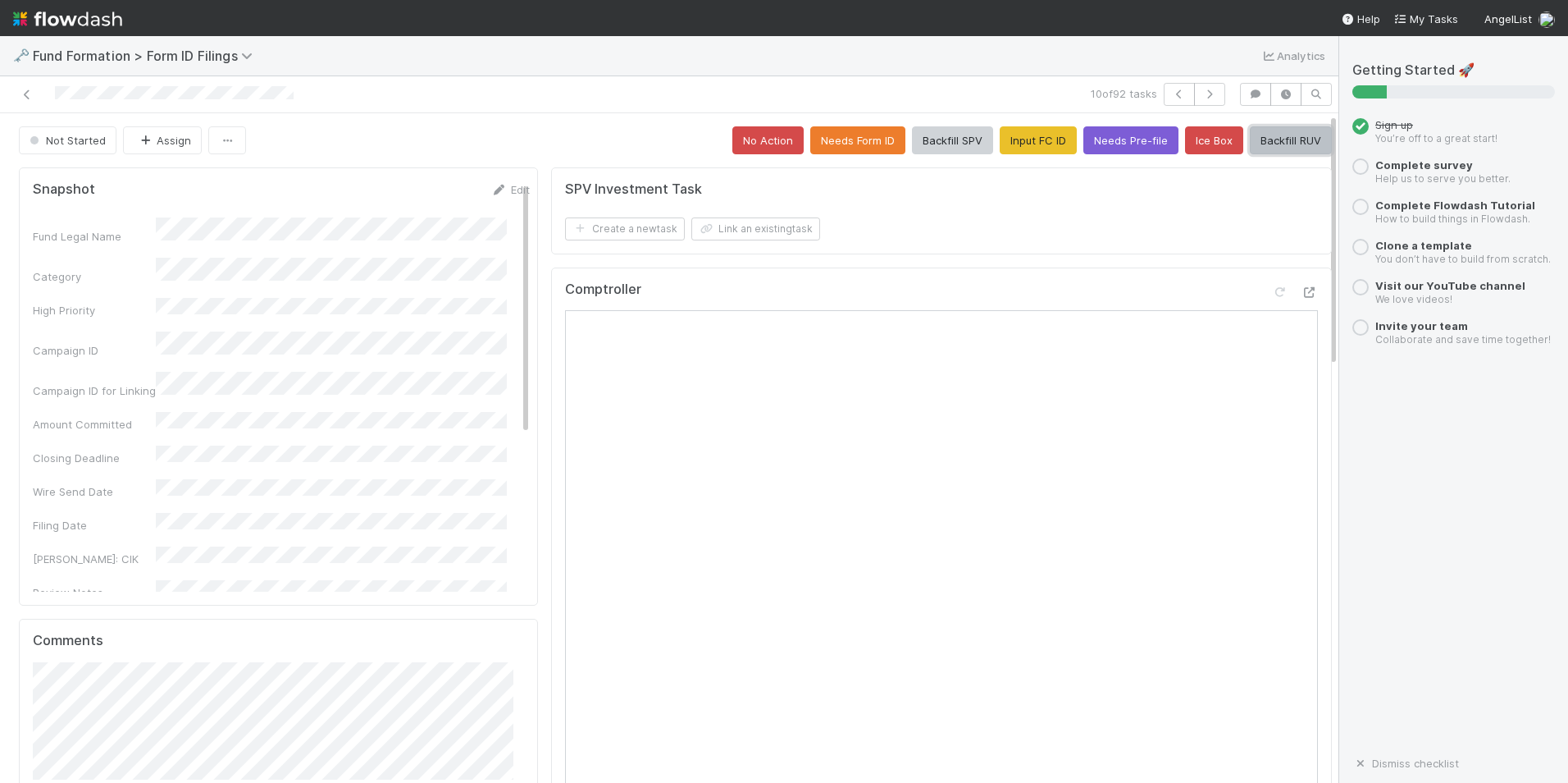
click at [1265, 143] on button "Backfill RUV" at bounding box center [1291, 140] width 82 height 28
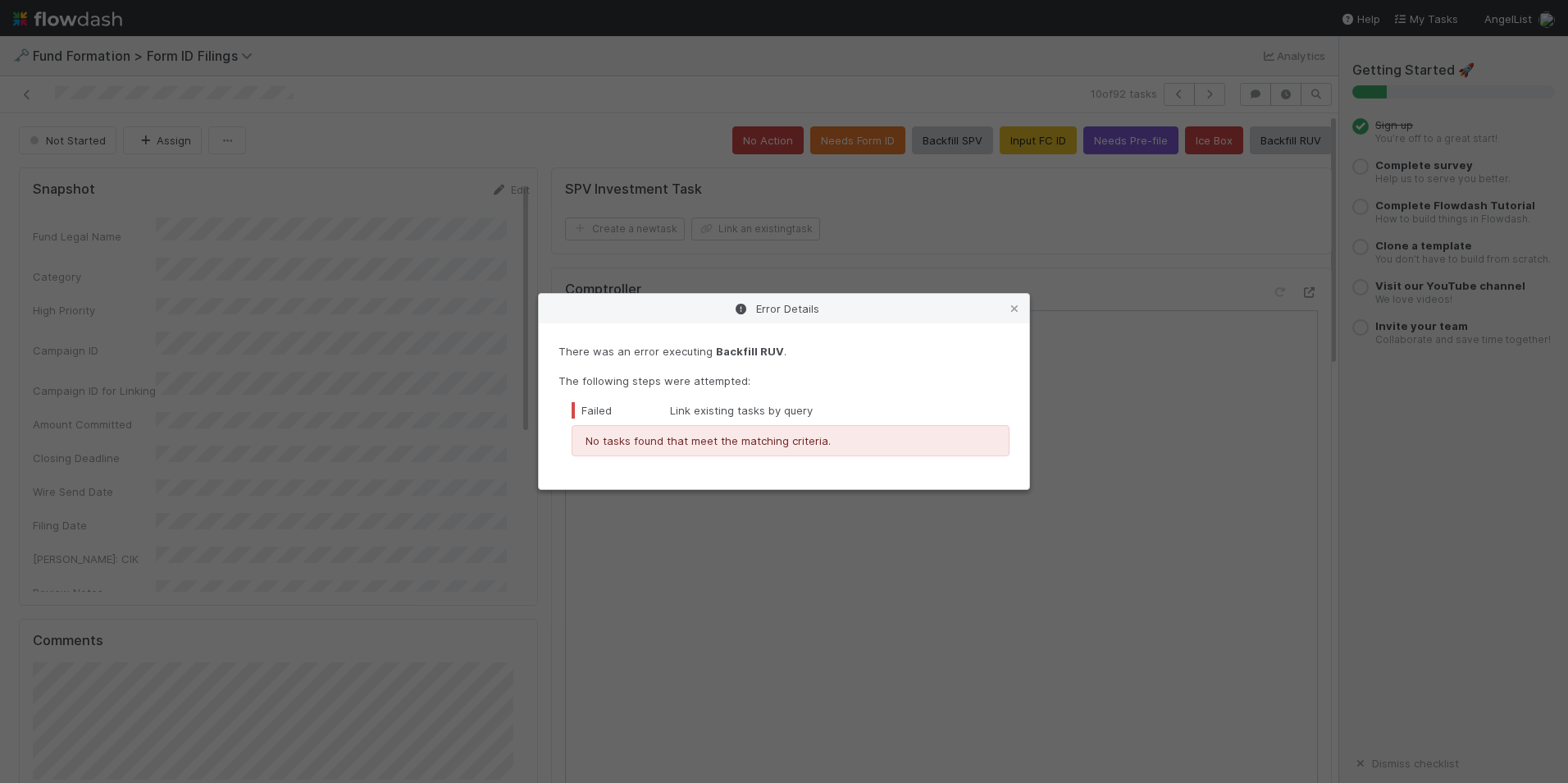
click at [1001, 309] on div "Error Details" at bounding box center [784, 309] width 491 height 29
click at [1011, 312] on icon at bounding box center [1014, 309] width 16 height 10
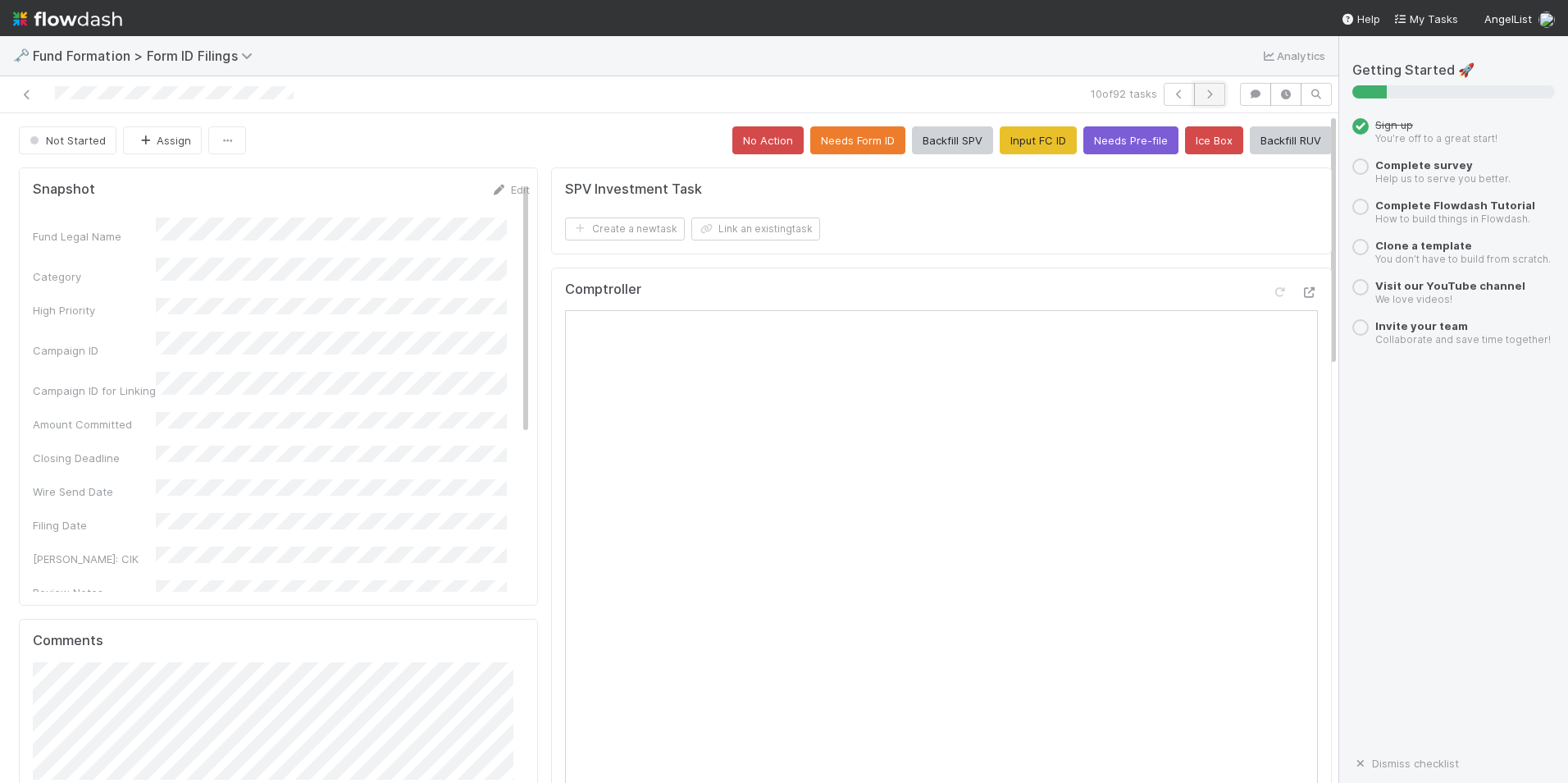
click at [1201, 95] on icon "button" at bounding box center [1209, 94] width 16 height 10
click at [1001, 134] on button "Input FC ID" at bounding box center [1038, 140] width 77 height 28
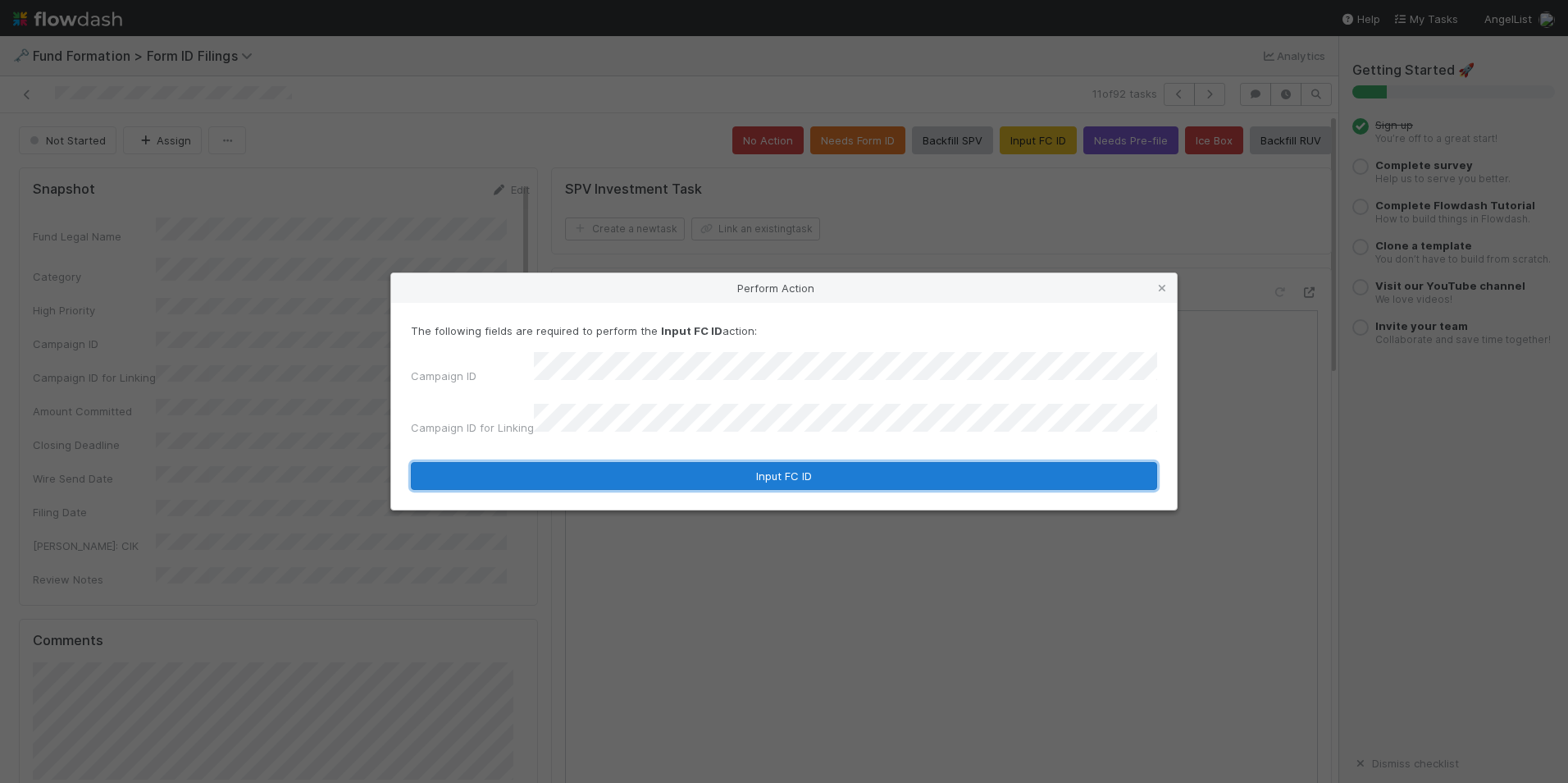
click at [723, 462] on button "Input FC ID" at bounding box center [784, 476] width 746 height 28
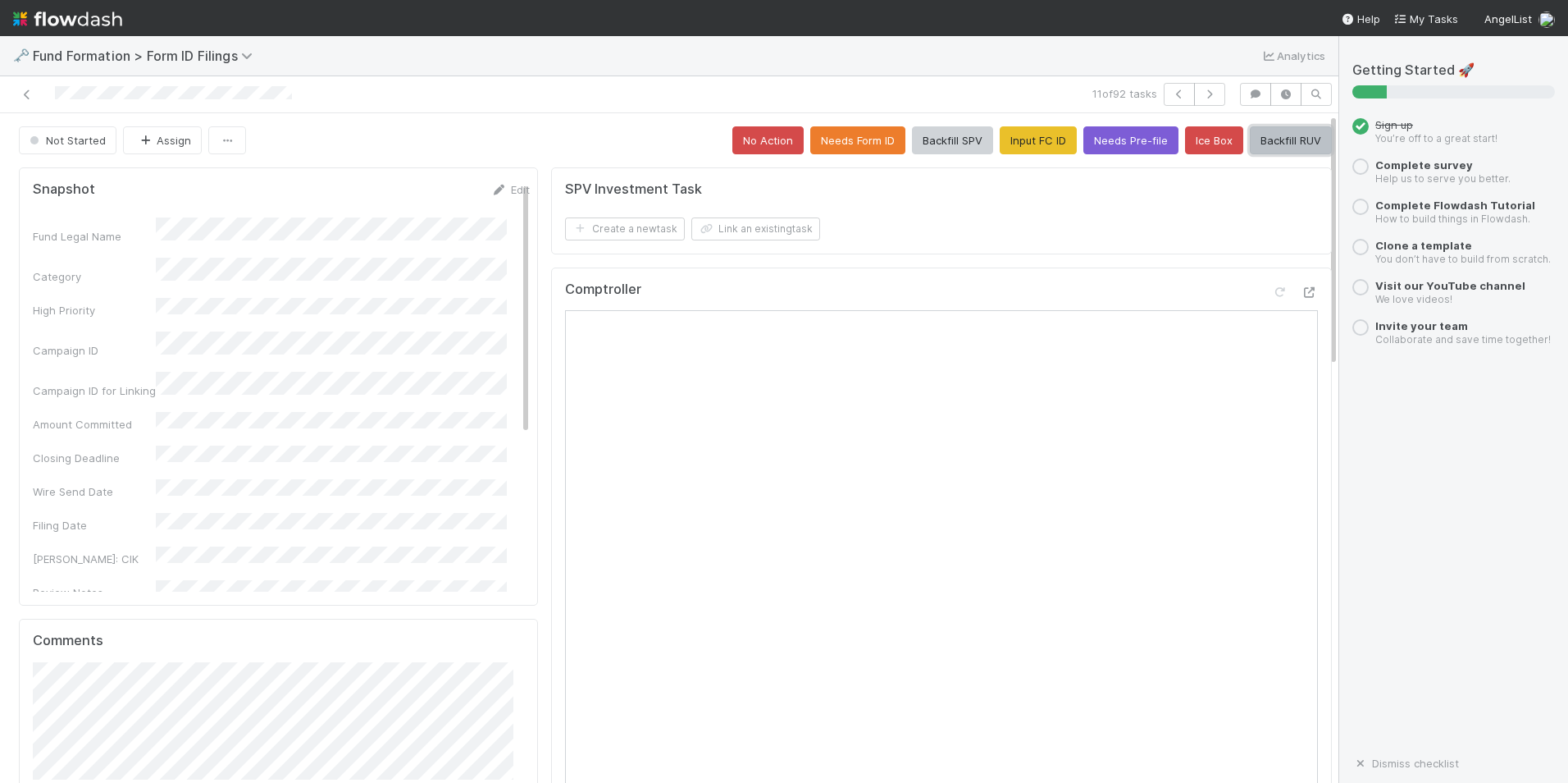
click at [1272, 143] on button "Backfill RUV" at bounding box center [1291, 140] width 82 height 28
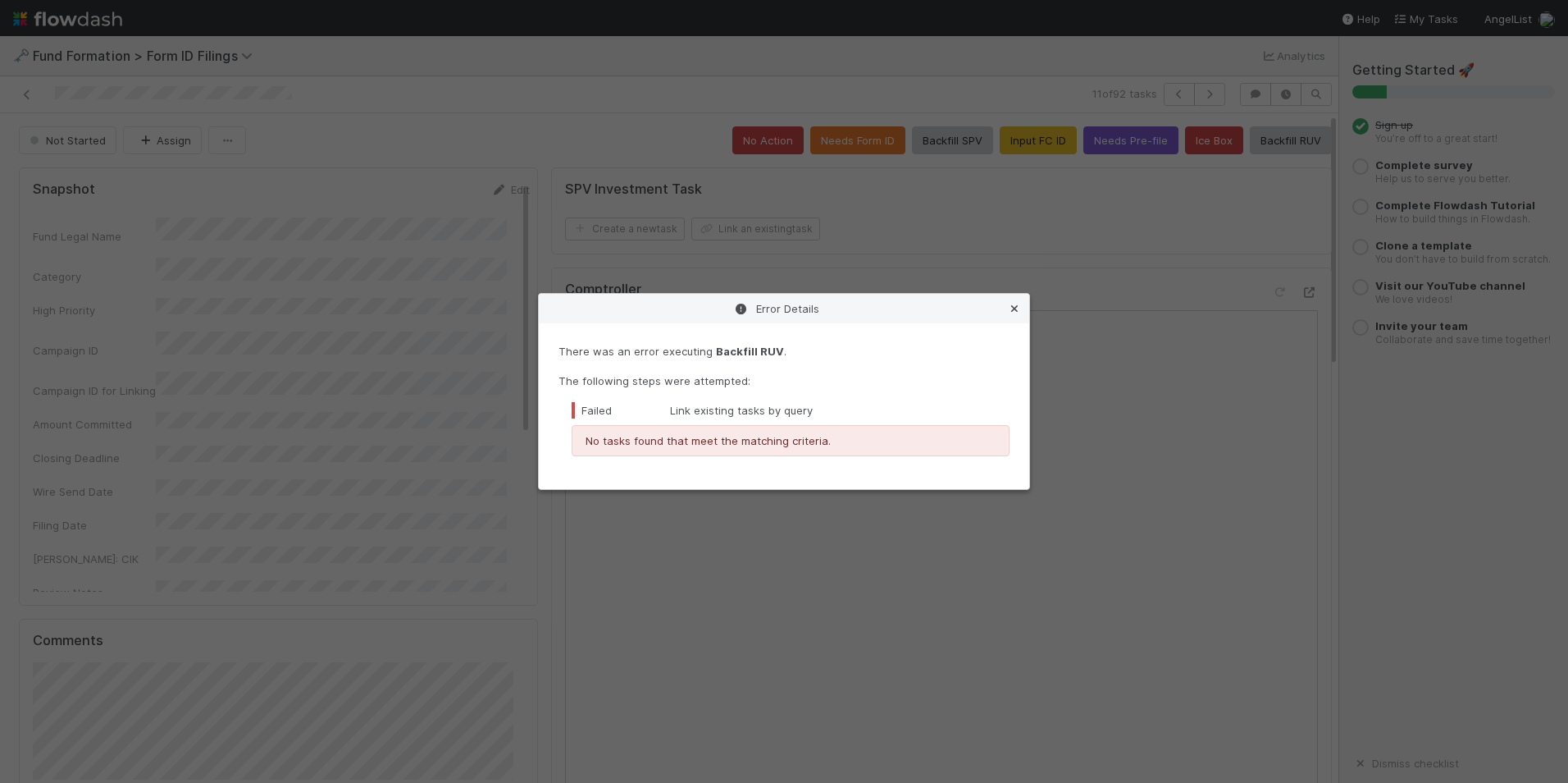
click at [1019, 303] on link at bounding box center [1014, 308] width 16 height 16
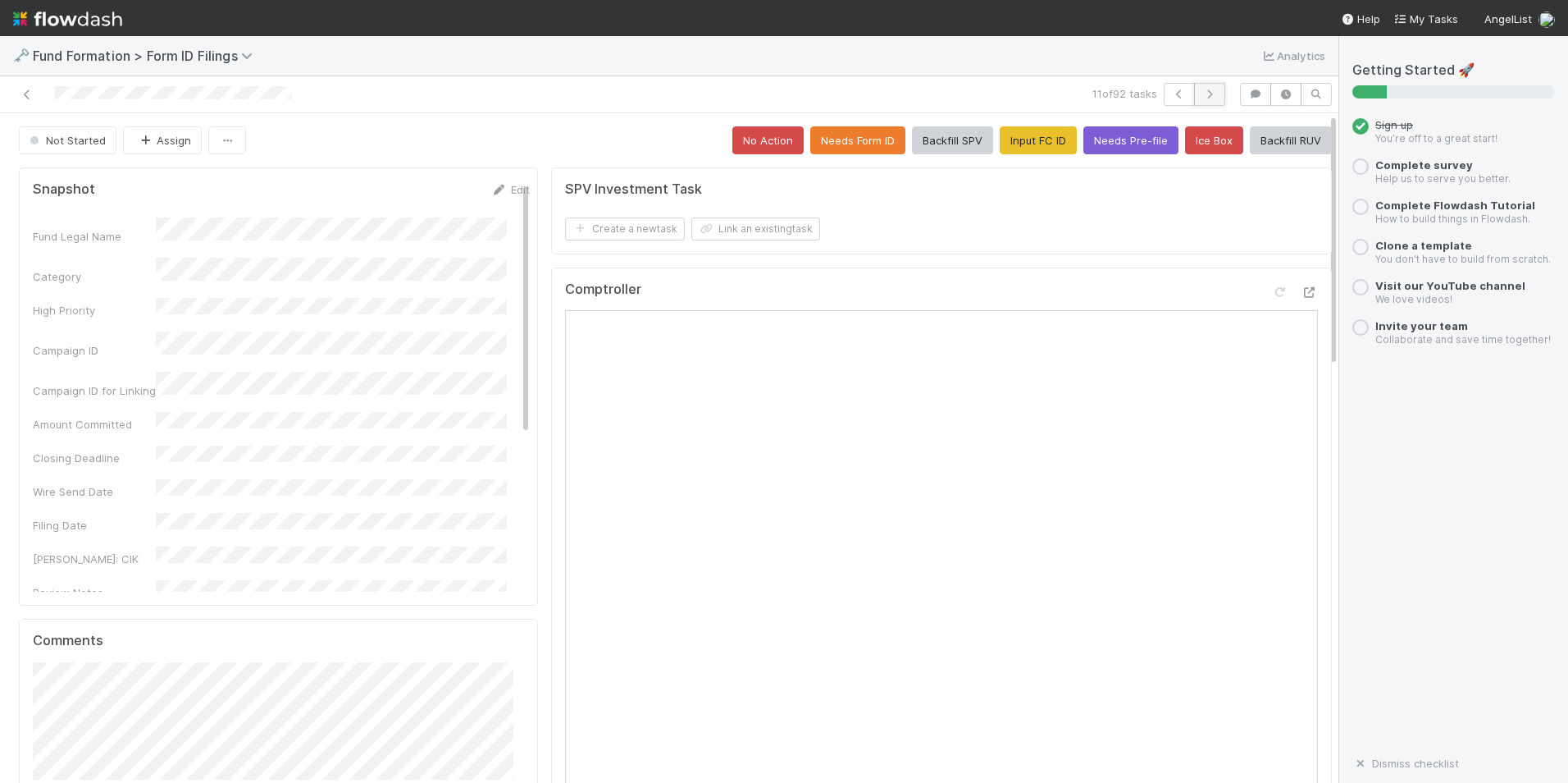
click at [1202, 89] on icon "button" at bounding box center [1209, 94] width 16 height 10
click at [1007, 142] on button "Input FC ID" at bounding box center [1038, 140] width 77 height 28
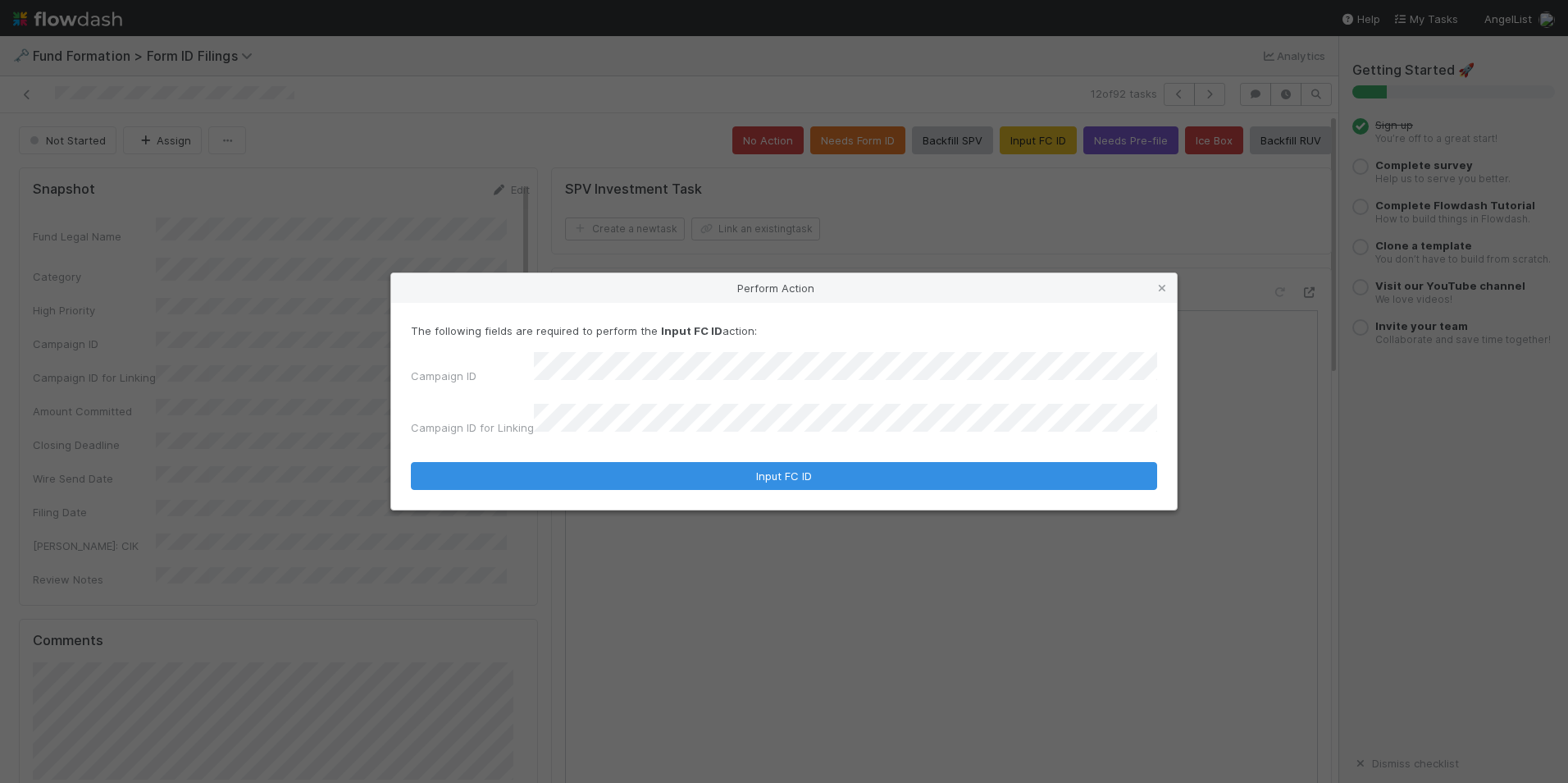
click at [803, 447] on form "The following fields are required to perform the Input FC ID action: Campaign I…" at bounding box center [784, 406] width 746 height 167
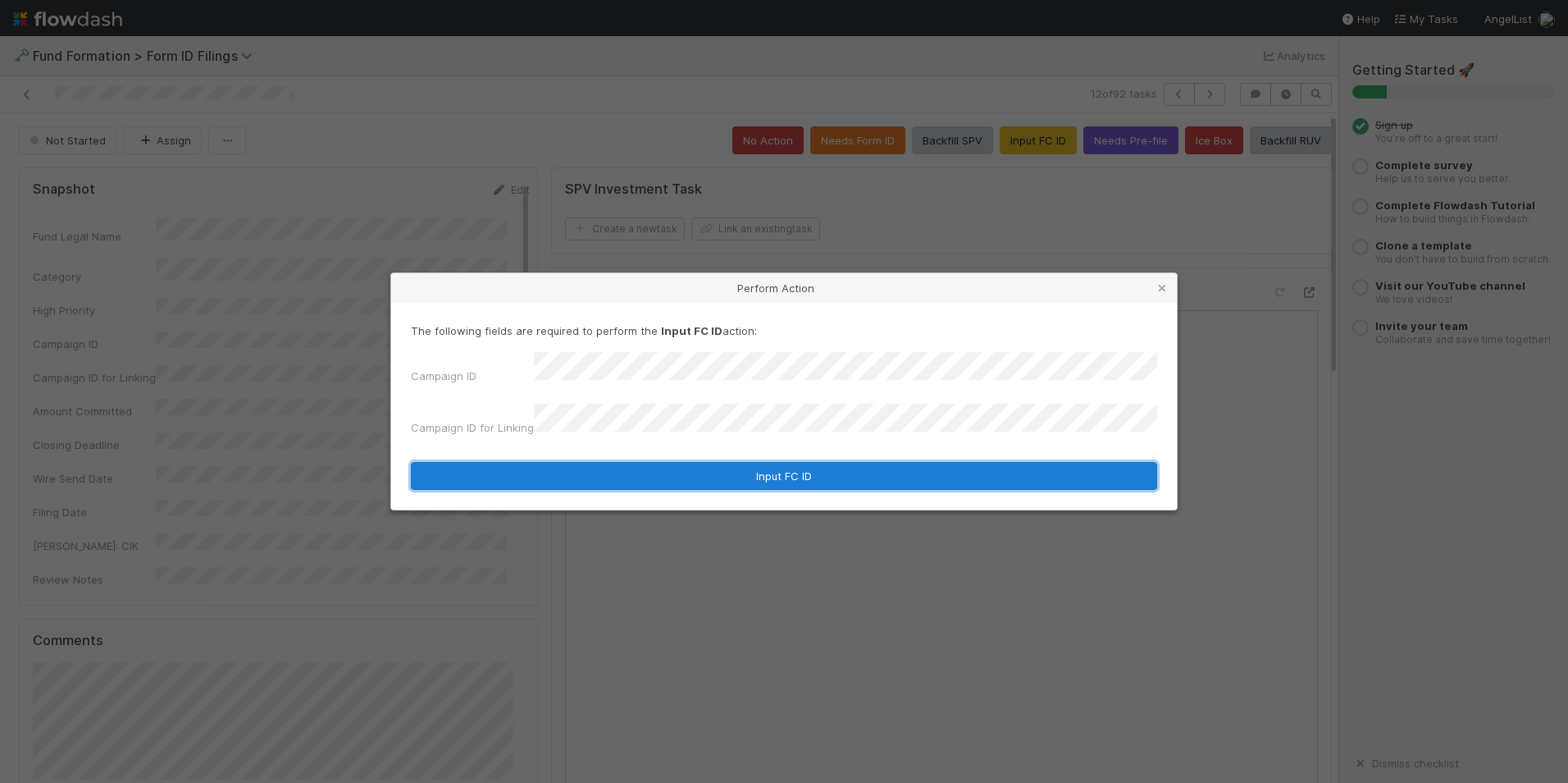
click at [810, 463] on button "Input FC ID" at bounding box center [784, 476] width 746 height 28
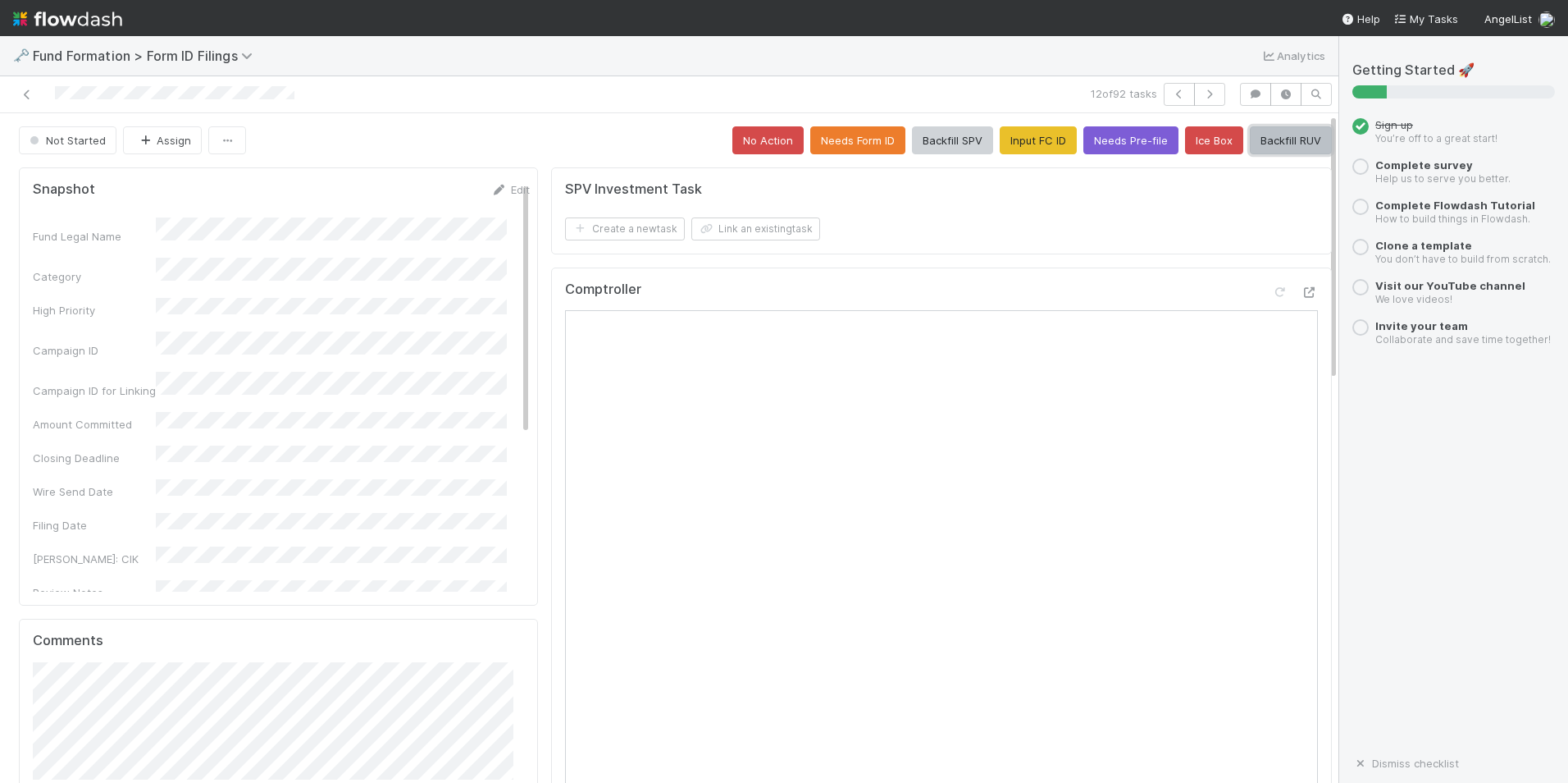
click at [1265, 148] on button "Backfill RUV" at bounding box center [1291, 140] width 82 height 28
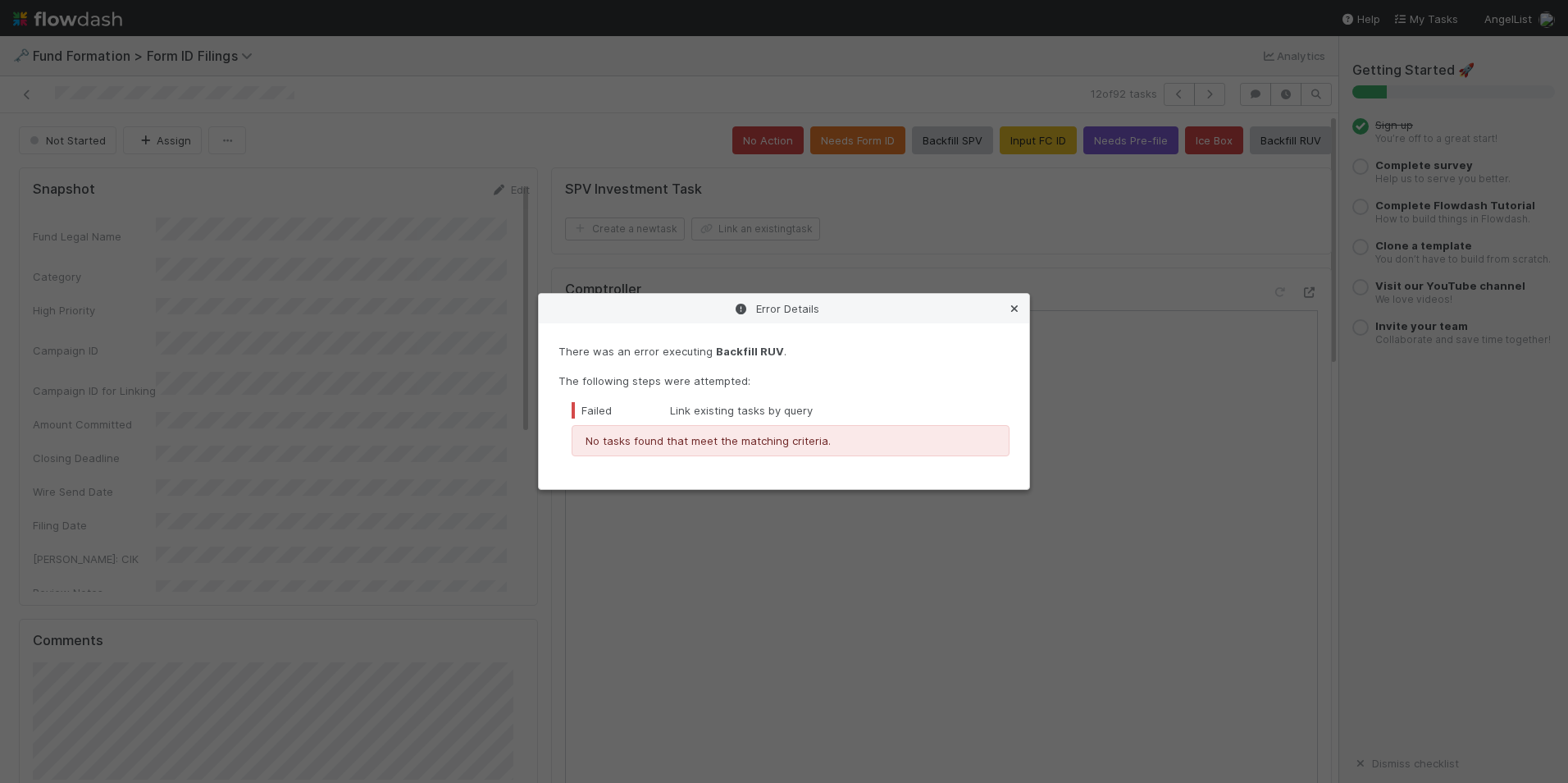
click at [1018, 309] on icon at bounding box center [1014, 309] width 16 height 10
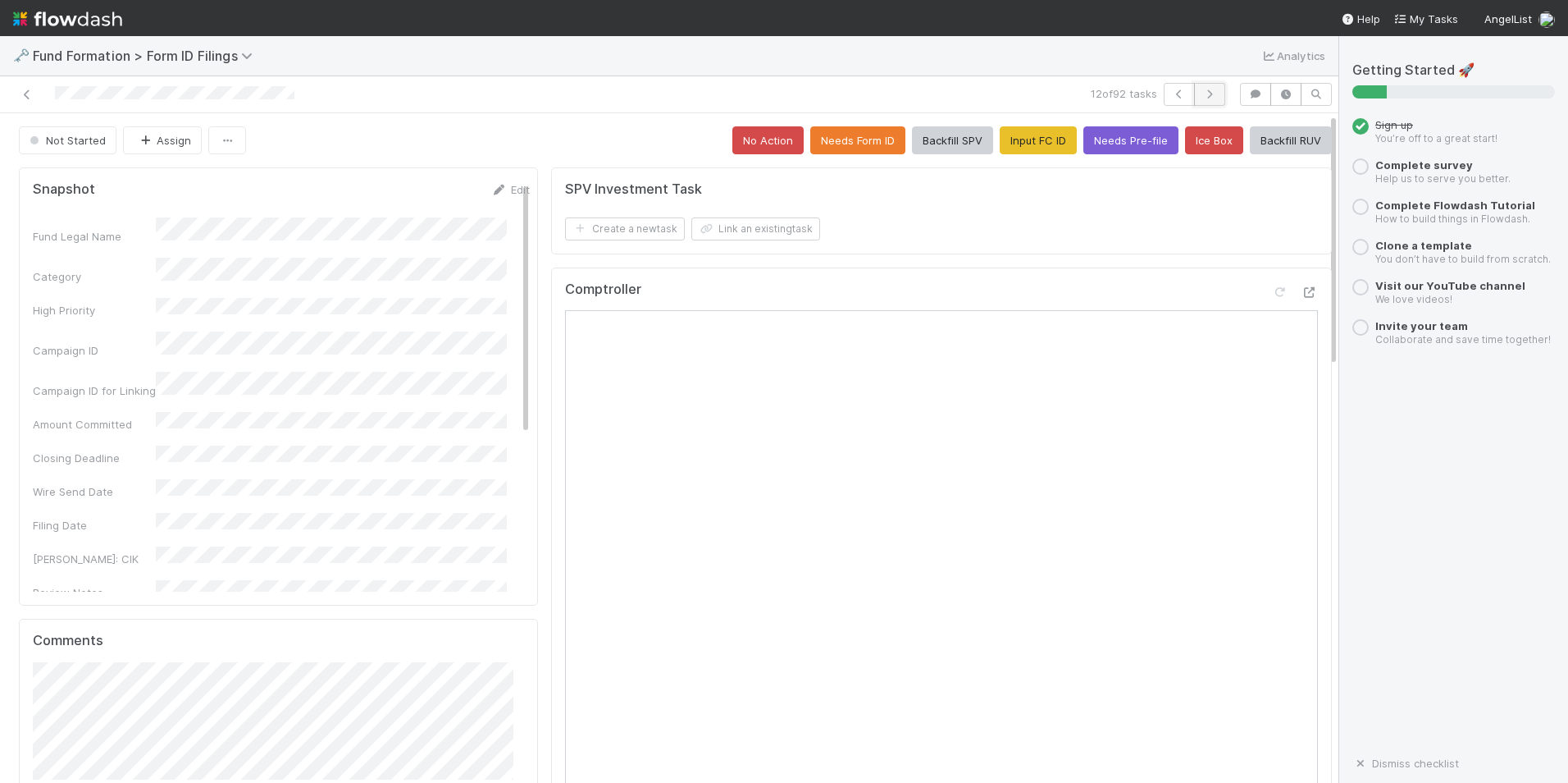
click at [1194, 100] on button "button" at bounding box center [1210, 95] width 31 height 23
click at [1045, 139] on button "Input FC ID" at bounding box center [1038, 140] width 77 height 28
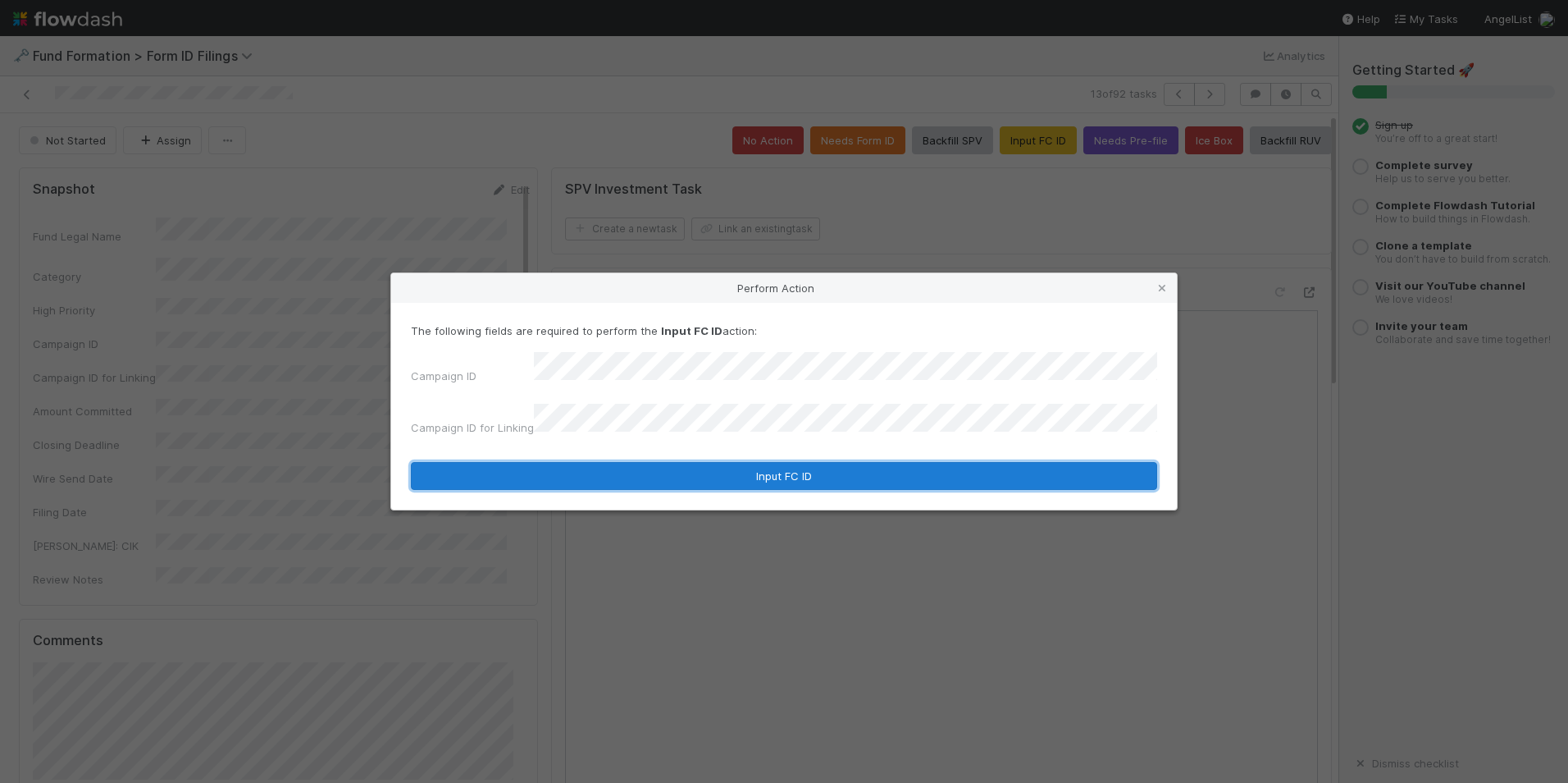
click at [749, 467] on button "Input FC ID" at bounding box center [784, 476] width 746 height 28
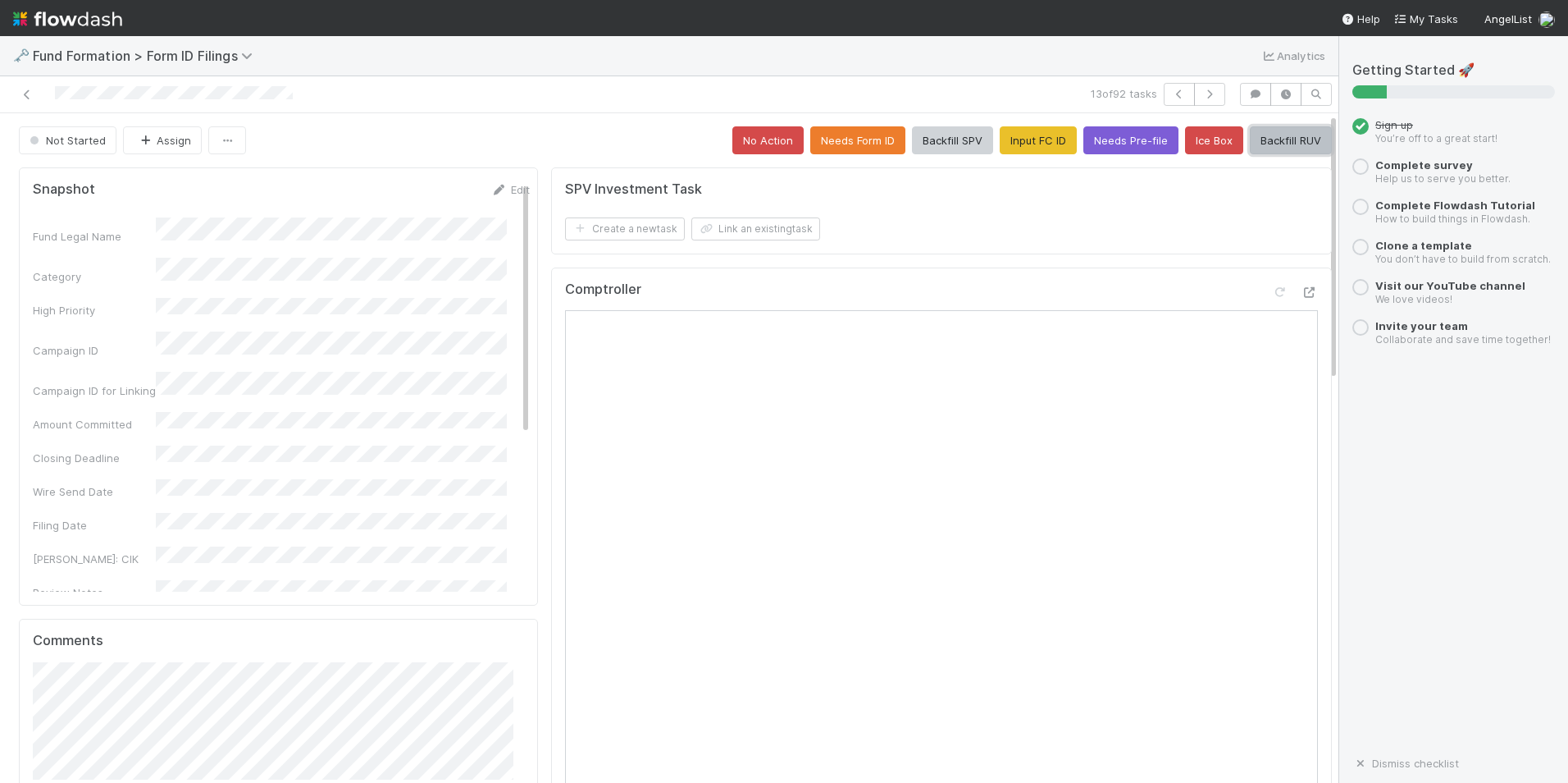
click at [1271, 147] on button "Backfill RUV" at bounding box center [1291, 140] width 82 height 28
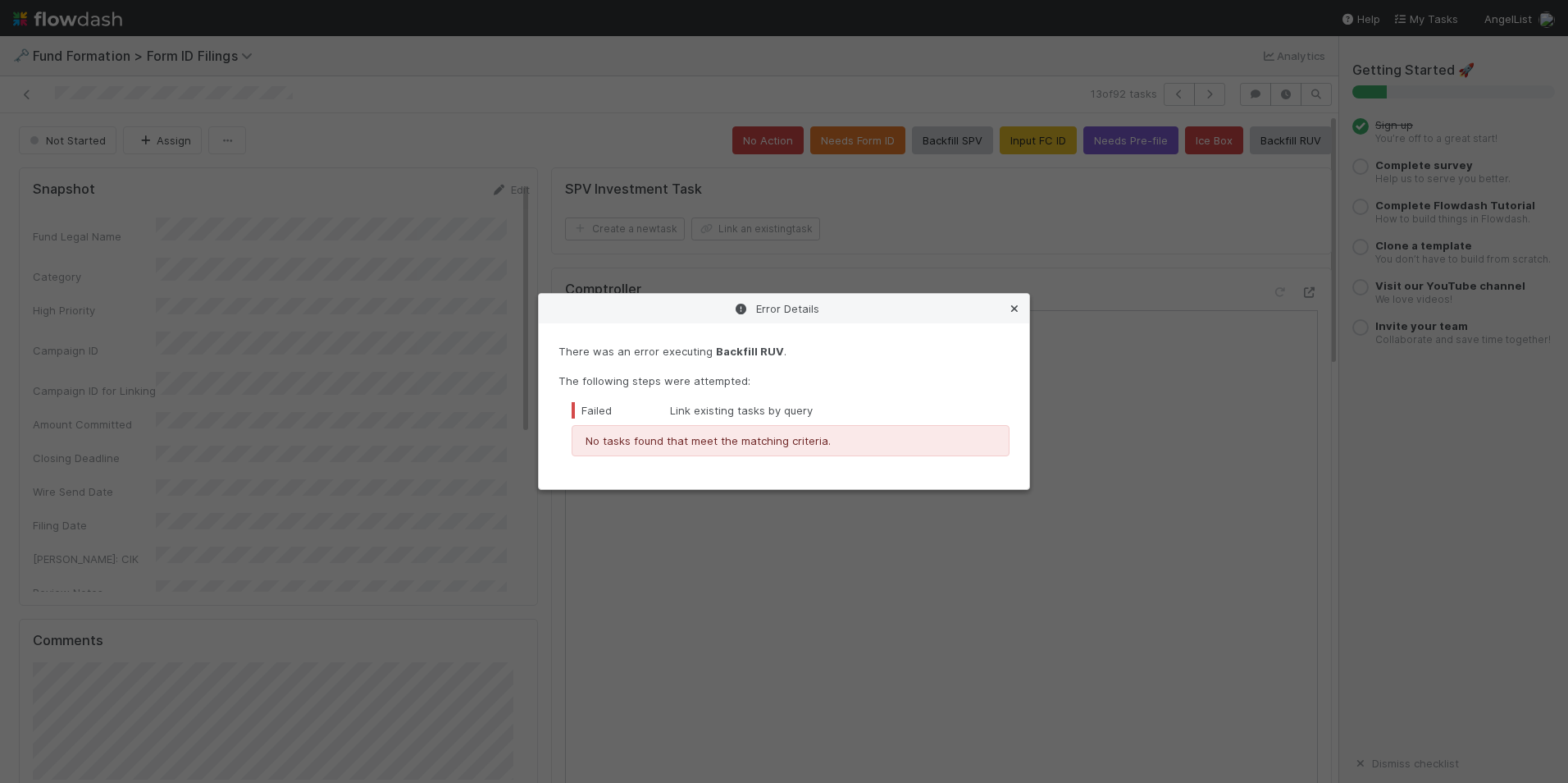
click at [1017, 309] on icon at bounding box center [1014, 309] width 16 height 10
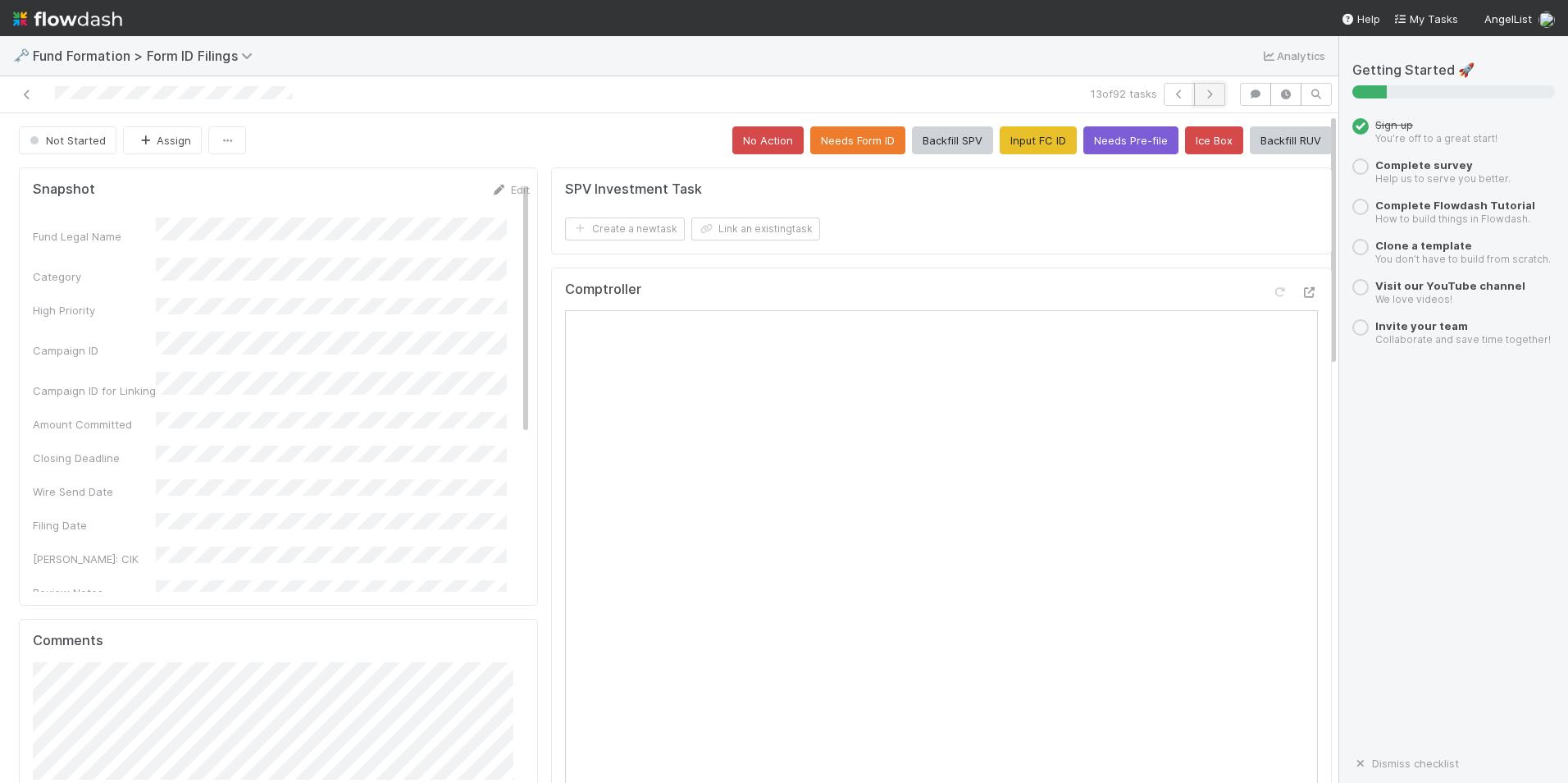
click at [1201, 90] on icon "button" at bounding box center [1209, 94] width 16 height 10
click at [1011, 145] on button "Input FC ID" at bounding box center [1038, 140] width 77 height 28
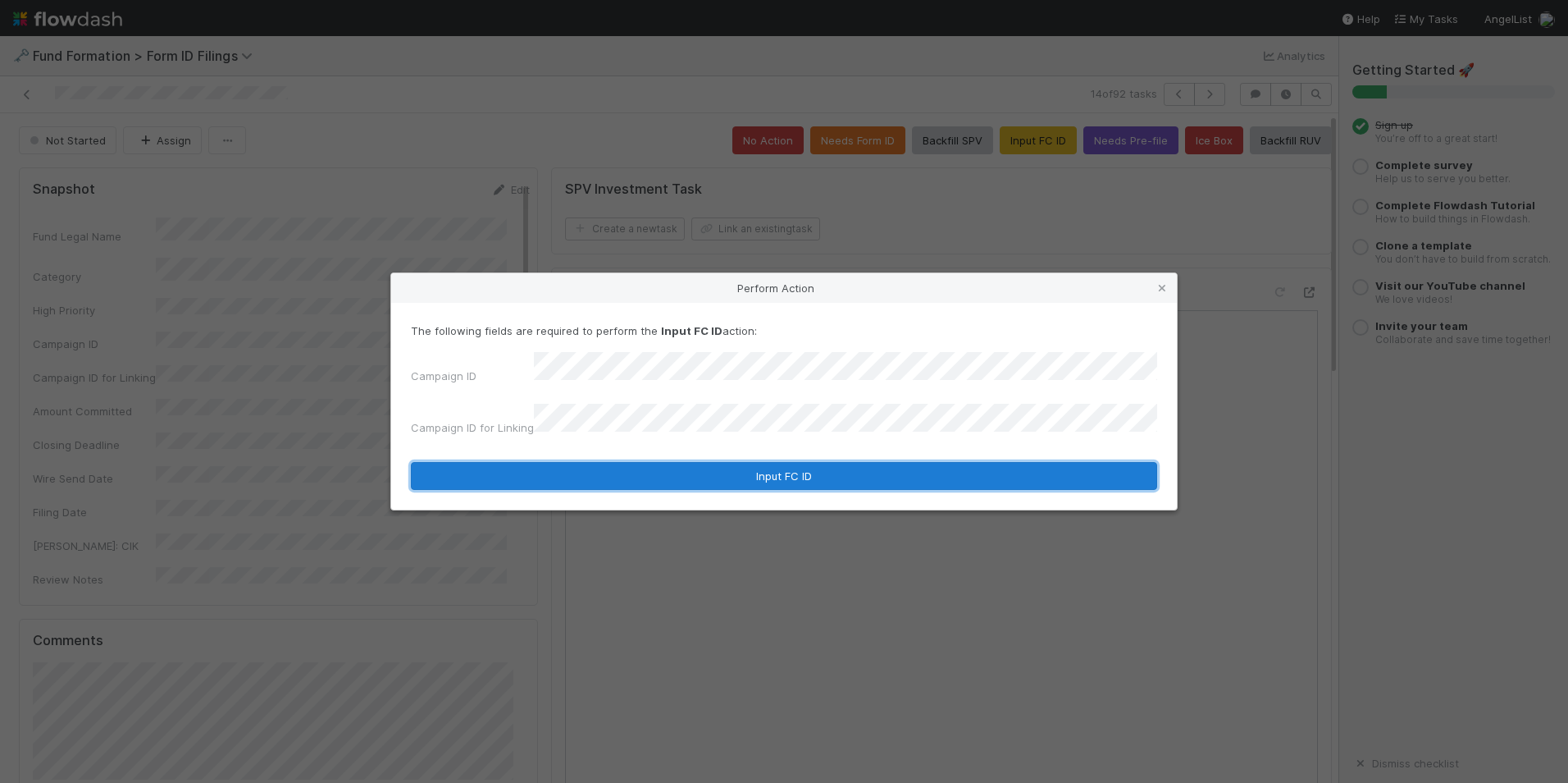
click at [803, 462] on button "Input FC ID" at bounding box center [784, 476] width 746 height 28
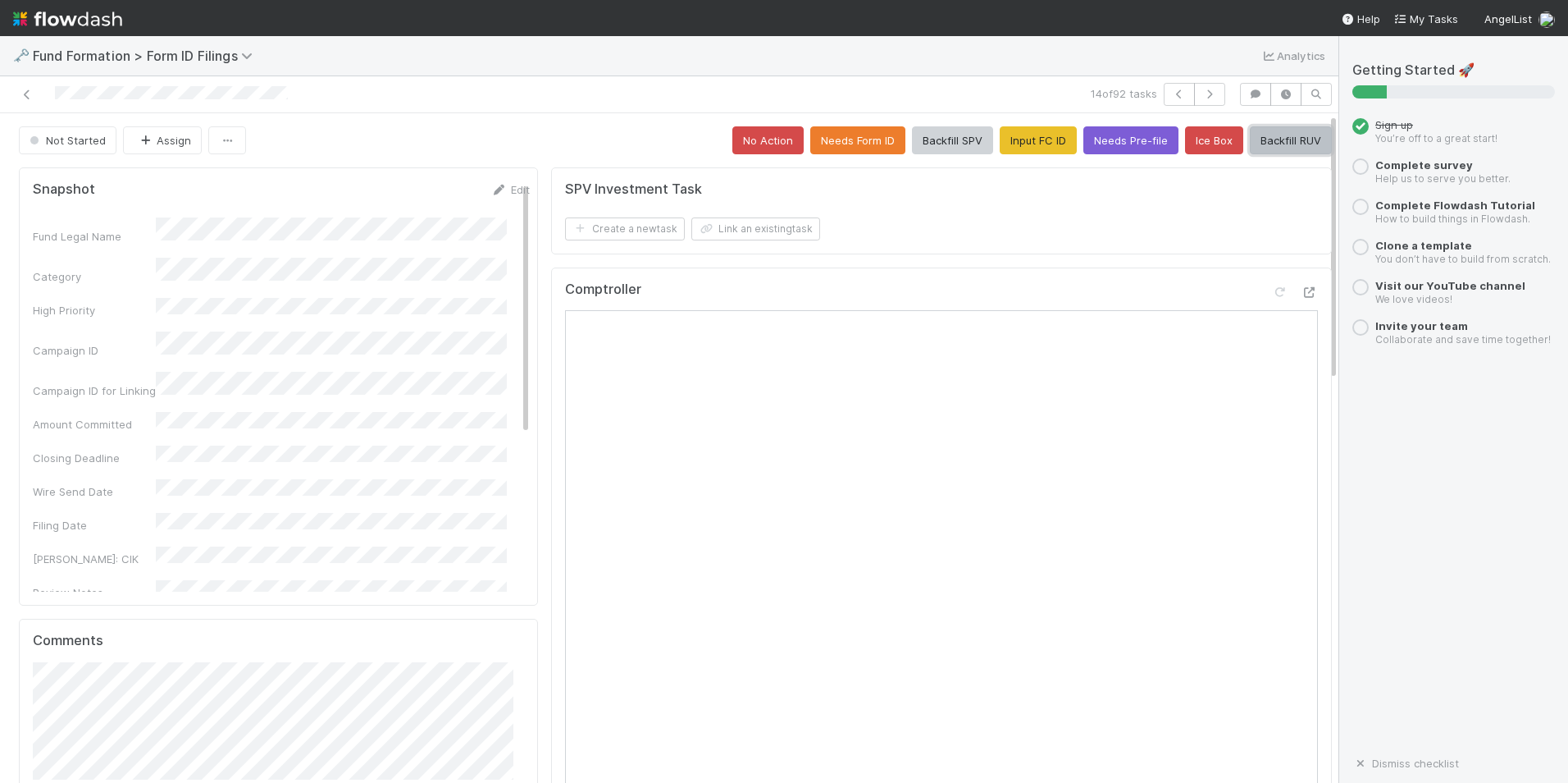
click at [1260, 144] on button "Backfill RUV" at bounding box center [1291, 140] width 82 height 28
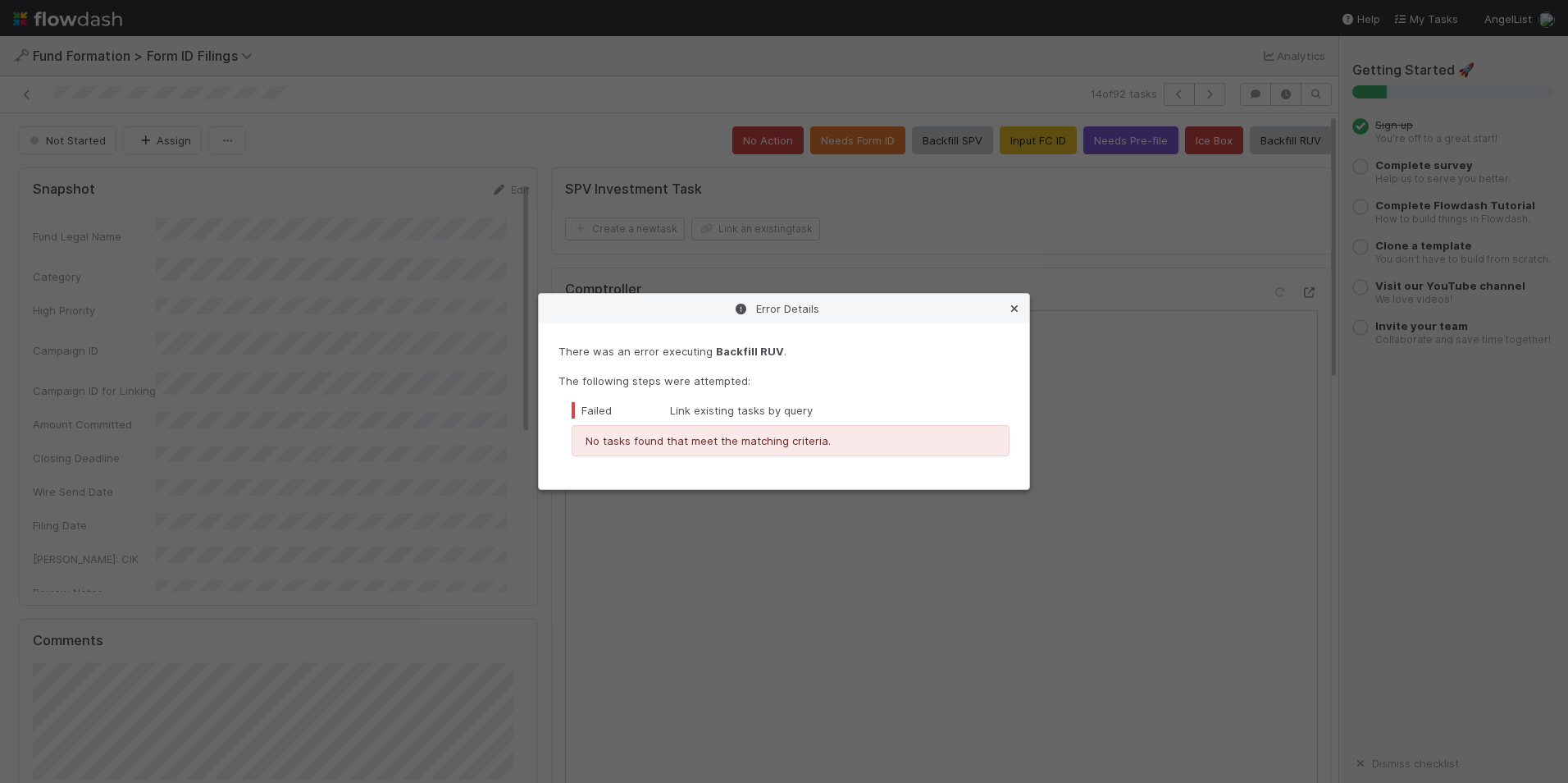
click at [1021, 313] on icon at bounding box center [1014, 309] width 16 height 10
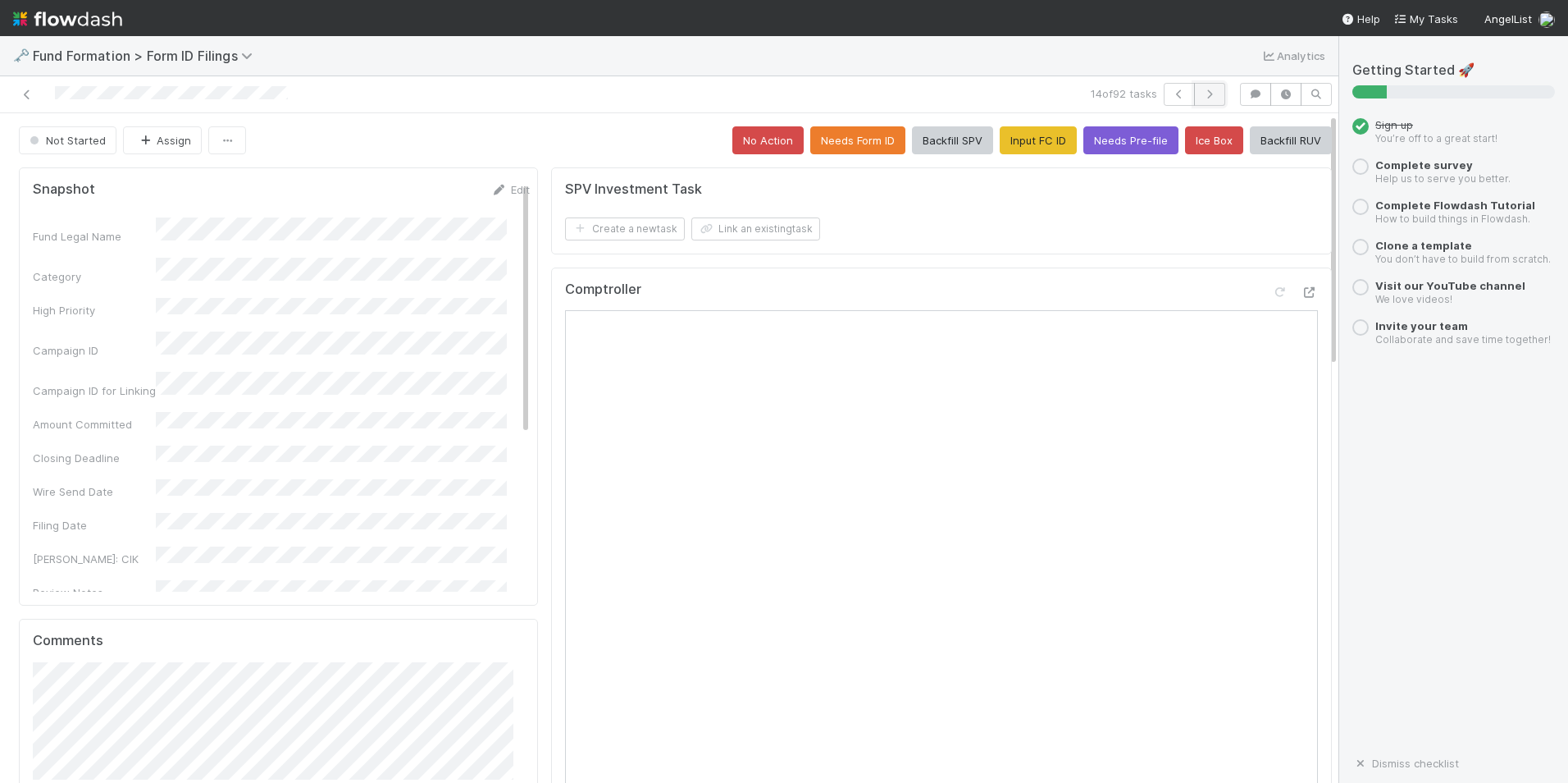
click at [1194, 93] on button "button" at bounding box center [1210, 95] width 31 height 23
click at [1026, 139] on button "Input FC ID" at bounding box center [1038, 140] width 77 height 28
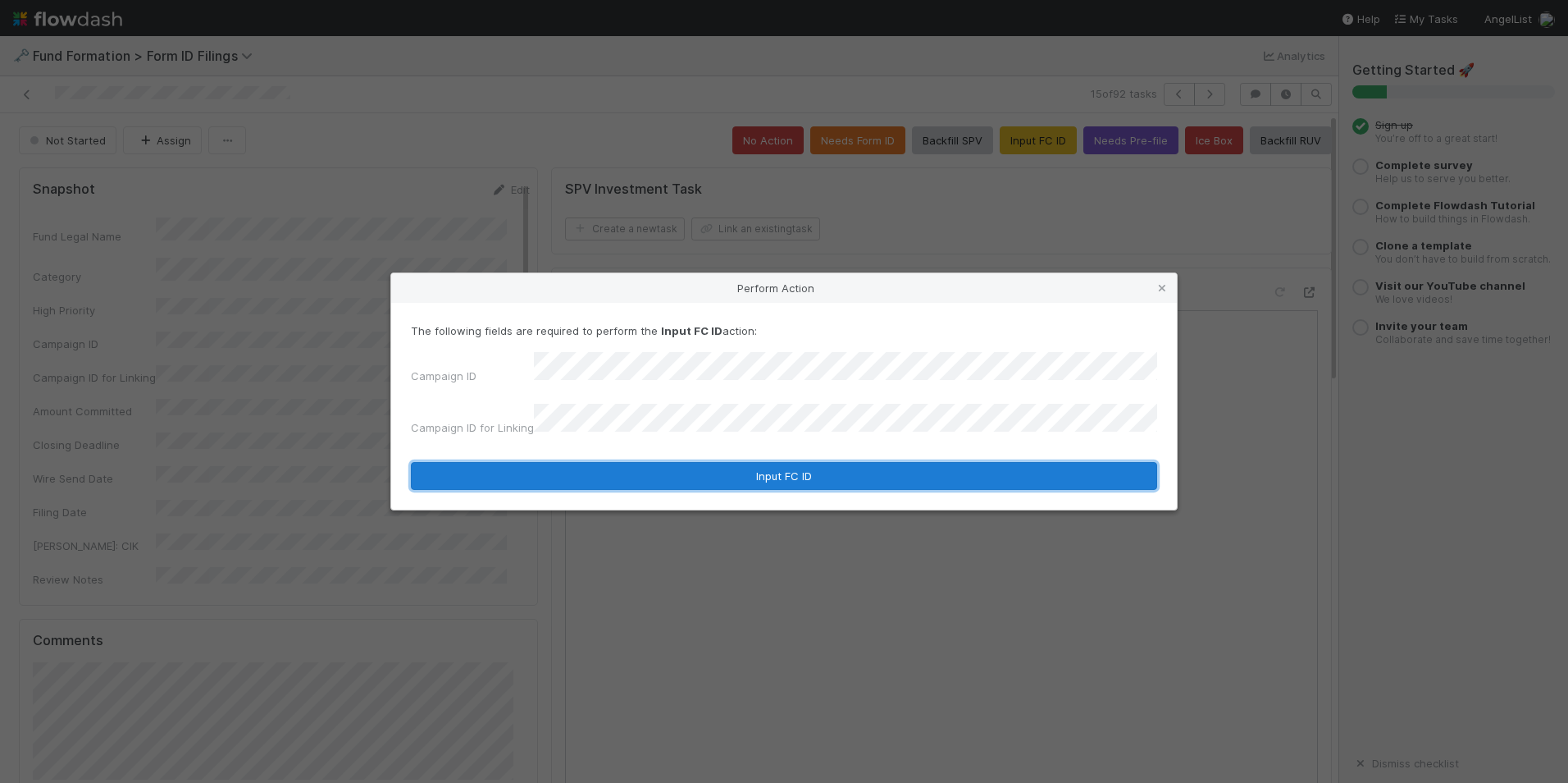
drag, startPoint x: 769, startPoint y: 460, endPoint x: 777, endPoint y: 460, distance: 8.0
click at [769, 462] on button "Input FC ID" at bounding box center [784, 476] width 746 height 28
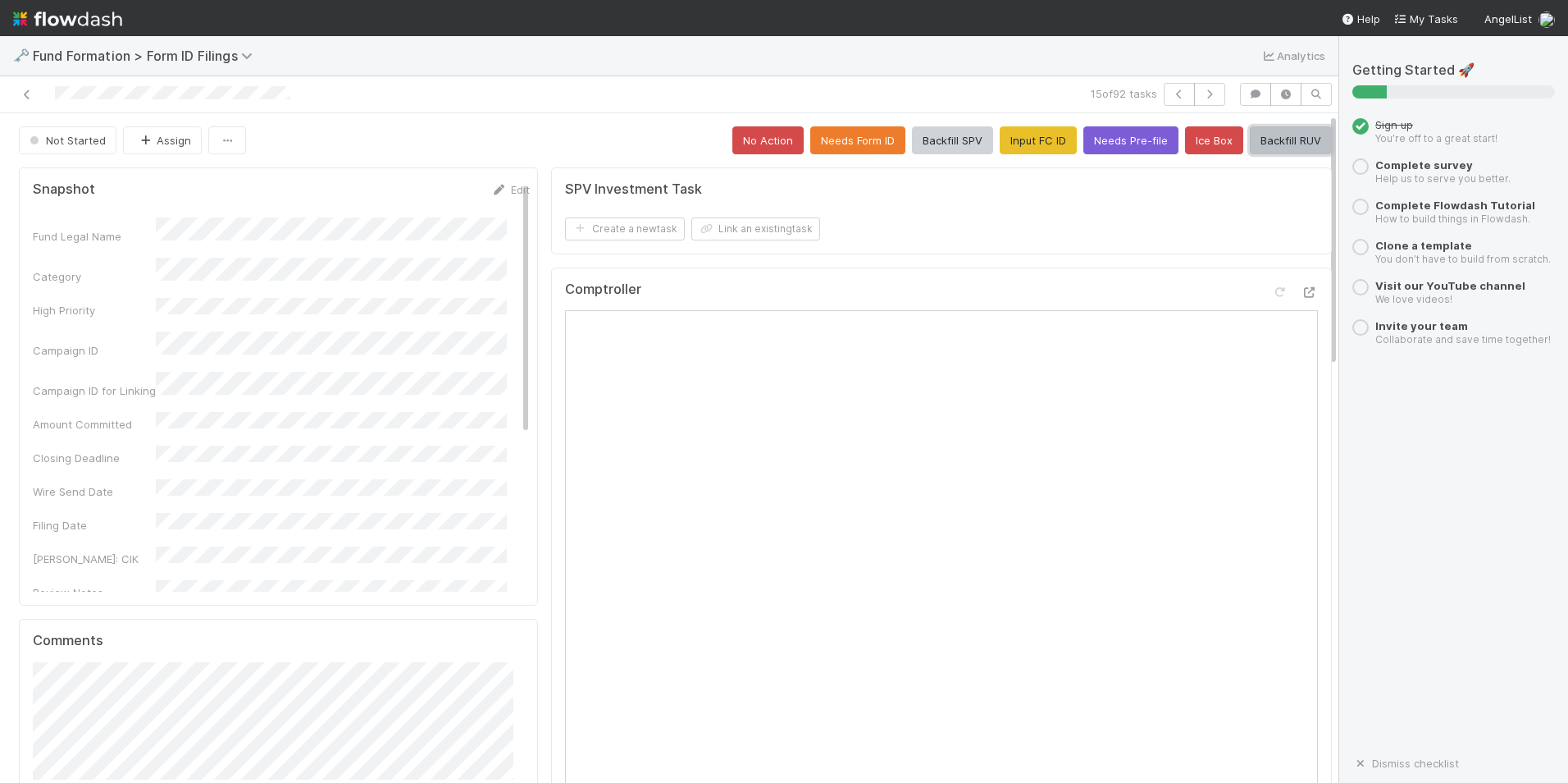
click at [1281, 144] on button "Backfill RUV" at bounding box center [1291, 140] width 82 height 28
click at [1194, 89] on button "button" at bounding box center [1210, 95] width 31 height 23
click at [1020, 137] on button "Input FC ID" at bounding box center [1038, 140] width 77 height 28
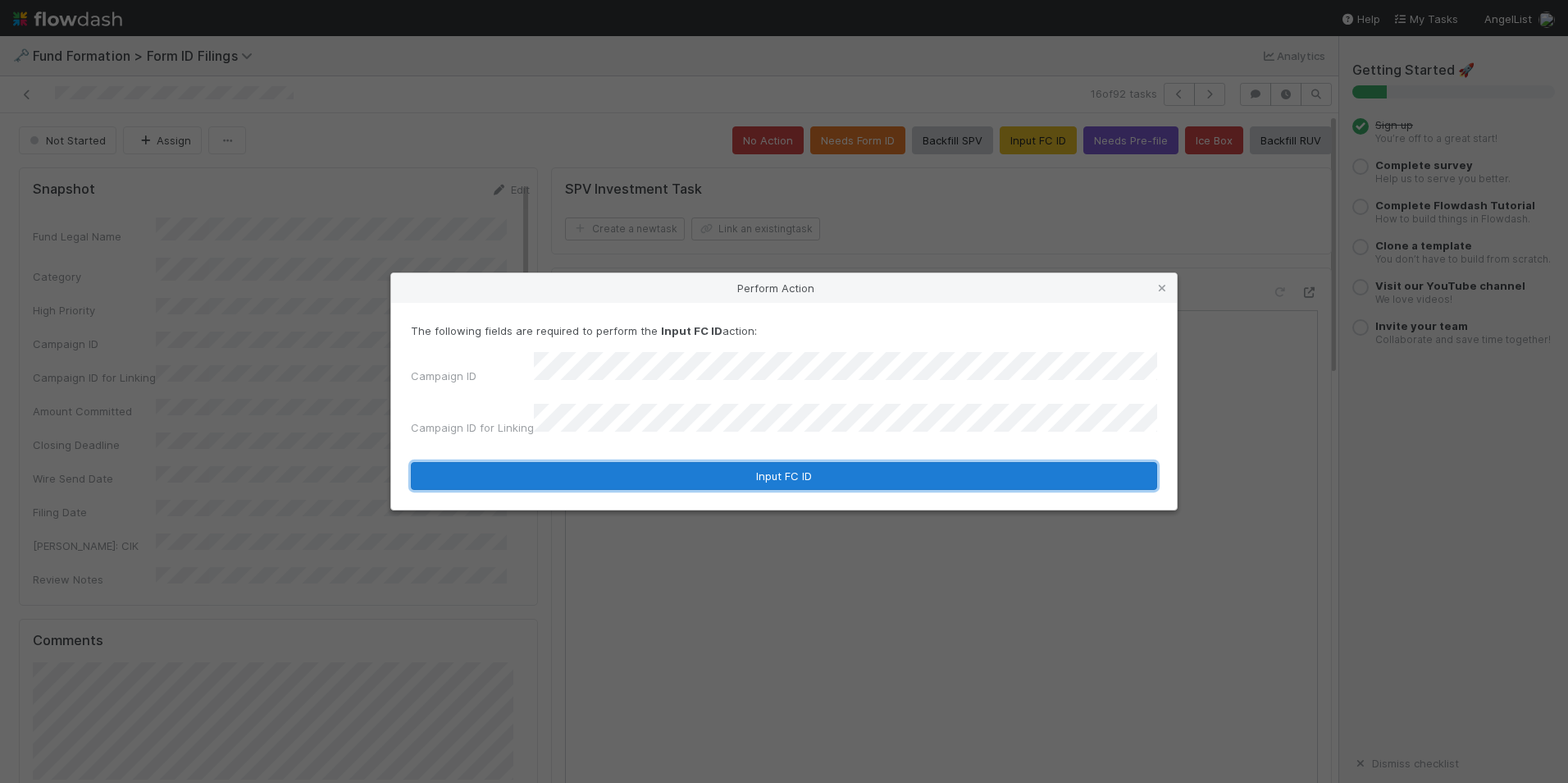
click at [772, 463] on button "Input FC ID" at bounding box center [784, 476] width 746 height 28
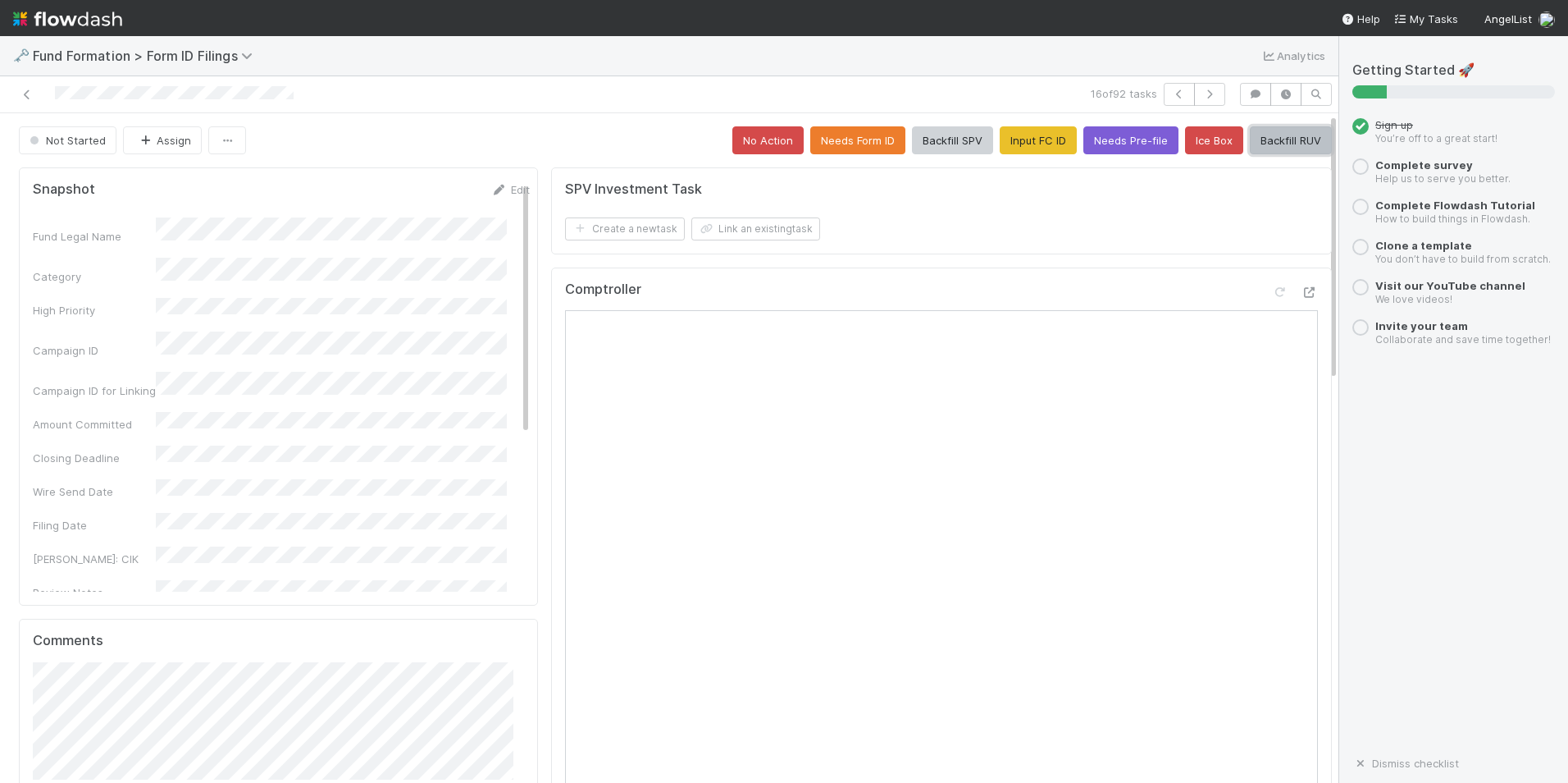
click at [1258, 140] on button "Backfill RUV" at bounding box center [1291, 140] width 82 height 28
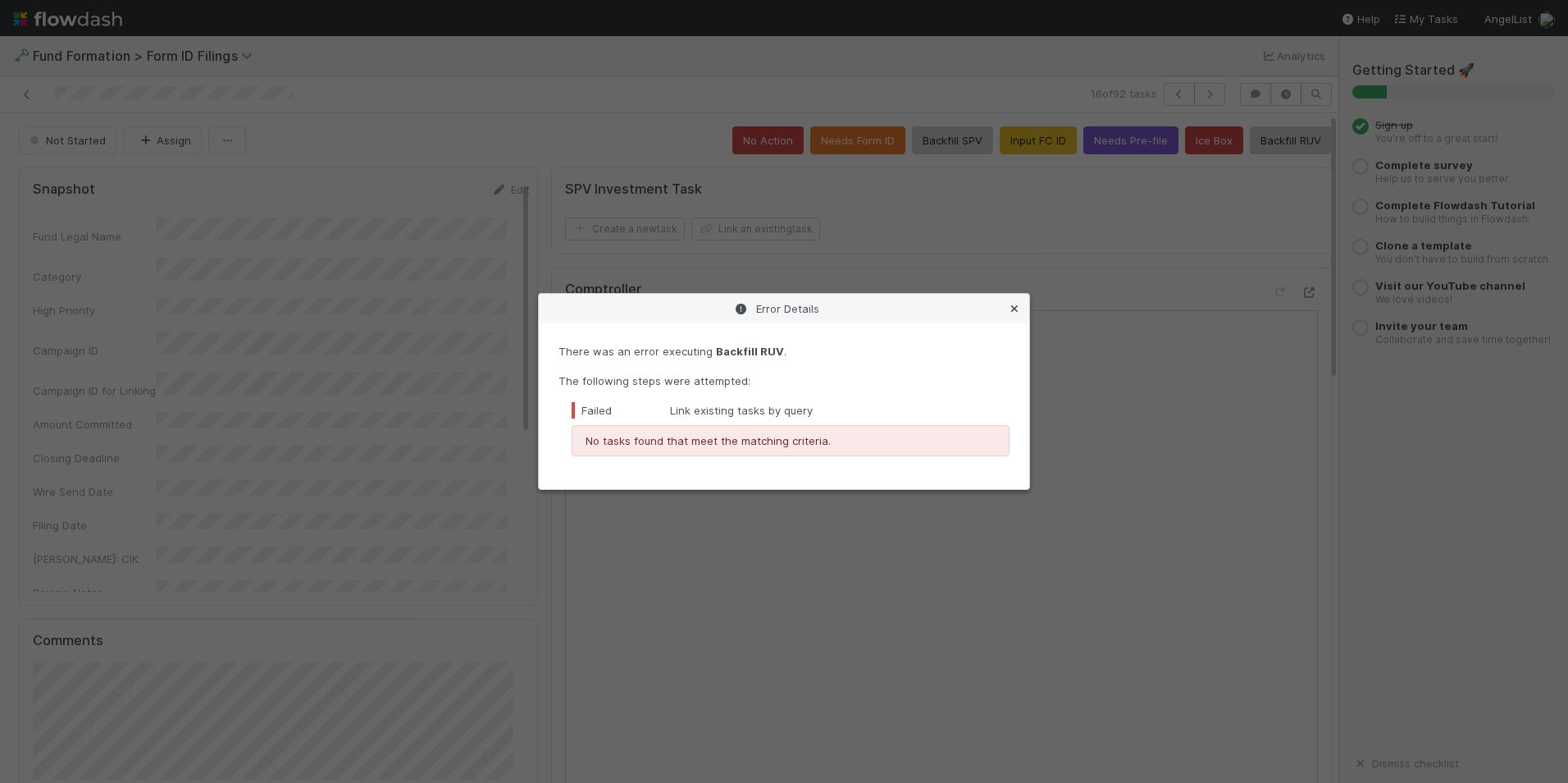
click at [1017, 307] on icon at bounding box center [1014, 309] width 16 height 10
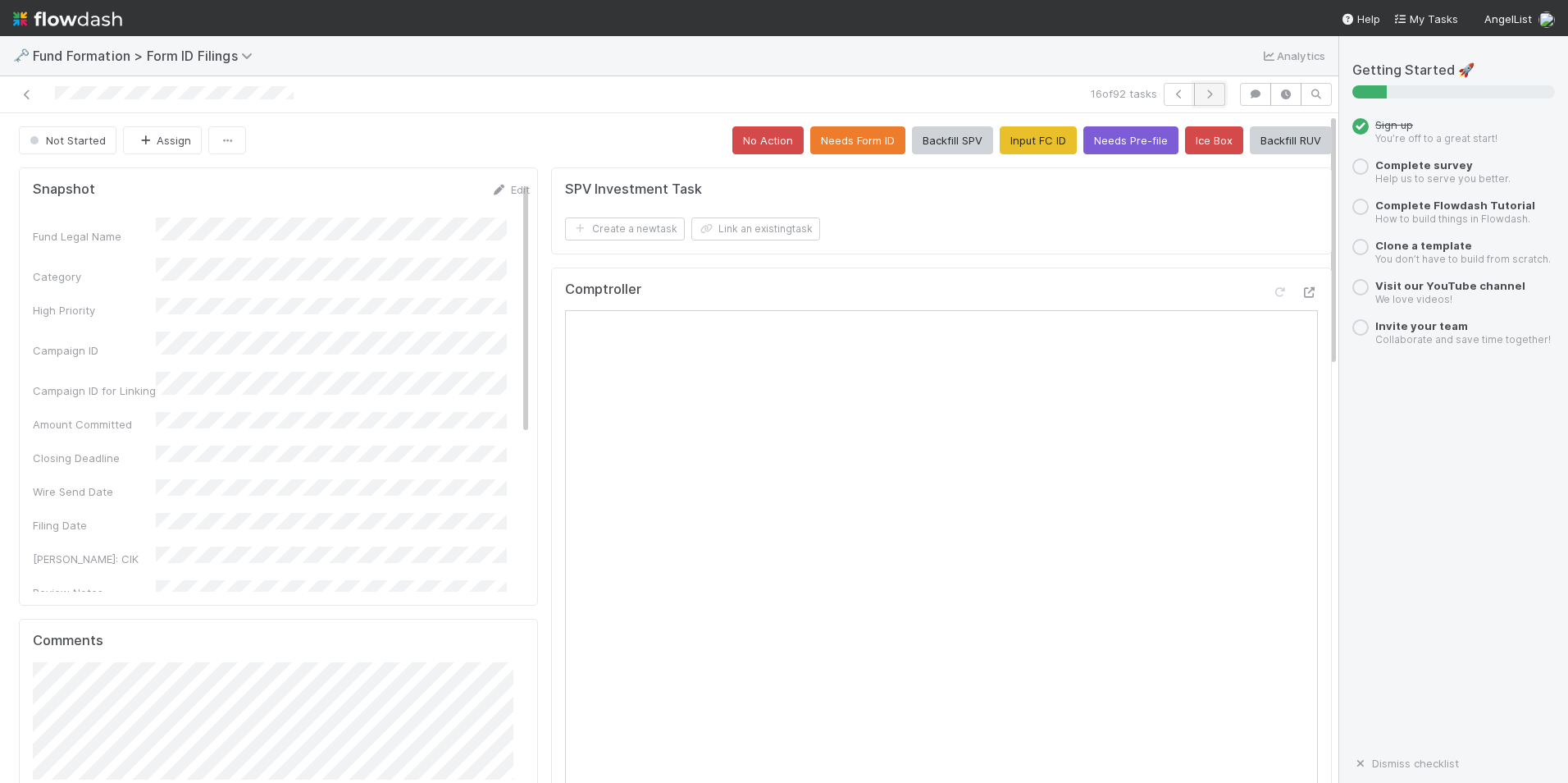
click at [1201, 93] on icon "button" at bounding box center [1209, 94] width 16 height 10
click at [1038, 145] on button "Input FC ID" at bounding box center [1038, 140] width 77 height 28
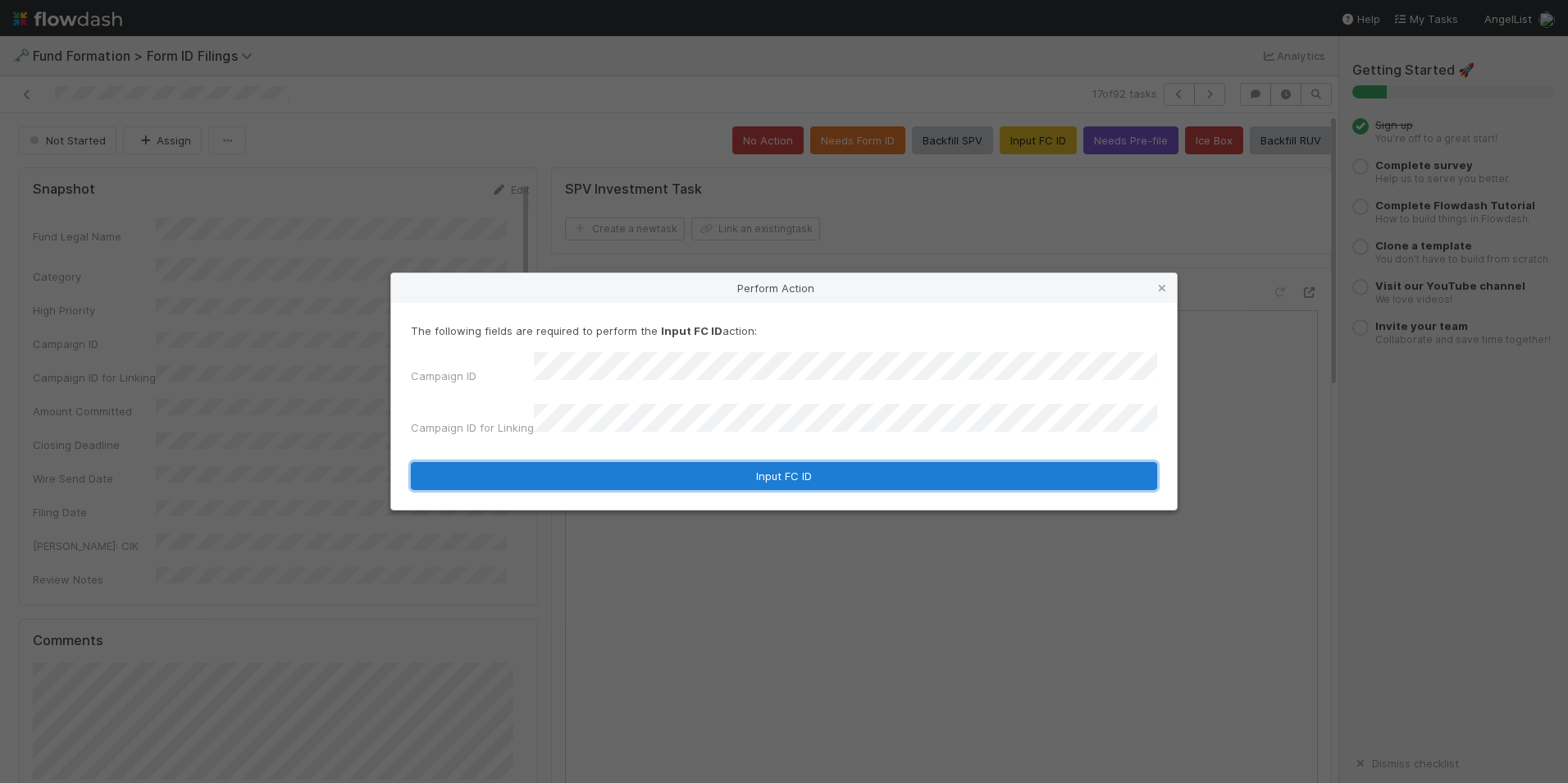
click at [760, 462] on button "Input FC ID" at bounding box center [784, 476] width 746 height 28
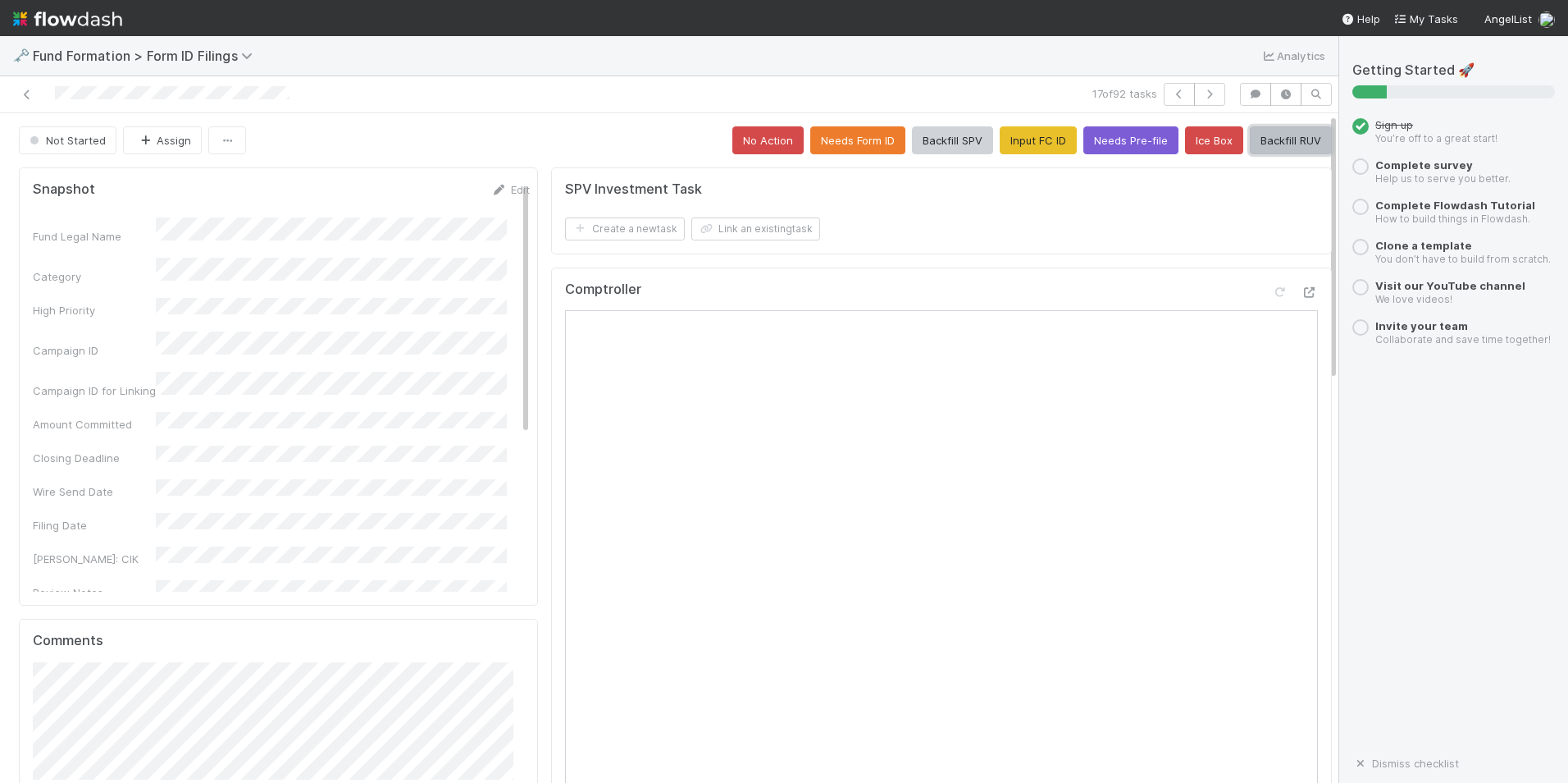
click at [1278, 135] on button "Backfill RUV" at bounding box center [1291, 140] width 82 height 28
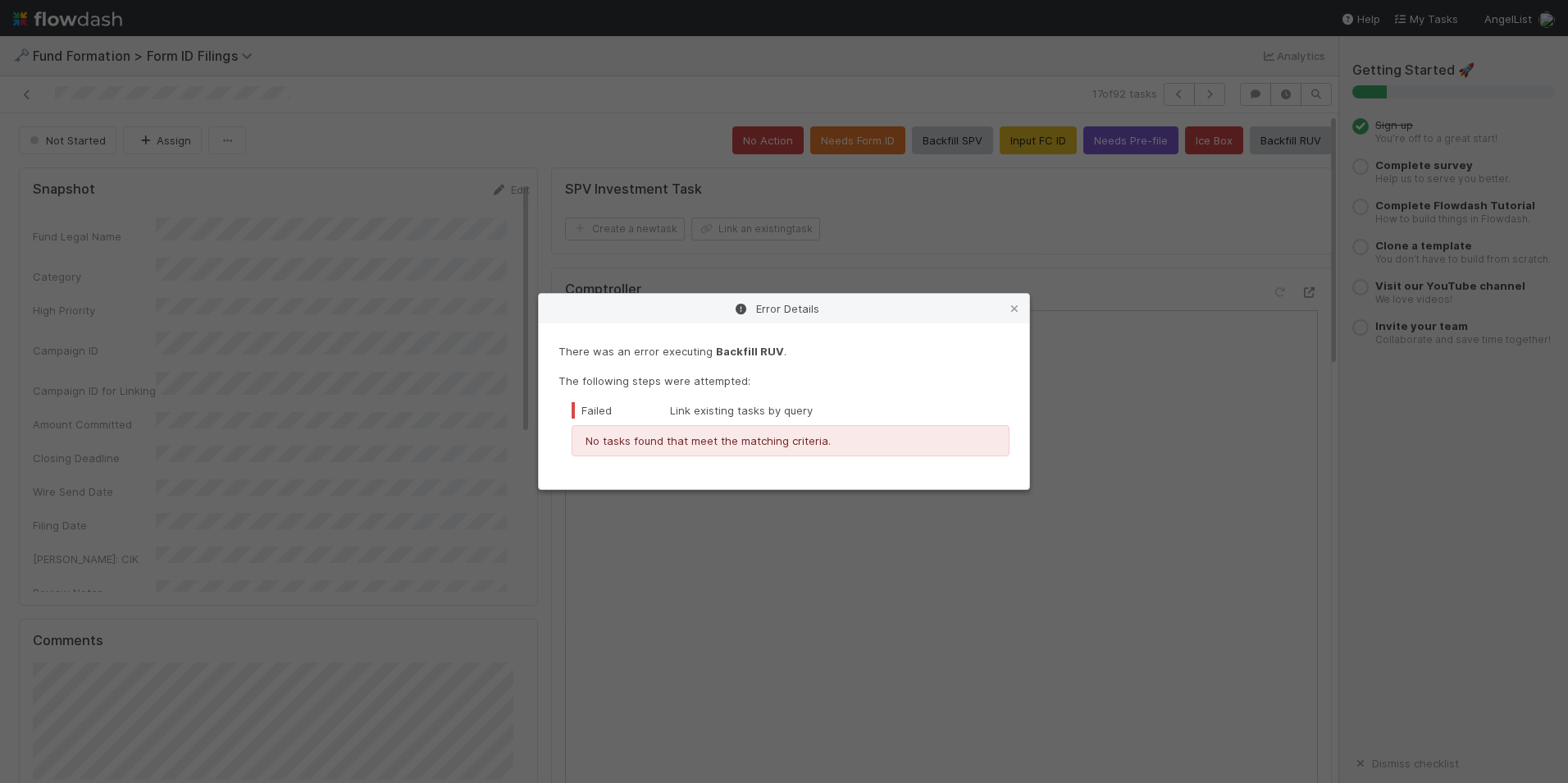
click at [1026, 307] on div "Error Details" at bounding box center [784, 309] width 491 height 29
drag, startPoint x: 1018, startPoint y: 305, endPoint x: 1117, endPoint y: 238, distance: 119.5
click at [1018, 305] on icon at bounding box center [1014, 309] width 16 height 10
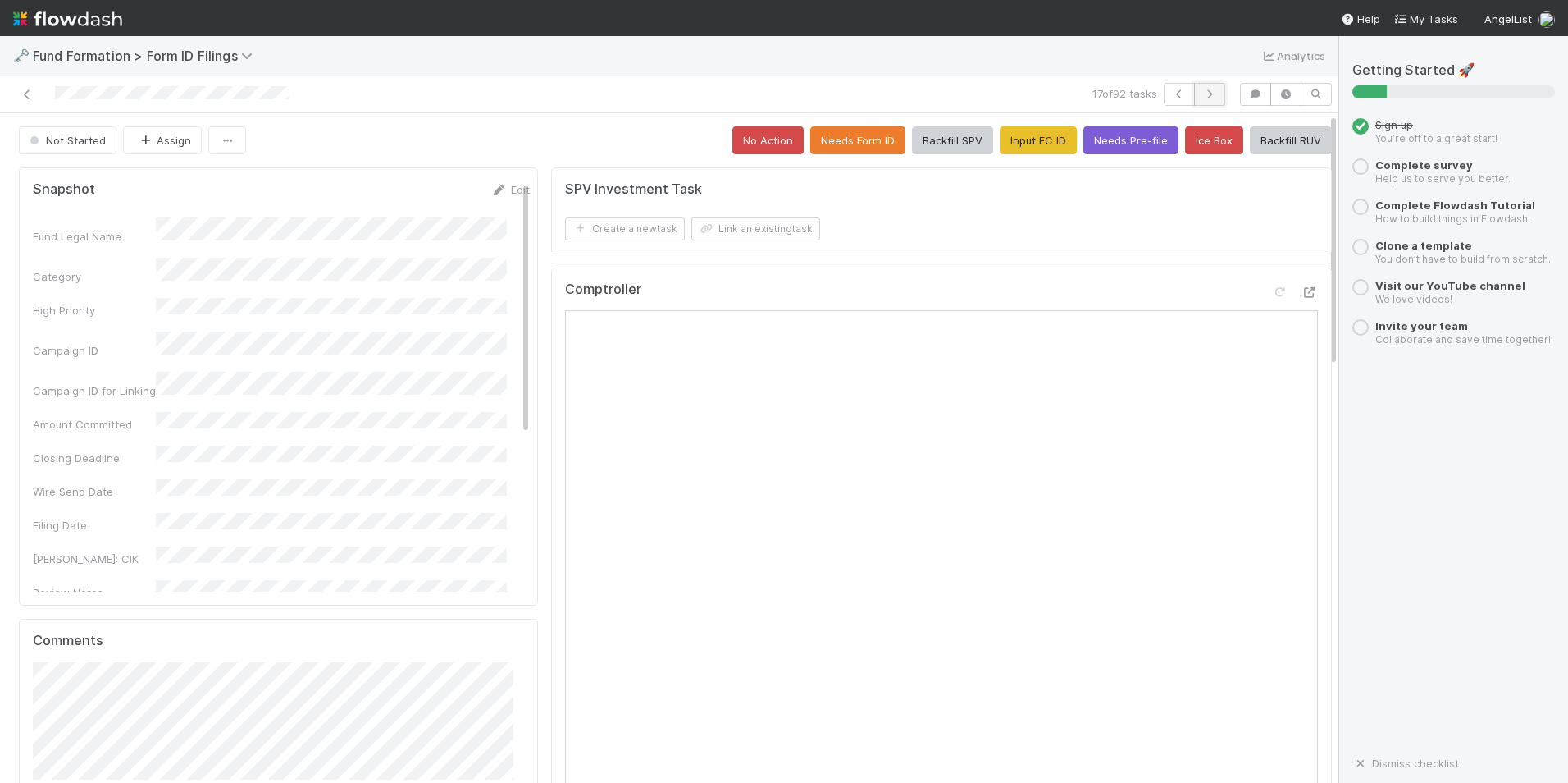
click at [1201, 96] on icon "button" at bounding box center [1209, 94] width 16 height 10
click at [1025, 135] on button "Input FC ID" at bounding box center [1038, 140] width 77 height 28
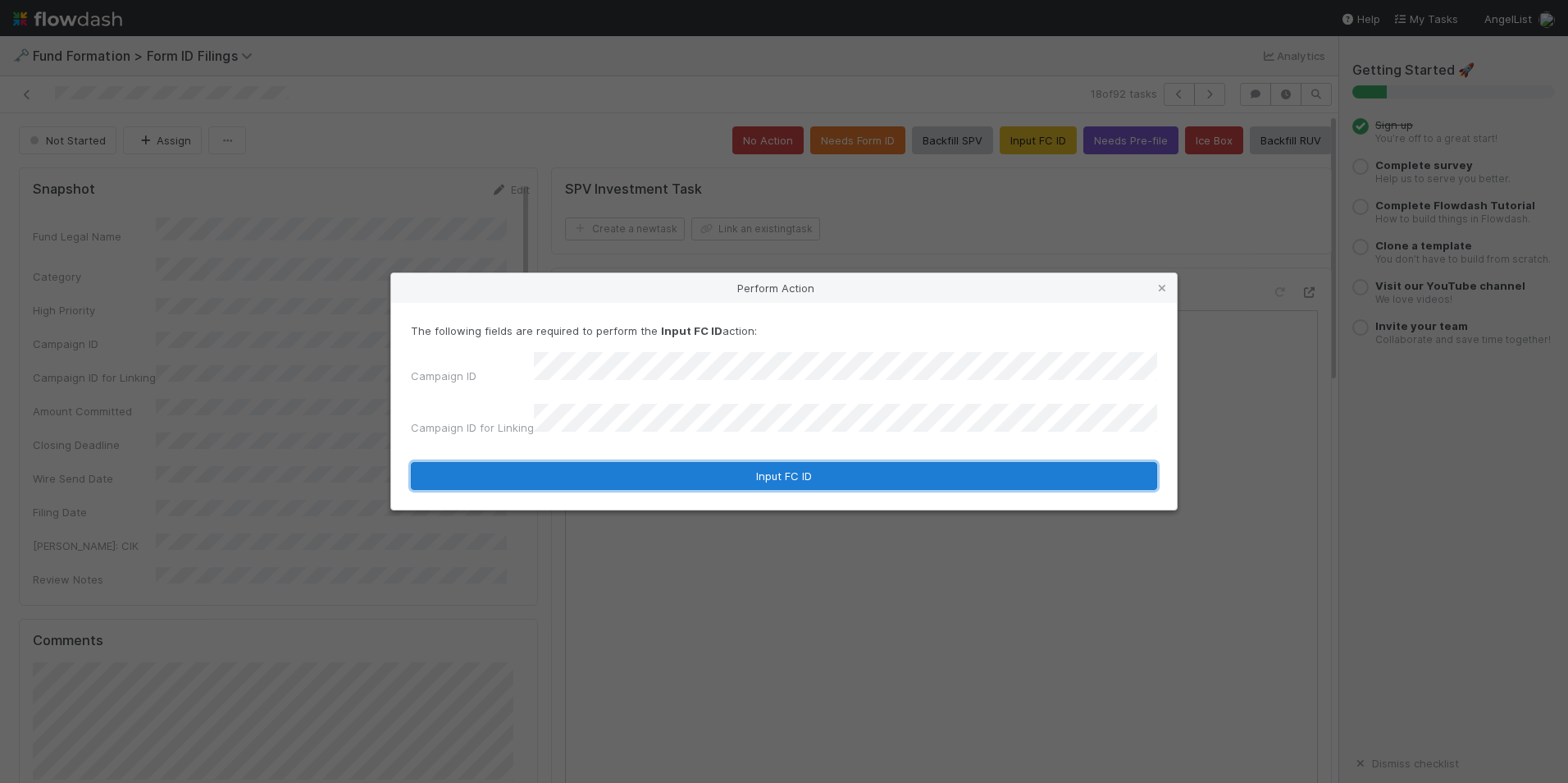
click at [729, 467] on button "Input FC ID" at bounding box center [784, 476] width 746 height 28
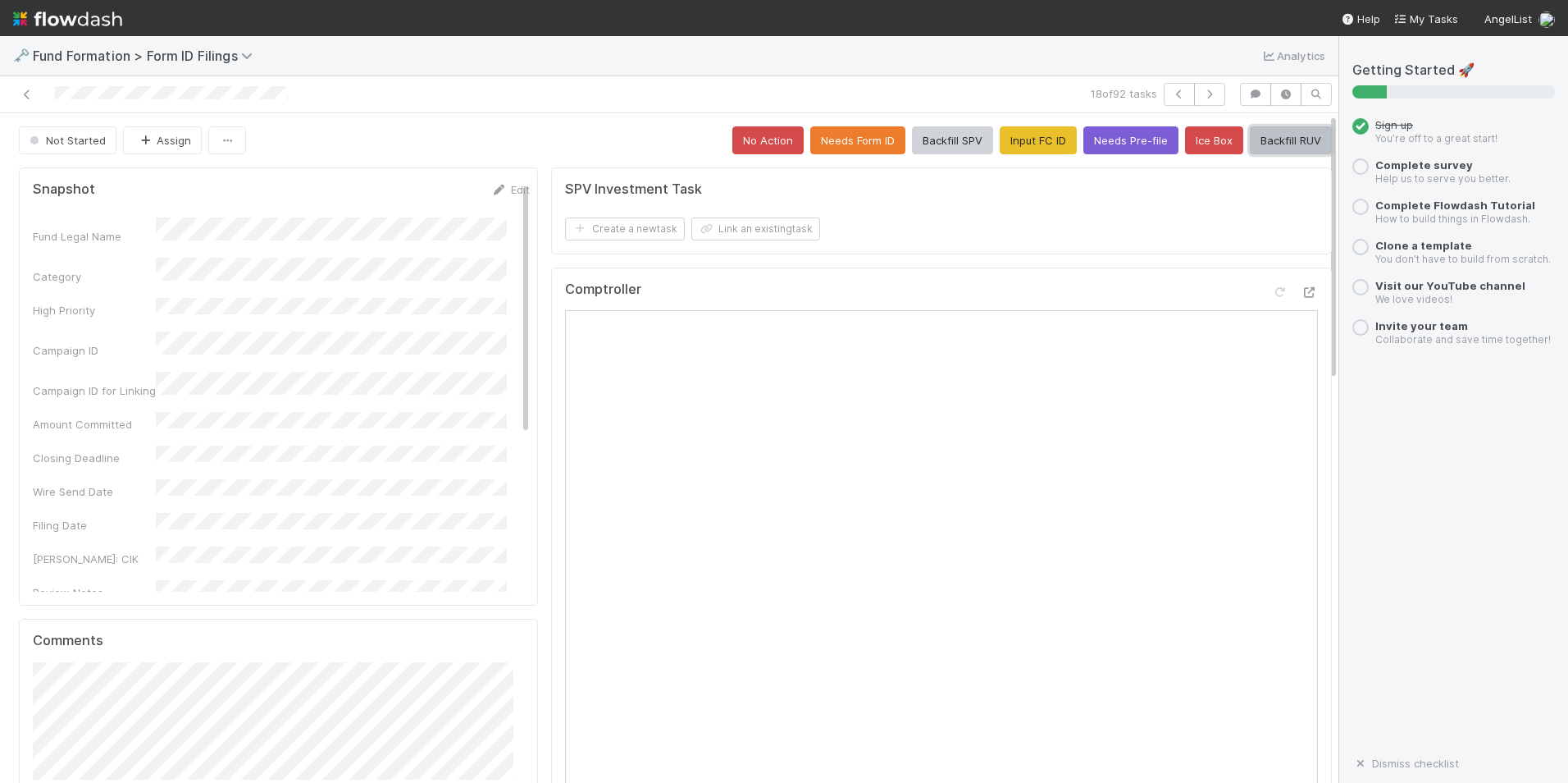
click at [1263, 140] on button "Backfill RUV" at bounding box center [1291, 140] width 82 height 28
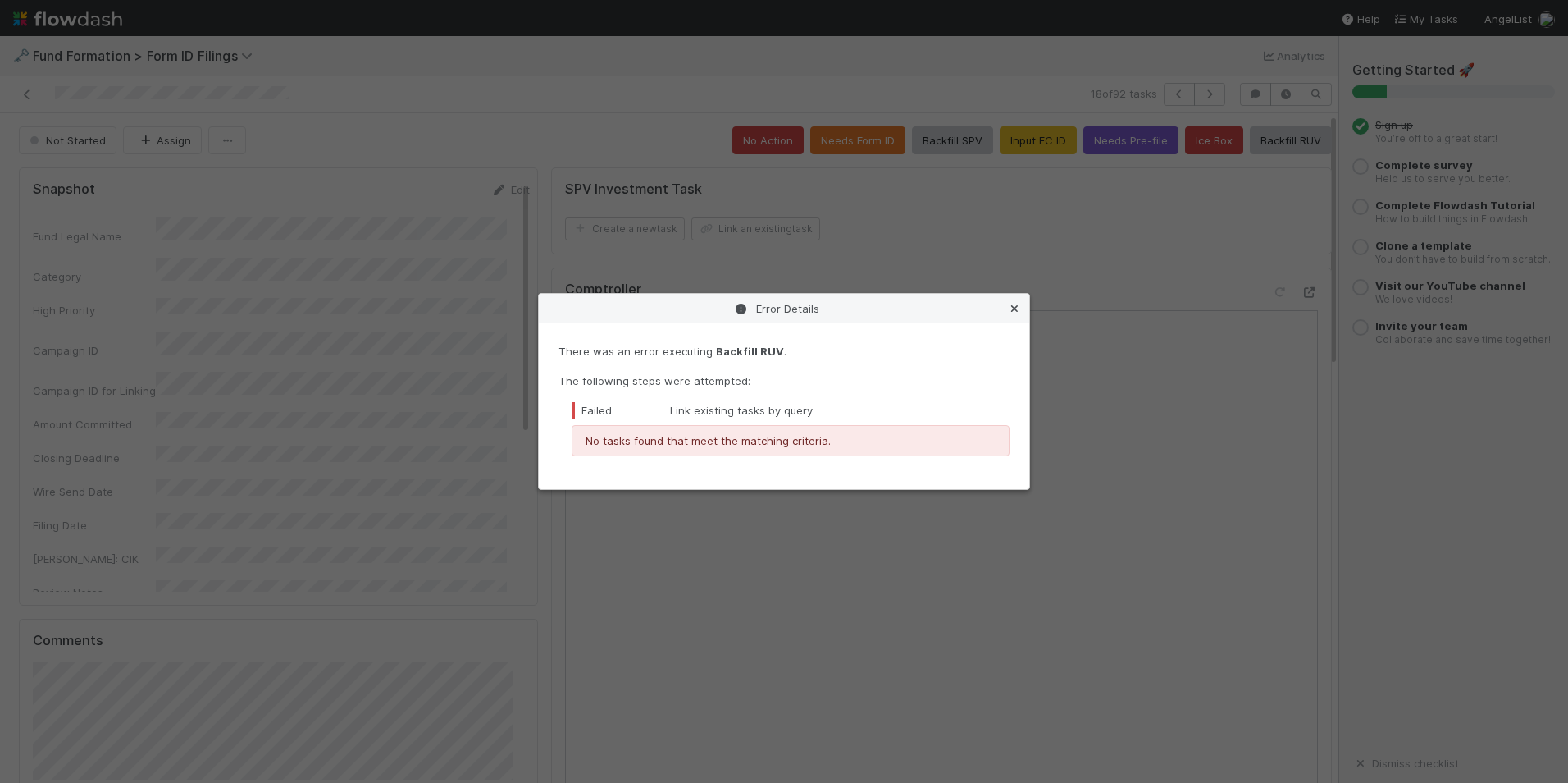
click at [1016, 305] on icon at bounding box center [1014, 309] width 16 height 10
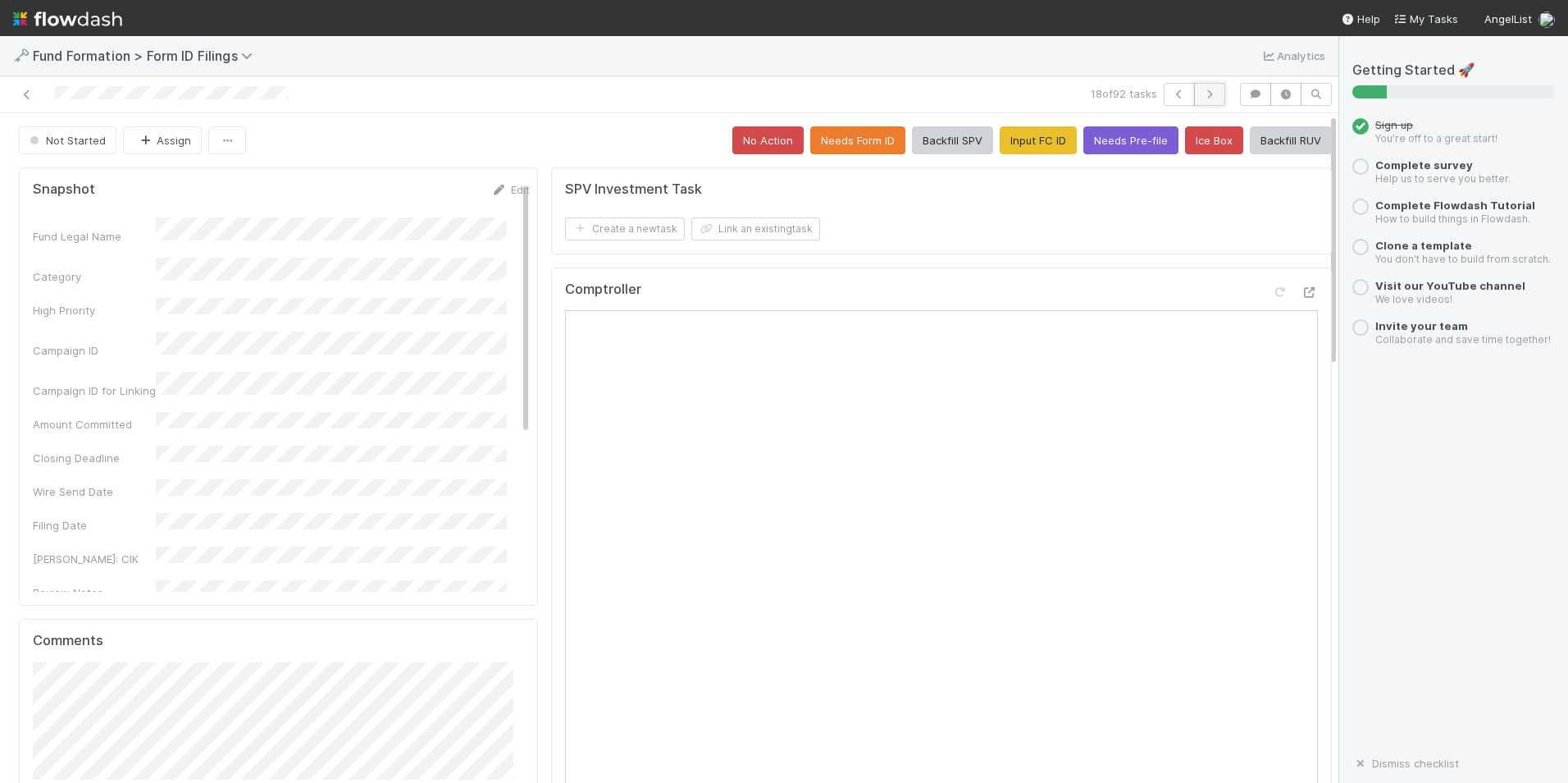
click at [1200, 89] on button "button" at bounding box center [1210, 95] width 31 height 23
click at [1018, 146] on button "Input FC ID" at bounding box center [1038, 140] width 77 height 28
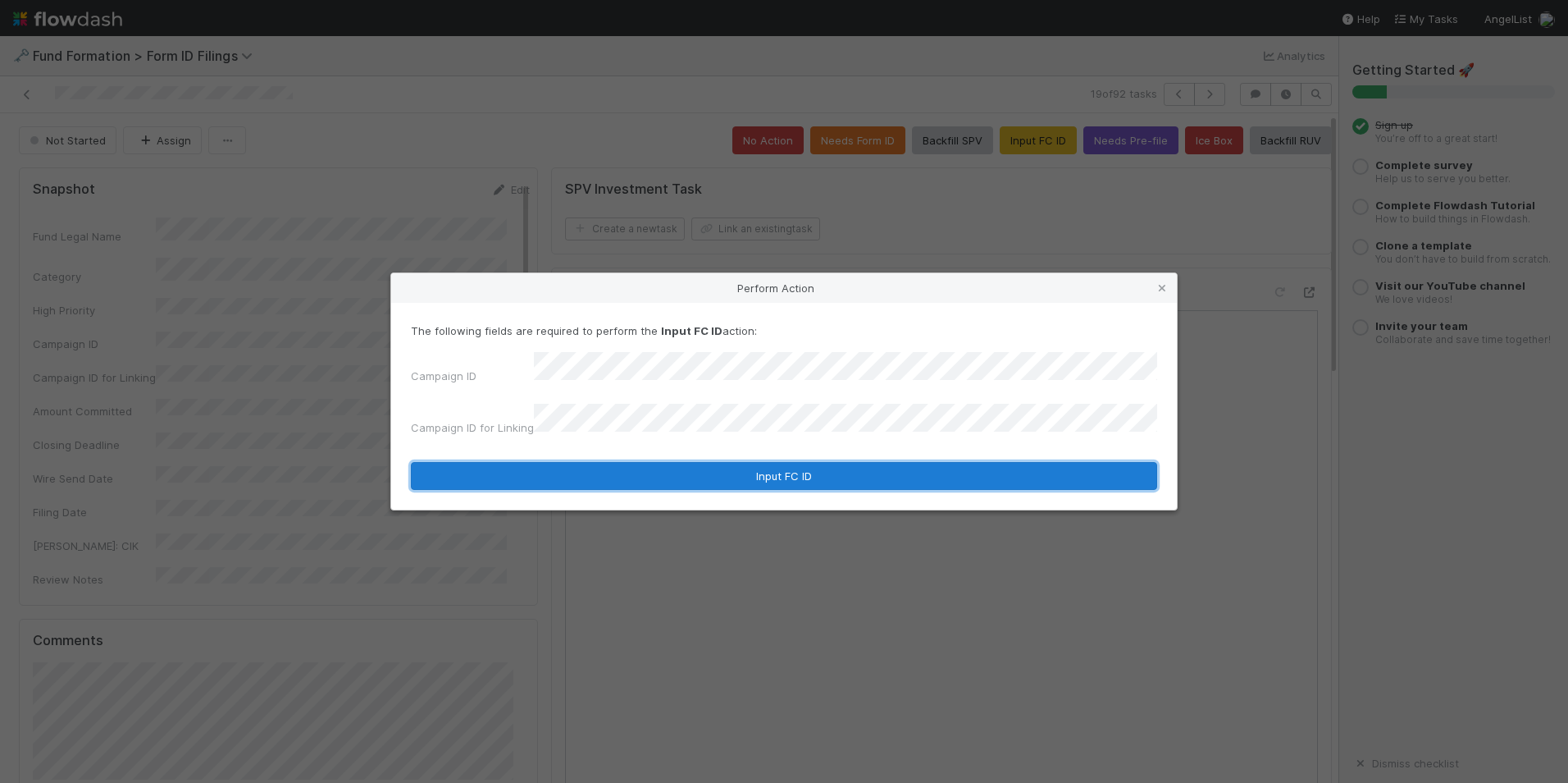
click at [742, 462] on button "Input FC ID" at bounding box center [784, 476] width 746 height 28
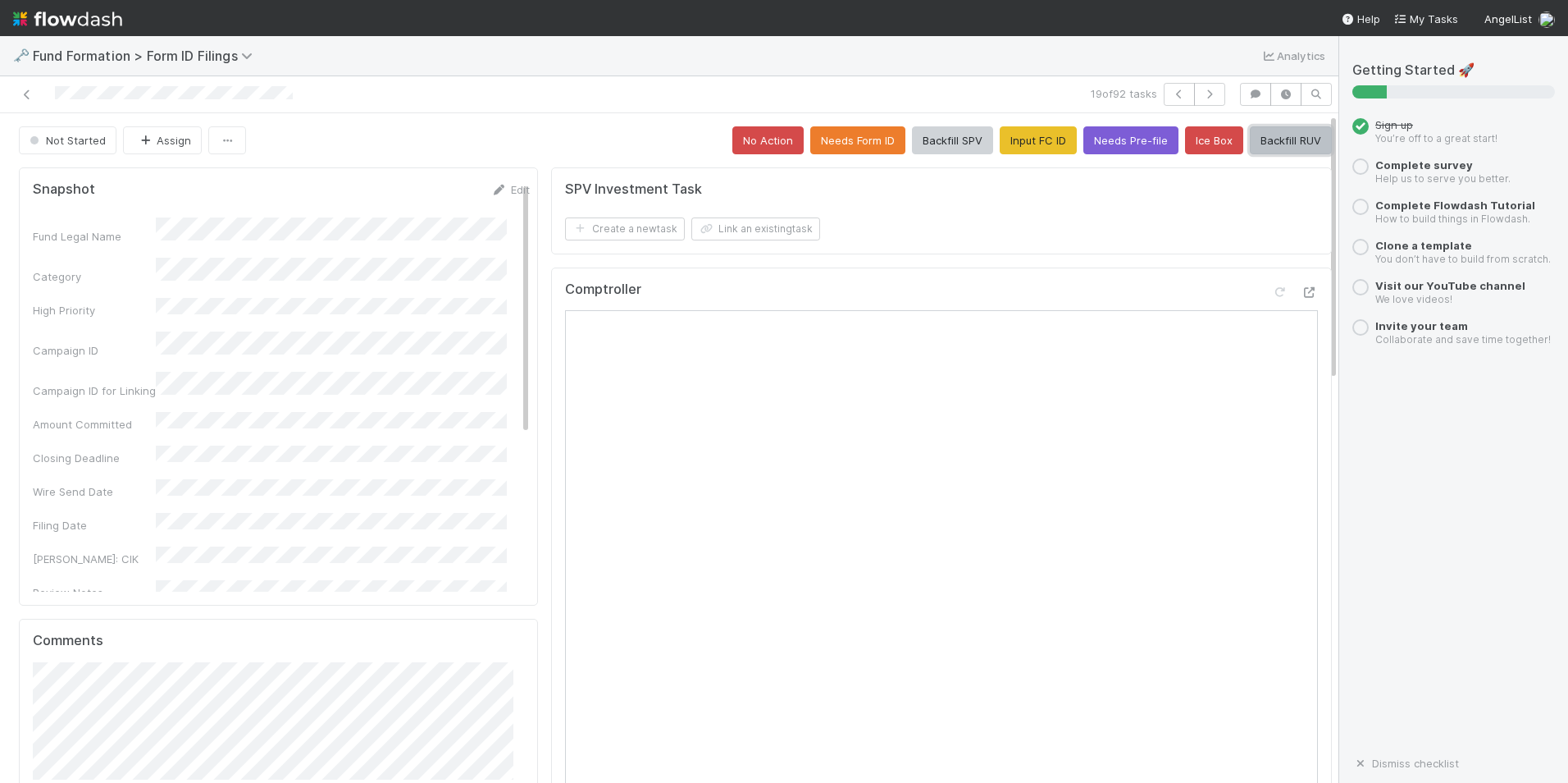
click at [1278, 144] on button "Backfill RUV" at bounding box center [1291, 140] width 82 height 28
click at [1202, 92] on icon "button" at bounding box center [1209, 94] width 16 height 10
click at [1018, 139] on button "Input FC ID" at bounding box center [1038, 140] width 77 height 28
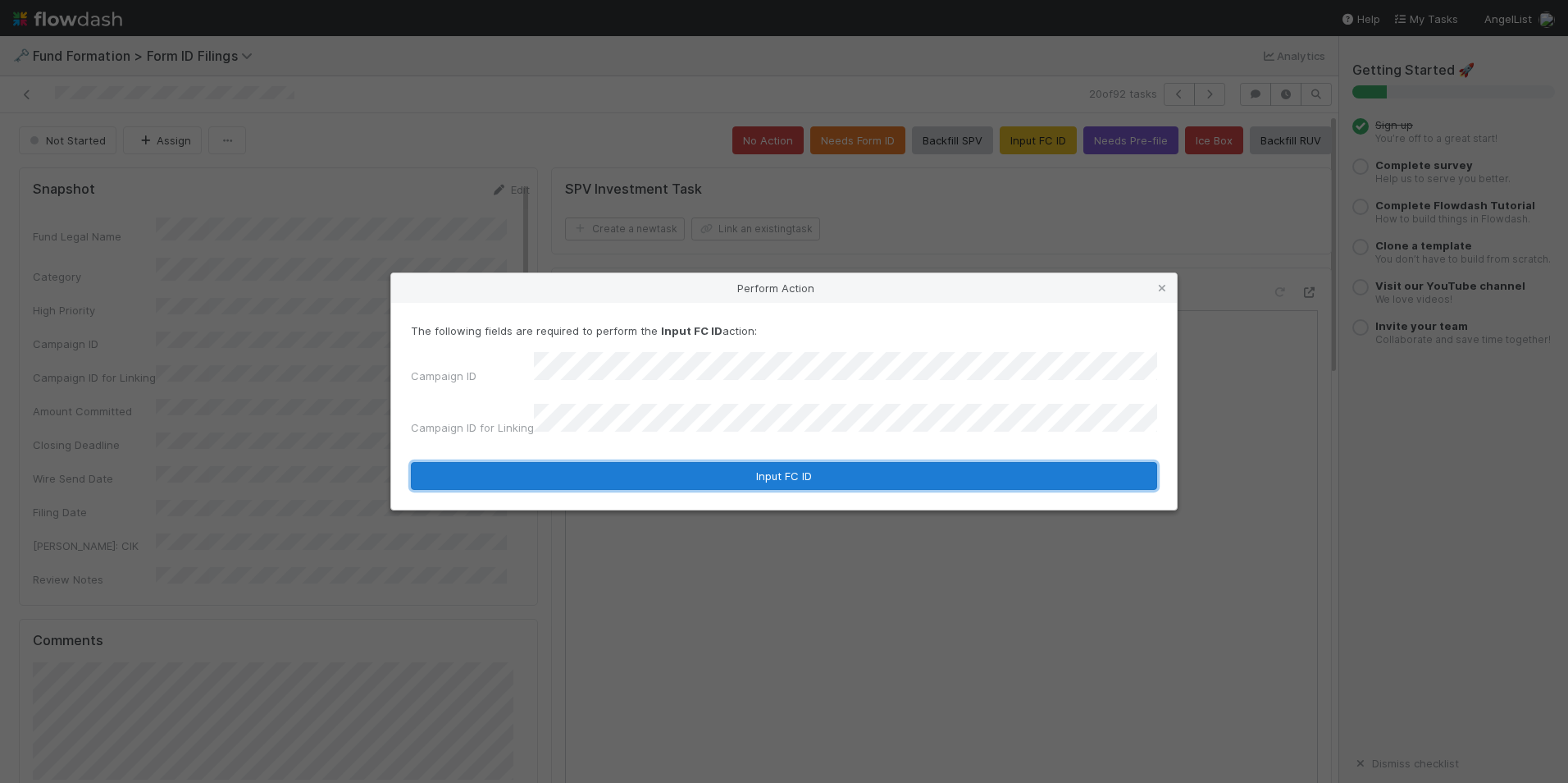
click at [698, 462] on button "Input FC ID" at bounding box center [784, 476] width 746 height 28
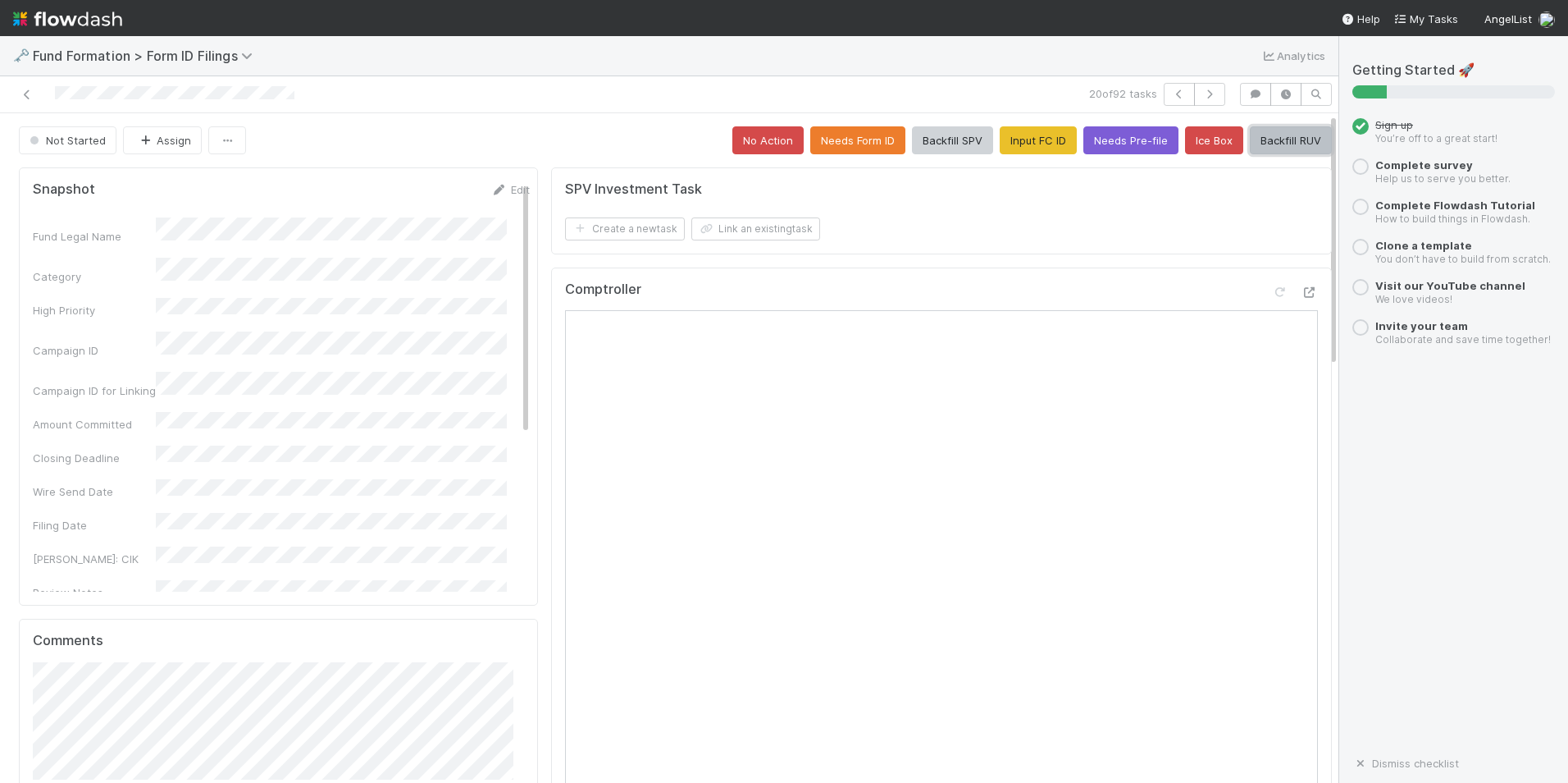
click at [1256, 139] on button "Backfill RUV" at bounding box center [1291, 140] width 82 height 28
click at [1201, 95] on icon "button" at bounding box center [1209, 94] width 16 height 10
click at [1039, 134] on button "Input FC ID" at bounding box center [1038, 140] width 77 height 28
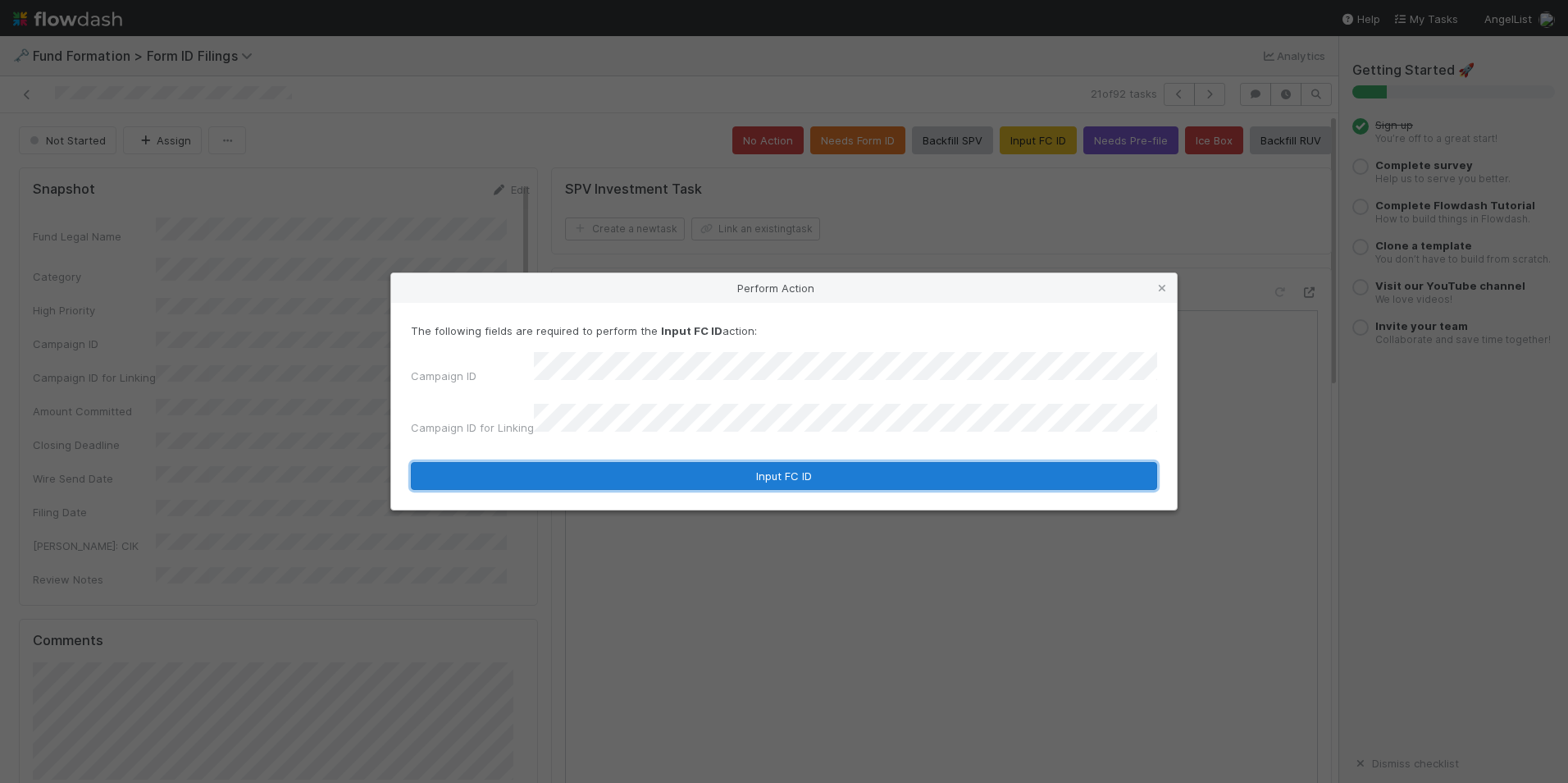
click at [705, 465] on button "Input FC ID" at bounding box center [784, 476] width 746 height 28
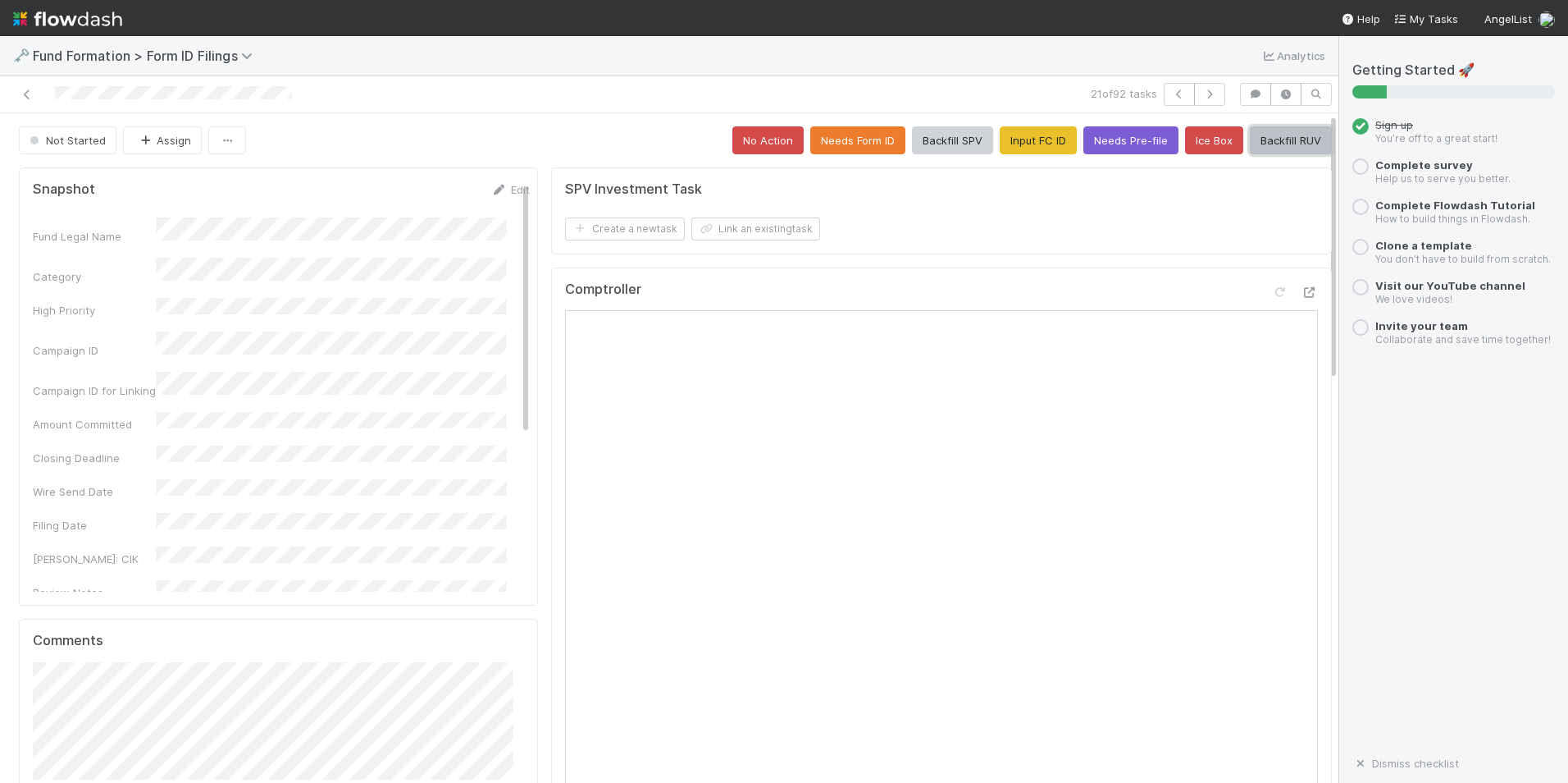
click at [1265, 138] on button "Backfill RUV" at bounding box center [1291, 140] width 82 height 28
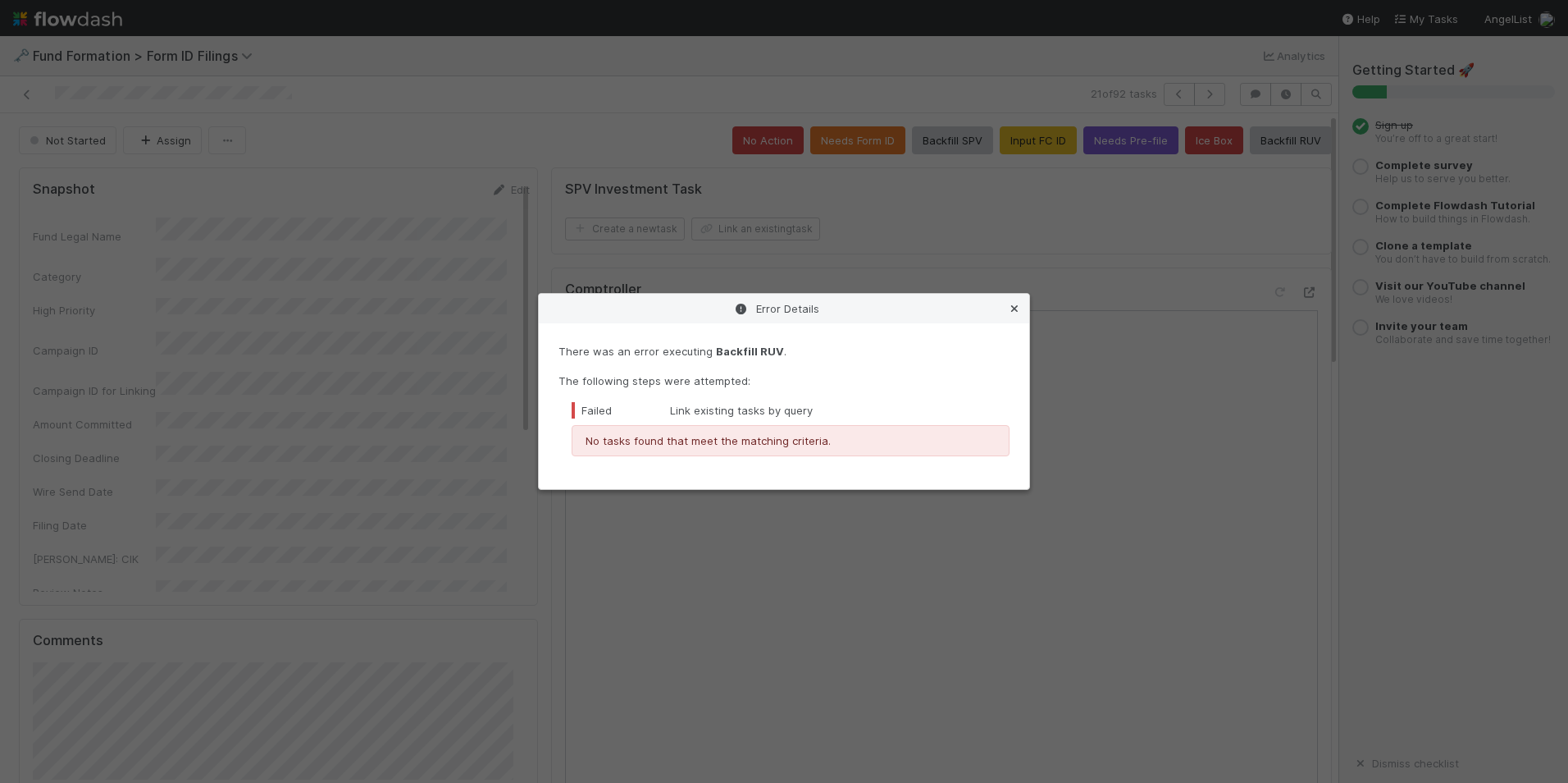
click at [1007, 309] on icon at bounding box center [1014, 309] width 16 height 10
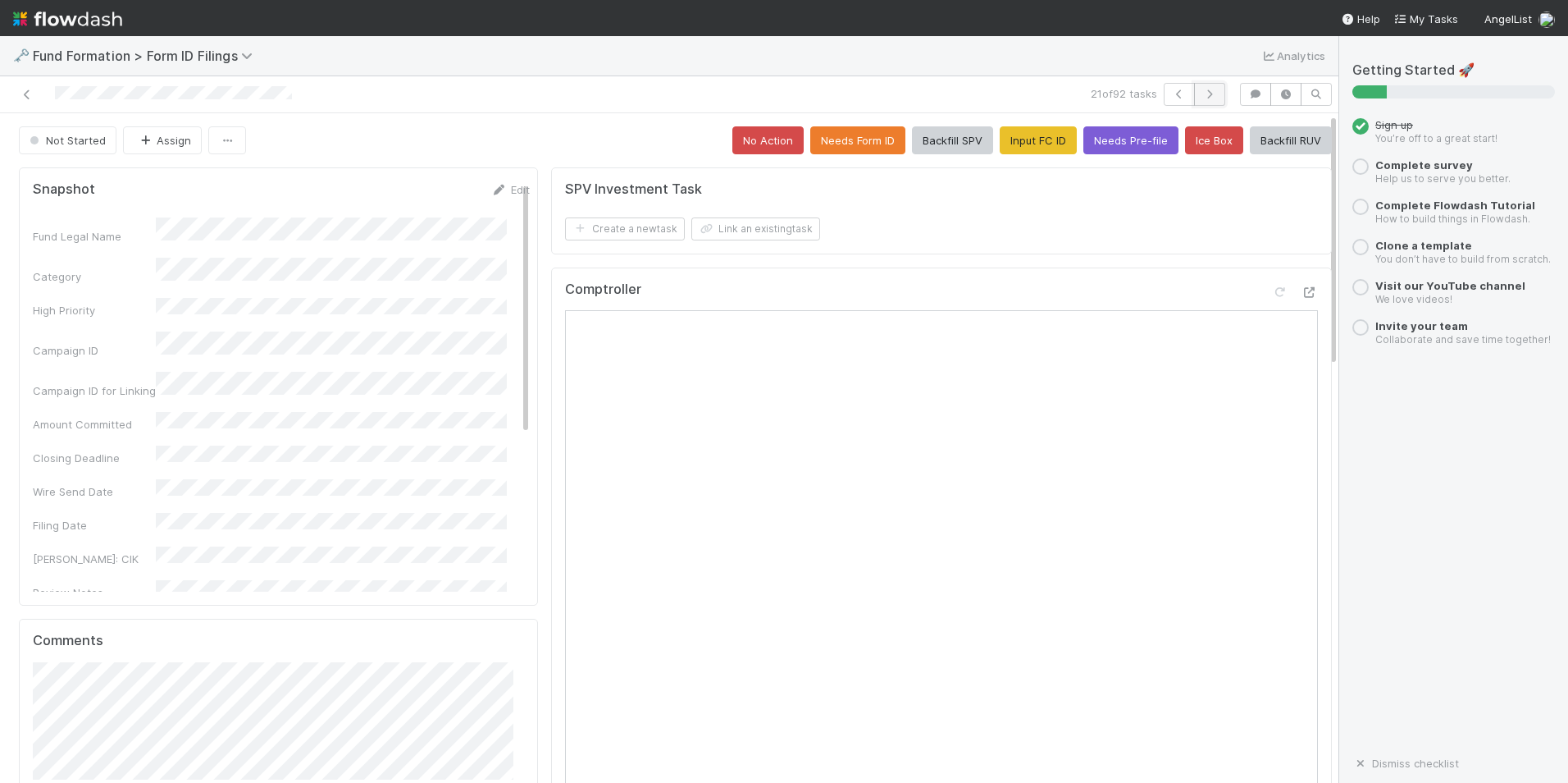
click at [1194, 101] on button "button" at bounding box center [1210, 95] width 31 height 23
click at [1018, 138] on button "Input FC ID" at bounding box center [1038, 140] width 77 height 28
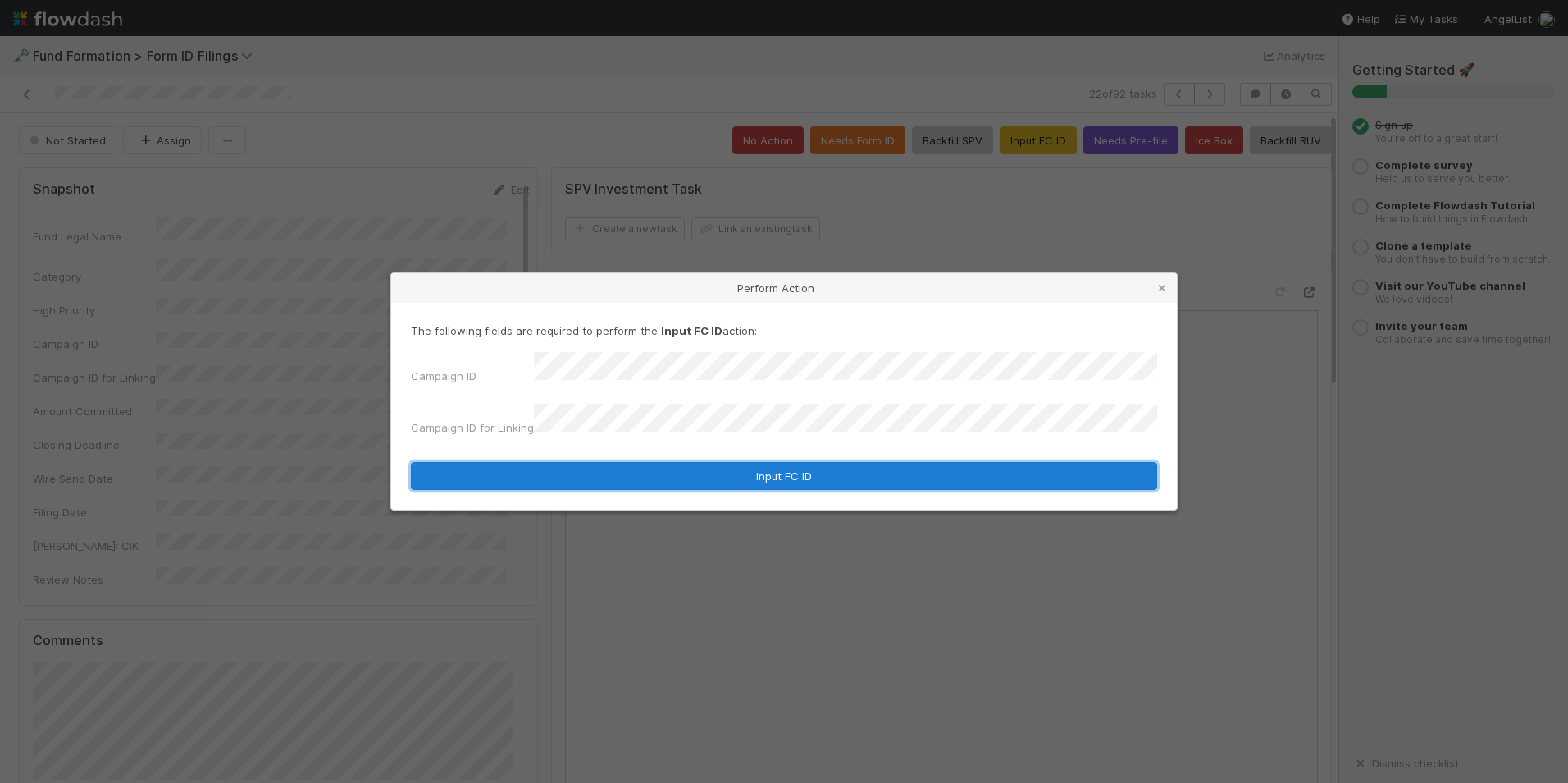
click at [696, 467] on button "Input FC ID" at bounding box center [784, 476] width 746 height 28
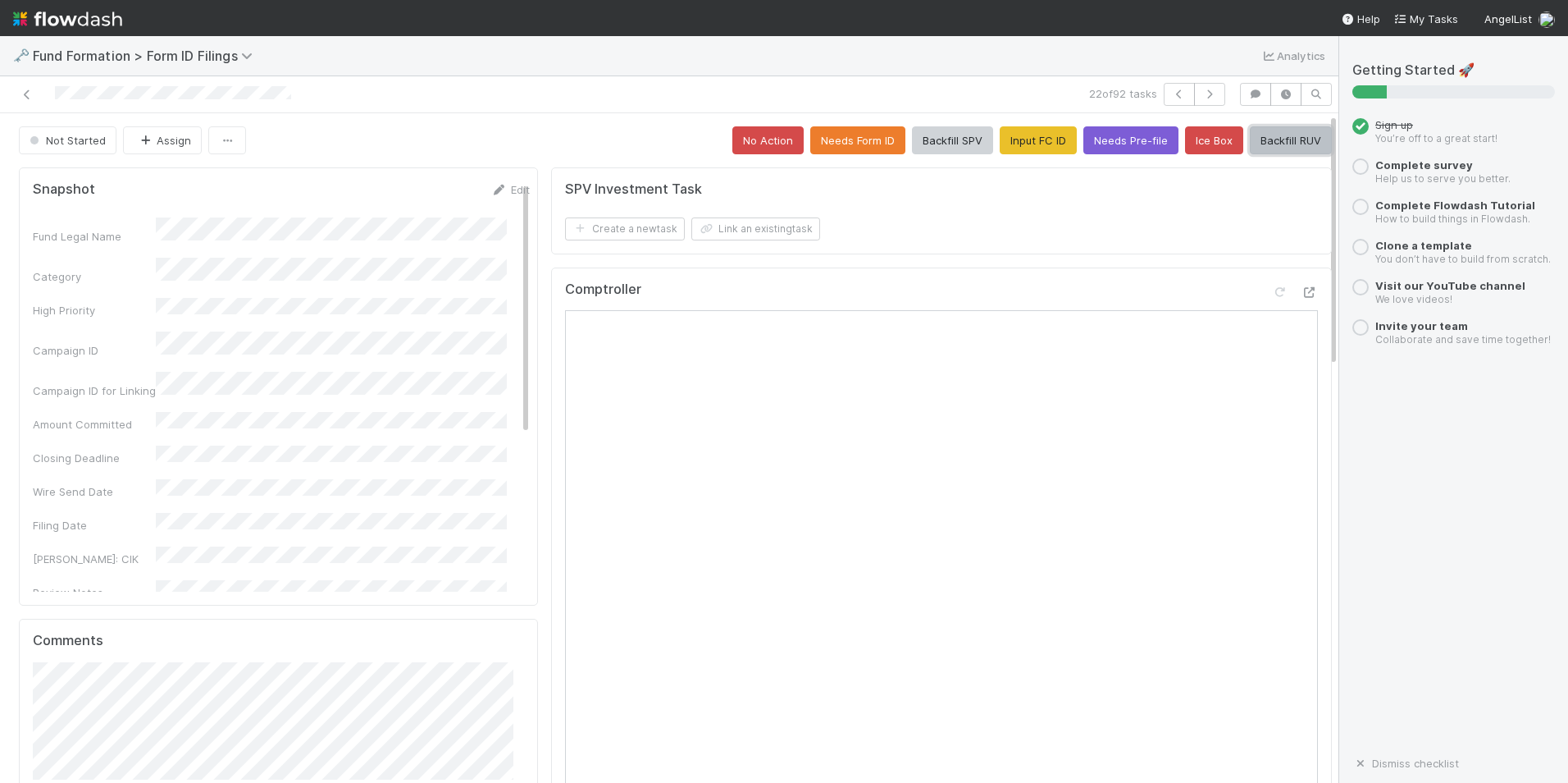
click at [1250, 149] on button "Backfill RUV" at bounding box center [1291, 140] width 82 height 28
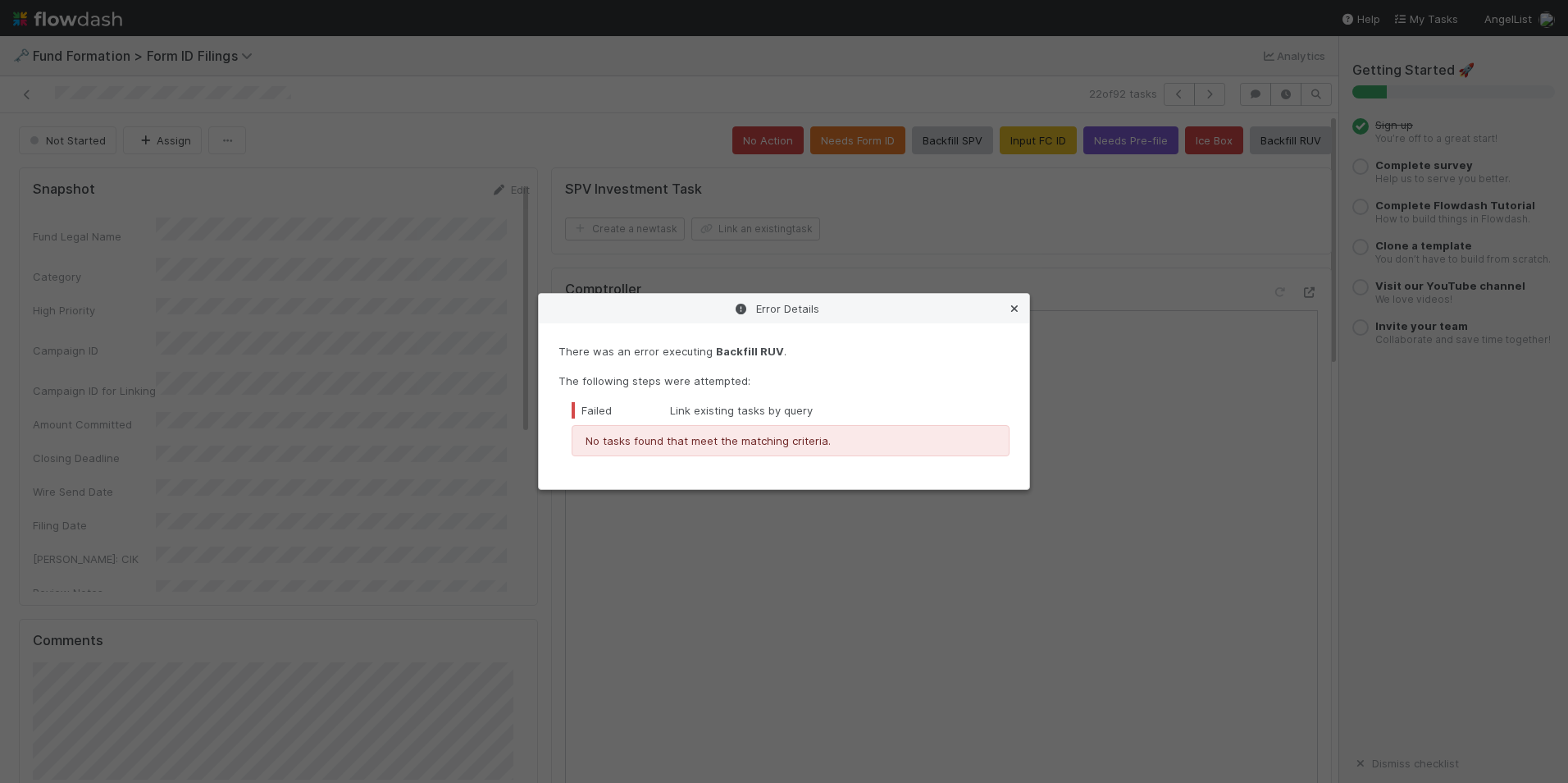
click at [1012, 309] on icon at bounding box center [1014, 309] width 16 height 10
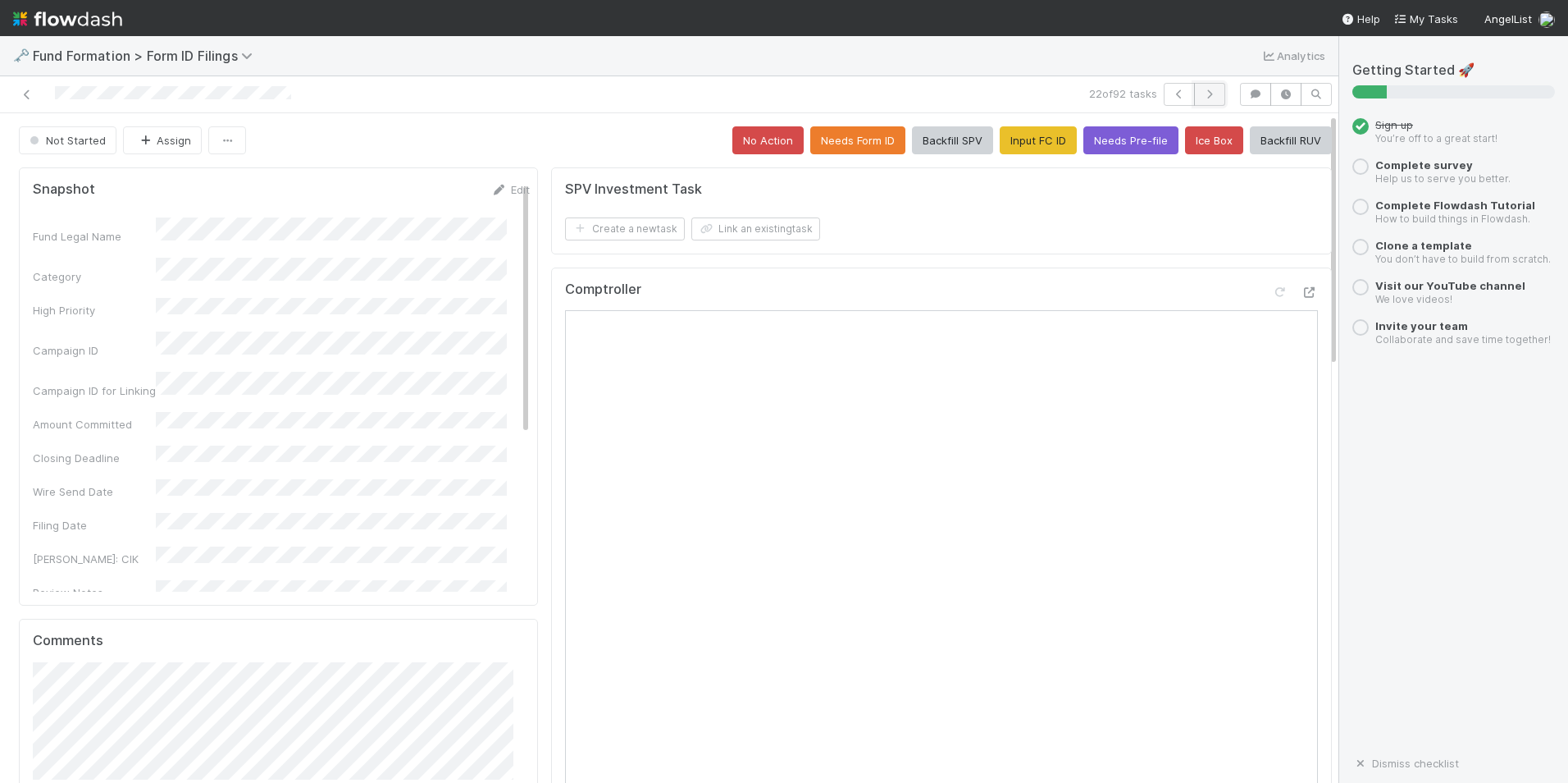
click at [1201, 90] on icon "button" at bounding box center [1209, 94] width 16 height 10
click at [1025, 141] on button "Input FC ID" at bounding box center [1038, 140] width 77 height 28
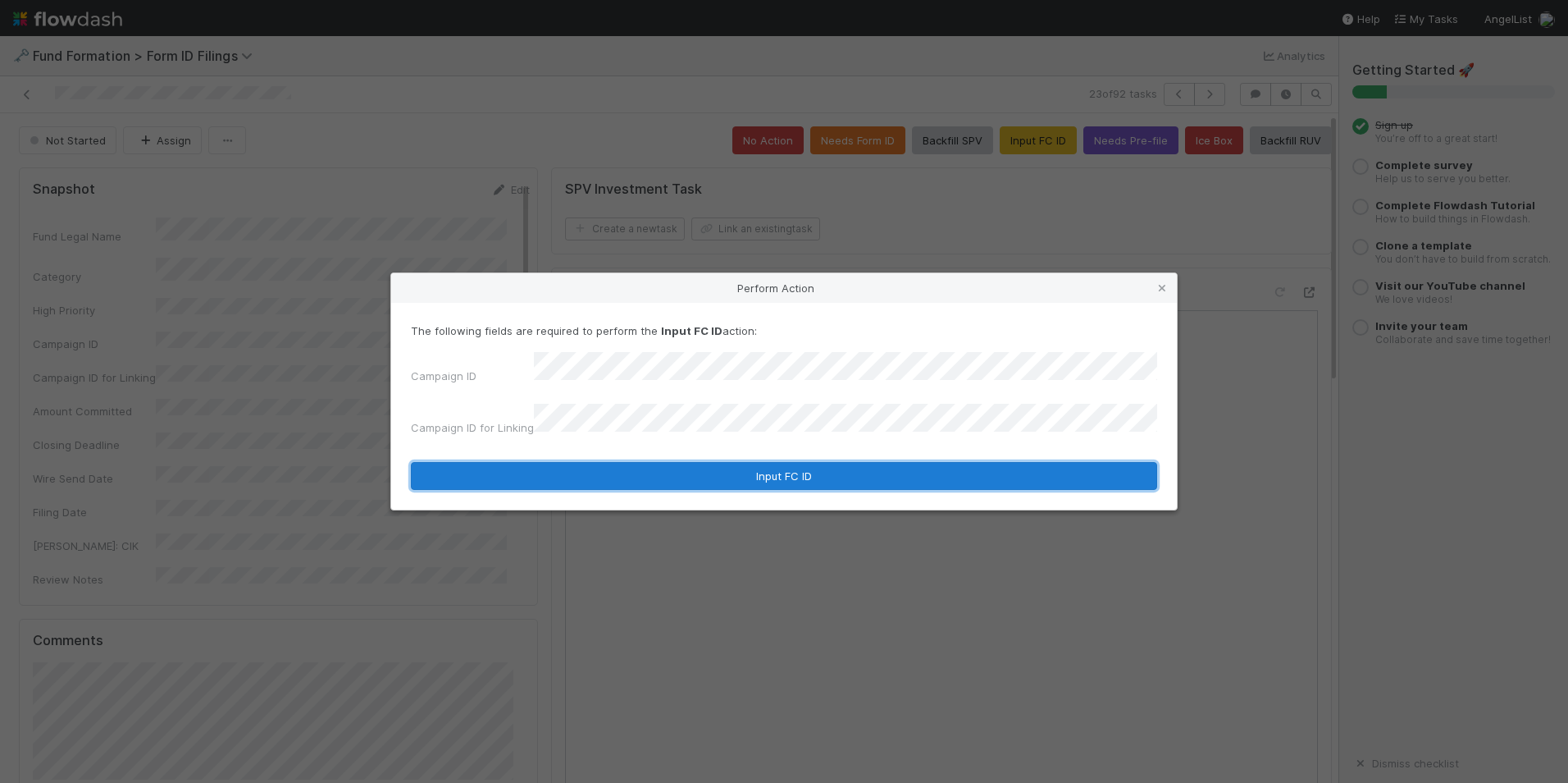
click at [742, 466] on button "Input FC ID" at bounding box center [784, 476] width 746 height 28
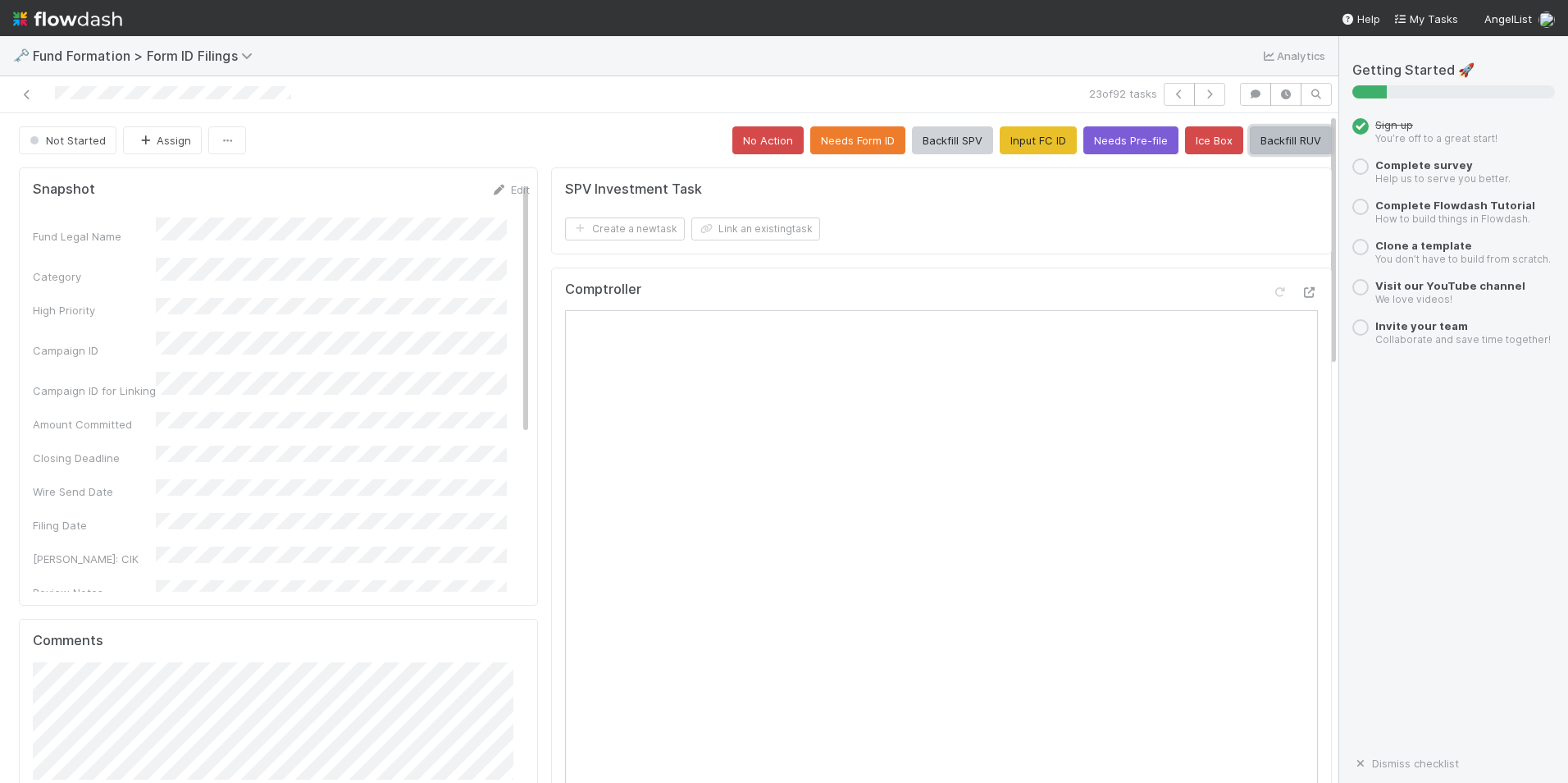
click at [1264, 146] on button "Backfill RUV" at bounding box center [1291, 140] width 82 height 28
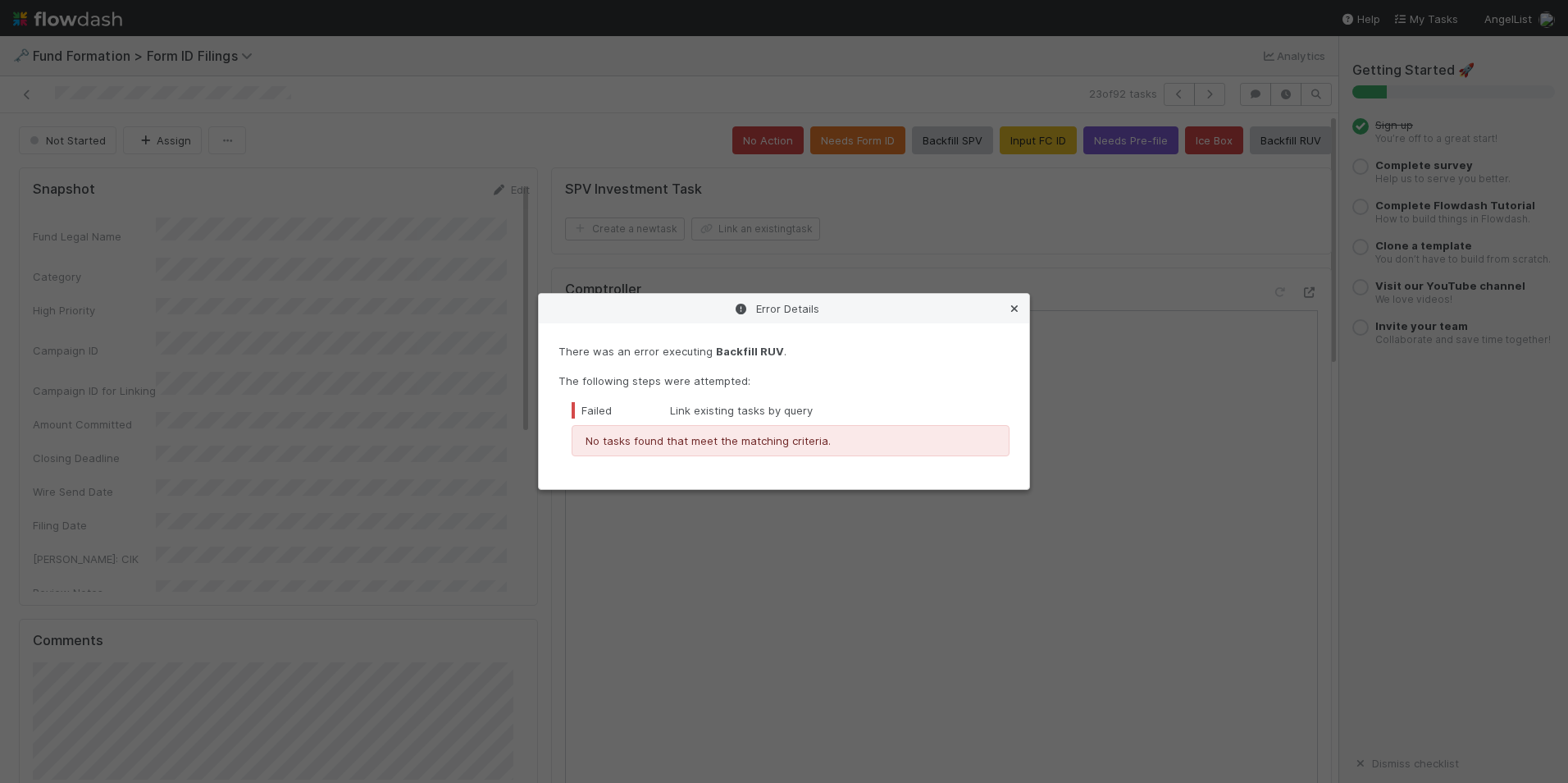
click at [1017, 312] on icon at bounding box center [1014, 309] width 16 height 10
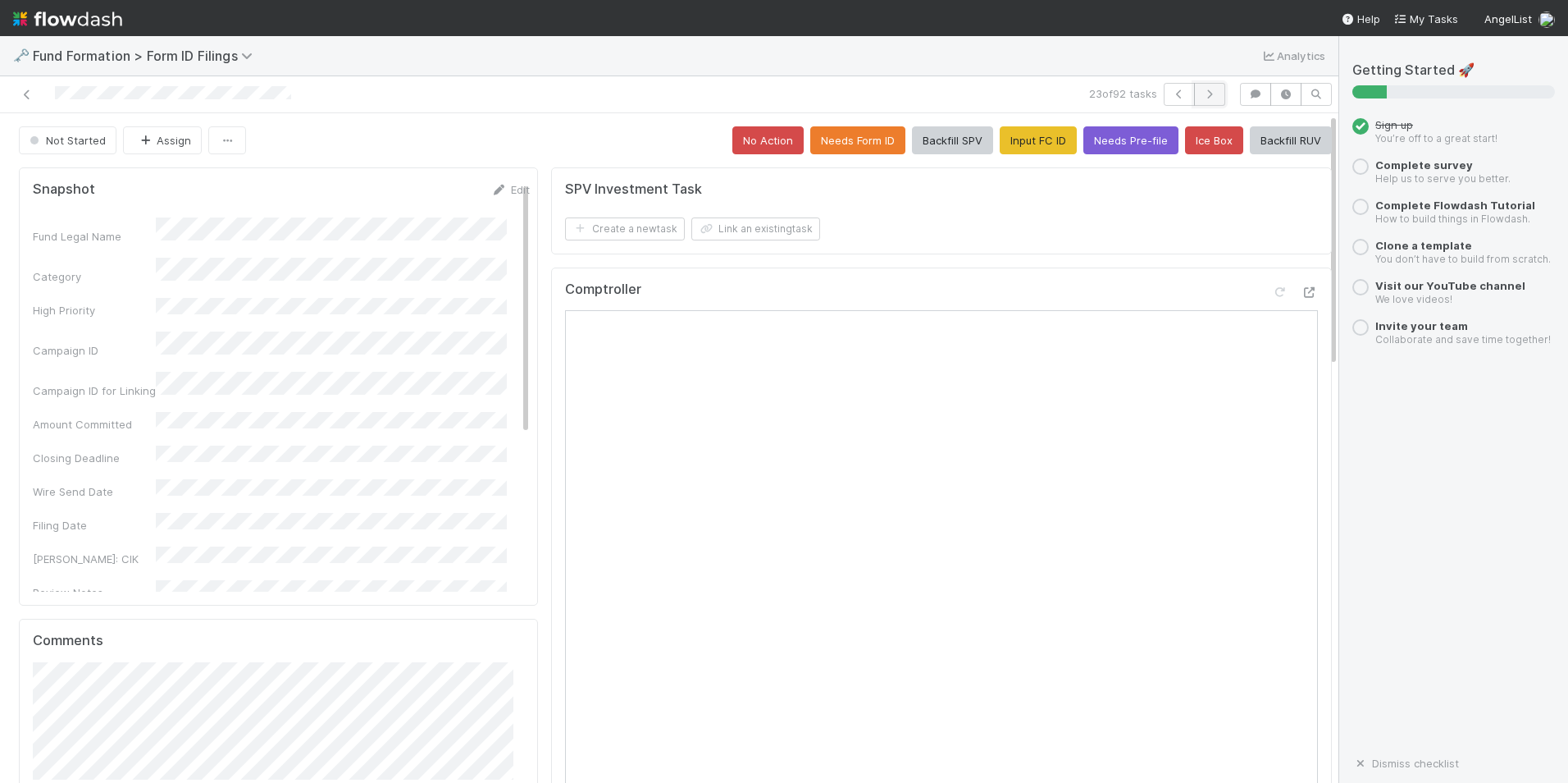
click at [1201, 95] on icon "button" at bounding box center [1209, 94] width 16 height 10
click at [1000, 140] on button "Input FC ID" at bounding box center [1038, 140] width 77 height 28
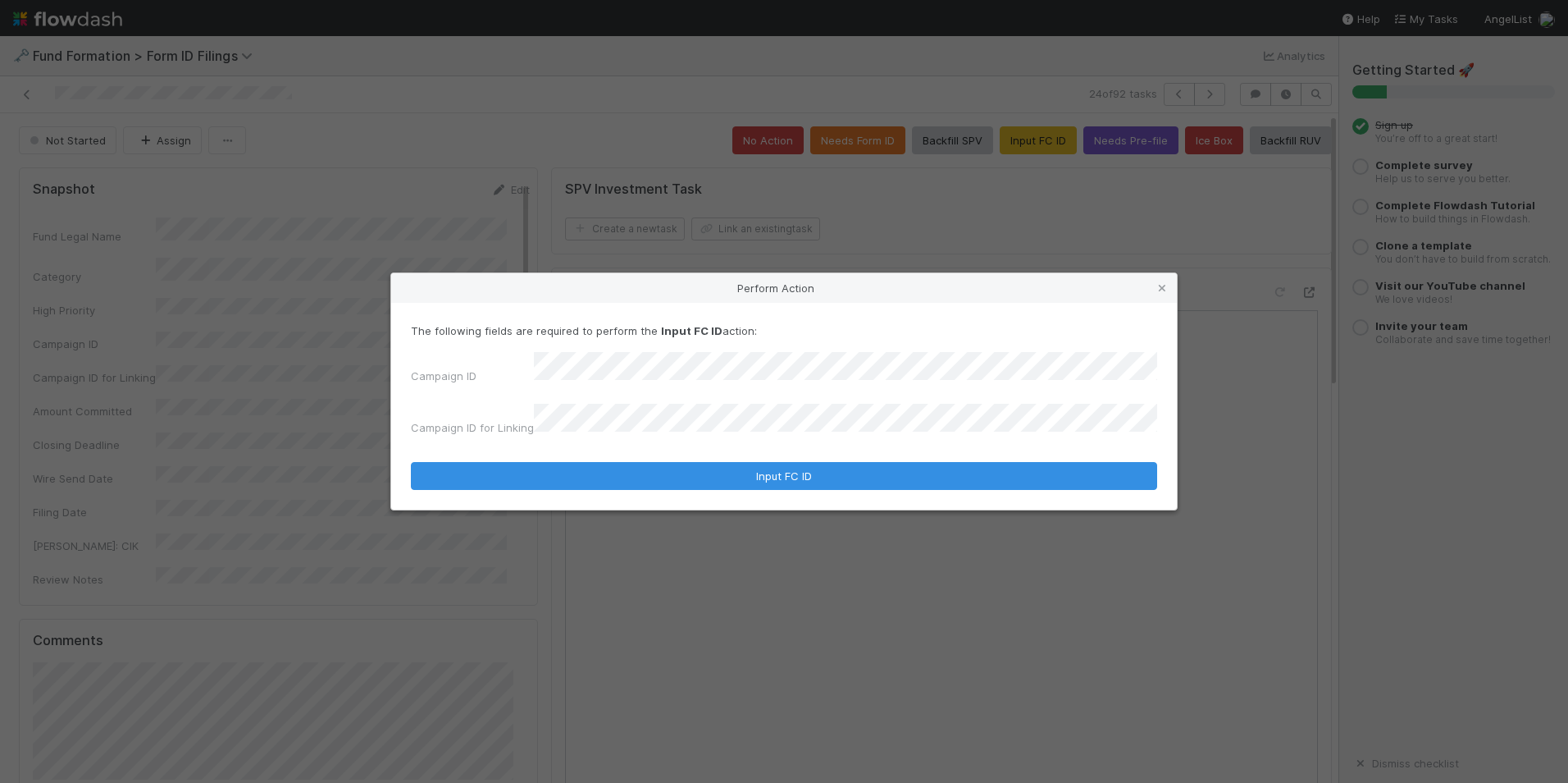
click at [745, 451] on form "The following fields are required to perform the Input FC ID action: Campaign I…" at bounding box center [784, 406] width 746 height 167
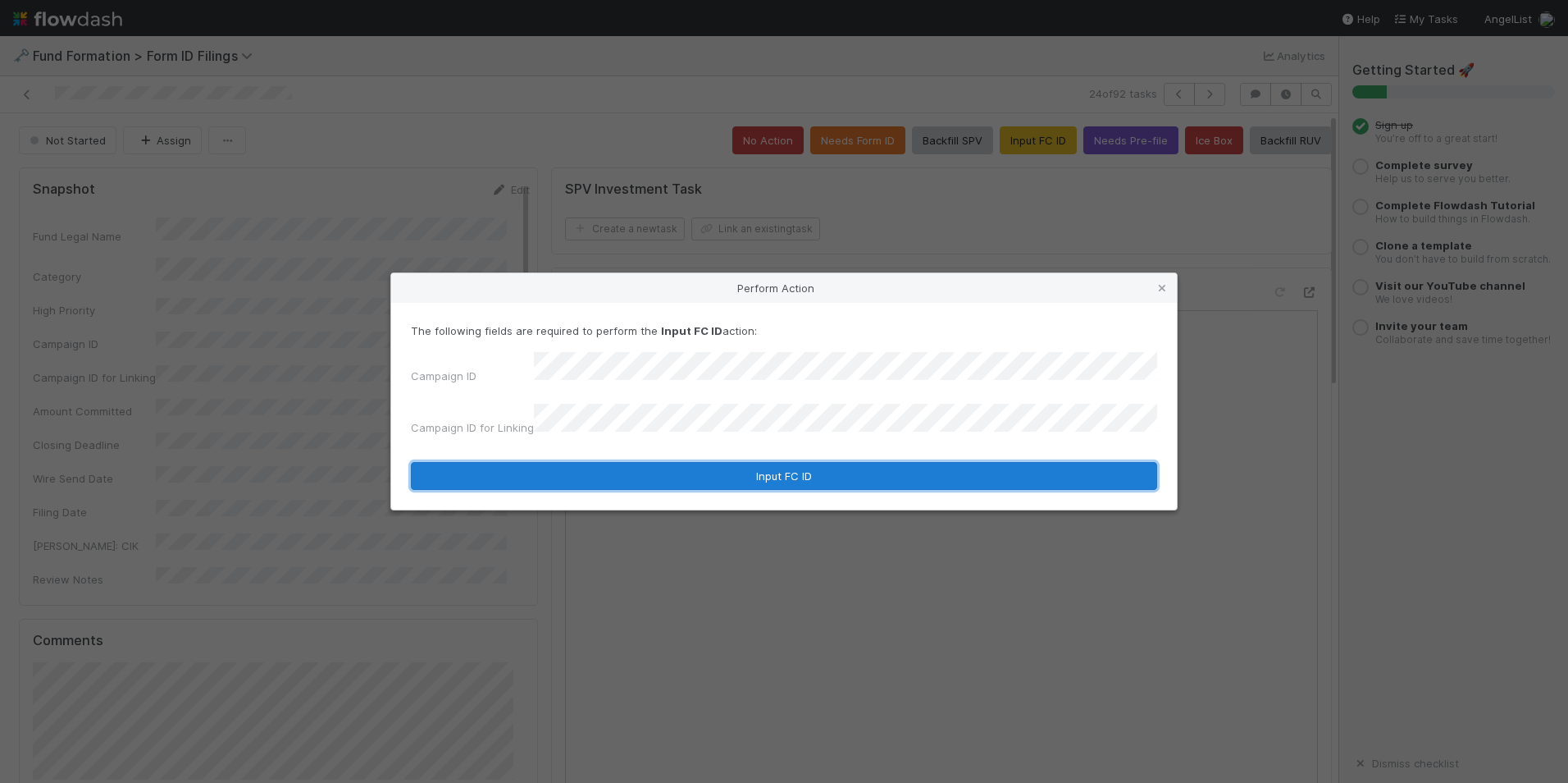
click at [756, 471] on button "Input FC ID" at bounding box center [784, 476] width 746 height 28
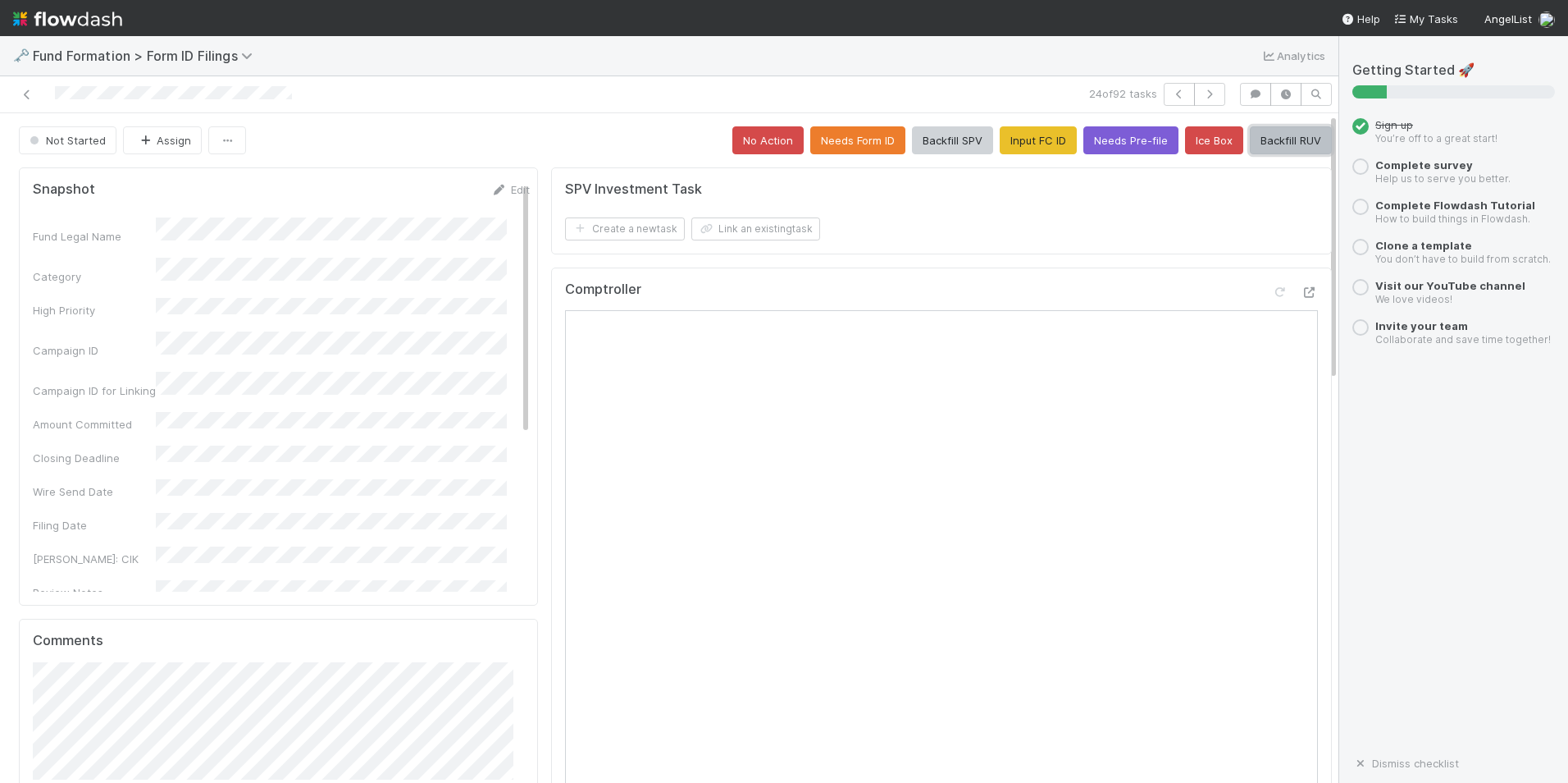
click at [1279, 139] on button "Backfill RUV" at bounding box center [1291, 140] width 82 height 28
click at [1208, 99] on button "button" at bounding box center [1210, 95] width 31 height 23
click at [1000, 142] on button "Input FC ID" at bounding box center [1038, 140] width 77 height 28
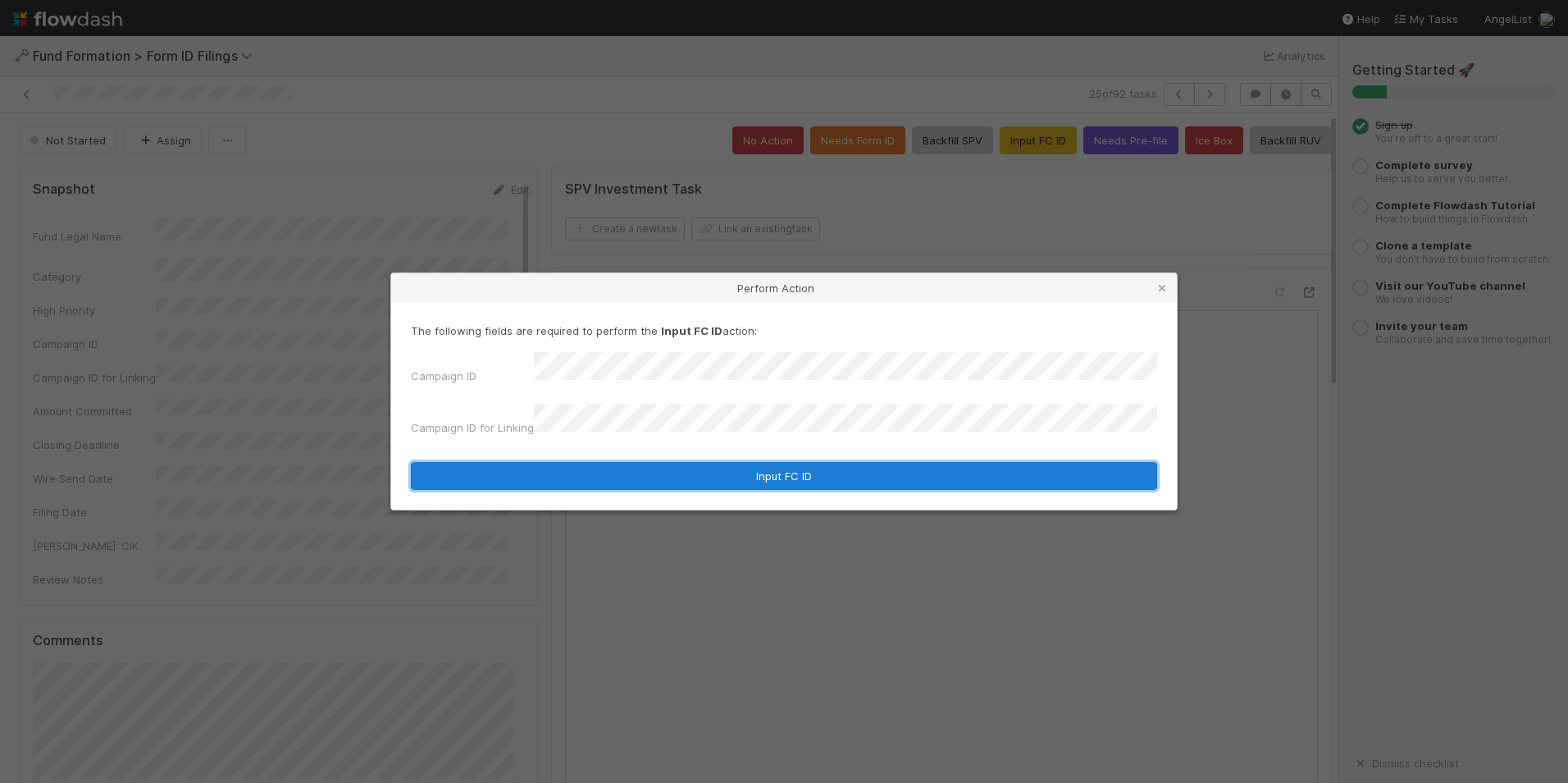
click at [712, 469] on button "Input FC ID" at bounding box center [784, 476] width 746 height 28
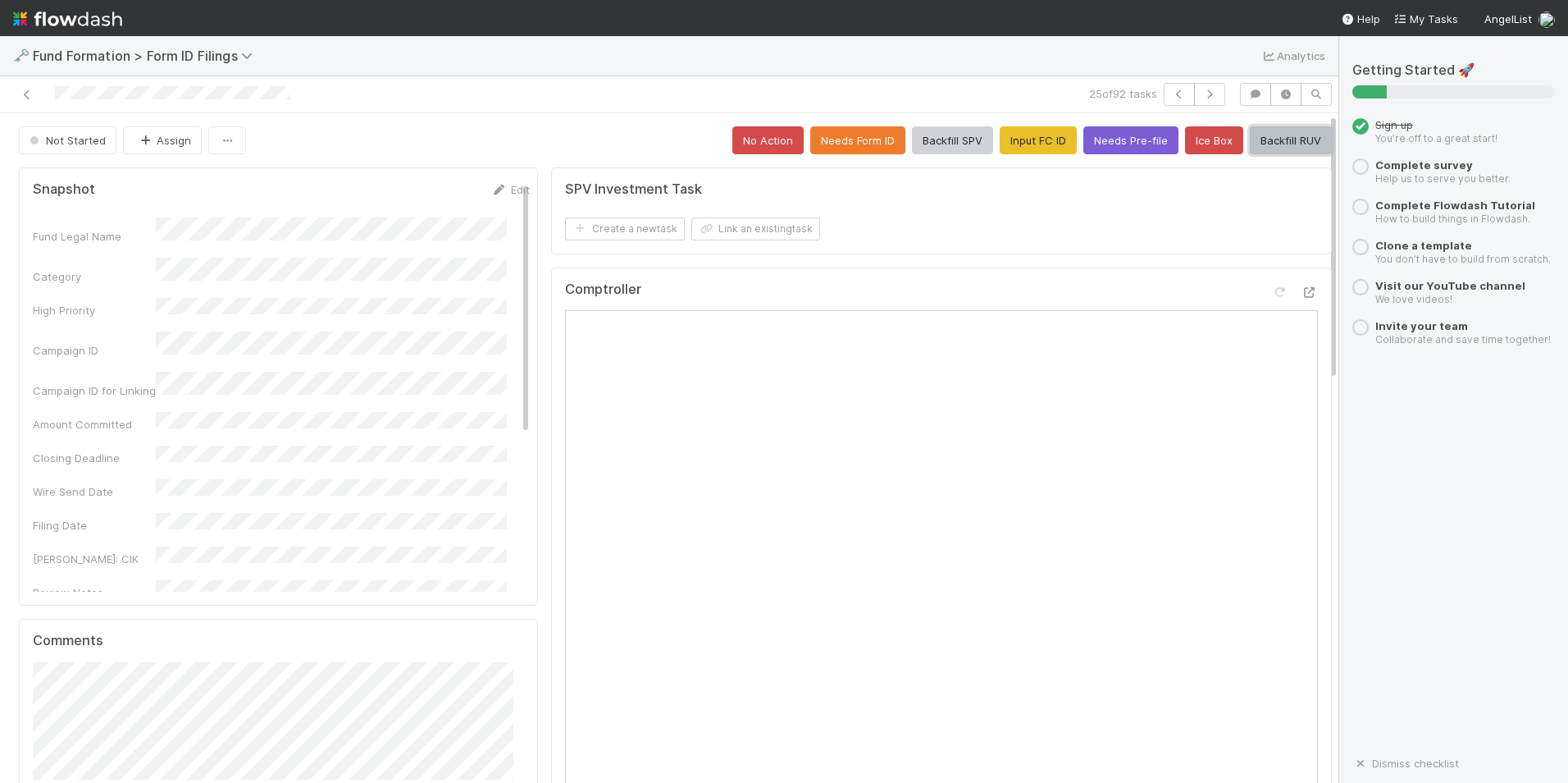
click at [1273, 148] on button "Backfill RUV" at bounding box center [1291, 140] width 82 height 28
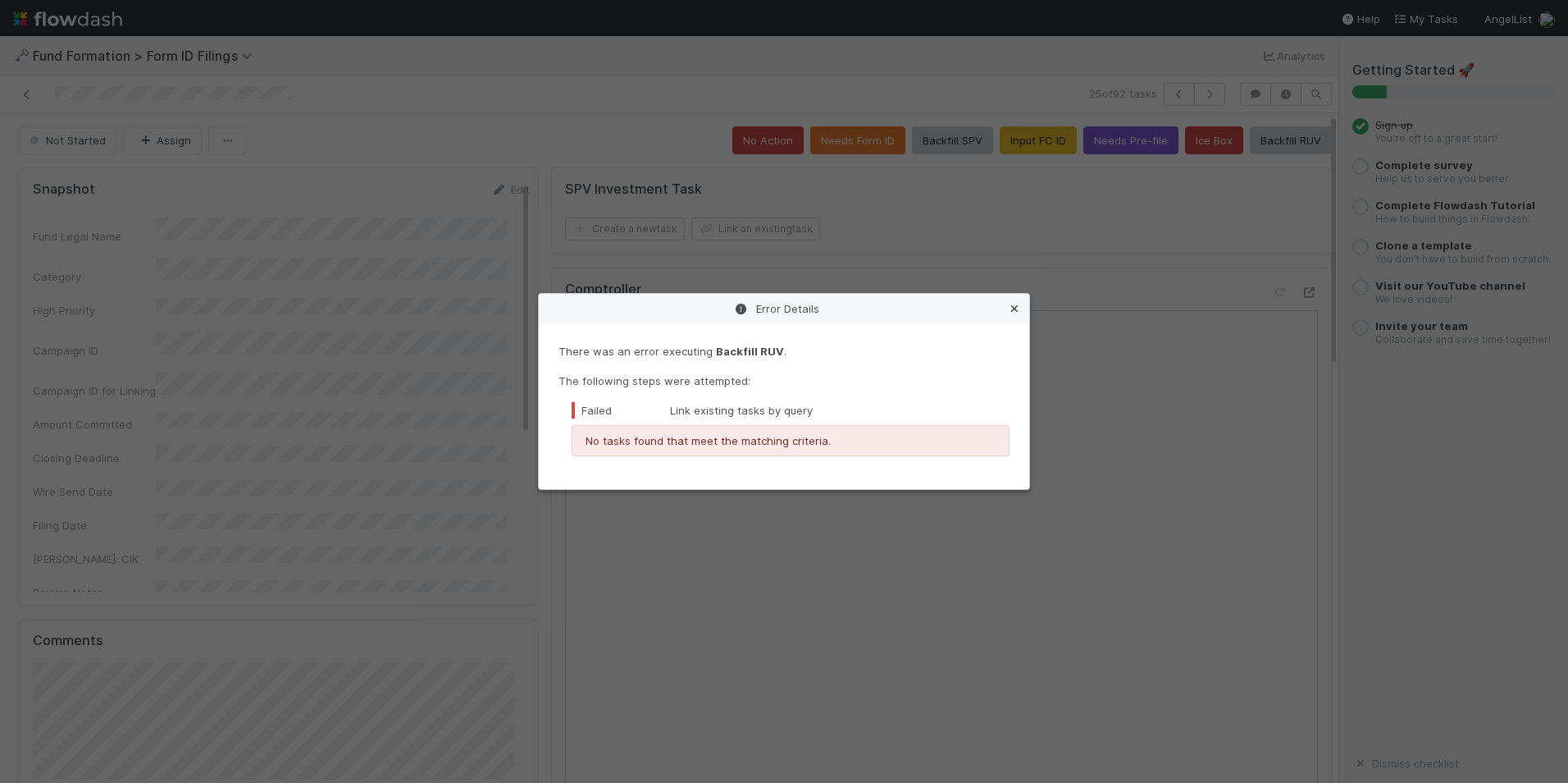
click at [1018, 307] on icon at bounding box center [1014, 309] width 16 height 10
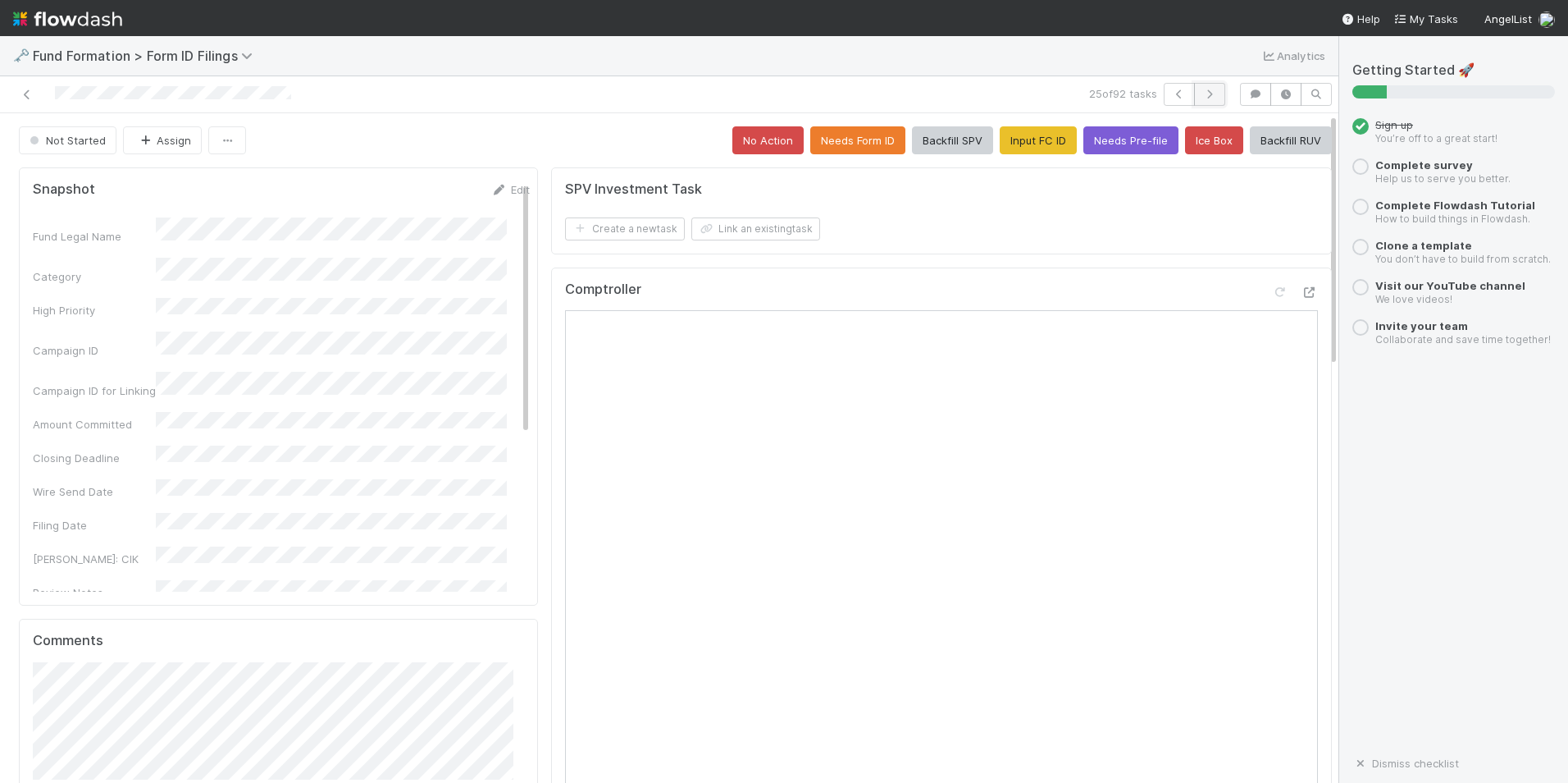
click at [1201, 98] on icon "button" at bounding box center [1209, 94] width 16 height 10
click at [1031, 137] on button "Input FC ID" at bounding box center [1038, 140] width 77 height 28
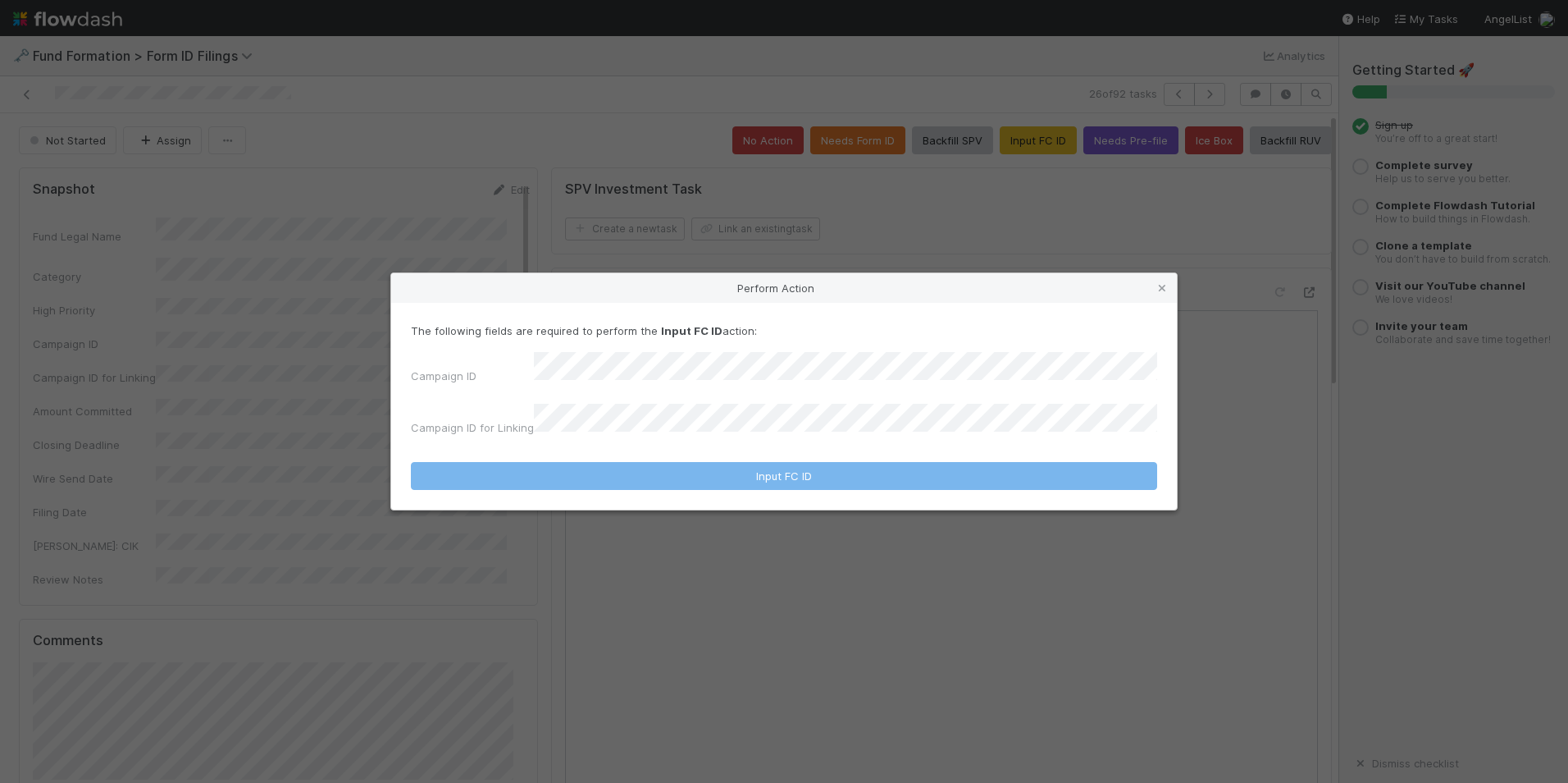
click at [719, 390] on div "Campaign ID" at bounding box center [784, 371] width 746 height 38
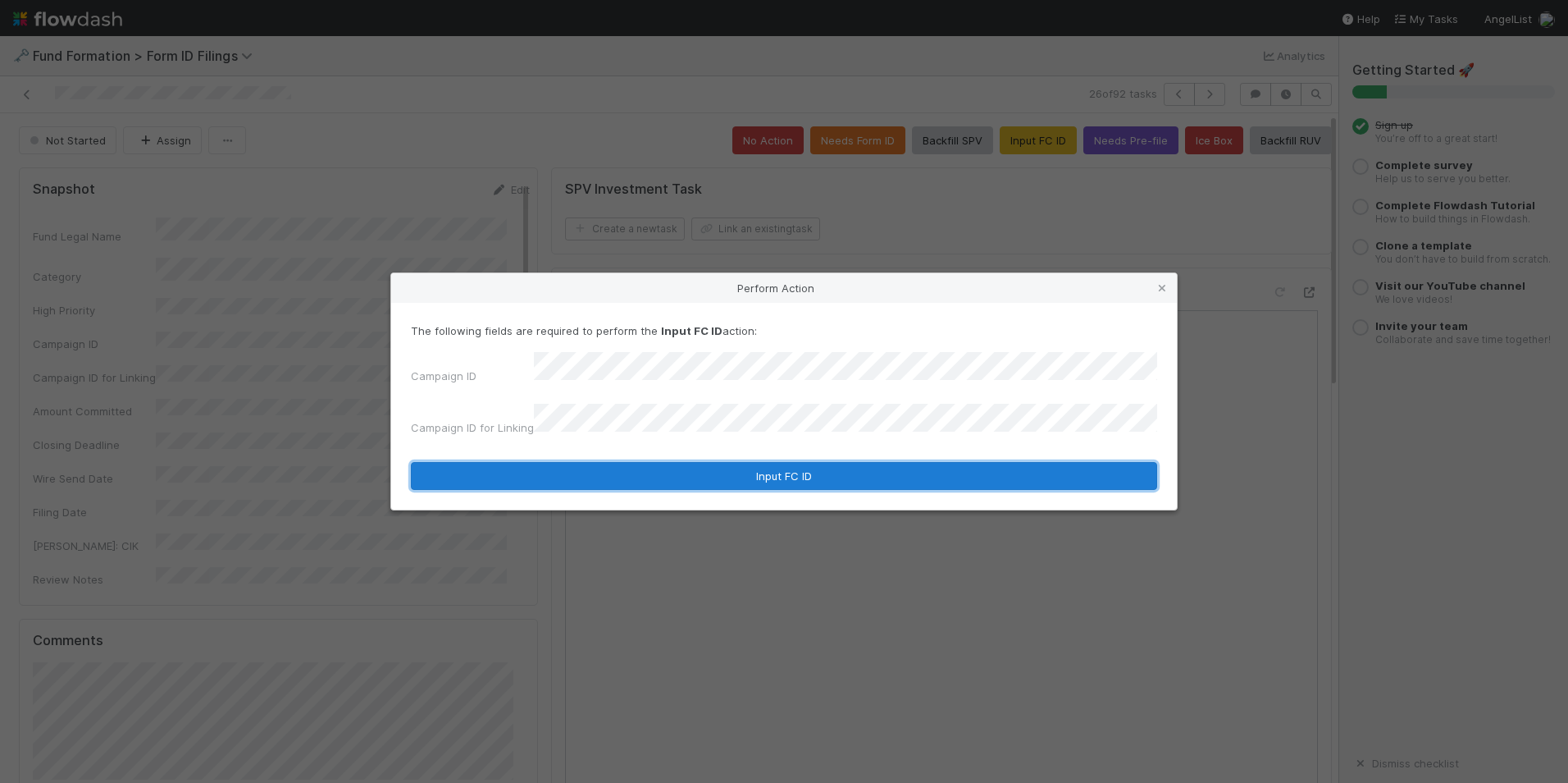
click at [711, 470] on button "Input FC ID" at bounding box center [784, 476] width 746 height 28
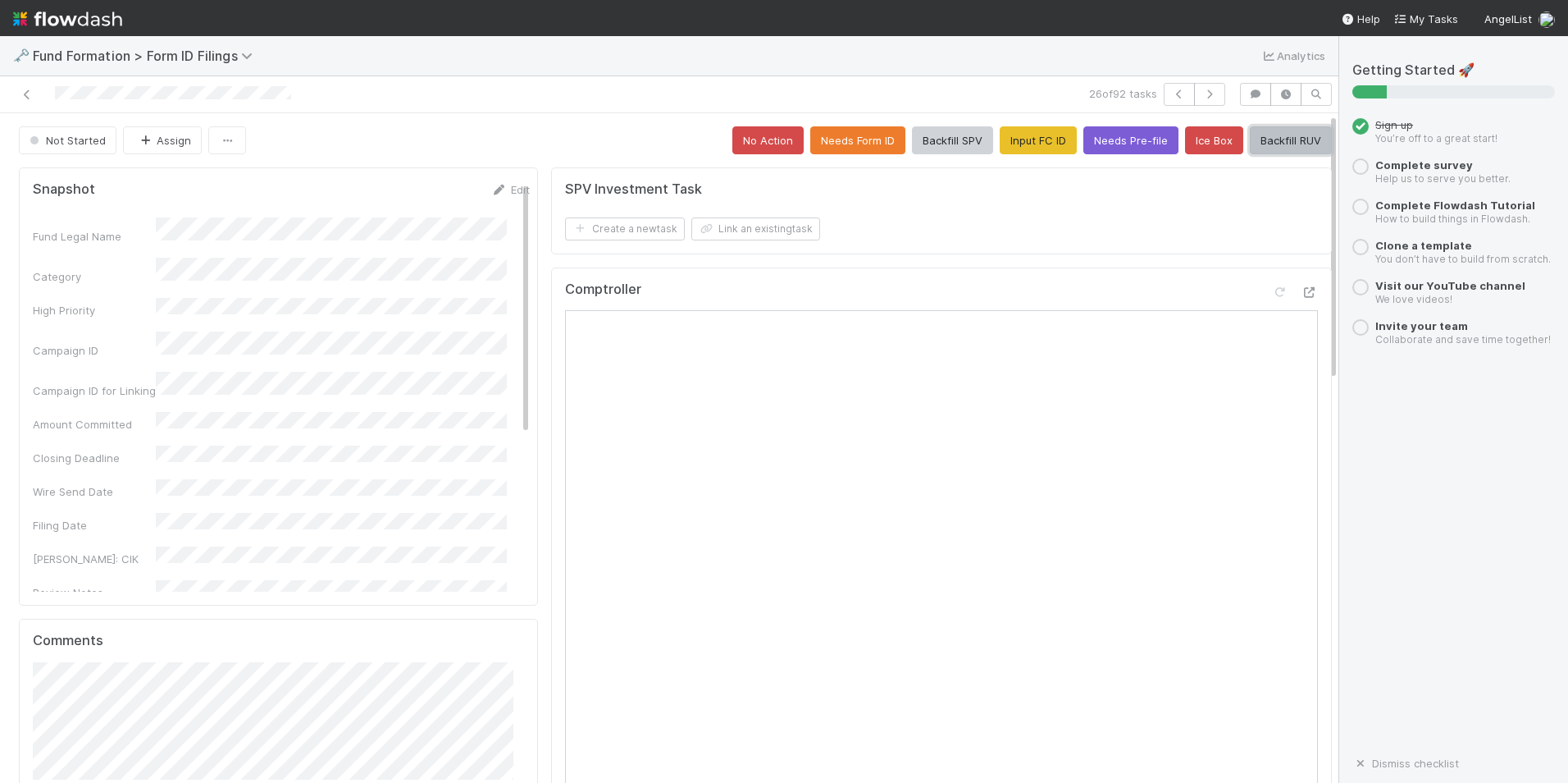
click at [1285, 140] on button "Backfill RUV" at bounding box center [1291, 140] width 82 height 28
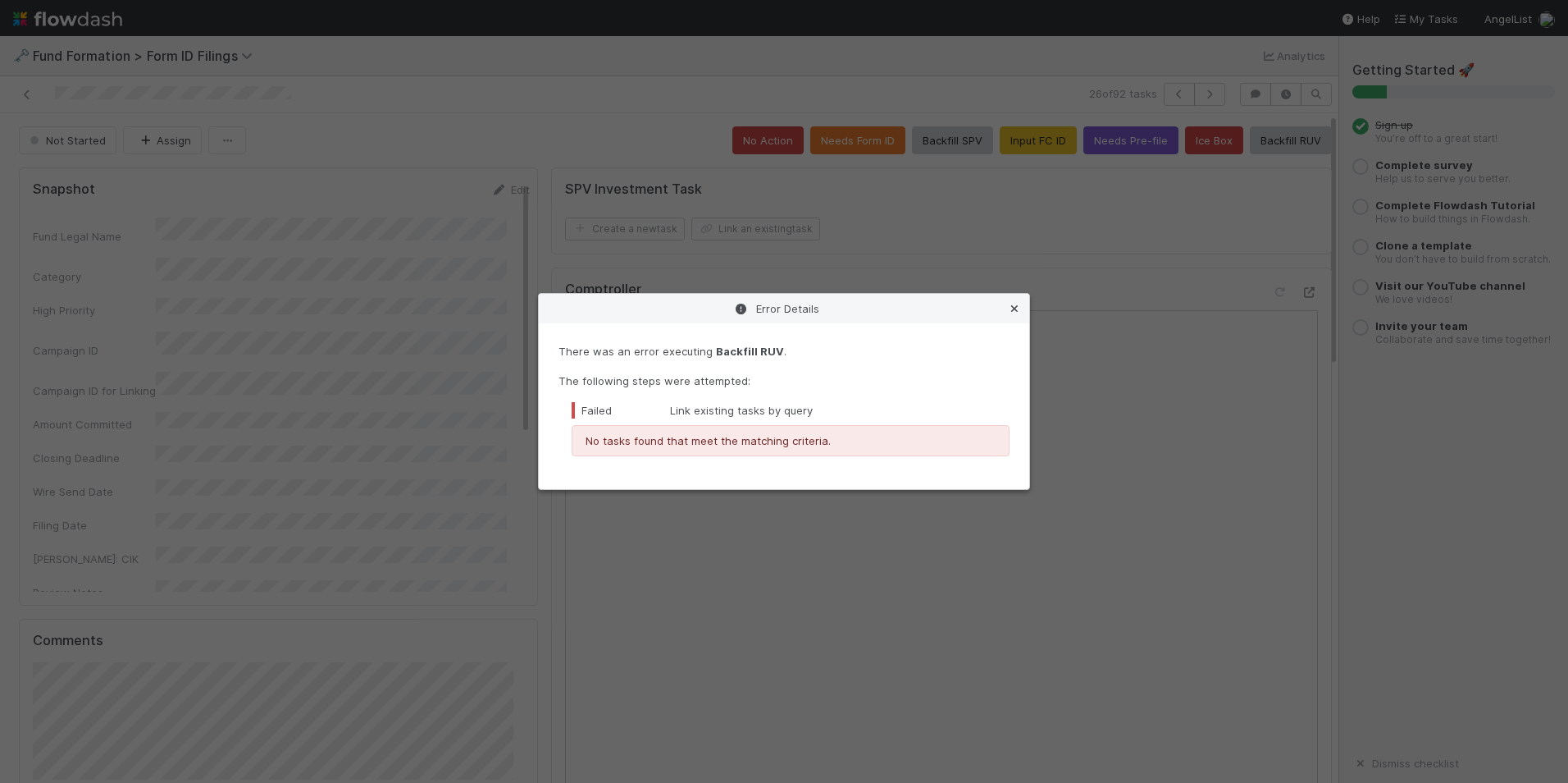
click at [1022, 311] on div "Error Details" at bounding box center [784, 309] width 491 height 29
click at [1015, 308] on icon at bounding box center [1014, 309] width 16 height 10
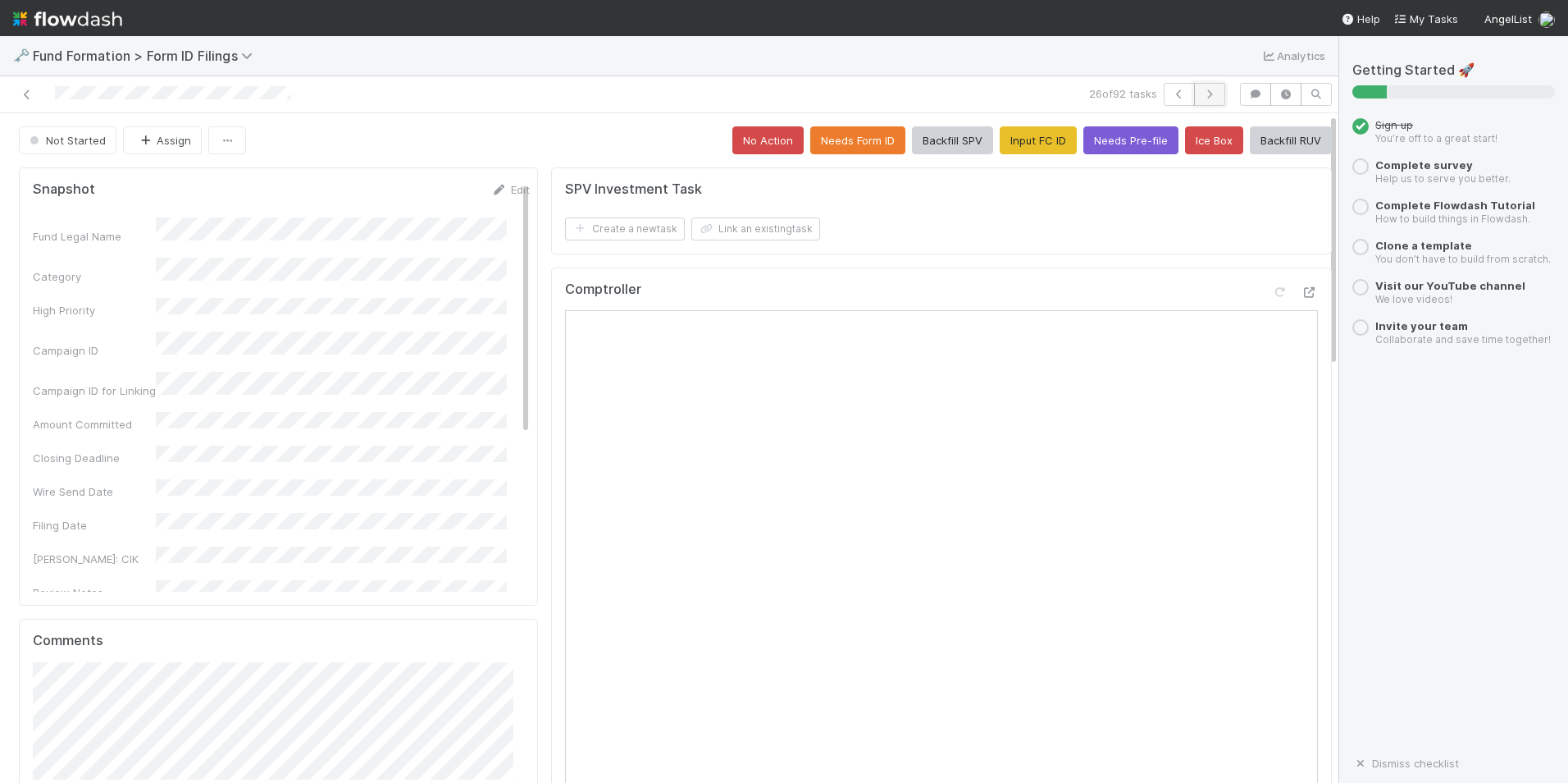
click at [1197, 100] on button "button" at bounding box center [1210, 95] width 31 height 23
click at [1025, 143] on button "Input FC ID" at bounding box center [1038, 140] width 77 height 28
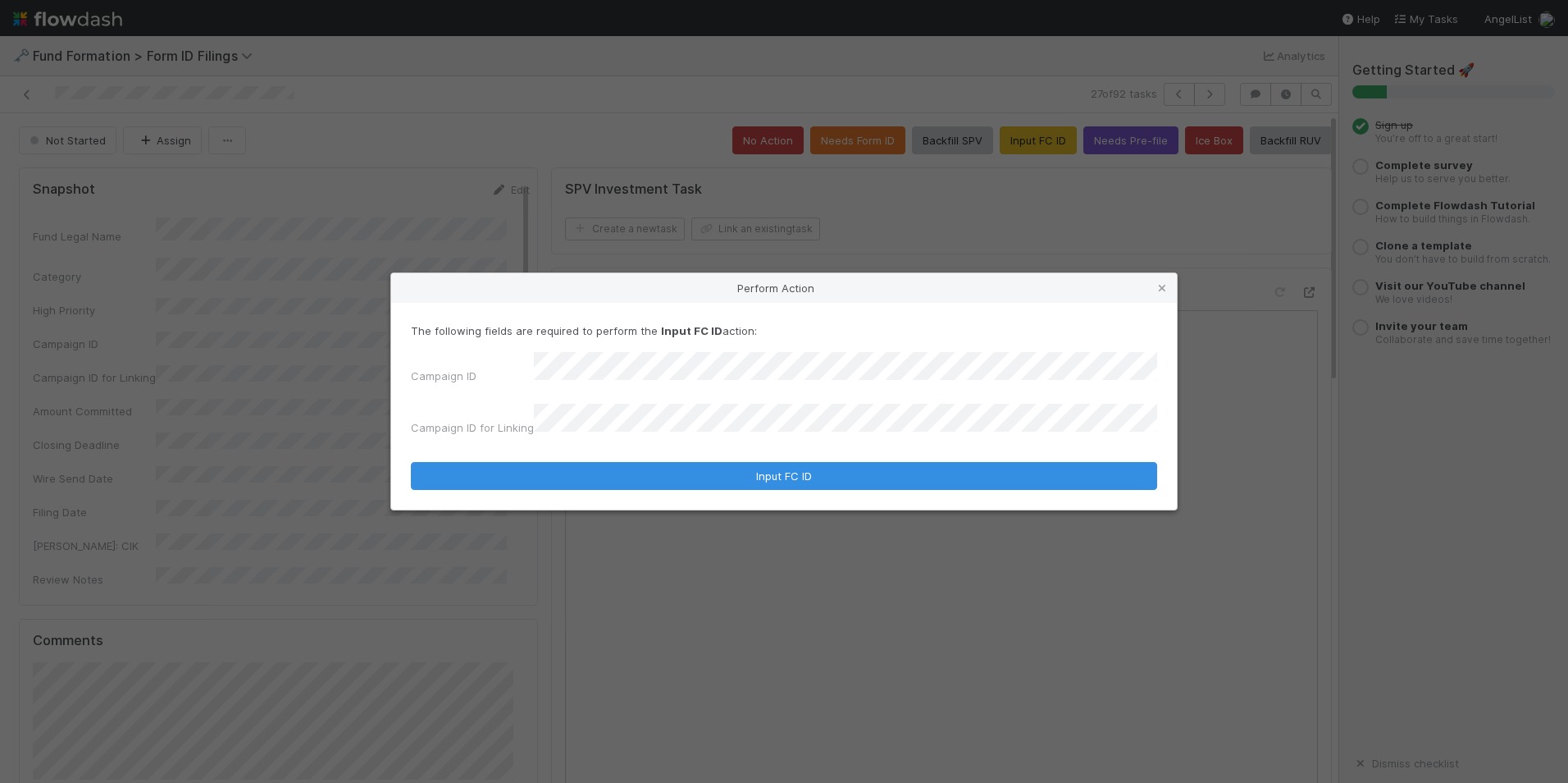
click at [663, 433] on form "The following fields are required to perform the Input FC ID action: Campaign I…" at bounding box center [784, 406] width 746 height 167
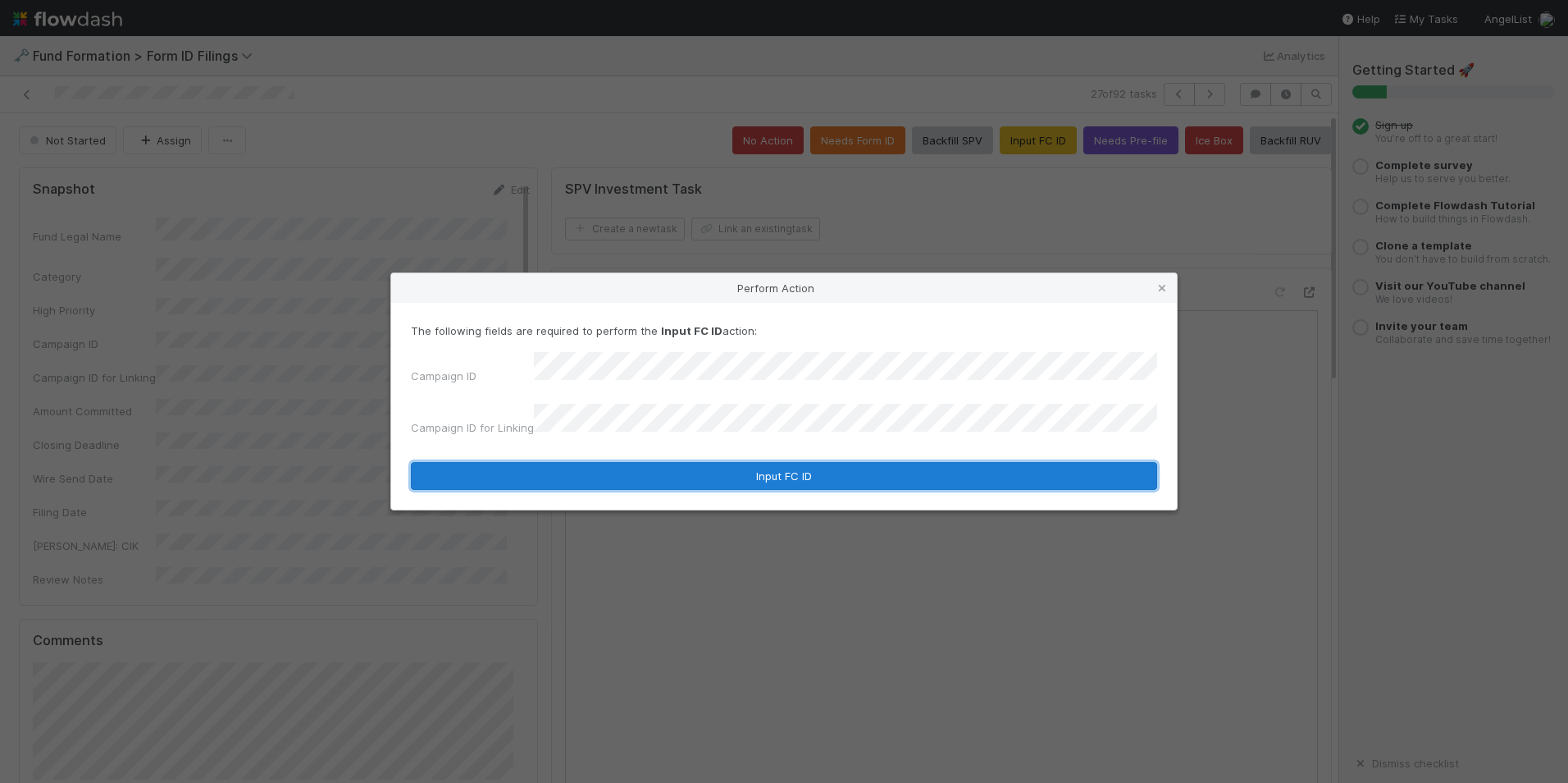
click at [701, 469] on button "Input FC ID" at bounding box center [784, 476] width 746 height 28
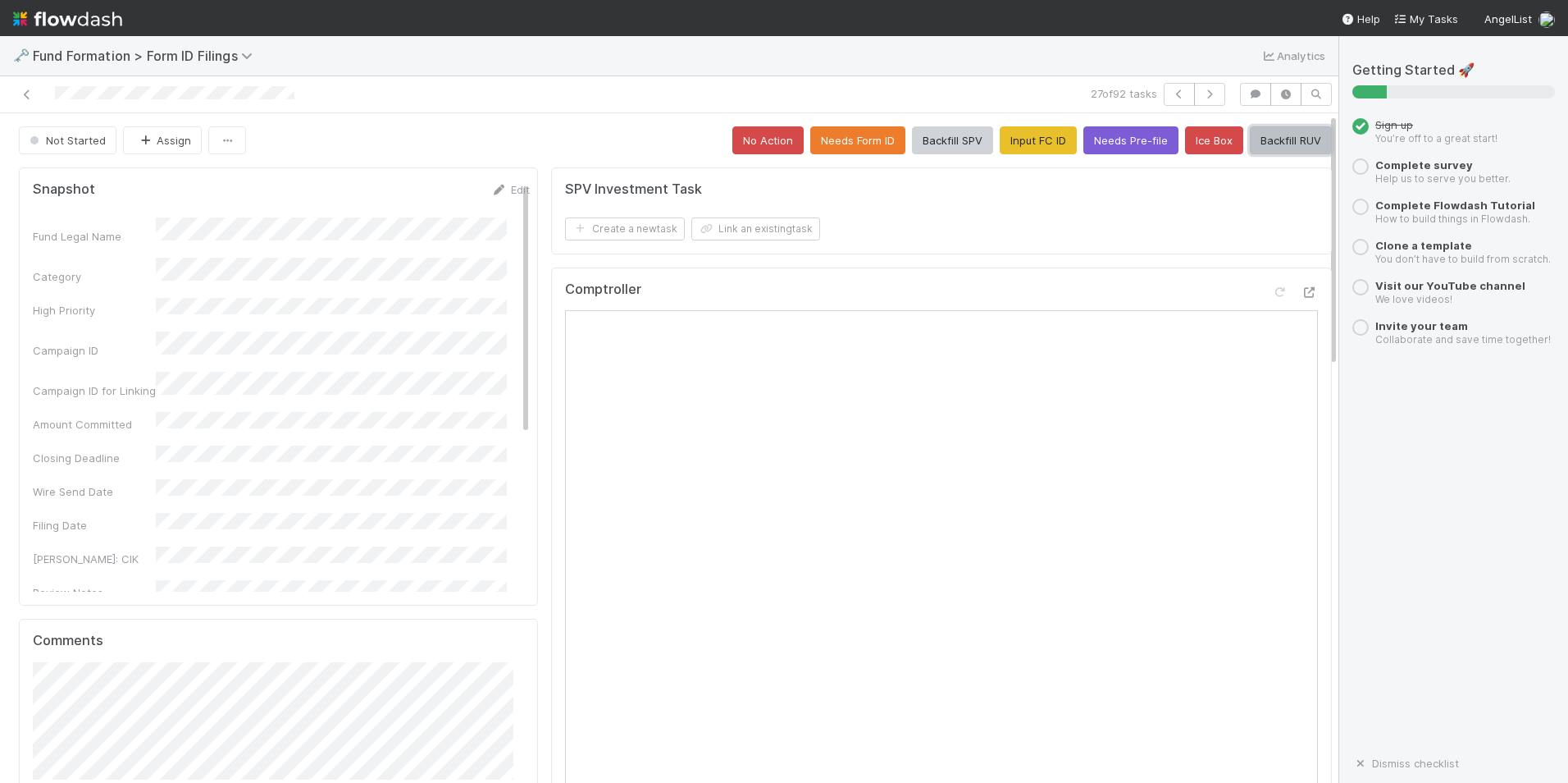
click at [1284, 140] on button "Backfill RUV" at bounding box center [1291, 140] width 82 height 28
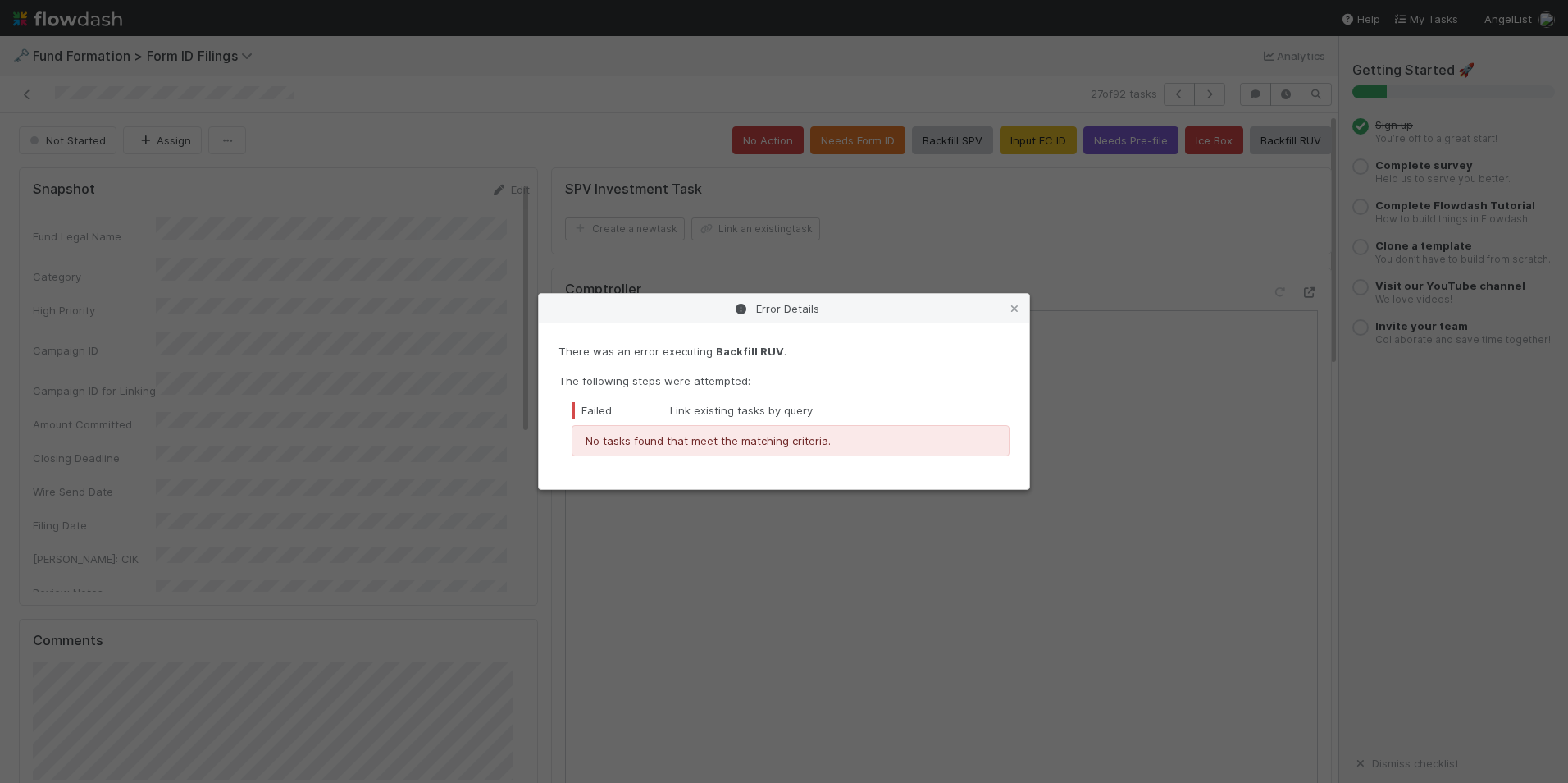
click at [1015, 307] on icon at bounding box center [1014, 309] width 16 height 10
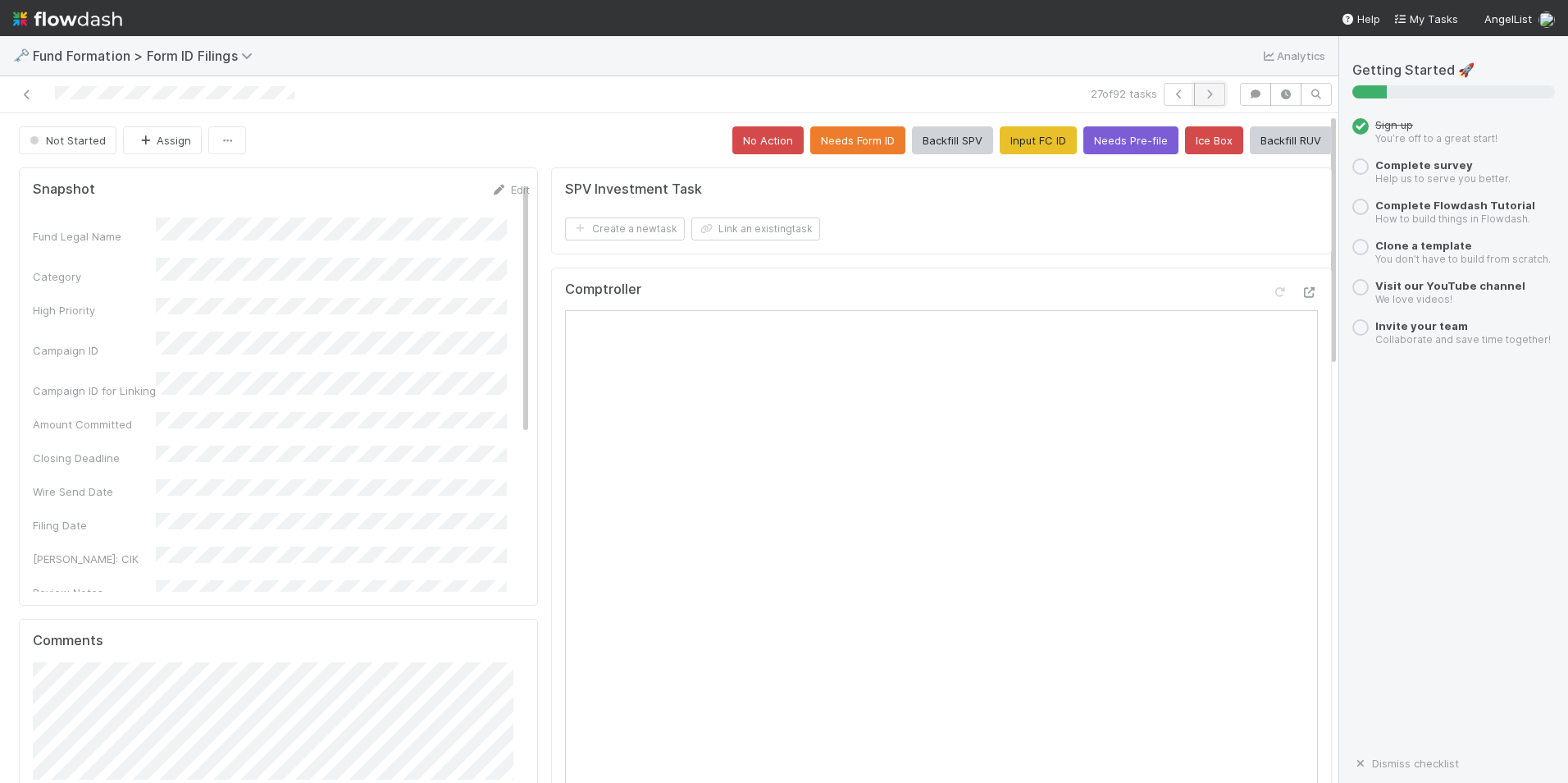
click at [1201, 95] on icon "button" at bounding box center [1209, 94] width 16 height 10
click at [1007, 148] on button "Input FC ID" at bounding box center [1038, 140] width 77 height 28
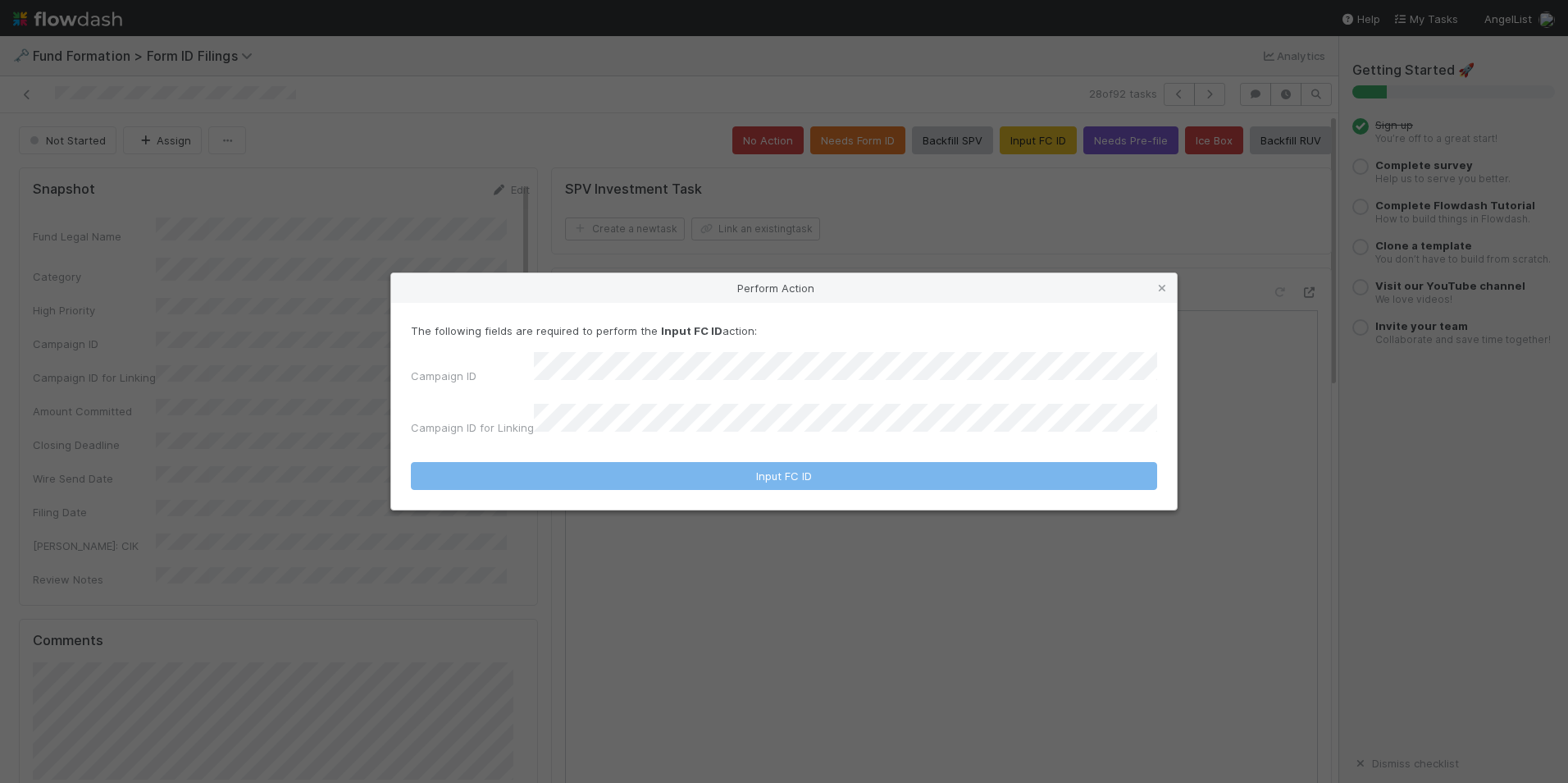
click at [836, 361] on div "The following fields are required to perform the Input FC ID action: Campaign I…" at bounding box center [784, 382] width 746 height 120
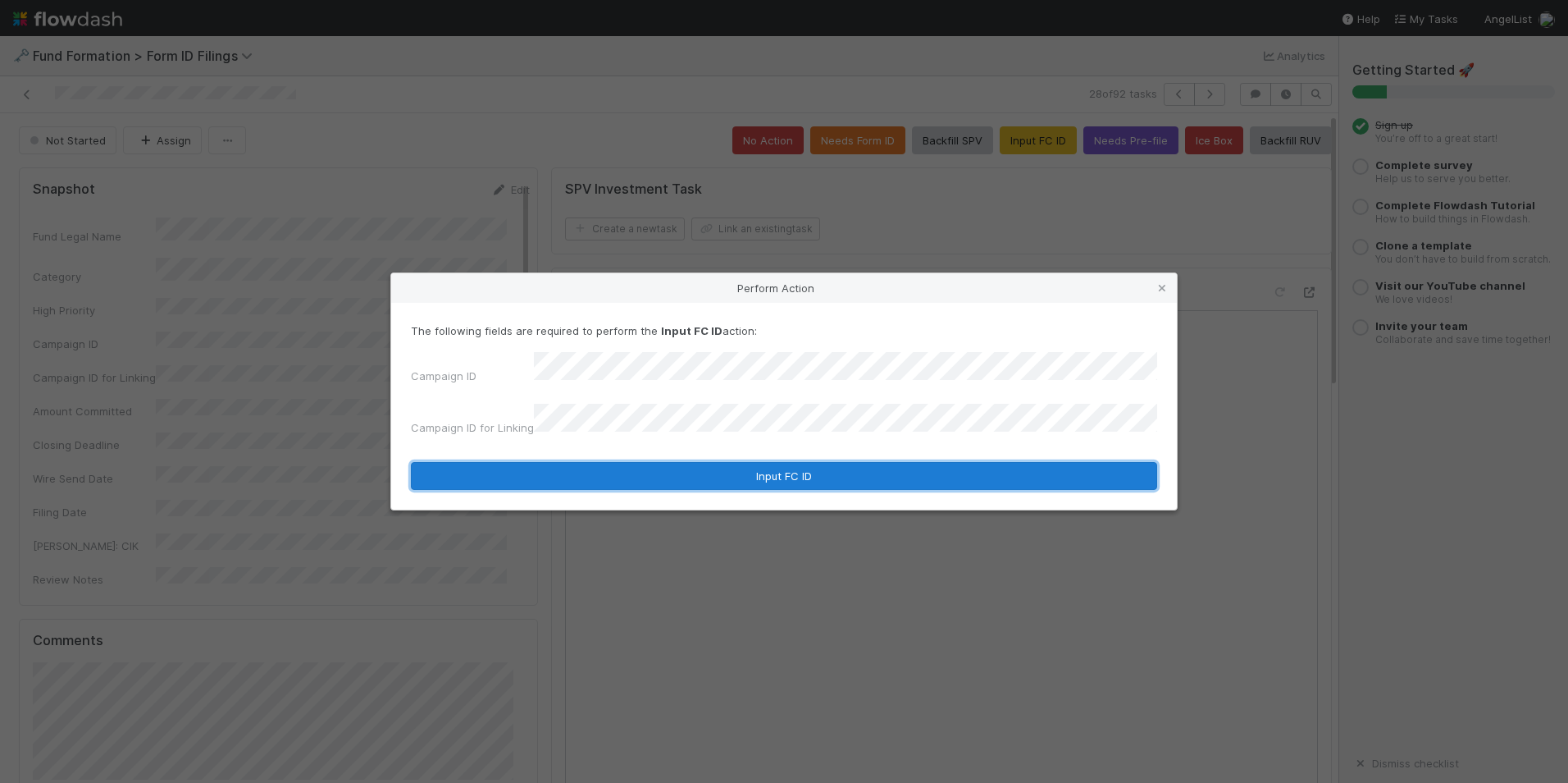
click at [789, 473] on button "Input FC ID" at bounding box center [784, 476] width 746 height 28
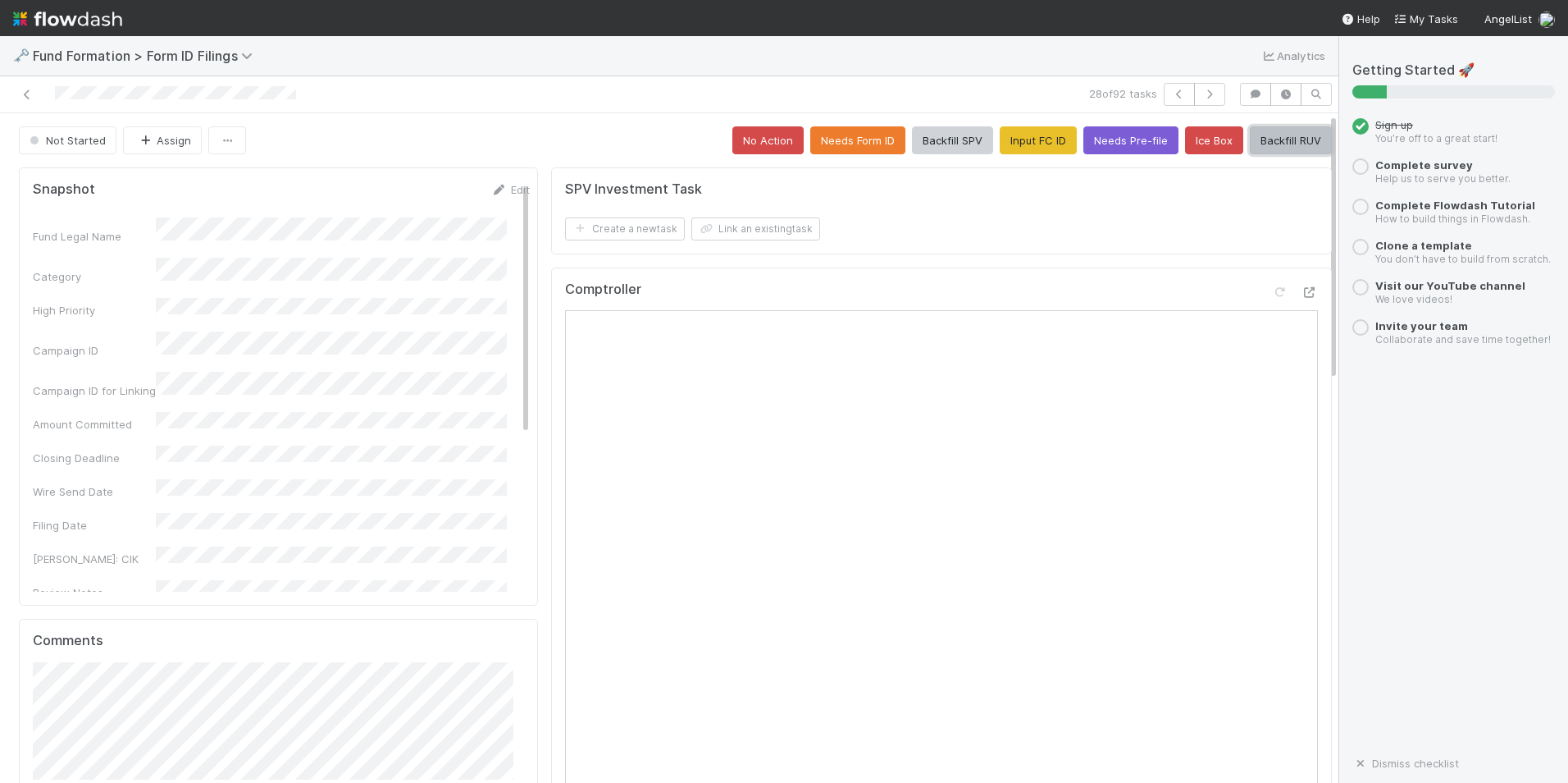
click at [1269, 135] on button "Backfill RUV" at bounding box center [1291, 140] width 82 height 28
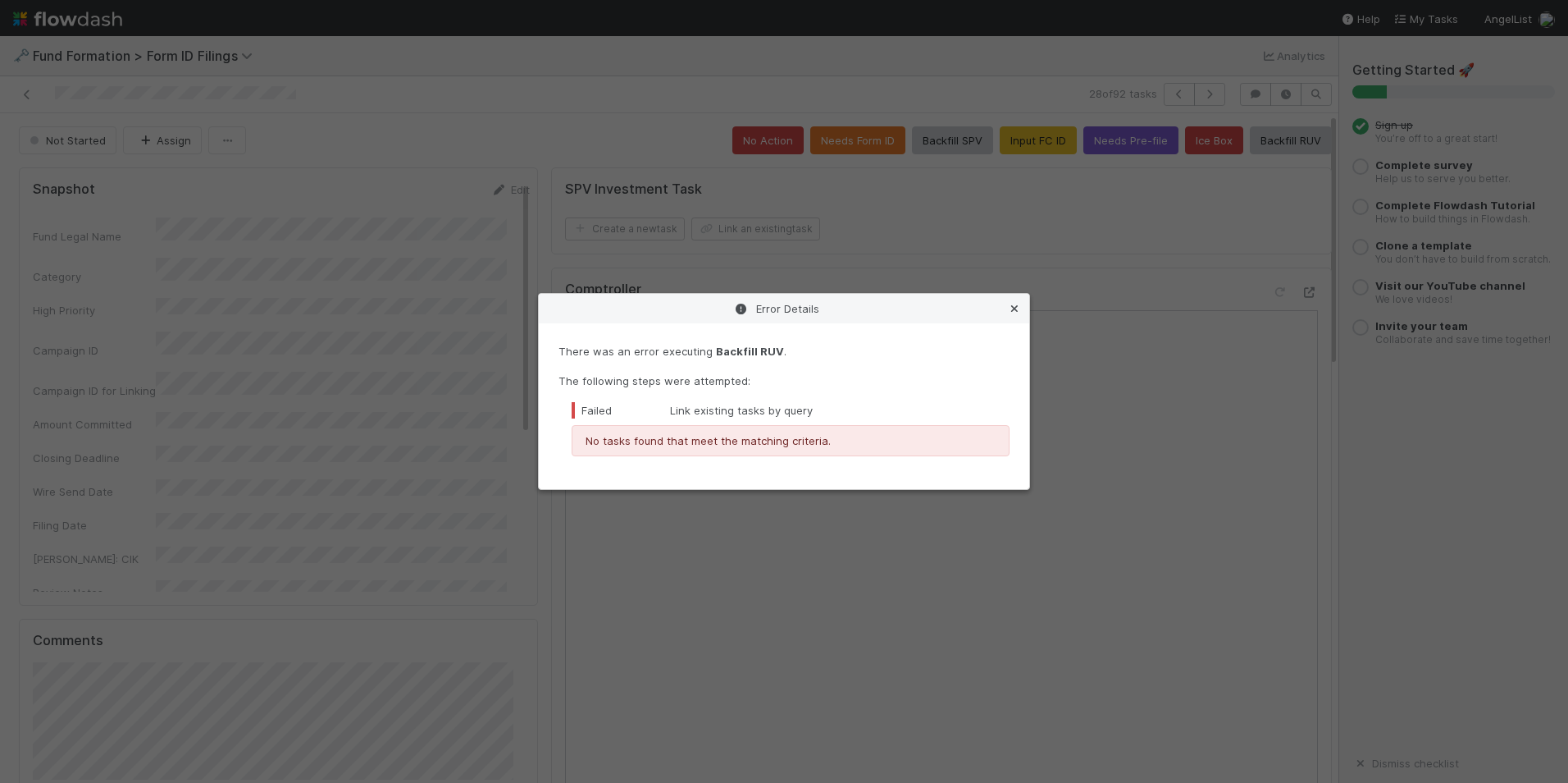
click at [1012, 303] on icon at bounding box center [1014, 309] width 16 height 10
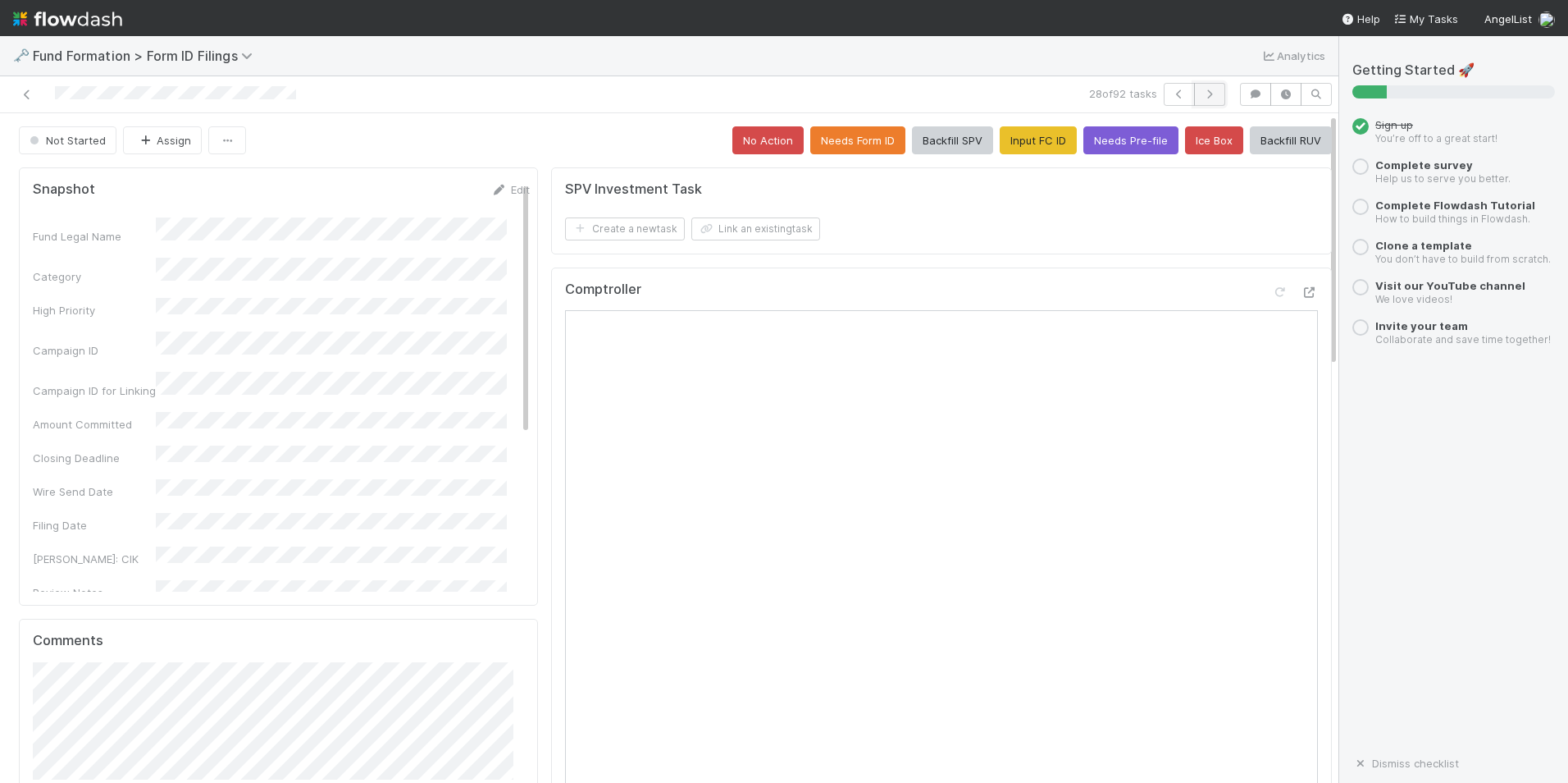
click at [1201, 98] on icon "button" at bounding box center [1209, 94] width 16 height 10
click at [1000, 141] on button "Input FC ID" at bounding box center [1038, 140] width 77 height 28
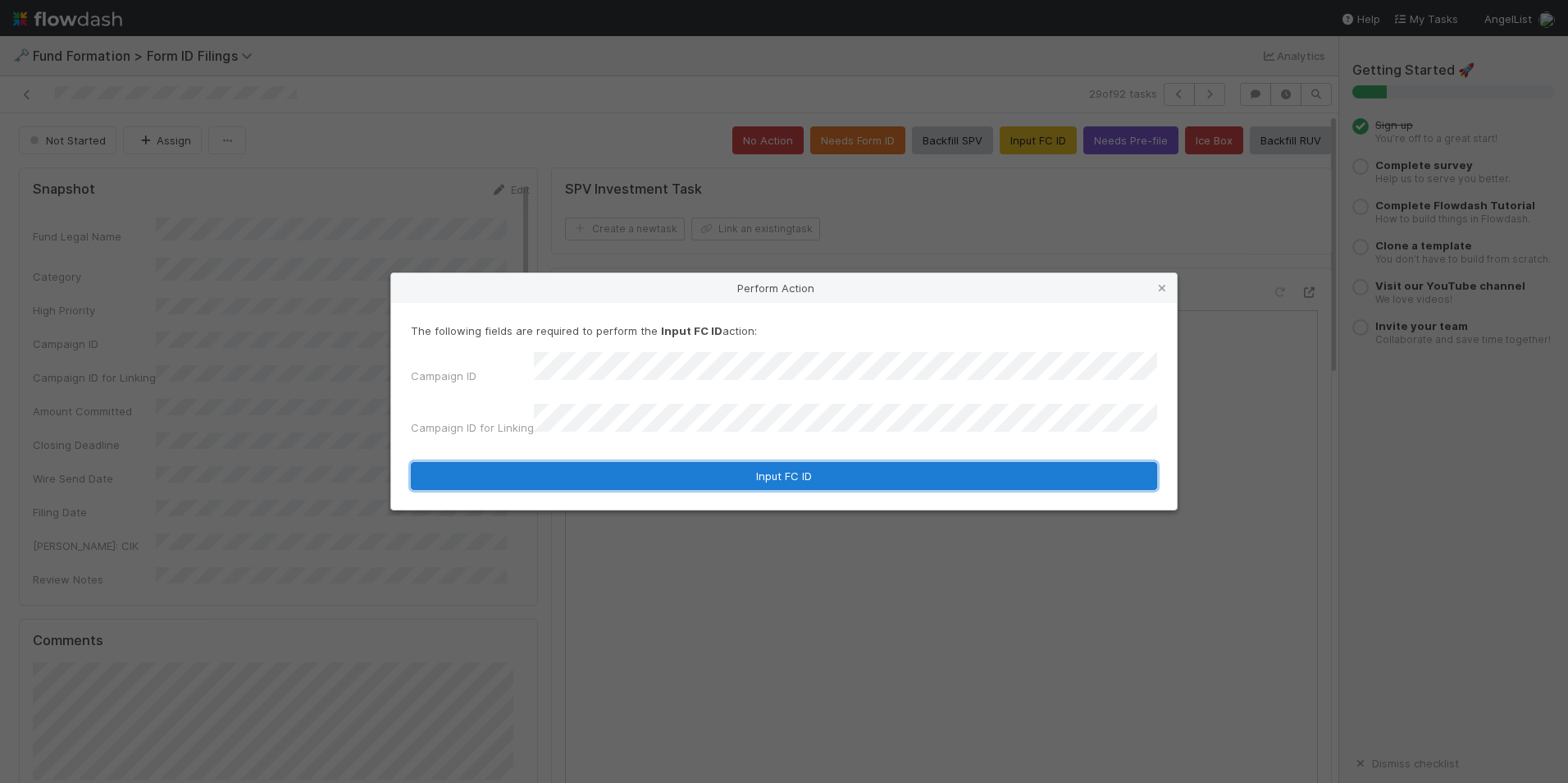
click at [823, 462] on button "Input FC ID" at bounding box center [784, 476] width 746 height 28
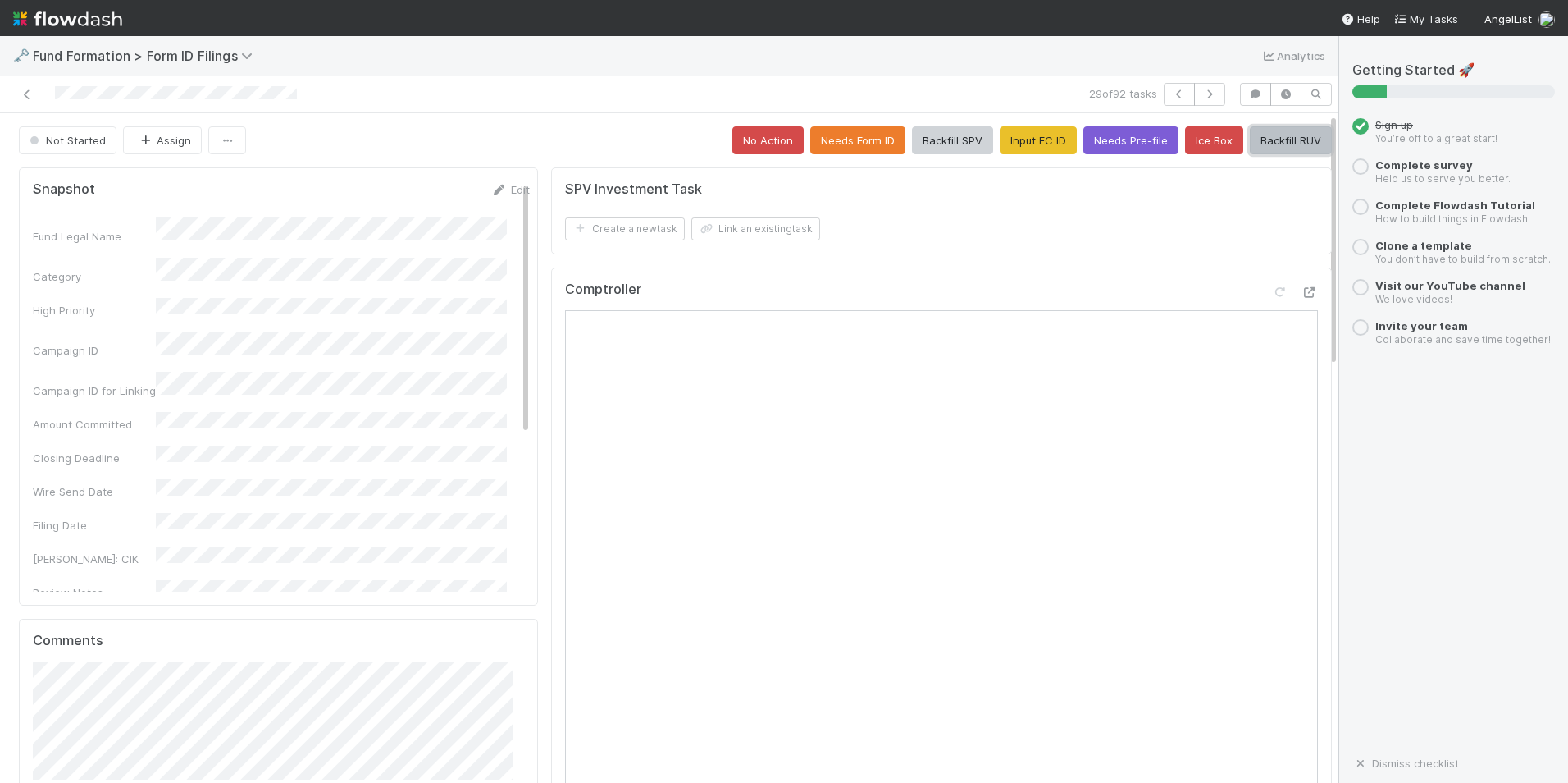
click at [1269, 146] on button "Backfill RUV" at bounding box center [1291, 140] width 82 height 28
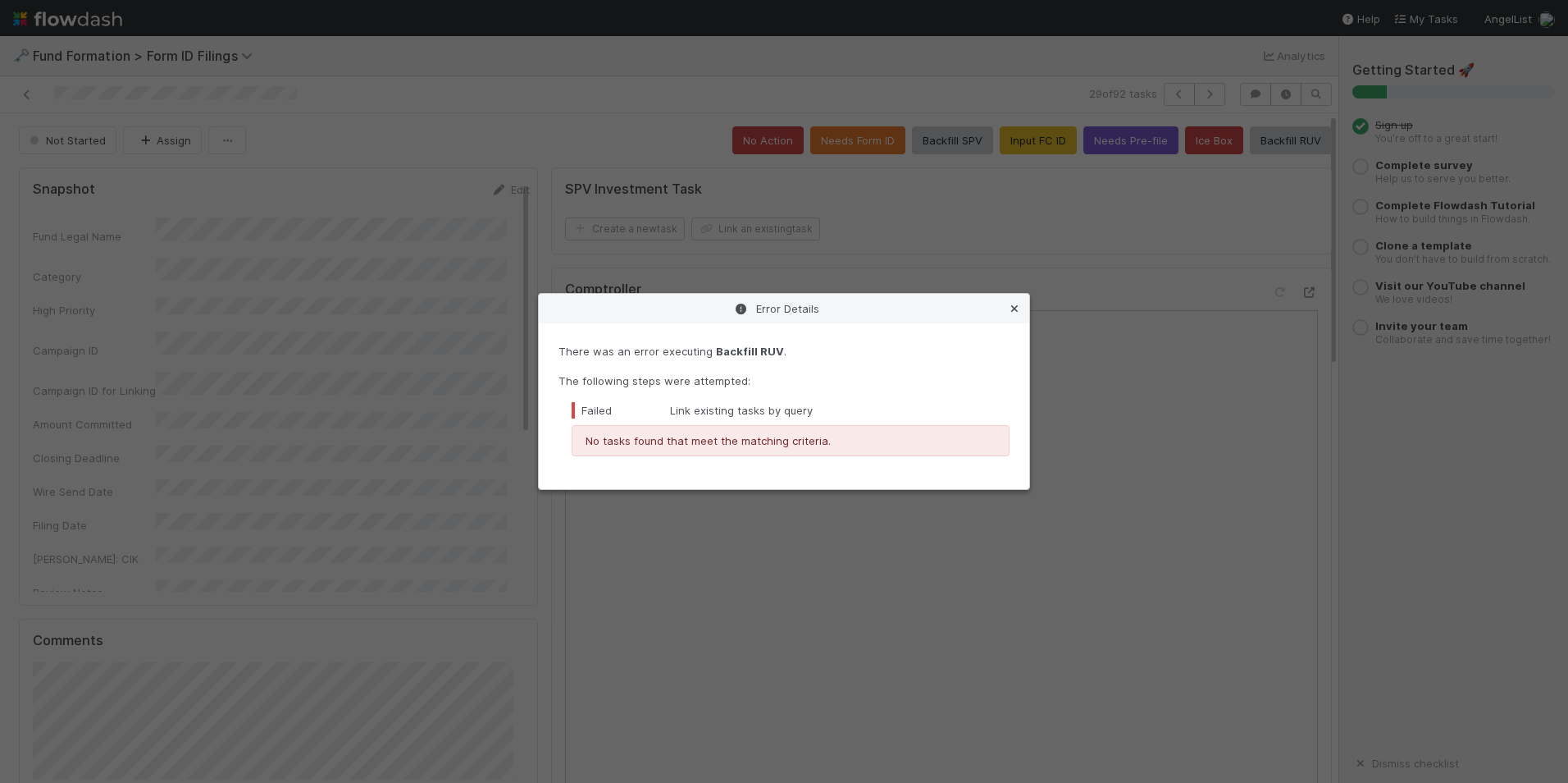
click at [1018, 311] on icon at bounding box center [1014, 309] width 16 height 10
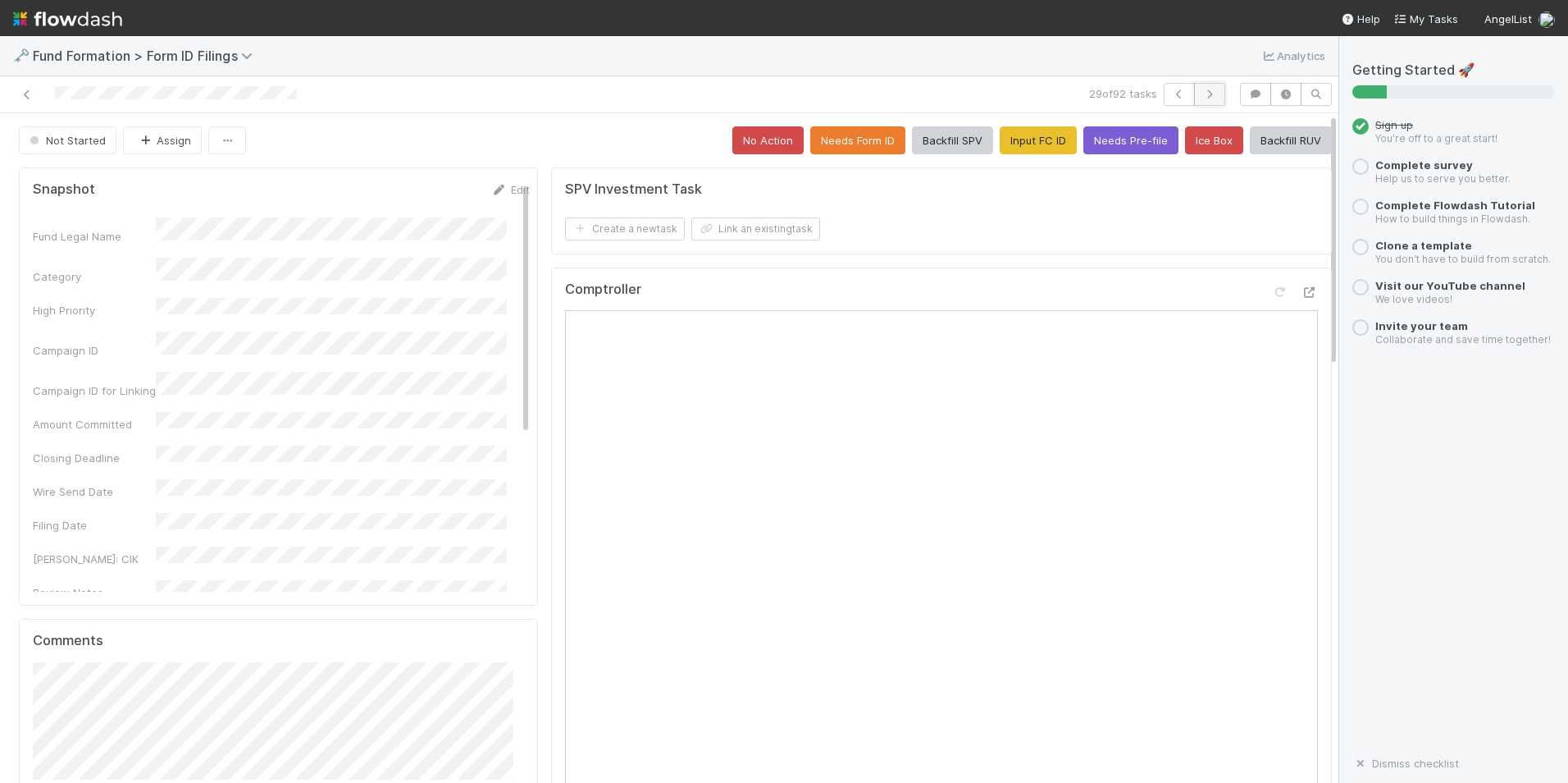
click at [1201, 89] on icon "button" at bounding box center [1209, 94] width 16 height 10
click at [1028, 146] on button "Input FC ID" at bounding box center [1038, 140] width 77 height 28
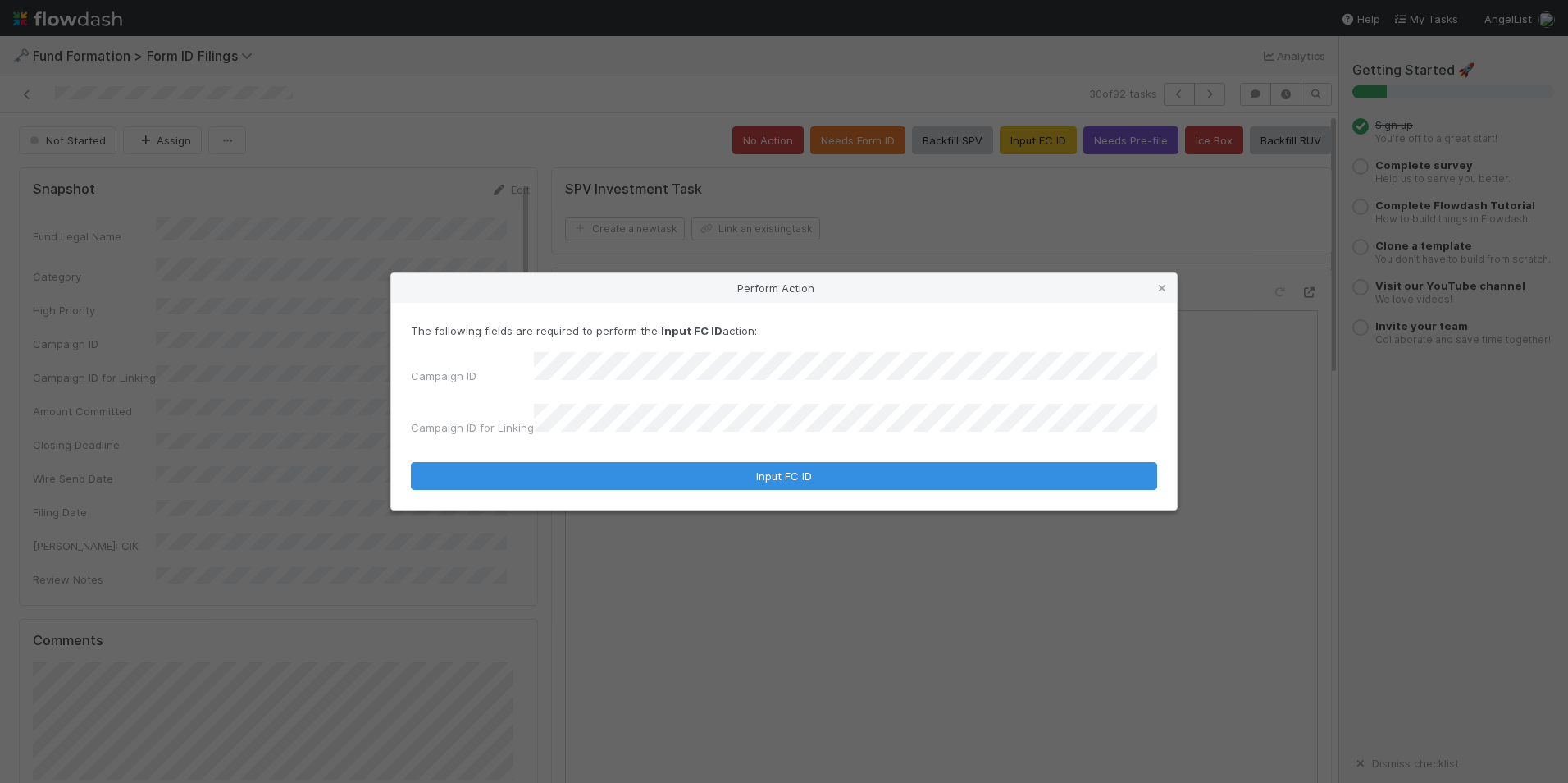
click at [732, 486] on div "The following fields are required to perform the Input FC ID action: Campaign I…" at bounding box center [784, 406] width 786 height 206
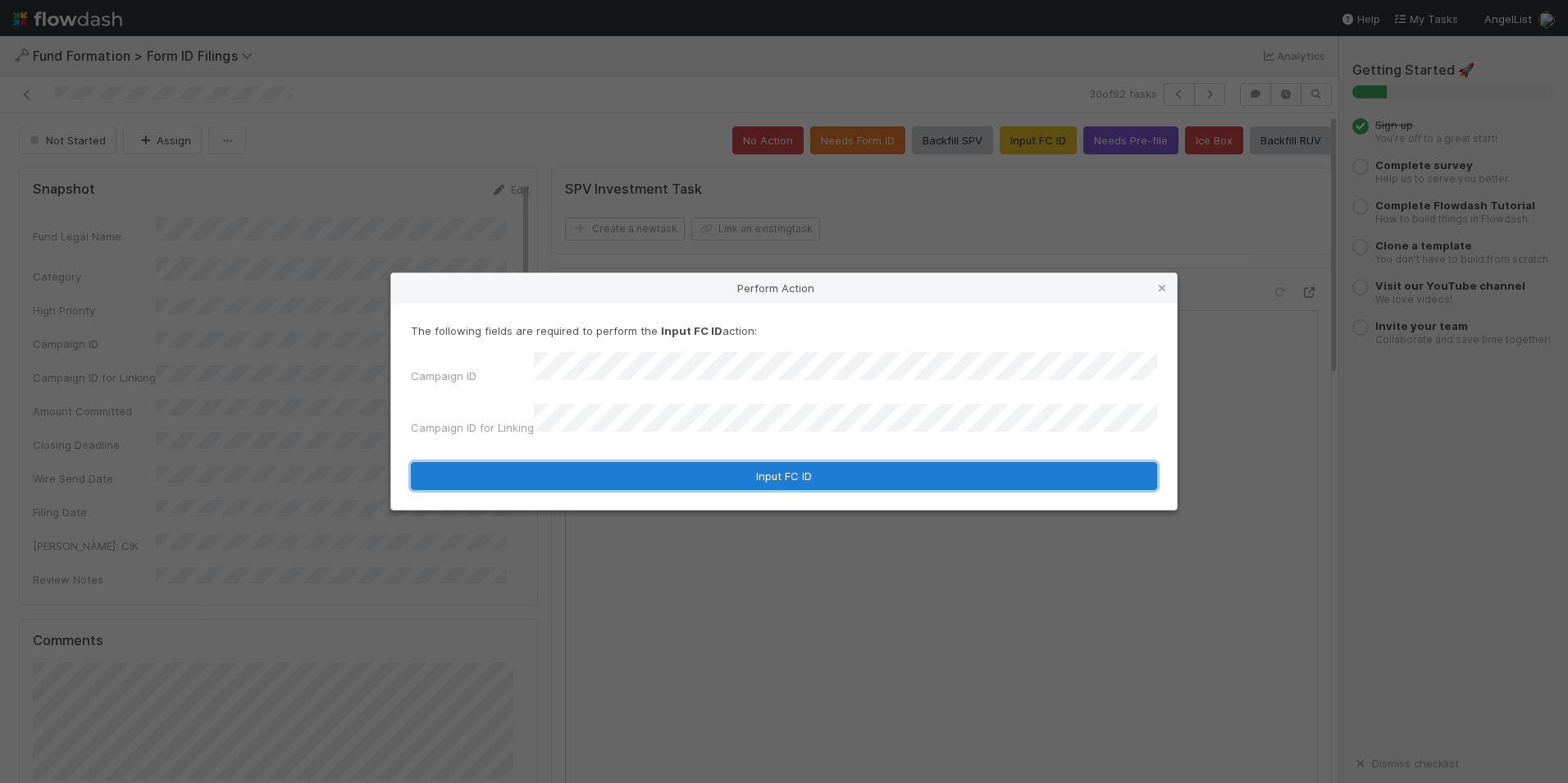
click at [869, 475] on button "Input FC ID" at bounding box center [784, 476] width 746 height 28
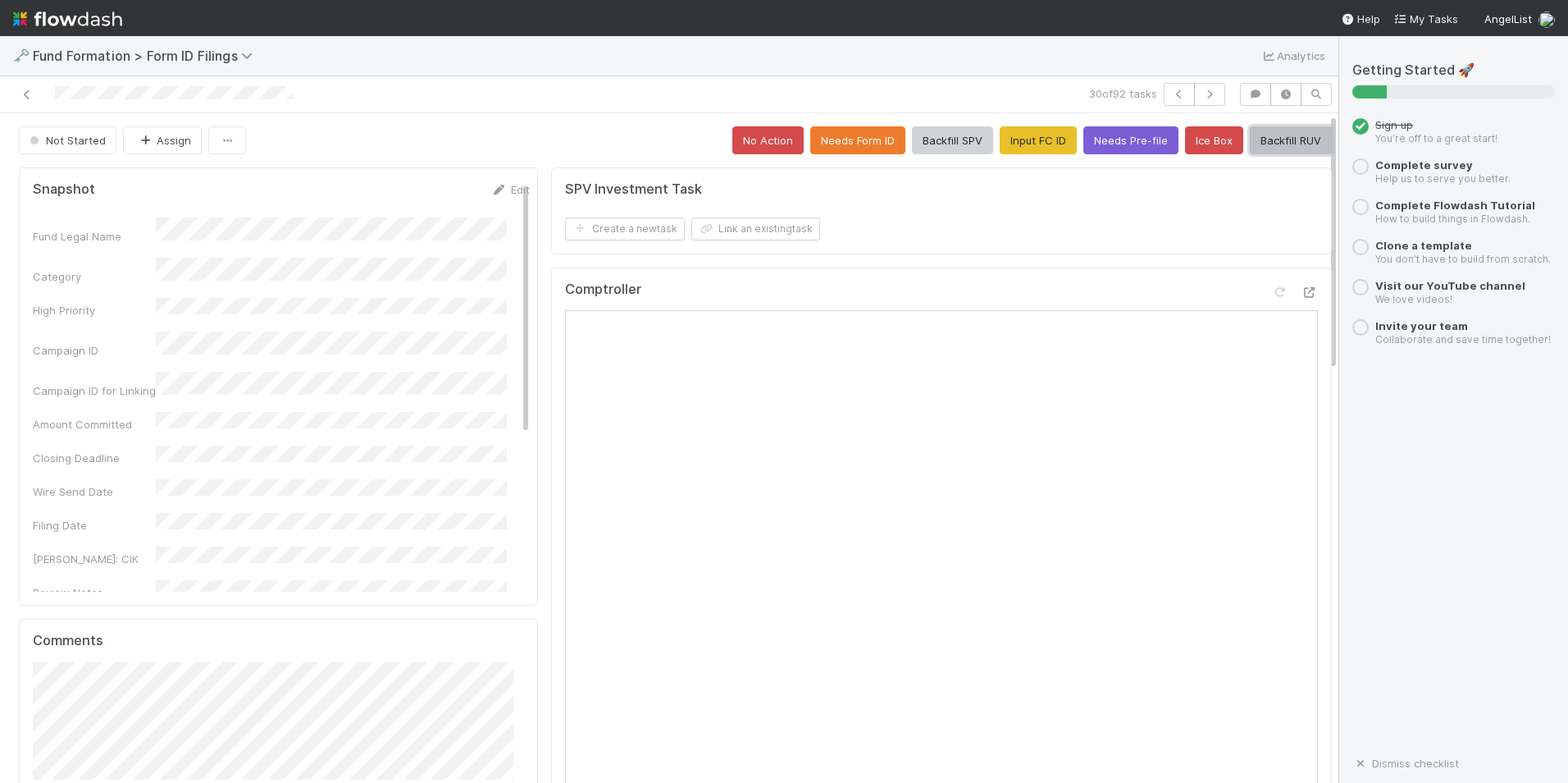
click at [1283, 143] on button "Backfill RUV" at bounding box center [1291, 140] width 82 height 28
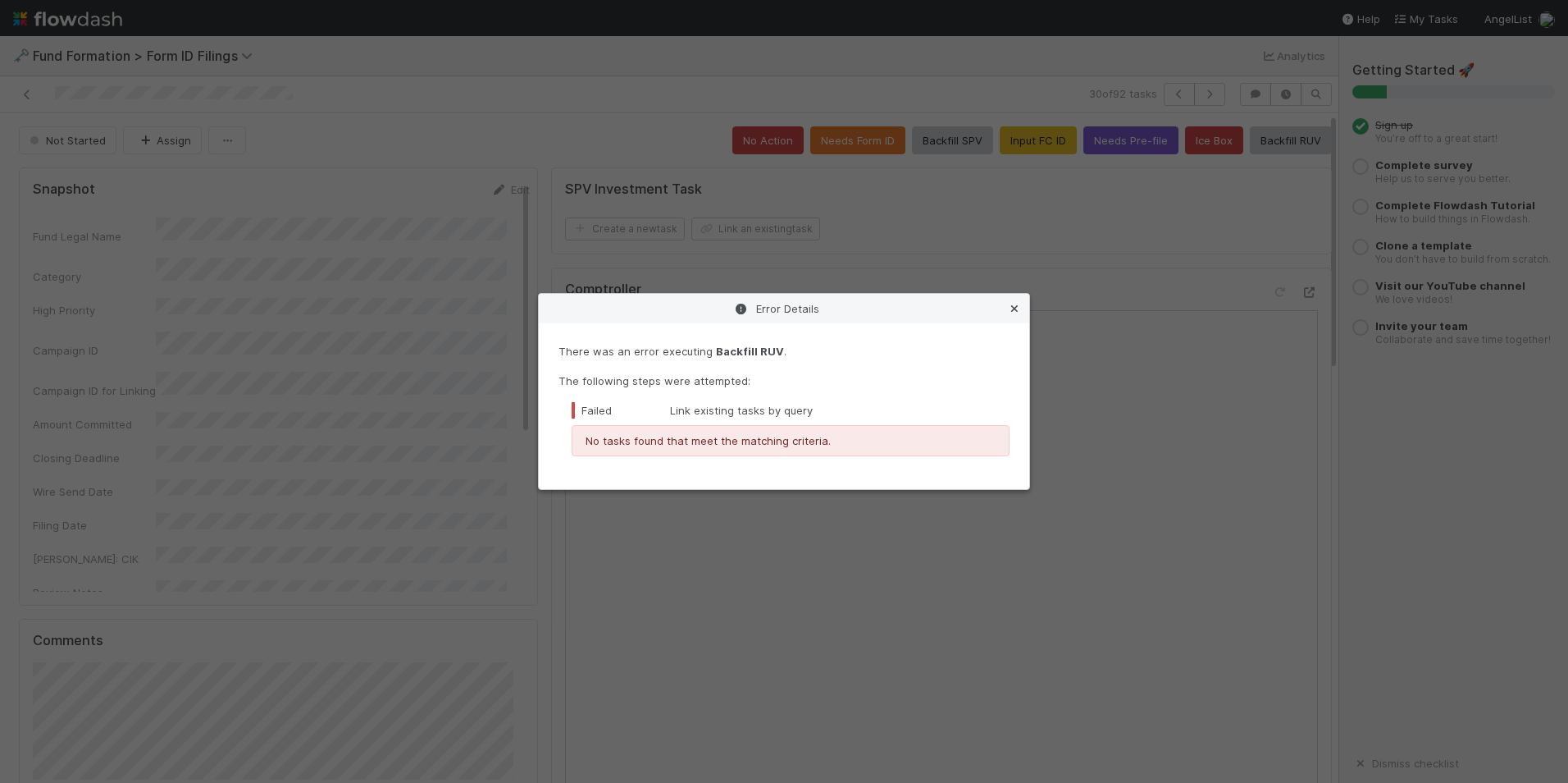
click at [1018, 309] on icon at bounding box center [1014, 309] width 16 height 10
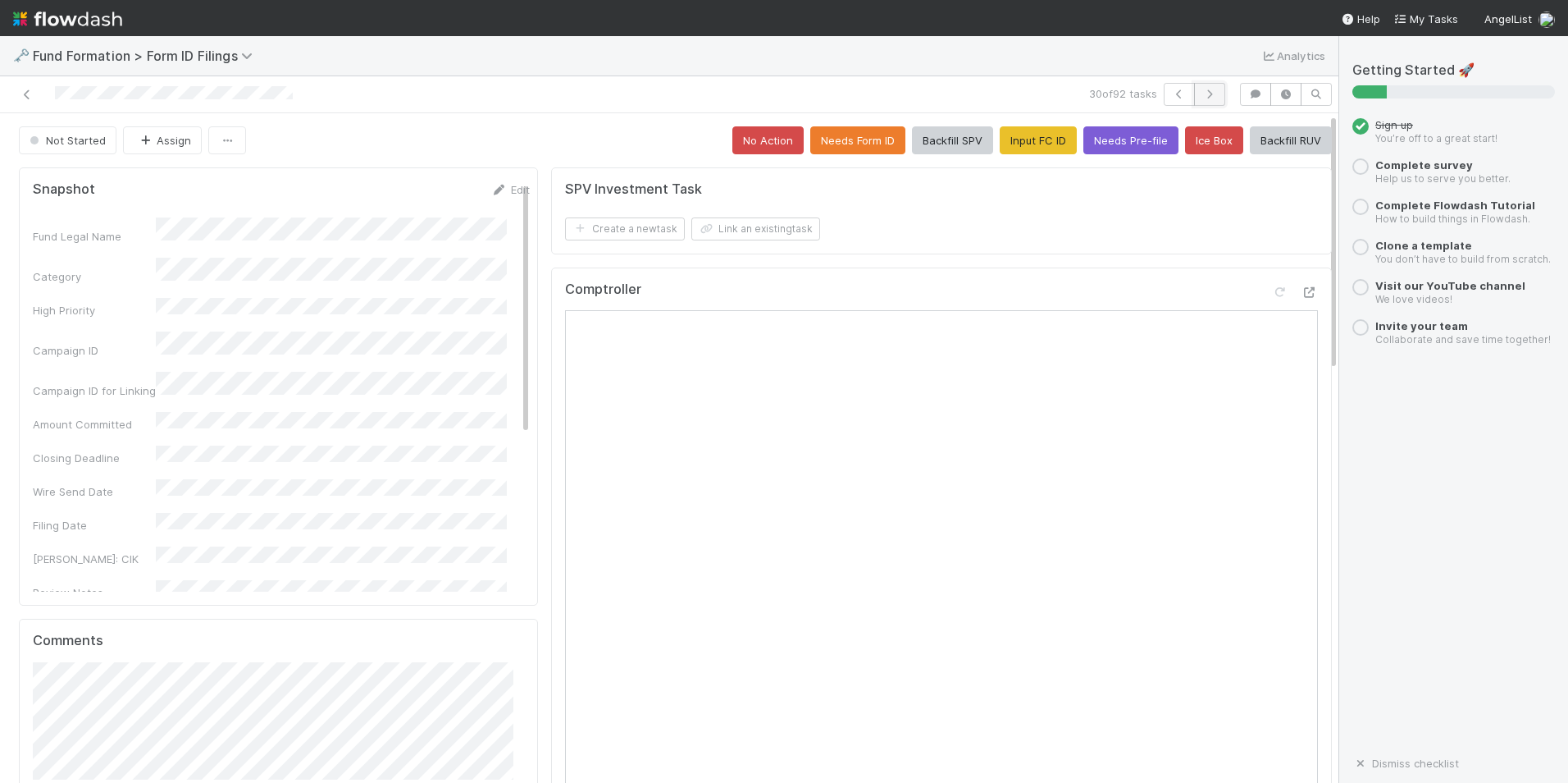
click at [1201, 92] on icon "button" at bounding box center [1209, 94] width 16 height 10
click at [1001, 141] on button "Input FC ID" at bounding box center [1038, 140] width 77 height 28
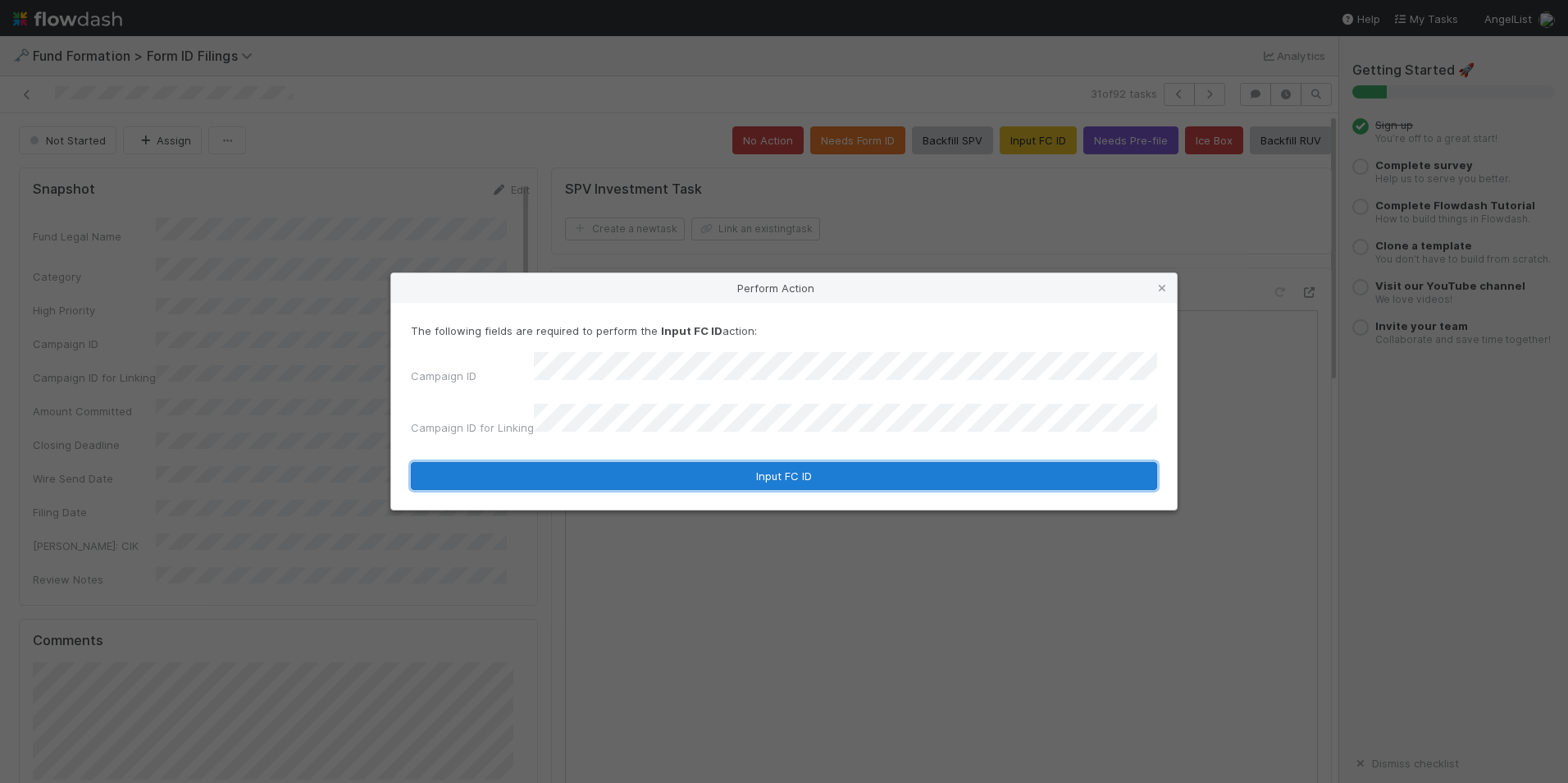
click at [725, 466] on button "Input FC ID" at bounding box center [784, 476] width 746 height 28
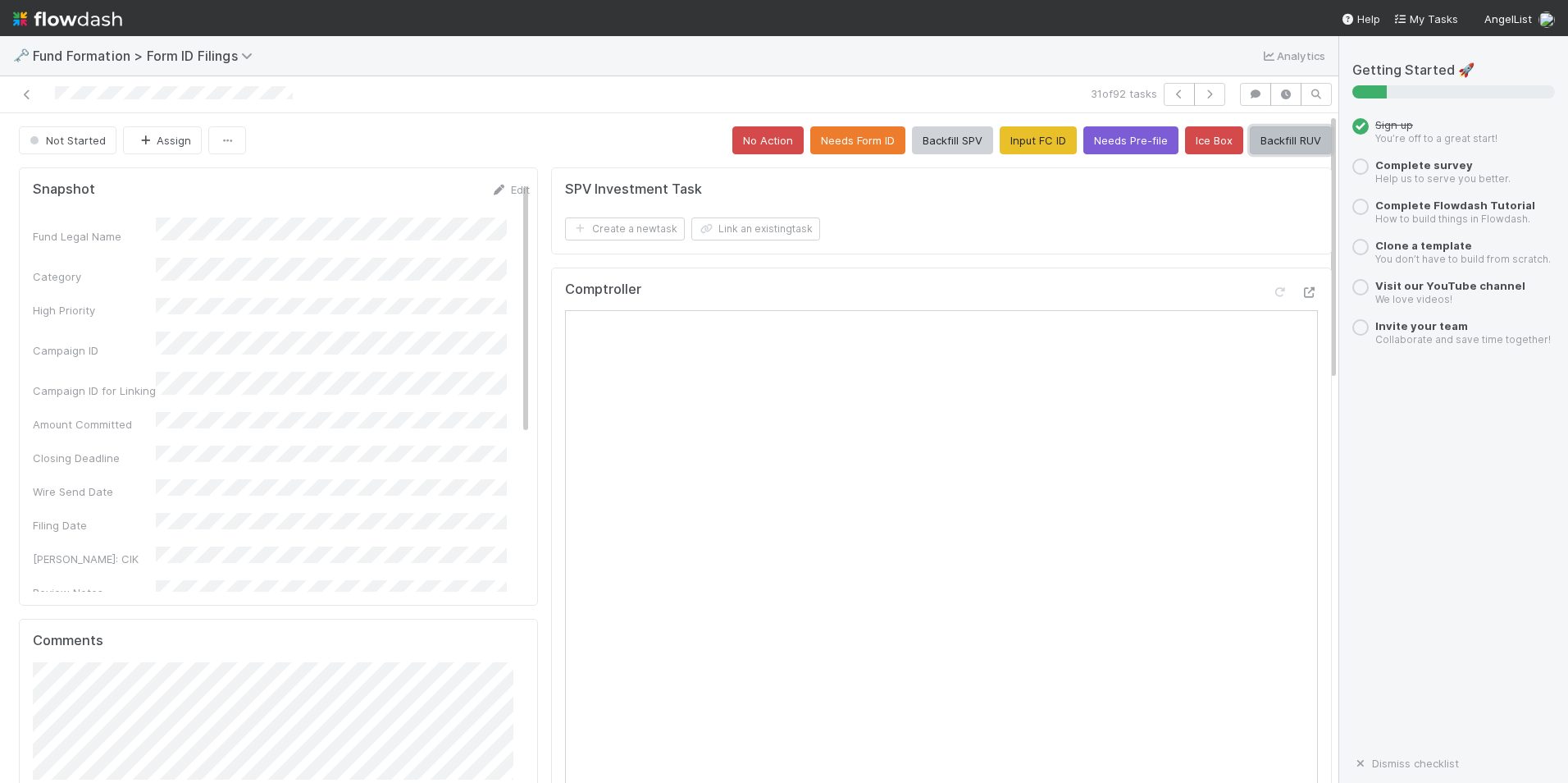
click at [1275, 143] on button "Backfill RUV" at bounding box center [1291, 140] width 82 height 28
click at [1201, 92] on icon "button" at bounding box center [1209, 94] width 16 height 10
click at [1028, 138] on button "Input FC ID" at bounding box center [1038, 140] width 77 height 28
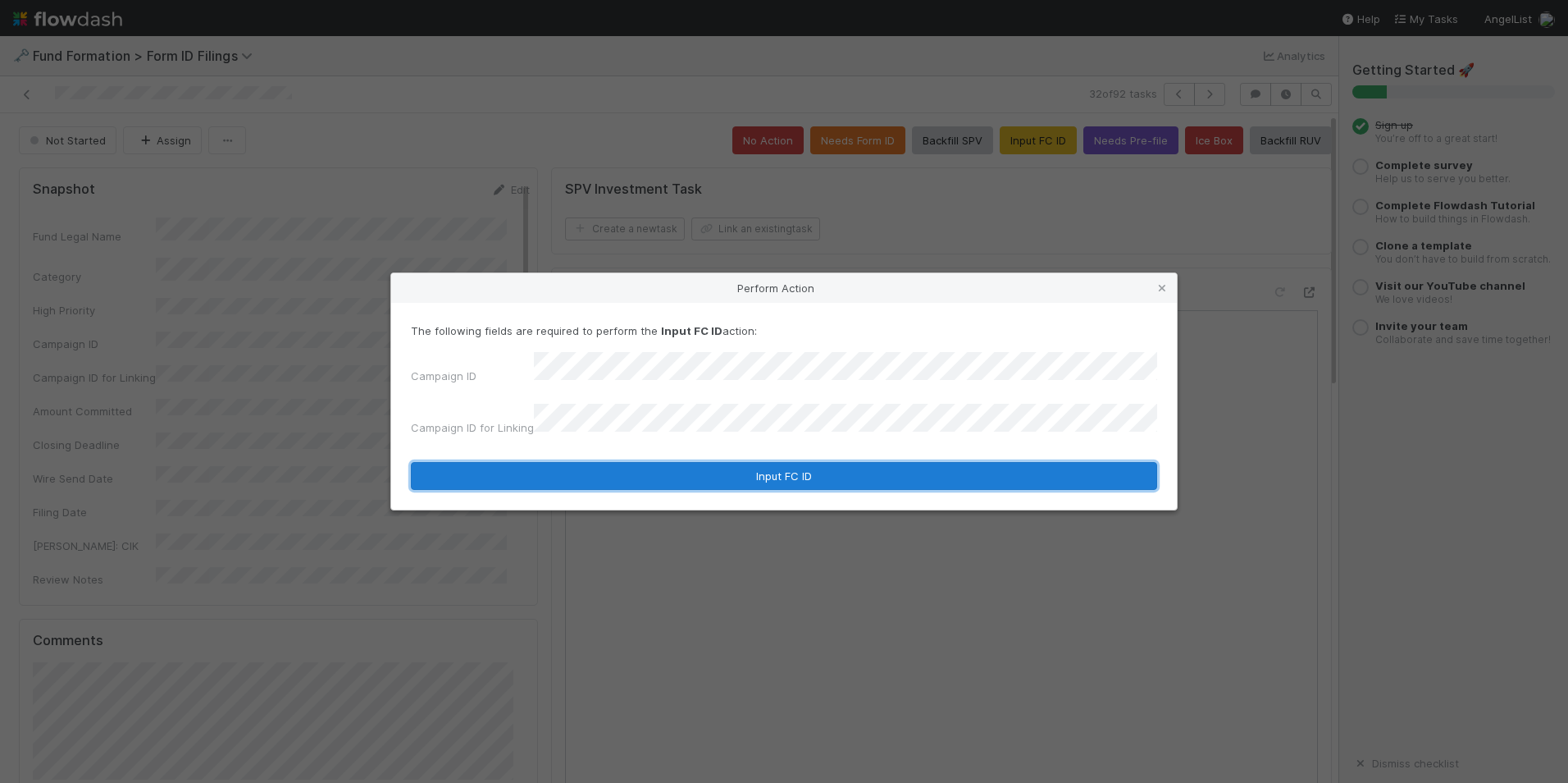
click at [758, 462] on button "Input FC ID" at bounding box center [784, 476] width 746 height 28
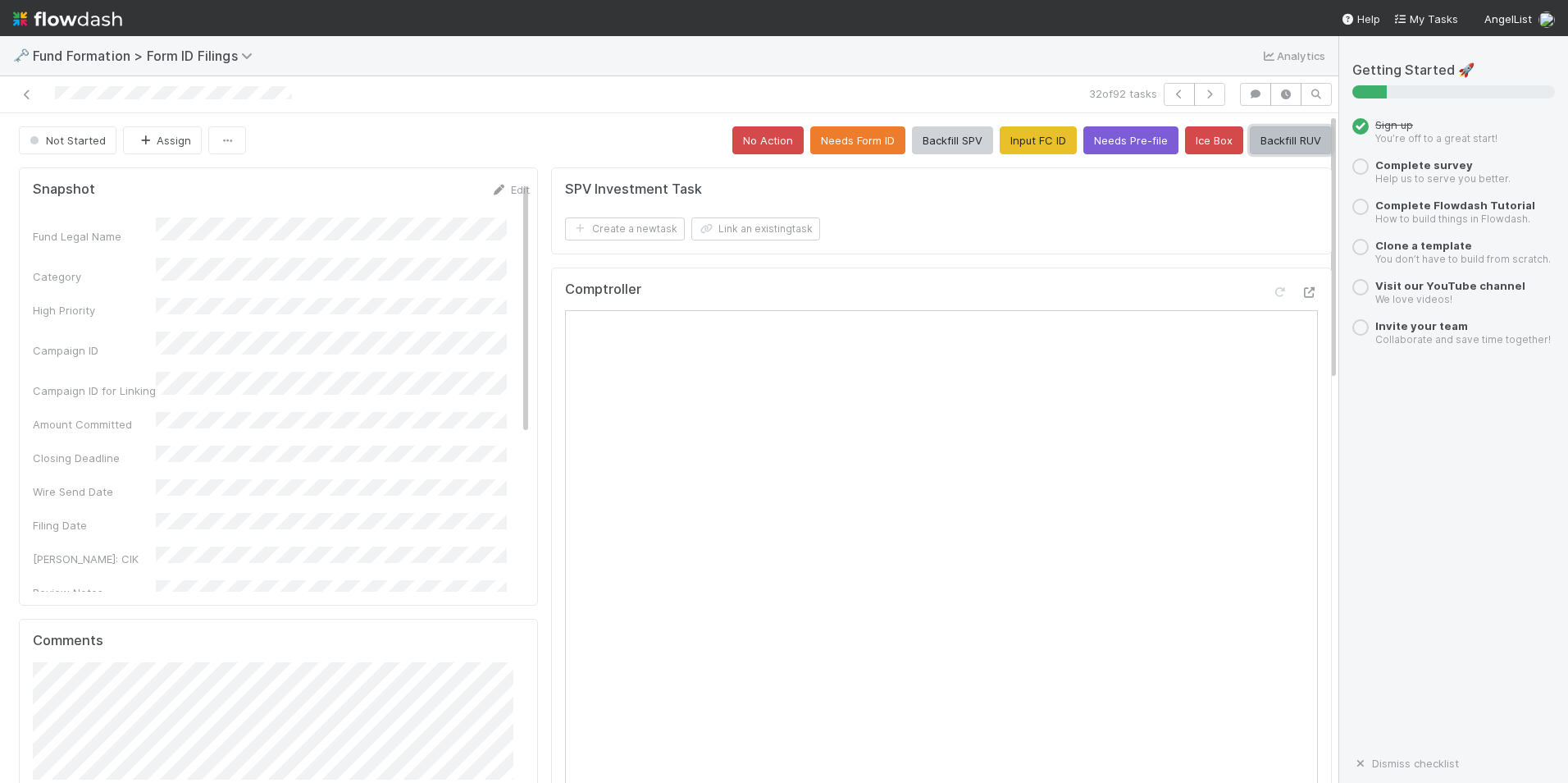
click at [1277, 139] on button "Backfill RUV" at bounding box center [1291, 140] width 82 height 28
click at [1207, 89] on button "button" at bounding box center [1210, 95] width 31 height 23
click at [973, 145] on div "No Action Needs Form ID Backfill SPV Input FC ID Needs Pre-file Ice Box Backfil…" at bounding box center [1032, 140] width 600 height 28
click at [1000, 145] on button "Input FC ID" at bounding box center [1038, 140] width 77 height 28
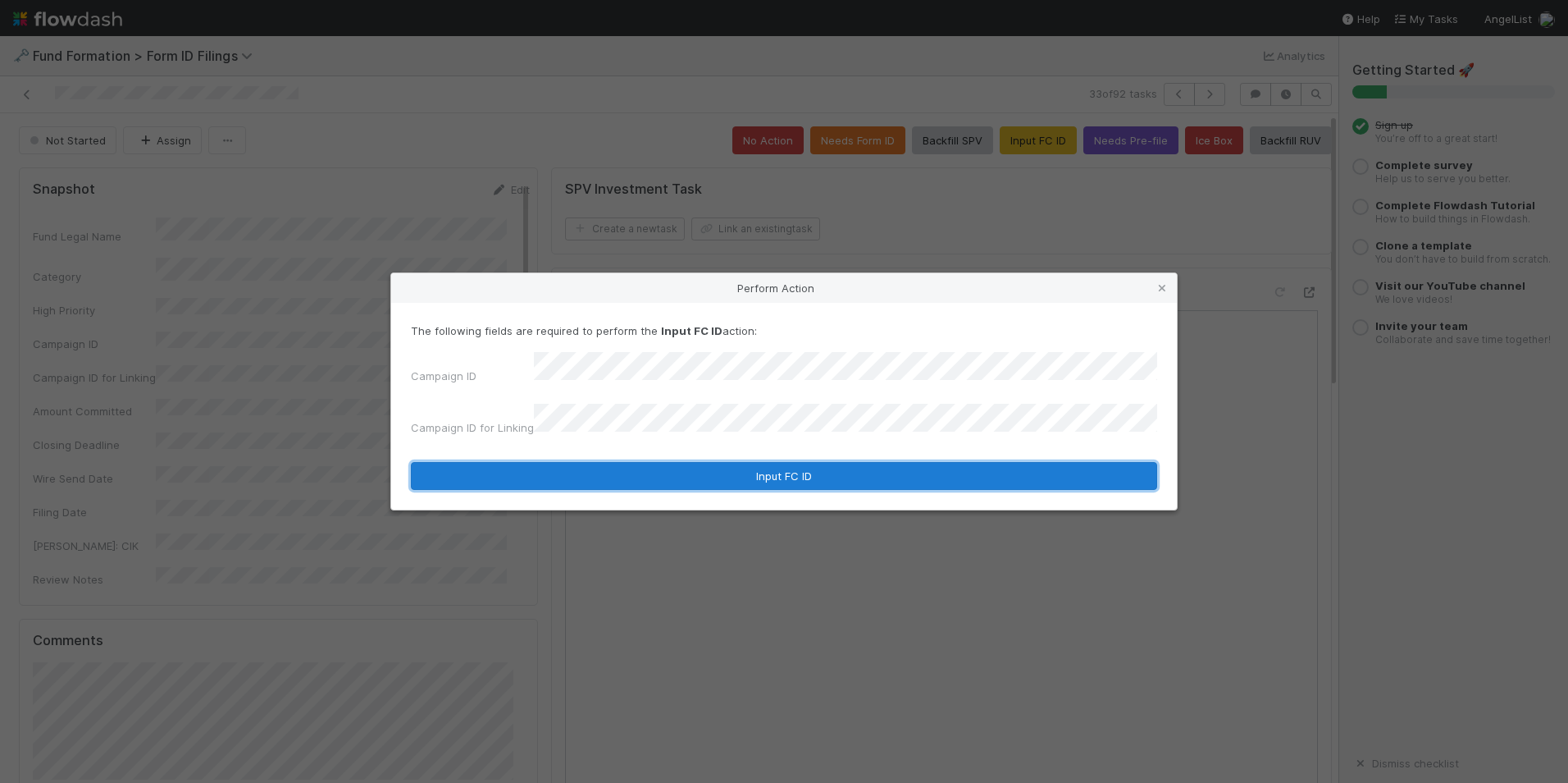
click at [703, 472] on button "Input FC ID" at bounding box center [784, 476] width 746 height 28
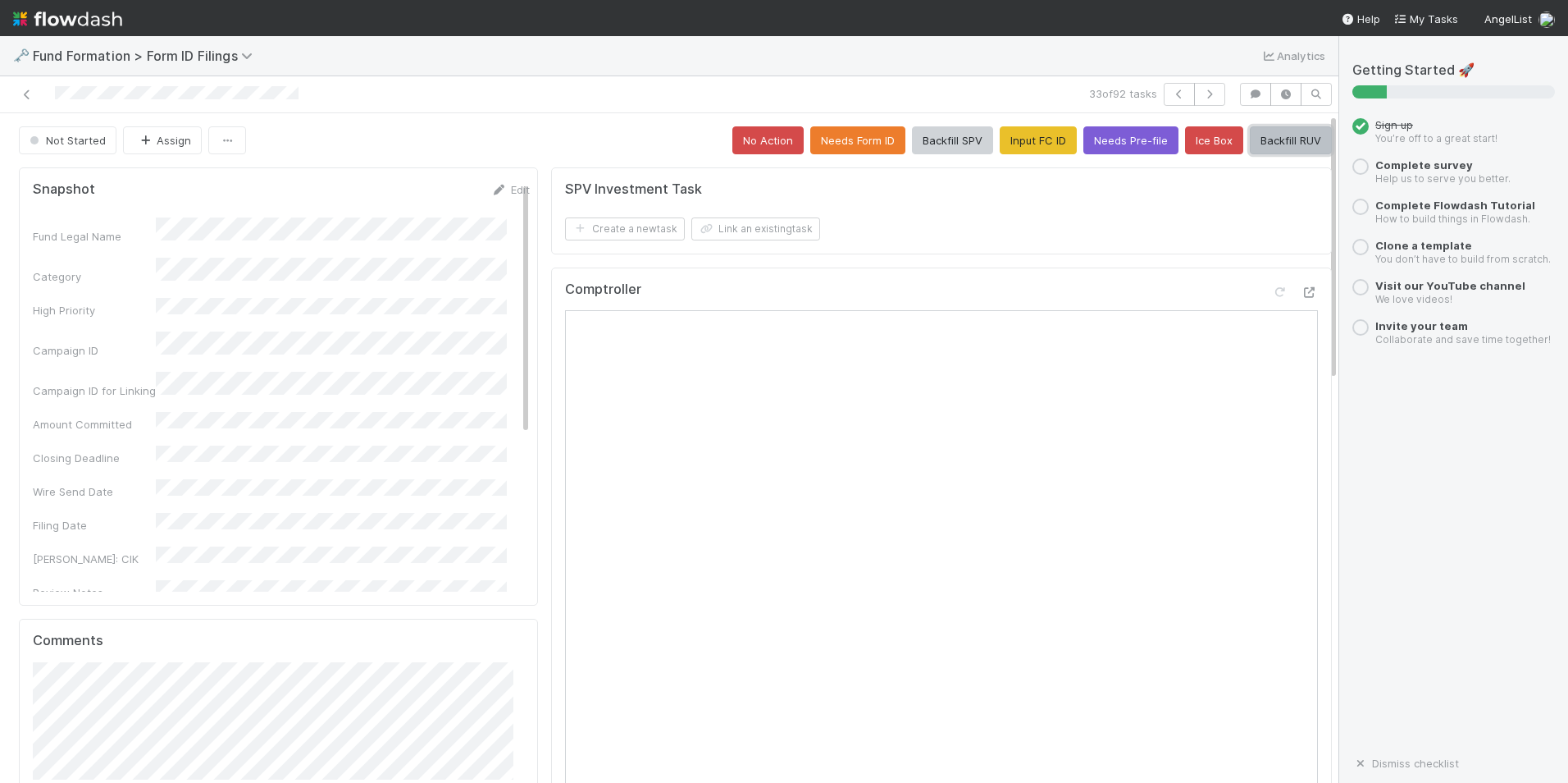
click at [1253, 151] on button "Backfill RUV" at bounding box center [1291, 140] width 82 height 28
click at [1201, 99] on icon "button" at bounding box center [1209, 94] width 16 height 10
click at [1000, 146] on button "Input FC ID" at bounding box center [1038, 140] width 77 height 28
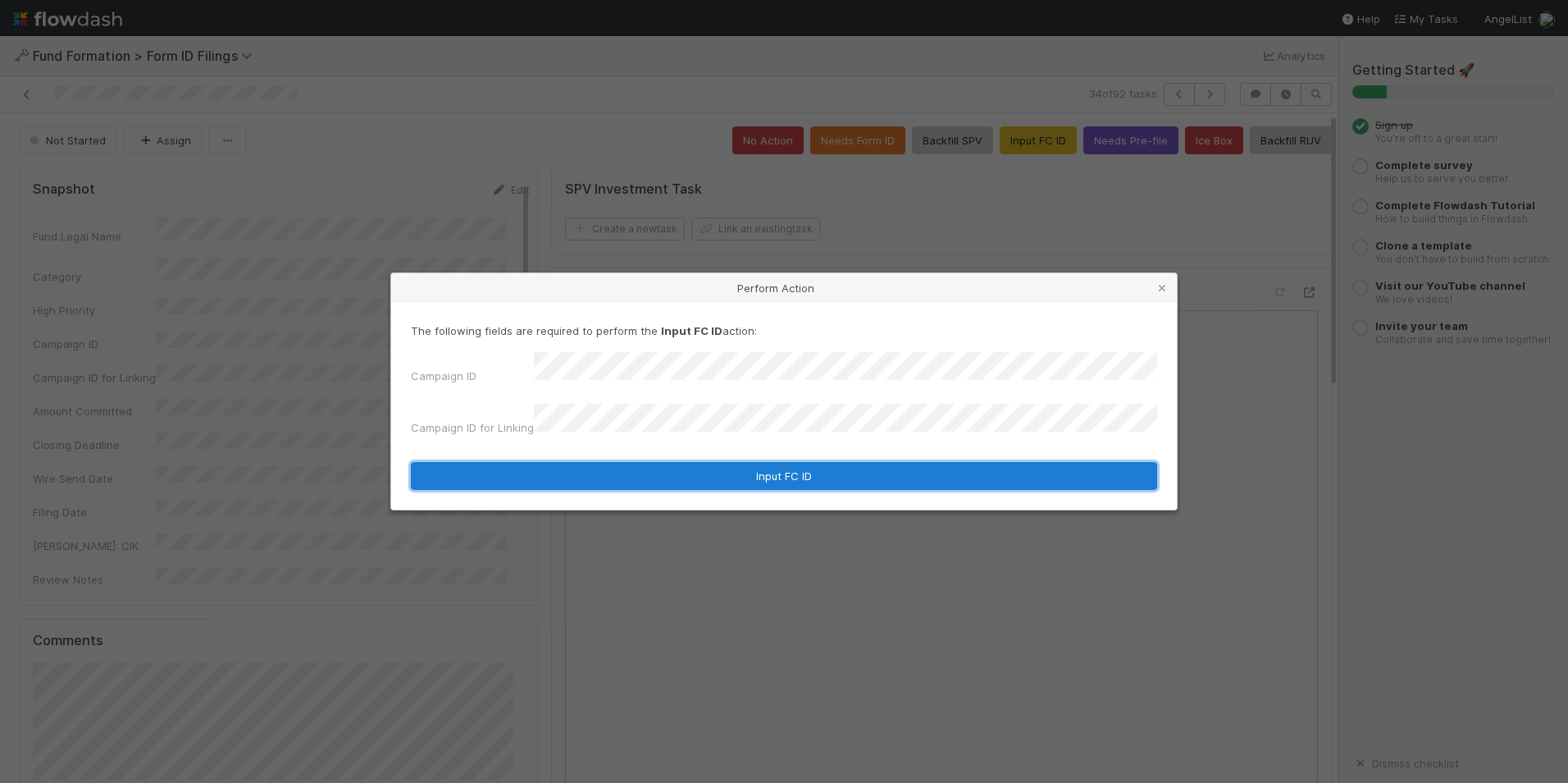
click at [749, 462] on button "Input FC ID" at bounding box center [784, 476] width 746 height 28
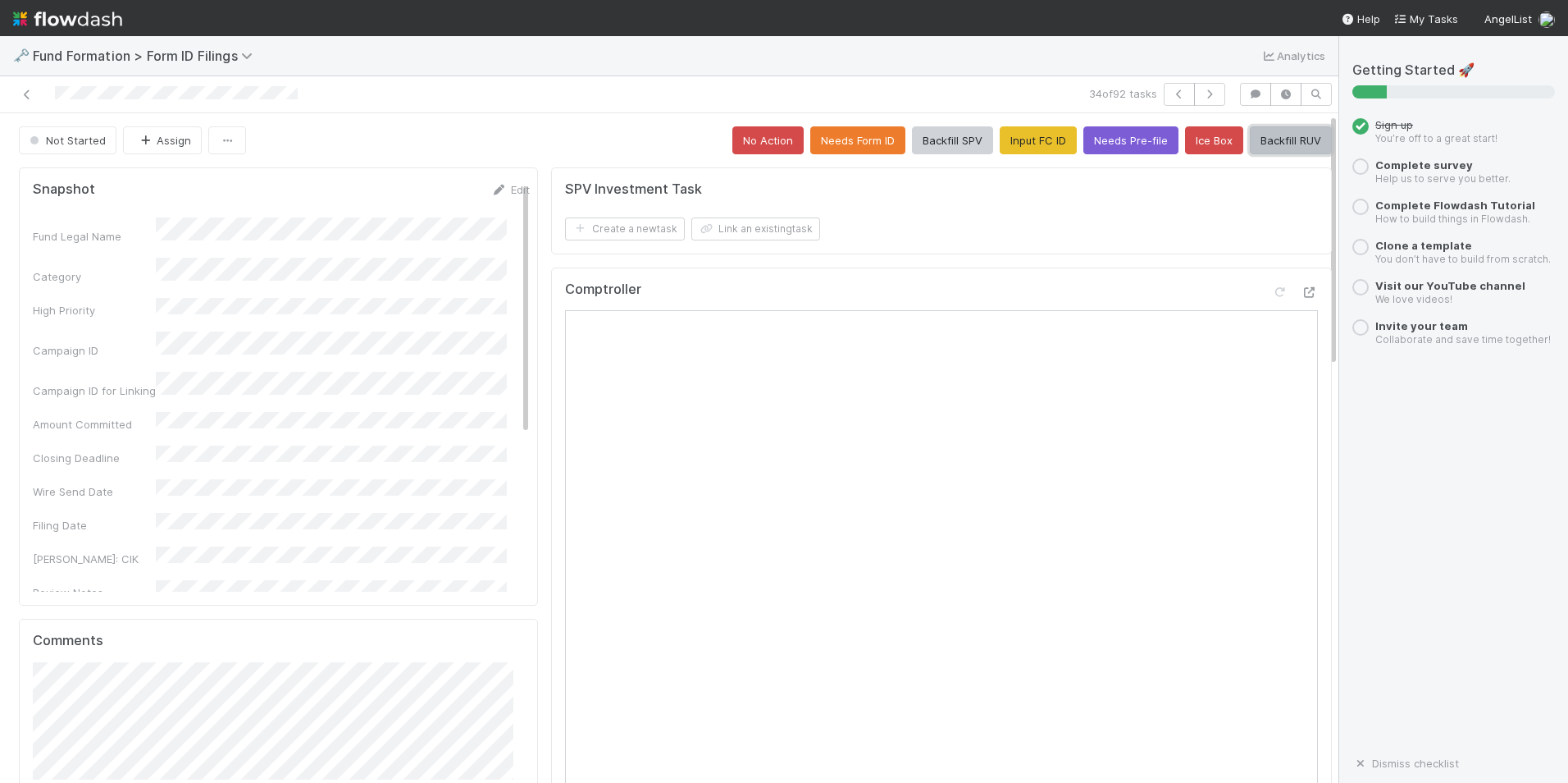
click at [1269, 145] on button "Backfill RUV" at bounding box center [1291, 140] width 82 height 28
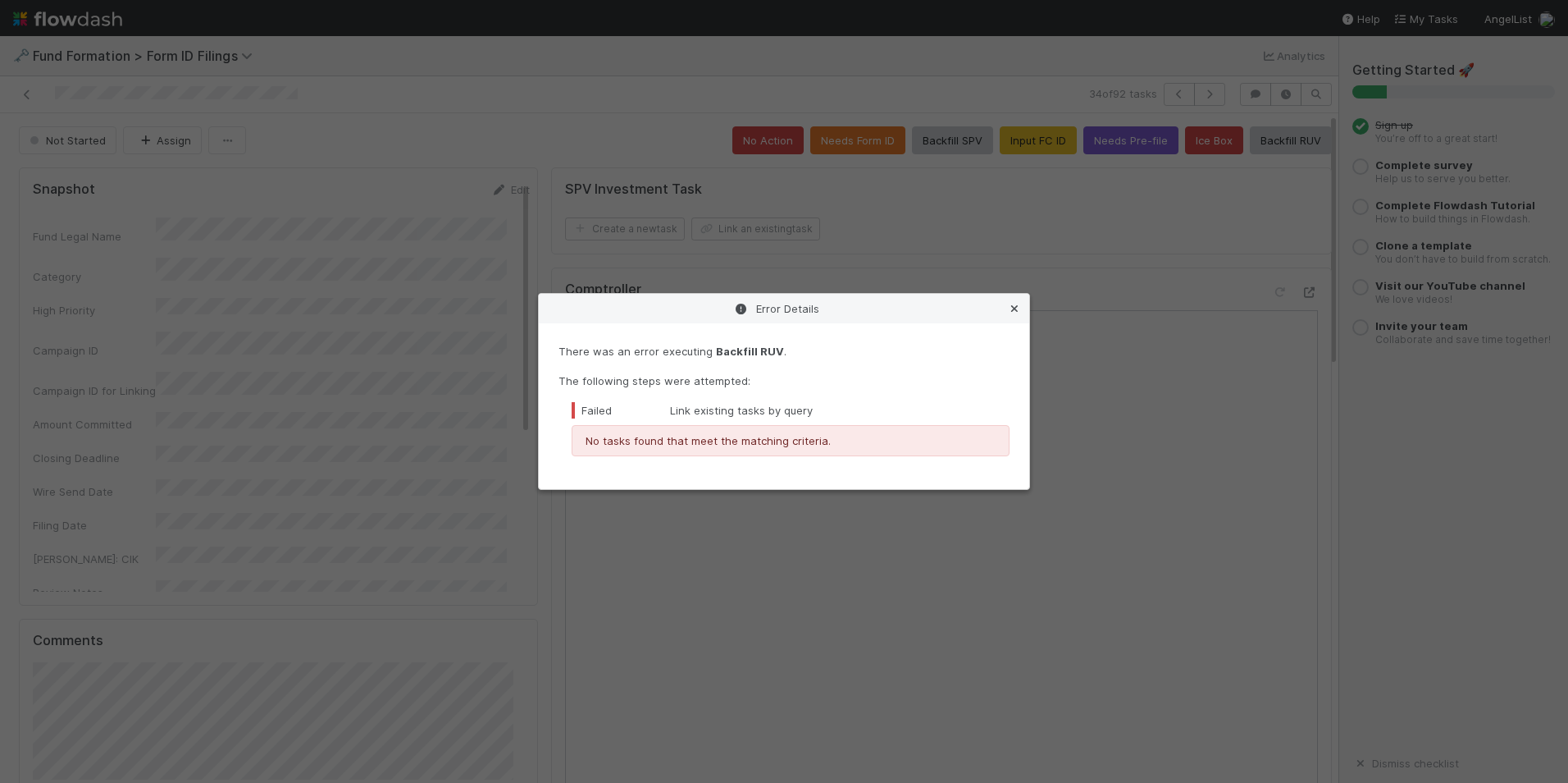
click at [1014, 305] on icon at bounding box center [1014, 309] width 16 height 10
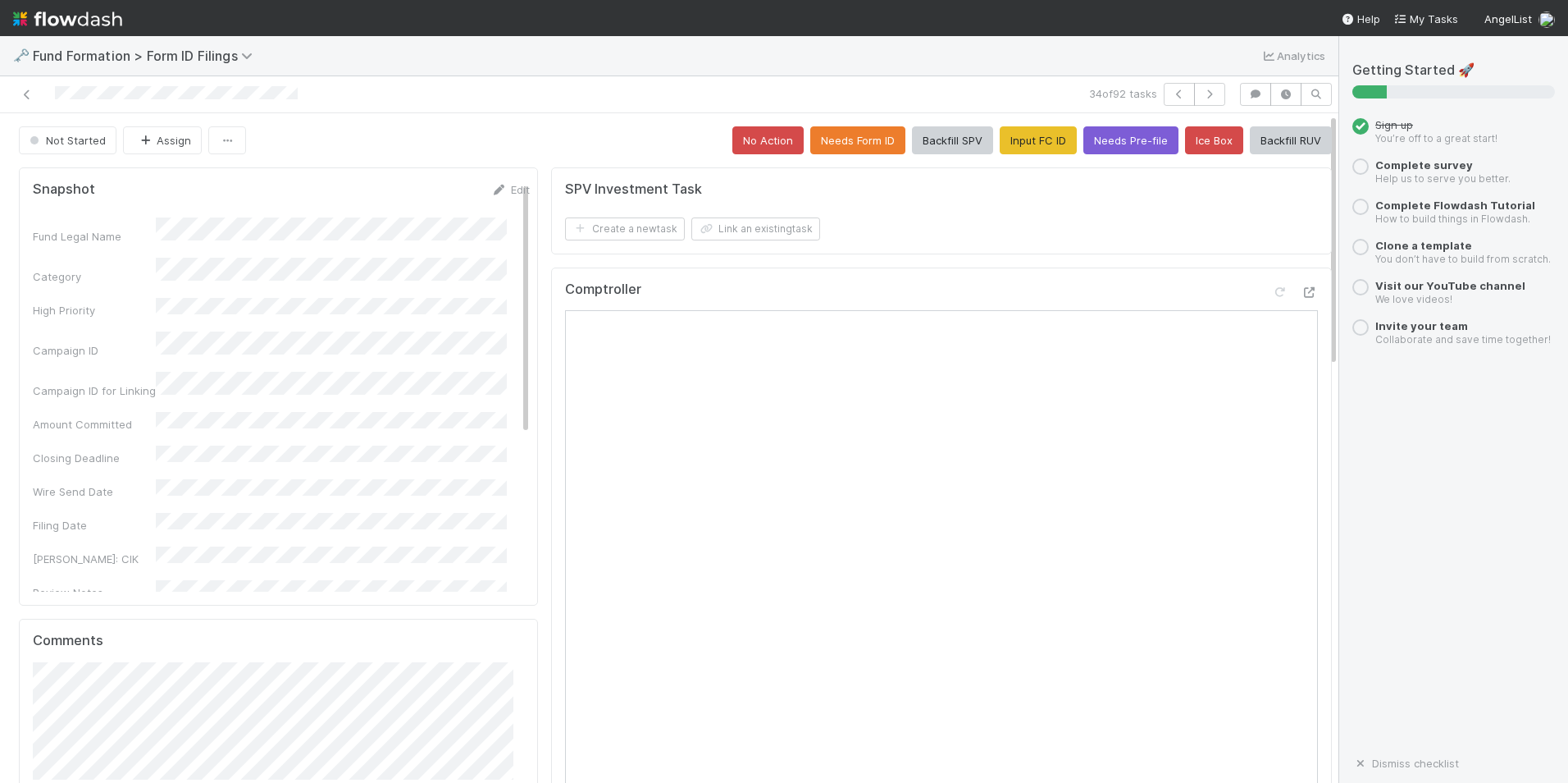
click at [1188, 82] on div "34 of 92 tasks" at bounding box center [669, 95] width 1338 height 37
click at [1194, 88] on button "button" at bounding box center [1210, 95] width 31 height 23
click at [1015, 142] on button "Input FC ID" at bounding box center [1038, 140] width 77 height 28
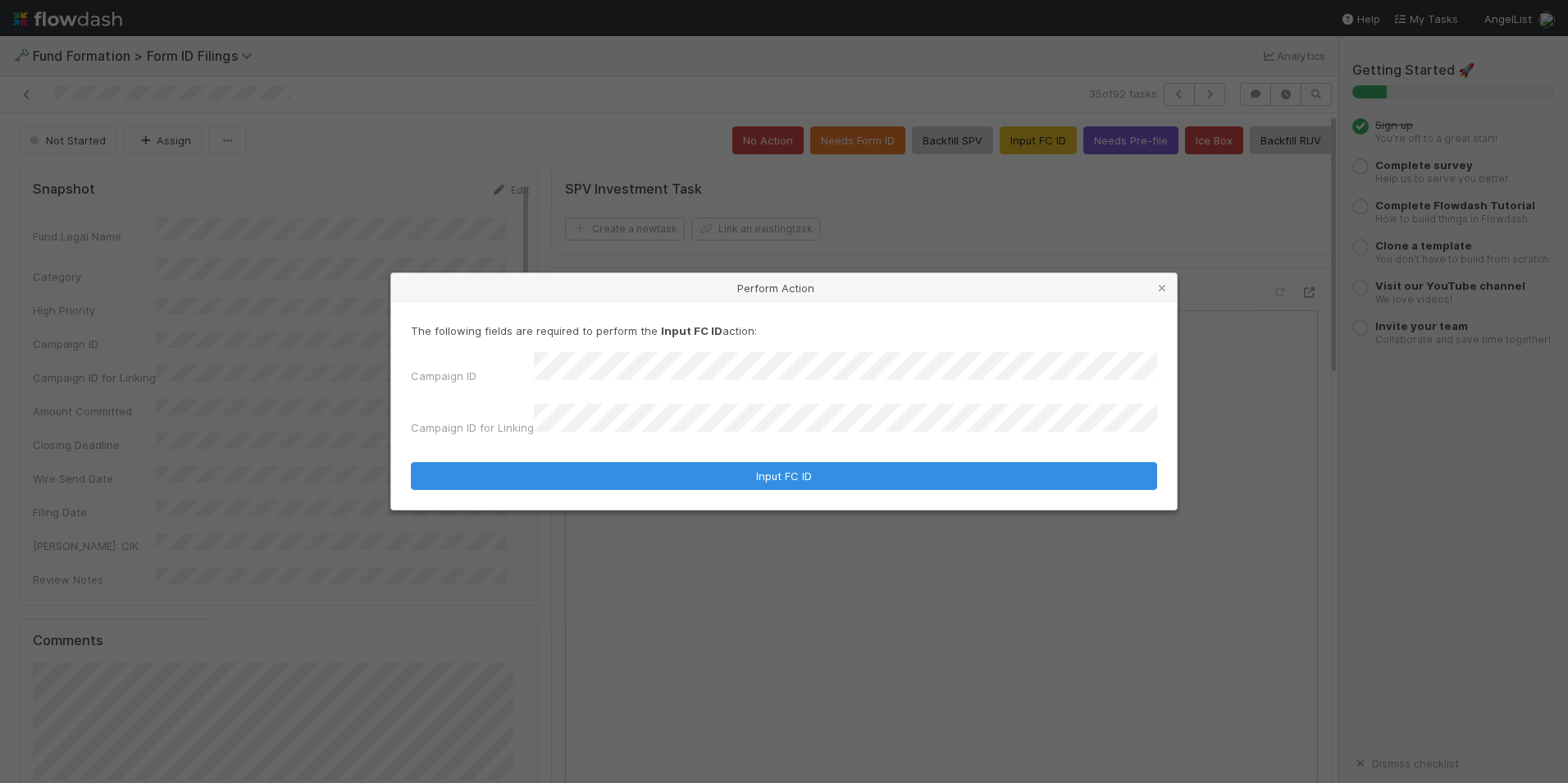
click at [714, 482] on div "The following fields are required to perform the Input FC ID action: Campaign I…" at bounding box center [784, 406] width 786 height 206
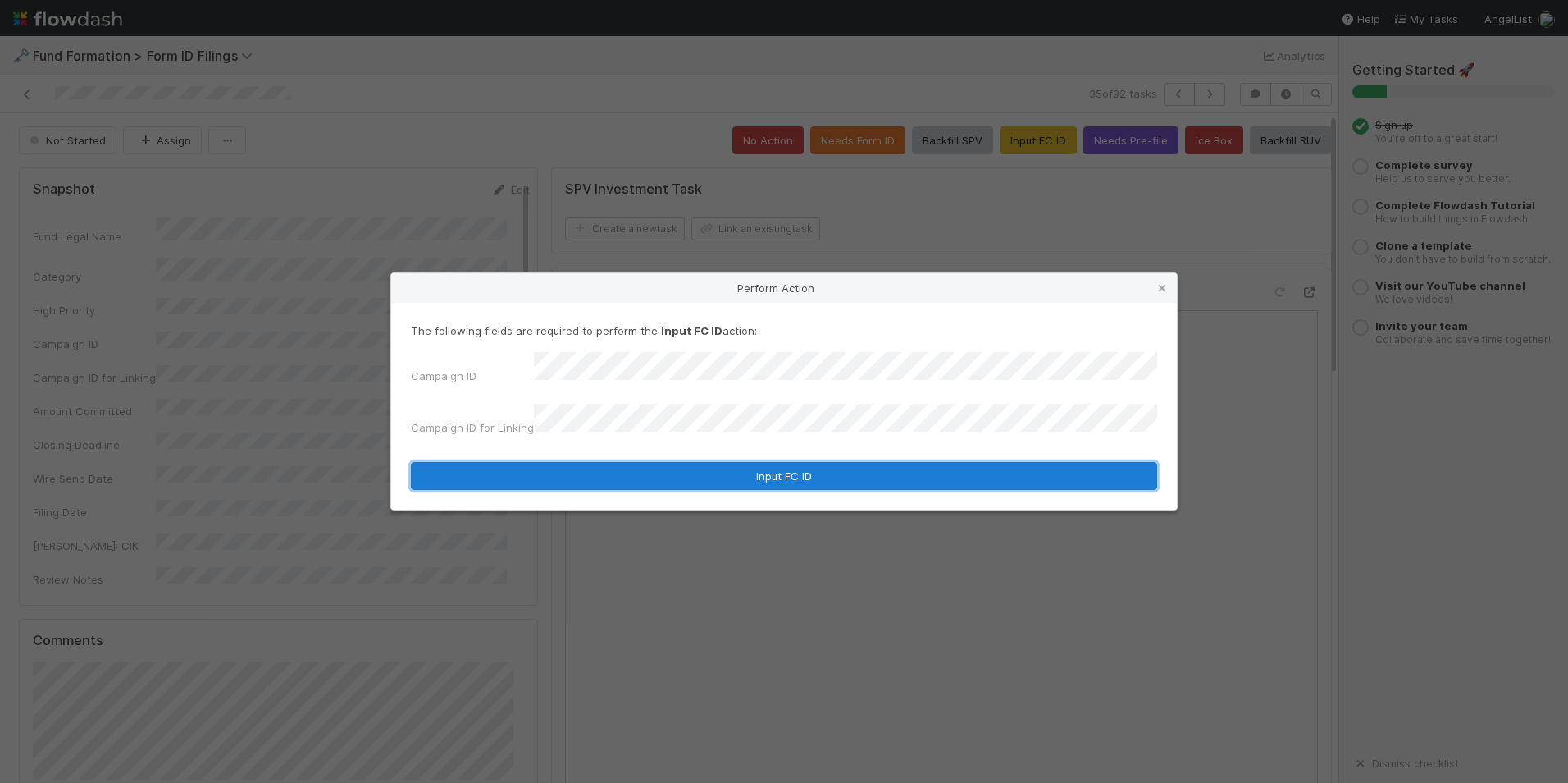
click at [848, 472] on button "Input FC ID" at bounding box center [784, 476] width 746 height 28
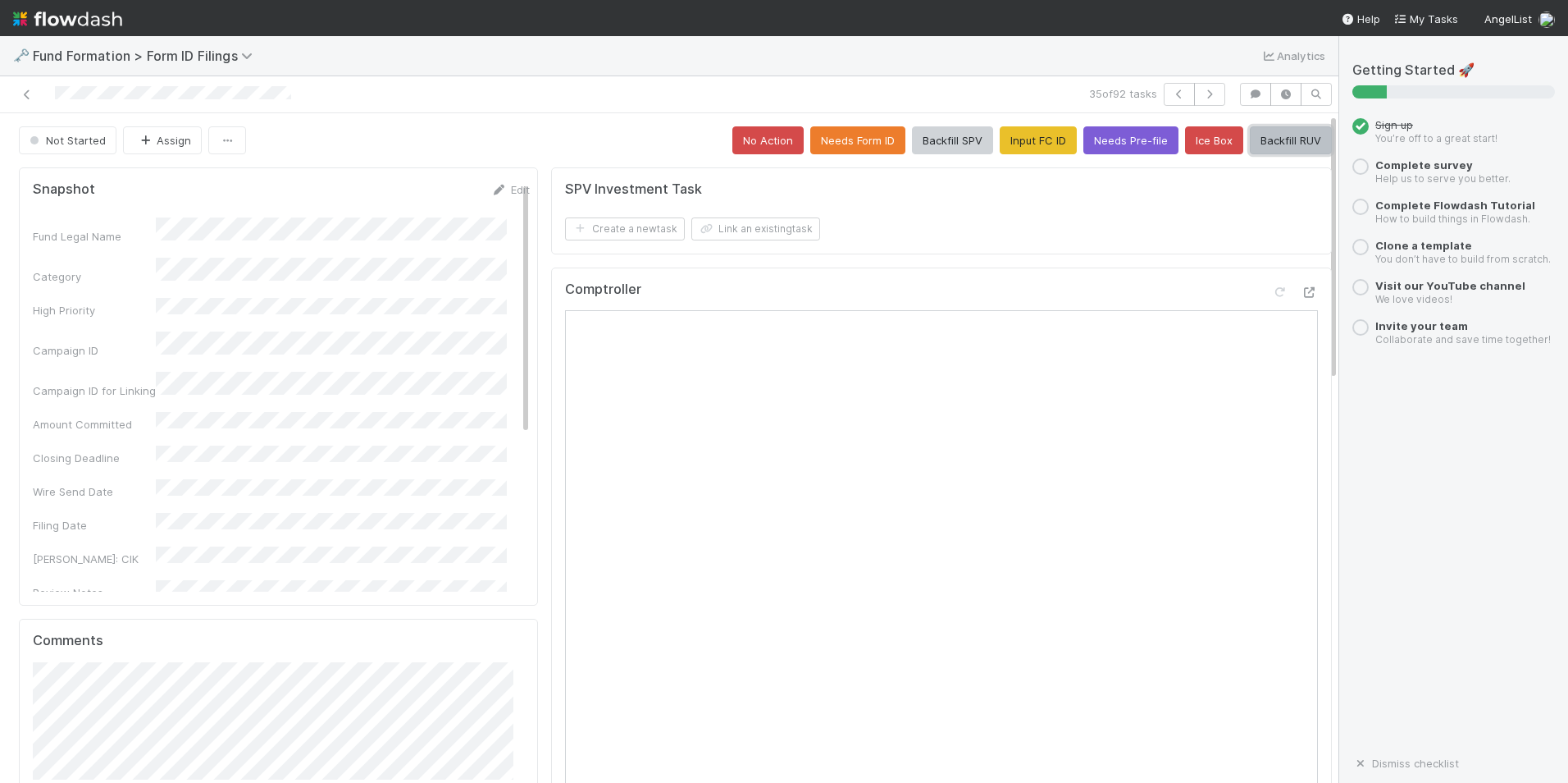
click at [1252, 143] on button "Backfill RUV" at bounding box center [1291, 140] width 82 height 28
click at [1200, 100] on button "button" at bounding box center [1210, 95] width 31 height 23
click at [1018, 152] on button "Input FC ID" at bounding box center [1038, 140] width 77 height 28
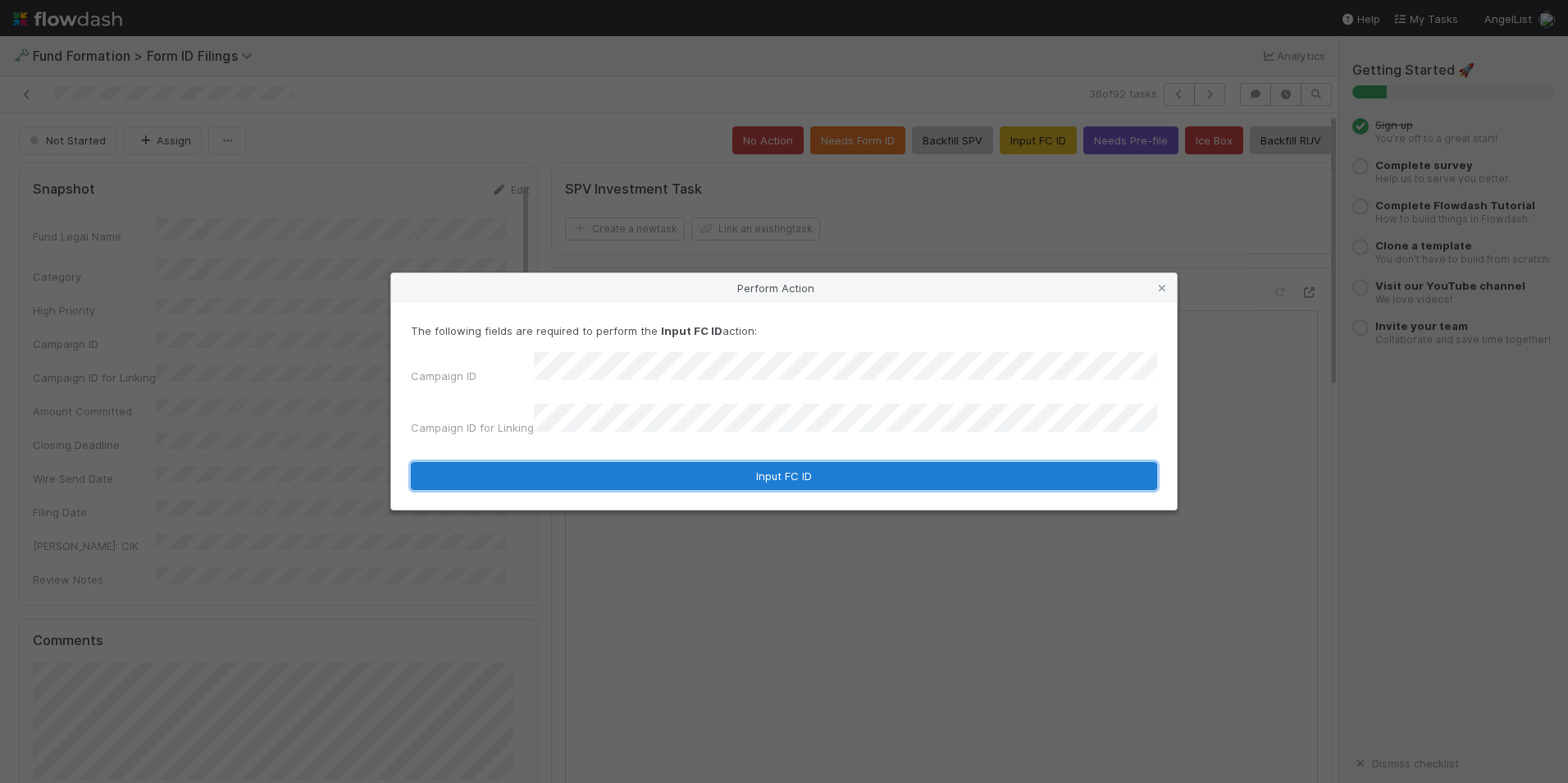
click at [723, 470] on button "Input FC ID" at bounding box center [784, 476] width 746 height 28
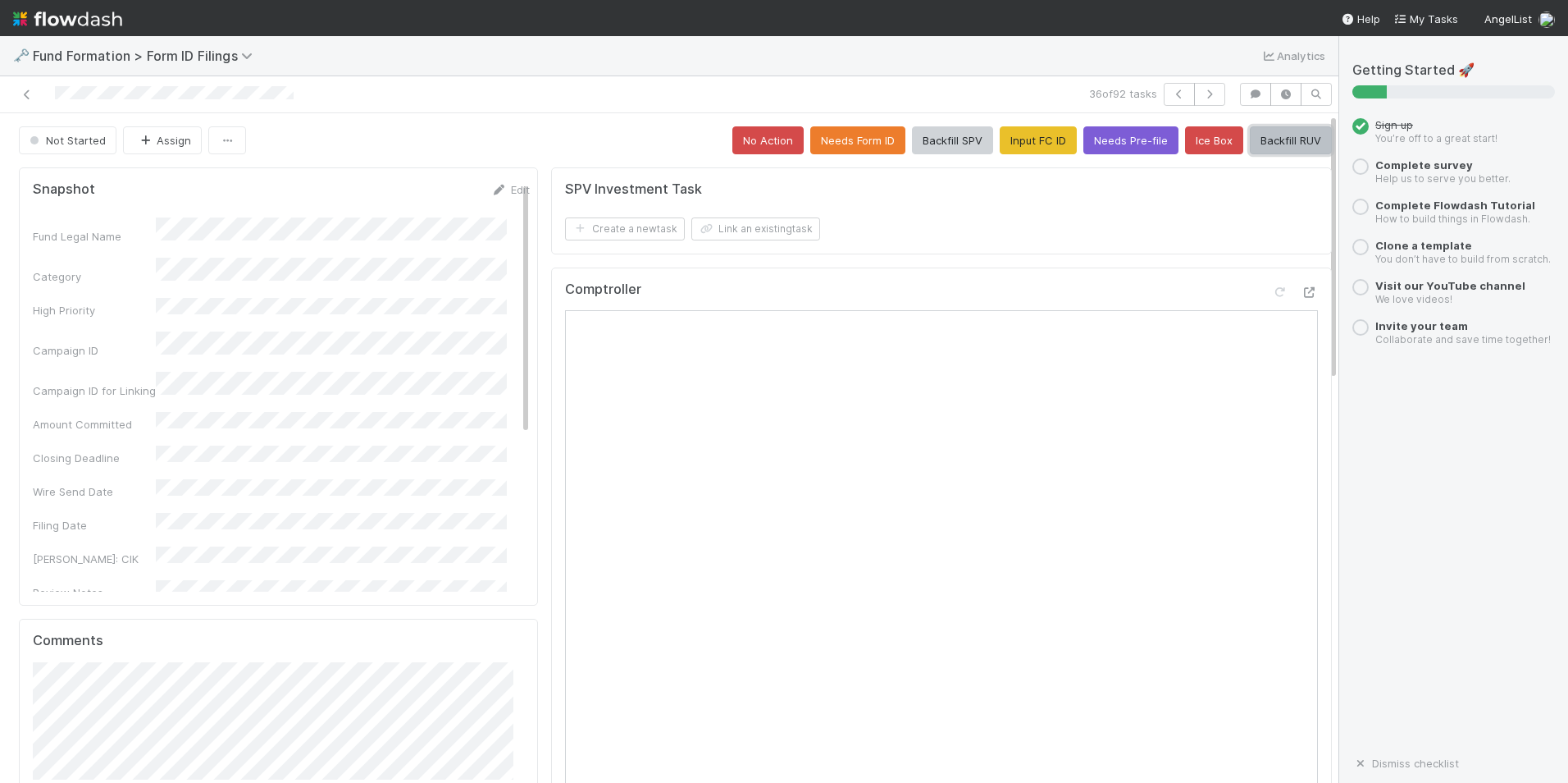
click at [1265, 130] on button "Backfill RUV" at bounding box center [1291, 140] width 82 height 28
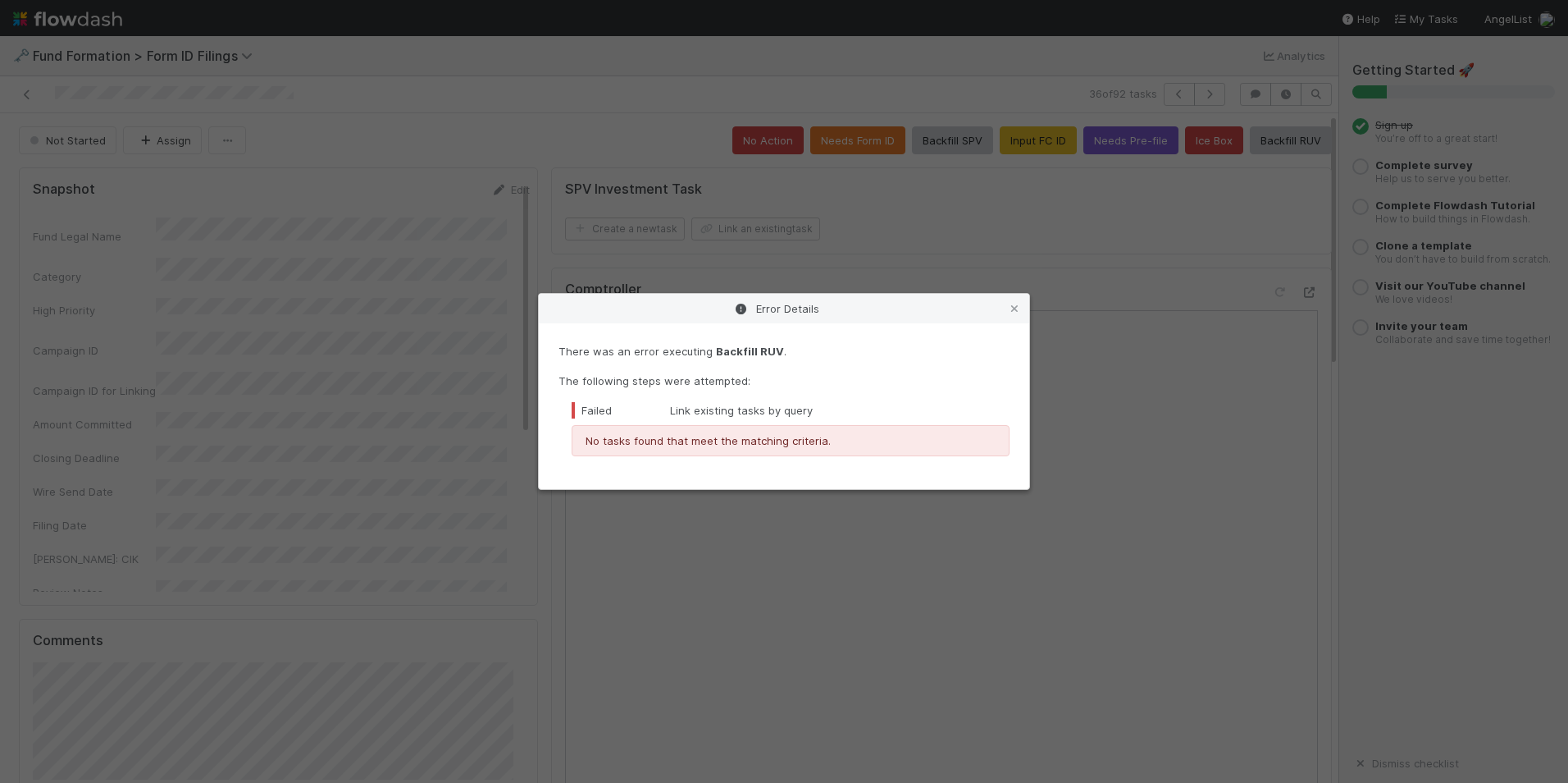
drag, startPoint x: 1012, startPoint y: 313, endPoint x: 1017, endPoint y: 299, distance: 14.9
click at [1012, 312] on icon at bounding box center [1014, 309] width 16 height 10
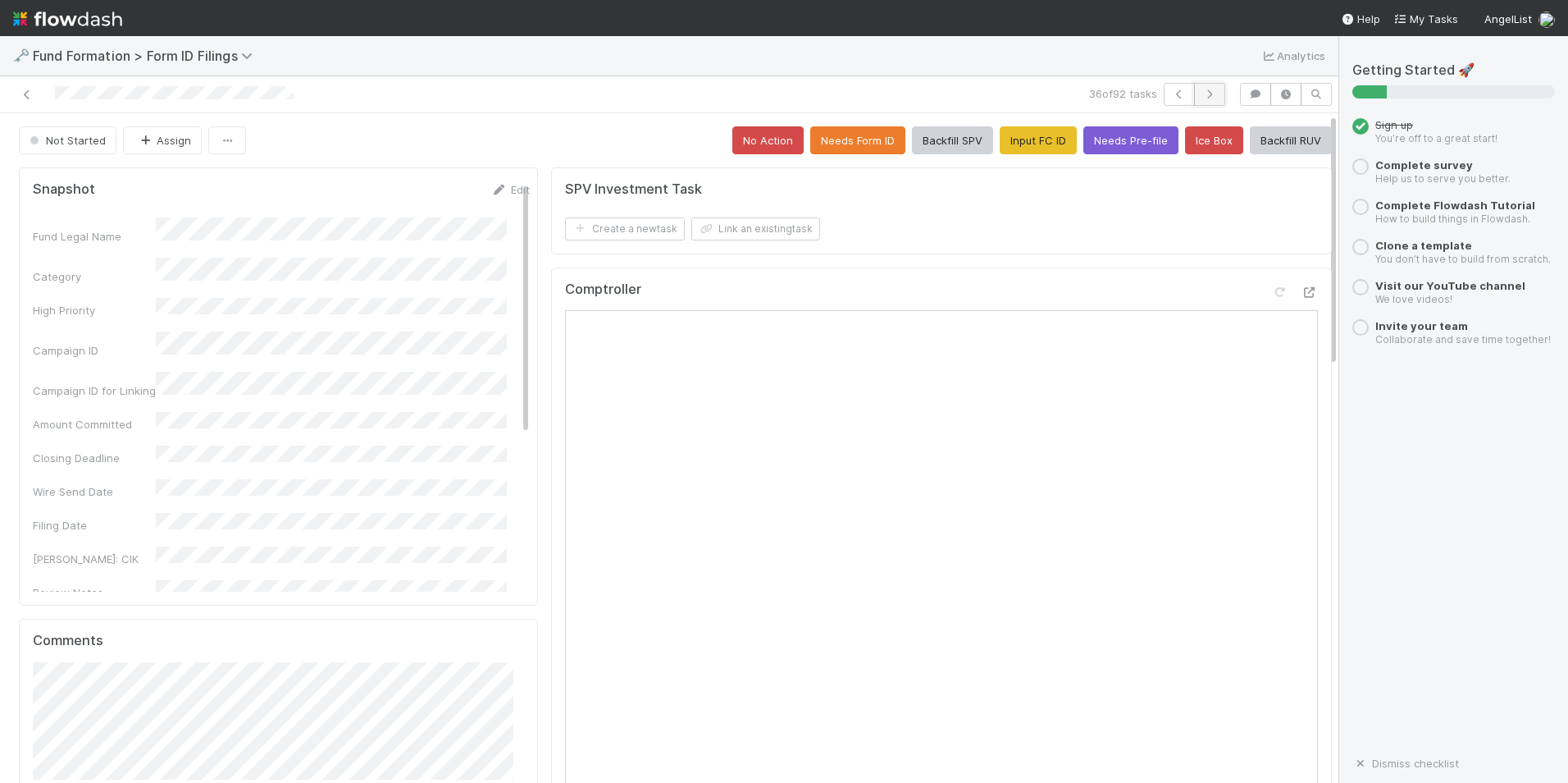
click at [1201, 92] on icon "button" at bounding box center [1209, 94] width 16 height 10
click at [1017, 143] on button "Input FC ID" at bounding box center [1038, 140] width 77 height 28
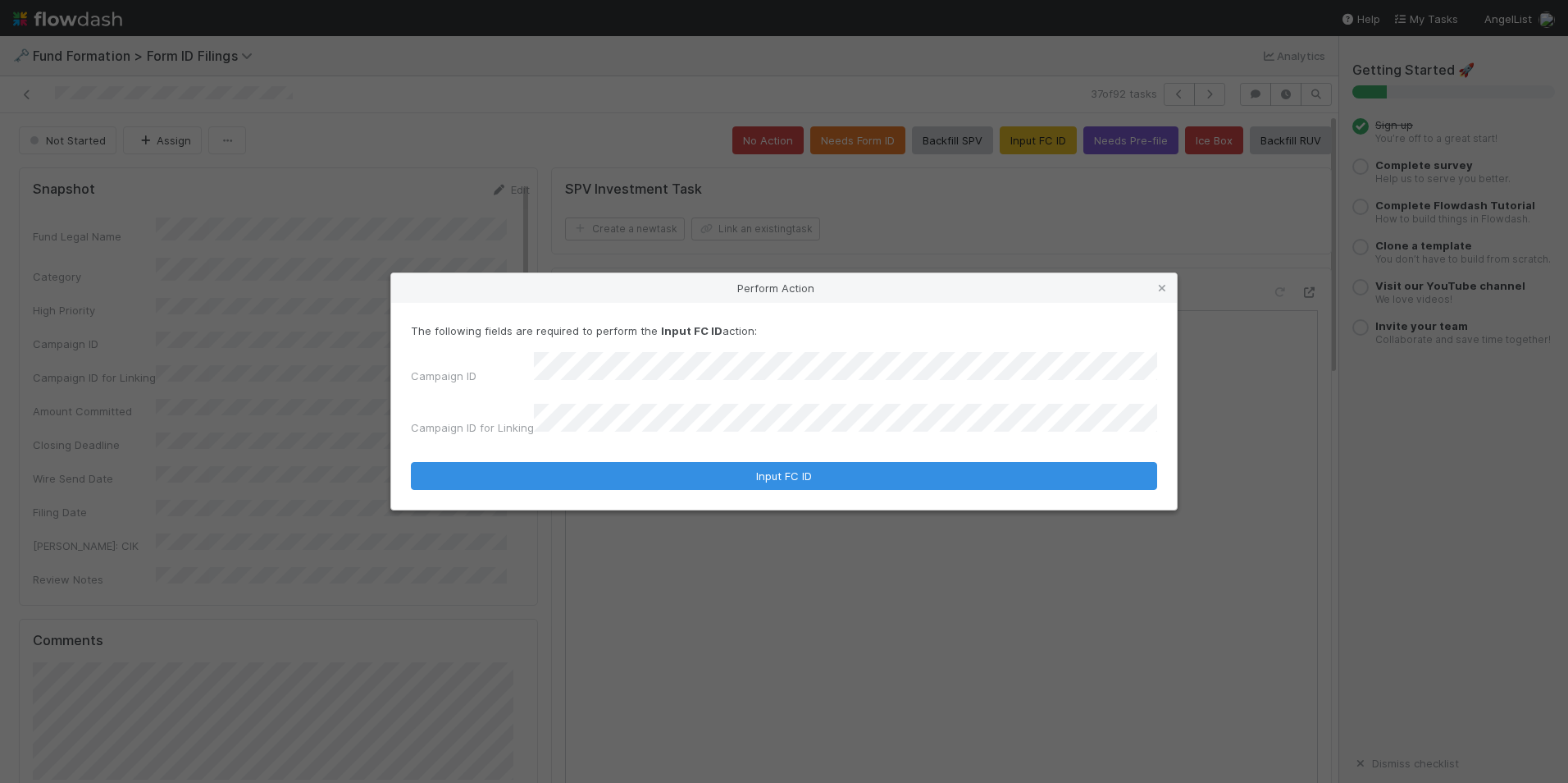
click at [766, 400] on div "Campaign ID Campaign ID for Linking" at bounding box center [784, 397] width 746 height 90
click at [777, 451] on form "The following fields are required to perform the Input FC ID action: Campaign I…" at bounding box center [784, 406] width 746 height 167
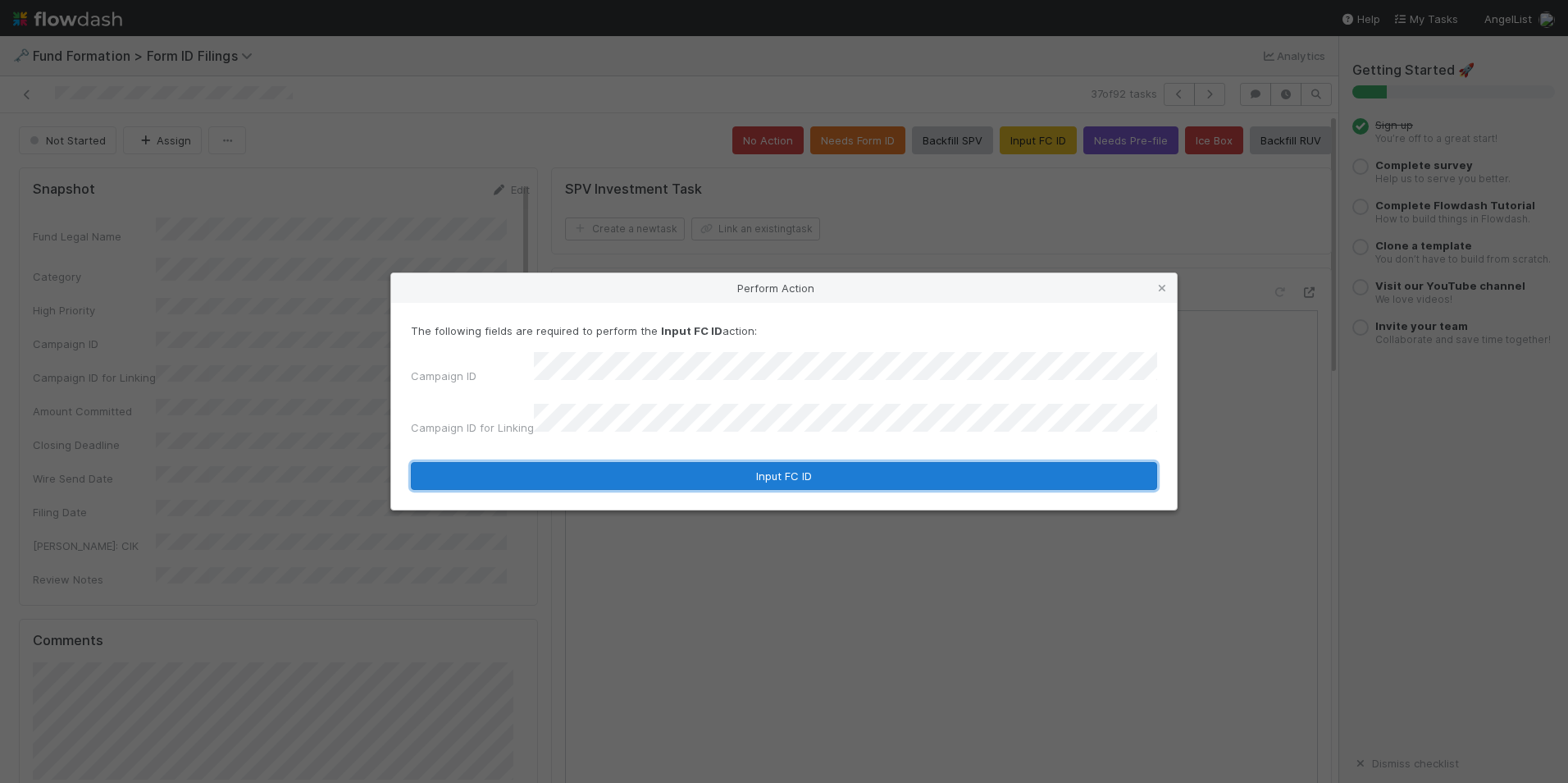
click at [795, 465] on button "Input FC ID" at bounding box center [784, 476] width 746 height 28
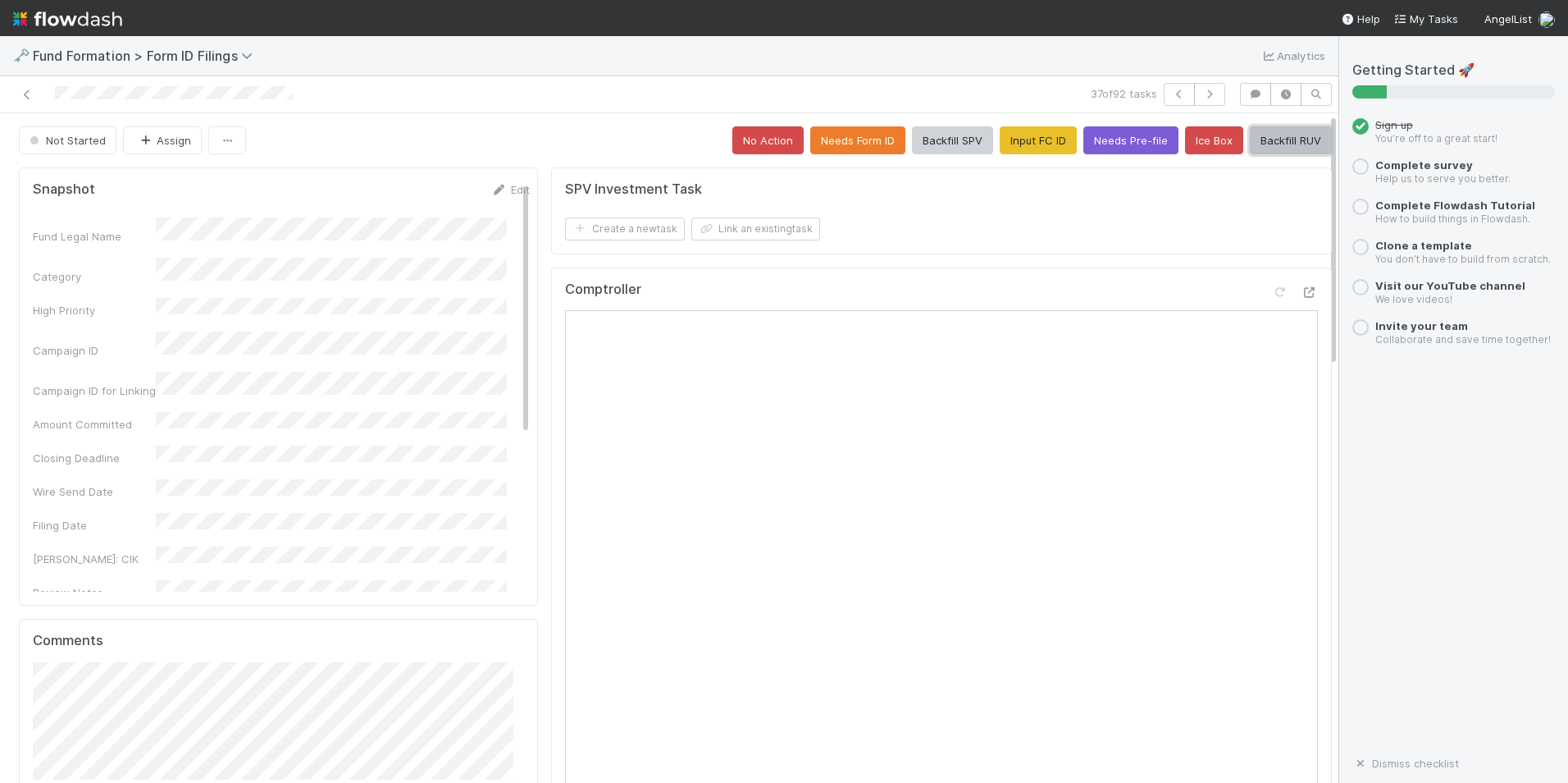
click at [1250, 133] on button "Backfill RUV" at bounding box center [1291, 140] width 82 height 28
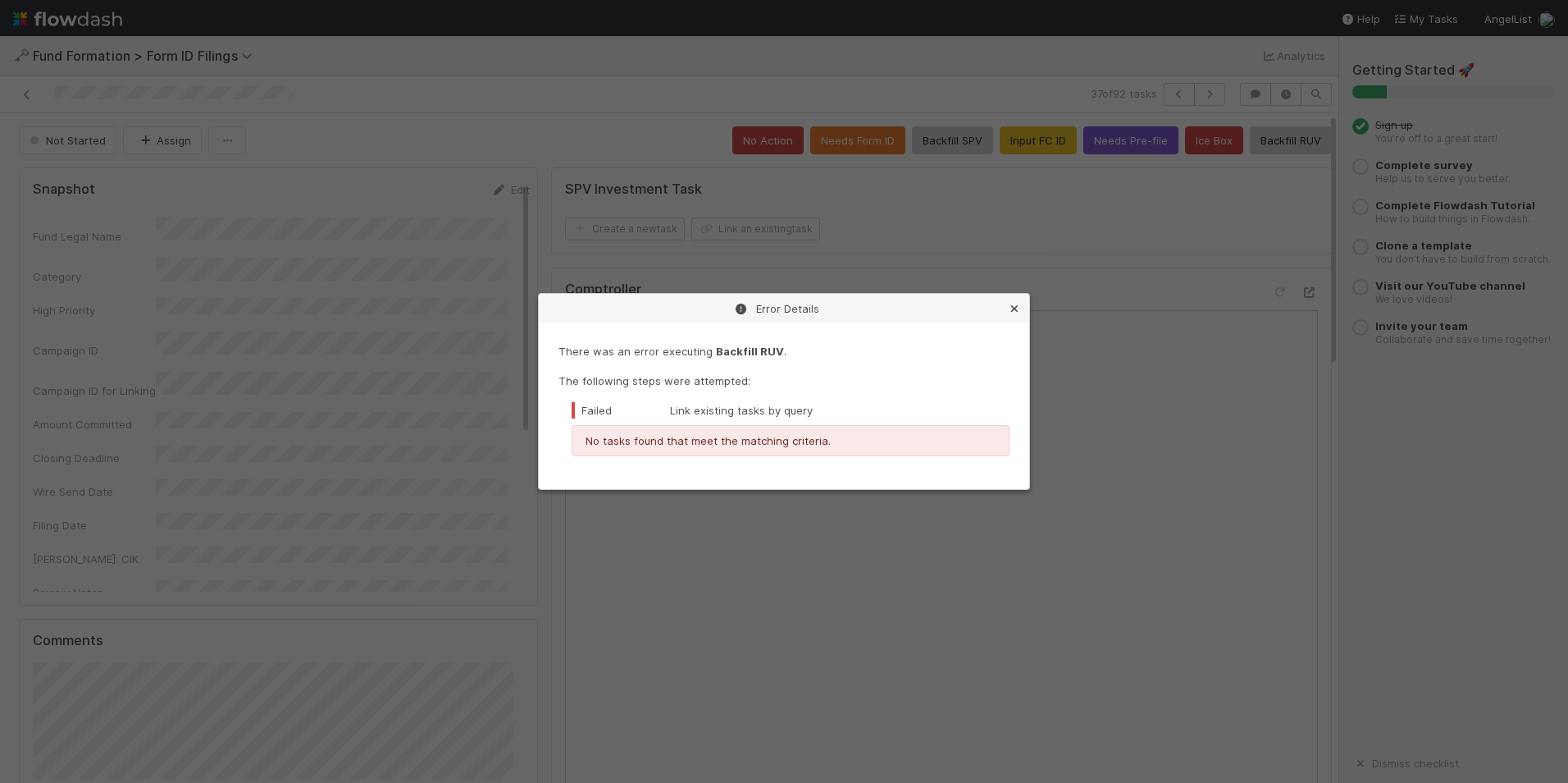
click at [1012, 305] on icon at bounding box center [1014, 309] width 16 height 10
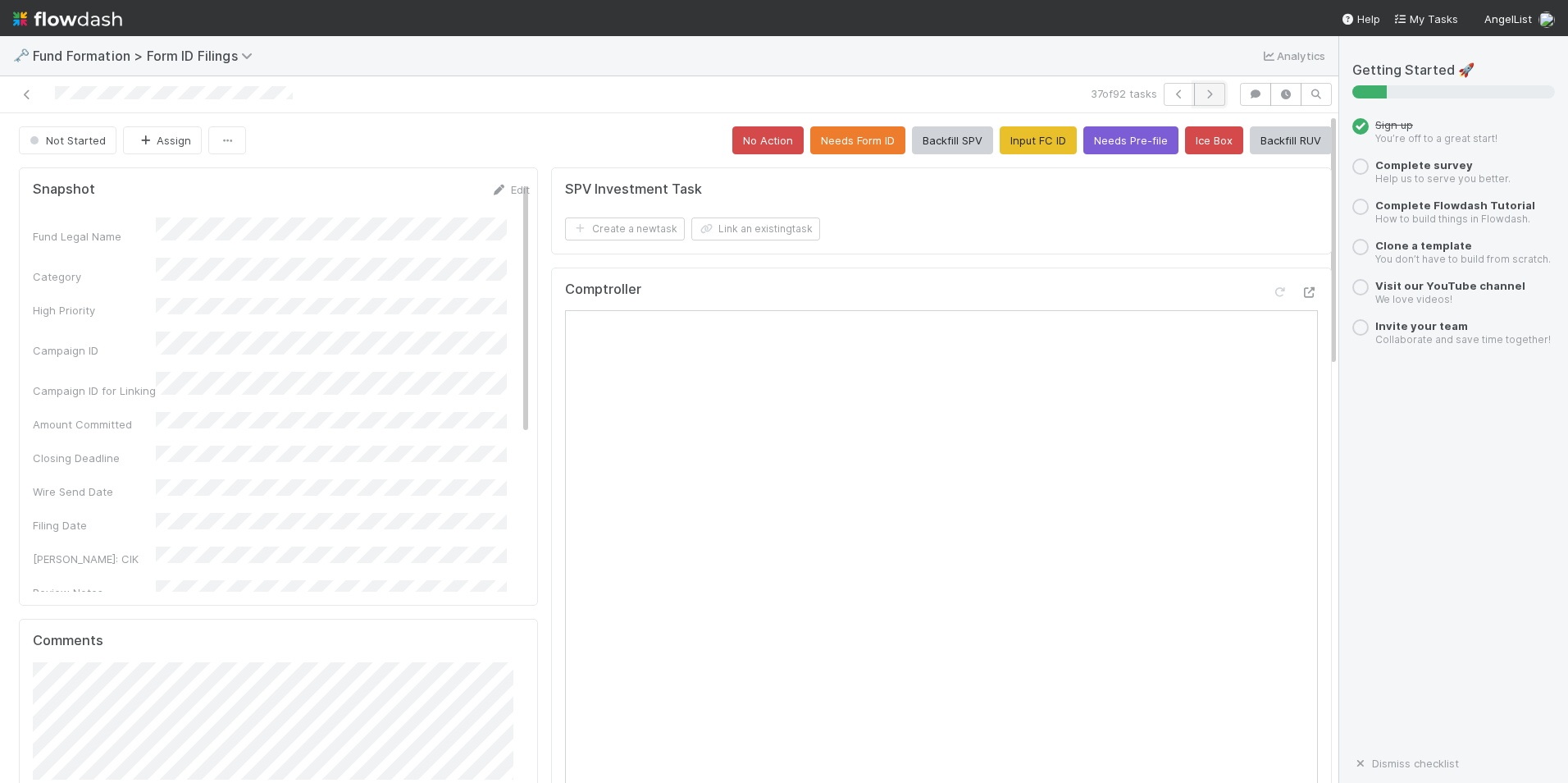
click at [1195, 88] on button "button" at bounding box center [1210, 95] width 31 height 23
click at [1000, 145] on button "Input FC ID" at bounding box center [1038, 140] width 77 height 28
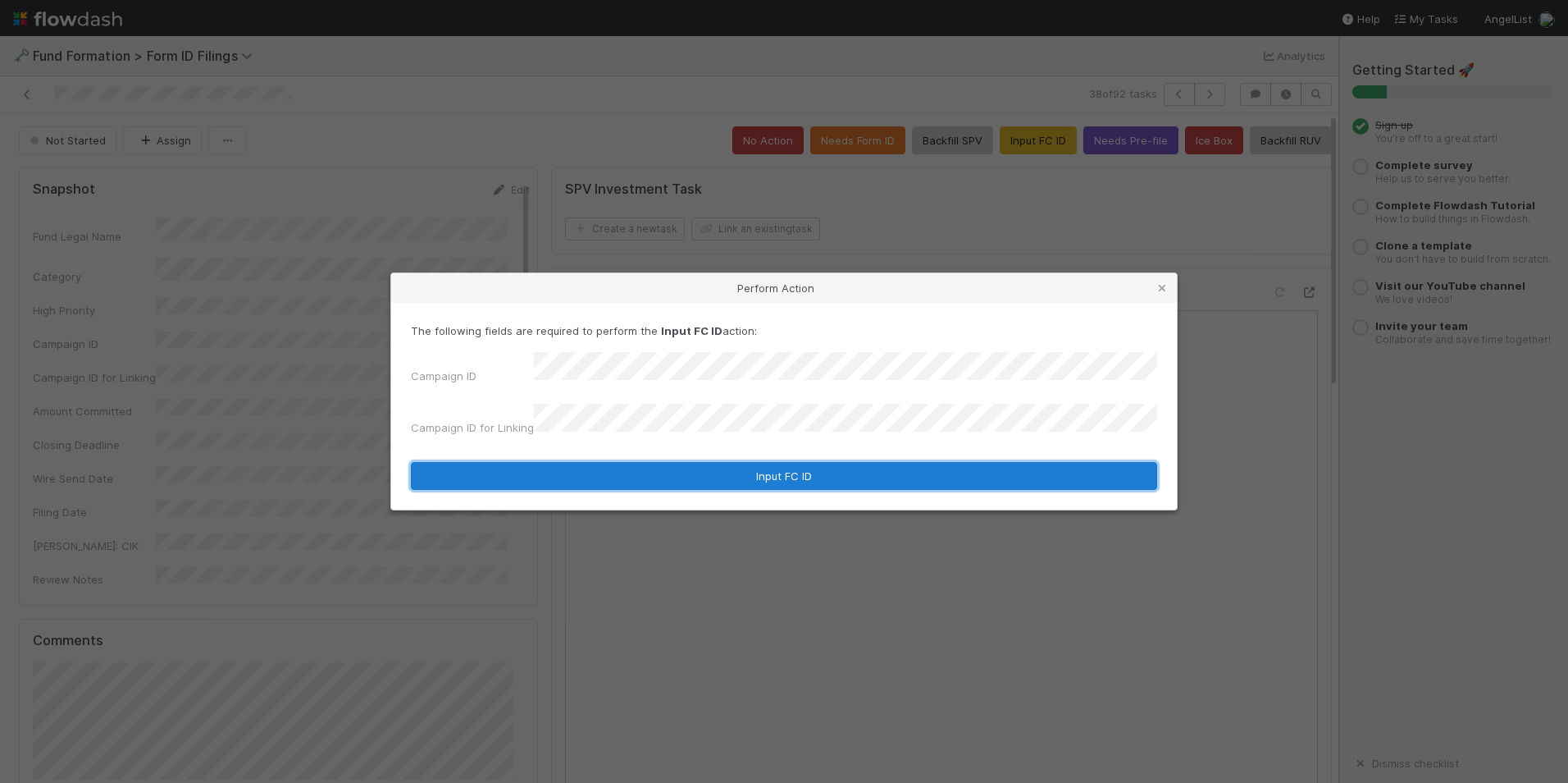
click at [719, 462] on button "Input FC ID" at bounding box center [784, 476] width 746 height 28
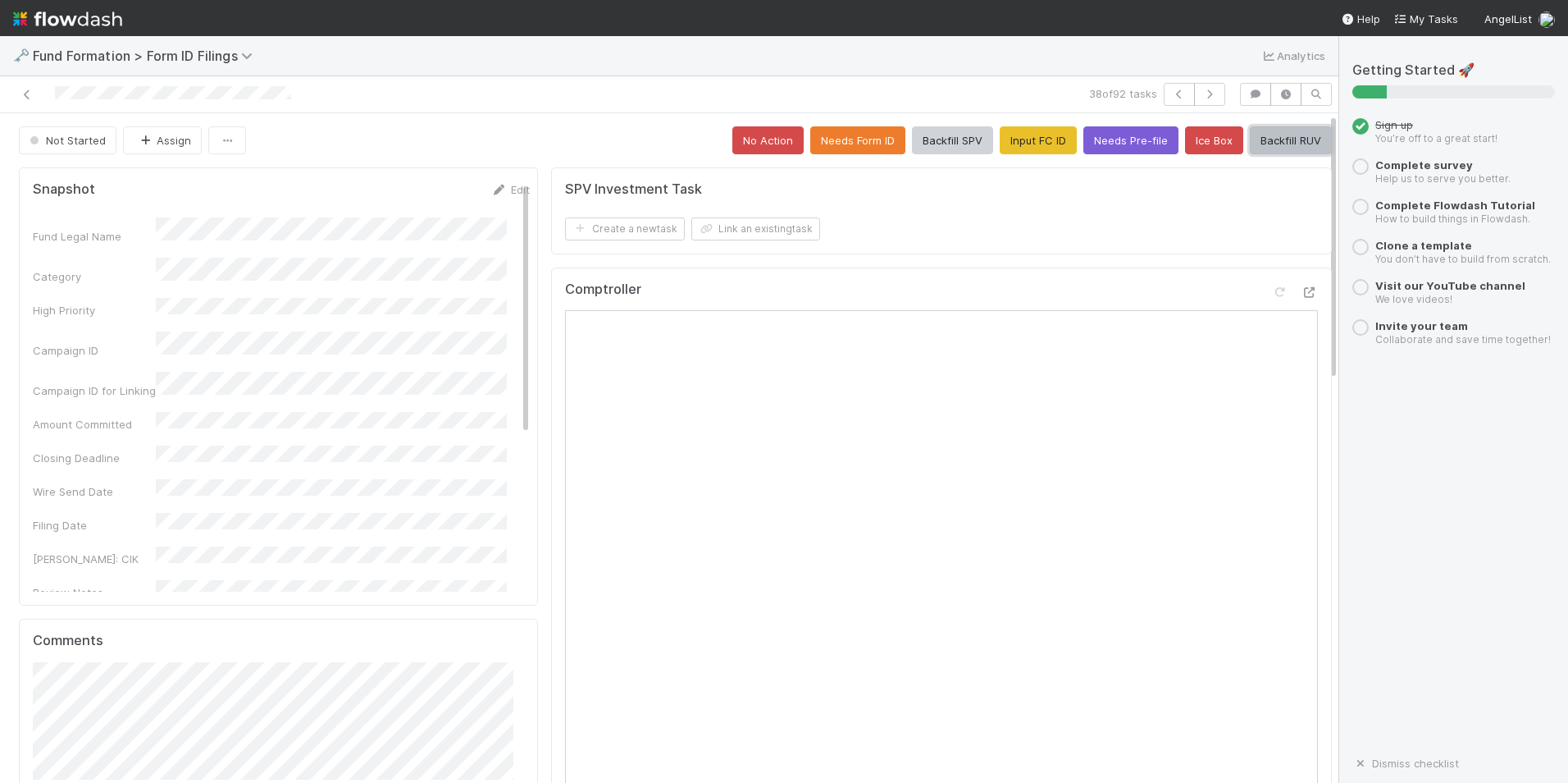
click at [1291, 142] on button "Backfill RUV" at bounding box center [1291, 140] width 82 height 28
click at [1201, 93] on icon "button" at bounding box center [1209, 94] width 16 height 10
click at [1000, 133] on button "Input FC ID" at bounding box center [1038, 140] width 77 height 28
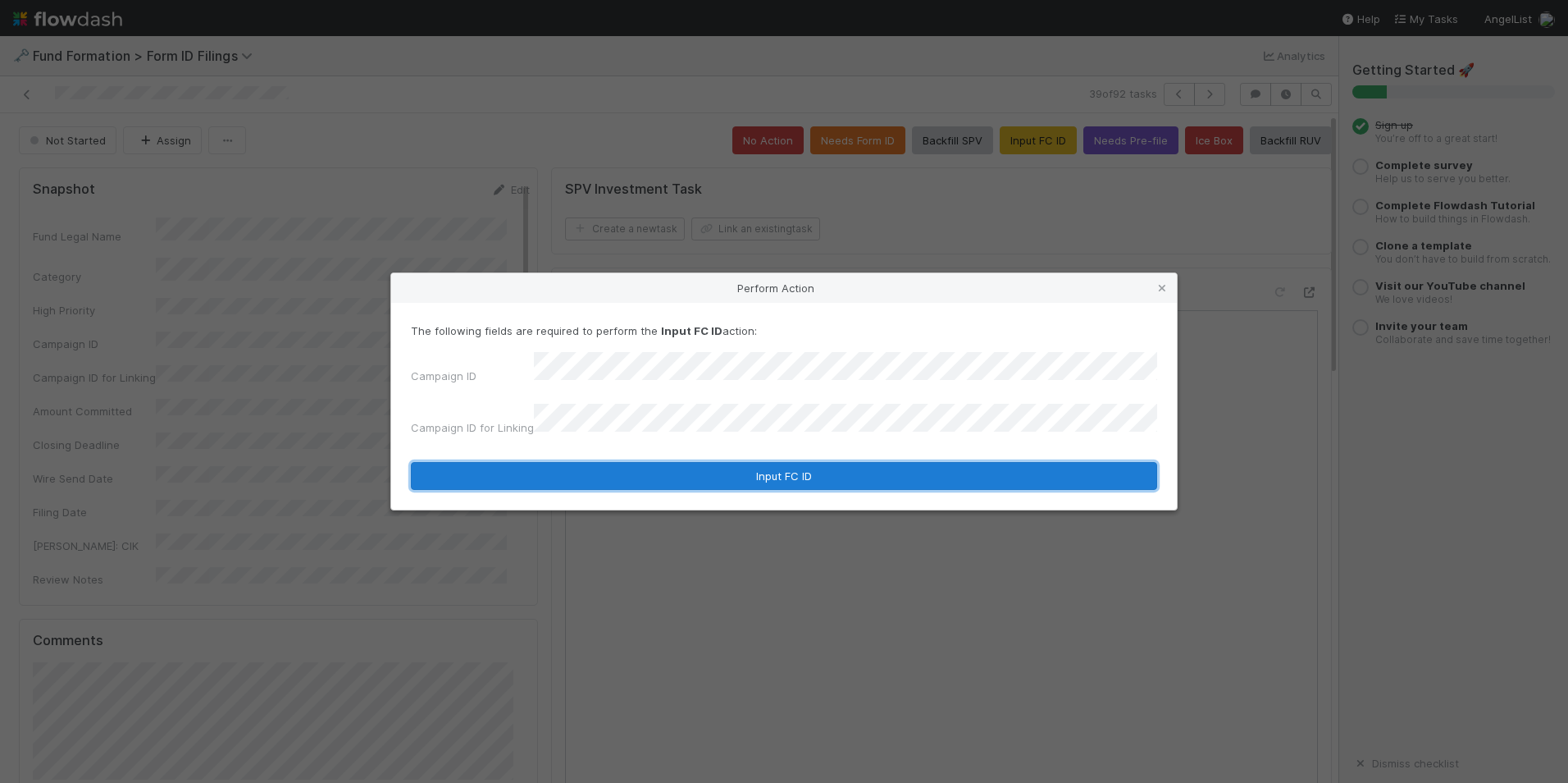
click at [694, 467] on button "Input FC ID" at bounding box center [784, 476] width 746 height 28
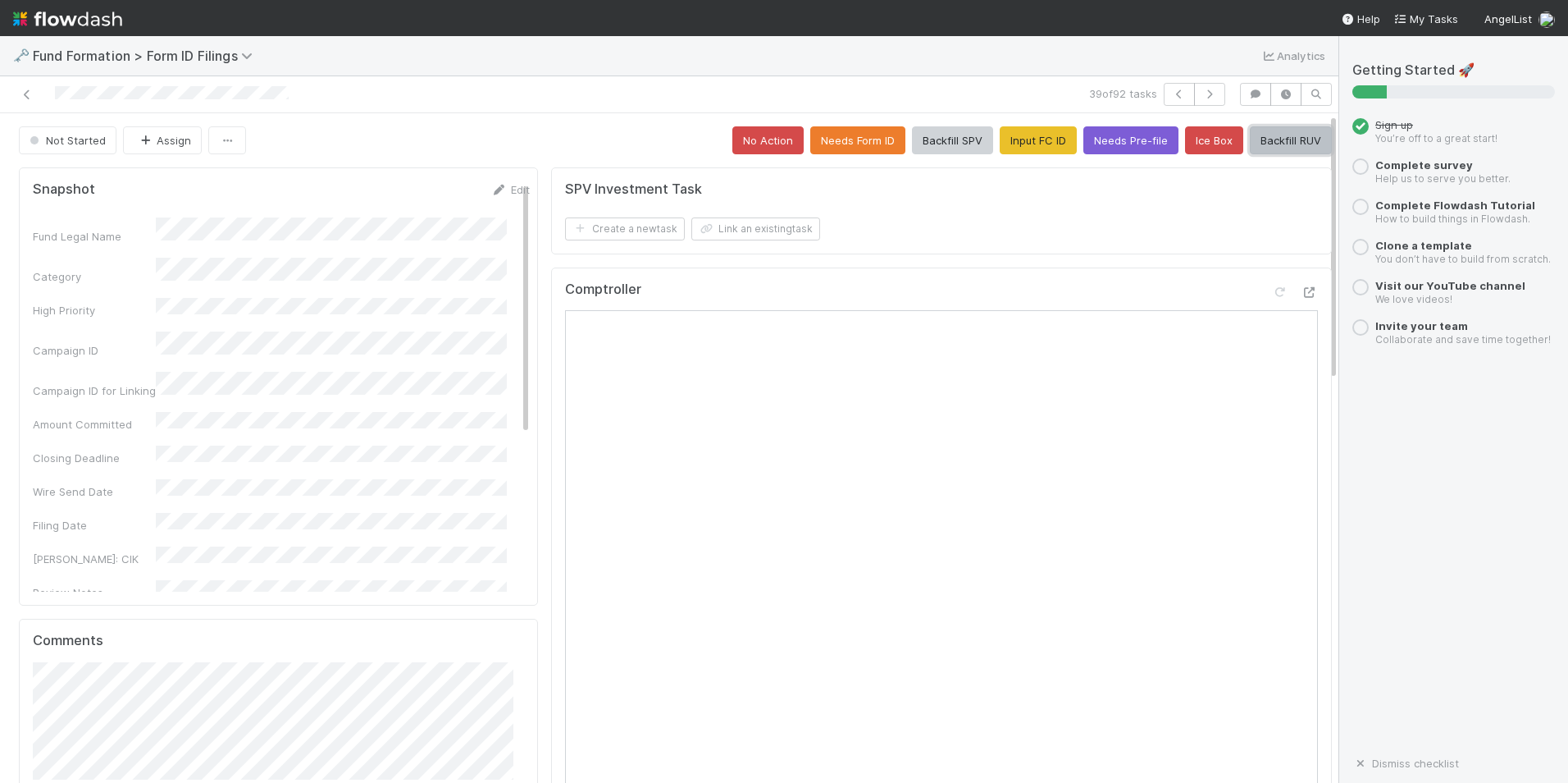
click at [1273, 145] on button "Backfill RUV" at bounding box center [1291, 140] width 82 height 28
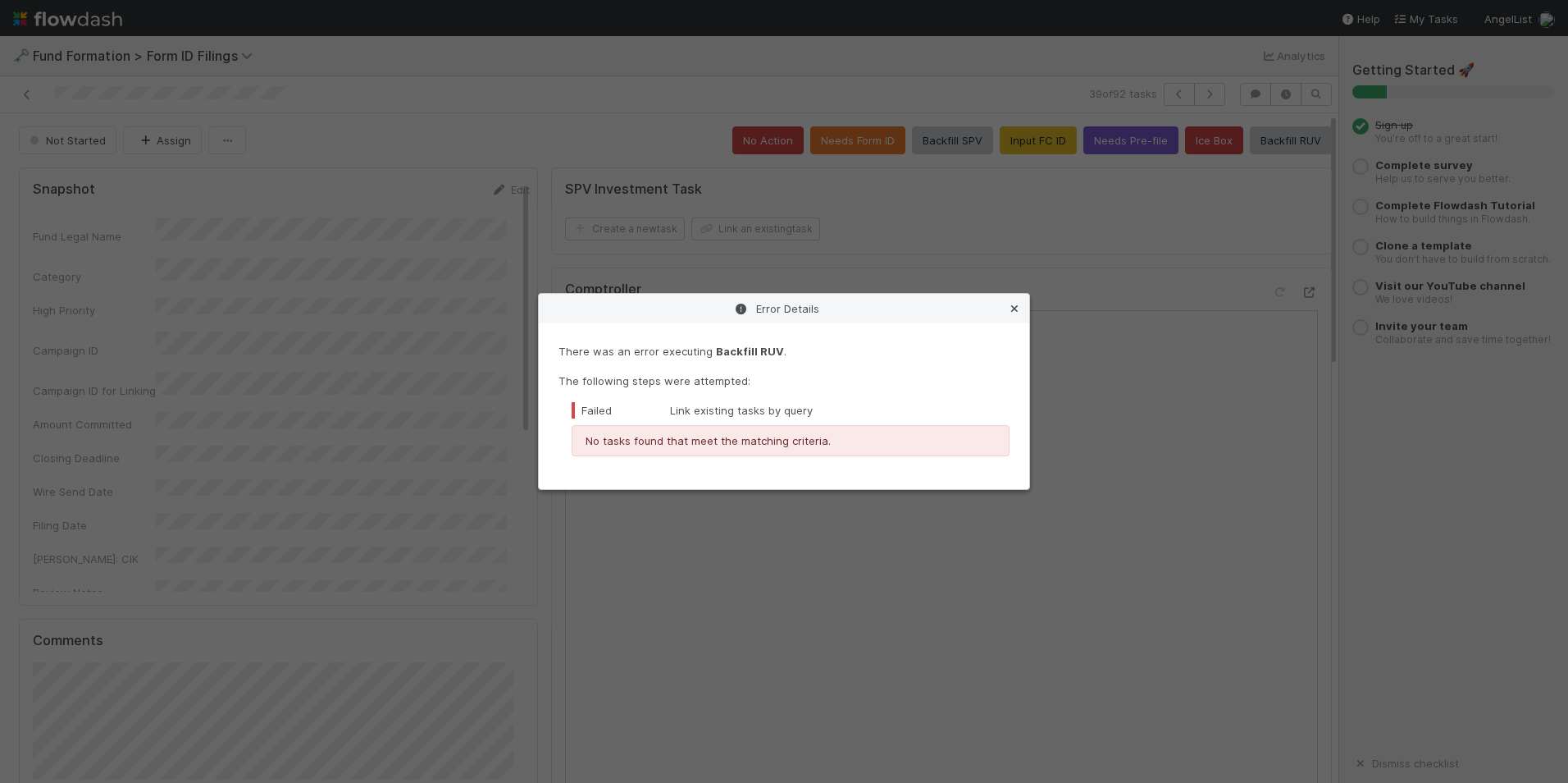
click at [1009, 302] on link at bounding box center [1014, 308] width 16 height 16
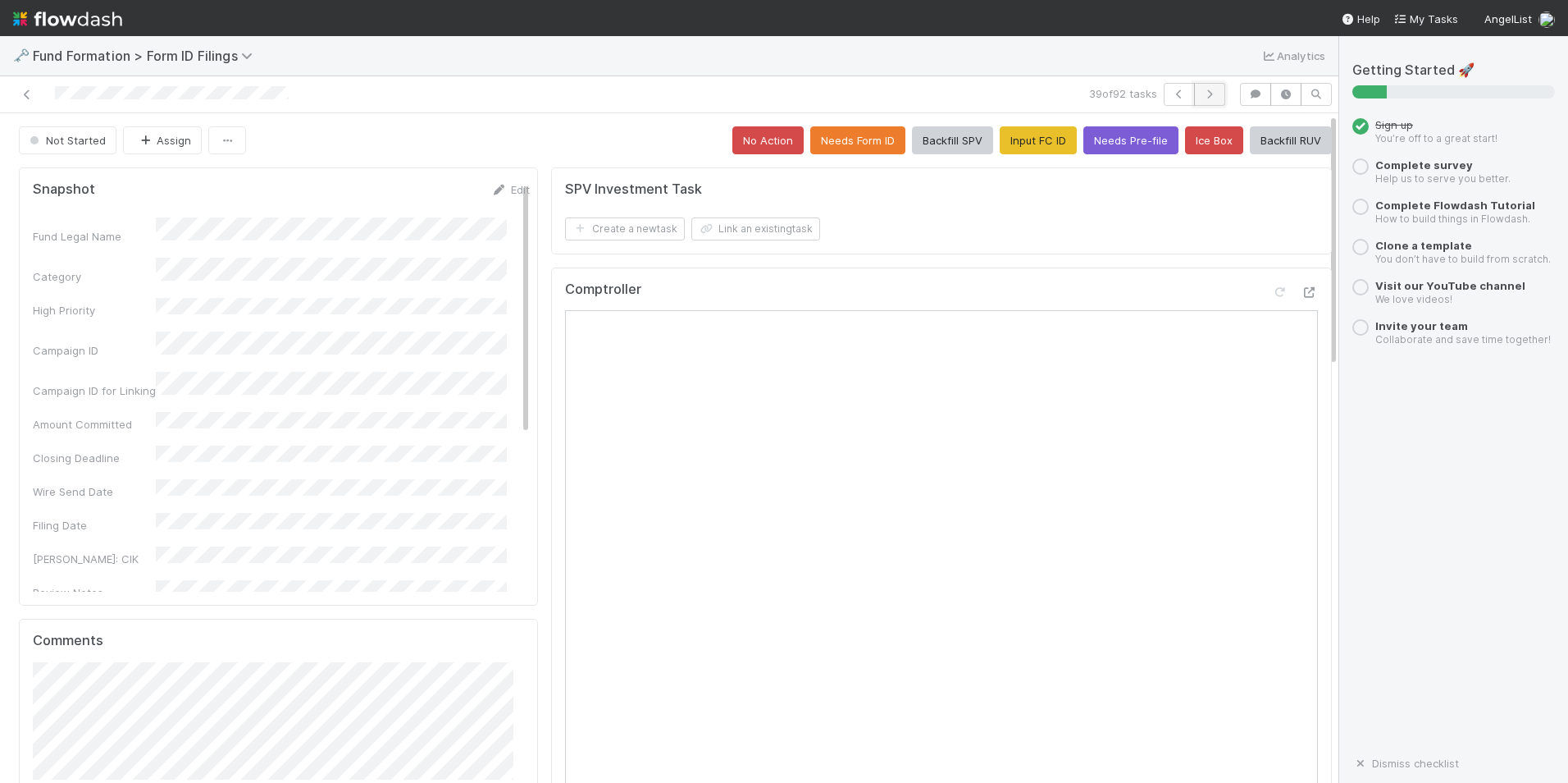
click at [1207, 95] on button "button" at bounding box center [1210, 95] width 31 height 23
click at [1000, 141] on button "Input FC ID" at bounding box center [1038, 140] width 77 height 28
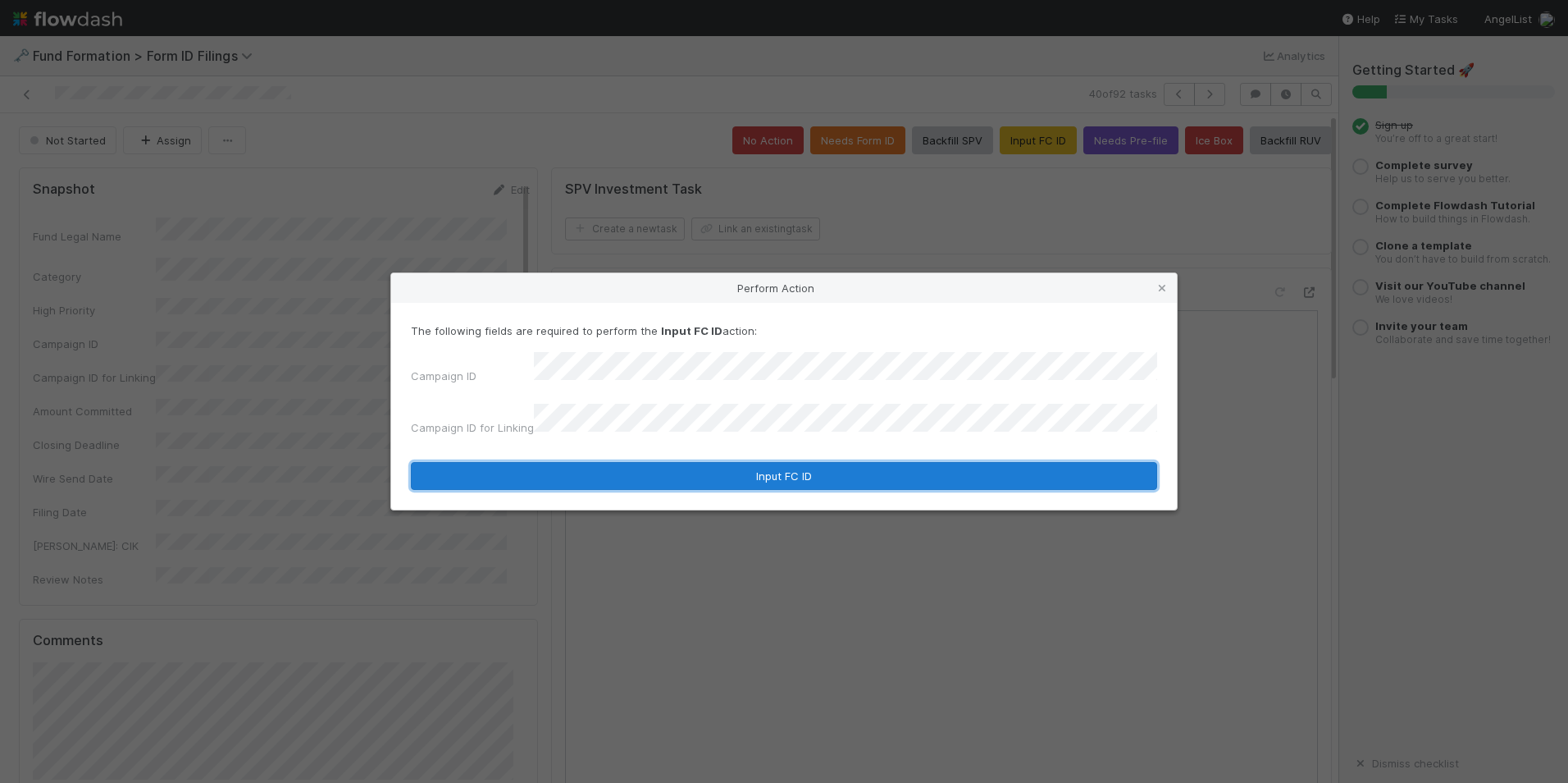
click at [749, 462] on button "Input FC ID" at bounding box center [784, 476] width 746 height 28
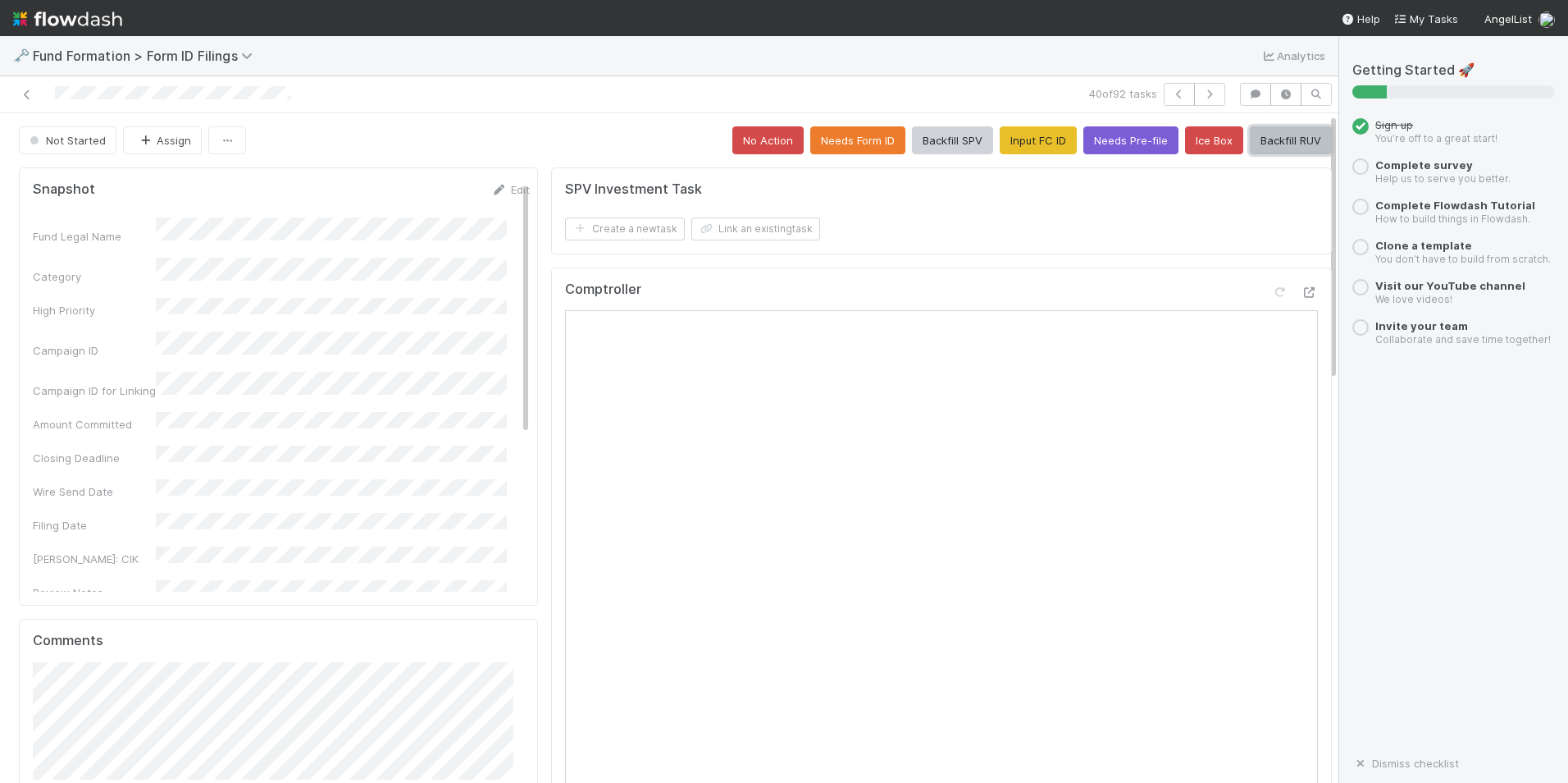
click at [1261, 136] on button "Backfill RUV" at bounding box center [1291, 140] width 82 height 28
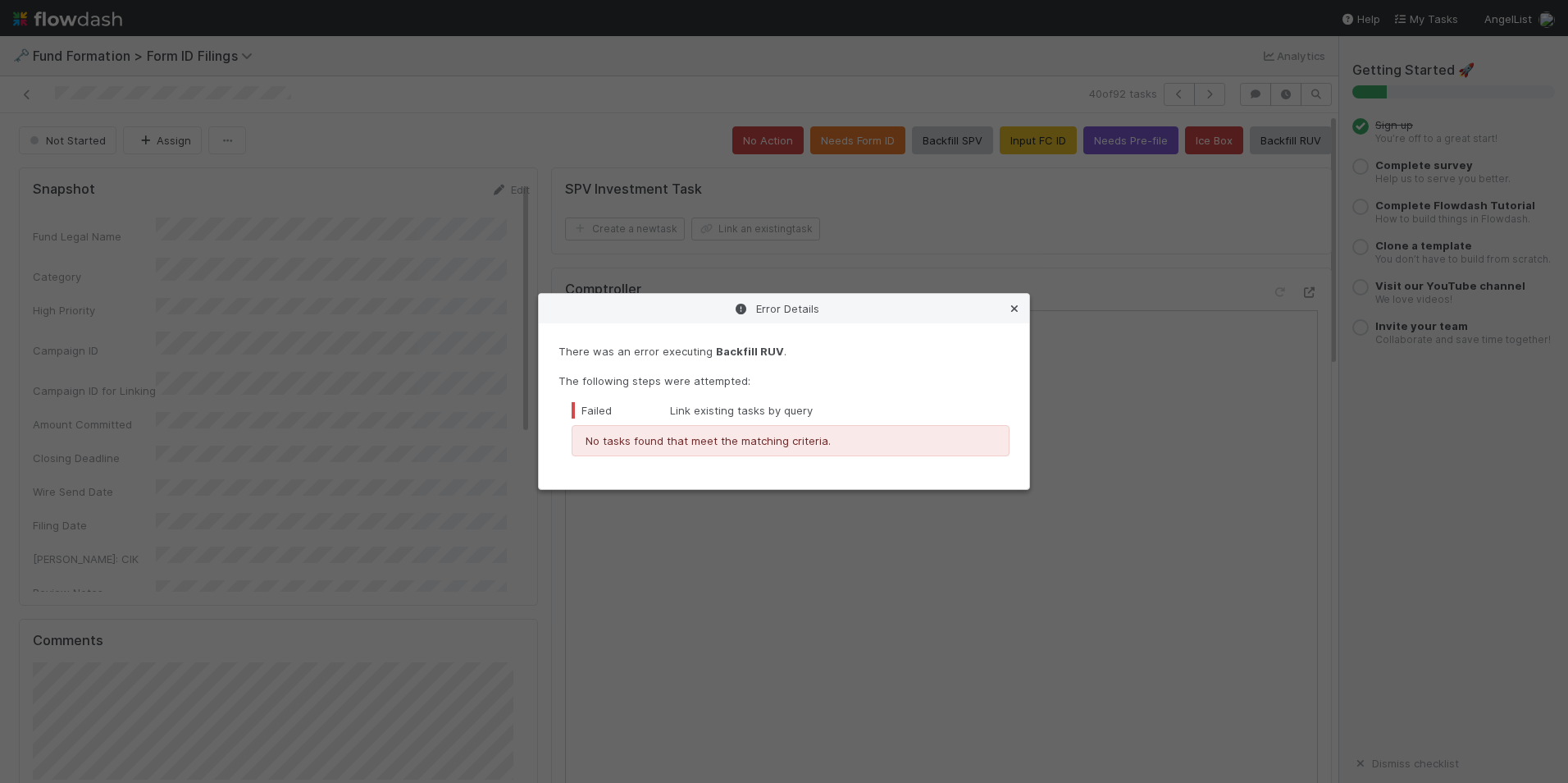
click at [1015, 308] on icon at bounding box center [1014, 309] width 16 height 10
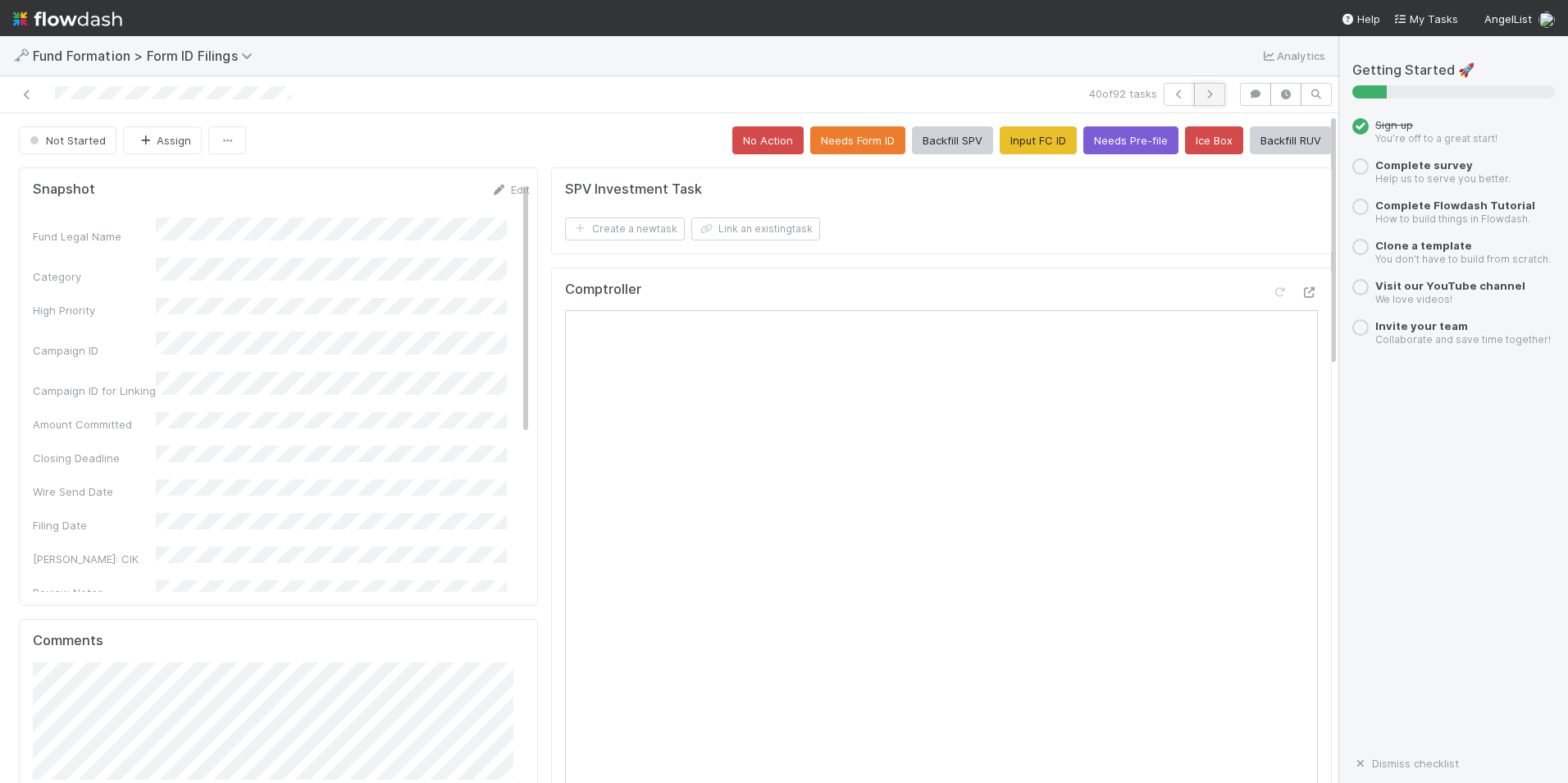
click at [1203, 88] on button "button" at bounding box center [1210, 95] width 31 height 23
click at [1018, 136] on button "Input FC ID" at bounding box center [1038, 140] width 77 height 28
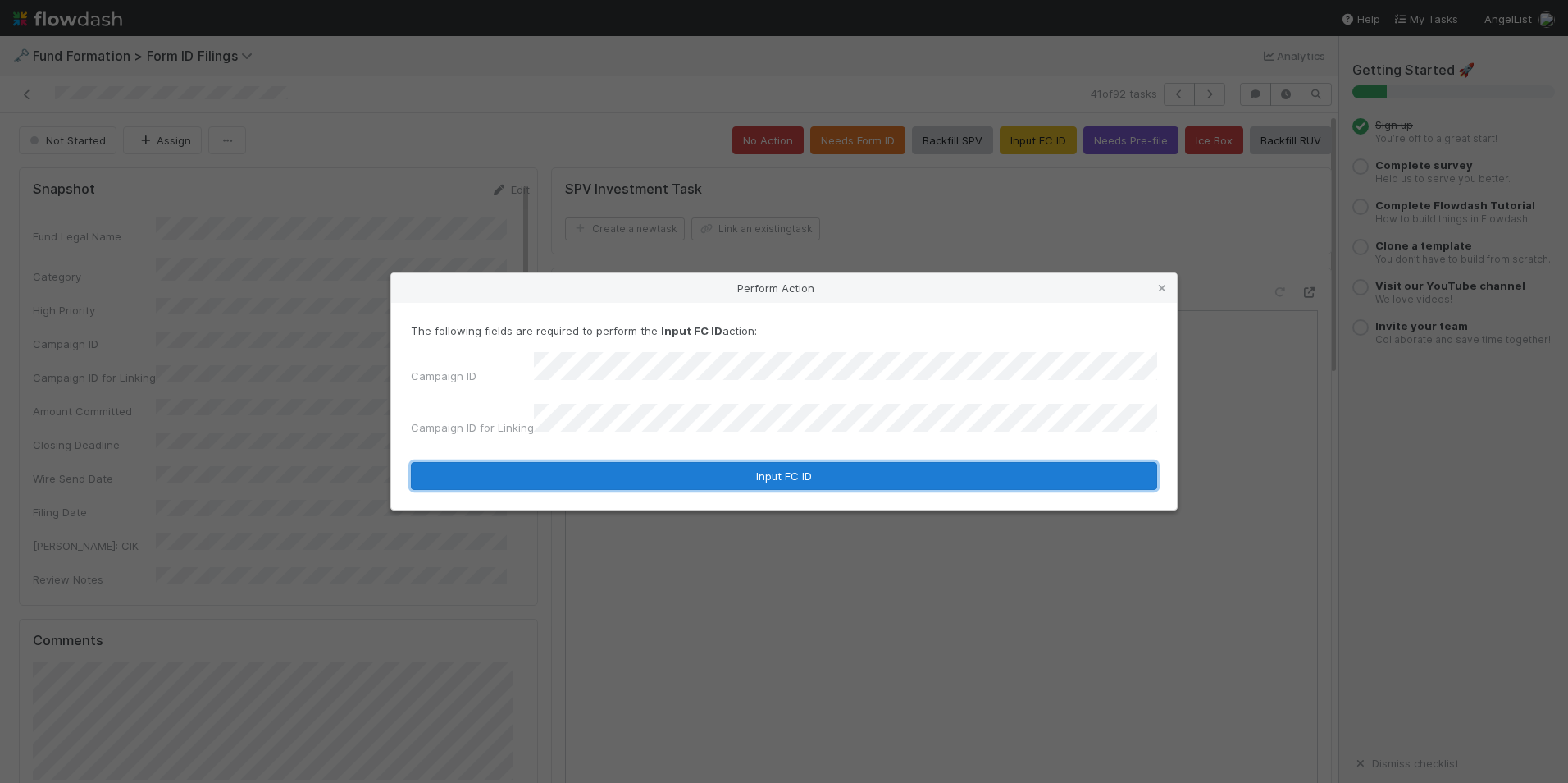
click at [802, 463] on button "Input FC ID" at bounding box center [784, 476] width 746 height 28
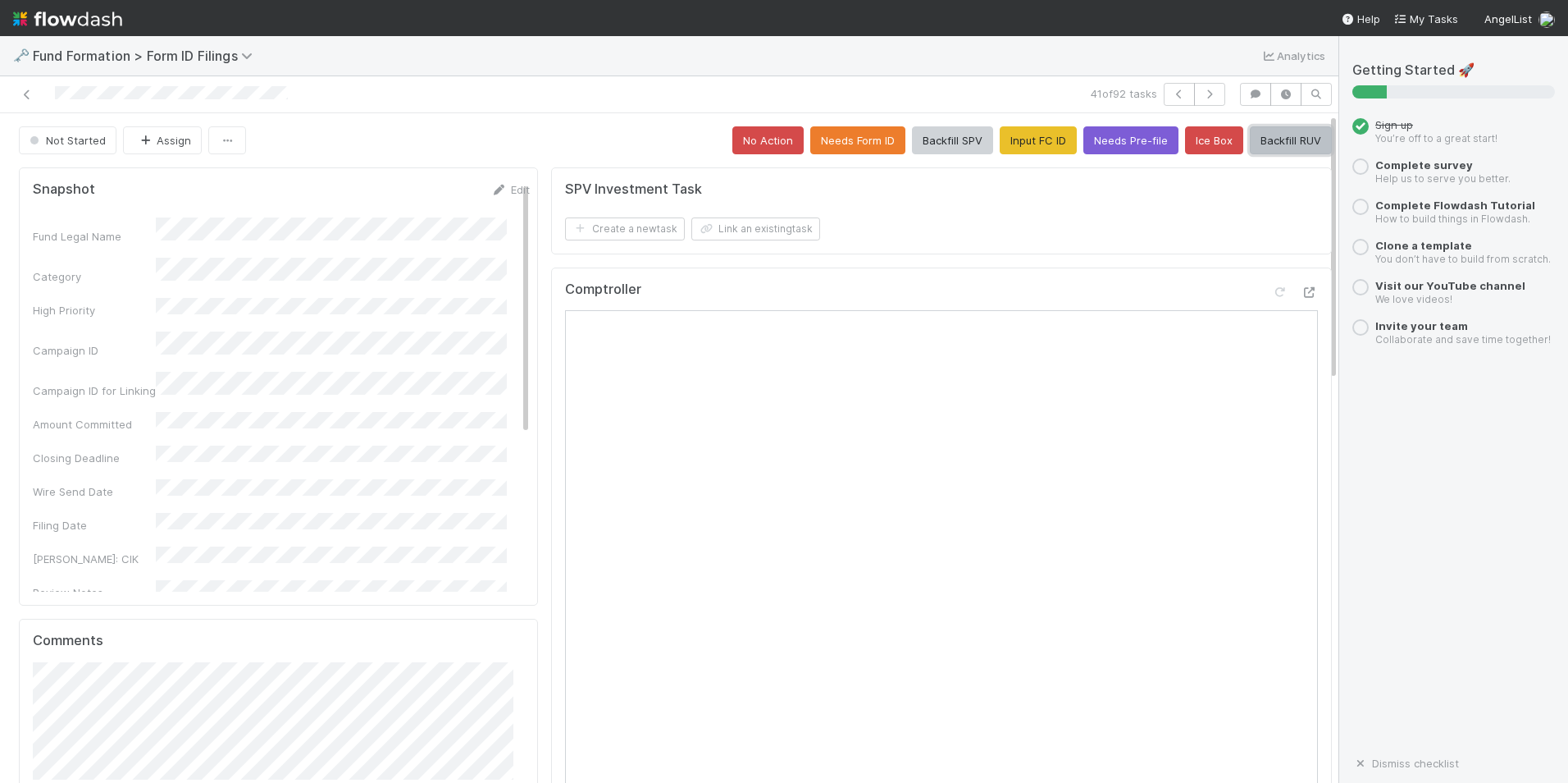
click at [1272, 140] on button "Backfill RUV" at bounding box center [1291, 140] width 82 height 28
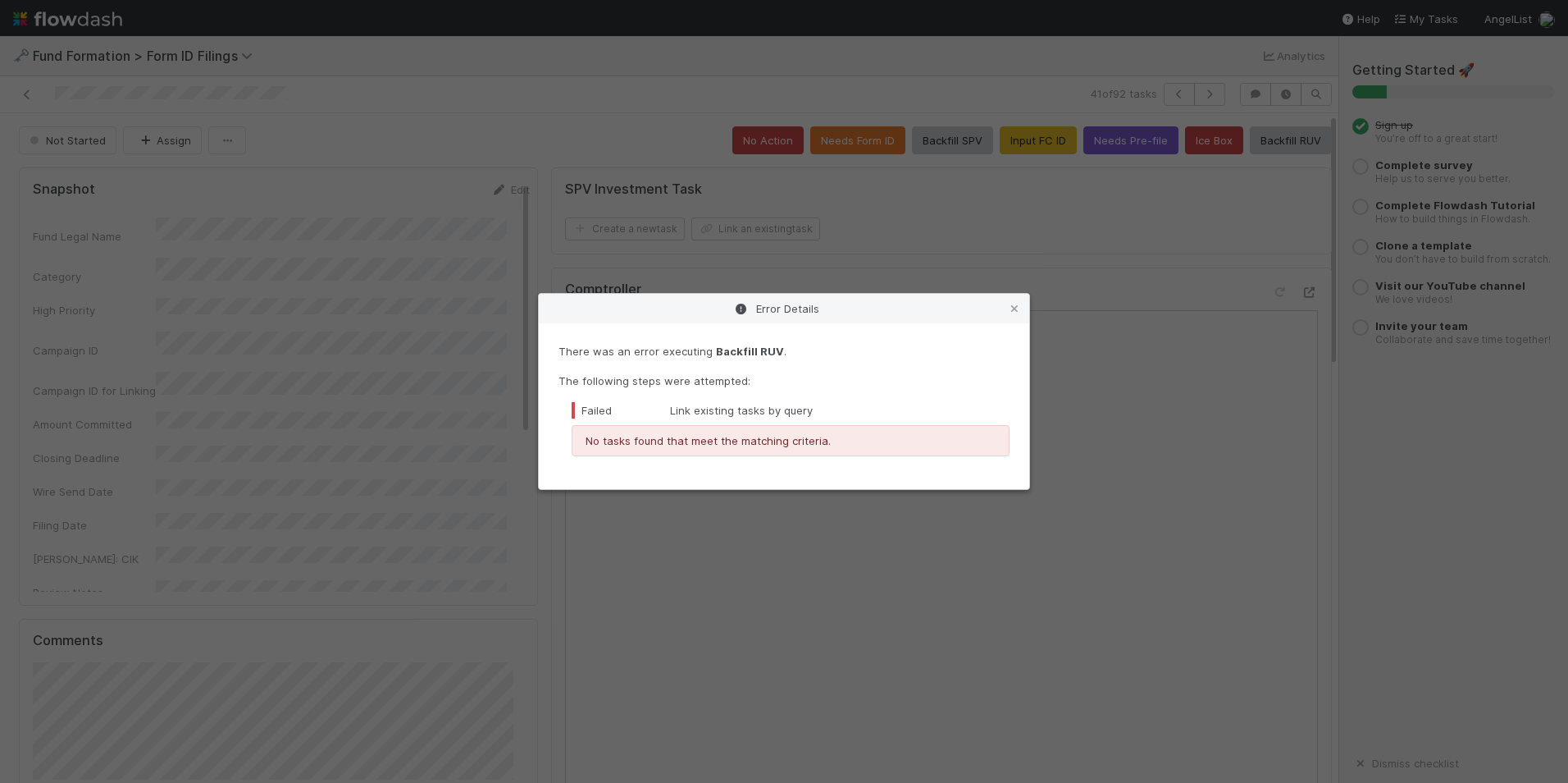
click at [1015, 303] on link at bounding box center [1014, 308] width 16 height 16
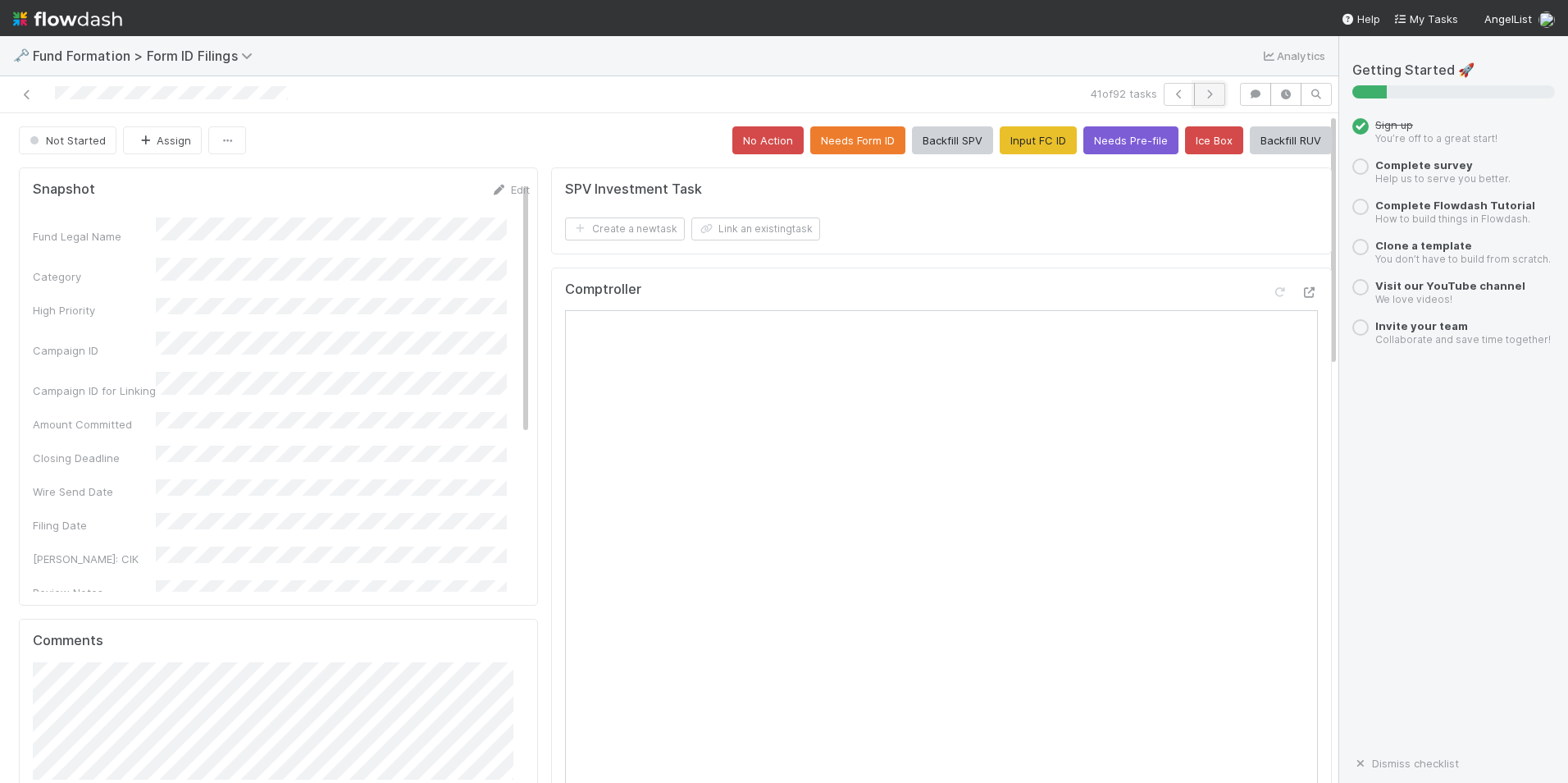
click at [1194, 96] on button "button" at bounding box center [1210, 95] width 31 height 23
click at [1016, 137] on button "Input FC ID" at bounding box center [1038, 140] width 77 height 28
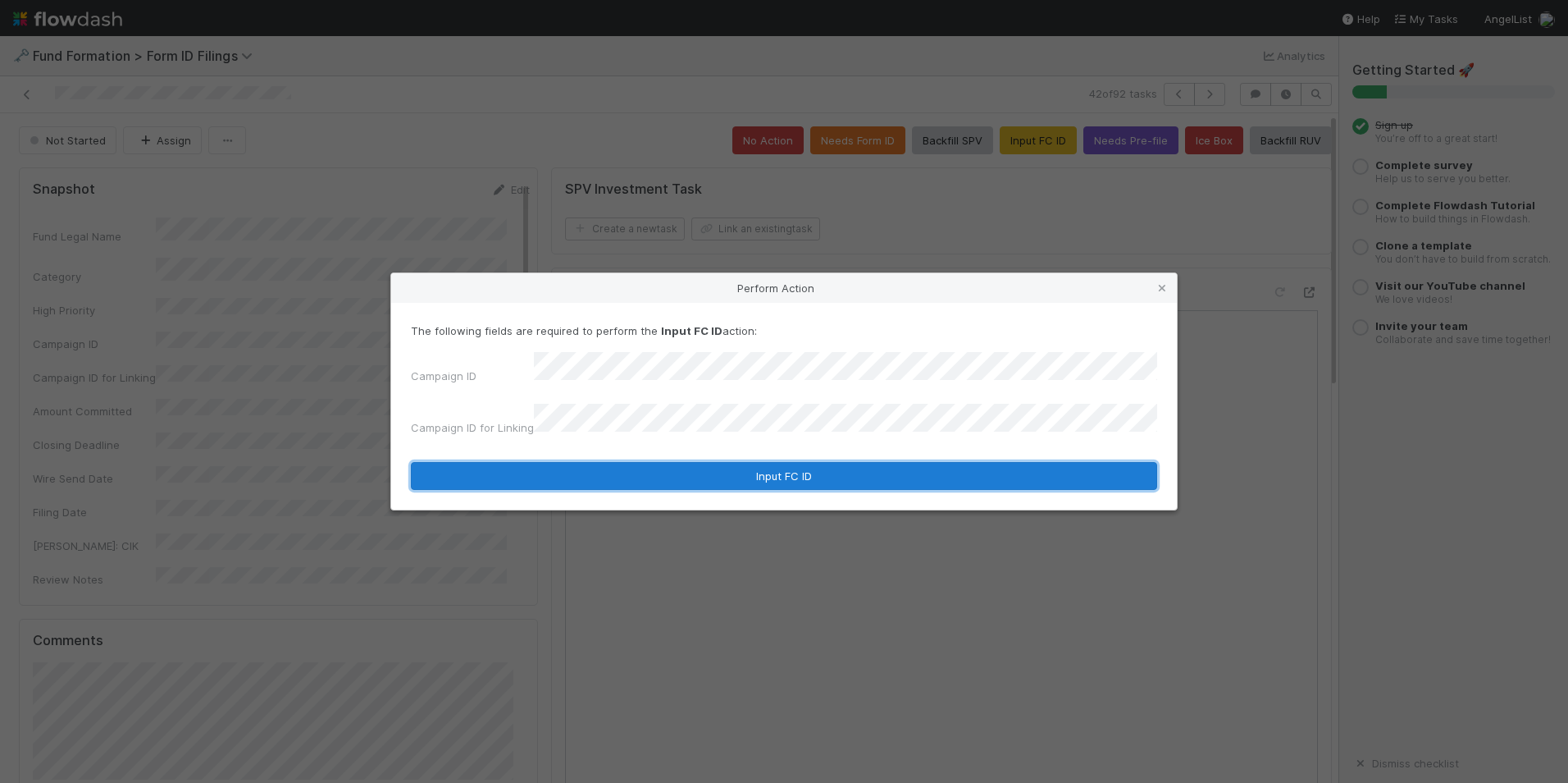
click at [789, 471] on button "Input FC ID" at bounding box center [784, 476] width 746 height 28
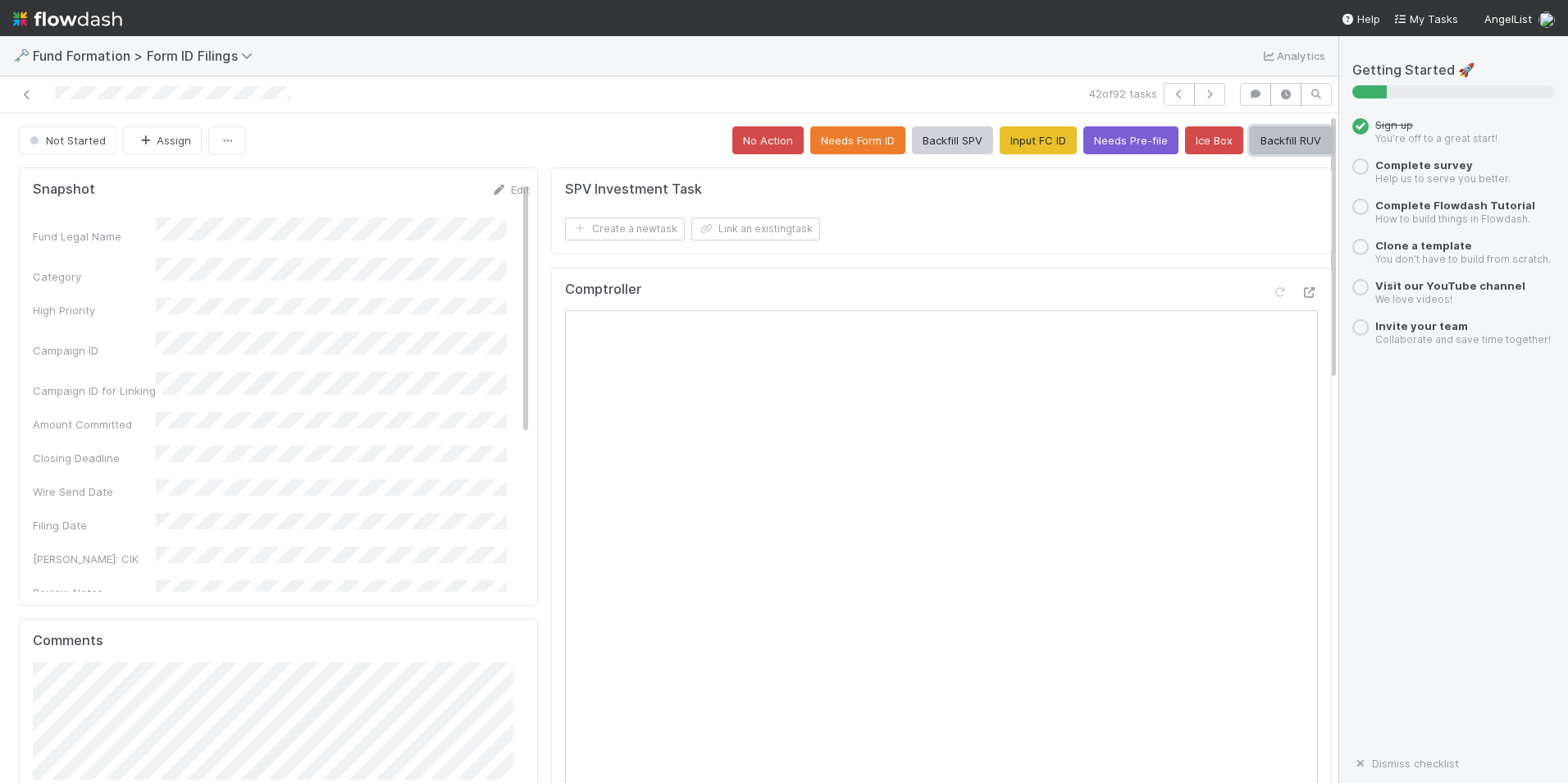
click at [1277, 137] on button "Backfill RUV" at bounding box center [1291, 140] width 82 height 28
click at [1206, 97] on button "button" at bounding box center [1210, 95] width 31 height 23
click at [1032, 146] on button "Input FC ID" at bounding box center [1038, 140] width 77 height 28
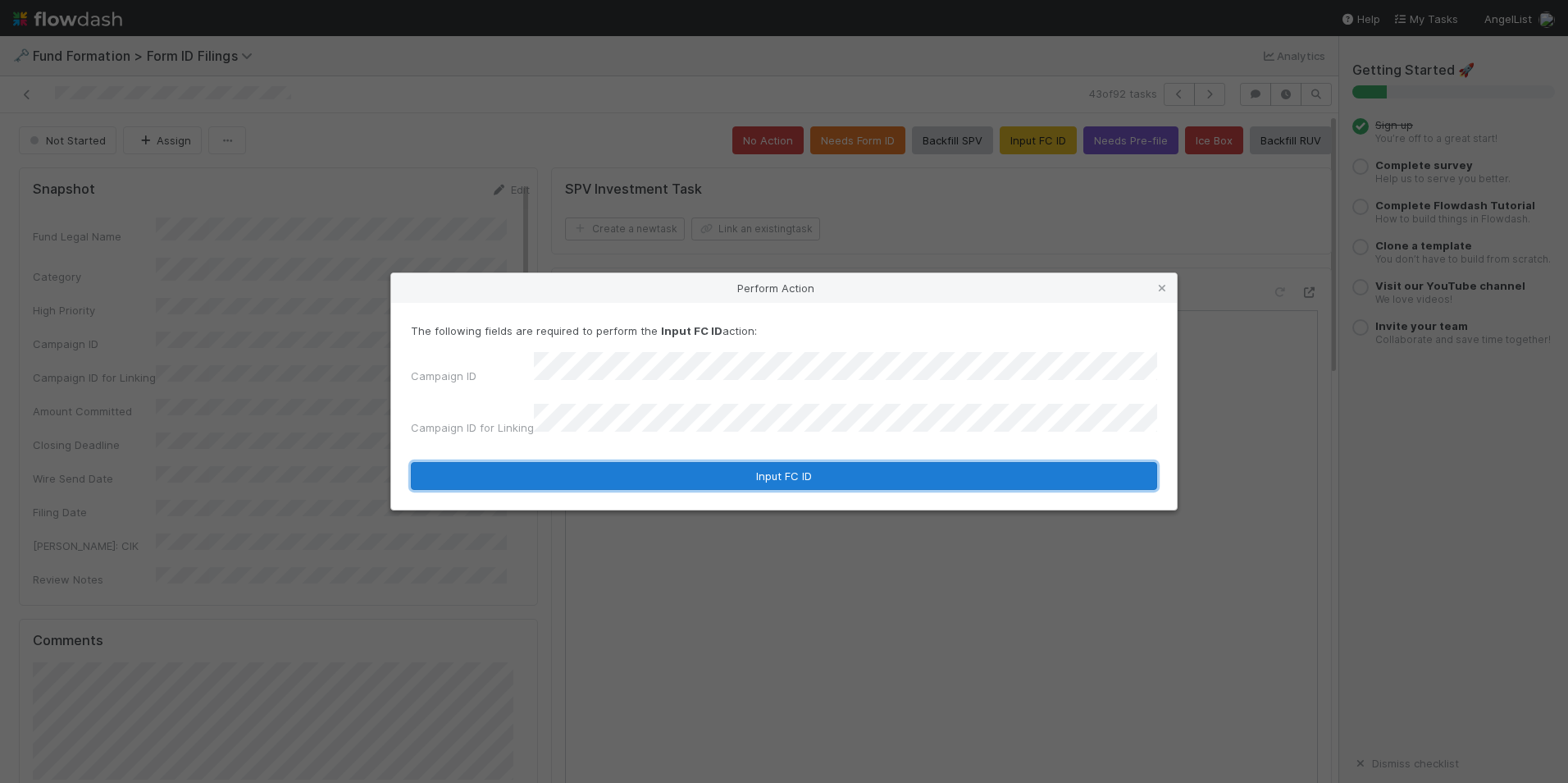
click at [810, 466] on button "Input FC ID" at bounding box center [784, 476] width 746 height 28
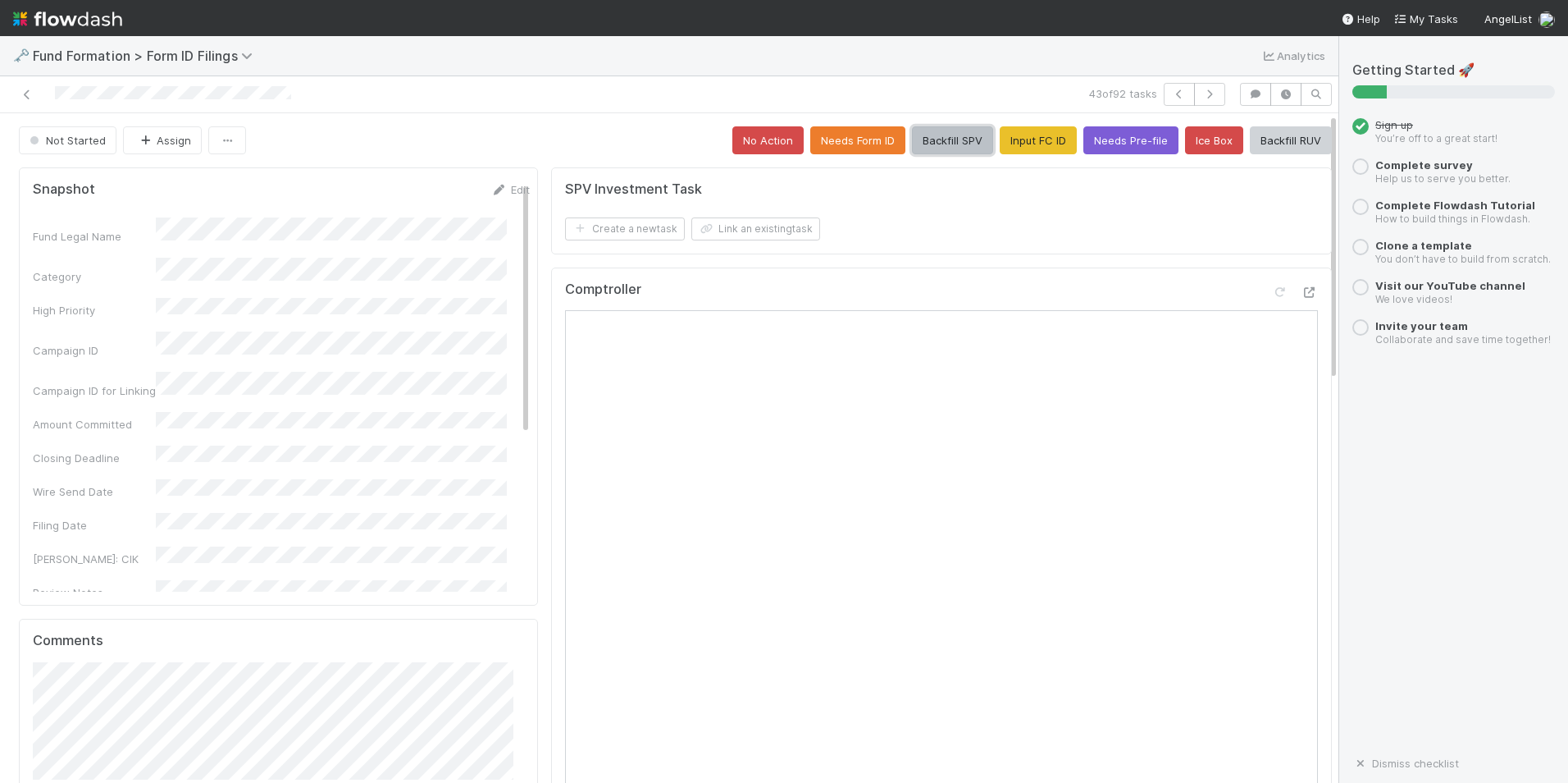
click at [912, 134] on button "Backfill SPV" at bounding box center [953, 140] width 81 height 28
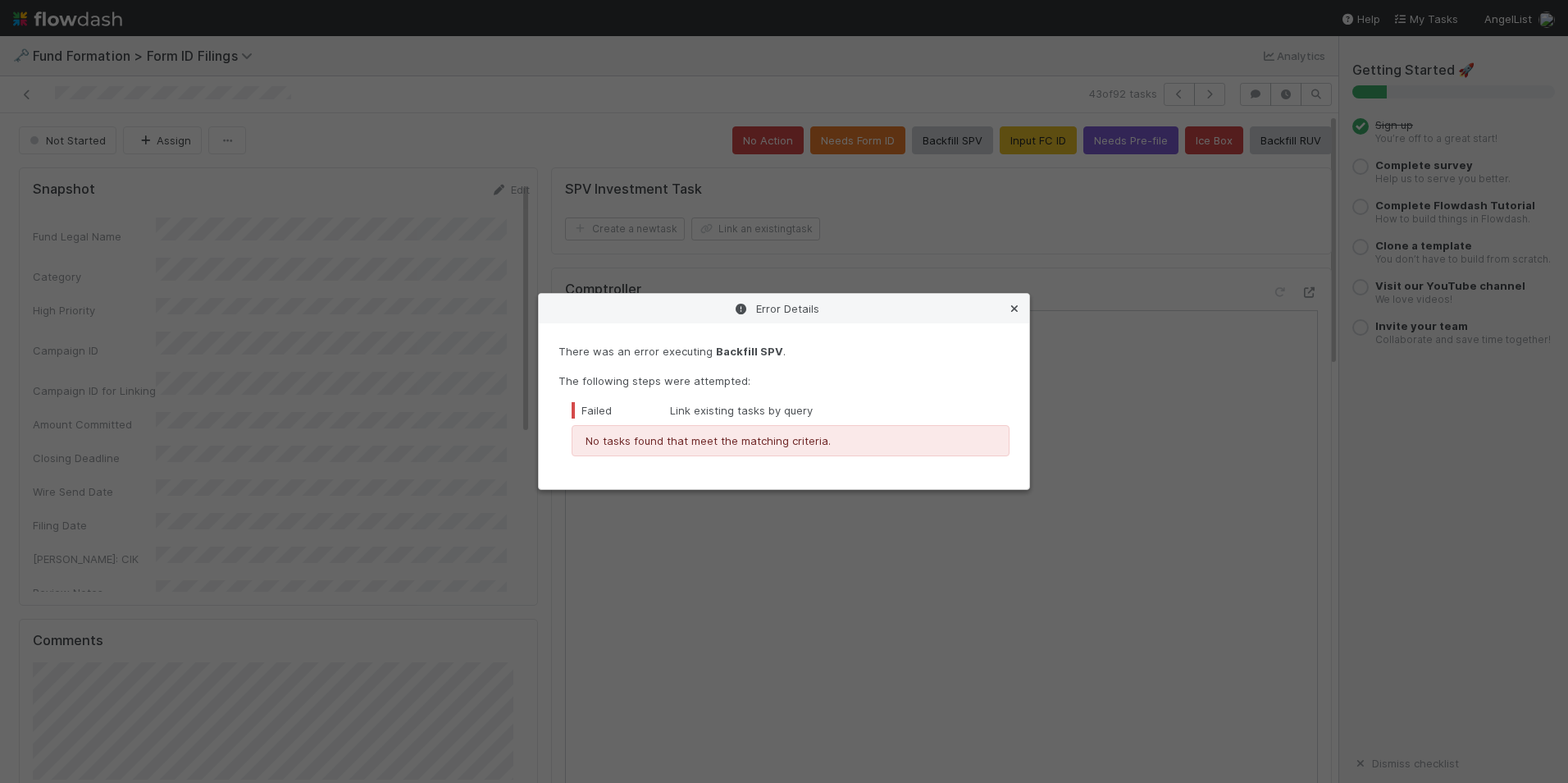
click at [1015, 305] on icon at bounding box center [1014, 309] width 16 height 10
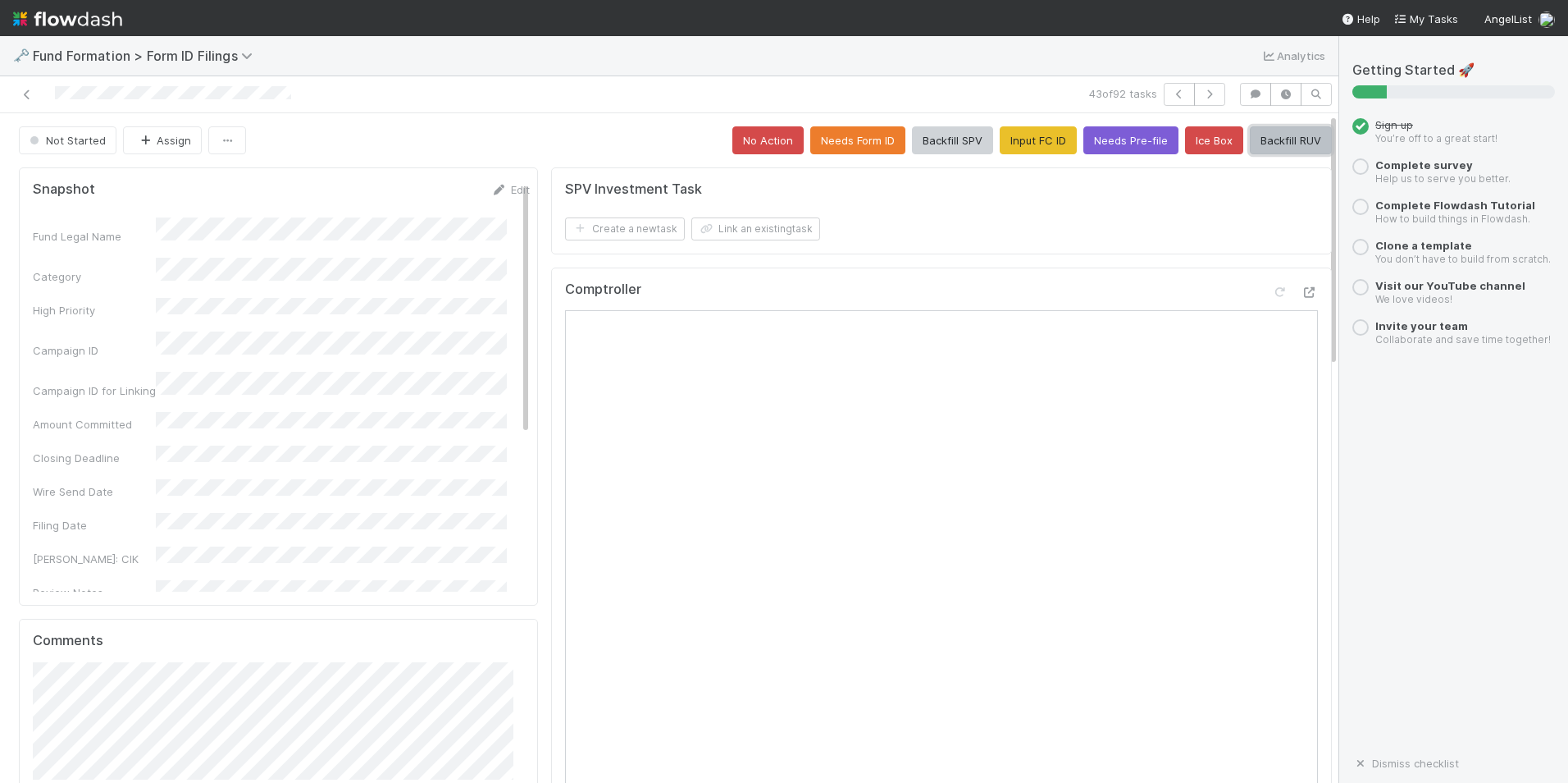
click at [1253, 147] on button "Backfill RUV" at bounding box center [1291, 140] width 82 height 28
click at [1201, 98] on icon "button" at bounding box center [1209, 94] width 16 height 10
click at [1006, 141] on button "Input FC ID" at bounding box center [1038, 140] width 77 height 28
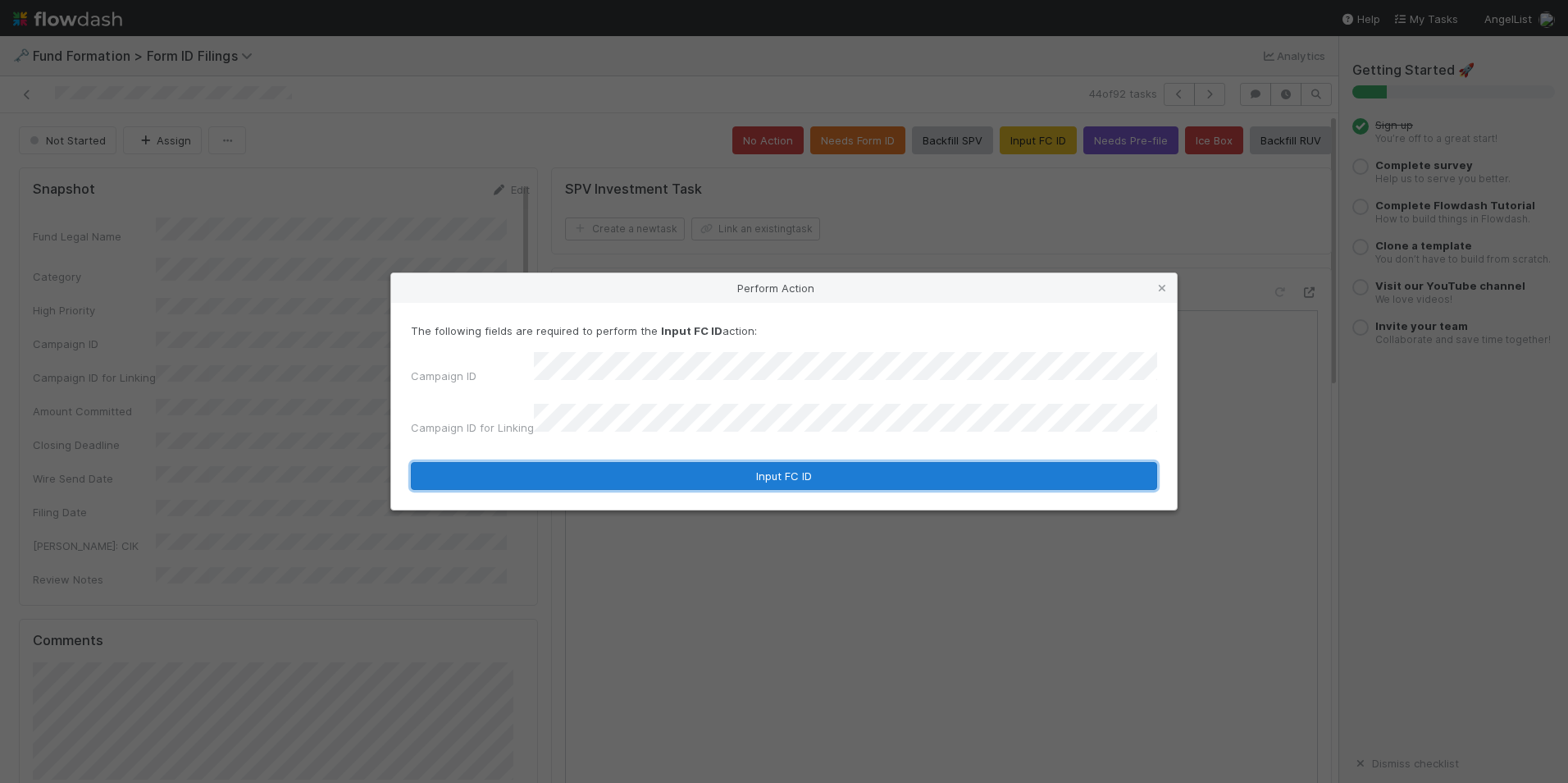
drag, startPoint x: 826, startPoint y: 455, endPoint x: 833, endPoint y: 446, distance: 11.4
click at [827, 462] on button "Input FC ID" at bounding box center [784, 476] width 746 height 28
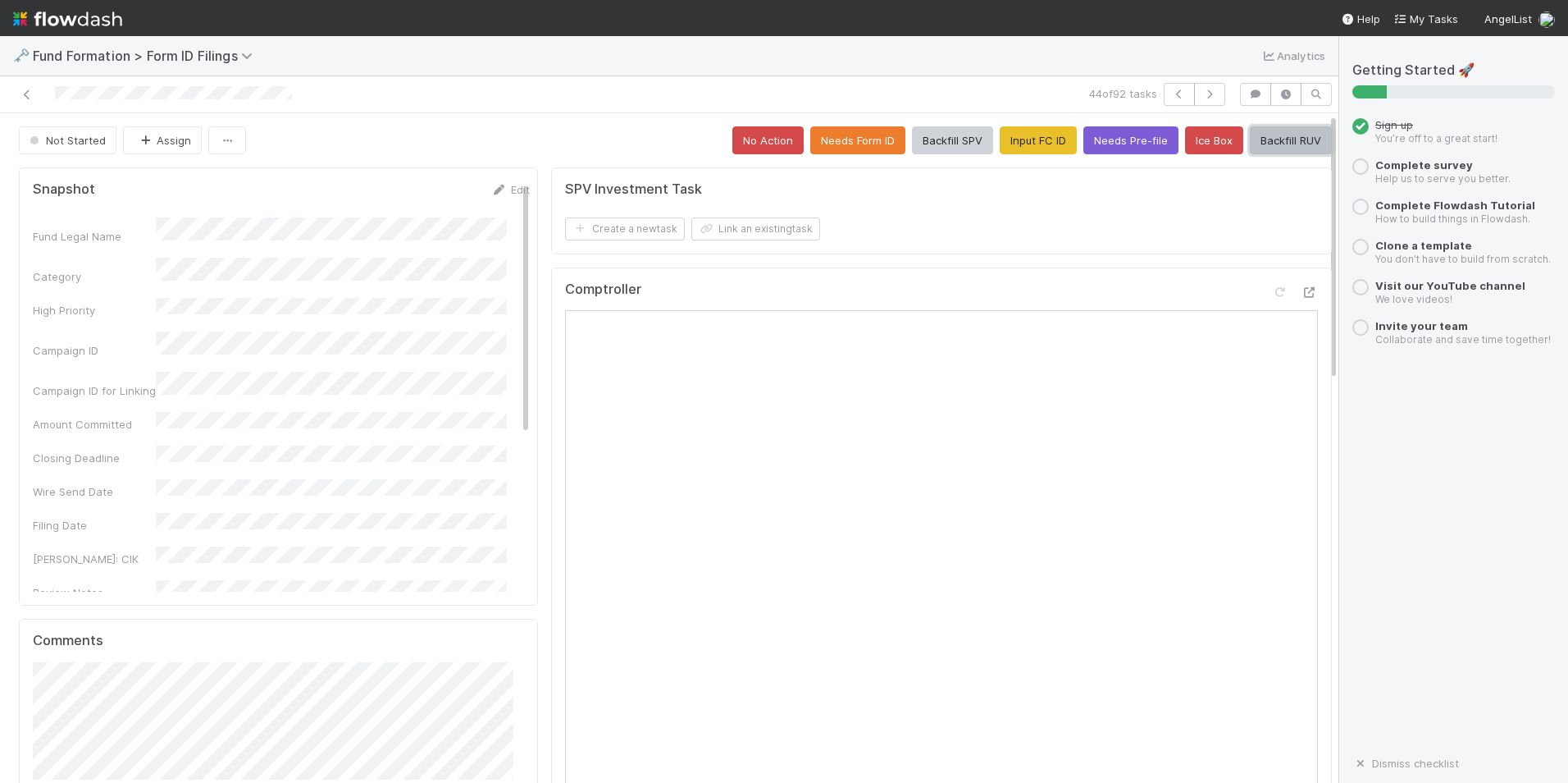
click at [1250, 147] on button "Backfill RUV" at bounding box center [1291, 140] width 82 height 28
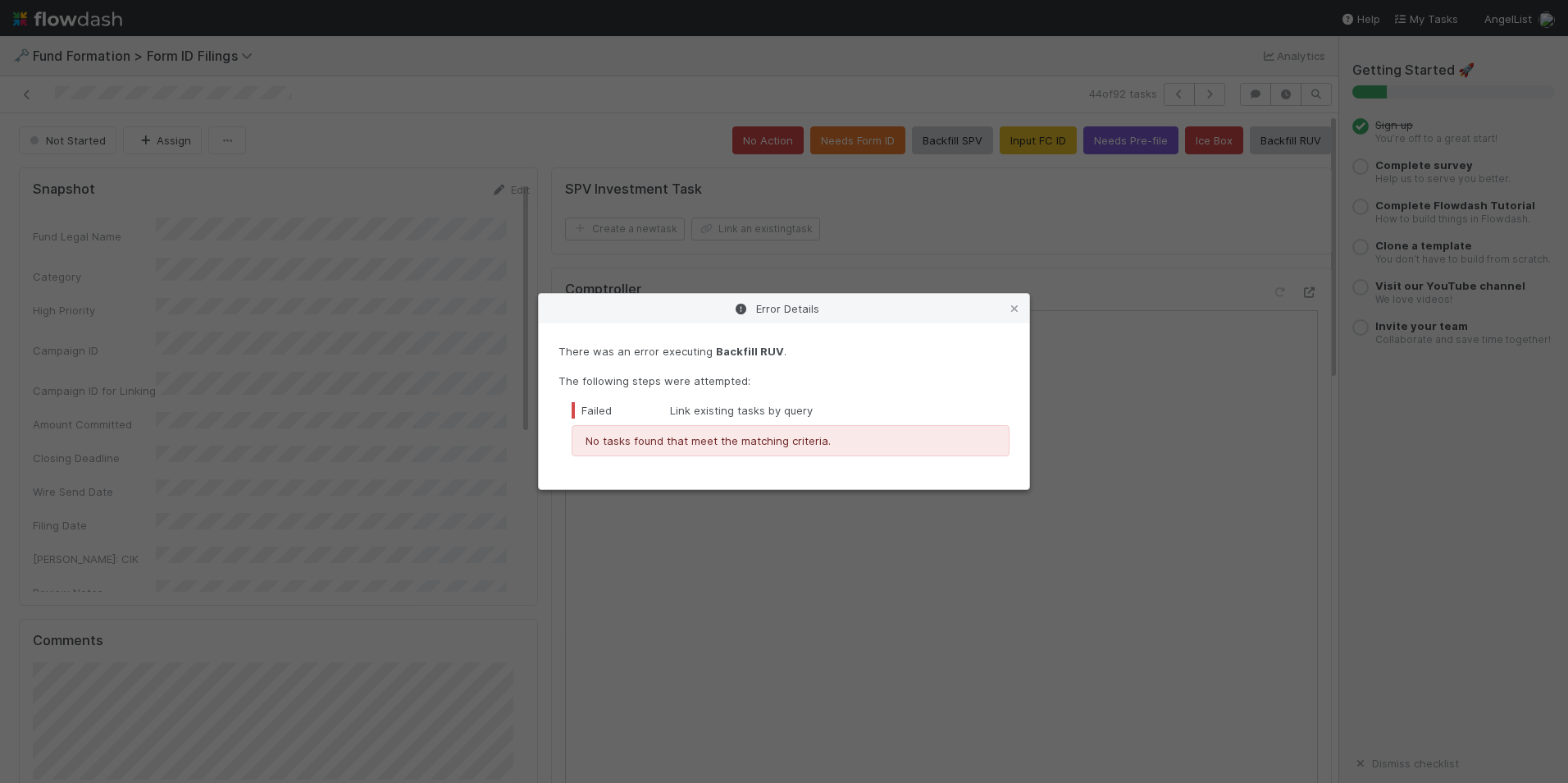
drag, startPoint x: 1014, startPoint y: 310, endPoint x: 1029, endPoint y: 289, distance: 25.8
click at [1014, 310] on icon at bounding box center [1014, 309] width 16 height 10
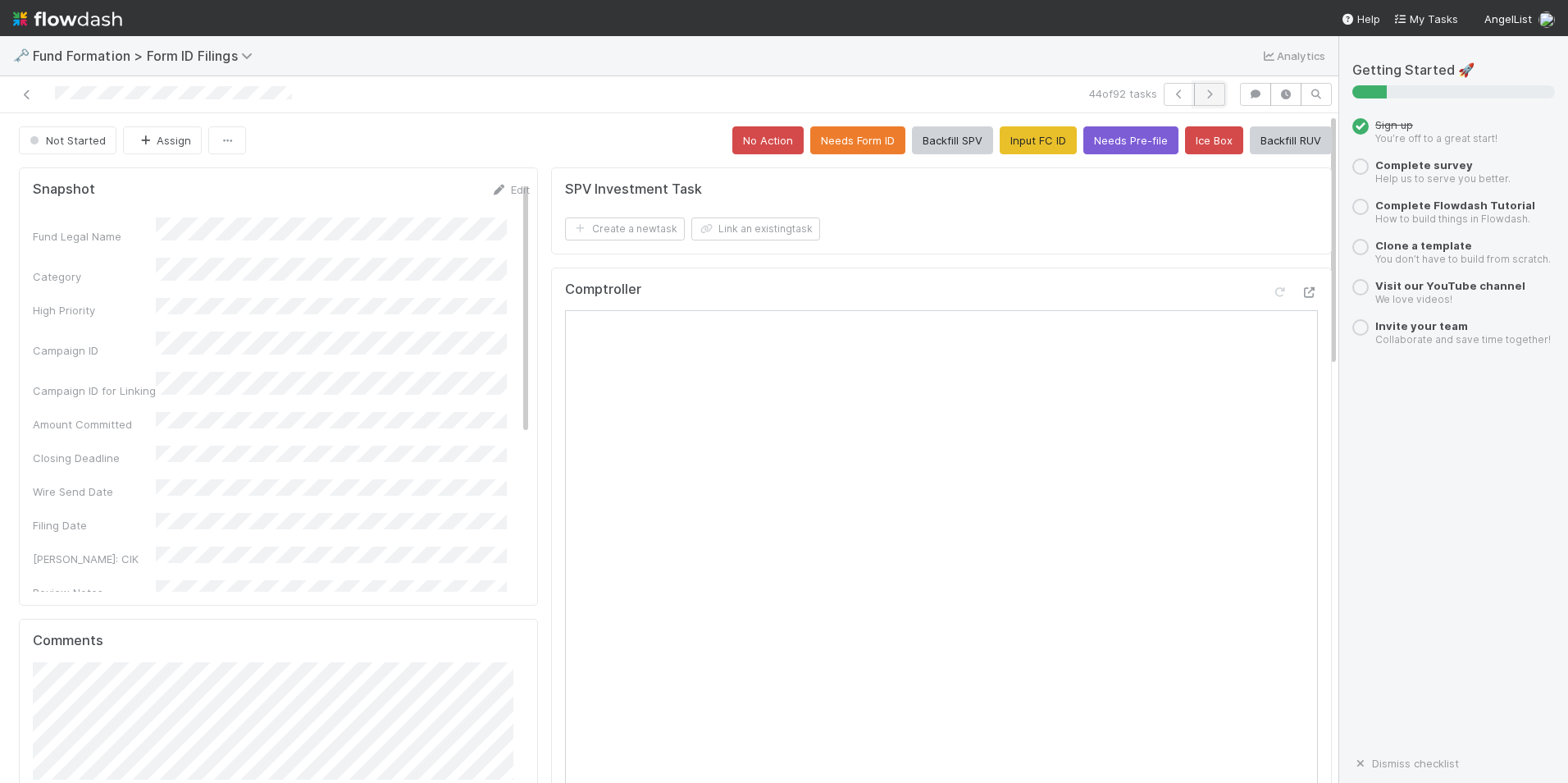
click at [1194, 93] on button "button" at bounding box center [1210, 95] width 31 height 23
click at [1002, 143] on button "Input FC ID" at bounding box center [1038, 140] width 77 height 28
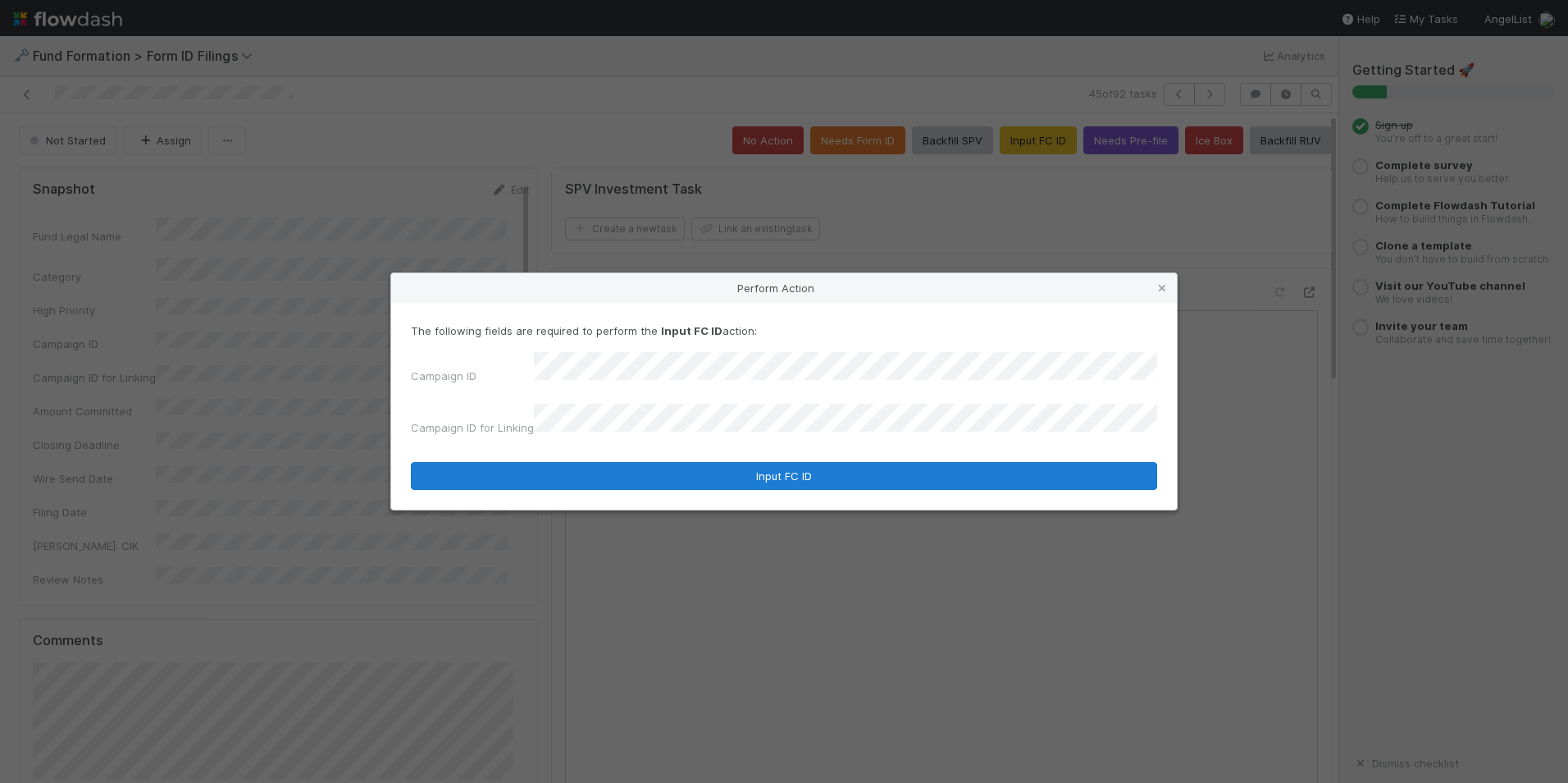
click at [753, 454] on form "The following fields are required to perform the Input FC ID action: Campaign I…" at bounding box center [784, 406] width 746 height 167
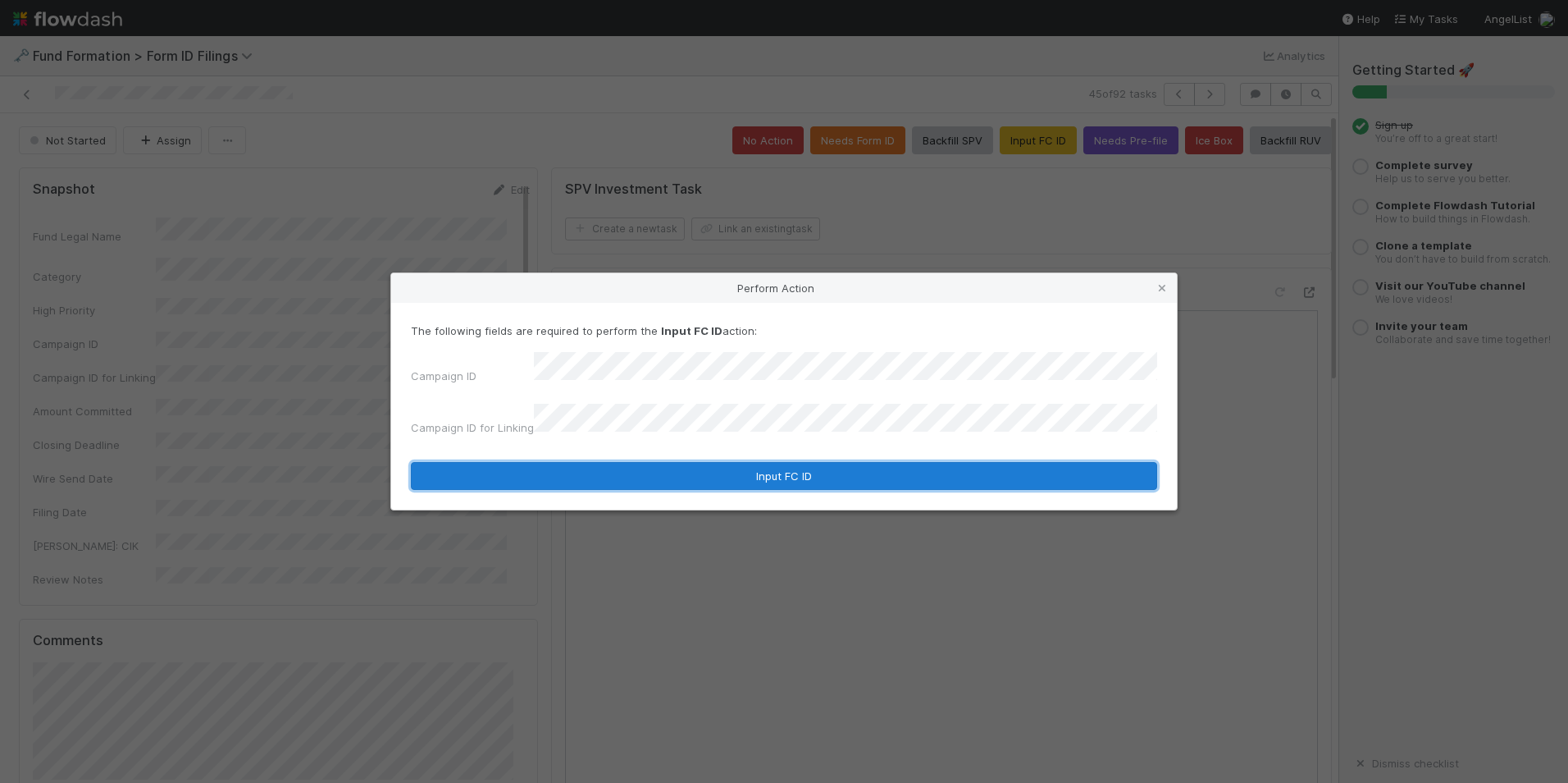
click at [864, 477] on button "Input FC ID" at bounding box center [784, 476] width 746 height 28
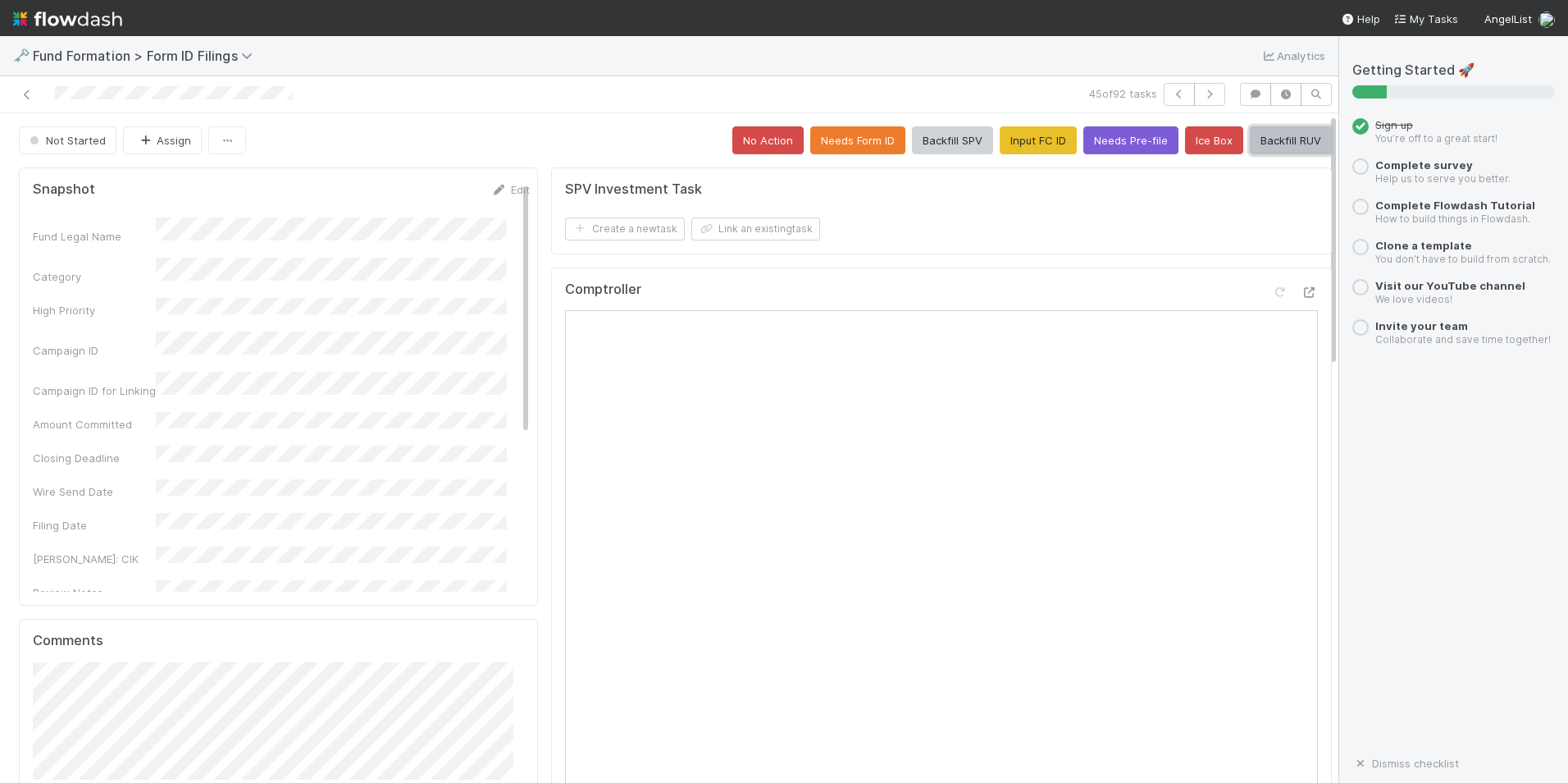
click at [1271, 142] on button "Backfill RUV" at bounding box center [1291, 140] width 82 height 28
click at [1201, 94] on icon "button" at bounding box center [1209, 94] width 16 height 10
click at [1009, 139] on button "Input FC ID" at bounding box center [1038, 140] width 77 height 28
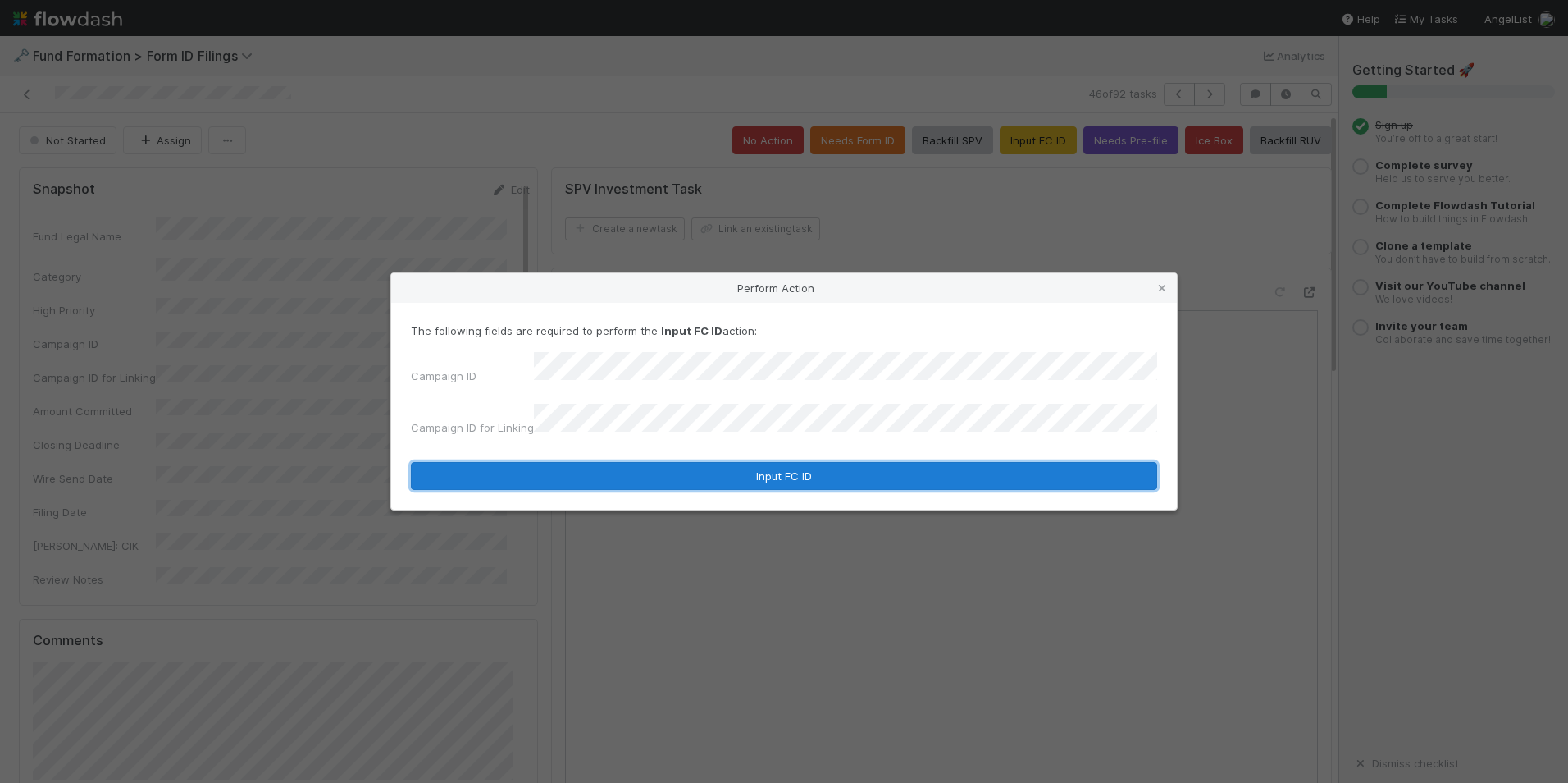
click at [774, 462] on button "Input FC ID" at bounding box center [784, 476] width 746 height 28
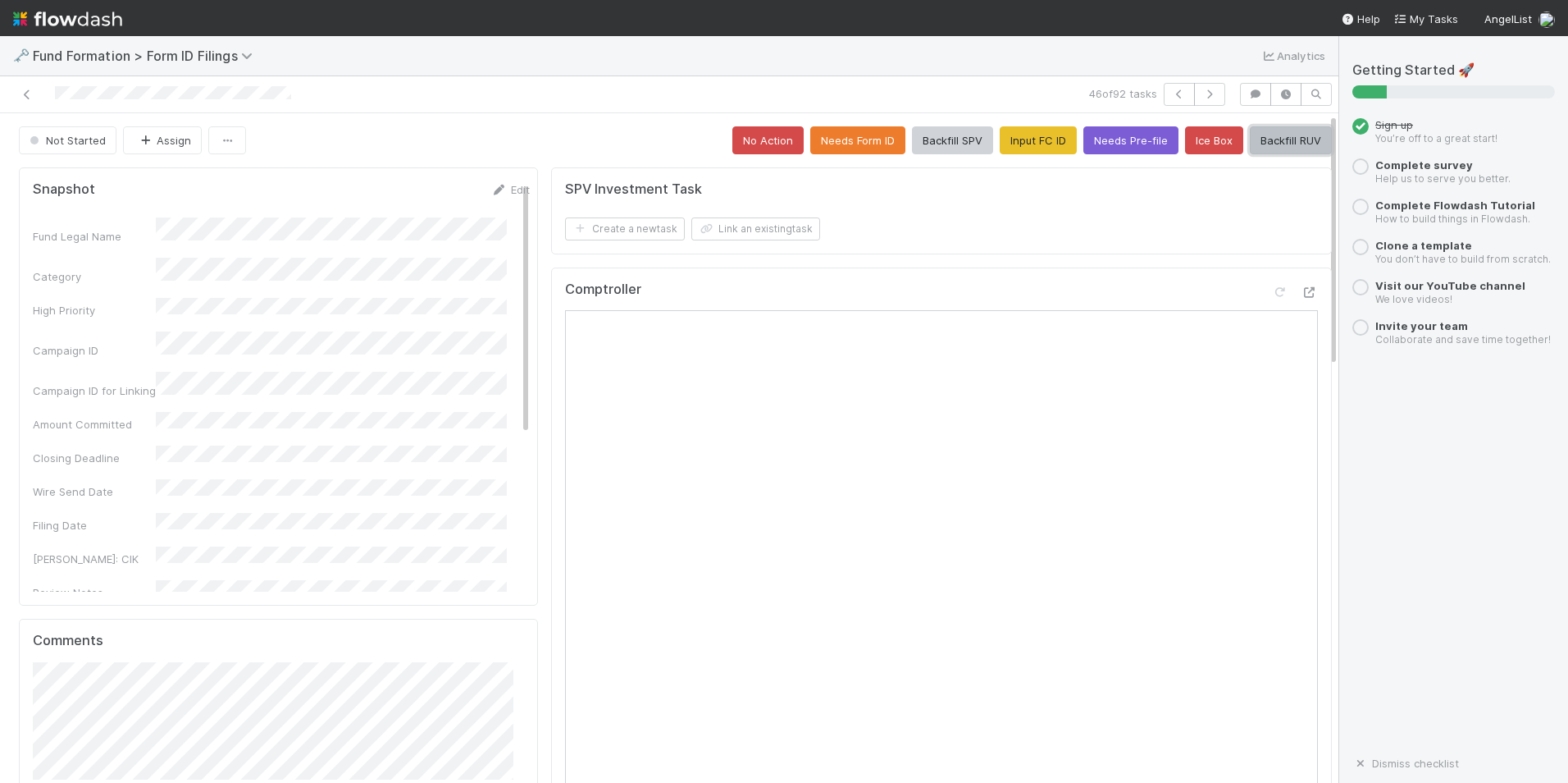
click at [1278, 140] on button "Backfill RUV" at bounding box center [1291, 140] width 82 height 28
click at [1201, 93] on icon "button" at bounding box center [1209, 94] width 16 height 10
click at [1001, 147] on button "Input FC ID" at bounding box center [1038, 140] width 77 height 28
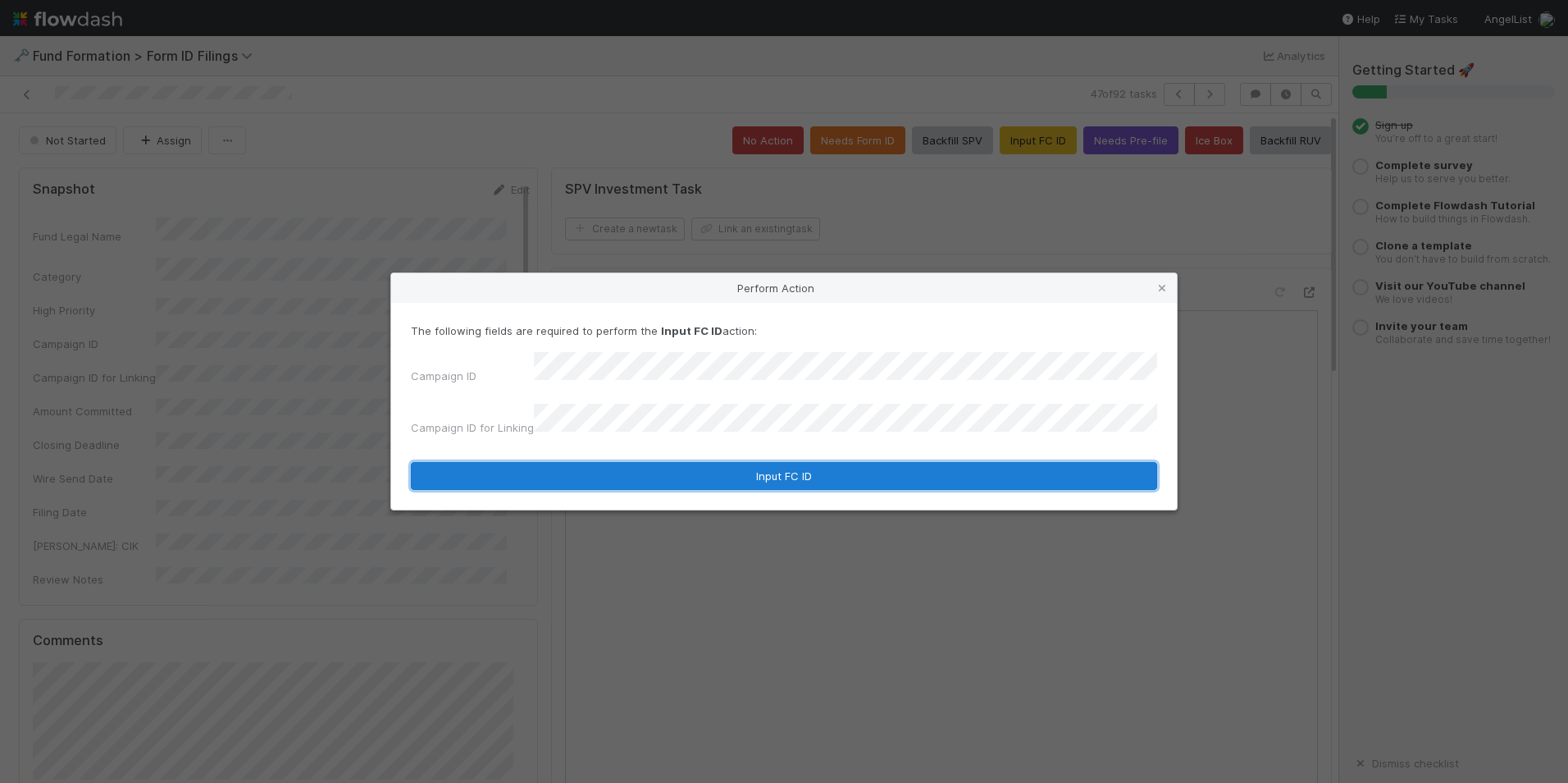
click at [764, 462] on button "Input FC ID" at bounding box center [784, 476] width 746 height 28
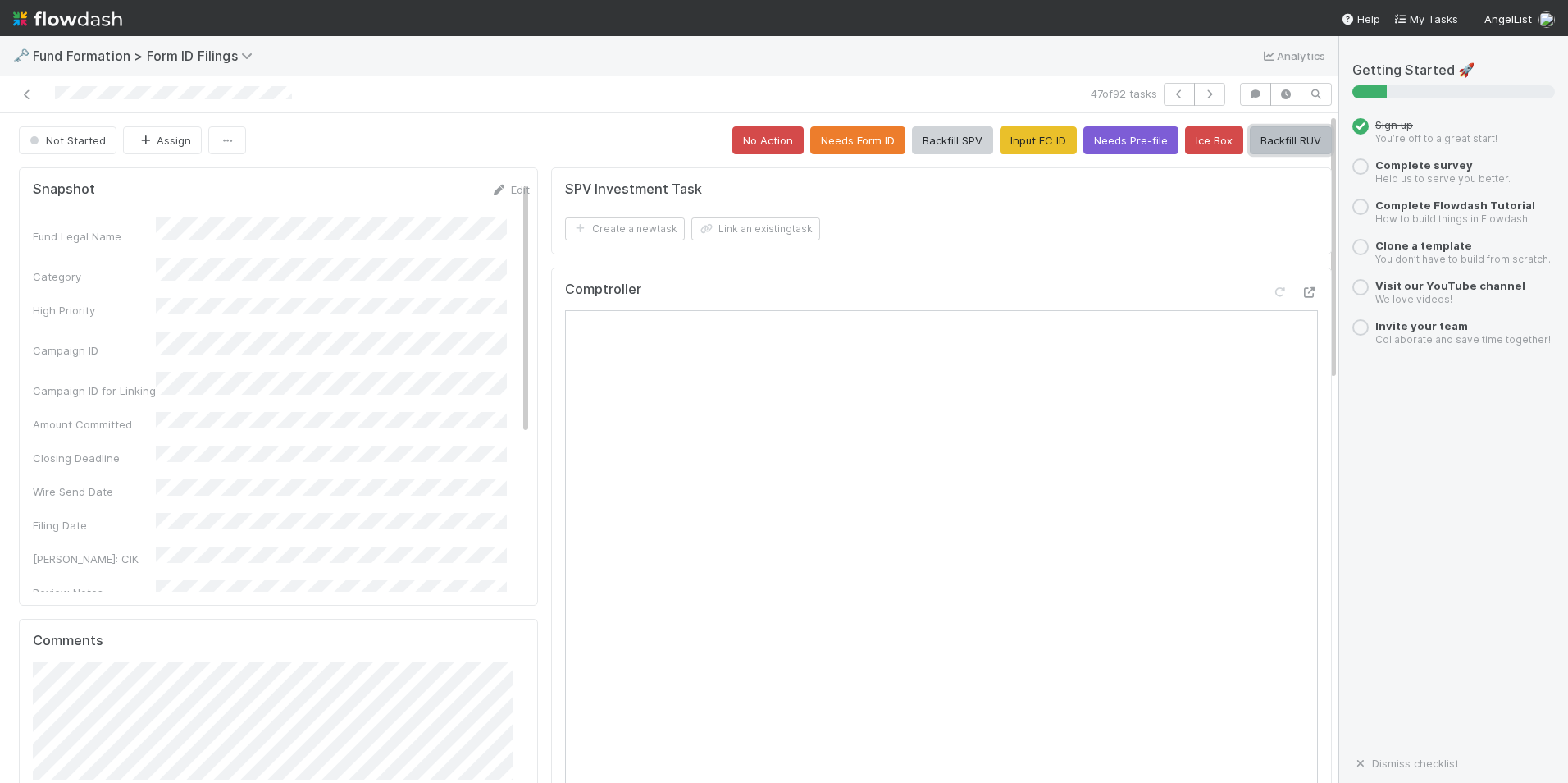
click at [1288, 142] on button "Backfill RUV" at bounding box center [1291, 140] width 82 height 28
click at [1201, 89] on icon "button" at bounding box center [1209, 94] width 16 height 10
click at [1001, 148] on button "Input FC ID" at bounding box center [1038, 140] width 77 height 28
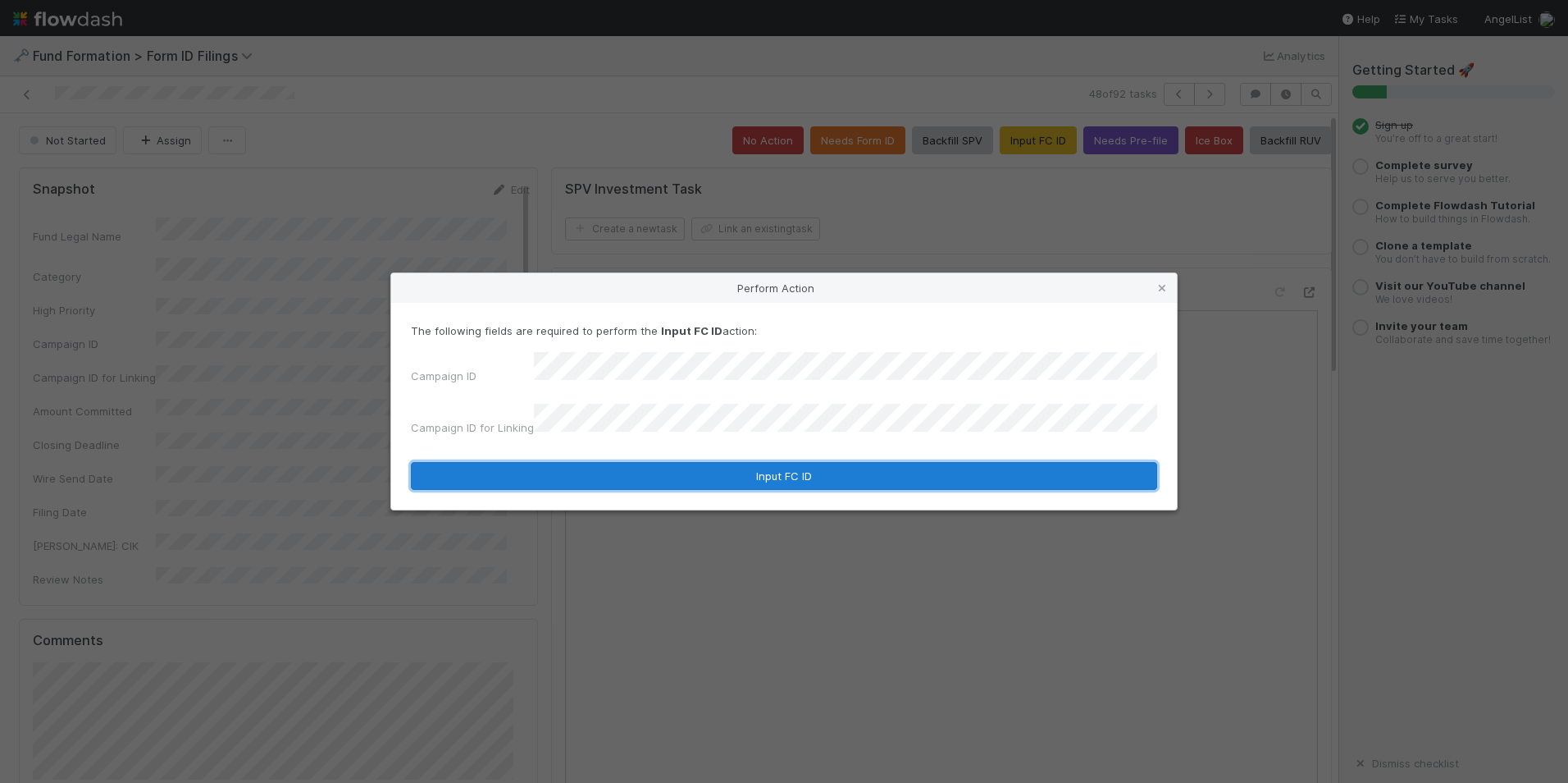
click at [757, 463] on button "Input FC ID" at bounding box center [784, 476] width 746 height 28
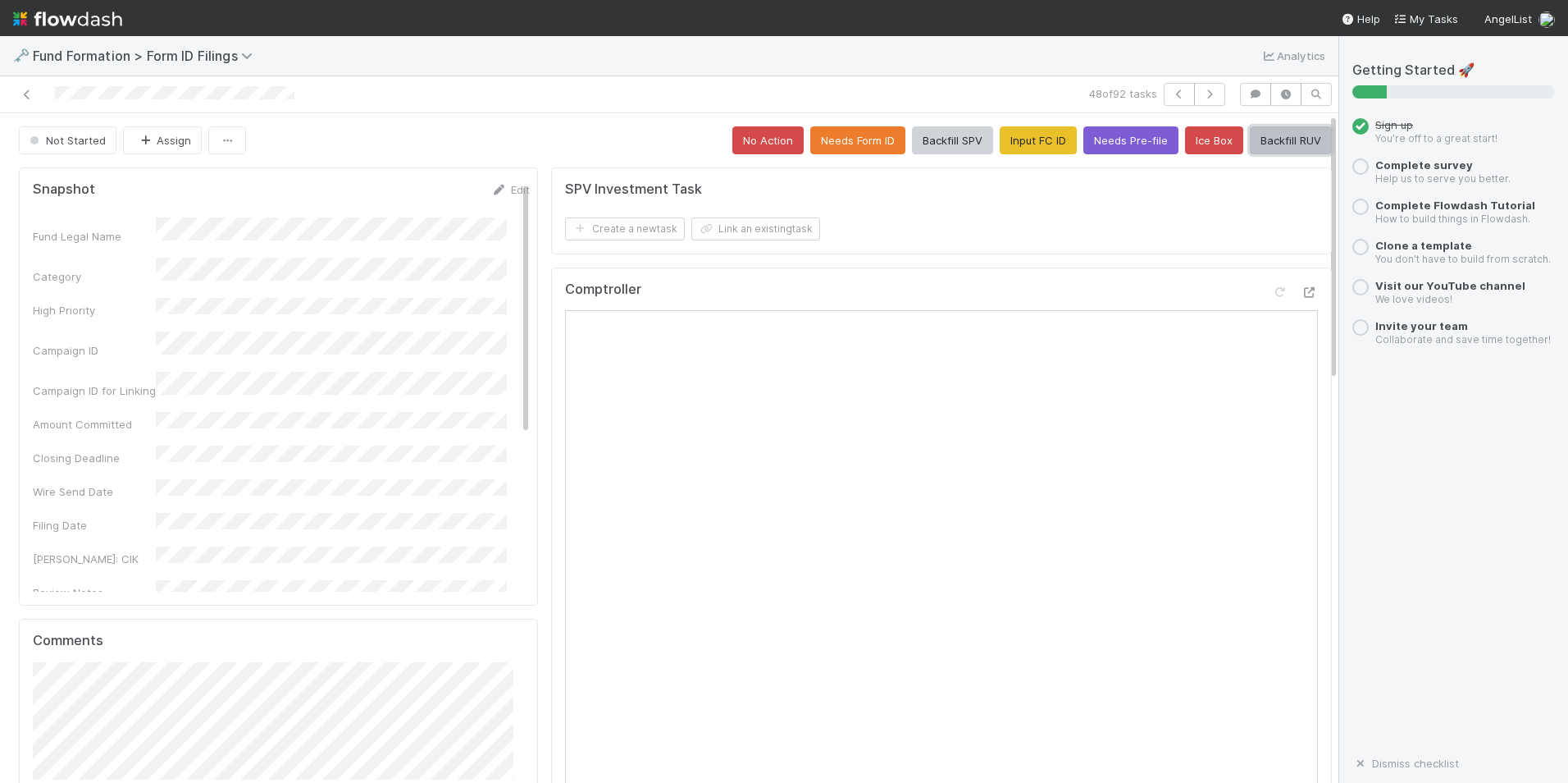
click at [1280, 138] on button "Backfill RUV" at bounding box center [1291, 140] width 82 height 28
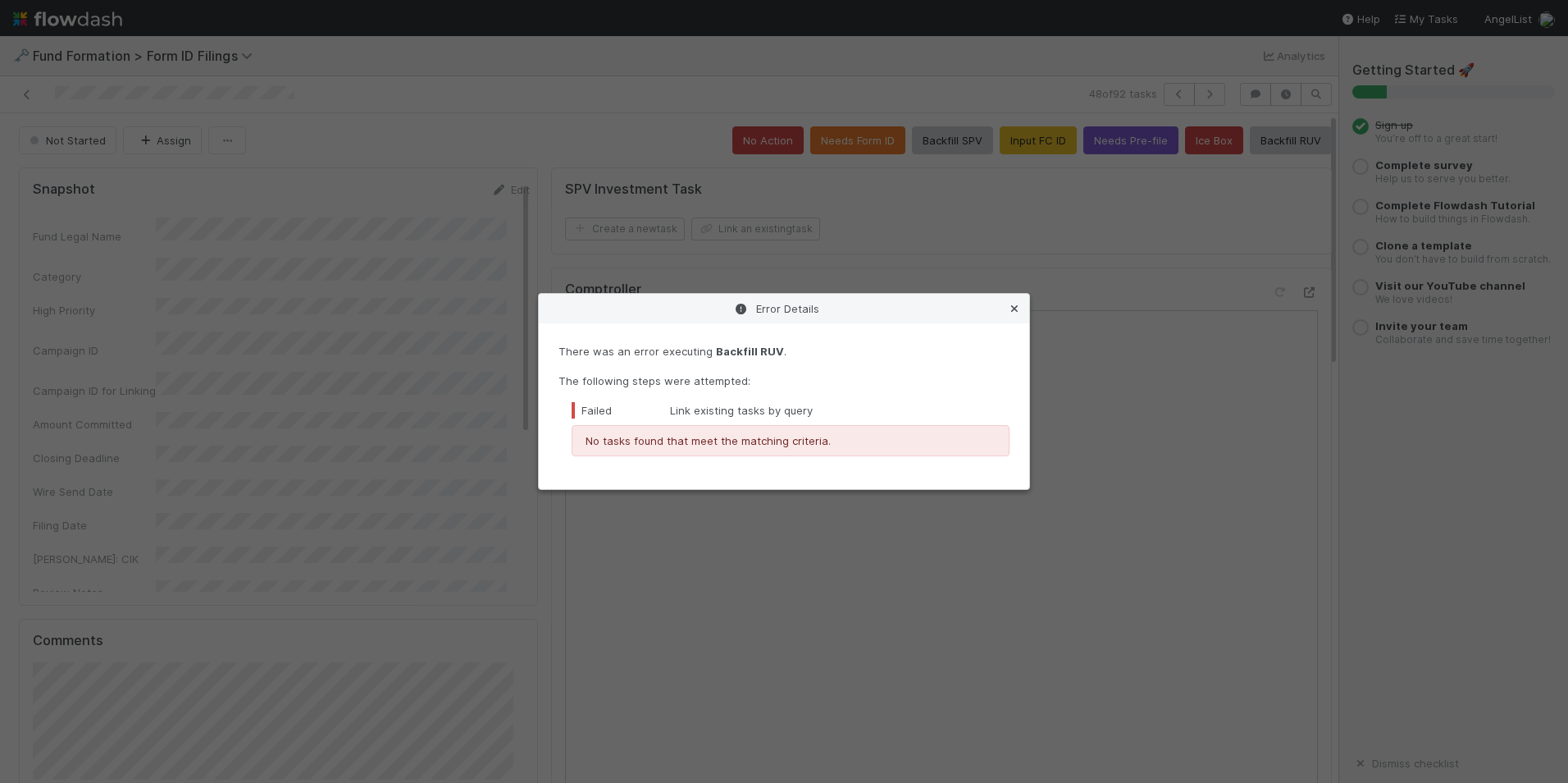
click at [1017, 314] on link at bounding box center [1014, 308] width 16 height 16
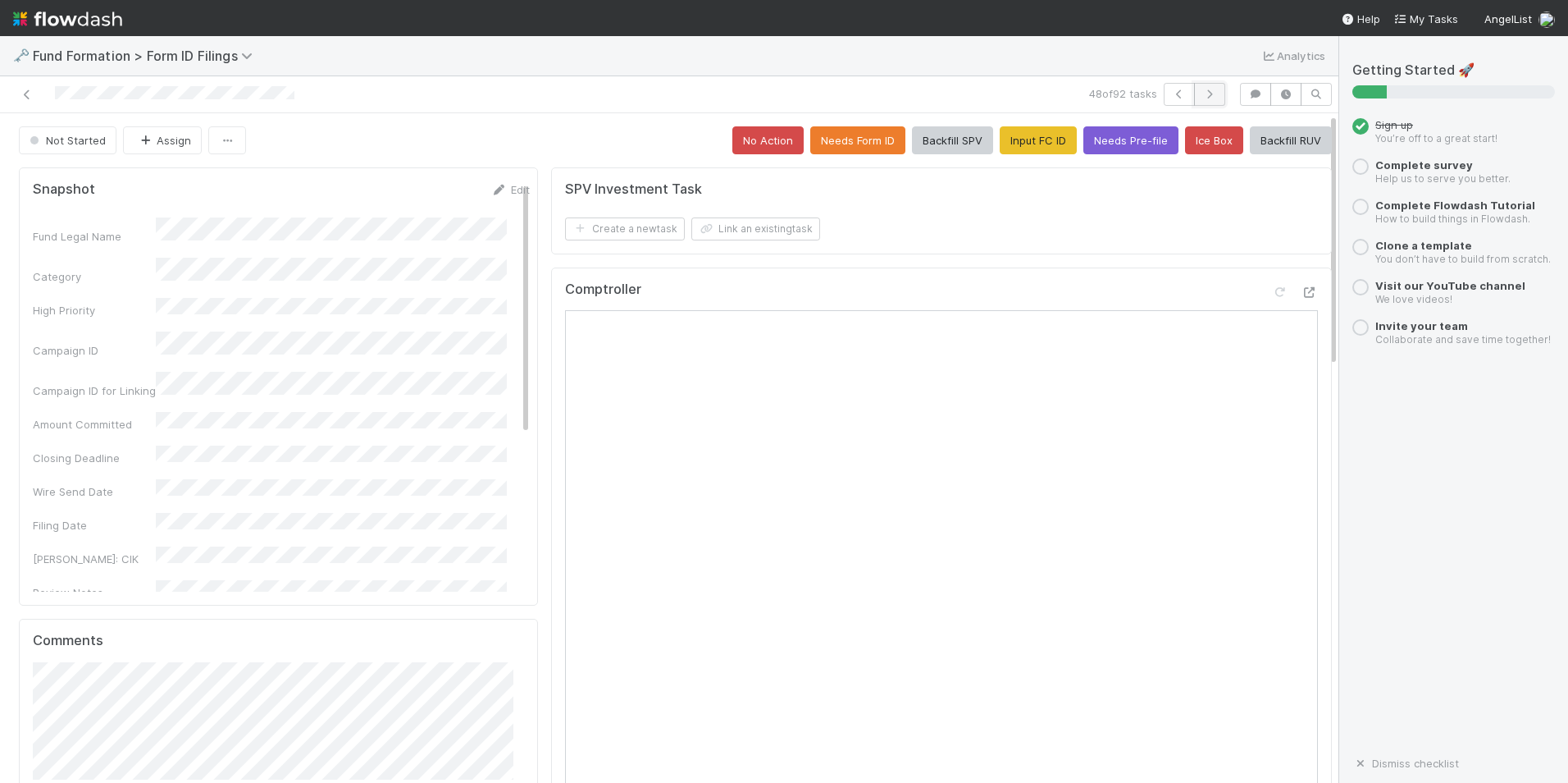
click at [1199, 100] on button "button" at bounding box center [1210, 95] width 31 height 23
click at [1022, 140] on button "Input FC ID" at bounding box center [1038, 140] width 77 height 28
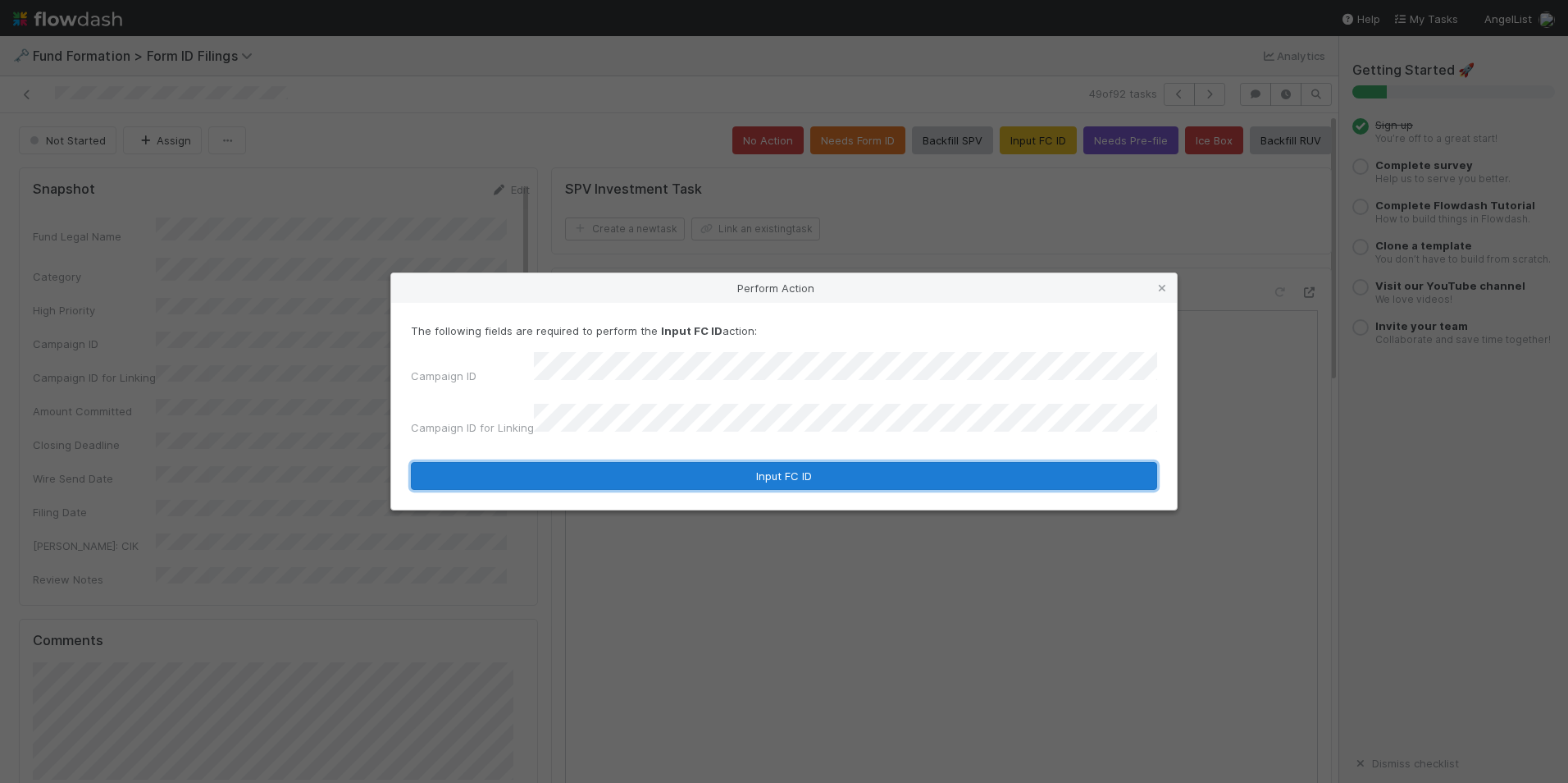
click at [754, 463] on button "Input FC ID" at bounding box center [784, 476] width 746 height 28
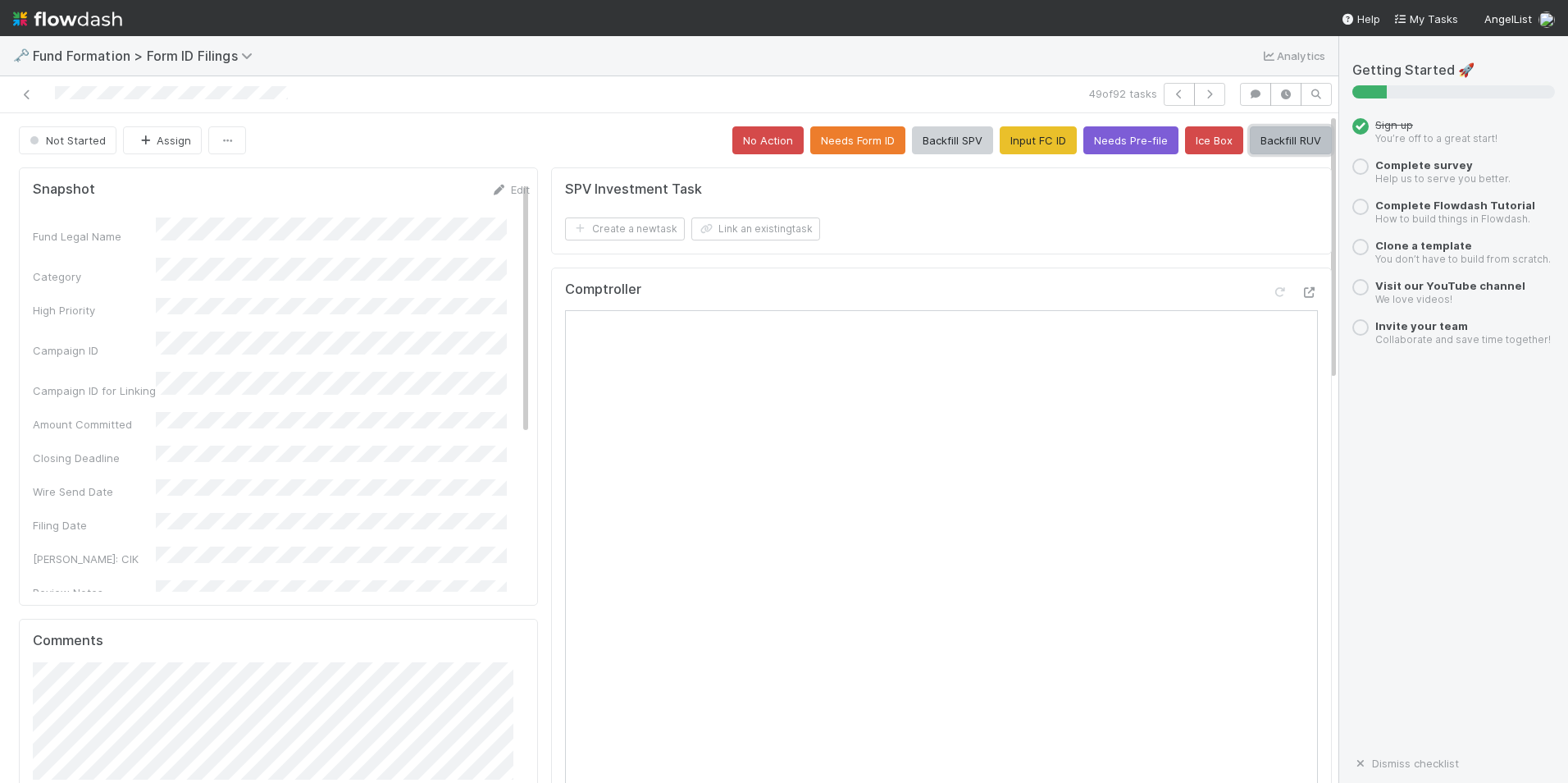
click at [1260, 139] on button "Backfill RUV" at bounding box center [1291, 140] width 82 height 28
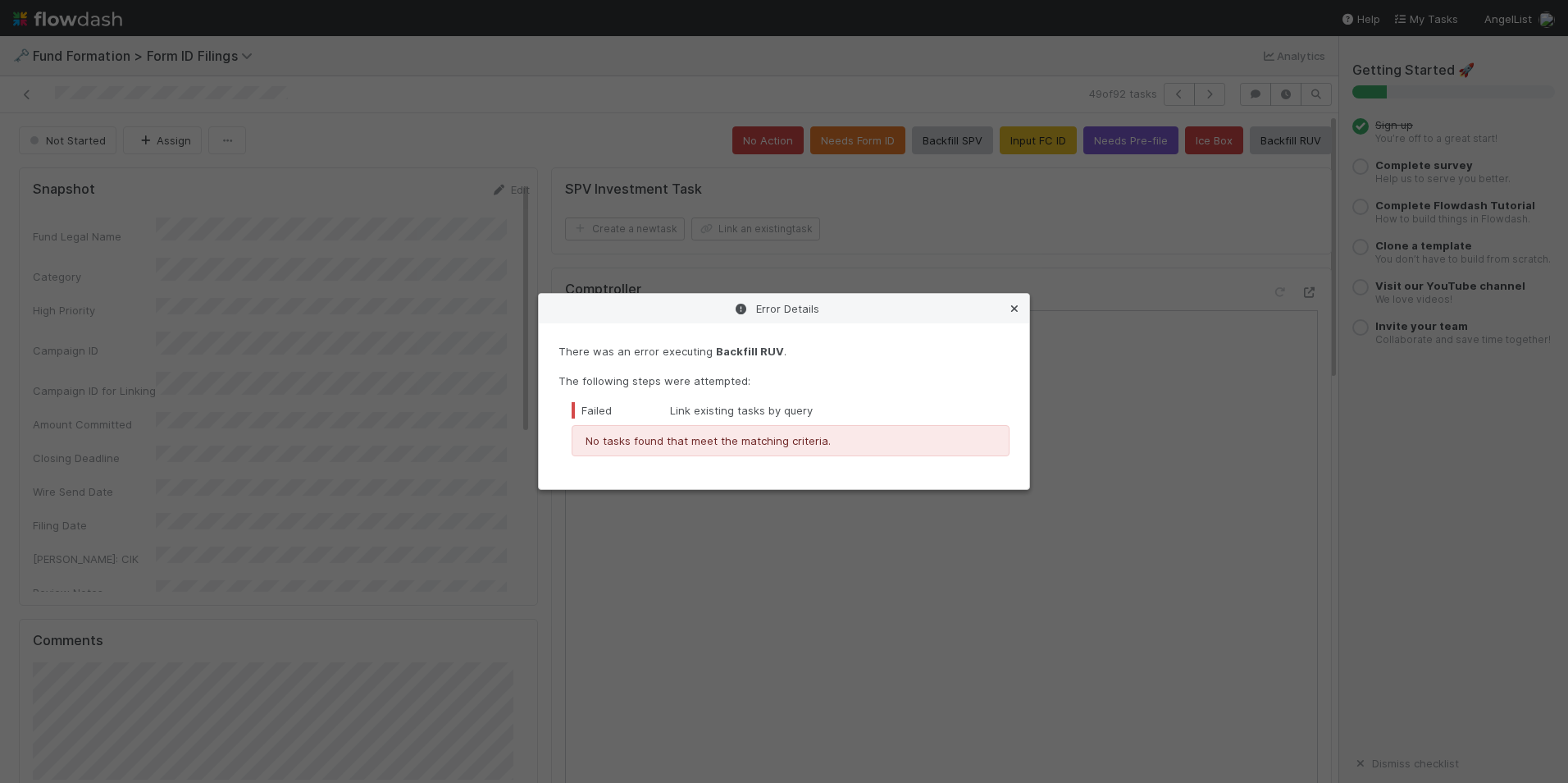
click at [1009, 304] on icon at bounding box center [1014, 309] width 16 height 10
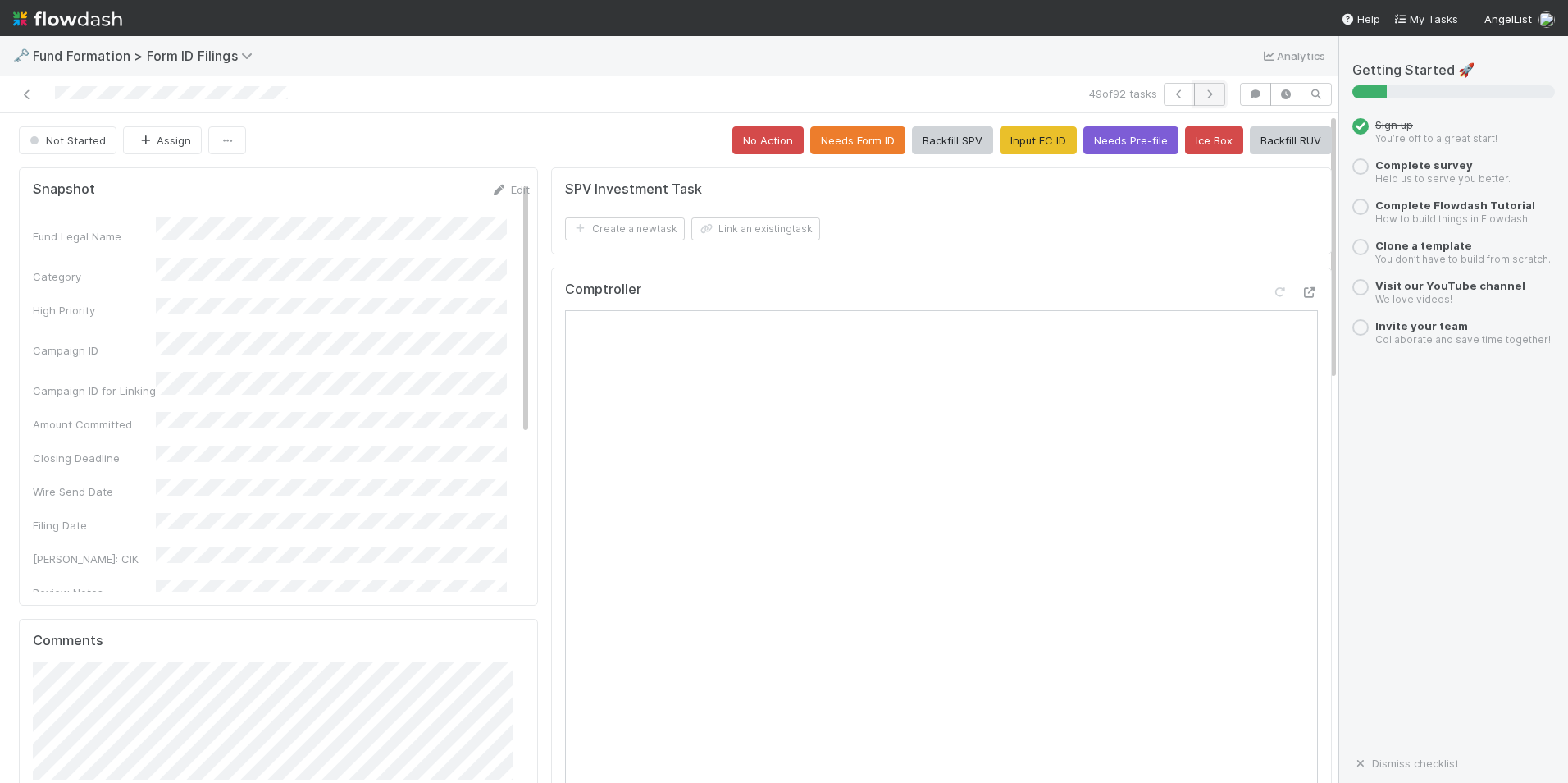
click at [1201, 93] on icon "button" at bounding box center [1209, 94] width 16 height 10
click at [1000, 132] on button "Input FC ID" at bounding box center [1038, 140] width 77 height 28
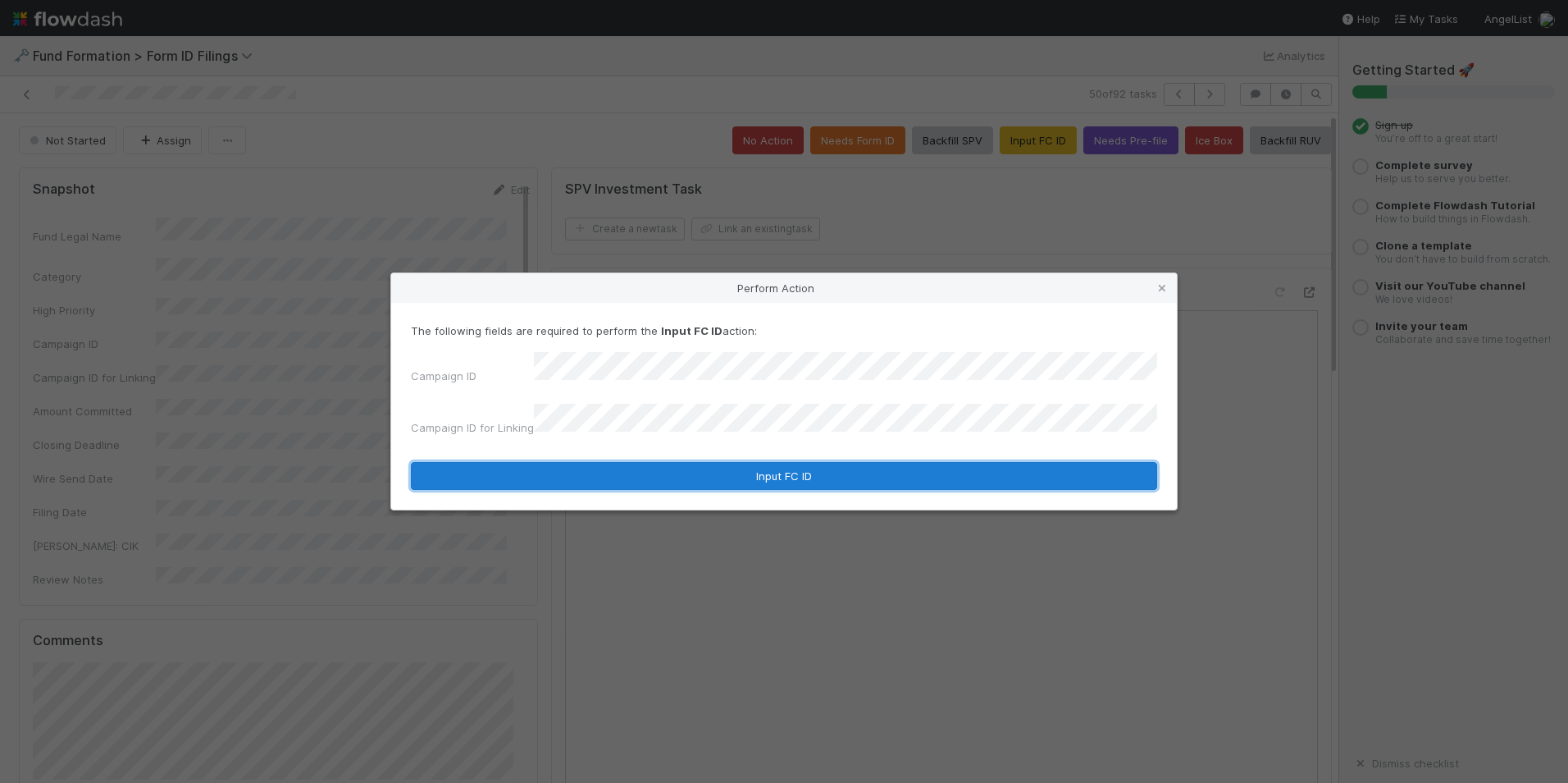
click at [763, 467] on button "Input FC ID" at bounding box center [784, 476] width 746 height 28
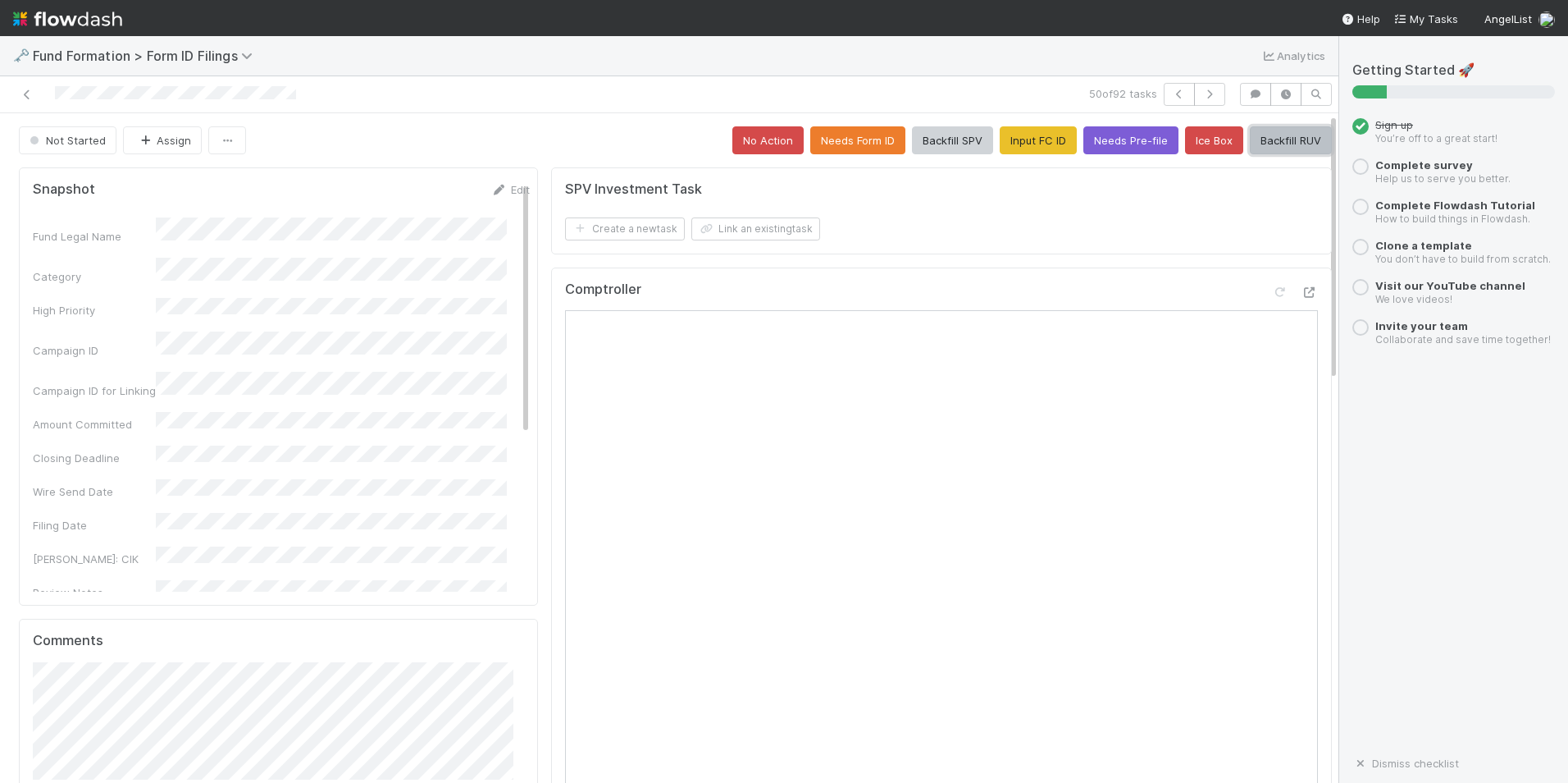
click at [1291, 148] on button "Backfill RUV" at bounding box center [1291, 140] width 82 height 28
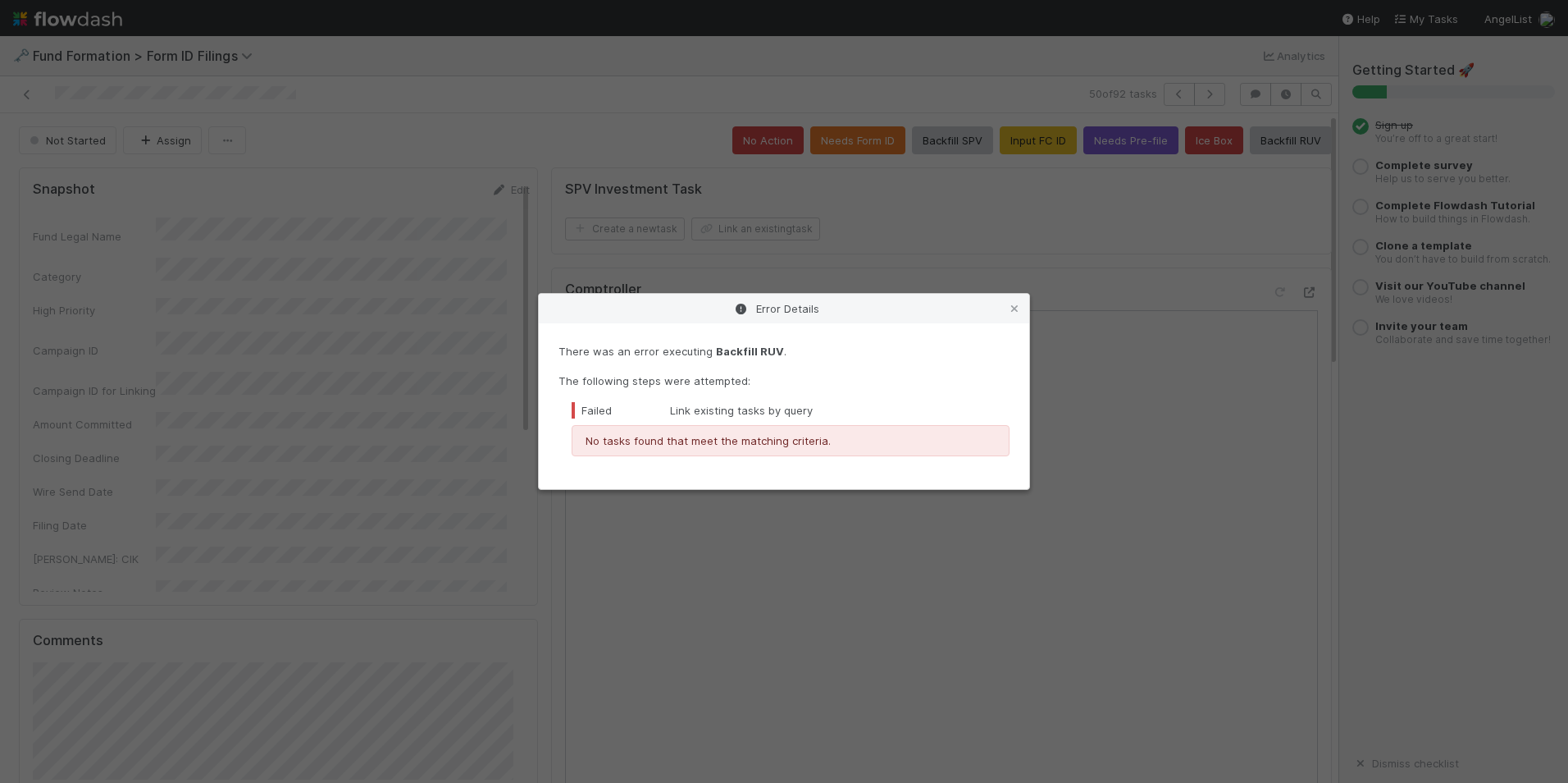
drag, startPoint x: 1023, startPoint y: 309, endPoint x: 1051, endPoint y: 214, distance: 99.0
click at [1022, 310] on div "Error Details" at bounding box center [784, 309] width 491 height 29
click at [1012, 306] on icon at bounding box center [1014, 309] width 16 height 10
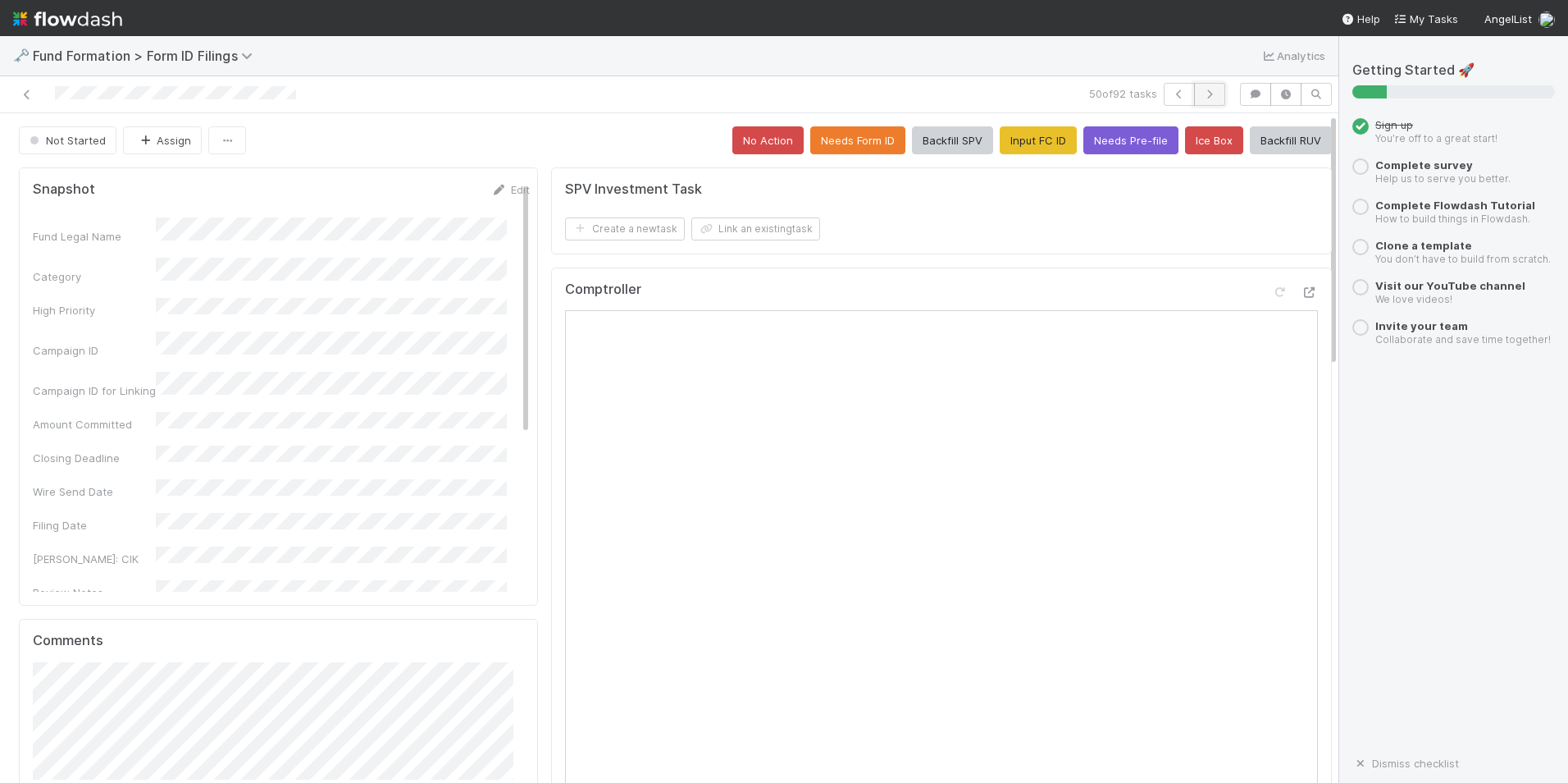
click at [1201, 97] on icon "button" at bounding box center [1209, 94] width 16 height 10
click at [1013, 136] on button "Input FC ID" at bounding box center [1038, 140] width 77 height 28
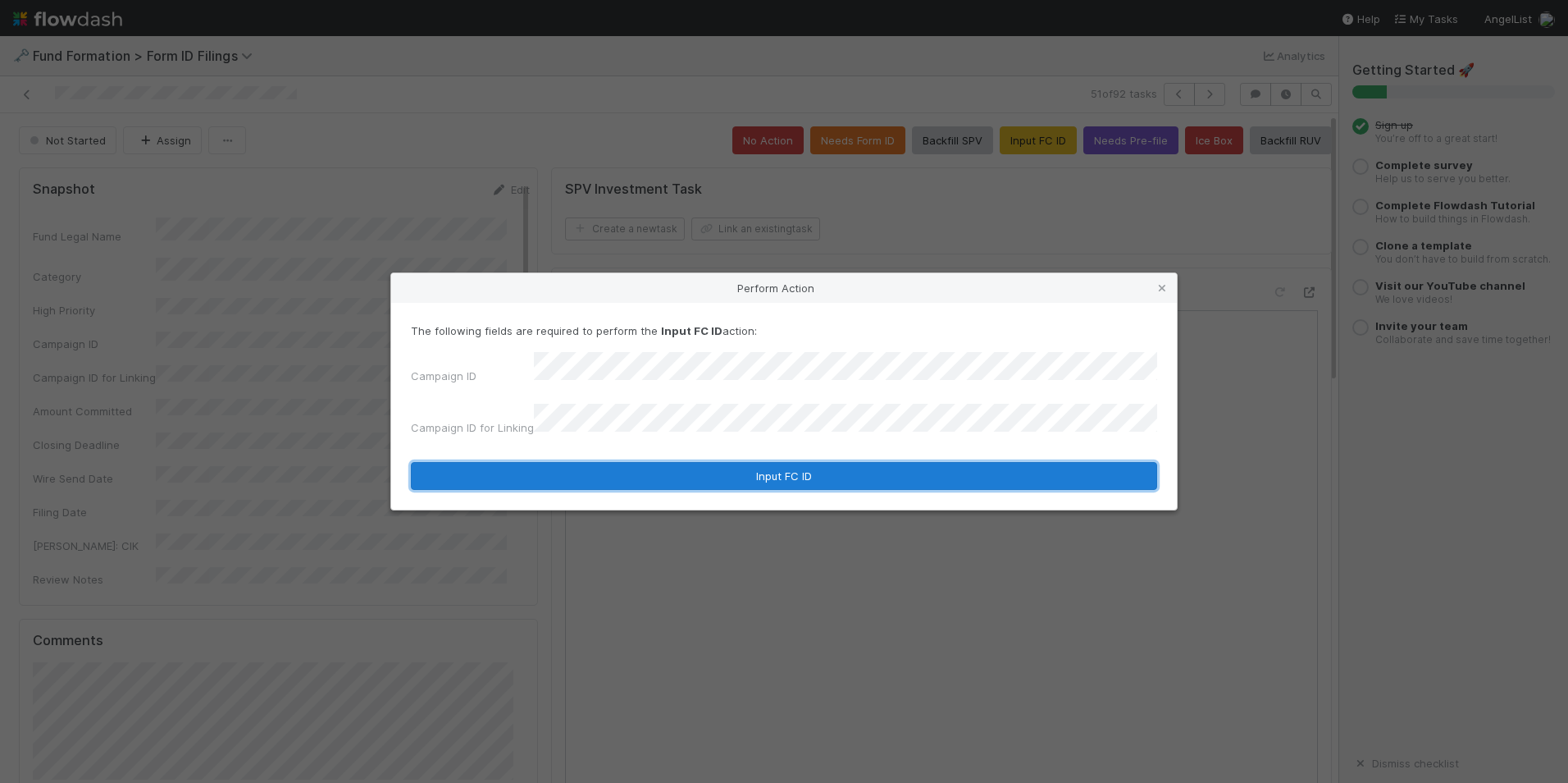
click at [784, 462] on button "Input FC ID" at bounding box center [784, 476] width 746 height 28
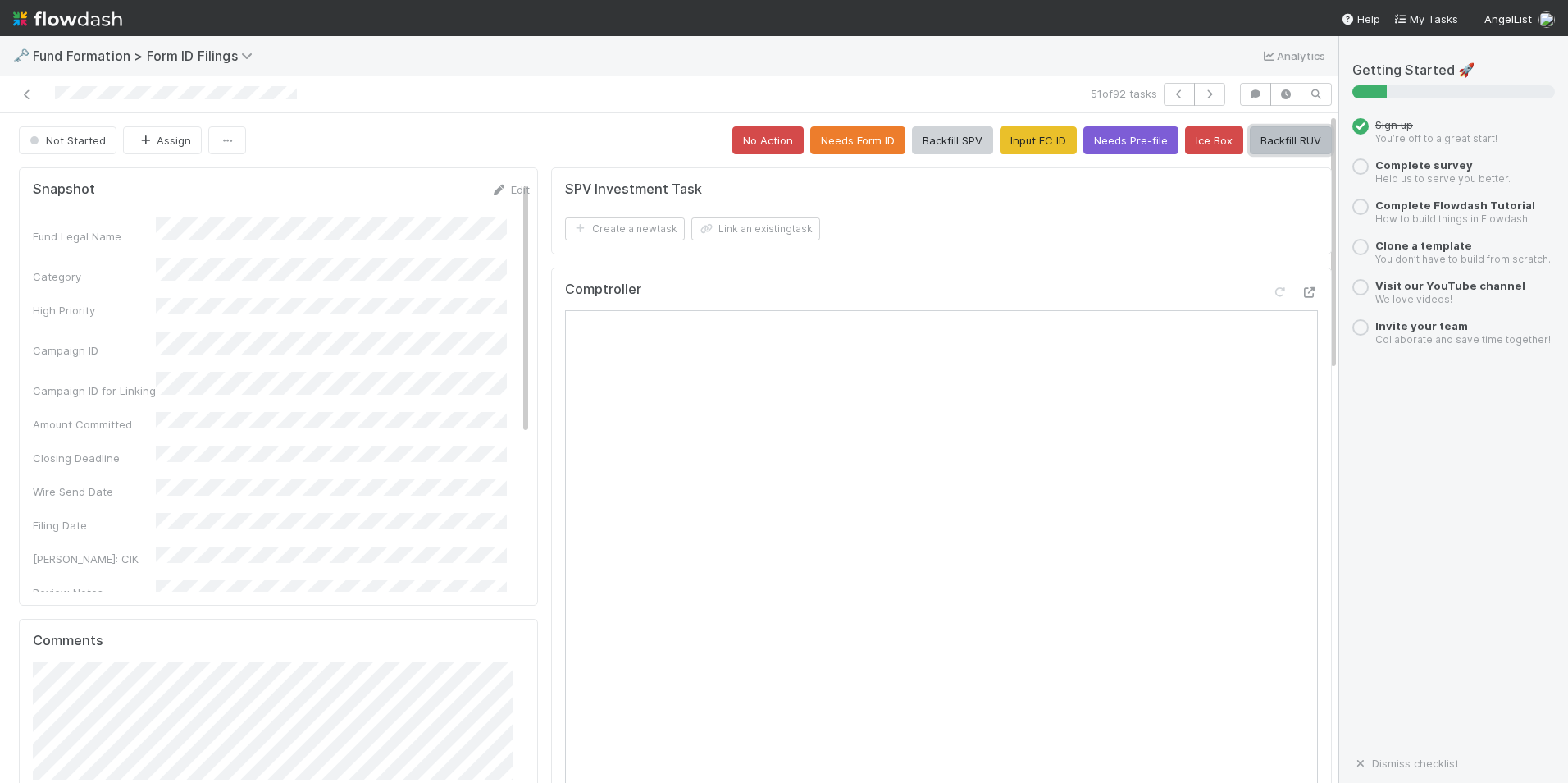
click at [1284, 140] on button "Backfill RUV" at bounding box center [1291, 140] width 82 height 28
click at [1181, 101] on button "button" at bounding box center [1180, 95] width 31 height 23
click at [1201, 99] on icon "button" at bounding box center [1209, 94] width 16 height 10
click at [1005, 137] on button "Input FC ID" at bounding box center [1038, 140] width 77 height 28
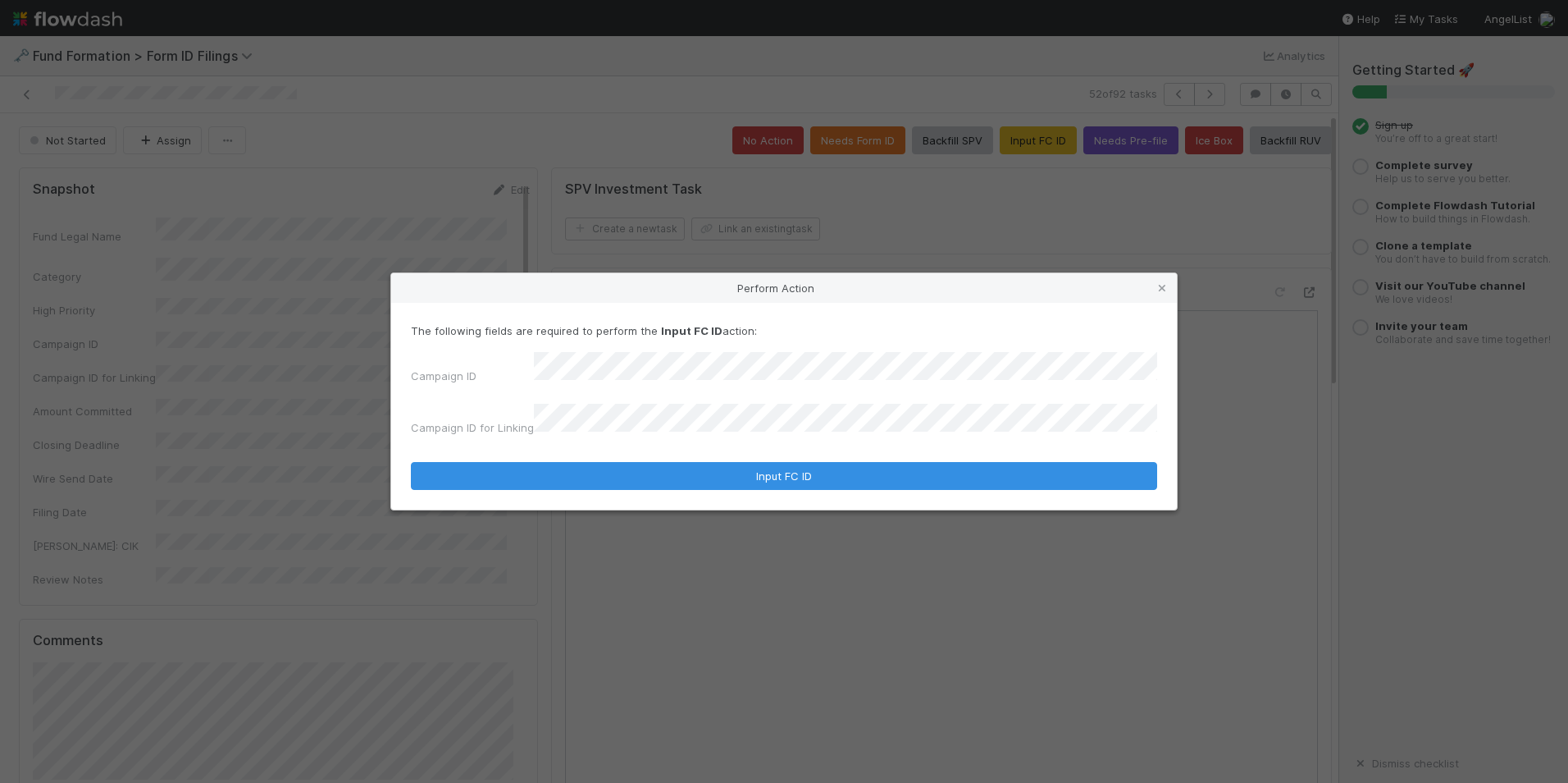
click at [706, 487] on div "The following fields are required to perform the Input FC ID action: Campaign I…" at bounding box center [784, 406] width 786 height 206
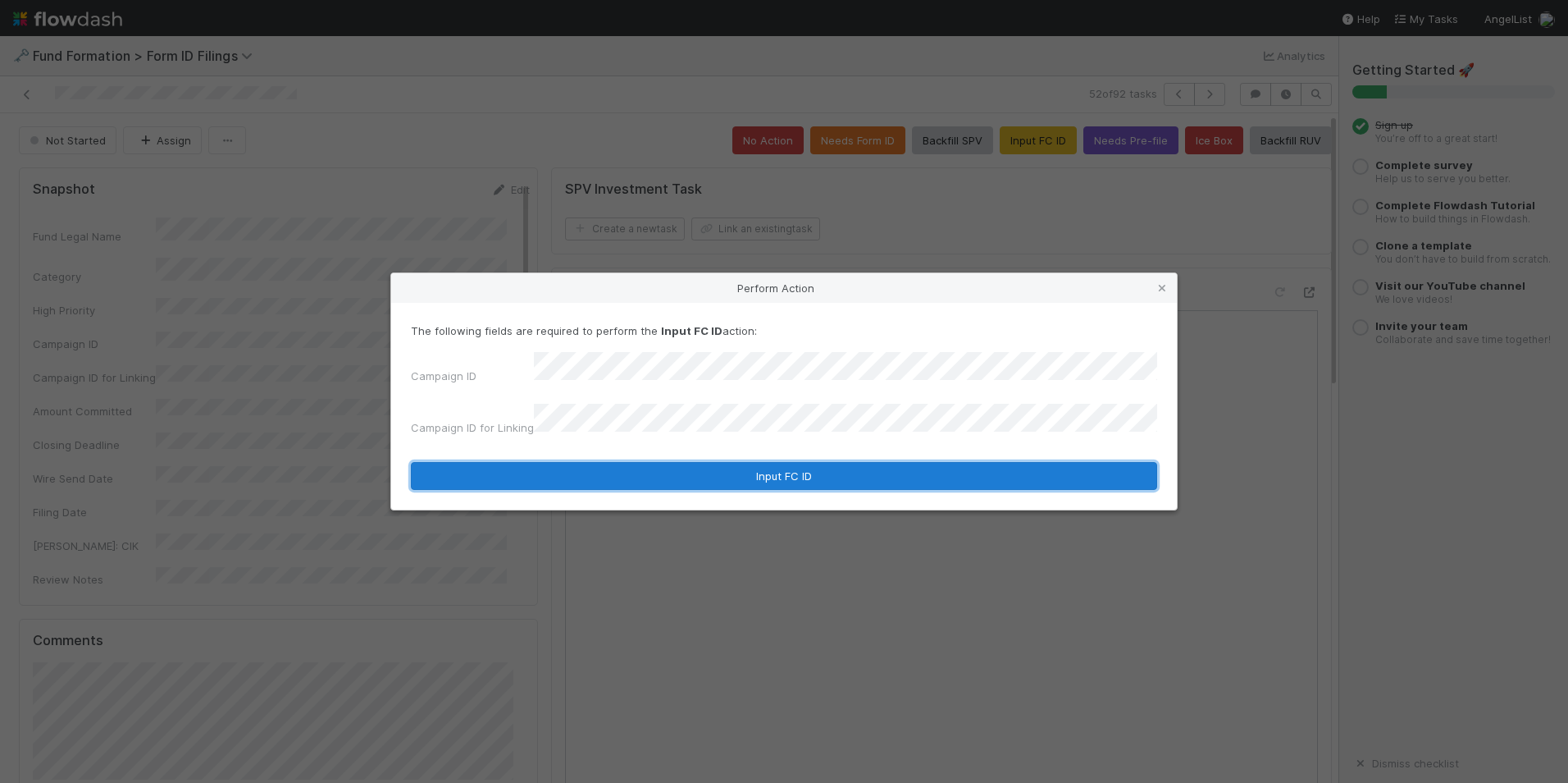
click at [713, 471] on button "Input FC ID" at bounding box center [784, 476] width 746 height 28
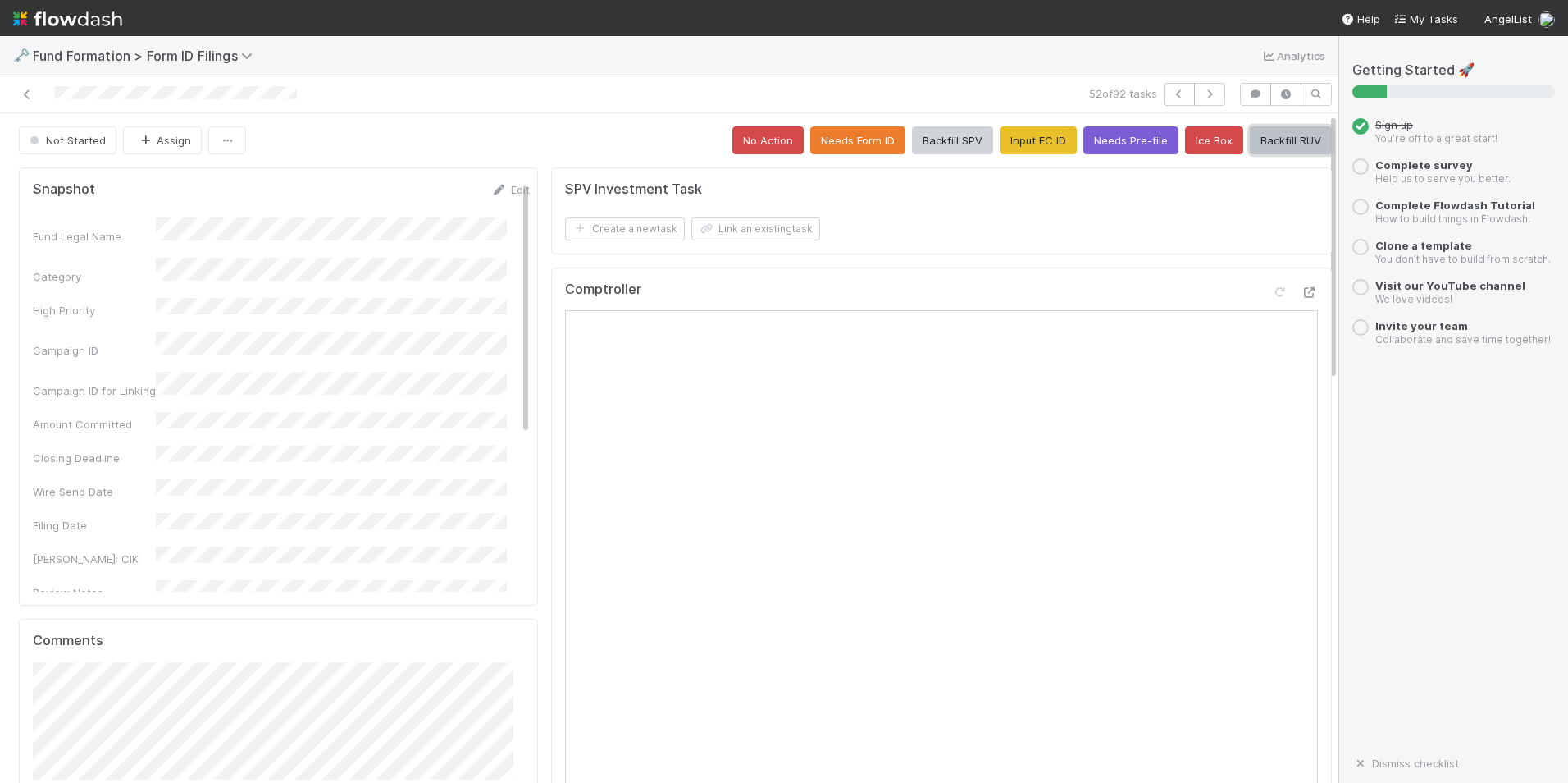
click at [1277, 136] on button "Backfill RUV" at bounding box center [1291, 140] width 82 height 28
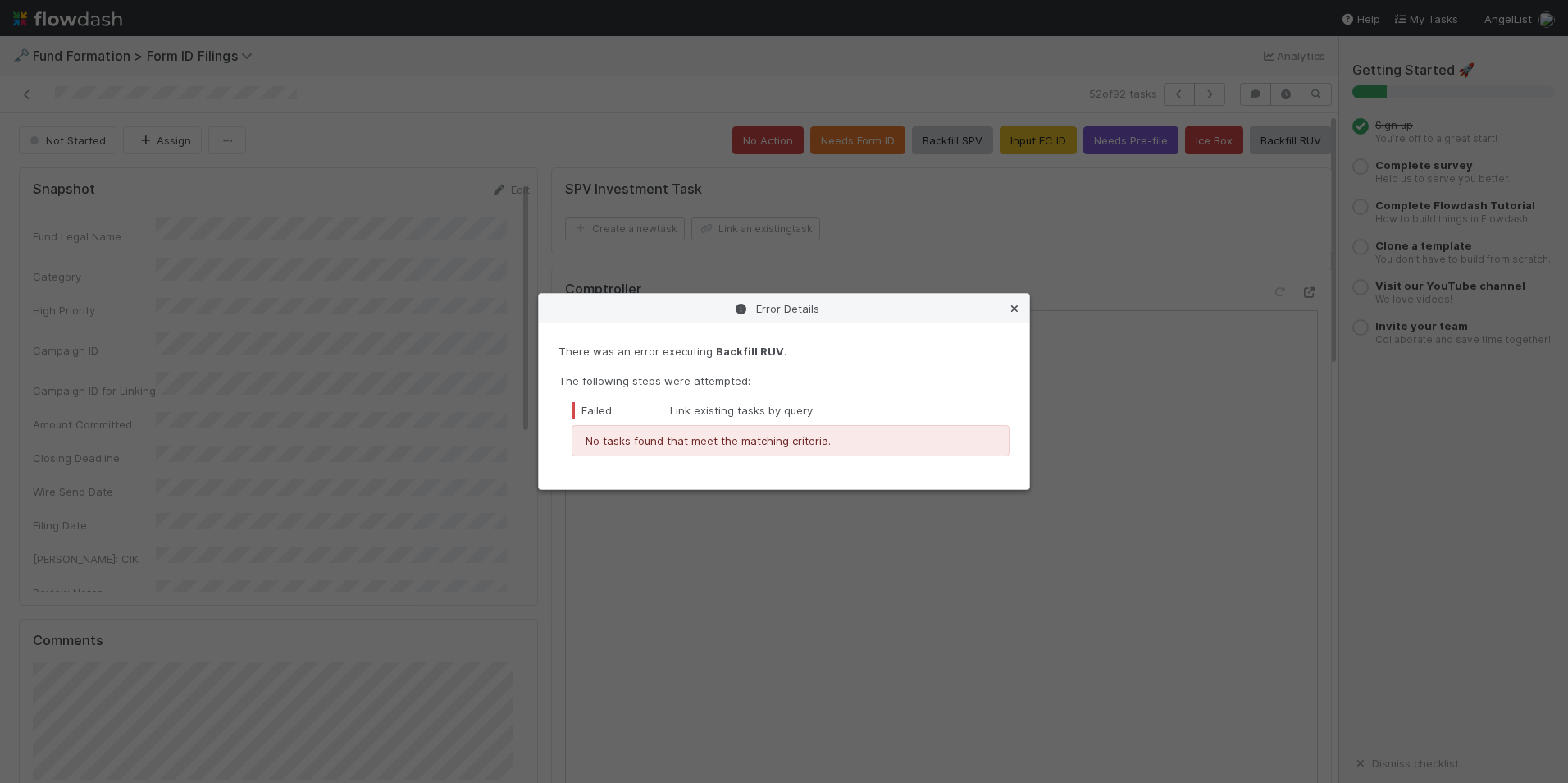
click at [1019, 310] on icon at bounding box center [1014, 309] width 16 height 10
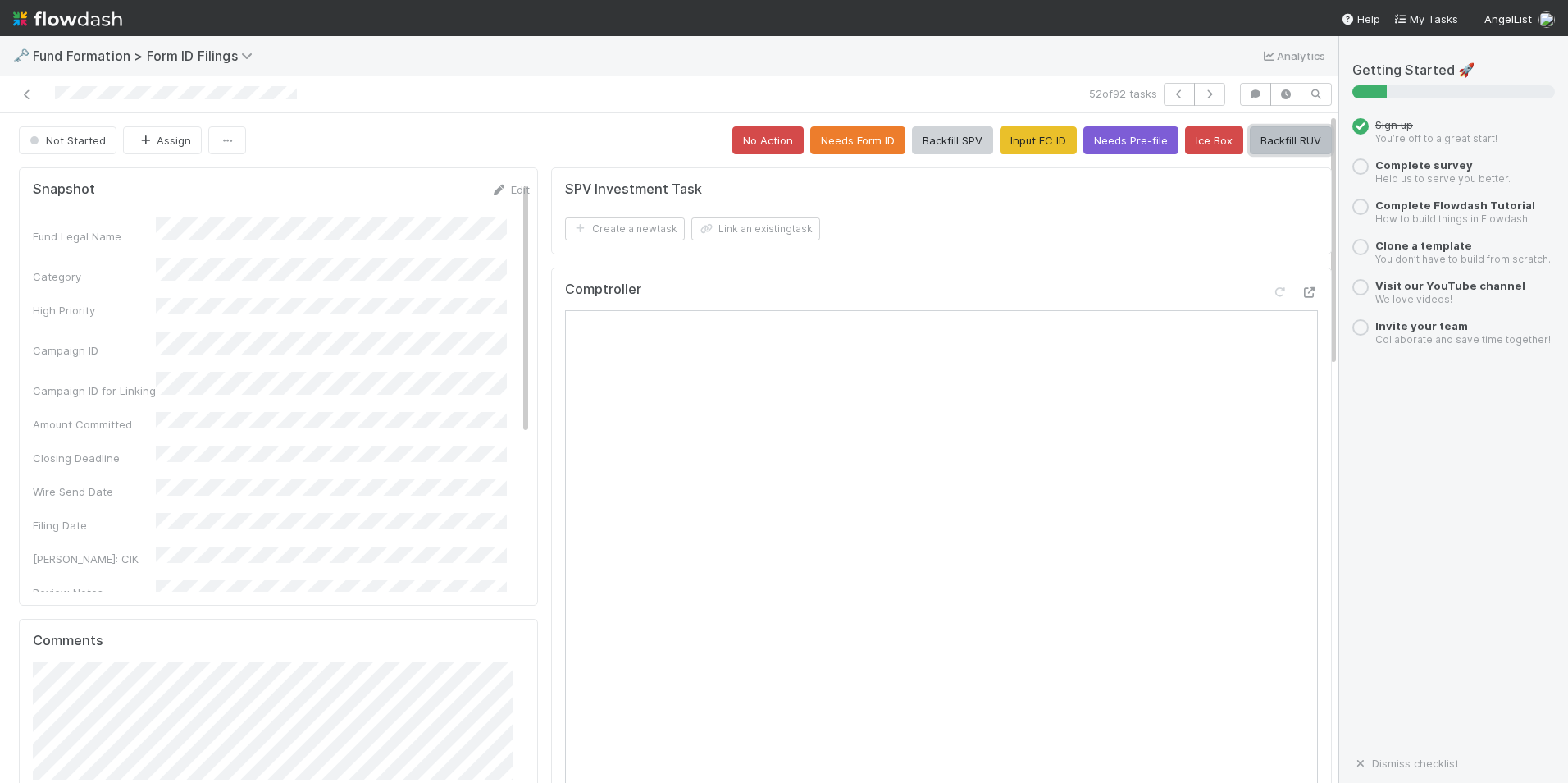
click at [1256, 143] on button "Backfill RUV" at bounding box center [1291, 140] width 82 height 28
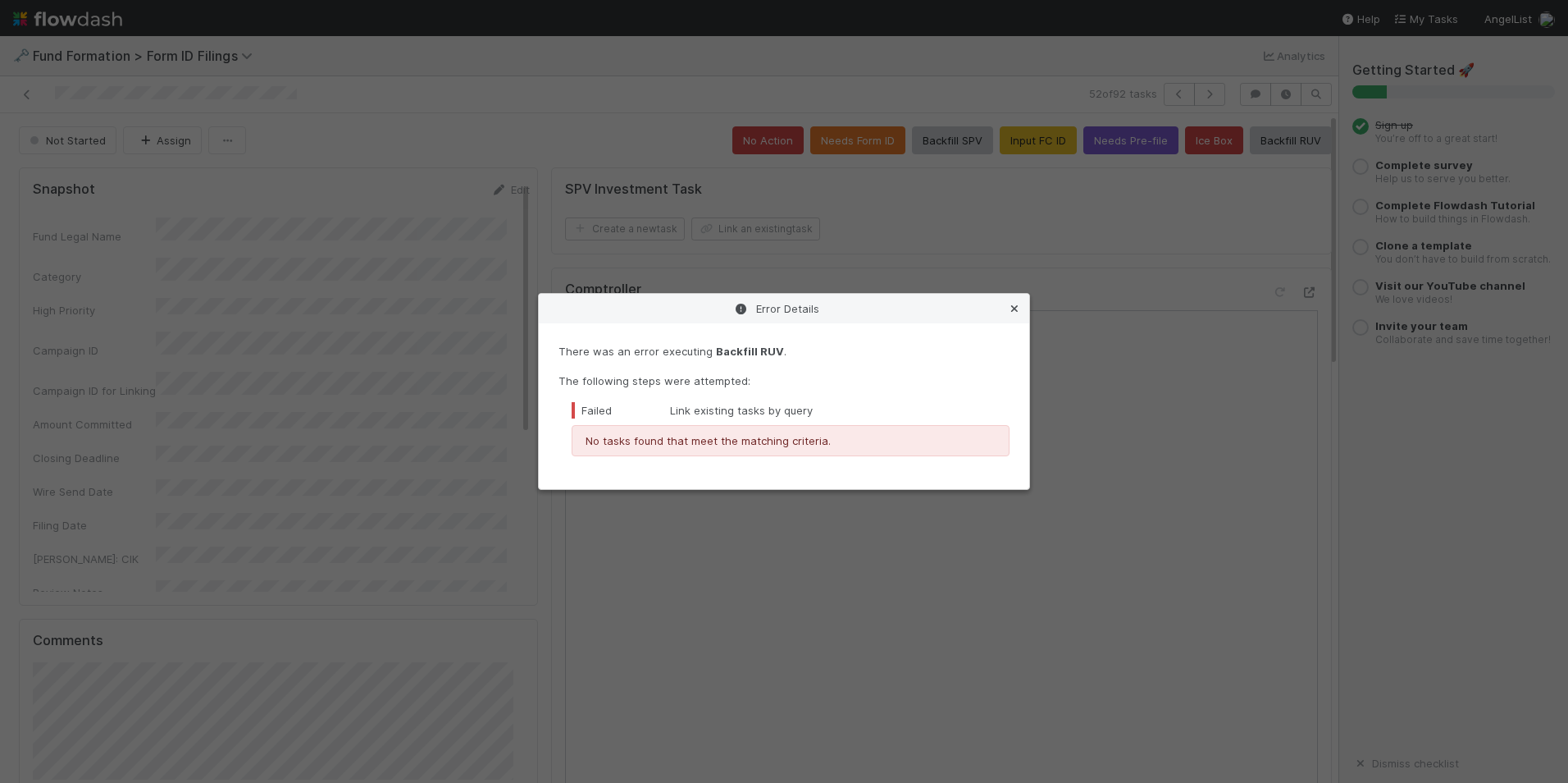
click at [1013, 308] on icon at bounding box center [1014, 309] width 16 height 10
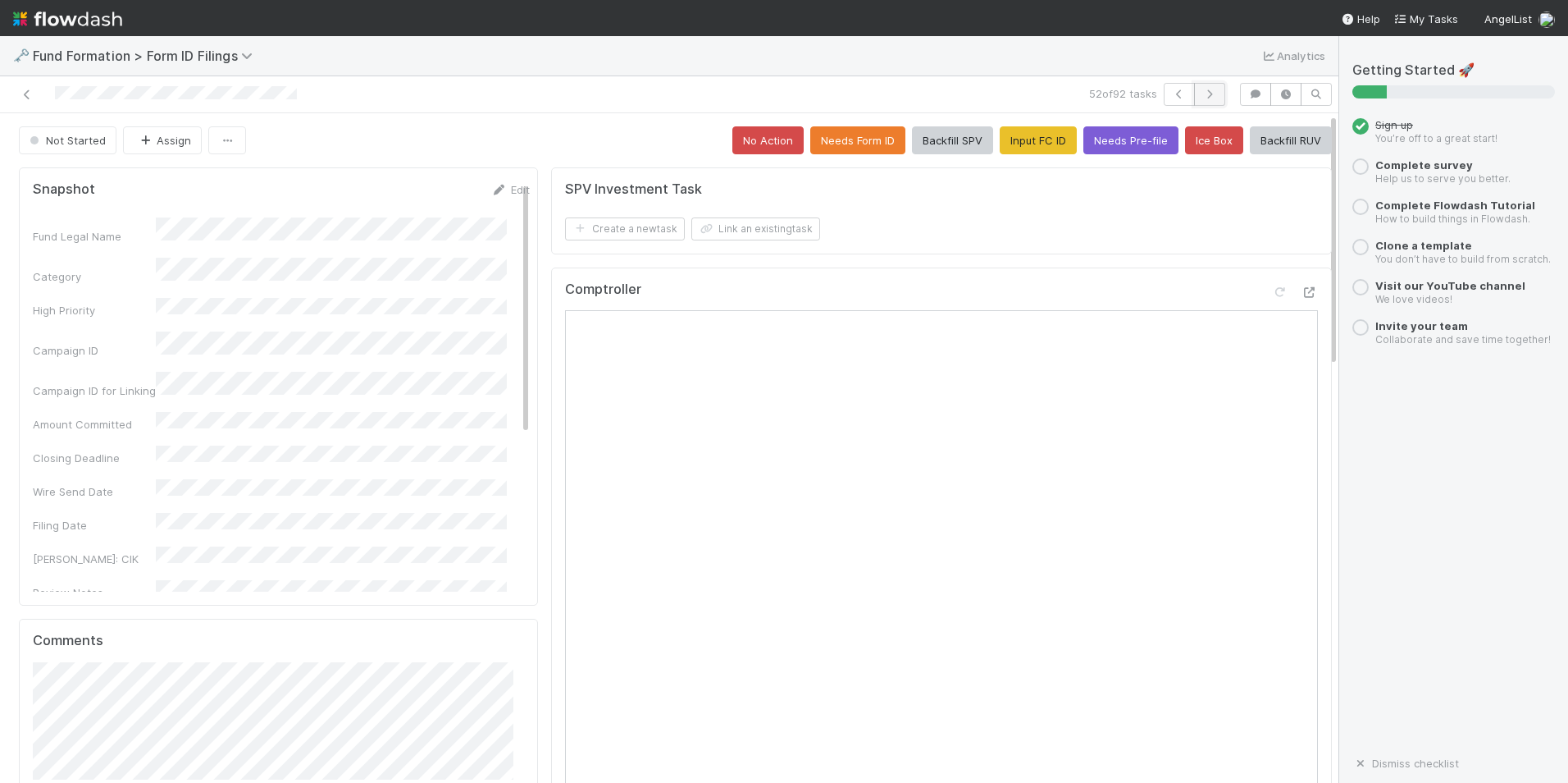
click at [1194, 100] on button "button" at bounding box center [1210, 95] width 31 height 23
click at [1044, 134] on button "Input FC ID" at bounding box center [1038, 140] width 77 height 28
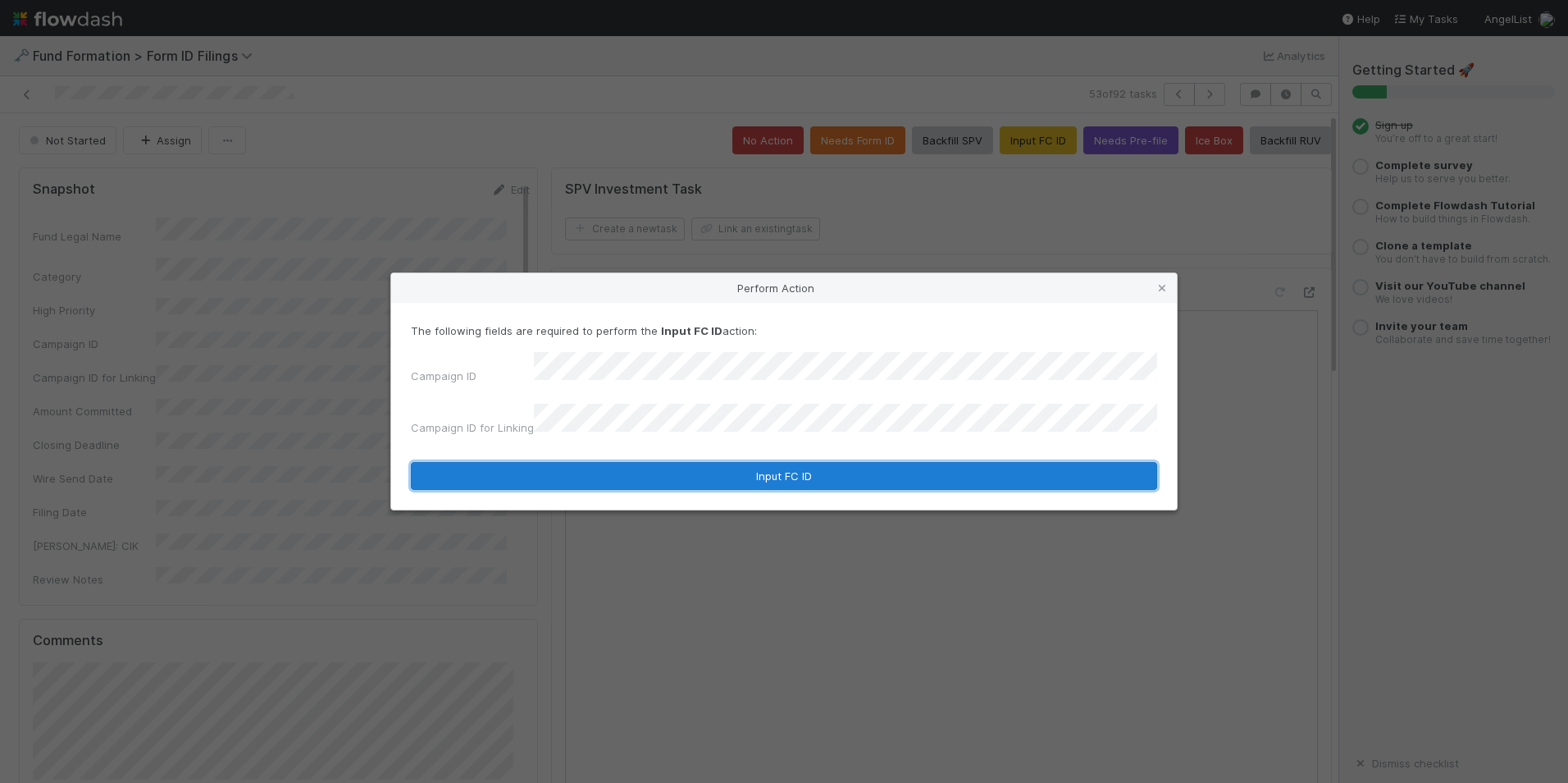
click at [721, 467] on button "Input FC ID" at bounding box center [784, 476] width 746 height 28
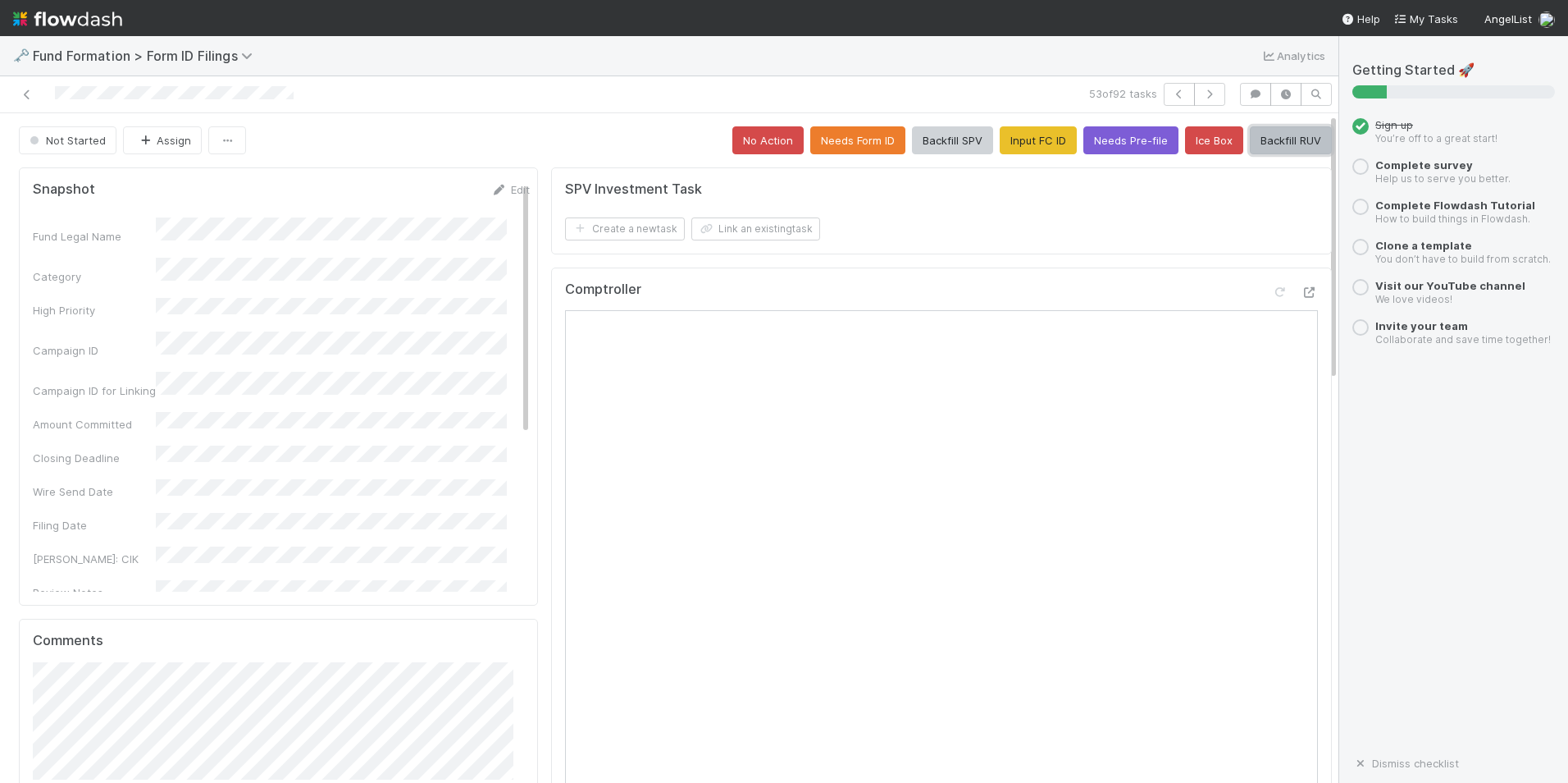
click at [1264, 140] on button "Backfill RUV" at bounding box center [1291, 140] width 82 height 28
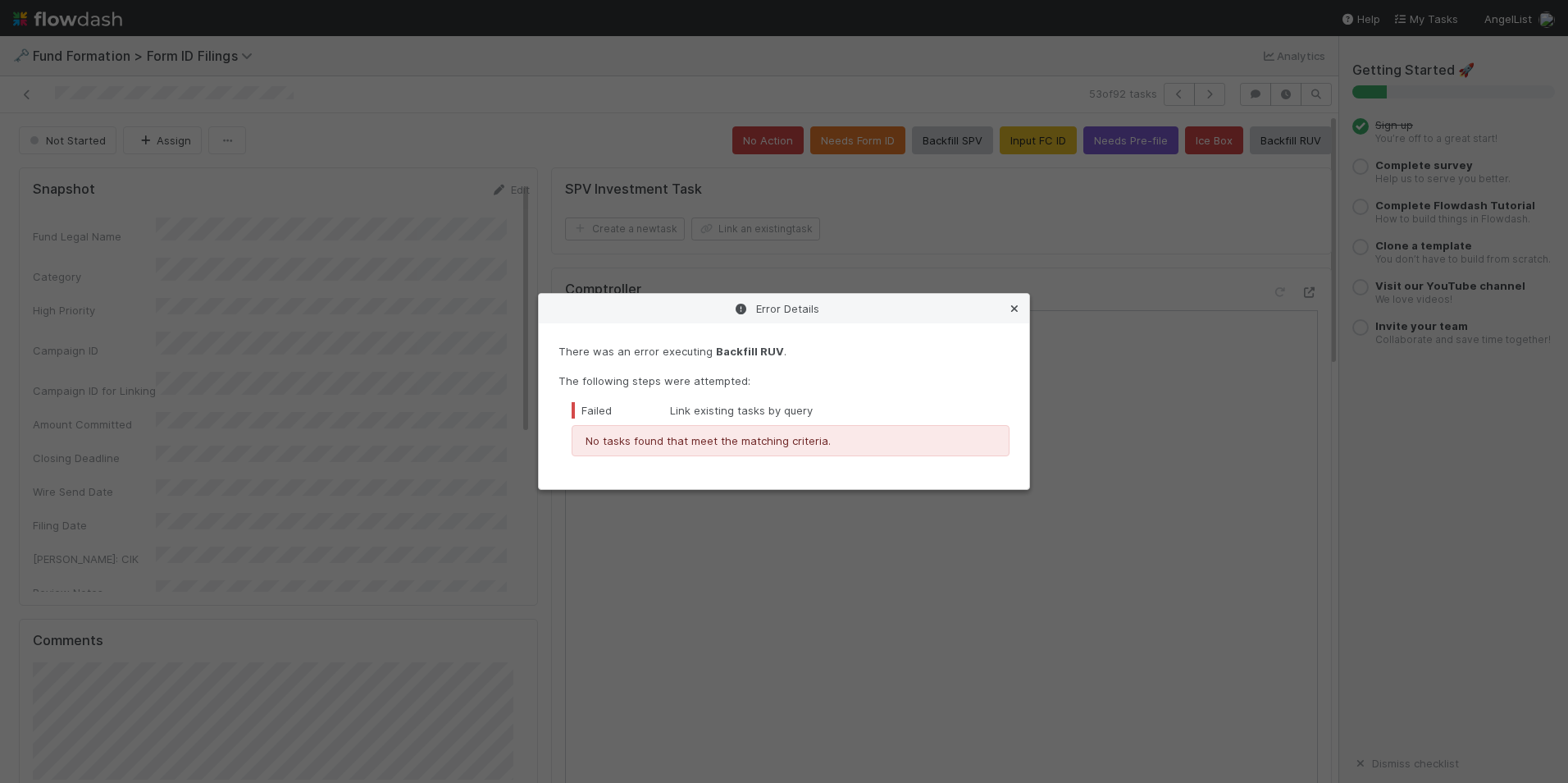
click at [1018, 305] on icon at bounding box center [1014, 309] width 16 height 10
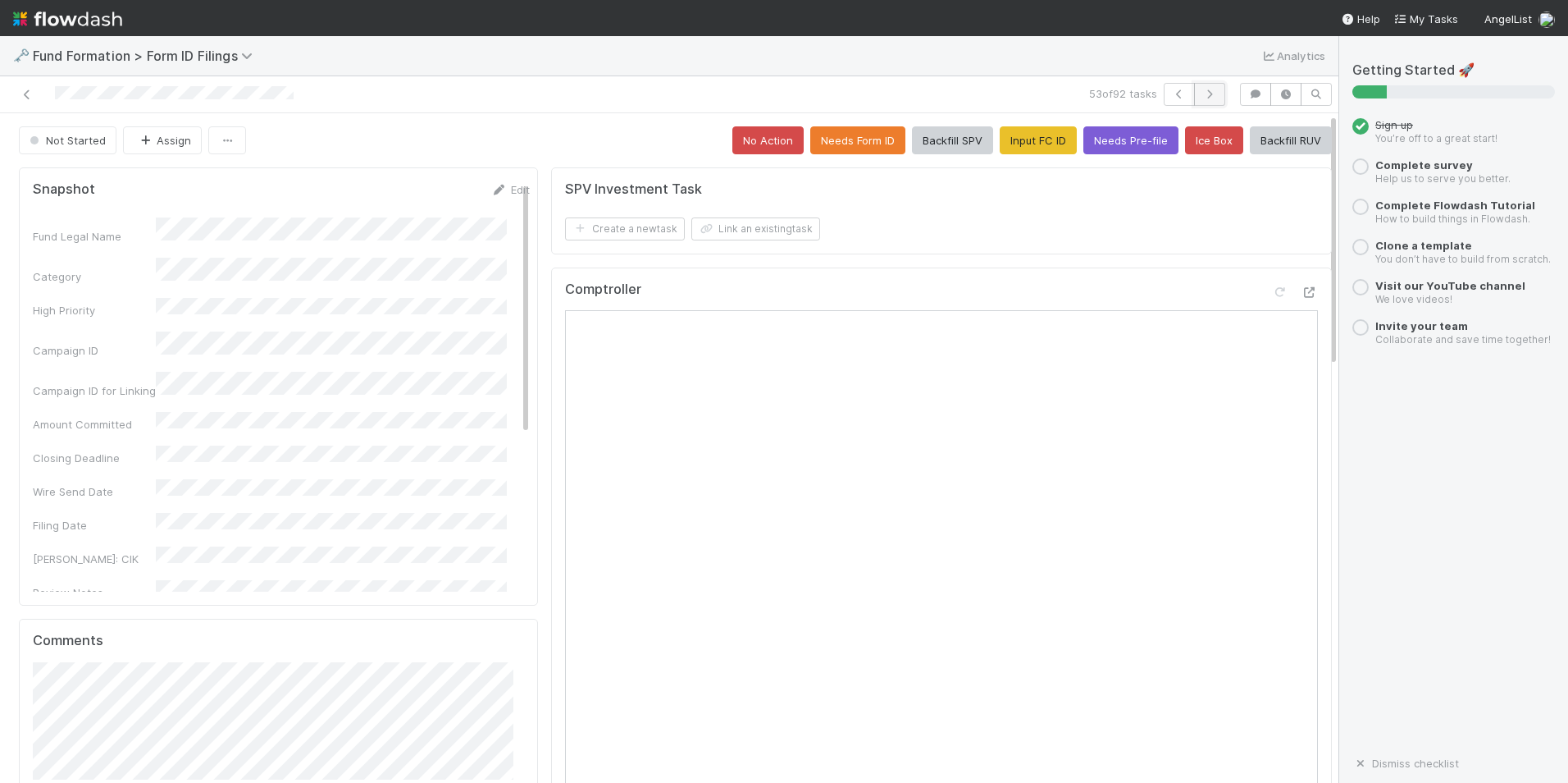
click at [1200, 84] on button "button" at bounding box center [1210, 95] width 31 height 23
click at [1000, 142] on button "Input FC ID" at bounding box center [1038, 140] width 77 height 28
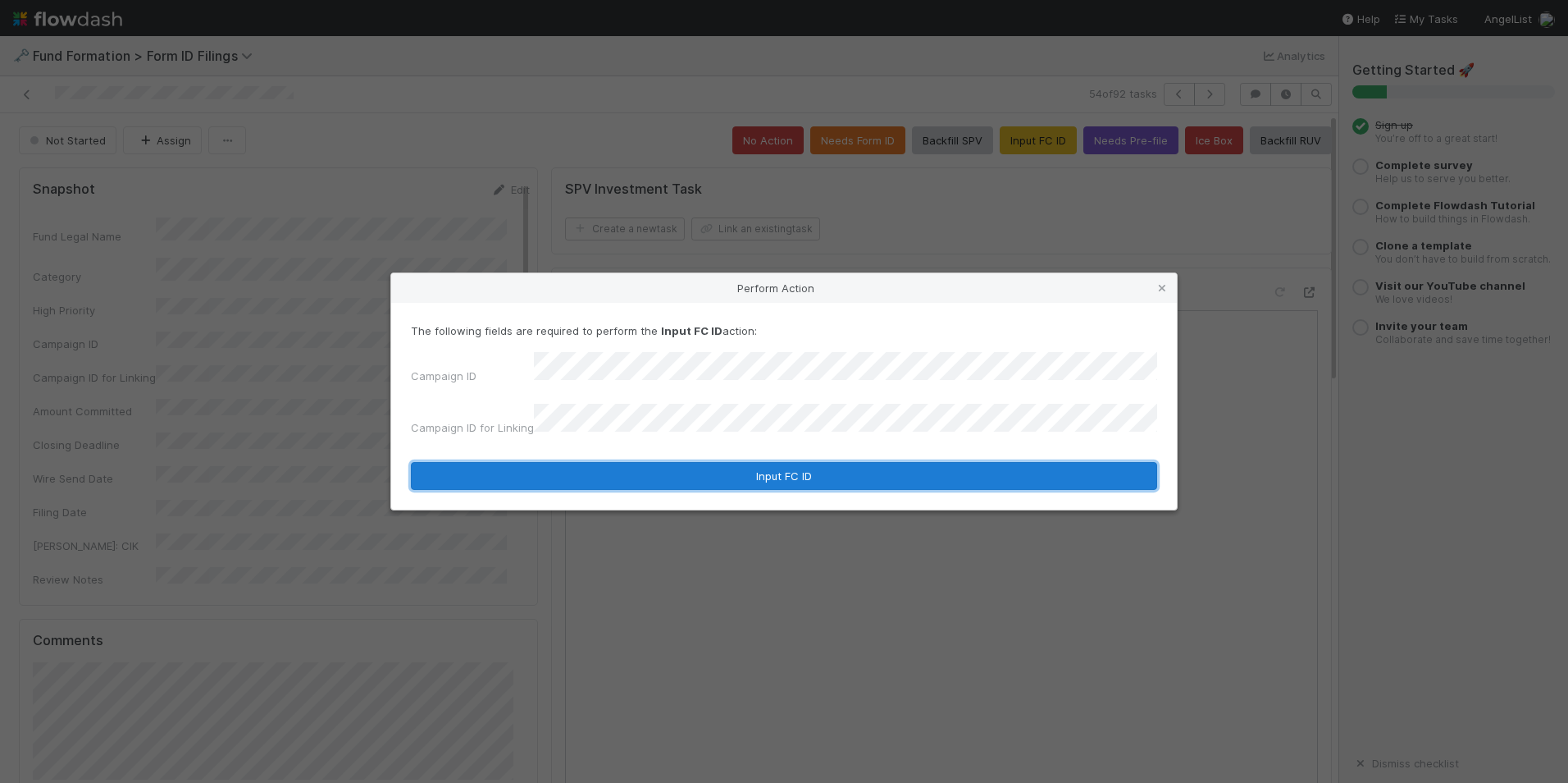
click at [761, 462] on button "Input FC ID" at bounding box center [784, 476] width 746 height 28
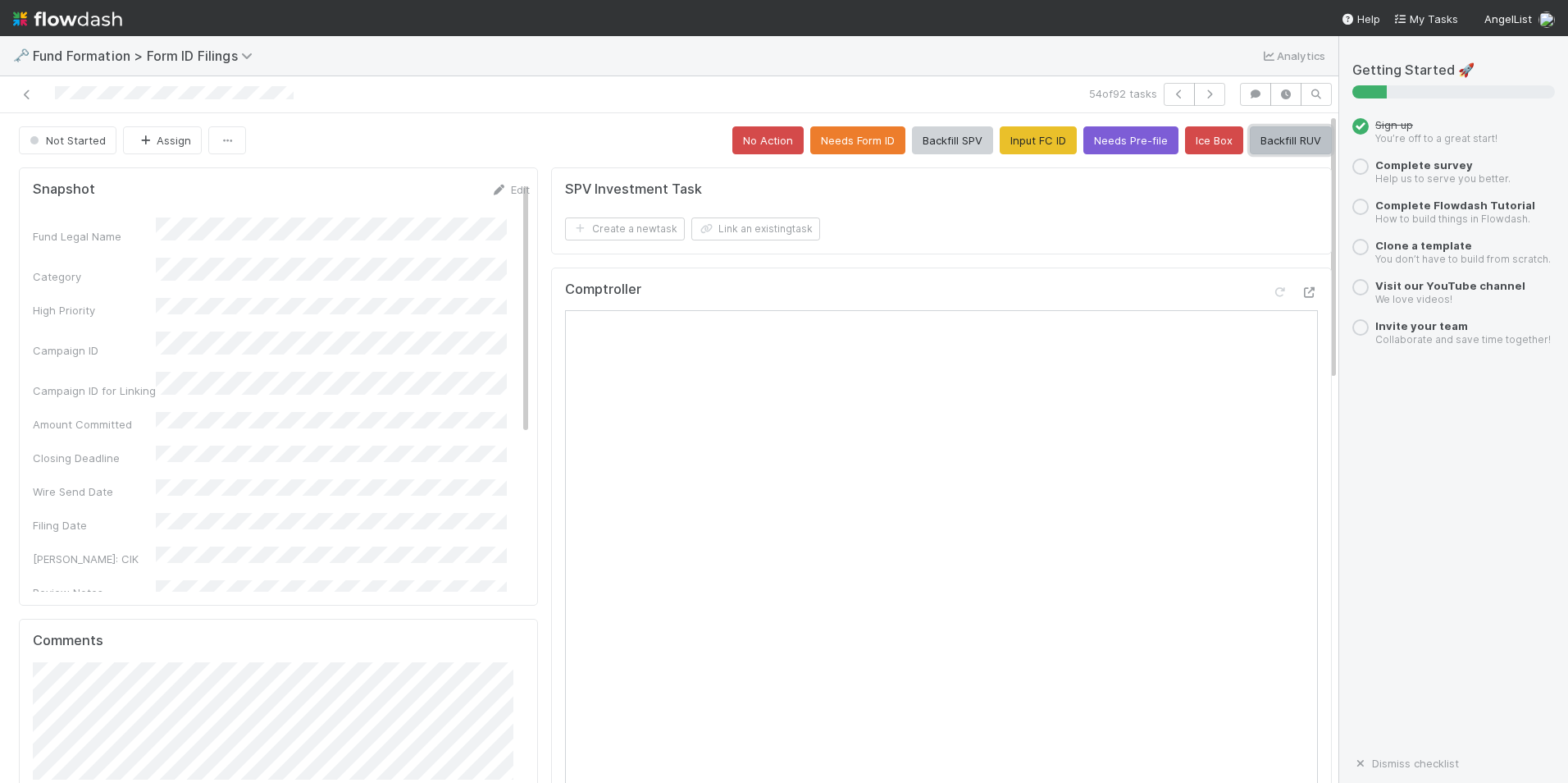
click at [1259, 145] on button "Backfill RUV" at bounding box center [1291, 140] width 82 height 28
click at [1202, 101] on button "button" at bounding box center [1210, 95] width 31 height 23
click at [1019, 136] on button "Input FC ID" at bounding box center [1038, 140] width 77 height 28
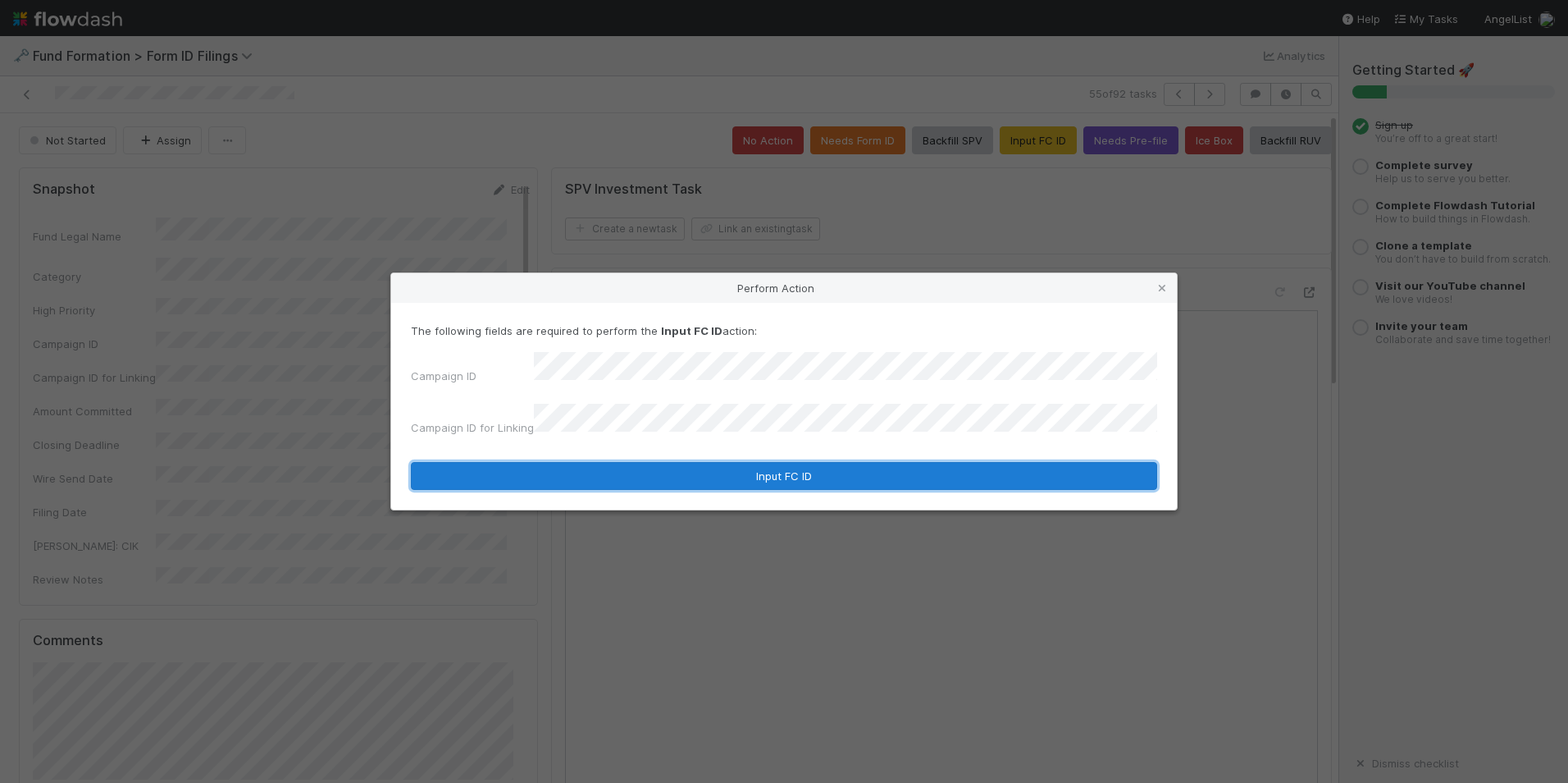
click at [791, 462] on button "Input FC ID" at bounding box center [784, 476] width 746 height 28
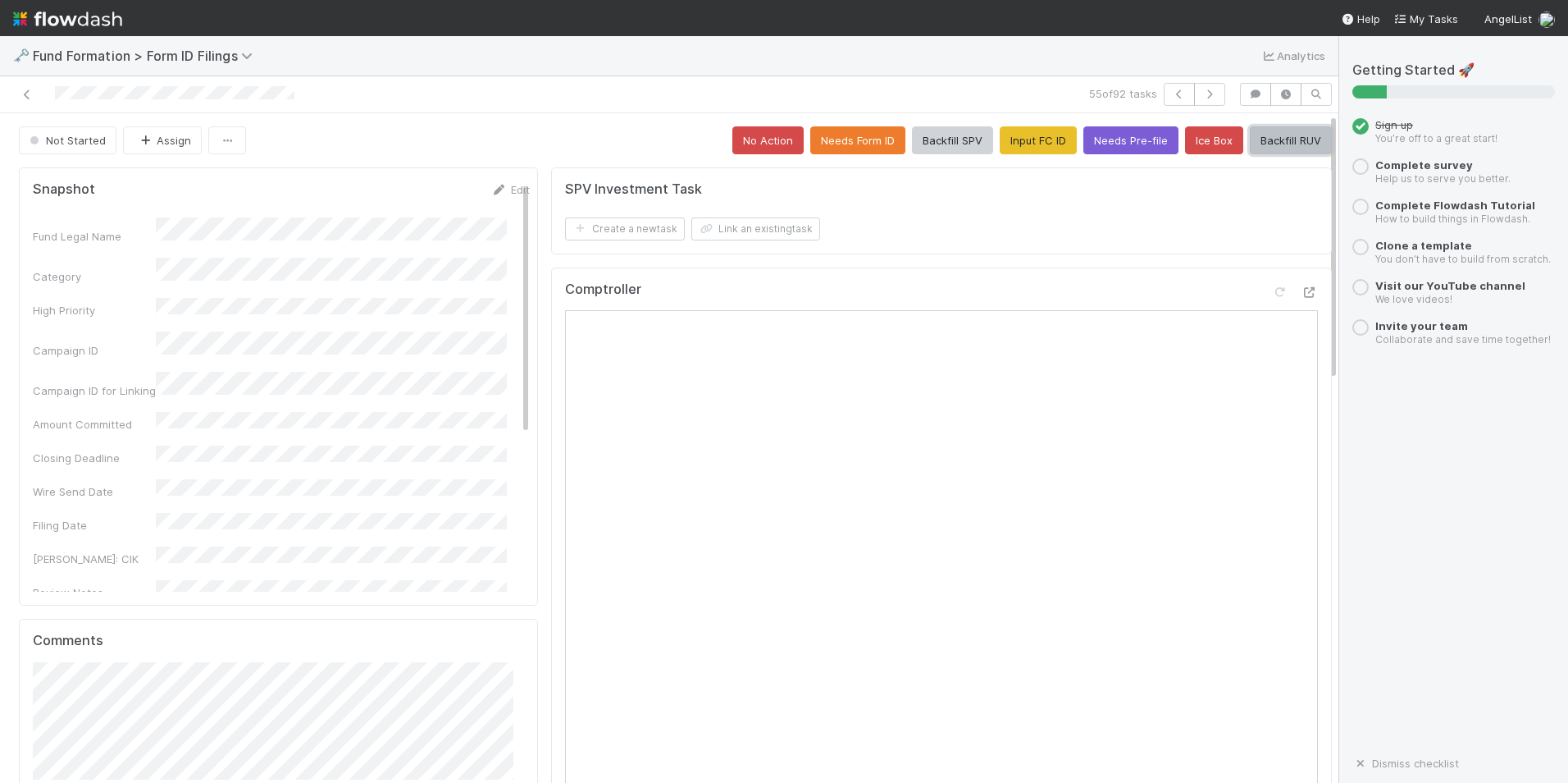
click at [1280, 144] on button "Backfill RUV" at bounding box center [1291, 140] width 82 height 28
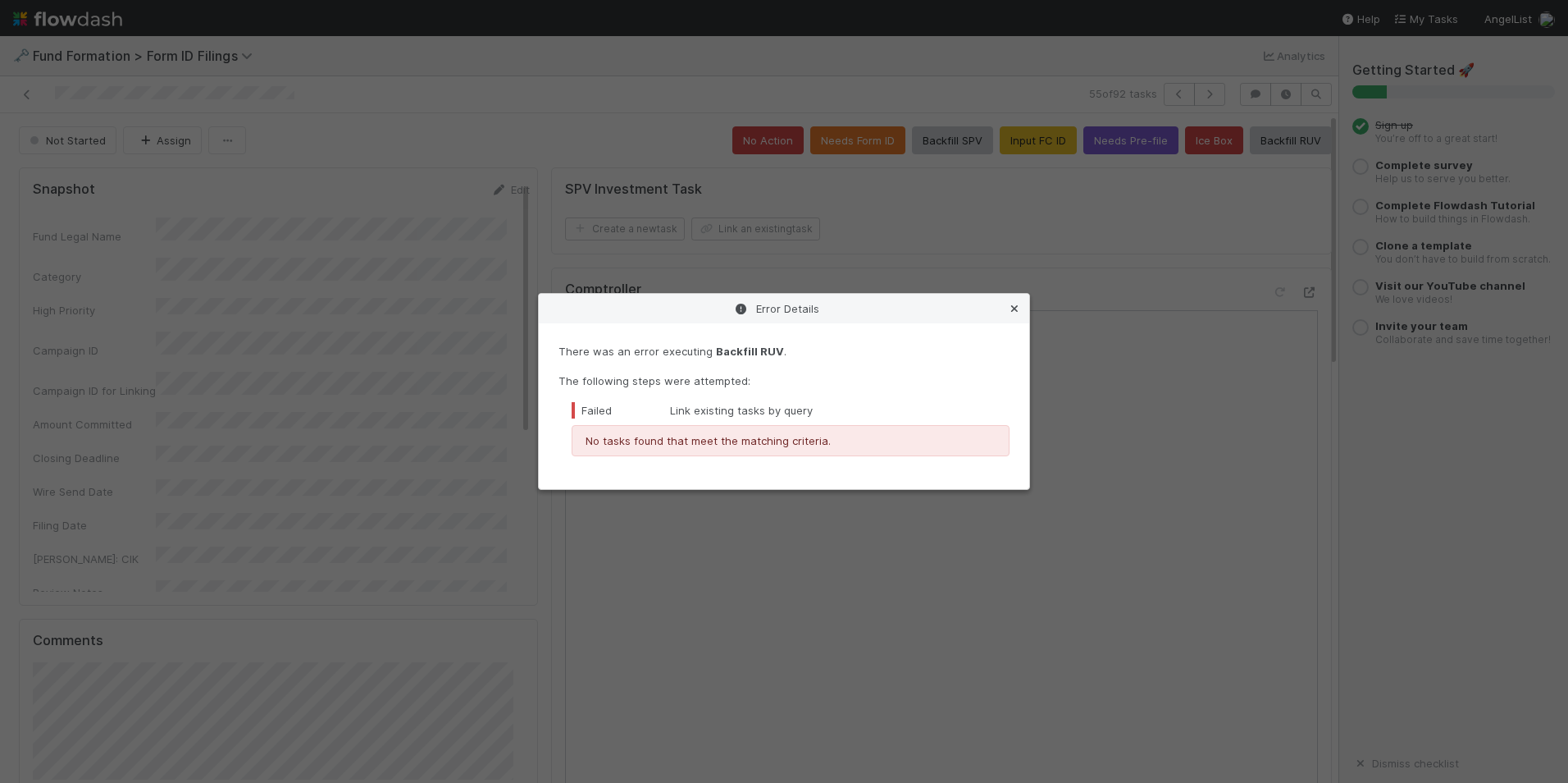
click at [1018, 309] on icon at bounding box center [1014, 309] width 16 height 10
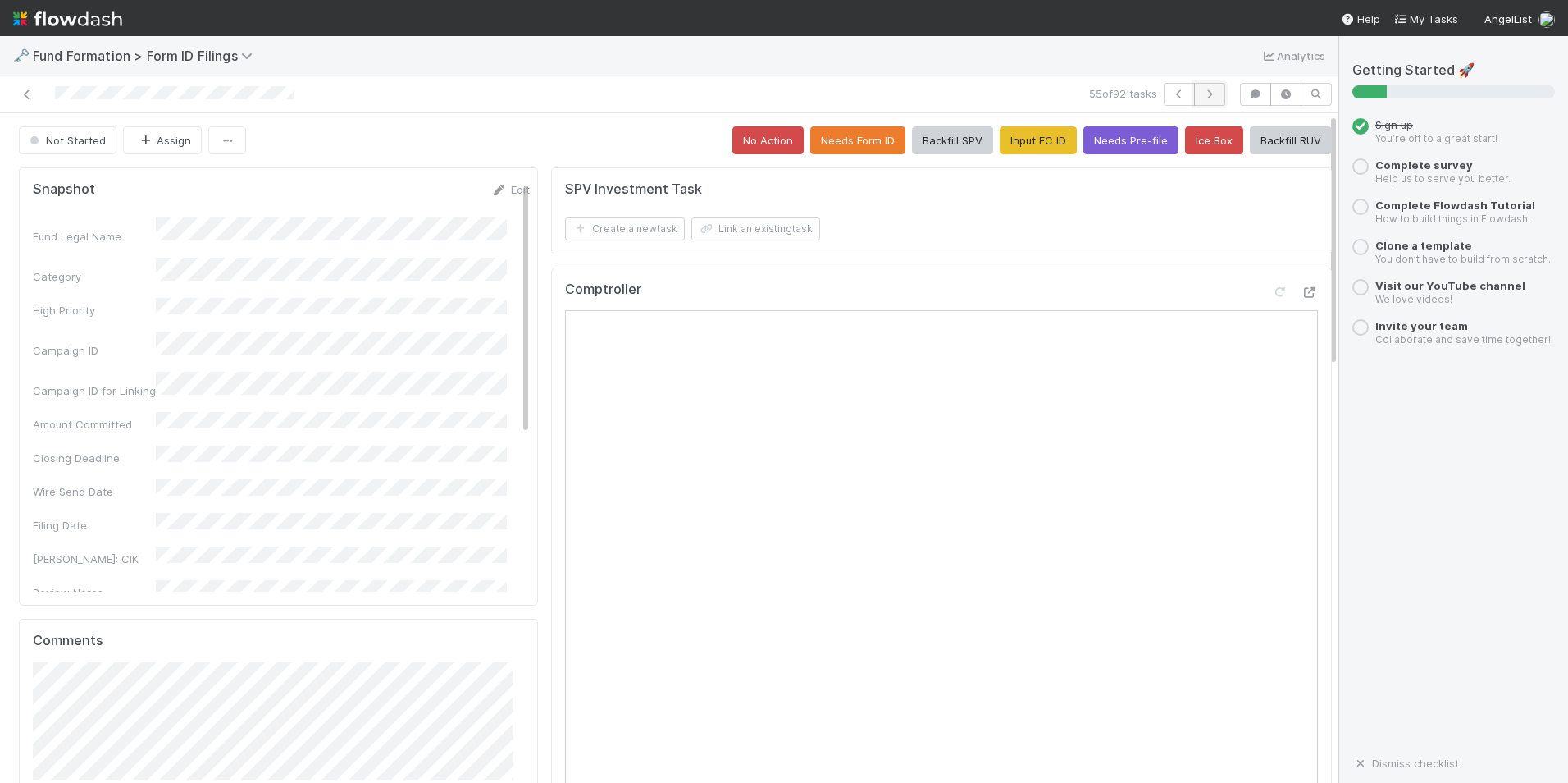
click at [1201, 89] on icon "button" at bounding box center [1209, 94] width 16 height 10
click at [1029, 146] on button "Input FC ID" at bounding box center [1038, 140] width 77 height 28
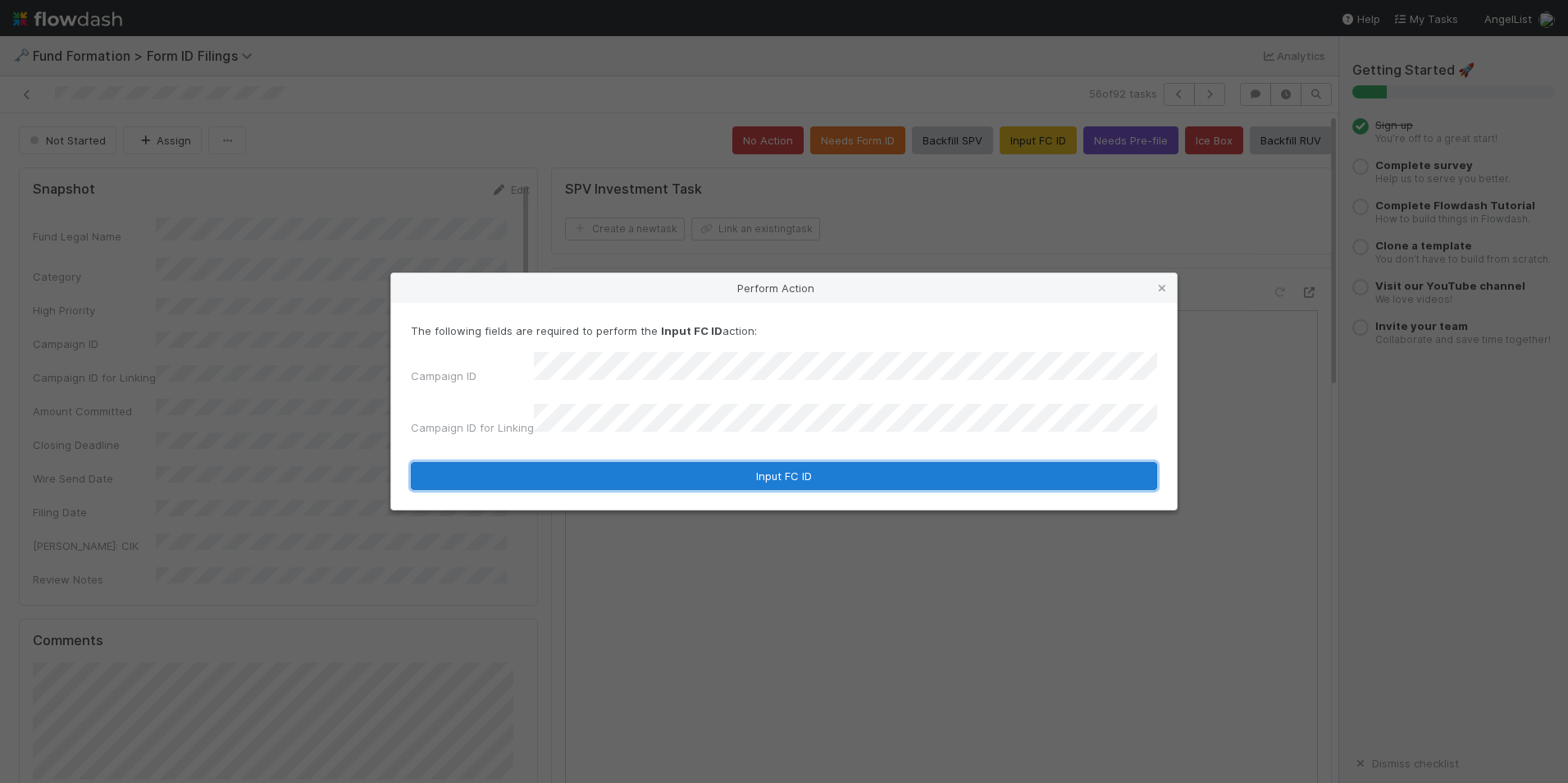
click at [866, 464] on button "Input FC ID" at bounding box center [784, 476] width 746 height 28
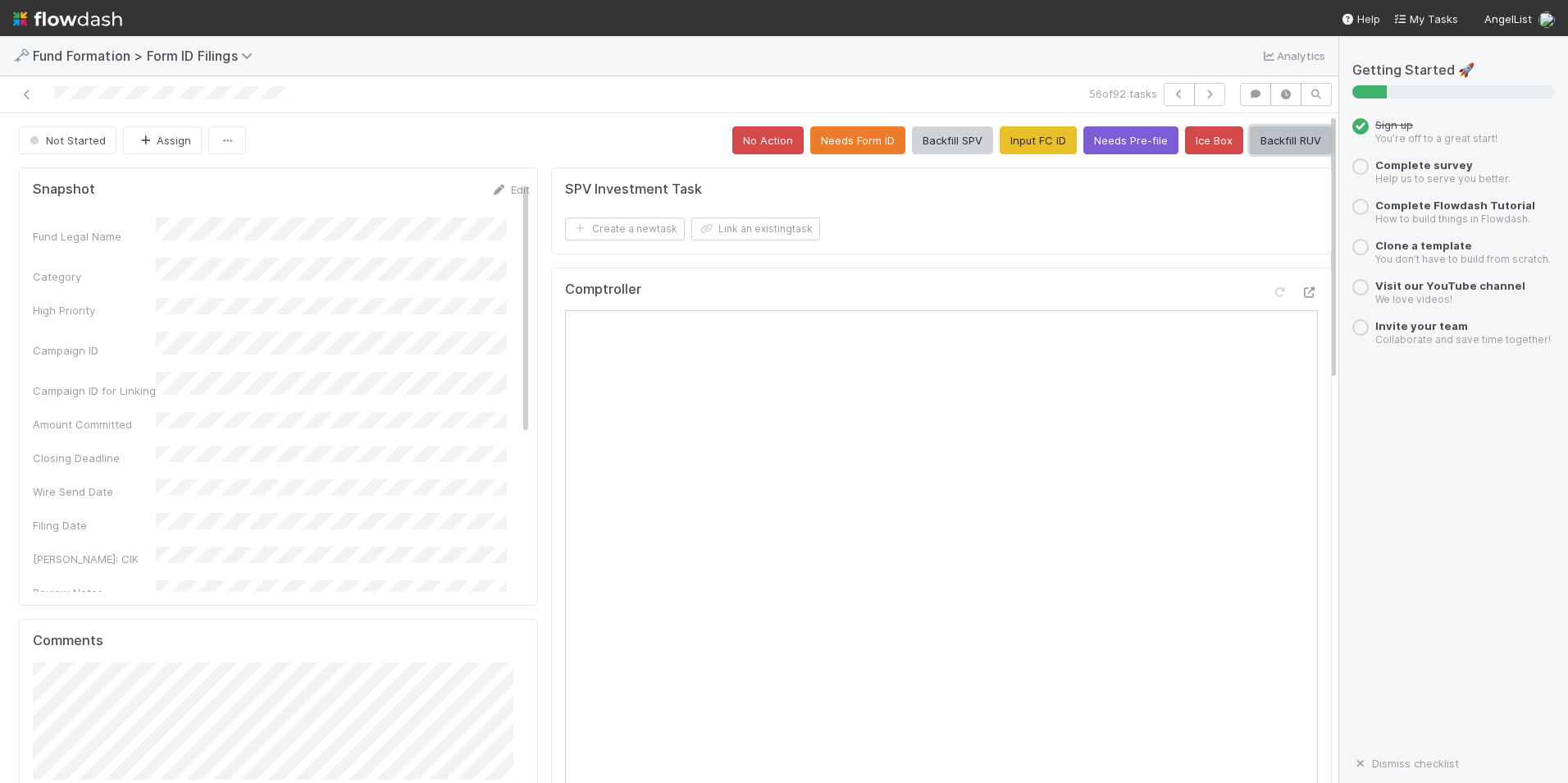
click at [1265, 142] on button "Backfill RUV" at bounding box center [1291, 140] width 82 height 28
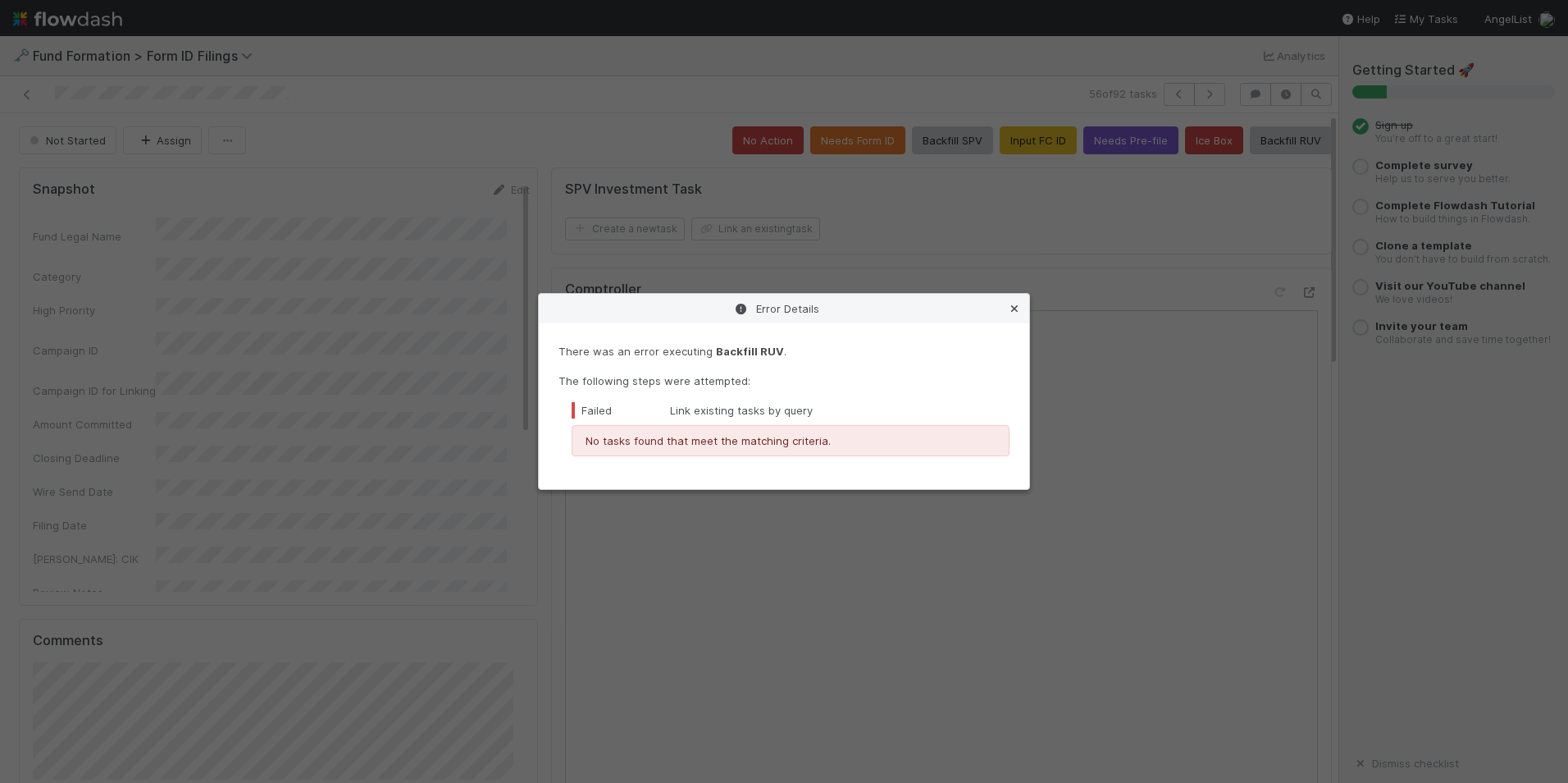
click at [1018, 303] on link at bounding box center [1014, 308] width 16 height 16
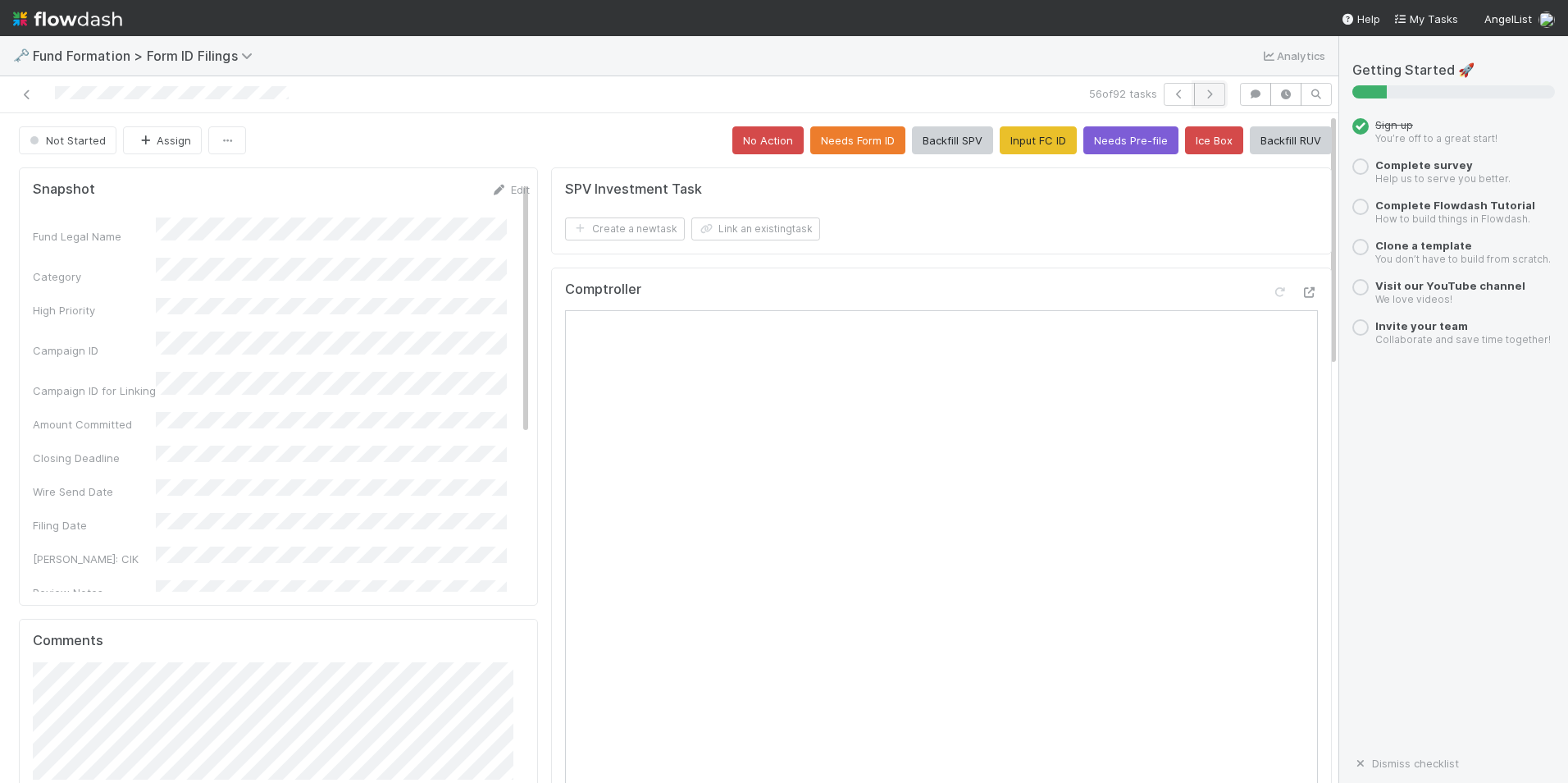
click at [1194, 92] on button "button" at bounding box center [1210, 95] width 31 height 23
click at [1018, 140] on button "Input FC ID" at bounding box center [1038, 140] width 77 height 28
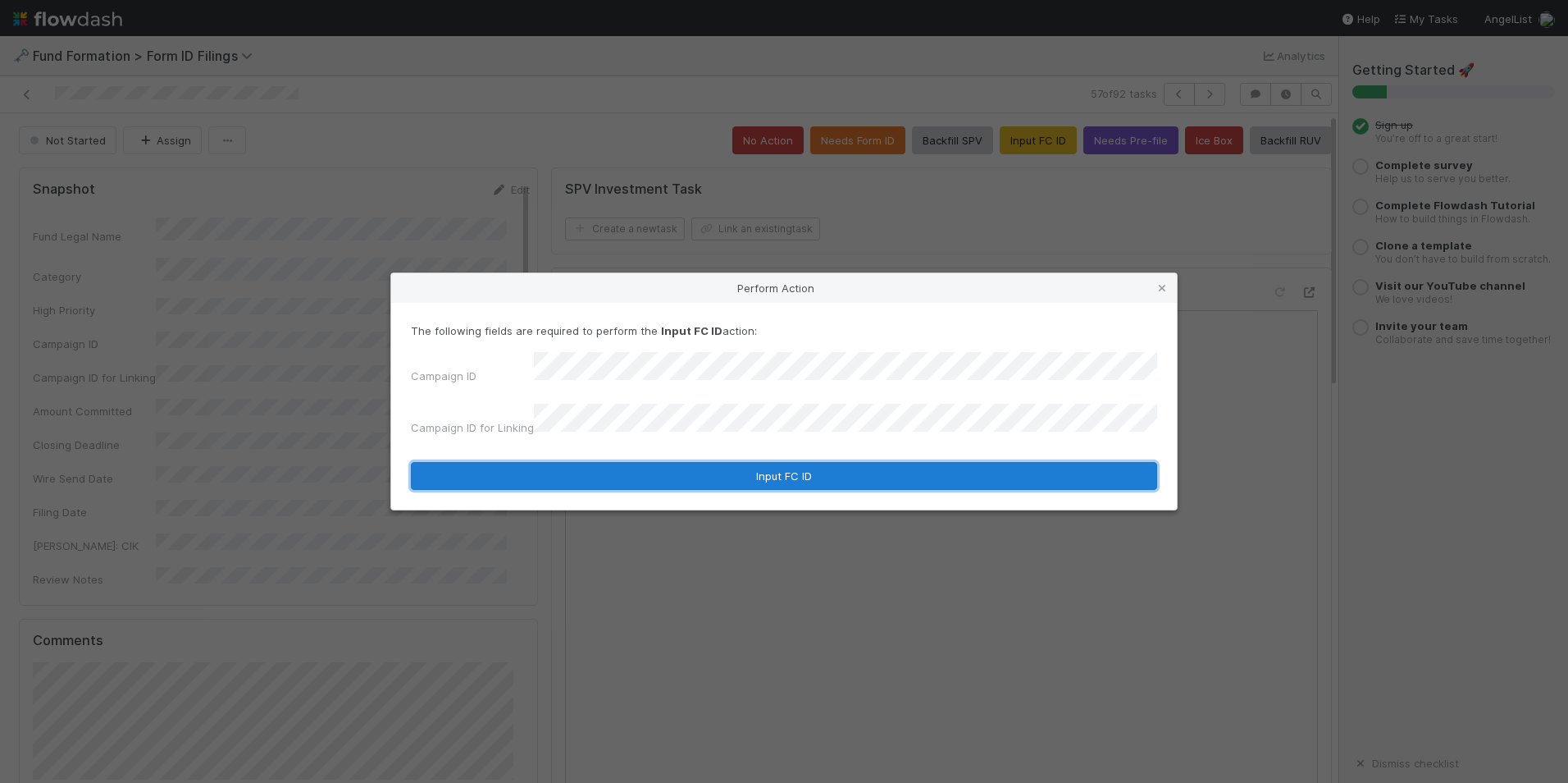
click at [771, 462] on button "Input FC ID" at bounding box center [784, 476] width 746 height 28
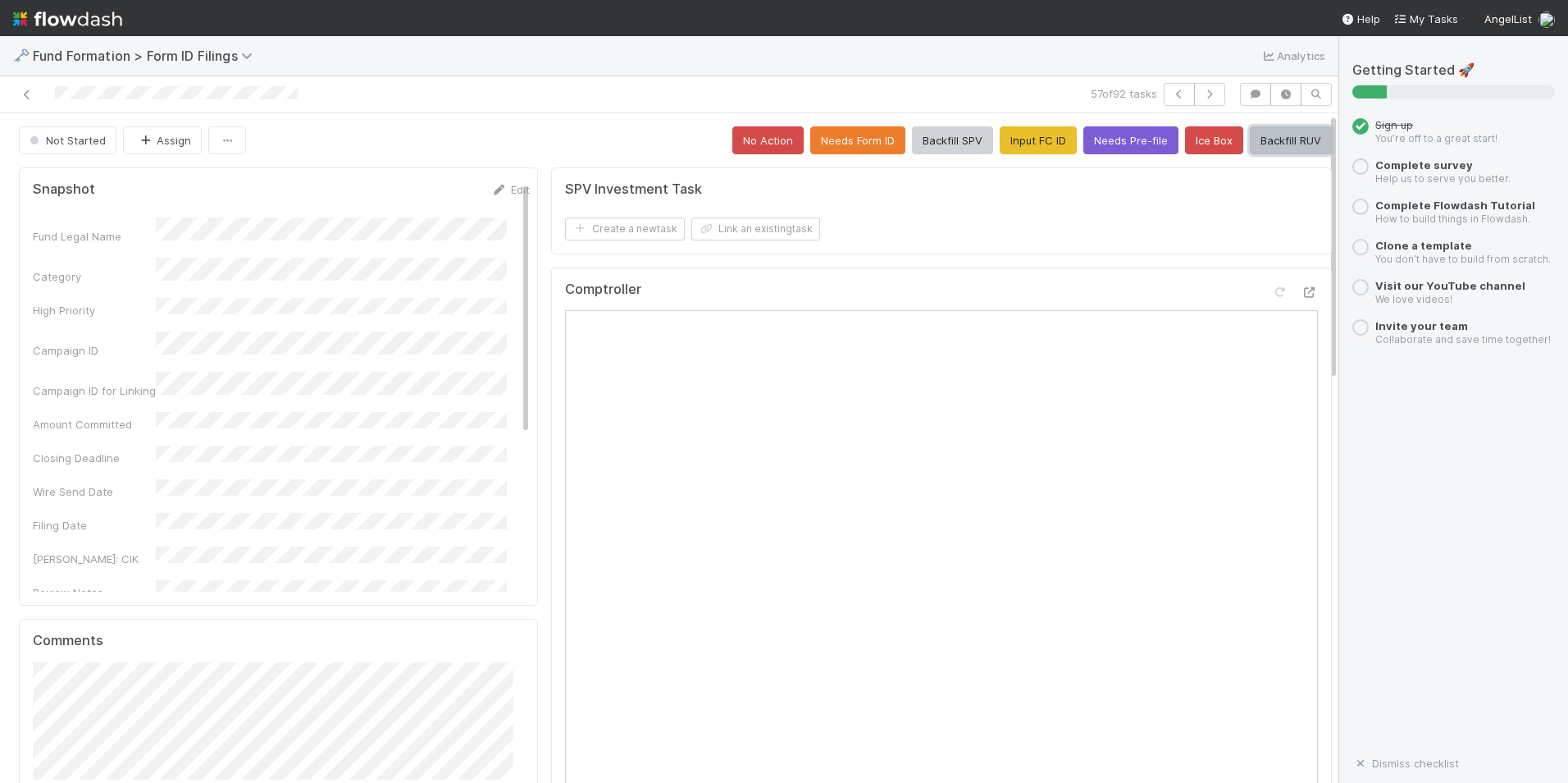
click at [1252, 146] on button "Backfill RUV" at bounding box center [1291, 140] width 82 height 28
click at [1201, 104] on button "button" at bounding box center [1210, 95] width 31 height 23
click at [1041, 145] on button "Input FC ID" at bounding box center [1038, 140] width 77 height 28
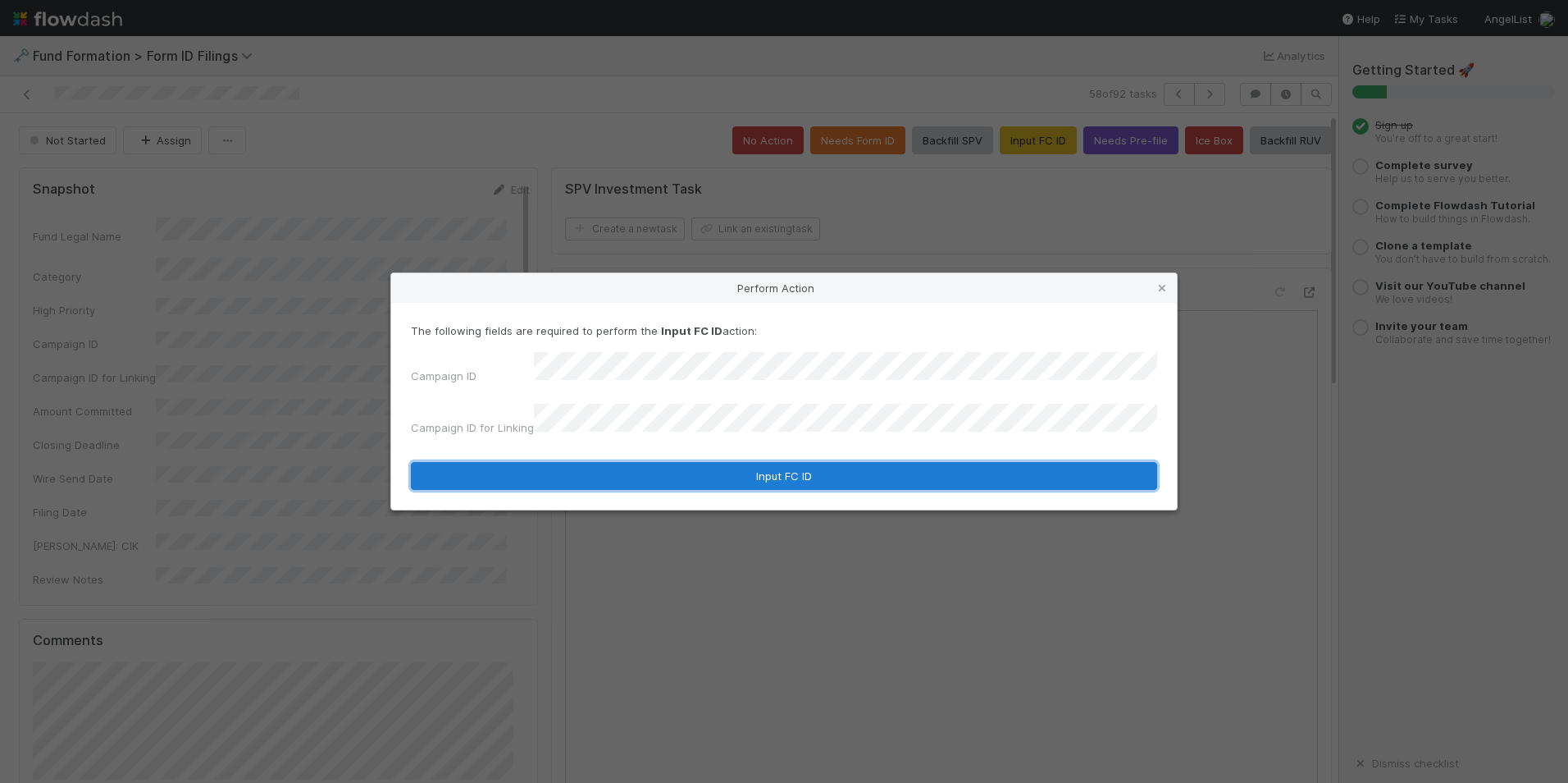
click at [725, 462] on button "Input FC ID" at bounding box center [784, 476] width 746 height 28
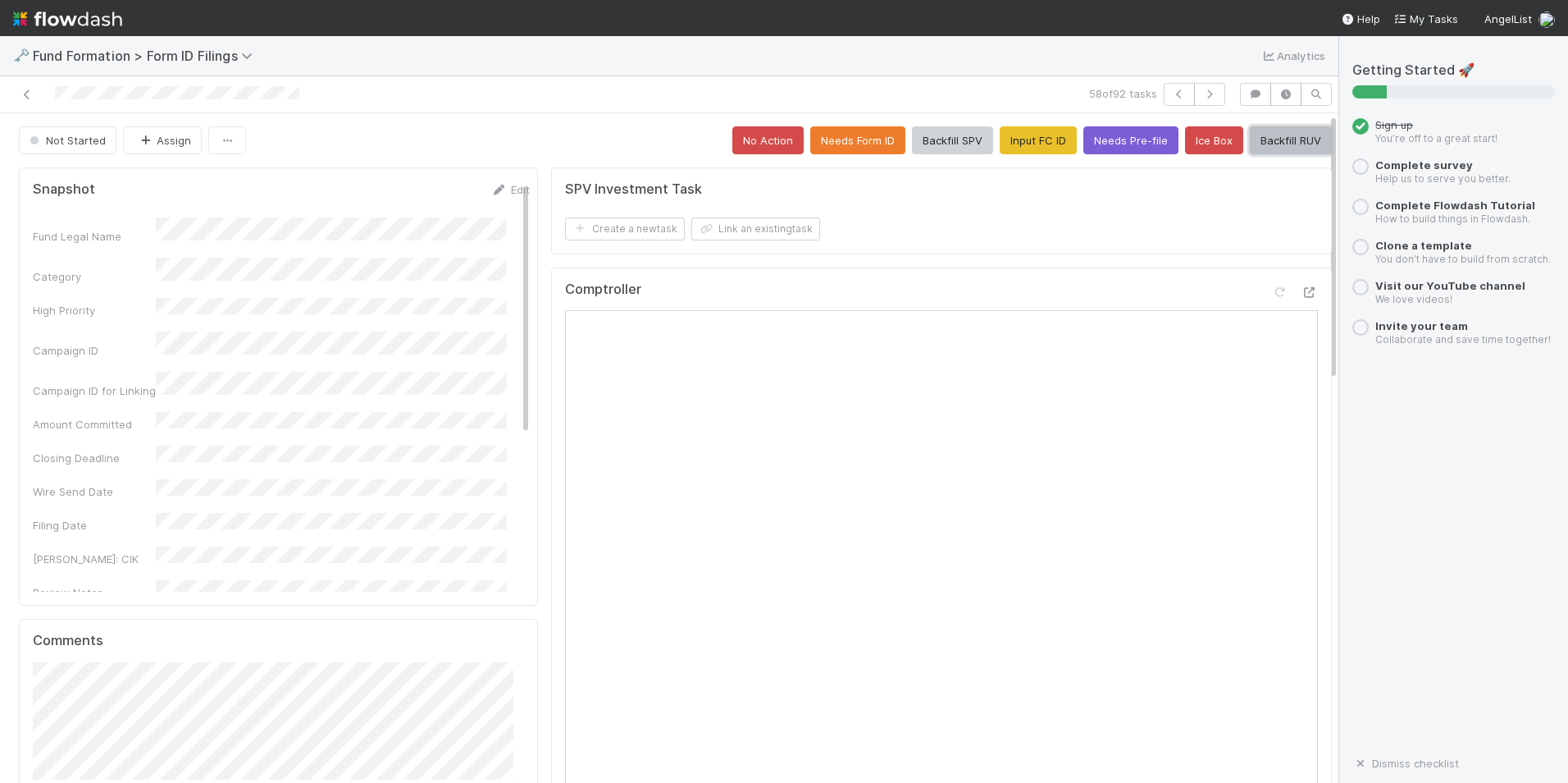
click at [1261, 140] on button "Backfill RUV" at bounding box center [1291, 140] width 82 height 28
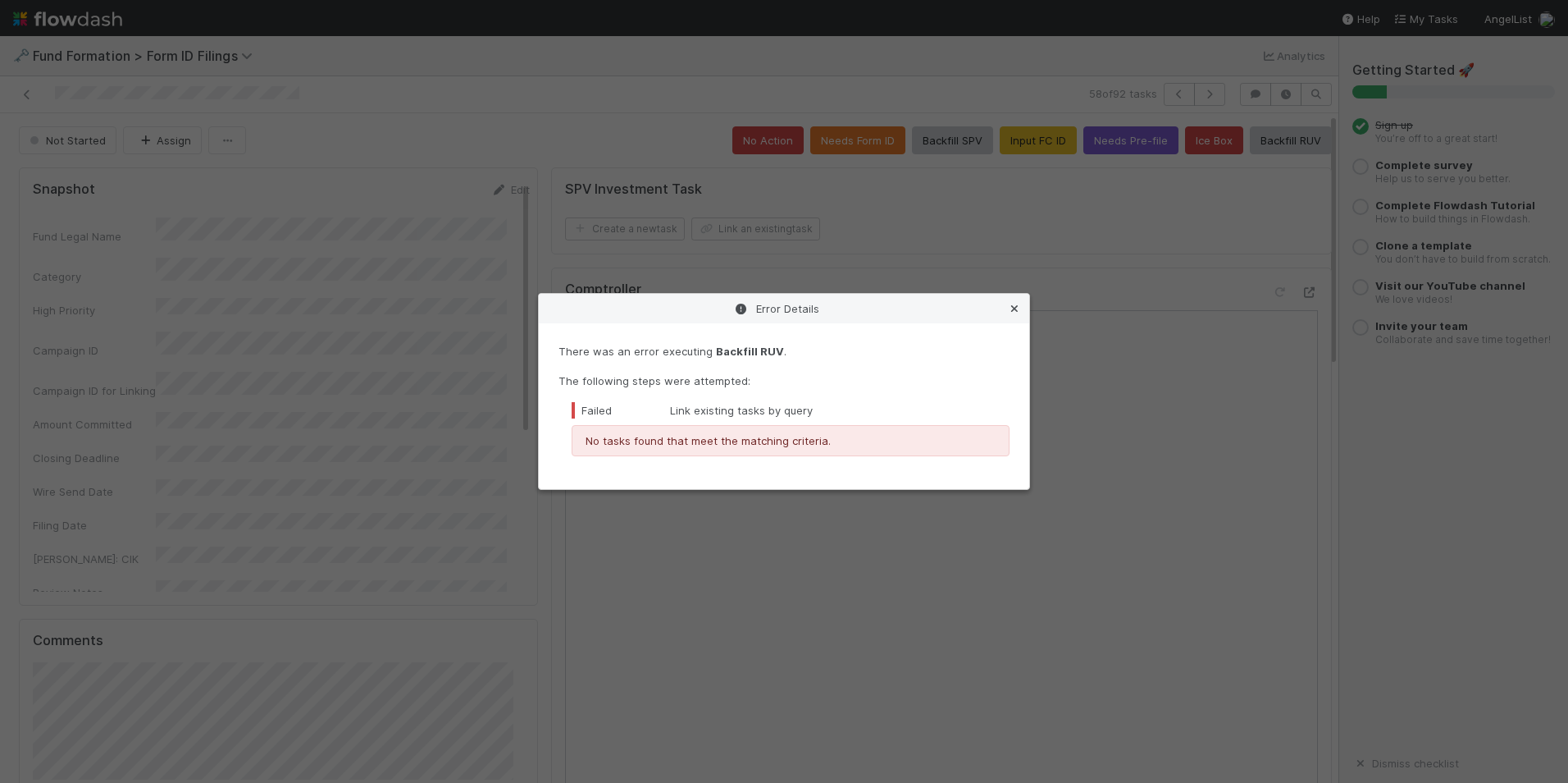
click at [1022, 303] on link at bounding box center [1014, 308] width 16 height 16
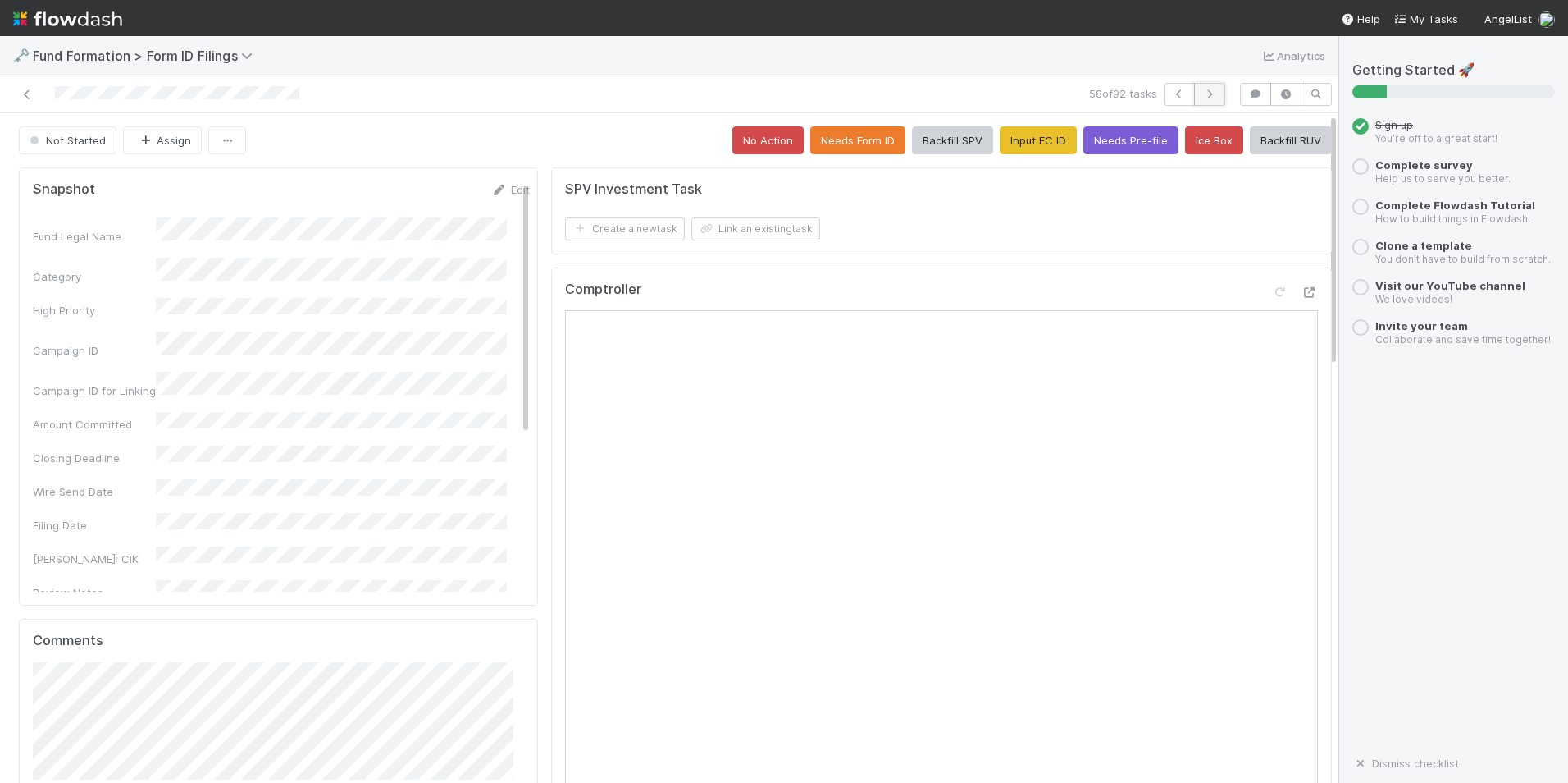
click at [1194, 88] on button "button" at bounding box center [1210, 95] width 31 height 23
click at [1044, 139] on button "Input FC ID" at bounding box center [1038, 140] width 77 height 28
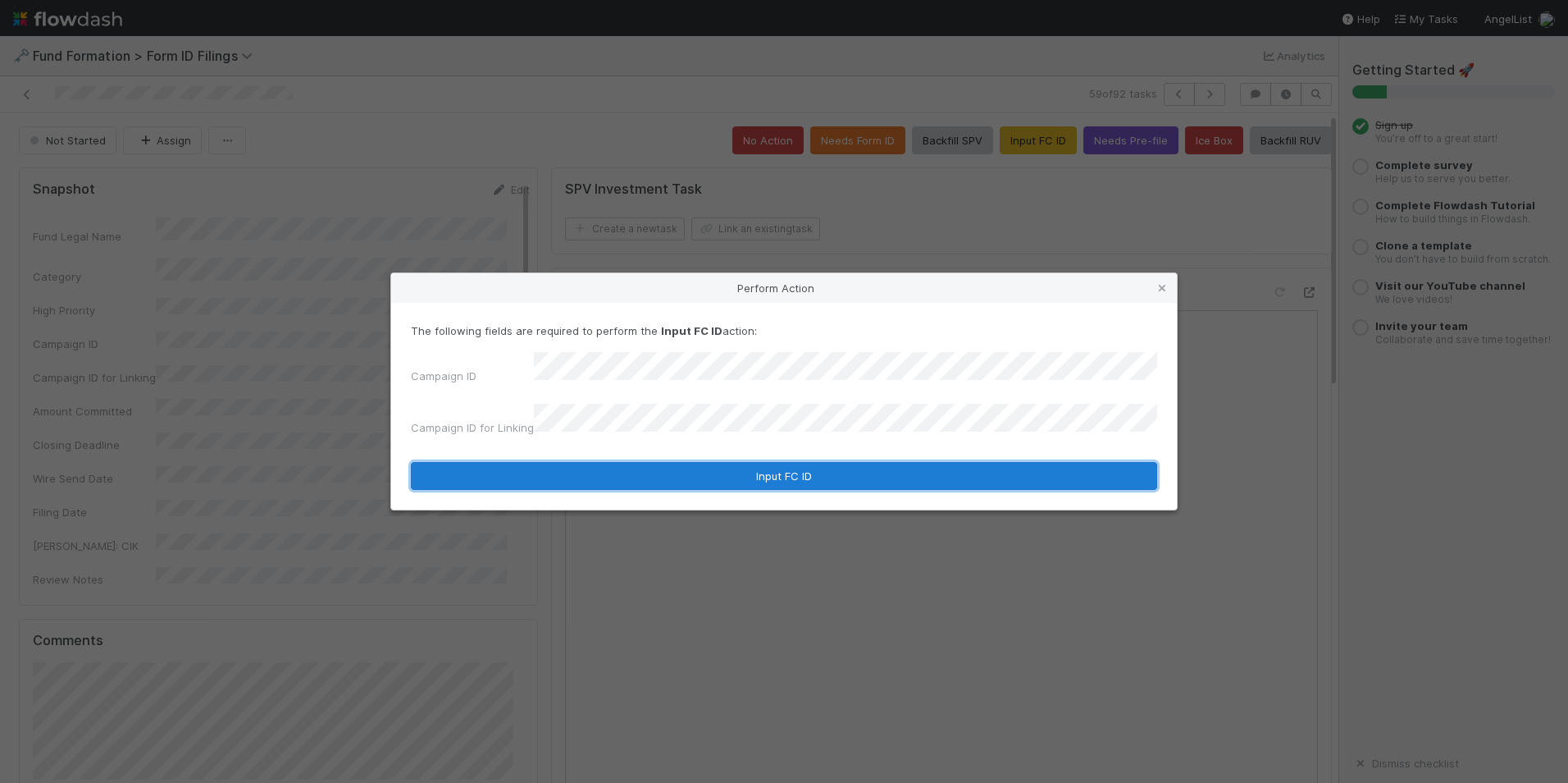
click at [820, 462] on button "Input FC ID" at bounding box center [784, 476] width 746 height 28
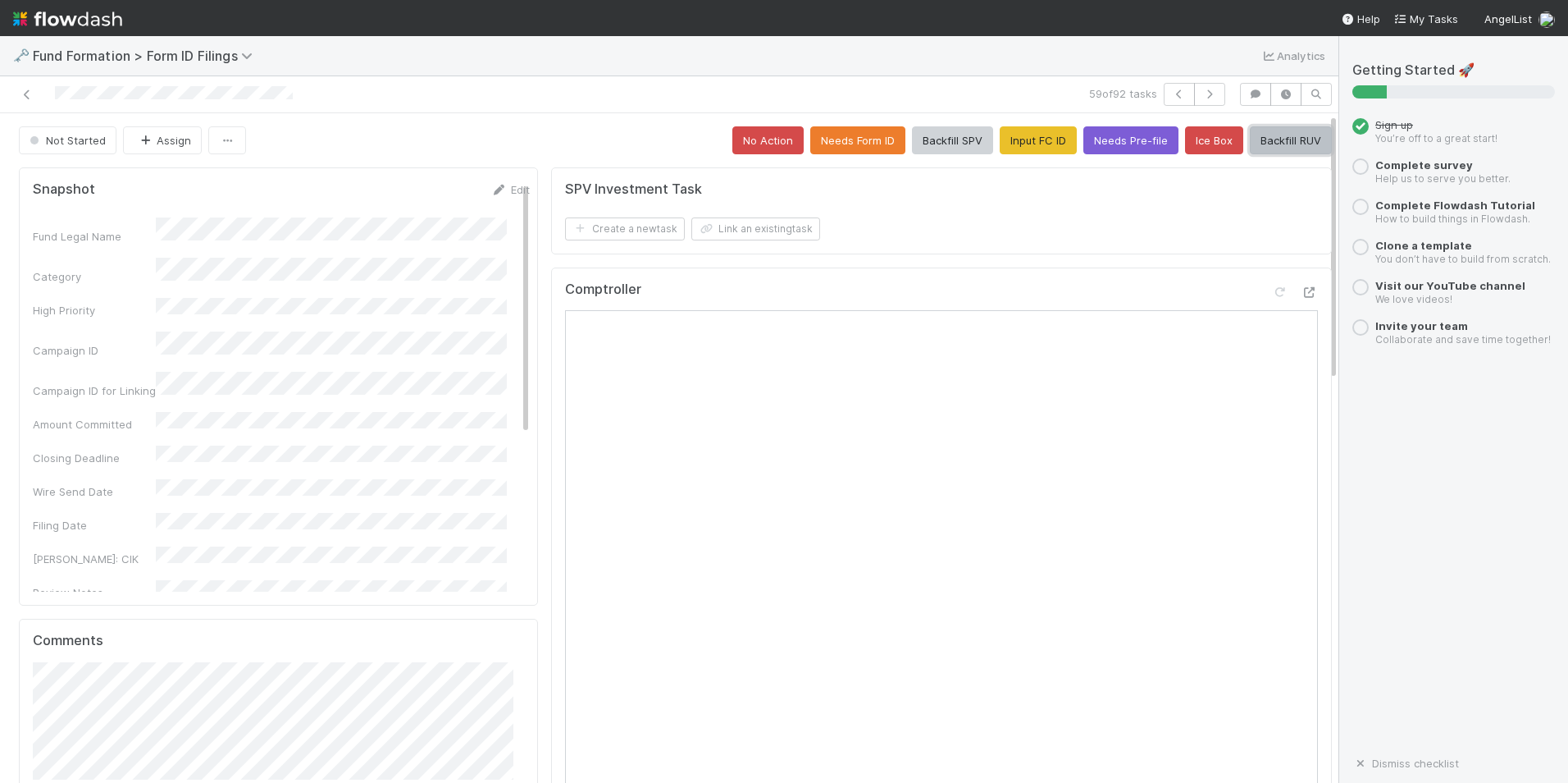
click at [1272, 138] on button "Backfill RUV" at bounding box center [1291, 140] width 82 height 28
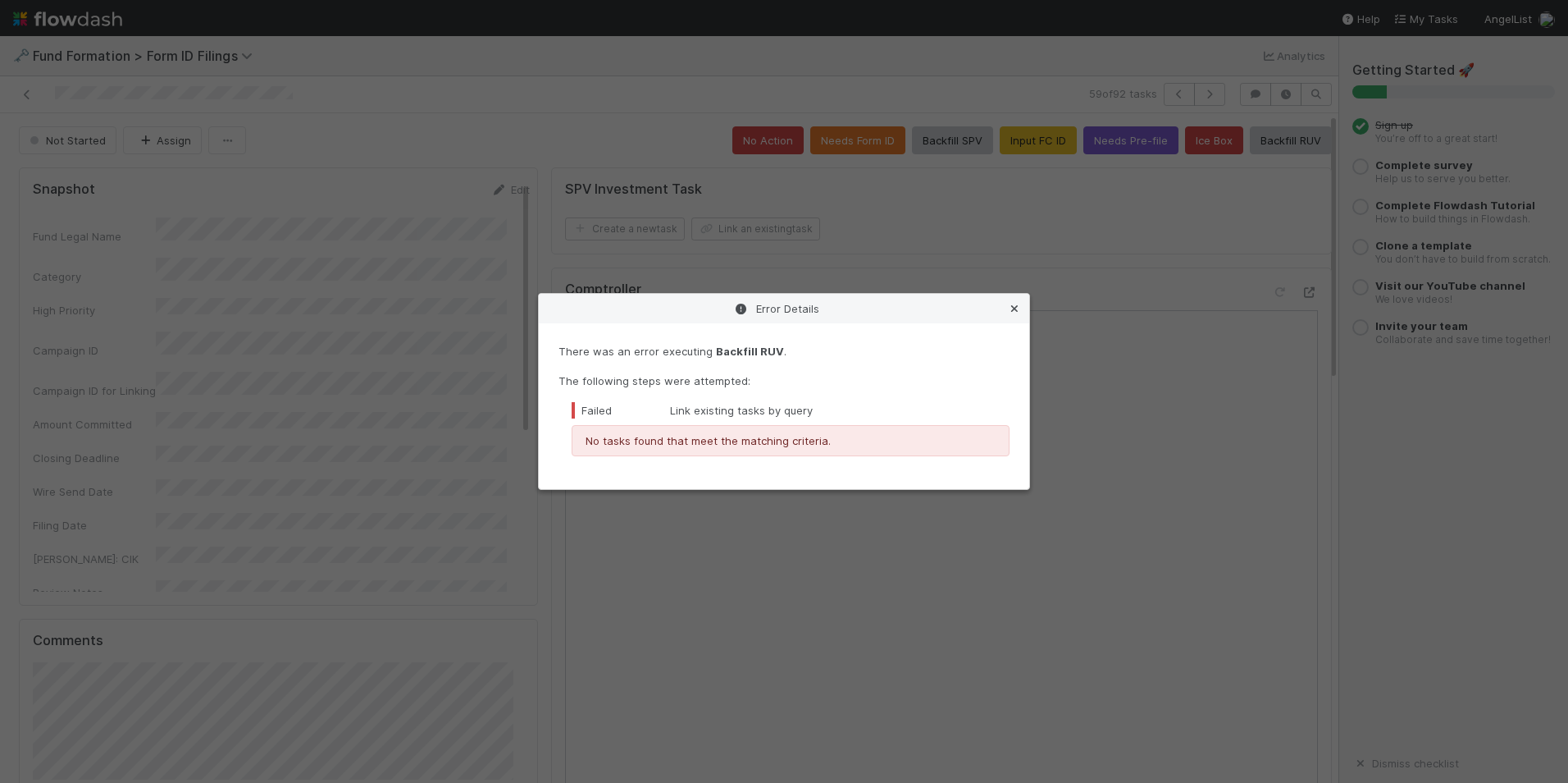
click at [1017, 307] on icon at bounding box center [1014, 309] width 16 height 10
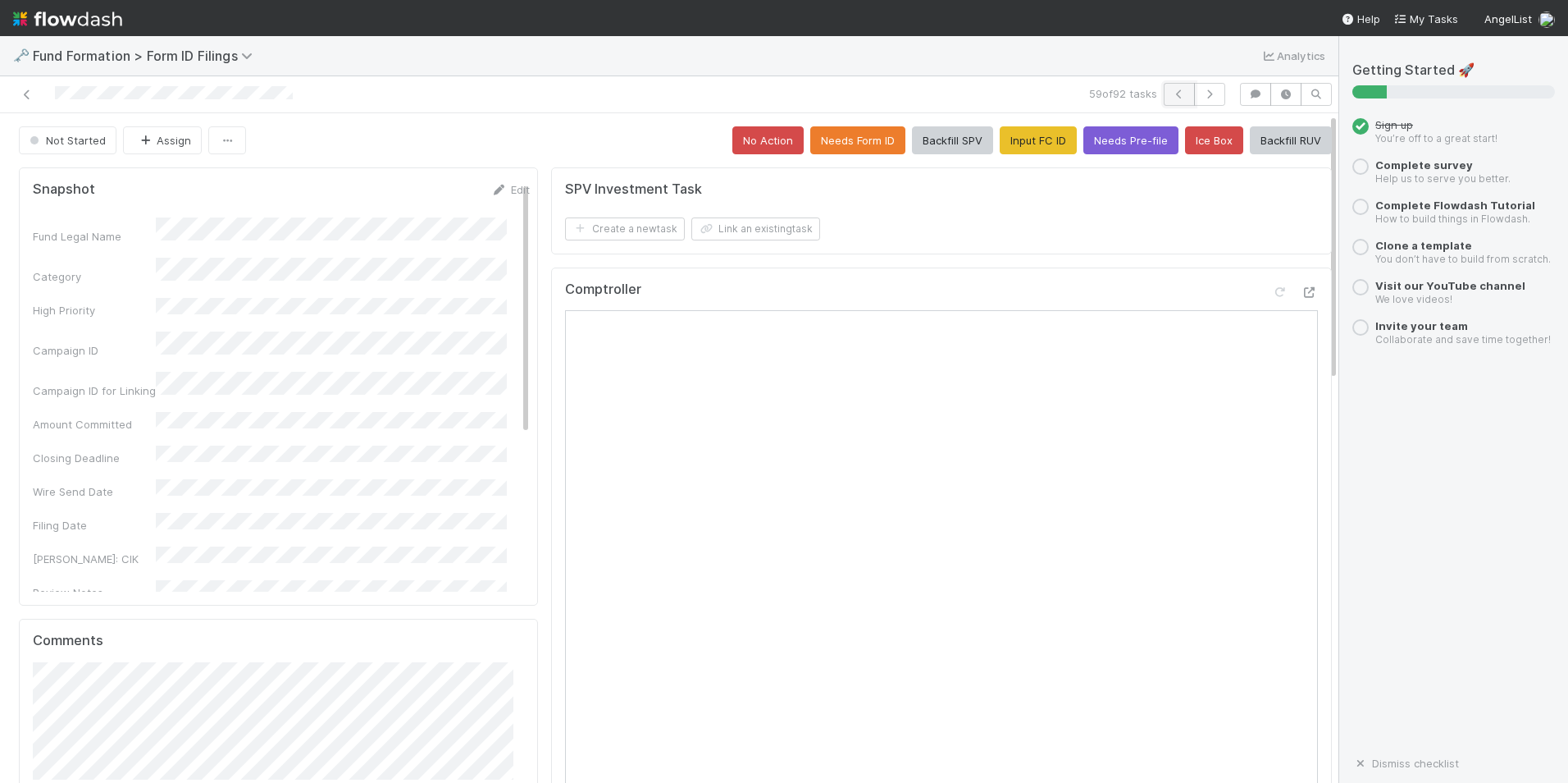
click at [1181, 98] on button "button" at bounding box center [1180, 95] width 31 height 23
click at [1201, 97] on icon "button" at bounding box center [1209, 94] width 16 height 10
click at [1017, 143] on button "Input FC ID" at bounding box center [1038, 140] width 77 height 28
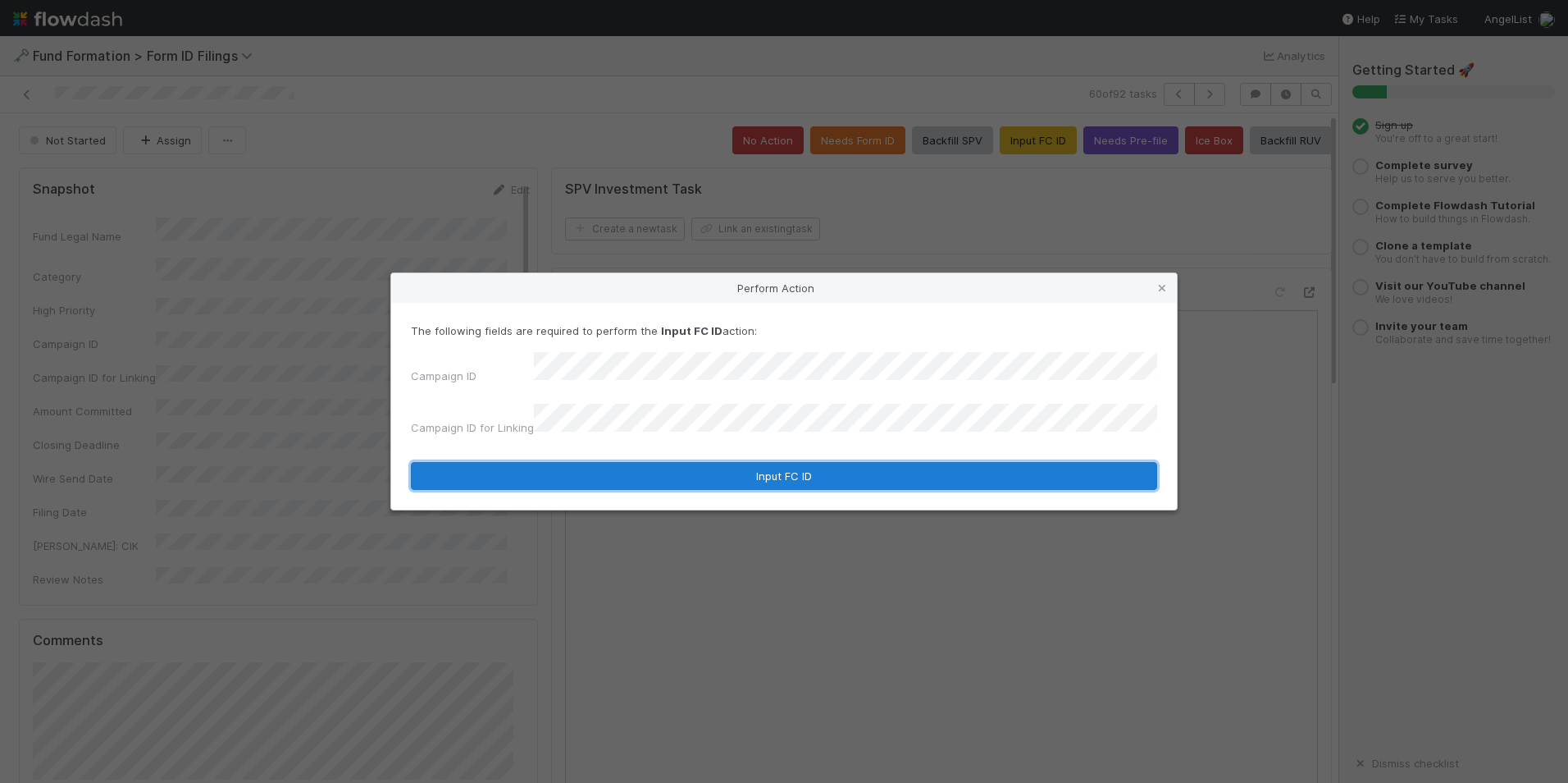
click at [830, 462] on button "Input FC ID" at bounding box center [784, 476] width 746 height 28
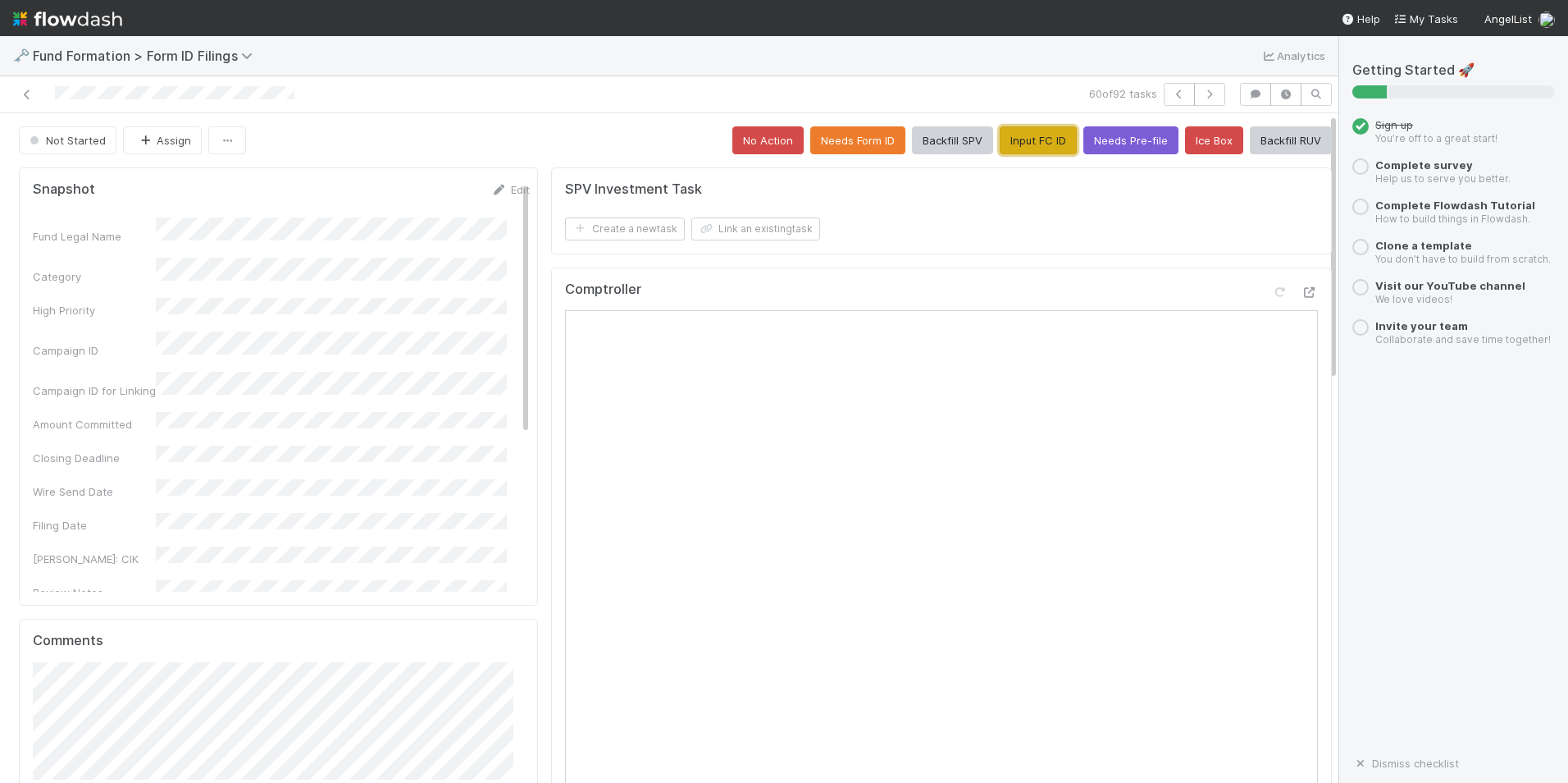
click at [1010, 143] on button "Input FC ID" at bounding box center [1038, 140] width 77 height 28
click at [1279, 137] on button "Backfill RUV" at bounding box center [1291, 140] width 82 height 28
click at [1194, 101] on button "button" at bounding box center [1210, 95] width 31 height 23
click at [1029, 139] on button "Input FC ID" at bounding box center [1038, 140] width 77 height 28
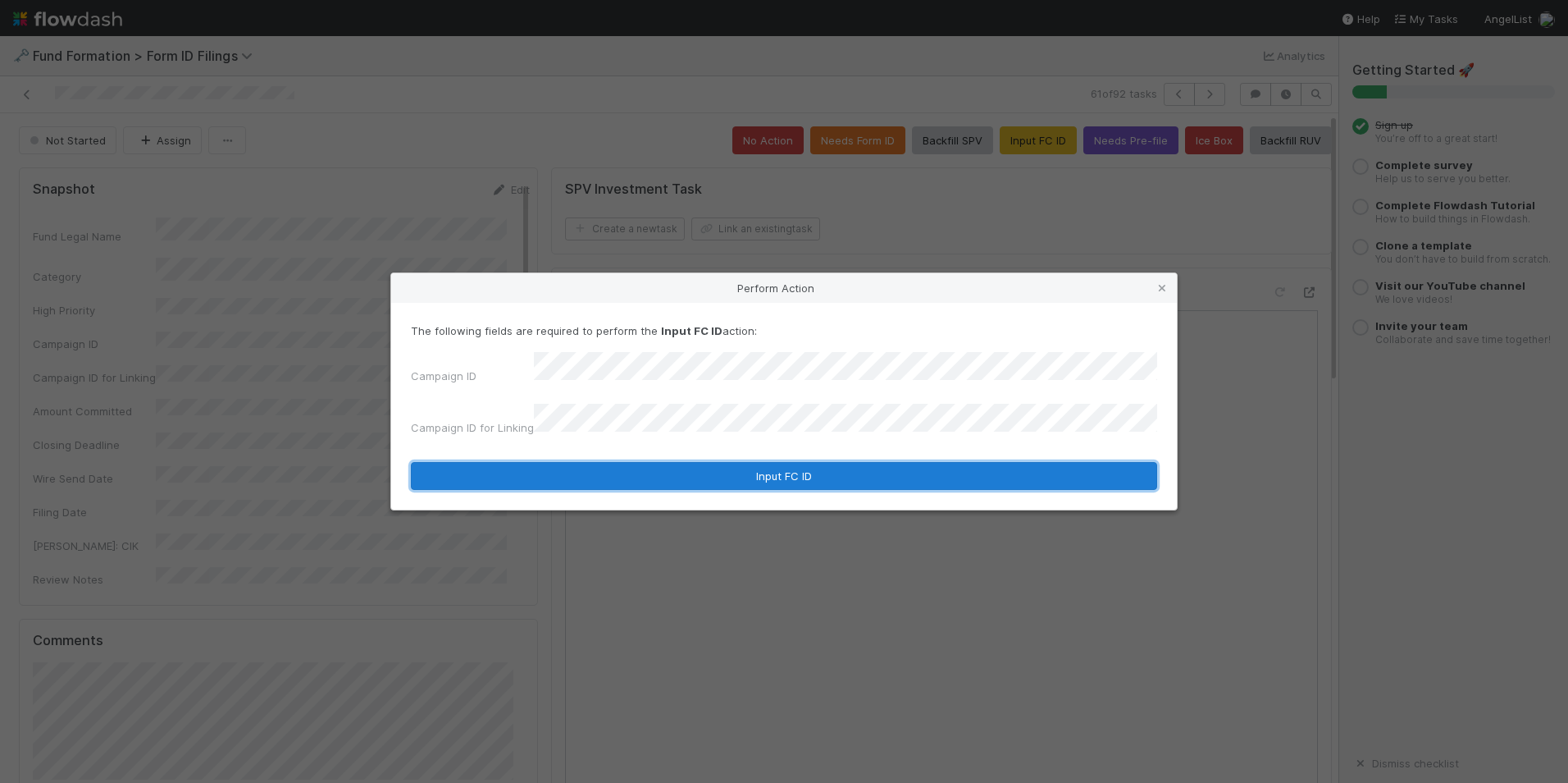
click at [758, 462] on button "Input FC ID" at bounding box center [784, 476] width 746 height 28
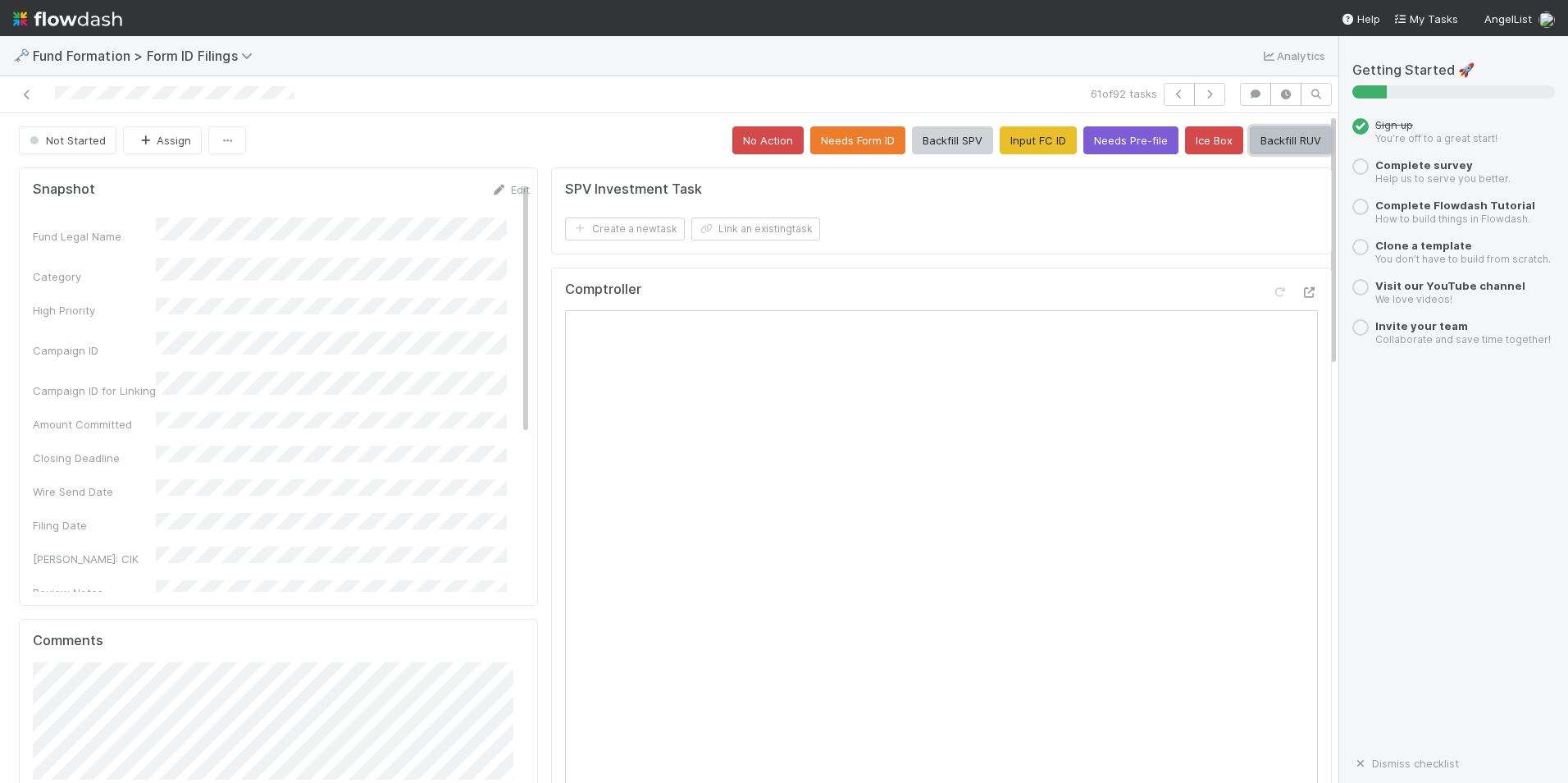
click at [1250, 135] on button "Backfill RUV" at bounding box center [1291, 140] width 82 height 28
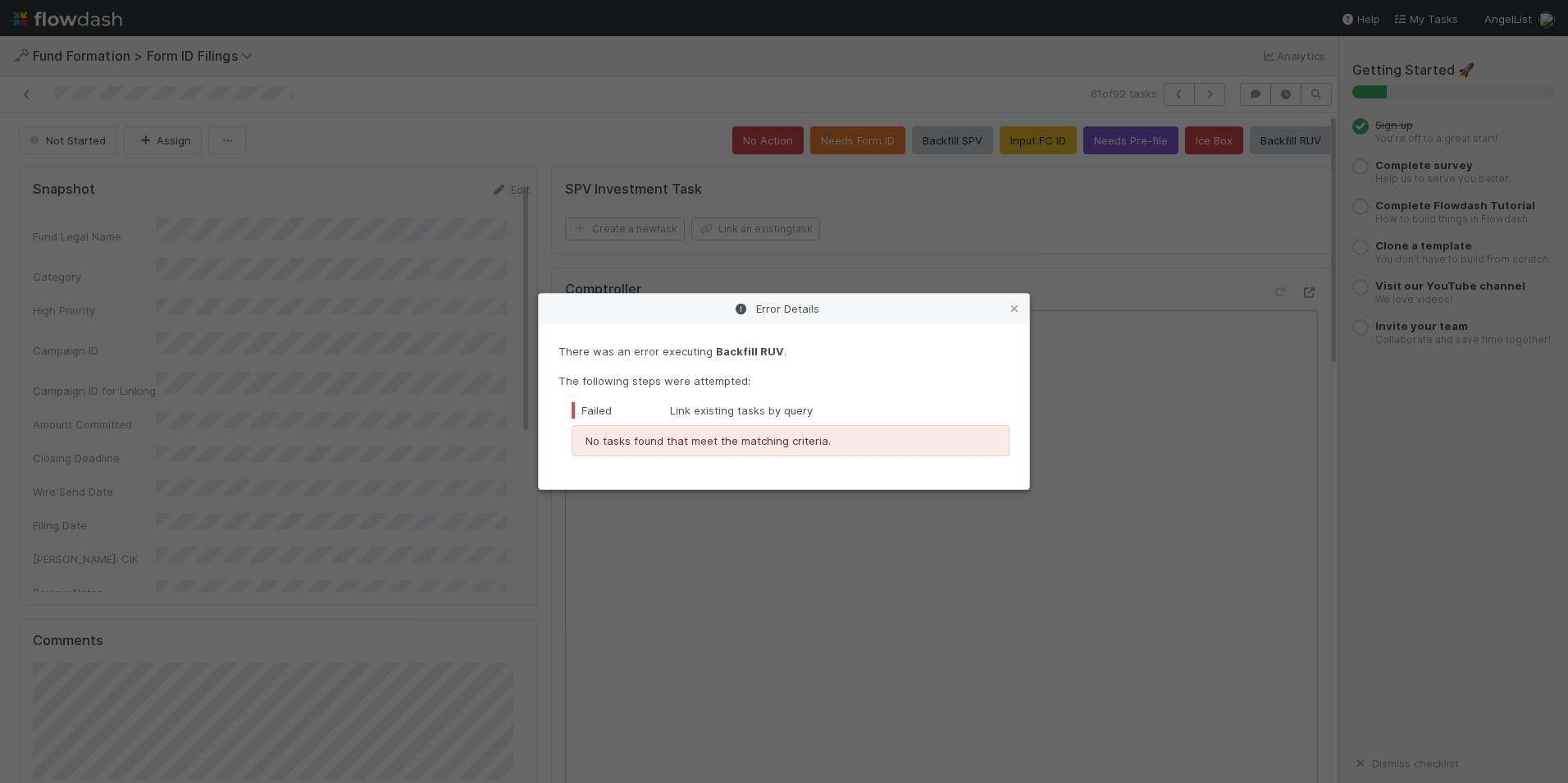
click at [1012, 320] on div "Error Details" at bounding box center [784, 309] width 491 height 29
click at [1017, 309] on icon at bounding box center [1014, 309] width 16 height 10
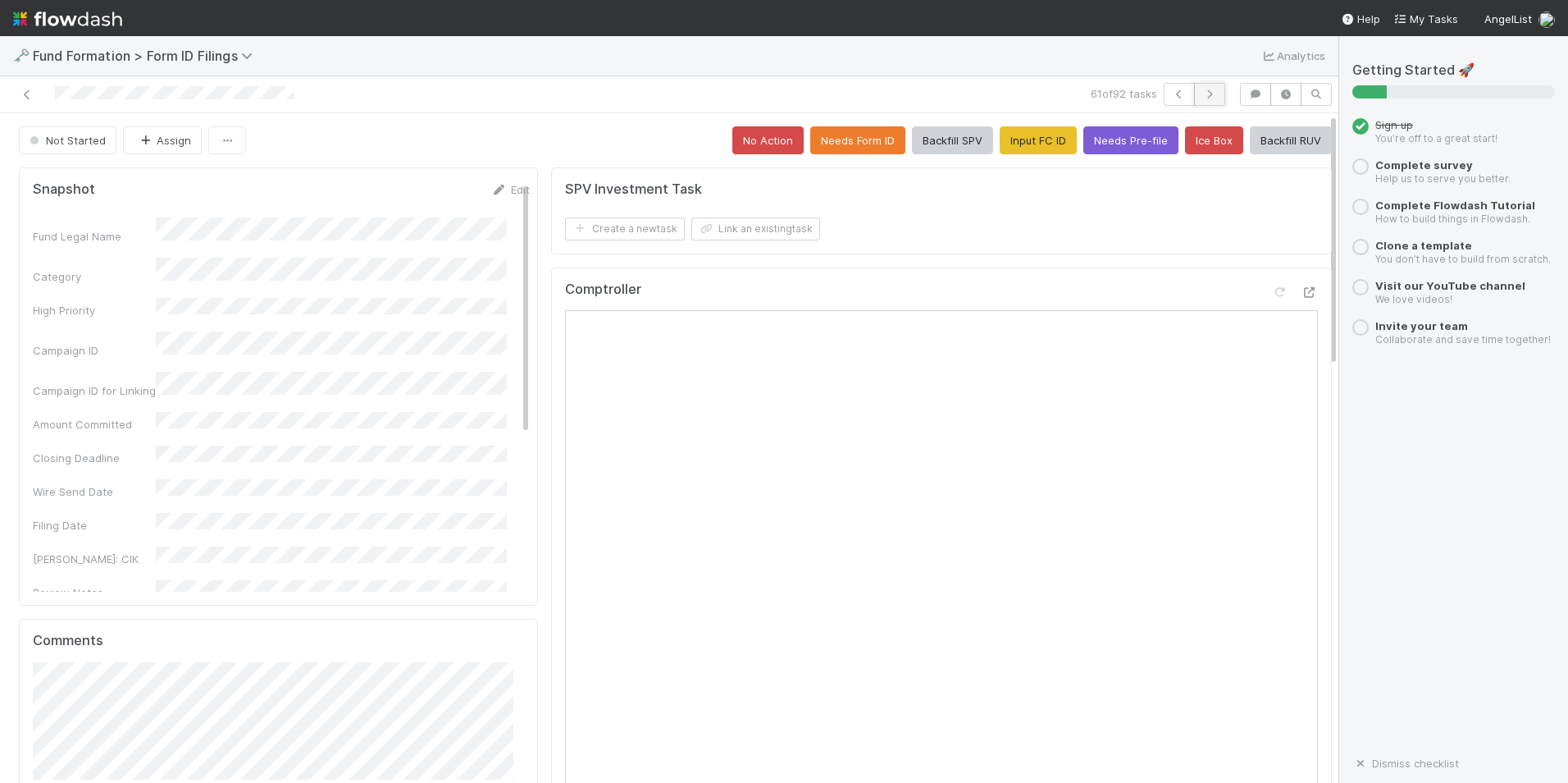
click at [1201, 98] on icon "button" at bounding box center [1209, 94] width 16 height 10
click at [1008, 144] on button "Input FC ID" at bounding box center [1038, 140] width 77 height 28
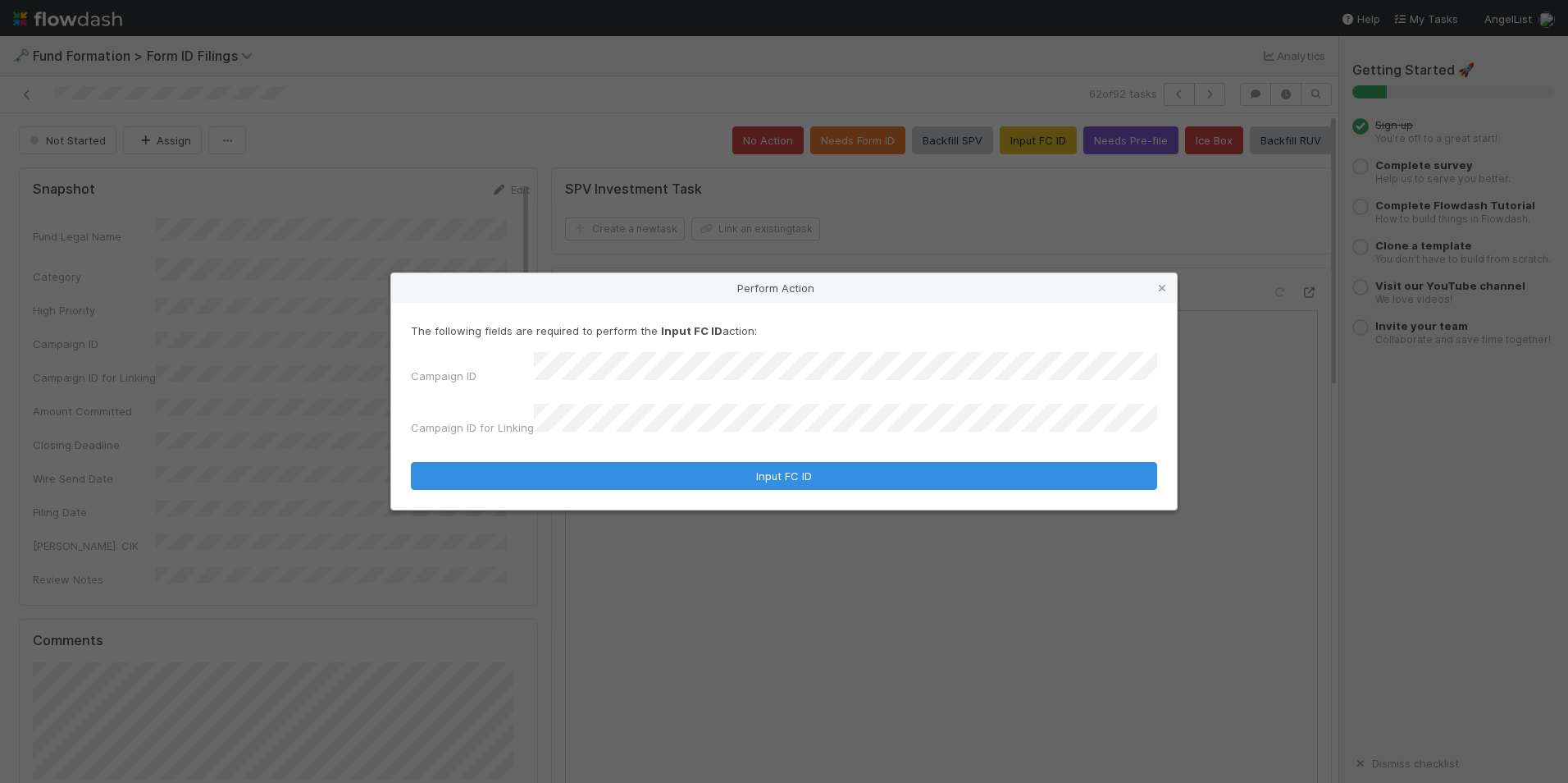
click at [699, 439] on form "The following fields are required to perform the Input FC ID action: Campaign I…" at bounding box center [784, 406] width 746 height 167
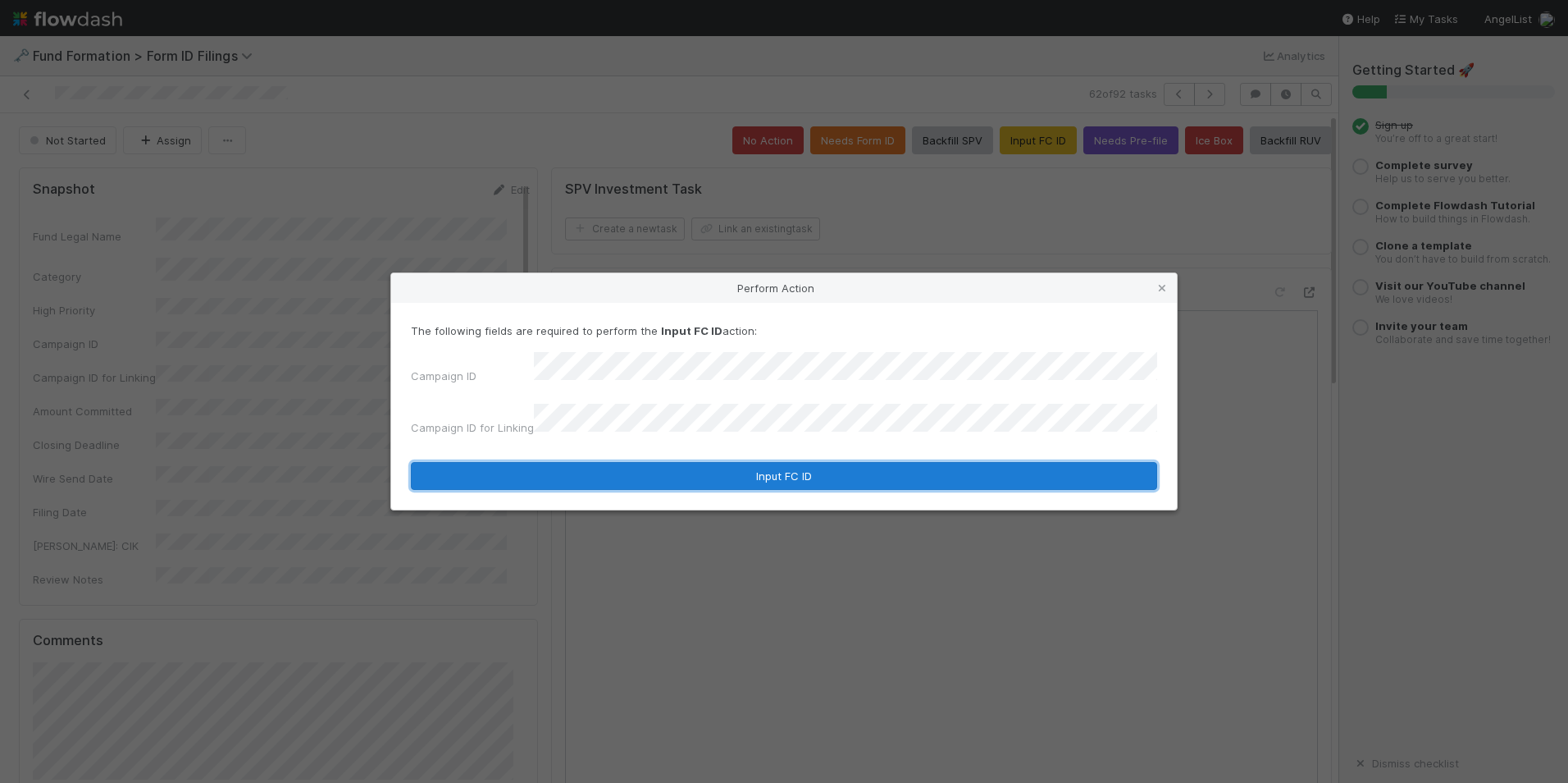
click at [721, 462] on button "Input FC ID" at bounding box center [784, 476] width 746 height 28
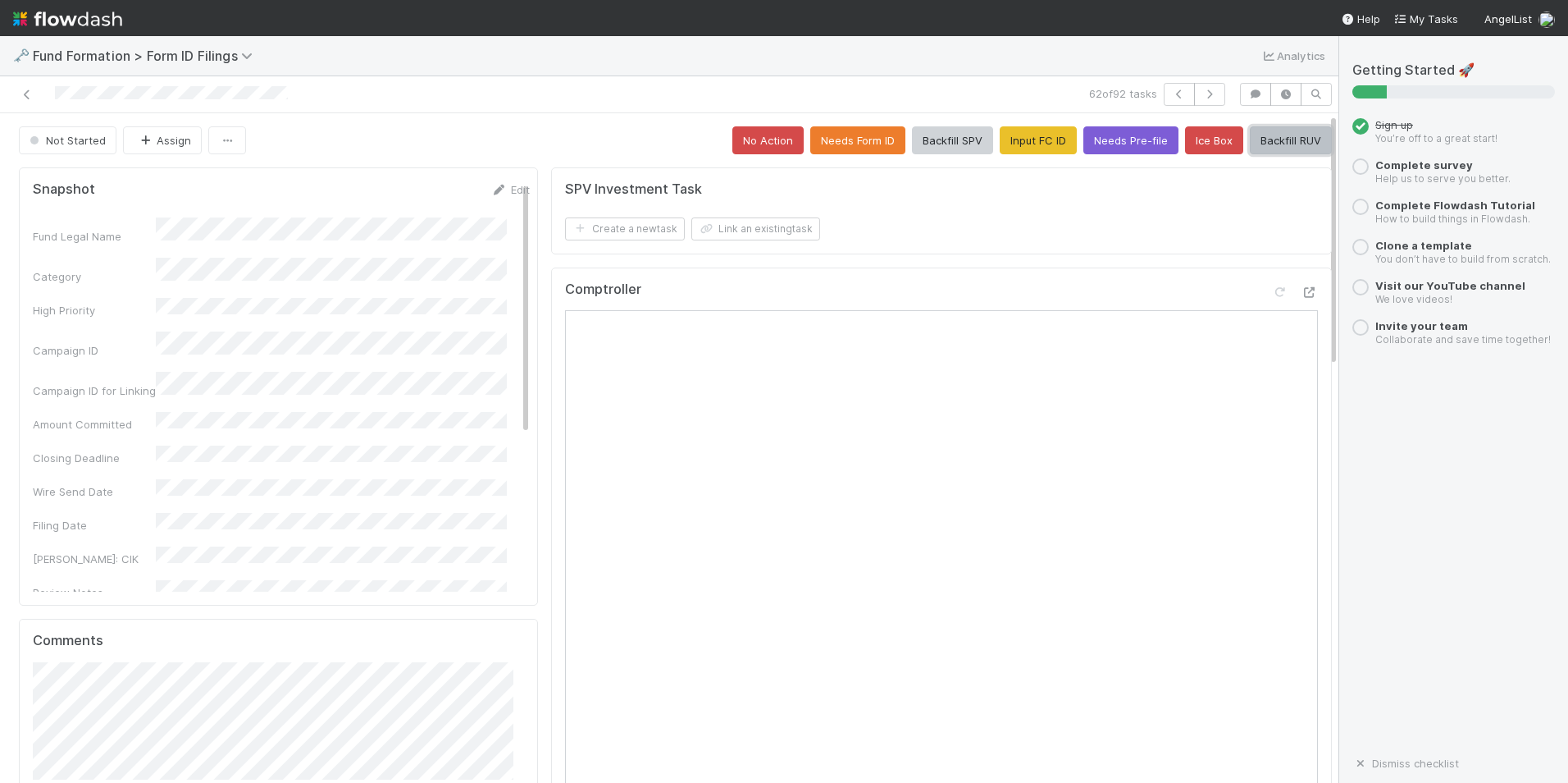
click at [1271, 147] on button "Backfill RUV" at bounding box center [1291, 140] width 82 height 28
click at [1201, 95] on icon "button" at bounding box center [1209, 94] width 16 height 10
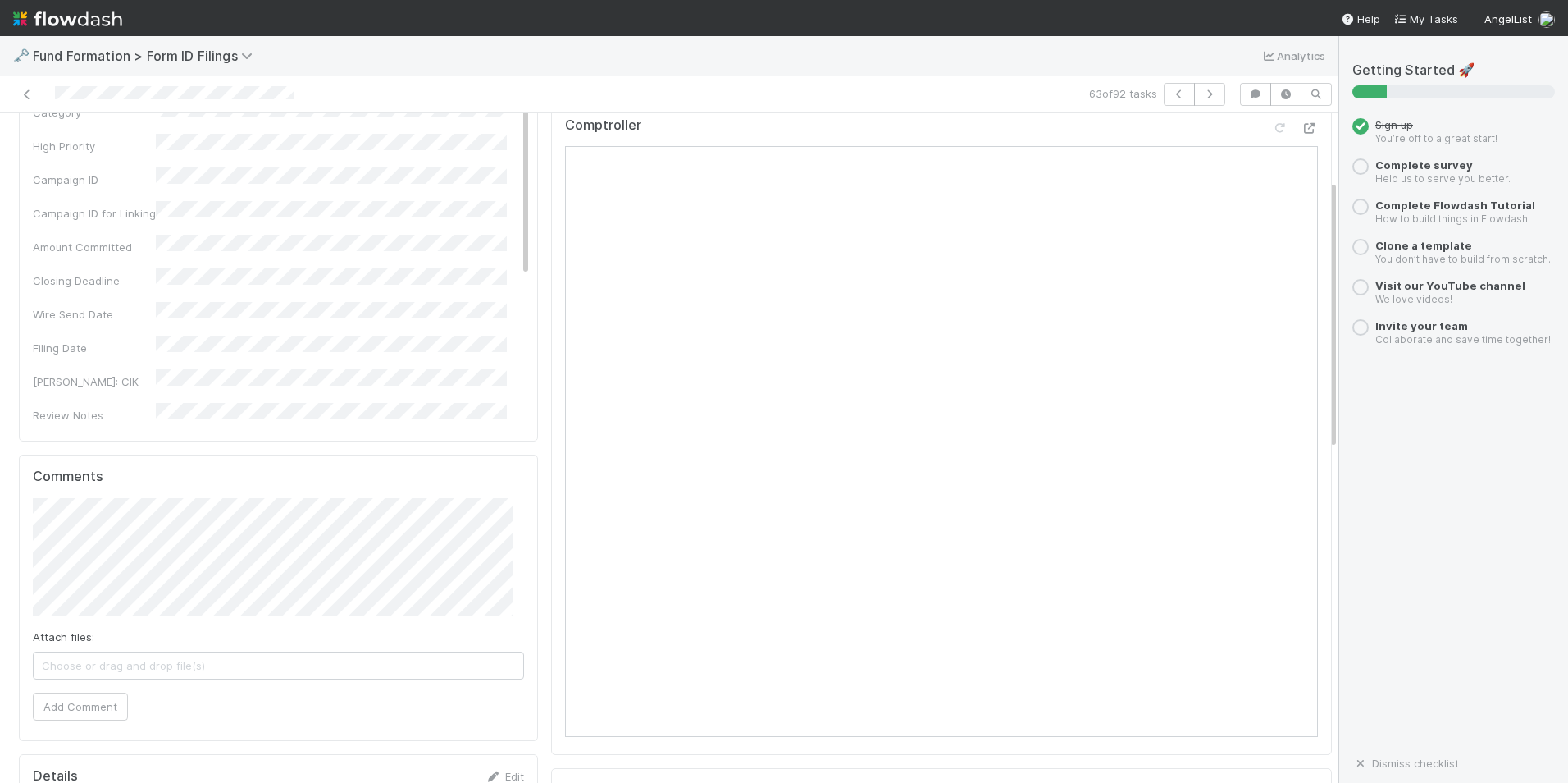
click at [1160, 136] on div "Comptroller" at bounding box center [941, 132] width 753 height 29
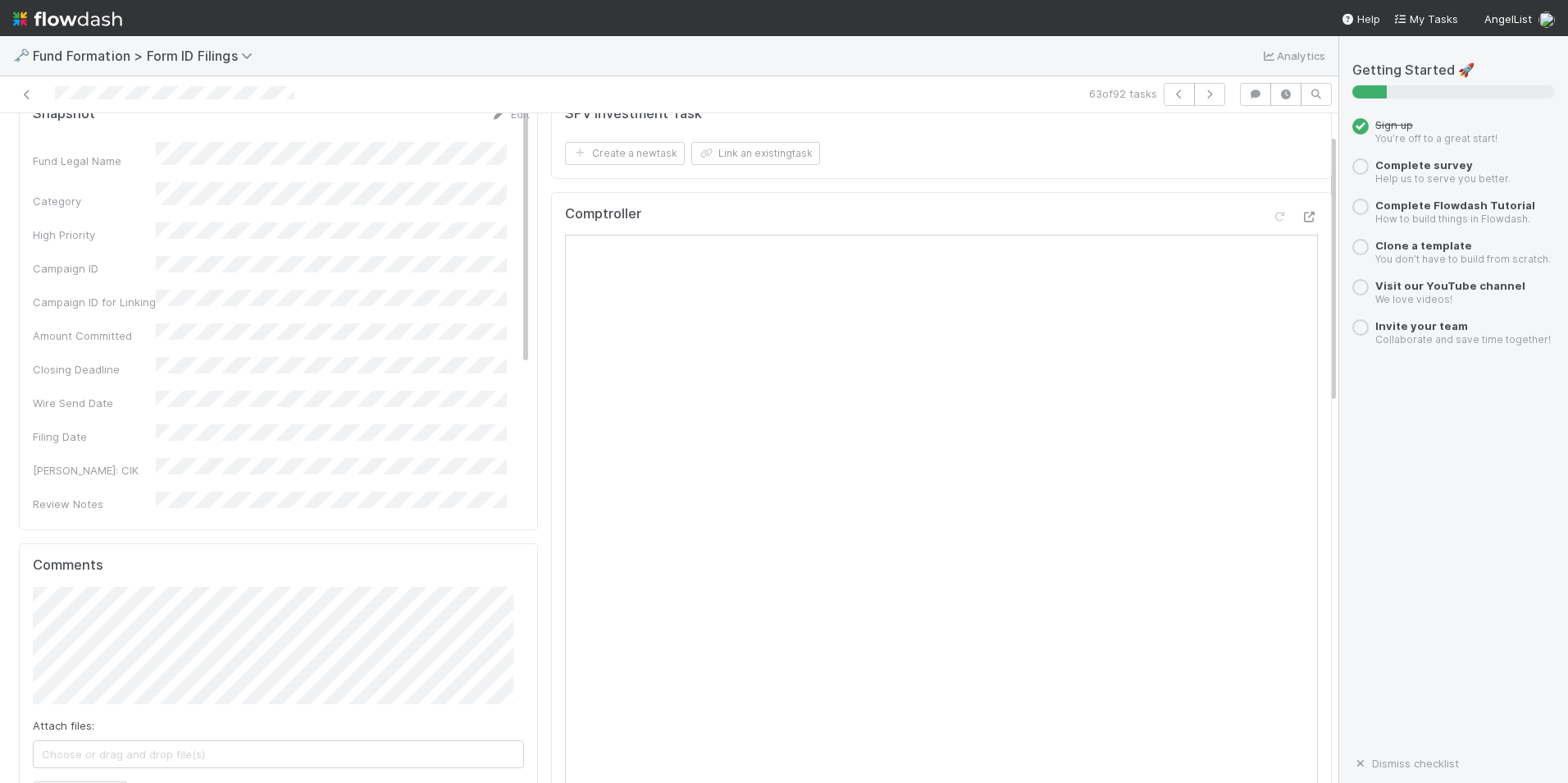
scroll to position [0, 0]
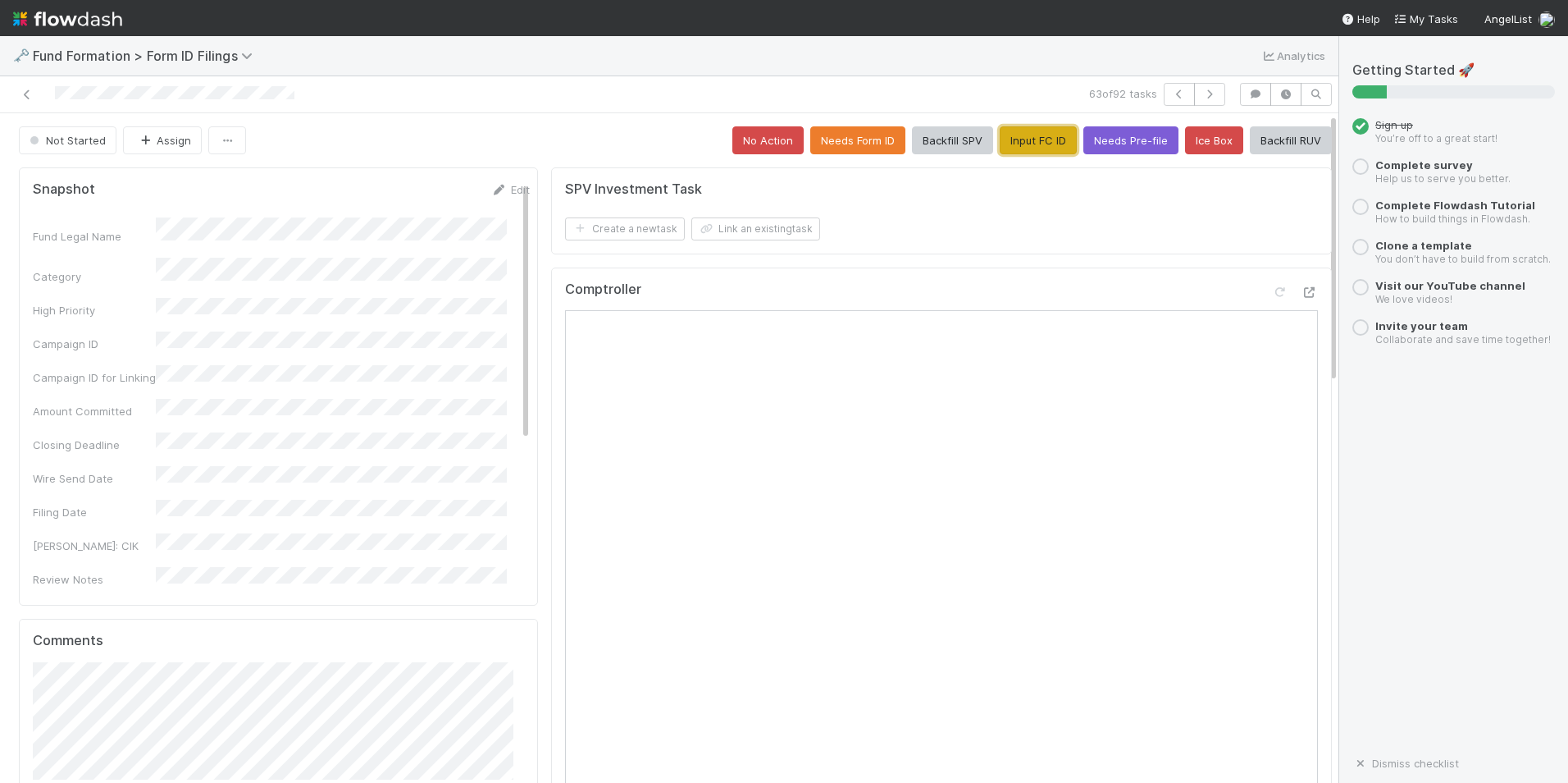
click at [1016, 129] on button "Input FC ID" at bounding box center [1038, 140] width 77 height 28
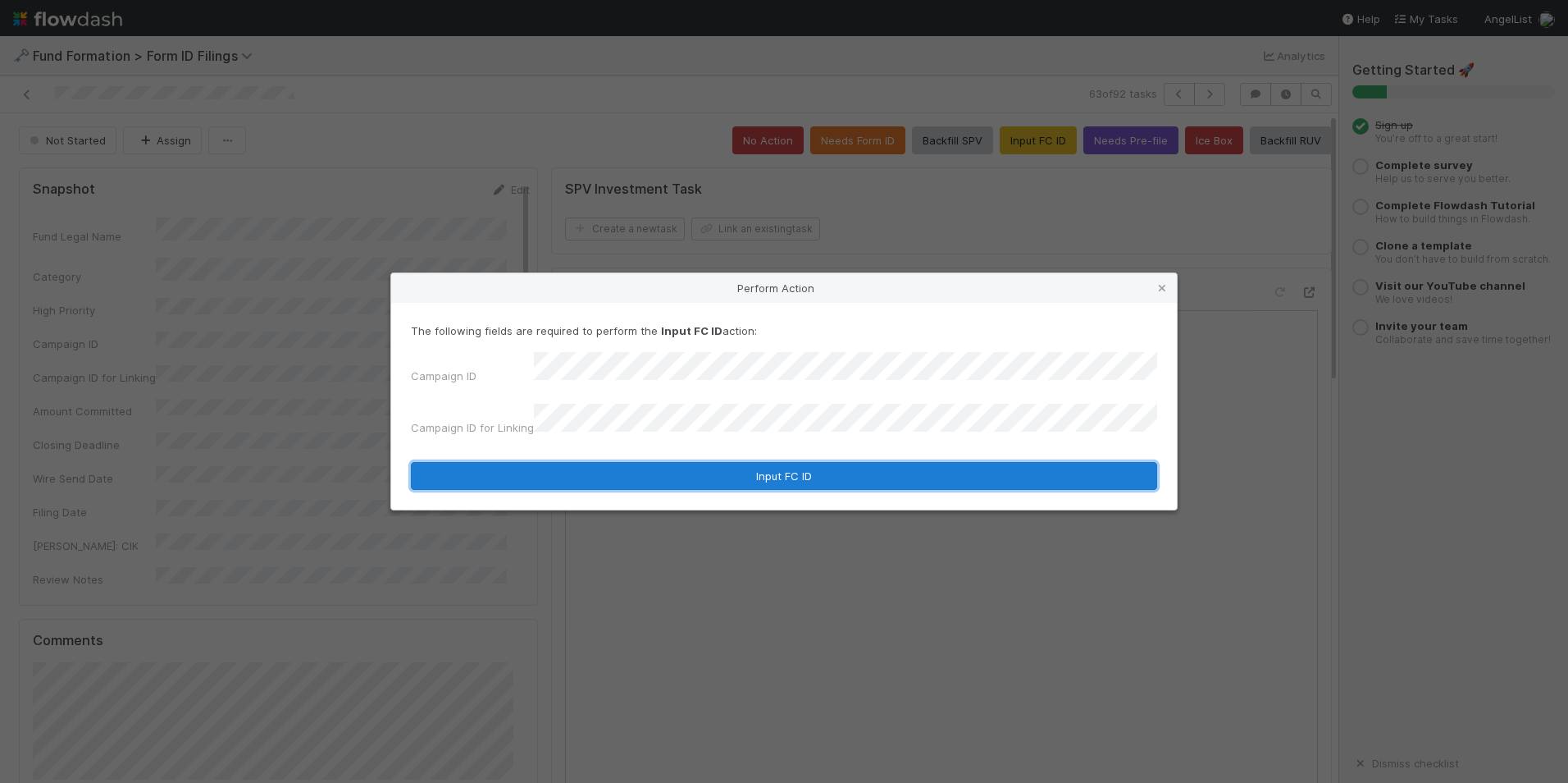
click at [663, 463] on button "Input FC ID" at bounding box center [784, 476] width 746 height 28
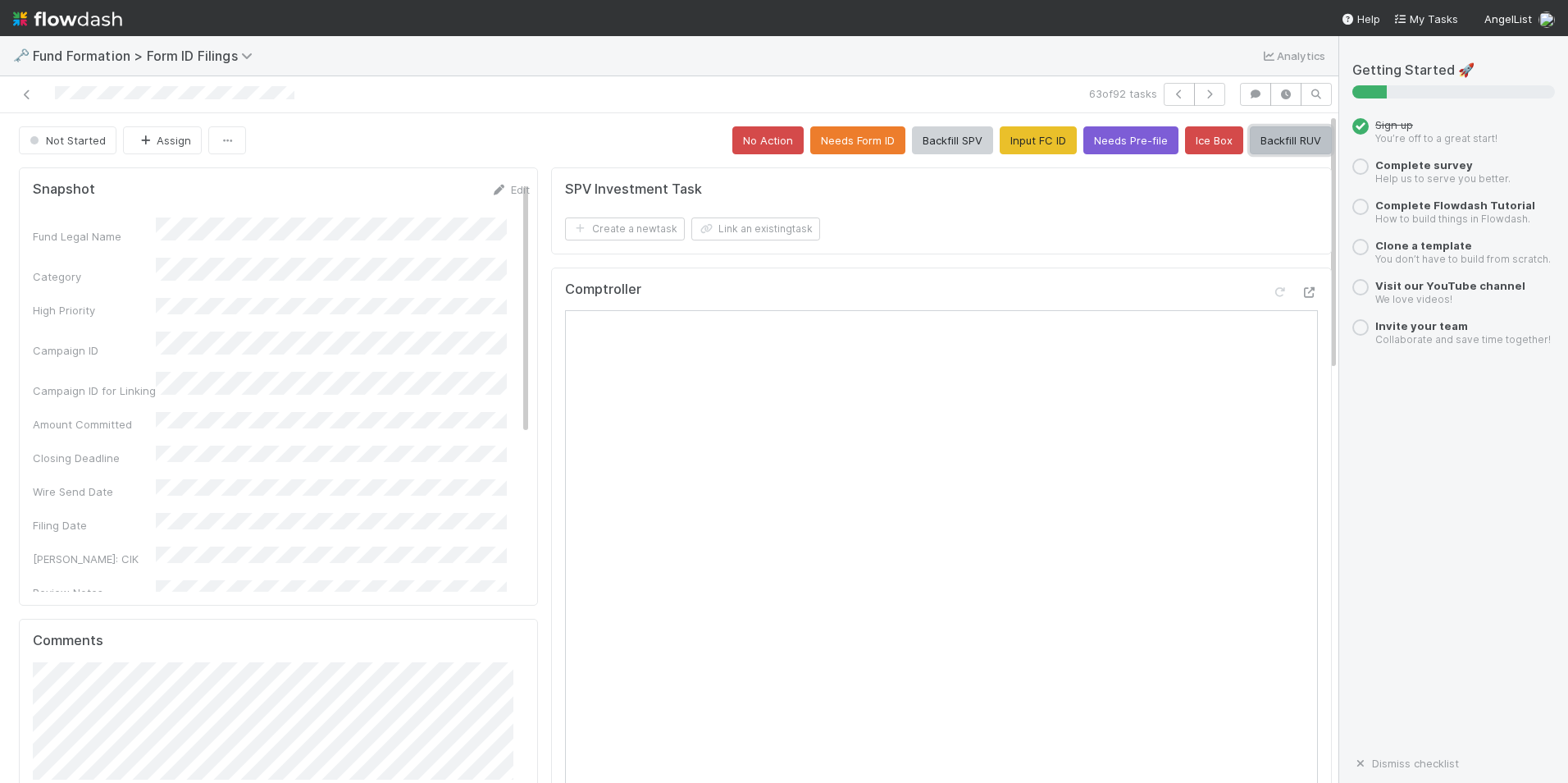
click at [1273, 140] on button "Backfill RUV" at bounding box center [1291, 140] width 82 height 28
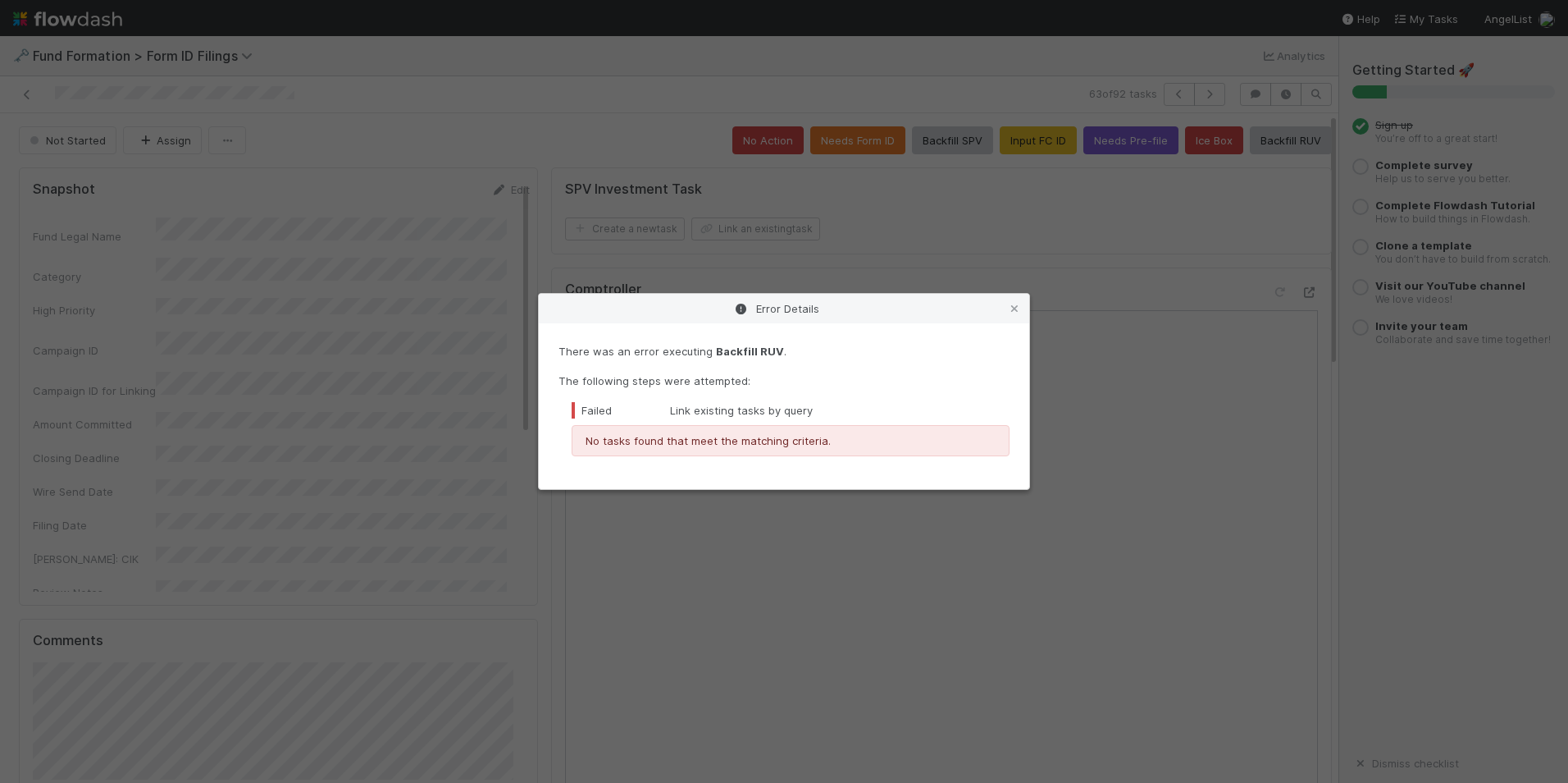
click at [1017, 305] on icon at bounding box center [1014, 309] width 16 height 10
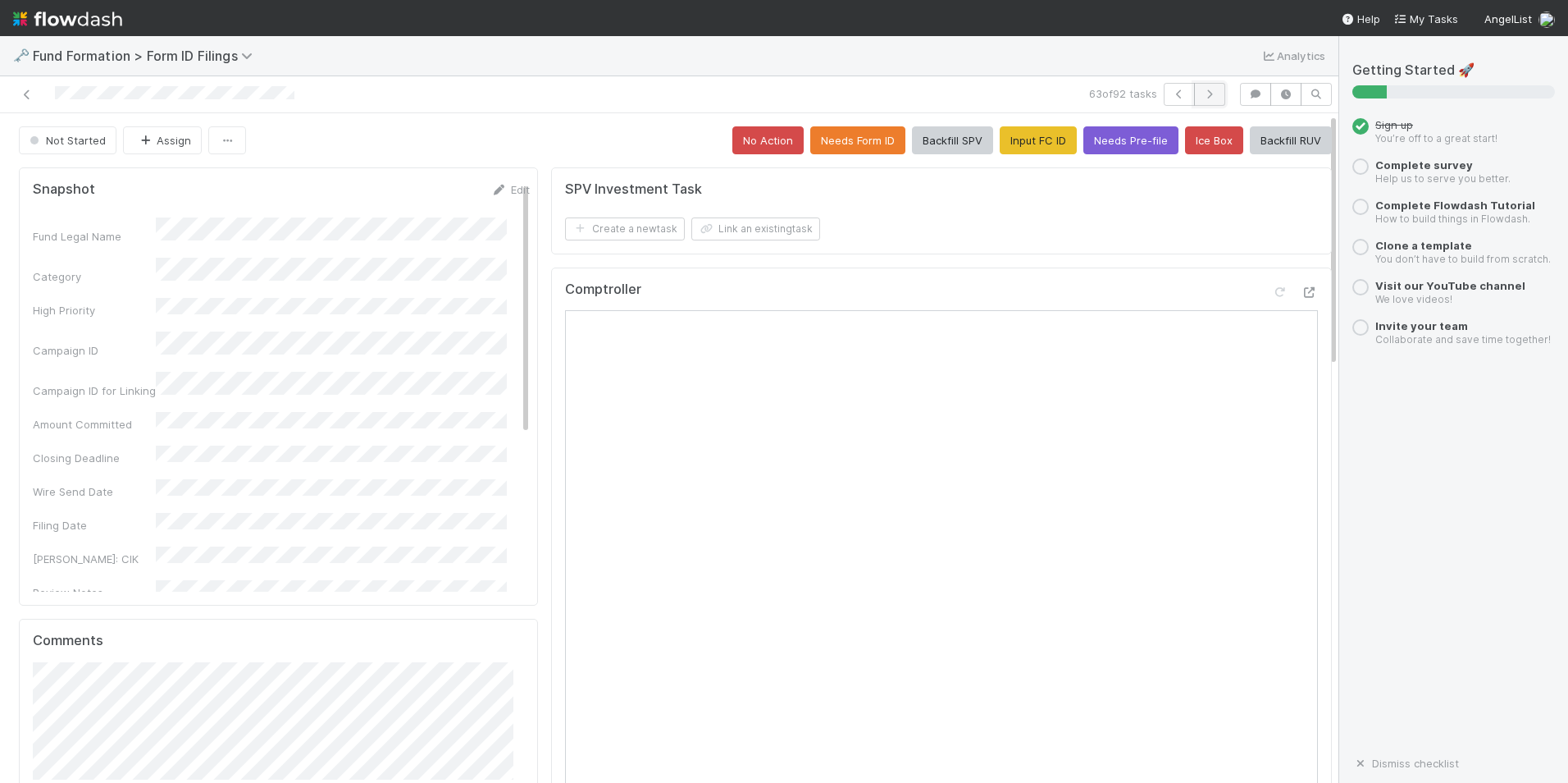
click at [1200, 87] on button "button" at bounding box center [1210, 95] width 31 height 23
click at [1024, 146] on button "Input FC ID" at bounding box center [1038, 140] width 77 height 28
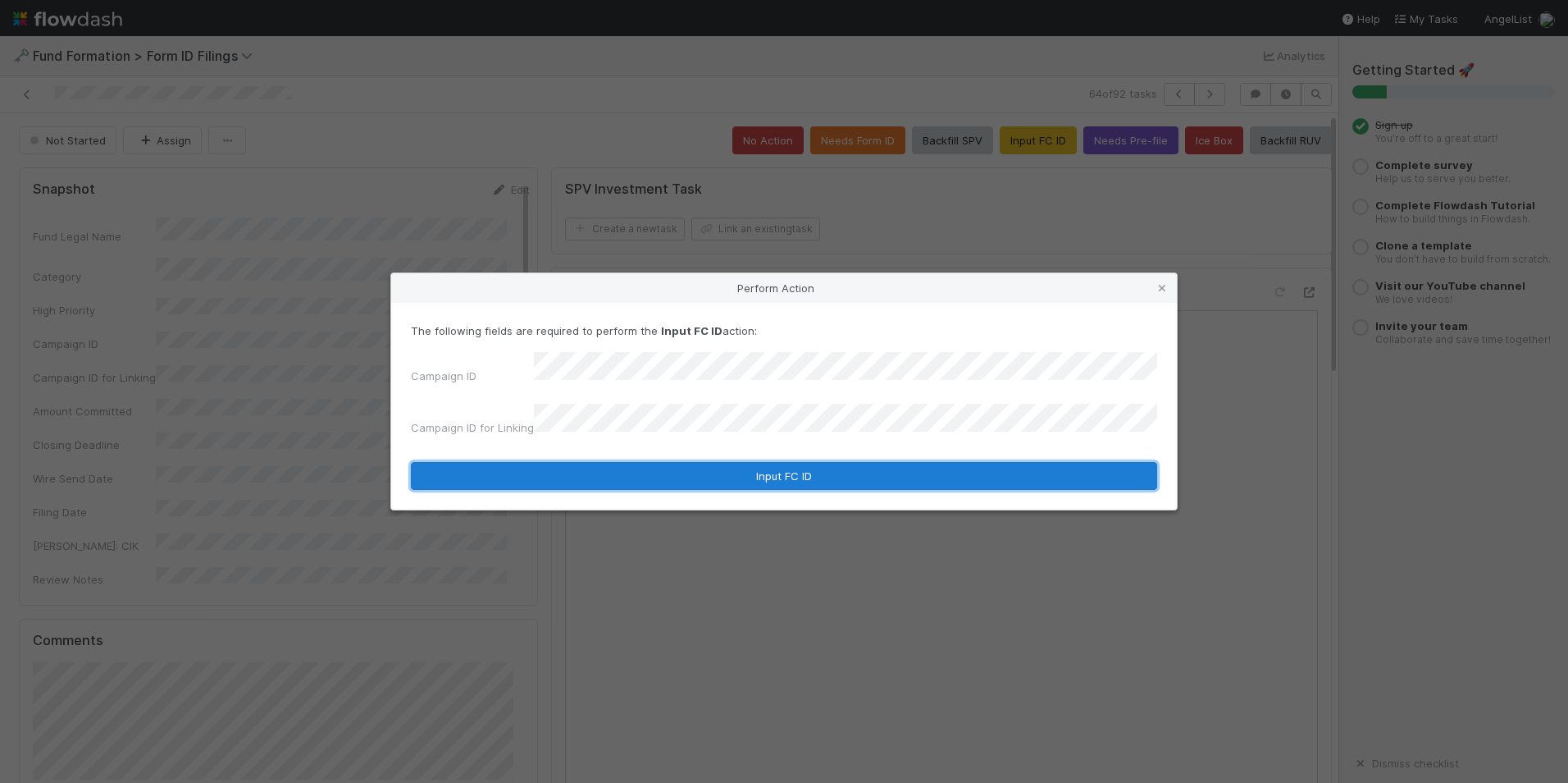
click at [725, 462] on button "Input FC ID" at bounding box center [784, 476] width 746 height 28
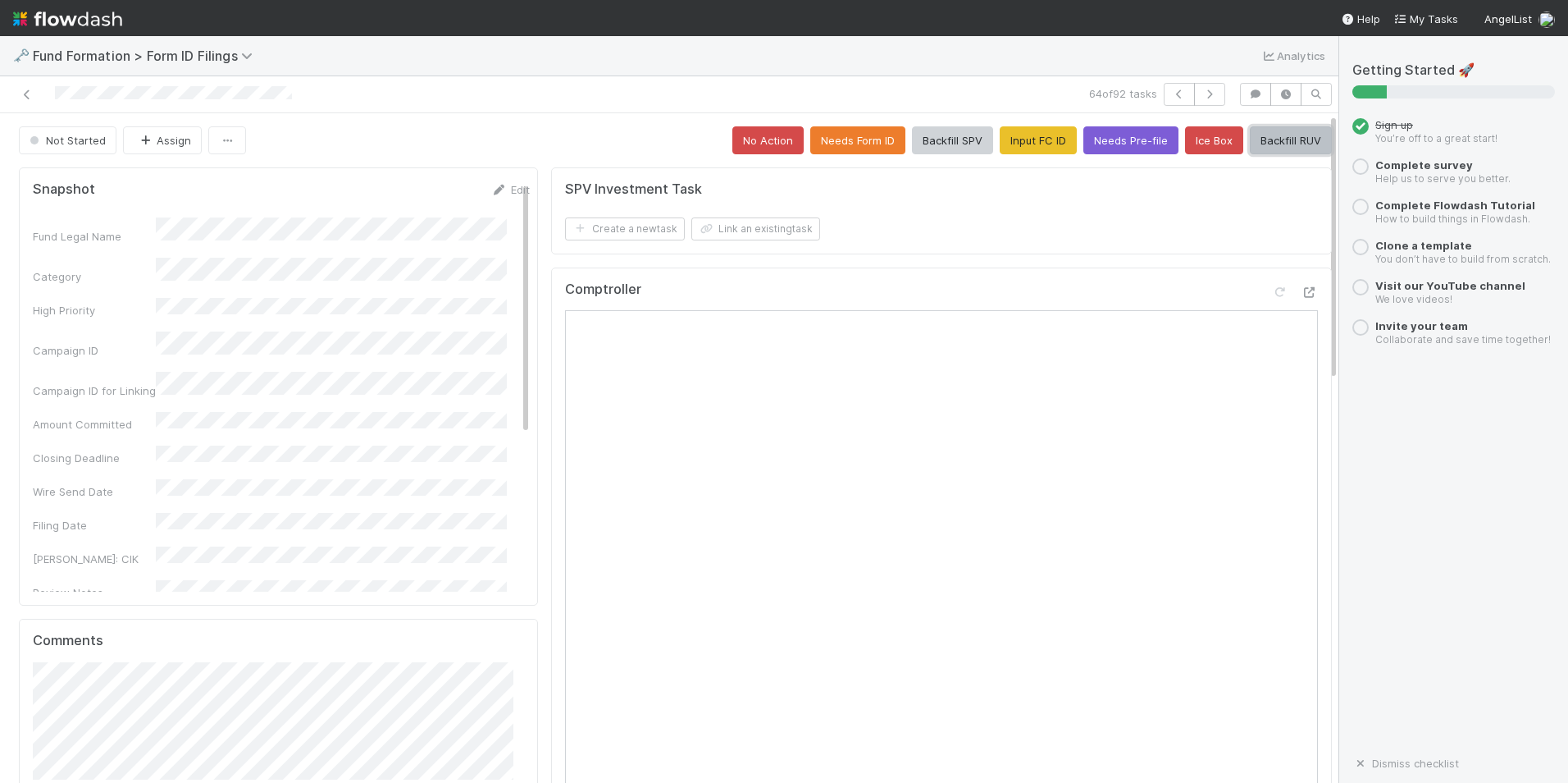
click at [1250, 140] on button "Backfill RUV" at bounding box center [1291, 140] width 82 height 28
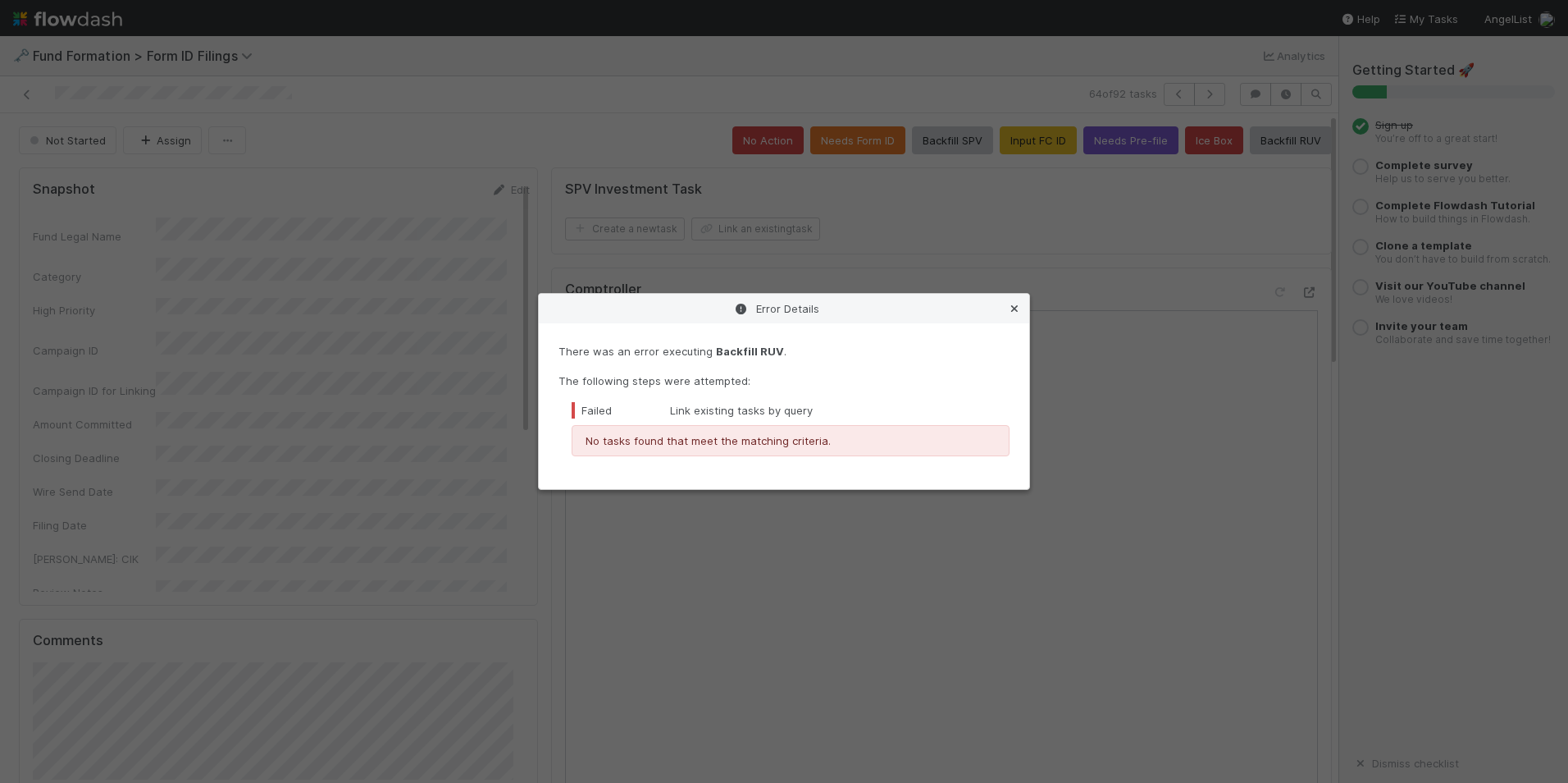
click at [1019, 306] on icon at bounding box center [1014, 309] width 16 height 10
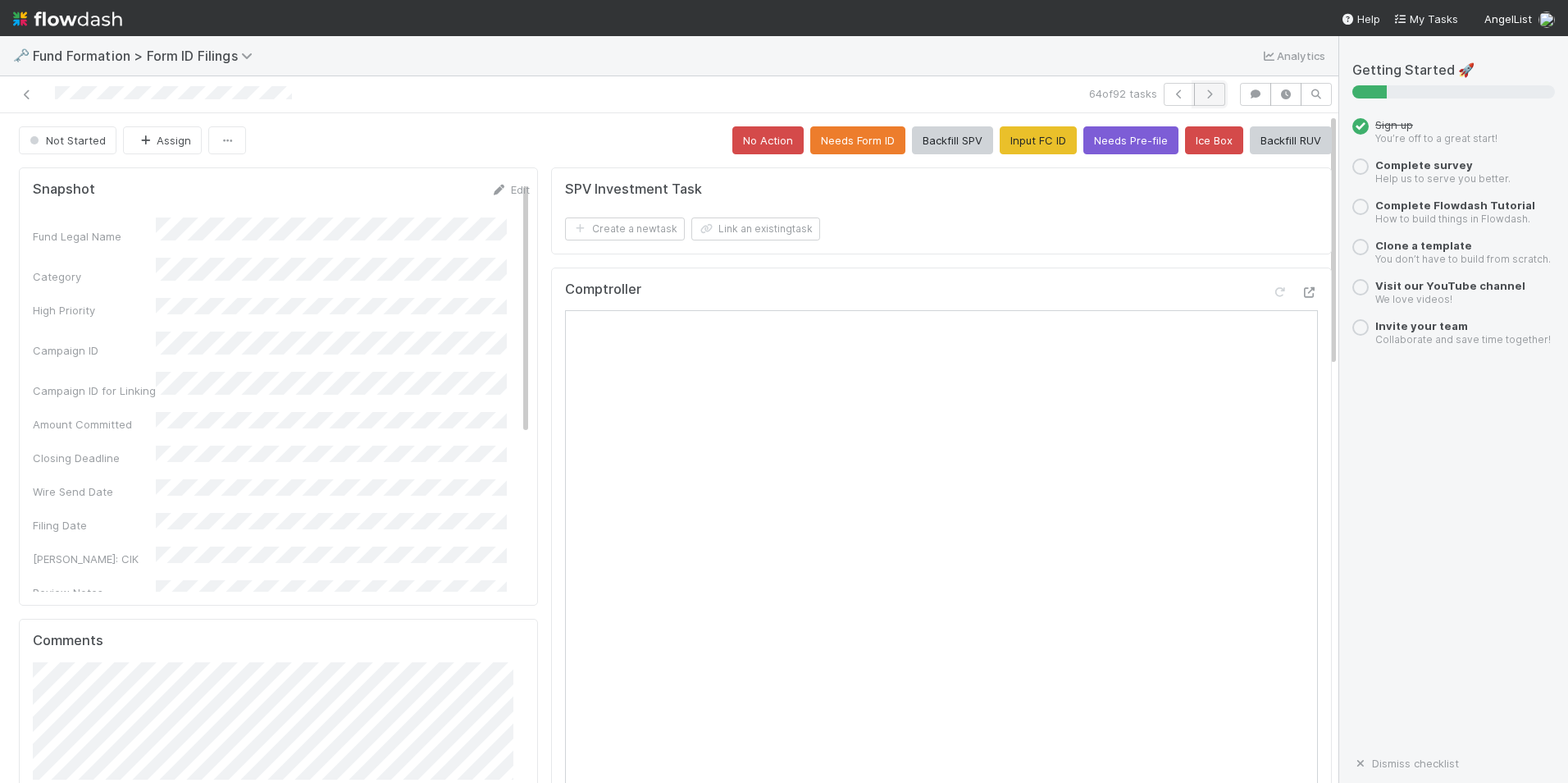
click at [1201, 97] on icon "button" at bounding box center [1209, 94] width 16 height 10
click at [1026, 149] on button "Input FC ID" at bounding box center [1038, 140] width 77 height 28
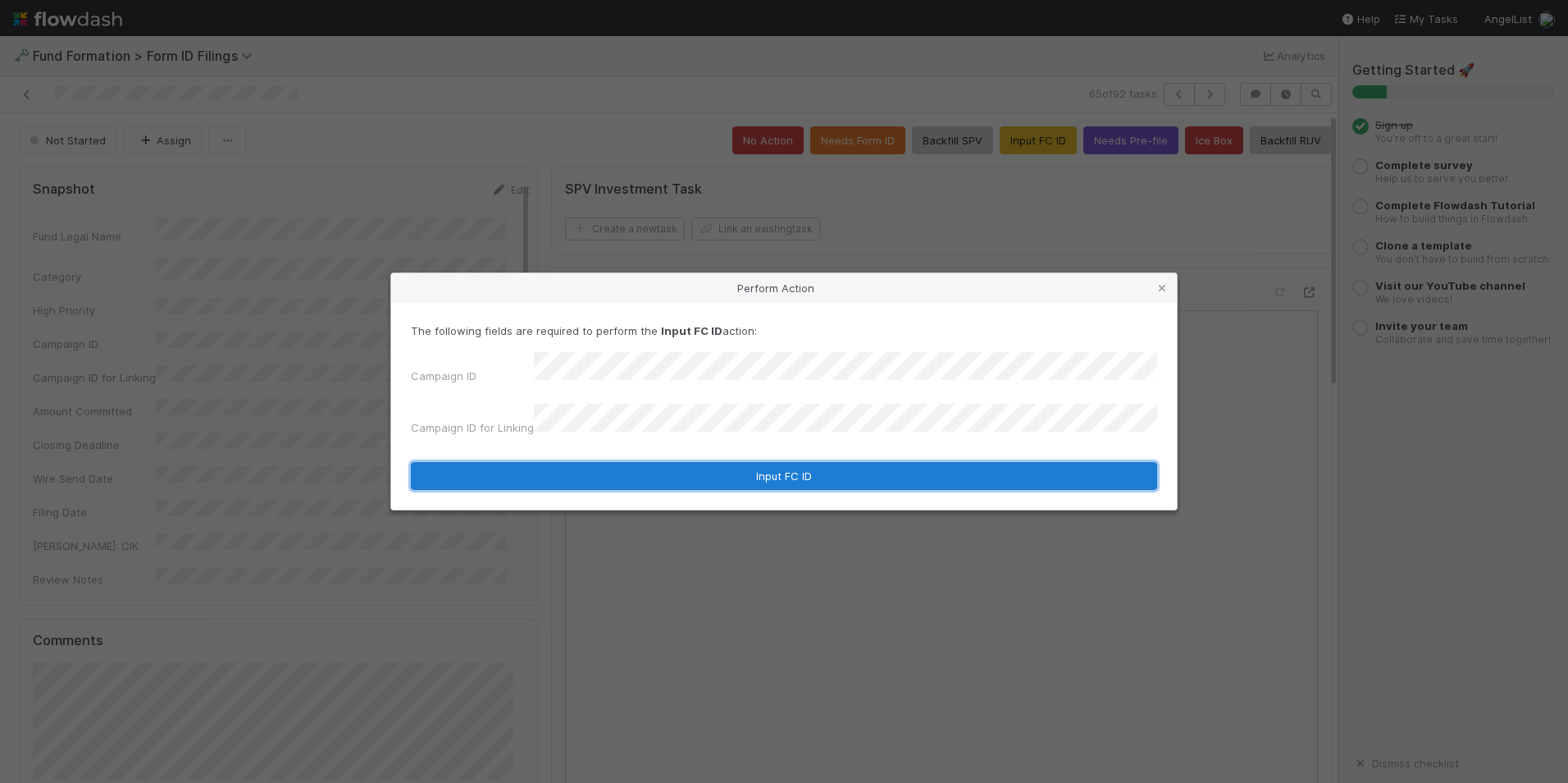
click at [731, 468] on button "Input FC ID" at bounding box center [784, 476] width 746 height 28
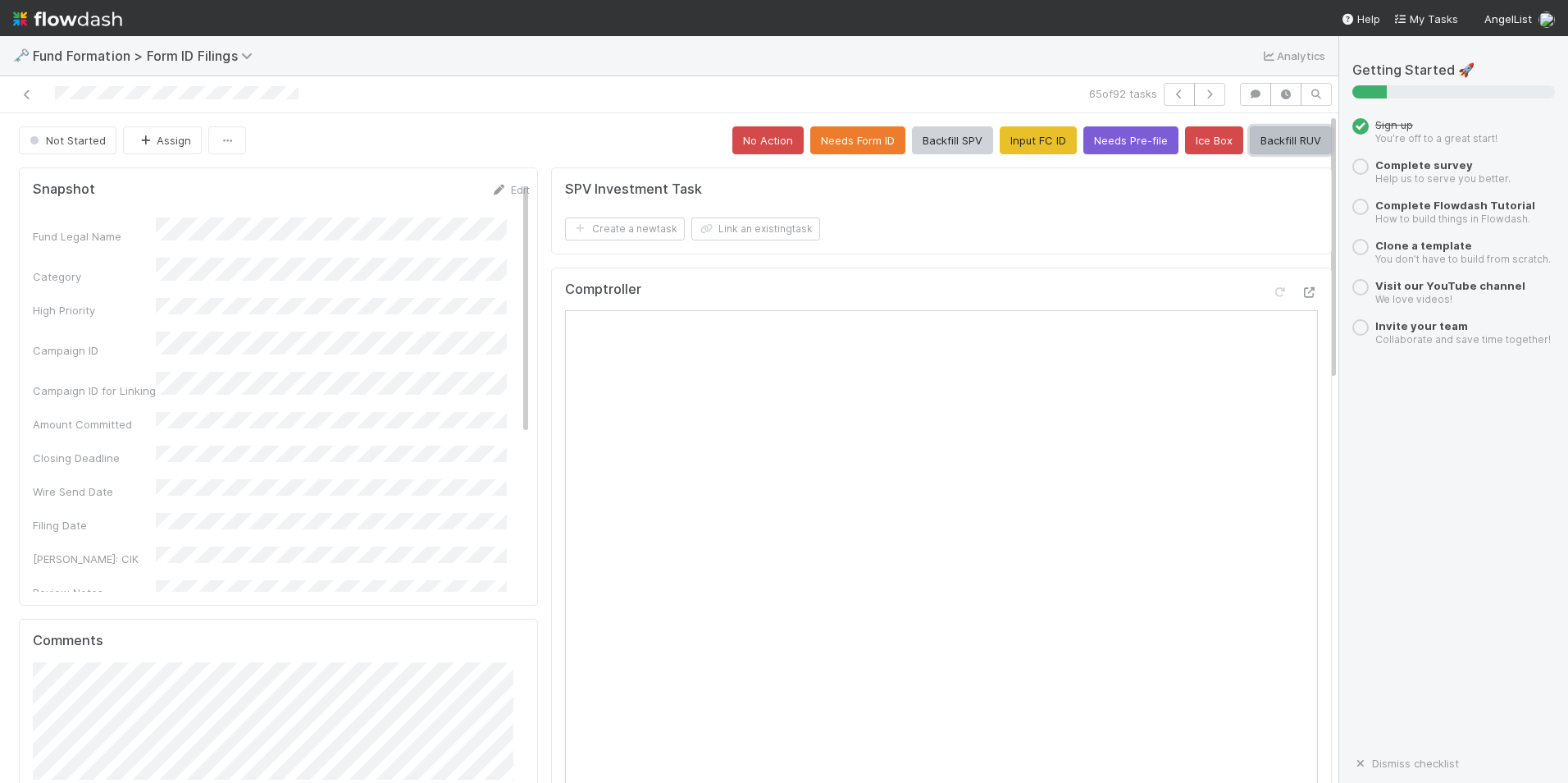
click at [1277, 142] on button "Backfill RUV" at bounding box center [1291, 140] width 82 height 28
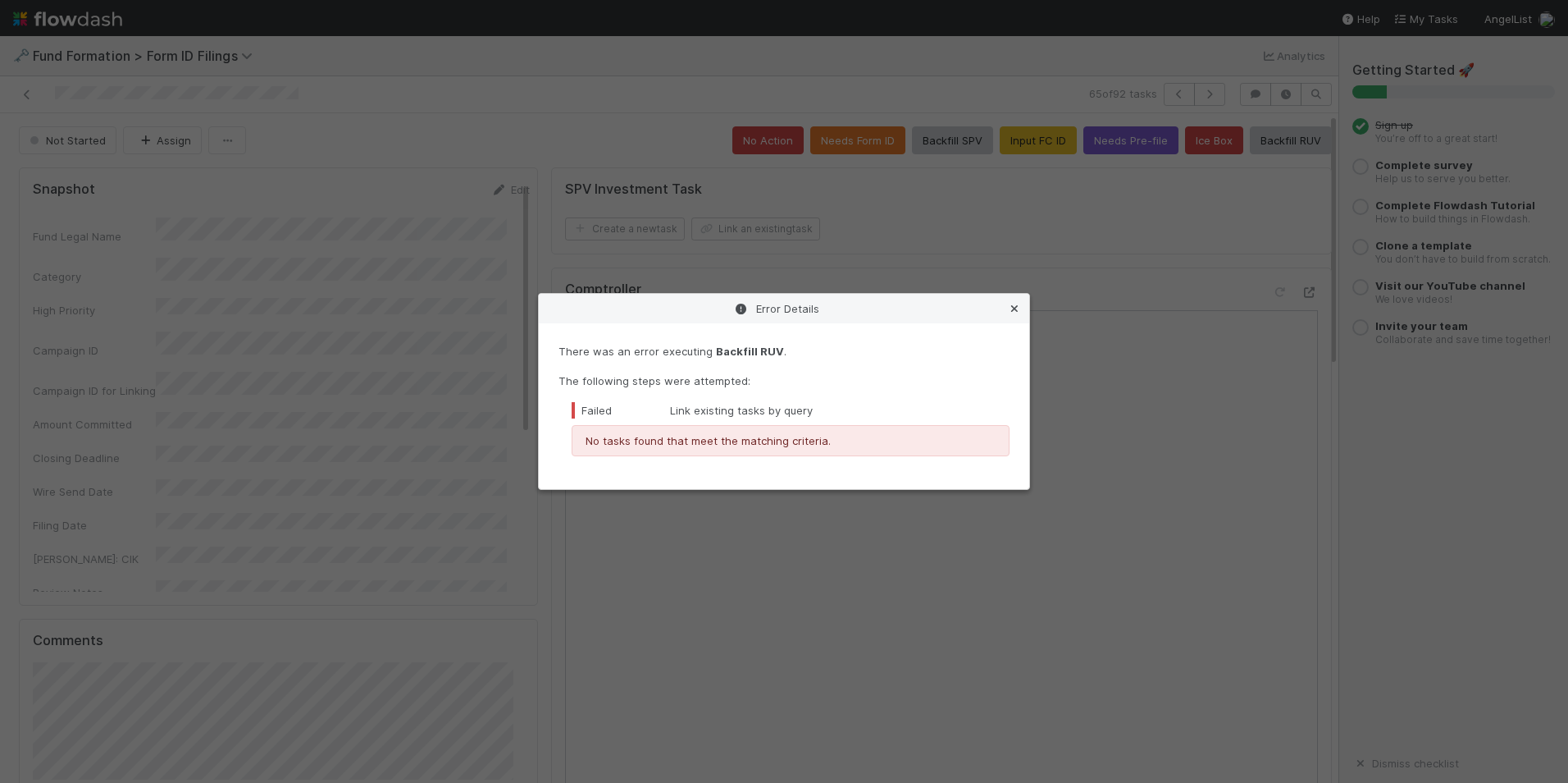
click at [1016, 310] on icon at bounding box center [1014, 309] width 16 height 10
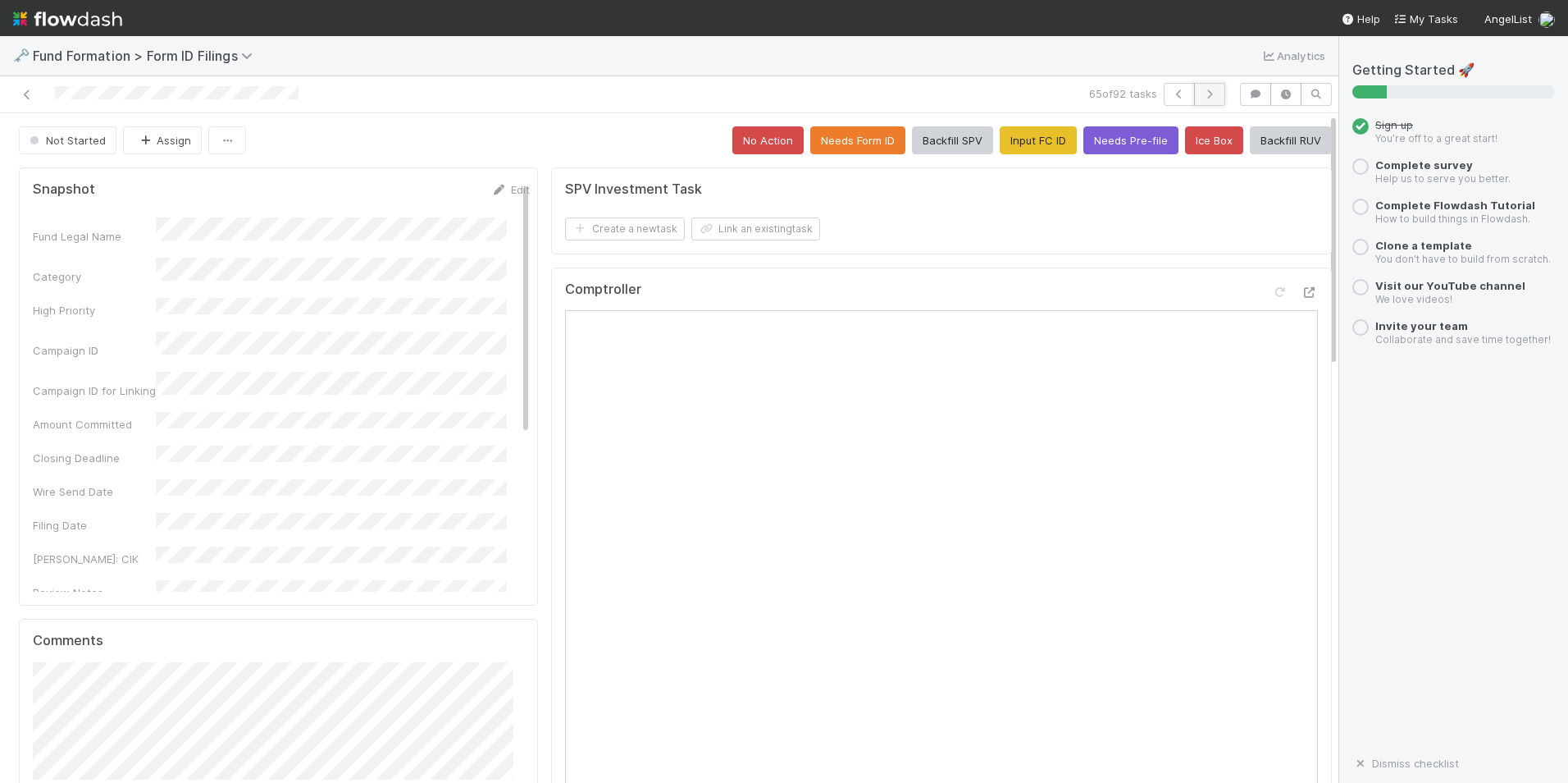
click at [1198, 88] on button "button" at bounding box center [1210, 95] width 31 height 23
click at [1012, 132] on button "Input FC ID" at bounding box center [1038, 140] width 77 height 28
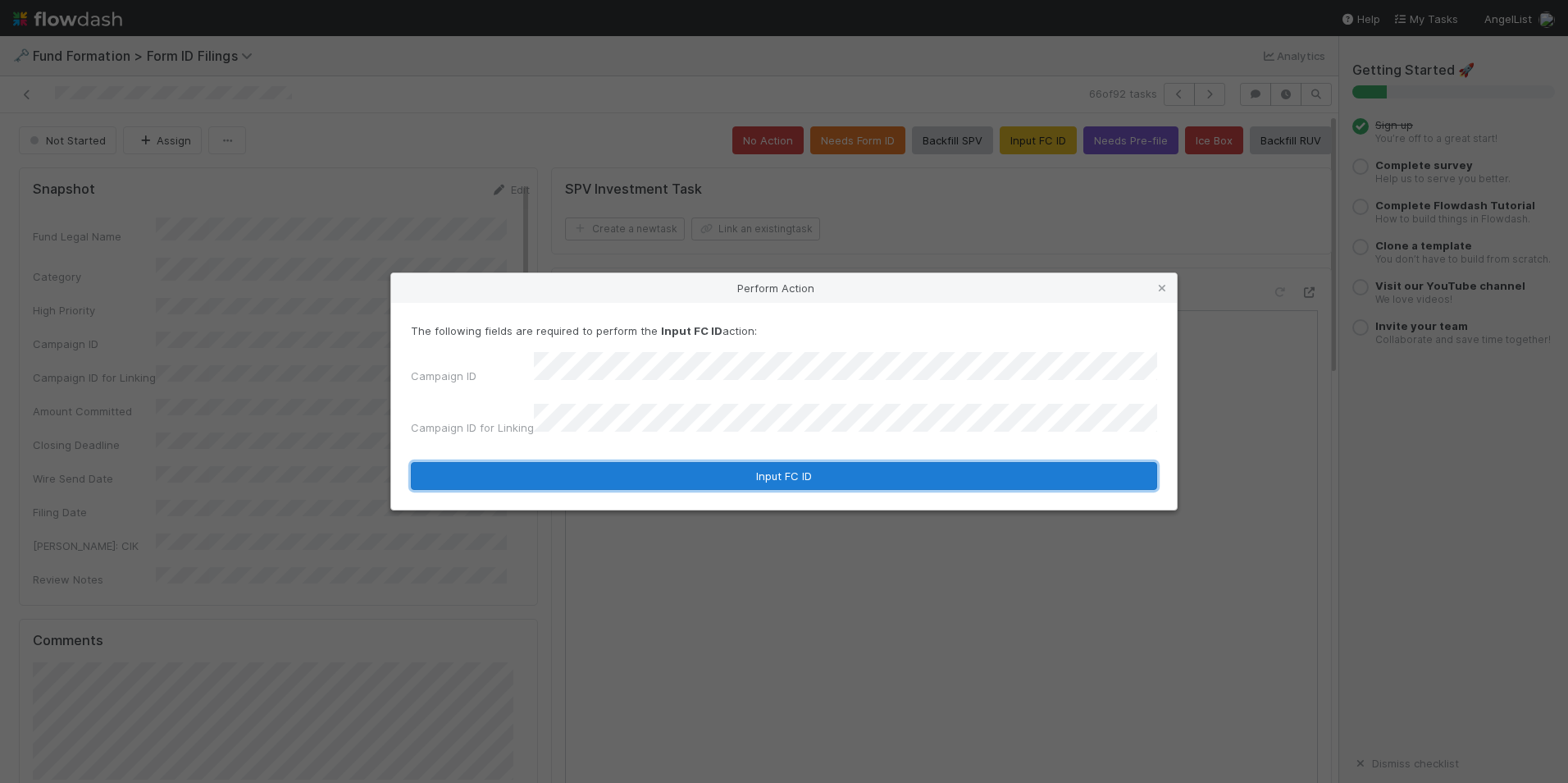
click at [774, 462] on button "Input FC ID" at bounding box center [784, 476] width 746 height 28
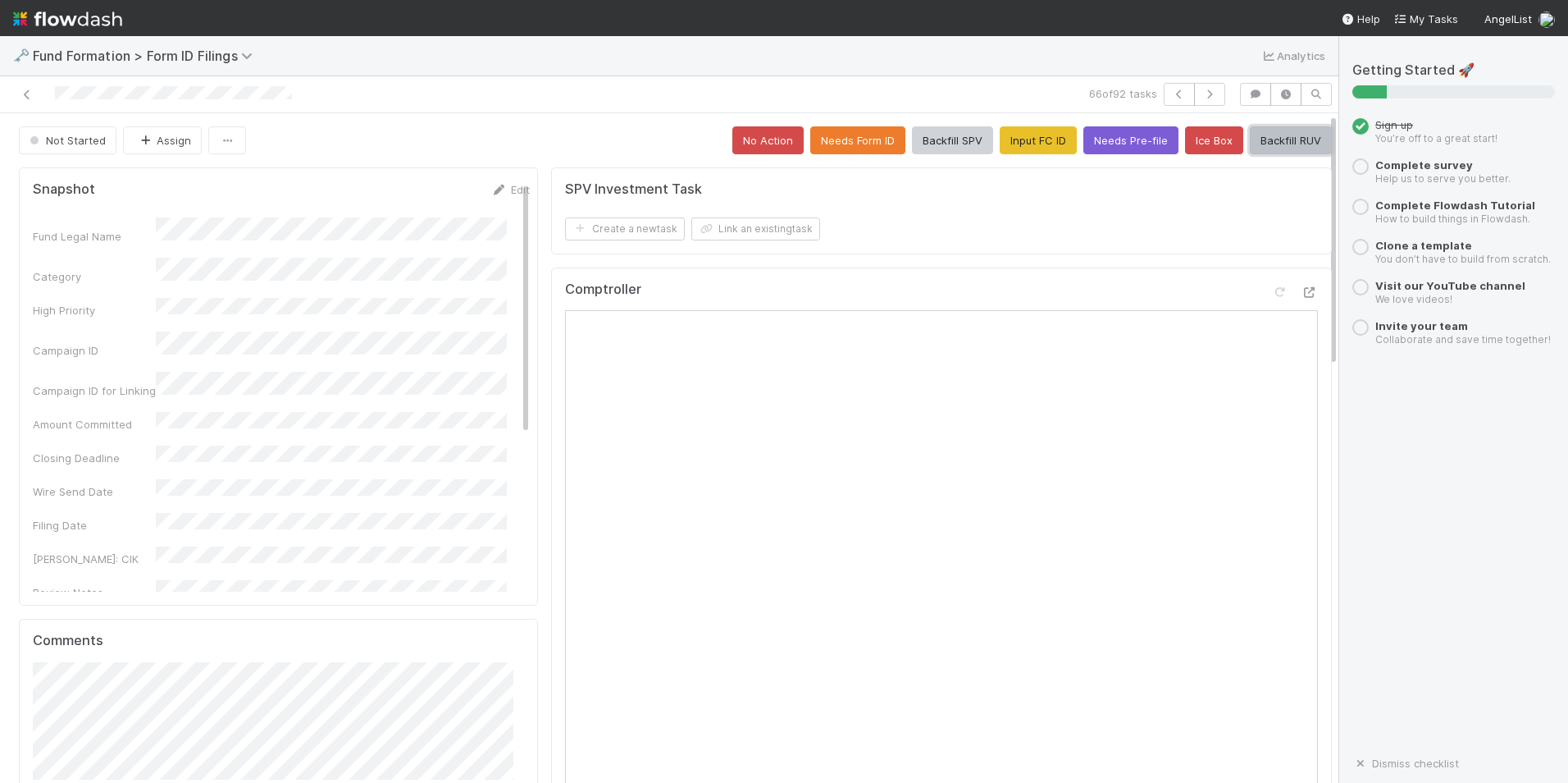
click at [1266, 146] on button "Backfill RUV" at bounding box center [1291, 140] width 82 height 28
click at [1201, 98] on icon "button" at bounding box center [1209, 94] width 16 height 10
click at [1000, 146] on button "Input FC ID" at bounding box center [1038, 140] width 77 height 28
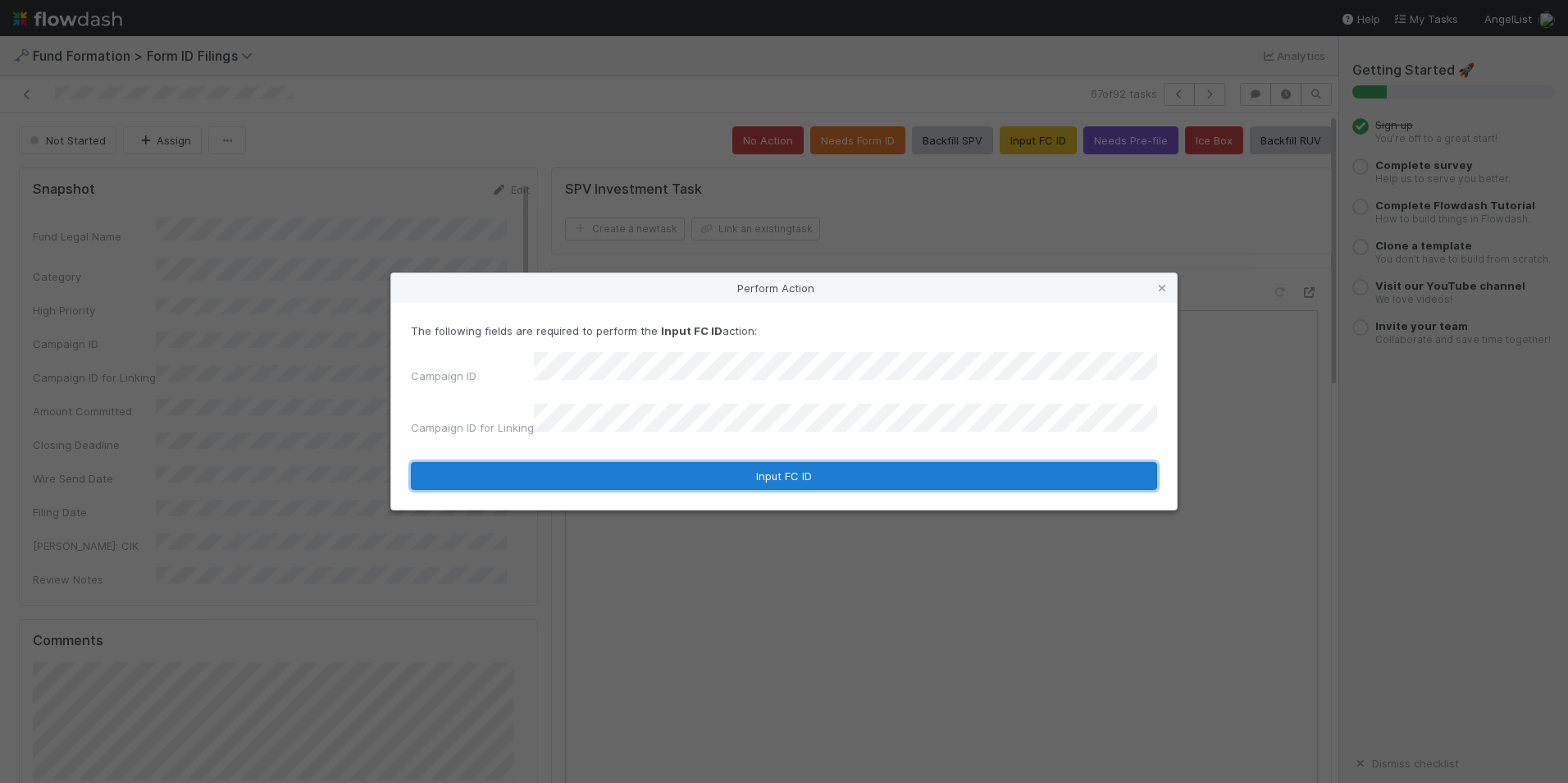
click at [788, 463] on button "Input FC ID" at bounding box center [784, 476] width 746 height 28
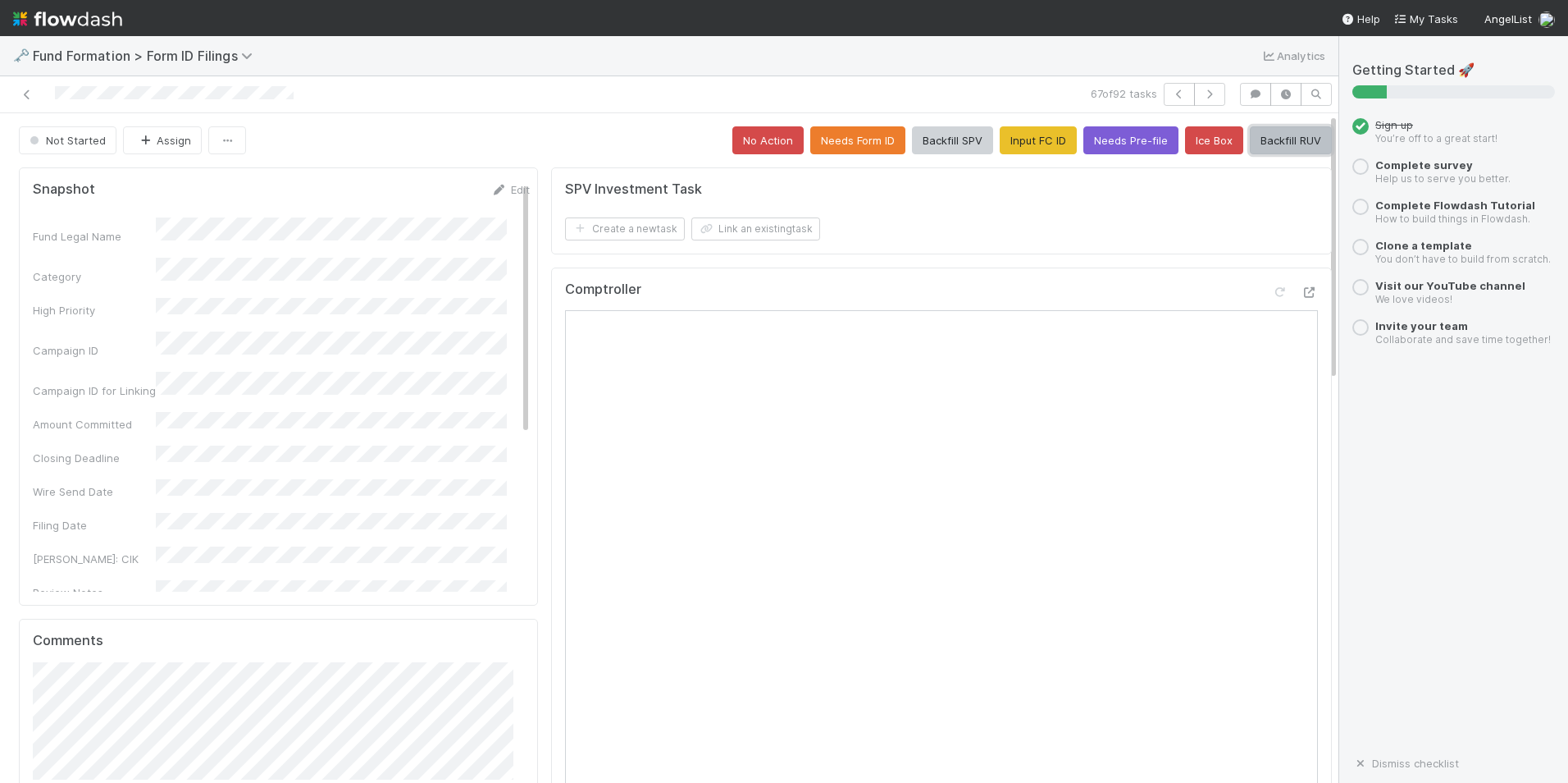
click at [1260, 144] on button "Backfill RUV" at bounding box center [1291, 140] width 82 height 28
click at [1282, 146] on button "Backfill RUV" at bounding box center [1291, 140] width 82 height 28
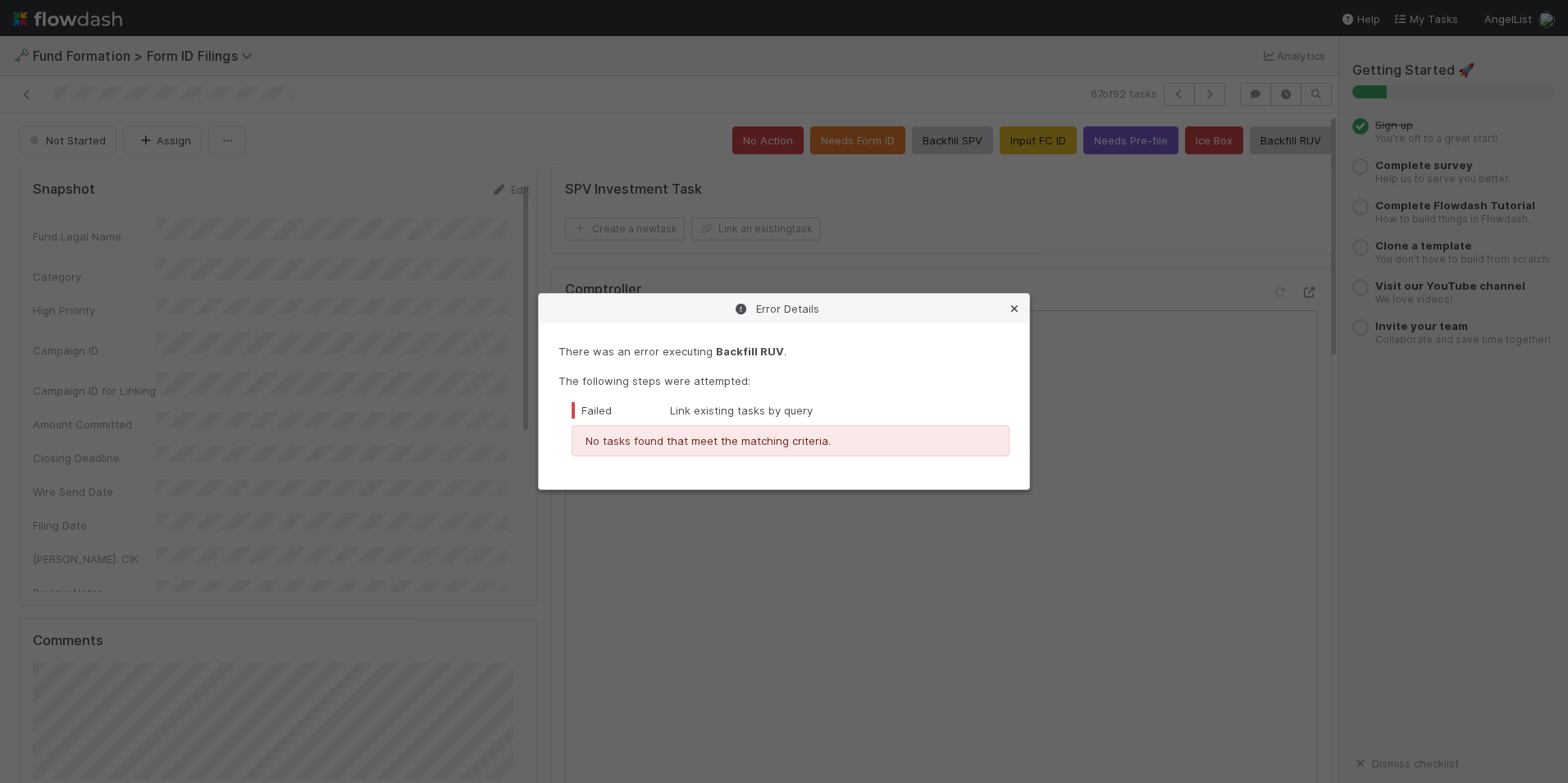
click at [1016, 308] on icon at bounding box center [1014, 309] width 16 height 10
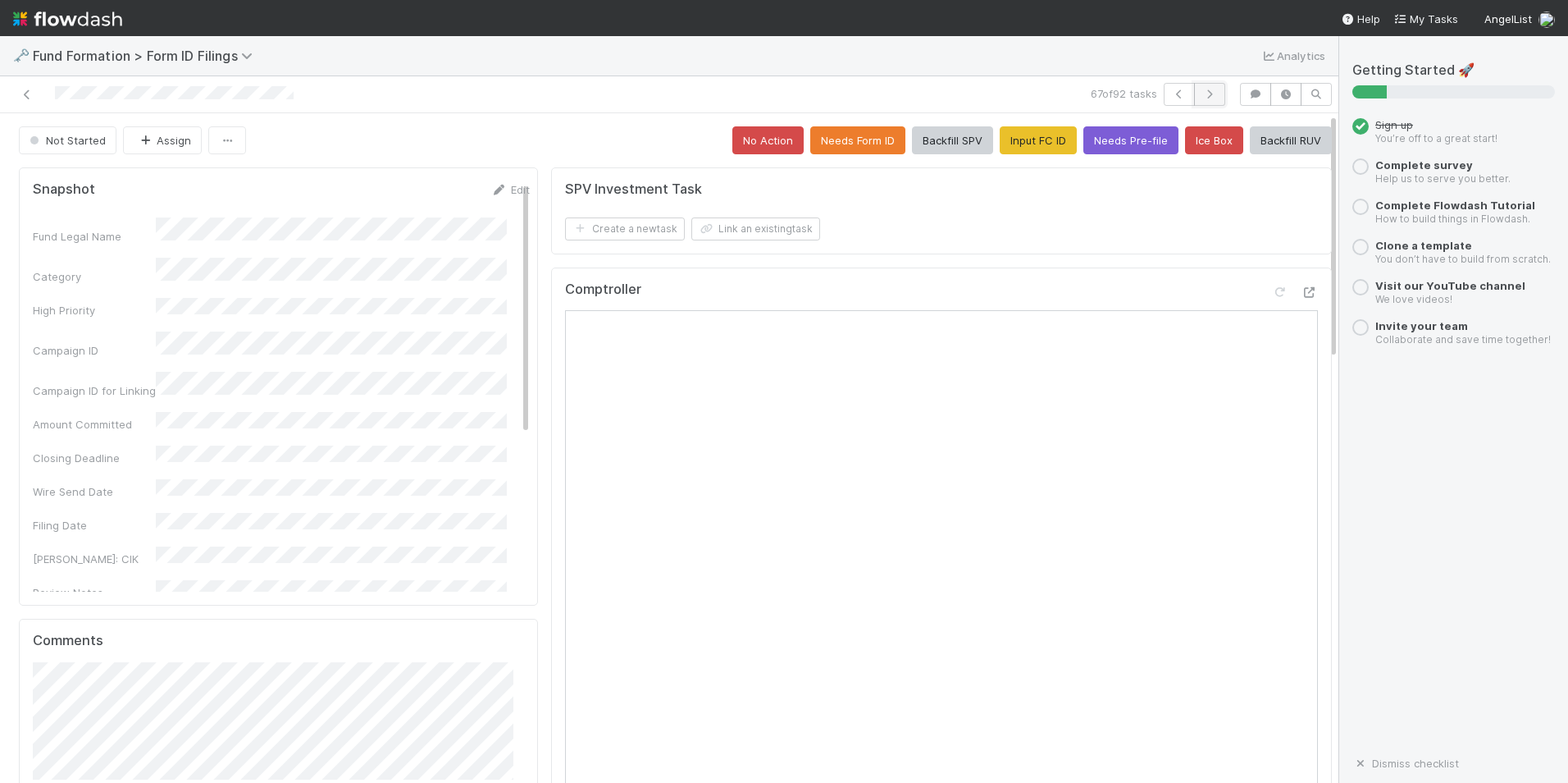
click at [1201, 93] on icon "button" at bounding box center [1209, 94] width 16 height 10
click at [1012, 147] on button "Input FC ID" at bounding box center [1038, 140] width 77 height 28
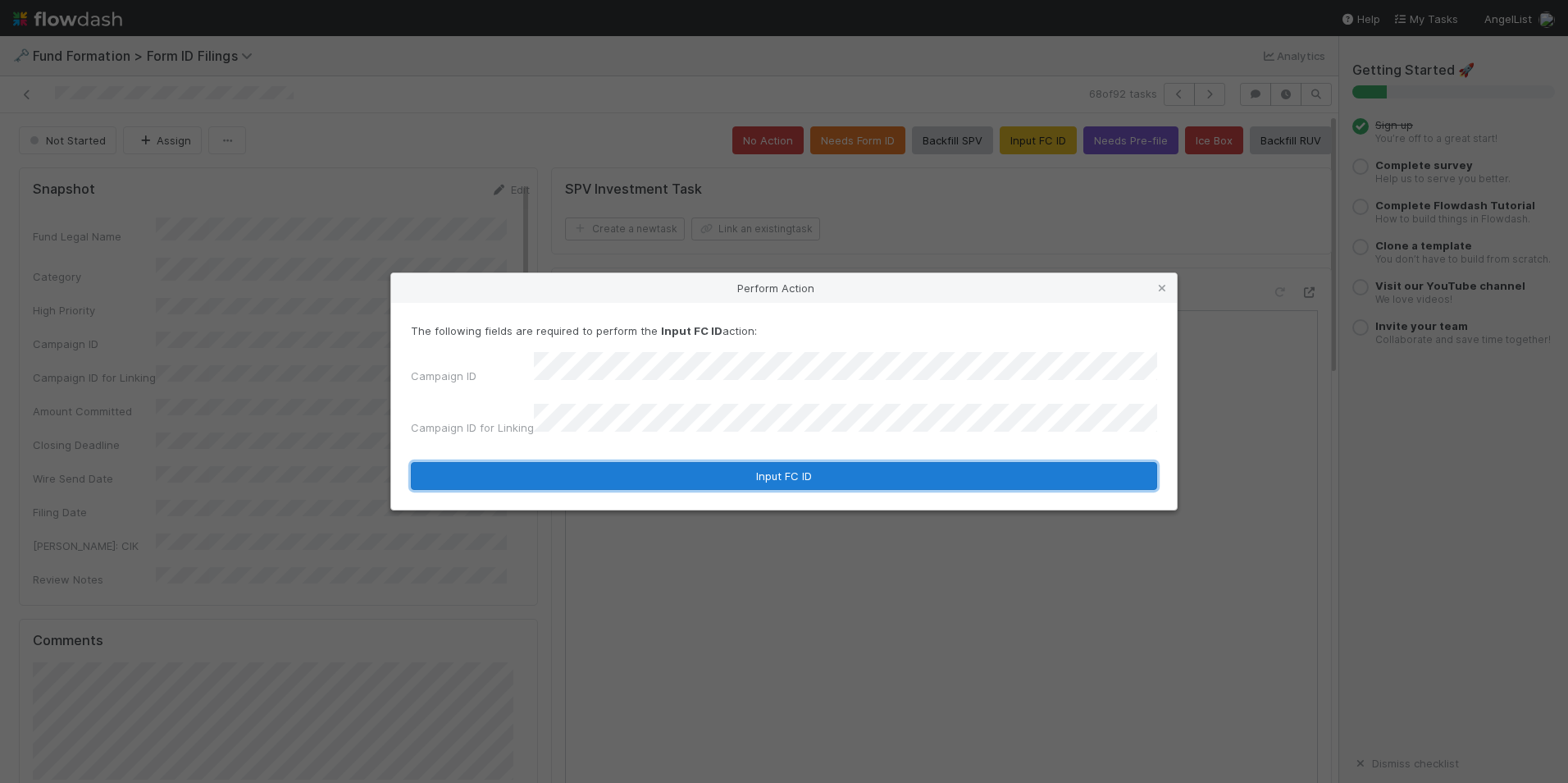
click at [709, 467] on button "Input FC ID" at bounding box center [784, 476] width 746 height 28
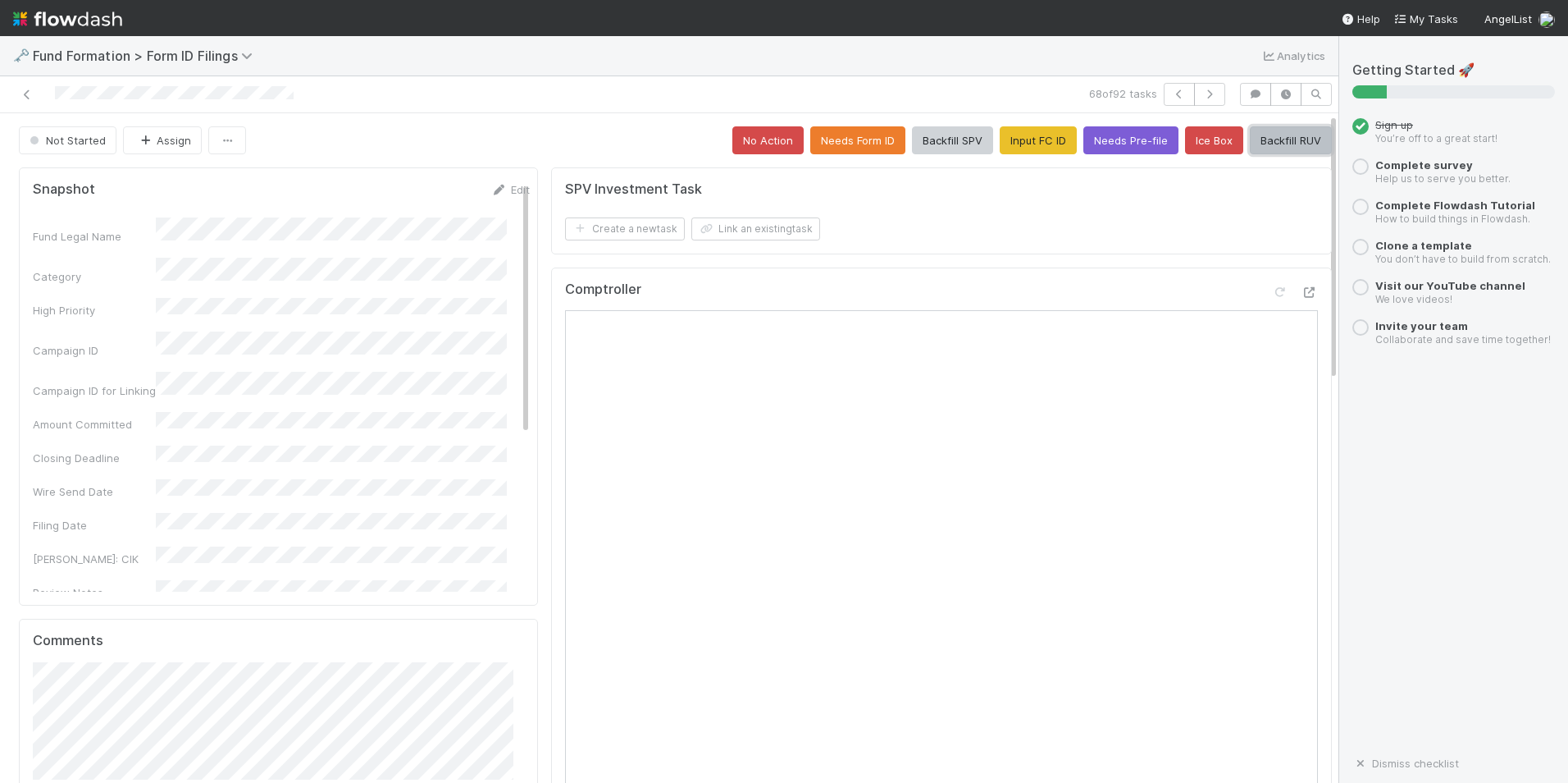
click at [1278, 134] on button "Backfill RUV" at bounding box center [1291, 140] width 82 height 28
click at [1207, 100] on button "button" at bounding box center [1210, 95] width 31 height 23
